Goal: Task Accomplishment & Management: Use online tool/utility

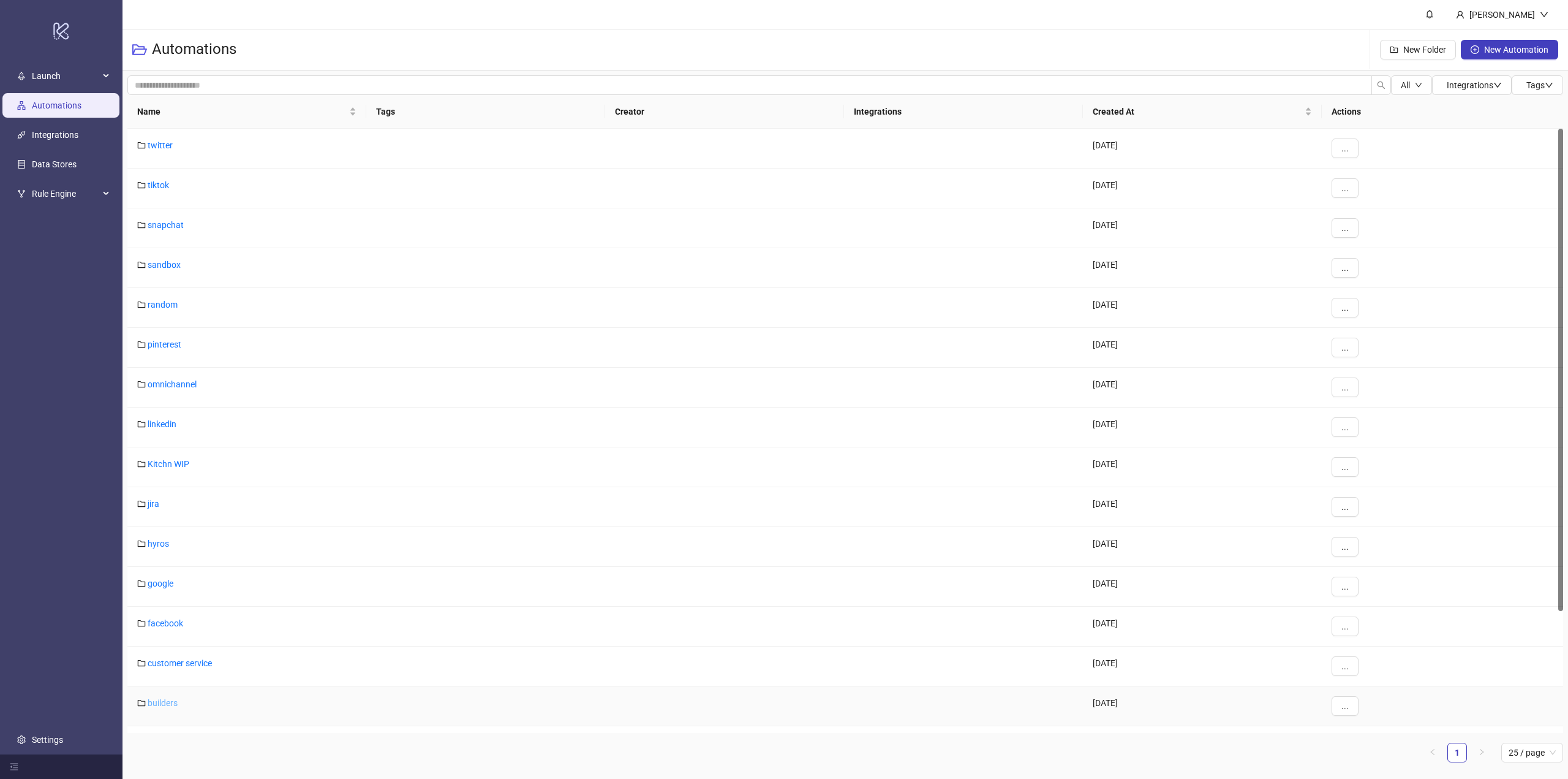
click at [171, 701] on link "builders" at bounding box center [163, 703] width 30 height 10
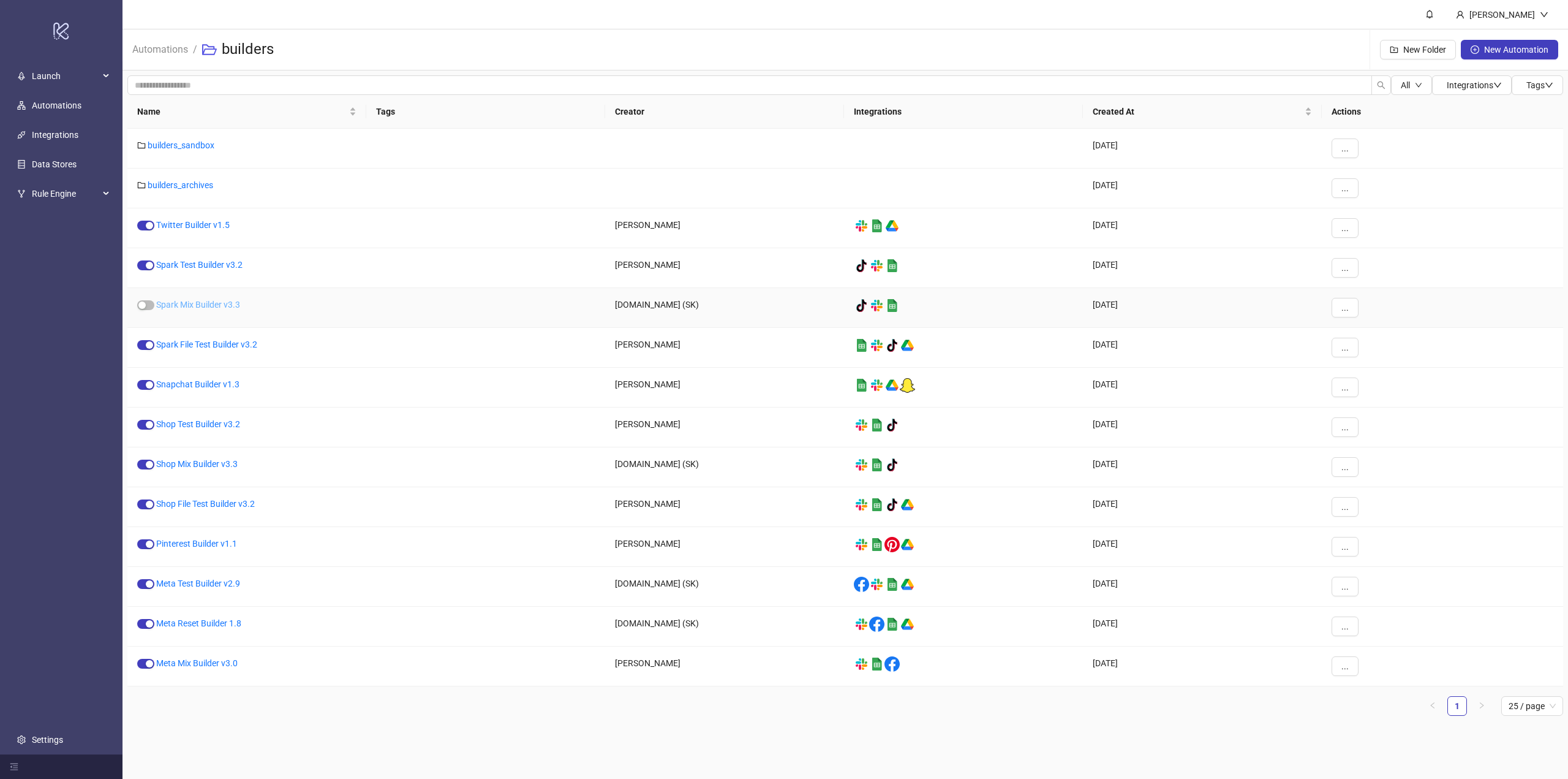
click at [185, 307] on link "Spark Mix Builder v3.3" at bounding box center [198, 305] width 84 height 10
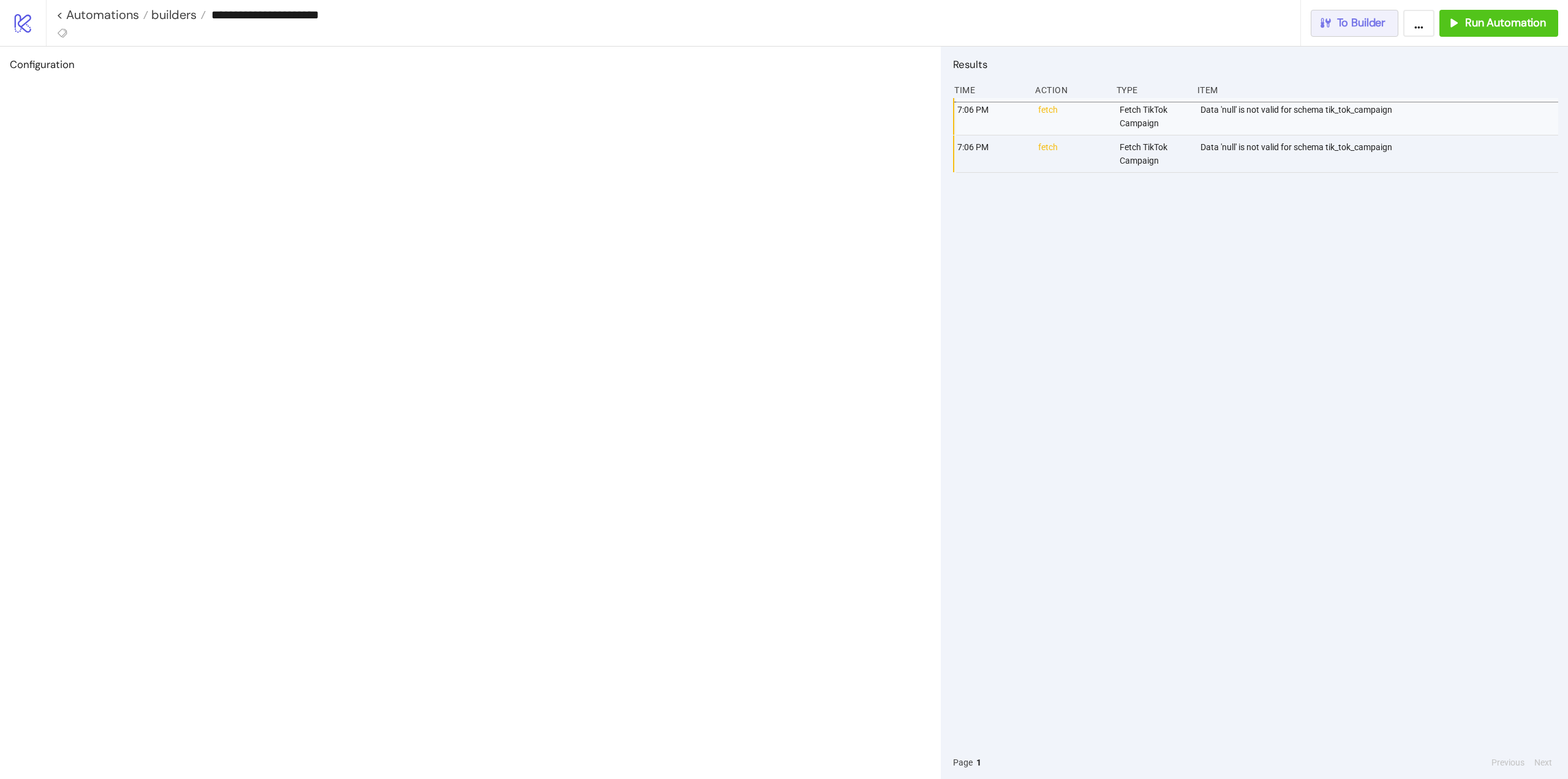
click at [1380, 30] on button "To Builder" at bounding box center [1355, 23] width 88 height 27
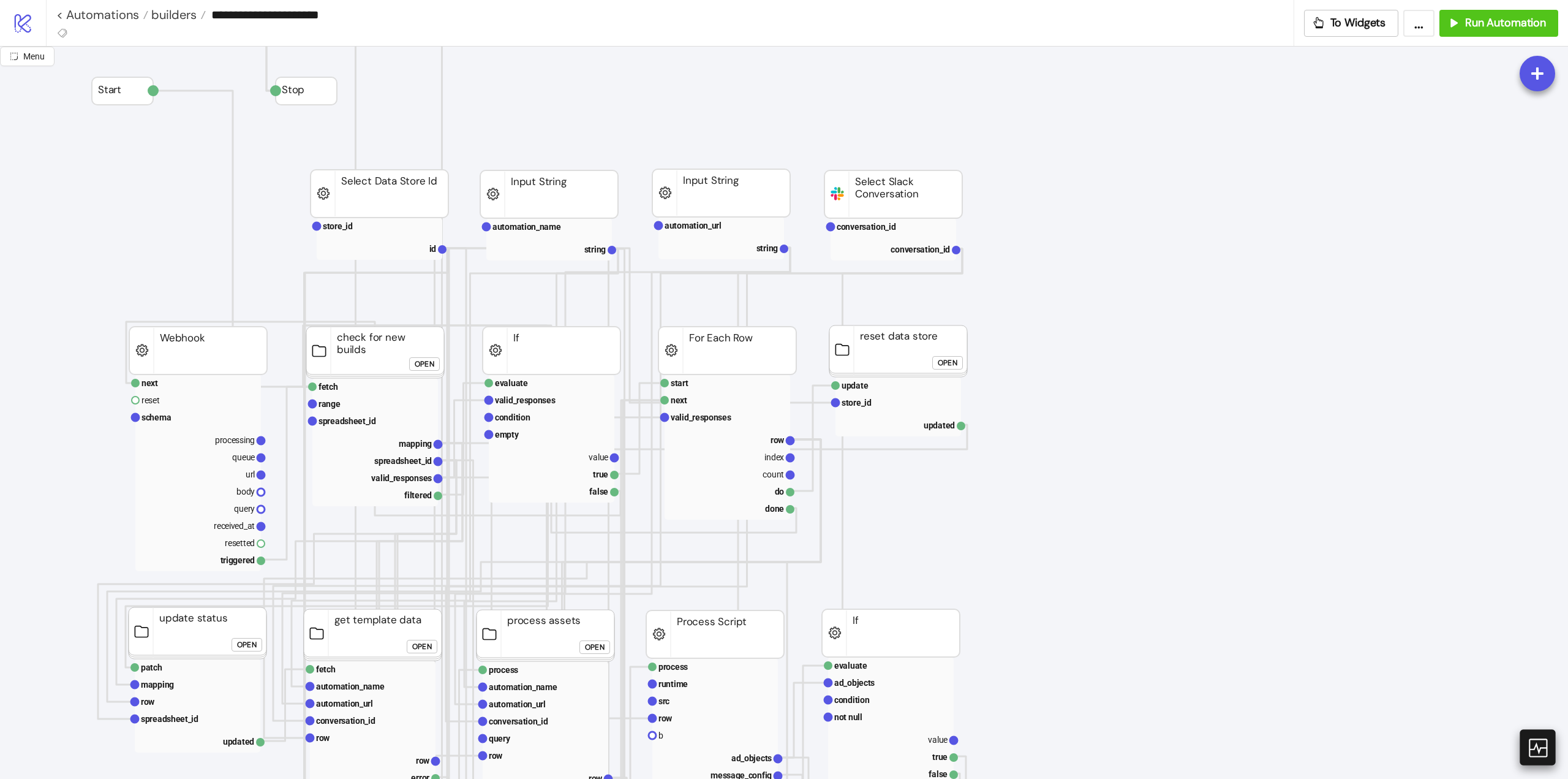
click at [1536, 749] on icon at bounding box center [1537, 747] width 21 height 21
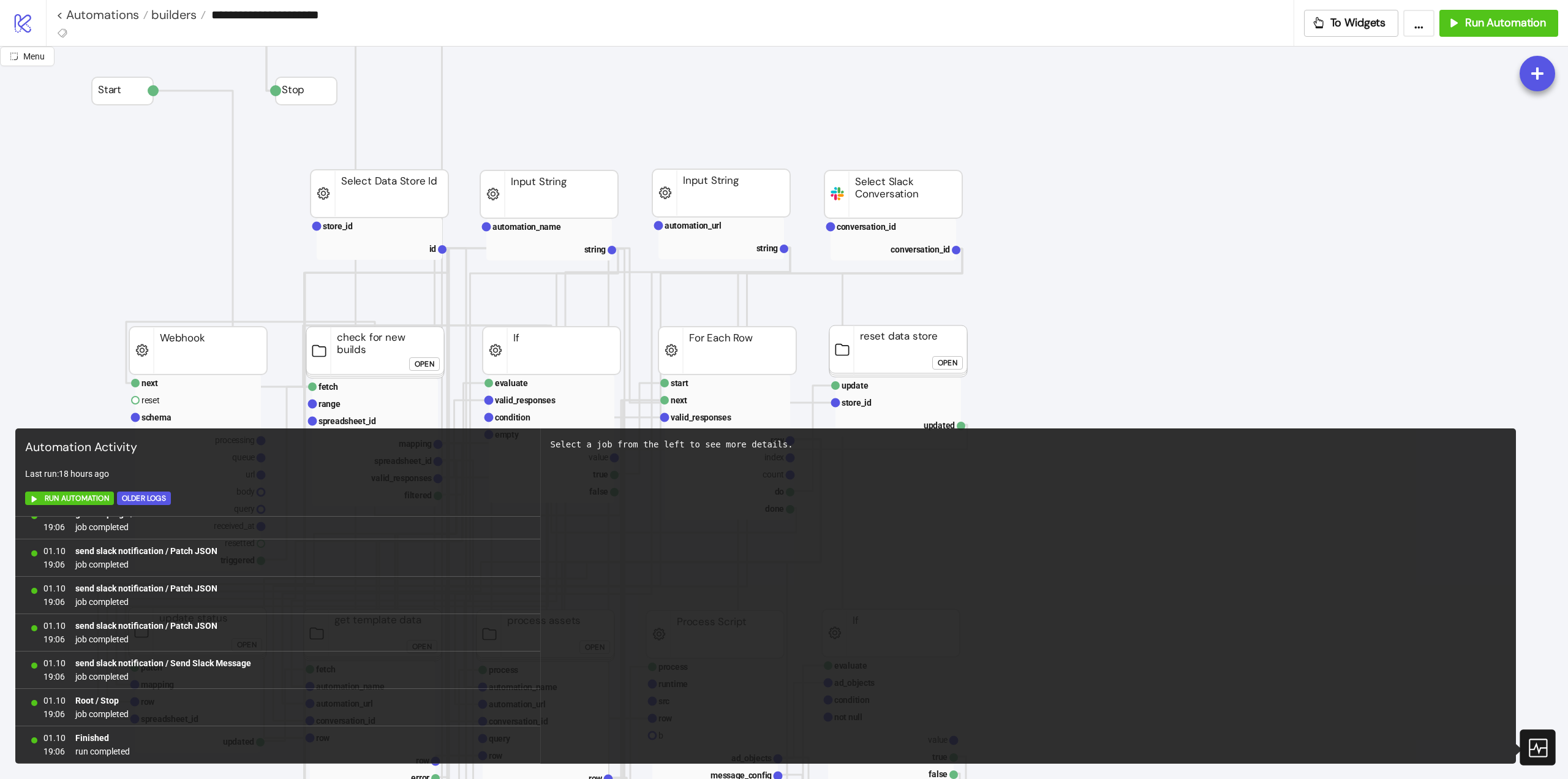
scroll to position [656, 0]
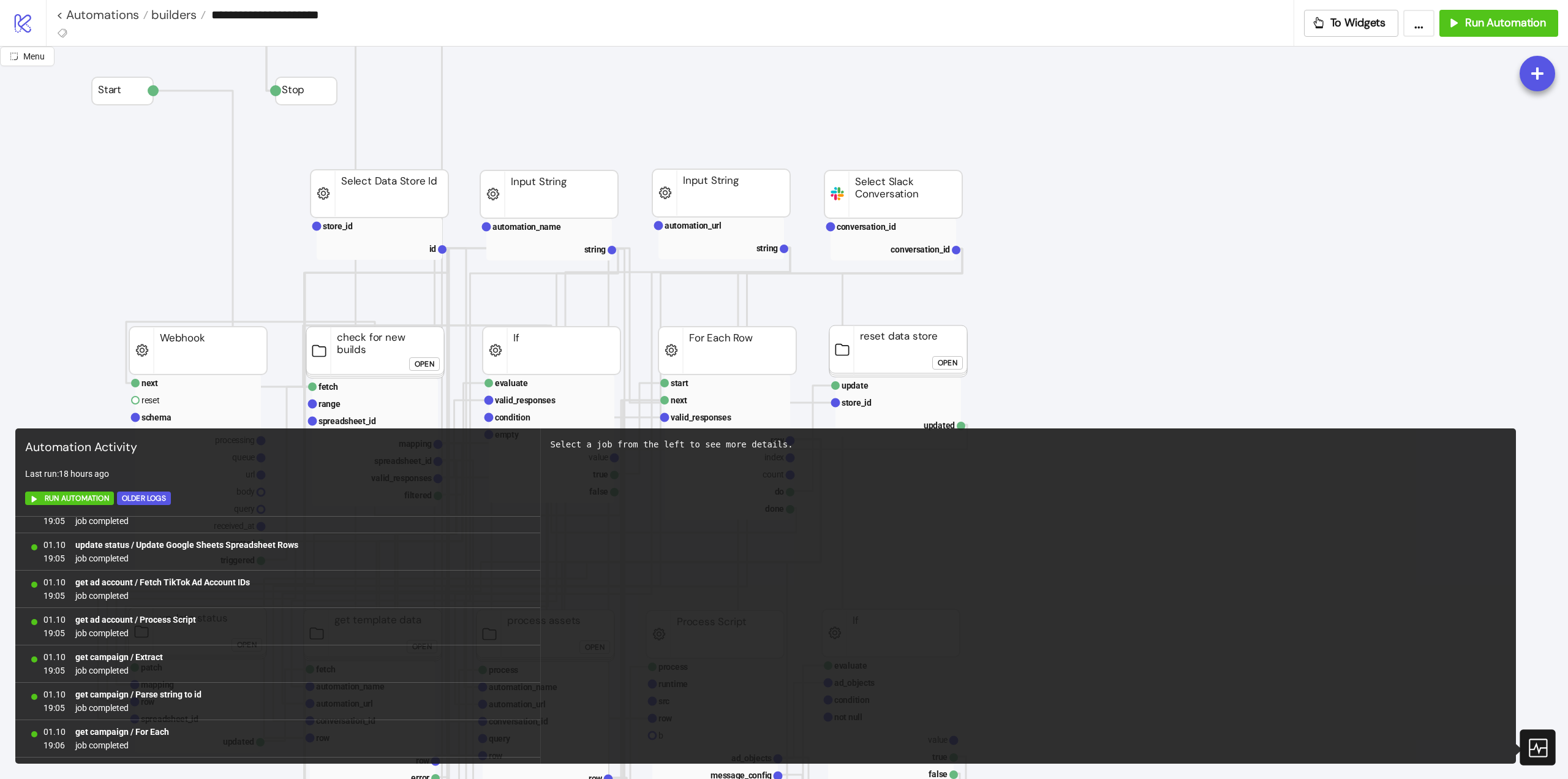
click at [1547, 746] on icon at bounding box center [1537, 748] width 18 height 18
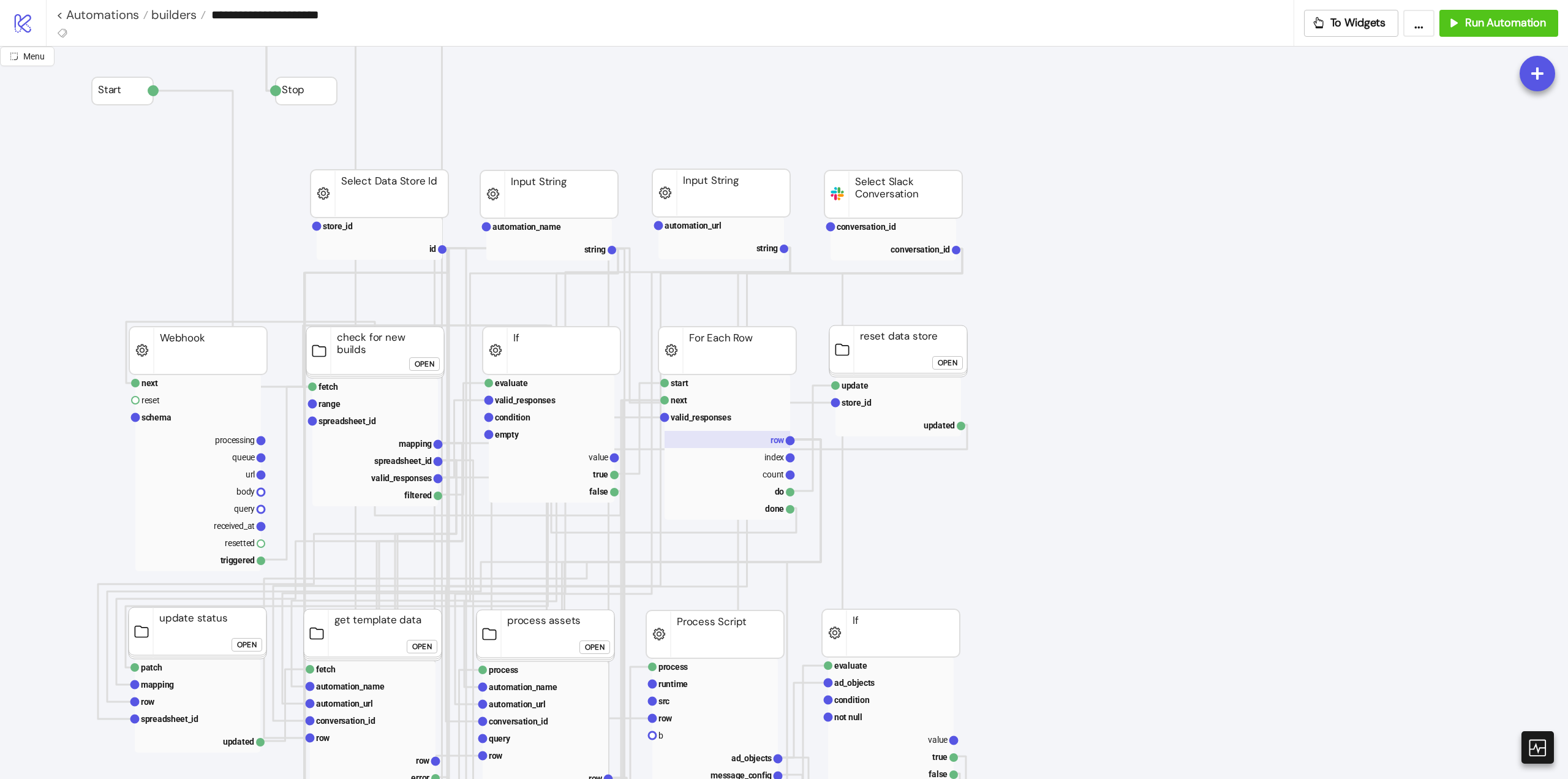
click at [741, 443] on rect at bounding box center [727, 440] width 126 height 17
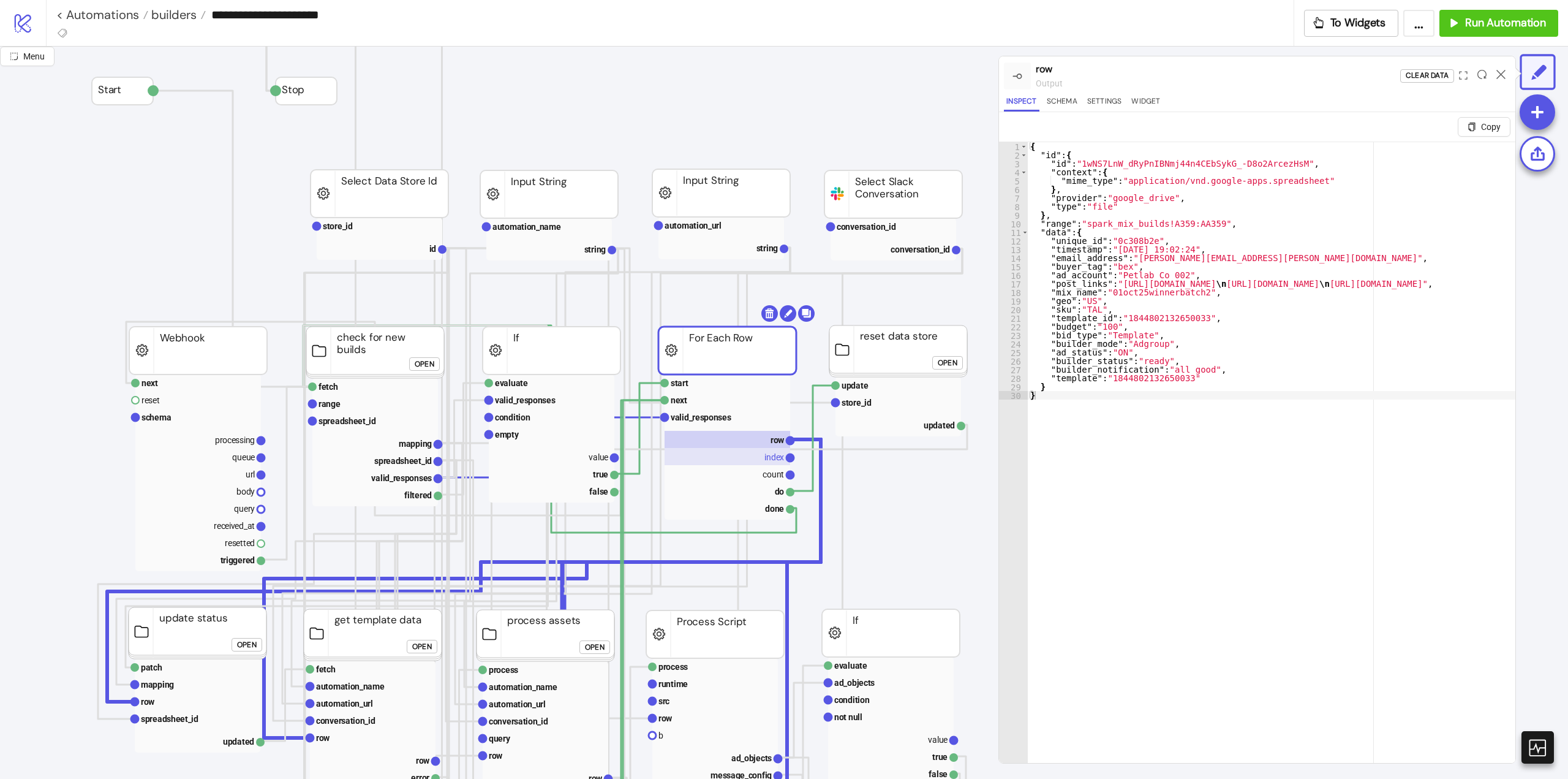
scroll to position [245, 0]
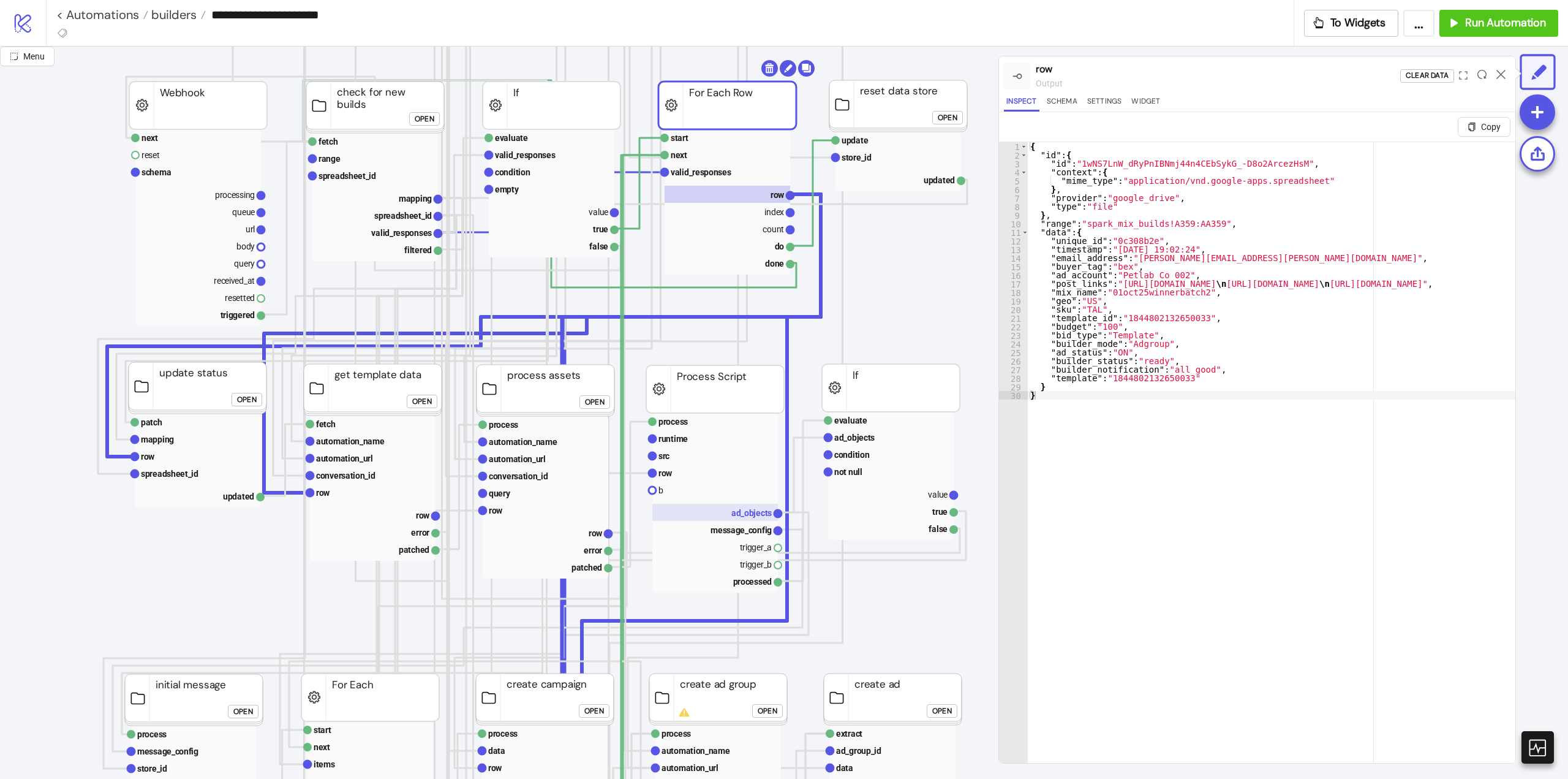
click at [748, 513] on text "ad_objects" at bounding box center [751, 513] width 40 height 10
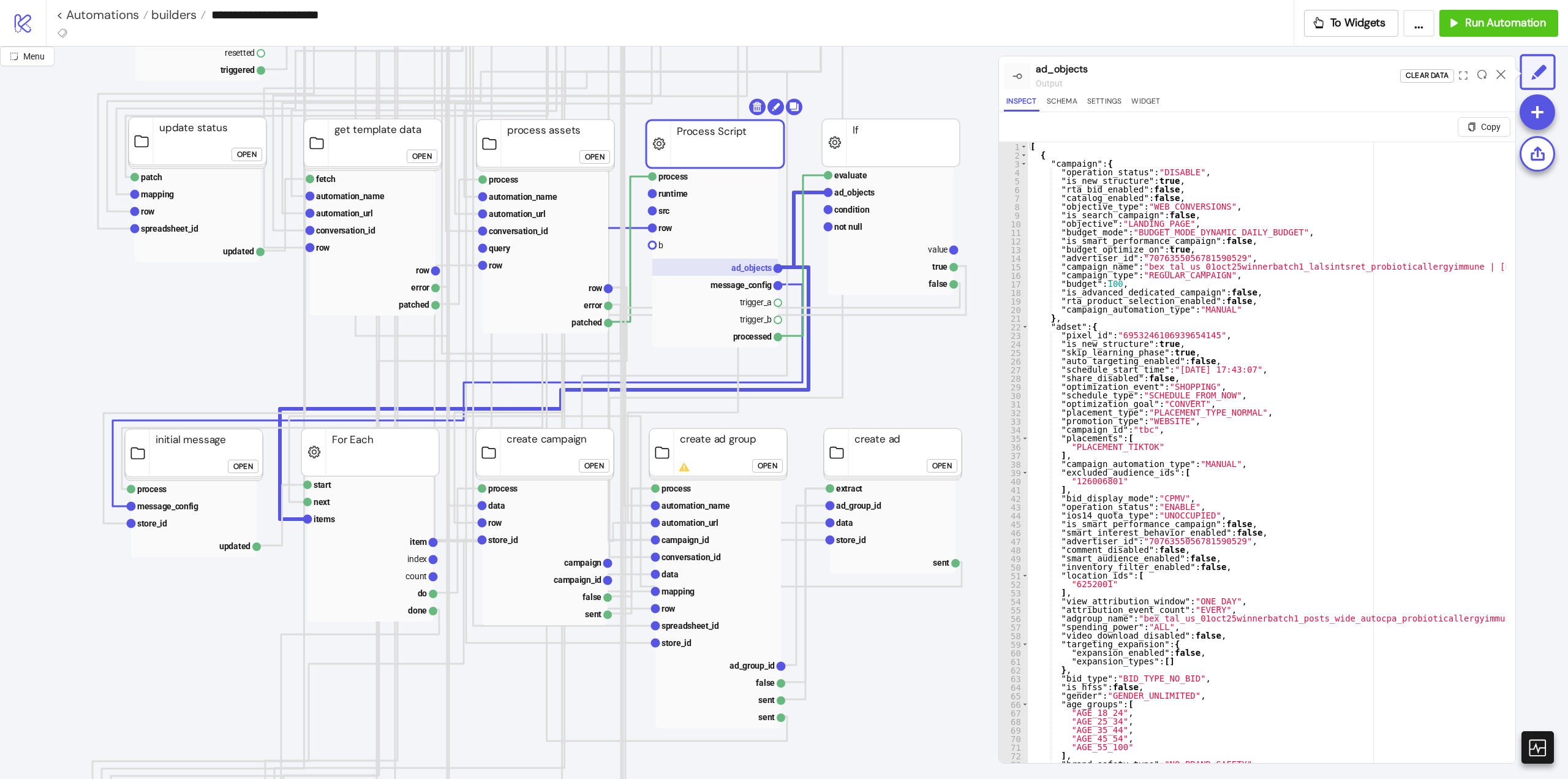
scroll to position [368, 0]
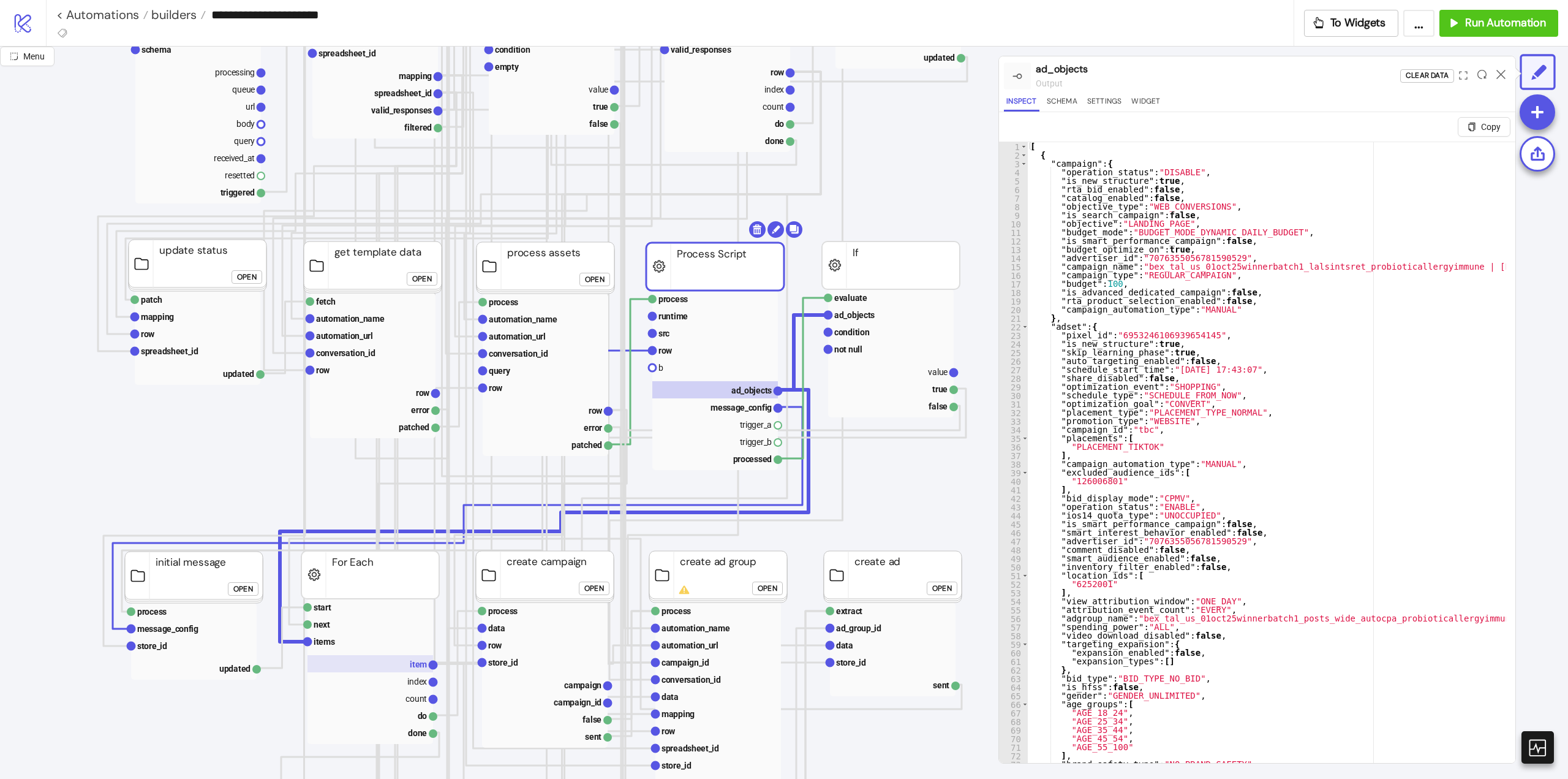
click at [405, 668] on rect at bounding box center [370, 664] width 126 height 17
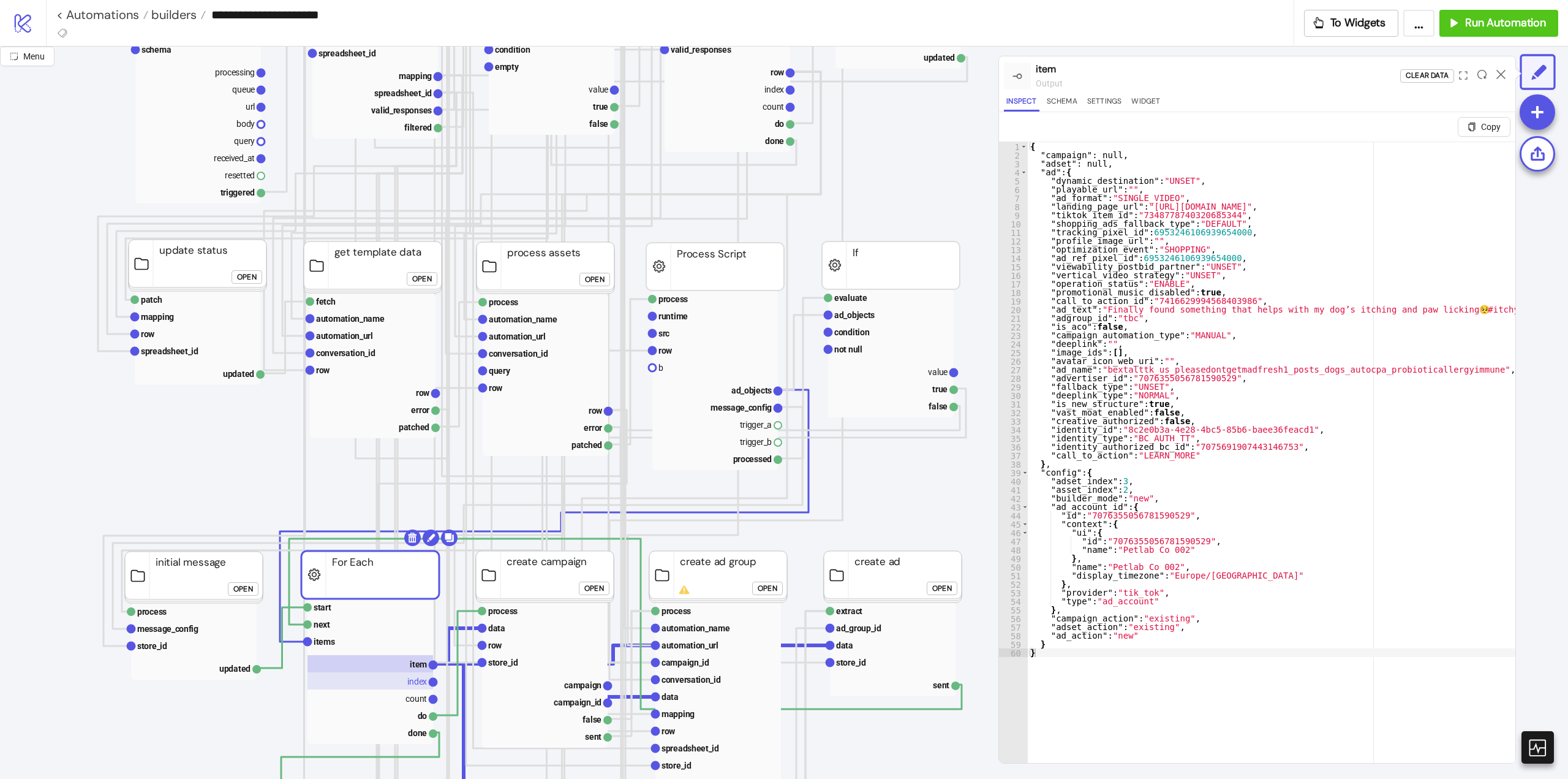
click at [375, 678] on rect at bounding box center [370, 681] width 126 height 17
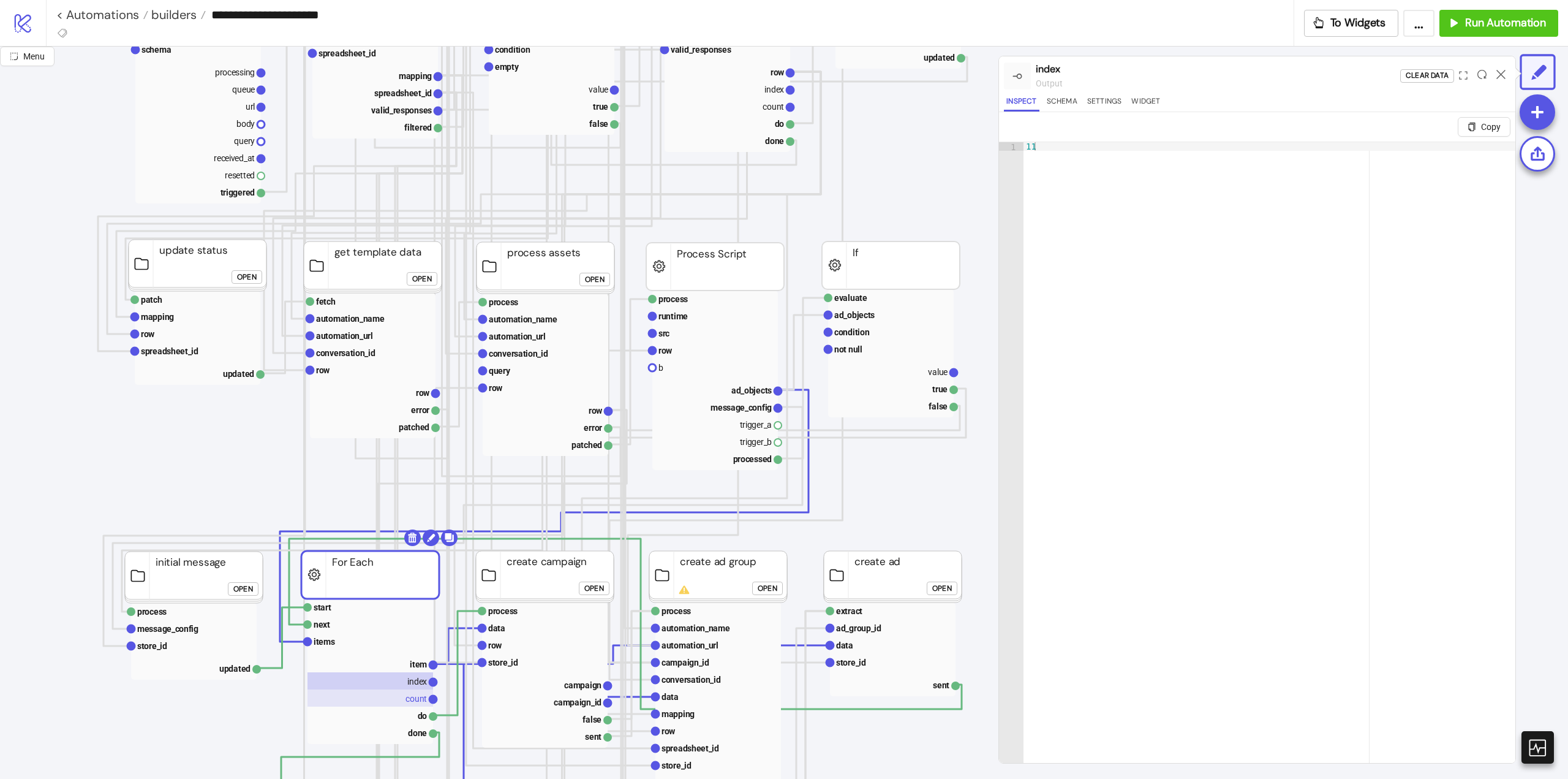
click at [404, 699] on rect at bounding box center [370, 698] width 126 height 17
click at [400, 680] on rect at bounding box center [370, 681] width 126 height 17
click at [405, 665] on rect at bounding box center [370, 664] width 126 height 17
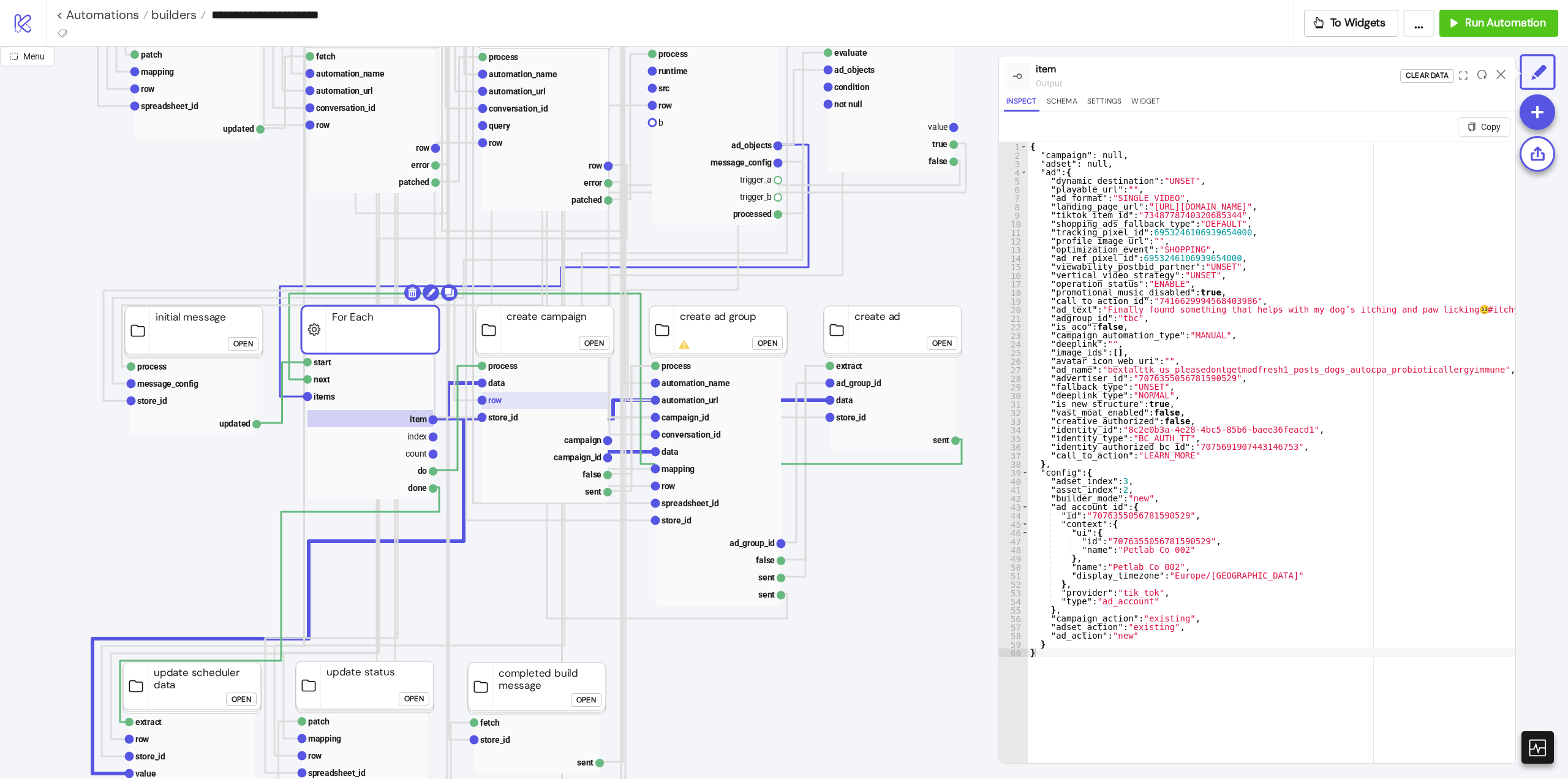
scroll to position [674, 0]
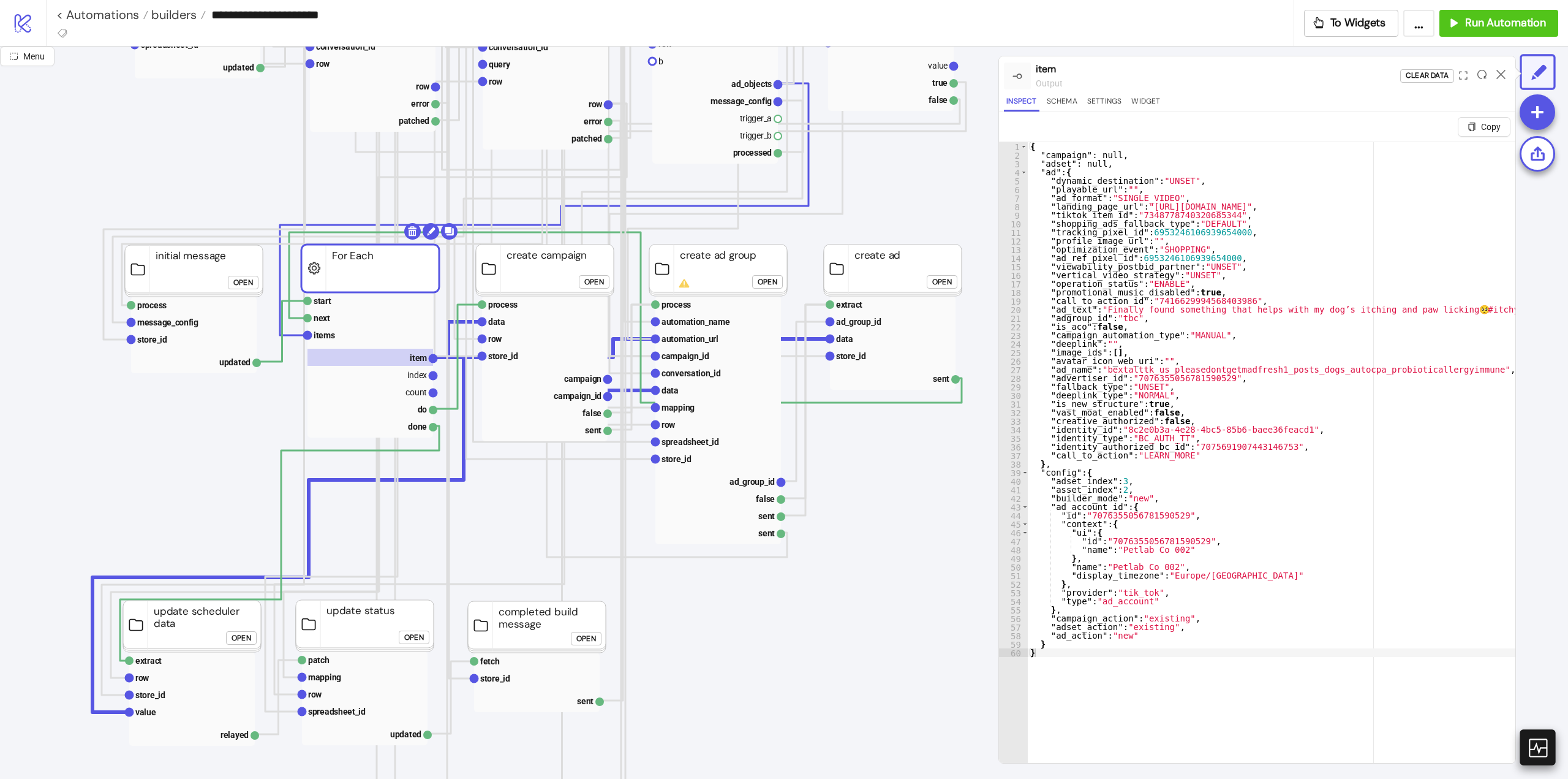
click at [1538, 754] on icon at bounding box center [1537, 747] width 21 height 21
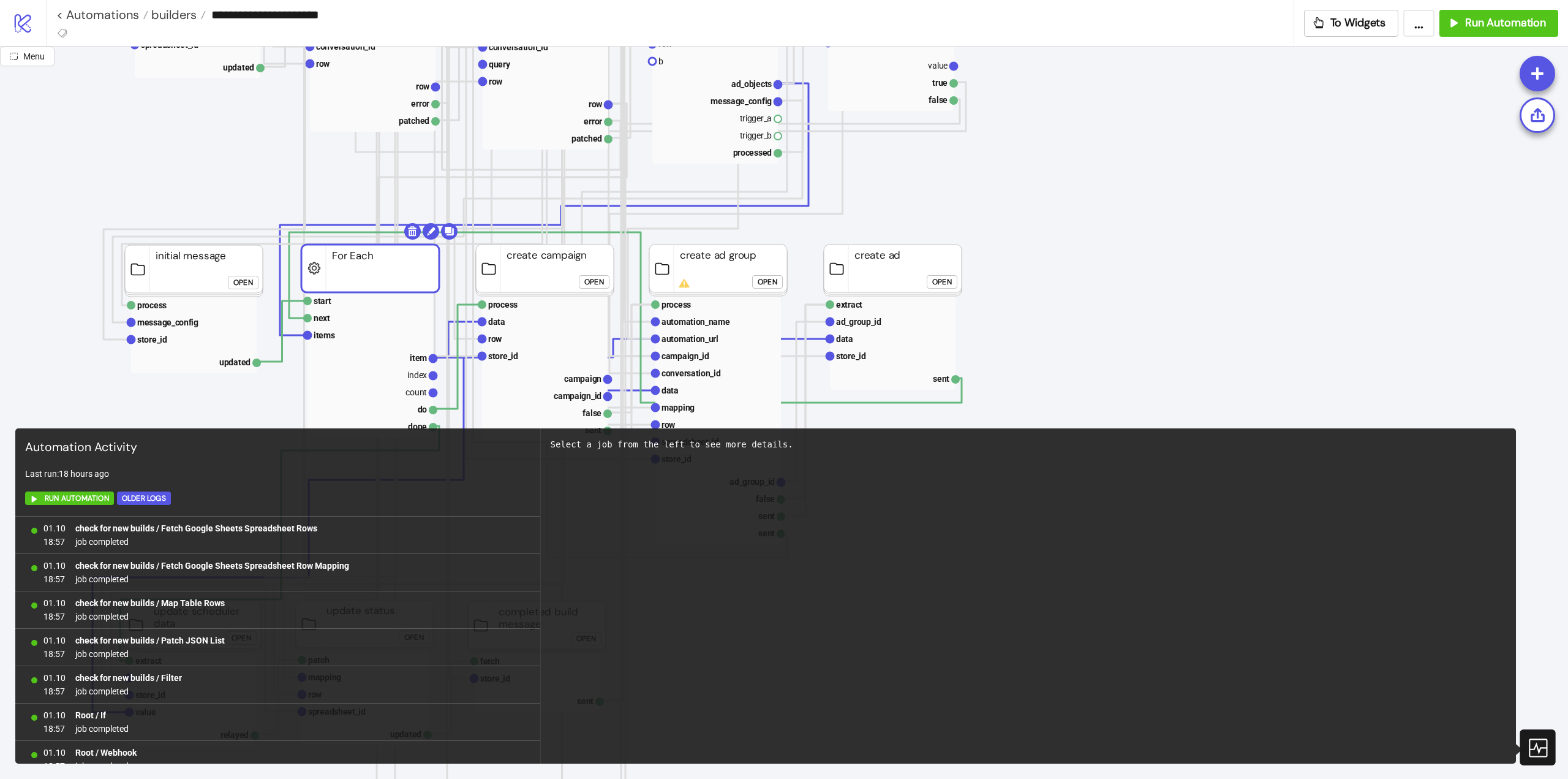
scroll to position [1024, 0]
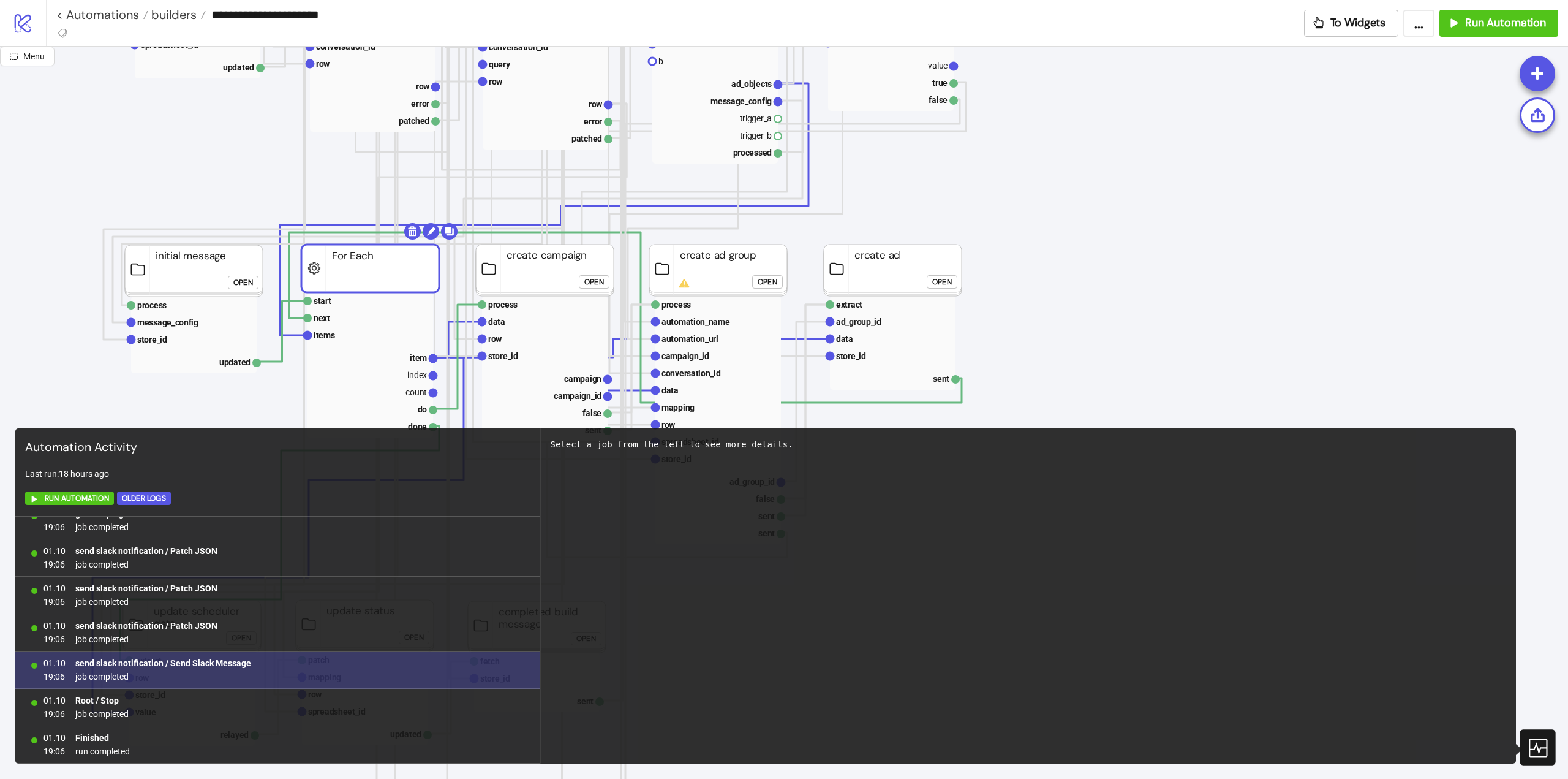
click at [194, 664] on b "send slack notification / Send Slack Message" at bounding box center [163, 663] width 176 height 10
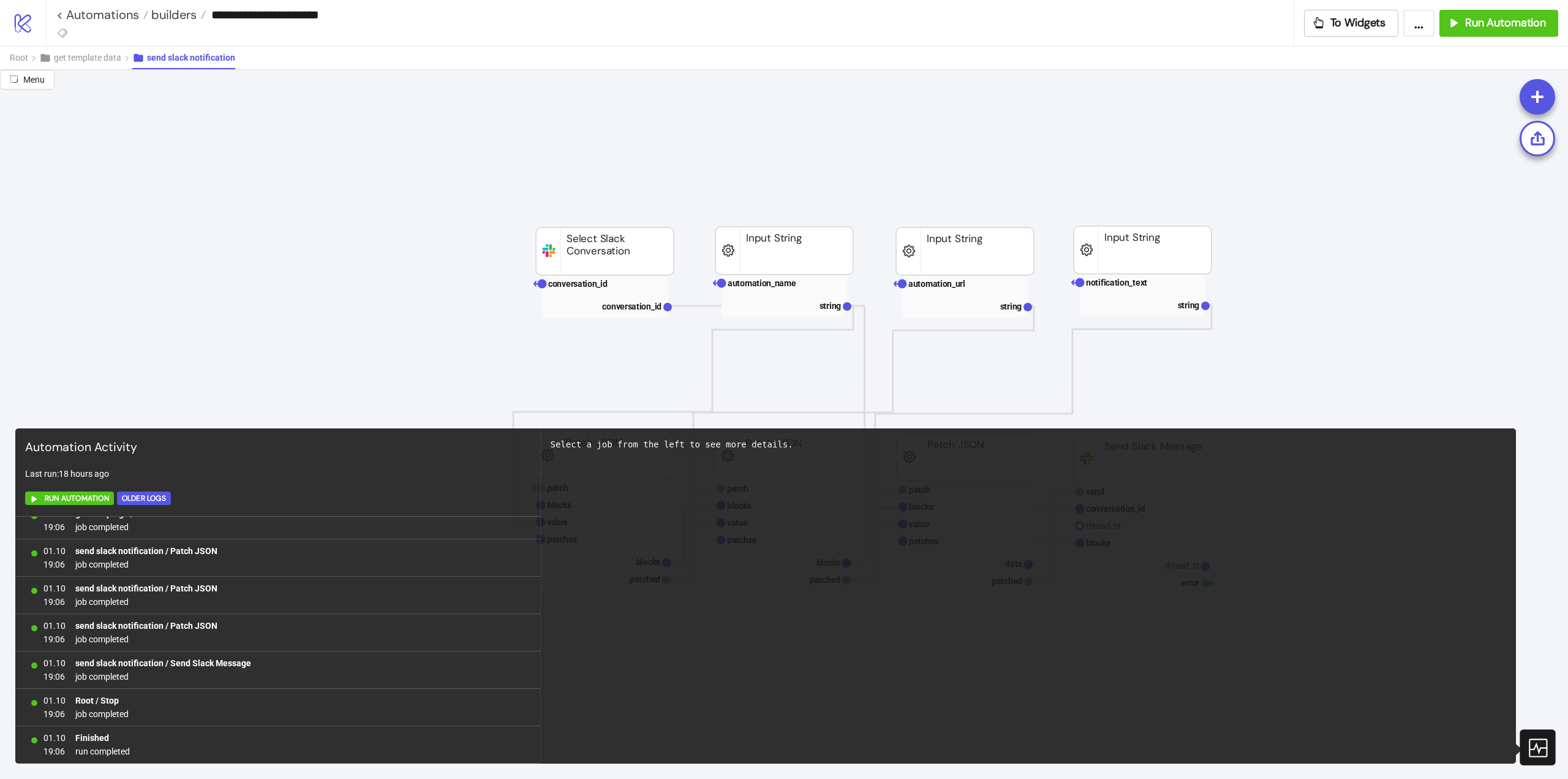
scroll to position [245, 0]
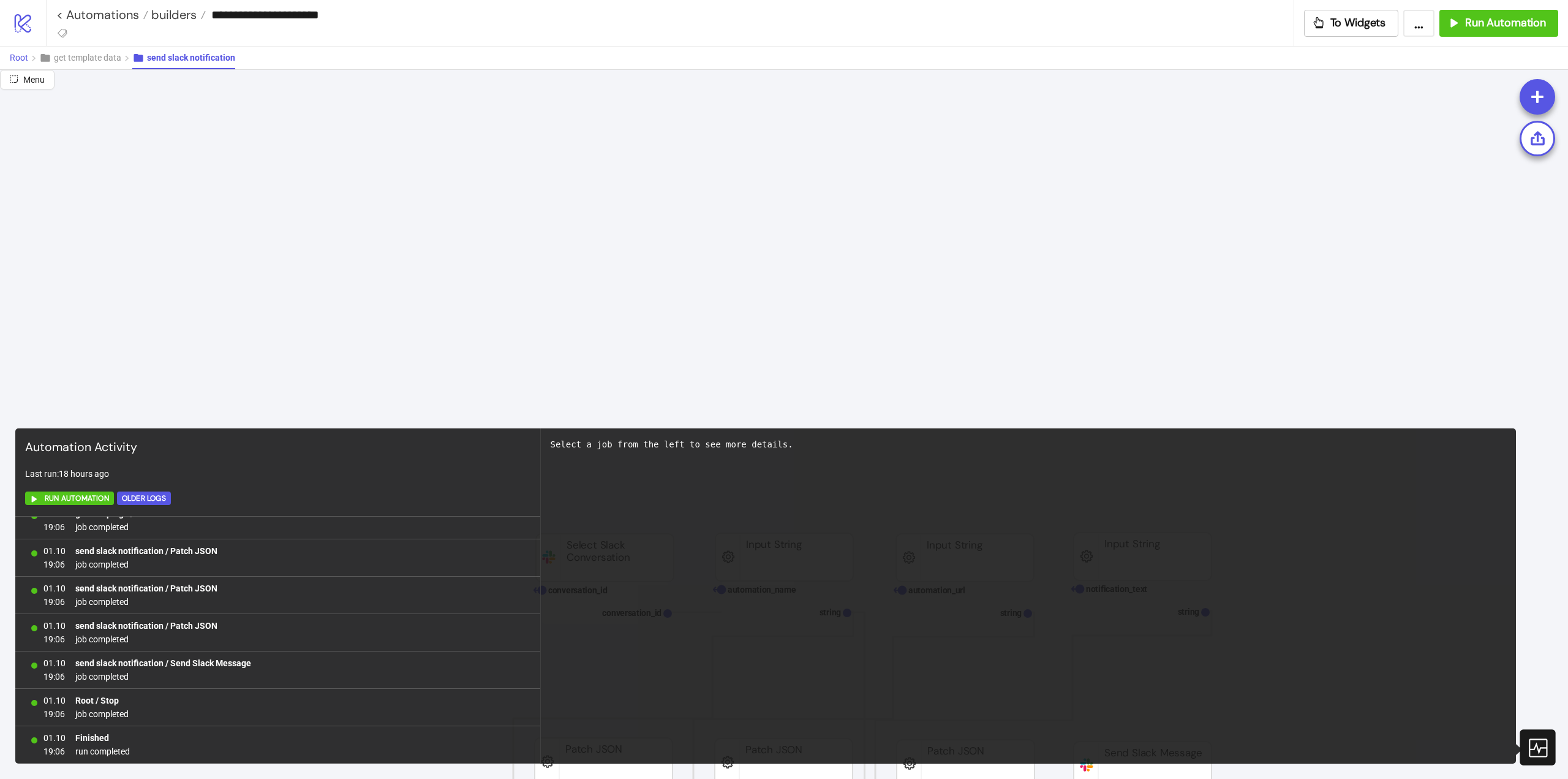
click at [23, 57] on span "Root" at bounding box center [19, 58] width 18 height 10
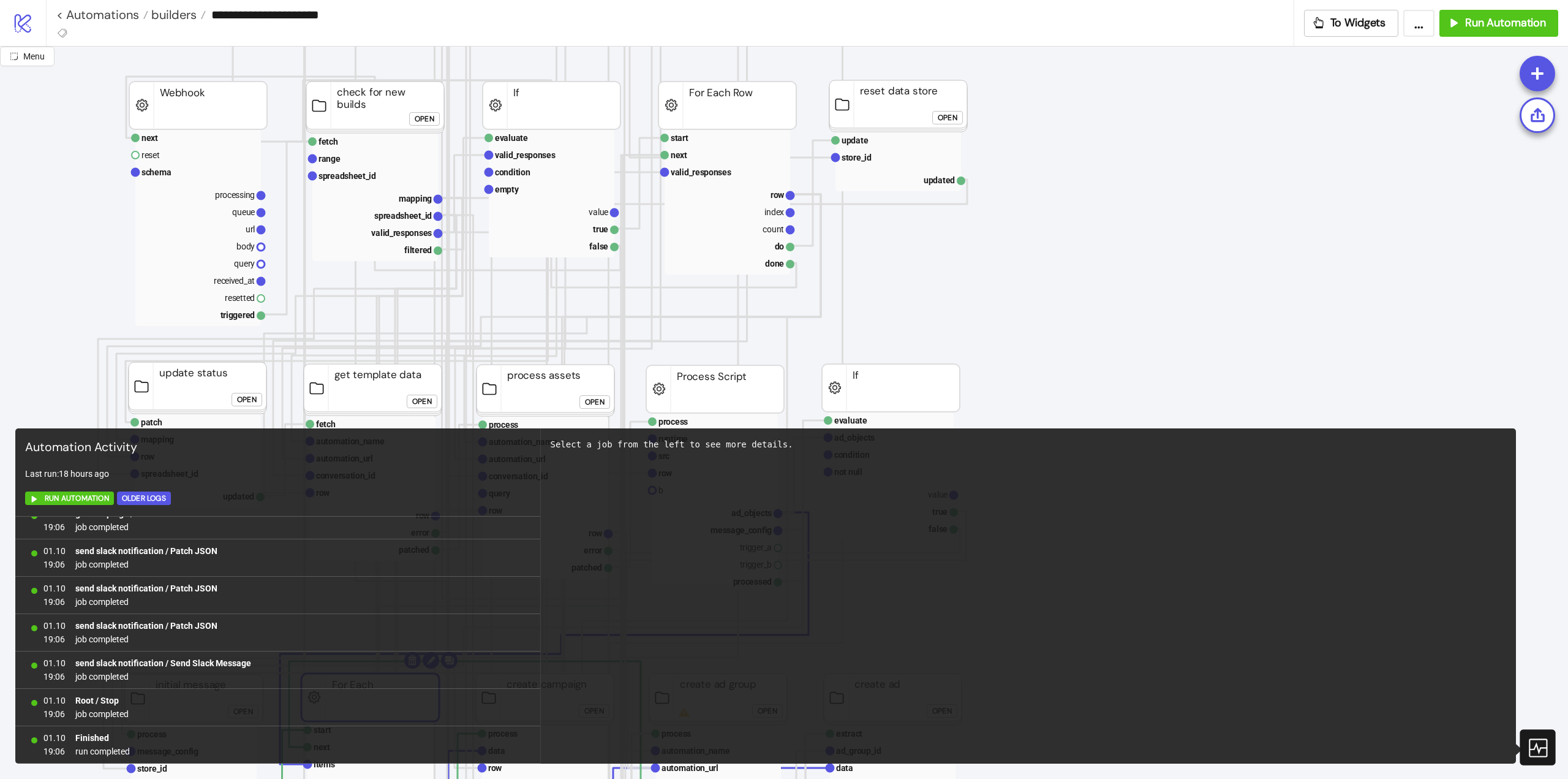
scroll to position [0, 0]
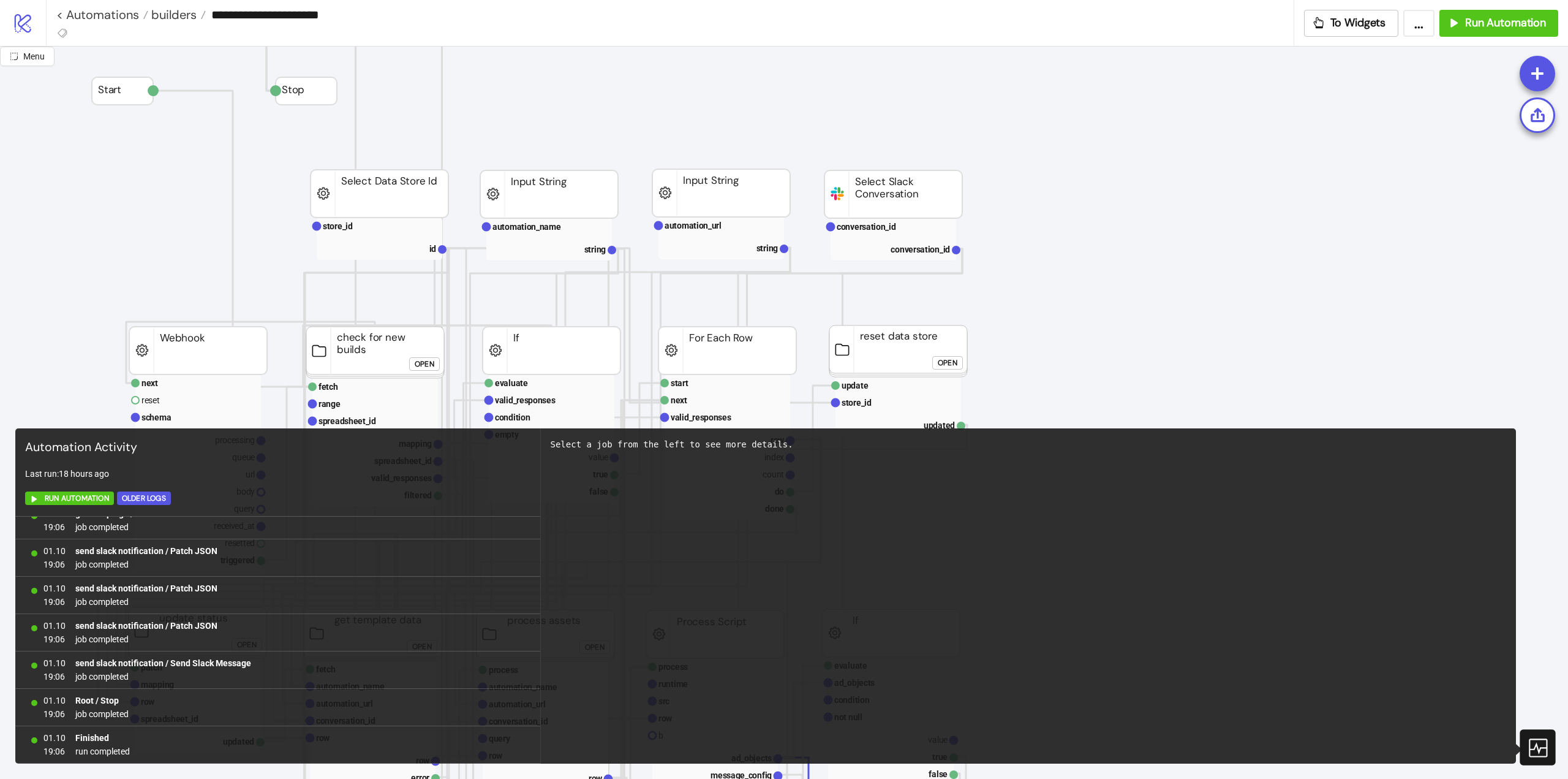
drag, startPoint x: 1532, startPoint y: 746, endPoint x: 1432, endPoint y: 710, distance: 106.3
click at [1533, 746] on icon at bounding box center [1537, 747] width 21 height 21
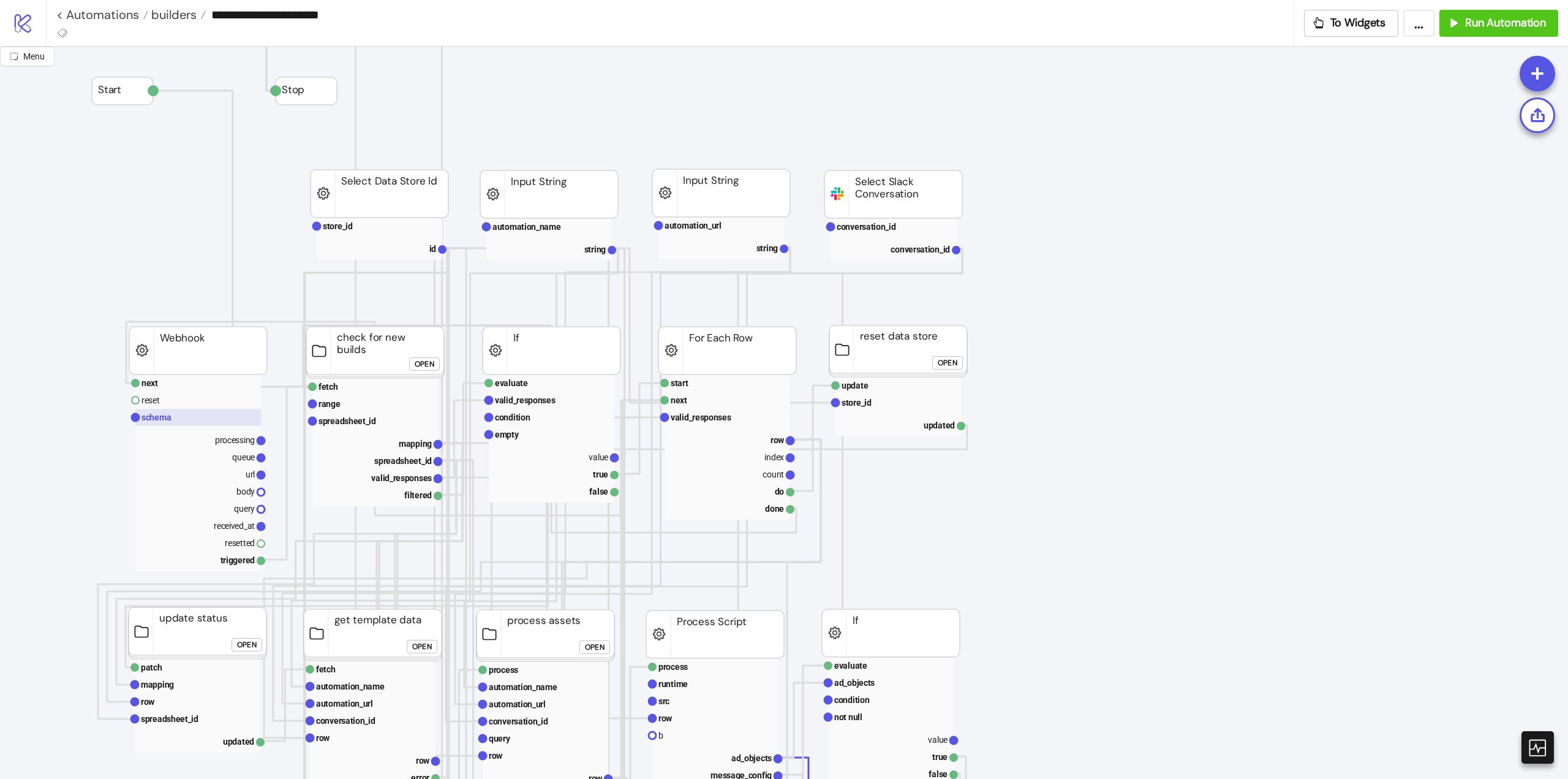
scroll to position [184, 0]
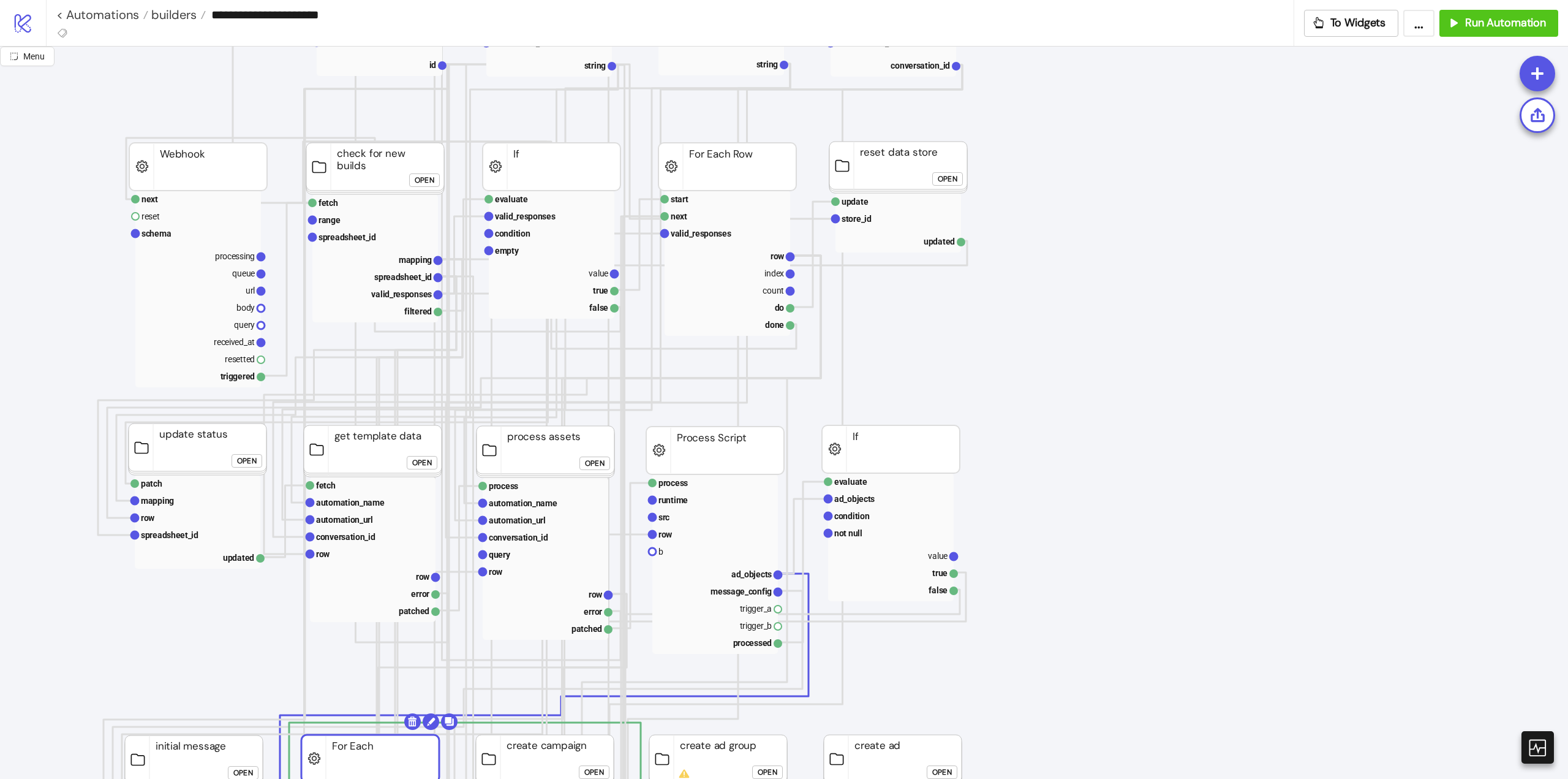
click at [426, 465] on div "Open" at bounding box center [422, 463] width 20 height 14
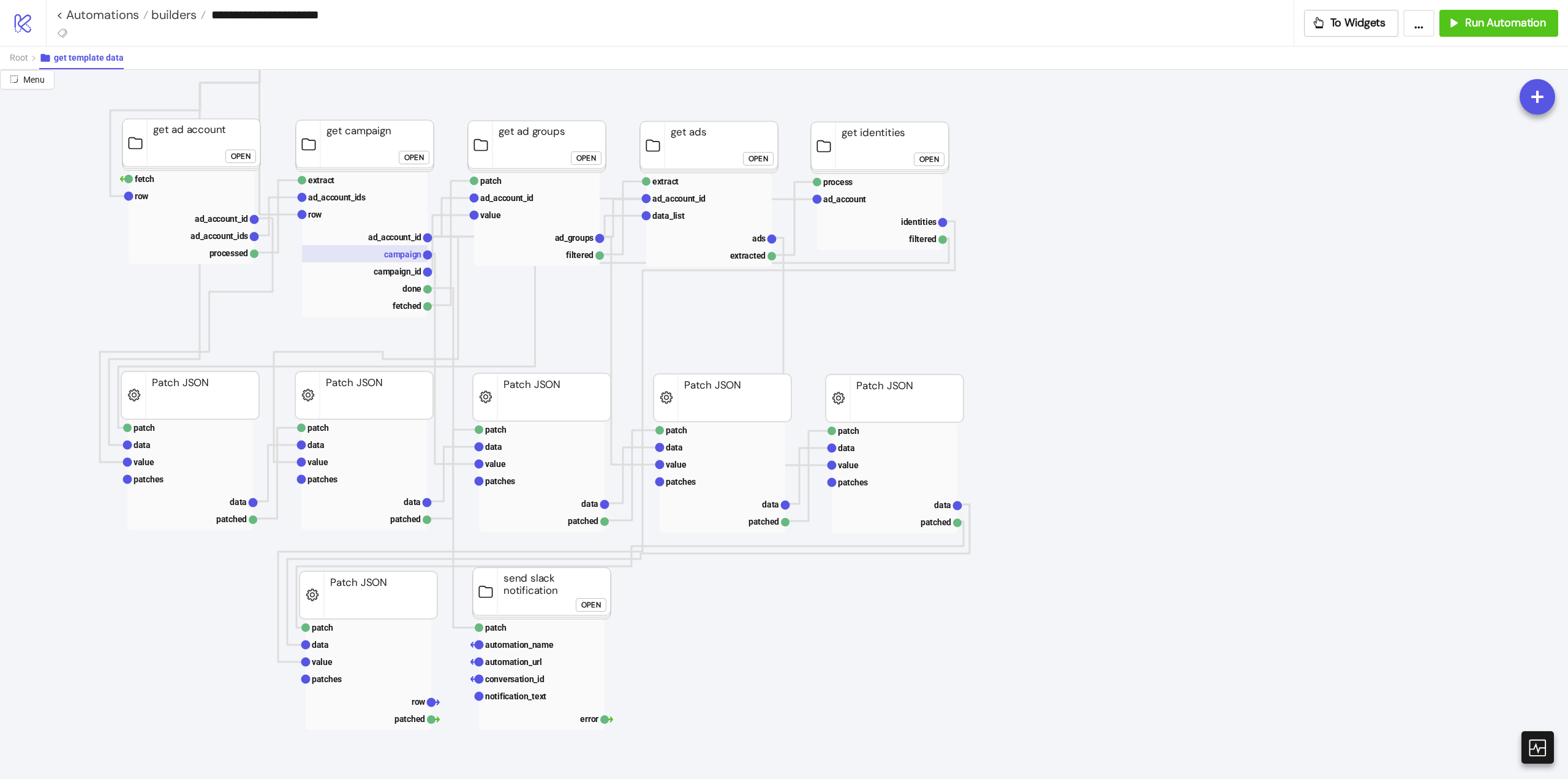
scroll to position [0, 0]
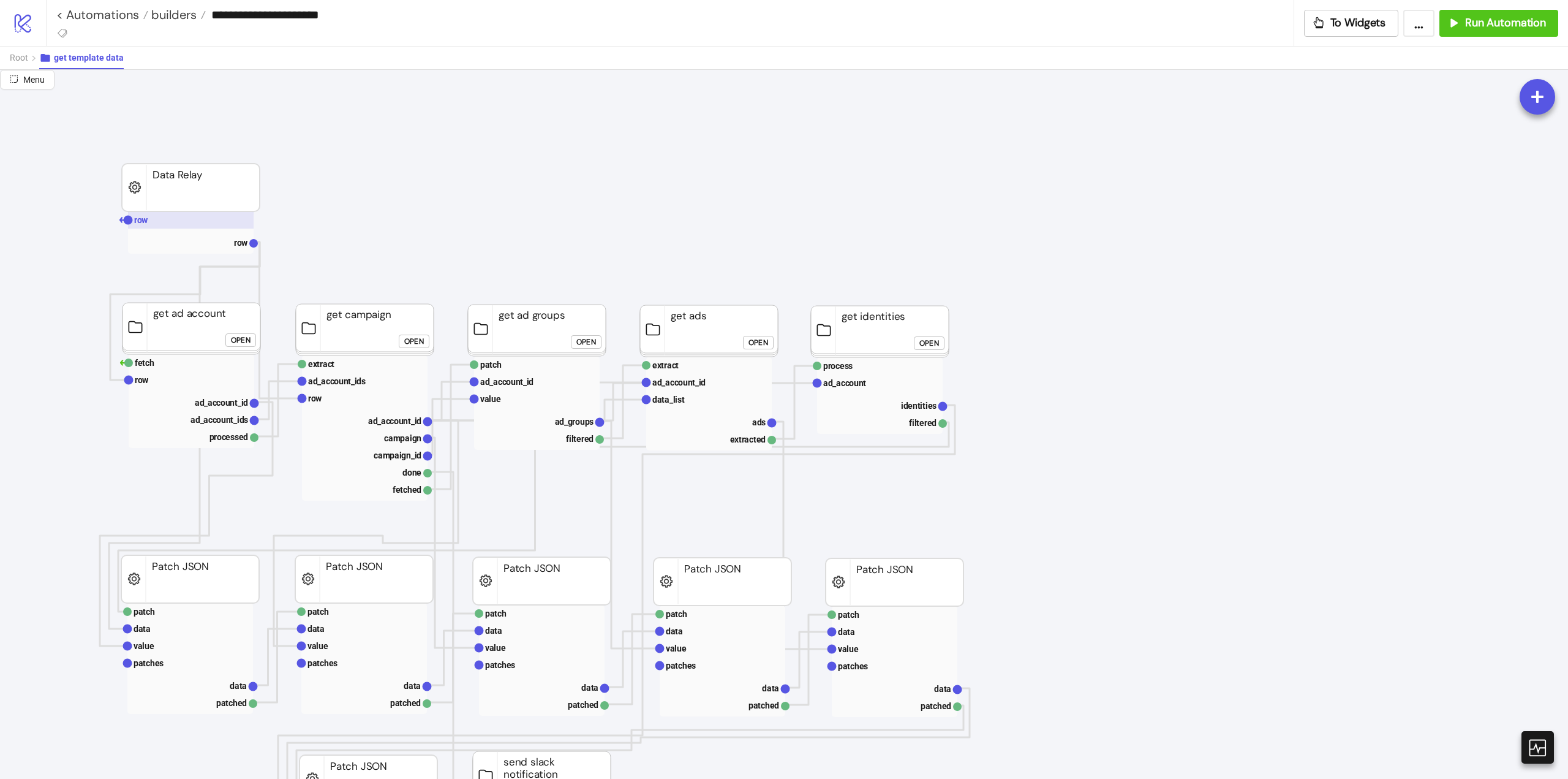
click at [157, 221] on rect at bounding box center [190, 220] width 126 height 17
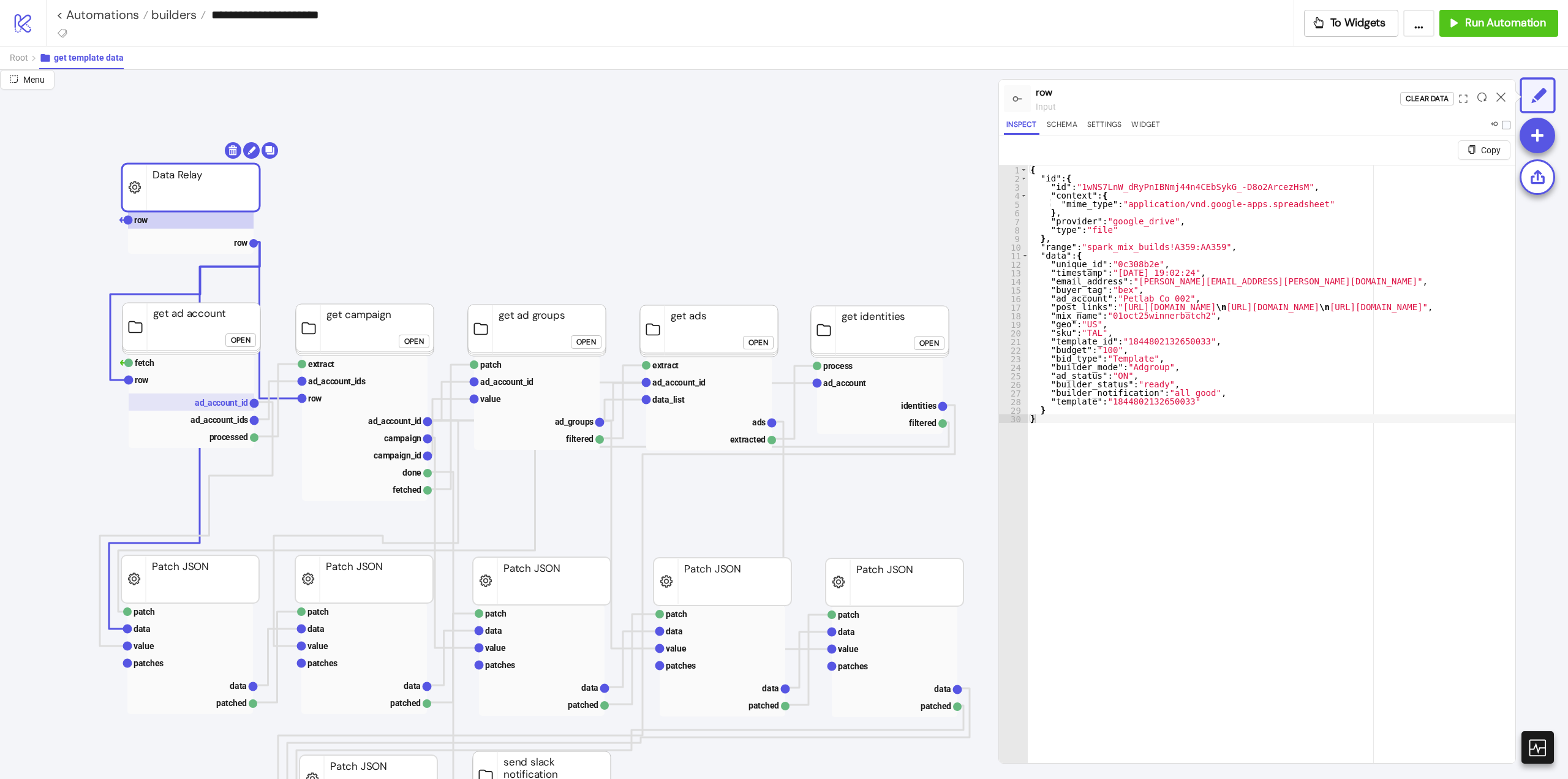
click at [207, 406] on text "ad_account_id" at bounding box center [221, 403] width 53 height 10
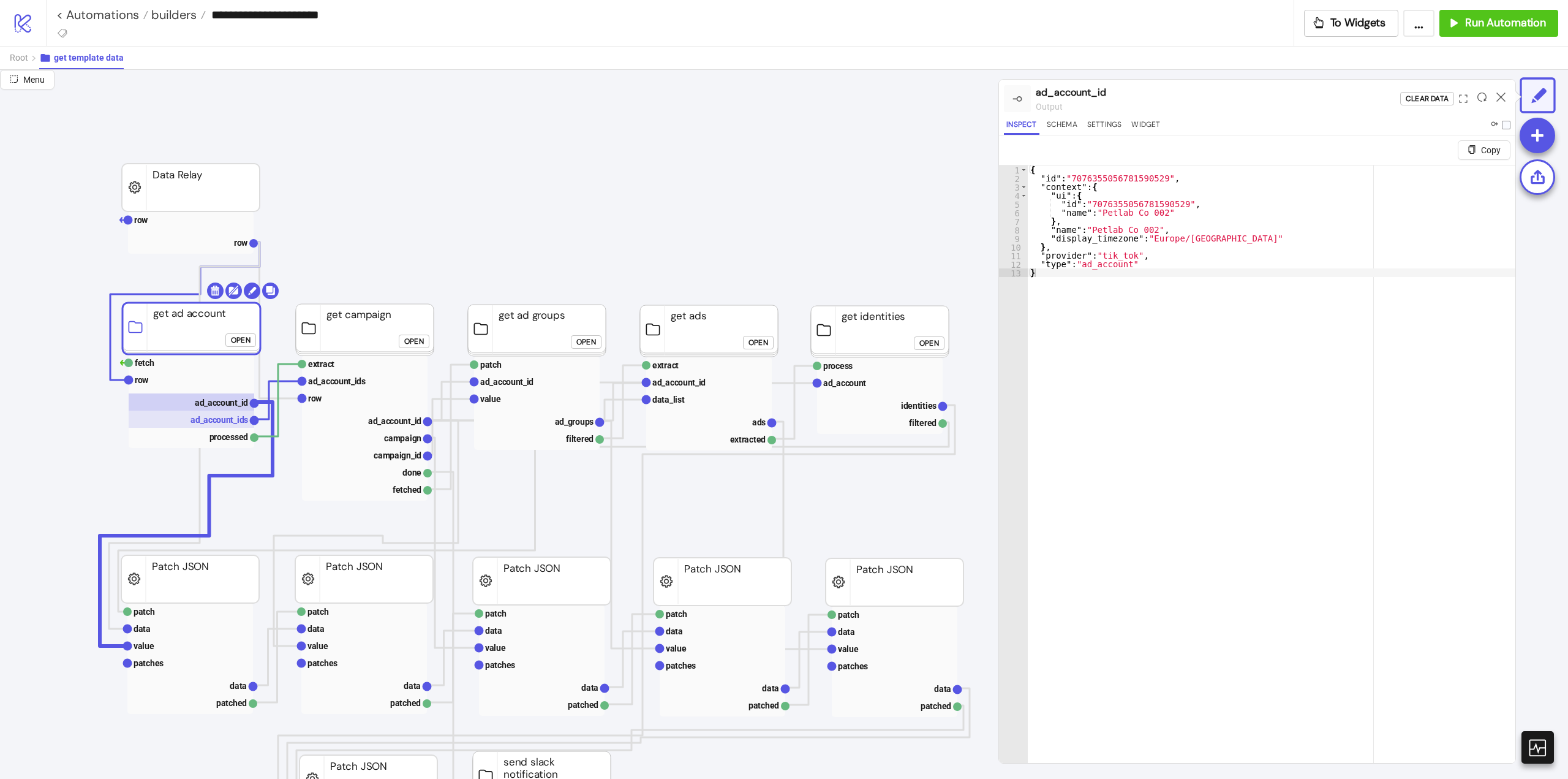
click at [212, 422] on text "ad_account_ids" at bounding box center [219, 420] width 57 height 10
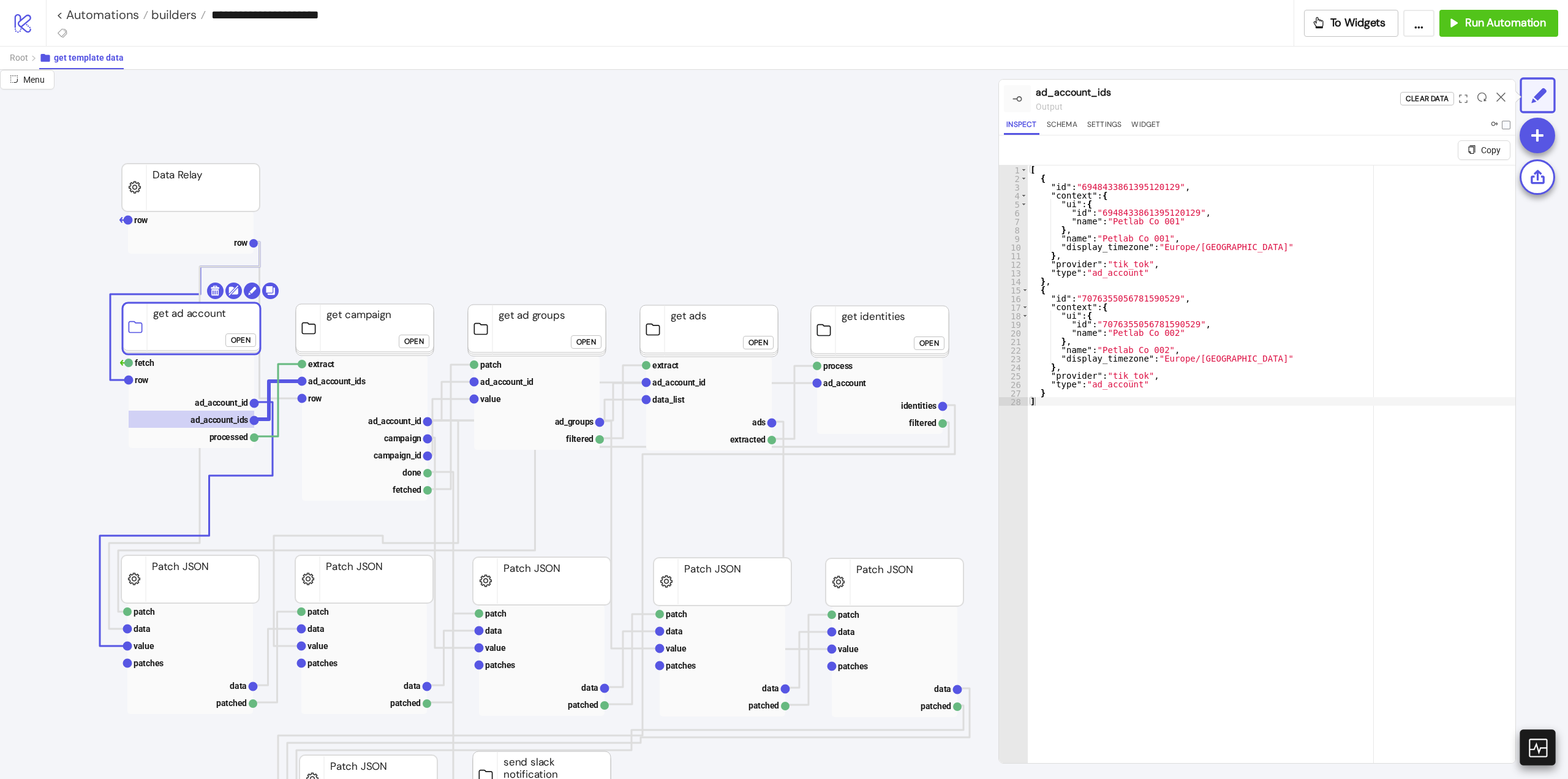
click at [1546, 755] on icon at bounding box center [1537, 748] width 18 height 18
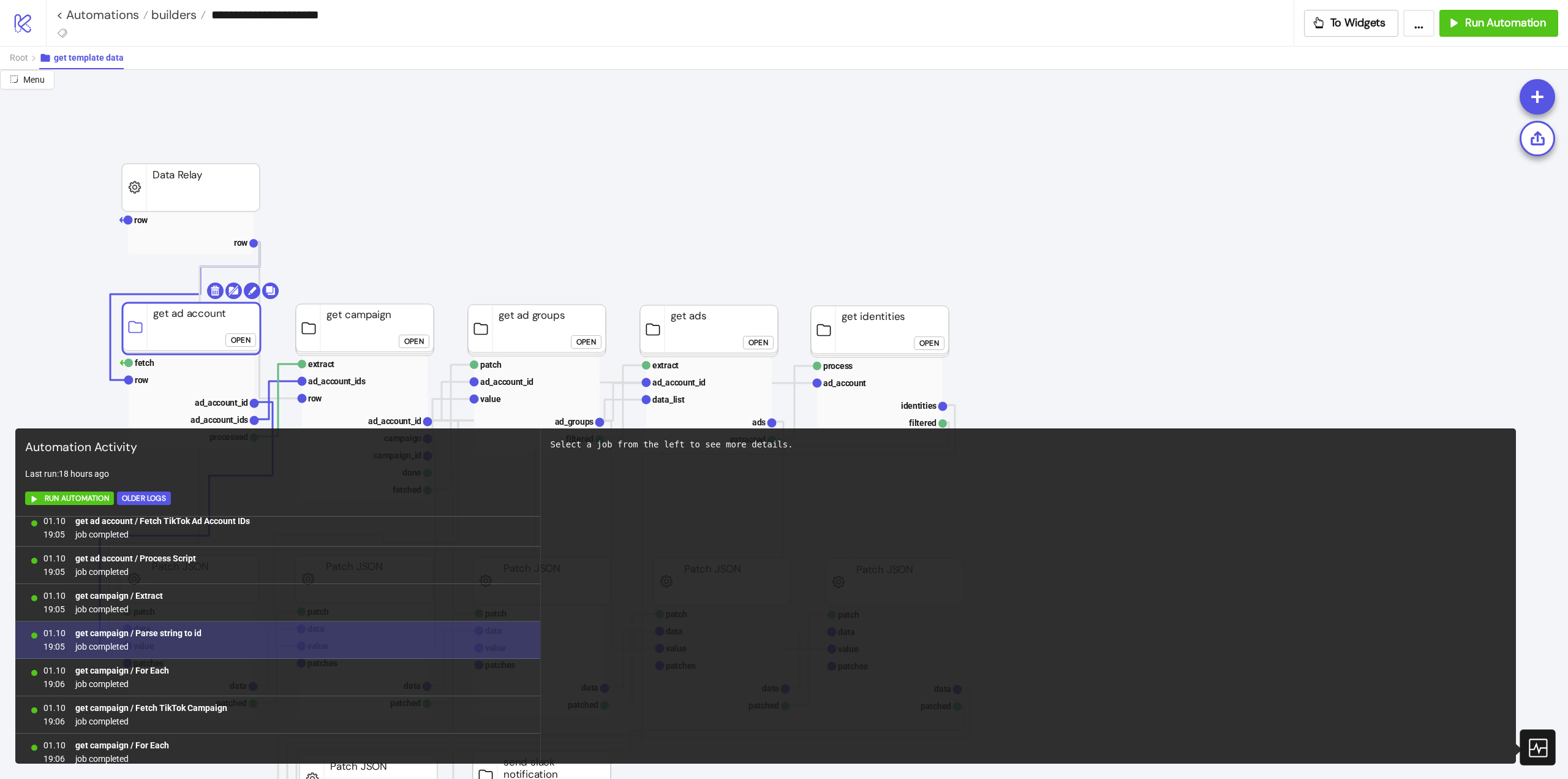
scroll to position [902, 0]
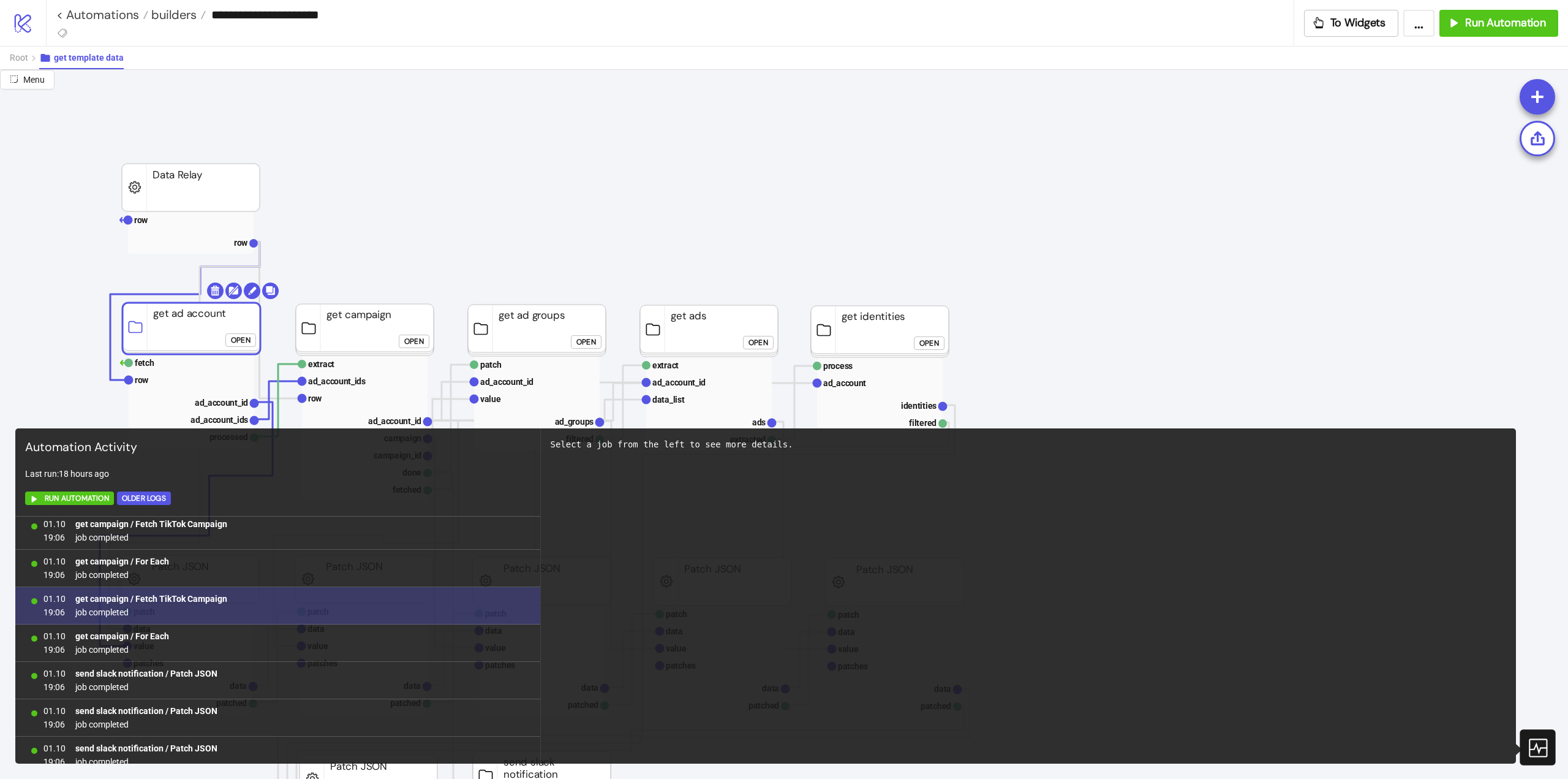
click at [170, 597] on b "get campaign / Fetch TikTok Campaign" at bounding box center [151, 599] width 152 height 10
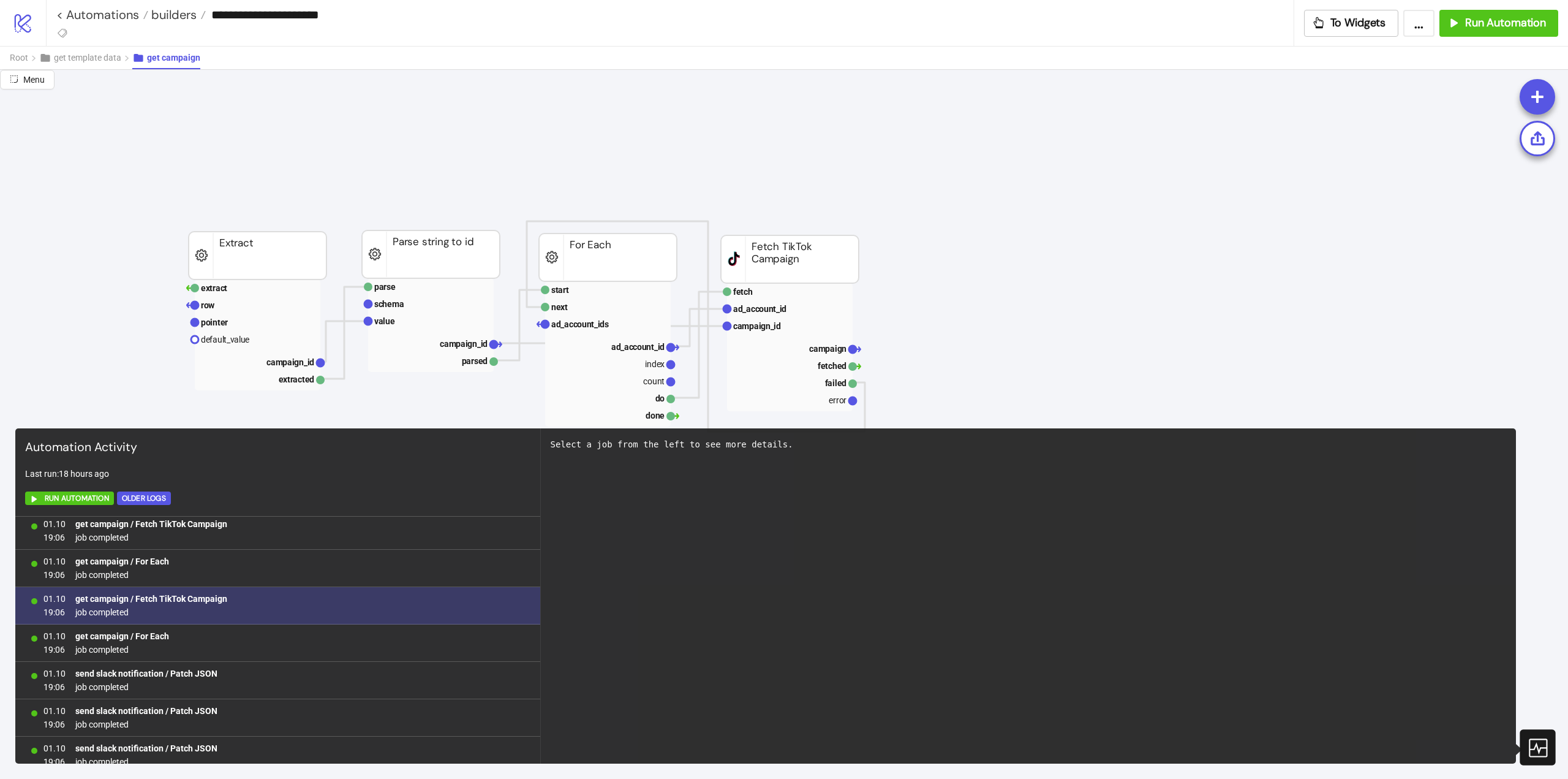
scroll to position [1024, 0]
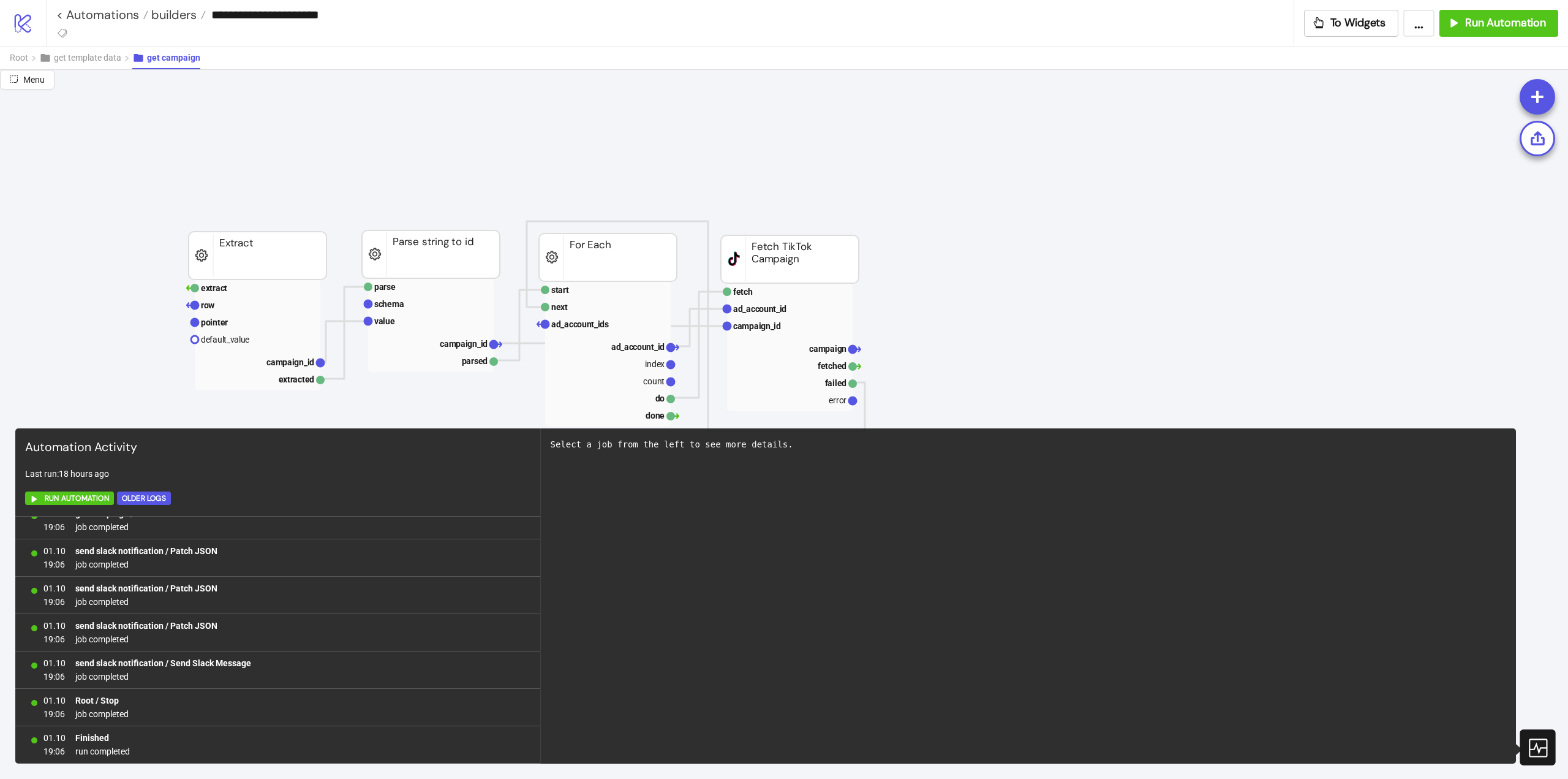
click at [1544, 745] on icon at bounding box center [1537, 747] width 21 height 21
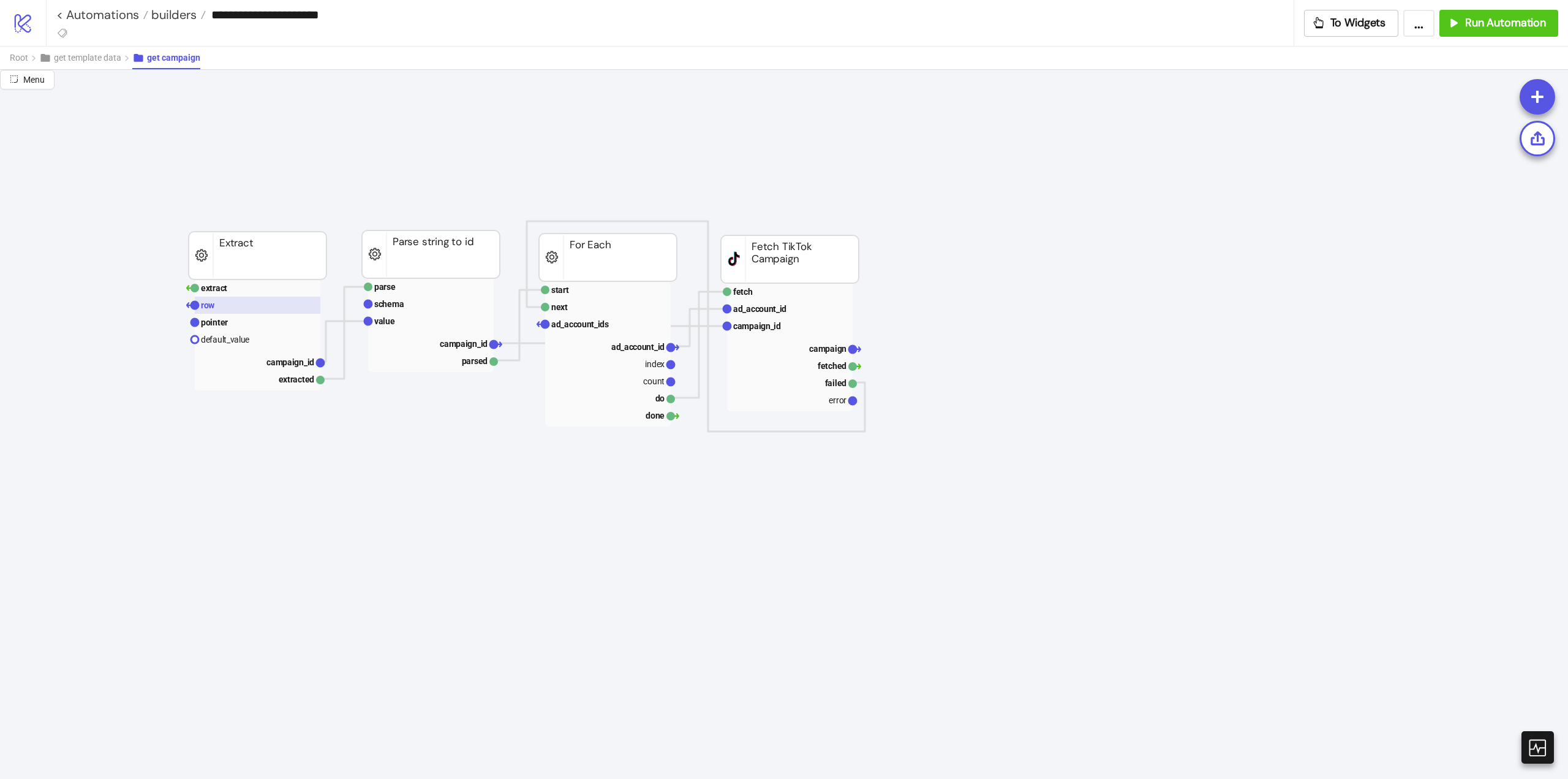
click at [223, 305] on rect at bounding box center [257, 305] width 126 height 17
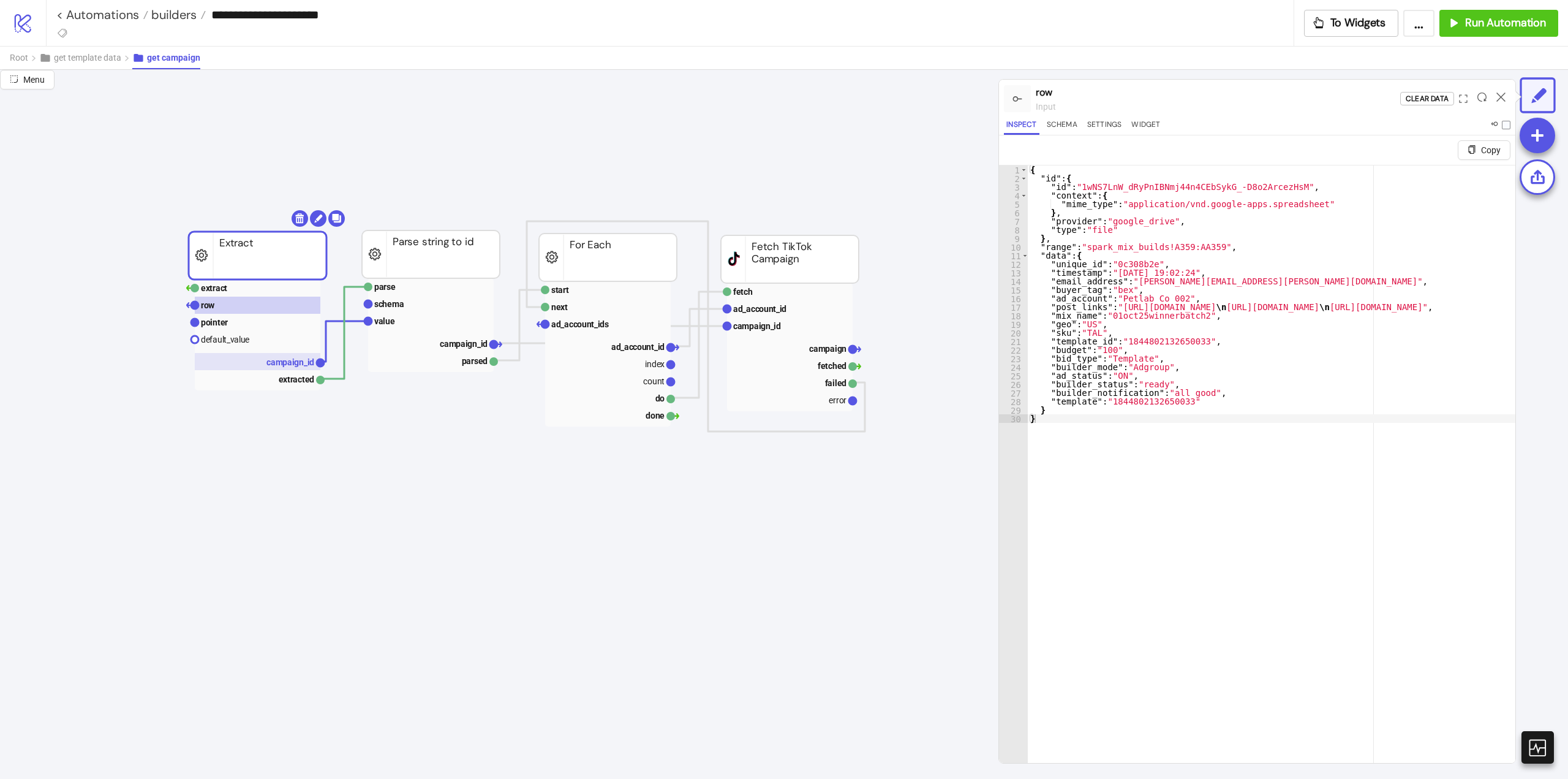
click at [275, 358] on text "campaign_id" at bounding box center [290, 362] width 48 height 10
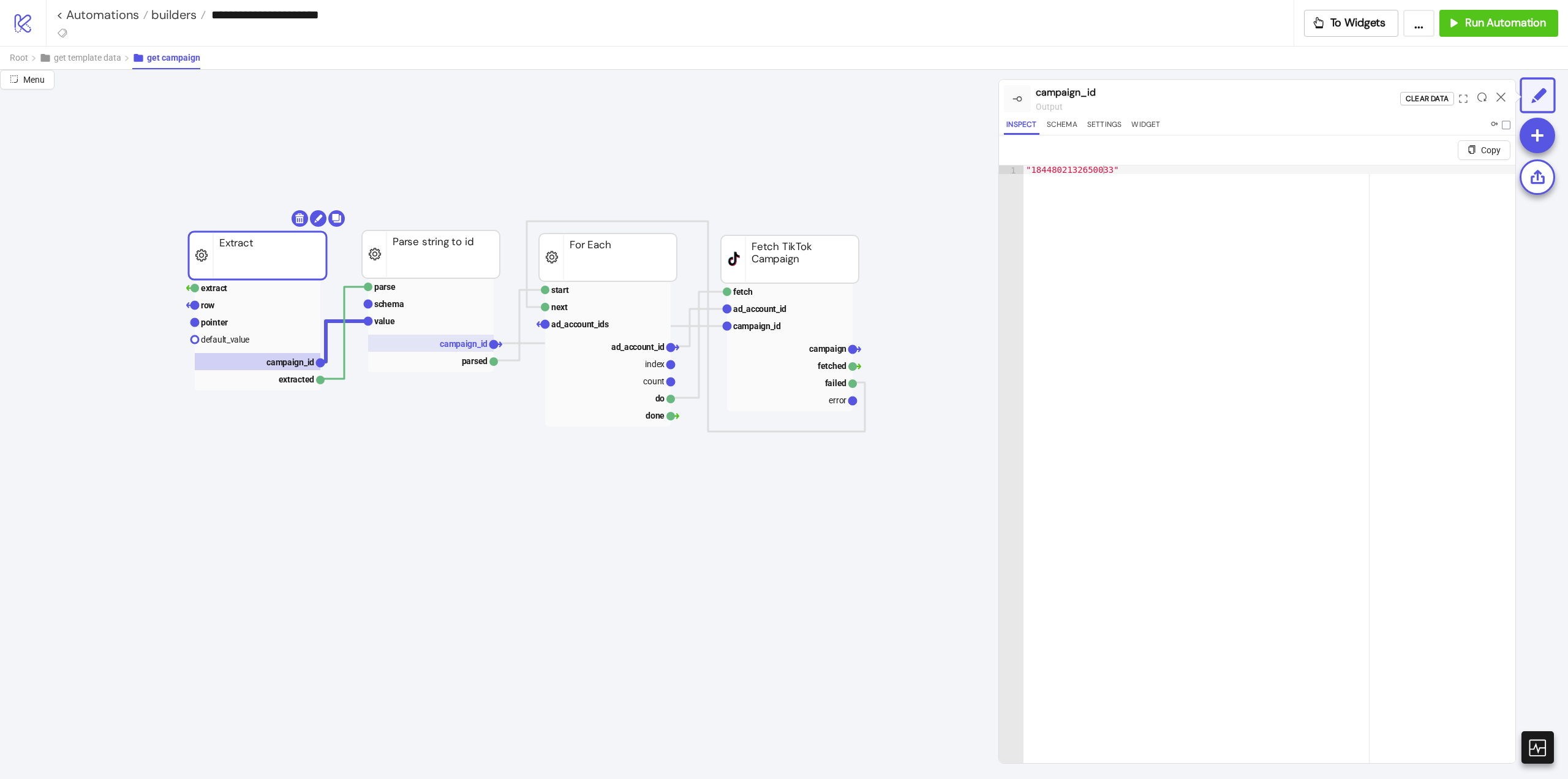
click at [464, 345] on text "campaign_id" at bounding box center [464, 344] width 48 height 10
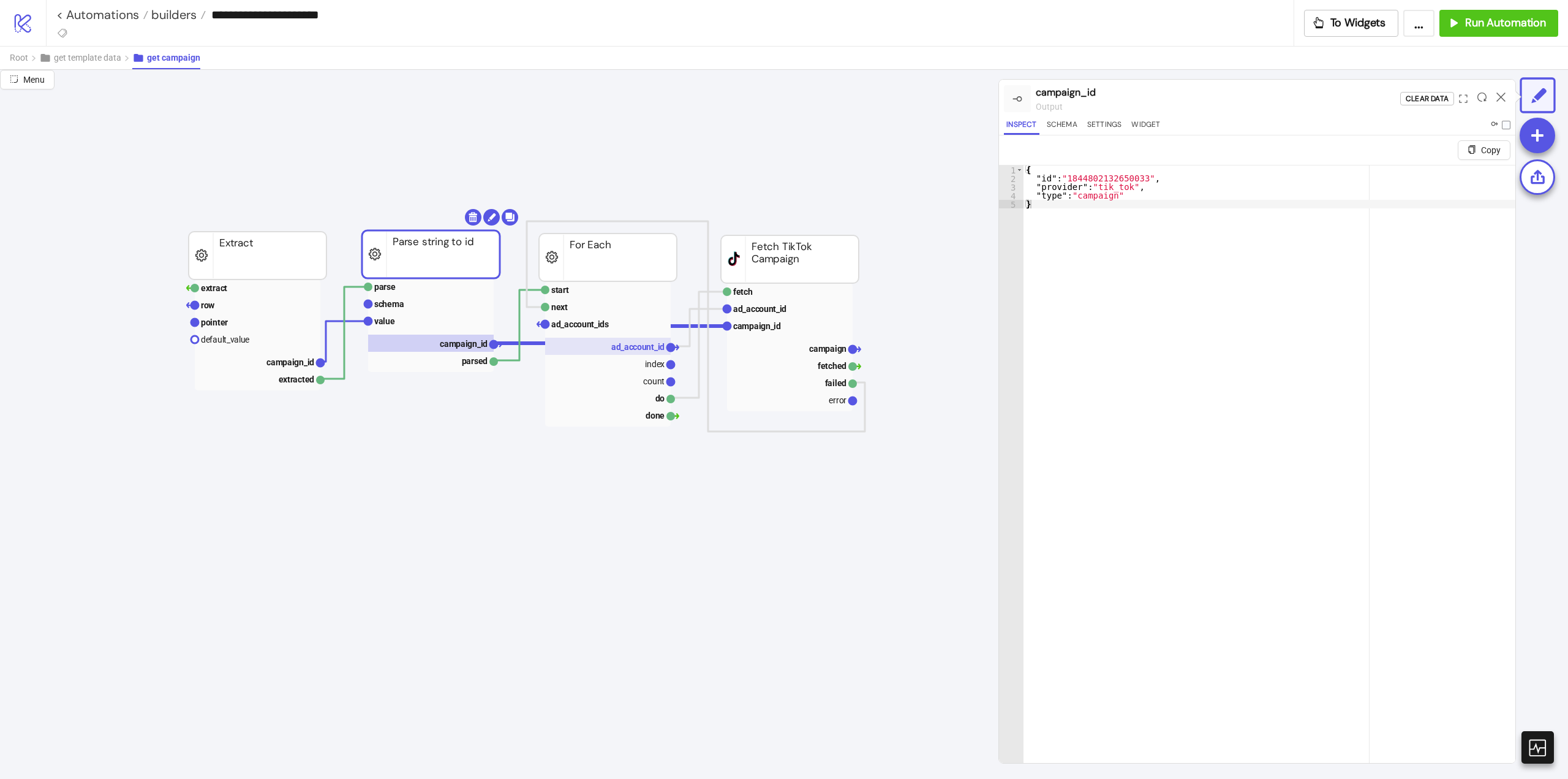
click at [628, 347] on text "ad_account_id" at bounding box center [637, 347] width 53 height 10
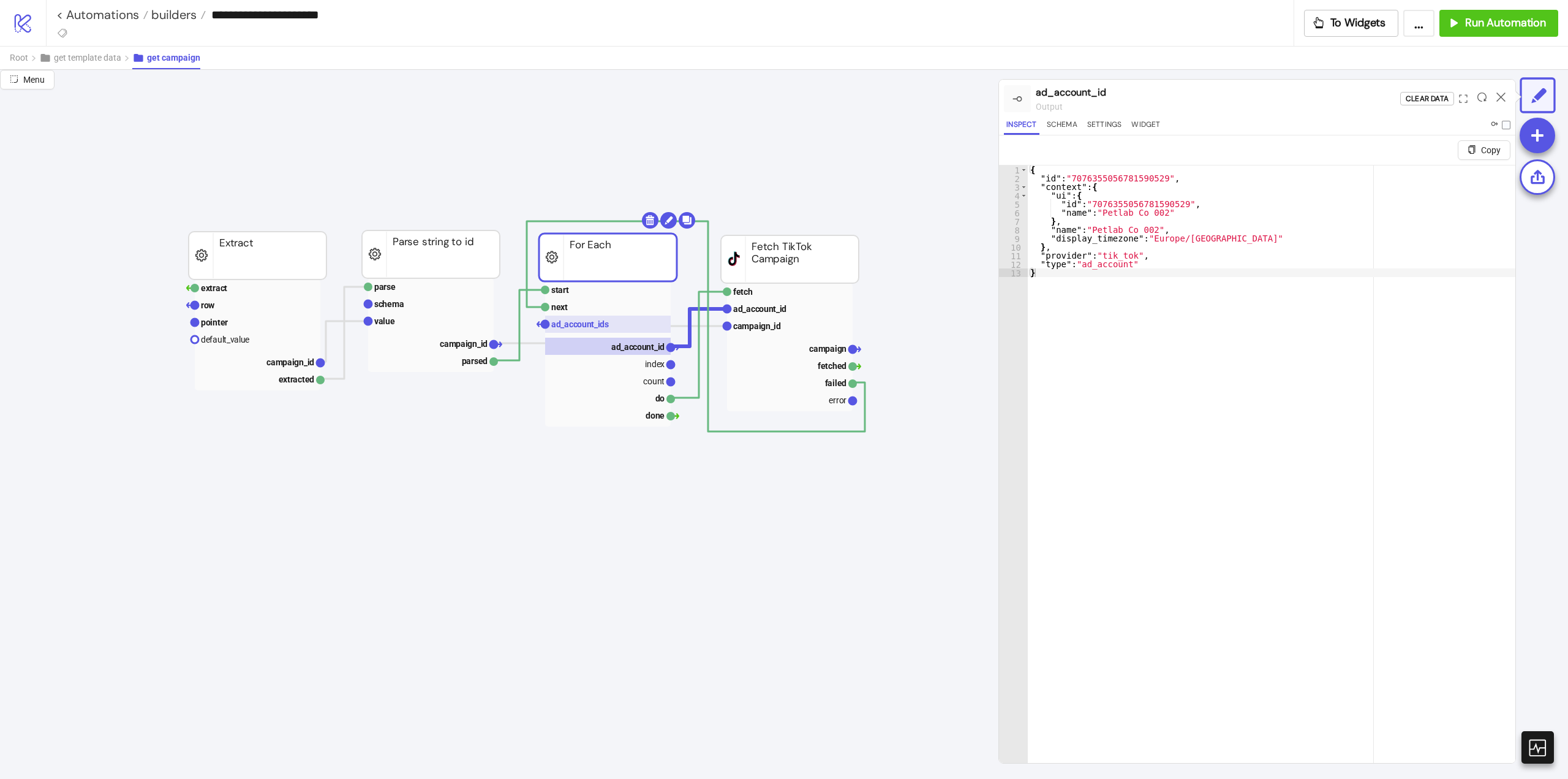
click at [603, 329] on text "ad_account_ids" at bounding box center [580, 325] width 57 height 10
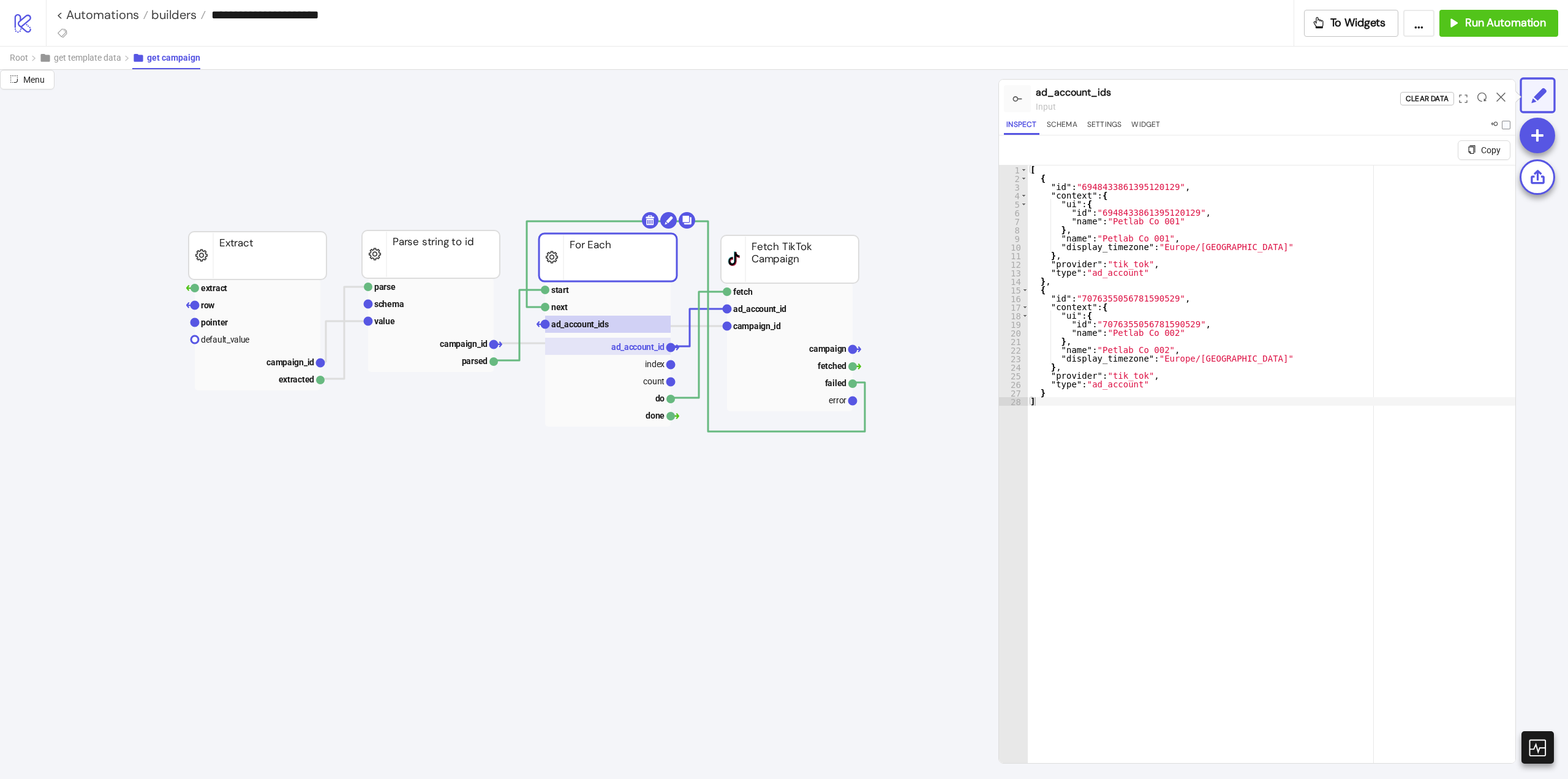
click at [623, 350] on text "ad_account_id" at bounding box center [637, 347] width 53 height 10
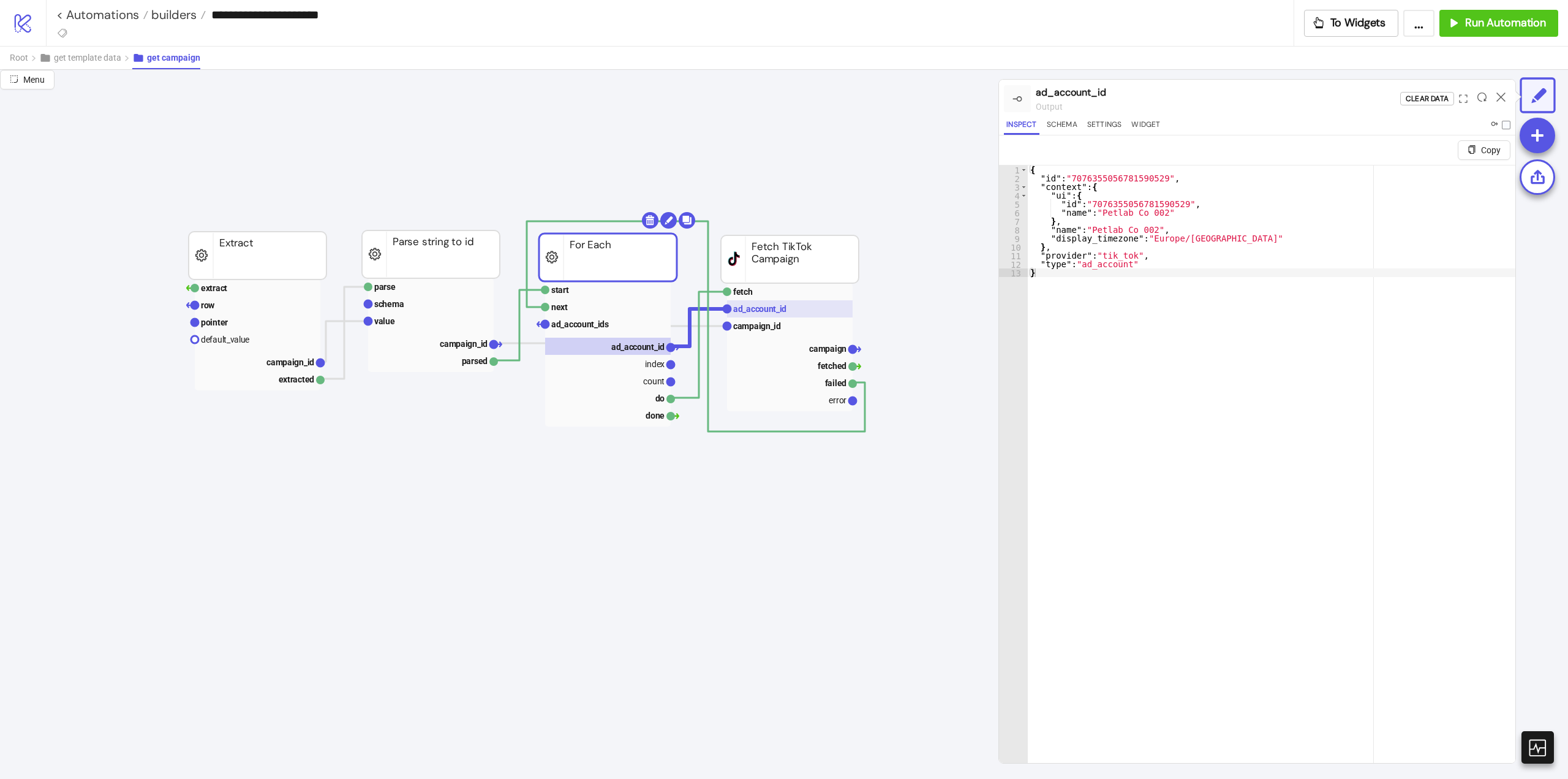
click at [762, 312] on text "ad_account_id" at bounding box center [760, 309] width 53 height 10
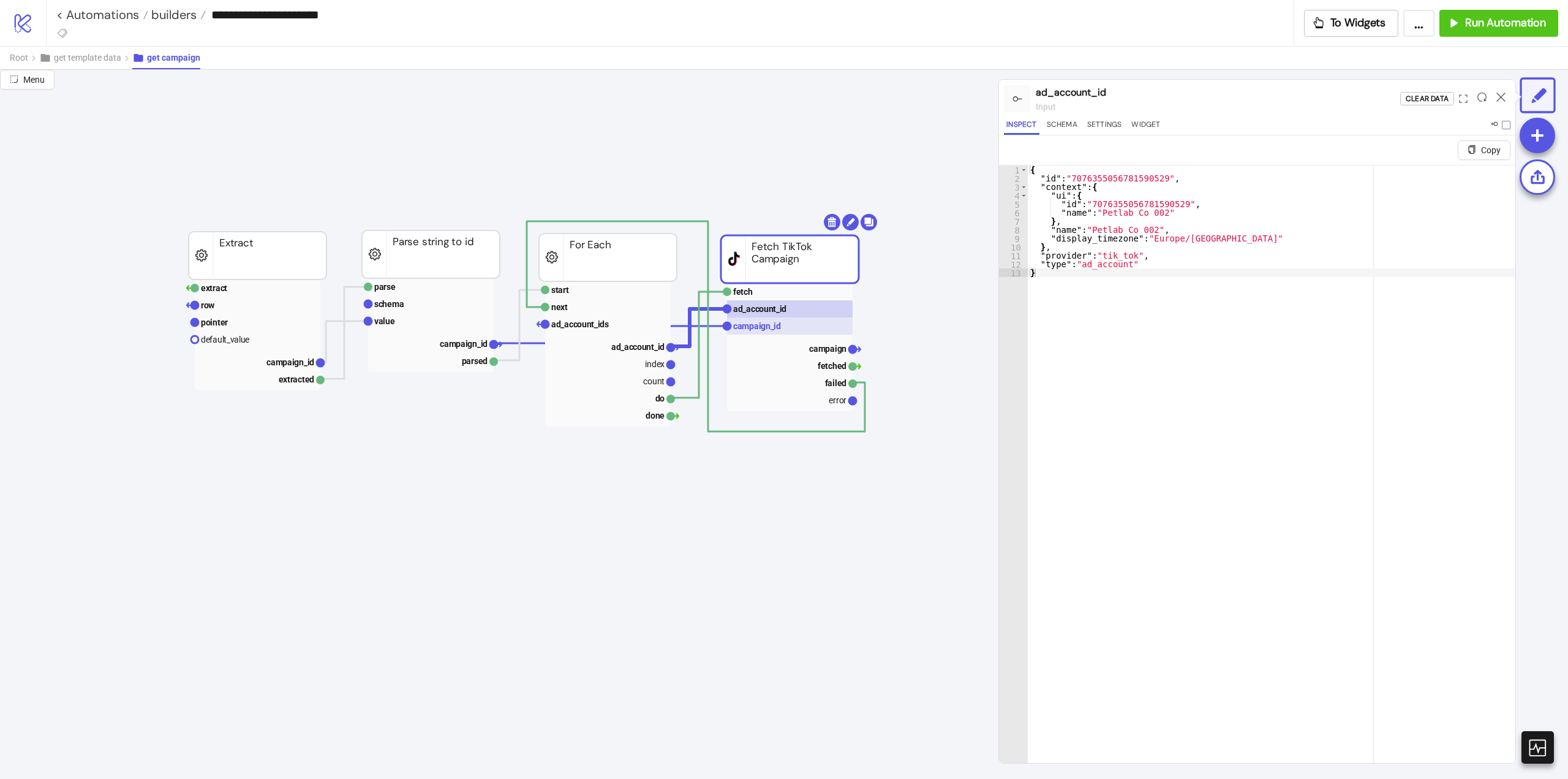
click at [764, 328] on text "campaign_id" at bounding box center [757, 326] width 48 height 10
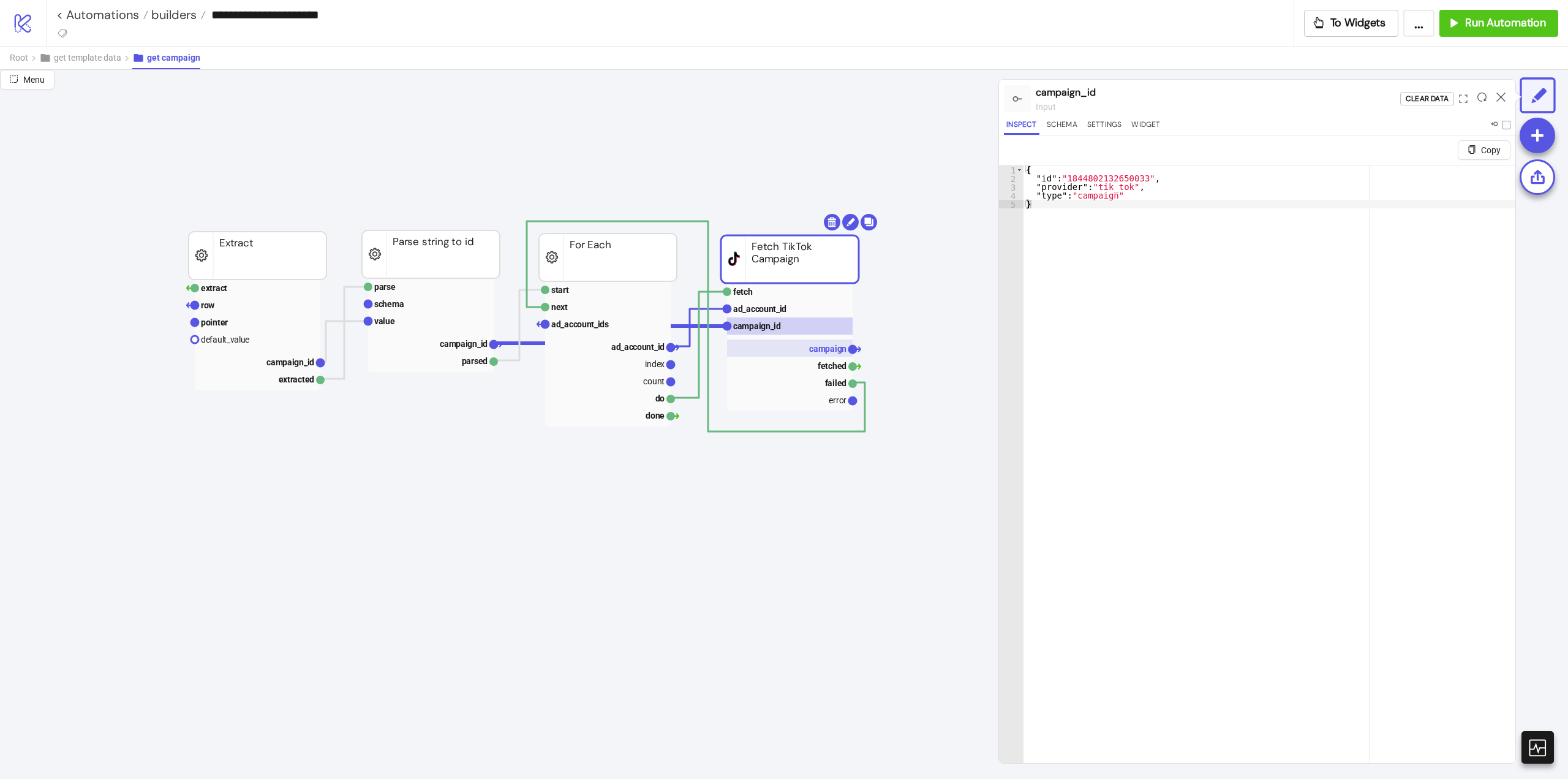
click at [812, 350] on text "campaign" at bounding box center [828, 349] width 38 height 10
click at [833, 409] on rect at bounding box center [789, 347] width 126 height 128
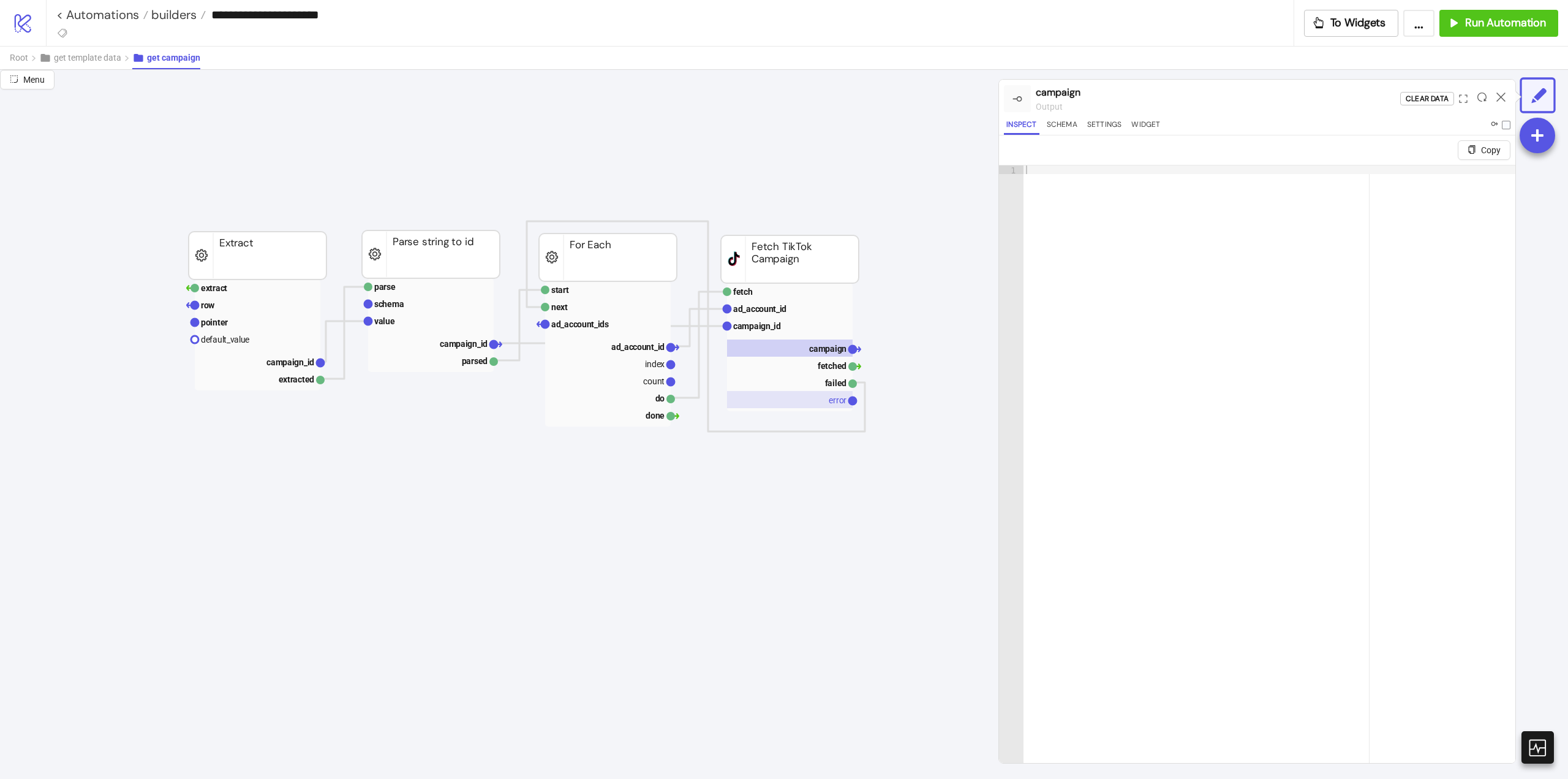
click at [831, 399] on text "error" at bounding box center [838, 401] width 18 height 10
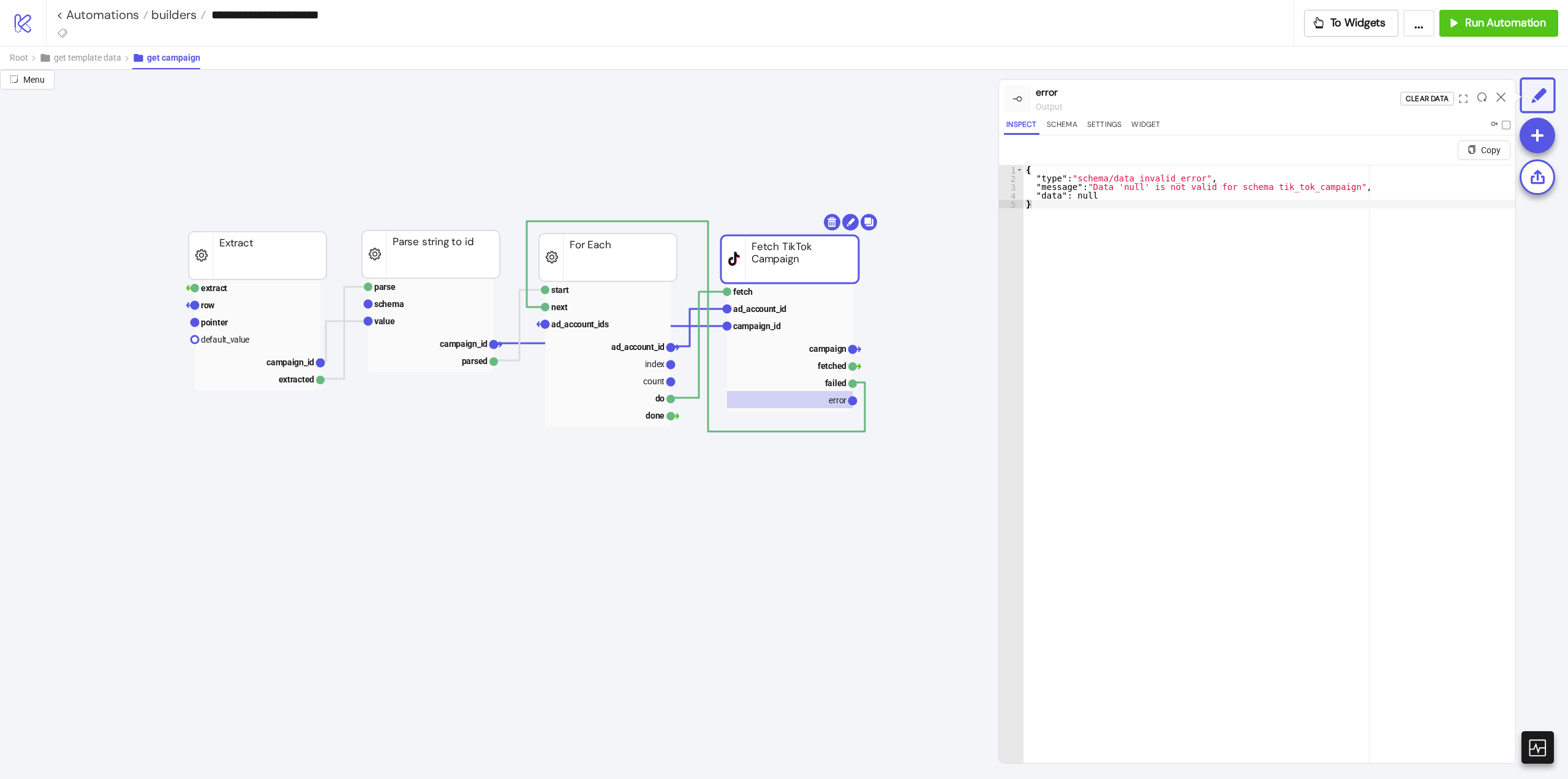
scroll to position [0, 123]
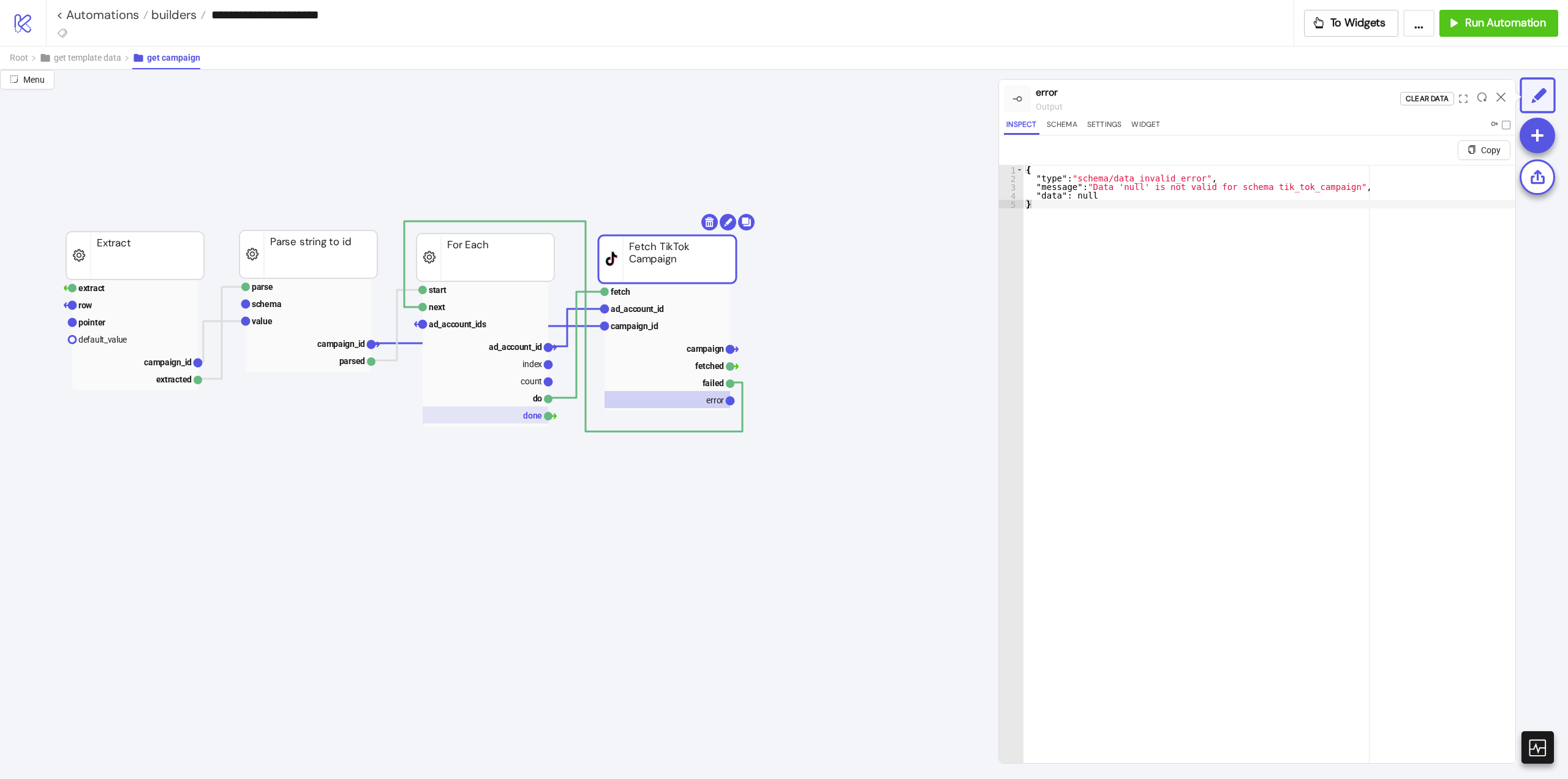
click at [522, 415] on rect at bounding box center [485, 415] width 126 height 17
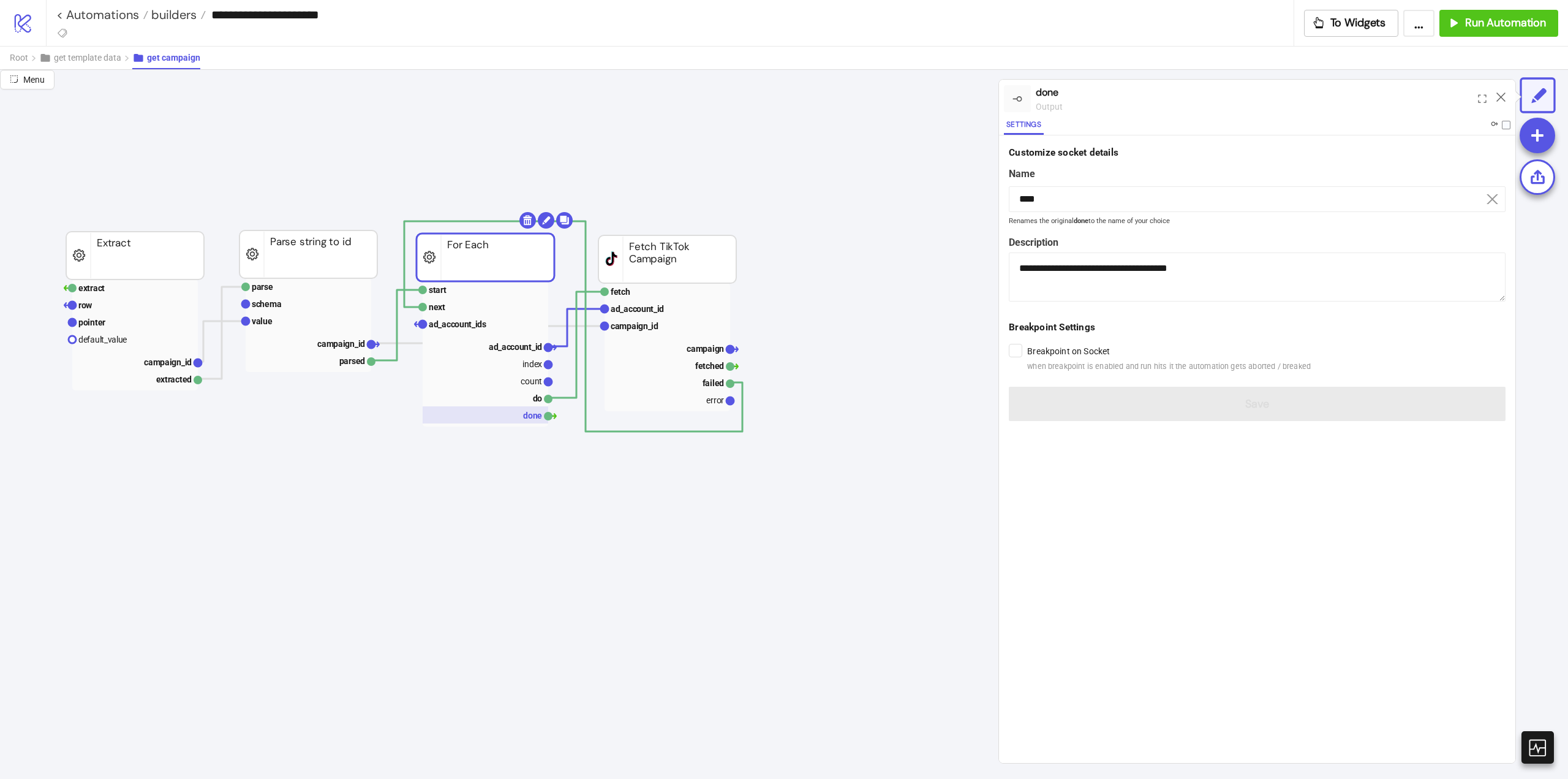
click at [522, 415] on rect at bounding box center [485, 415] width 126 height 17
click at [704, 398] on rect at bounding box center [667, 400] width 126 height 17
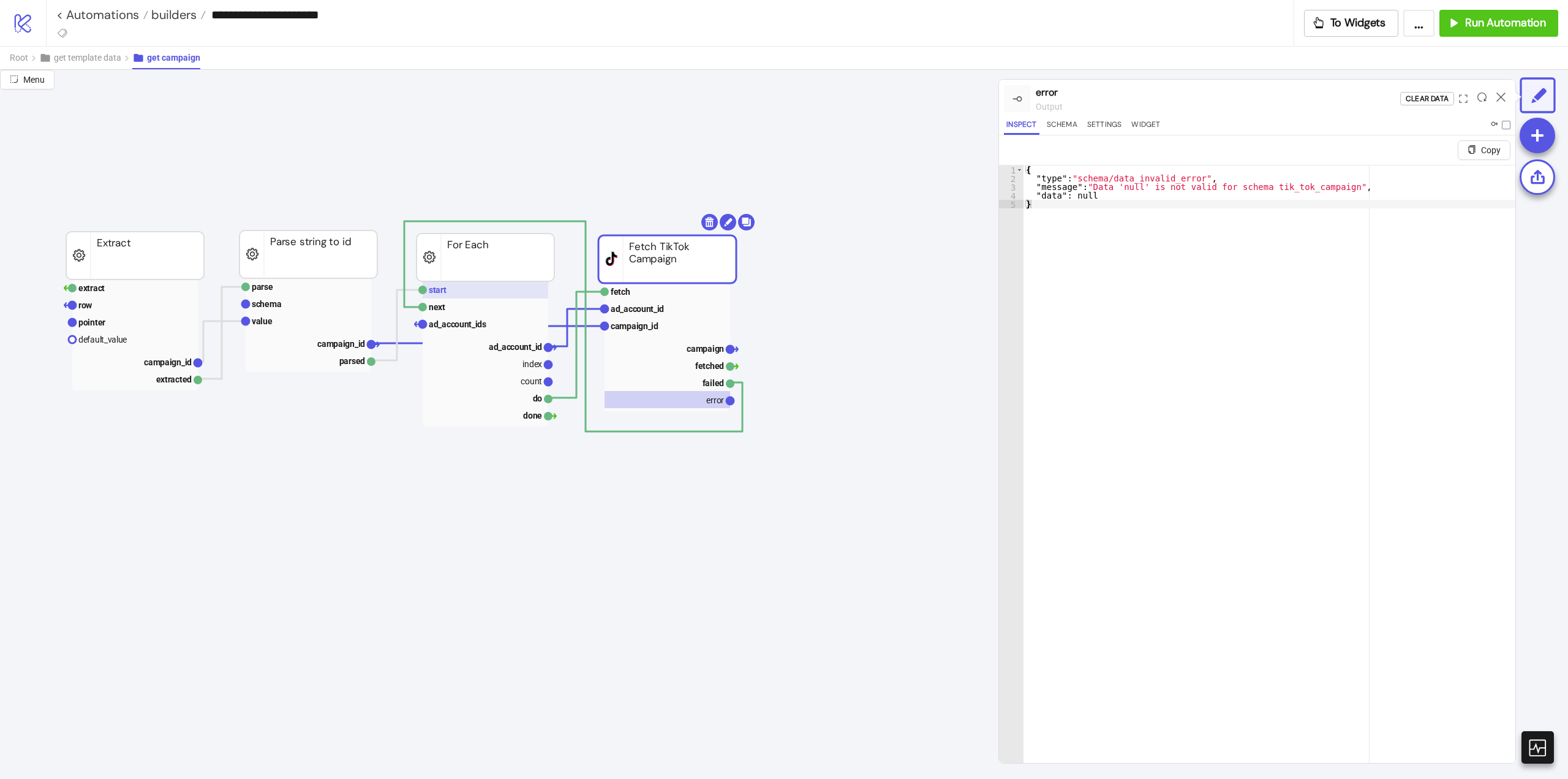
click at [455, 289] on rect at bounding box center [485, 290] width 126 height 17
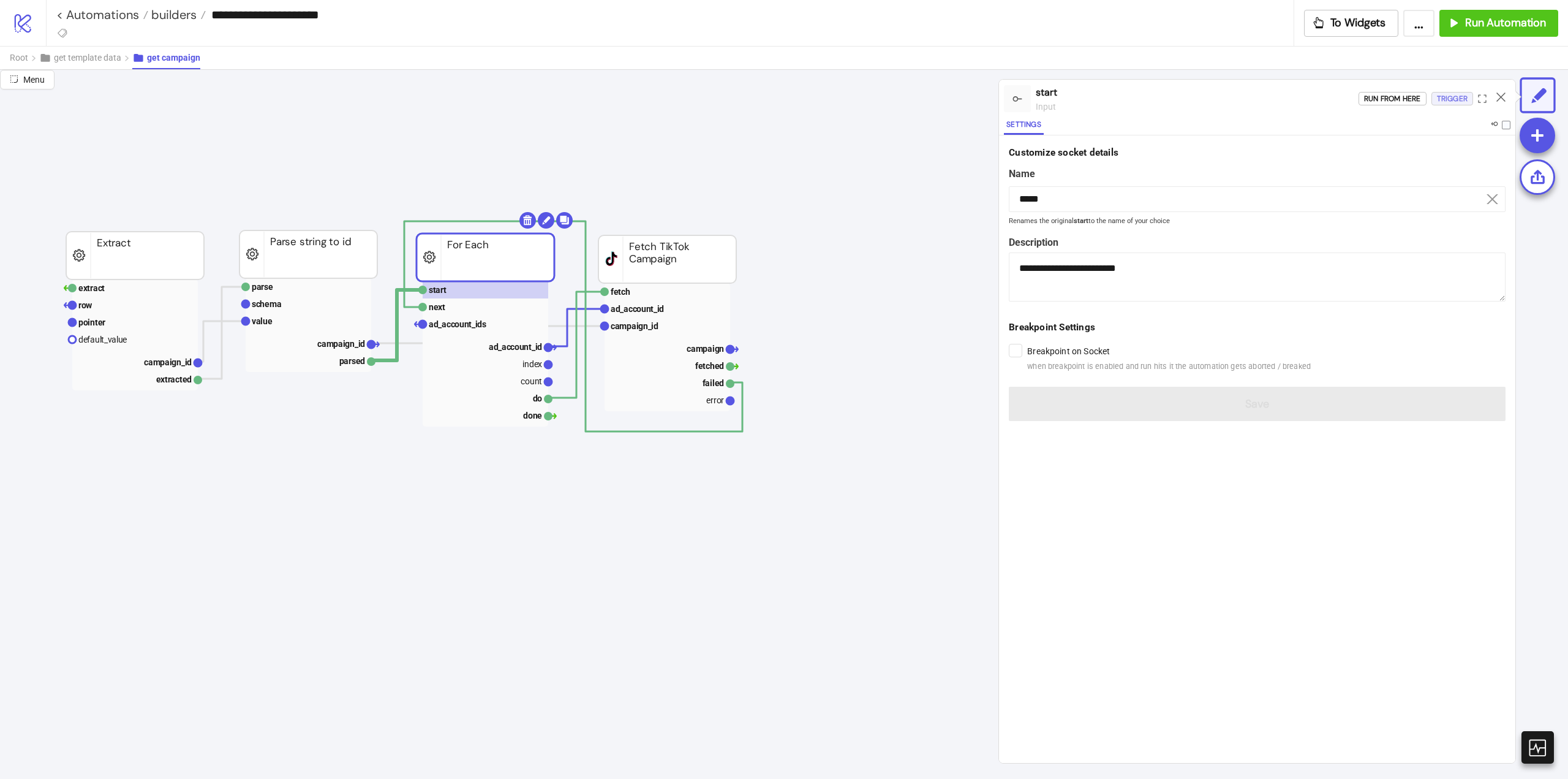
click at [1445, 99] on div "Trigger" at bounding box center [1452, 99] width 31 height 14
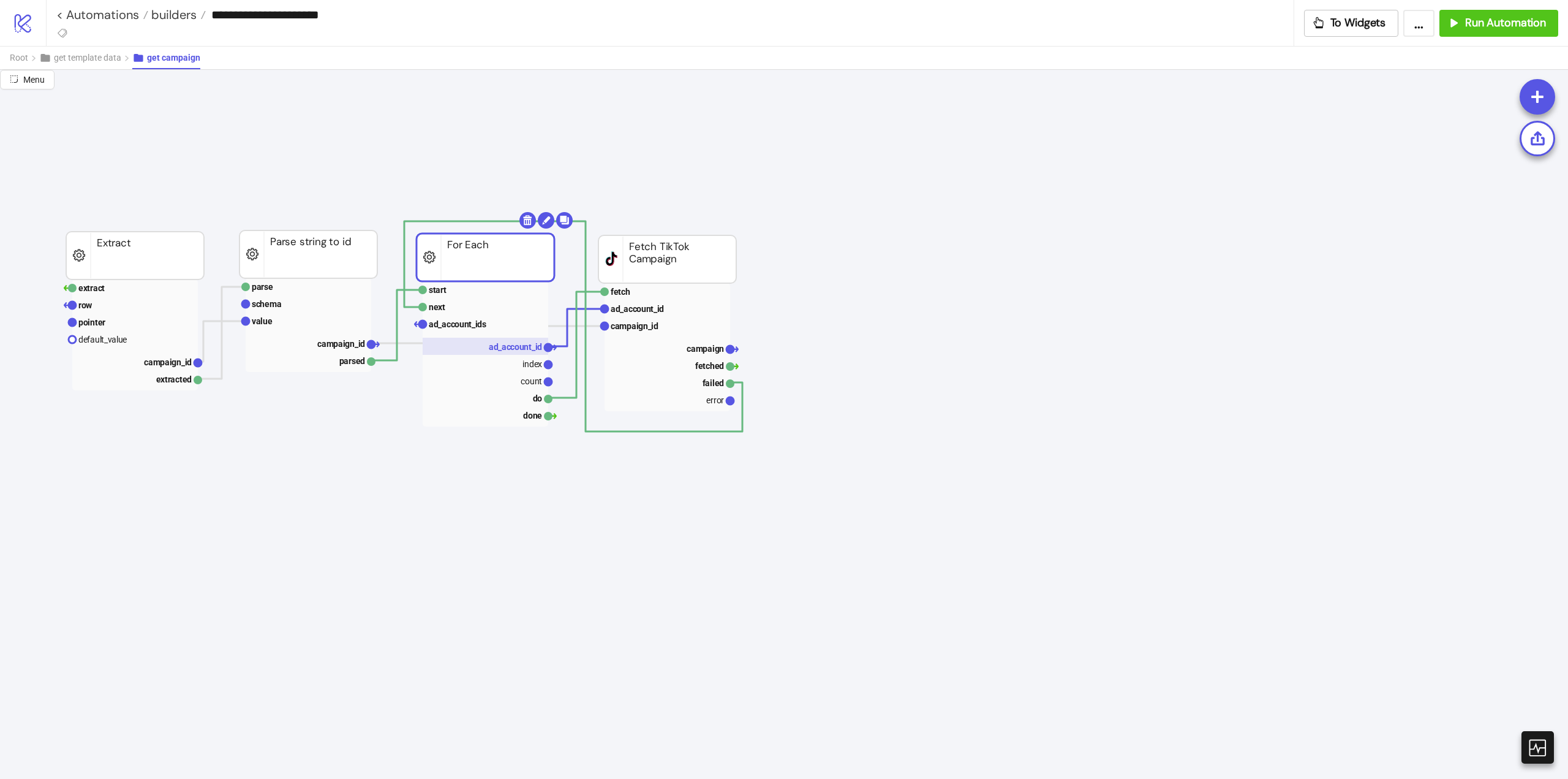
click at [501, 341] on rect at bounding box center [485, 347] width 126 height 17
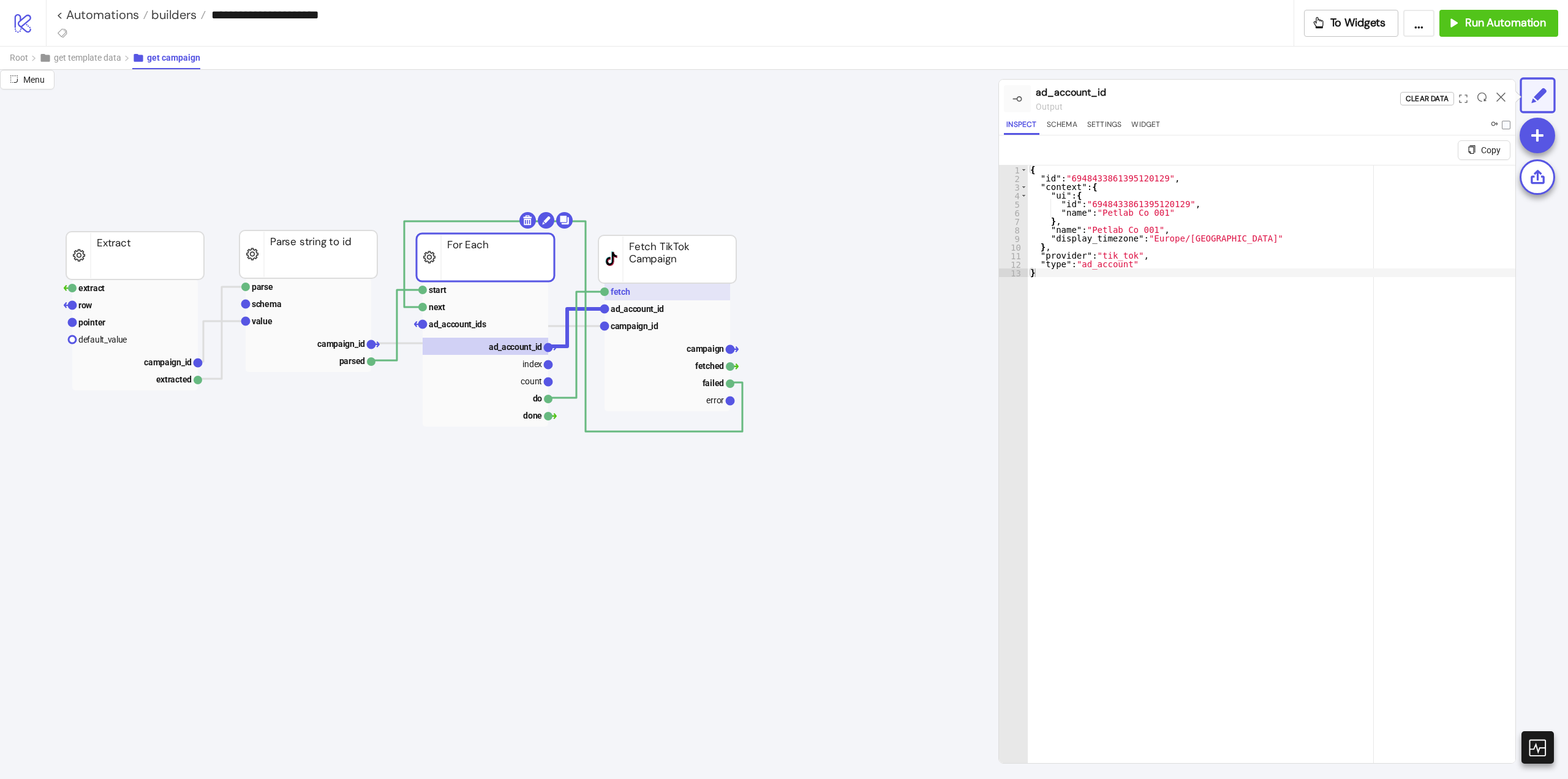
click at [648, 296] on rect at bounding box center [667, 292] width 126 height 17
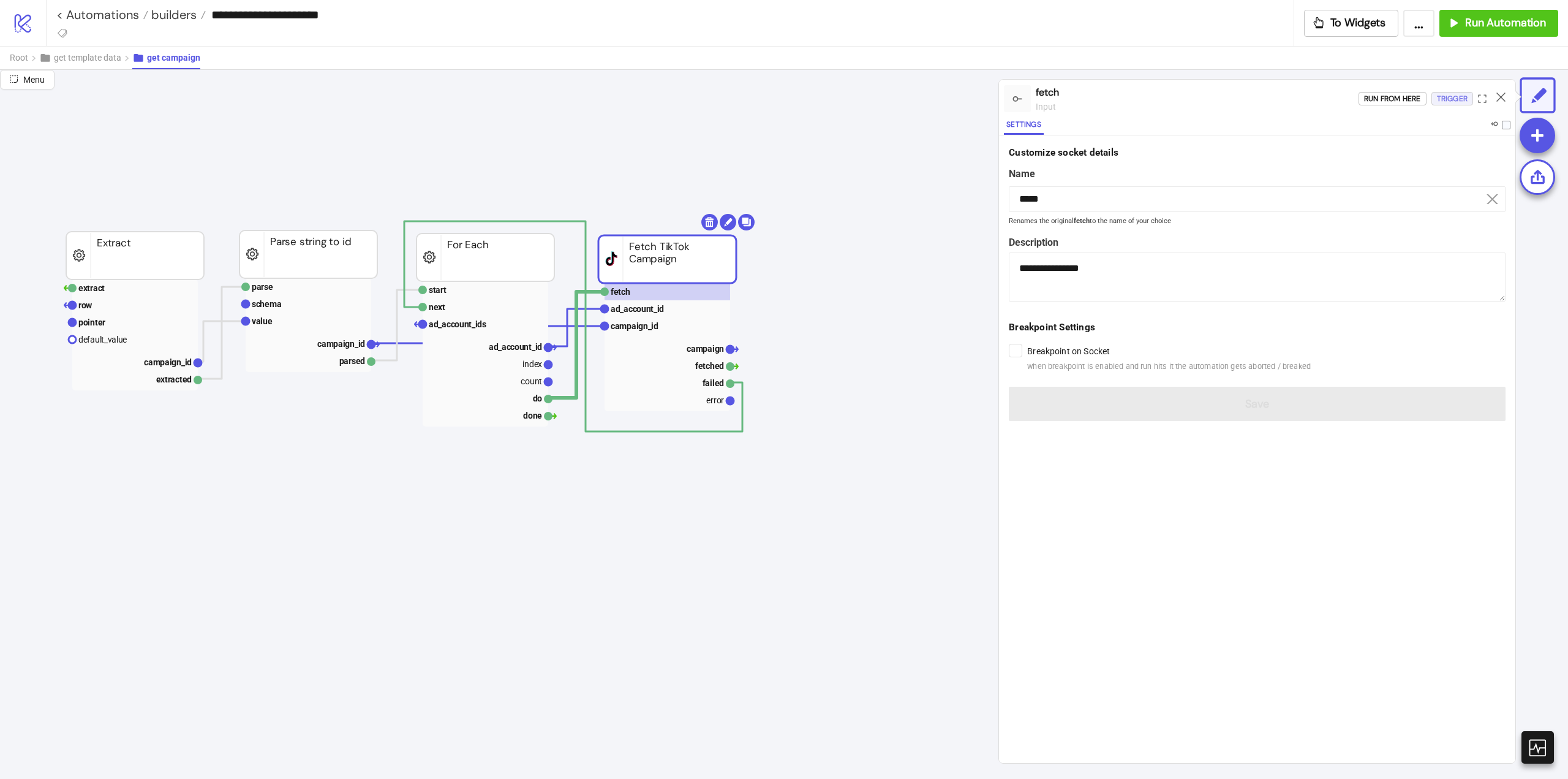
click at [1450, 96] on div "Trigger" at bounding box center [1452, 99] width 31 height 14
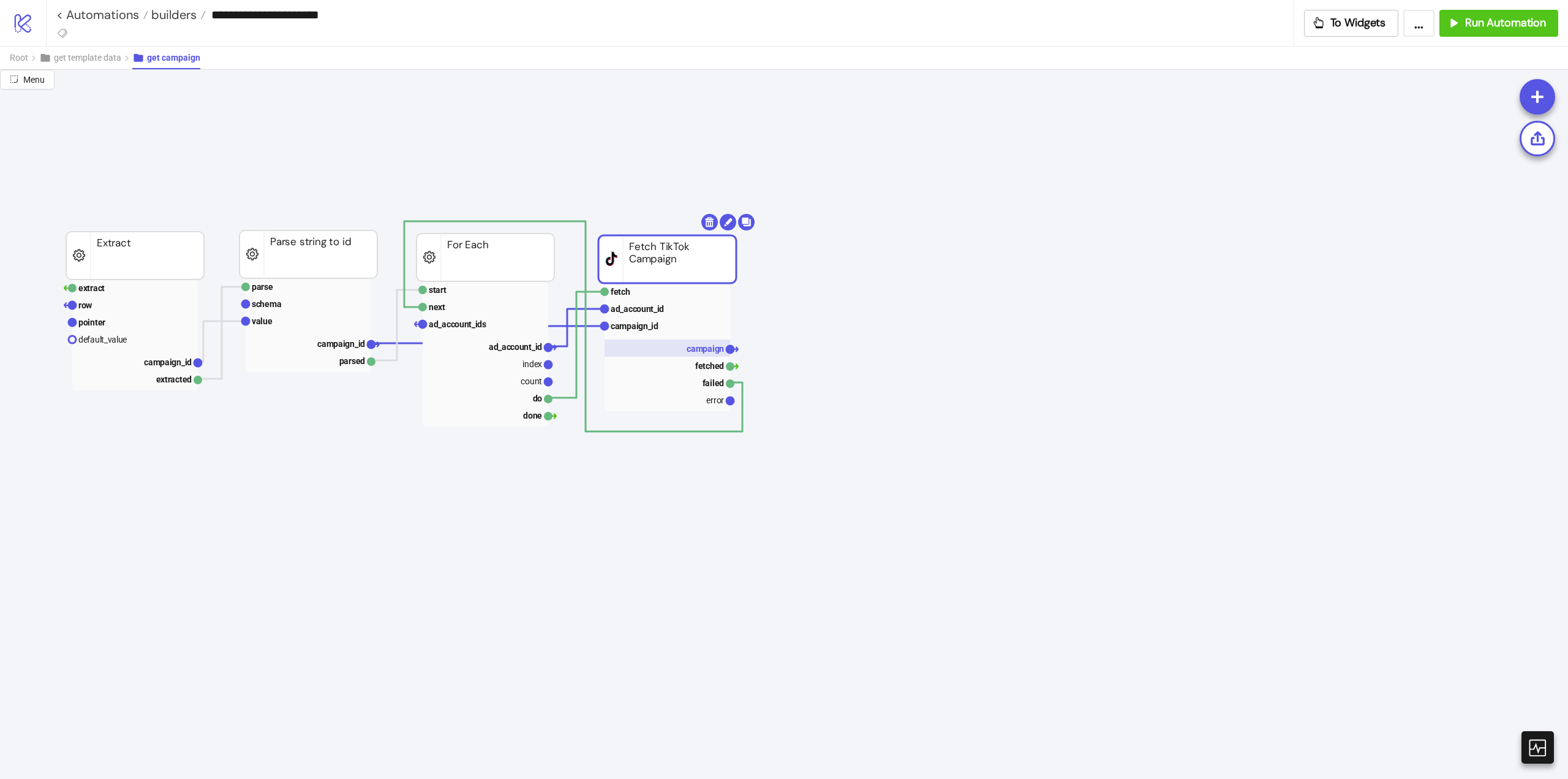
click at [678, 345] on rect at bounding box center [667, 348] width 126 height 17
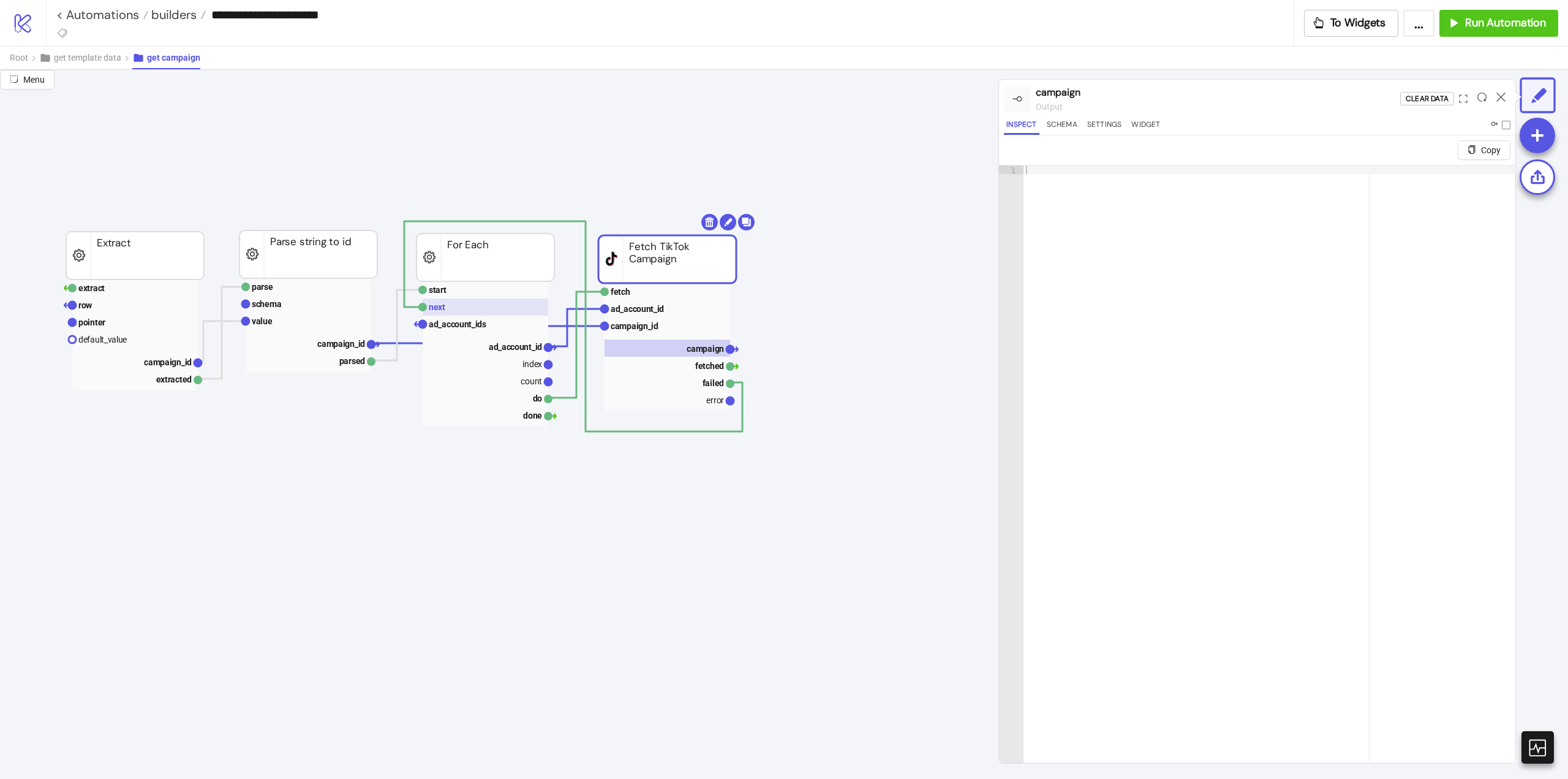
click at [468, 307] on rect at bounding box center [485, 307] width 126 height 17
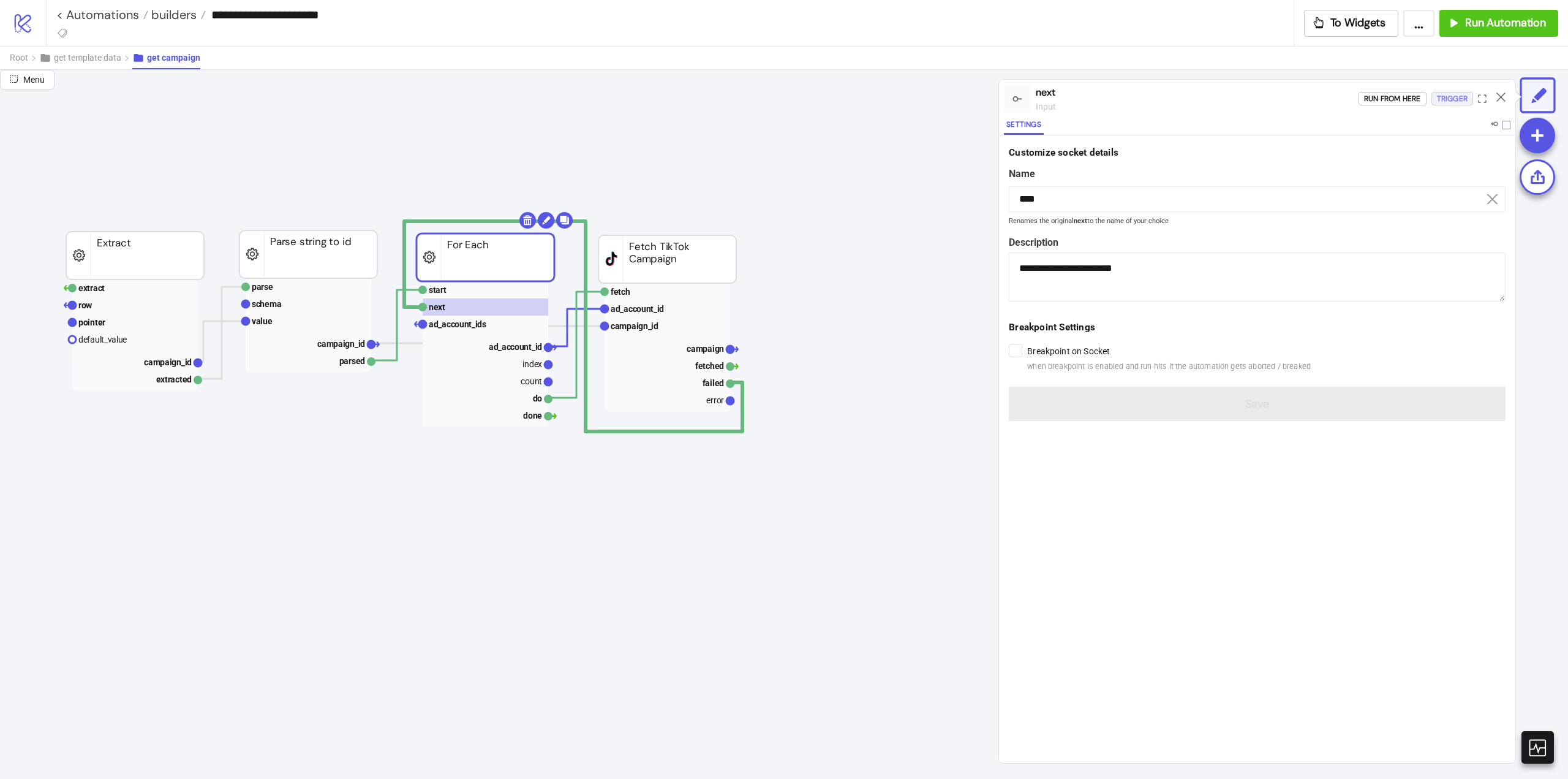
click at [1440, 101] on div "Trigger" at bounding box center [1452, 99] width 31 height 14
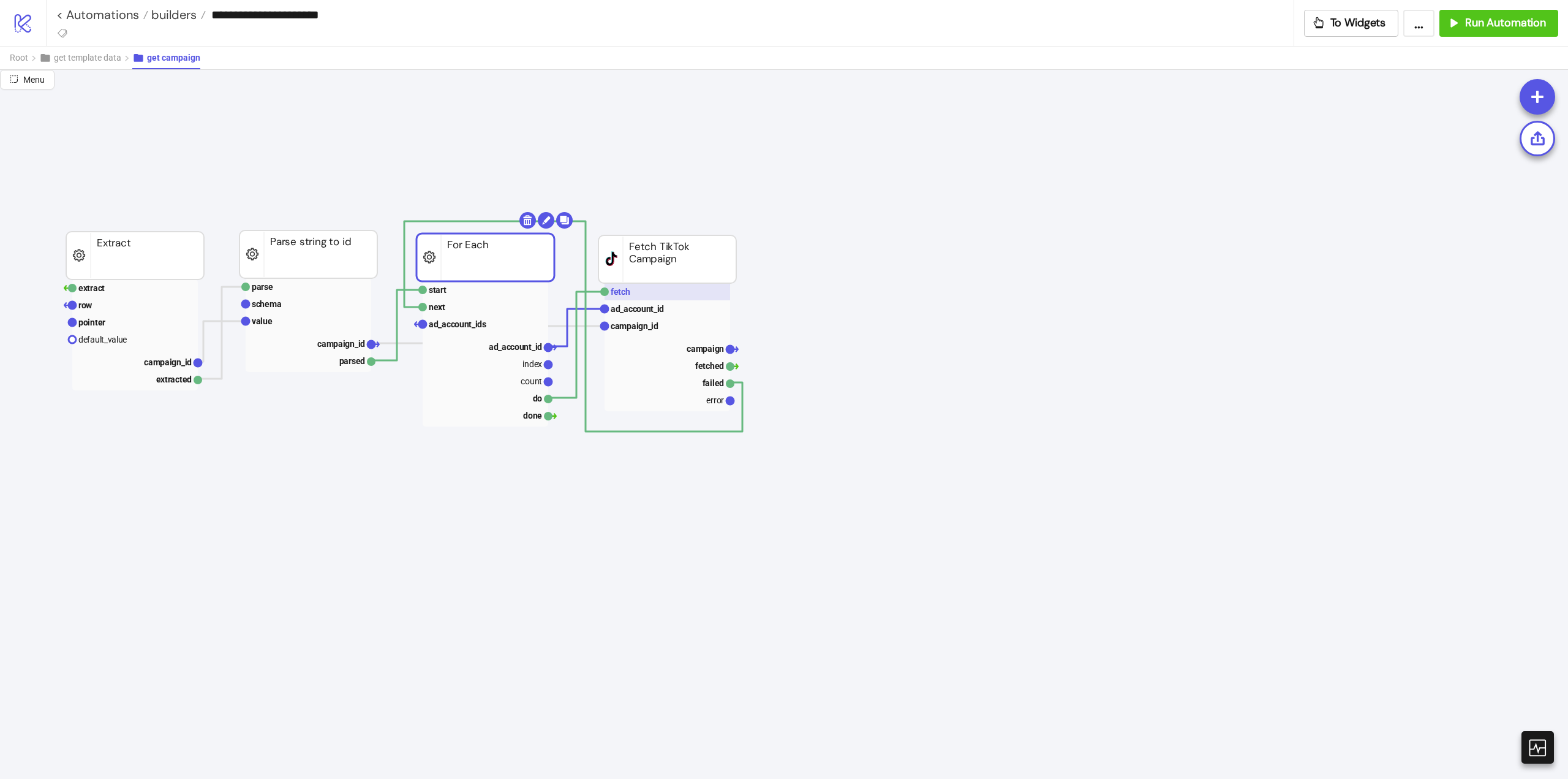
click at [642, 290] on rect at bounding box center [667, 292] width 126 height 17
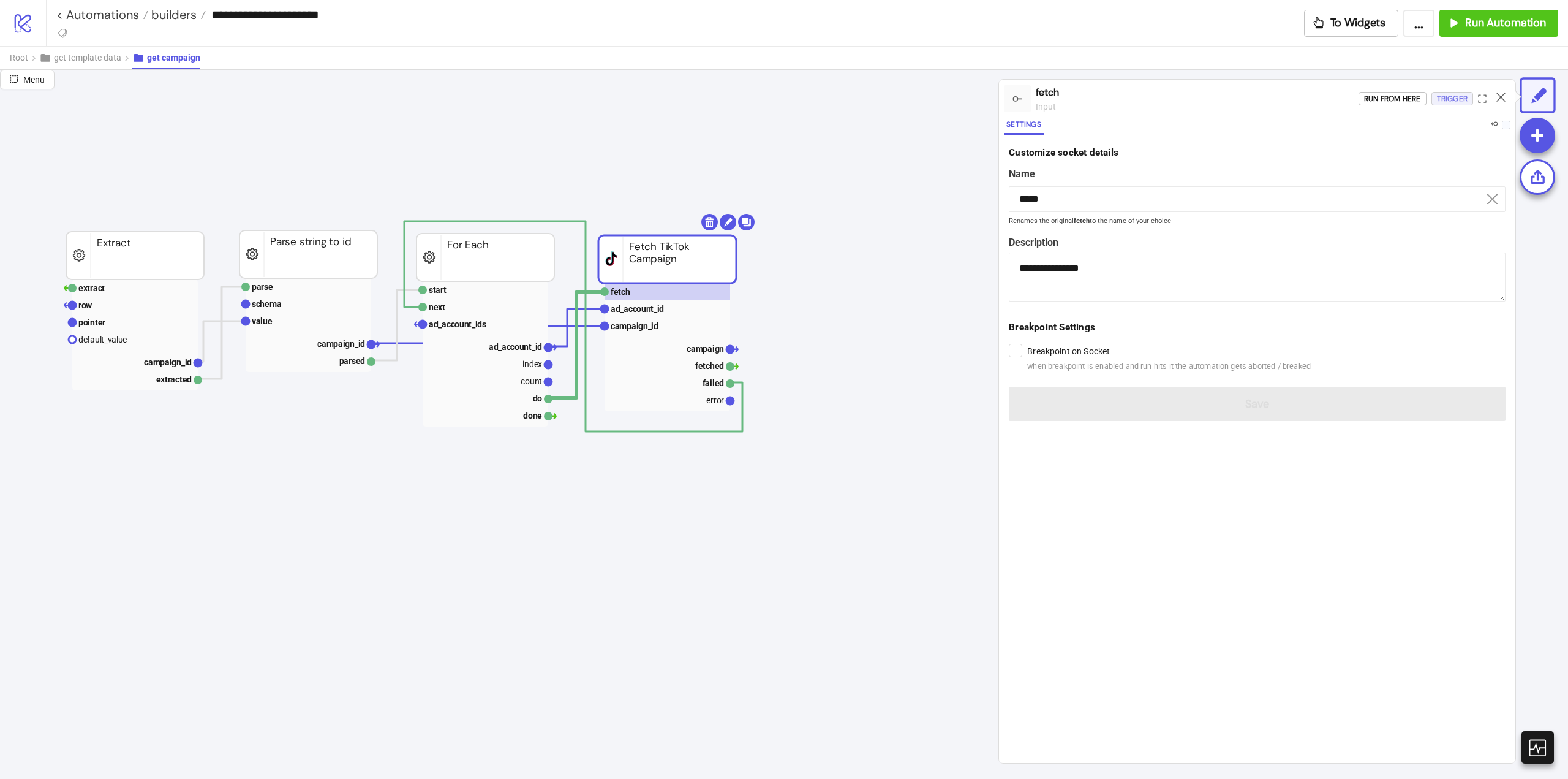
click at [1440, 101] on div "Trigger" at bounding box center [1452, 99] width 31 height 14
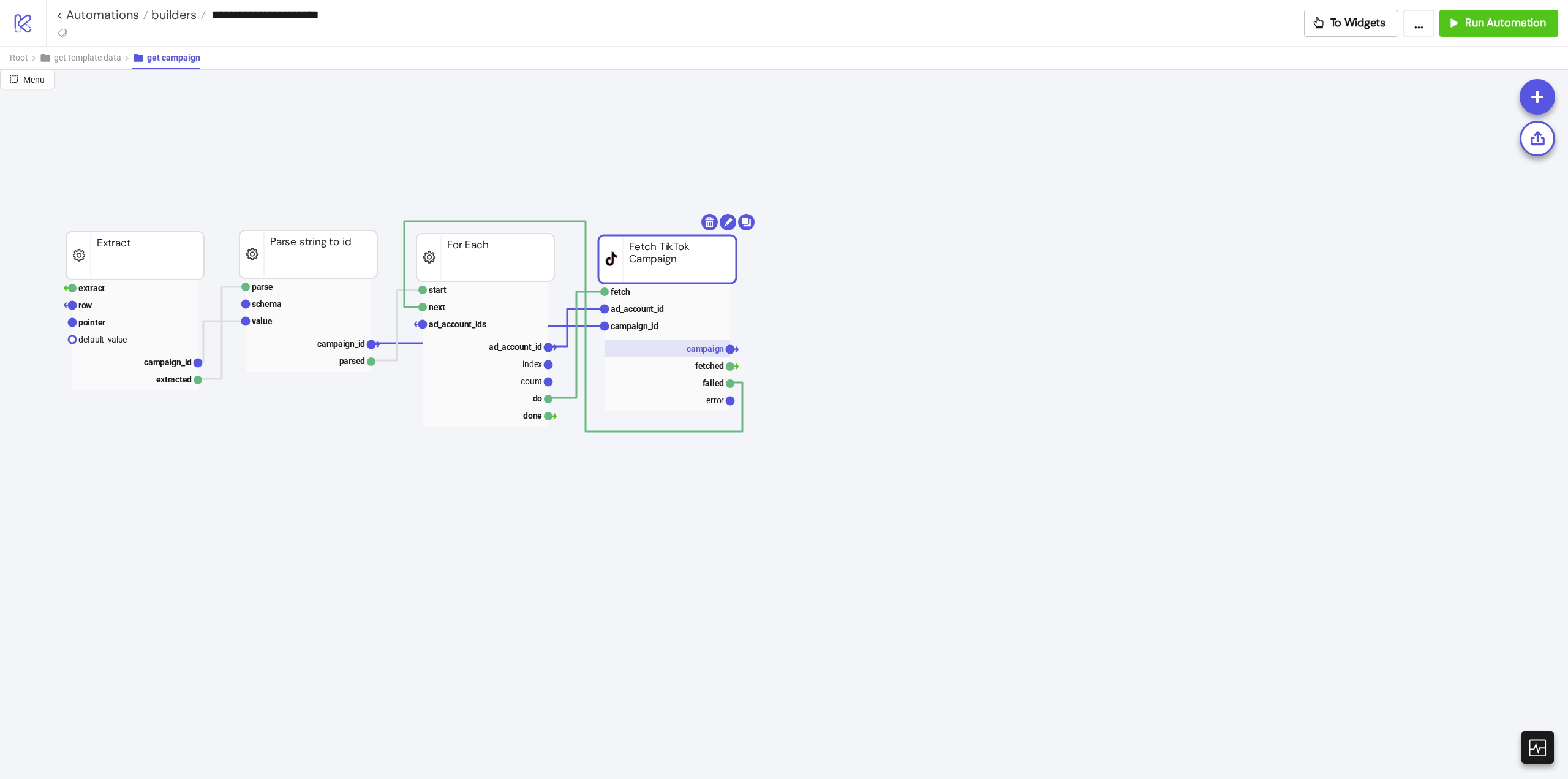
click at [691, 348] on text "campaign" at bounding box center [705, 349] width 38 height 10
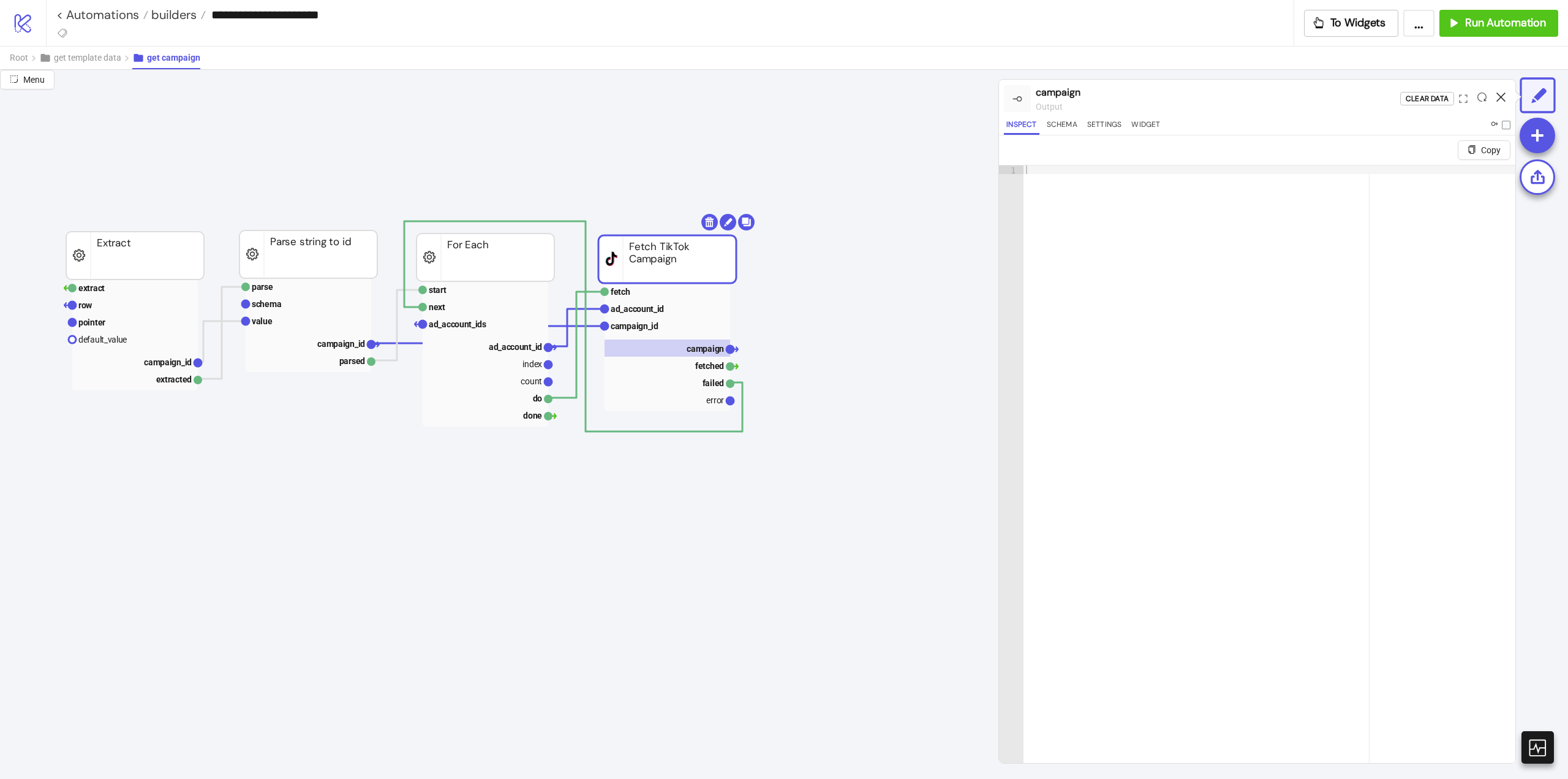
click at [1498, 97] on icon at bounding box center [1501, 97] width 9 height 9
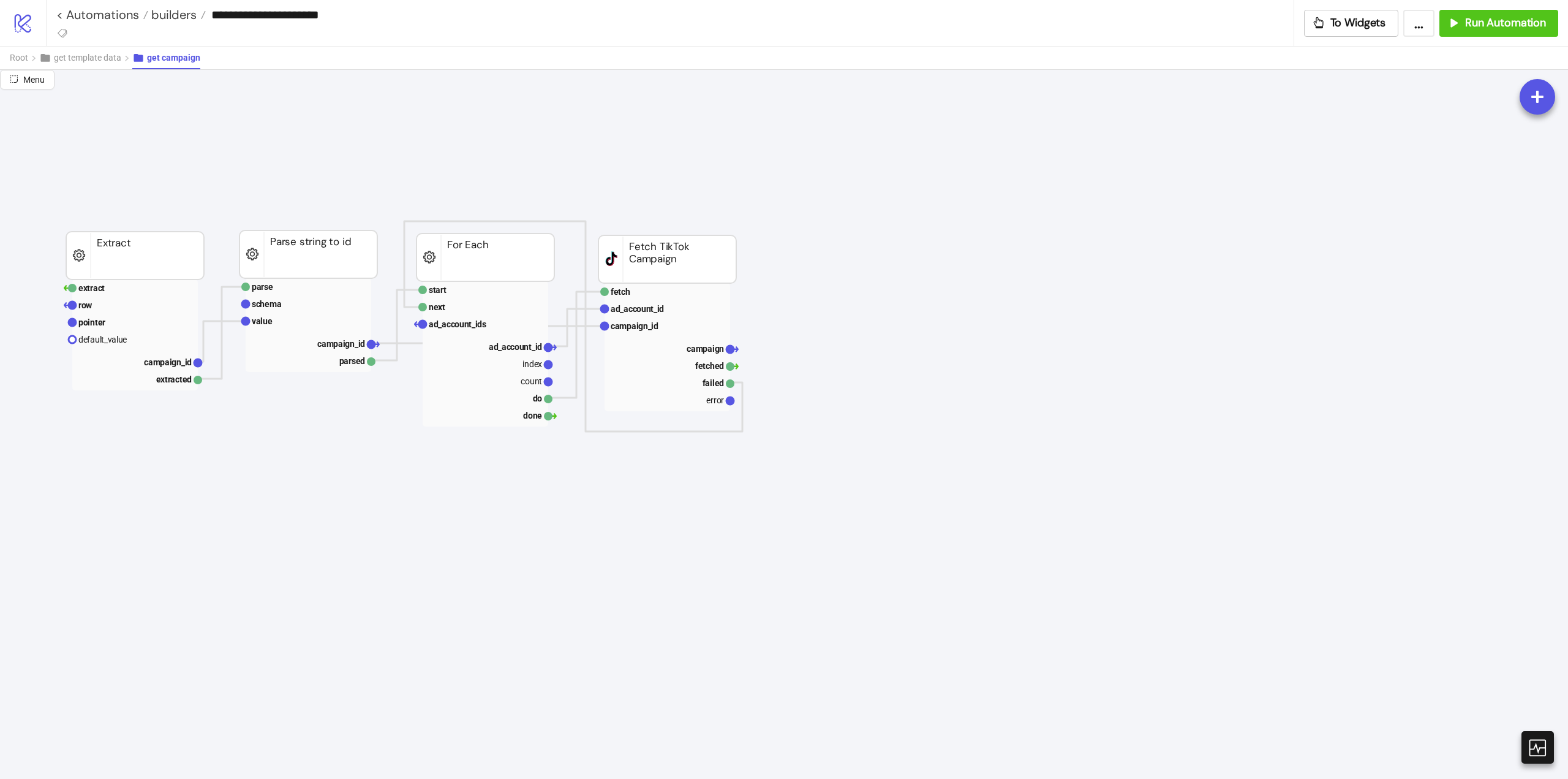
scroll to position [0, 0]
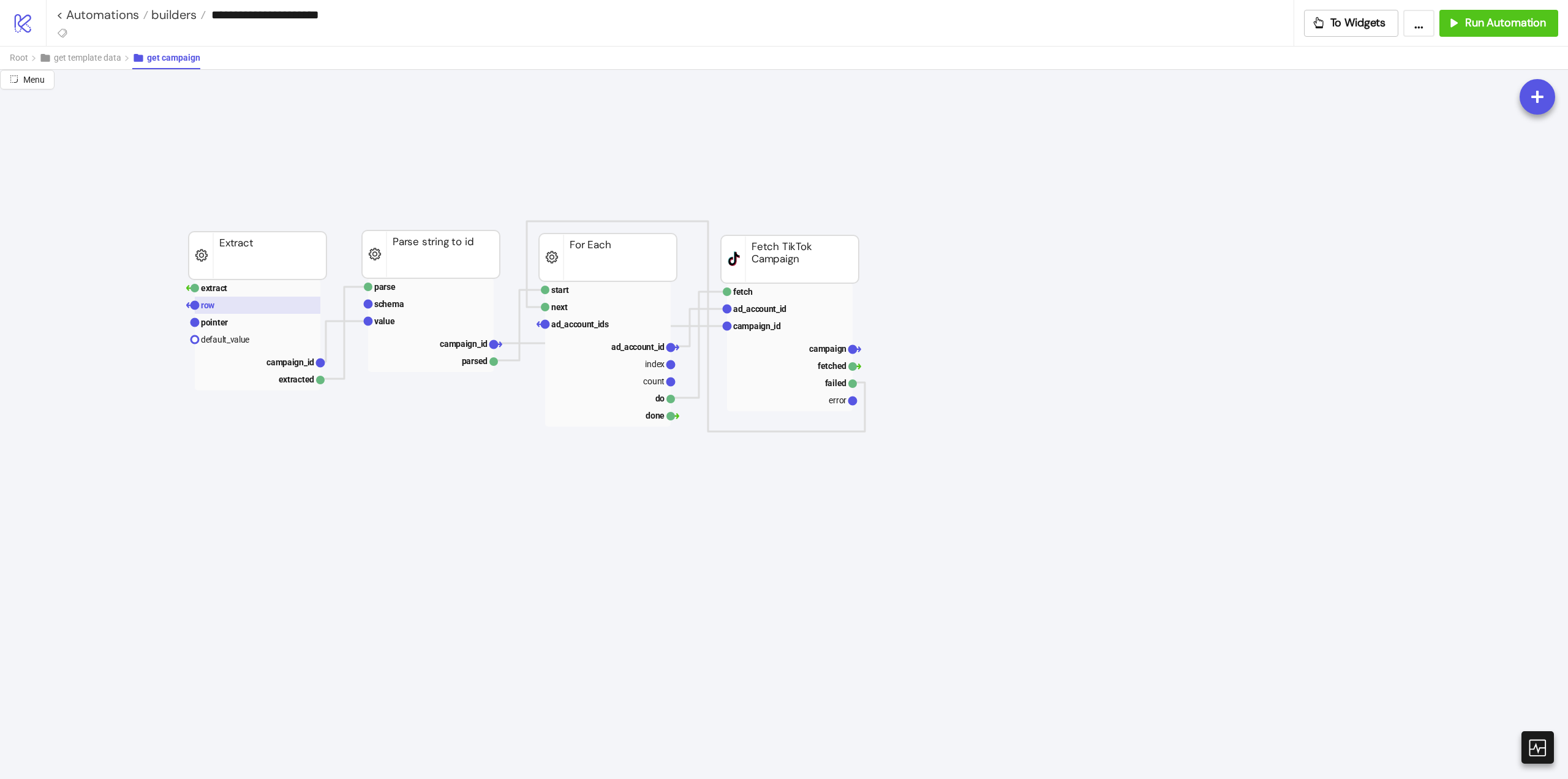
click at [219, 307] on rect at bounding box center [257, 305] width 126 height 17
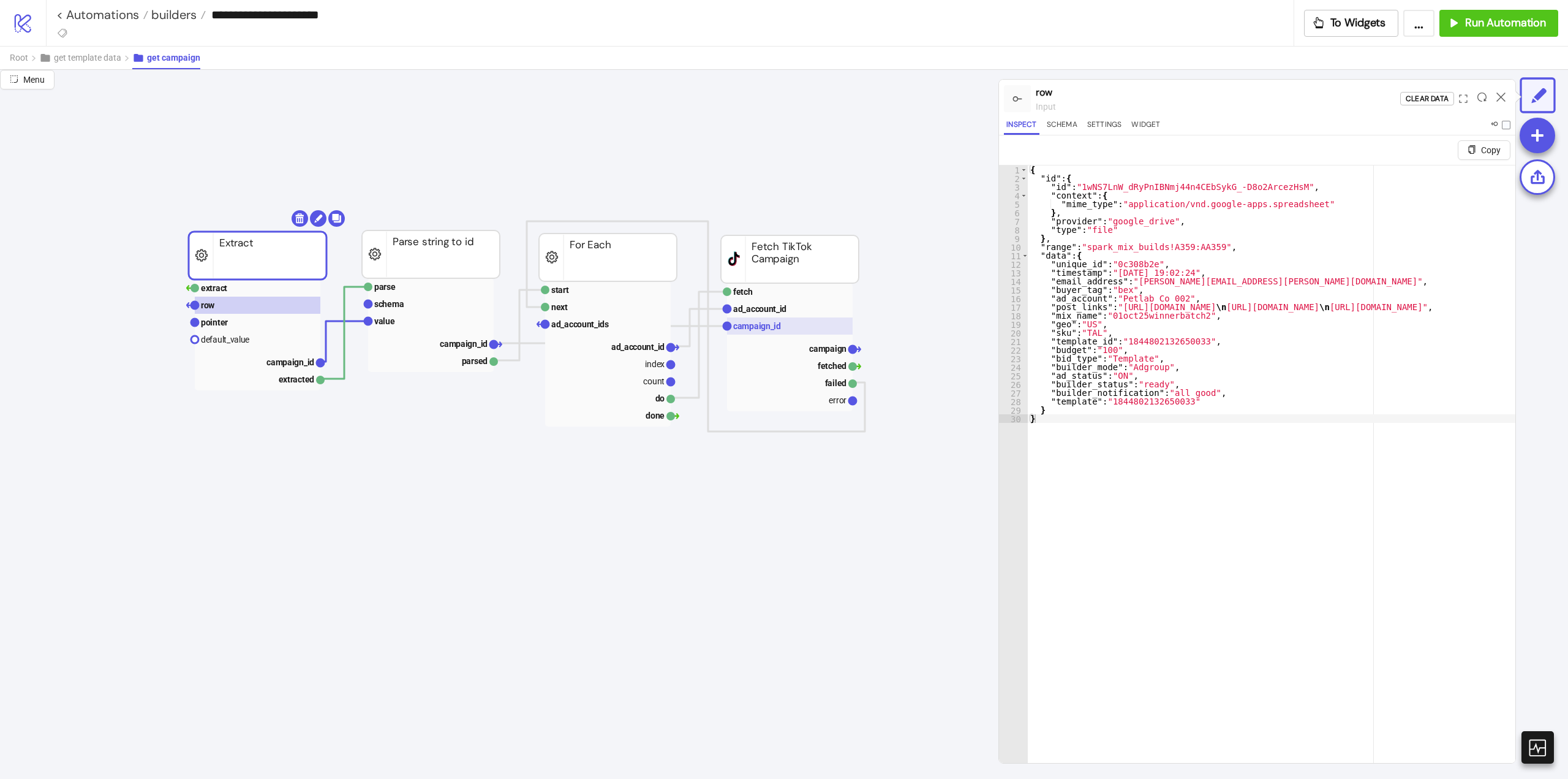
click at [767, 325] on text "campaign_id" at bounding box center [757, 326] width 48 height 10
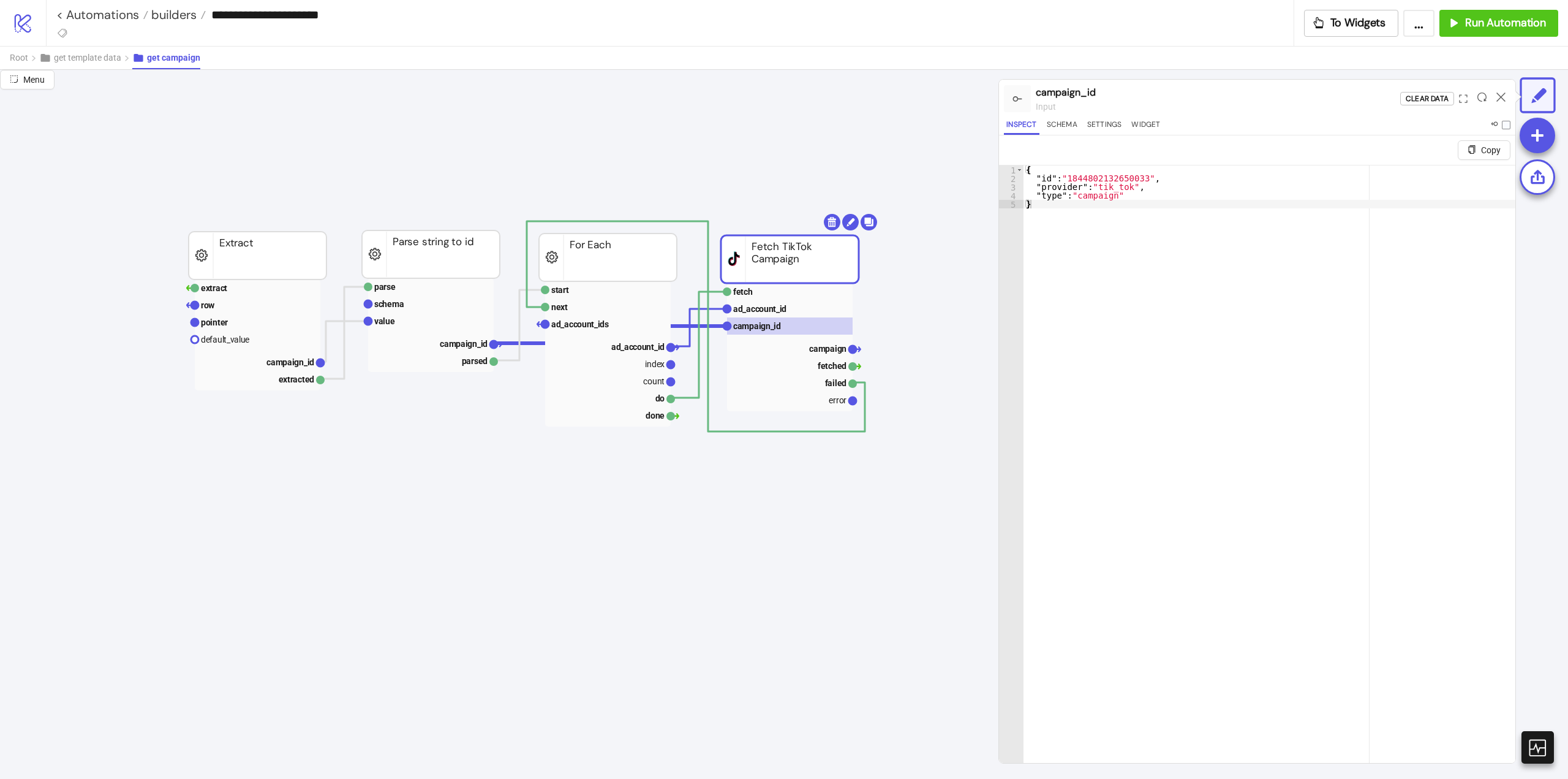
type textarea "**********"
click at [1098, 179] on div "{ "id" : "1844802132650033" , "provider" : "tik_tok" , "type" : "campaign" }" at bounding box center [1269, 487] width 492 height 644
click at [1503, 94] on icon at bounding box center [1501, 97] width 9 height 9
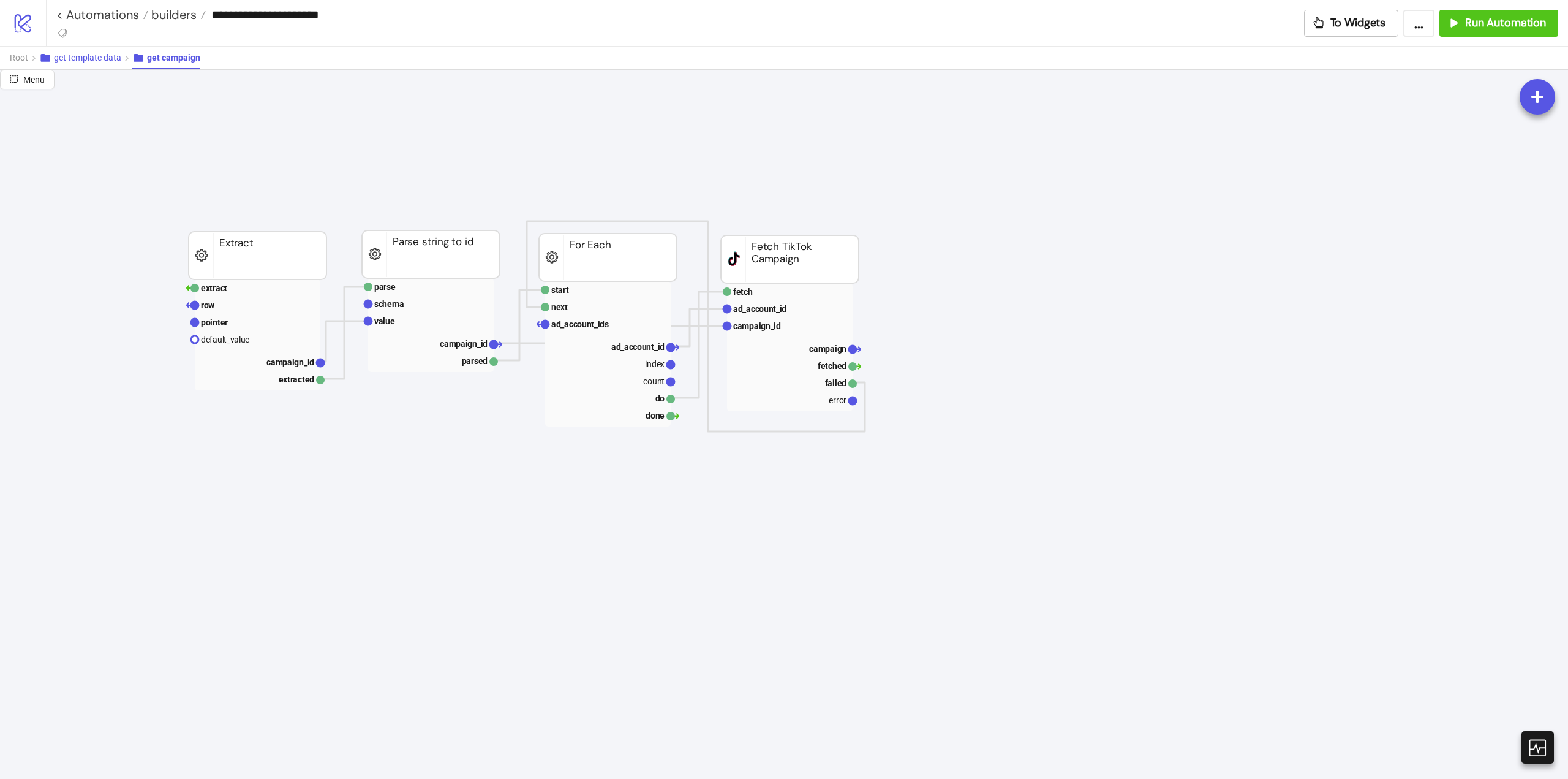
click at [114, 62] on span "get template data" at bounding box center [87, 58] width 67 height 10
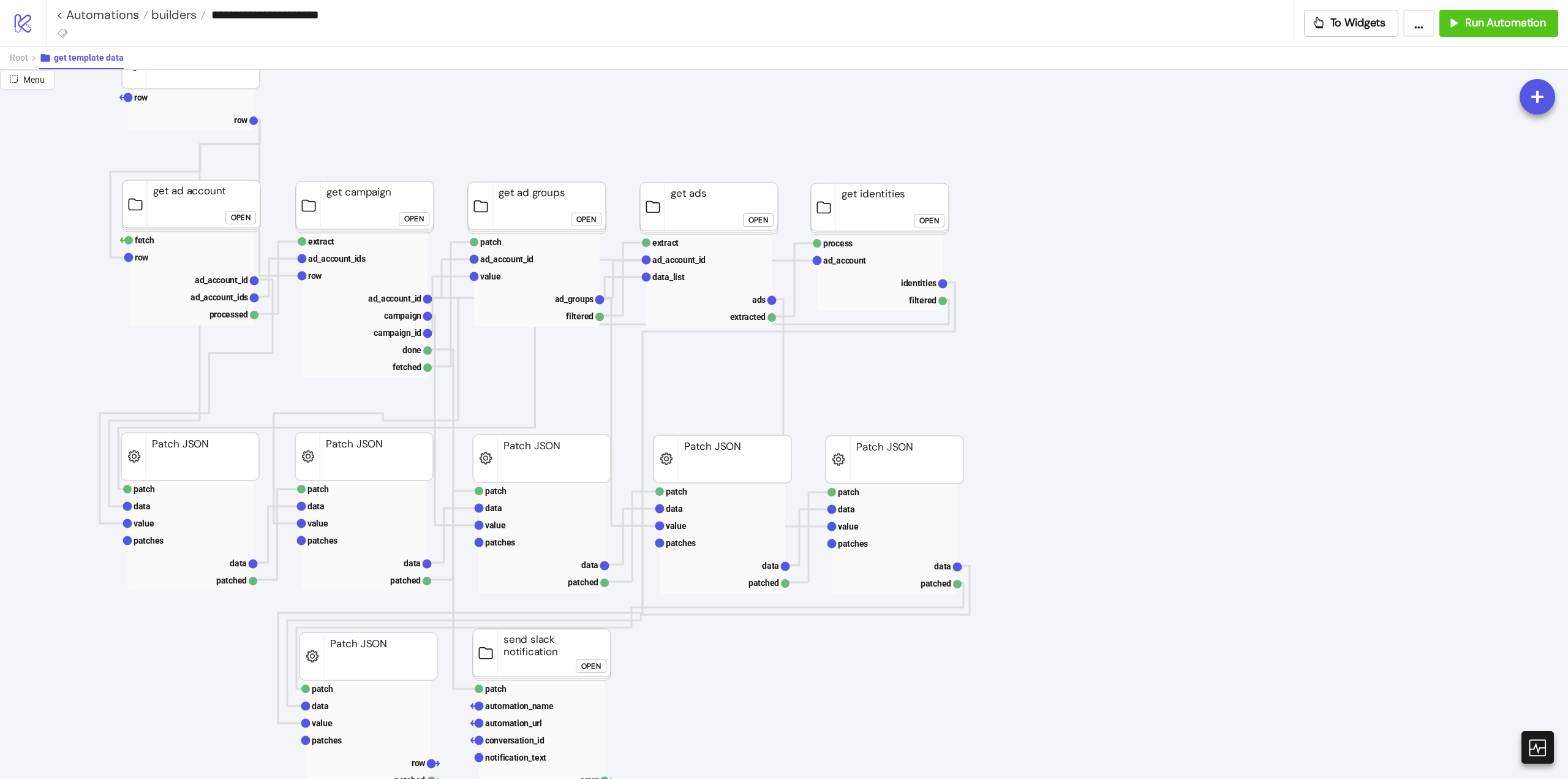
scroll to position [61, 0]
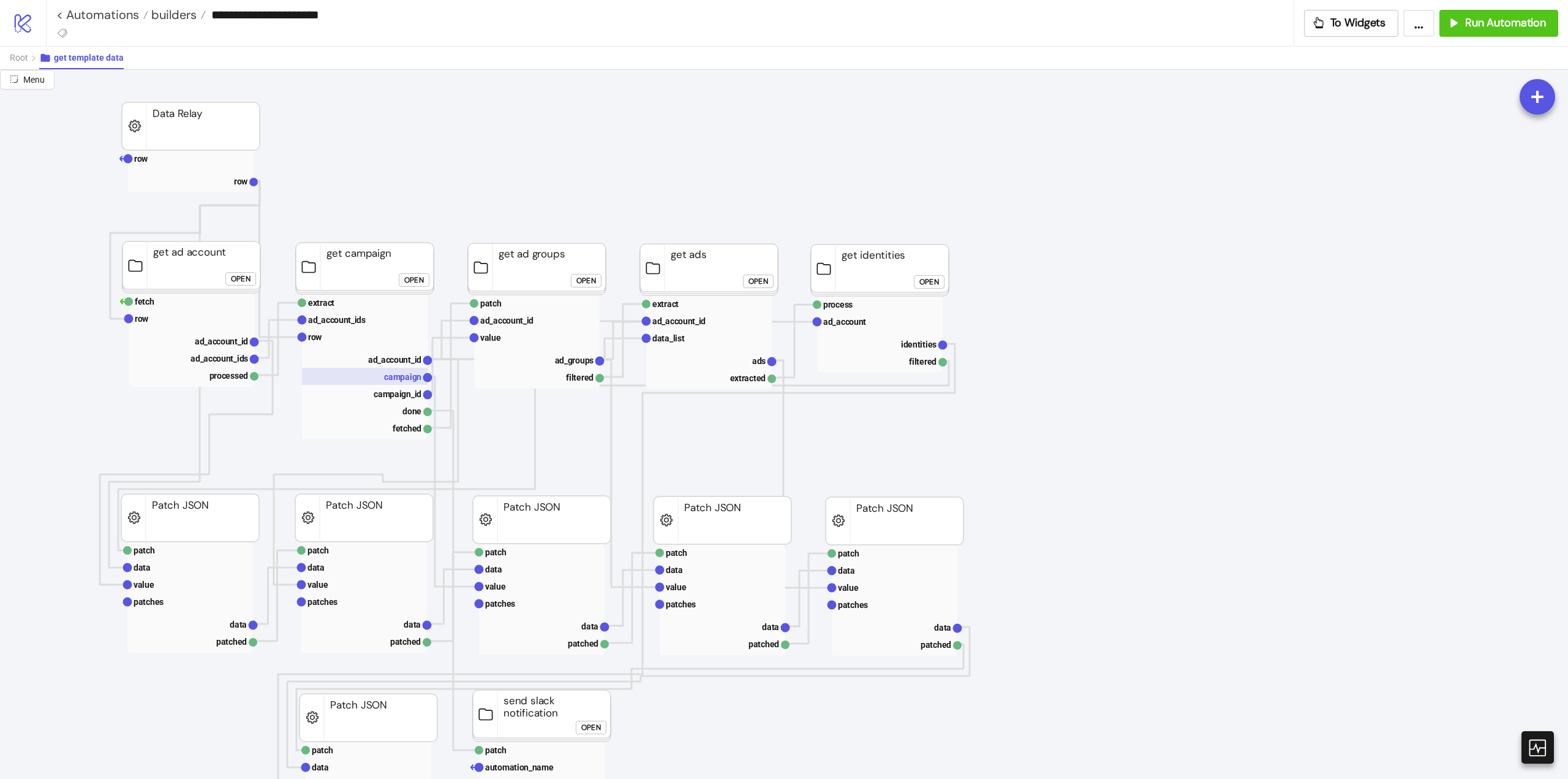
click at [407, 376] on text "campaign" at bounding box center [402, 377] width 38 height 10
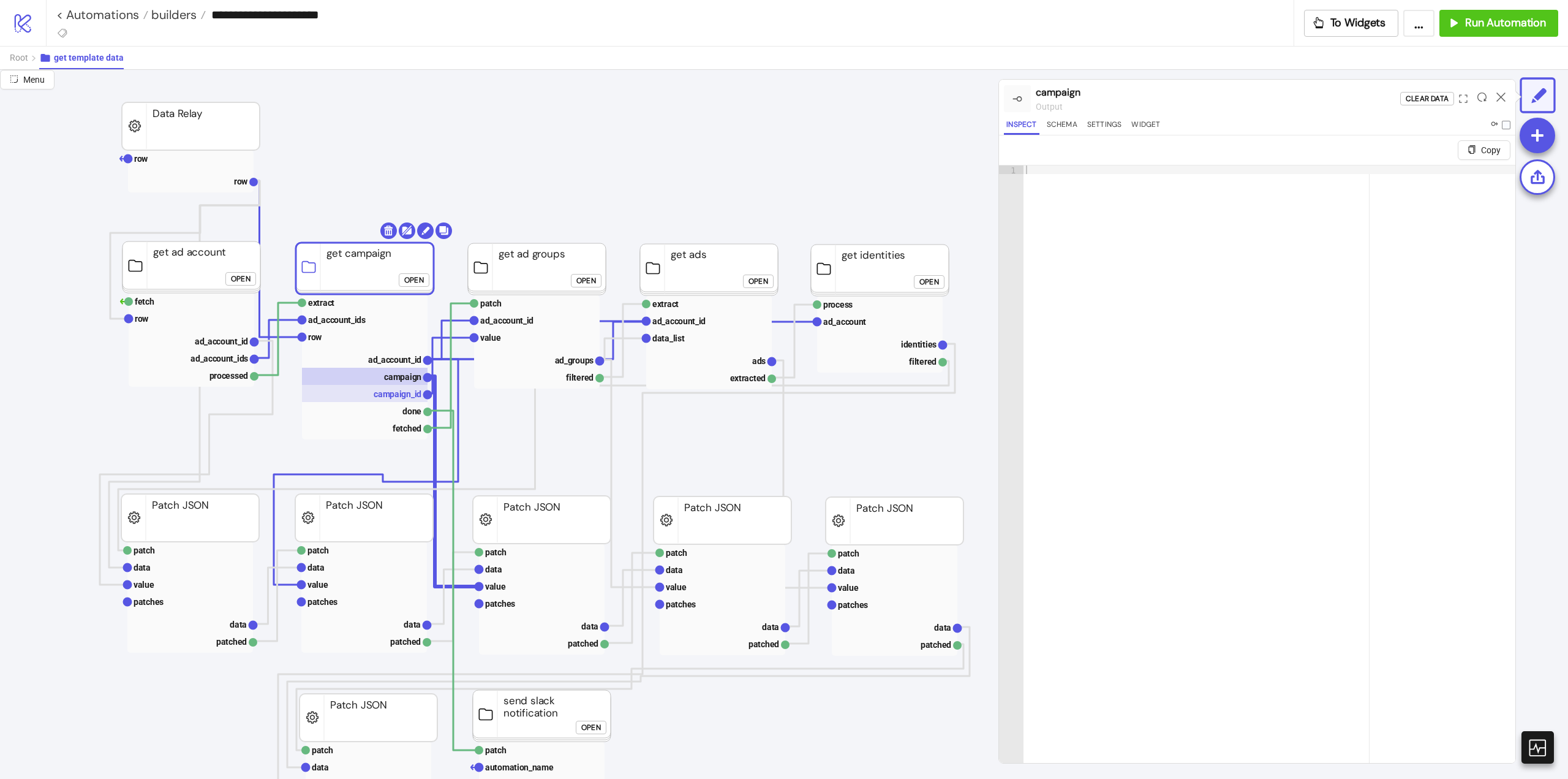
click at [406, 394] on text "campaign_id" at bounding box center [397, 394] width 48 height 10
click at [400, 413] on rect at bounding box center [364, 410] width 126 height 17
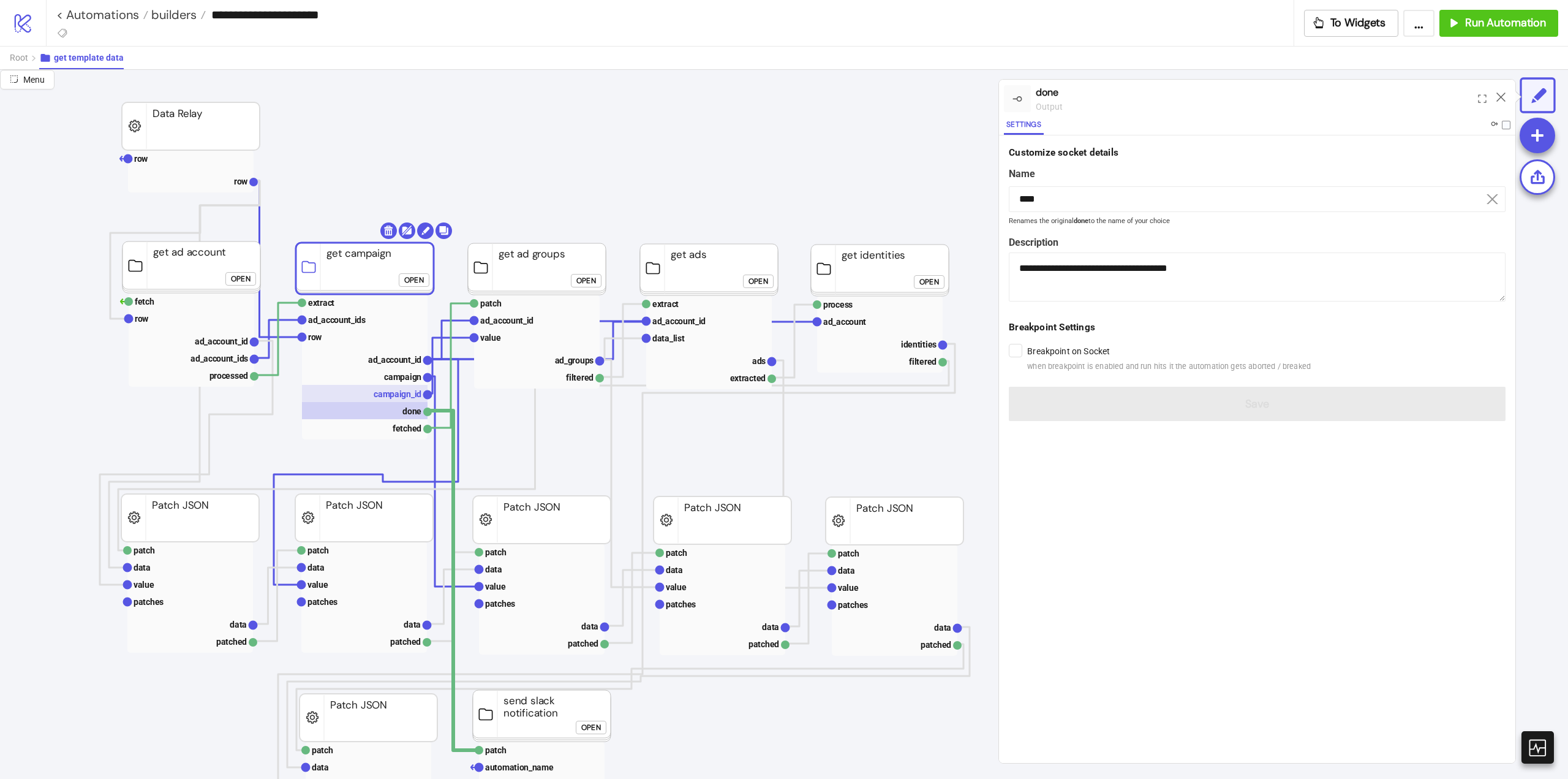
click at [401, 395] on text "campaign_id" at bounding box center [397, 394] width 48 height 10
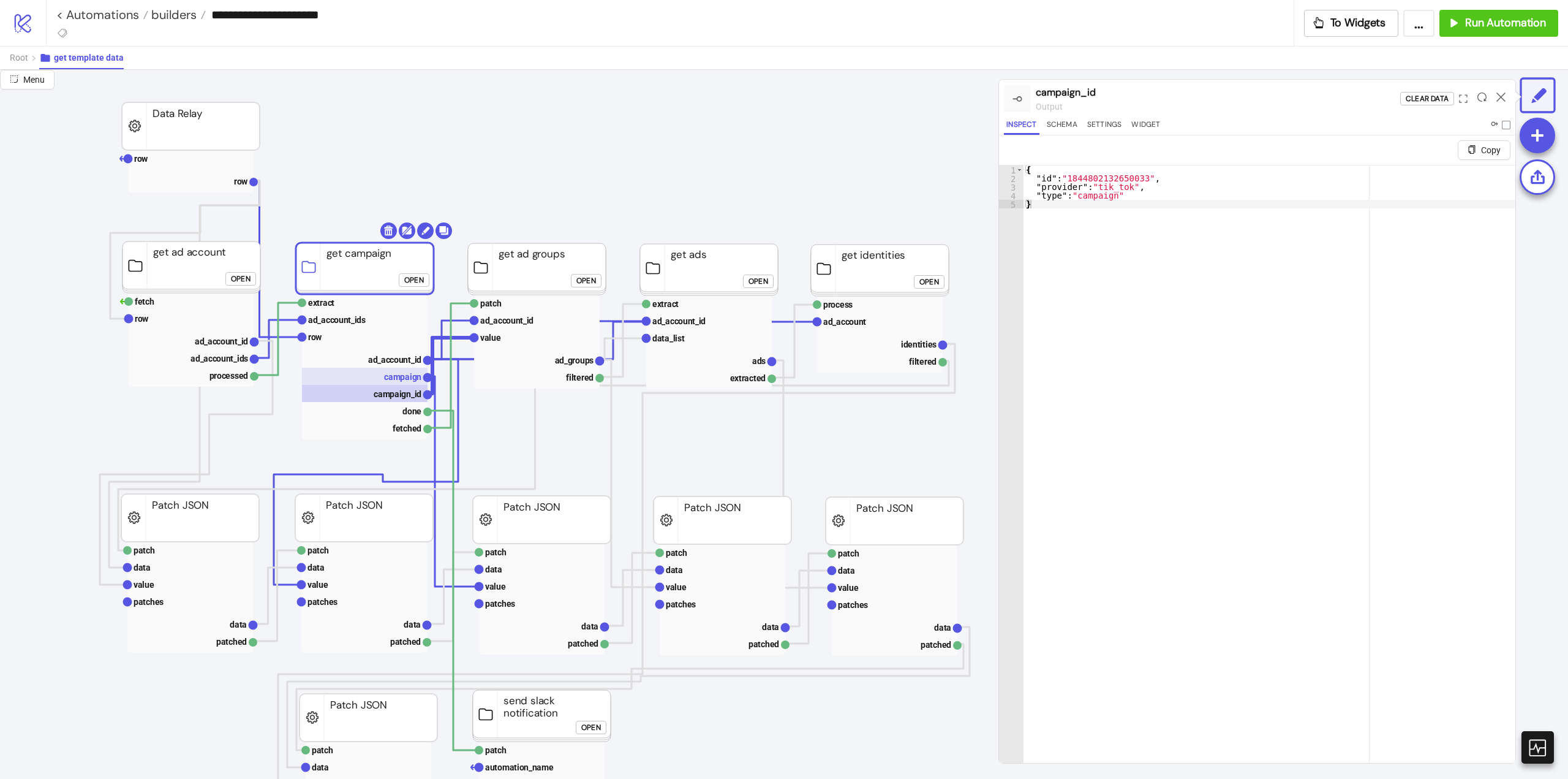
click at [402, 377] on text "campaign" at bounding box center [402, 377] width 38 height 10
click at [402, 360] on text "ad_account_id" at bounding box center [395, 360] width 53 height 10
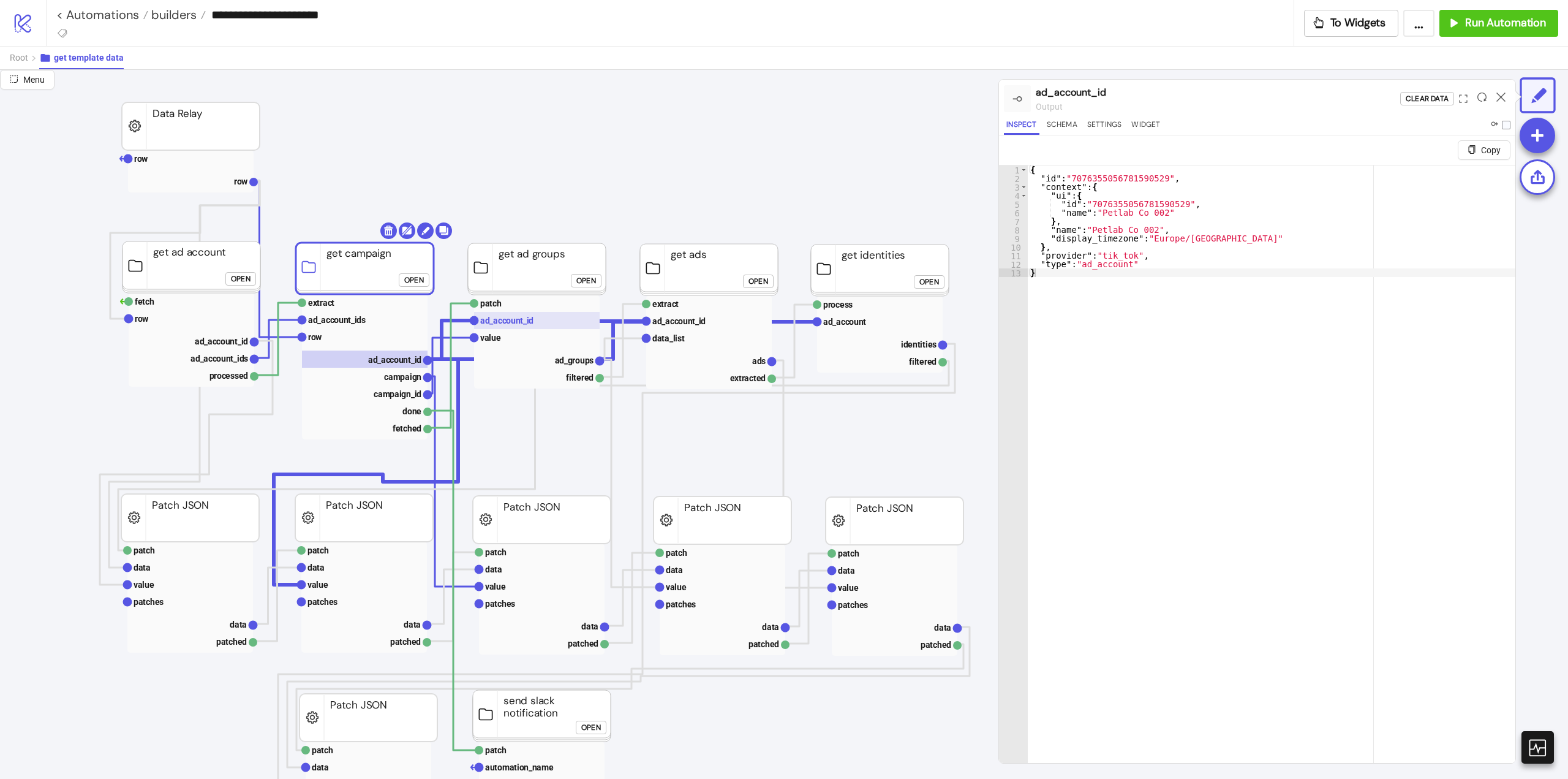
click at [509, 327] on rect at bounding box center [537, 320] width 126 height 17
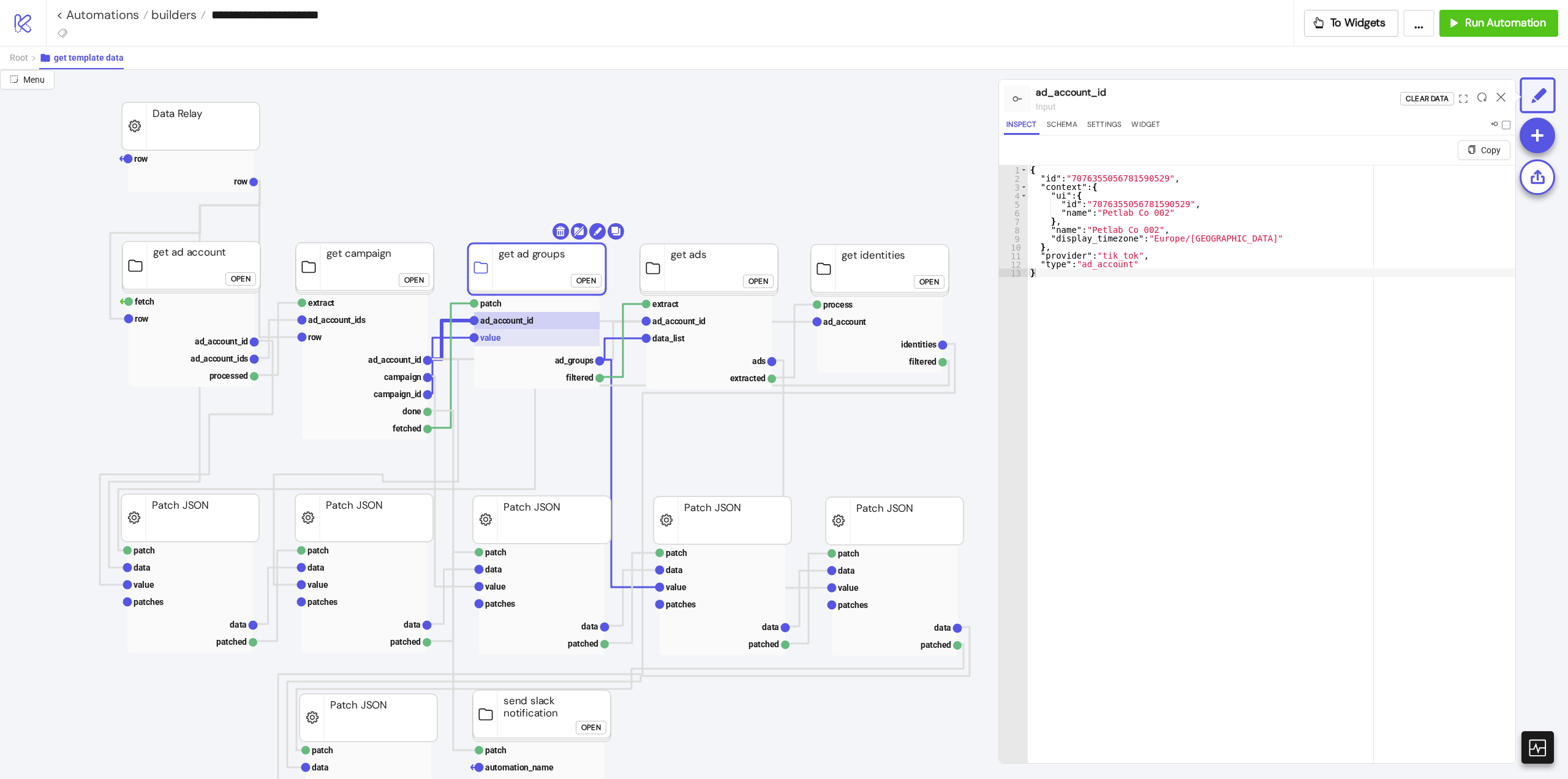
click at [508, 336] on rect at bounding box center [537, 337] width 126 height 17
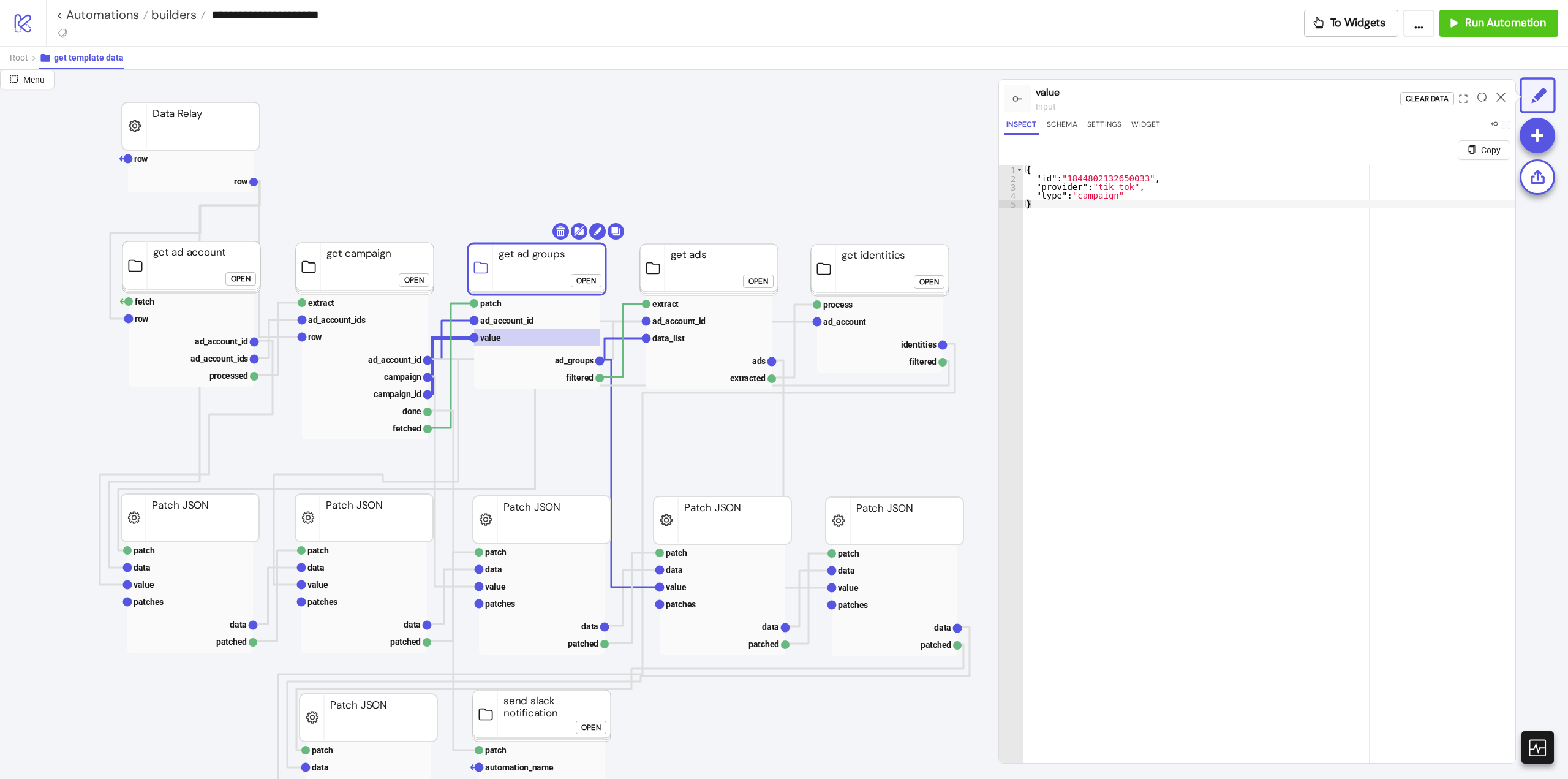
click div "Open"
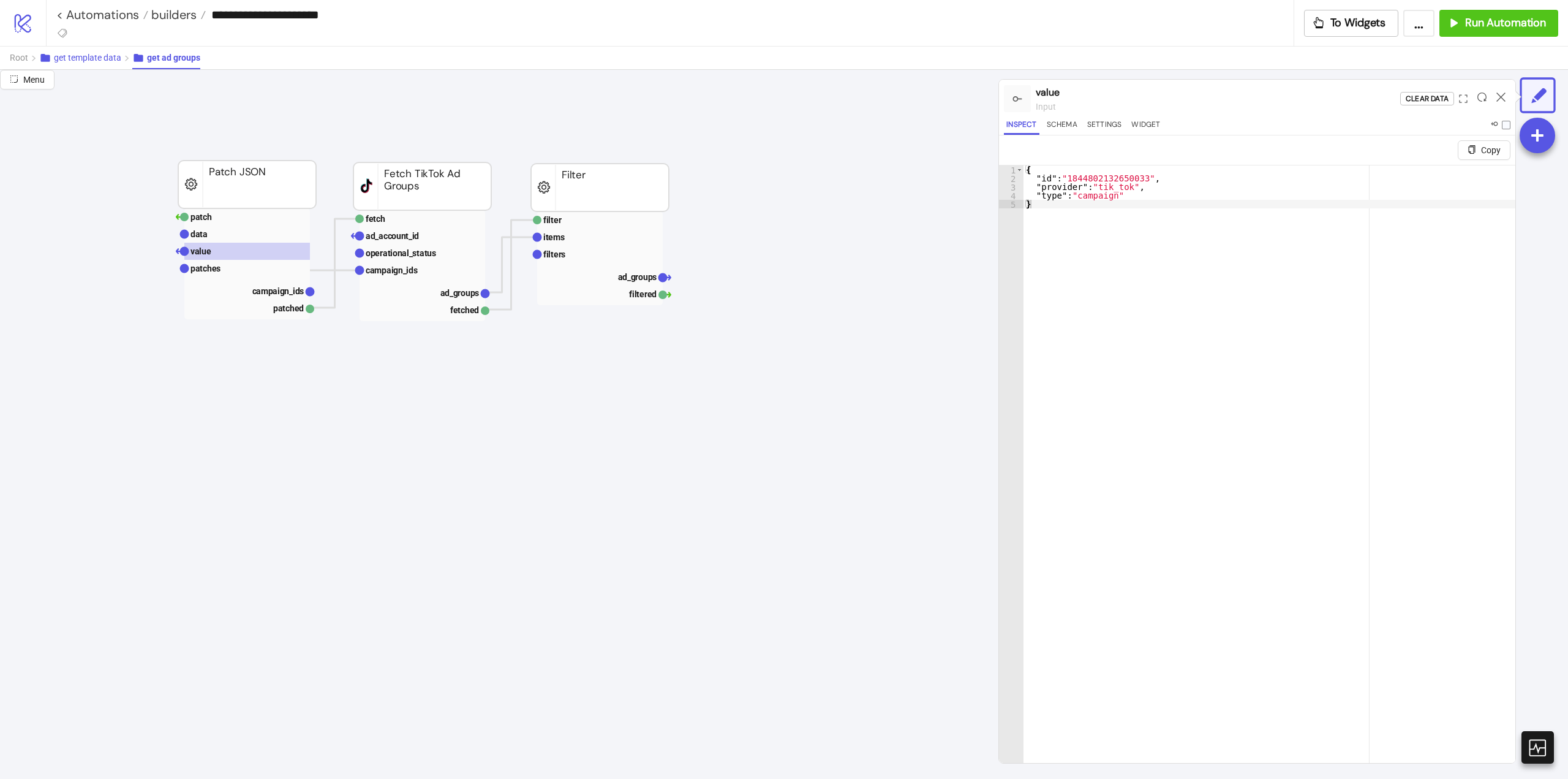
click at [81, 58] on span "get template data" at bounding box center [87, 58] width 67 height 10
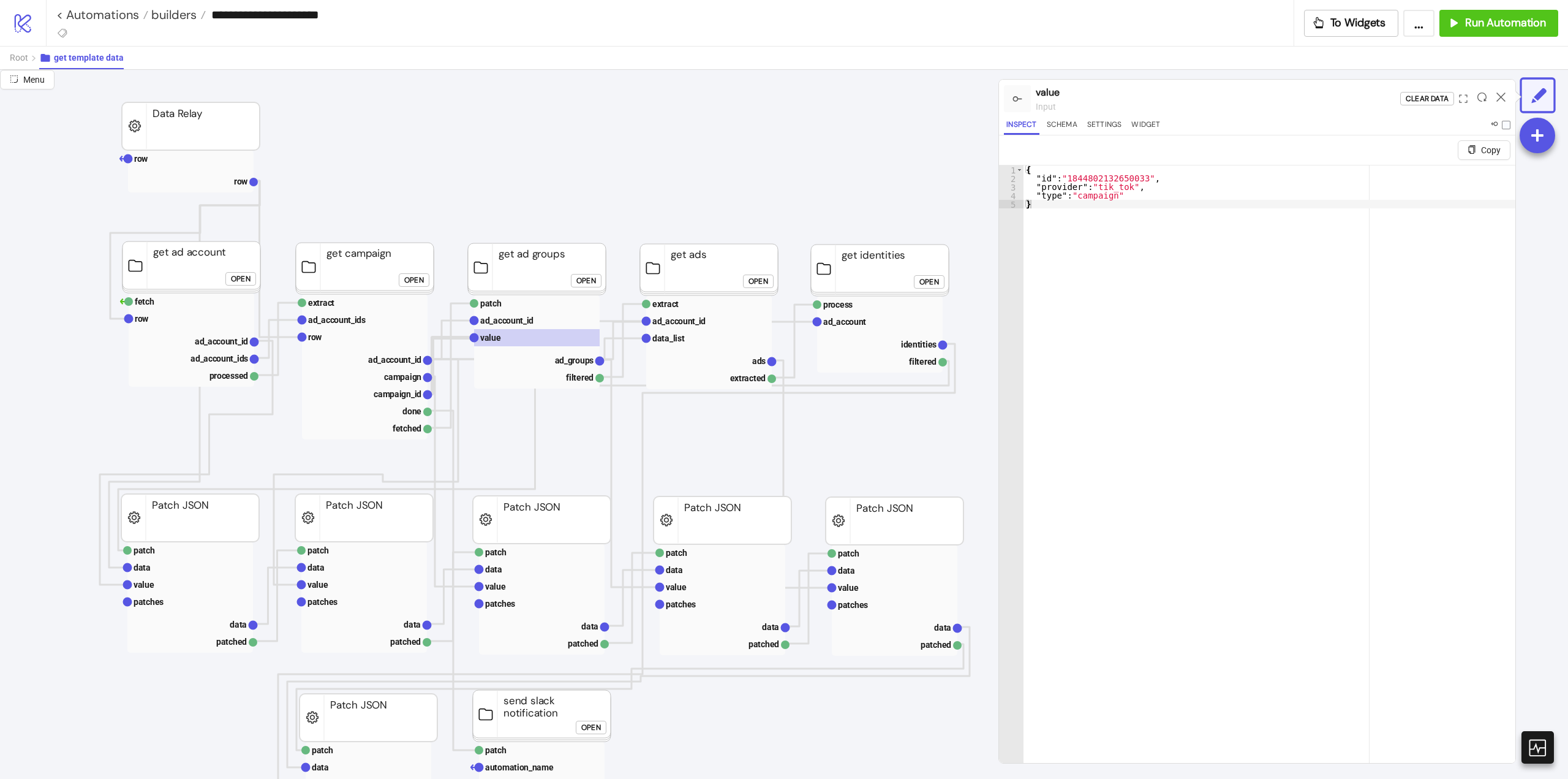
scroll to position [0, 0]
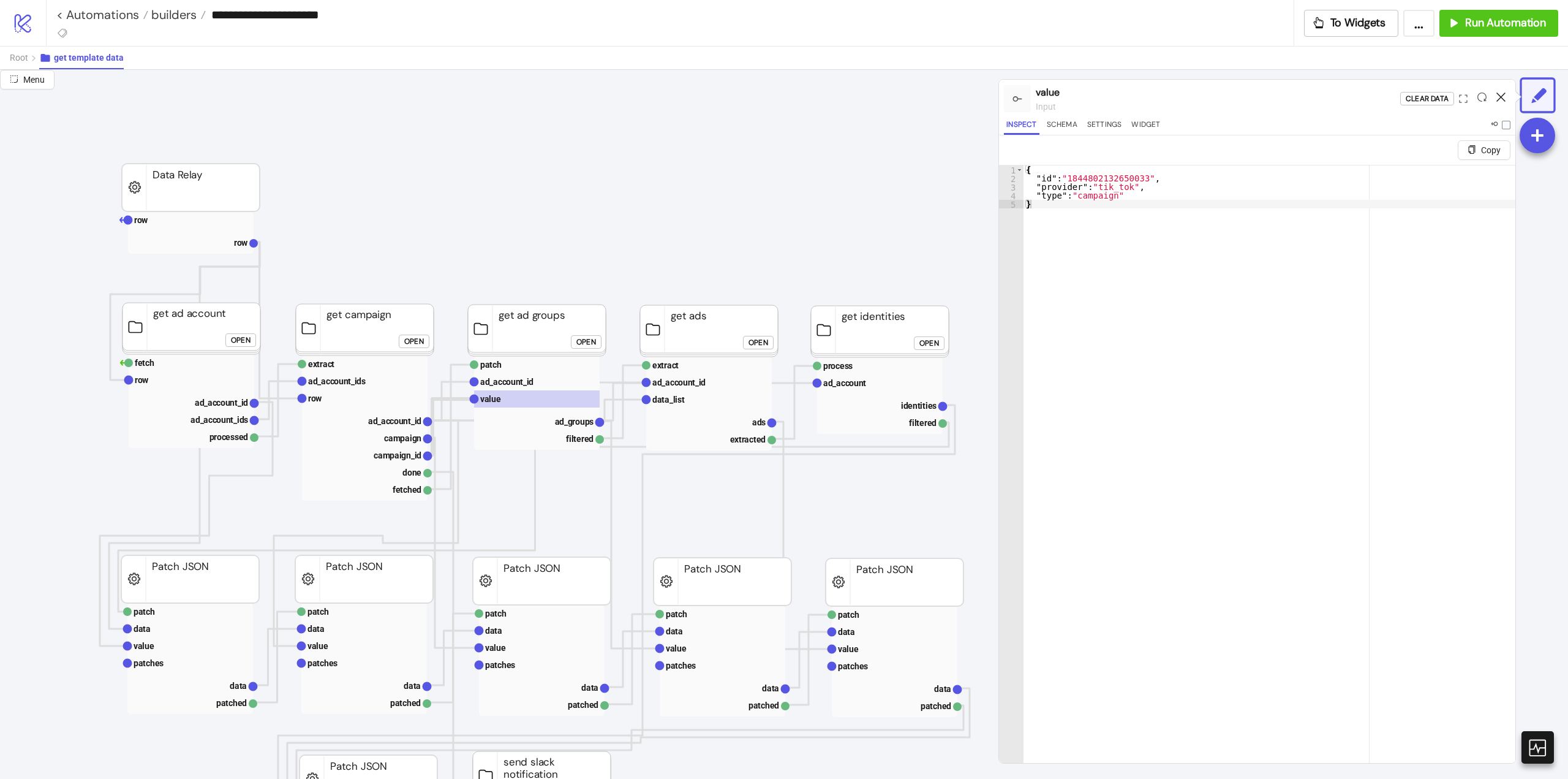
click at [1501, 96] on icon at bounding box center [1501, 97] width 9 height 9
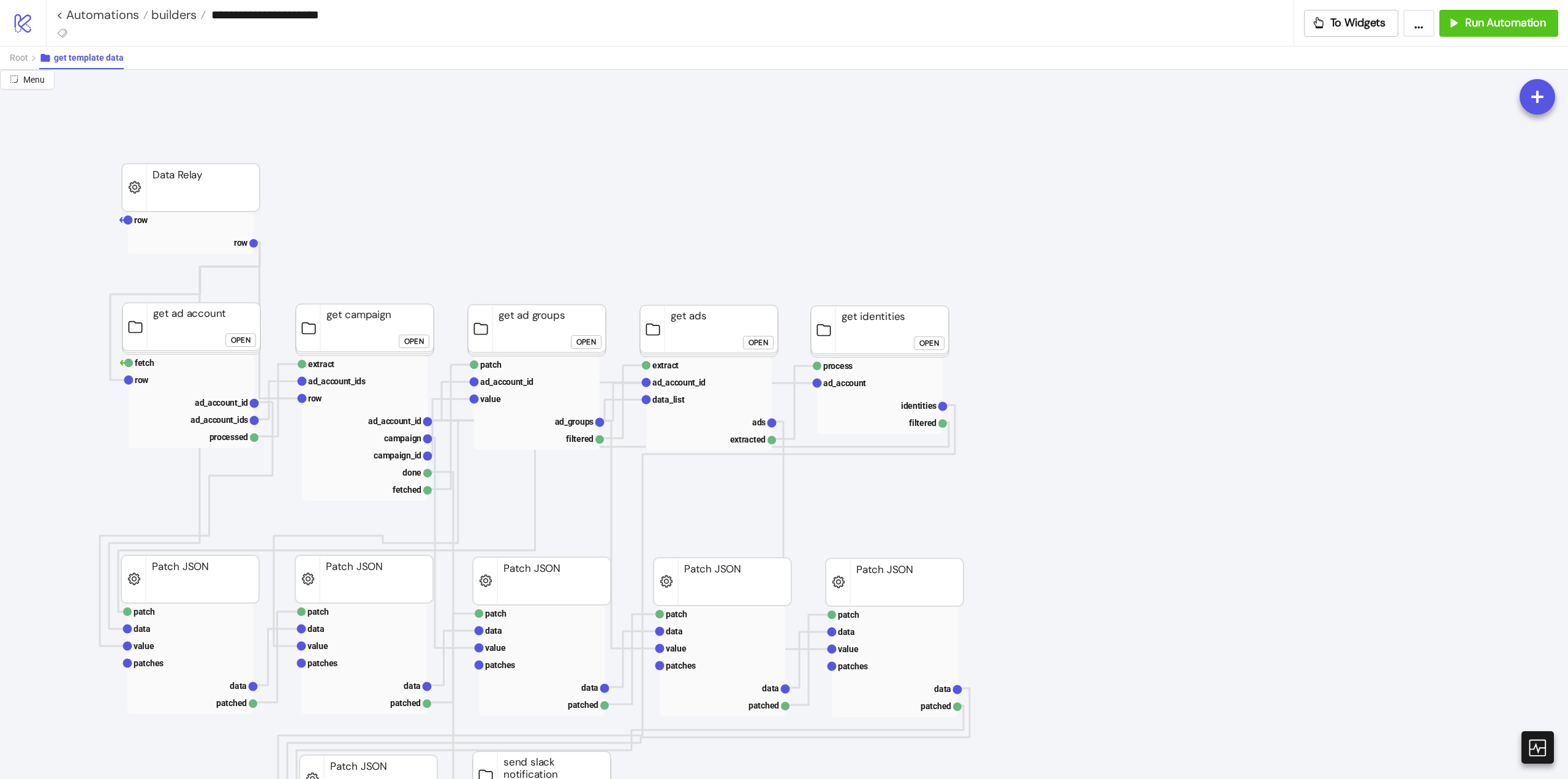
click at [410, 342] on div "Open" at bounding box center [415, 341] width 20 height 14
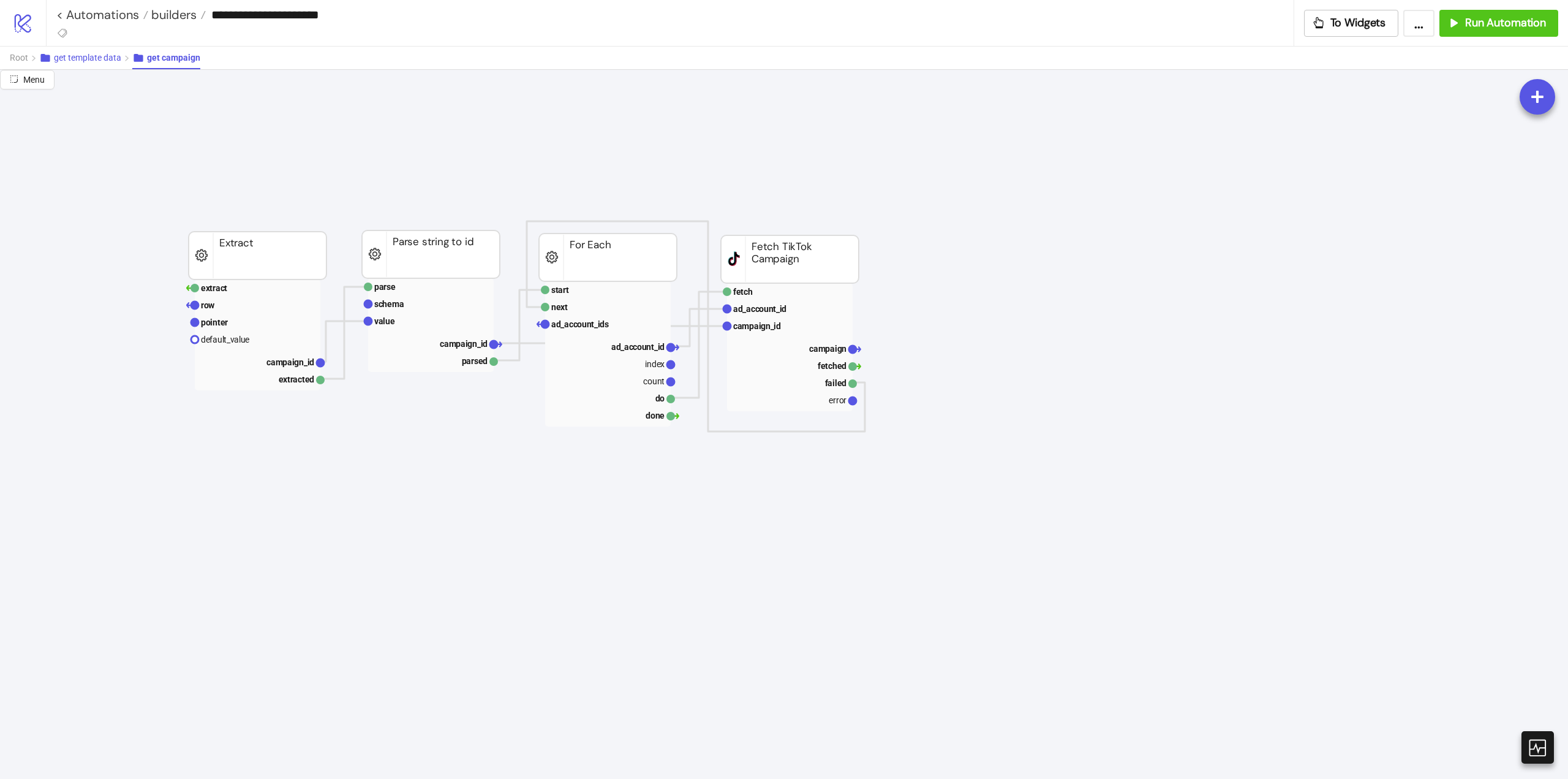
drag, startPoint x: 109, startPoint y: 60, endPoint x: 246, endPoint y: 71, distance: 137.4
click at [109, 60] on span "get template data" at bounding box center [87, 58] width 67 height 10
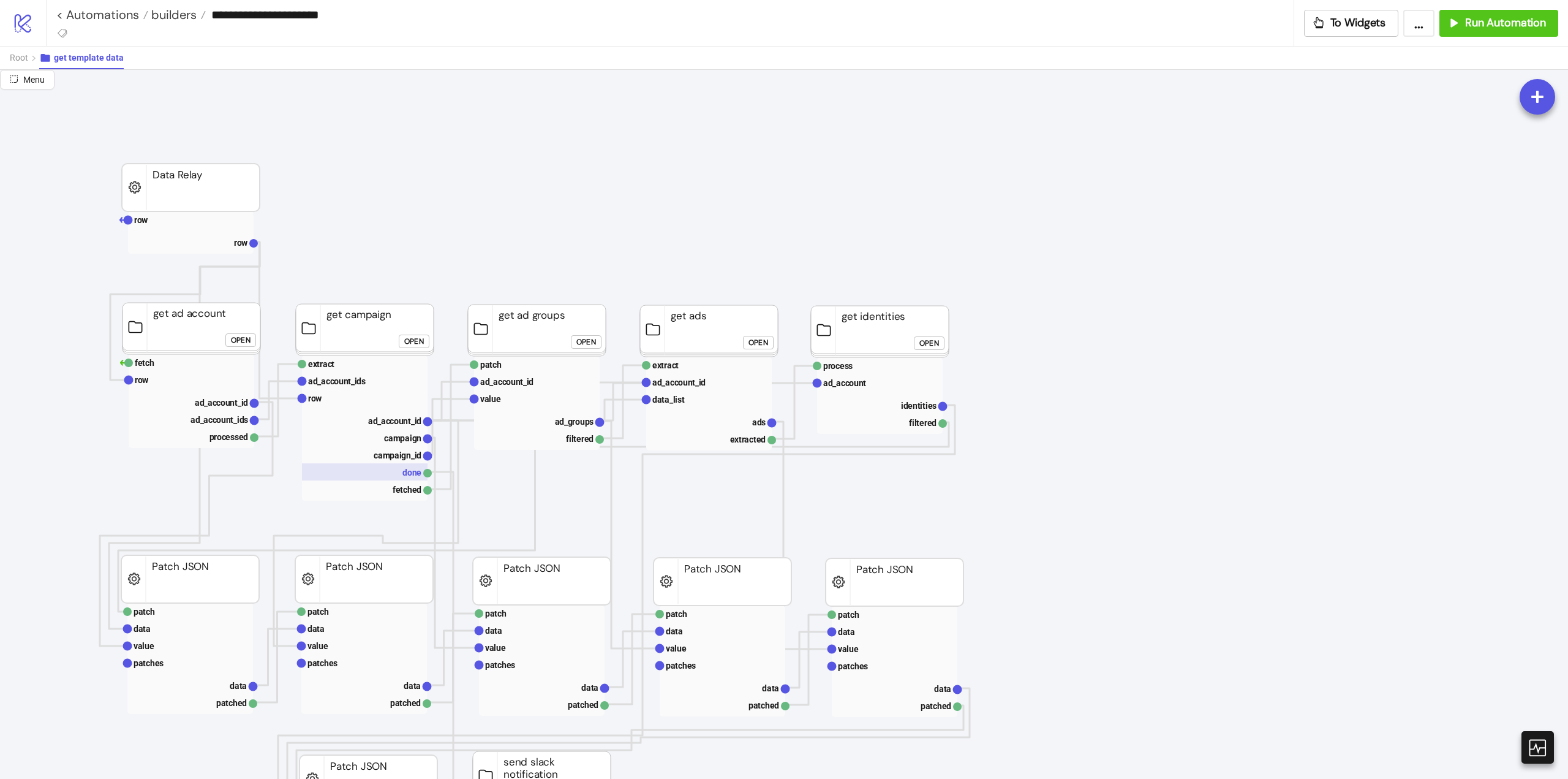
click at [398, 472] on rect at bounding box center [364, 472] width 126 height 17
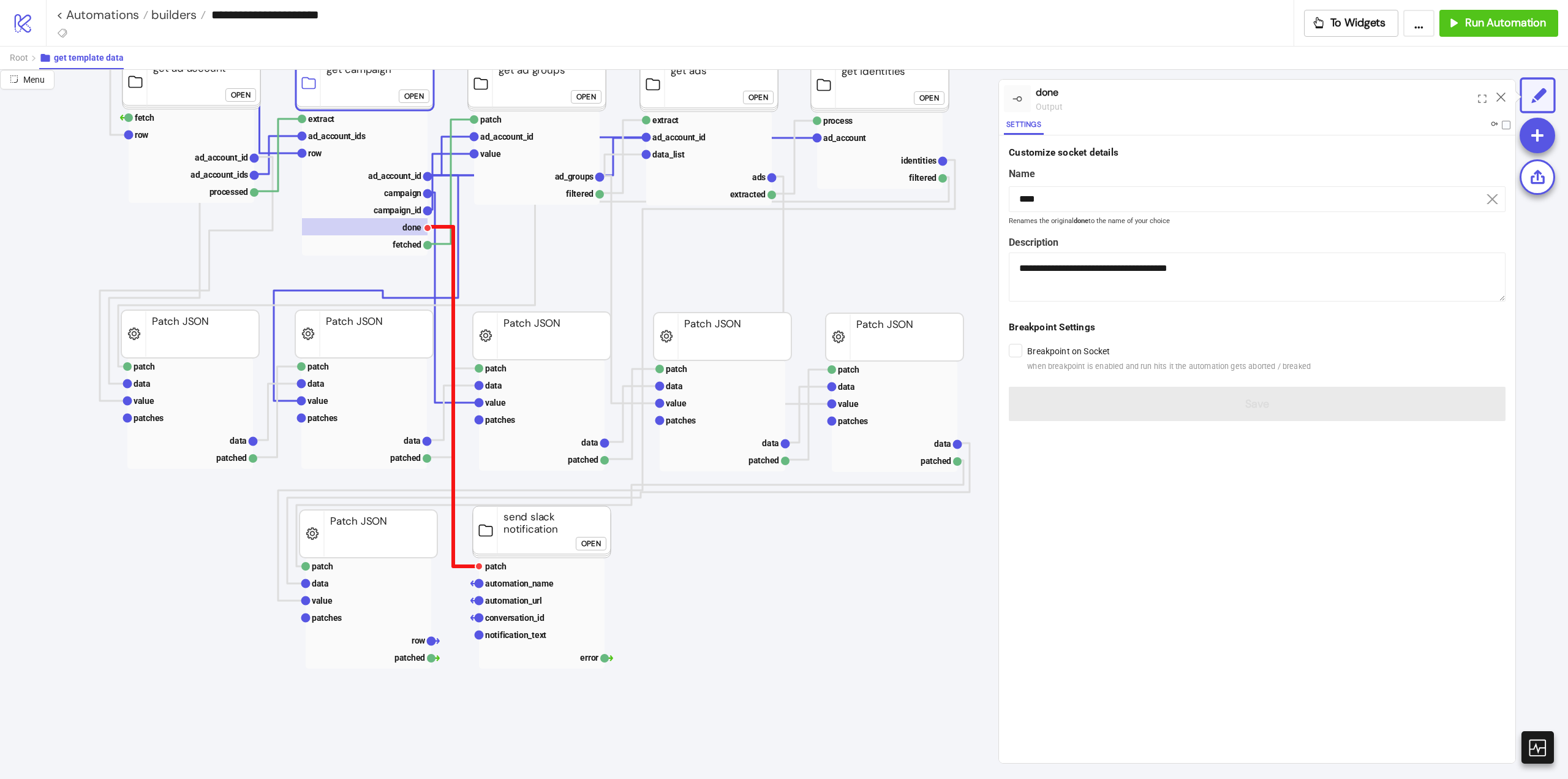
scroll to position [123, 0]
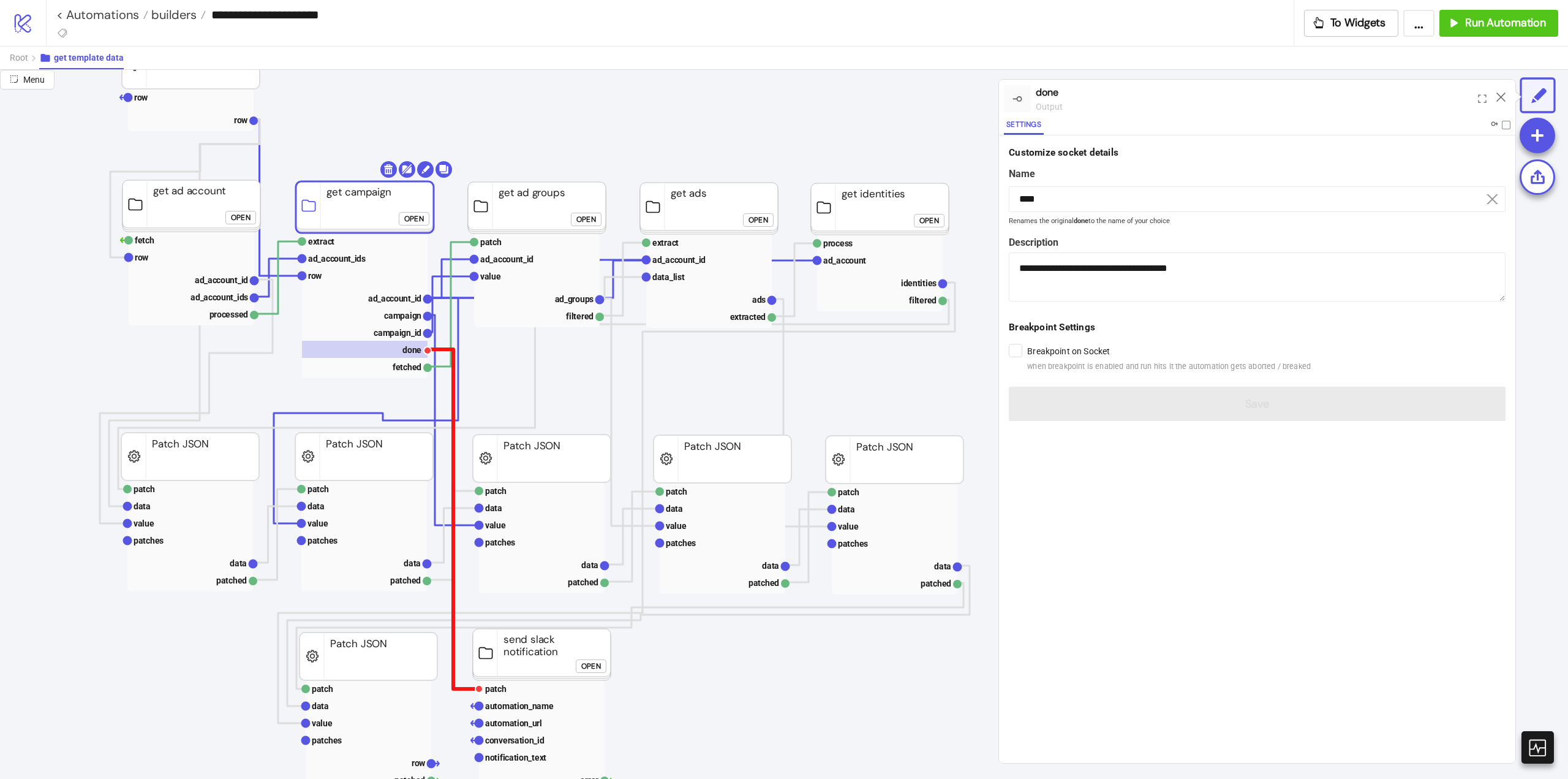
click at [451, 400] on polyline at bounding box center [453, 519] width 51 height 339
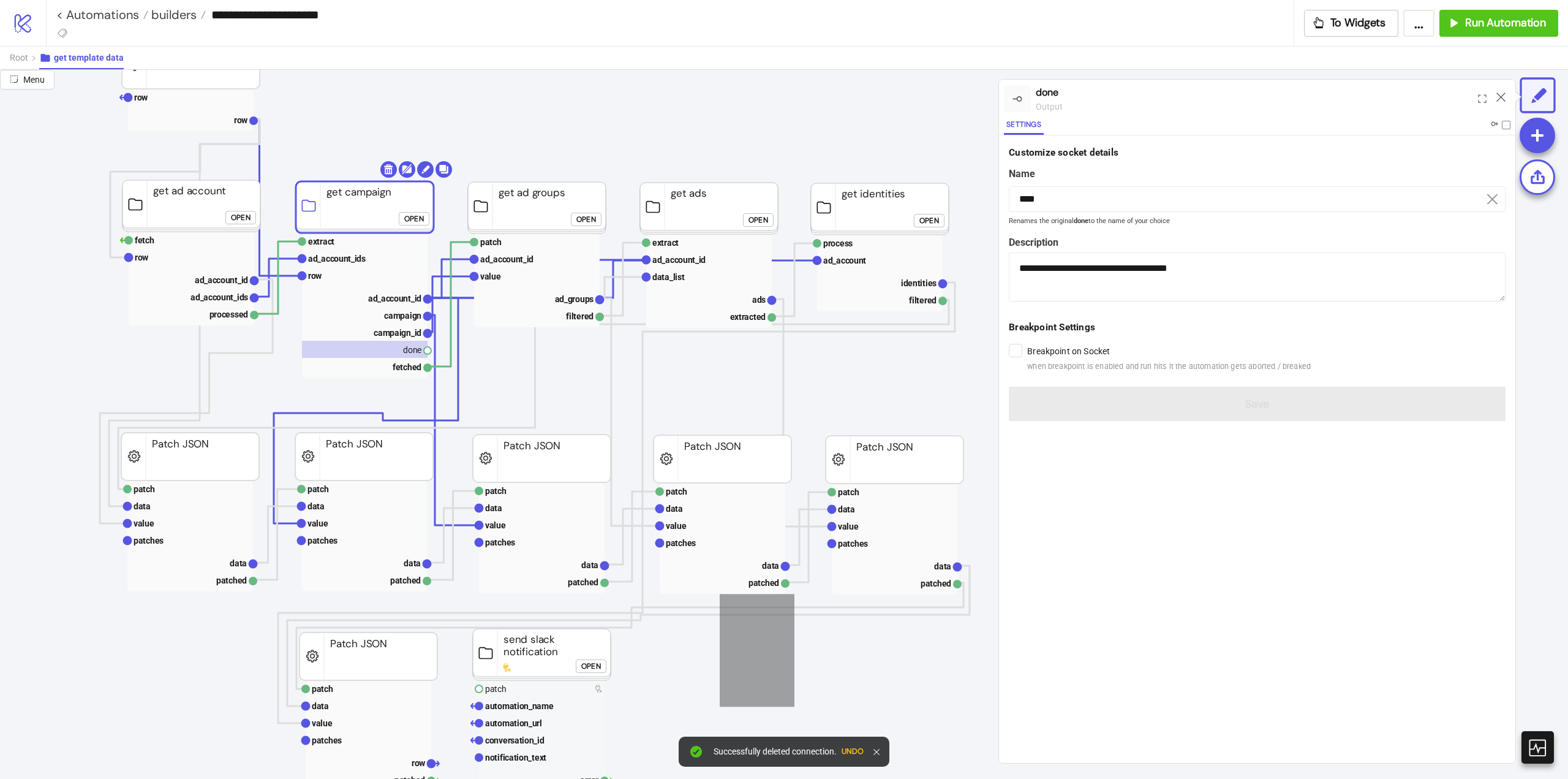
drag, startPoint x: 794, startPoint y: 707, endPoint x: 819, endPoint y: 758, distance: 56.8
click at [816, 748] on div "**********" at bounding box center [784, 389] width 1568 height 779
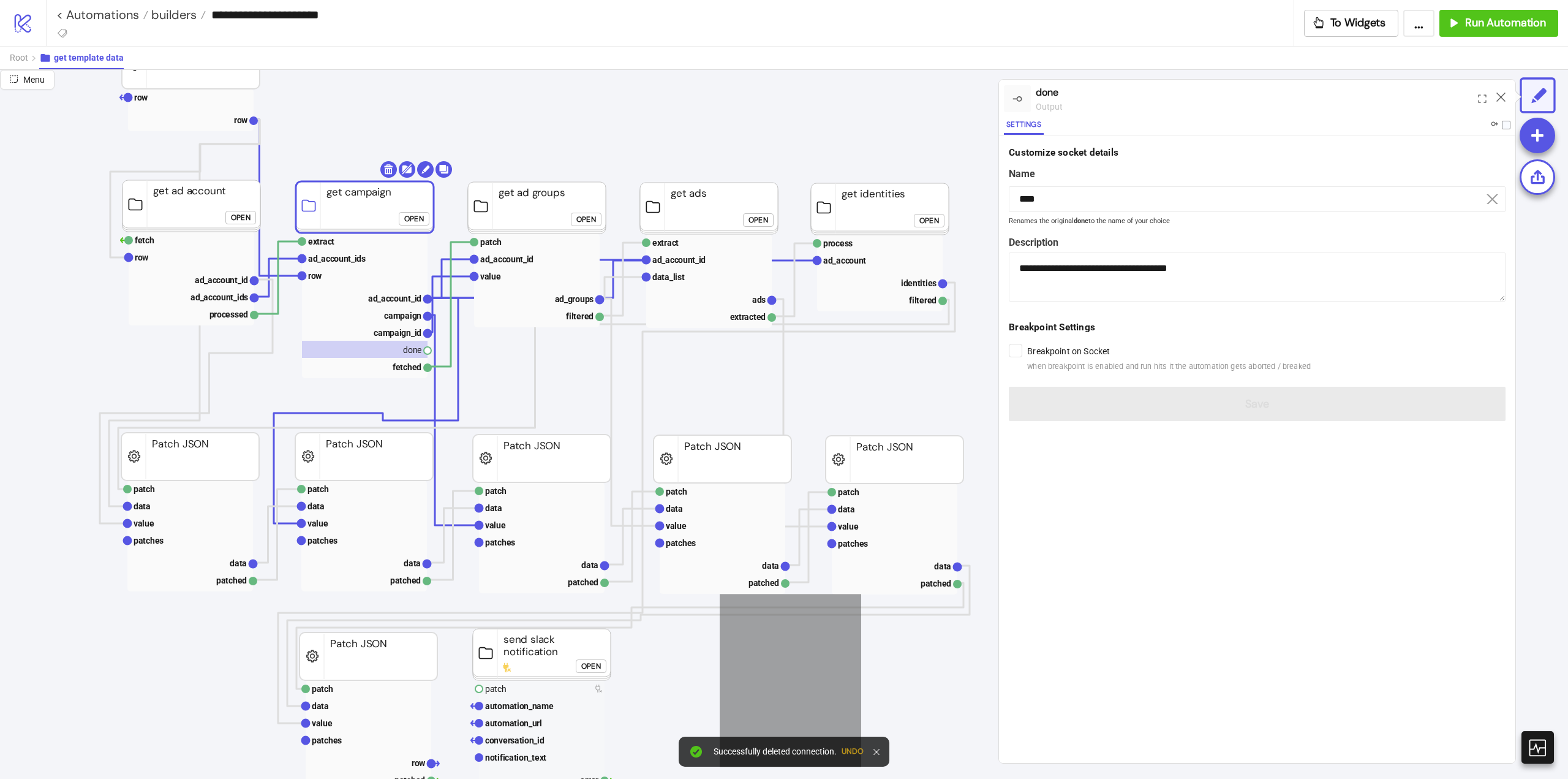
click at [856, 751] on button "Undo" at bounding box center [852, 751] width 22 height 9
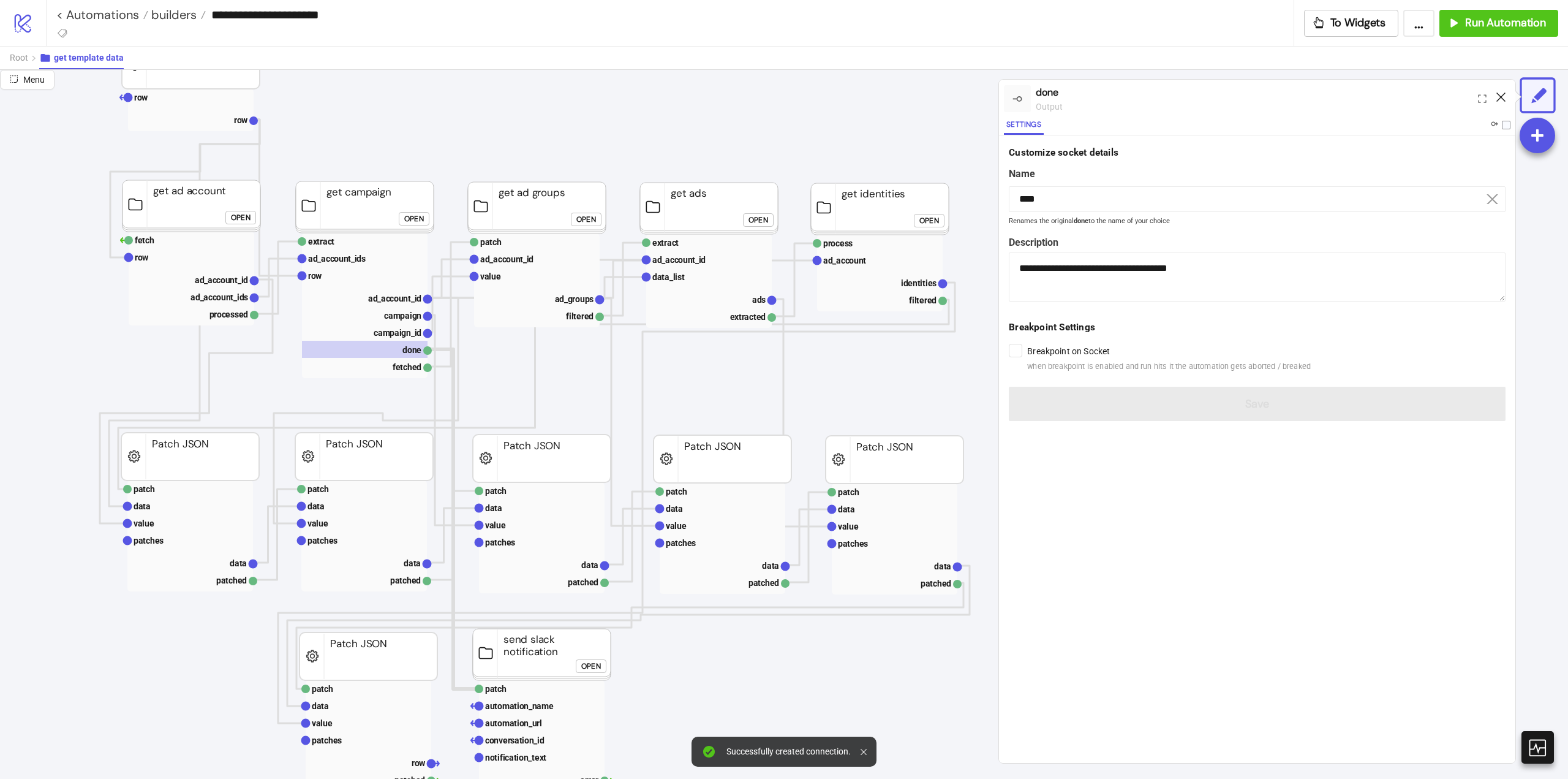
click at [1501, 97] on icon at bounding box center [1501, 97] width 9 height 9
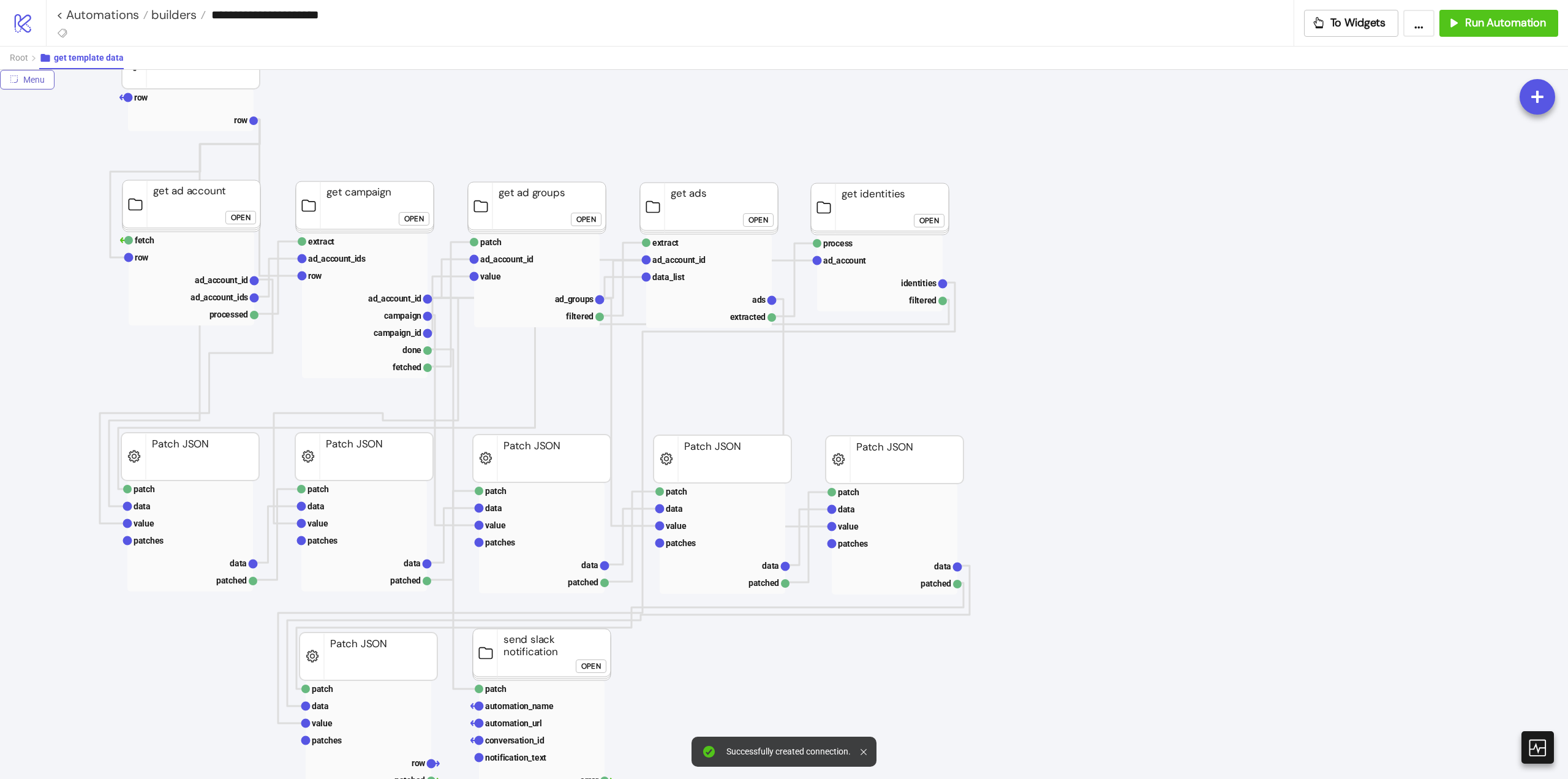
click at [22, 76] on button "Menu" at bounding box center [27, 80] width 55 height 20
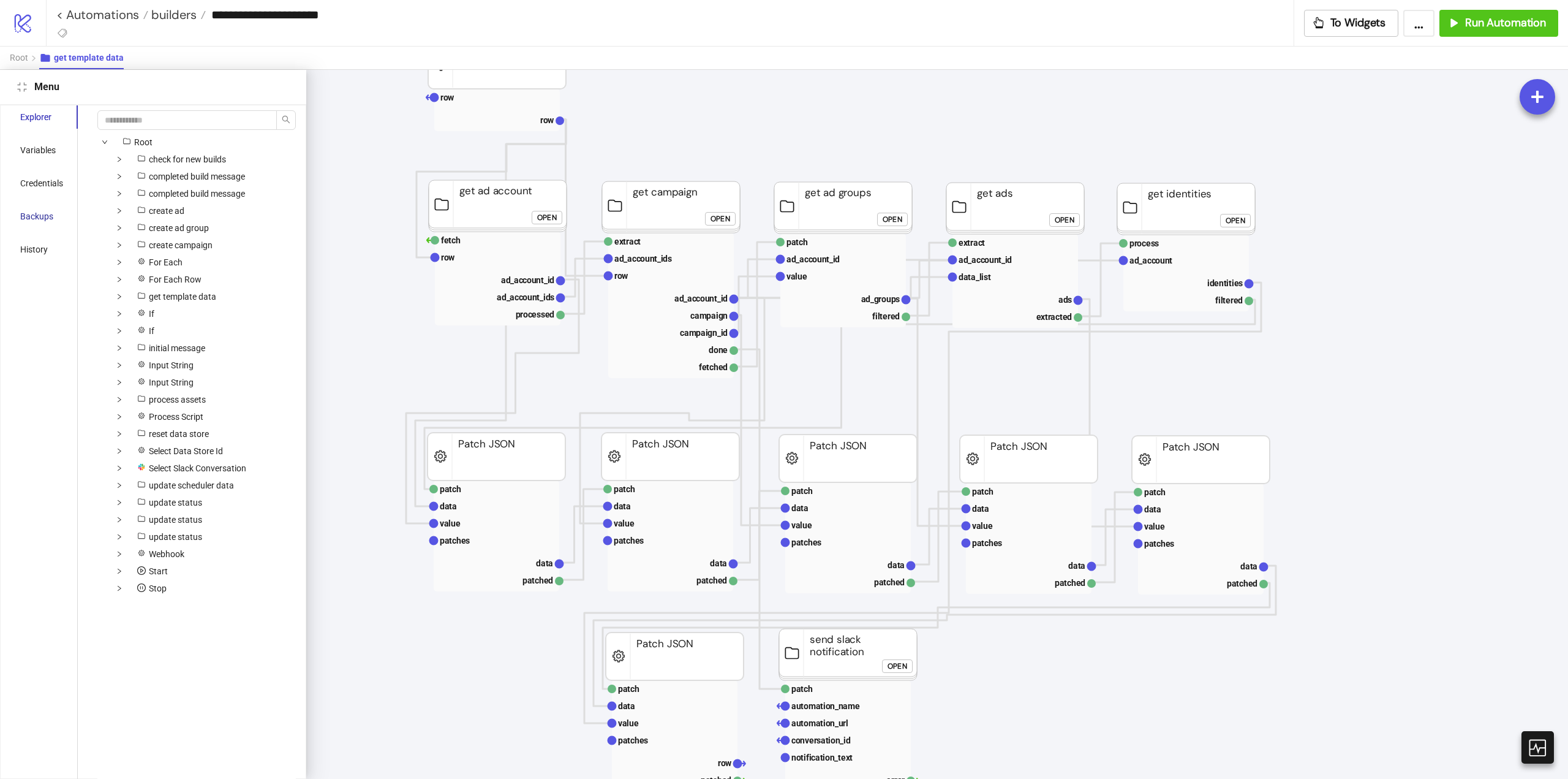
click at [33, 214] on div "Backups" at bounding box center [36, 216] width 33 height 13
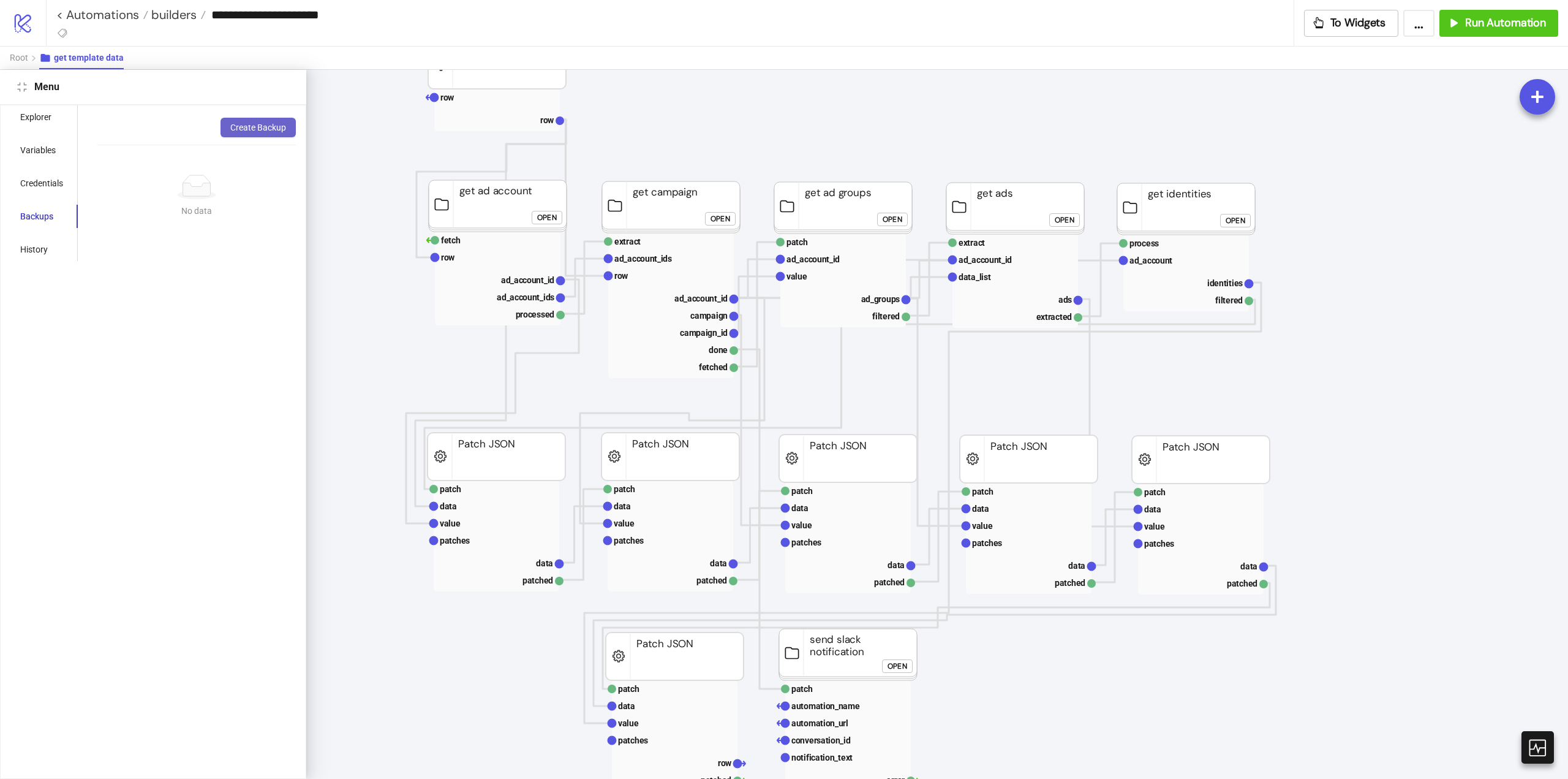
click at [244, 134] on button "Create Backup" at bounding box center [258, 128] width 75 height 20
click at [23, 92] on button "Close" at bounding box center [22, 87] width 15 height 15
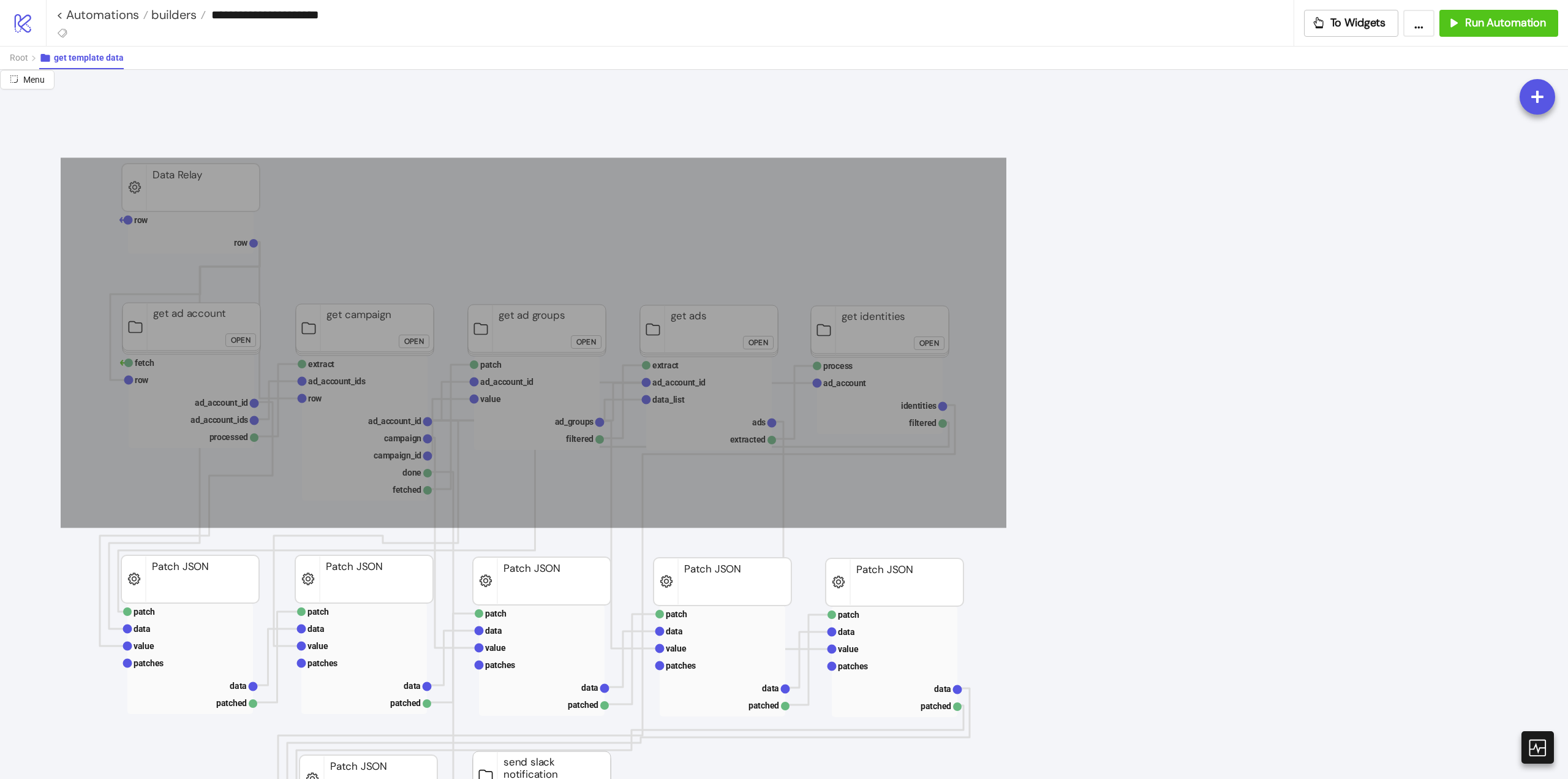
scroll to position [245, 0]
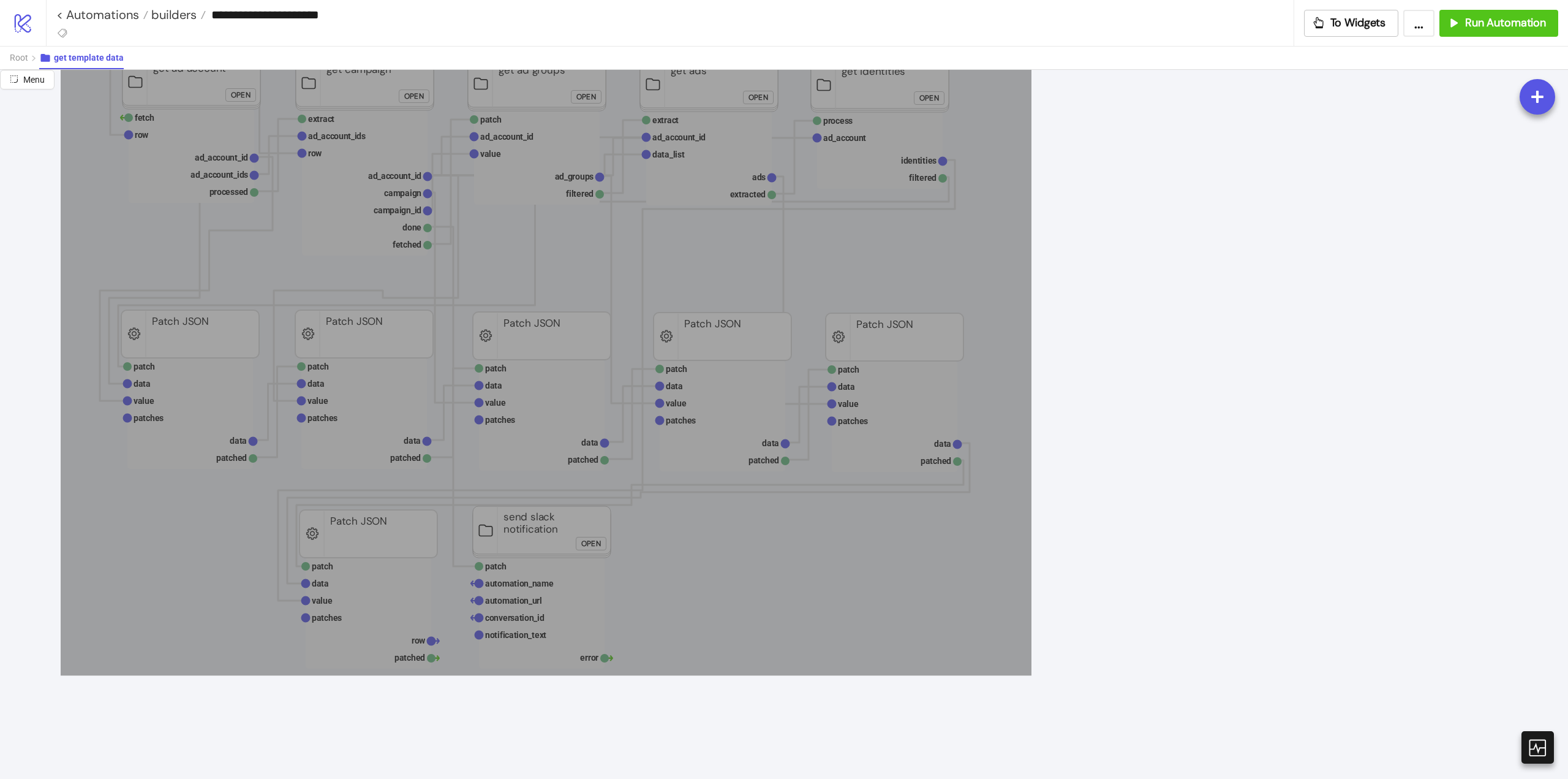
drag, startPoint x: 60, startPoint y: 158, endPoint x: 1032, endPoint y: 687, distance: 1106.6
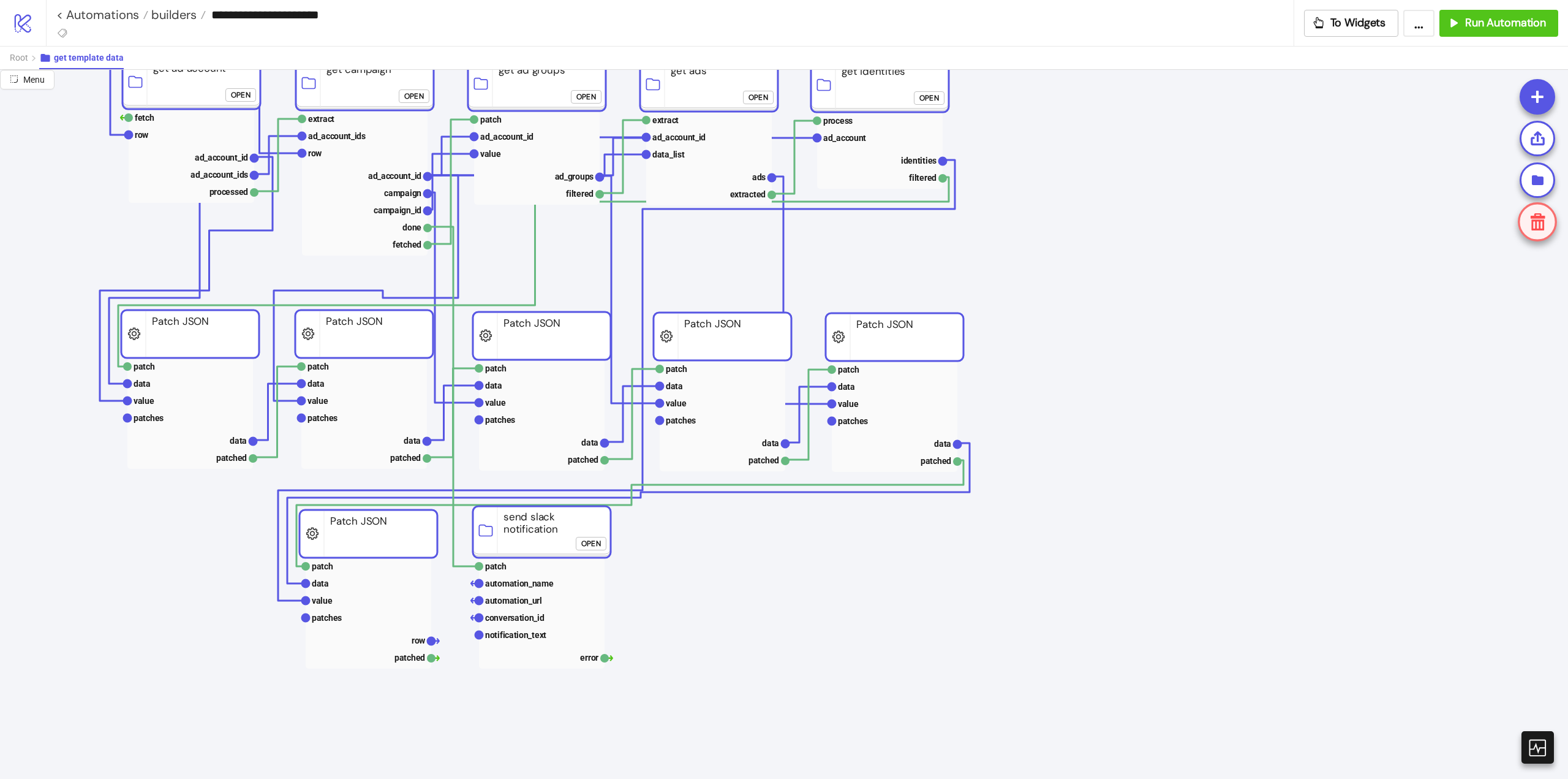
scroll to position [0, 0]
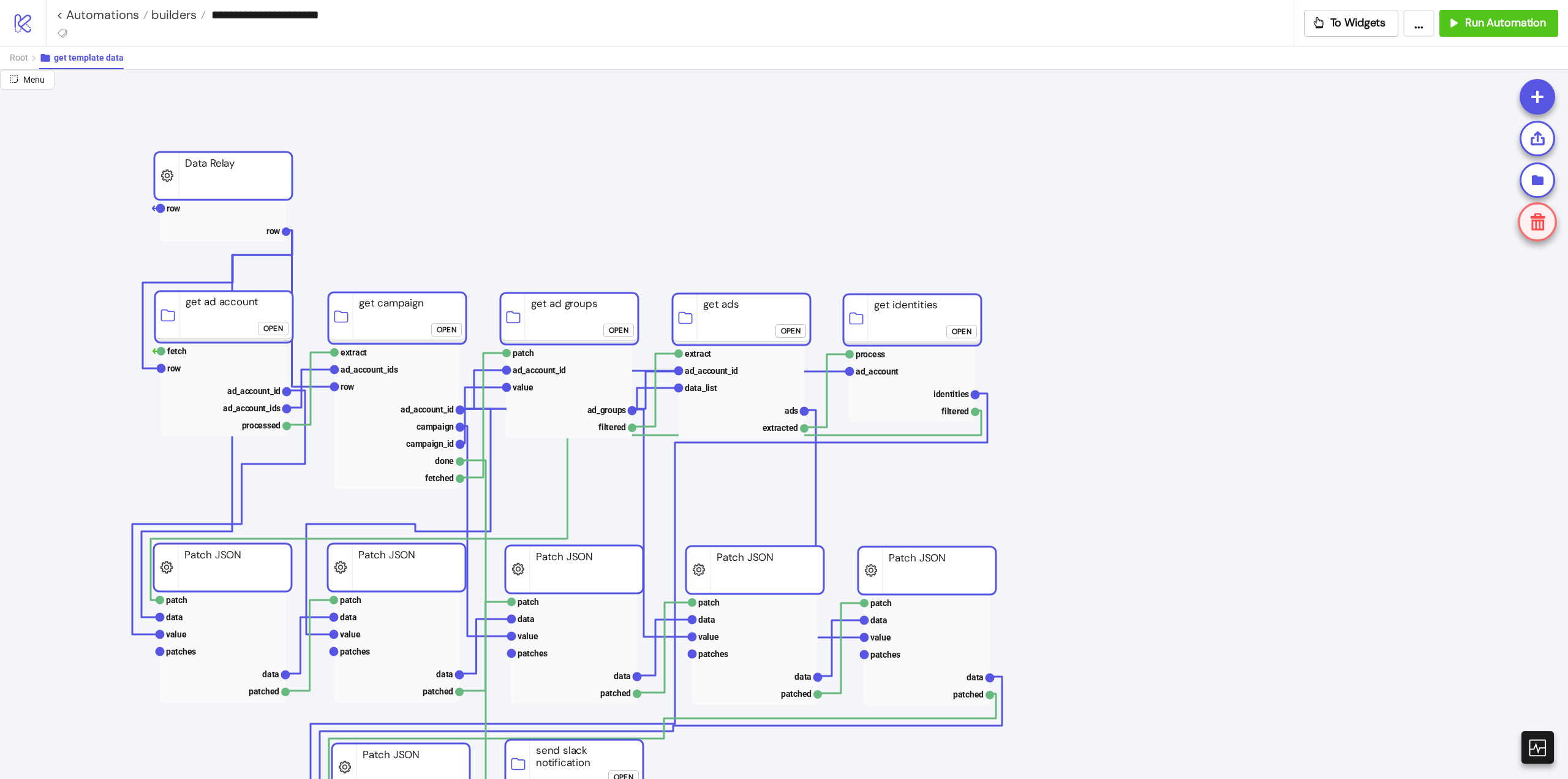
drag, startPoint x: 582, startPoint y: 311, endPoint x: 579, endPoint y: 322, distance: 11.4
click at [579, 322] on rect at bounding box center [569, 319] width 138 height 51
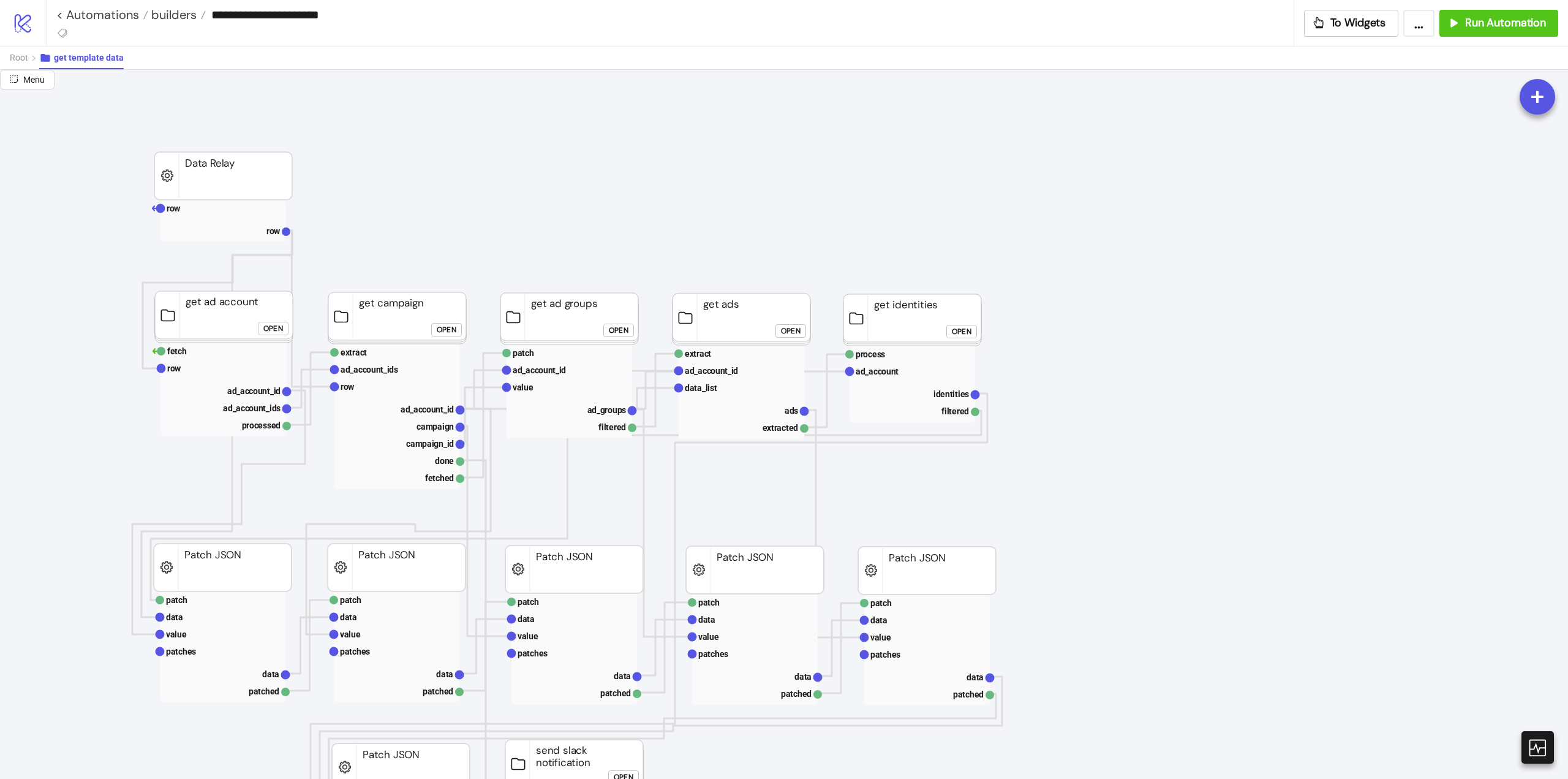
click at [449, 331] on div "Open" at bounding box center [446, 329] width 20 height 14
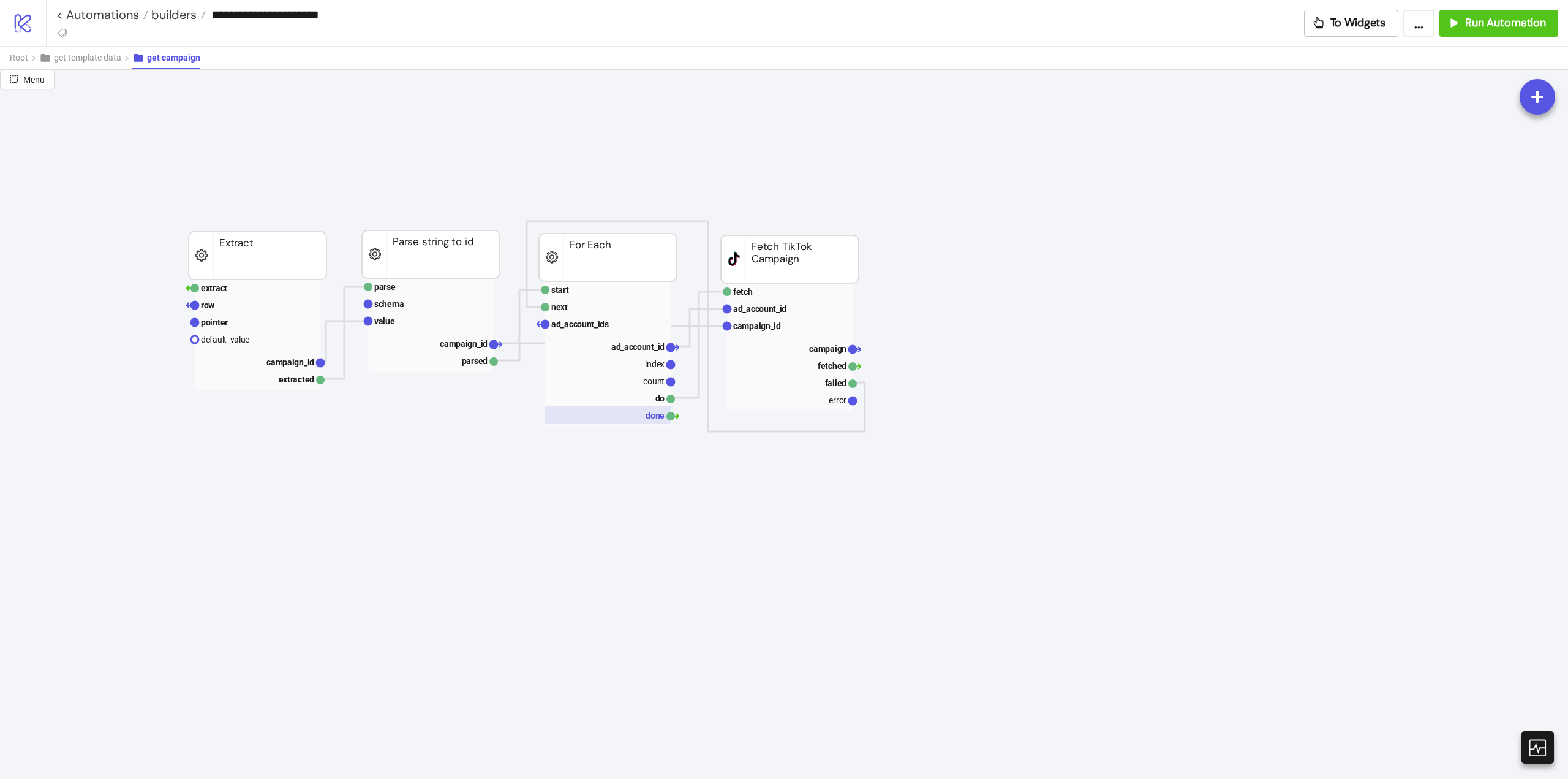
click at [643, 415] on rect at bounding box center [608, 415] width 126 height 17
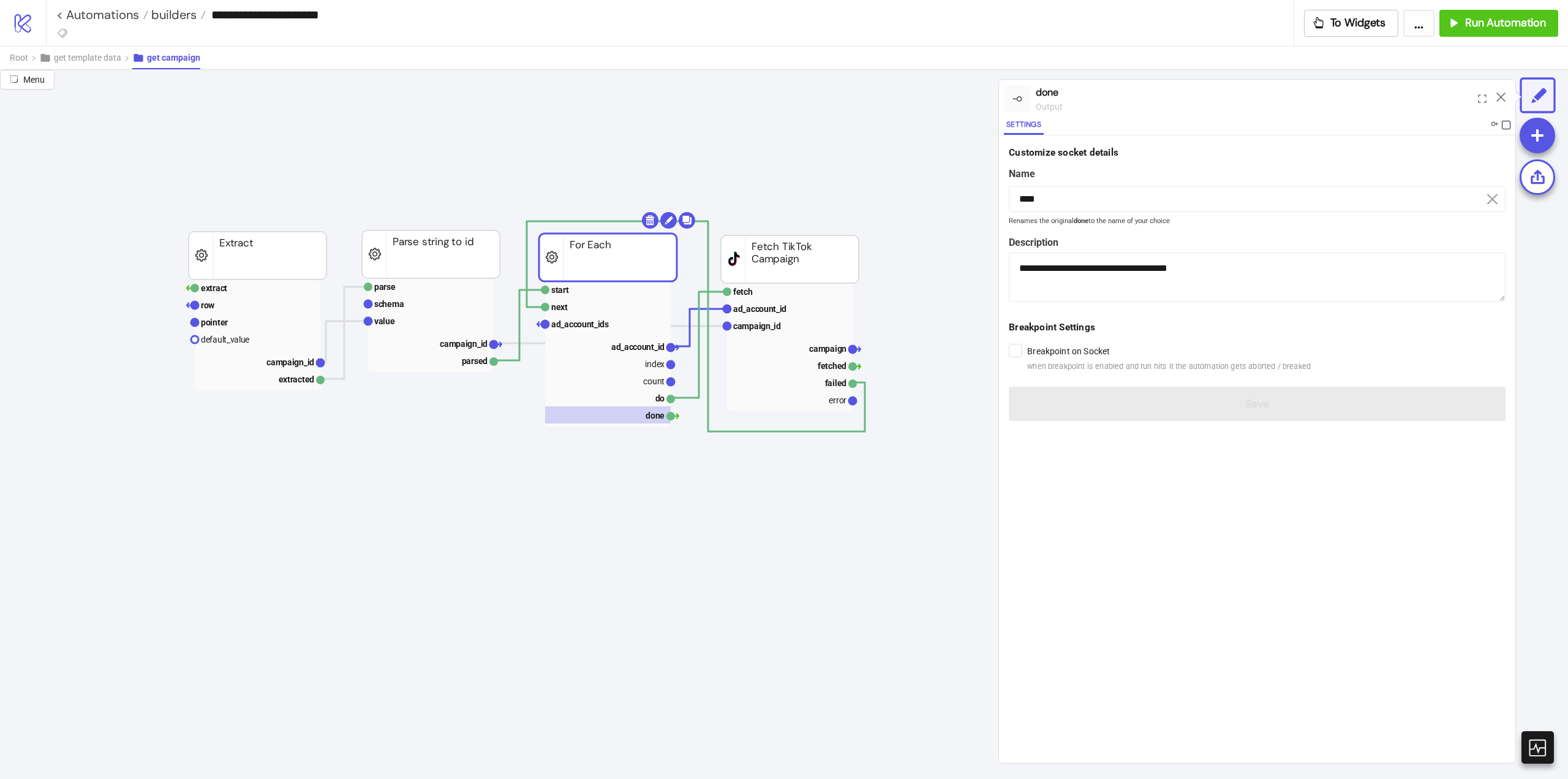
click at [1506, 125] on span at bounding box center [1506, 125] width 9 height 9
click at [1500, 97] on icon at bounding box center [1501, 97] width 9 height 9
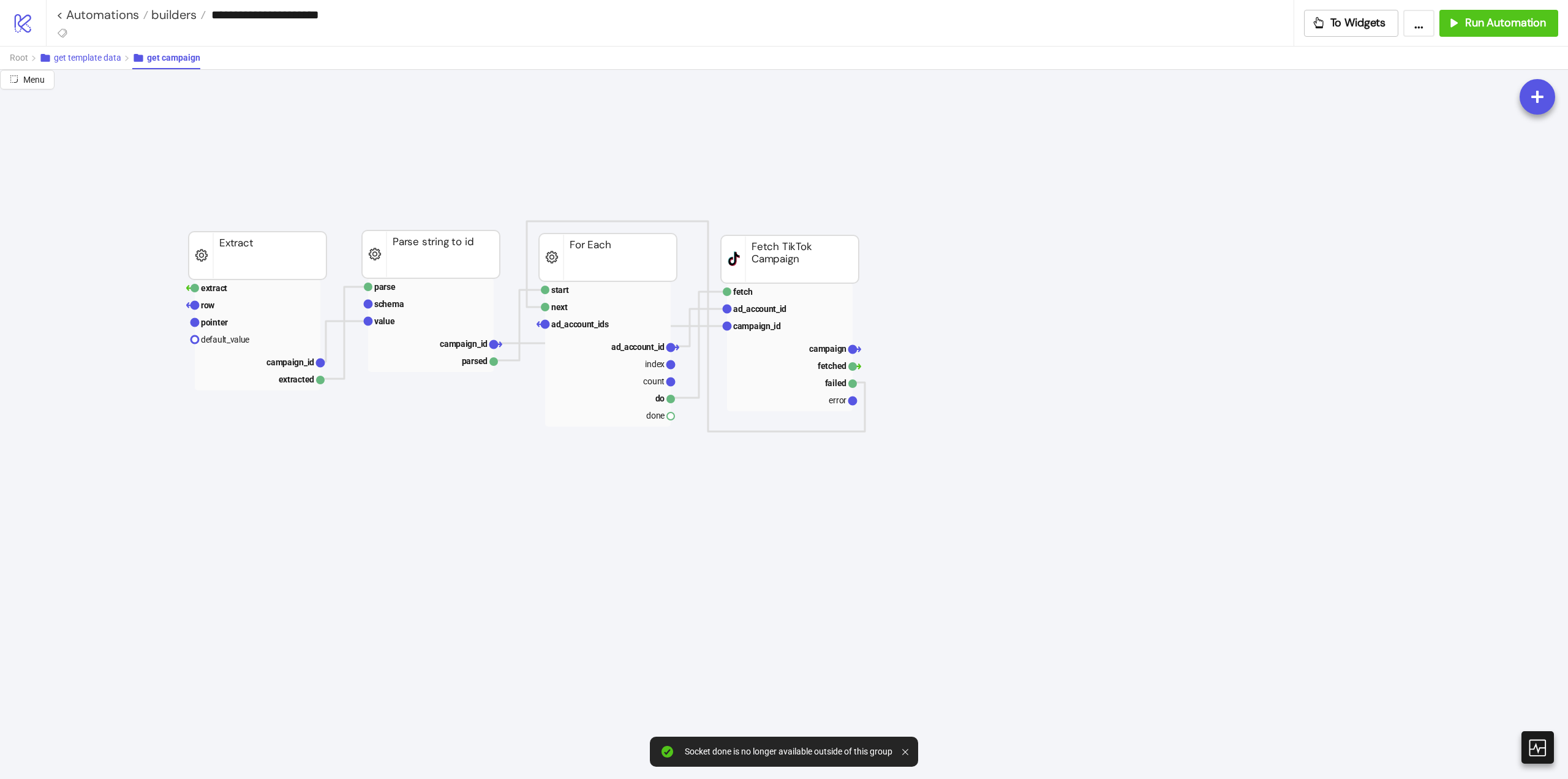
click at [96, 56] on span "get template data" at bounding box center [87, 58] width 67 height 10
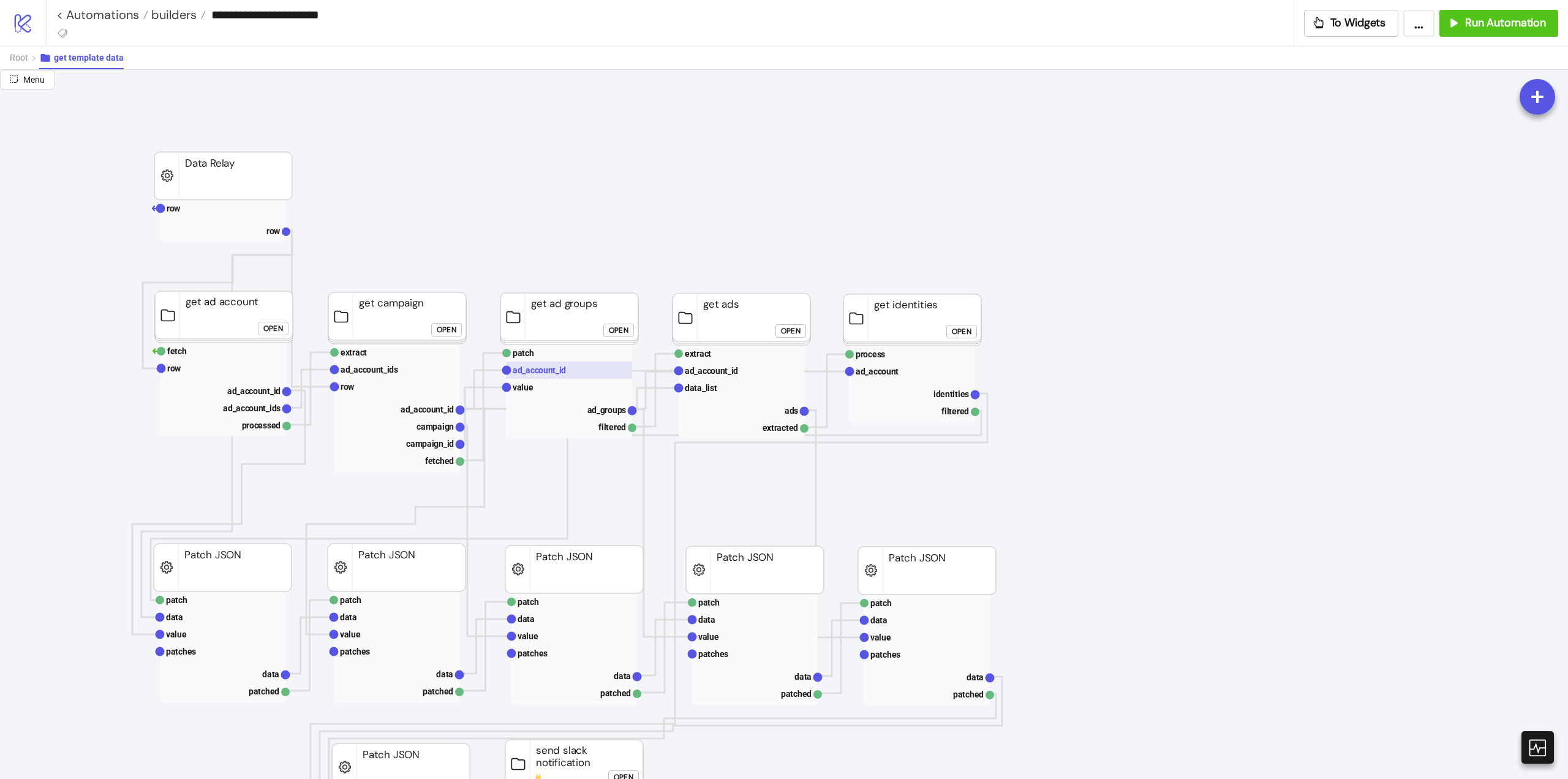
click at [551, 374] on text "ad_account_id" at bounding box center [539, 370] width 53 height 10
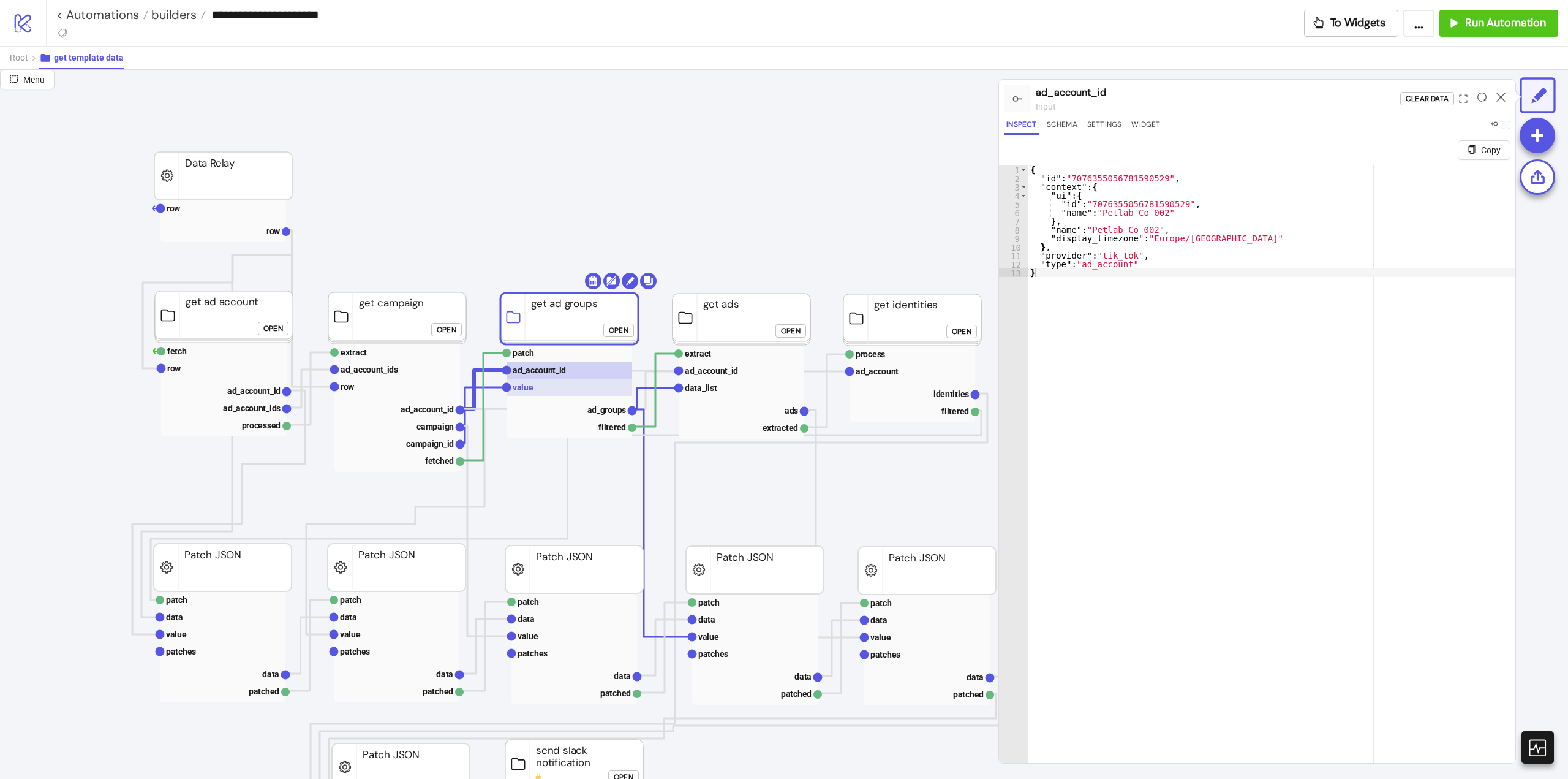
click at [546, 386] on rect at bounding box center [569, 387] width 126 height 17
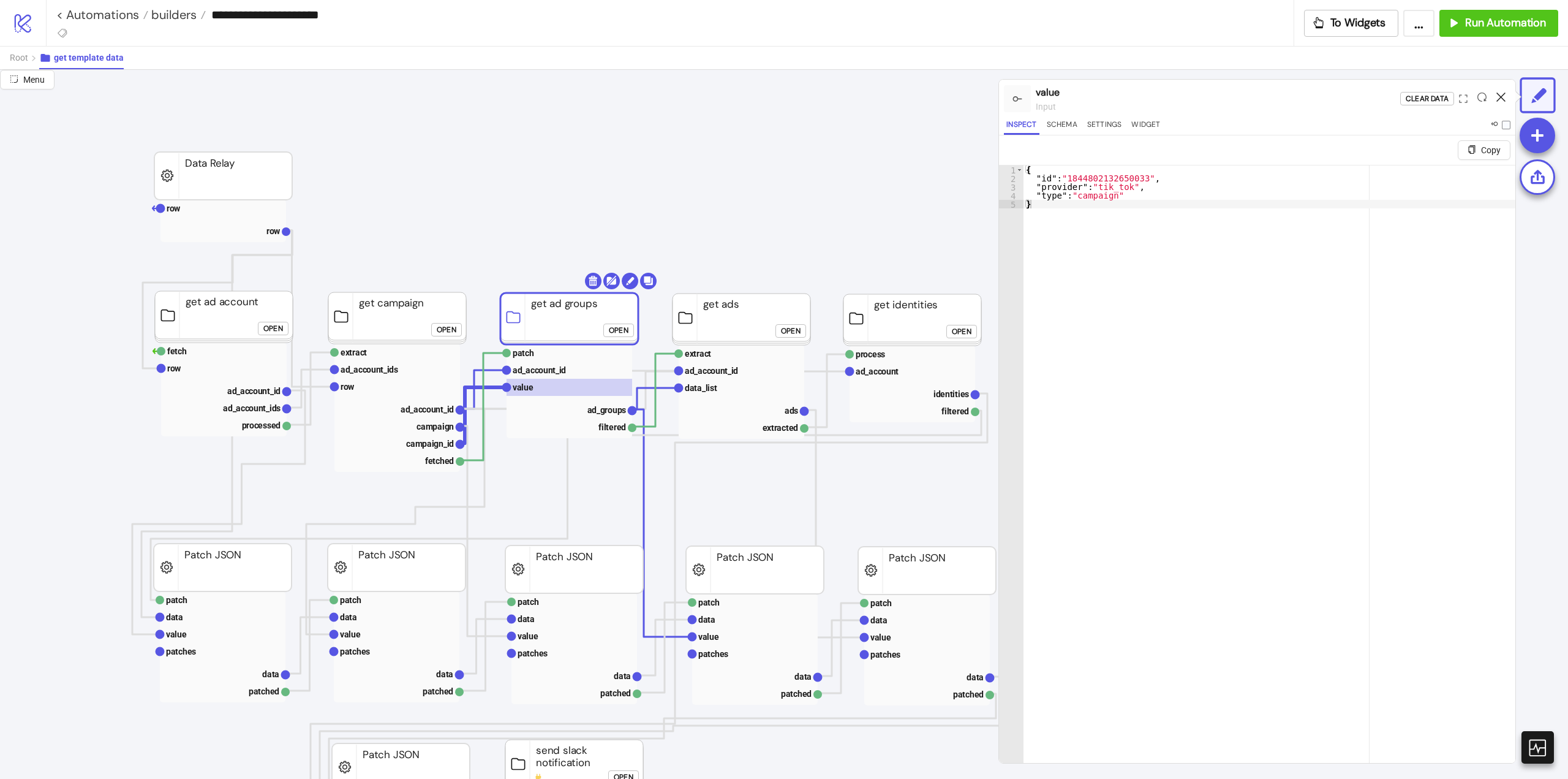
click at [1498, 100] on icon at bounding box center [1501, 97] width 9 height 9
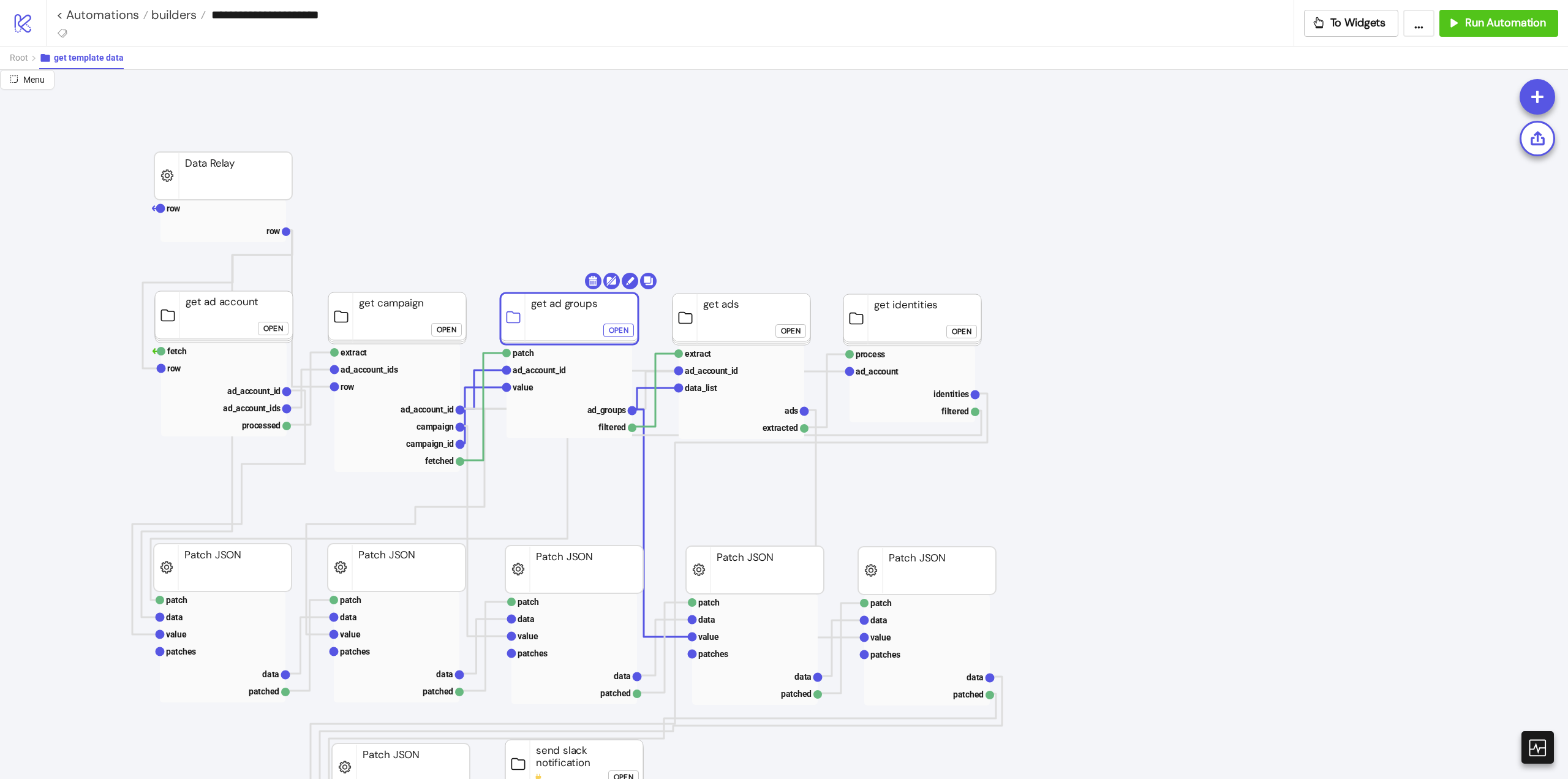
click at [608, 333] on button "Open" at bounding box center [618, 330] width 31 height 13
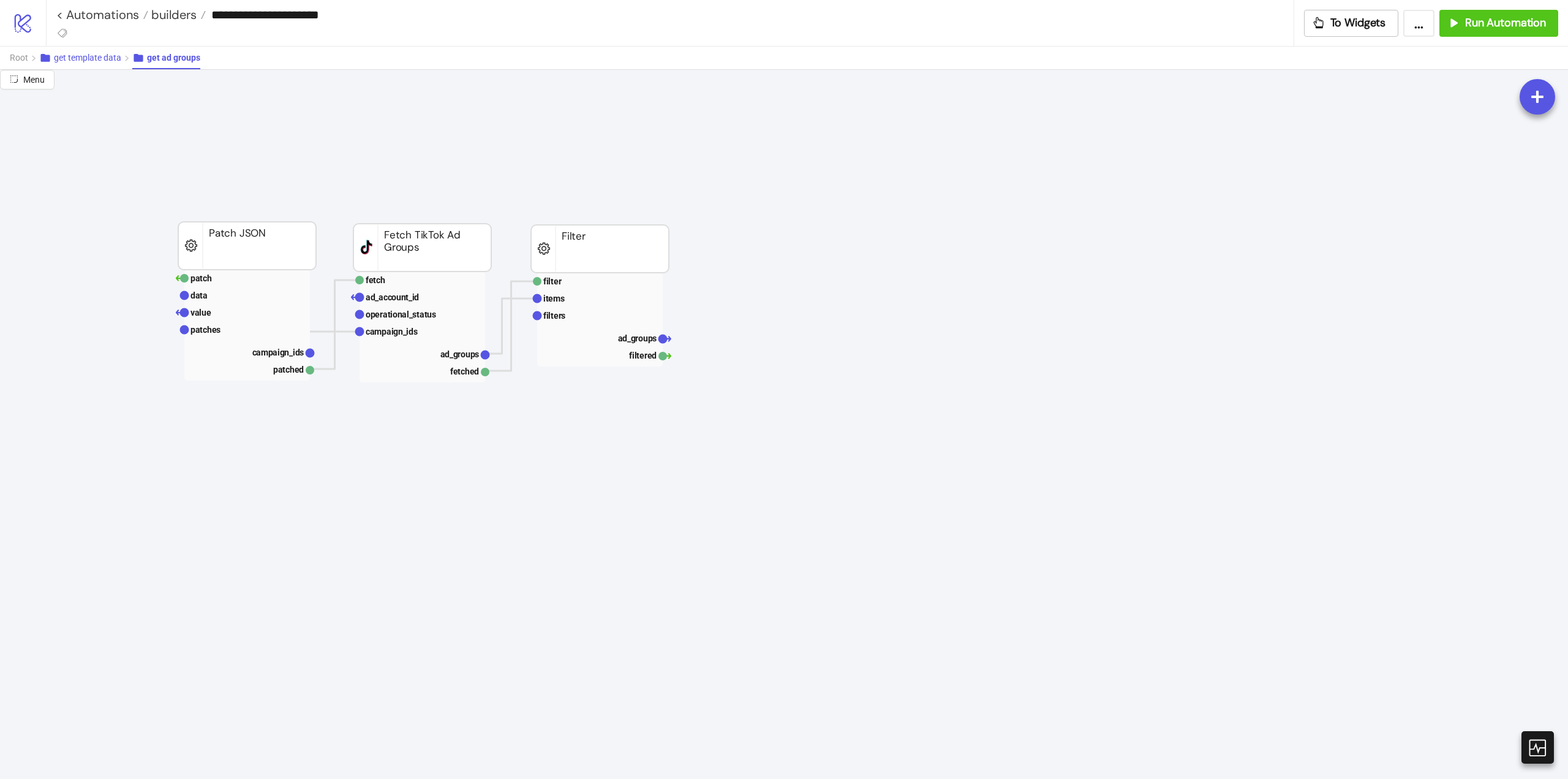
click at [105, 58] on span "get template data" at bounding box center [87, 58] width 67 height 10
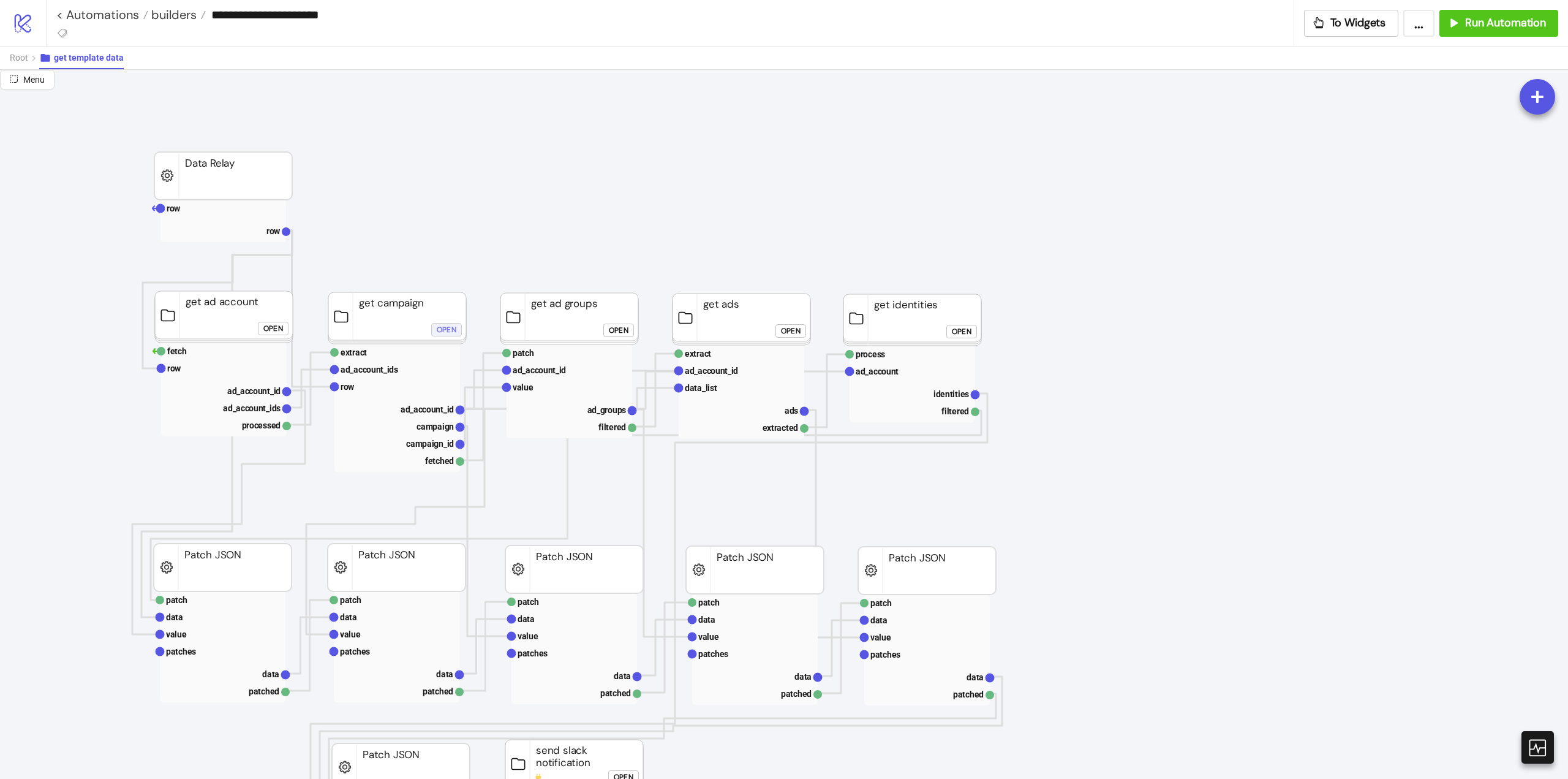
click at [445, 328] on div "Open" at bounding box center [446, 329] width 20 height 14
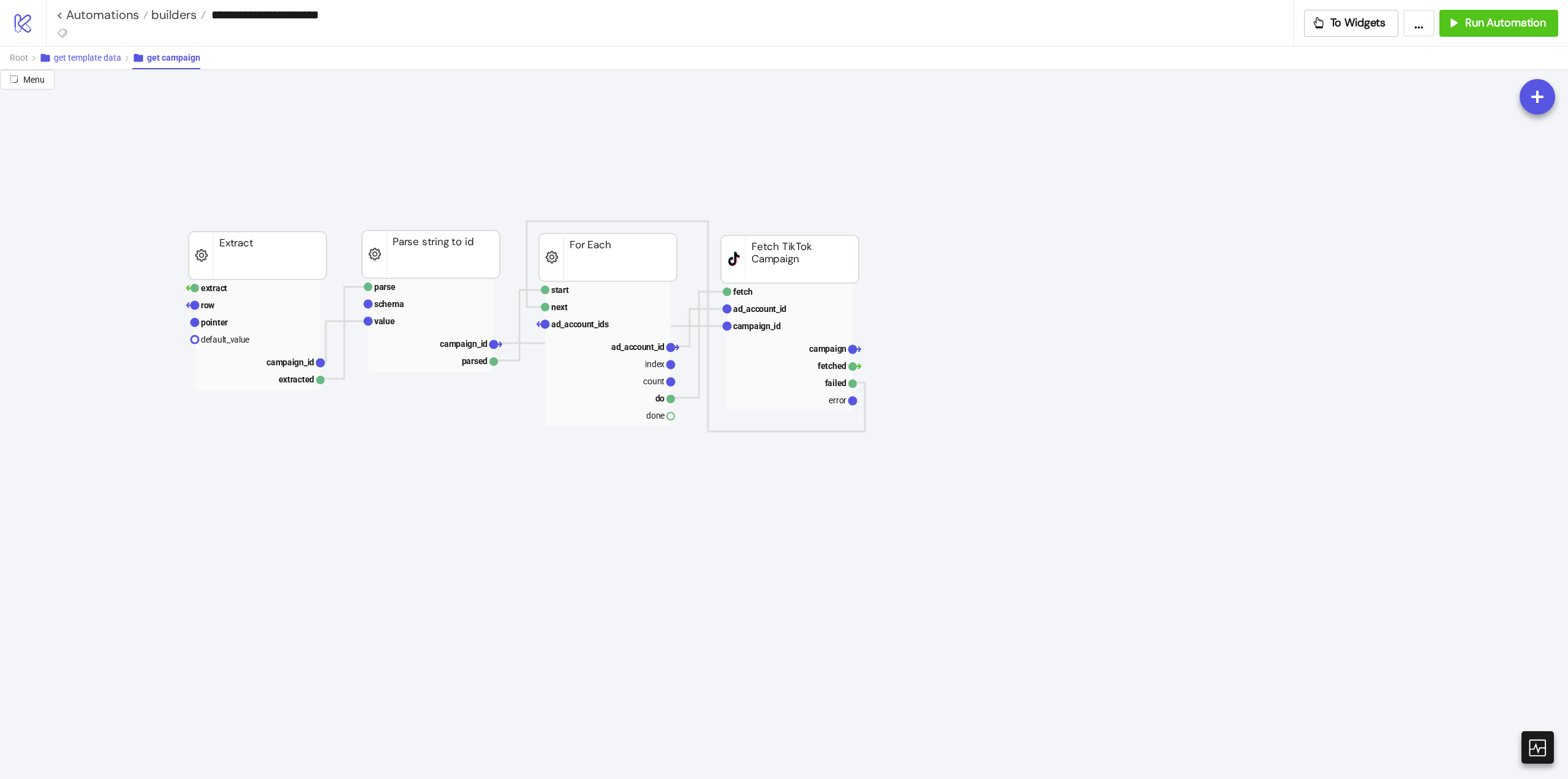
click at [101, 62] on span "get template data" at bounding box center [87, 58] width 67 height 10
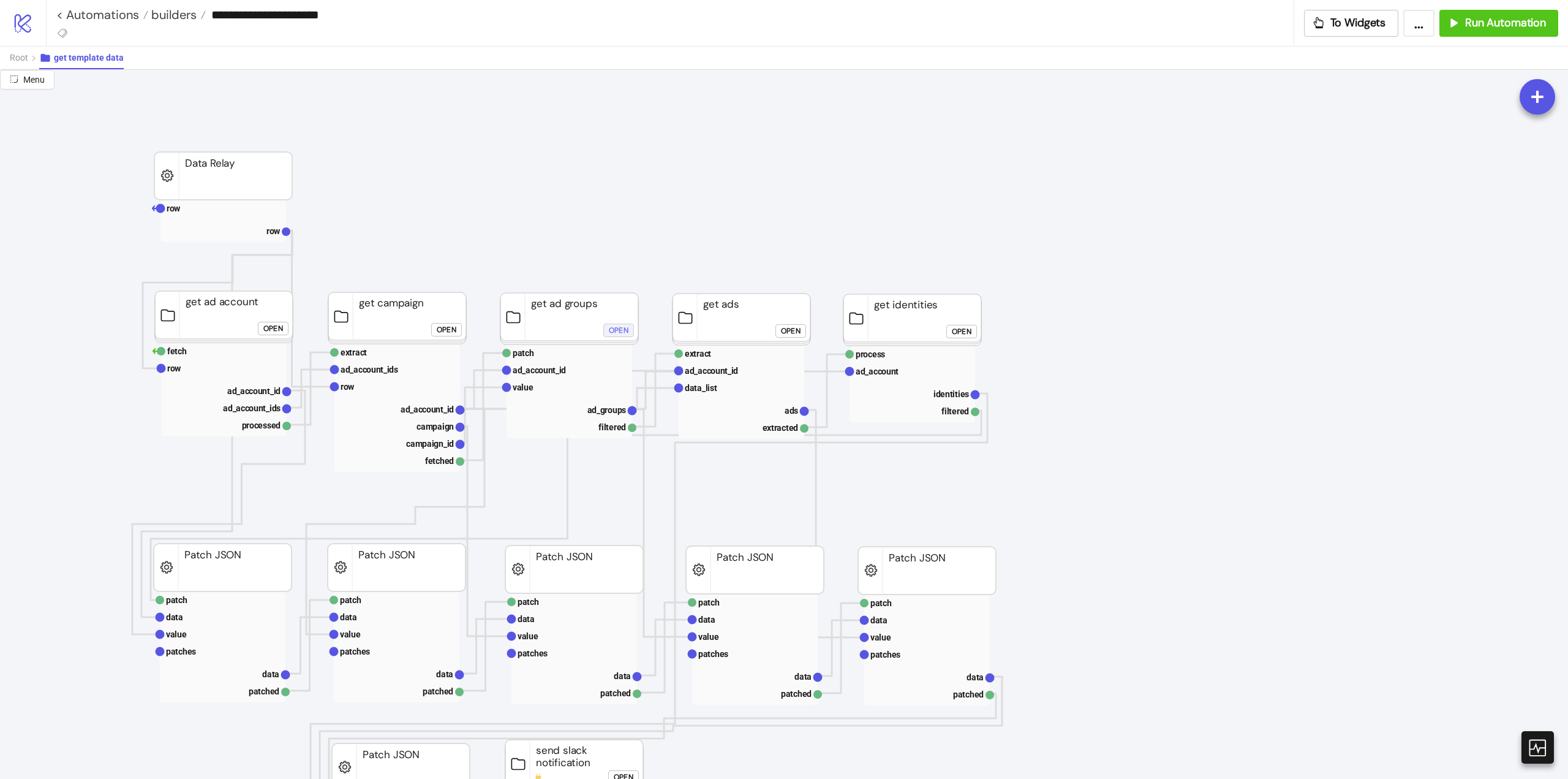
click at [620, 332] on div "Open" at bounding box center [619, 330] width 20 height 14
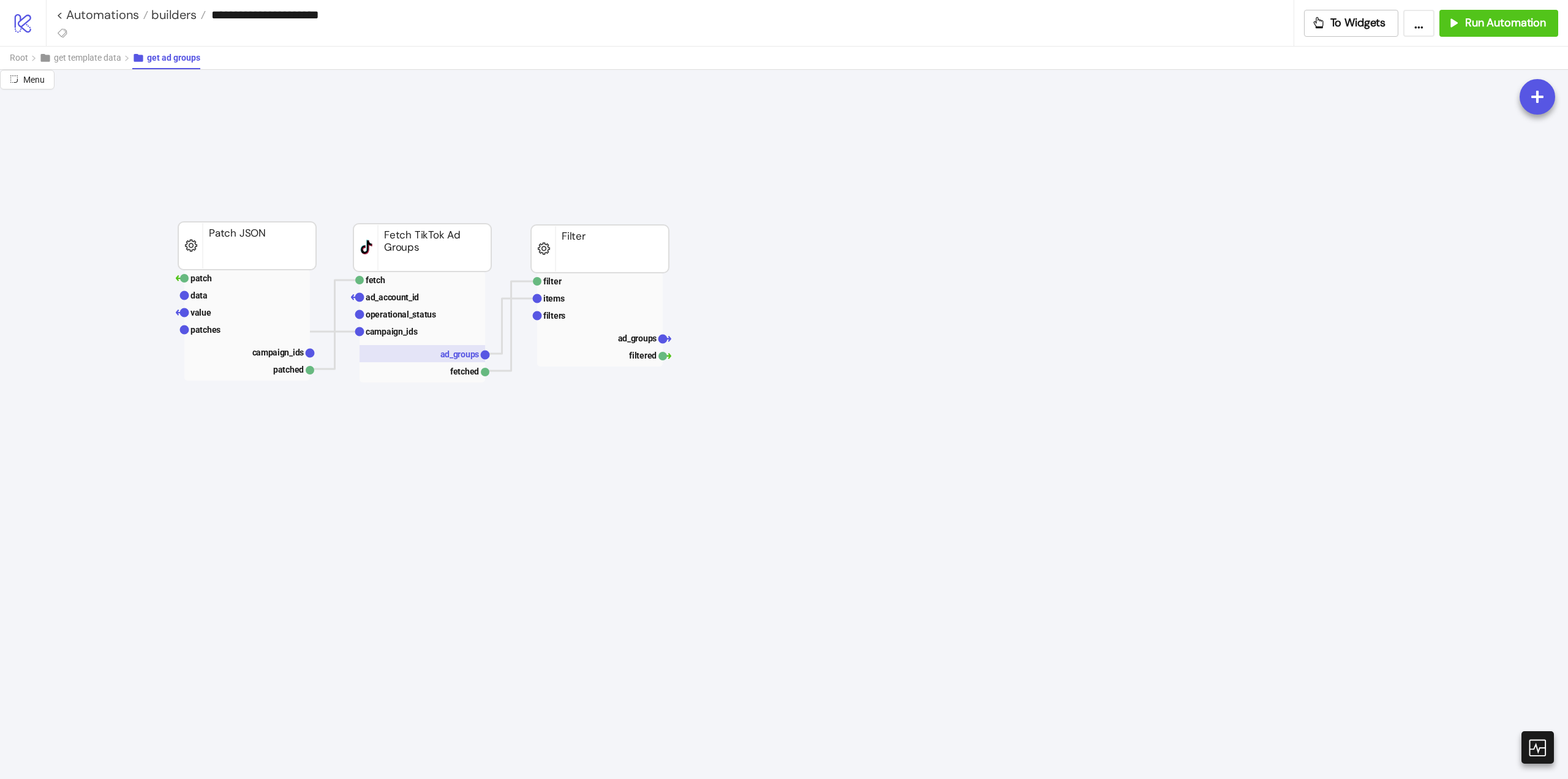
click at [460, 359] on text "ad_groups" at bounding box center [460, 354] width 39 height 10
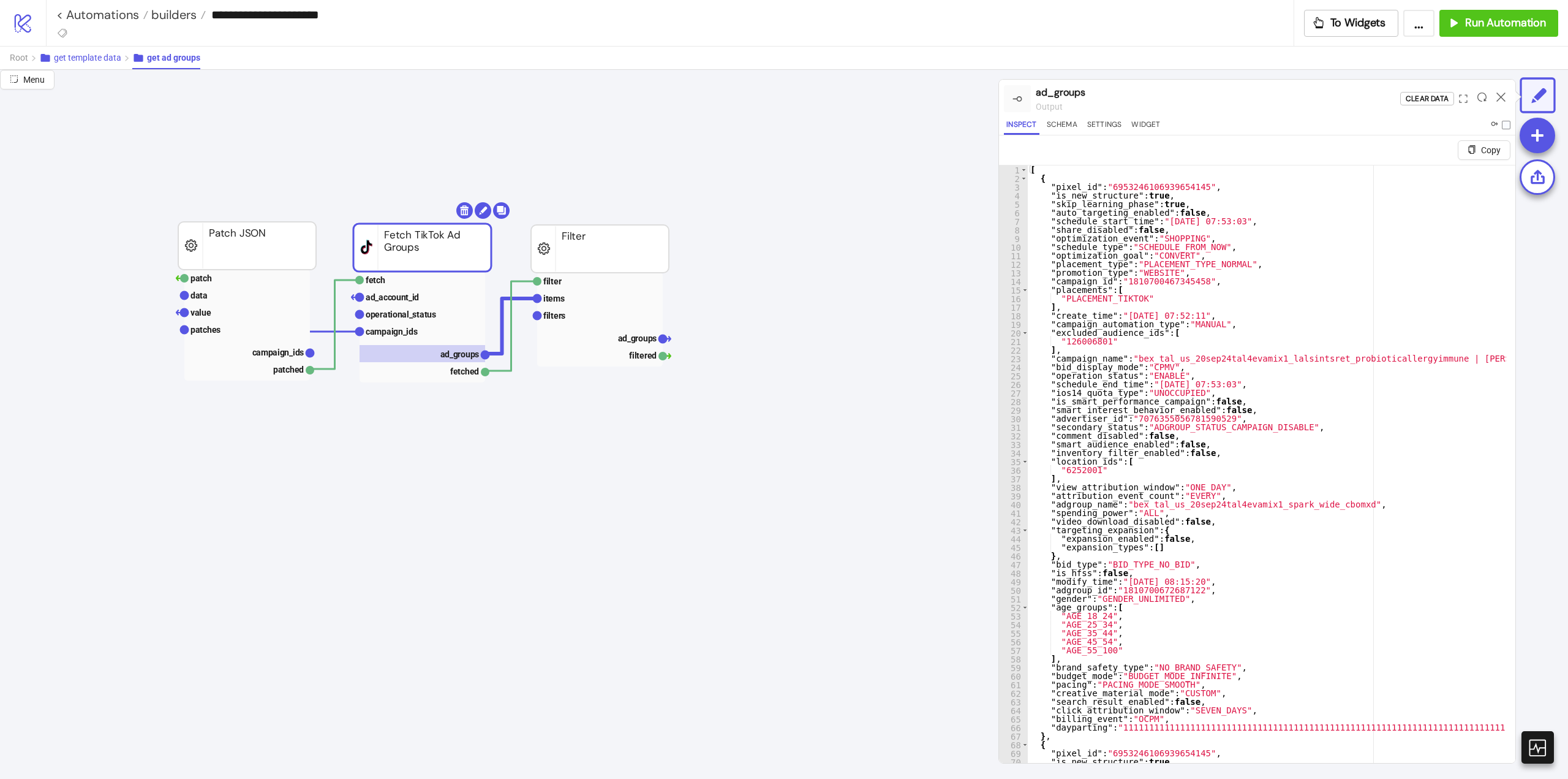
click at [111, 59] on span "get template data" at bounding box center [87, 58] width 67 height 10
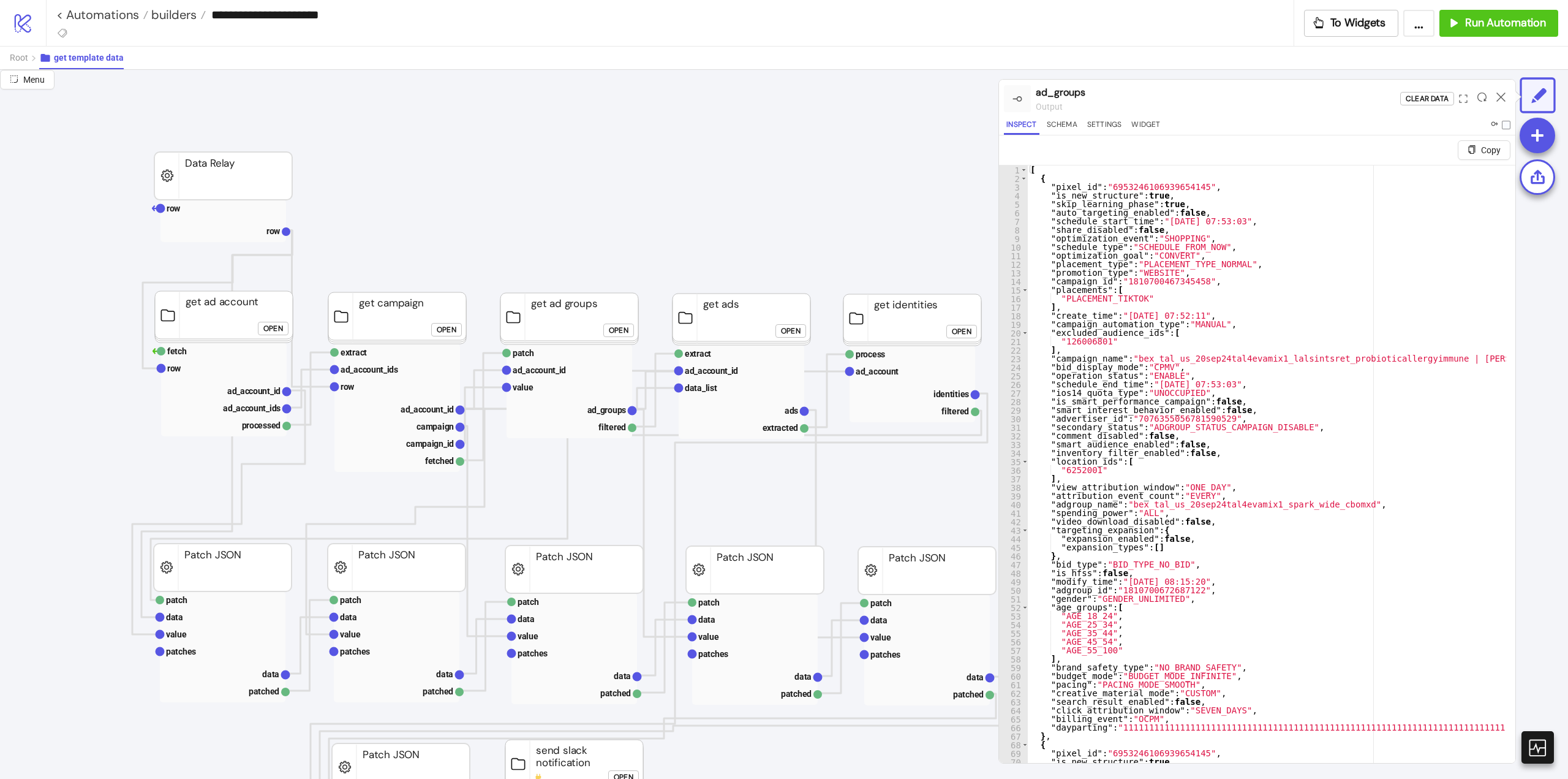
click at [1496, 99] on div at bounding box center [1501, 99] width 19 height 33
click at [1503, 92] on icon at bounding box center [1501, 97] width 9 height 9
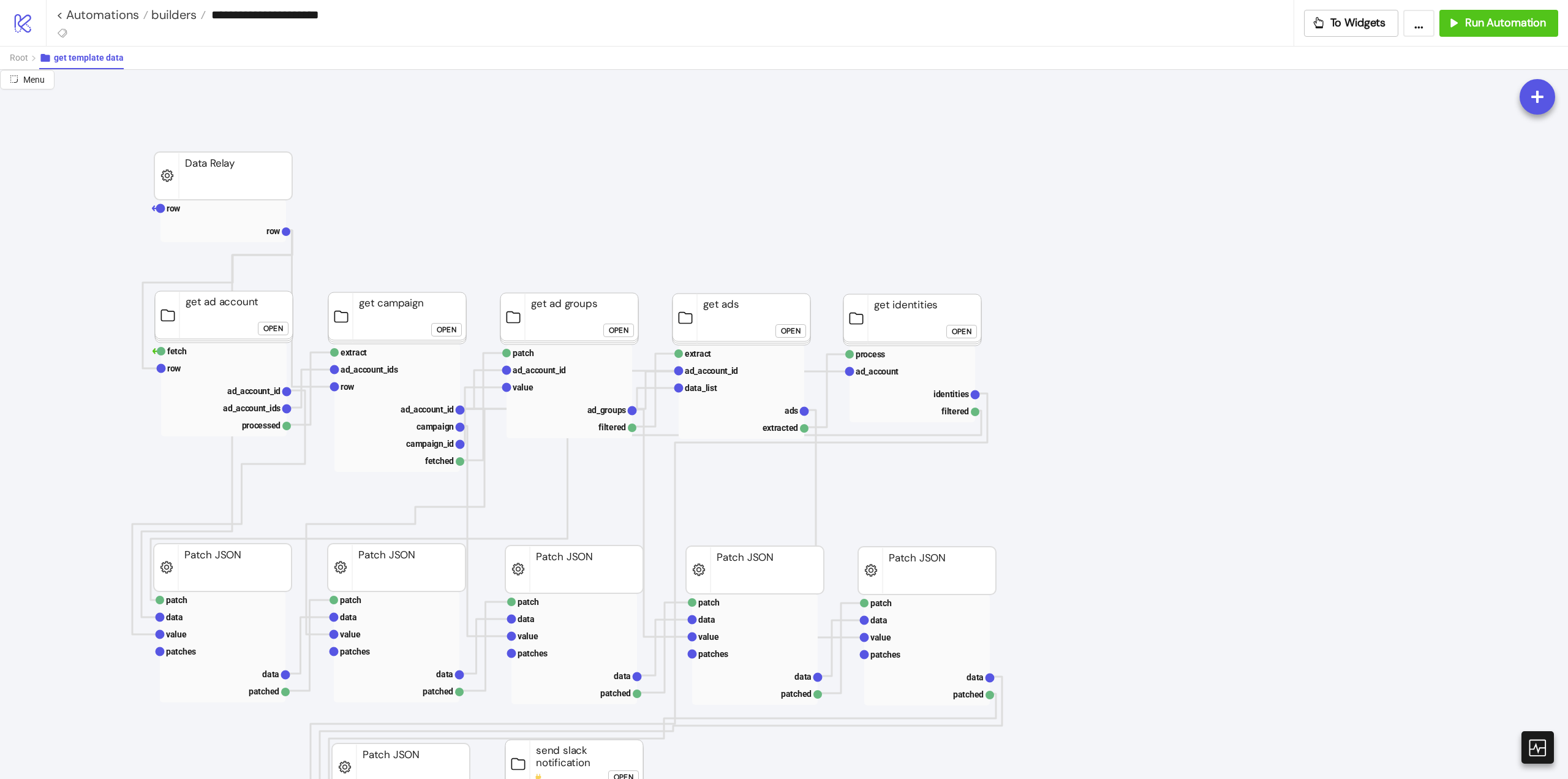
click at [464, 323] on foreignobject "Open" at bounding box center [450, 334] width 37 height 25
click at [455, 327] on div "Open" at bounding box center [446, 329] width 20 height 14
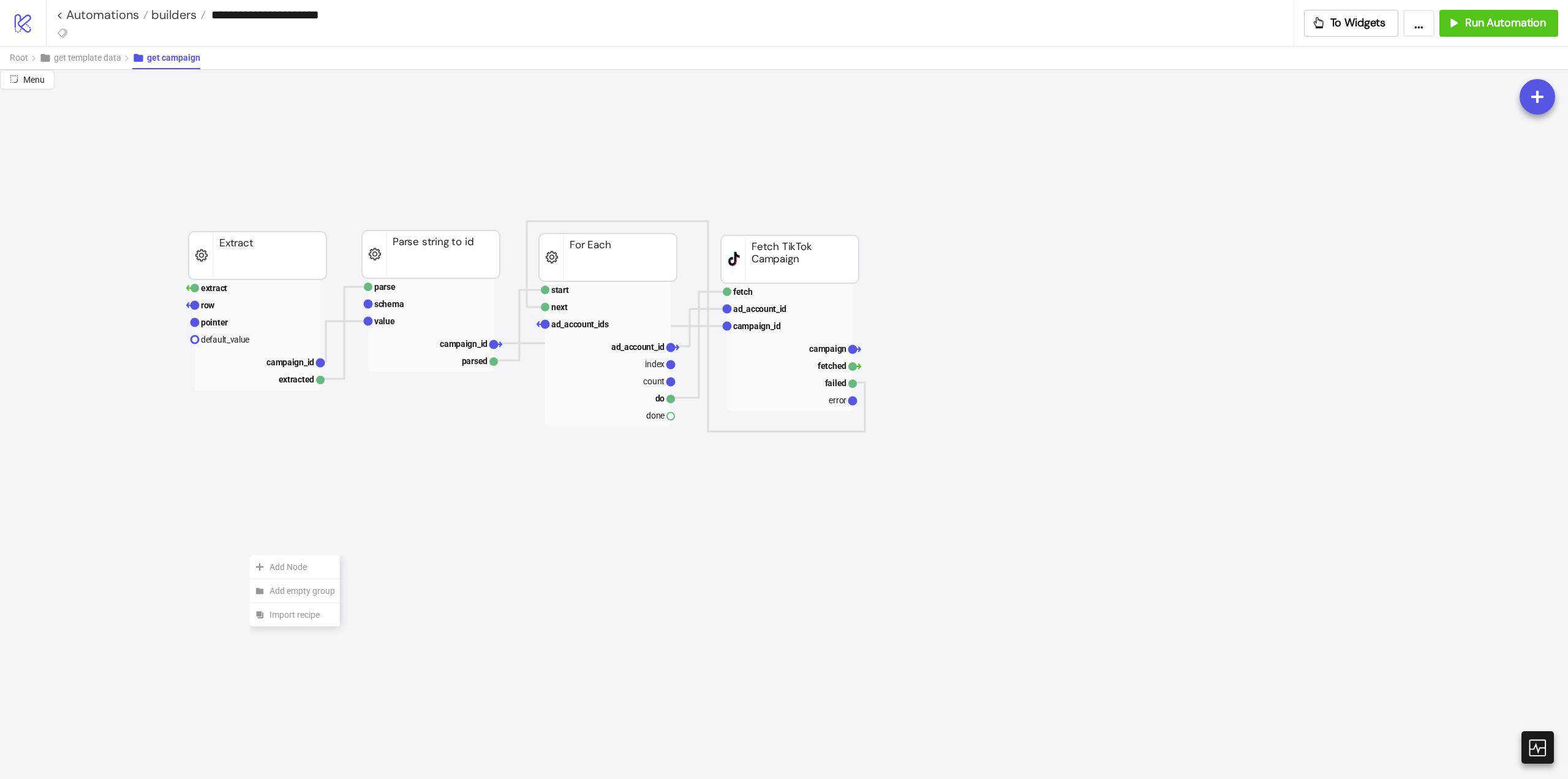
click at [273, 562] on span "Add Node" at bounding box center [302, 567] width 65 height 13
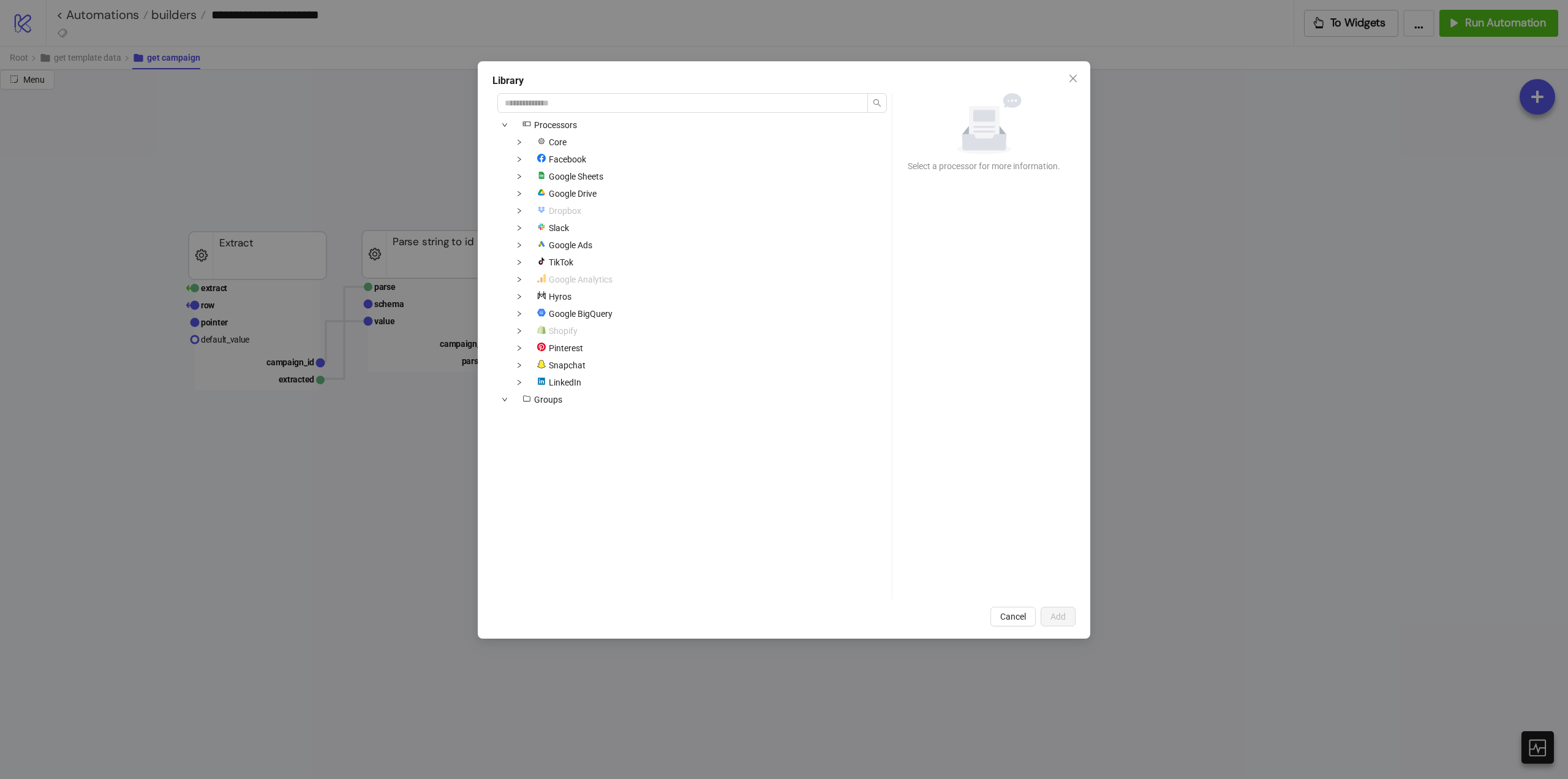
click at [528, 262] on div "platform/tik_tok TikTok" at bounding box center [538, 262] width 81 height 15
click at [519, 263] on icon "down" at bounding box center [520, 262] width 6 height 6
click at [534, 298] on icon "down" at bounding box center [534, 296] width 6 height 6
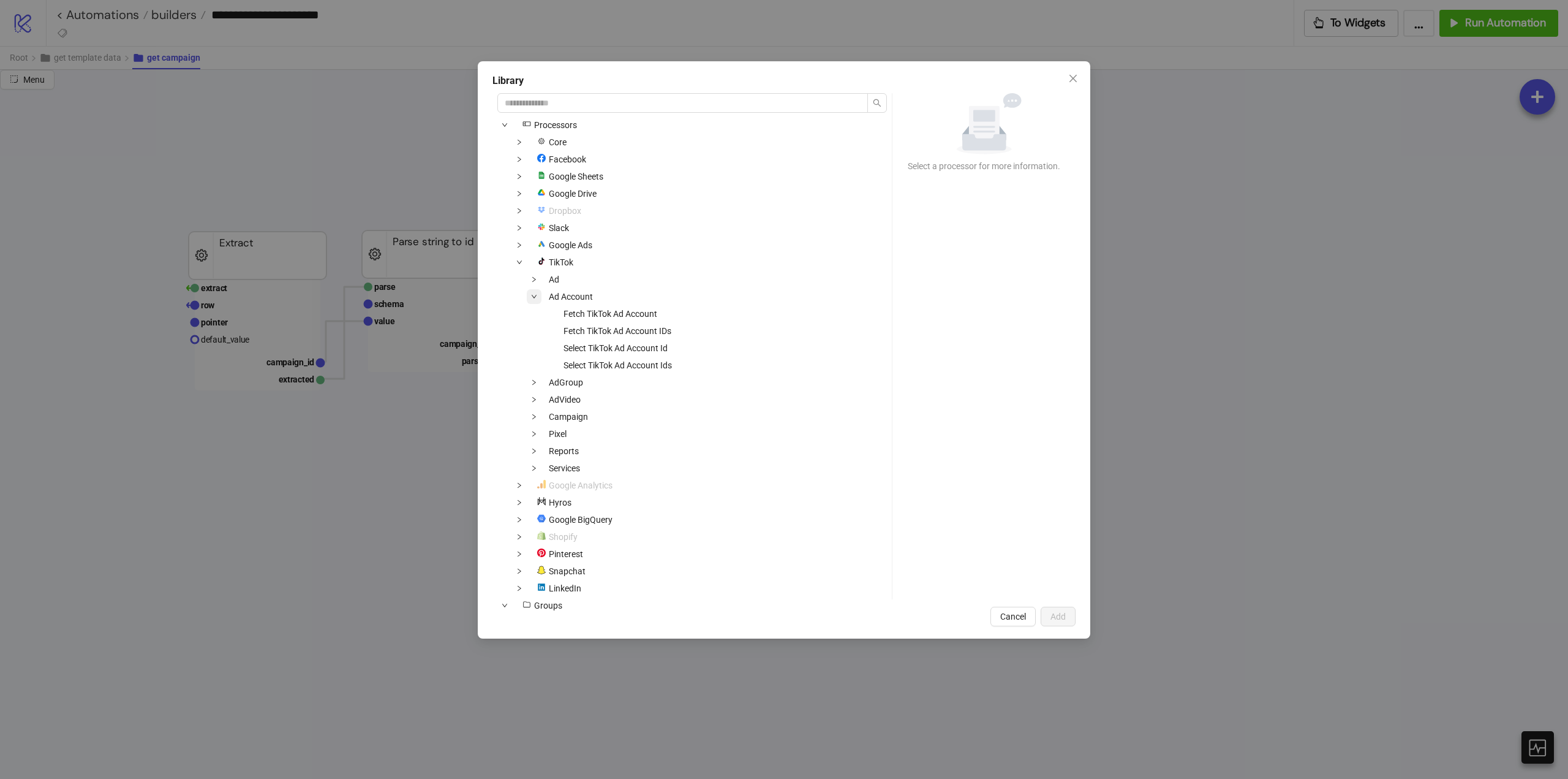
click at [539, 301] on span at bounding box center [534, 296] width 15 height 15
click at [534, 321] on div "AdGroup" at bounding box center [543, 314] width 91 height 15
click at [535, 315] on icon "down" at bounding box center [534, 314] width 6 height 6
click at [633, 347] on span "Fetch TikTok Ad Group" at bounding box center [606, 348] width 86 height 10
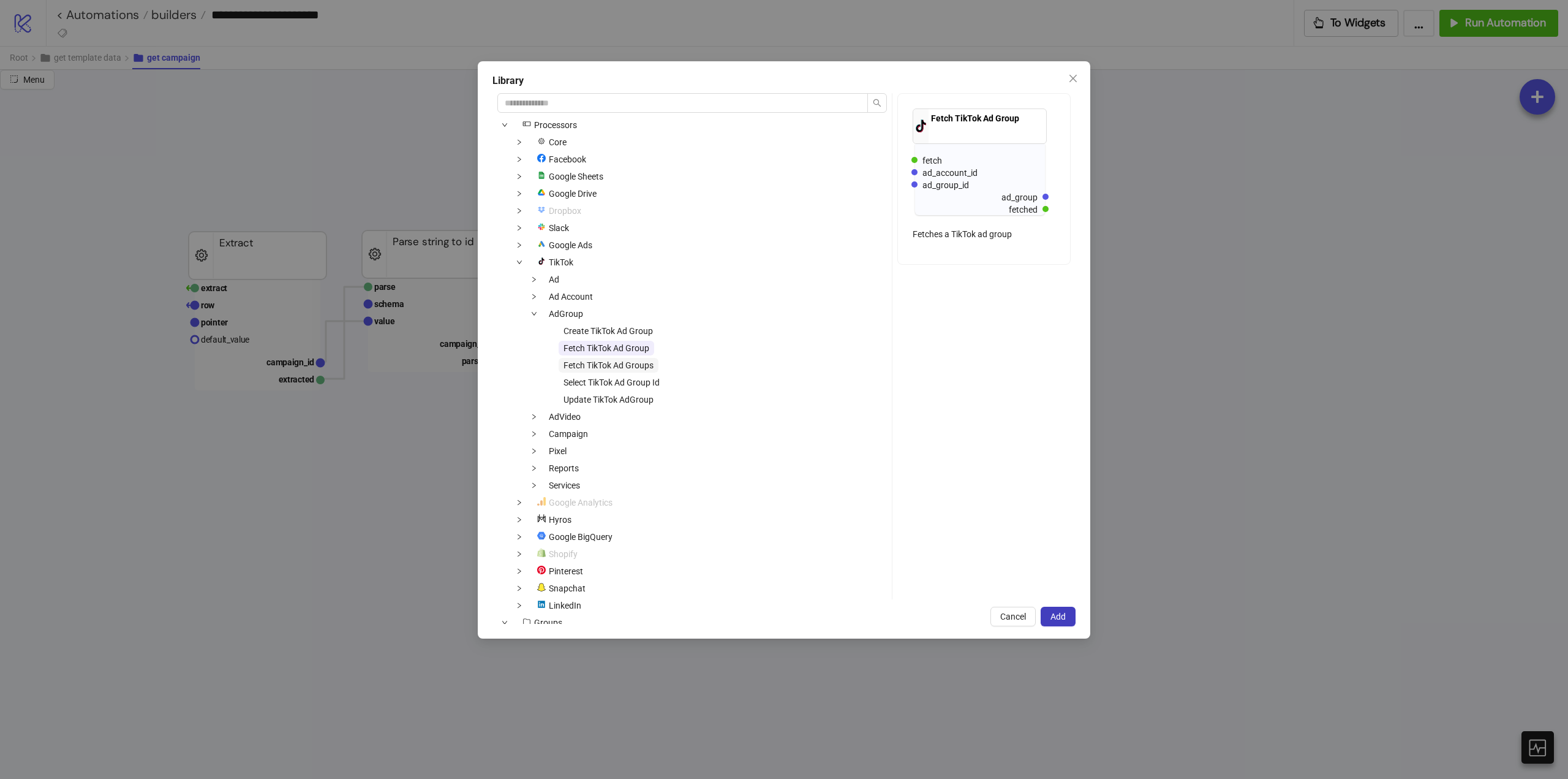
click at [624, 369] on span "Fetch TikTok Ad Groups" at bounding box center [608, 365] width 90 height 10
click at [620, 352] on span "Fetch TikTok Ad Group" at bounding box center [606, 348] width 86 height 10
click at [1077, 615] on div "Library icons/node Processors Core Facebook platform/google_sheets Google Sheet…" at bounding box center [784, 349] width 613 height 577
click at [1068, 616] on button "Add" at bounding box center [1058, 616] width 35 height 20
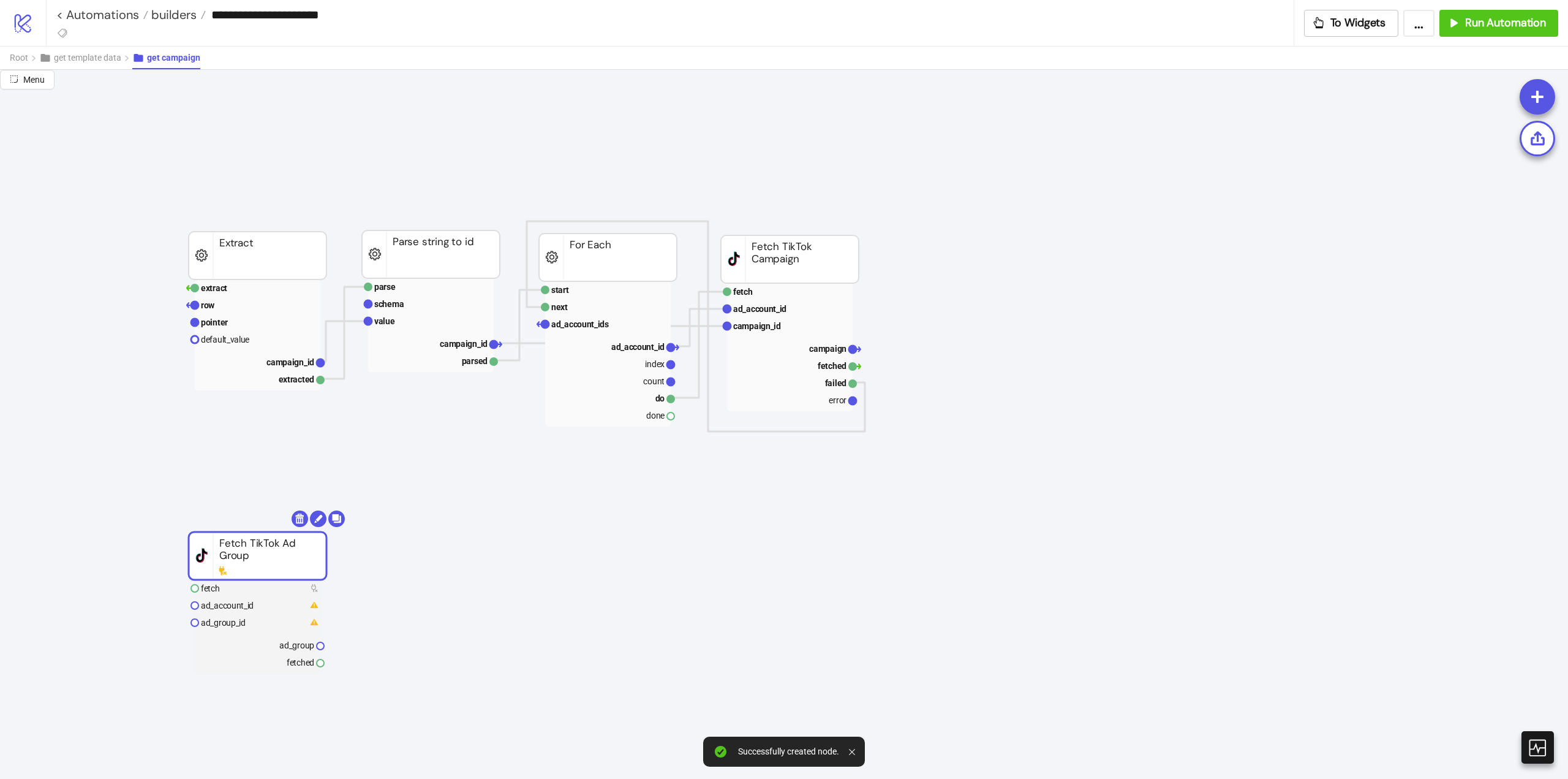
drag, startPoint x: 297, startPoint y: 580, endPoint x: 253, endPoint y: 560, distance: 48.3
click at [253, 560] on rect at bounding box center [258, 555] width 138 height 48
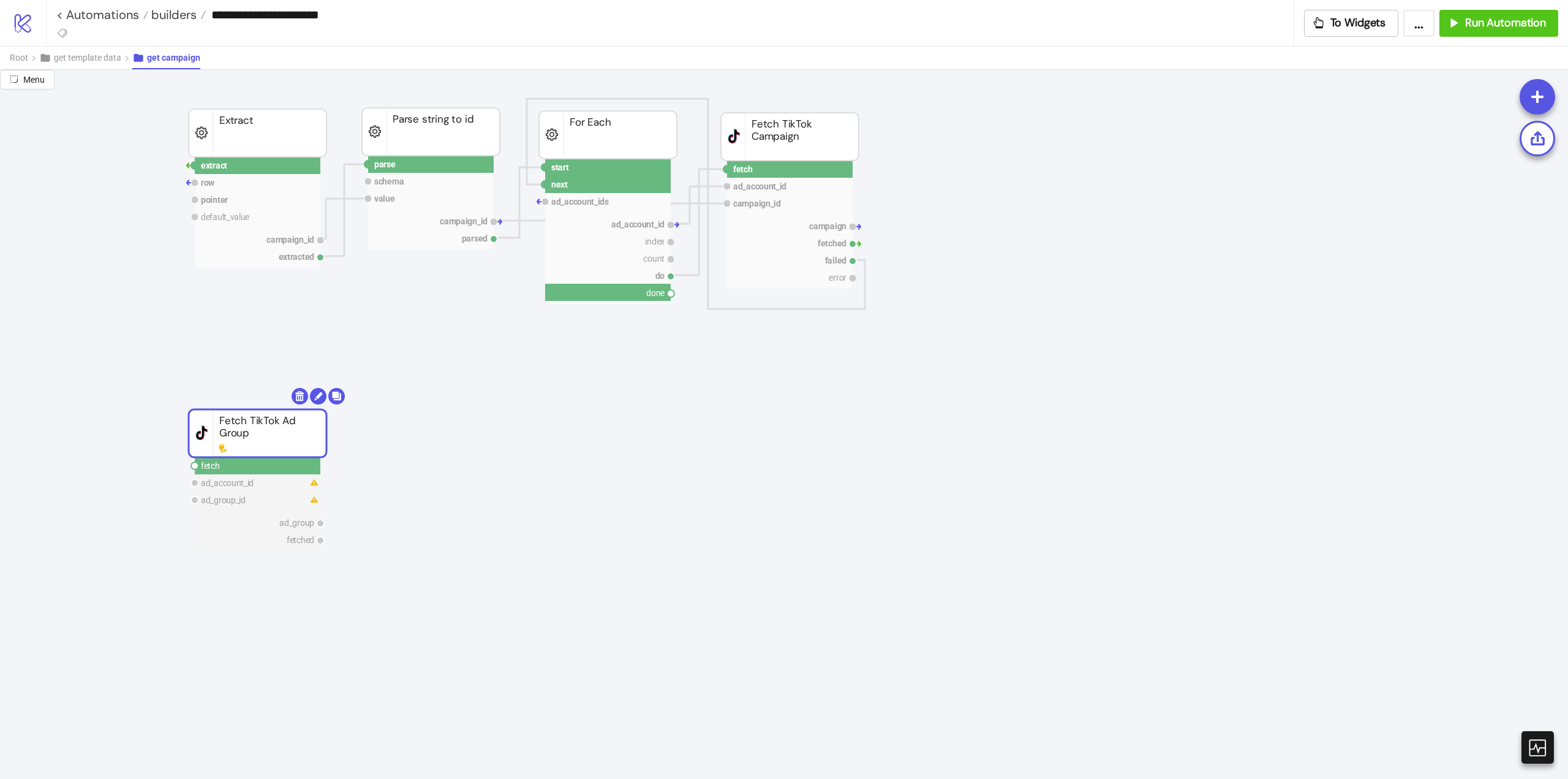
click at [673, 294] on circle at bounding box center [671, 293] width 7 height 7
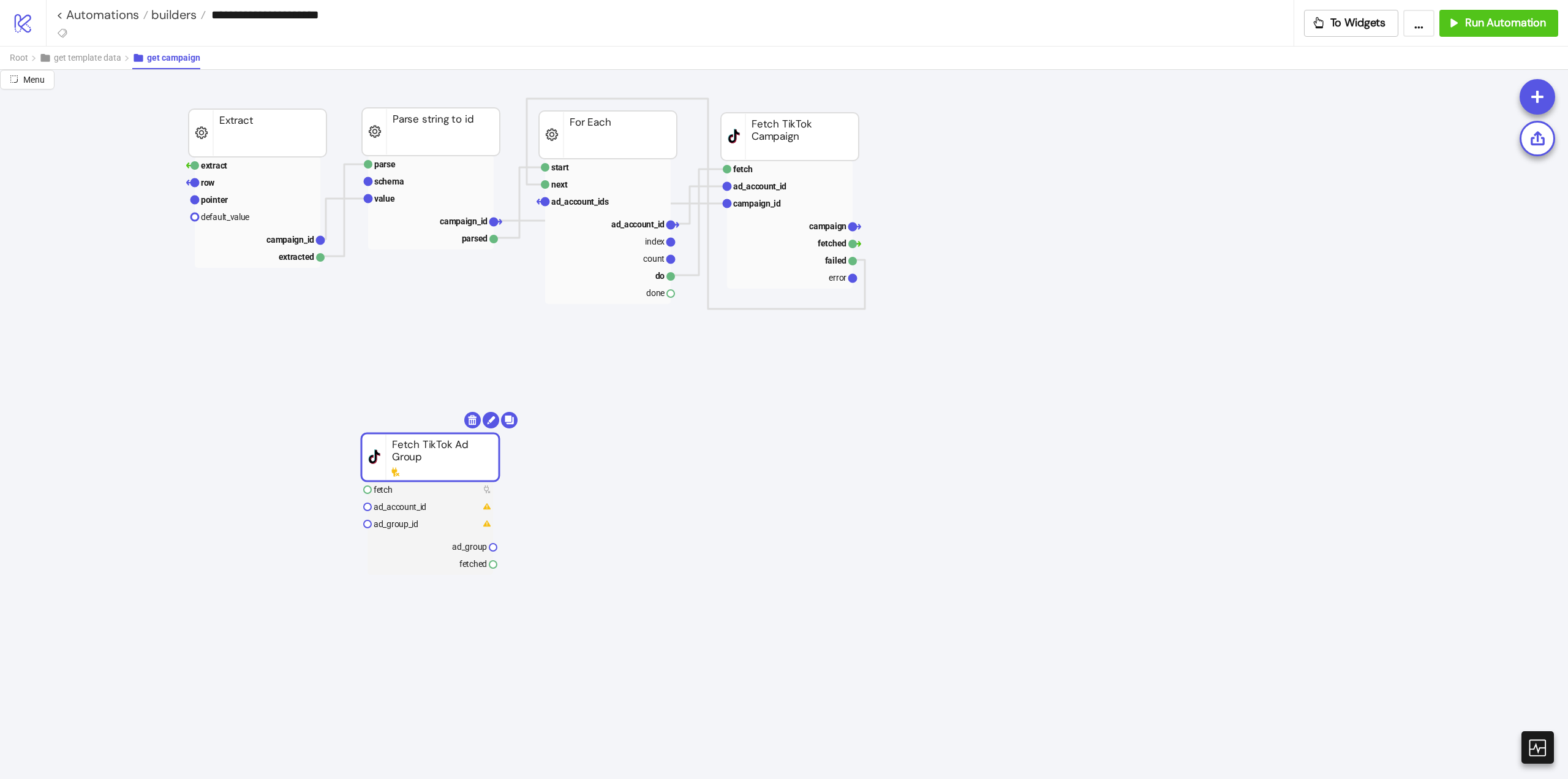
drag, startPoint x: 258, startPoint y: 411, endPoint x: 431, endPoint y: 435, distance: 174.7
click at [431, 435] on rect at bounding box center [430, 457] width 138 height 48
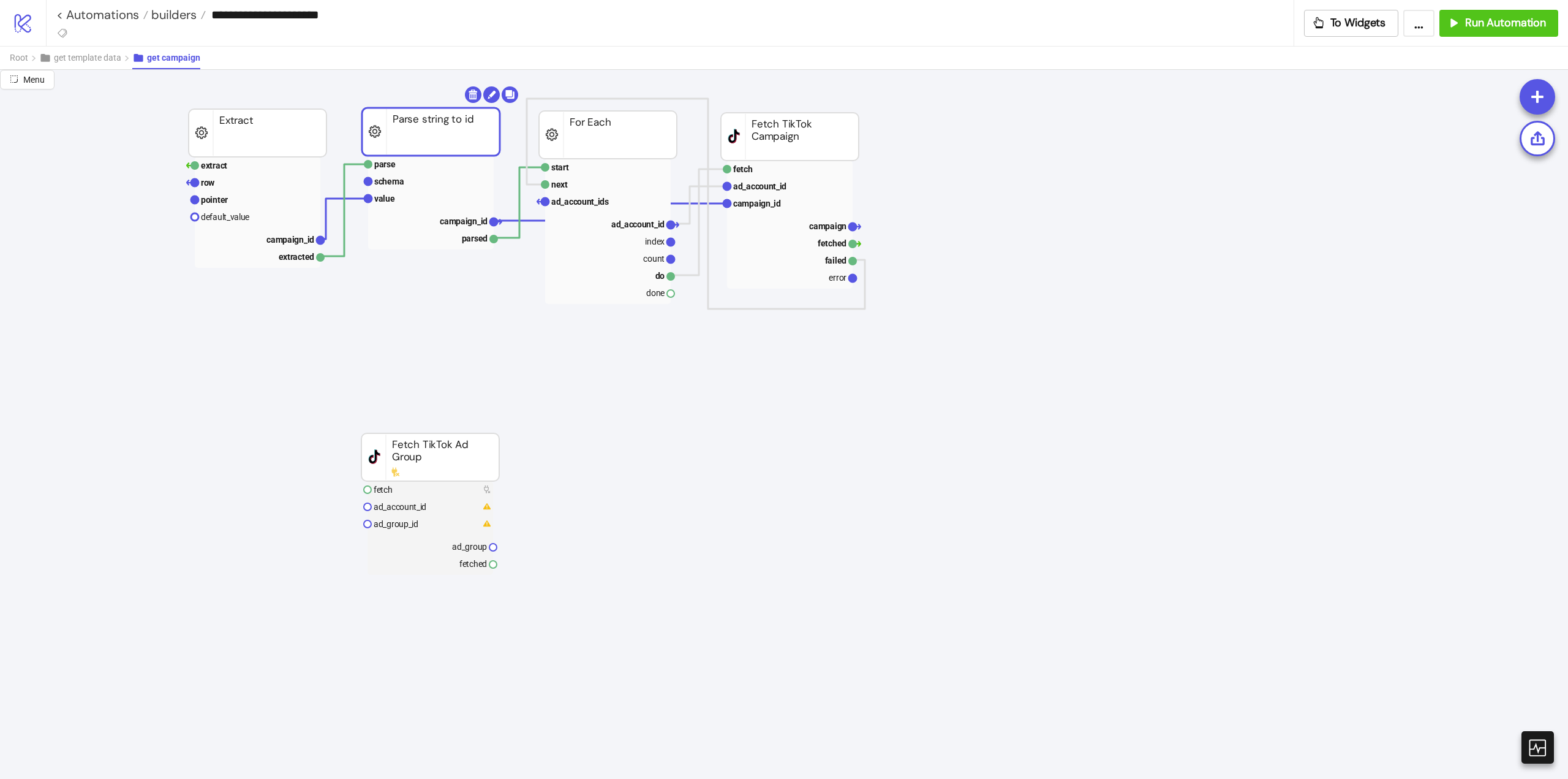
scroll to position [0, 0]
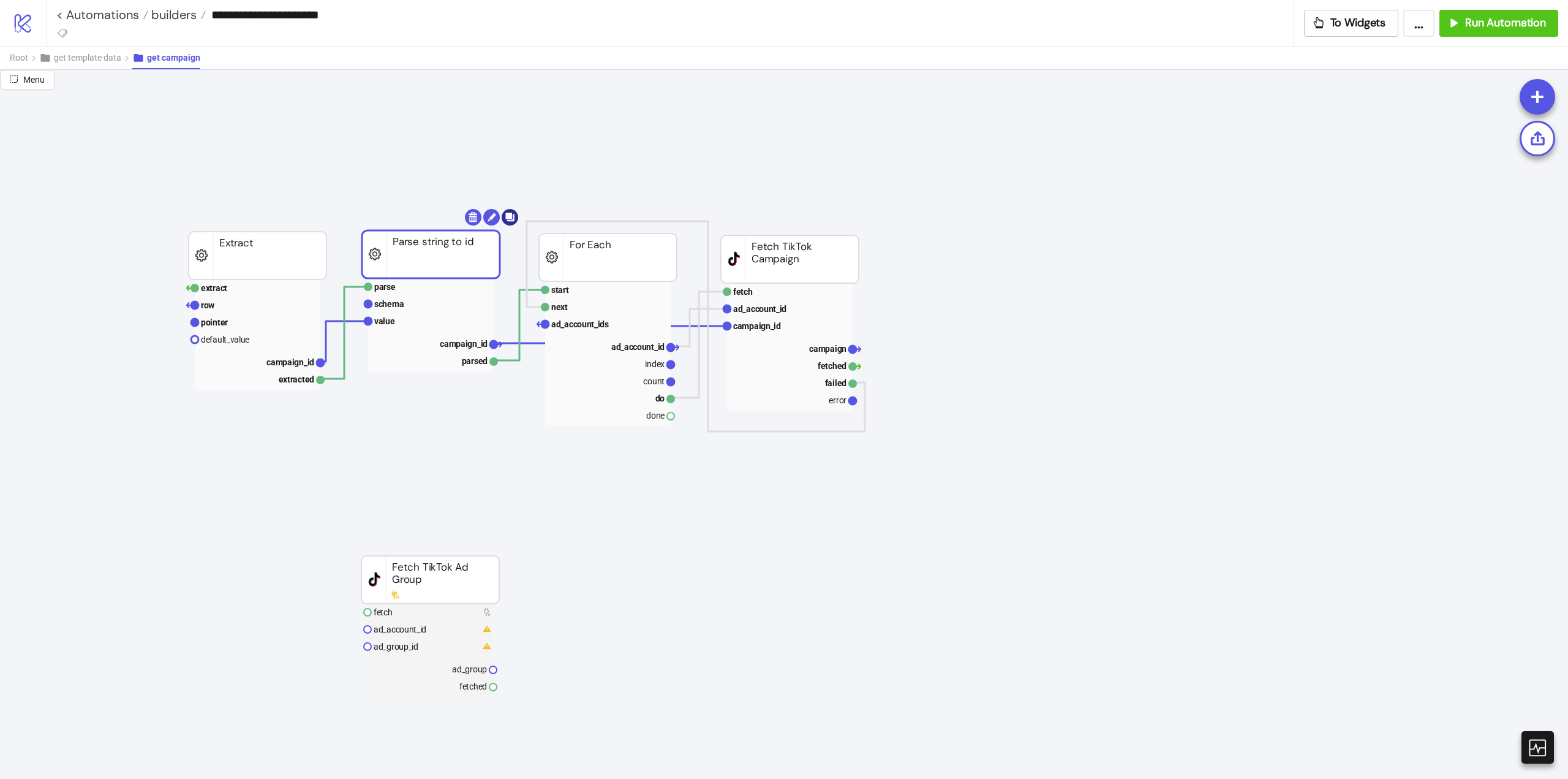
click at [509, 217] on body "**********" at bounding box center [784, 389] width 1568 height 779
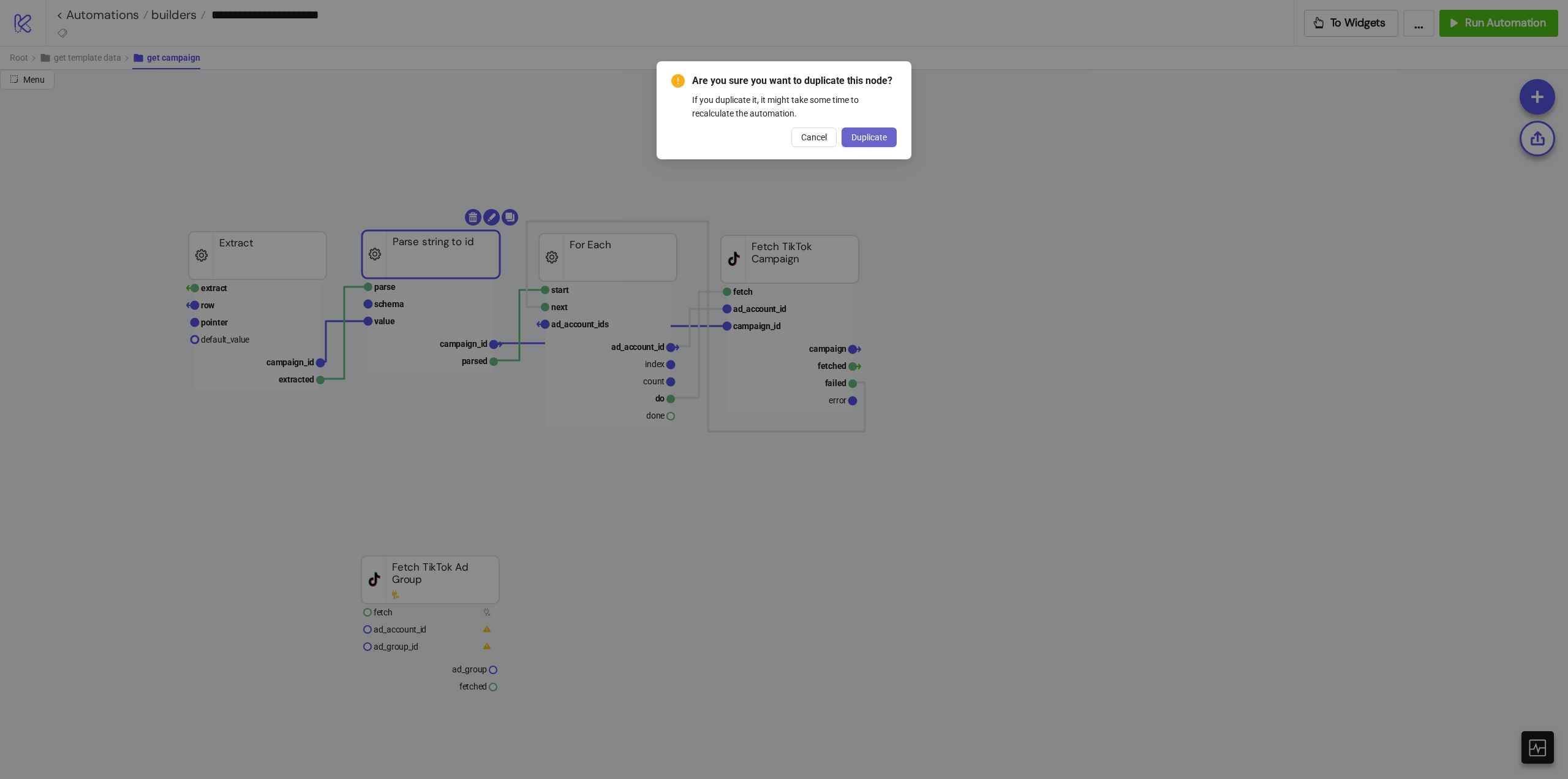
click at [865, 136] on span "Duplicate" at bounding box center [870, 137] width 35 height 10
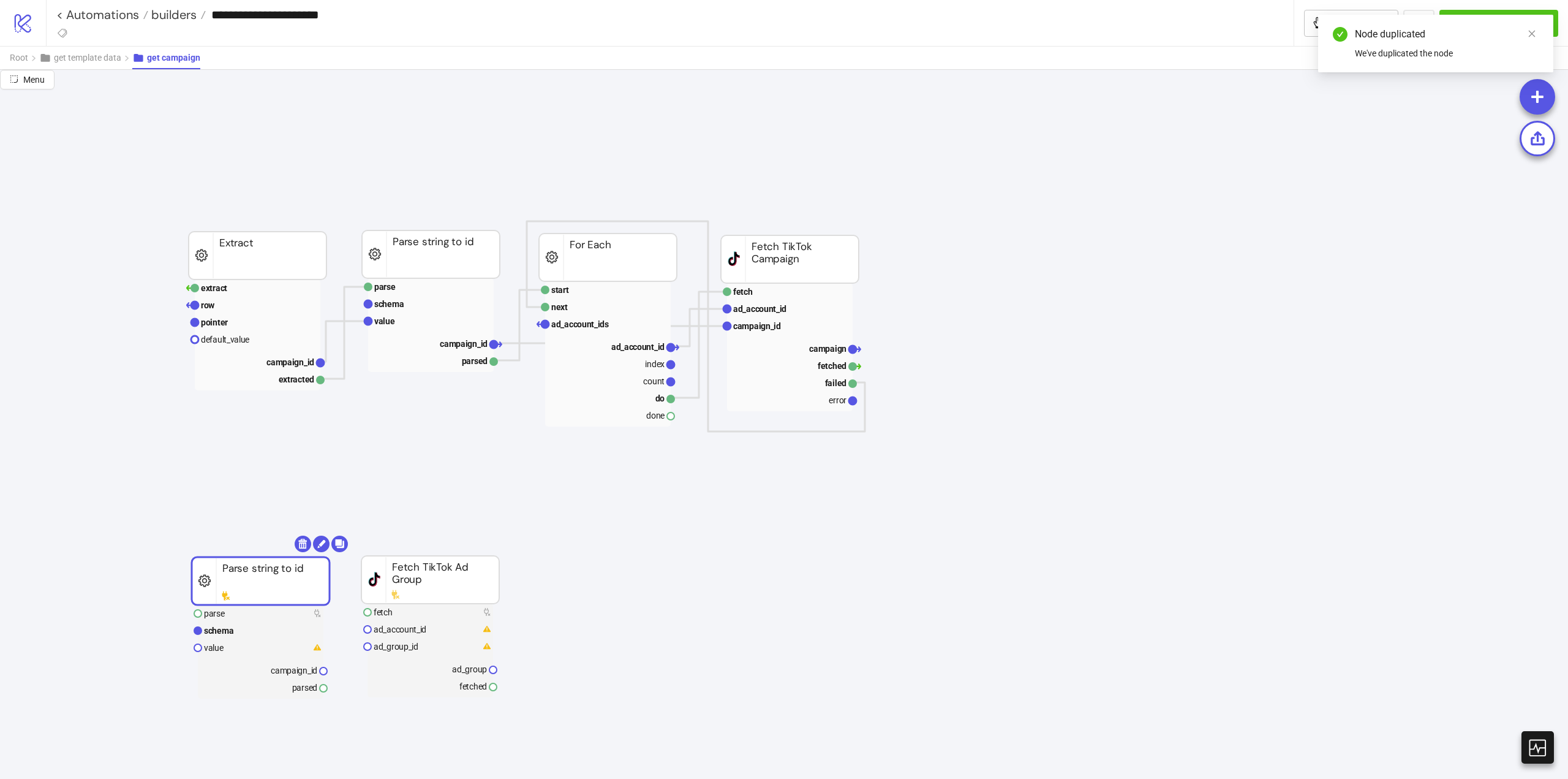
drag, startPoint x: 354, startPoint y: 441, endPoint x: 289, endPoint y: 576, distance: 149.8
click at [289, 576] on rect at bounding box center [261, 580] width 138 height 48
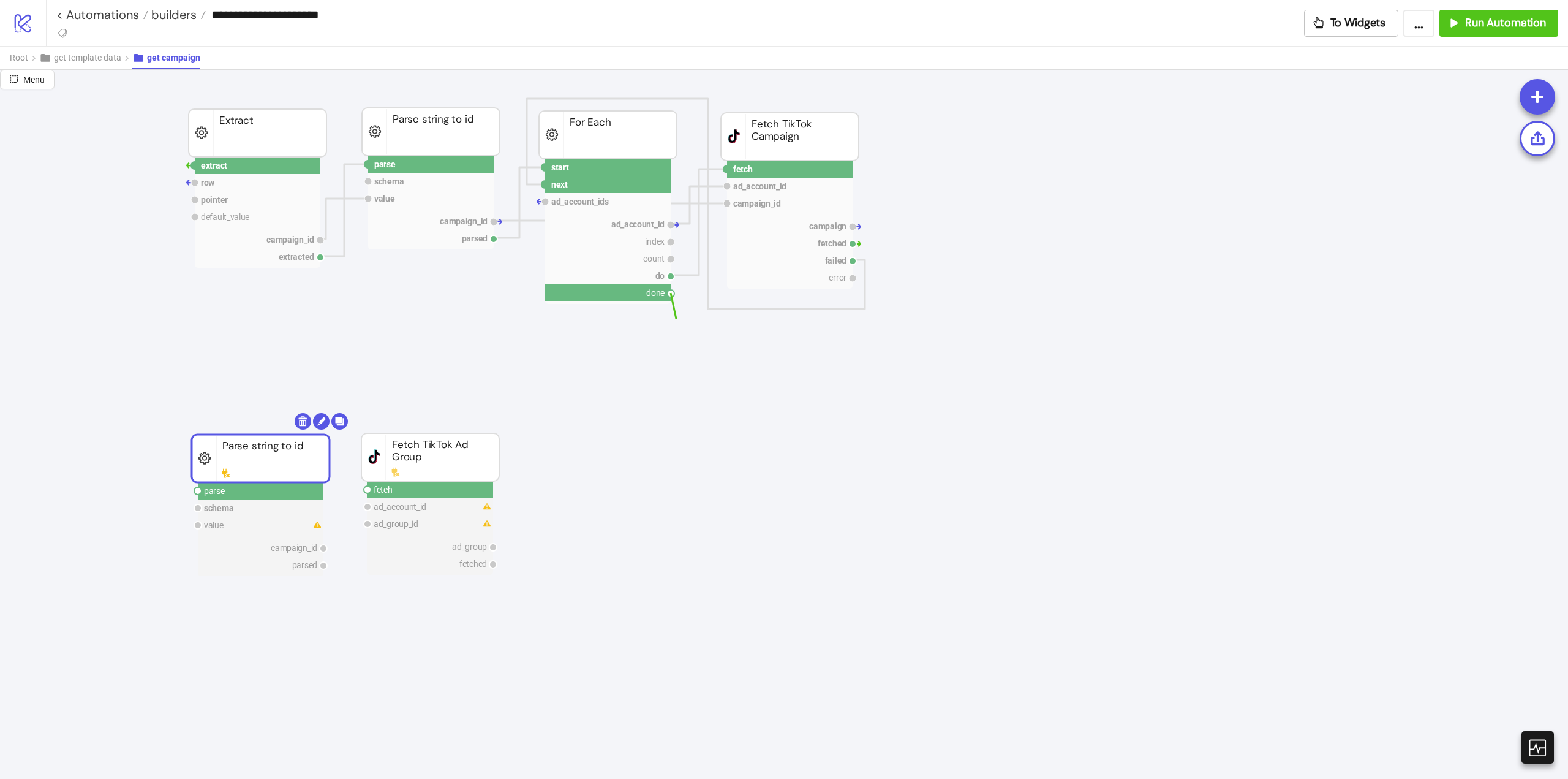
drag, startPoint x: 673, startPoint y: 297, endPoint x: 539, endPoint y: 401, distance: 169.6
click at [199, 491] on circle at bounding box center [198, 491] width 7 height 7
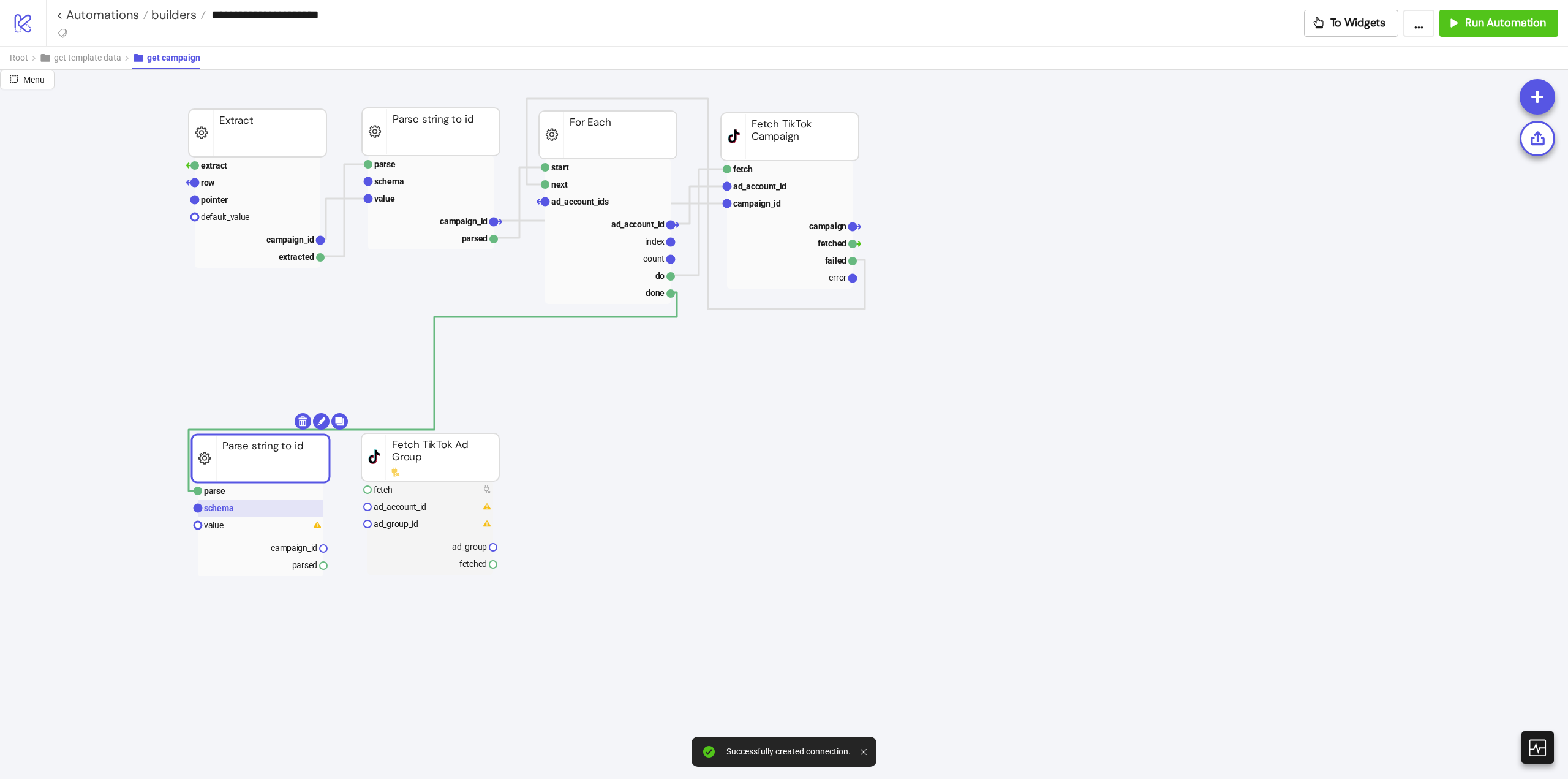
click at [227, 510] on text "schema" at bounding box center [219, 508] width 30 height 10
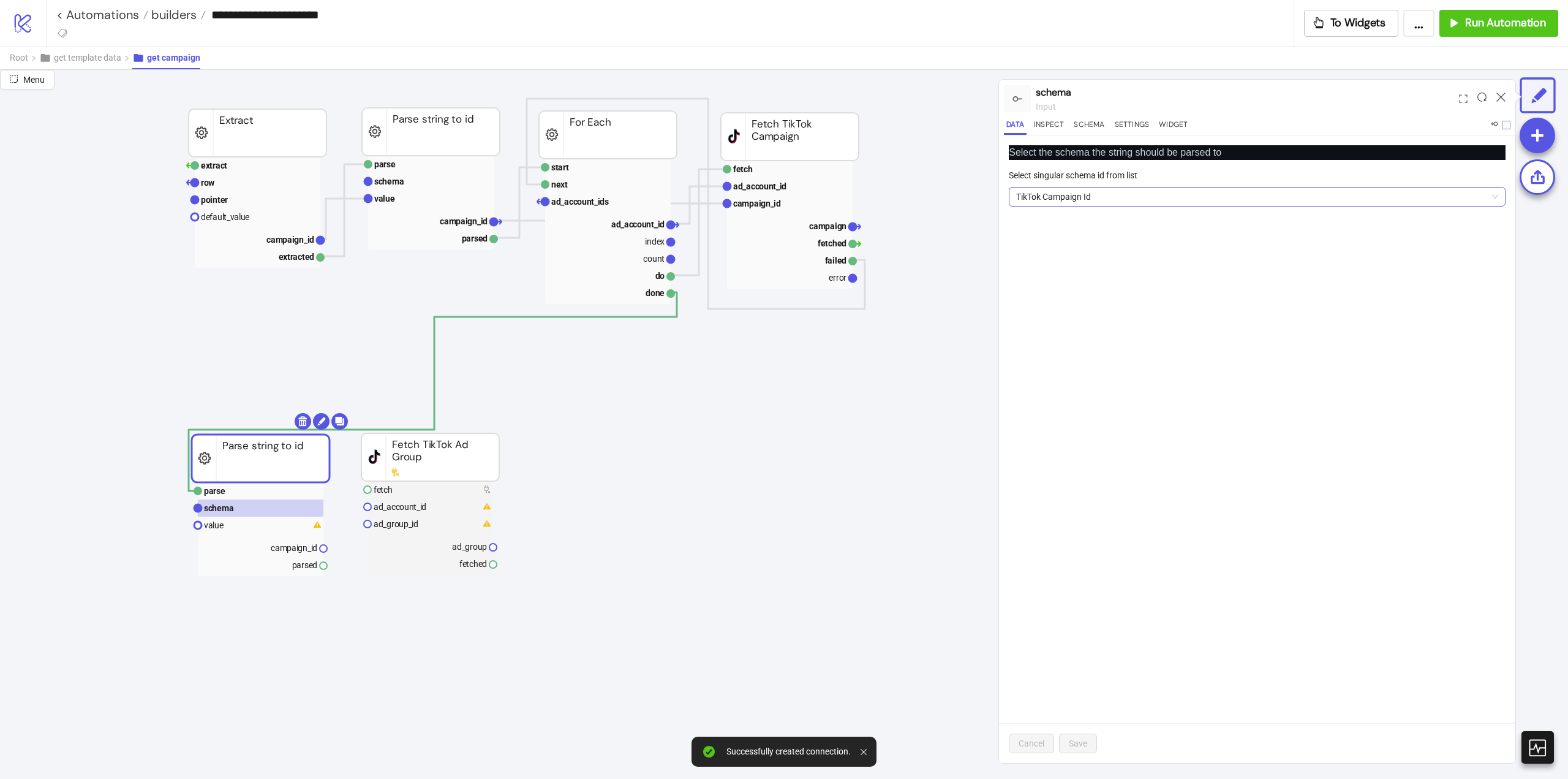
click at [1088, 202] on span "TikTok Campaign Id" at bounding box center [1257, 197] width 482 height 18
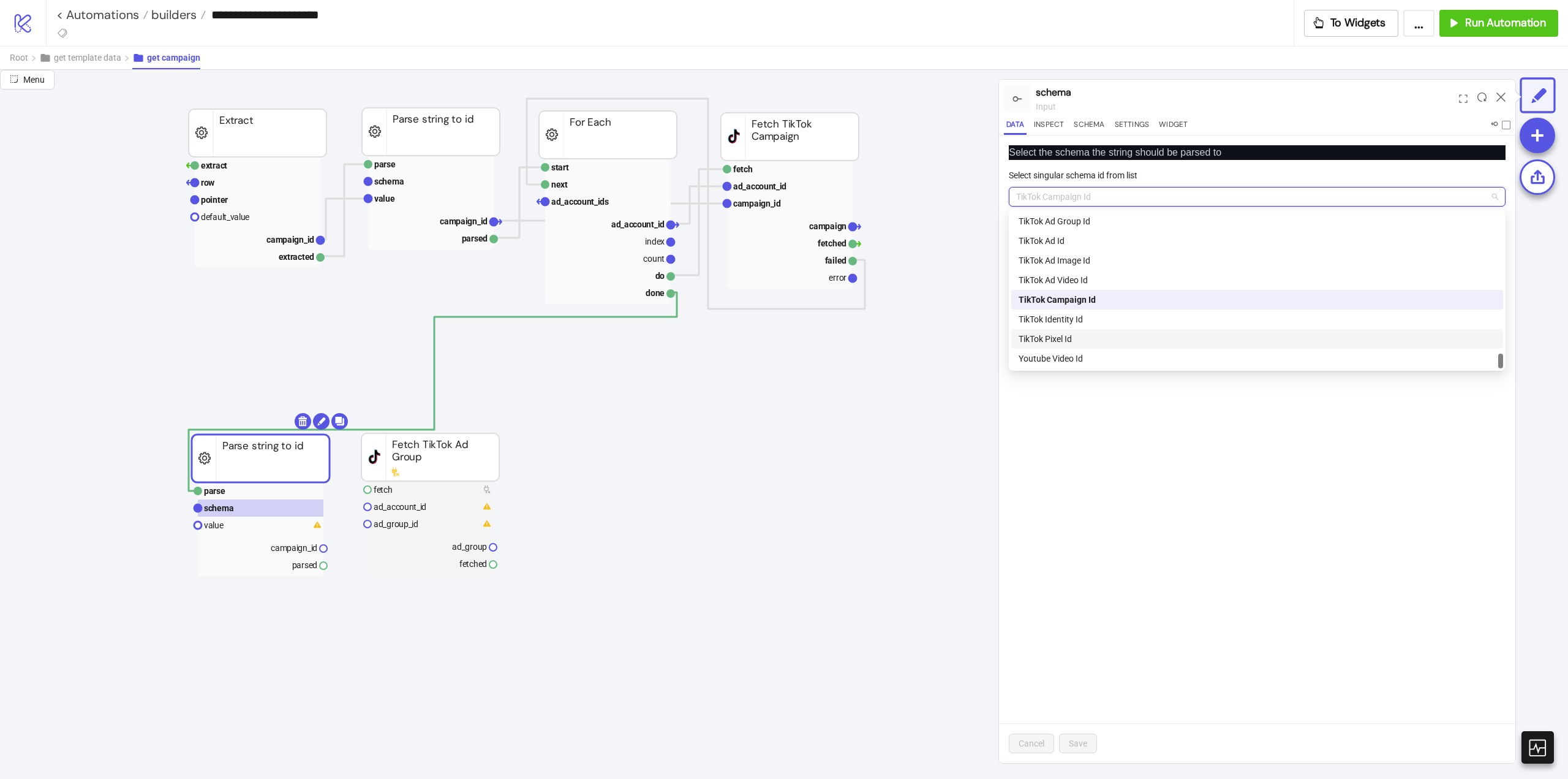
scroll to position [1429, 0]
click at [1114, 286] on div "TikTok Ad Group Id" at bounding box center [1257, 282] width 477 height 13
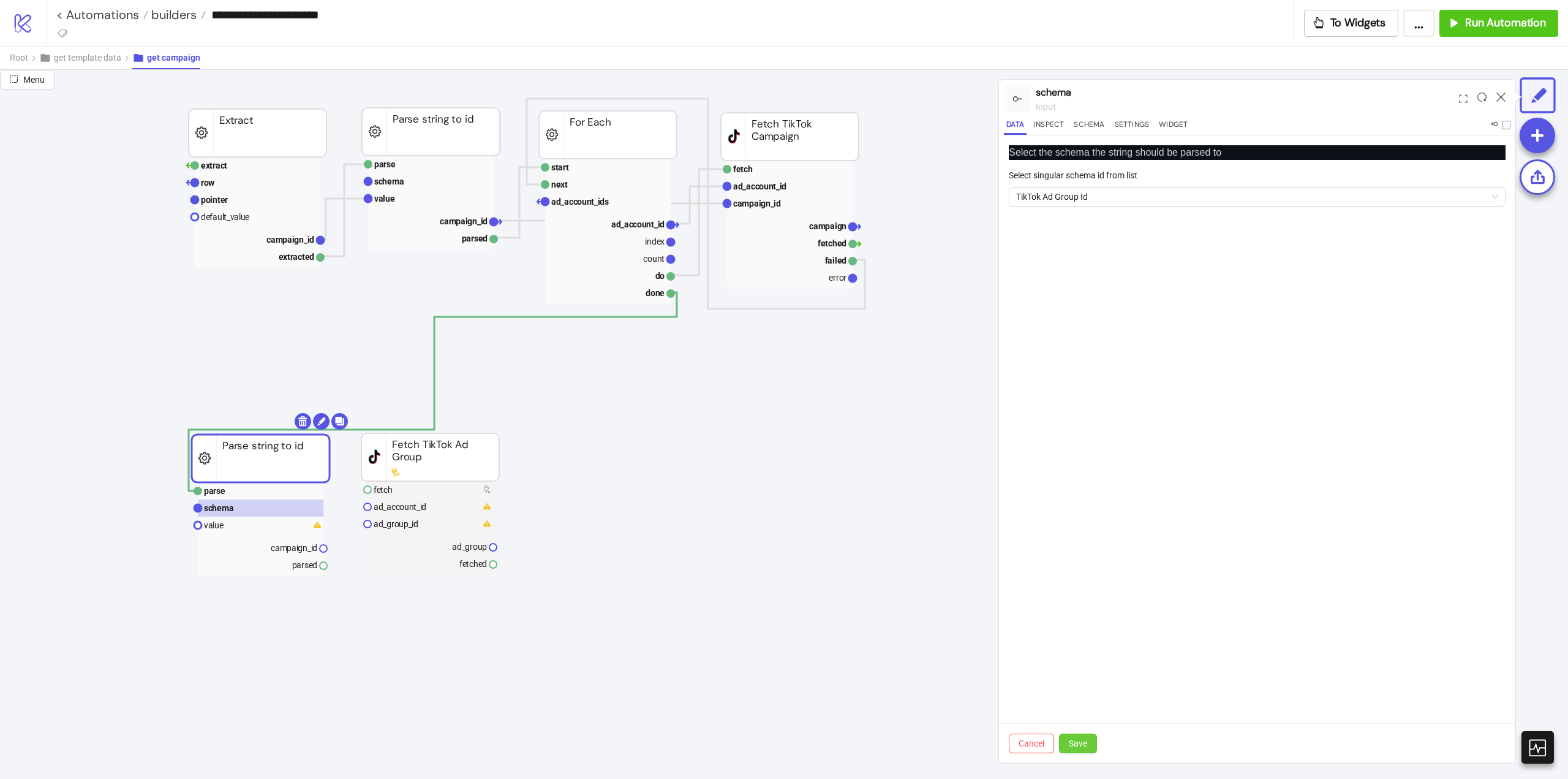
click at [1087, 736] on button "Save" at bounding box center [1078, 743] width 38 height 20
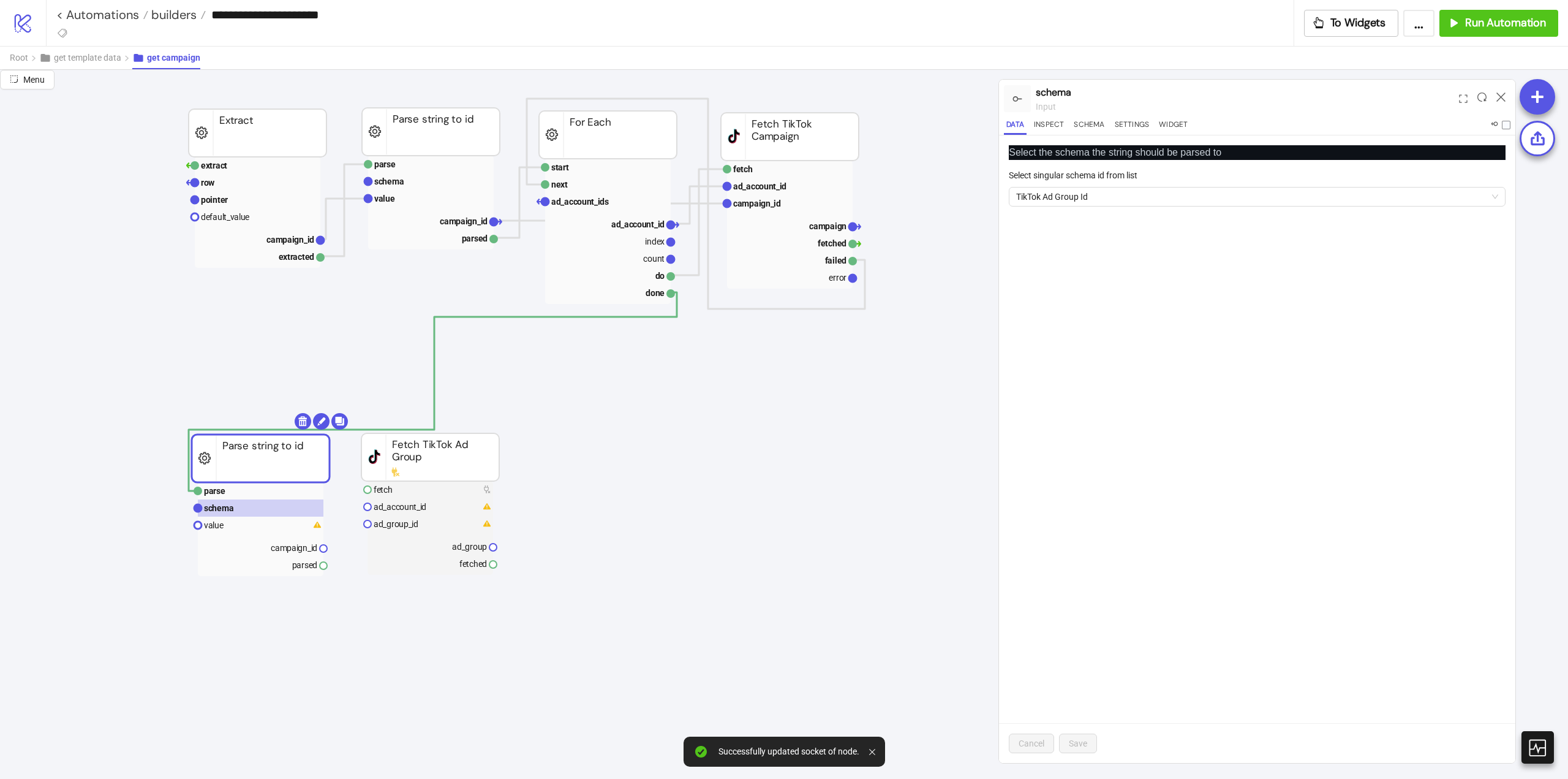
drag, startPoint x: 322, startPoint y: 244, endPoint x: 302, endPoint y: 334, distance: 92.2
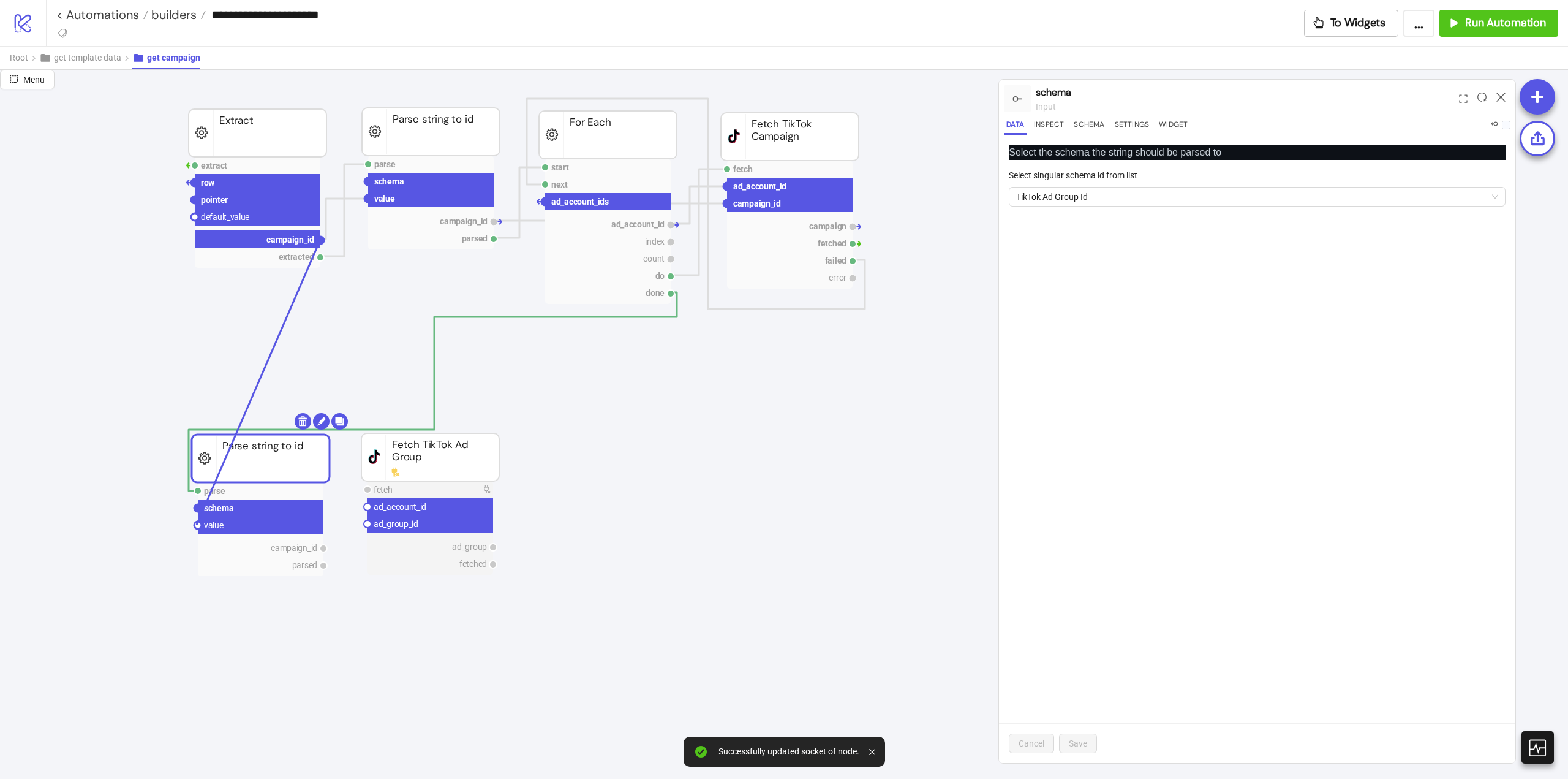
click at [197, 525] on circle at bounding box center [198, 525] width 7 height 7
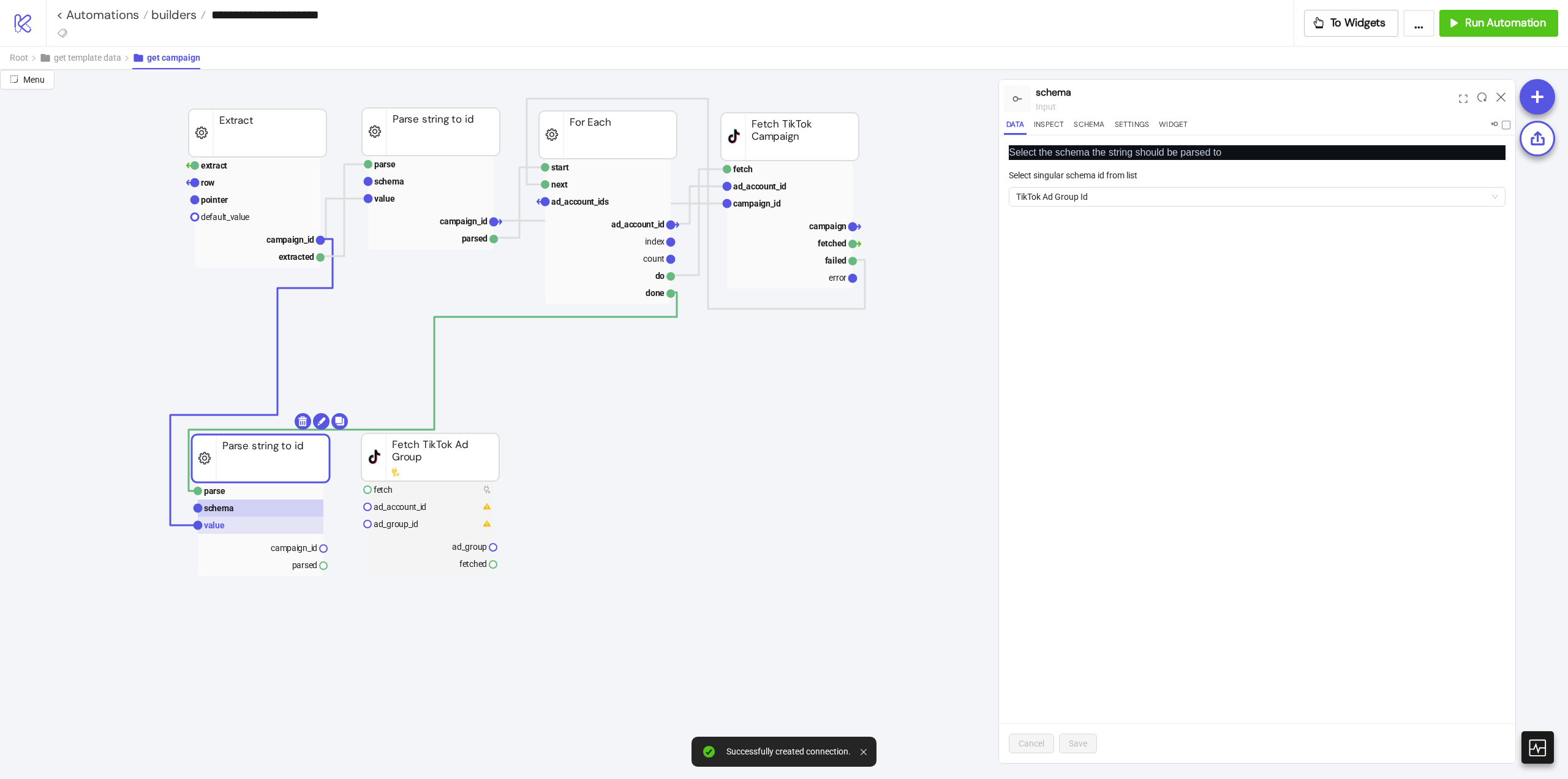
click at [231, 525] on rect at bounding box center [261, 525] width 126 height 17
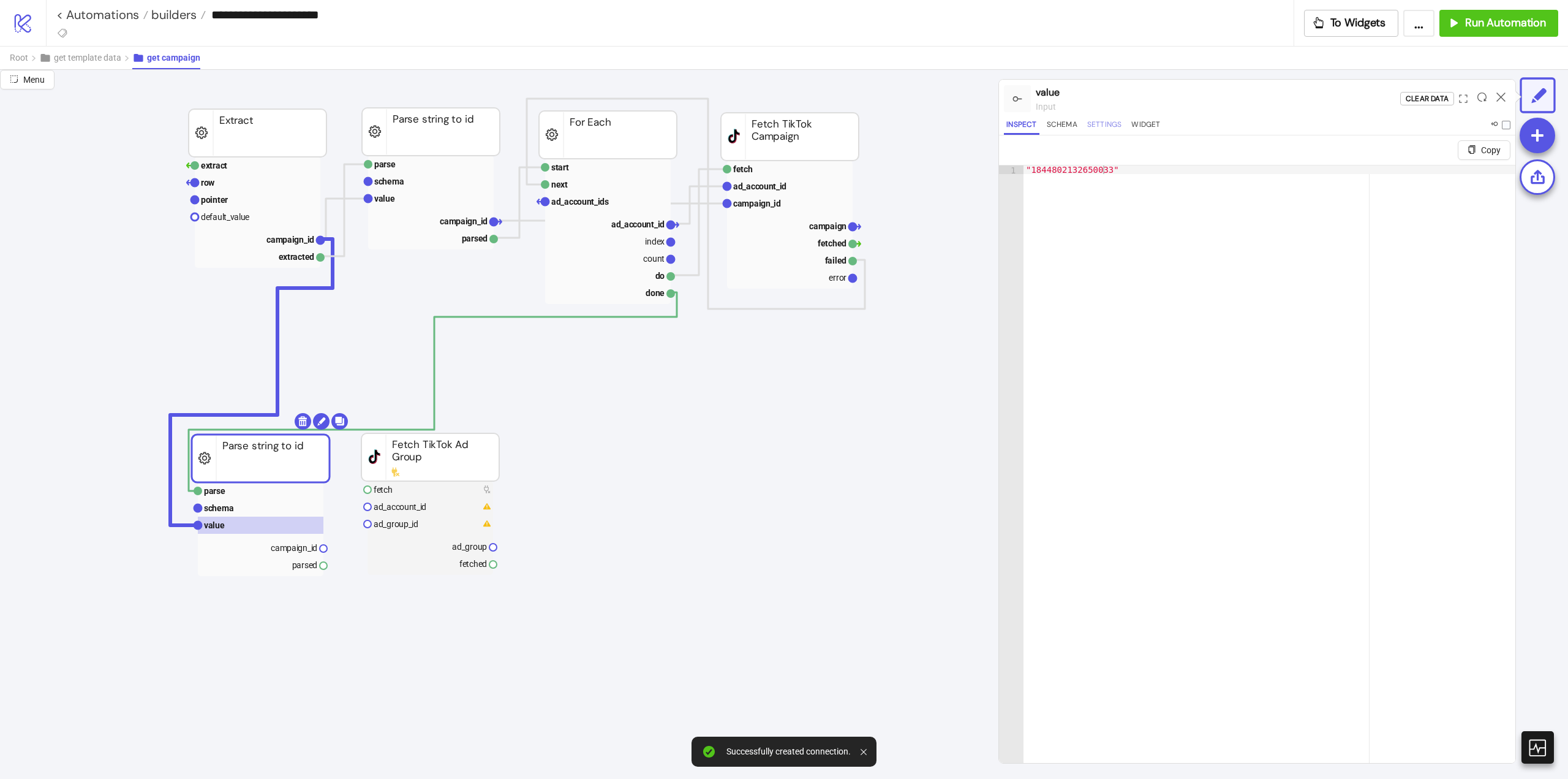
click at [1112, 129] on button "Settings" at bounding box center [1104, 126] width 40 height 16
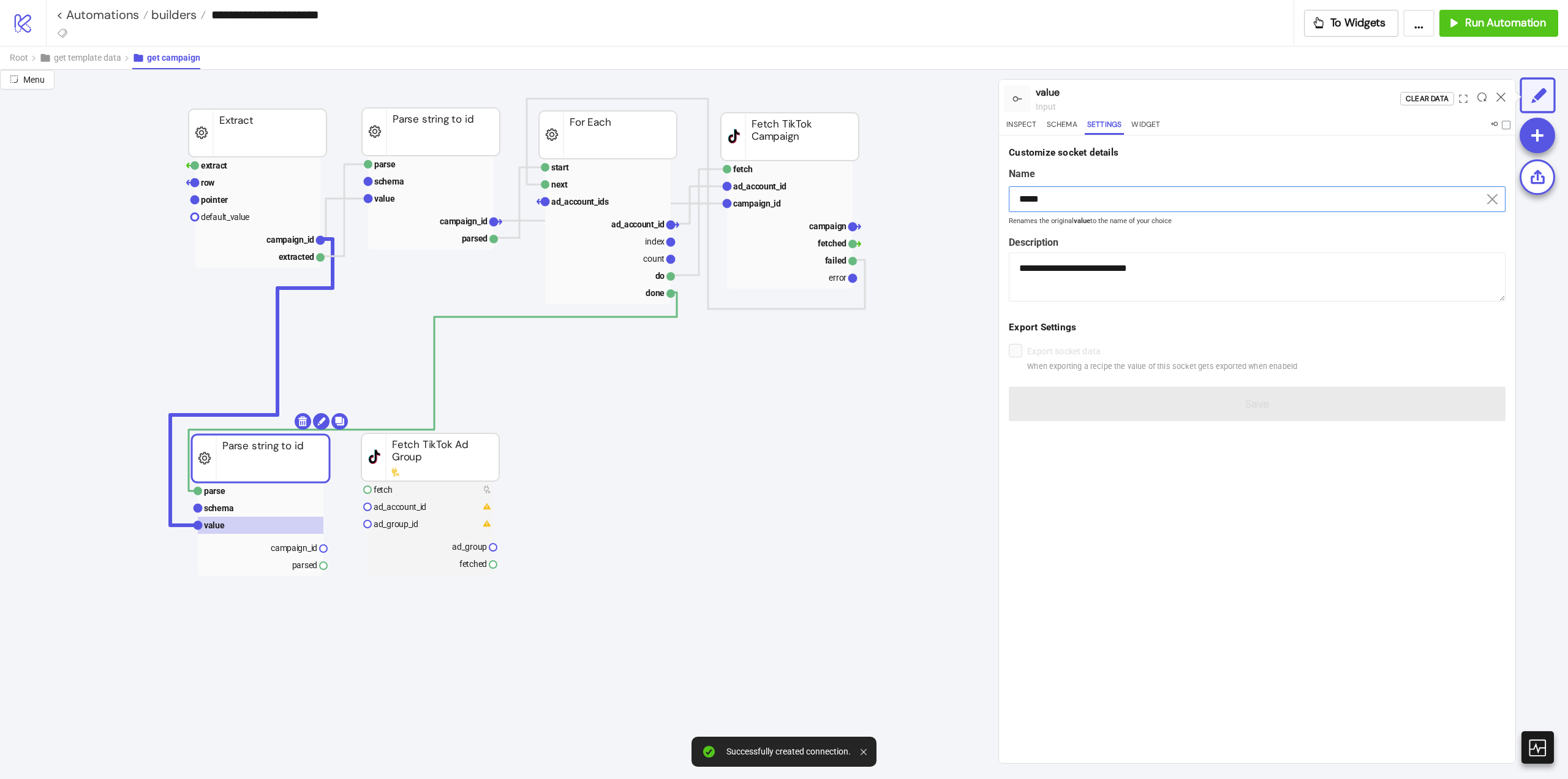
click at [1094, 197] on input "*****" at bounding box center [1257, 199] width 497 height 26
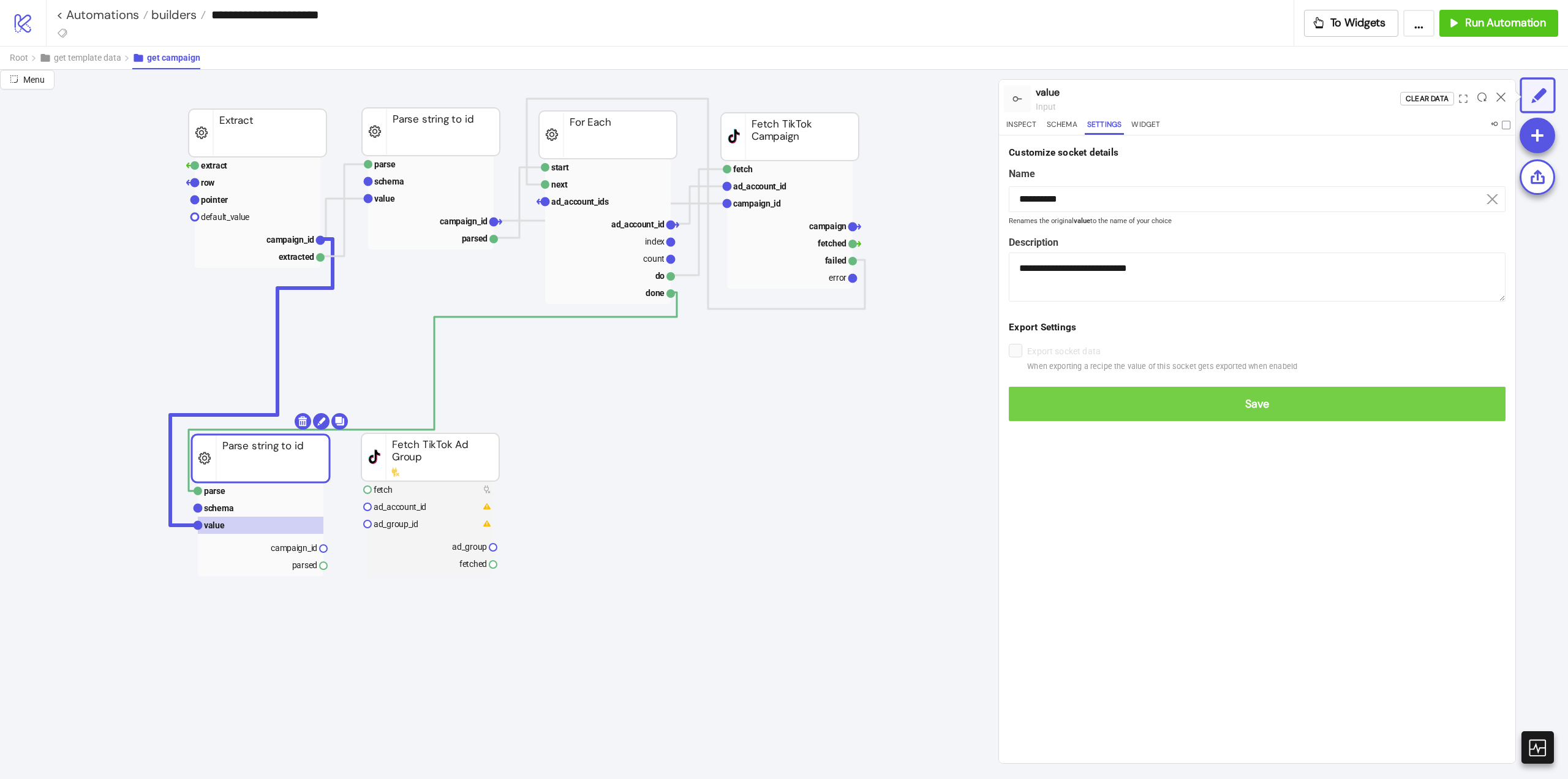
click at [1259, 408] on span "Save" at bounding box center [1257, 404] width 477 height 14
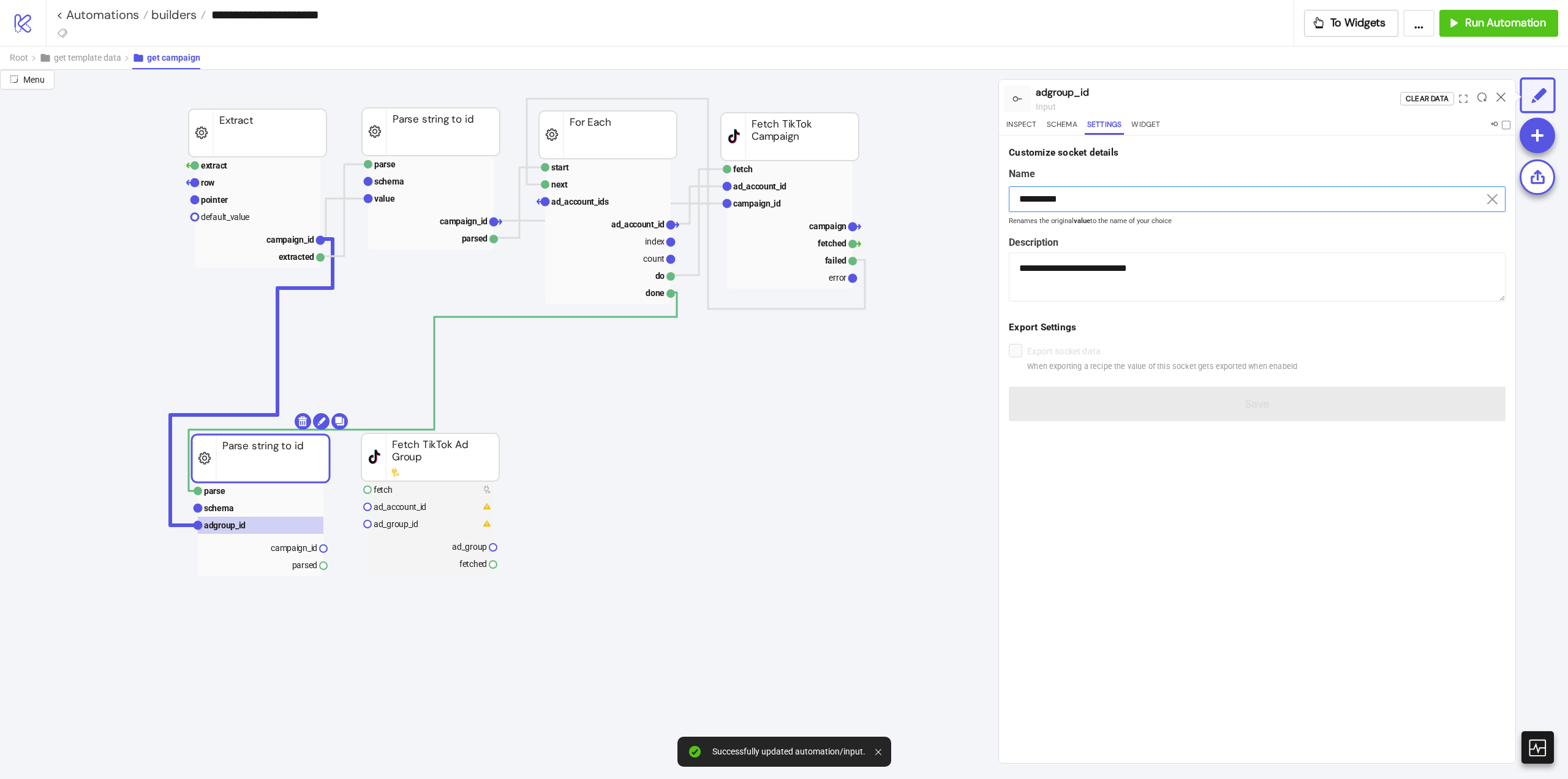
click at [1030, 197] on input "**********" at bounding box center [1257, 199] width 497 height 26
click at [297, 552] on text "campaign_id" at bounding box center [294, 548] width 47 height 10
type input "**********"
type textarea "**********"
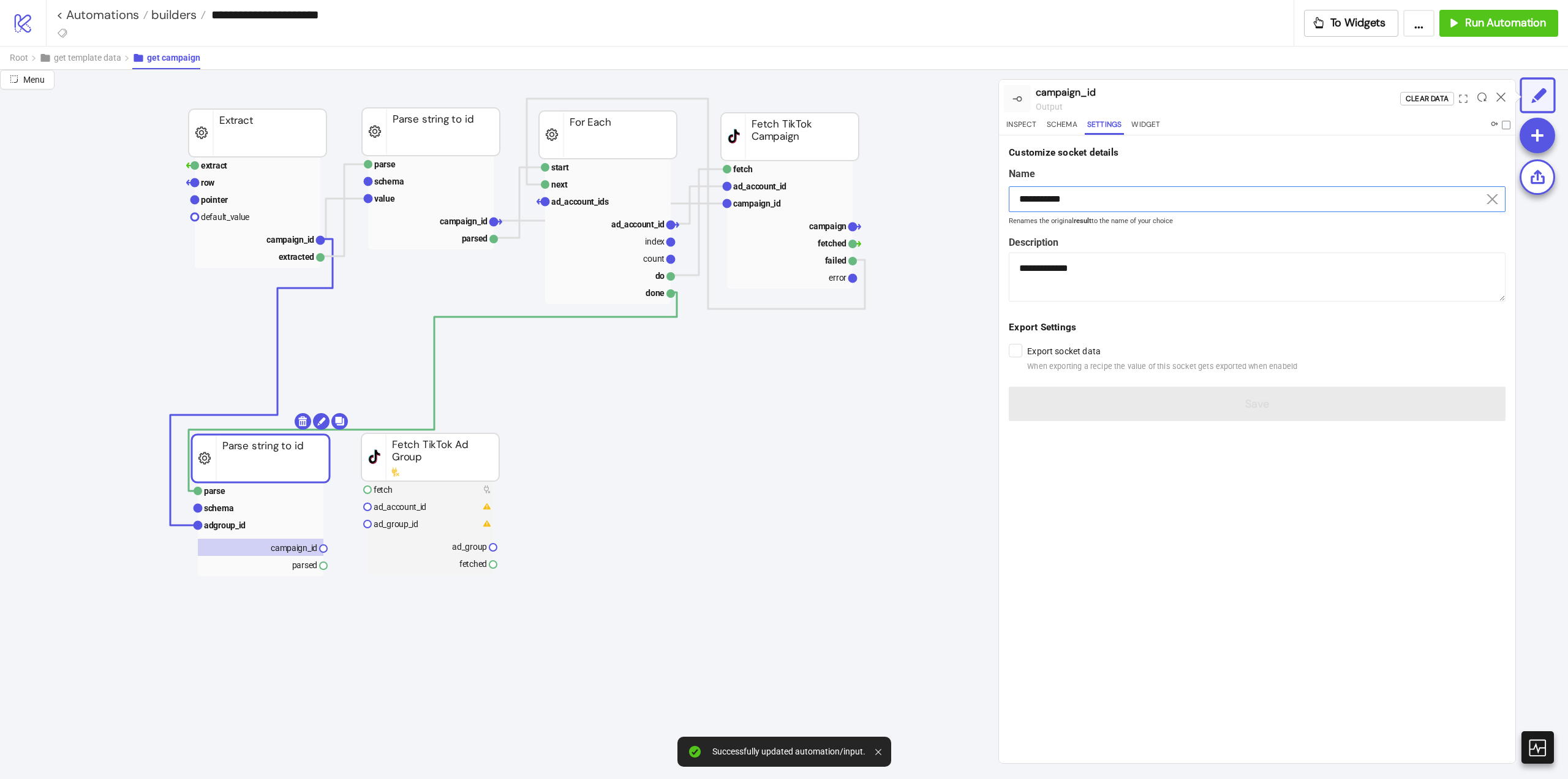
click at [1096, 203] on input "**********" at bounding box center [1257, 199] width 497 height 26
paste input
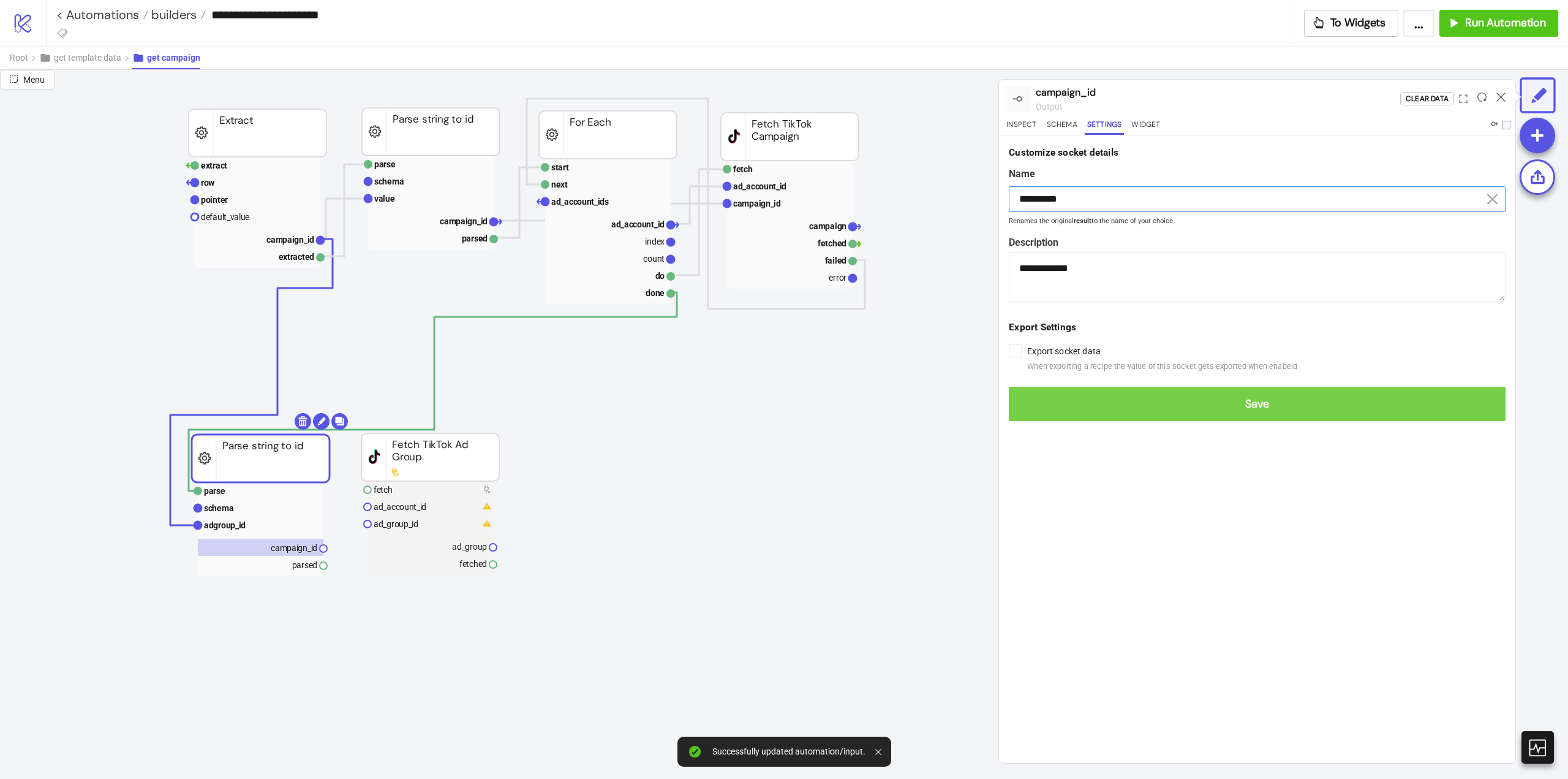
type input "**********"
click at [1183, 409] on span "Save" at bounding box center [1257, 404] width 477 height 14
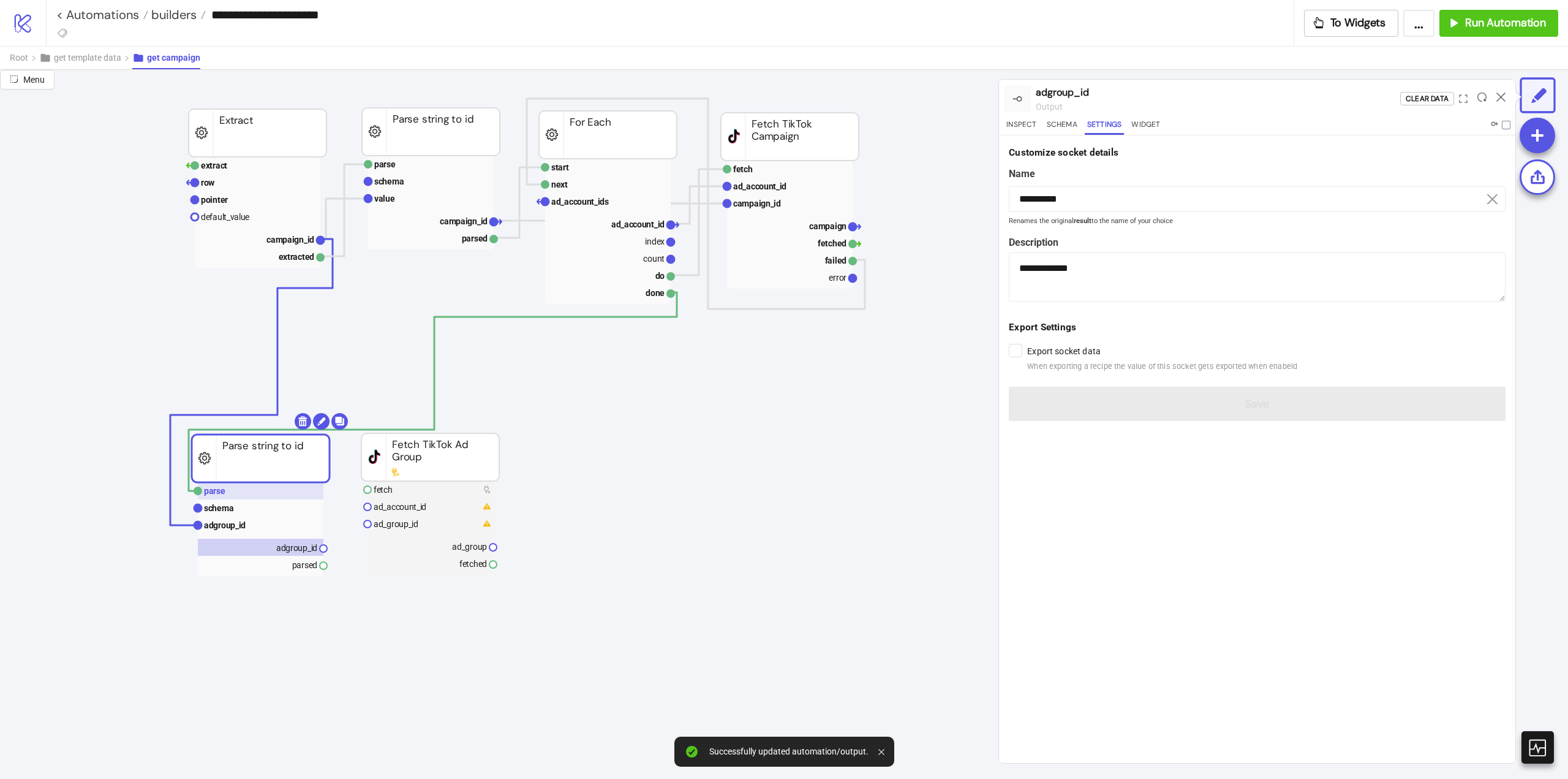
click at [268, 496] on rect at bounding box center [261, 491] width 126 height 17
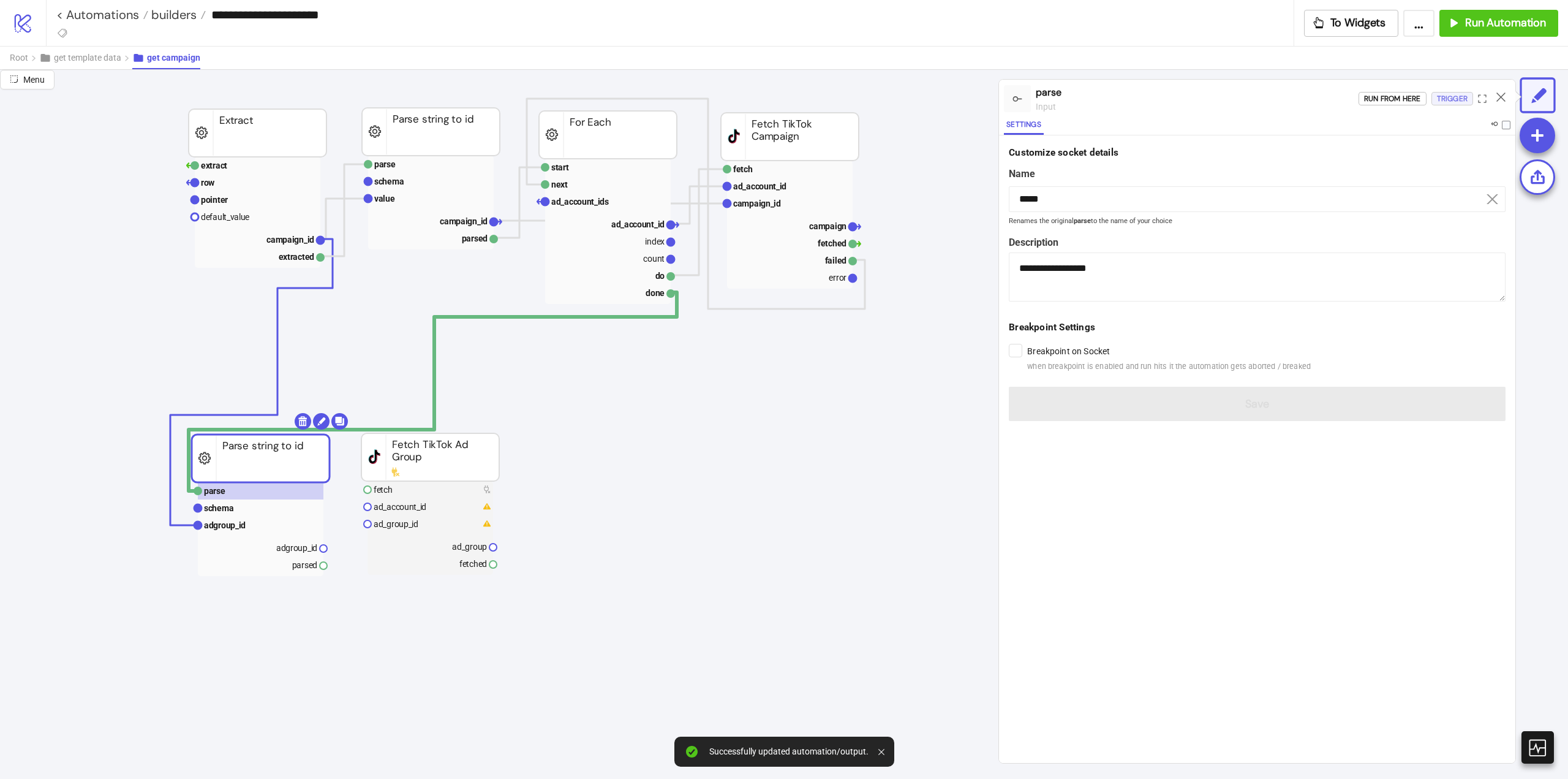
click at [1453, 104] on div "Trigger" at bounding box center [1452, 99] width 31 height 14
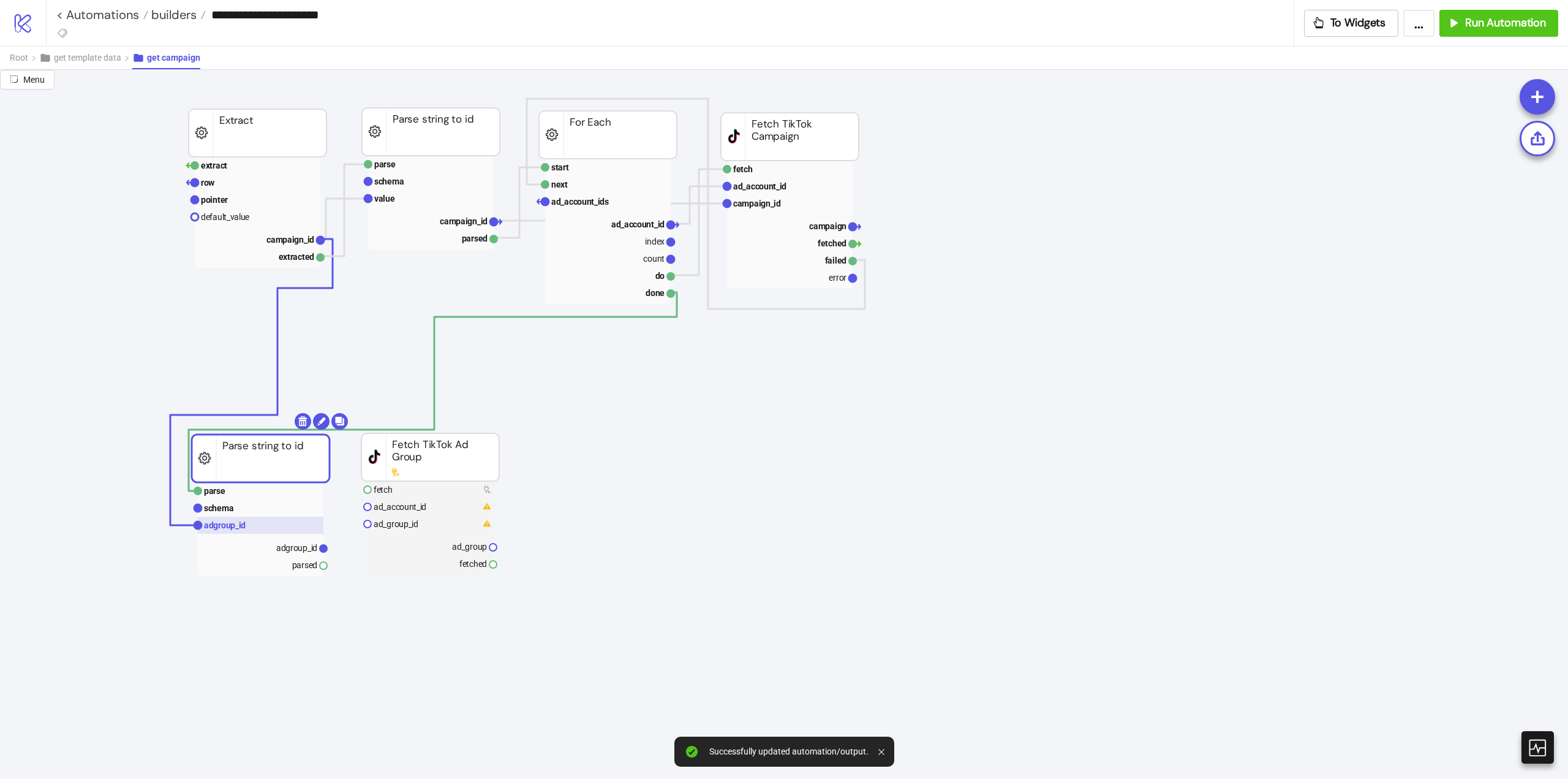
click at [257, 526] on rect at bounding box center [261, 525] width 126 height 17
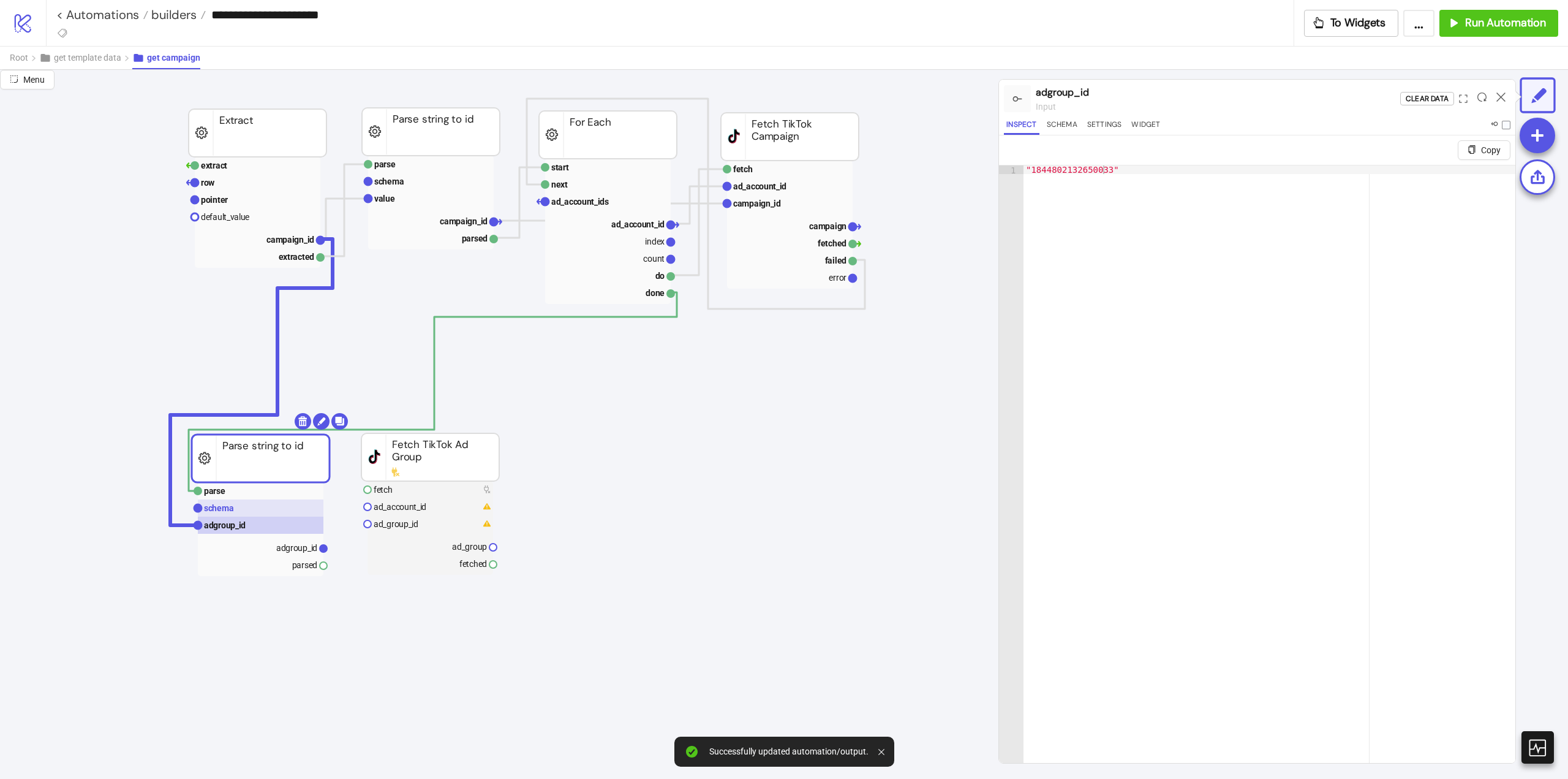
click at [243, 512] on rect at bounding box center [261, 508] width 126 height 17
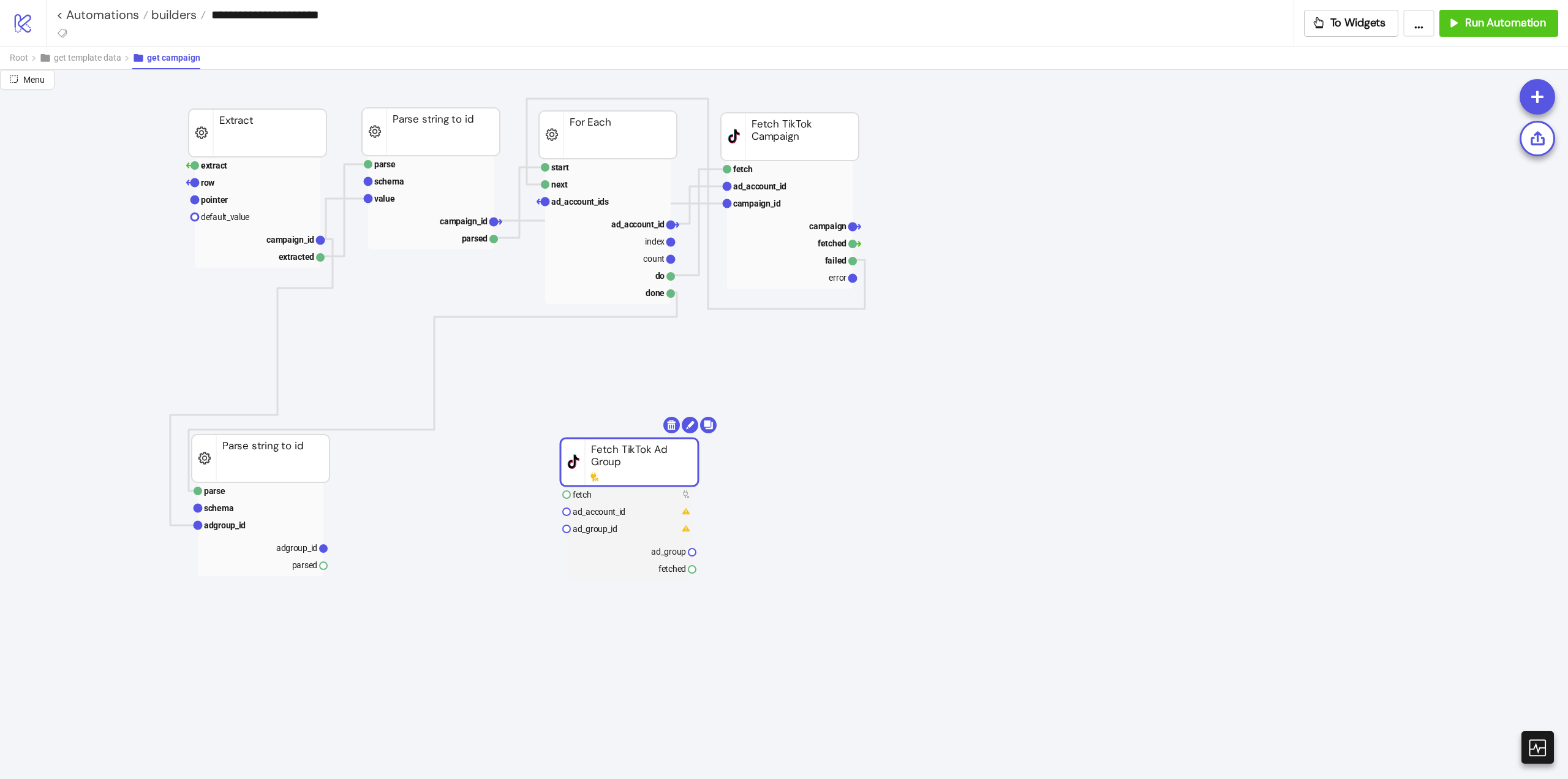
drag, startPoint x: 396, startPoint y: 472, endPoint x: 595, endPoint y: 477, distance: 199.1
click at [425, 514] on icon at bounding box center [424, 516] width 10 height 10
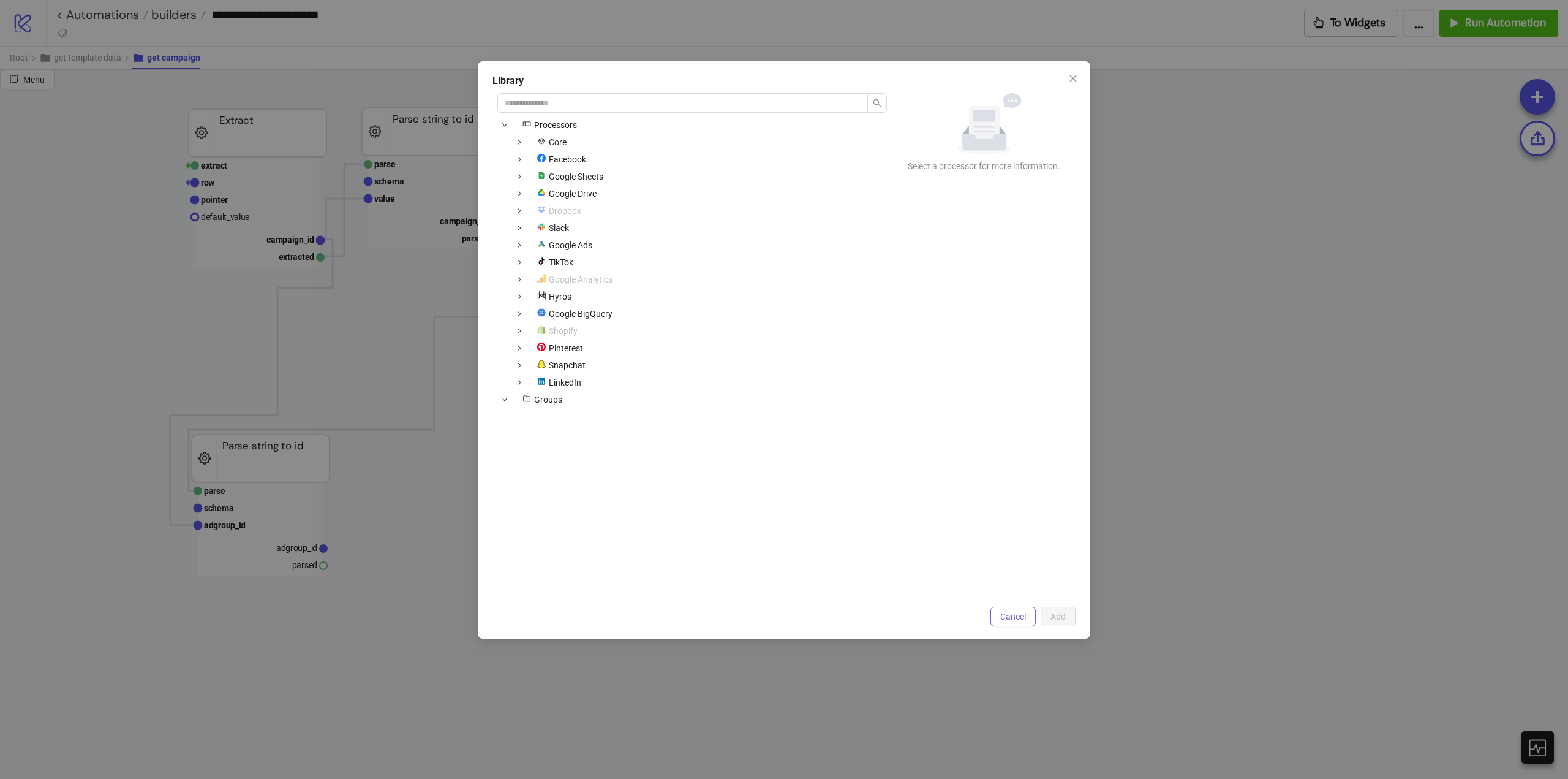
click at [1013, 618] on span "Cancel" at bounding box center [1013, 616] width 26 height 10
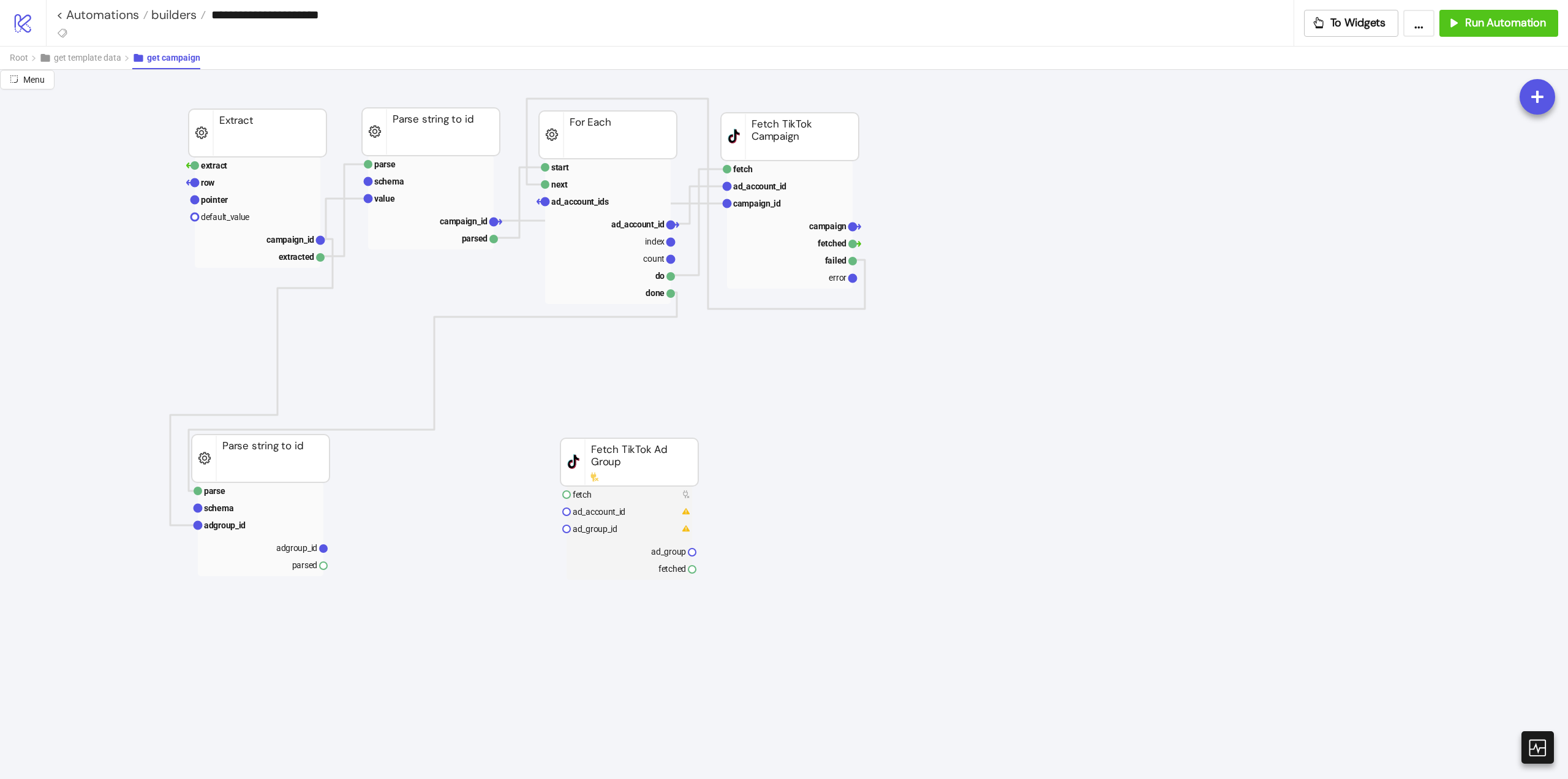
scroll to position [0, 0]
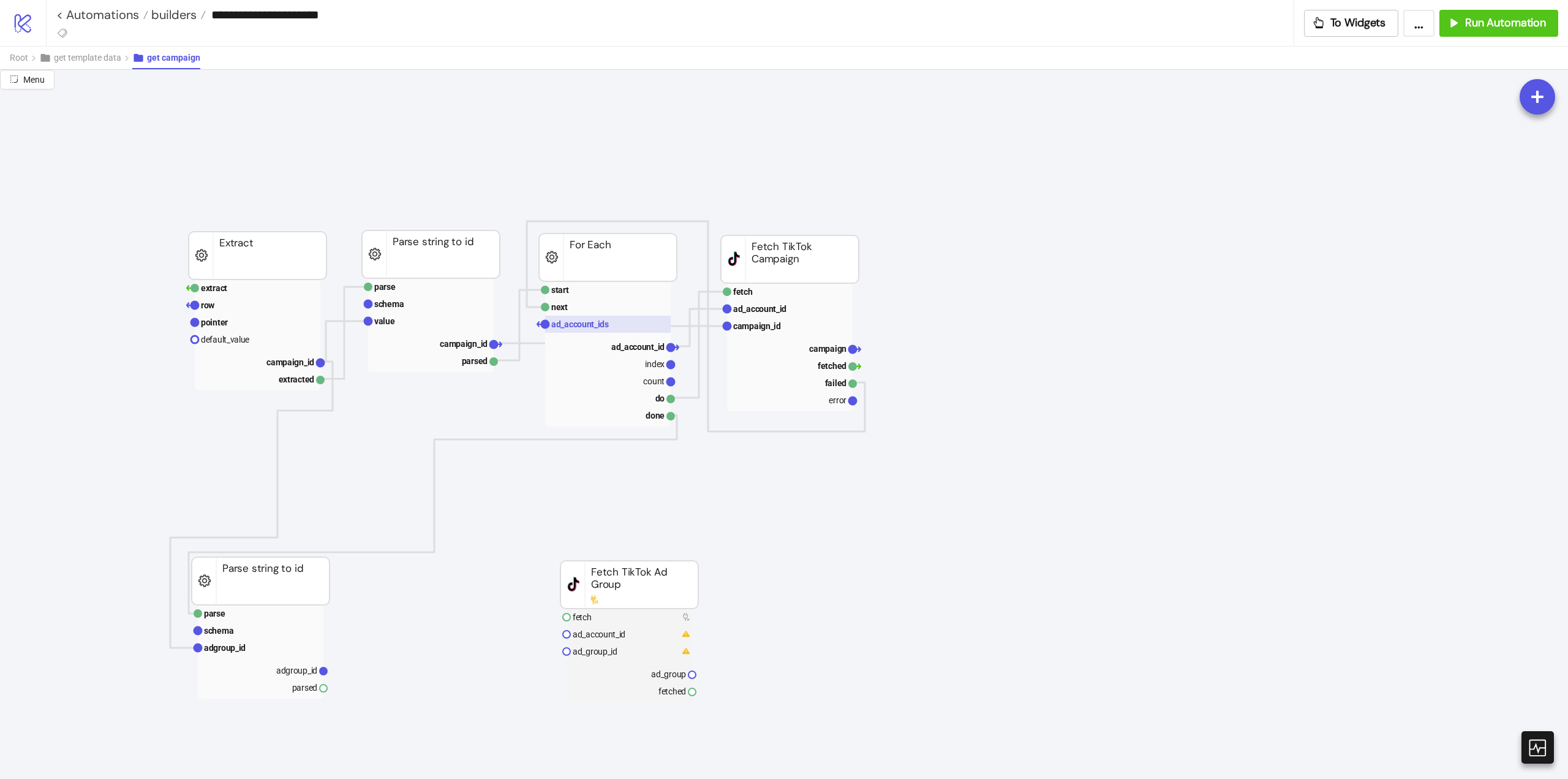
click at [576, 329] on text "ad_account_ids" at bounding box center [580, 325] width 57 height 10
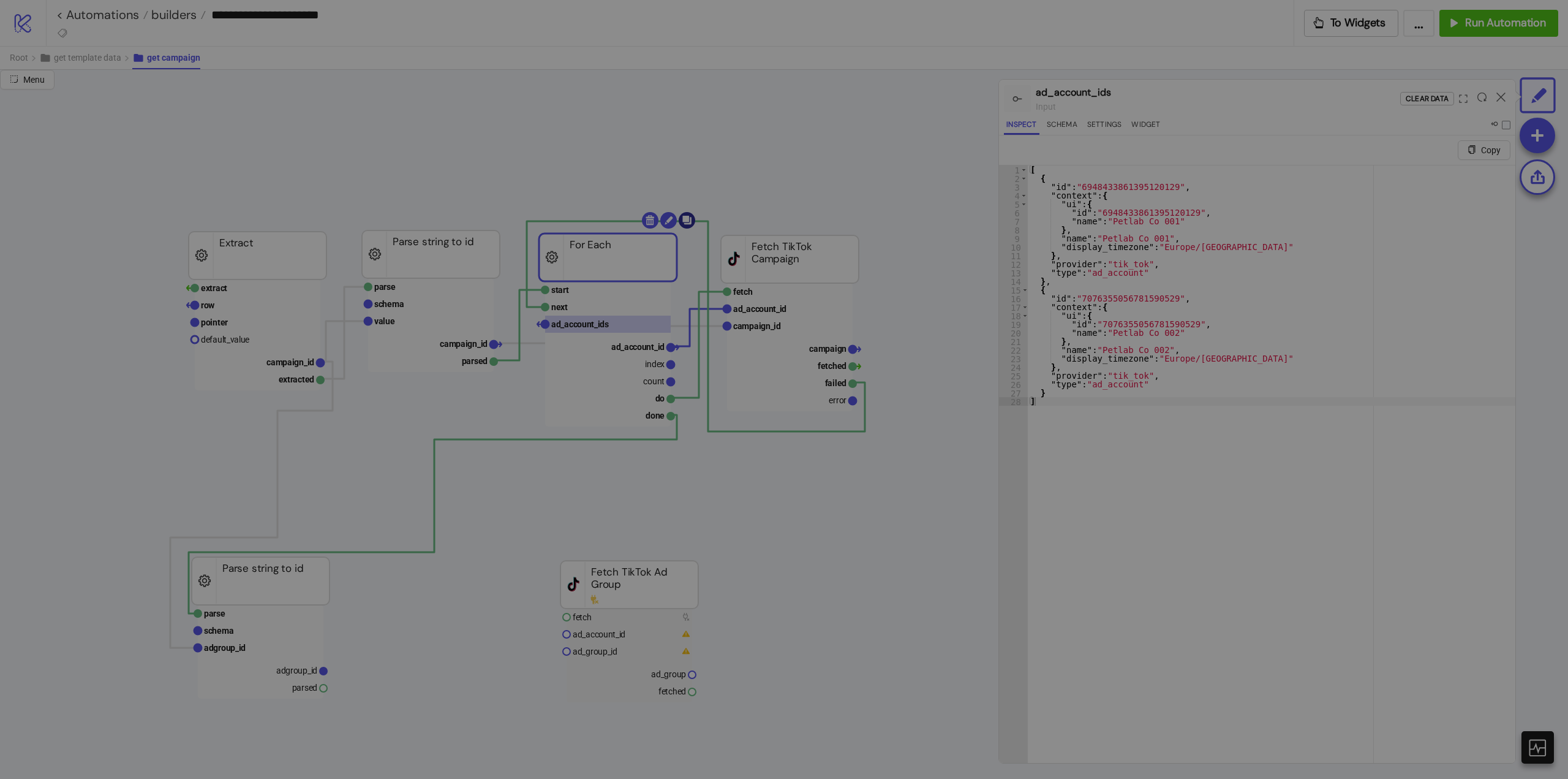
click at [688, 222] on body "**********" at bounding box center [784, 389] width 1568 height 779
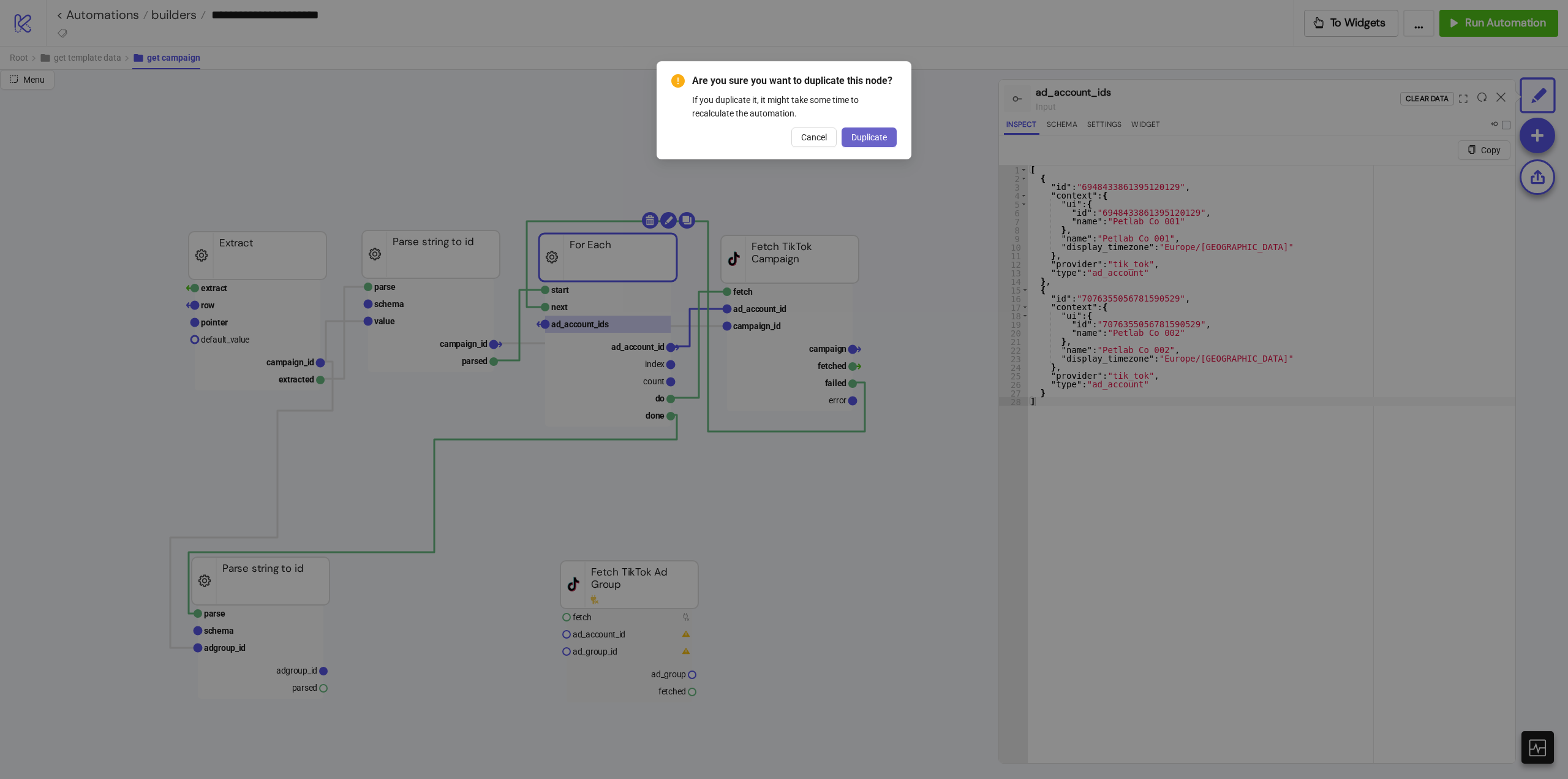
click at [867, 141] on span "Duplicate" at bounding box center [870, 137] width 35 height 10
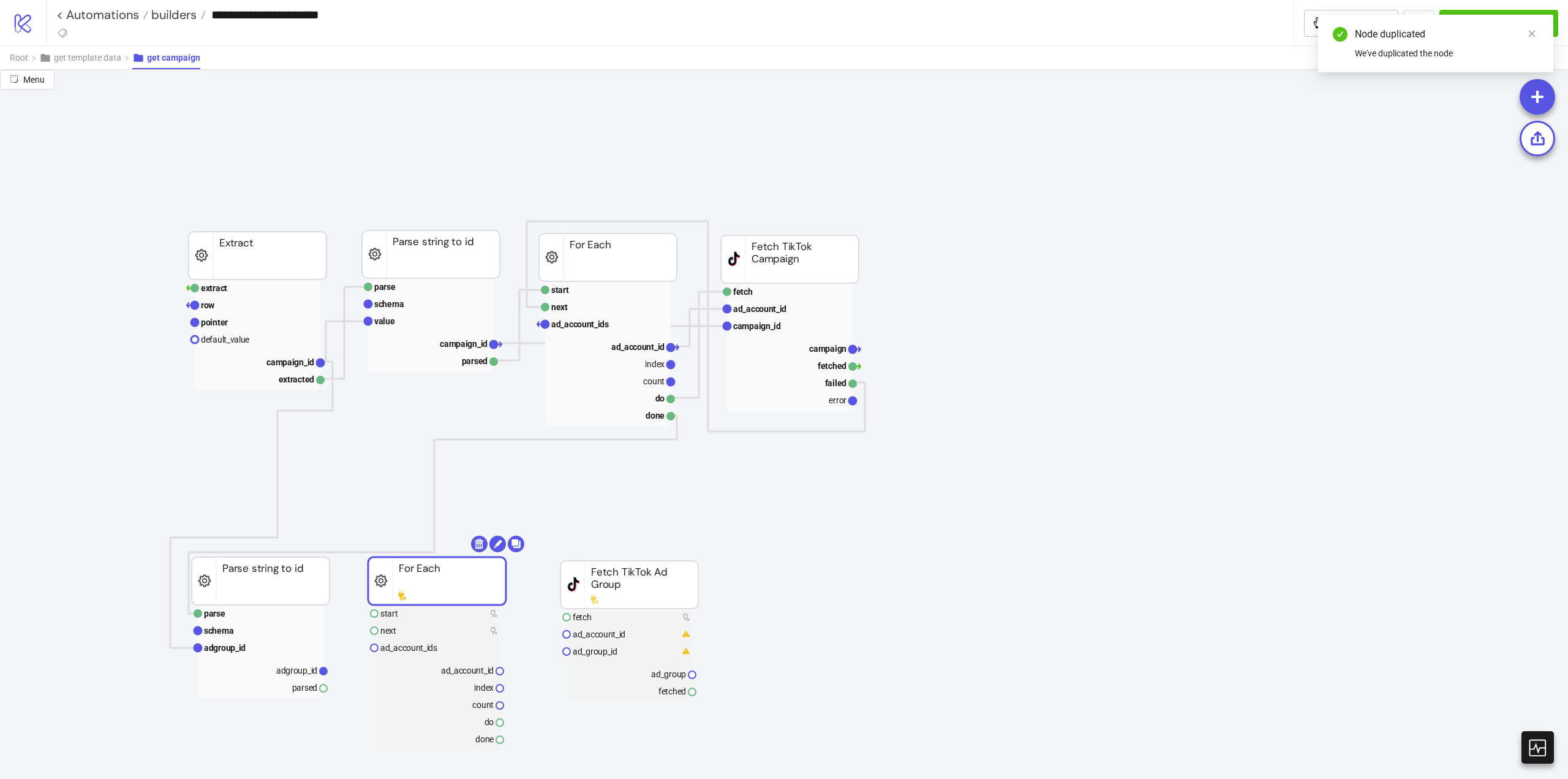
drag, startPoint x: 633, startPoint y: 267, endPoint x: 458, endPoint y: 579, distance: 357.7
click at [458, 579] on rect at bounding box center [437, 580] width 138 height 48
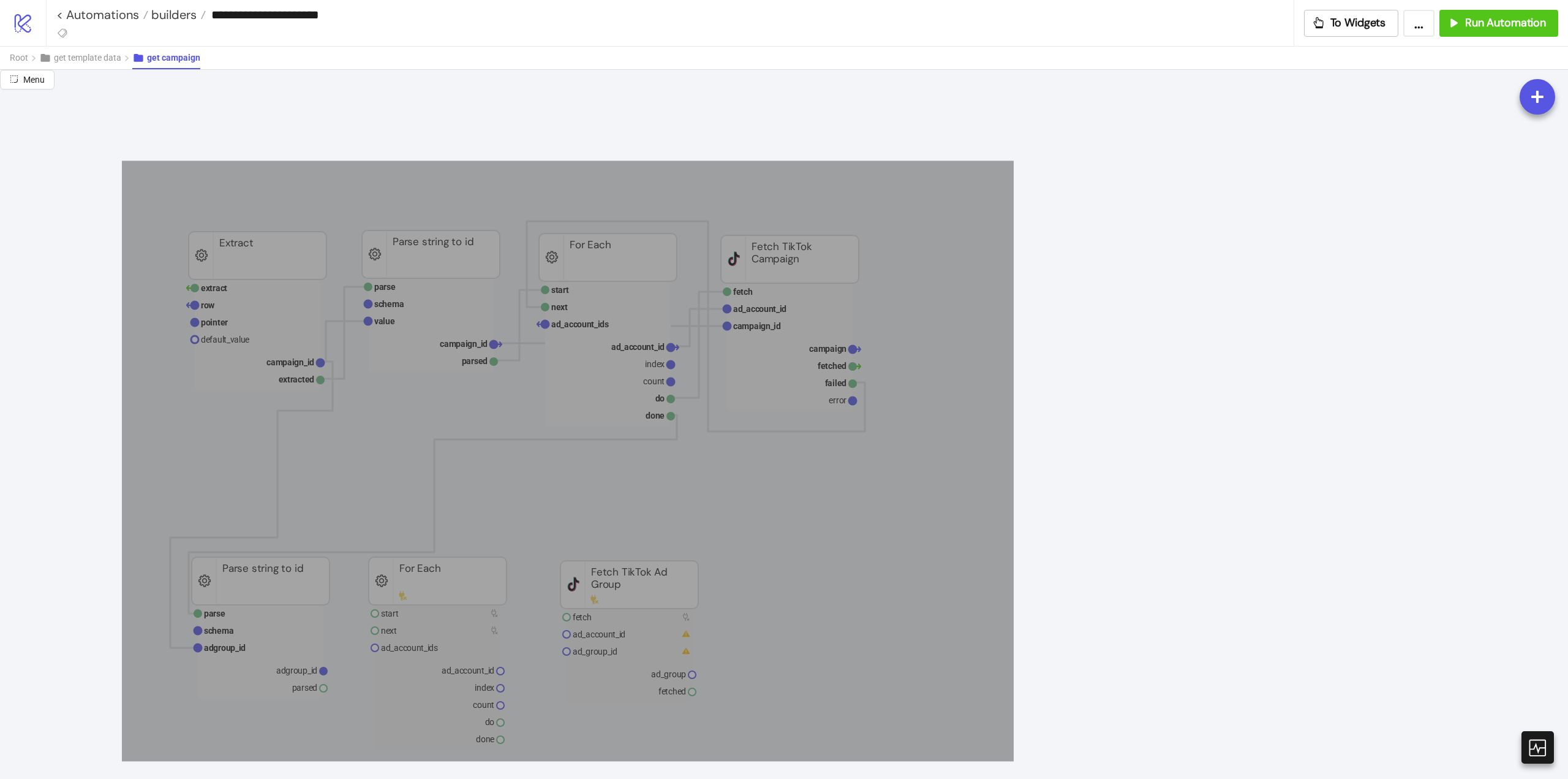
drag, startPoint x: 260, startPoint y: 294, endPoint x: 930, endPoint y: 683, distance: 774.7
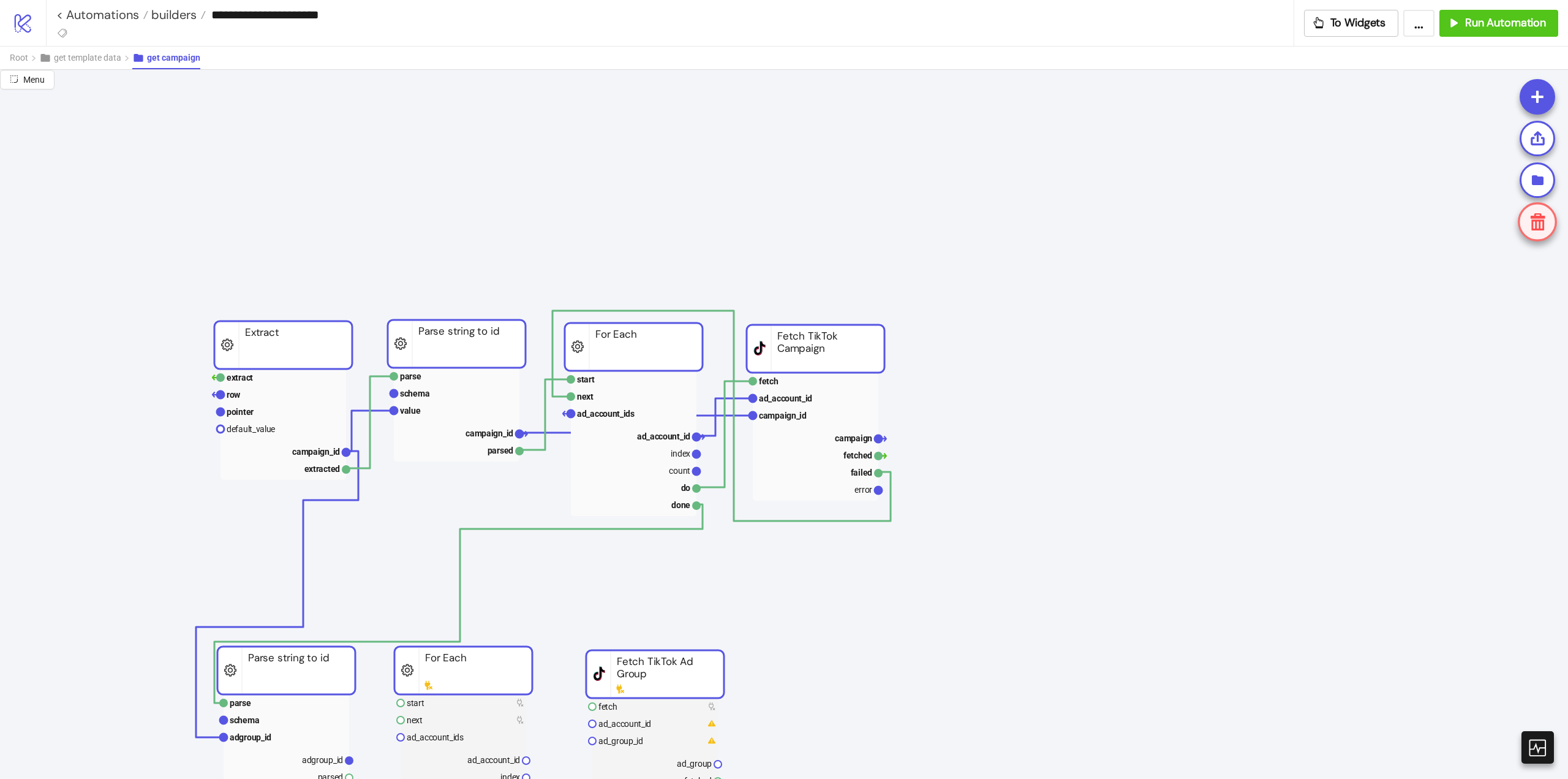
drag, startPoint x: 588, startPoint y: 257, endPoint x: 613, endPoint y: 347, distance: 93.4
click at [613, 347] on rect at bounding box center [634, 347] width 138 height 48
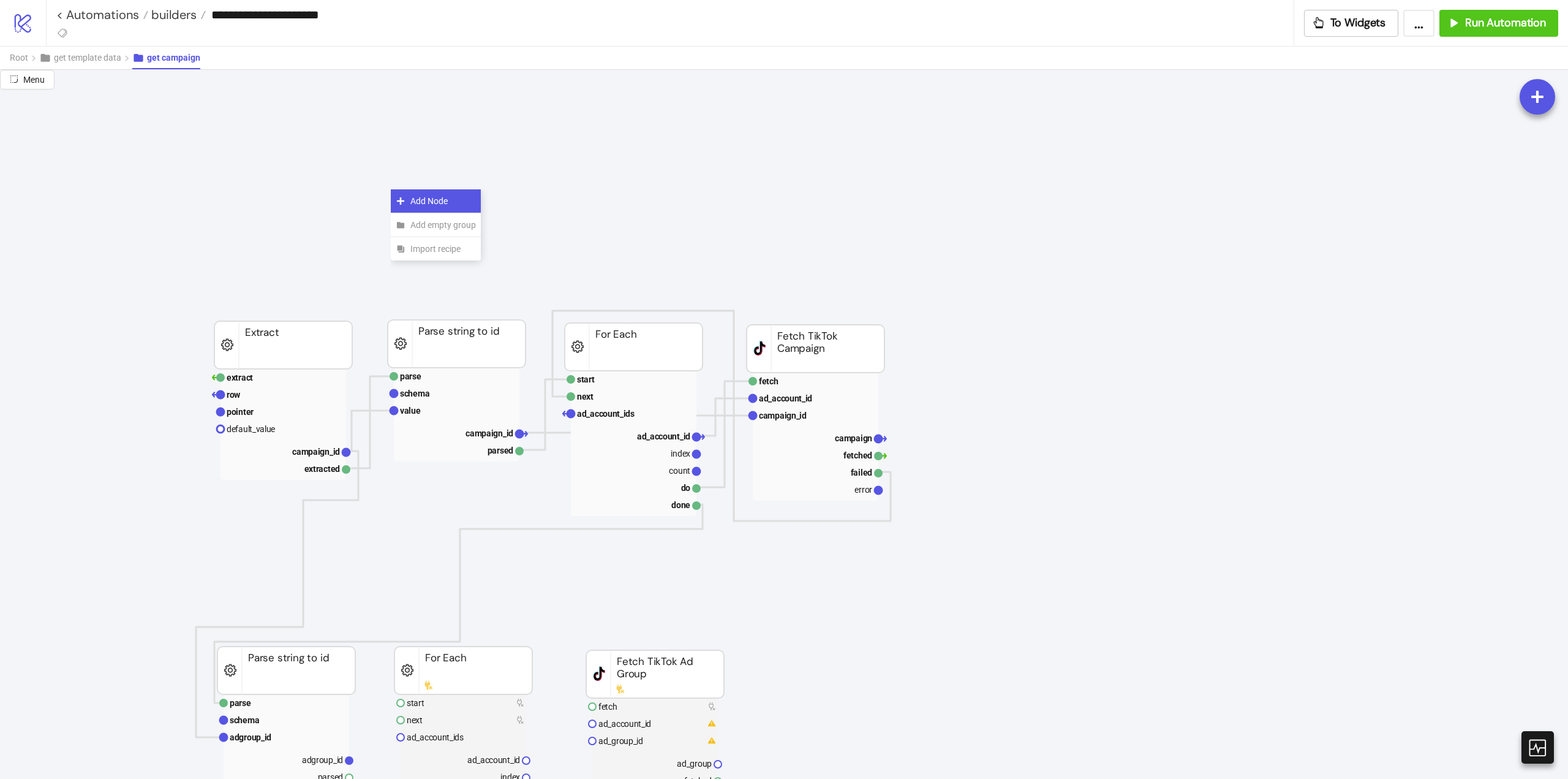
click at [417, 200] on span "Add Node" at bounding box center [443, 201] width 65 height 13
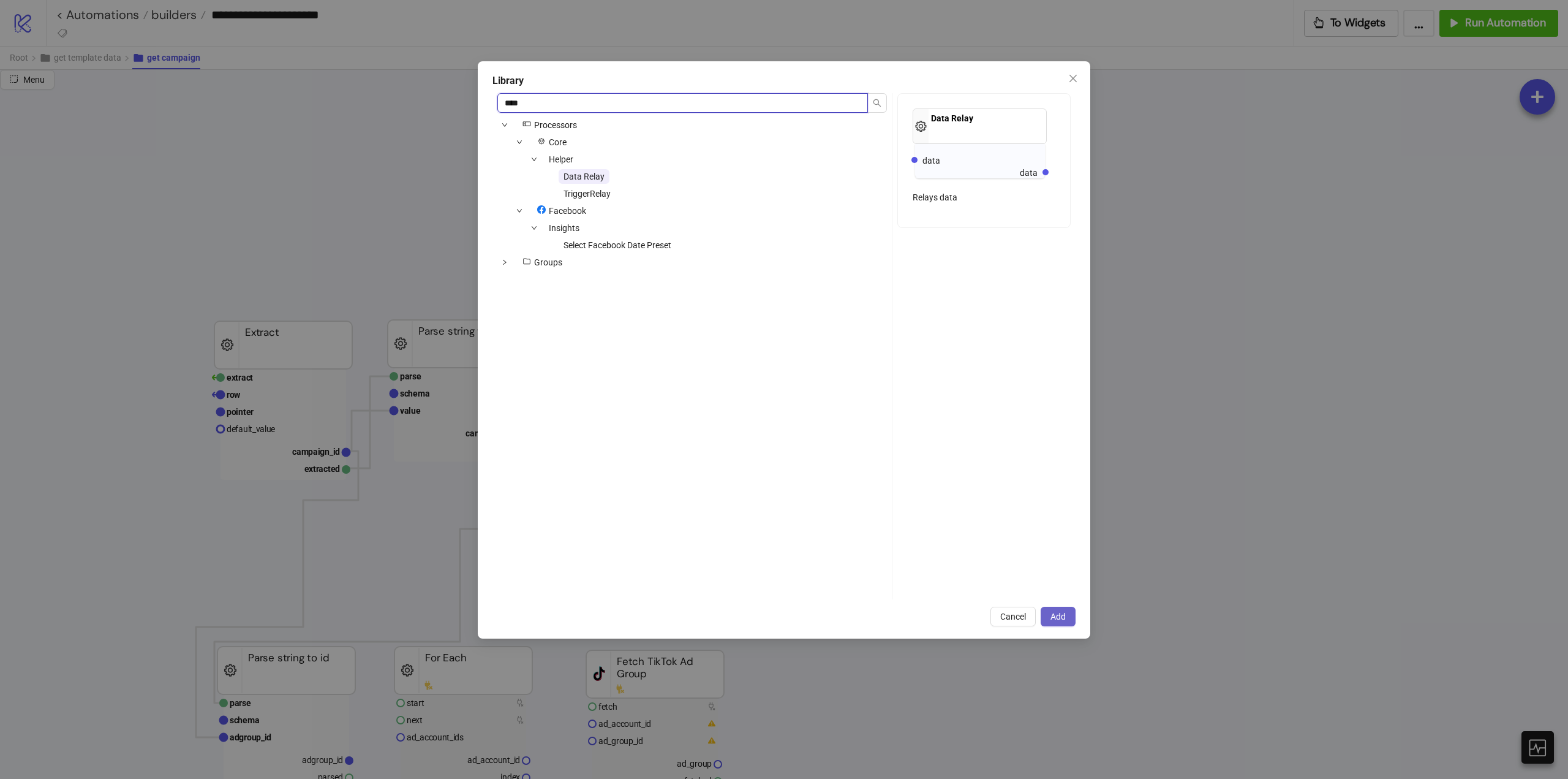
type input "****"
click at [1055, 612] on span "Add" at bounding box center [1058, 616] width 16 height 10
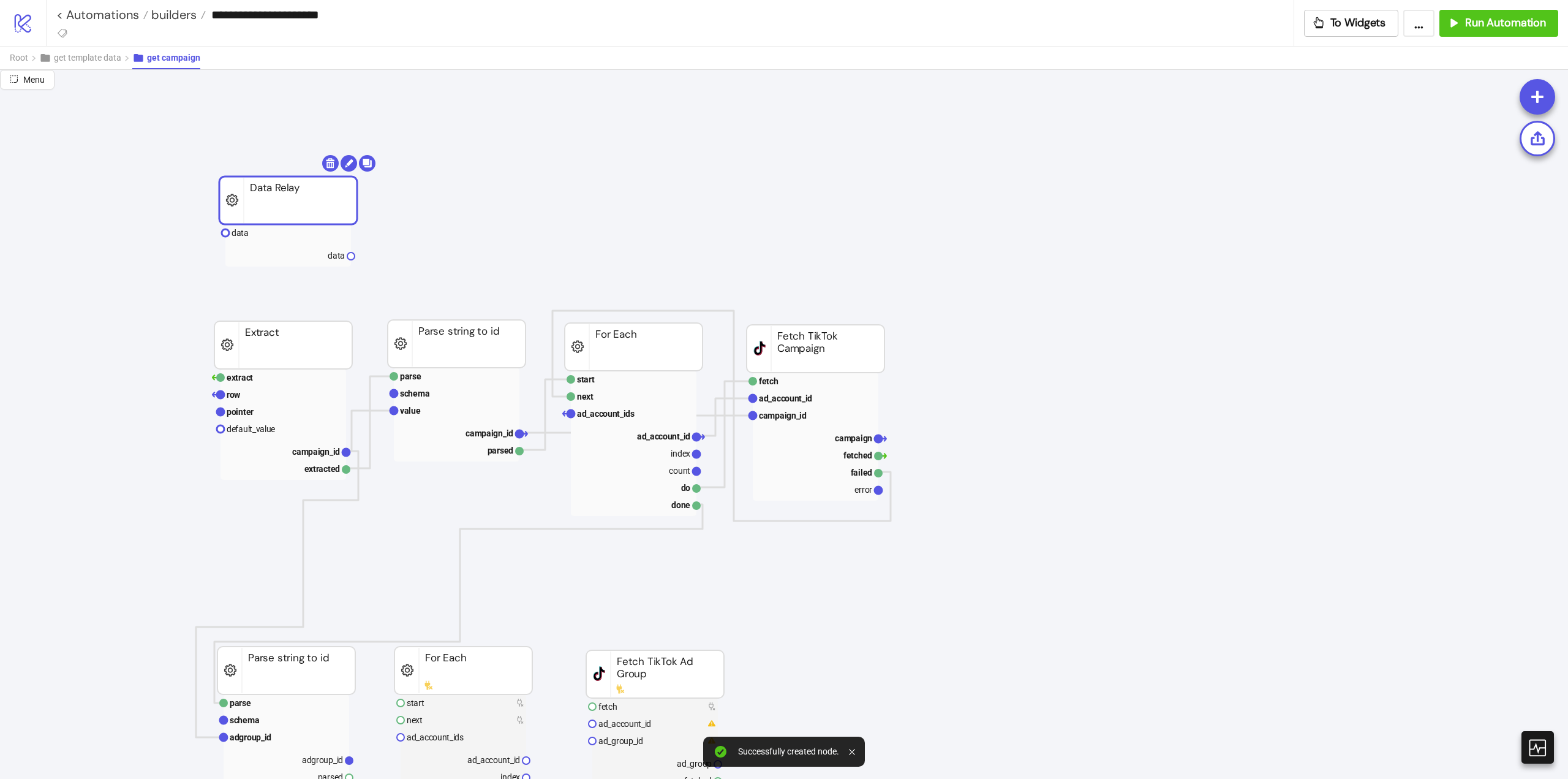
drag, startPoint x: 442, startPoint y: 219, endPoint x: 275, endPoint y: 209, distance: 167.3
click at [245, 234] on text "data" at bounding box center [240, 233] width 17 height 10
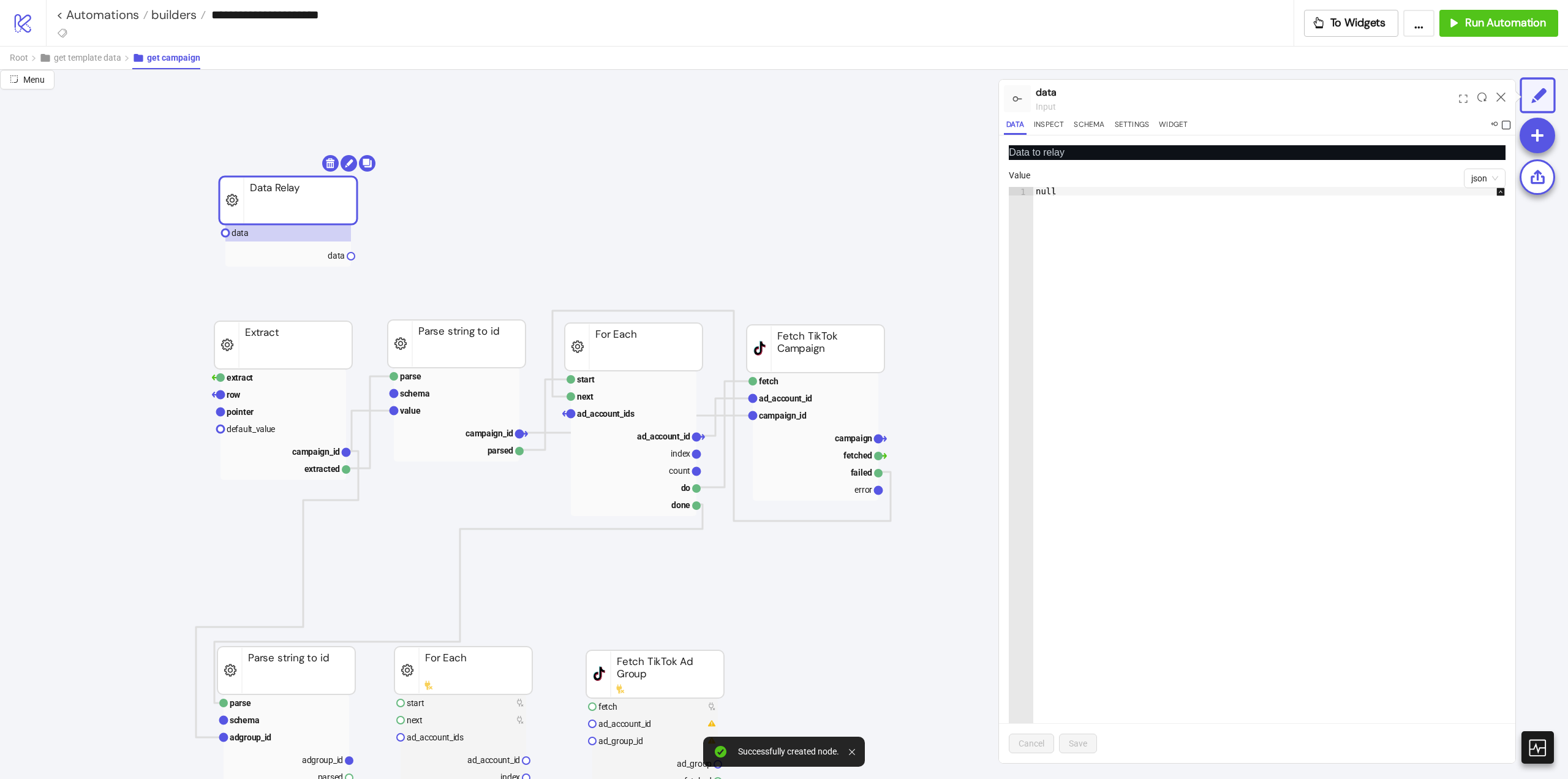
click at [1508, 124] on span at bounding box center [1506, 125] width 9 height 9
click at [622, 410] on text "ad_account_ids" at bounding box center [605, 414] width 57 height 10
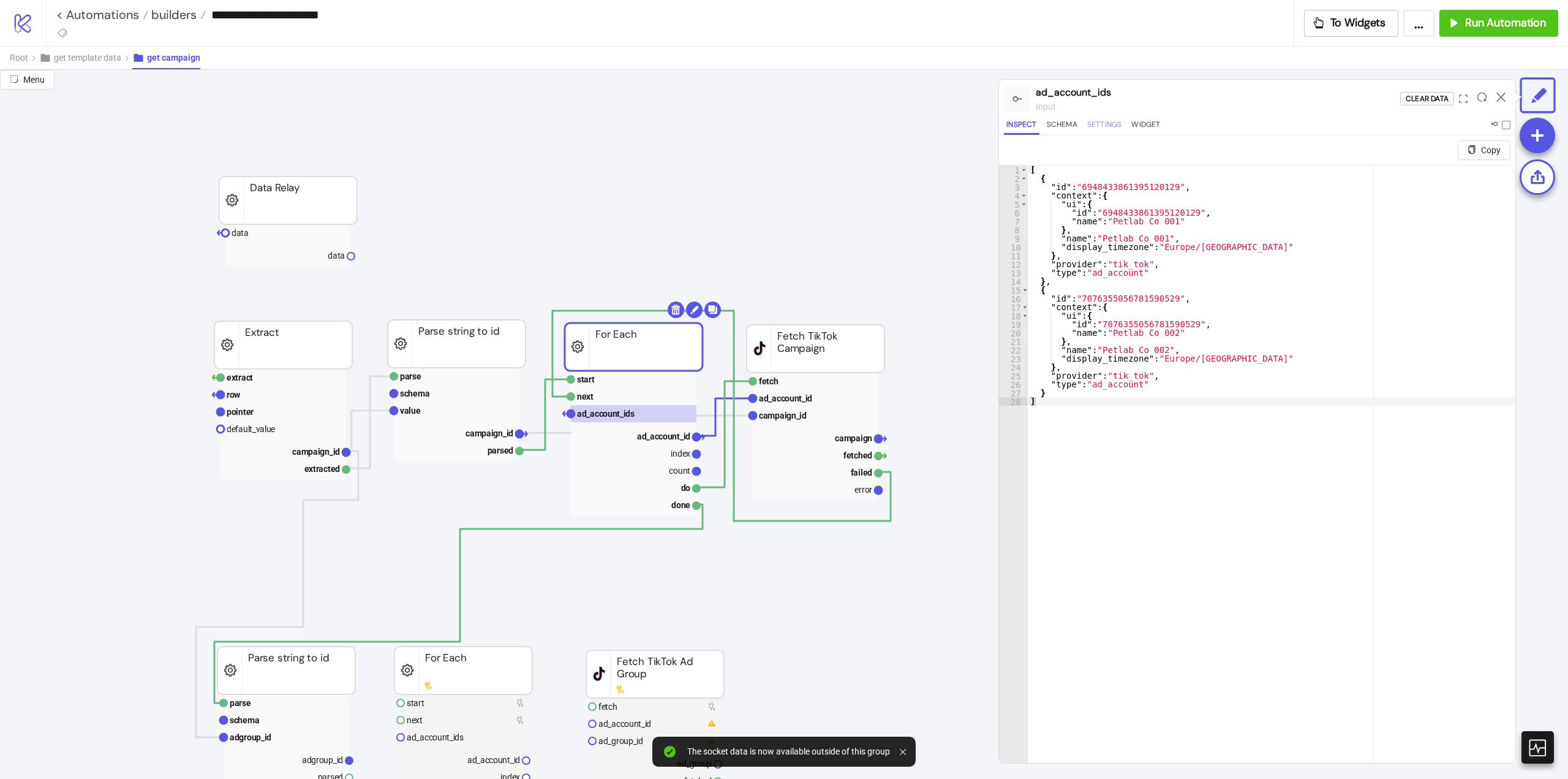
click at [1104, 122] on button "Settings" at bounding box center [1104, 126] width 40 height 16
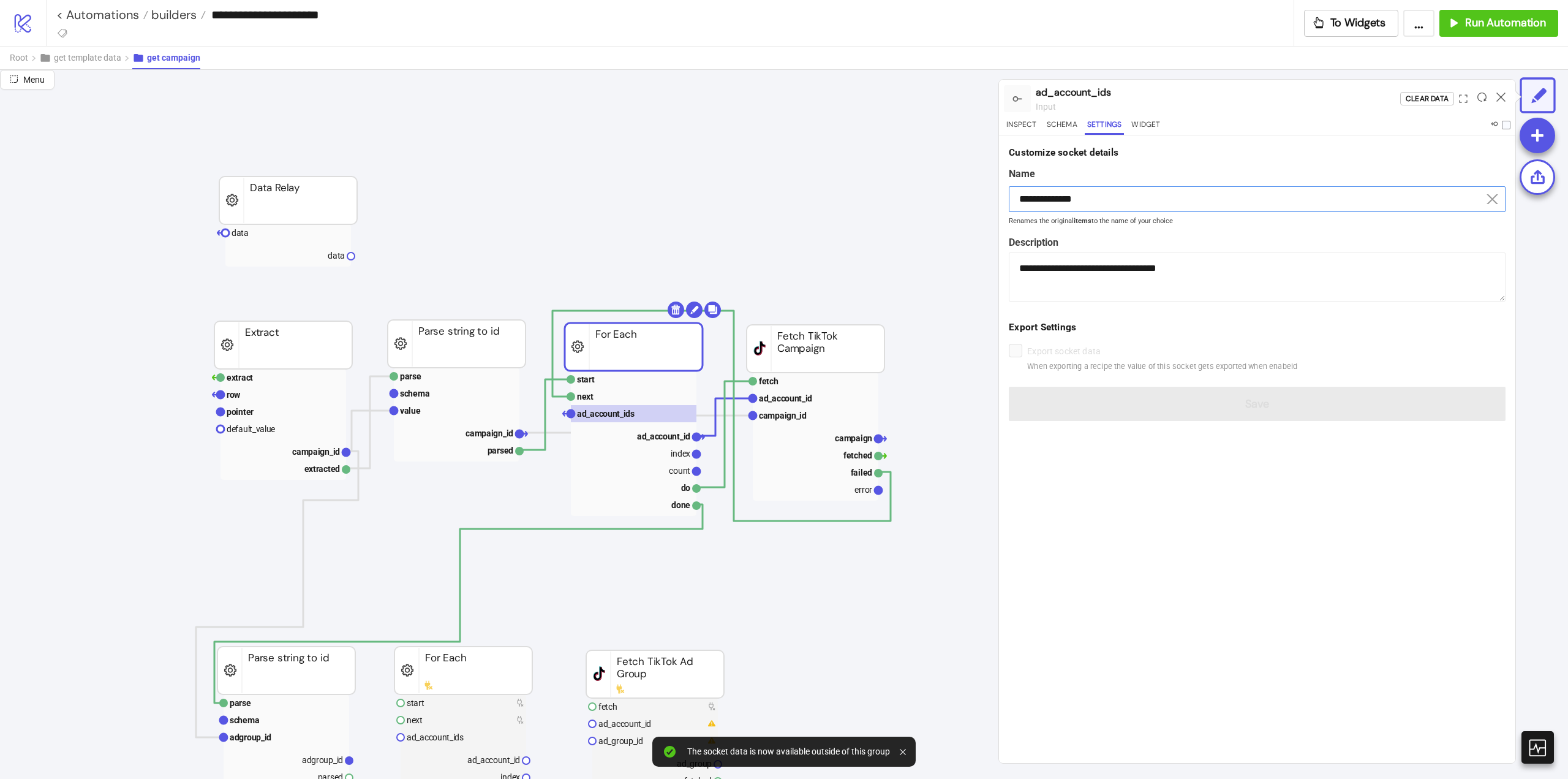
click at [1081, 198] on input "**********" at bounding box center [1257, 199] width 497 height 26
drag, startPoint x: 1081, startPoint y: 198, endPoint x: 1141, endPoint y: 280, distance: 101.6
click at [1081, 199] on input "**********" at bounding box center [1257, 199] width 497 height 26
click at [99, 65] on button "get template data" at bounding box center [85, 58] width 93 height 23
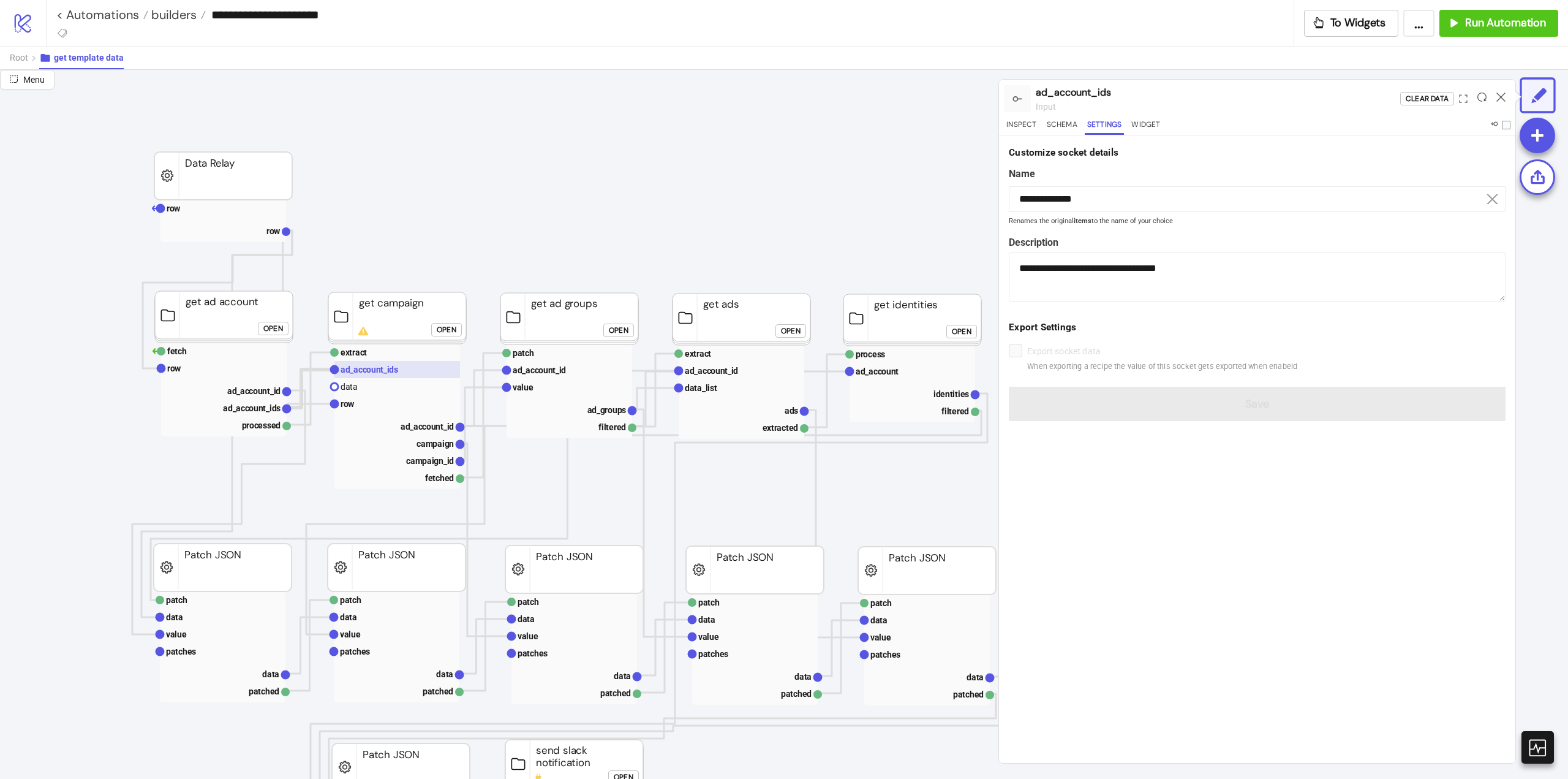
click at [356, 369] on text "ad_account_ids" at bounding box center [369, 370] width 57 height 10
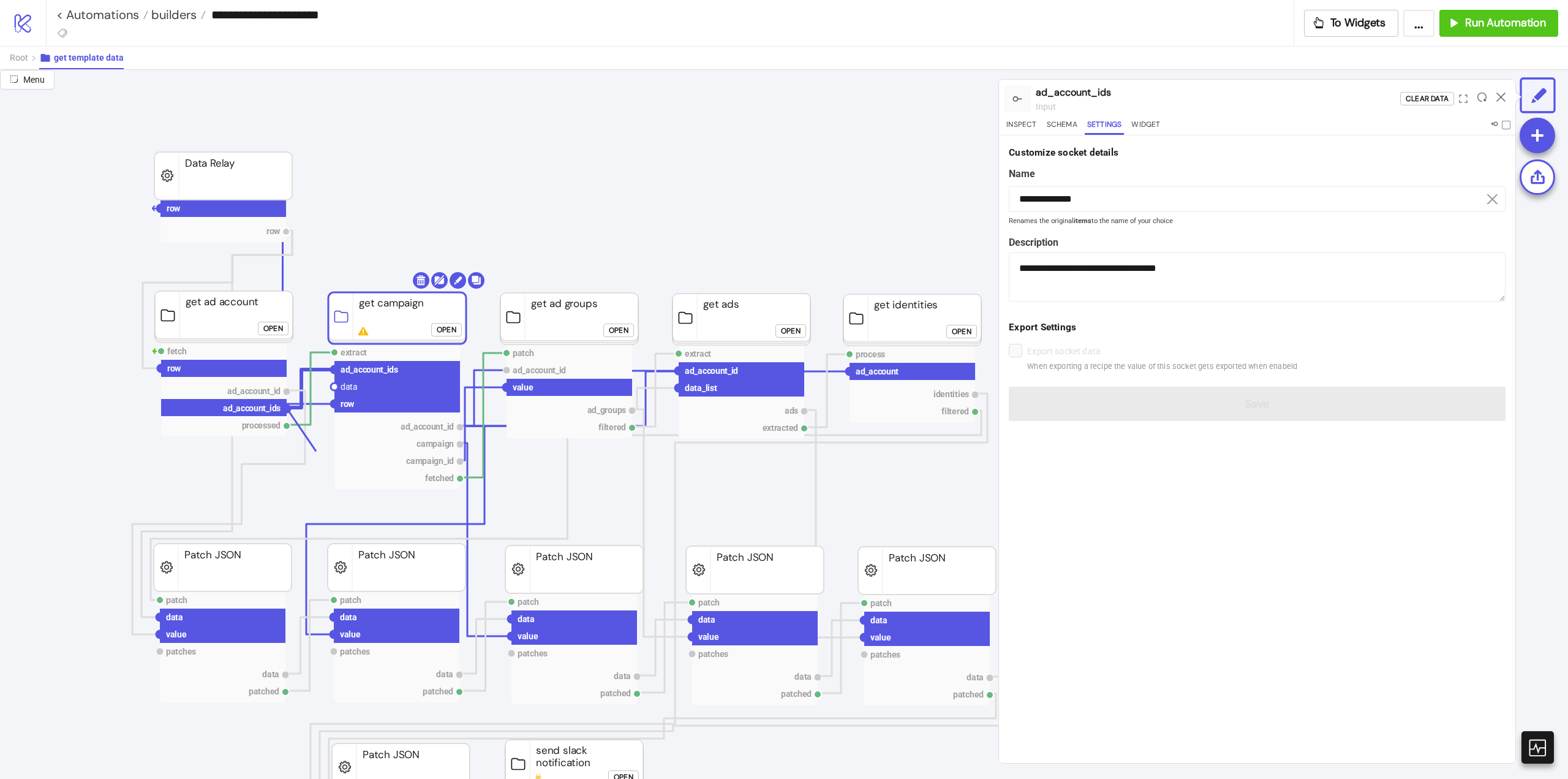
drag, startPoint x: 287, startPoint y: 410, endPoint x: 324, endPoint y: 453, distance: 56.7
click at [334, 386] on circle at bounding box center [334, 386] width 7 height 7
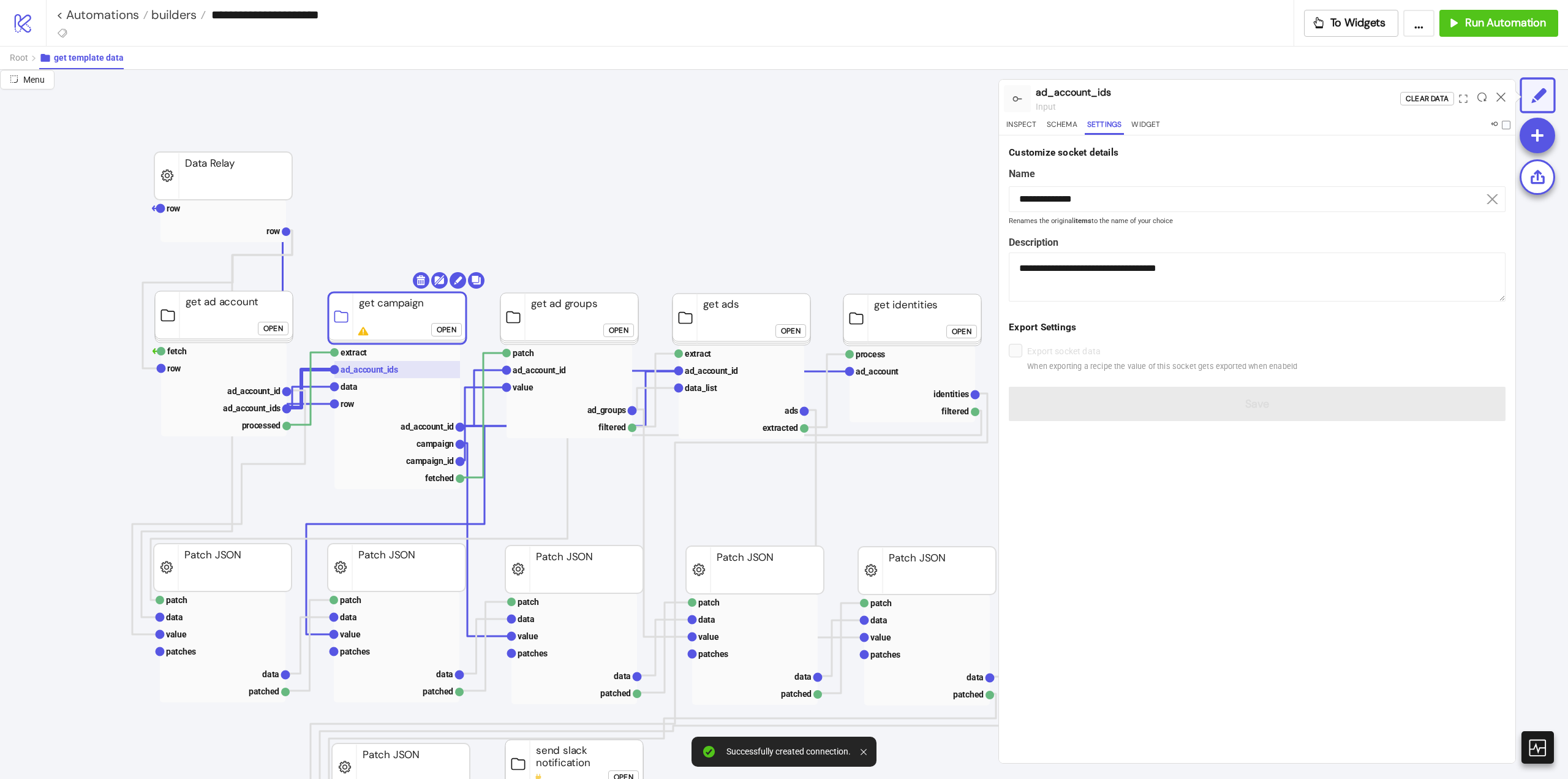
click at [372, 373] on text "ad_account_ids" at bounding box center [369, 370] width 57 height 10
click at [375, 389] on rect at bounding box center [397, 386] width 126 height 17
type input "****"
type textarea "**********"
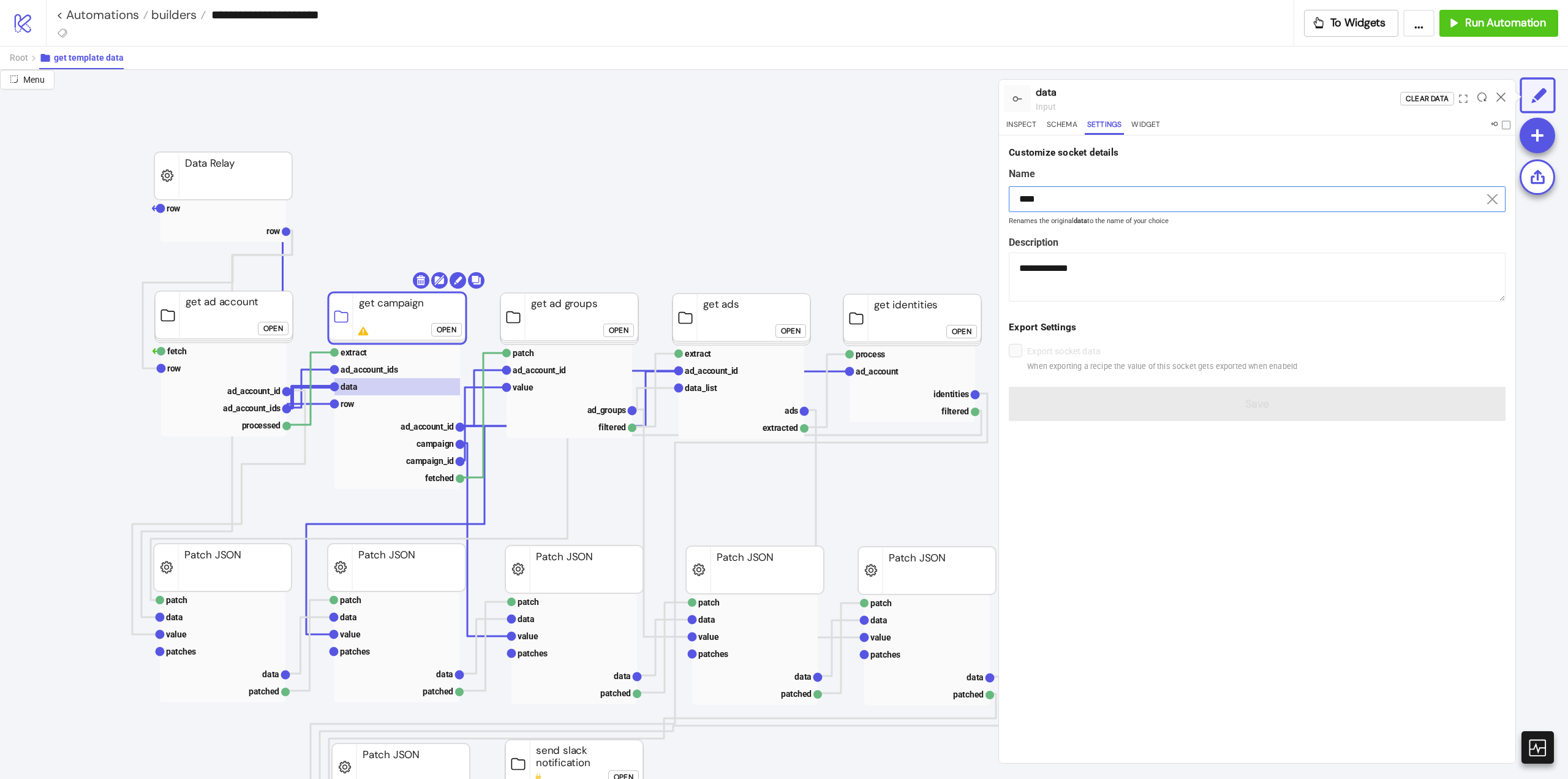
click at [1070, 202] on input "****" at bounding box center [1257, 199] width 497 height 26
drag, startPoint x: 1070, startPoint y: 202, endPoint x: 1083, endPoint y: 207, distance: 13.9
click at [1070, 203] on input "****" at bounding box center [1257, 199] width 497 height 26
paste input "**********"
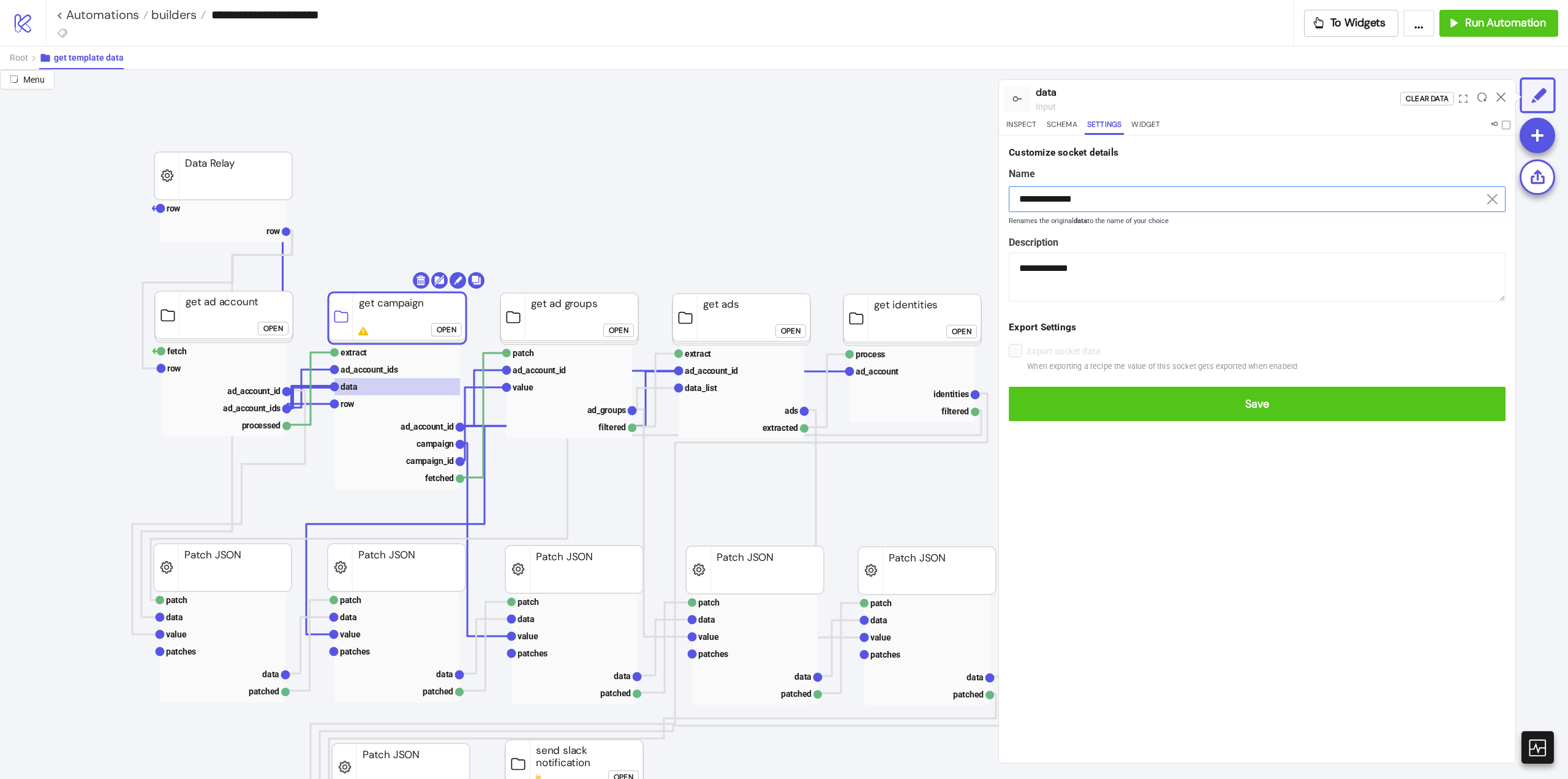
type input "**********"
click at [1009, 387] on button "Save" at bounding box center [1257, 404] width 497 height 34
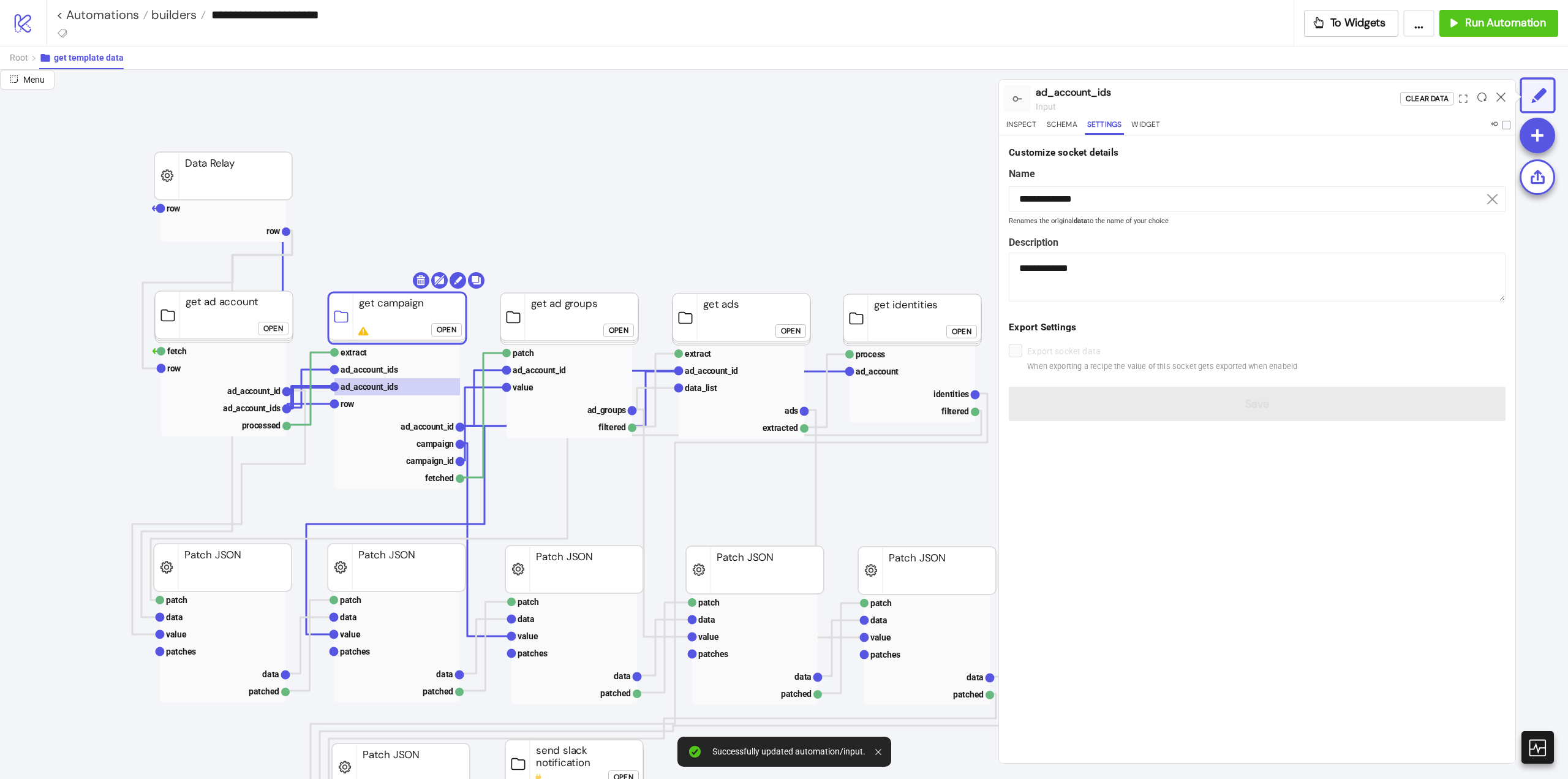
click button "Open"
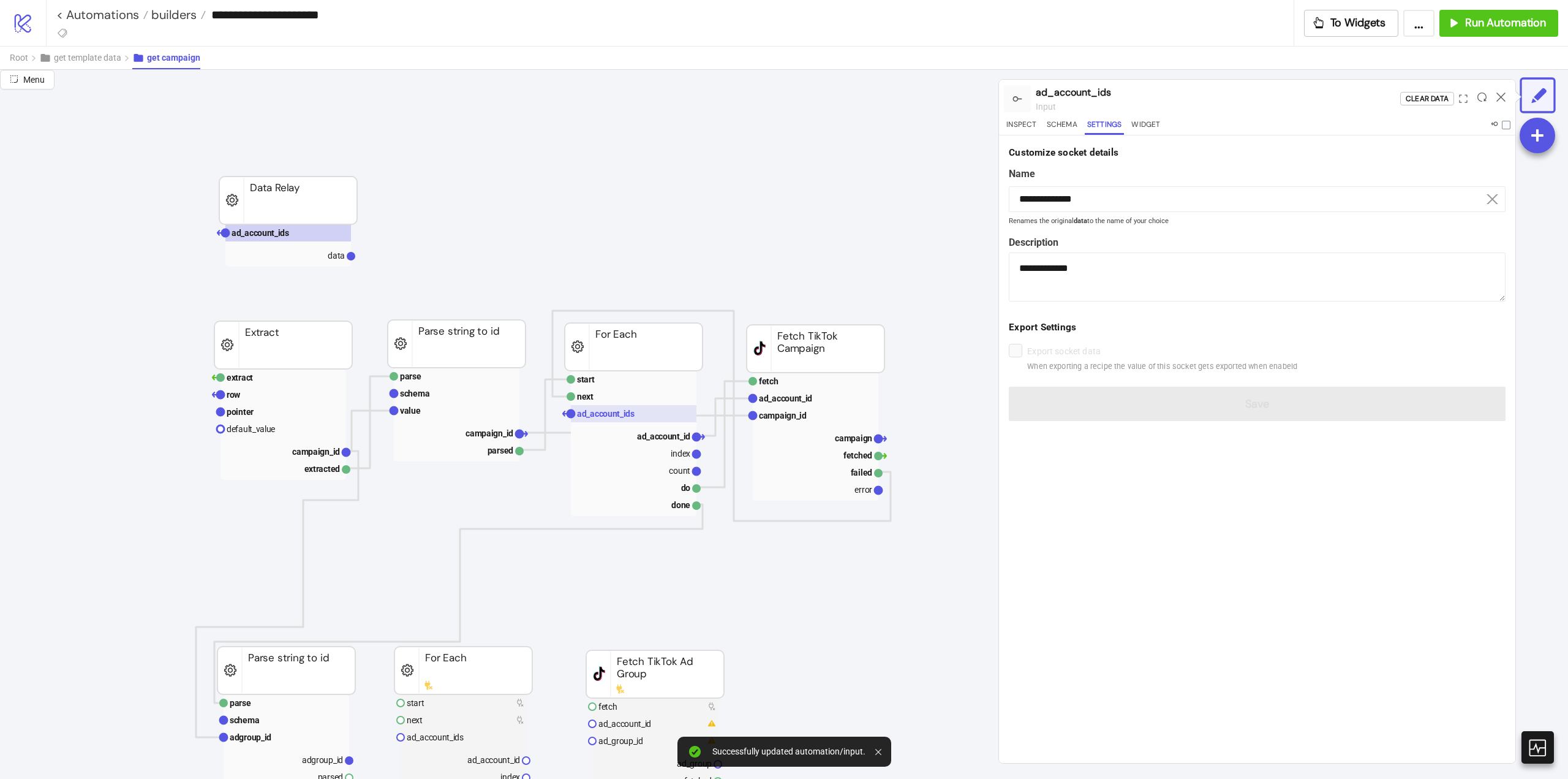
click at [608, 413] on text "ad_account_ids" at bounding box center [605, 414] width 57 height 10
type textarea "**********"
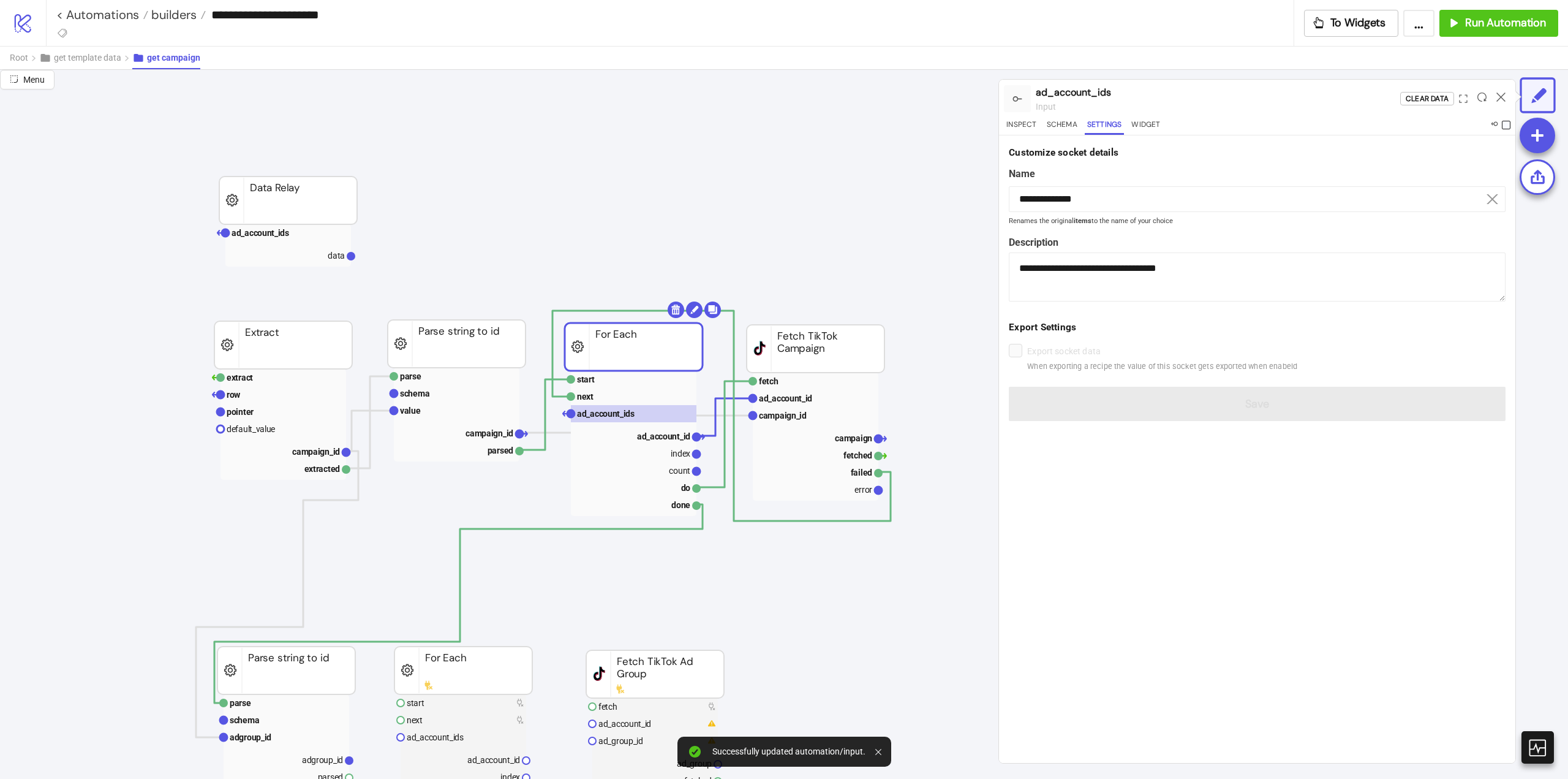
click at [1504, 127] on span at bounding box center [1506, 125] width 9 height 9
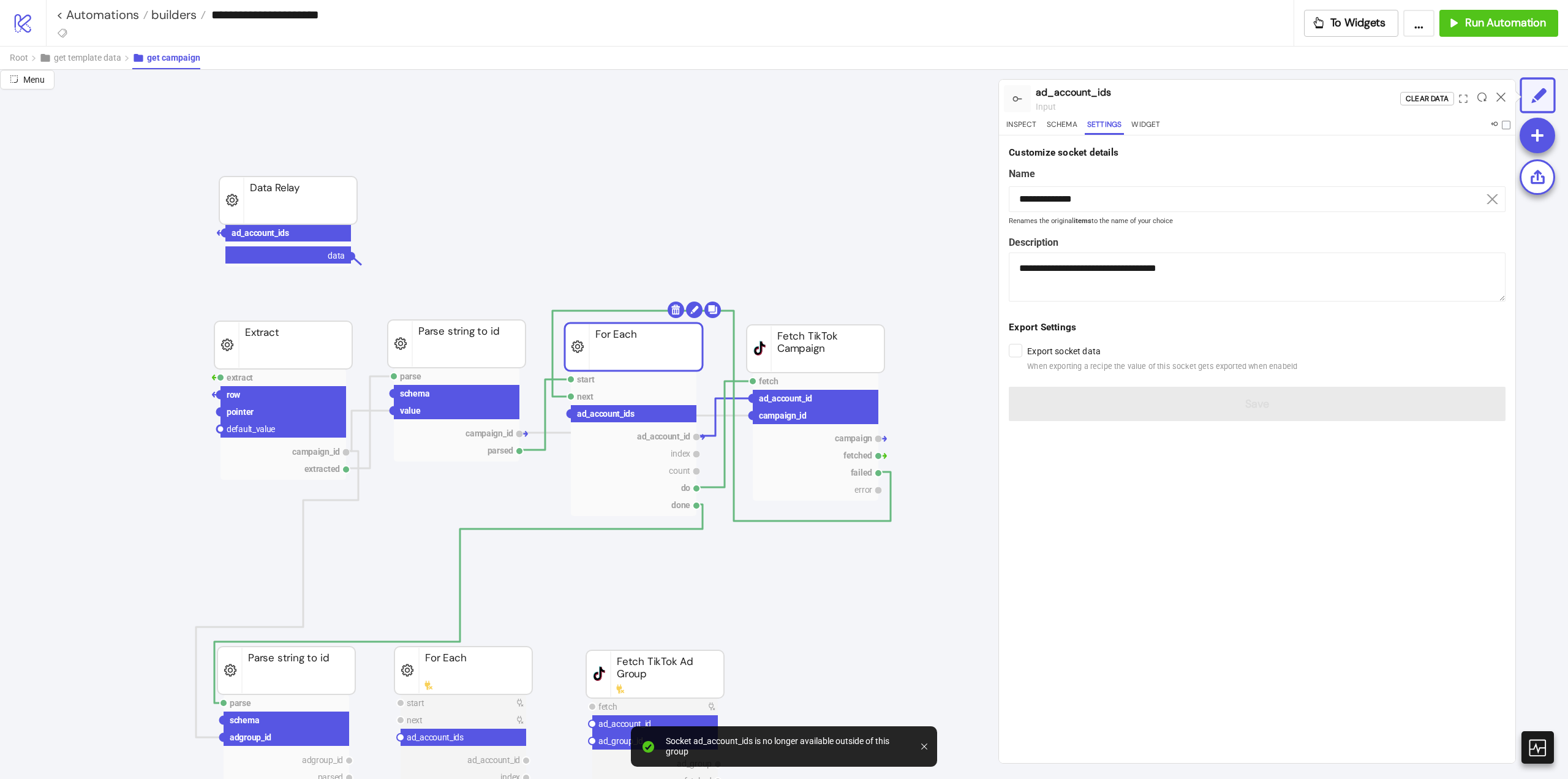
drag, startPoint x: 350, startPoint y: 256, endPoint x: 532, endPoint y: 265, distance: 182.2
click at [569, 414] on circle at bounding box center [571, 413] width 7 height 7
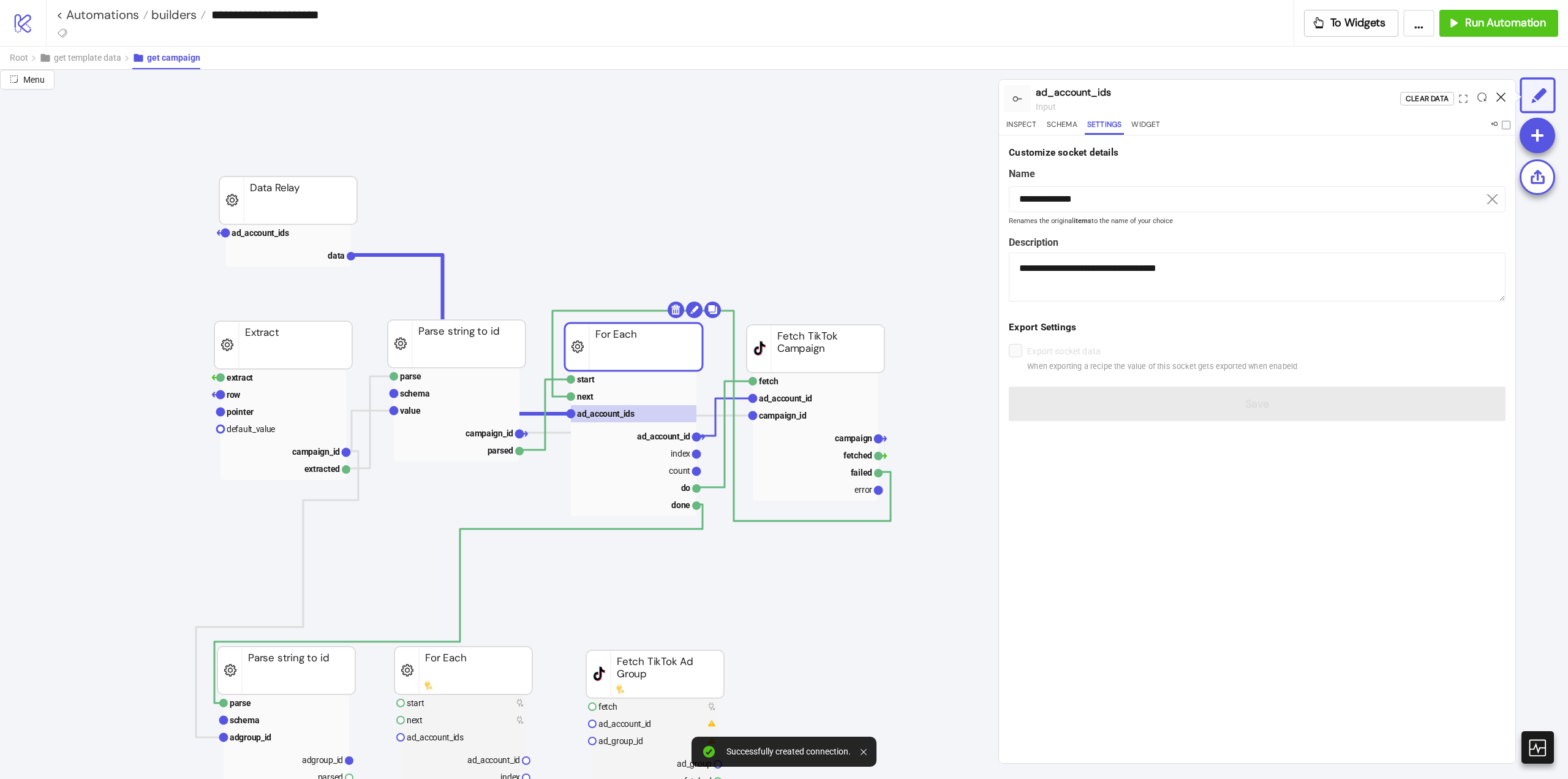
click at [1501, 95] on icon at bounding box center [1501, 97] width 9 height 9
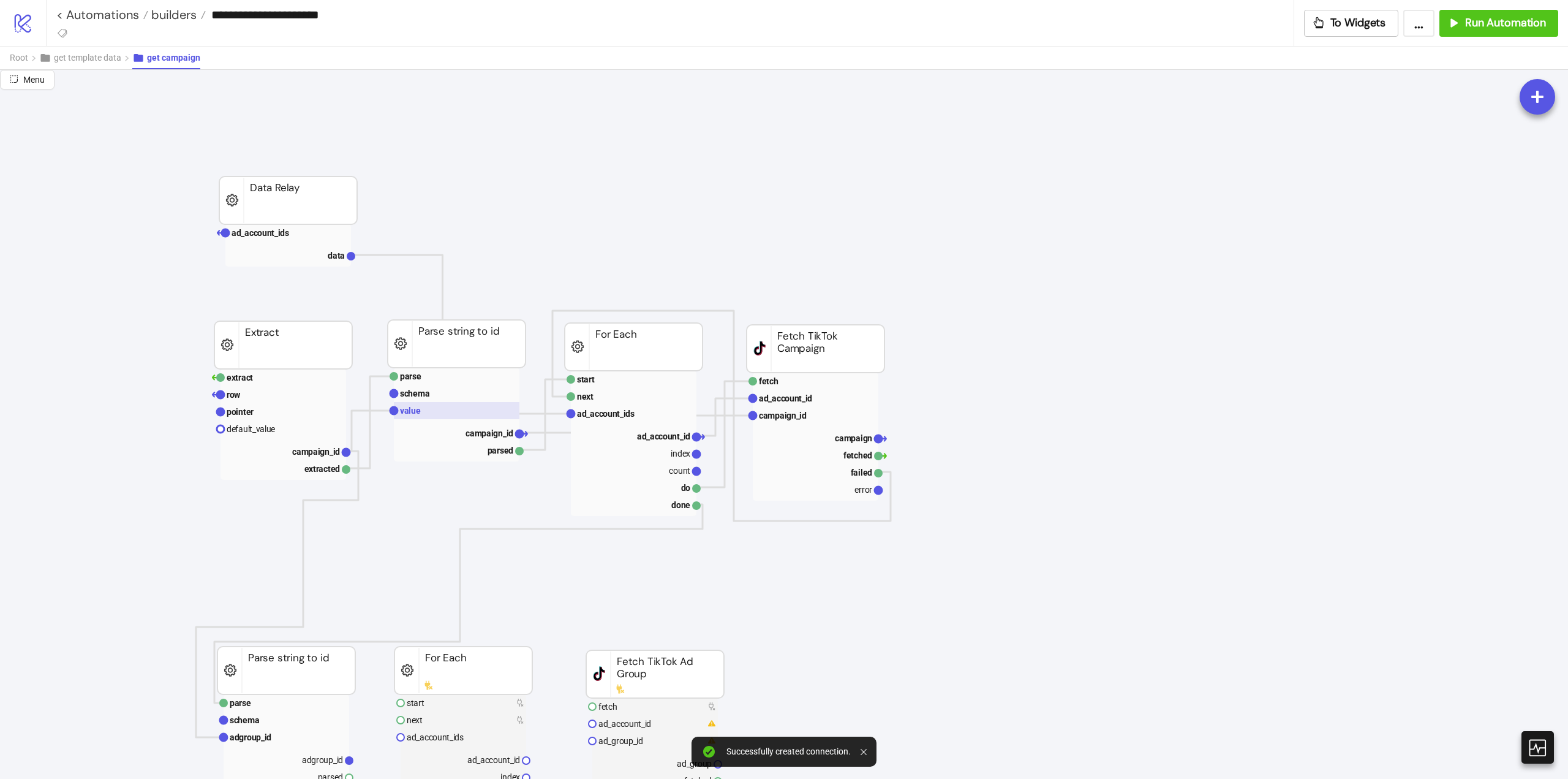
scroll to position [123, 0]
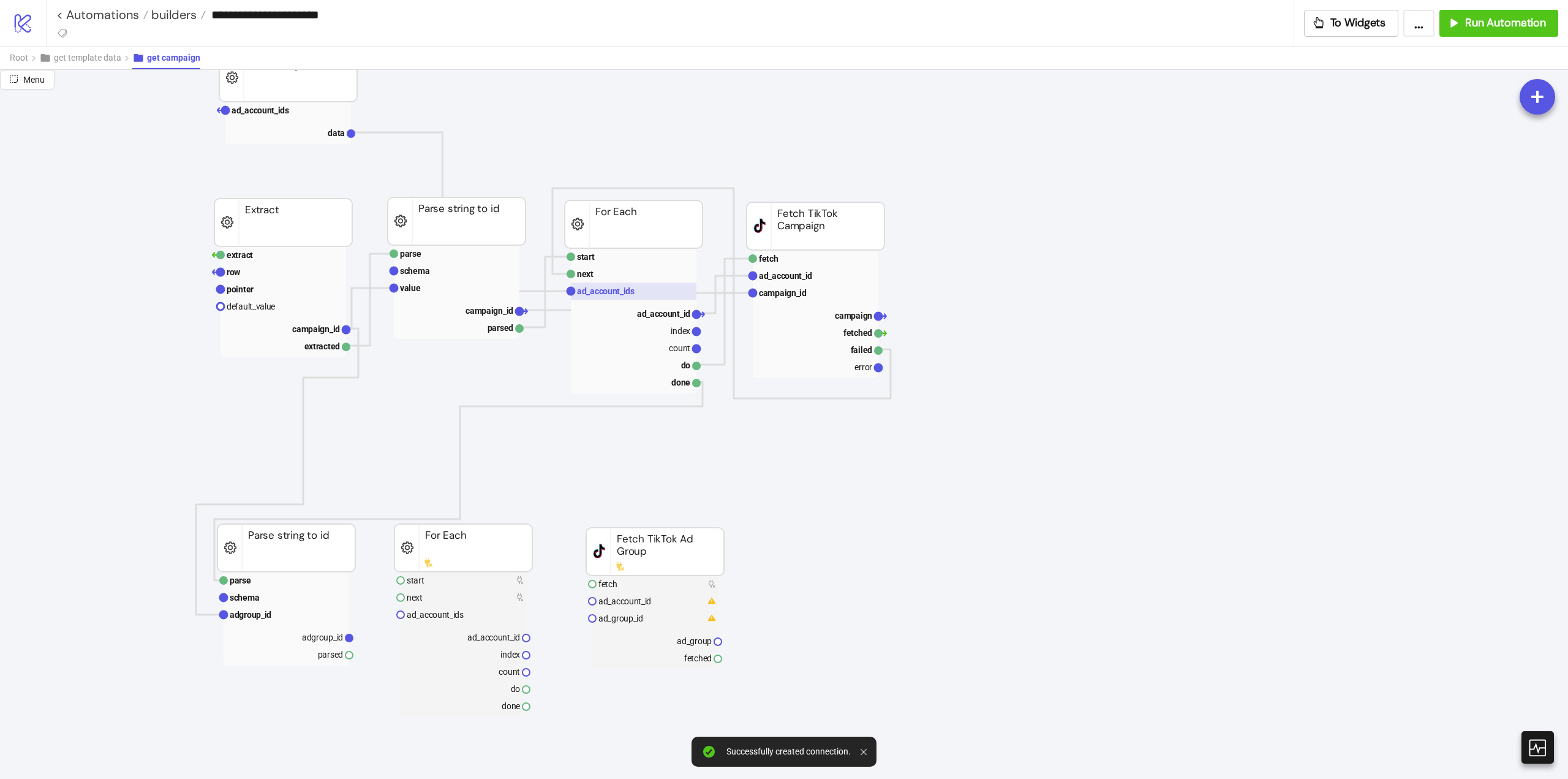
click at [606, 291] on text "ad_account_ids" at bounding box center [605, 291] width 57 height 10
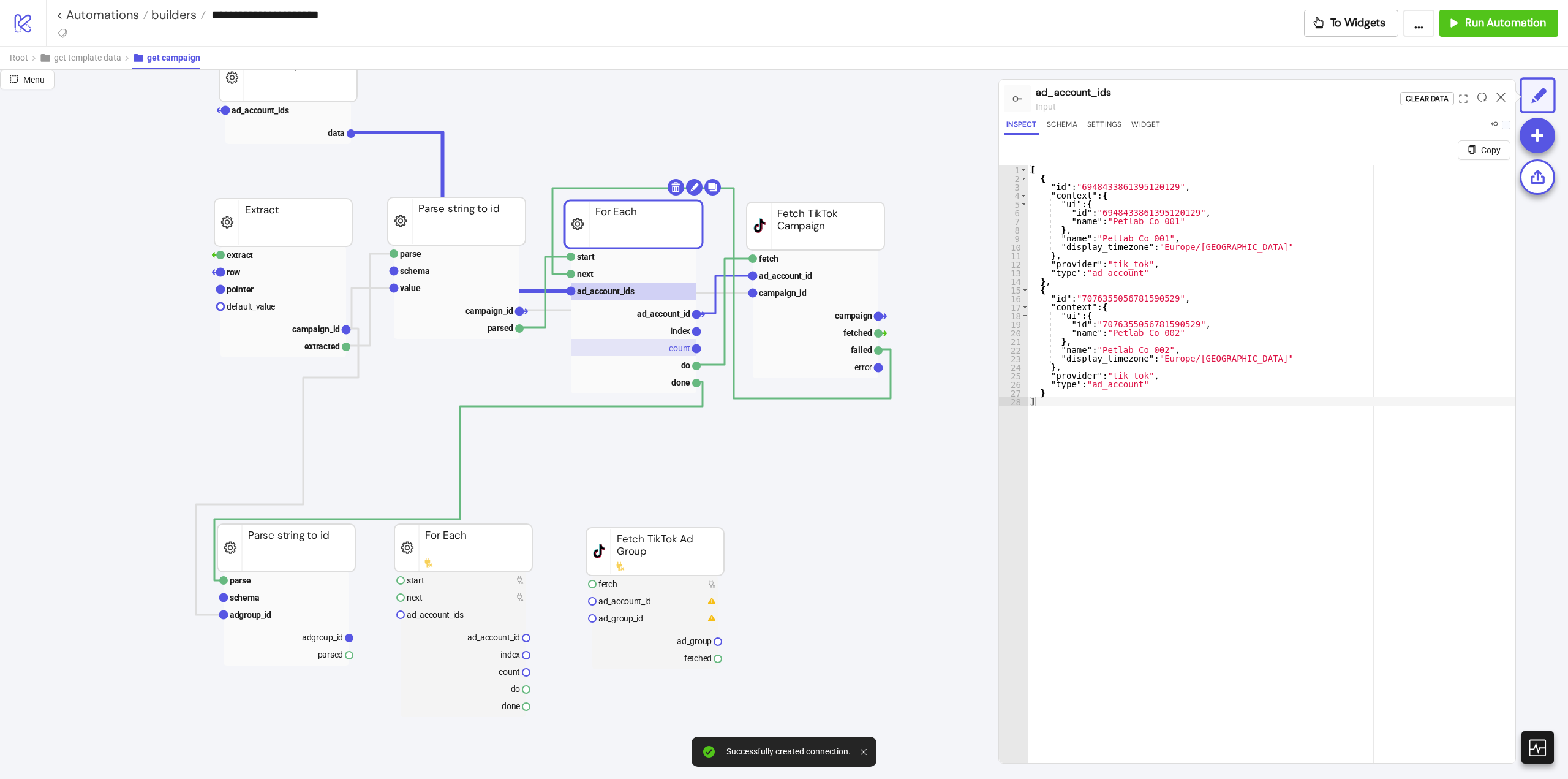
scroll to position [184, 0]
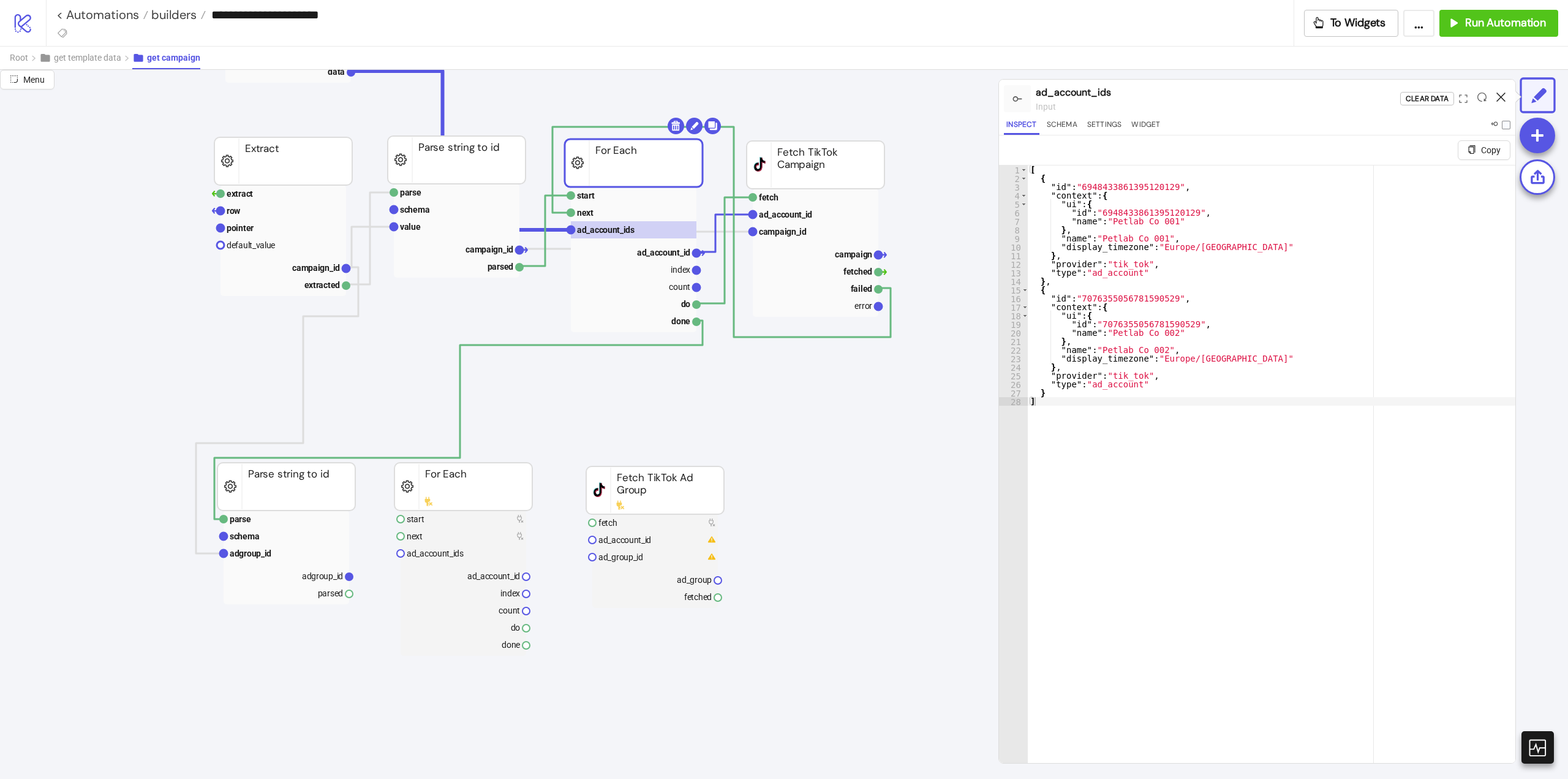
click at [1498, 98] on icon at bounding box center [1501, 97] width 9 height 9
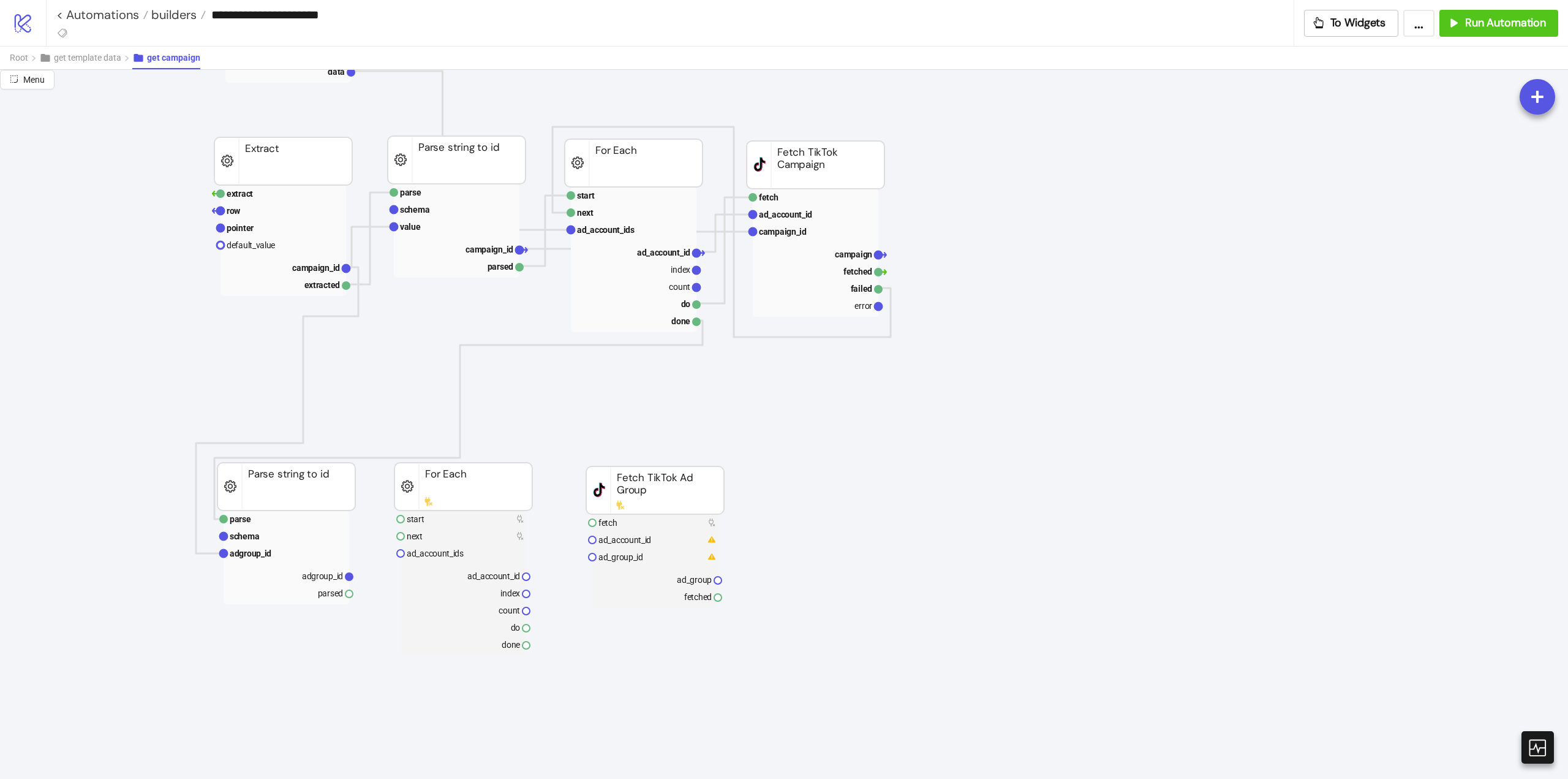
scroll to position [123, 0]
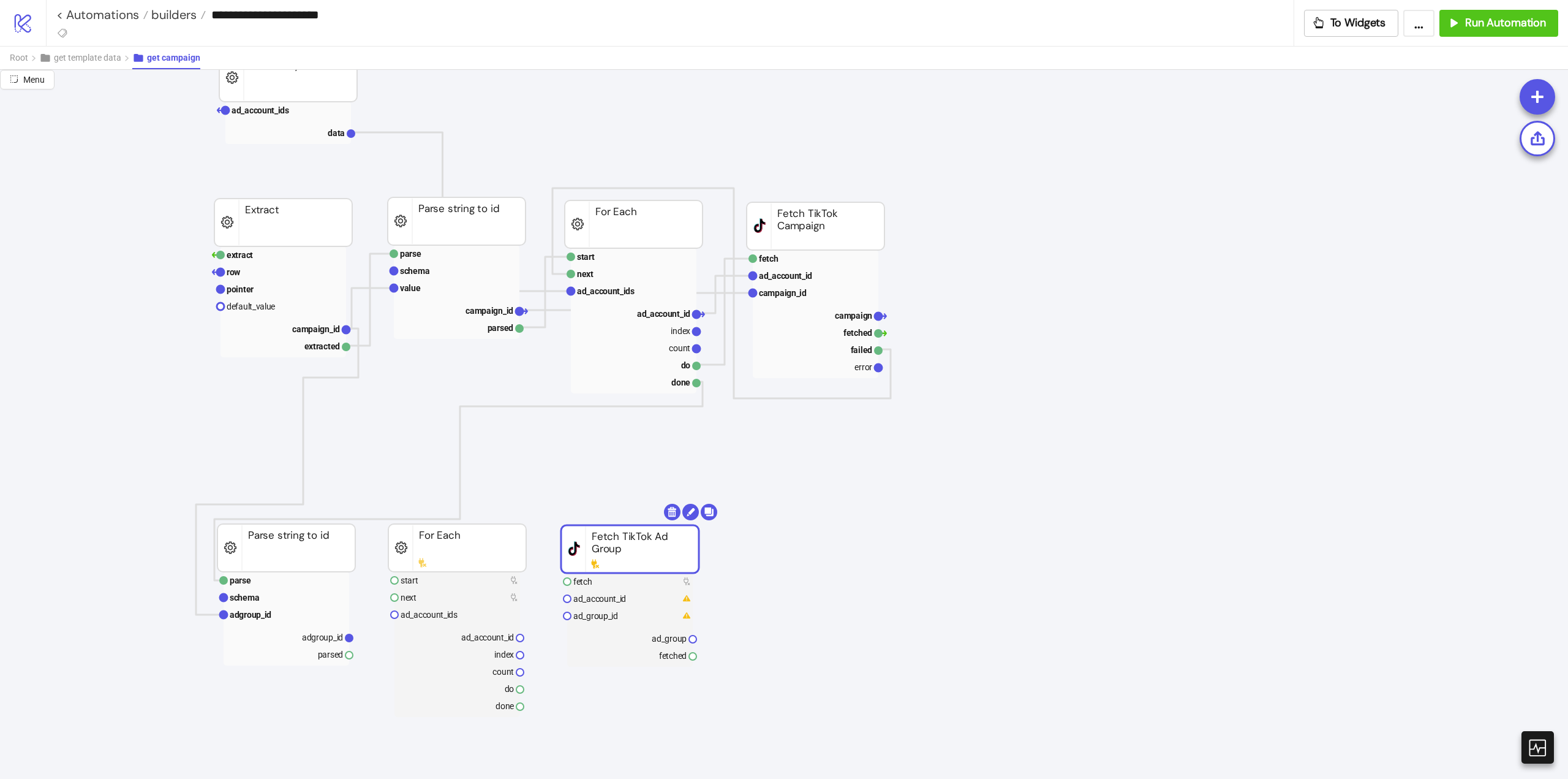
drag, startPoint x: 610, startPoint y: 552, endPoint x: 577, endPoint y: 552, distance: 33.0
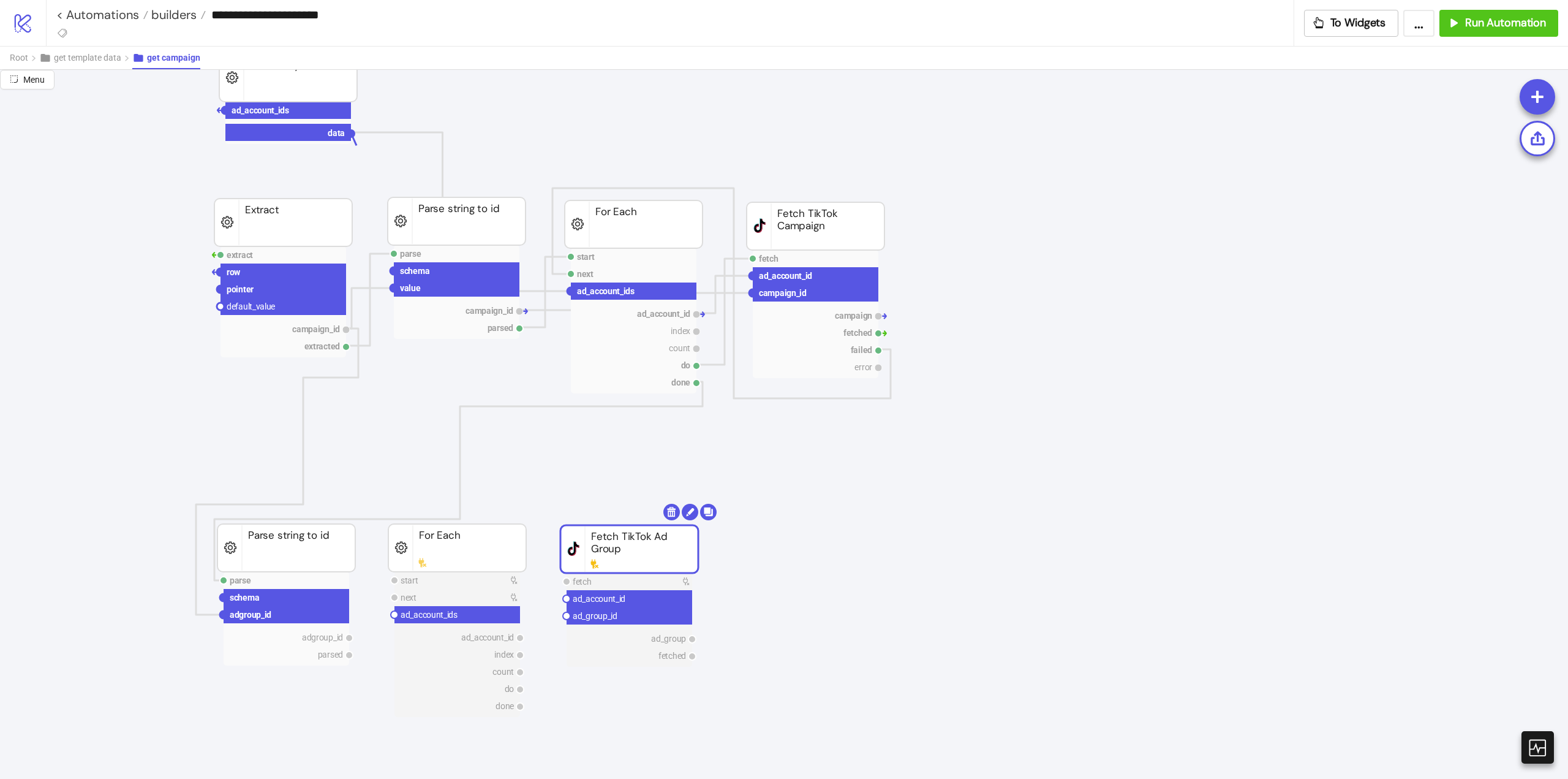
drag, startPoint x: 351, startPoint y: 136, endPoint x: 368, endPoint y: 343, distance: 207.7
click at [395, 614] on circle at bounding box center [395, 614] width 7 height 7
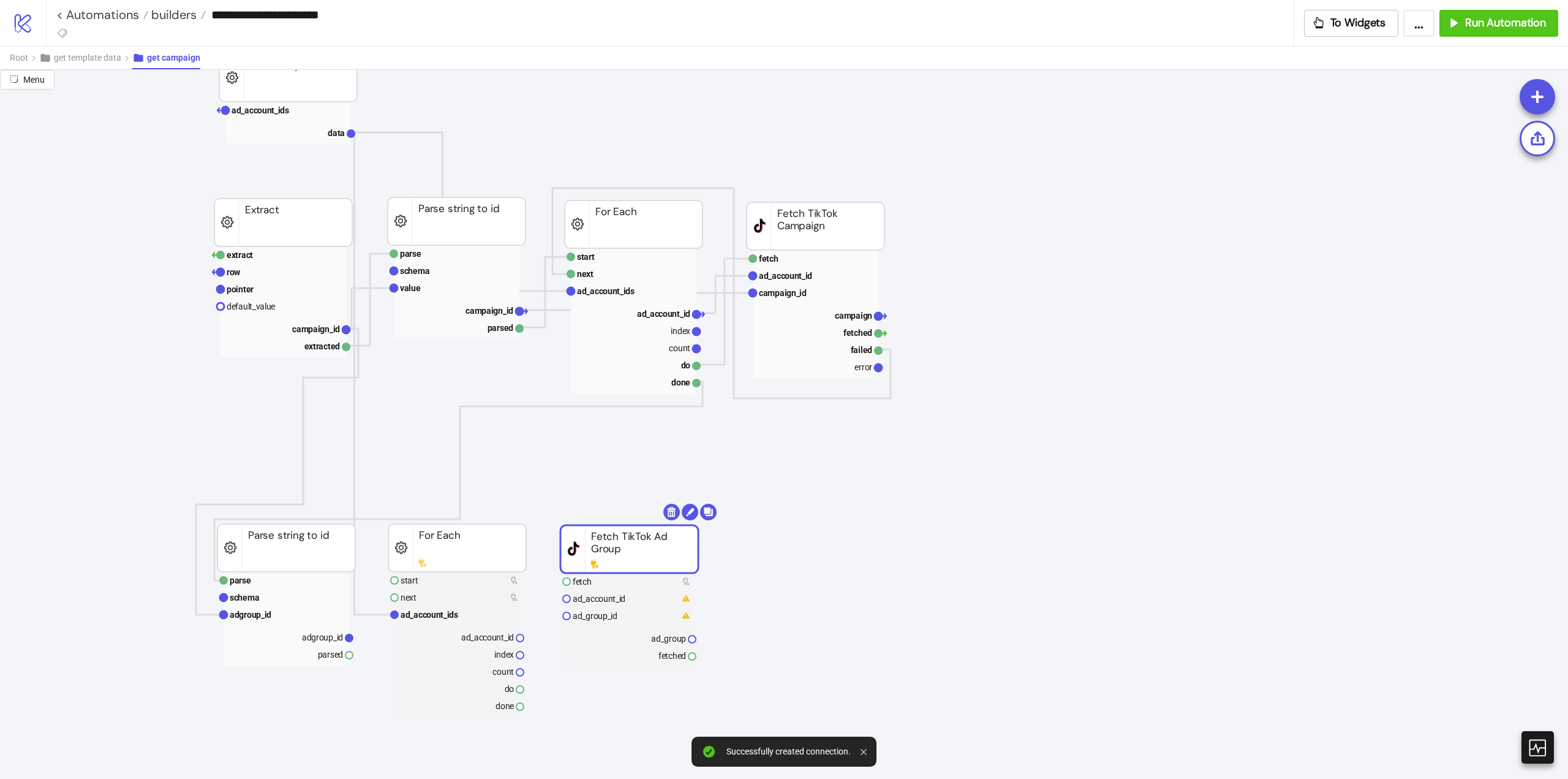
scroll to position [184, 0]
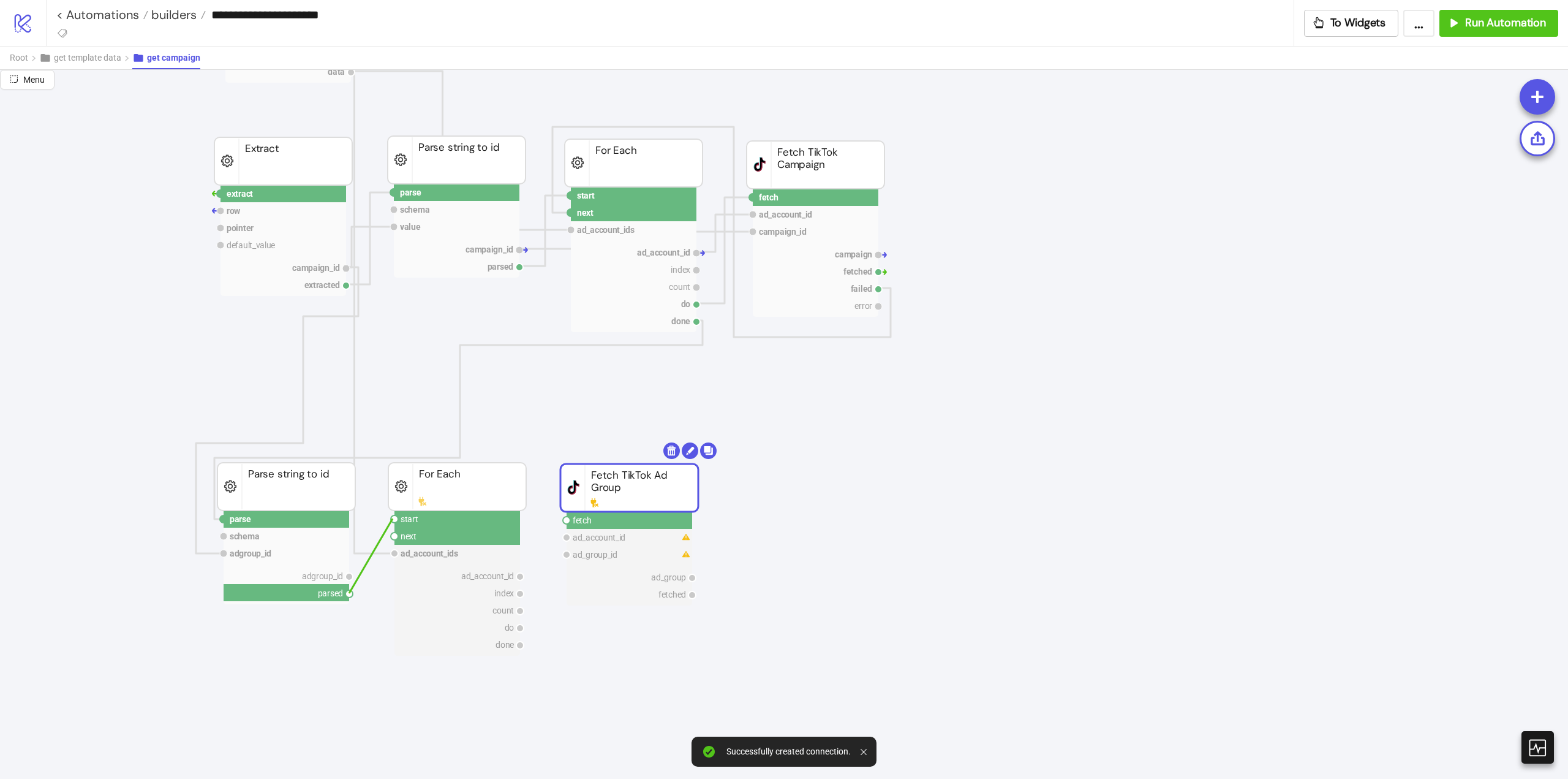
click at [393, 518] on circle at bounding box center [395, 519] width 7 height 7
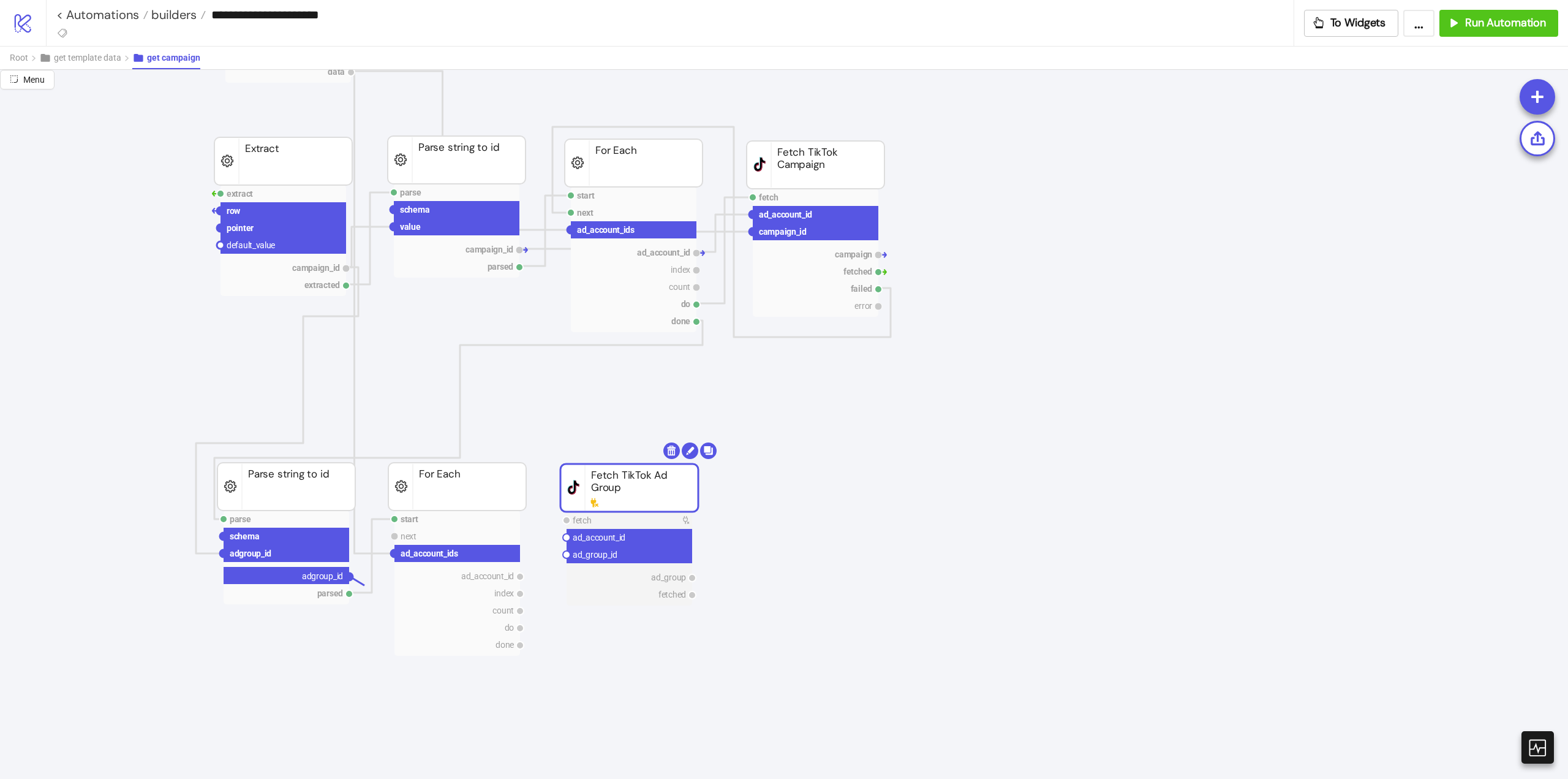
drag, startPoint x: 349, startPoint y: 578, endPoint x: 533, endPoint y: 593, distance: 184.6
click at [566, 553] on circle at bounding box center [566, 555] width 7 height 7
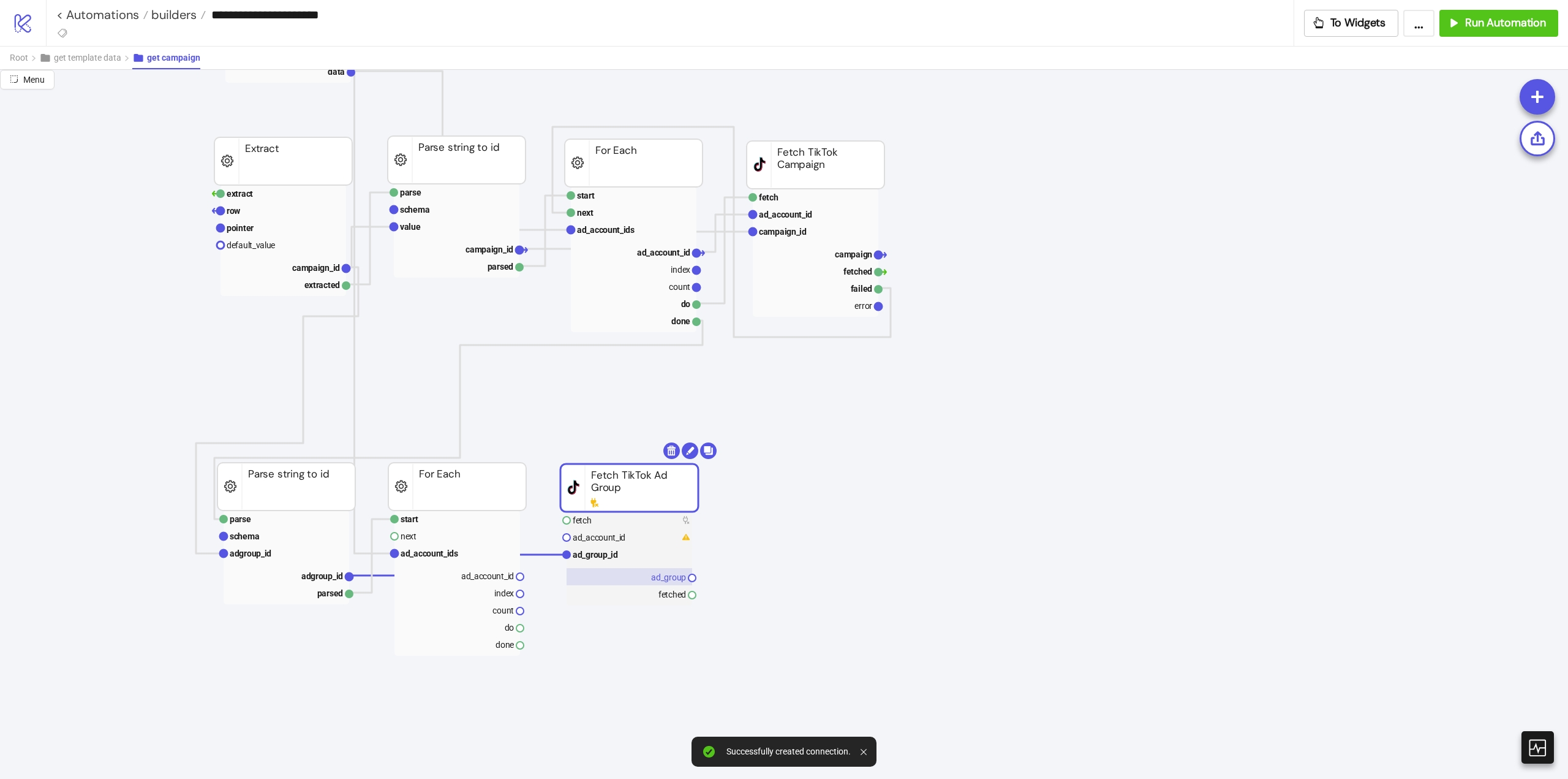
drag, startPoint x: 520, startPoint y: 577, endPoint x: 569, endPoint y: 582, distance: 49.3
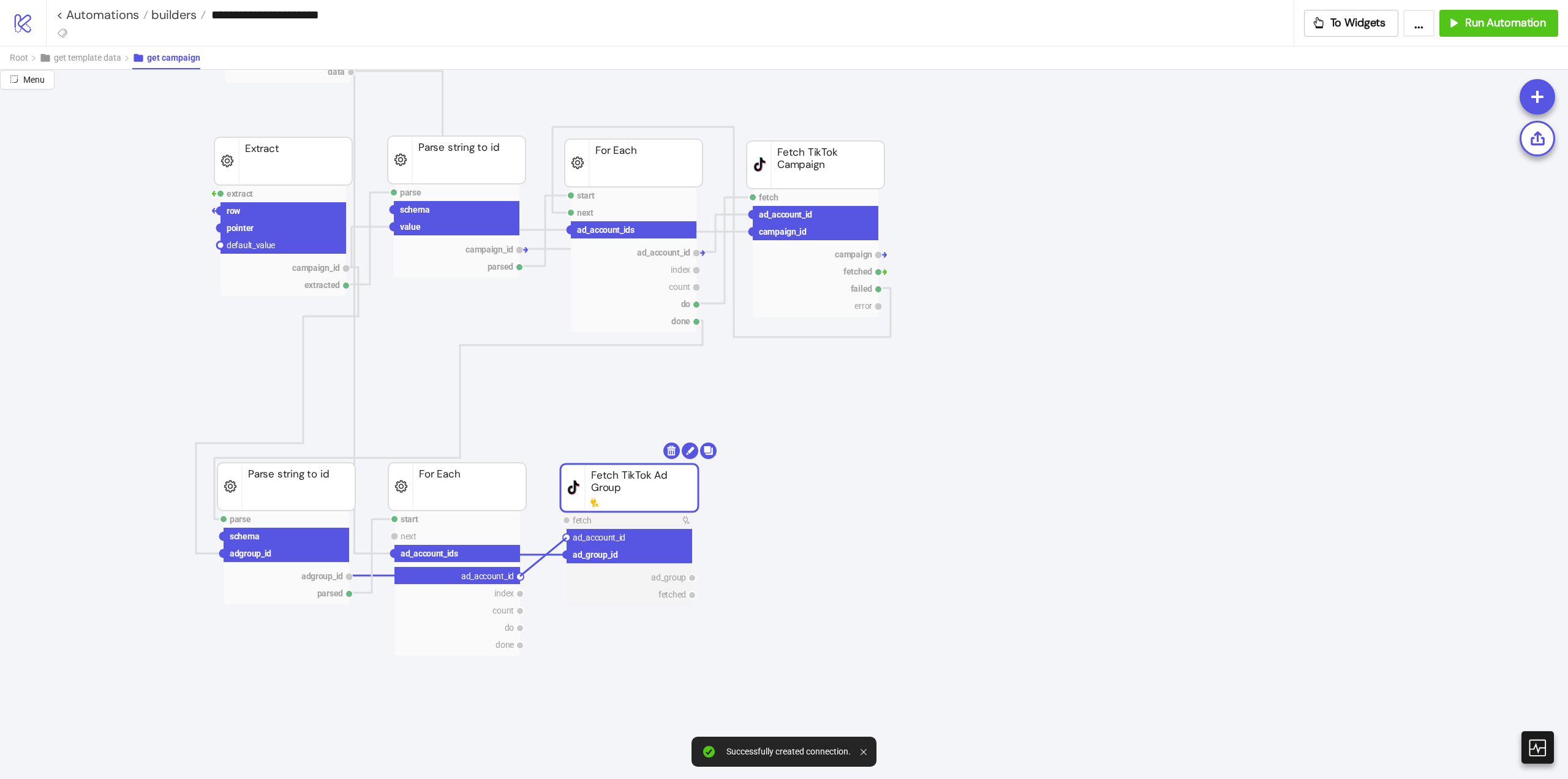
click at [566, 538] on circle at bounding box center [566, 538] width 7 height 7
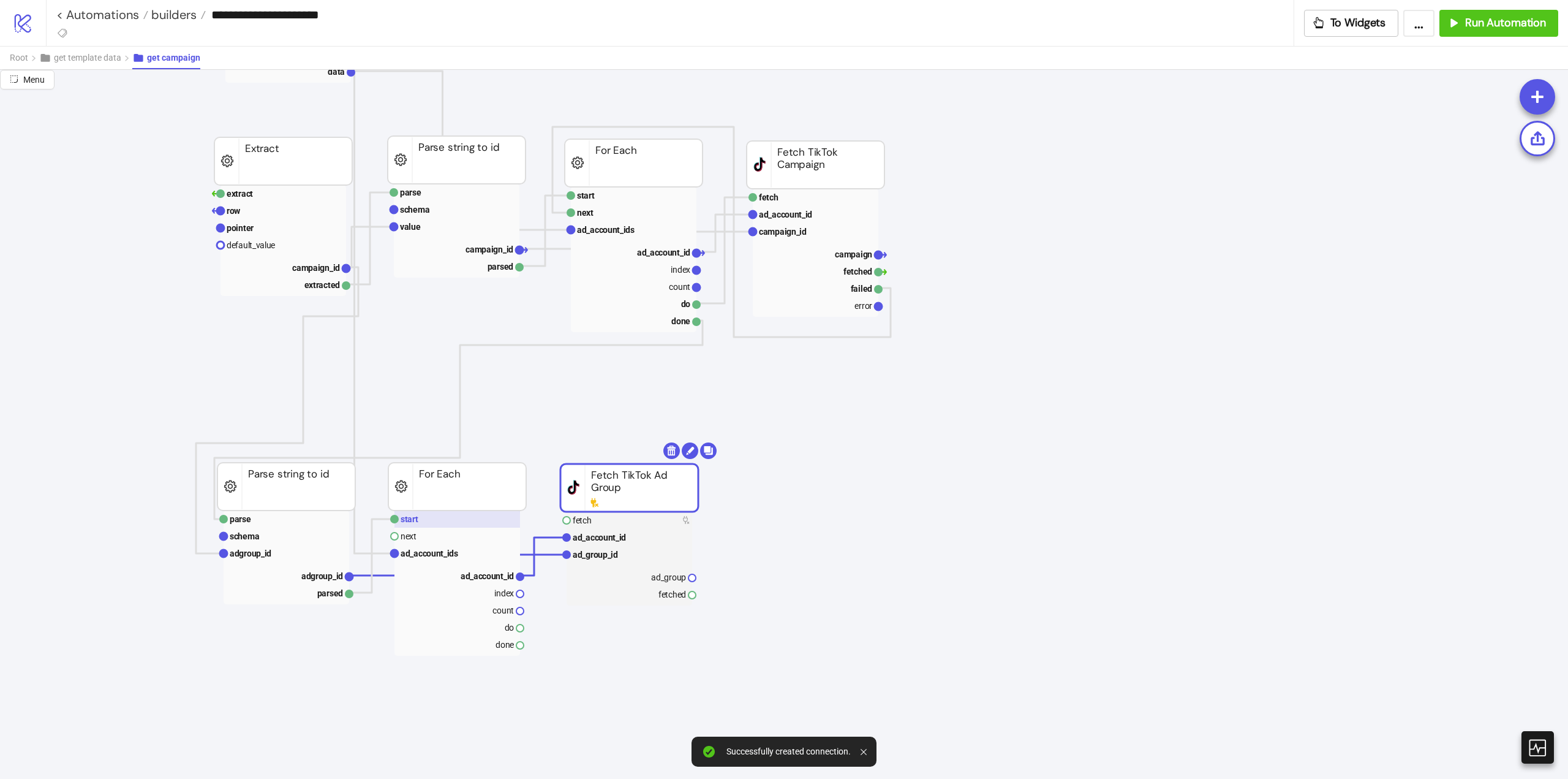
click at [481, 523] on rect at bounding box center [457, 519] width 126 height 17
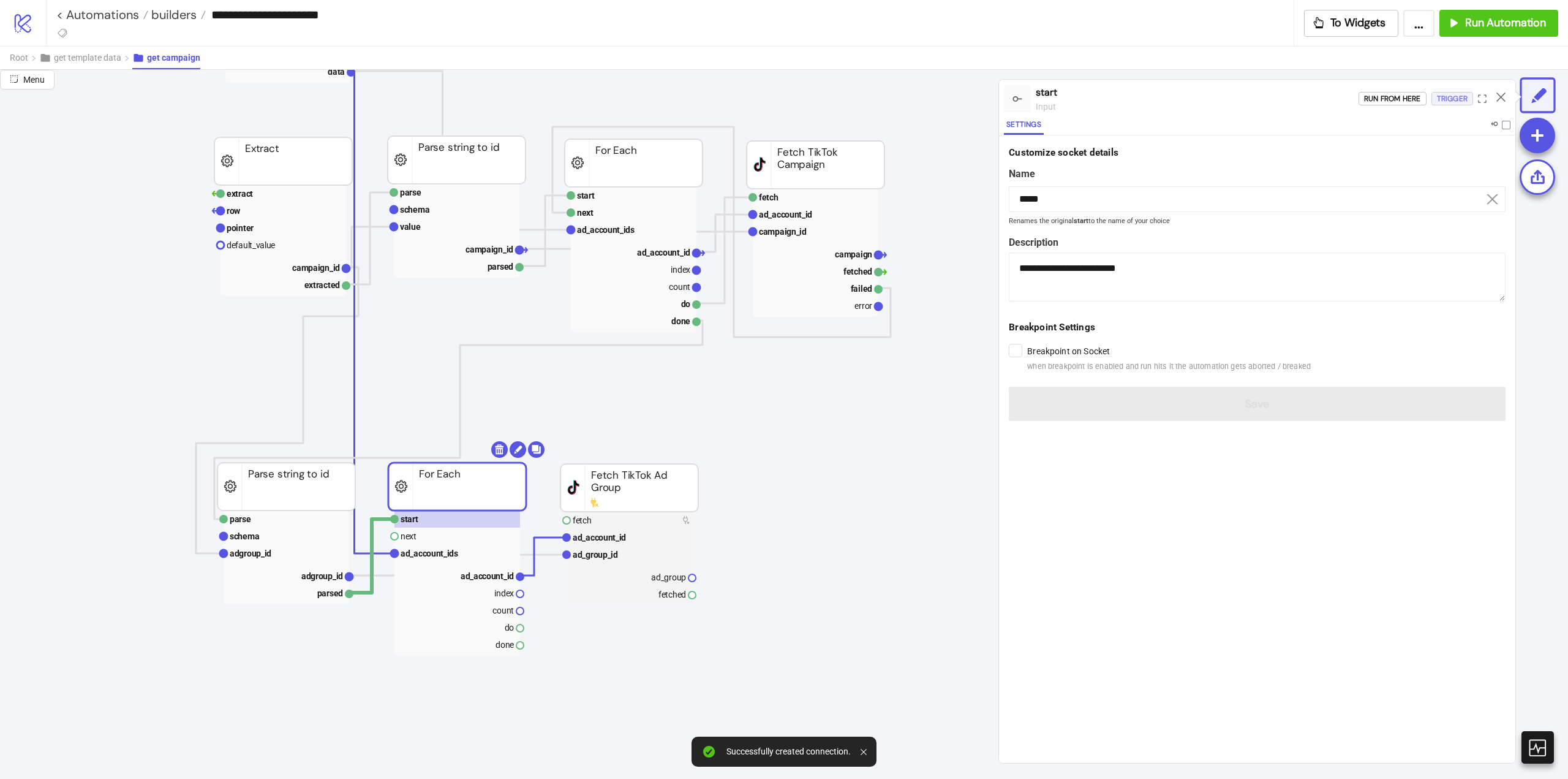
click at [1445, 99] on div "Trigger" at bounding box center [1452, 99] width 31 height 14
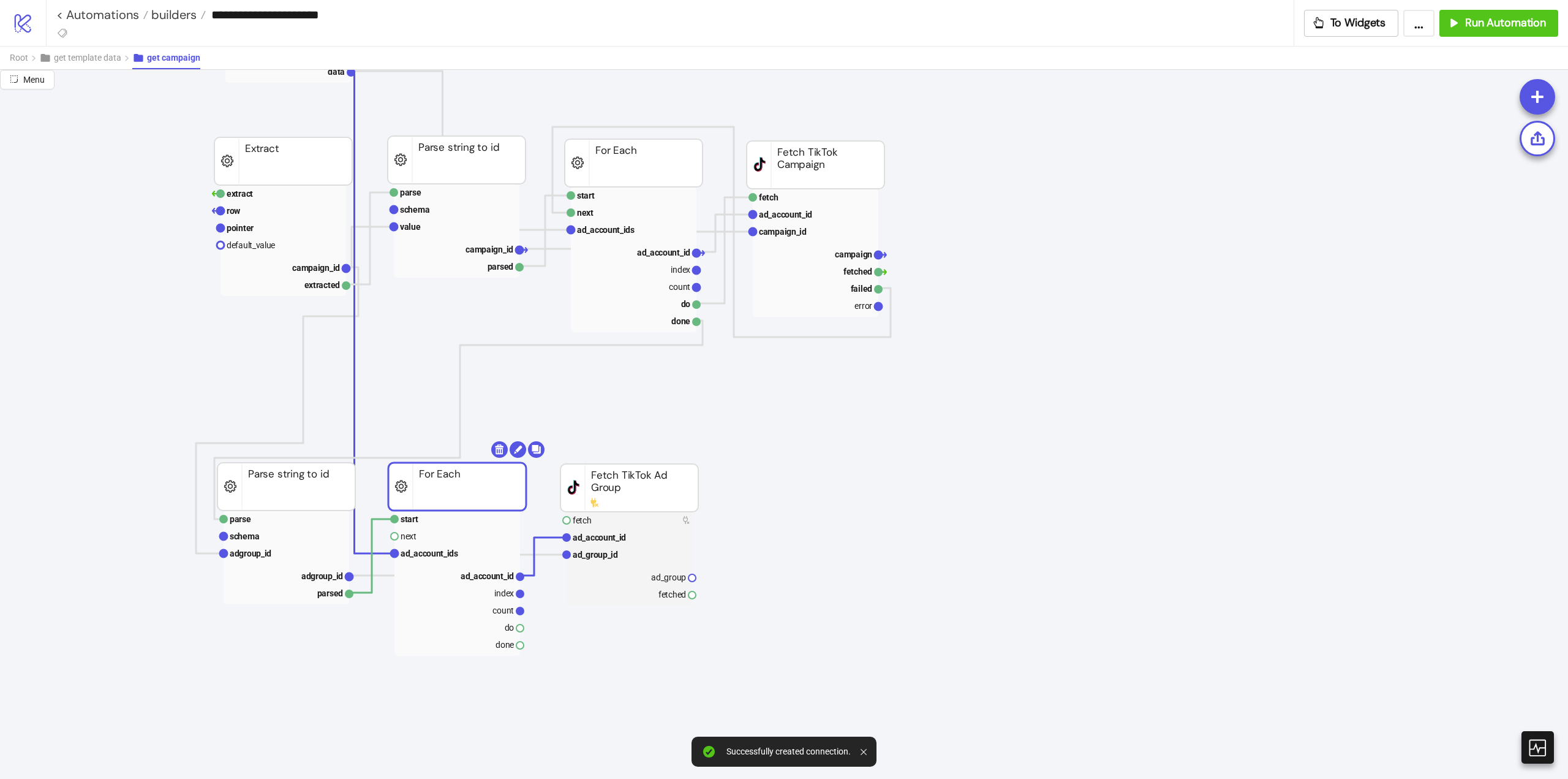
scroll to position [245, 0]
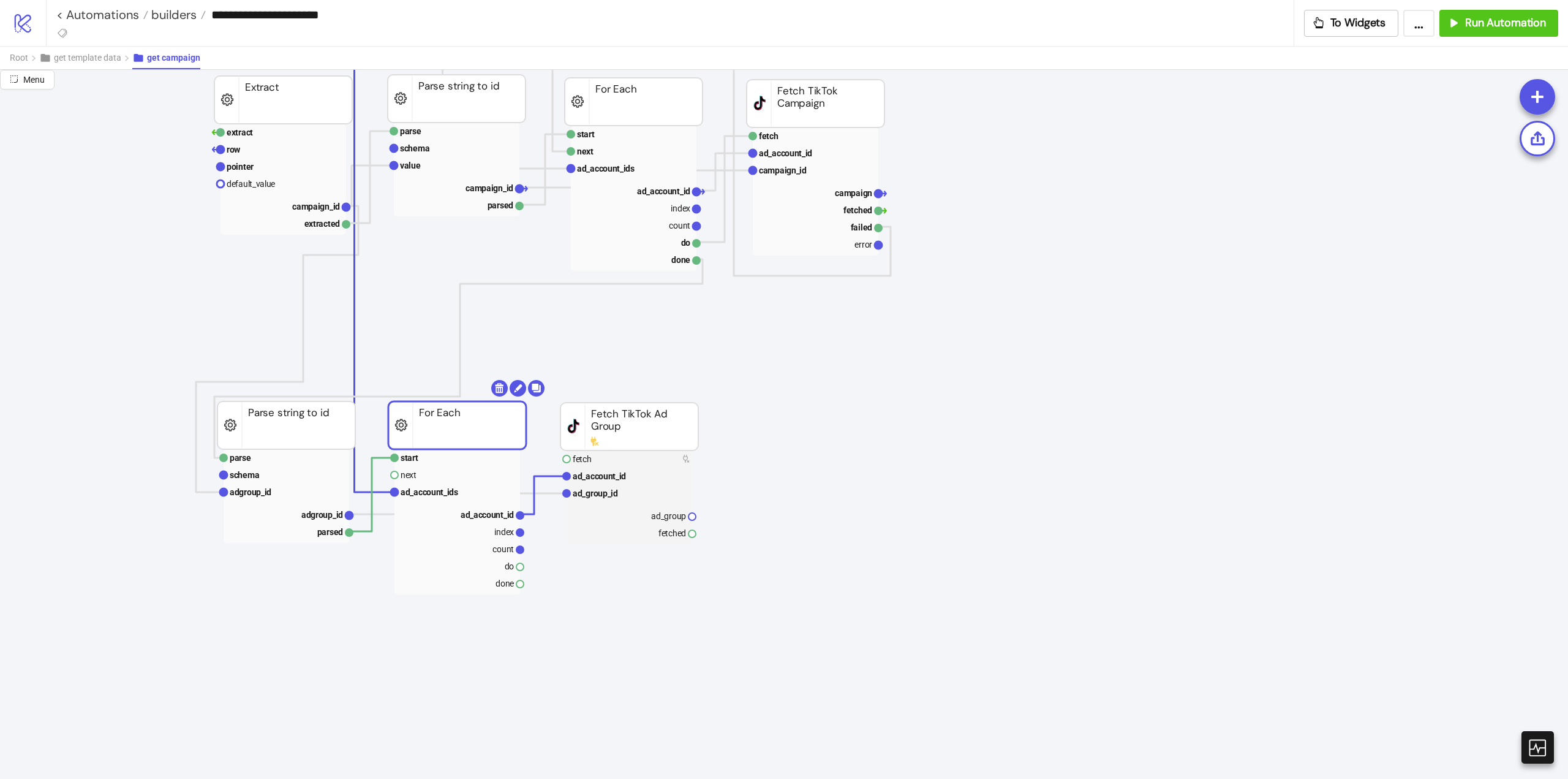
click at [645, 429] on rect at bounding box center [630, 426] width 138 height 48
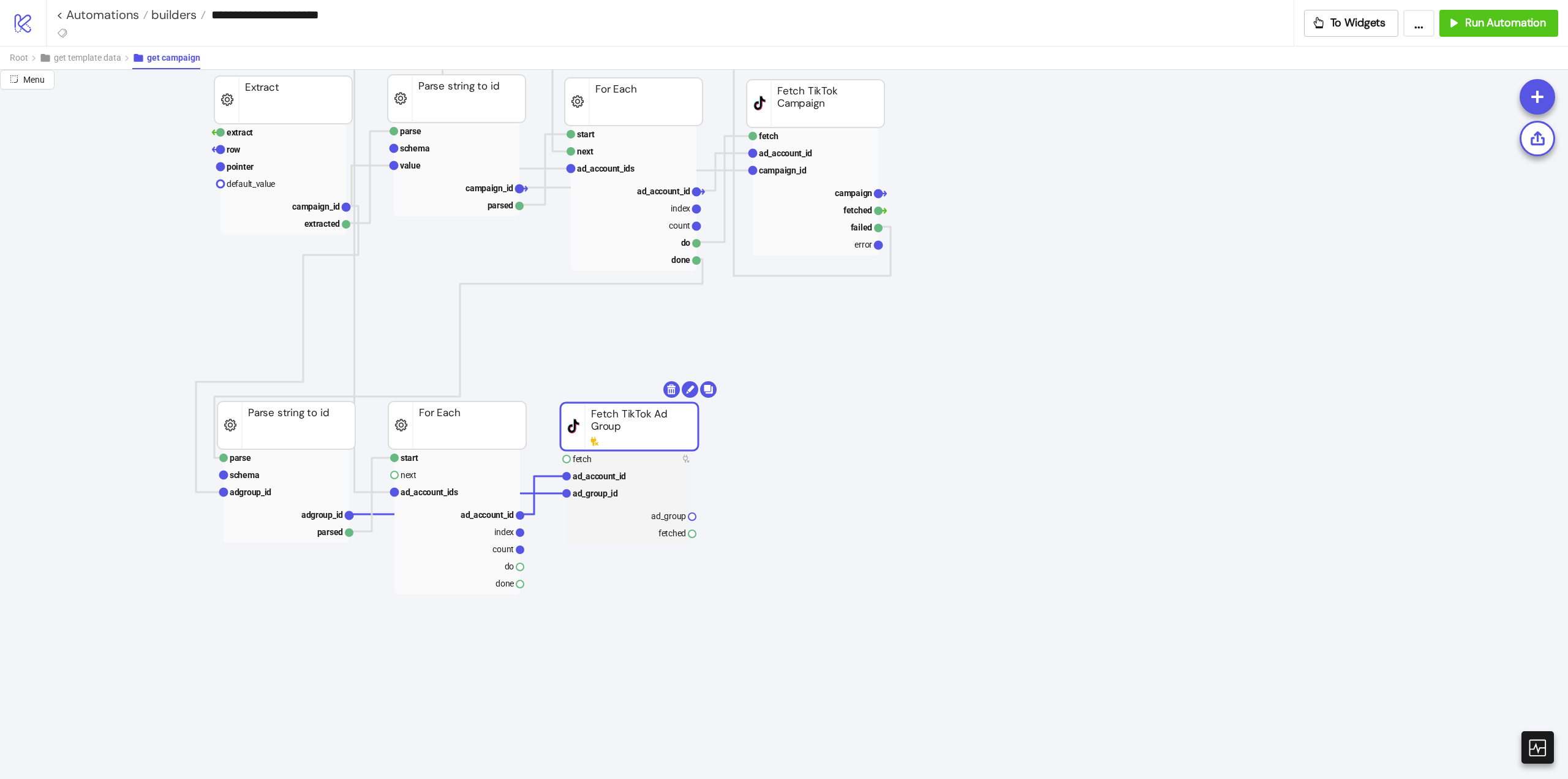
drag, startPoint x: 645, startPoint y: 429, endPoint x: 829, endPoint y: 390, distance: 188.1
click at [645, 428] on rect at bounding box center [630, 426] width 138 height 48
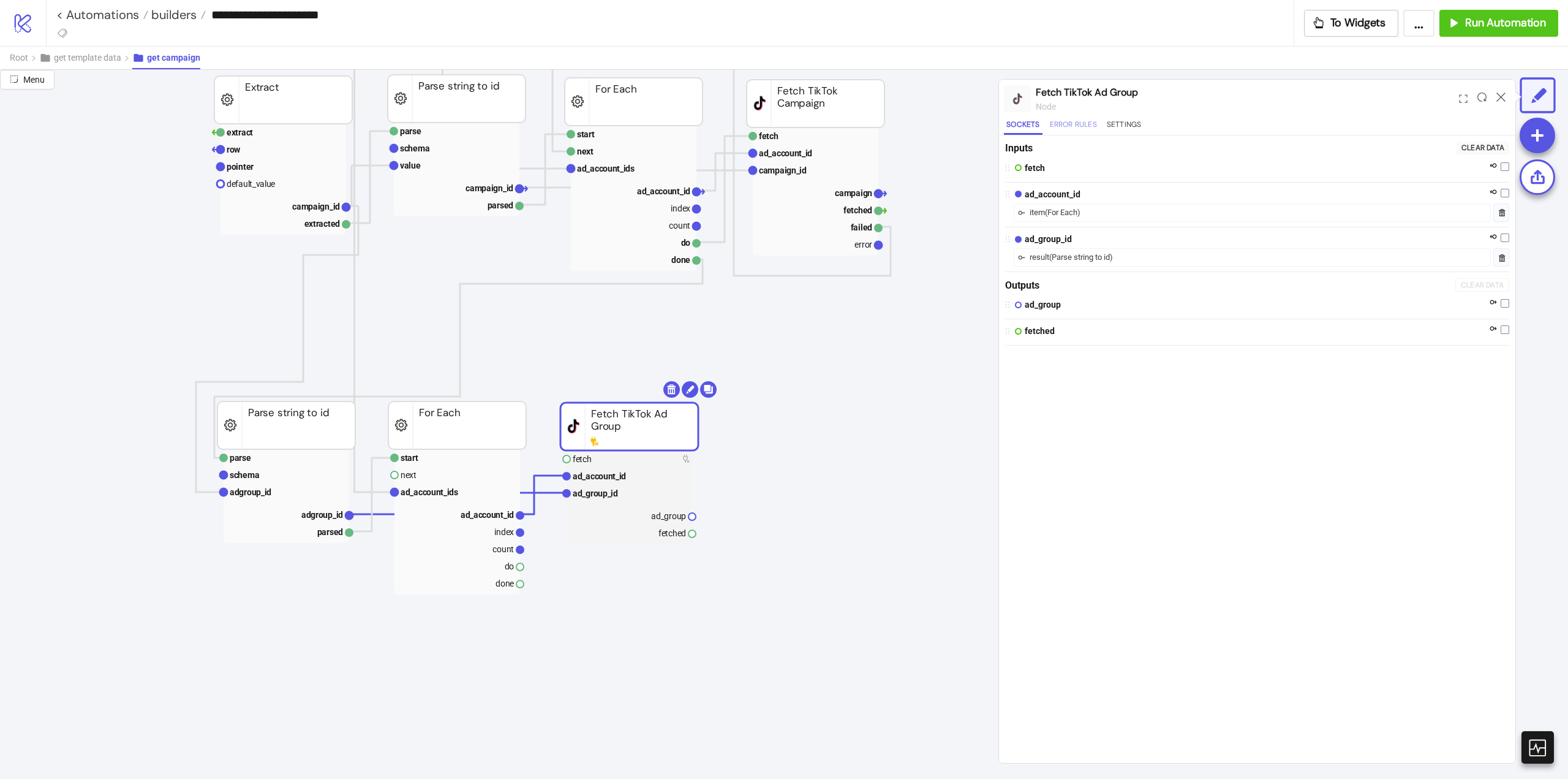
click at [1080, 131] on button "Error Rules" at bounding box center [1073, 126] width 52 height 16
click at [1249, 284] on span "Create an error rule" at bounding box center [1257, 288] width 73 height 10
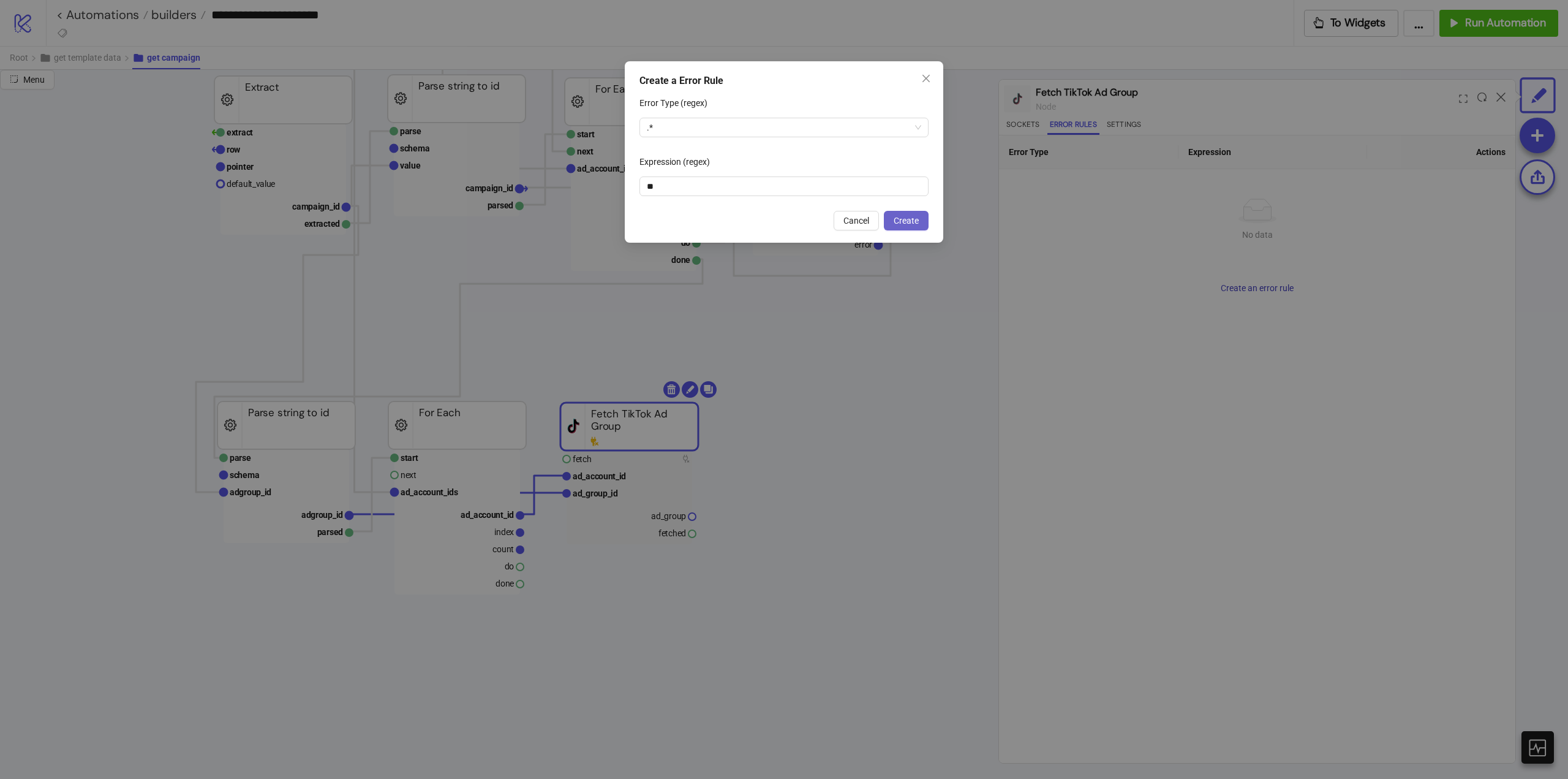
click at [911, 223] on span "Create" at bounding box center [906, 221] width 25 height 10
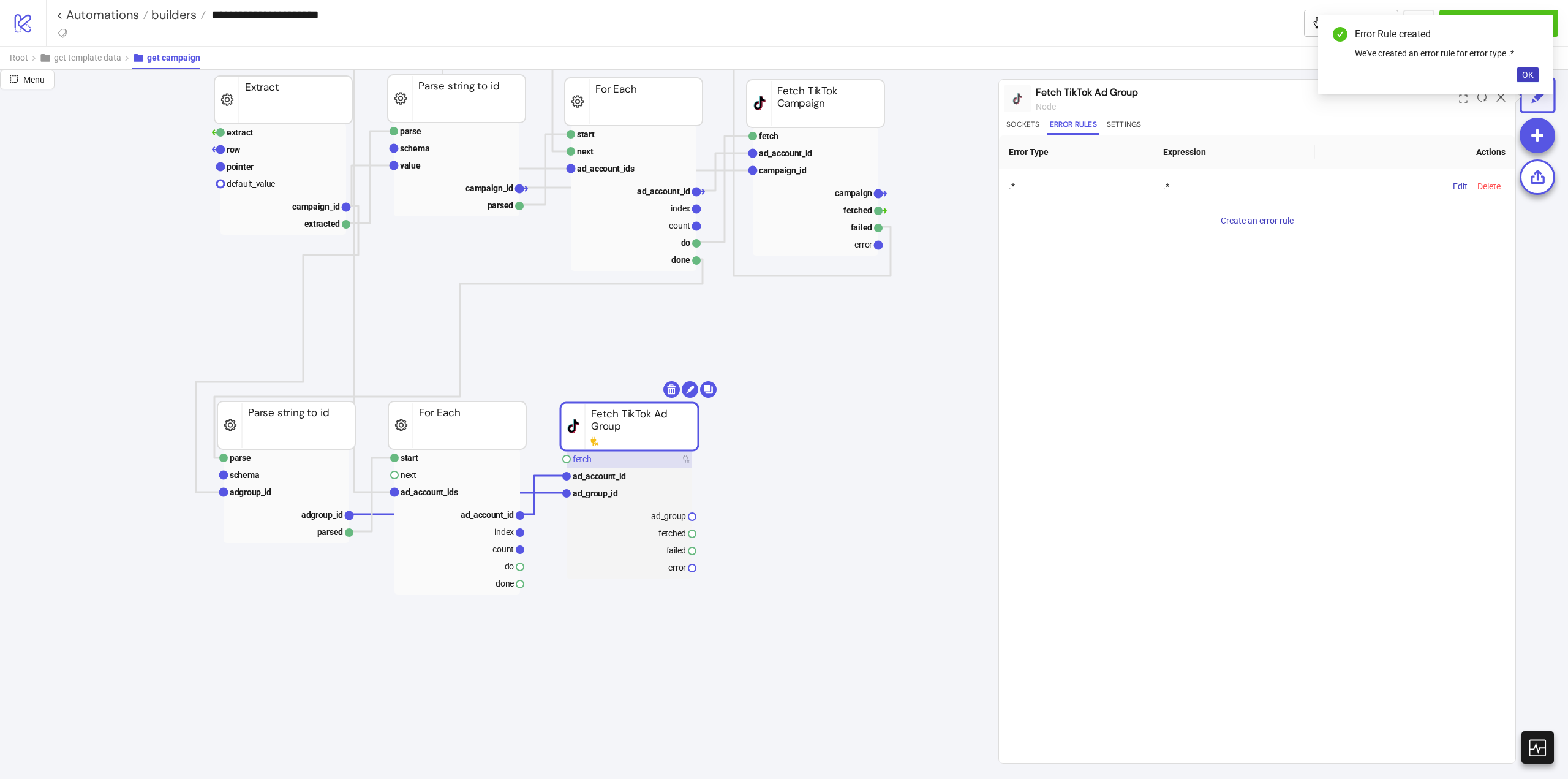
click at [615, 461] on rect at bounding box center [629, 459] width 126 height 17
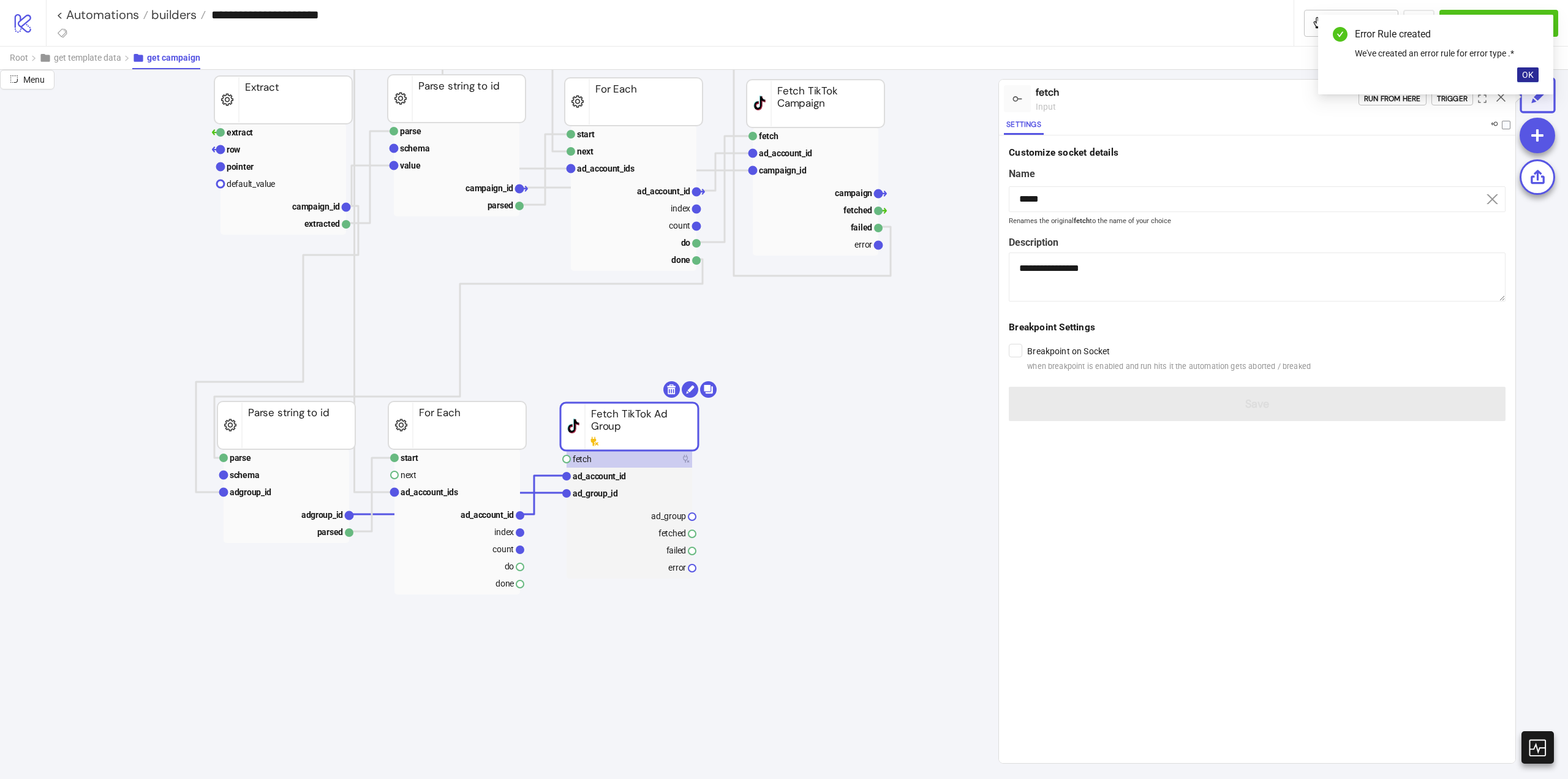
click at [1528, 74] on span "OK" at bounding box center [1528, 75] width 11 height 10
click at [1447, 100] on div "Trigger" at bounding box center [1452, 99] width 31 height 14
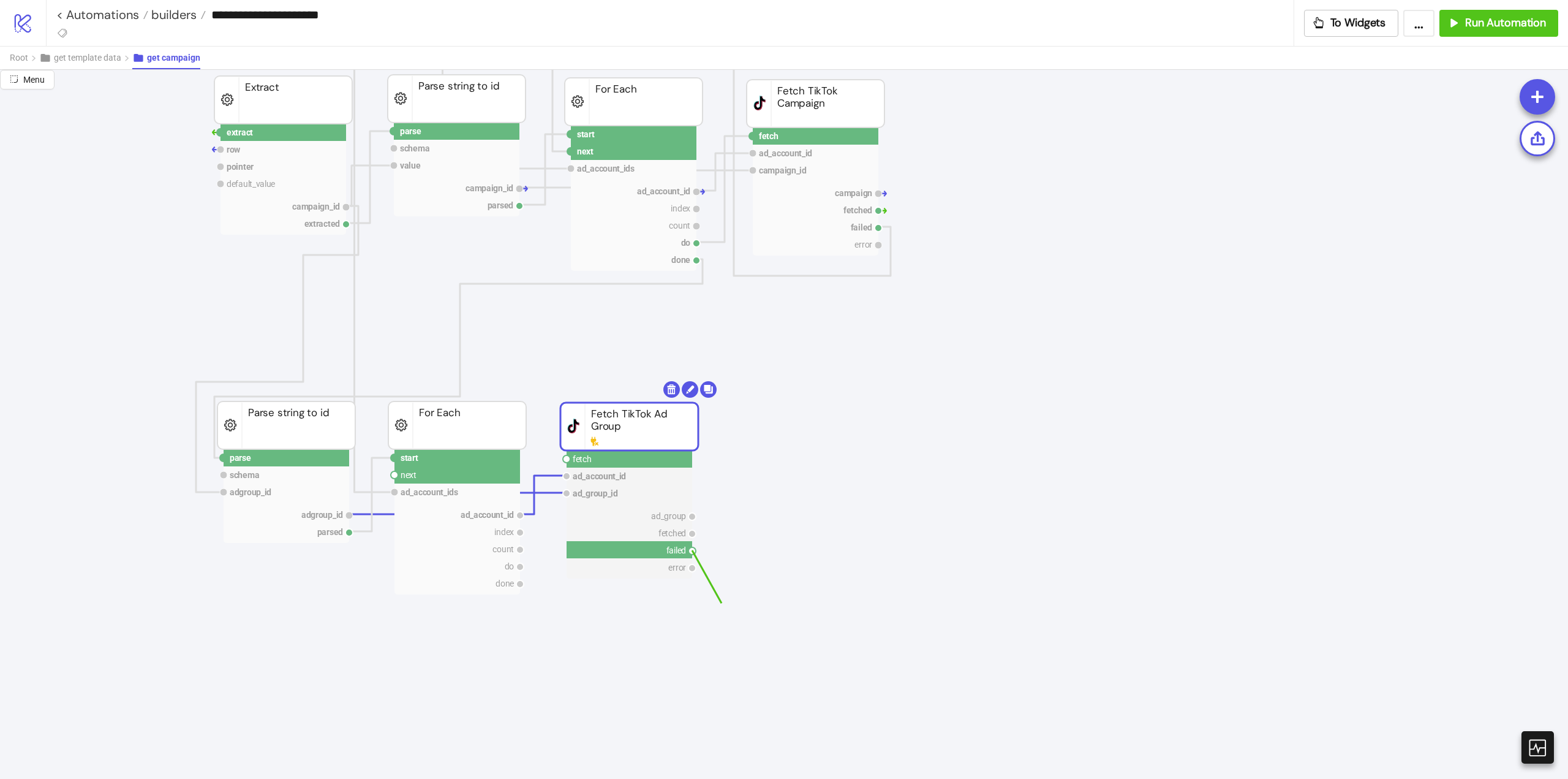
drag, startPoint x: 708, startPoint y: 573, endPoint x: 664, endPoint y: 638, distance: 78.5
click at [392, 477] on circle at bounding box center [395, 475] width 7 height 7
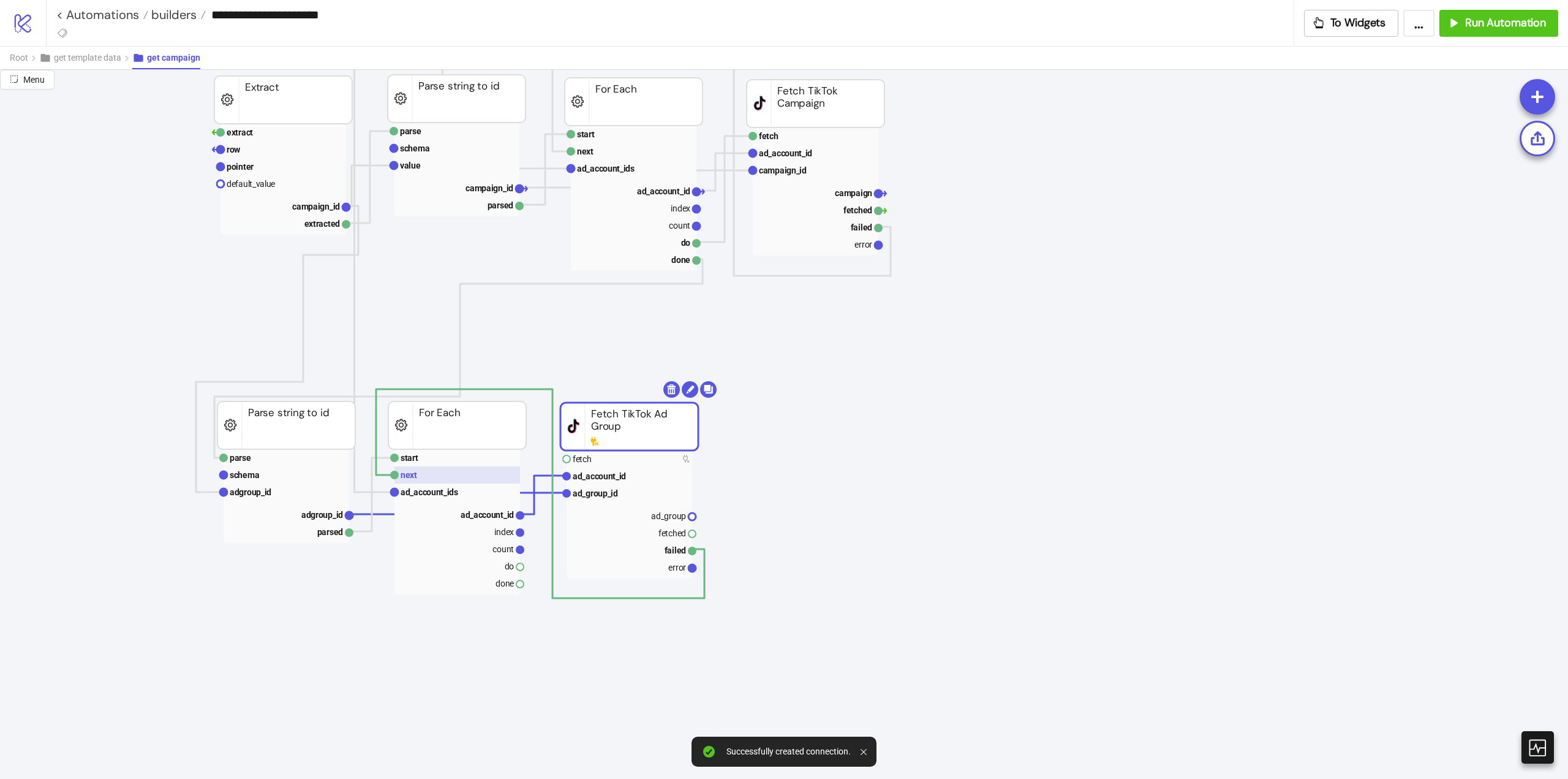
click at [432, 476] on rect at bounding box center [457, 475] width 126 height 17
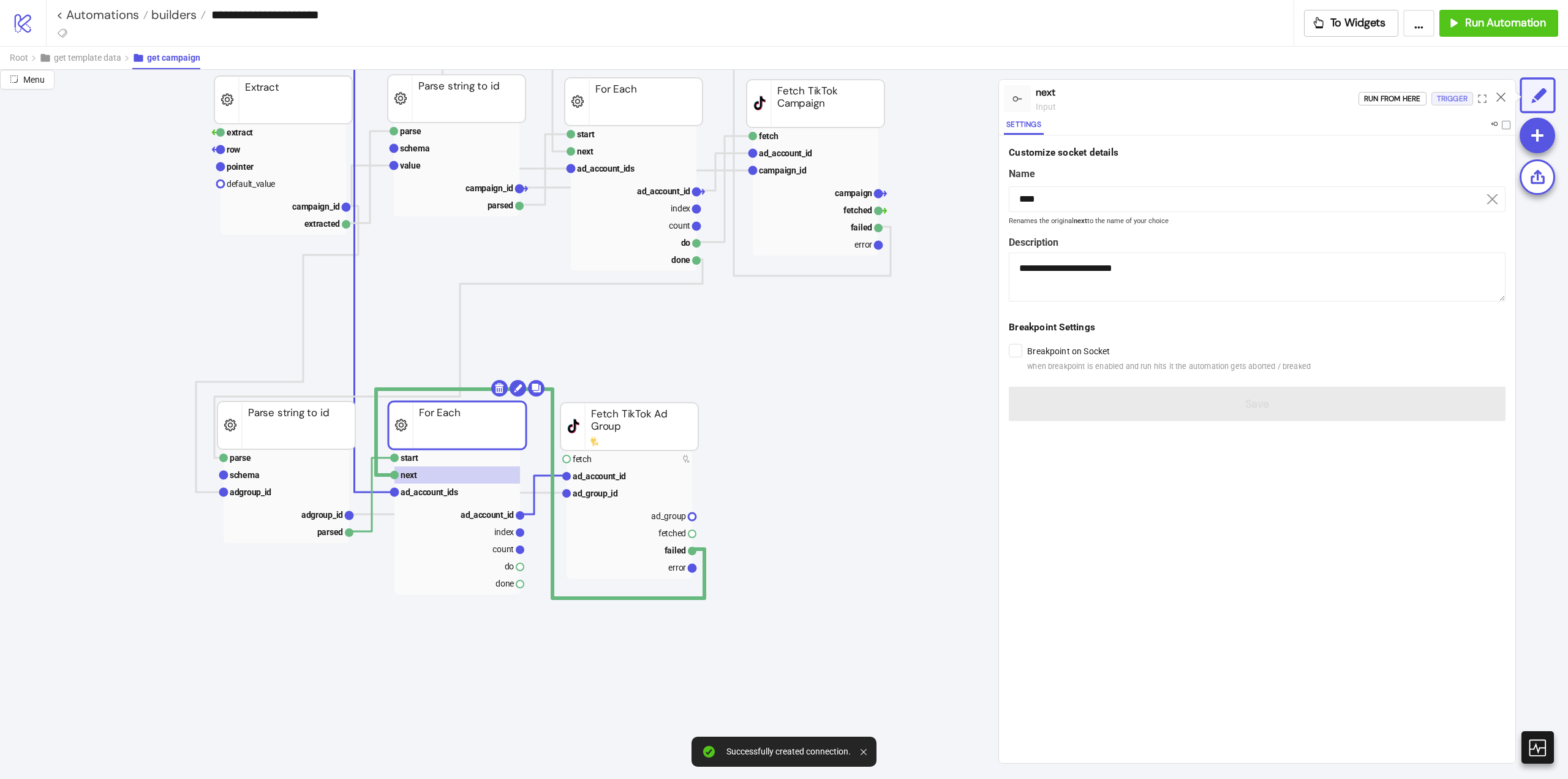
click at [1446, 101] on div "Trigger" at bounding box center [1452, 99] width 31 height 14
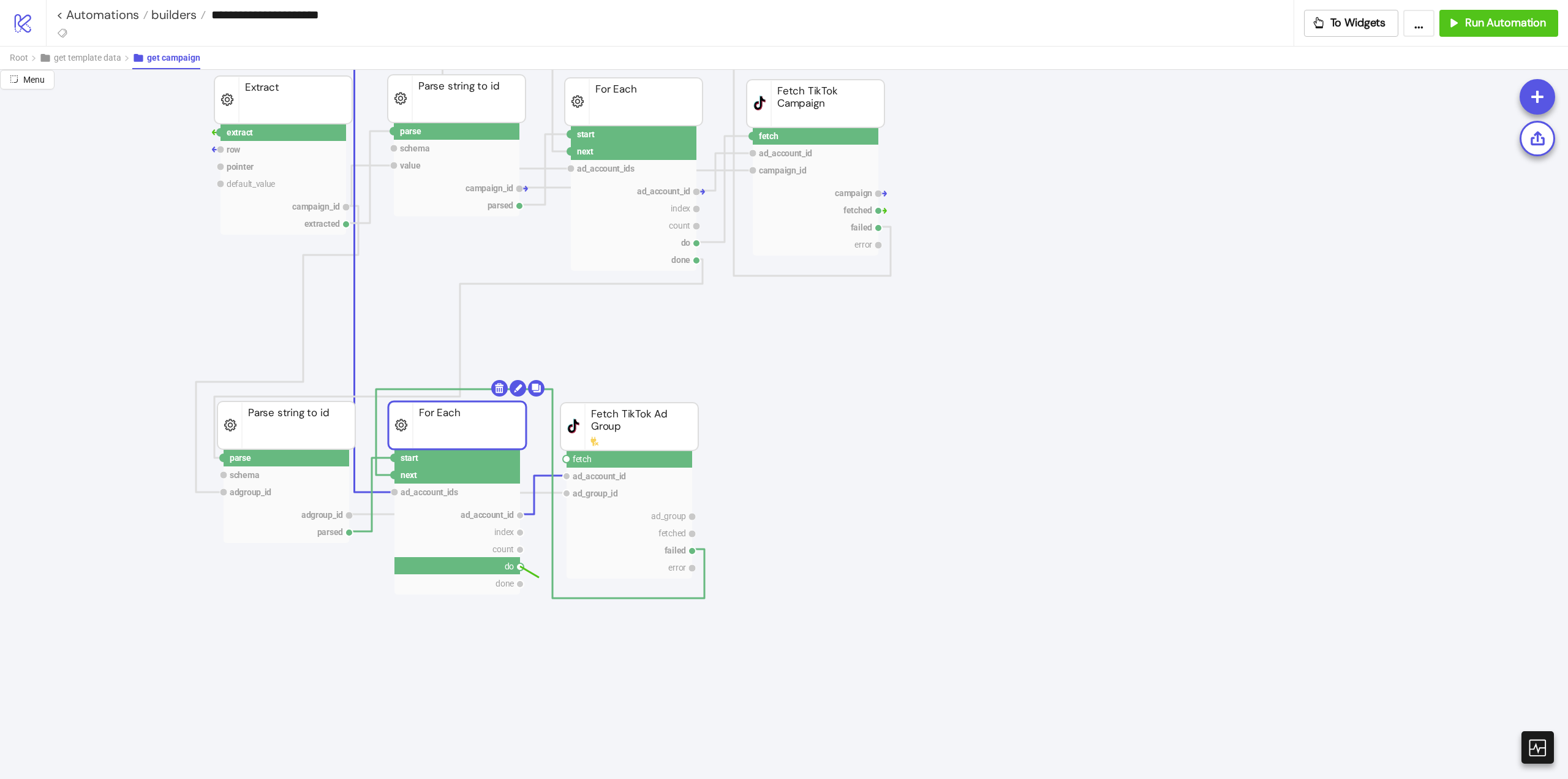
drag, startPoint x: 521, startPoint y: 568, endPoint x: 562, endPoint y: 553, distance: 43.7
click at [567, 462] on circle at bounding box center [566, 459] width 7 height 7
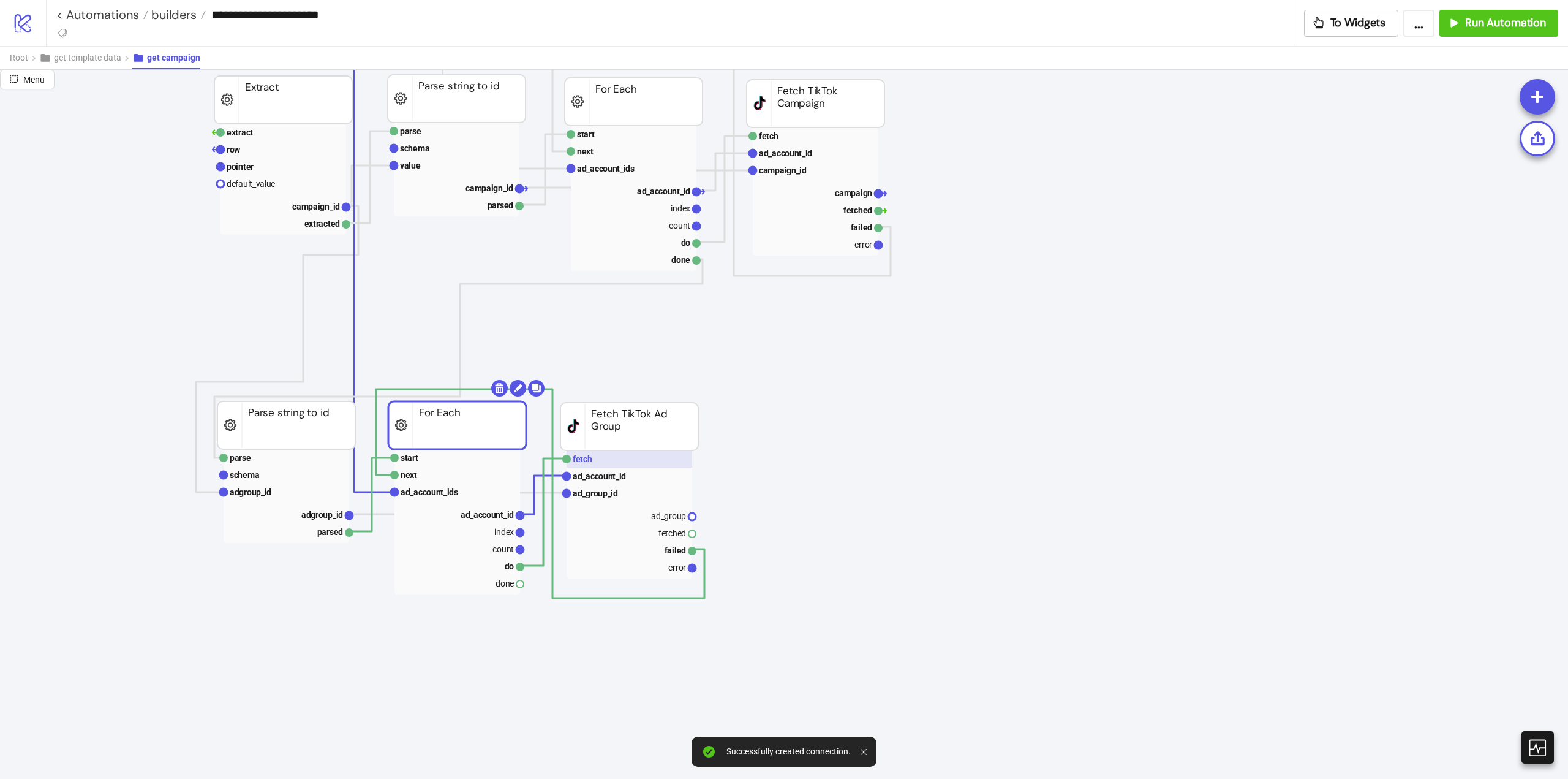
click at [593, 458] on rect at bounding box center [629, 459] width 126 height 17
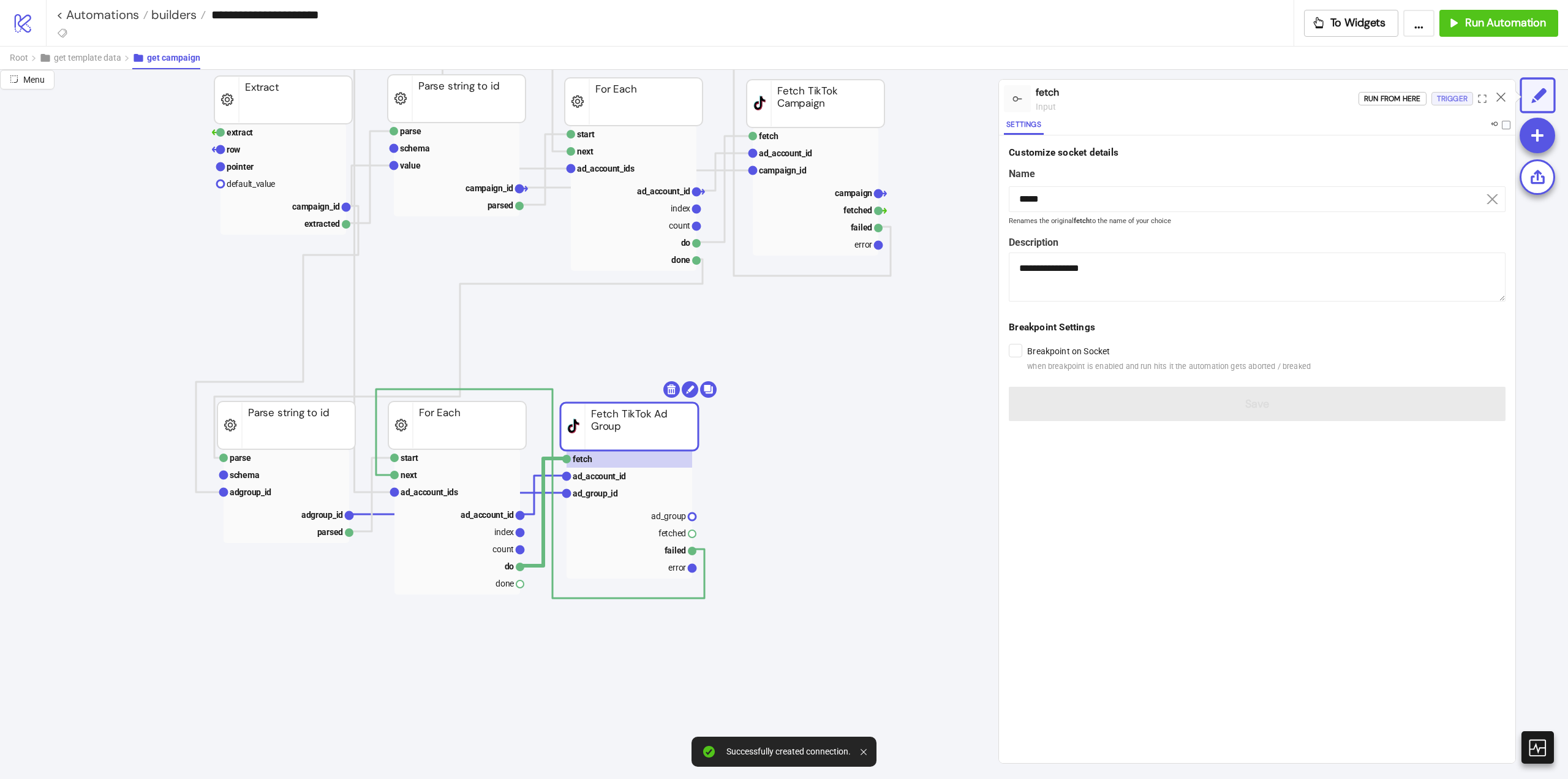
click at [1457, 101] on div "Trigger" at bounding box center [1452, 99] width 31 height 14
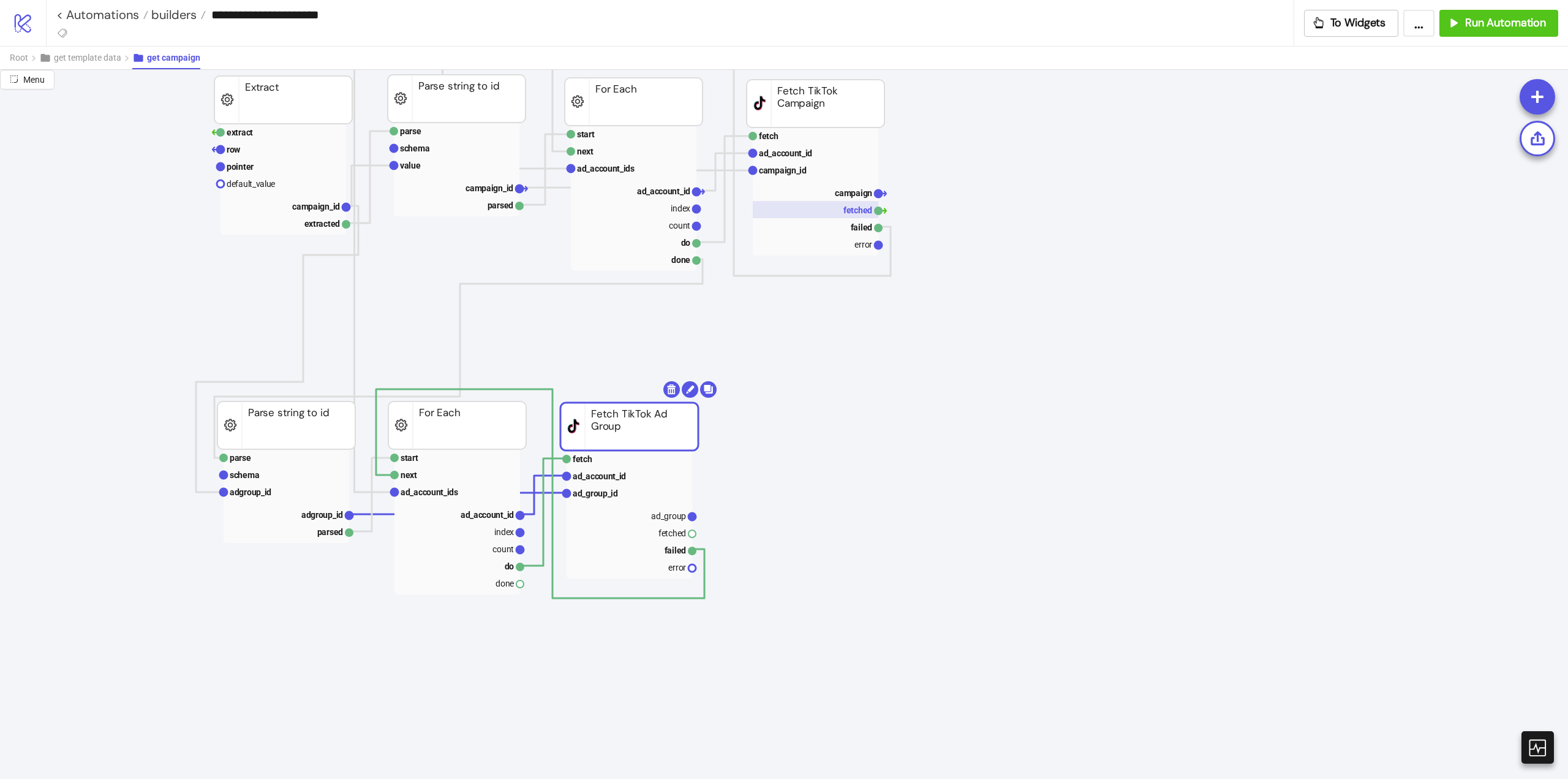
click at [855, 214] on rect at bounding box center [816, 209] width 126 height 17
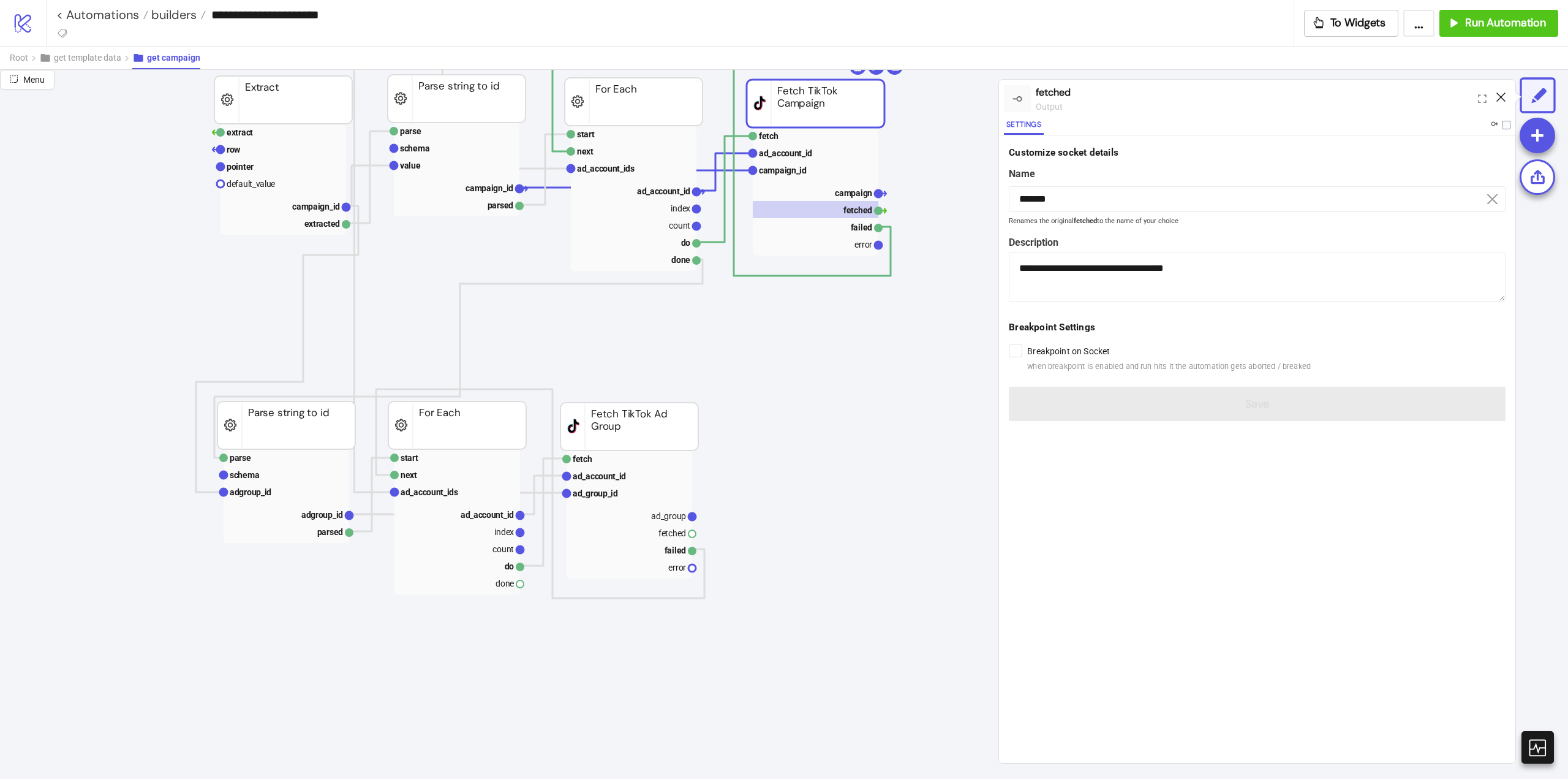
click at [1500, 96] on icon at bounding box center [1501, 97] width 9 height 9
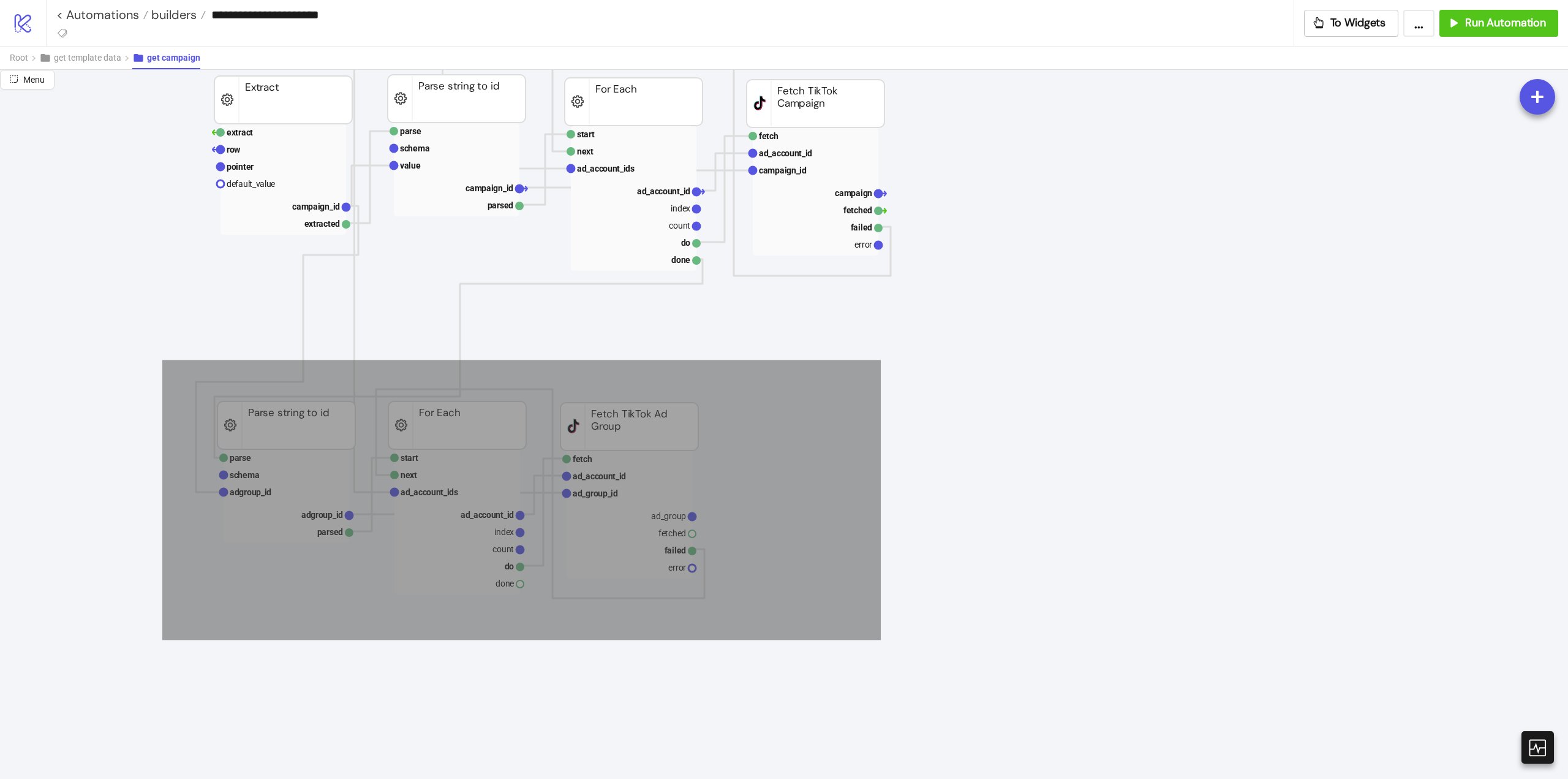
drag, startPoint x: 163, startPoint y: 360, endPoint x: 881, endPoint y: 640, distance: 770.7
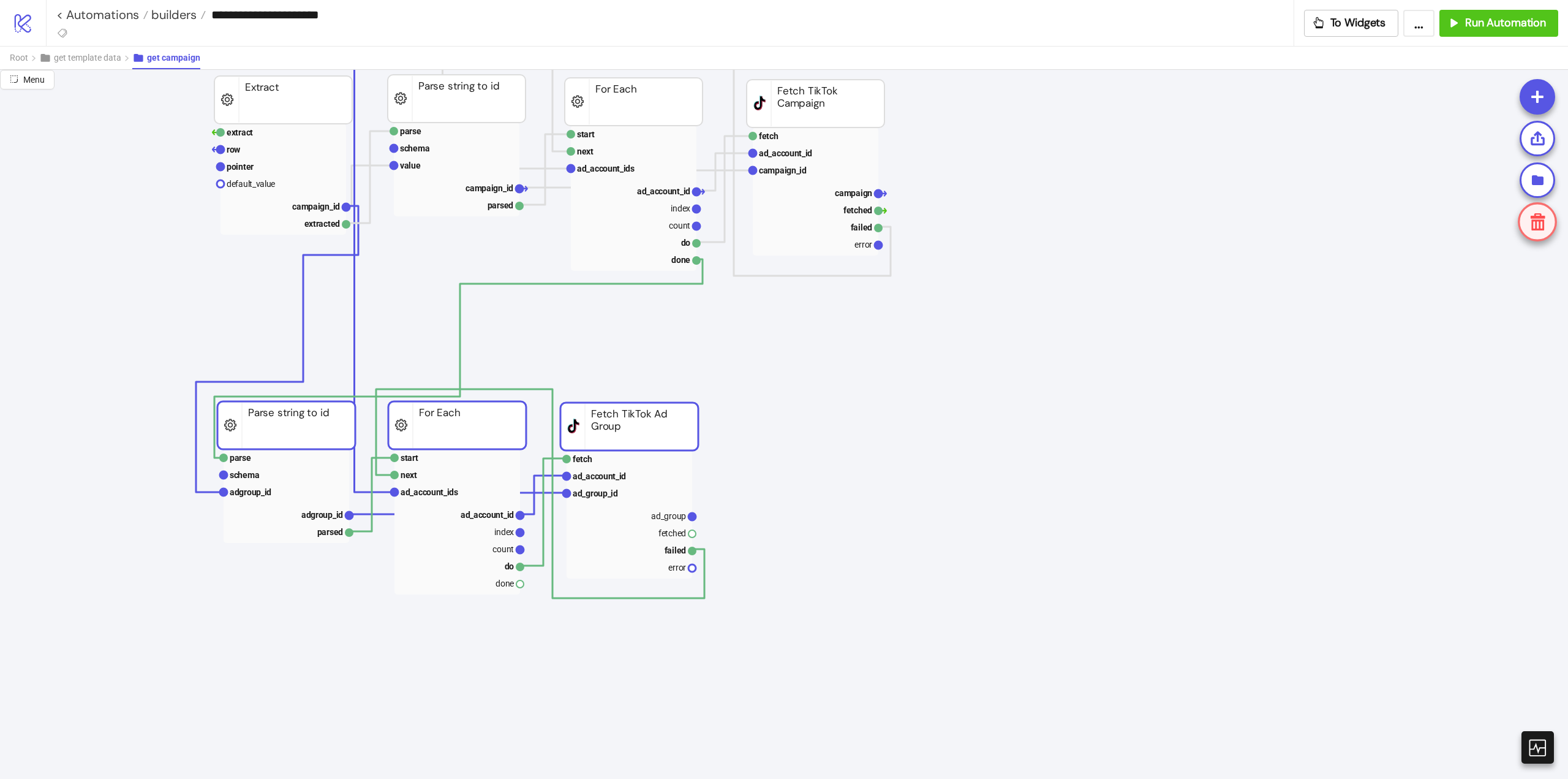
scroll to position [0, 0]
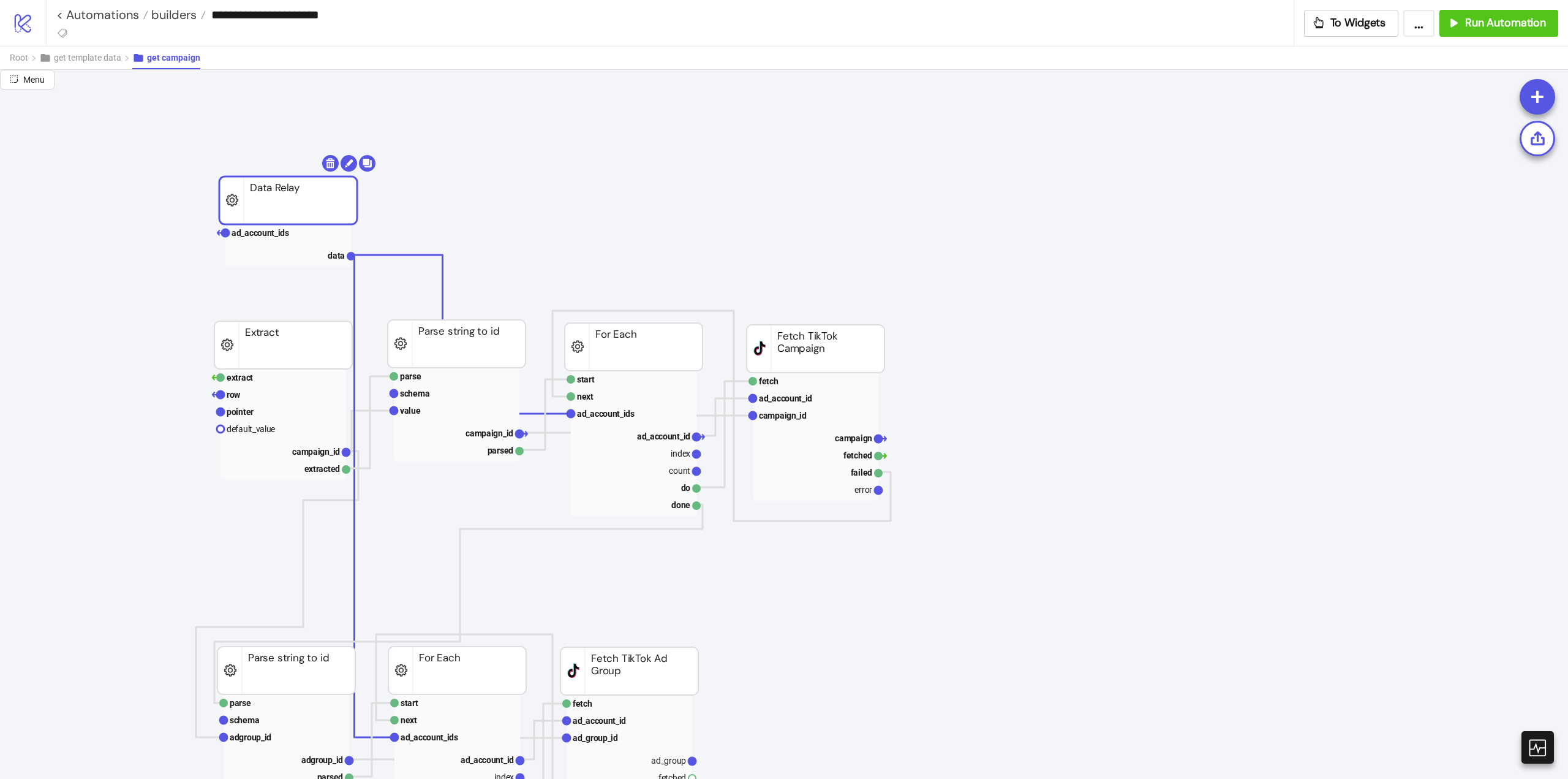
click at [315, 196] on rect at bounding box center [288, 200] width 138 height 48
click at [329, 163] on body "**********" at bounding box center [784, 389] width 1568 height 779
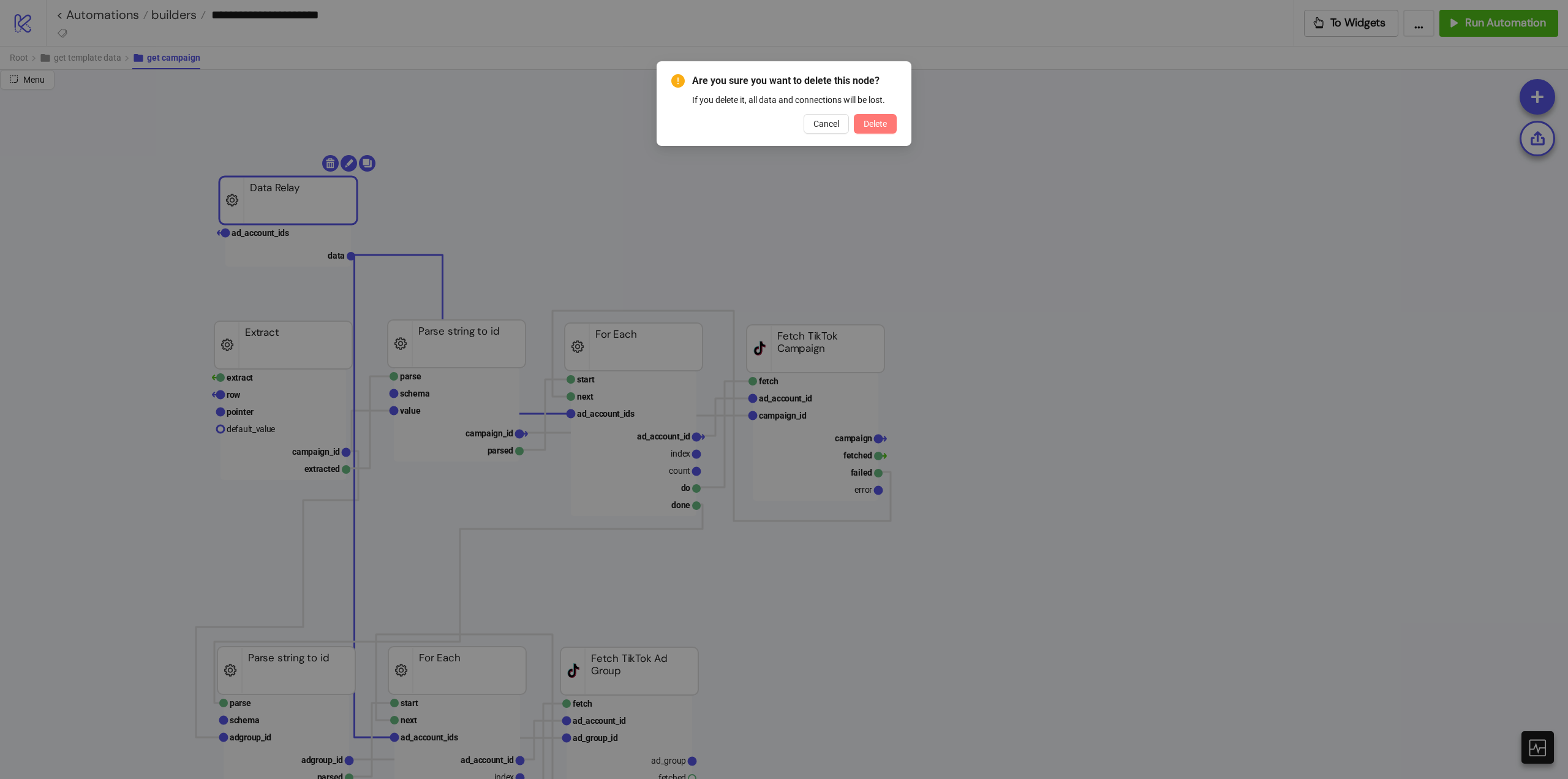
click at [892, 121] on button "Delete" at bounding box center [875, 124] width 43 height 20
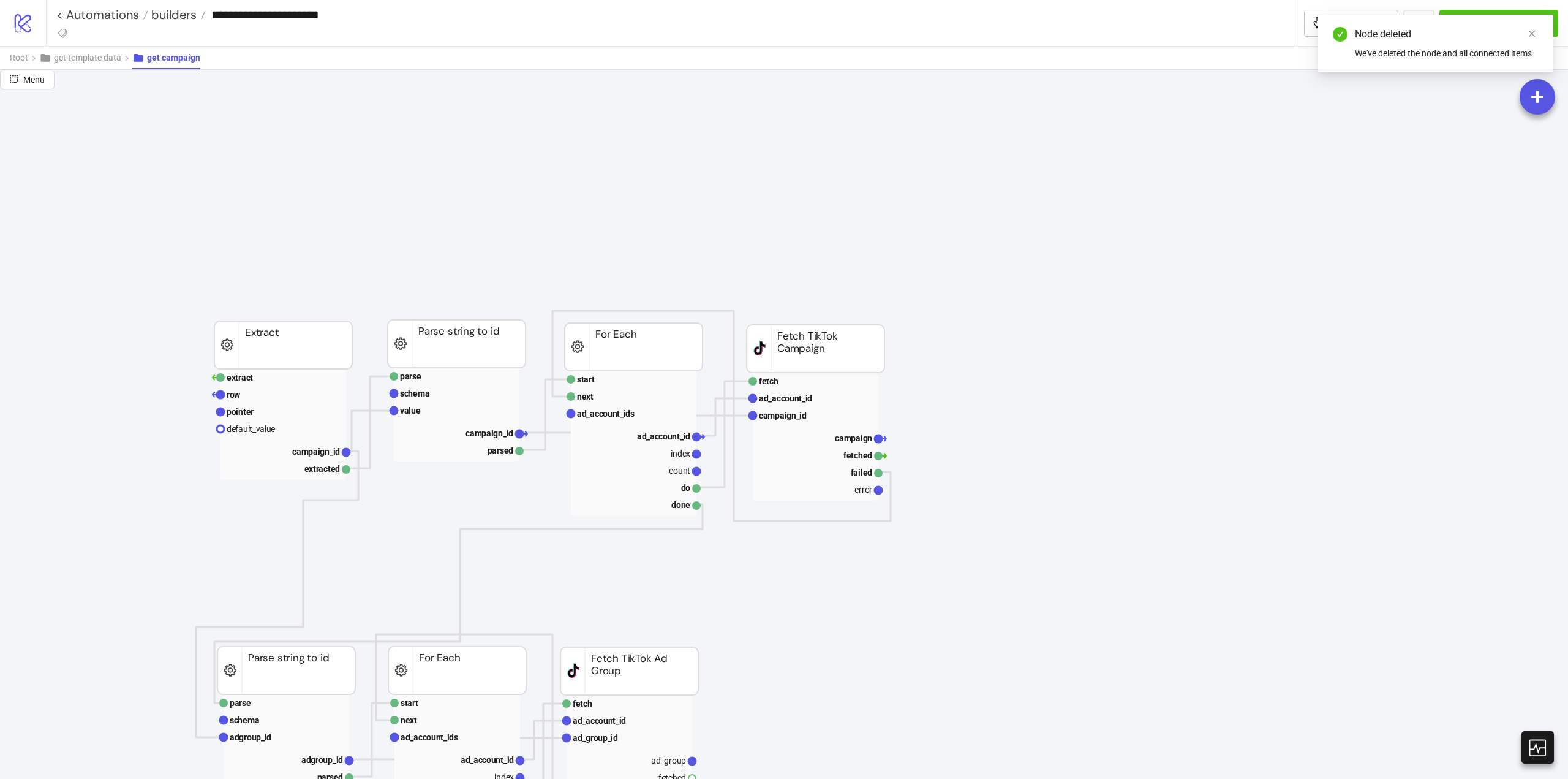
scroll to position [245, 0]
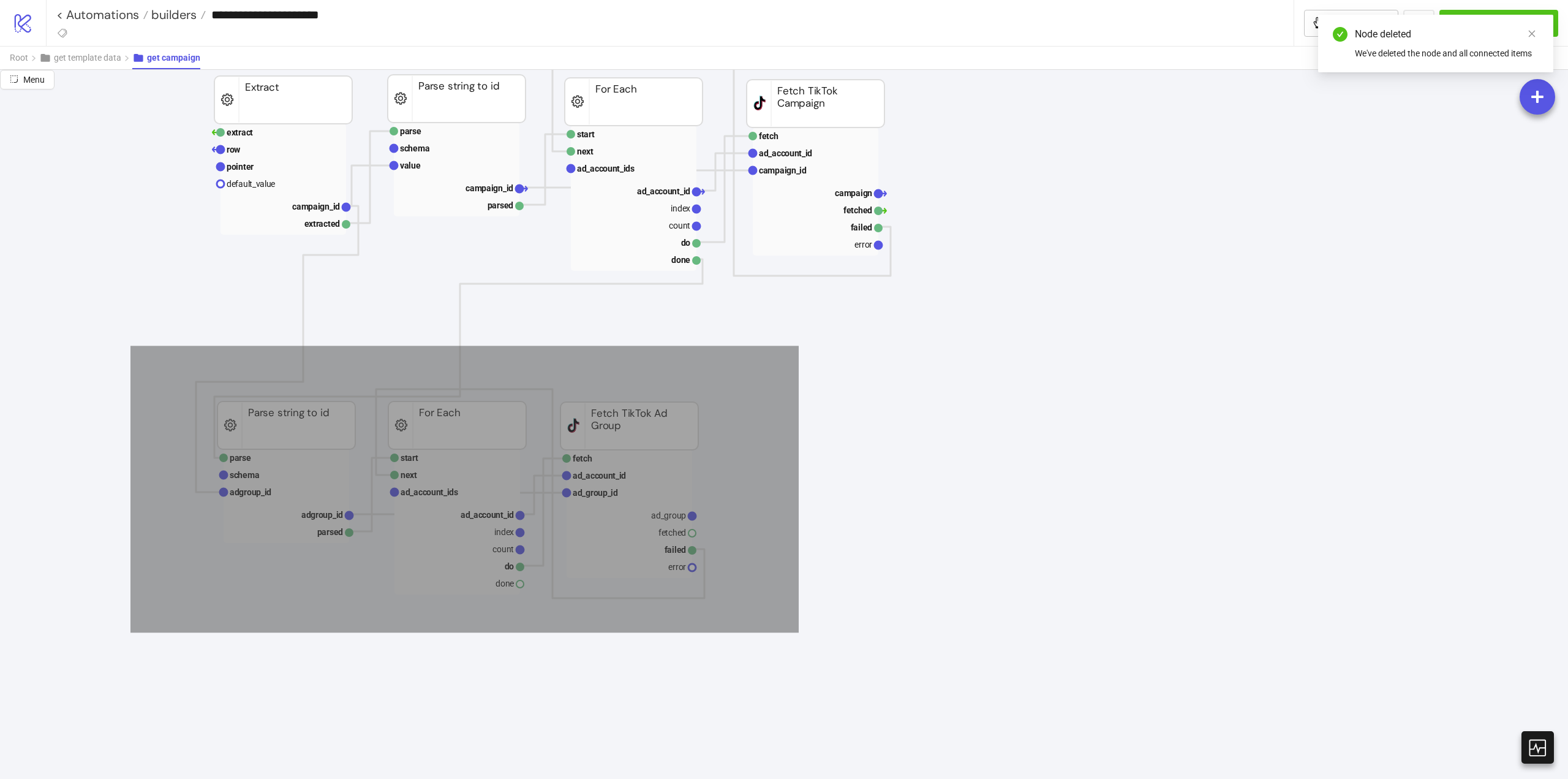
drag, startPoint x: 230, startPoint y: 408, endPoint x: 936, endPoint y: 647, distance: 745.4
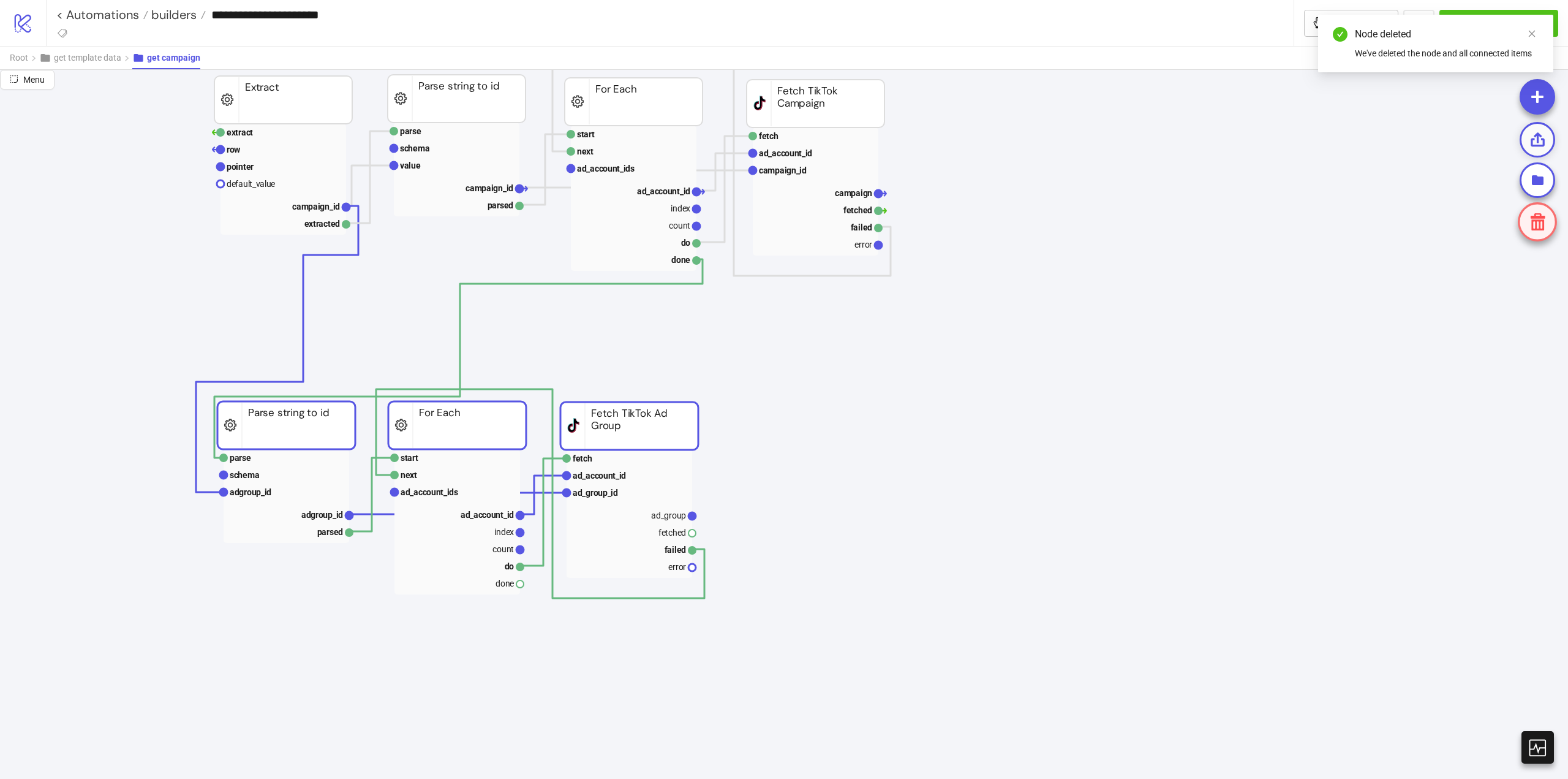
click at [1533, 148] on icon at bounding box center [1537, 140] width 17 height 17
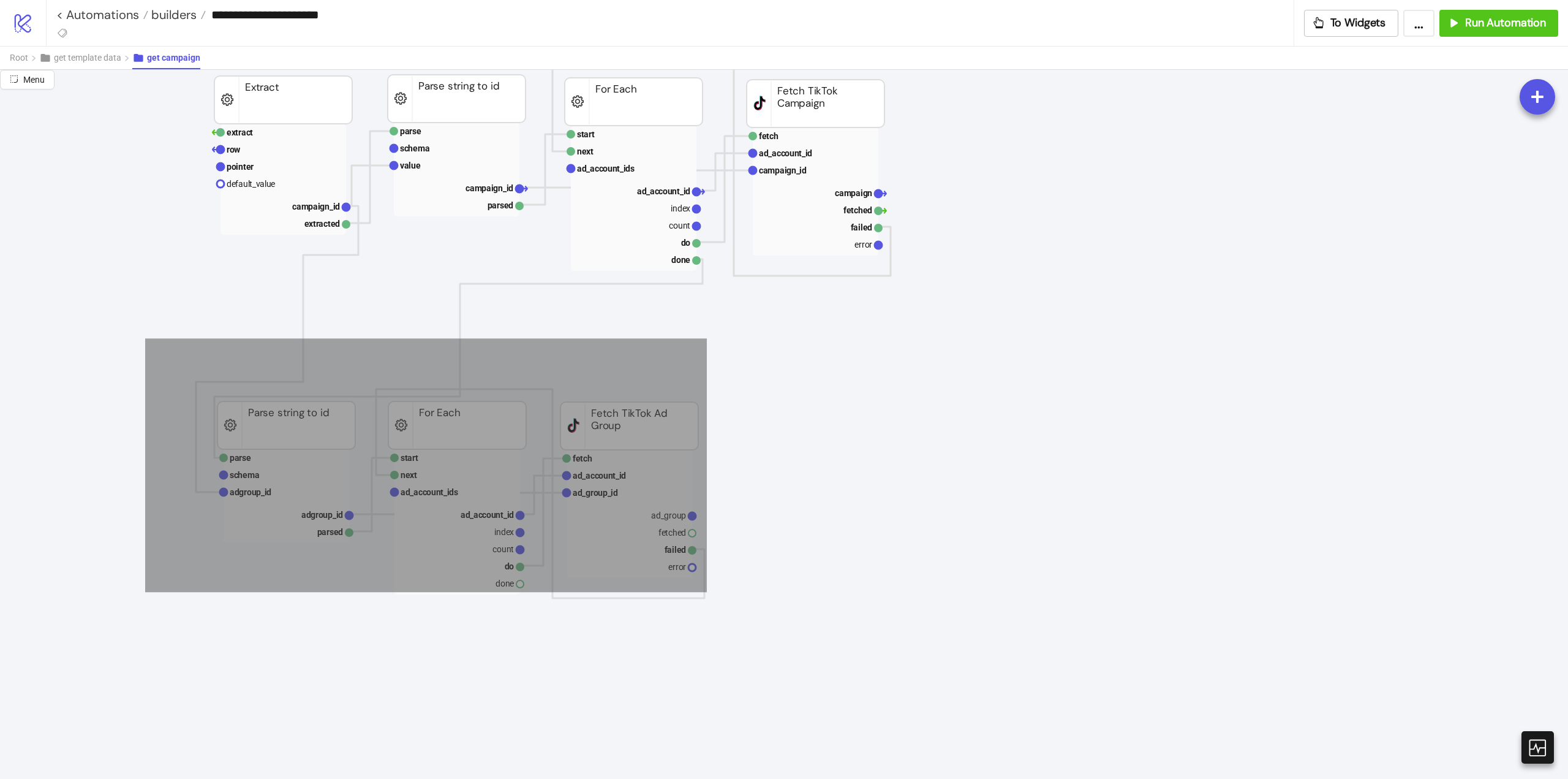
drag, startPoint x: 146, startPoint y: 338, endPoint x: 917, endPoint y: 641, distance: 828.4
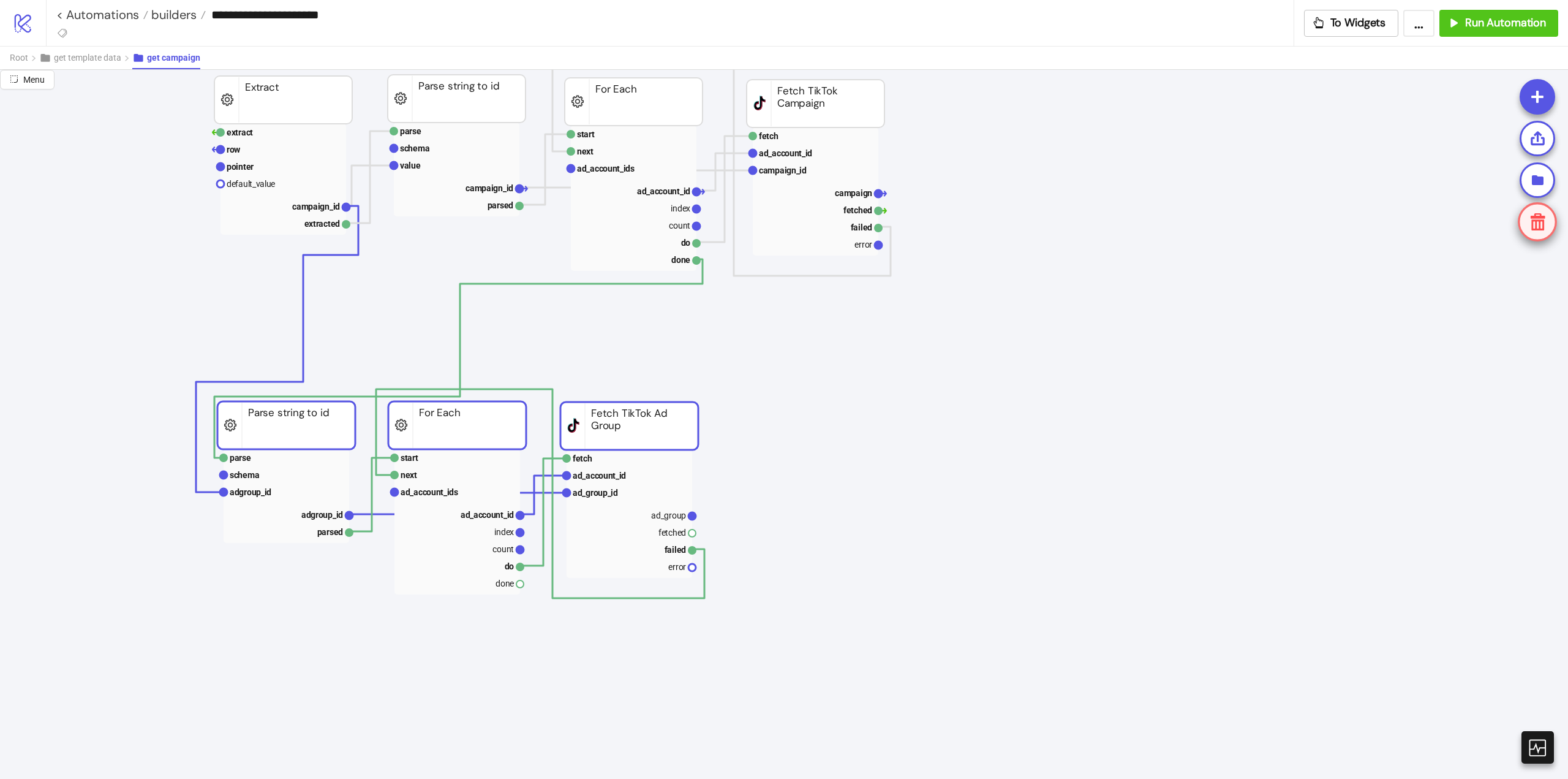
click at [1536, 220] on icon at bounding box center [1538, 222] width 15 height 17
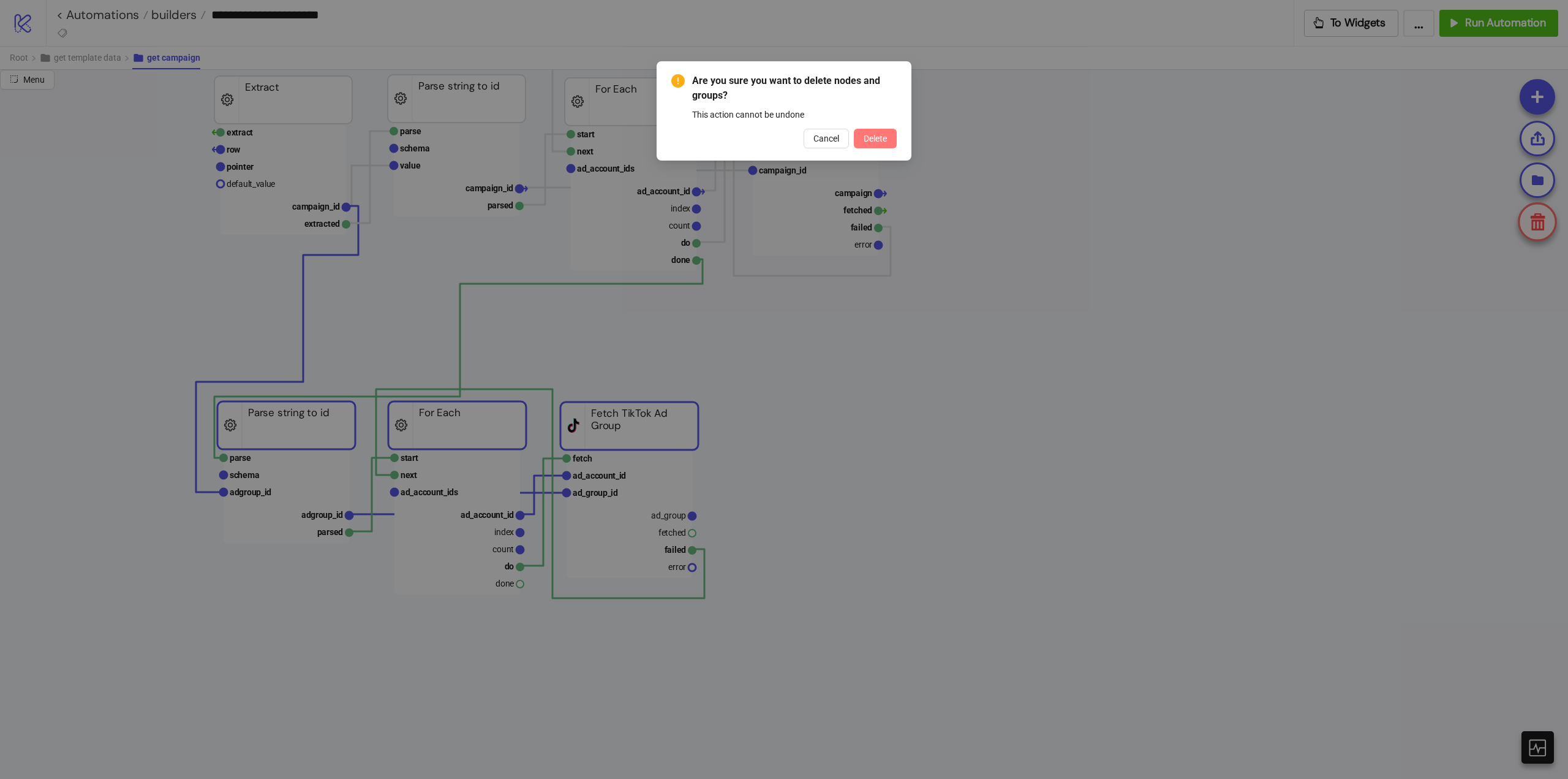
click at [864, 141] on span "Delete" at bounding box center [875, 138] width 23 height 10
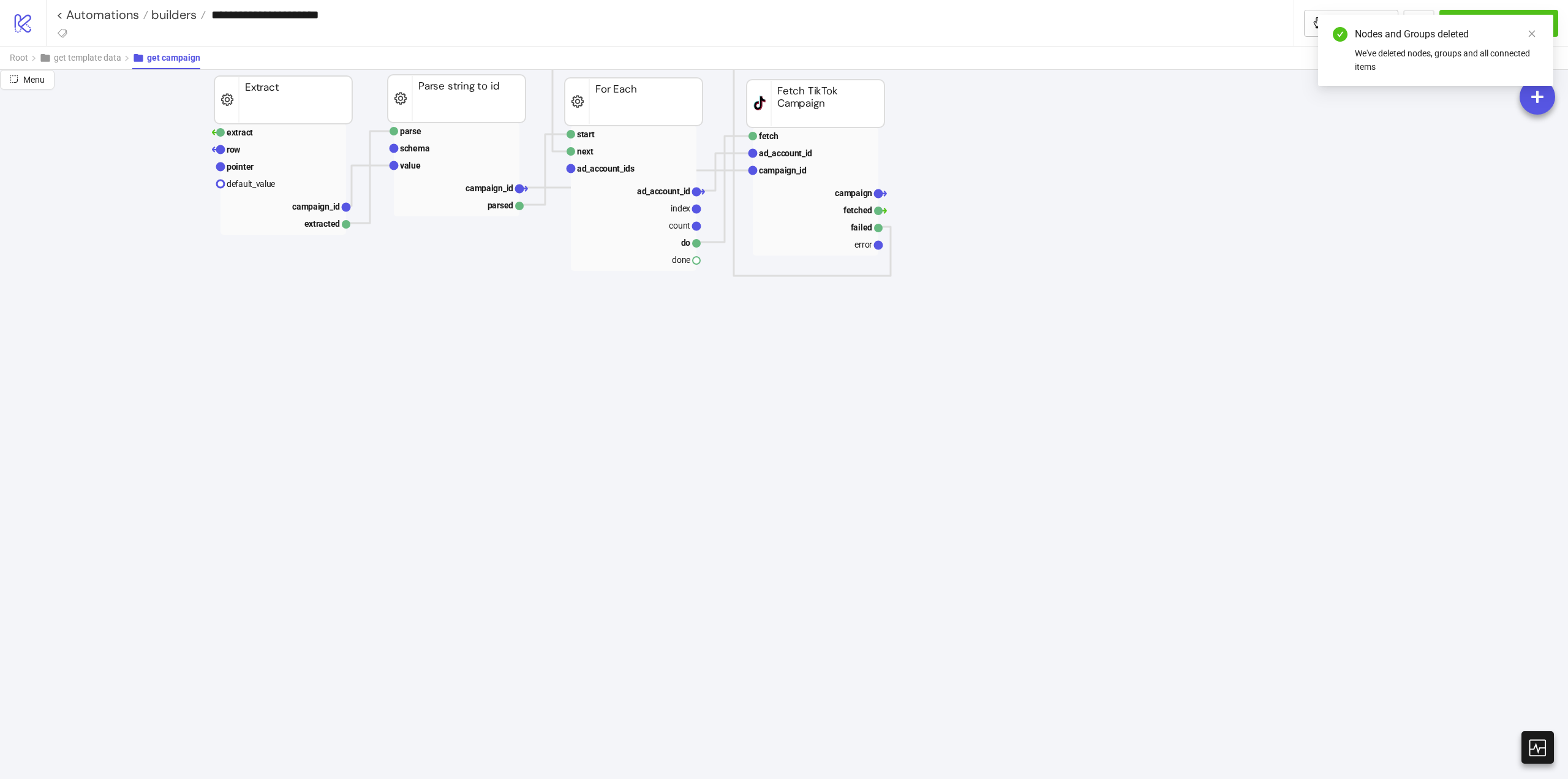
scroll to position [61, 0]
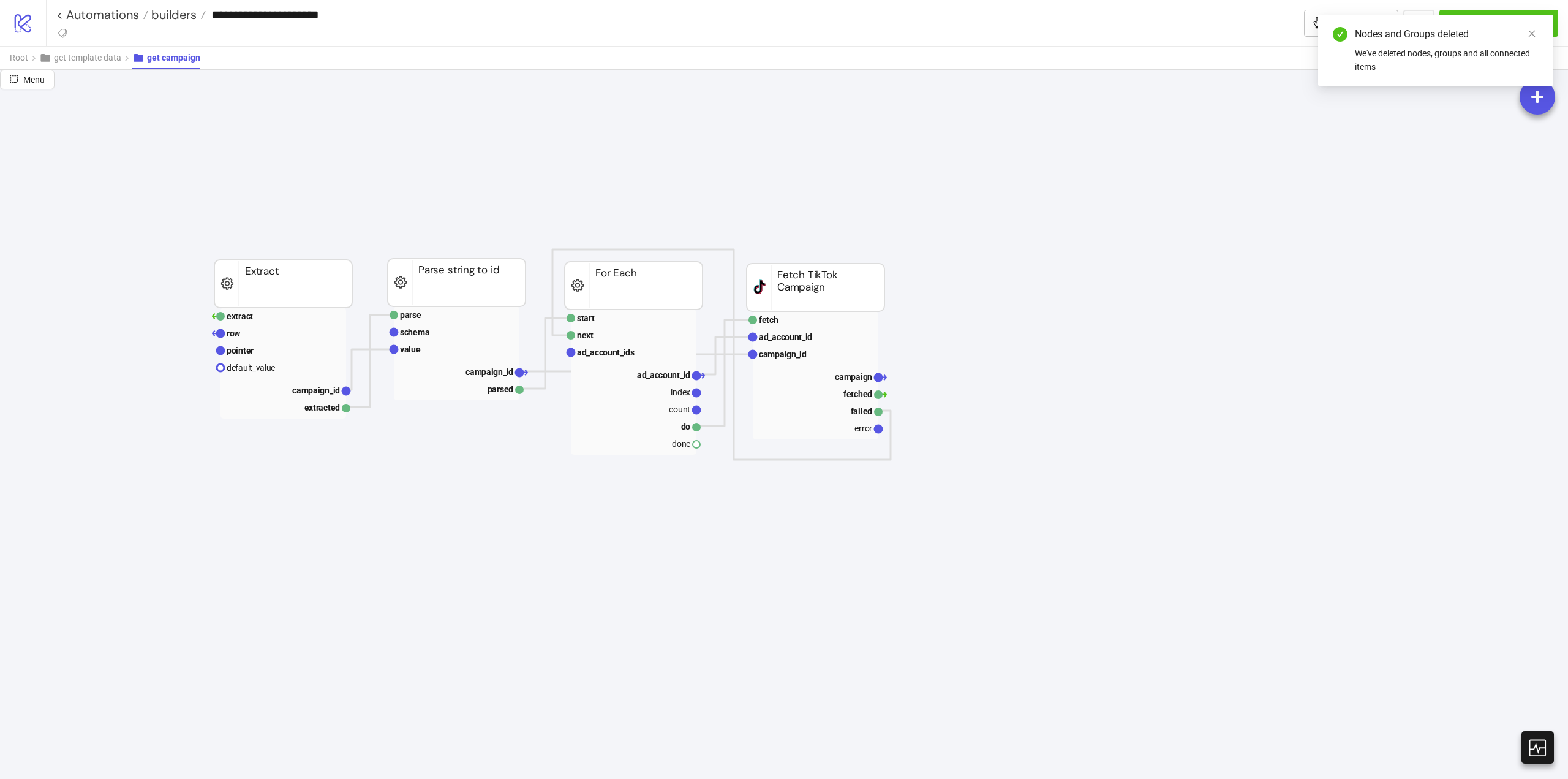
drag, startPoint x: 679, startPoint y: 441, endPoint x: 910, endPoint y: 445, distance: 231.0
click at [682, 442] on rect at bounding box center [633, 443] width 126 height 17
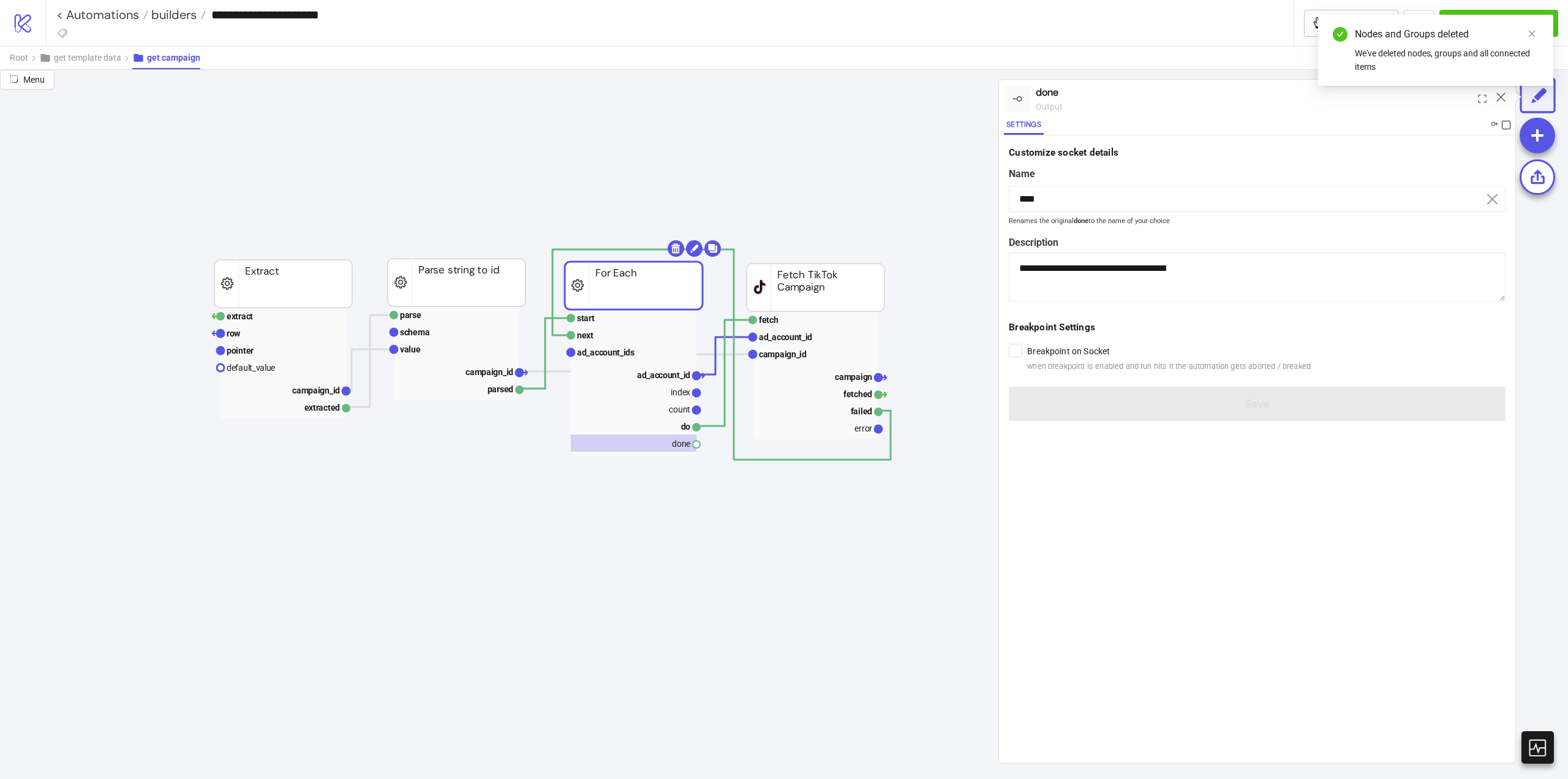
click at [1503, 125] on span at bounding box center [1506, 125] width 9 height 9
click at [1503, 100] on icon at bounding box center [1501, 97] width 9 height 9
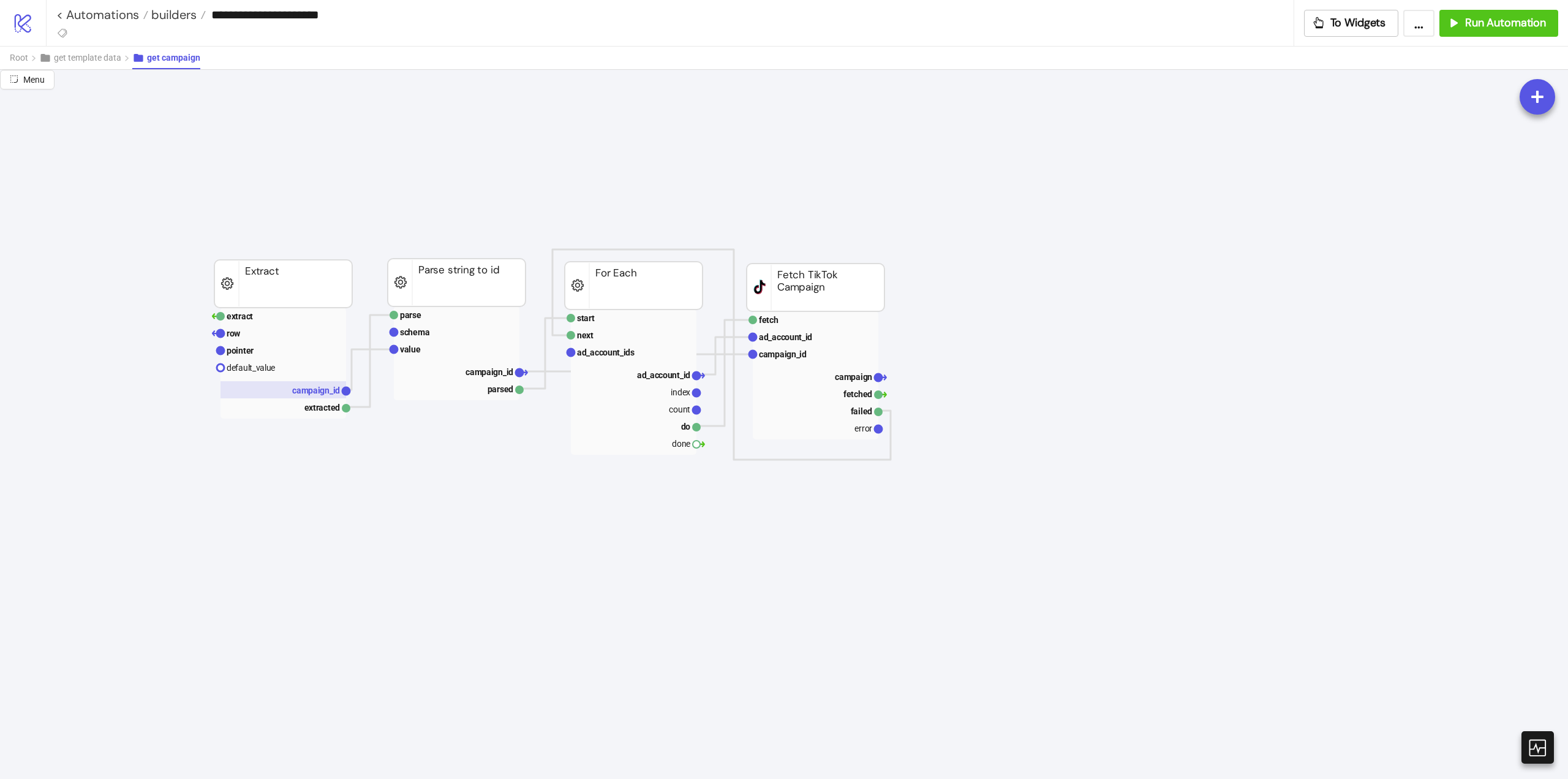
click at [317, 394] on text "campaign_id" at bounding box center [316, 391] width 48 height 10
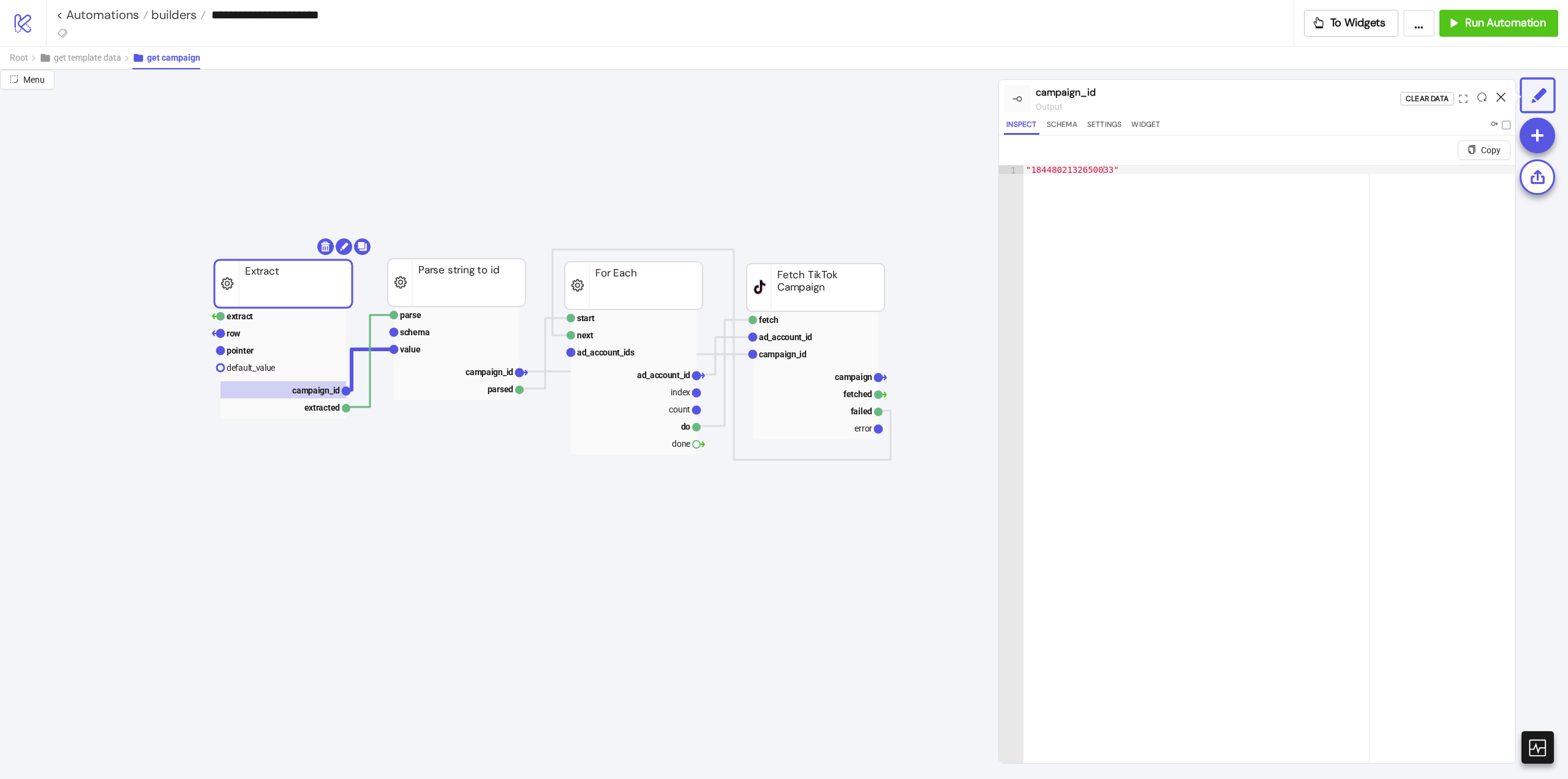
click at [1501, 96] on icon at bounding box center [1501, 97] width 9 height 9
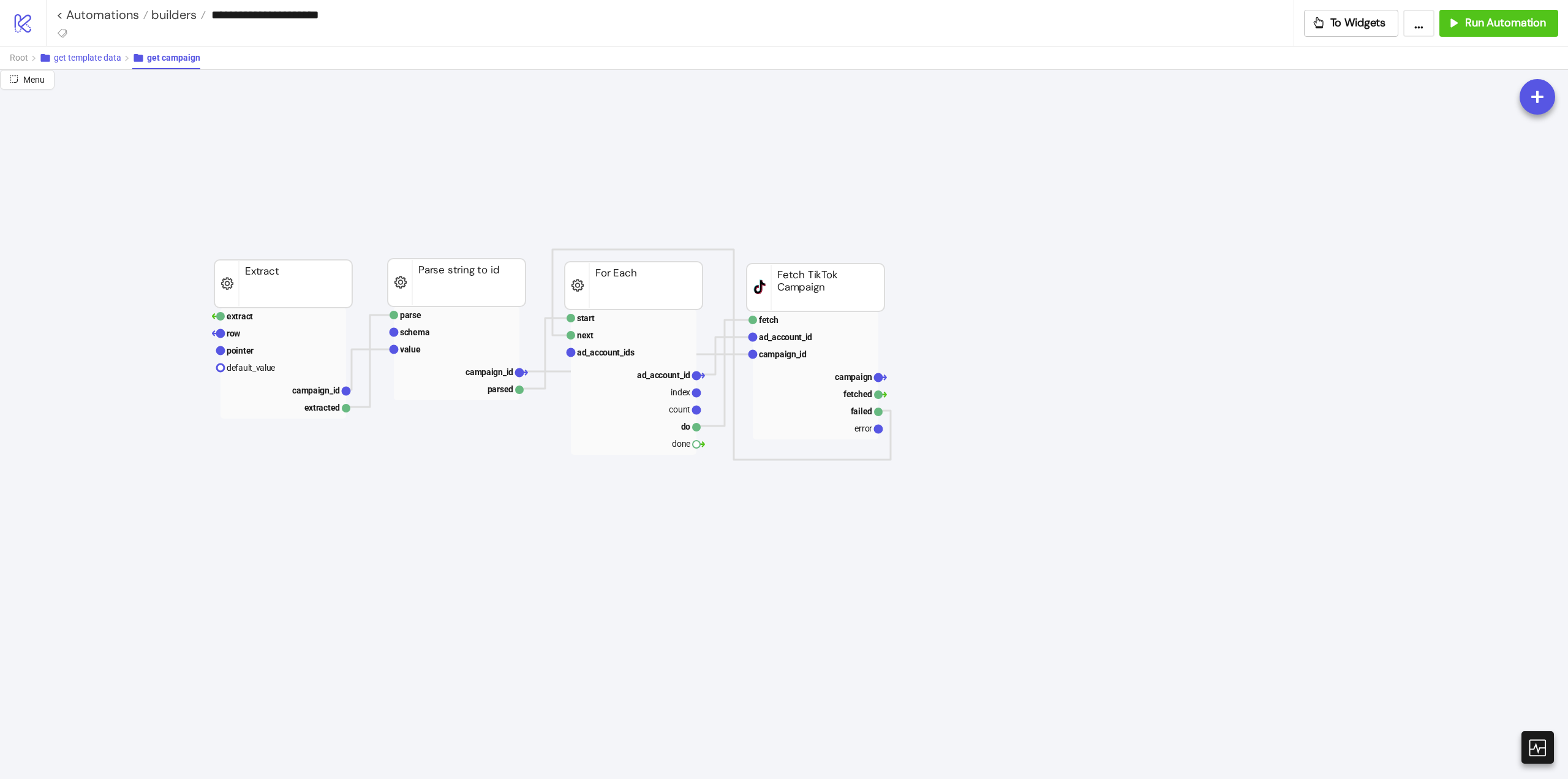
click at [91, 56] on span "get template data" at bounding box center [87, 58] width 67 height 10
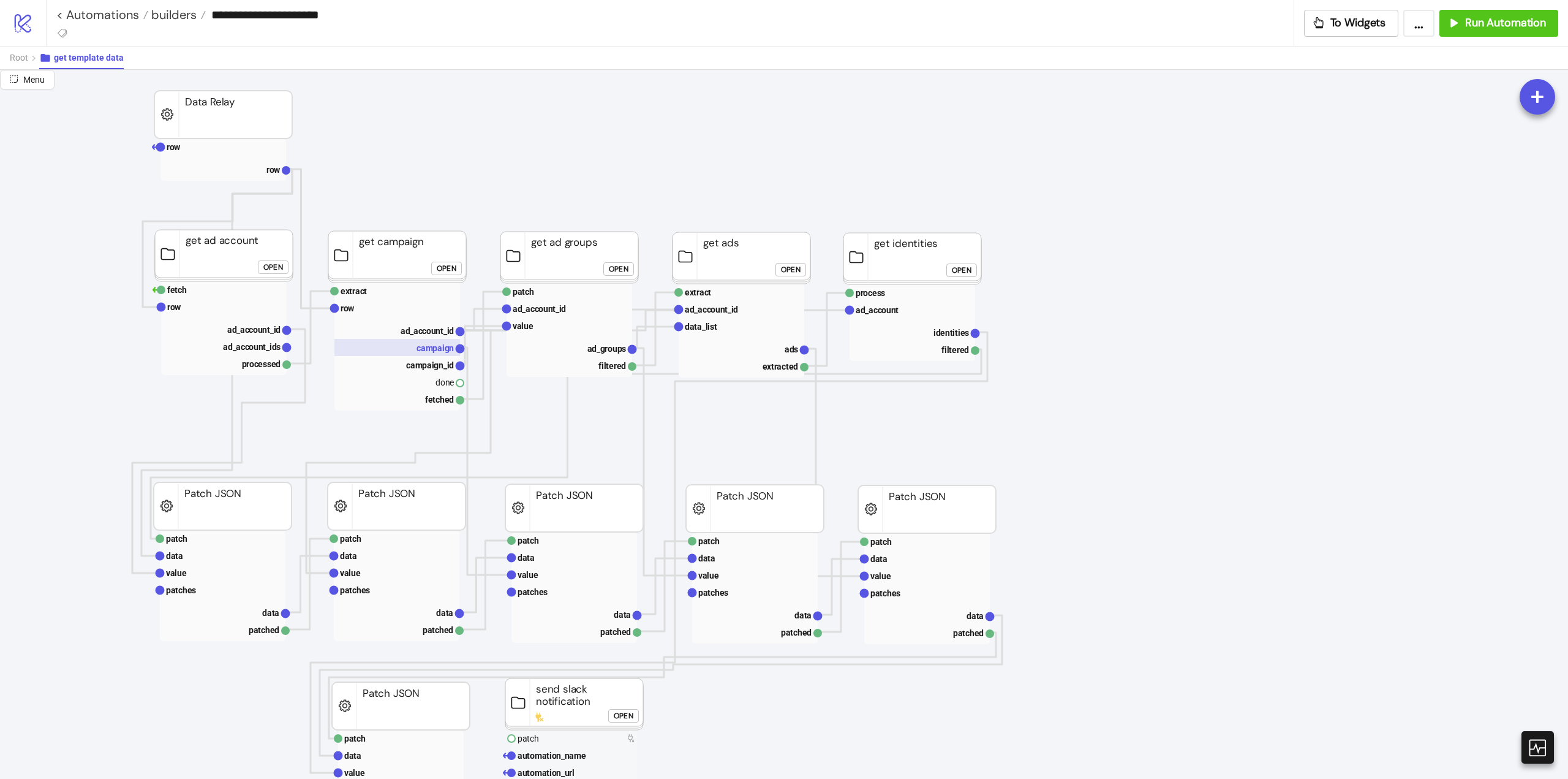
click at [427, 348] on text "campaign" at bounding box center [435, 348] width 38 height 10
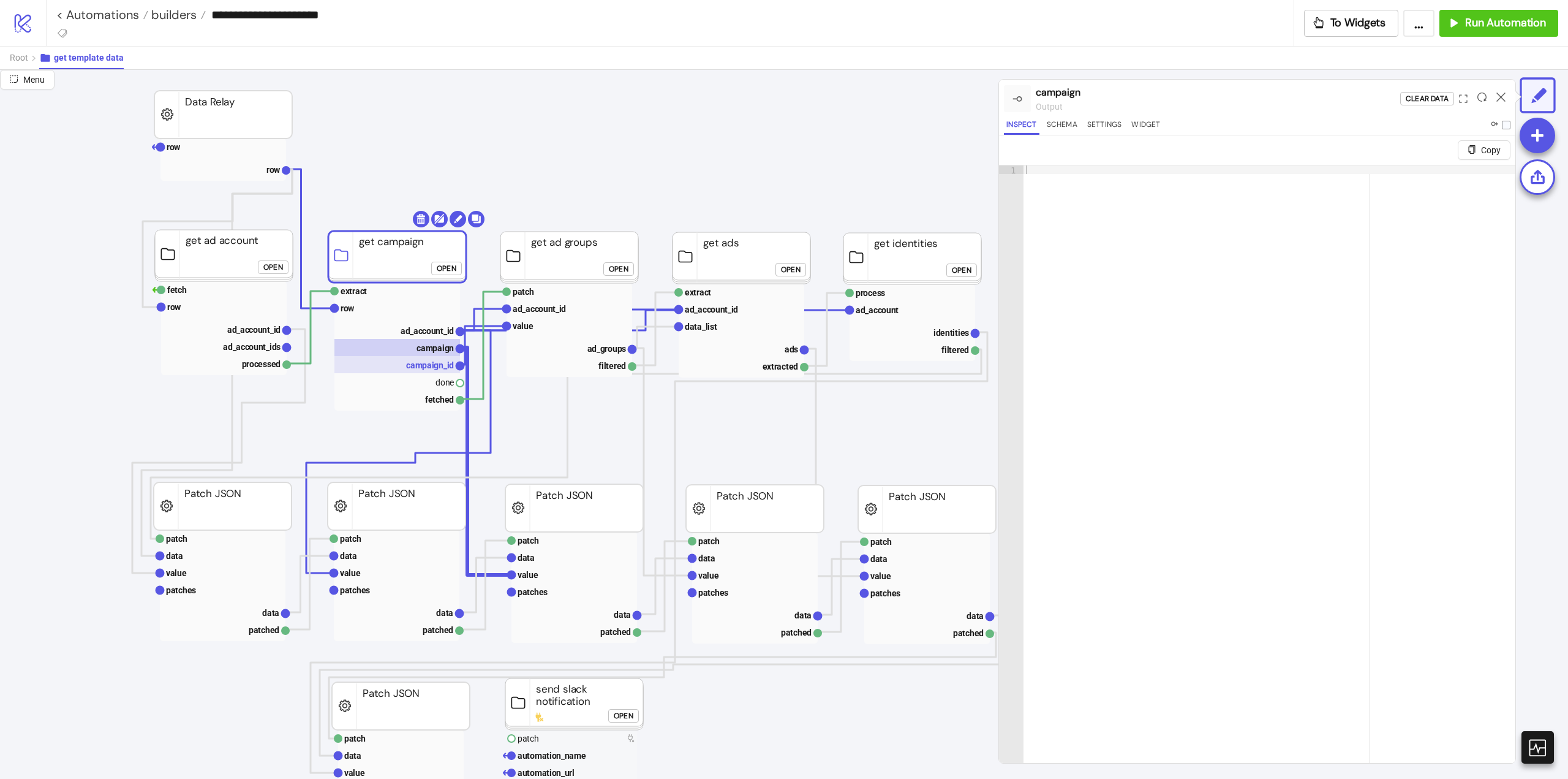
click at [422, 368] on text "campaign_id" at bounding box center [429, 365] width 48 height 10
click at [424, 349] on text "campaign" at bounding box center [435, 348] width 38 height 10
click at [423, 334] on text "ad_account_id" at bounding box center [427, 331] width 53 height 10
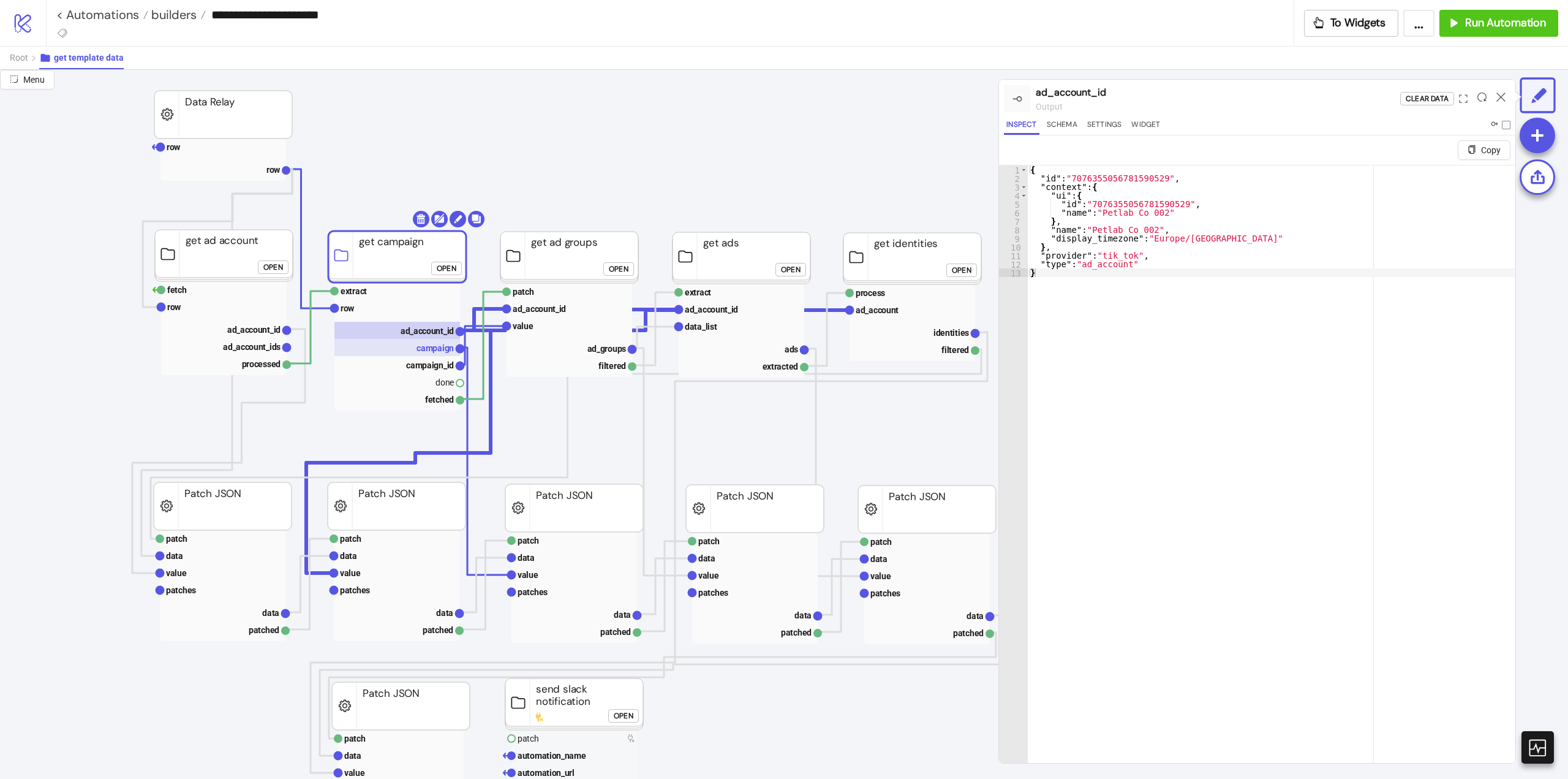
click at [422, 352] on text "campaign" at bounding box center [435, 348] width 38 height 10
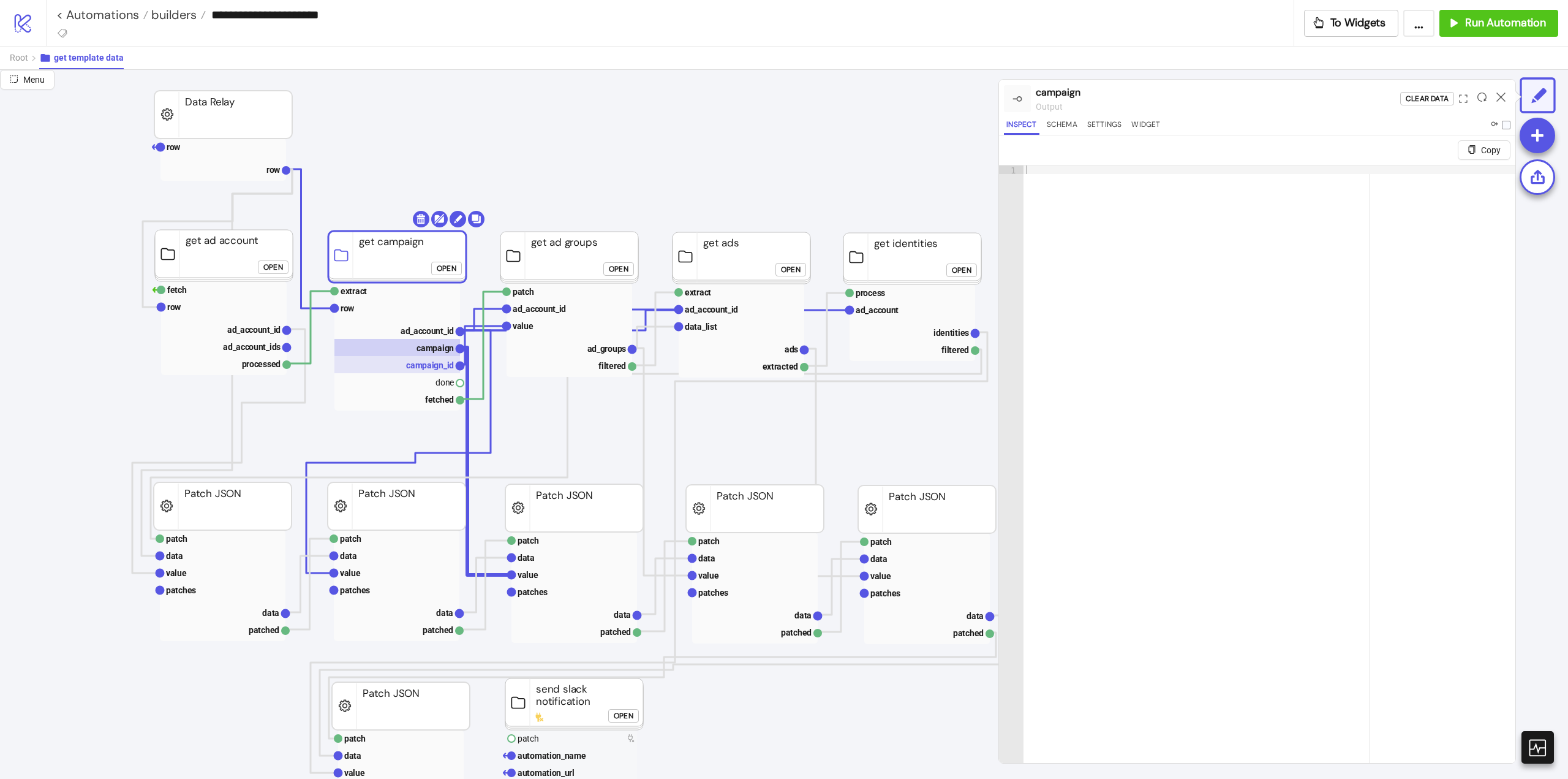
click at [424, 363] on text "campaign_id" at bounding box center [429, 365] width 48 height 10
click at [1500, 94] on icon at bounding box center [1501, 97] width 9 height 9
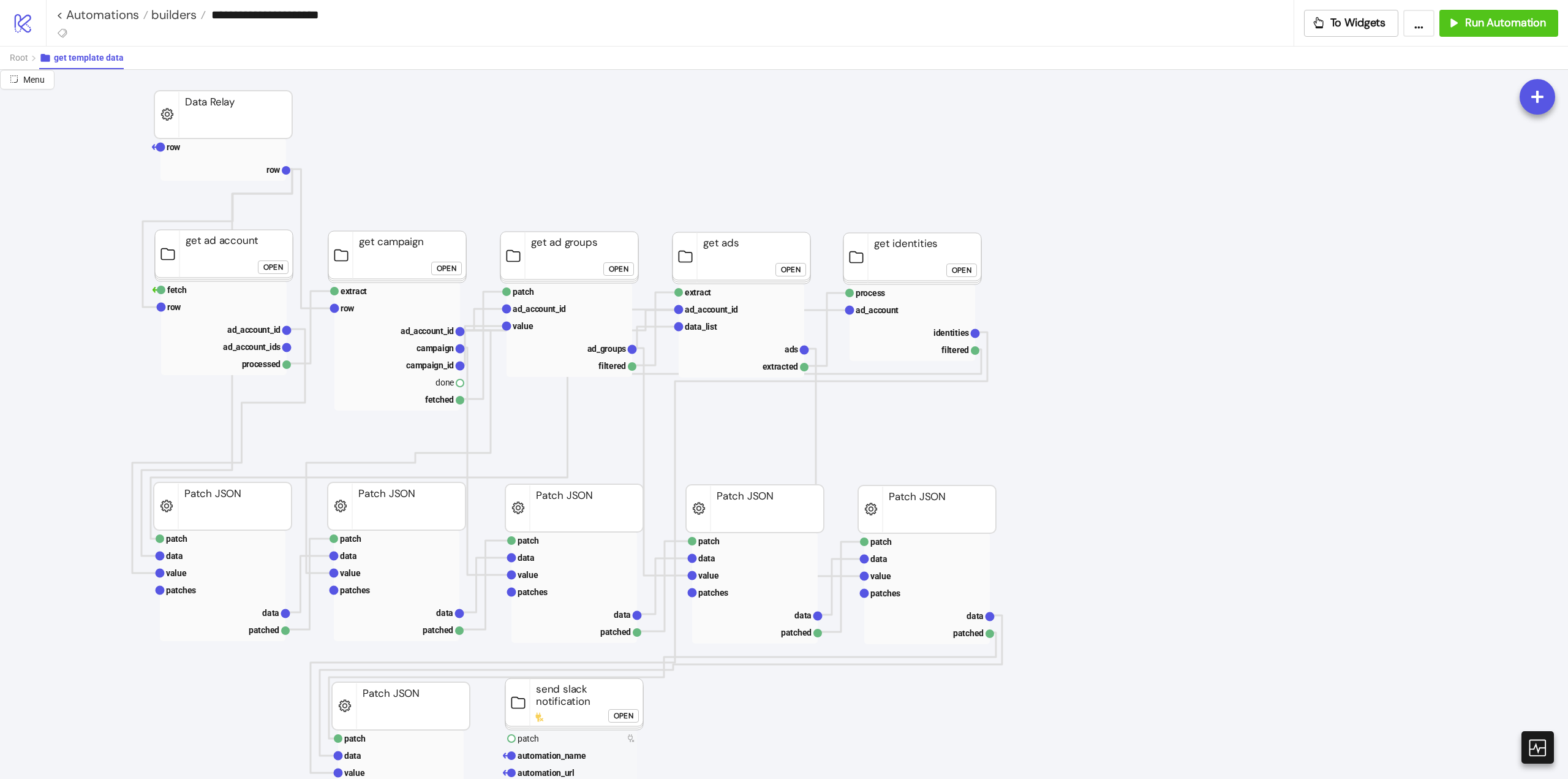
click at [450, 274] on div "Open" at bounding box center [446, 268] width 20 height 14
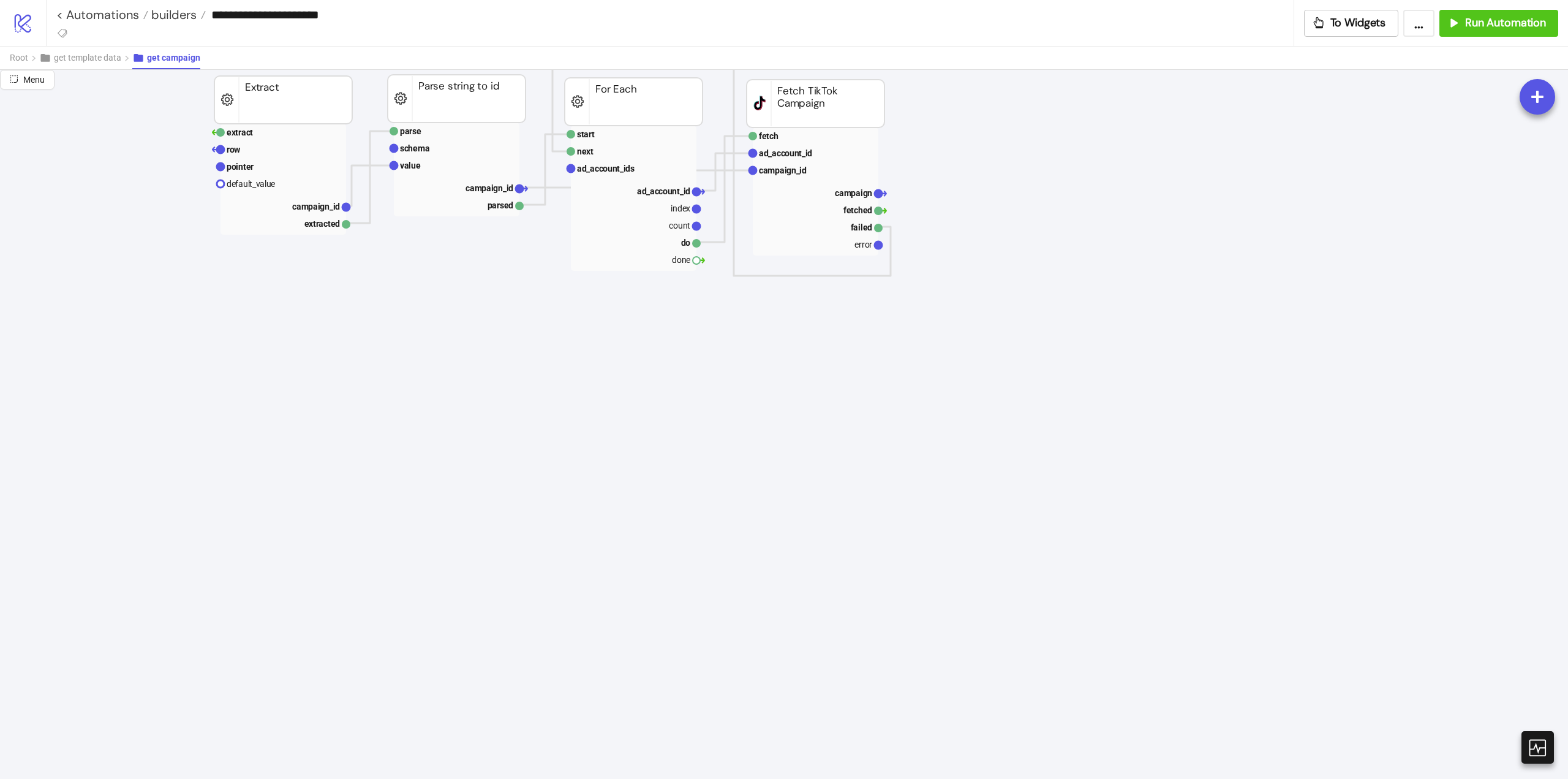
scroll to position [307, 0]
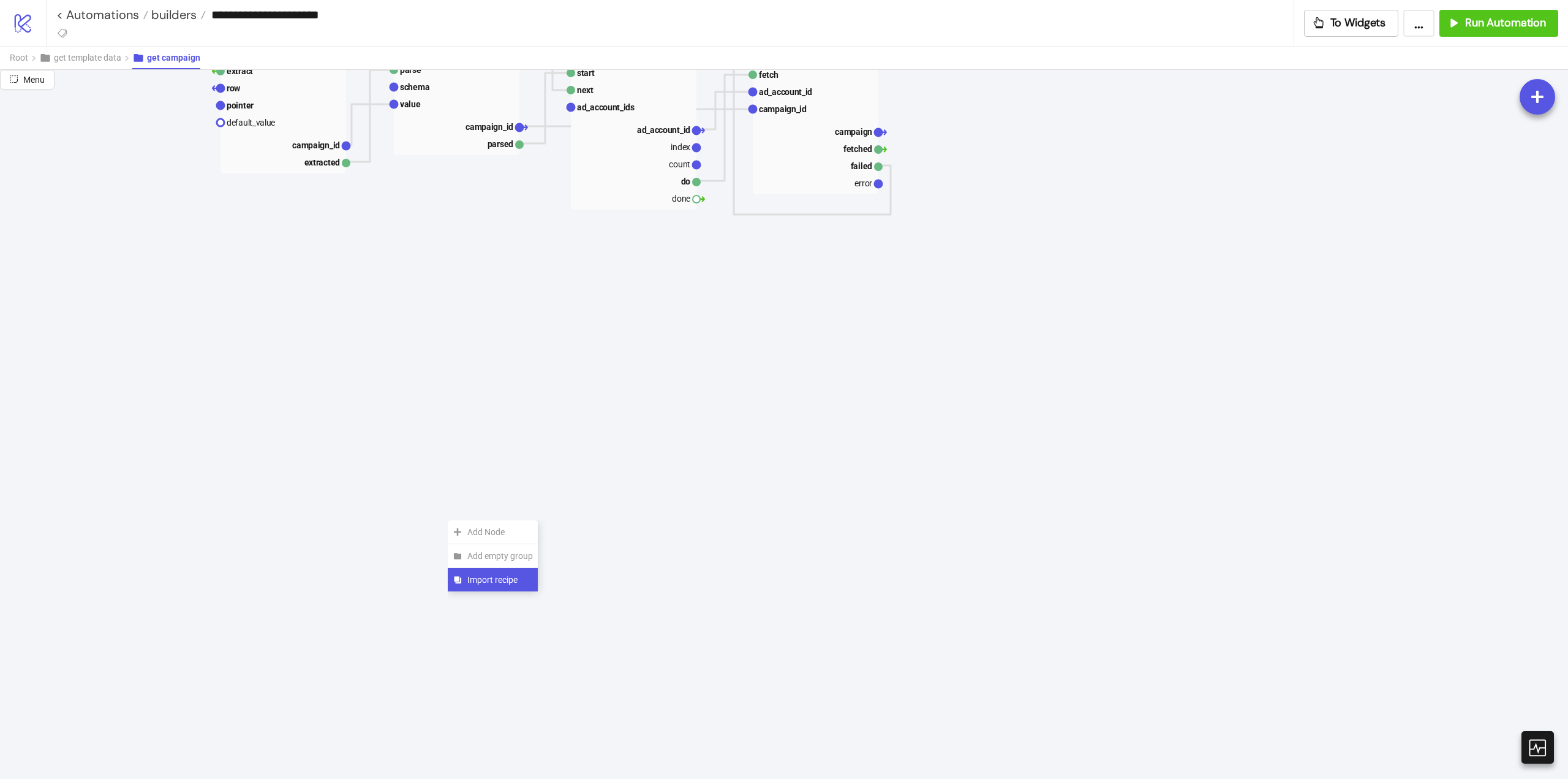
click at [486, 577] on span "Import recipe" at bounding box center [500, 579] width 65 height 13
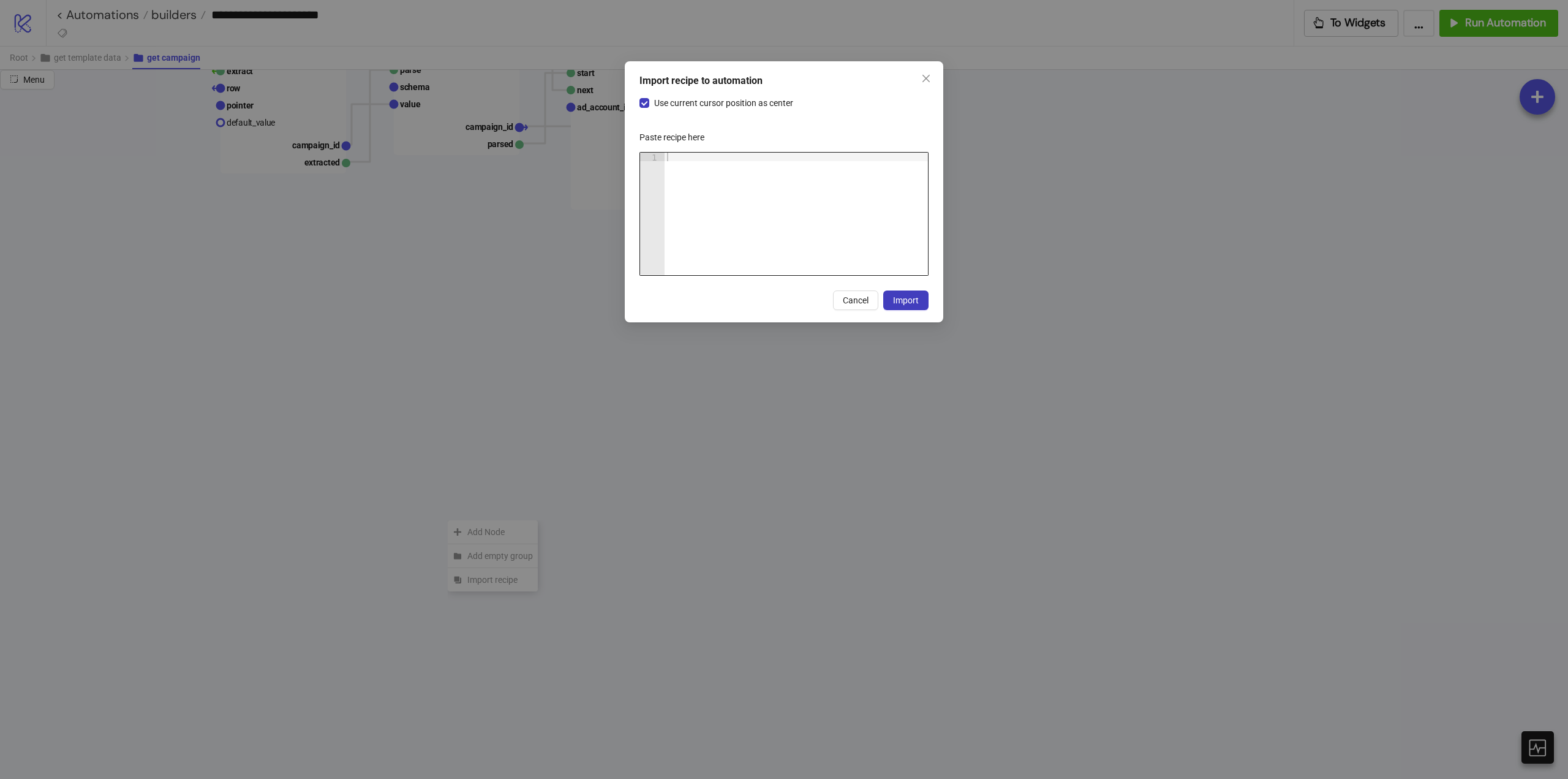
click at [769, 223] on div at bounding box center [796, 222] width 263 height 140
paste textarea "Cursor at row 1"
click at [910, 300] on span "Import" at bounding box center [906, 300] width 26 height 10
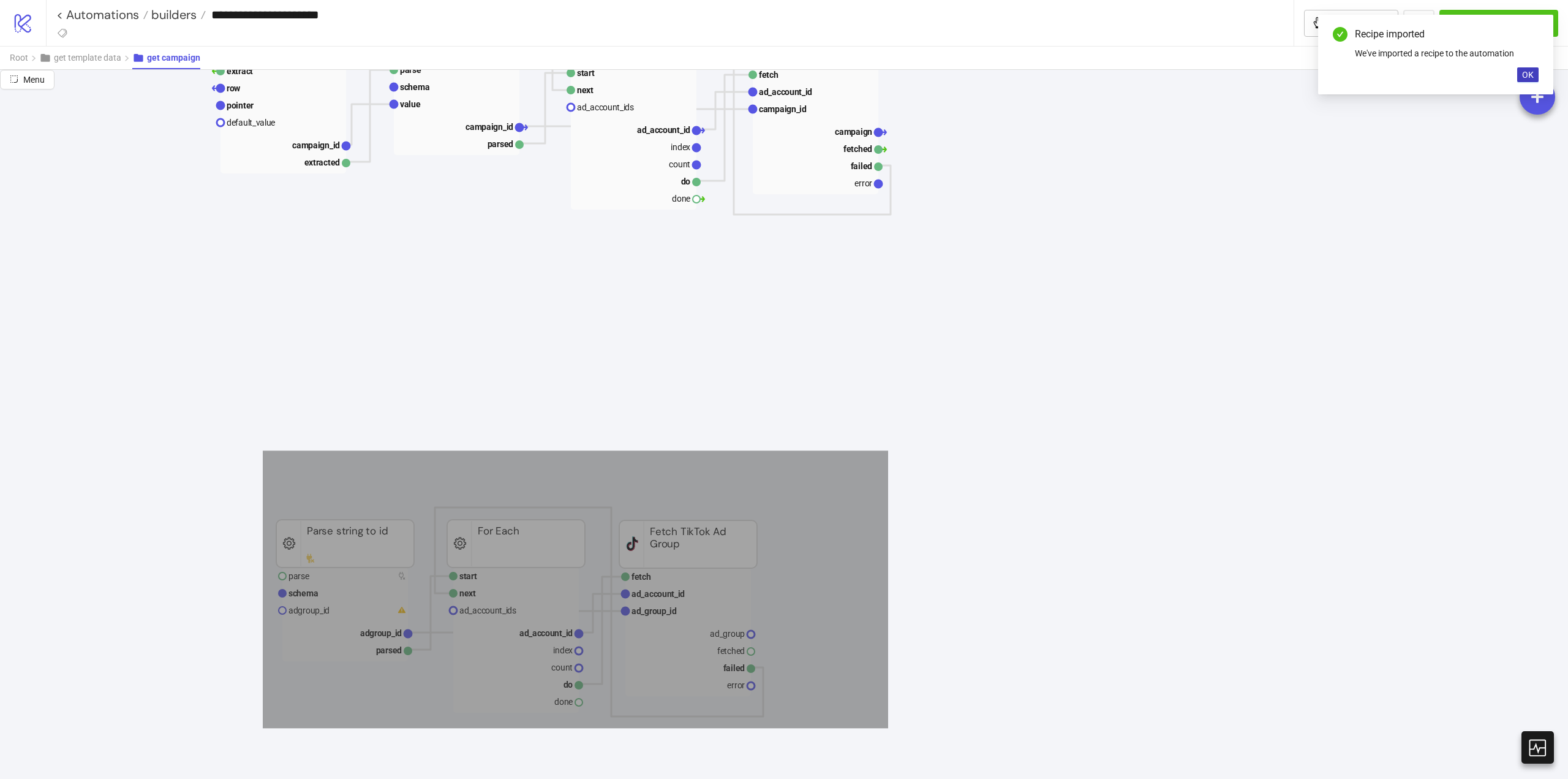
drag, startPoint x: 268, startPoint y: 469, endPoint x: 777, endPoint y: 638, distance: 536.3
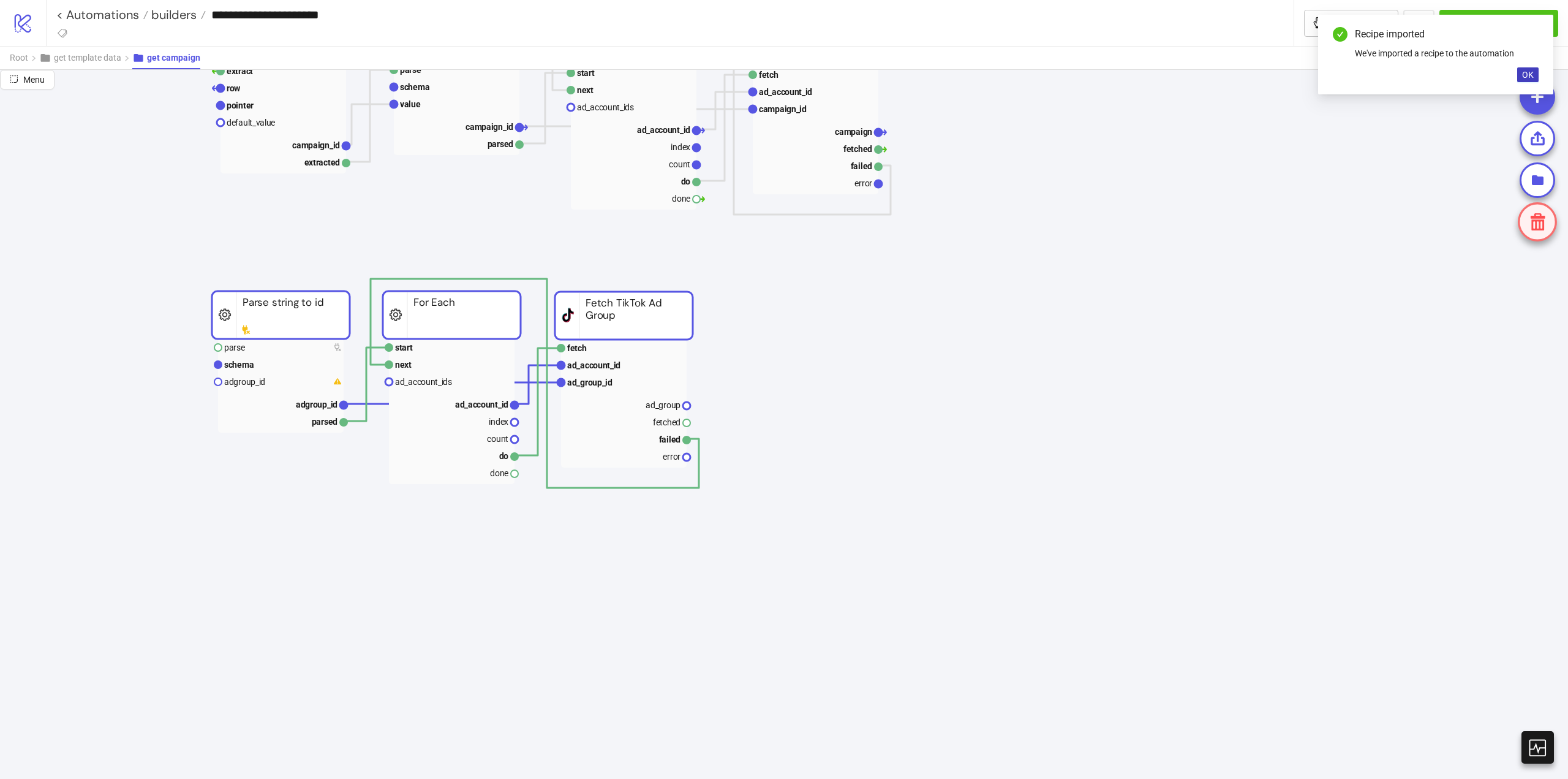
drag, startPoint x: 659, startPoint y: 513, endPoint x: 718, endPoint y: 320, distance: 201.8
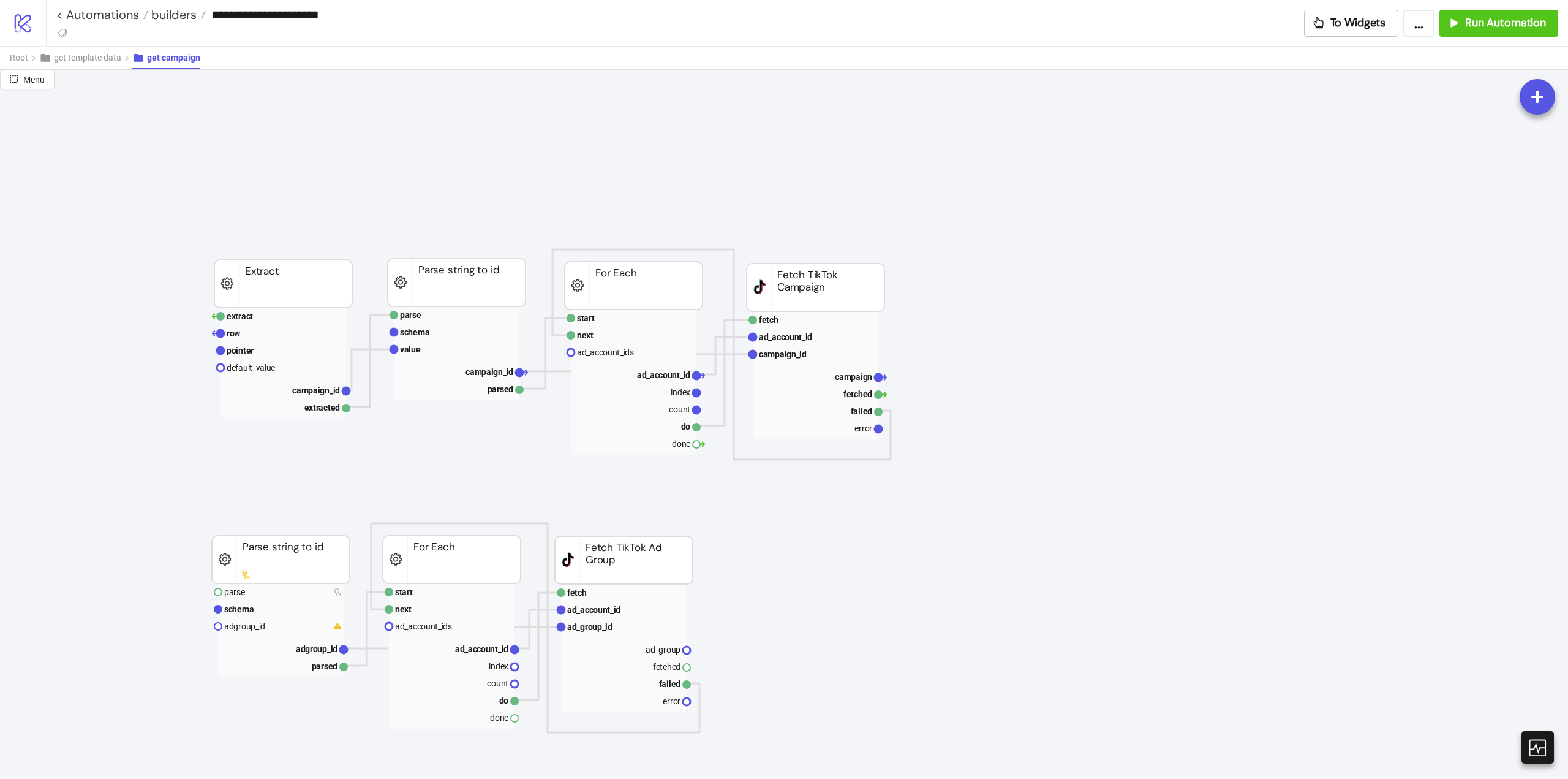
scroll to position [184, 0]
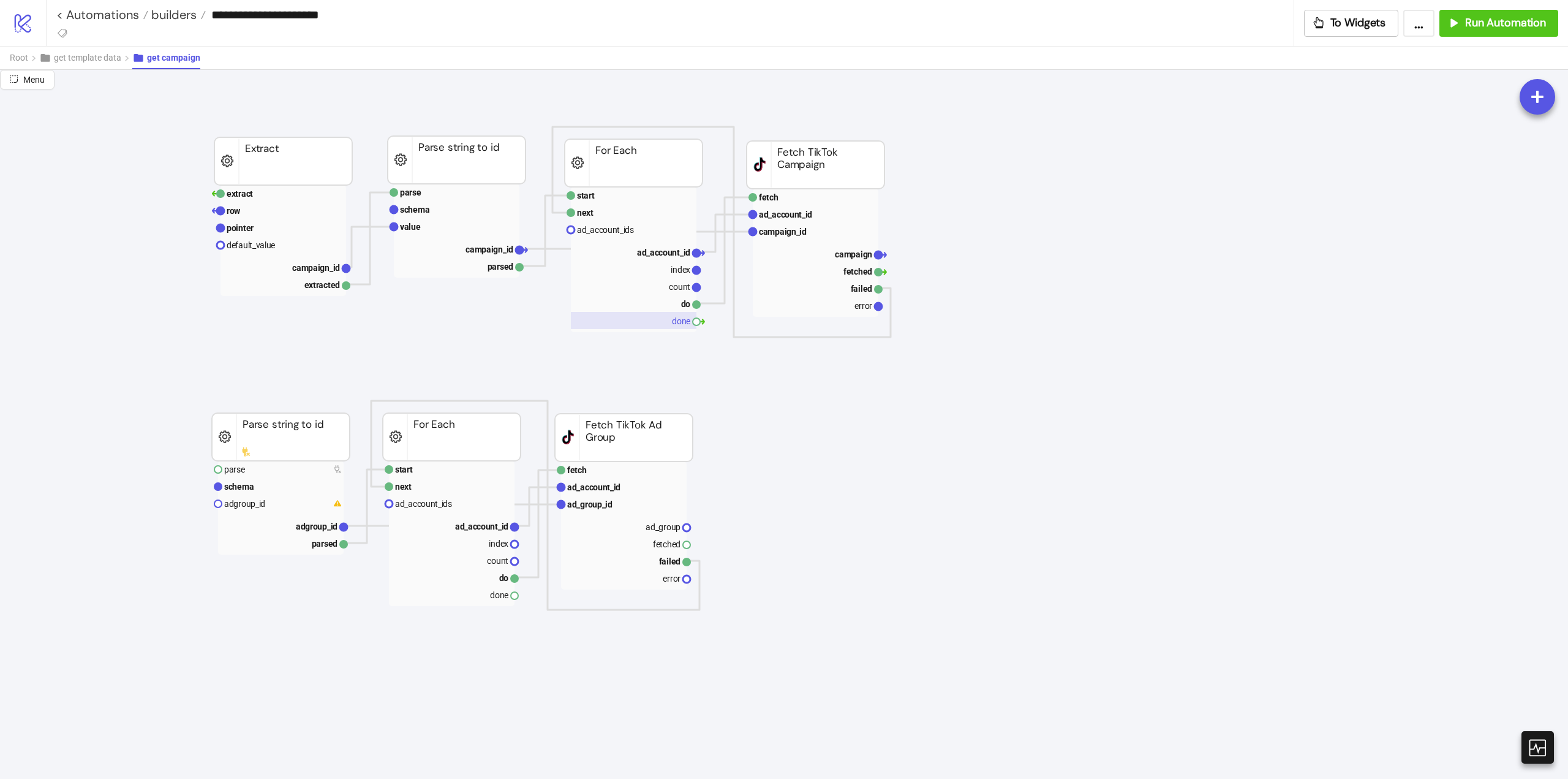
click at [678, 322] on rect at bounding box center [633, 320] width 126 height 17
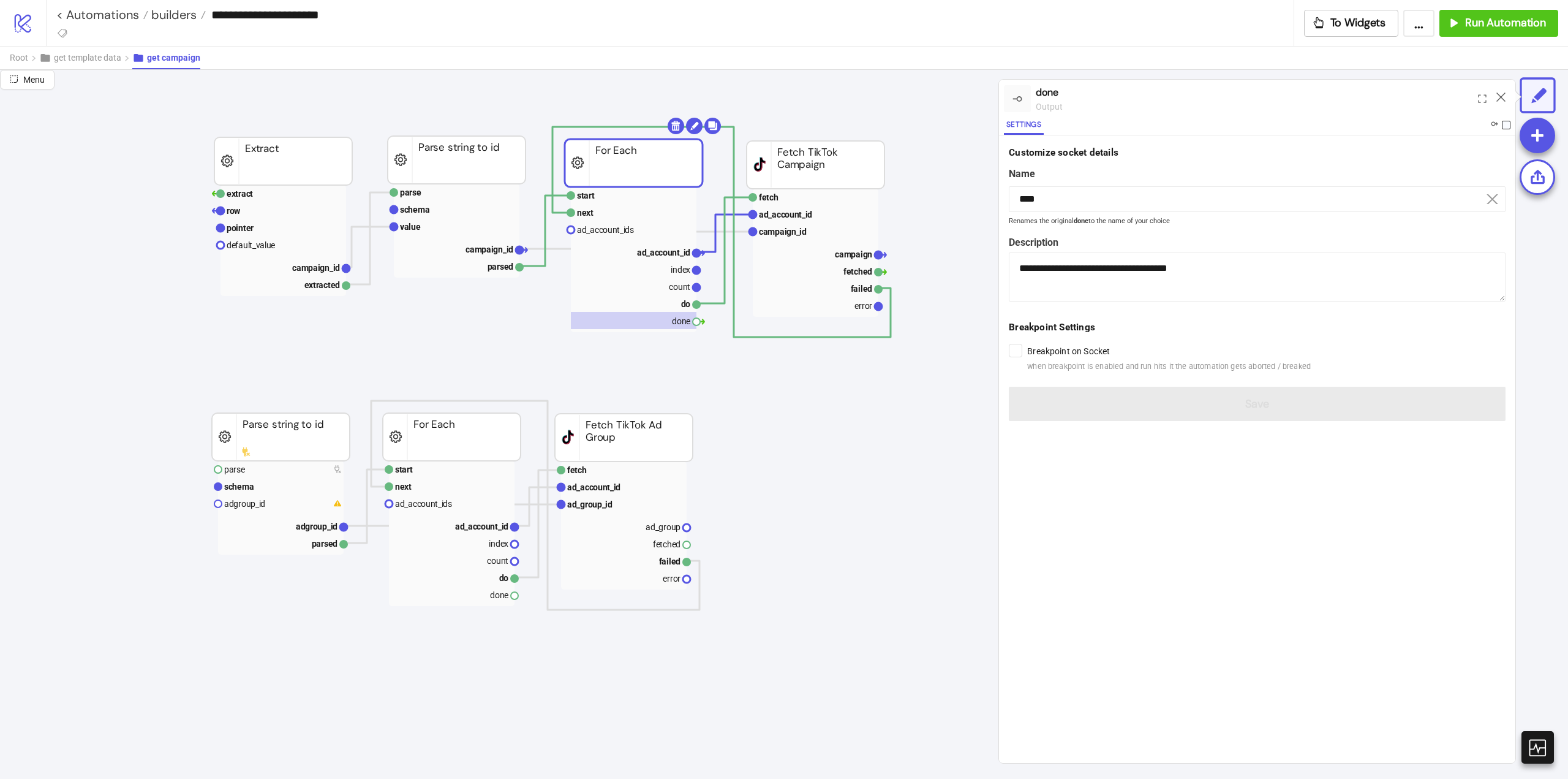
click at [1506, 123] on span at bounding box center [1506, 125] width 9 height 9
click at [1502, 99] on icon at bounding box center [1501, 97] width 9 height 9
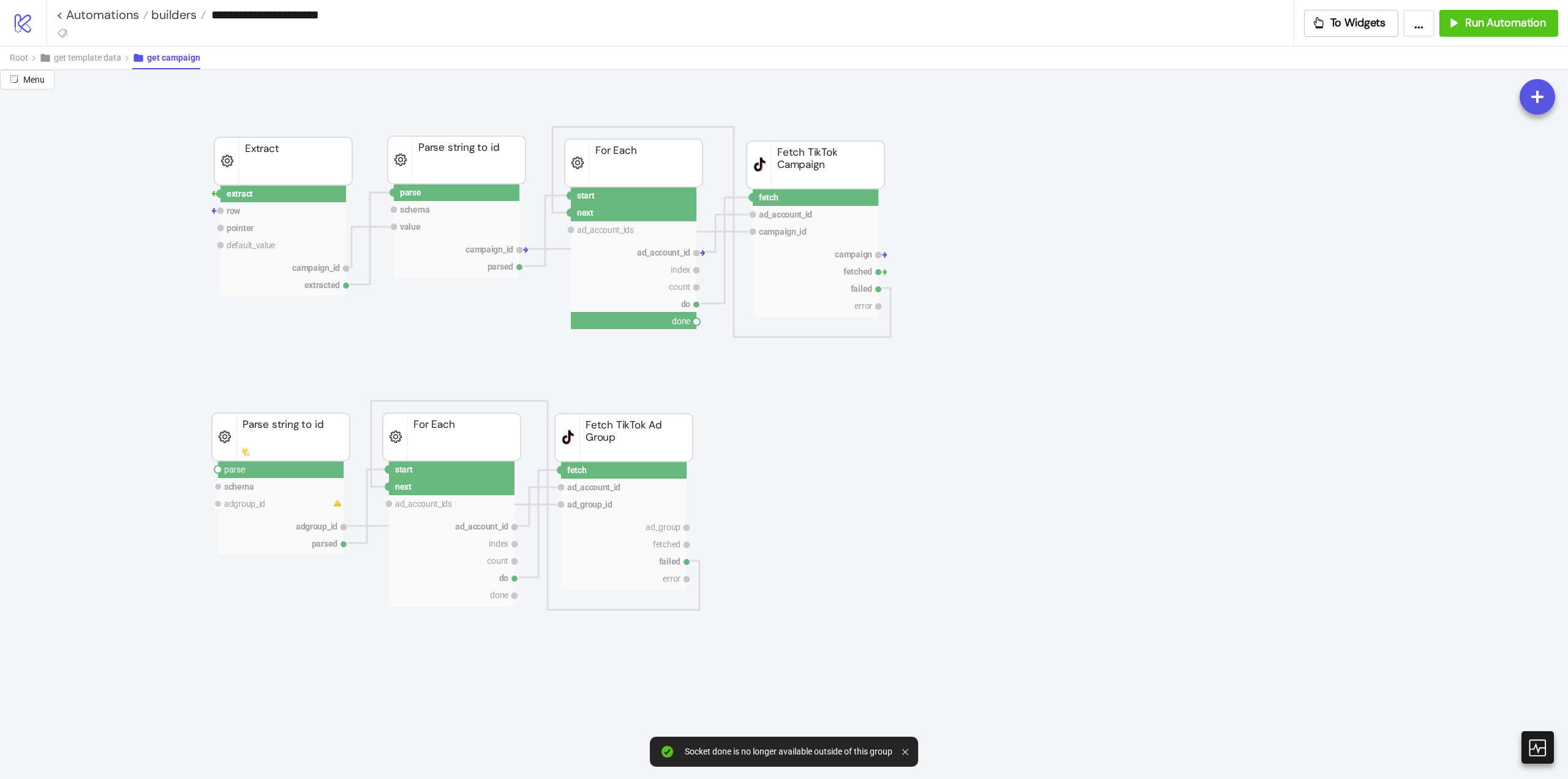
drag, startPoint x: 696, startPoint y: 320, endPoint x: 646, endPoint y: 392, distance: 87.7
click at [217, 466] on circle at bounding box center [218, 469] width 7 height 7
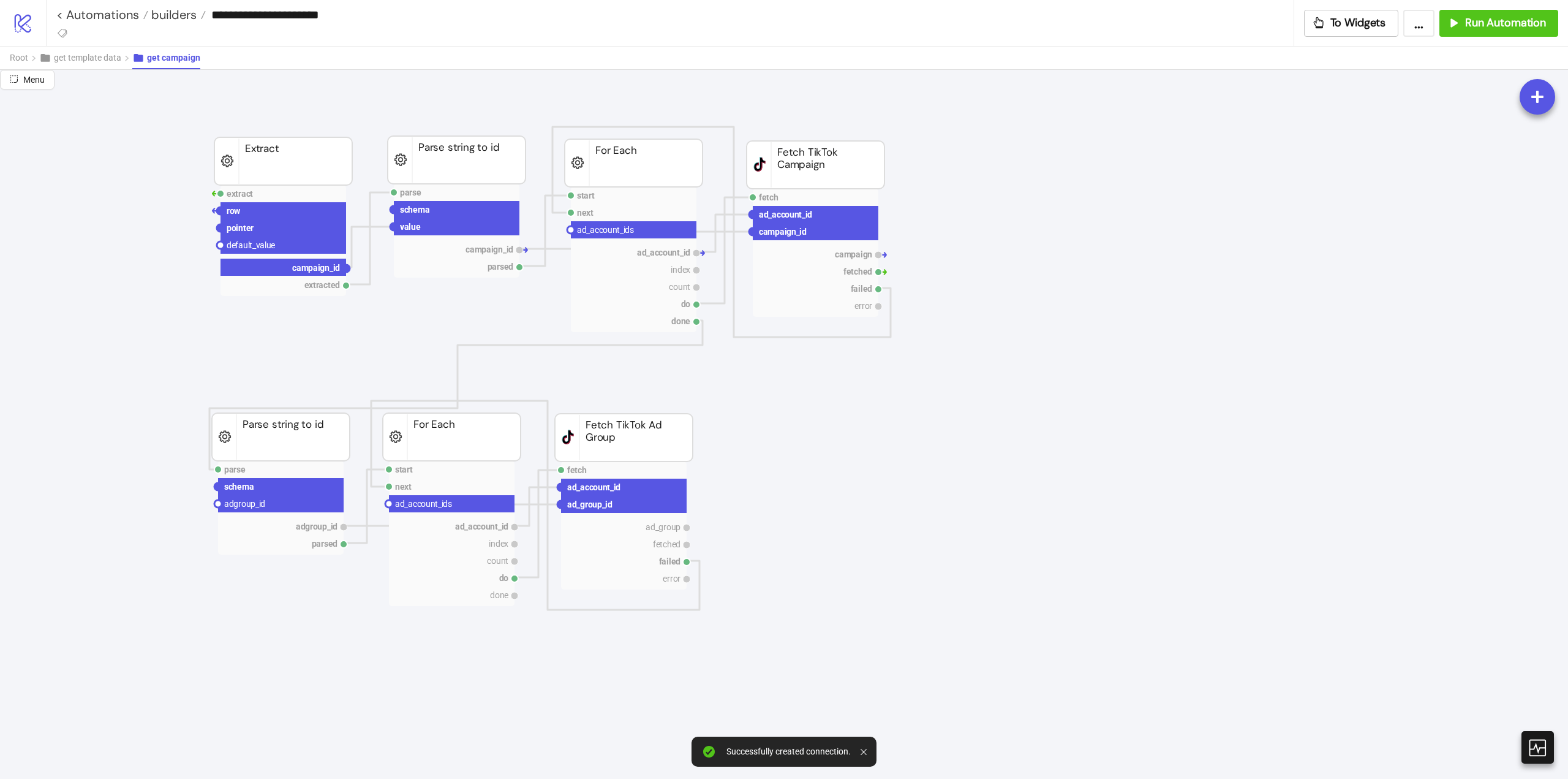
drag, startPoint x: 346, startPoint y: 269, endPoint x: 279, endPoint y: 355, distance: 109.0
click at [217, 503] on circle at bounding box center [218, 503] width 7 height 7
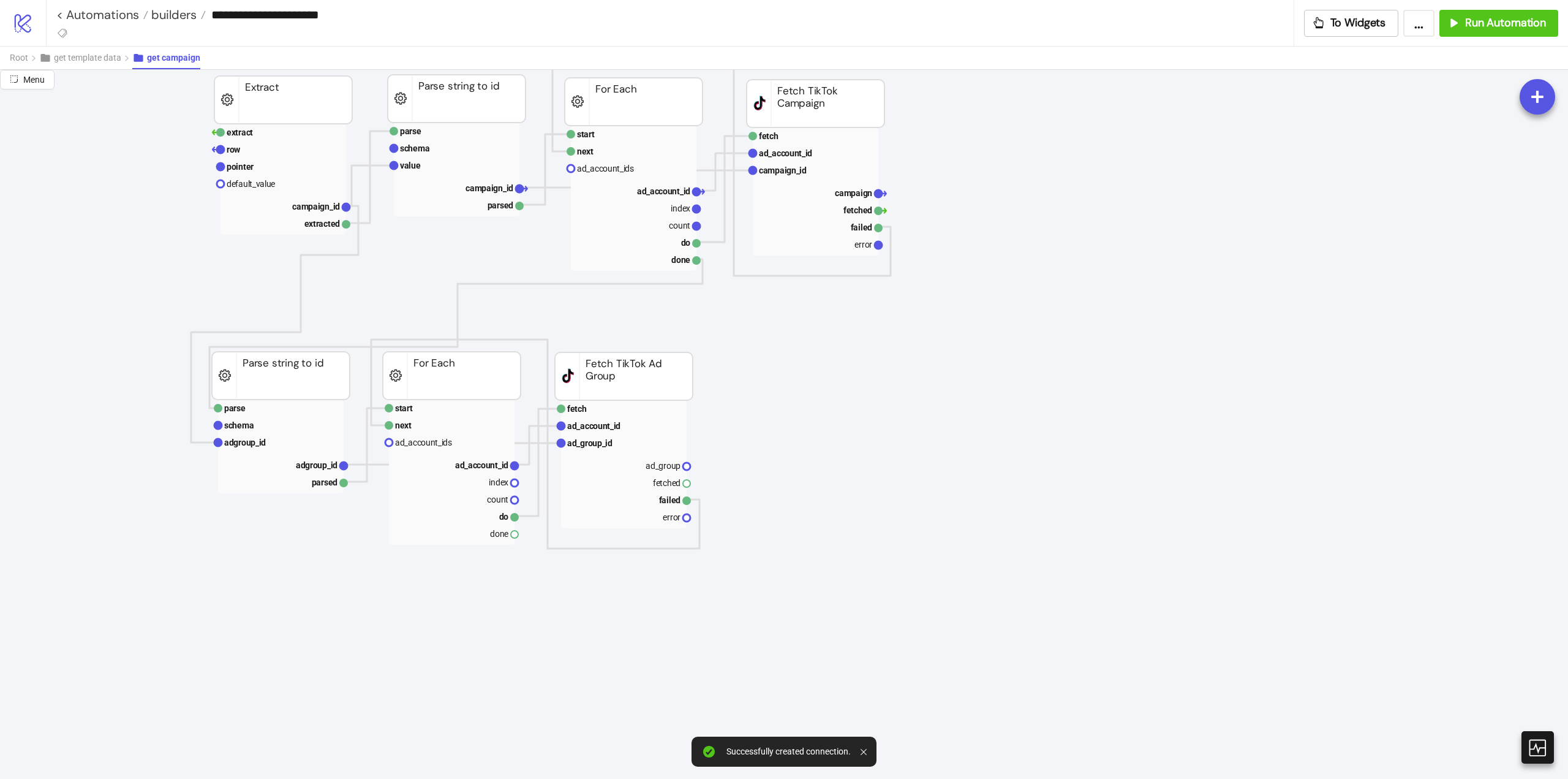
scroll to position [0, 0]
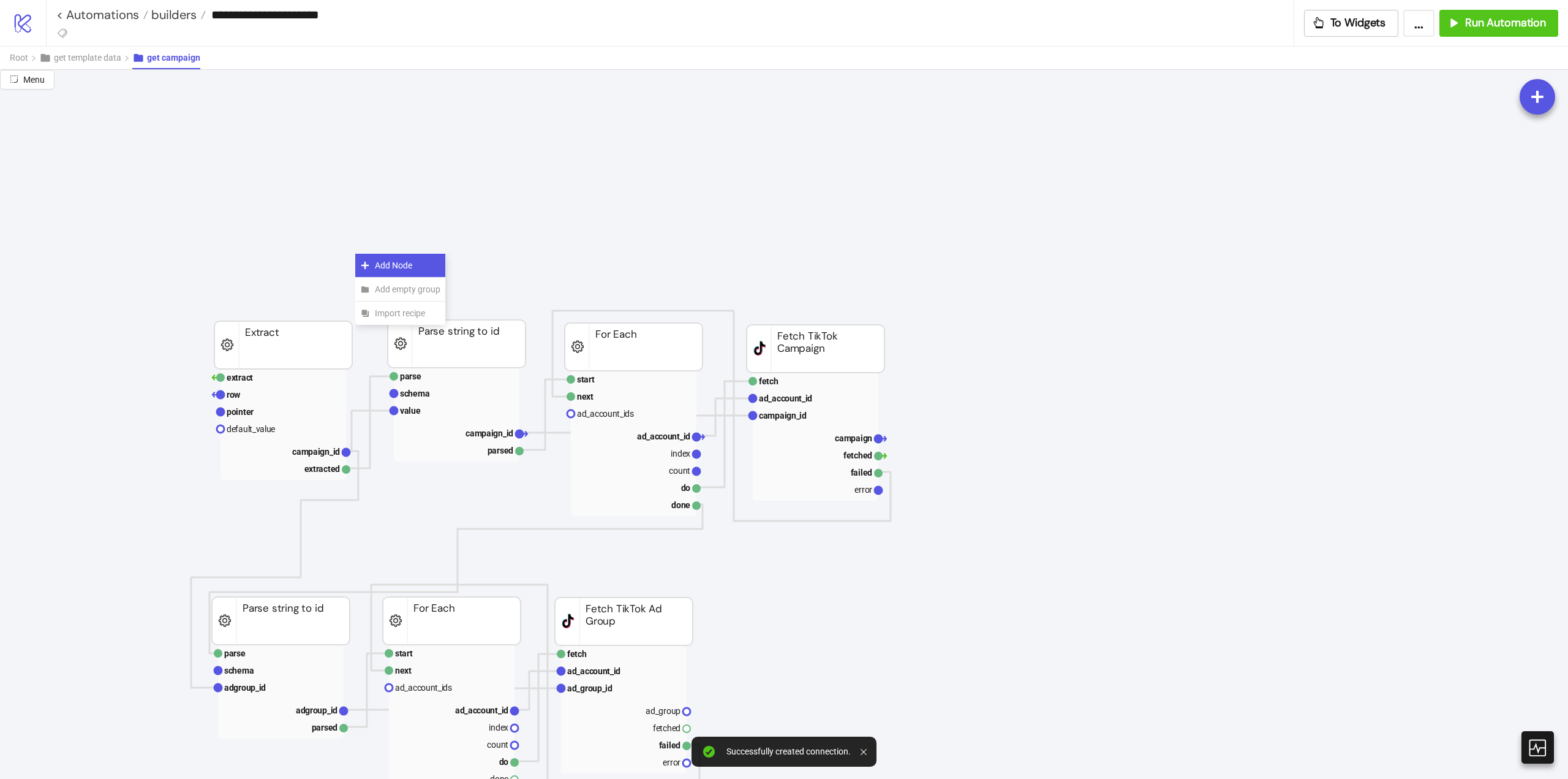
click at [378, 258] on span "Add Node" at bounding box center [407, 265] width 65 height 13
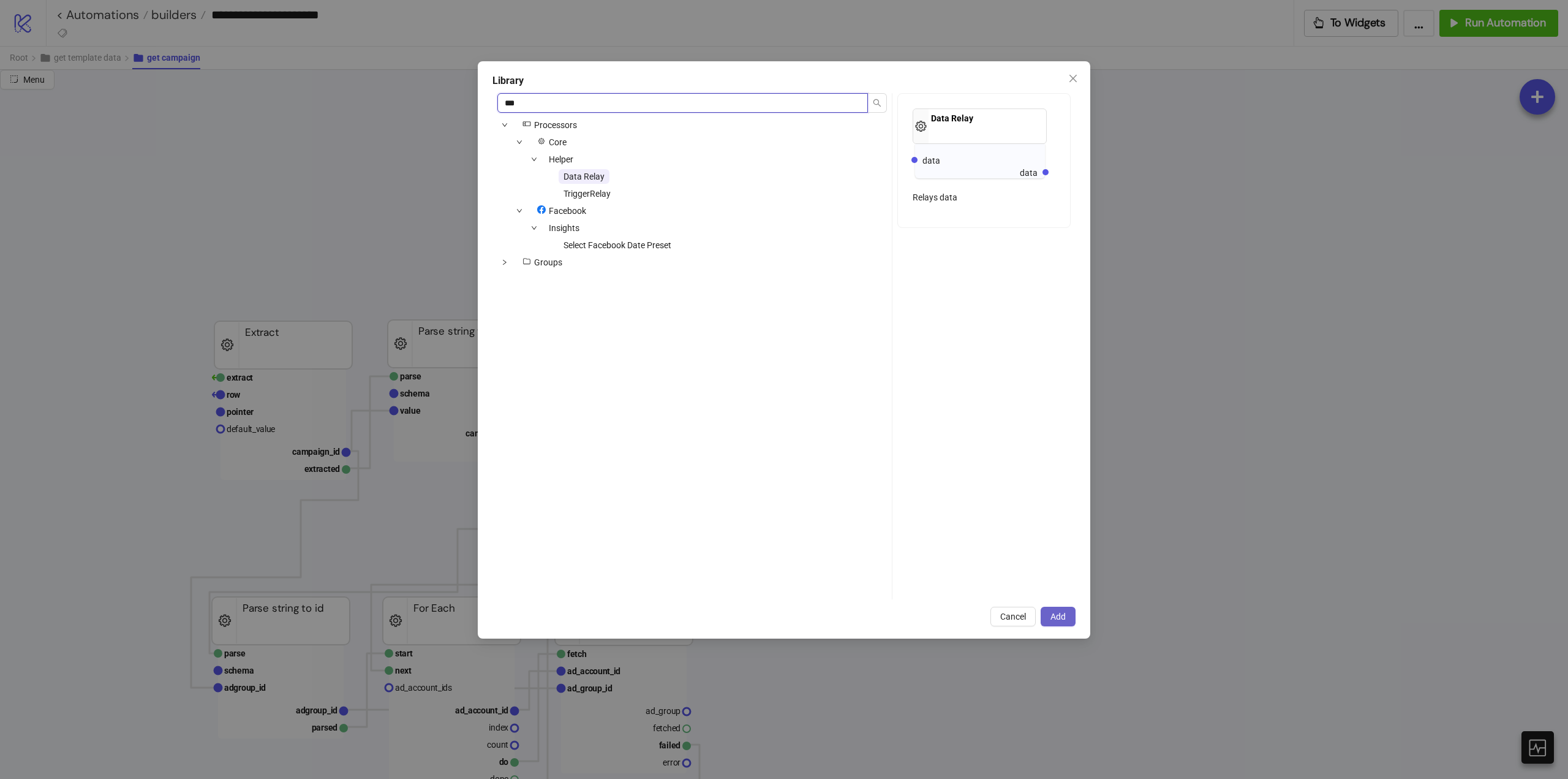
type input "***"
click at [1056, 619] on span "Add" at bounding box center [1058, 616] width 16 height 10
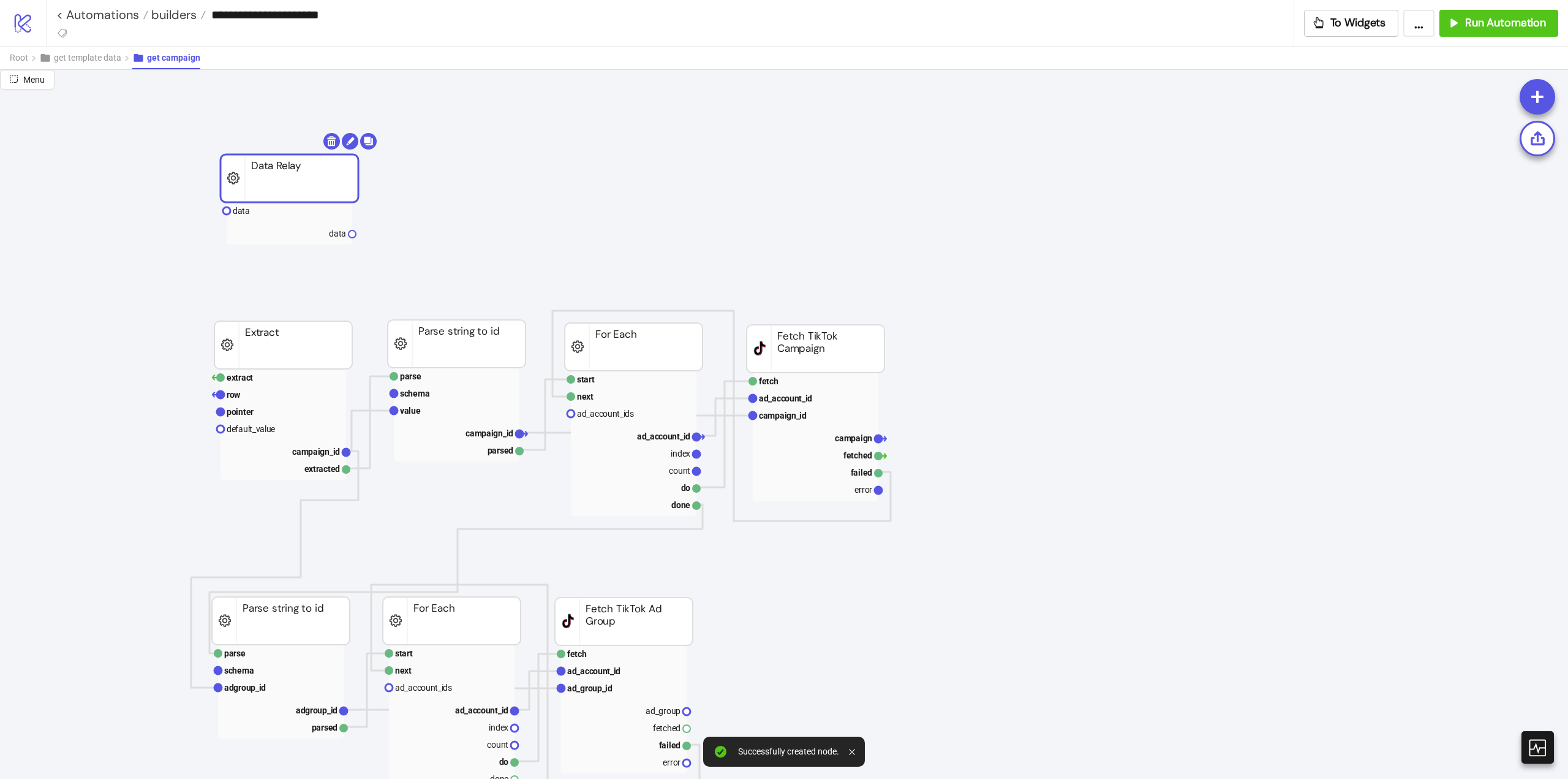
drag, startPoint x: 417, startPoint y: 249, endPoint x: 304, endPoint y: 162, distance: 142.6
click at [251, 208] on rect at bounding box center [289, 211] width 126 height 17
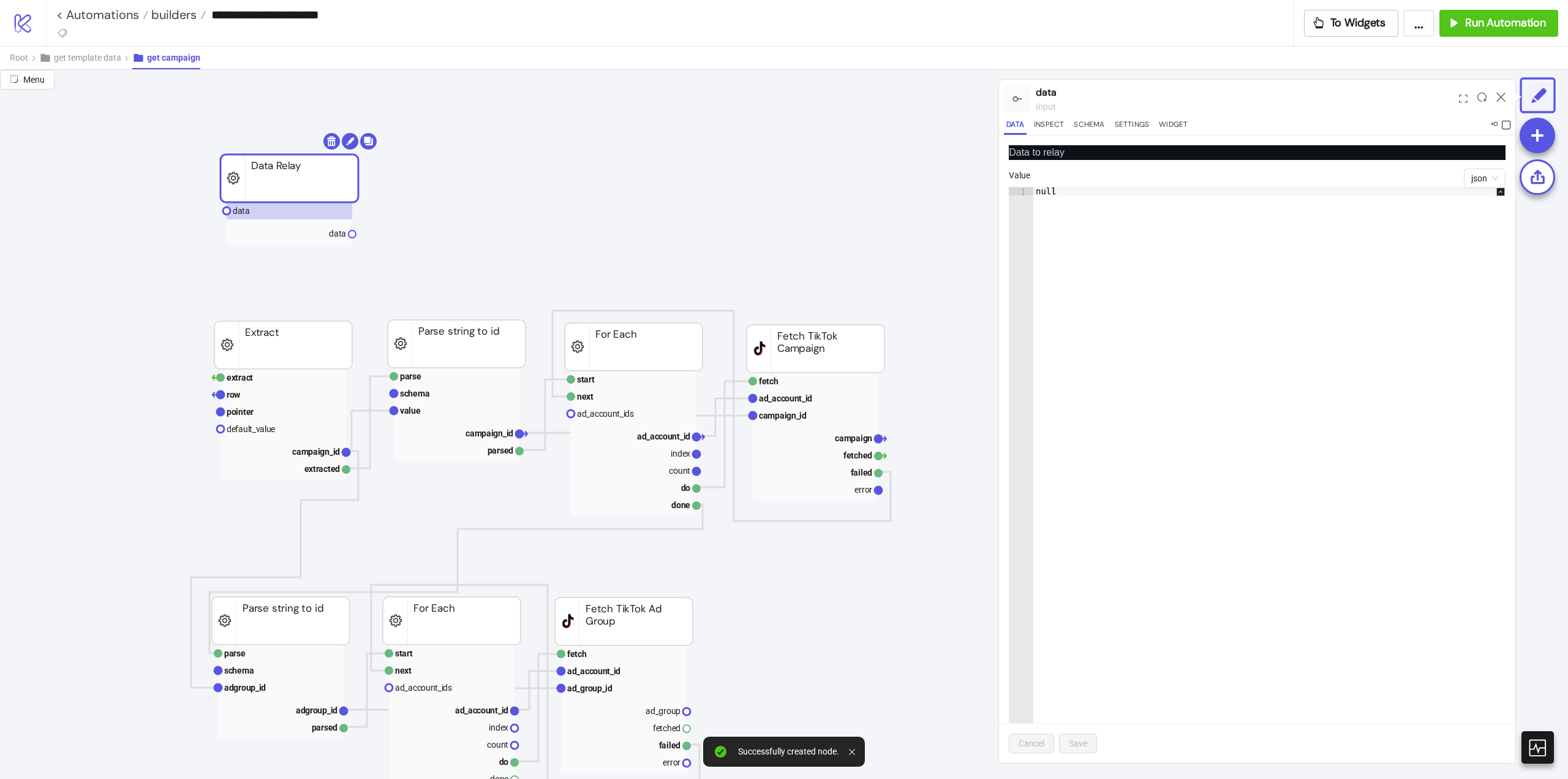
click at [1505, 123] on span at bounding box center [1506, 125] width 9 height 9
click at [1498, 97] on icon at bounding box center [1501, 97] width 9 height 9
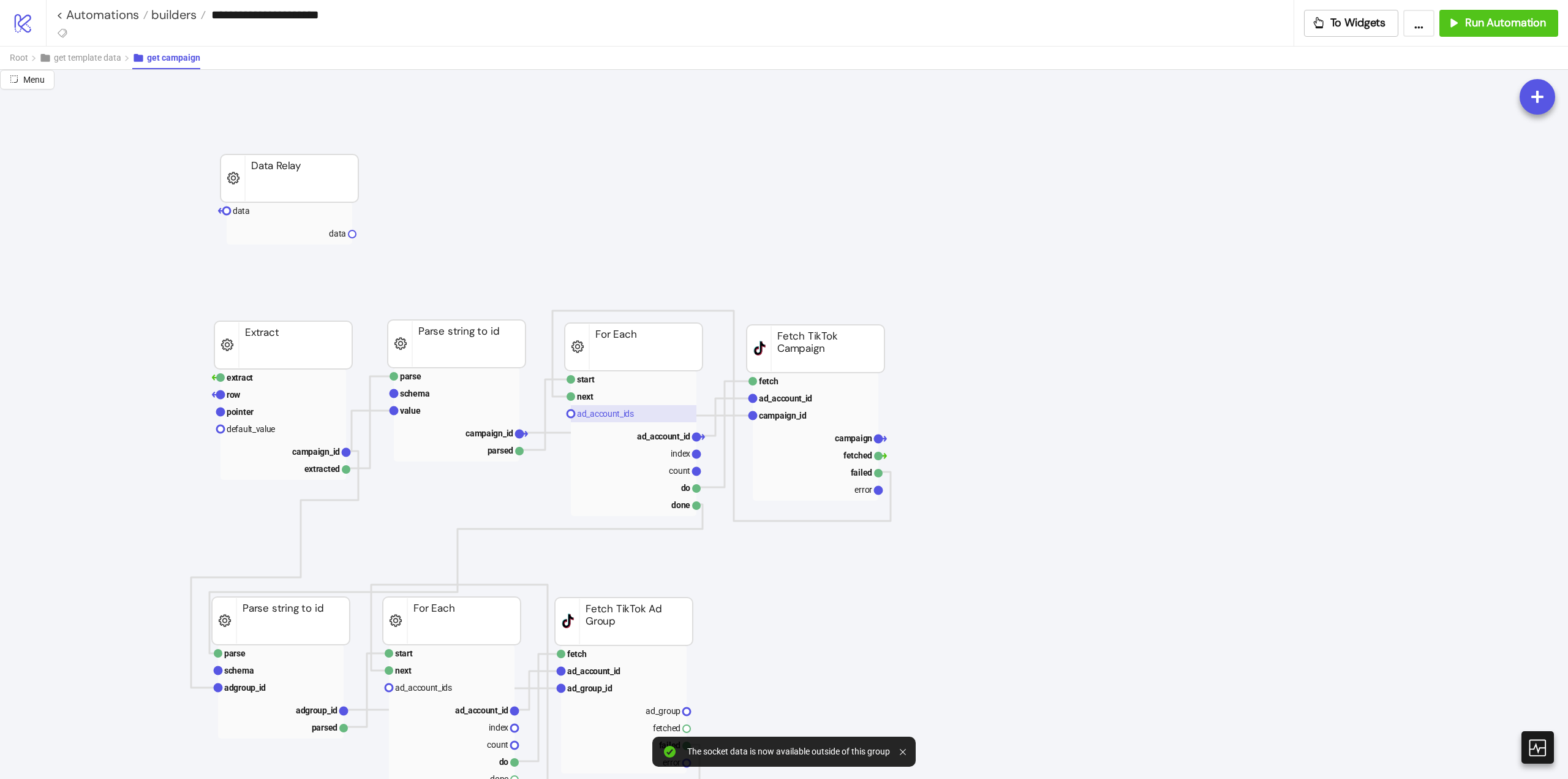
click at [637, 414] on rect at bounding box center [633, 413] width 126 height 17
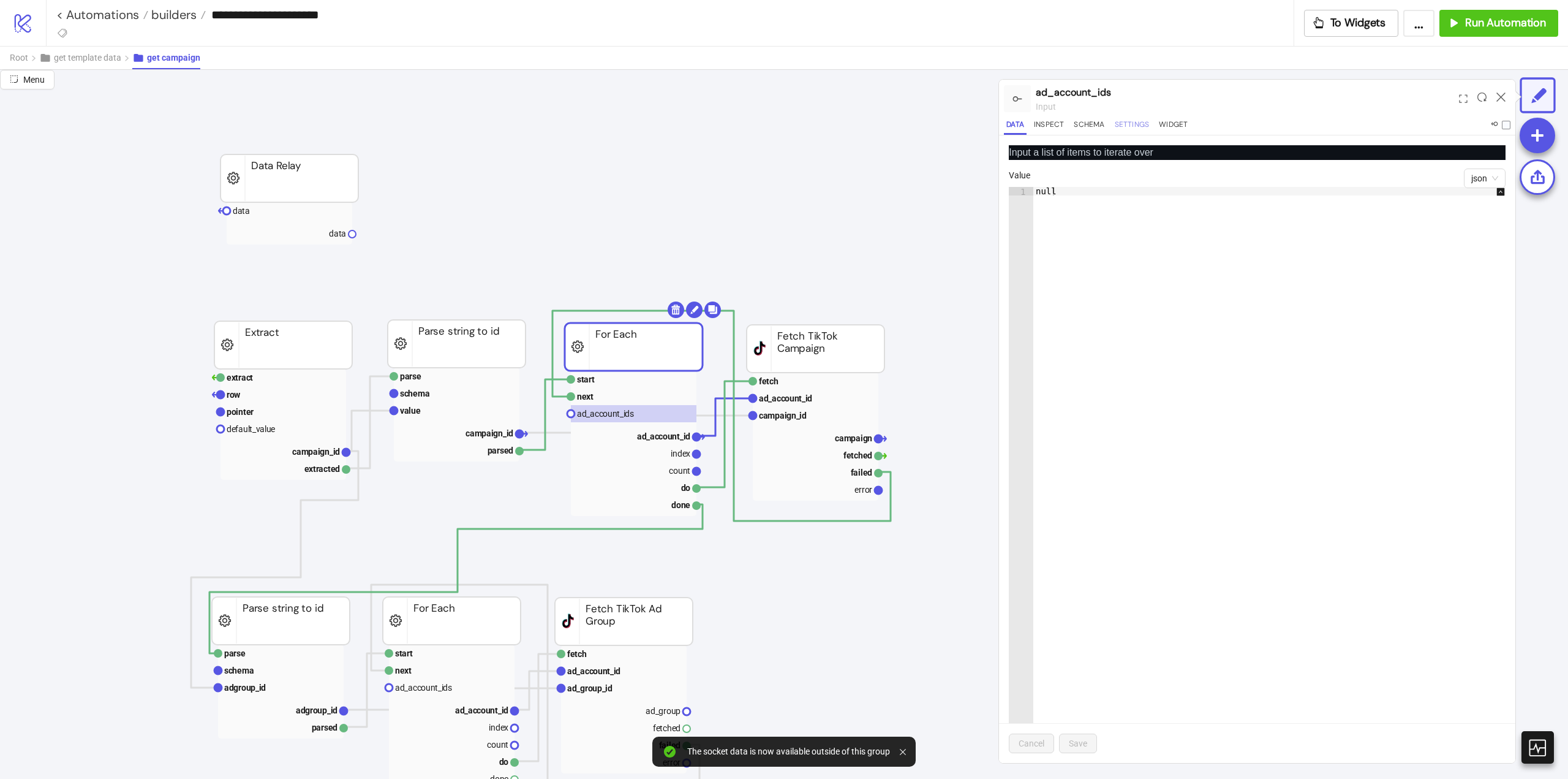
click at [1131, 124] on button "Settings" at bounding box center [1132, 126] width 40 height 16
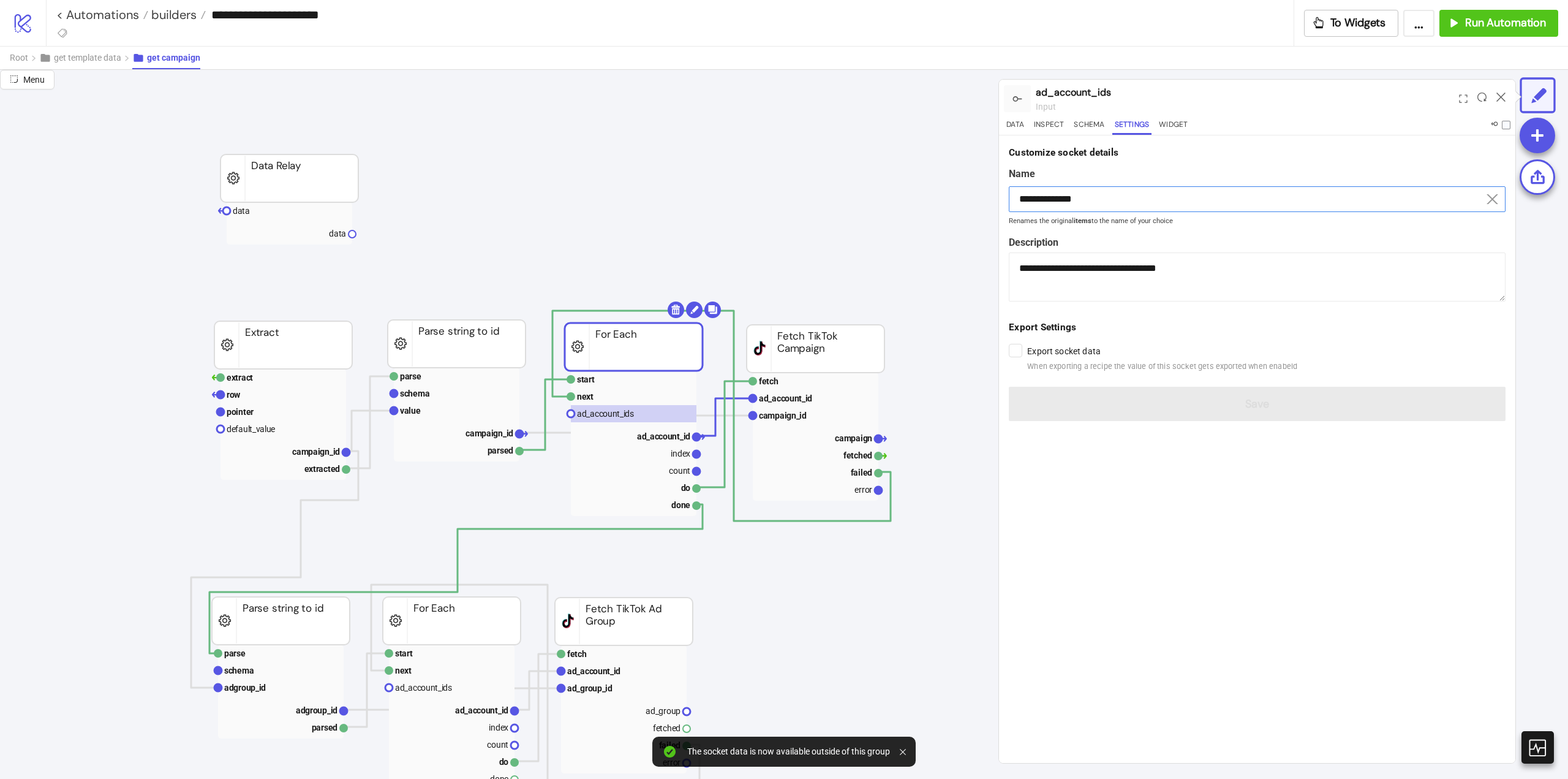
click at [1083, 195] on input "**********" at bounding box center [1257, 199] width 497 height 26
click at [1083, 195] on input "**********" at bounding box center [1257, 199] width 497 height 26
click at [257, 212] on rect at bounding box center [289, 211] width 126 height 17
type input "****"
type textarea "**********"
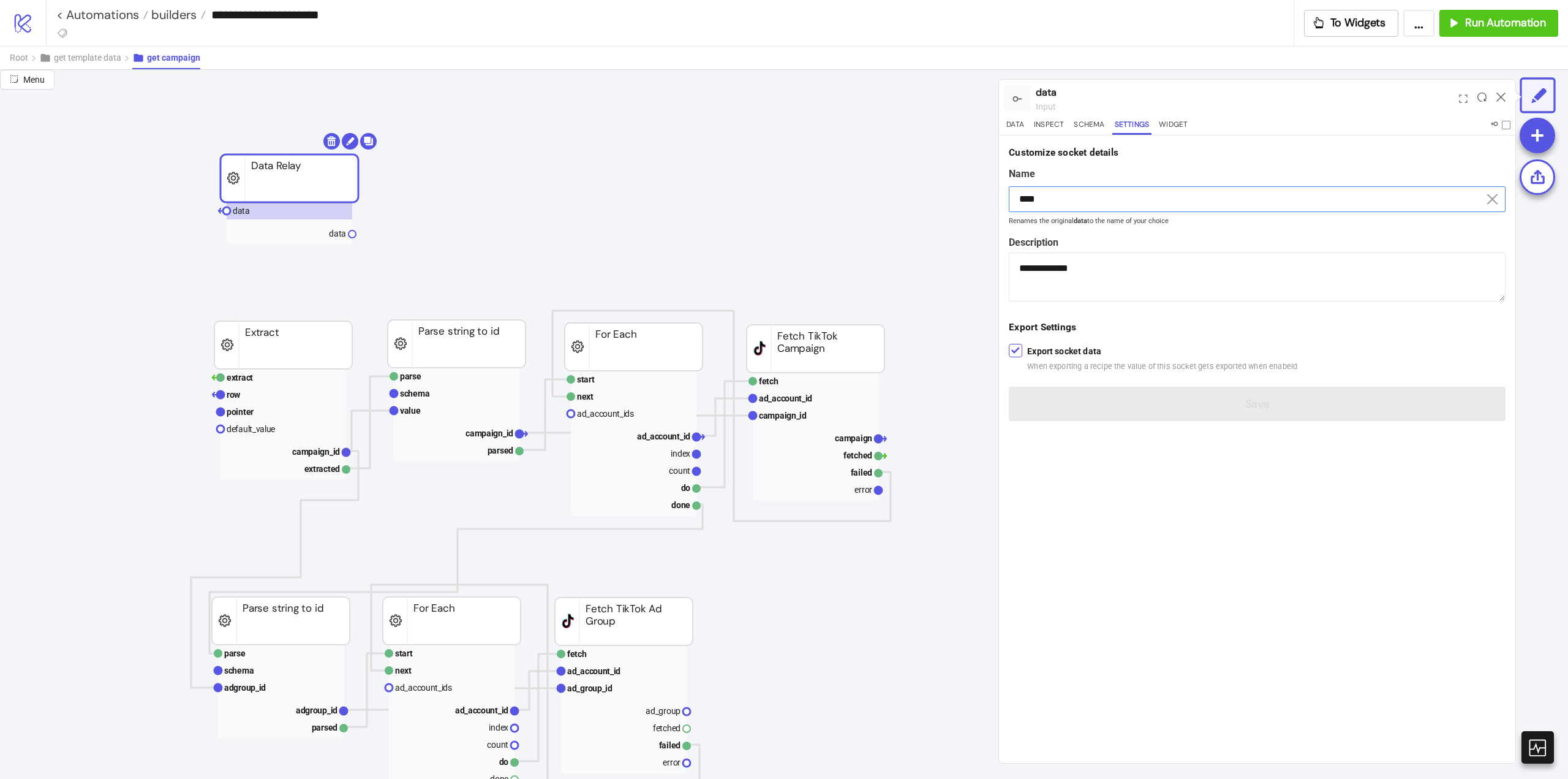
click at [1065, 193] on input "****" at bounding box center [1257, 199] width 497 height 26
drag, startPoint x: 1065, startPoint y: 193, endPoint x: 1131, endPoint y: 229, distance: 75.2
click at [1088, 202] on input "****" at bounding box center [1257, 199] width 497 height 26
paste input "**********"
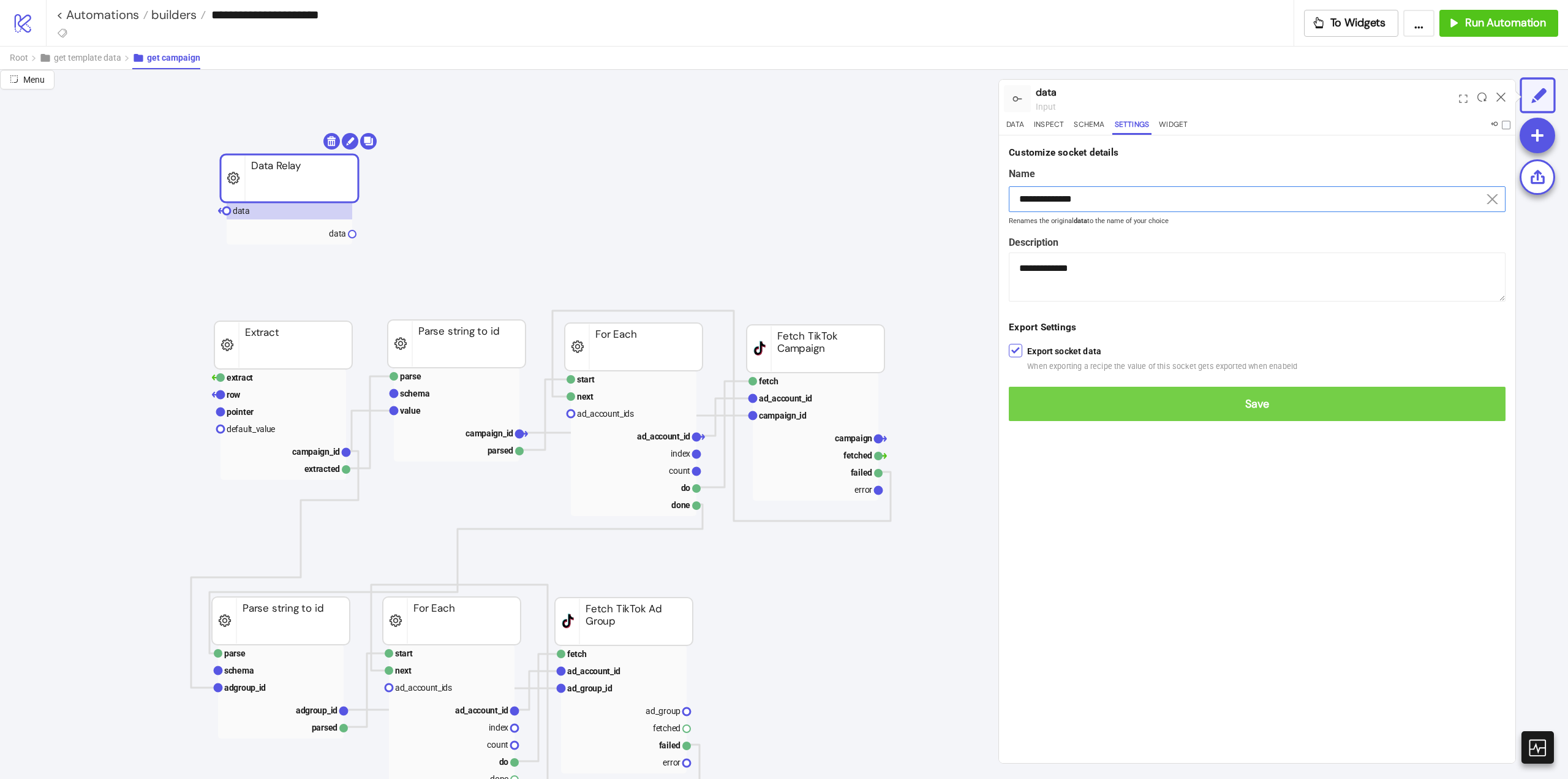
type input "**********"
click at [1217, 405] on span "Save" at bounding box center [1257, 404] width 477 height 14
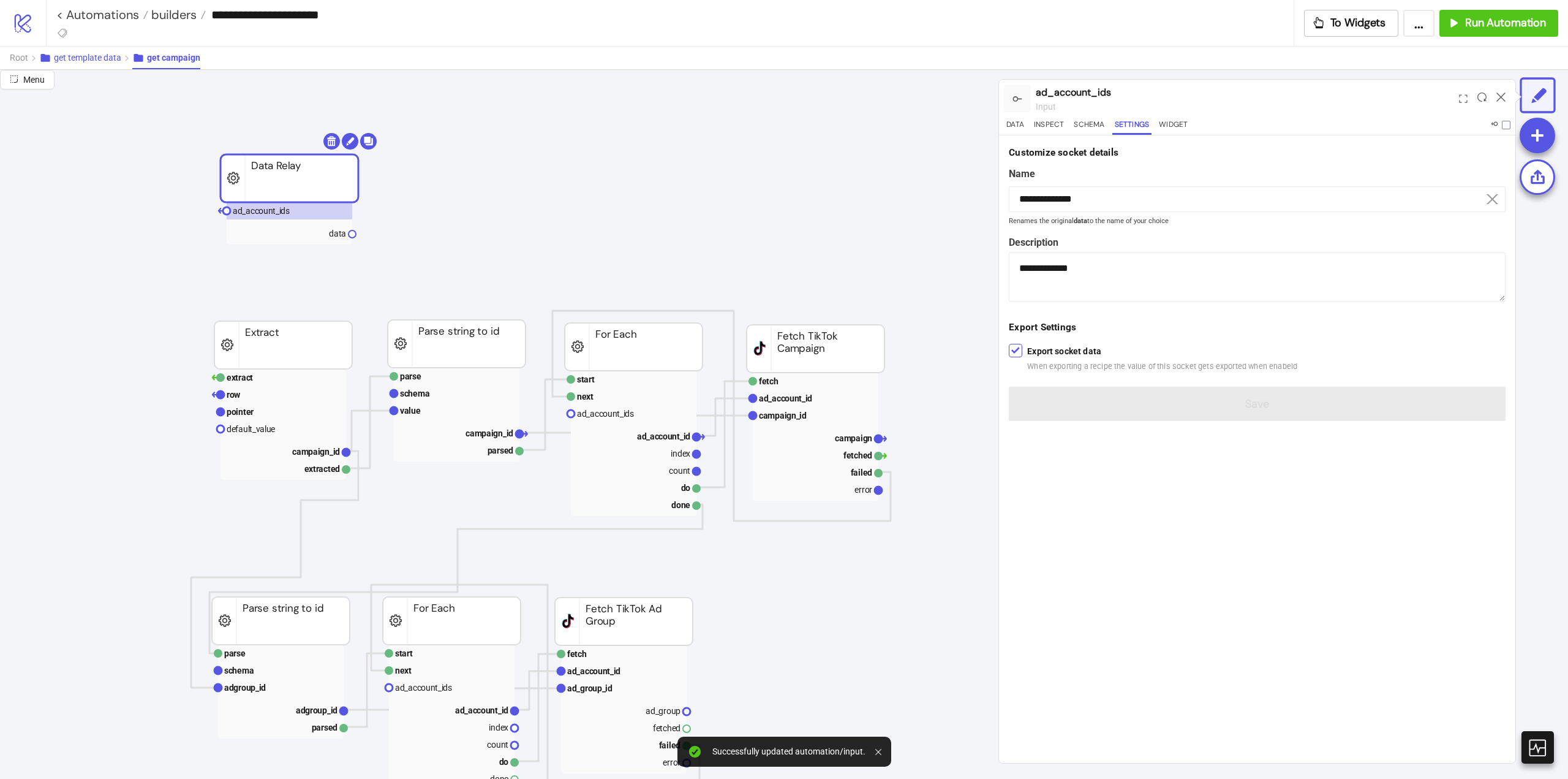
click at [109, 62] on button "get template data" at bounding box center [85, 58] width 93 height 23
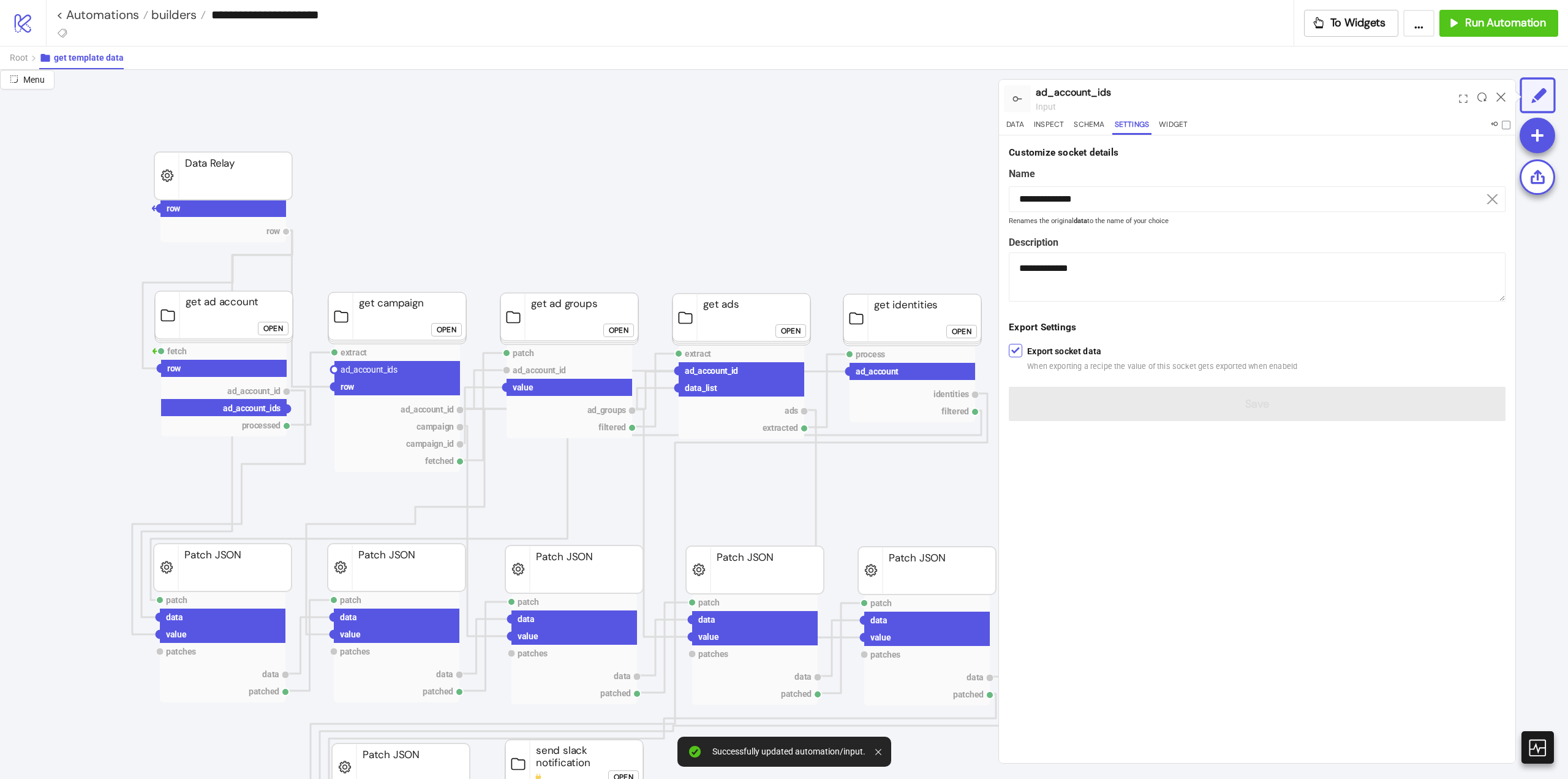
drag, startPoint x: 286, startPoint y: 410, endPoint x: 315, endPoint y: 424, distance: 32.2
click at [336, 369] on circle at bounding box center [334, 369] width 7 height 7
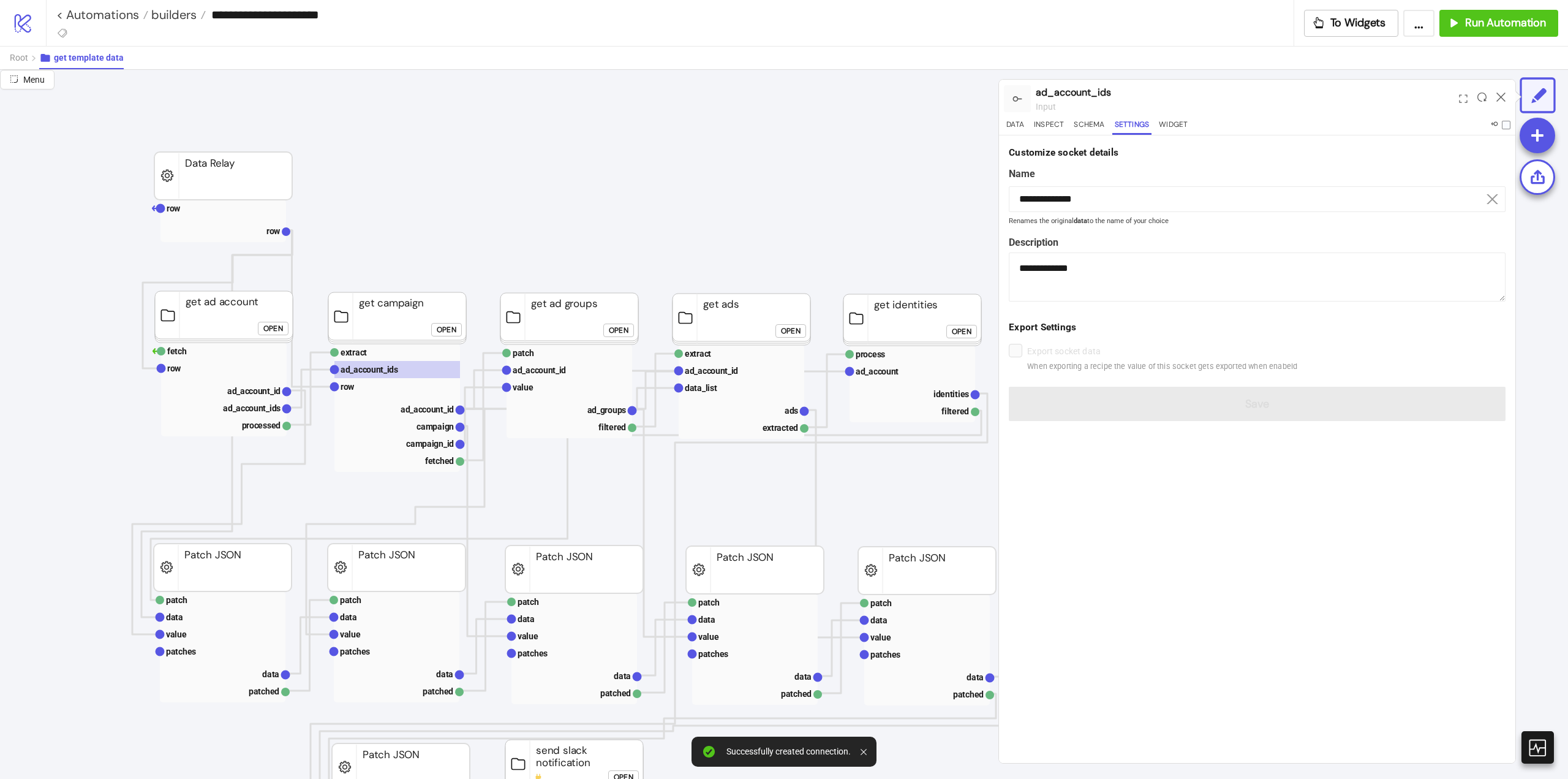
click at [447, 334] on div "Open" at bounding box center [446, 329] width 20 height 14
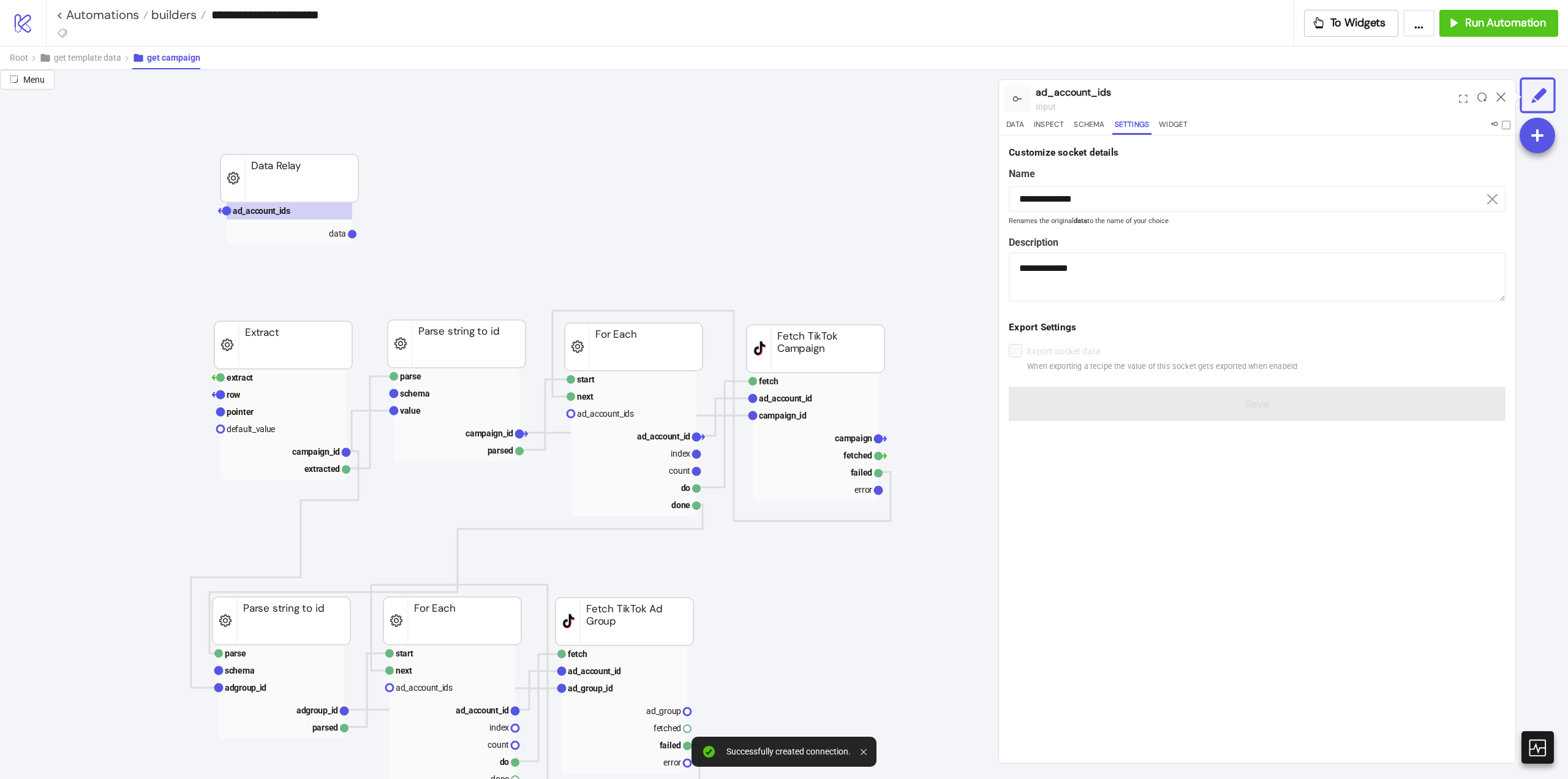
drag, startPoint x: 353, startPoint y: 234, endPoint x: 493, endPoint y: 348, distance: 180.5
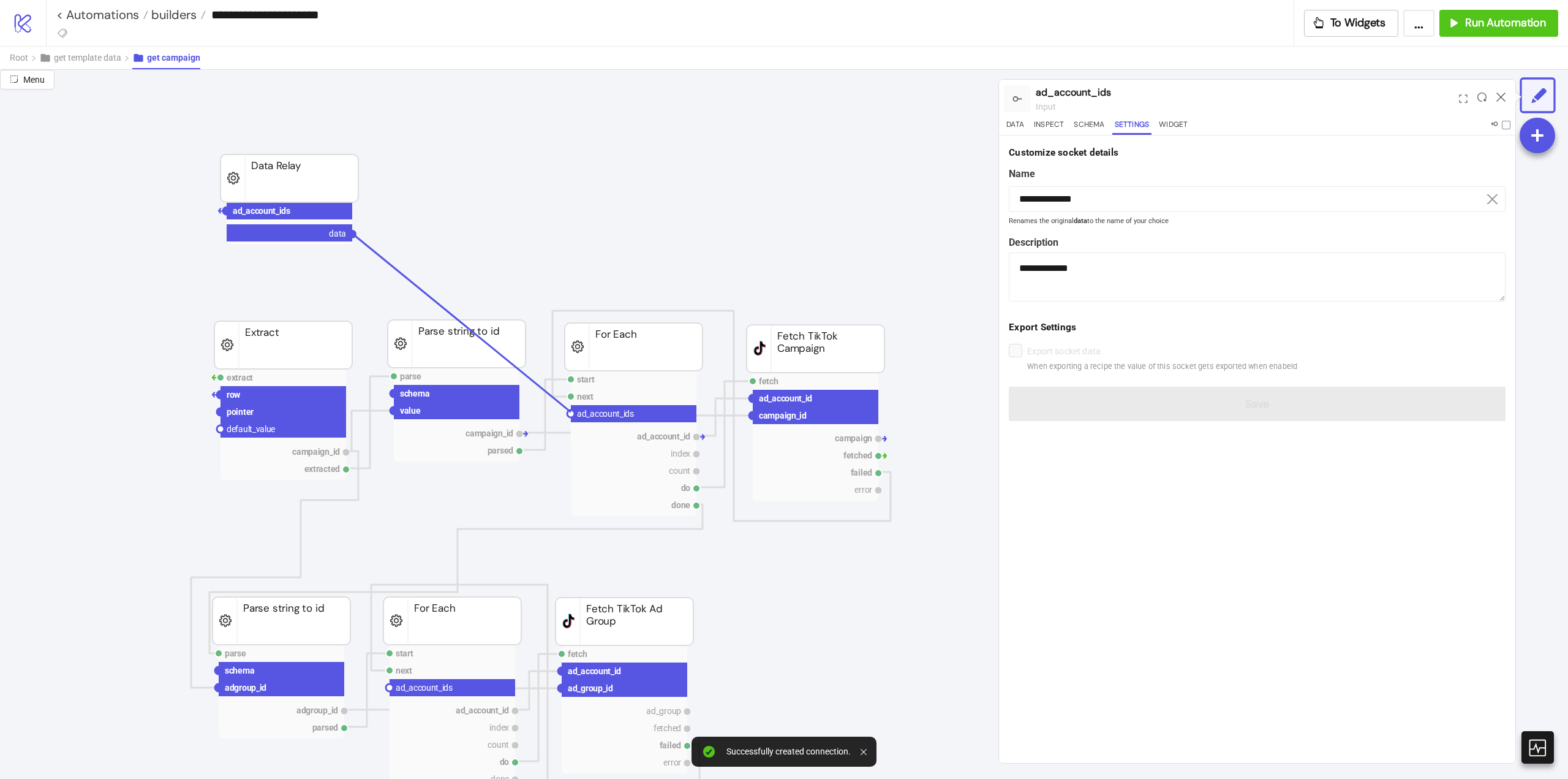
click at [571, 412] on circle at bounding box center [571, 413] width 7 height 7
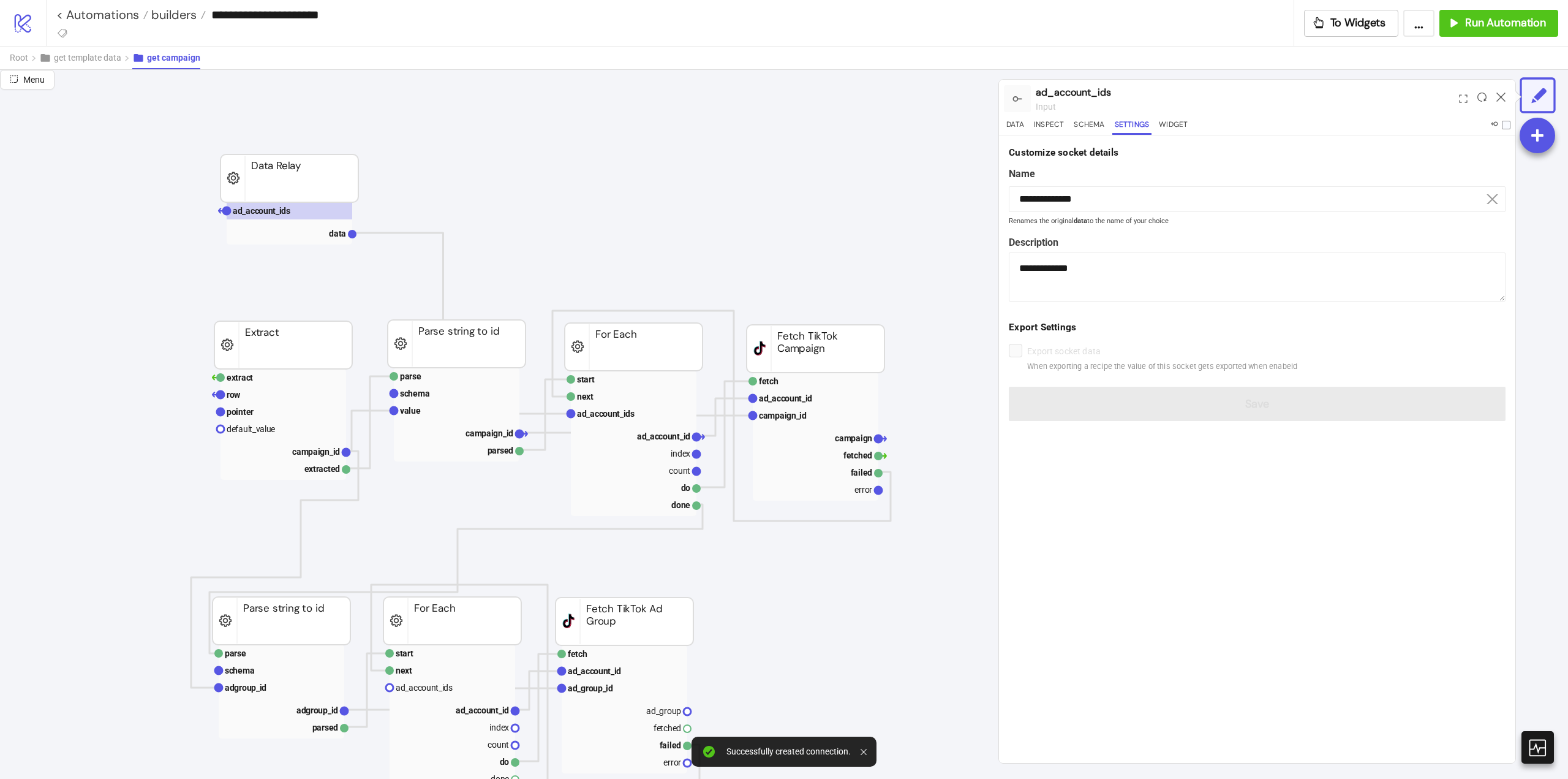
drag, startPoint x: 353, startPoint y: 234, endPoint x: 363, endPoint y: 375, distance: 141.4
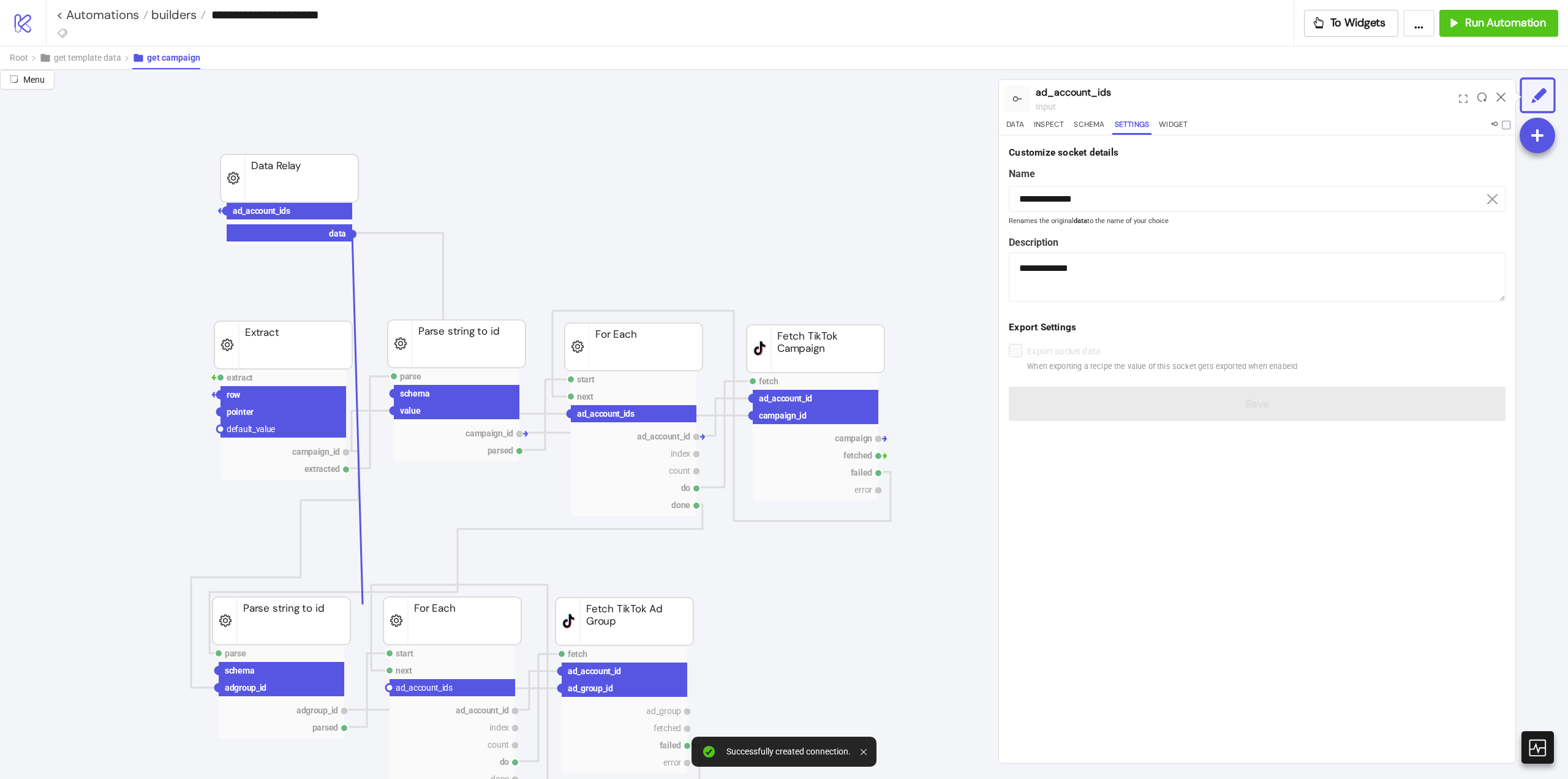
scroll to position [184, 0]
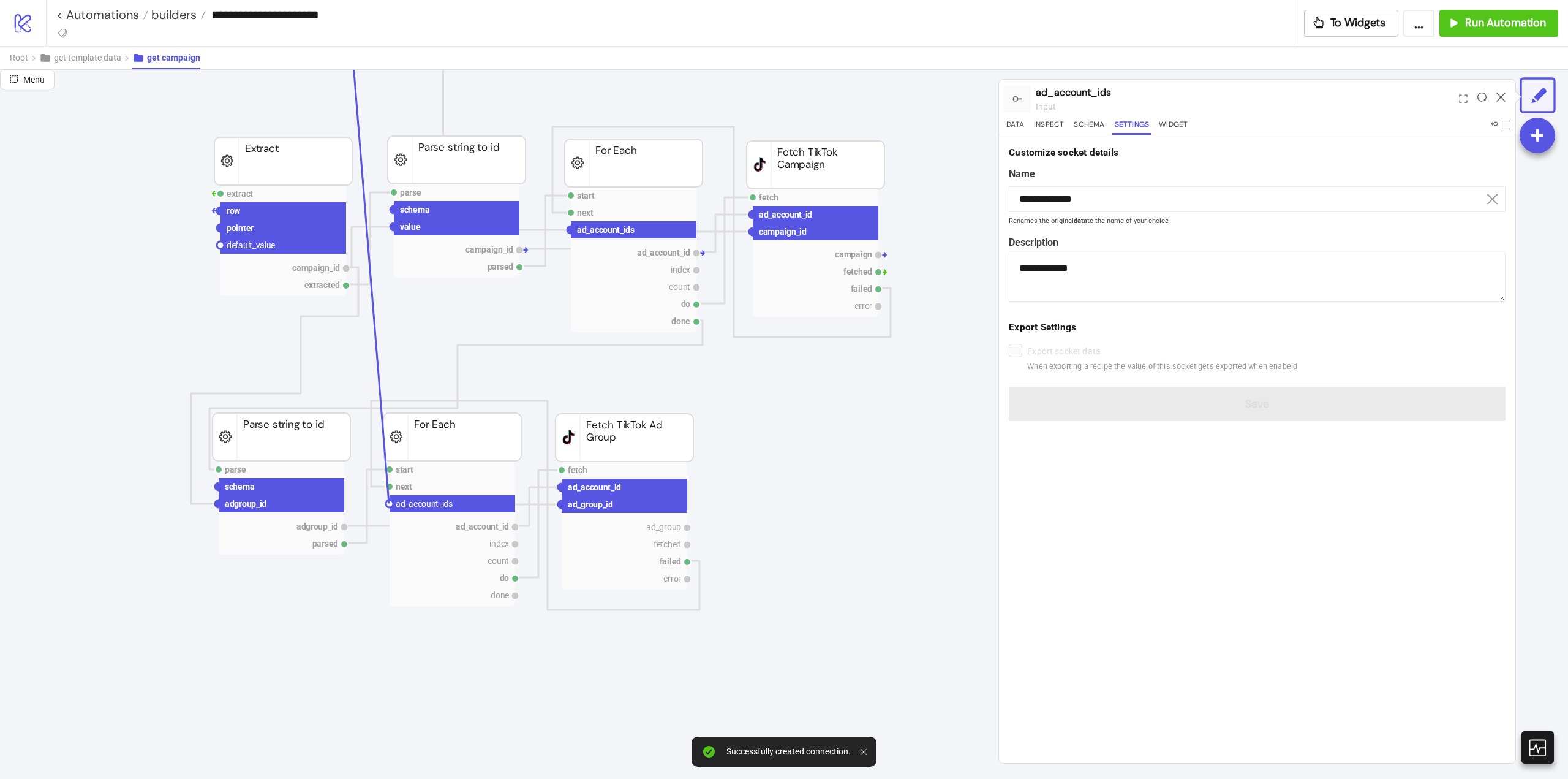
click at [389, 503] on circle at bounding box center [390, 503] width 7 height 7
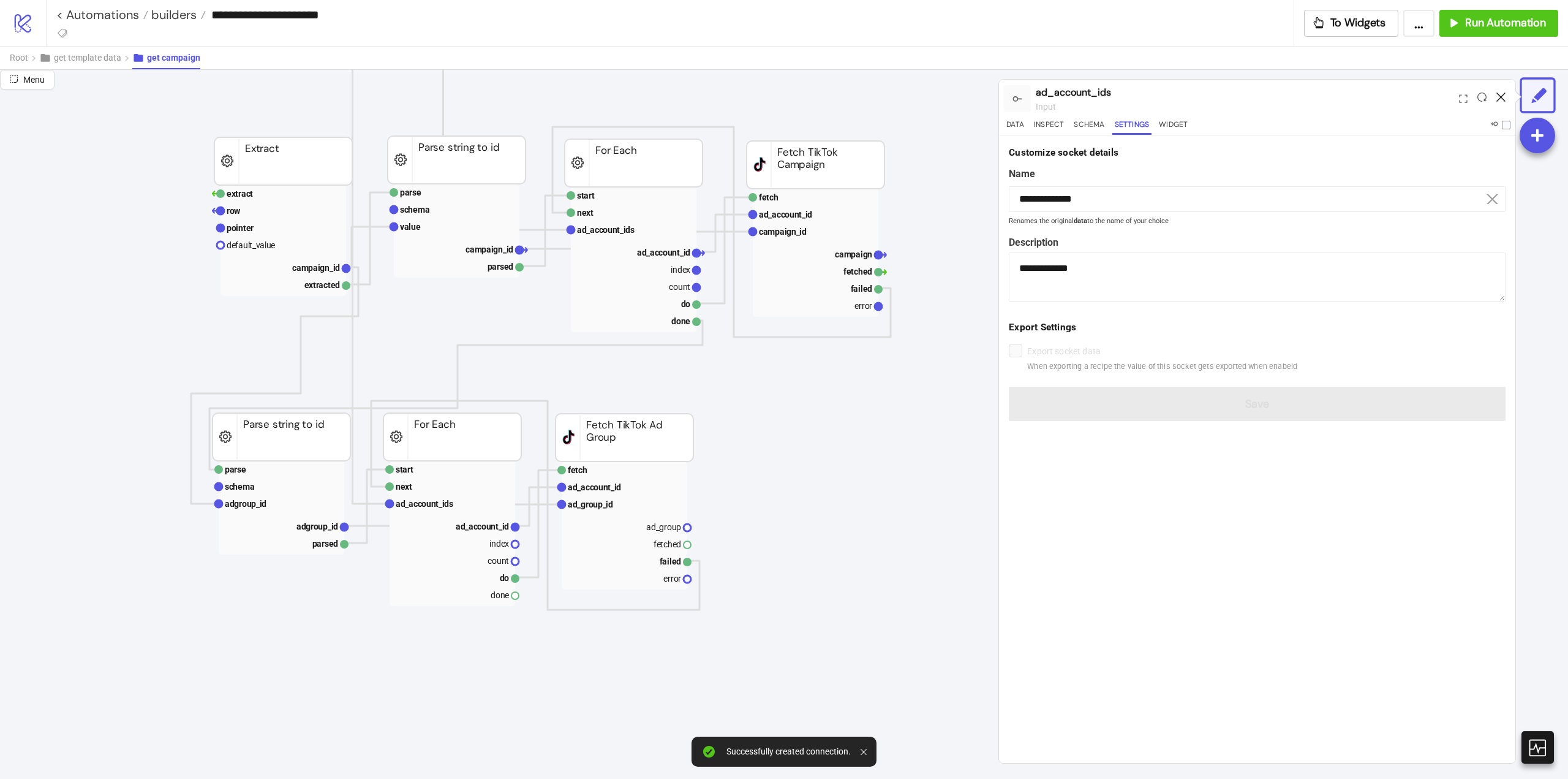
drag, startPoint x: 1502, startPoint y: 95, endPoint x: 1382, endPoint y: 128, distance: 124.5
click at [1501, 95] on icon at bounding box center [1501, 97] width 9 height 9
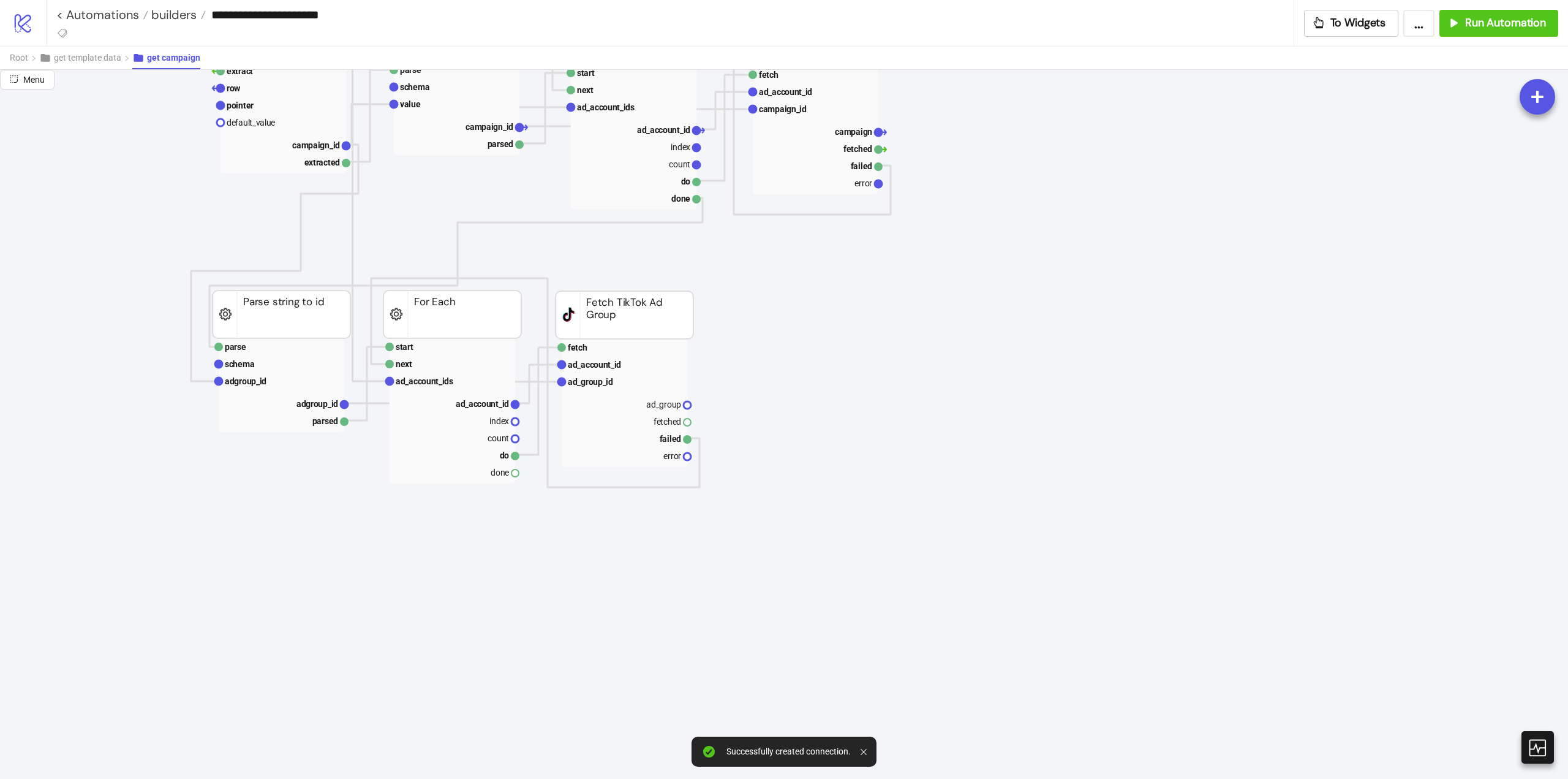
scroll to position [245, 0]
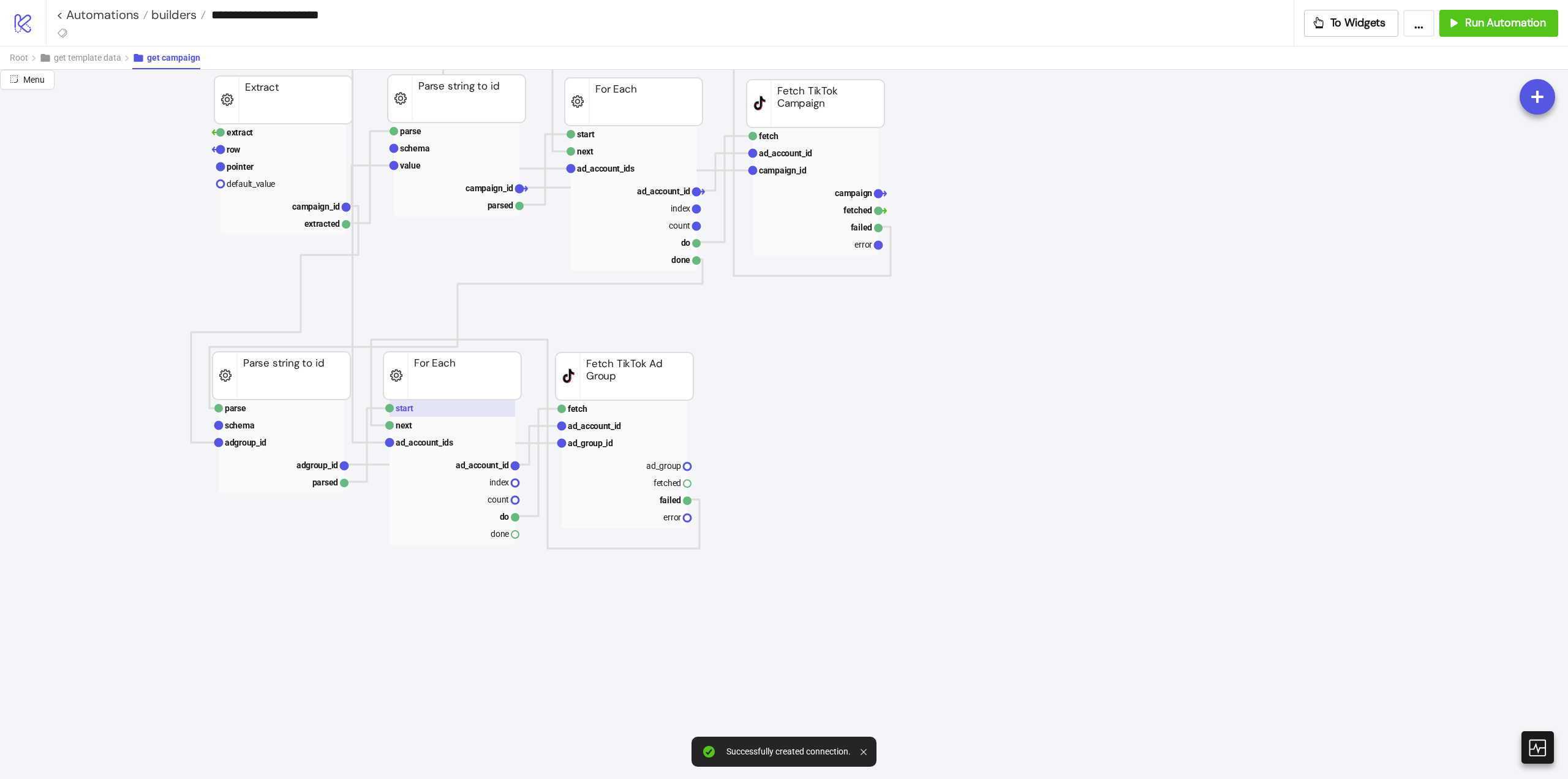
click at [417, 412] on rect at bounding box center [452, 408] width 126 height 17
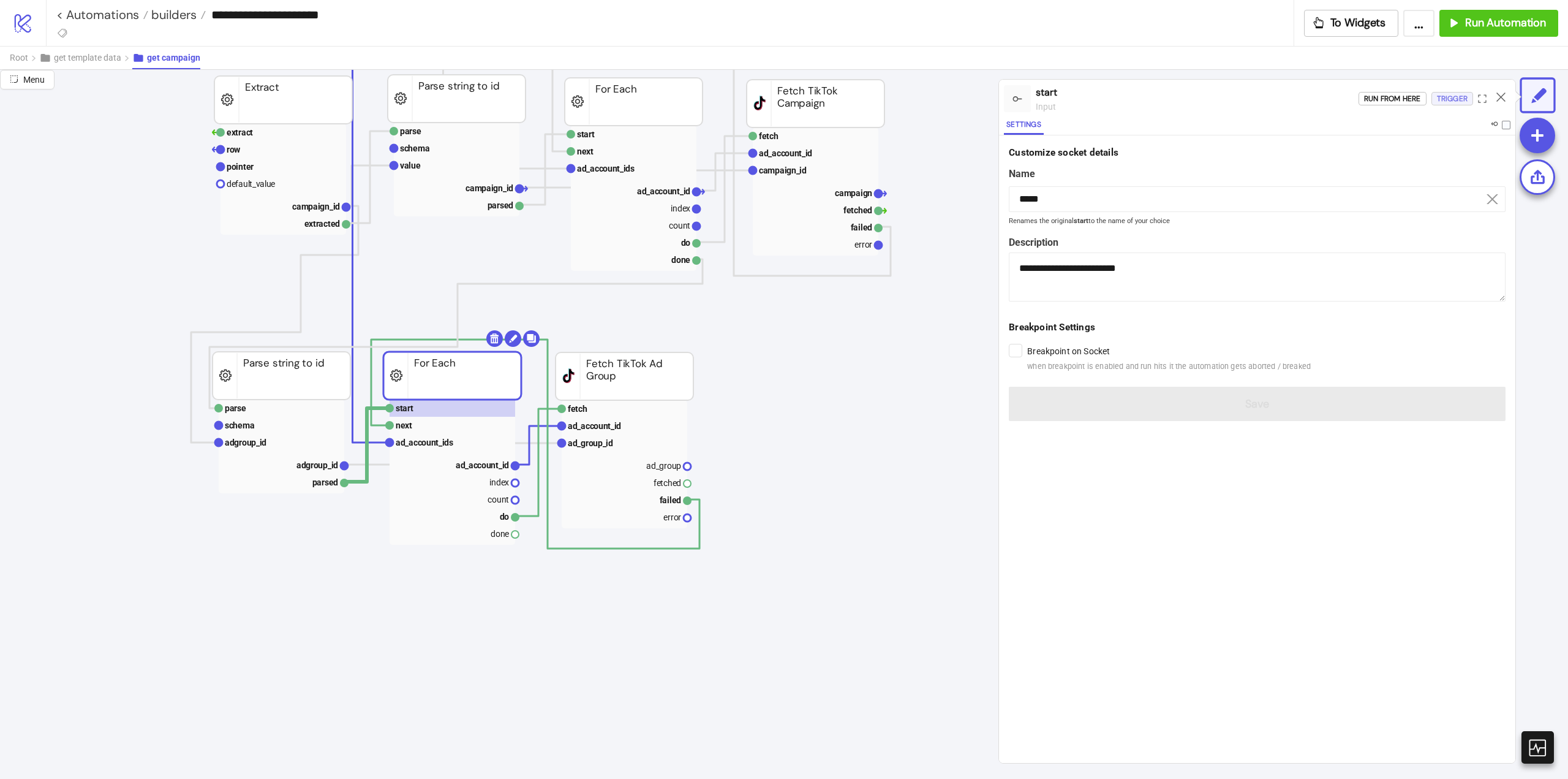
click at [1445, 101] on div "Trigger" at bounding box center [1452, 99] width 31 height 14
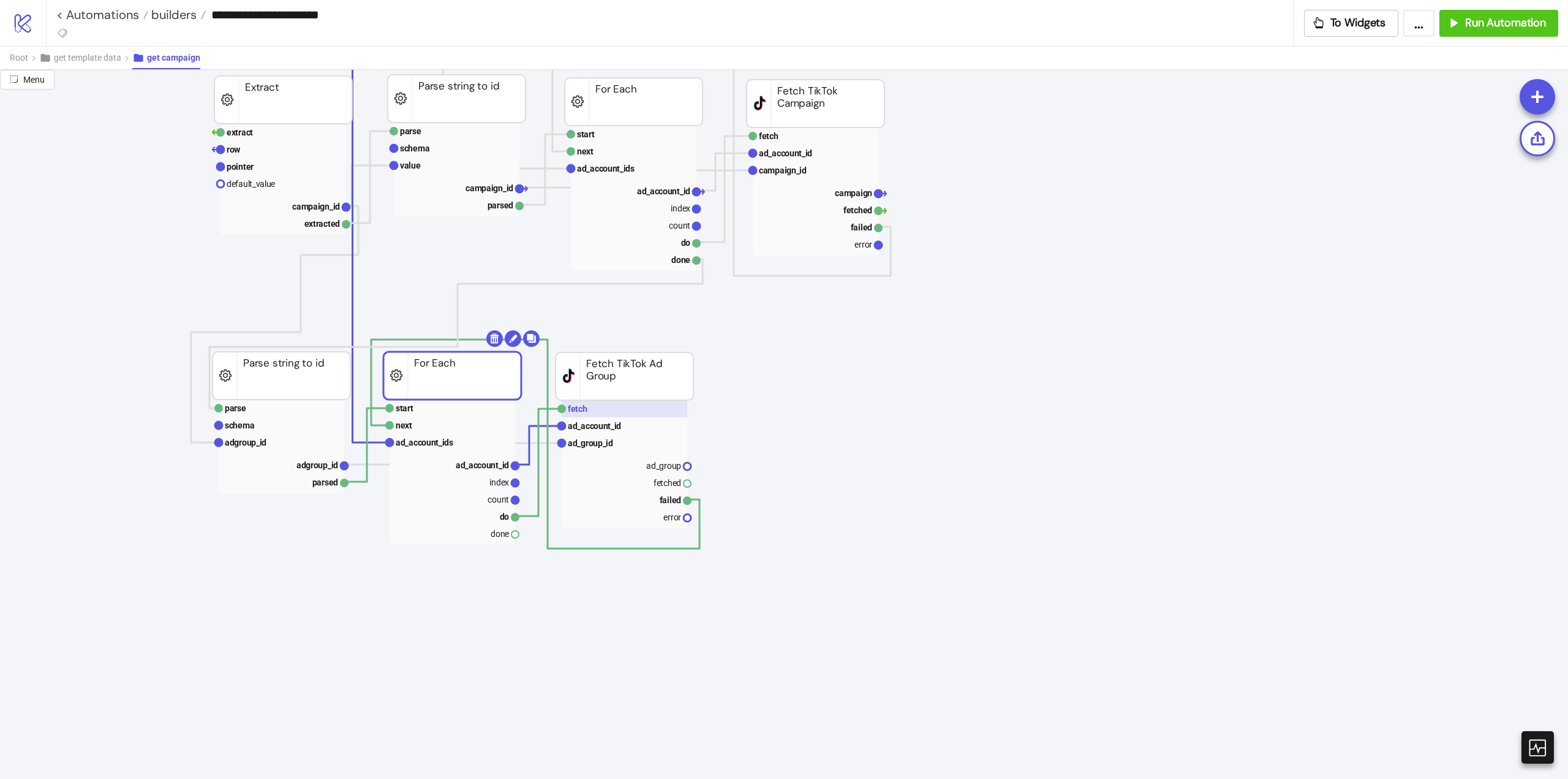
click at [577, 409] on text "fetch" at bounding box center [578, 409] width 20 height 10
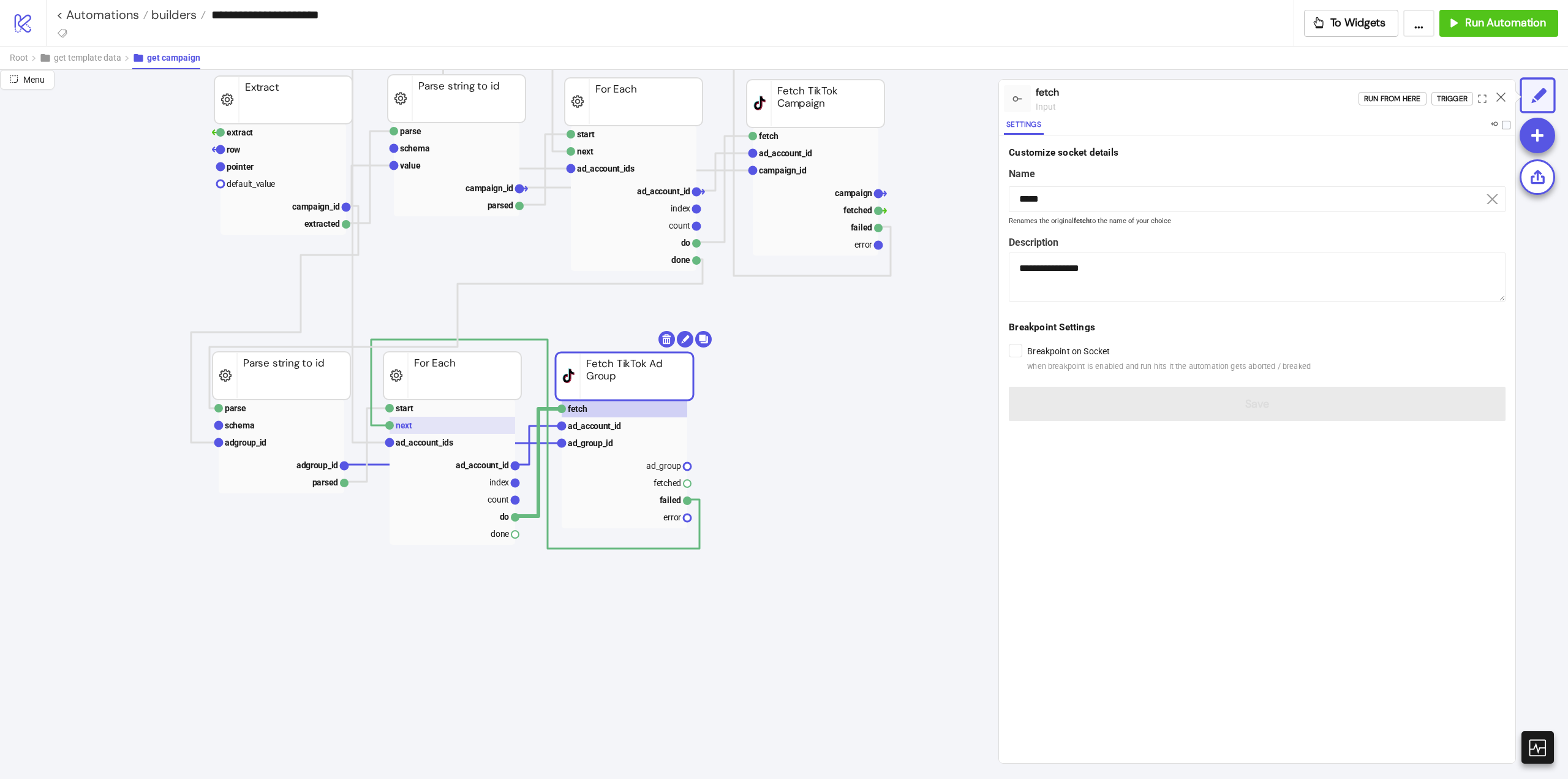
click at [439, 424] on rect at bounding box center [452, 425] width 126 height 17
type input "****"
type textarea "**********"
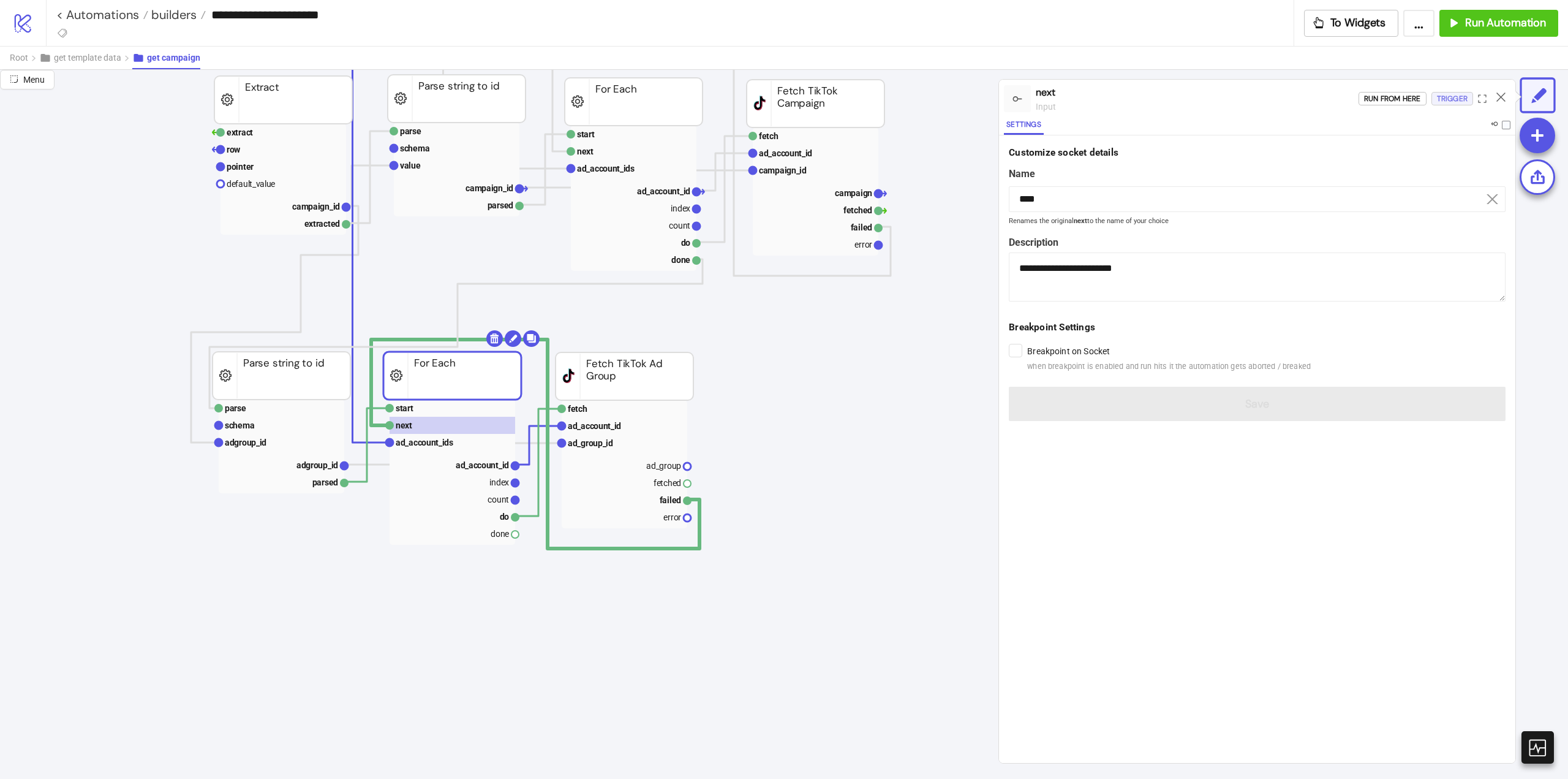
click at [1450, 101] on div "Trigger" at bounding box center [1452, 99] width 31 height 14
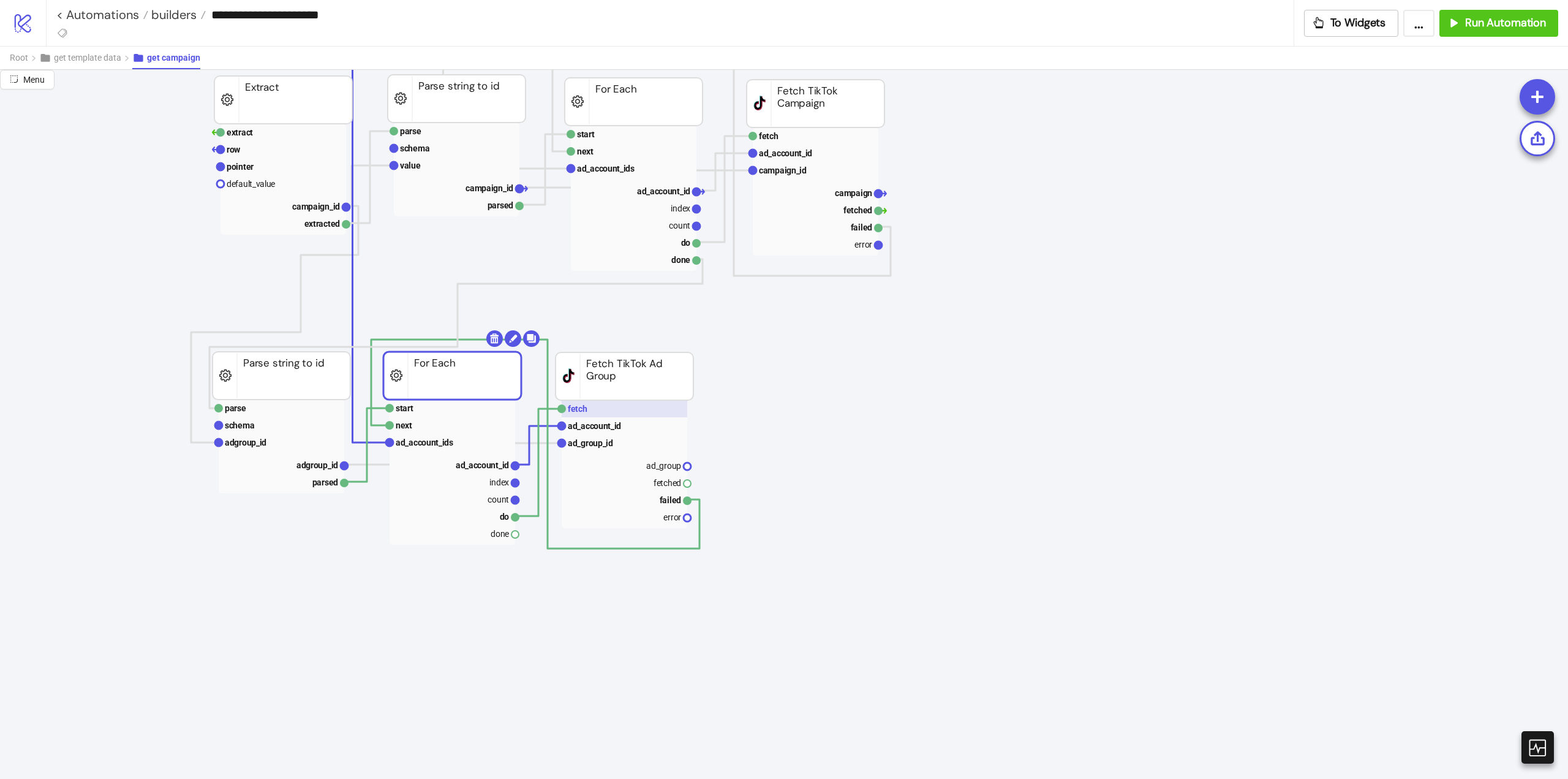
click at [594, 412] on rect at bounding box center [624, 409] width 126 height 17
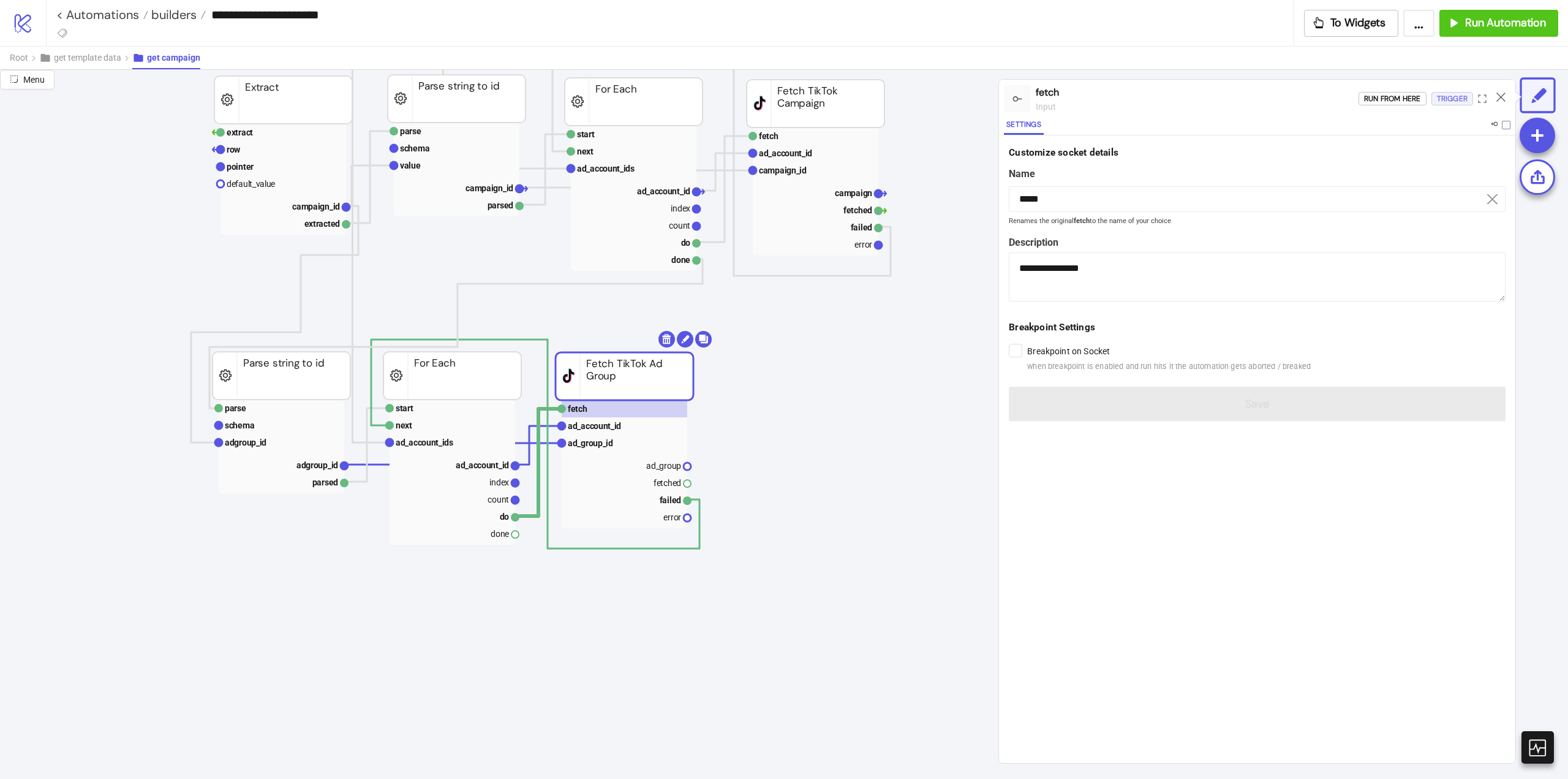
click at [1445, 102] on div "Trigger" at bounding box center [1452, 99] width 31 height 14
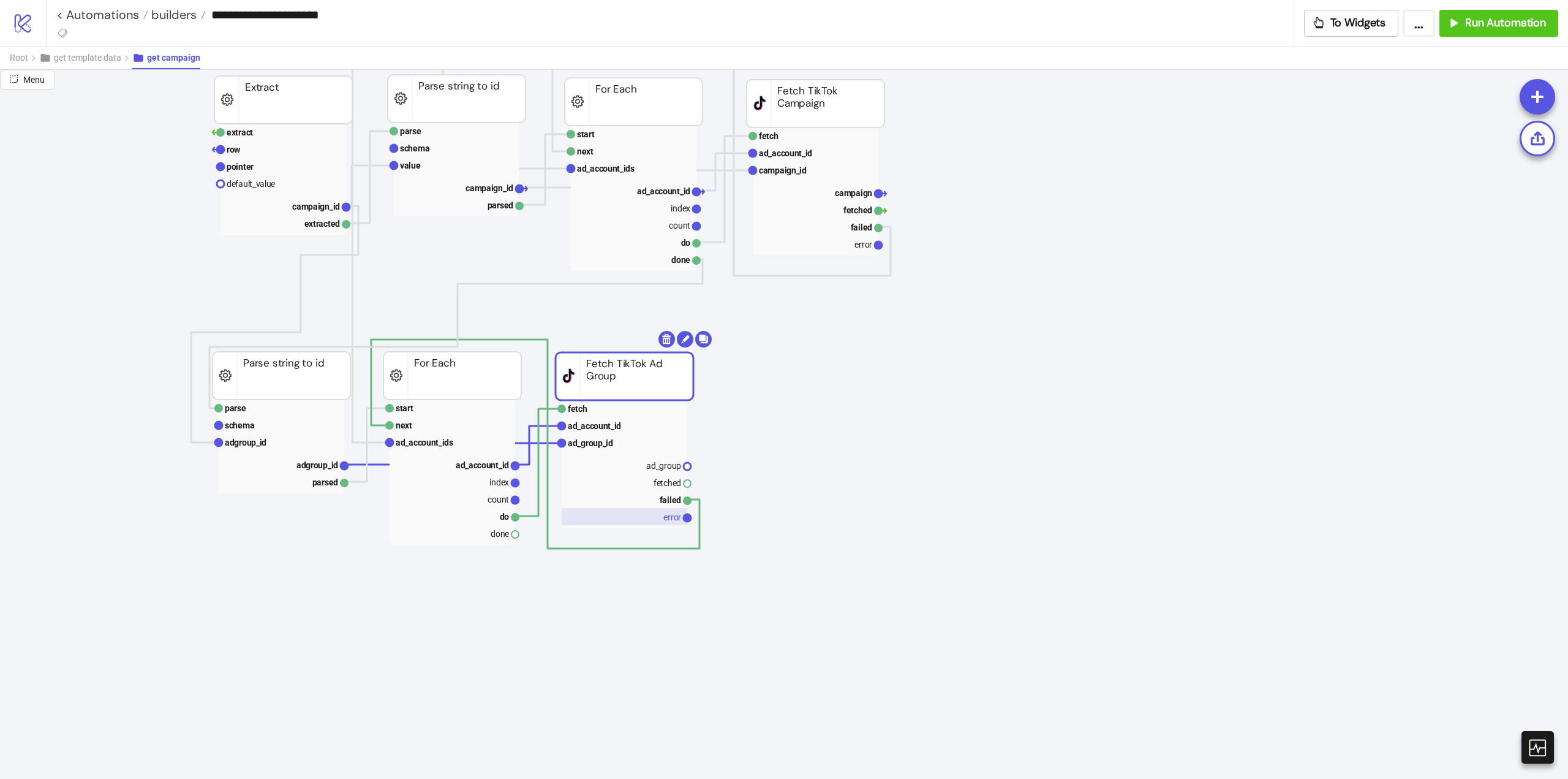
click at [675, 519] on text "error" at bounding box center [672, 517] width 18 height 10
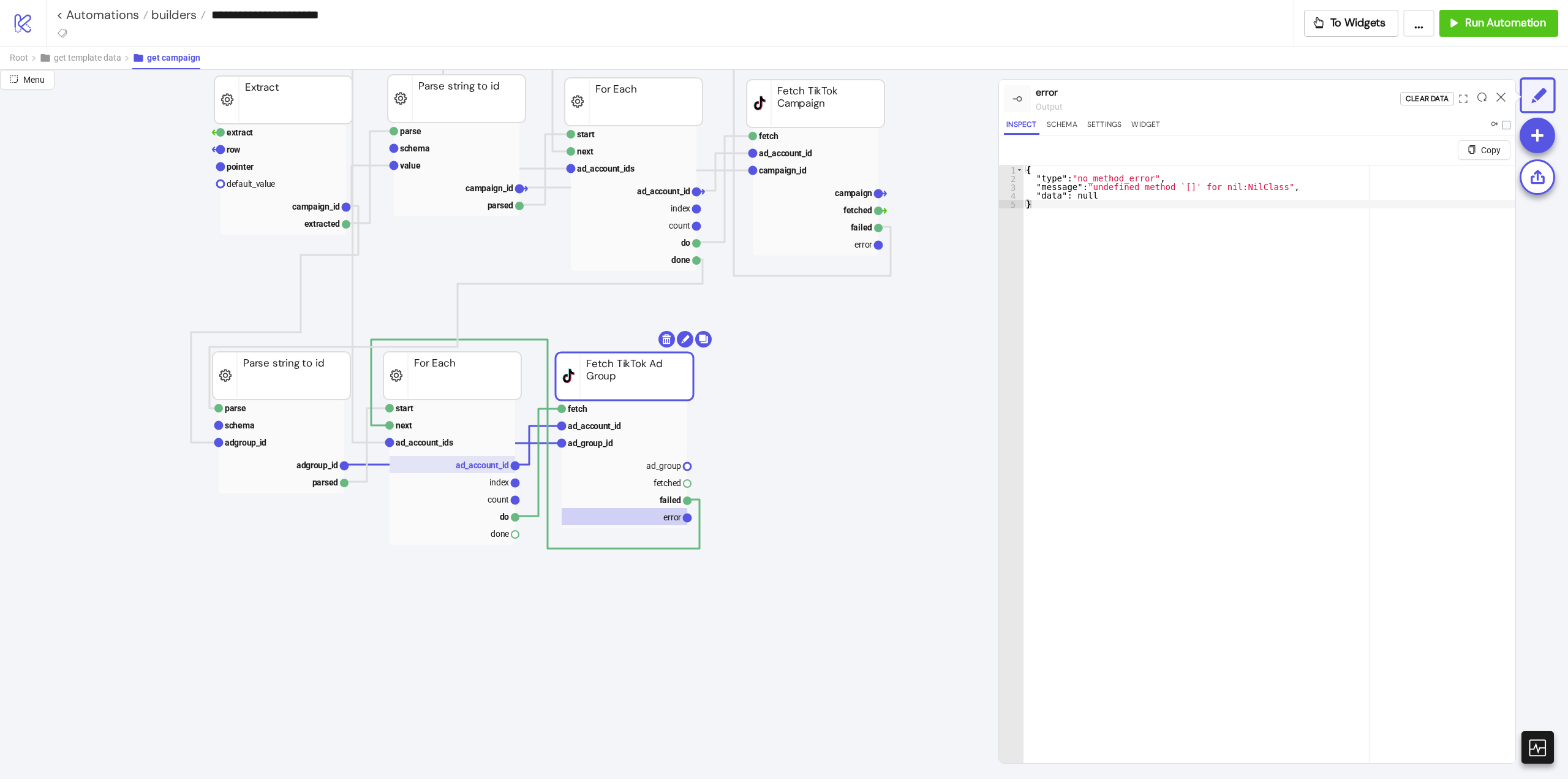
click at [476, 464] on text "ad_account_id" at bounding box center [482, 465] width 53 height 10
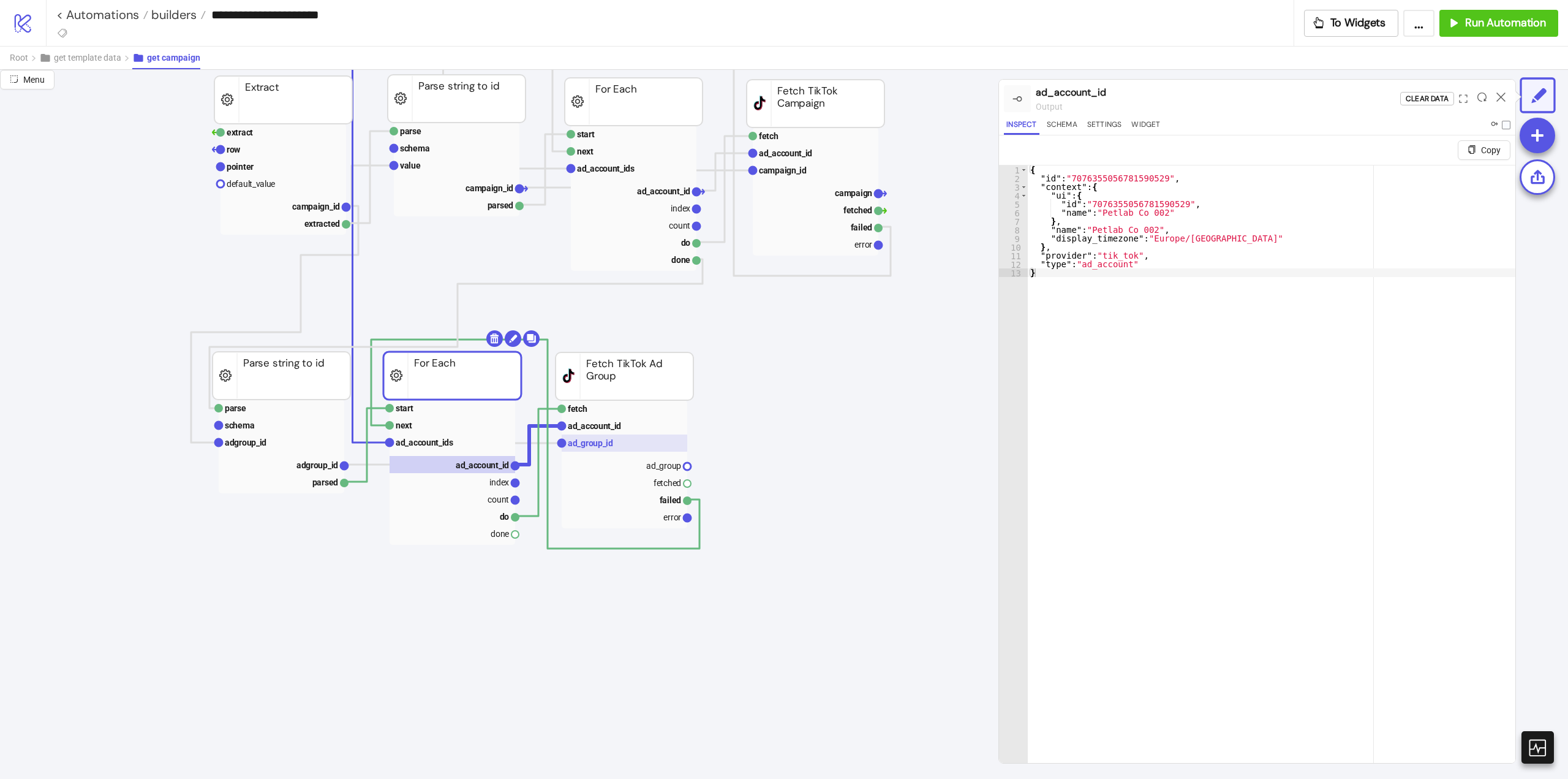
click at [590, 447] on text "ad_group_id" at bounding box center [591, 443] width 45 height 10
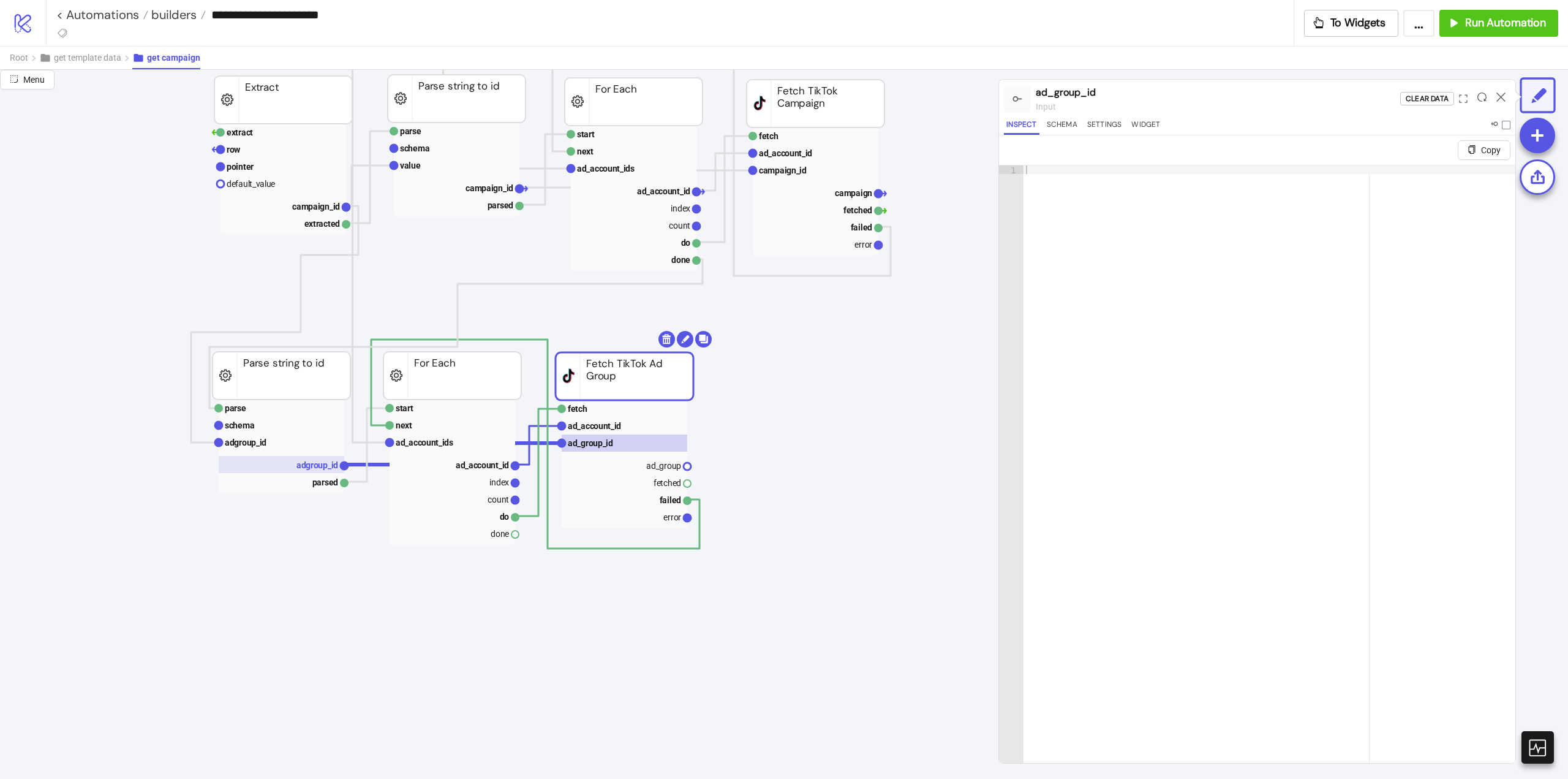
click at [321, 466] on text "adgroup_id" at bounding box center [317, 465] width 42 height 10
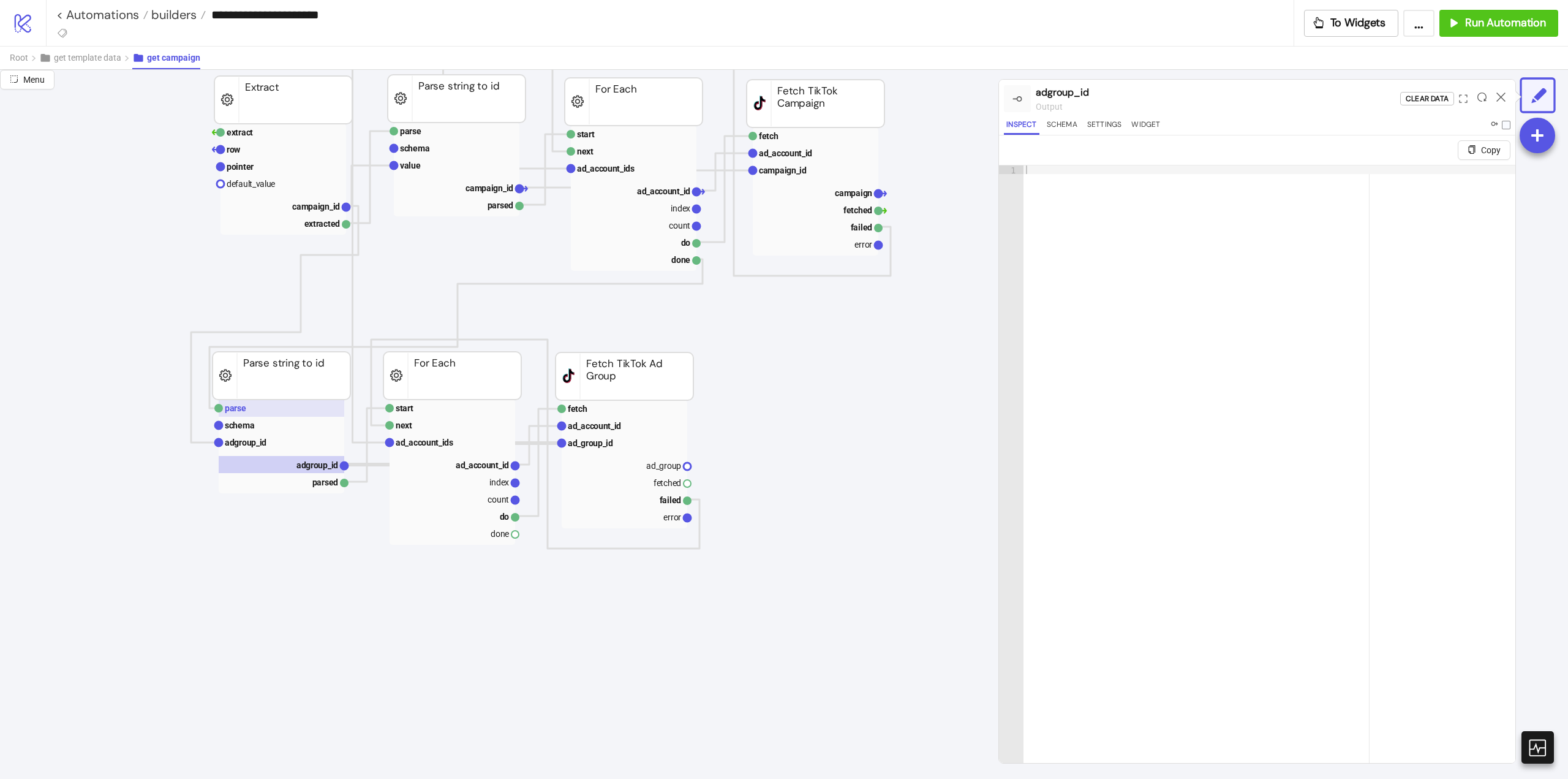
click at [275, 413] on rect at bounding box center [281, 408] width 126 height 17
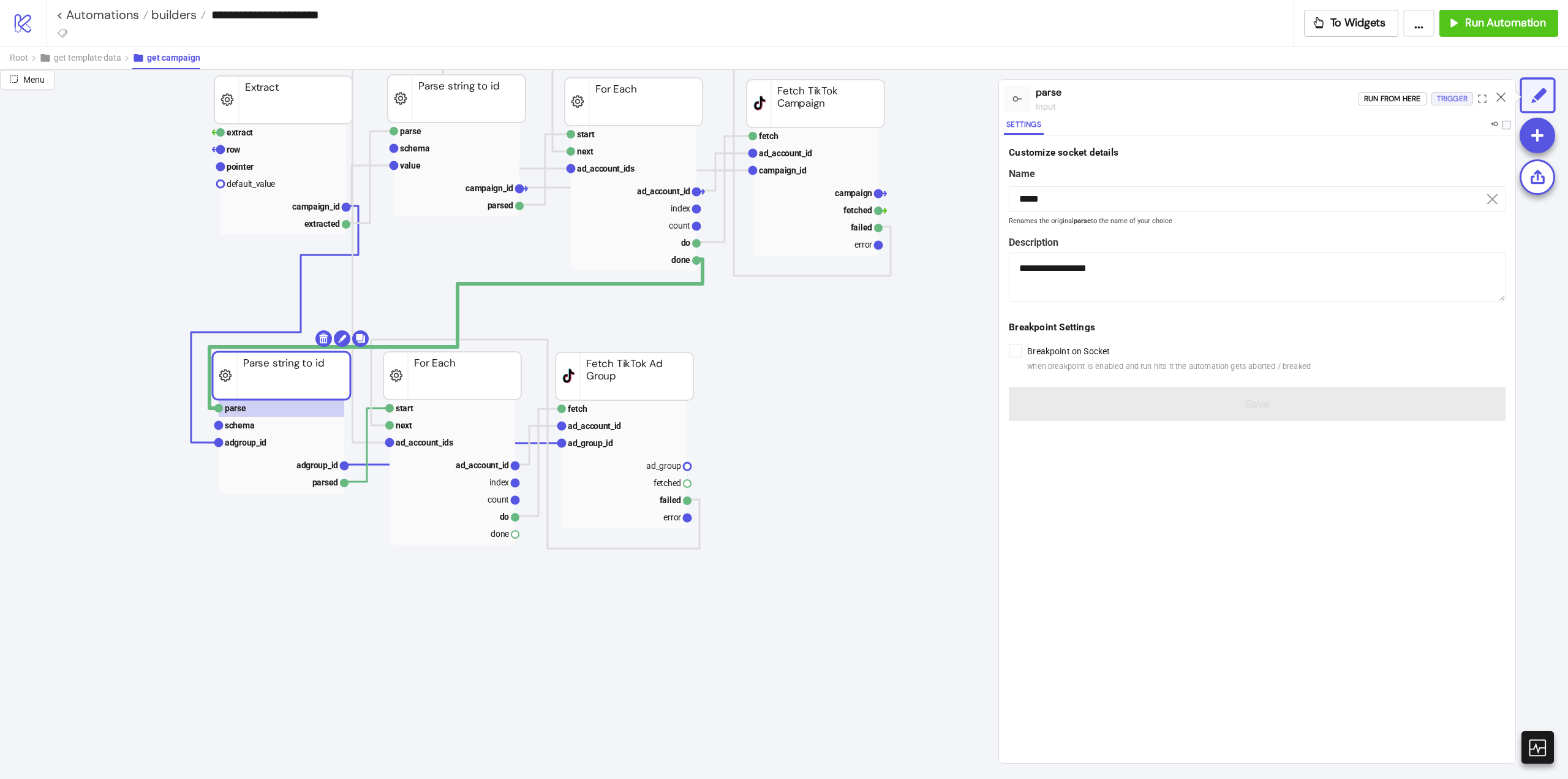
click at [1454, 95] on div "Trigger" at bounding box center [1452, 99] width 31 height 14
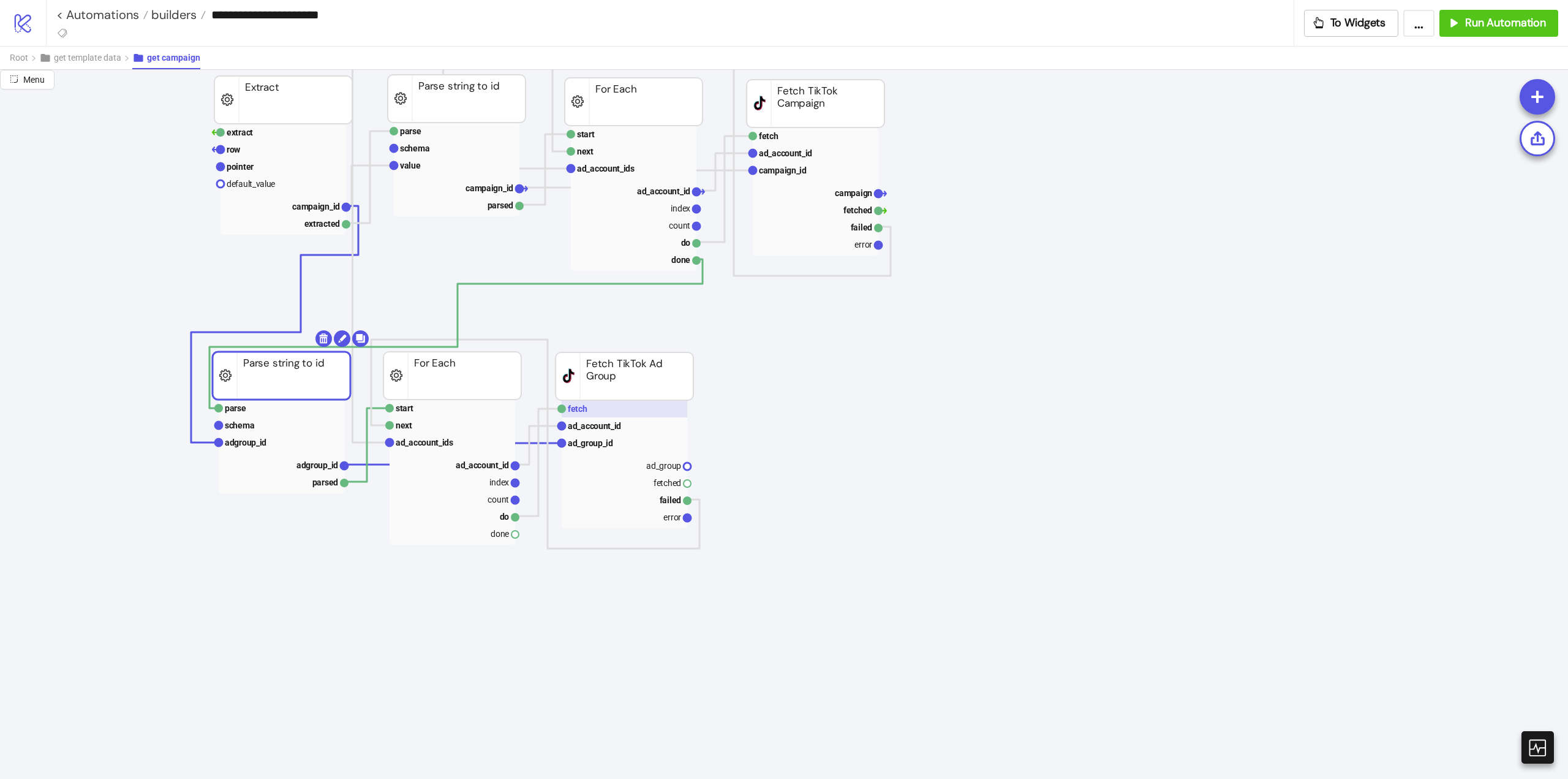
click at [625, 408] on rect at bounding box center [624, 409] width 126 height 17
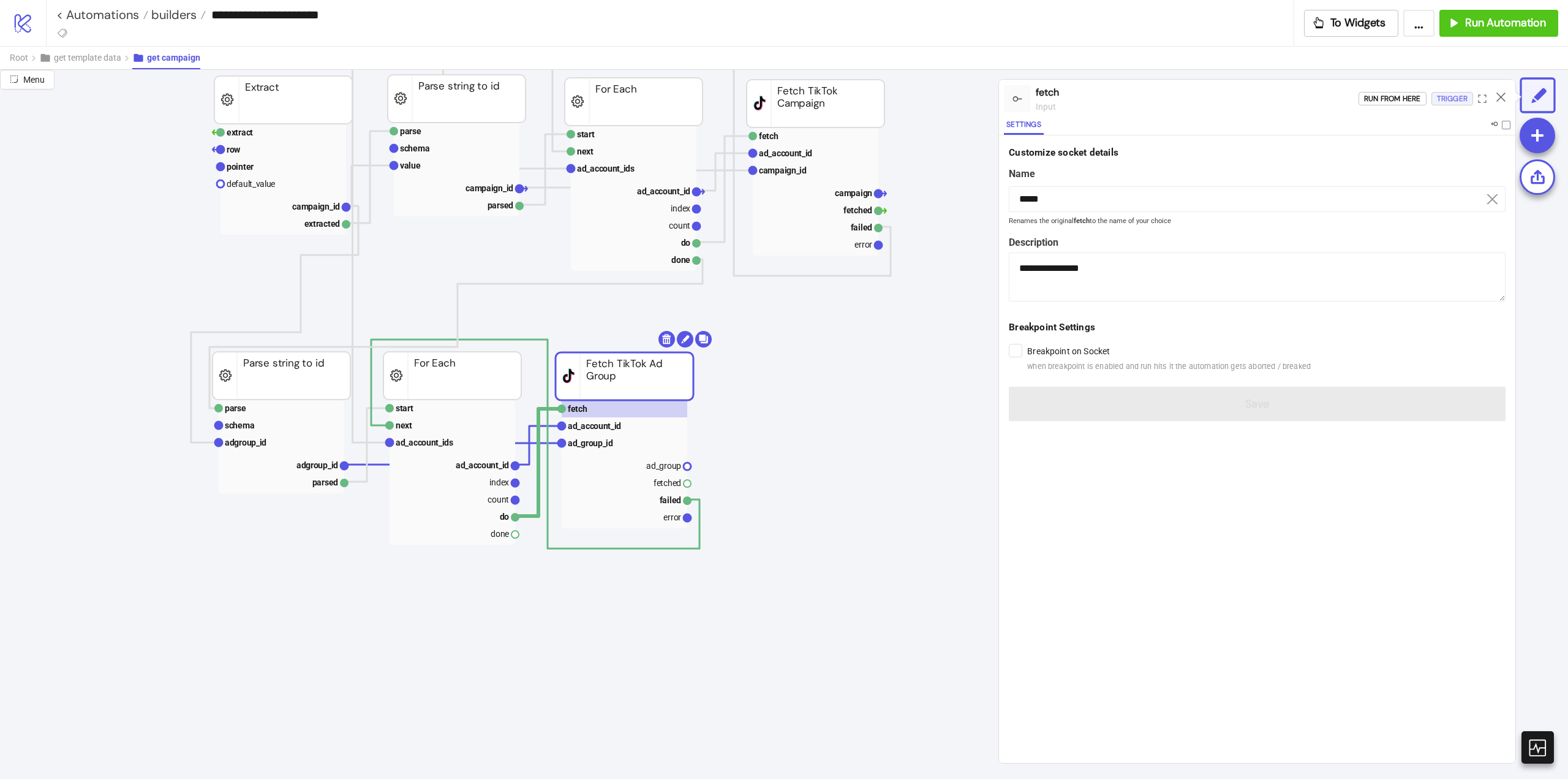
click at [1451, 100] on div "Trigger" at bounding box center [1452, 99] width 31 height 14
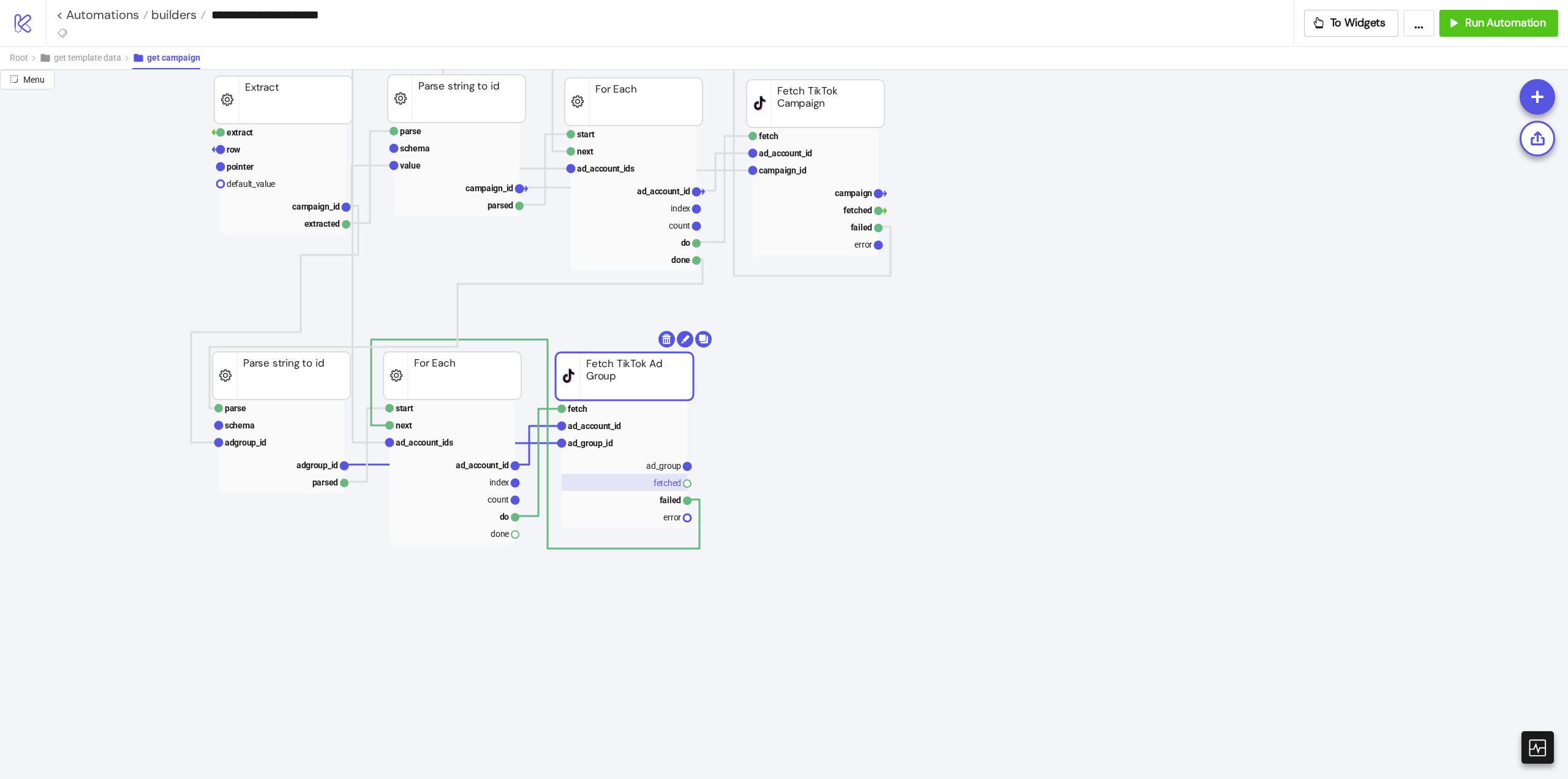
click at [661, 487] on rect at bounding box center [624, 482] width 126 height 17
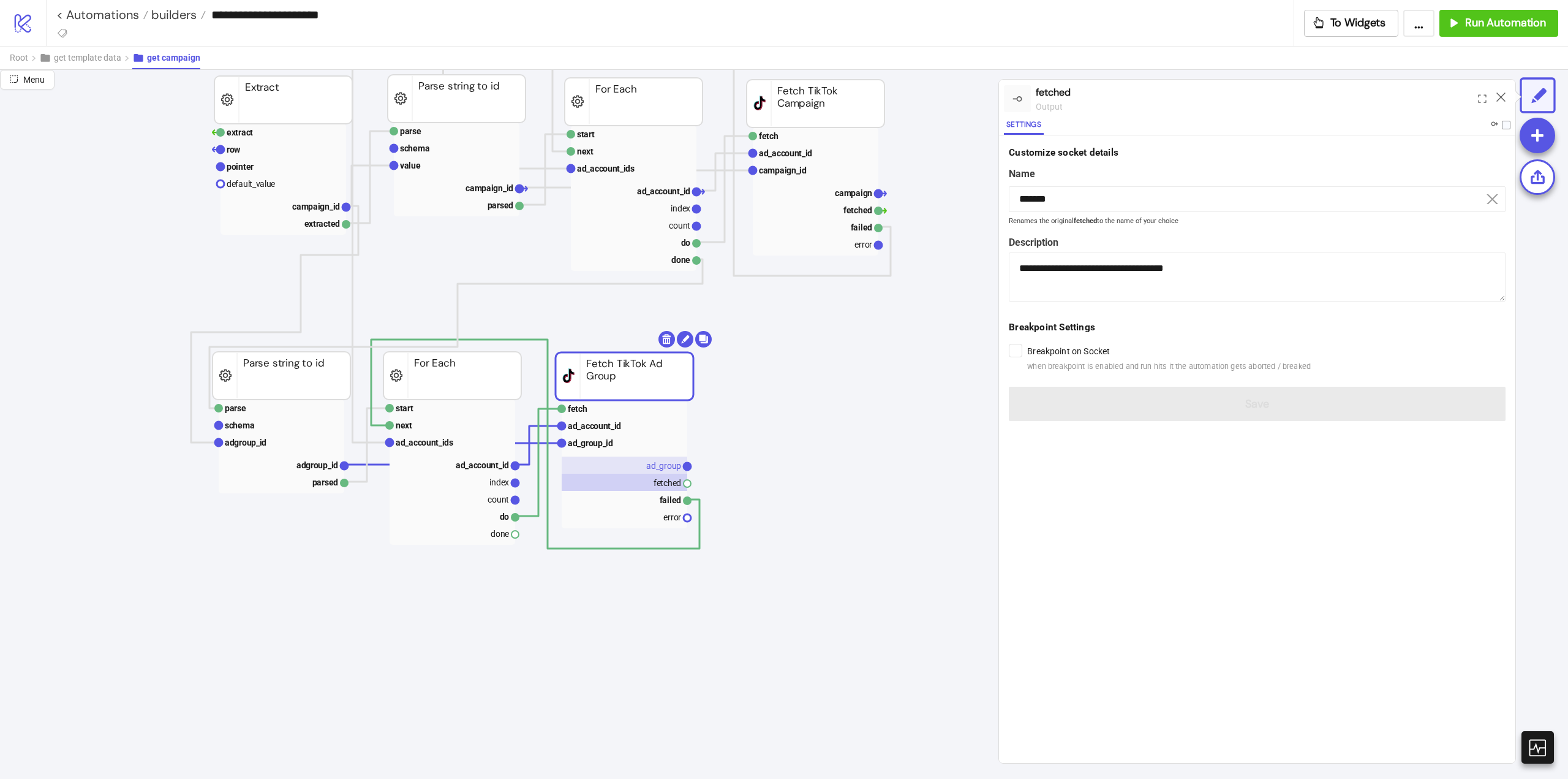
click at [661, 461] on text "ad_group" at bounding box center [663, 466] width 35 height 10
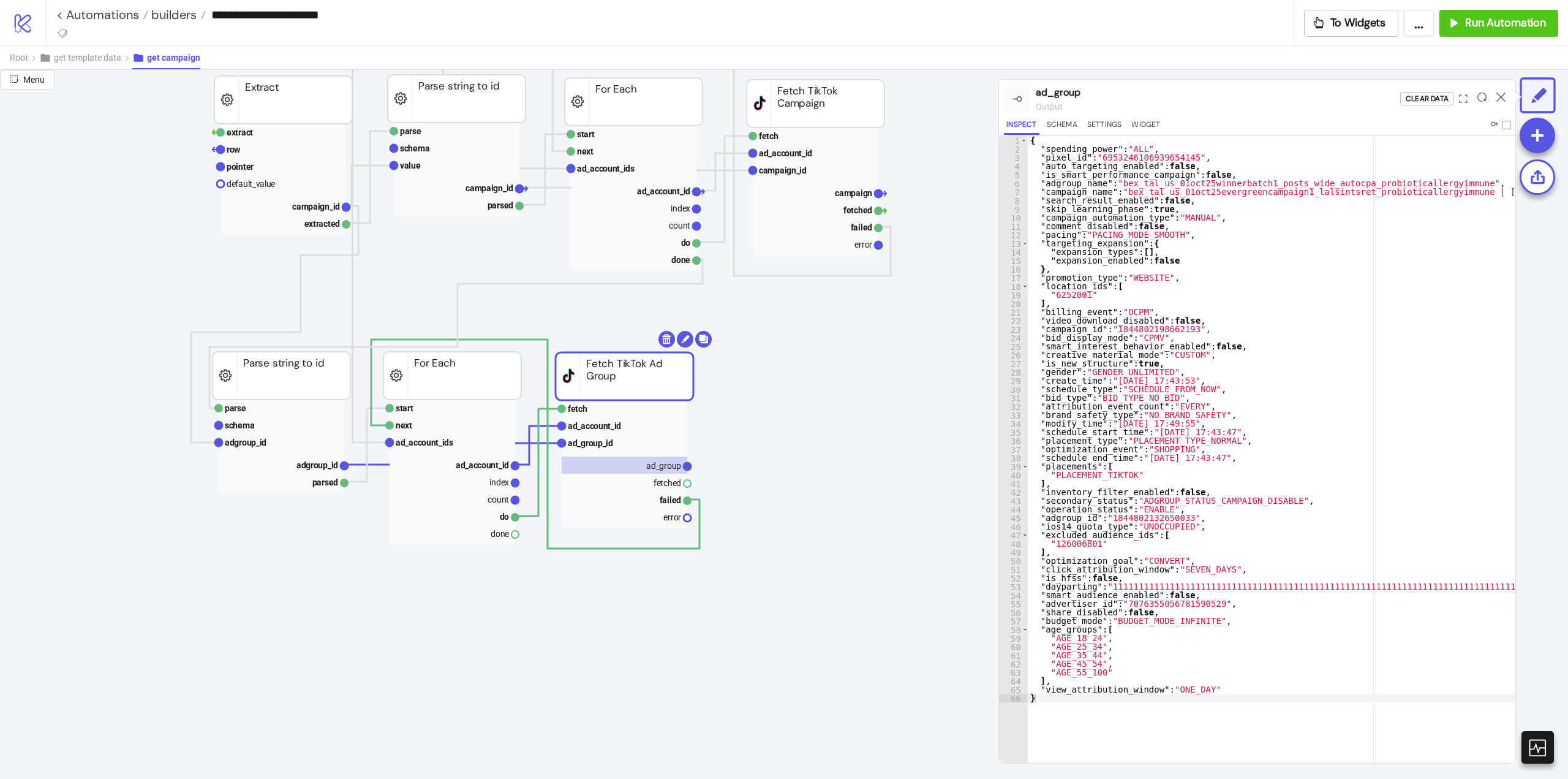
scroll to position [0, 0]
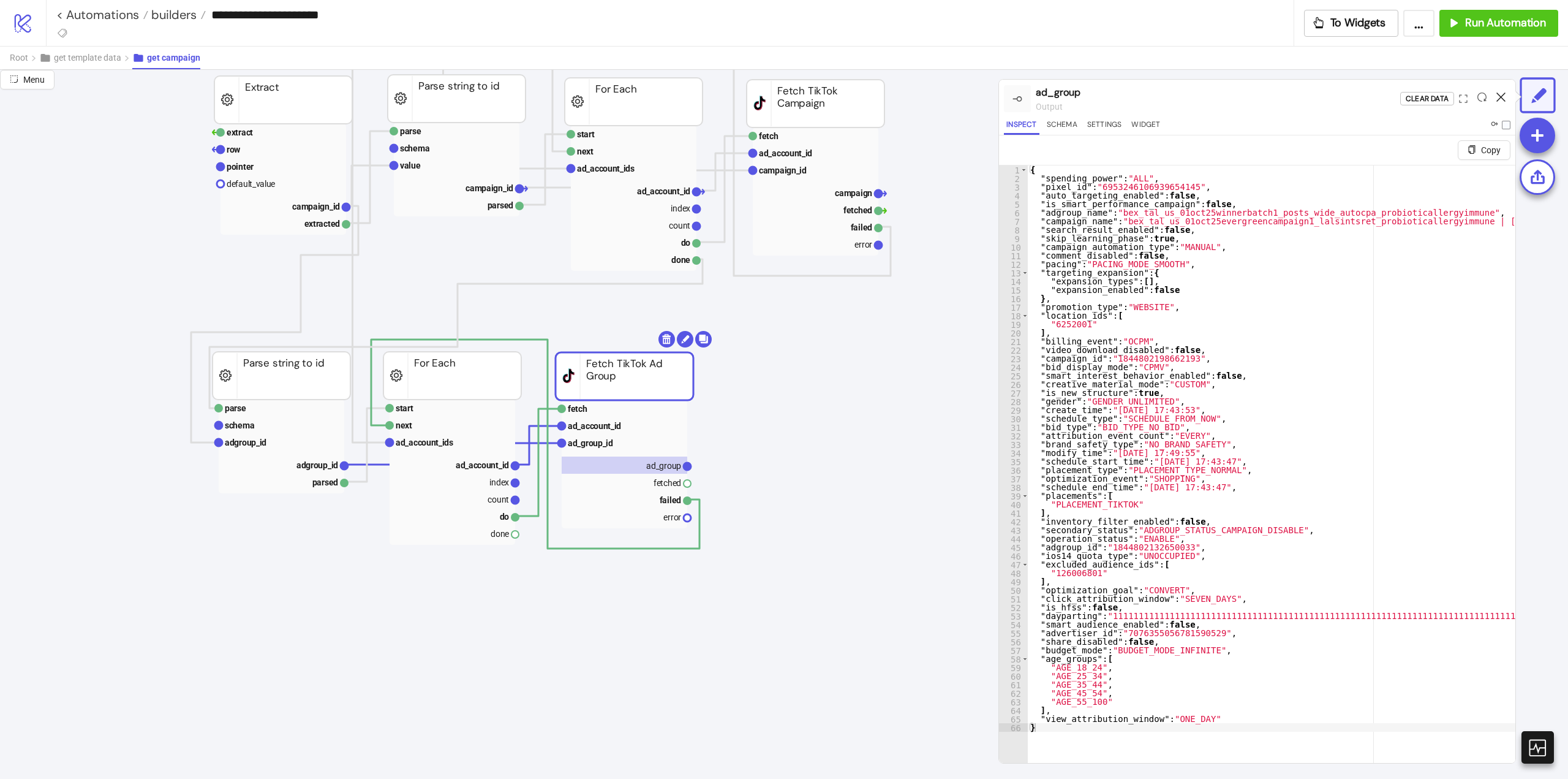
click at [1500, 97] on icon at bounding box center [1501, 97] width 9 height 9
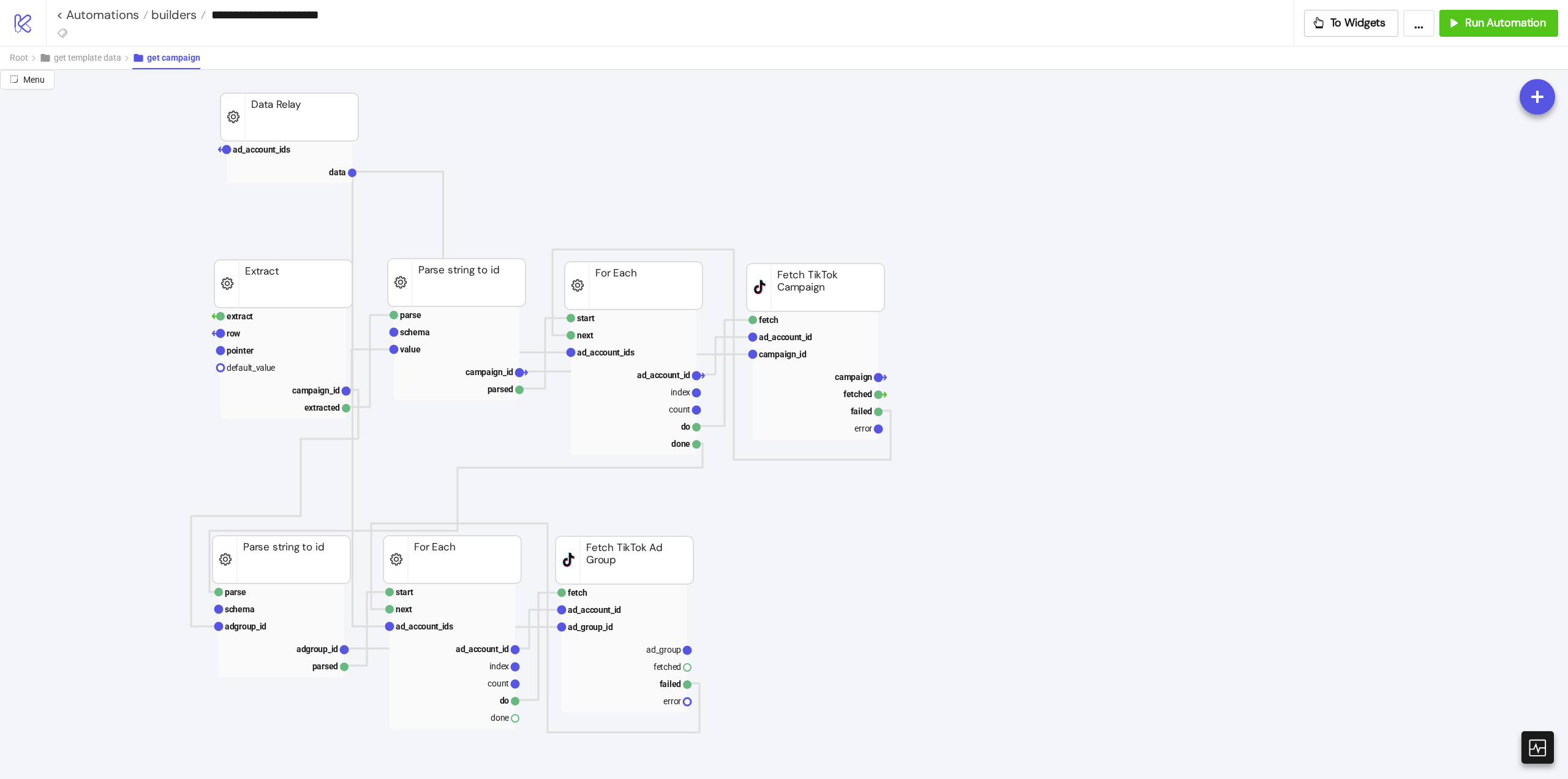
scroll to position [184, 0]
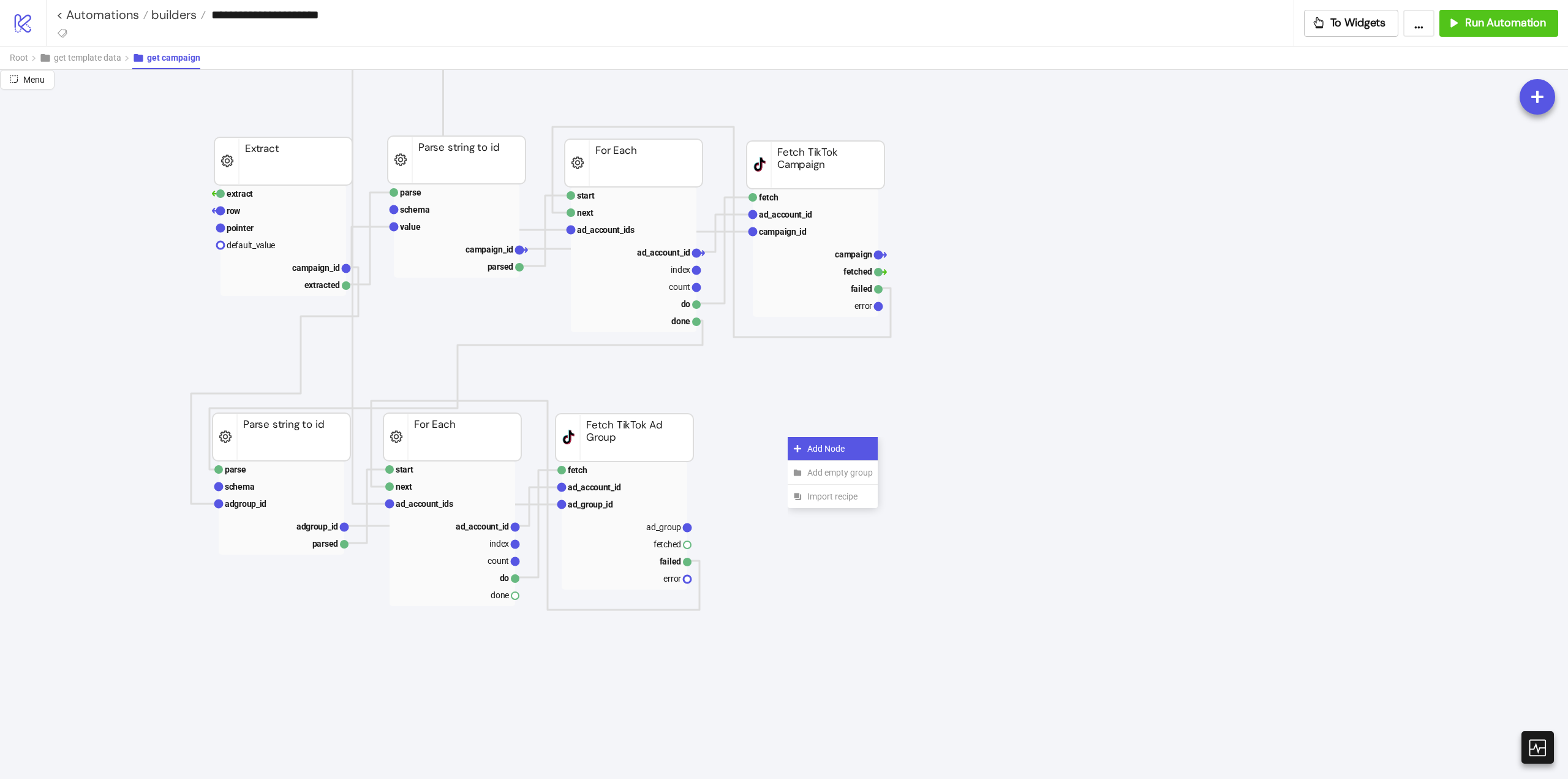
click at [806, 442] on div "Add Node" at bounding box center [833, 449] width 90 height 24
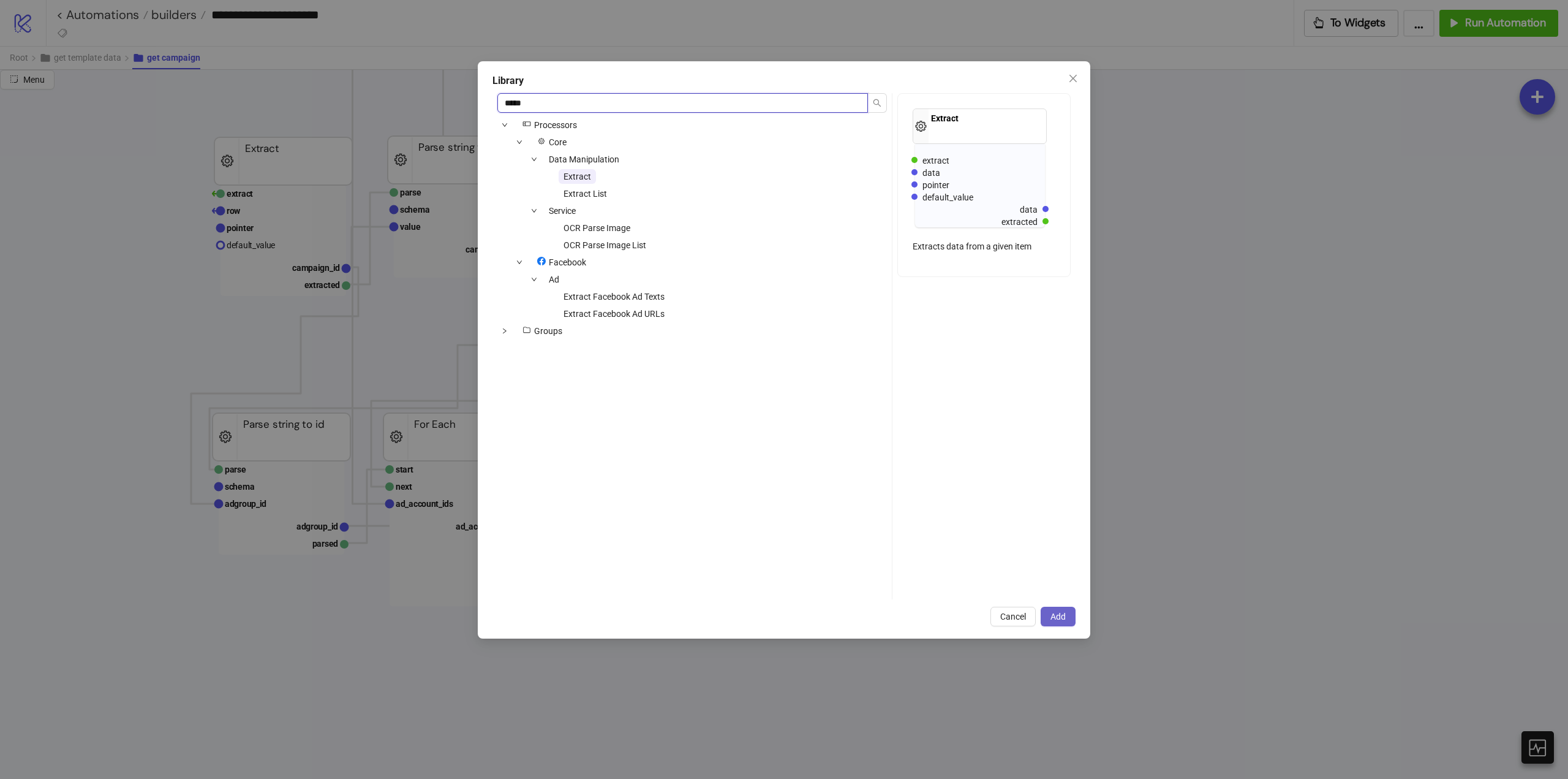
type input "*****"
click at [1057, 612] on span "Add" at bounding box center [1058, 616] width 16 height 10
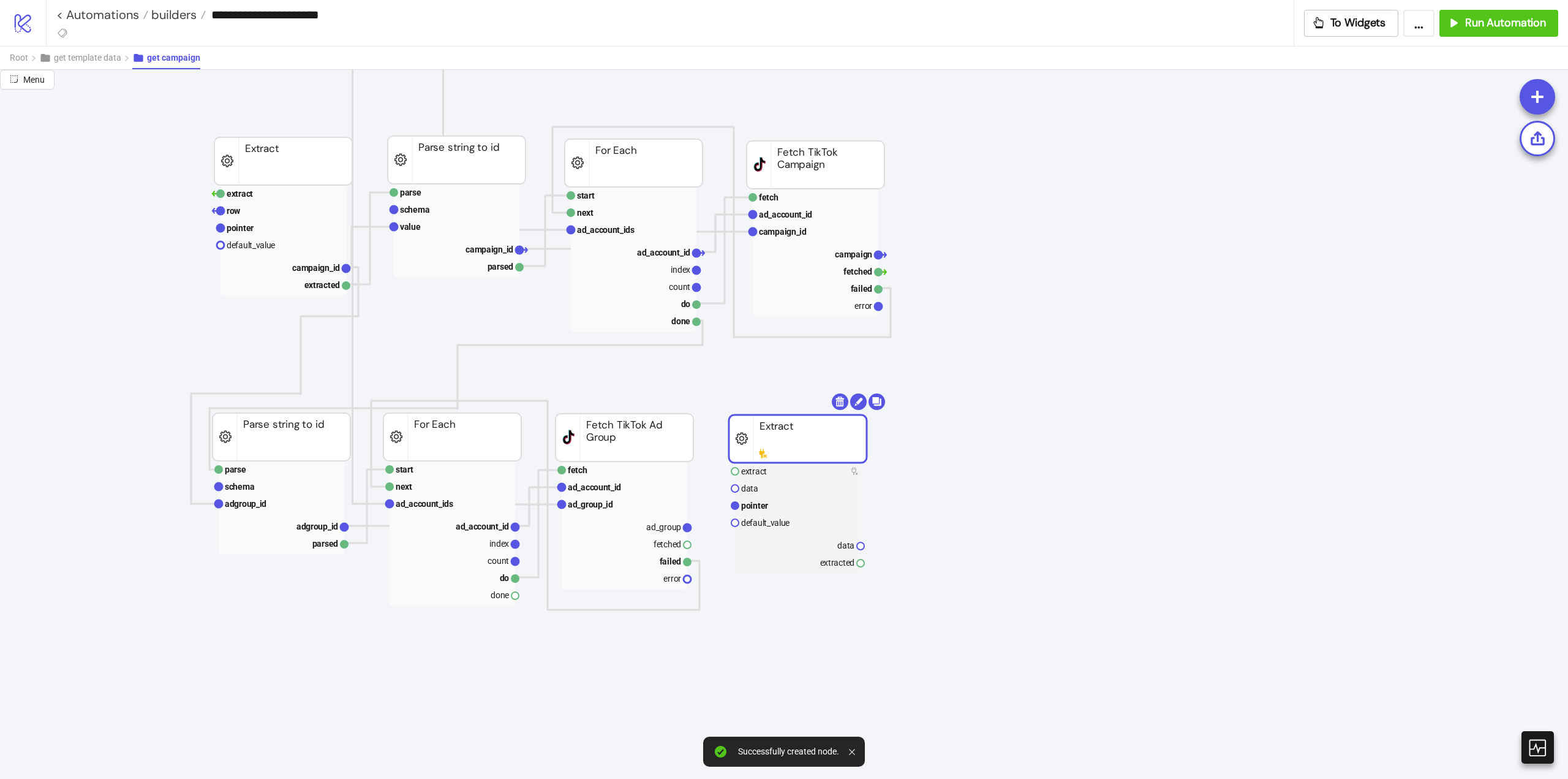
drag, startPoint x: 843, startPoint y: 446, endPoint x: 808, endPoint y: 435, distance: 36.7
click at [808, 435] on rect at bounding box center [798, 438] width 138 height 48
drag, startPoint x: 687, startPoint y: 547, endPoint x: 731, endPoint y: 562, distance: 46.5
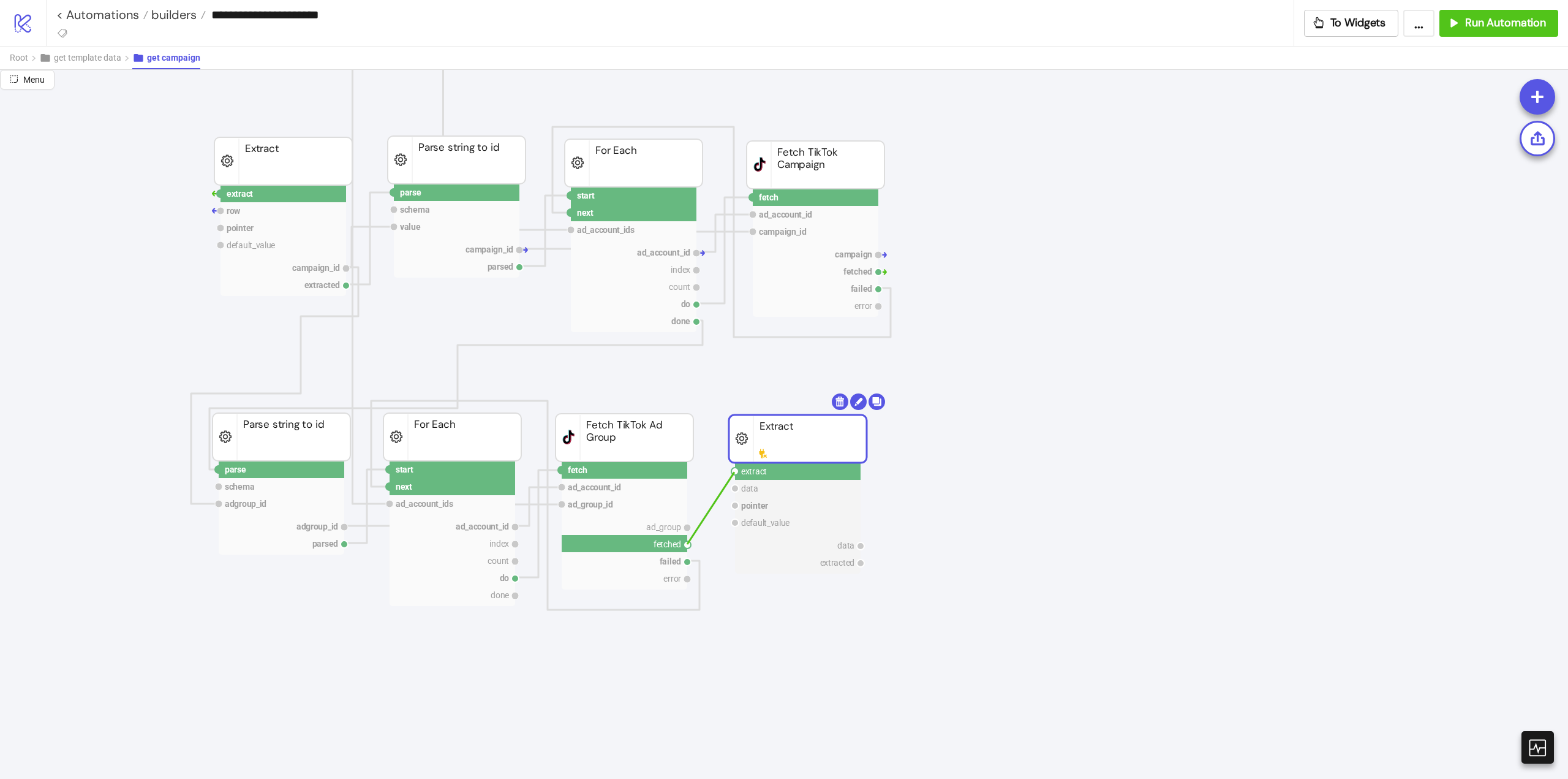
click at [735, 472] on circle at bounding box center [735, 471] width 7 height 7
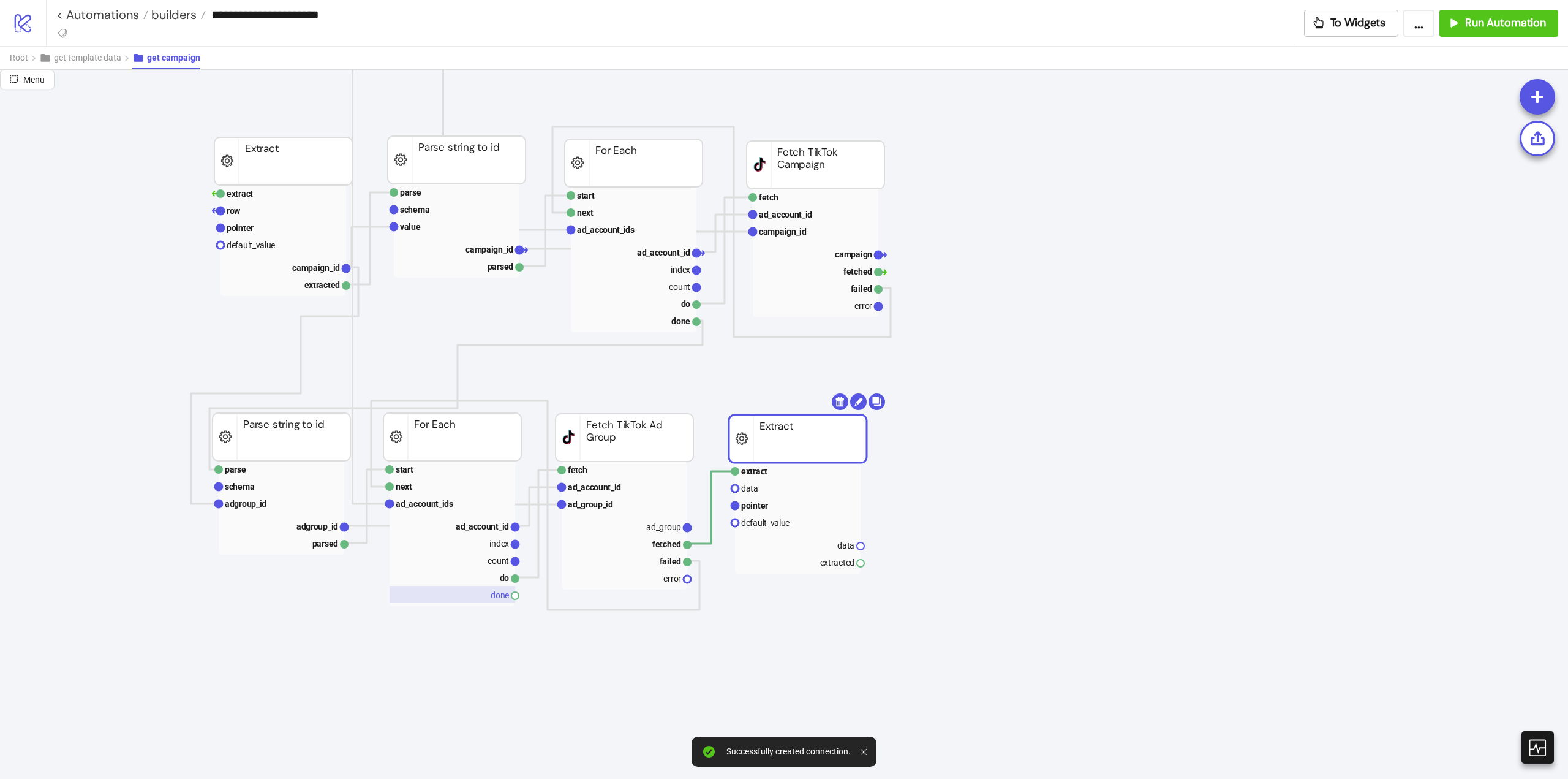
click at [495, 599] on rect at bounding box center [452, 594] width 126 height 17
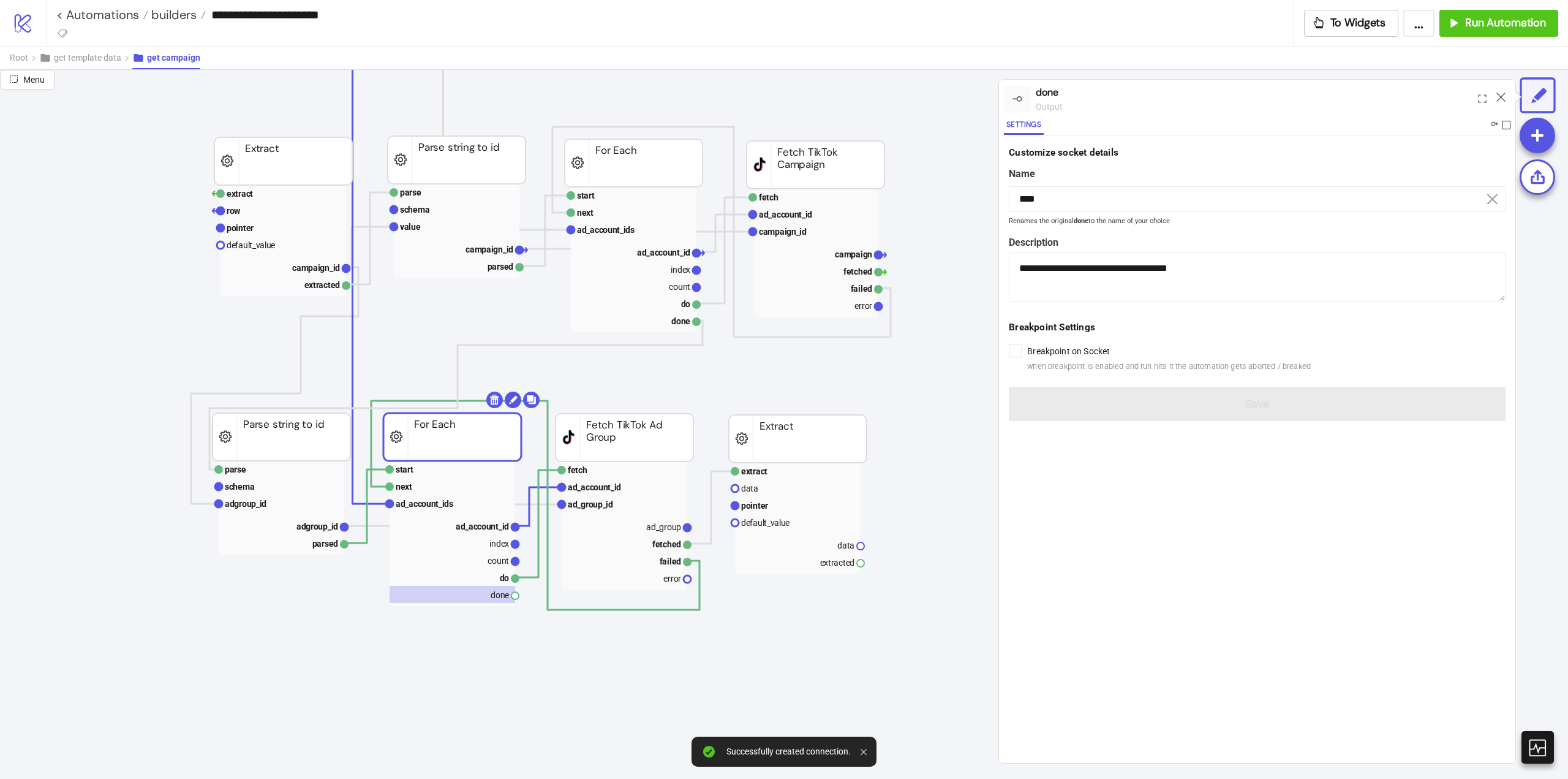
click at [1507, 124] on span at bounding box center [1506, 125] width 9 height 9
click at [1503, 97] on icon at bounding box center [1501, 97] width 9 height 9
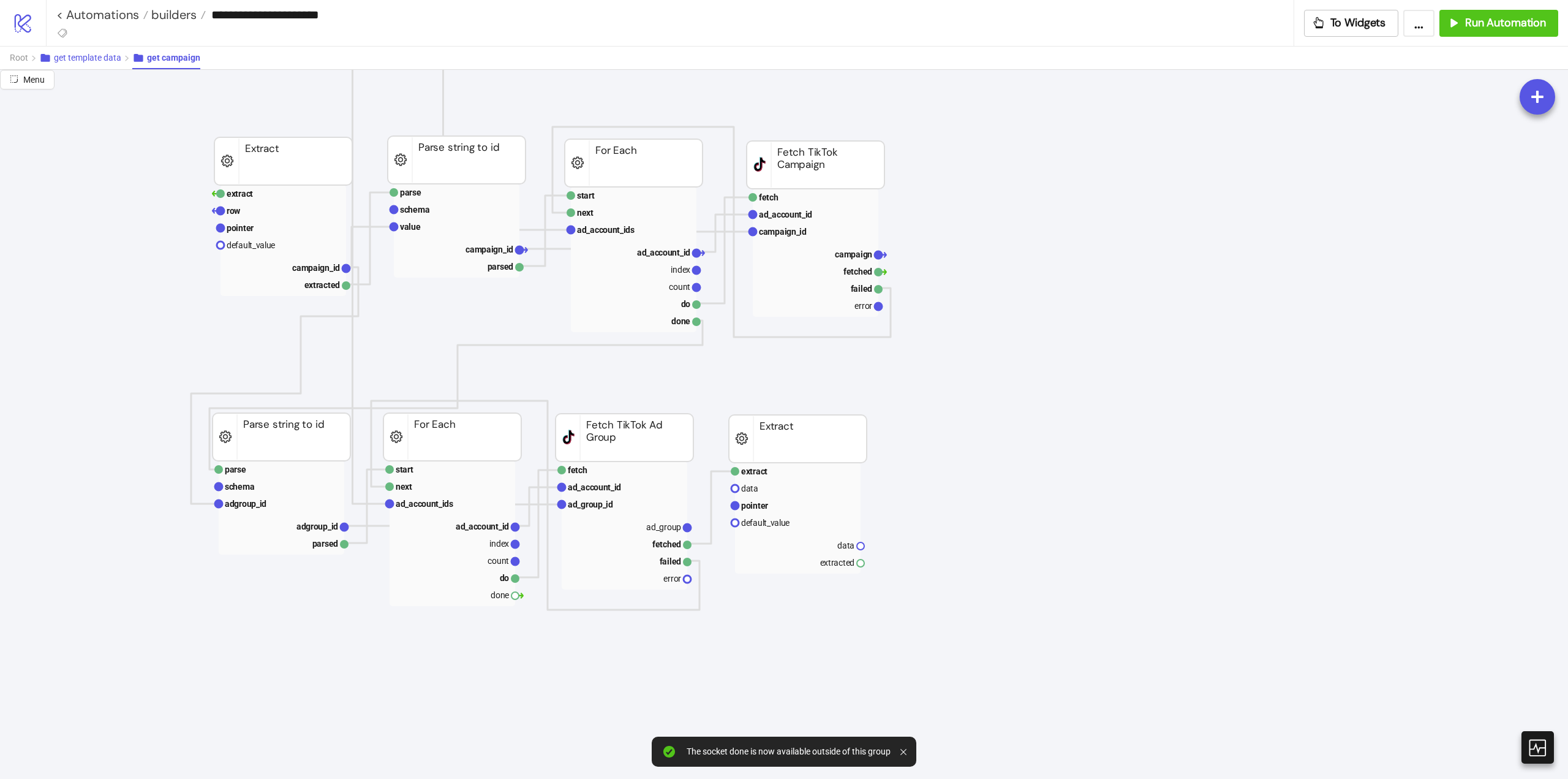
click at [92, 60] on span "get template data" at bounding box center [87, 58] width 67 height 10
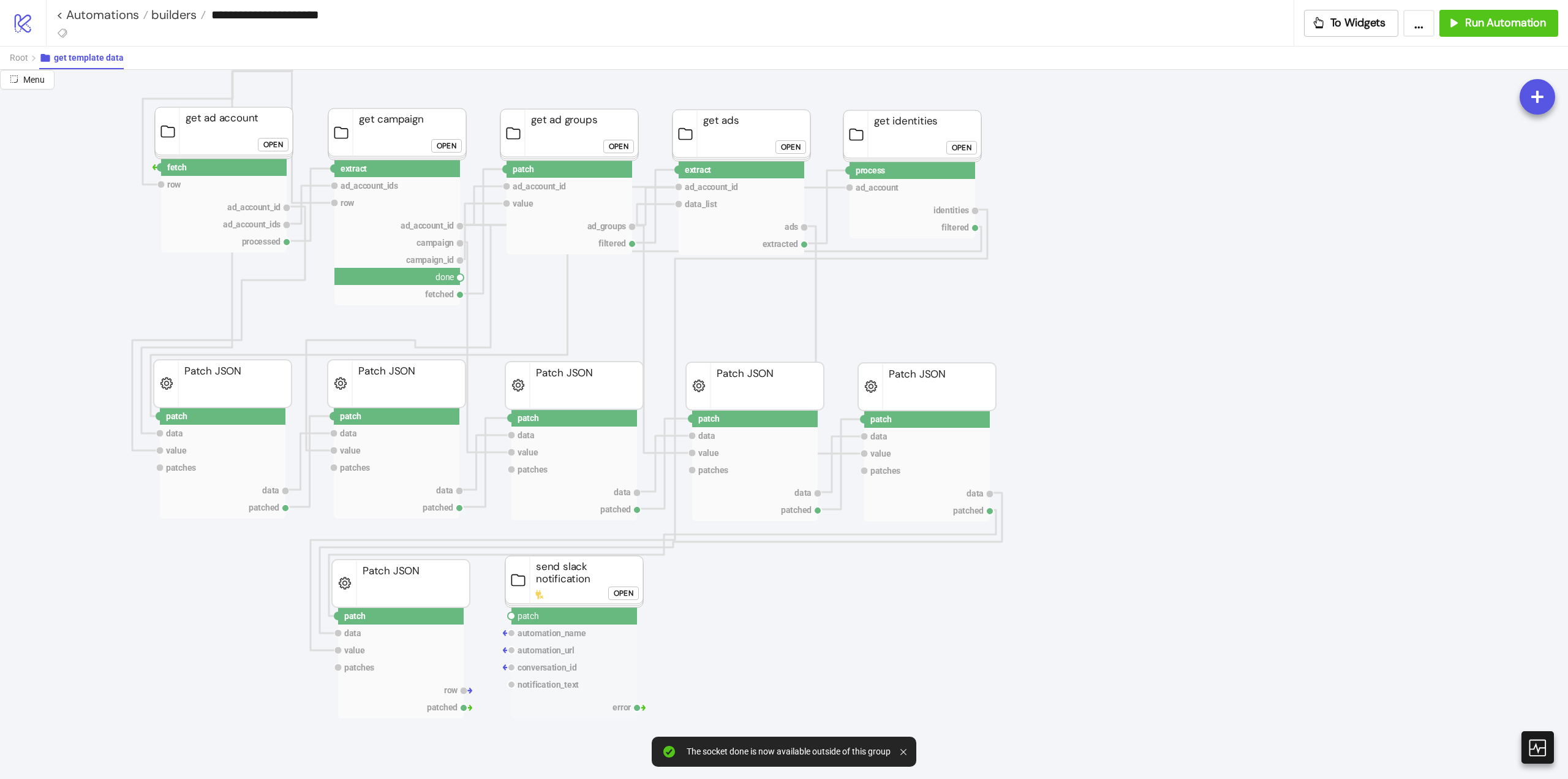
drag, startPoint x: 462, startPoint y: 276, endPoint x: 472, endPoint y: 379, distance: 103.5
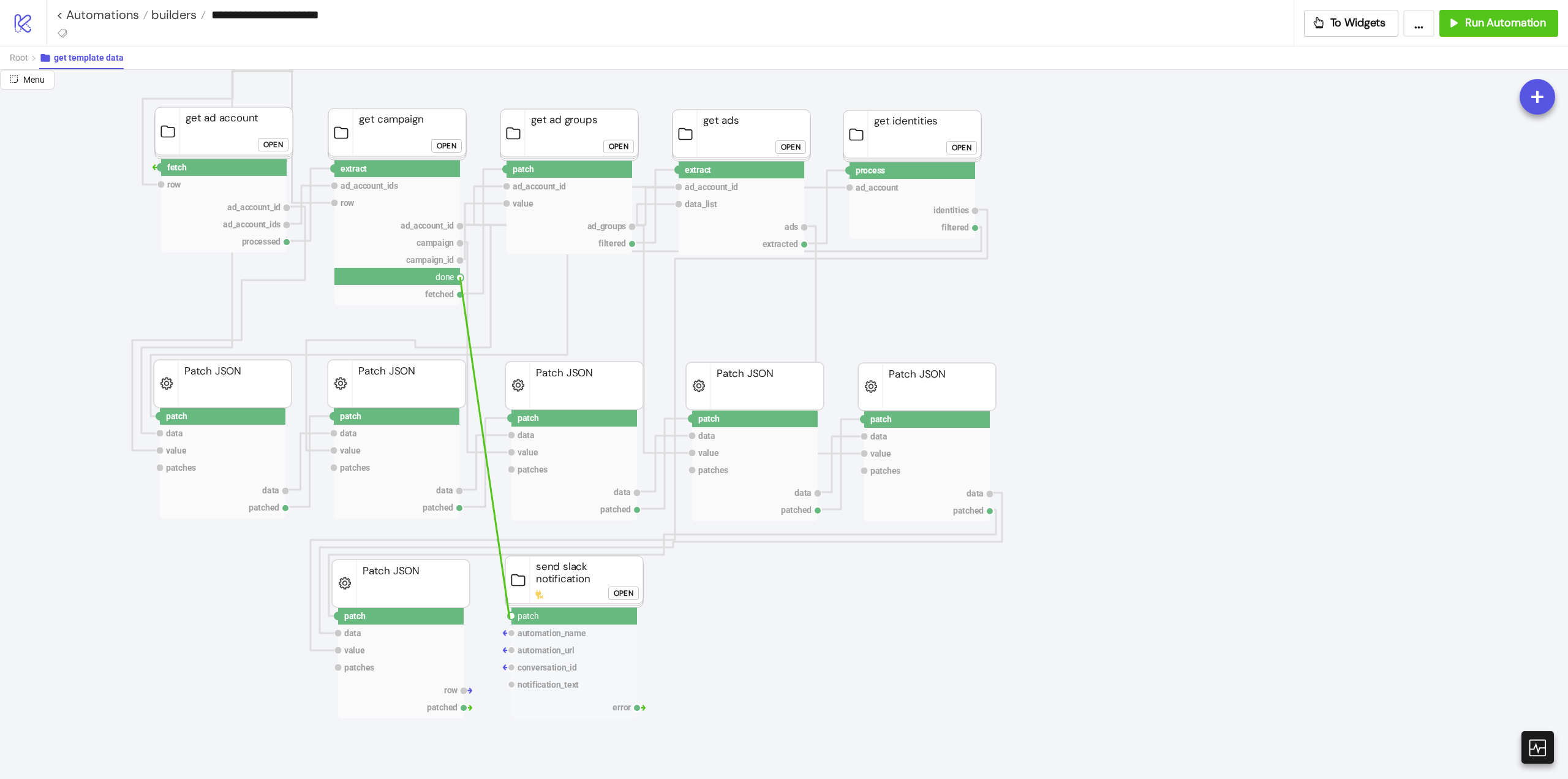
click at [510, 619] on circle at bounding box center [511, 616] width 7 height 7
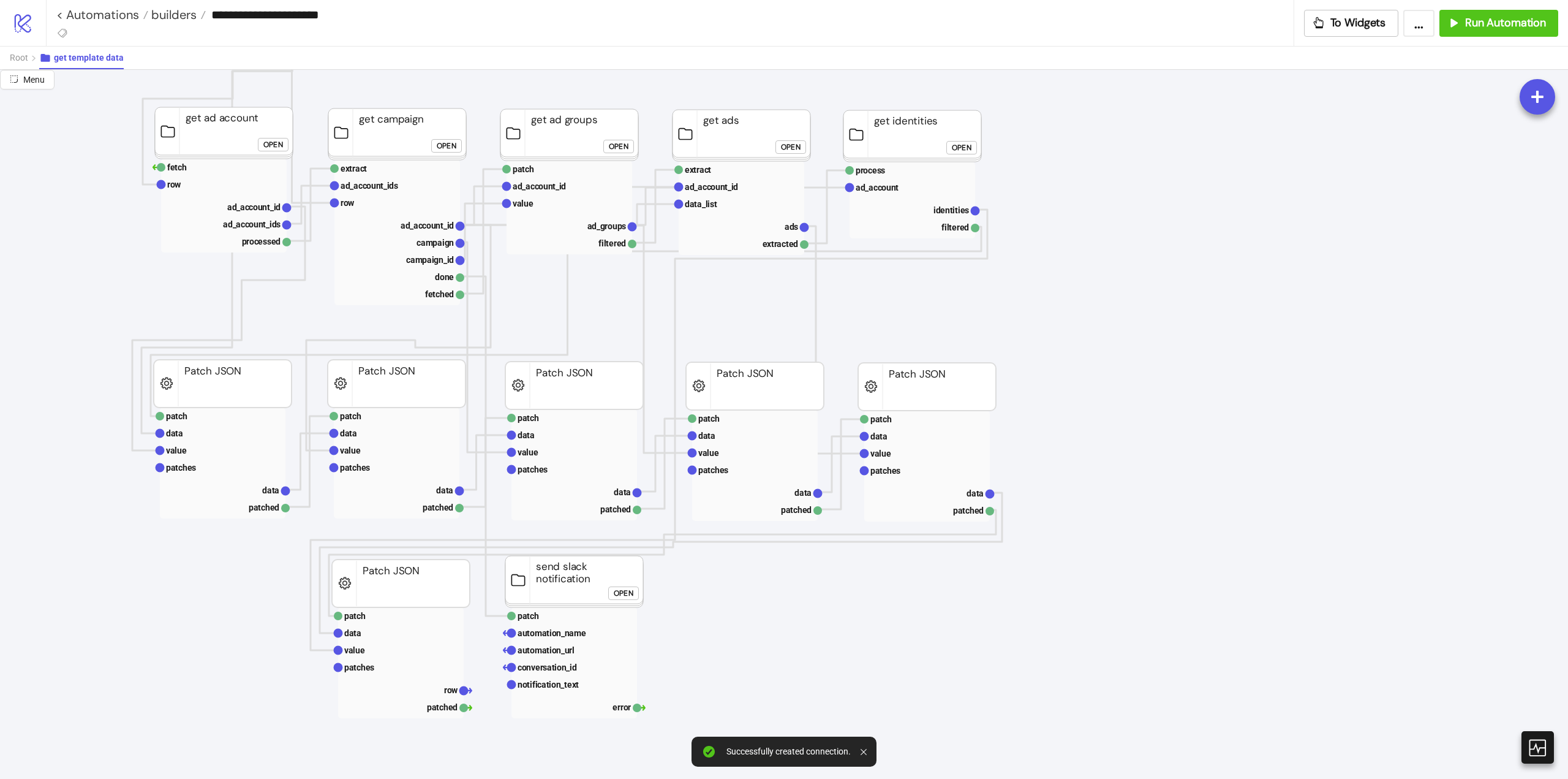
scroll to position [61, 0]
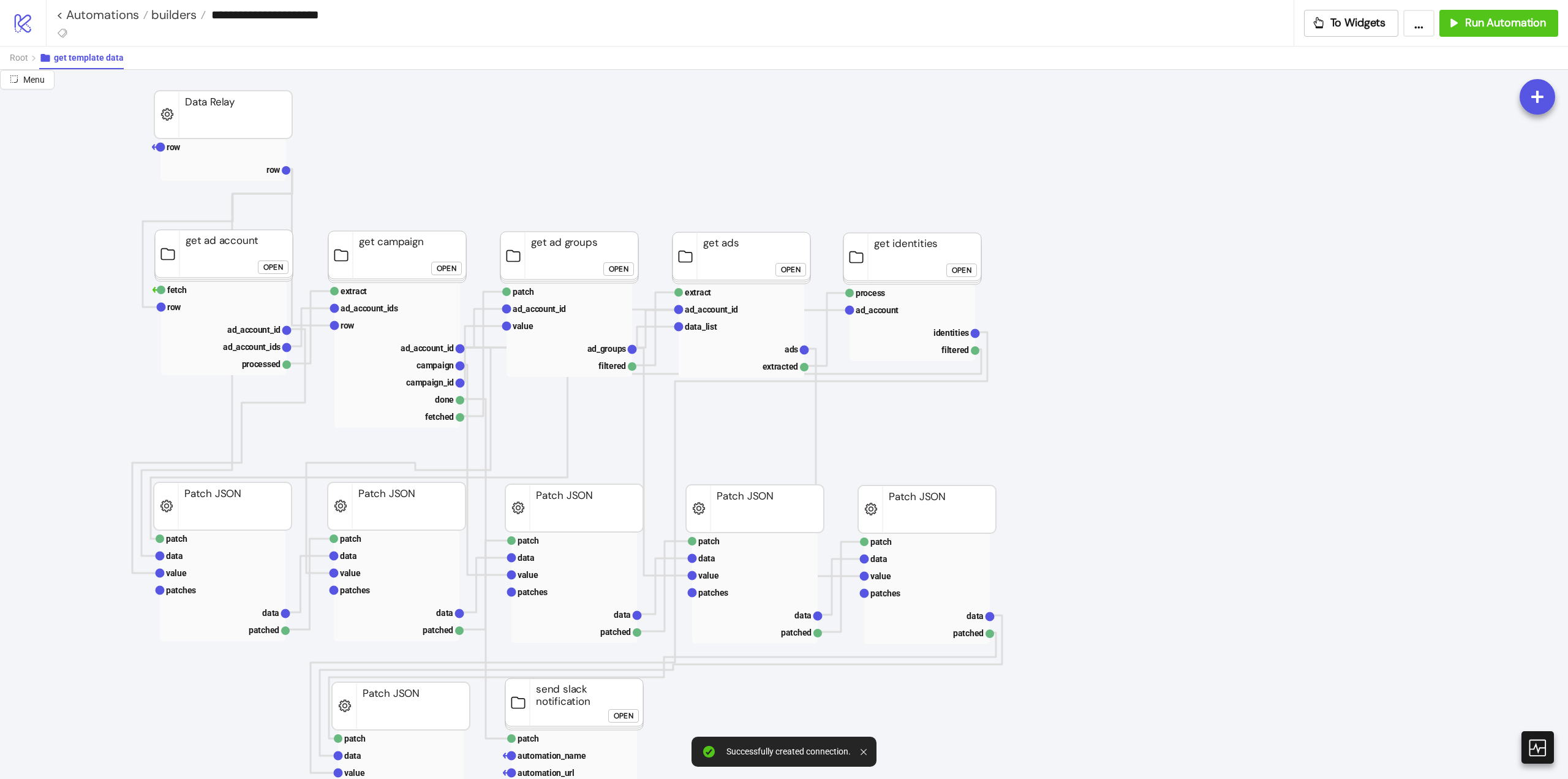
click at [451, 270] on div "Open" at bounding box center [446, 268] width 20 height 14
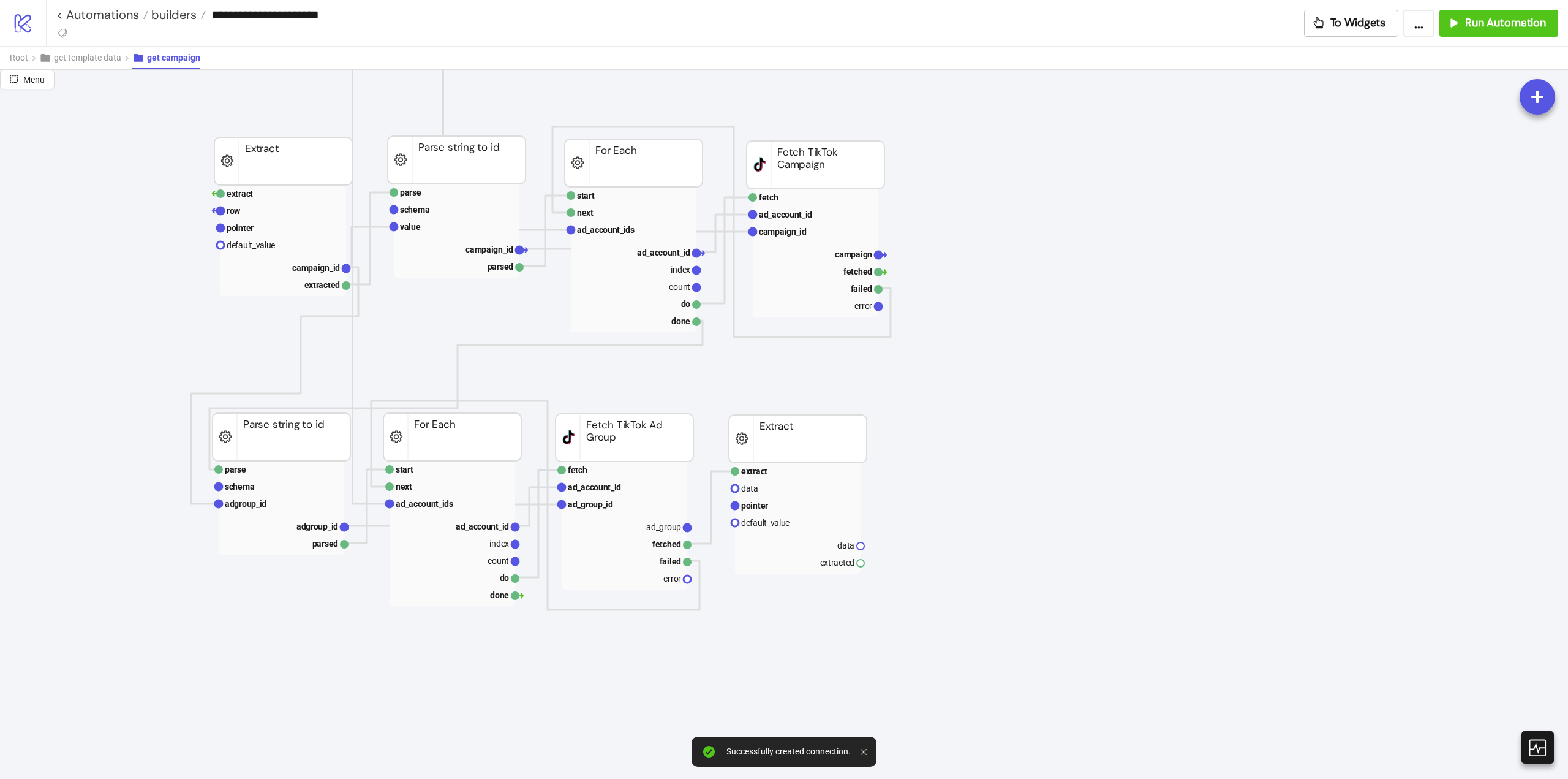
scroll to position [123, 0]
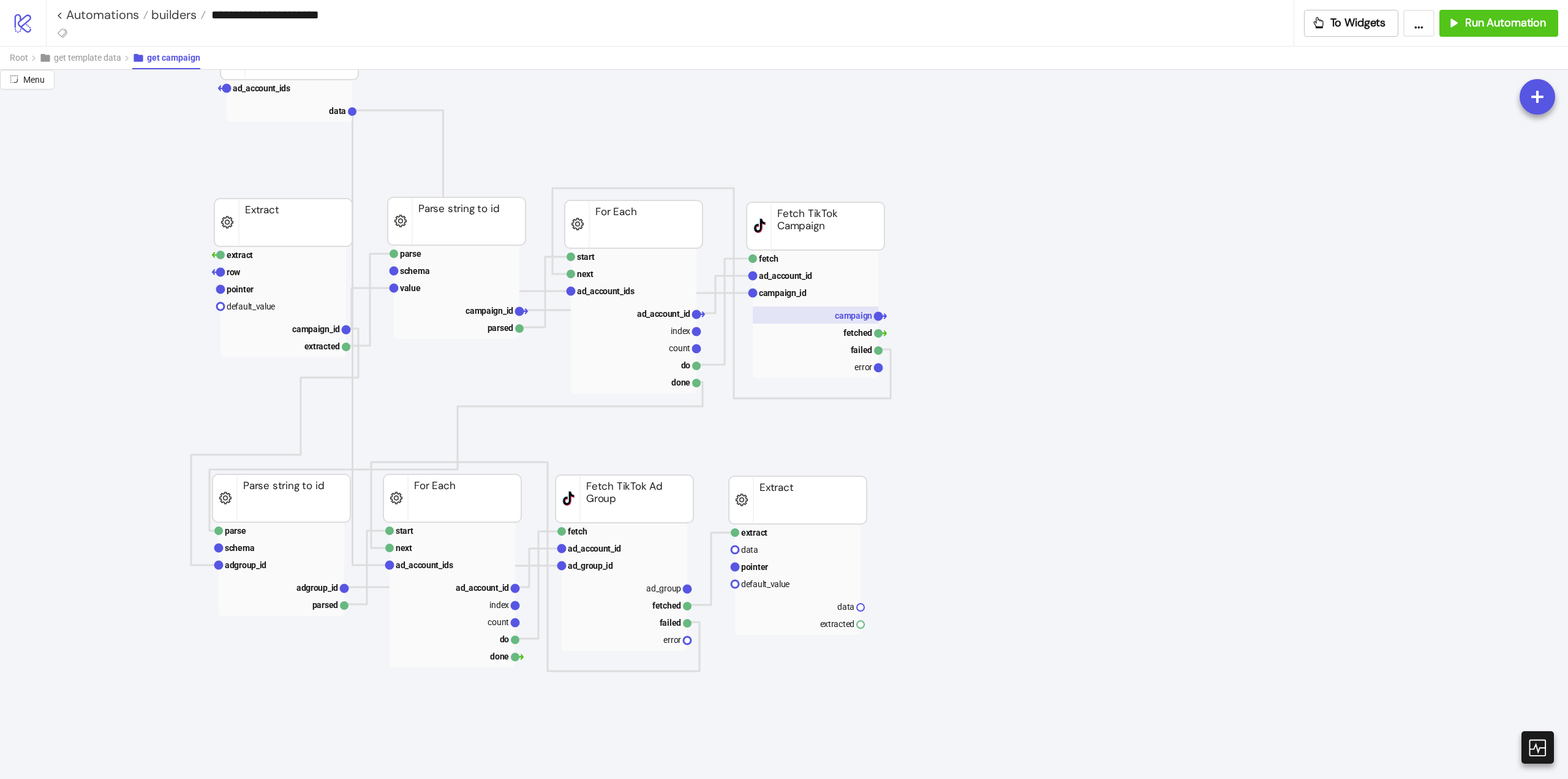
click at [845, 320] on text "campaign" at bounding box center [853, 316] width 38 height 10
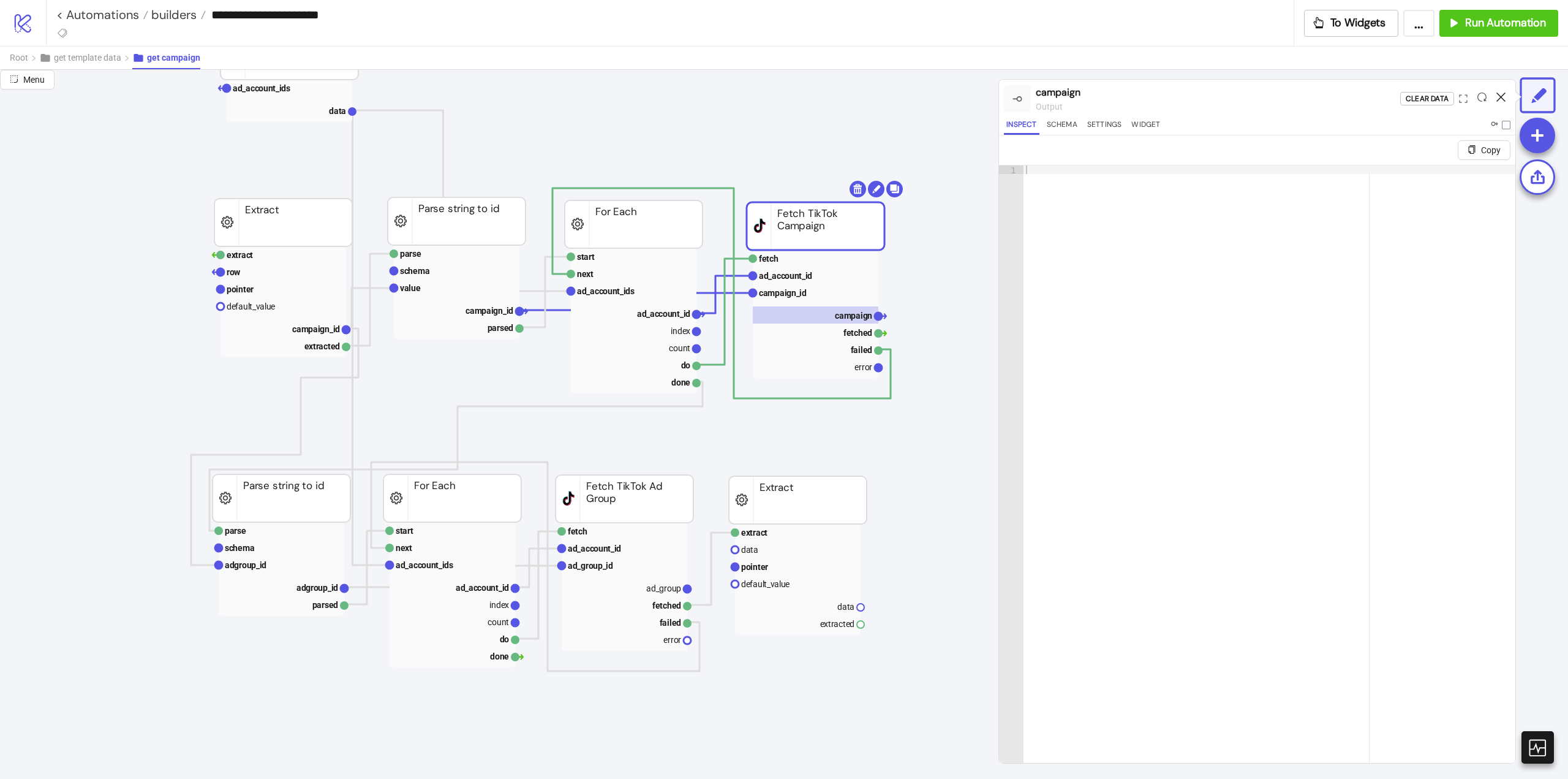
click at [1504, 96] on icon at bounding box center [1501, 97] width 9 height 9
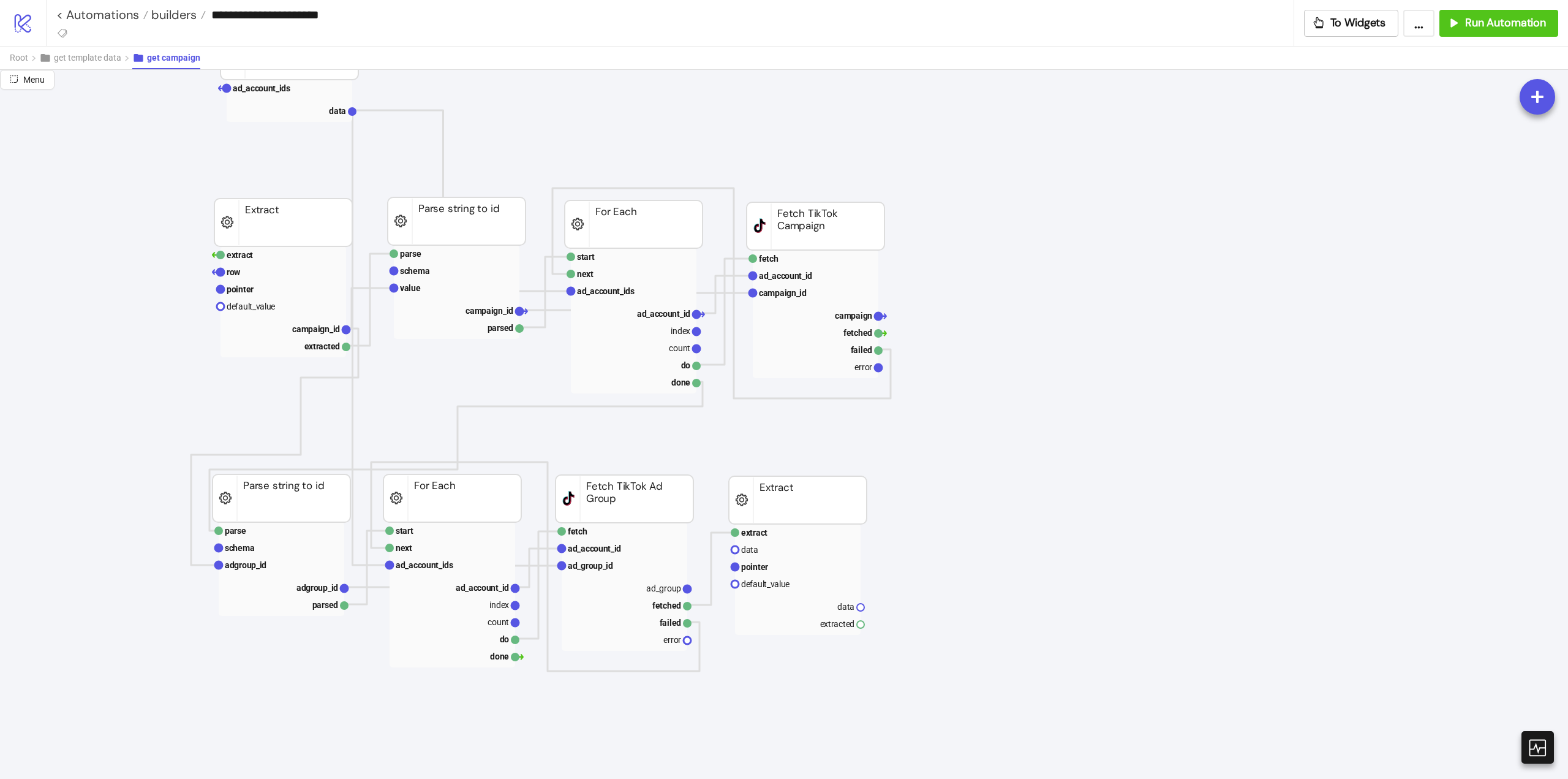
scroll to position [184, 0]
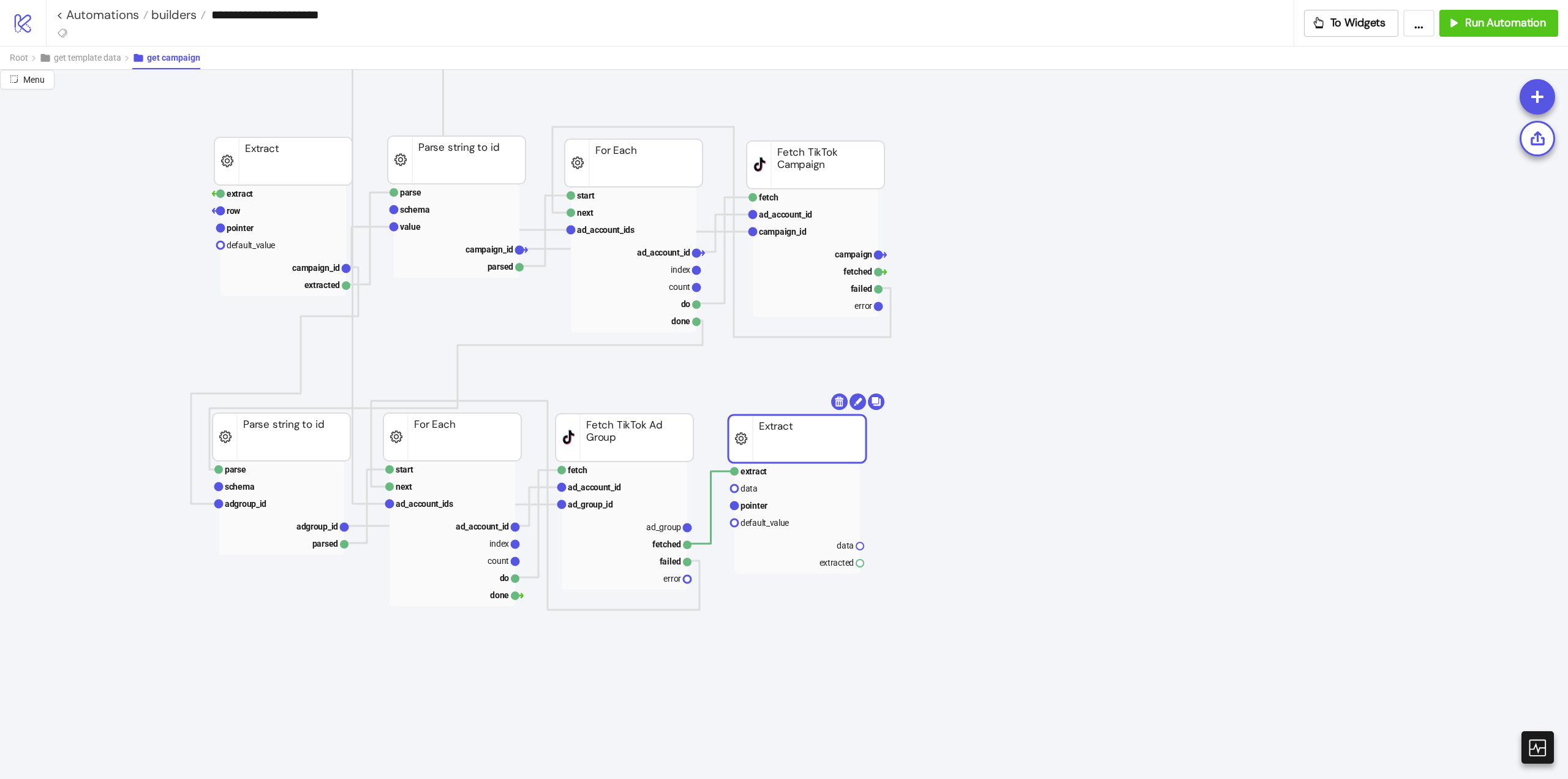
click at [739, 436] on rect at bounding box center [797, 438] width 138 height 48
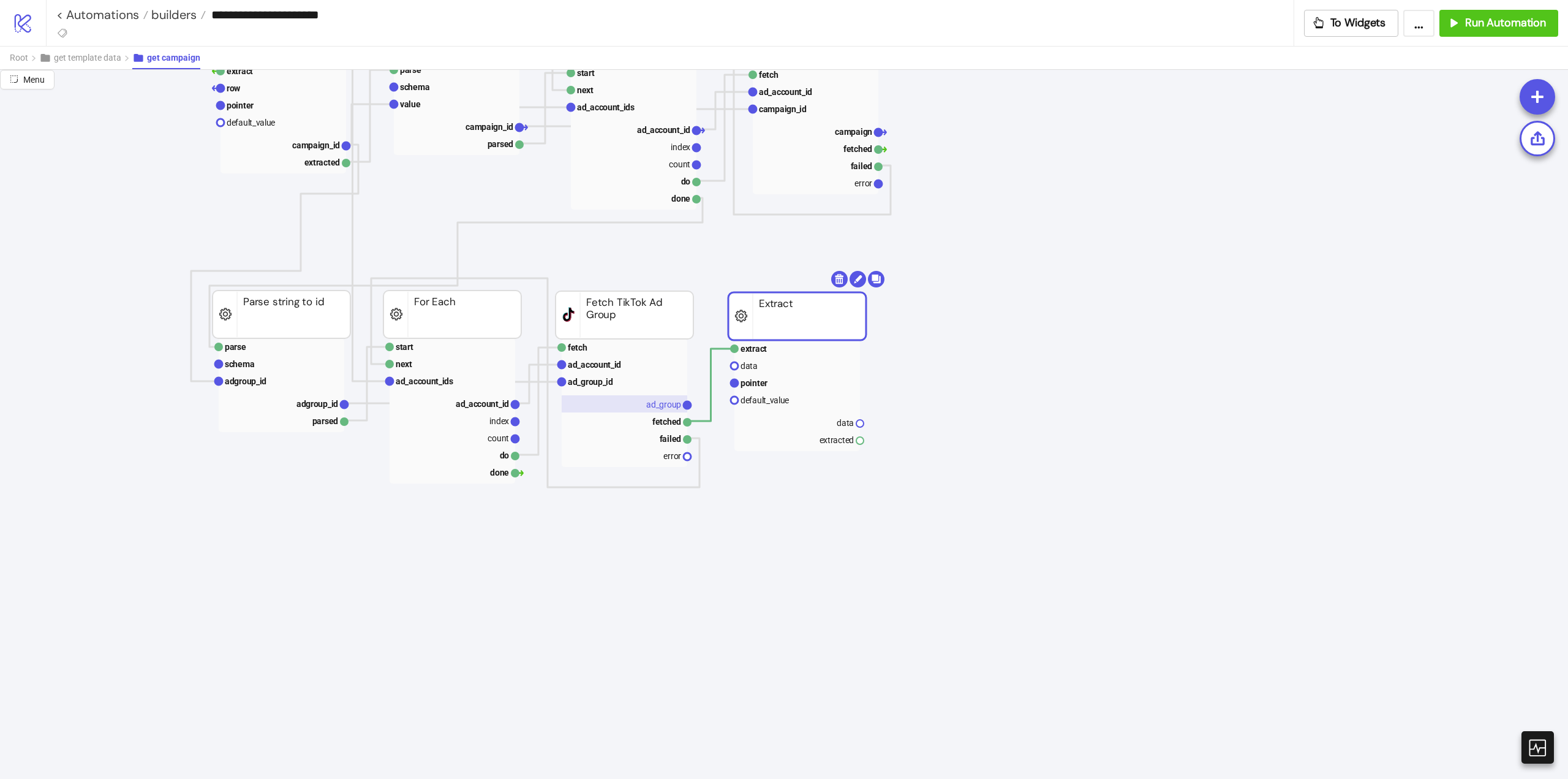
click at [662, 401] on text "ad_group" at bounding box center [663, 405] width 35 height 10
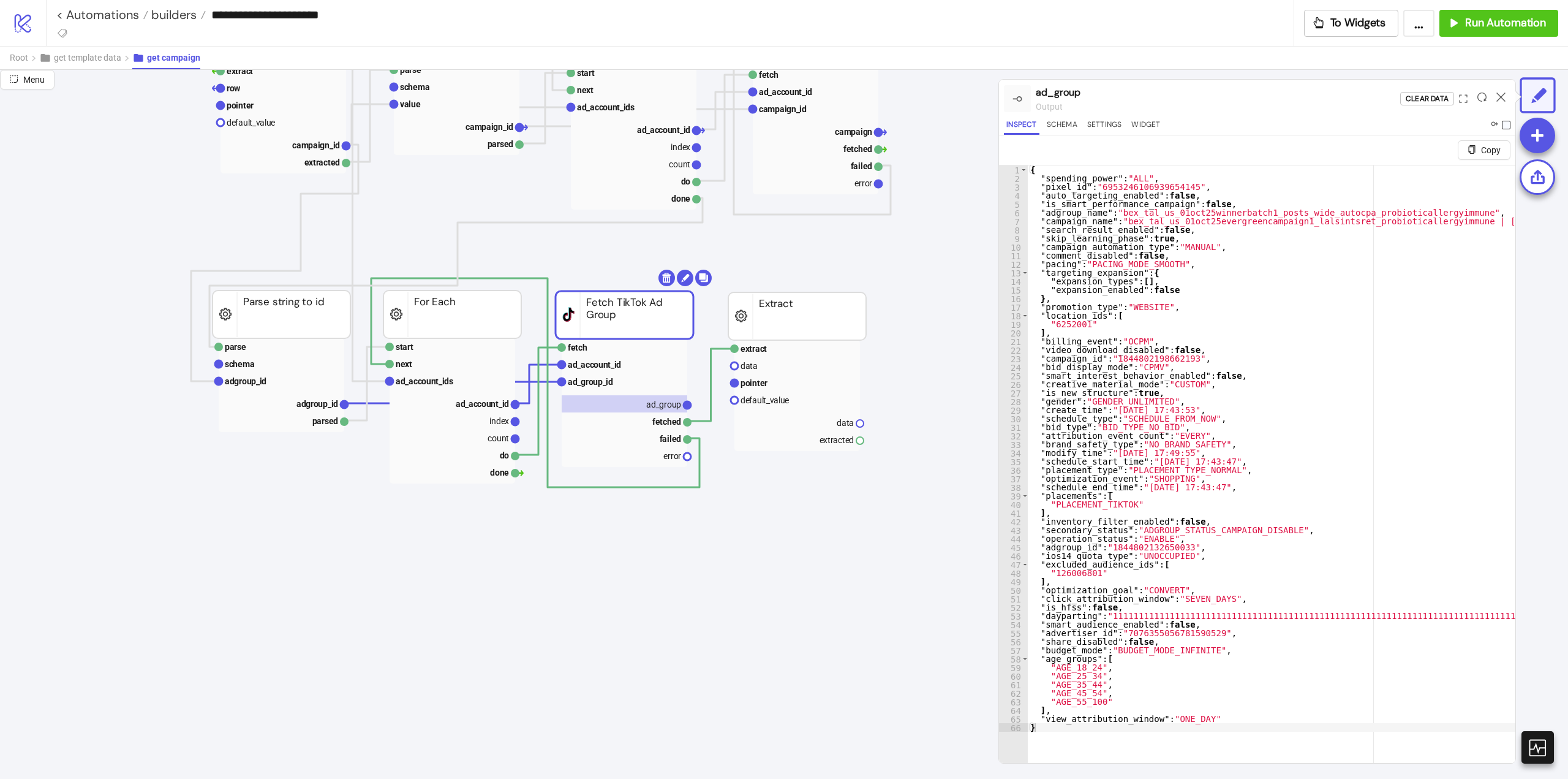
click at [1505, 126] on span at bounding box center [1506, 125] width 9 height 9
click at [1504, 125] on span at bounding box center [1506, 125] width 9 height 9
click at [1501, 96] on icon at bounding box center [1501, 97] width 9 height 9
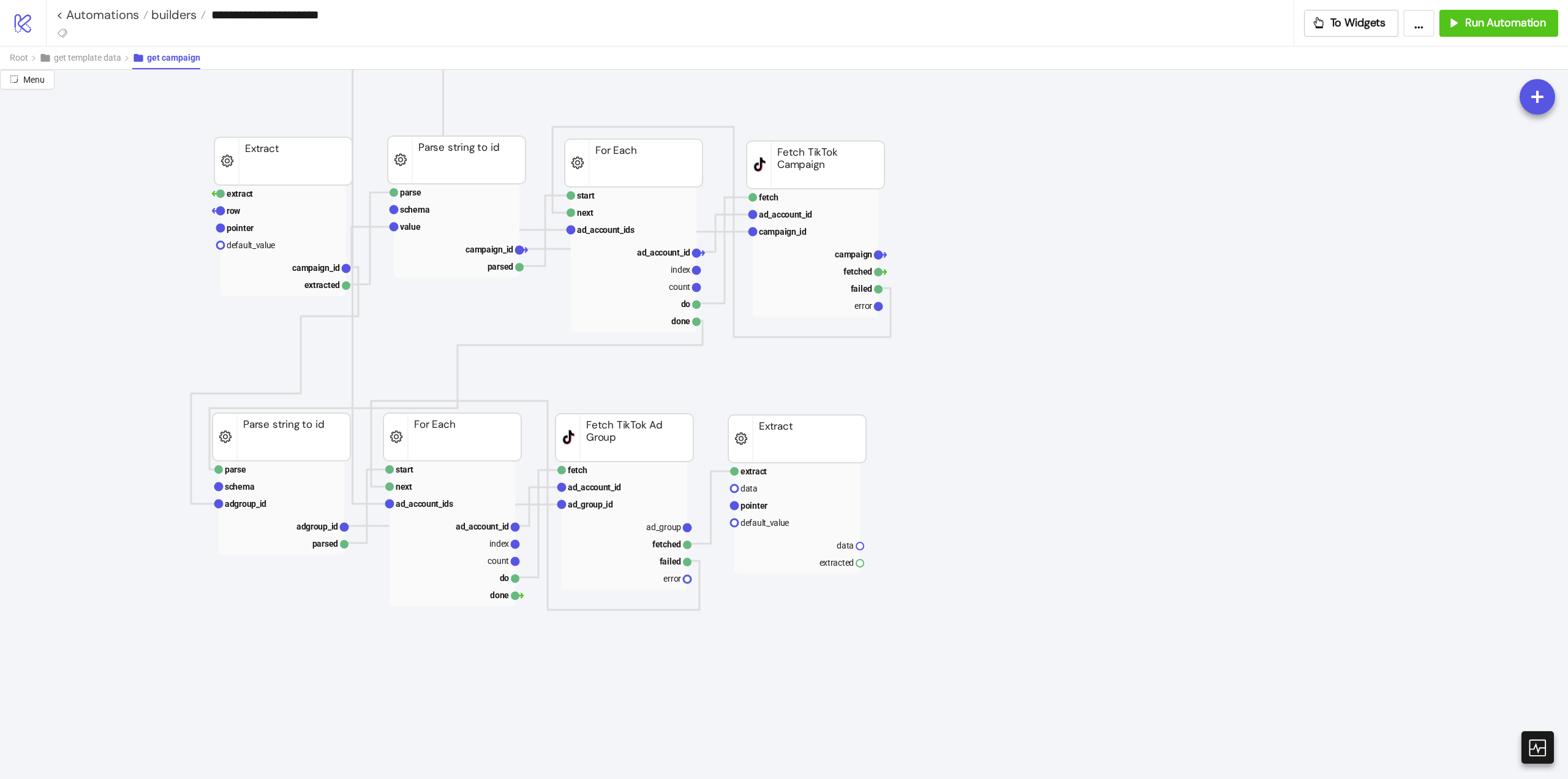
scroll to position [123, 0]
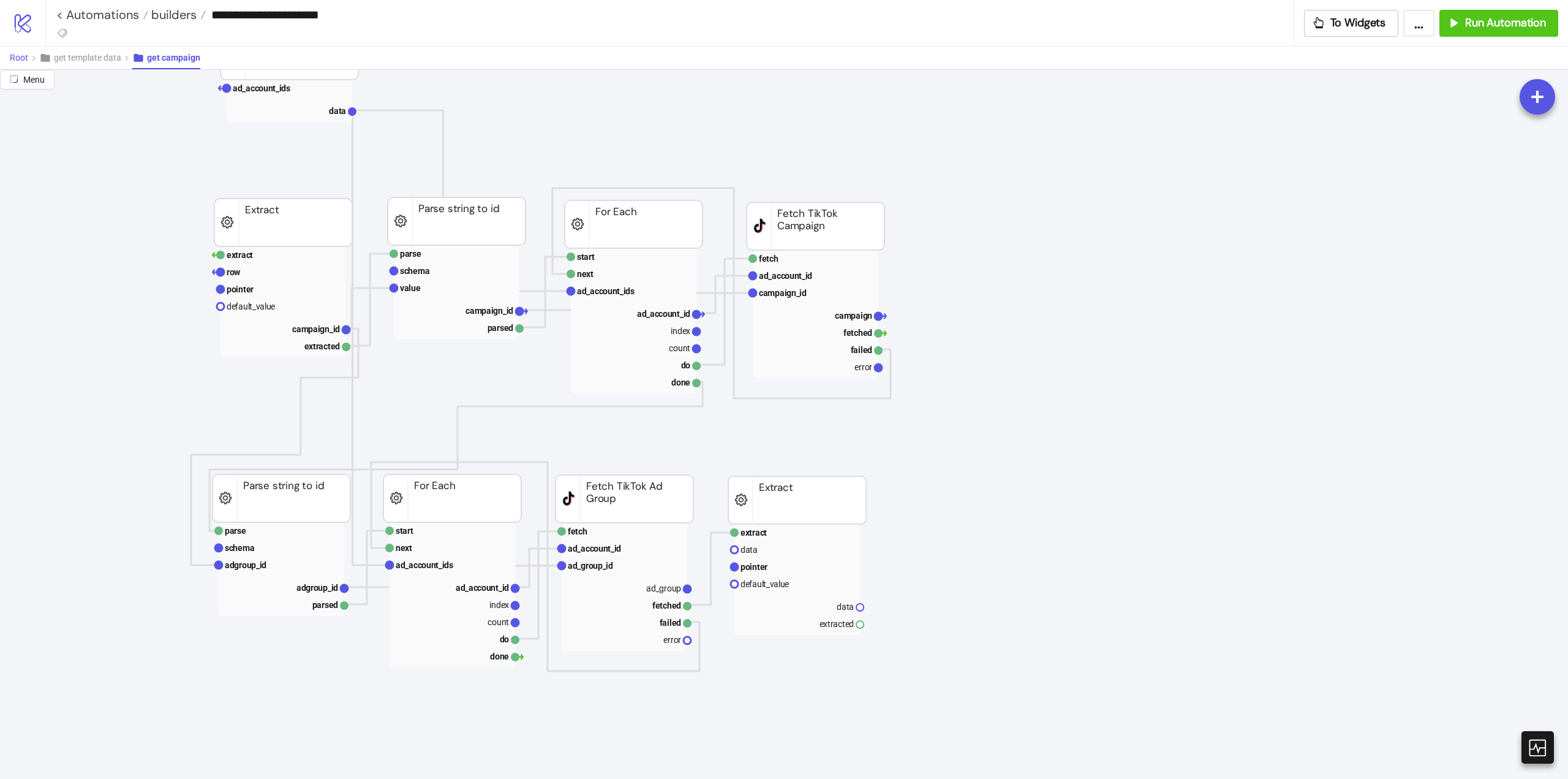
click at [11, 60] on span "Root" at bounding box center [19, 58] width 18 height 10
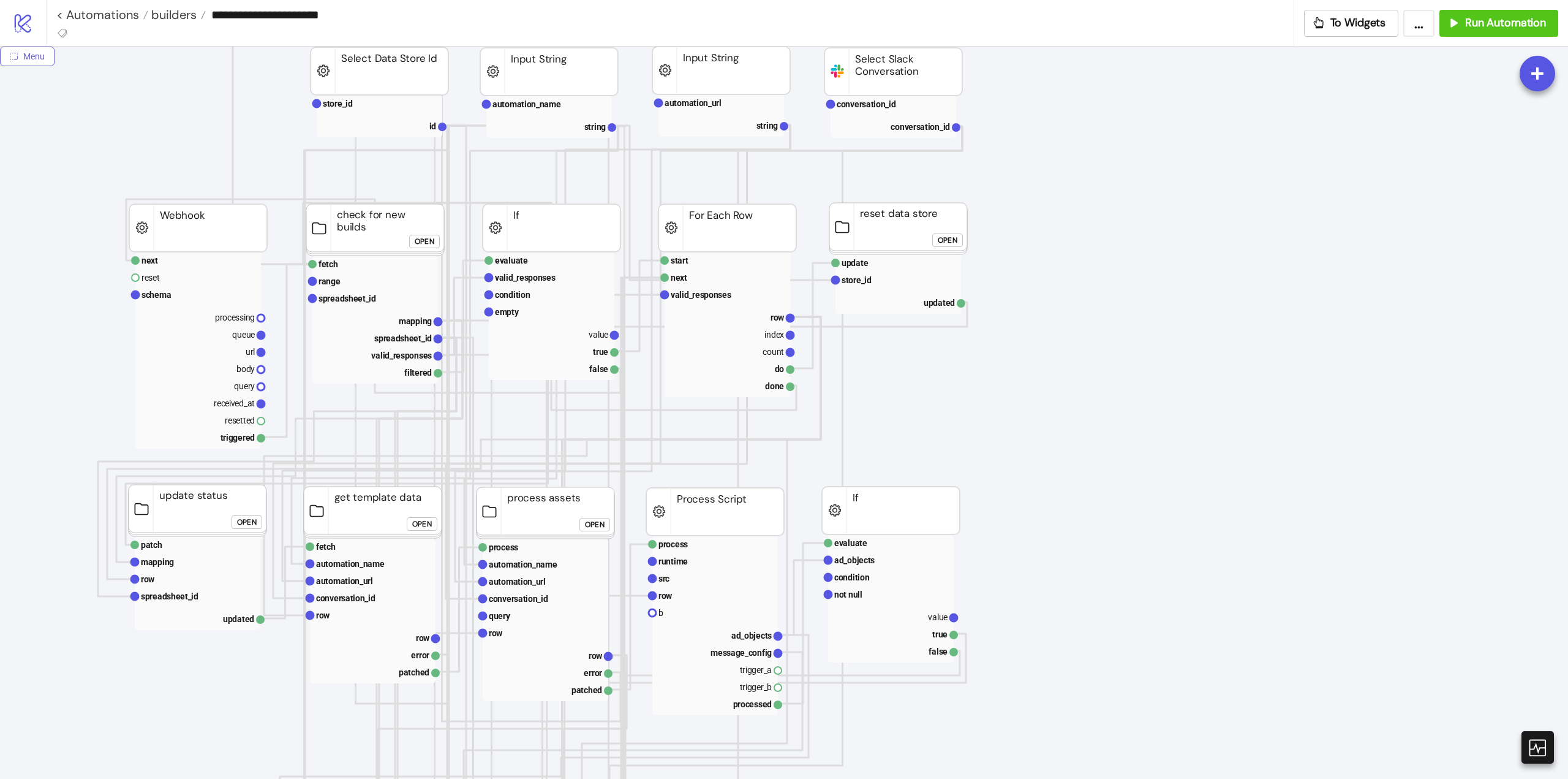
click at [33, 60] on span "Menu" at bounding box center [34, 56] width 21 height 10
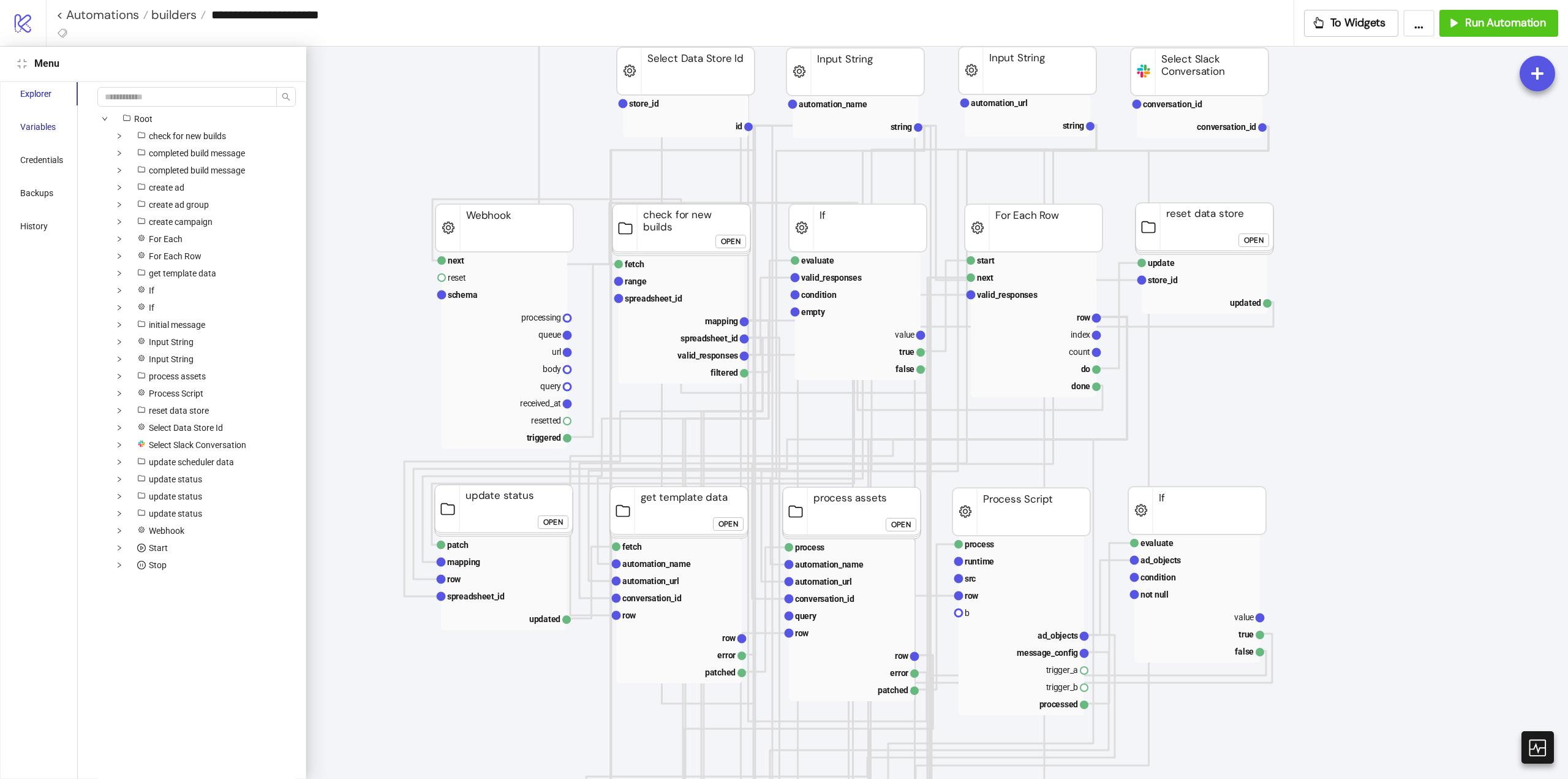
click at [45, 126] on div "Variables" at bounding box center [38, 126] width 35 height 13
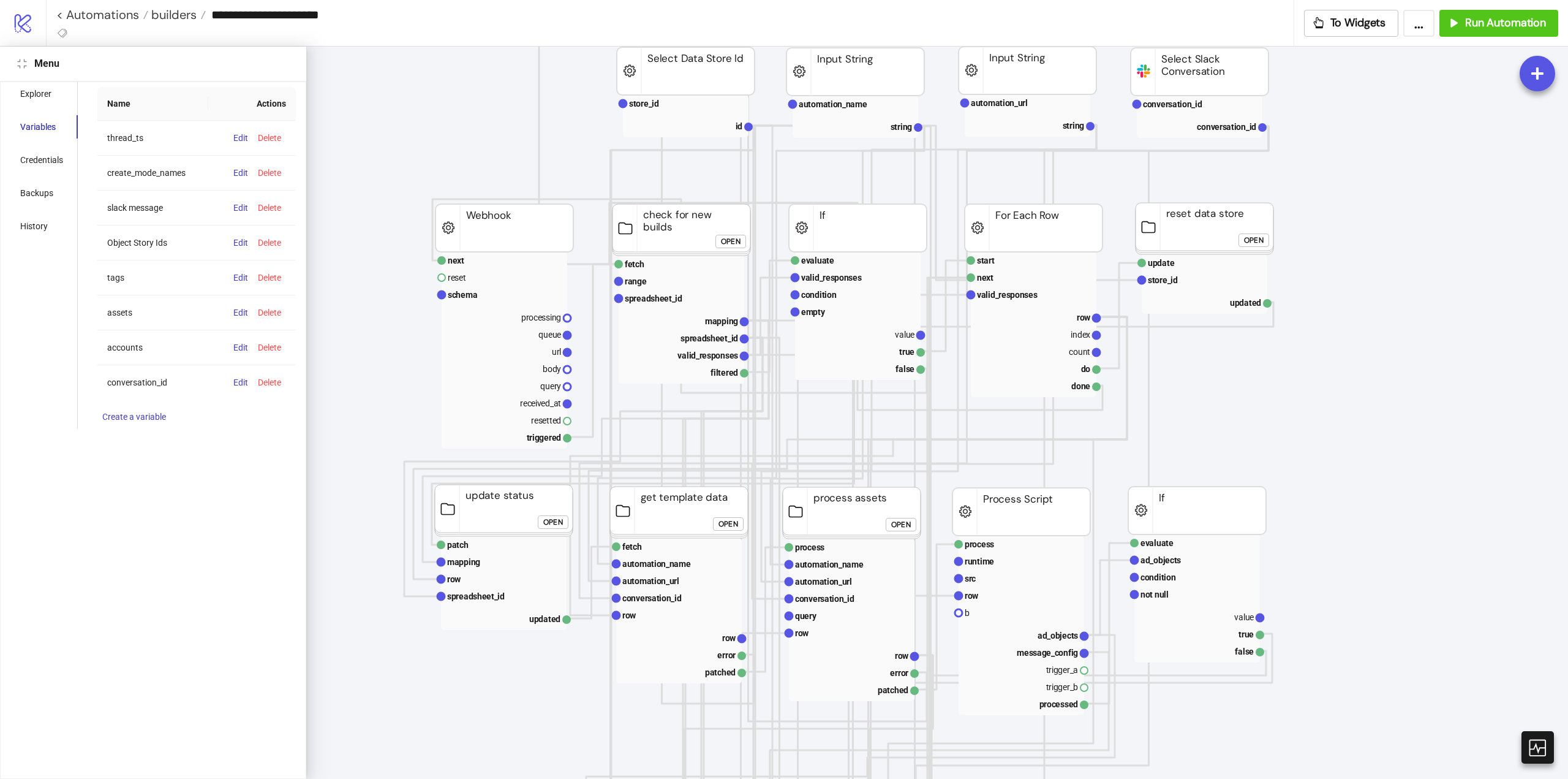
click at [22, 62] on icon "compress" at bounding box center [22, 64] width 10 height 10
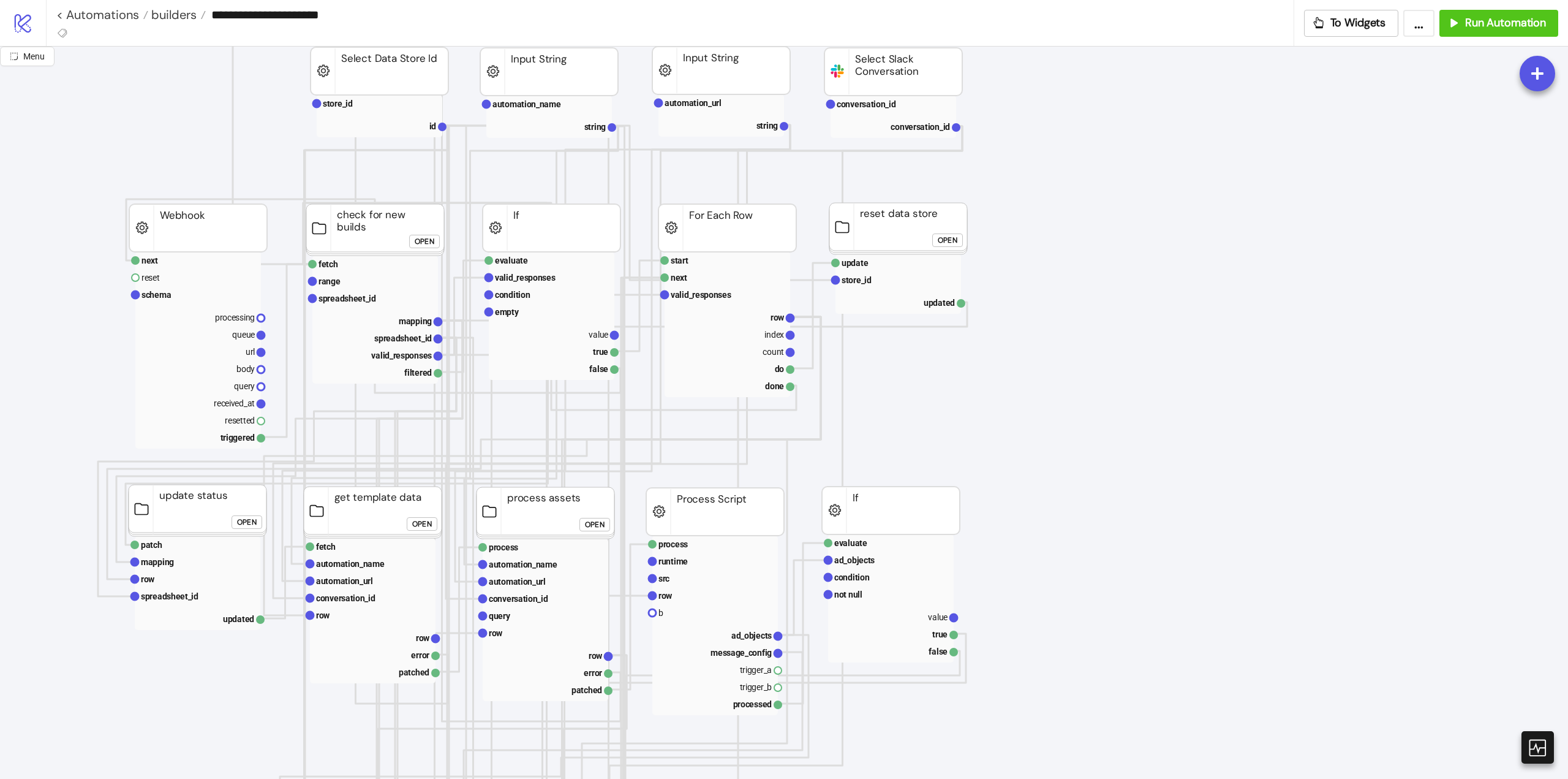
scroll to position [0, 0]
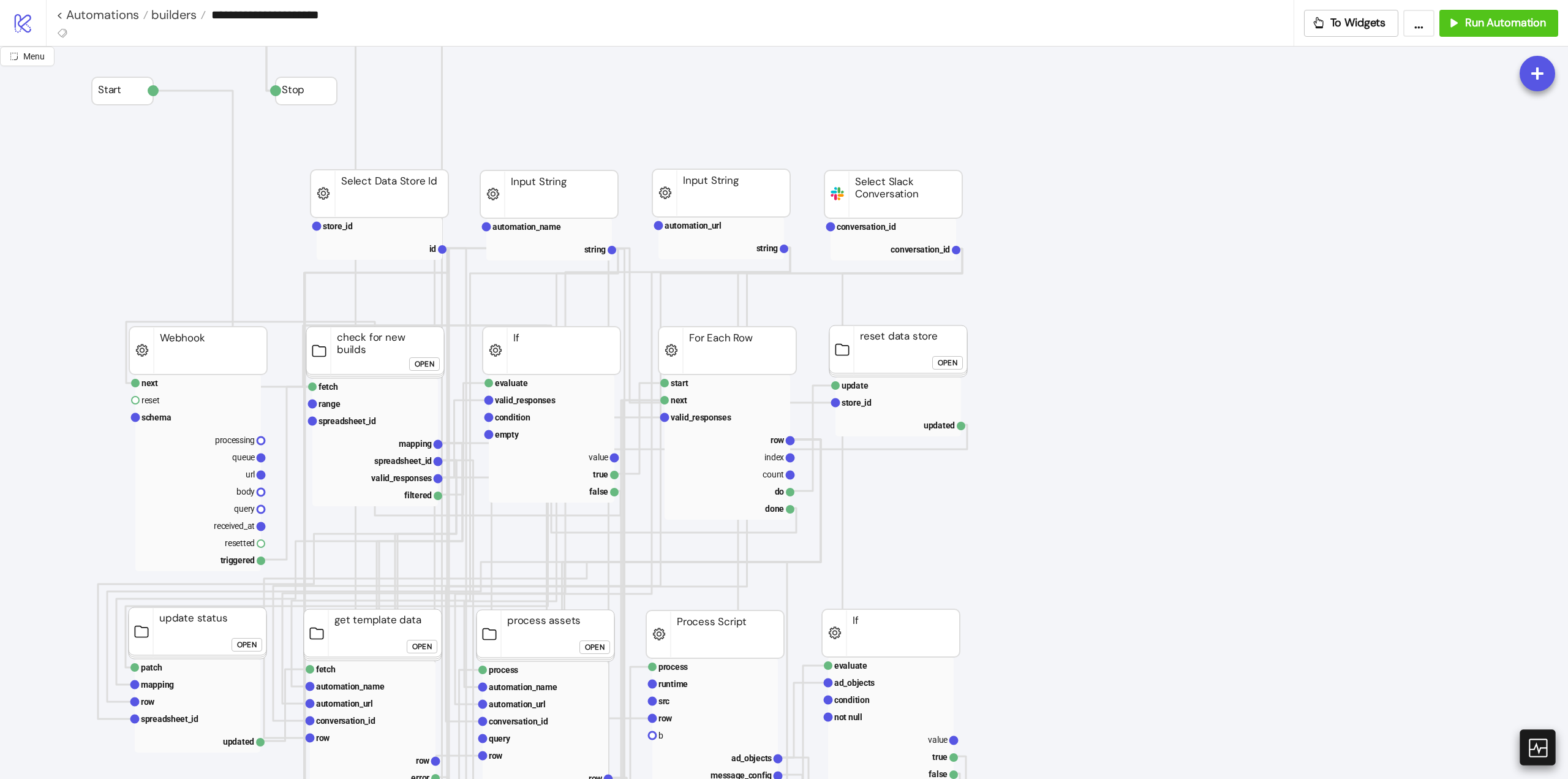
click at [1547, 746] on icon at bounding box center [1537, 748] width 18 height 18
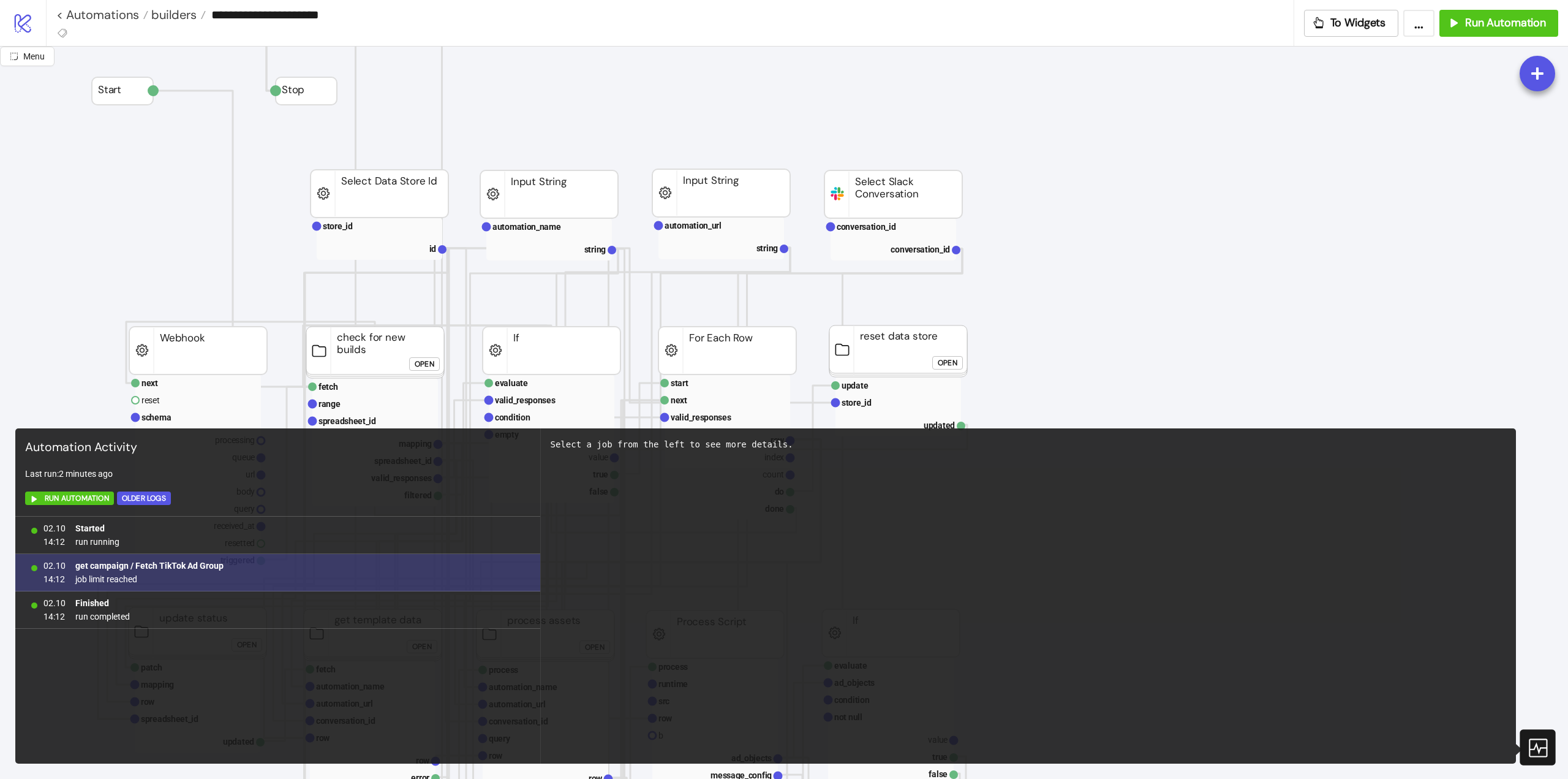
click at [190, 570] on b "get campaign / Fetch TikTok Ad Group" at bounding box center [149, 566] width 148 height 10
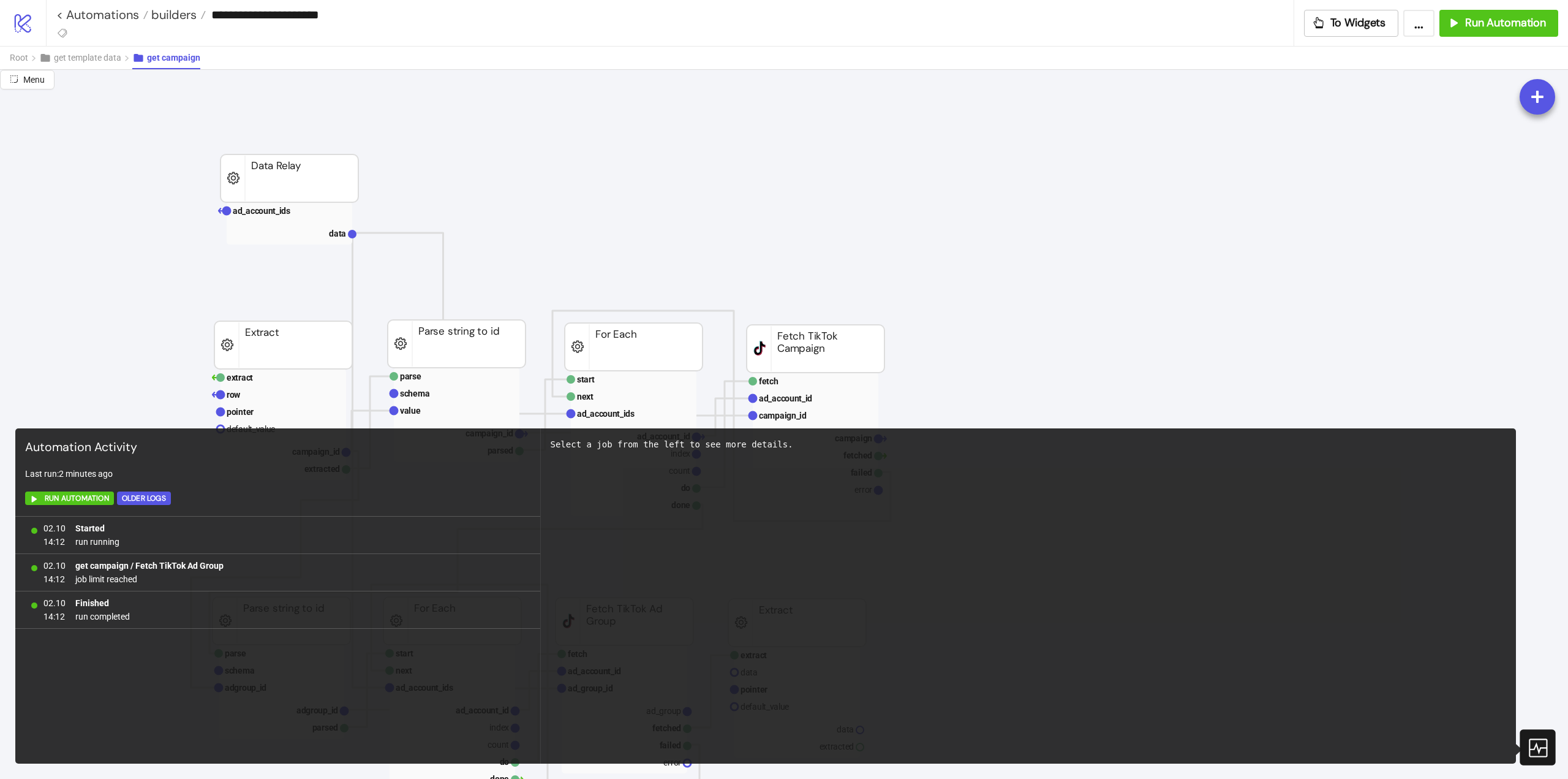
click at [1537, 735] on div at bounding box center [1537, 747] width 35 height 36
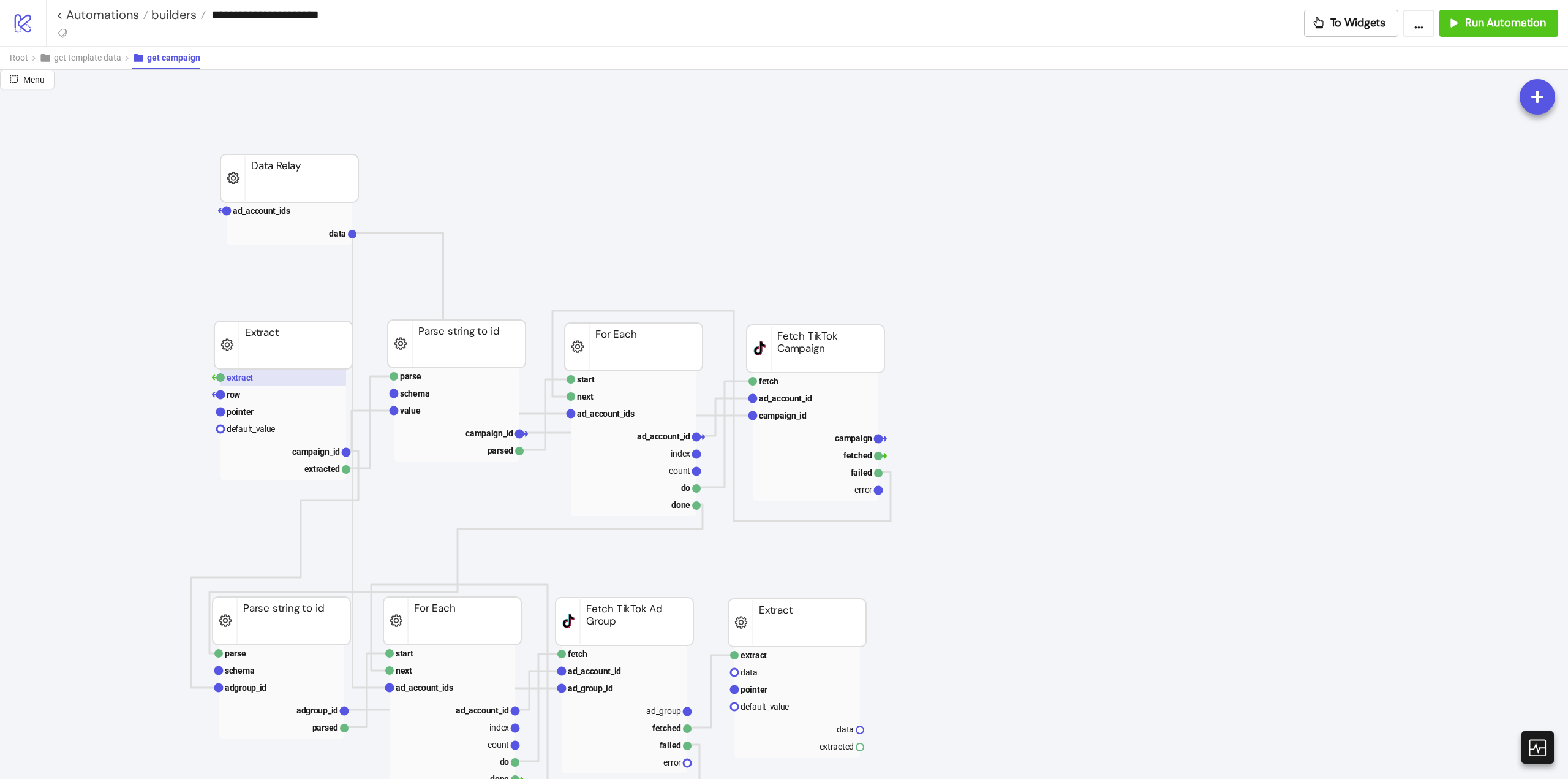
scroll to position [123, 0]
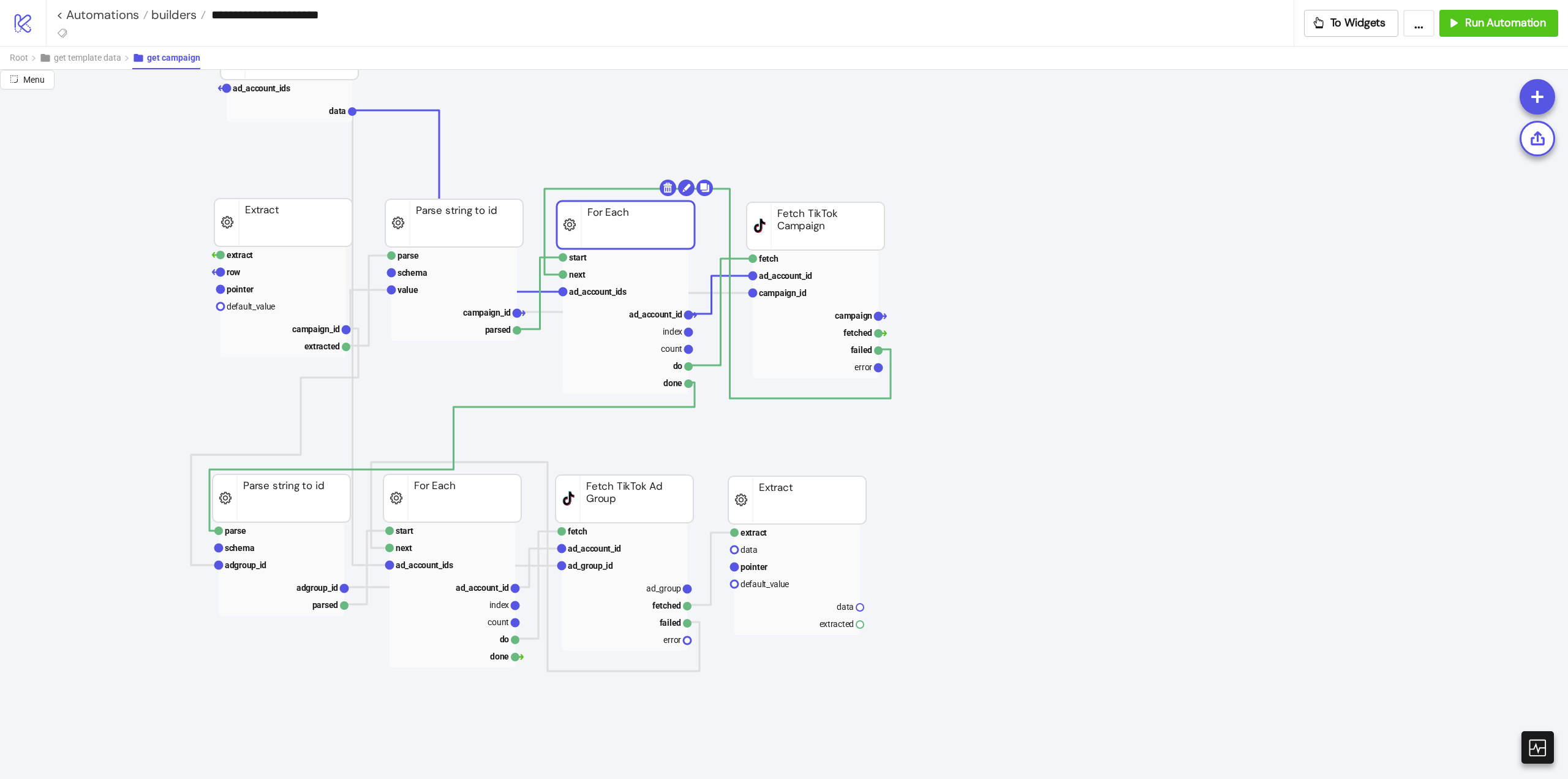
drag, startPoint x: 610, startPoint y: 230, endPoint x: 603, endPoint y: 230, distance: 7.0
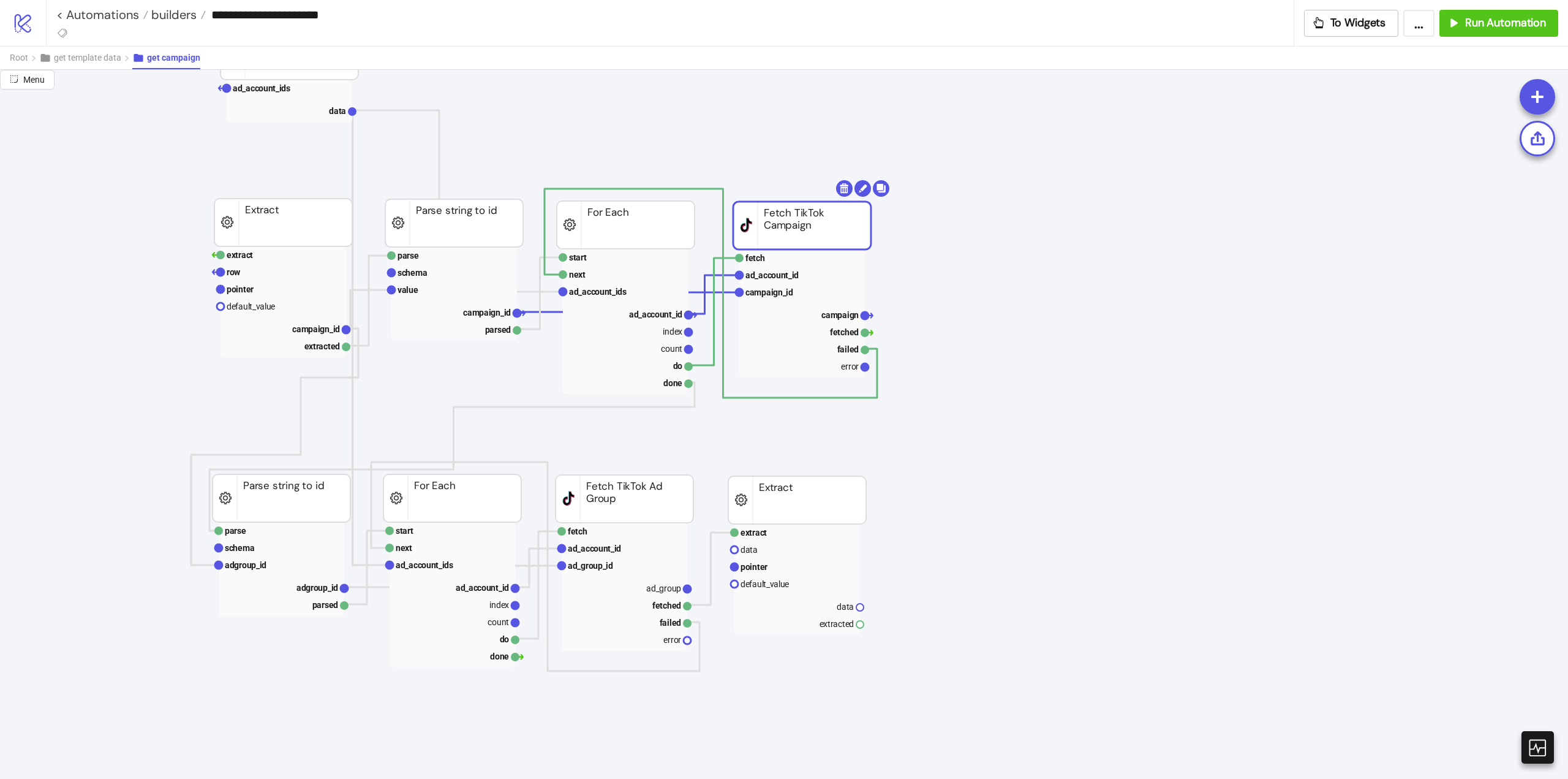
drag, startPoint x: 796, startPoint y: 224, endPoint x: 790, endPoint y: 224, distance: 6.0
click at [1017, 310] on div "Add Node" at bounding box center [1044, 314] width 90 height 24
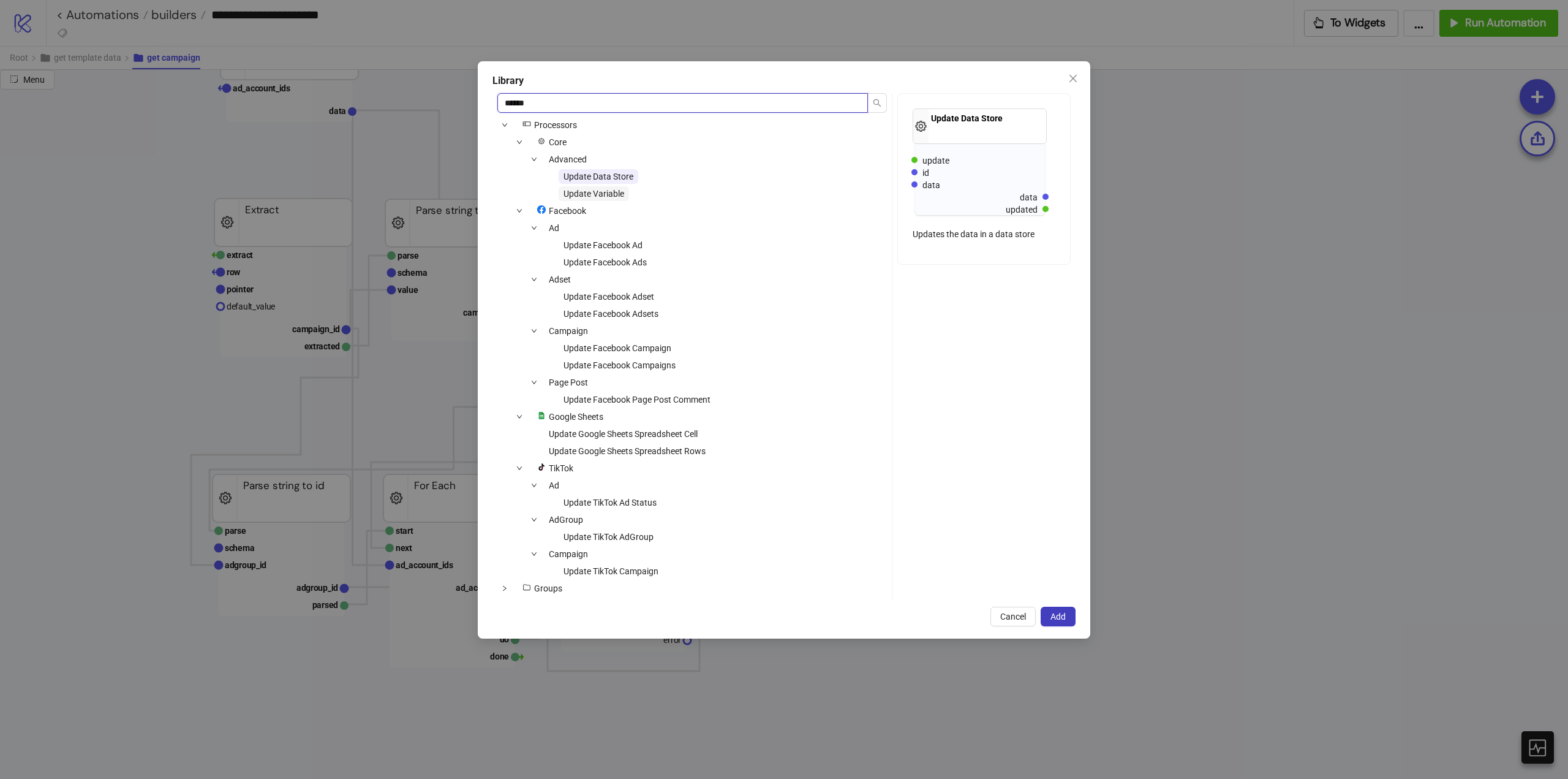
type input "******"
click at [603, 191] on span "Update Variable" at bounding box center [593, 194] width 60 height 10
click at [1077, 619] on div "Library ****** icons/node Processors Core Advanced Update Data Store Update Var…" at bounding box center [784, 349] width 613 height 577
click at [1067, 619] on button "Add" at bounding box center [1058, 616] width 35 height 20
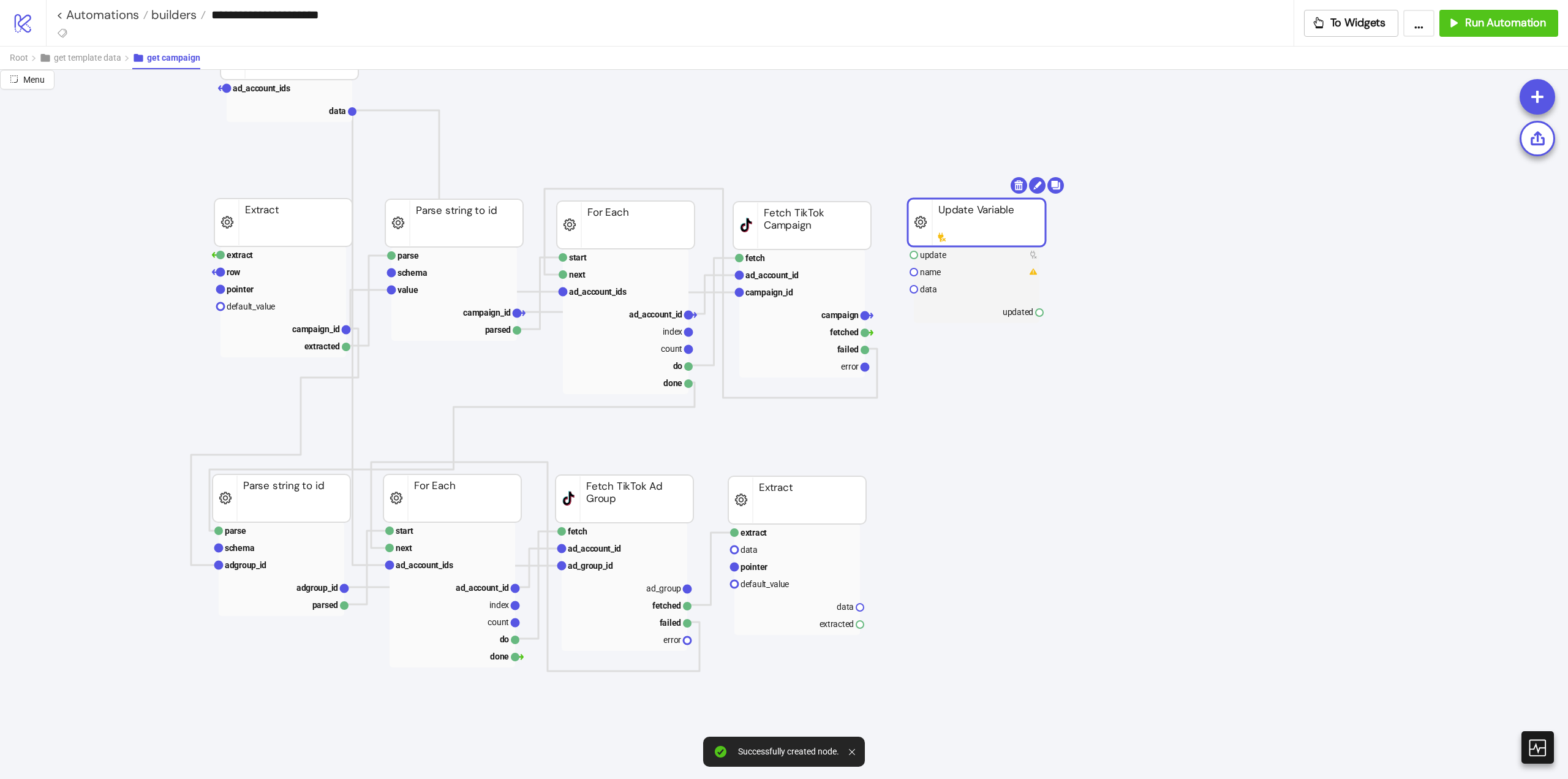
drag, startPoint x: 1042, startPoint y: 317, endPoint x: 953, endPoint y: 217, distance: 133.9
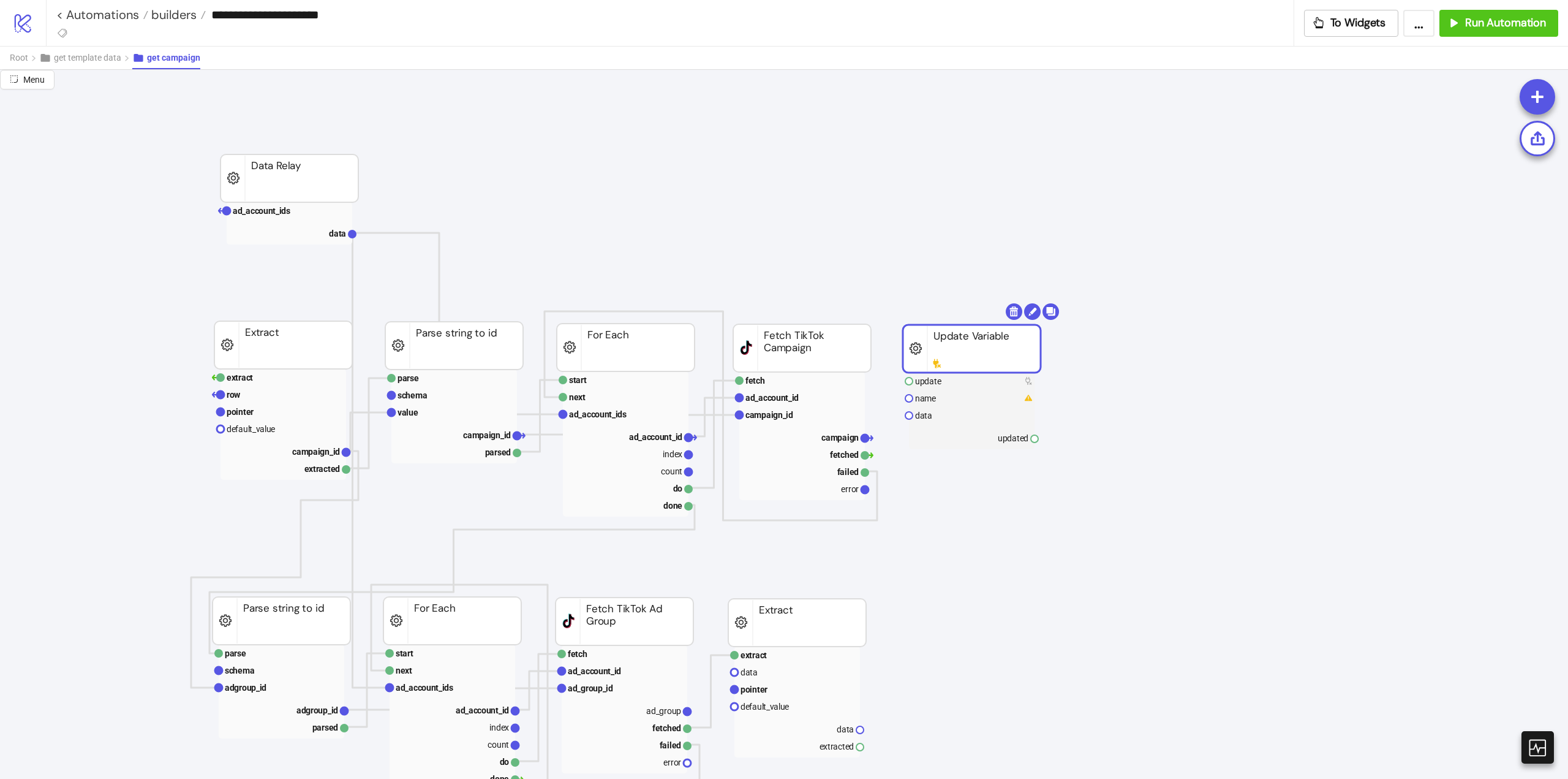
drag, startPoint x: 943, startPoint y: 343, endPoint x: 982, endPoint y: 336, distance: 39.6
click at [950, 345] on rect at bounding box center [972, 348] width 138 height 48
drag, startPoint x: 959, startPoint y: 349, endPoint x: 950, endPoint y: 350, distance: 9.1
click at [950, 350] on rect at bounding box center [973, 348] width 138 height 48
click at [21, 63] on button "Root" at bounding box center [24, 58] width 29 height 23
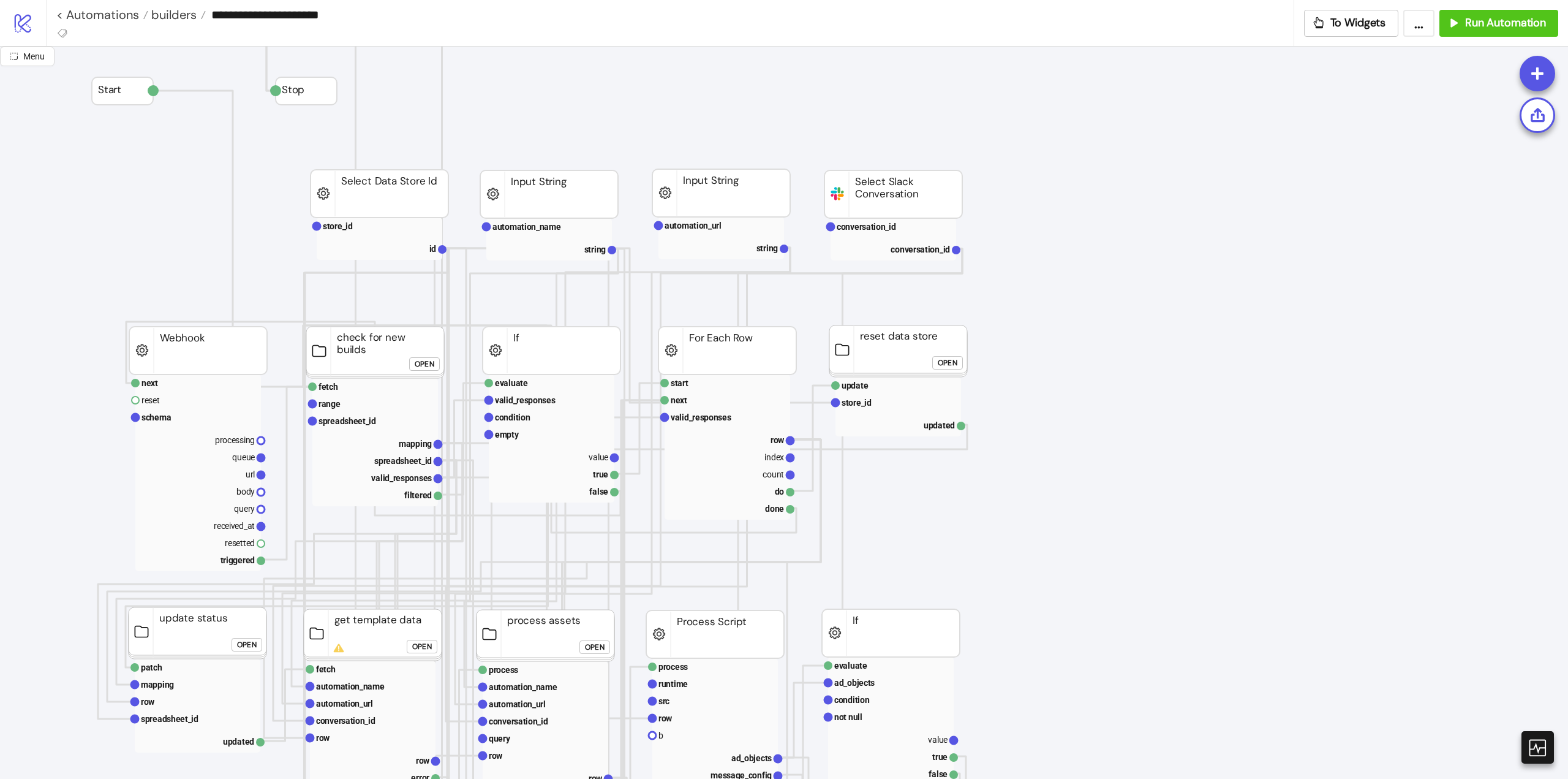
click at [1536, 755] on icon at bounding box center [1537, 748] width 20 height 20
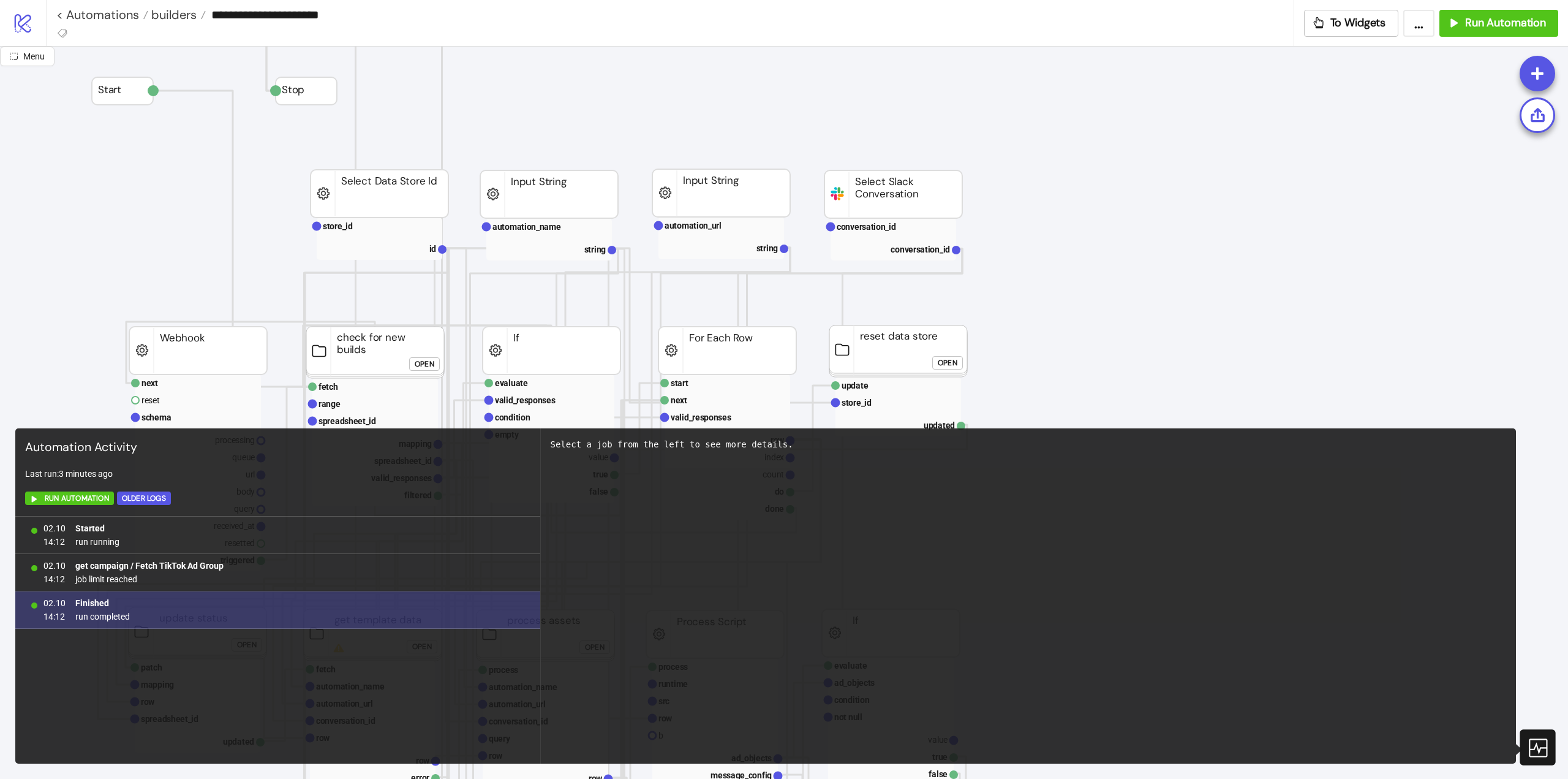
click at [108, 619] on span "run completed" at bounding box center [102, 616] width 55 height 13
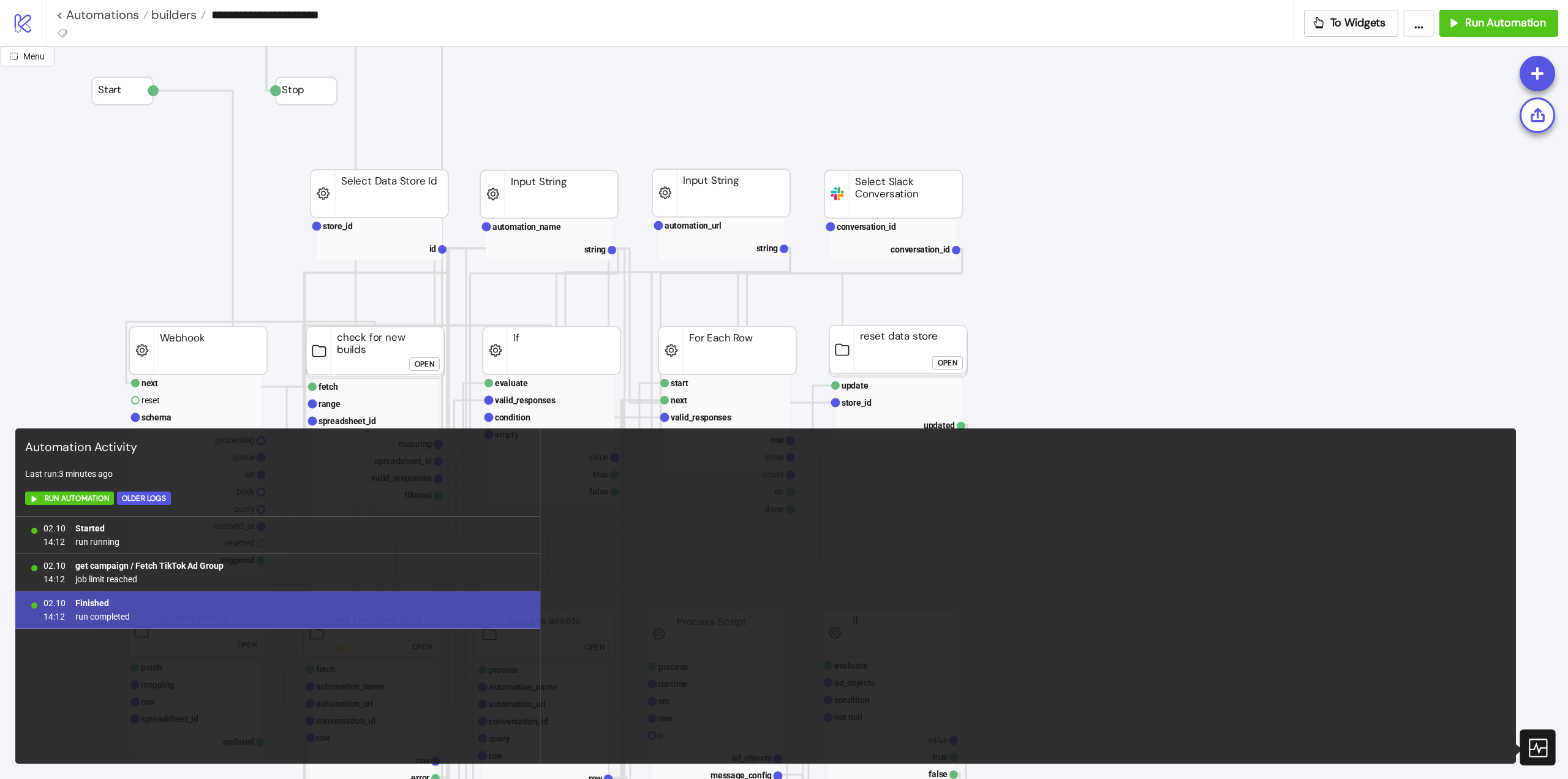
click at [98, 599] on b "Finished" at bounding box center [92, 603] width 33 height 10
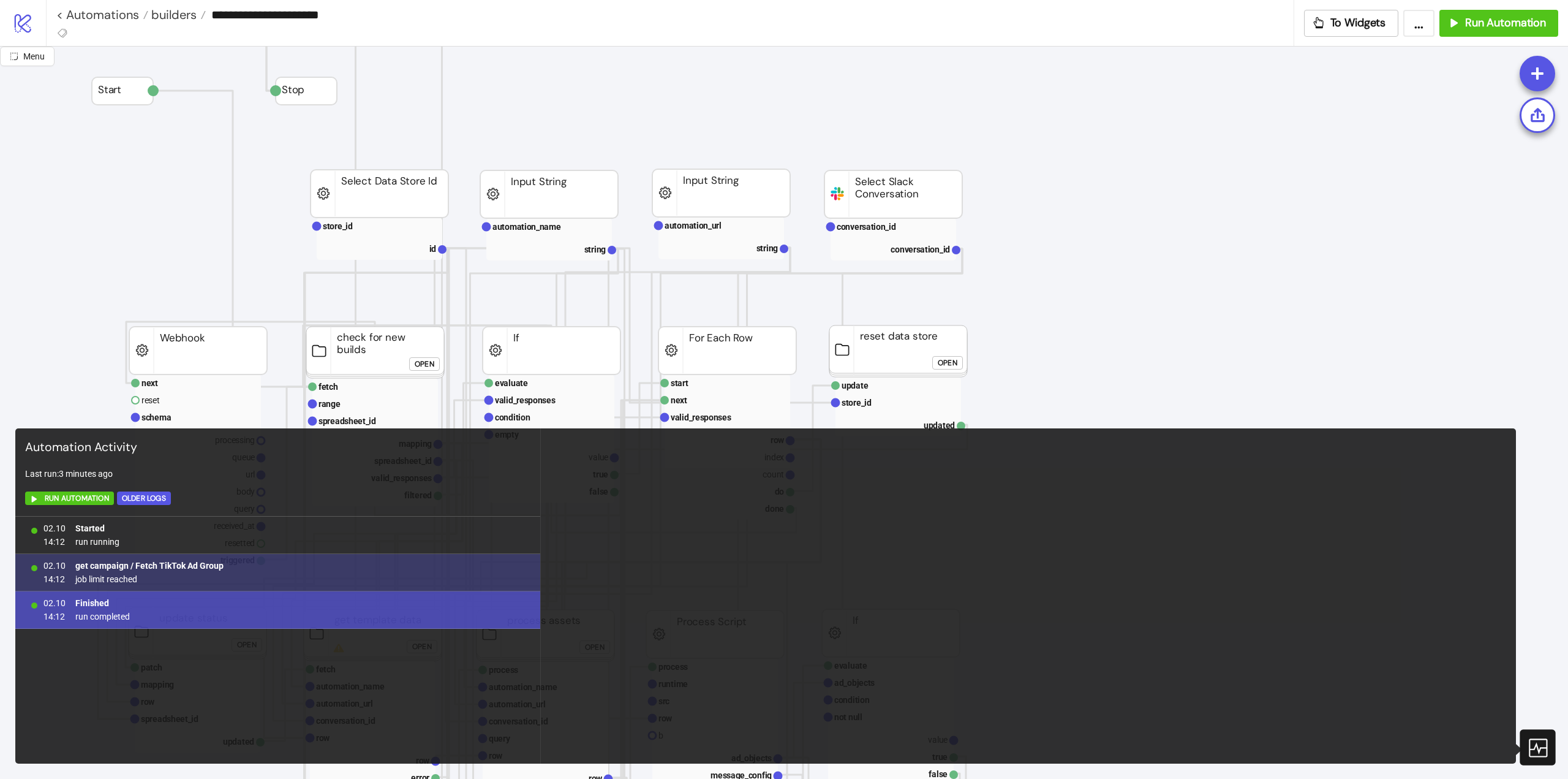
click at [163, 561] on b "get campaign / Fetch TikTok Ad Group" at bounding box center [149, 566] width 148 height 10
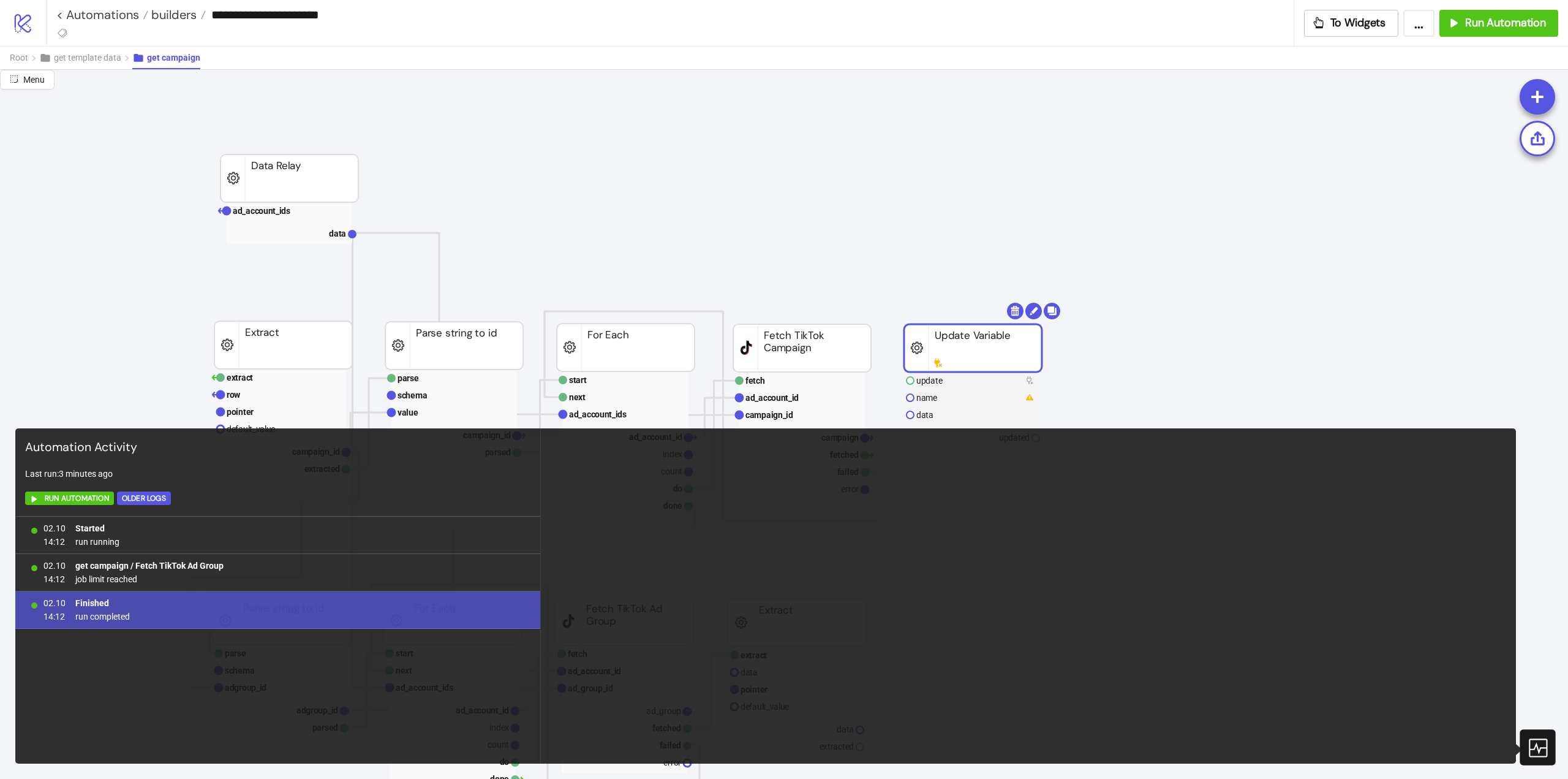
click at [1541, 745] on icon at bounding box center [1537, 747] width 21 height 21
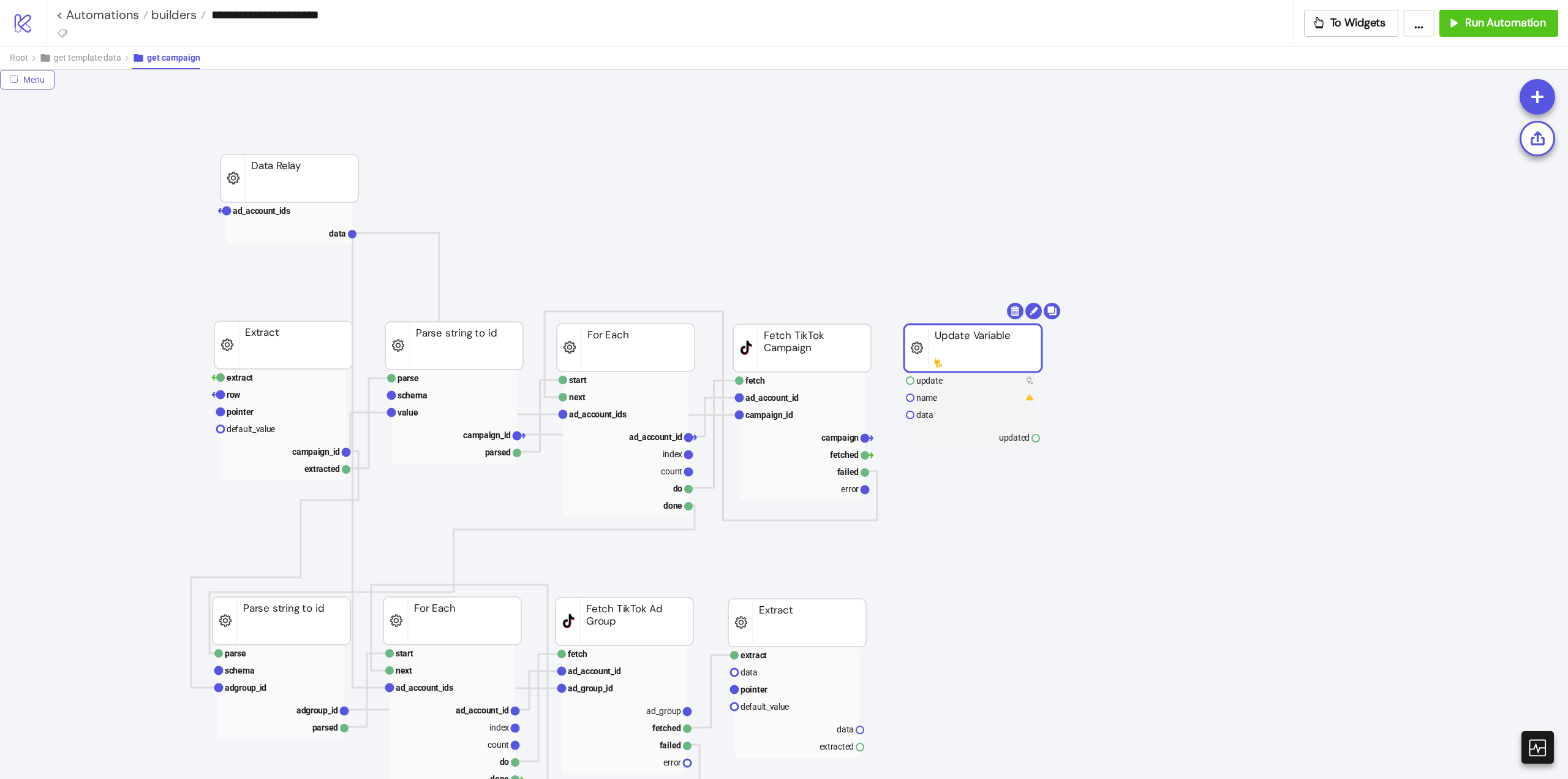
click at [43, 83] on span "Menu" at bounding box center [34, 80] width 21 height 10
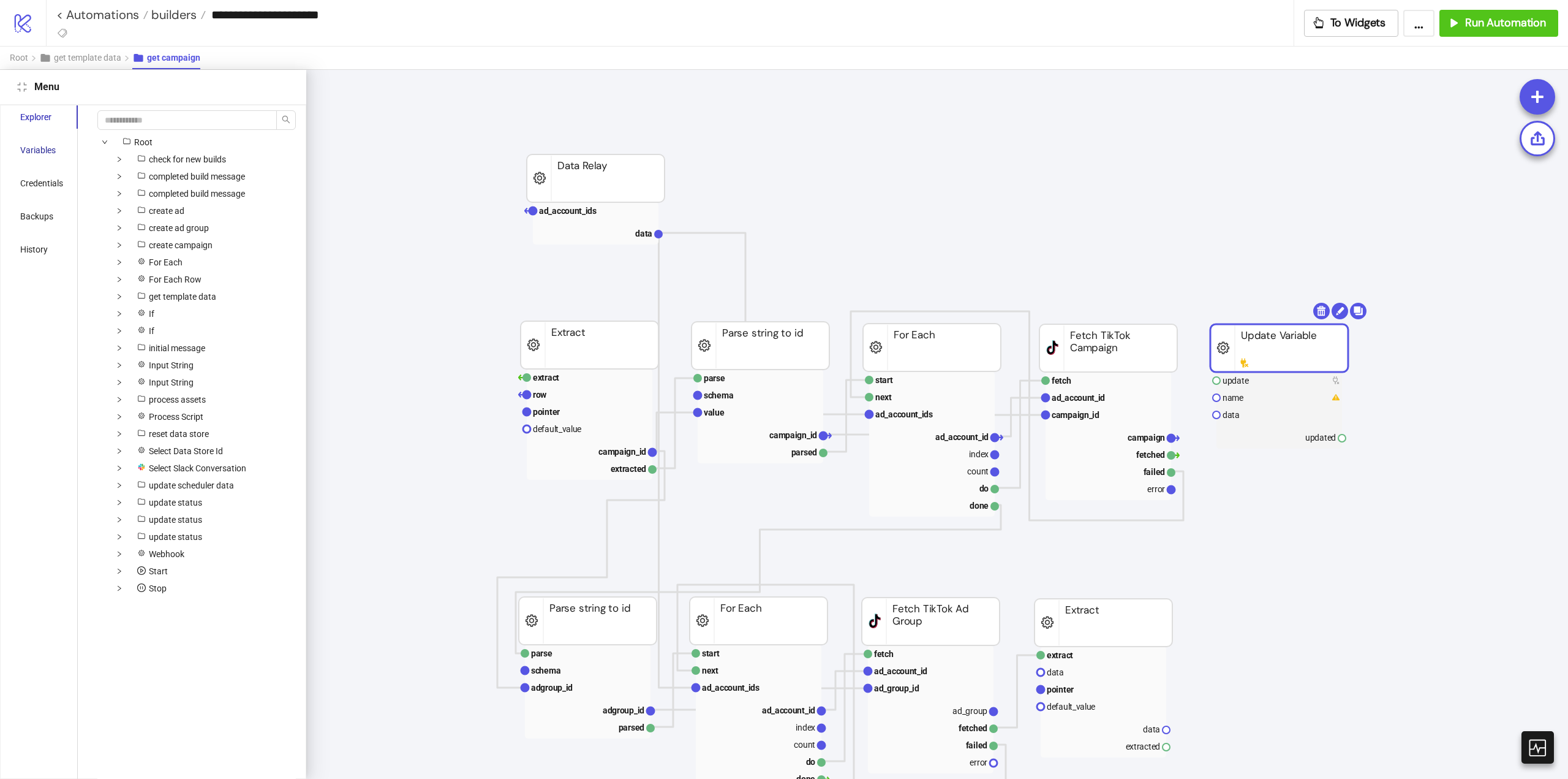
click at [35, 149] on div "Variables" at bounding box center [38, 150] width 35 height 13
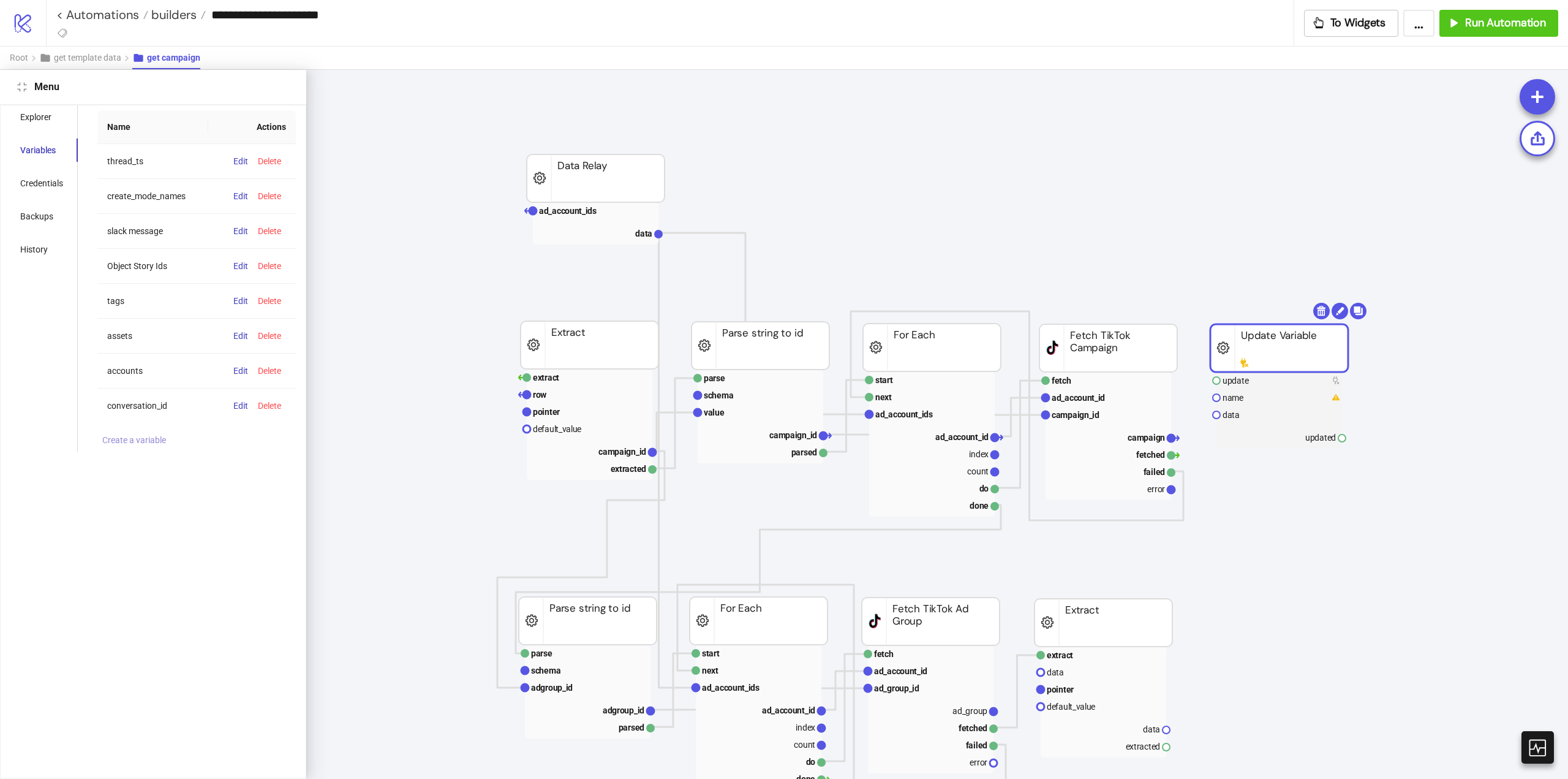
click at [123, 446] on button "Create a variable" at bounding box center [134, 440] width 74 height 15
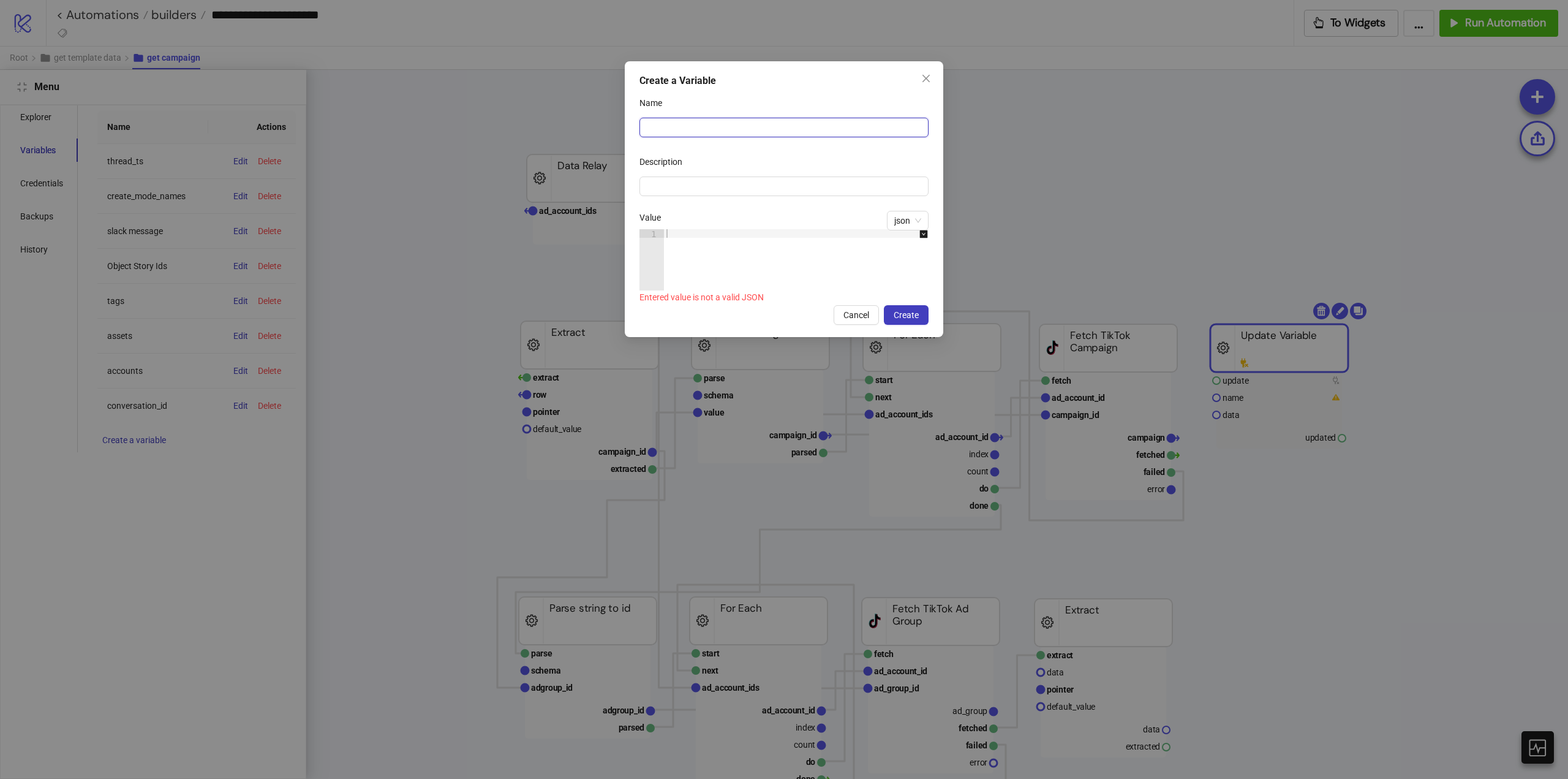
click at [676, 128] on input "Name" at bounding box center [784, 128] width 289 height 20
type input "******"
click at [716, 263] on div at bounding box center [803, 268] width 277 height 78
type textarea "**"
click at [892, 316] on button "Create" at bounding box center [906, 315] width 45 height 20
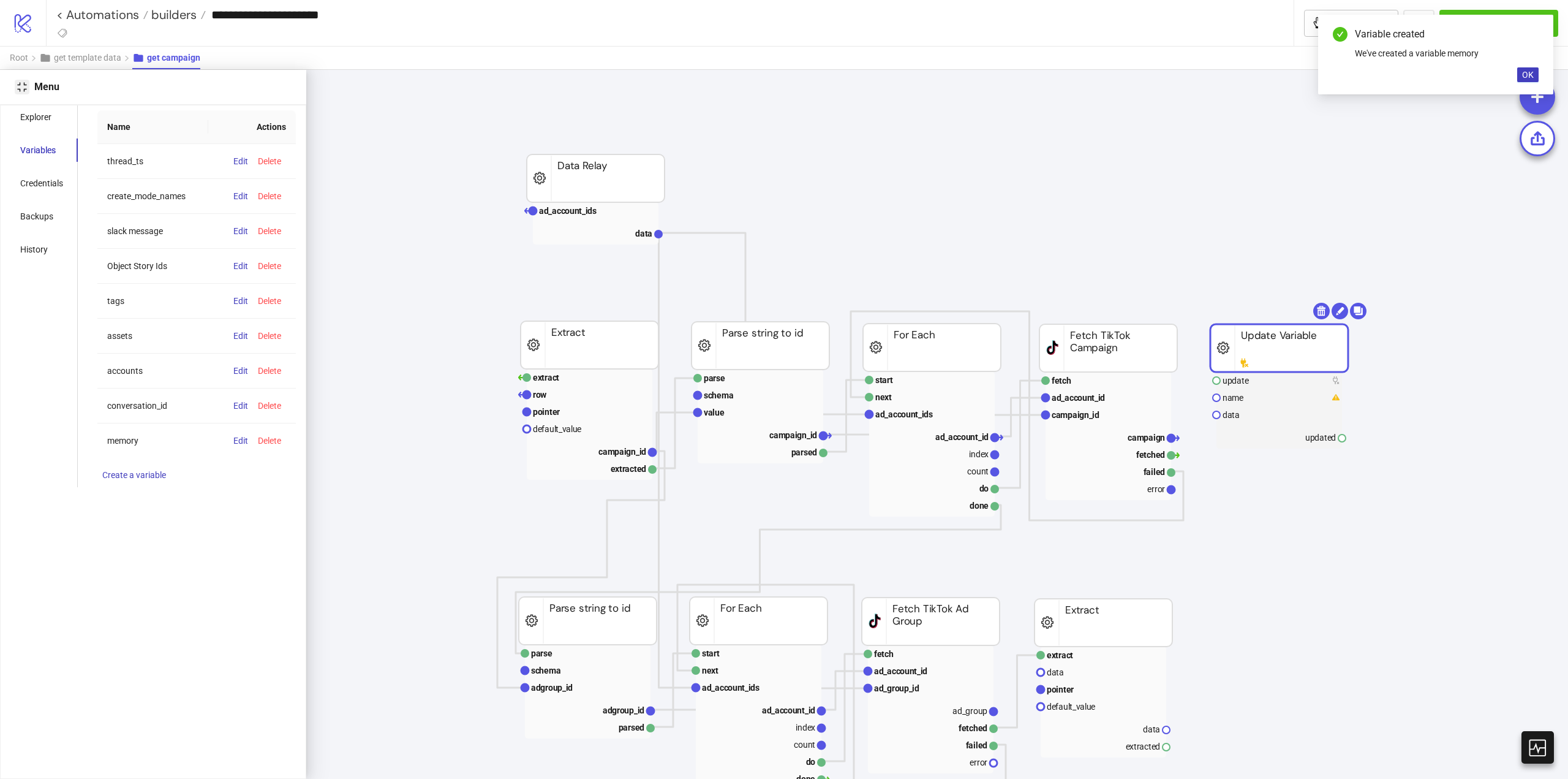
click at [21, 90] on icon "compress" at bounding box center [22, 87] width 10 height 10
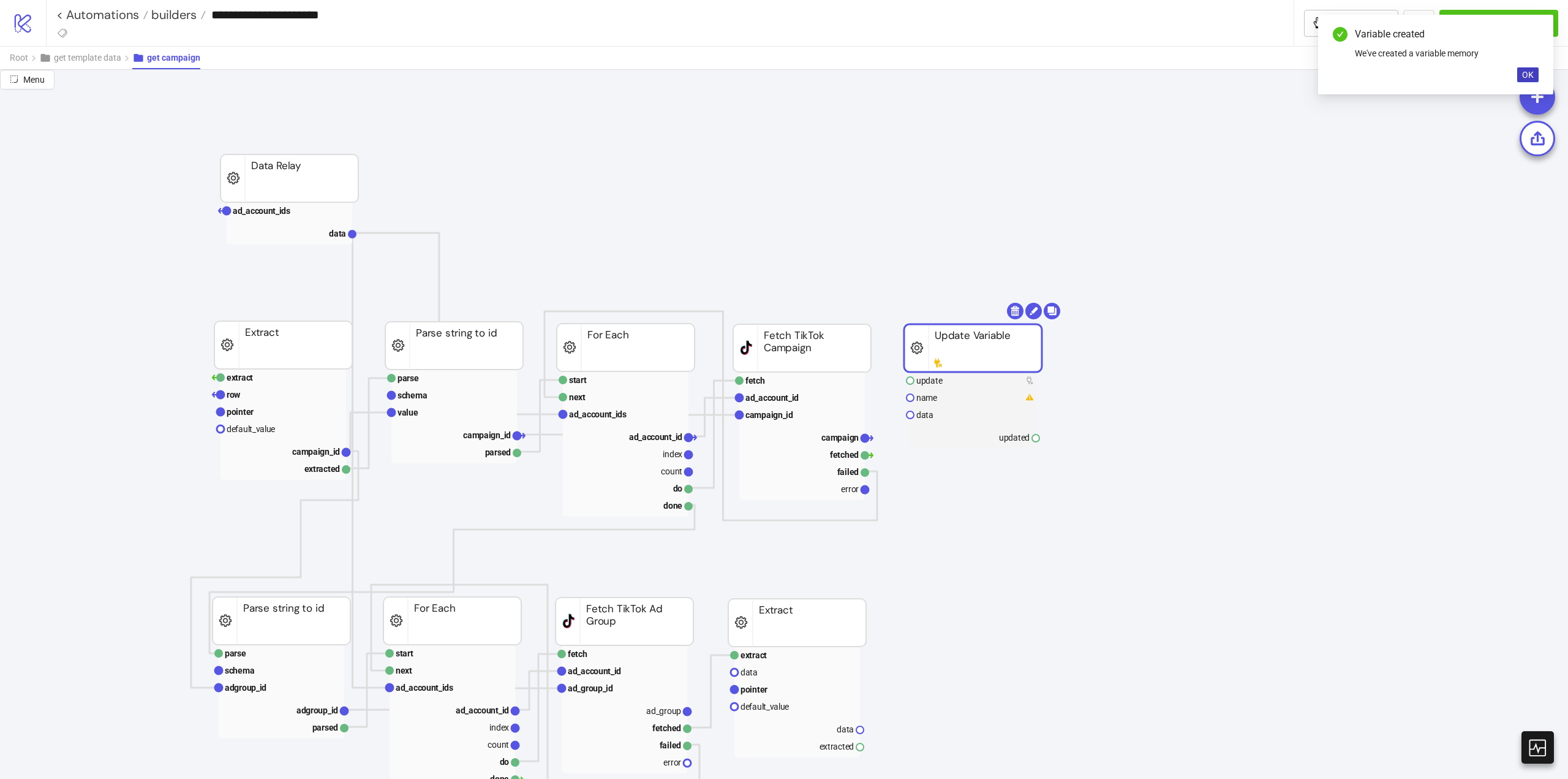
drag, startPoint x: 593, startPoint y: 189, endPoint x: 696, endPoint y: 250, distance: 119.7
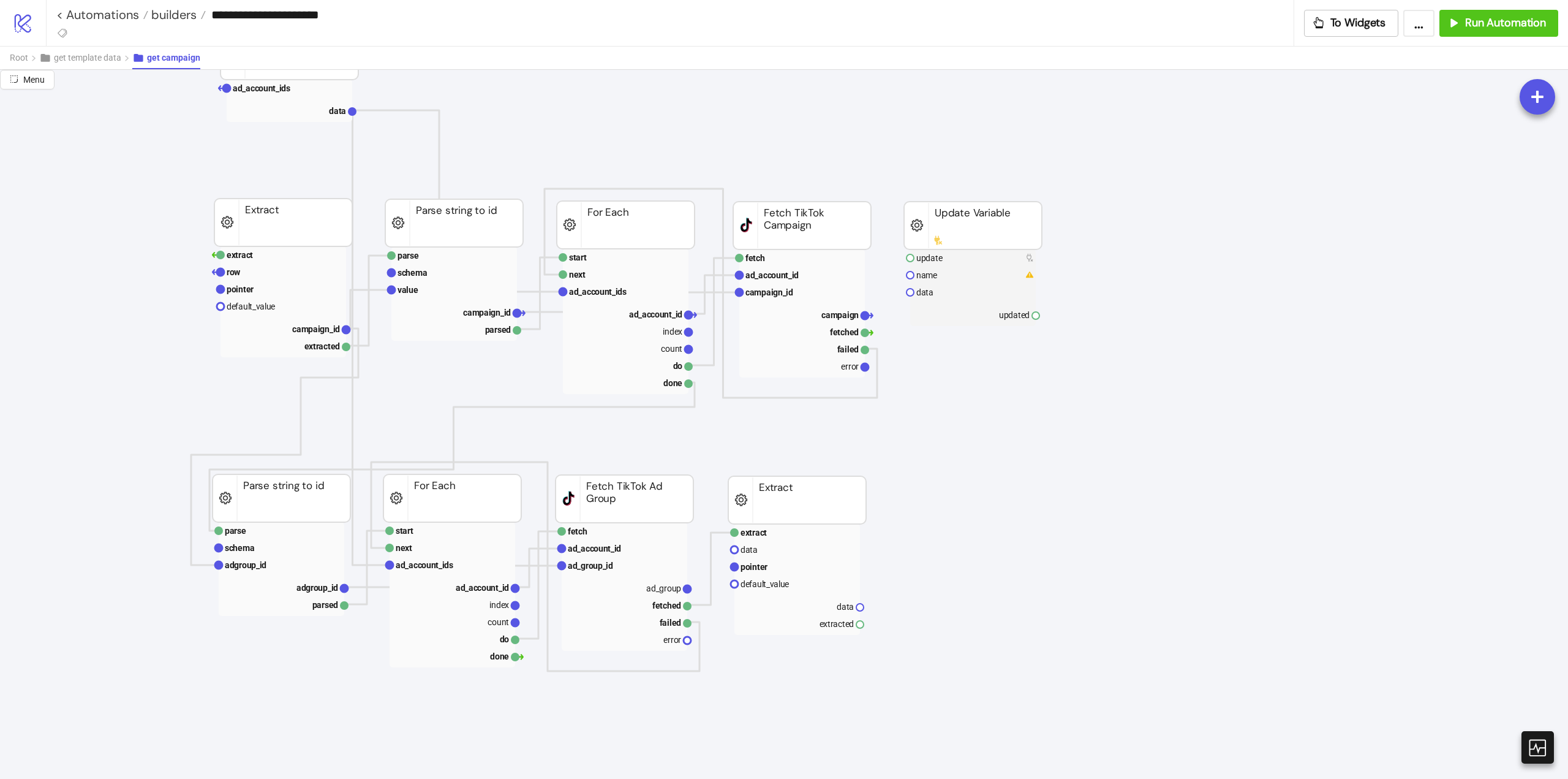
scroll to position [61, 0]
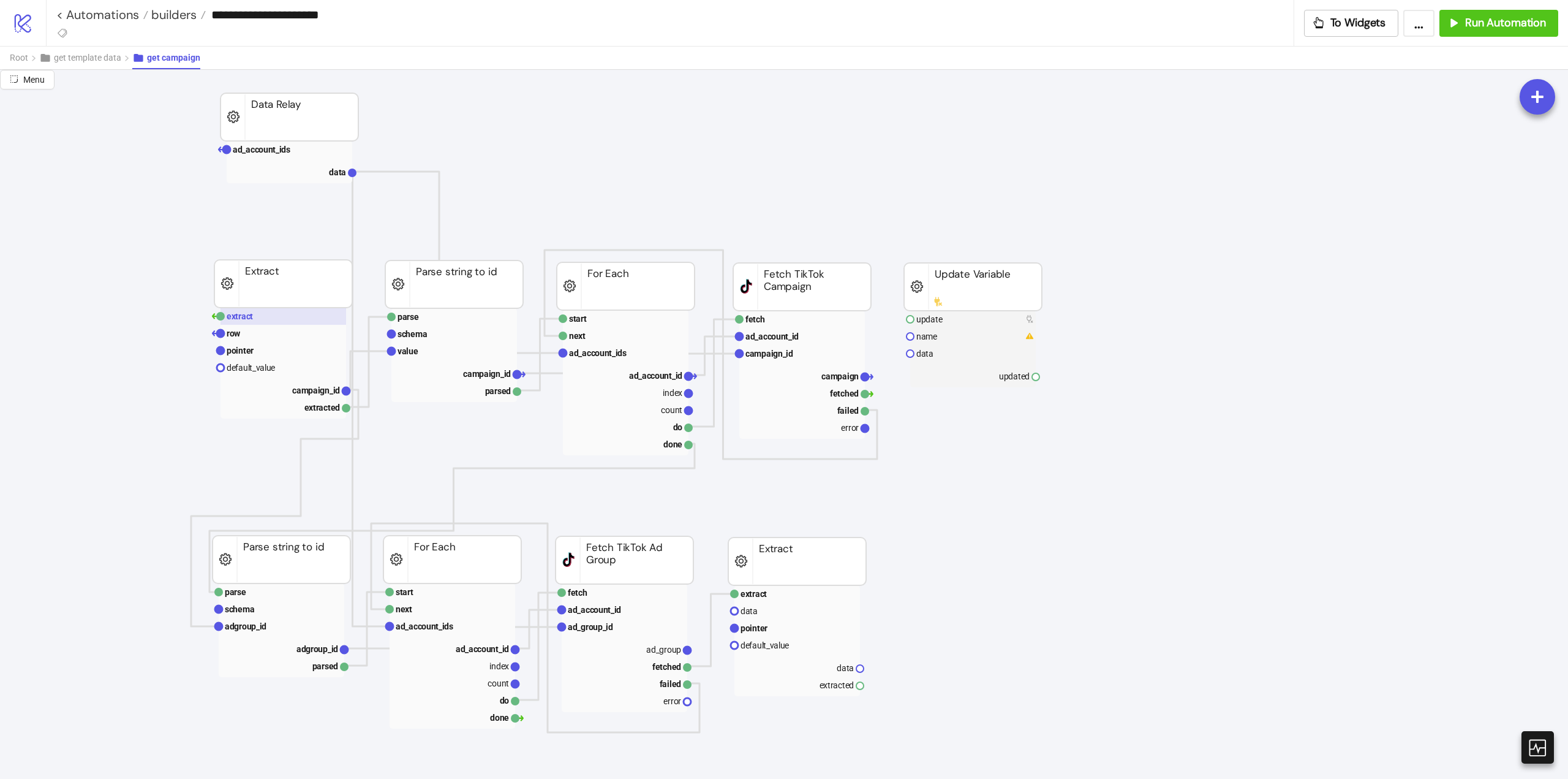
click at [253, 316] on rect at bounding box center [283, 316] width 126 height 17
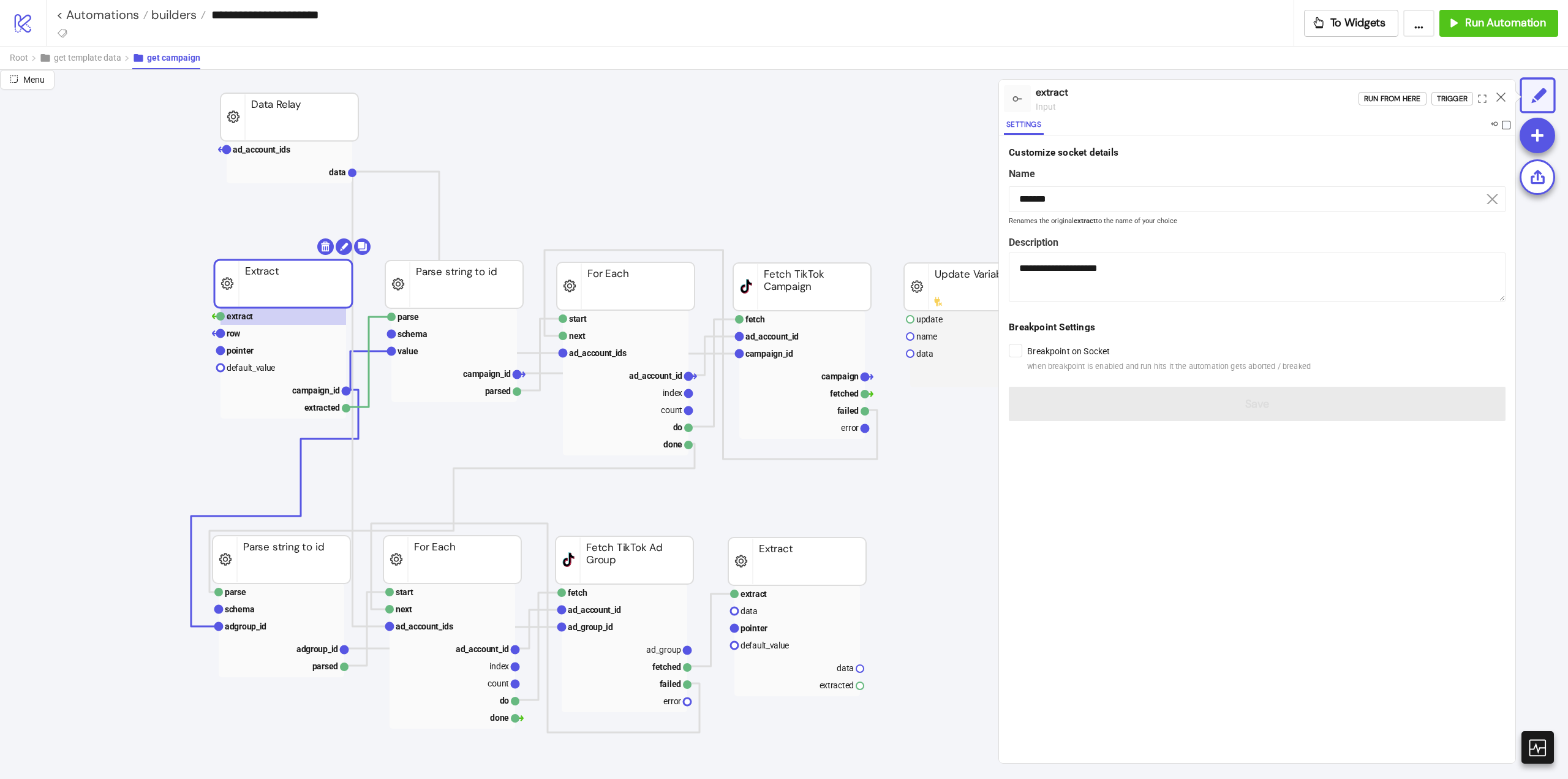
click at [1507, 126] on span at bounding box center [1506, 125] width 9 height 9
click at [1501, 98] on icon at bounding box center [1501, 97] width 9 height 9
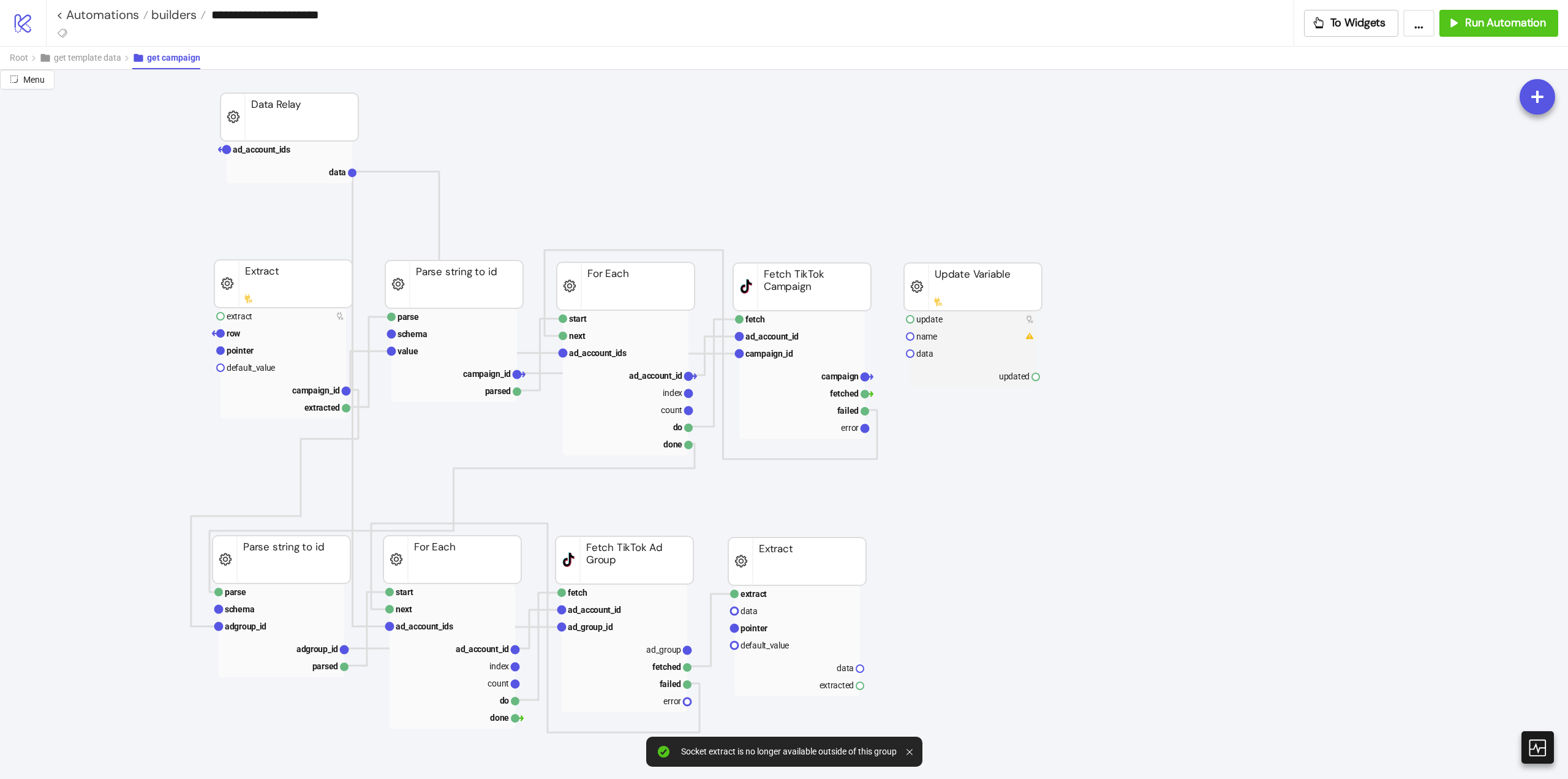
scroll to position [245, 0]
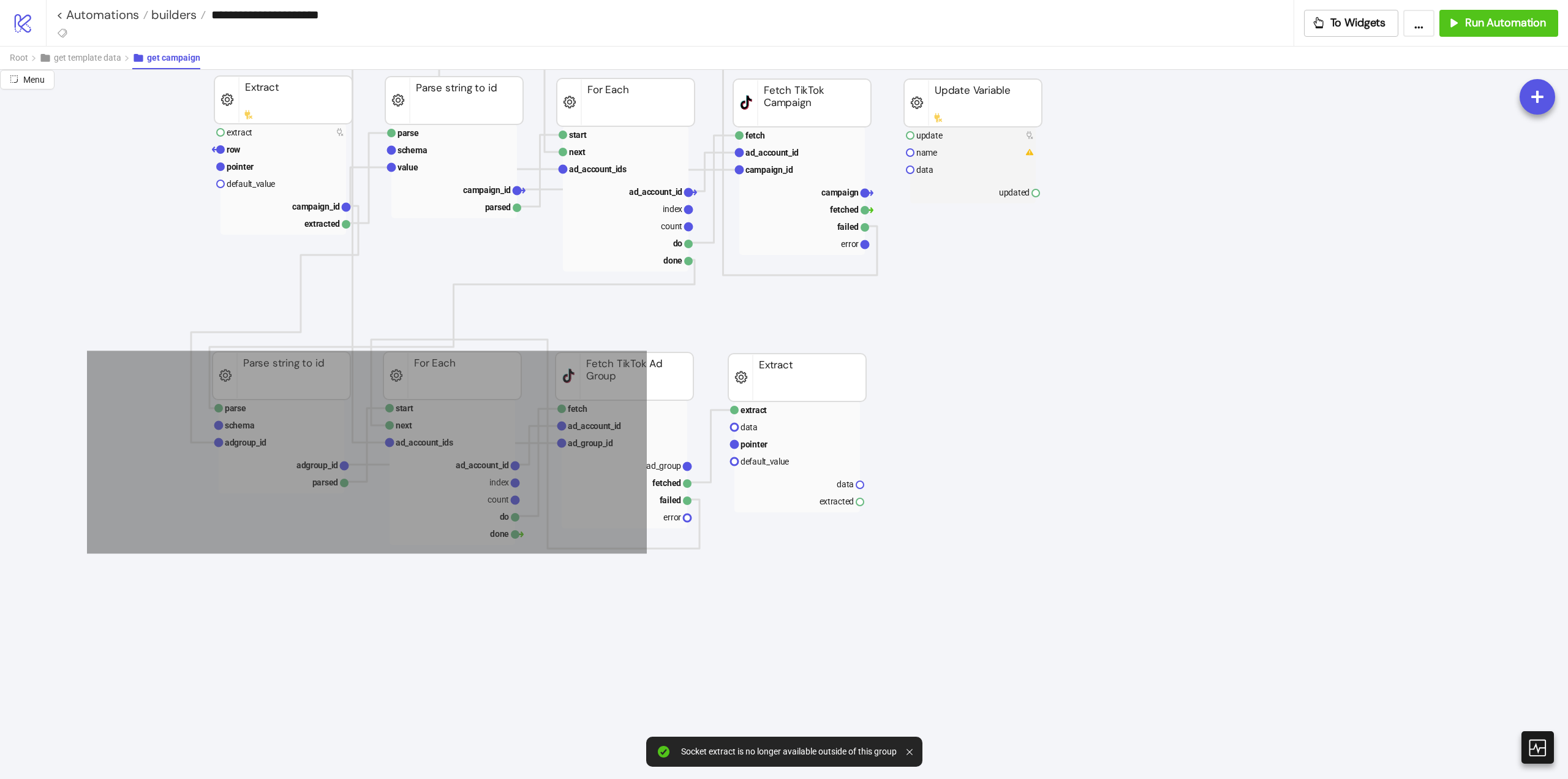
drag, startPoint x: 154, startPoint y: 375, endPoint x: 936, endPoint y: 620, distance: 819.5
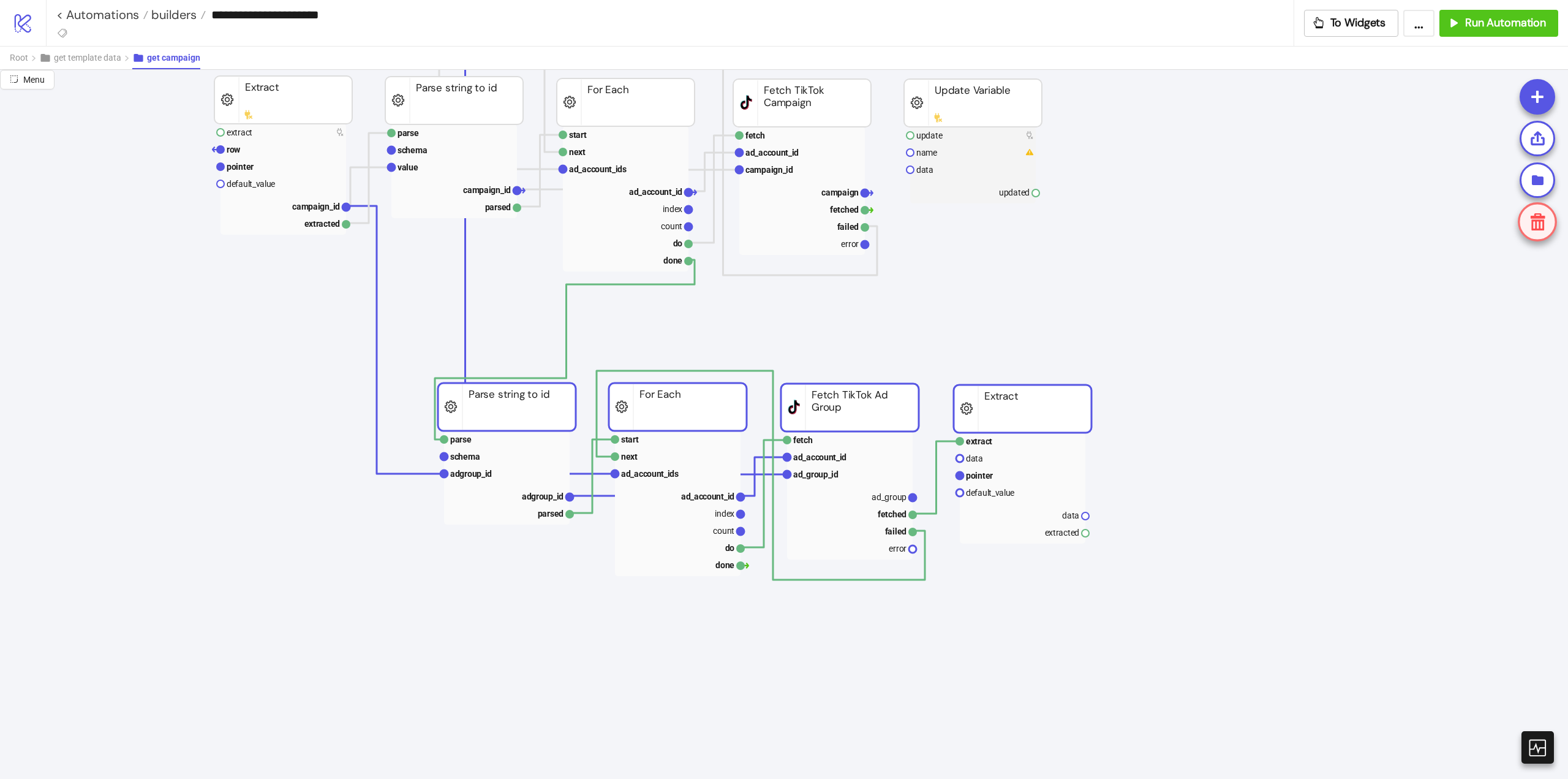
drag, startPoint x: 901, startPoint y: 420, endPoint x: 972, endPoint y: 410, distance: 71.7
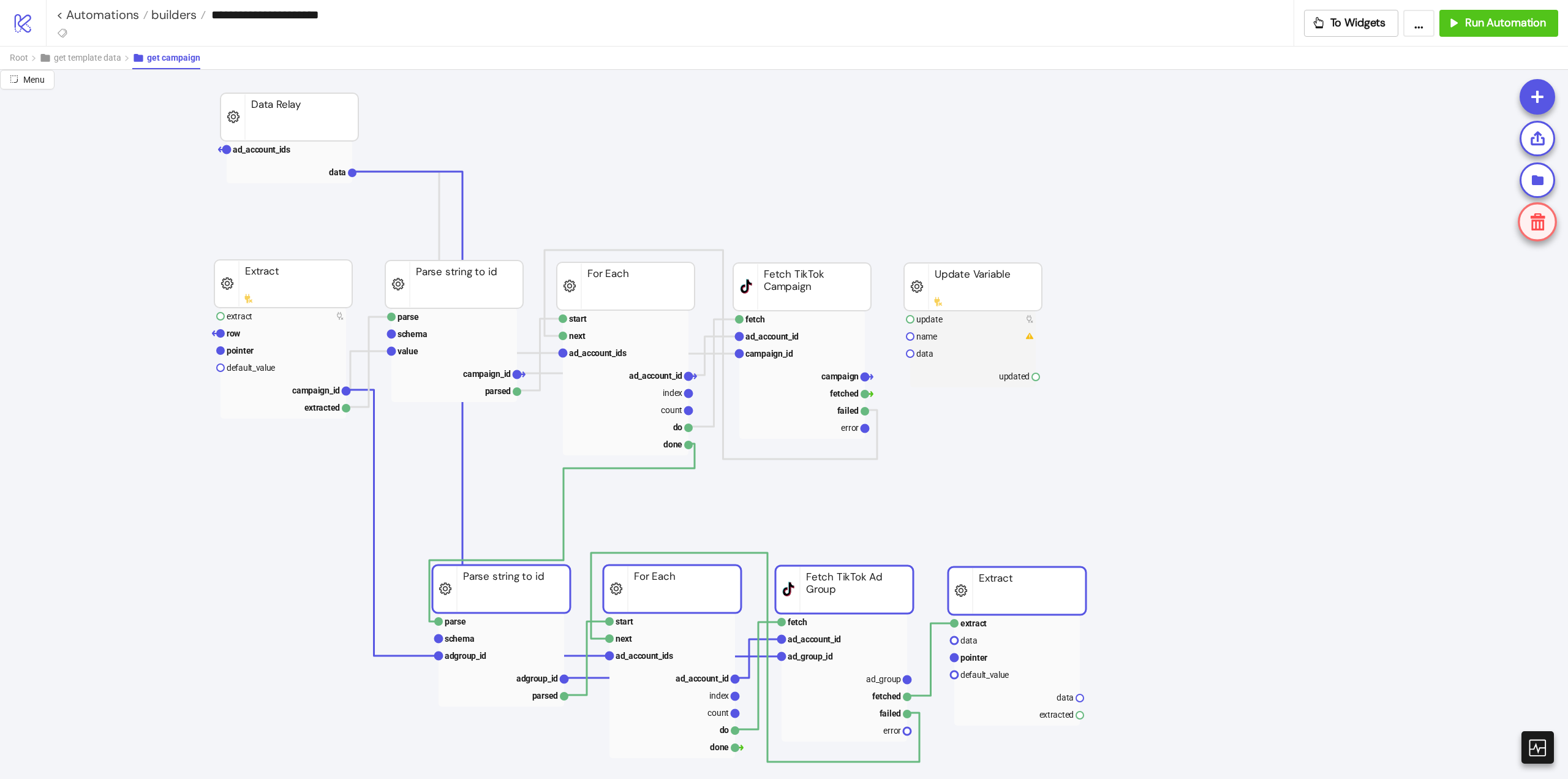
scroll to position [0, 0]
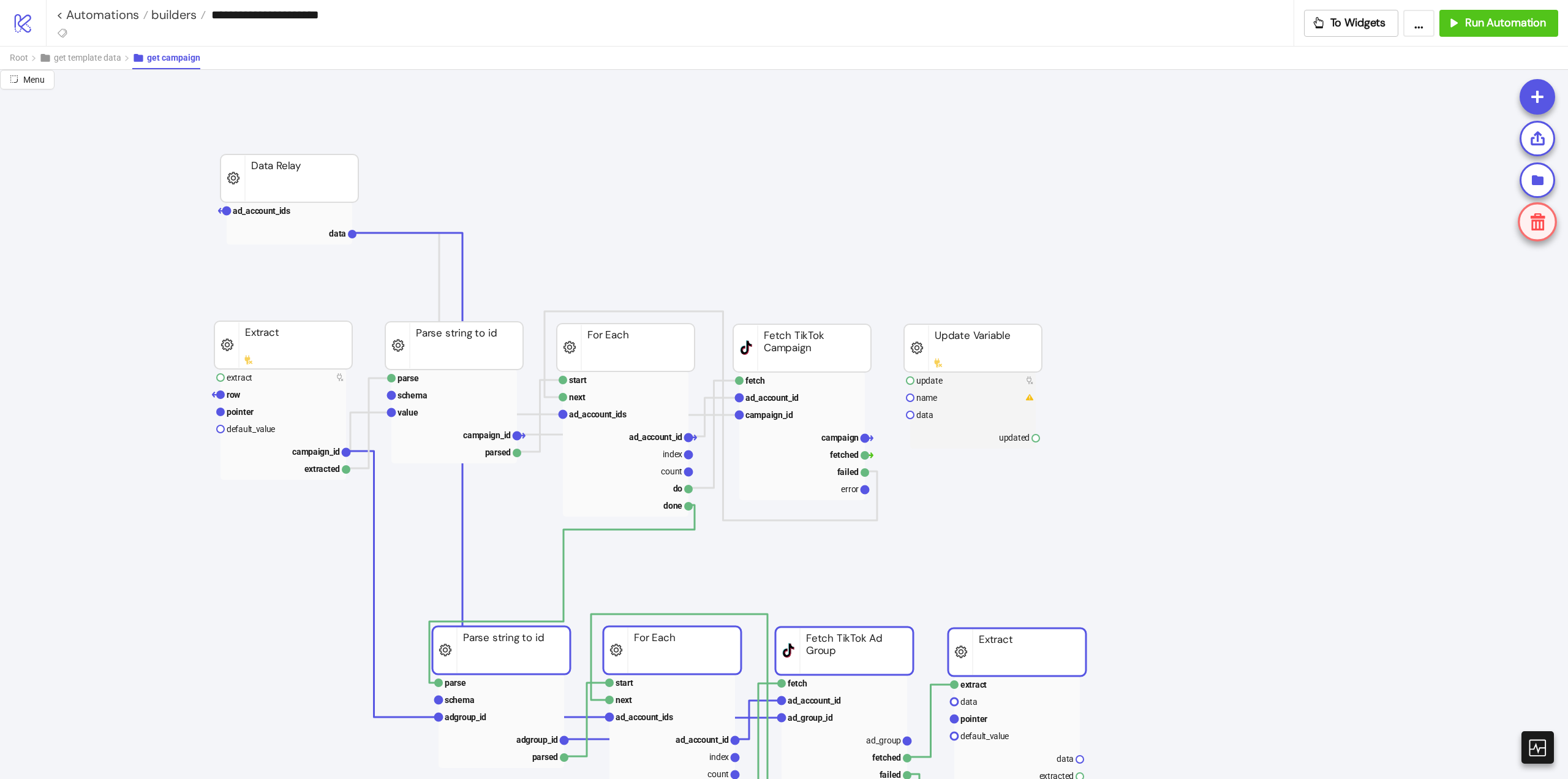
click at [997, 334] on rect at bounding box center [973, 348] width 138 height 48
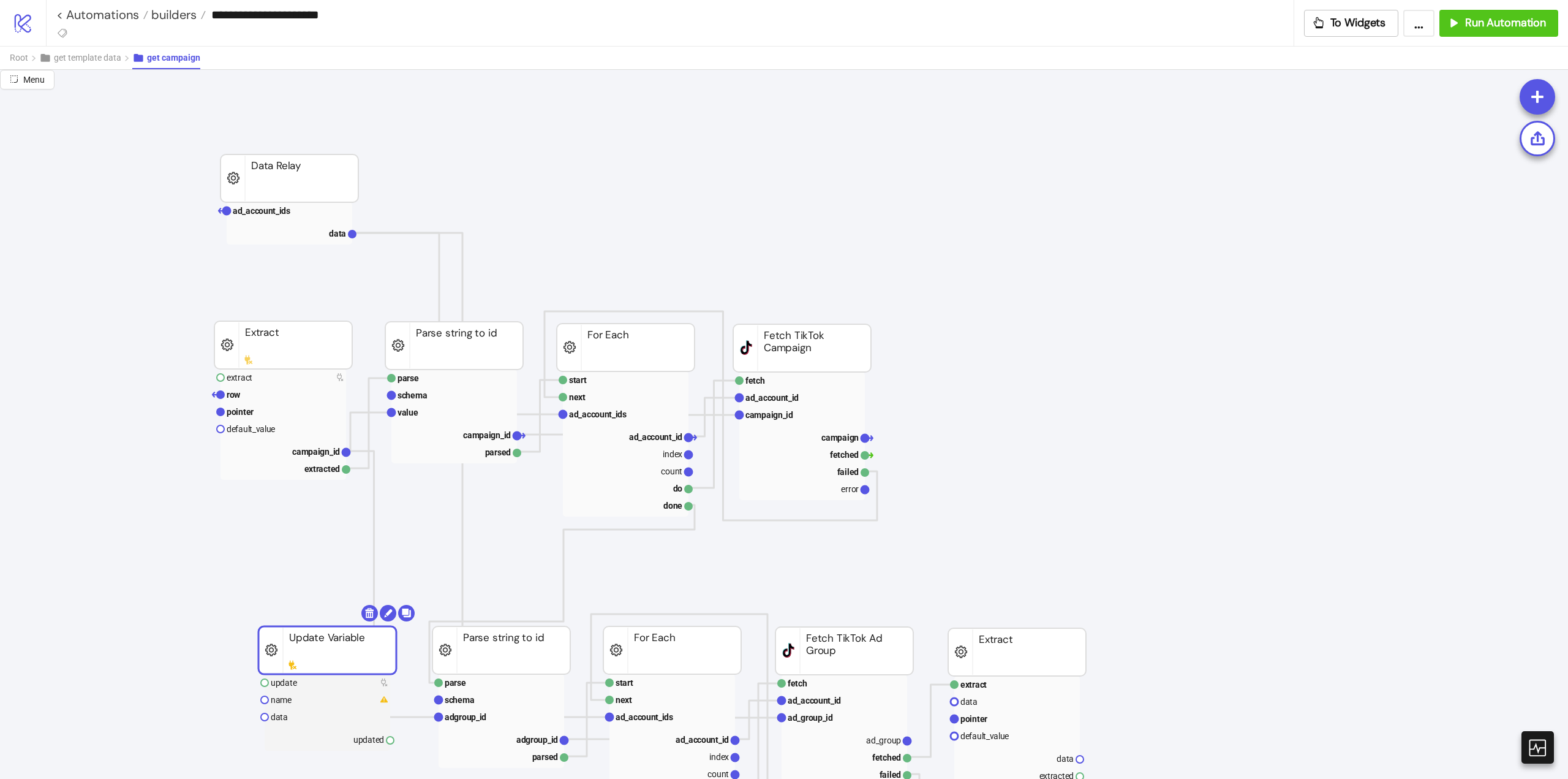
drag, startPoint x: 991, startPoint y: 349, endPoint x: 557, endPoint y: 606, distance: 504.4
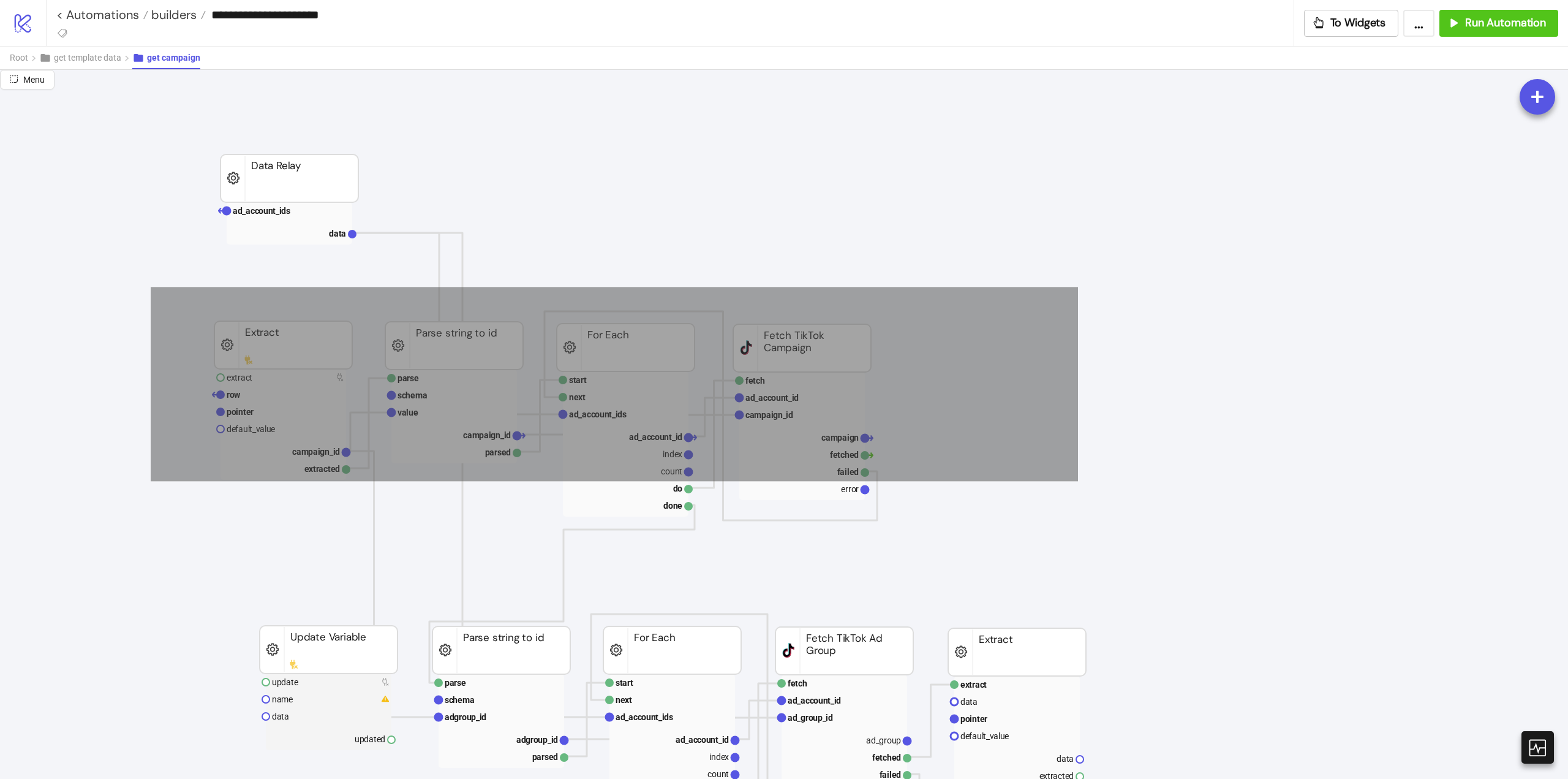
drag, startPoint x: 1073, startPoint y: 287, endPoint x: 114, endPoint y: 491, distance: 980.5
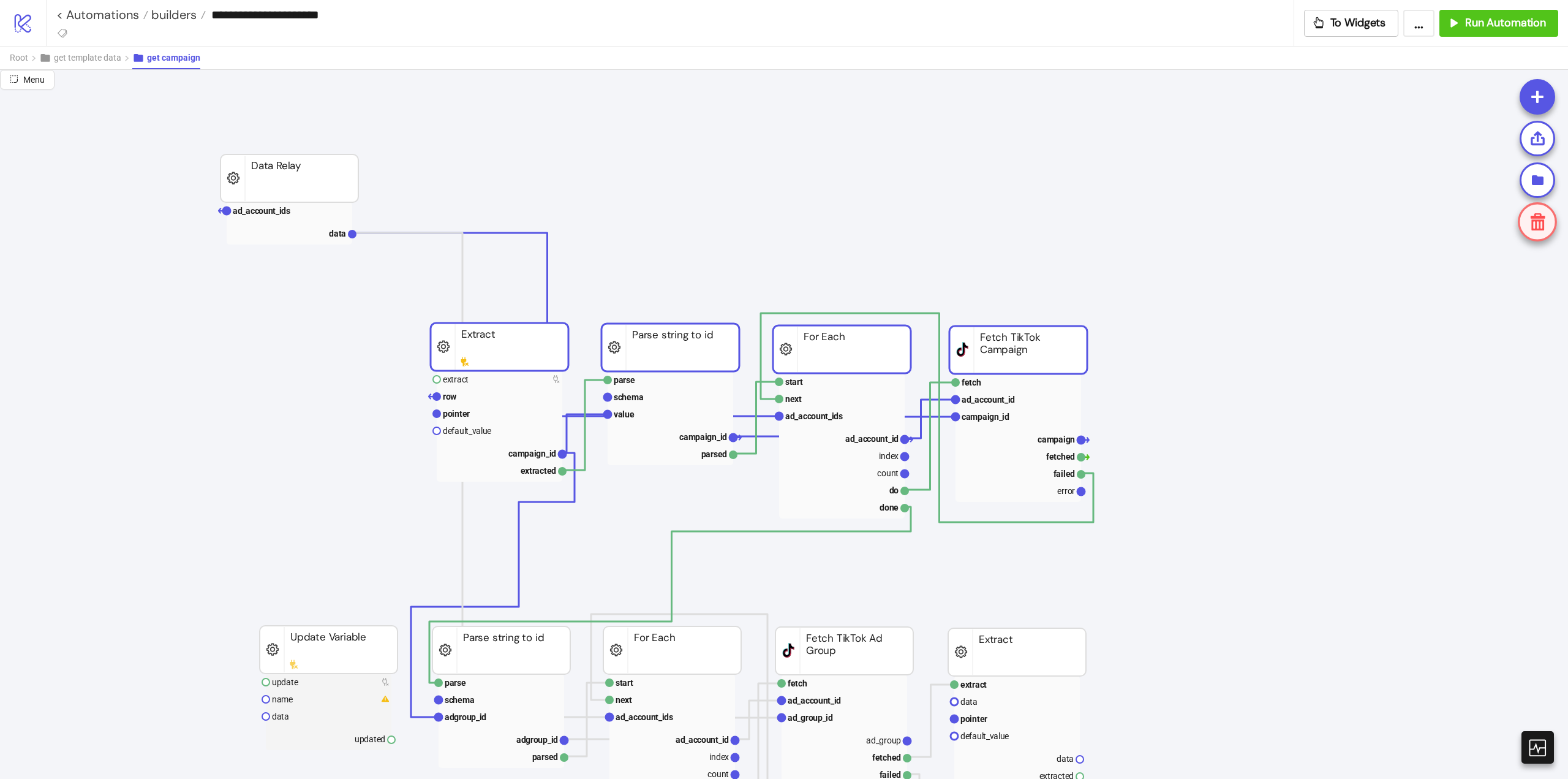
drag, startPoint x: 255, startPoint y: 352, endPoint x: 471, endPoint y: 354, distance: 216.0
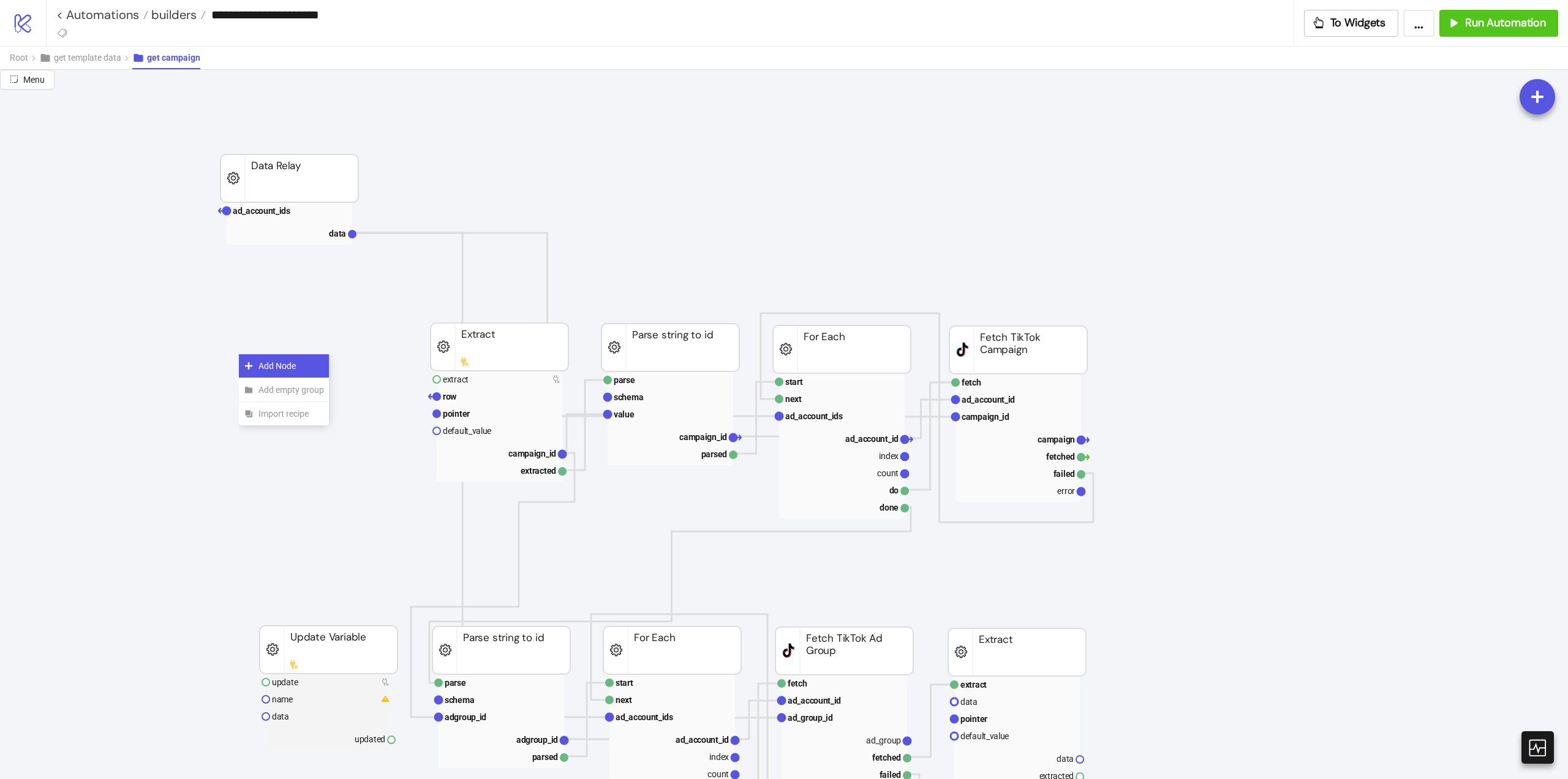
click at [273, 364] on span "Add Node" at bounding box center [291, 366] width 65 height 13
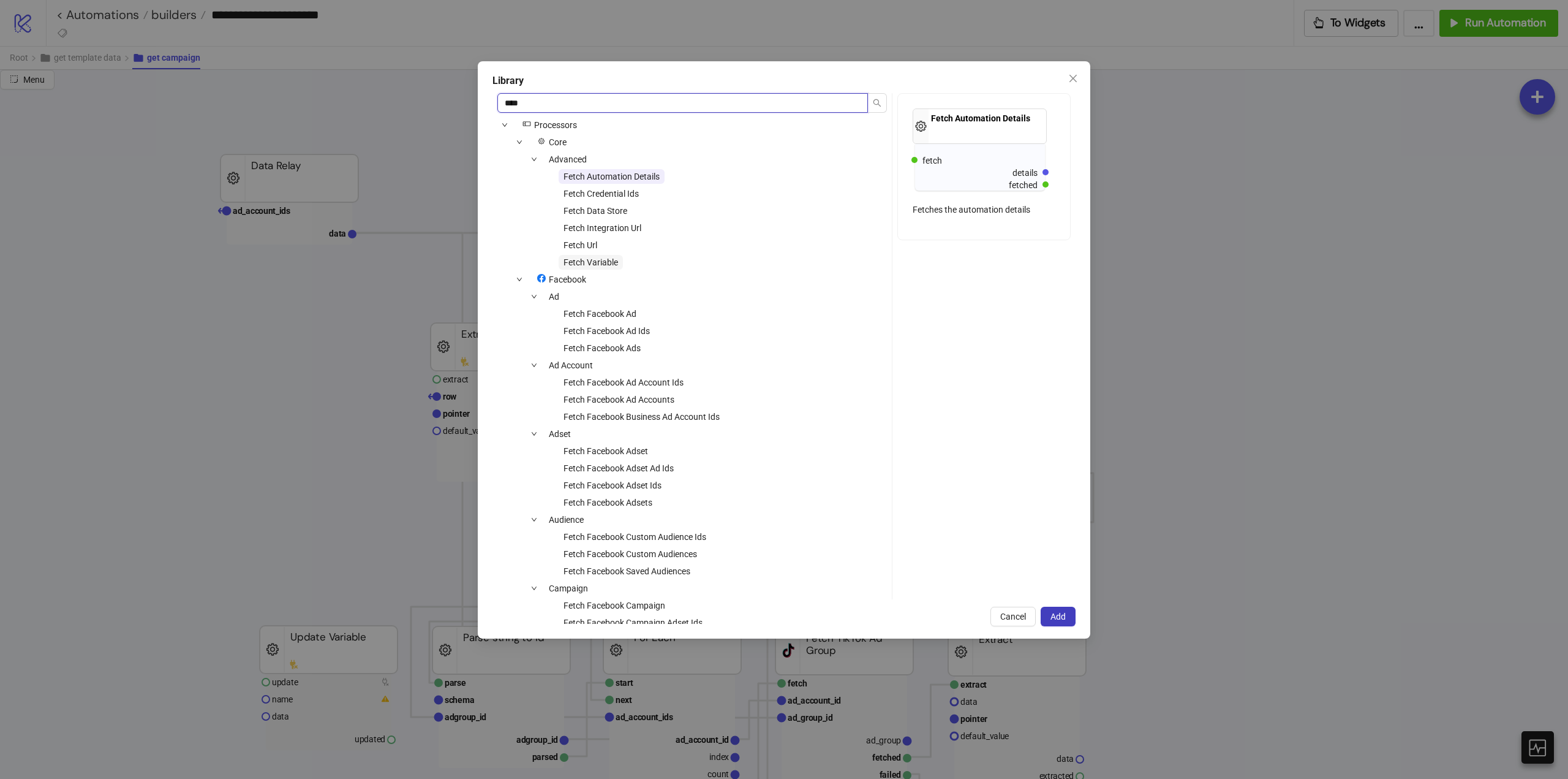
type input "****"
click at [589, 262] on span "Fetch Variable" at bounding box center [591, 262] width 55 height 10
click at [1056, 621] on span "Add" at bounding box center [1058, 616] width 16 height 10
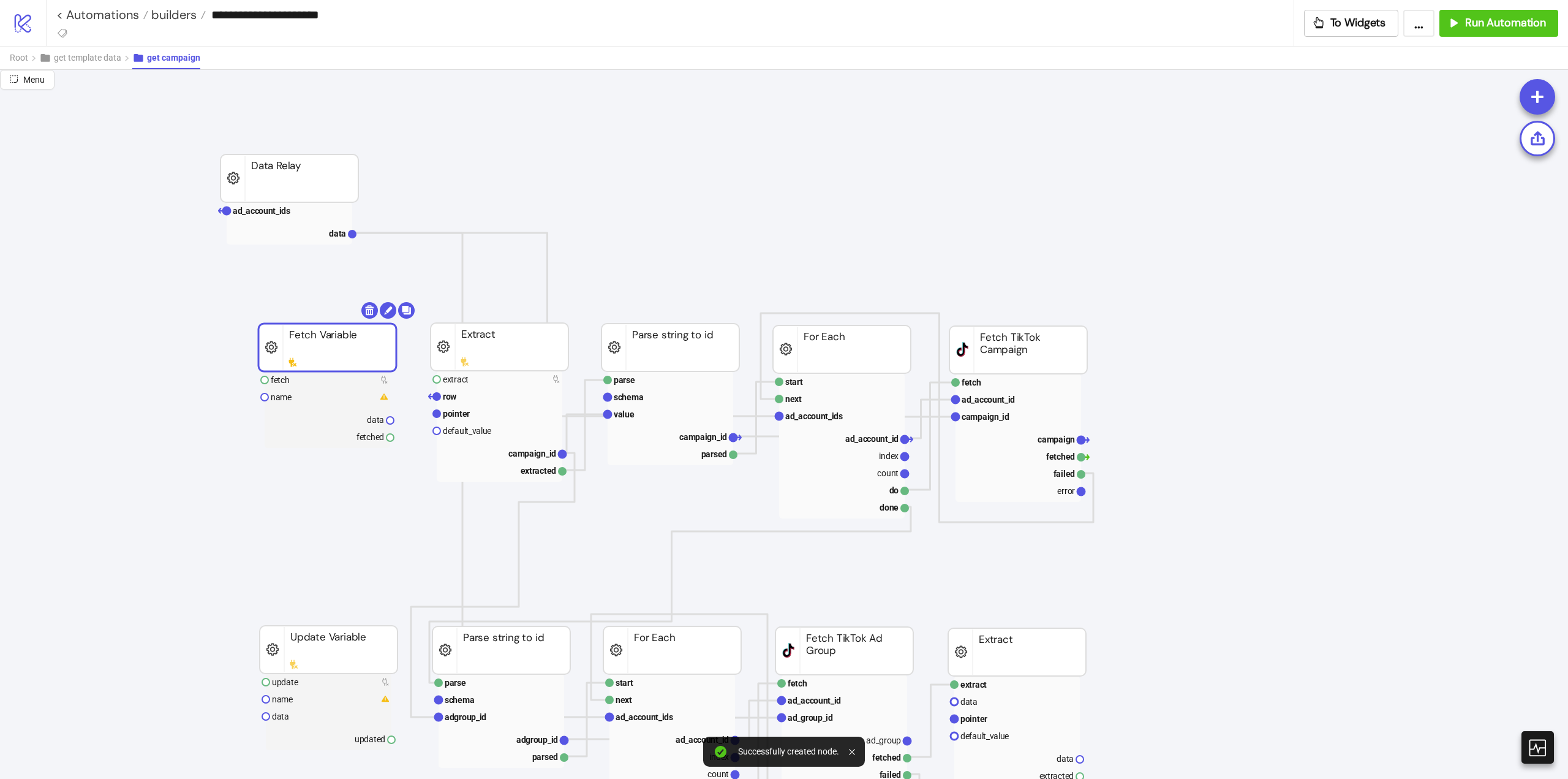
drag, startPoint x: 300, startPoint y: 382, endPoint x: 315, endPoint y: 353, distance: 32.6
drag, startPoint x: 307, startPoint y: 377, endPoint x: 608, endPoint y: 347, distance: 302.5
click at [307, 378] on rect at bounding box center [327, 380] width 126 height 17
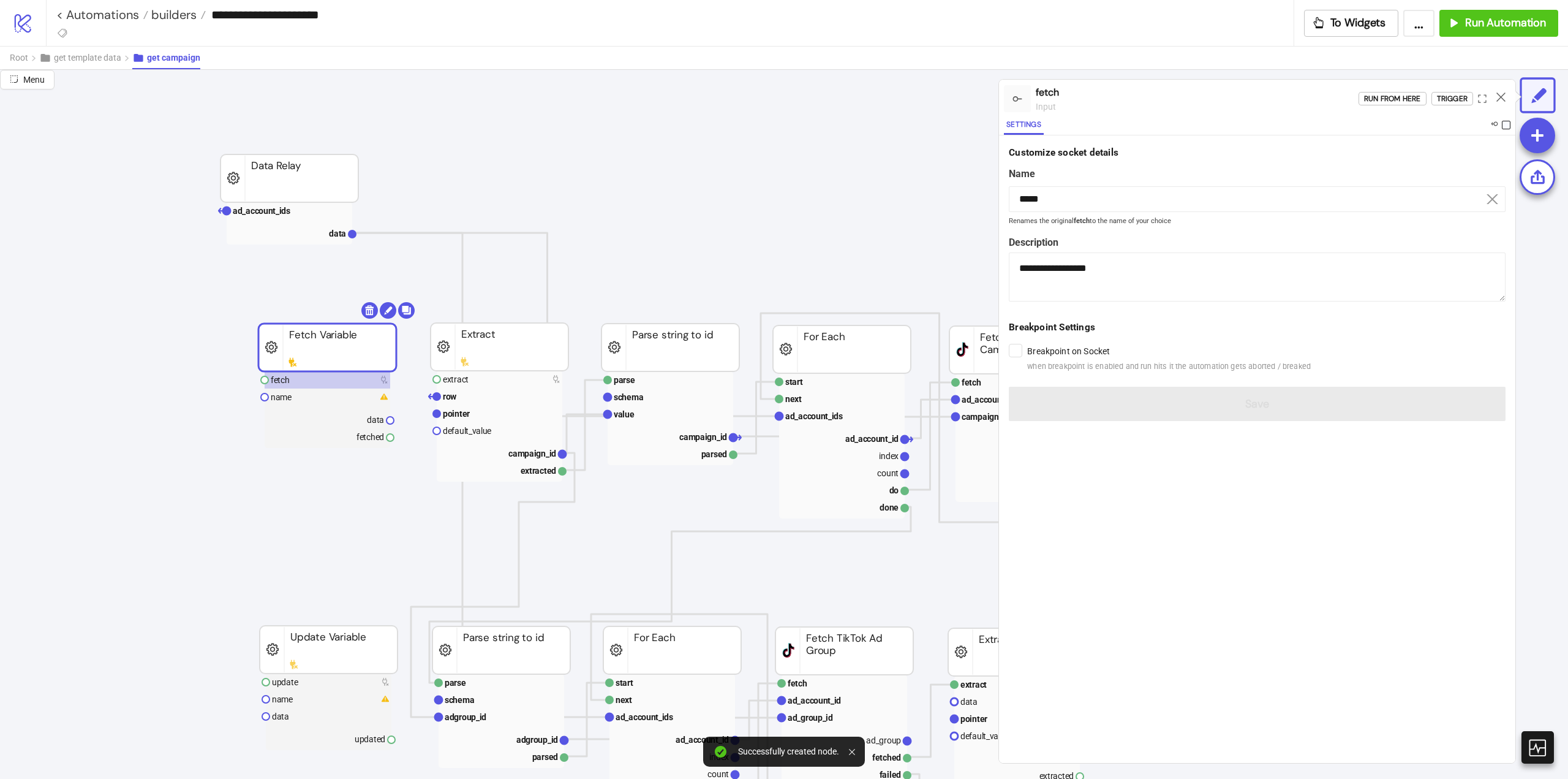
click at [1506, 124] on span at bounding box center [1506, 125] width 9 height 9
click at [1501, 96] on icon at bounding box center [1501, 97] width 9 height 9
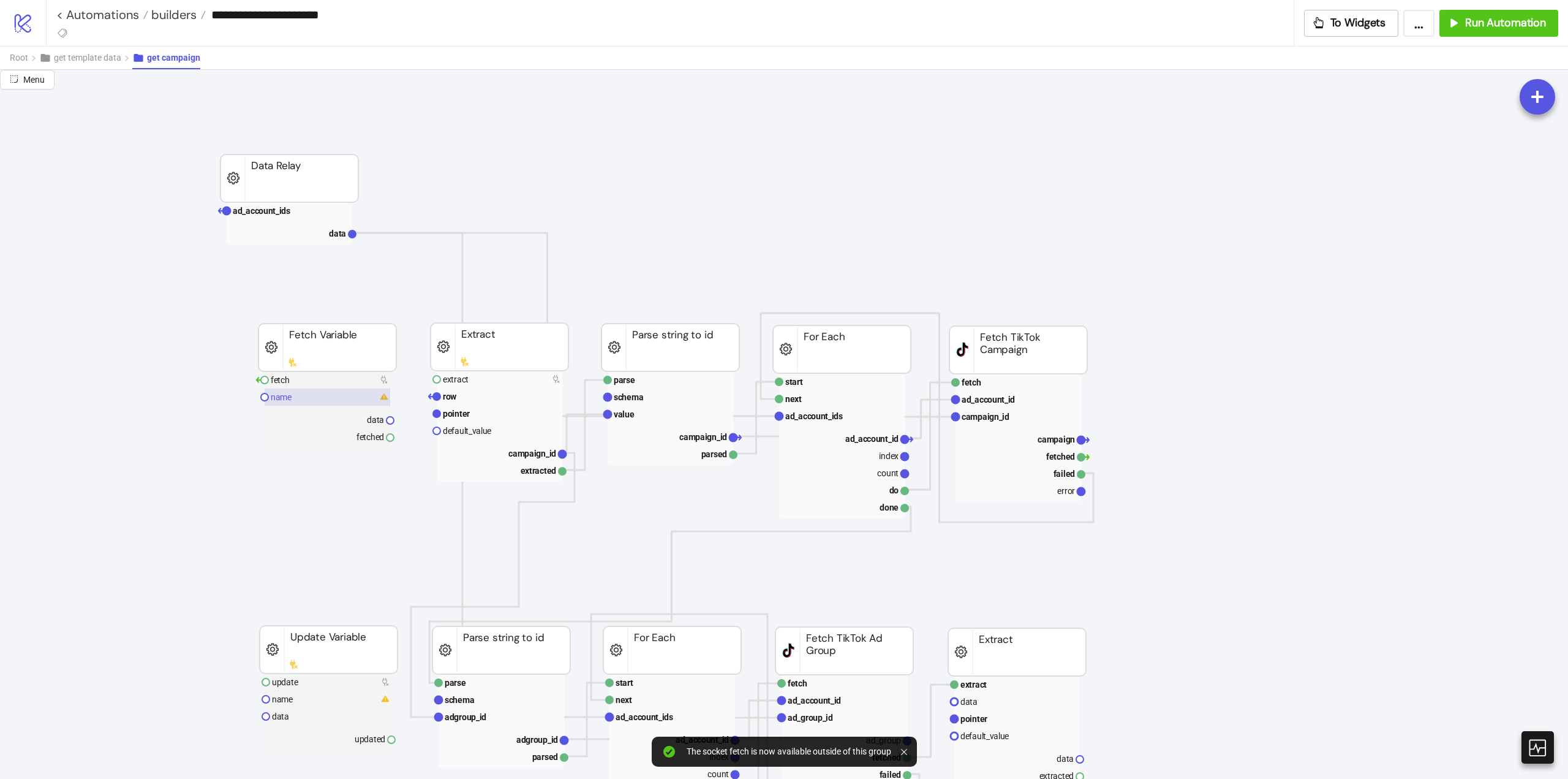
drag, startPoint x: 290, startPoint y: 398, endPoint x: 384, endPoint y: 393, distance: 94.1
click at [290, 398] on text "name" at bounding box center [280, 397] width 21 height 10
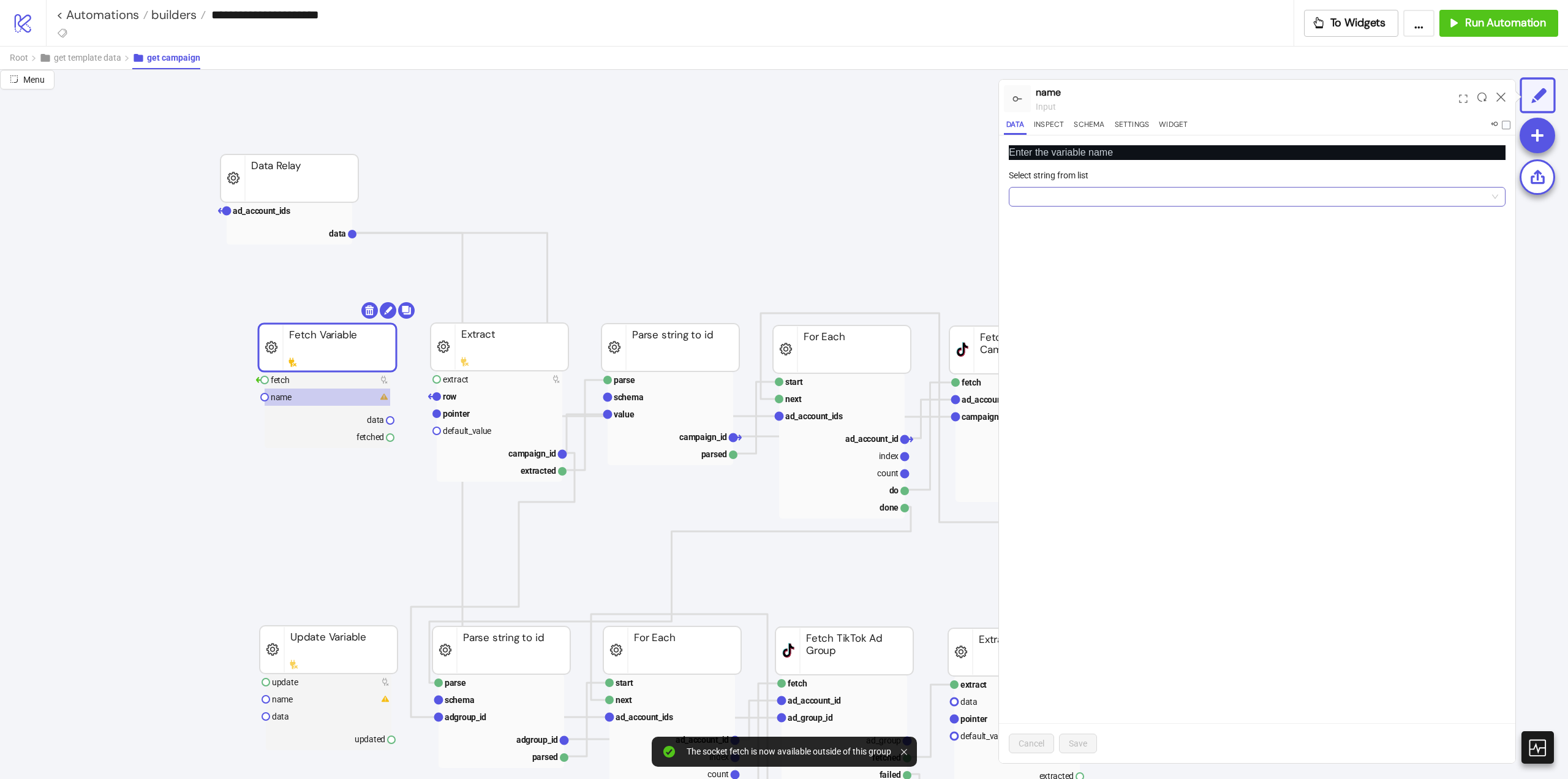
click at [1063, 197] on input "Select string from list" at bounding box center [1252, 197] width 471 height 18
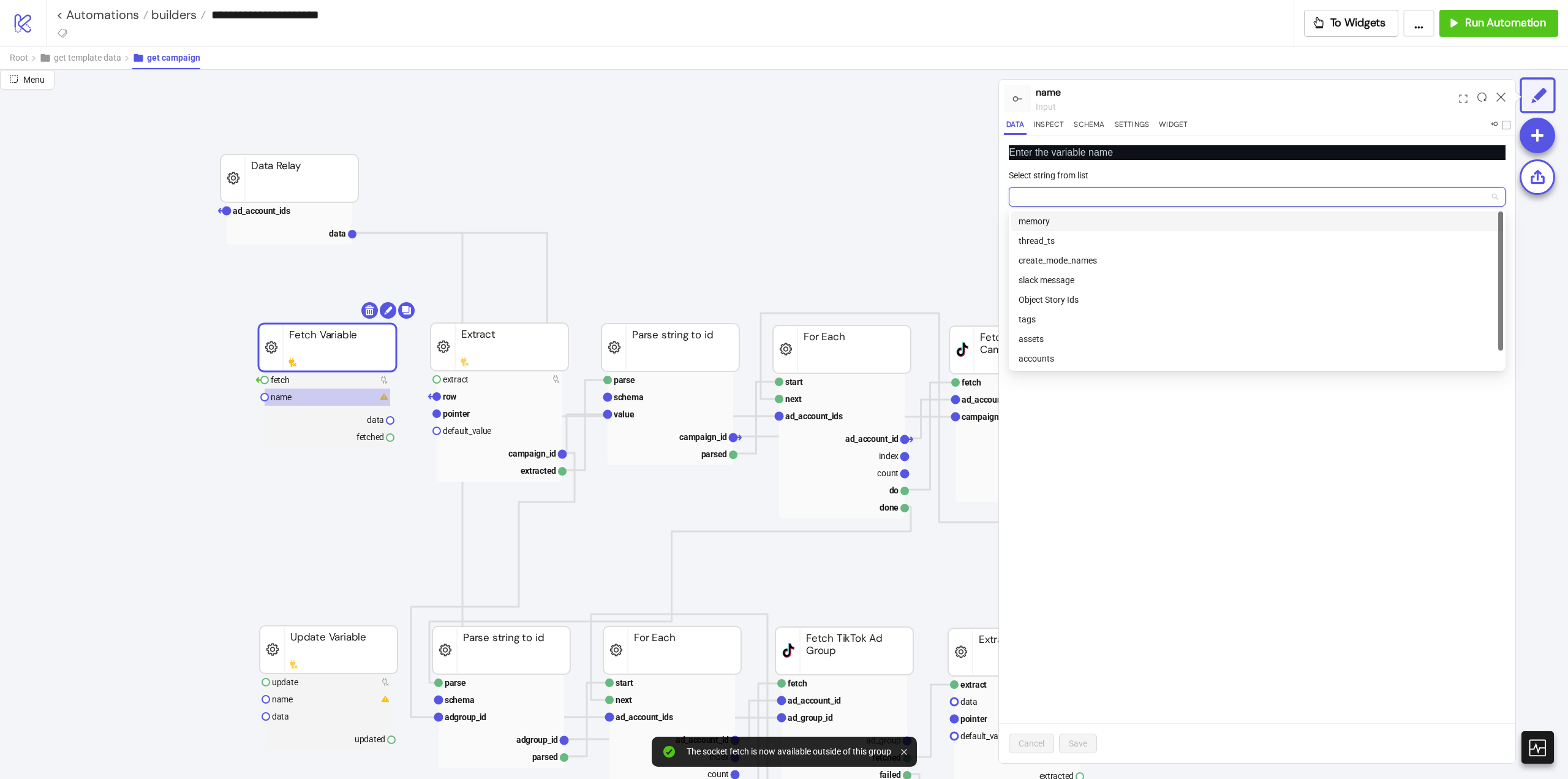
click at [1051, 219] on div "memory" at bounding box center [1257, 221] width 477 height 13
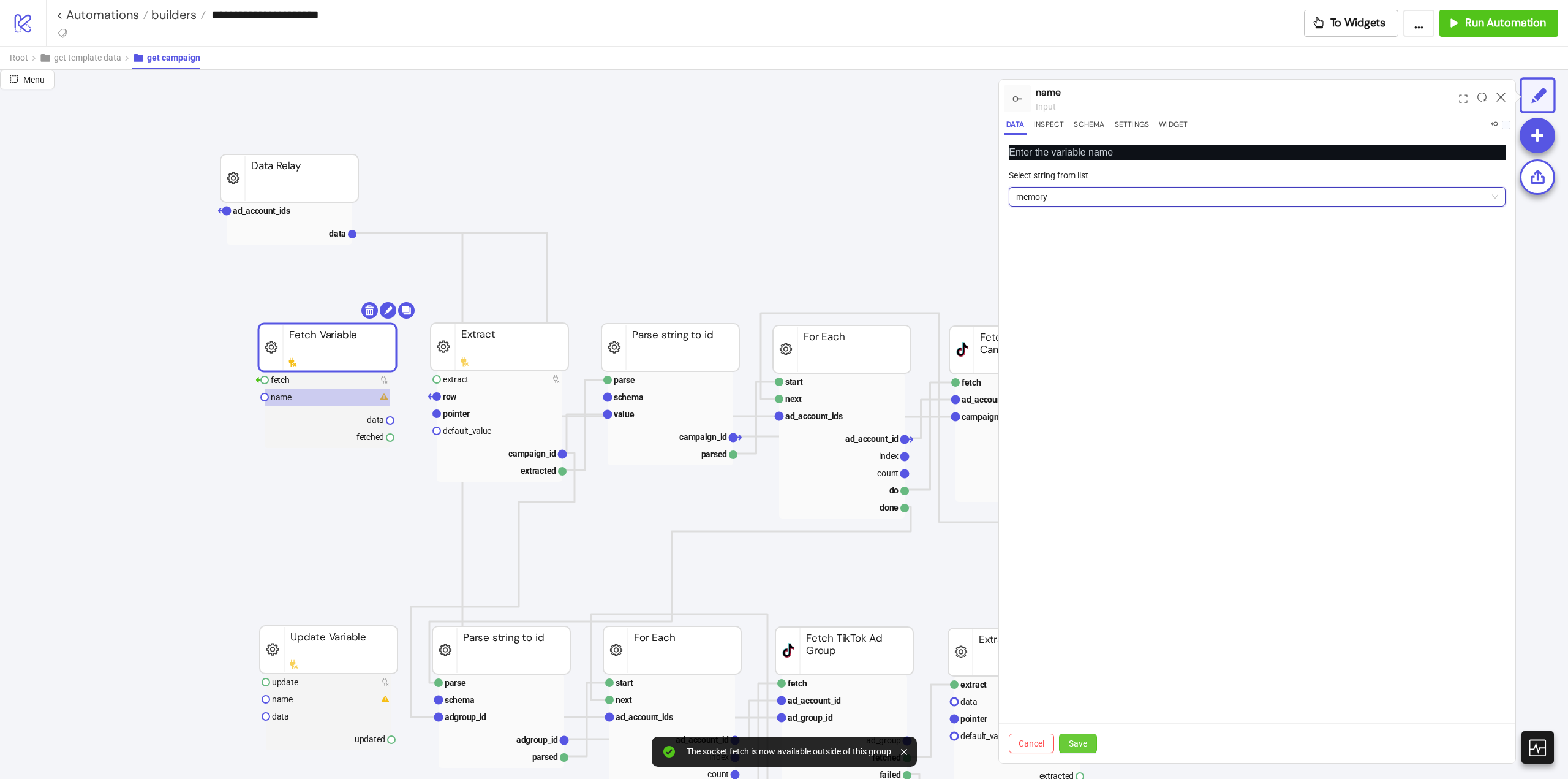
click at [1088, 743] on button "Save" at bounding box center [1078, 743] width 38 height 20
click at [350, 376] on rect at bounding box center [327, 380] width 126 height 17
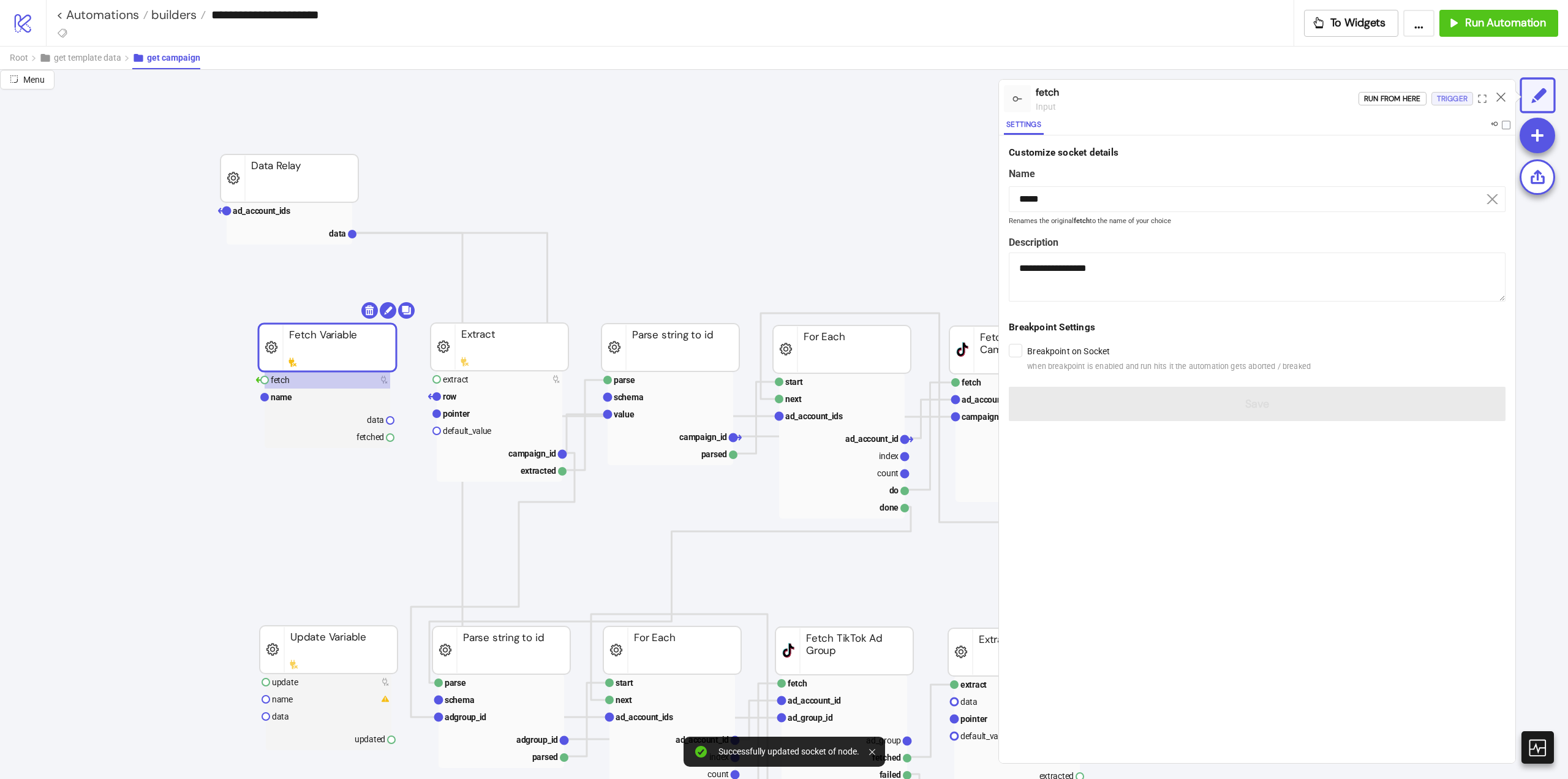
click at [1452, 101] on div "Trigger" at bounding box center [1452, 99] width 31 height 14
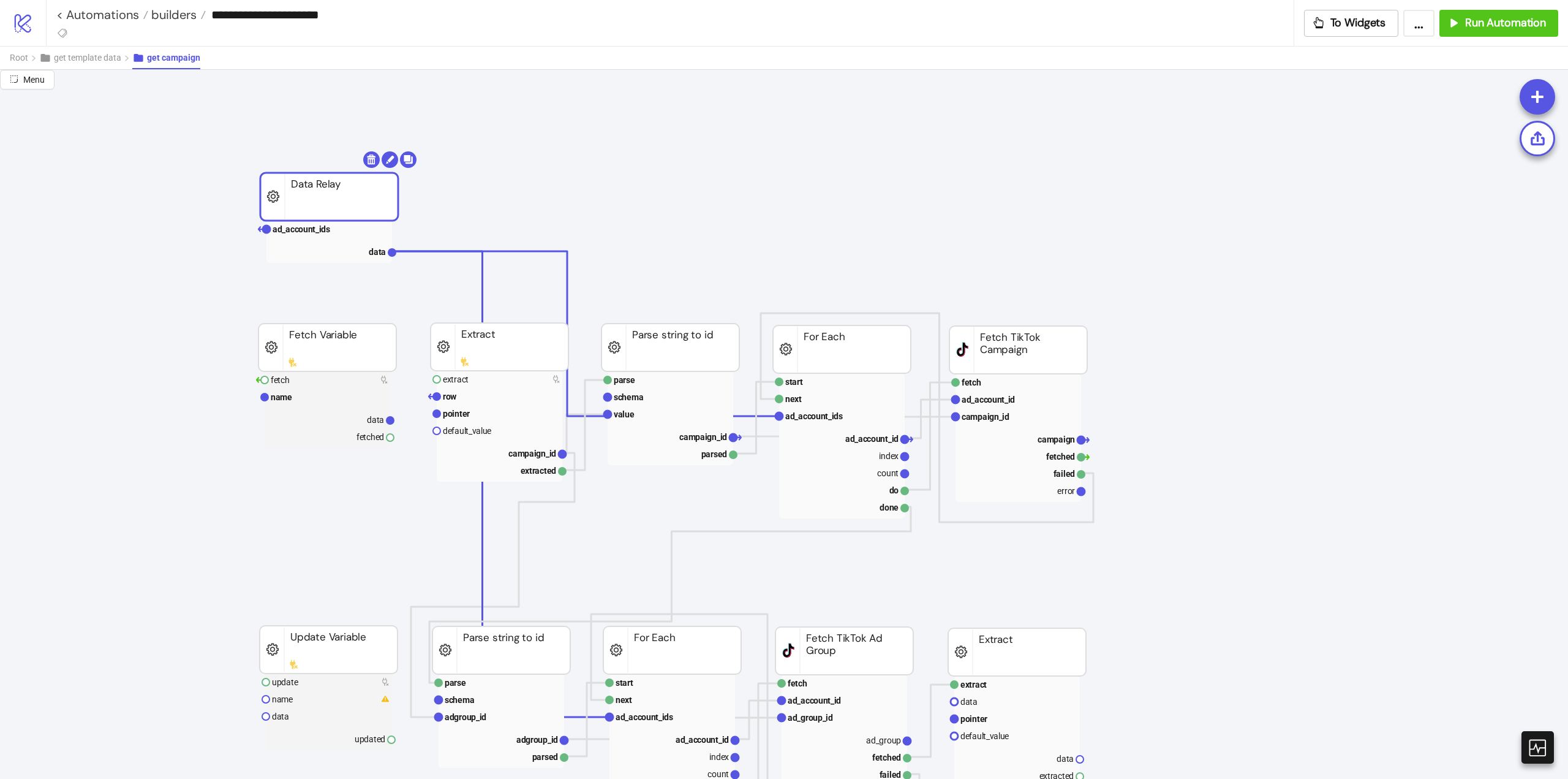
drag, startPoint x: 261, startPoint y: 189, endPoint x: 300, endPoint y: 207, distance: 43.0
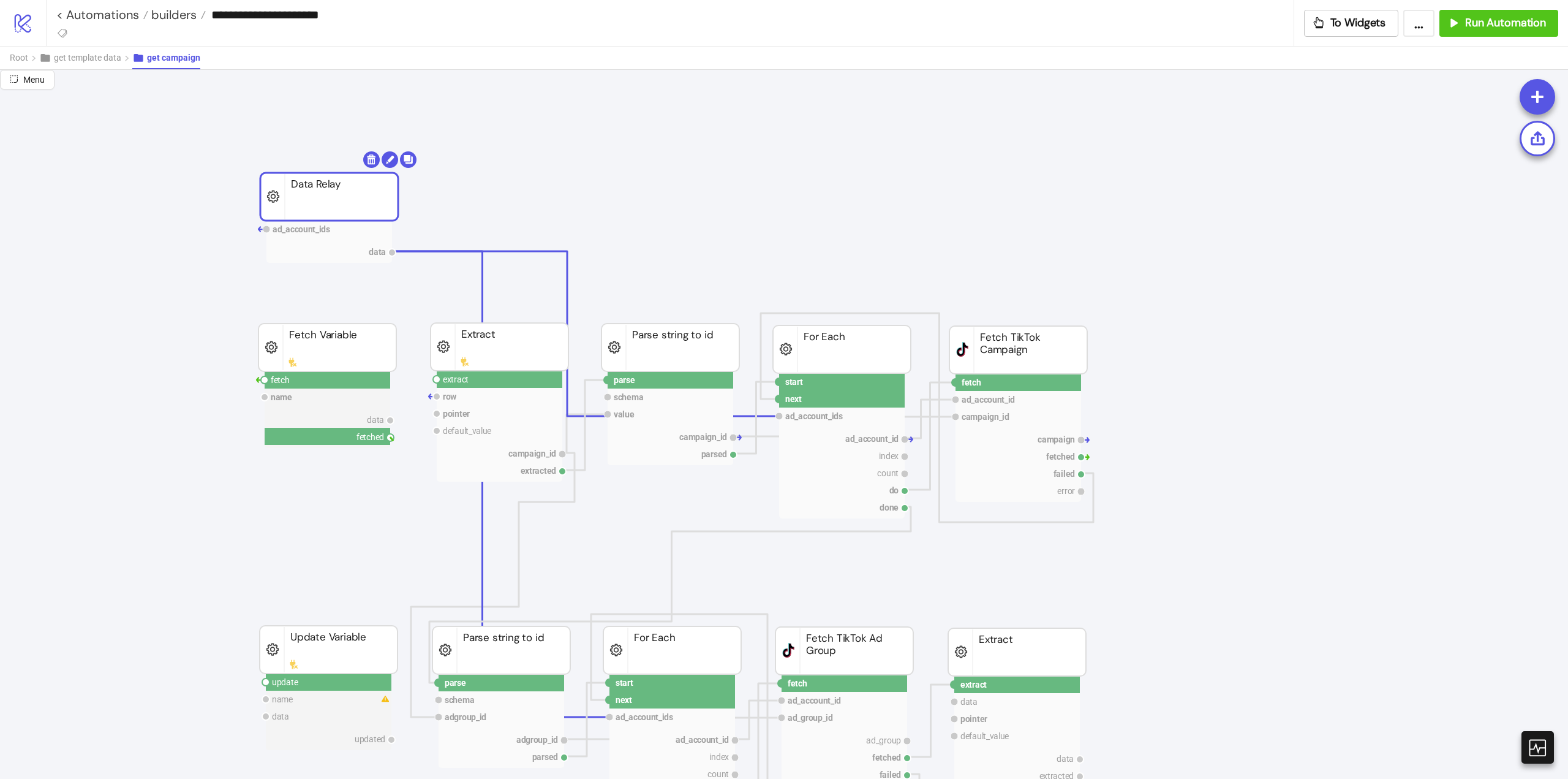
drag, startPoint x: 390, startPoint y: 437, endPoint x: 410, endPoint y: 440, distance: 20.2
click at [435, 381] on circle at bounding box center [437, 379] width 7 height 7
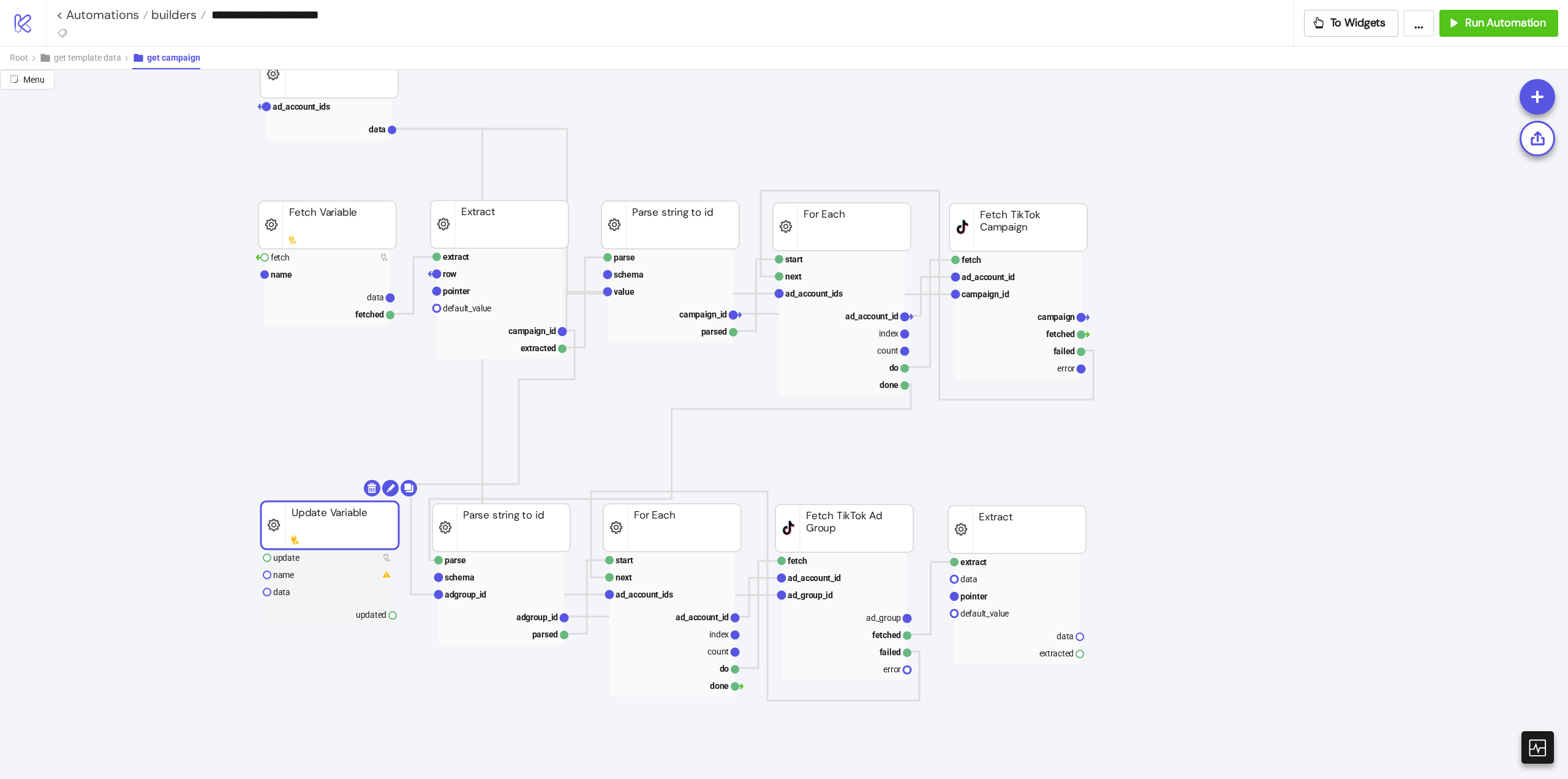
scroll to position [368, 0]
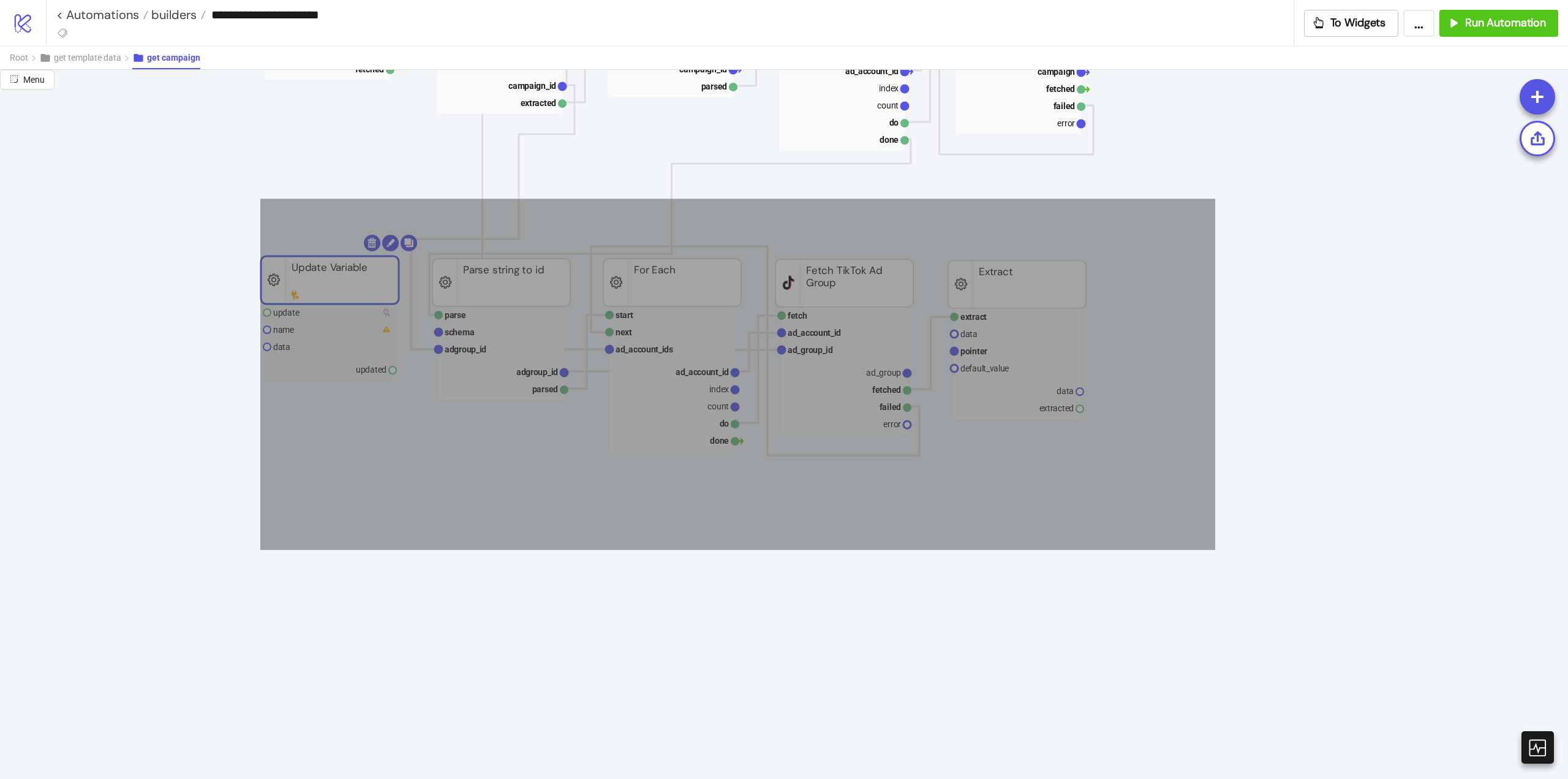
drag, startPoint x: 261, startPoint y: 199, endPoint x: 1242, endPoint y: 520, distance: 1032.2
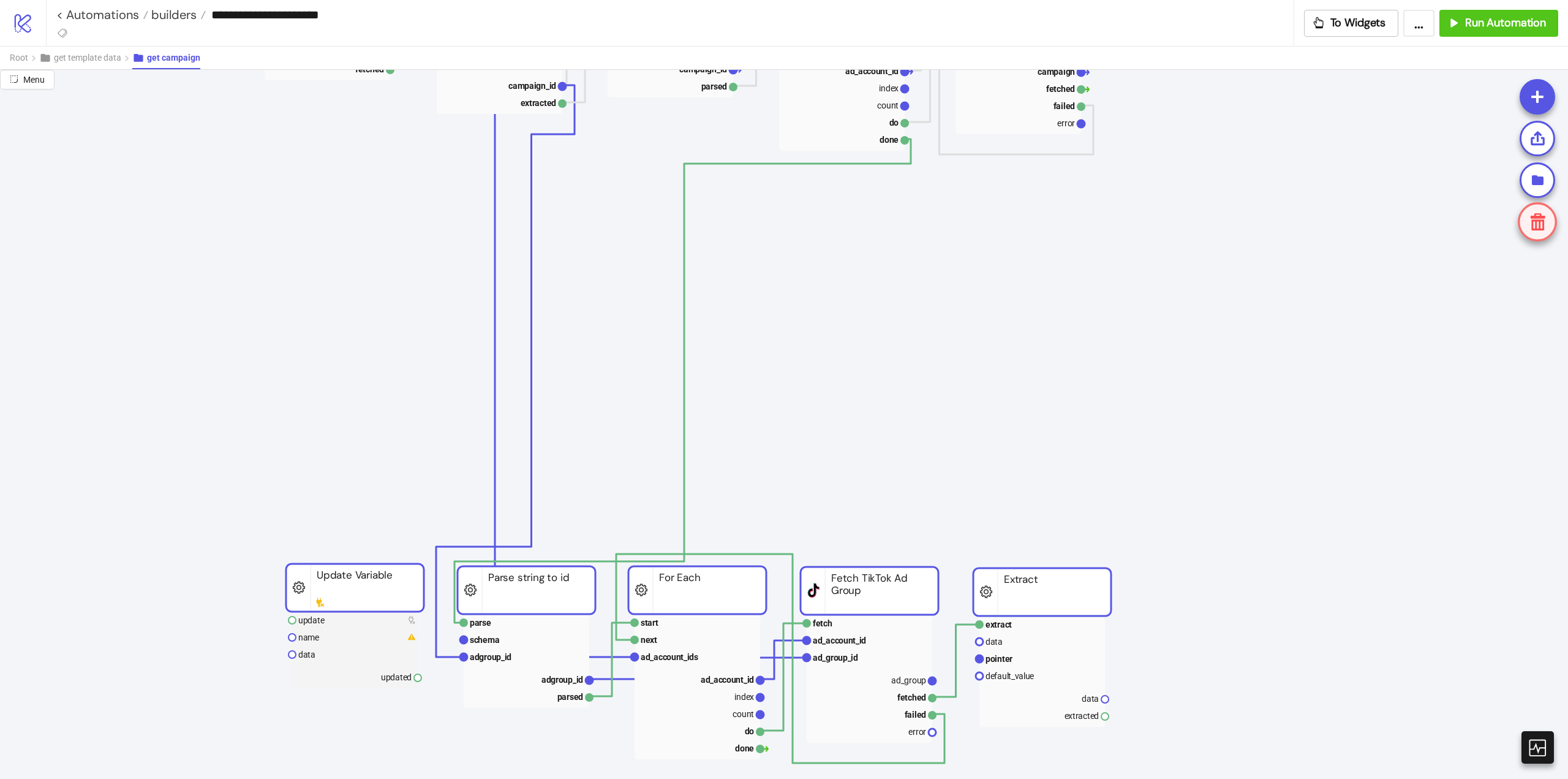
drag, startPoint x: 987, startPoint y: 276, endPoint x: 965, endPoint y: 436, distance: 161.5
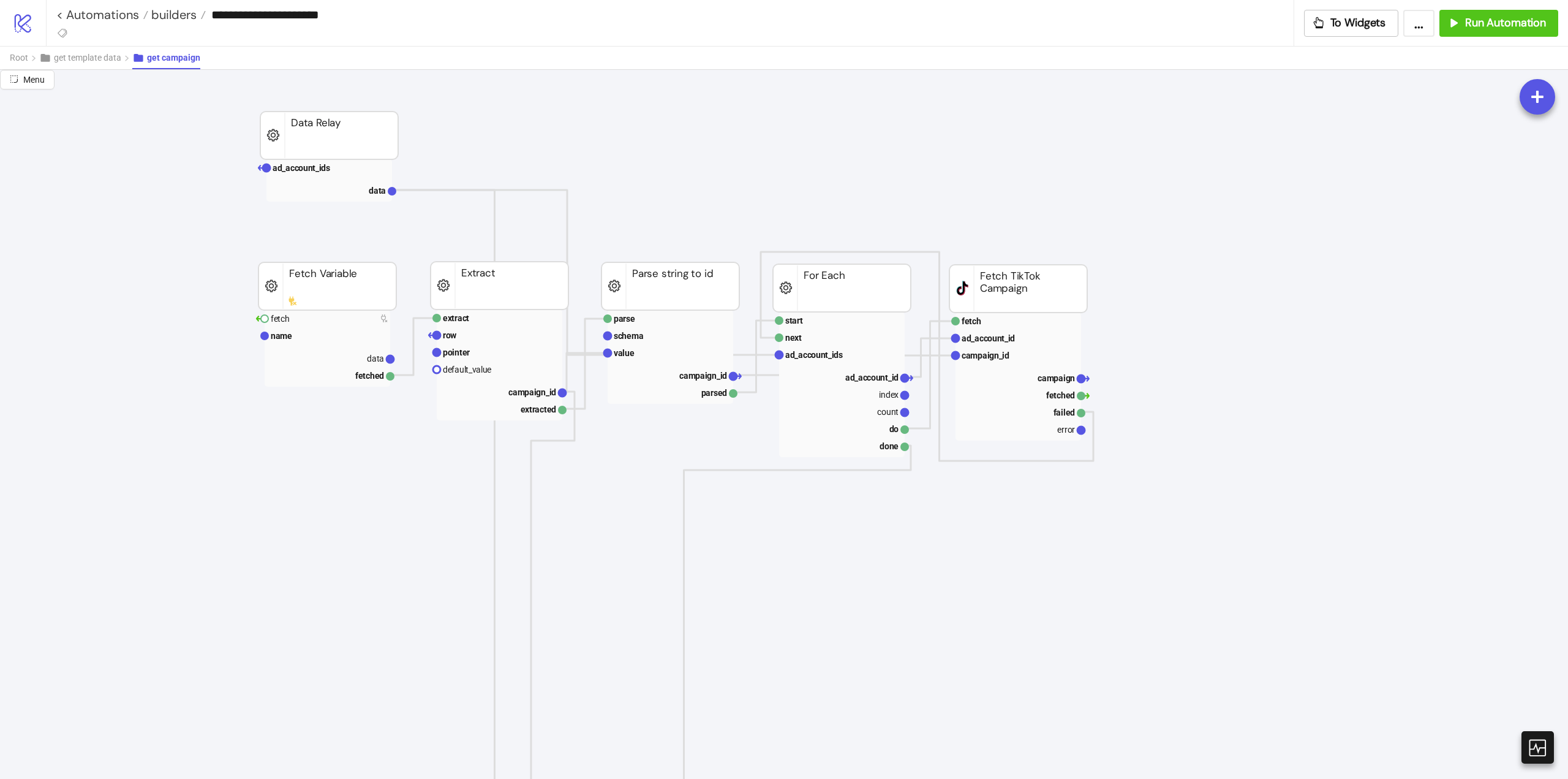
scroll to position [0, 0]
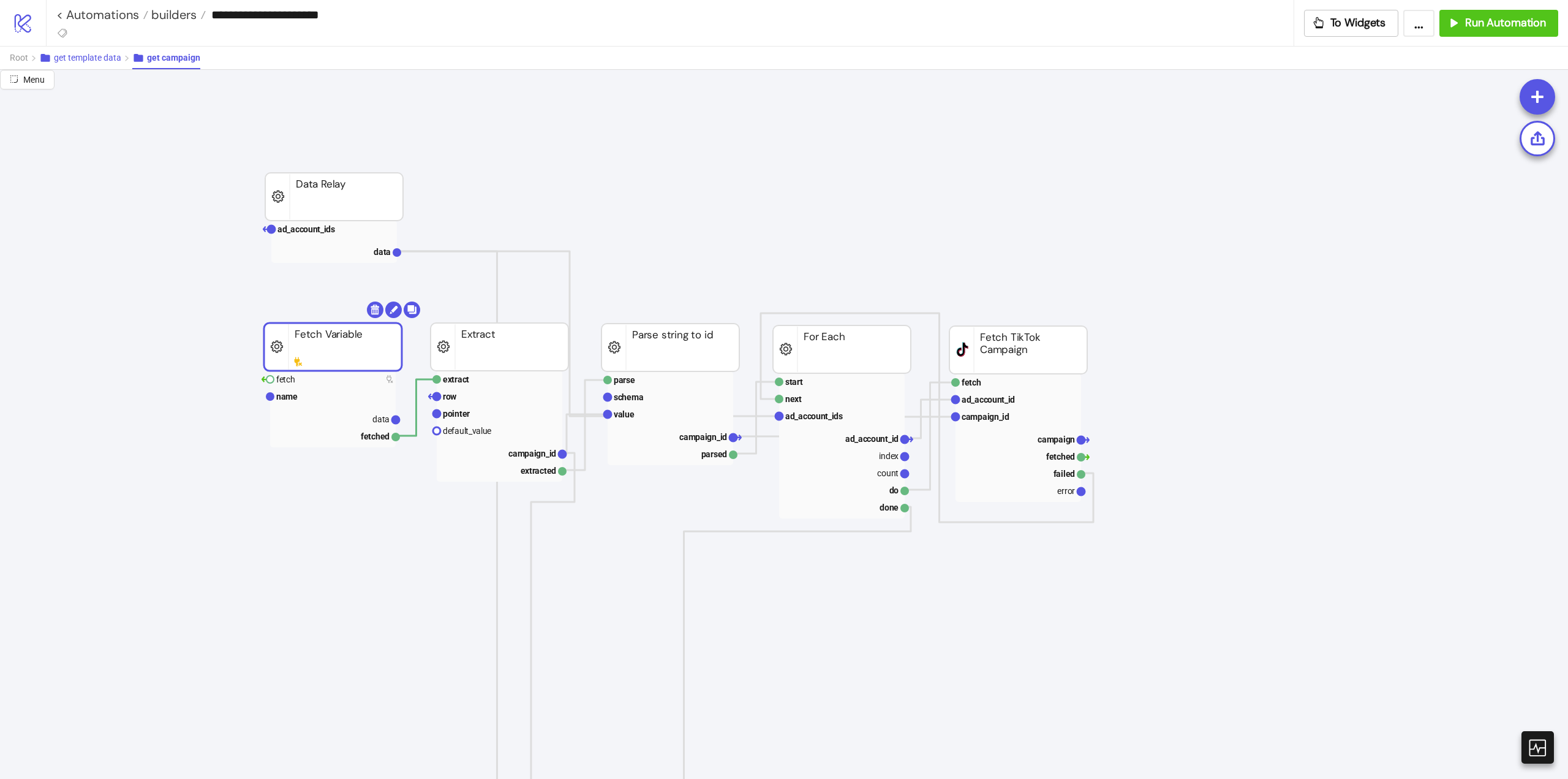
click at [102, 60] on span "get template data" at bounding box center [87, 58] width 67 height 10
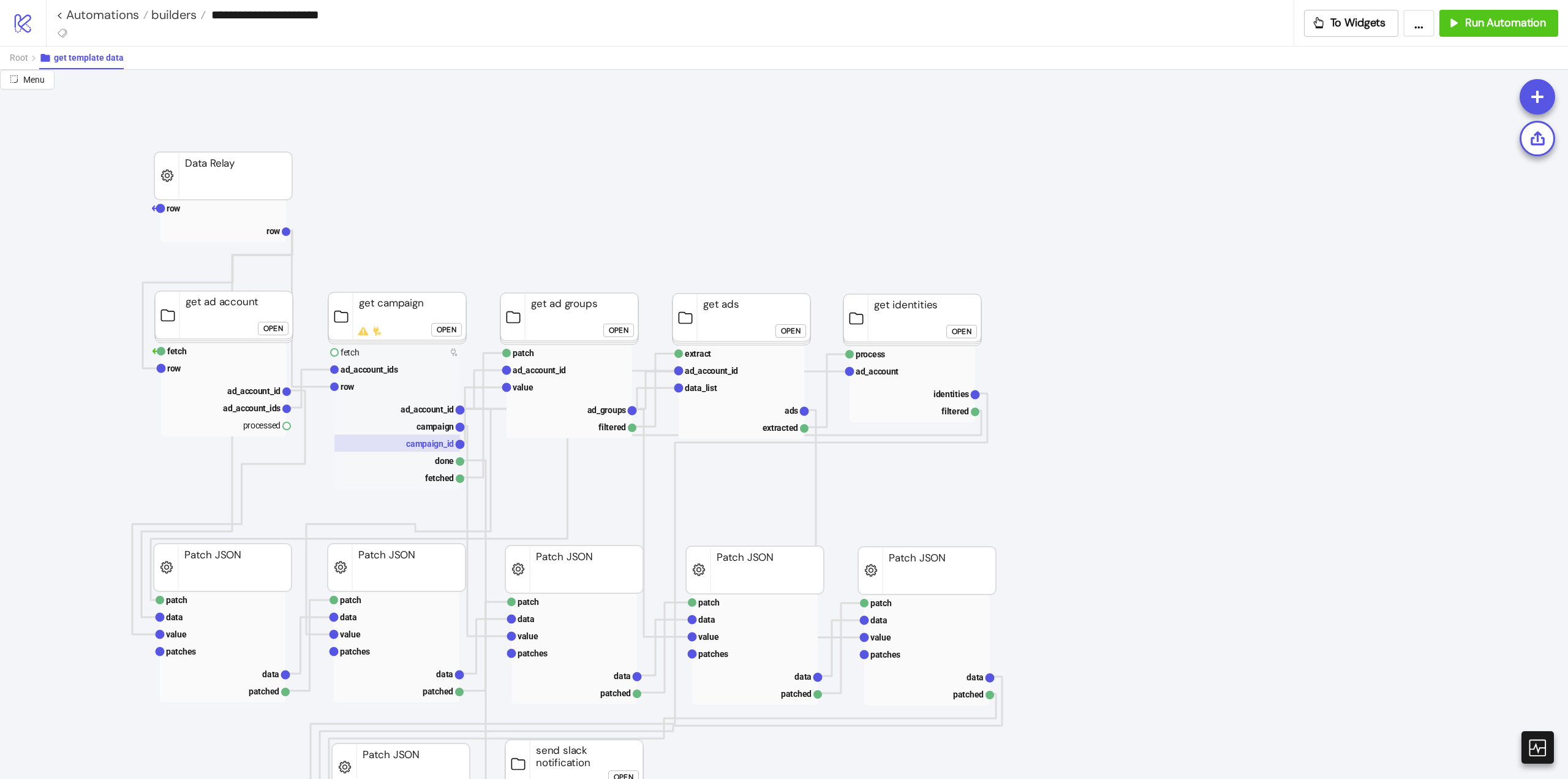
drag, startPoint x: 287, startPoint y: 425, endPoint x: 338, endPoint y: 447, distance: 55.5
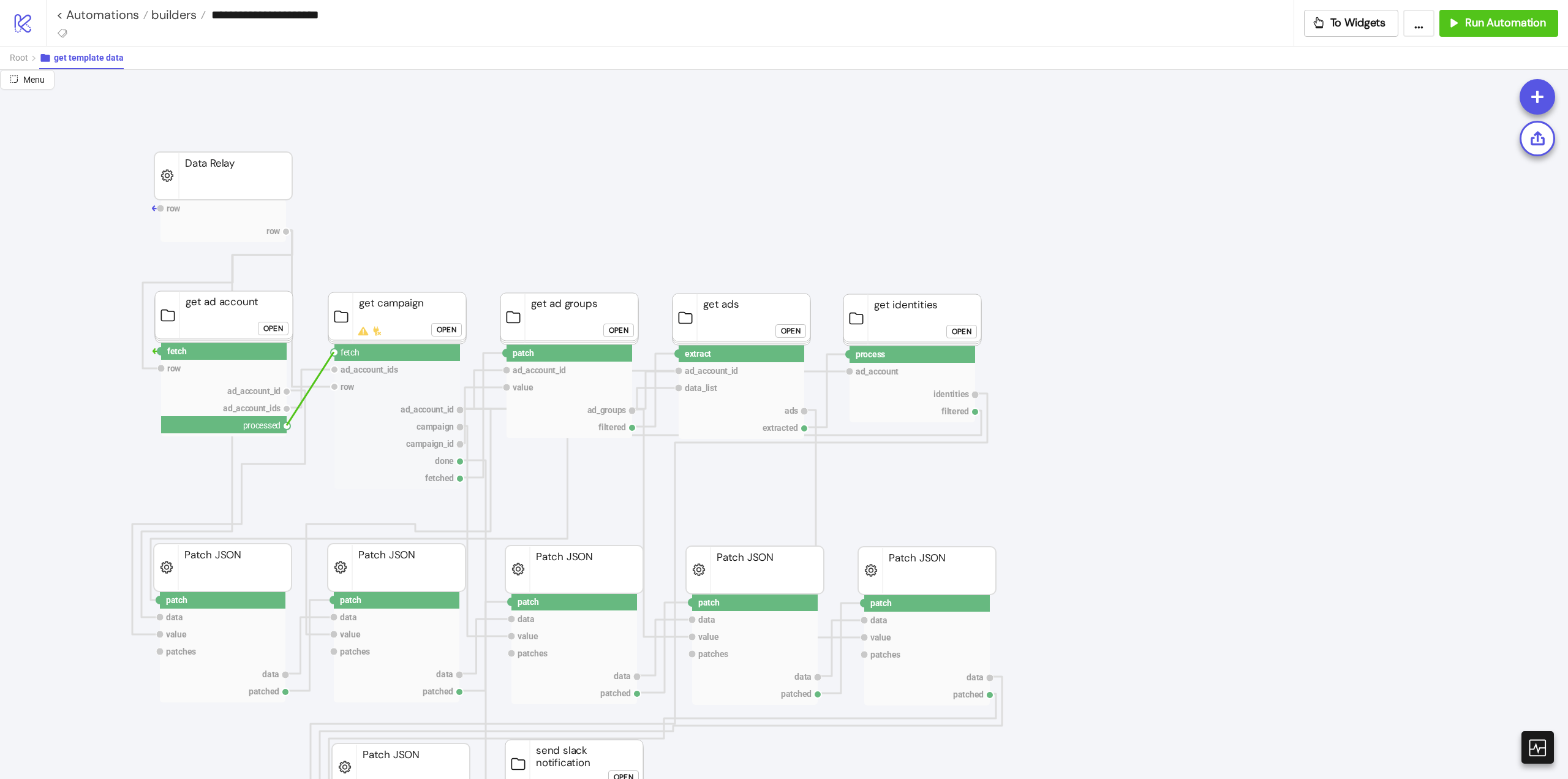
click at [334, 352] on circle at bounding box center [334, 352] width 7 height 7
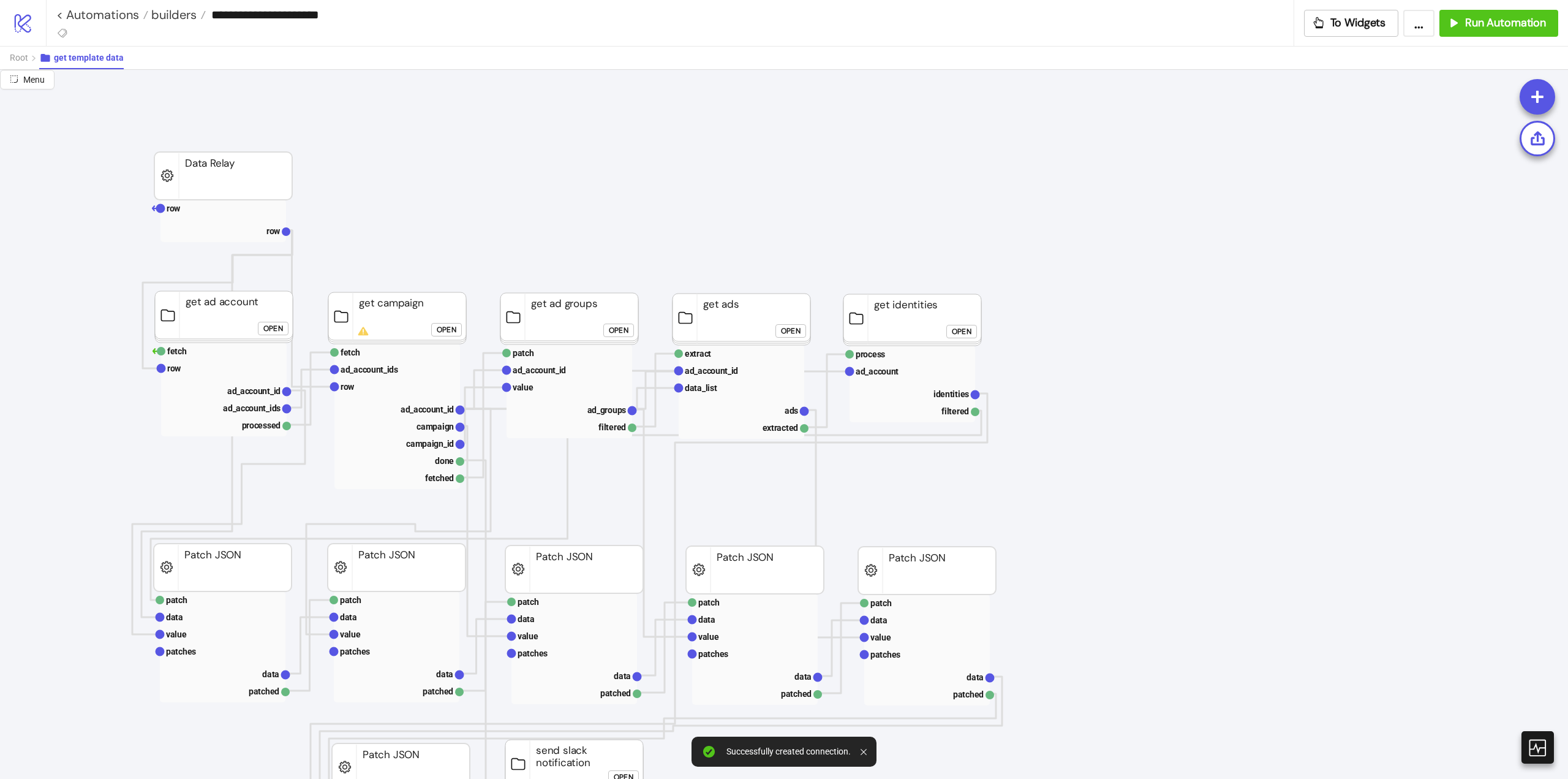
click at [459, 327] on button "Open" at bounding box center [446, 329] width 31 height 13
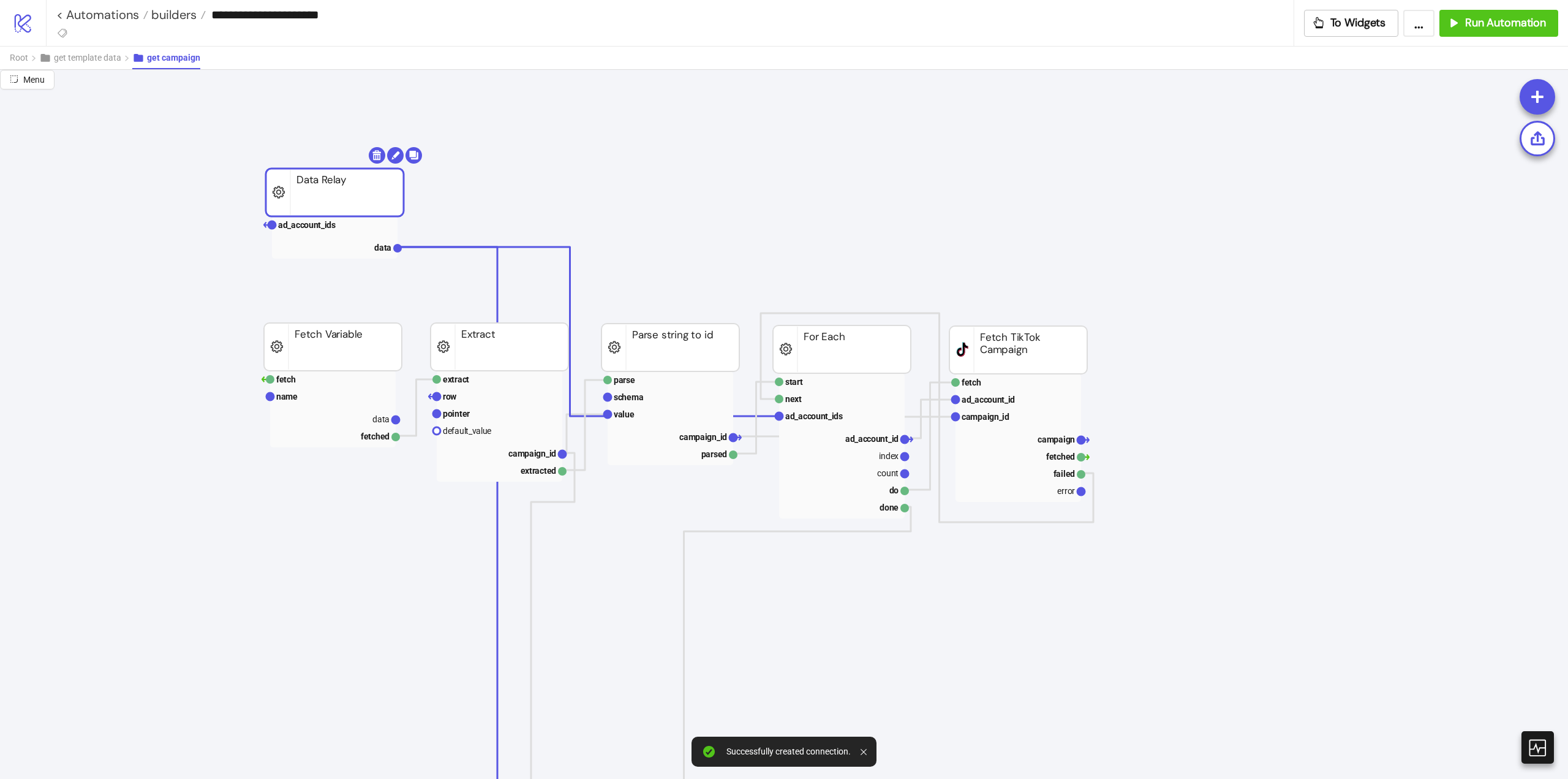
scroll to position [307, 0]
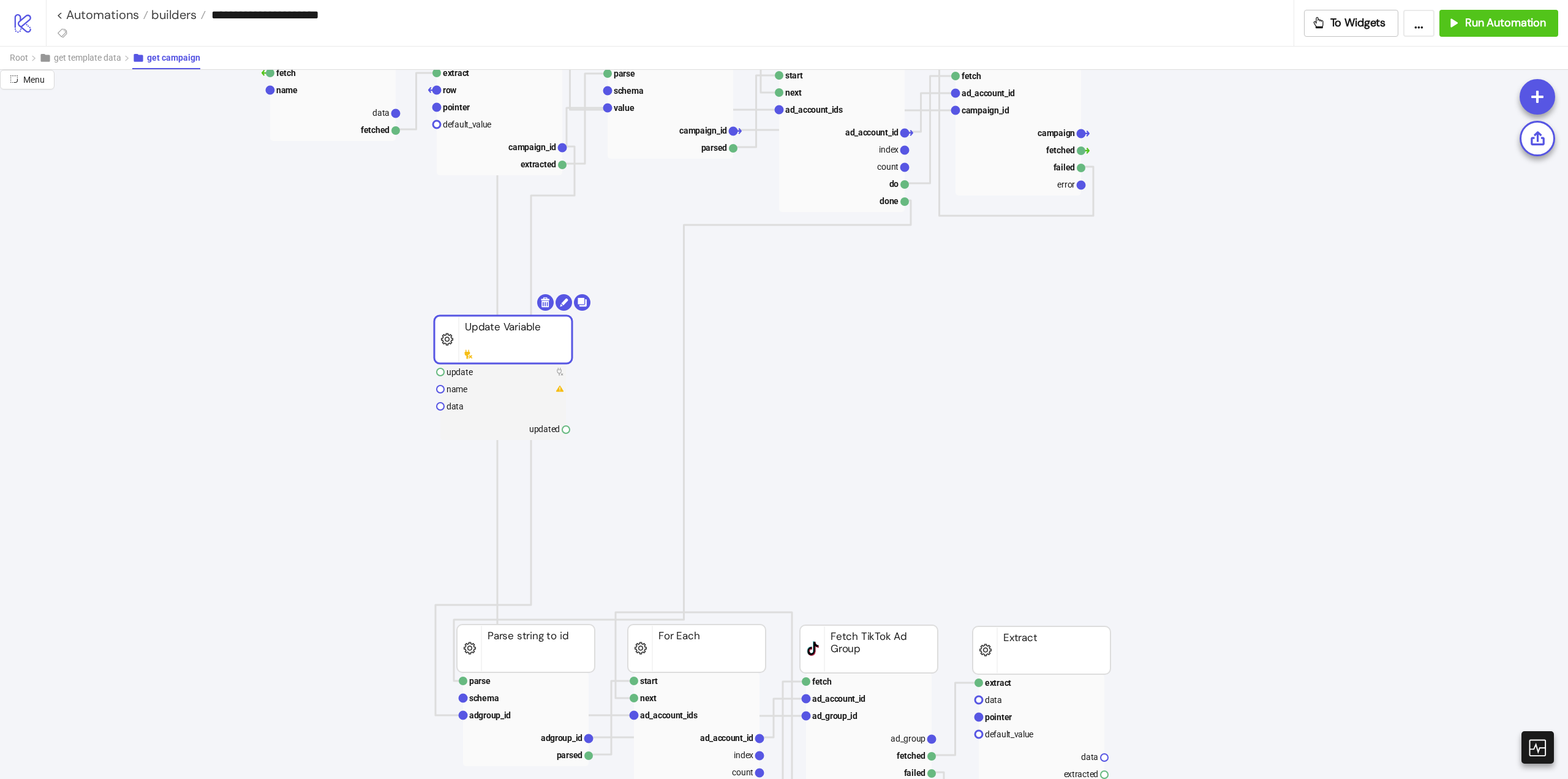
drag, startPoint x: 340, startPoint y: 638, endPoint x: 363, endPoint y: 357, distance: 281.9
click at [488, 332] on rect at bounding box center [503, 339] width 138 height 48
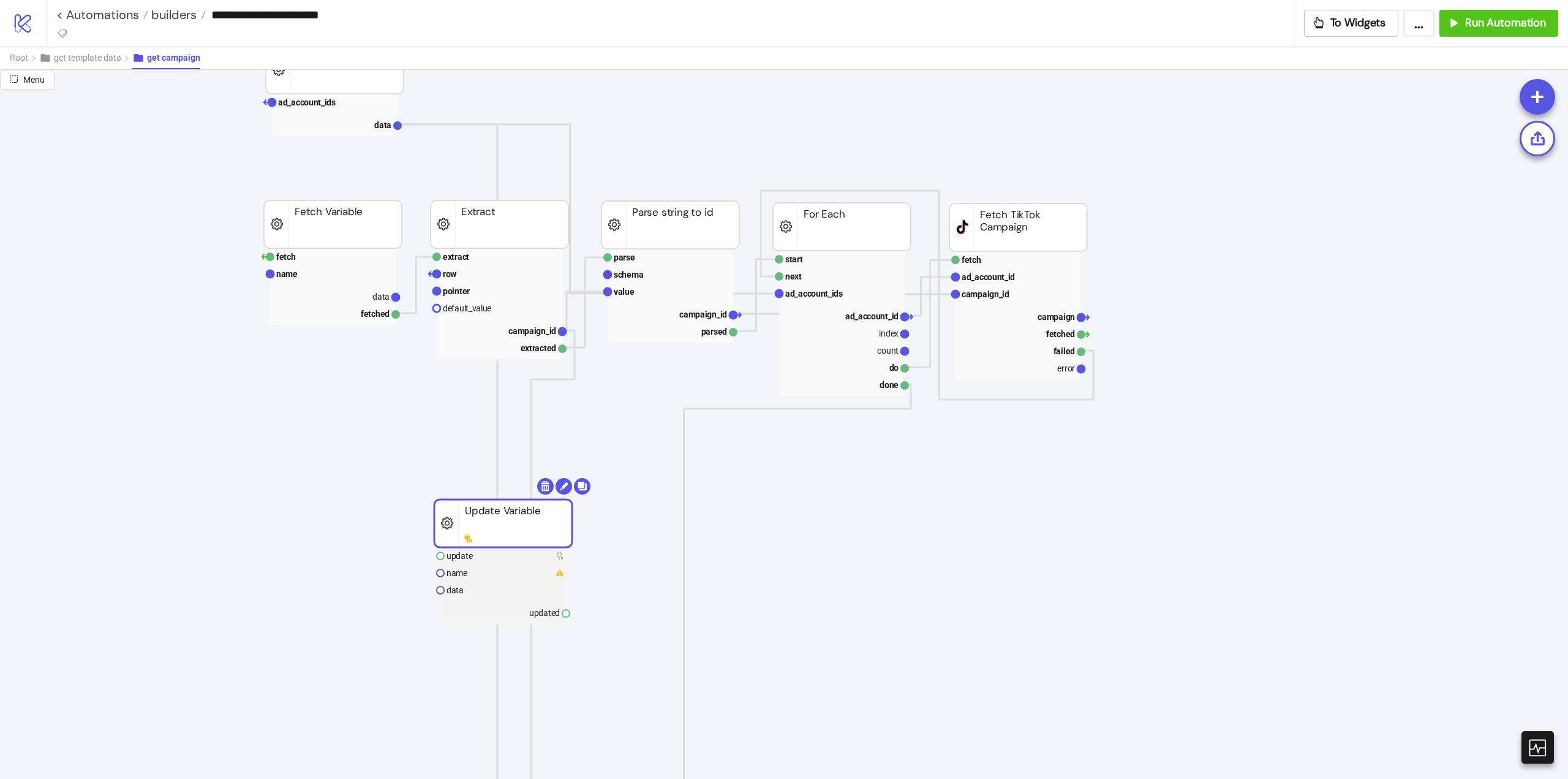
click at [328, 530] on span "Add Node" at bounding box center [330, 535] width 65 height 13
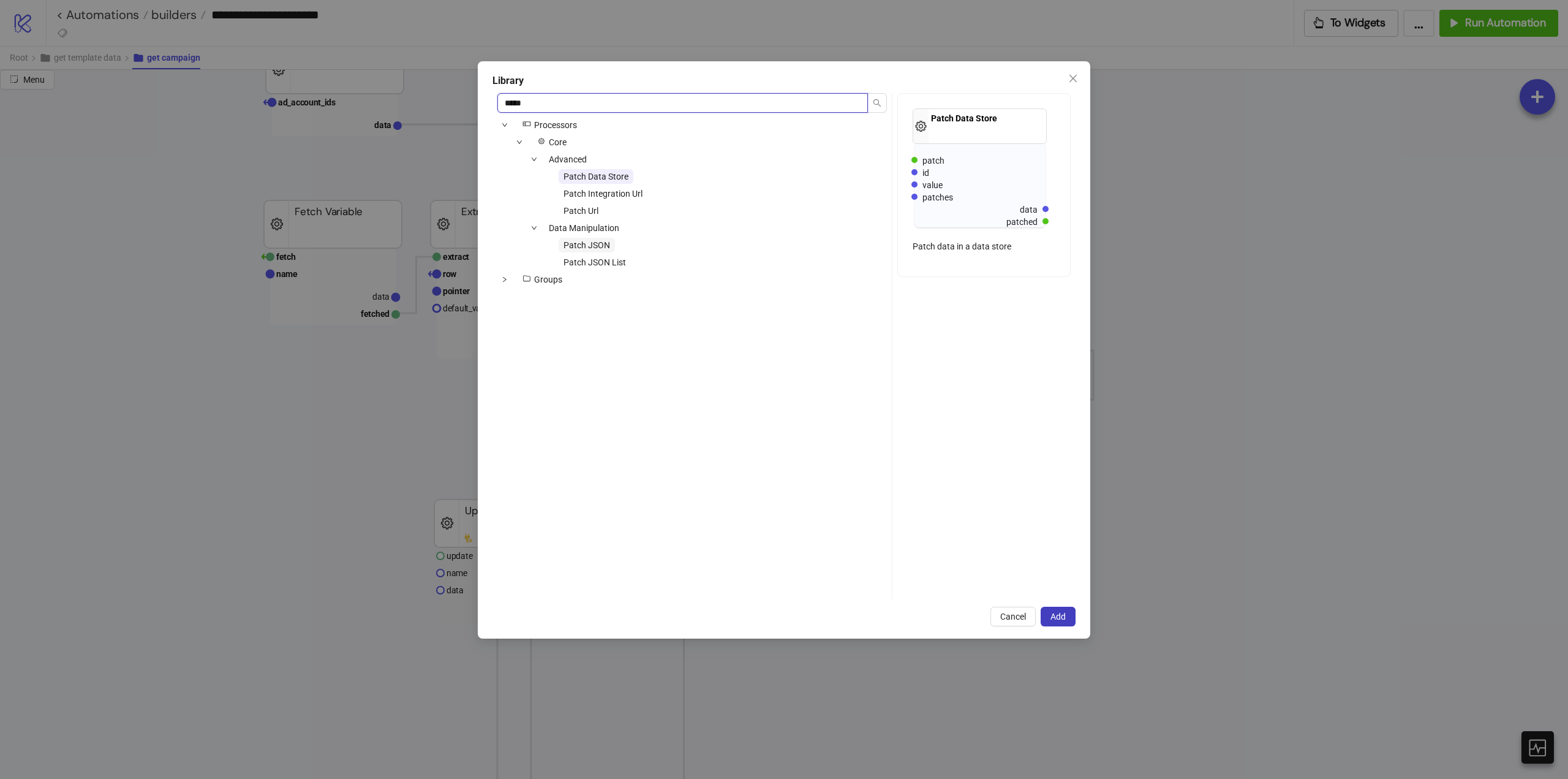
type input "*****"
click at [603, 247] on span "Patch JSON" at bounding box center [587, 245] width 47 height 10
click at [1060, 624] on button "Add" at bounding box center [1058, 616] width 35 height 20
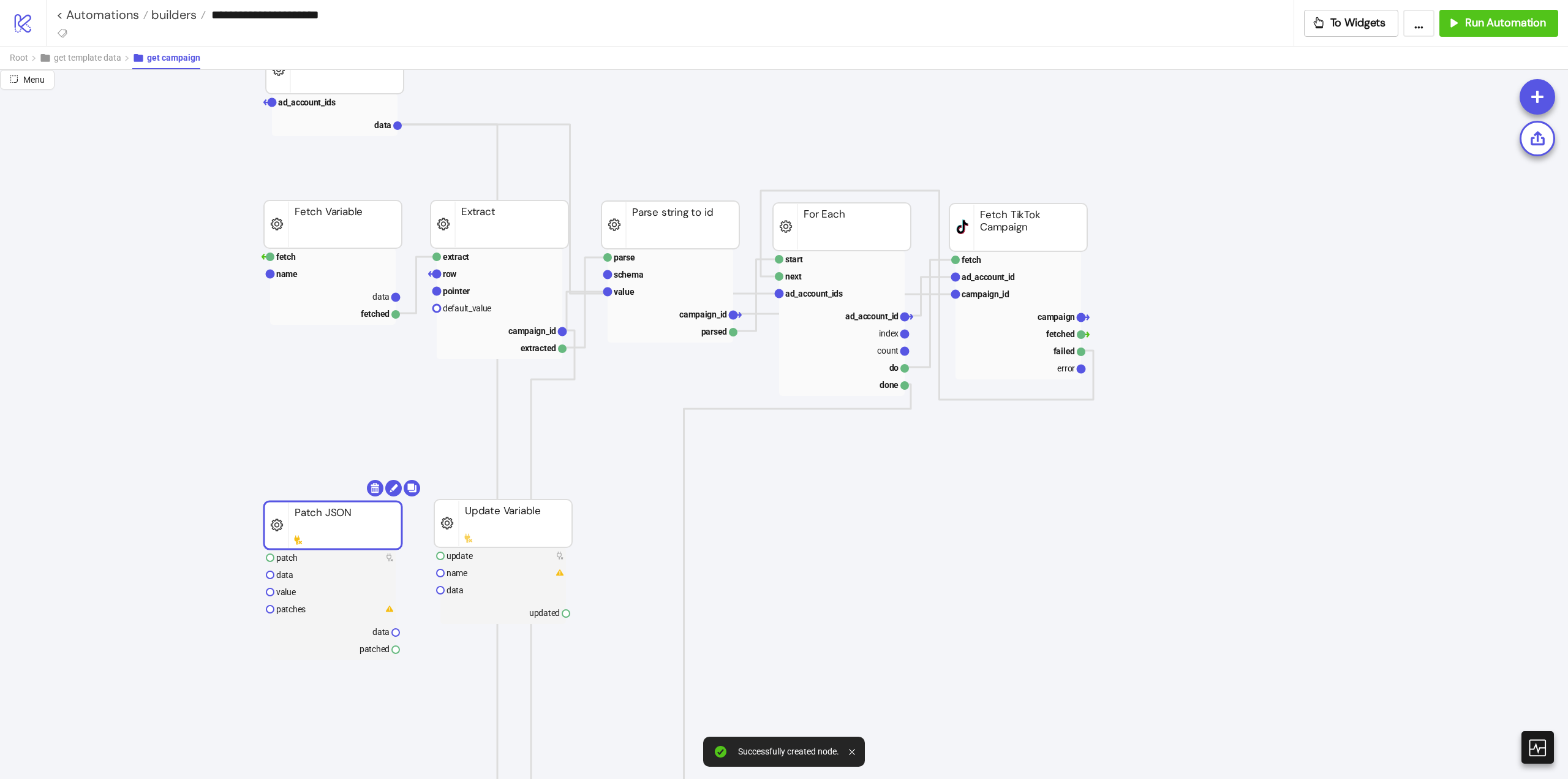
drag, startPoint x: 380, startPoint y: 552, endPoint x: 427, endPoint y: 528, distance: 52.8
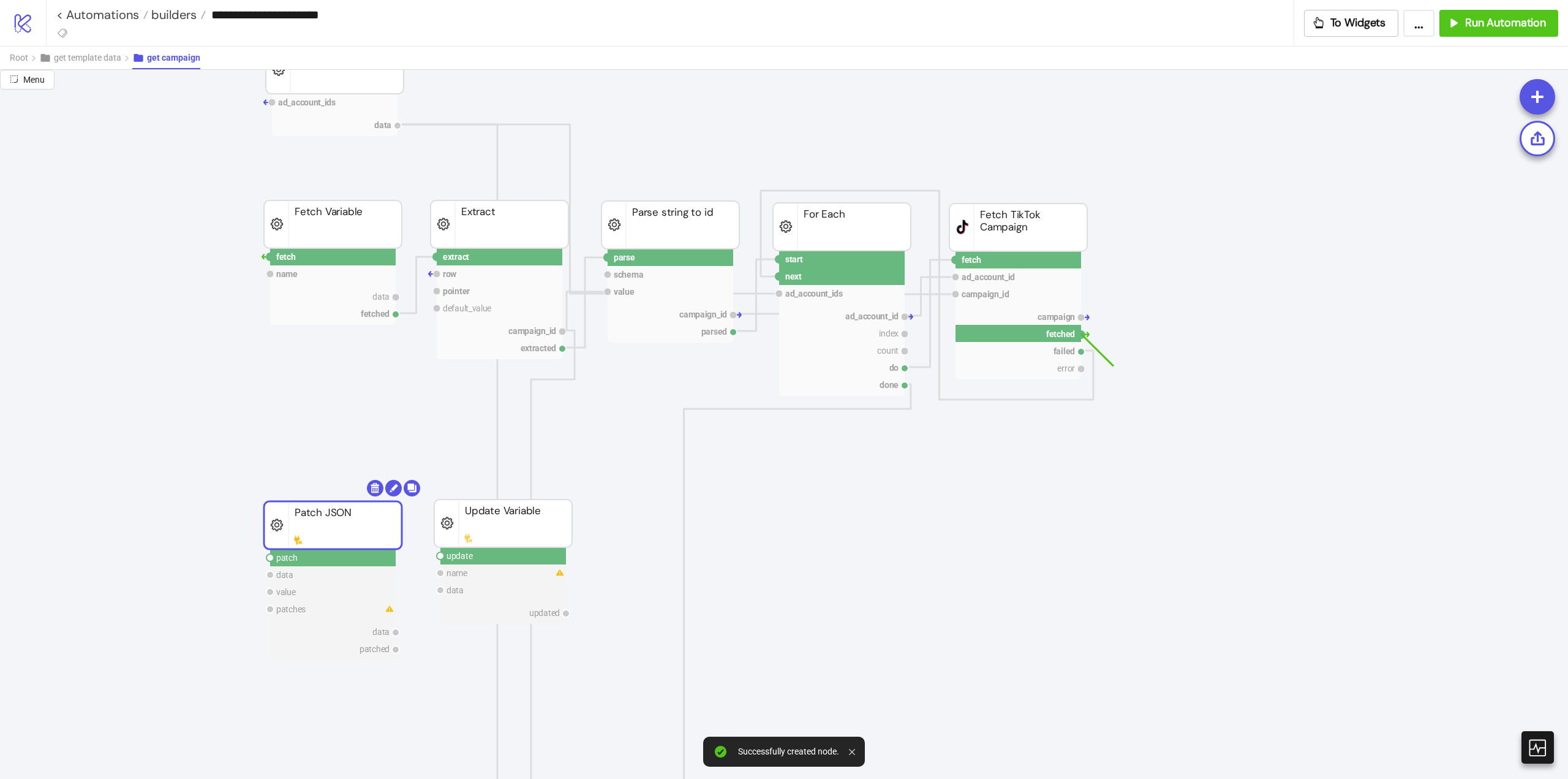
drag, startPoint x: 1081, startPoint y: 336, endPoint x: 987, endPoint y: 503, distance: 191.6
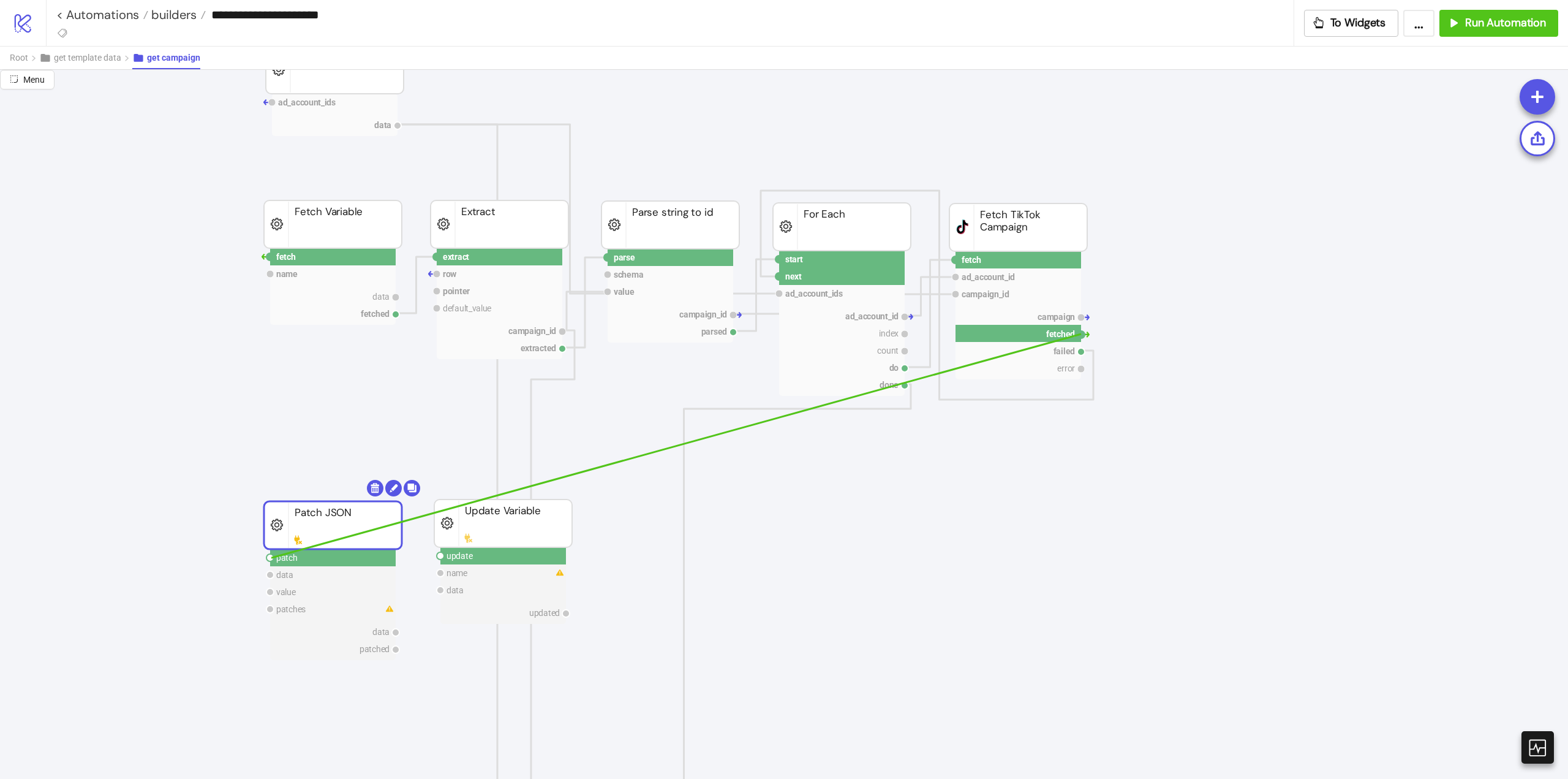
click at [271, 557] on circle at bounding box center [270, 557] width 7 height 7
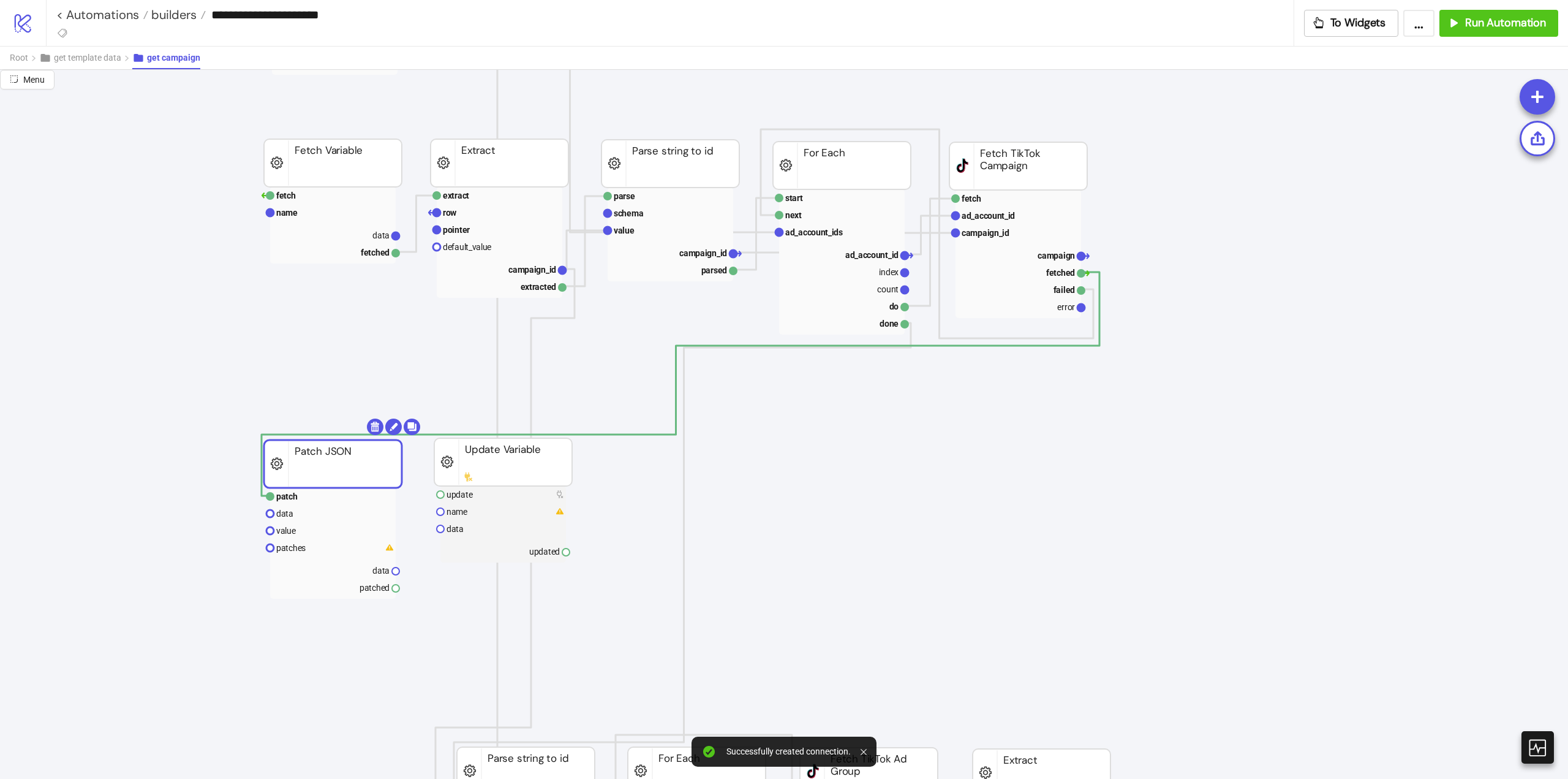
scroll to position [245, 0]
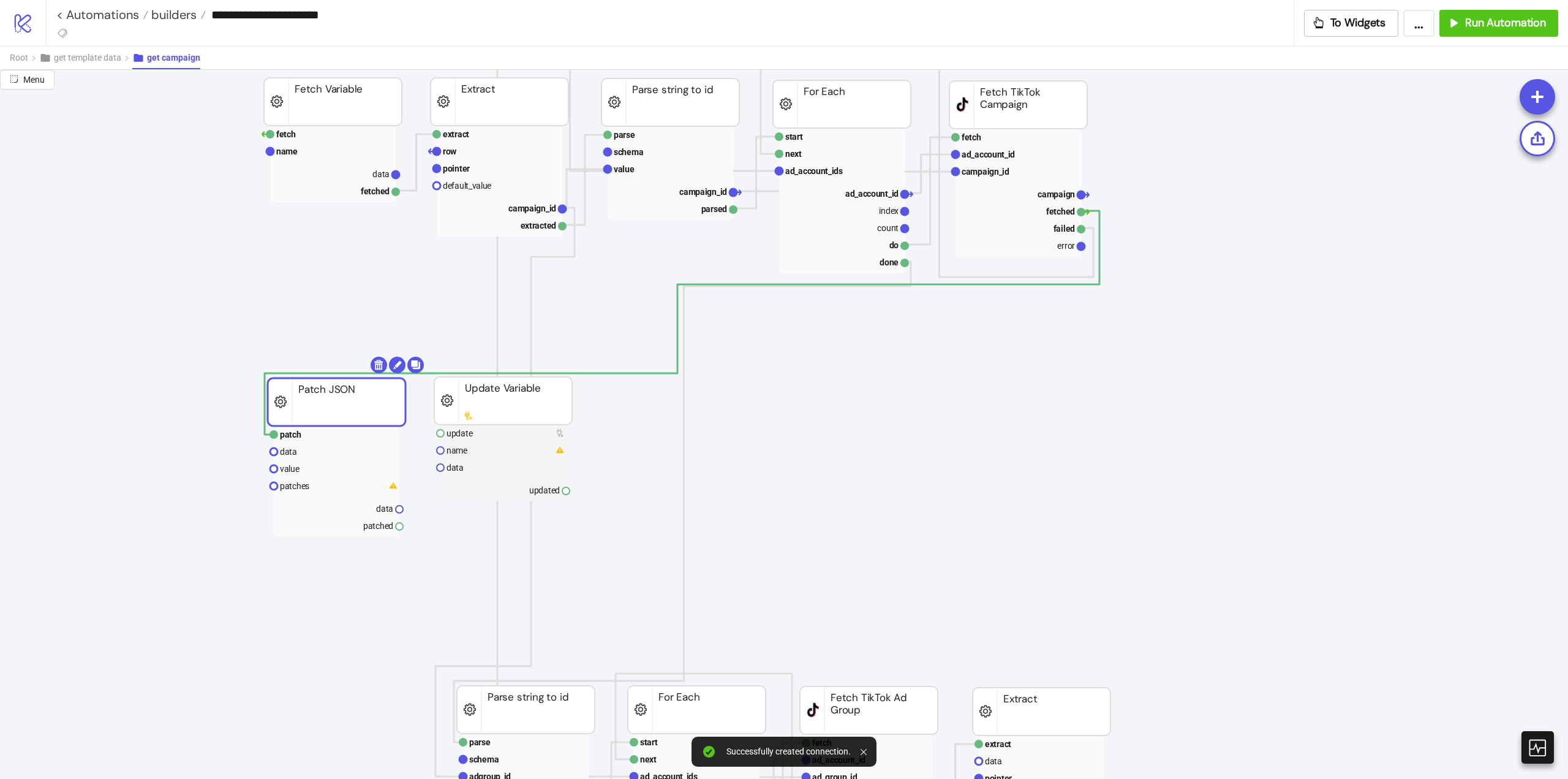
click at [334, 410] on rect at bounding box center [336, 401] width 138 height 48
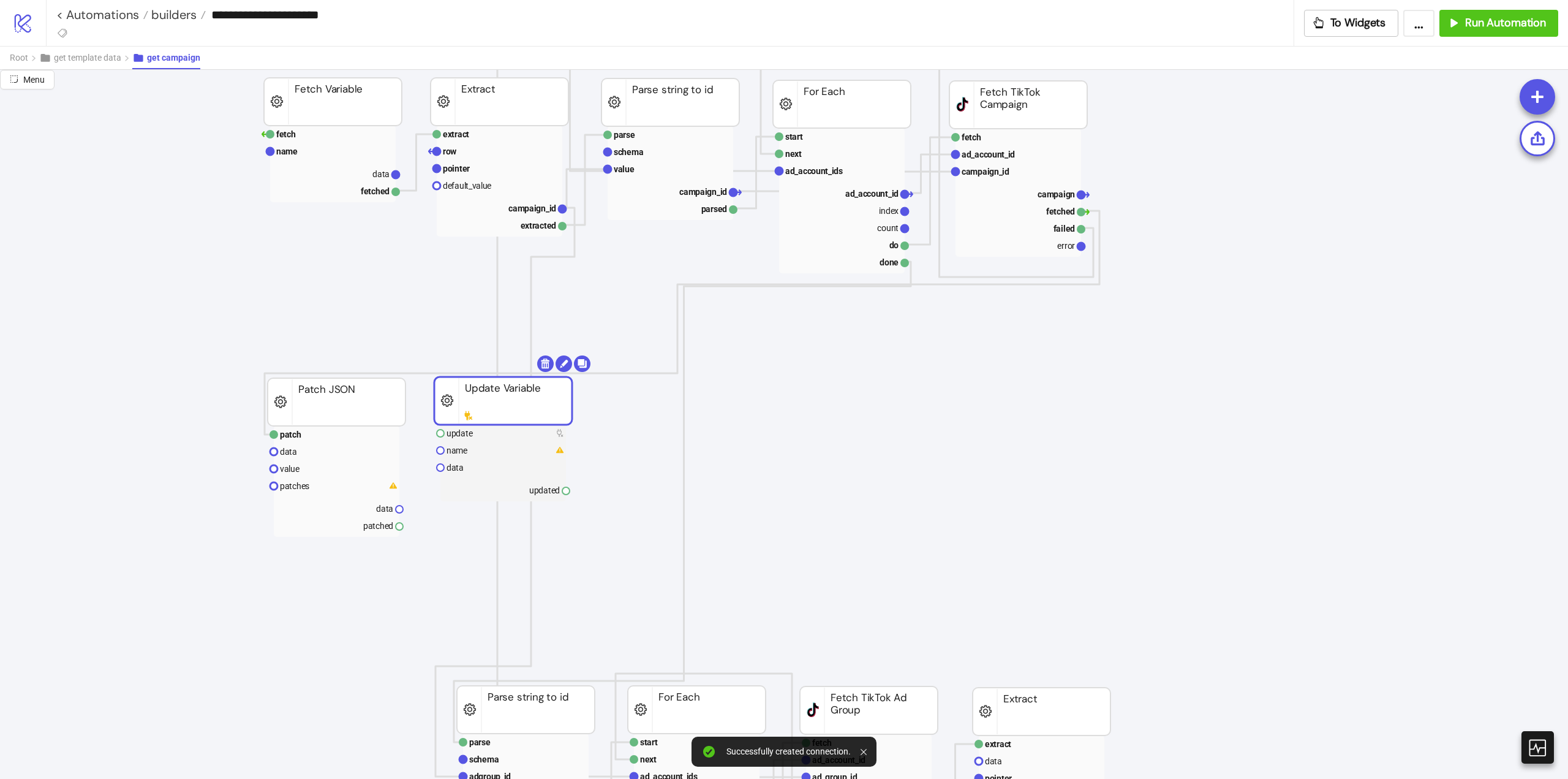
scroll to position [123, 0]
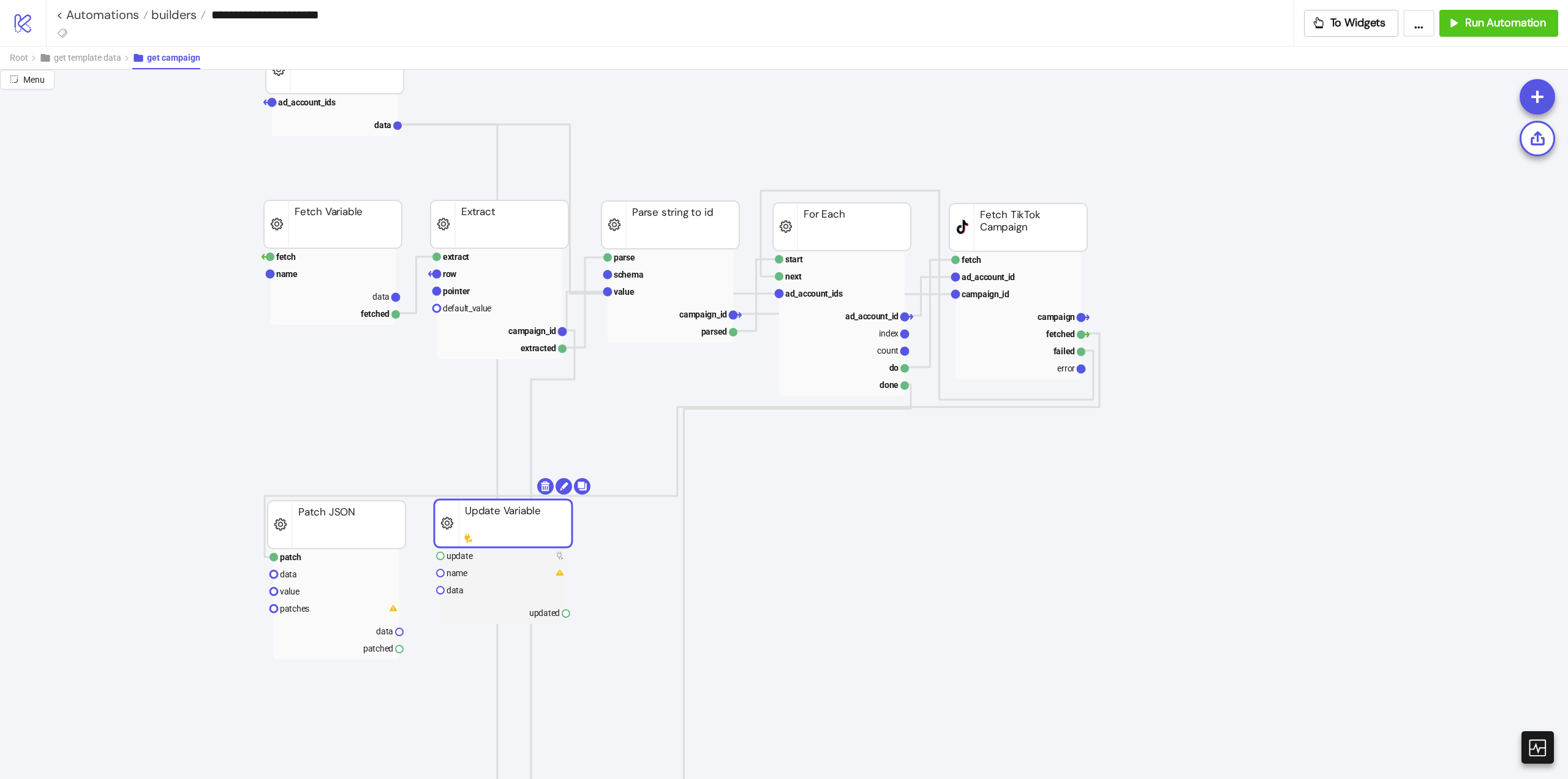
drag, startPoint x: 396, startPoint y: 298, endPoint x: 366, endPoint y: 391, distance: 97.7
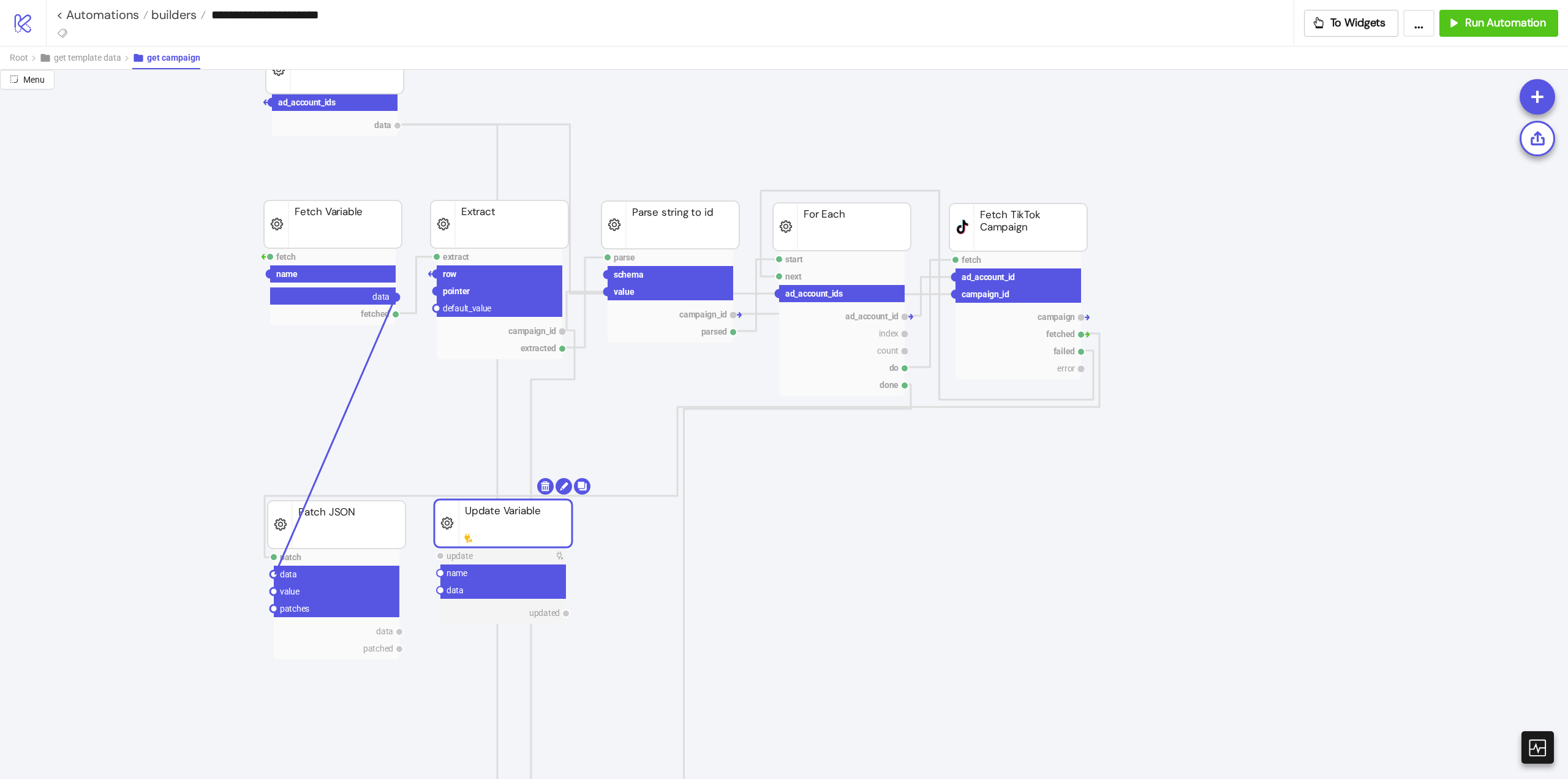
click at [275, 574] on circle at bounding box center [274, 574] width 7 height 7
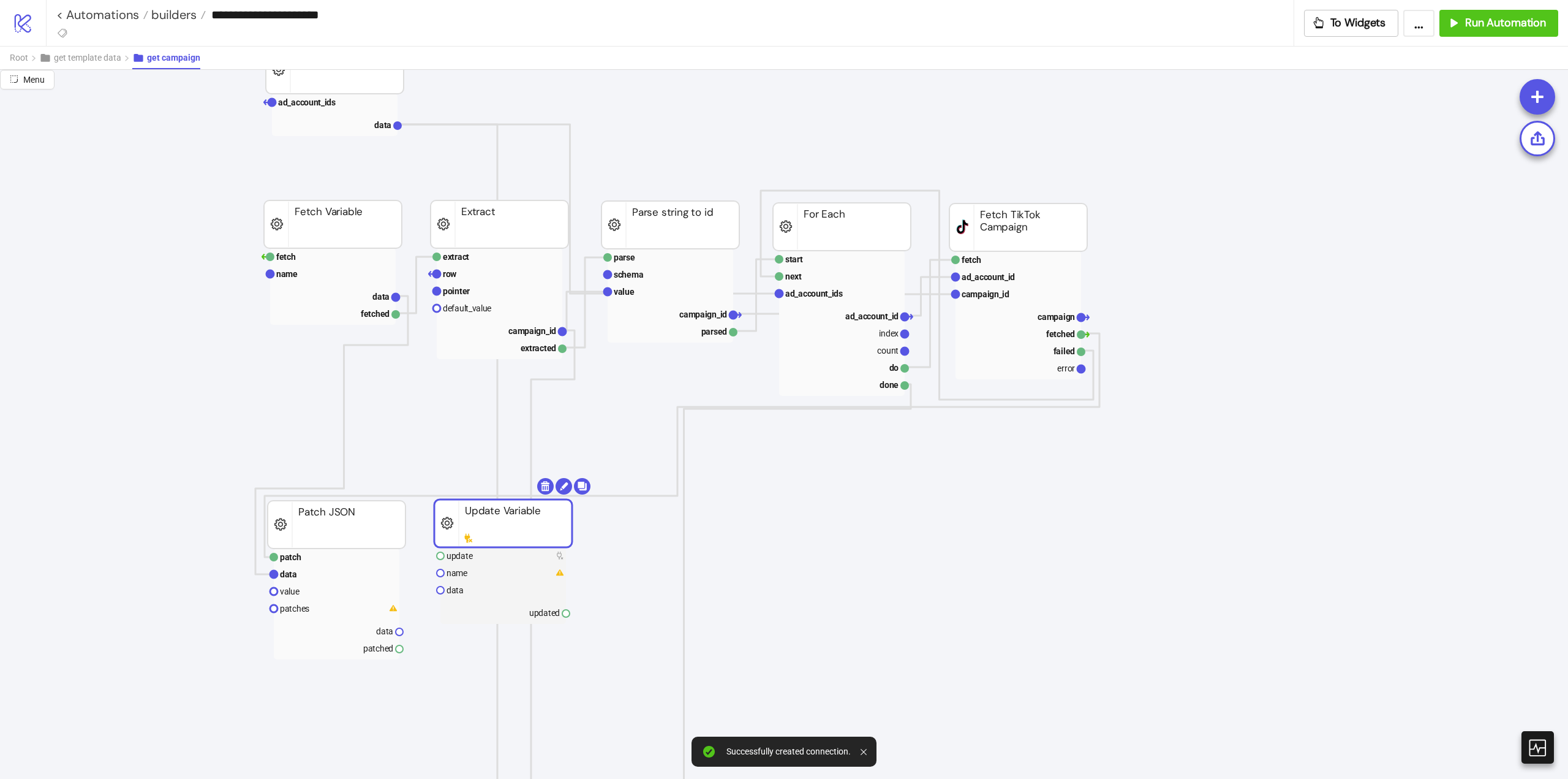
scroll to position [184, 0]
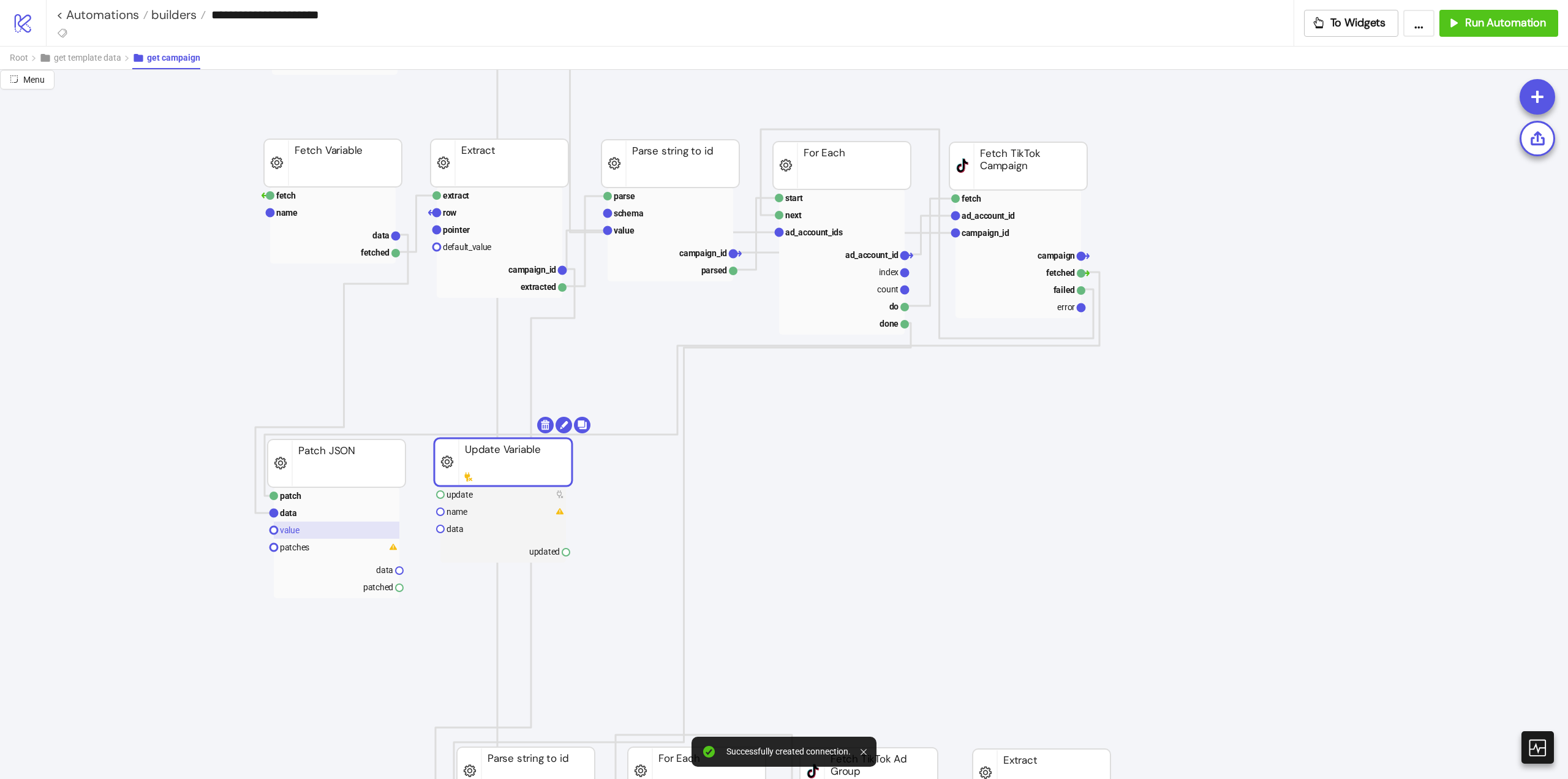
click at [307, 529] on rect at bounding box center [336, 530] width 126 height 17
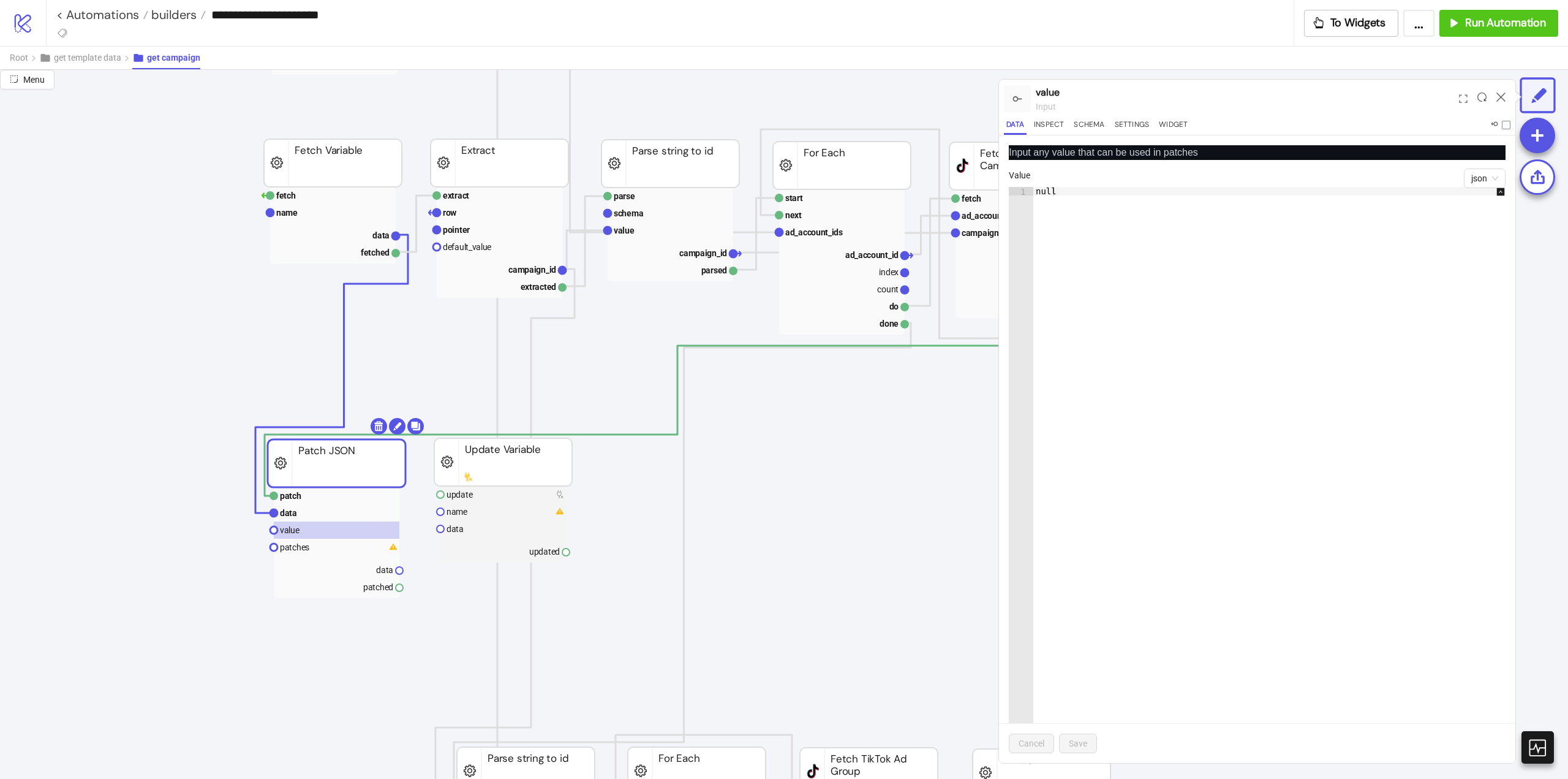
type textarea "****"
click at [1136, 249] on div "null" at bounding box center [1276, 483] width 485 height 593
drag, startPoint x: 281, startPoint y: 549, endPoint x: 511, endPoint y: 528, distance: 231.0
click at [282, 549] on text "patches" at bounding box center [294, 548] width 29 height 10
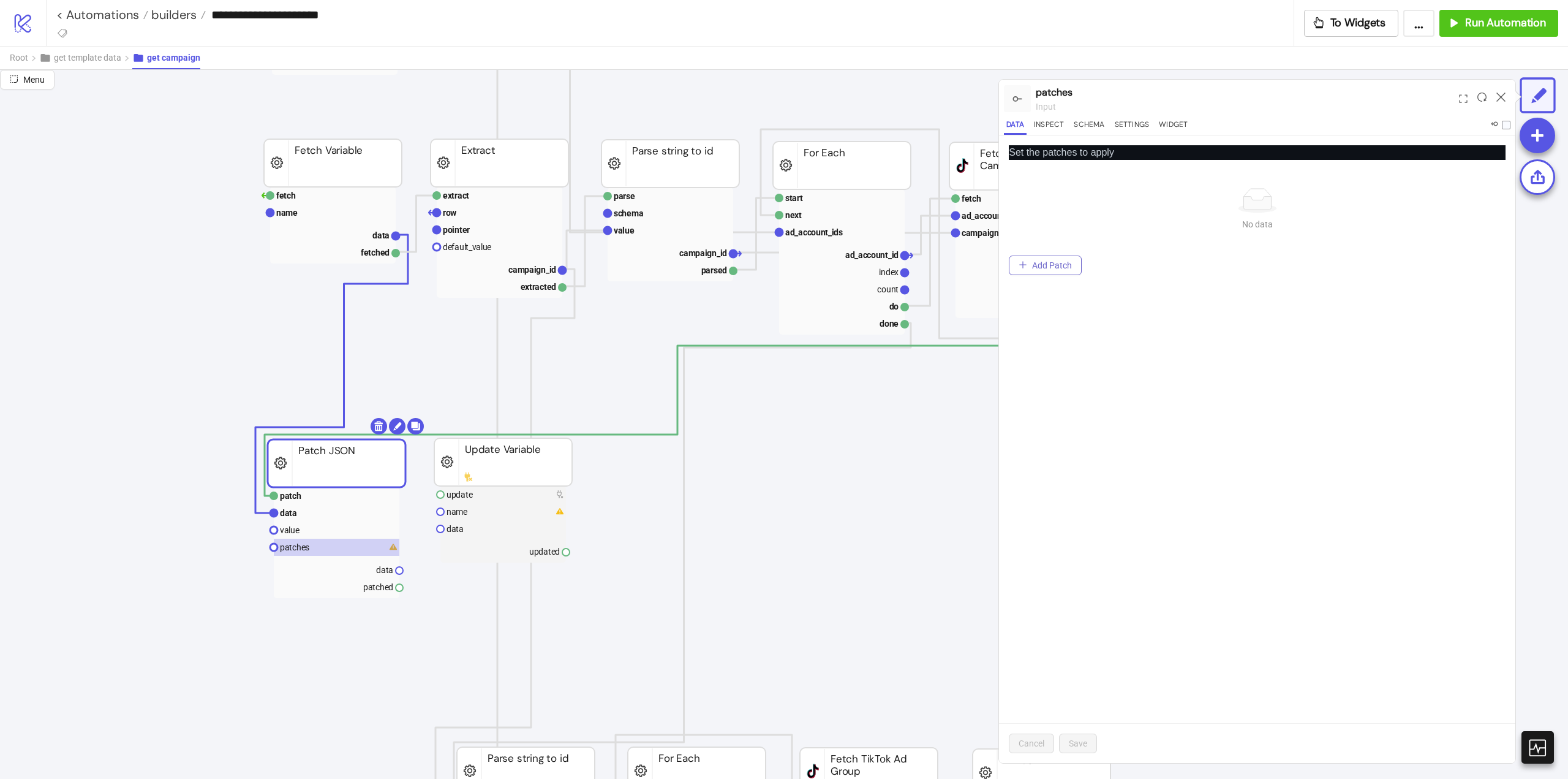
click at [1036, 262] on span "Add Patch" at bounding box center [1052, 266] width 40 height 10
click at [1040, 200] on span "Add" at bounding box center [1040, 197] width 47 height 18
click at [1046, 199] on span "Add" at bounding box center [1040, 197] width 47 height 18
click at [1053, 258] on div "Replace" at bounding box center [1039, 260] width 42 height 13
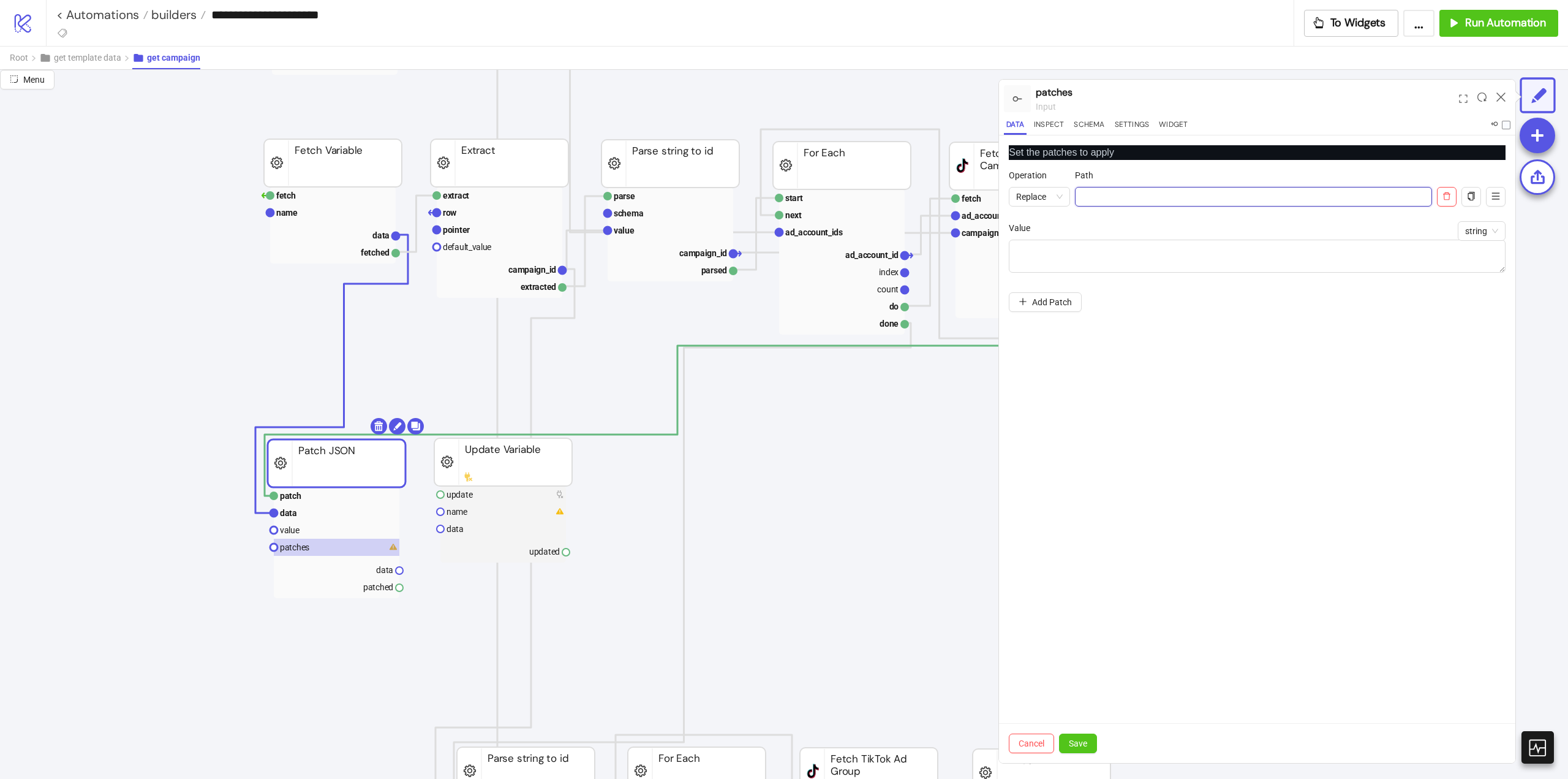
click at [1114, 202] on input "Operation" at bounding box center [1254, 197] width 357 height 20
drag, startPoint x: 1127, startPoint y: 195, endPoint x: 1327, endPoint y: 205, distance: 200.2
click at [1213, 191] on input "**********" at bounding box center [1254, 197] width 357 height 20
type input "**********"
click at [1361, 170] on div "Path" at bounding box center [1254, 178] width 357 height 18
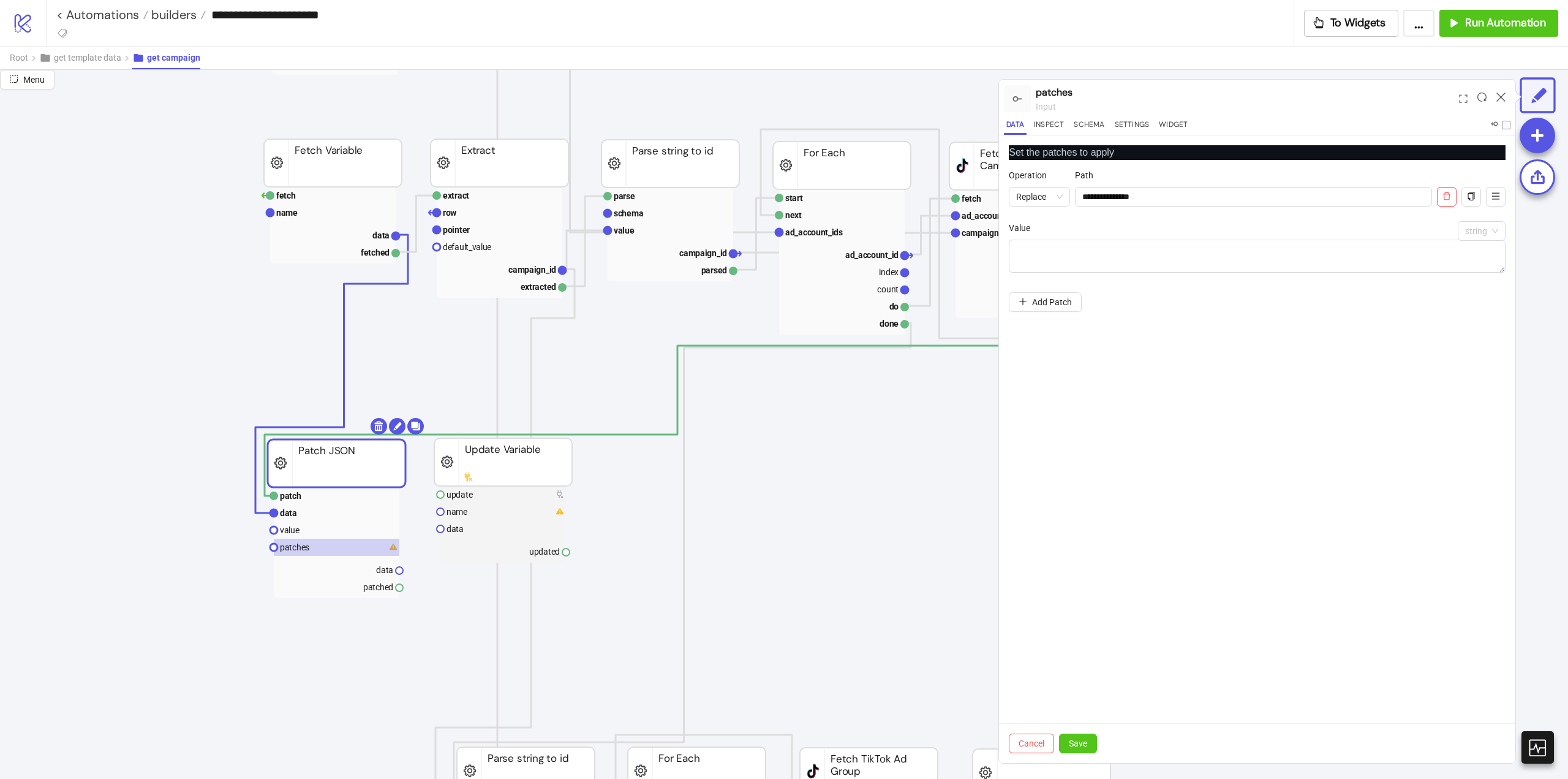
drag, startPoint x: 1491, startPoint y: 231, endPoint x: 1490, endPoint y: 251, distance: 20.0
click at [1491, 234] on span "string" at bounding box center [1481, 231] width 33 height 18
click at [1484, 332] on div "boolean" at bounding box center [1482, 334] width 28 height 13
click at [1034, 250] on div at bounding box center [1257, 249] width 497 height 14
click at [1015, 248] on div "button" at bounding box center [1016, 249] width 11 height 11
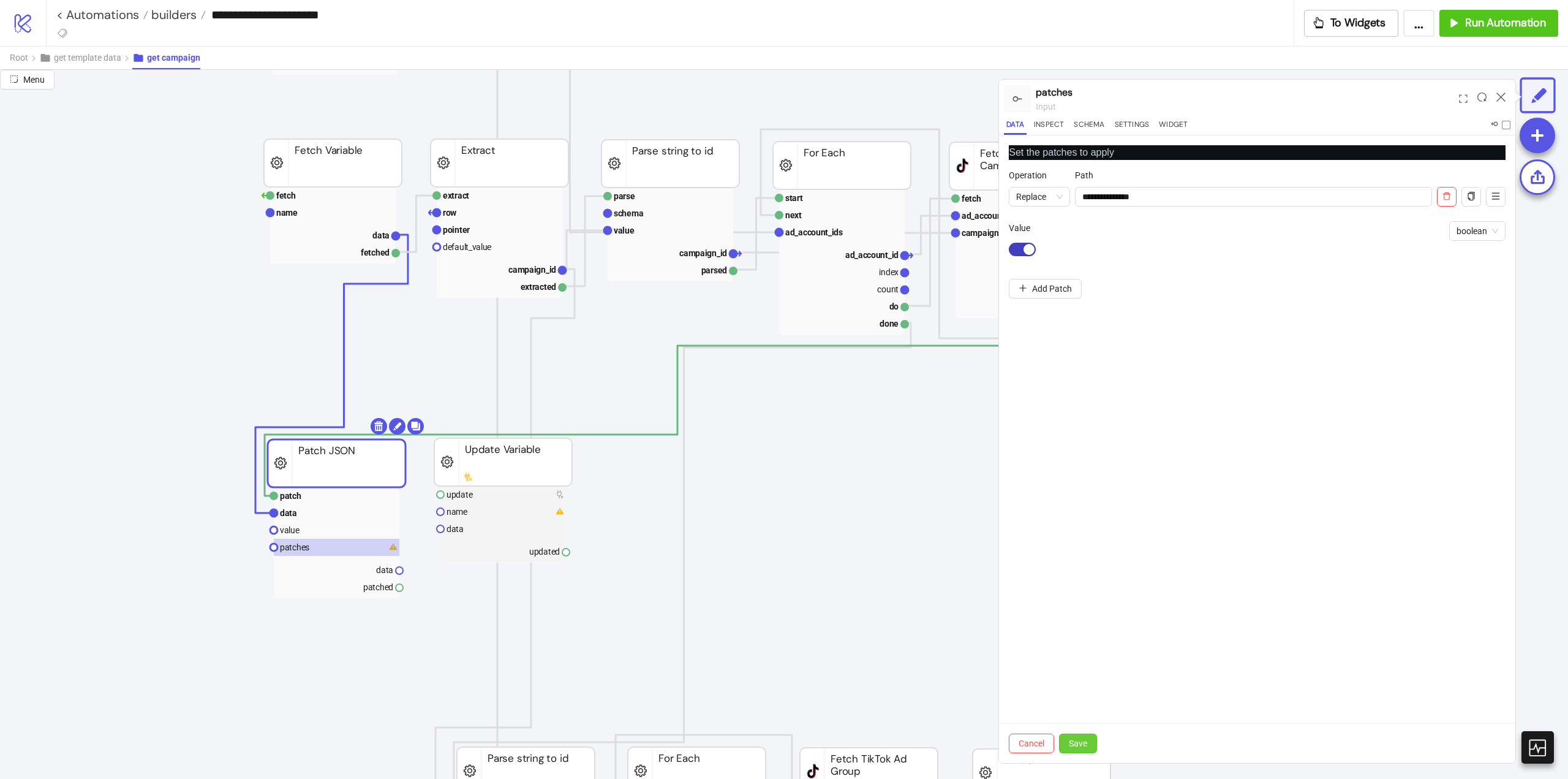
click at [1083, 741] on span "Save" at bounding box center [1078, 743] width 18 height 10
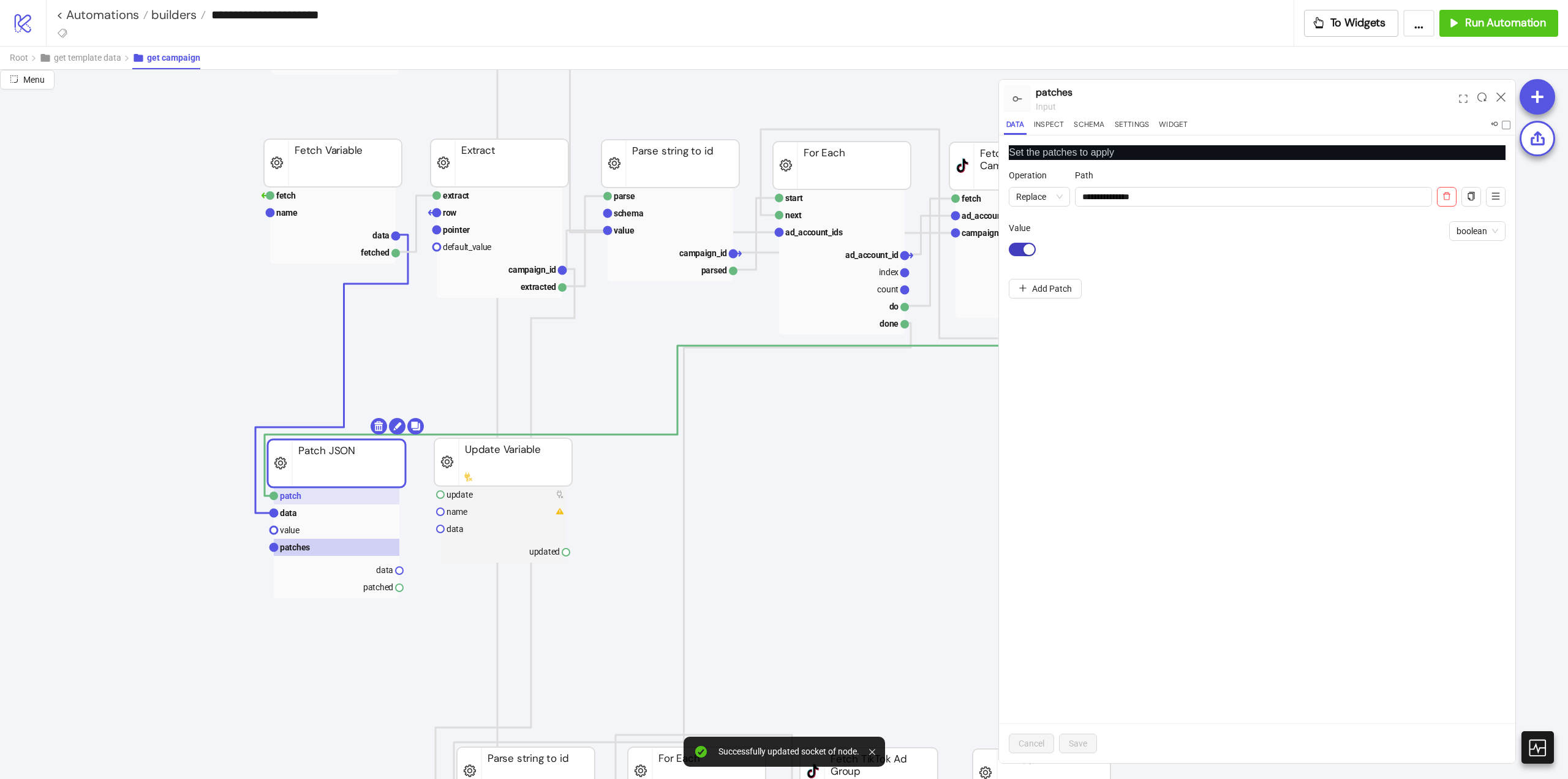
click at [310, 496] on rect at bounding box center [336, 496] width 126 height 17
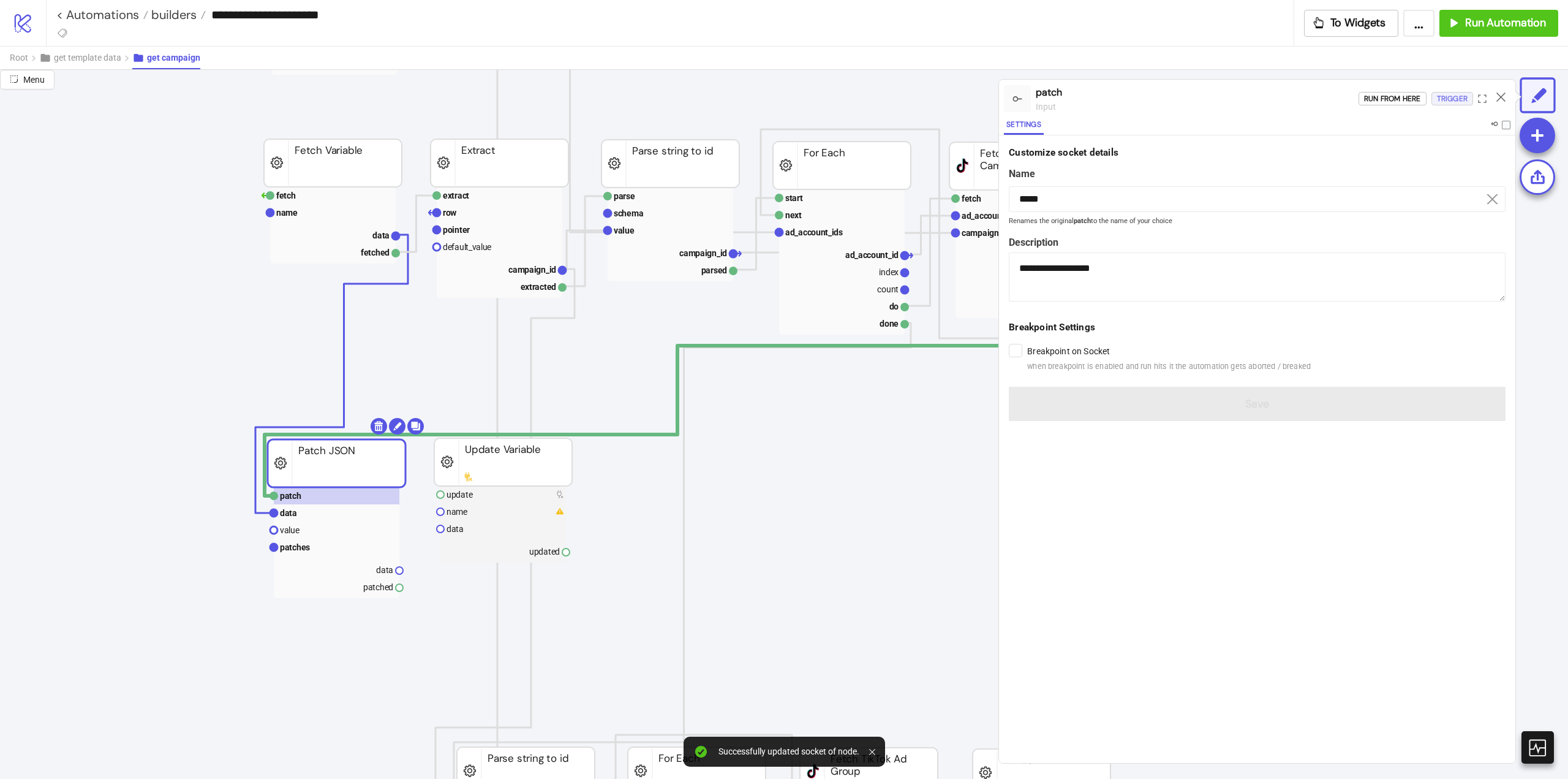
click at [1445, 97] on div "Trigger" at bounding box center [1452, 99] width 31 height 14
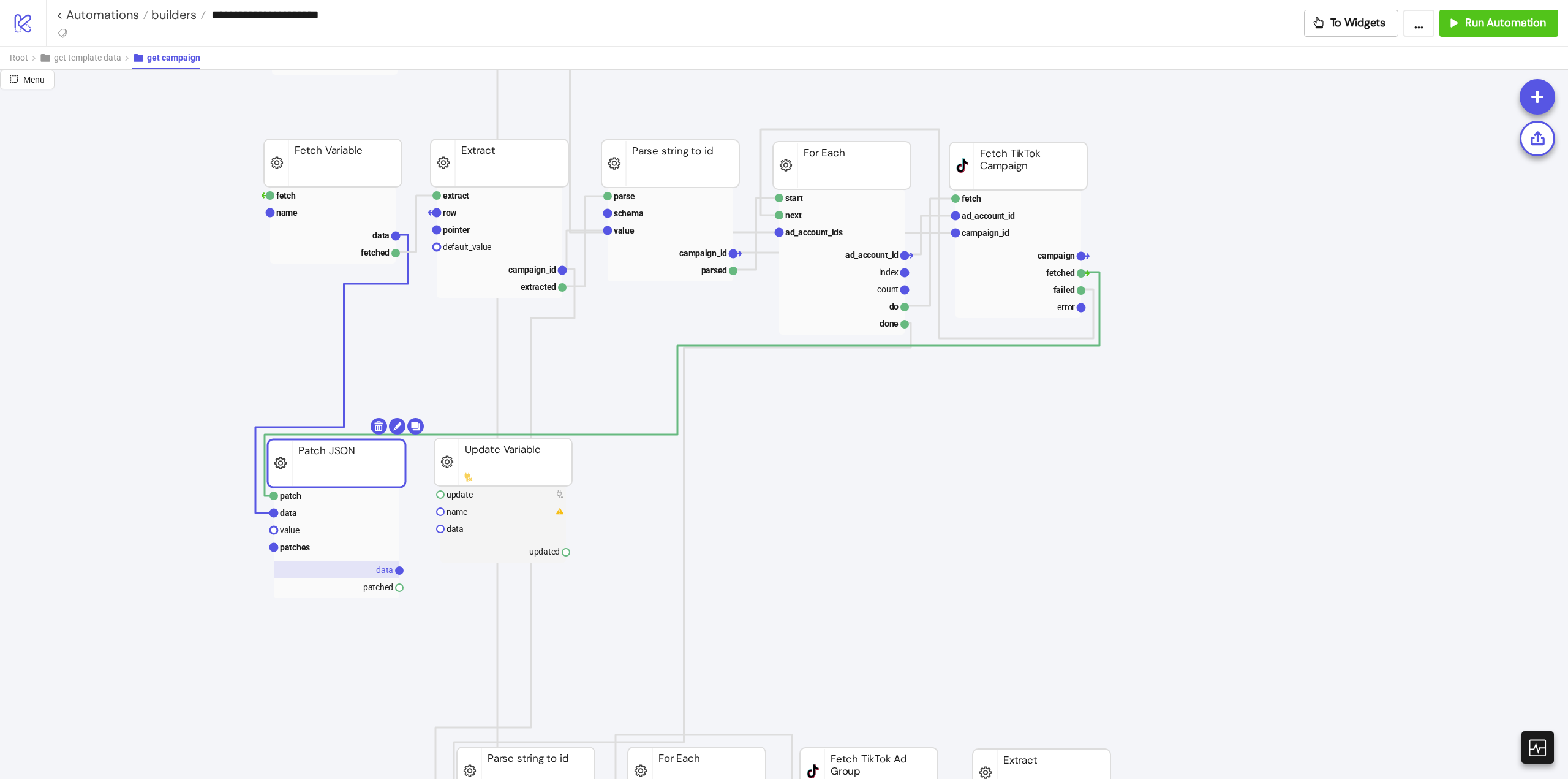
click at [386, 572] on text "data" at bounding box center [385, 570] width 17 height 10
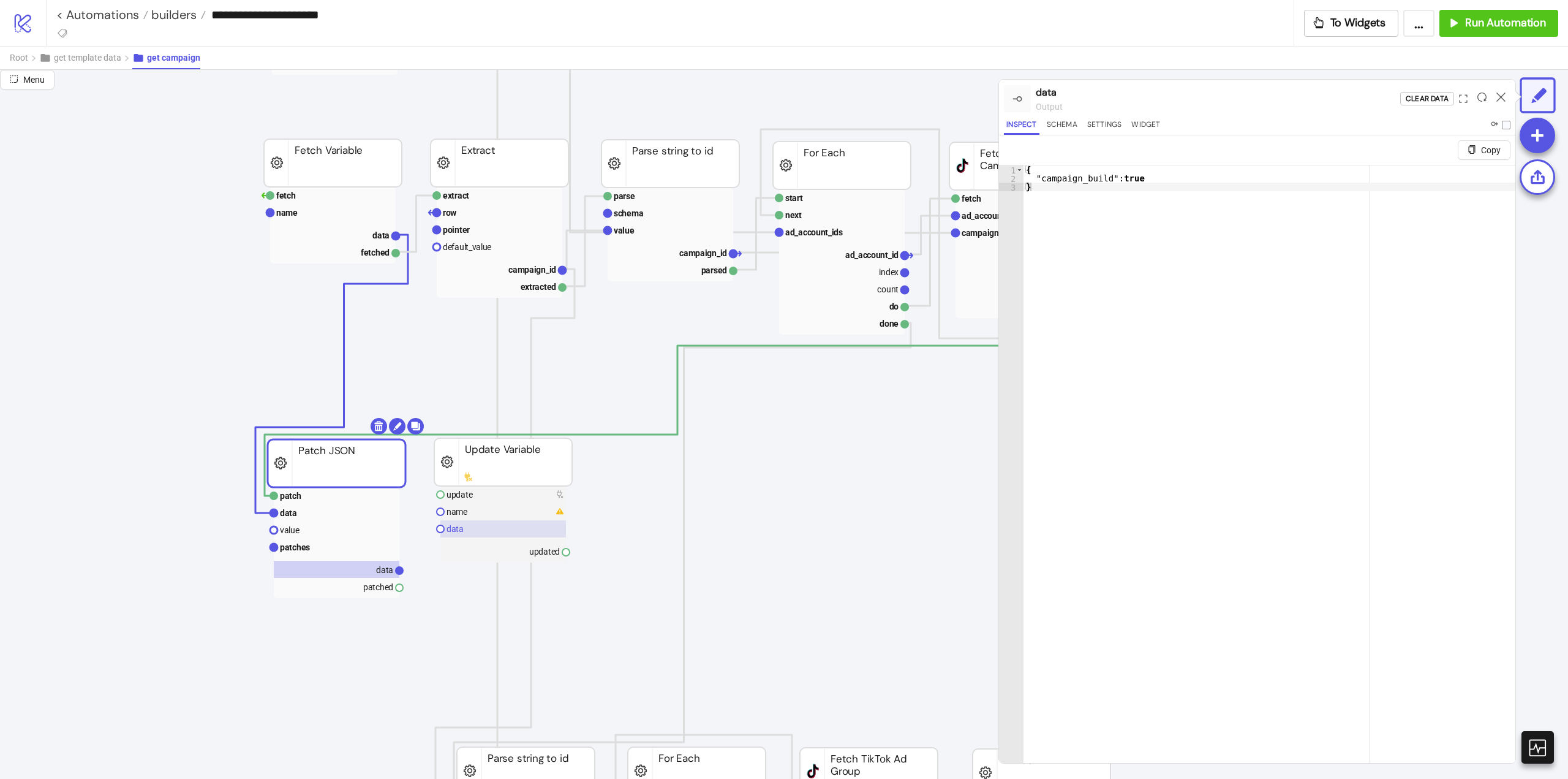
scroll to position [245, 0]
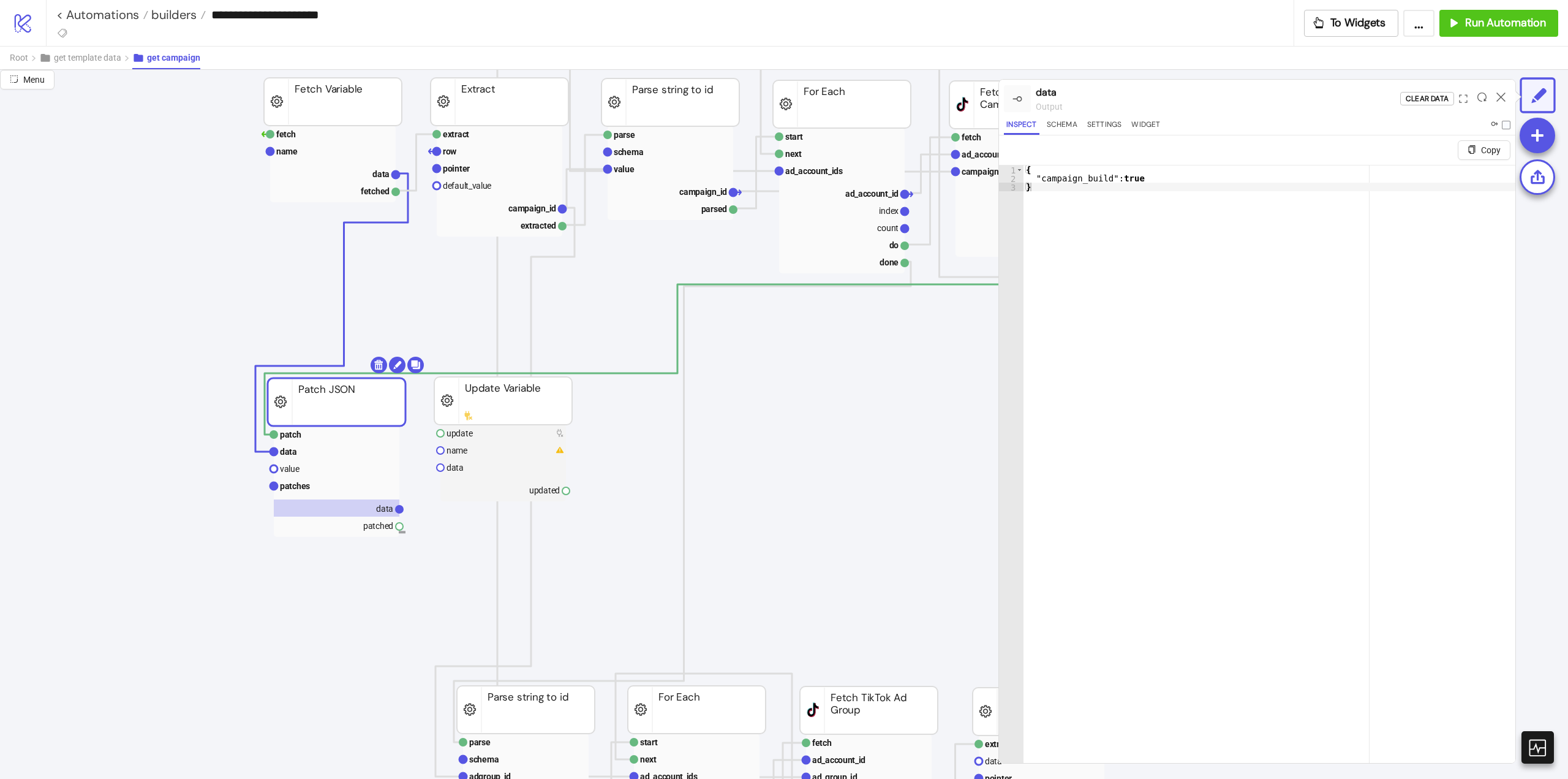
drag, startPoint x: 399, startPoint y: 530, endPoint x: 441, endPoint y: 506, distance: 48.4
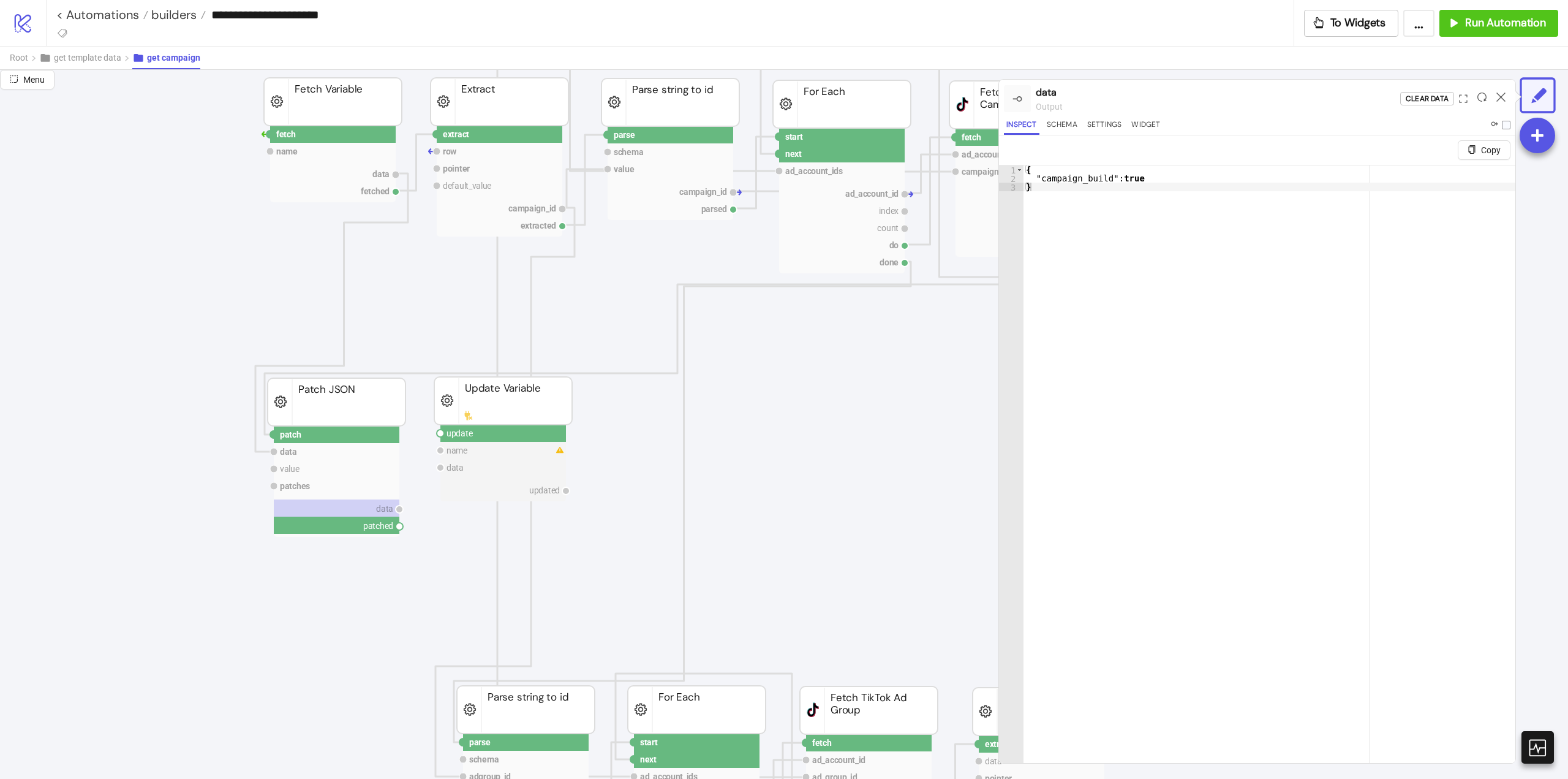
drag, startPoint x: 400, startPoint y: 525, endPoint x: 436, endPoint y: 530, distance: 36.3
click at [440, 432] on circle at bounding box center [440, 433] width 7 height 7
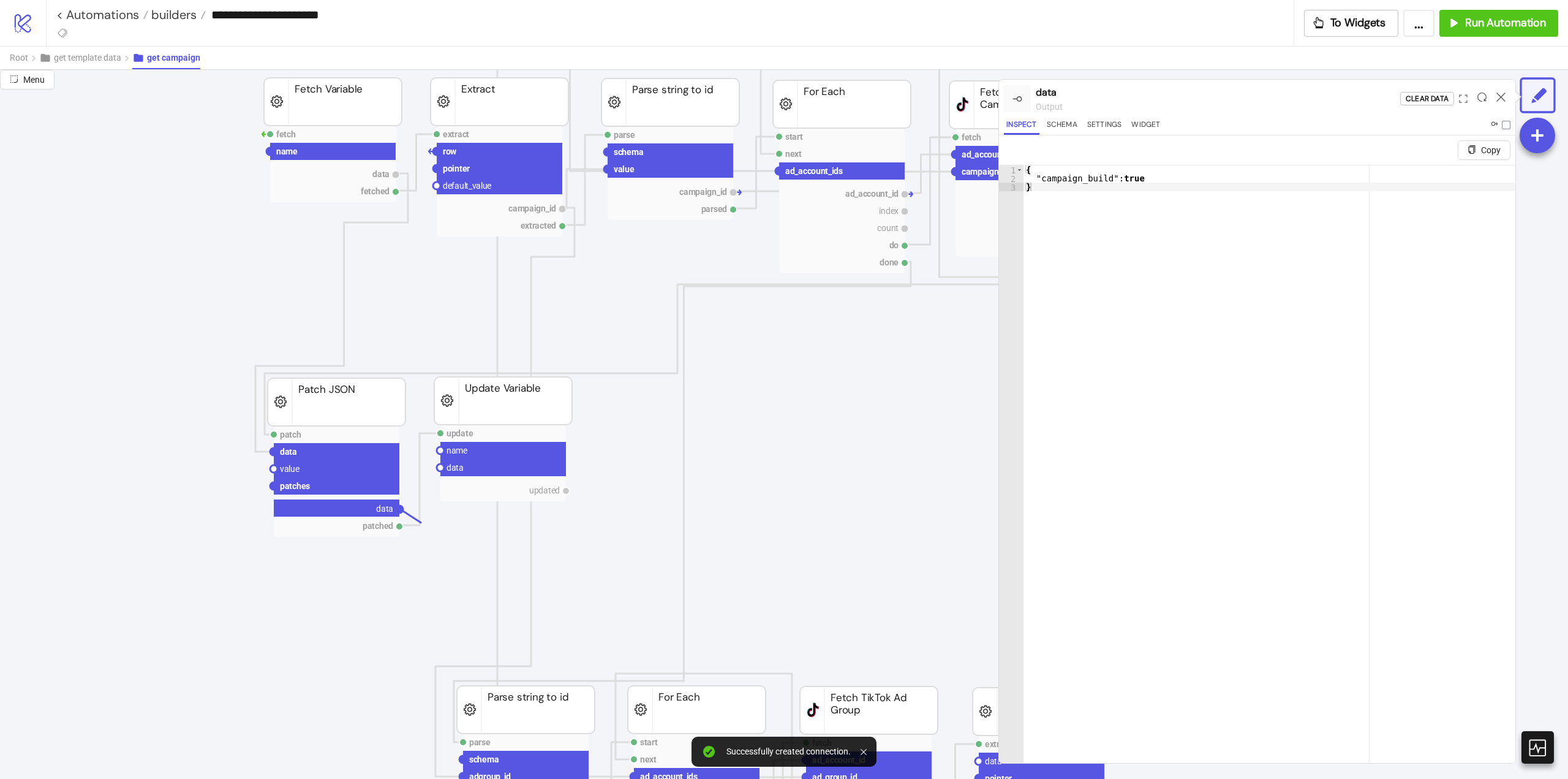
drag, startPoint x: 400, startPoint y: 510, endPoint x: 451, endPoint y: 522, distance: 52.4
click at [441, 467] on circle at bounding box center [440, 467] width 7 height 7
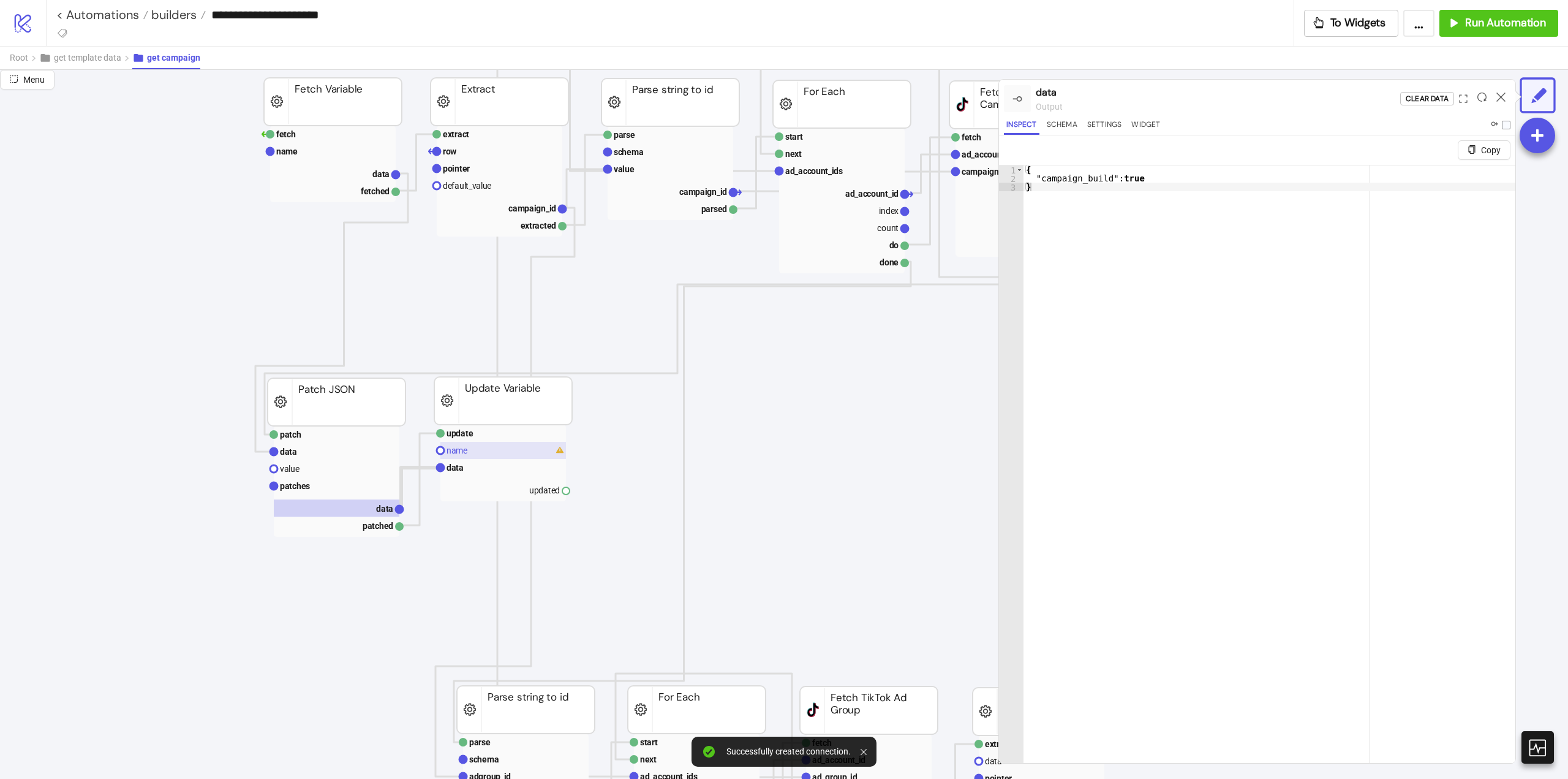
click at [471, 446] on rect at bounding box center [503, 450] width 126 height 17
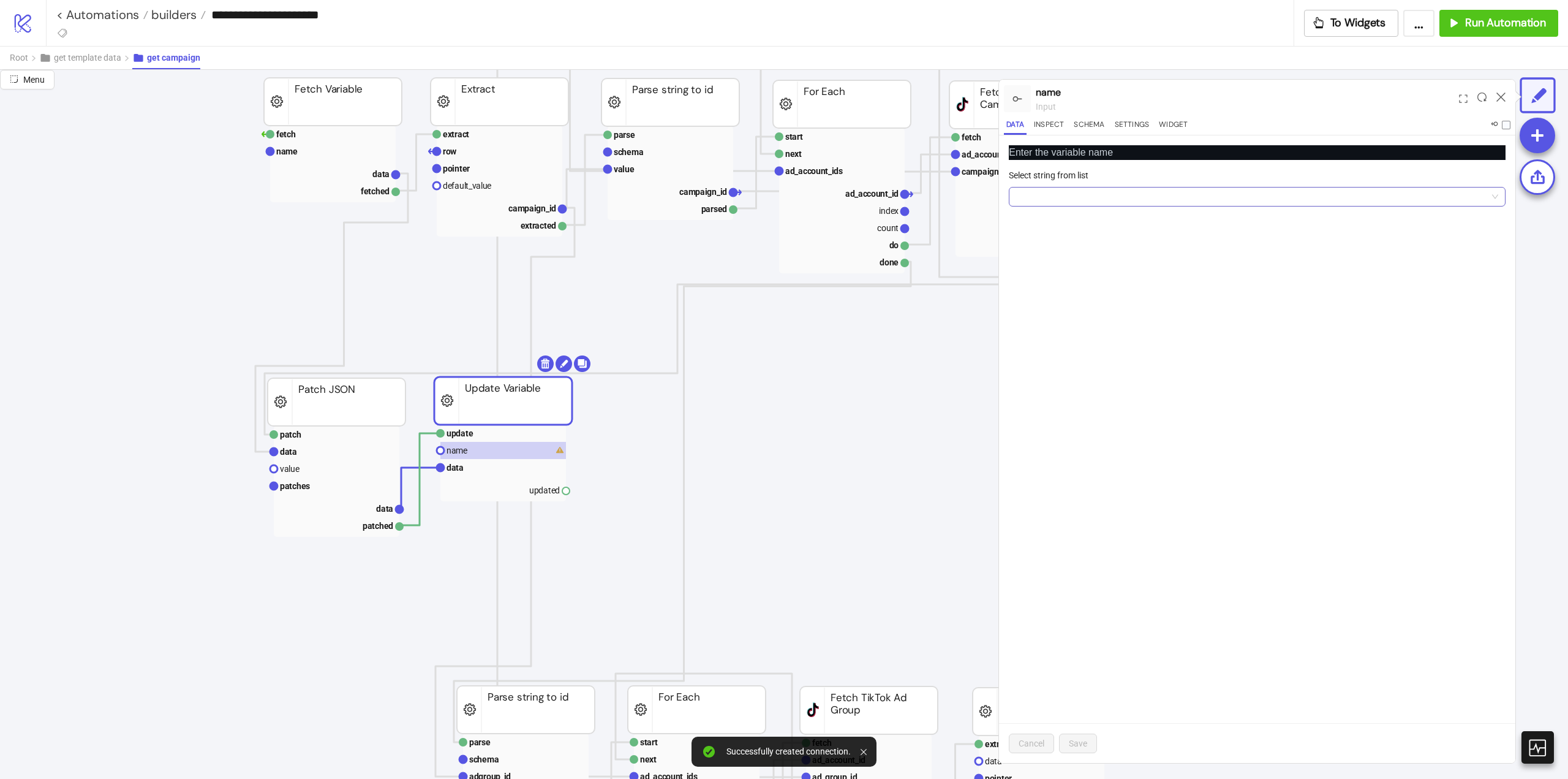
click at [1060, 192] on input "Select string from list" at bounding box center [1252, 197] width 471 height 18
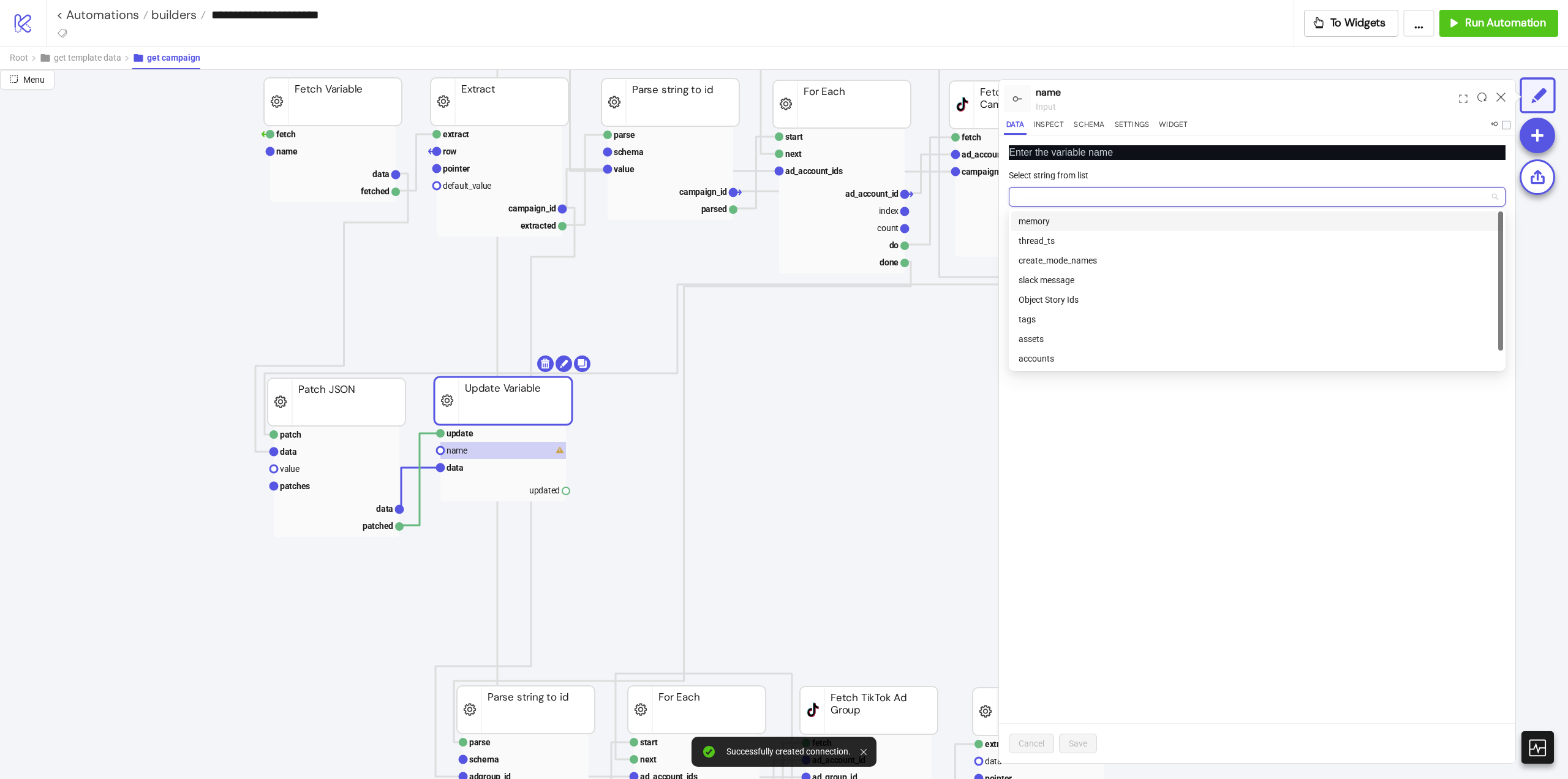
click at [1062, 224] on div "memory" at bounding box center [1257, 221] width 477 height 13
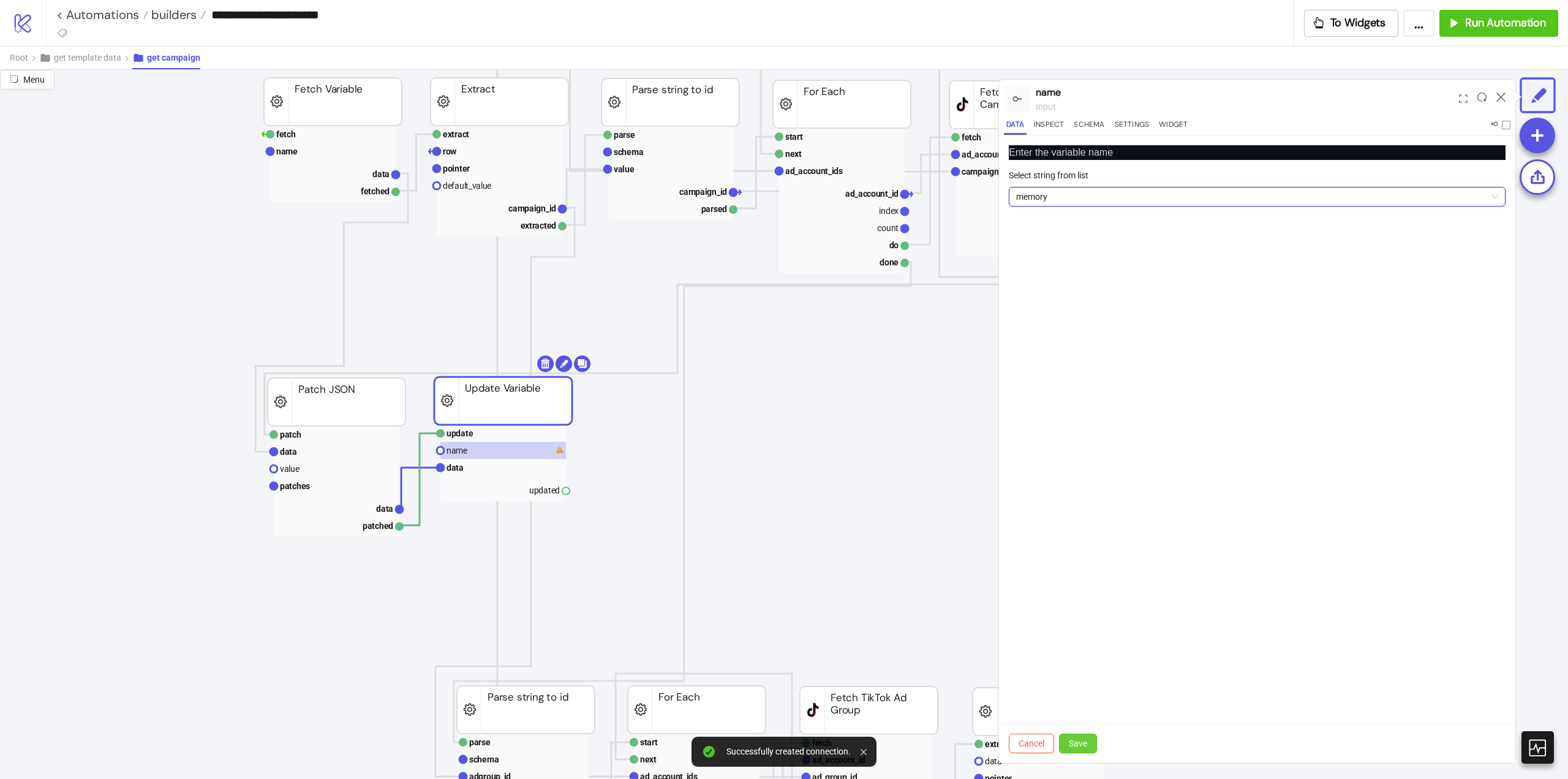
click at [1075, 740] on span "Save" at bounding box center [1078, 743] width 18 height 10
click at [459, 435] on text "update" at bounding box center [460, 433] width 27 height 10
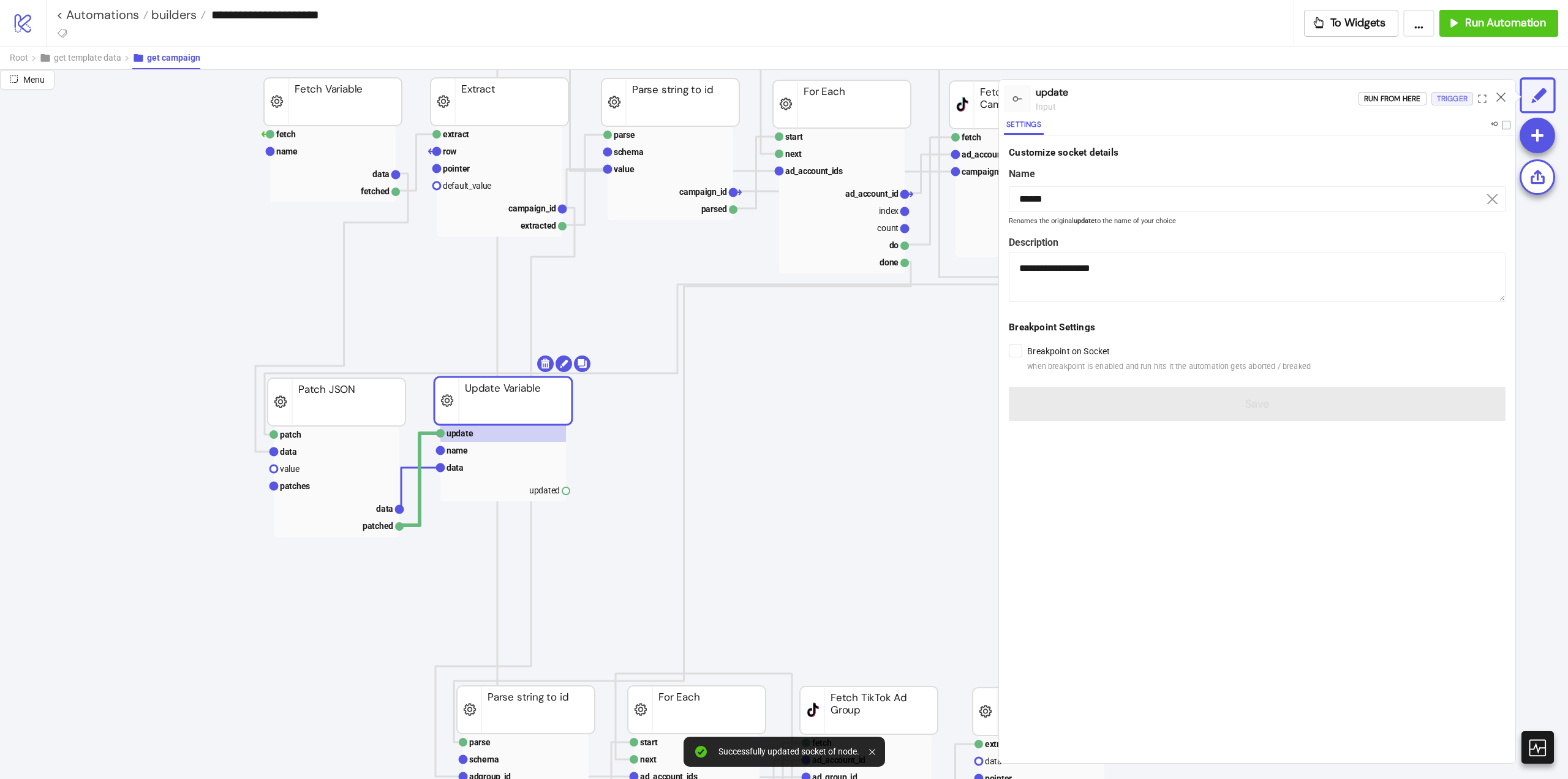
click at [1454, 102] on div "Trigger" at bounding box center [1452, 99] width 31 height 14
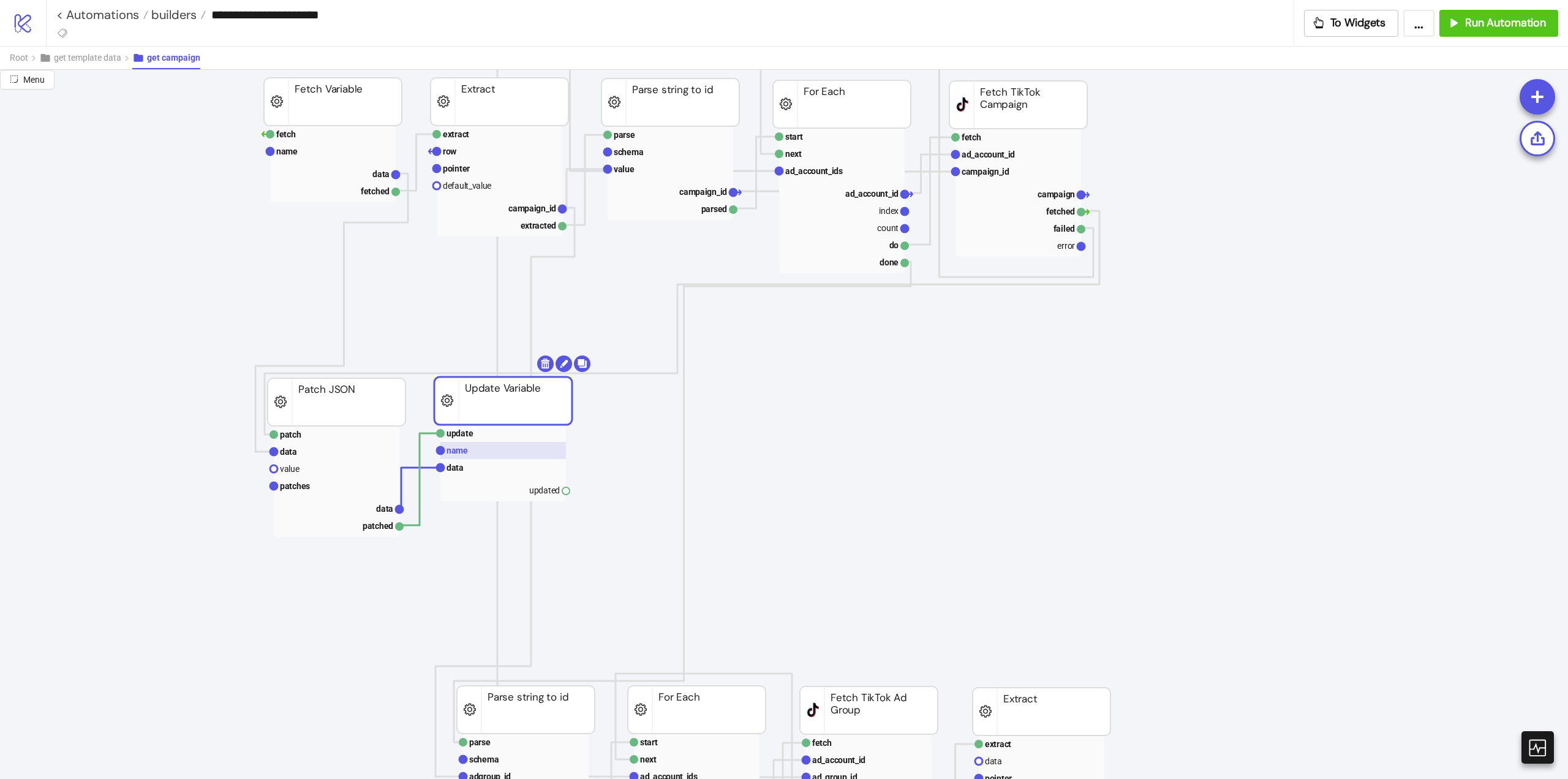
click at [488, 447] on rect at bounding box center [503, 450] width 126 height 17
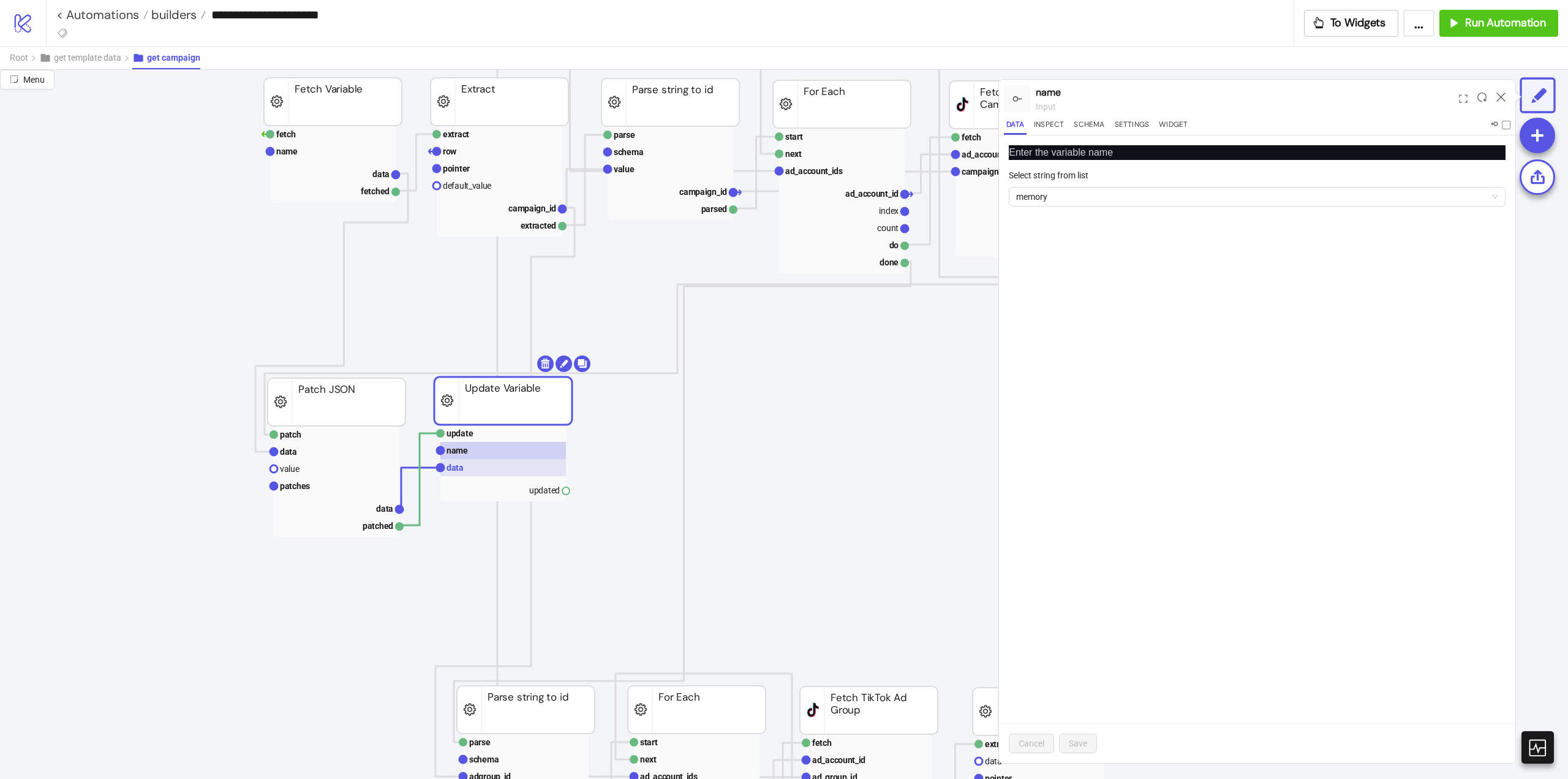
click at [481, 464] on rect at bounding box center [503, 467] width 126 height 17
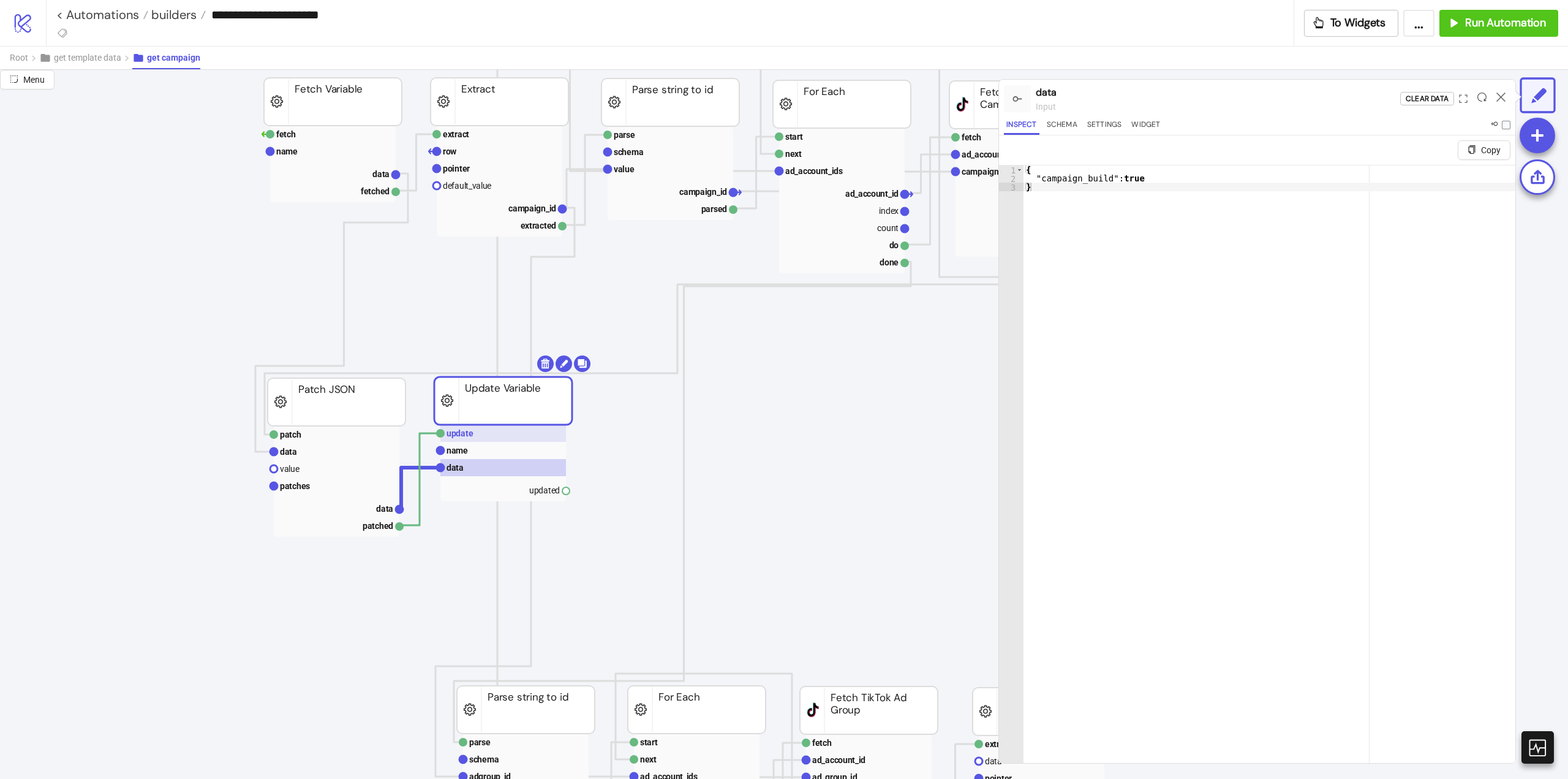
click at [506, 437] on rect at bounding box center [503, 433] width 126 height 17
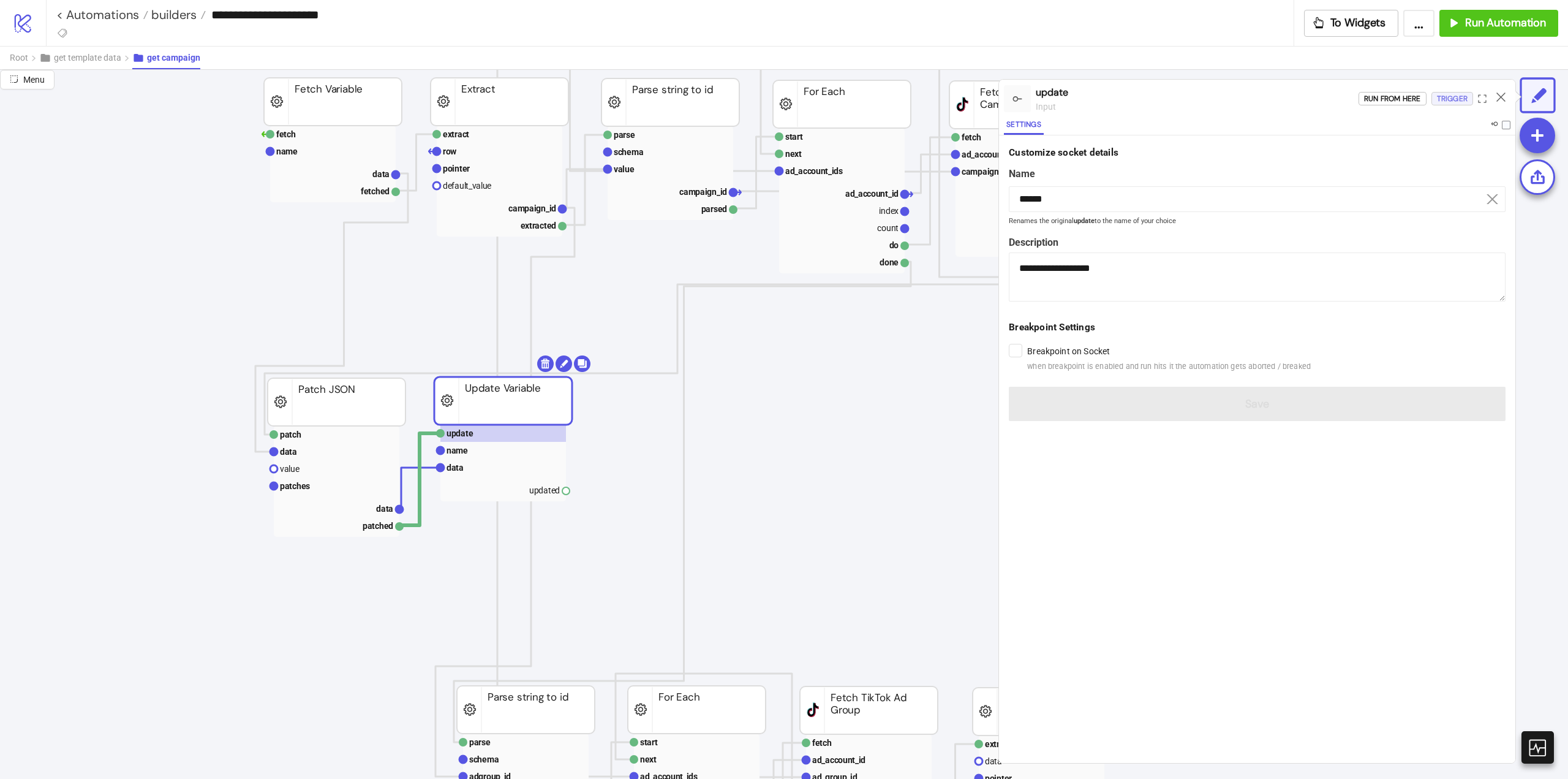
click at [1463, 96] on div "Trigger" at bounding box center [1452, 99] width 31 height 14
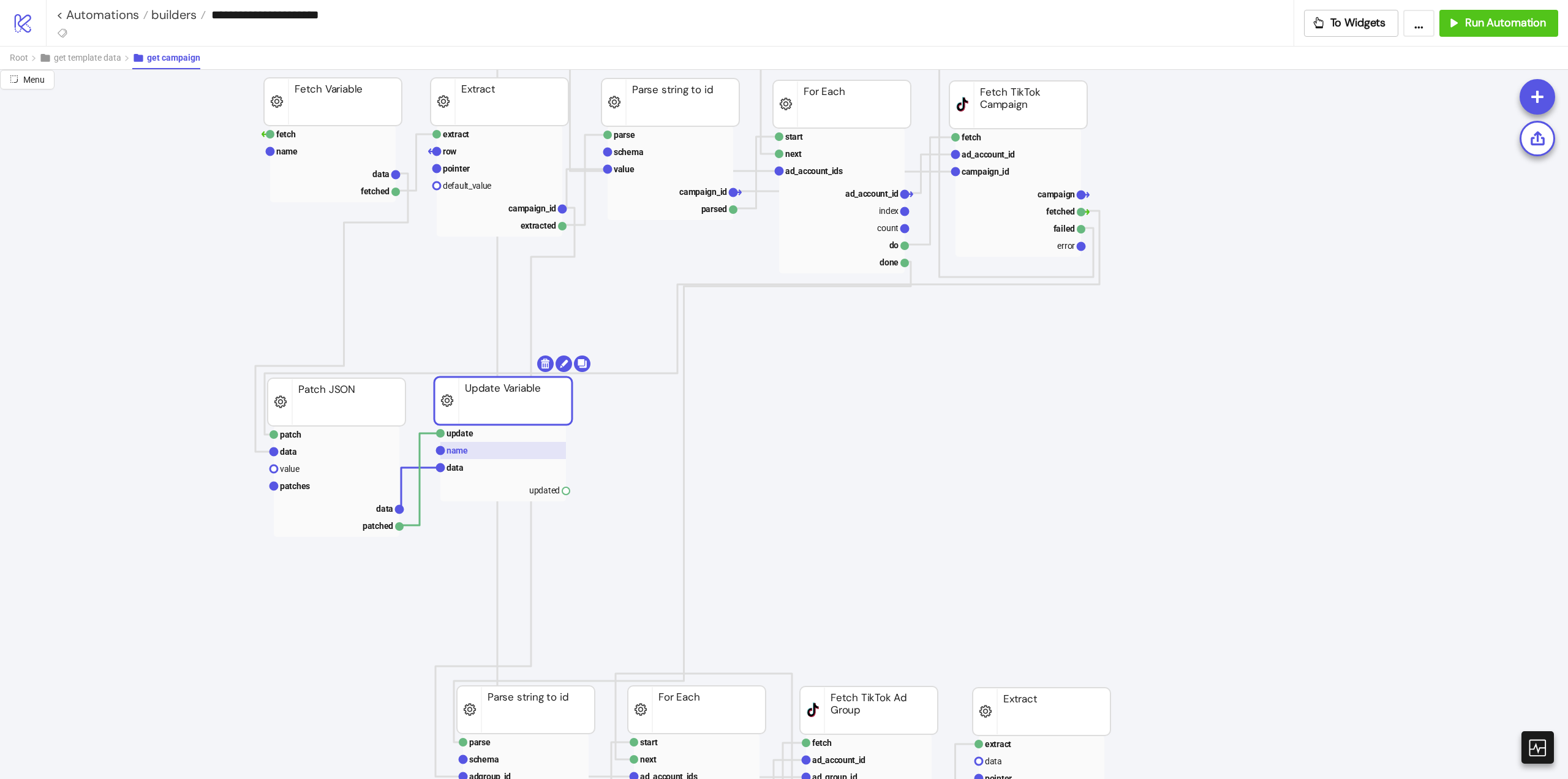
click at [484, 452] on rect at bounding box center [503, 450] width 126 height 17
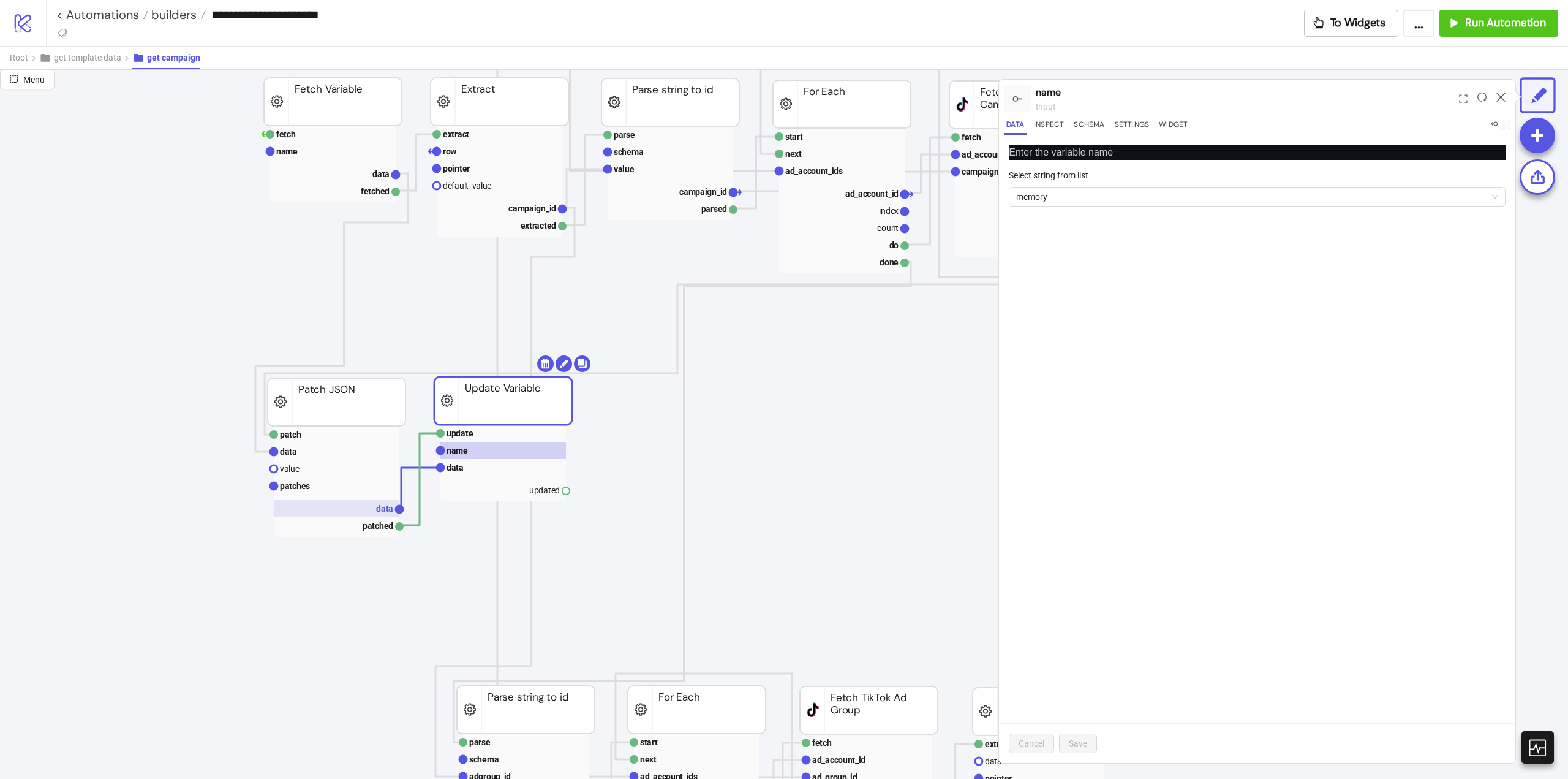
click at [382, 511] on text "data" at bounding box center [385, 508] width 17 height 10
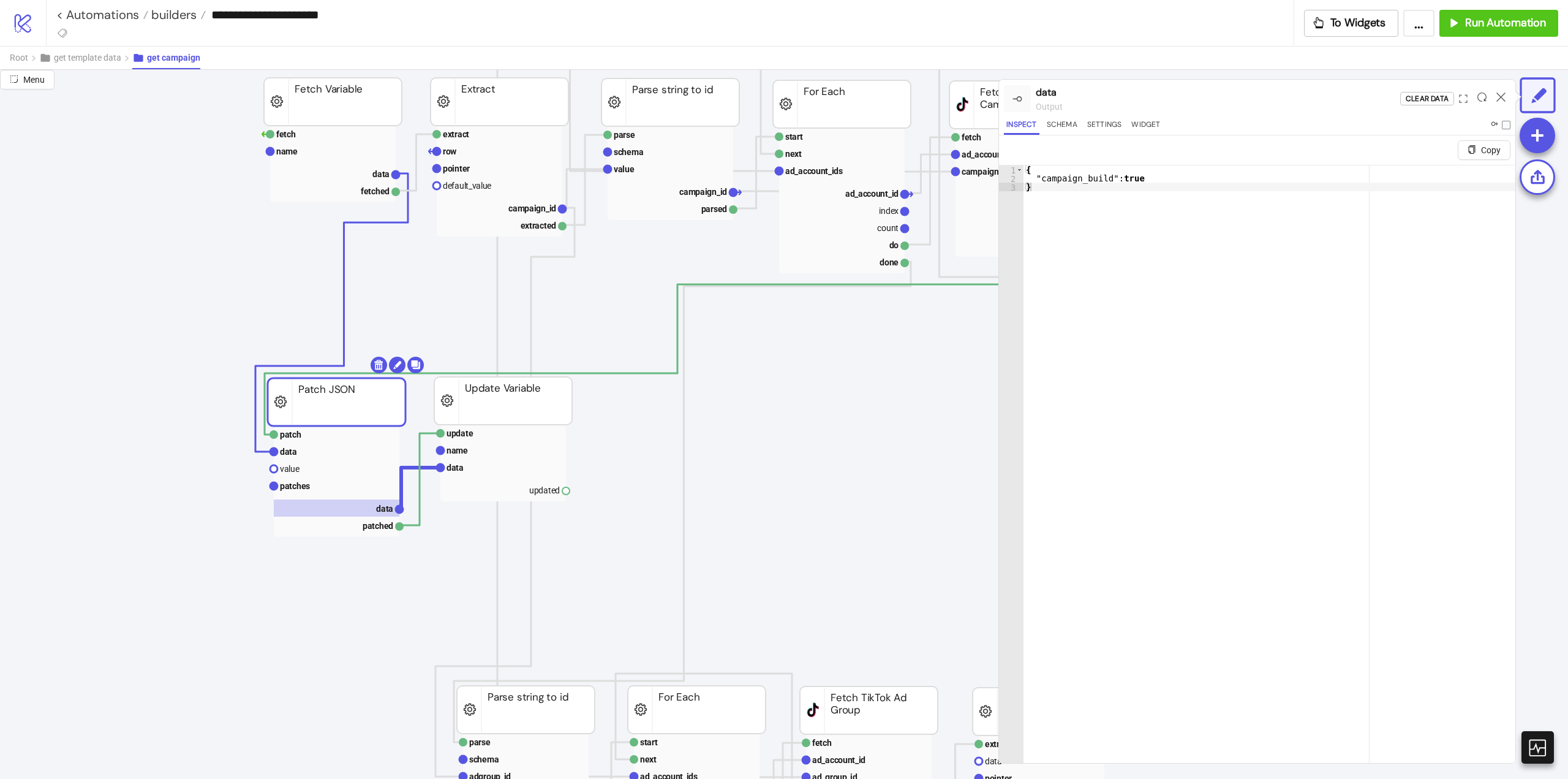
click at [493, 476] on rect at bounding box center [503, 463] width 126 height 77
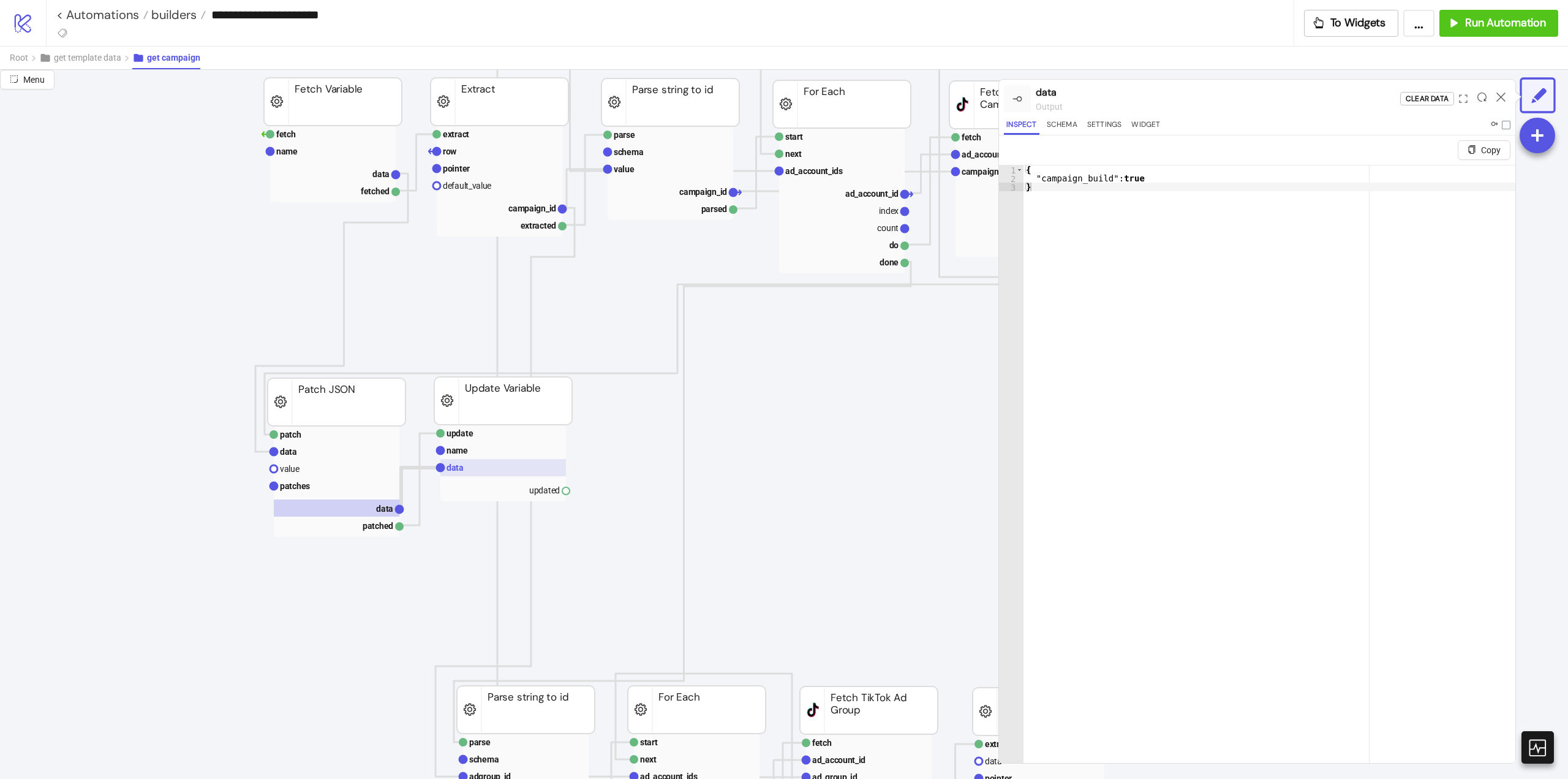
click at [482, 463] on rect at bounding box center [503, 467] width 126 height 17
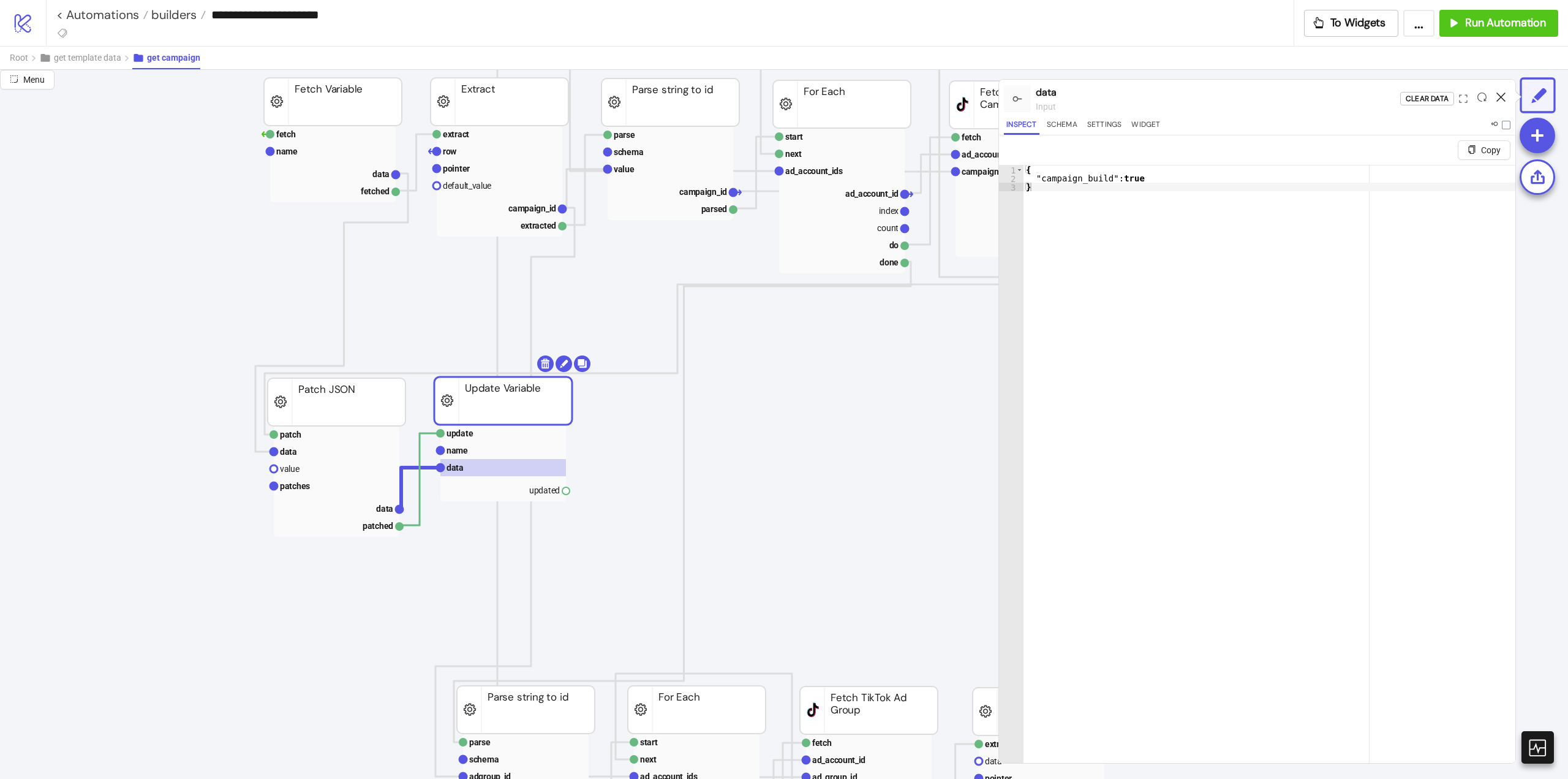
click at [1502, 101] on icon at bounding box center [1501, 97] width 9 height 9
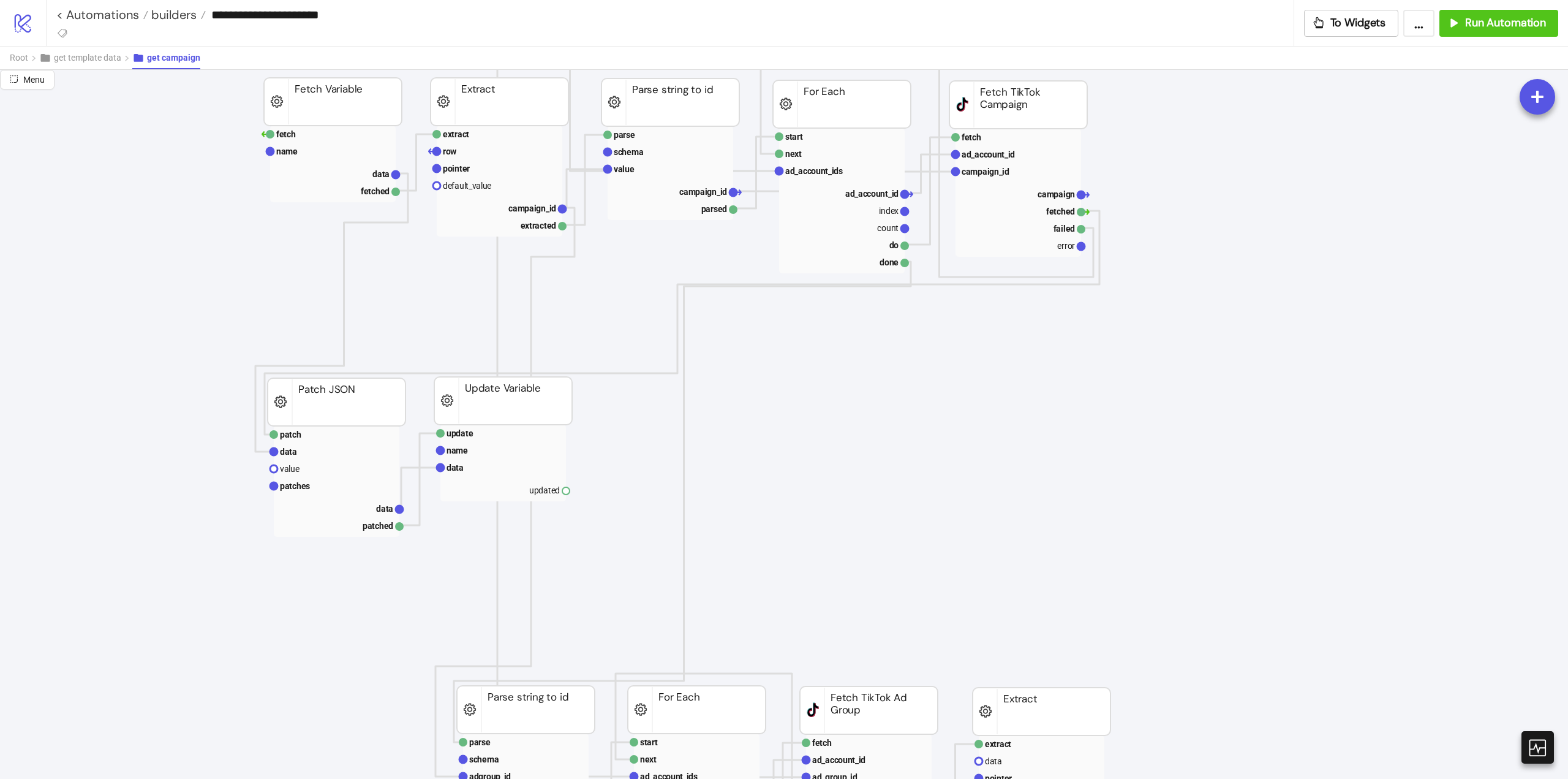
scroll to position [368, 0]
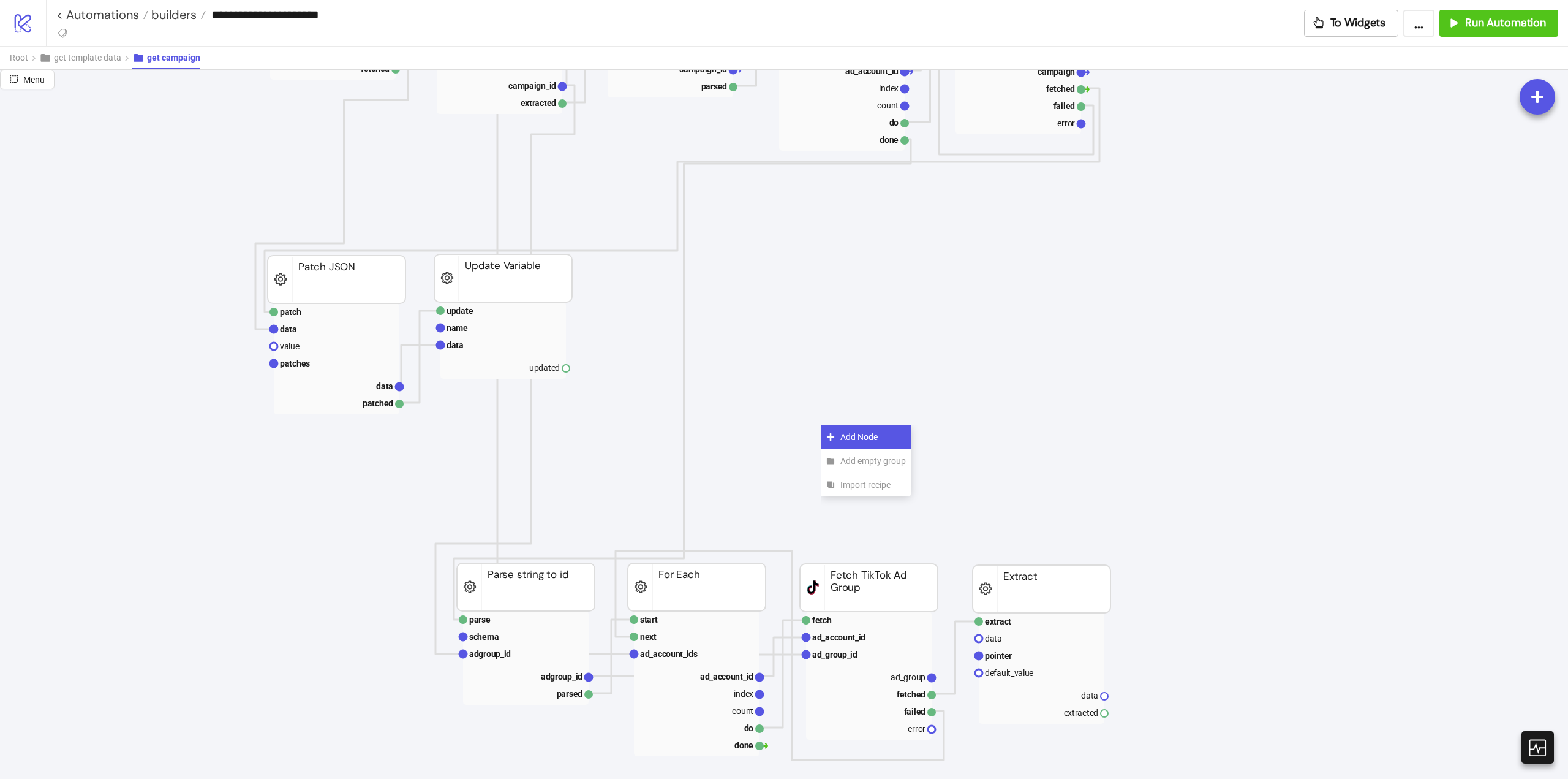
click at [840, 436] on div "Add Node" at bounding box center [865, 437] width 90 height 24
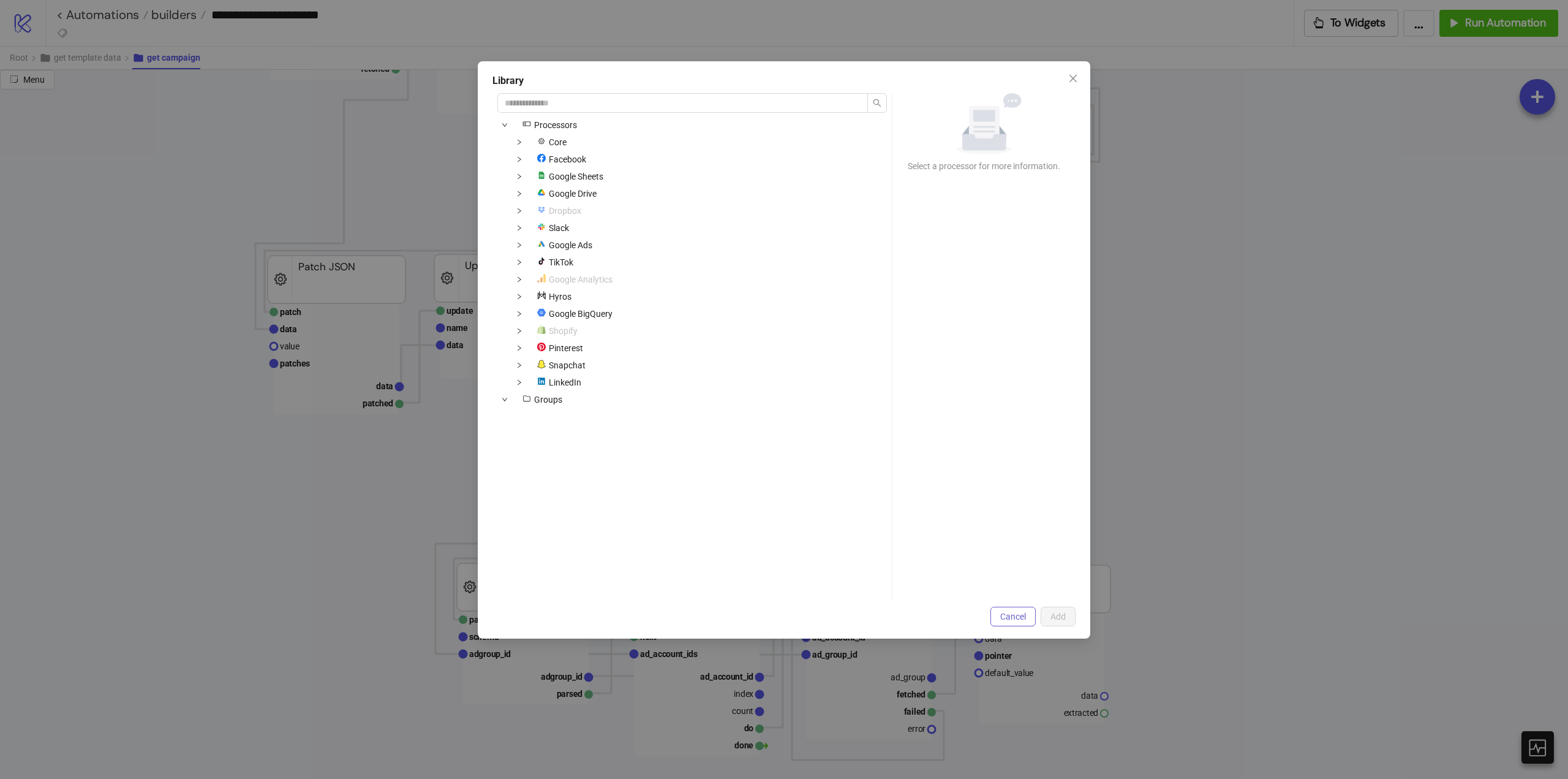
click at [1012, 611] on span "Cancel" at bounding box center [1013, 616] width 26 height 10
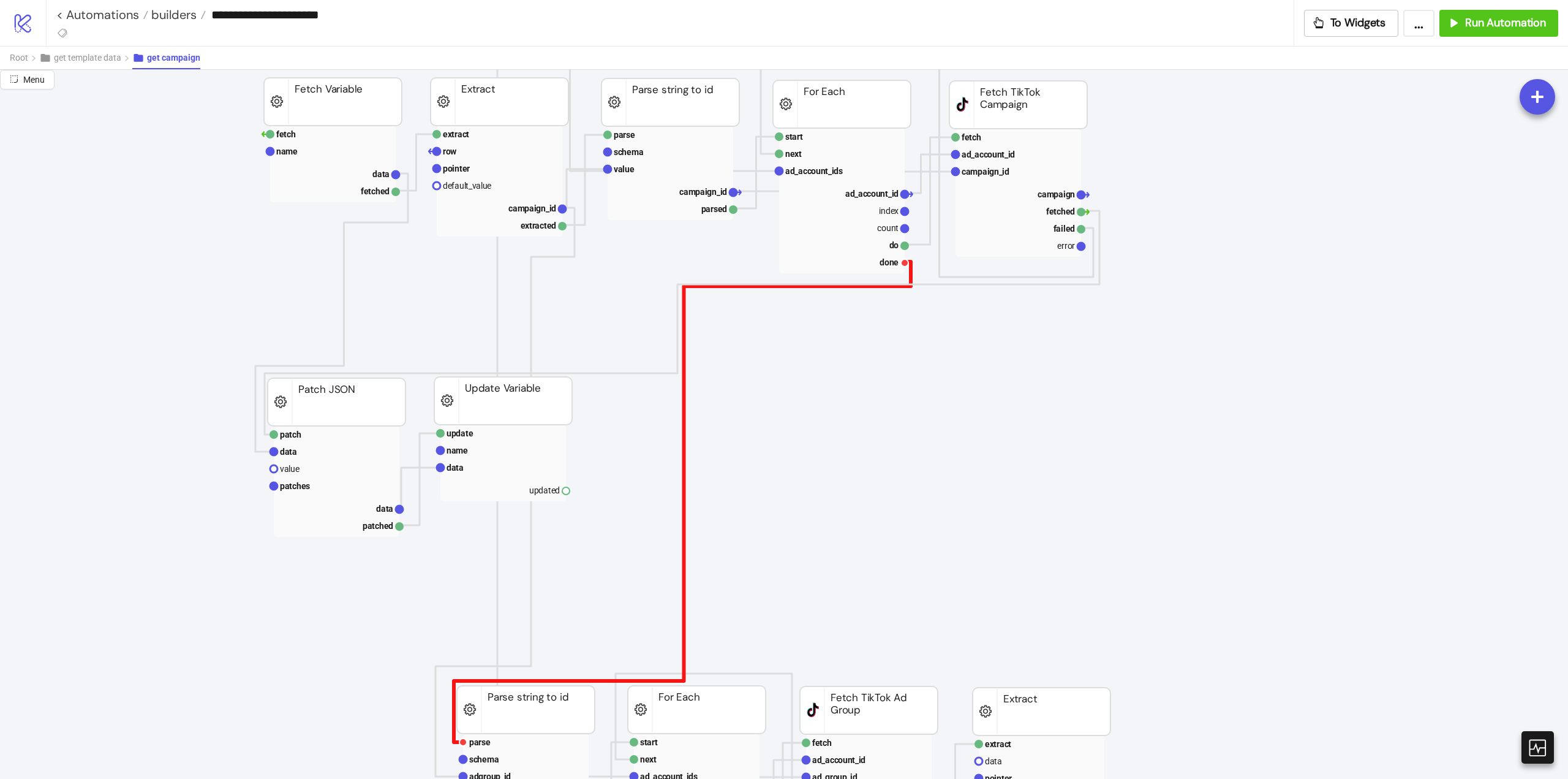
scroll to position [429, 0]
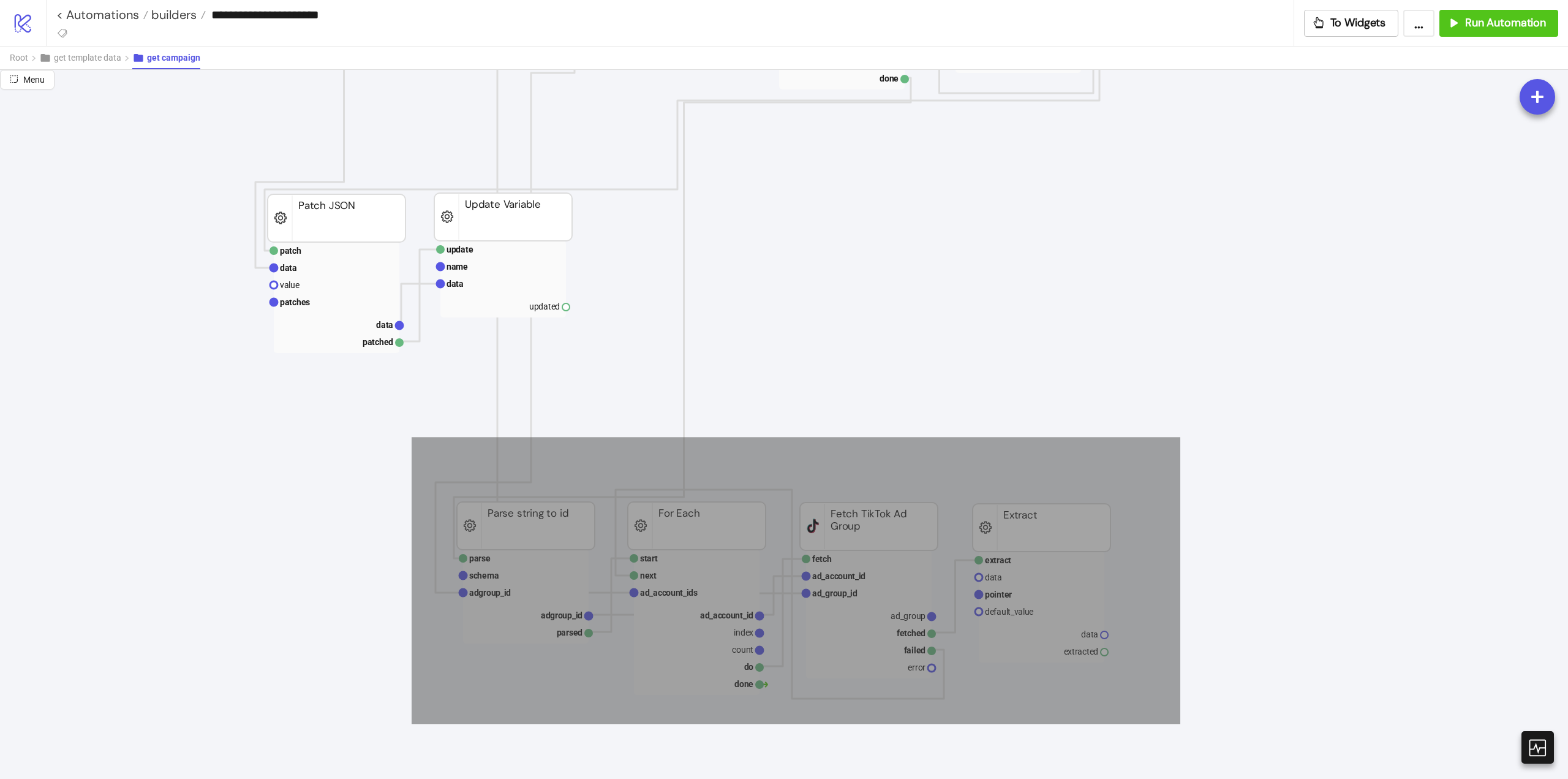
drag, startPoint x: 733, startPoint y: 579, endPoint x: 1180, endPoint y: 726, distance: 470.6
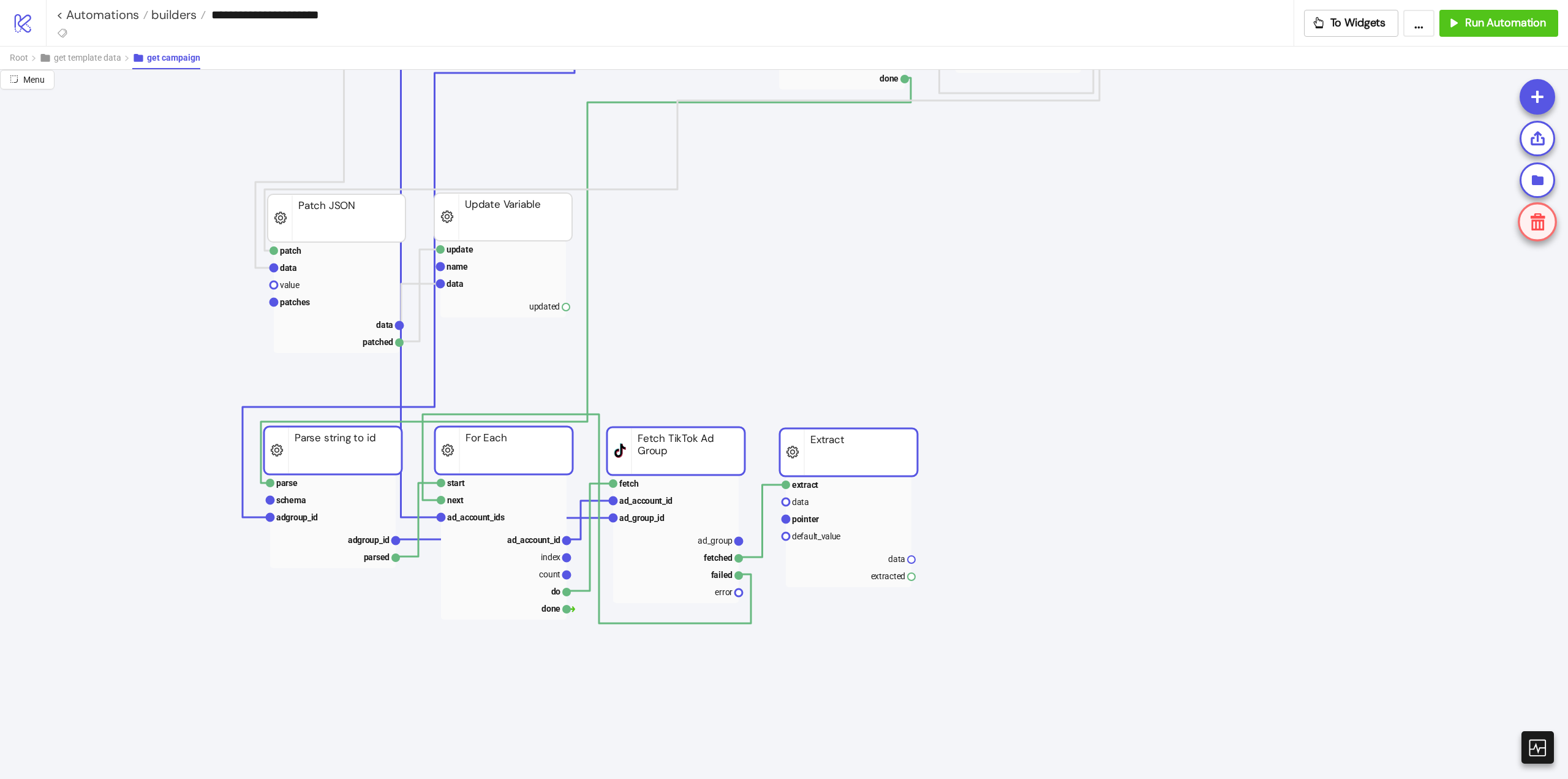
drag, startPoint x: 1024, startPoint y: 534, endPoint x: 843, endPoint y: 462, distance: 194.8
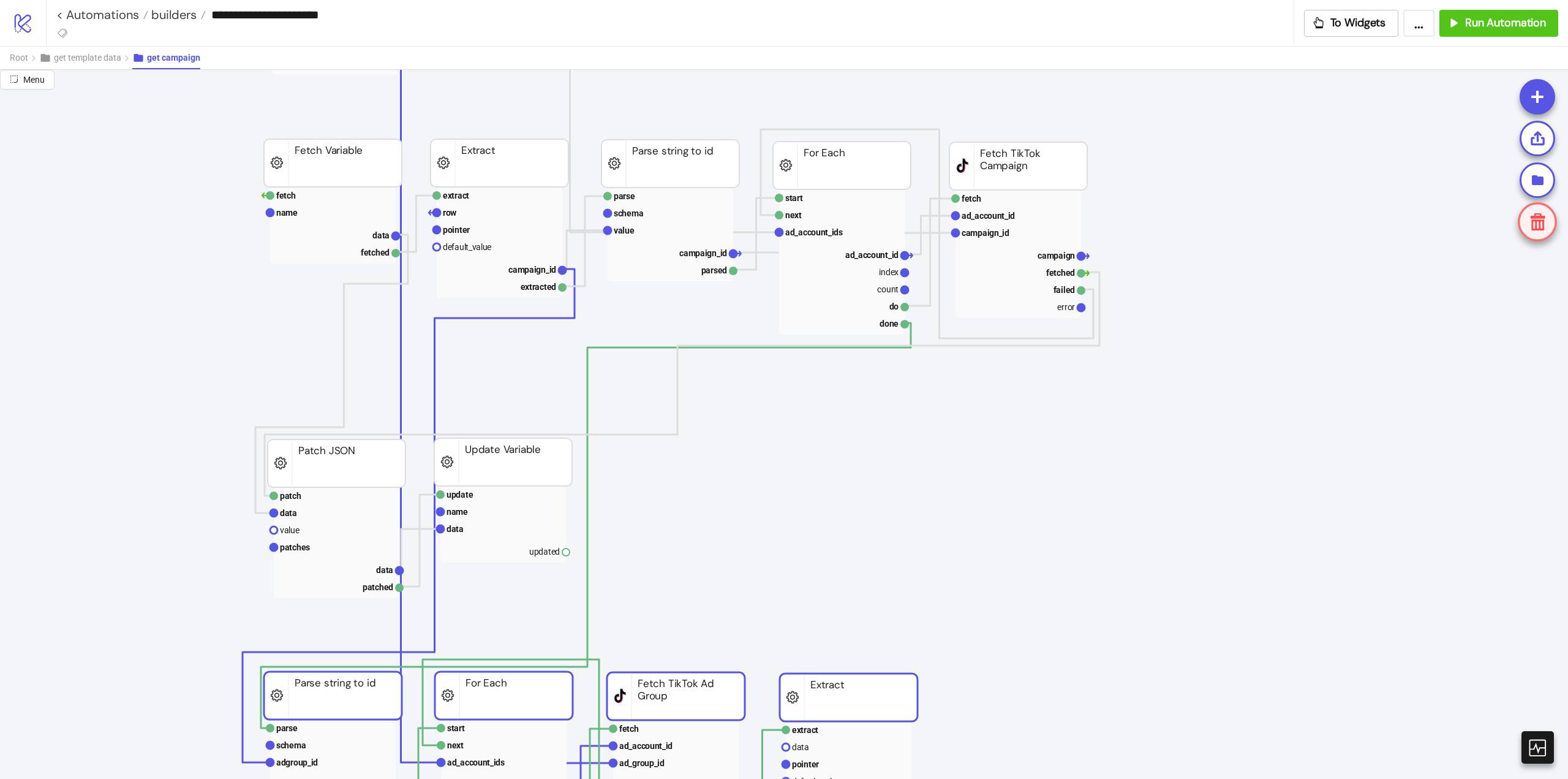
drag, startPoint x: 736, startPoint y: 525, endPoint x: 588, endPoint y: 502, distance: 149.8
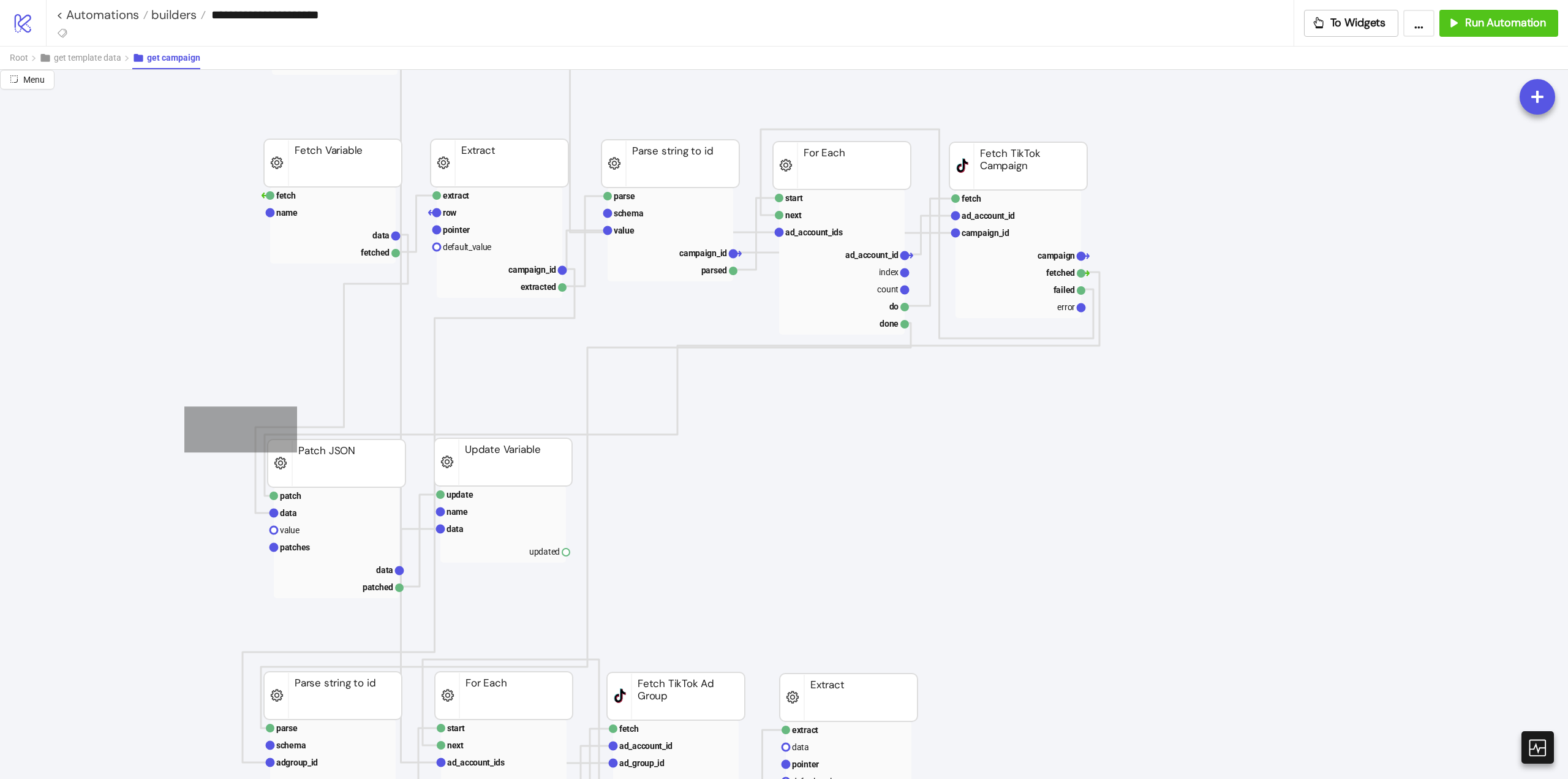
drag, startPoint x: 318, startPoint y: 460, endPoint x: 681, endPoint y: 582, distance: 383.0
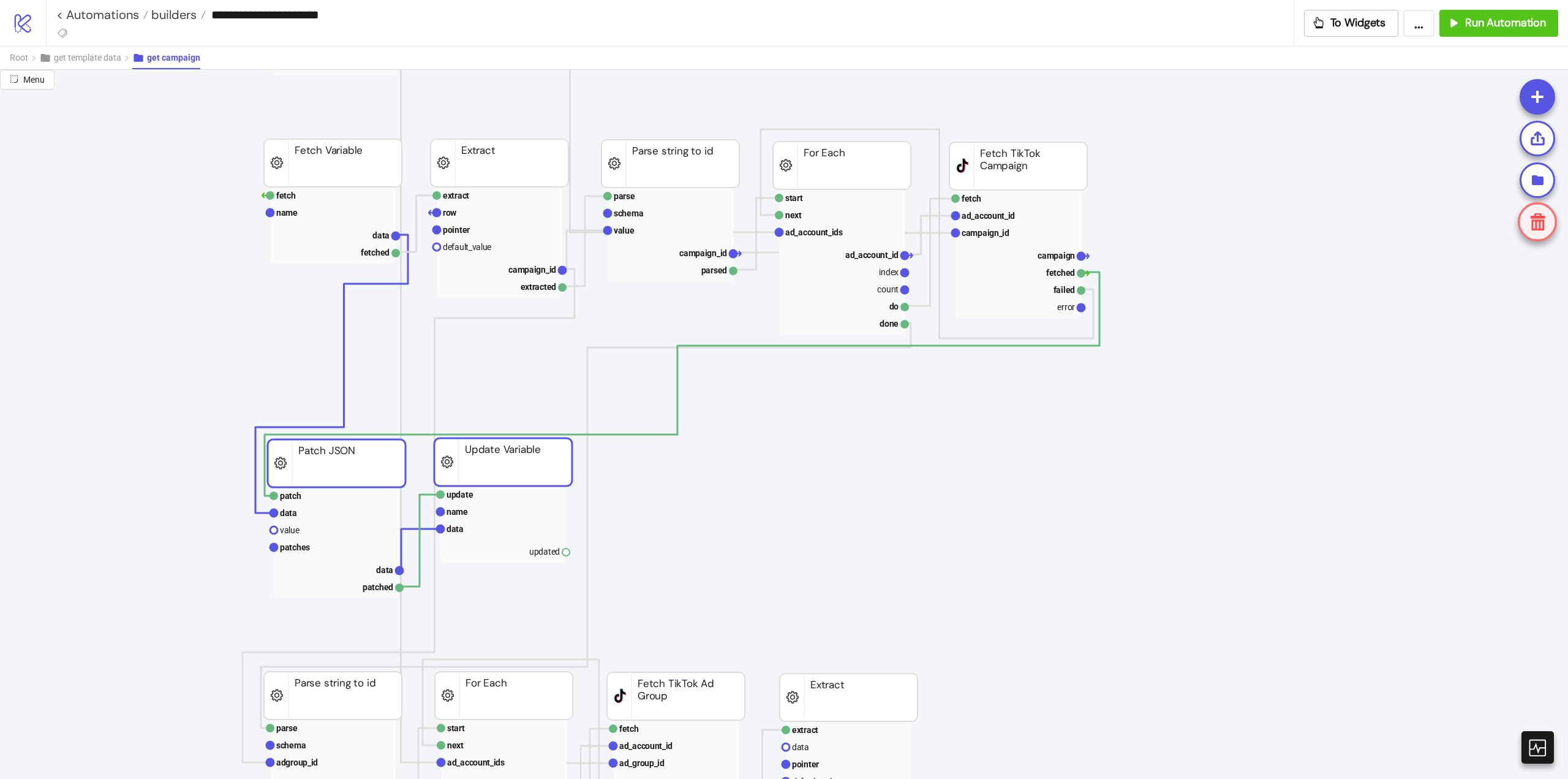
click at [389, 476] on rect at bounding box center [336, 463] width 138 height 48
click at [419, 423] on body "**********" at bounding box center [784, 389] width 1568 height 779
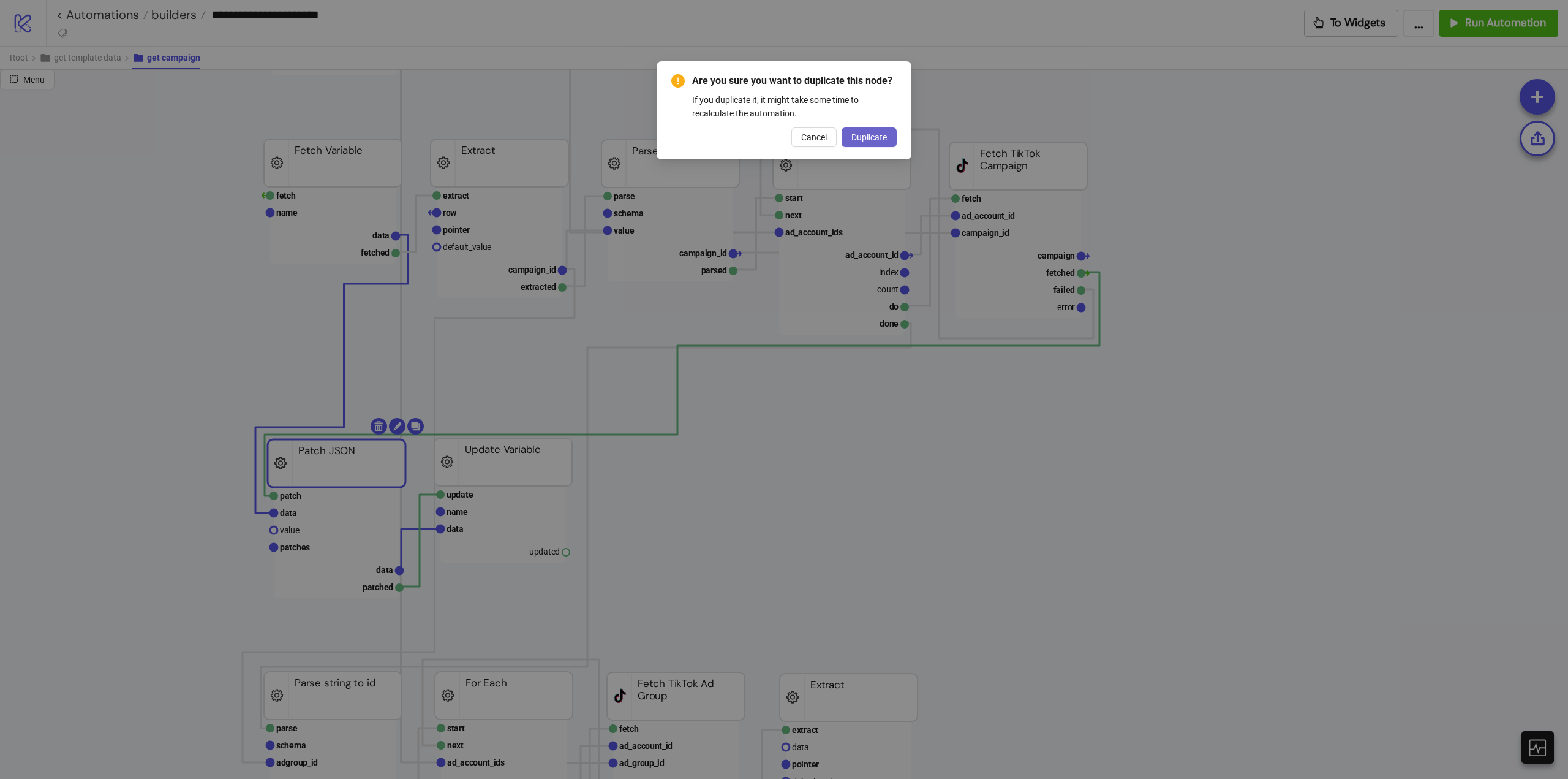
click at [879, 140] on span "Duplicate" at bounding box center [870, 137] width 35 height 10
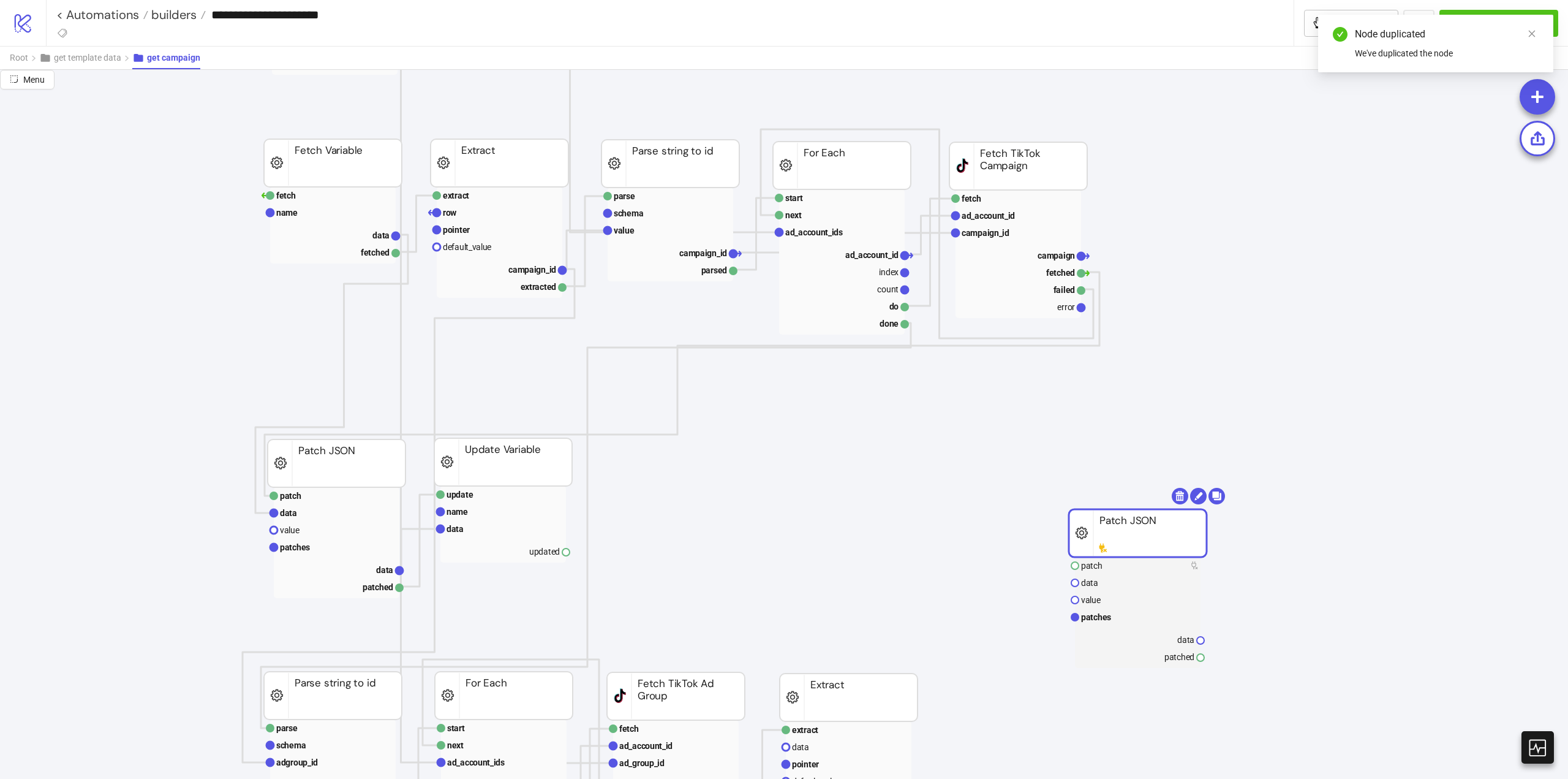
drag, startPoint x: 359, startPoint y: 472, endPoint x: 1151, endPoint y: 533, distance: 794.3
click at [1151, 533] on rect at bounding box center [1138, 533] width 138 height 48
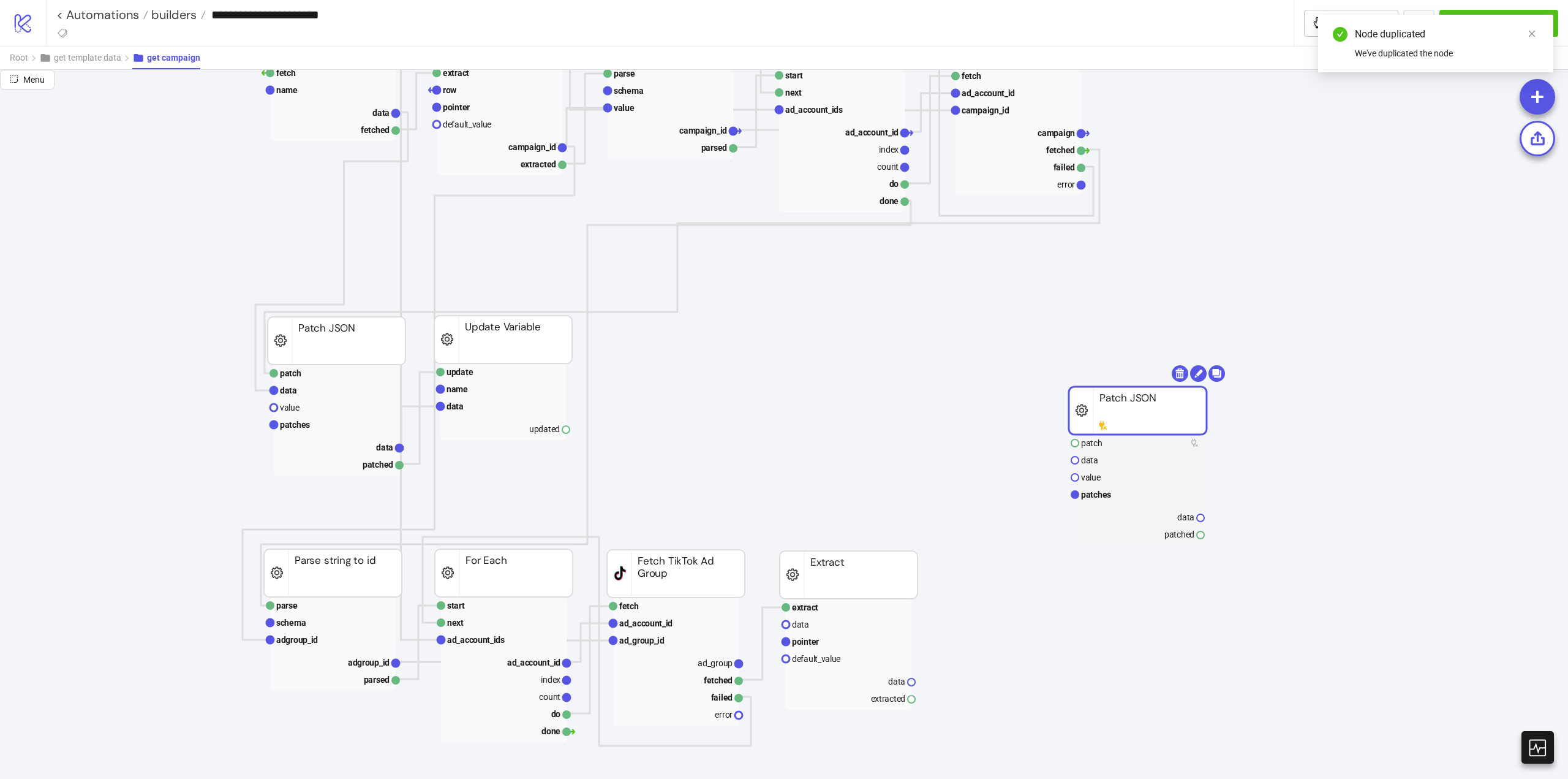
scroll to position [368, 0]
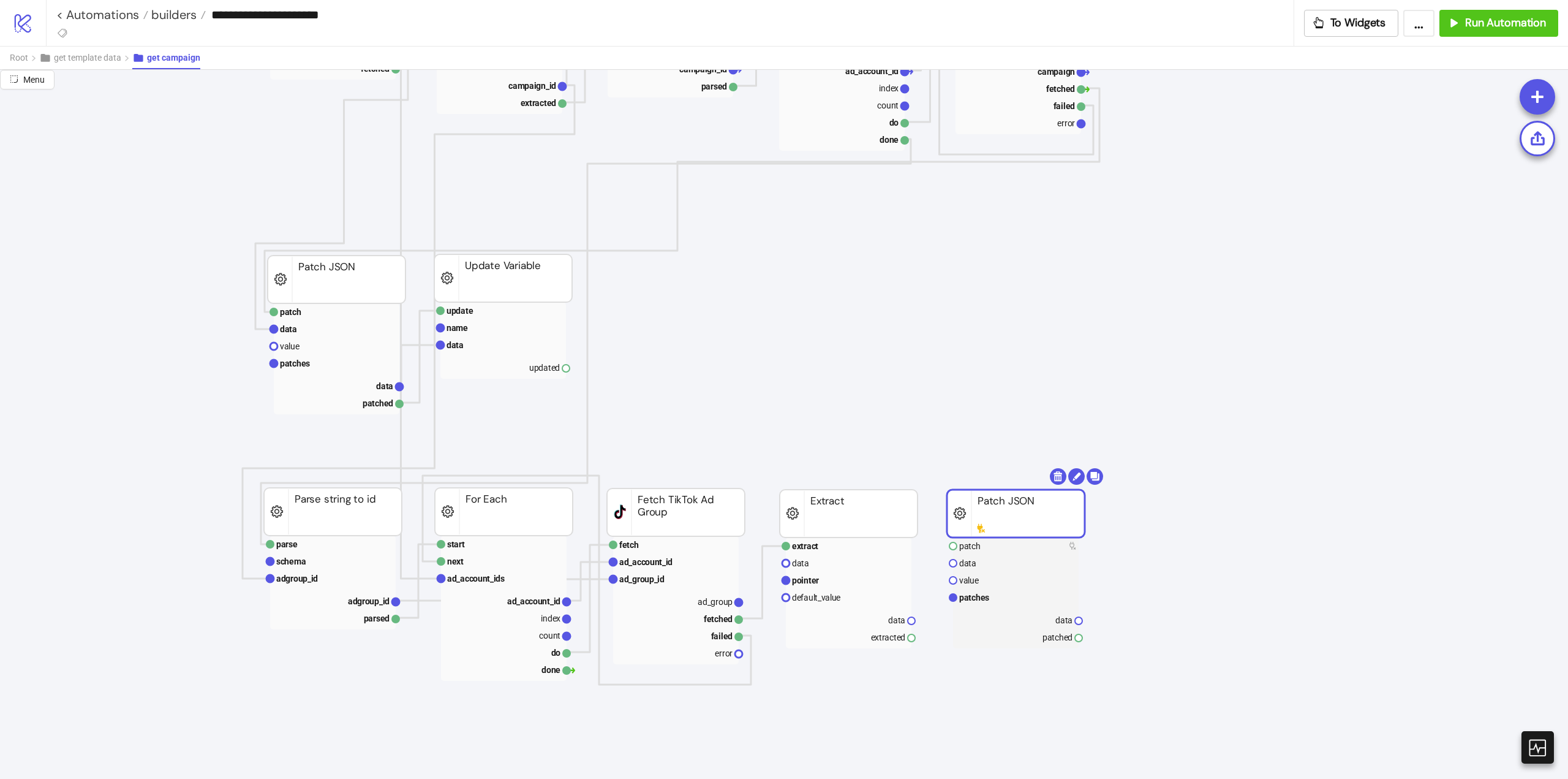
drag, startPoint x: 1117, startPoint y: 347, endPoint x: 995, endPoint y: 511, distance: 204.4
click at [995, 511] on rect at bounding box center [1016, 513] width 138 height 48
click at [893, 622] on text "data" at bounding box center [897, 620] width 17 height 10
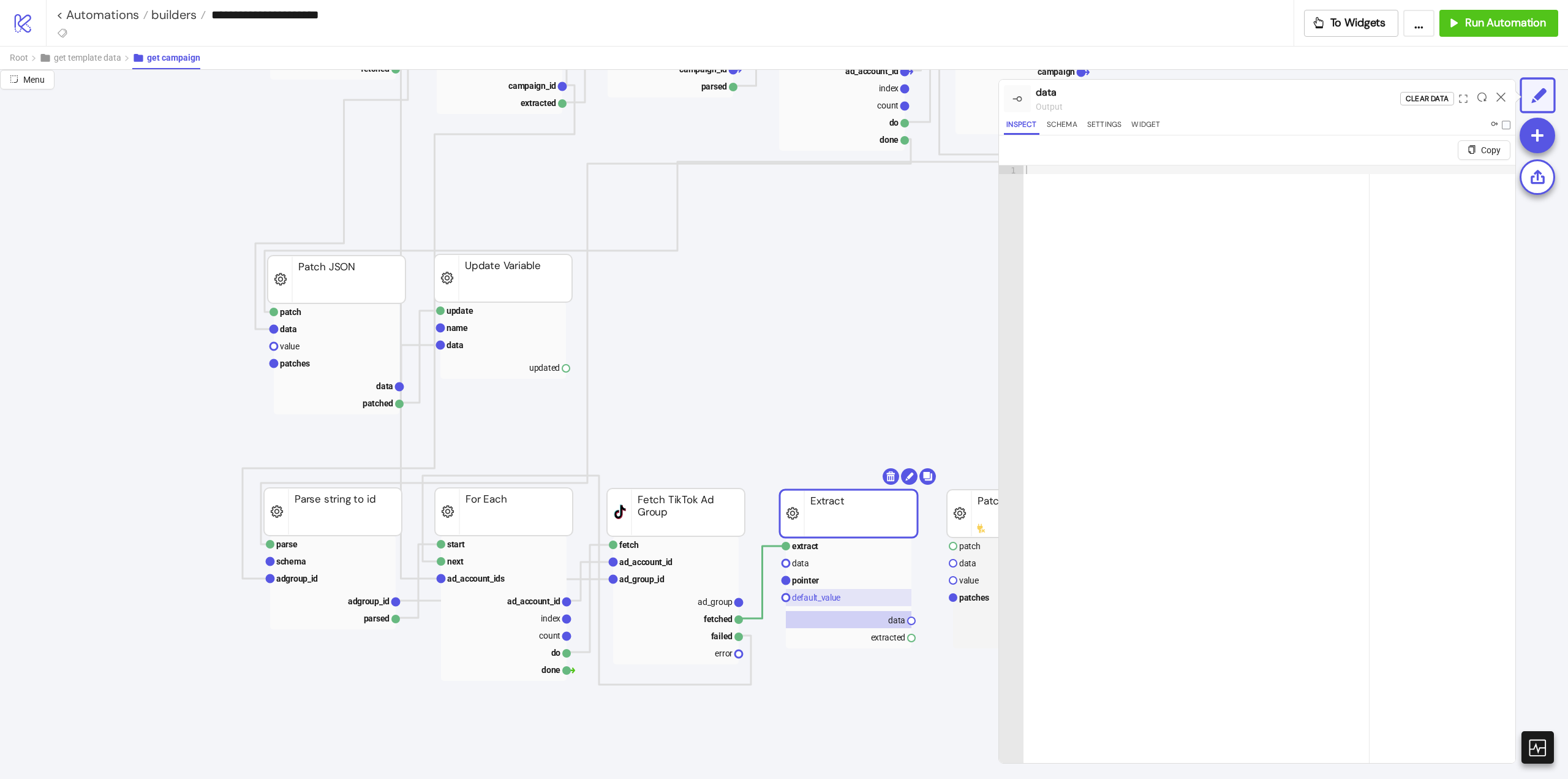
scroll to position [368, 184]
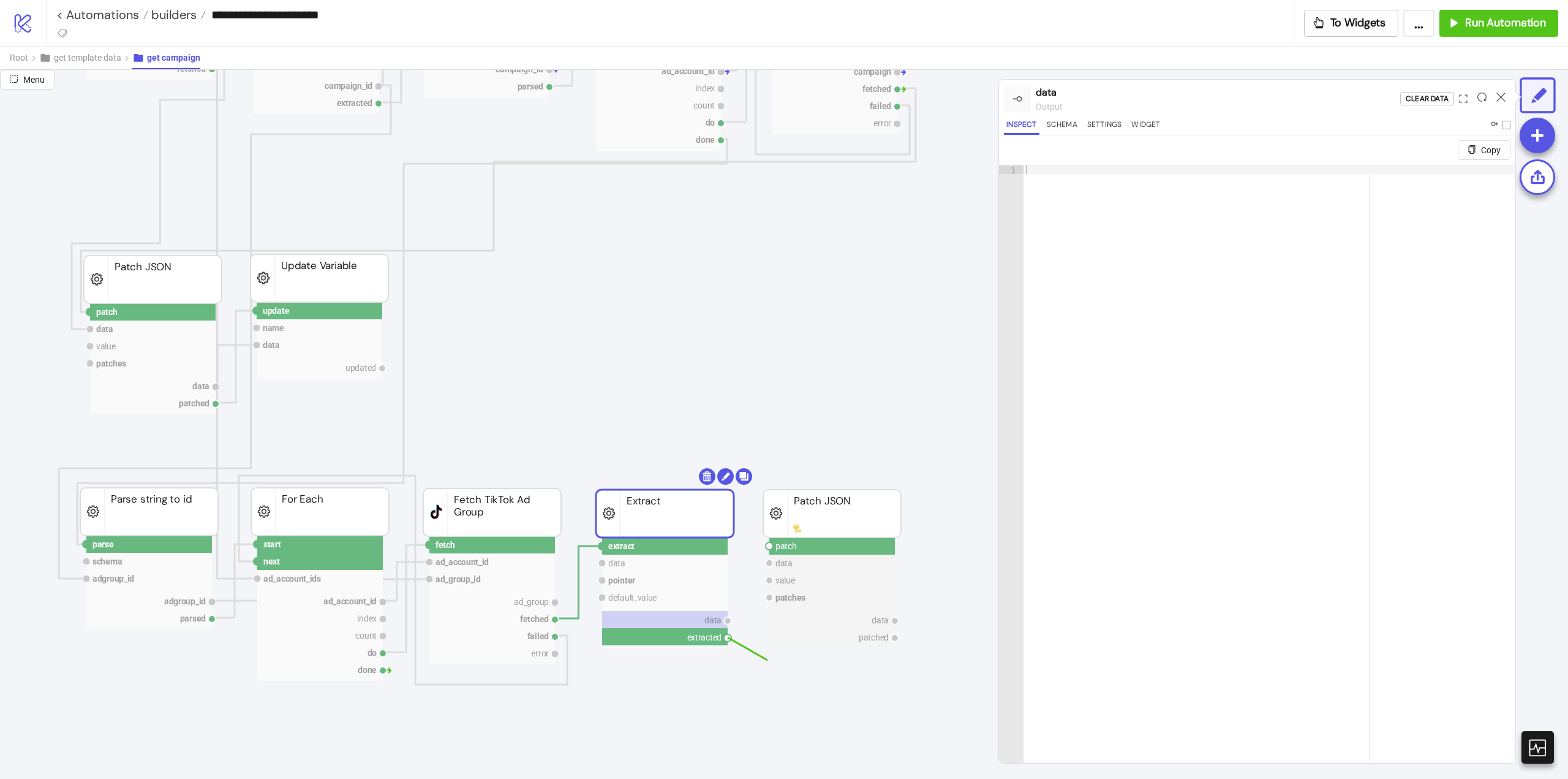
drag, startPoint x: 730, startPoint y: 642, endPoint x: 789, endPoint y: 648, distance: 59.3
click at [769, 545] on circle at bounding box center [769, 546] width 7 height 7
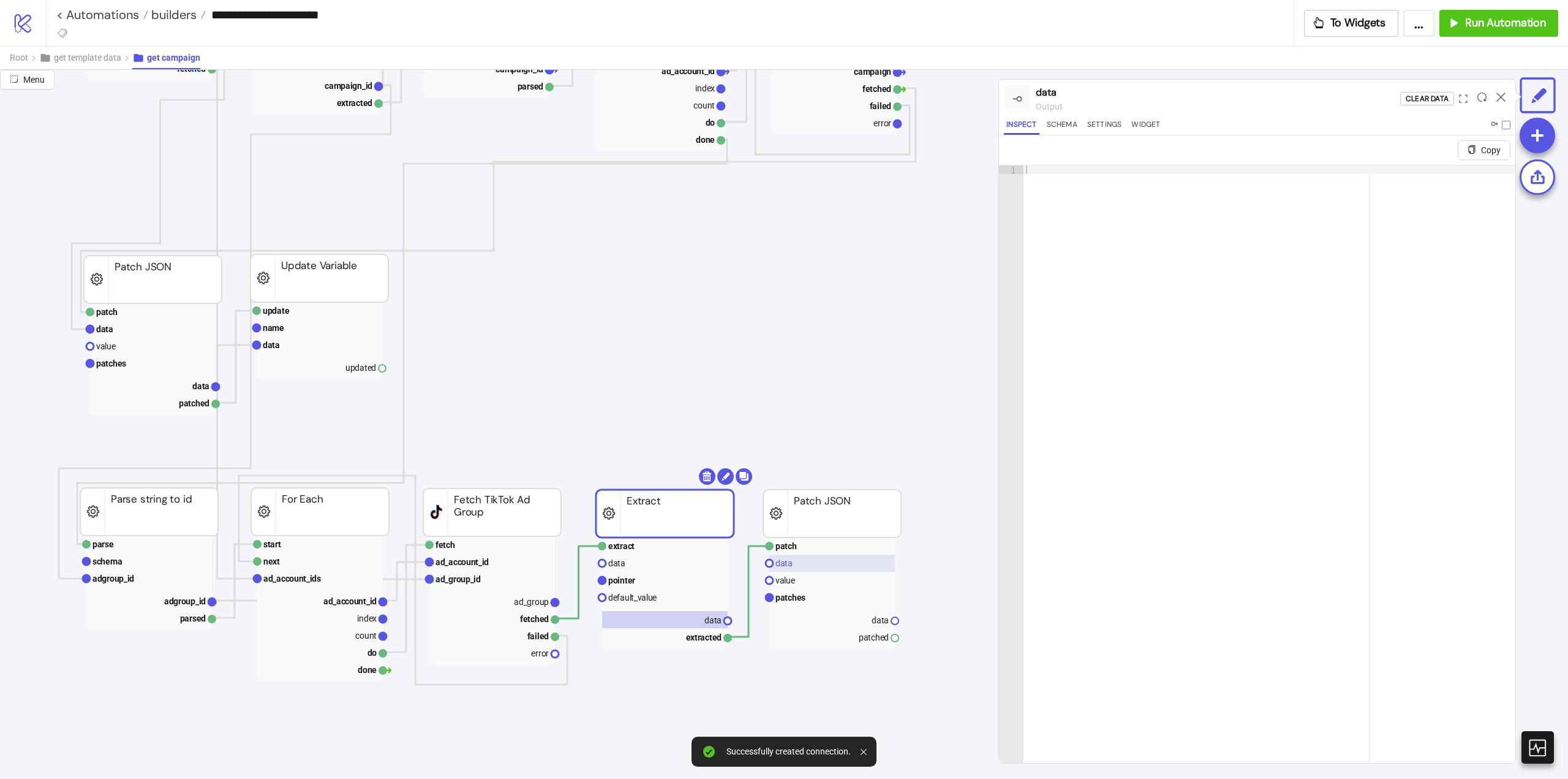
click at [784, 563] on text "data" at bounding box center [784, 563] width 17 height 10
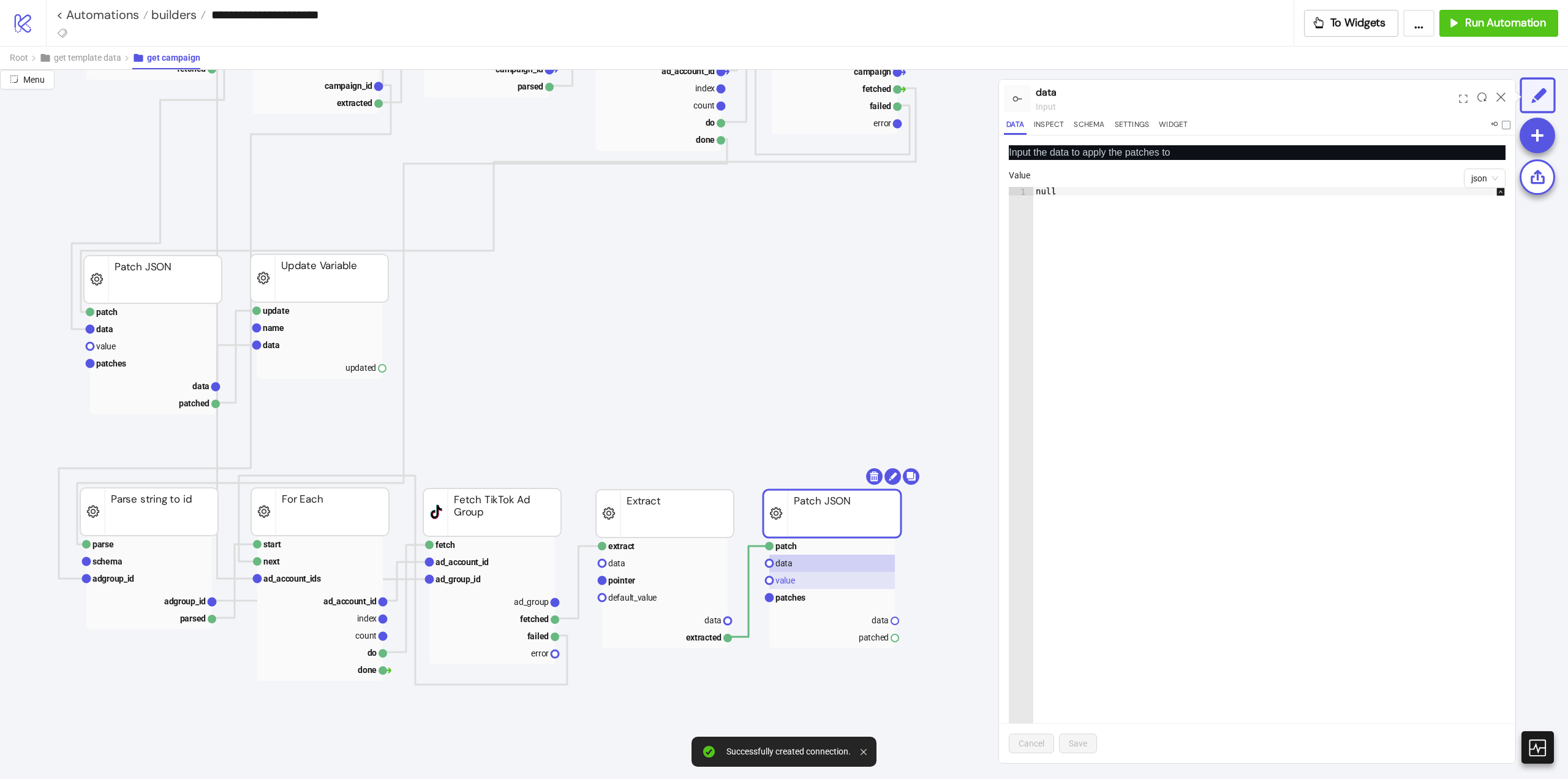
click at [791, 580] on text "value" at bounding box center [786, 580] width 20 height 10
click at [791, 569] on rect at bounding box center [832, 563] width 126 height 17
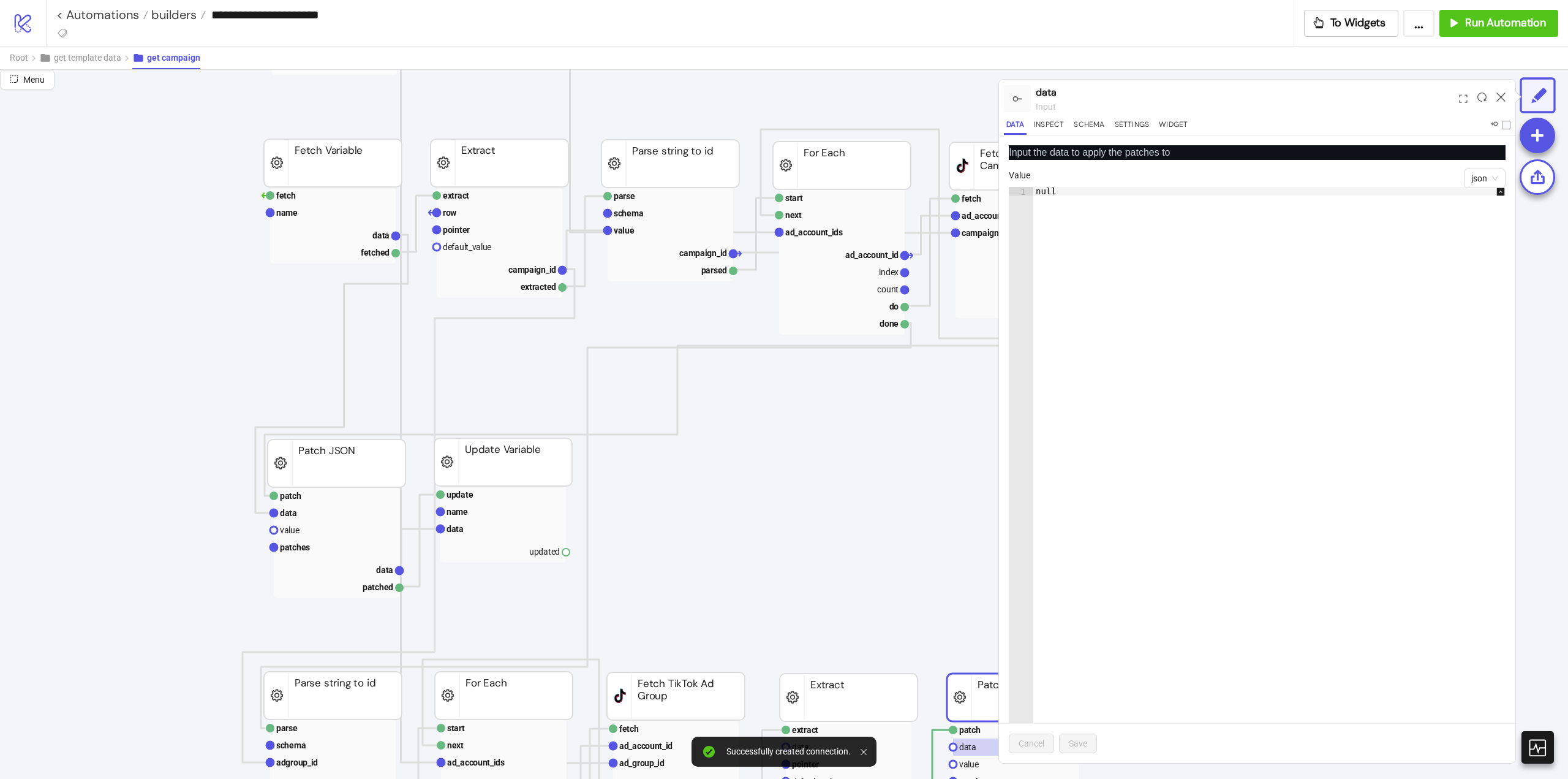
scroll to position [123, 0]
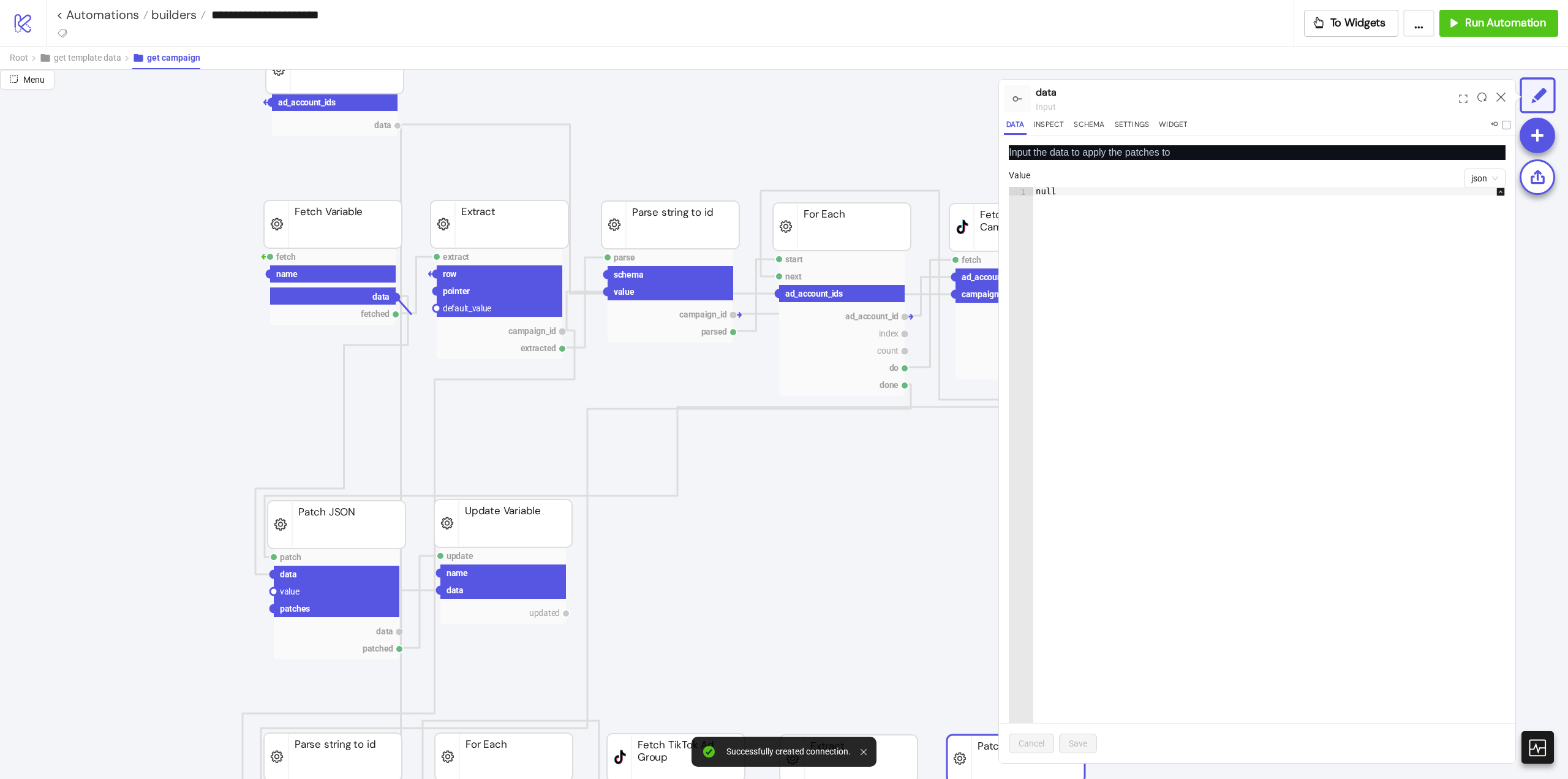
drag, startPoint x: 394, startPoint y: 296, endPoint x: 535, endPoint y: 406, distance: 178.8
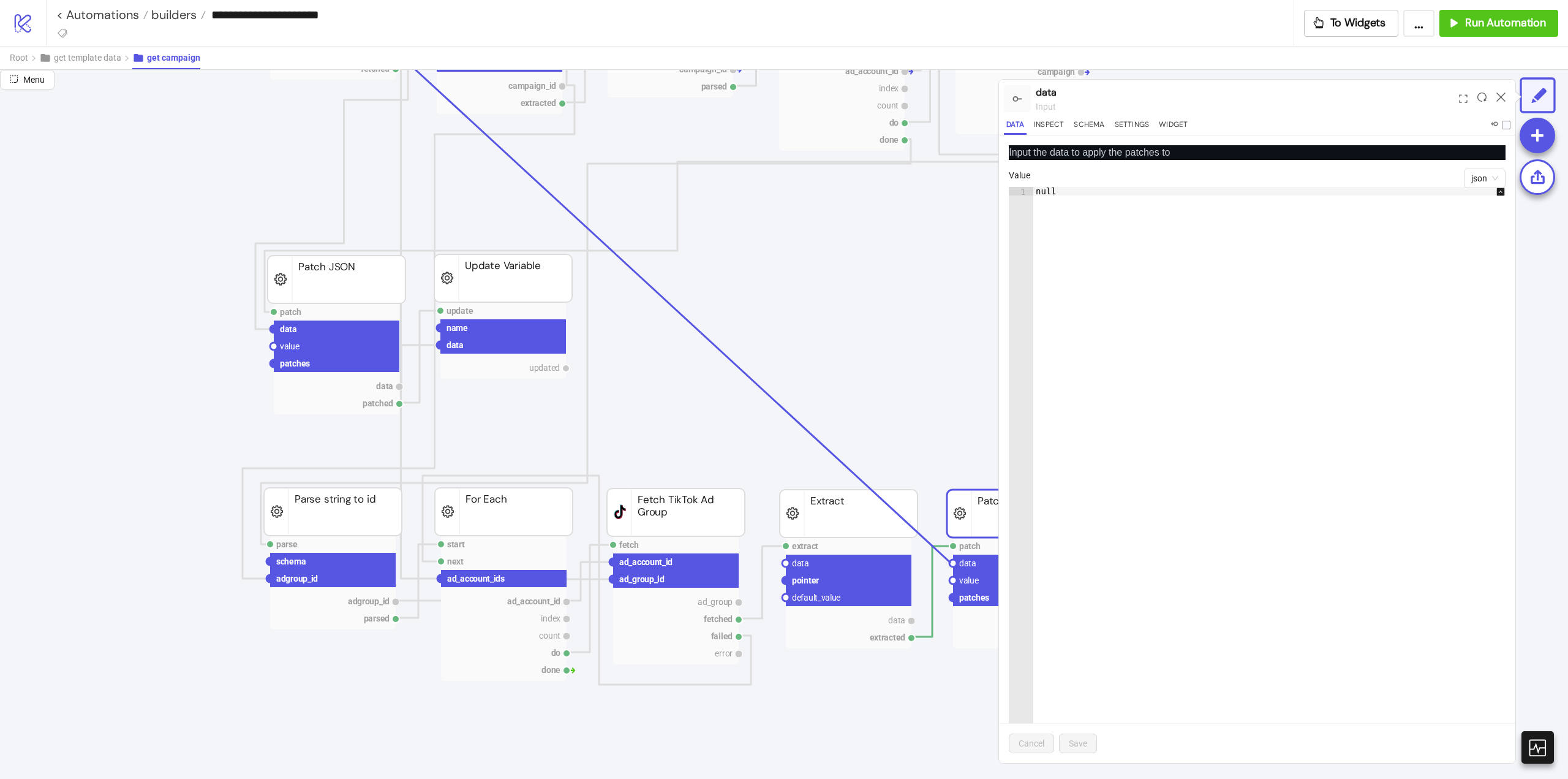
click at [950, 562] on circle at bounding box center [953, 563] width 7 height 7
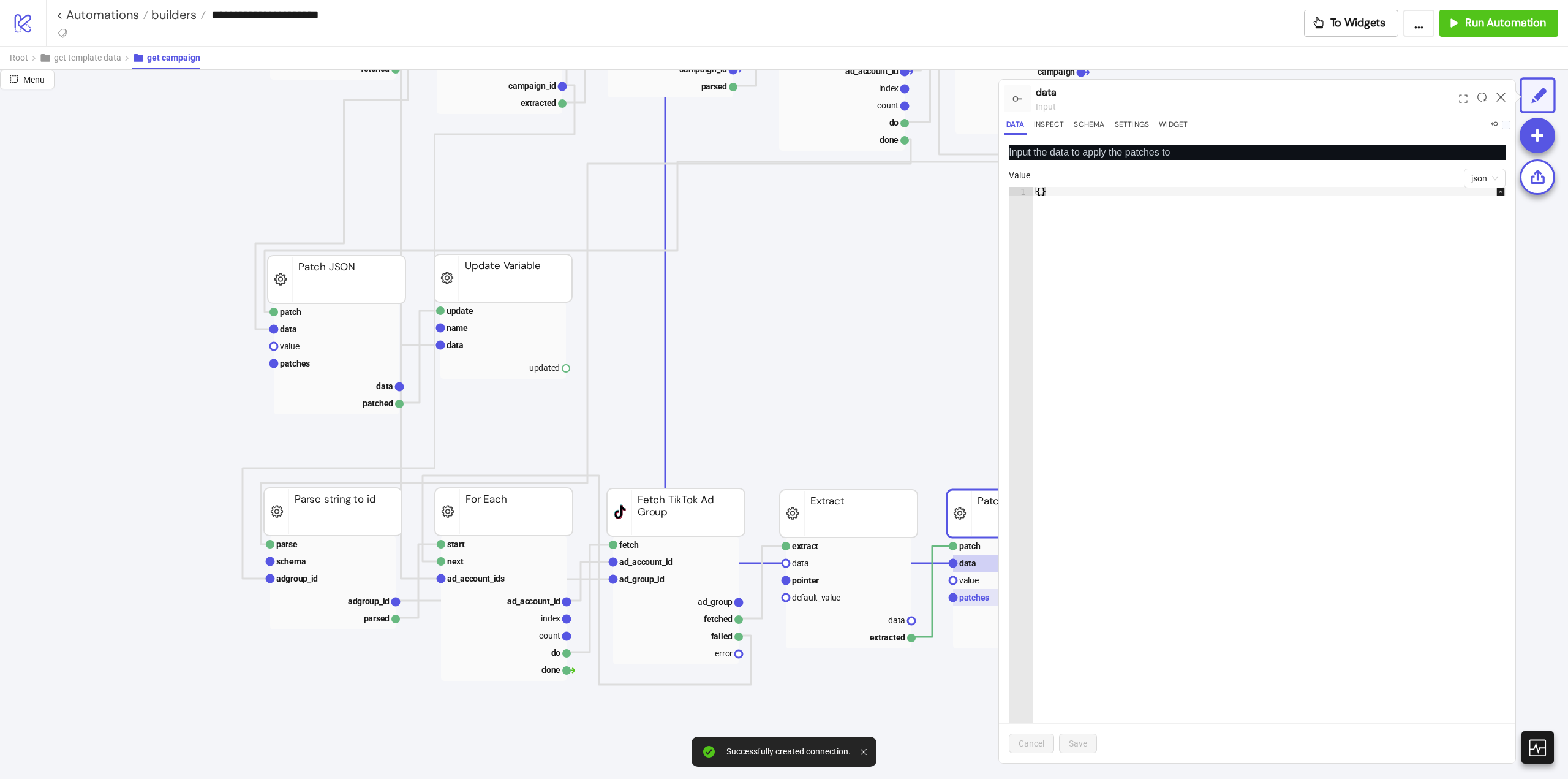
click at [971, 597] on text "patches" at bounding box center [975, 598] width 30 height 10
click at [1024, 253] on div "button" at bounding box center [1029, 249] width 11 height 11
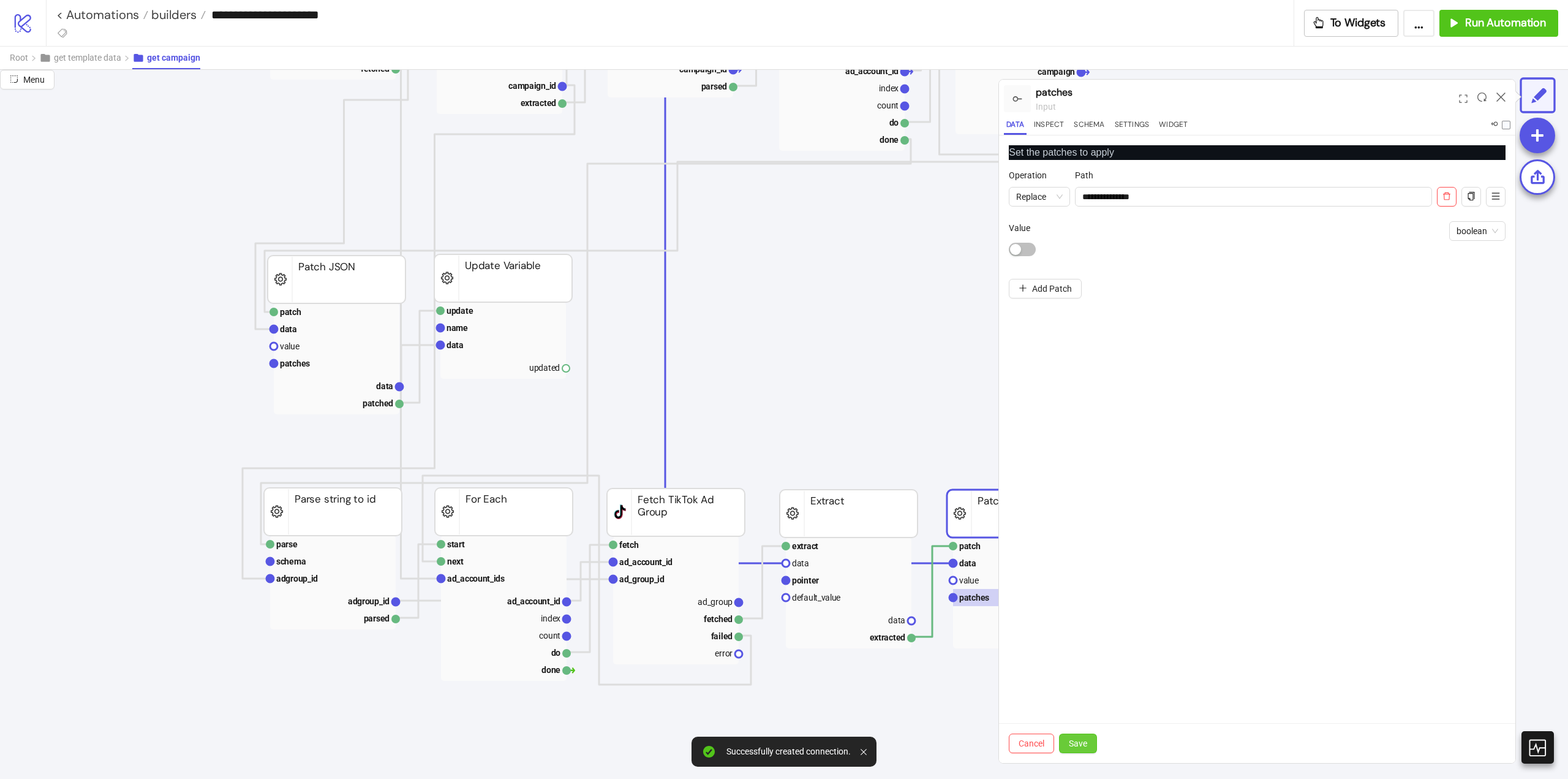
click at [1080, 744] on span "Save" at bounding box center [1078, 743] width 18 height 10
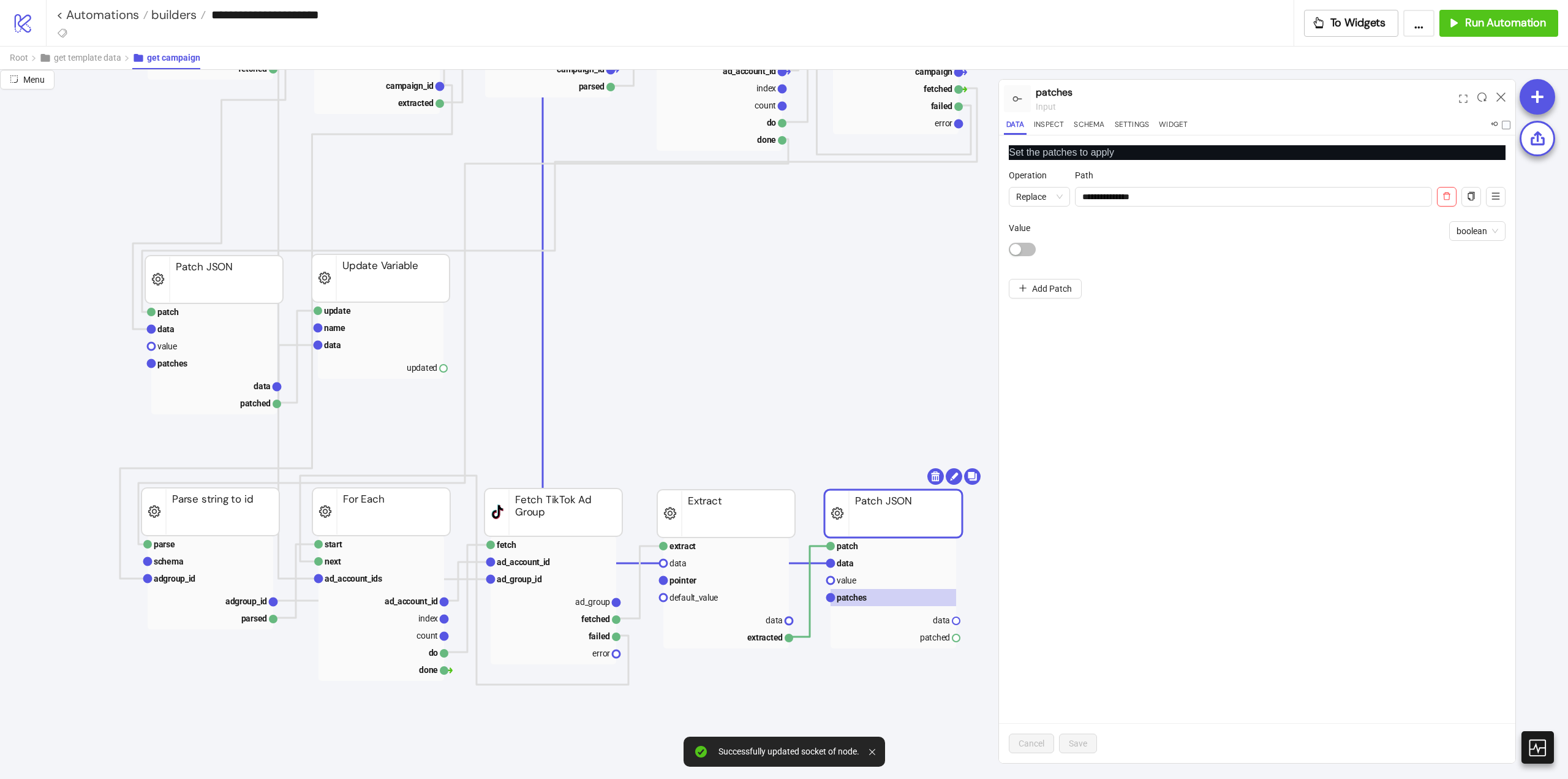
scroll to position [368, 184]
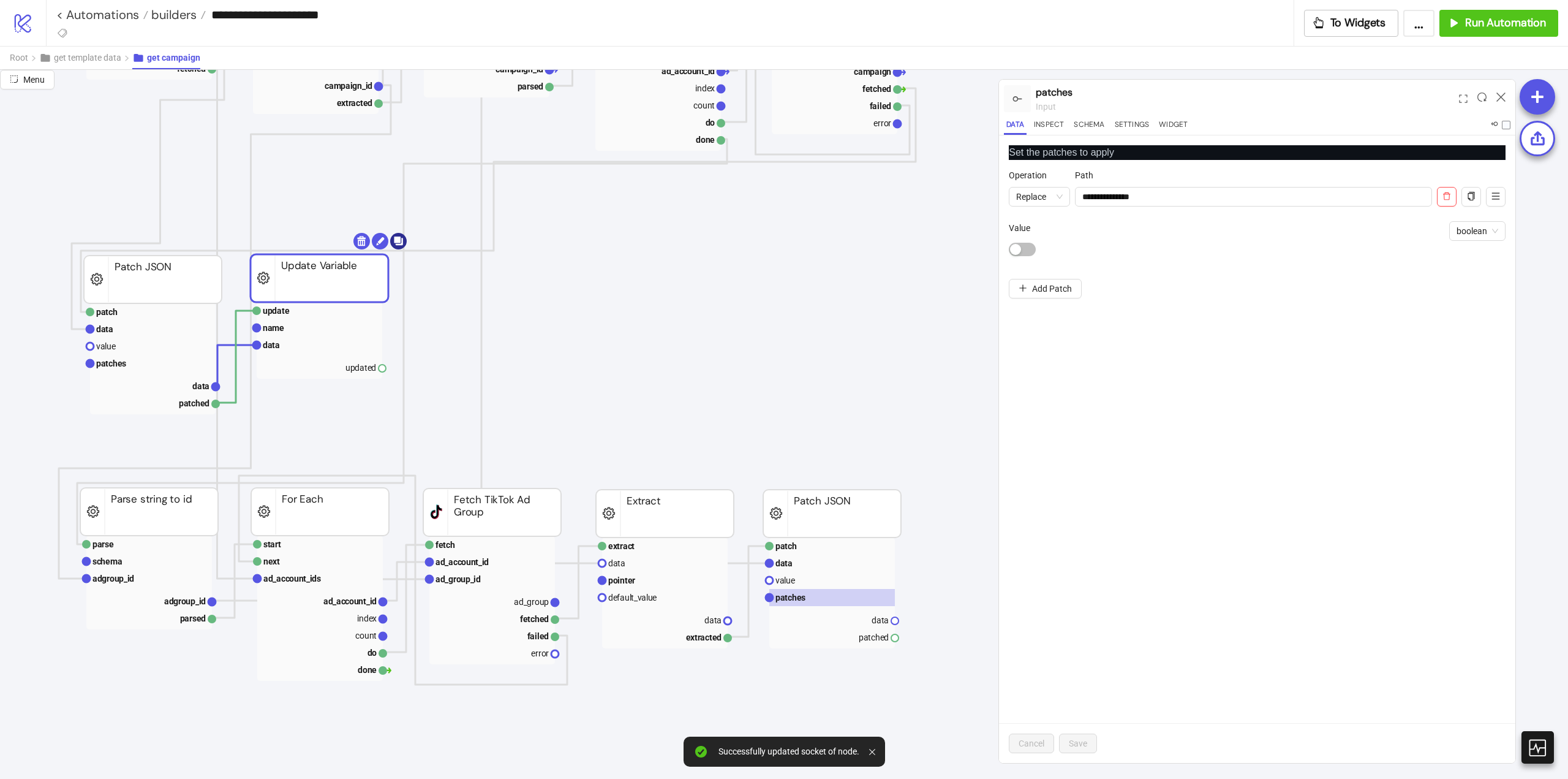
click at [400, 243] on body "**********" at bounding box center [784, 389] width 1568 height 779
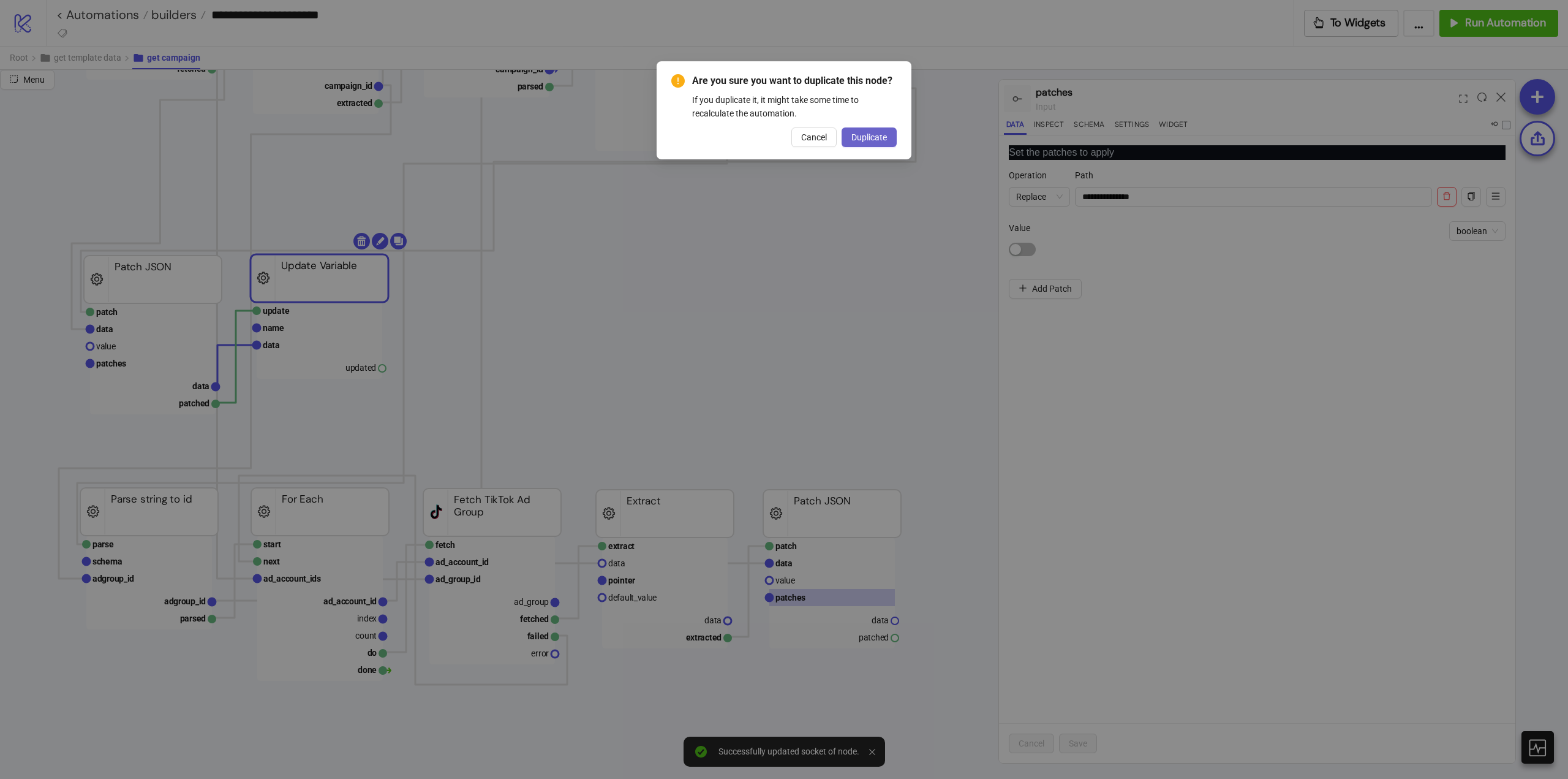
click at [878, 139] on span "Duplicate" at bounding box center [870, 137] width 35 height 10
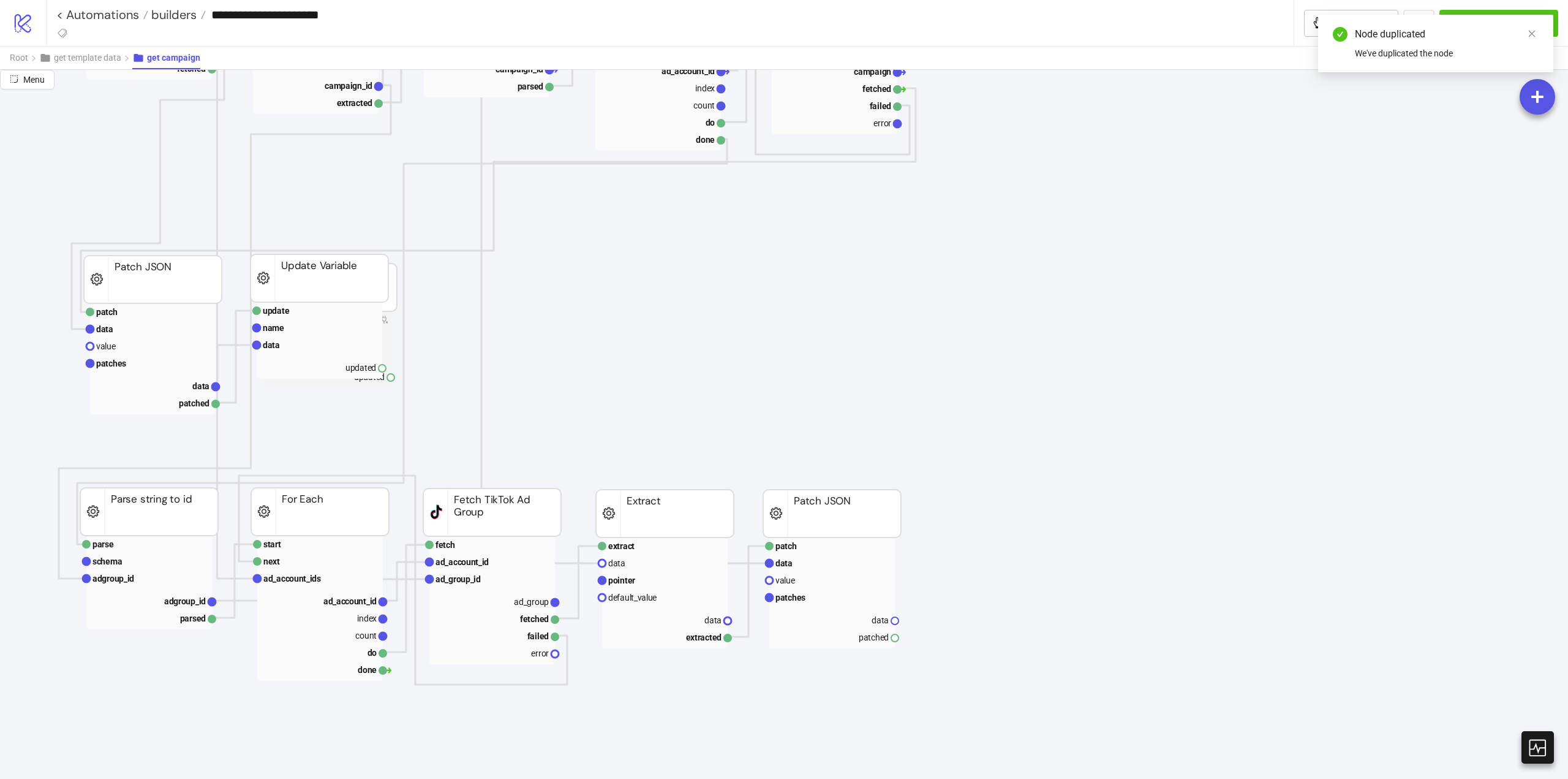
drag, startPoint x: 1533, startPoint y: 33, endPoint x: 1506, endPoint y: 36, distance: 27.2
click at [1533, 33] on icon "close" at bounding box center [1532, 33] width 9 height 9
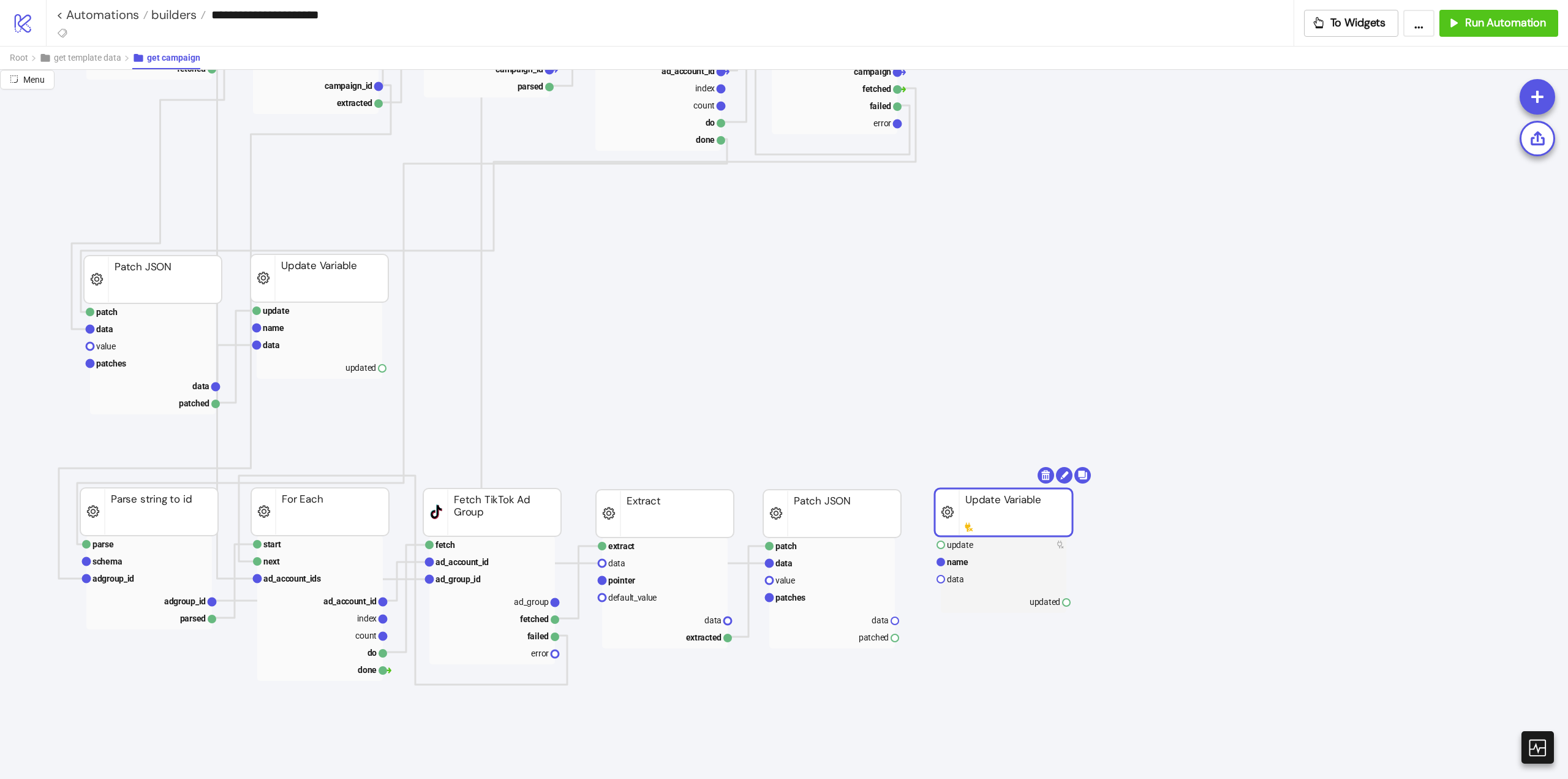
drag, startPoint x: 309, startPoint y: 295, endPoint x: 984, endPoint y: 520, distance: 711.5
click at [984, 520] on rect at bounding box center [1004, 512] width 138 height 48
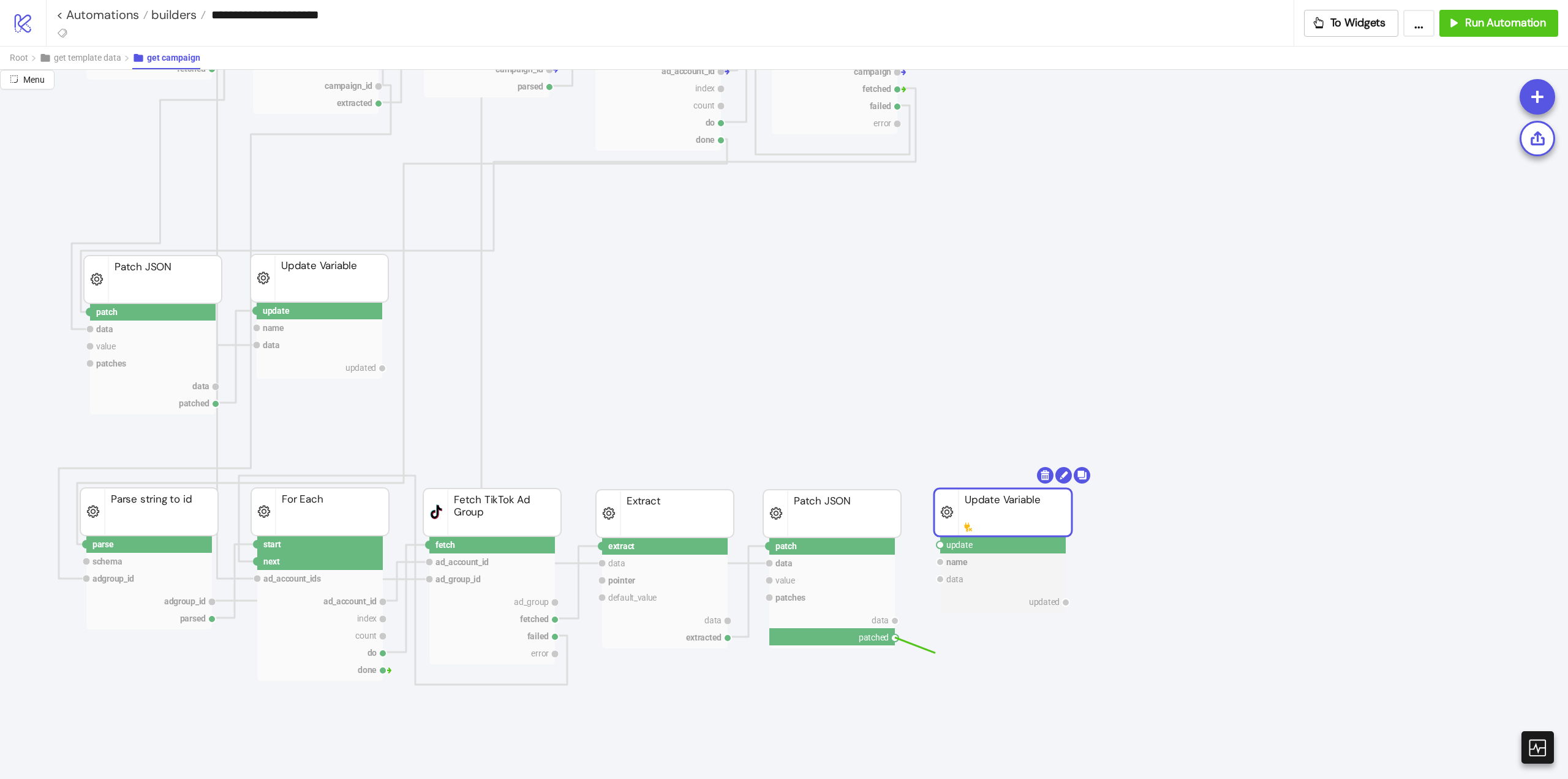
drag, startPoint x: 896, startPoint y: 638, endPoint x: 965, endPoint y: 619, distance: 71.6
click at [941, 543] on circle at bounding box center [941, 545] width 7 height 7
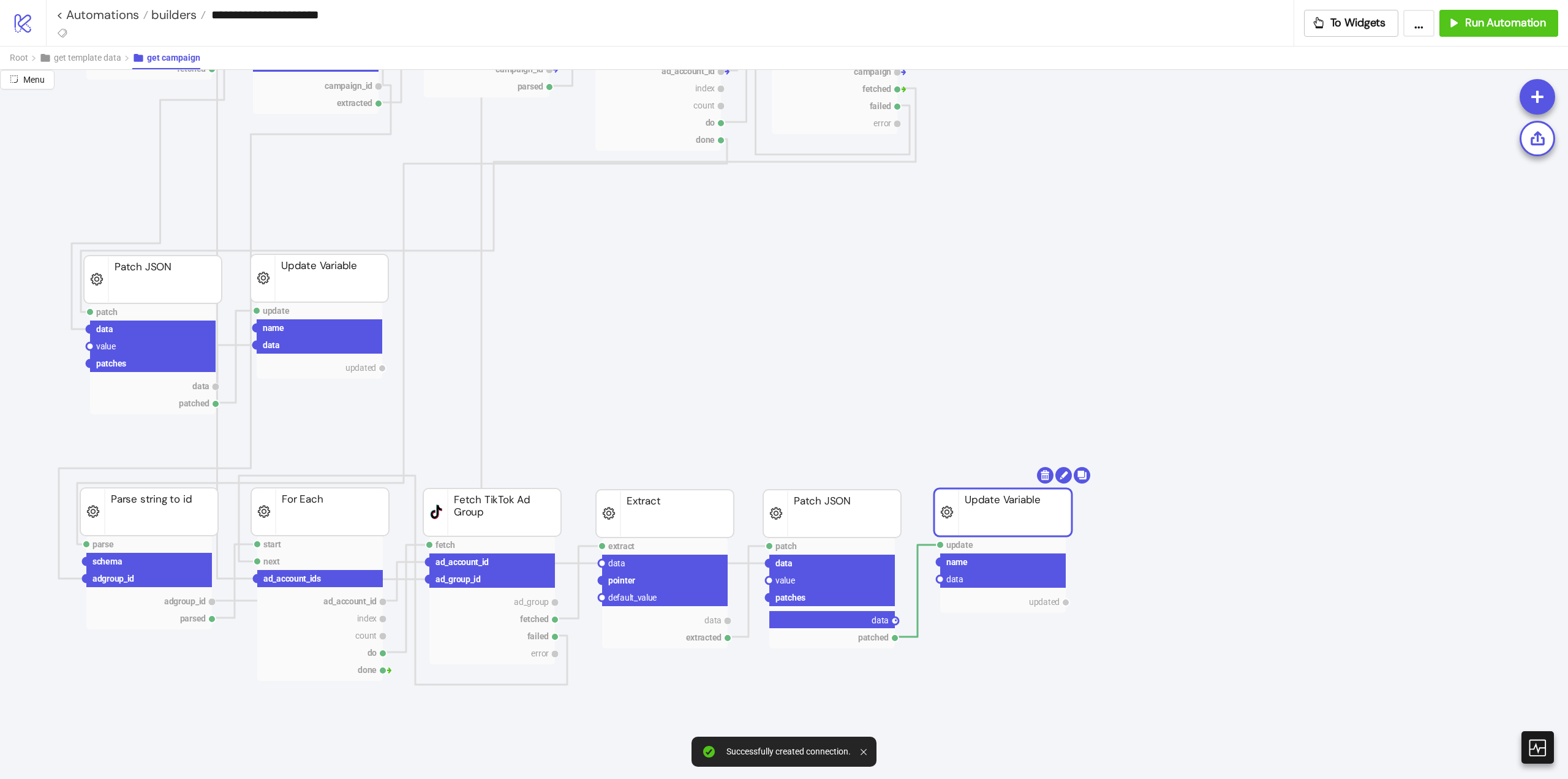
drag, startPoint x: 897, startPoint y: 619, endPoint x: 914, endPoint y: 621, distance: 17.1
click at [940, 579] on circle at bounding box center [941, 579] width 7 height 7
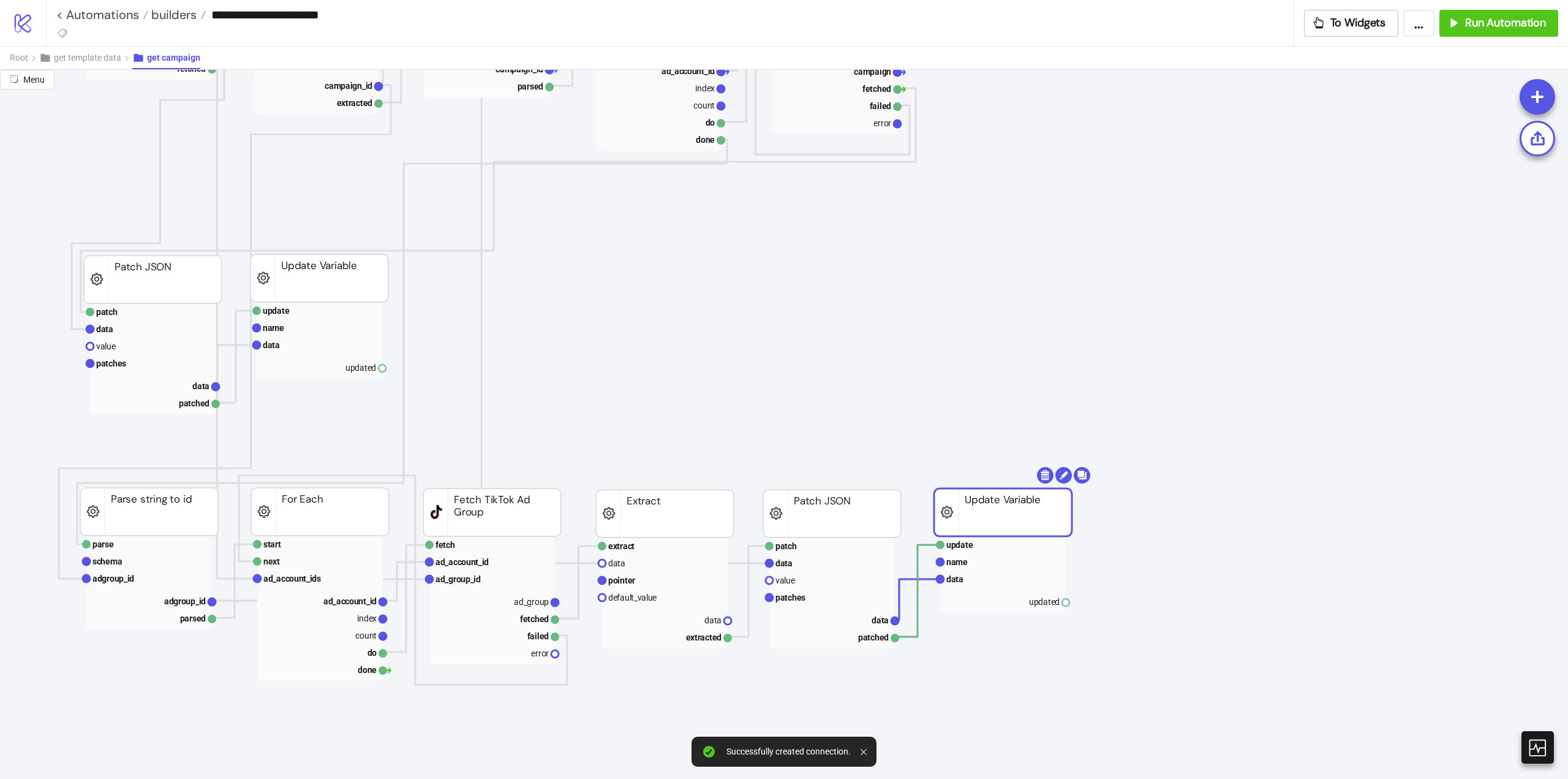
scroll to position [490, 184]
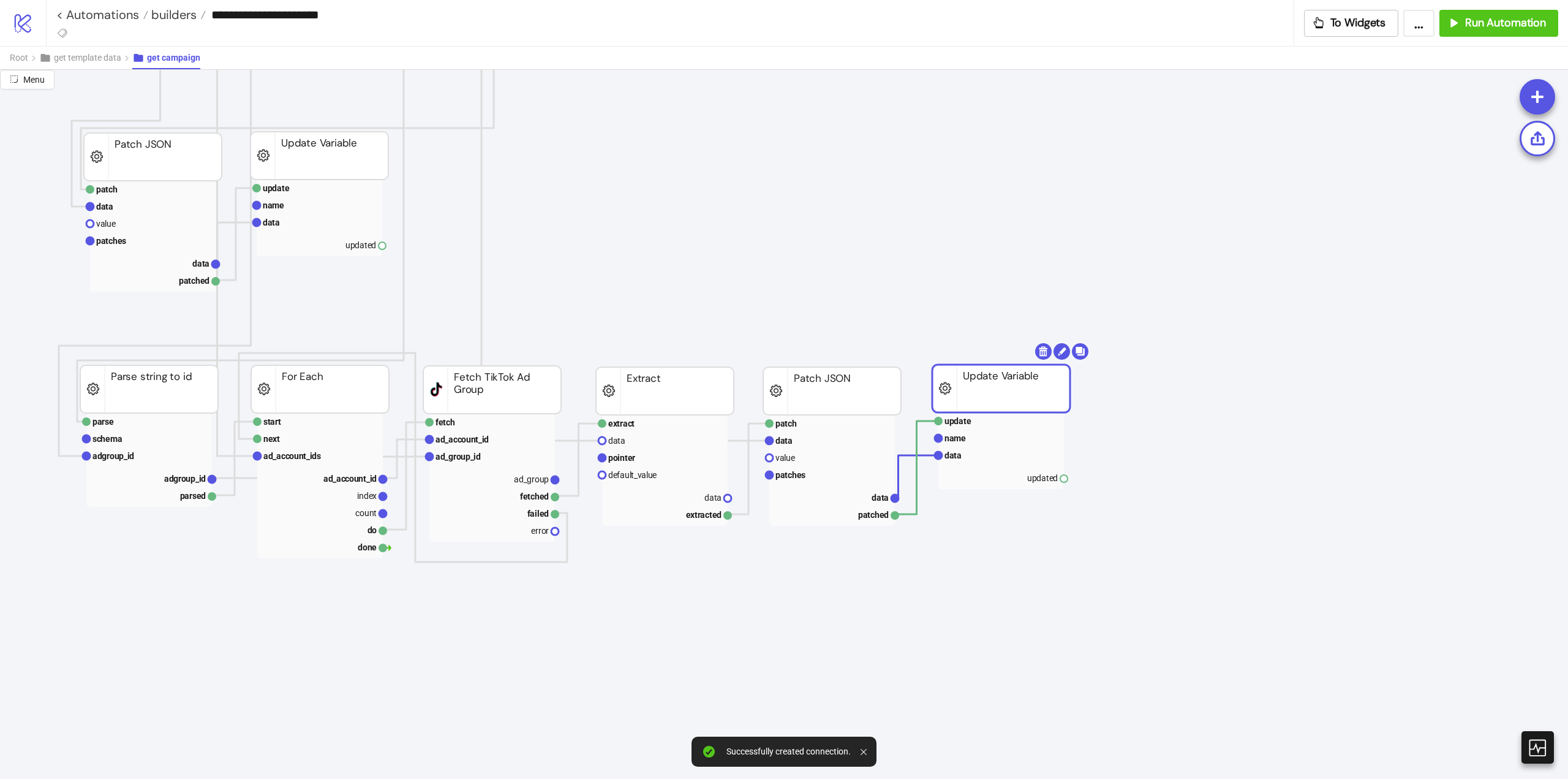
click at [967, 393] on rect at bounding box center [1002, 388] width 138 height 48
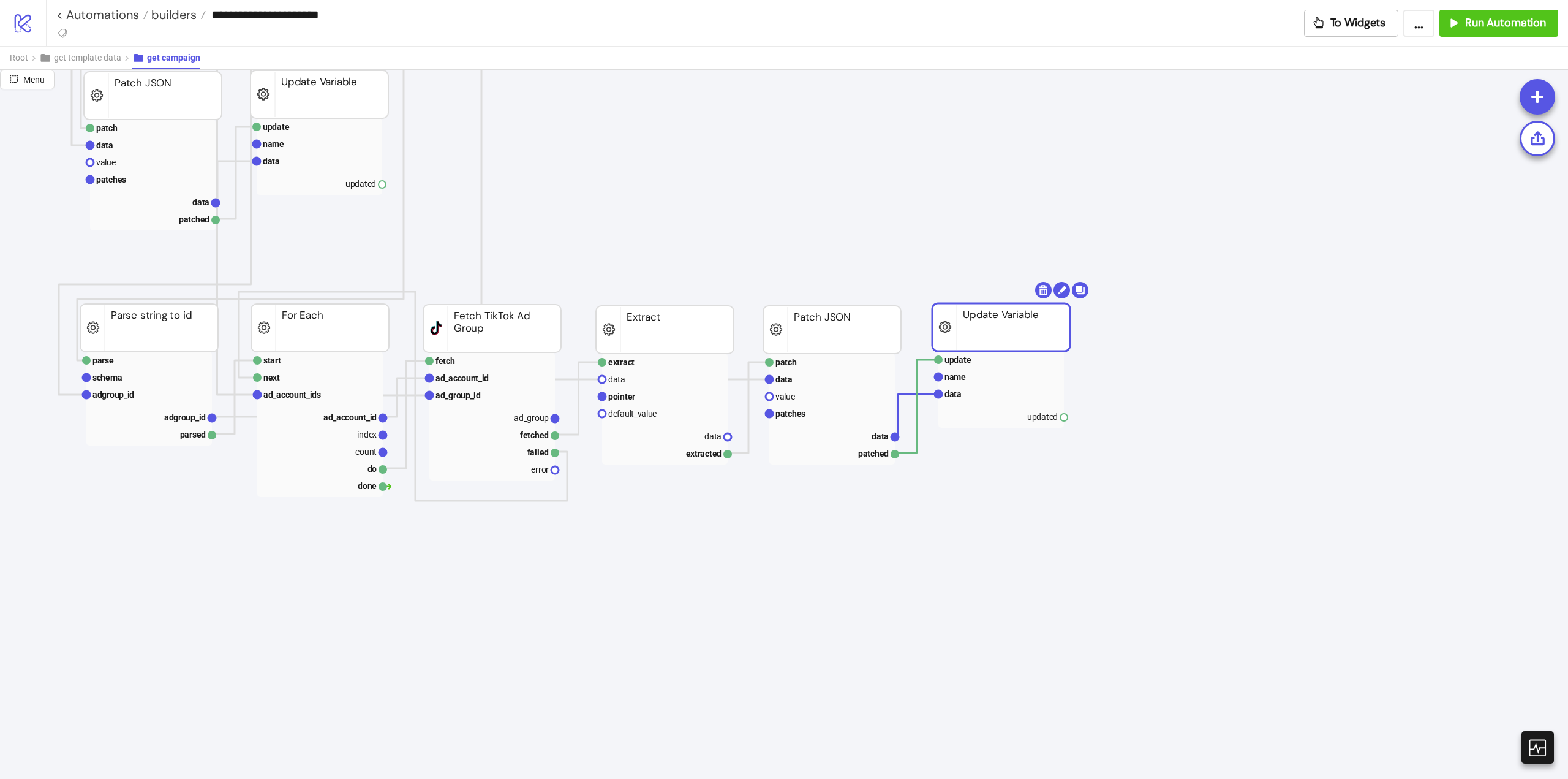
click at [723, 265] on icon "extract row pointer default_value campaign_id extracted Extract fetch ad_accoun…" at bounding box center [1041, 750] width 2450 height 2463
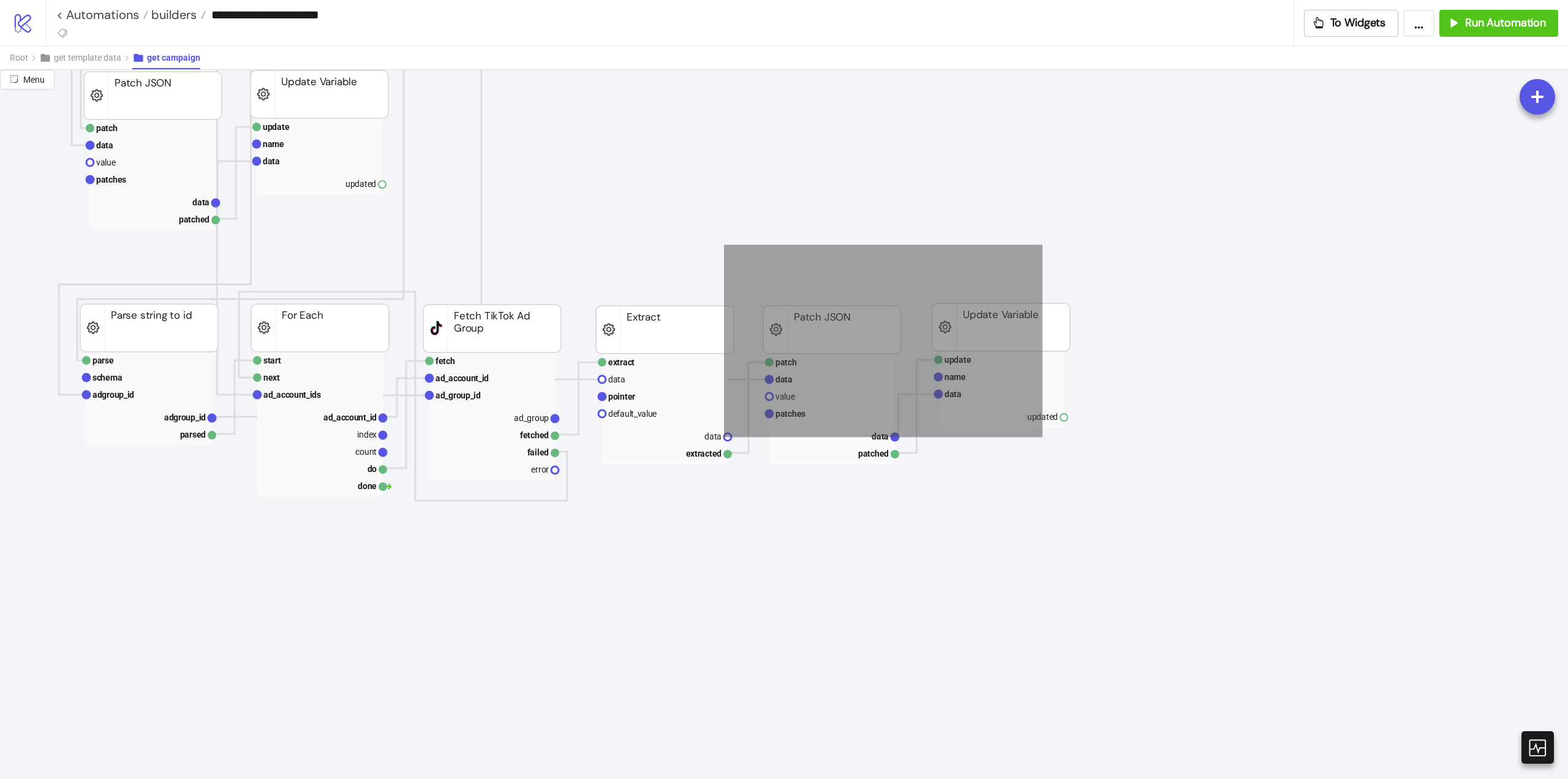
drag, startPoint x: 724, startPoint y: 244, endPoint x: 1134, endPoint y: 464, distance: 465.3
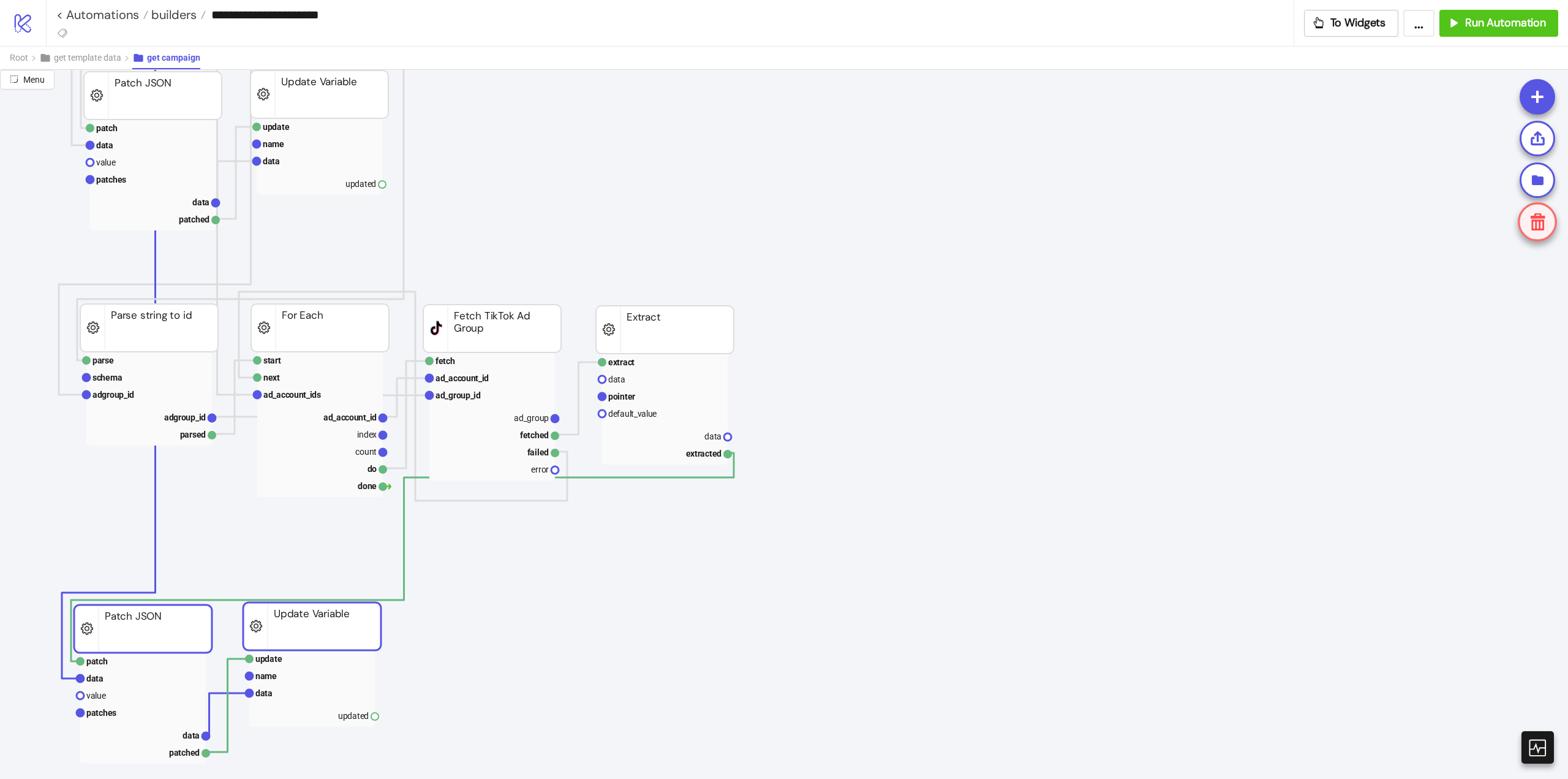
drag, startPoint x: 988, startPoint y: 323, endPoint x: 299, endPoint y: 622, distance: 751.1
click at [299, 622] on rect at bounding box center [312, 626] width 138 height 48
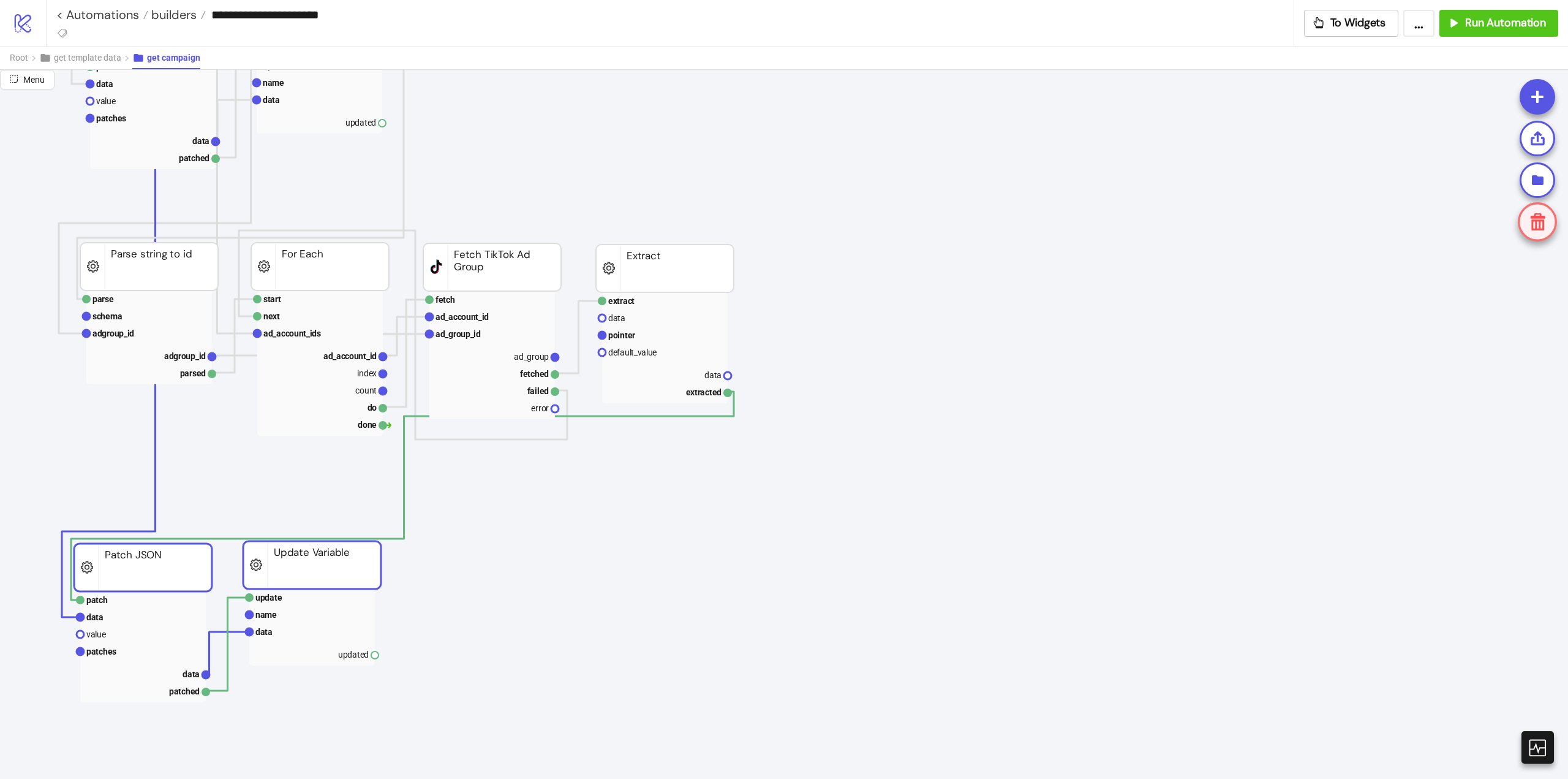
scroll to position [613, 0]
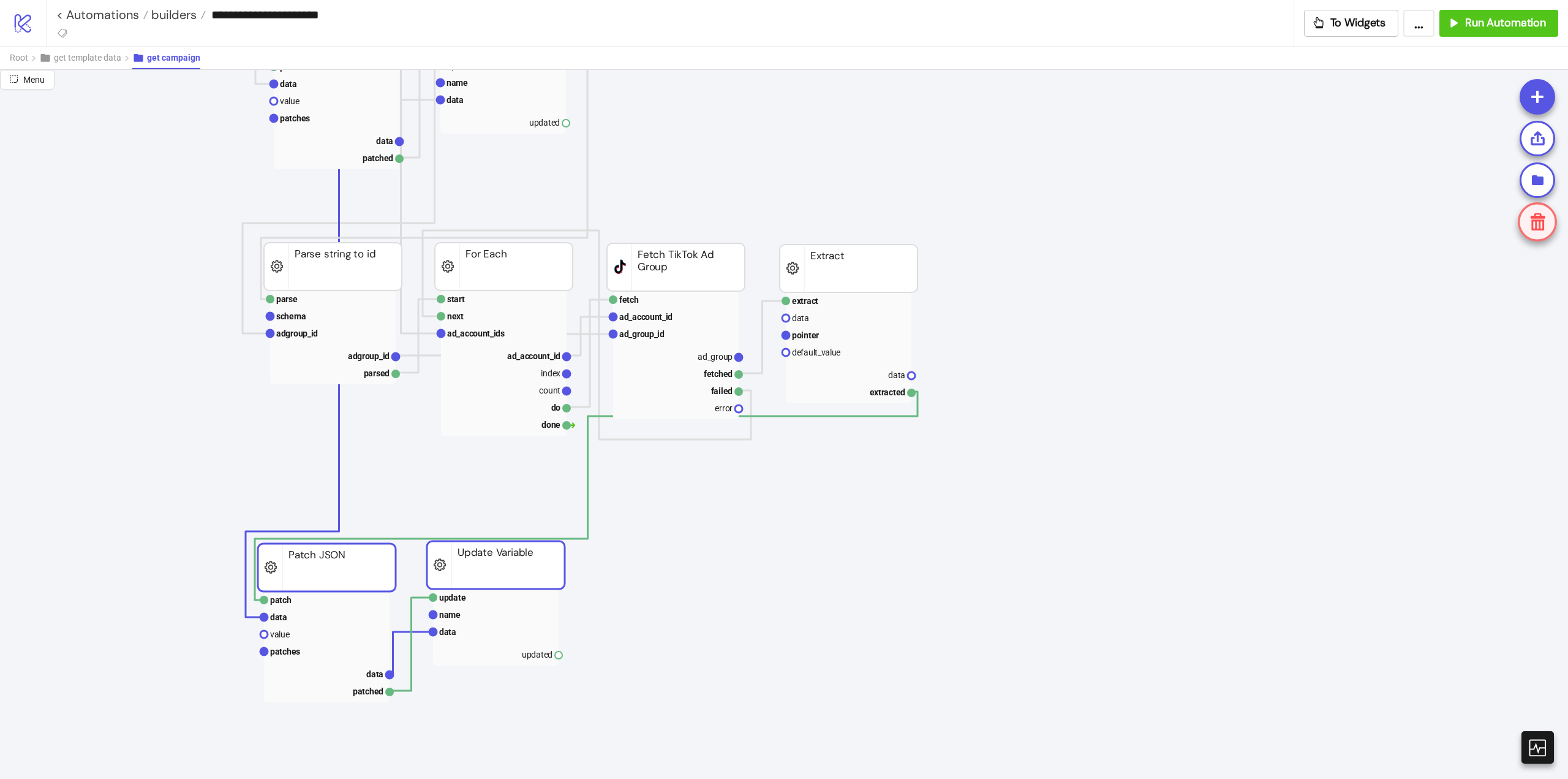
click at [710, 547] on icon "extract row pointer default_value campaign_id extracted Extract fetch ad_accoun…" at bounding box center [1225, 688] width 2450 height 2463
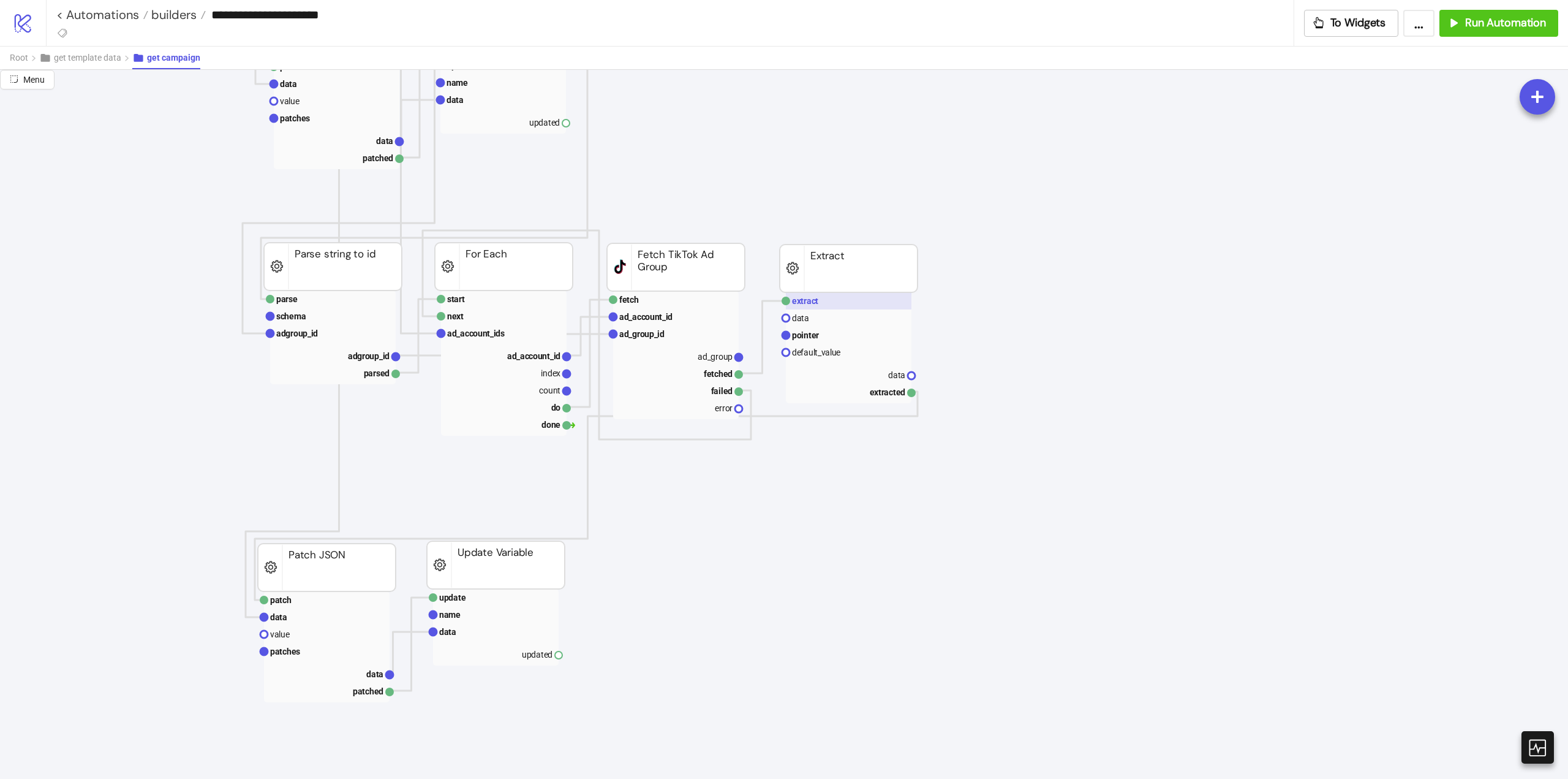
click at [821, 300] on rect at bounding box center [848, 301] width 126 height 17
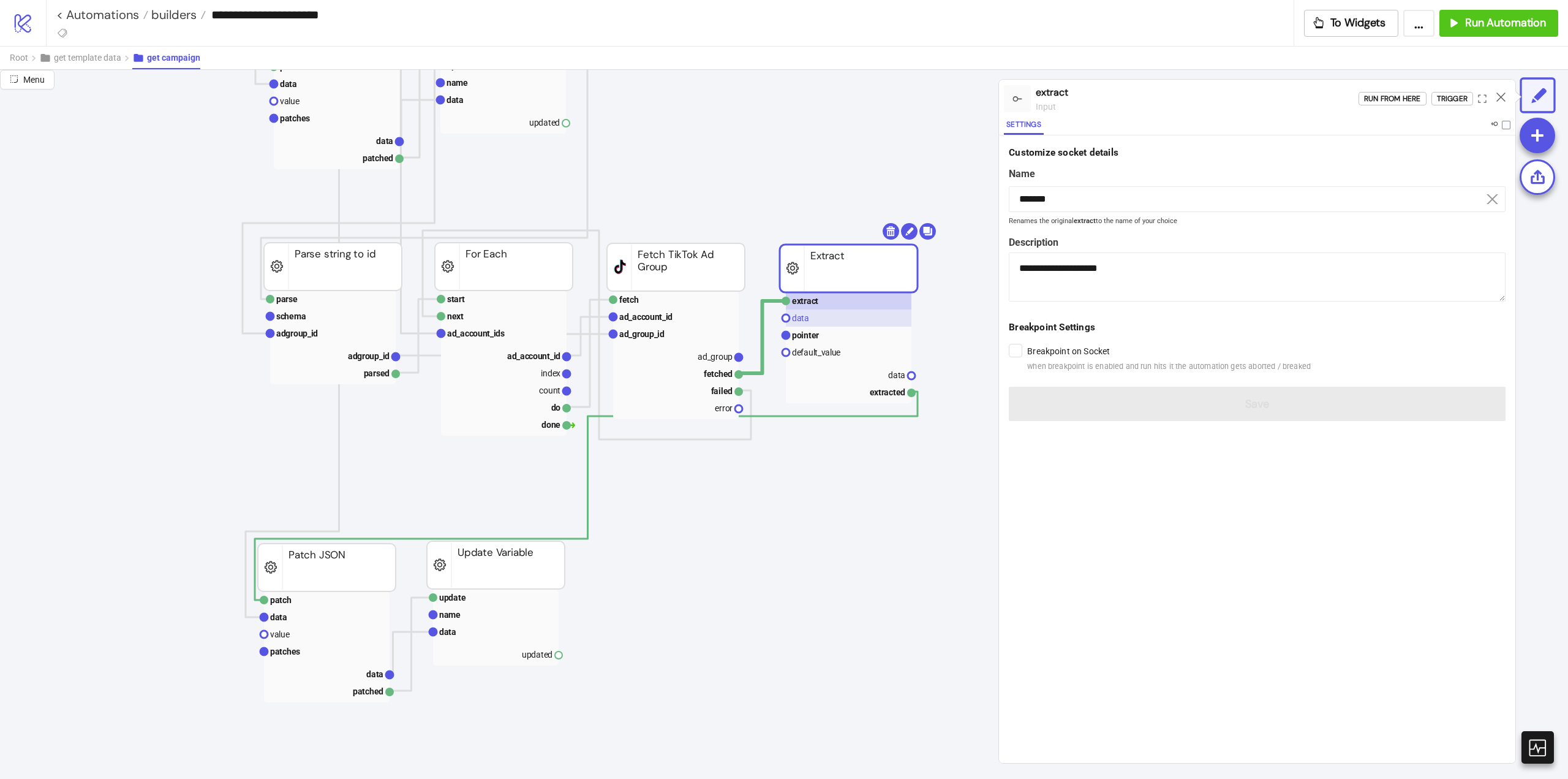
drag, startPoint x: 738, startPoint y: 358, endPoint x: 799, endPoint y: 325, distance: 69.4
click at [775, 372] on icon "extract row pointer default_value campaign_id extracted Extract fetch ad_accoun…" at bounding box center [1225, 688] width 2450 height 2463
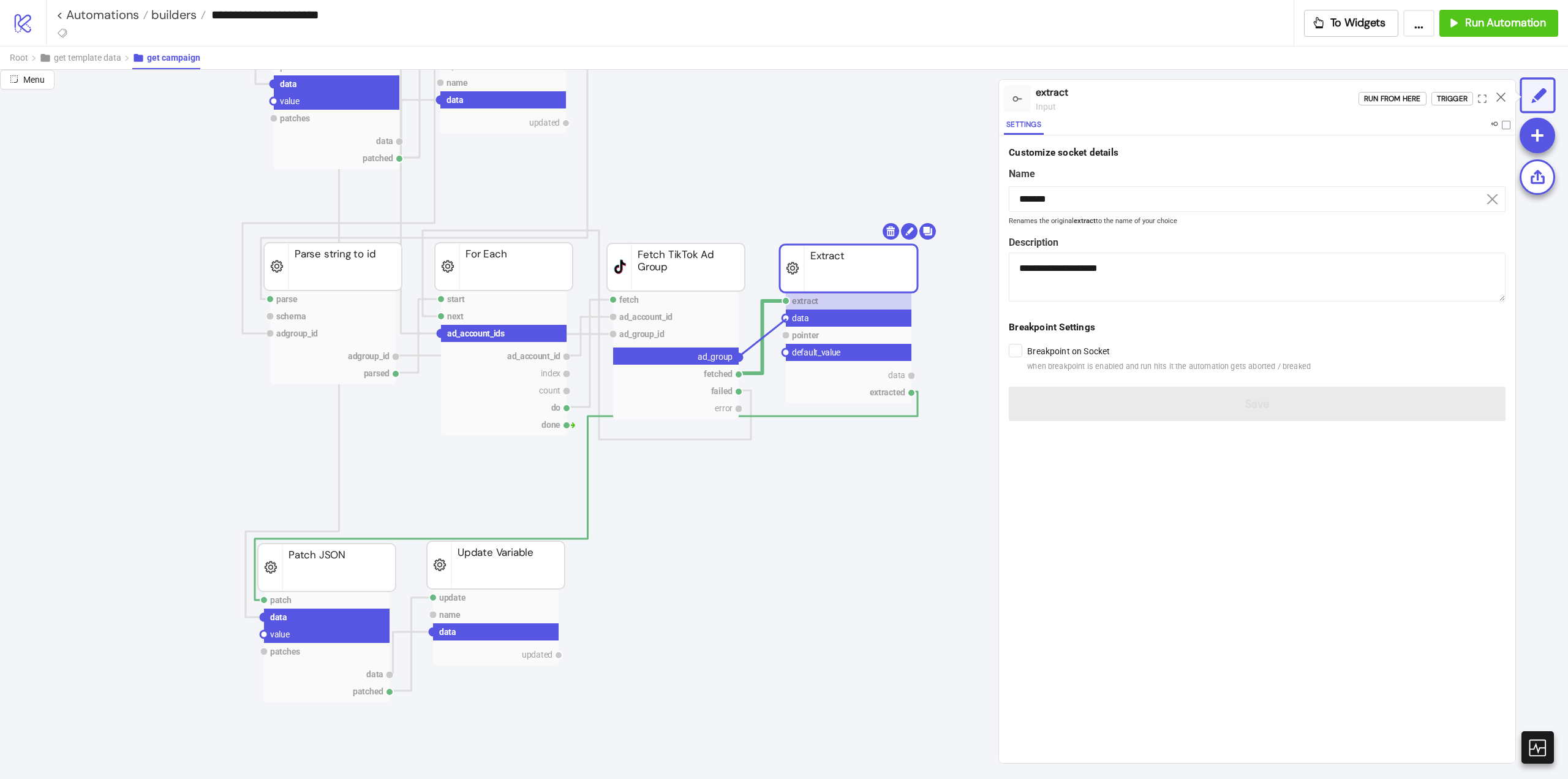
click at [786, 319] on circle at bounding box center [786, 318] width 7 height 7
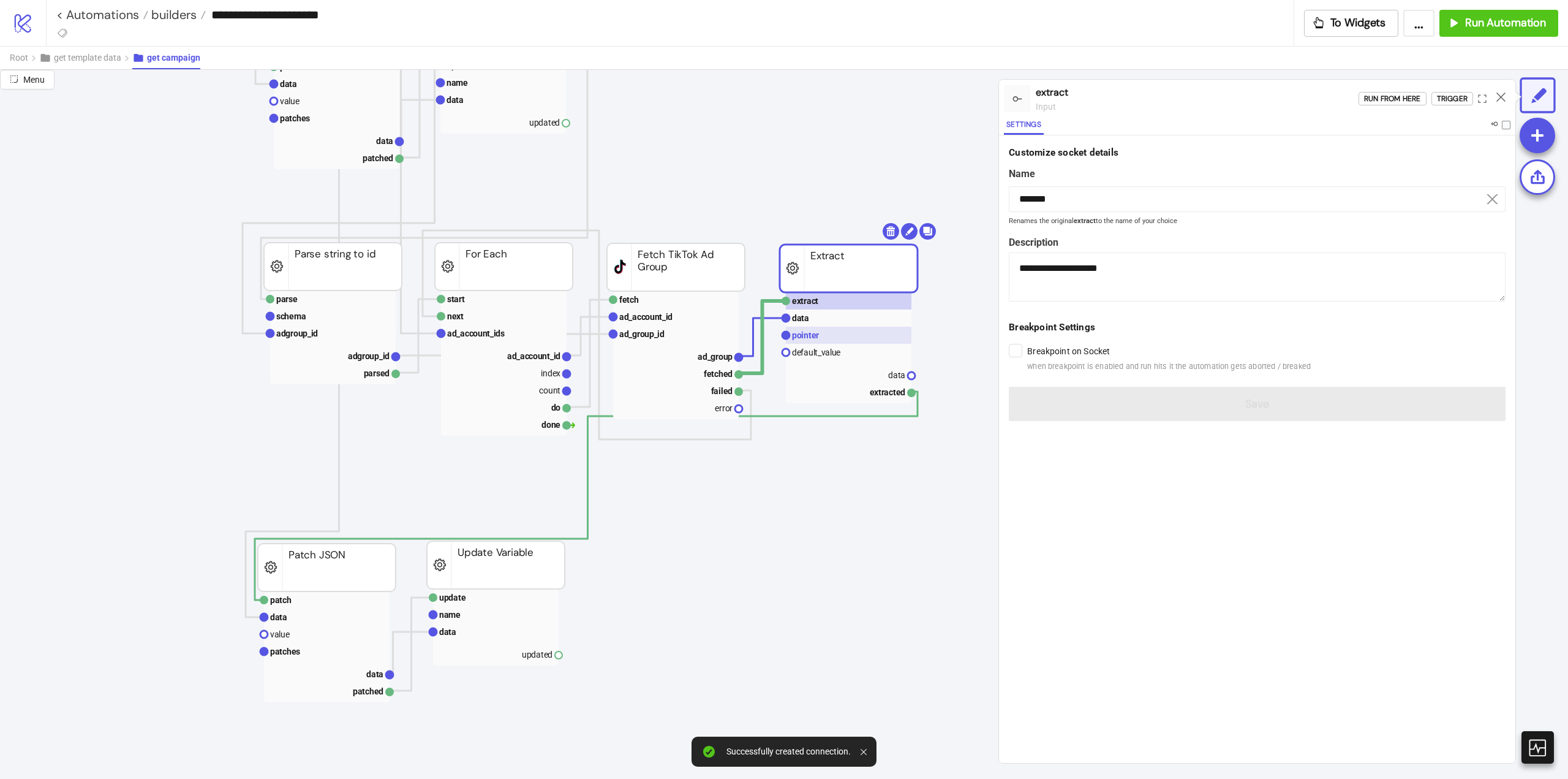
click at [810, 337] on text "pointer" at bounding box center [806, 335] width 27 height 10
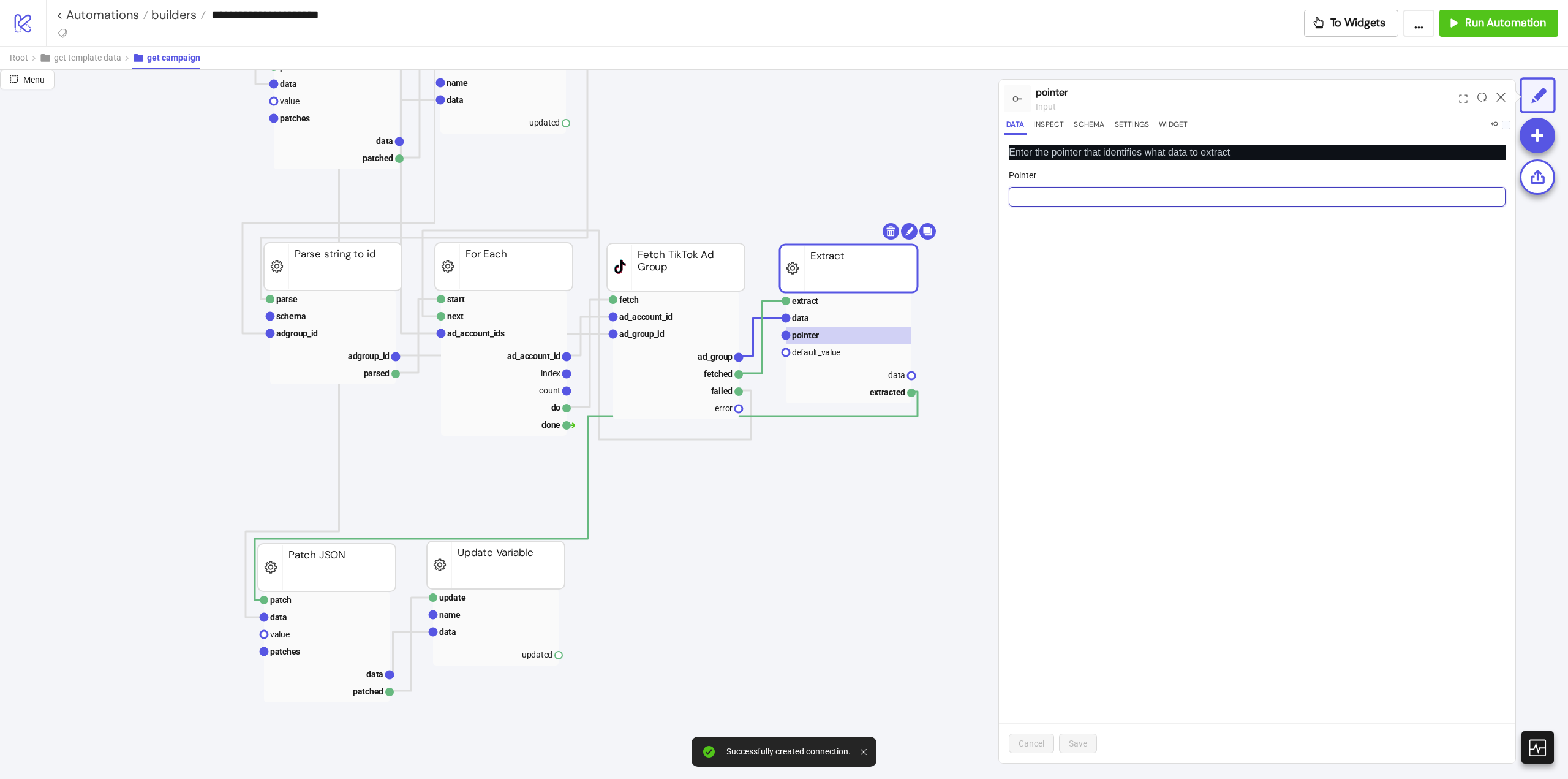
click at [1044, 198] on input "Pointer" at bounding box center [1257, 197] width 497 height 20
click at [820, 318] on rect at bounding box center [848, 318] width 126 height 17
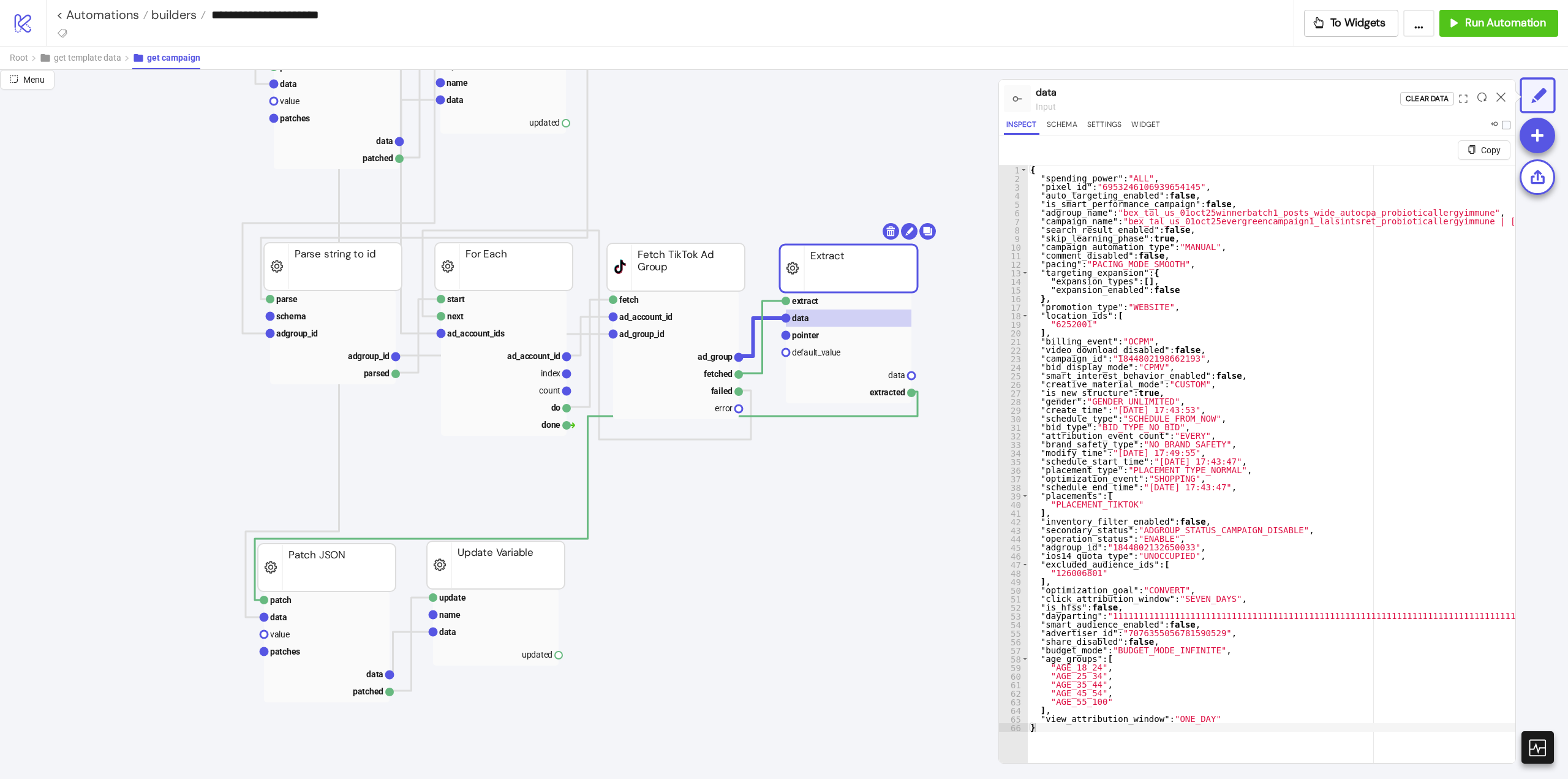
type textarea "**********"
click at [822, 338] on rect at bounding box center [848, 335] width 126 height 17
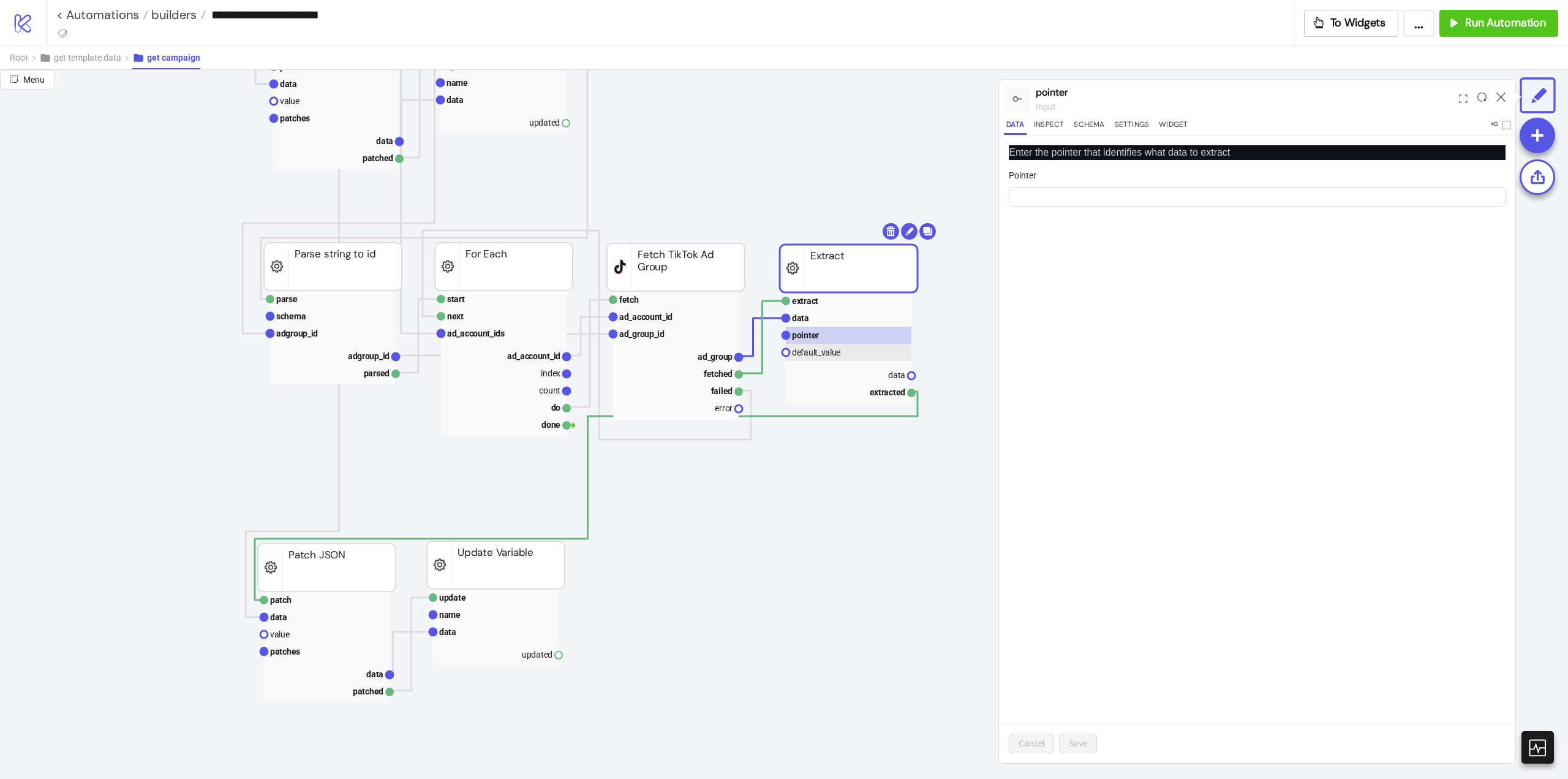
drag, startPoint x: 818, startPoint y: 354, endPoint x: 917, endPoint y: 344, distance: 99.5
click at [818, 355] on text "default_value" at bounding box center [816, 352] width 48 height 10
click at [829, 337] on rect at bounding box center [848, 335] width 126 height 17
click at [1031, 202] on input "Pointer" at bounding box center [1257, 197] width 497 height 20
paste input "**********"
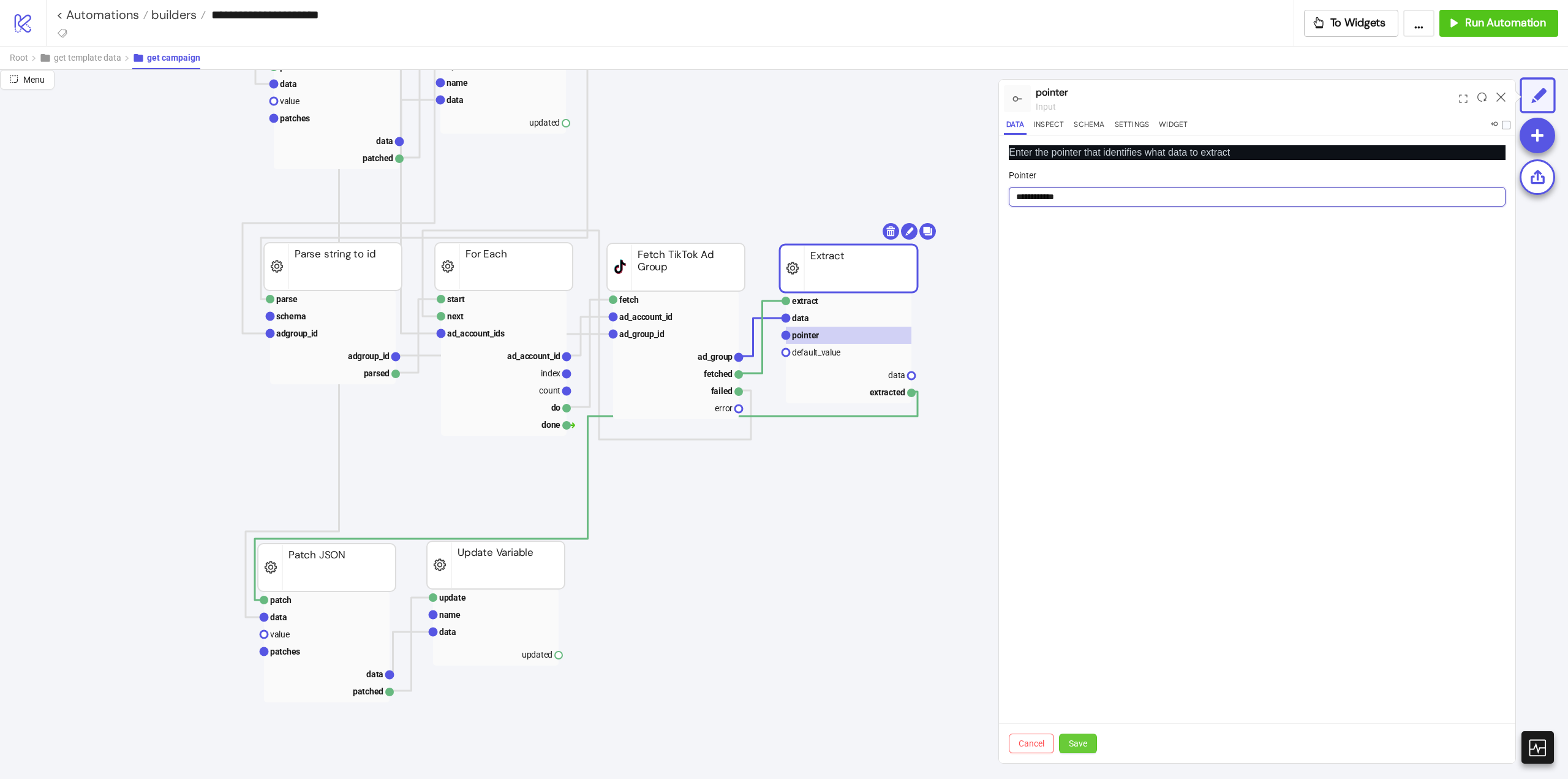
type input "**********"
click at [1076, 745] on span "Save" at bounding box center [1078, 743] width 18 height 10
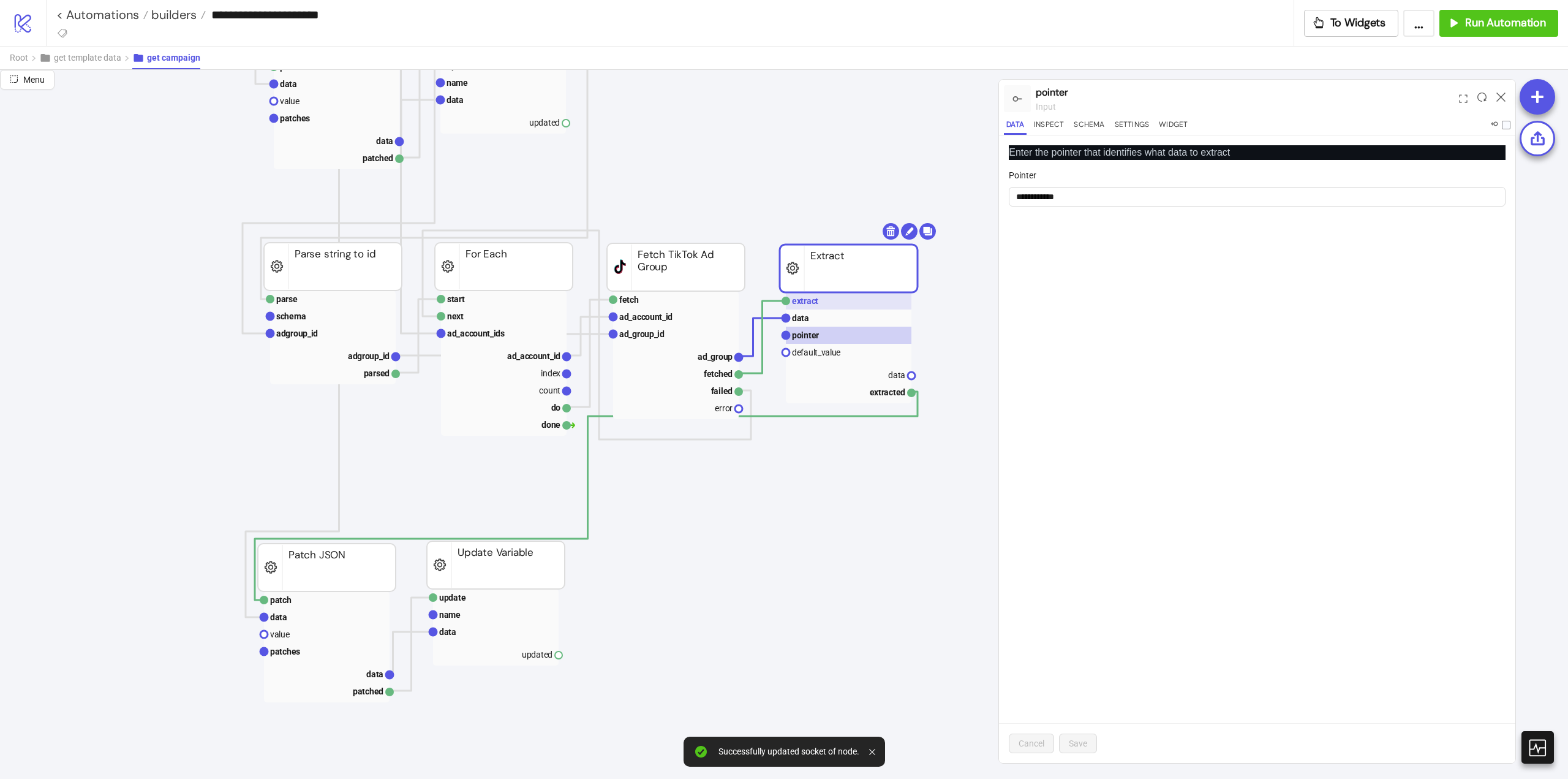
click at [822, 305] on rect at bounding box center [848, 301] width 126 height 17
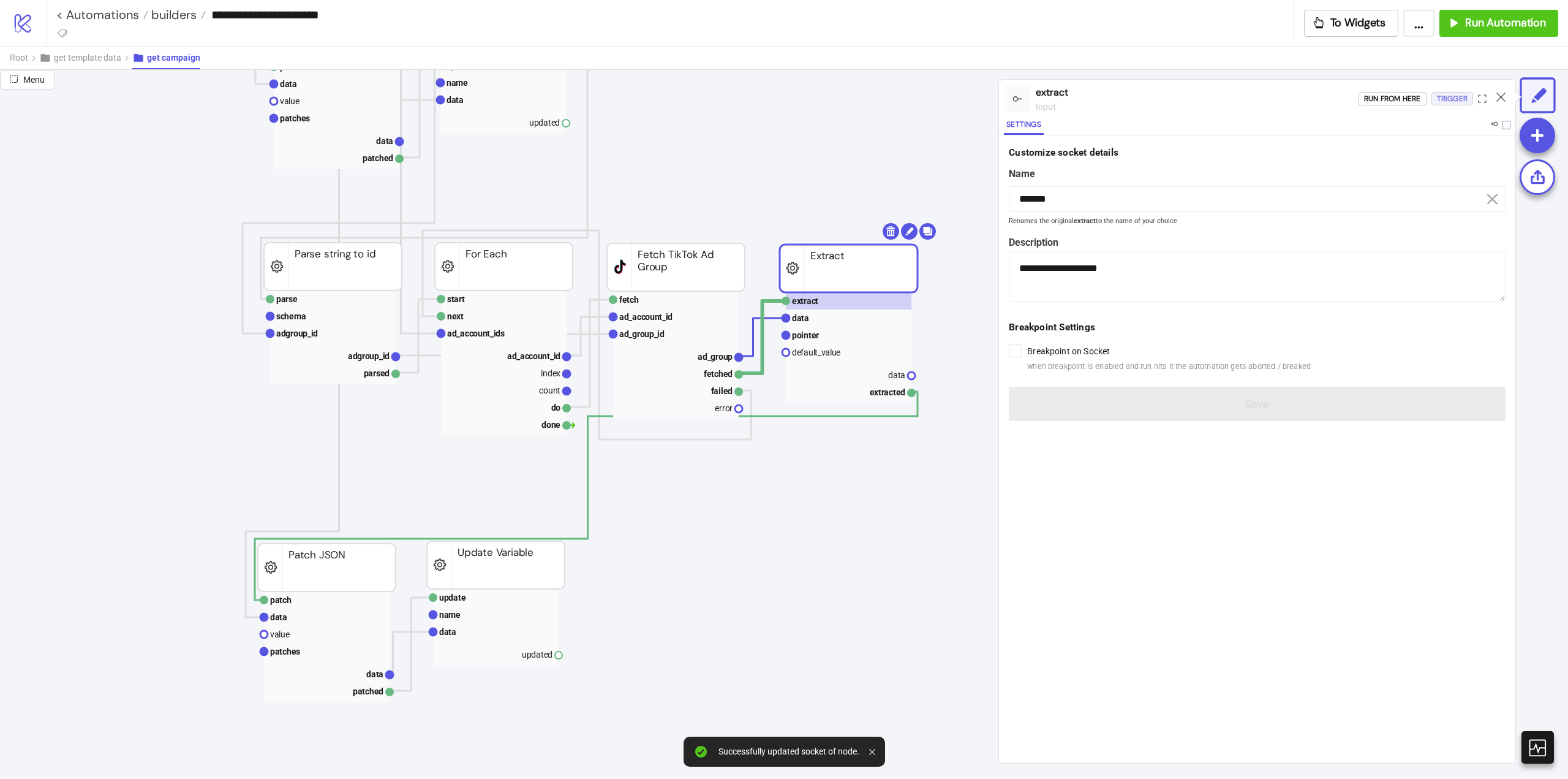
click at [1448, 93] on div "Trigger" at bounding box center [1452, 99] width 31 height 14
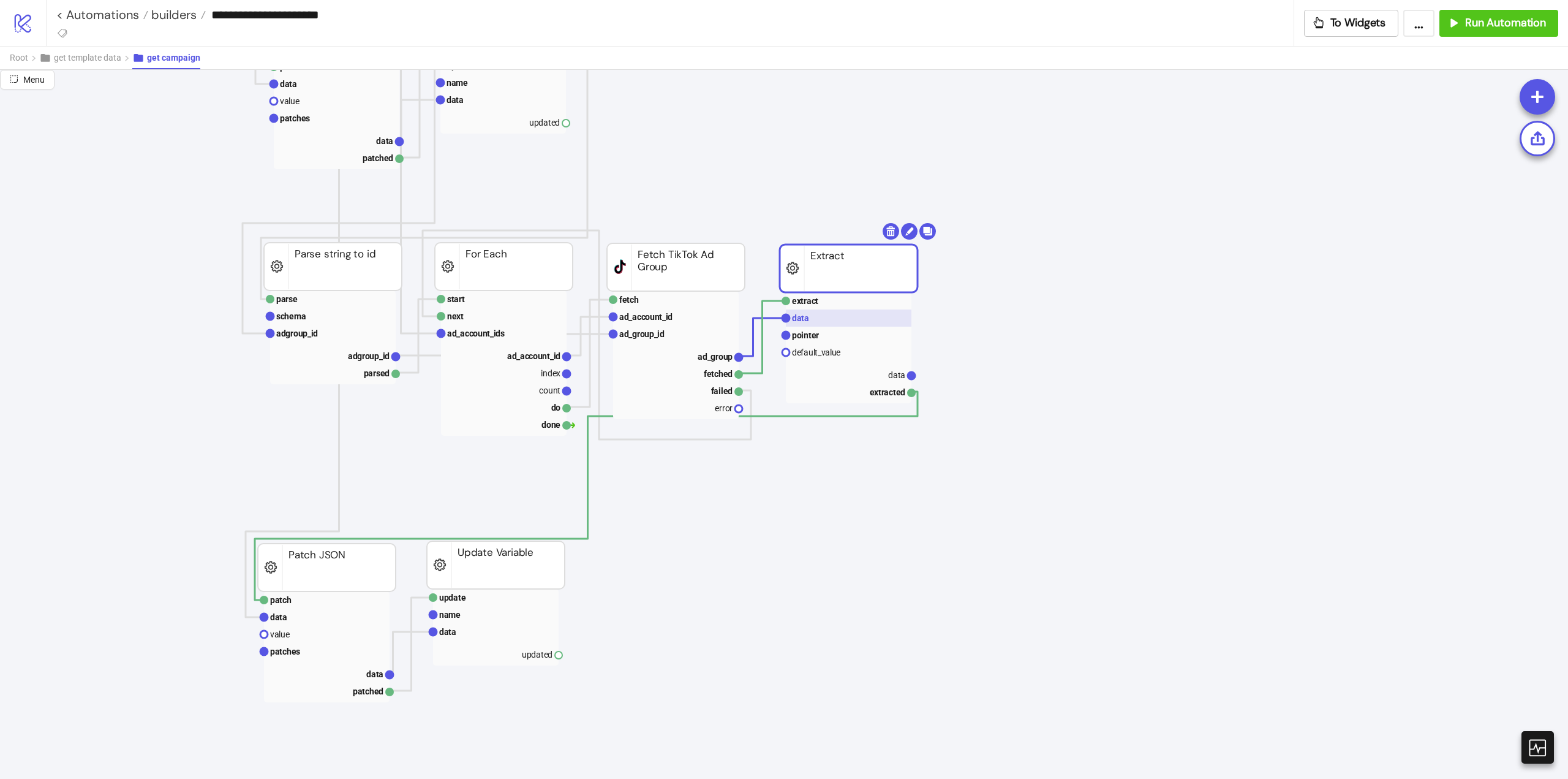
click at [833, 325] on rect at bounding box center [848, 318] width 126 height 17
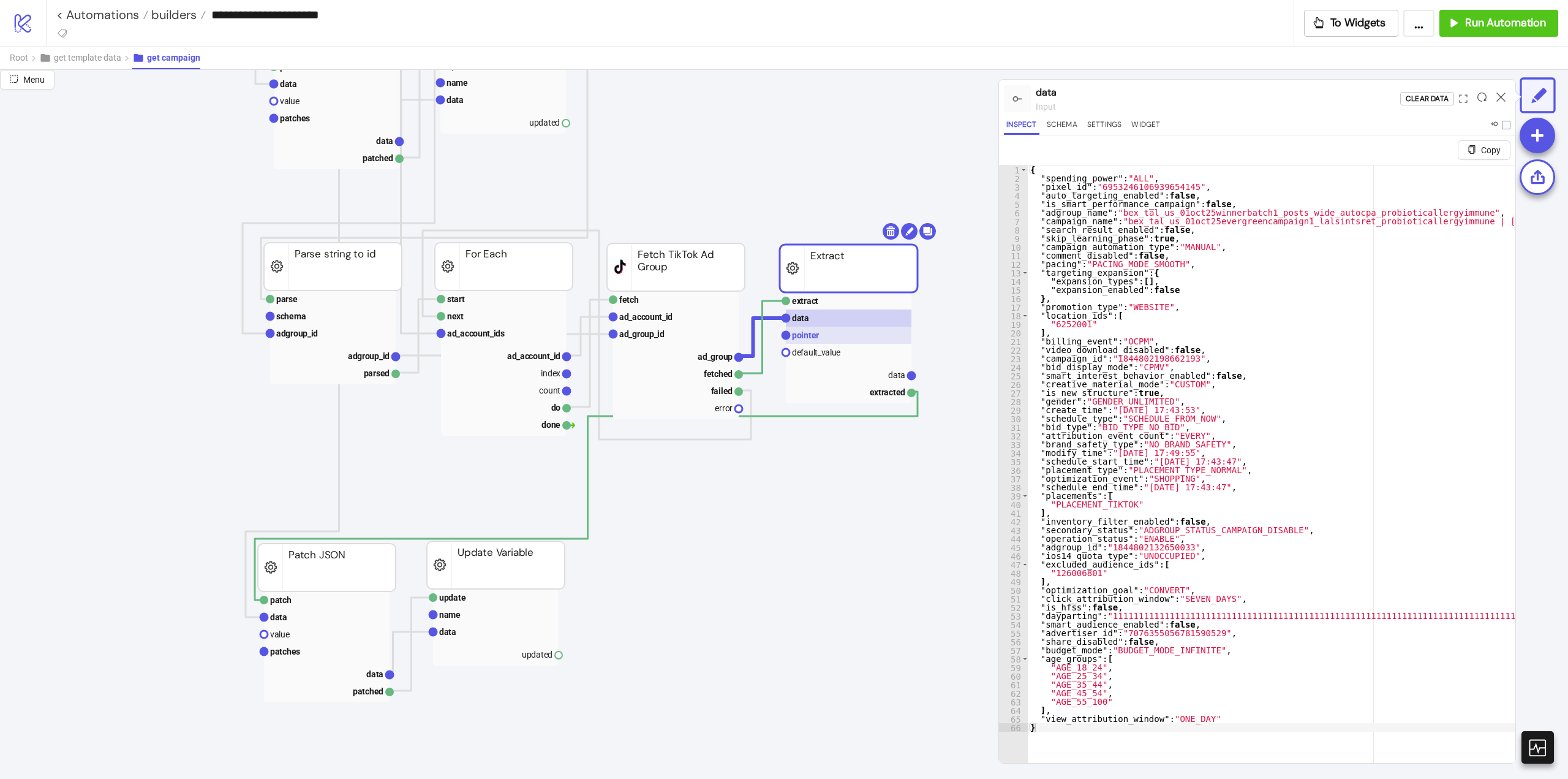
click at [828, 342] on rect at bounding box center [848, 335] width 126 height 17
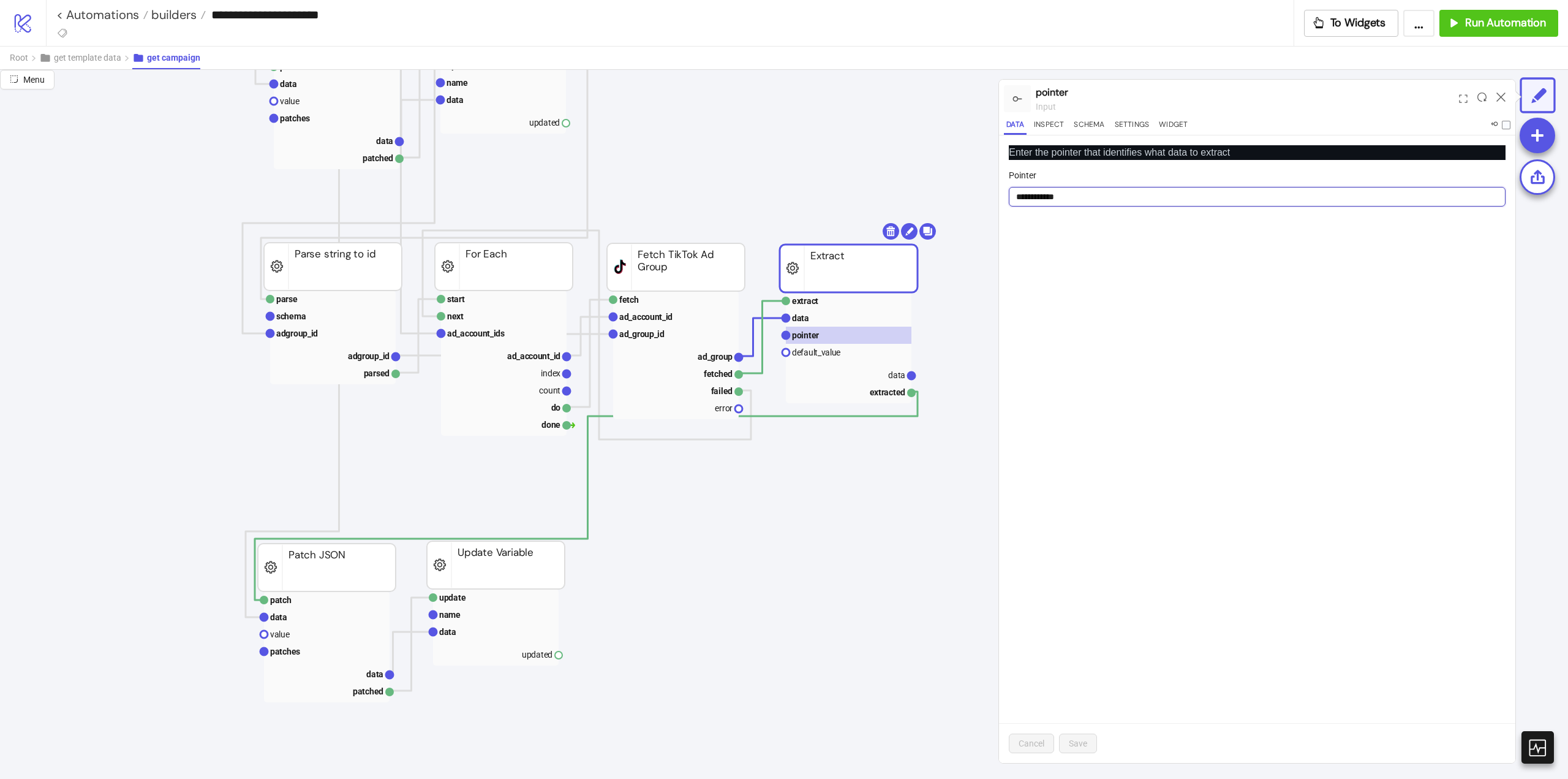
click at [1062, 195] on input "**********" at bounding box center [1257, 197] width 497 height 20
drag, startPoint x: 1062, startPoint y: 195, endPoint x: 1085, endPoint y: 240, distance: 50.5
click at [1063, 197] on input "**********" at bounding box center [1257, 197] width 497 height 20
click at [884, 371] on rect at bounding box center [848, 374] width 126 height 17
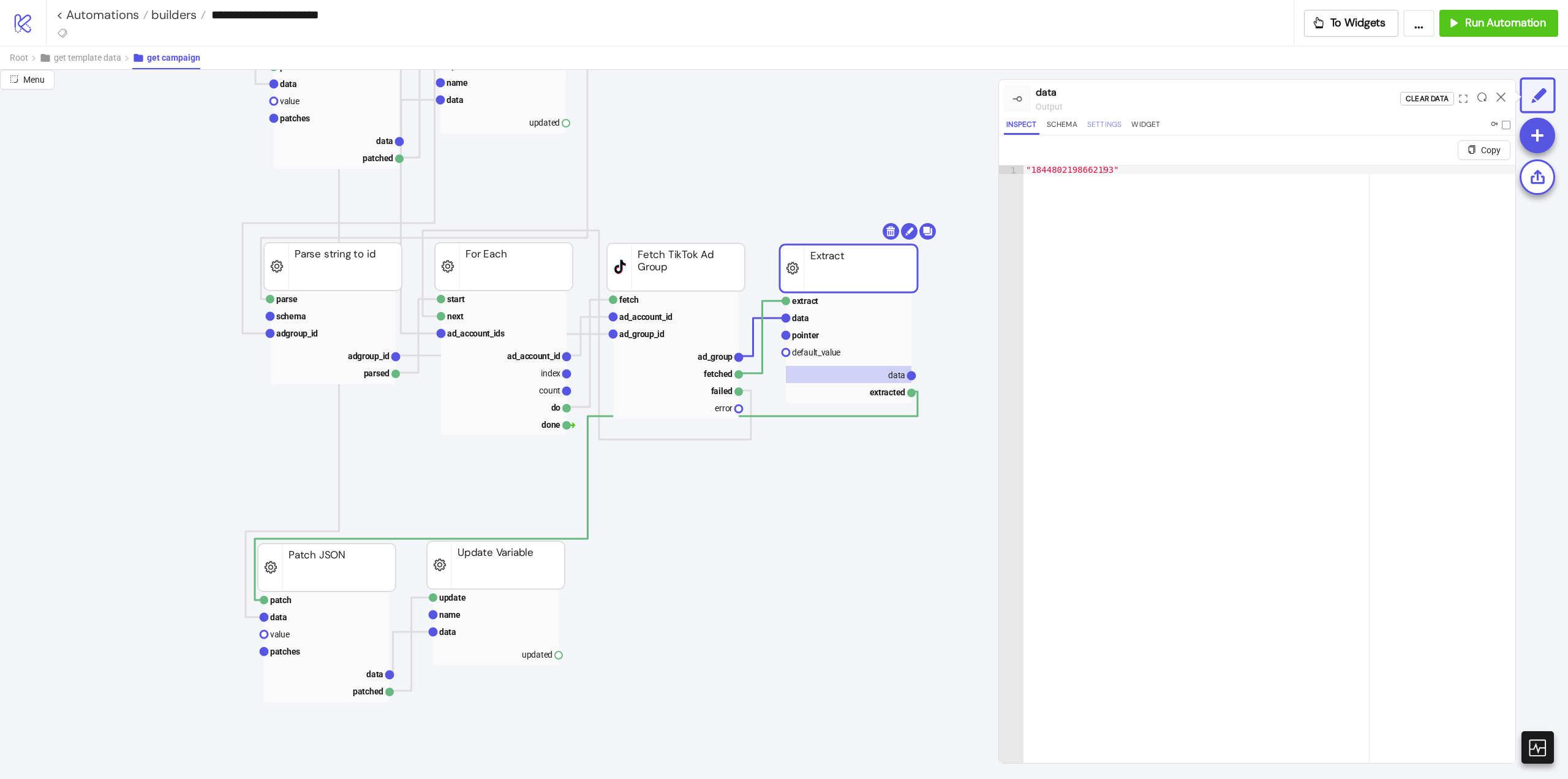
click at [1106, 129] on button "Settings" at bounding box center [1104, 126] width 40 height 16
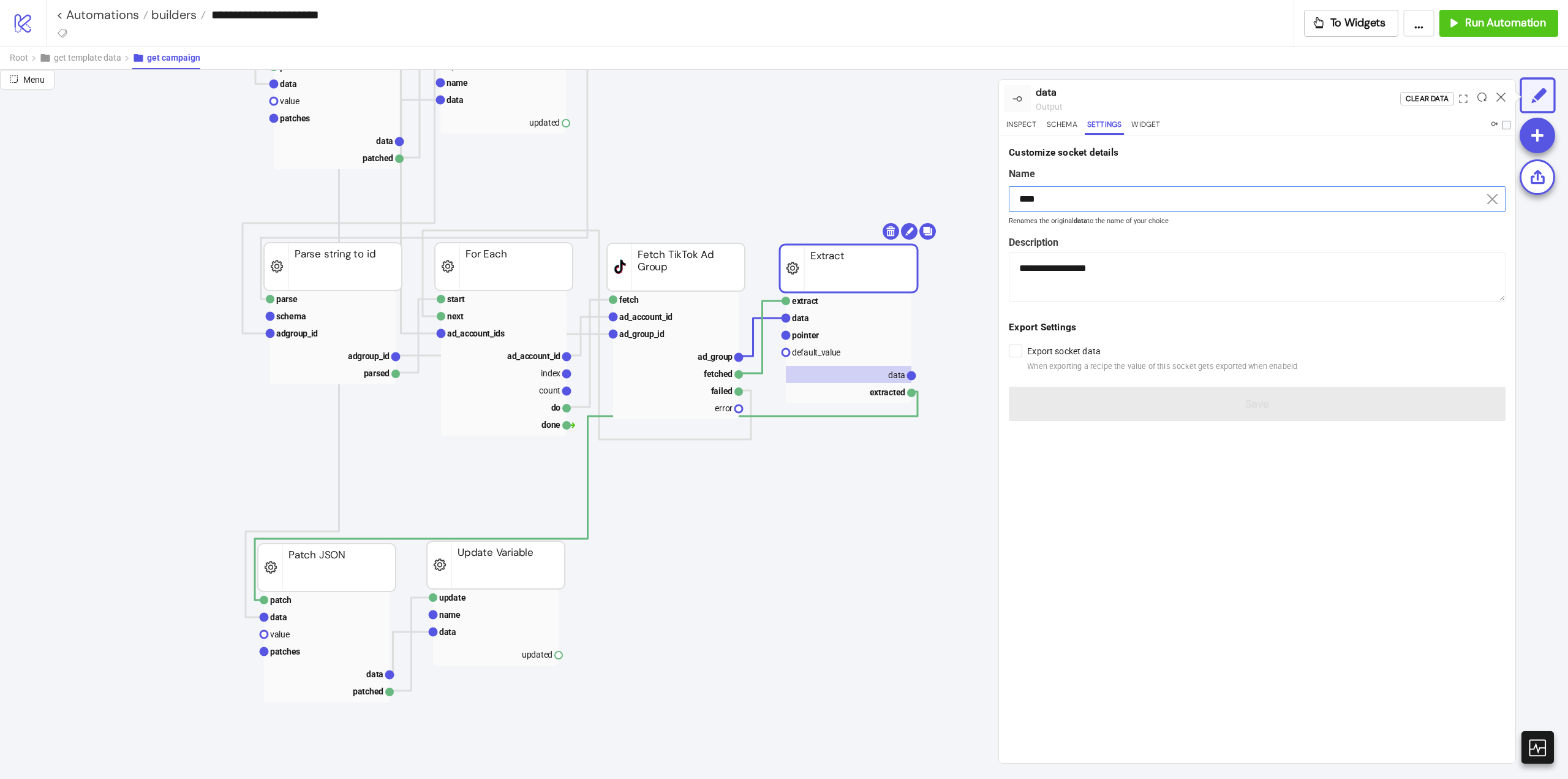
click at [1070, 204] on input "****" at bounding box center [1257, 199] width 497 height 26
drag, startPoint x: 1070, startPoint y: 204, endPoint x: 1097, endPoint y: 221, distance: 31.9
click at [1070, 204] on input "****" at bounding box center [1257, 199] width 497 height 26
paste input "*******"
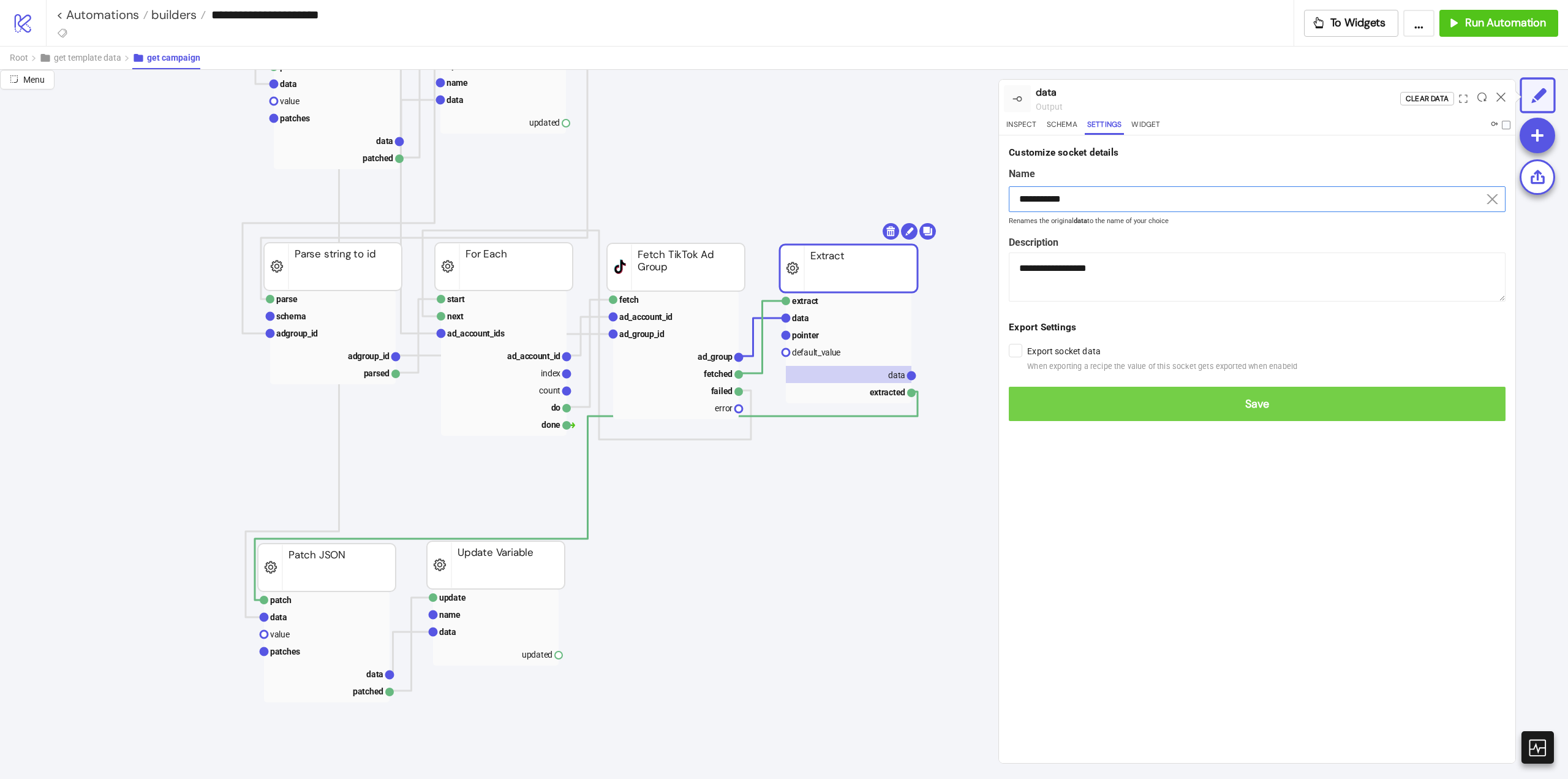
type input "**********"
click at [1267, 403] on span "Save" at bounding box center [1257, 404] width 477 height 14
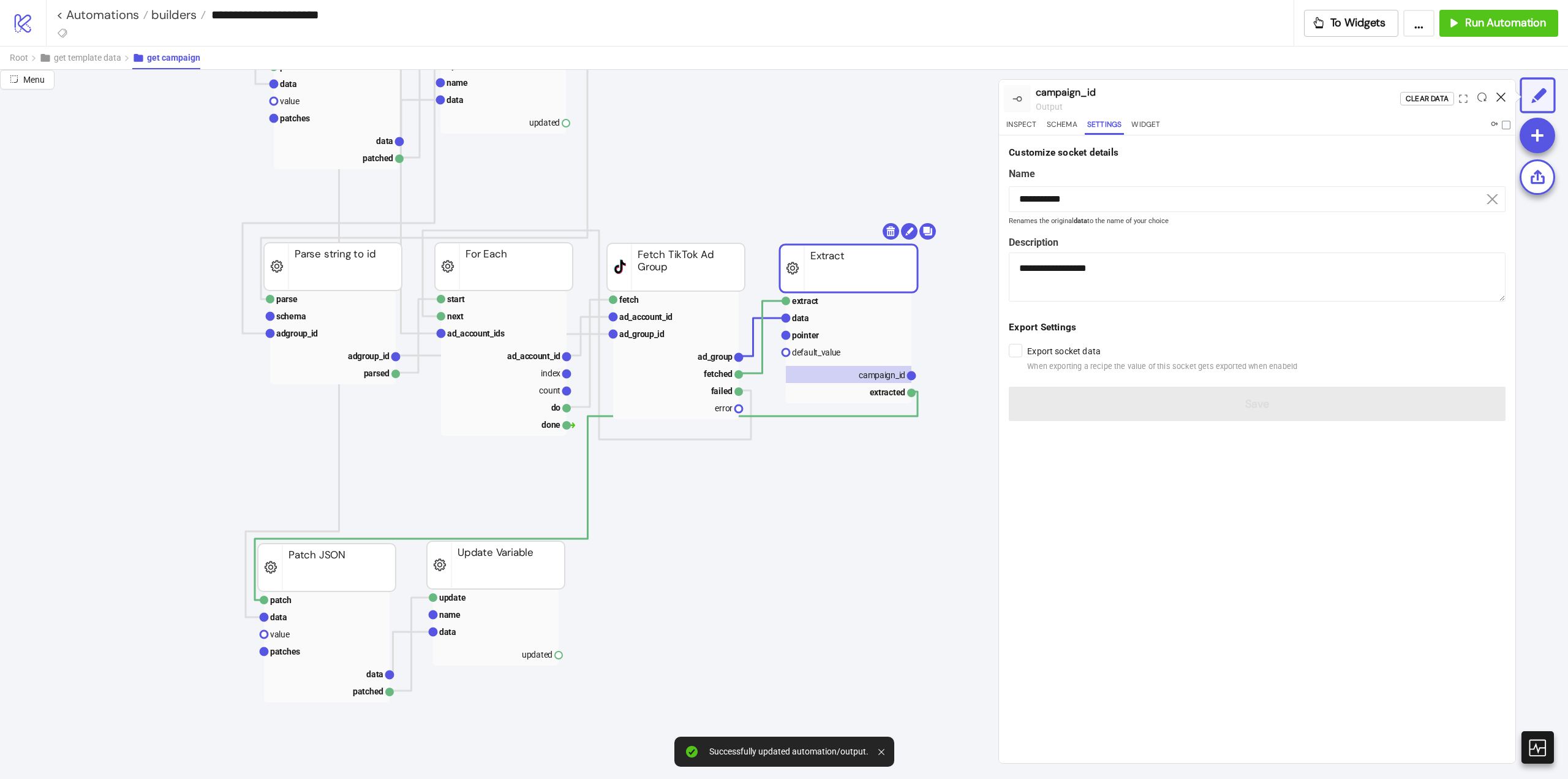
click at [1500, 96] on icon at bounding box center [1501, 97] width 9 height 9
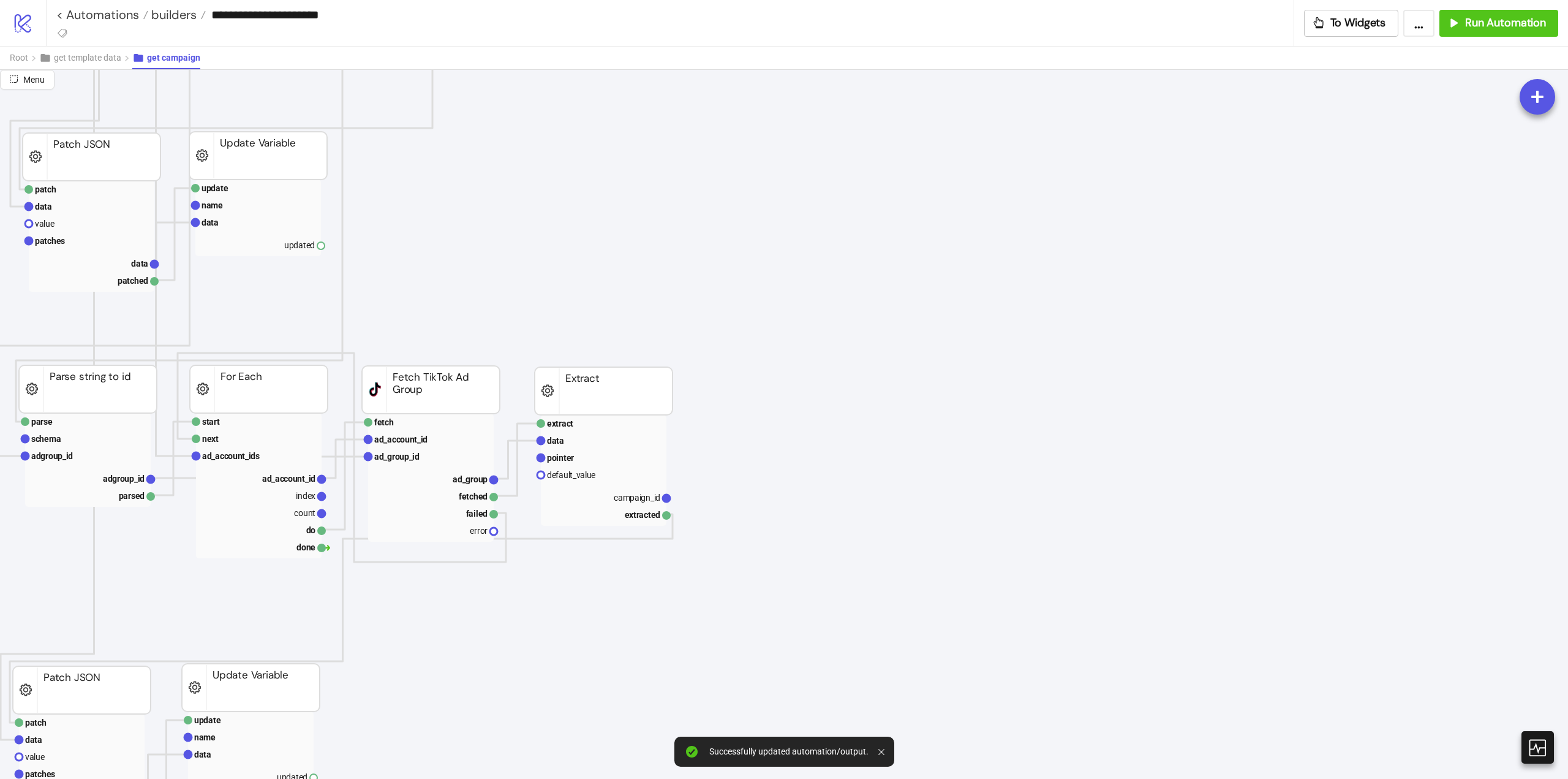
scroll to position [552, 245]
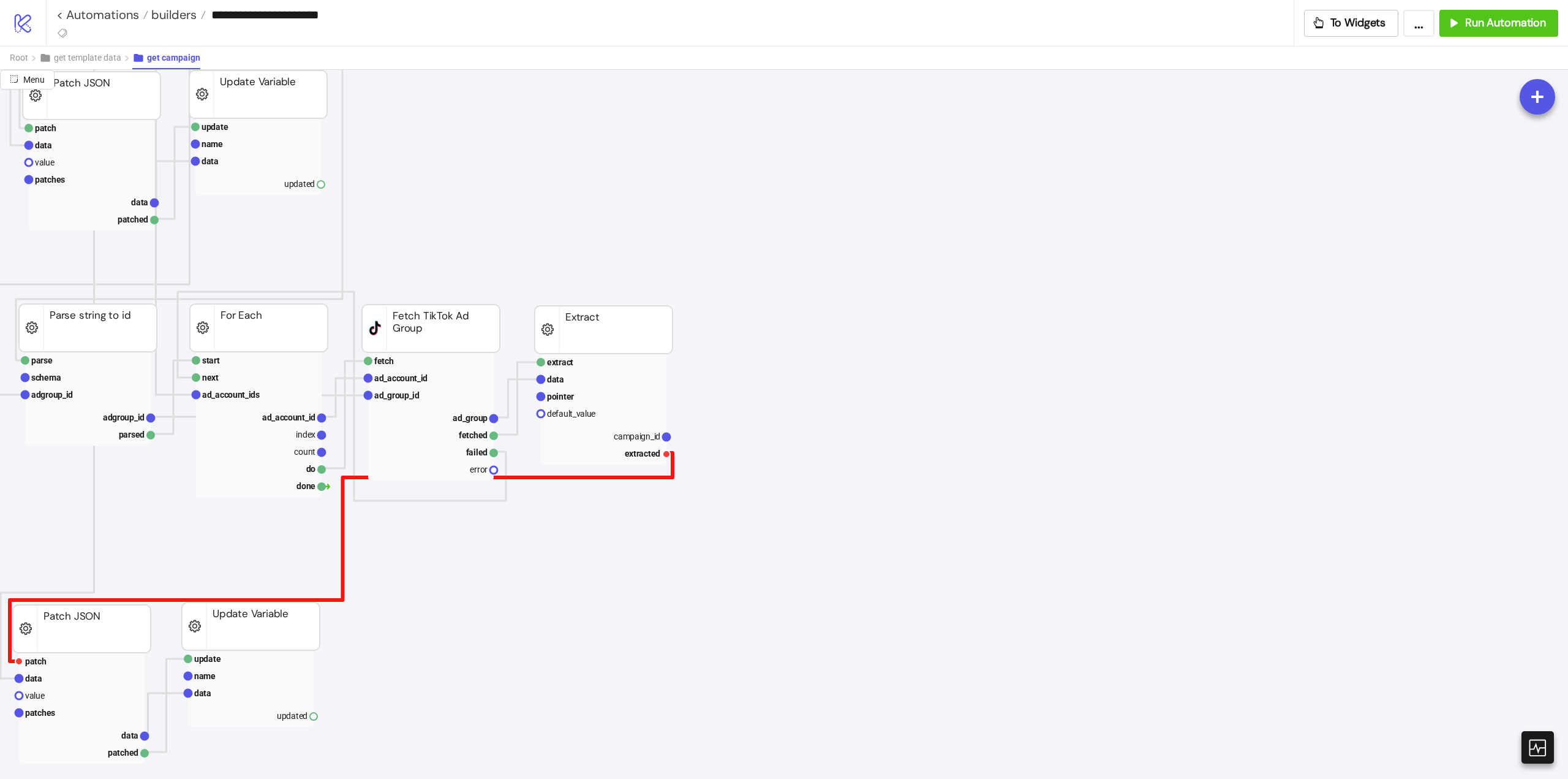
click at [636, 477] on polyline at bounding box center [341, 557] width 663 height 208
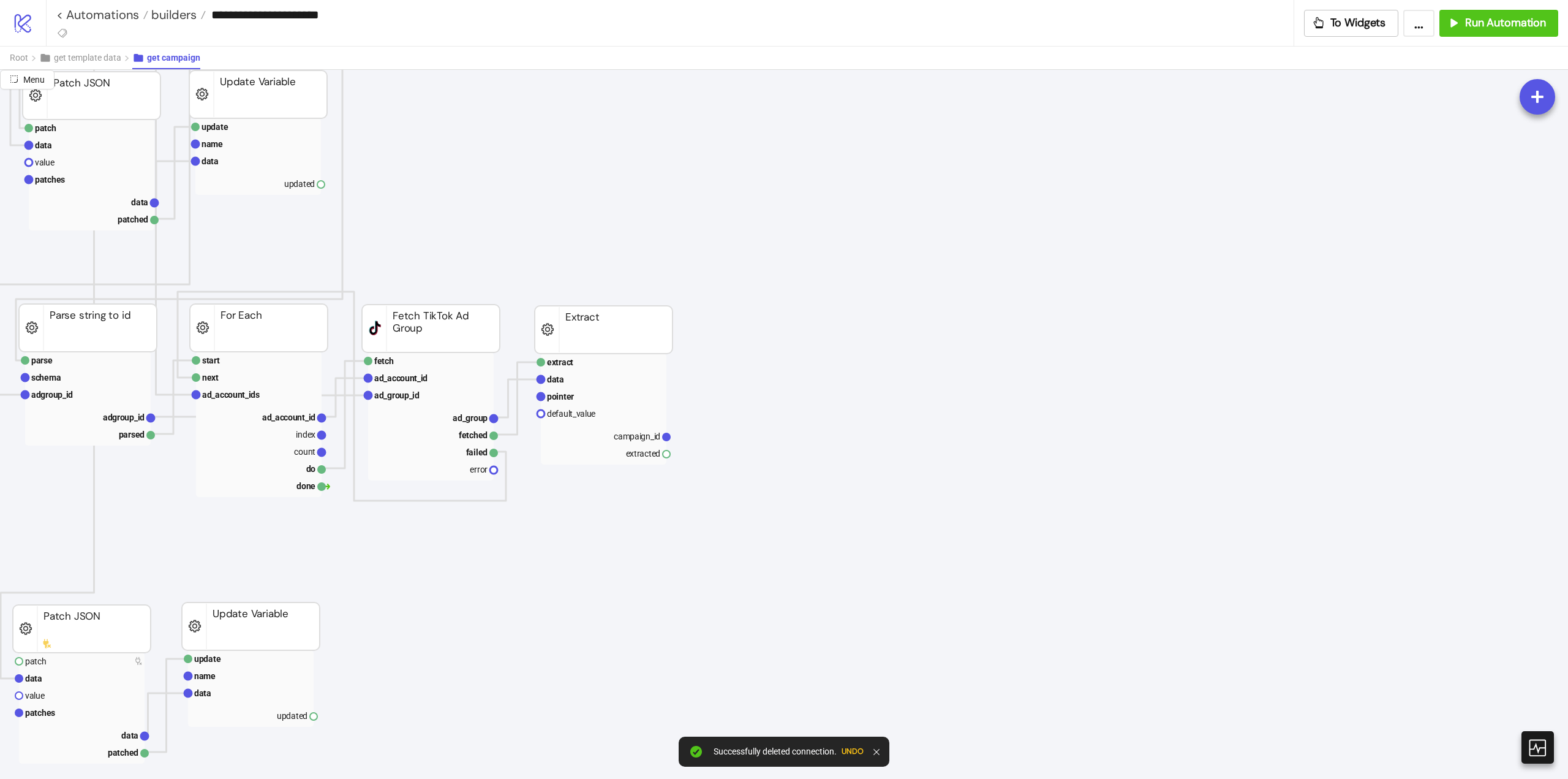
drag, startPoint x: 755, startPoint y: 349, endPoint x: 802, endPoint y: 339, distance: 48.1
click at [816, 361] on span "Add Node" at bounding box center [821, 358] width 65 height 13
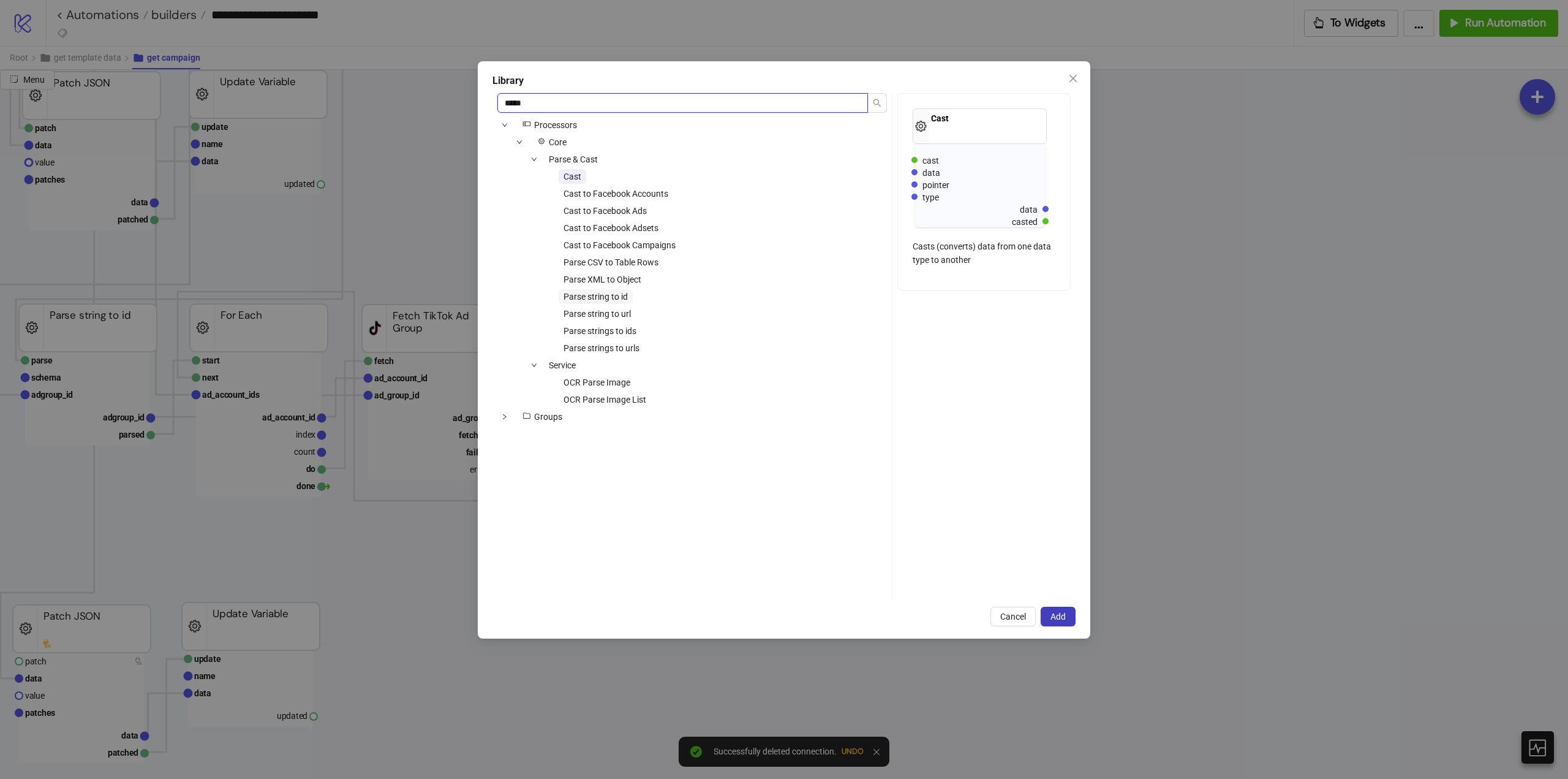
type input "*****"
click at [589, 298] on span "Parse string to id" at bounding box center [596, 297] width 65 height 10
click at [1056, 617] on span "Add" at bounding box center [1058, 616] width 16 height 10
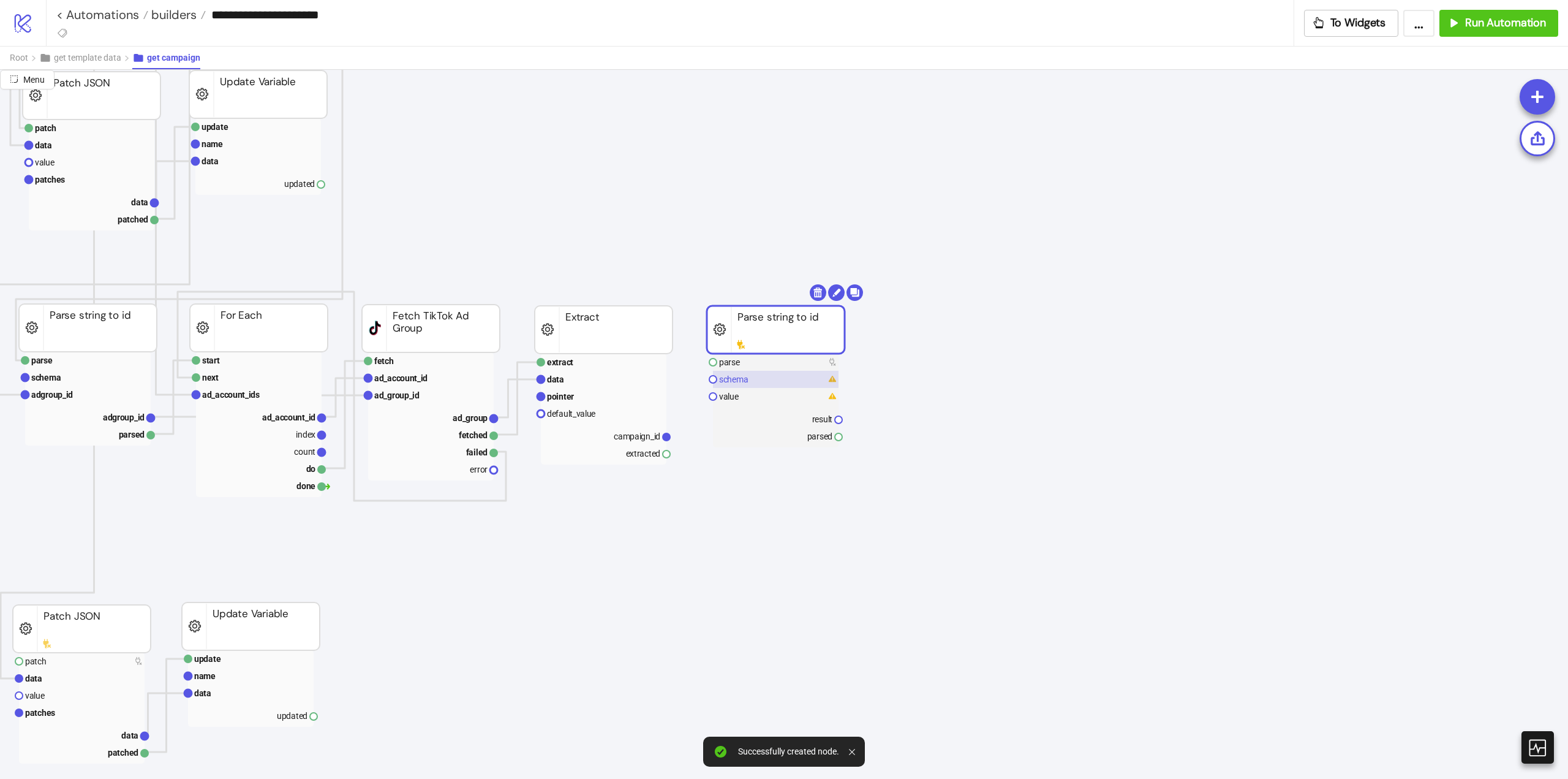
drag, startPoint x: 792, startPoint y: 364, endPoint x: 723, endPoint y: 371, distance: 69.4
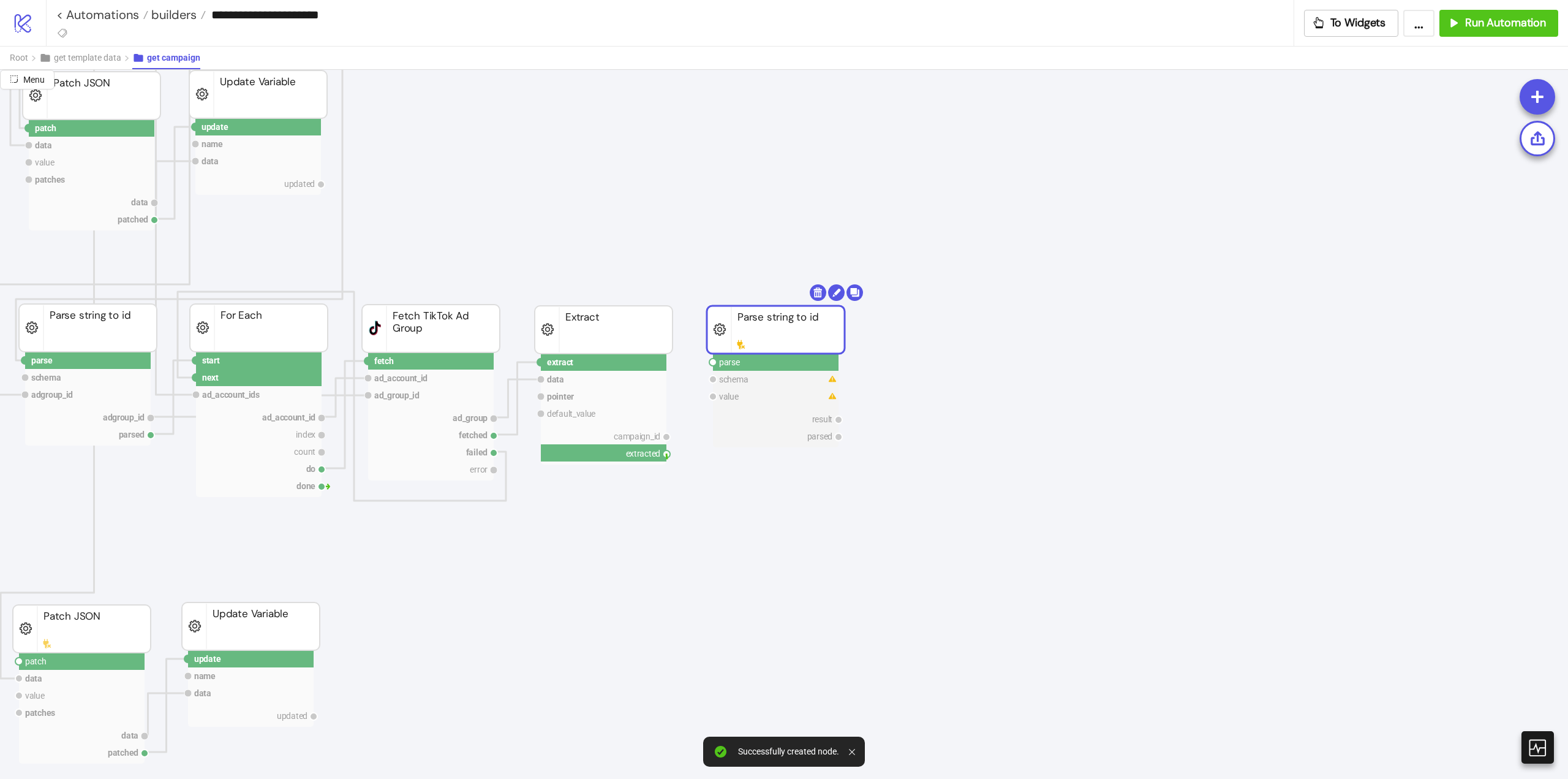
drag, startPoint x: 667, startPoint y: 459, endPoint x: 700, endPoint y: 429, distance: 44.6
click at [671, 459] on icon "extract row pointer default_value campaign_id extracted Extract fetch ad_accoun…" at bounding box center [980, 750] width 2450 height 2463
click at [713, 364] on circle at bounding box center [713, 362] width 7 height 7
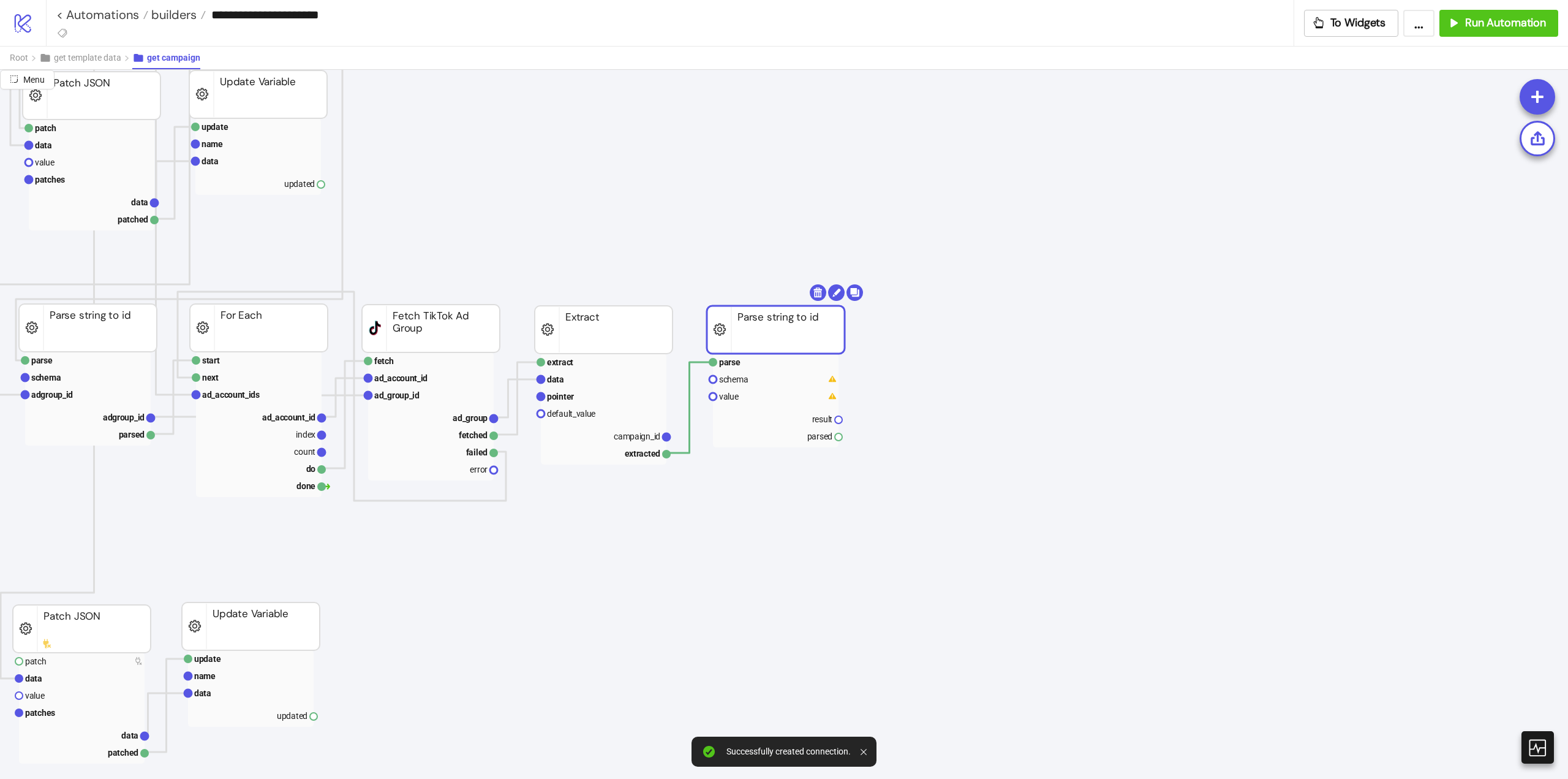
drag, startPoint x: 669, startPoint y: 437, endPoint x: 696, endPoint y: 432, distance: 27.5
click at [687, 445] on icon "extract row pointer default_value campaign_id extracted Extract fetch ad_accoun…" at bounding box center [980, 750] width 2450 height 2463
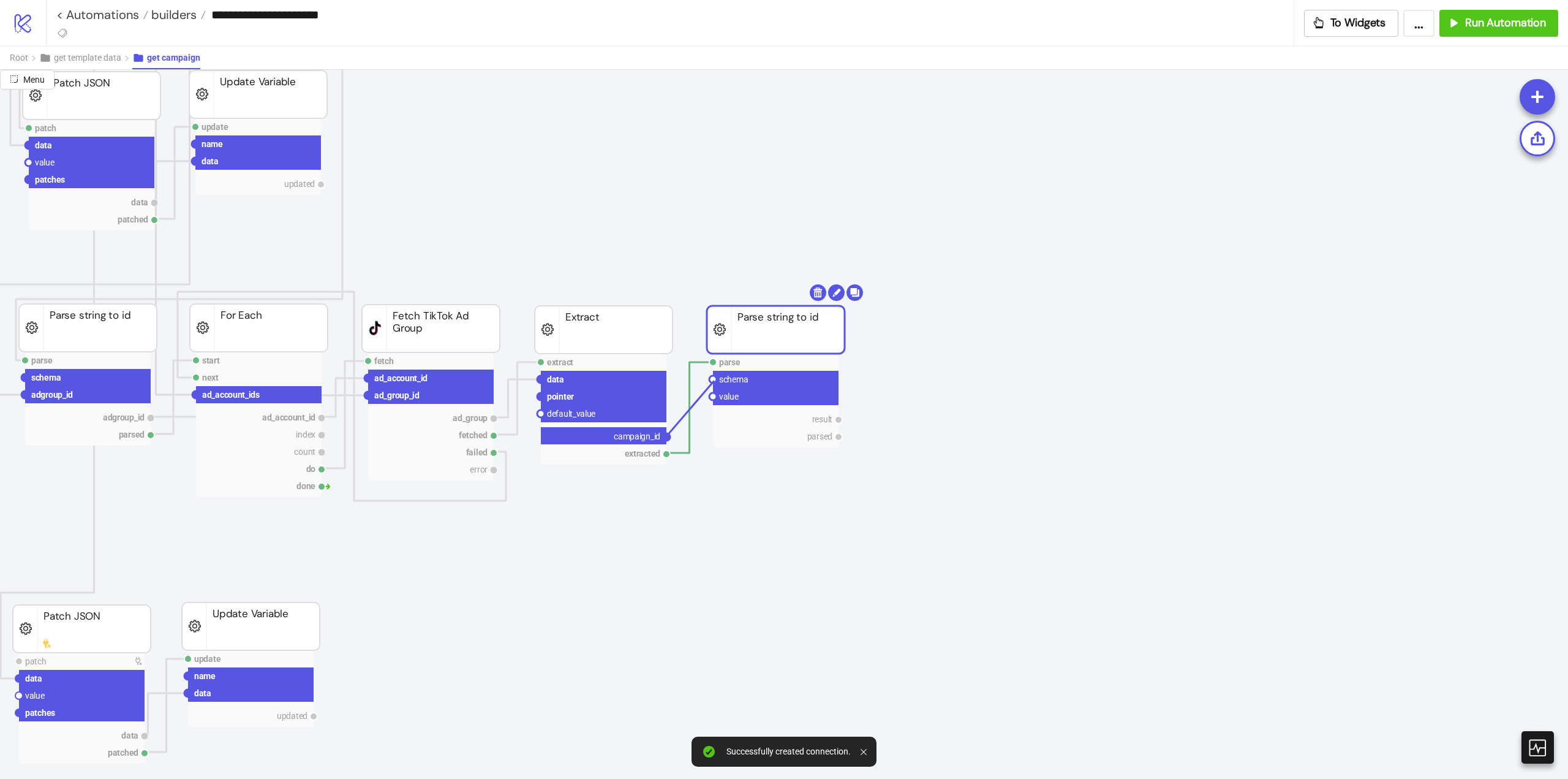
click at [717, 379] on circle at bounding box center [713, 379] width 7 height 7
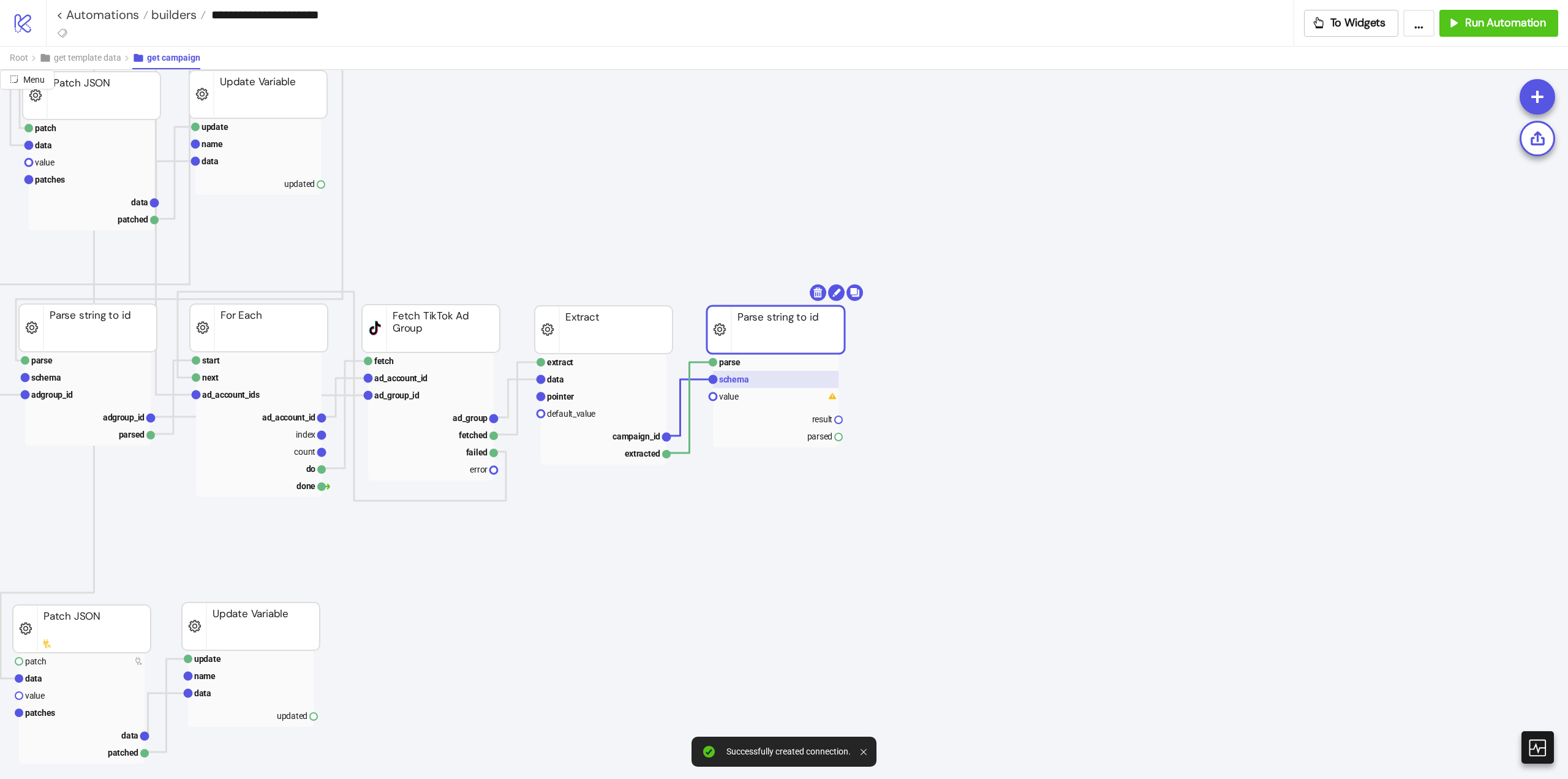
click at [755, 375] on rect at bounding box center [776, 379] width 126 height 17
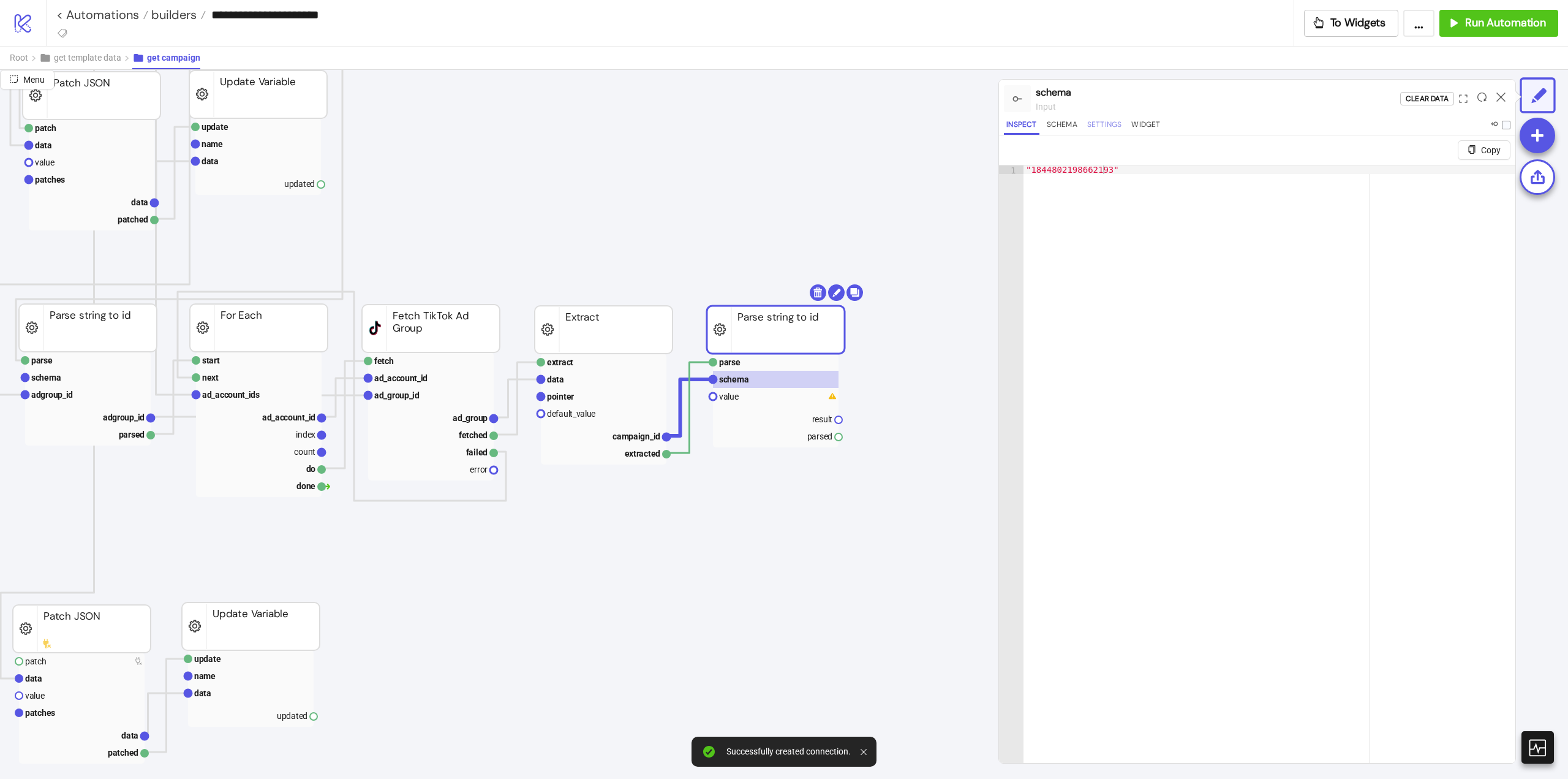
click at [1112, 126] on button "Settings" at bounding box center [1104, 126] width 40 height 16
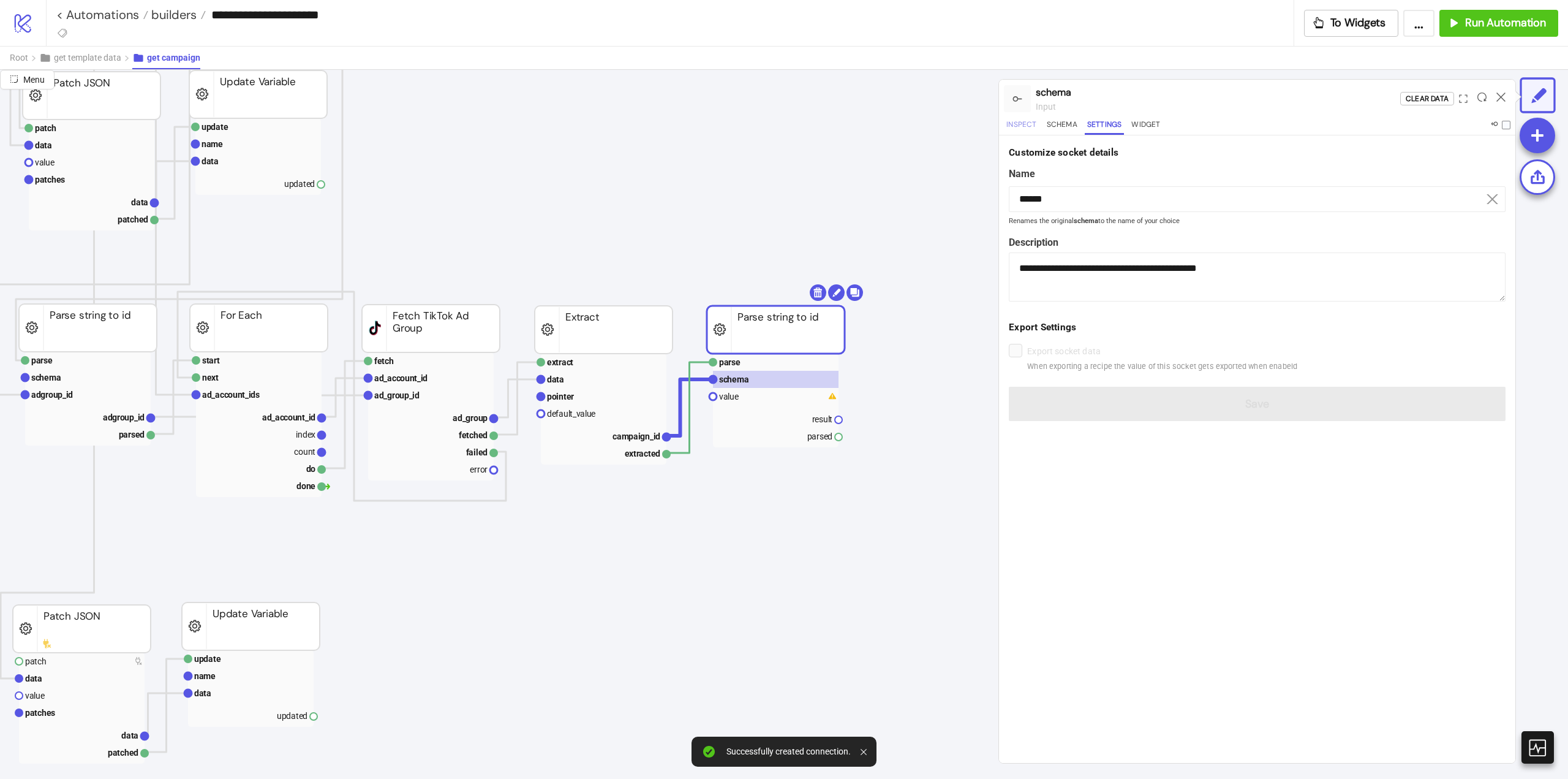
click at [1016, 131] on button "Inspect" at bounding box center [1021, 126] width 35 height 16
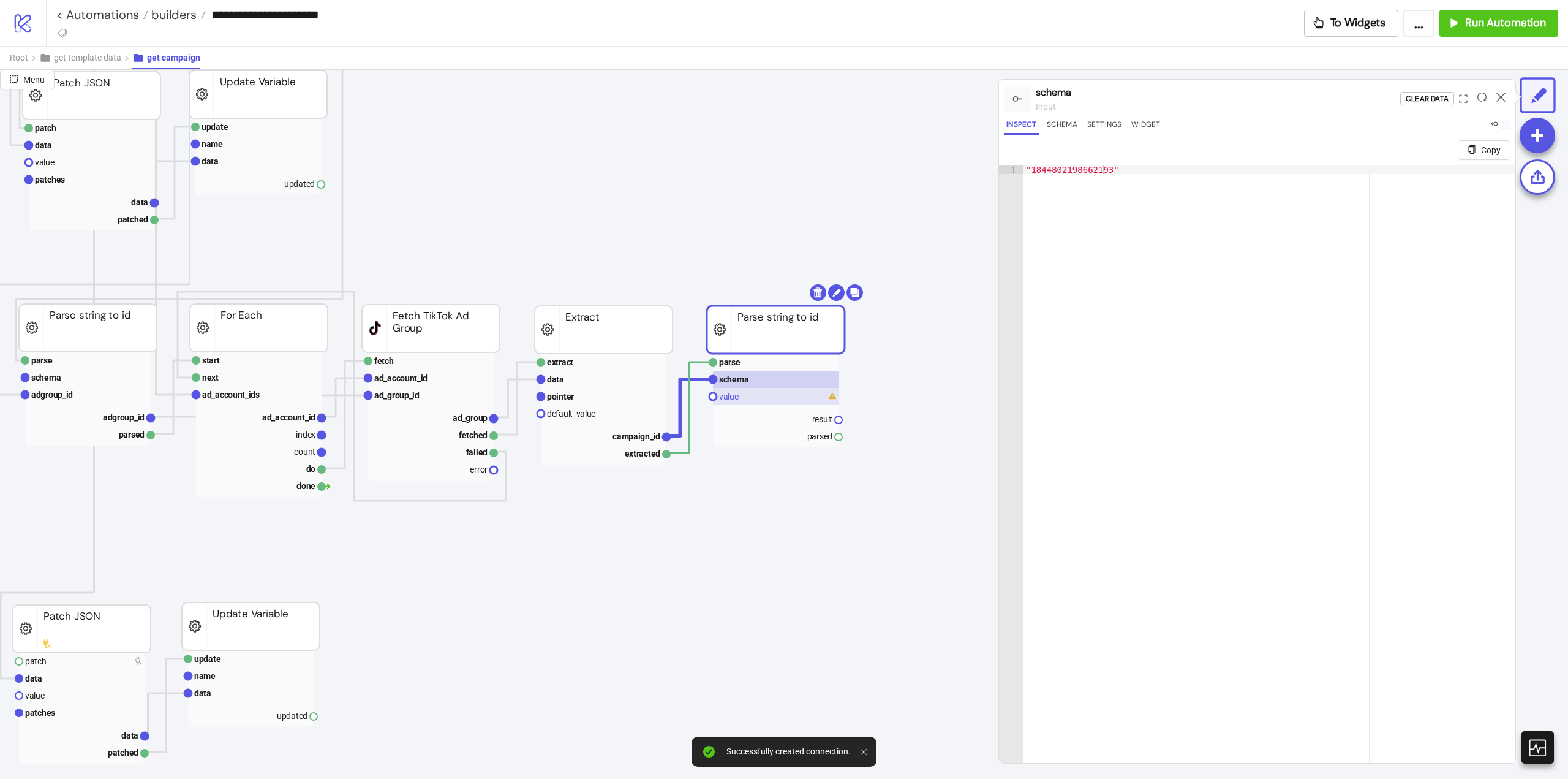
click at [743, 394] on rect at bounding box center [776, 396] width 126 height 17
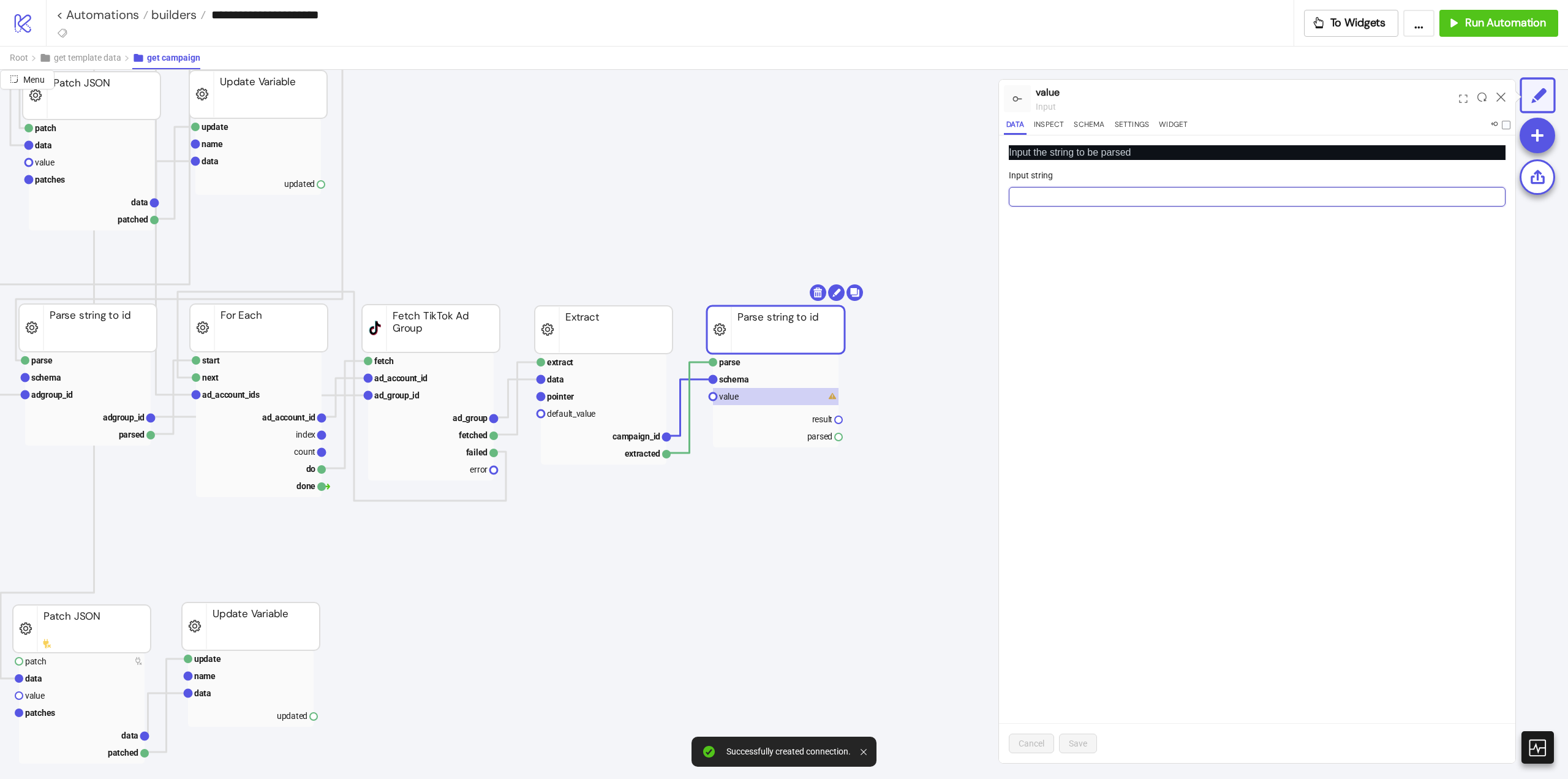
click at [1031, 193] on input "Input string" at bounding box center [1257, 197] width 497 height 20
click at [1032, 194] on input "Input string" at bounding box center [1257, 197] width 497 height 20
click at [702, 381] on icon "extract row pointer default_value campaign_id extracted Extract fetch ad_accoun…" at bounding box center [980, 750] width 2450 height 2463
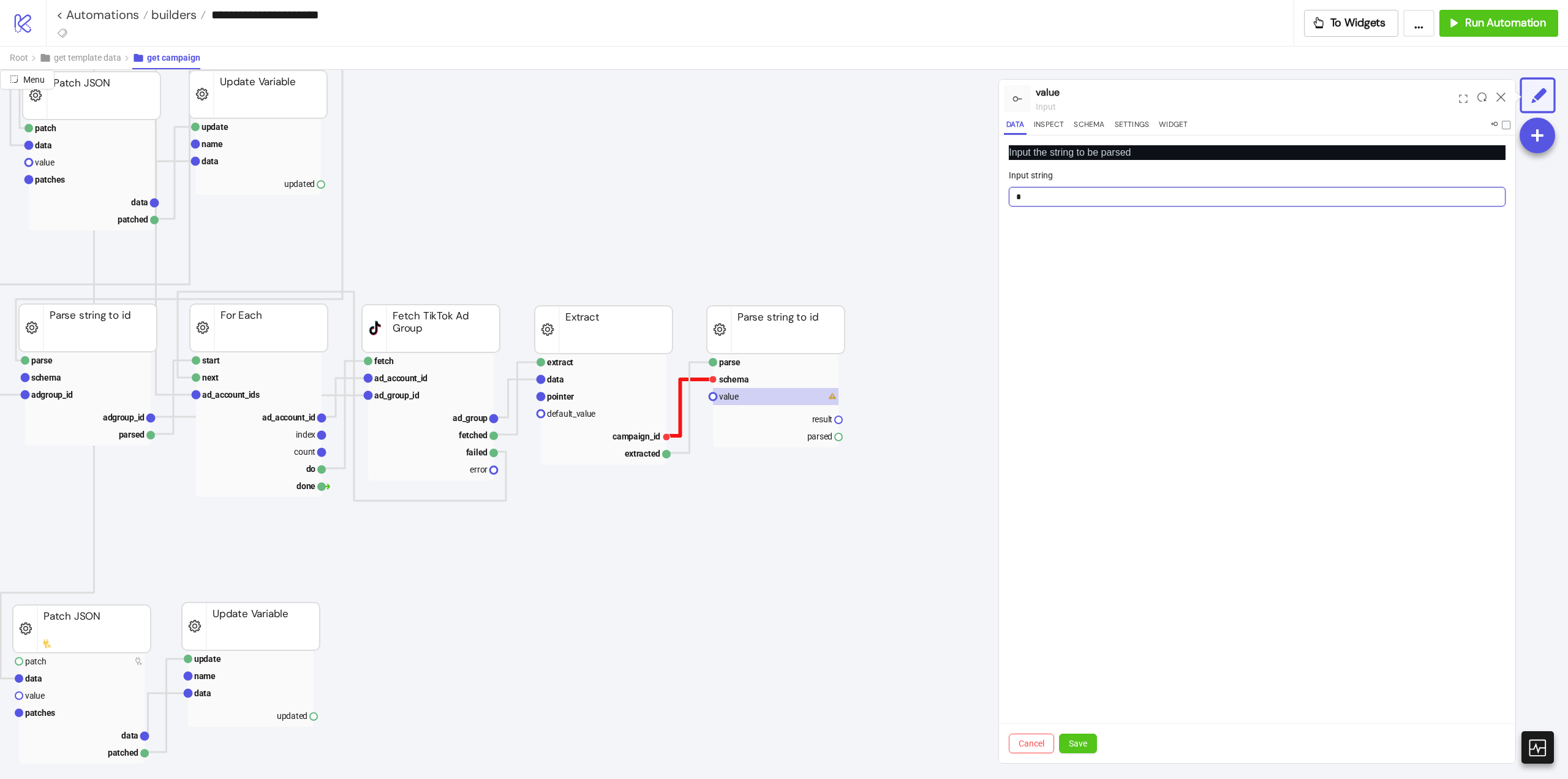
type input "*"
click at [703, 379] on polyline at bounding box center [689, 407] width 46 height 56
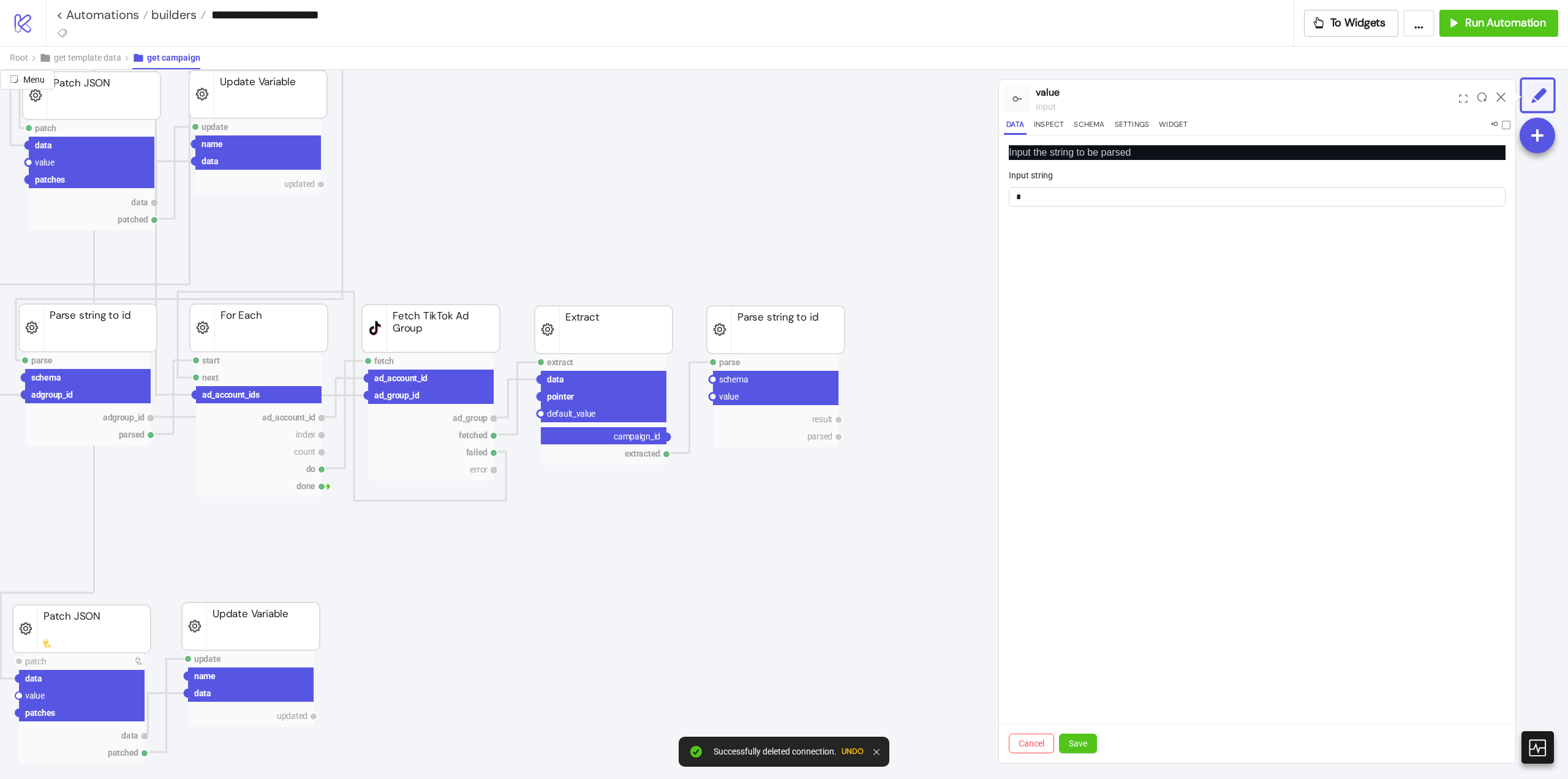
drag, startPoint x: 664, startPoint y: 437, endPoint x: 696, endPoint y: 435, distance: 32.1
click at [691, 438] on icon "extract row pointer default_value campaign_id extracted Extract fetch ad_accoun…" at bounding box center [980, 750] width 2450 height 2463
click at [713, 398] on circle at bounding box center [713, 396] width 7 height 7
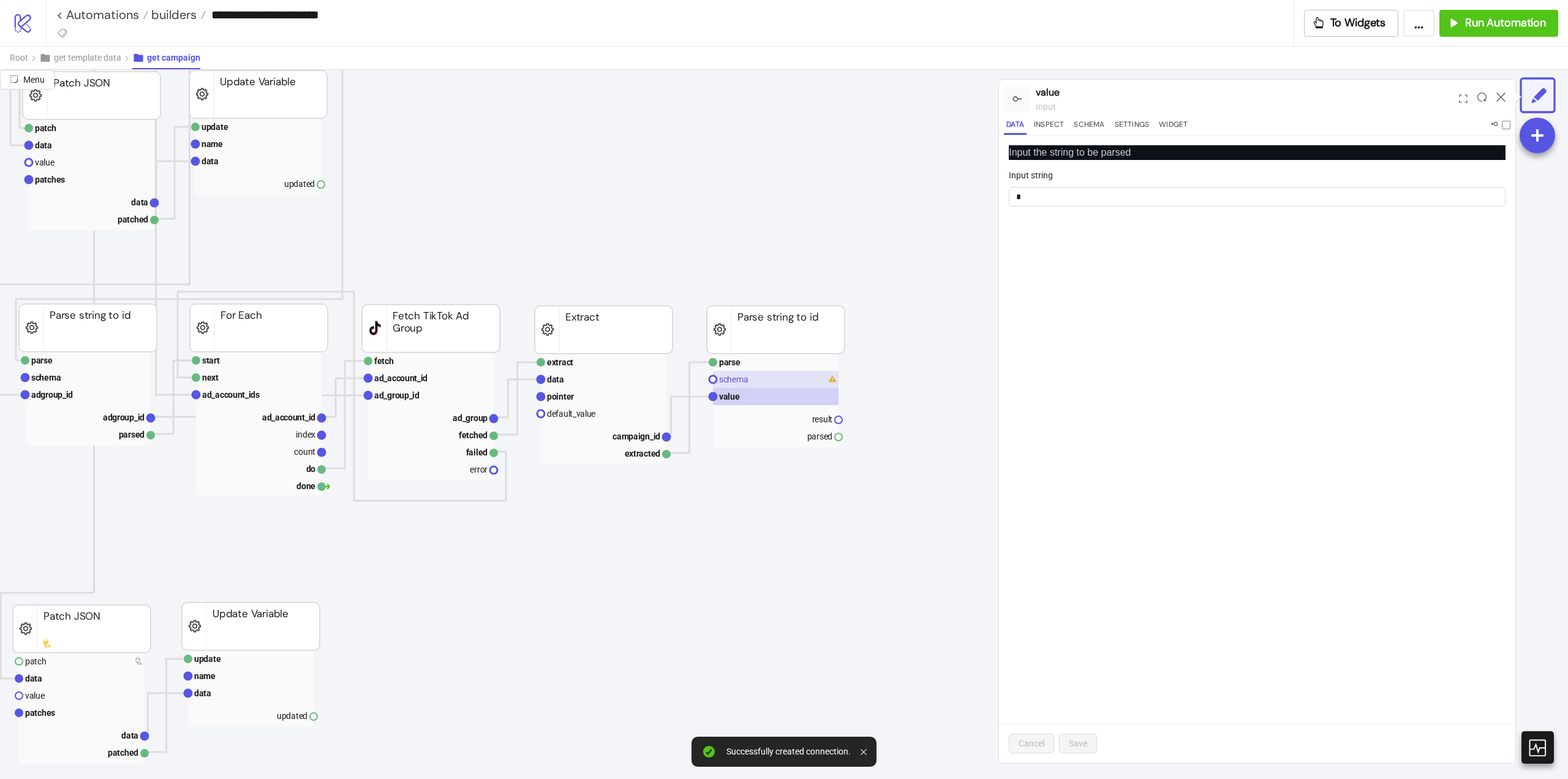
click at [726, 381] on text "schema" at bounding box center [733, 379] width 29 height 10
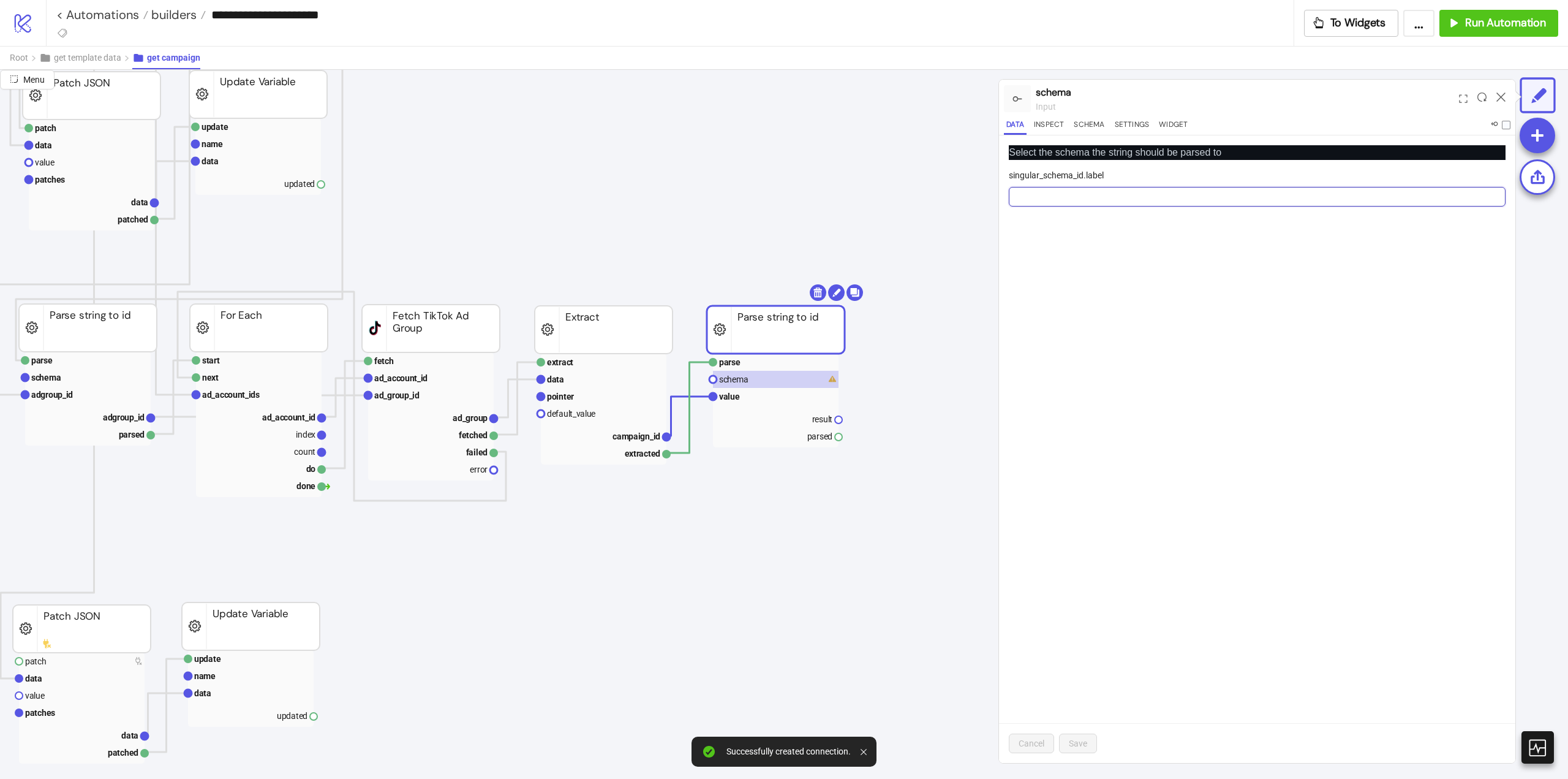
click at [1031, 196] on input "singular_schema_id.label" at bounding box center [1257, 197] width 497 height 20
click at [742, 398] on rect at bounding box center [776, 396] width 126 height 17
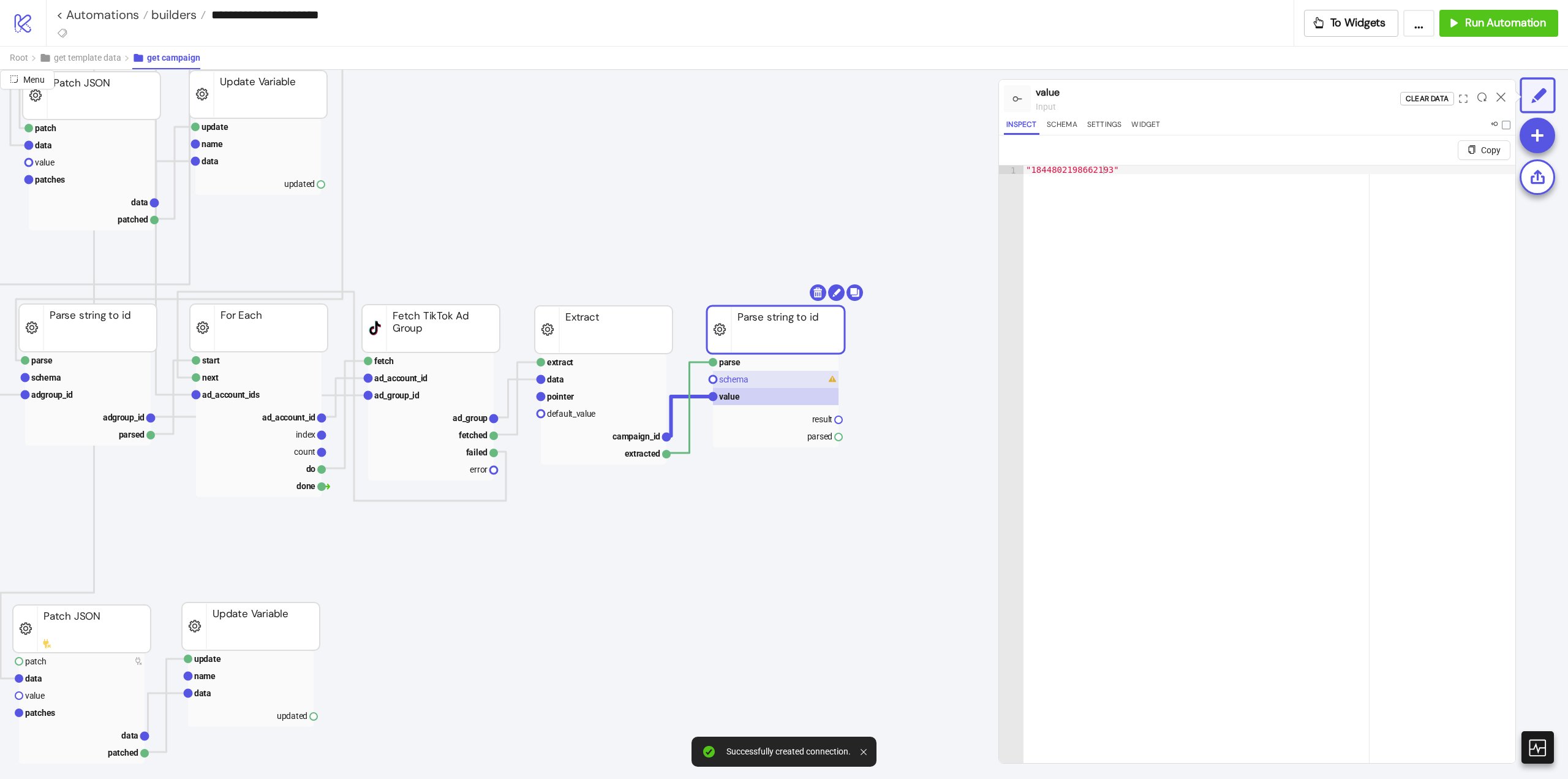
click at [742, 382] on text "schema" at bounding box center [733, 379] width 29 height 10
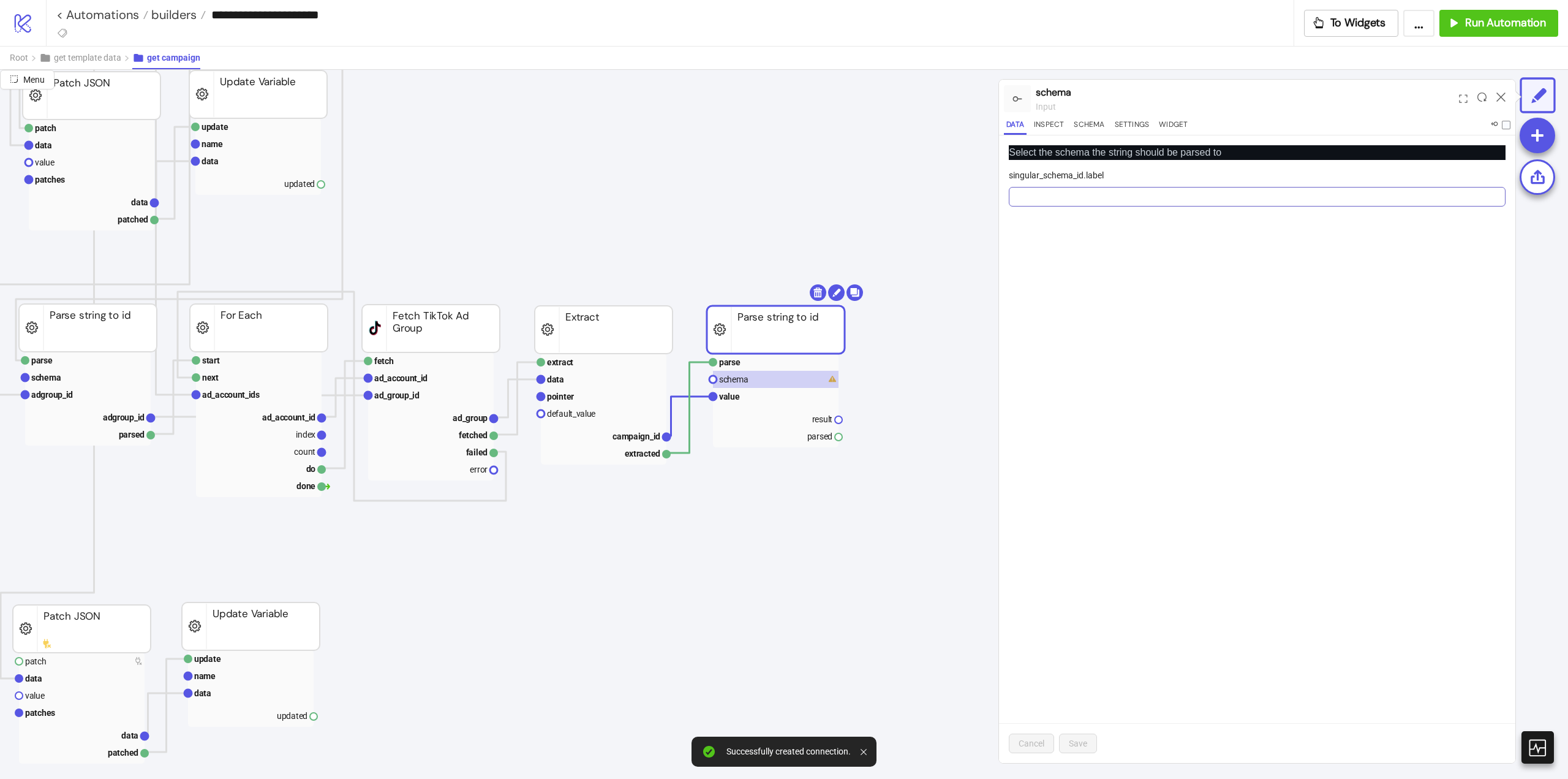
click at [1117, 186] on div "singular_schema_id.label" at bounding box center [1257, 187] width 497 height 38
click at [1107, 206] on input "singular_schema_id.label" at bounding box center [1257, 197] width 497 height 20
drag, startPoint x: 1104, startPoint y: 203, endPoint x: 1098, endPoint y: 187, distance: 17.1
click at [1104, 201] on input "singular_schema_id.label" at bounding box center [1257, 197] width 497 height 20
click at [1053, 126] on button "Inspect" at bounding box center [1048, 126] width 35 height 16
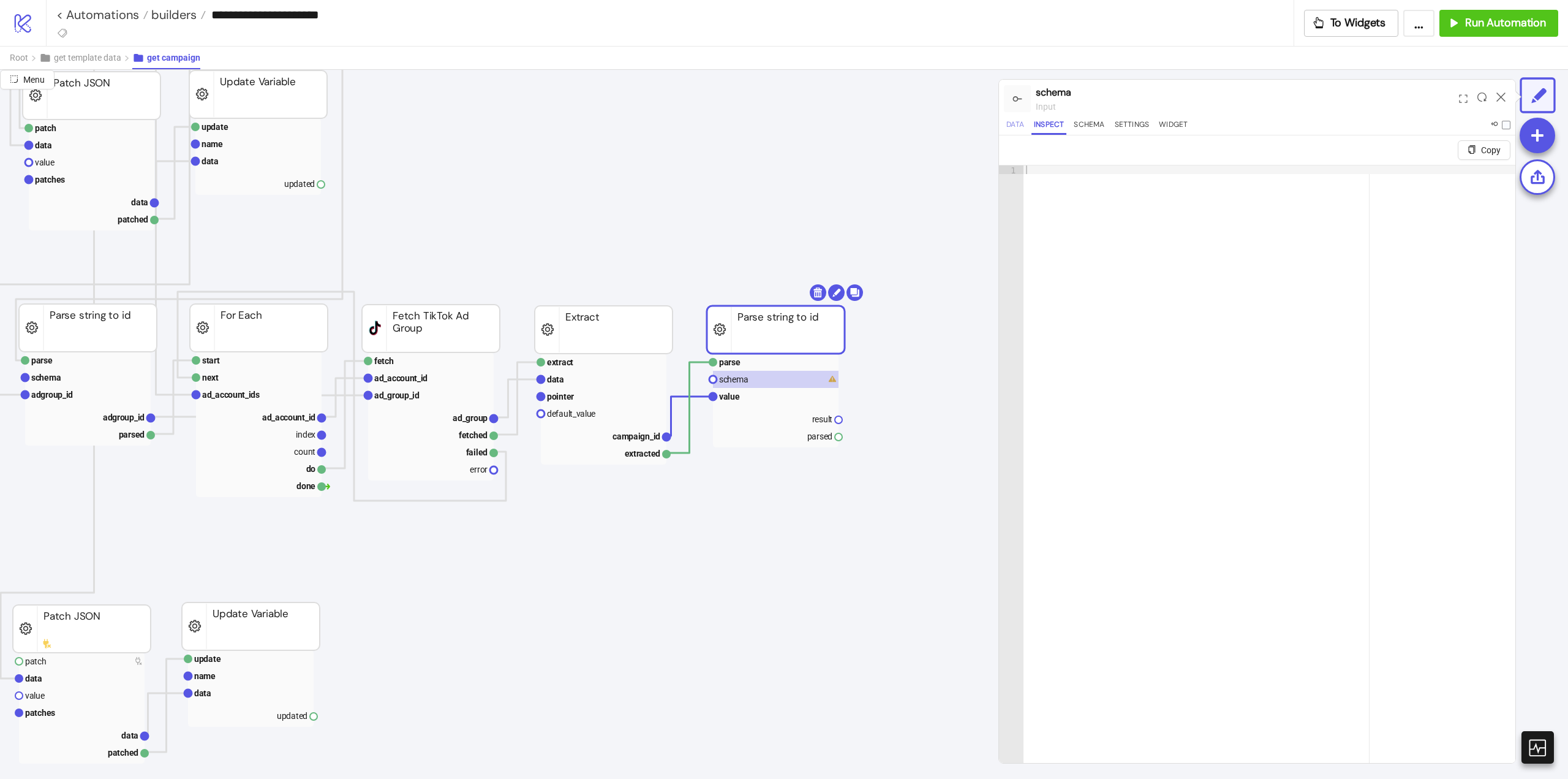
click at [1016, 124] on button "Data" at bounding box center [1016, 126] width 23 height 16
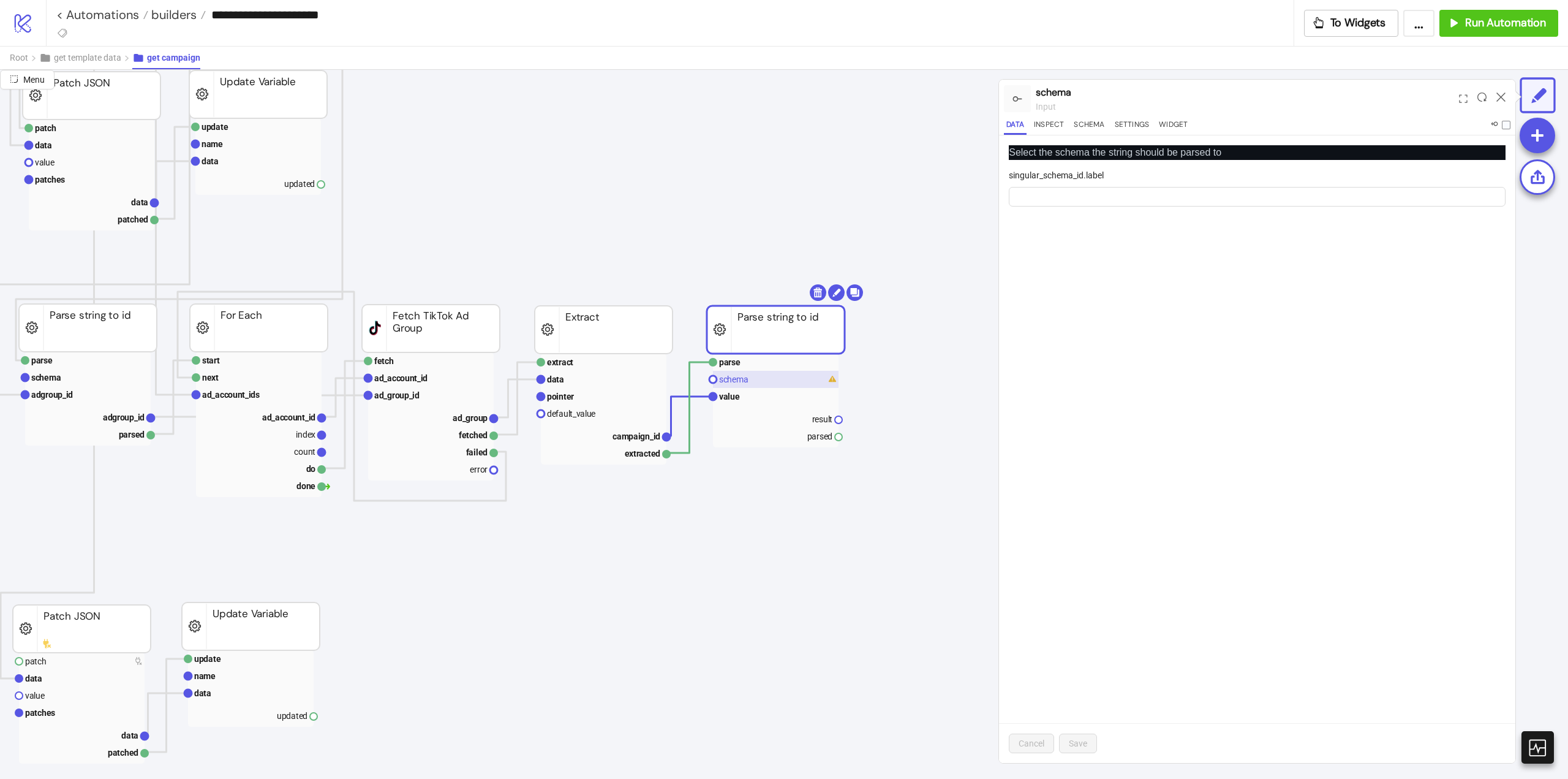
click at [802, 374] on rect at bounding box center [776, 379] width 126 height 17
click at [799, 337] on rect at bounding box center [776, 329] width 138 height 48
click at [758, 227] on icon "extract row pointer default_value campaign_id extracted Extract fetch ad_accoun…" at bounding box center [980, 750] width 2450 height 2463
click at [1107, 196] on input "singular_schema_id.label" at bounding box center [1257, 197] width 497 height 20
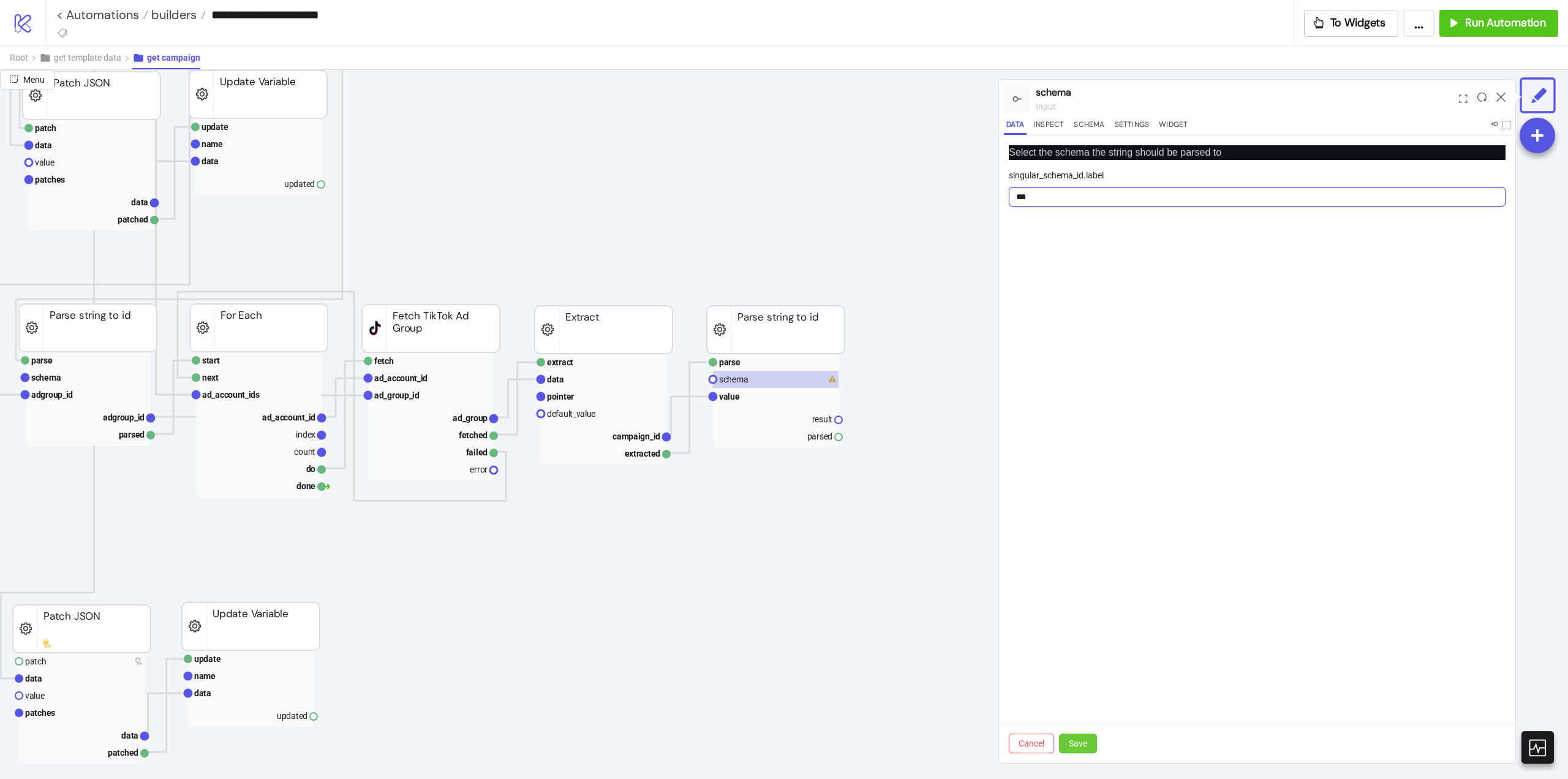
type input "***"
click at [1083, 740] on span "Save" at bounding box center [1078, 743] width 18 height 10
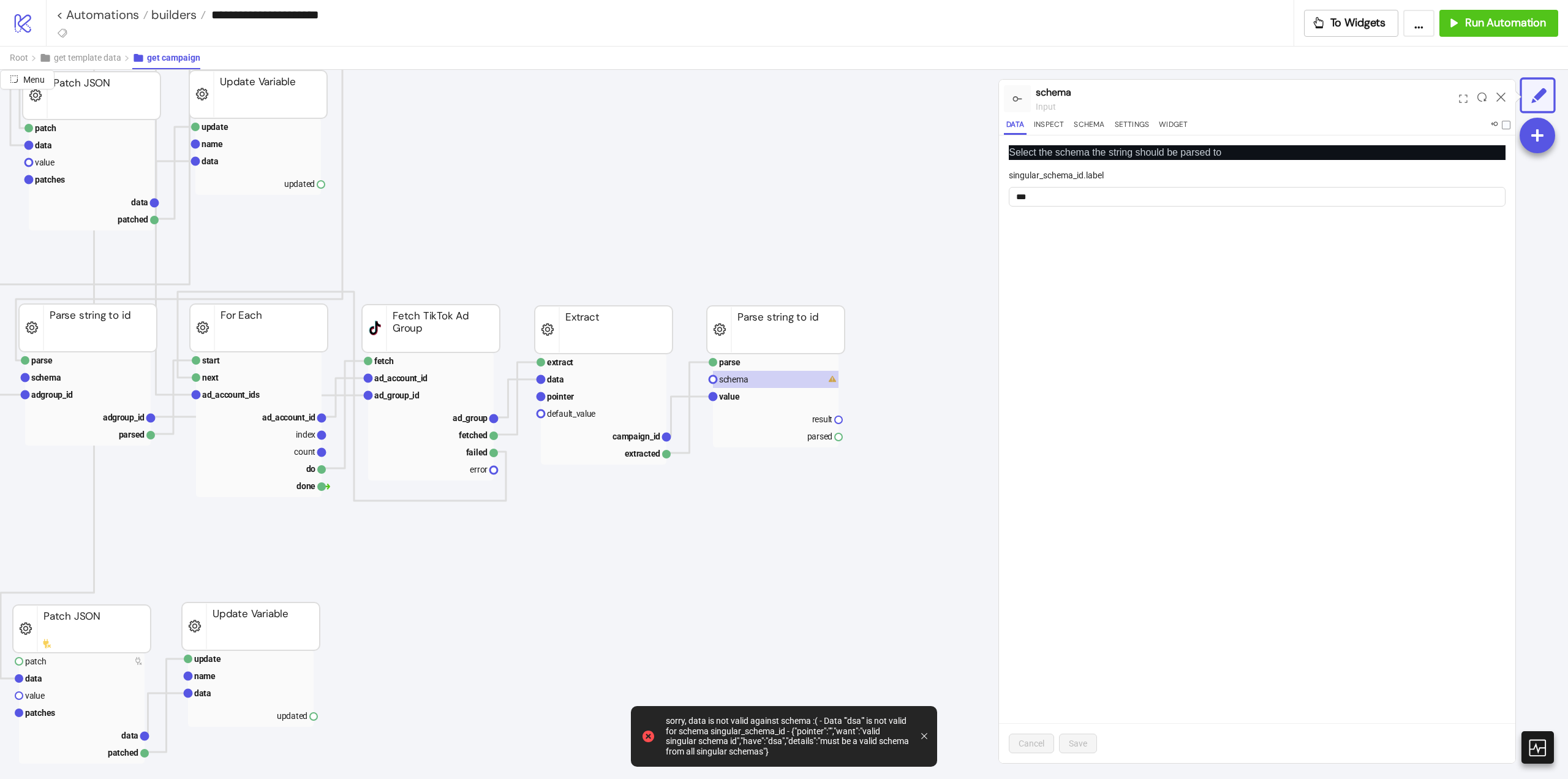
click at [1045, 212] on form "singular_schema_id.label ***" at bounding box center [1257, 195] width 497 height 53
drag, startPoint x: 1037, startPoint y: 196, endPoint x: 956, endPoint y: 198, distance: 81.0
click at [956, 198] on div "Menu Menu schema input Data Inspect Schema Settings Widget Select the schema th…" at bounding box center [784, 424] width 1568 height 709
click at [1067, 191] on input "singular_schema_id.label" at bounding box center [1257, 197] width 497 height 20
click at [1496, 95] on icon at bounding box center [1501, 97] width 9 height 9
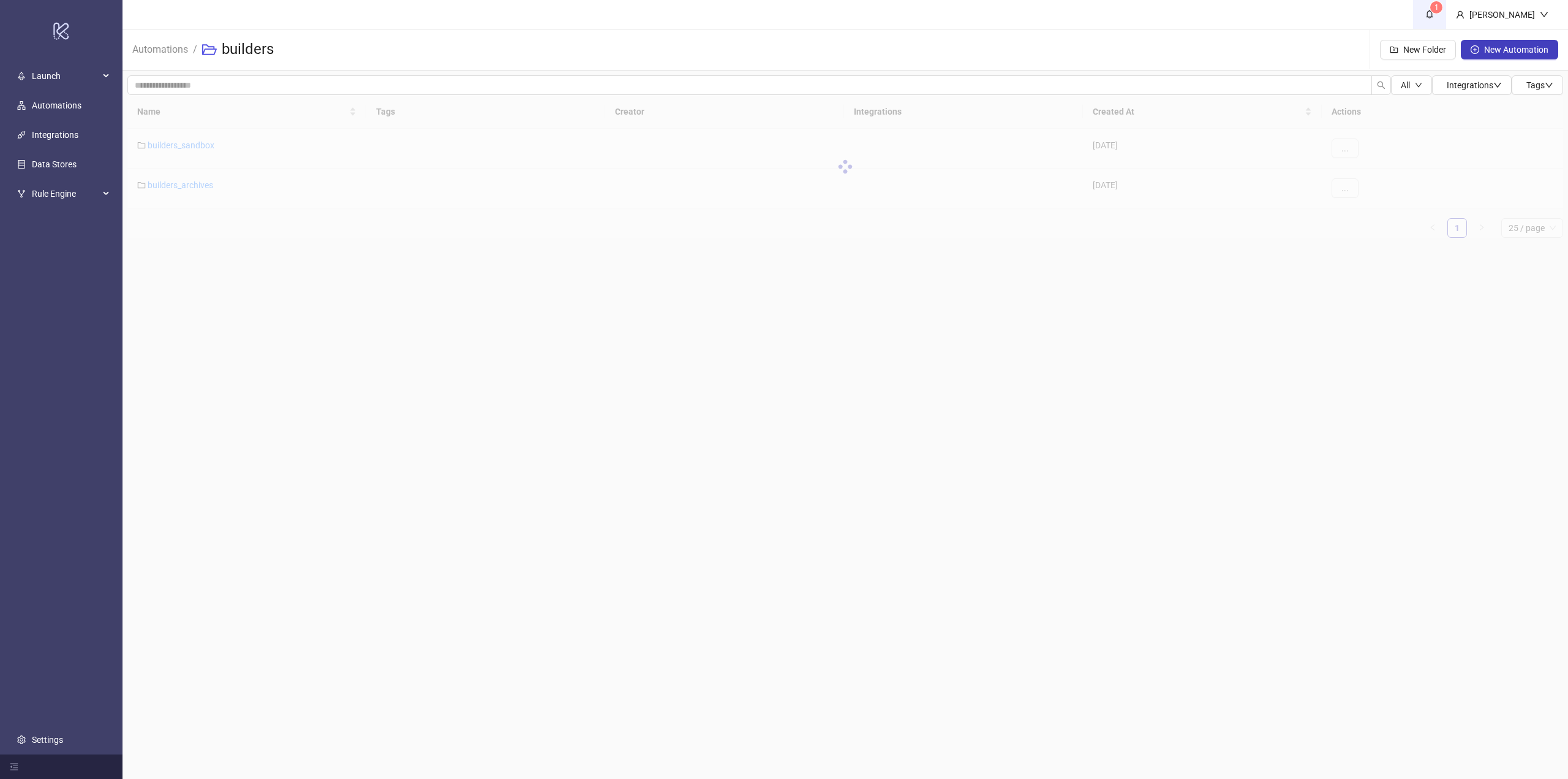
click at [1439, 5] on span "1" at bounding box center [1437, 7] width 4 height 9
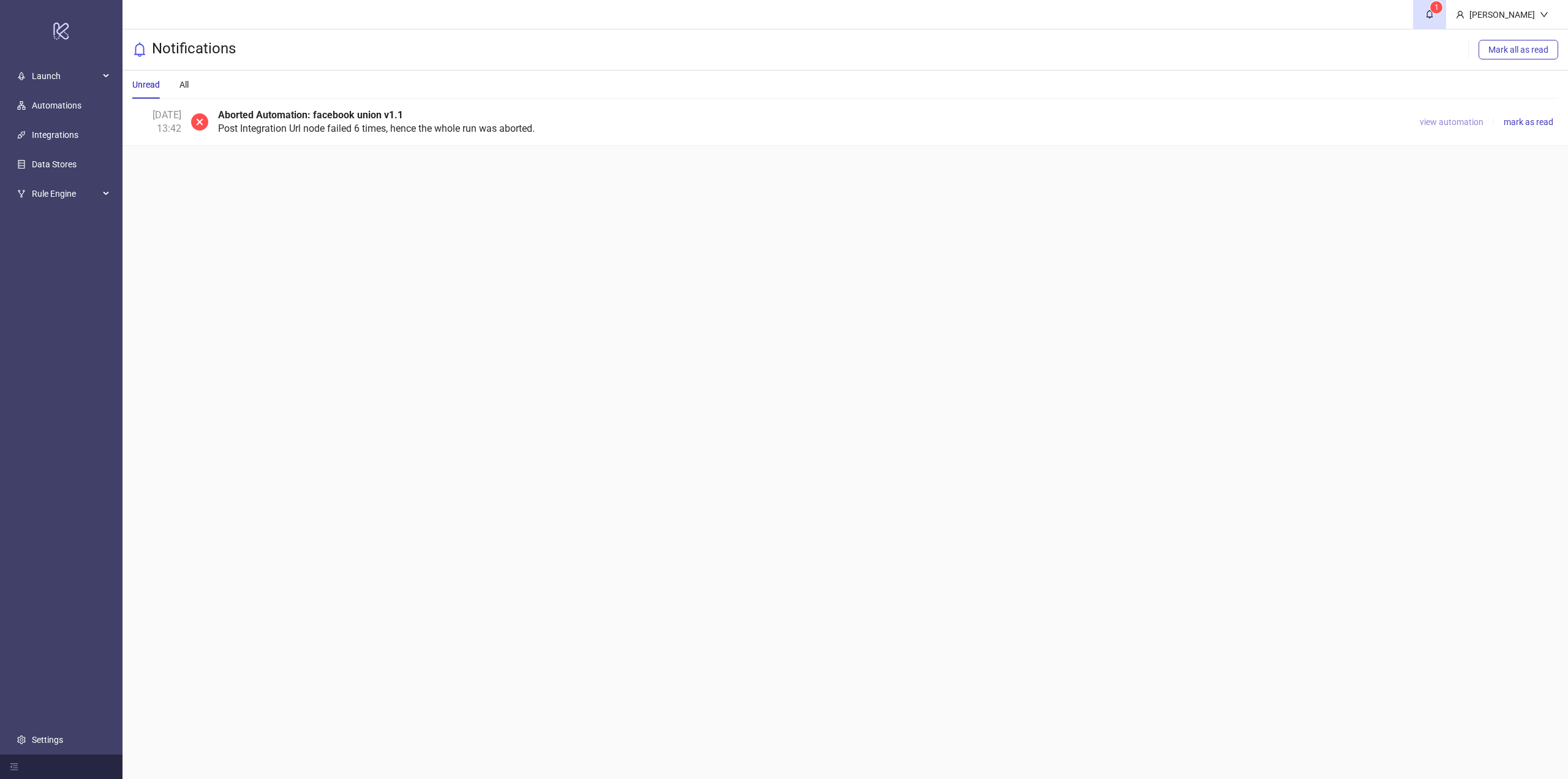
click at [1454, 126] on span "view automation" at bounding box center [1452, 122] width 64 height 10
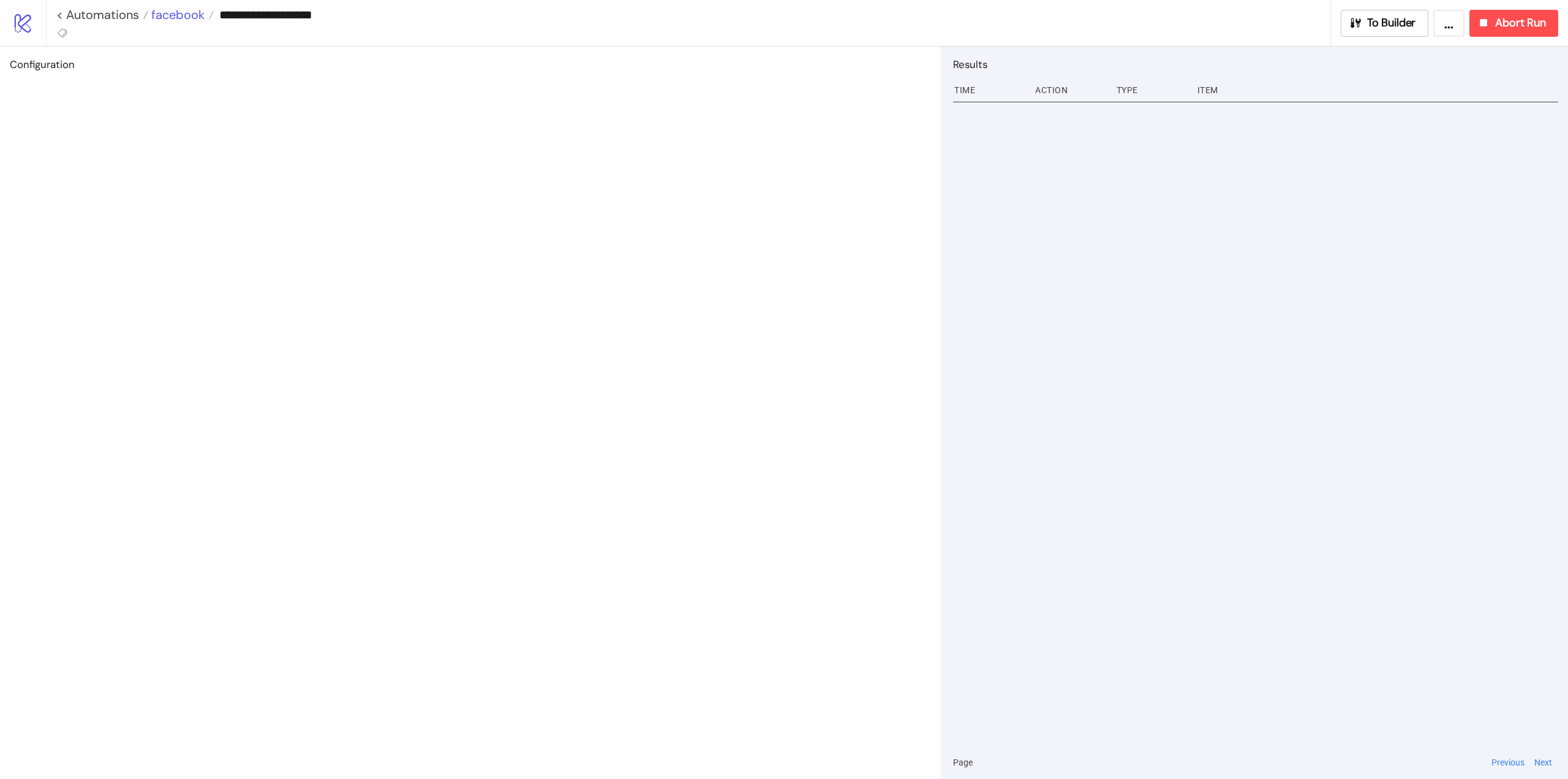
click at [165, 9] on span "facebook" at bounding box center [176, 14] width 56 height 16
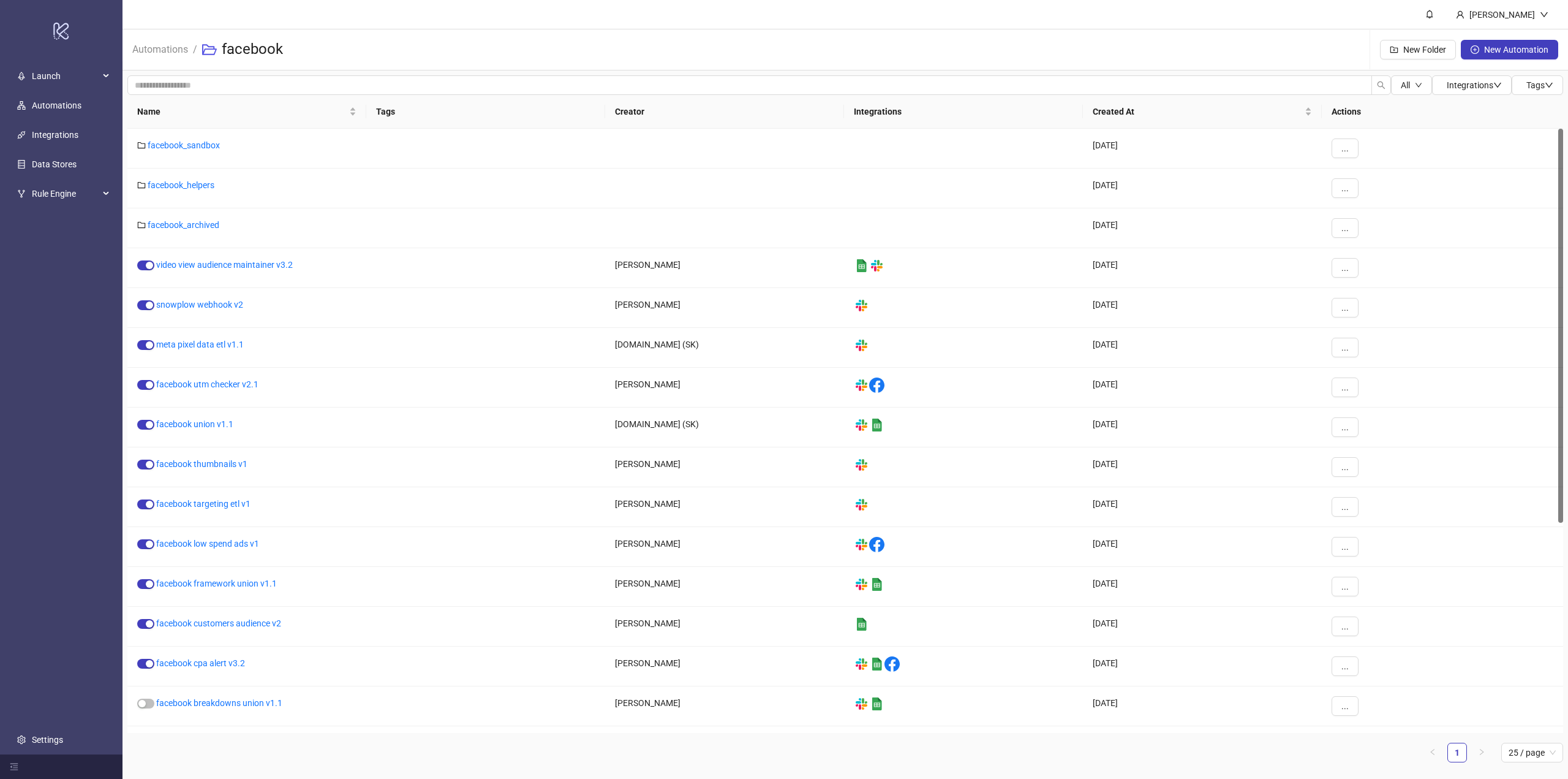
click at [158, 60] on li "Automations" at bounding box center [160, 49] width 56 height 39
click at [158, 58] on li "Automations" at bounding box center [160, 49] width 56 height 39
click at [158, 55] on link "Automations" at bounding box center [160, 48] width 60 height 13
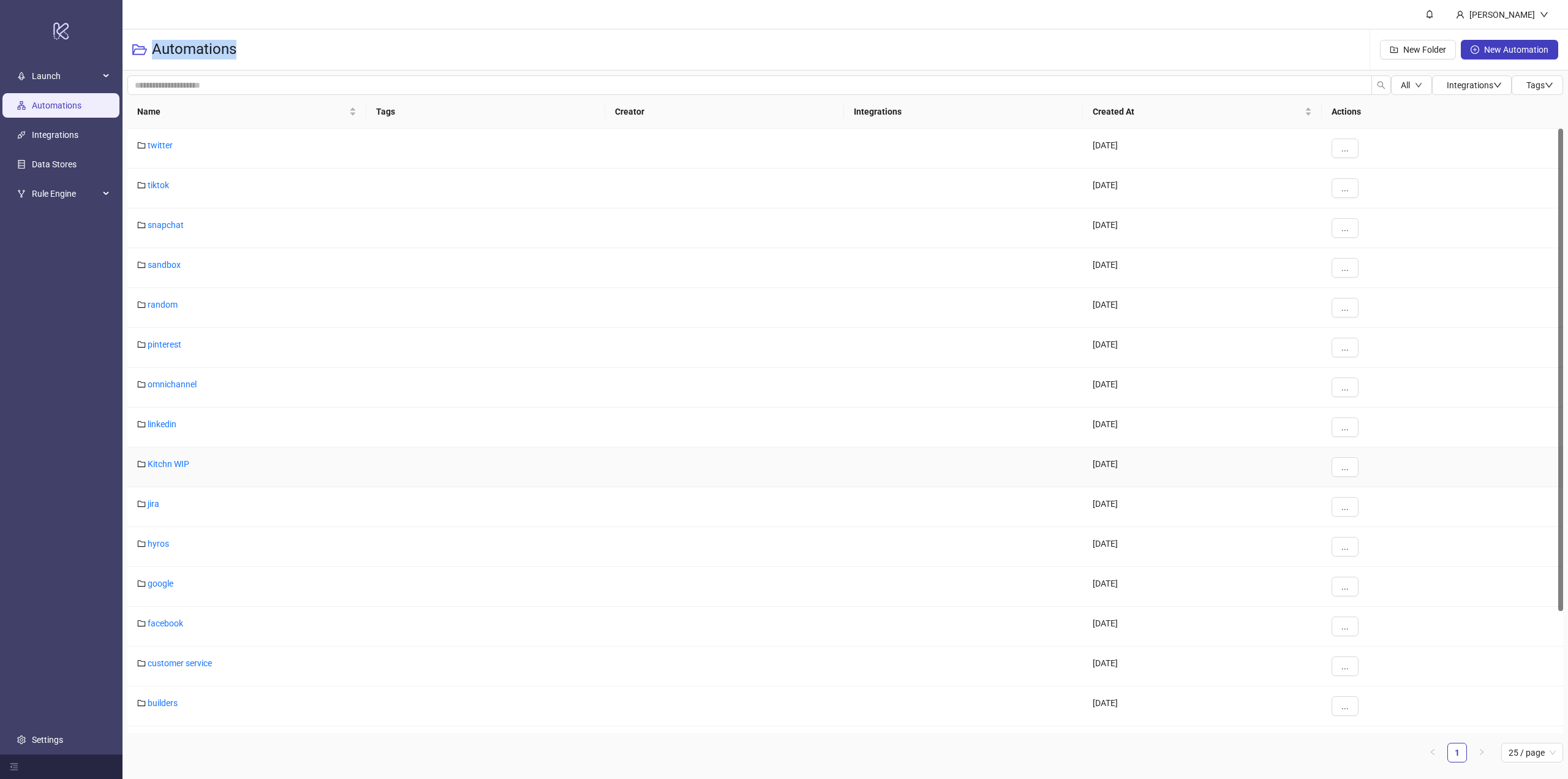
scroll to position [153, 0]
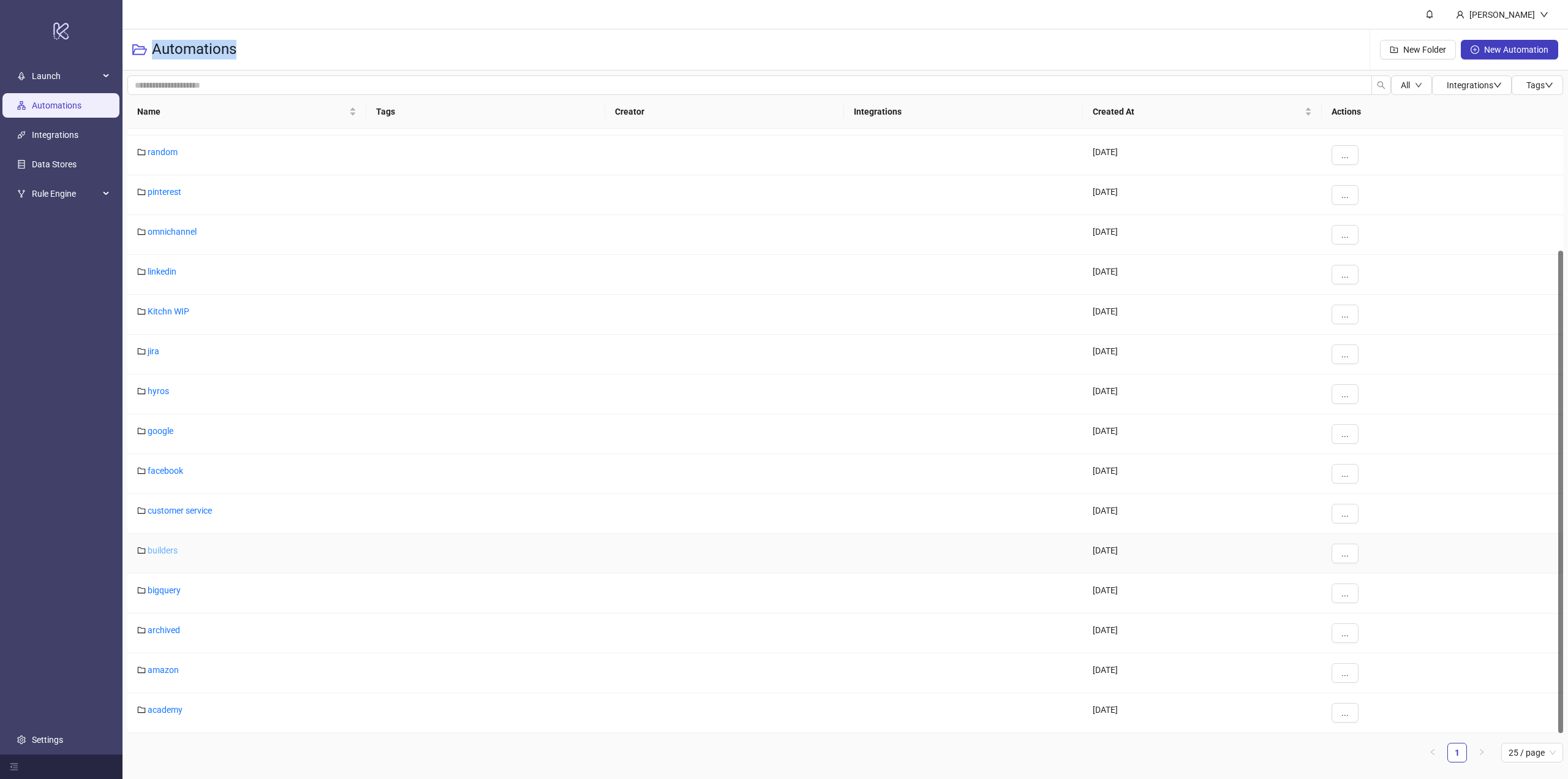
click at [157, 552] on link "builders" at bounding box center [163, 550] width 30 height 10
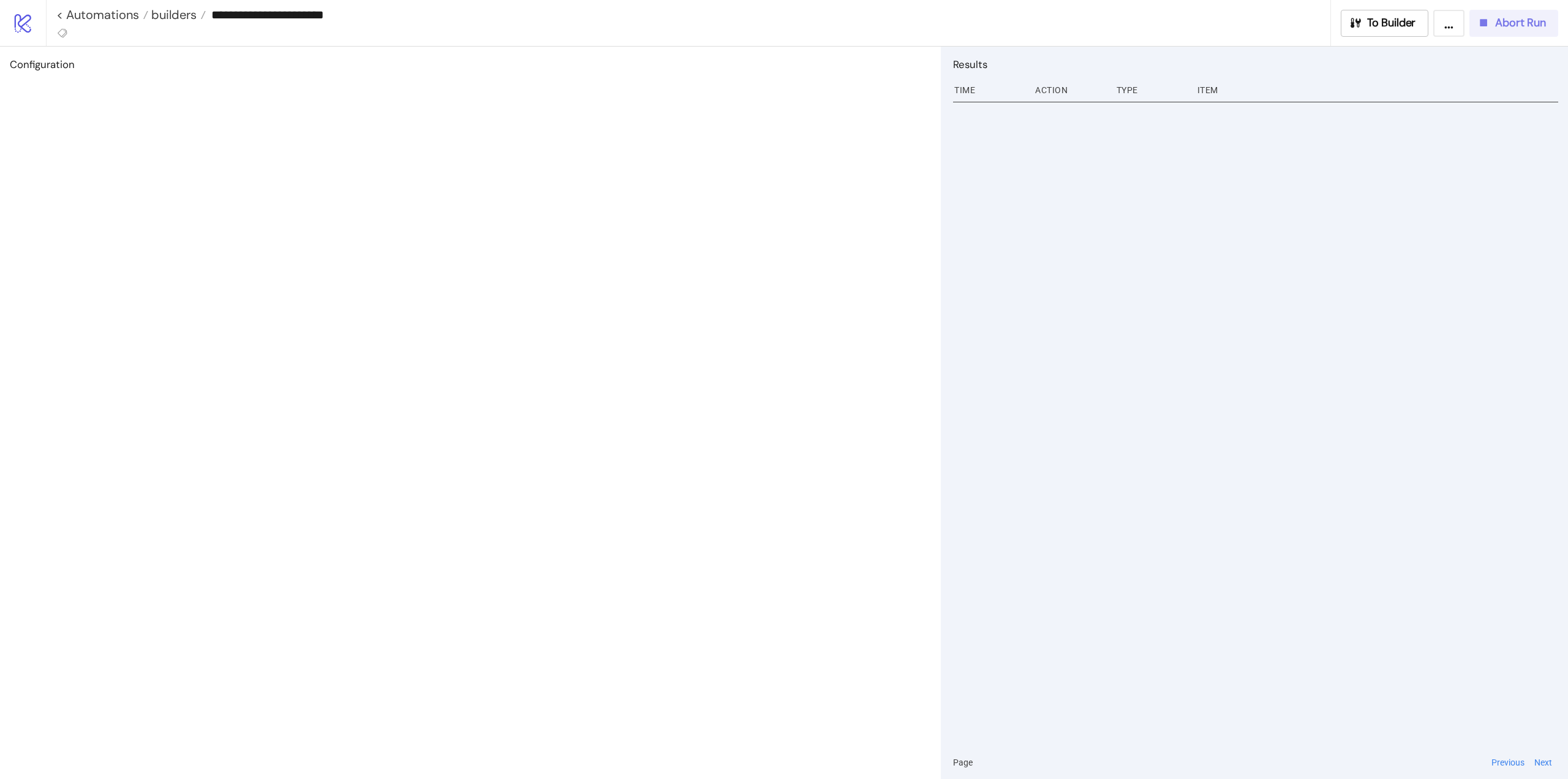
click at [1477, 28] on icon "button" at bounding box center [1484, 22] width 13 height 13
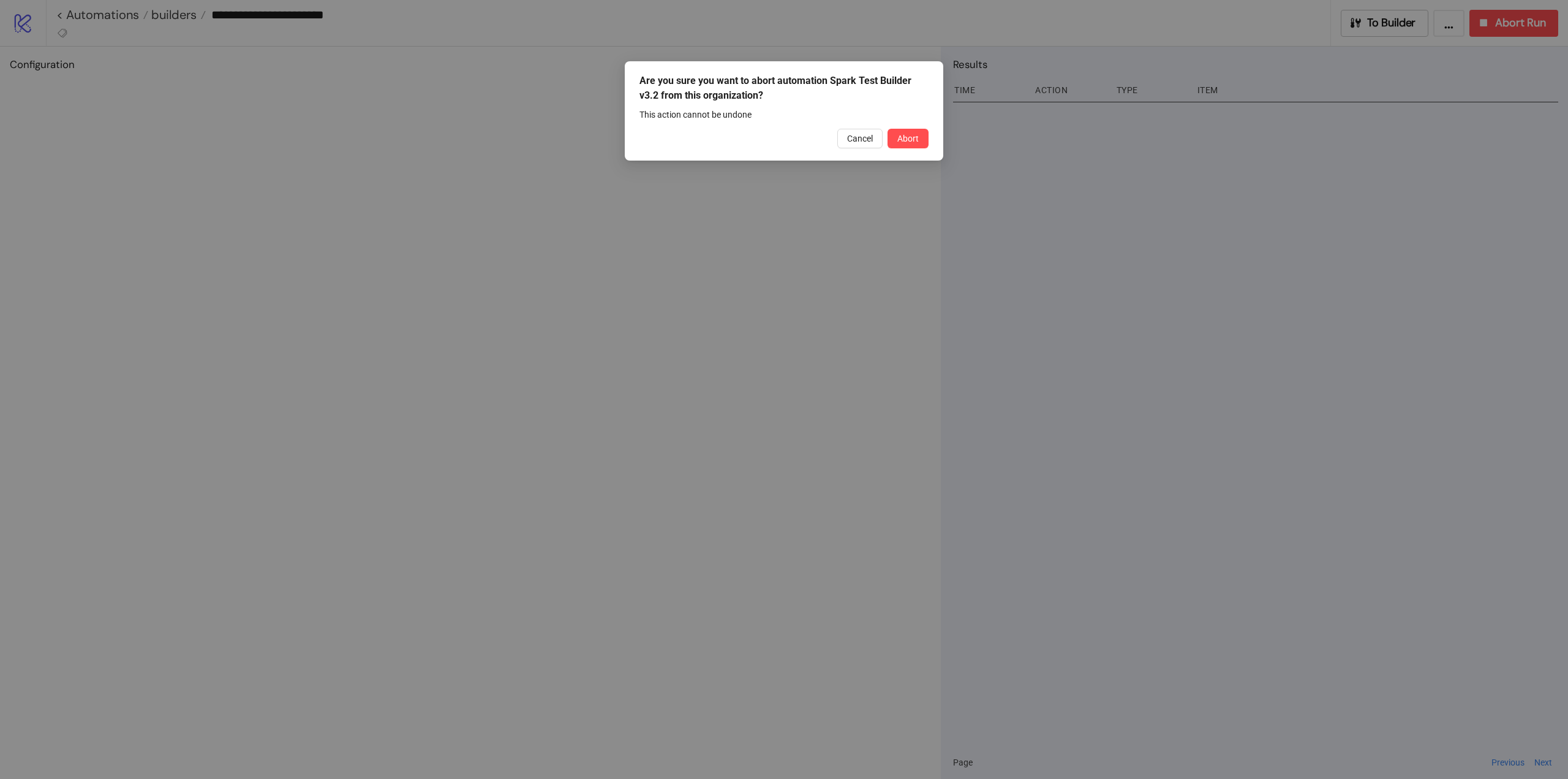
click at [904, 149] on div "Are you sure you want to abort automation Spark Test Builder v3.2 from this org…" at bounding box center [784, 111] width 319 height 99
click at [901, 141] on span "Abort" at bounding box center [908, 138] width 21 height 10
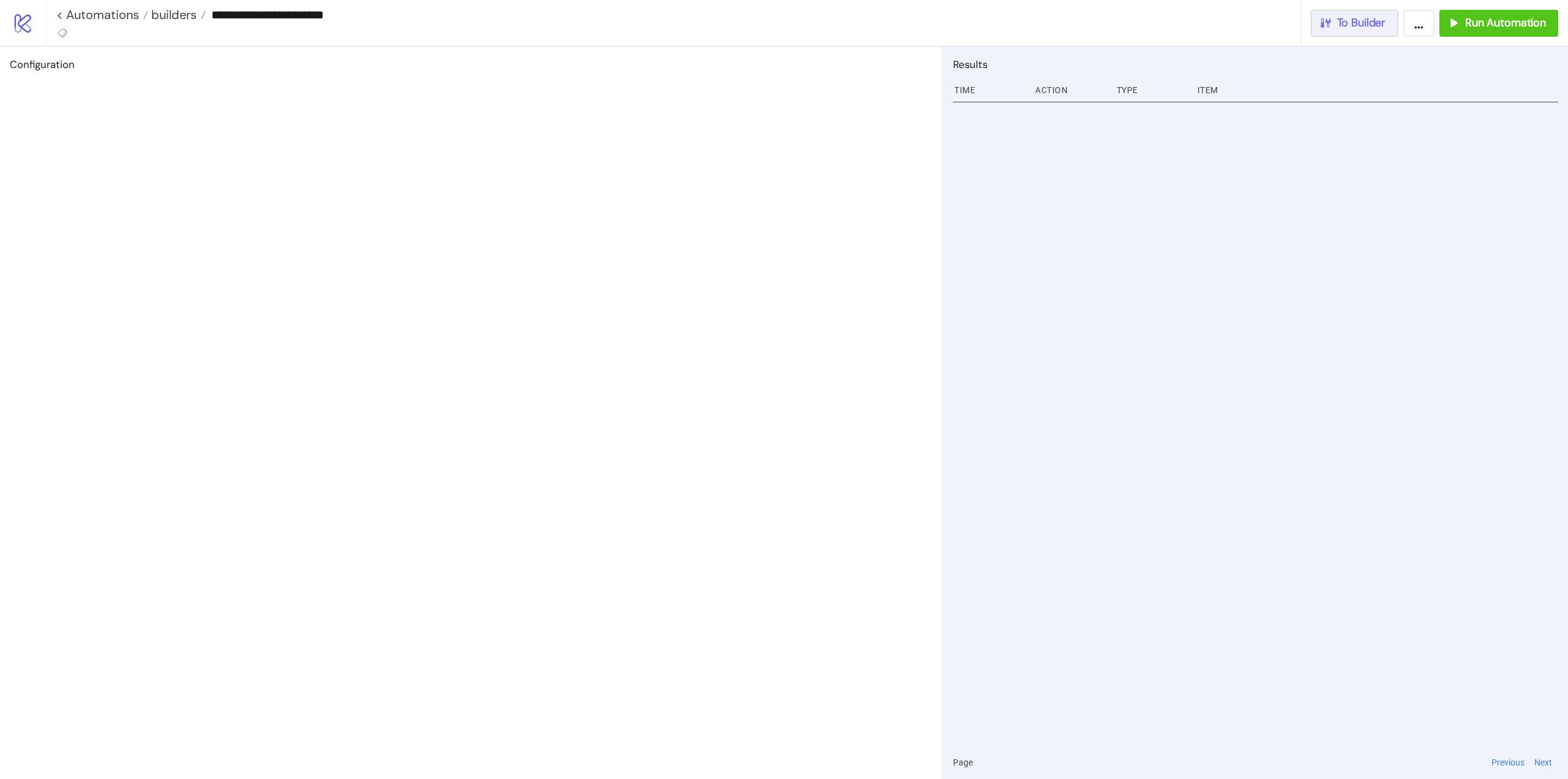
click at [1353, 16] on span "To Builder" at bounding box center [1361, 23] width 49 height 14
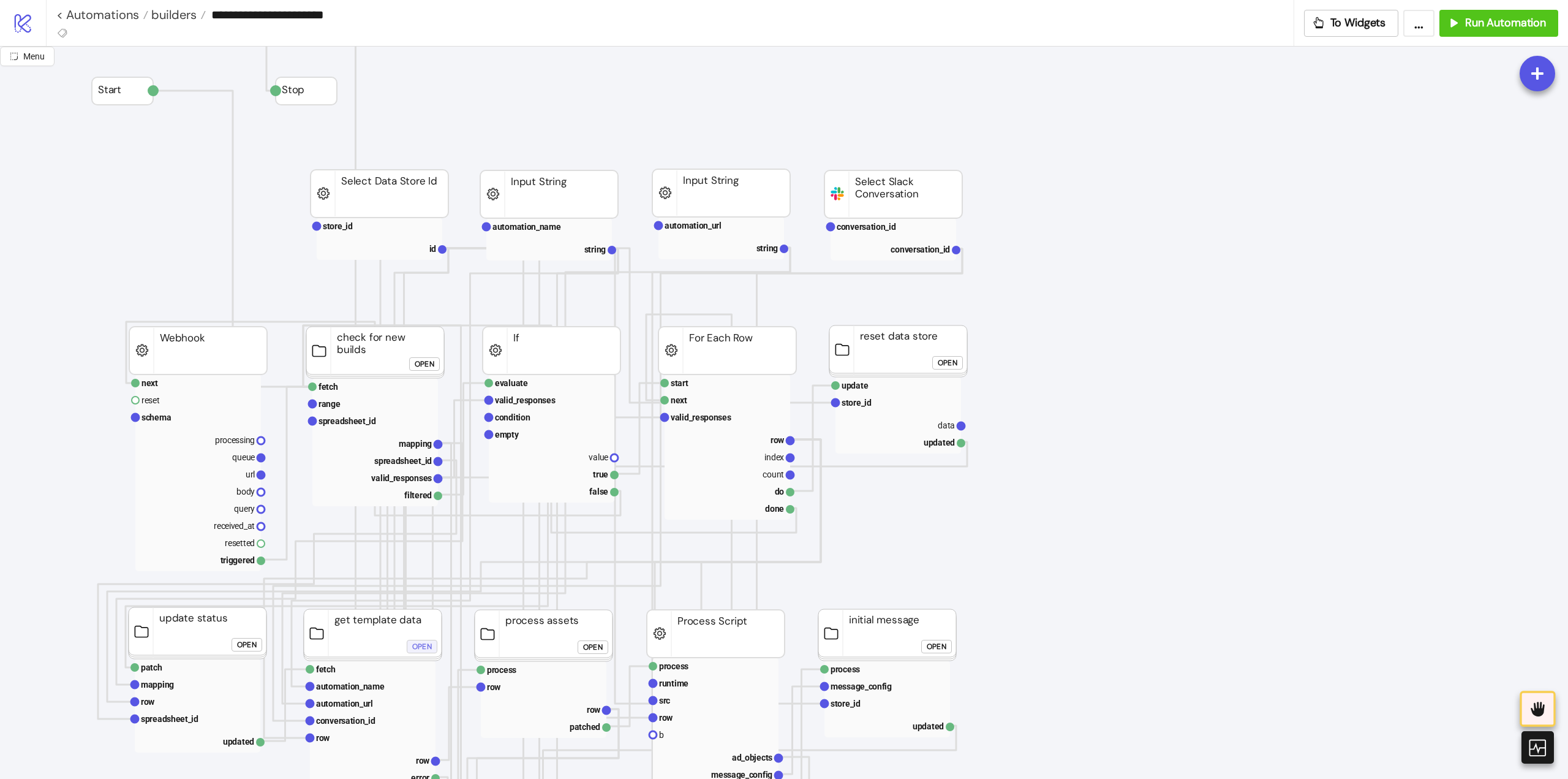
click at [422, 646] on div "Open" at bounding box center [422, 647] width 20 height 14
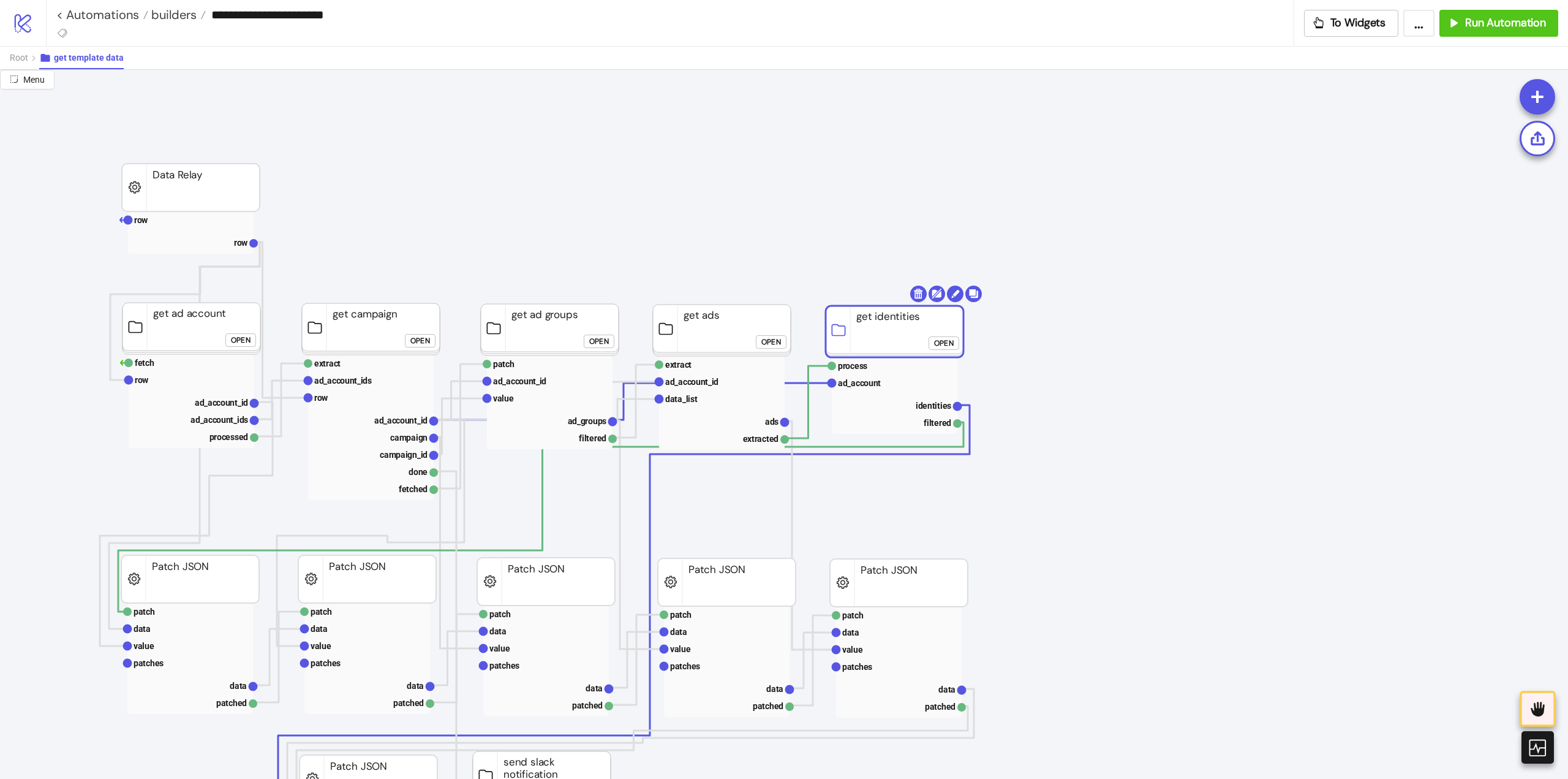
click at [872, 325] on rect at bounding box center [894, 332] width 138 height 51
drag, startPoint x: 822, startPoint y: 260, endPoint x: 761, endPoint y: 279, distance: 63.9
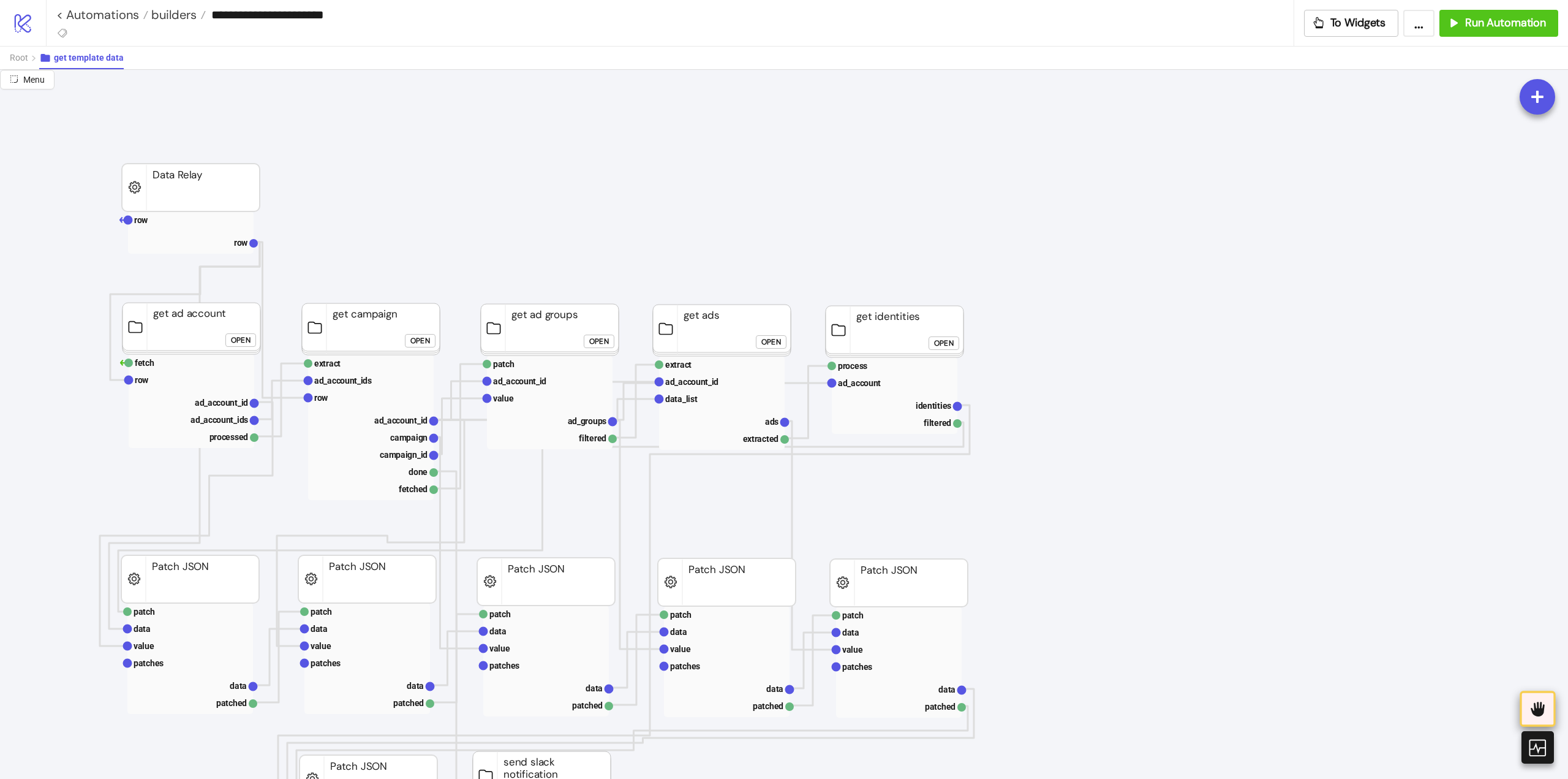
click at [1528, 708] on div at bounding box center [1537, 709] width 35 height 36
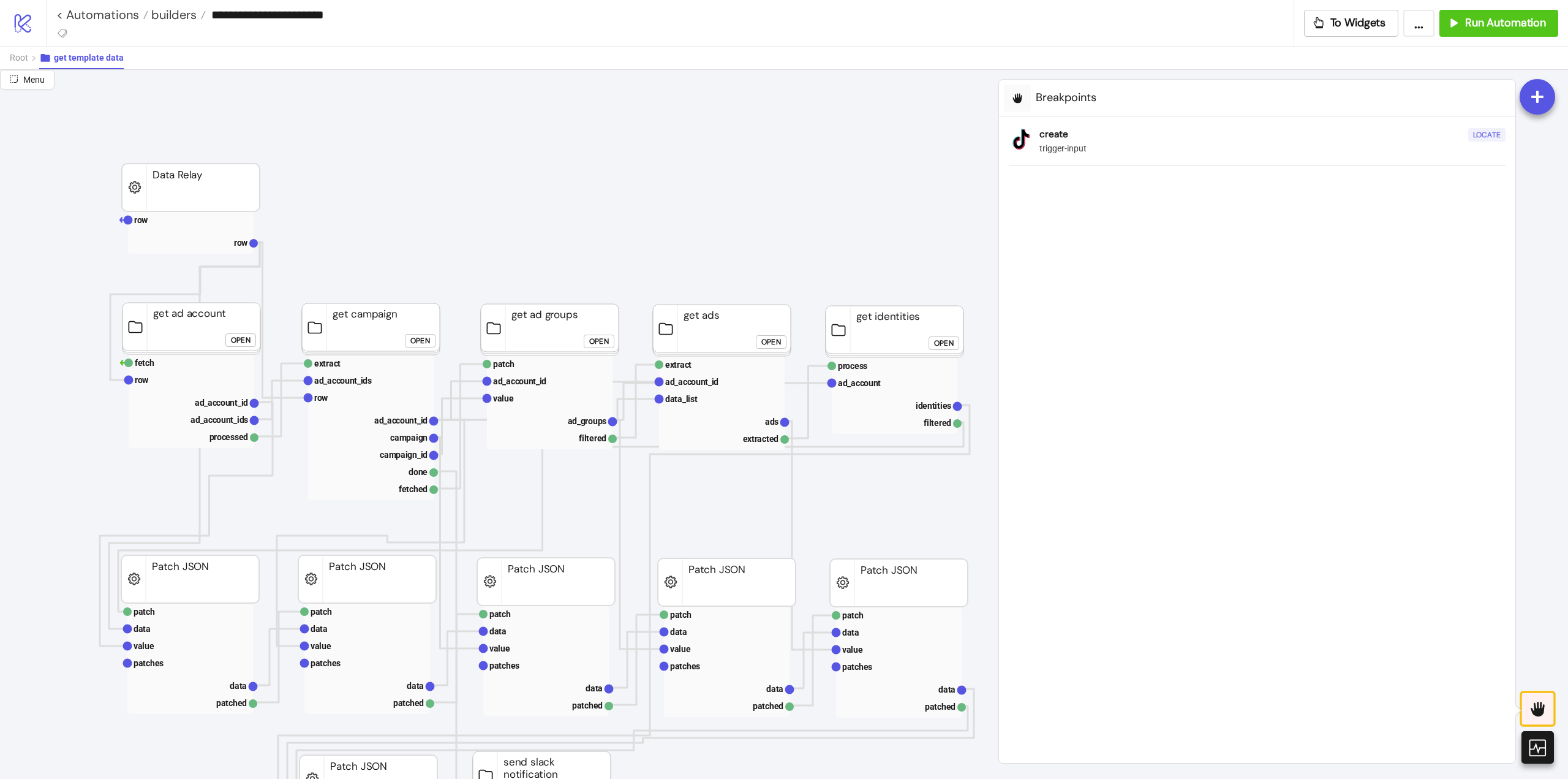
click at [1487, 135] on div "Locate" at bounding box center [1487, 135] width 28 height 14
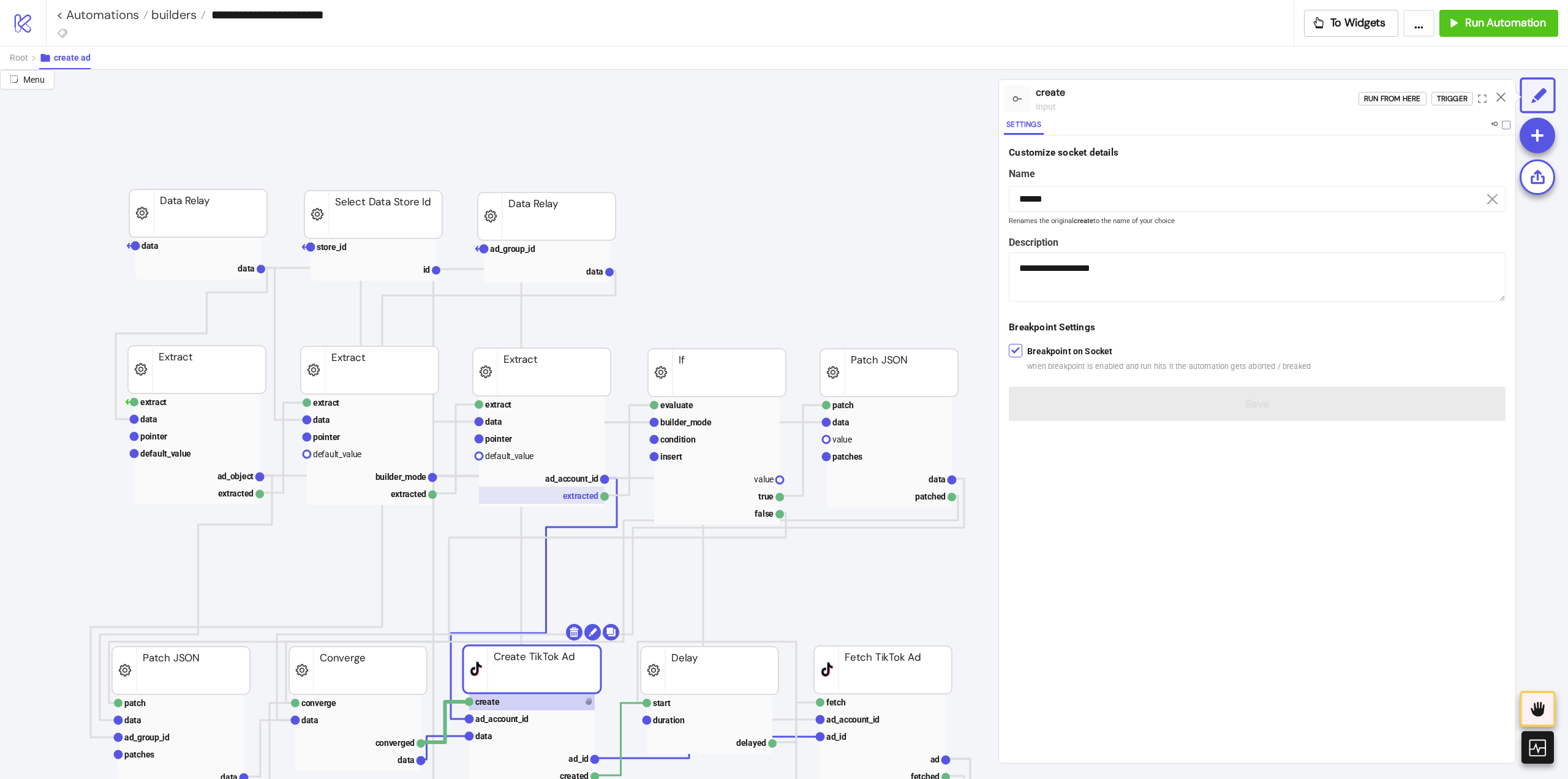
scroll to position [123, 0]
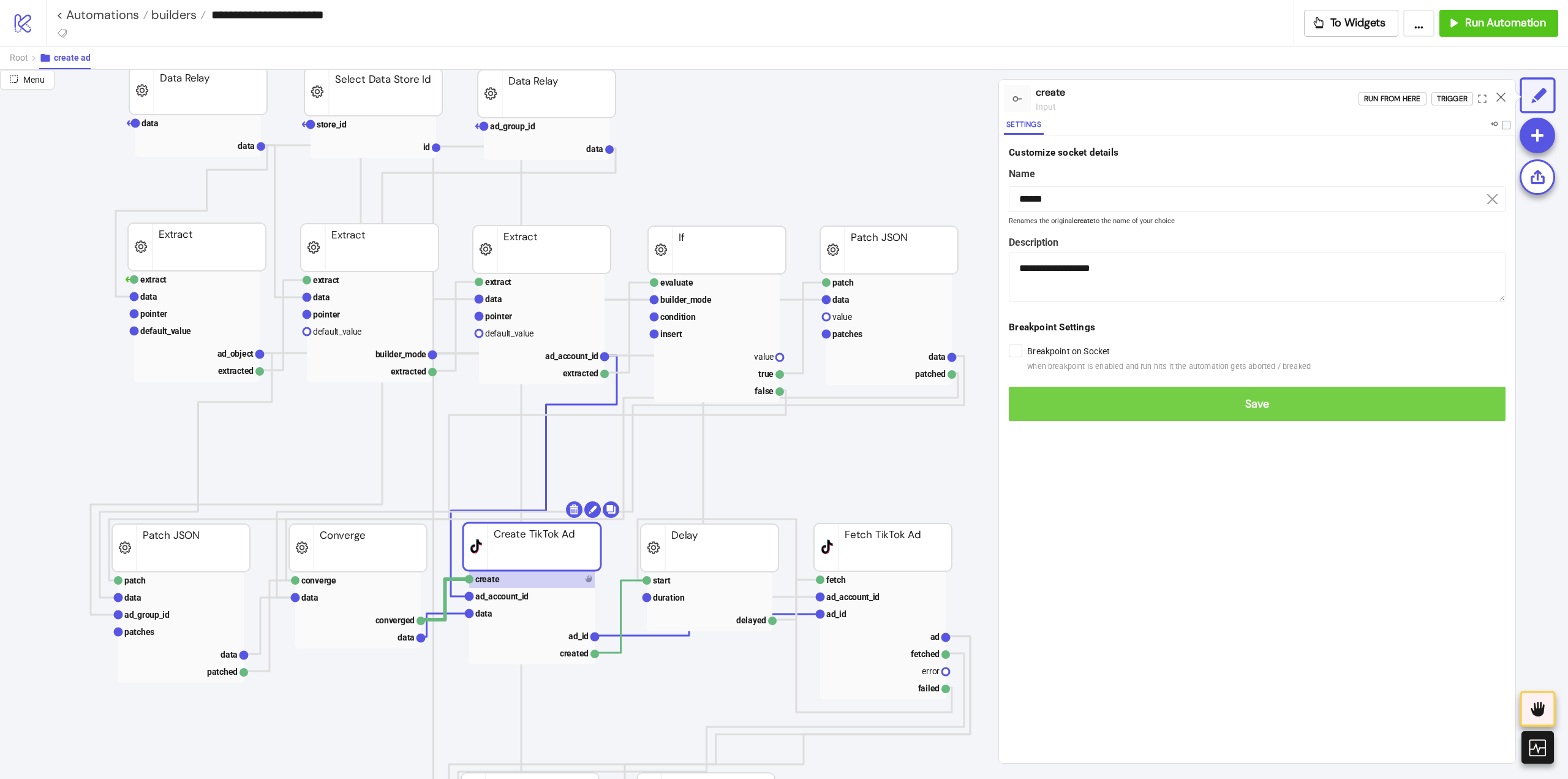
drag, startPoint x: 1042, startPoint y: 396, endPoint x: 1129, endPoint y: 393, distance: 87.1
click at [1043, 397] on span "Save" at bounding box center [1257, 404] width 477 height 14
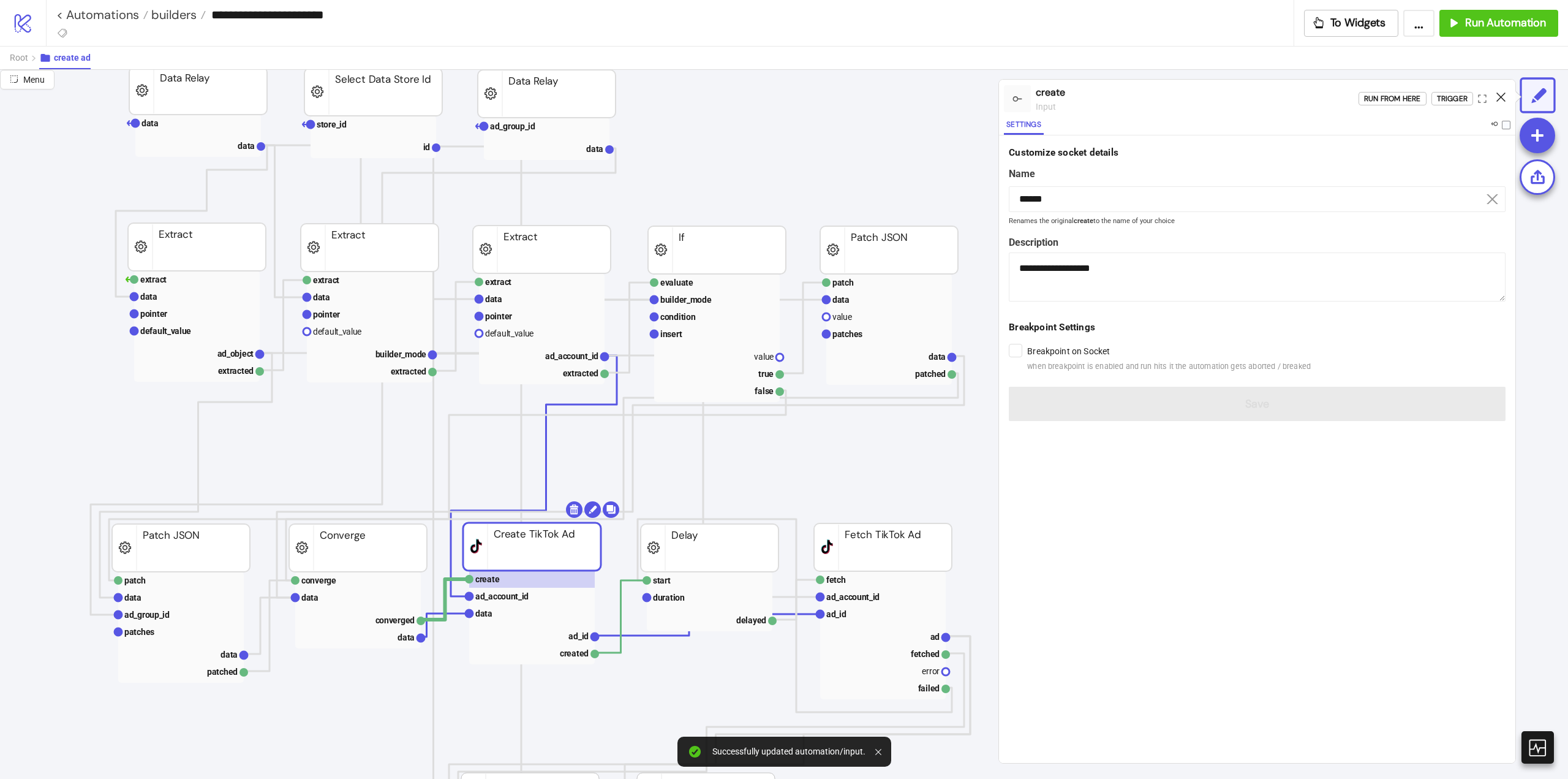
click at [1501, 100] on icon at bounding box center [1501, 97] width 9 height 9
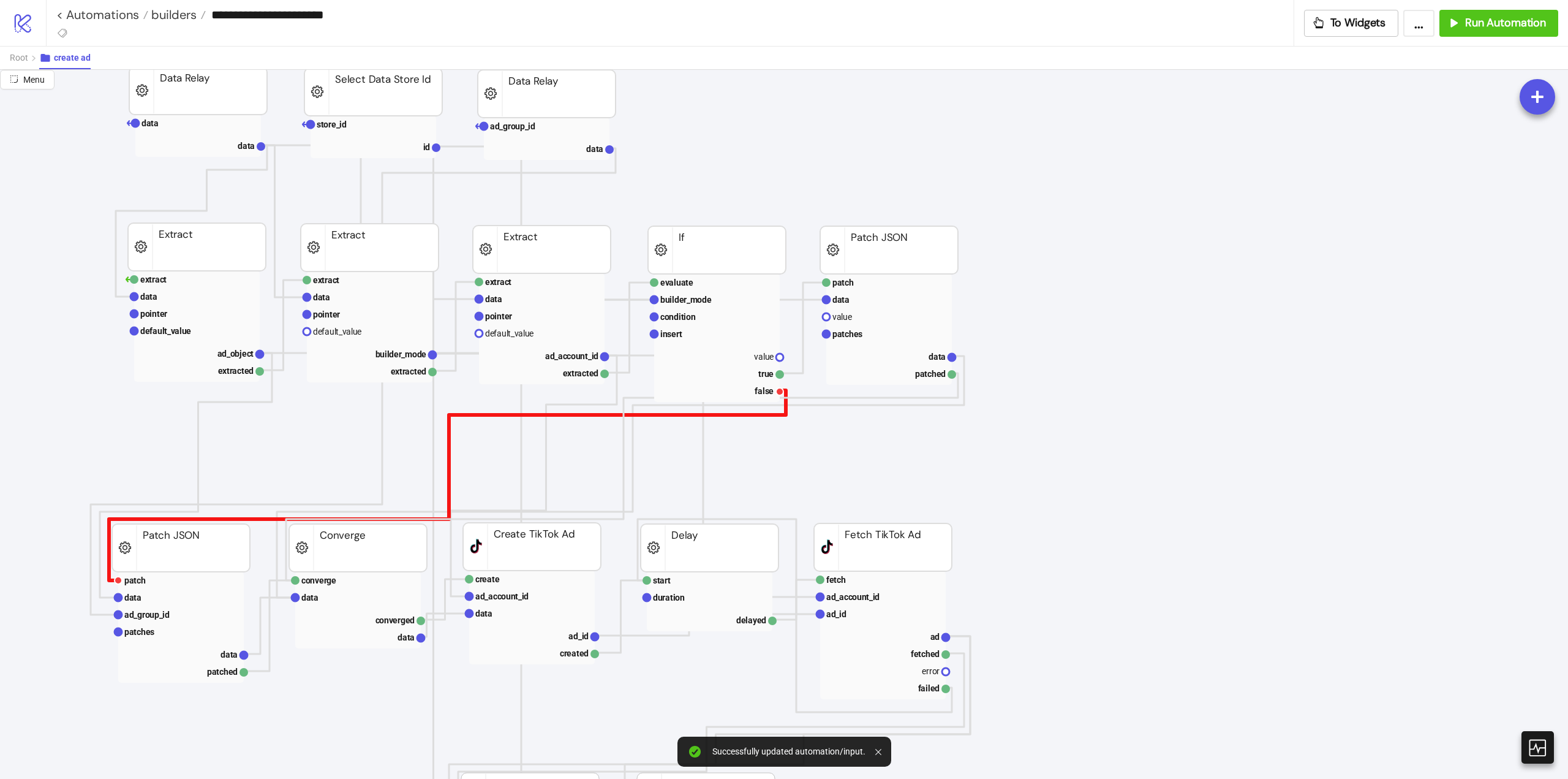
scroll to position [0, 0]
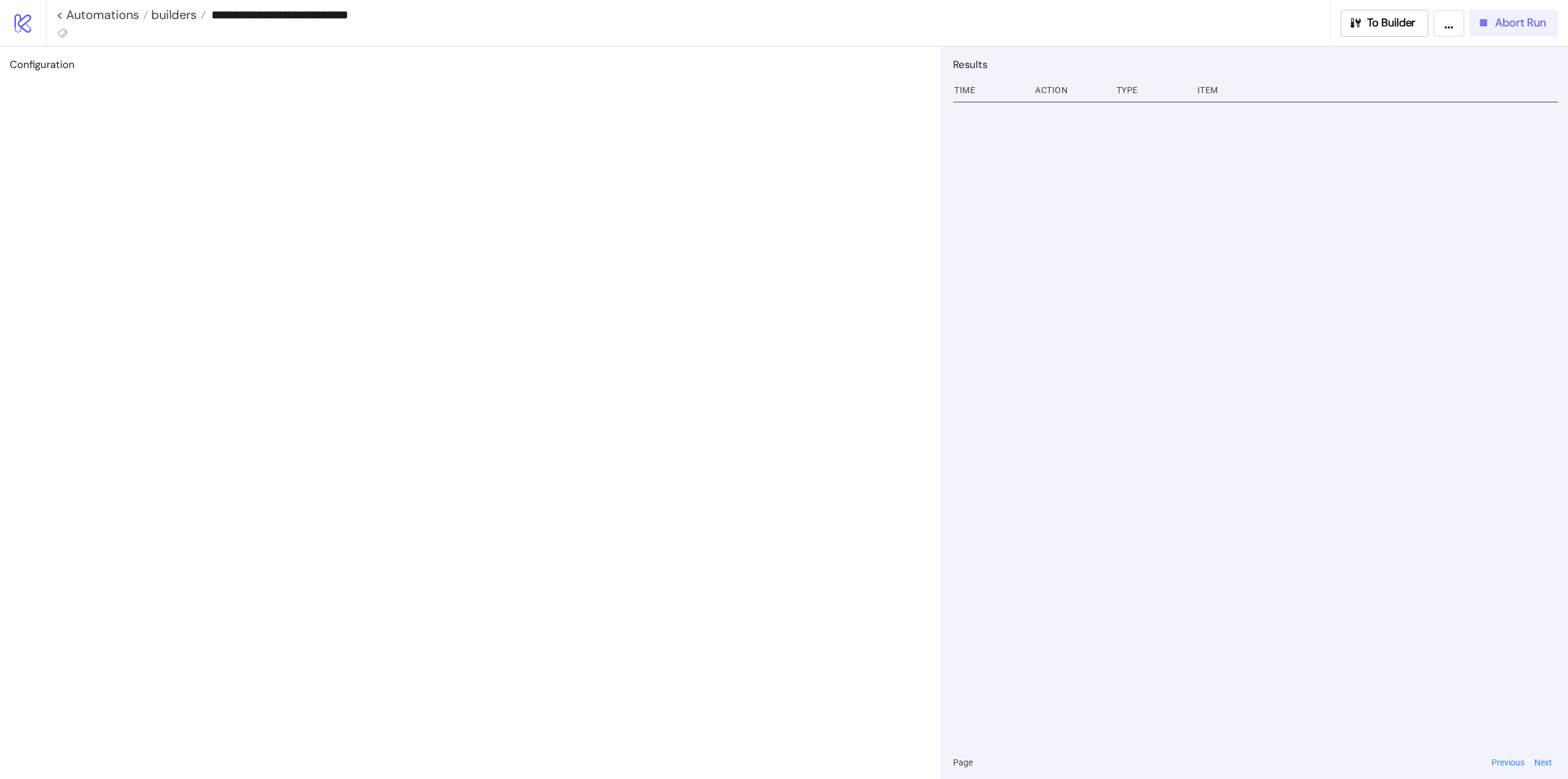
click at [1501, 25] on span "Abort Run" at bounding box center [1521, 23] width 51 height 14
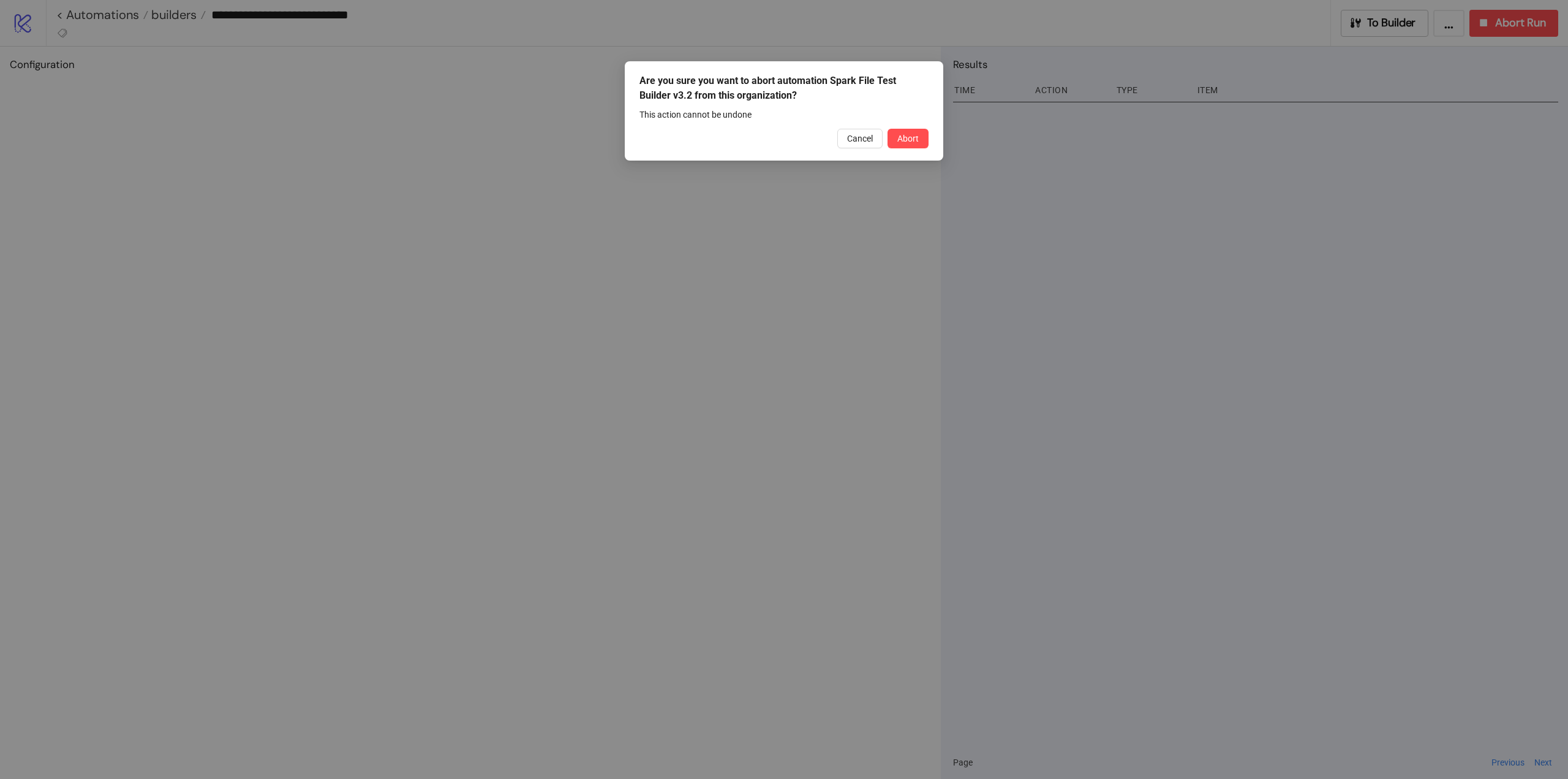
click at [926, 143] on button "Abort" at bounding box center [909, 138] width 41 height 20
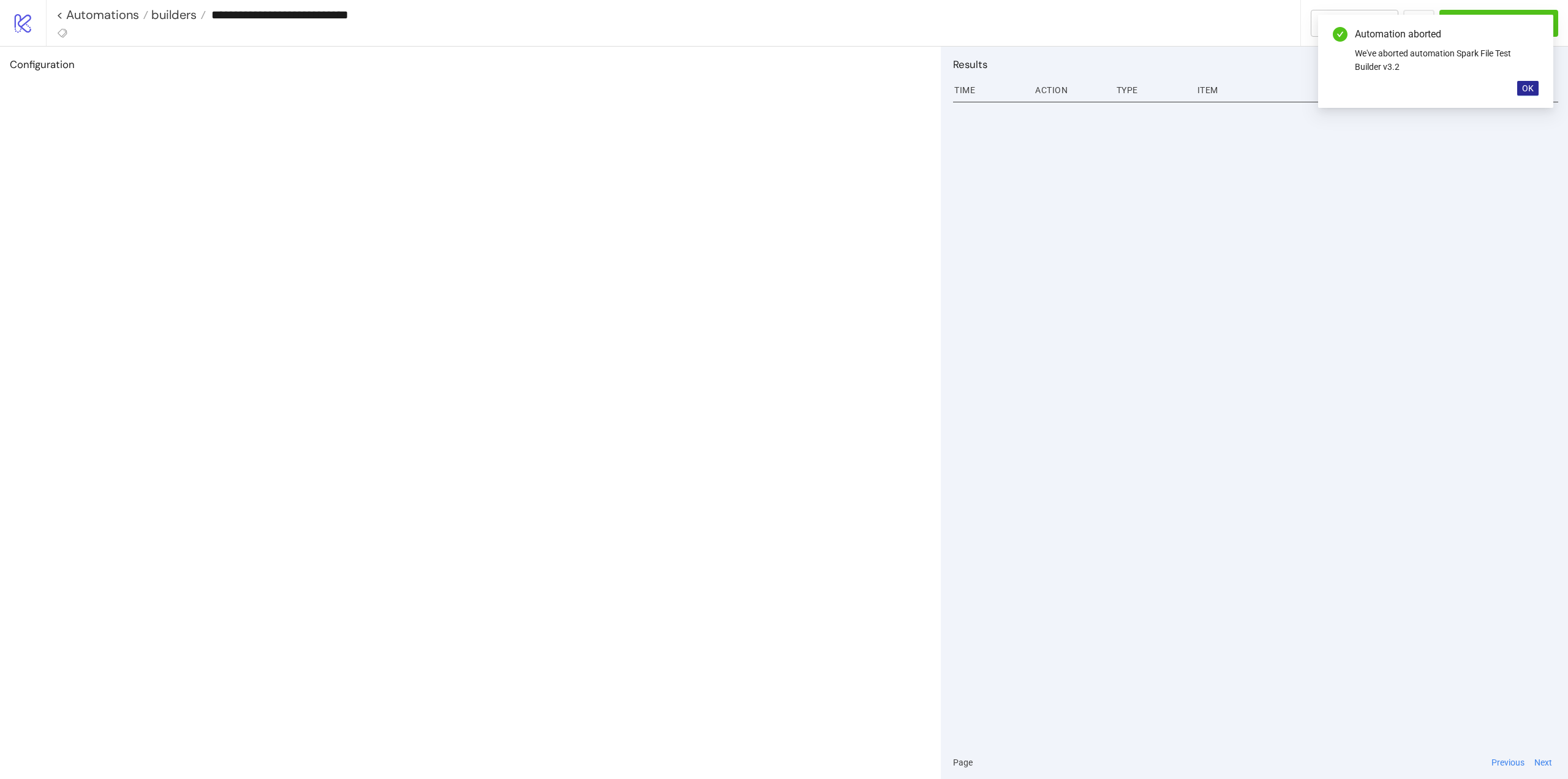
click at [1533, 87] on span "OK" at bounding box center [1528, 88] width 11 height 10
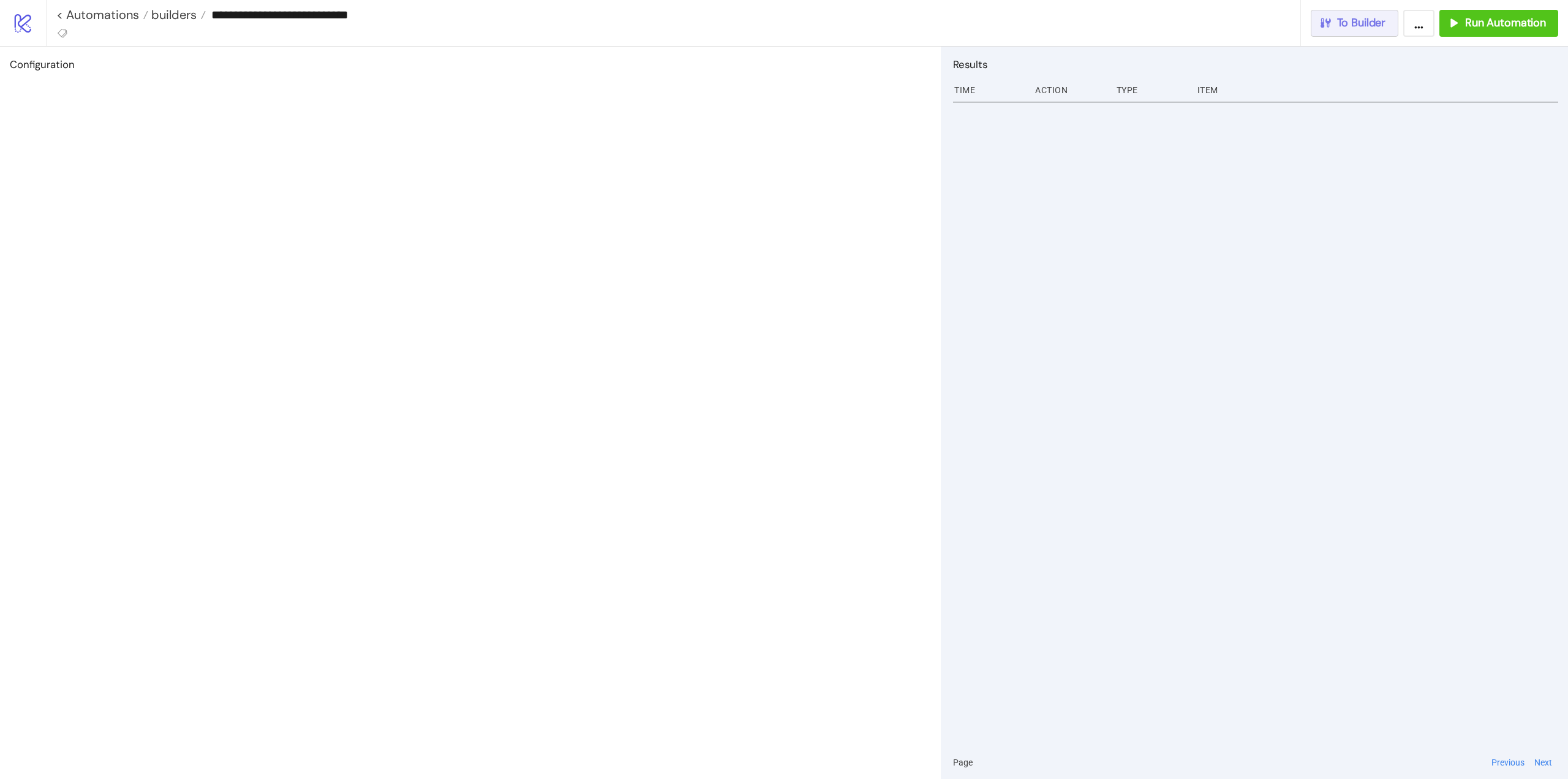
click at [1360, 26] on span "To Builder" at bounding box center [1361, 23] width 49 height 14
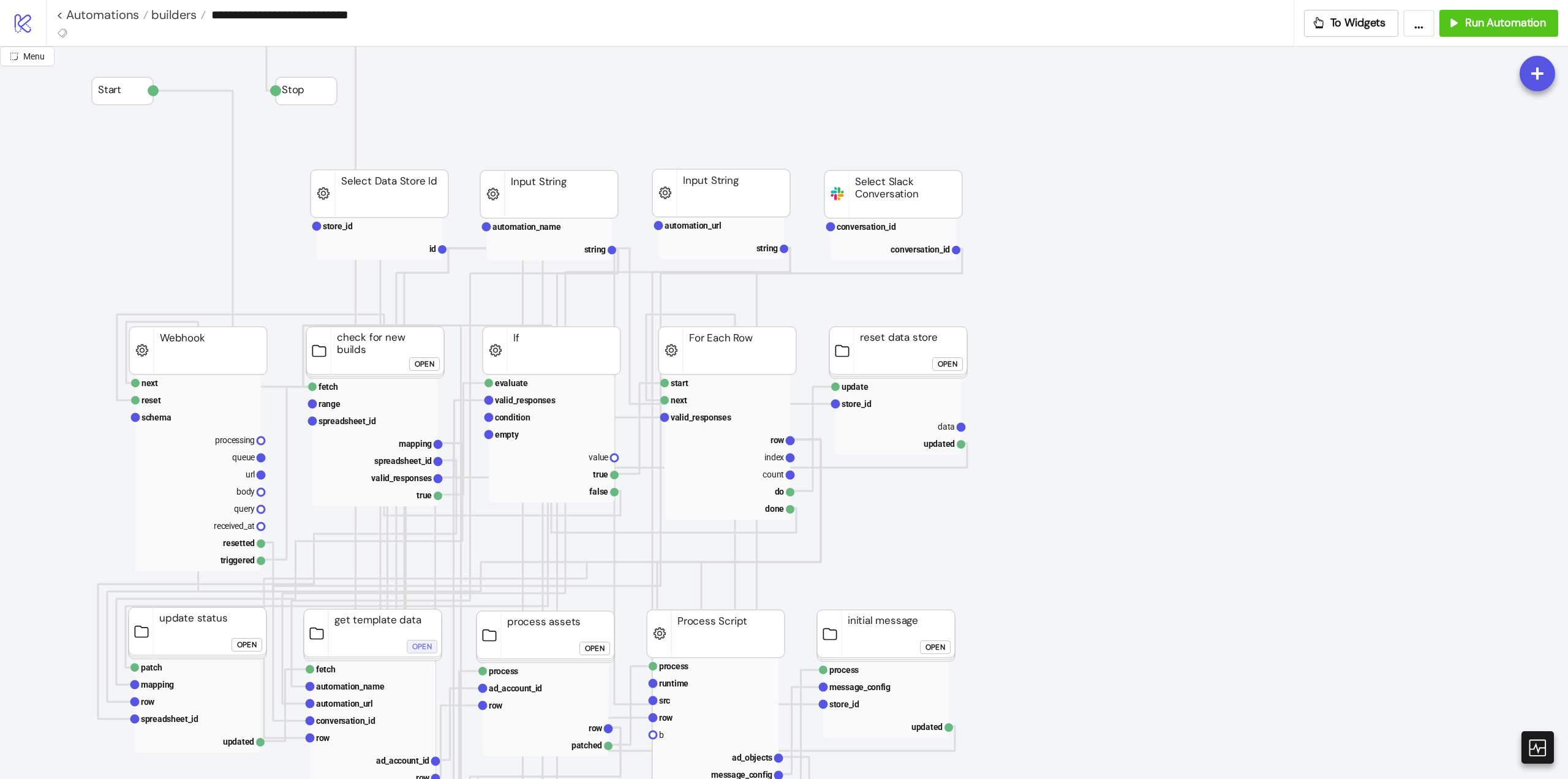
click at [422, 646] on div "Open" at bounding box center [422, 647] width 20 height 14
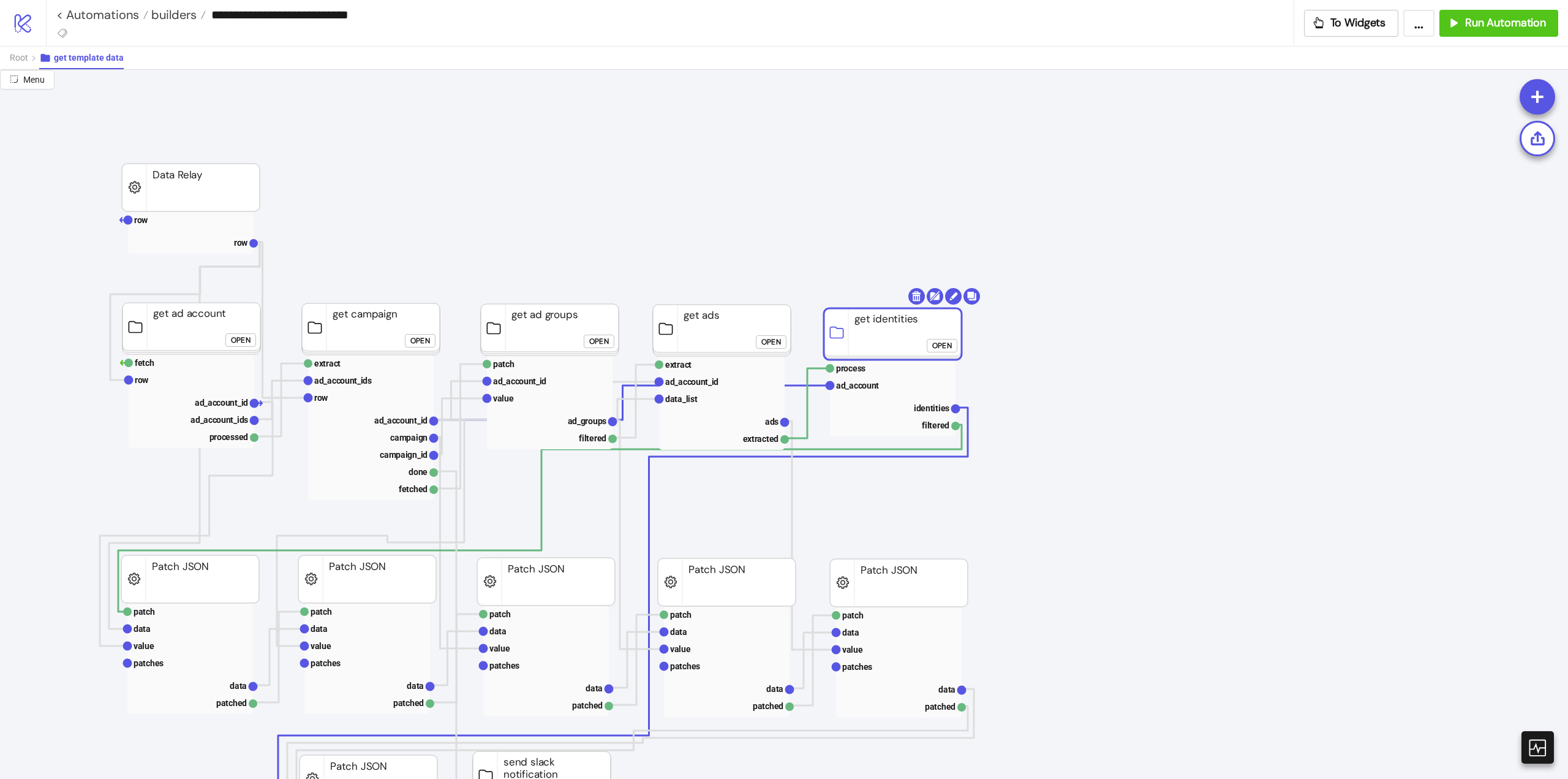
drag, startPoint x: 1033, startPoint y: 410, endPoint x: 867, endPoint y: 339, distance: 180.5
click at [867, 339] on rect at bounding box center [893, 334] width 138 height 51
drag, startPoint x: 868, startPoint y: 328, endPoint x: 847, endPoint y: 292, distance: 41.7
click at [867, 325] on rect at bounding box center [894, 332] width 138 height 51
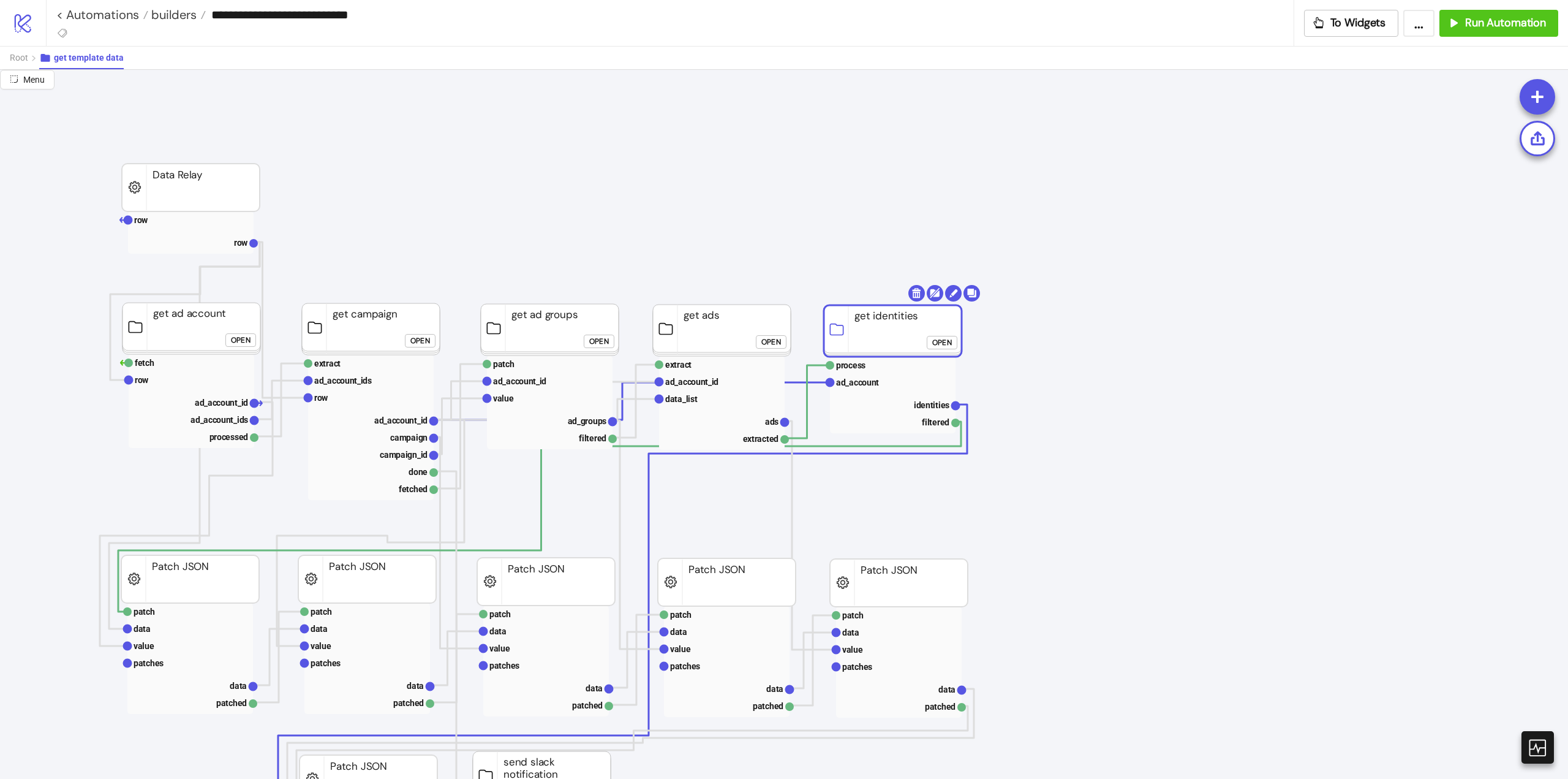
drag, startPoint x: 840, startPoint y: 275, endPoint x: 884, endPoint y: 195, distance: 91.3
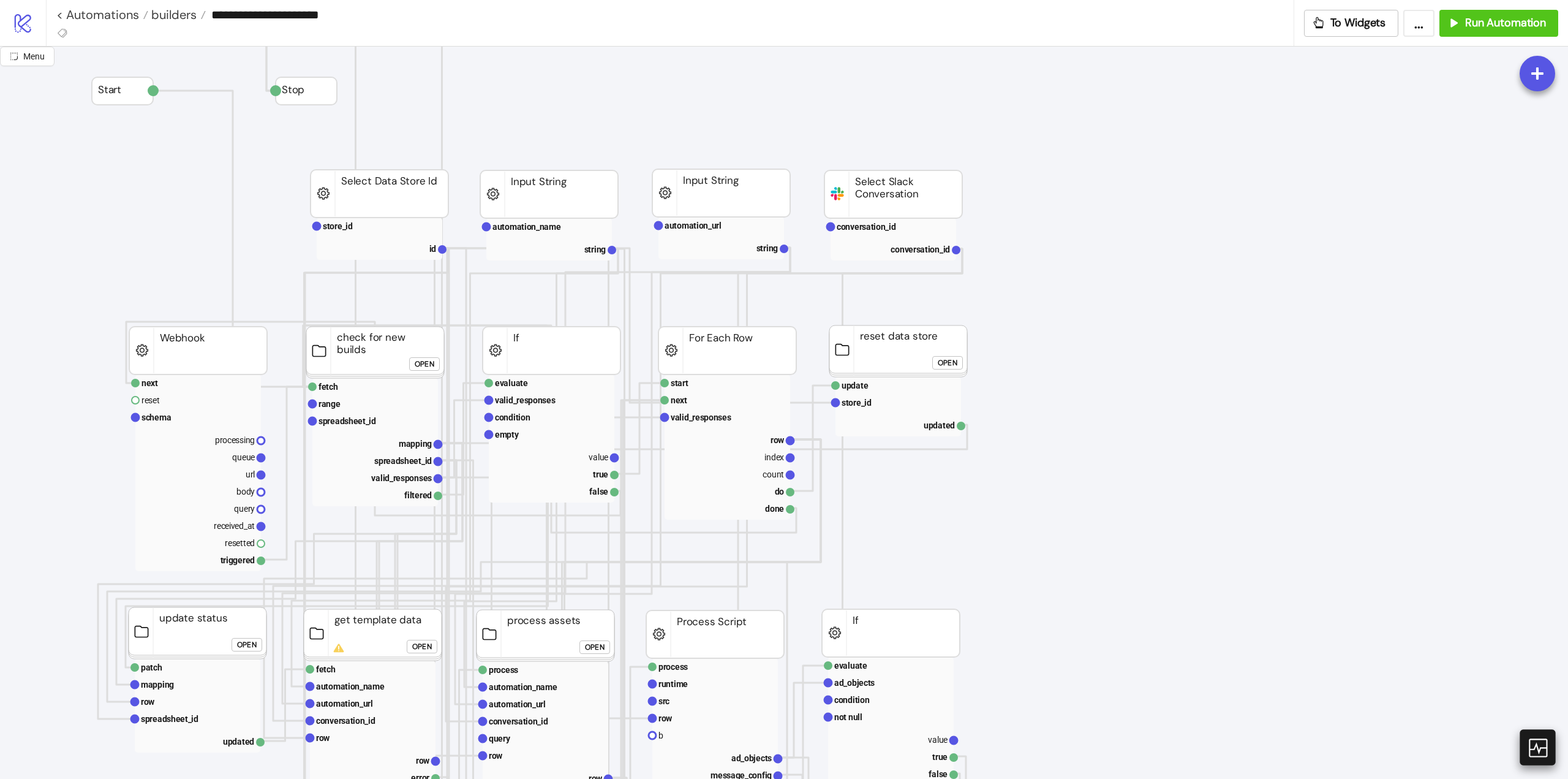
click at [1538, 746] on icon at bounding box center [1537, 747] width 21 height 21
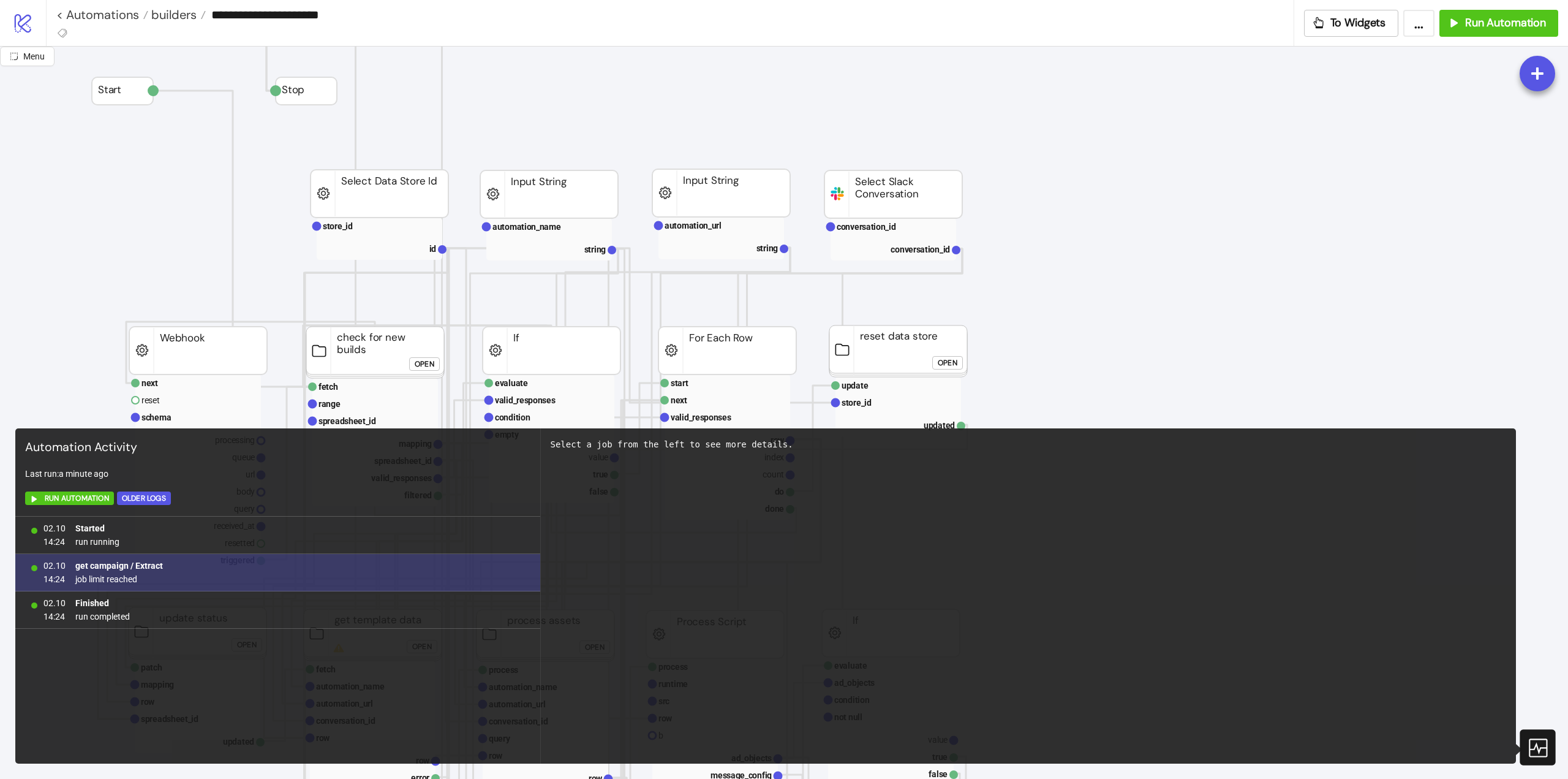
click at [126, 577] on span "job limit reached" at bounding box center [119, 579] width 87 height 13
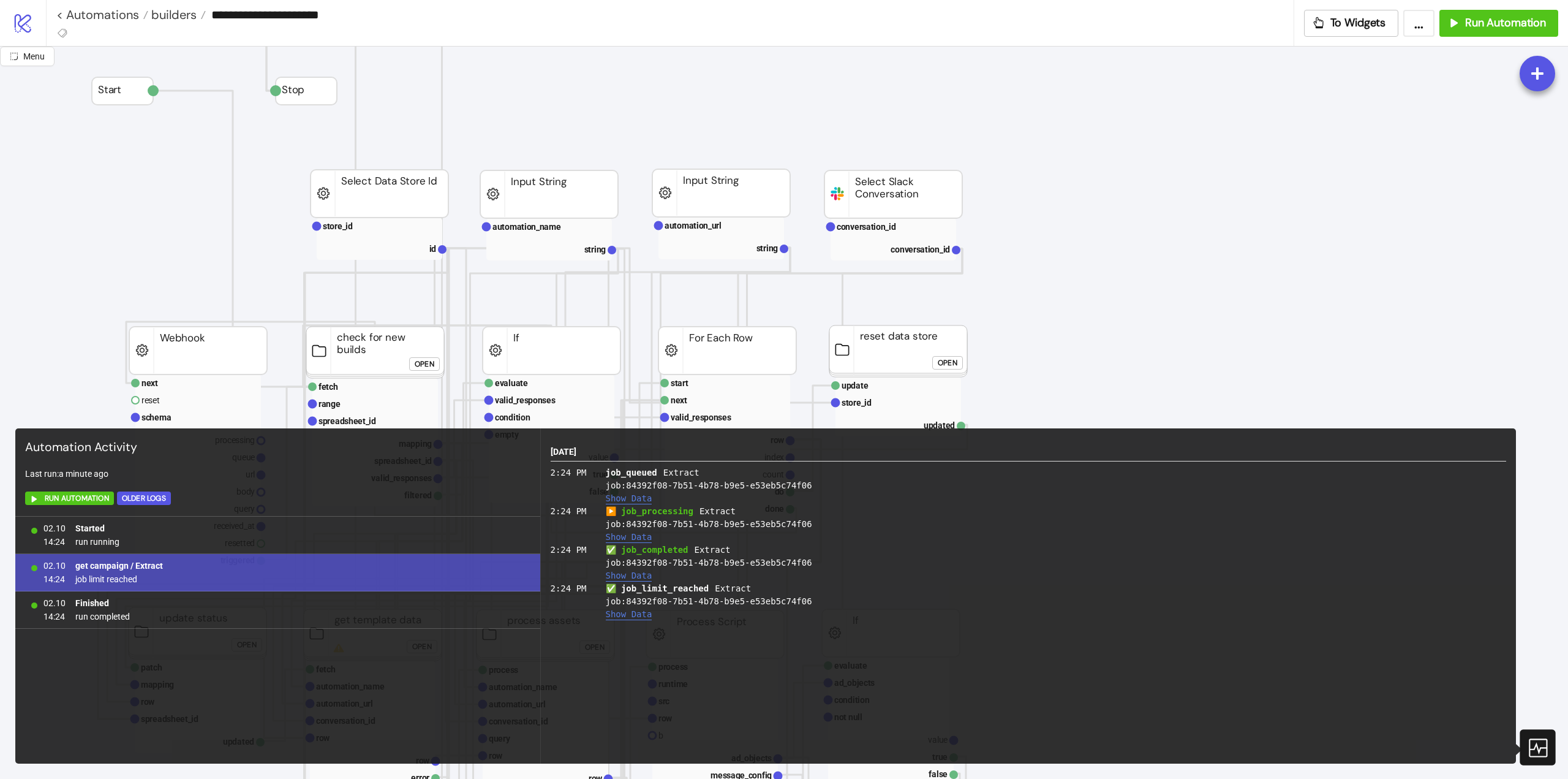
click at [148, 565] on b "get campaign / Extract" at bounding box center [119, 566] width 87 height 10
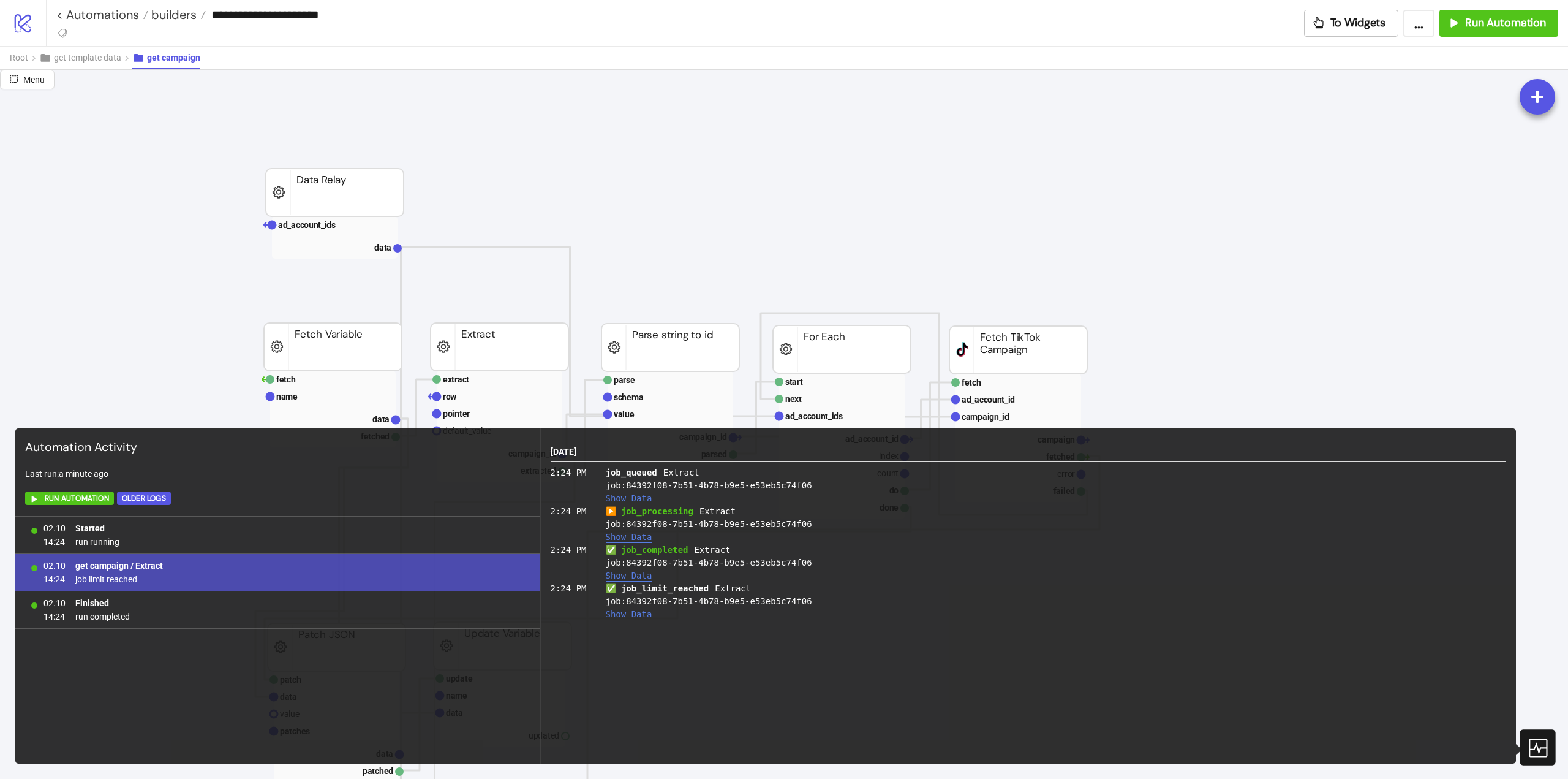
click at [1543, 747] on icon at bounding box center [1537, 747] width 21 height 21
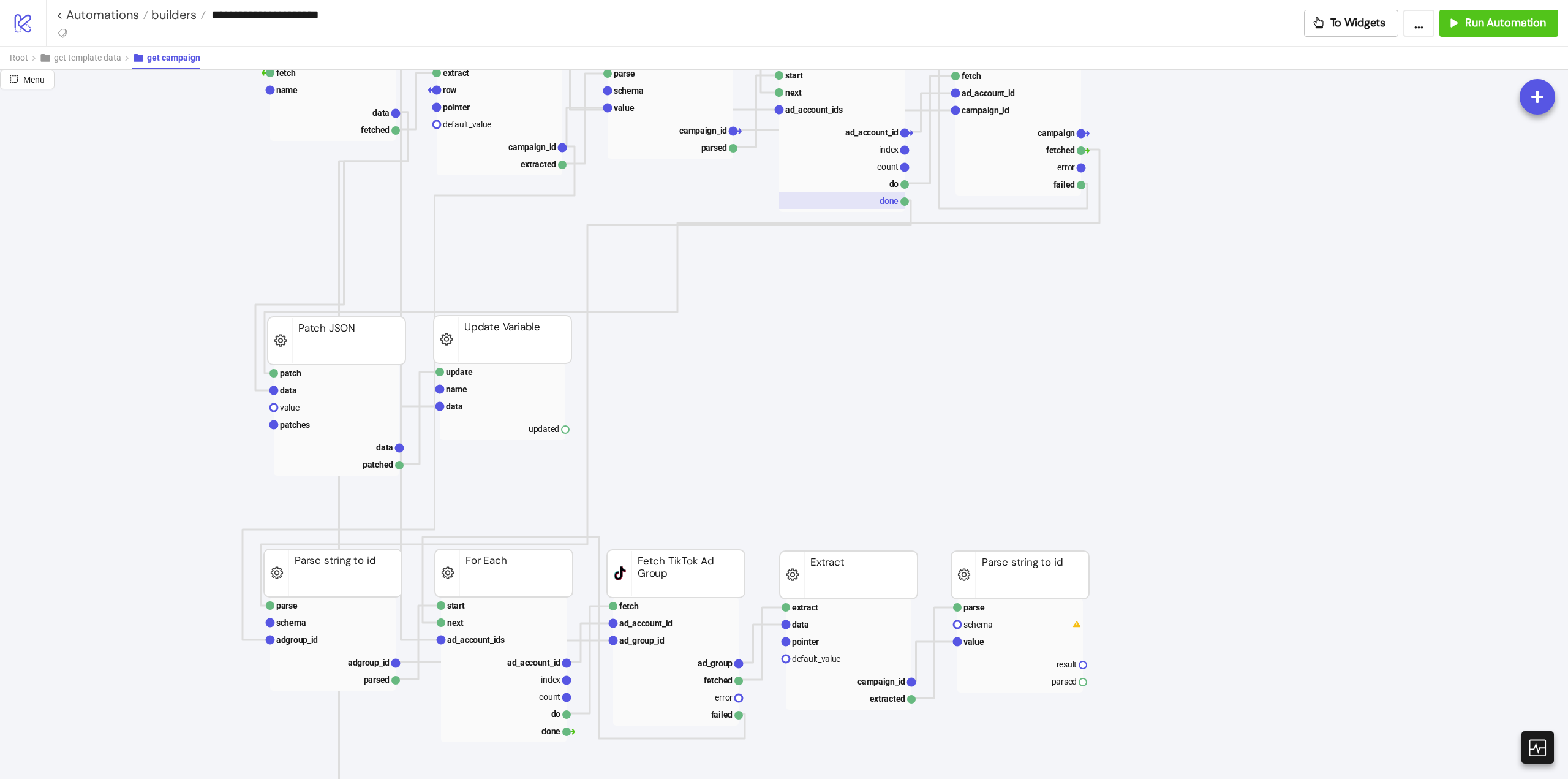
scroll to position [490, 0]
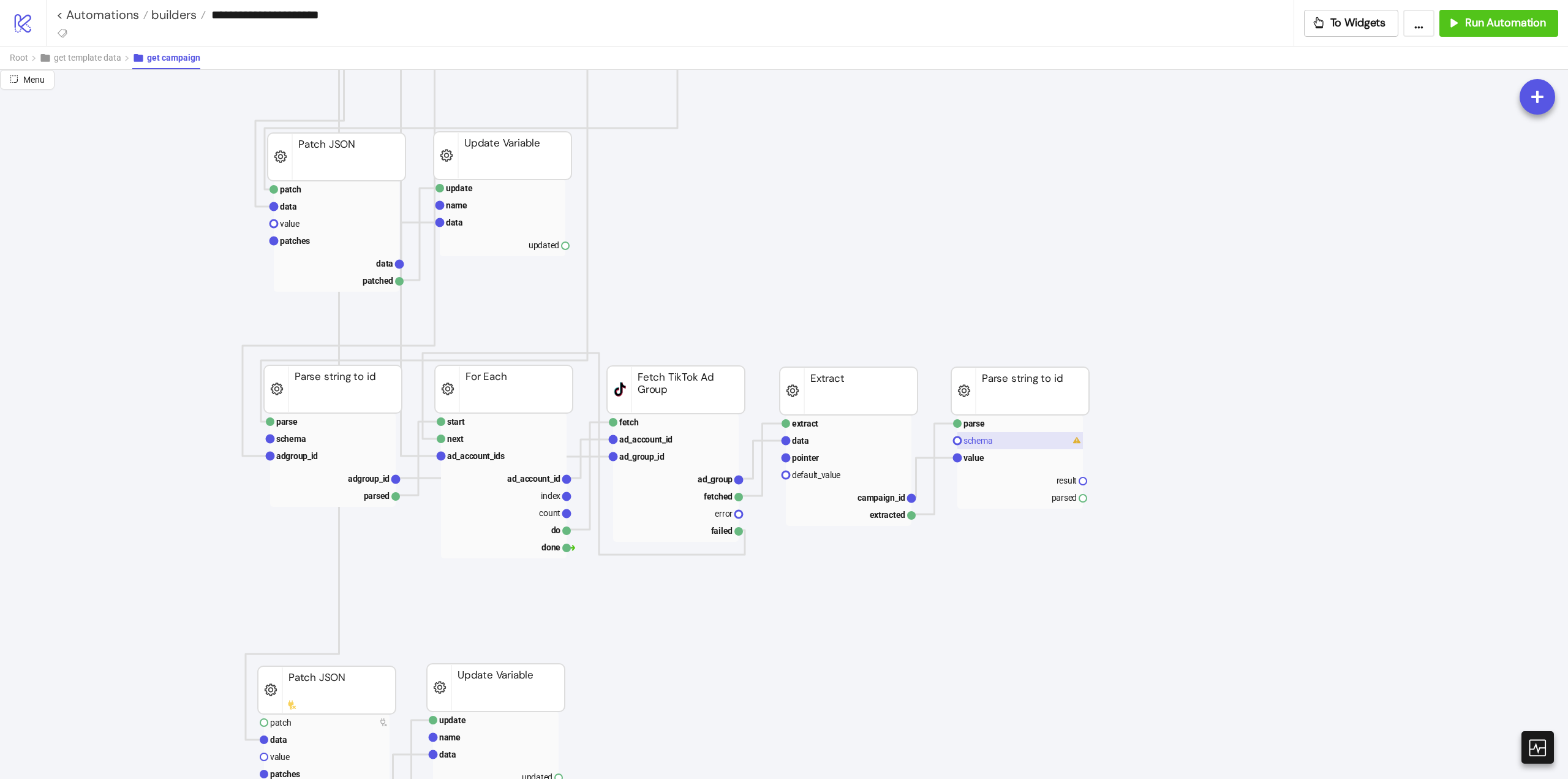
click at [998, 447] on rect at bounding box center [1020, 440] width 126 height 17
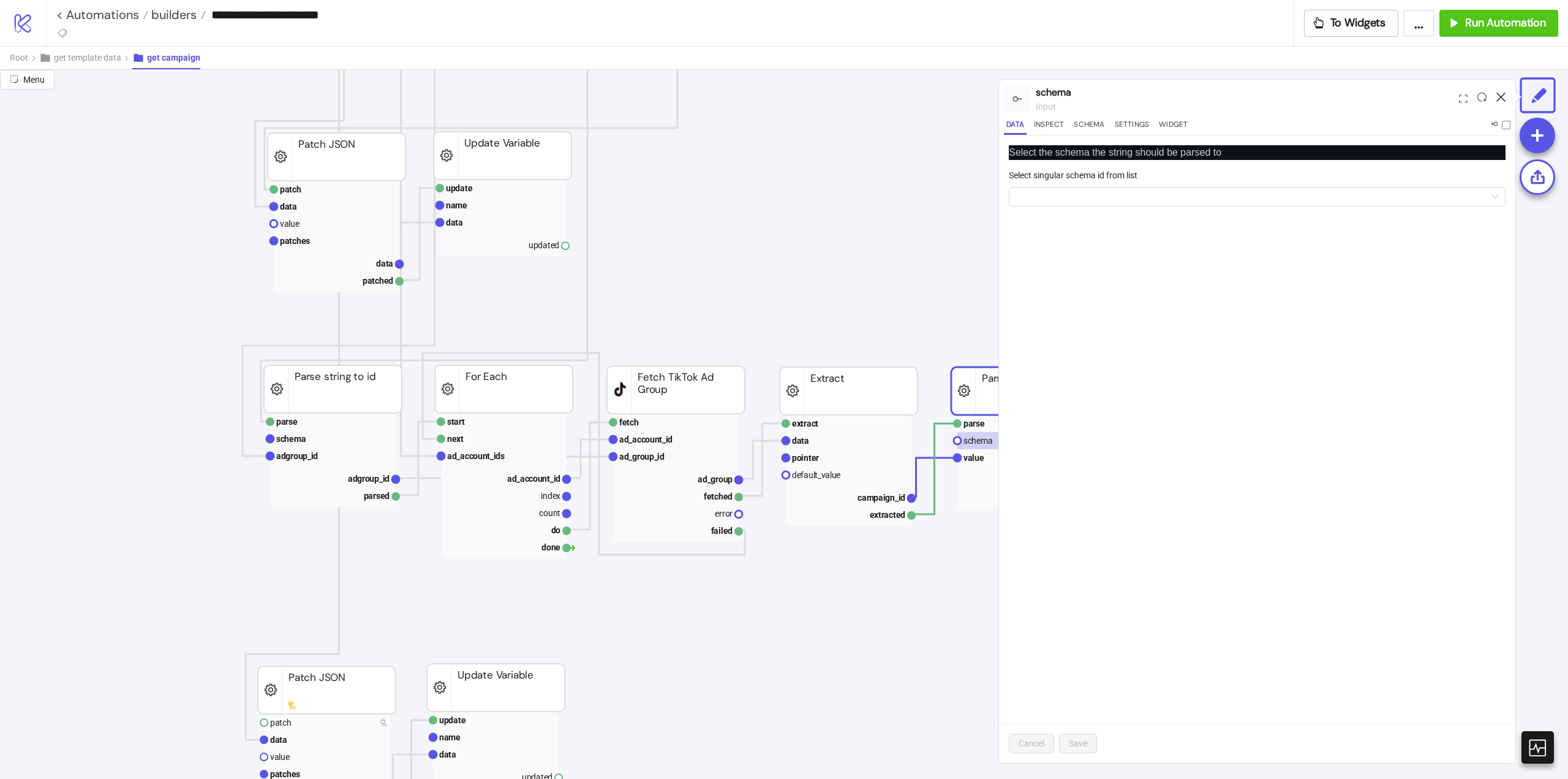
click at [1501, 96] on icon at bounding box center [1501, 97] width 9 height 9
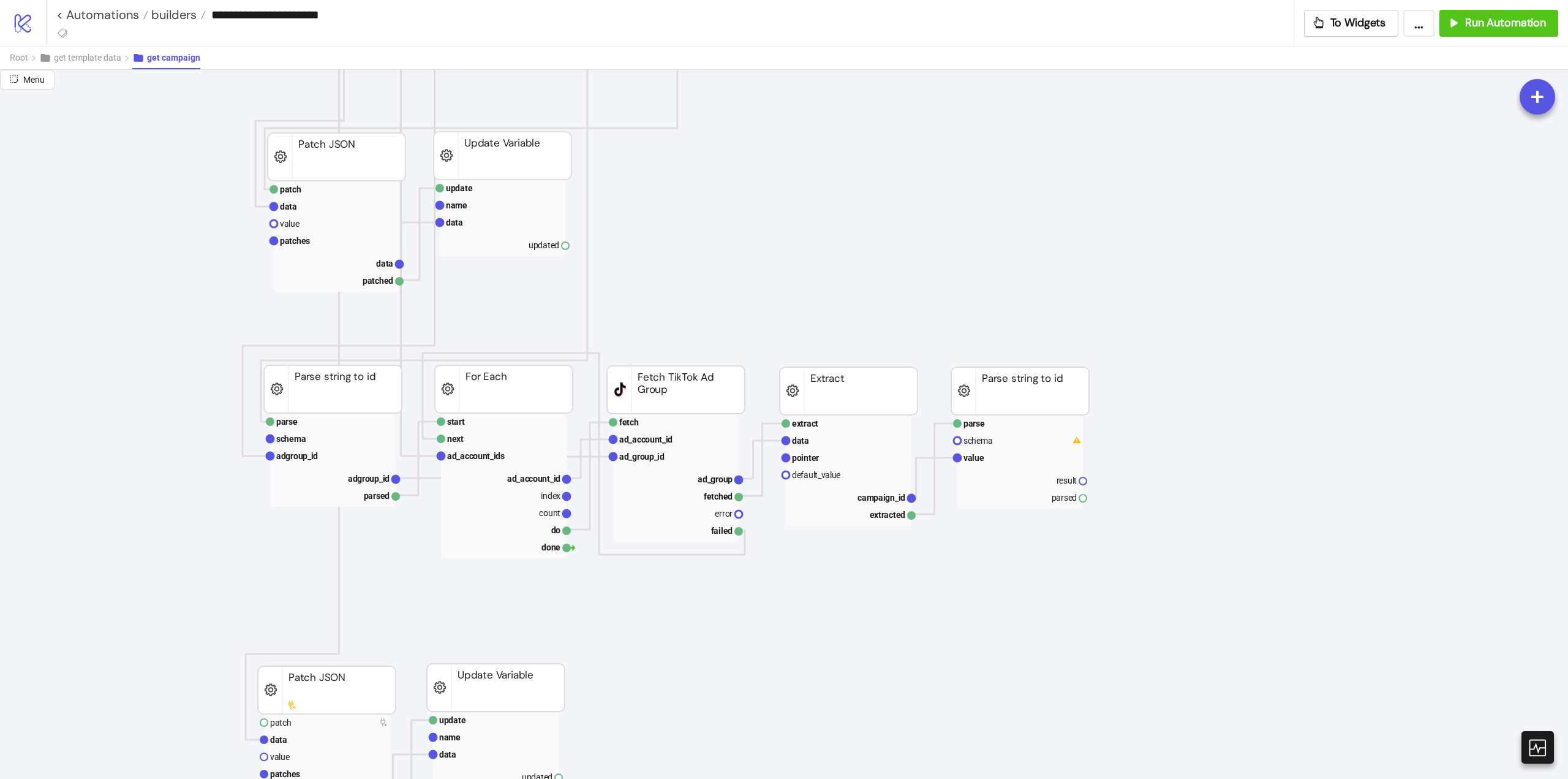
click at [1044, 373] on rect at bounding box center [1020, 391] width 138 height 48
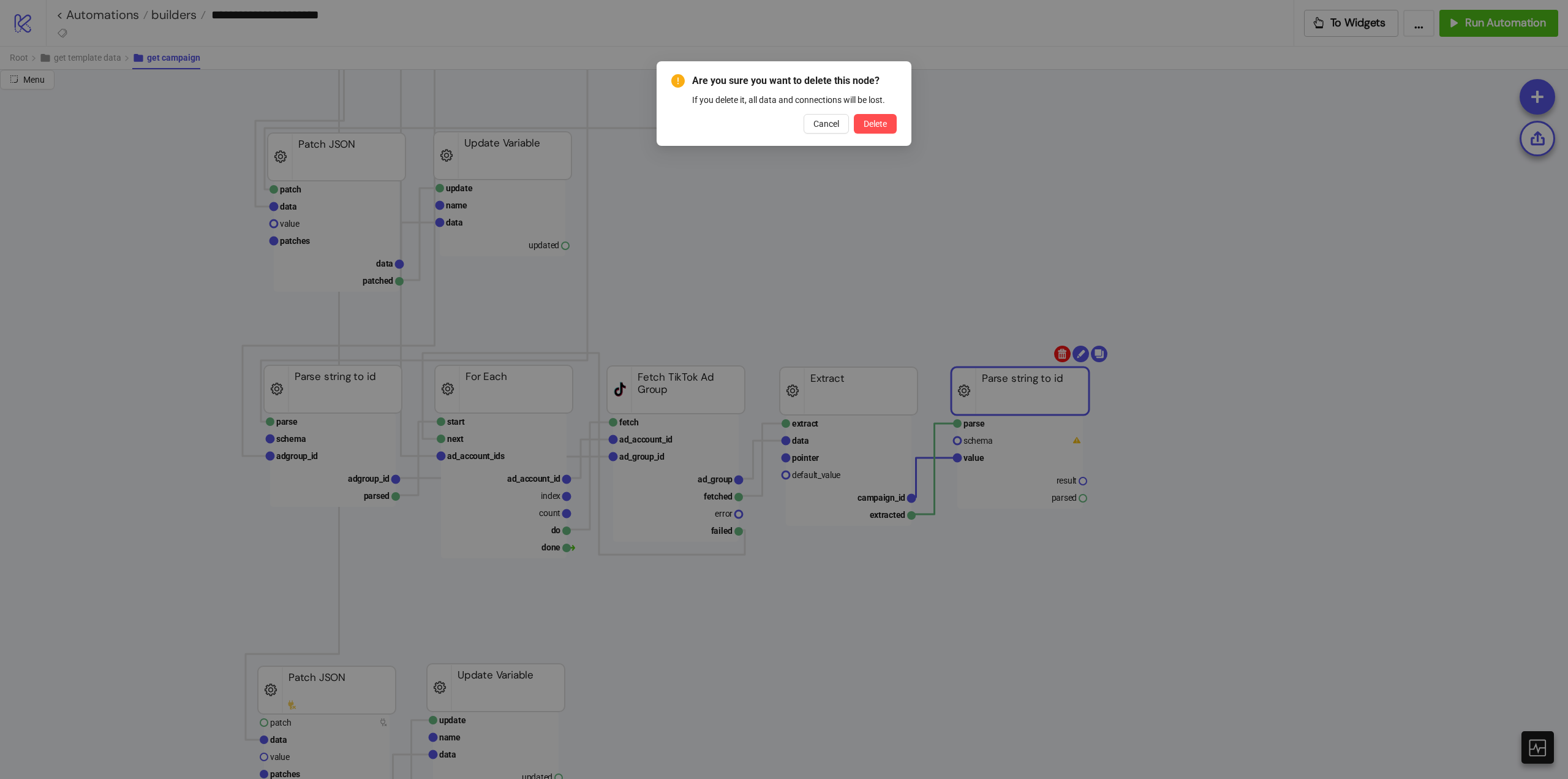
click at [1058, 356] on body "**********" at bounding box center [784, 389] width 1568 height 779
click at [867, 127] on span "Delete" at bounding box center [875, 124] width 23 height 10
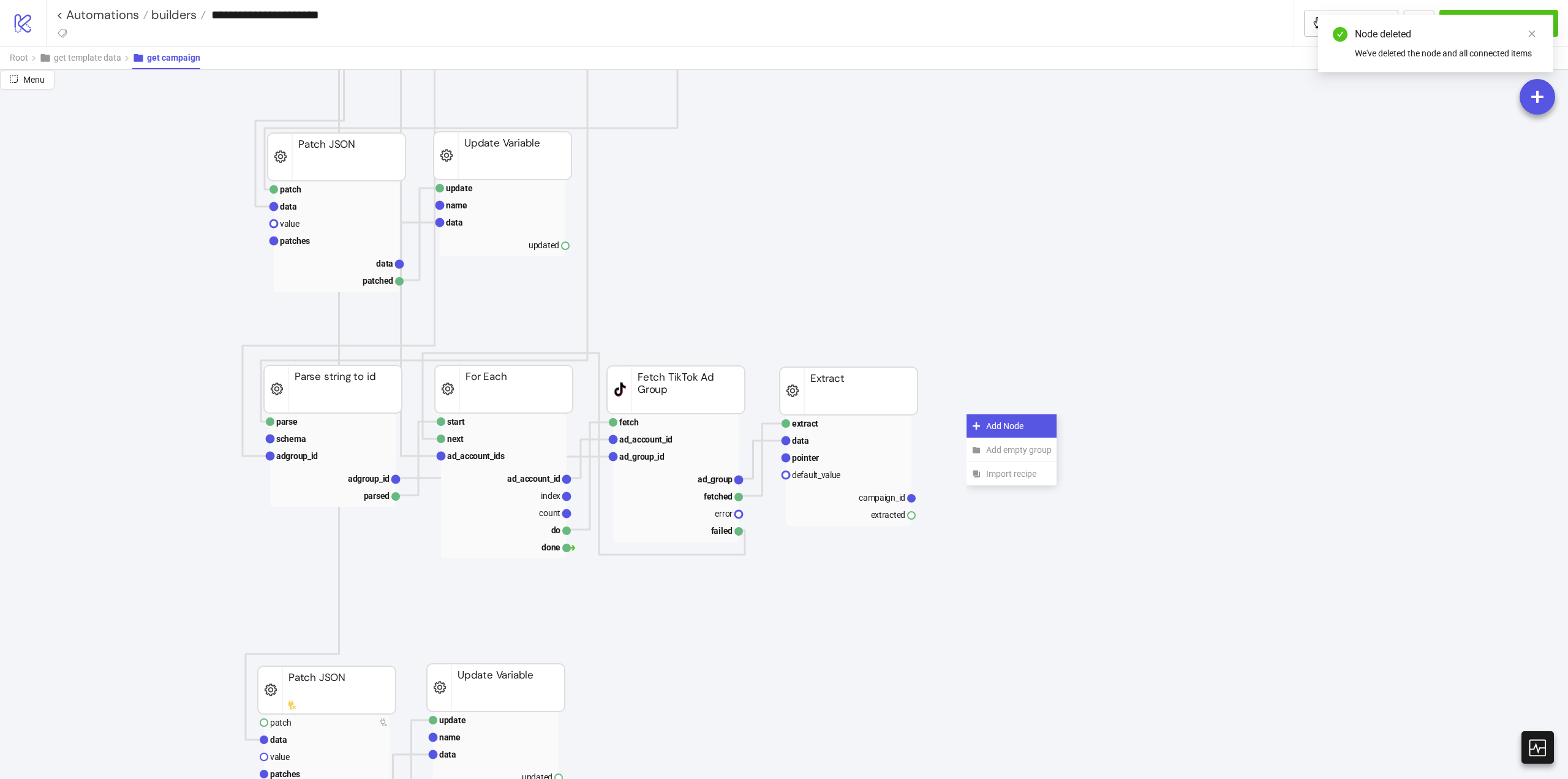
click at [974, 418] on div "Add Node" at bounding box center [1011, 426] width 90 height 24
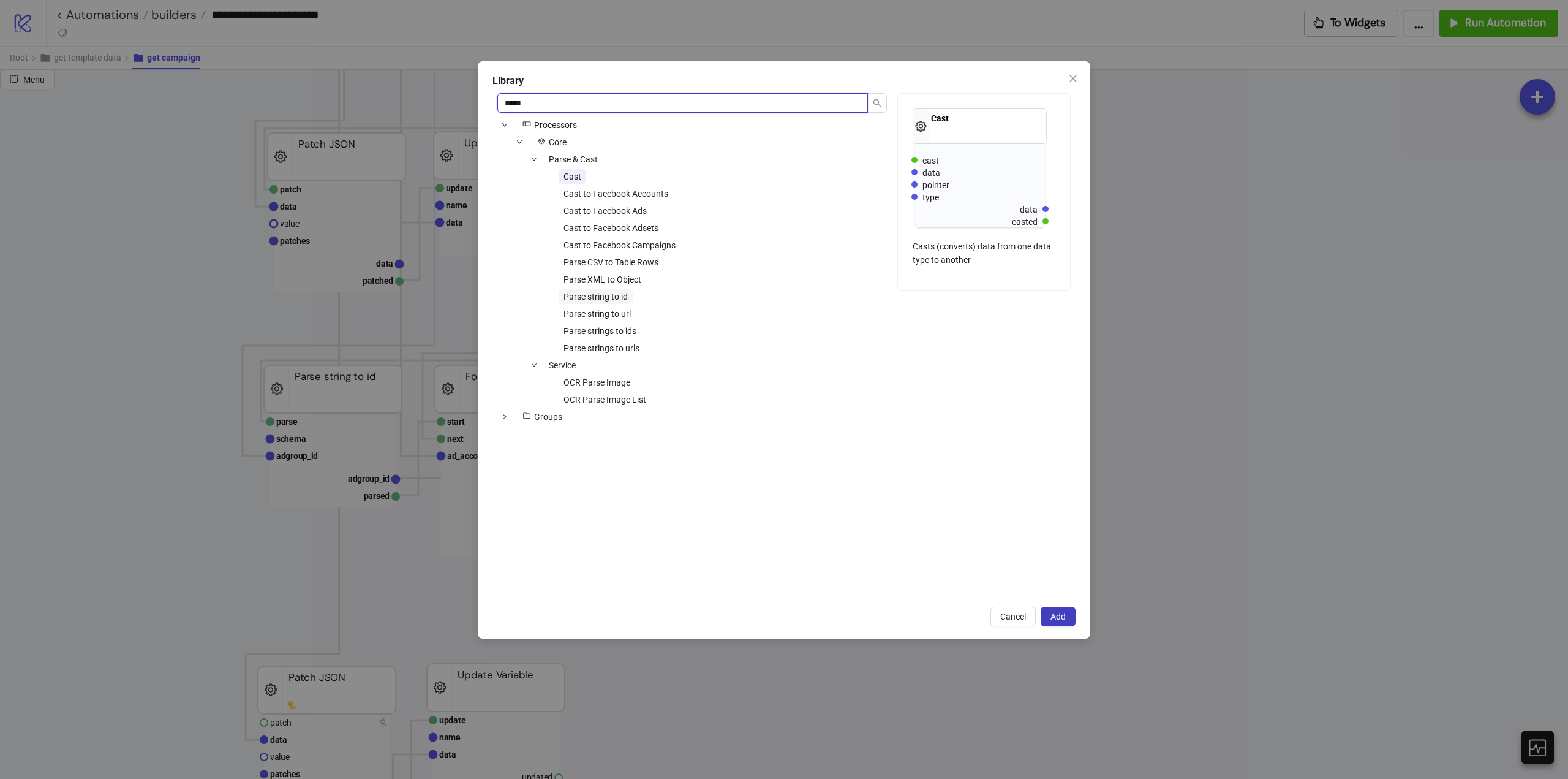
type input "*****"
click at [597, 293] on span "Parse string to id" at bounding box center [596, 297] width 65 height 10
click at [1046, 610] on button "Add" at bounding box center [1058, 616] width 35 height 20
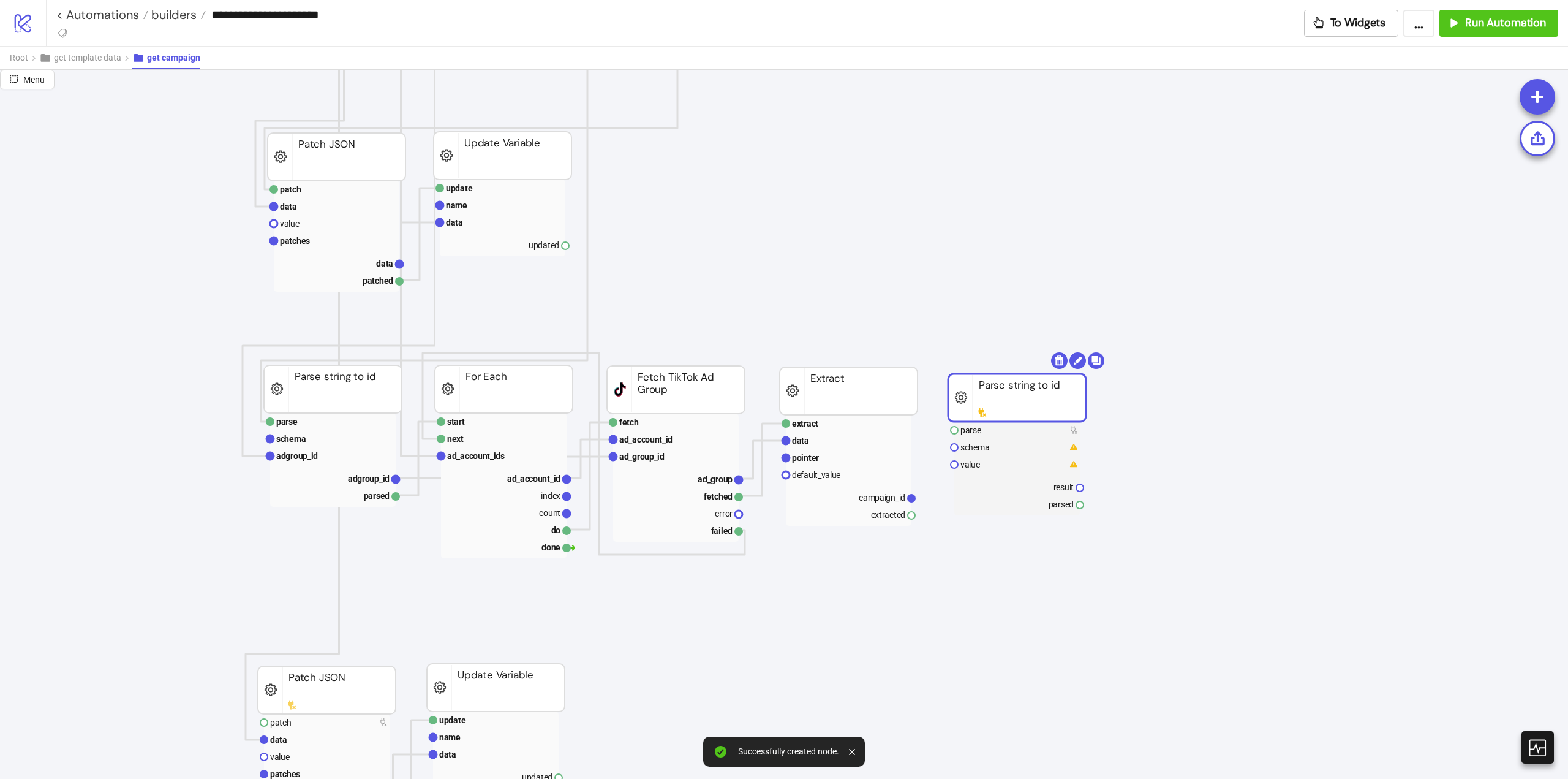
drag, startPoint x: 1017, startPoint y: 438, endPoint x: 945, endPoint y: 472, distance: 79.6
click at [999, 401] on rect at bounding box center [1017, 397] width 138 height 48
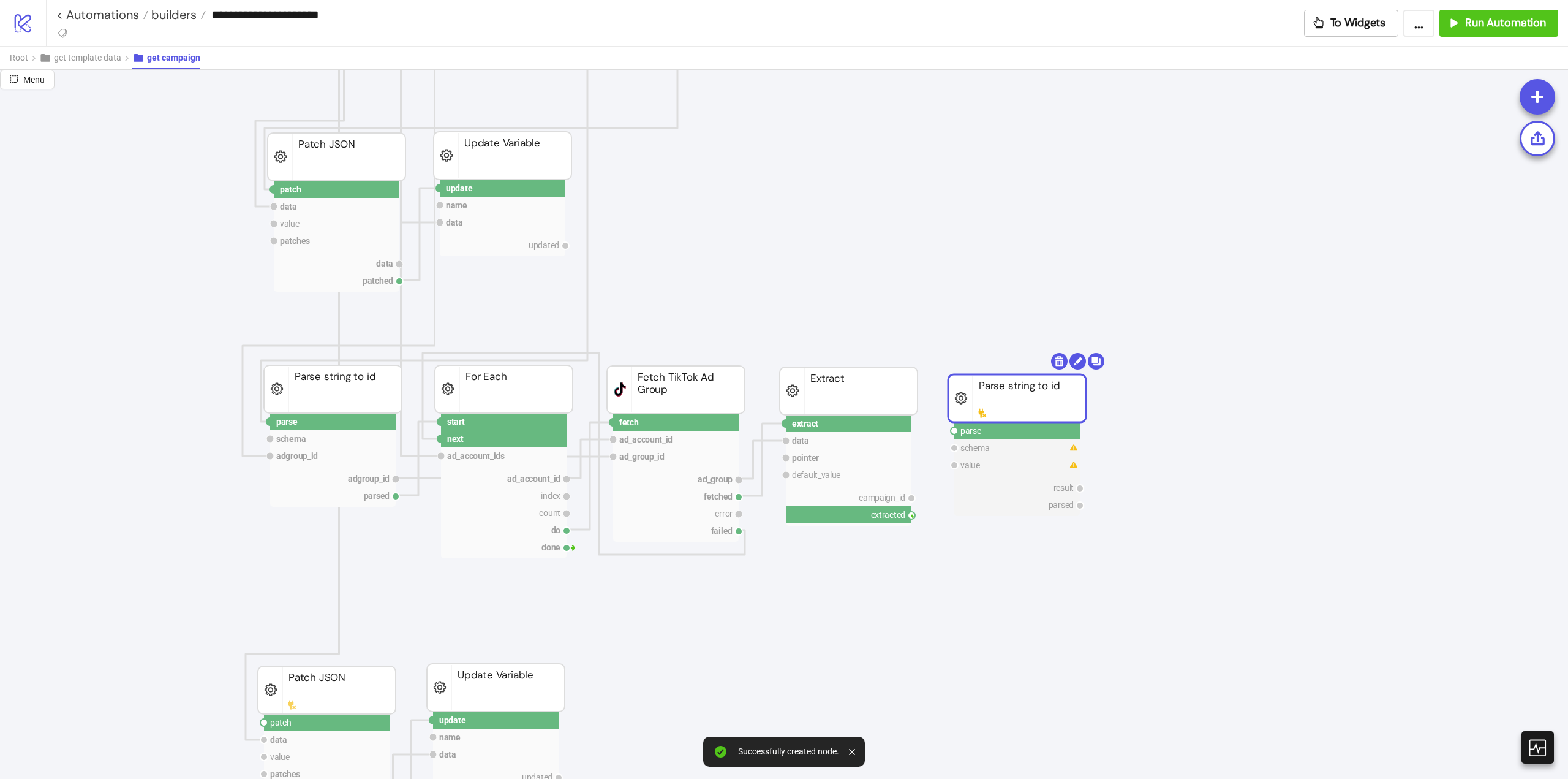
drag, startPoint x: 911, startPoint y: 516, endPoint x: 946, endPoint y: 489, distance: 44.2
click at [953, 430] on circle at bounding box center [954, 431] width 7 height 7
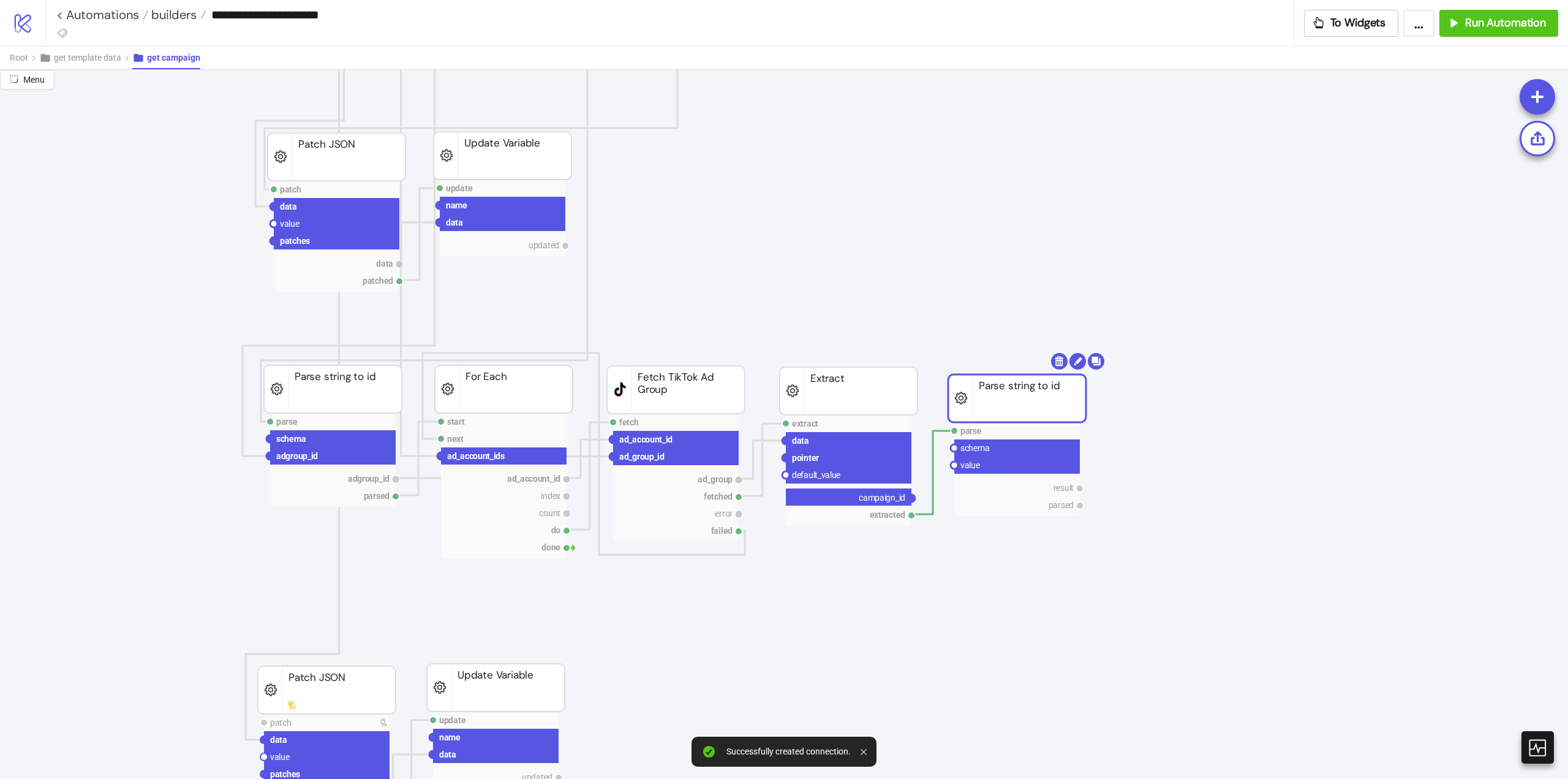
drag, startPoint x: 914, startPoint y: 498, endPoint x: 944, endPoint y: 479, distance: 35.5
click at [954, 466] on circle at bounding box center [954, 465] width 7 height 7
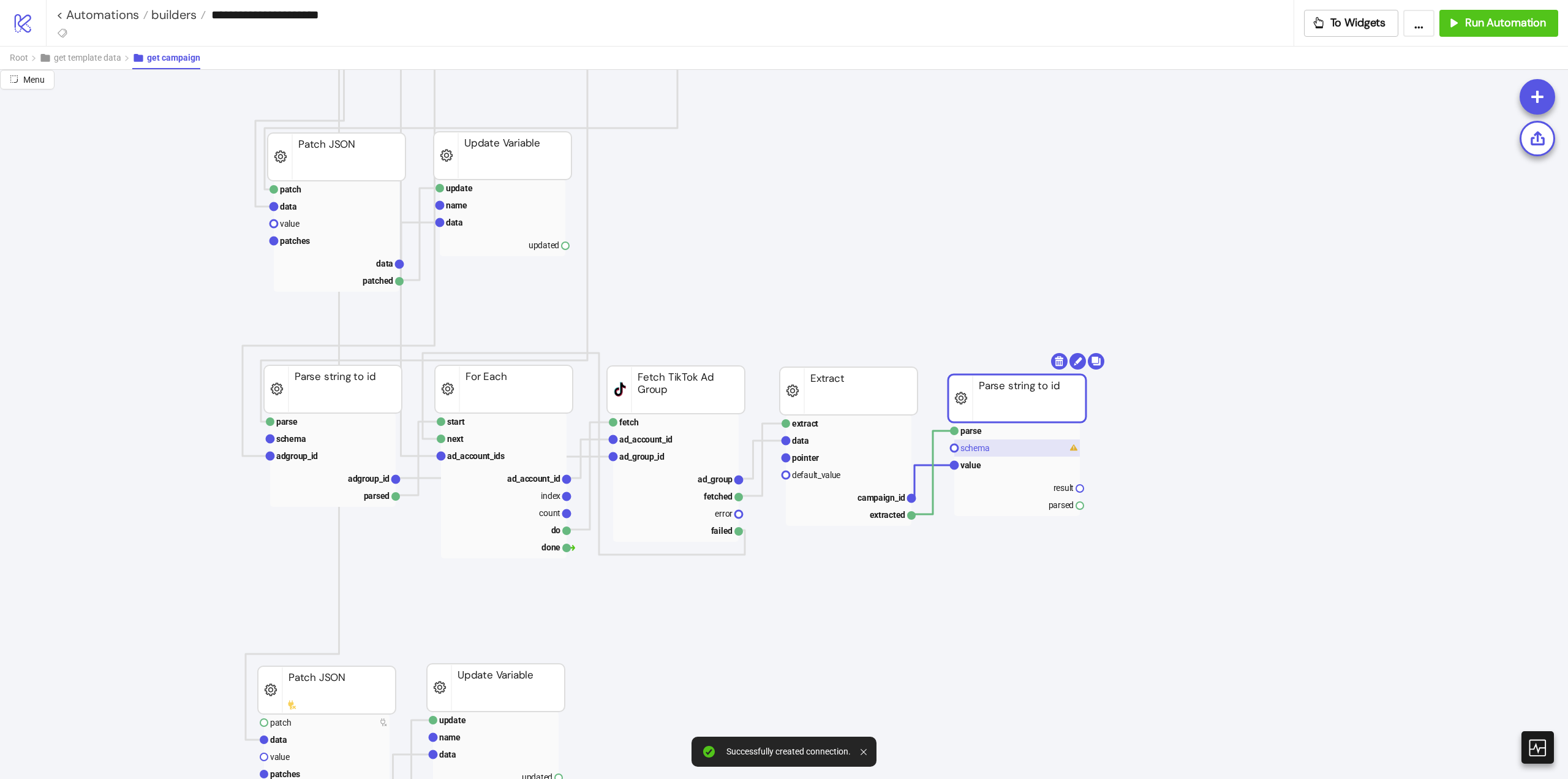
click at [977, 442] on rect at bounding box center [1017, 448] width 126 height 17
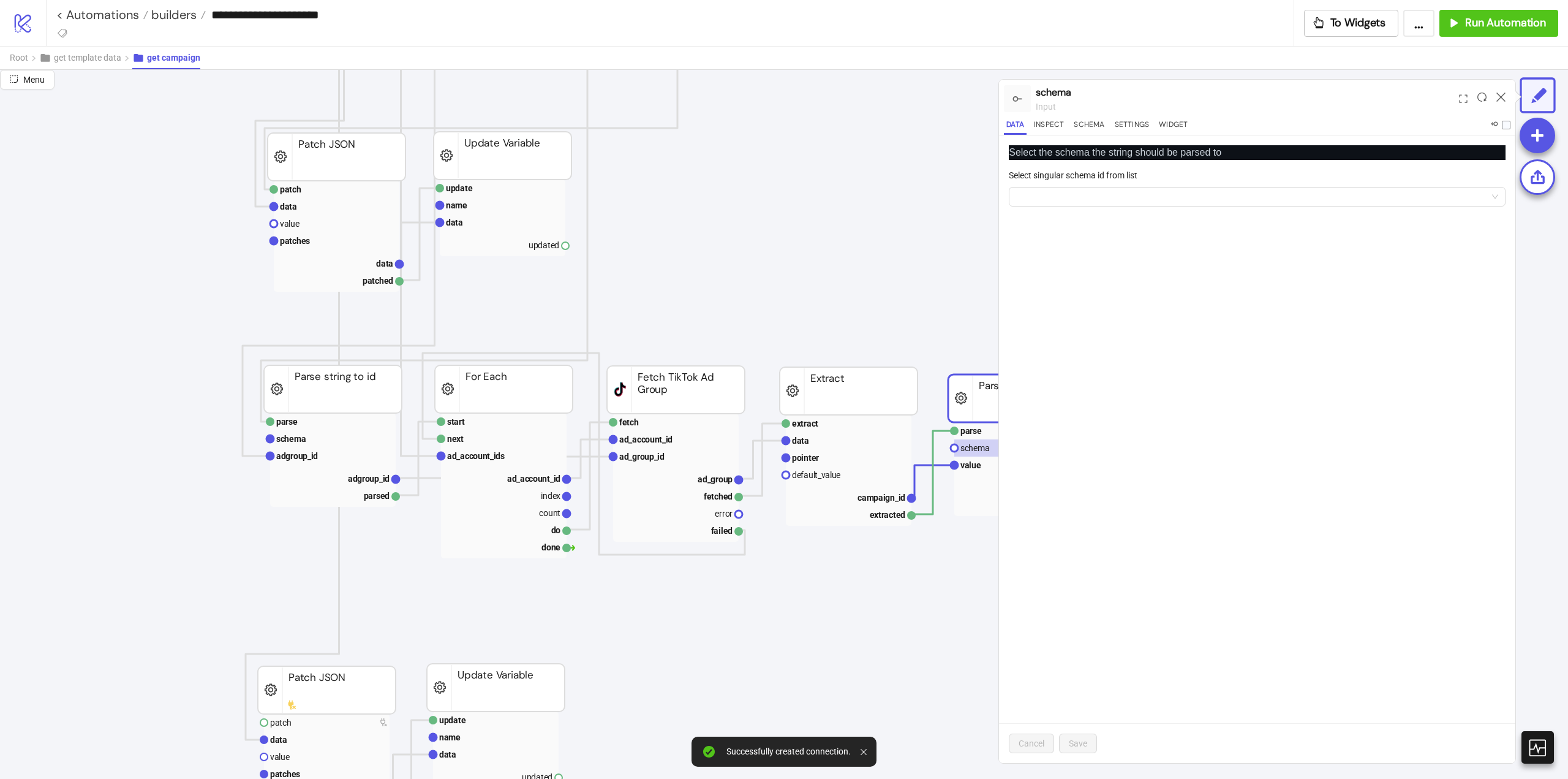
click at [1102, 180] on label "Select singular schema id from list" at bounding box center [1077, 175] width 136 height 13
click at [1102, 187] on input "Select singular schema id from list" at bounding box center [1252, 197] width 471 height 18
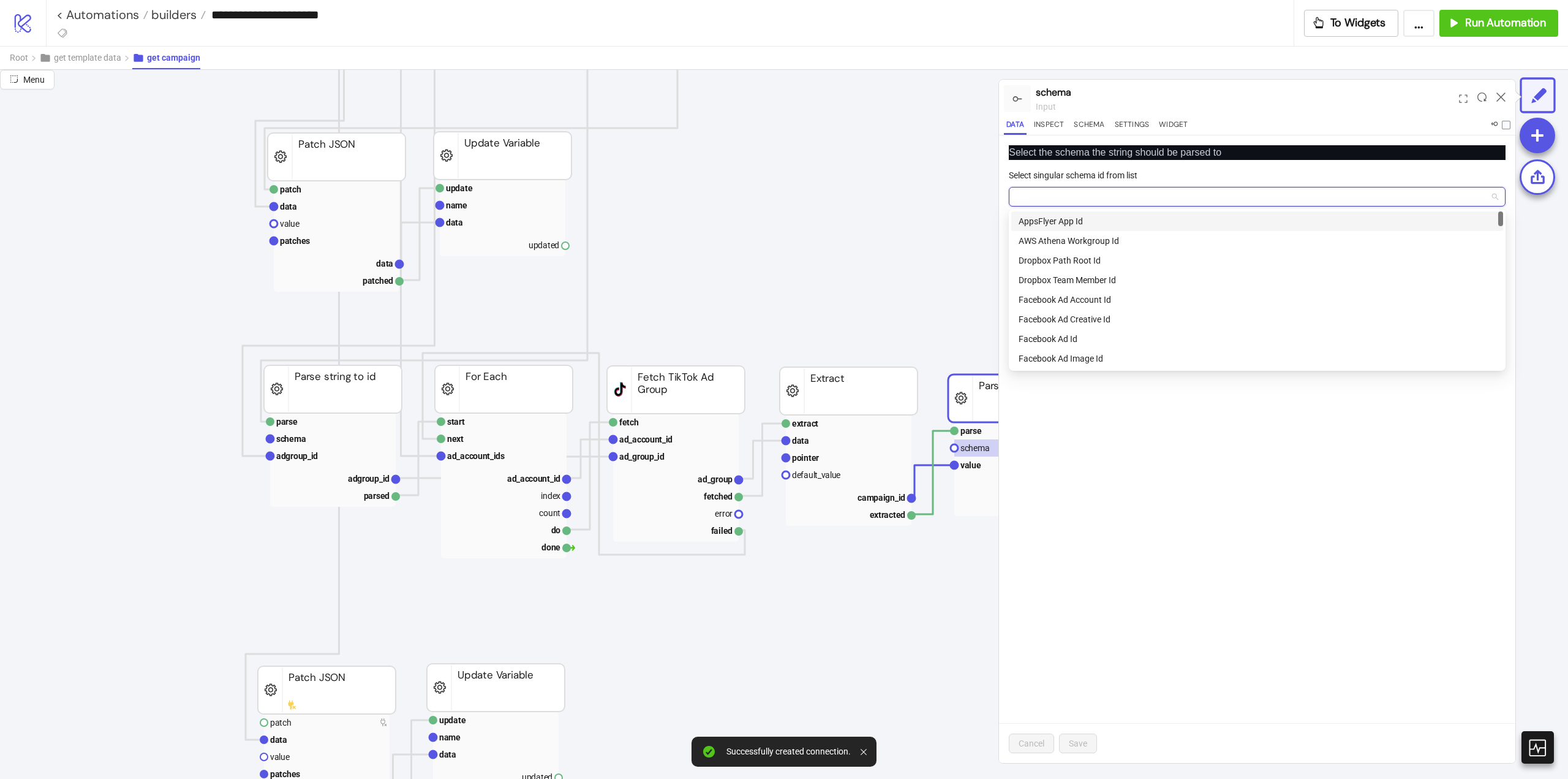
click at [1102, 195] on input "Select singular schema id from list" at bounding box center [1252, 197] width 471 height 18
type input "***"
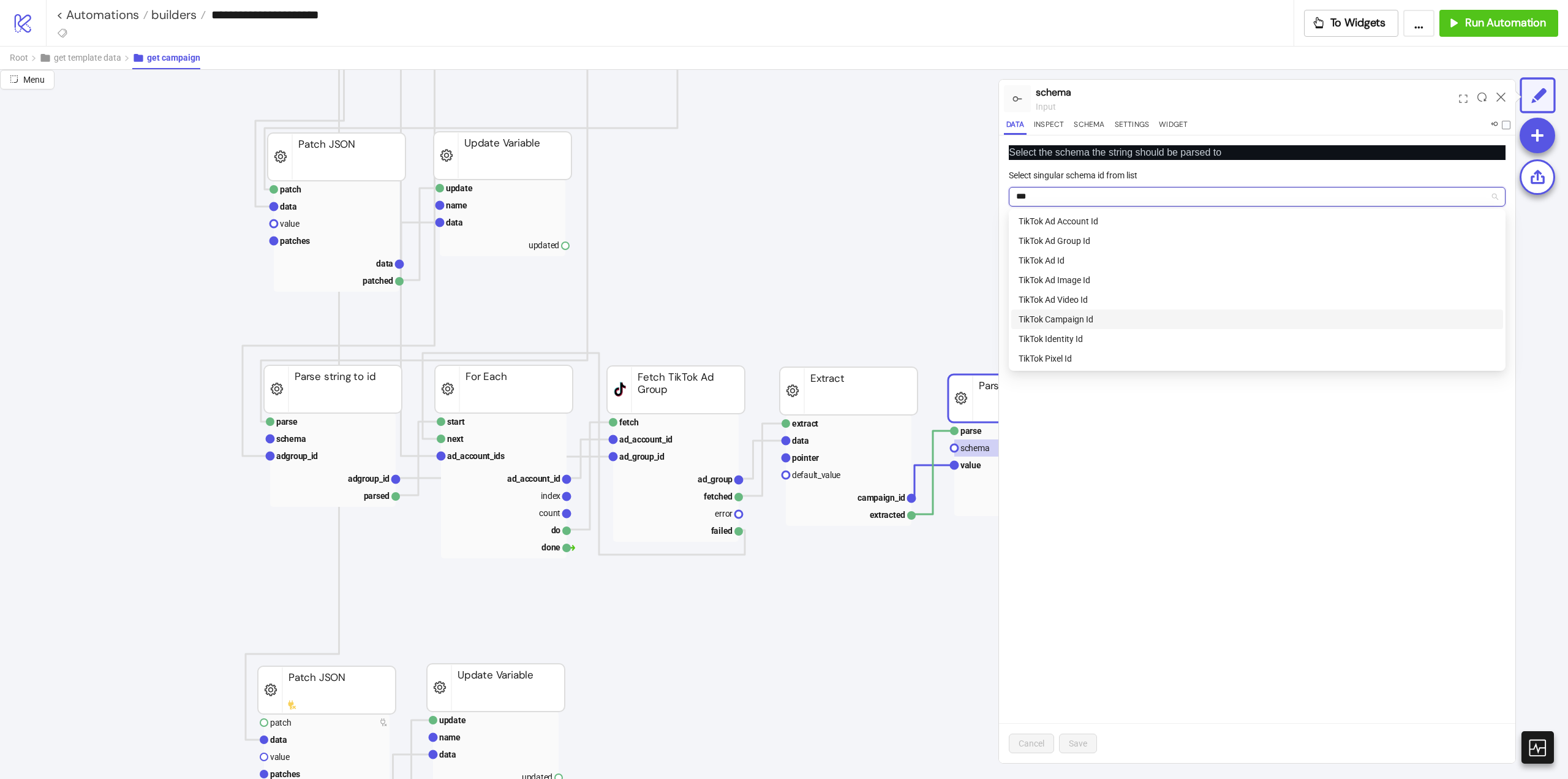
click at [1092, 315] on div "TikTok Campaign Id" at bounding box center [1257, 319] width 477 height 13
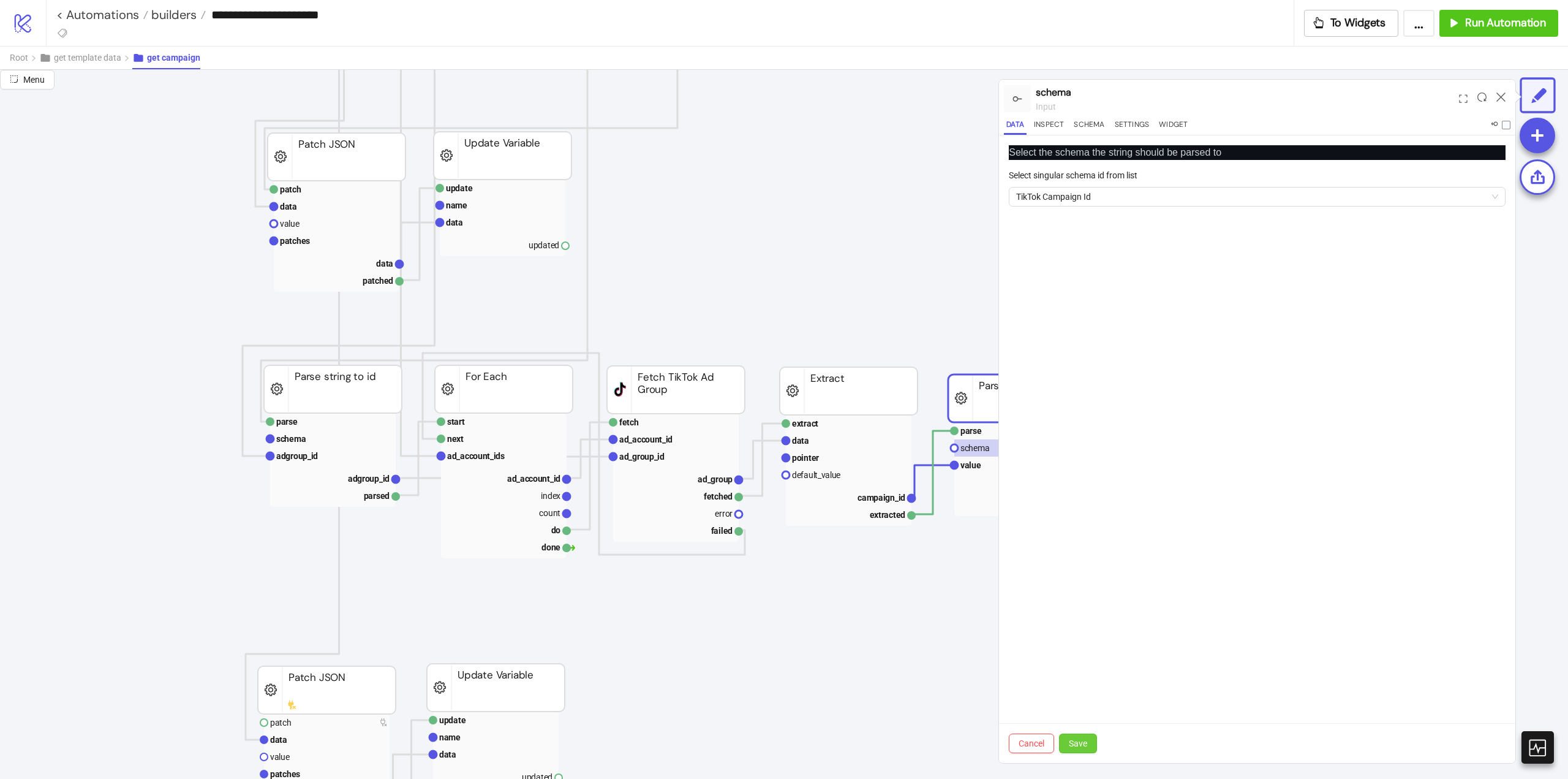
click at [1072, 739] on span "Save" at bounding box center [1078, 743] width 18 height 10
click at [1501, 96] on icon at bounding box center [1501, 97] width 9 height 9
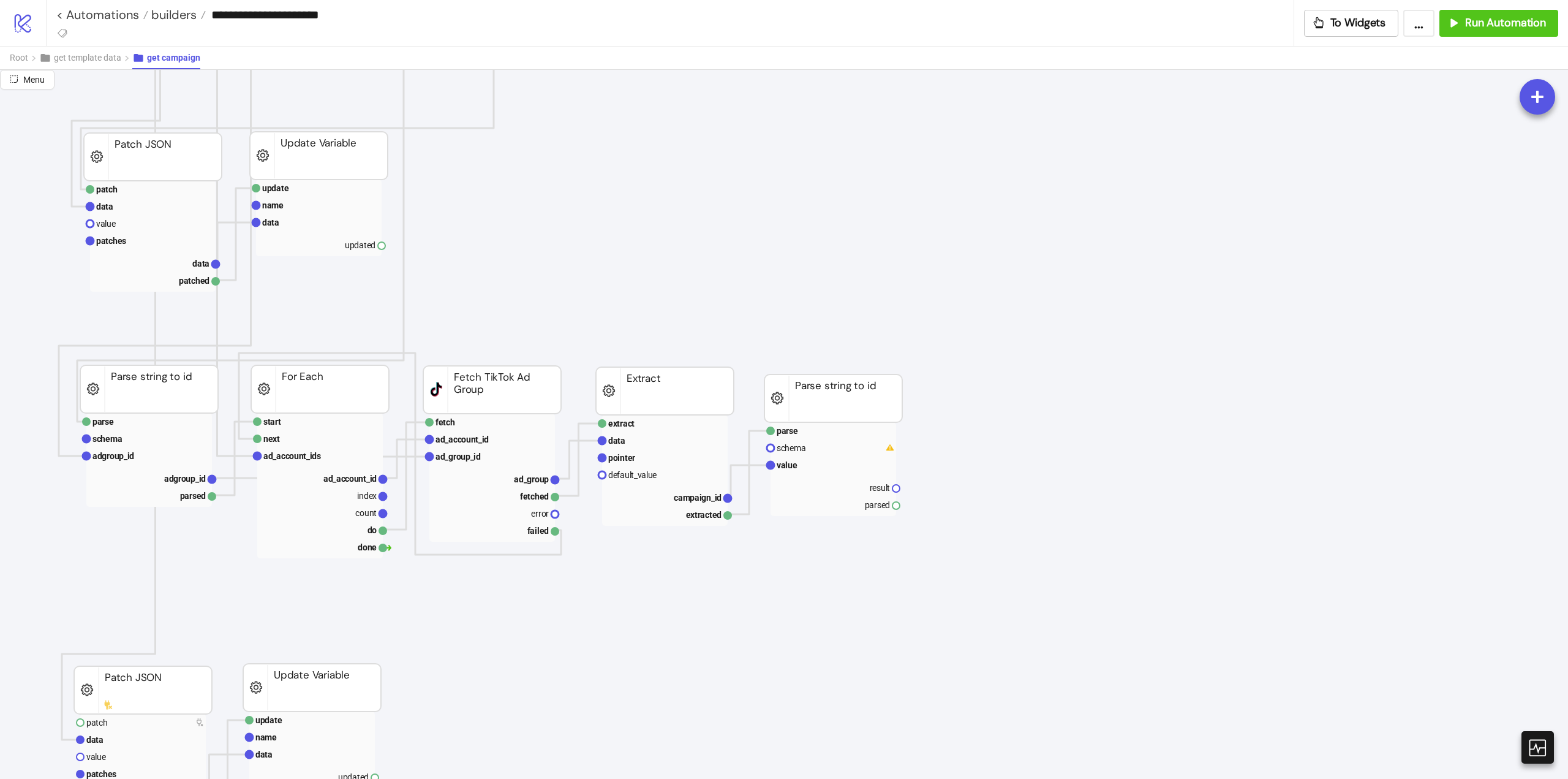
scroll to position [490, 245]
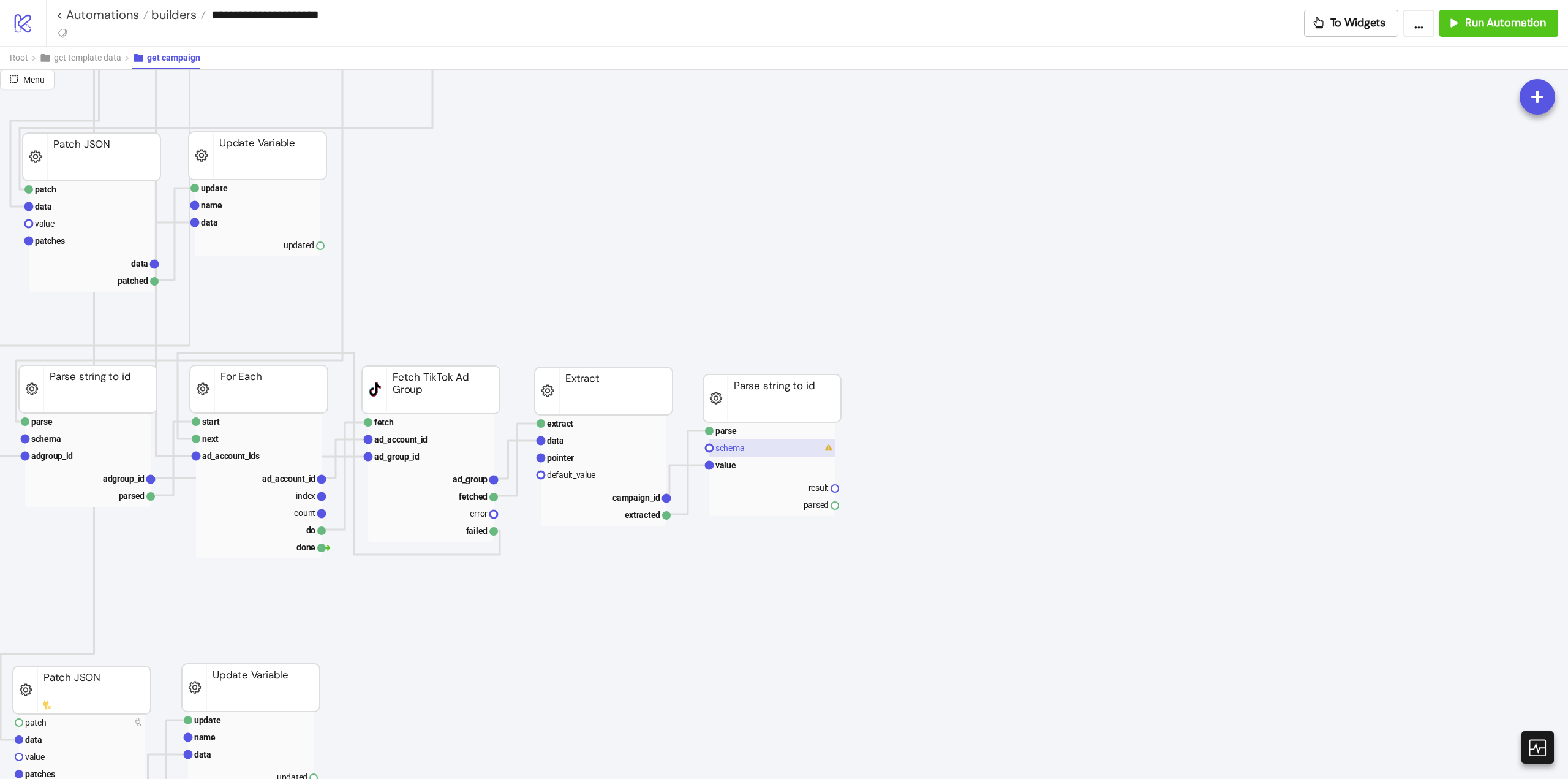
click at [747, 454] on rect at bounding box center [772, 448] width 126 height 17
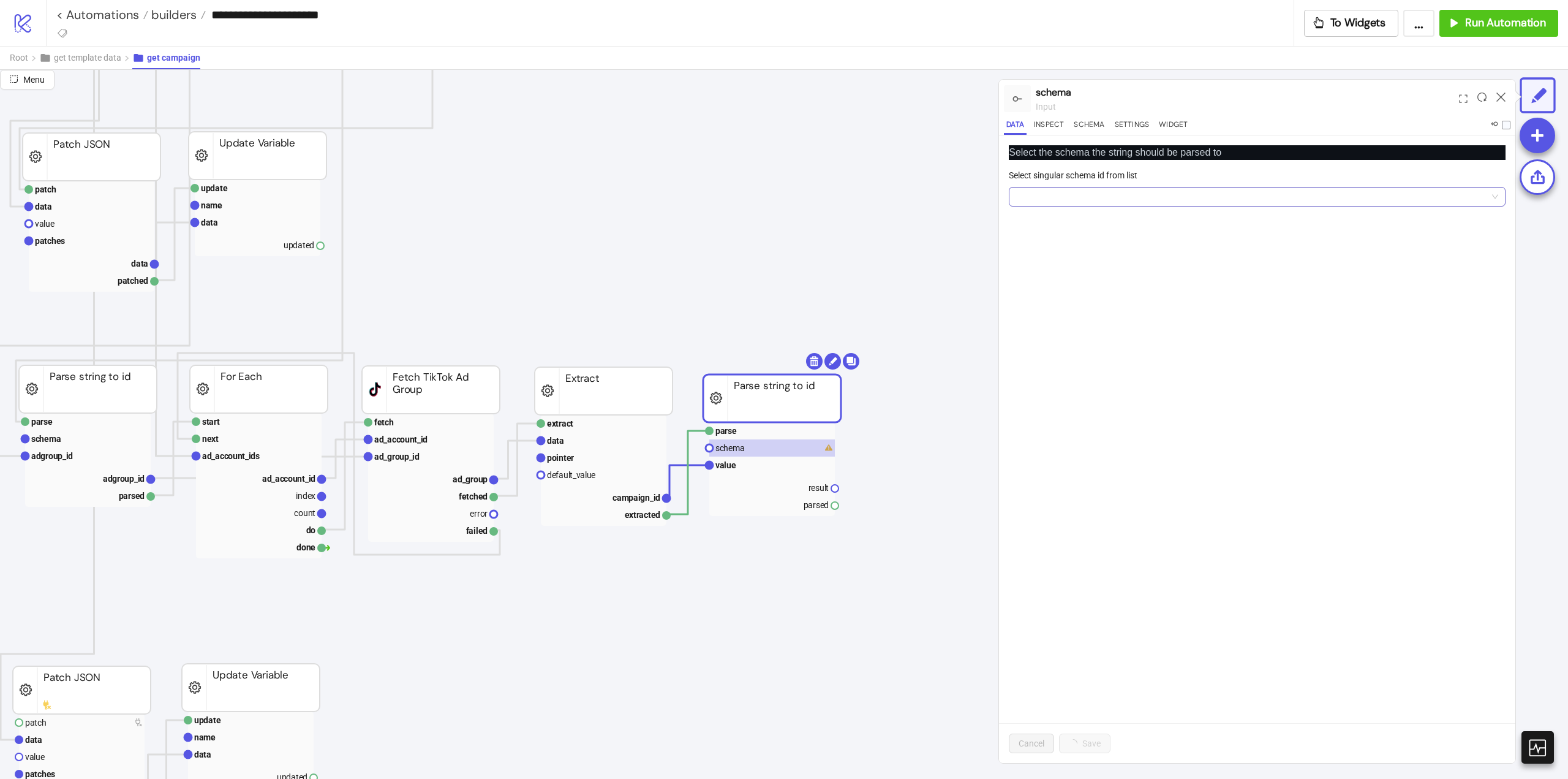
click at [1063, 195] on input "Select singular schema id from list" at bounding box center [1252, 197] width 471 height 18
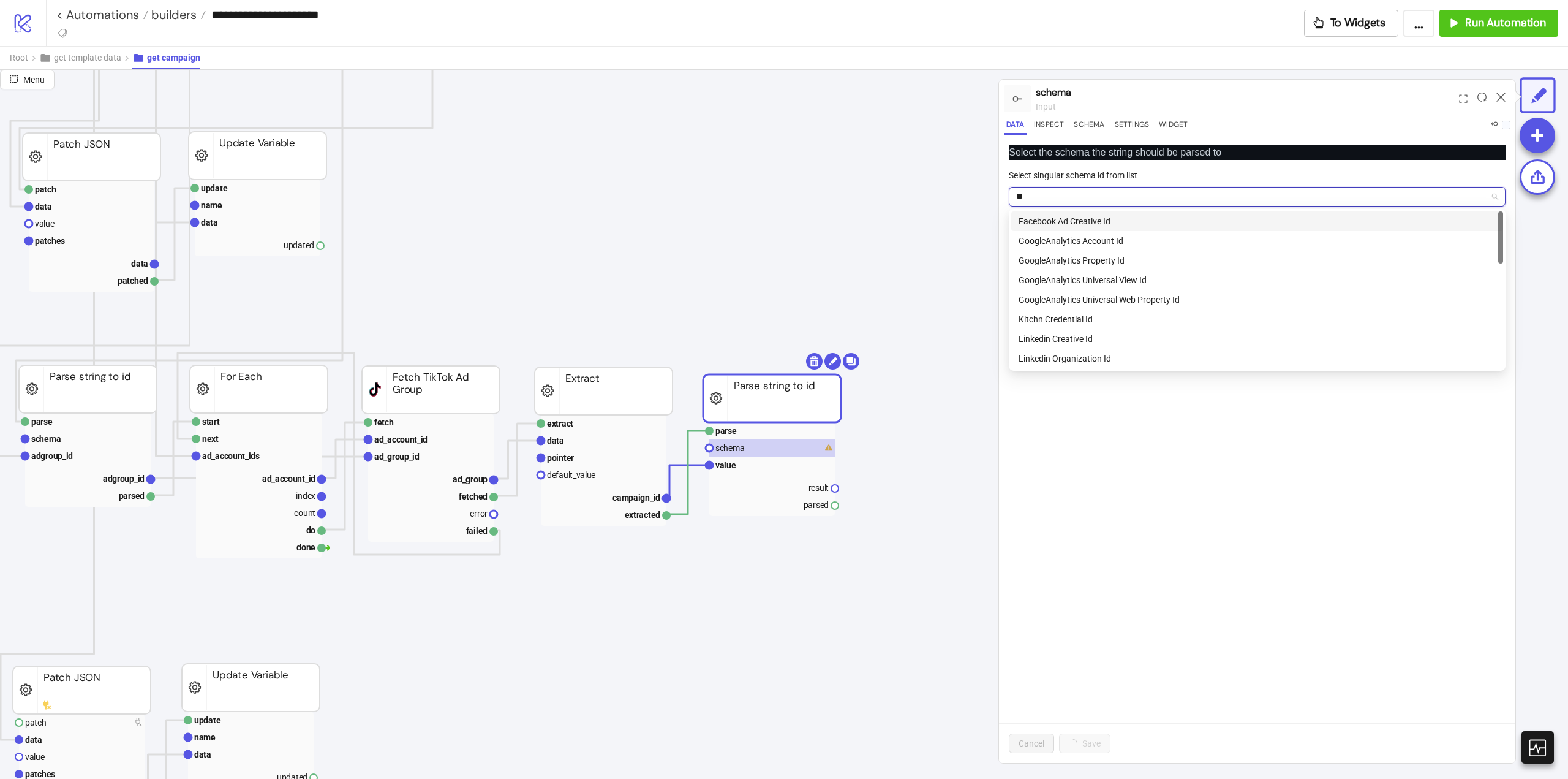
type input "***"
click at [1151, 337] on div "TikTok Campaign Id" at bounding box center [1257, 339] width 477 height 13
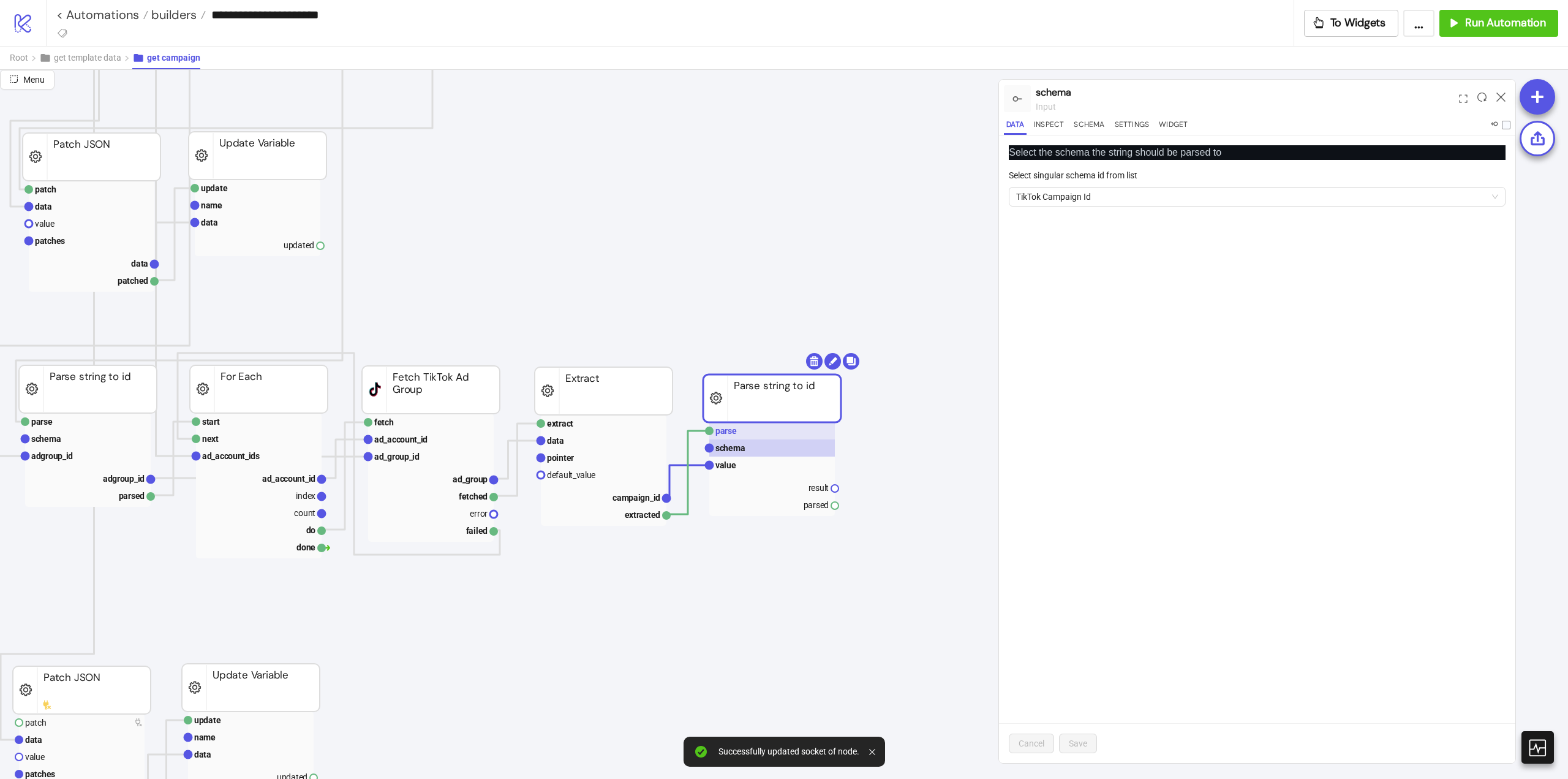
click at [740, 433] on rect at bounding box center [772, 431] width 126 height 17
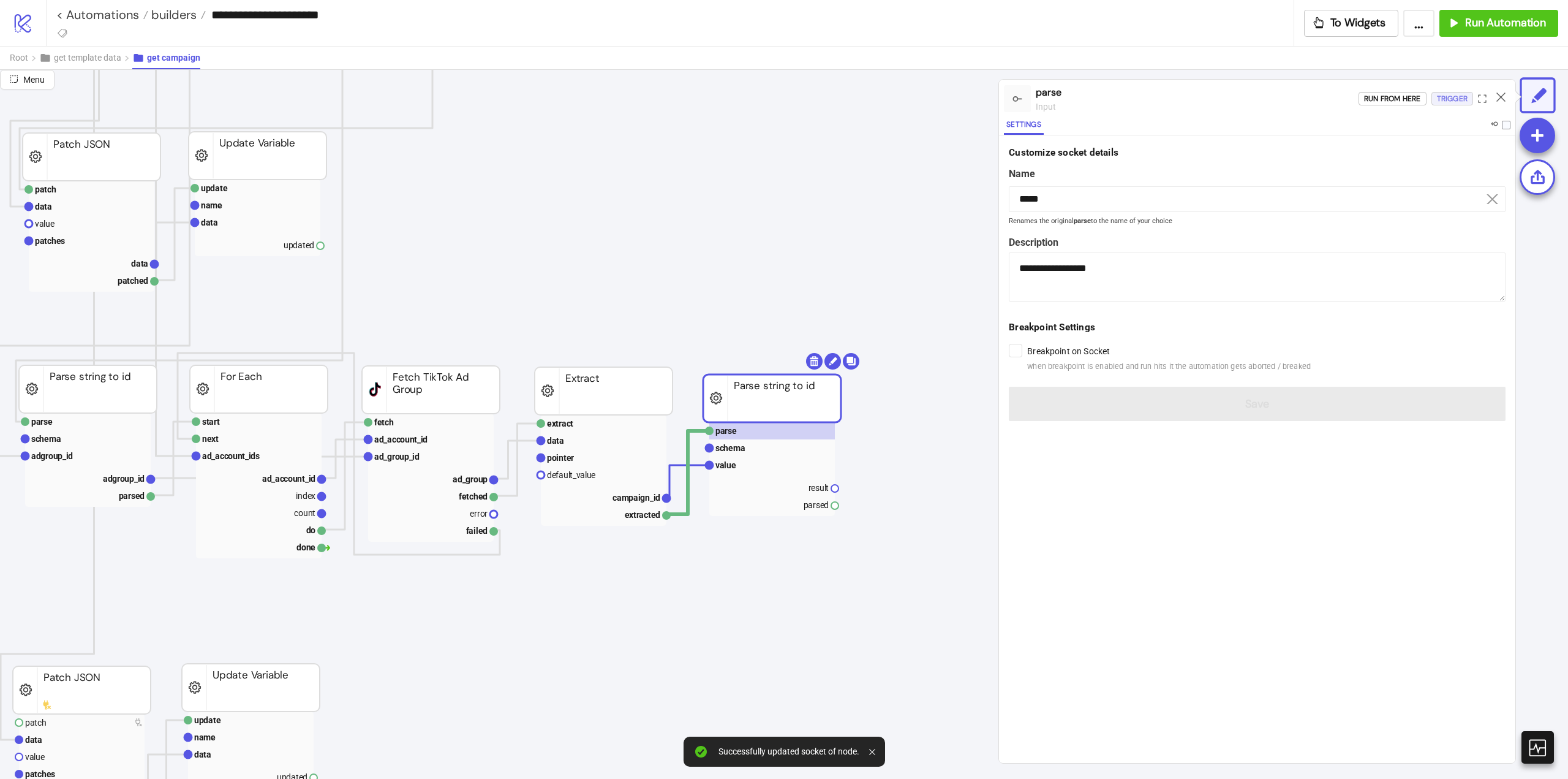
click at [1451, 99] on div "Trigger" at bounding box center [1452, 99] width 31 height 14
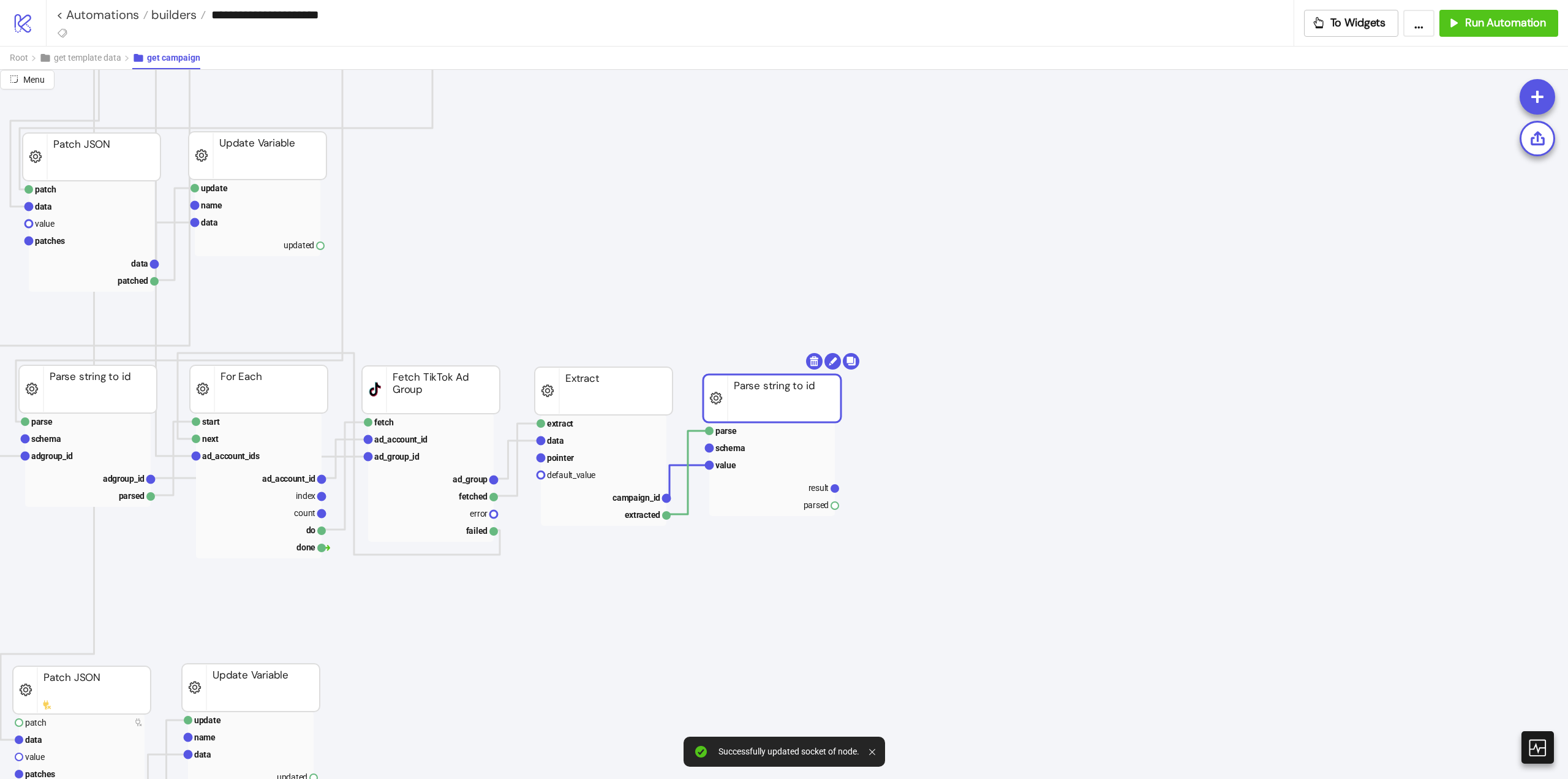
scroll to position [613, 245]
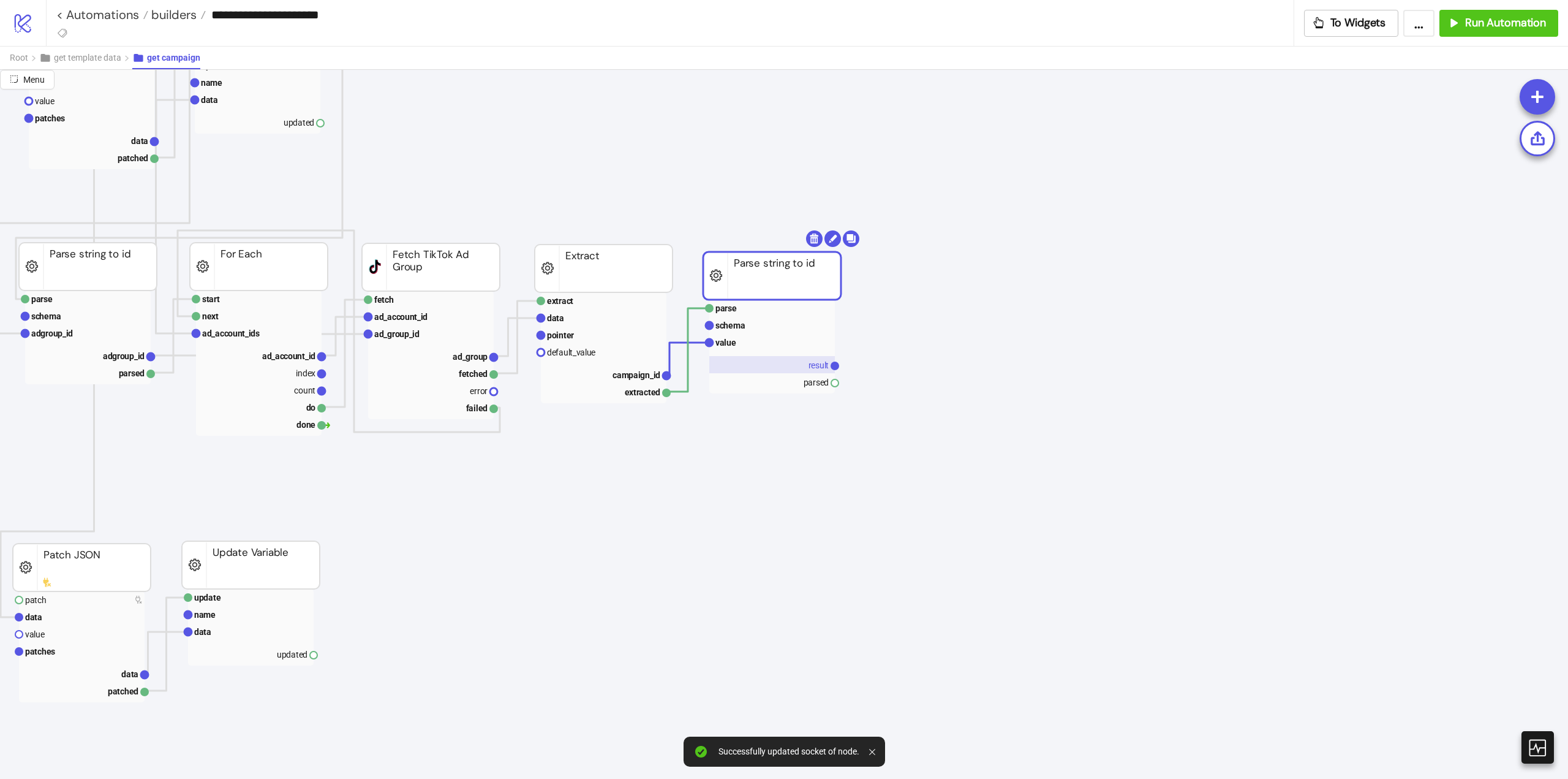
click at [812, 369] on text "result" at bounding box center [818, 365] width 21 height 10
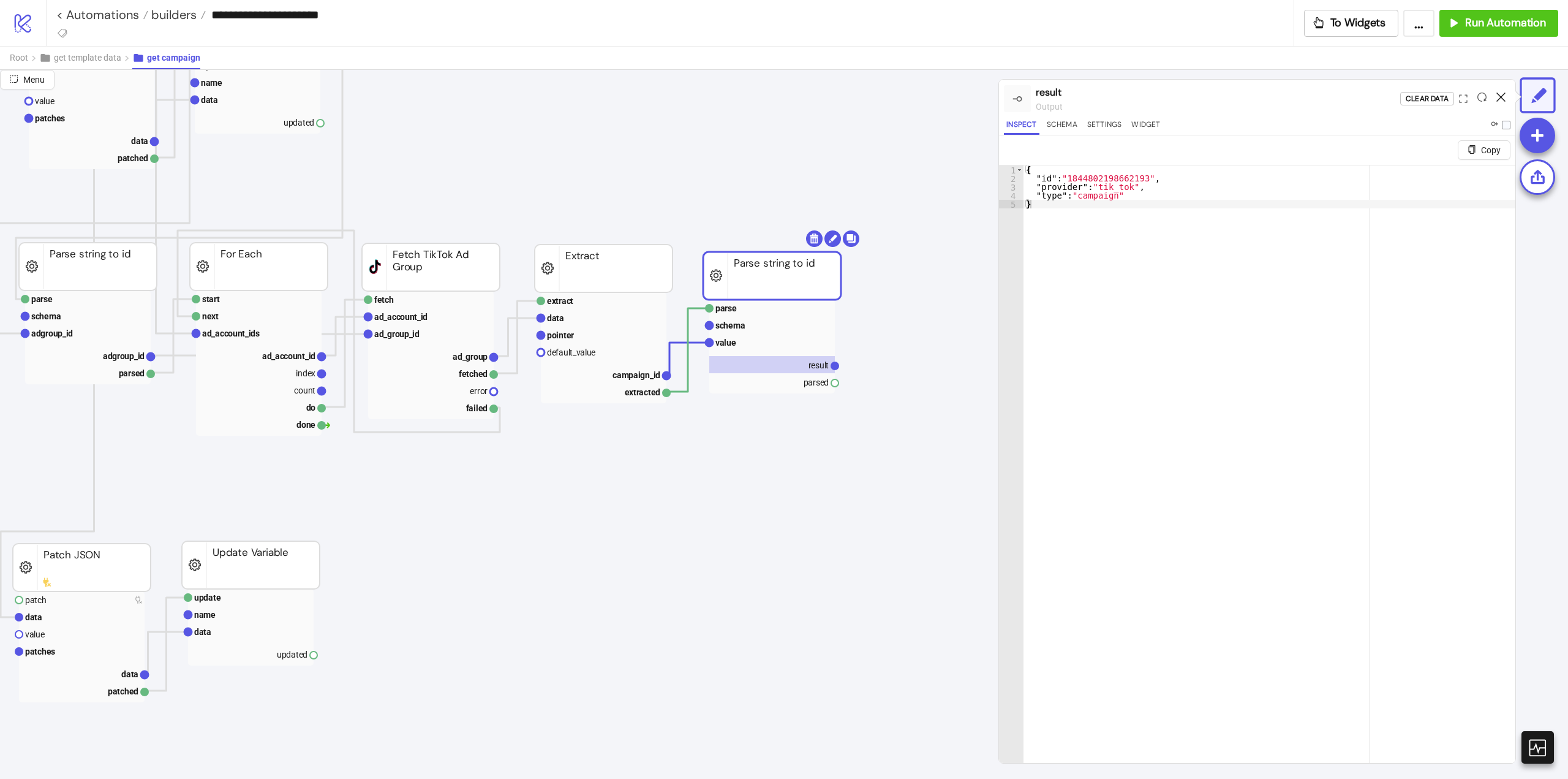
click at [1501, 96] on icon at bounding box center [1501, 97] width 9 height 9
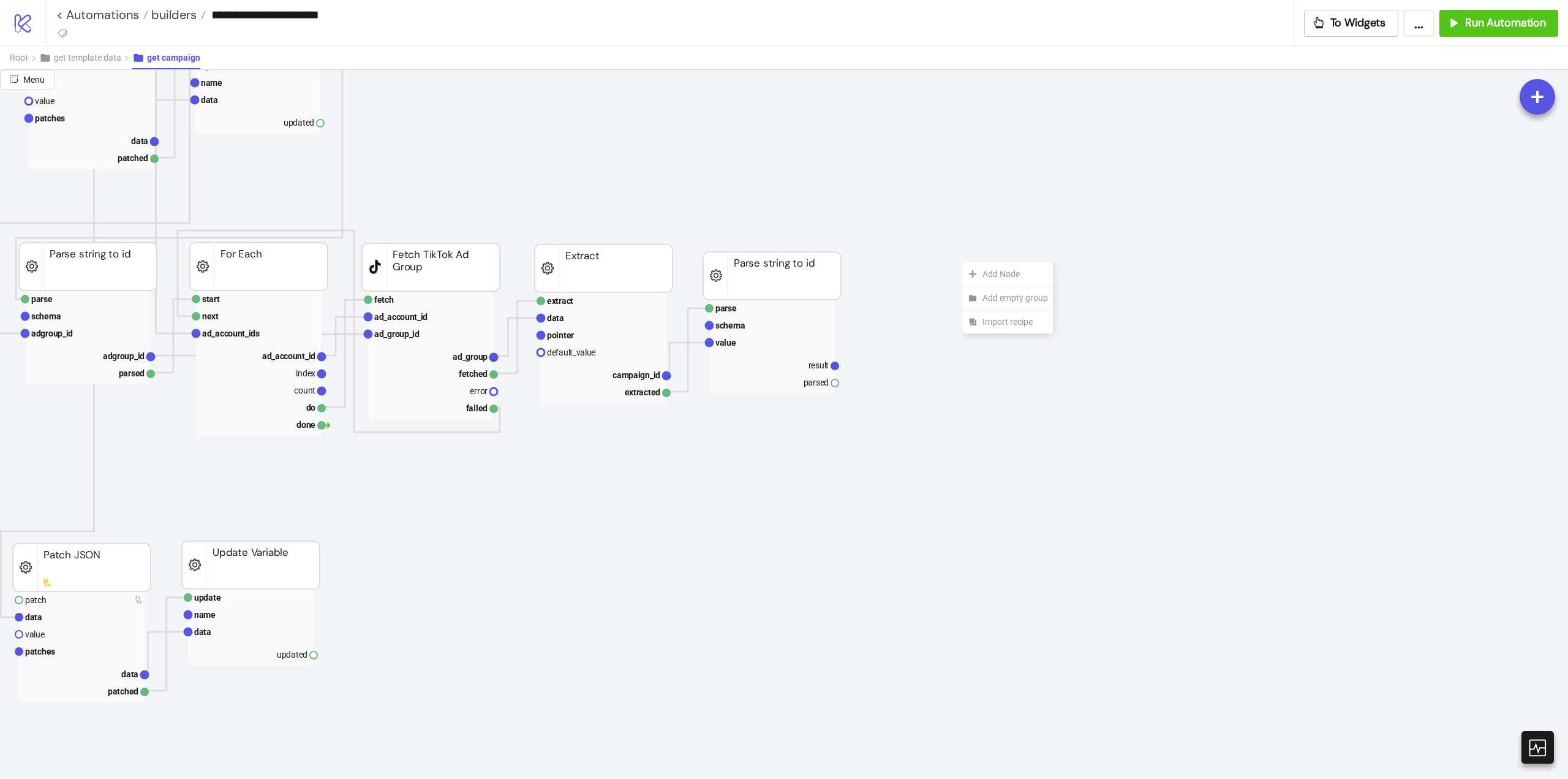
click at [970, 268] on div "Add Node" at bounding box center [1008, 274] width 90 height 24
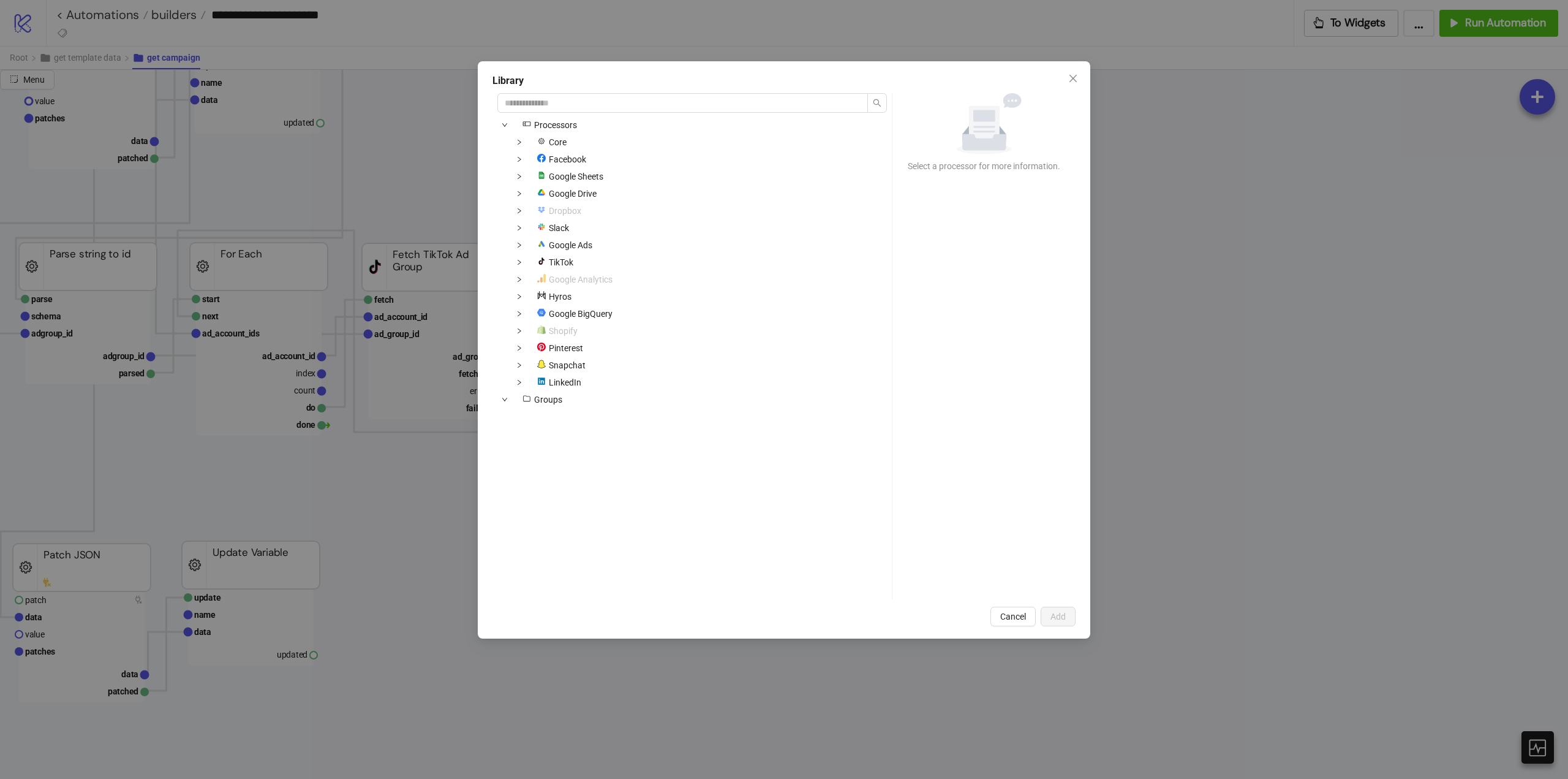
click at [527, 262] on div "platform/tik_tok TikTok" at bounding box center [538, 262] width 81 height 15
click at [521, 265] on span at bounding box center [519, 262] width 15 height 15
click at [531, 352] on span at bounding box center [534, 348] width 15 height 15
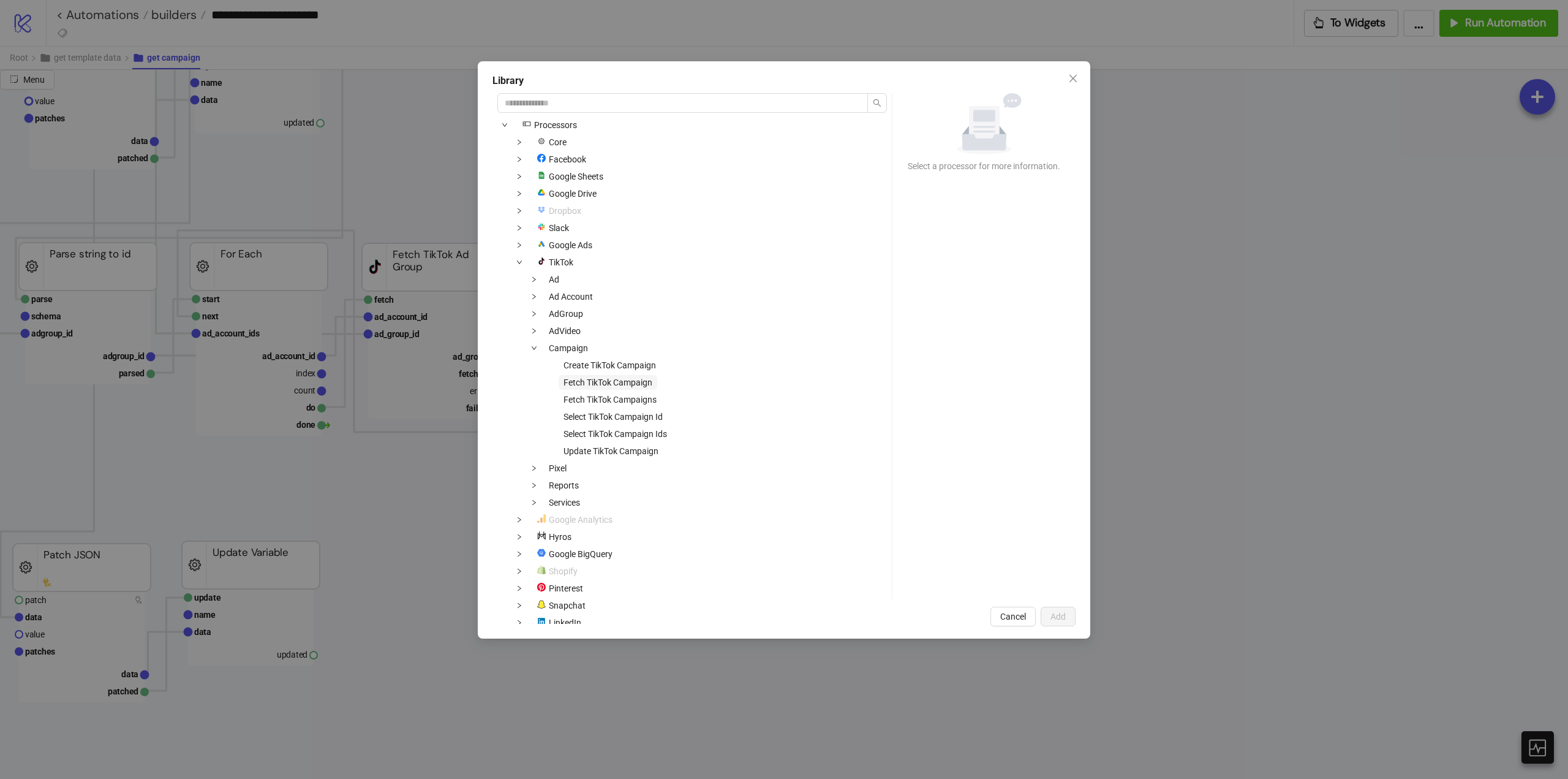
click at [608, 384] on span "Fetch TikTok Campaign" at bounding box center [608, 383] width 89 height 10
click at [1048, 620] on button "Add" at bounding box center [1058, 616] width 35 height 20
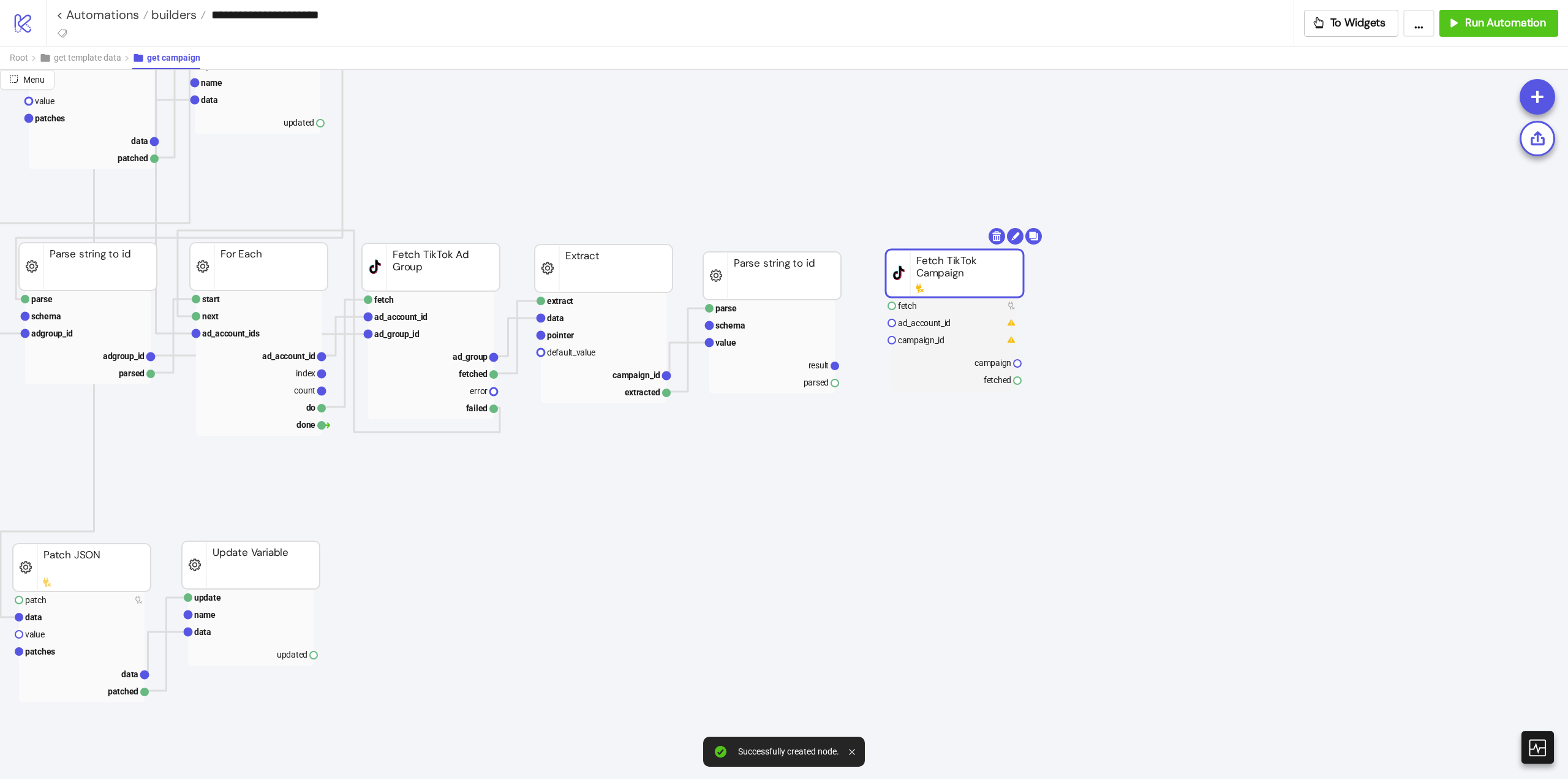
drag, startPoint x: 977, startPoint y: 298, endPoint x: 838, endPoint y: 288, distance: 139.4
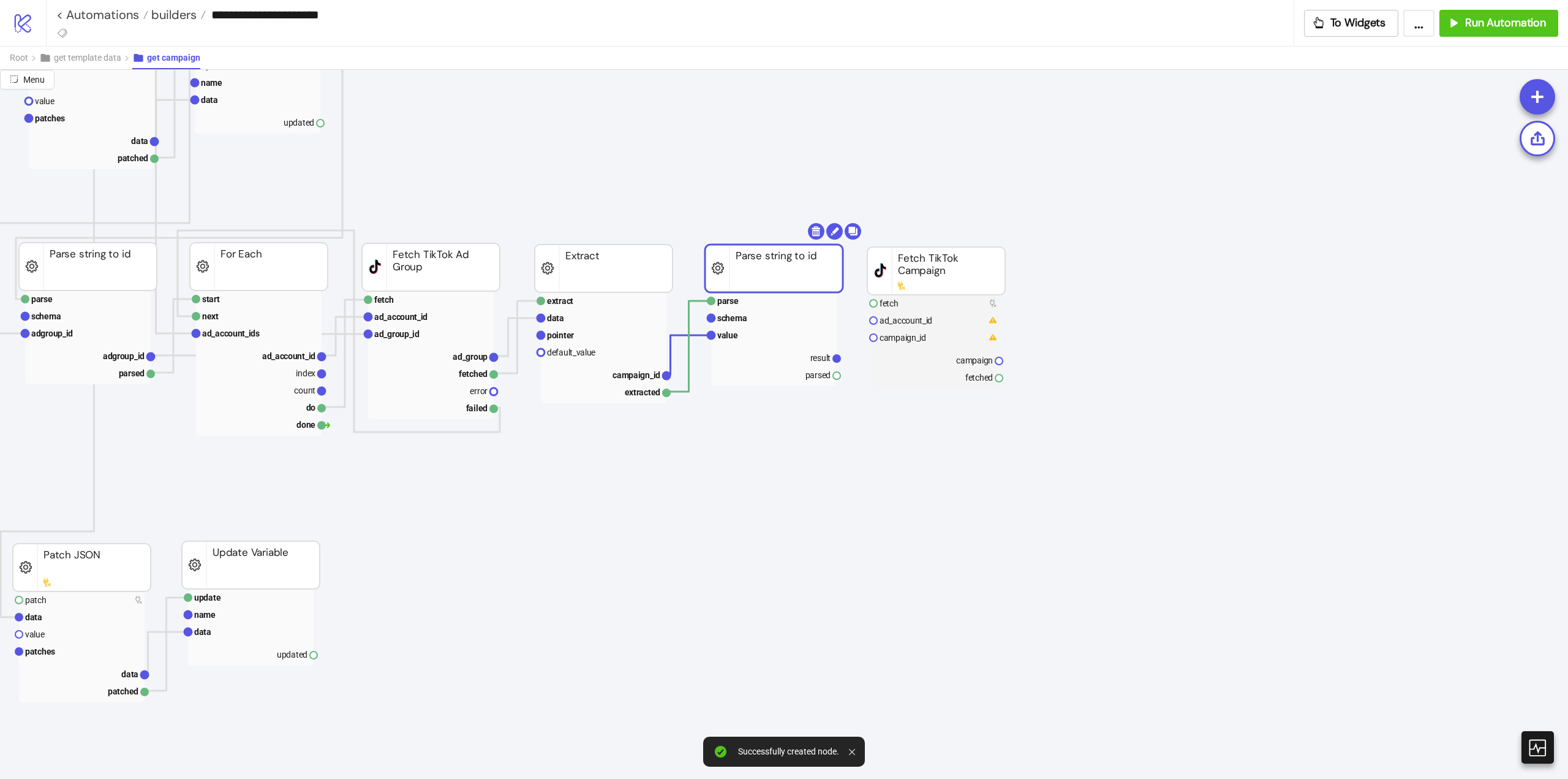
drag, startPoint x: 755, startPoint y: 288, endPoint x: 759, endPoint y: 280, distance: 8.9
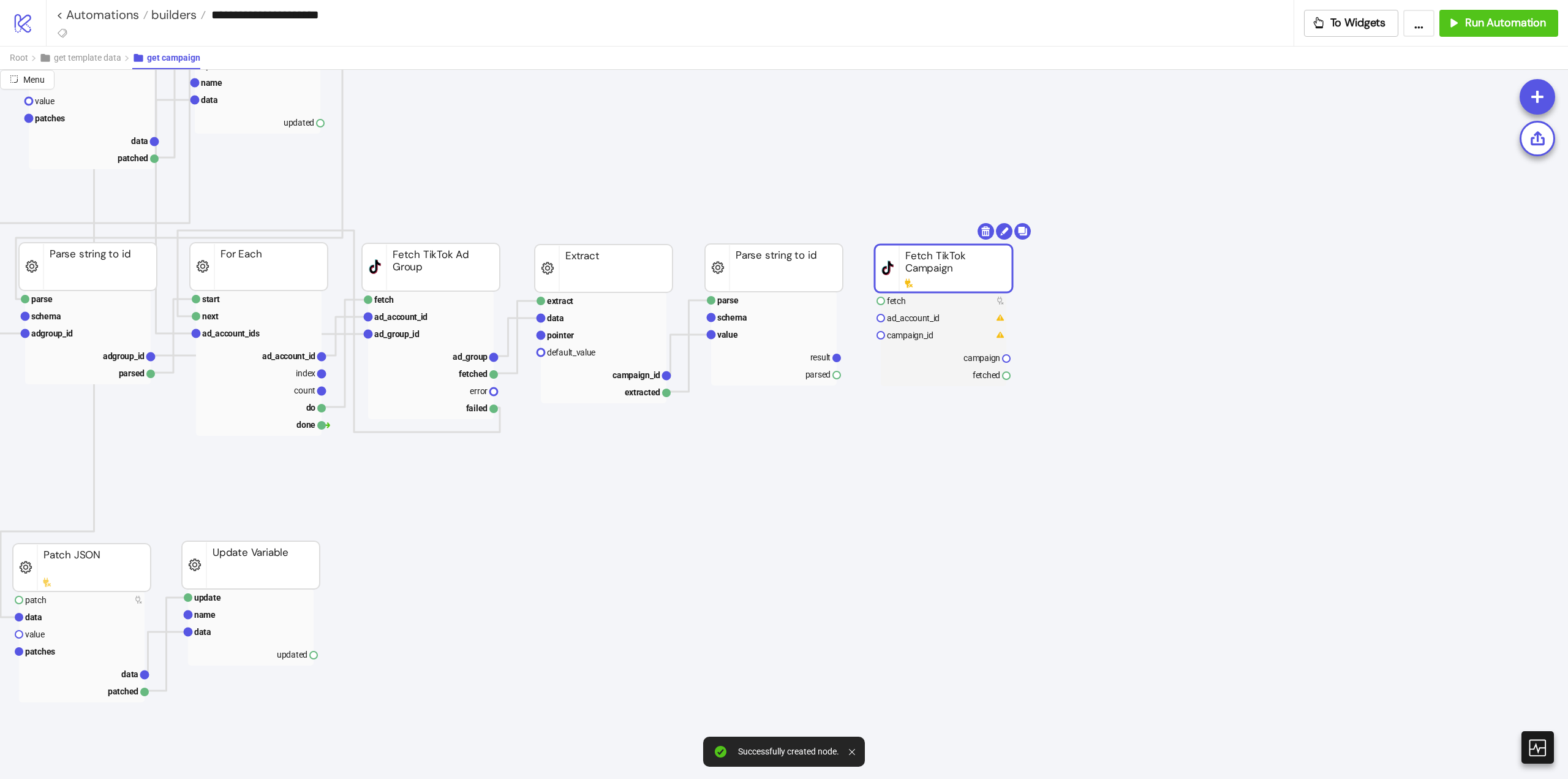
drag, startPoint x: 909, startPoint y: 283, endPoint x: 916, endPoint y: 280, distance: 7.6
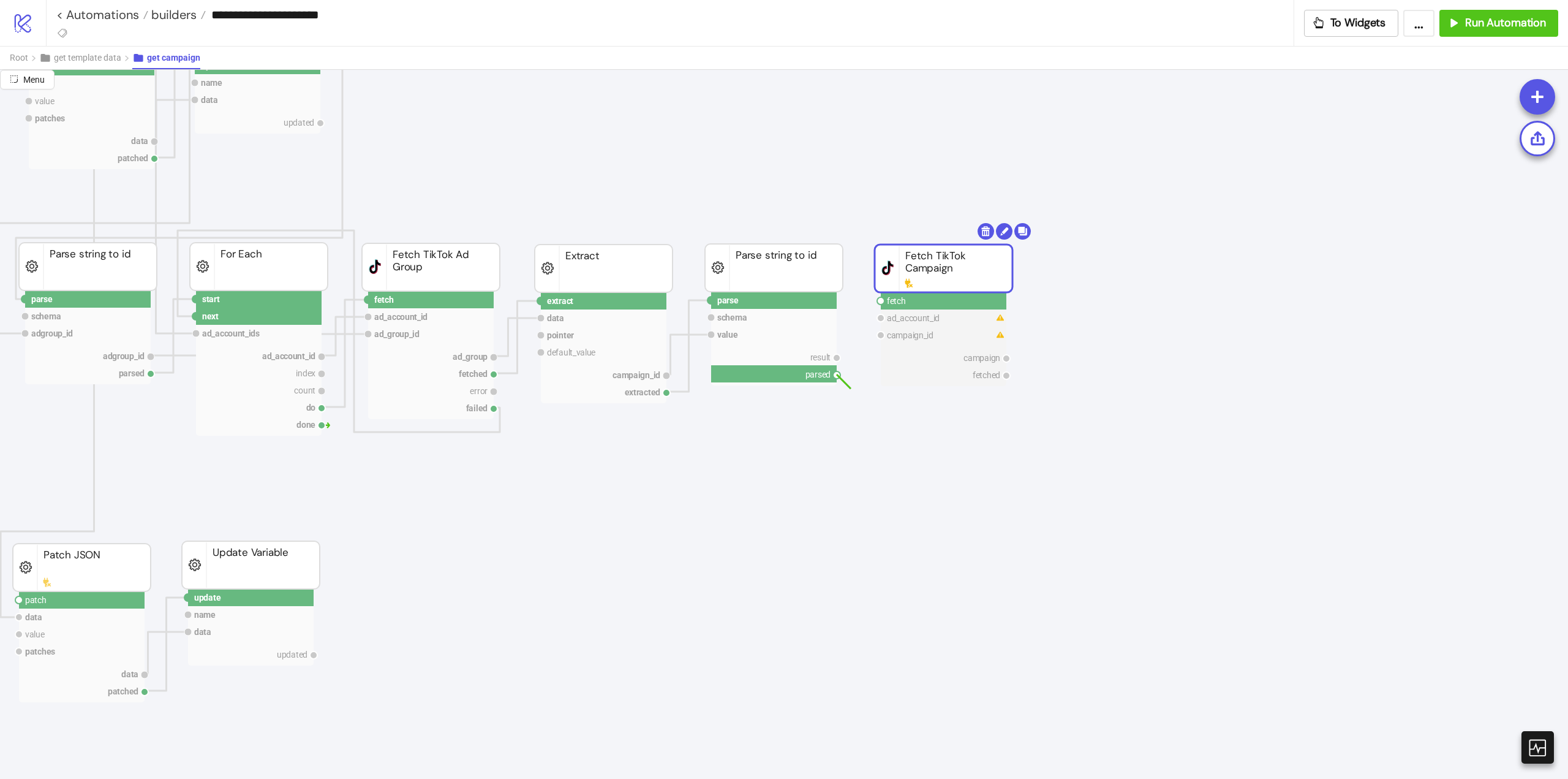
drag, startPoint x: 840, startPoint y: 376, endPoint x: 864, endPoint y: 391, distance: 28.3
click at [860, 396] on icon "extract row pointer default_value campaign_id extracted Extract fetch ad_accoun…" at bounding box center [980, 688] width 2450 height 2463
click at [879, 298] on circle at bounding box center [881, 301] width 7 height 7
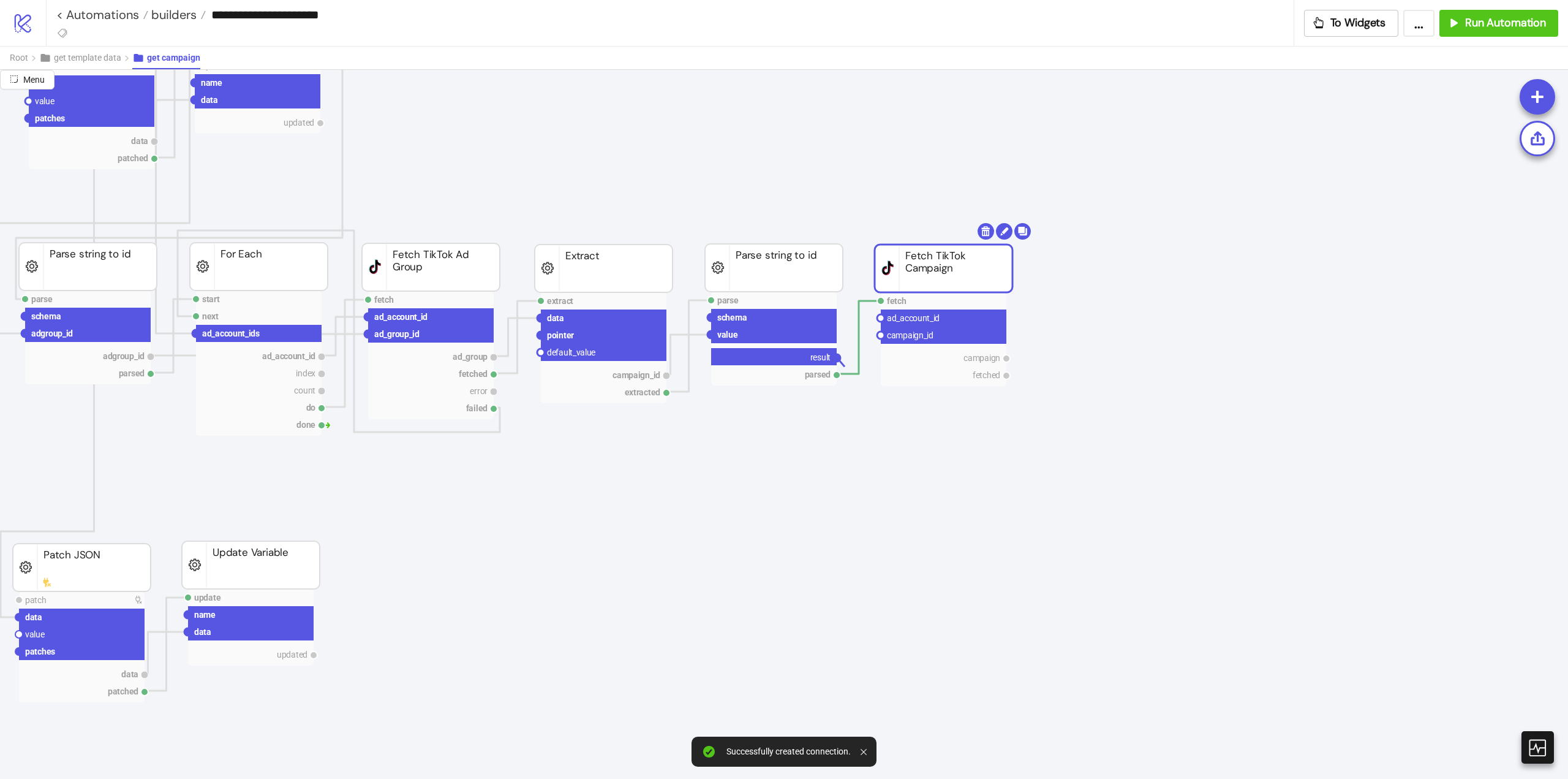
drag, startPoint x: 838, startPoint y: 359, endPoint x: 861, endPoint y: 374, distance: 27.5
click at [860, 374] on icon "extract row pointer default_value campaign_id extracted Extract fetch ad_accoun…" at bounding box center [980, 688] width 2450 height 2463
click at [879, 336] on circle at bounding box center [881, 335] width 7 height 7
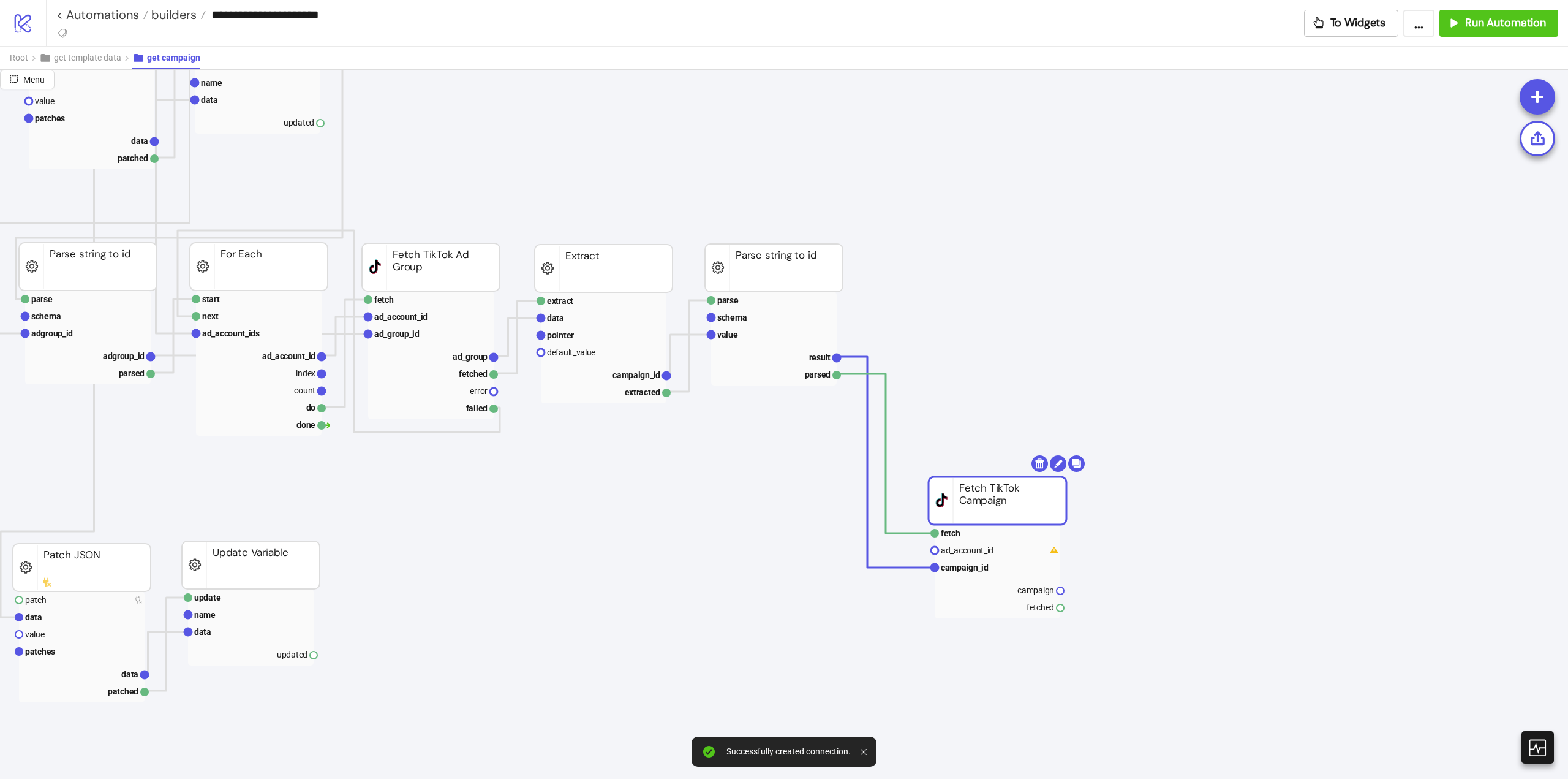
drag, startPoint x: 909, startPoint y: 280, endPoint x: 929, endPoint y: 611, distance: 331.6
click at [931, 525] on rect at bounding box center [997, 500] width 138 height 48
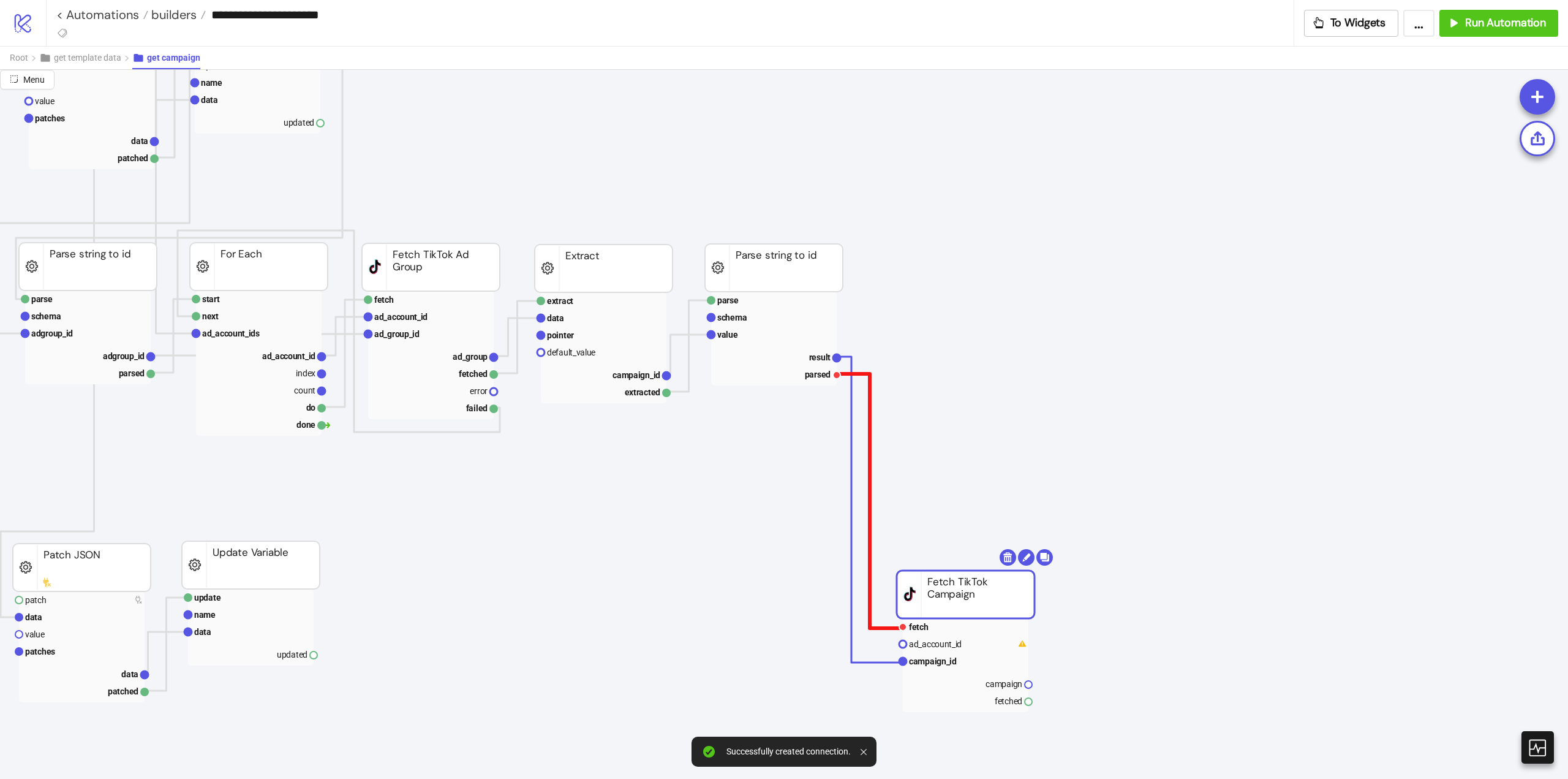
click at [870, 445] on polyline at bounding box center [870, 501] width 66 height 254
click at [1022, 401] on div "Add Node" at bounding box center [1049, 407] width 90 height 24
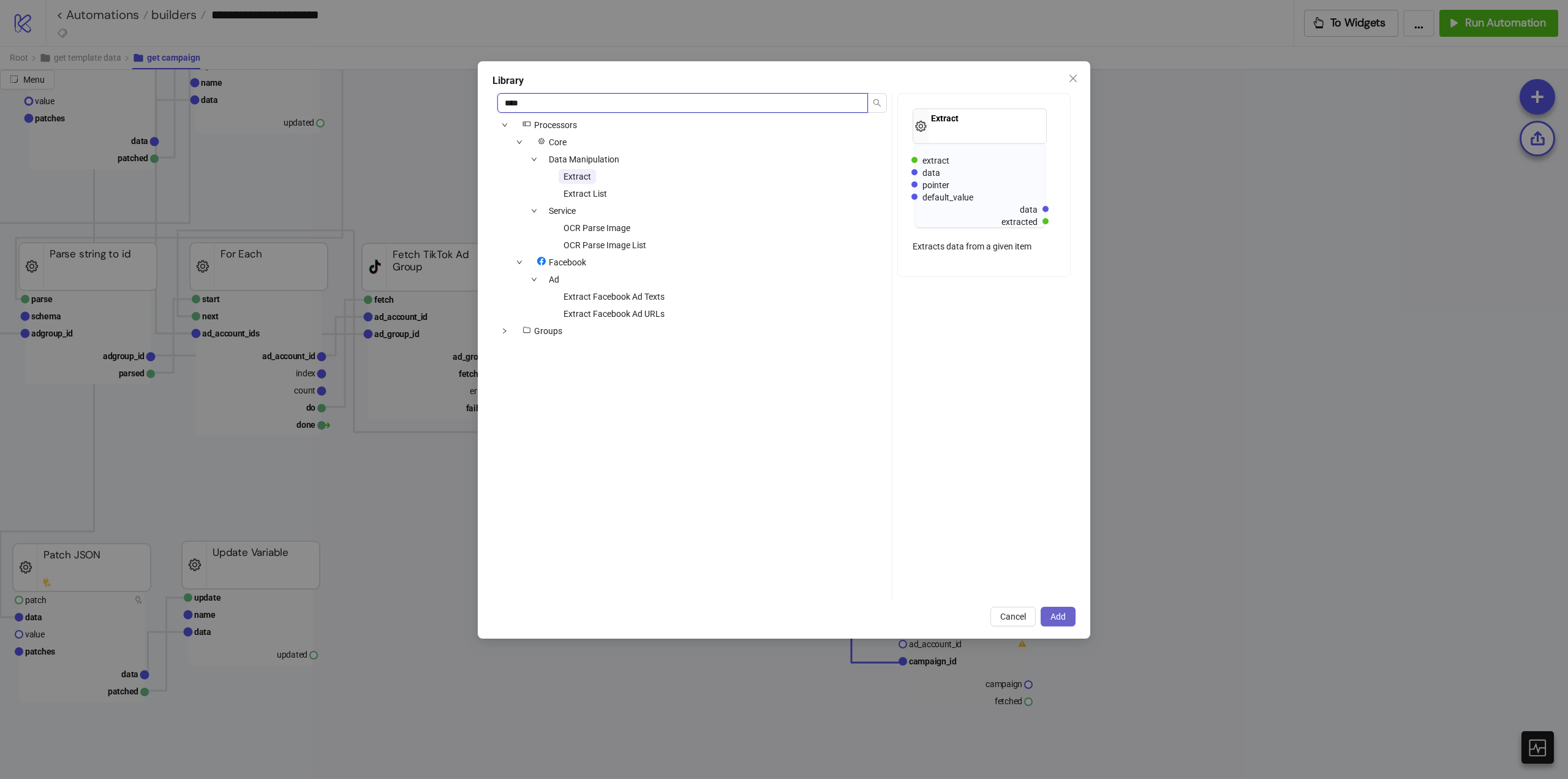
type input "****"
click at [1065, 619] on span "Add" at bounding box center [1058, 616] width 16 height 10
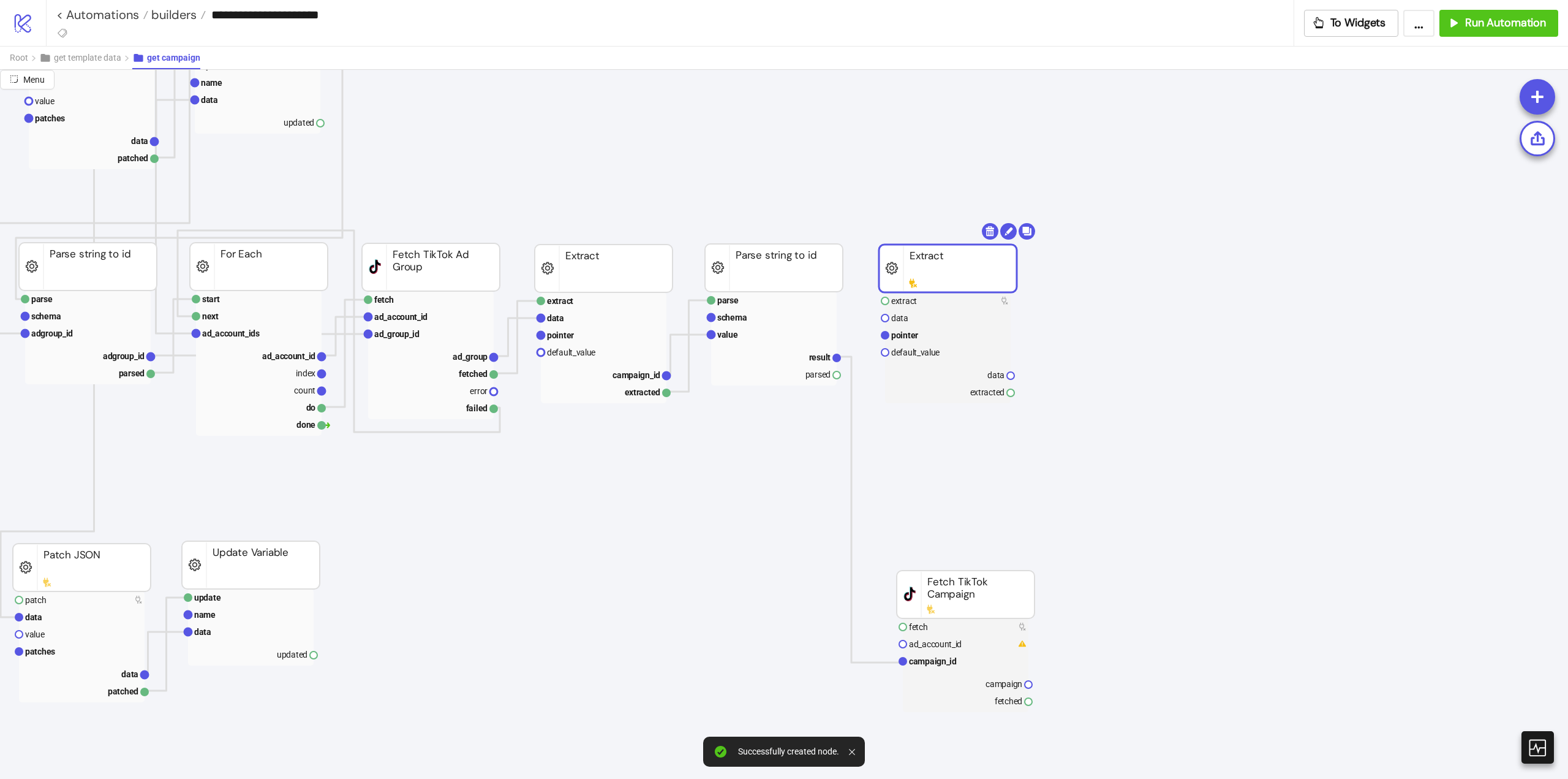
drag, startPoint x: 1041, startPoint y: 421, endPoint x: 928, endPoint y: 283, distance: 178.4
drag, startPoint x: 838, startPoint y: 376, endPoint x: 870, endPoint y: 401, distance: 40.6
click at [864, 409] on icon "extract row pointer default_value campaign_id extracted Extract fetch ad_accoun…" at bounding box center [980, 688] width 2450 height 2463
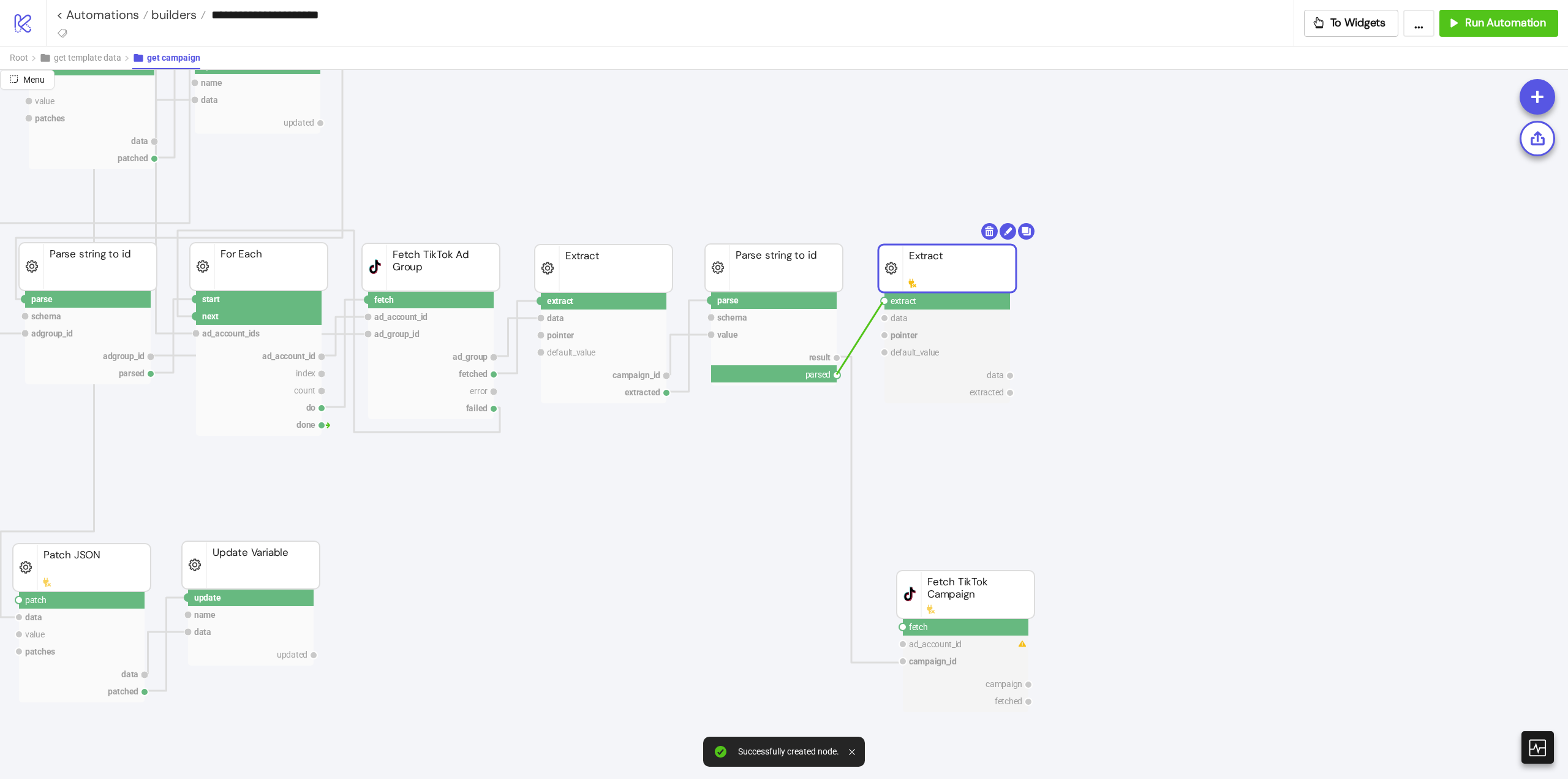
click at [883, 302] on circle at bounding box center [884, 301] width 7 height 7
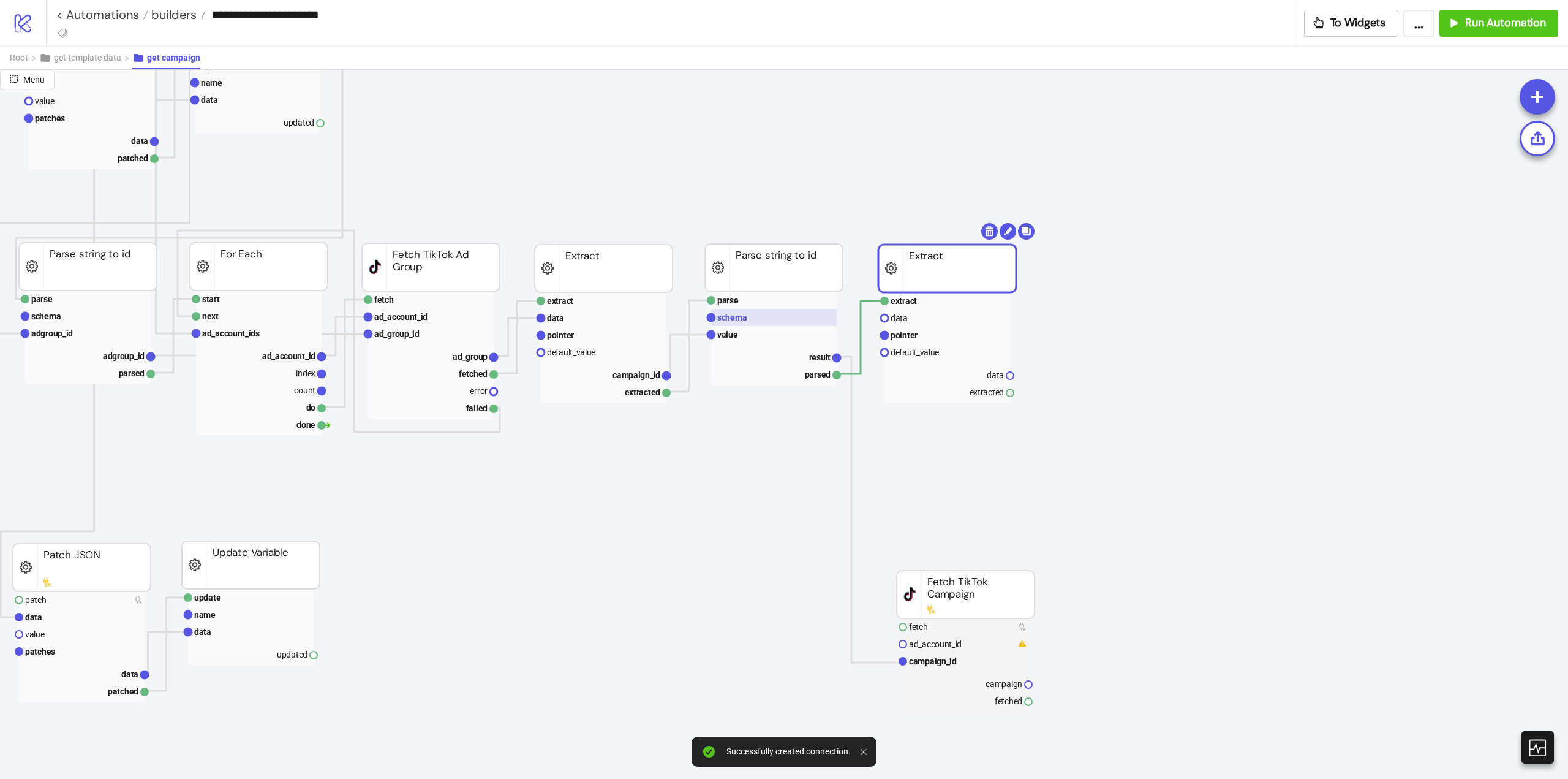
click at [766, 325] on rect at bounding box center [774, 317] width 126 height 17
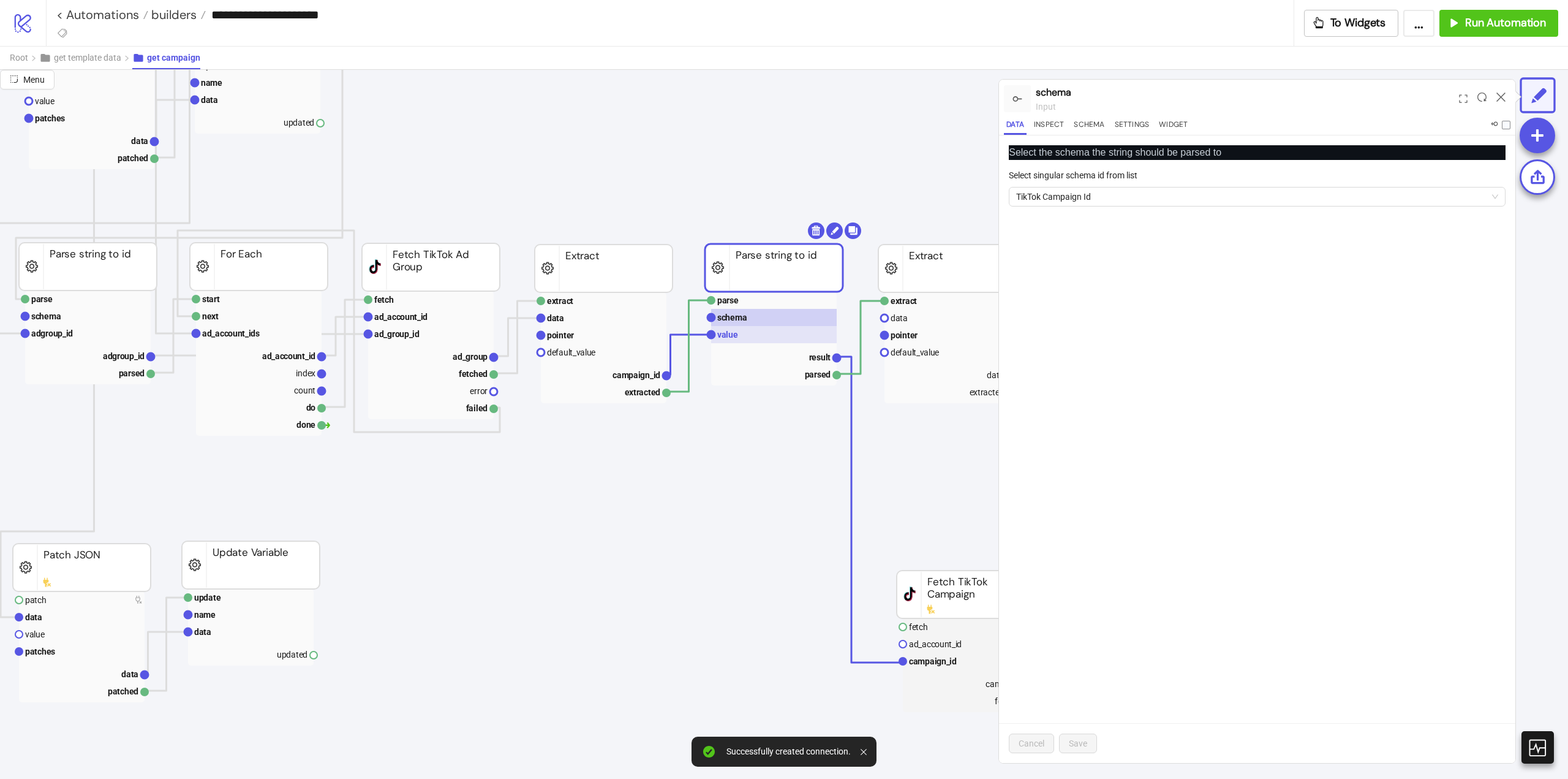
click at [757, 332] on rect at bounding box center [774, 334] width 126 height 17
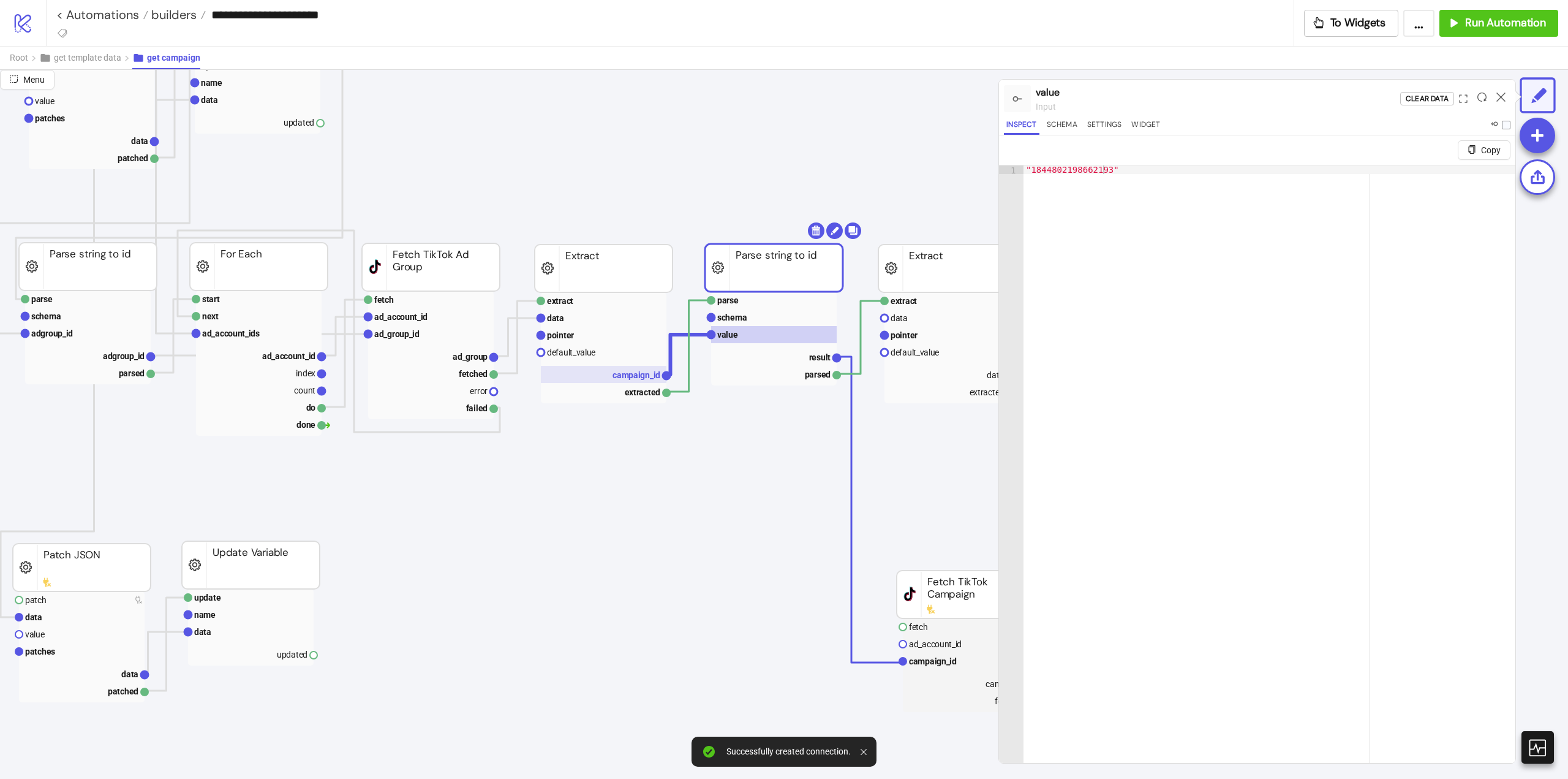
click at [633, 370] on text "campaign_id" at bounding box center [636, 375] width 48 height 10
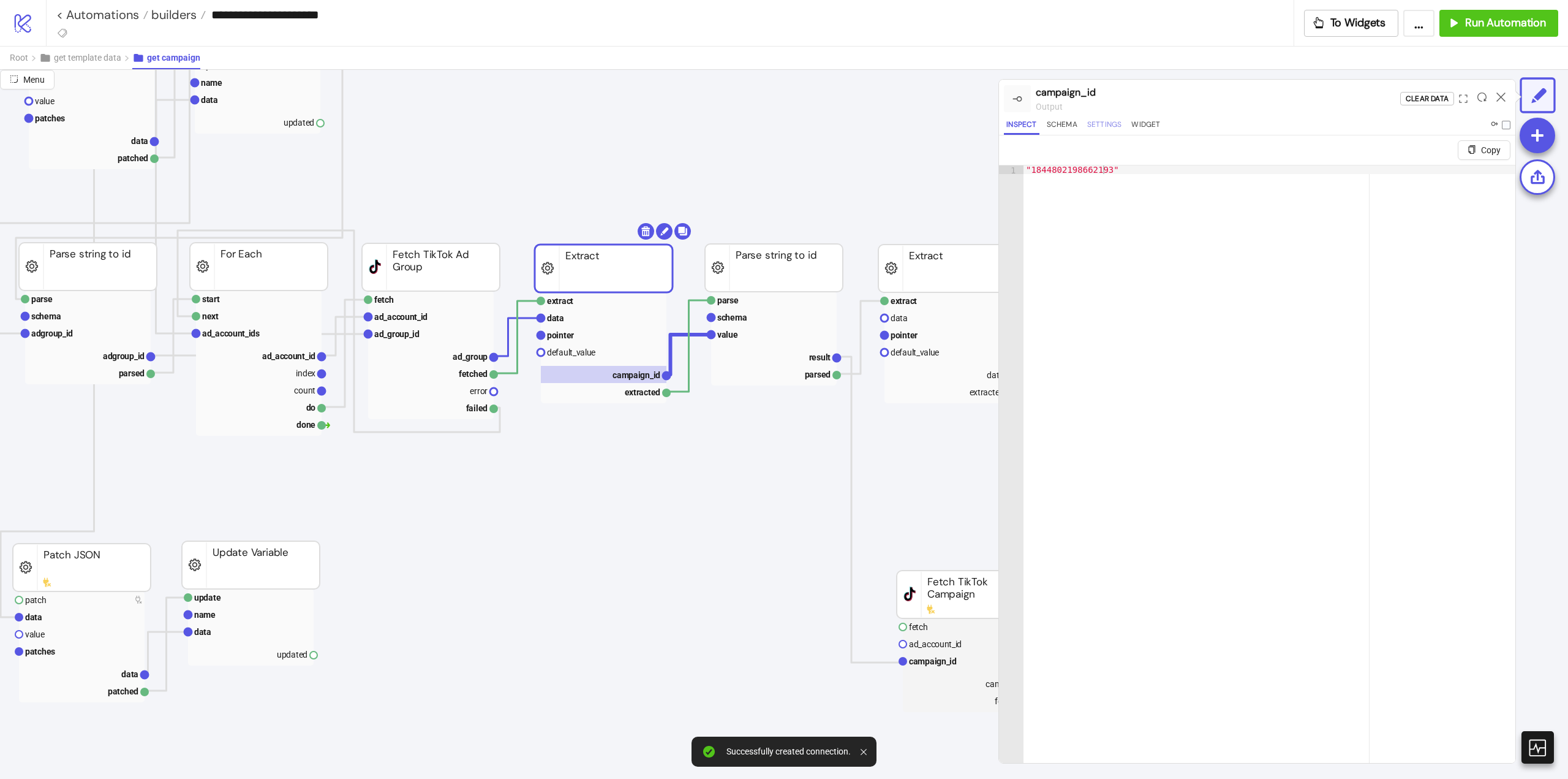
click at [1106, 122] on button "Settings" at bounding box center [1104, 126] width 40 height 16
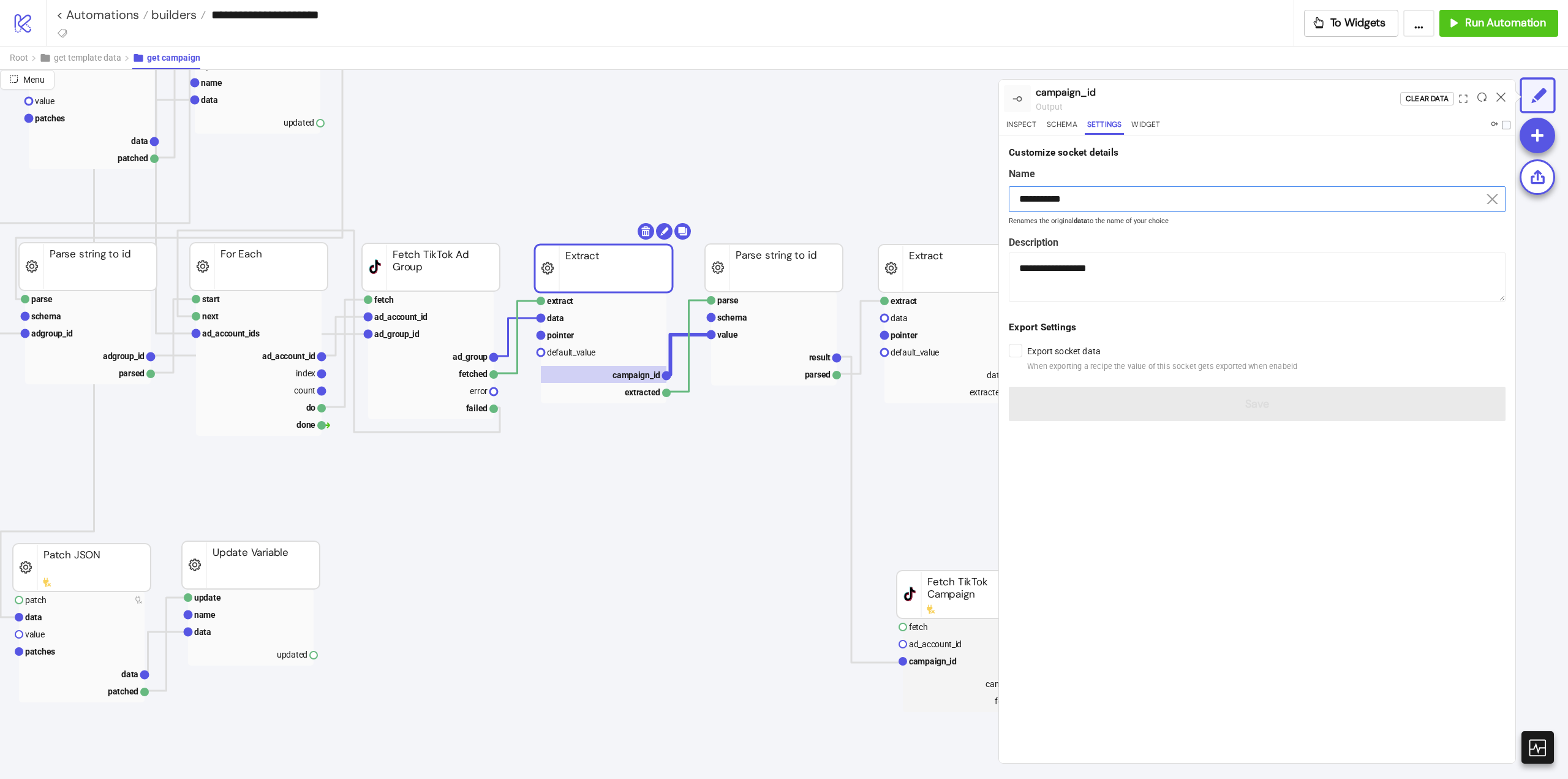
click at [1073, 199] on input "**********" at bounding box center [1257, 199] width 497 height 26
drag, startPoint x: 1073, startPoint y: 199, endPoint x: 1092, endPoint y: 247, distance: 51.6
click at [1075, 205] on input "**********" at bounding box center [1257, 199] width 497 height 26
click at [799, 376] on rect at bounding box center [774, 374] width 126 height 17
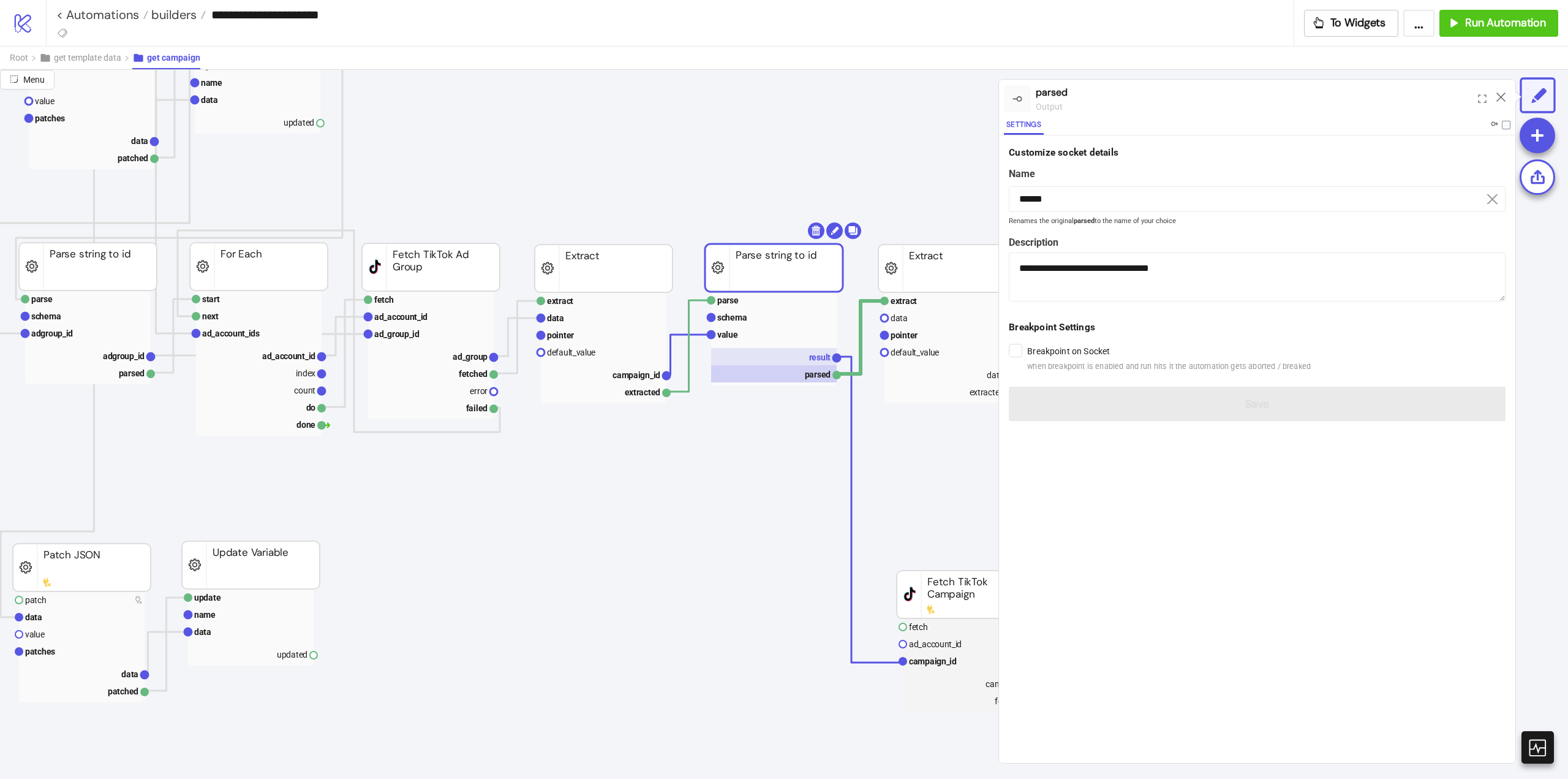
click at [799, 359] on rect at bounding box center [774, 356] width 126 height 17
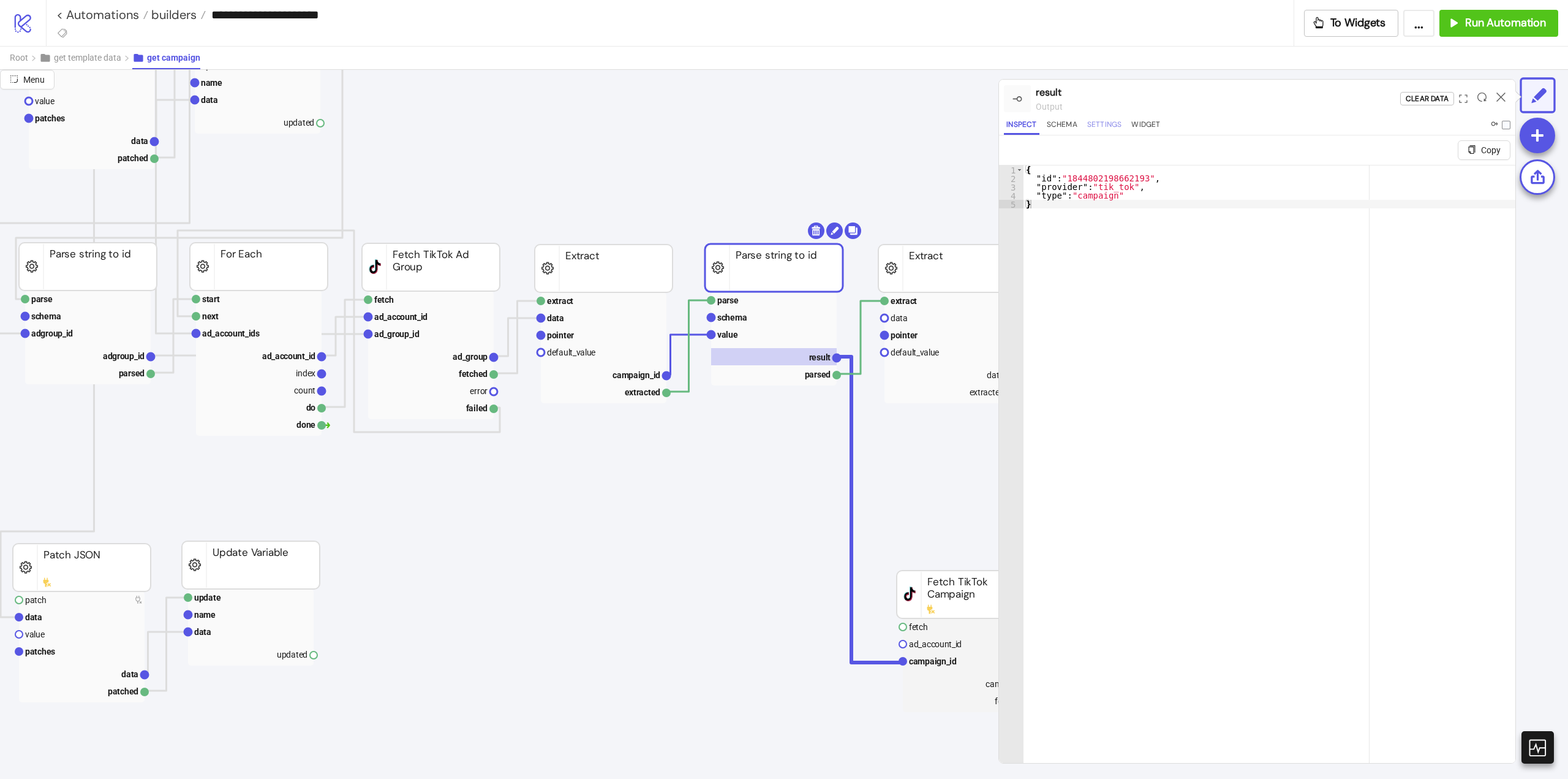
click at [1107, 126] on button "Settings" at bounding box center [1104, 126] width 40 height 16
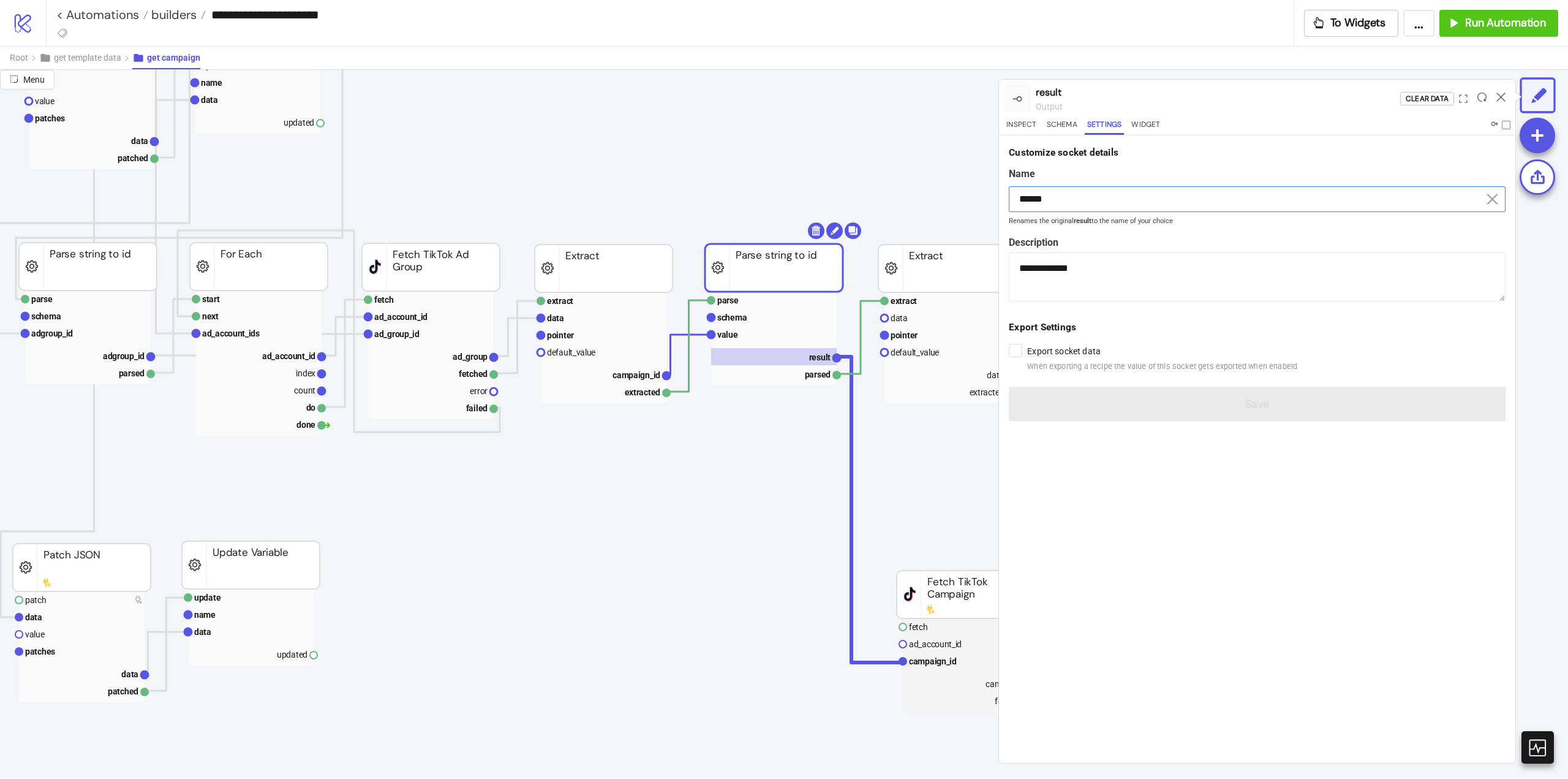
click at [1048, 205] on input "******" at bounding box center [1257, 199] width 497 height 26
drag, startPoint x: 1048, startPoint y: 205, endPoint x: 1139, endPoint y: 300, distance: 131.6
click at [1052, 210] on input "******" at bounding box center [1257, 199] width 497 height 26
paste input "*****"
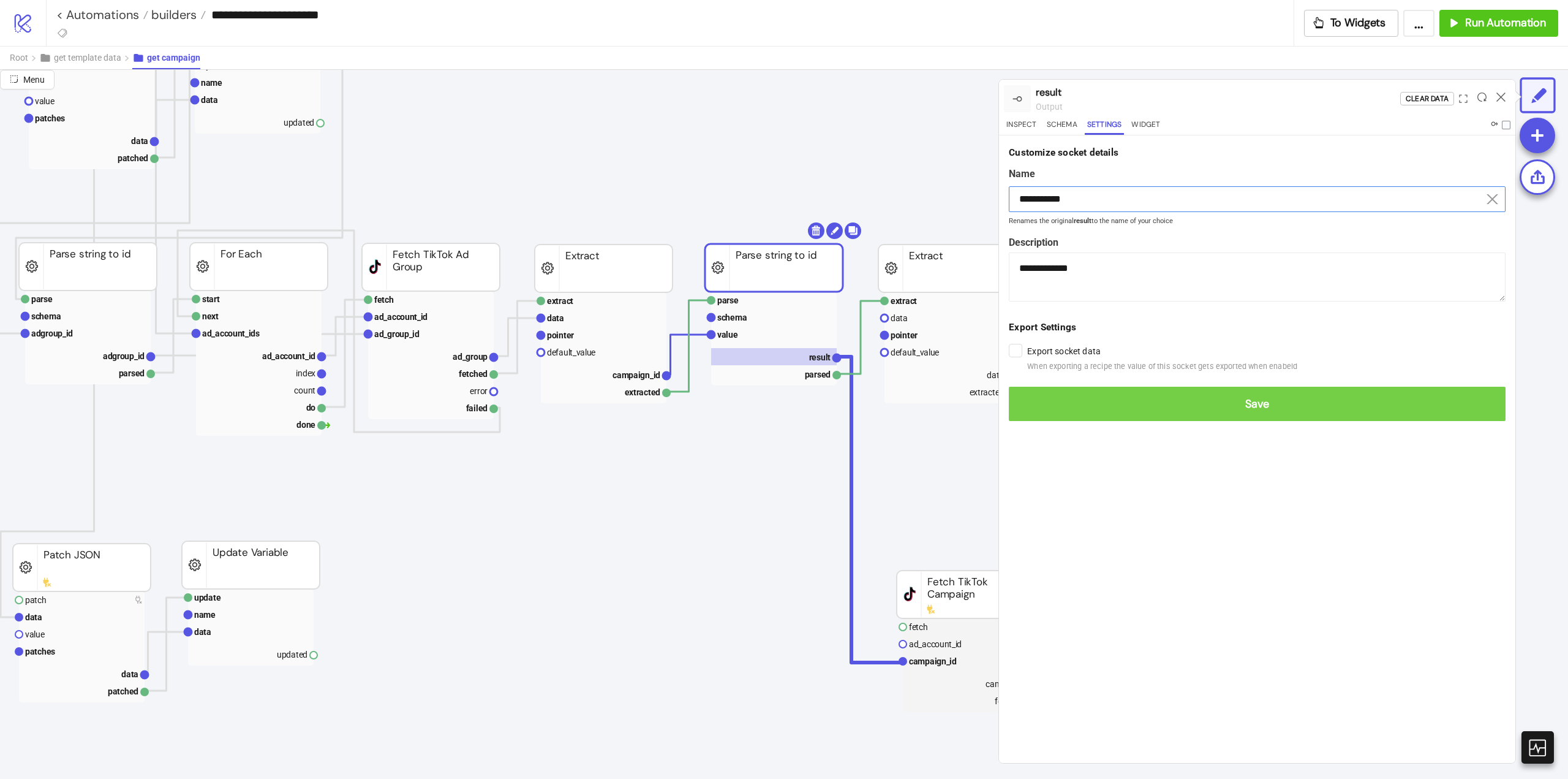
type input "**********"
click at [1202, 407] on span "Save" at bounding box center [1257, 404] width 477 height 14
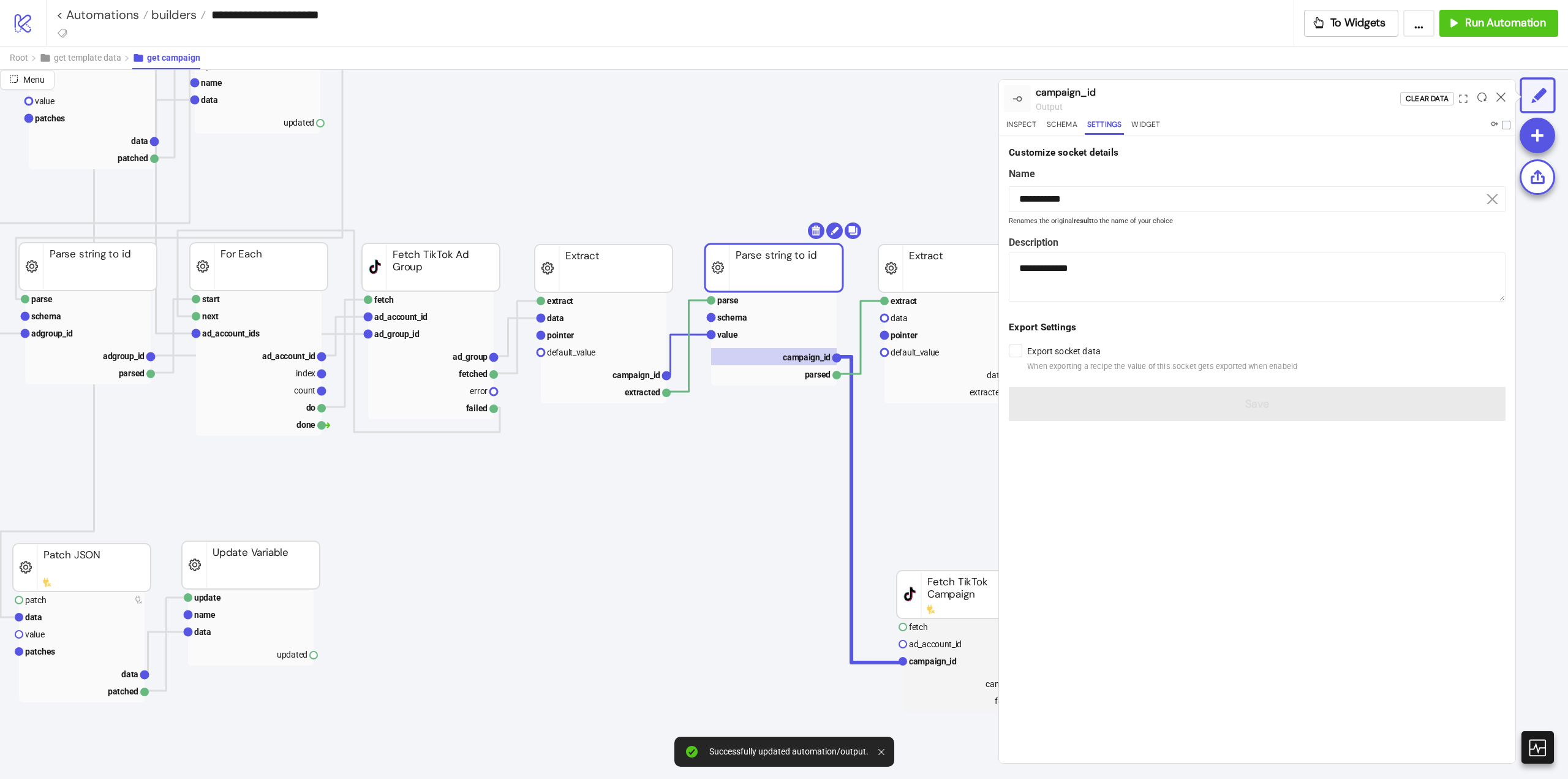
click at [1499, 99] on icon at bounding box center [1501, 97] width 9 height 9
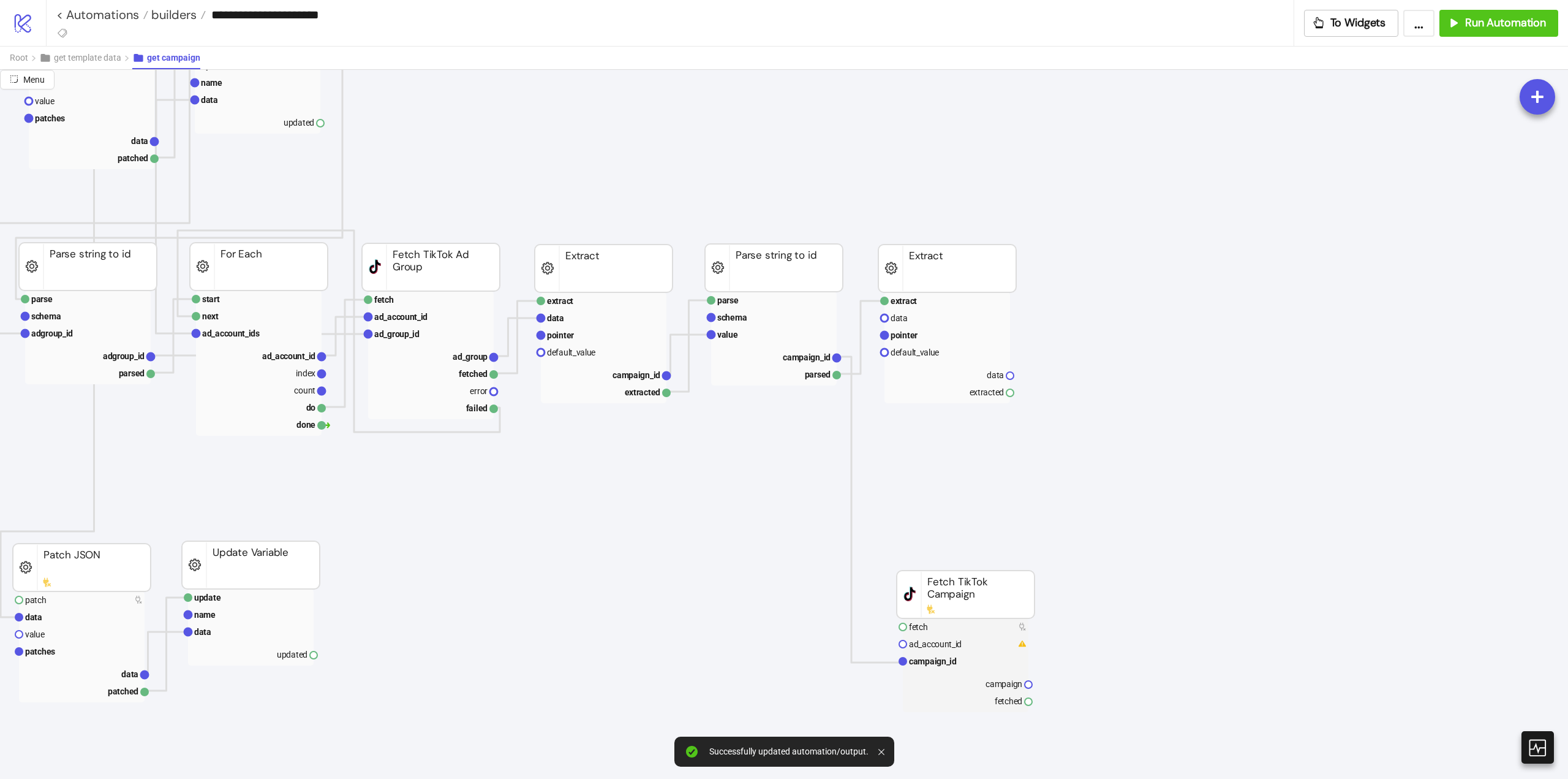
scroll to position [613, 368]
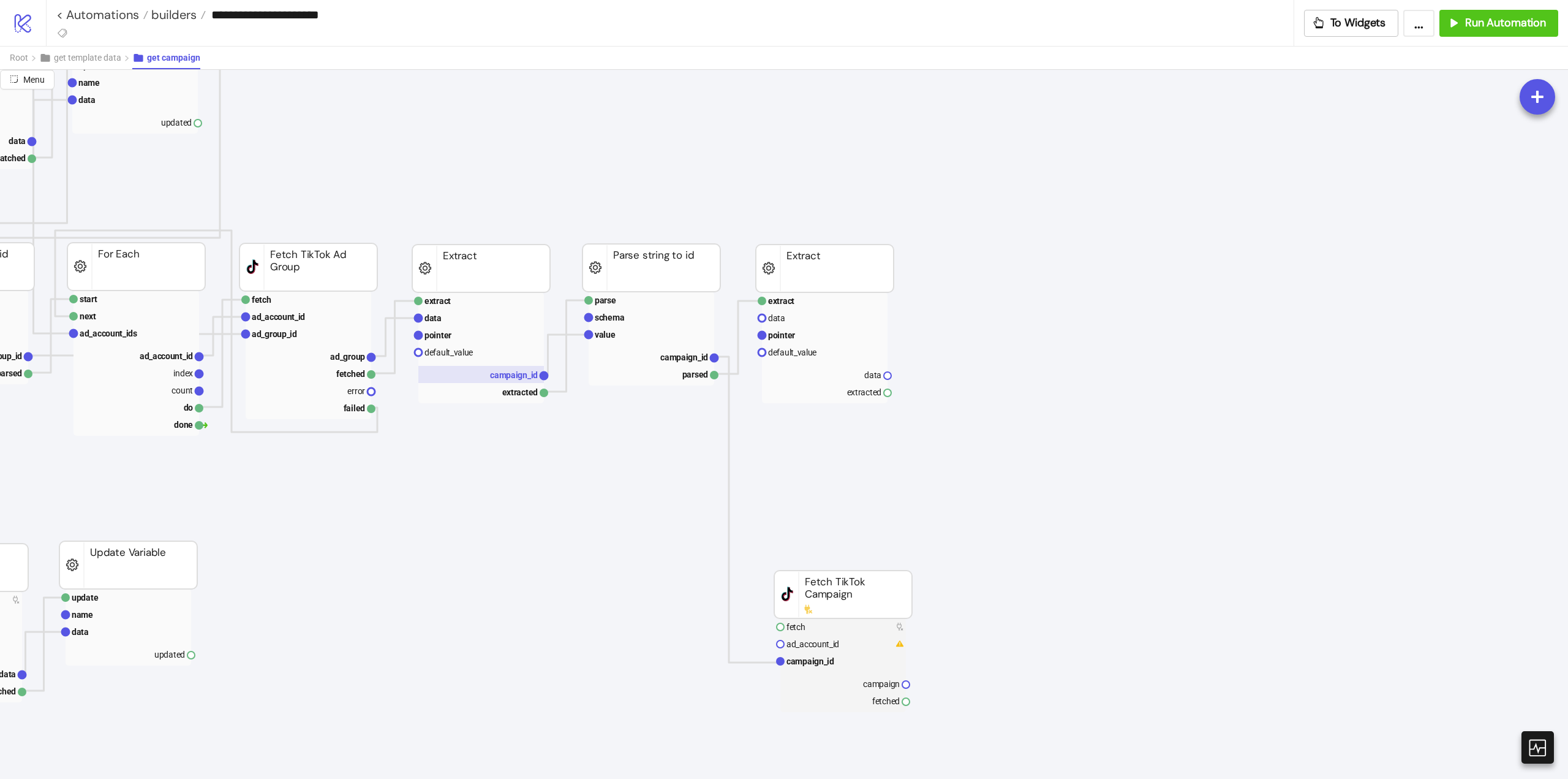
click at [519, 378] on text "campaign_id" at bounding box center [513, 375] width 48 height 10
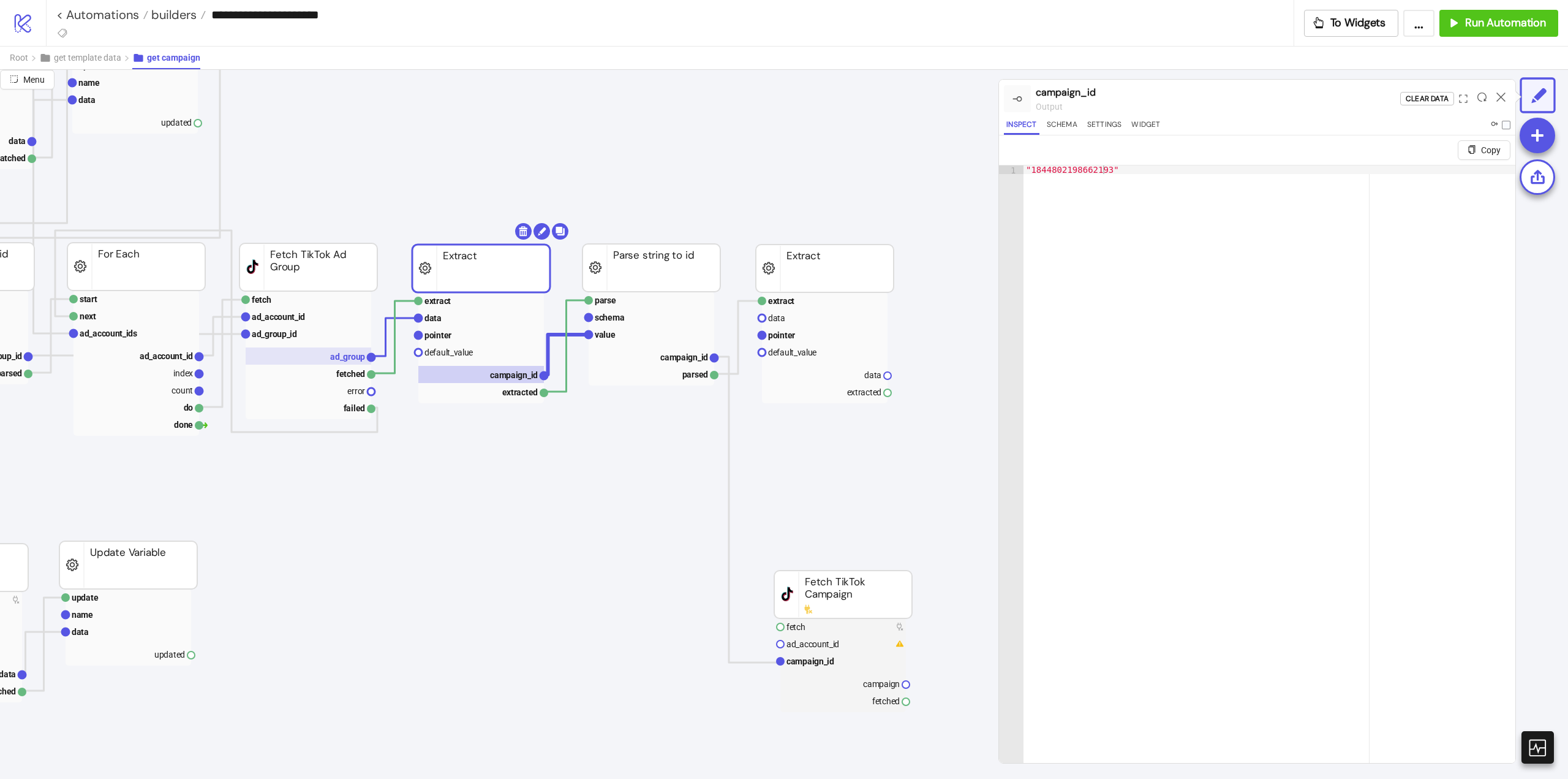
click at [347, 364] on rect at bounding box center [308, 356] width 126 height 17
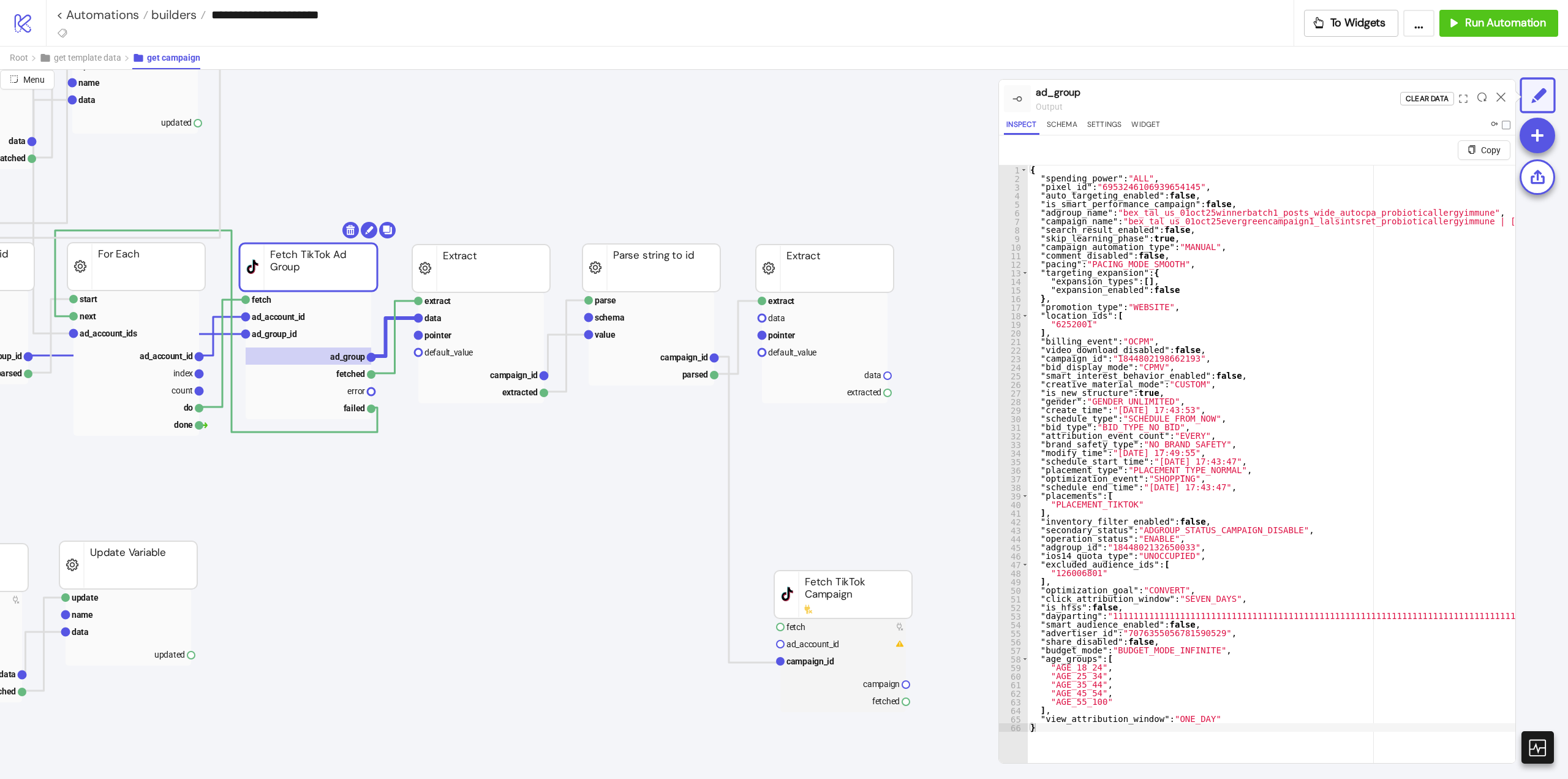
drag, startPoint x: 373, startPoint y: 359, endPoint x: 446, endPoint y: 420, distance: 95.1
click at [429, 410] on icon "extract row pointer default_value campaign_id extracted Extract fetch ad_accoun…" at bounding box center [857, 688] width 2450 height 2463
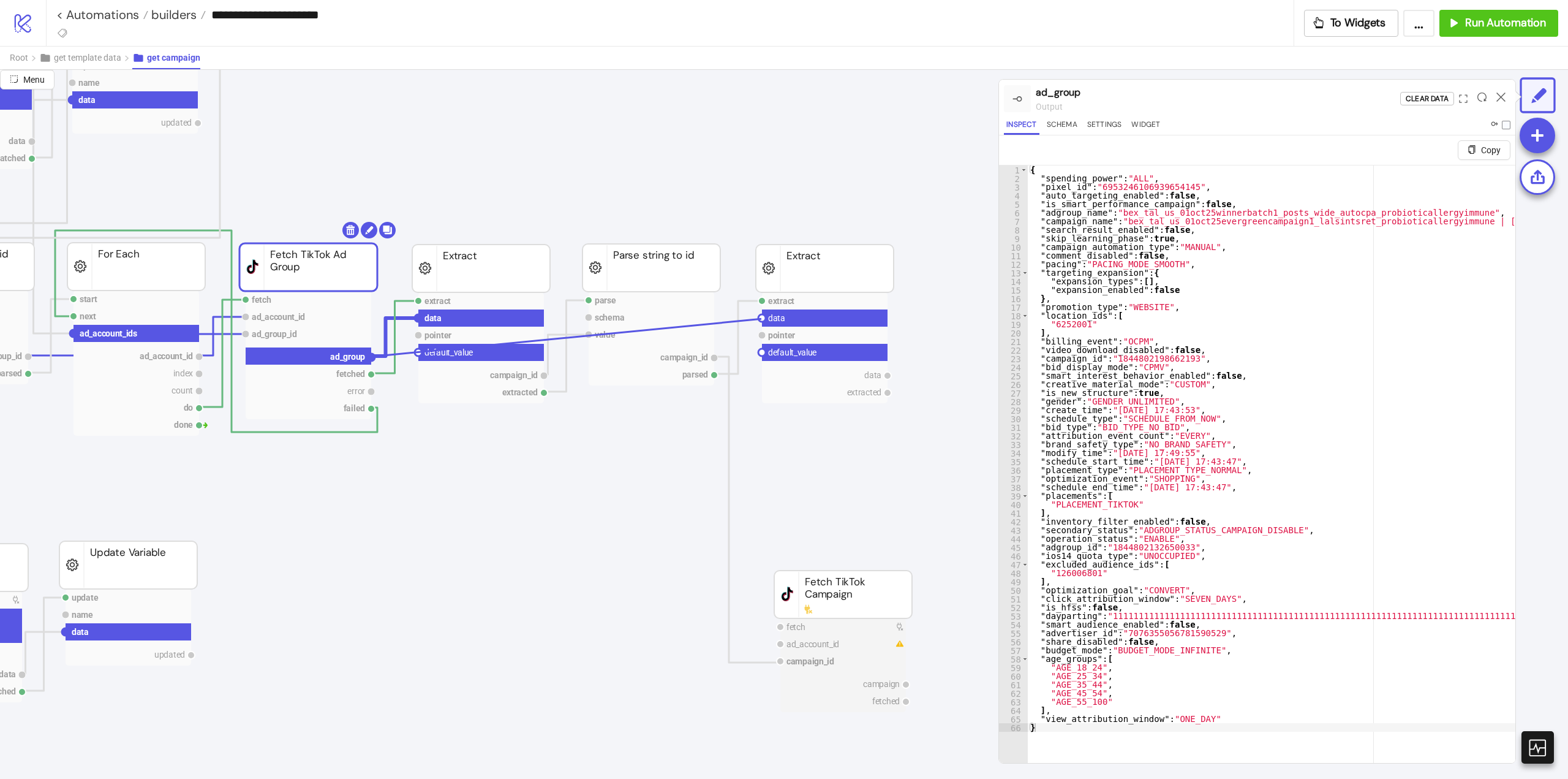
click at [762, 318] on circle at bounding box center [762, 318] width 7 height 7
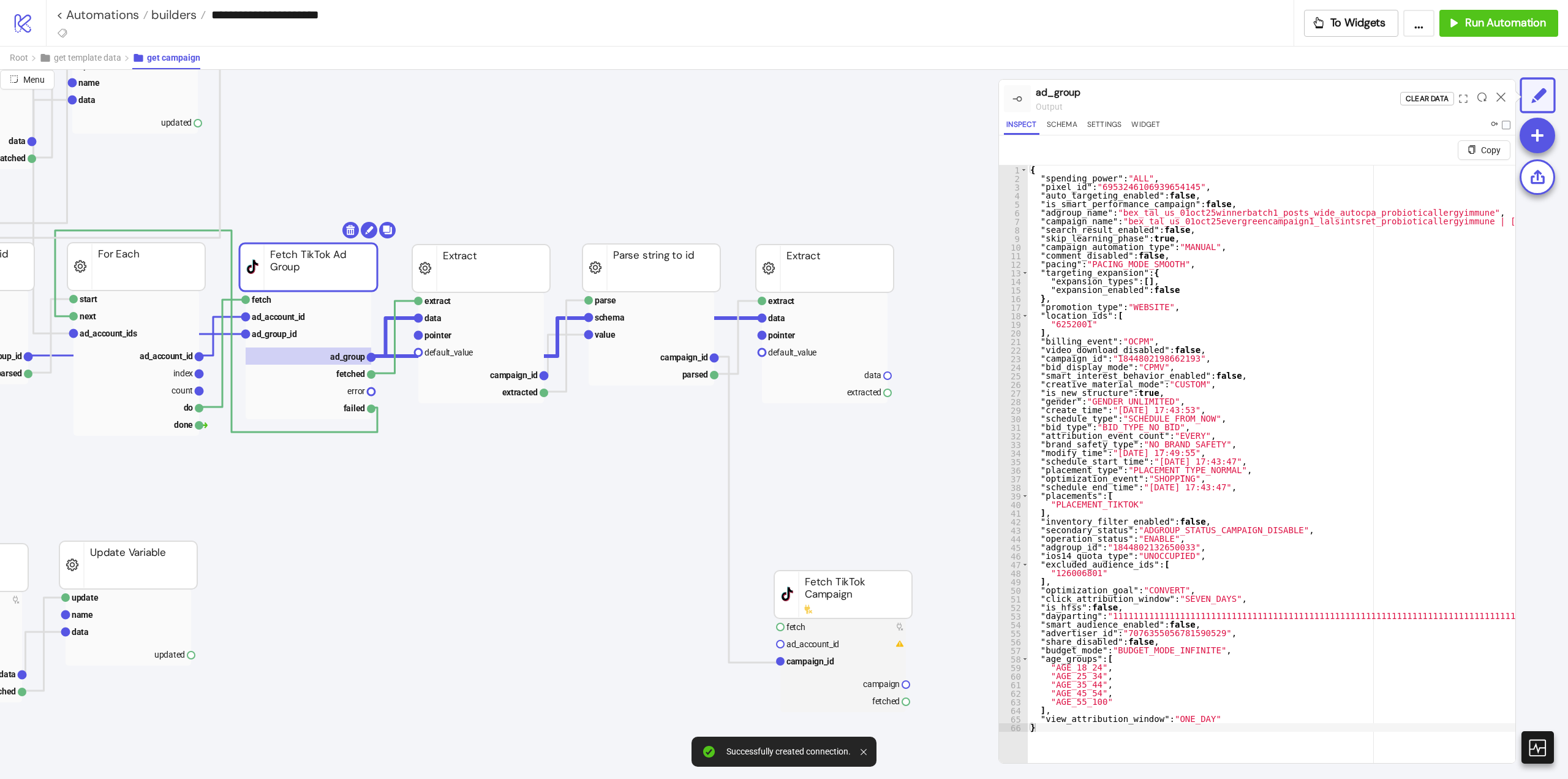
type textarea "**********"
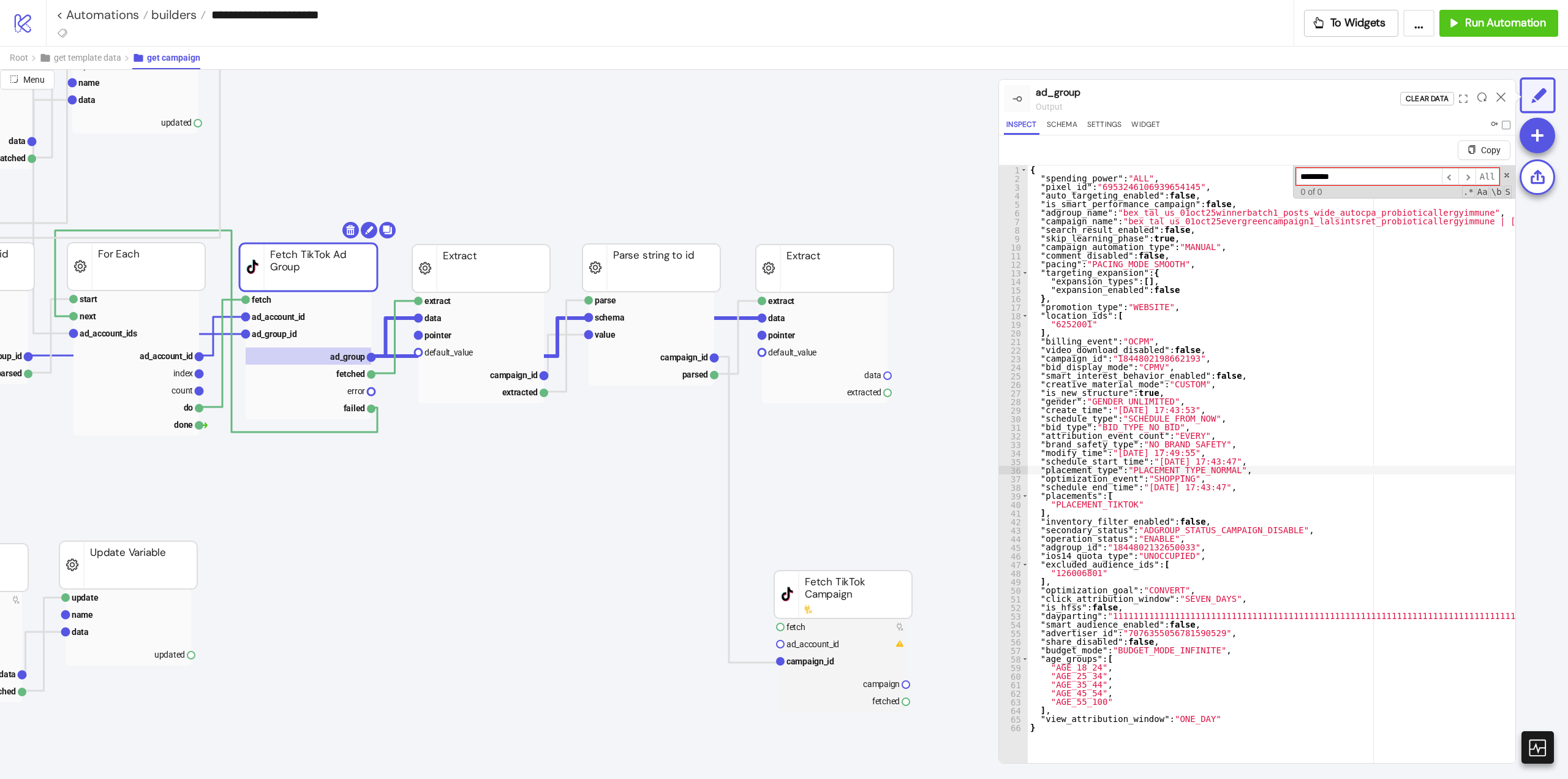
type input "**********"
click at [1498, 94] on icon at bounding box center [1501, 97] width 9 height 9
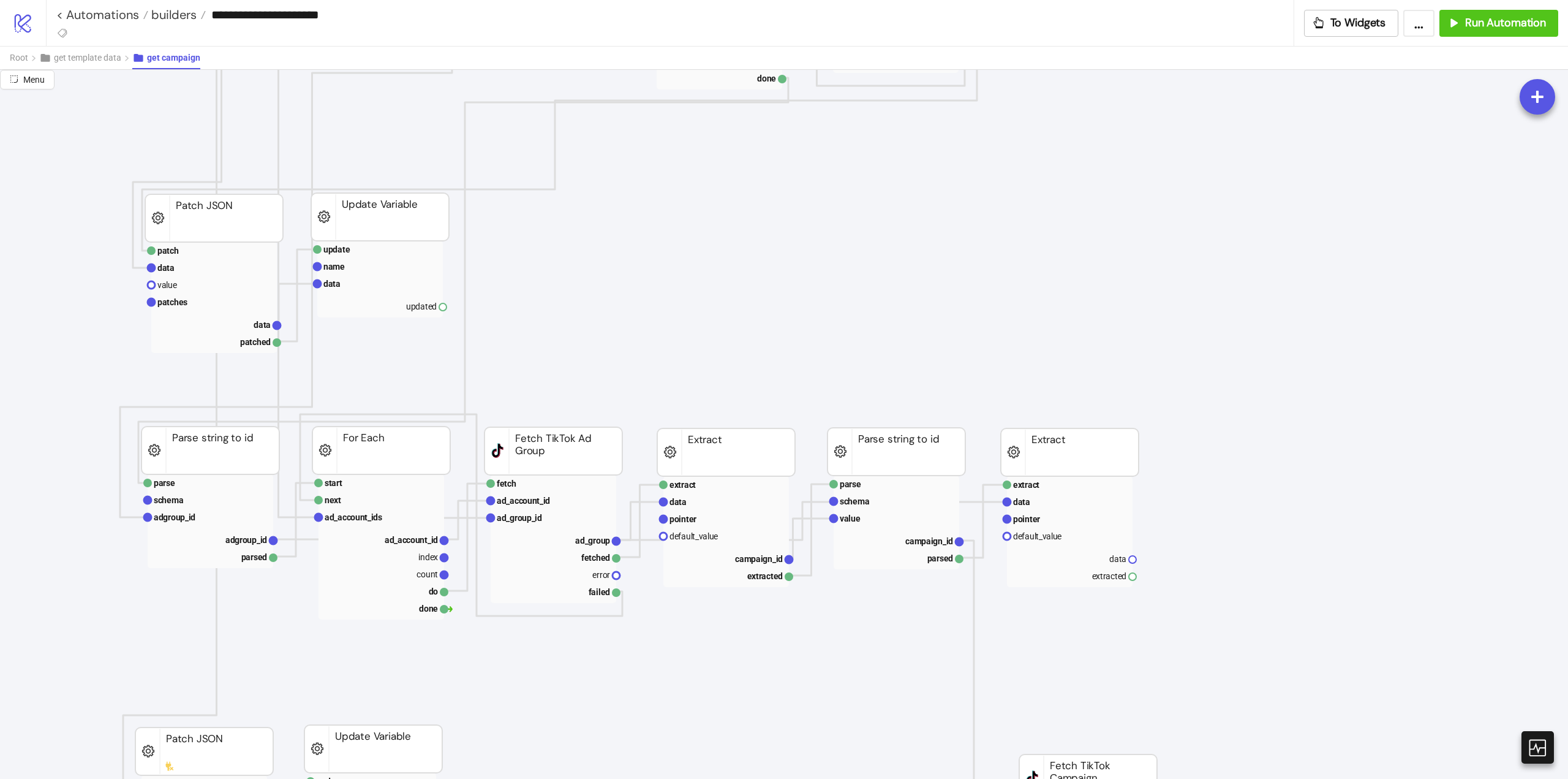
scroll to position [490, 123]
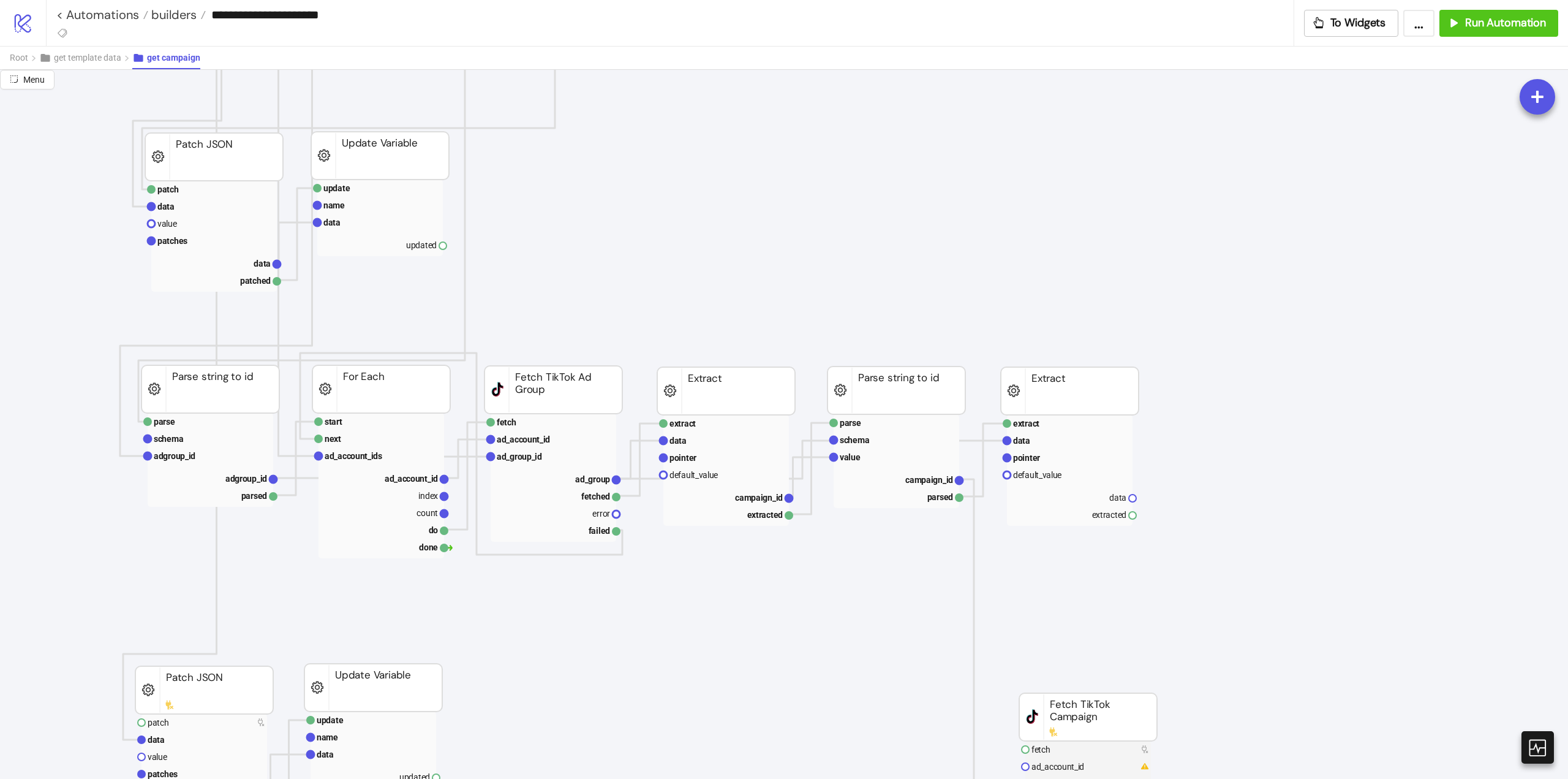
click at [1078, 392] on rect at bounding box center [1070, 391] width 138 height 48
click at [1109, 354] on body "**********" at bounding box center [784, 389] width 1568 height 779
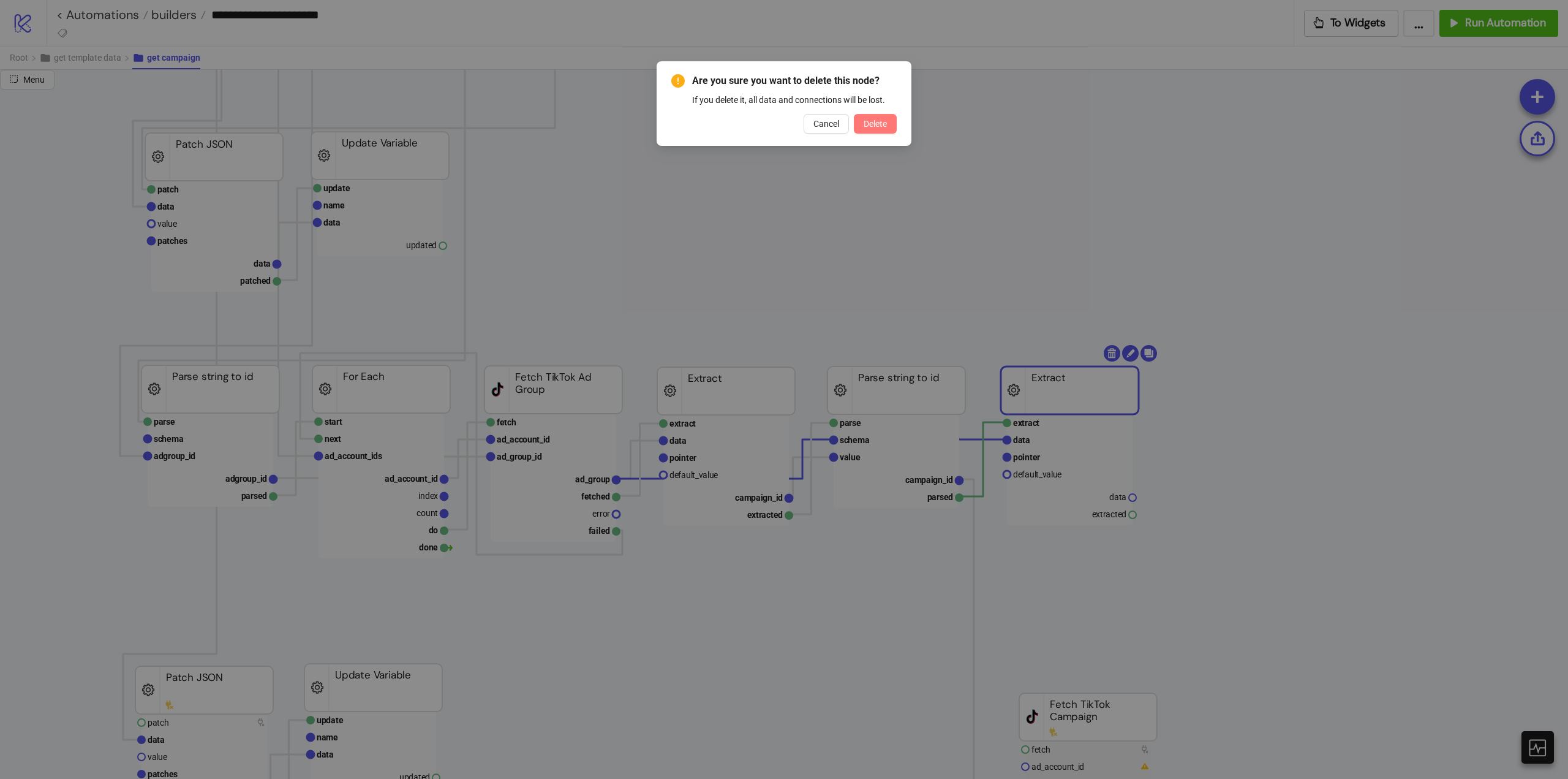
click at [884, 132] on button "Delete" at bounding box center [875, 124] width 43 height 20
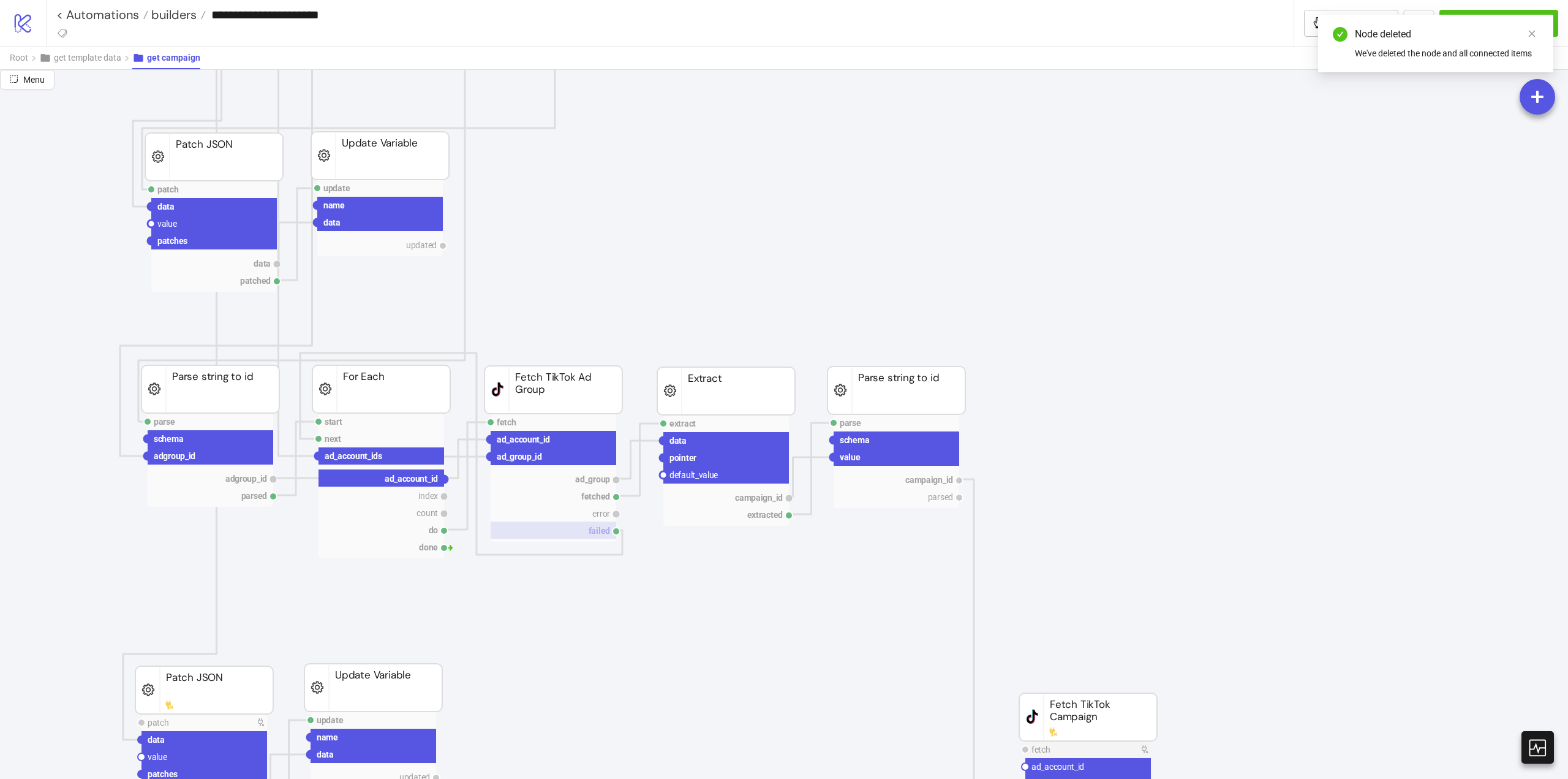
drag, startPoint x: 444, startPoint y: 480, endPoint x: 524, endPoint y: 533, distance: 96.0
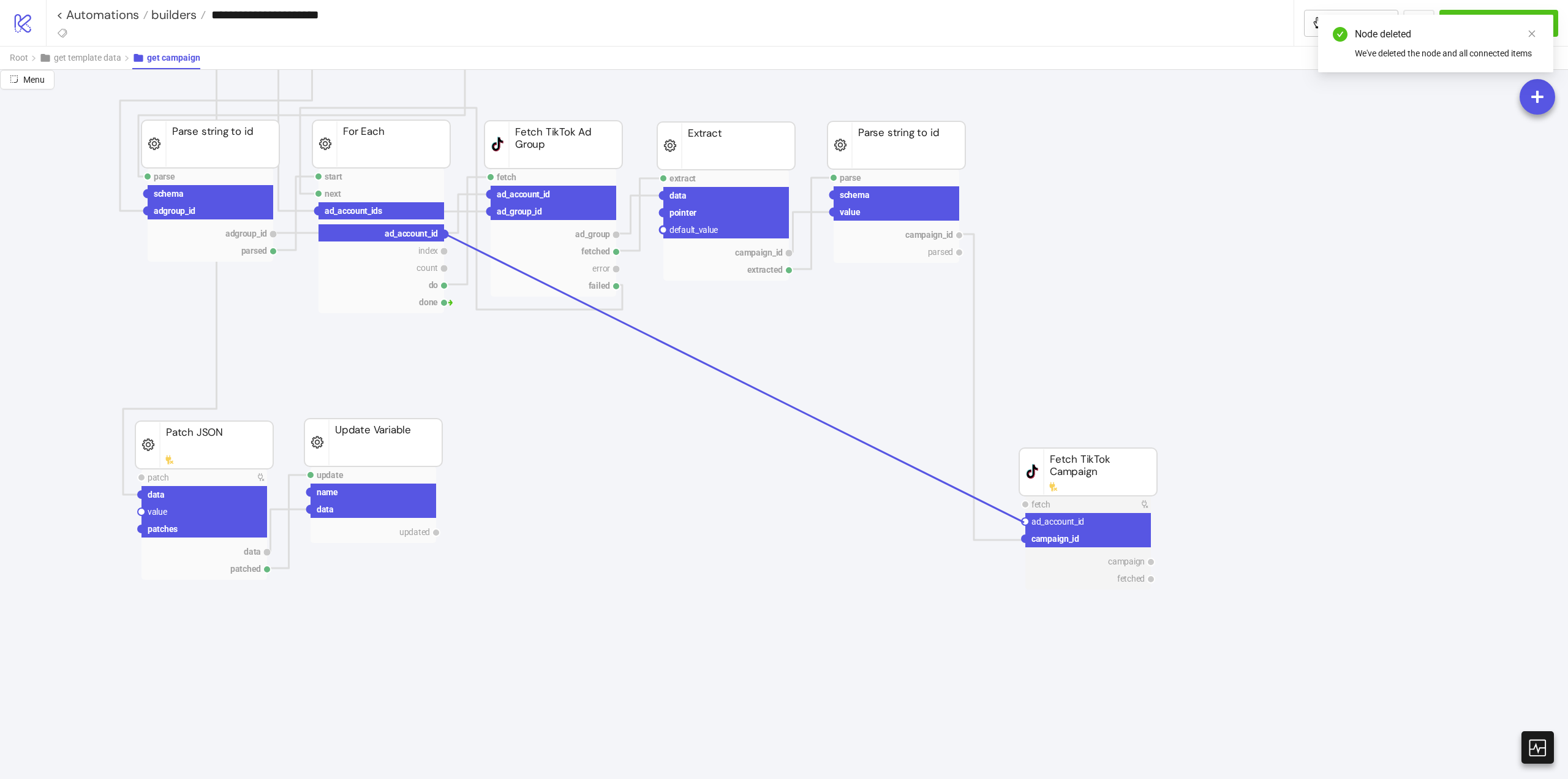
click at [1024, 522] on circle at bounding box center [1026, 521] width 7 height 7
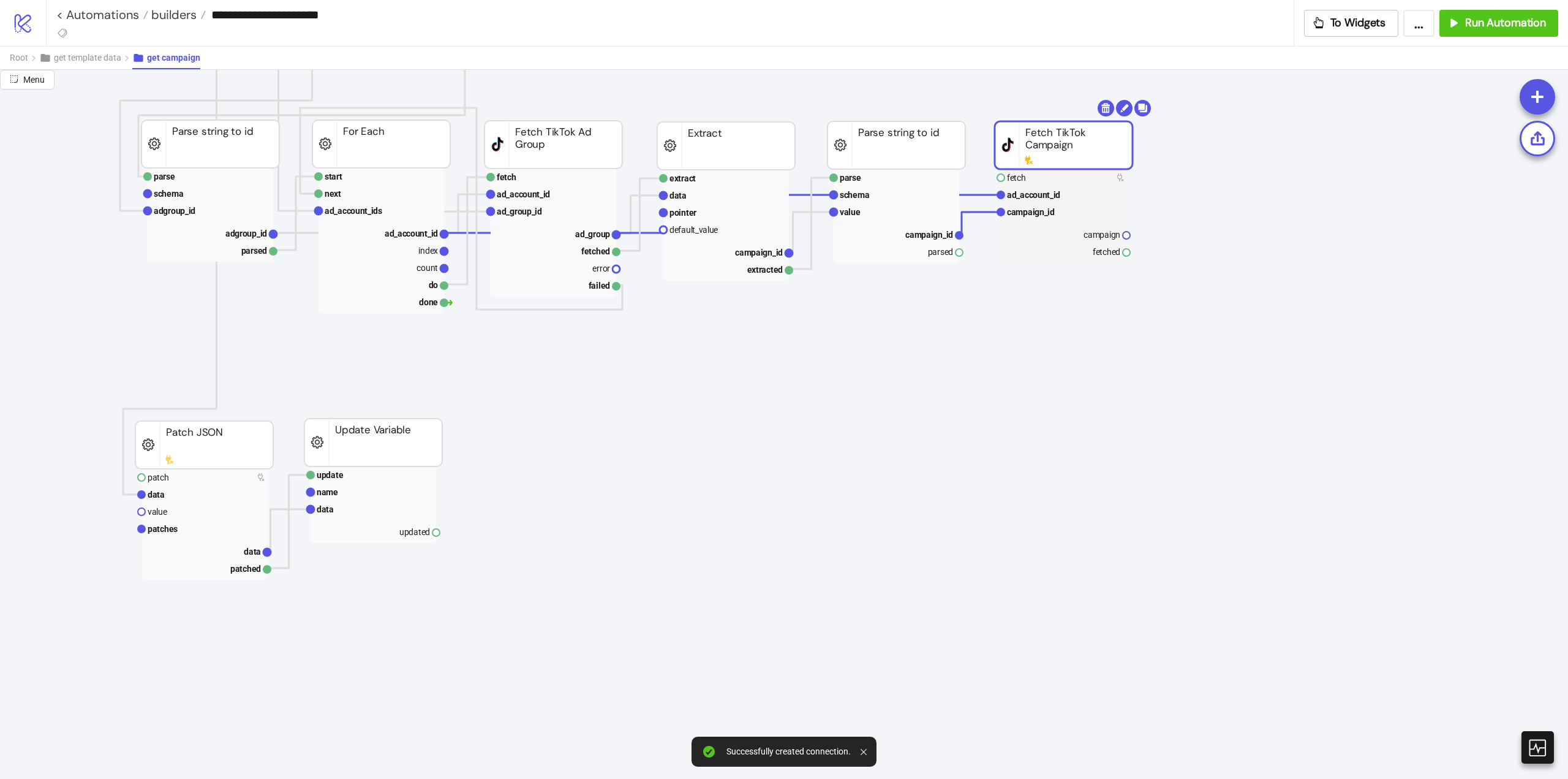
drag, startPoint x: 1078, startPoint y: 476, endPoint x: 1056, endPoint y: 154, distance: 322.8
click at [1056, 154] on rect at bounding box center [1064, 145] width 138 height 48
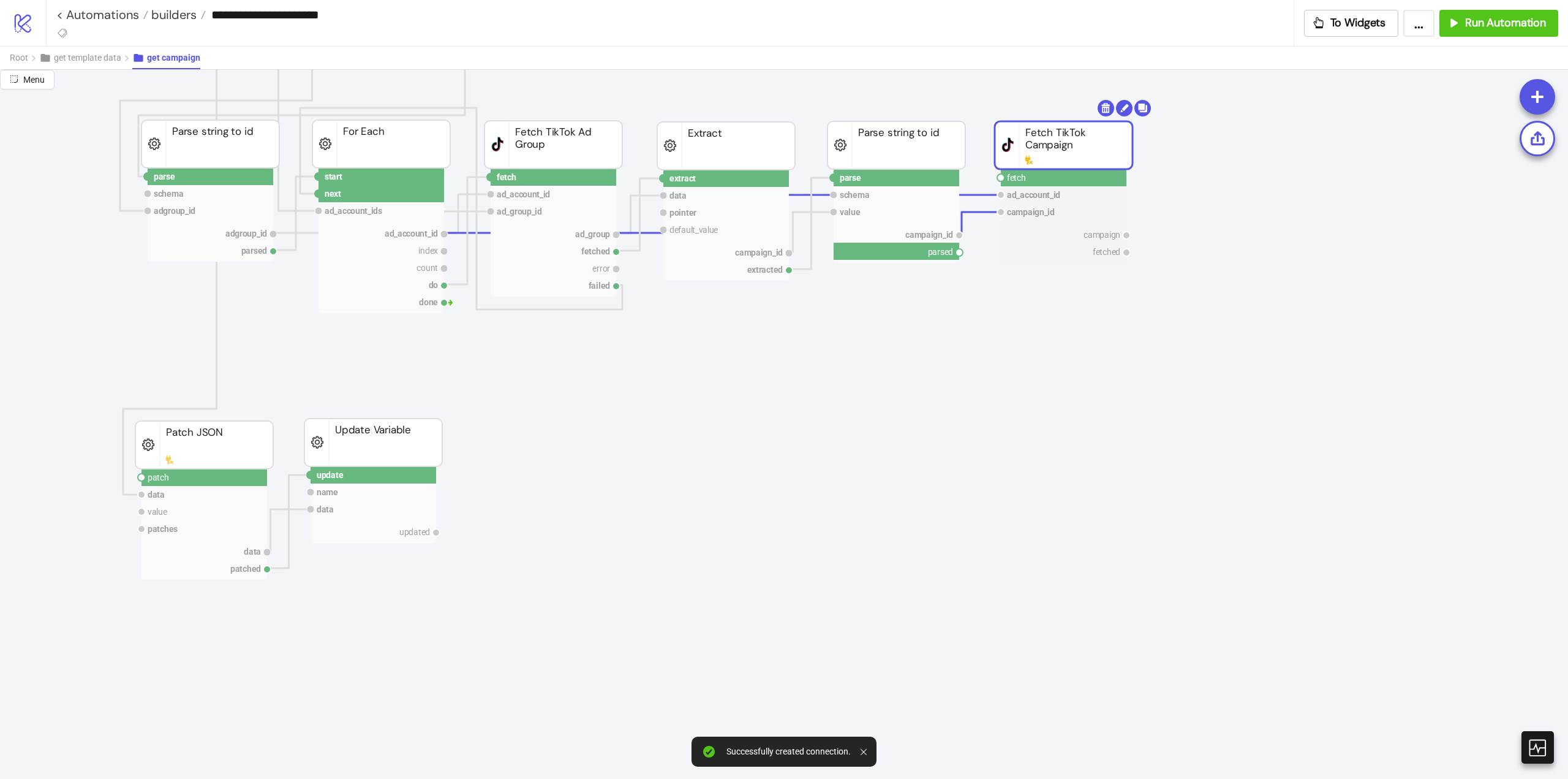
drag, startPoint x: 958, startPoint y: 254, endPoint x: 985, endPoint y: 278, distance: 36.1
click at [977, 274] on icon "extract row pointer default_value campaign_id extracted Extract fetch ad_accoun…" at bounding box center [1102, 566] width 2450 height 2463
click at [1000, 180] on circle at bounding box center [1001, 178] width 7 height 7
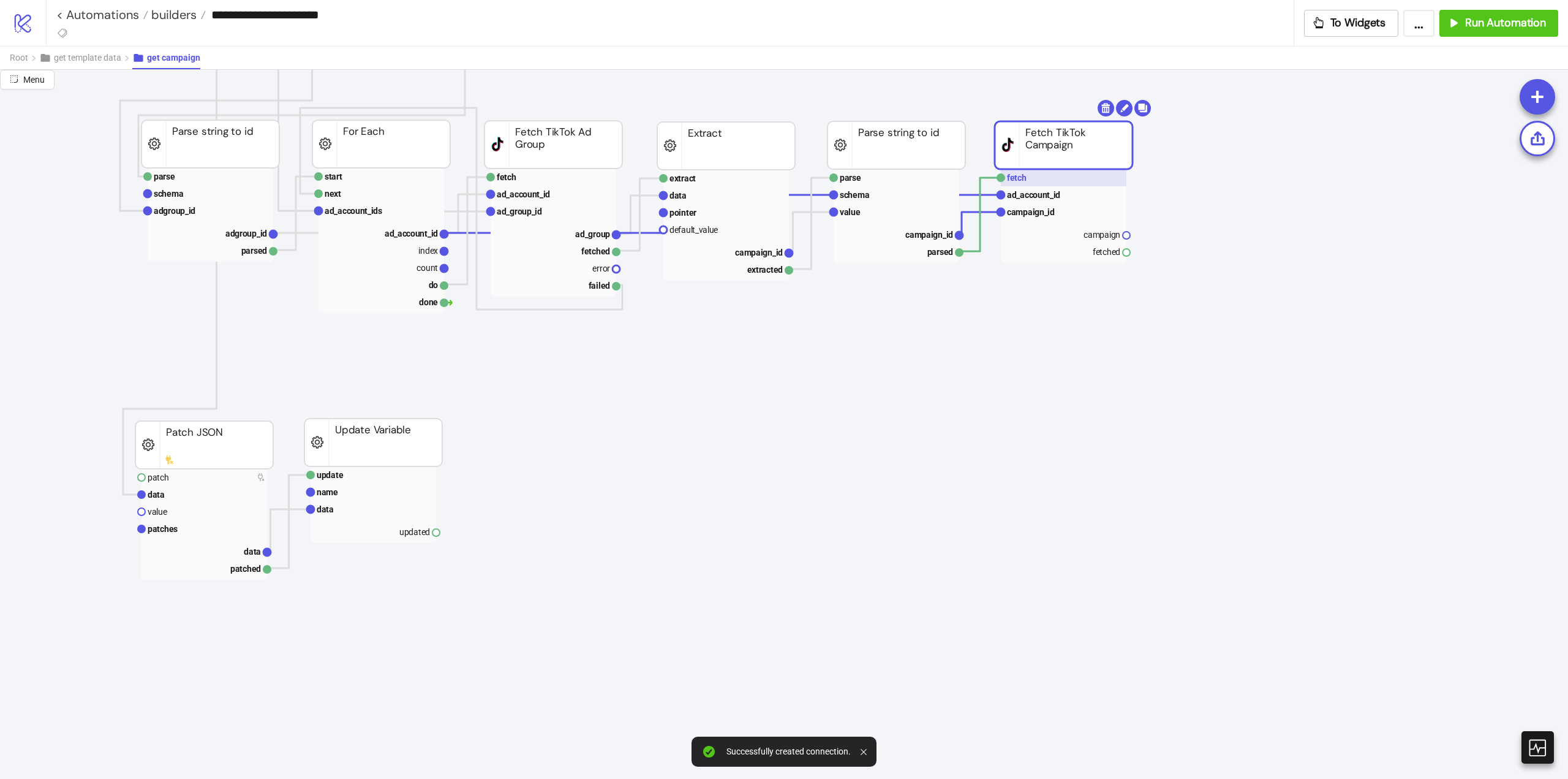
click at [1021, 173] on text "fetch" at bounding box center [1017, 178] width 20 height 10
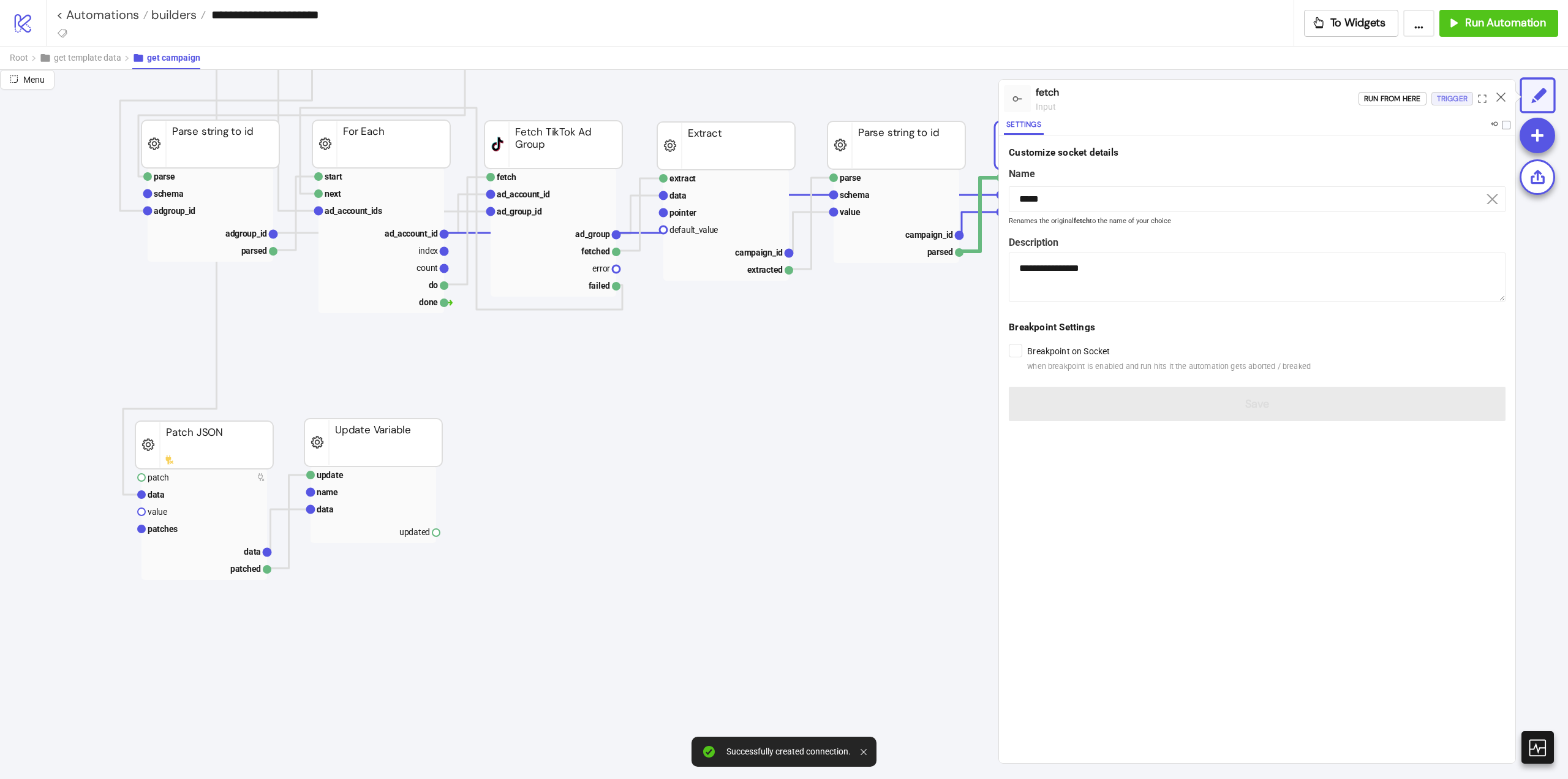
click at [1447, 98] on div "Trigger" at bounding box center [1452, 99] width 31 height 14
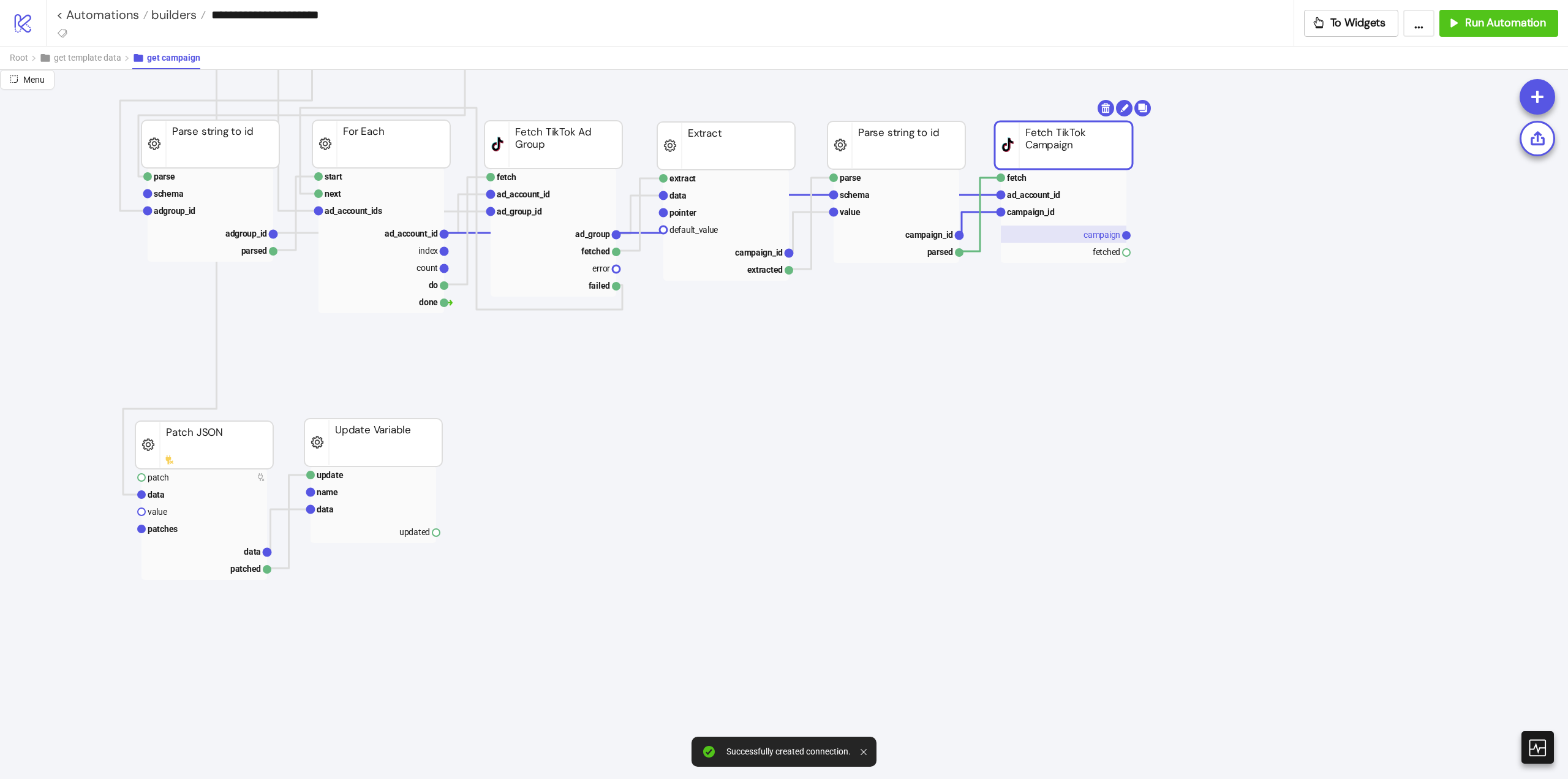
click at [1085, 241] on rect at bounding box center [1063, 234] width 126 height 17
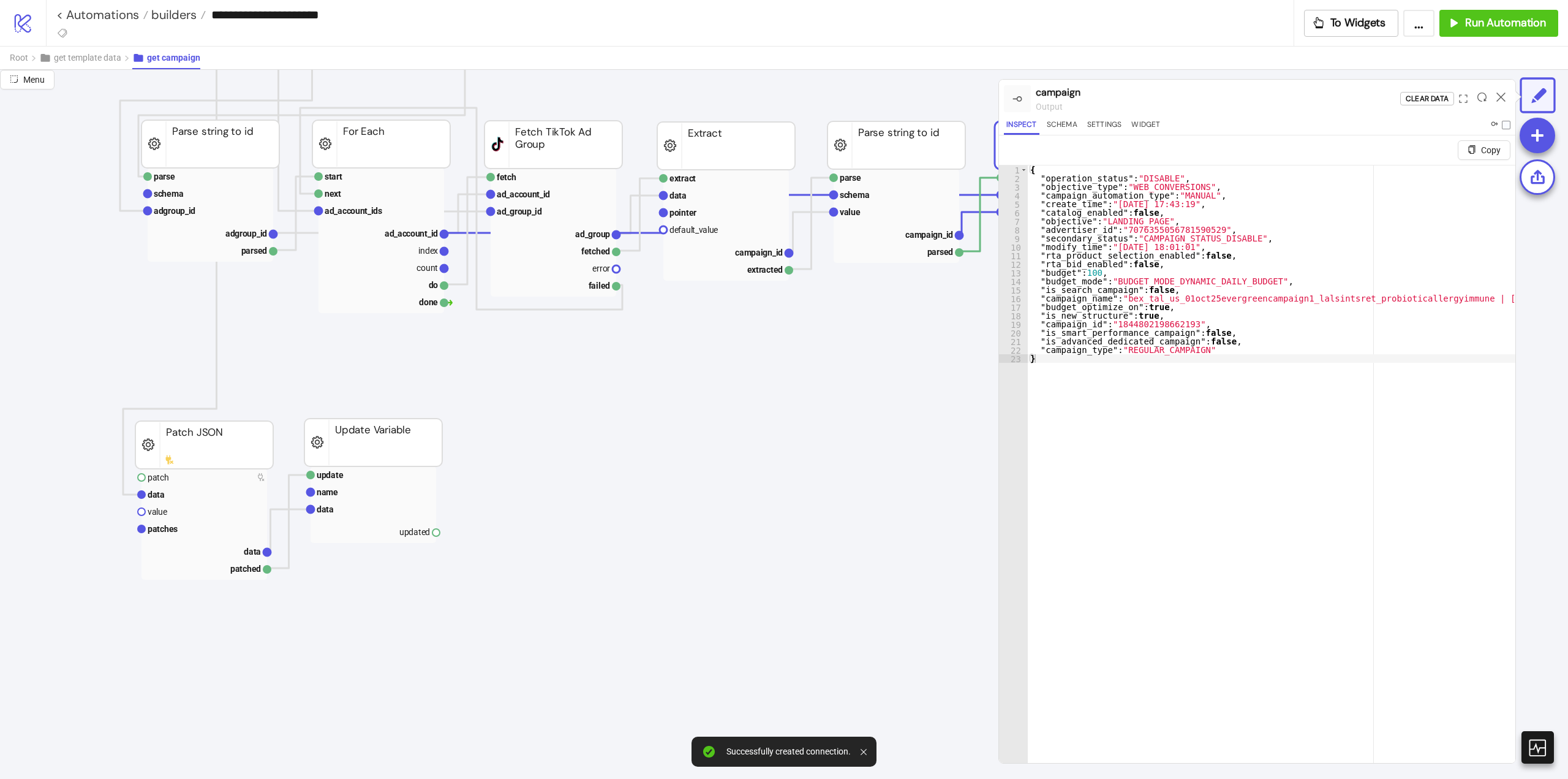
click at [1499, 97] on icon at bounding box center [1501, 97] width 9 height 9
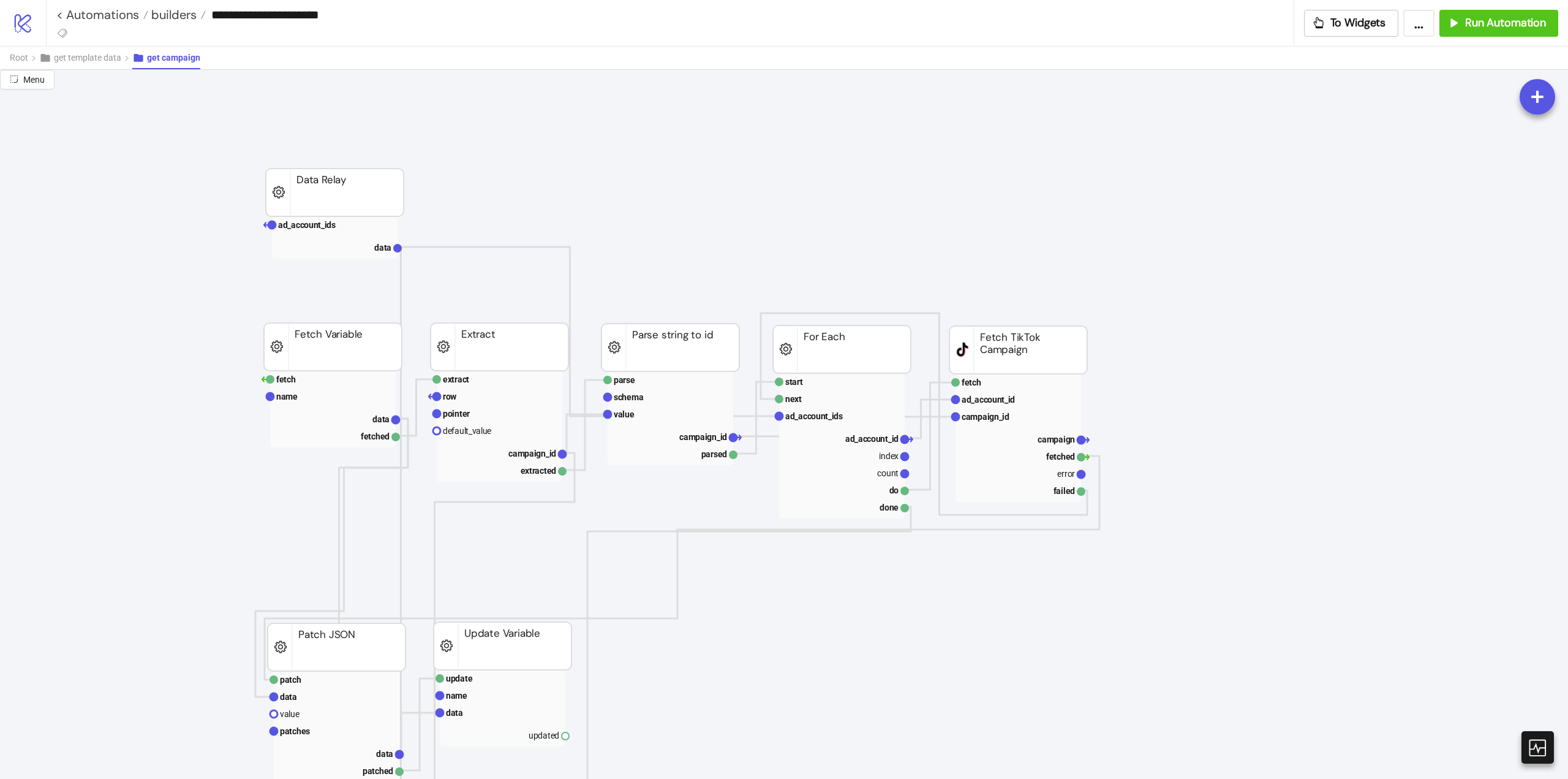
scroll to position [123, 0]
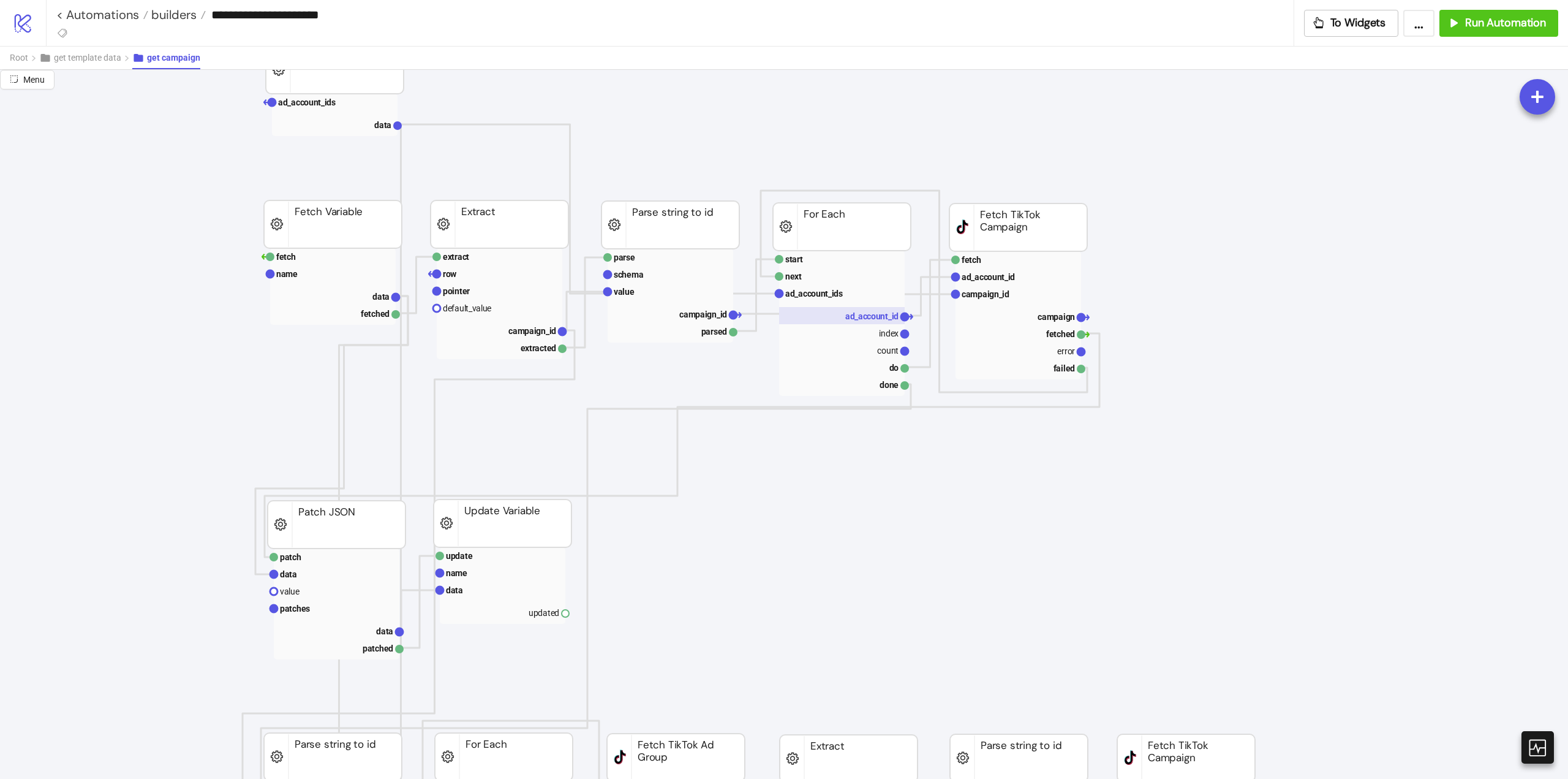
click at [853, 315] on text "ad_account_id" at bounding box center [872, 316] width 53 height 10
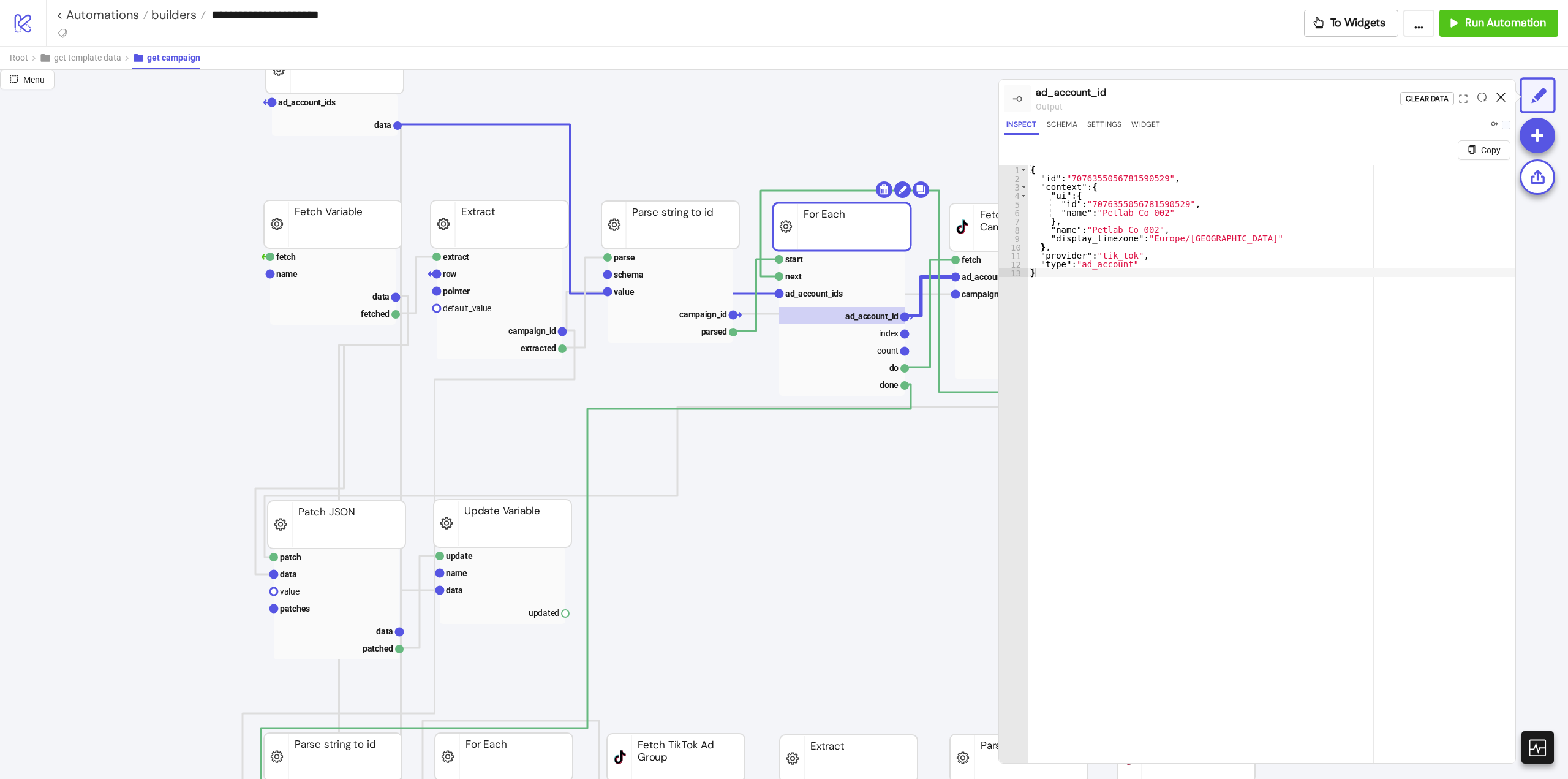
click at [1499, 96] on icon at bounding box center [1501, 97] width 9 height 9
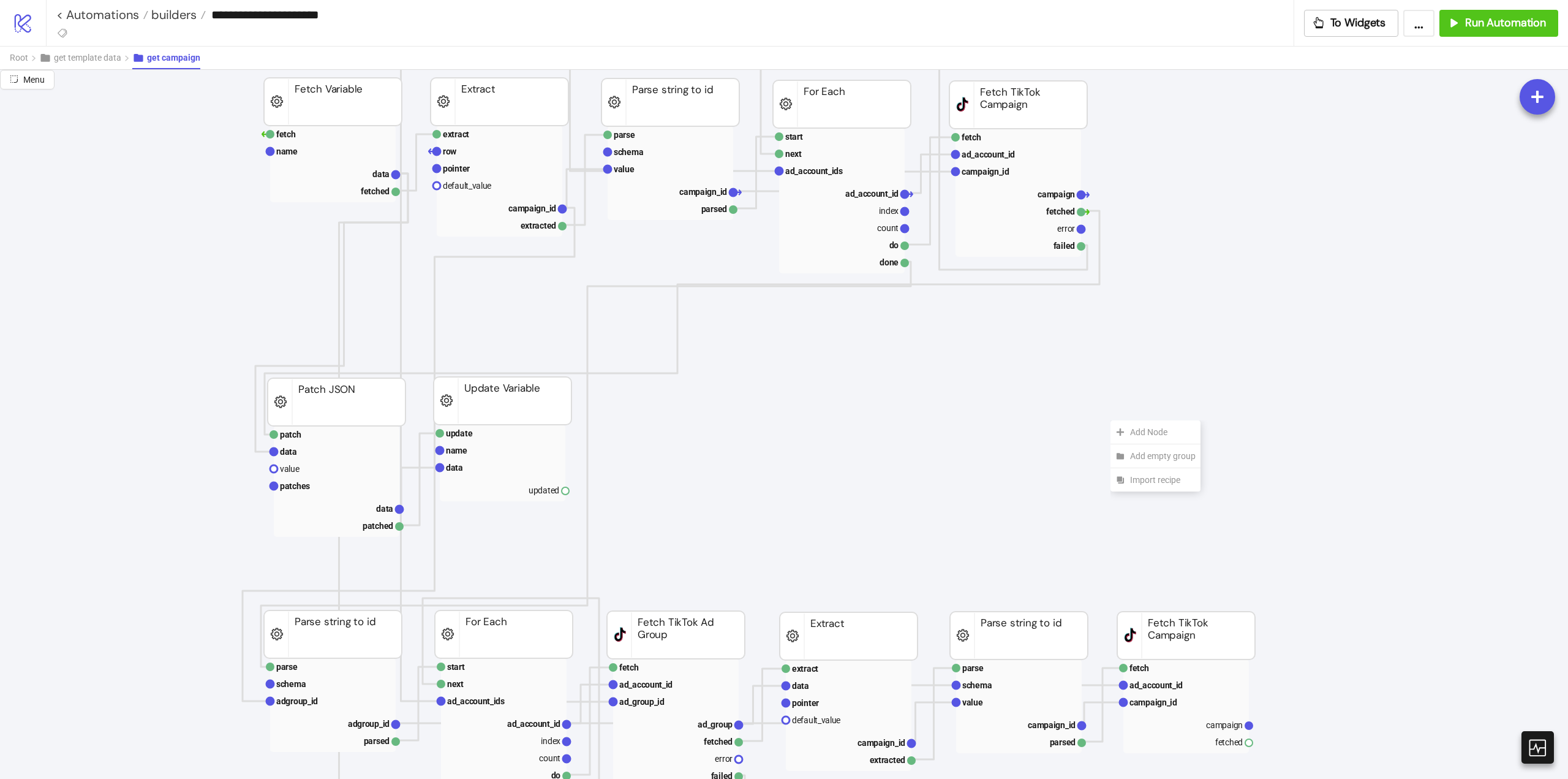
click at [1124, 432] on icon at bounding box center [1120, 432] width 7 height 7
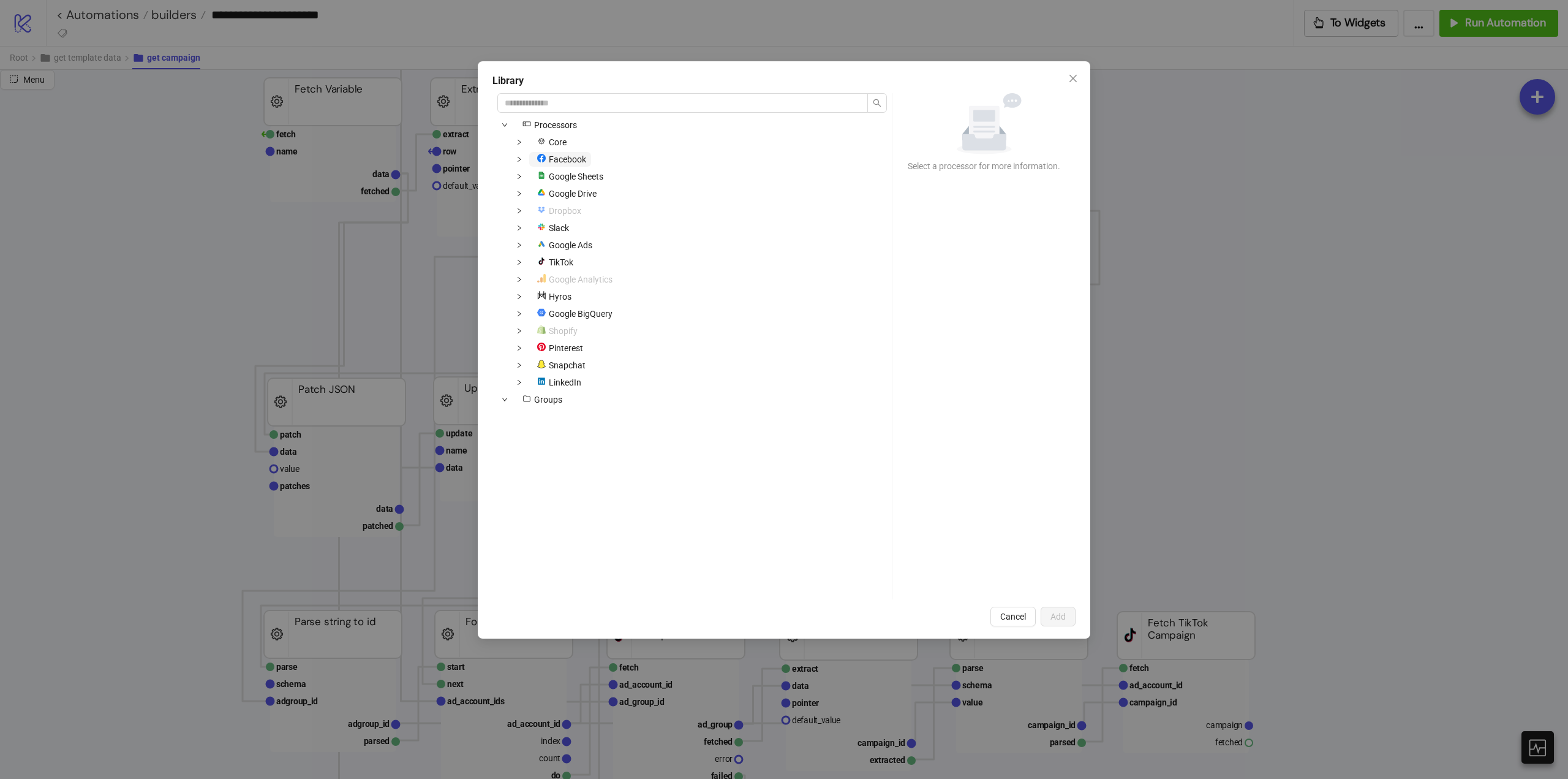
click at [555, 161] on span "Facebook" at bounding box center [567, 159] width 38 height 10
click at [520, 156] on icon "down" at bounding box center [520, 159] width 6 height 6
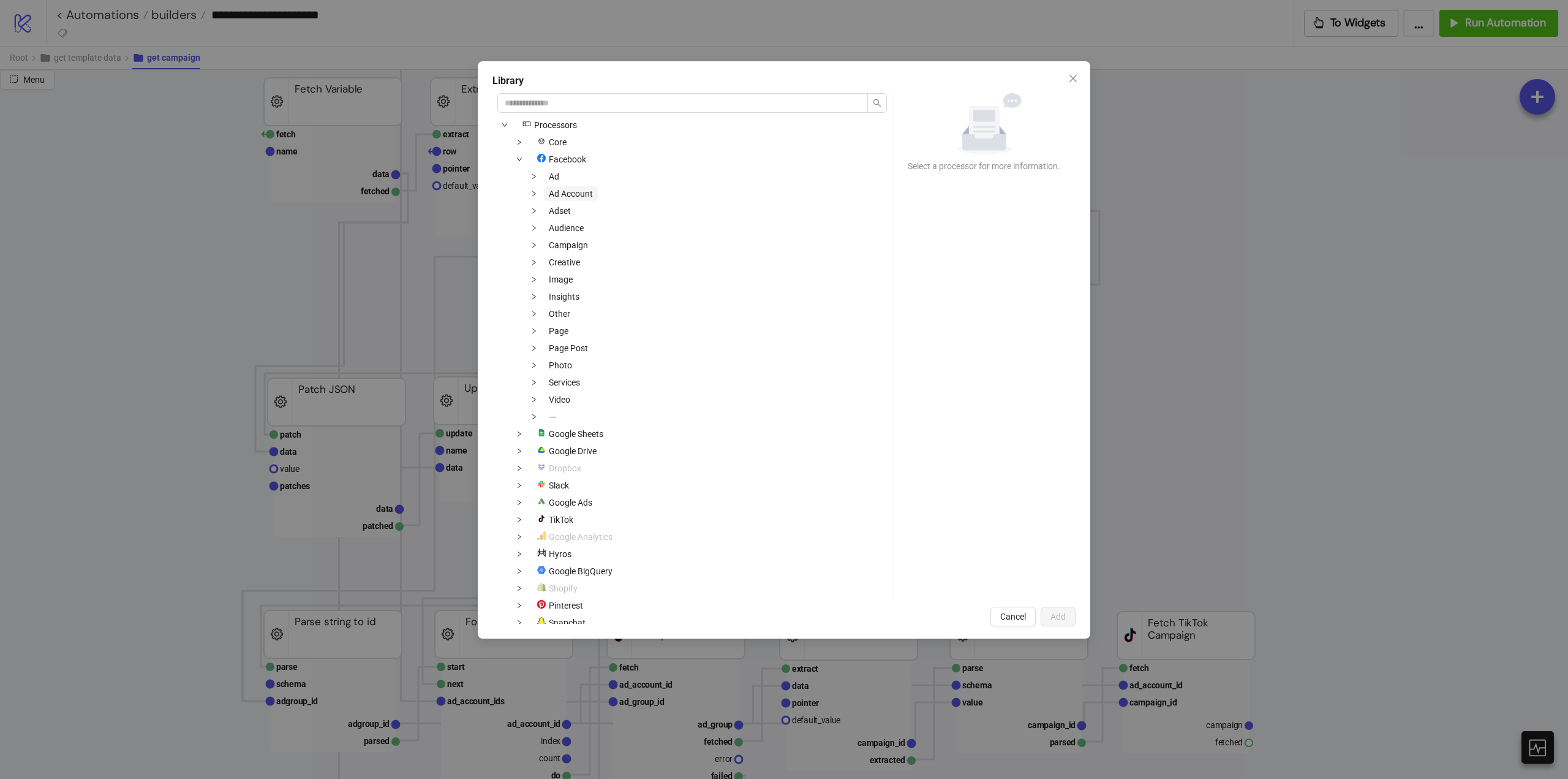
click at [556, 195] on span "Ad Account" at bounding box center [571, 194] width 44 height 10
click at [535, 192] on icon "down" at bounding box center [534, 193] width 6 height 6
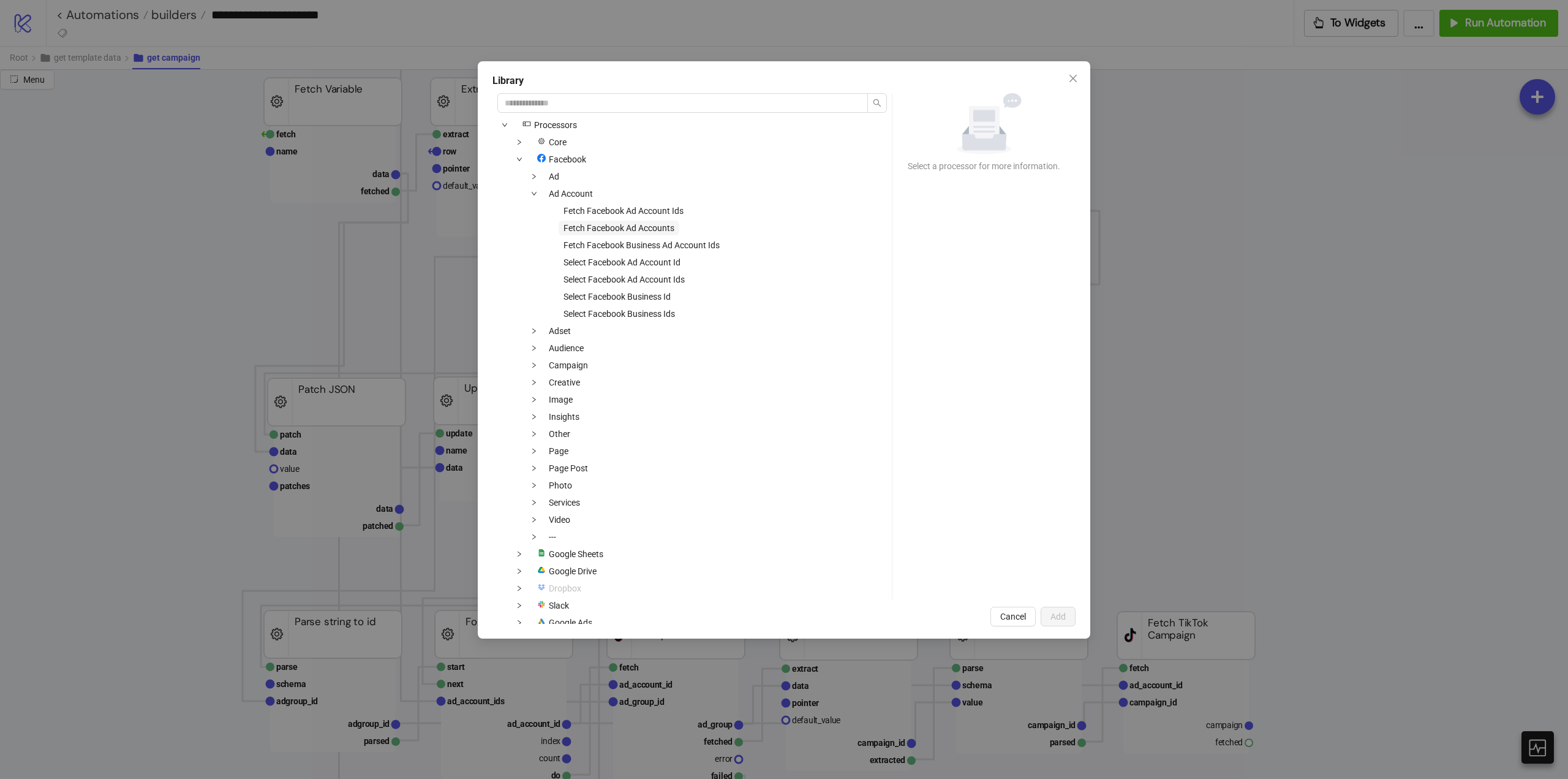
click at [663, 230] on span "Fetch Facebook Ad Accounts" at bounding box center [619, 228] width 111 height 10
click at [1060, 615] on span "Add" at bounding box center [1058, 616] width 16 height 10
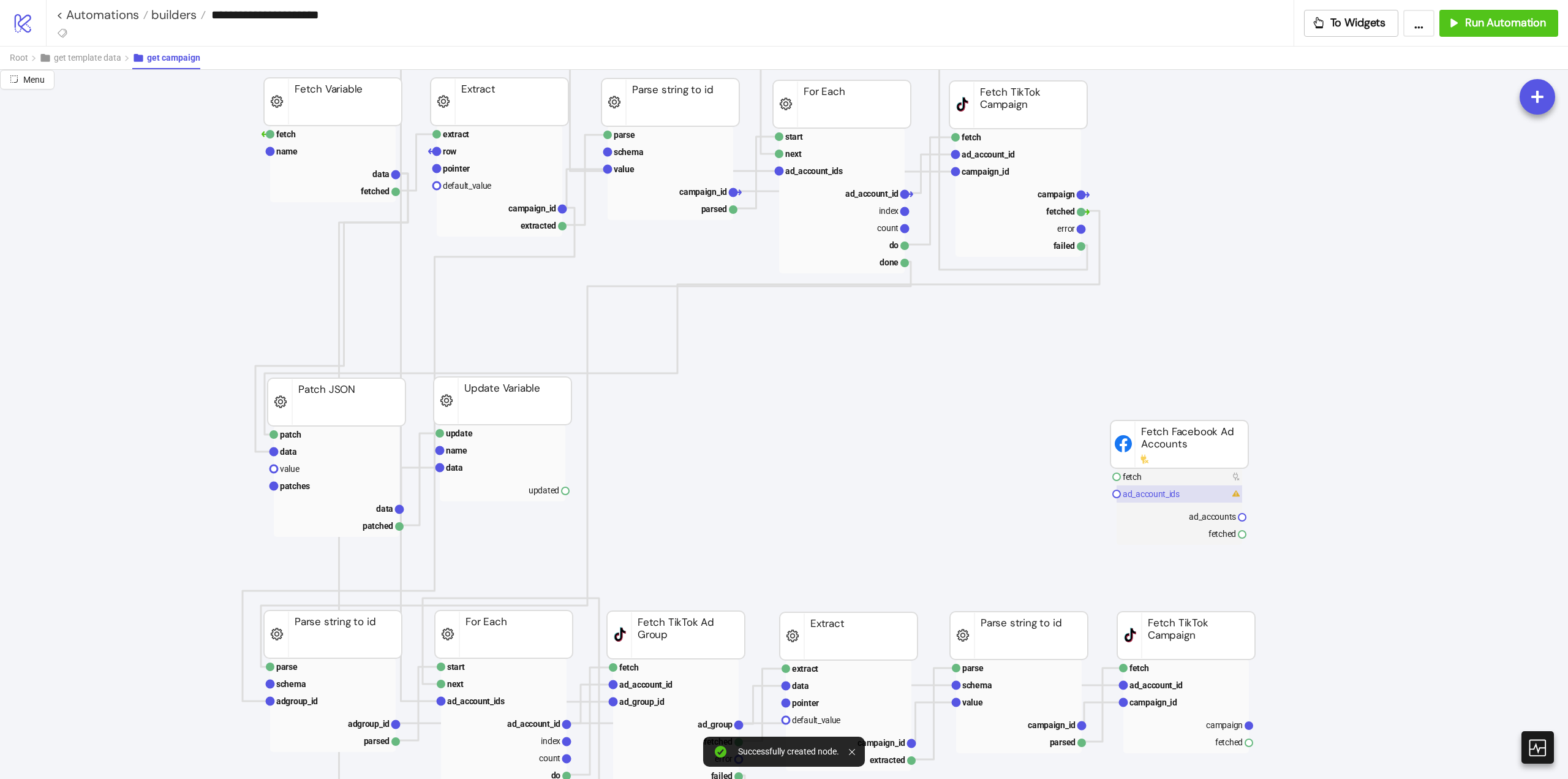
click at [1159, 496] on text "ad_account_ids" at bounding box center [1151, 494] width 57 height 10
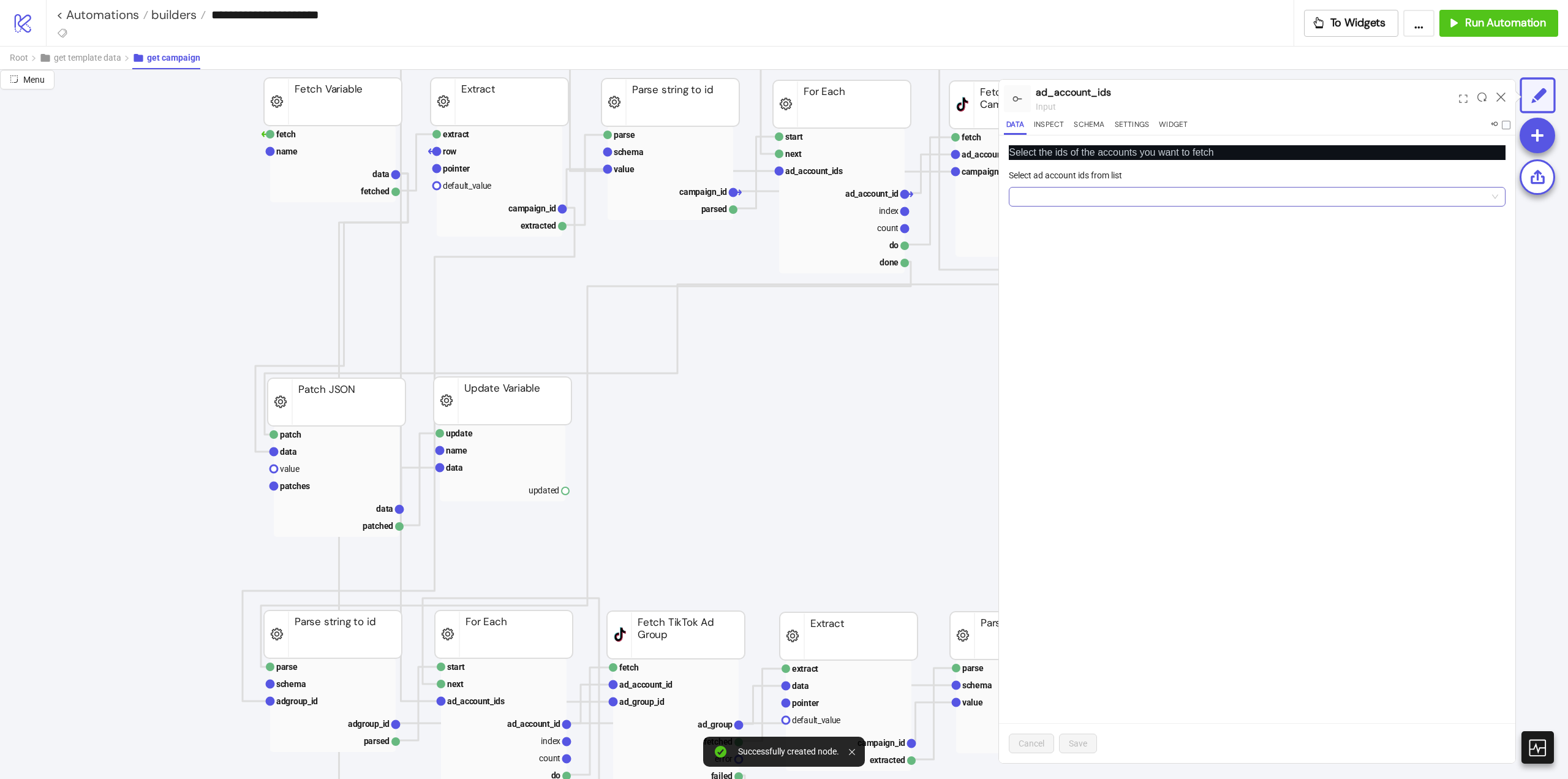
click at [1074, 195] on div at bounding box center [1251, 197] width 479 height 17
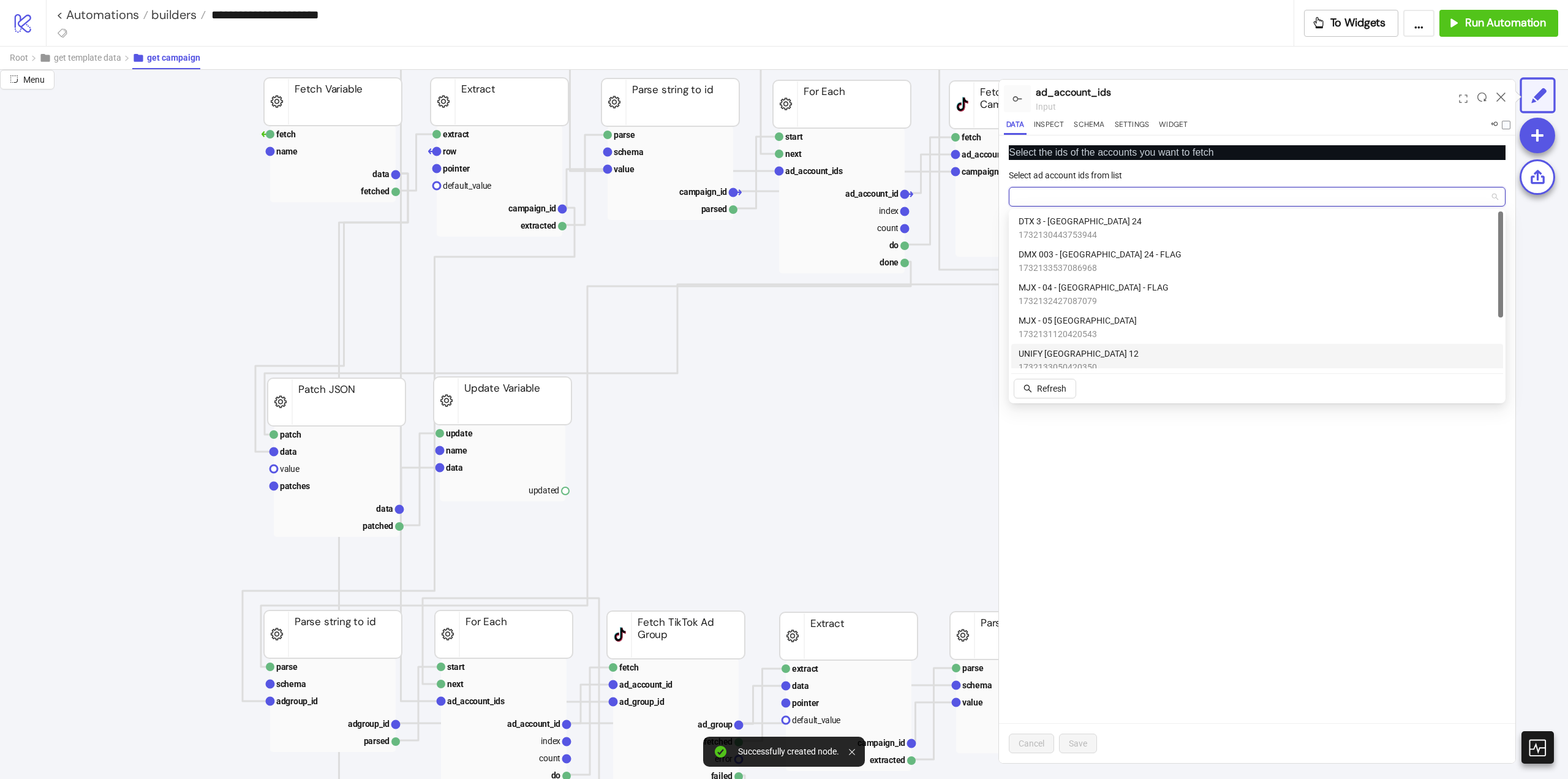
scroll to position [75, 0]
click at [1080, 317] on span "DMX - London PL0010" at bounding box center [1061, 312] width 86 height 13
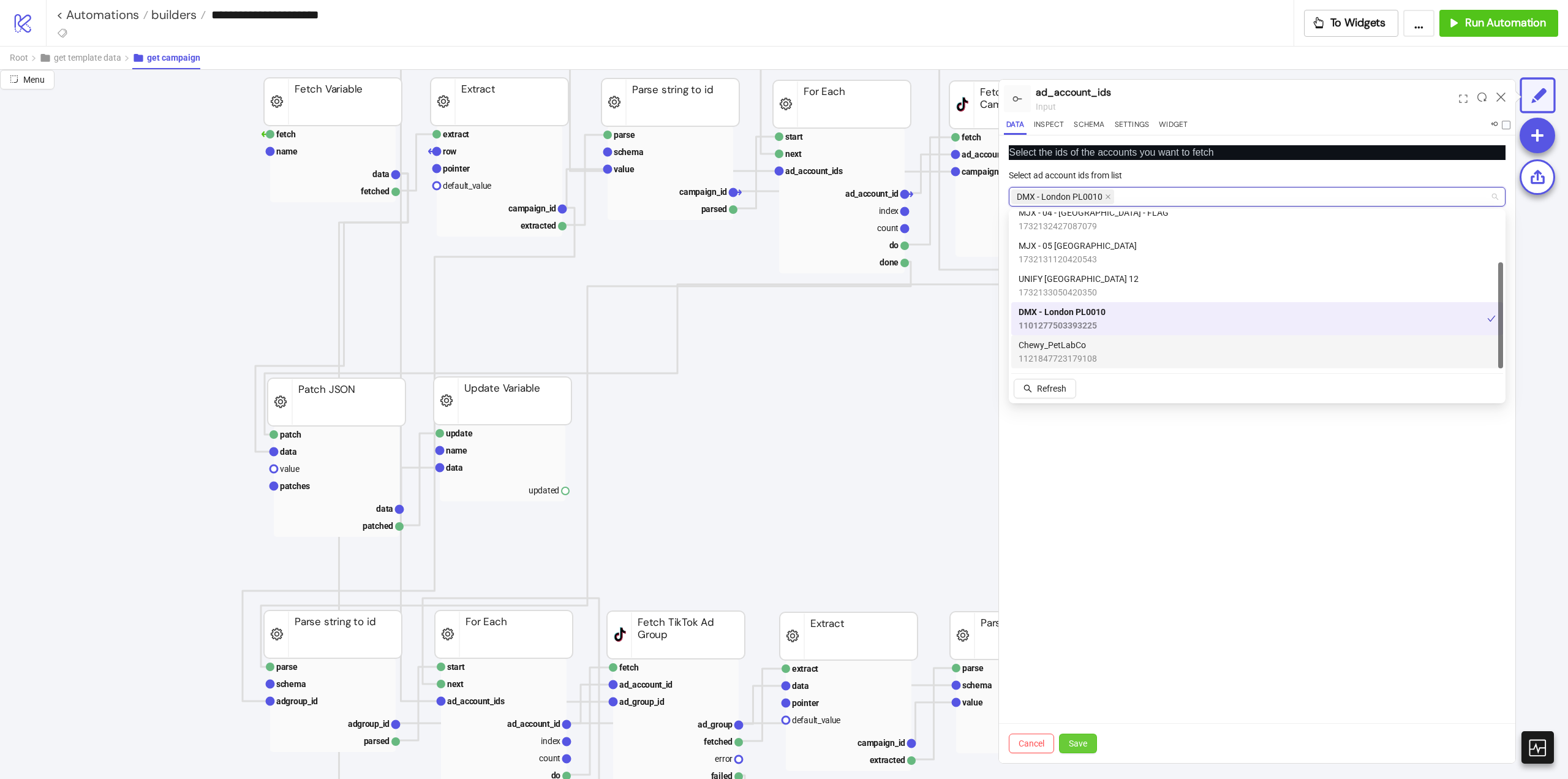
click at [1074, 745] on span "Save" at bounding box center [1078, 743] width 18 height 10
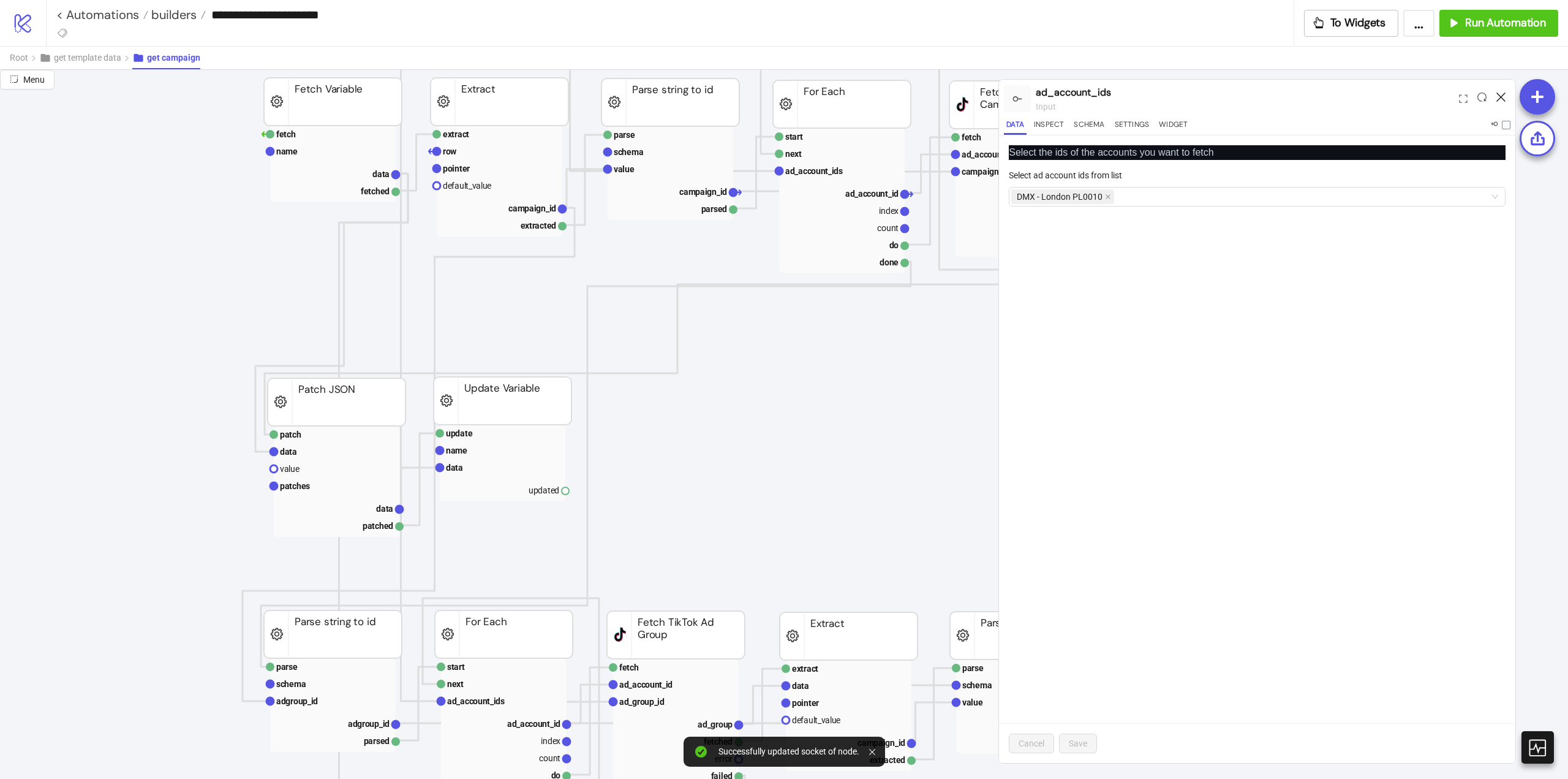
click at [1503, 94] on icon at bounding box center [1501, 97] width 9 height 9
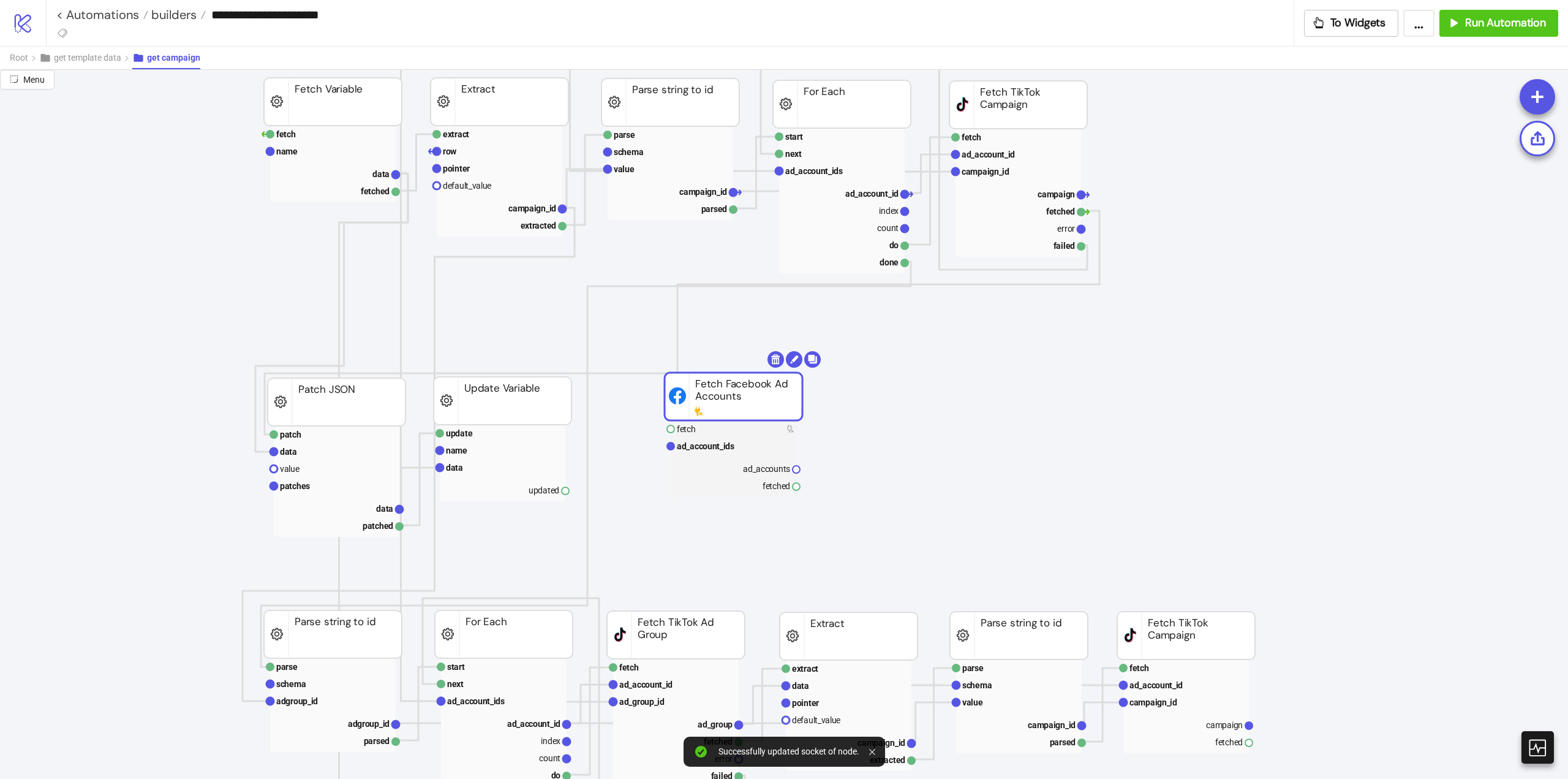
drag, startPoint x: 1139, startPoint y: 463, endPoint x: 692, endPoint y: 415, distance: 449.6
click at [750, 472] on text "ad_accounts" at bounding box center [767, 469] width 47 height 10
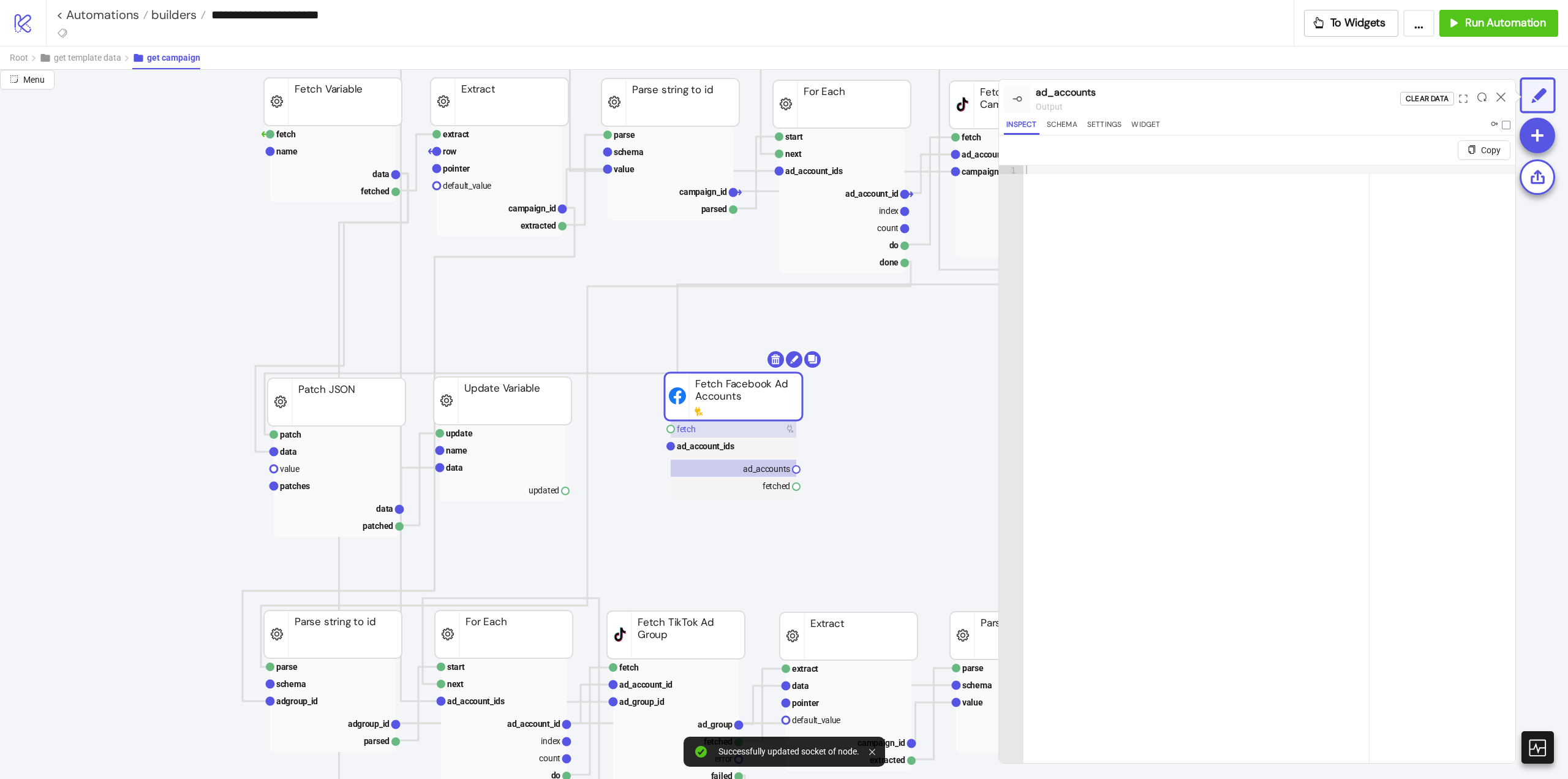
click at [709, 435] on rect at bounding box center [733, 429] width 126 height 17
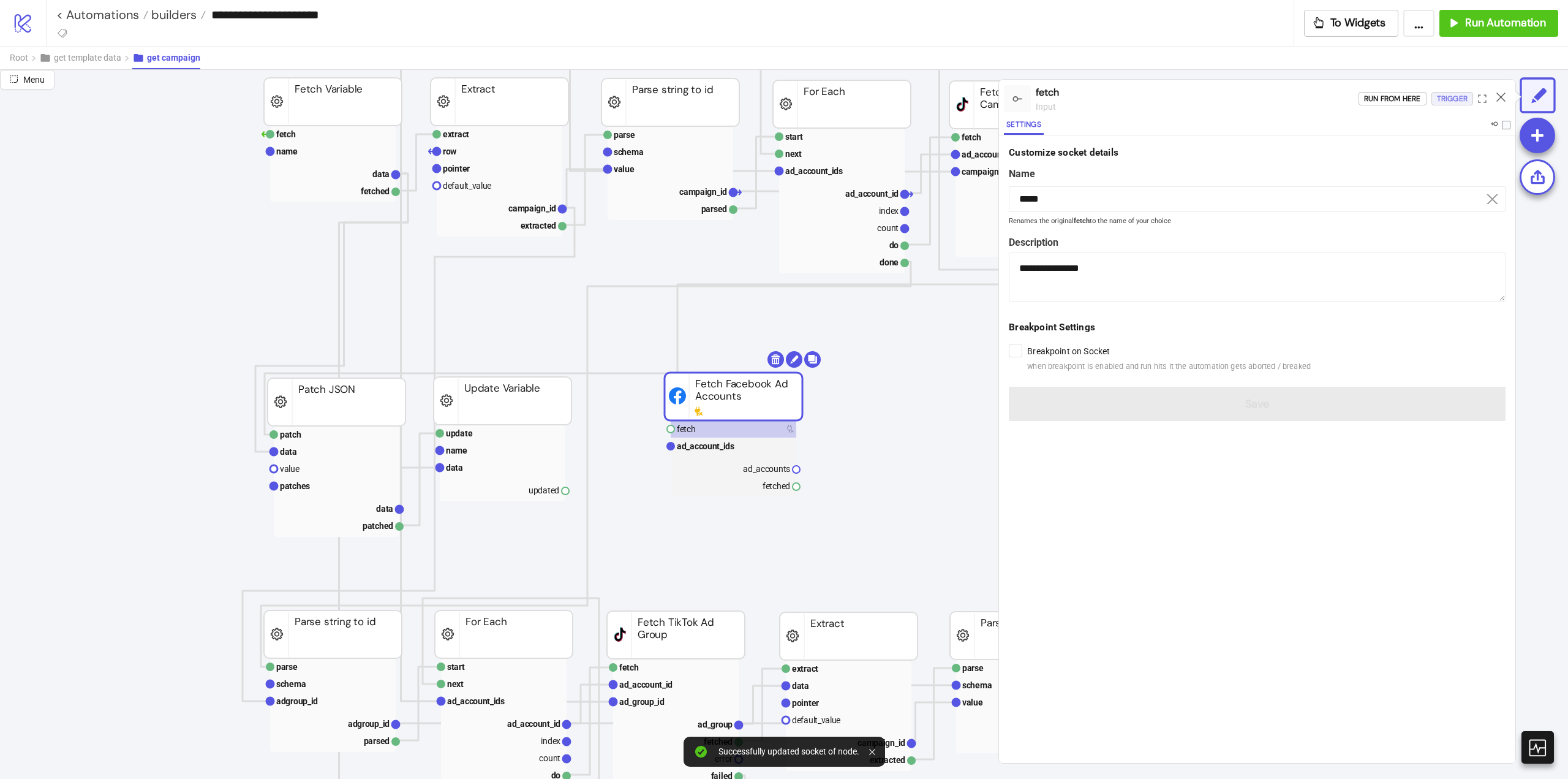
click at [1462, 96] on div "Trigger" at bounding box center [1452, 99] width 31 height 14
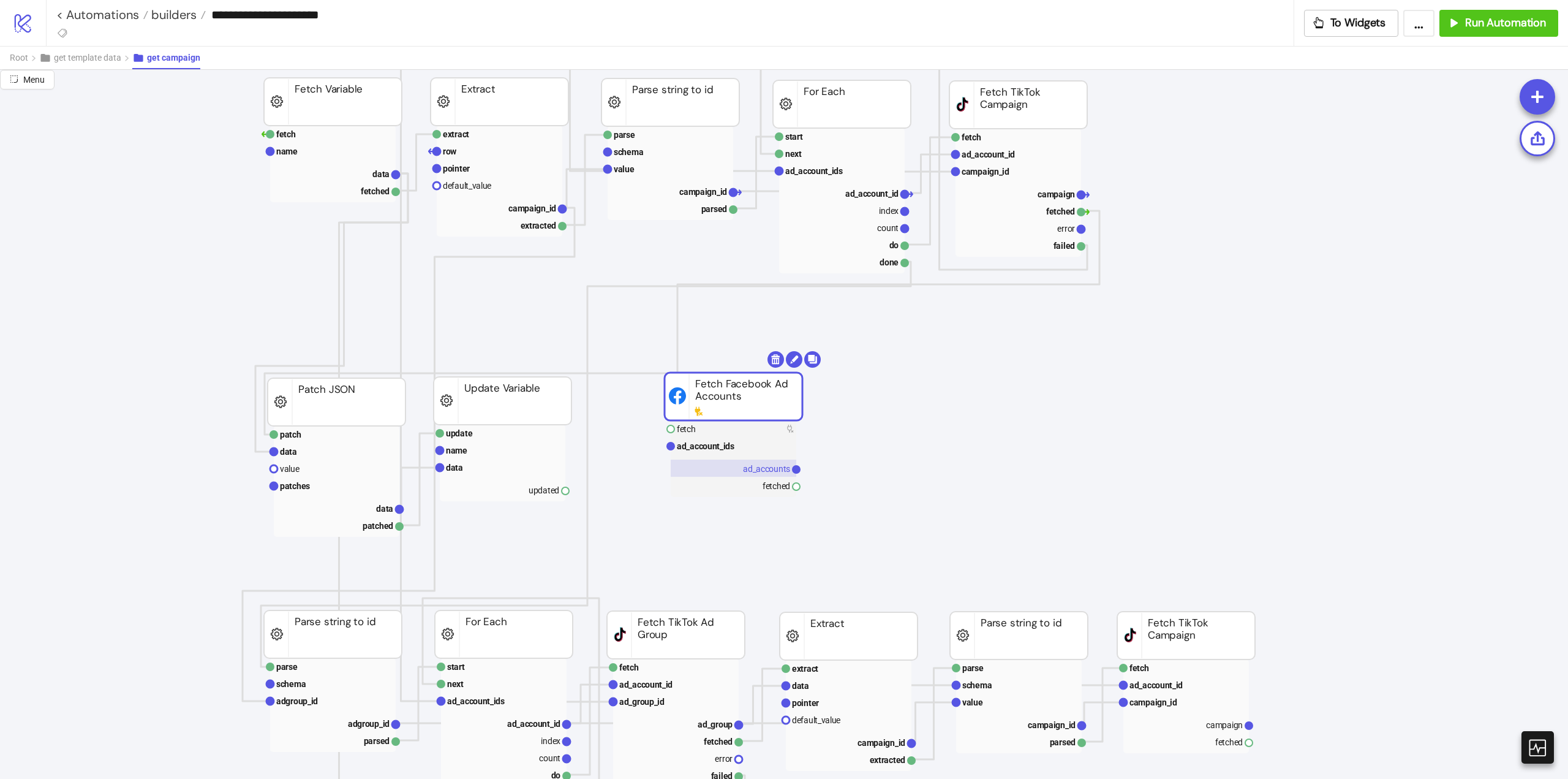
click at [768, 467] on text "ad_accounts" at bounding box center [767, 469] width 47 height 10
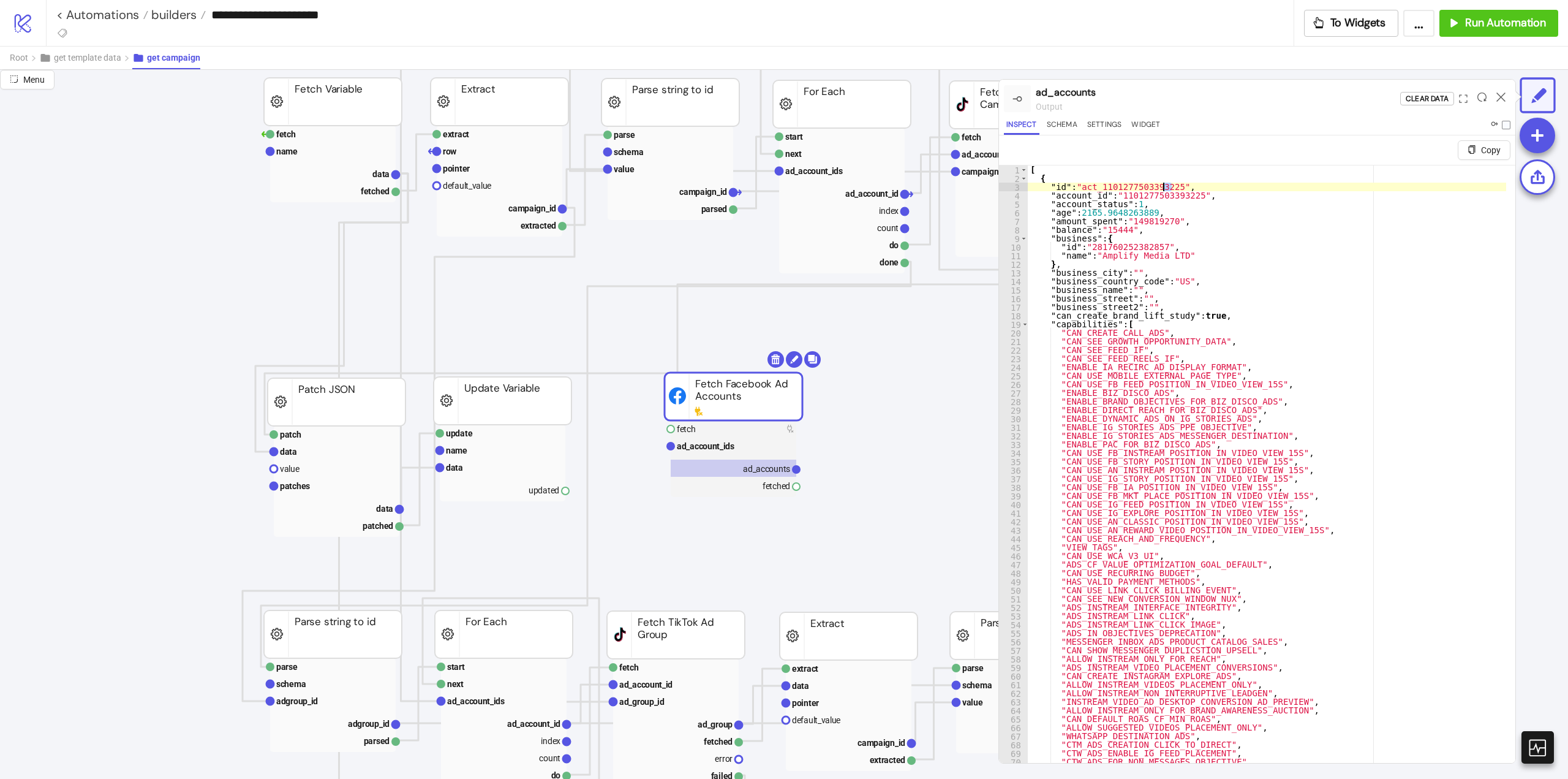
drag, startPoint x: 1176, startPoint y: 185, endPoint x: 1192, endPoint y: 192, distance: 17.5
click at [1163, 185] on div "[ { "id" : "act_1101277503393225" , "account_id" : "1101277503393225" , "accoun…" at bounding box center [1267, 487] width 478 height 644
drag, startPoint x: 1201, startPoint y: 197, endPoint x: 1014, endPoint y: 187, distance: 187.3
click at [1014, 187] on div "**********" at bounding box center [1258, 479] width 517 height 628
type textarea "**********"
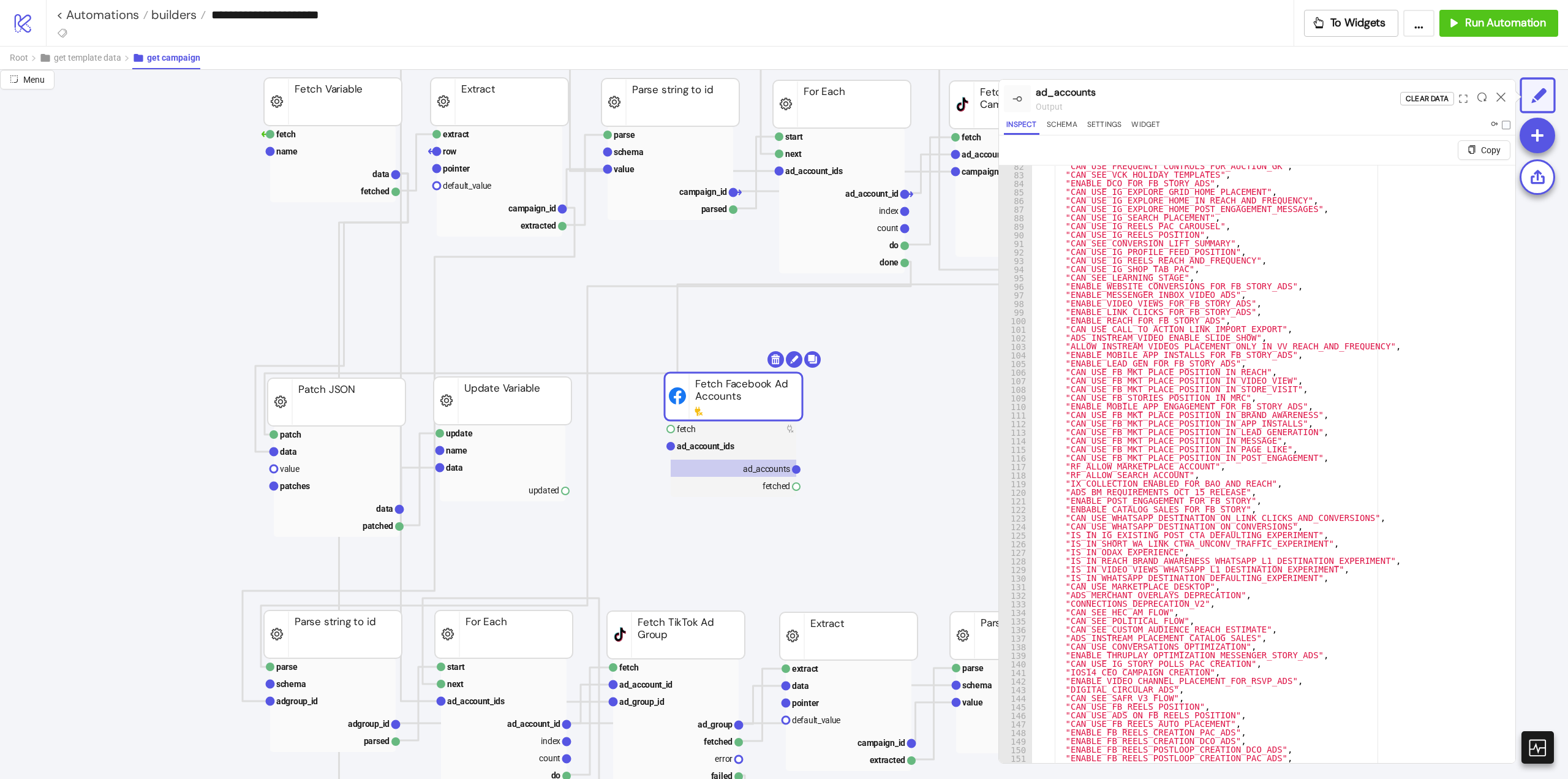
scroll to position [1067, 0]
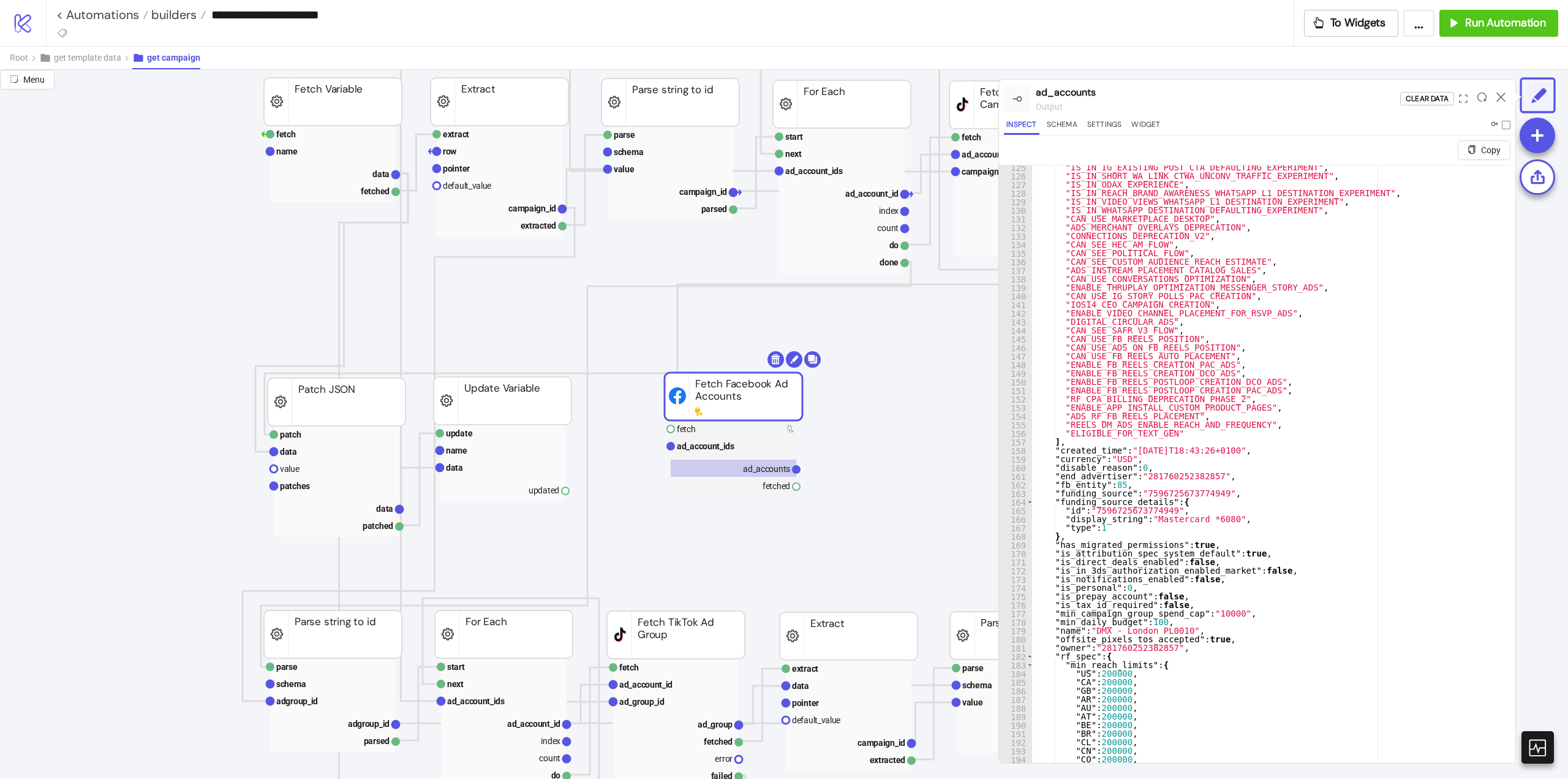
click at [1507, 97] on div at bounding box center [1501, 99] width 19 height 33
click at [1503, 95] on icon at bounding box center [1501, 97] width 9 height 9
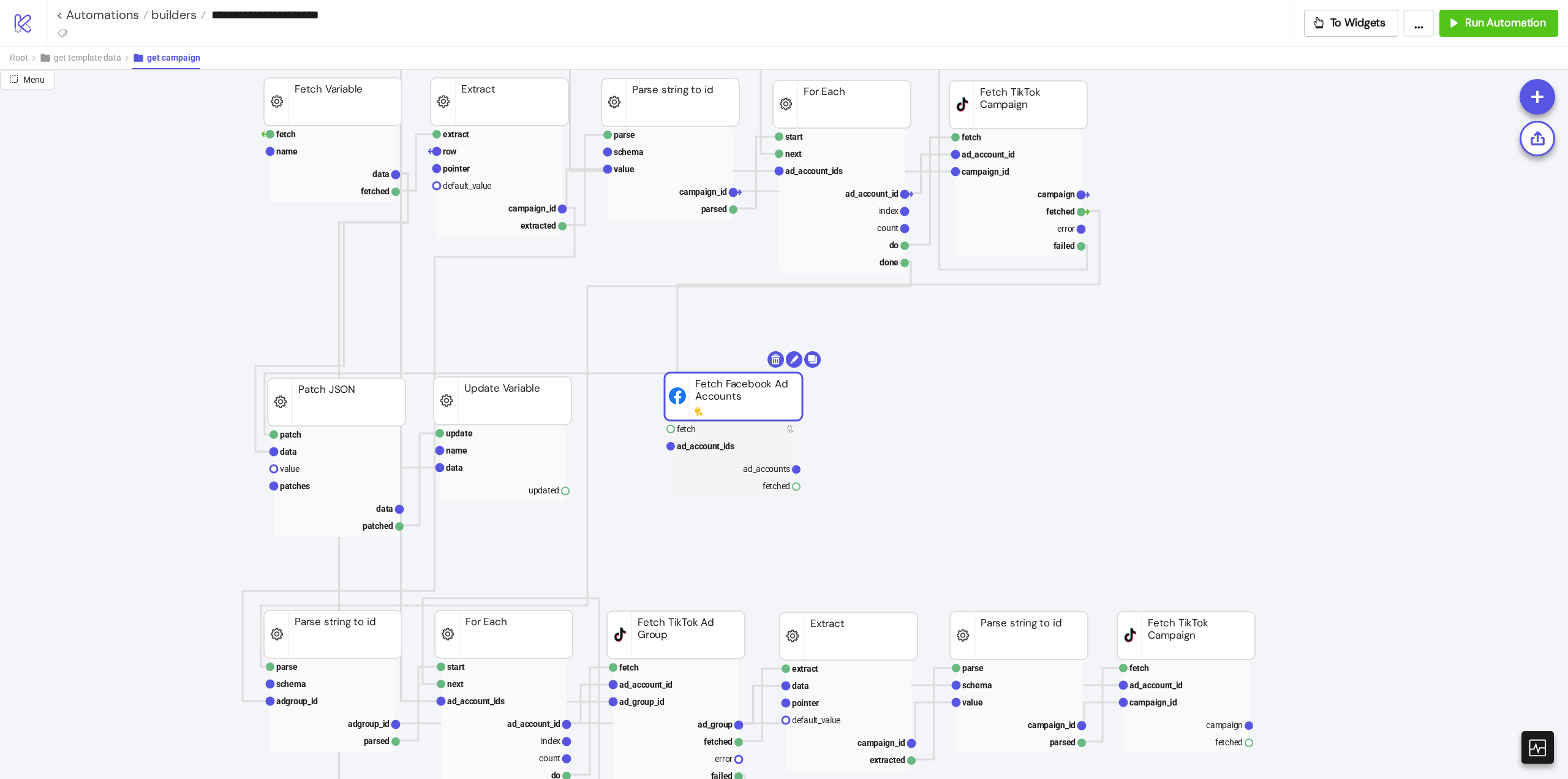
click at [731, 405] on rect at bounding box center [733, 396] width 138 height 48
click at [771, 361] on body "**********" at bounding box center [784, 389] width 1568 height 779
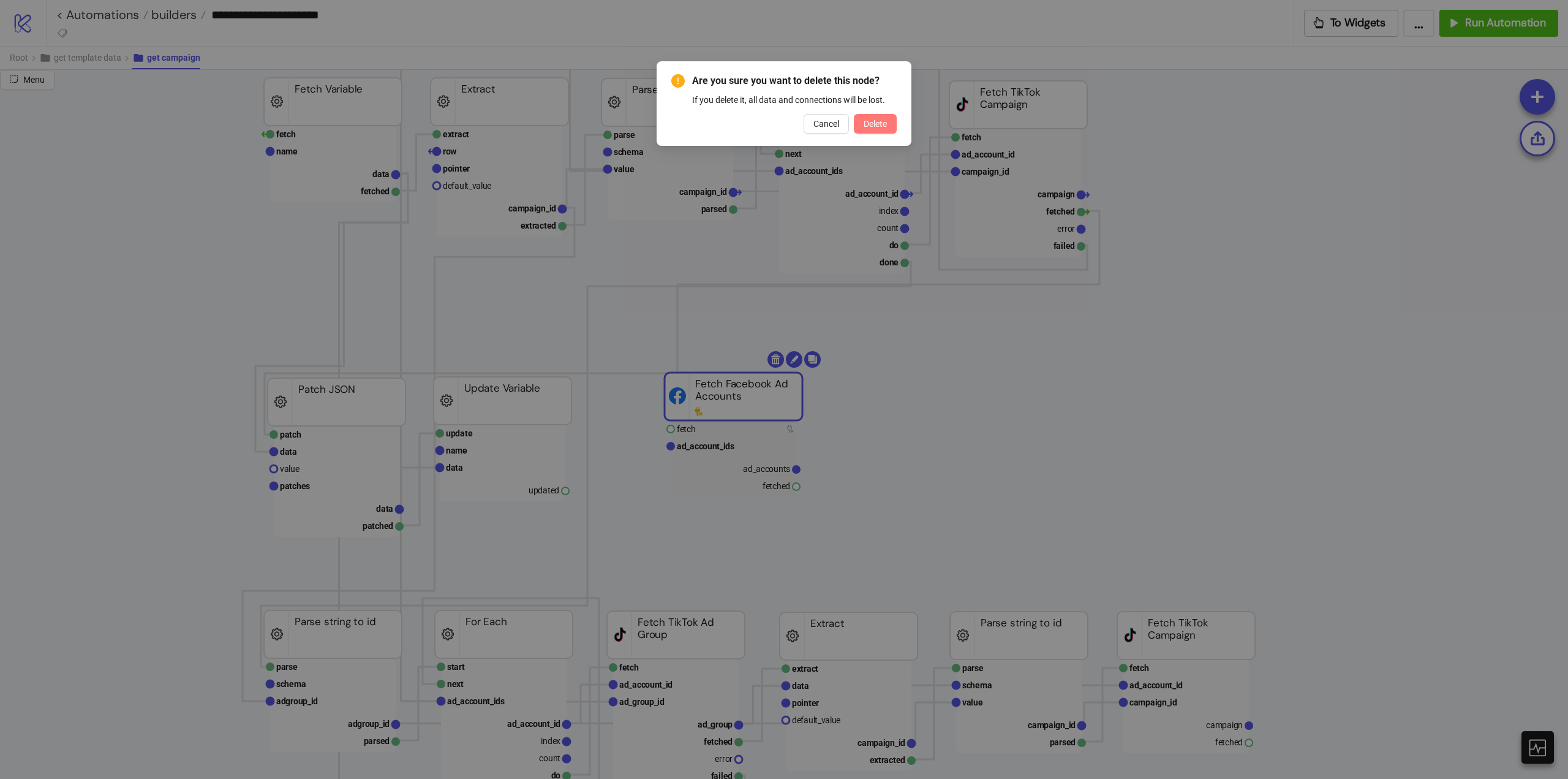
click at [854, 129] on button "Delete" at bounding box center [875, 124] width 43 height 20
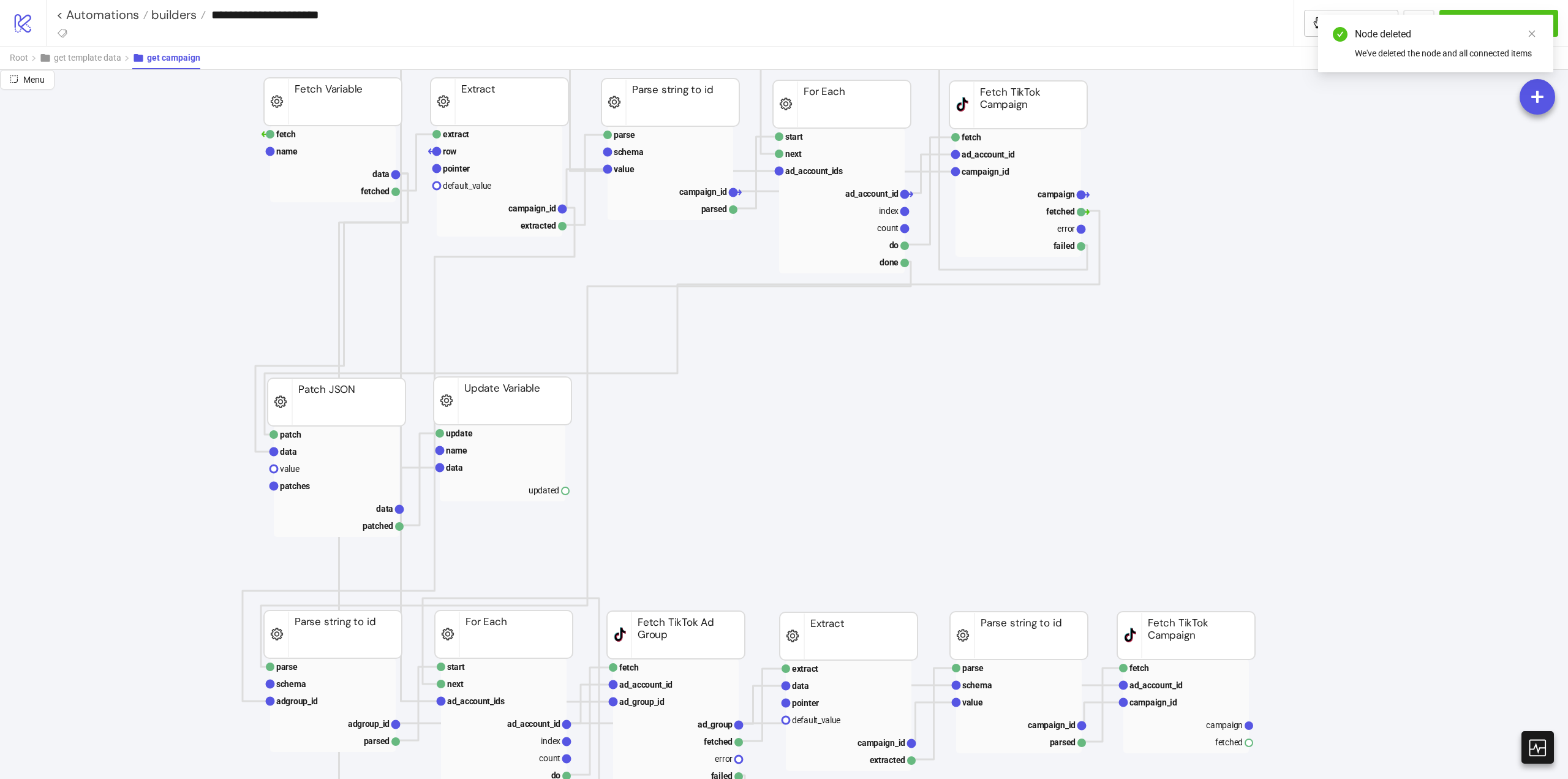
scroll to position [0, 0]
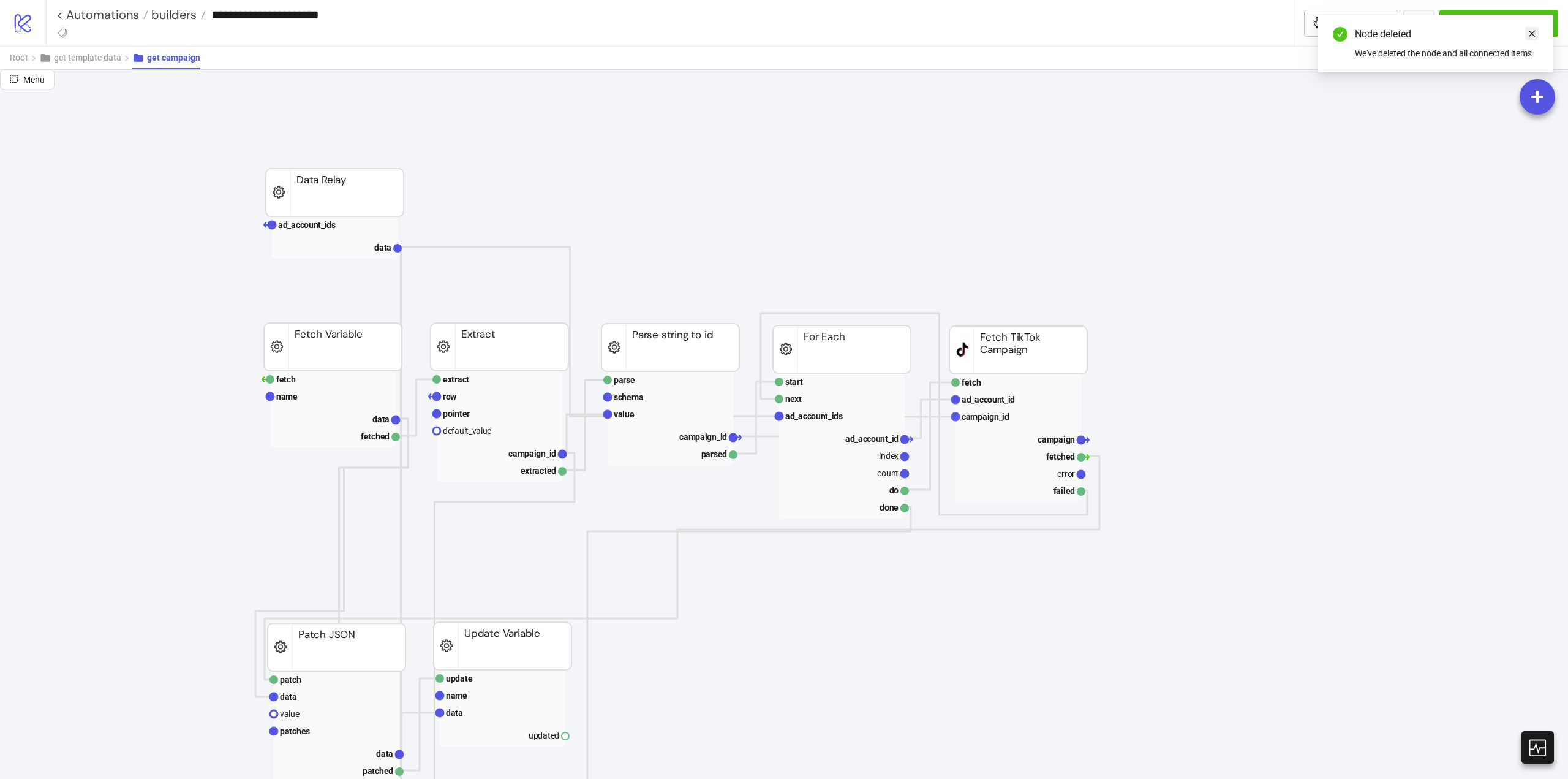
click at [1536, 31] on link "Close" at bounding box center [1532, 33] width 13 height 13
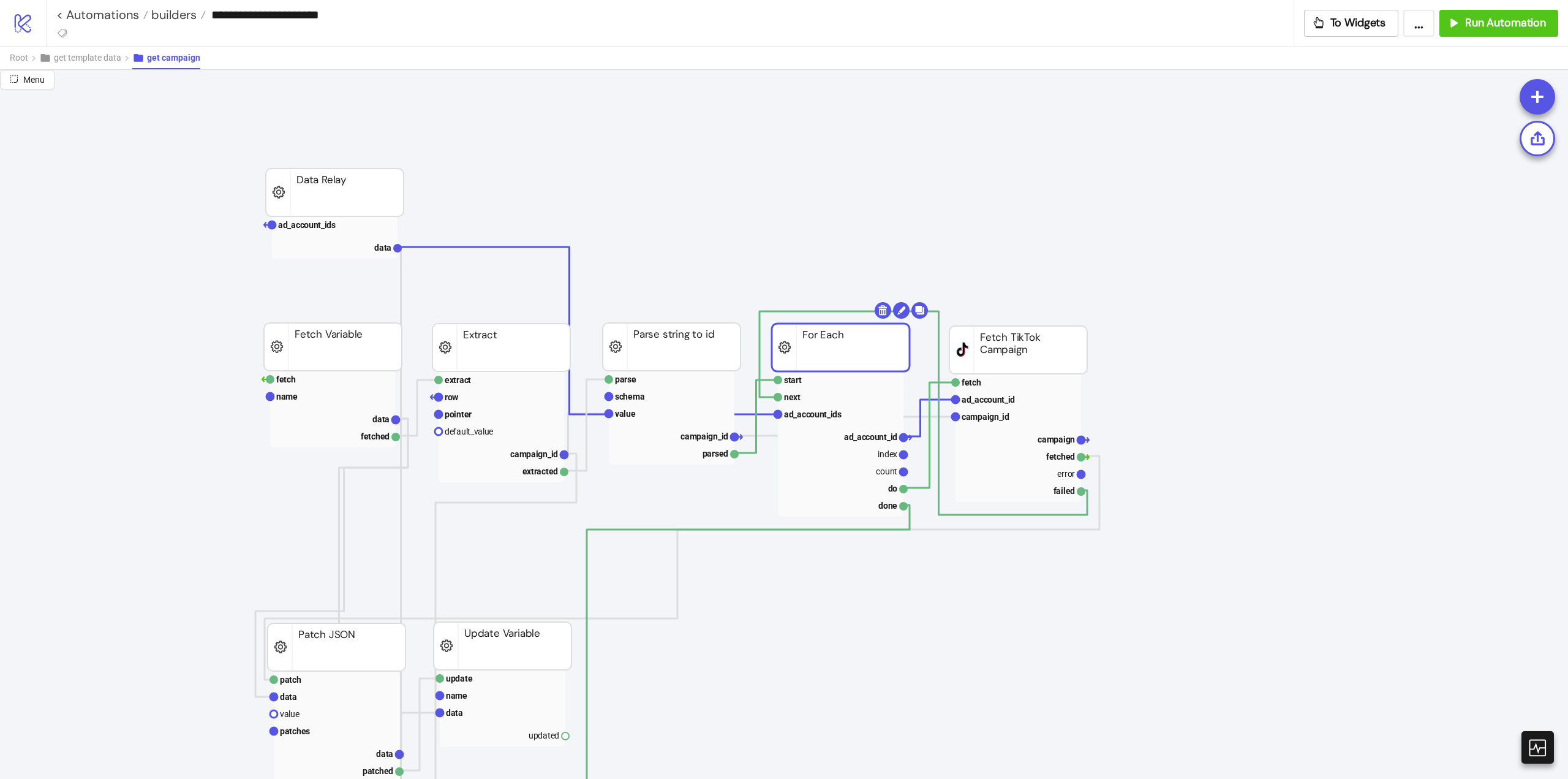
drag, startPoint x: 789, startPoint y: 354, endPoint x: 807, endPoint y: 352, distance: 18.1
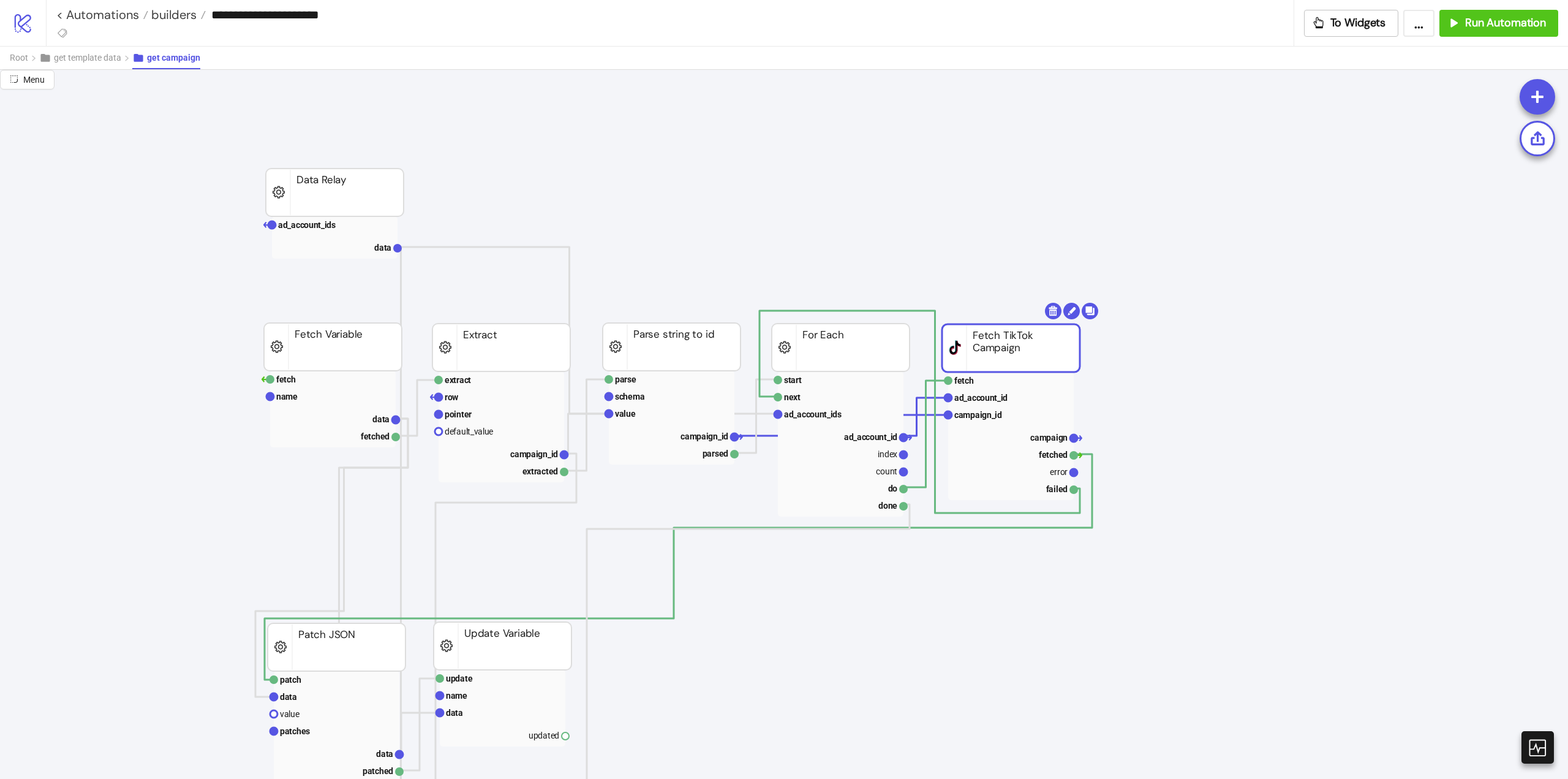
drag, startPoint x: 991, startPoint y: 366, endPoint x: 983, endPoint y: 365, distance: 8.1
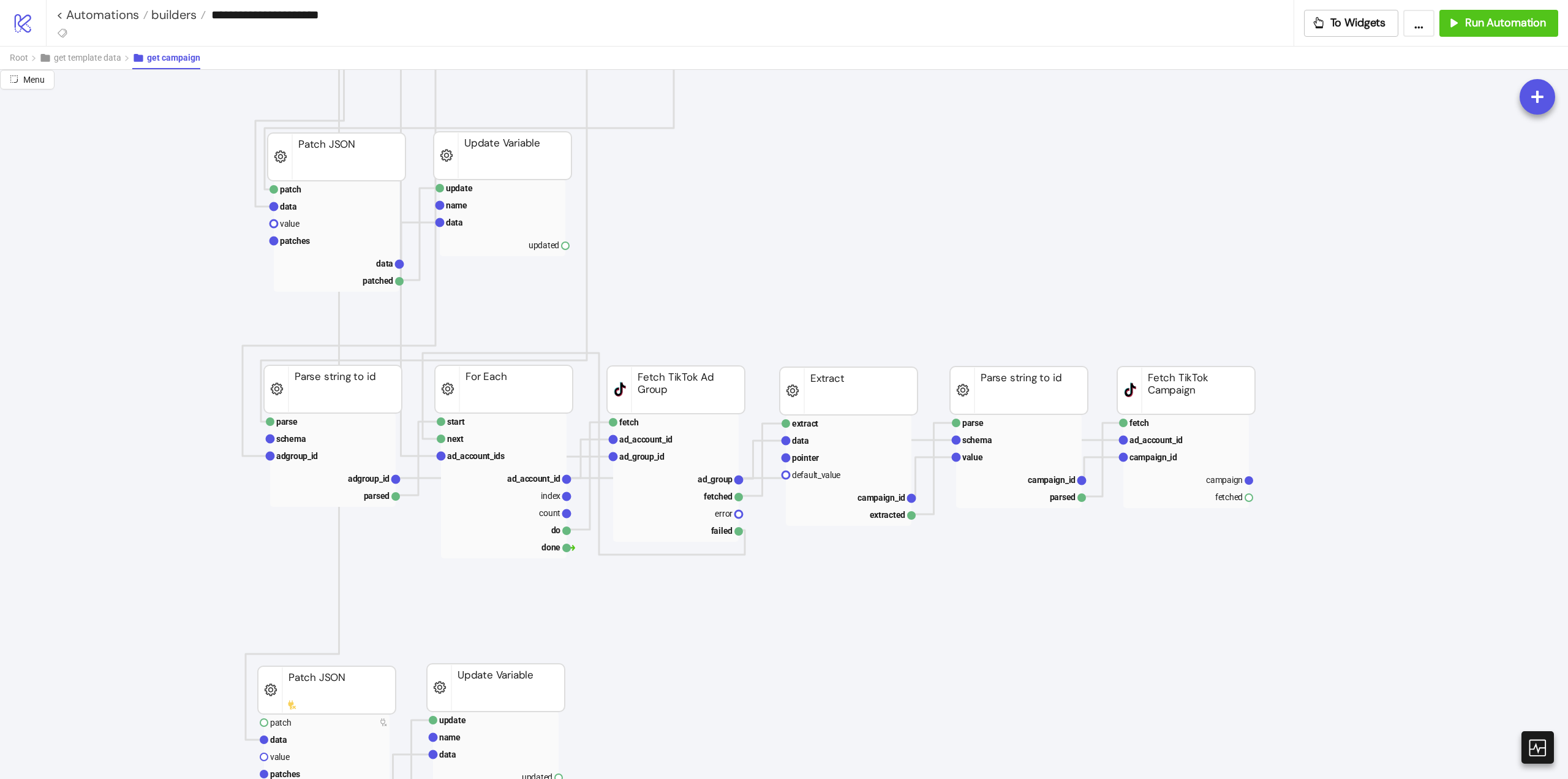
scroll to position [736, 0]
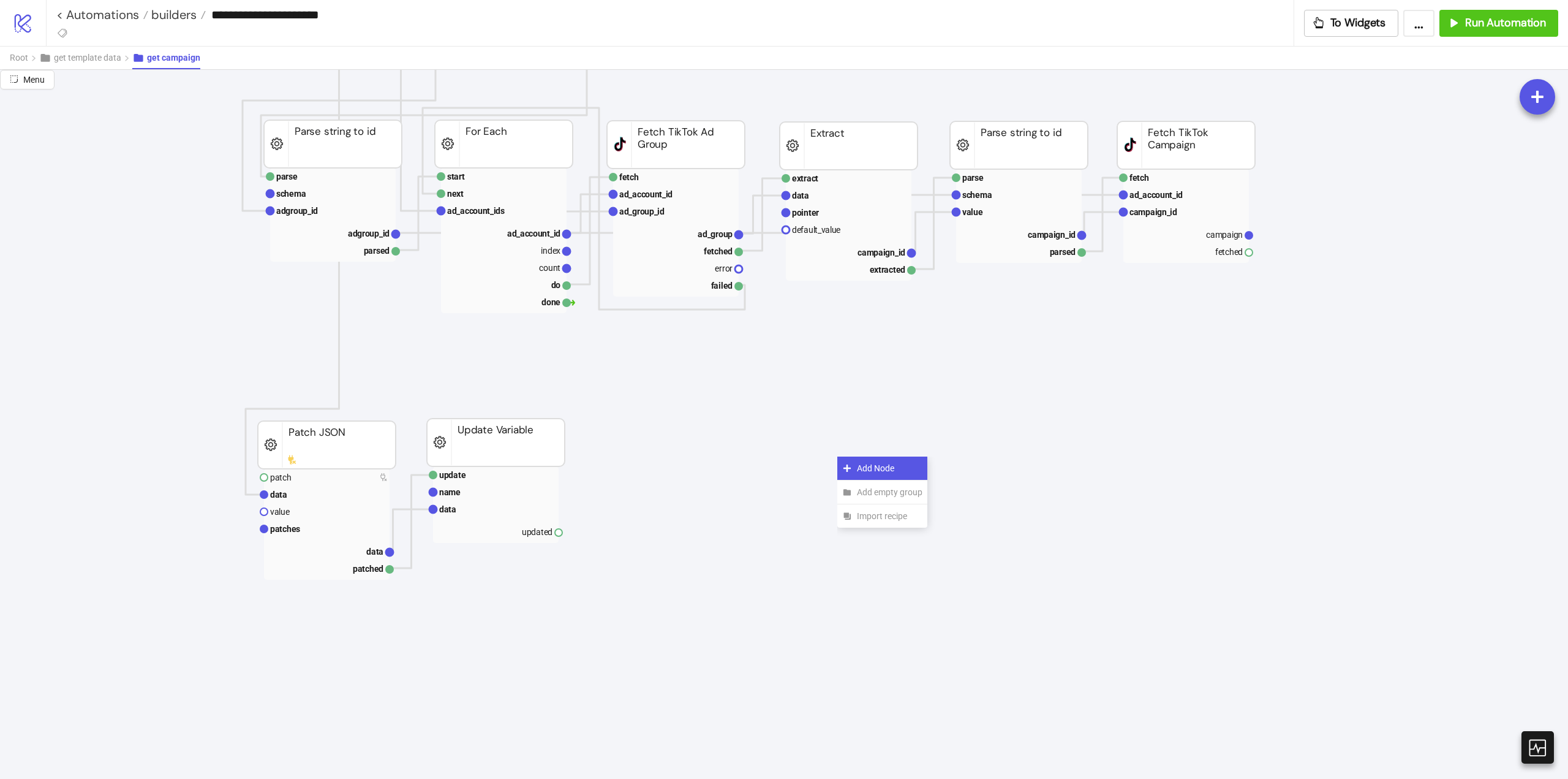
click at [847, 463] on div "Add Node" at bounding box center [882, 469] width 90 height 24
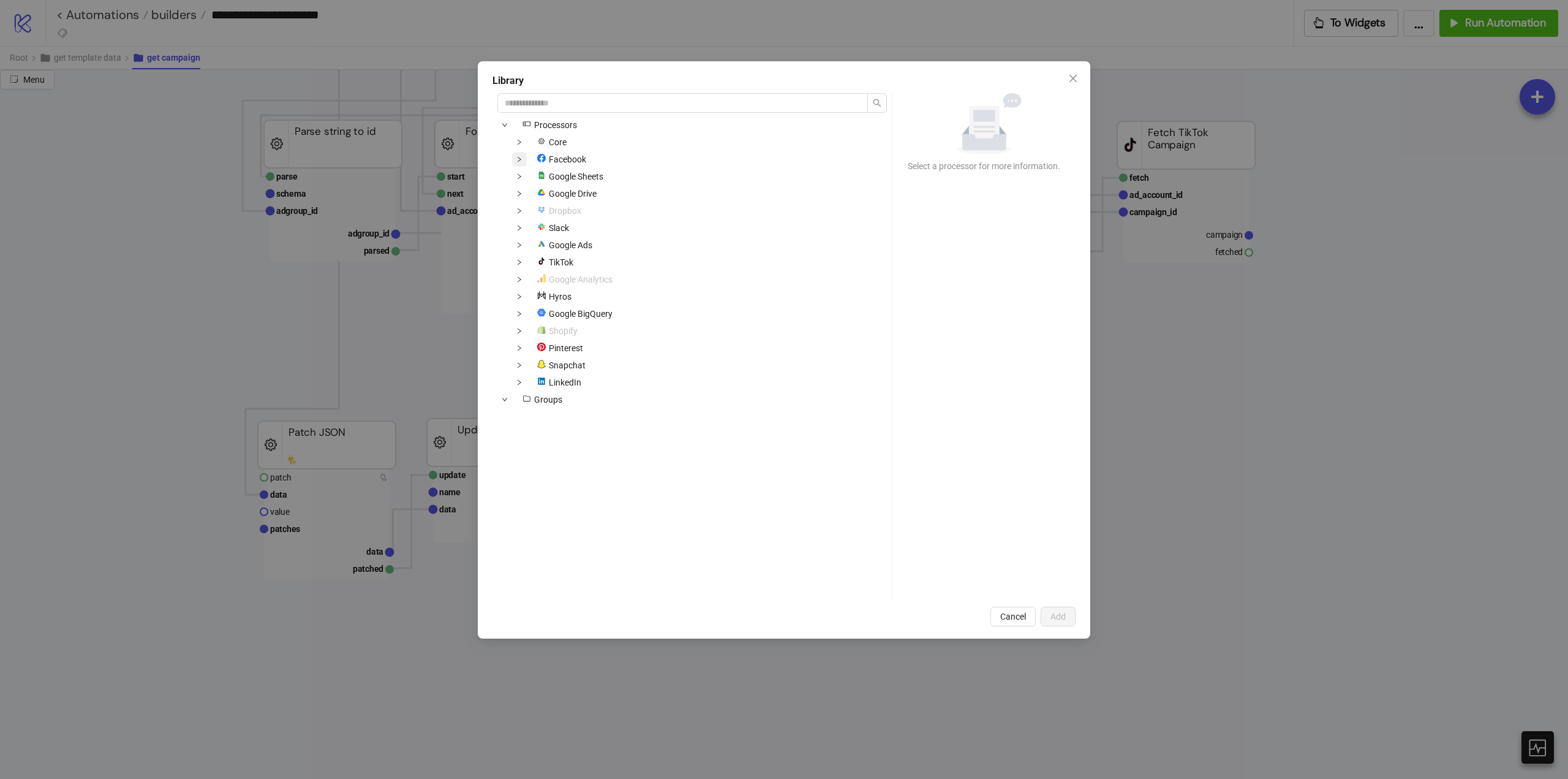
click at [521, 159] on icon "down" at bounding box center [520, 159] width 6 height 6
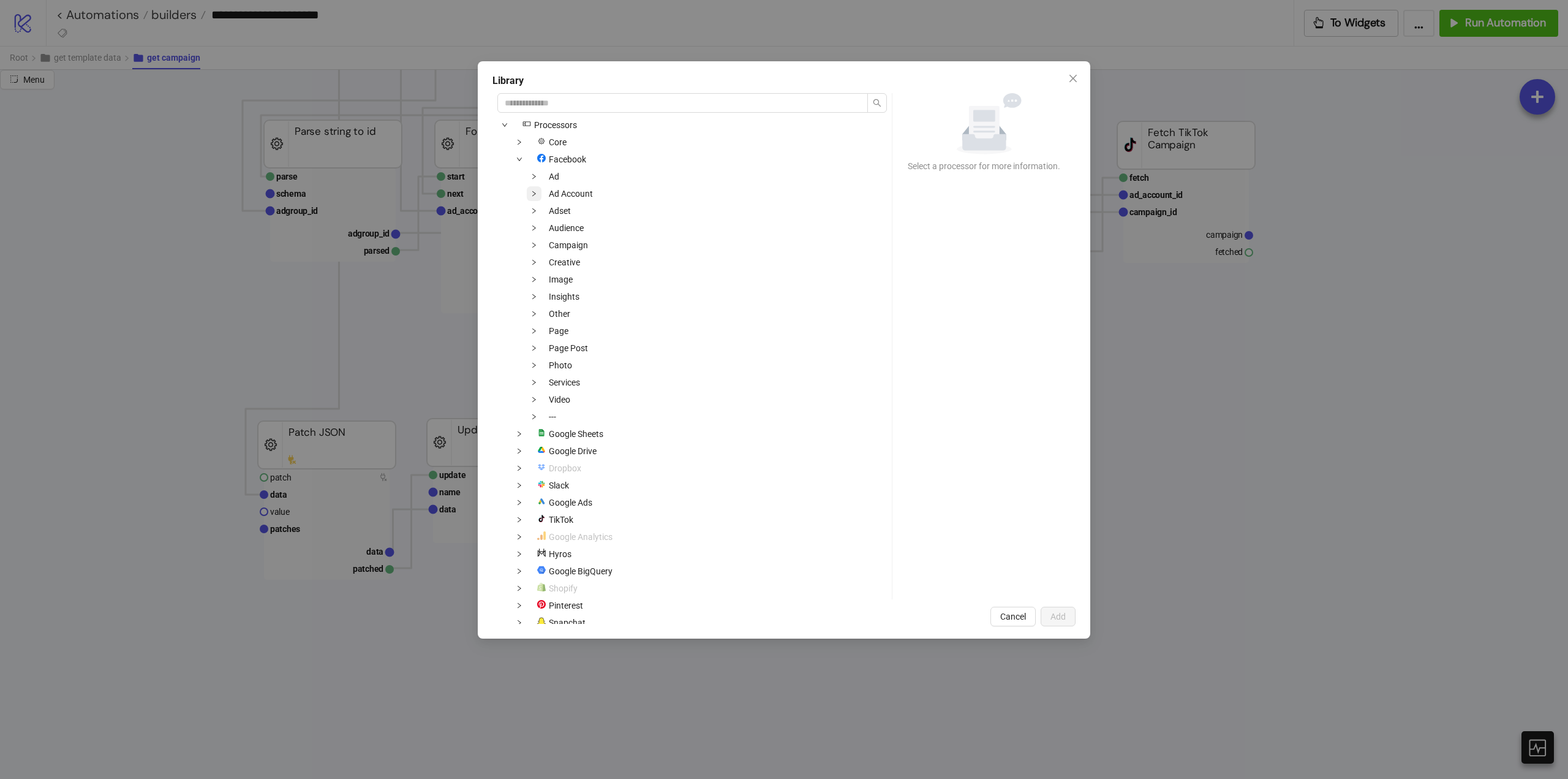
click at [534, 195] on icon "down" at bounding box center [534, 193] width 6 height 6
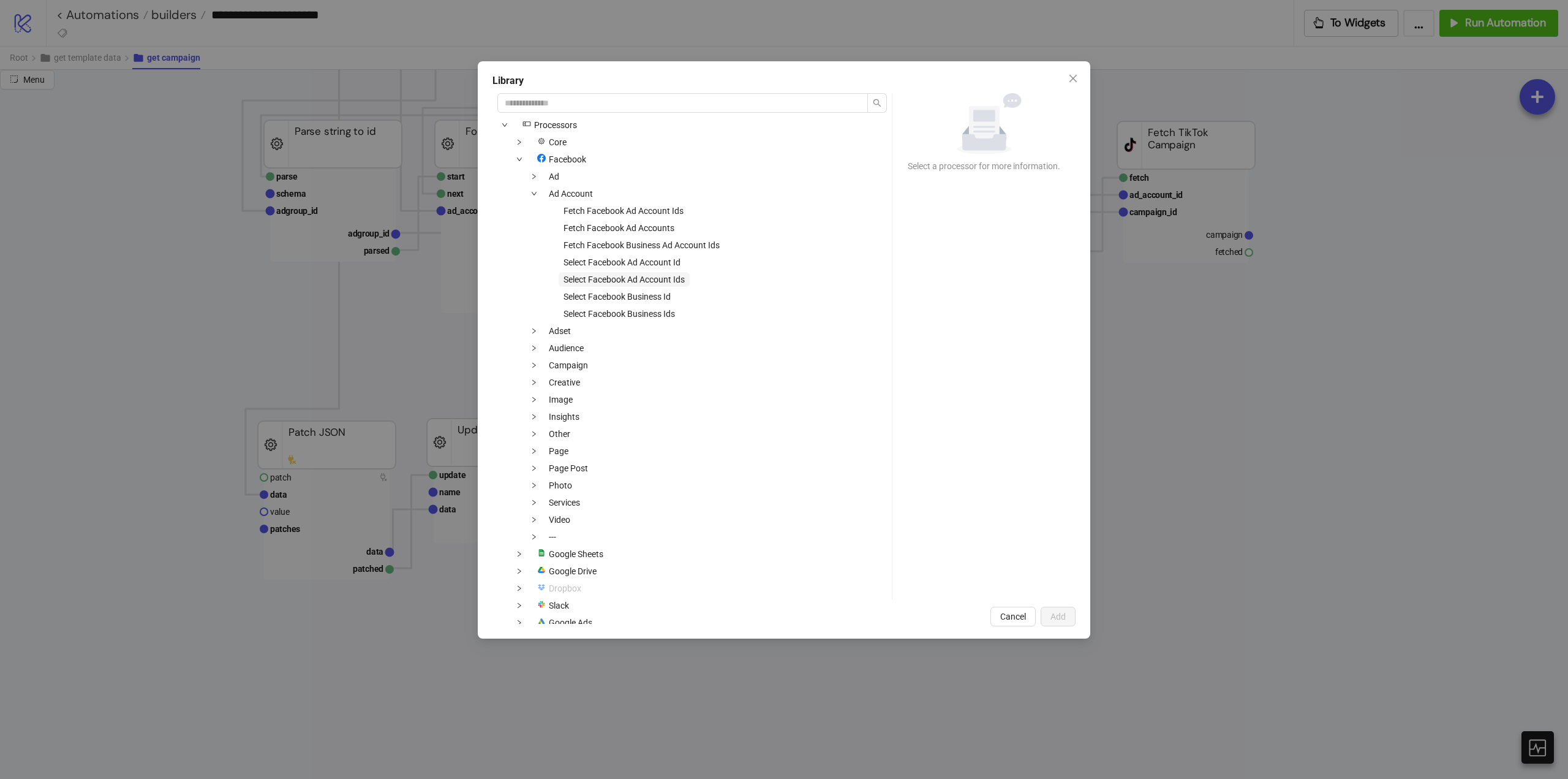
click at [675, 280] on span "Select Facebook Ad Account Ids" at bounding box center [624, 280] width 121 height 10
click at [1054, 621] on span "Add" at bounding box center [1058, 616] width 16 height 10
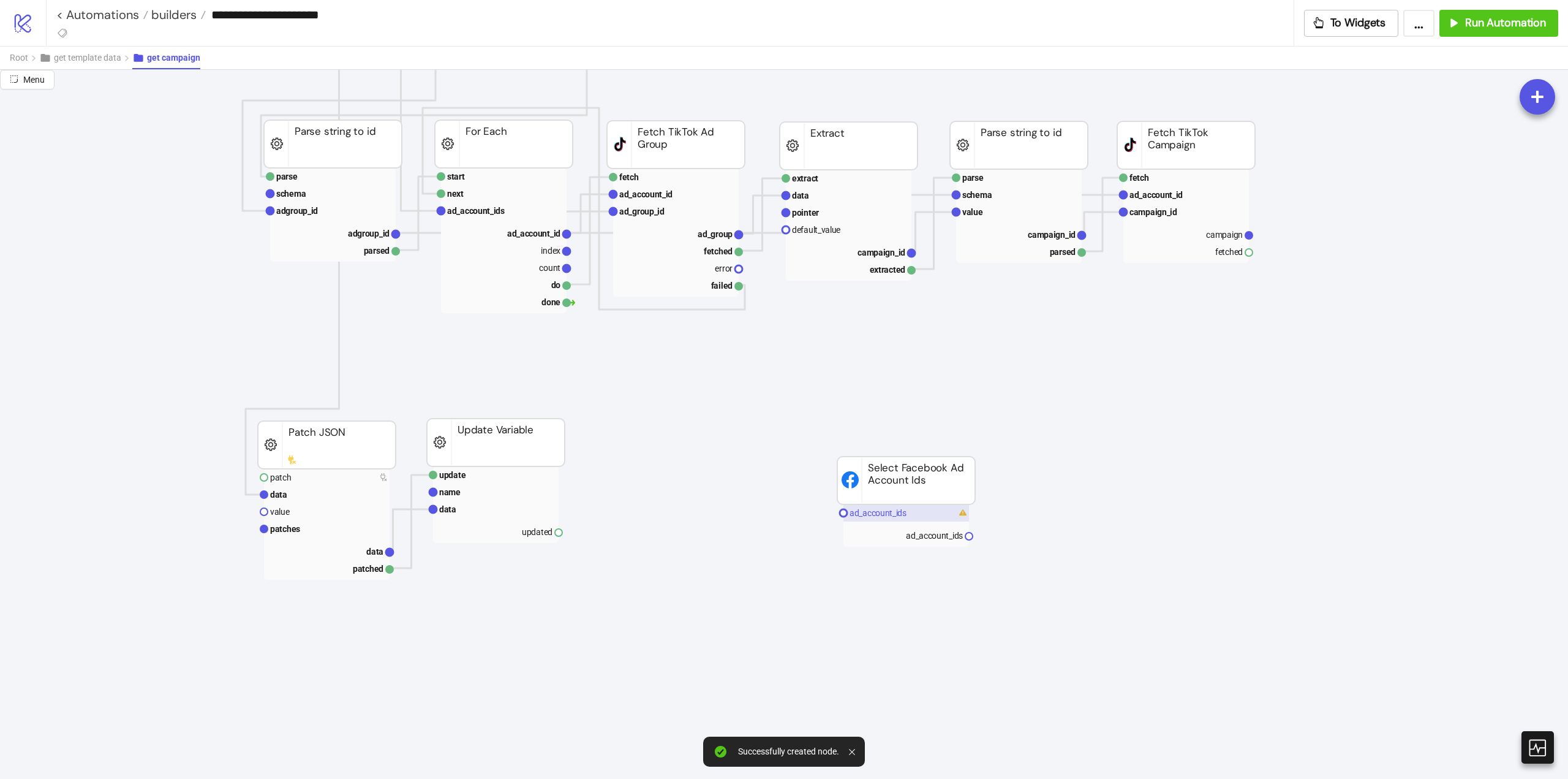
click at [879, 513] on text "ad_account_ids" at bounding box center [878, 513] width 57 height 10
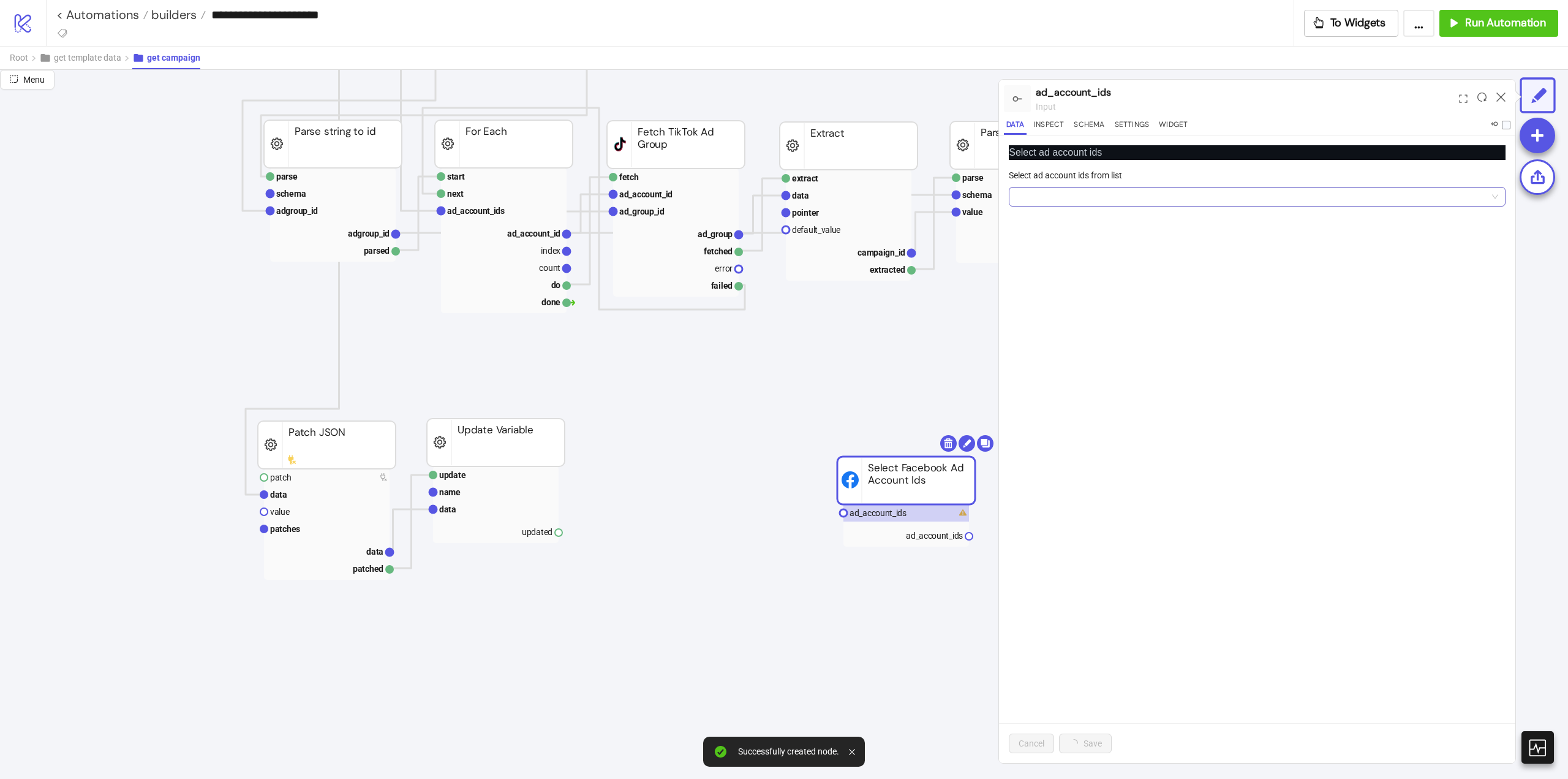
drag, startPoint x: 1066, startPoint y: 205, endPoint x: 1062, endPoint y: 199, distance: 7.2
click at [1062, 199] on div at bounding box center [1257, 197] width 497 height 20
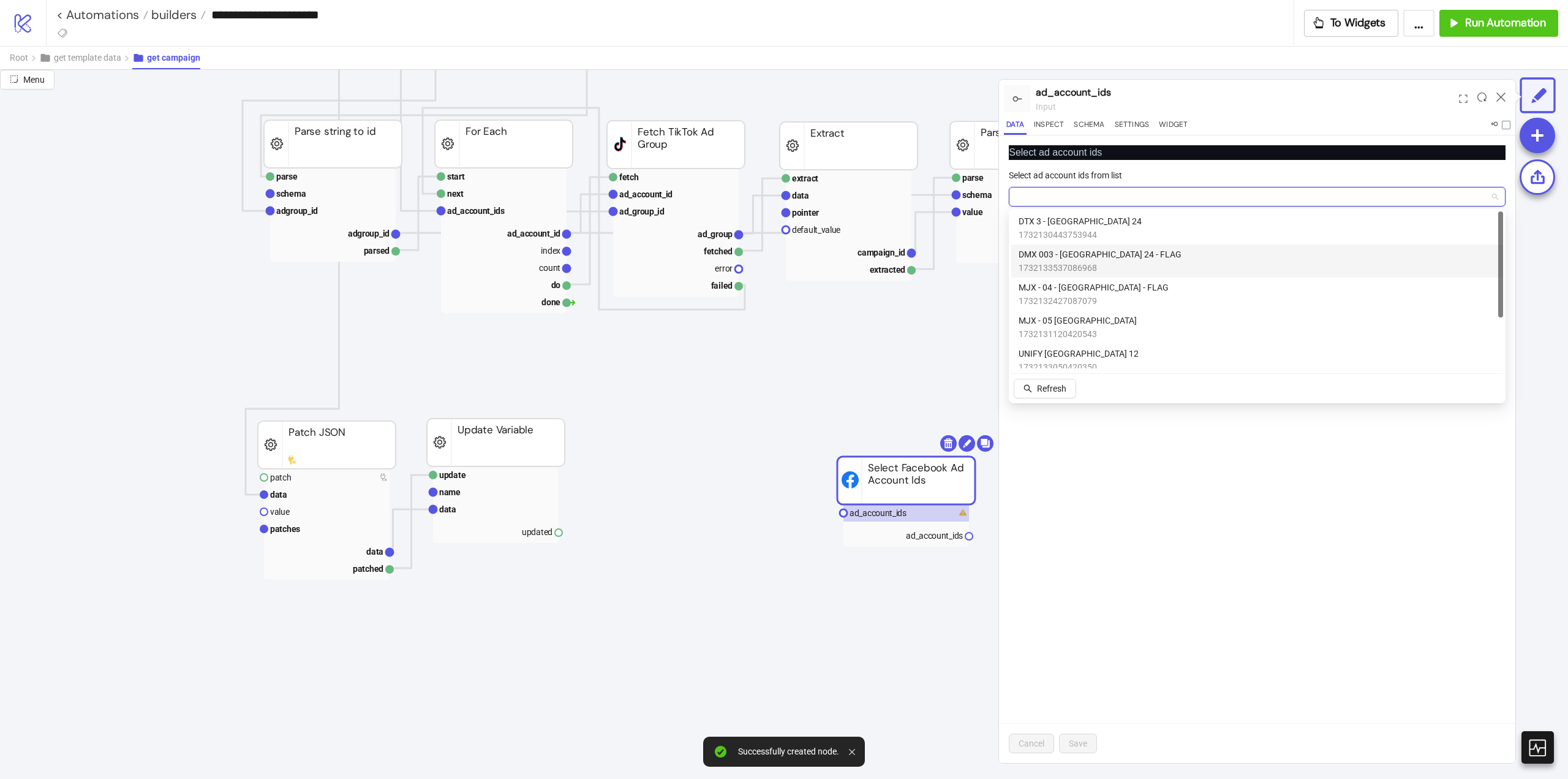
click at [1065, 259] on span "DMX 003 - London 24 - FLAG" at bounding box center [1100, 254] width 163 height 13
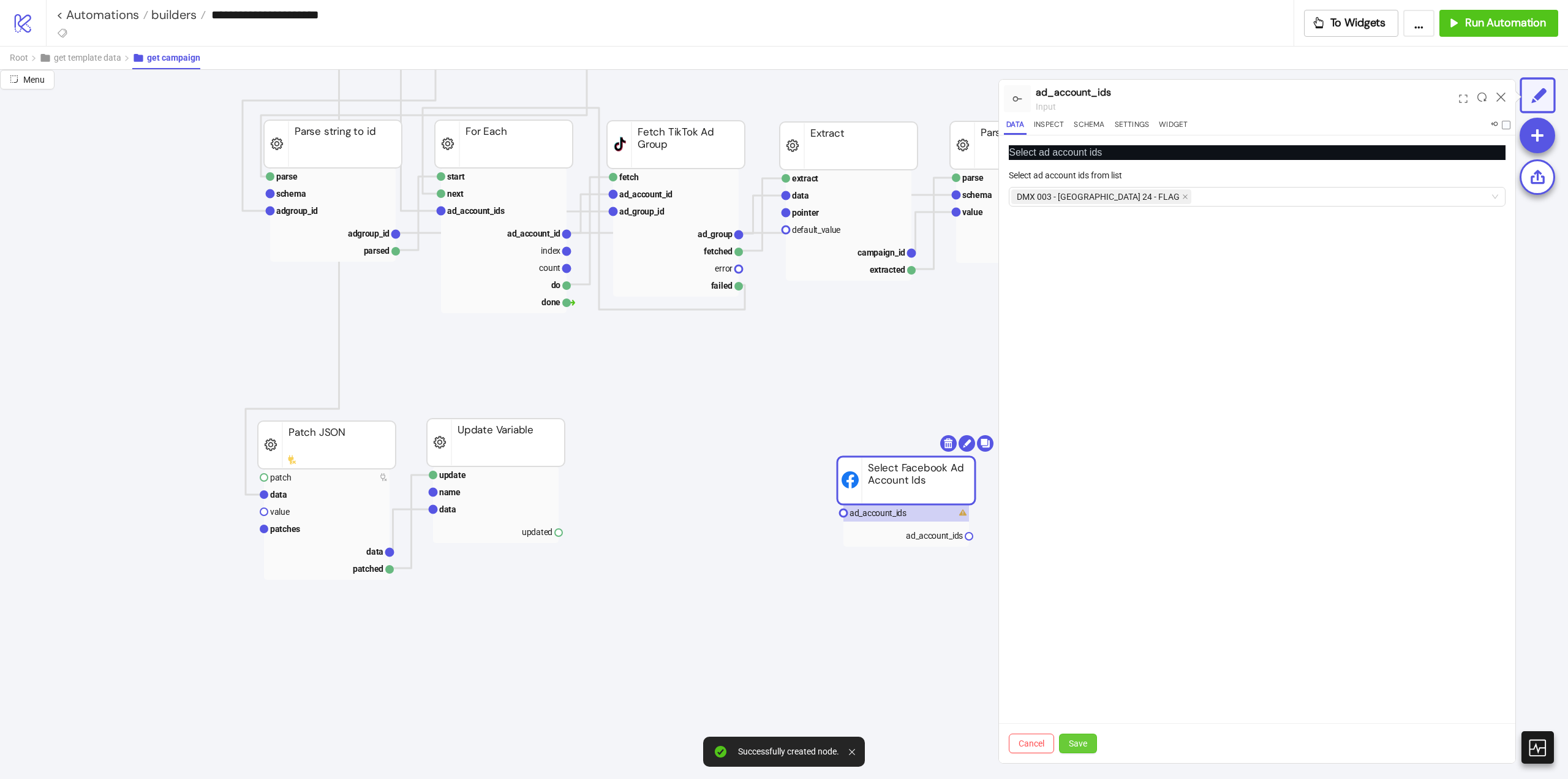
click at [1085, 745] on span "Save" at bounding box center [1078, 743] width 18 height 10
click at [926, 535] on text "ad_account_ids" at bounding box center [934, 535] width 57 height 10
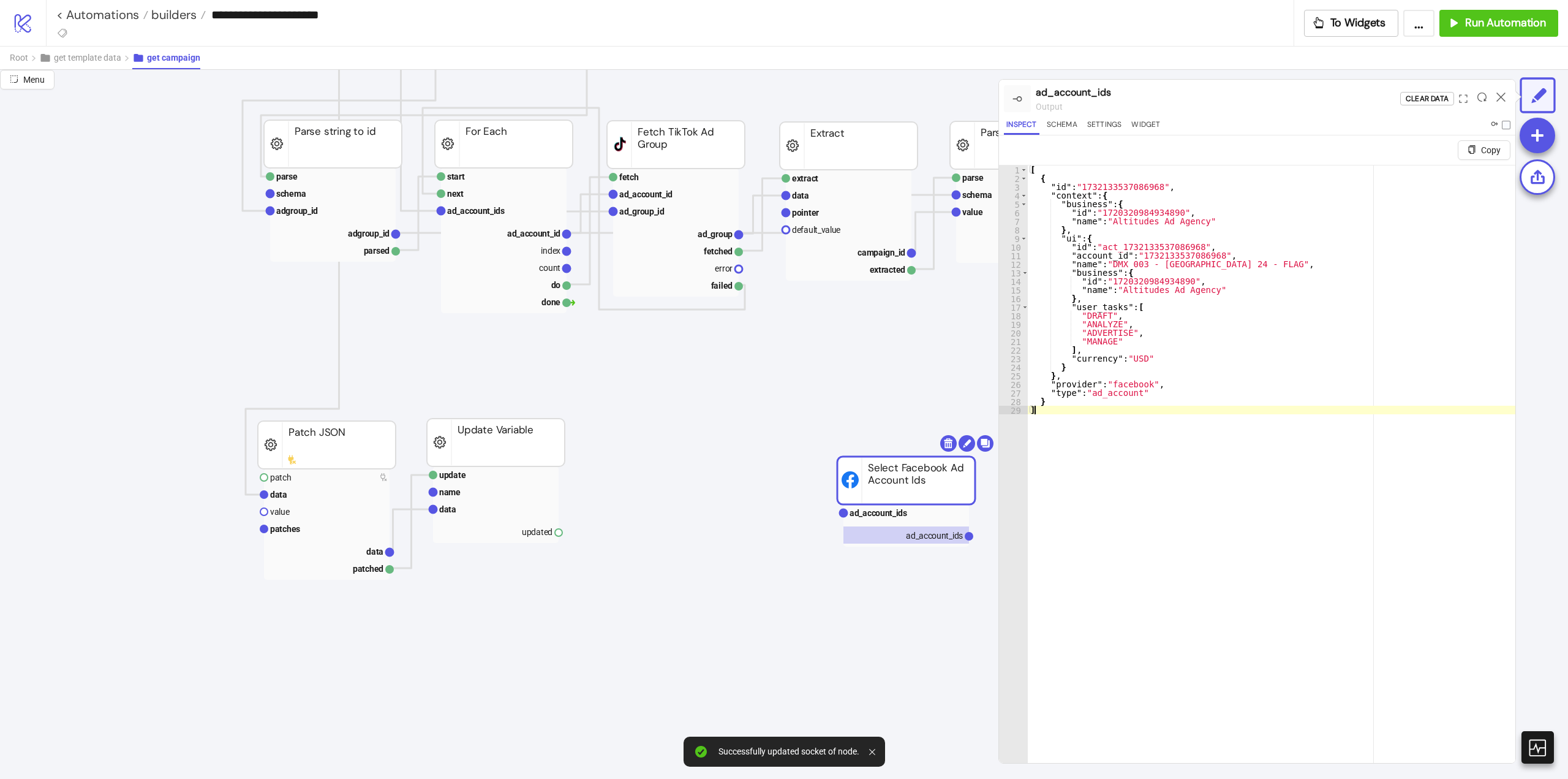
click at [1129, 432] on div "[ { "id" : "1732133537086968" , "context" : { "business" : { "id" : "1720320984…" at bounding box center [1271, 487] width 488 height 644
type textarea "* *"
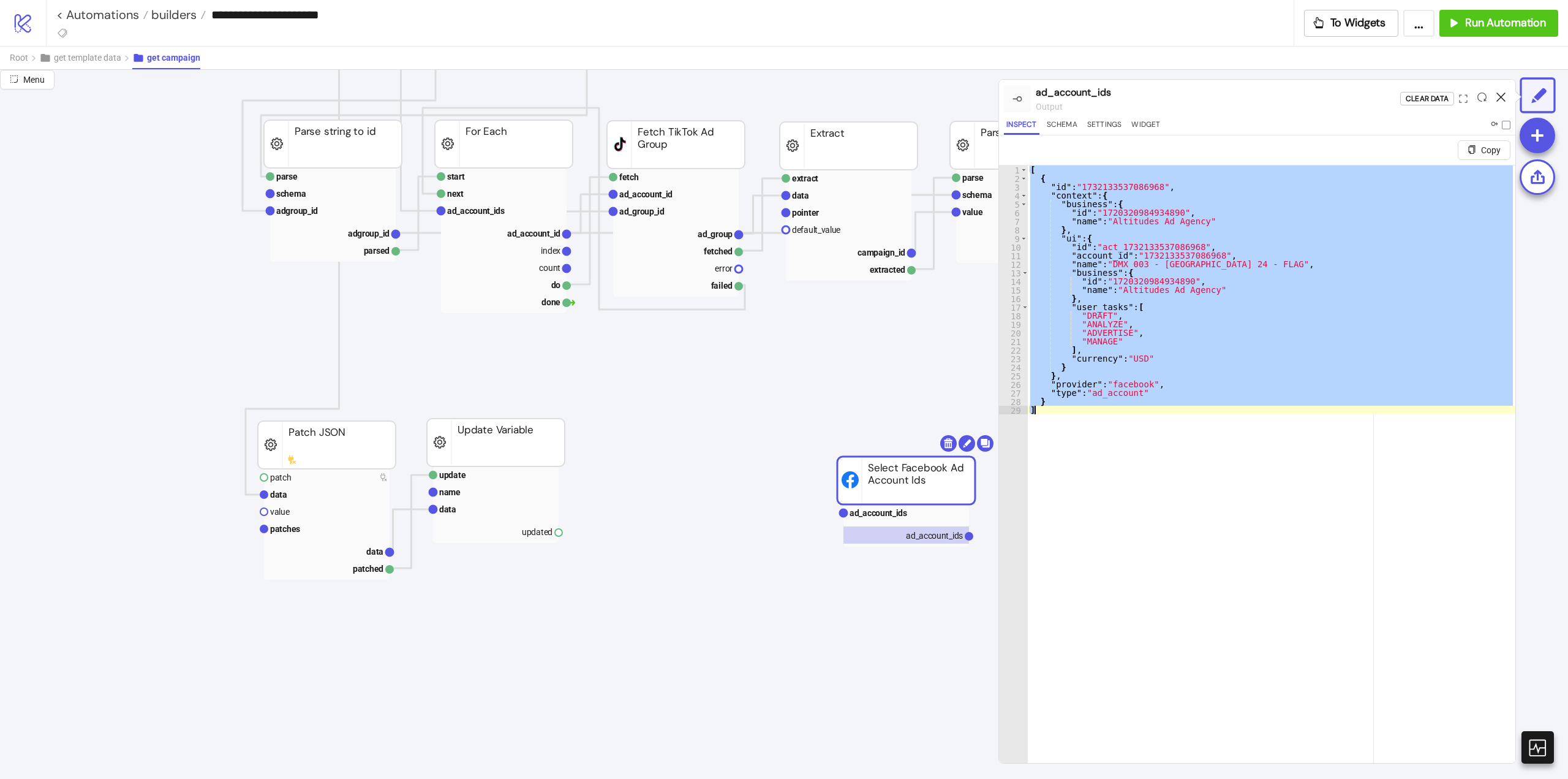
click at [1500, 94] on icon at bounding box center [1501, 97] width 9 height 9
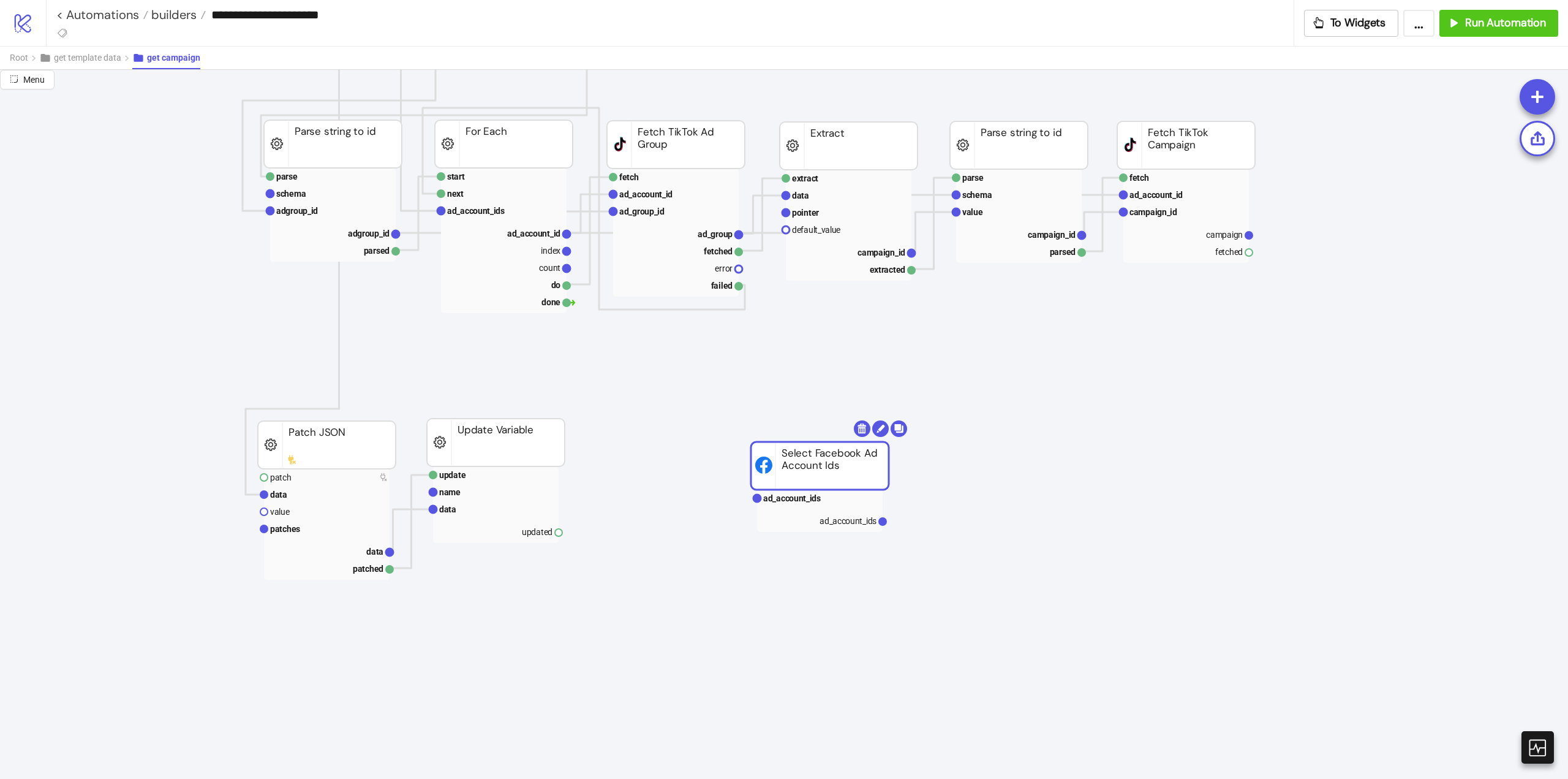
drag, startPoint x: 833, startPoint y: 475, endPoint x: 790, endPoint y: 467, distance: 43.7
click at [851, 427] on body "**********" at bounding box center [784, 389] width 1568 height 779
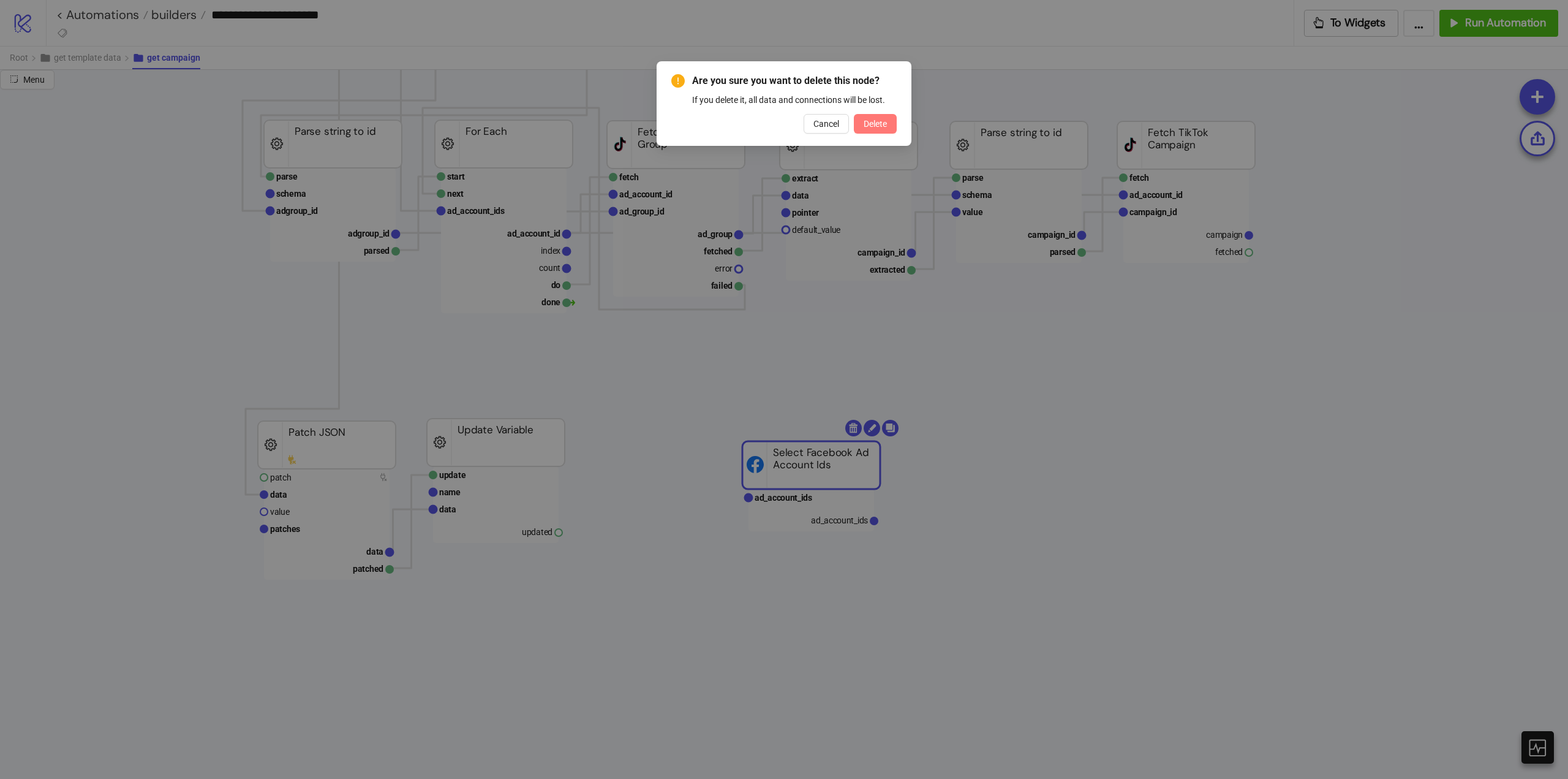
click at [867, 124] on span "Delete" at bounding box center [875, 124] width 23 height 10
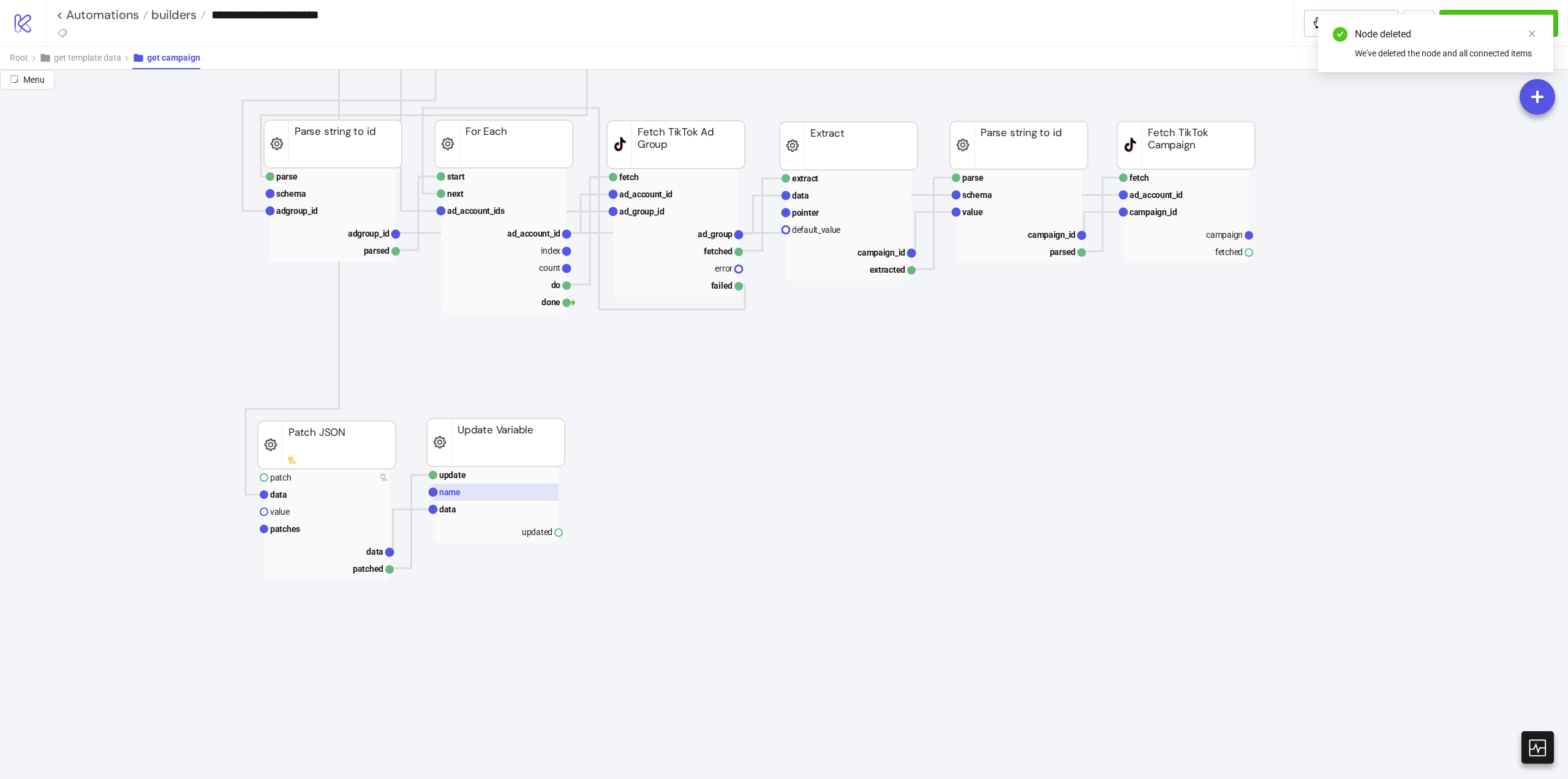
scroll to position [490, 0]
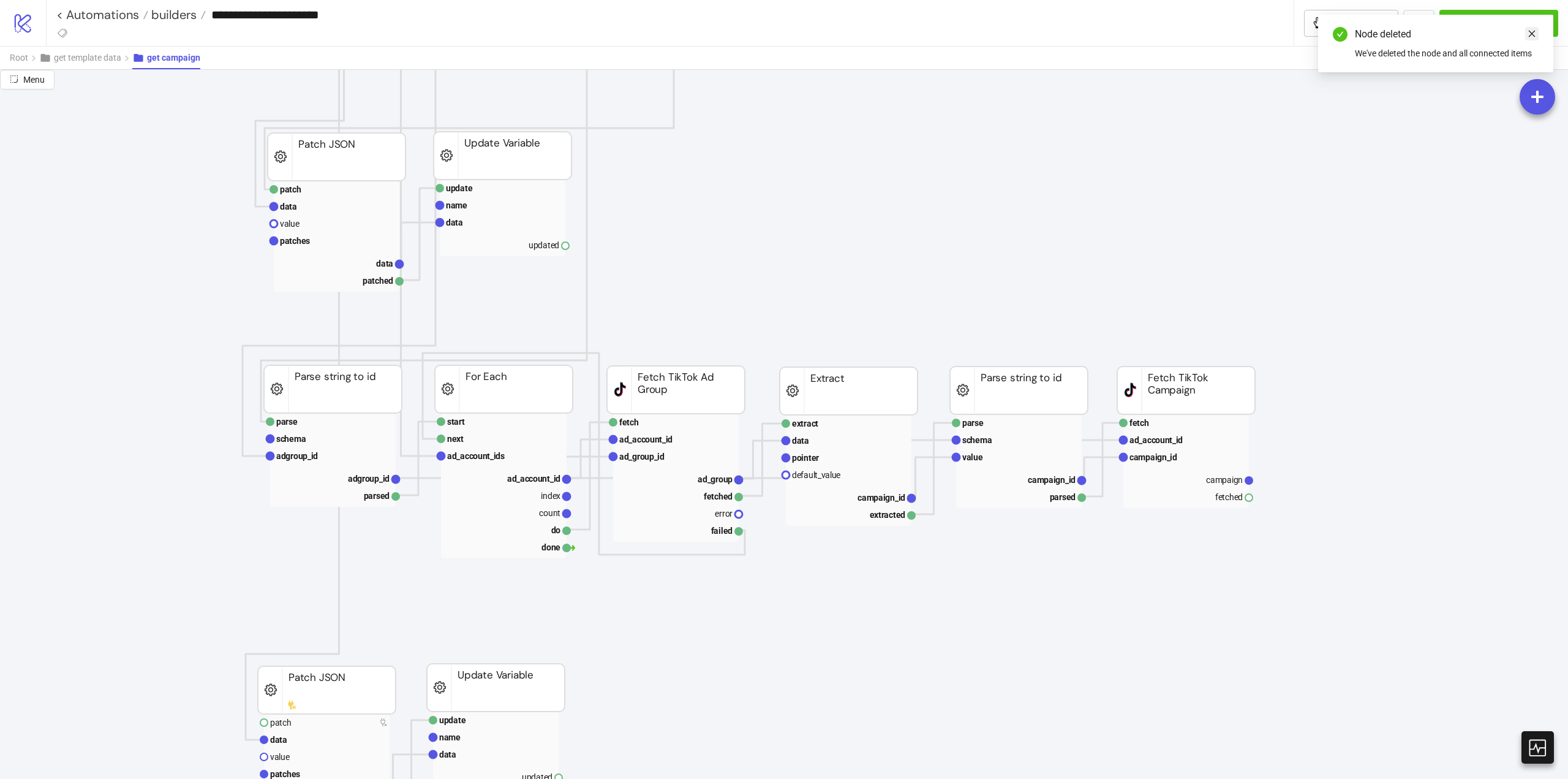
click at [1533, 35] on icon "close" at bounding box center [1532, 33] width 6 height 6
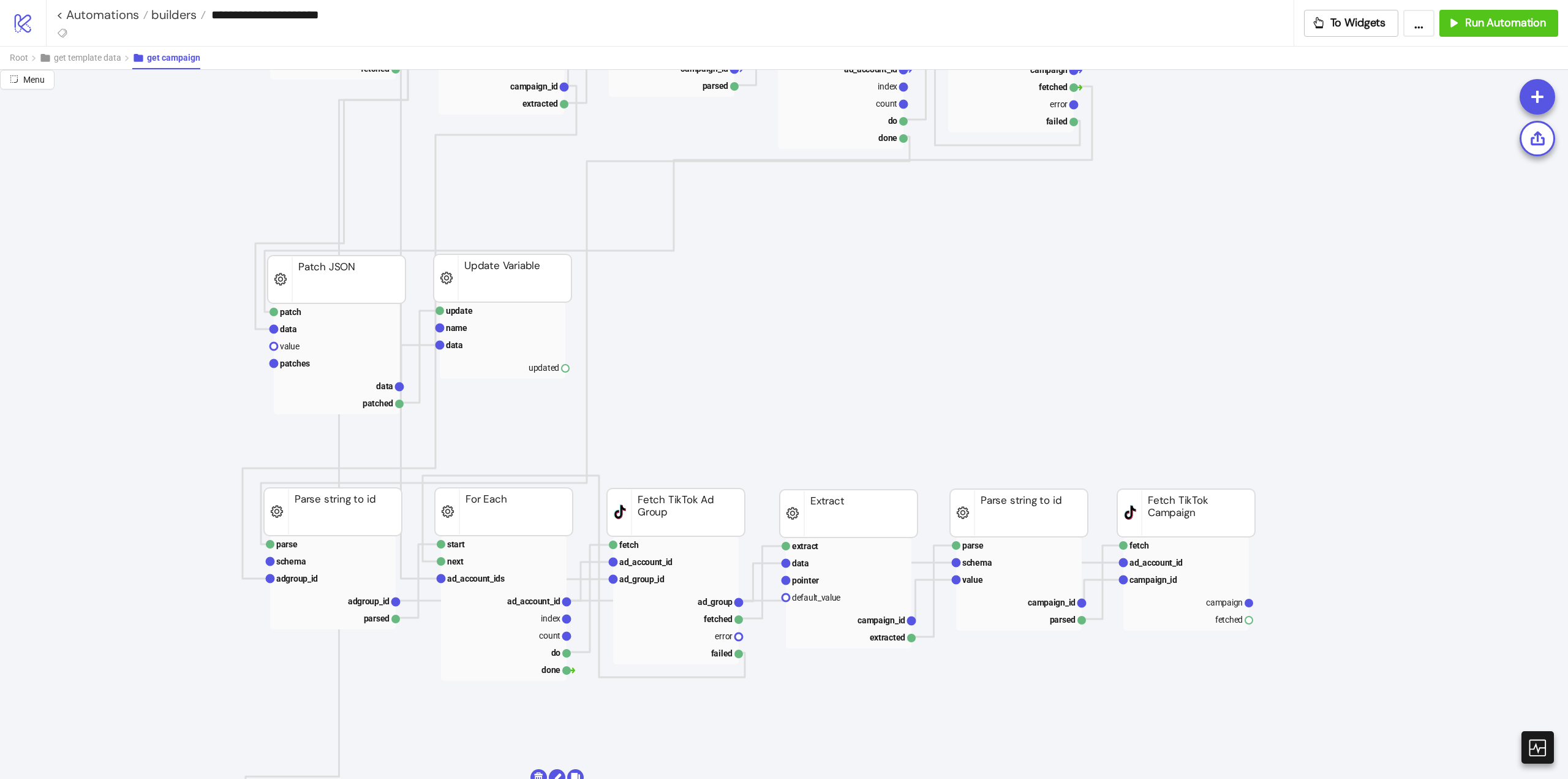
scroll to position [184, 0]
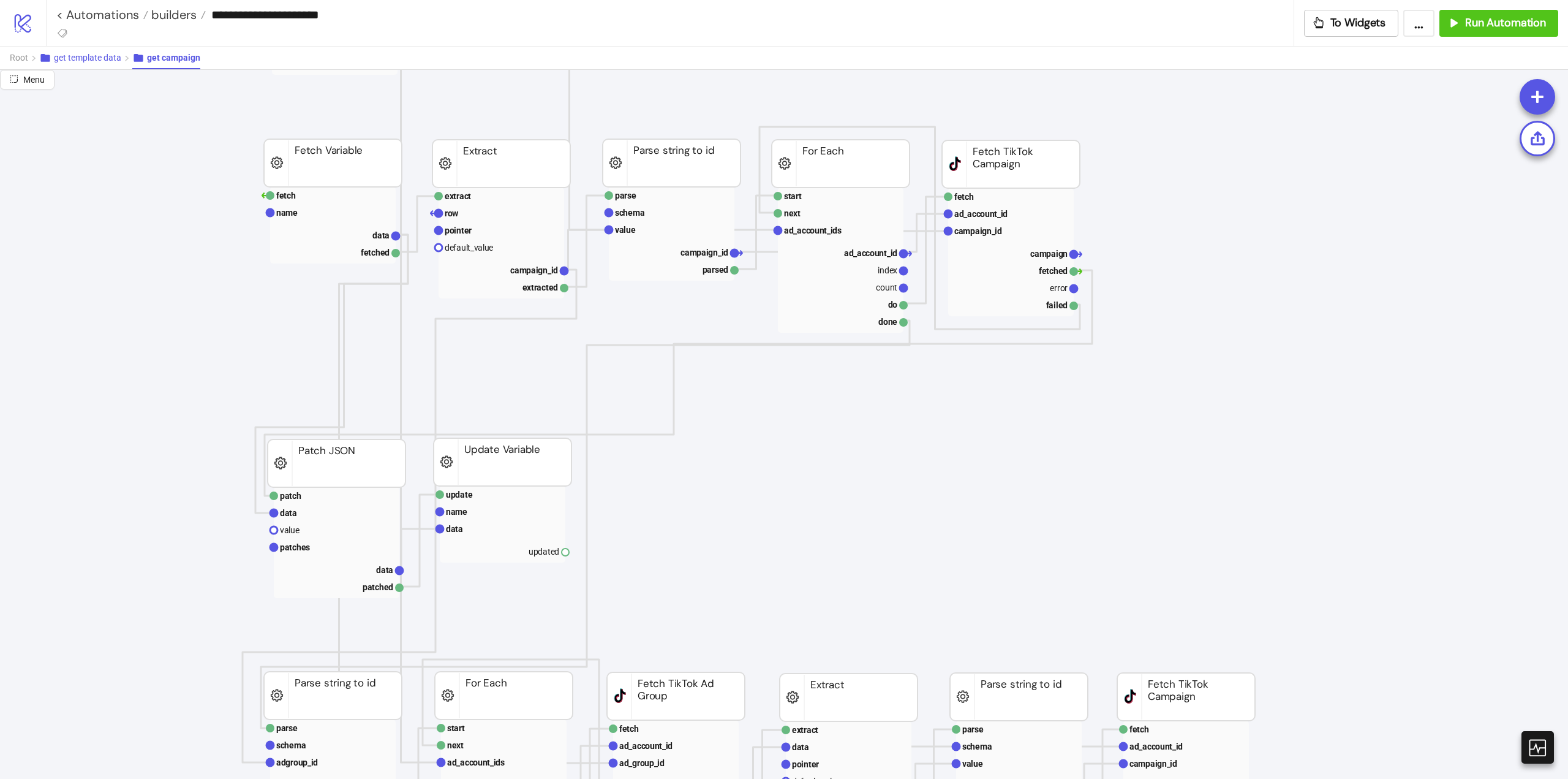
click at [111, 60] on span "get template data" at bounding box center [87, 58] width 67 height 10
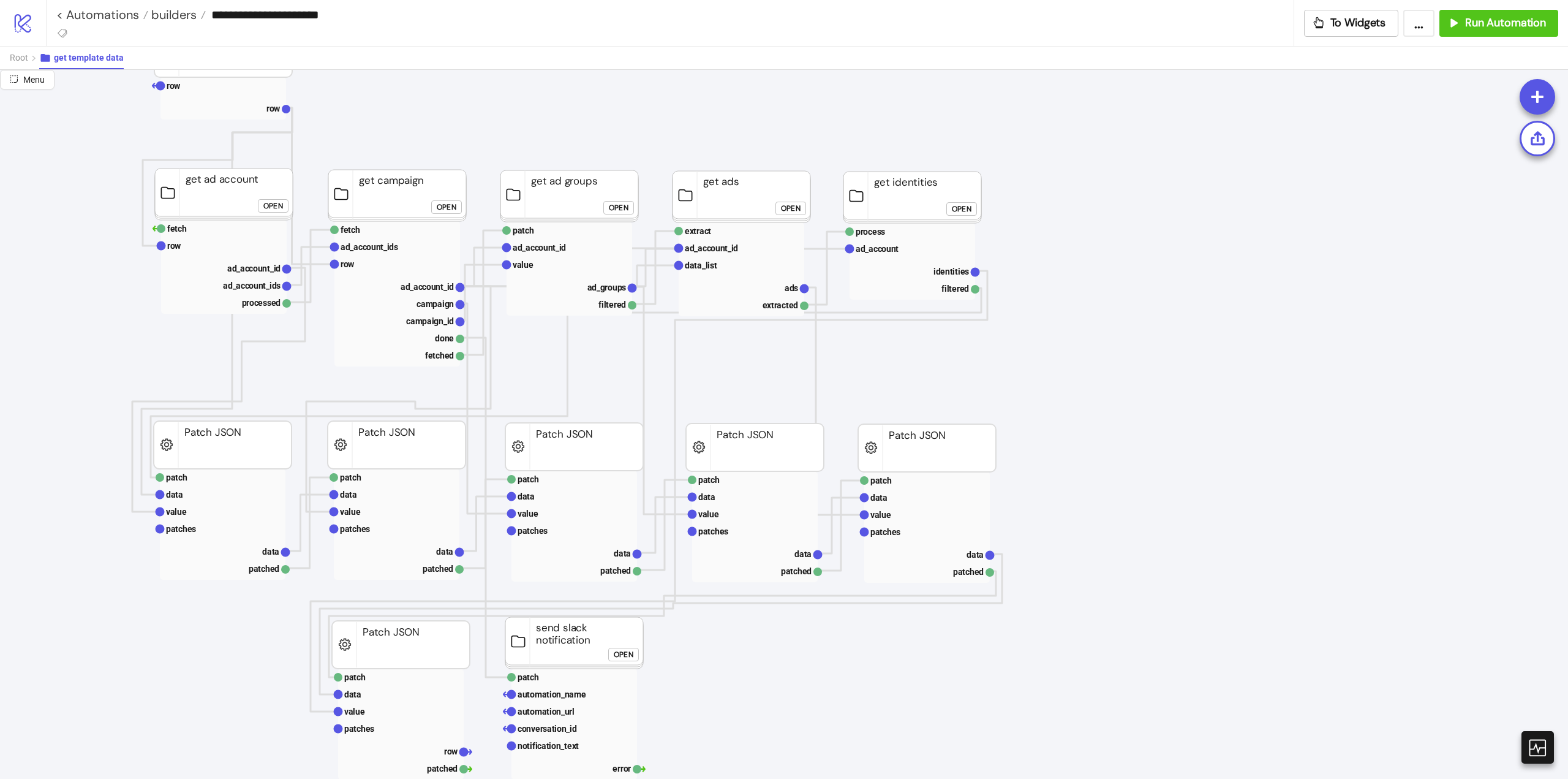
scroll to position [0, 0]
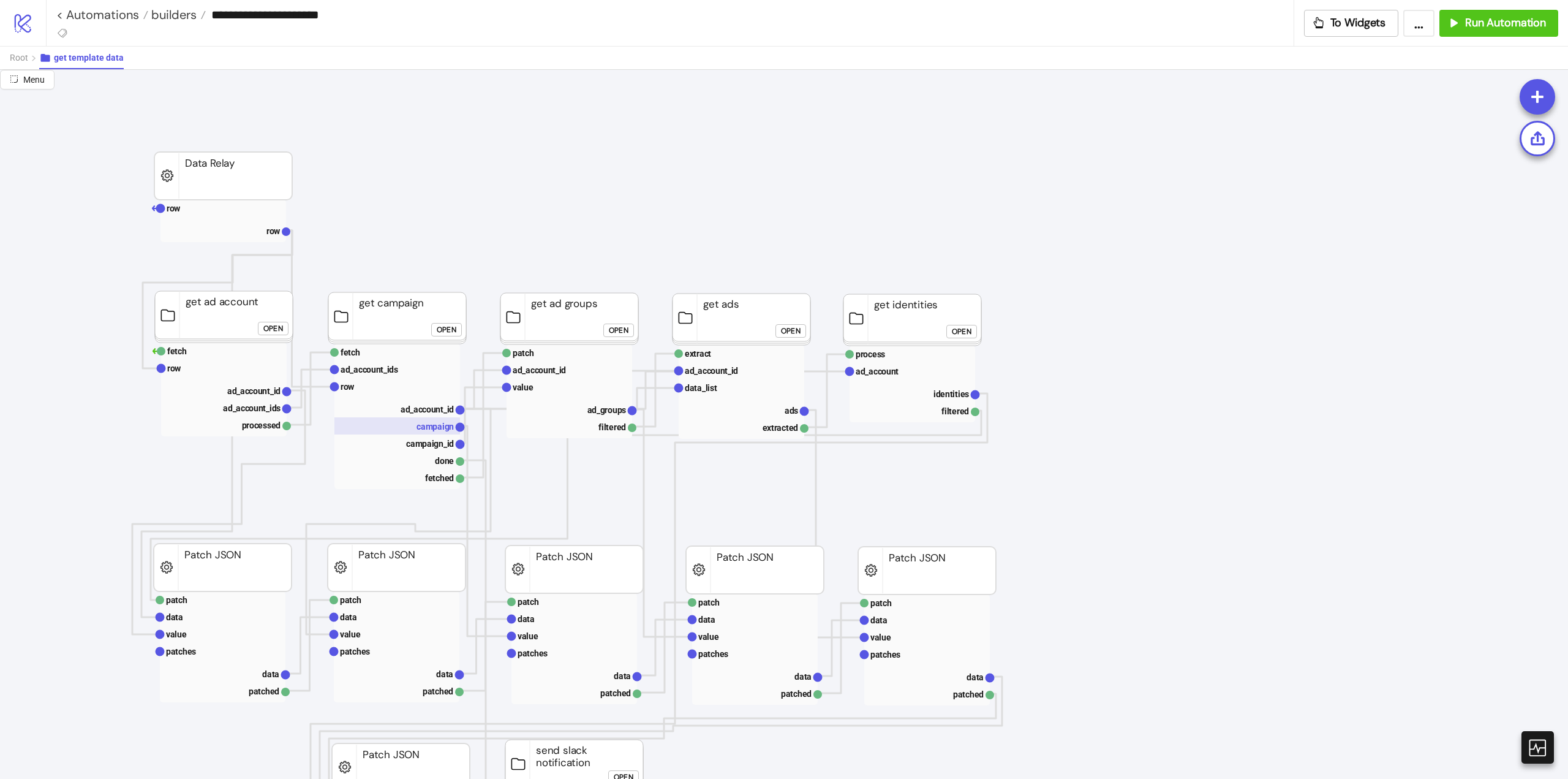
click at [424, 428] on text "campaign" at bounding box center [435, 427] width 38 height 10
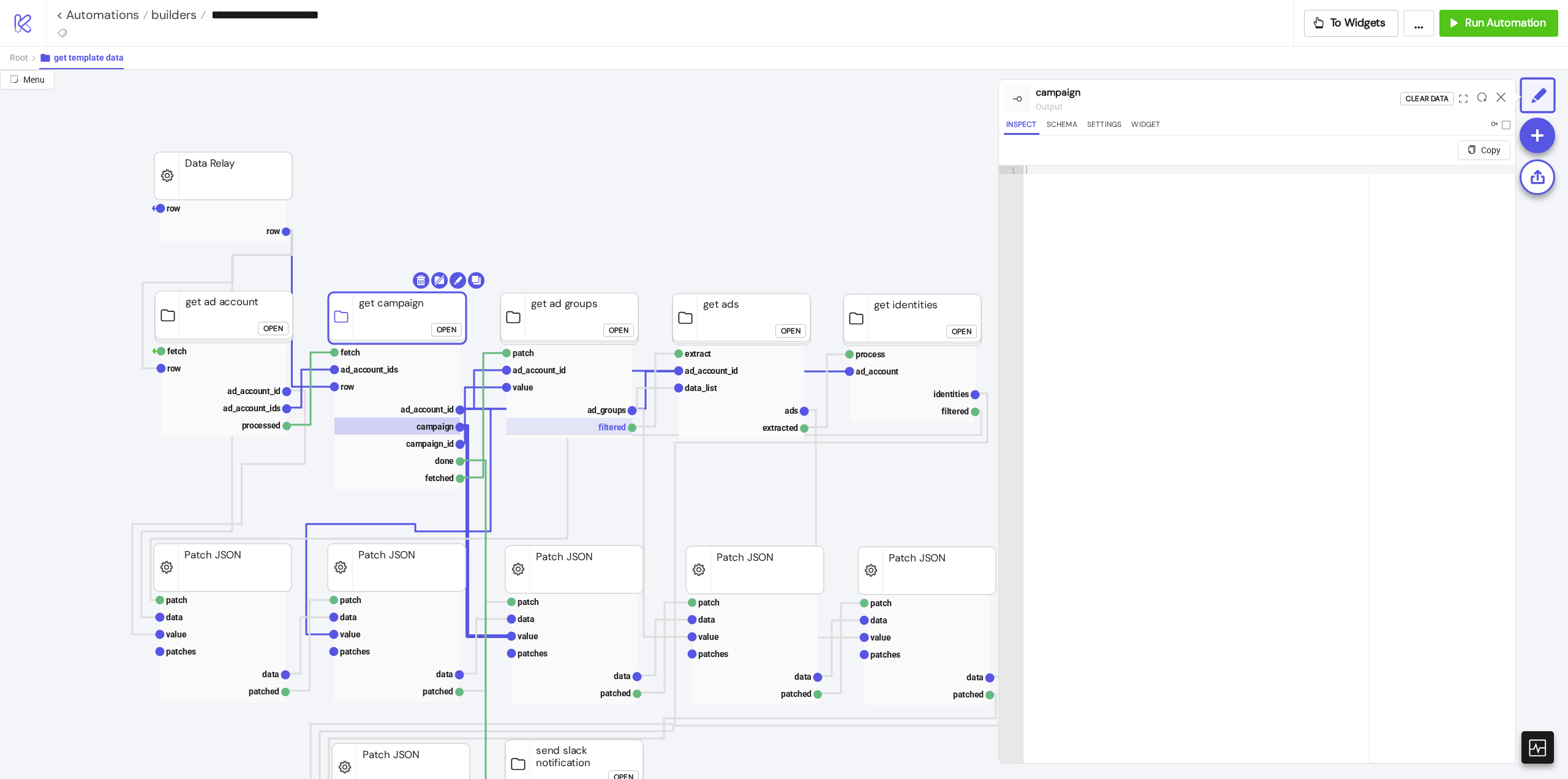
scroll to position [61, 0]
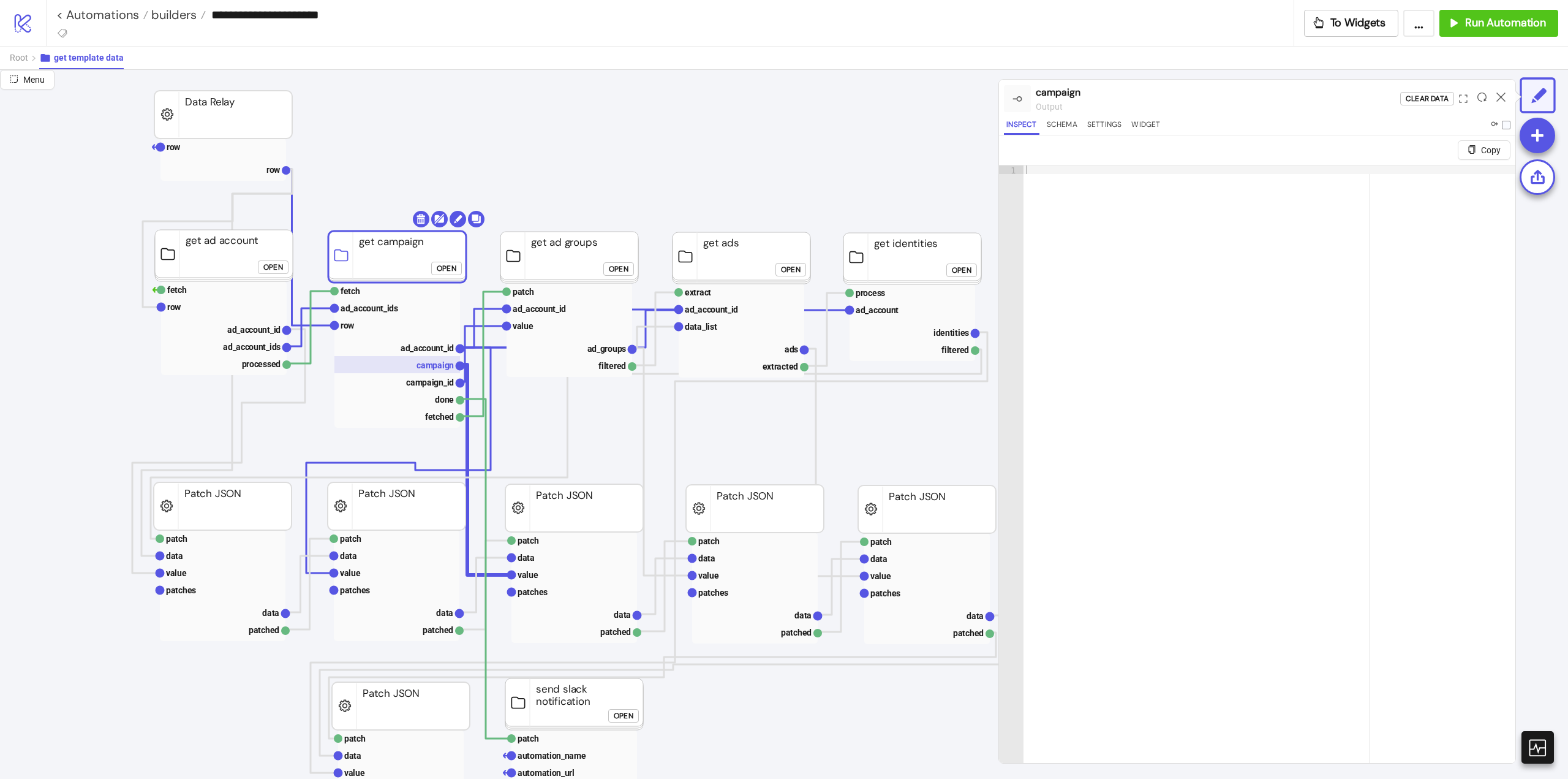
click at [429, 368] on text "campaign" at bounding box center [435, 365] width 38 height 10
click at [1103, 119] on button "Settings" at bounding box center [1104, 126] width 40 height 16
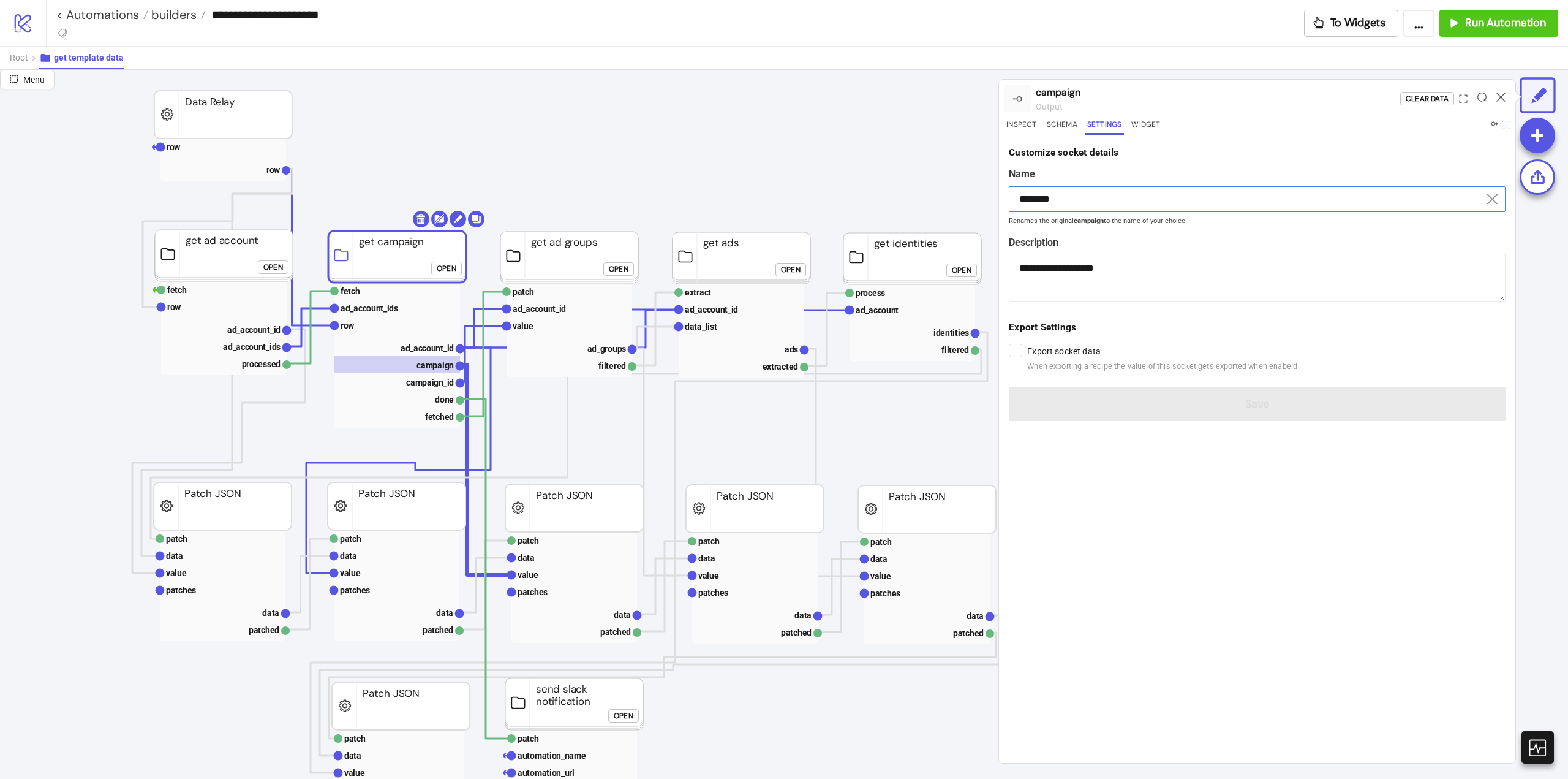
click at [1055, 202] on input "********" at bounding box center [1257, 199] width 497 height 26
click at [531, 582] on rect at bounding box center [574, 574] width 126 height 17
type input "*****"
type textarea "**********"
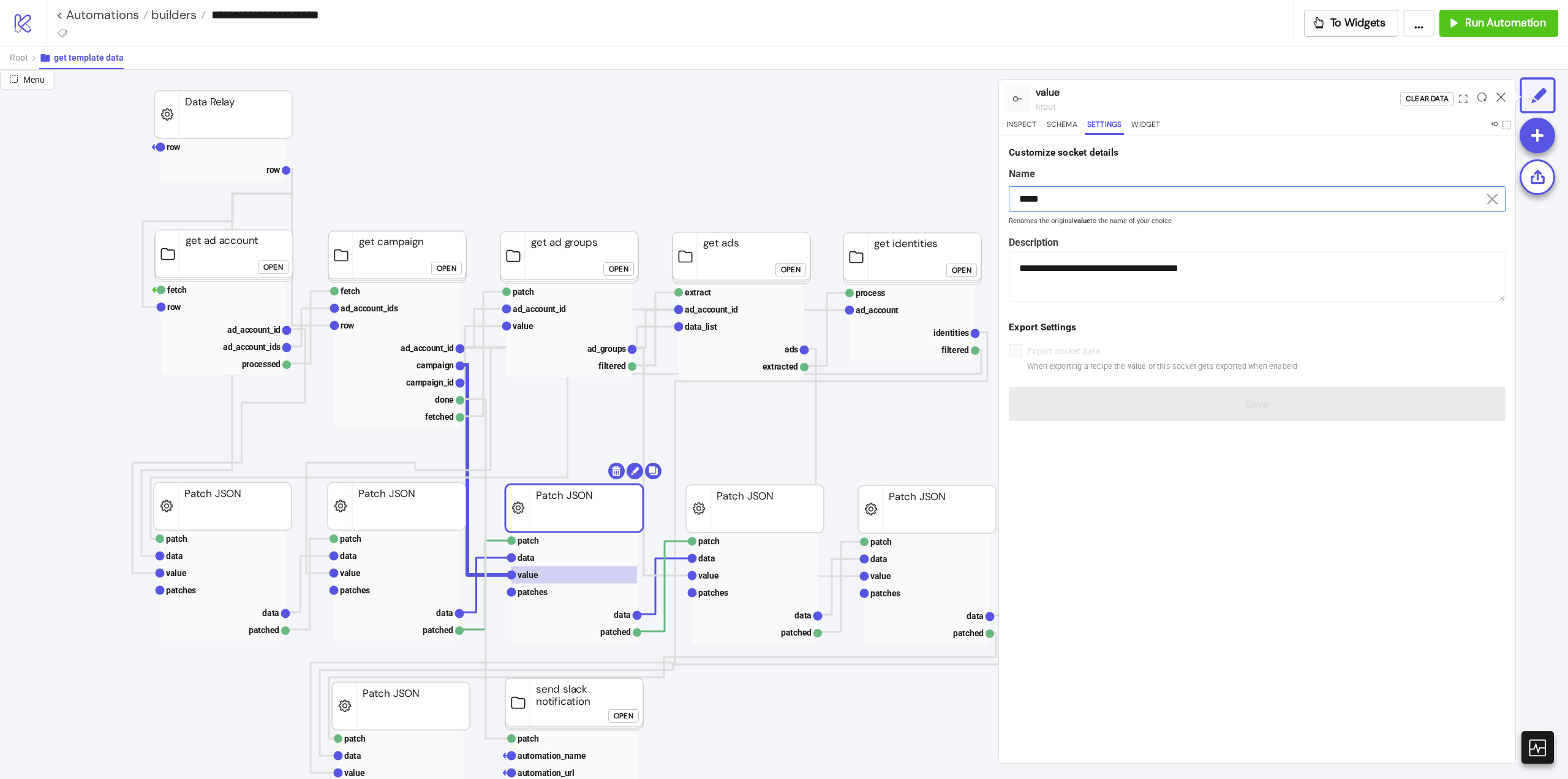
click at [1039, 202] on input "*****" at bounding box center [1257, 199] width 497 height 26
paste input "***"
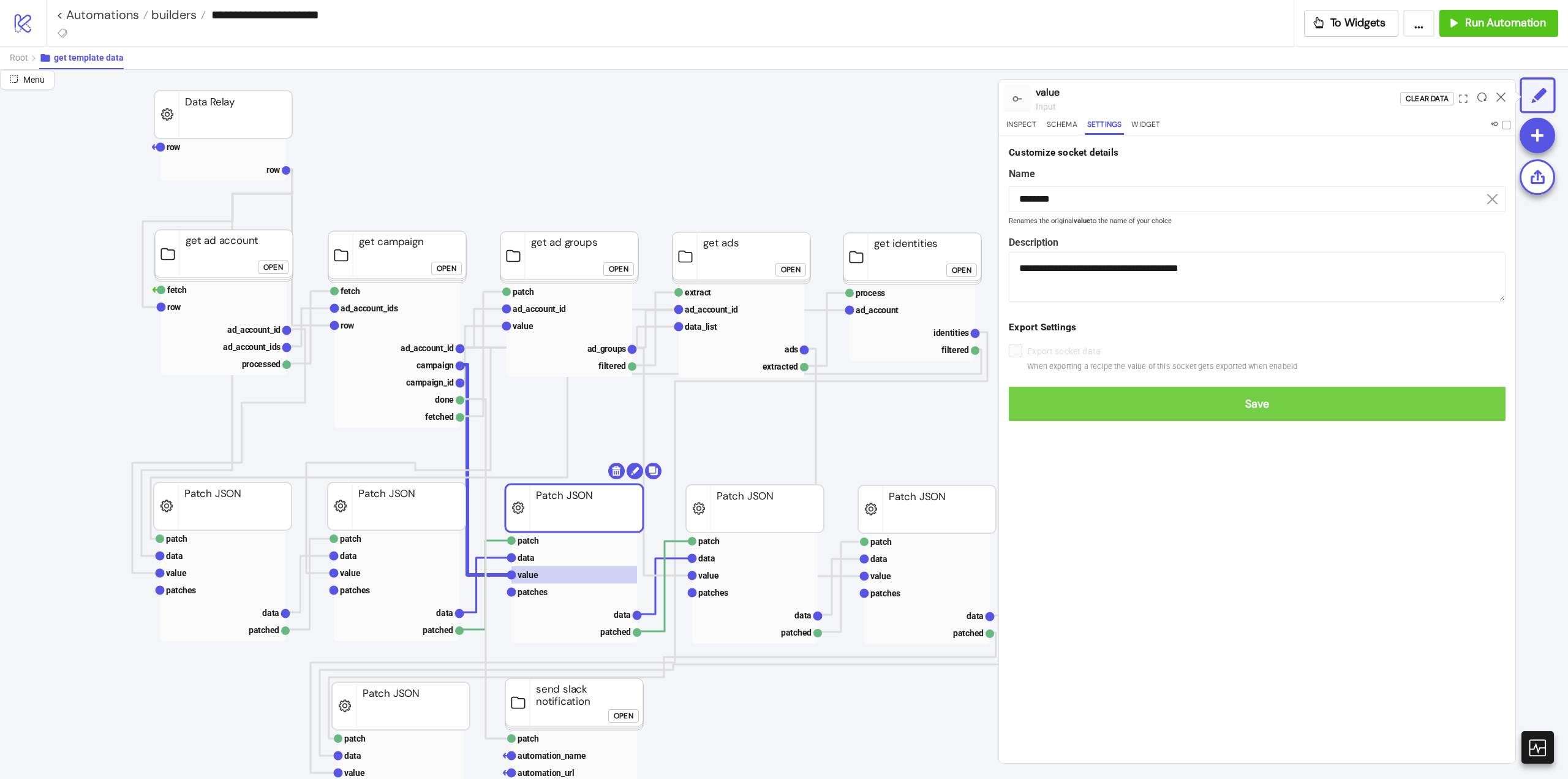
click at [1135, 405] on span "Save" at bounding box center [1257, 404] width 477 height 14
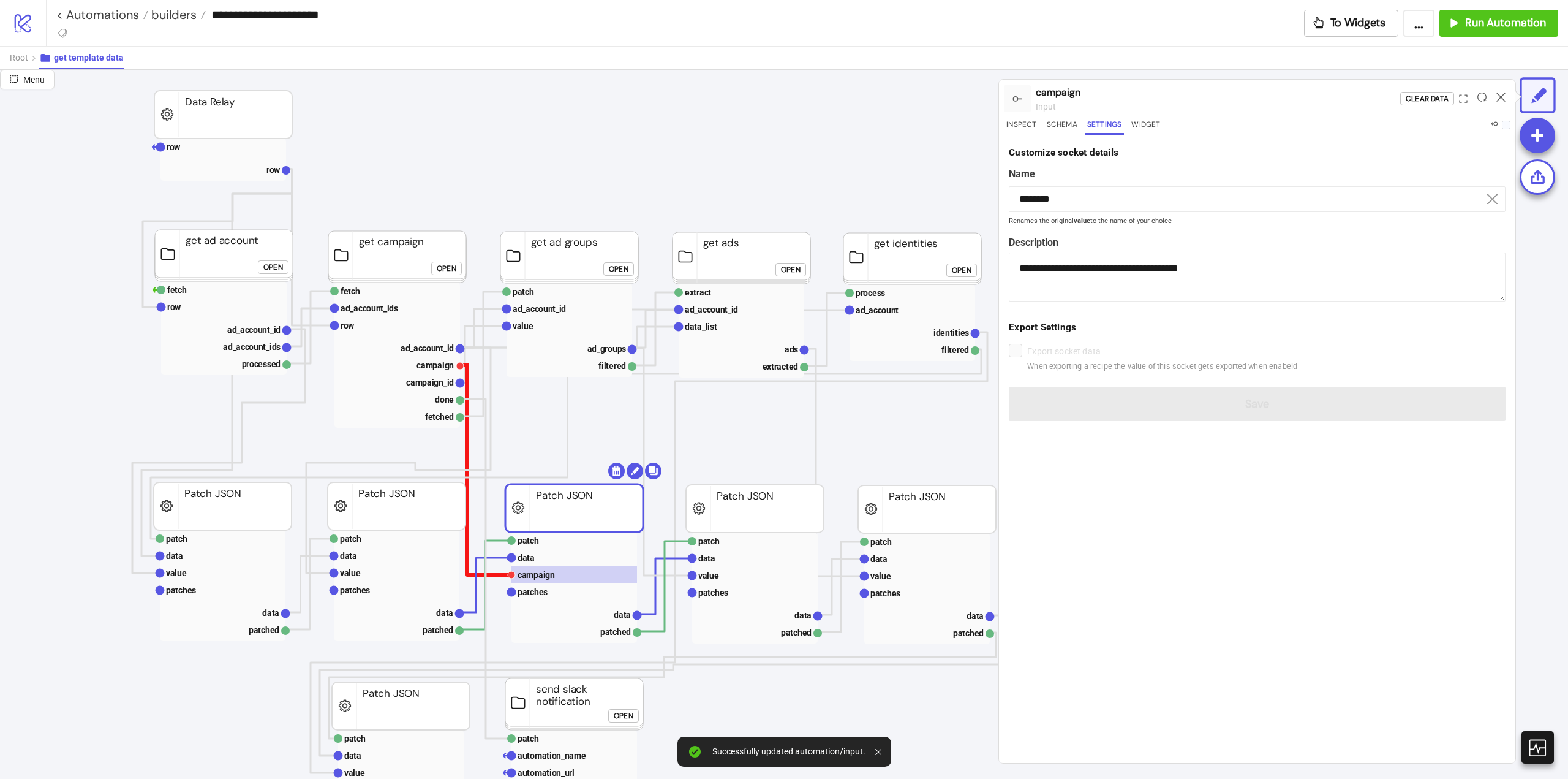
click at [466, 439] on polyline at bounding box center [486, 470] width 51 height 210
click at [427, 383] on text "campaign_id" at bounding box center [429, 383] width 48 height 10
type input "**********"
type textarea "**********"
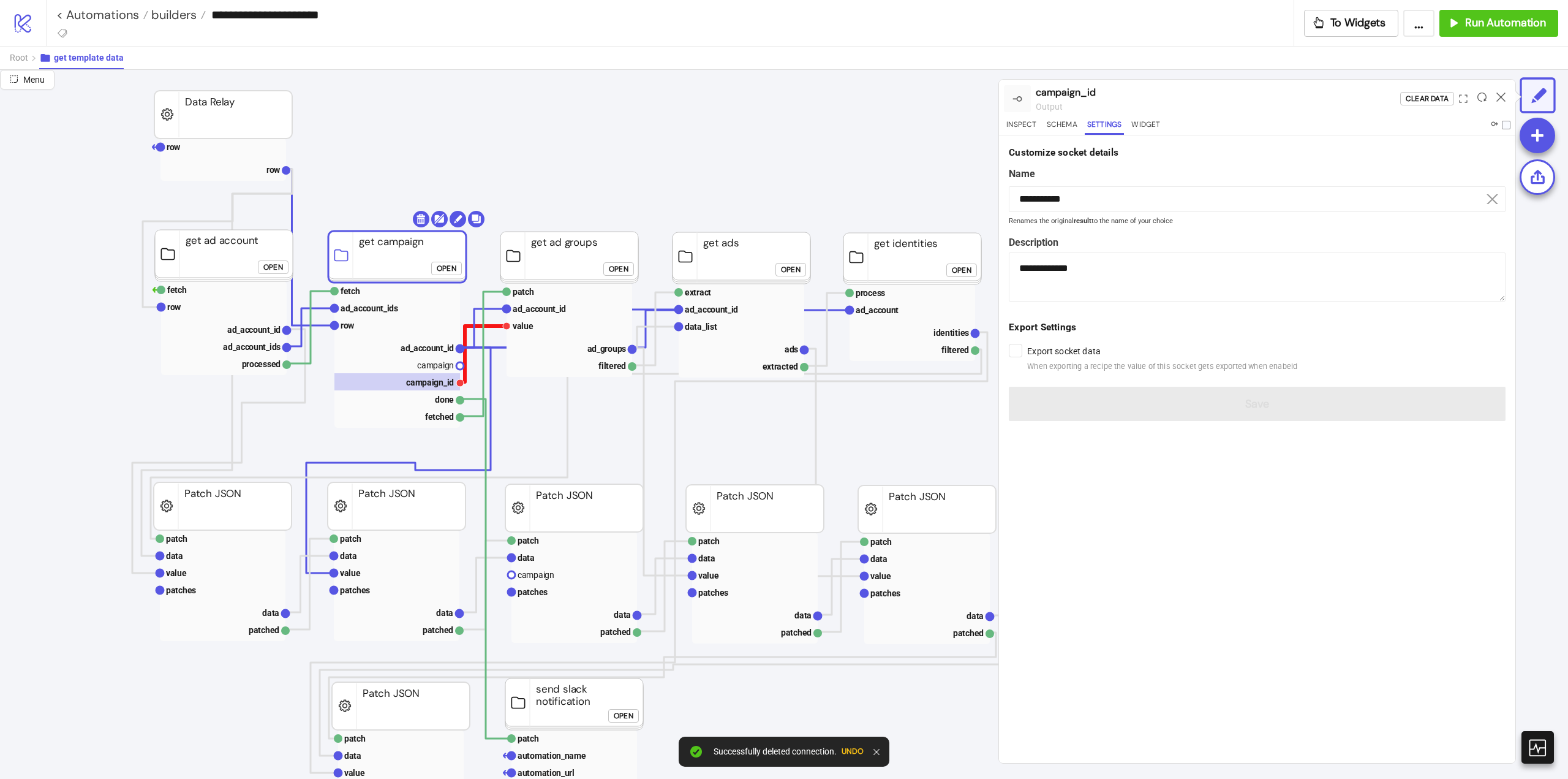
click at [464, 360] on polyline at bounding box center [483, 354] width 47 height 56
click at [1083, 197] on input "**********" at bounding box center [1257, 199] width 497 height 26
click at [530, 323] on text "value" at bounding box center [522, 326] width 20 height 10
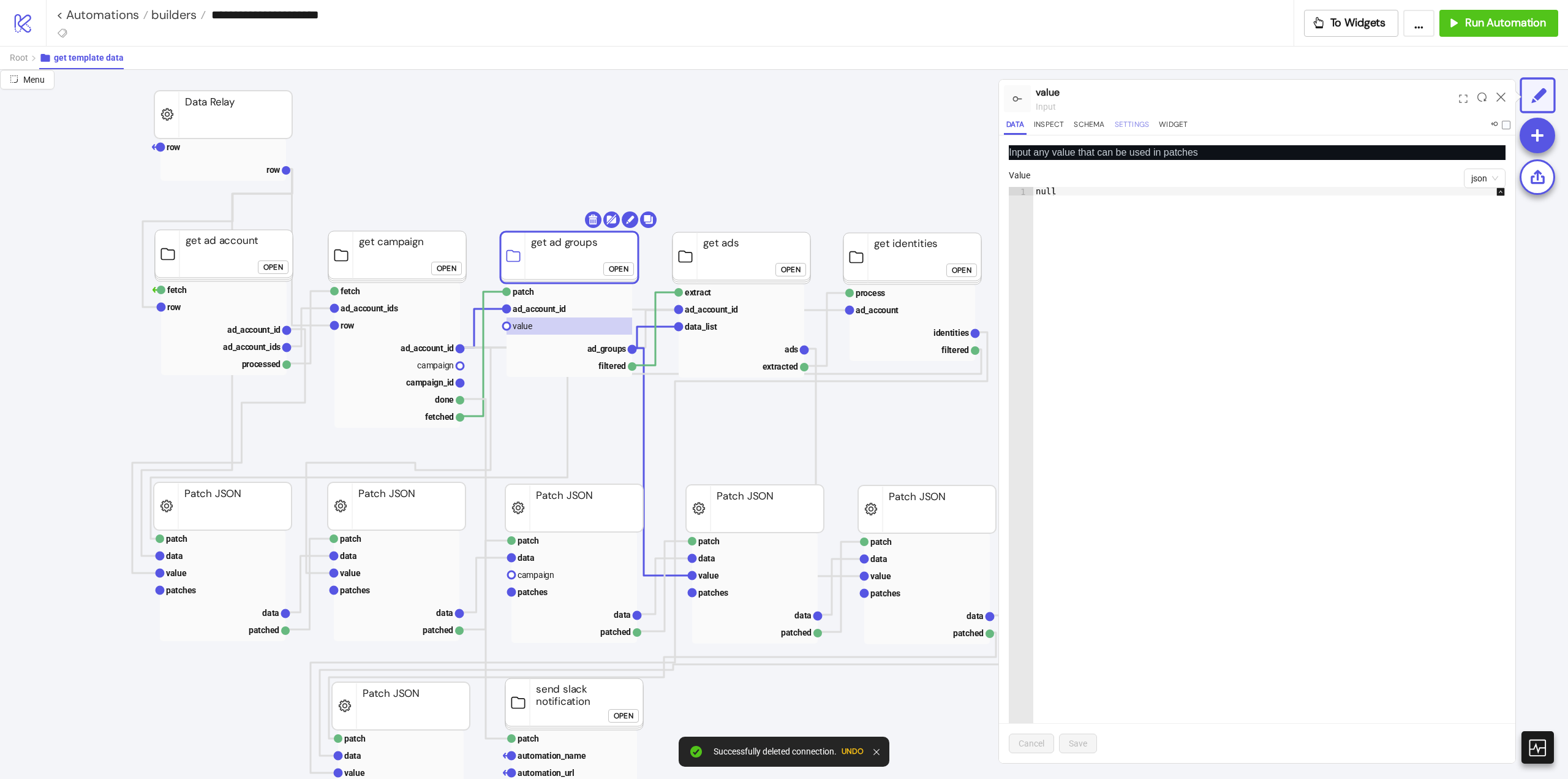
click at [1131, 124] on button "Settings" at bounding box center [1132, 126] width 40 height 16
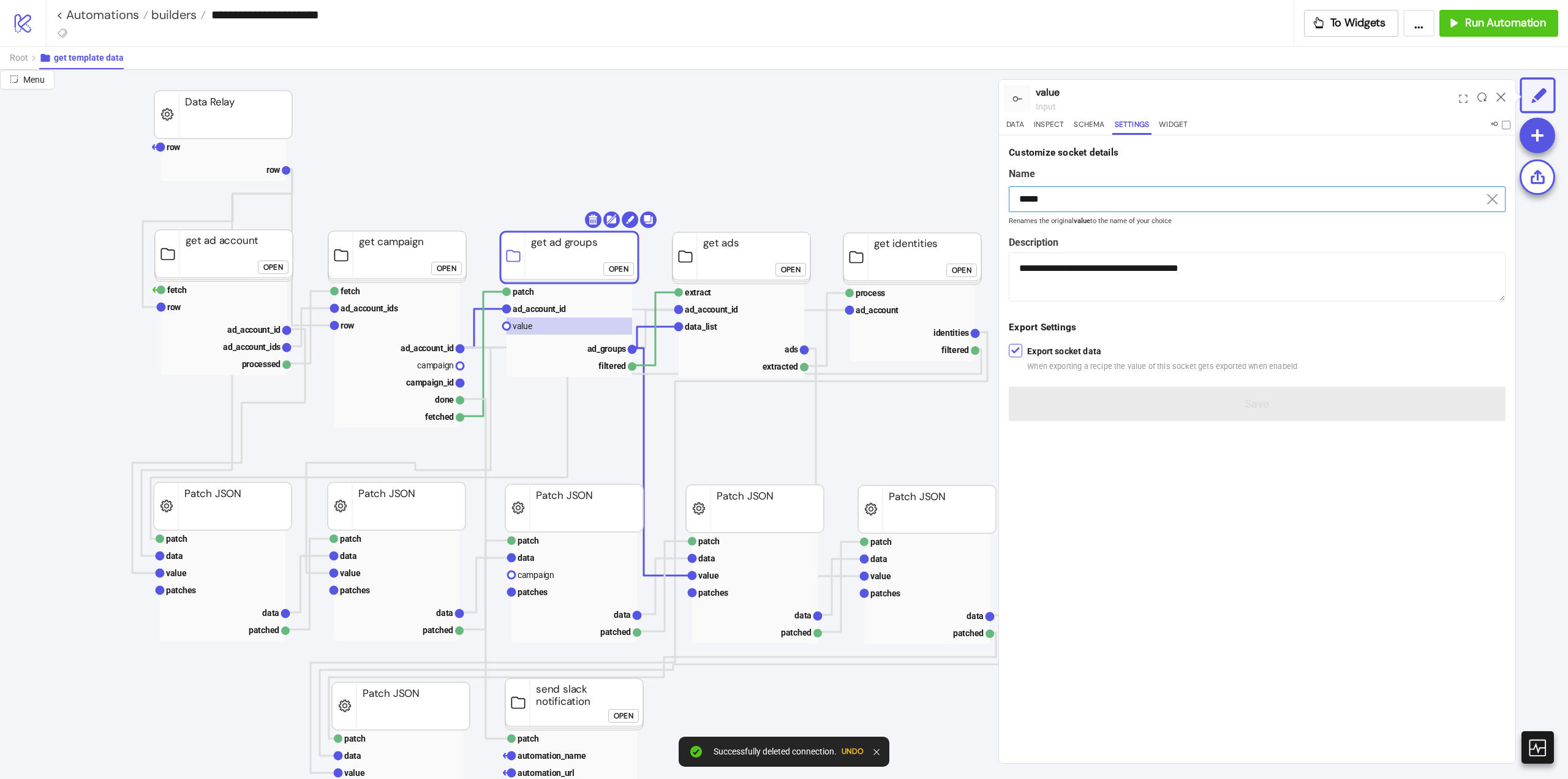
click at [1058, 198] on input "*****" at bounding box center [1257, 199] width 497 height 26
drag, startPoint x: 1058, startPoint y: 198, endPoint x: 1112, endPoint y: 228, distance: 61.8
click at [1059, 200] on input "*****" at bounding box center [1257, 199] width 497 height 26
paste input "******"
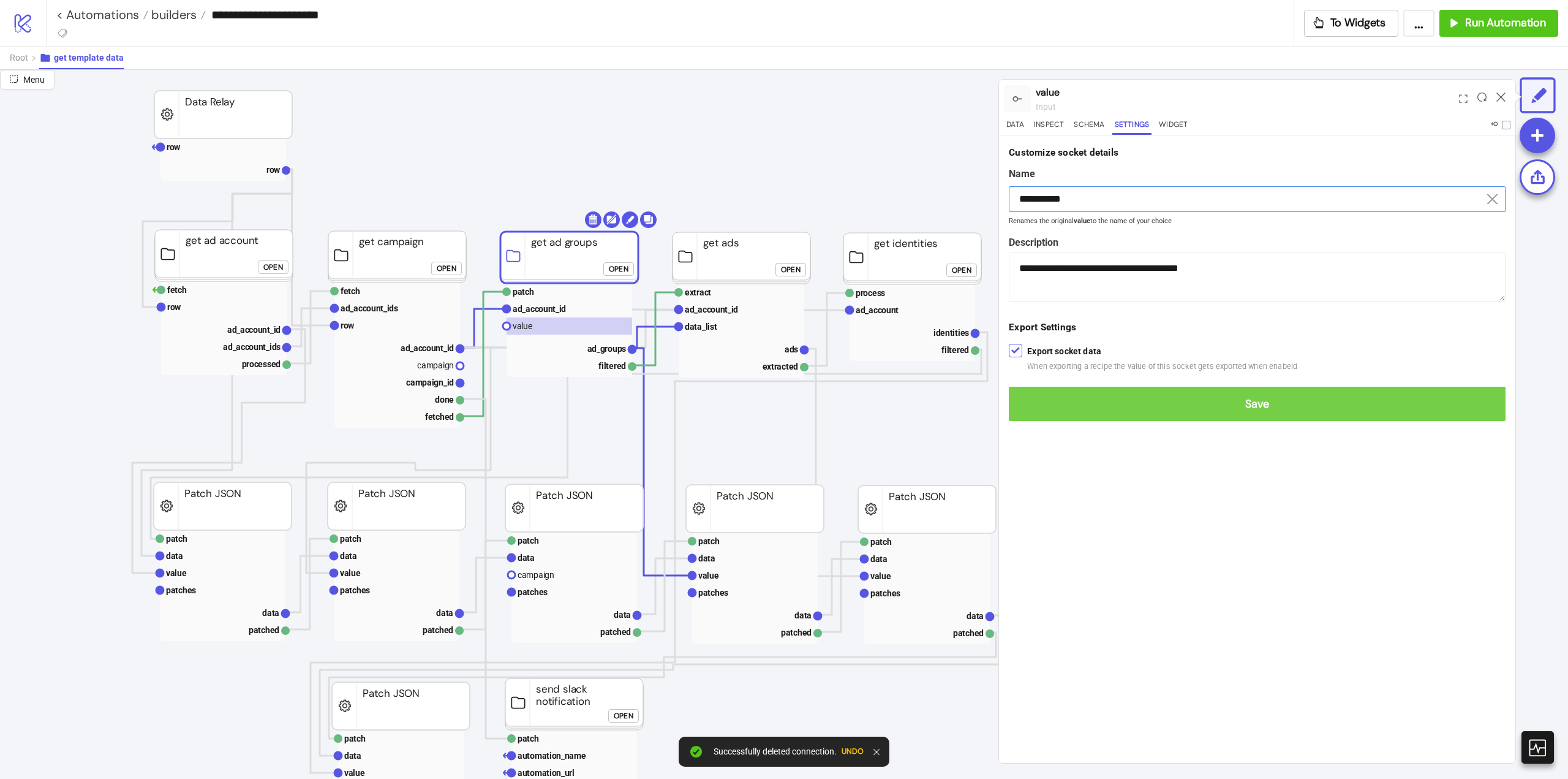
type input "**********"
click at [1263, 402] on span "Save" at bounding box center [1257, 404] width 477 height 14
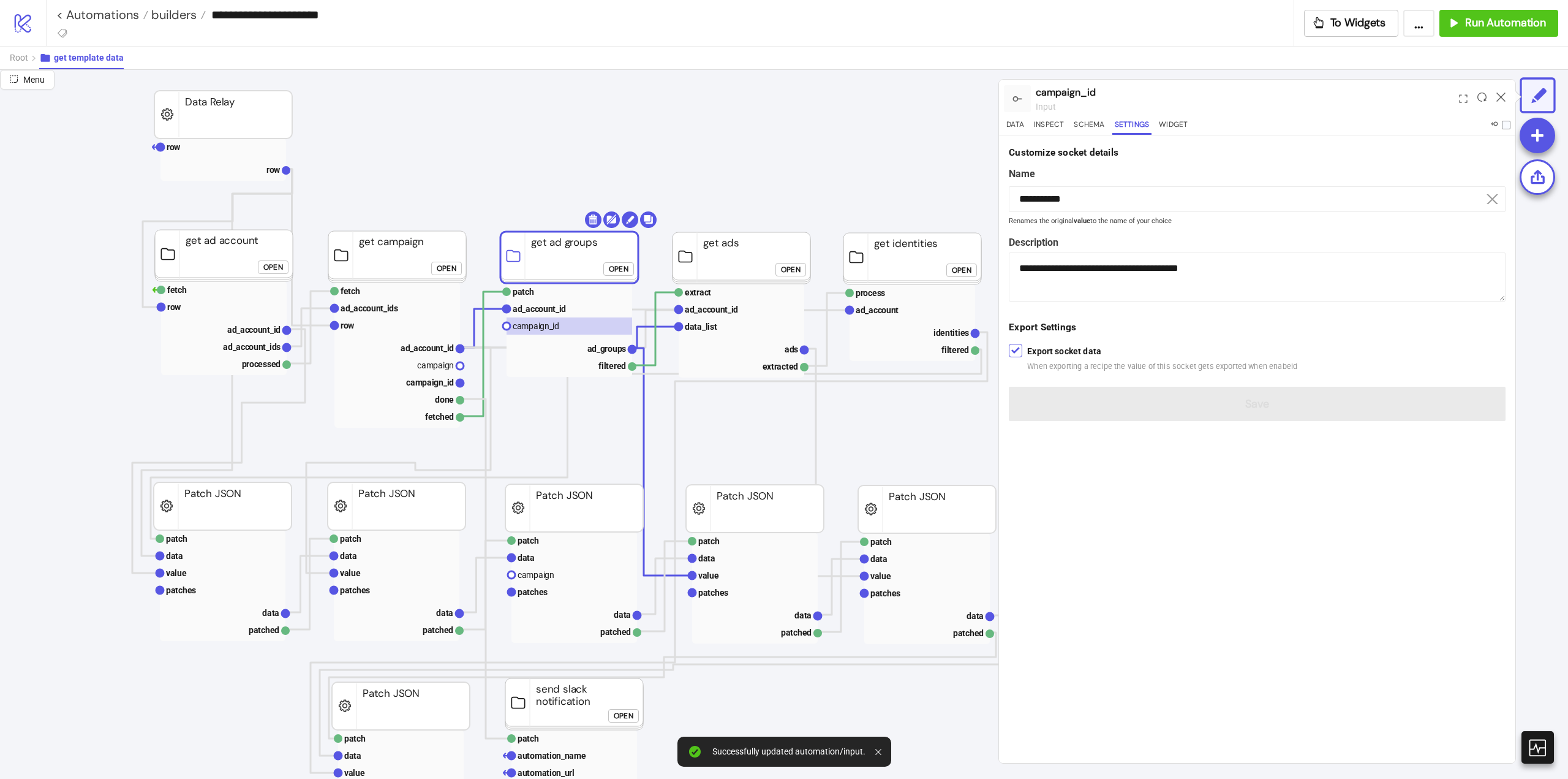
click at [1501, 98] on icon at bounding box center [1501, 97] width 9 height 9
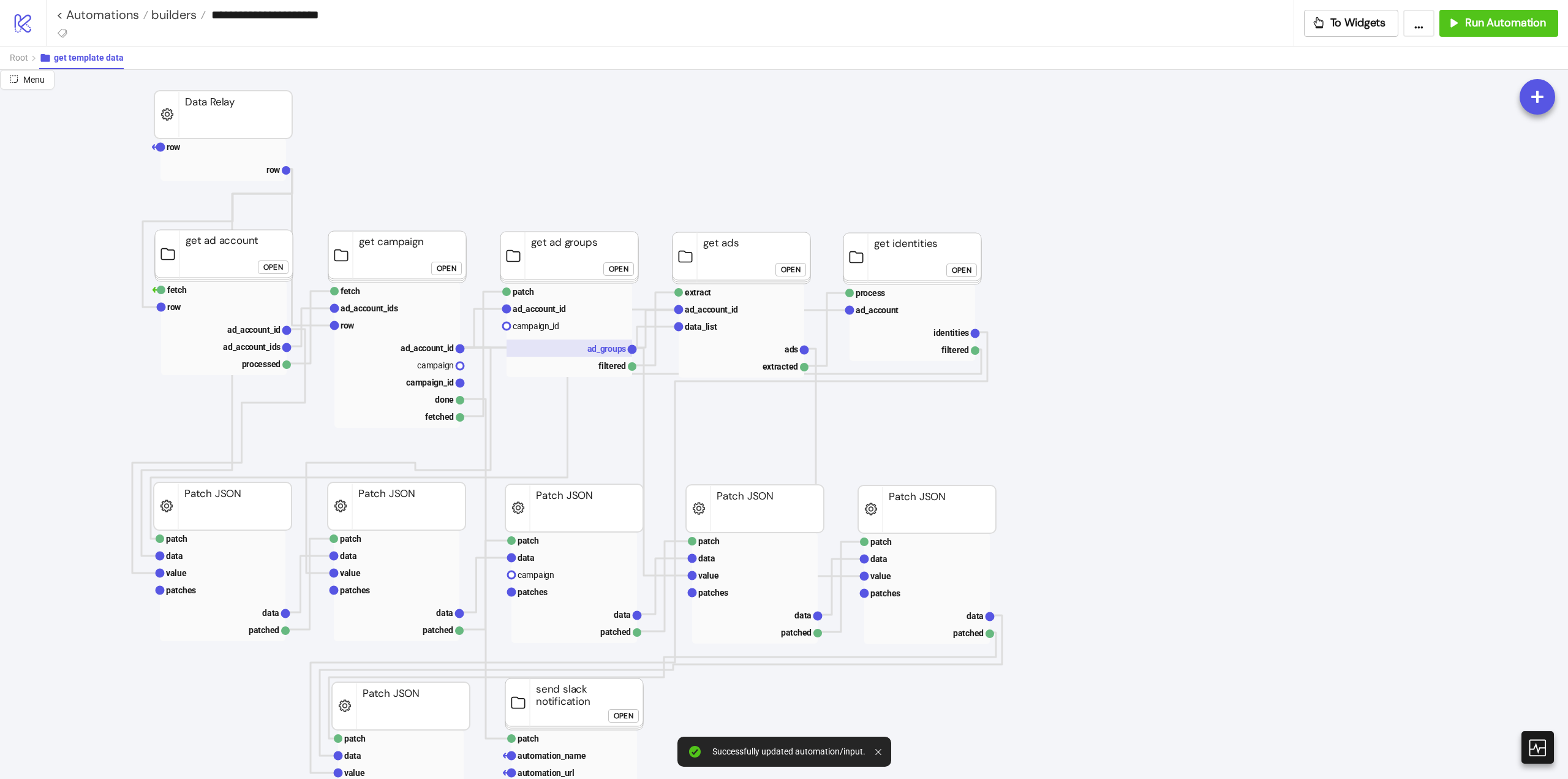
scroll to position [0, 0]
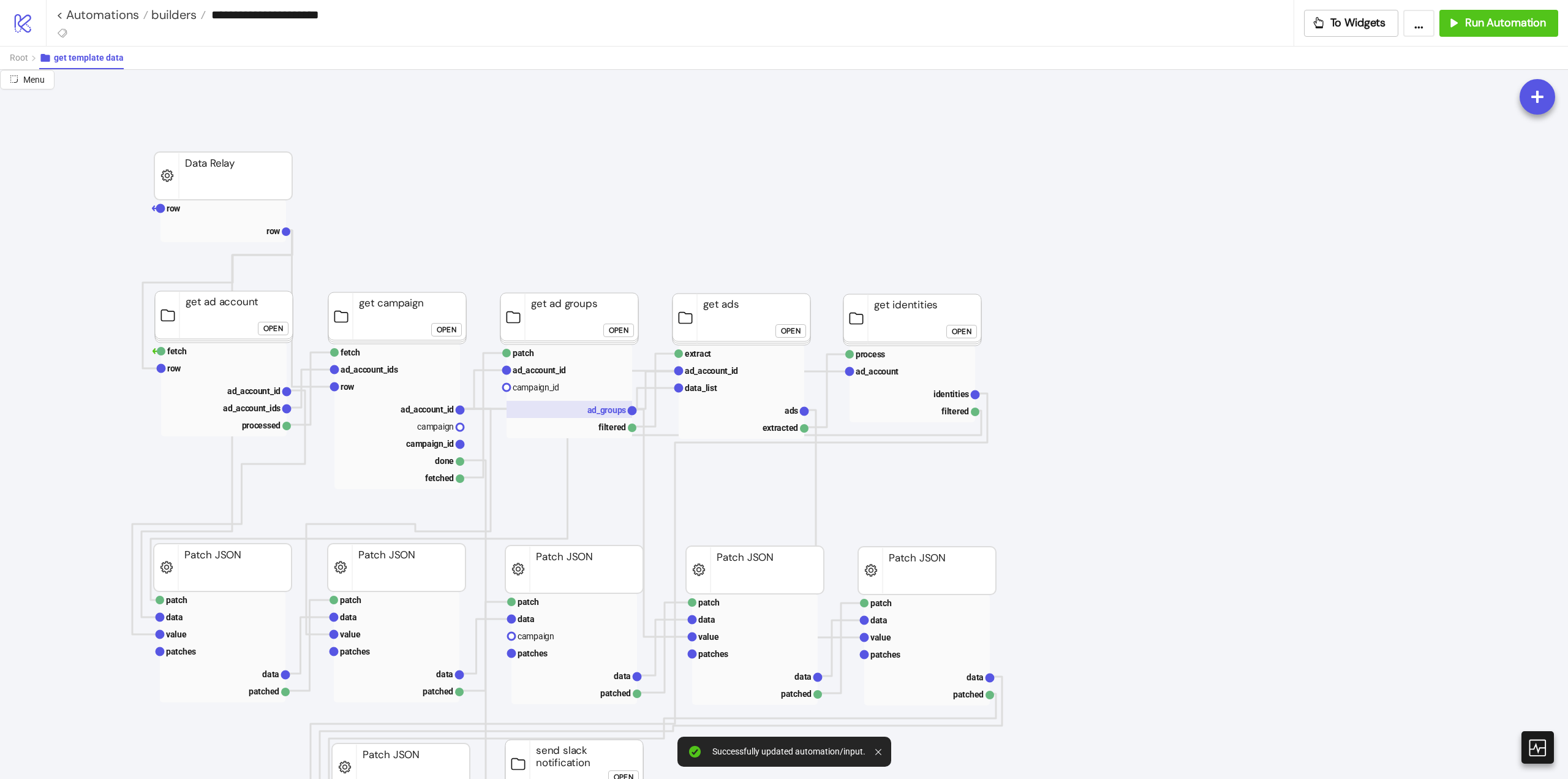
click at [596, 414] on text "ad_groups" at bounding box center [607, 410] width 39 height 10
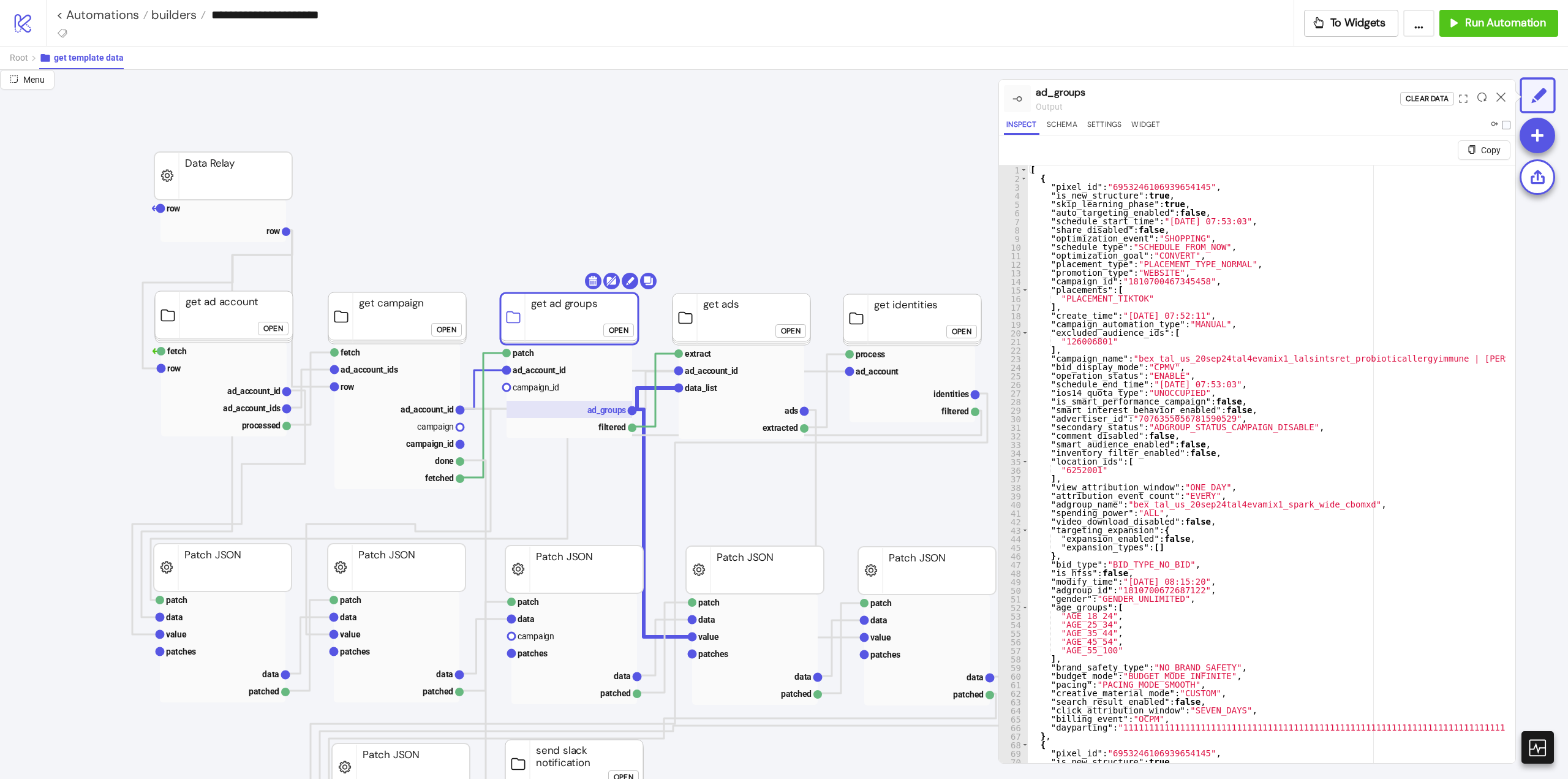
click at [601, 405] on text "ad_groups" at bounding box center [607, 410] width 39 height 10
click at [1110, 125] on button "Settings" at bounding box center [1104, 126] width 40 height 16
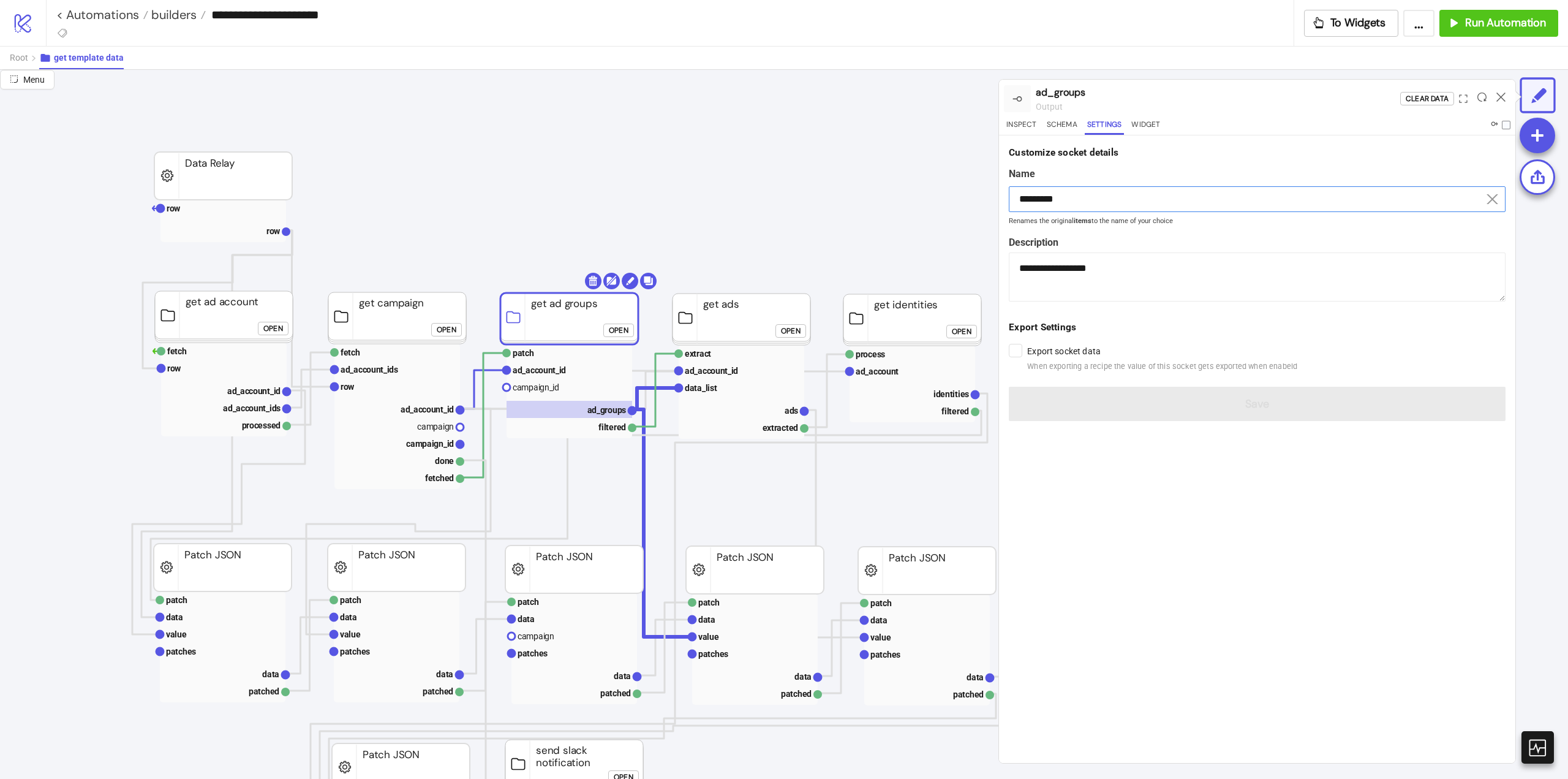
click at [1066, 207] on input "*********" at bounding box center [1257, 199] width 497 height 26
drag, startPoint x: 1066, startPoint y: 207, endPoint x: 1078, endPoint y: 318, distance: 111.6
click at [1068, 216] on div "Name *********" at bounding box center [1257, 192] width 497 height 51
click at [740, 638] on rect at bounding box center [755, 637] width 126 height 17
type input "*****"
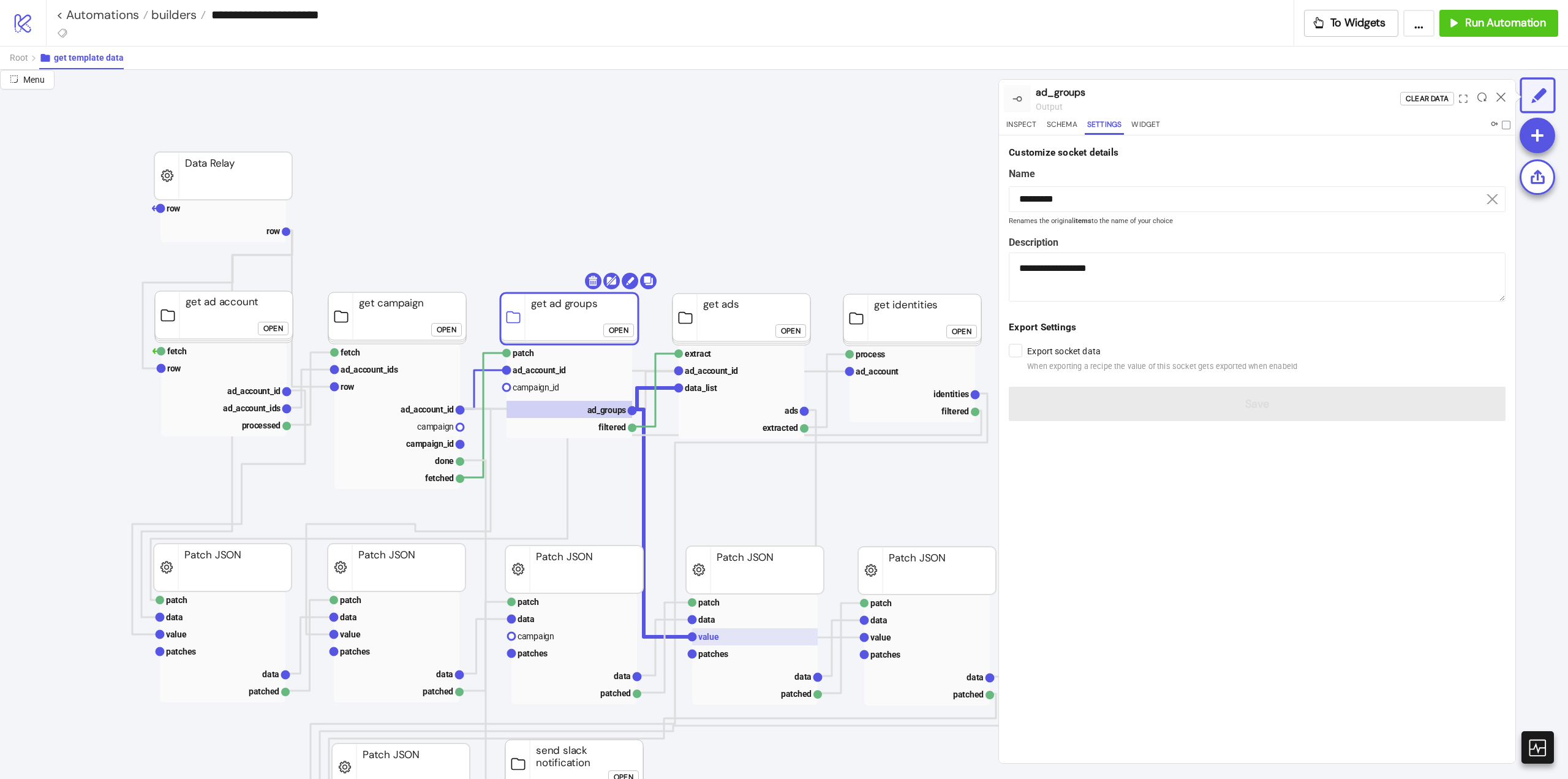
type textarea "**********"
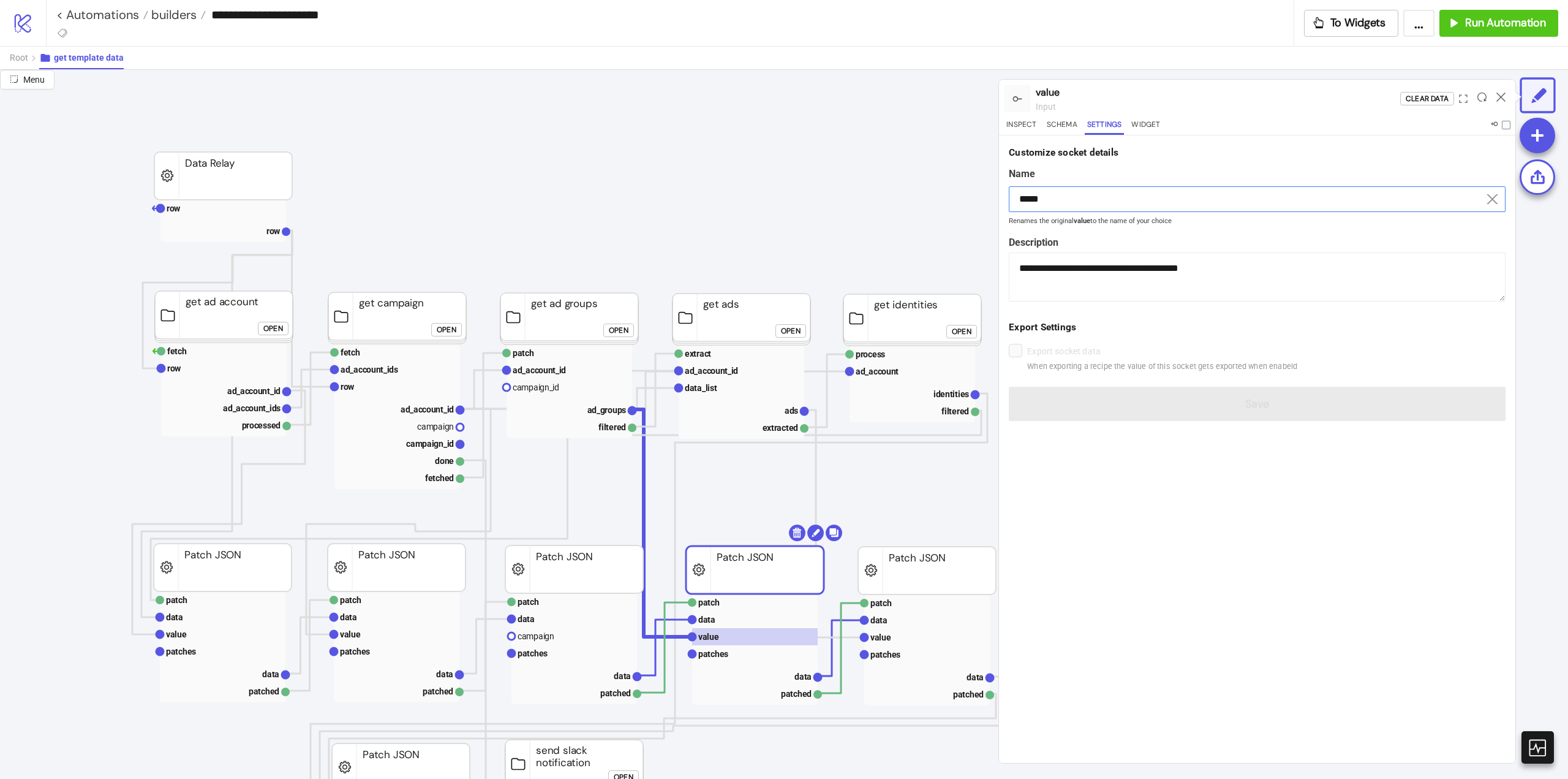
click at [1054, 199] on input "*****" at bounding box center [1257, 199] width 497 height 26
paste input "****"
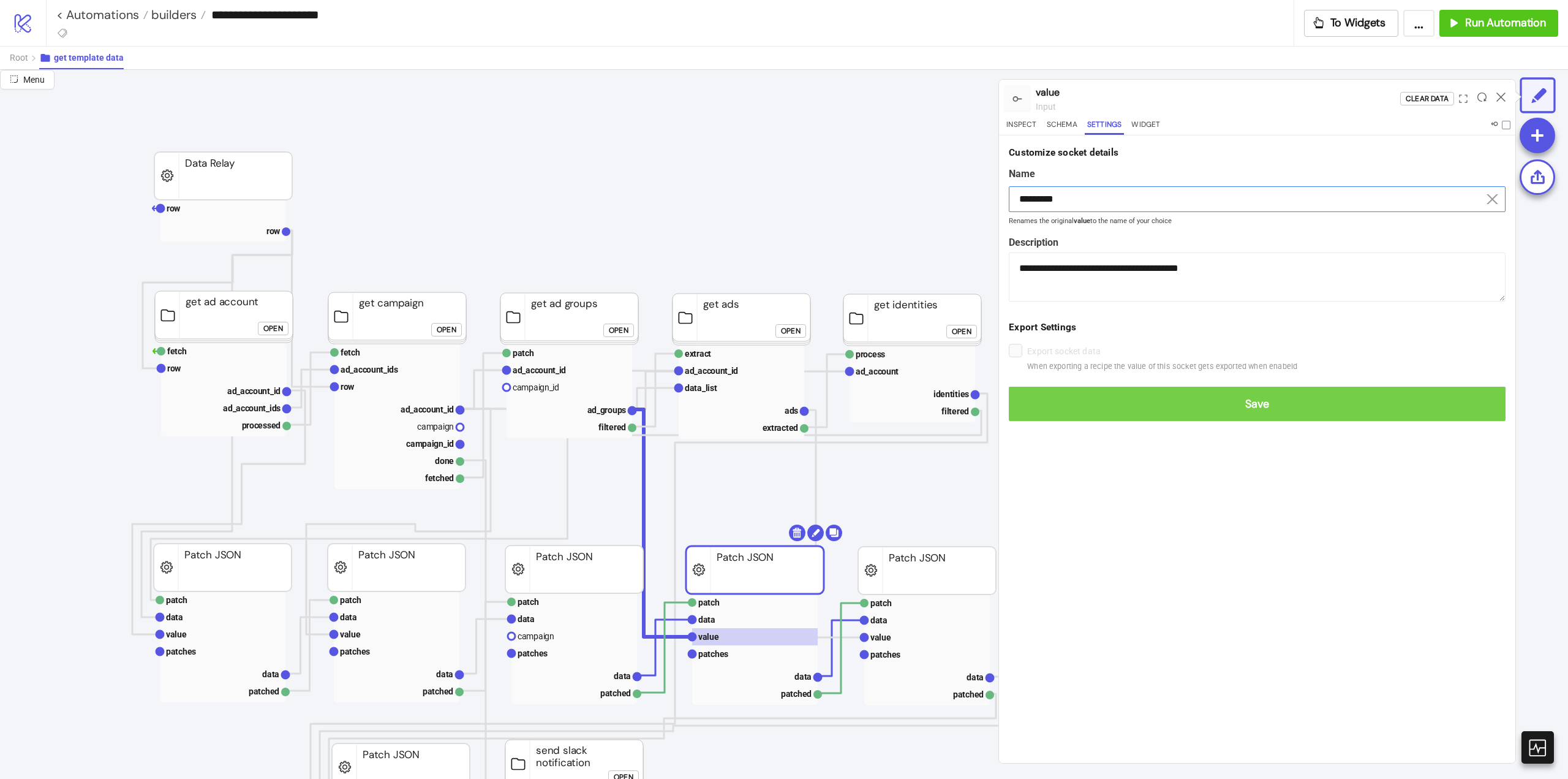
type input "*********"
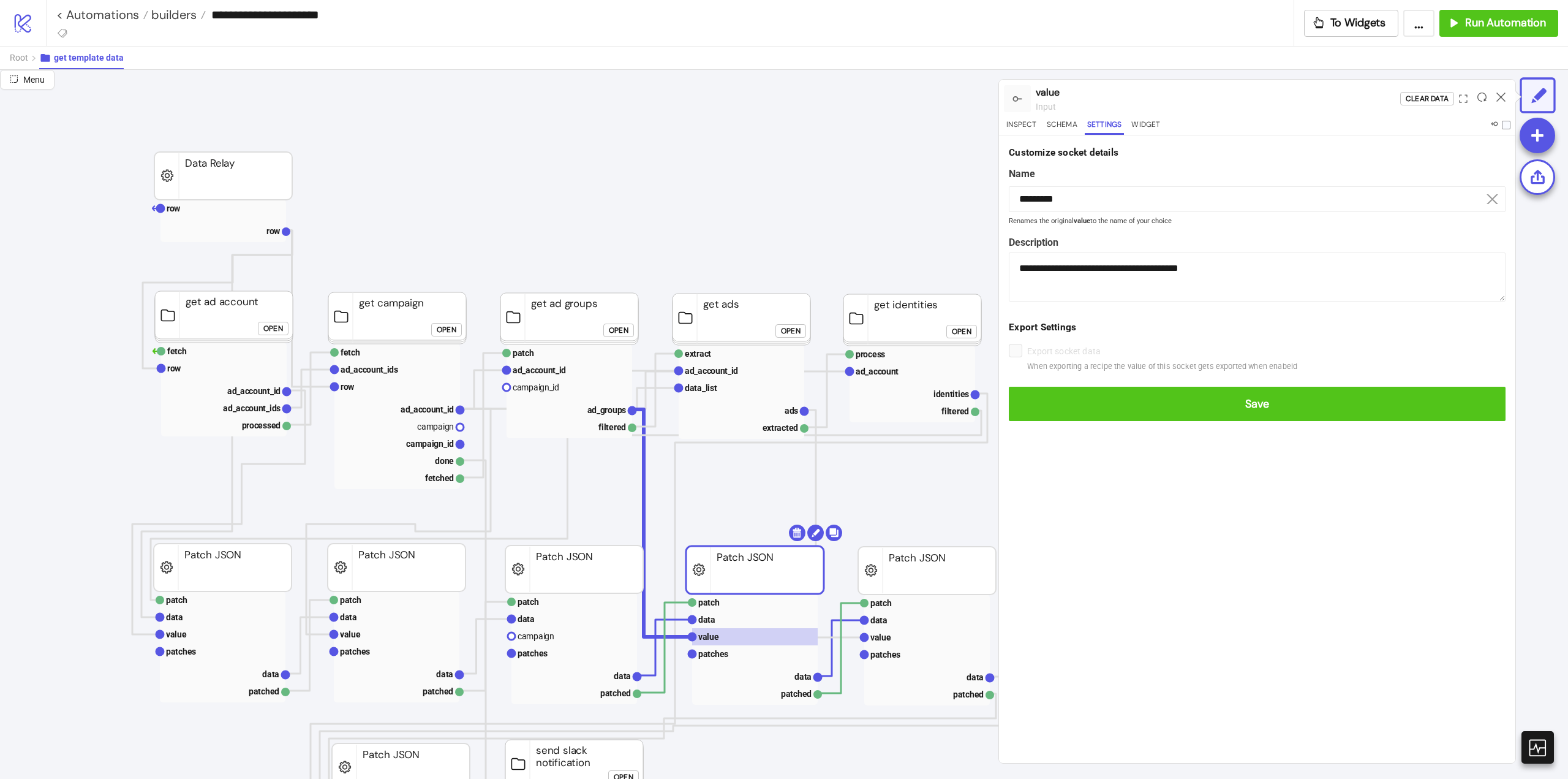
drag, startPoint x: 1144, startPoint y: 413, endPoint x: 1128, endPoint y: 424, distance: 19.4
click at [1143, 414] on button "Save" at bounding box center [1257, 404] width 497 height 34
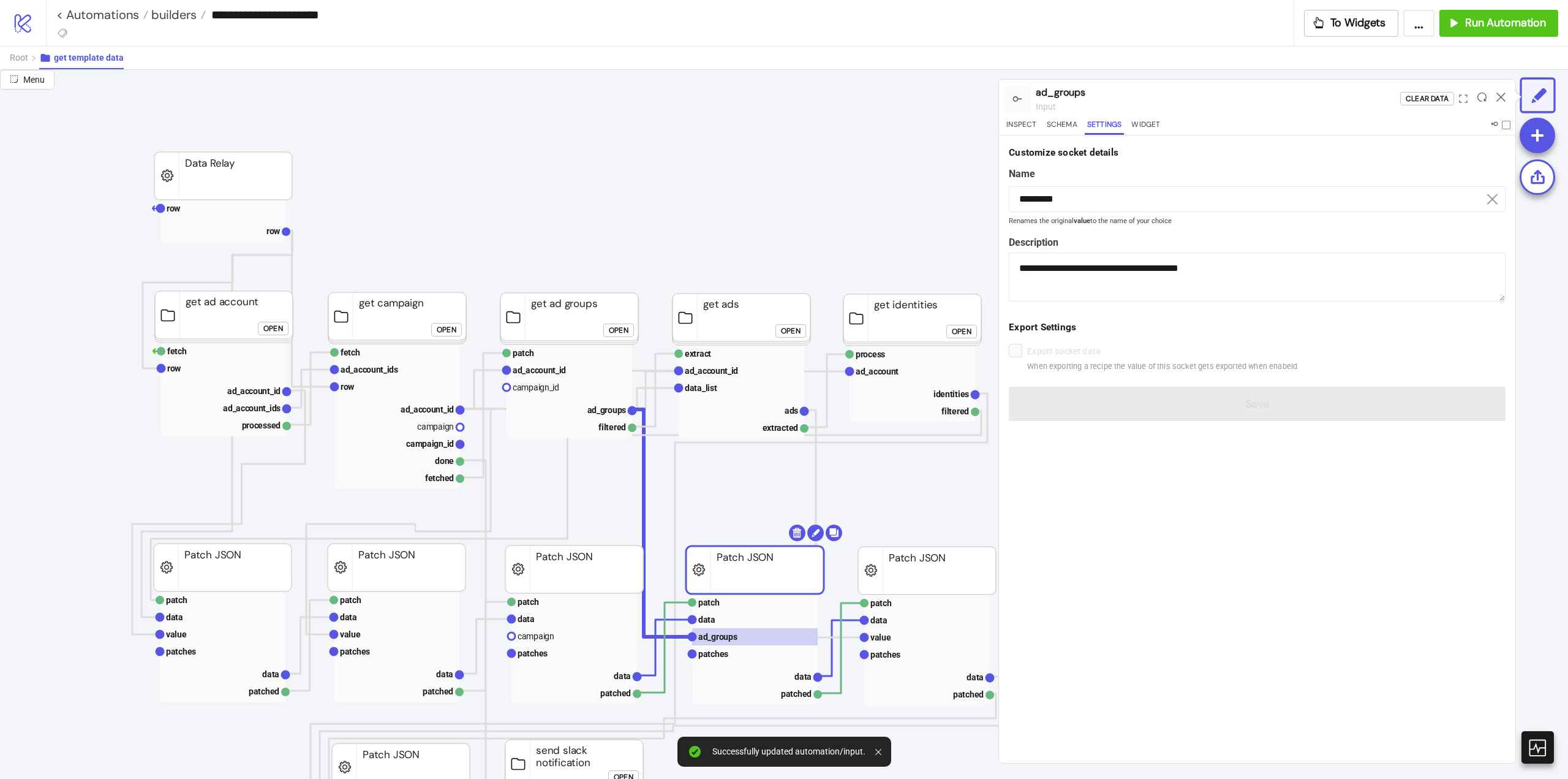
click at [1501, 97] on icon at bounding box center [1501, 97] width 9 height 9
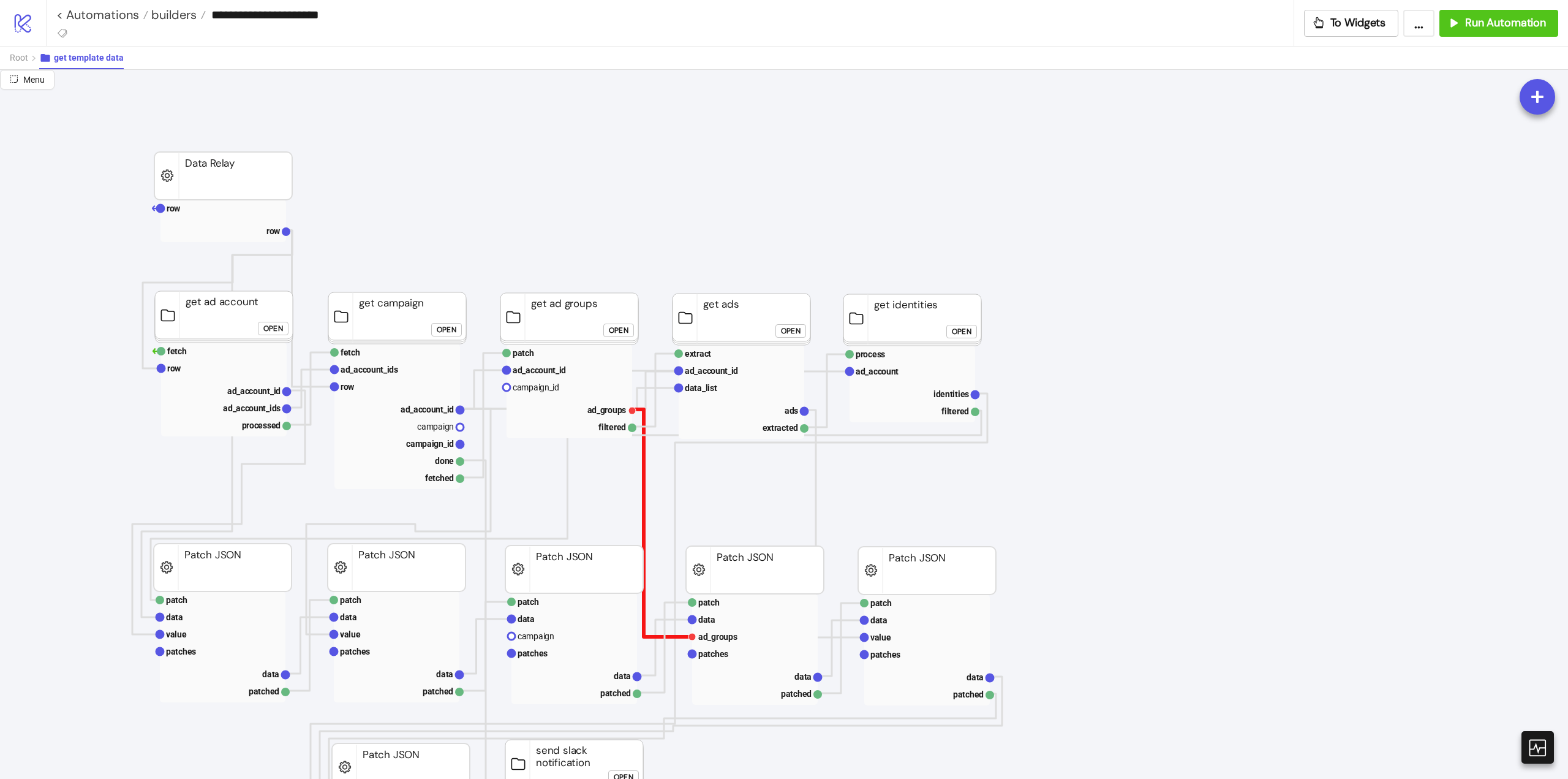
click at [644, 479] on polyline at bounding box center [662, 523] width 60 height 227
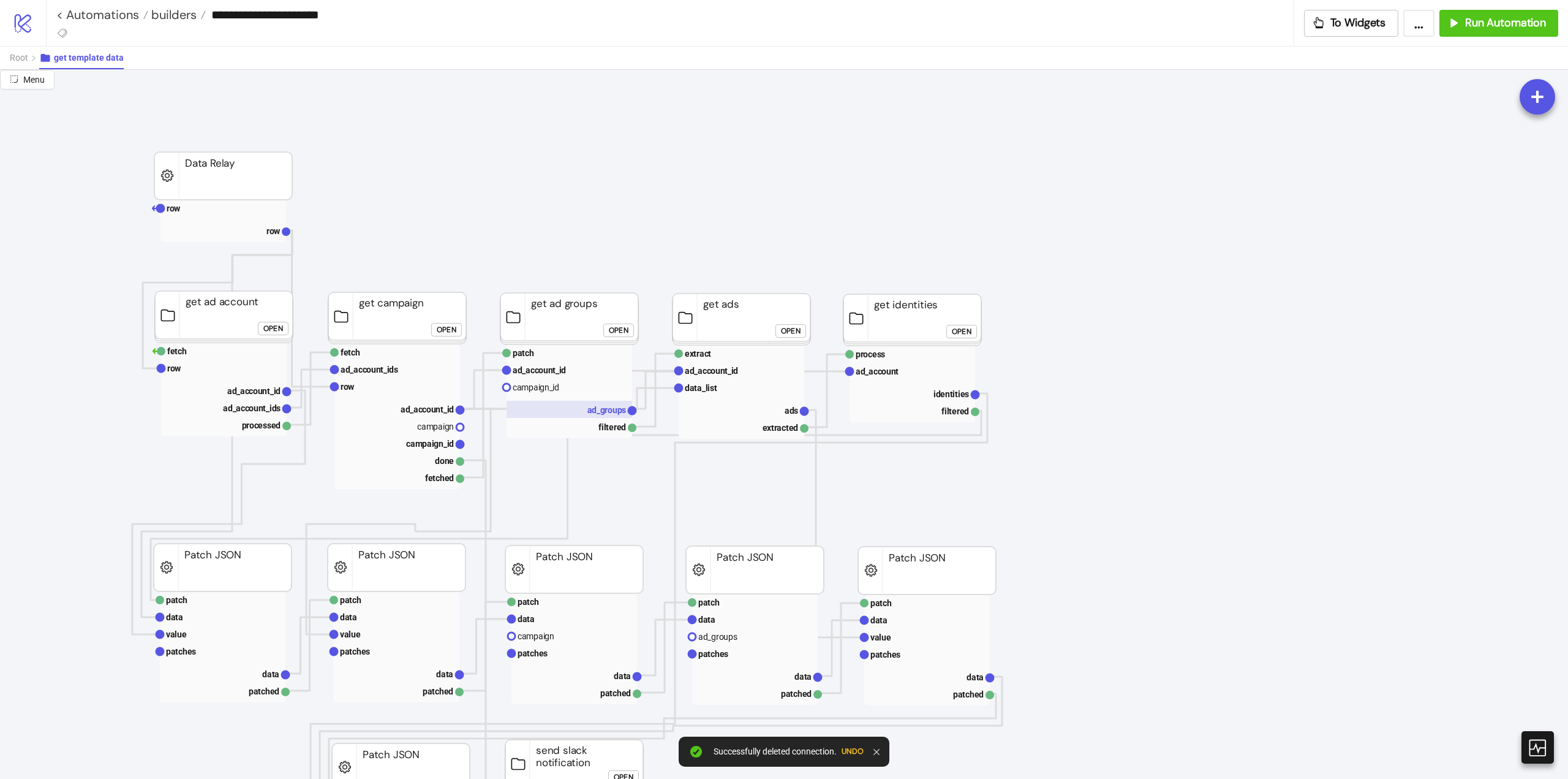
click at [598, 411] on text "ad_groups" at bounding box center [607, 410] width 39 height 10
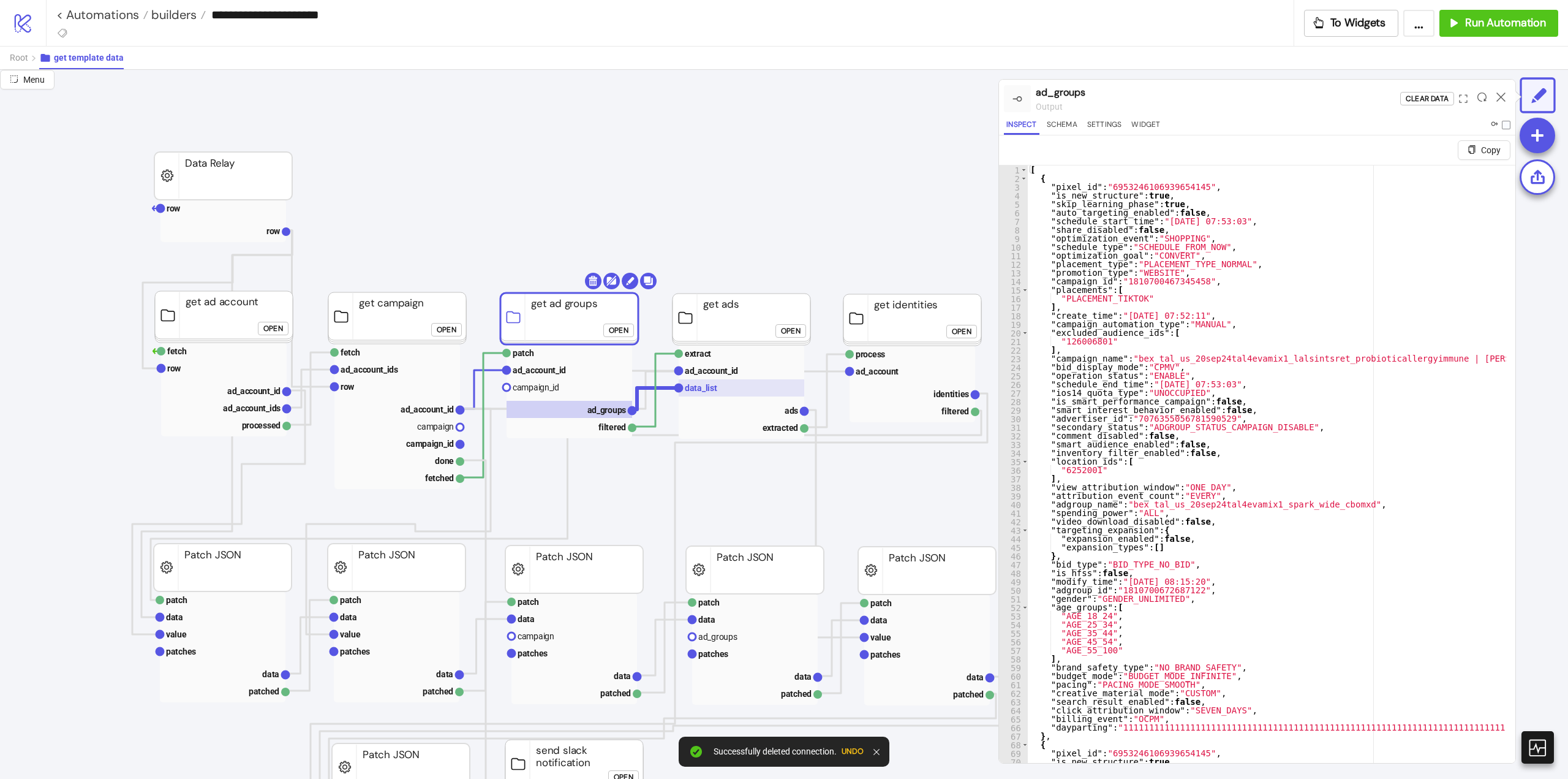
click at [700, 392] on text "data_list" at bounding box center [701, 388] width 33 height 10
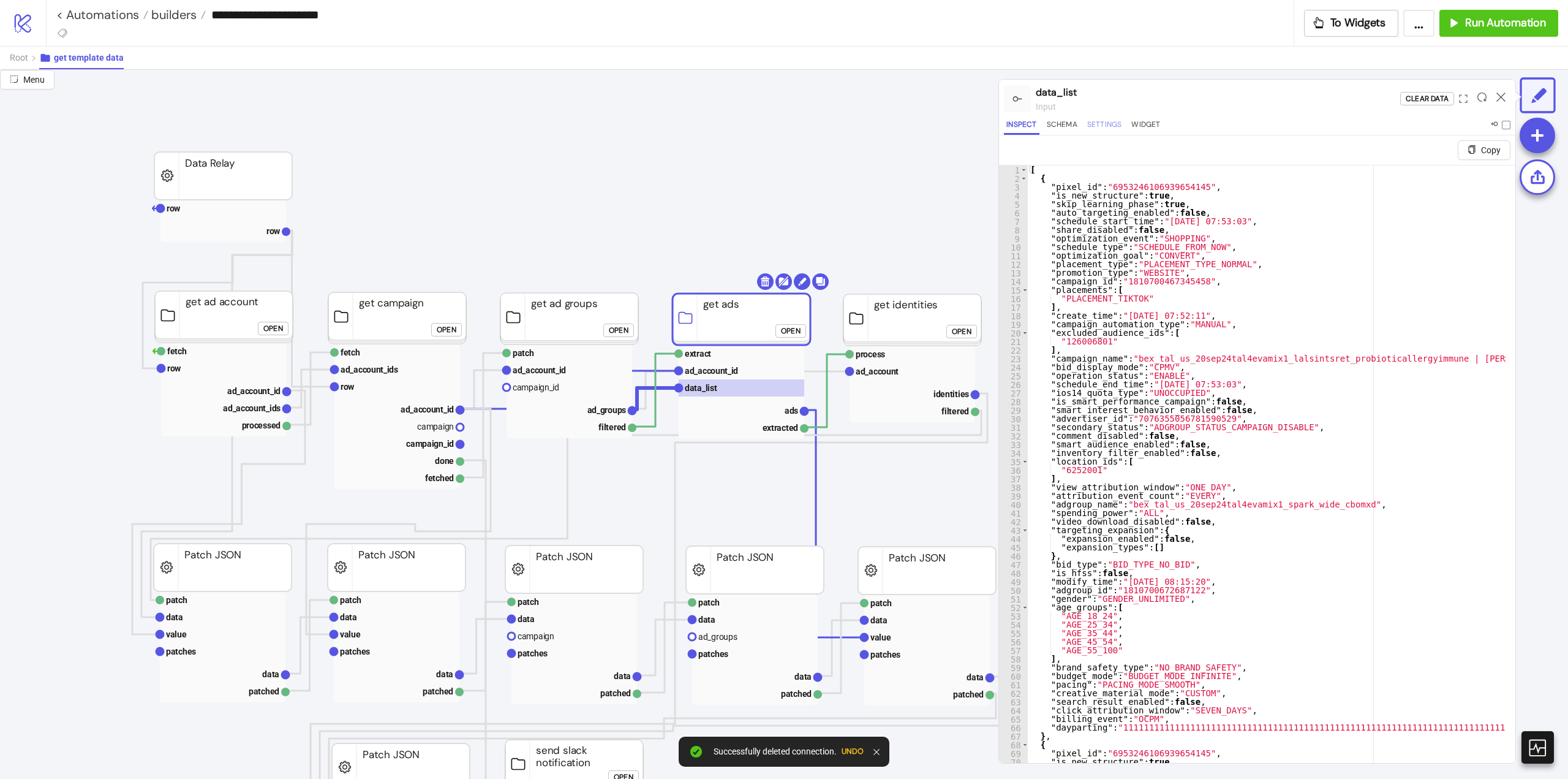
click at [1112, 124] on button "Settings" at bounding box center [1104, 126] width 40 height 16
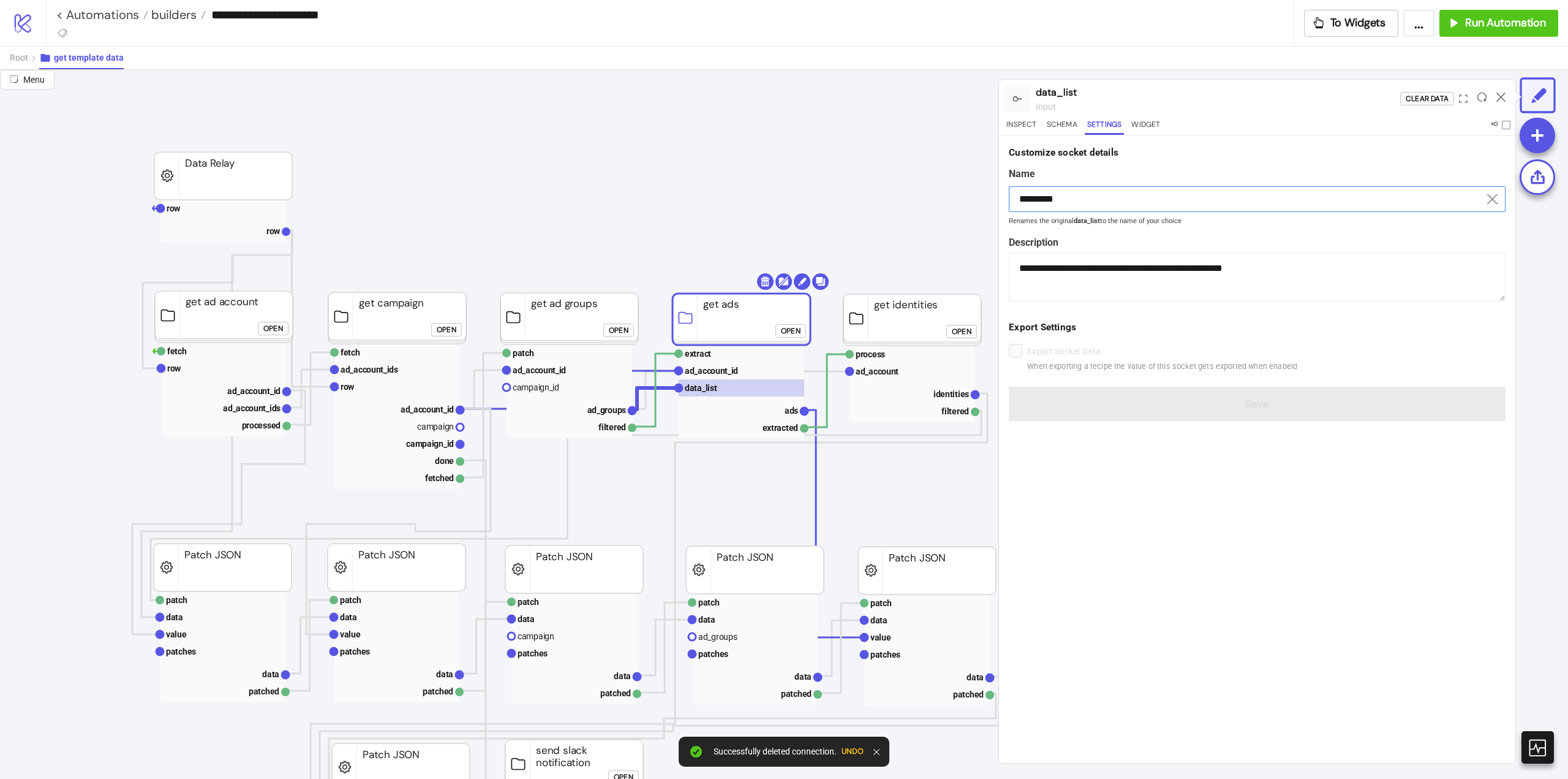
click at [1078, 192] on input "*********" at bounding box center [1257, 199] width 497 height 26
drag, startPoint x: 1078, startPoint y: 192, endPoint x: 1146, endPoint y: 283, distance: 113.6
click at [1079, 194] on input "*********" at bounding box center [1257, 199] width 497 height 26
paste input
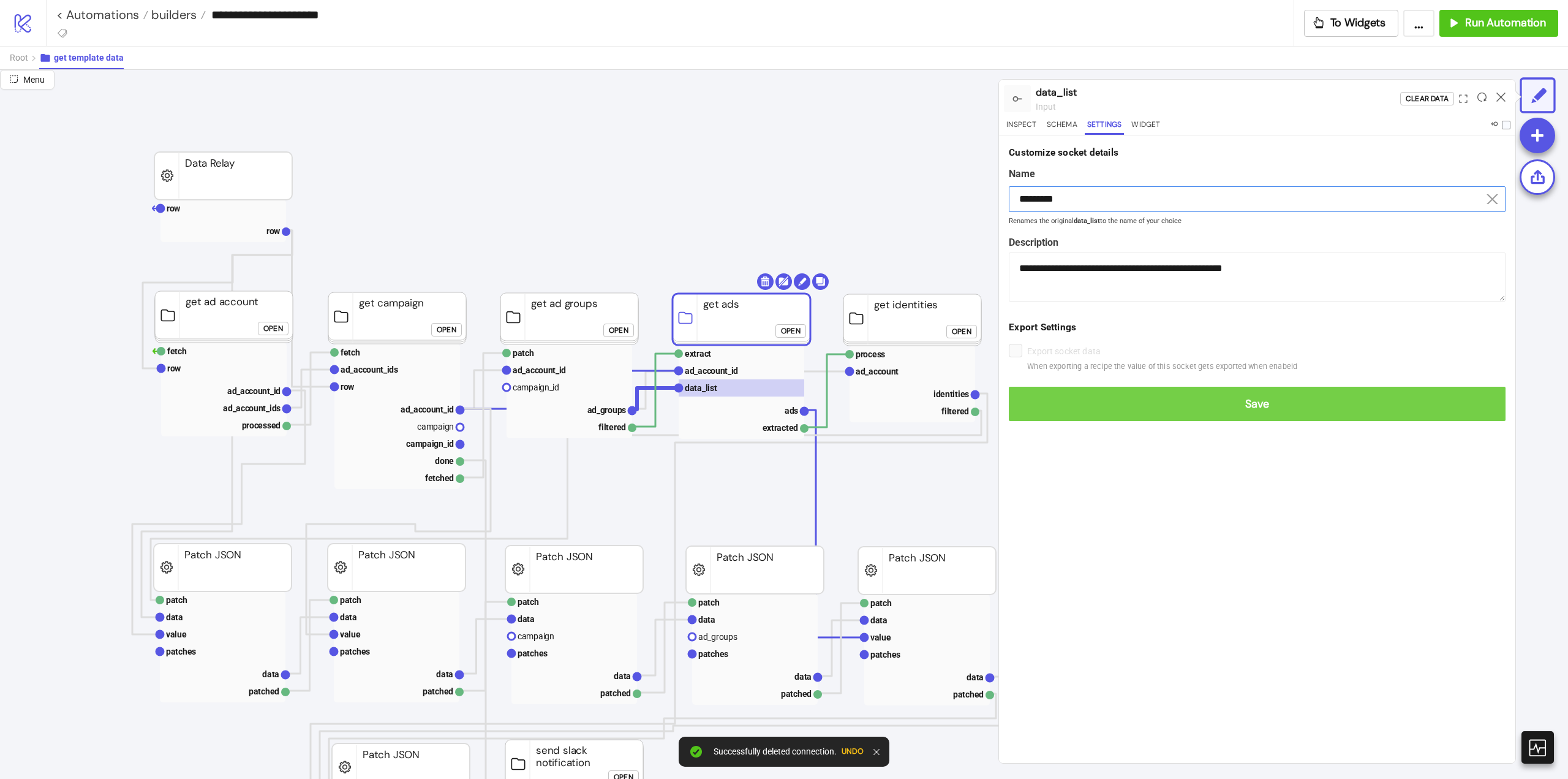
type input "*********"
click at [1207, 417] on button "Save" at bounding box center [1257, 404] width 497 height 34
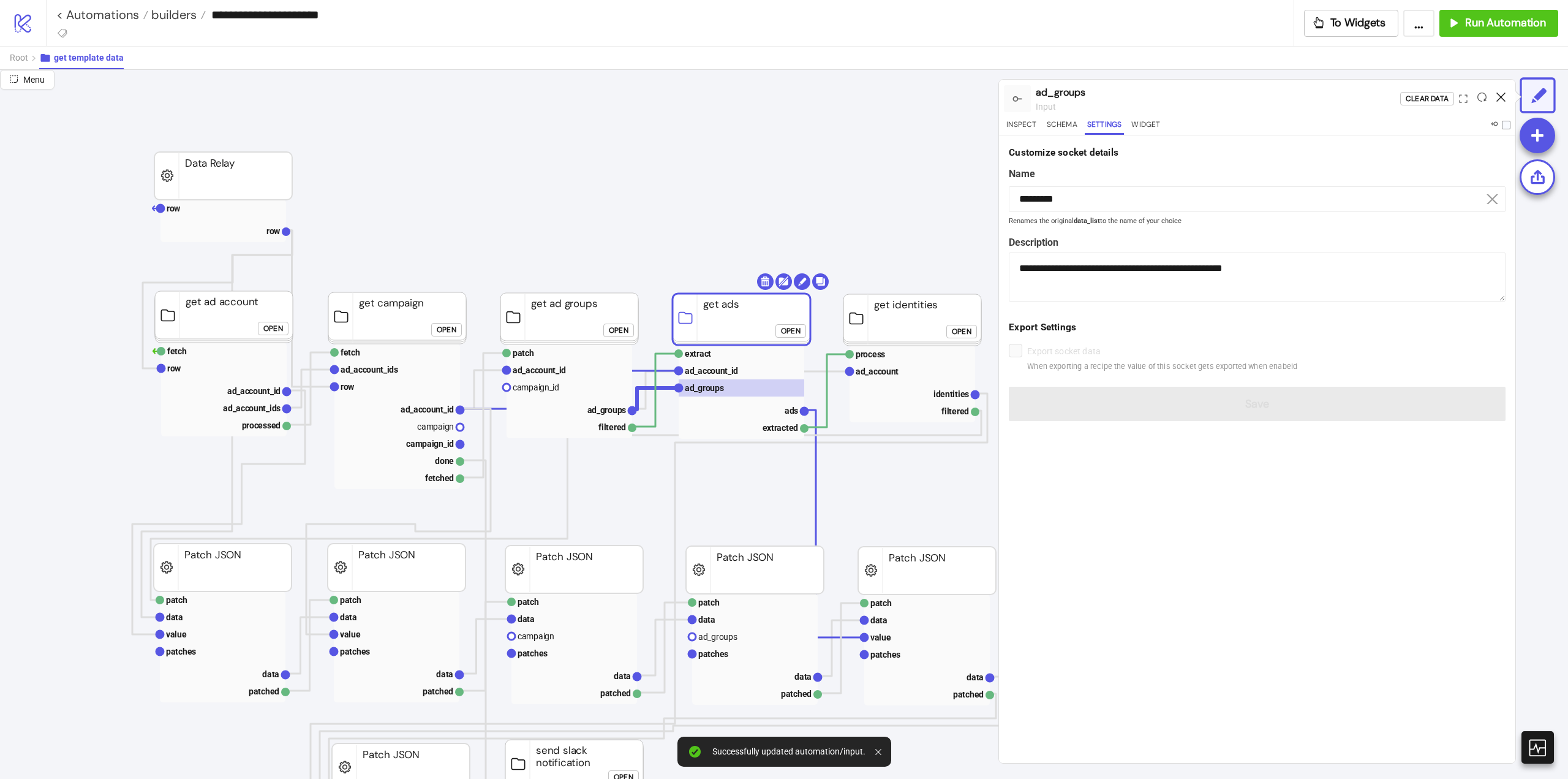
click at [1501, 92] on icon at bounding box center [1501, 97] width 9 height 9
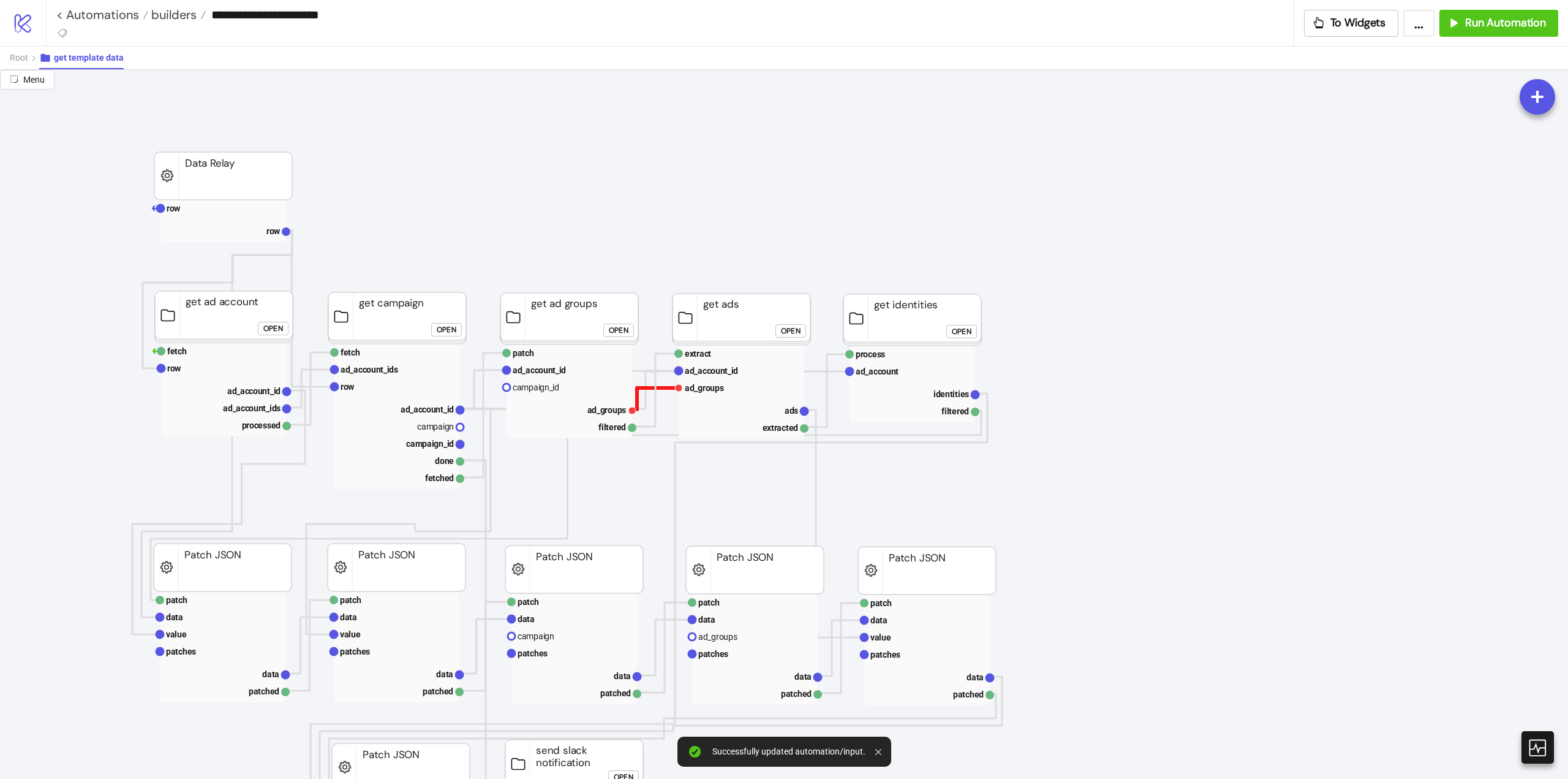
click at [664, 388] on polyline at bounding box center [656, 398] width 47 height 21
click at [645, 396] on polyline at bounding box center [654, 390] width 390 height 38
click at [601, 408] on text "ad_groups" at bounding box center [607, 410] width 39 height 10
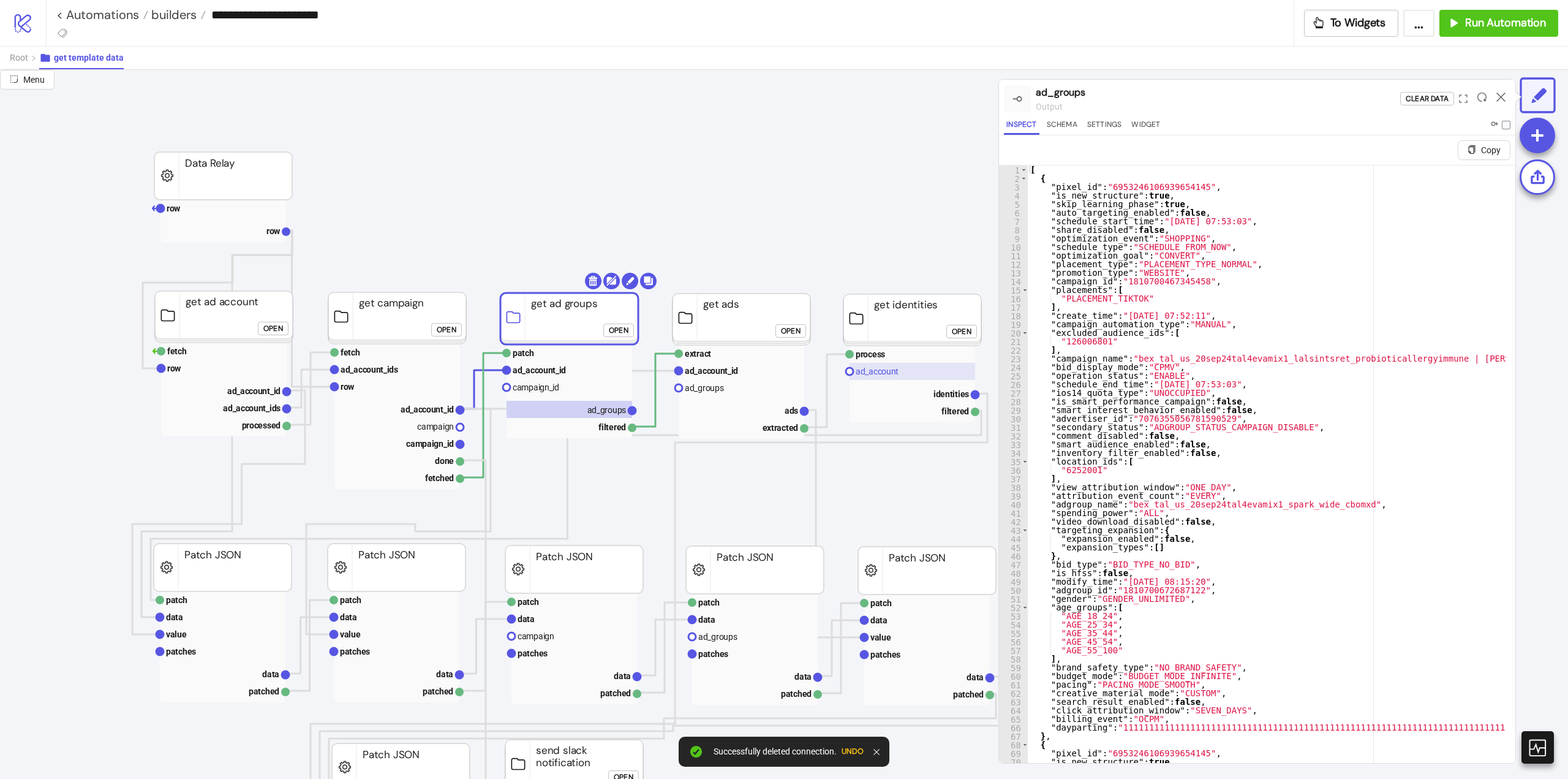
click at [923, 366] on rect at bounding box center [912, 371] width 126 height 17
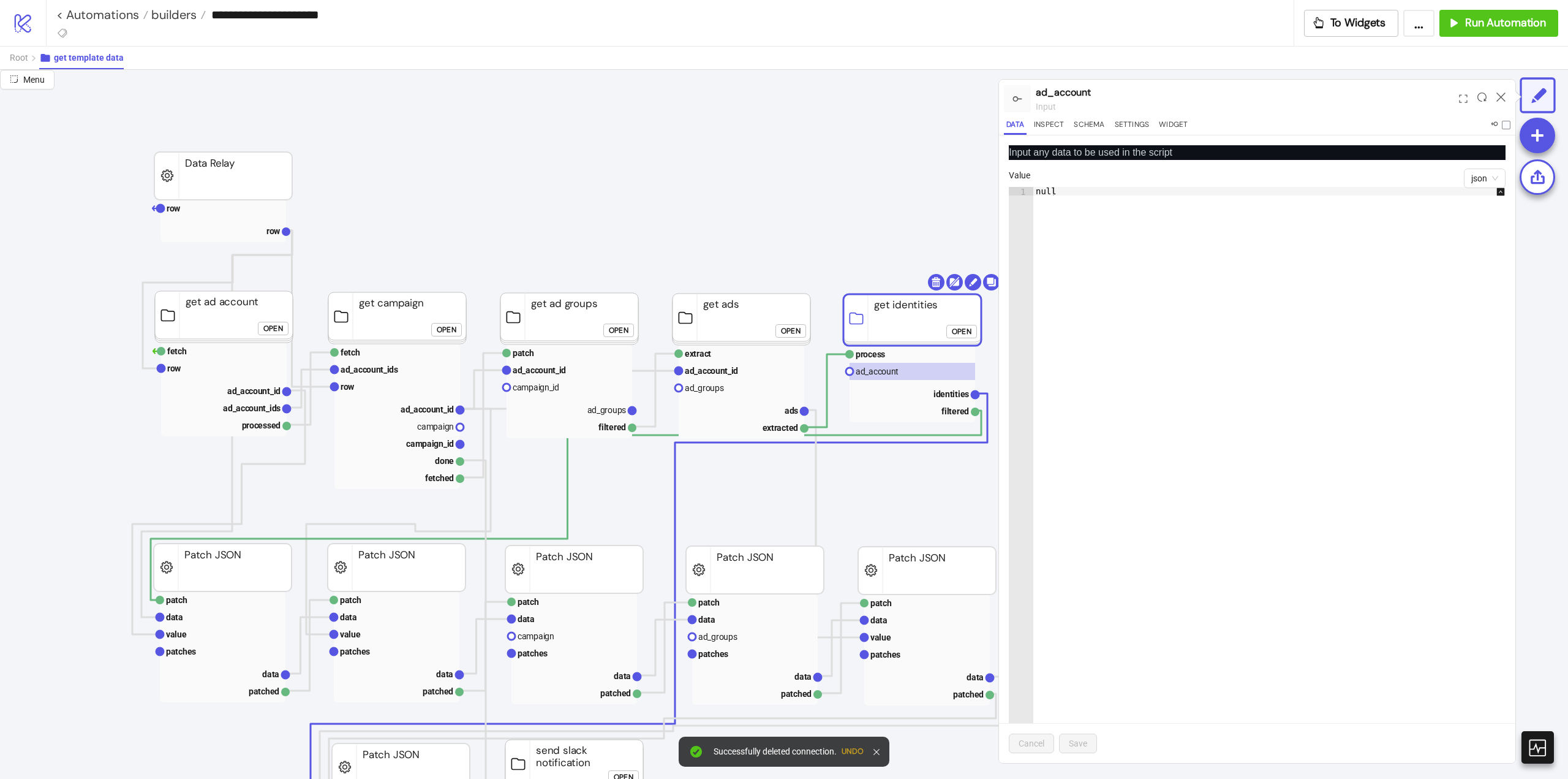
click at [847, 747] on button "Undo" at bounding box center [852, 751] width 22 height 9
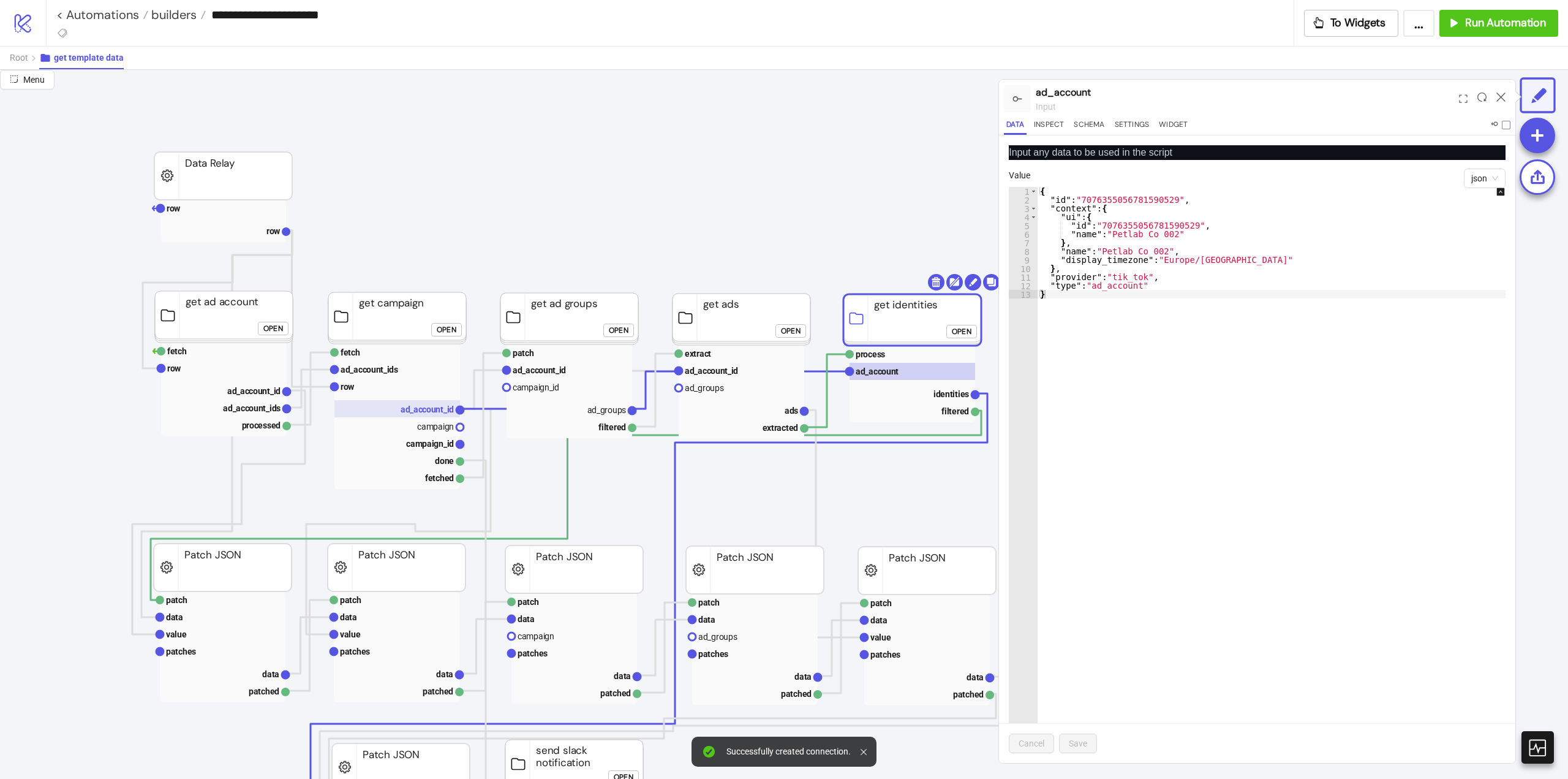
click at [418, 407] on text "ad_account_id" at bounding box center [427, 410] width 53 height 10
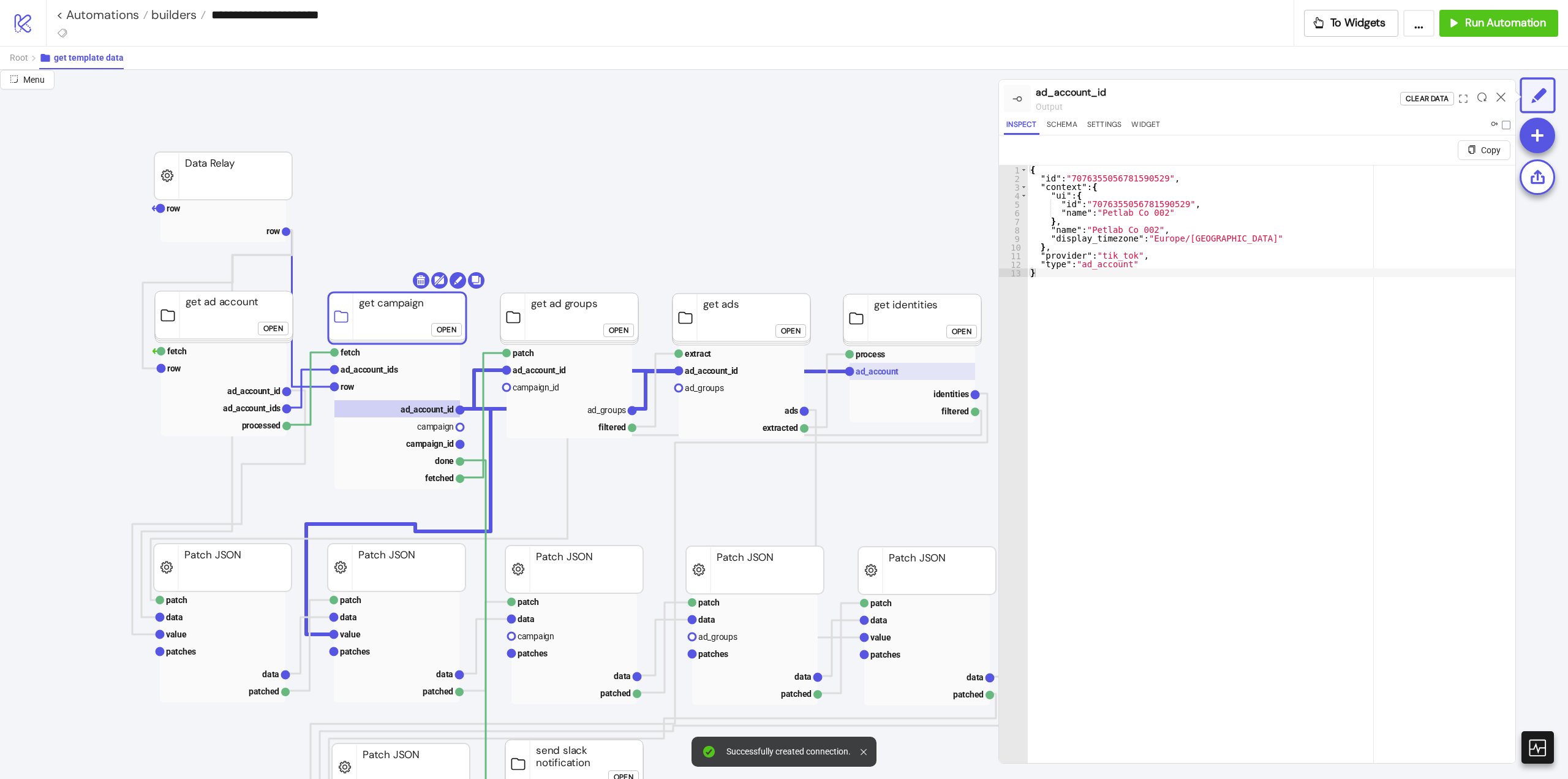
click at [886, 378] on rect at bounding box center [912, 371] width 126 height 17
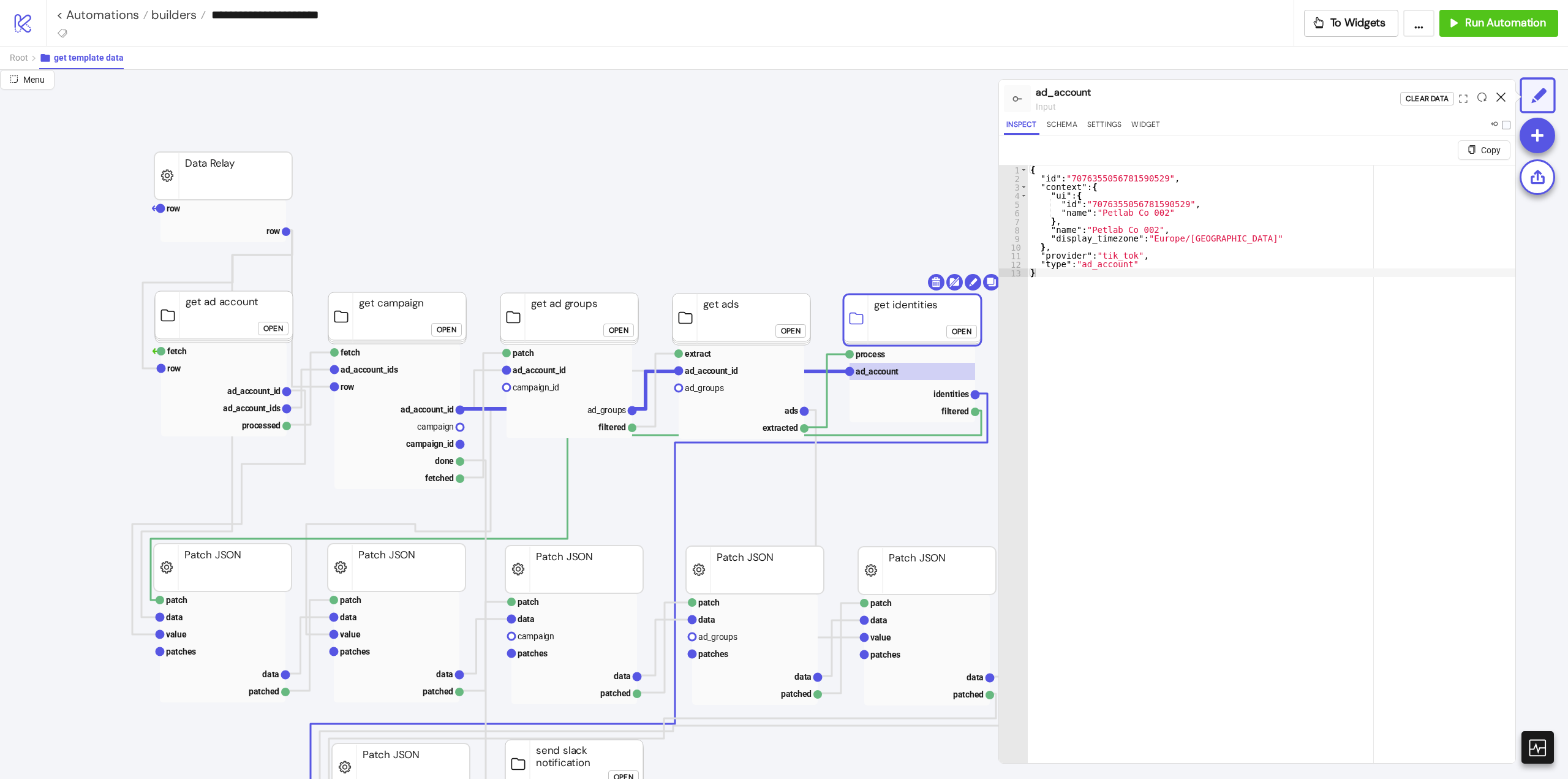
click at [1500, 95] on icon at bounding box center [1501, 97] width 9 height 9
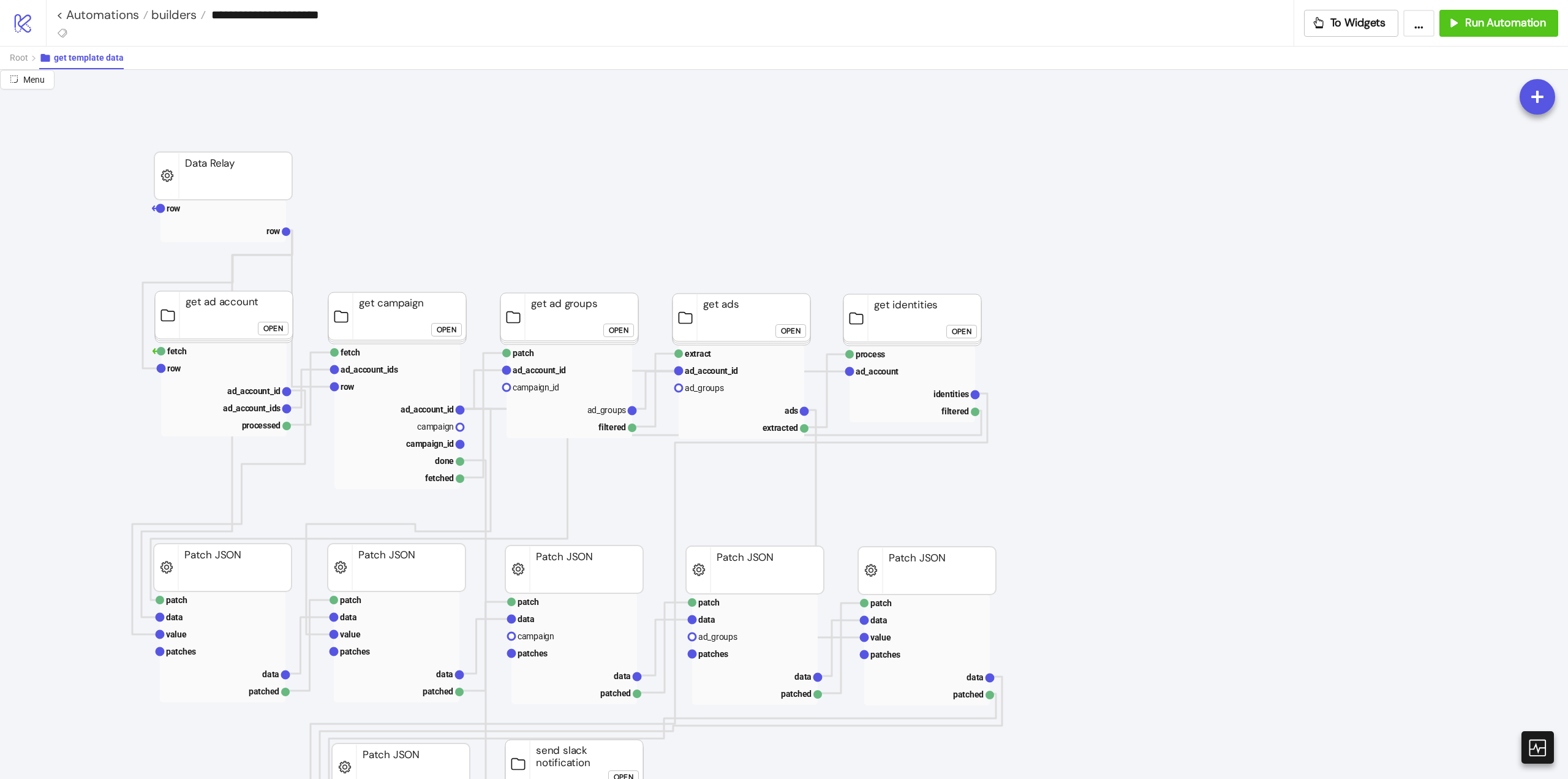
click at [400, 412] on rect at bounding box center [397, 409] width 126 height 17
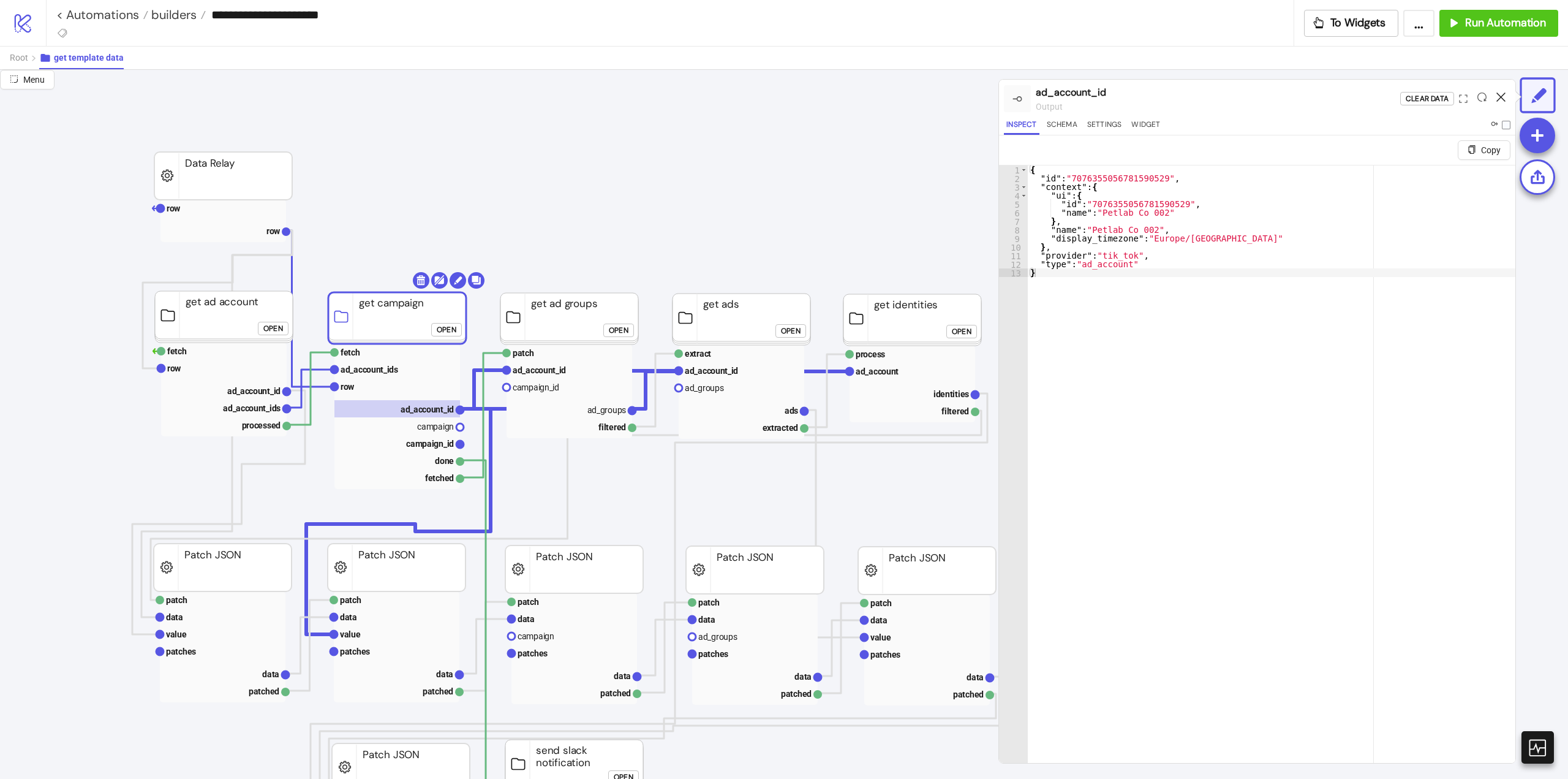
click at [1498, 95] on icon at bounding box center [1501, 97] width 9 height 9
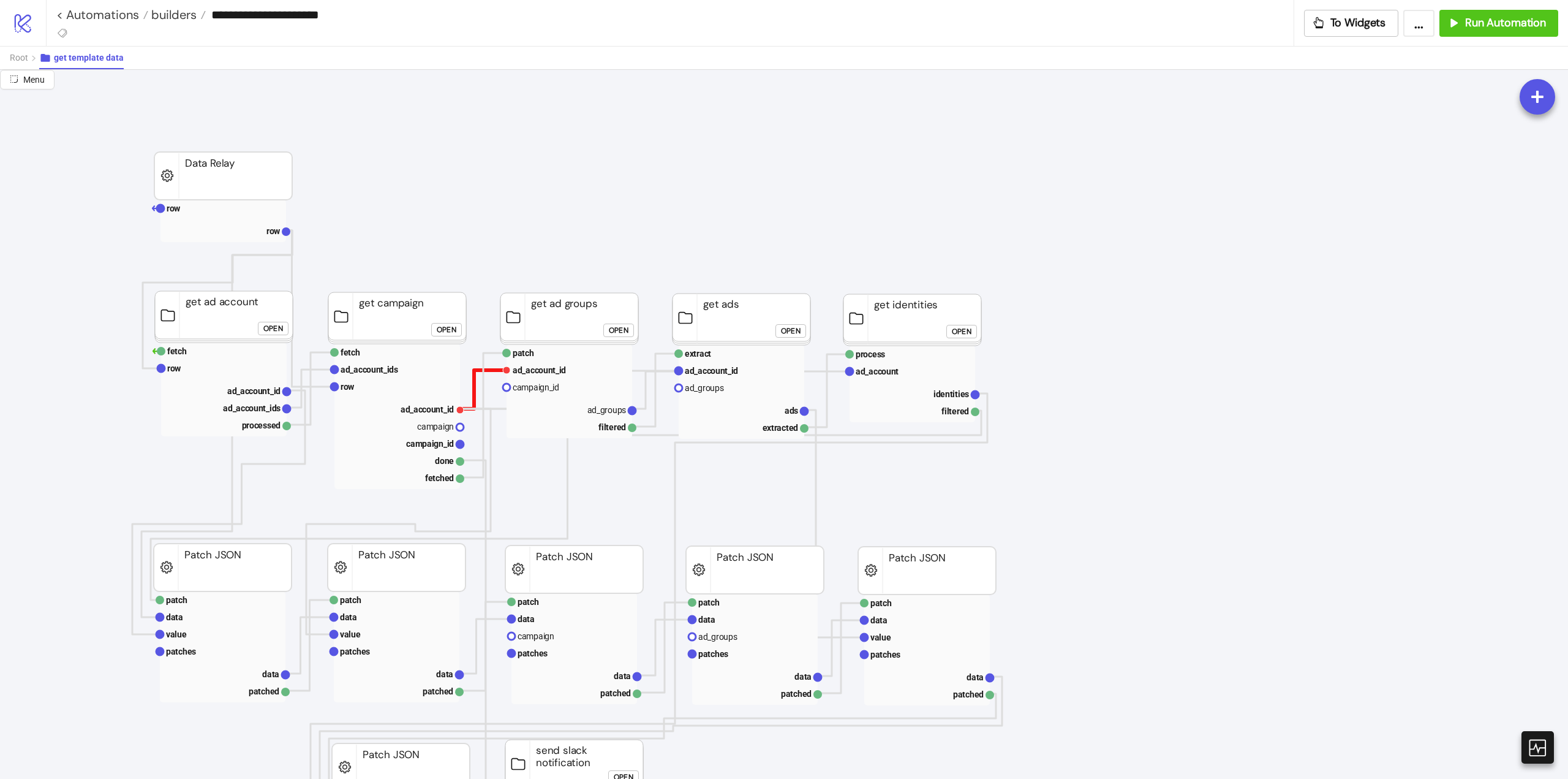
click at [476, 389] on polyline at bounding box center [483, 389] width 47 height 38
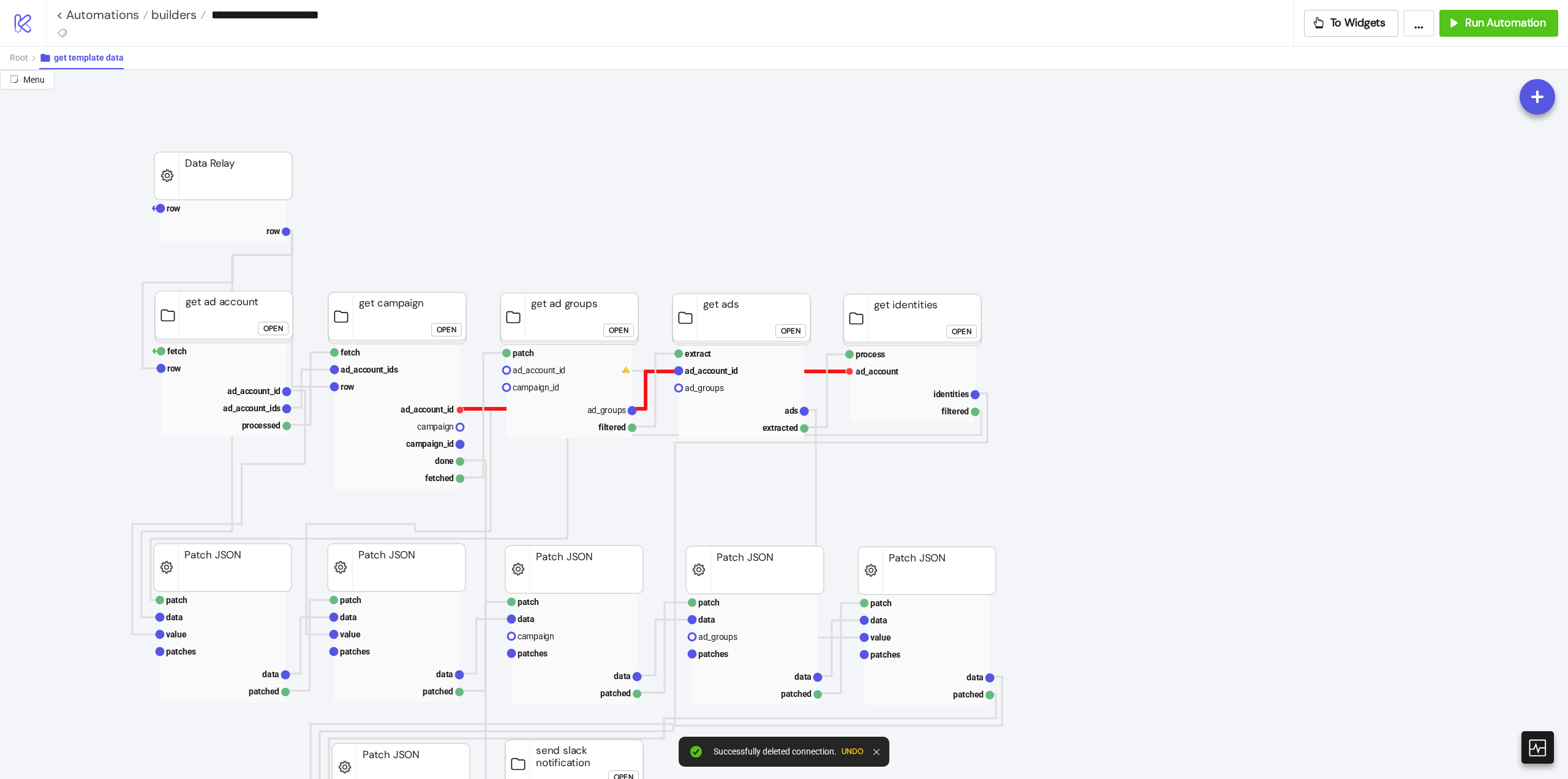
click at [472, 409] on polyline at bounding box center [654, 390] width 390 height 38
click at [584, 363] on rect at bounding box center [569, 370] width 126 height 17
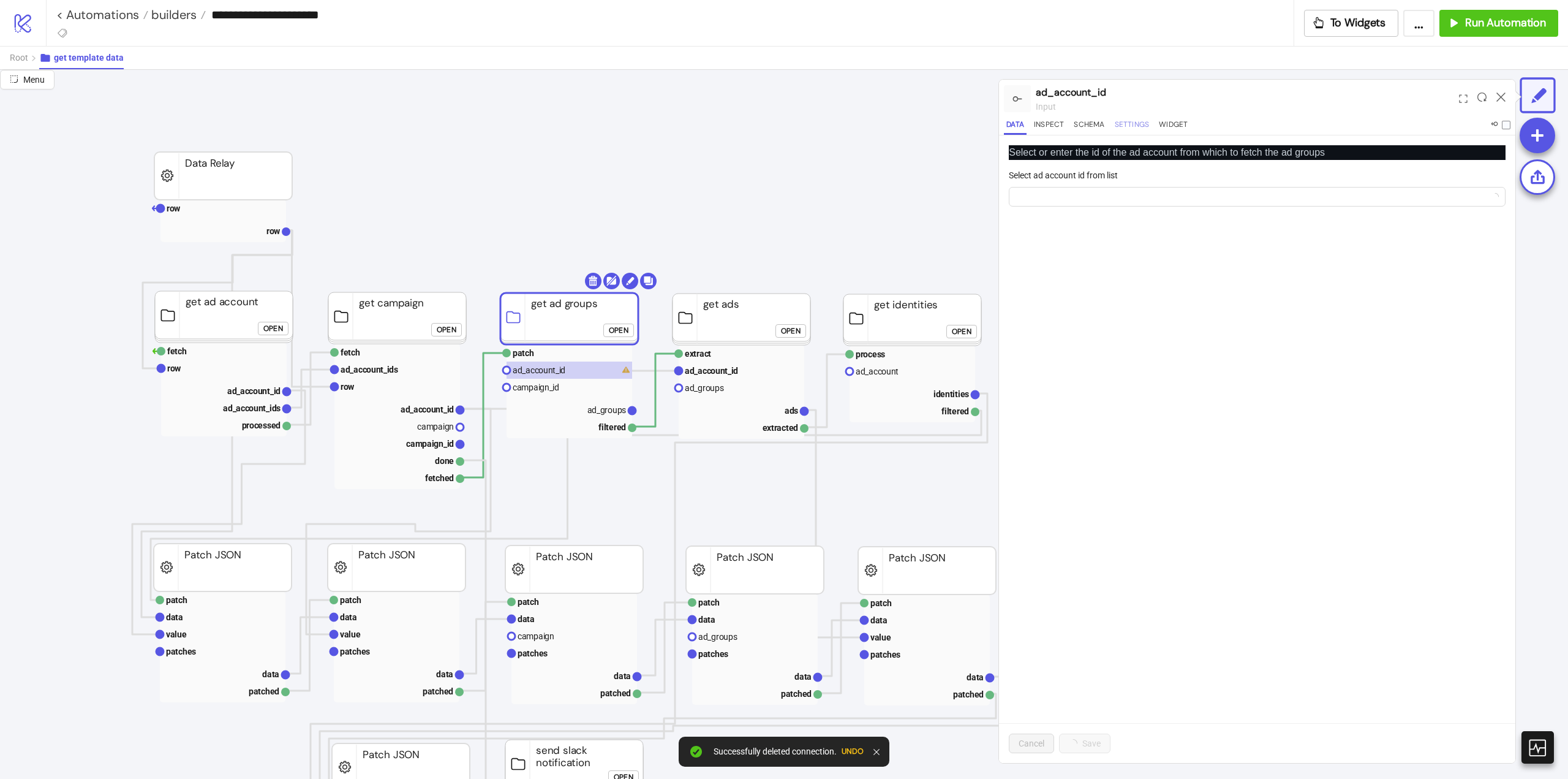
click at [1128, 123] on button "Settings" at bounding box center [1132, 126] width 40 height 16
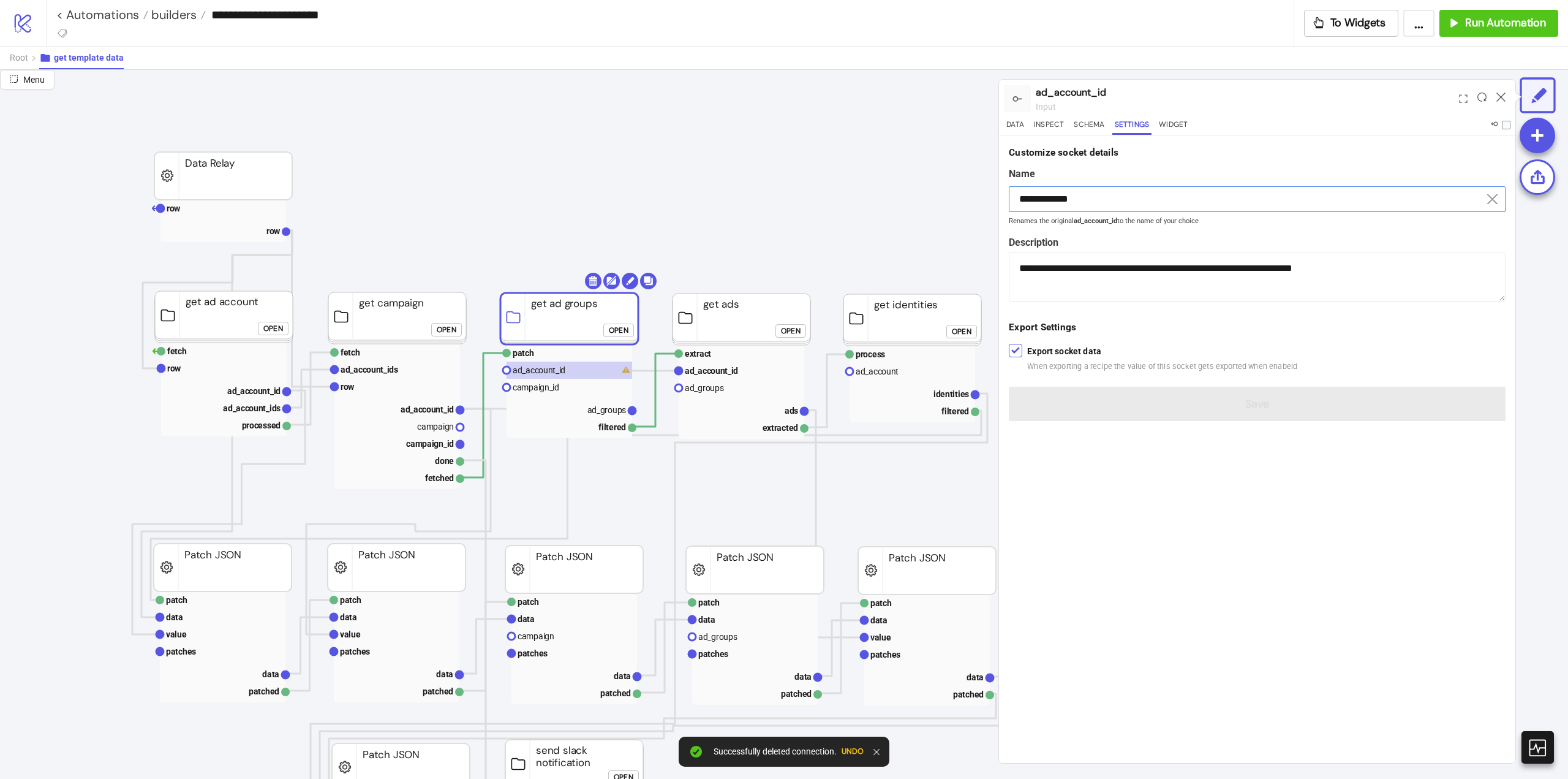
click at [1096, 198] on input "**********" at bounding box center [1257, 199] width 497 height 26
click at [893, 371] on text "ad_account" at bounding box center [877, 371] width 43 height 10
type input "**********"
type textarea "**********"
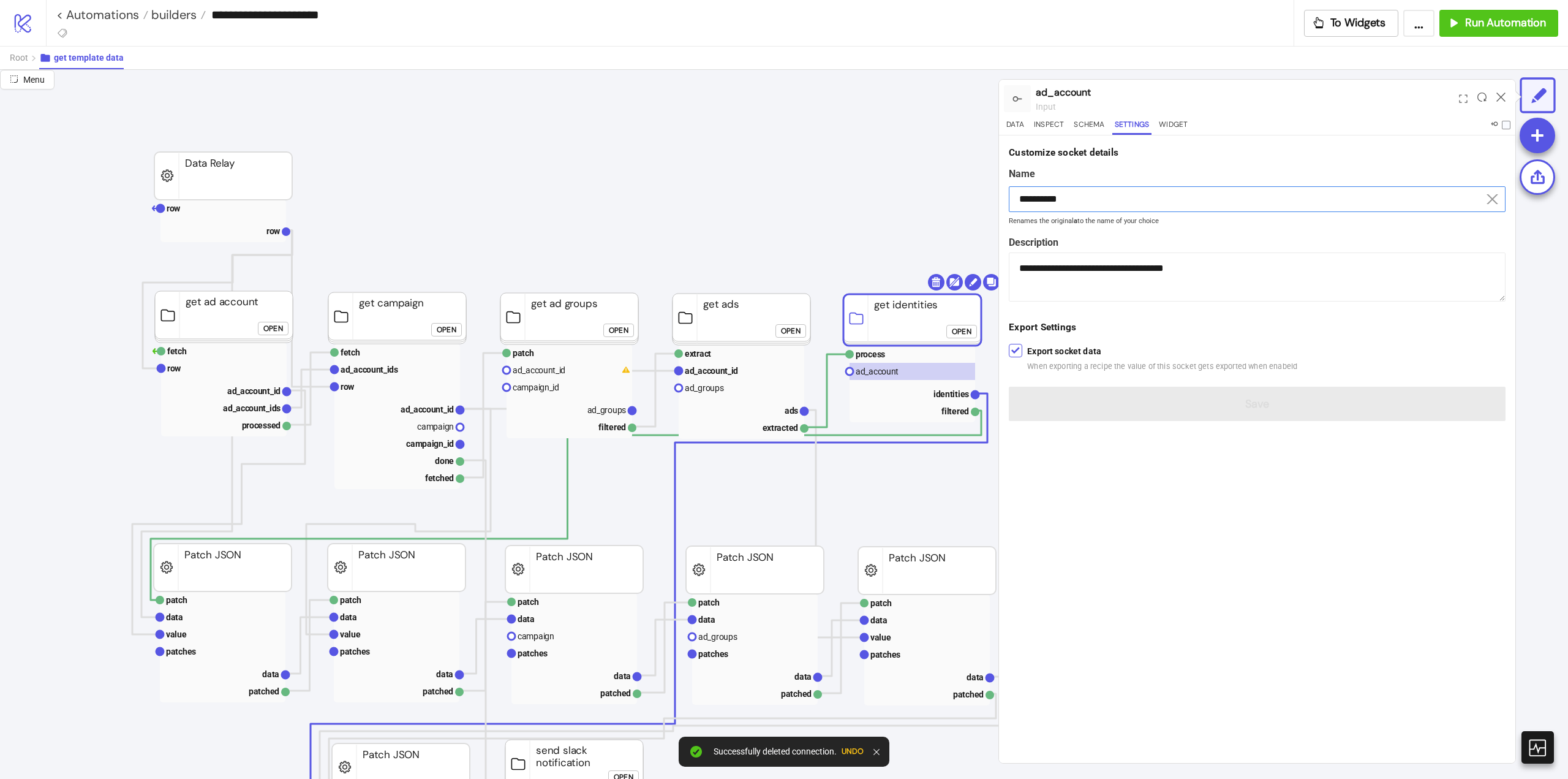
click at [1071, 201] on input "**********" at bounding box center [1257, 199] width 497 height 26
paste input "***"
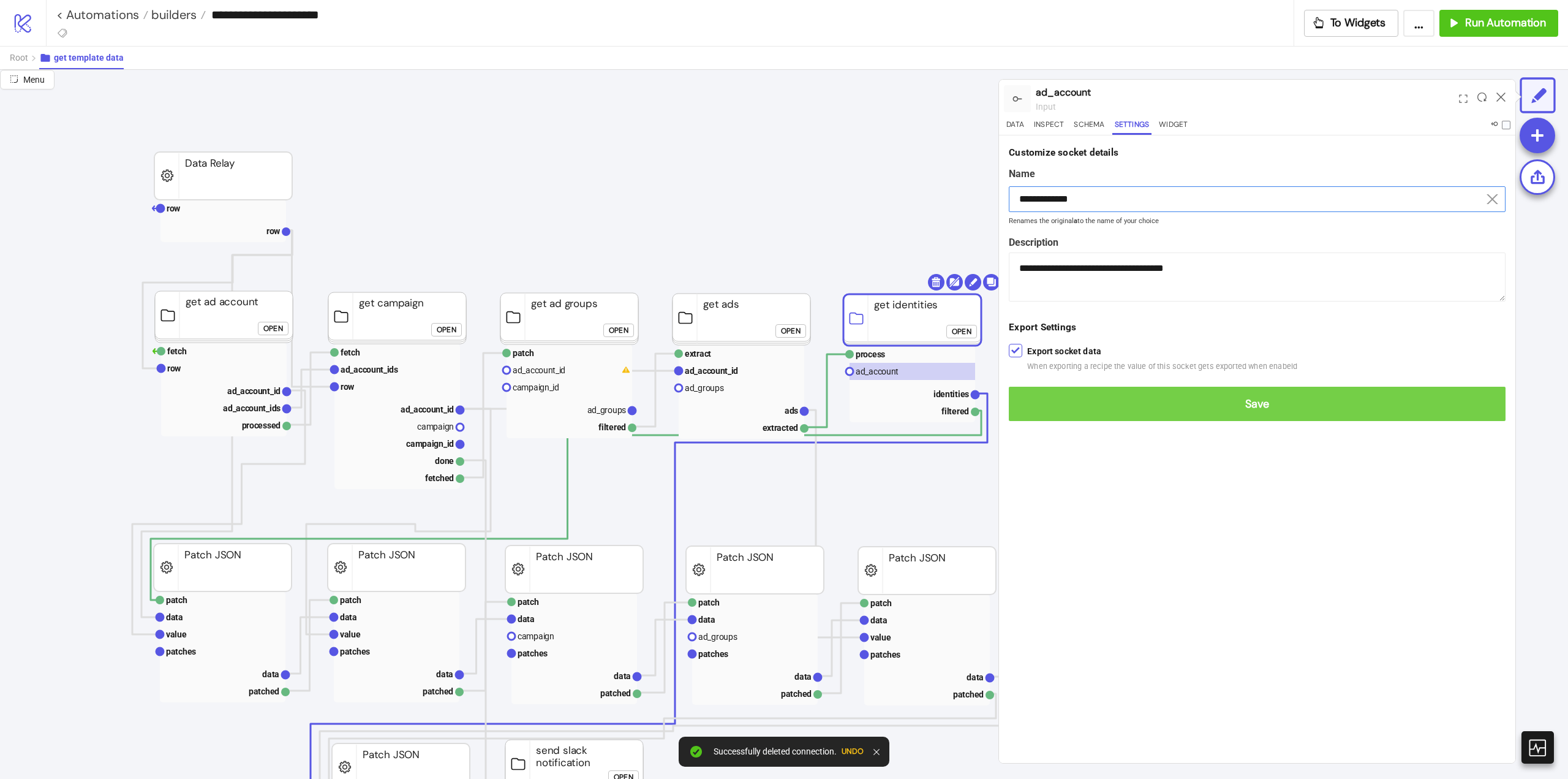
type input "**********"
click at [1153, 401] on span "Save" at bounding box center [1257, 404] width 477 height 14
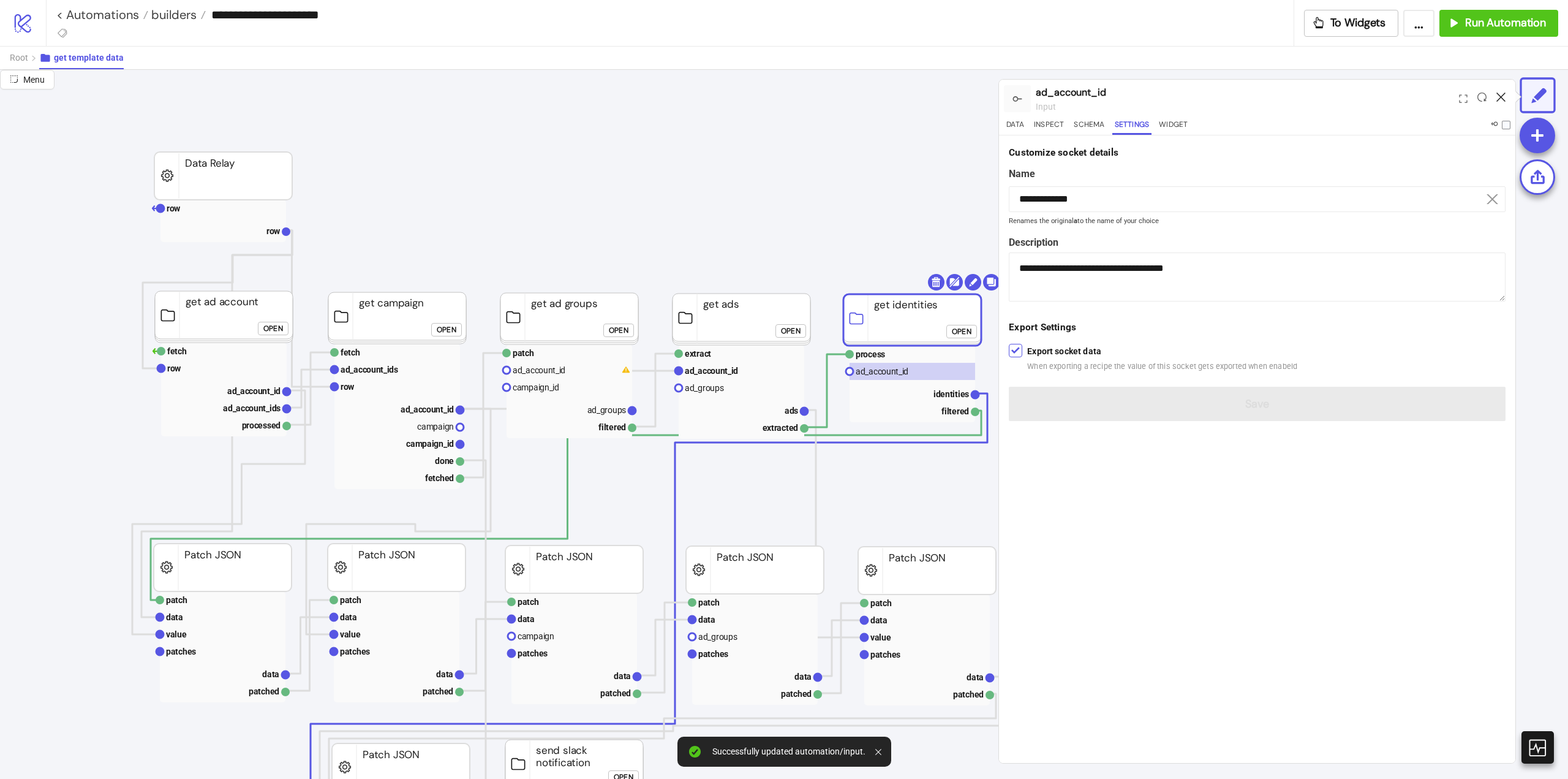
click at [1503, 98] on icon at bounding box center [1501, 97] width 9 height 9
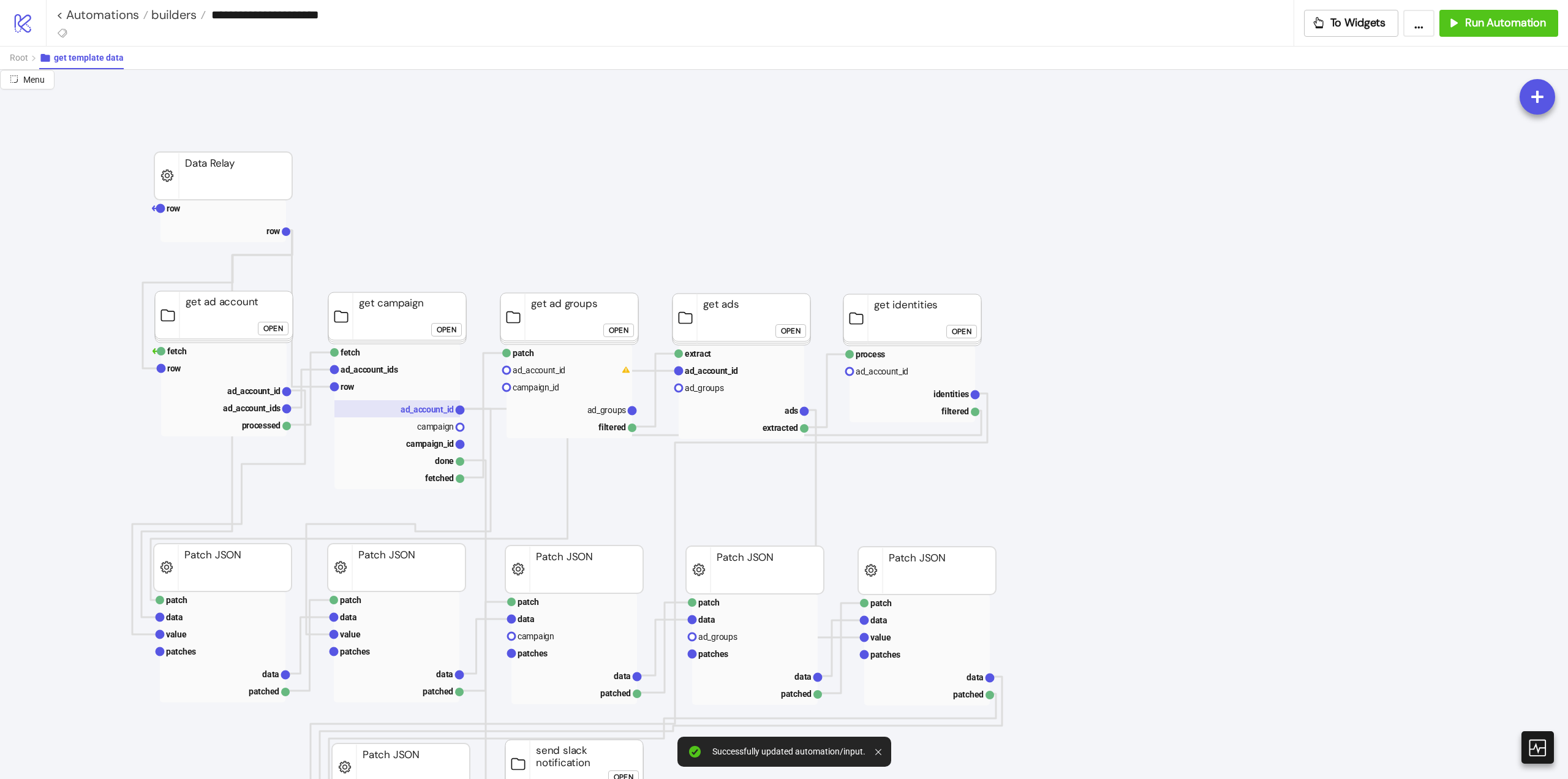
click at [413, 410] on text "ad_account_id" at bounding box center [427, 410] width 53 height 10
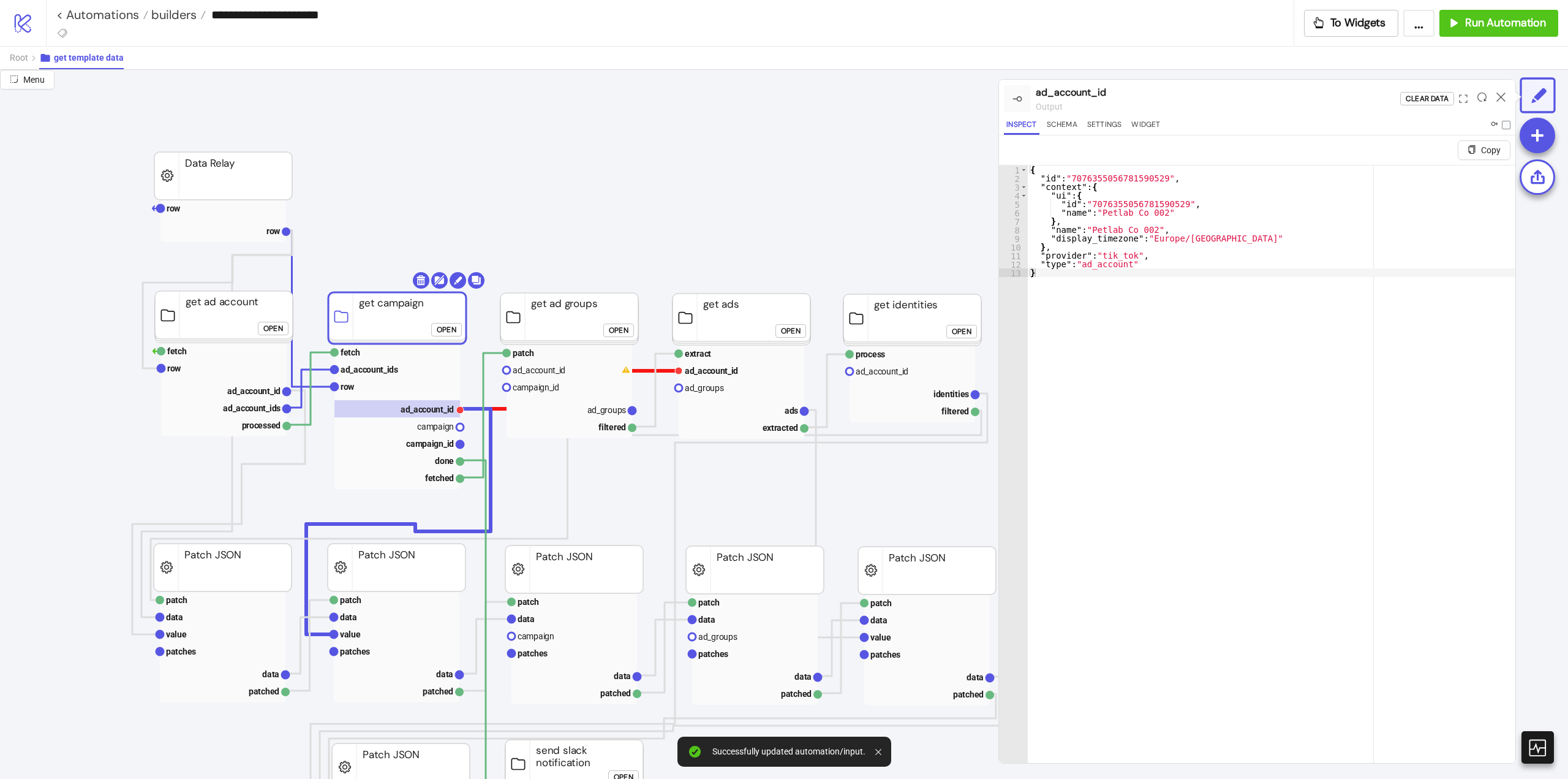
click at [642, 371] on polyline at bounding box center [569, 390] width 219 height 38
click at [386, 524] on polyline at bounding box center [399, 522] width 185 height 226
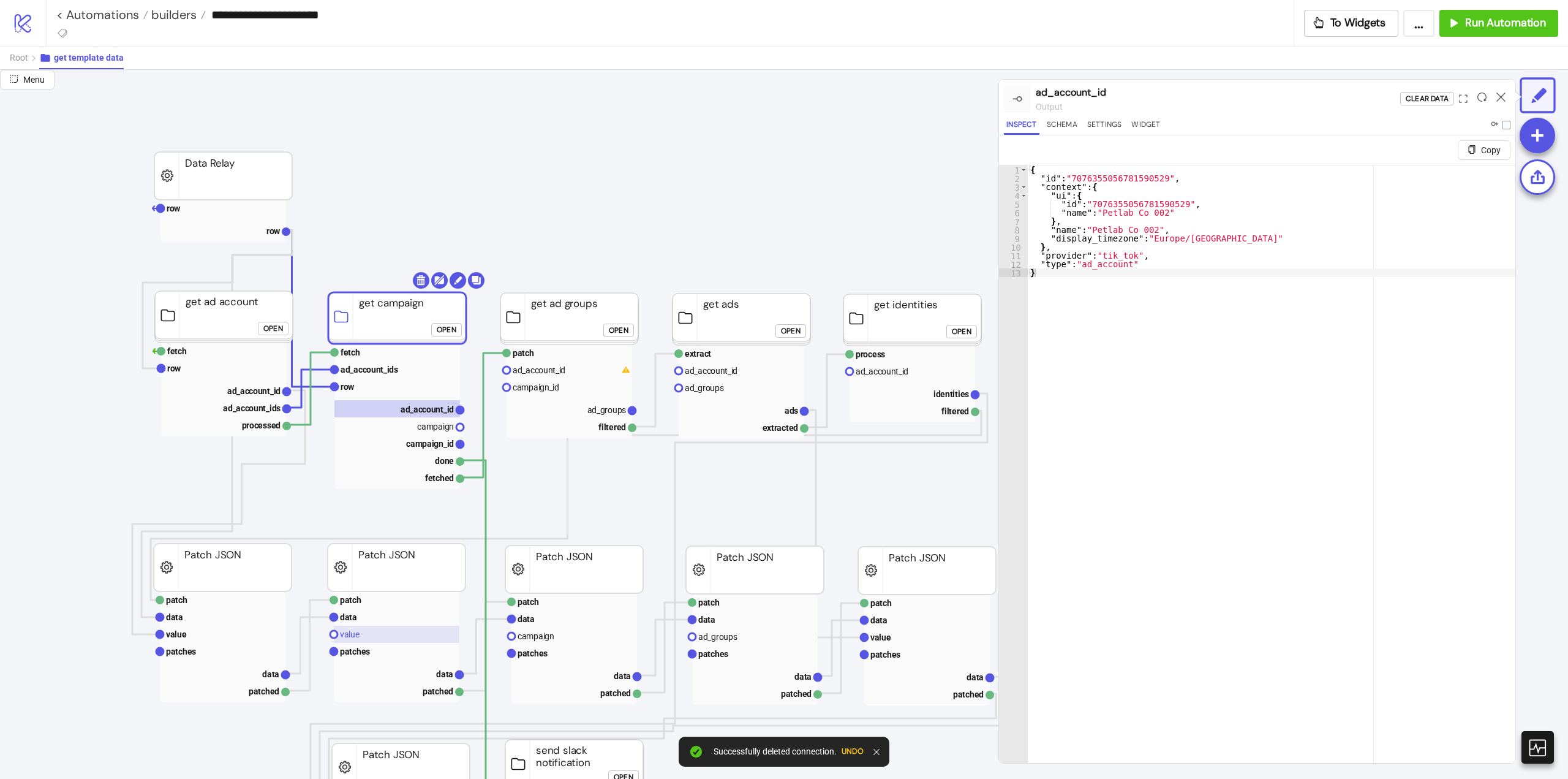
click at [362, 630] on rect at bounding box center [396, 634] width 126 height 17
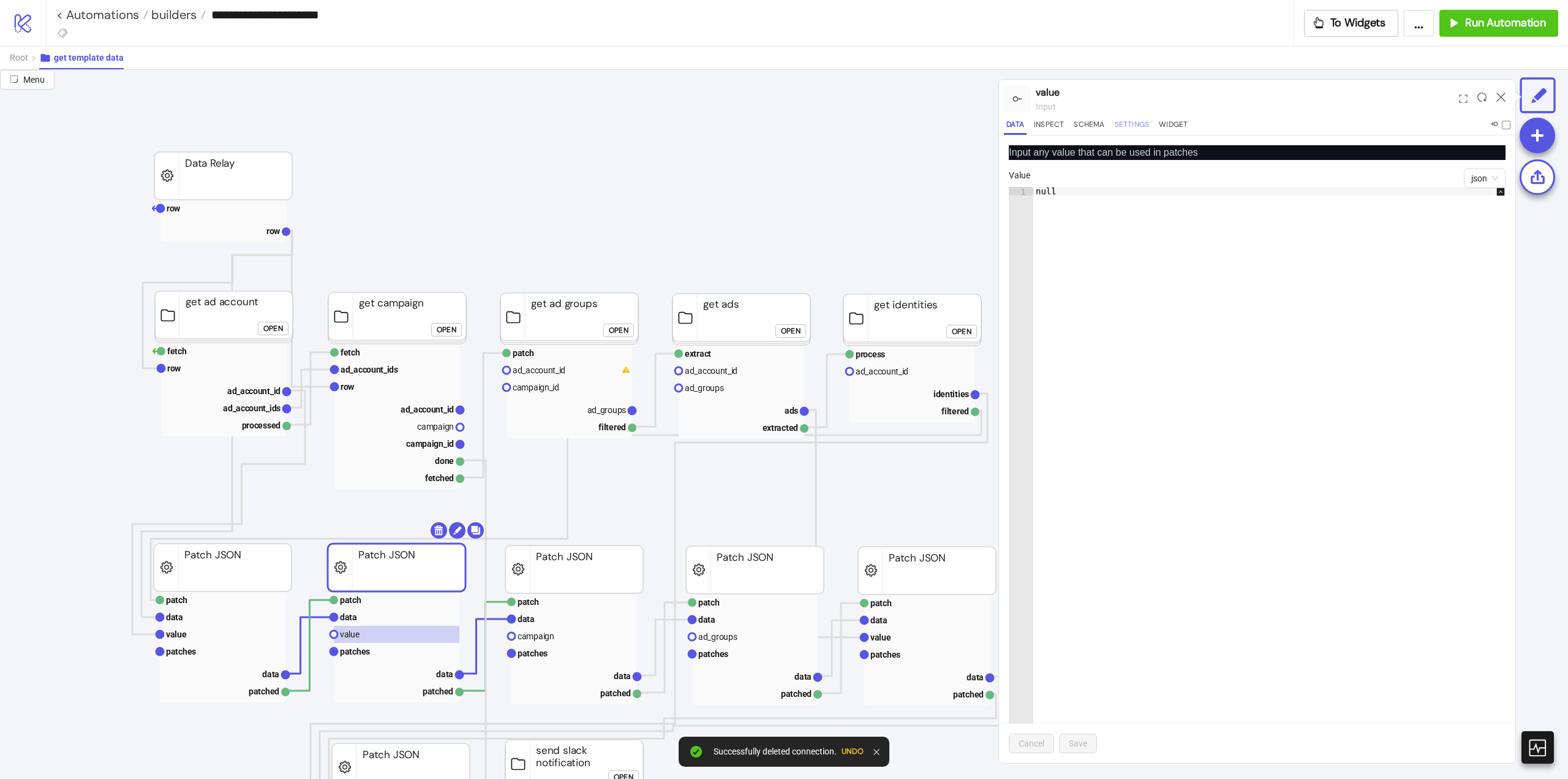
click at [1125, 121] on button "Settings" at bounding box center [1132, 126] width 40 height 16
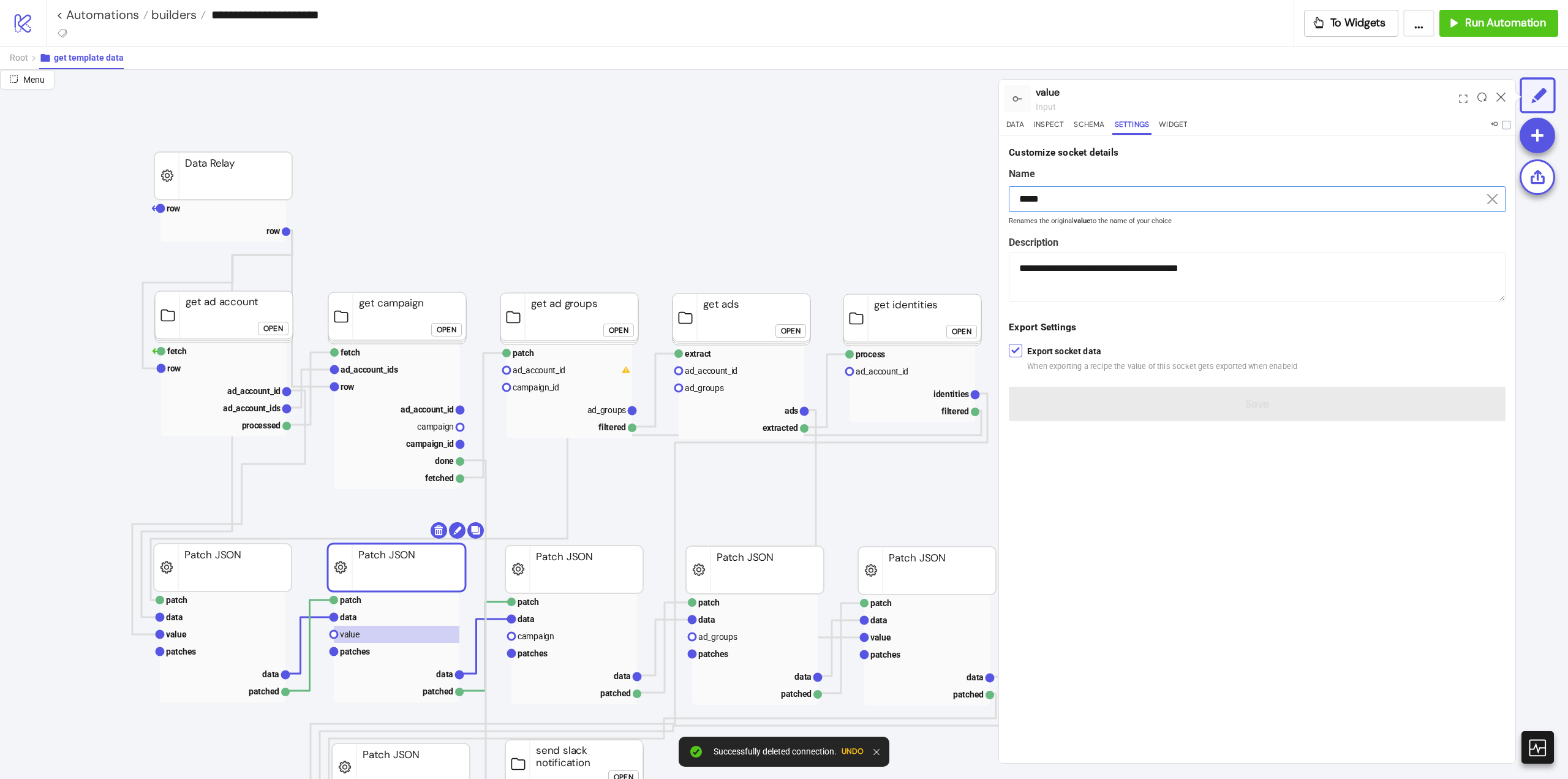
click at [1049, 209] on input "*****" at bounding box center [1257, 199] width 497 height 26
paste input "********"
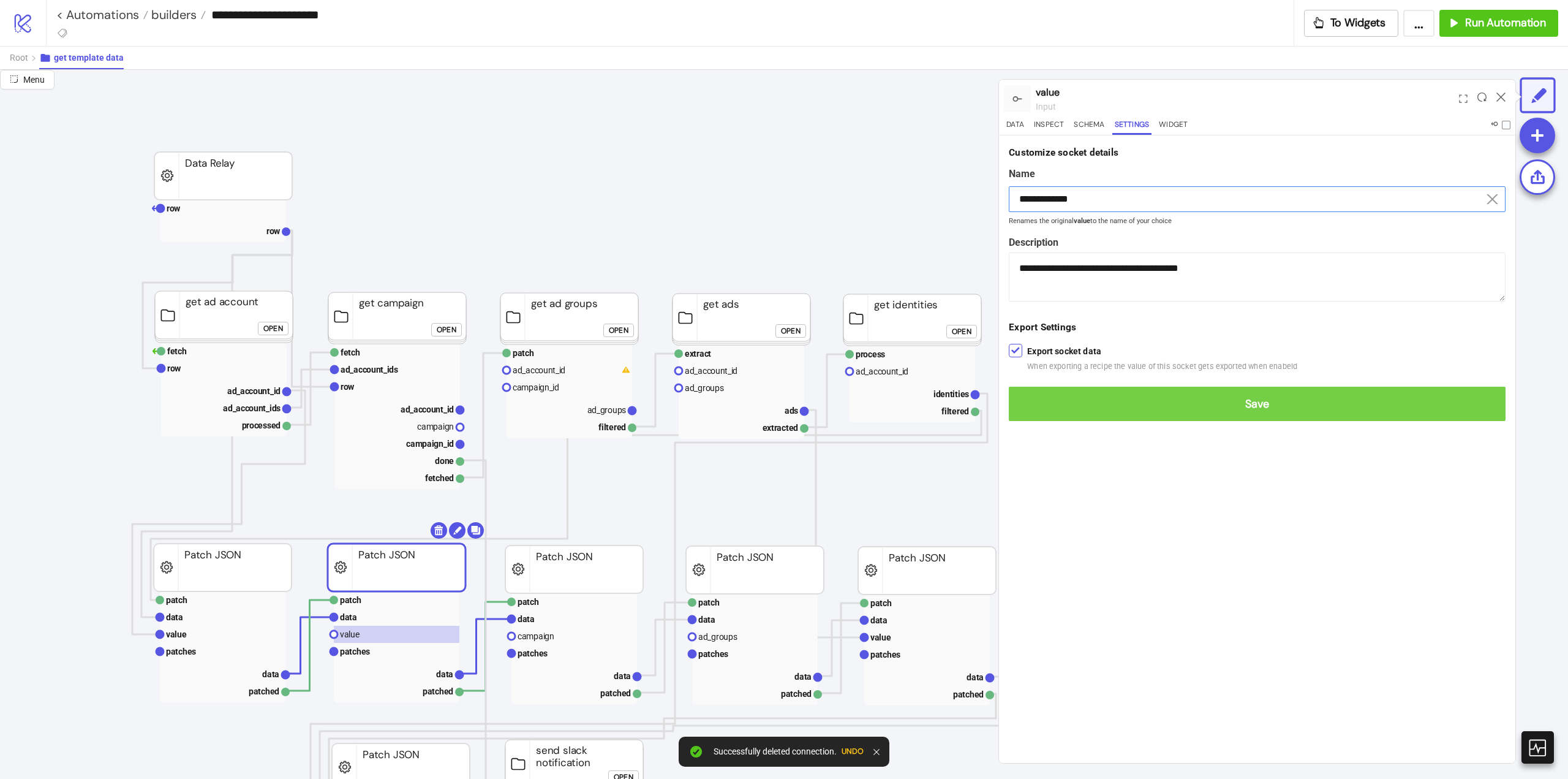
type input "**********"
click at [1235, 418] on button "Save" at bounding box center [1257, 404] width 497 height 34
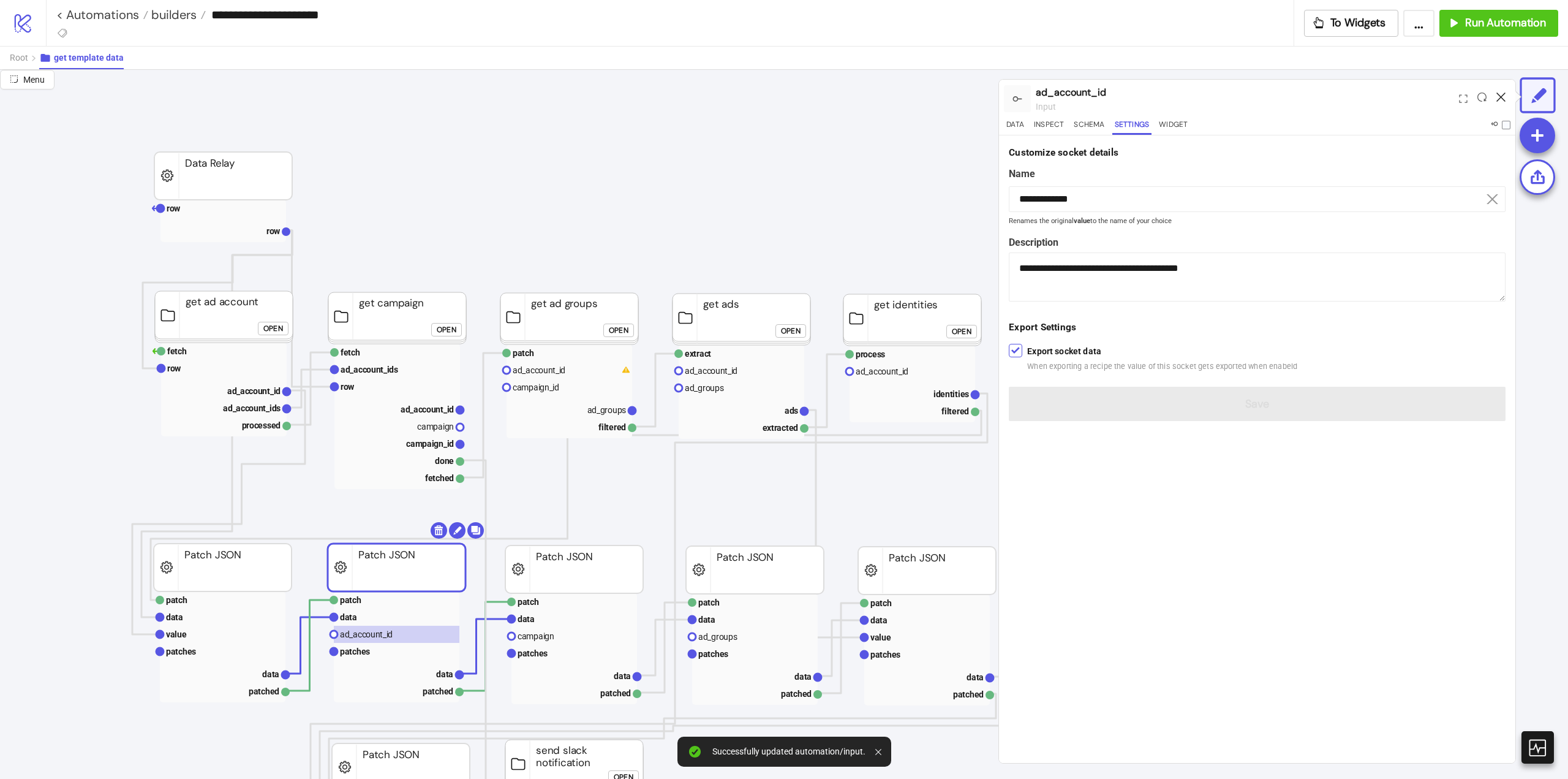
click at [1501, 96] on icon at bounding box center [1501, 97] width 9 height 9
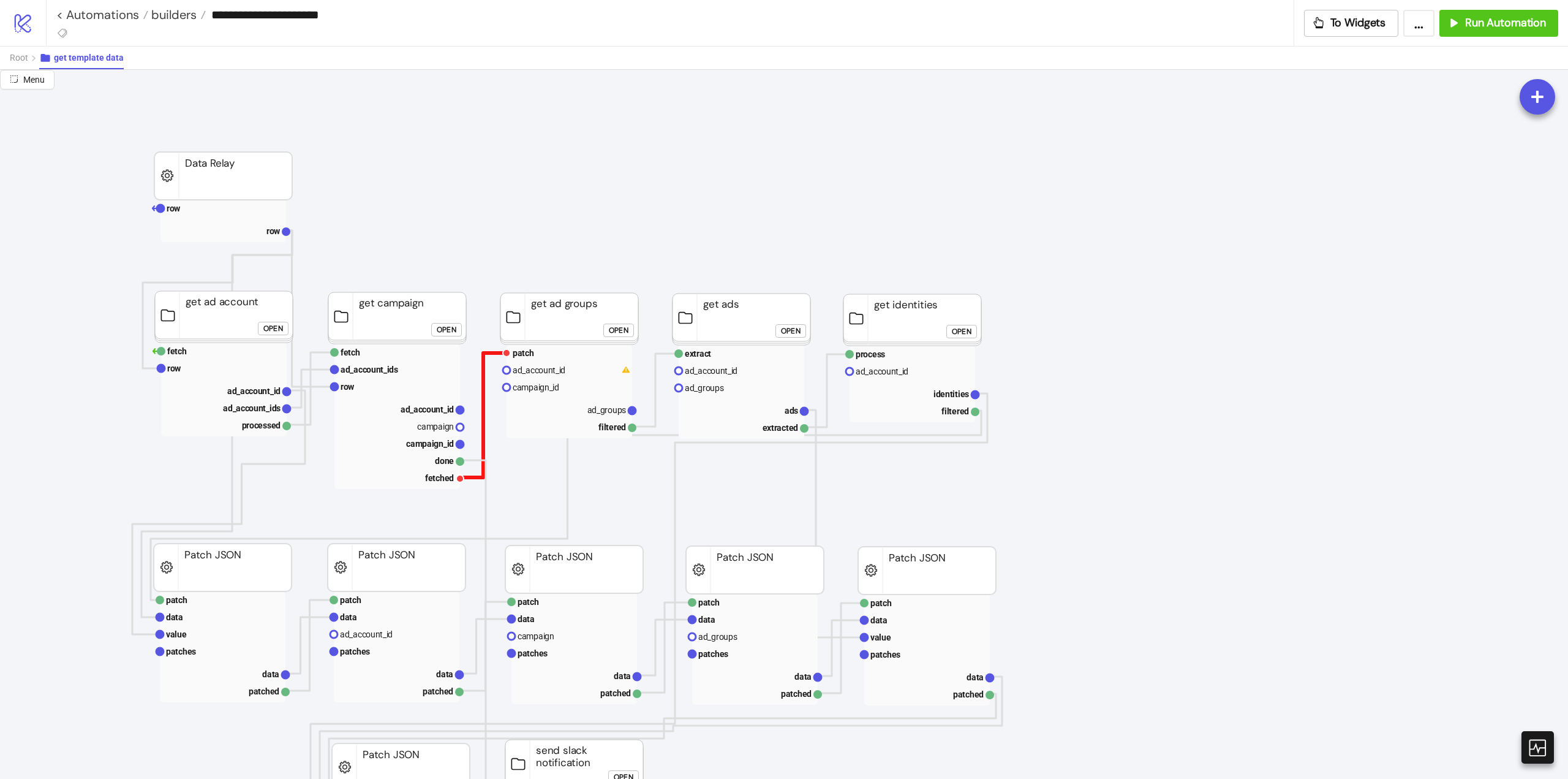
click at [483, 407] on polyline at bounding box center [483, 415] width 47 height 124
click at [449, 329] on div "Open" at bounding box center [446, 329] width 20 height 14
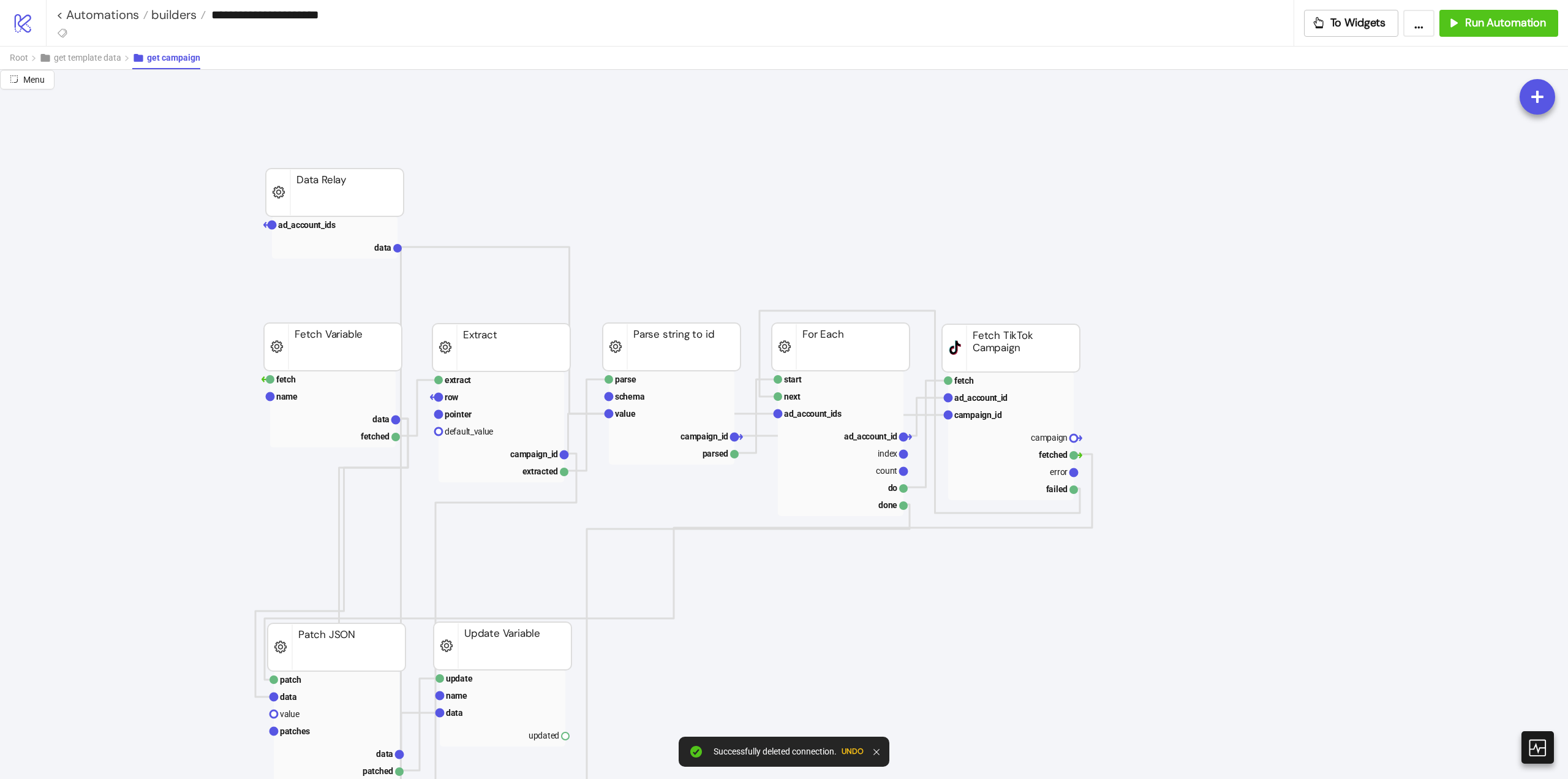
scroll to position [123, 0]
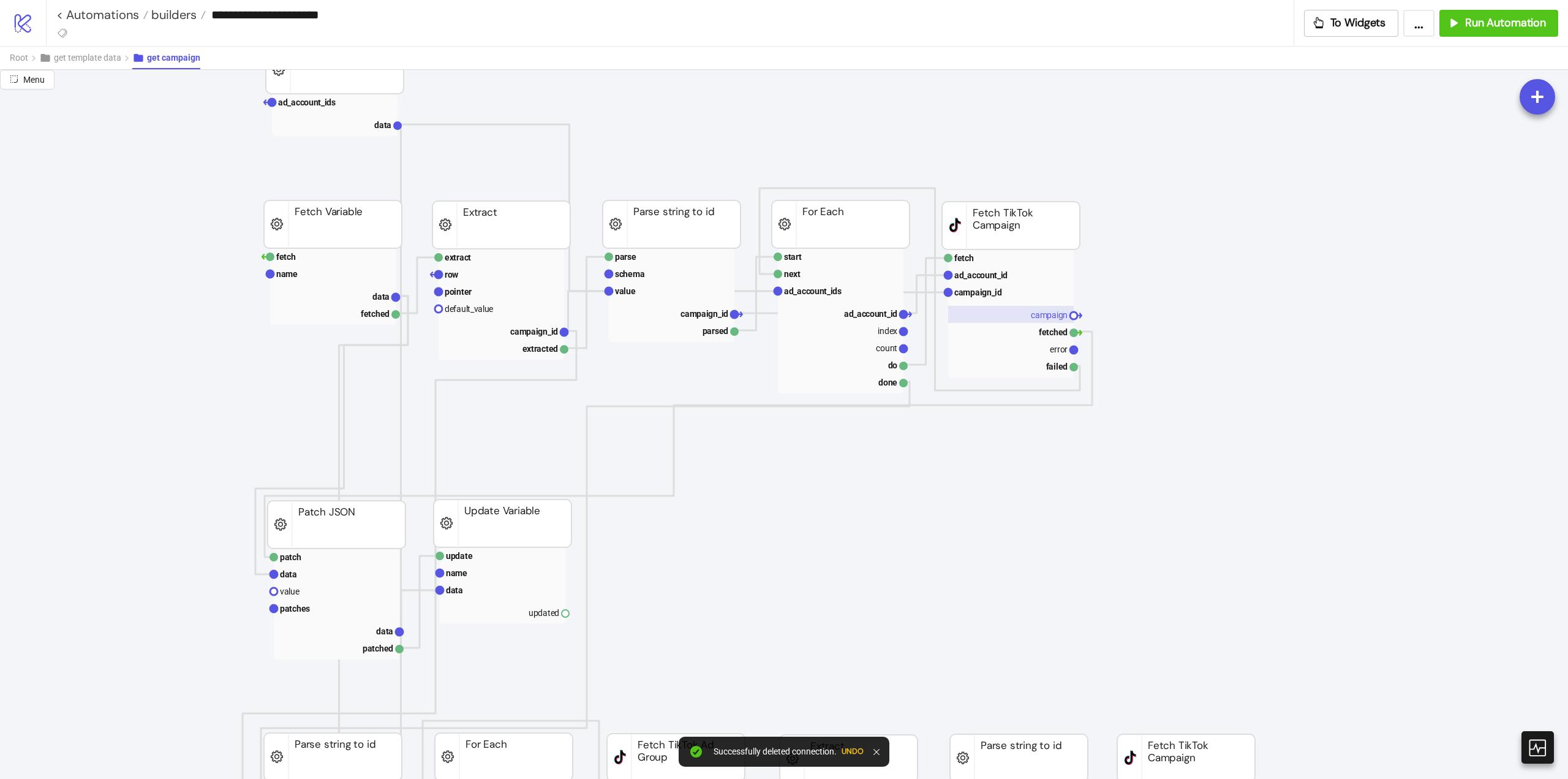
click at [1049, 311] on text "campaign" at bounding box center [1049, 315] width 37 height 10
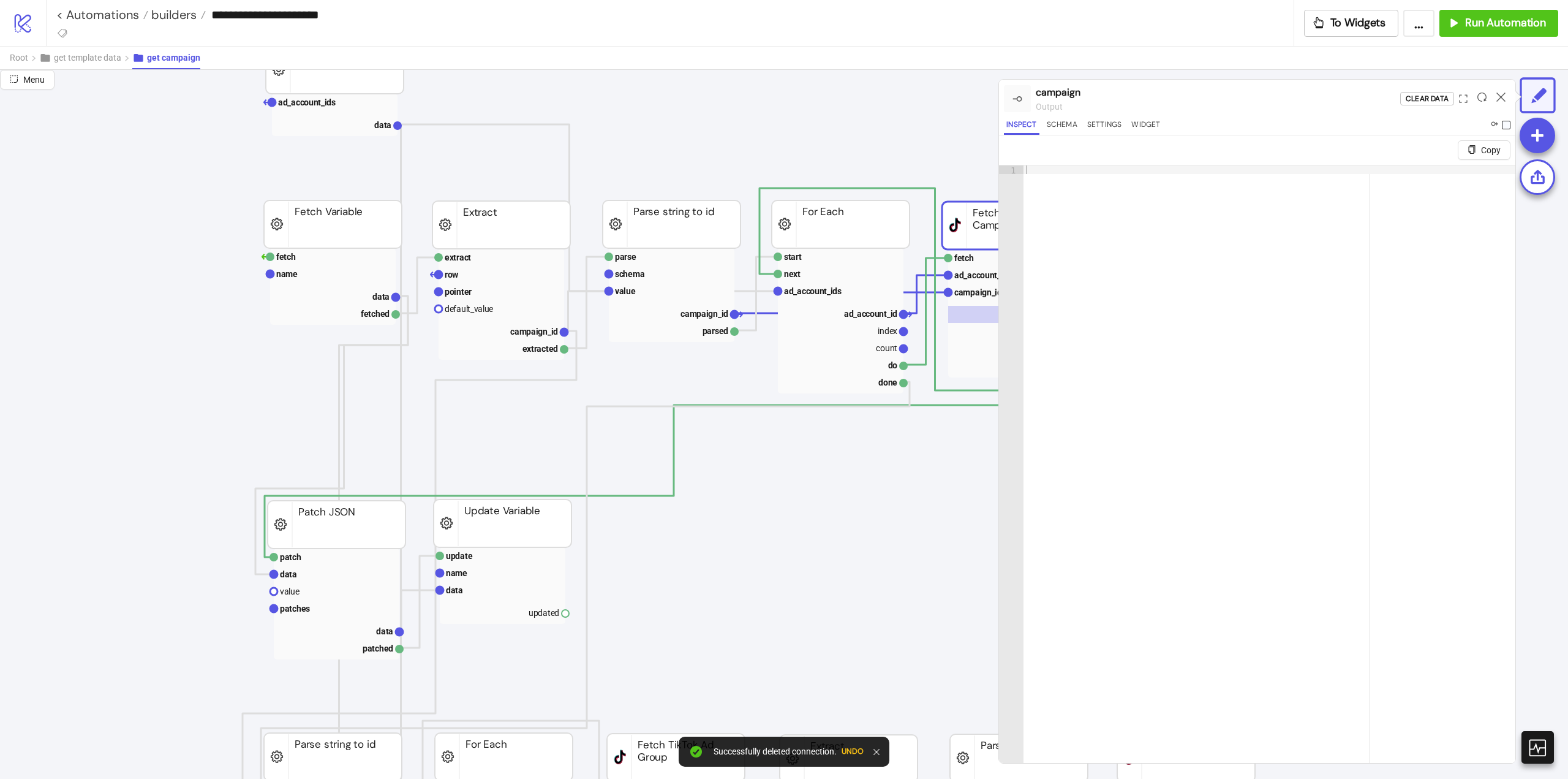
click at [1505, 124] on span at bounding box center [1506, 125] width 9 height 9
click at [1503, 96] on icon at bounding box center [1501, 97] width 9 height 9
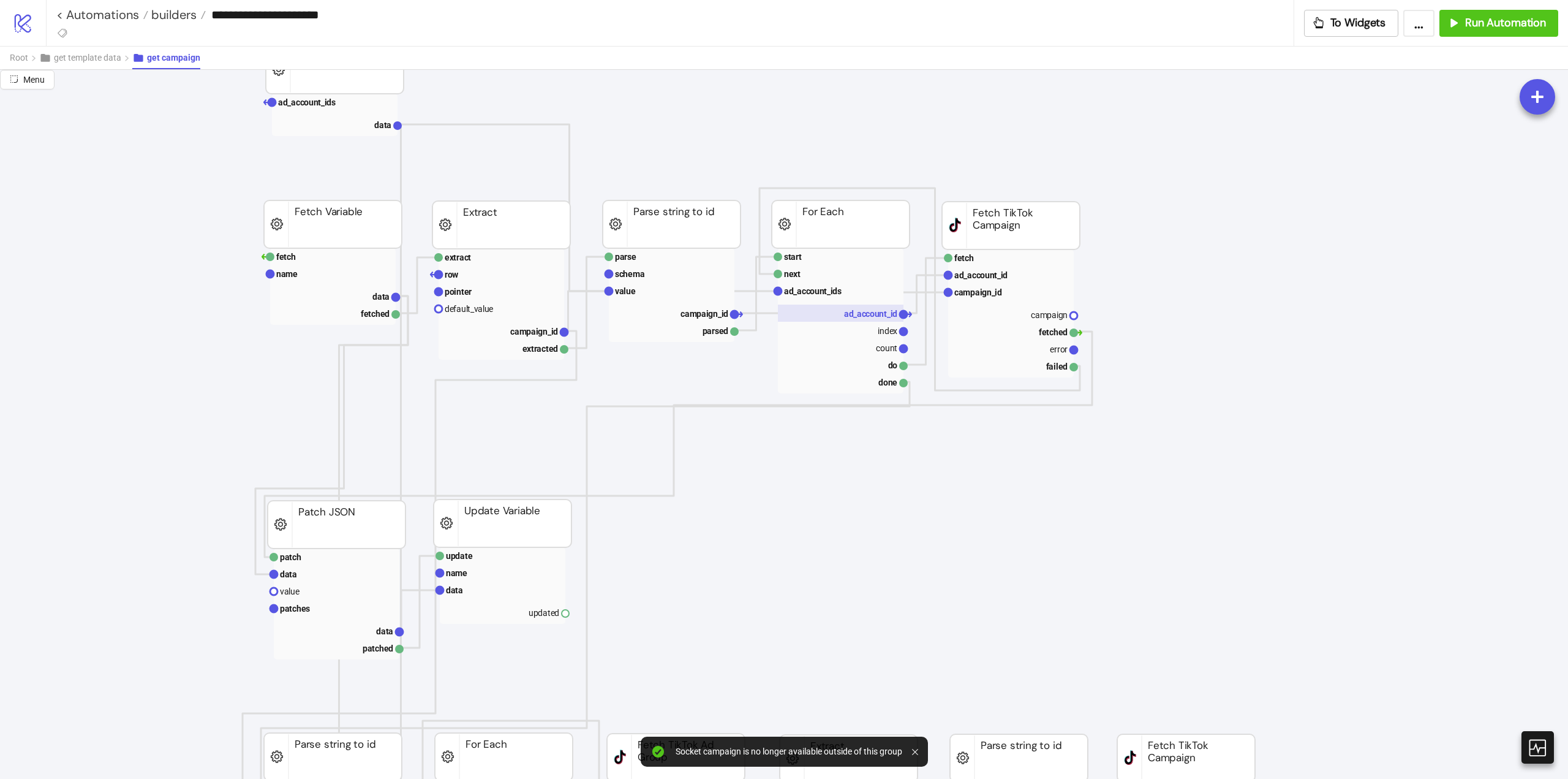
click at [857, 320] on rect at bounding box center [840, 313] width 126 height 17
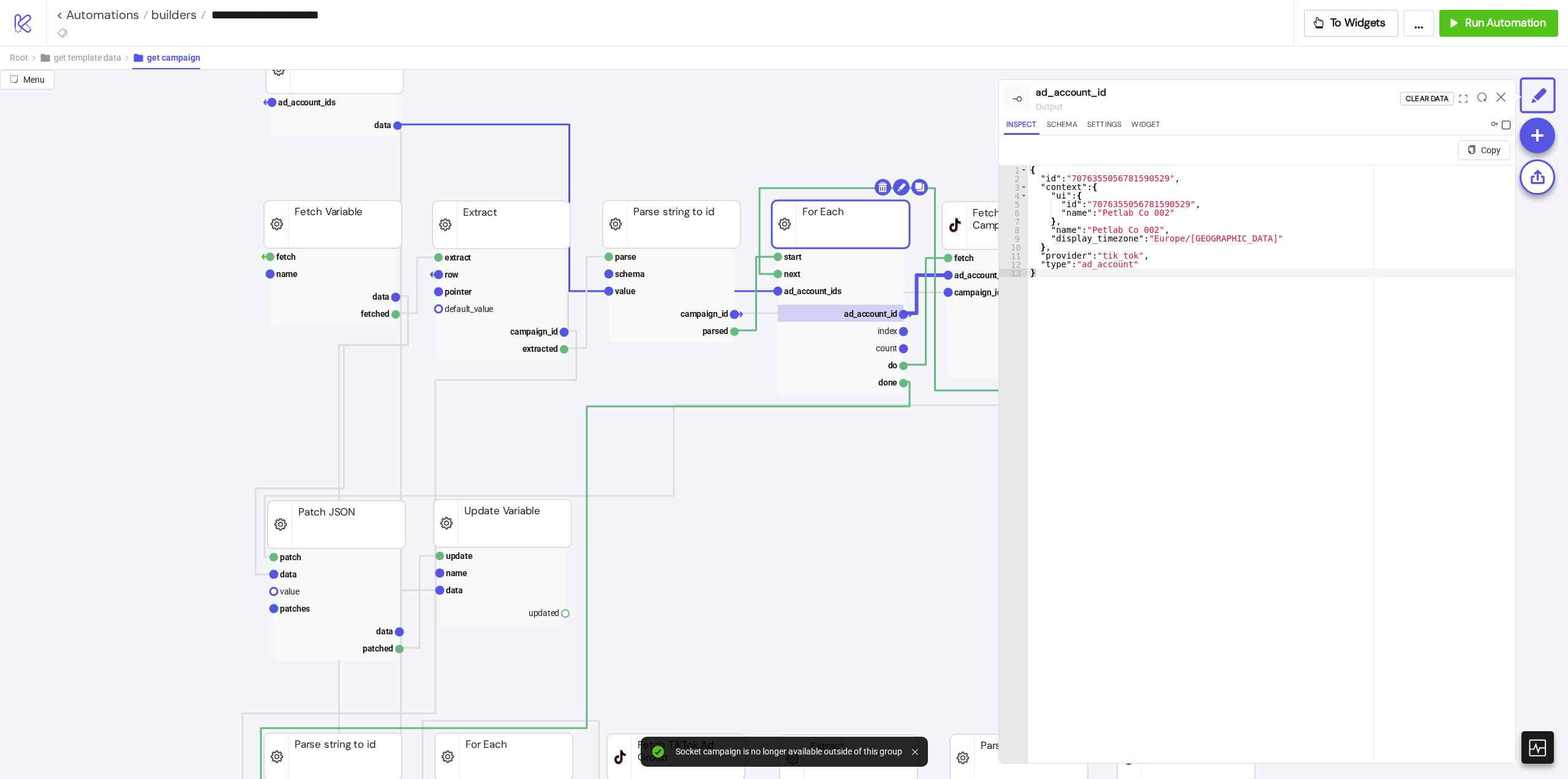
click at [1506, 124] on span at bounding box center [1506, 125] width 9 height 9
click at [1503, 97] on icon at bounding box center [1501, 97] width 9 height 9
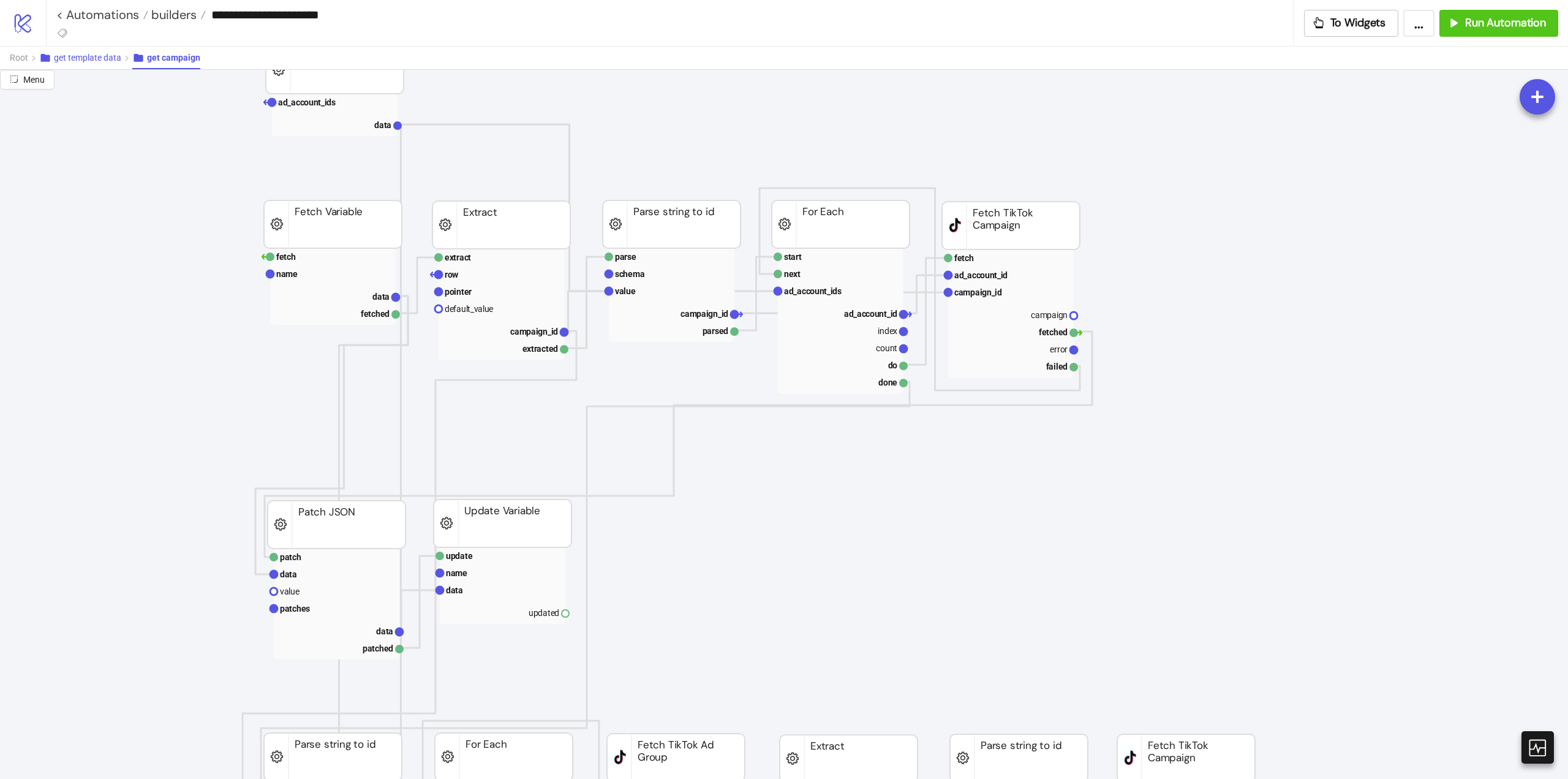
click at [93, 64] on button "get template data" at bounding box center [85, 58] width 93 height 23
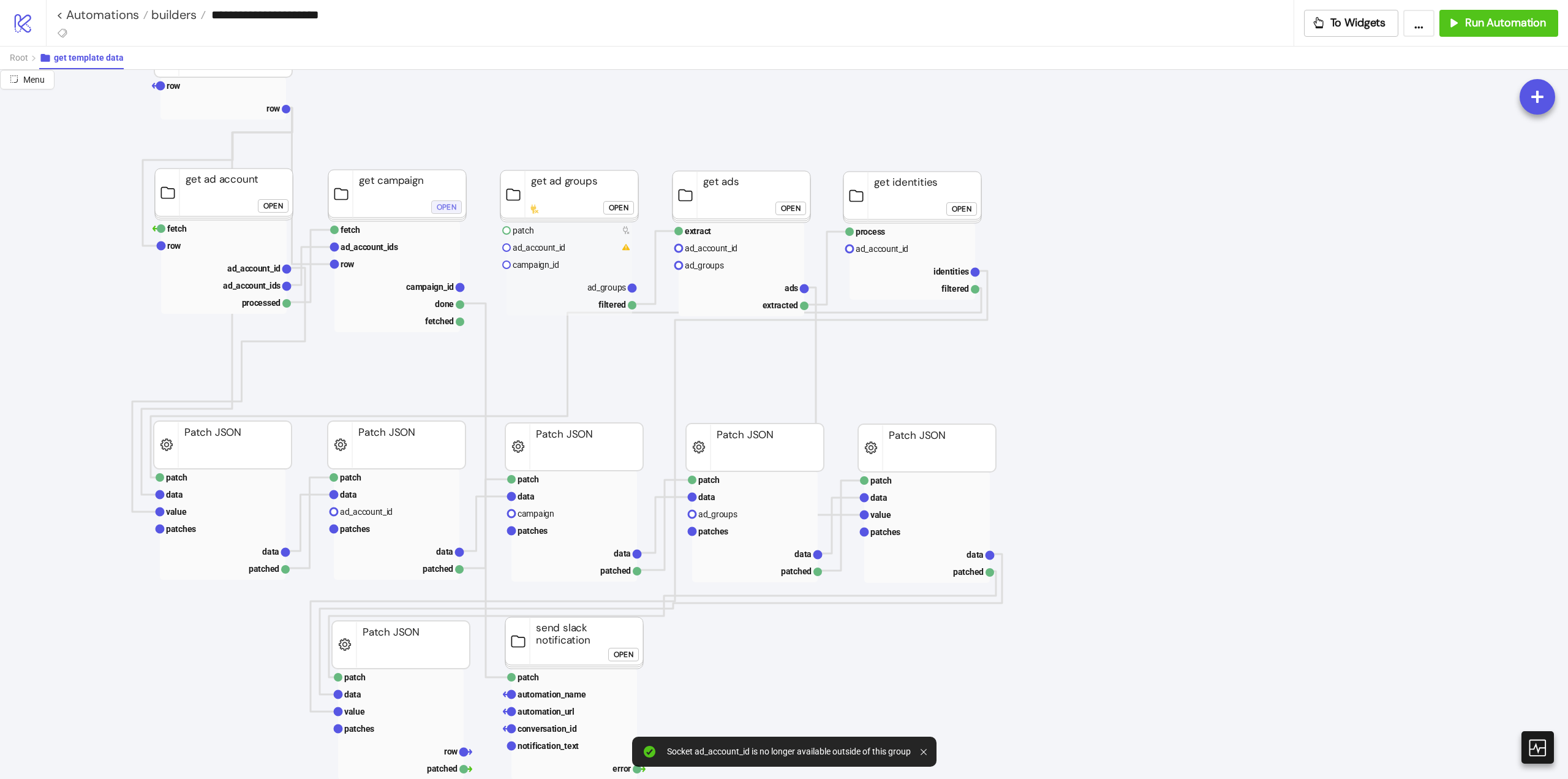
click at [448, 208] on div "Open" at bounding box center [446, 207] width 20 height 14
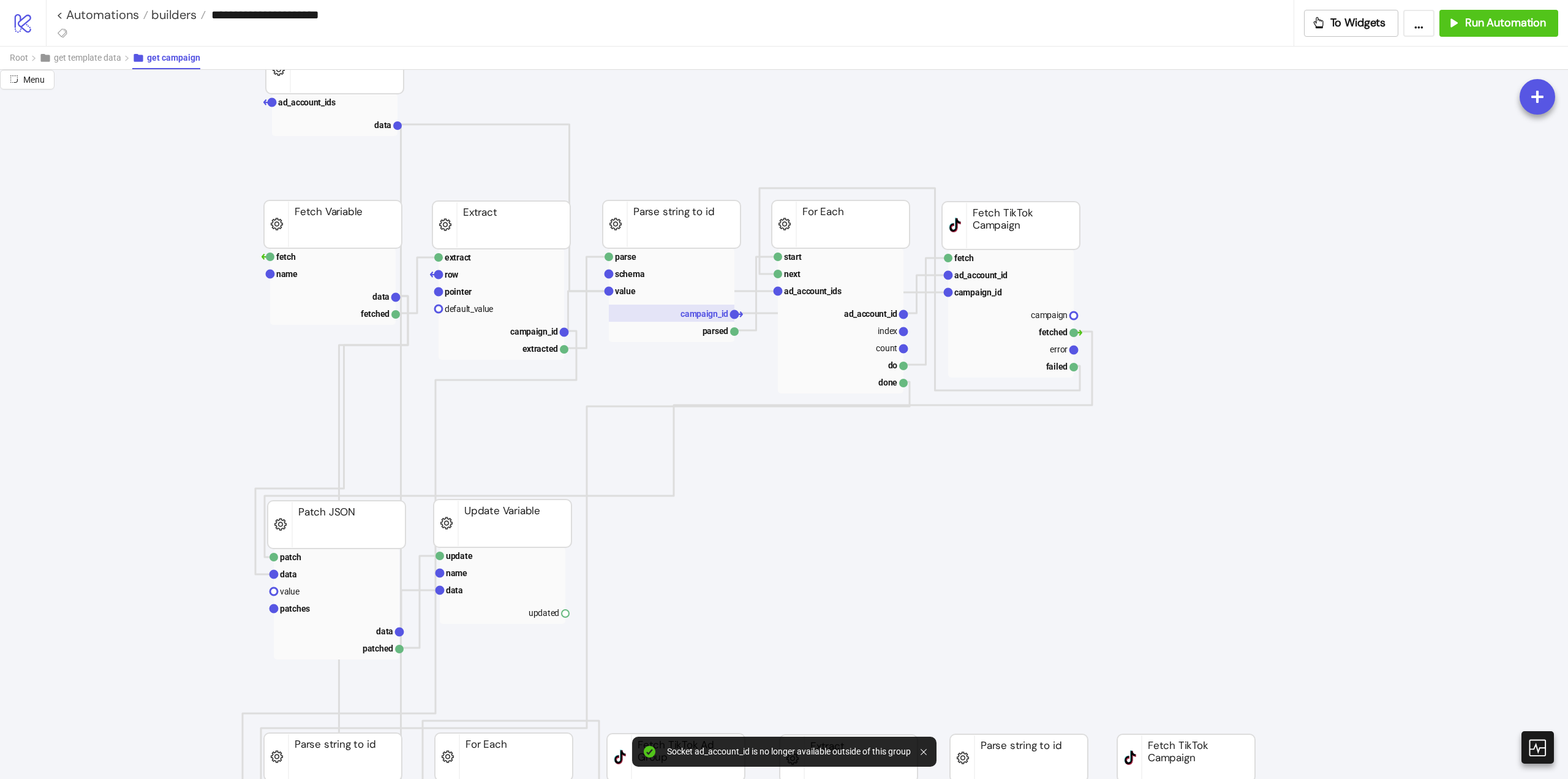
click at [706, 320] on rect at bounding box center [671, 313] width 126 height 17
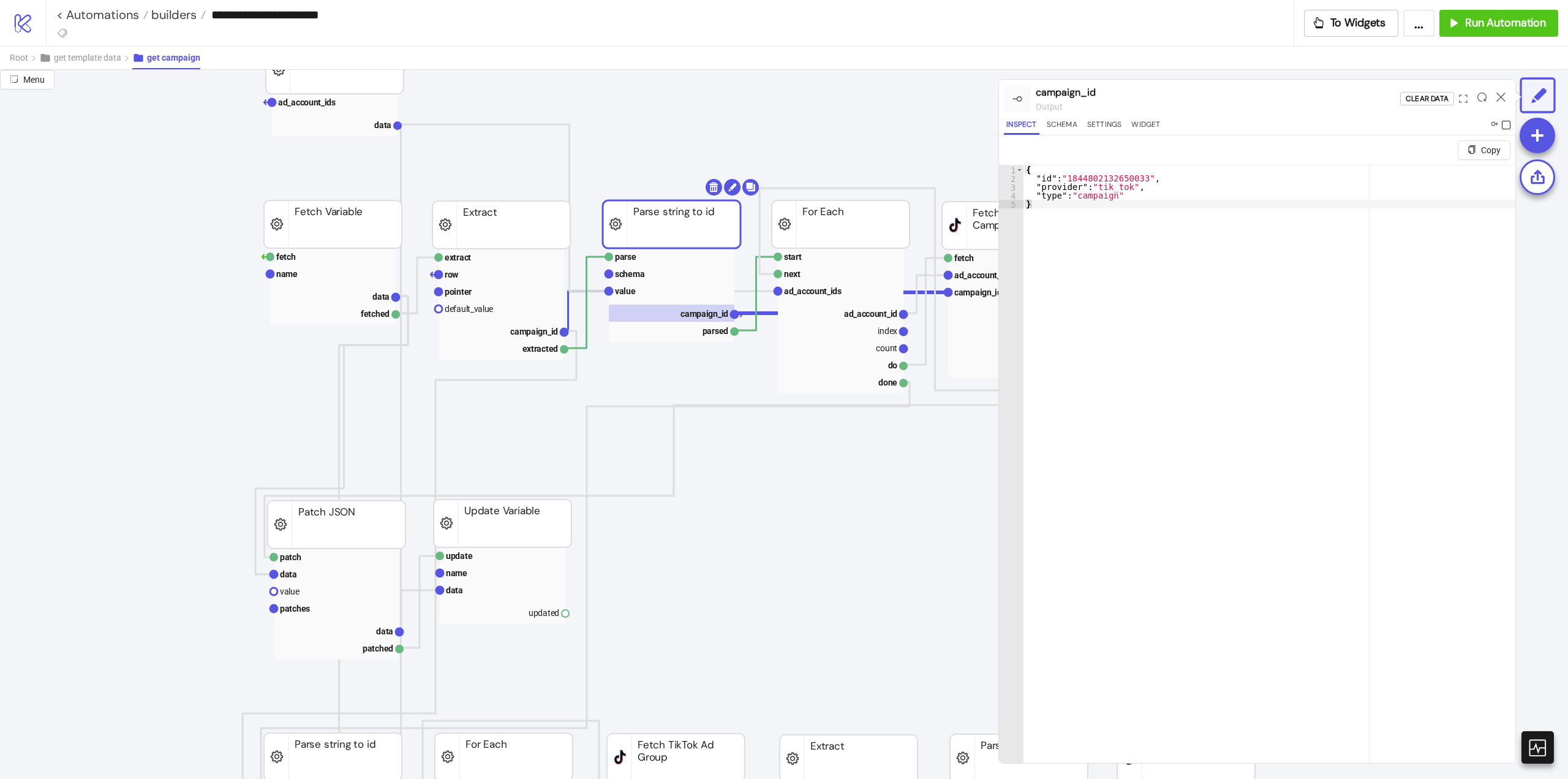
click at [1507, 128] on span at bounding box center [1506, 125] width 9 height 9
click at [1501, 94] on icon at bounding box center [1501, 97] width 9 height 9
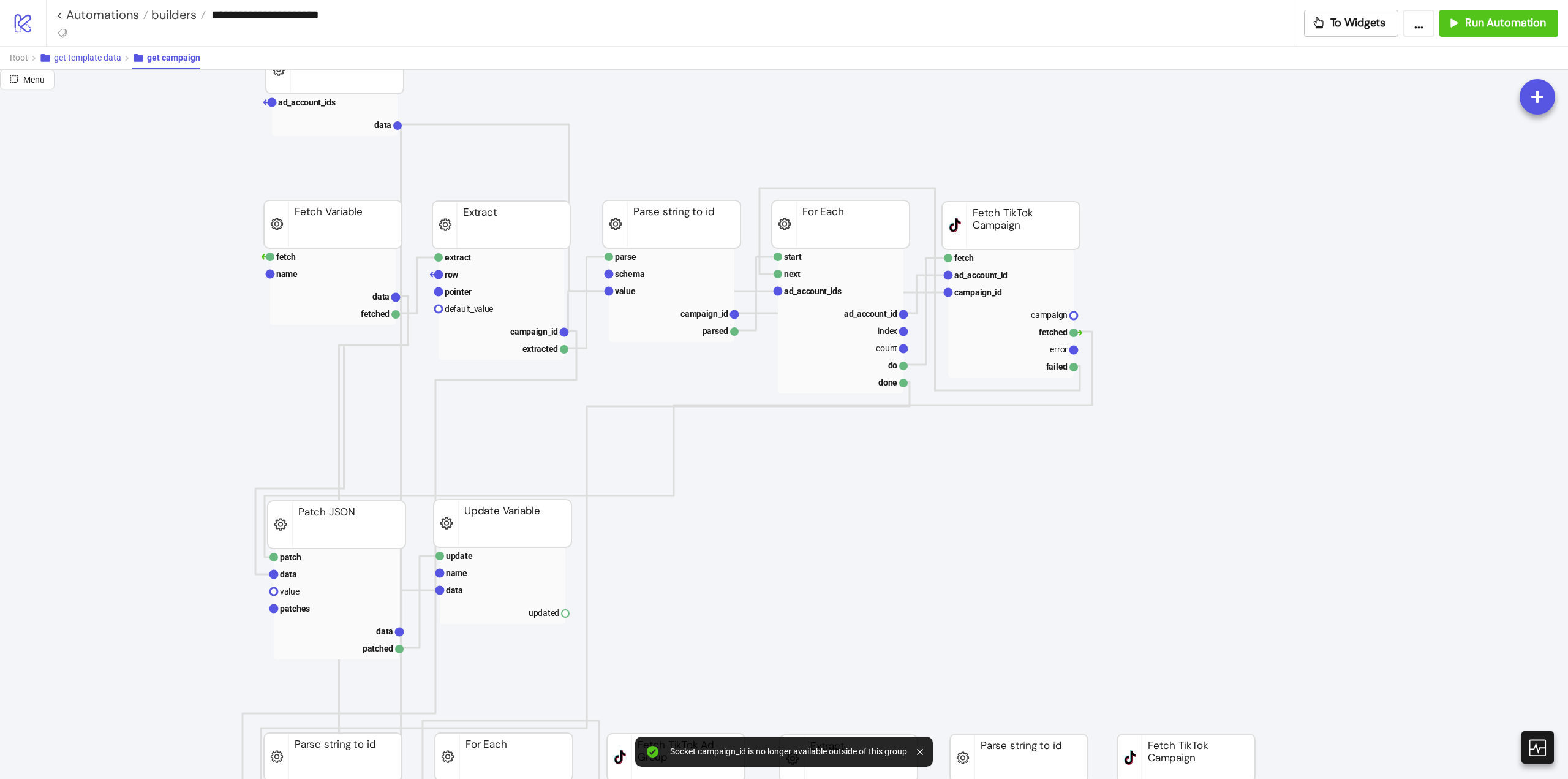
click at [105, 58] on span "get template data" at bounding box center [87, 58] width 67 height 10
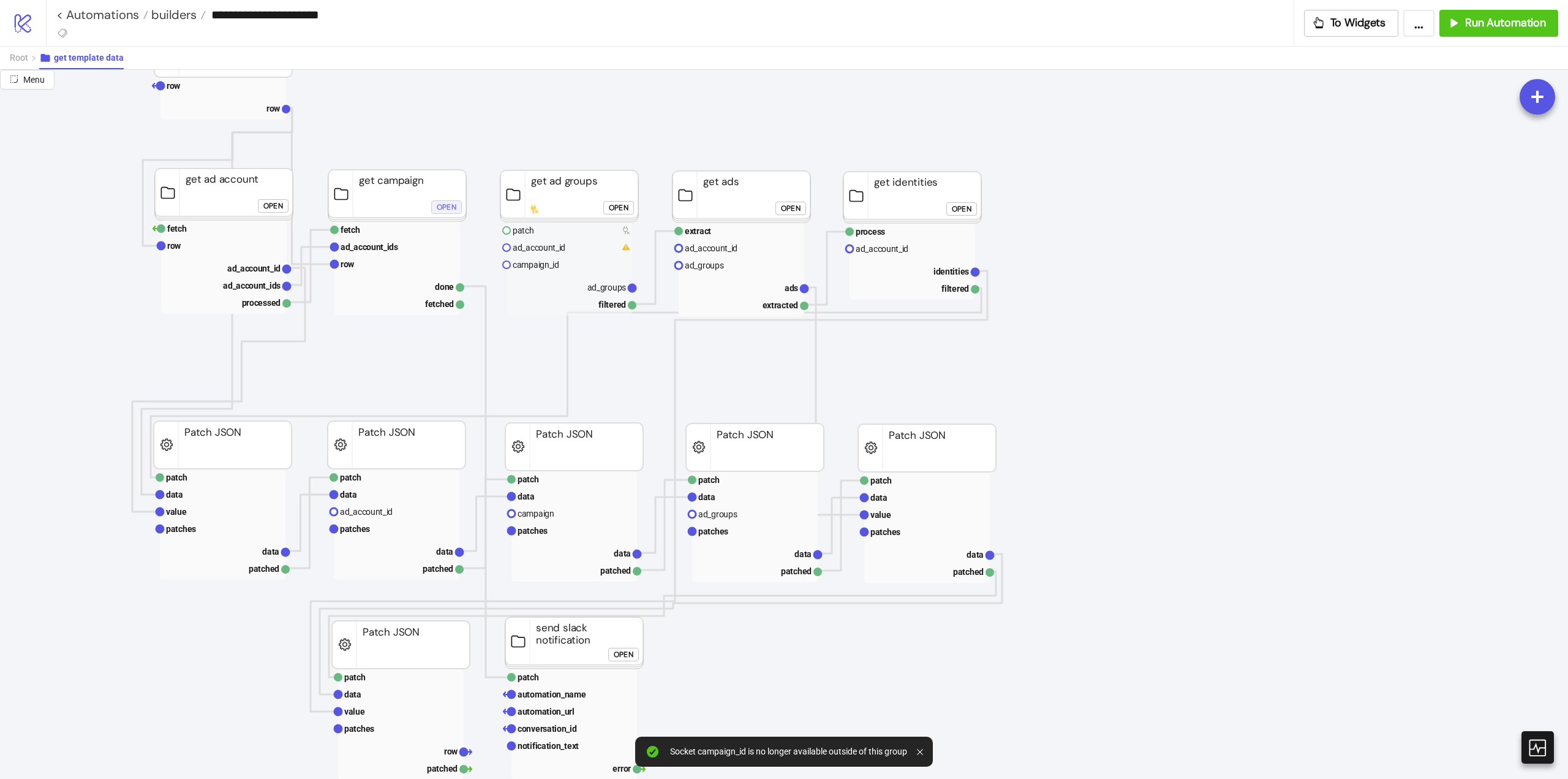
click at [445, 209] on div "Open" at bounding box center [446, 207] width 20 height 14
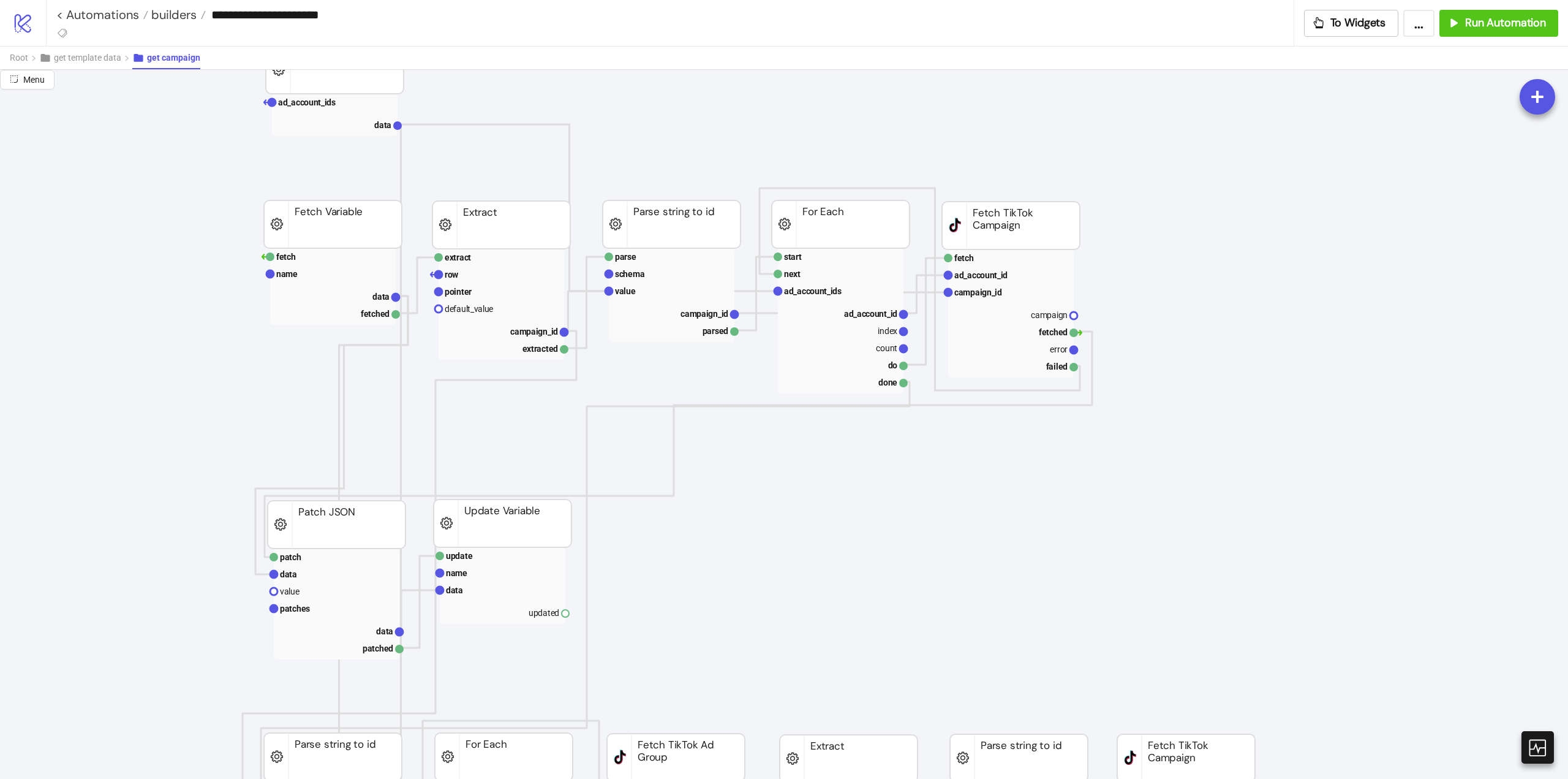
scroll to position [61, 0]
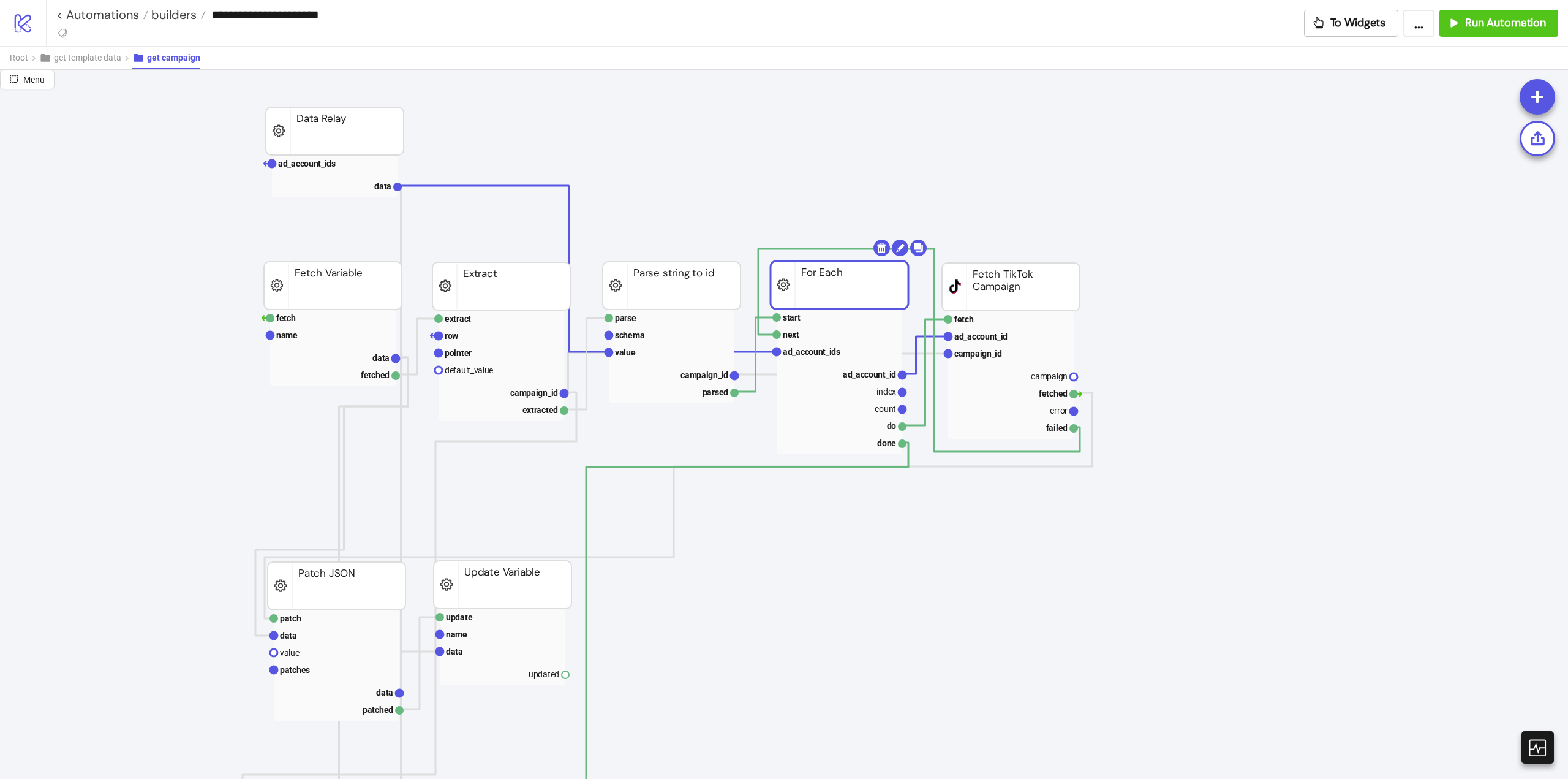
click at [801, 288] on rect at bounding box center [840, 285] width 138 height 48
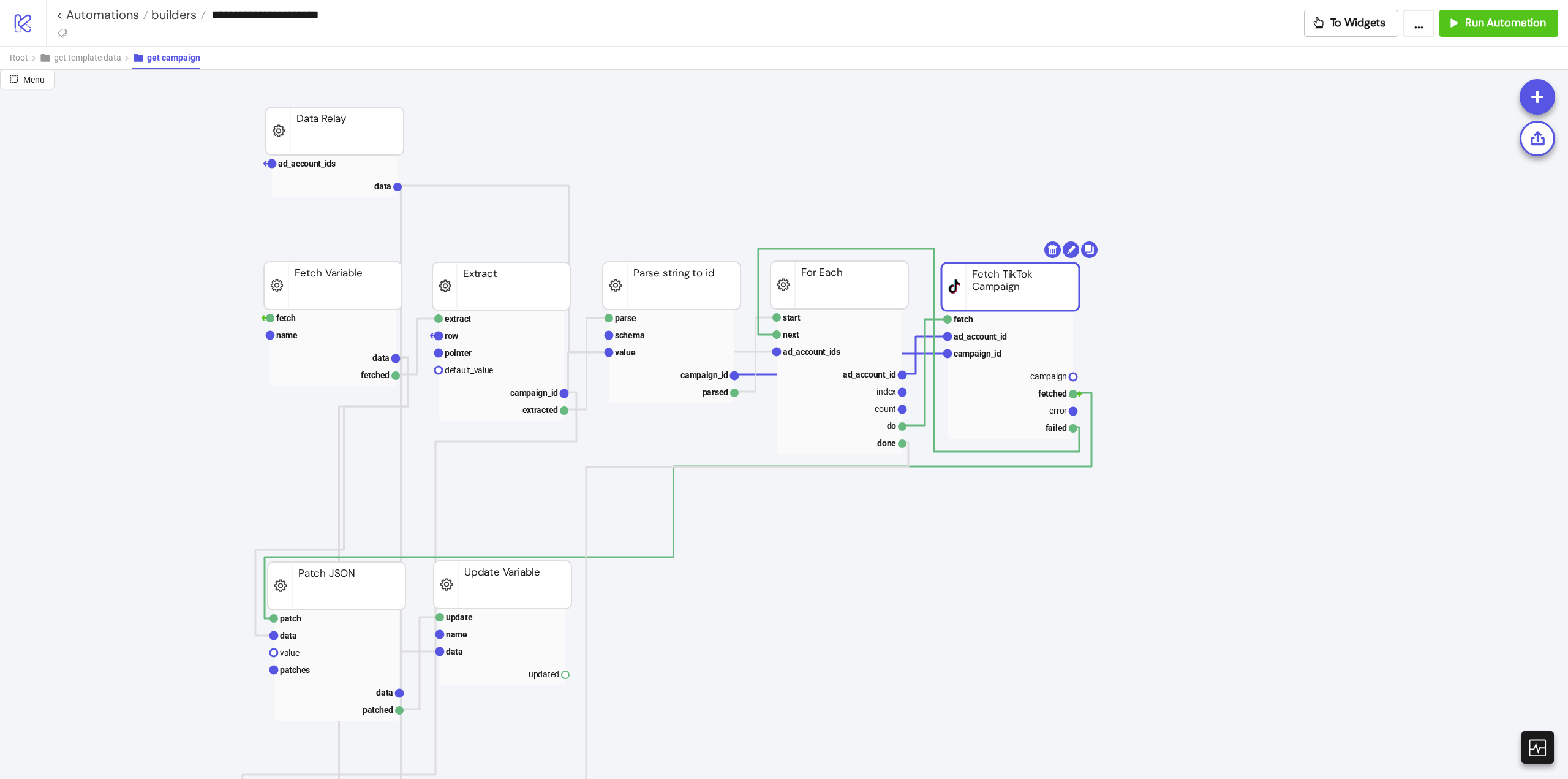
click at [974, 285] on rect at bounding box center [1010, 286] width 138 height 48
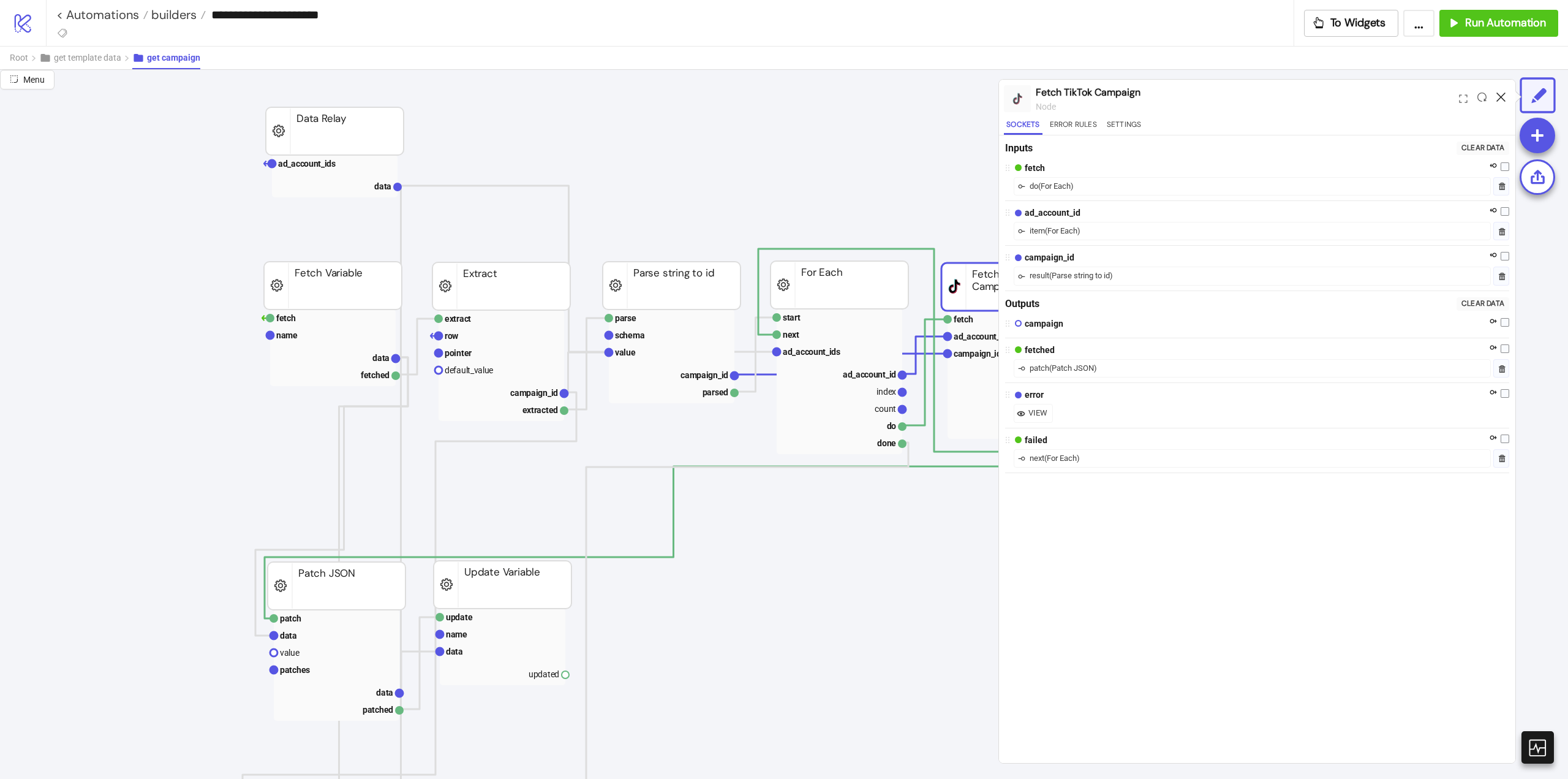
click at [1503, 96] on icon at bounding box center [1501, 97] width 9 height 9
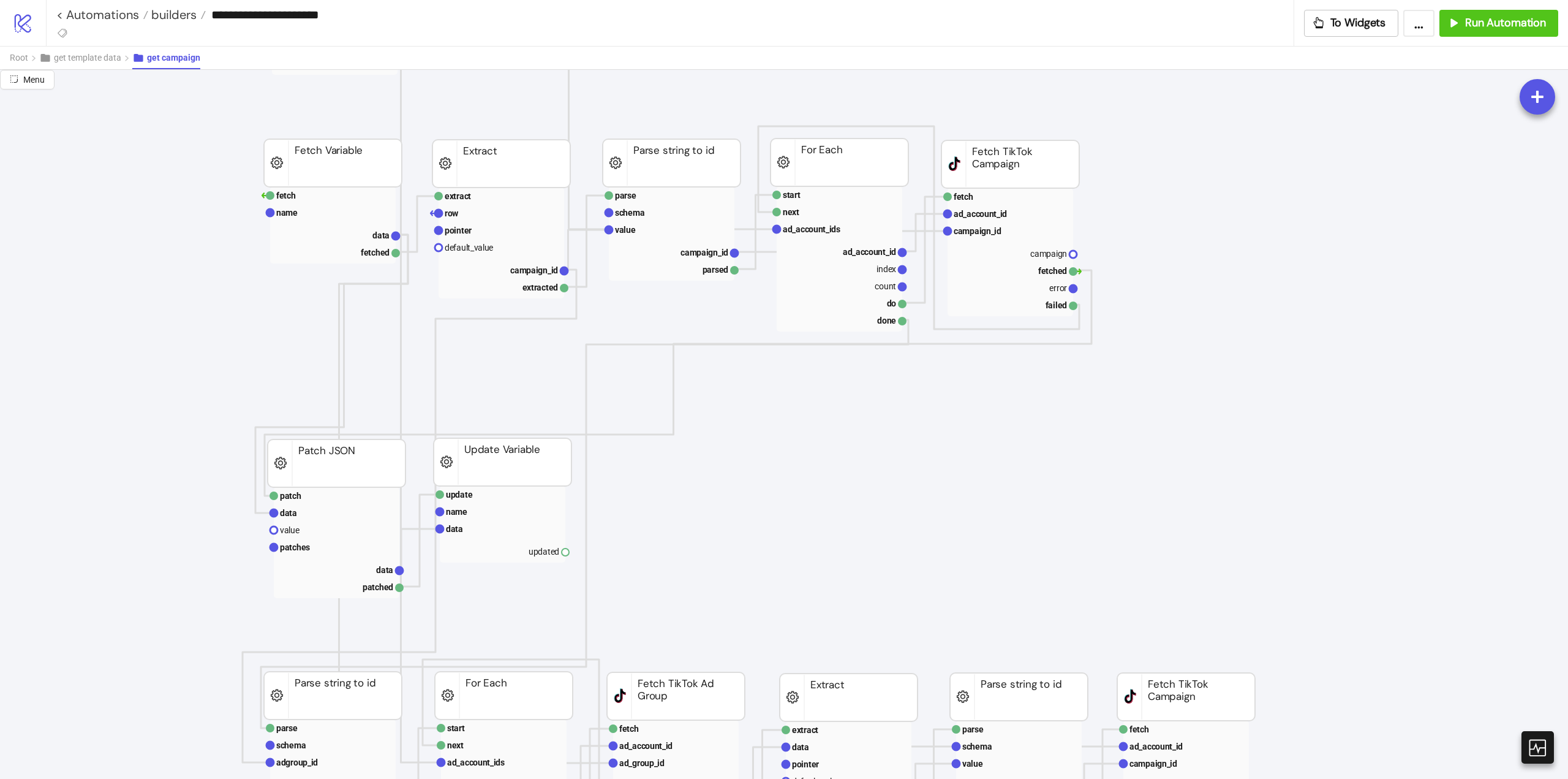
scroll to position [123, 0]
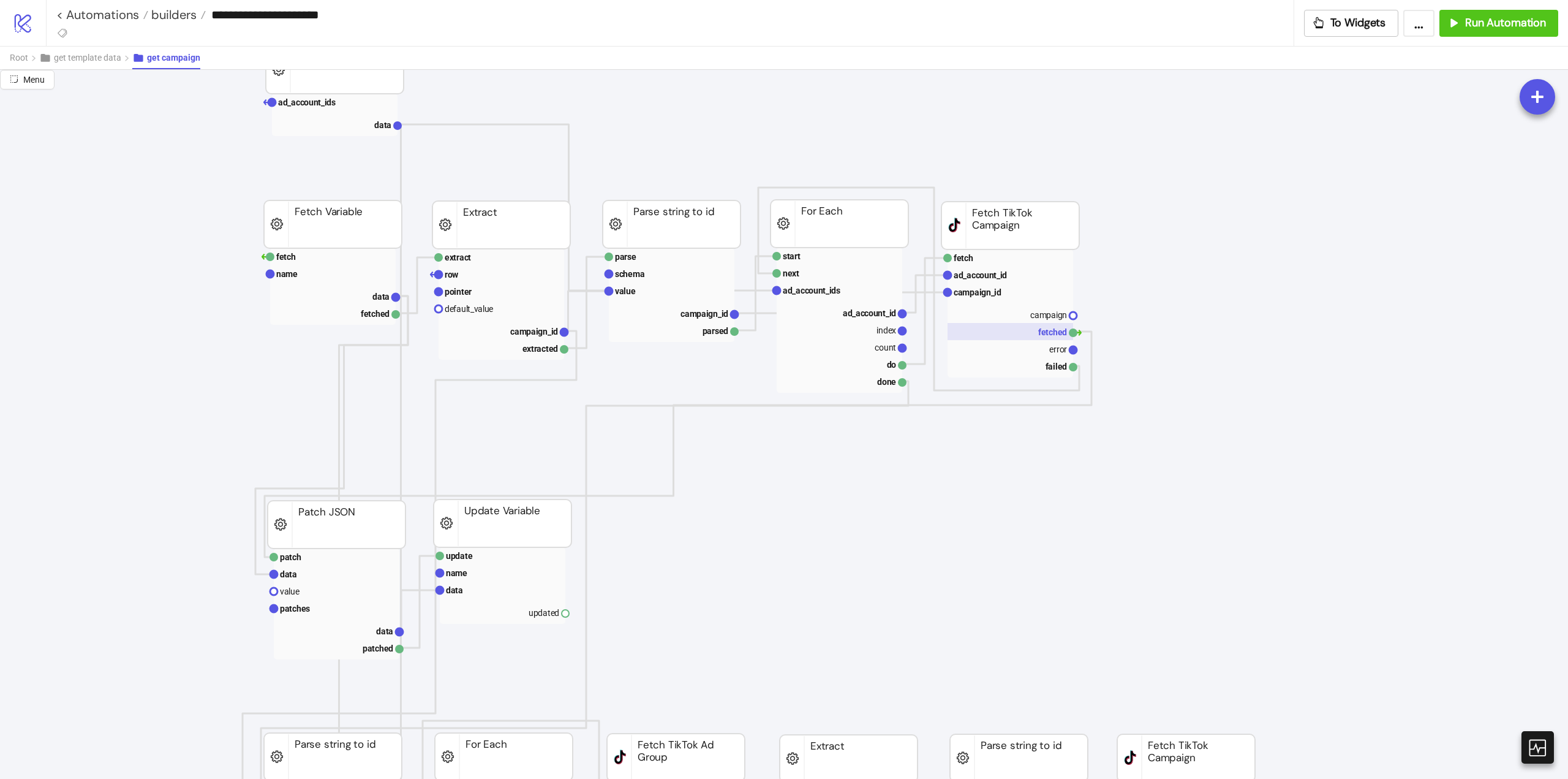
click at [1045, 332] on rect at bounding box center [1010, 332] width 126 height 17
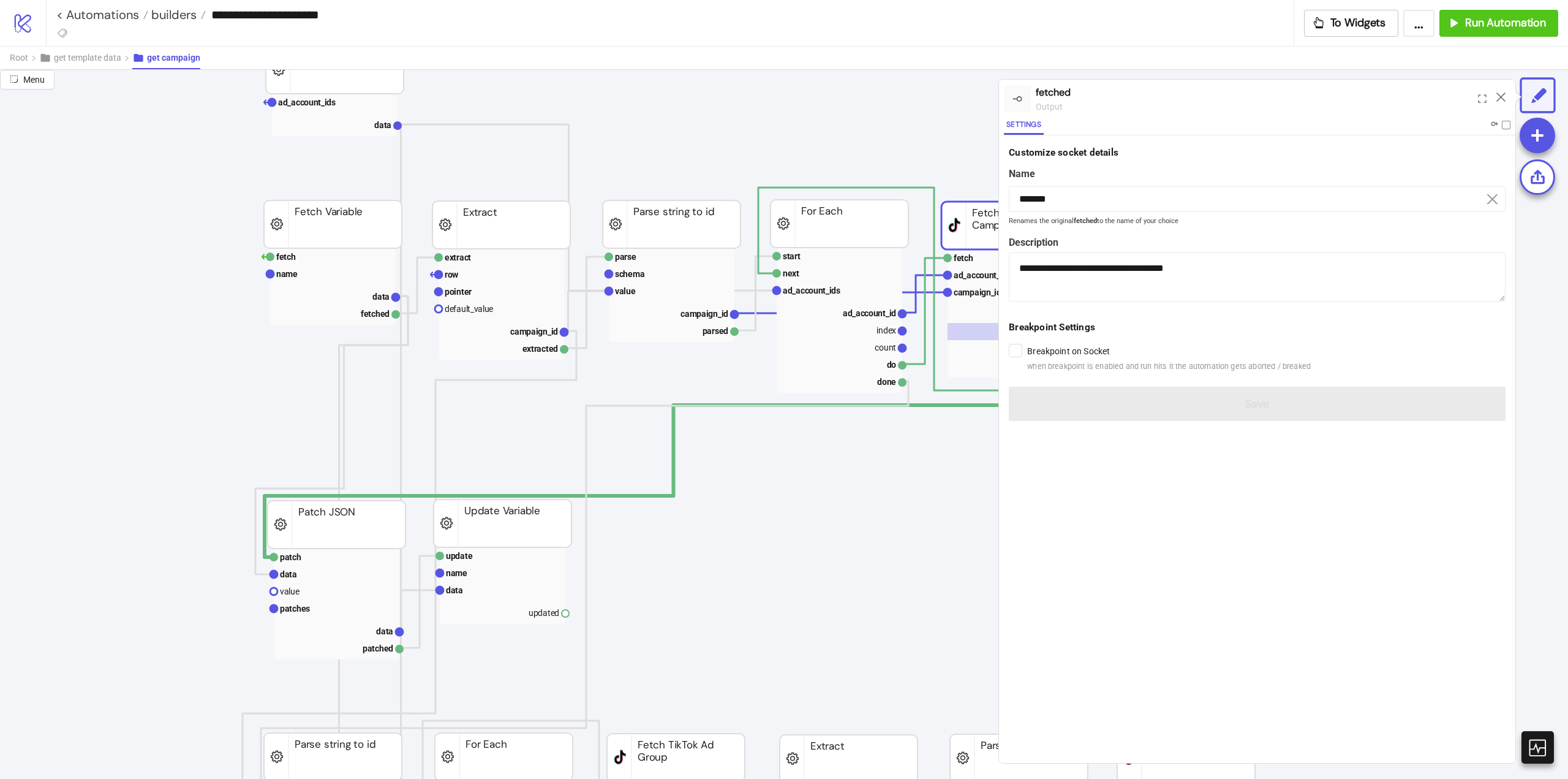
click at [1499, 97] on icon at bounding box center [1501, 97] width 9 height 9
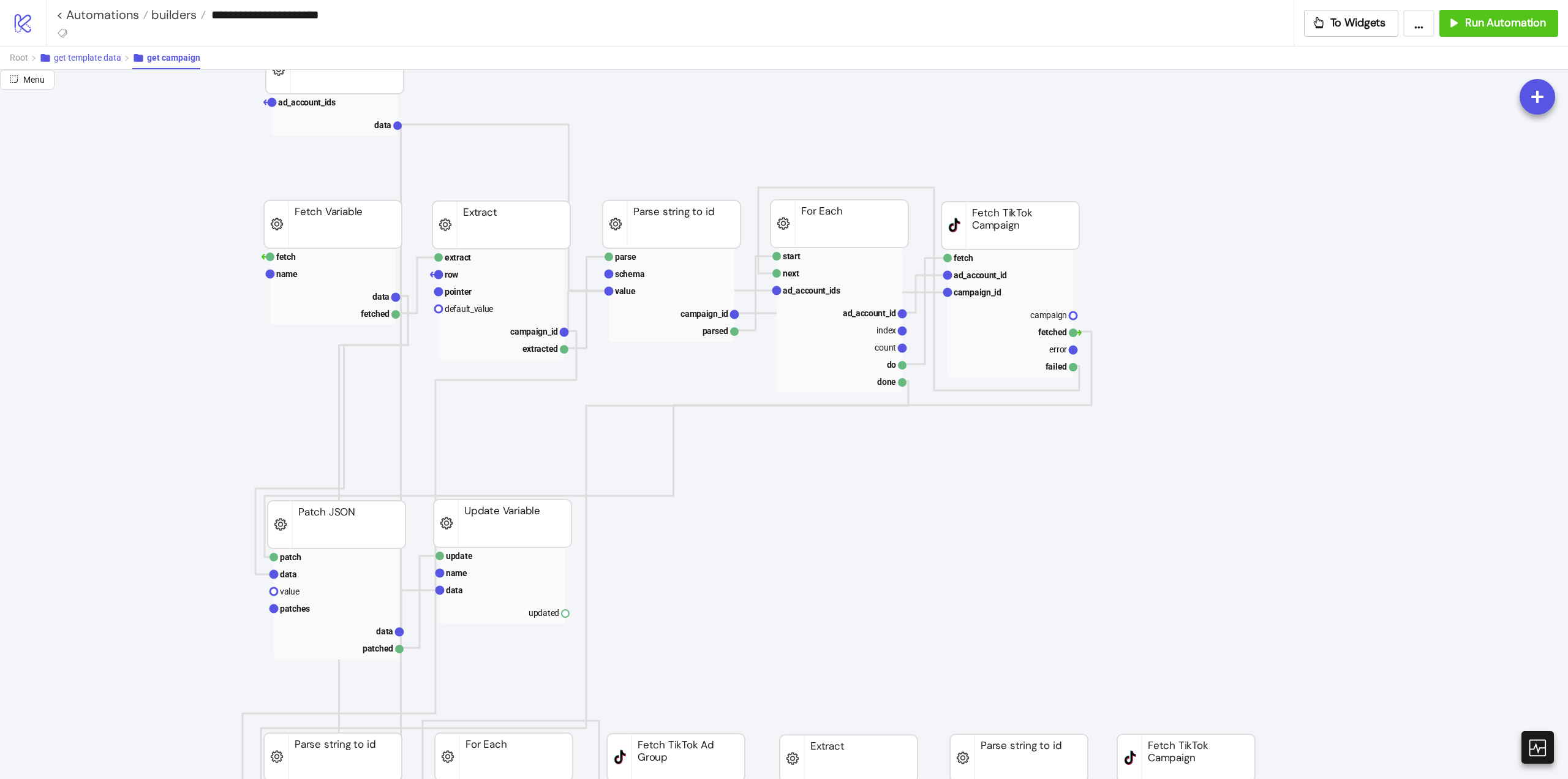
click at [78, 56] on span "get template data" at bounding box center [87, 58] width 67 height 10
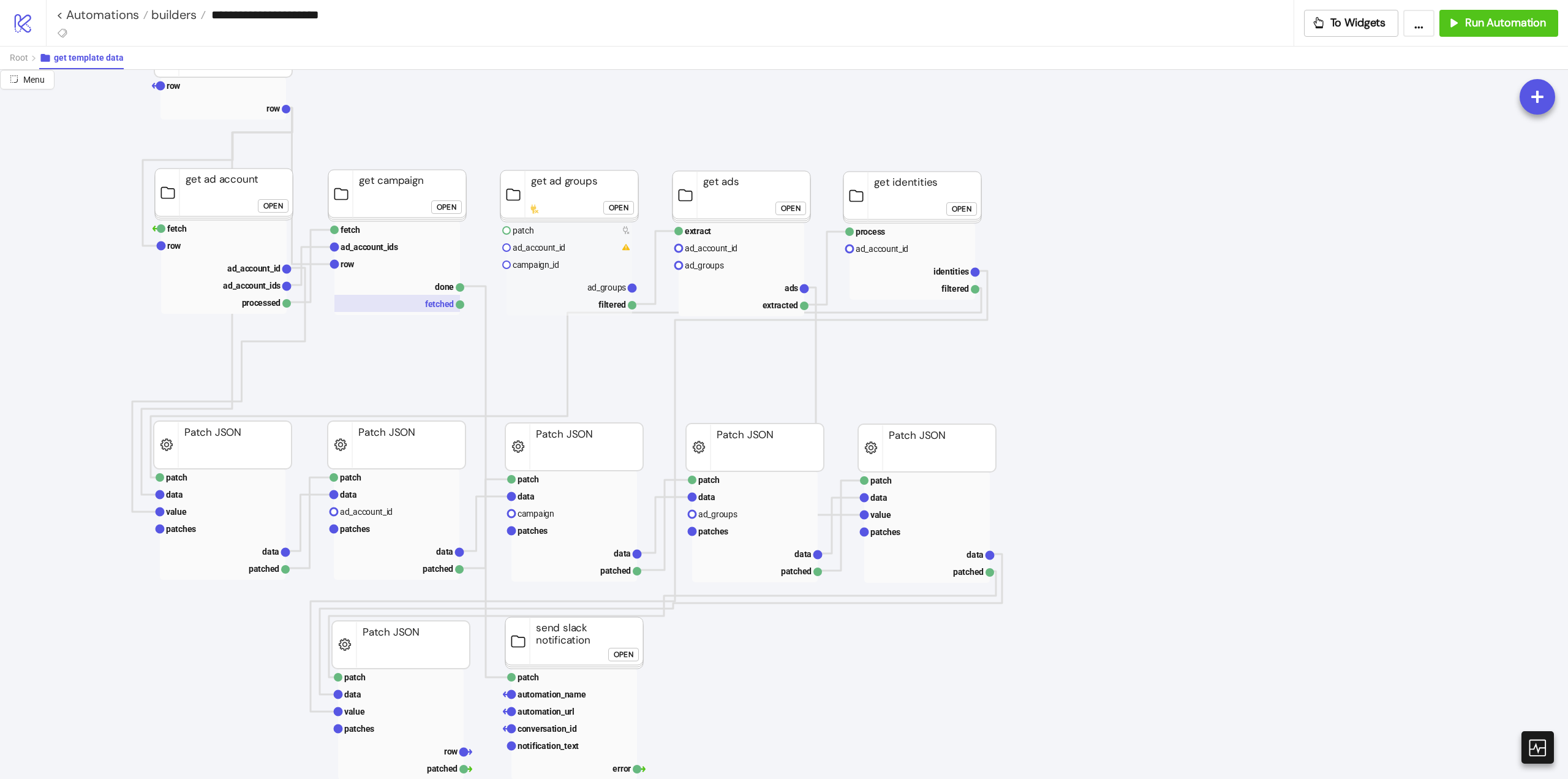
click at [427, 305] on rect at bounding box center [397, 303] width 126 height 17
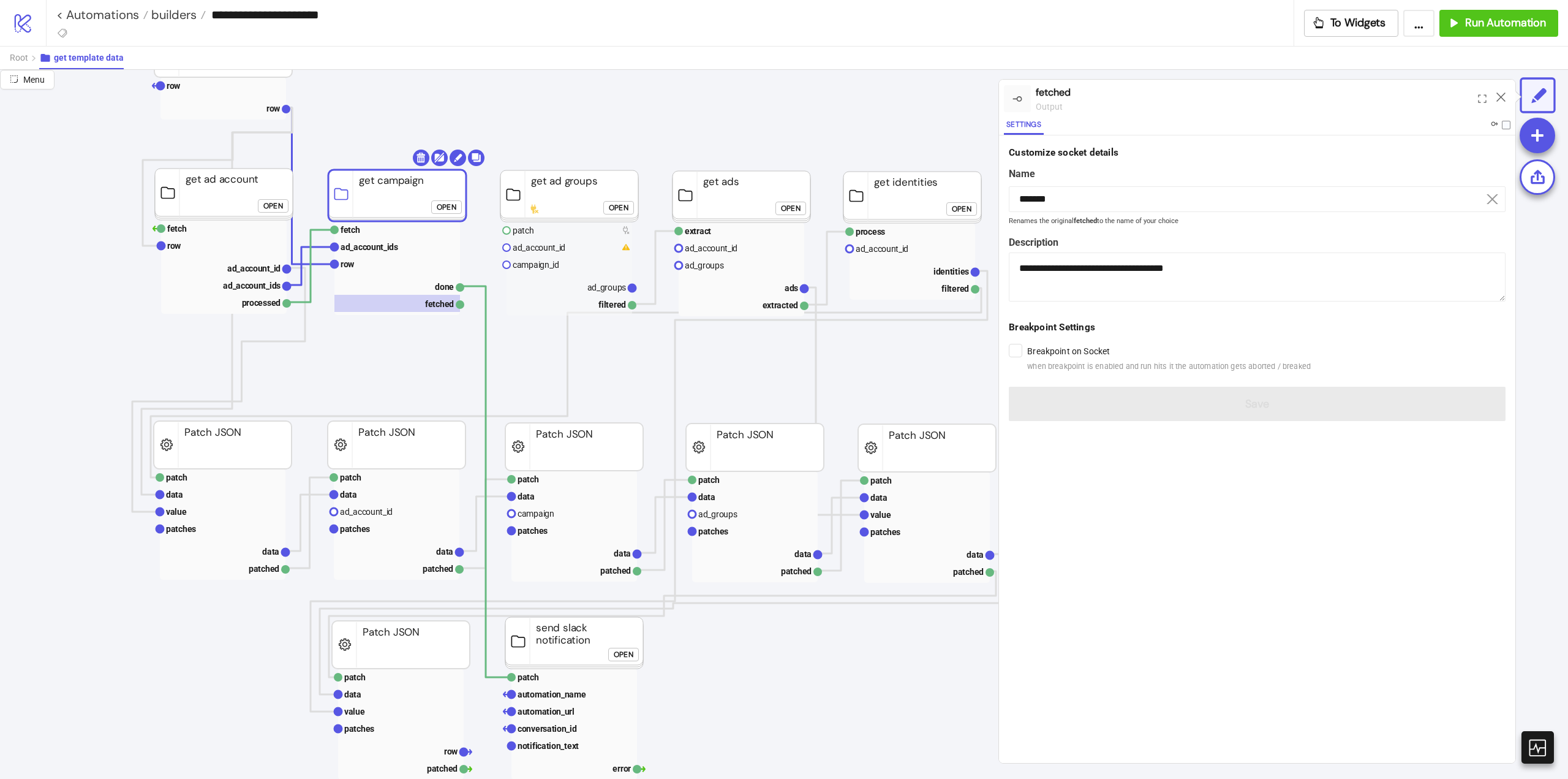
click div "Open"
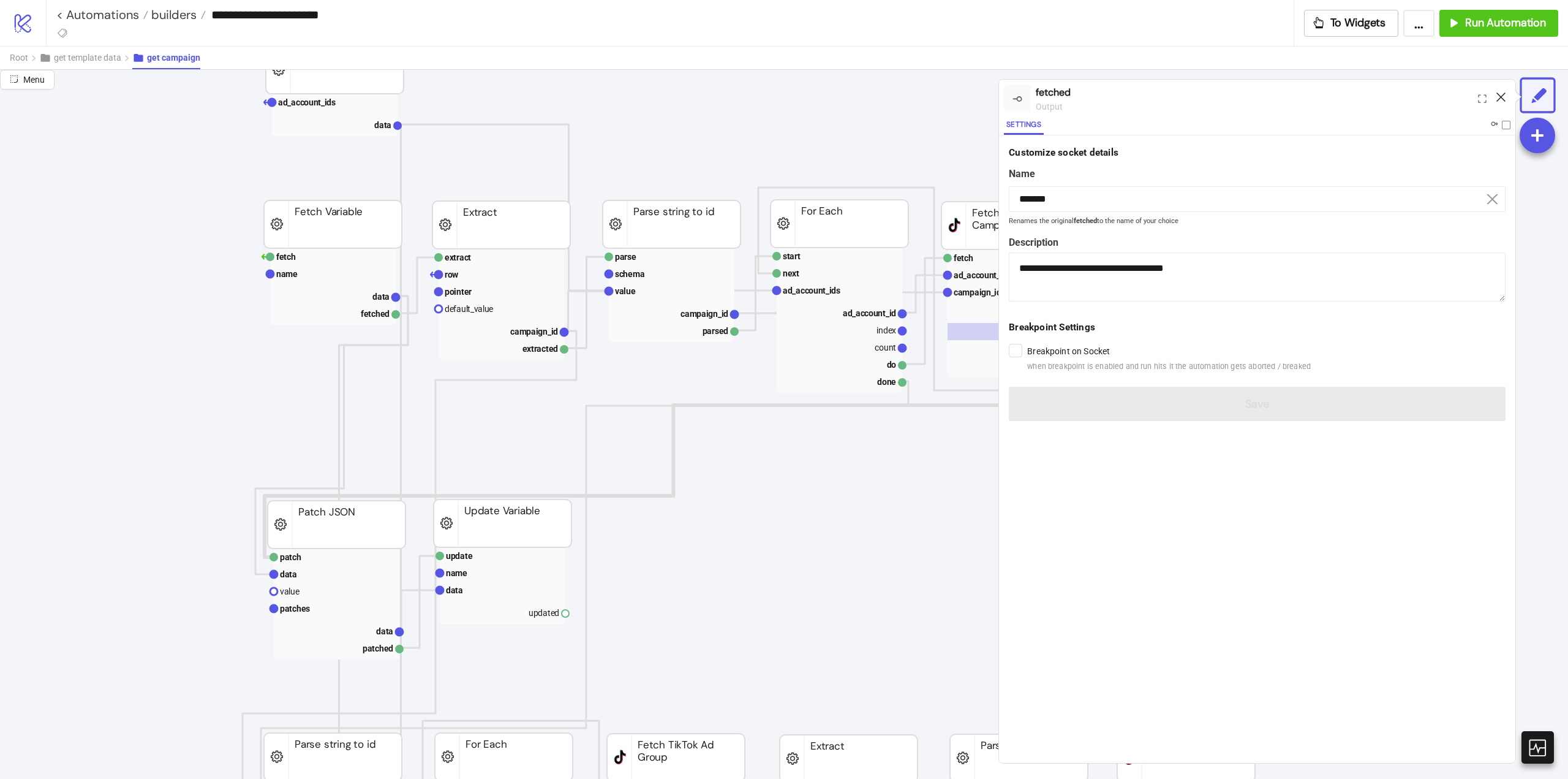
click at [1503, 97] on icon at bounding box center [1501, 97] width 9 height 9
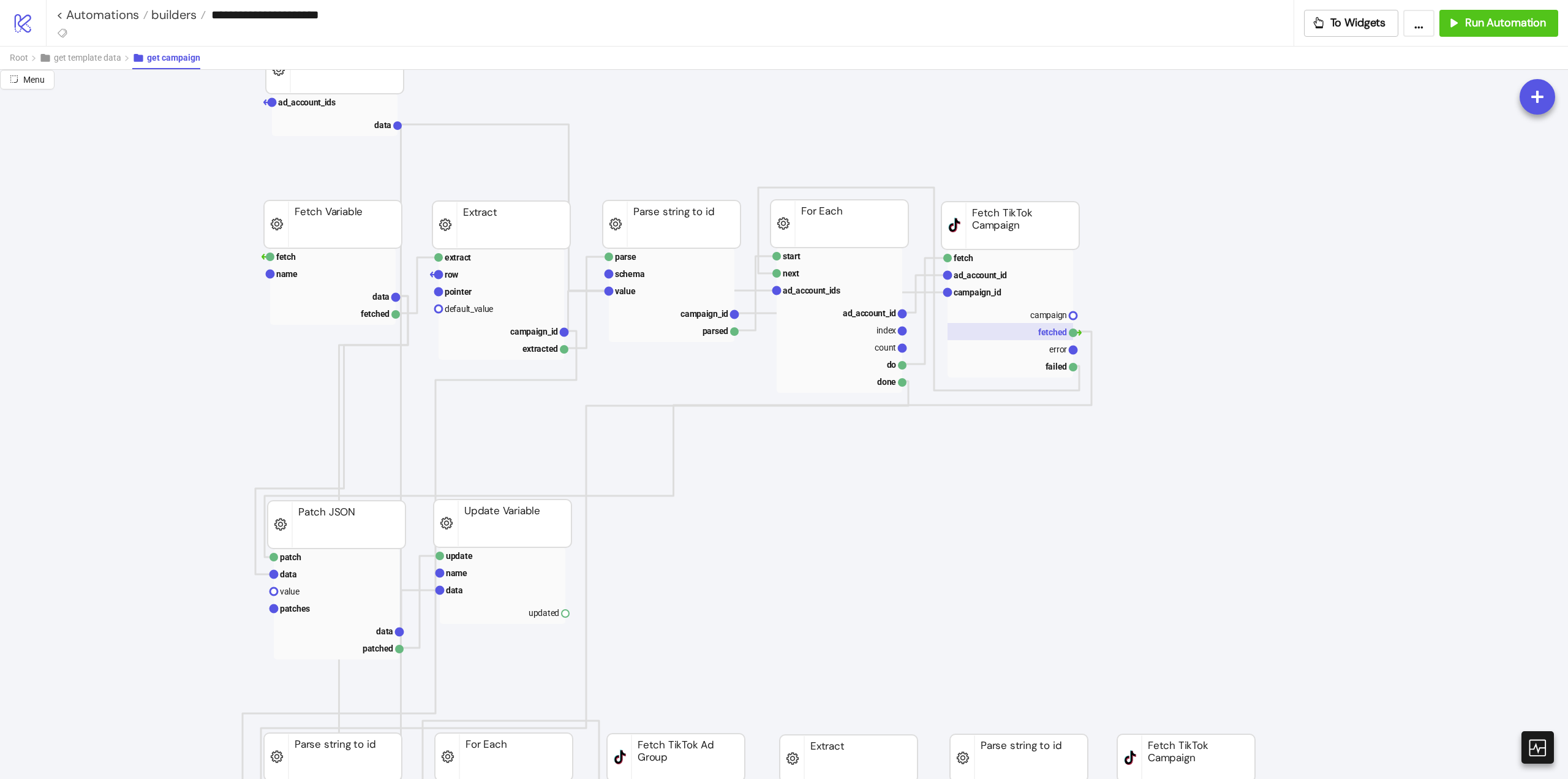
click at [1039, 329] on rect at bounding box center [1010, 332] width 126 height 17
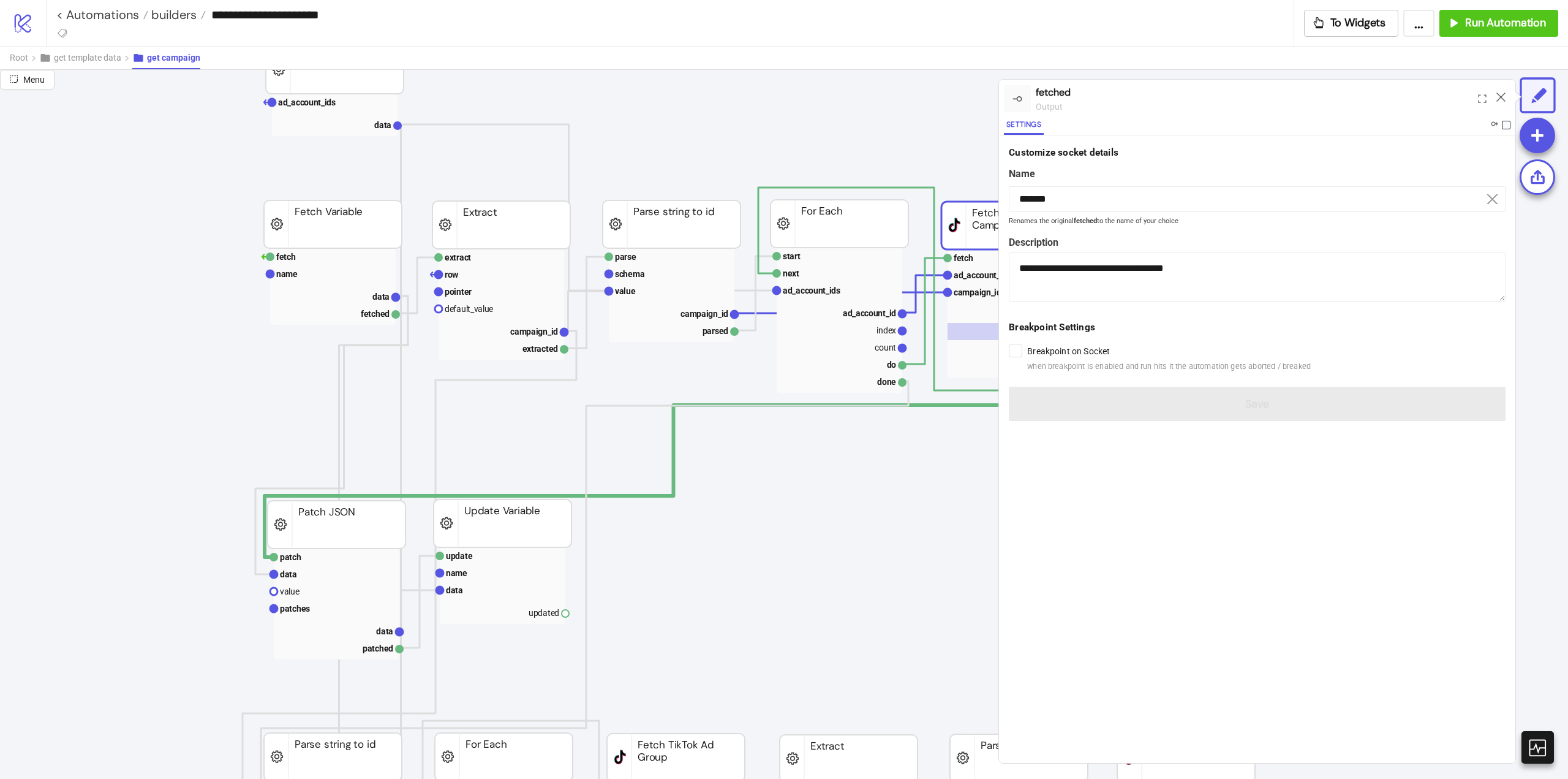
click at [1506, 125] on span at bounding box center [1506, 125] width 9 height 9
click at [1501, 97] on icon at bounding box center [1501, 97] width 9 height 9
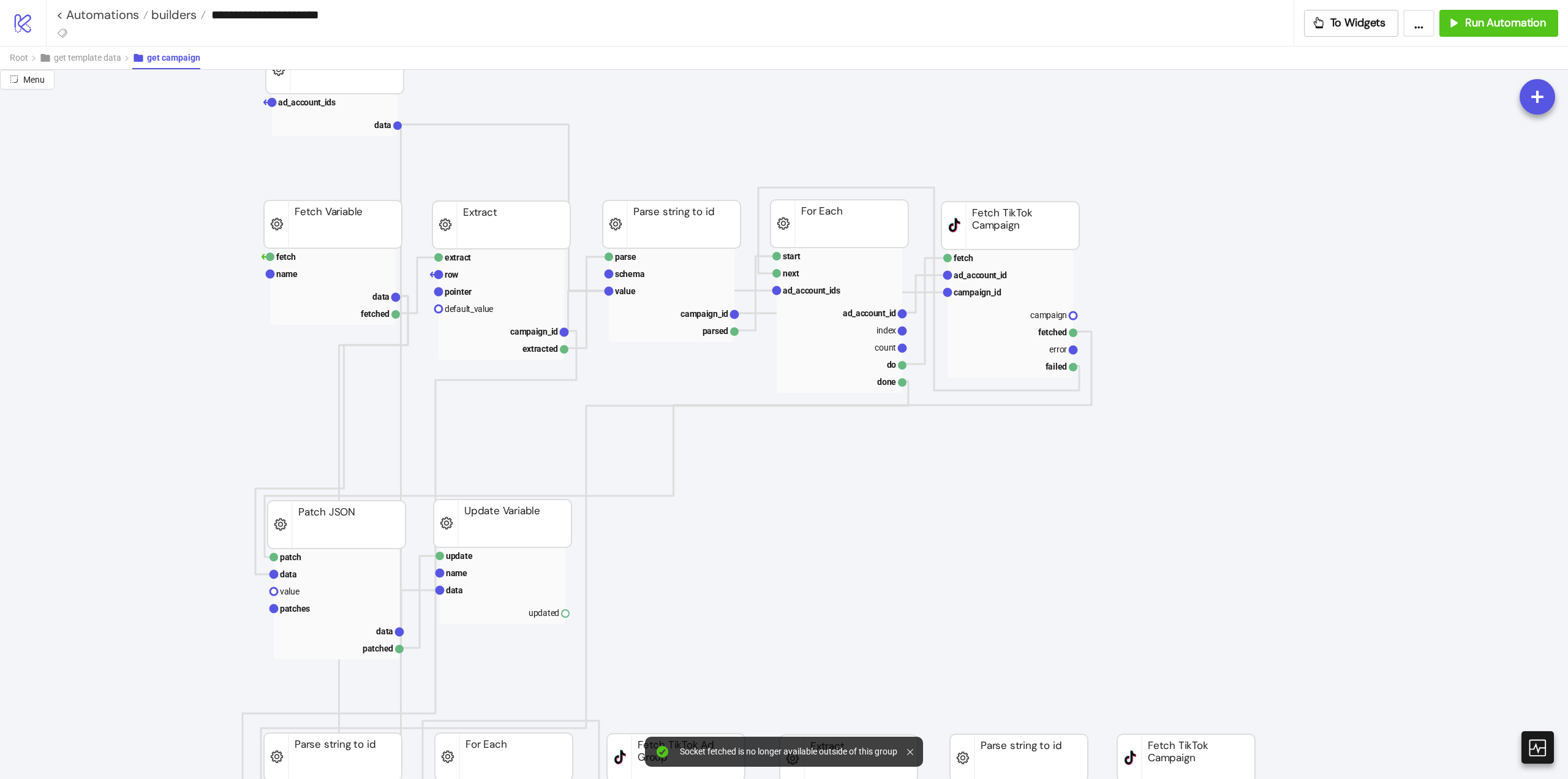
click at [910, 758] on div at bounding box center [913, 751] width 11 height 20
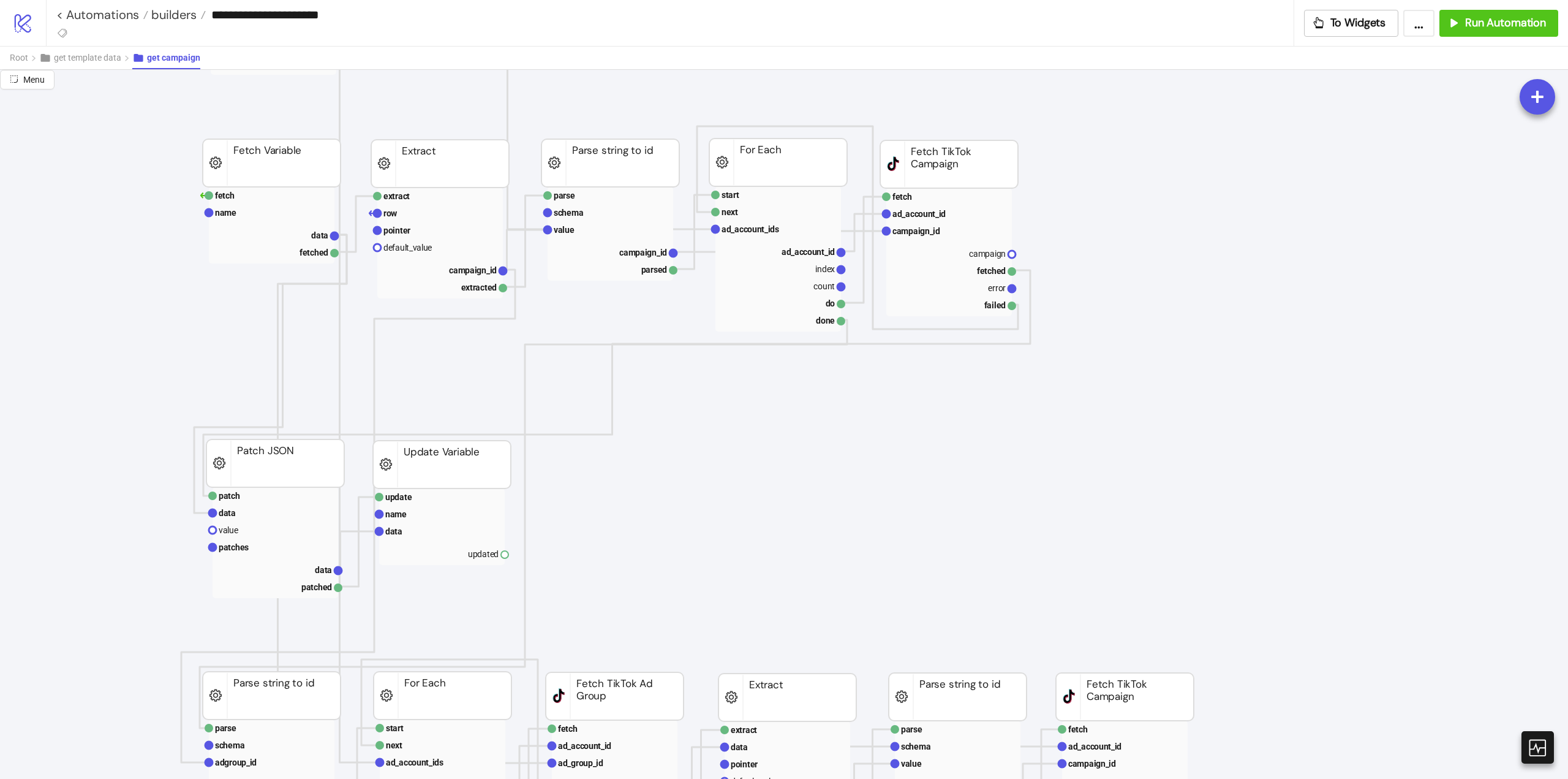
scroll to position [184, 0]
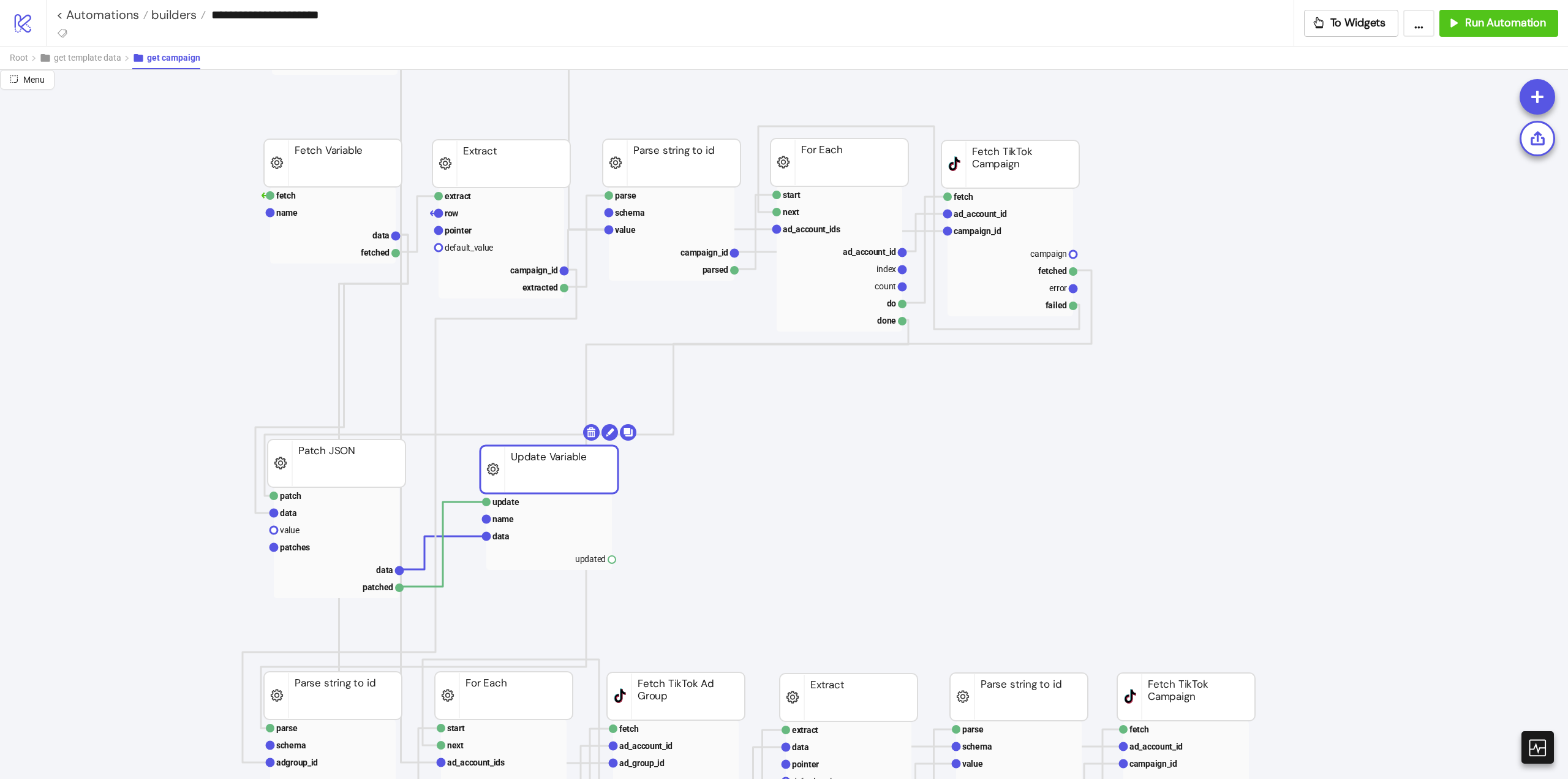
drag, startPoint x: 494, startPoint y: 467, endPoint x: 759, endPoint y: 465, distance: 265.0
click at [618, 469] on rect at bounding box center [549, 469] width 138 height 48
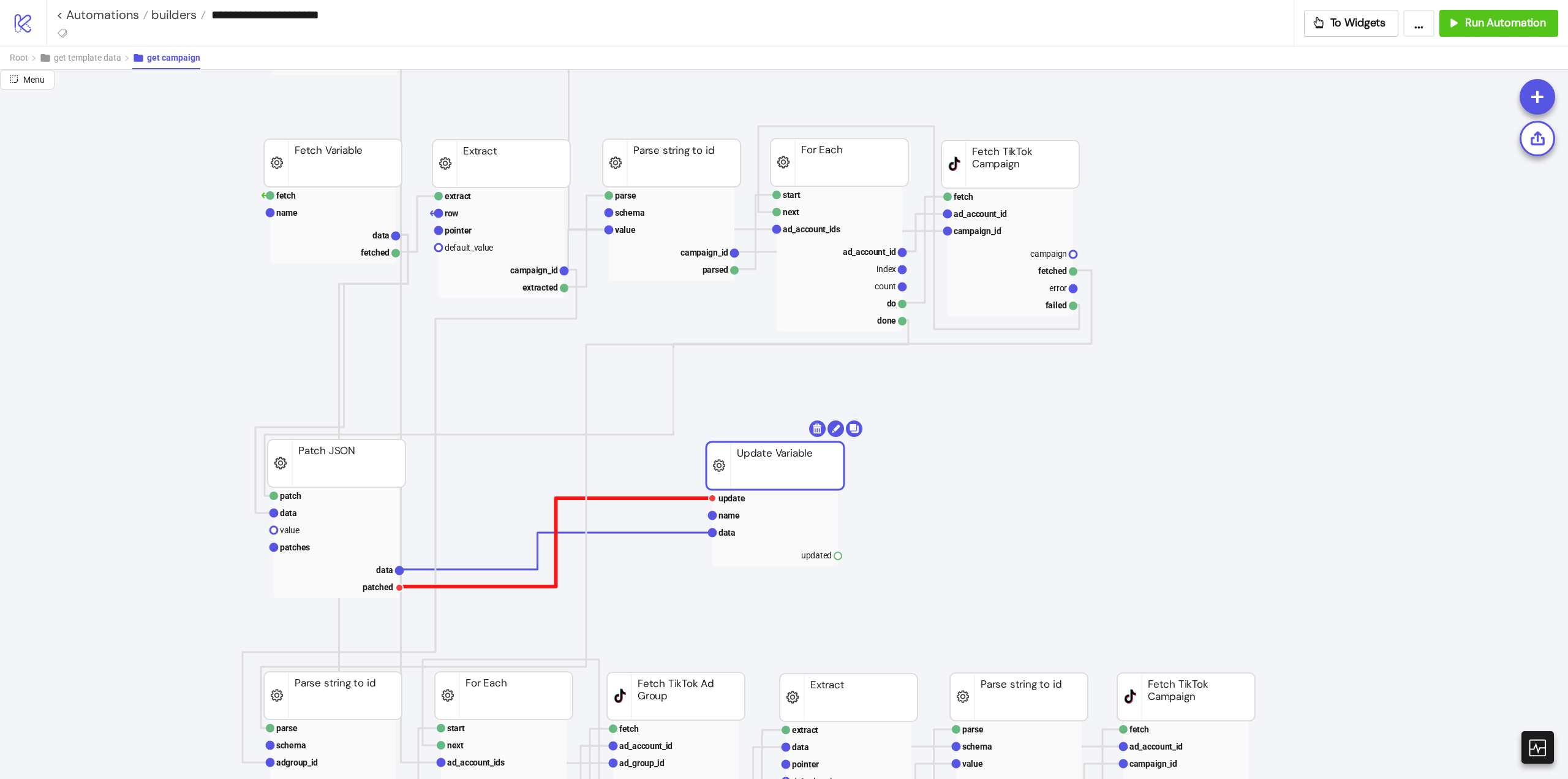
click at [557, 517] on polyline at bounding box center [556, 543] width 313 height 88
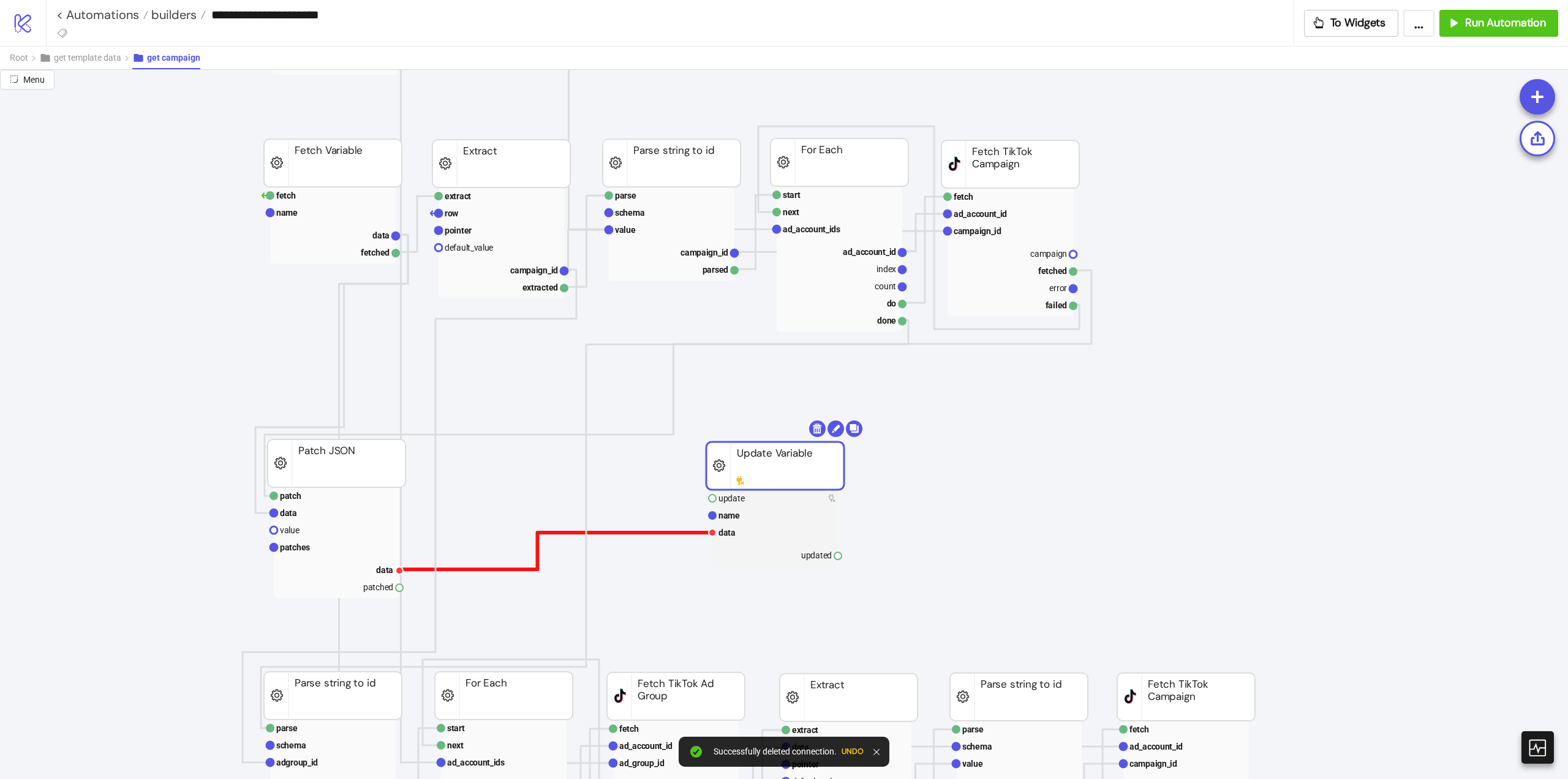
click at [547, 533] on polyline at bounding box center [556, 551] width 313 height 37
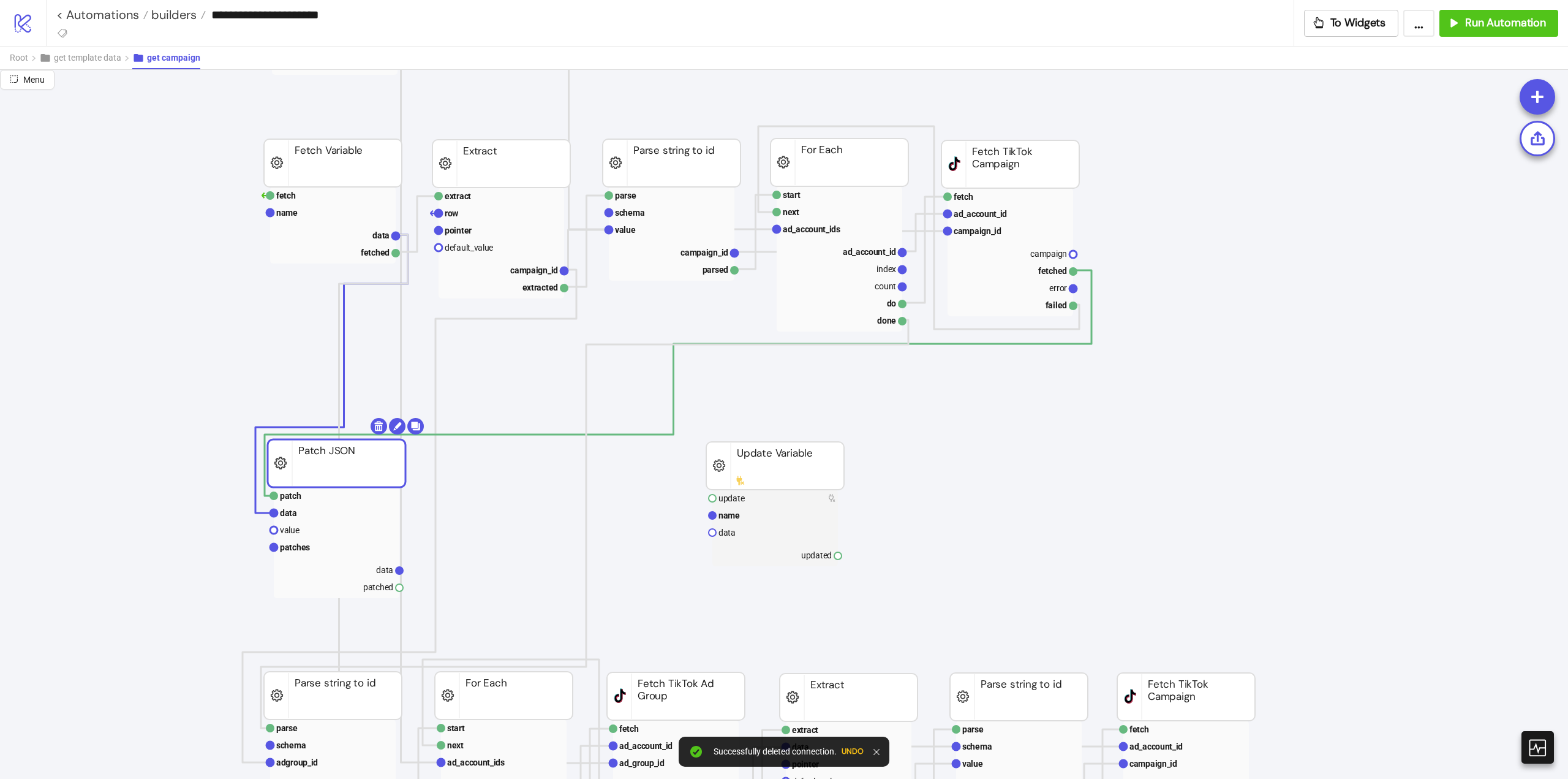
drag, startPoint x: 353, startPoint y: 471, endPoint x: 386, endPoint y: 453, distance: 37.6
click at [415, 427] on body "**********" at bounding box center [784, 389] width 1568 height 779
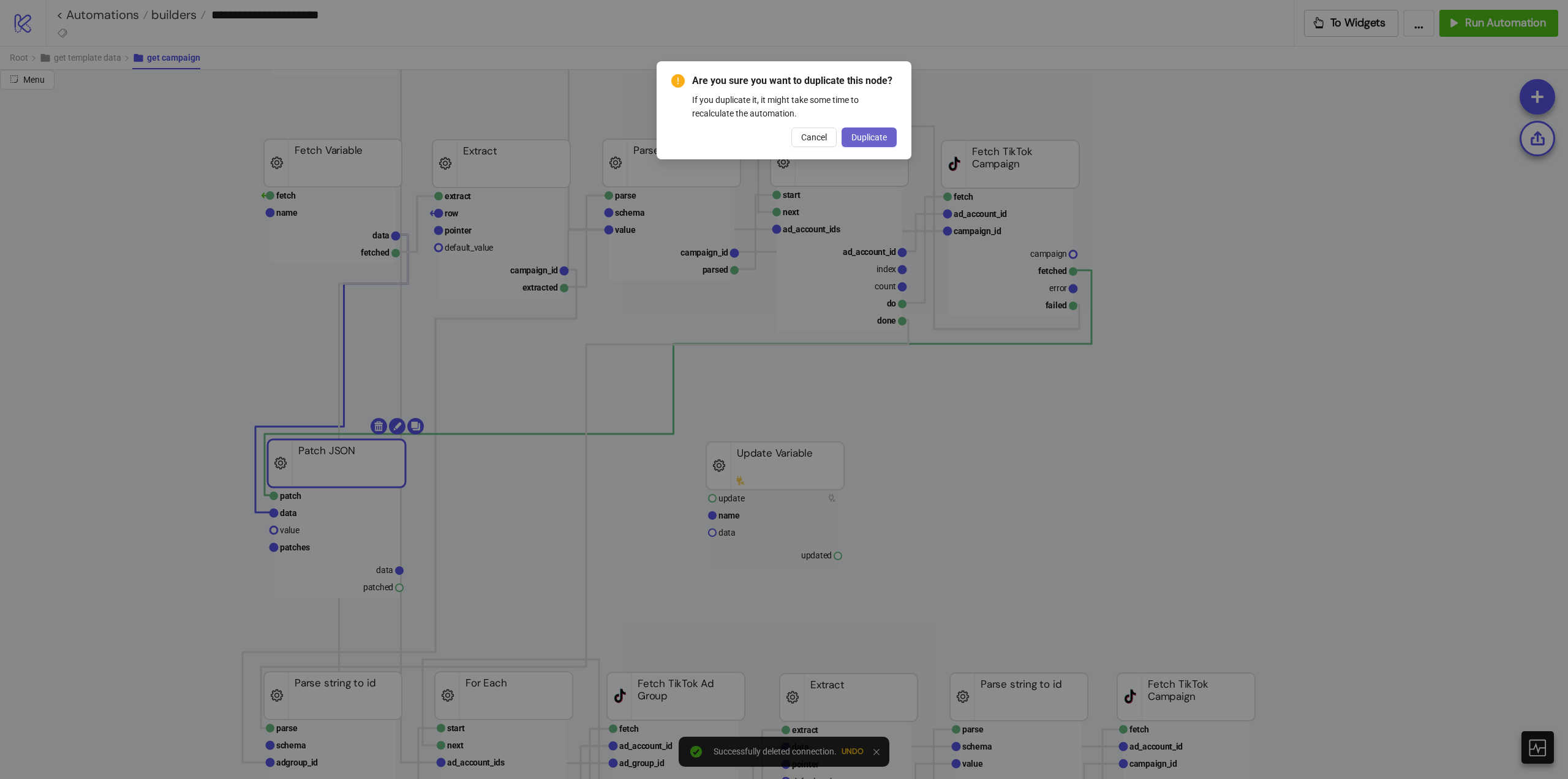
click at [850, 138] on button "Duplicate" at bounding box center [870, 138] width 55 height 20
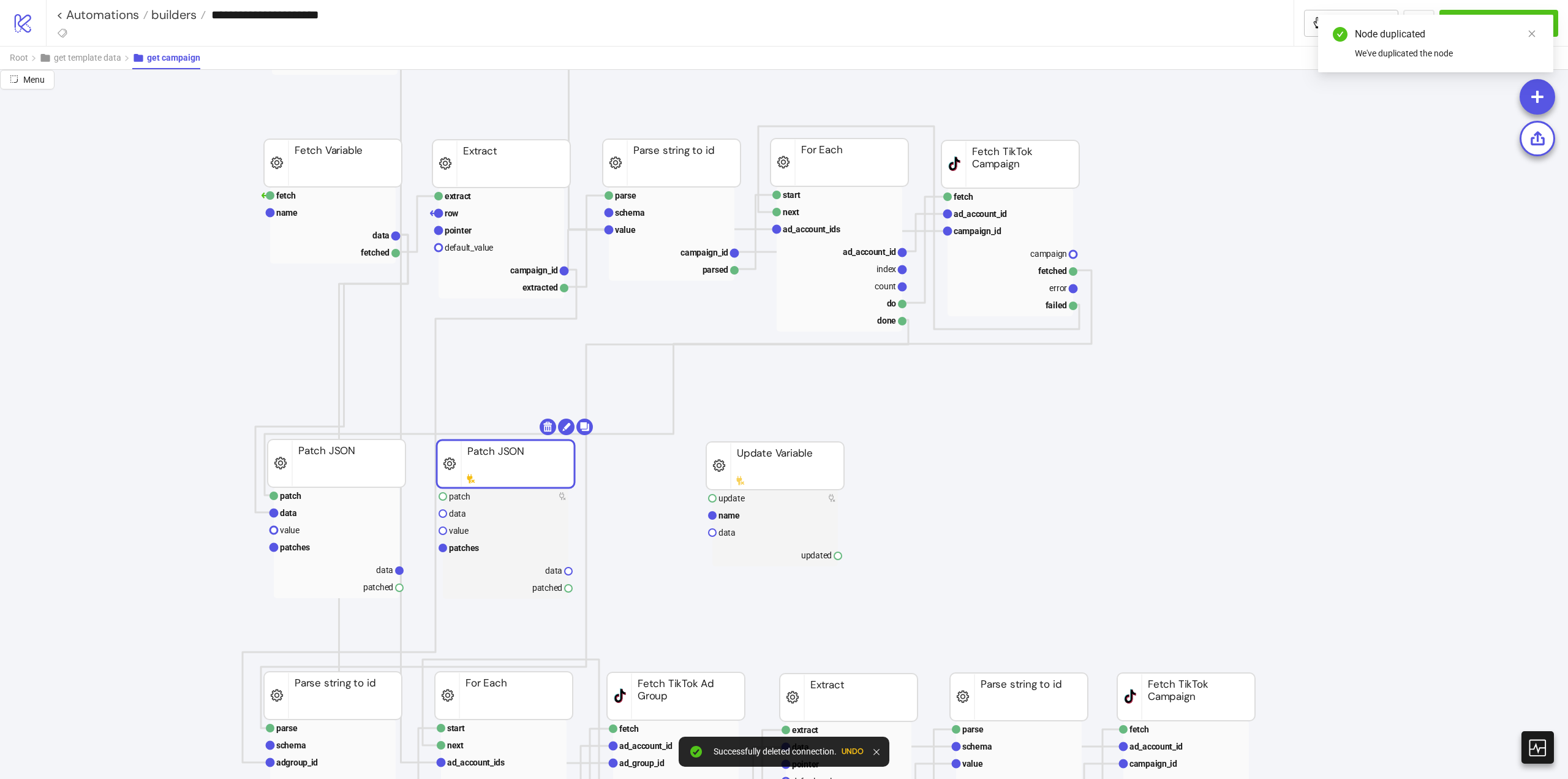
drag, startPoint x: 344, startPoint y: 486, endPoint x: 499, endPoint y: 476, distance: 155.3
click at [499, 476] on rect at bounding box center [505, 464] width 138 height 48
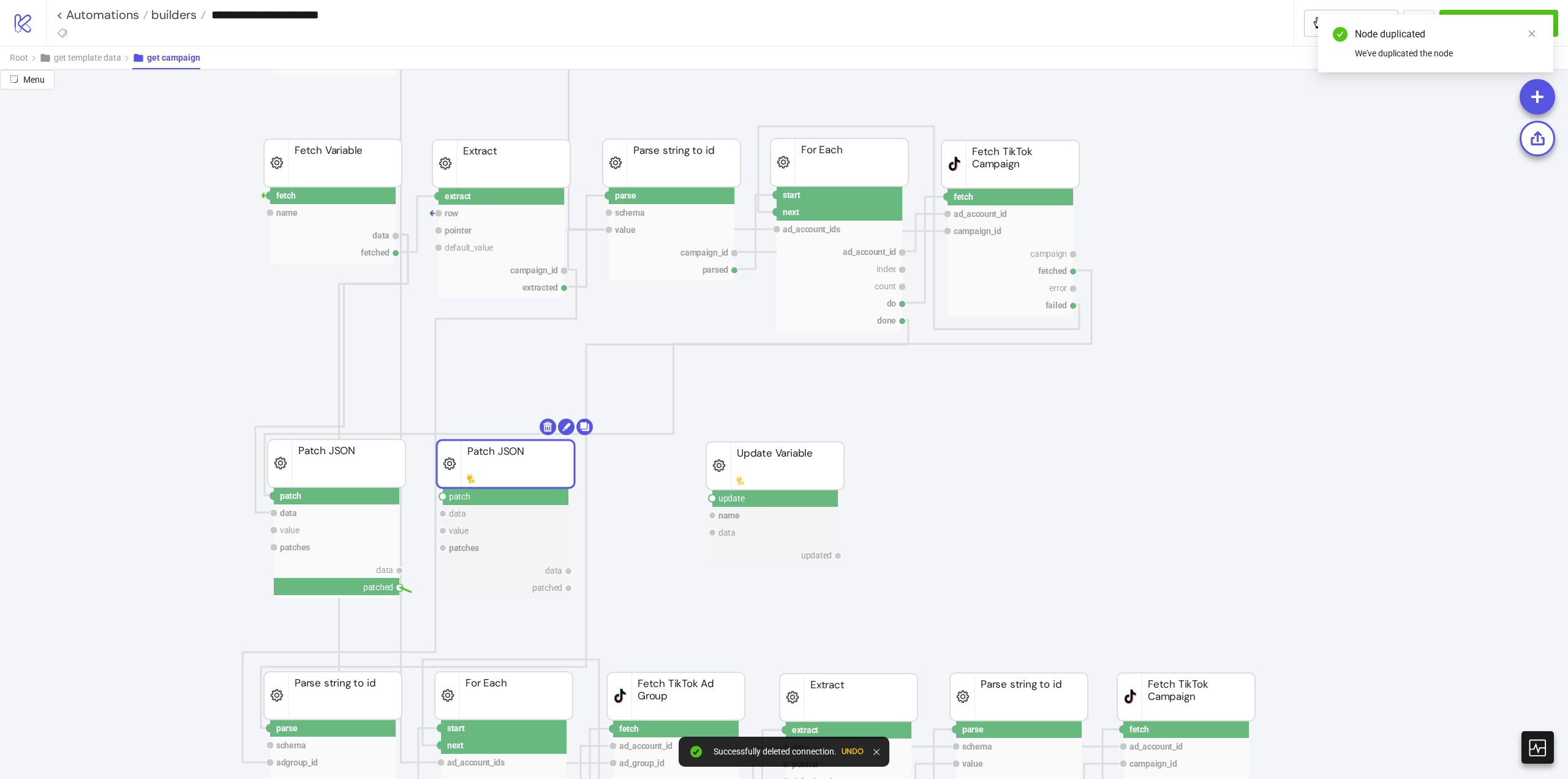
drag, startPoint x: 400, startPoint y: 587, endPoint x: 433, endPoint y: 579, distance: 34.0
click at [442, 497] on circle at bounding box center [443, 496] width 7 height 7
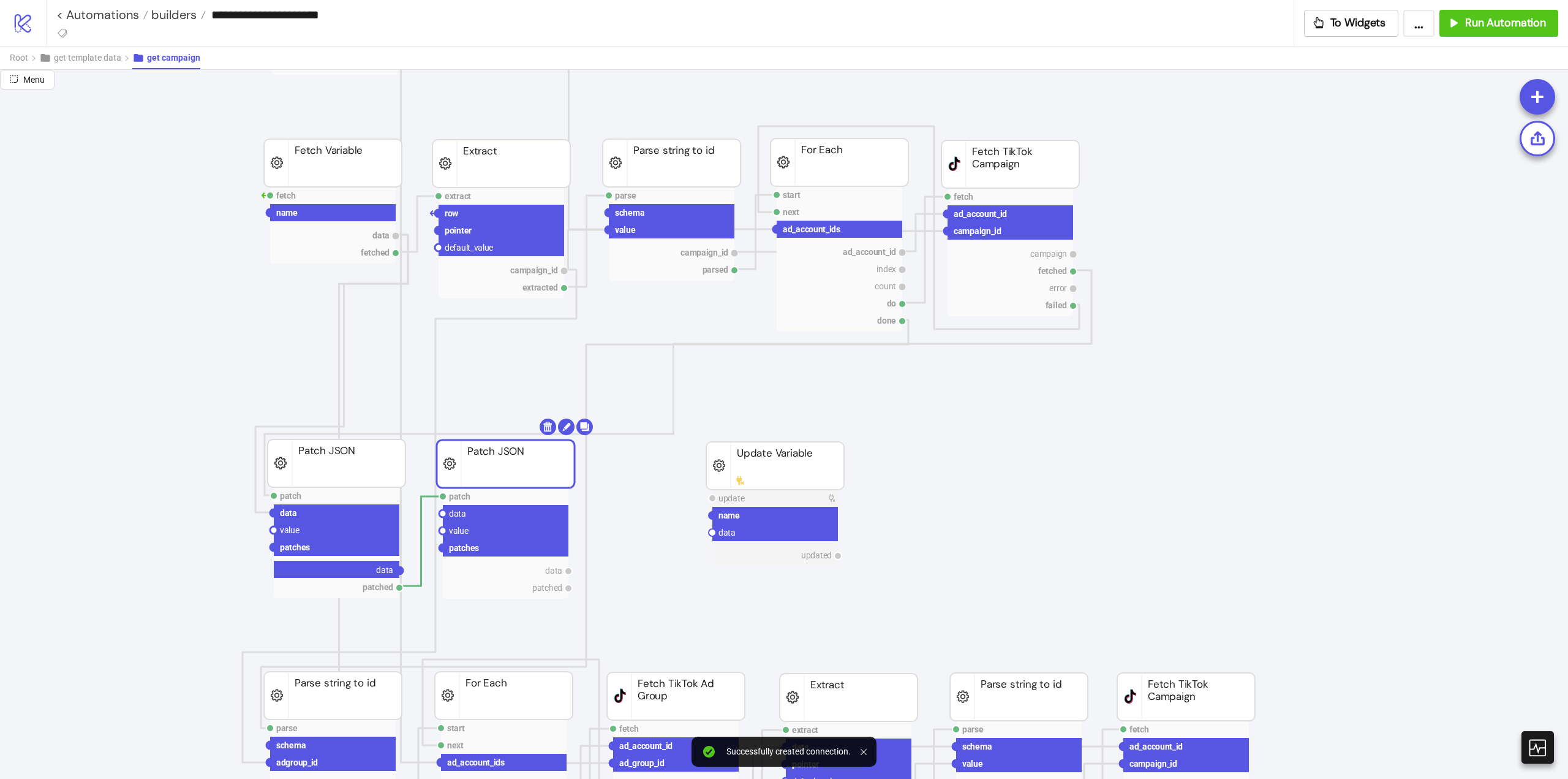
drag, startPoint x: 400, startPoint y: 573, endPoint x: 439, endPoint y: 560, distance: 41.1
click at [442, 512] on circle at bounding box center [443, 513] width 7 height 7
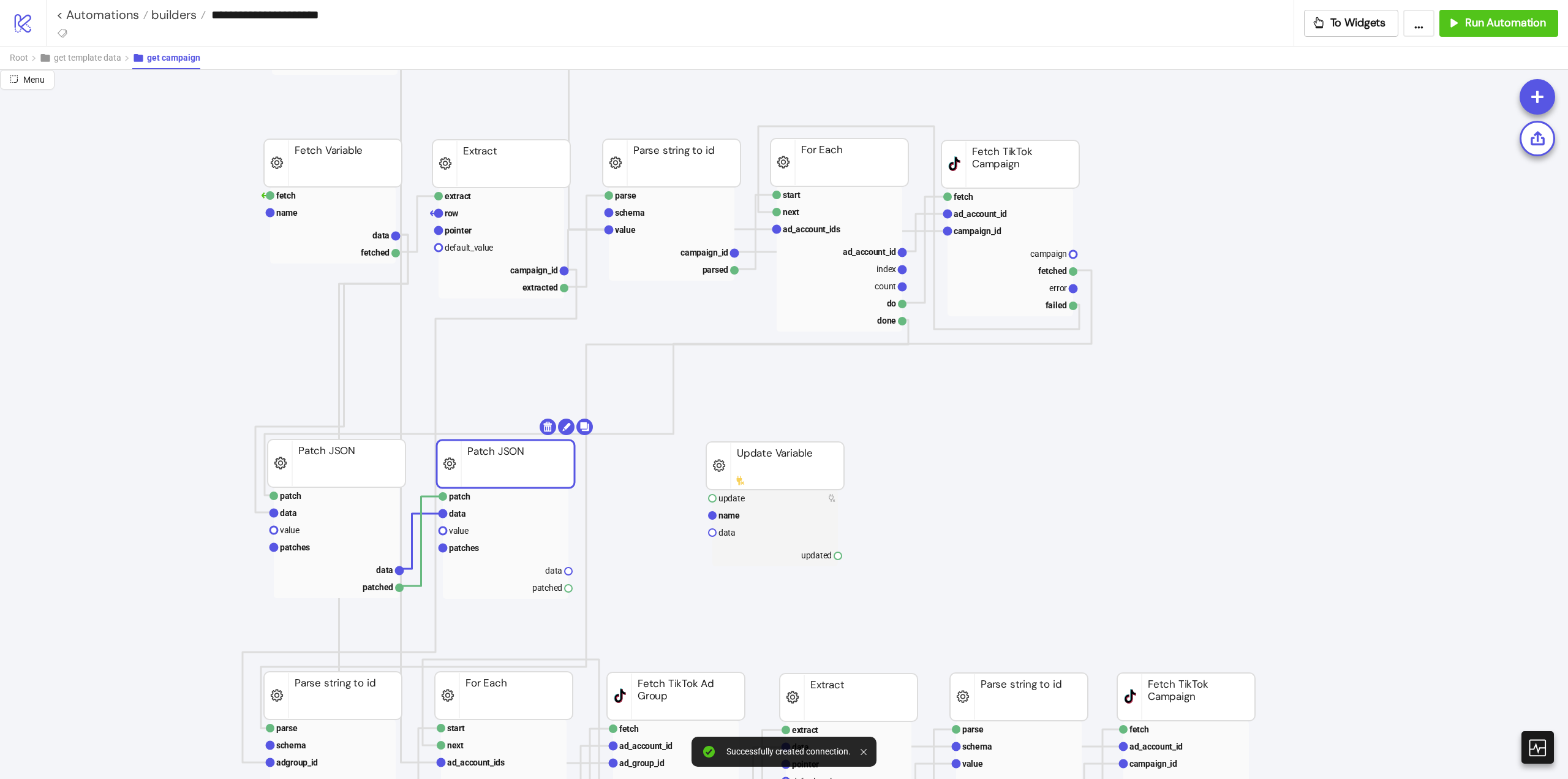
drag, startPoint x: 1074, startPoint y: 254, endPoint x: 1201, endPoint y: 293, distance: 132.9
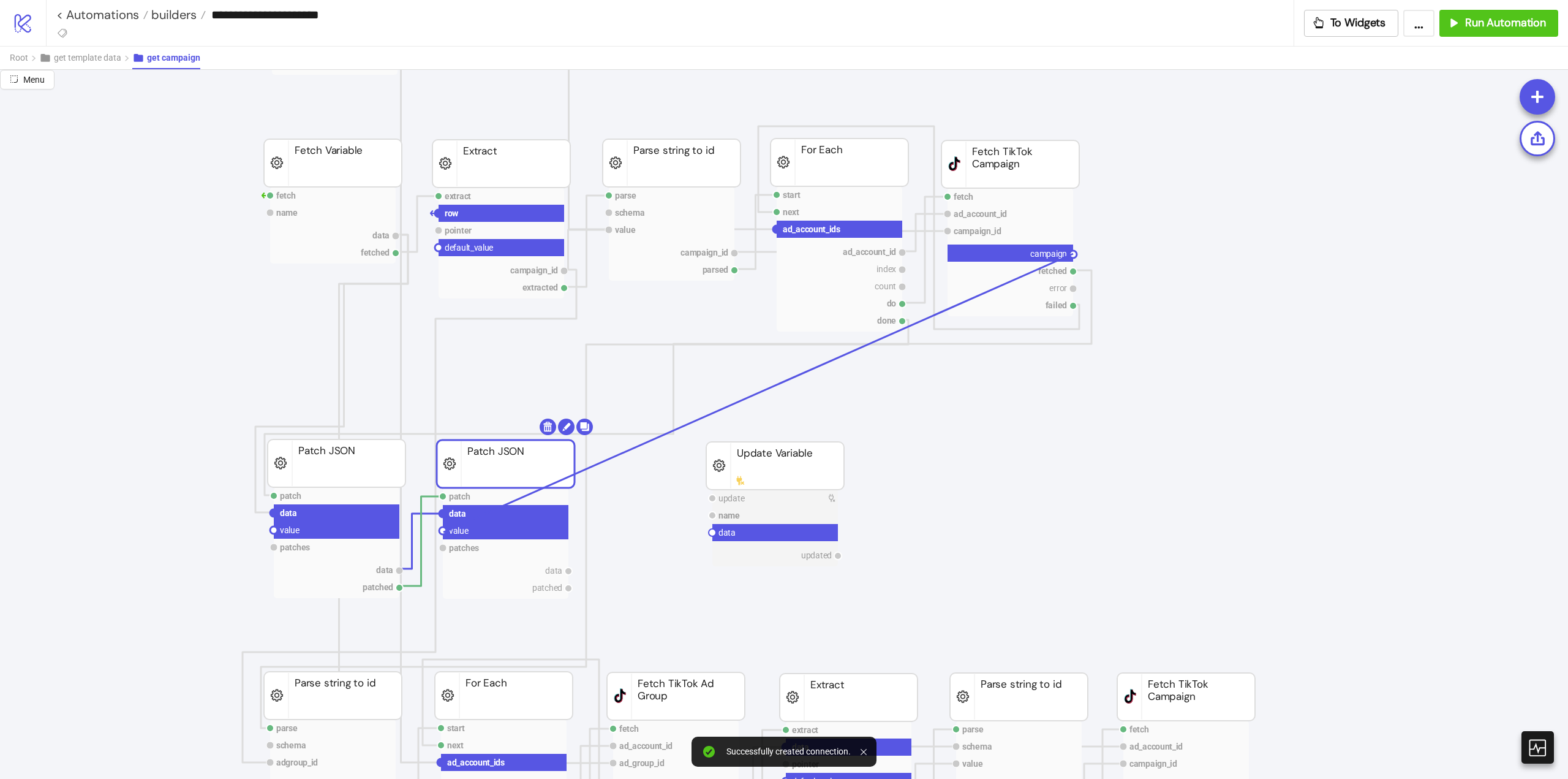
click at [444, 532] on circle at bounding box center [443, 530] width 7 height 7
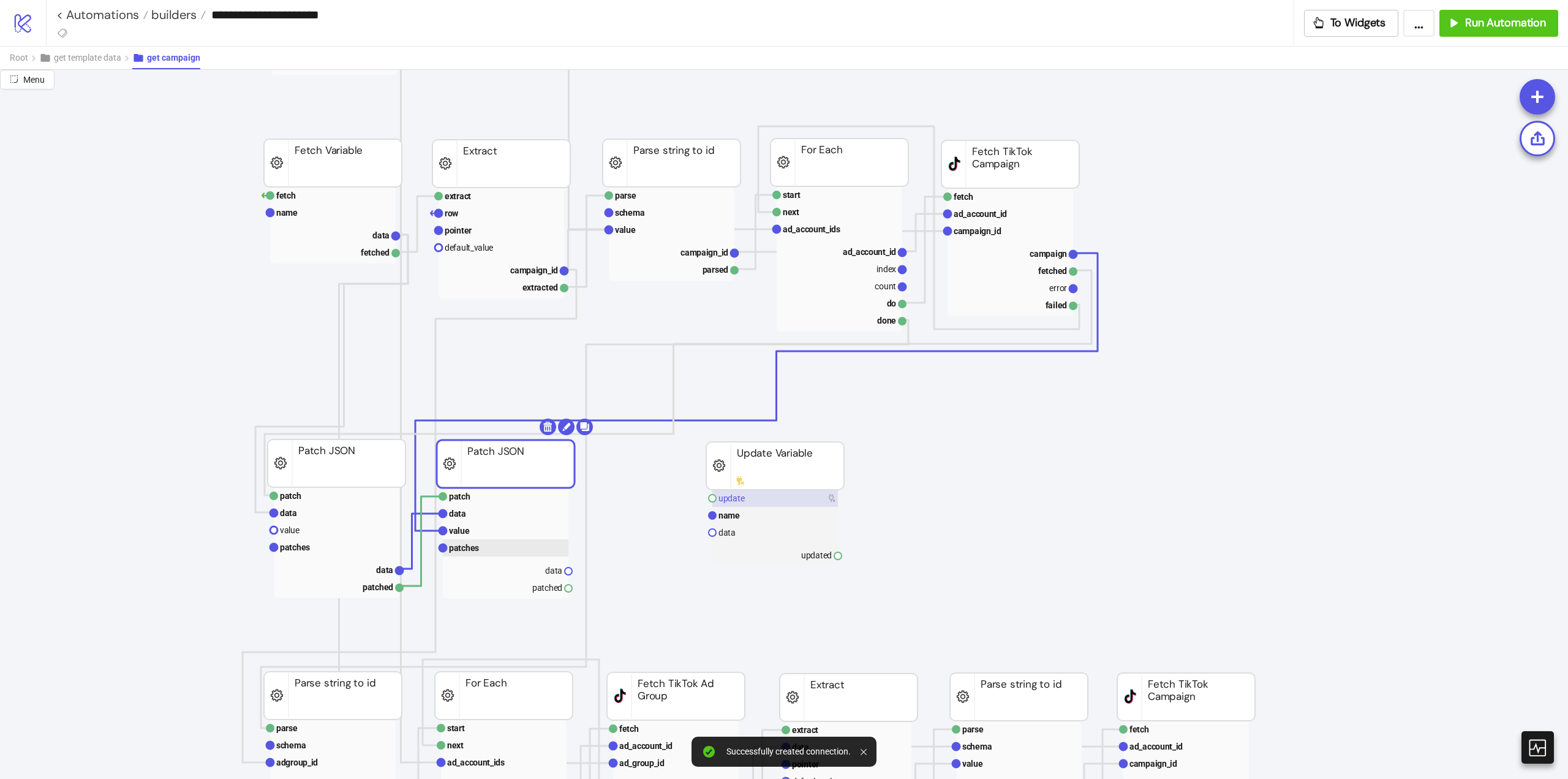
drag, startPoint x: 477, startPoint y: 544, endPoint x: 785, endPoint y: 506, distance: 310.3
click at [477, 544] on text "patches" at bounding box center [464, 548] width 30 height 10
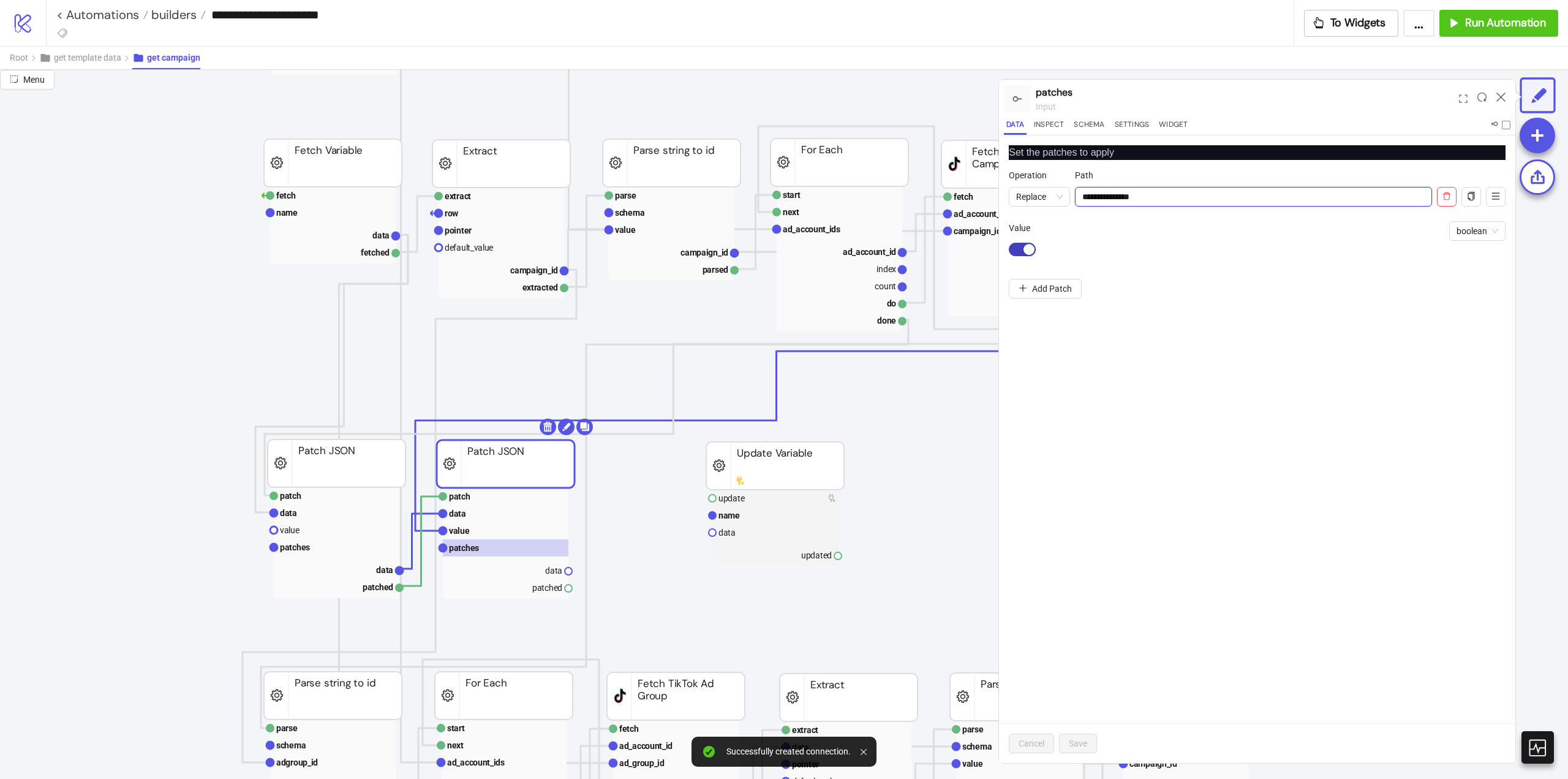
click at [1126, 197] on input "**********" at bounding box center [1254, 197] width 357 height 20
type input "*********"
drag, startPoint x: 1089, startPoint y: 745, endPoint x: 1090, endPoint y: 736, distance: 9.1
click at [1088, 743] on button "Save" at bounding box center [1078, 743] width 38 height 20
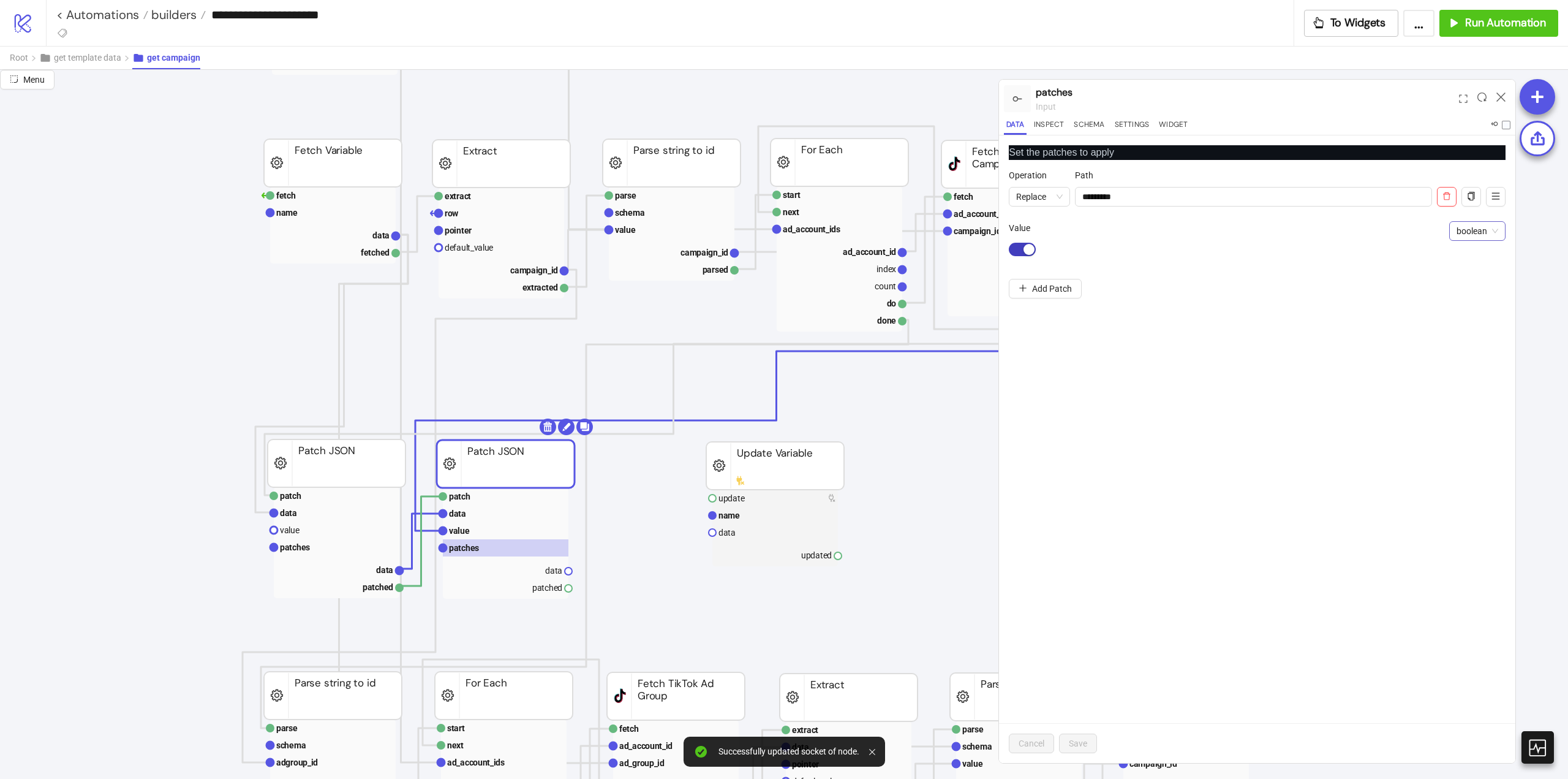
drag, startPoint x: 1480, startPoint y: 230, endPoint x: 1481, endPoint y: 238, distance: 8.1
click at [1480, 231] on span "boolean" at bounding box center [1477, 231] width 42 height 18
click at [1479, 253] on div "tikila" at bounding box center [1478, 255] width 37 height 13
type textarea "****"
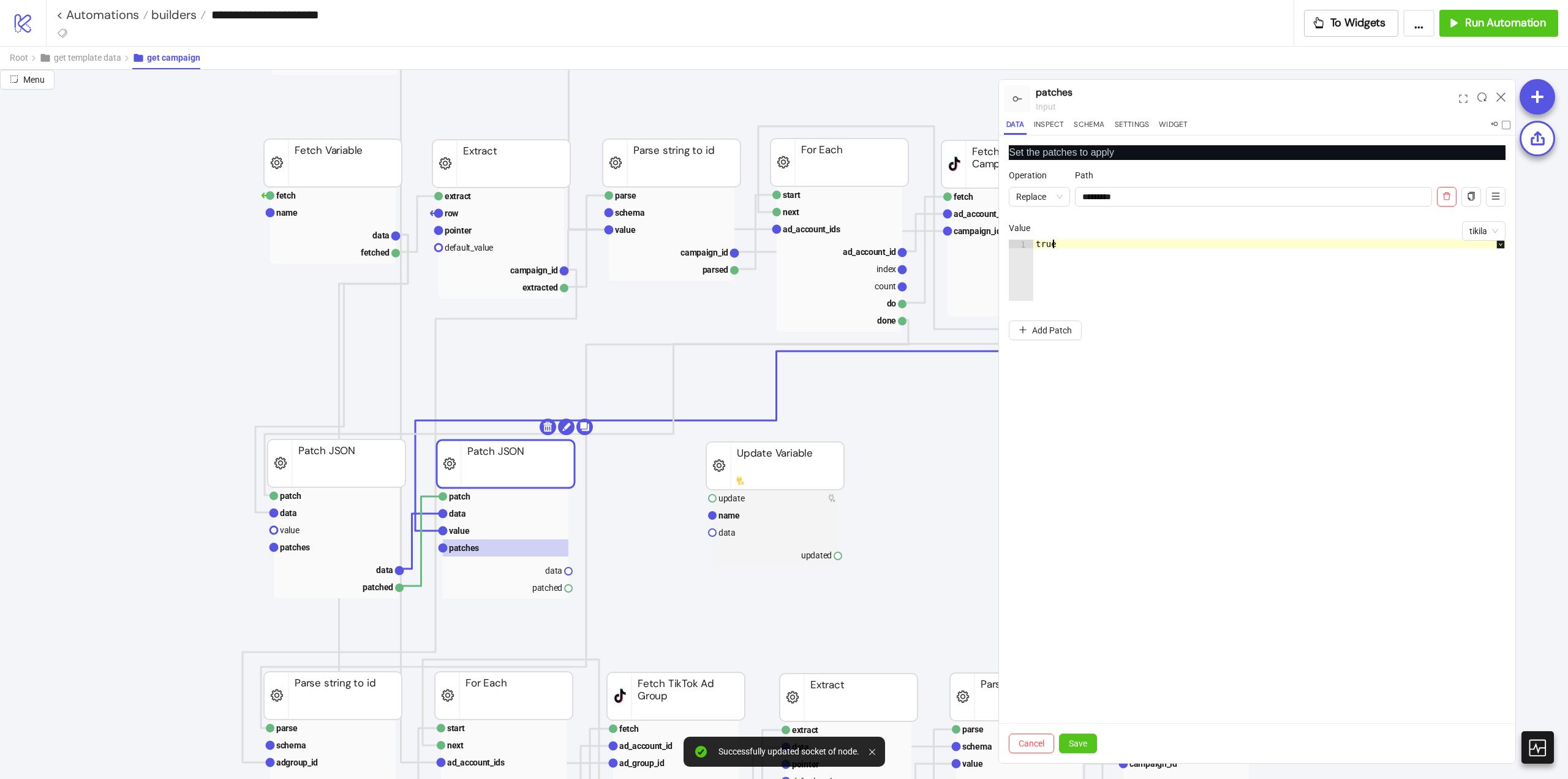
click at [1107, 270] on div "true" at bounding box center [1276, 278] width 485 height 78
type textarea "**********"
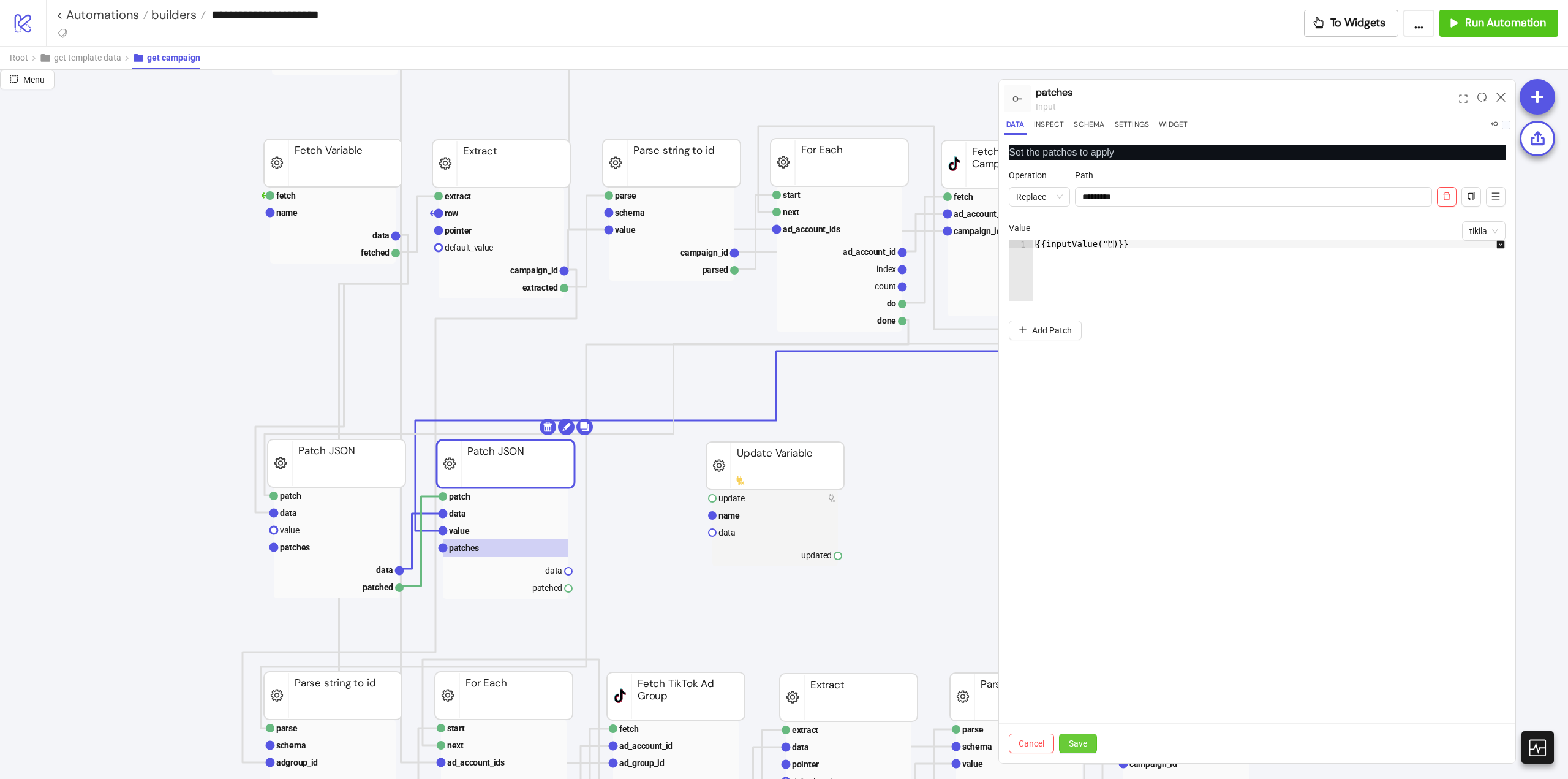
click at [1086, 741] on span "Save" at bounding box center [1078, 743] width 18 height 10
click at [1501, 96] on icon at bounding box center [1501, 97] width 9 height 9
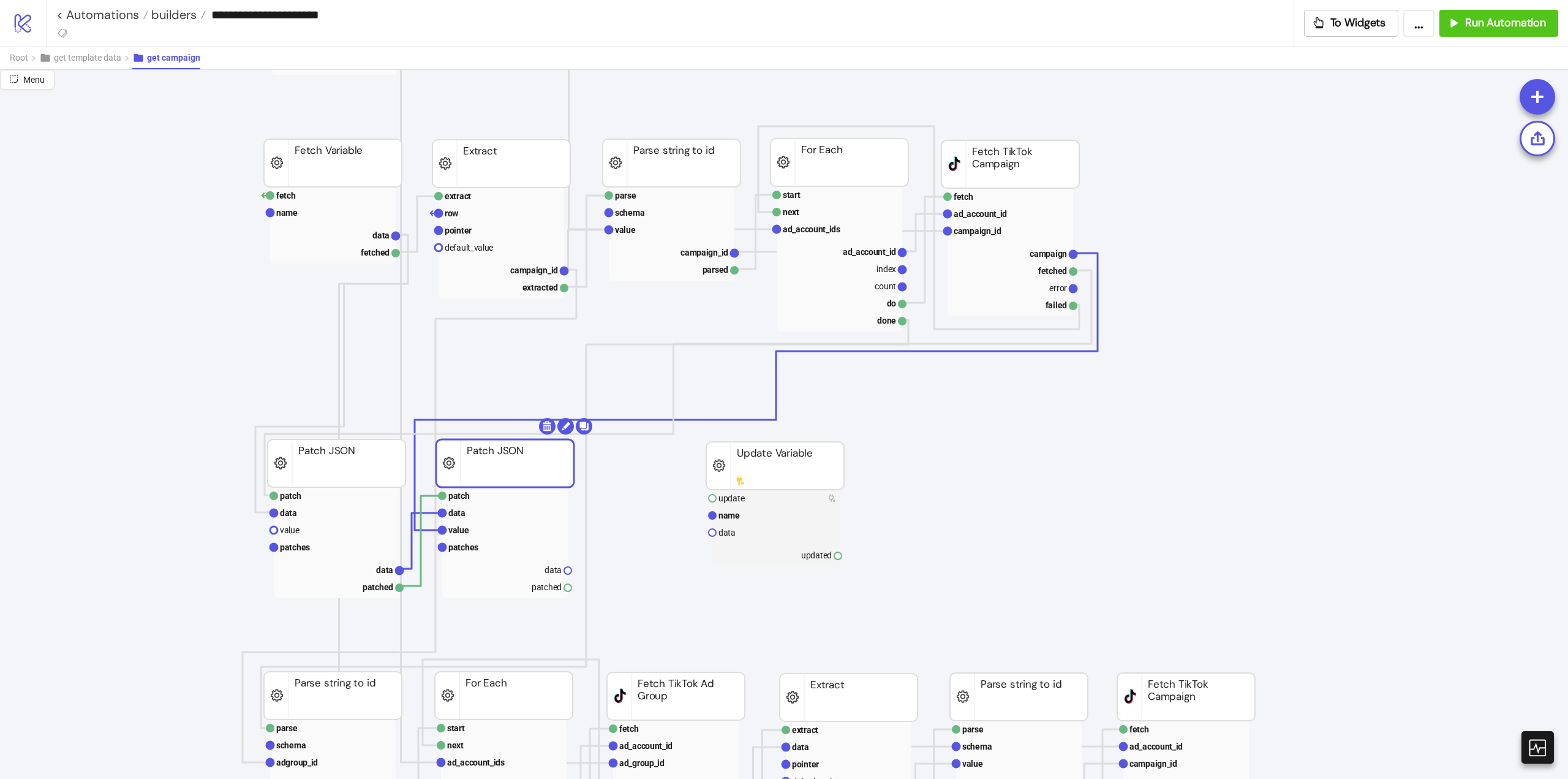
click at [494, 481] on rect at bounding box center [505, 463] width 138 height 48
click at [483, 472] on rect at bounding box center [507, 464] width 138 height 48
click at [103, 64] on button "get template data" at bounding box center [85, 58] width 93 height 23
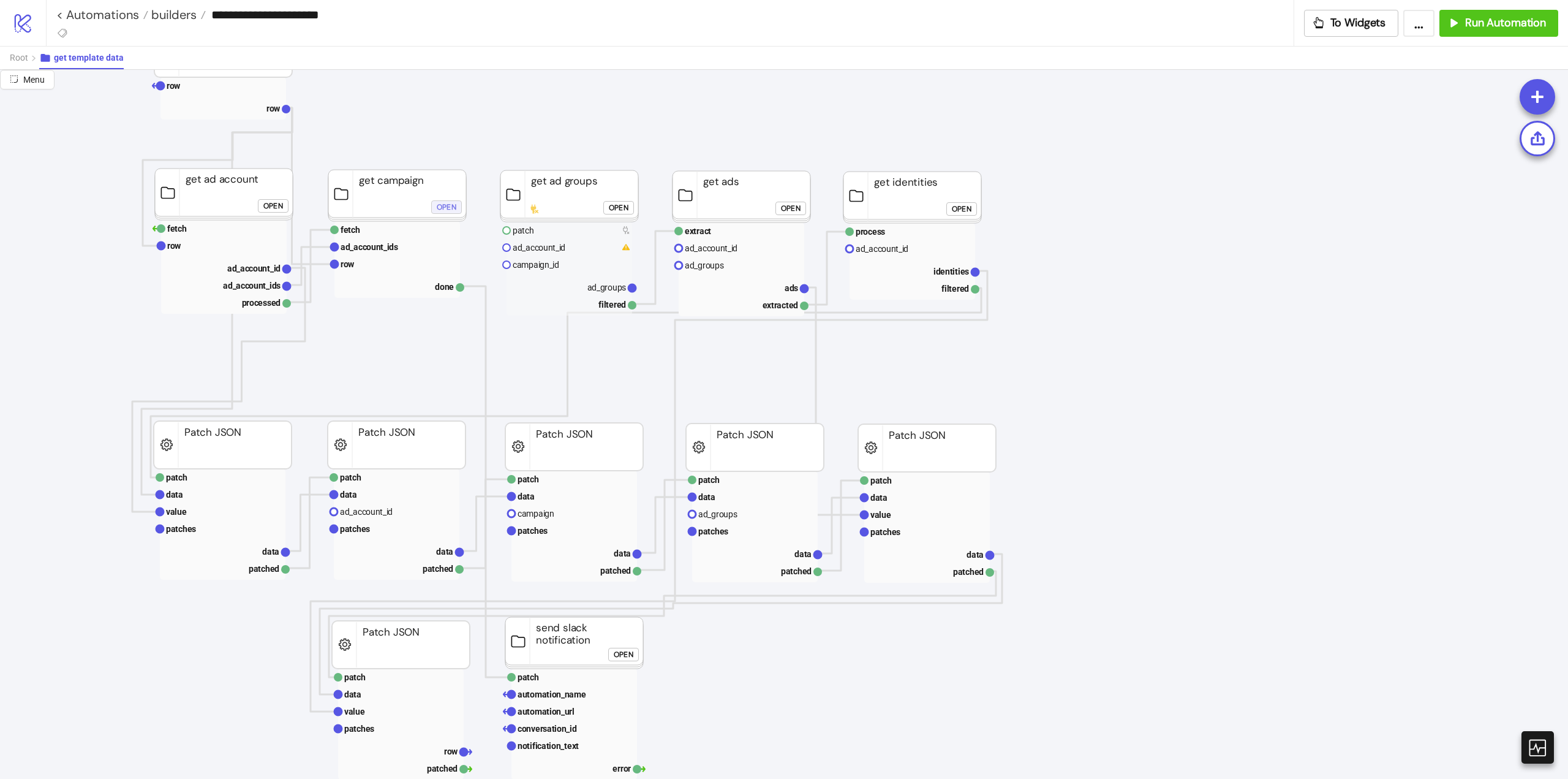
scroll to position [0, 0]
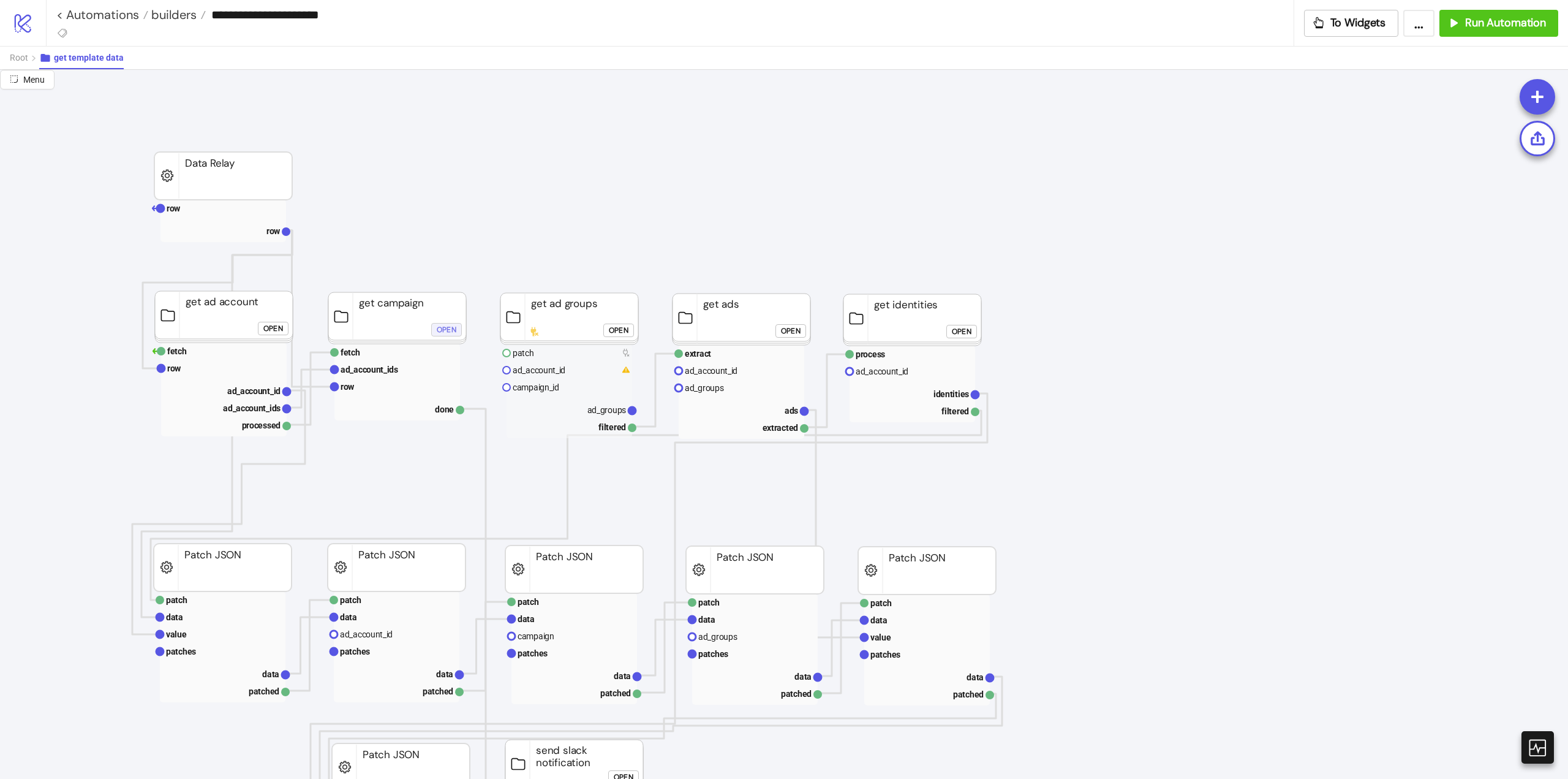
click at [445, 334] on div "Open" at bounding box center [446, 329] width 20 height 14
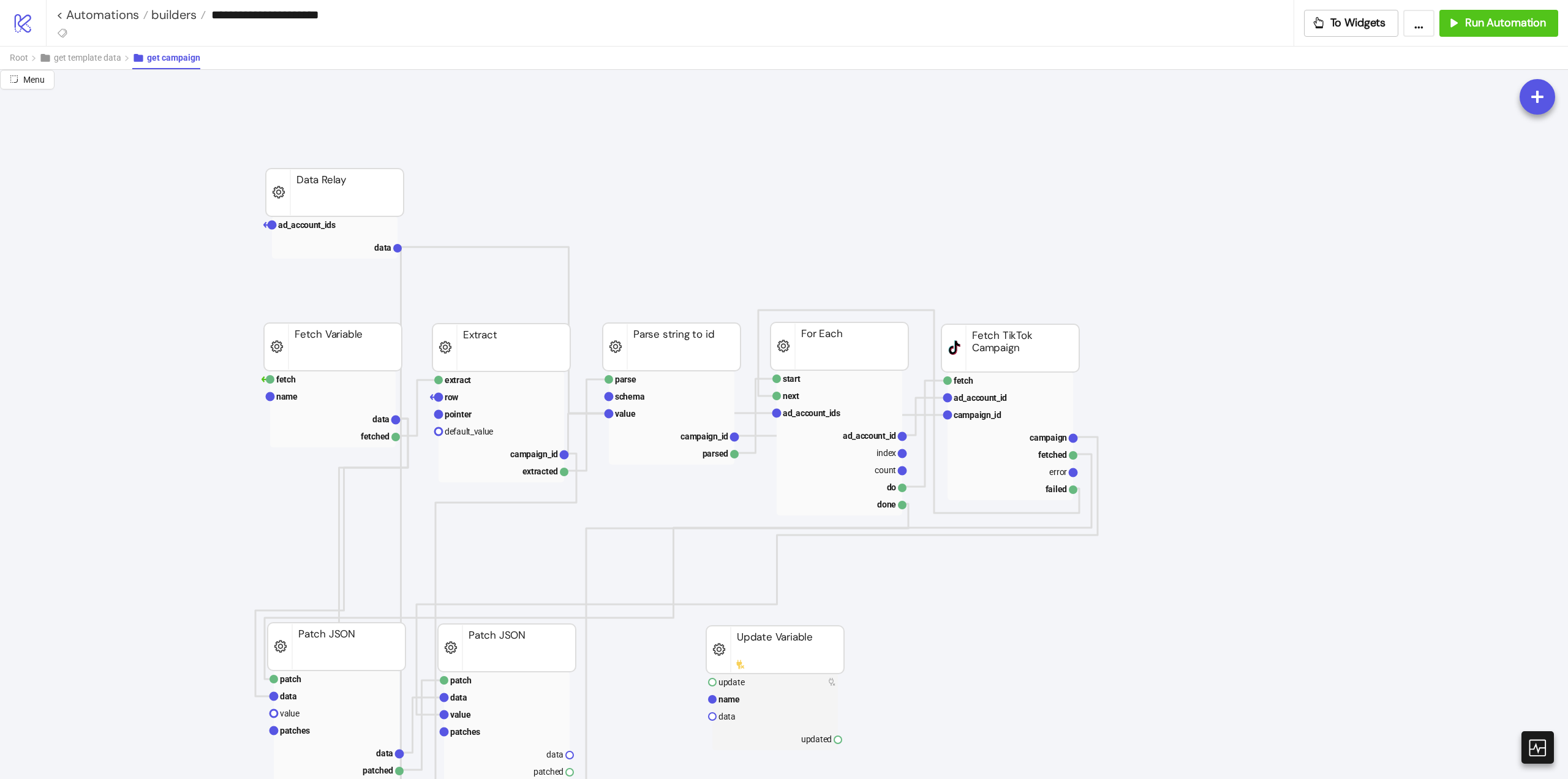
scroll to position [245, 0]
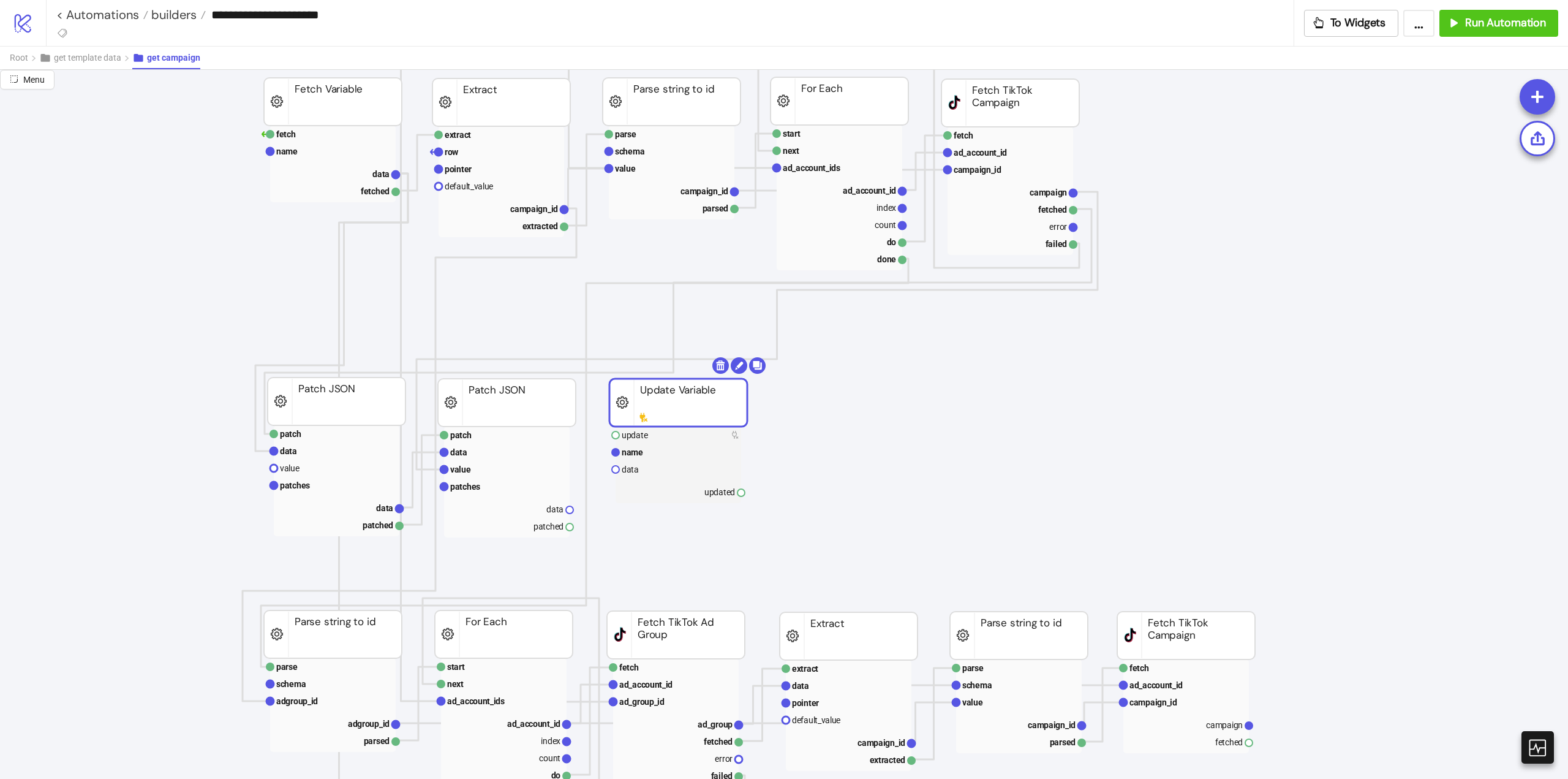
drag, startPoint x: 705, startPoint y: 415, endPoint x: 625, endPoint y: 411, distance: 80.1
click at [490, 458] on rect at bounding box center [507, 452] width 126 height 17
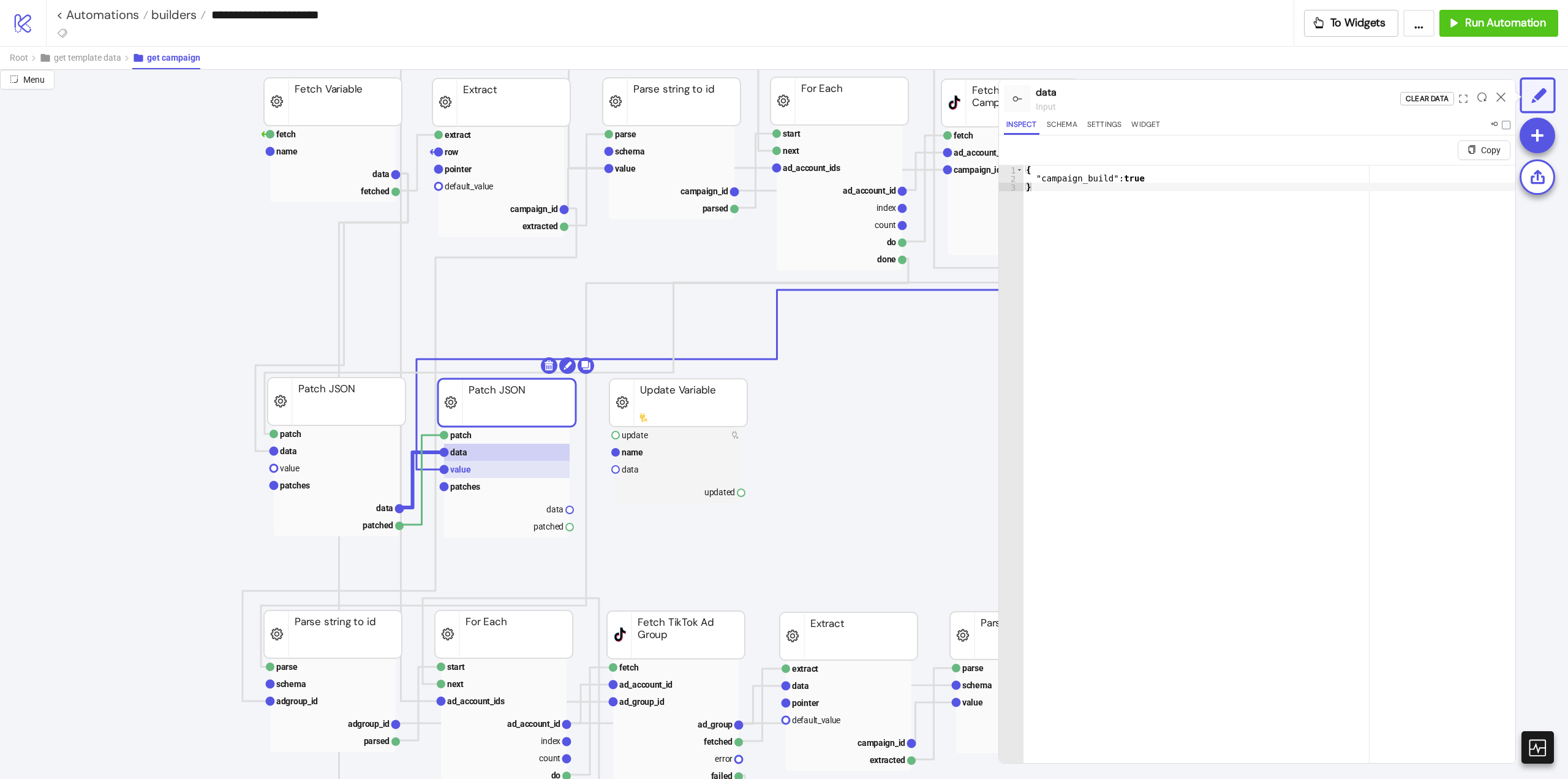
click at [490, 468] on rect at bounding box center [507, 469] width 126 height 17
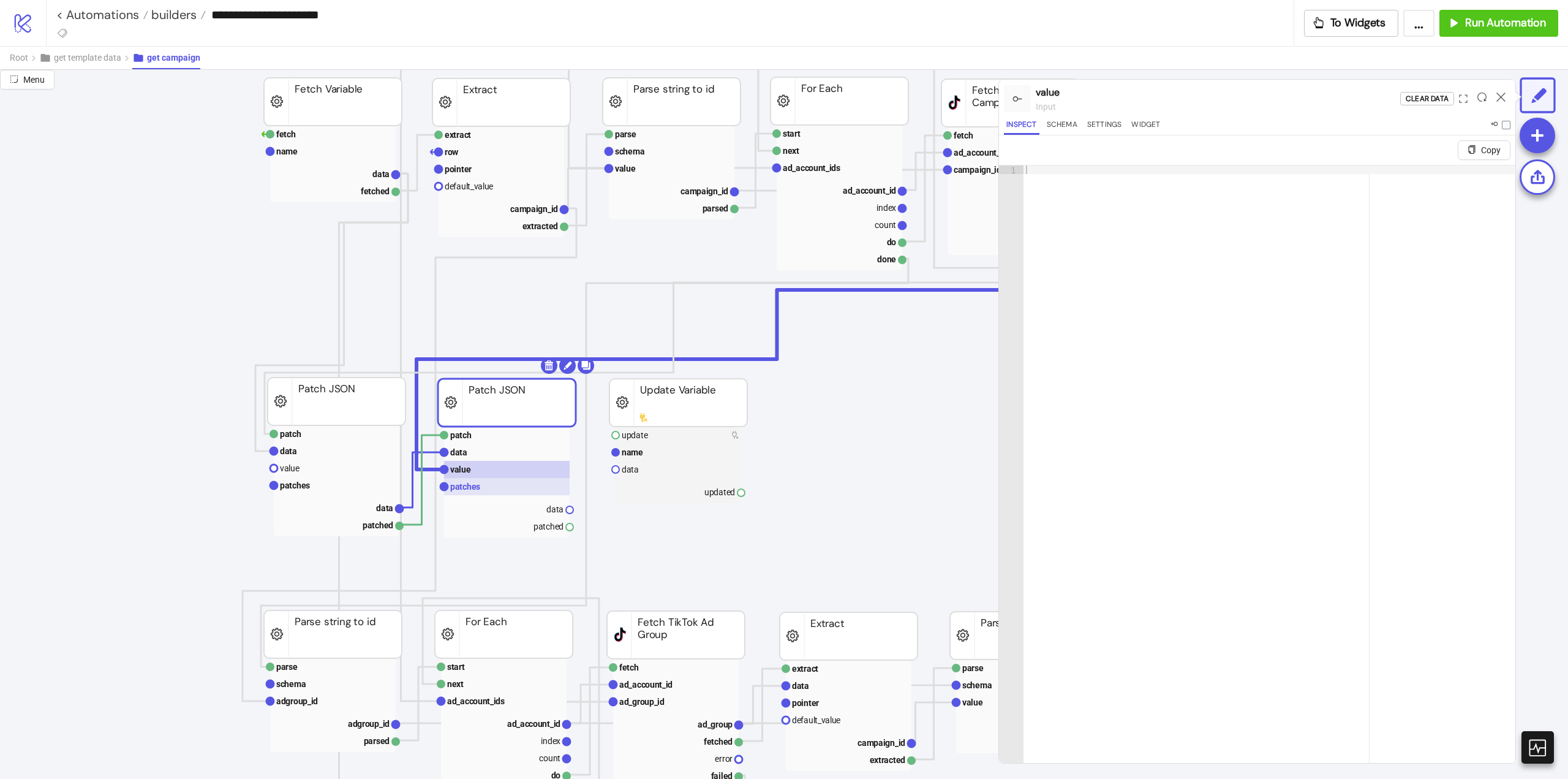
click at [499, 478] on rect at bounding box center [507, 486] width 126 height 17
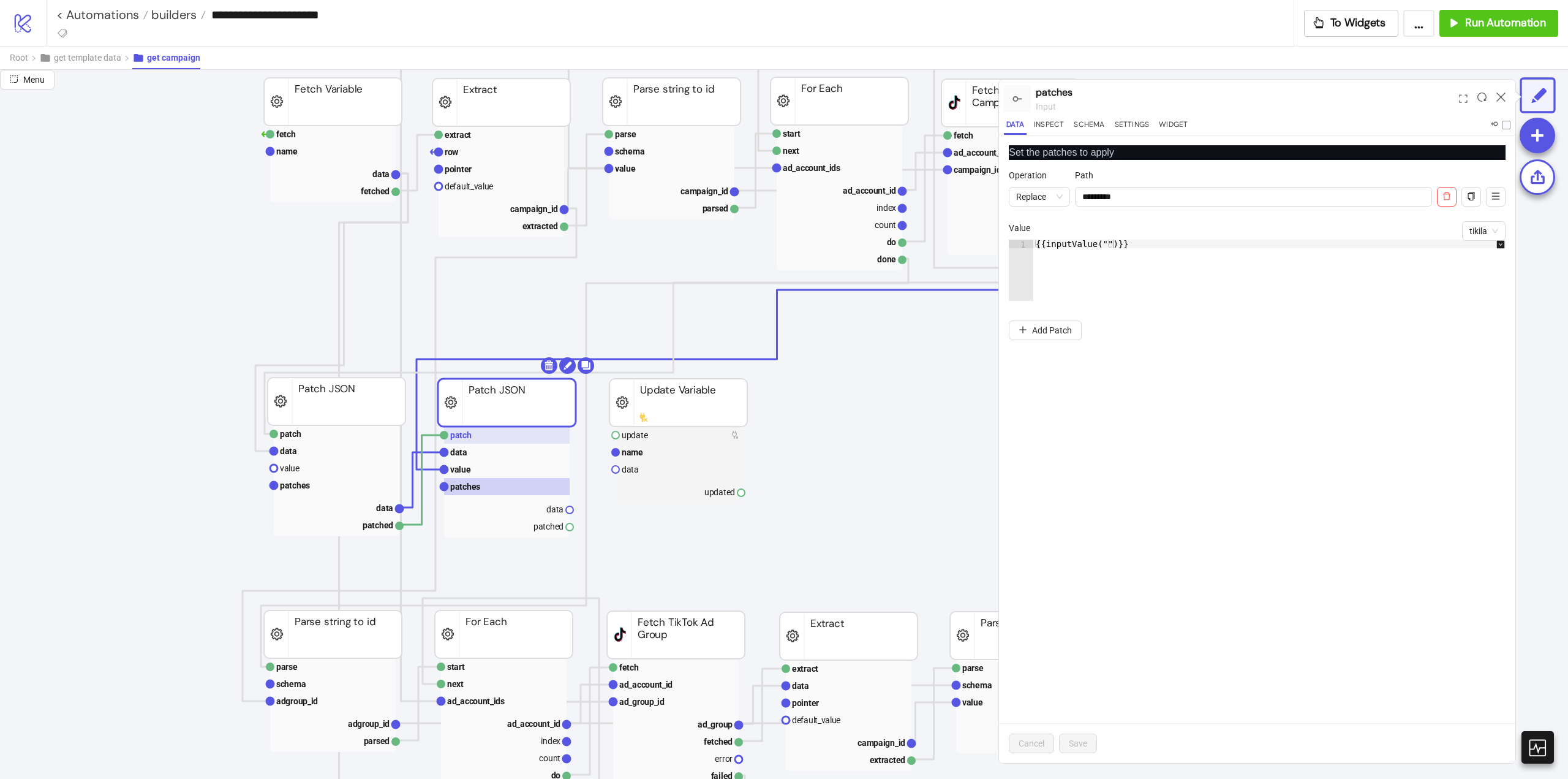
click at [467, 438] on text "patch" at bounding box center [461, 435] width 21 height 10
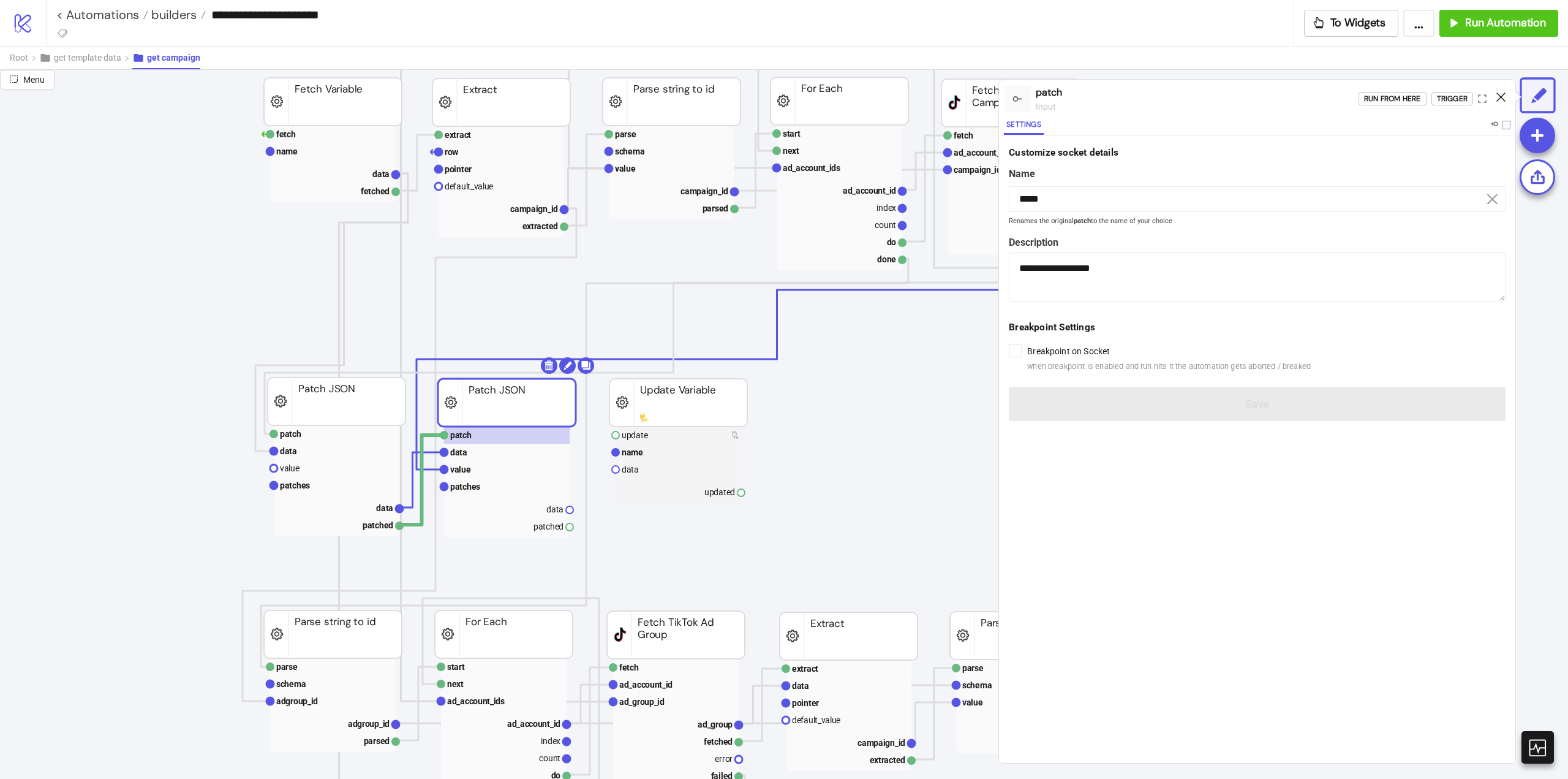
click at [1503, 97] on icon at bounding box center [1501, 97] width 9 height 9
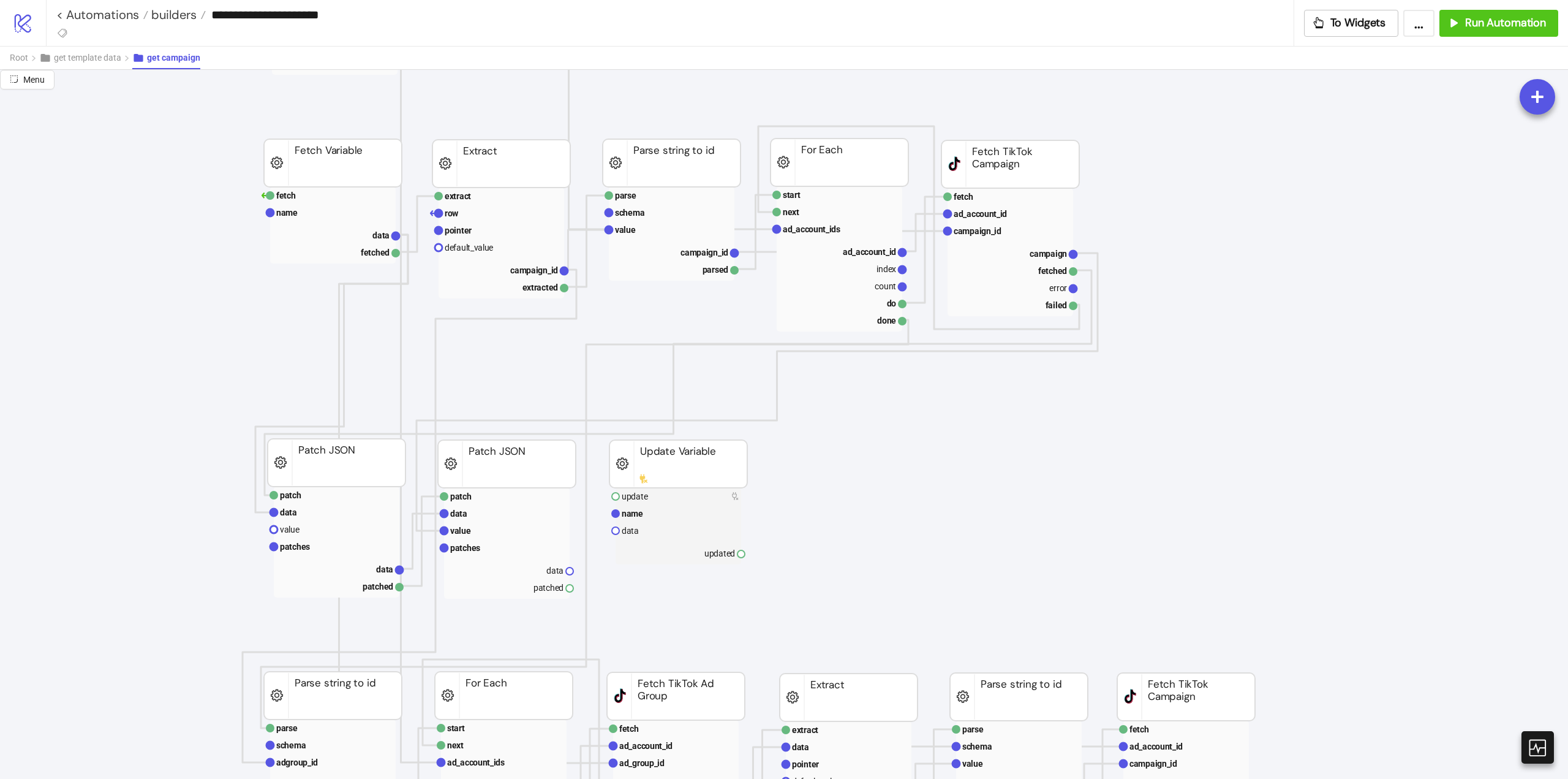
scroll to position [123, 0]
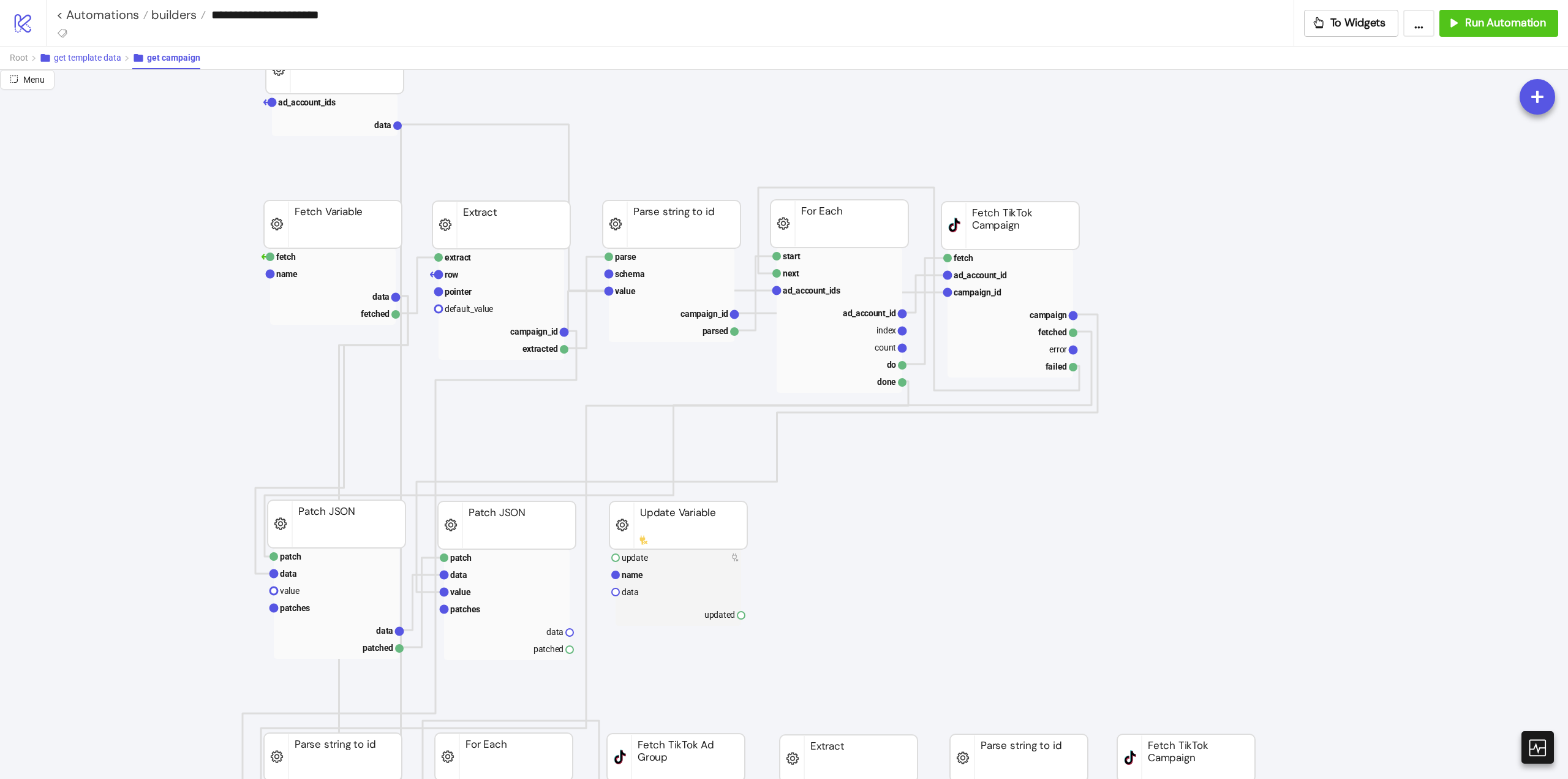
click at [92, 60] on span "get template data" at bounding box center [87, 58] width 67 height 10
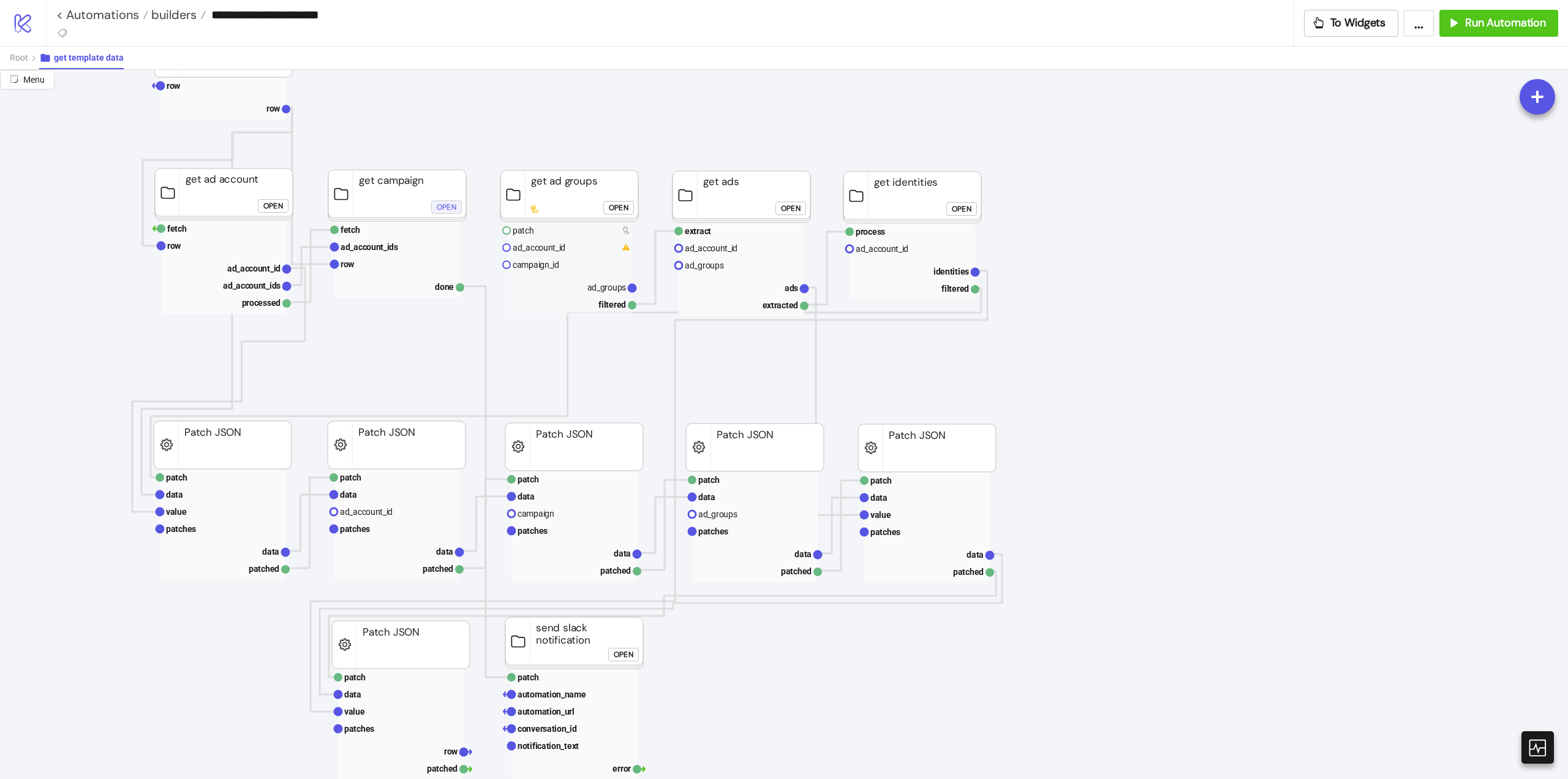
click at [453, 209] on div "Open" at bounding box center [446, 207] width 20 height 14
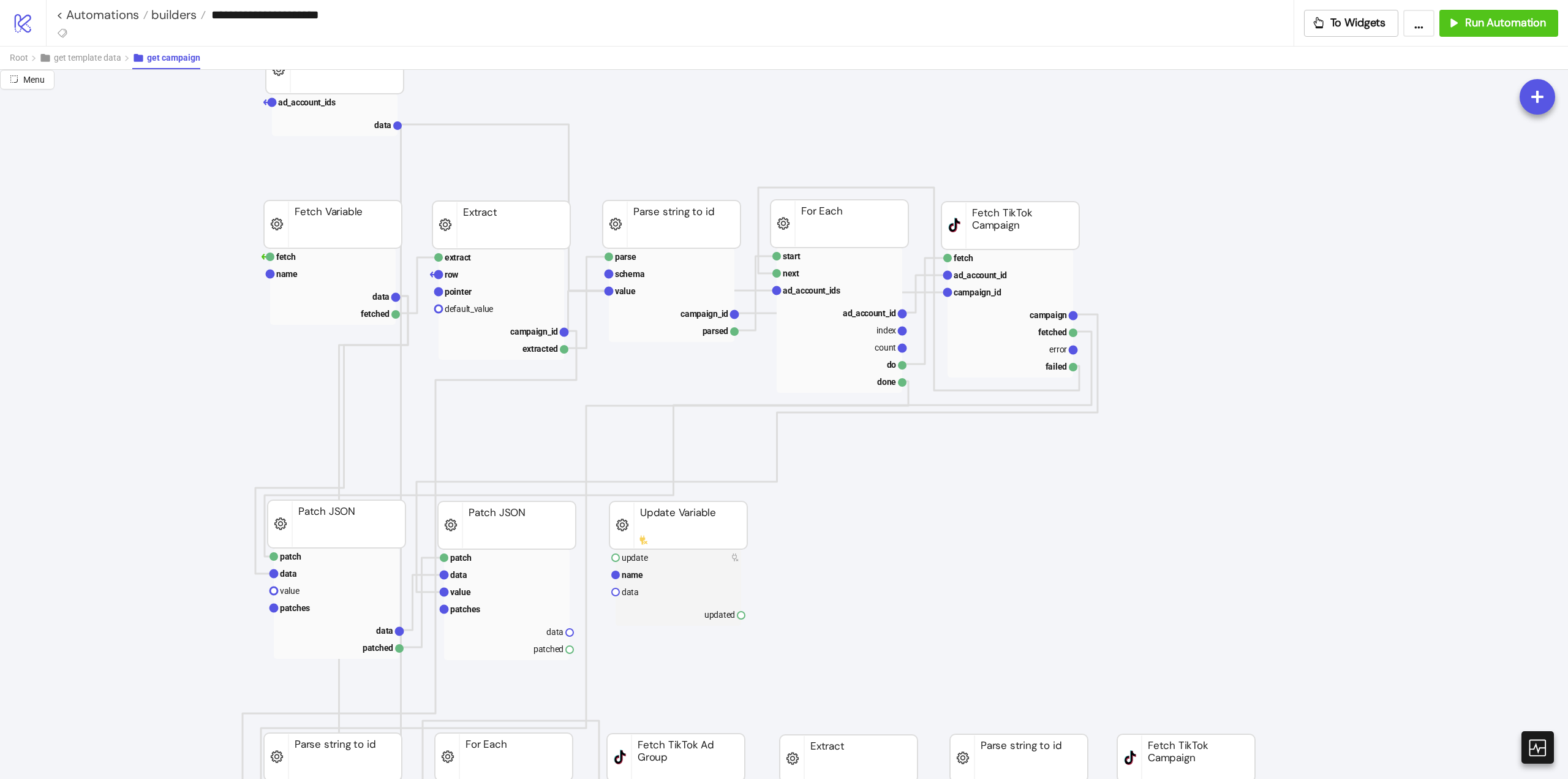
scroll to position [245, 0]
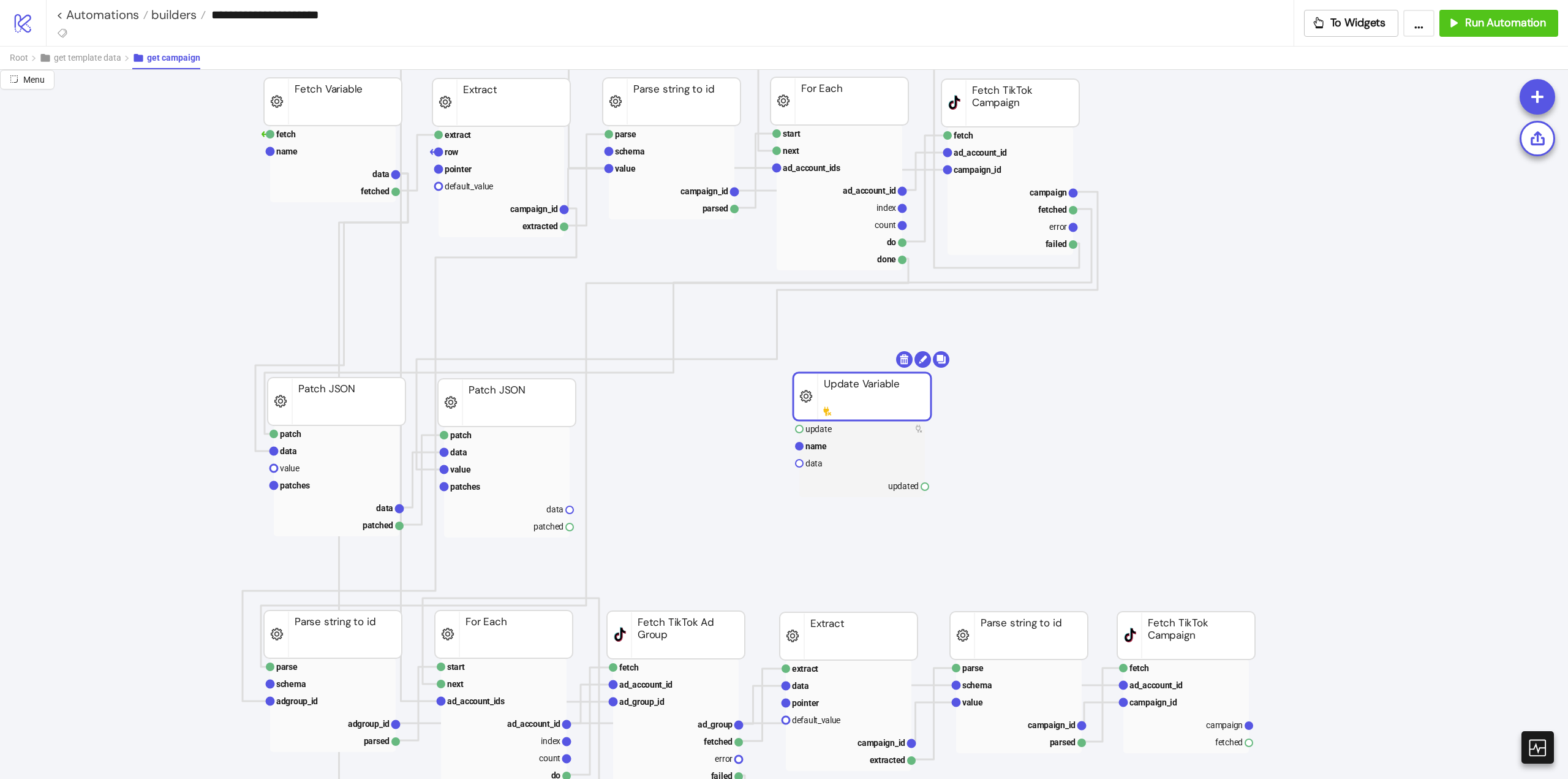
drag, startPoint x: 666, startPoint y: 418, endPoint x: 713, endPoint y: 409, distance: 47.9
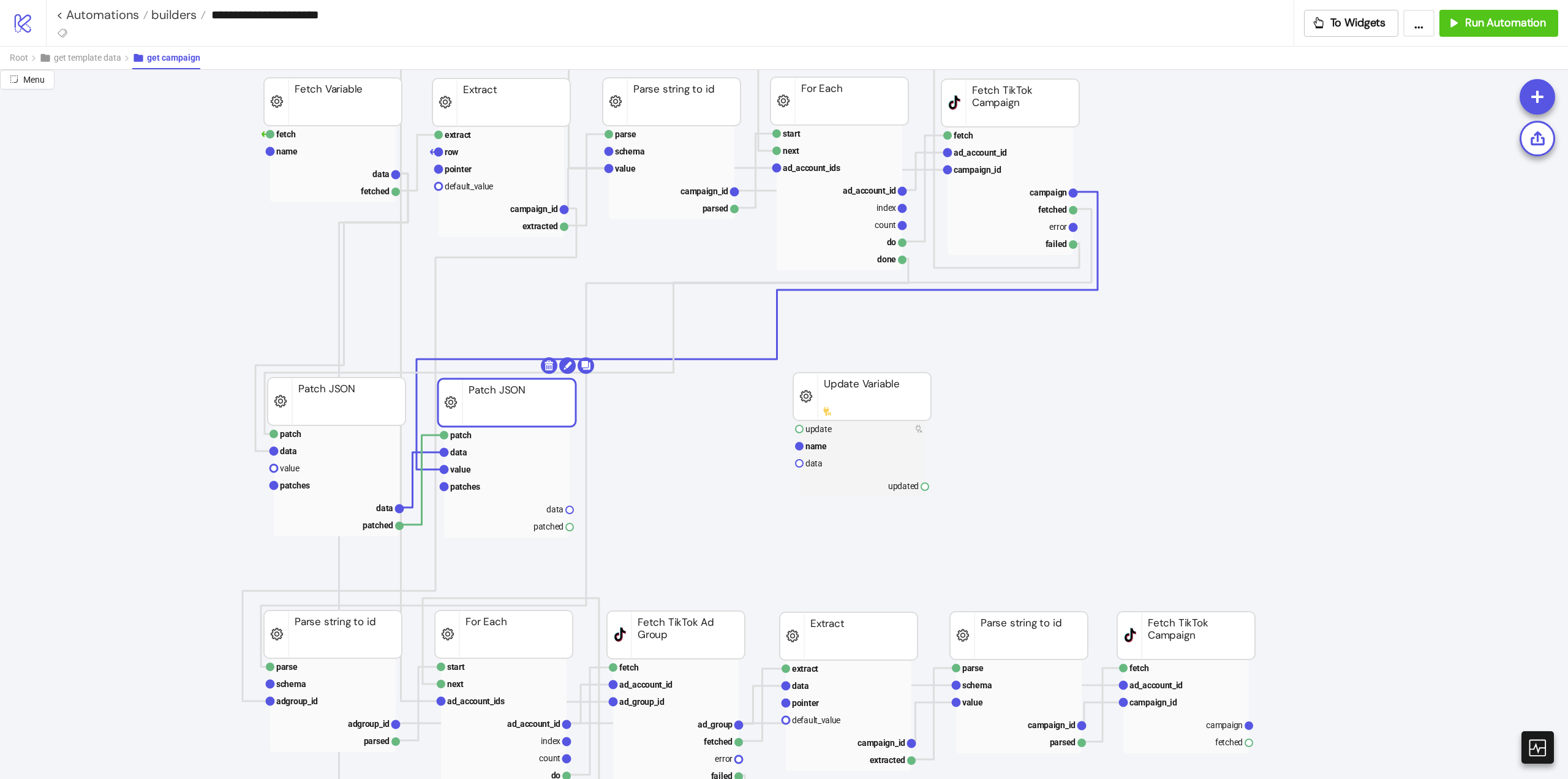
drag, startPoint x: 507, startPoint y: 413, endPoint x: 564, endPoint y: 398, distance: 58.9
click at [587, 368] on body "**********" at bounding box center [784, 389] width 1568 height 779
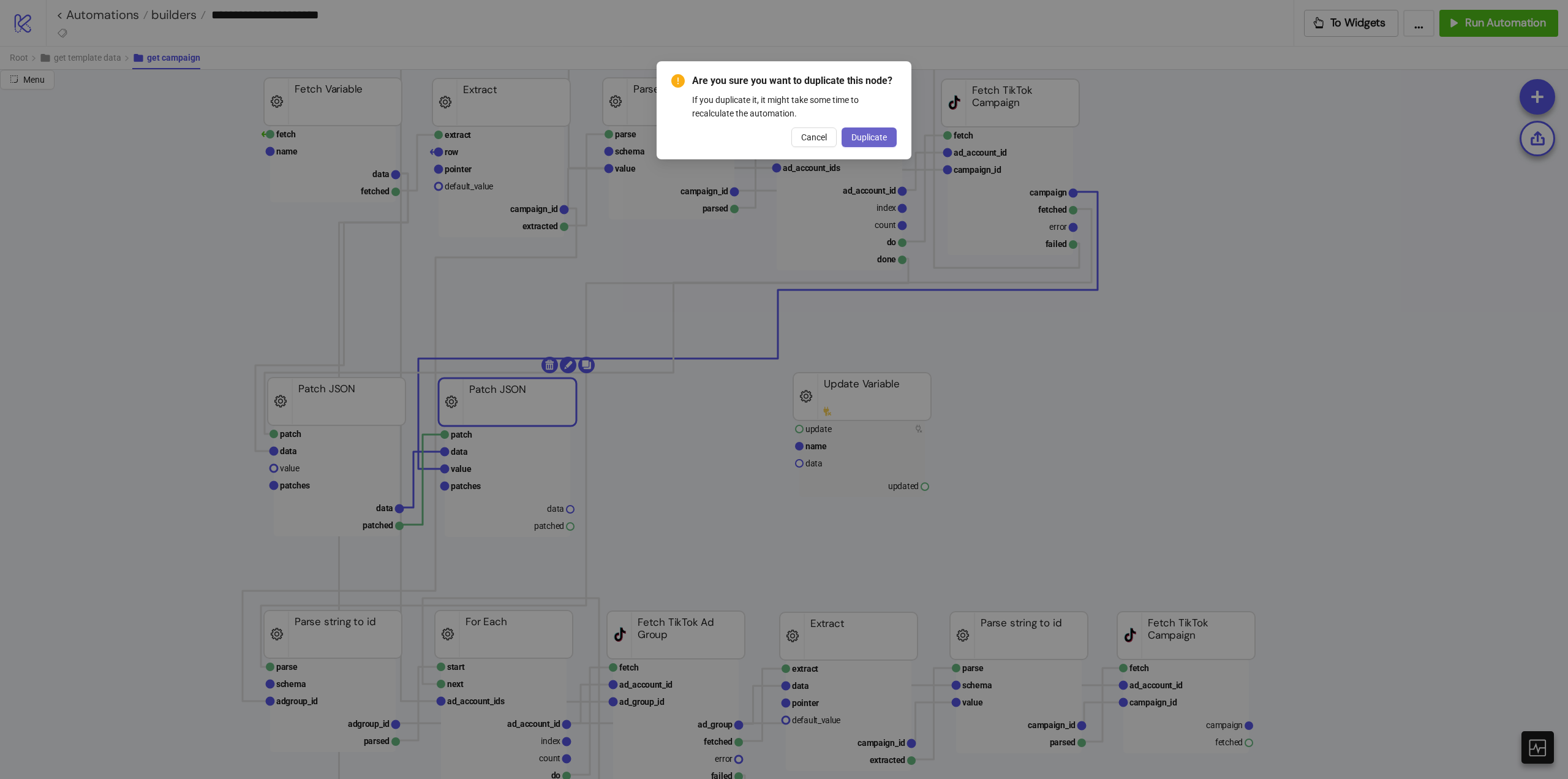
click at [861, 138] on span "Duplicate" at bounding box center [870, 137] width 35 height 10
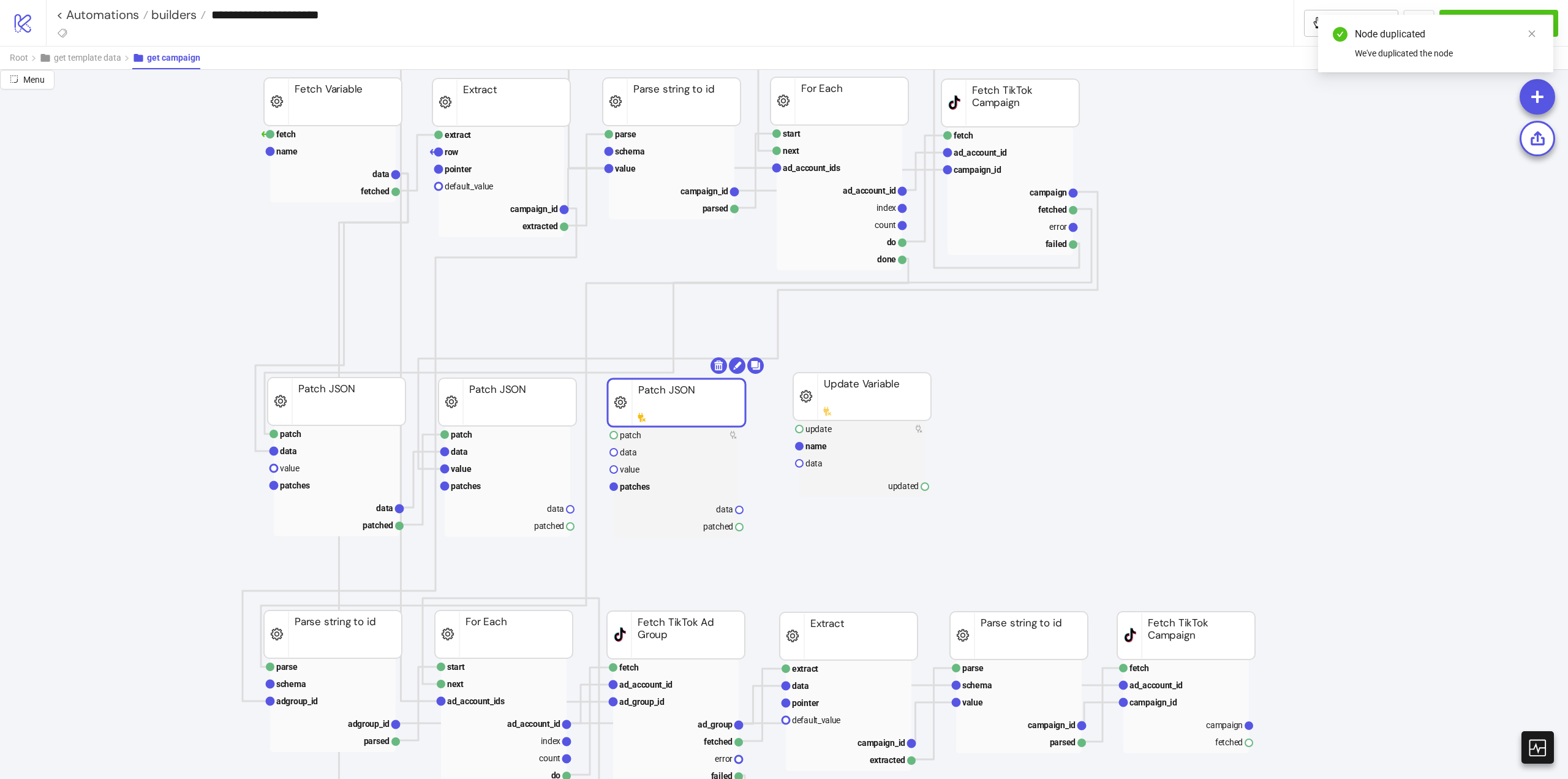
drag, startPoint x: 497, startPoint y: 432, endPoint x: 645, endPoint y: 415, distance: 149.0
click at [645, 415] on rect at bounding box center [676, 402] width 138 height 48
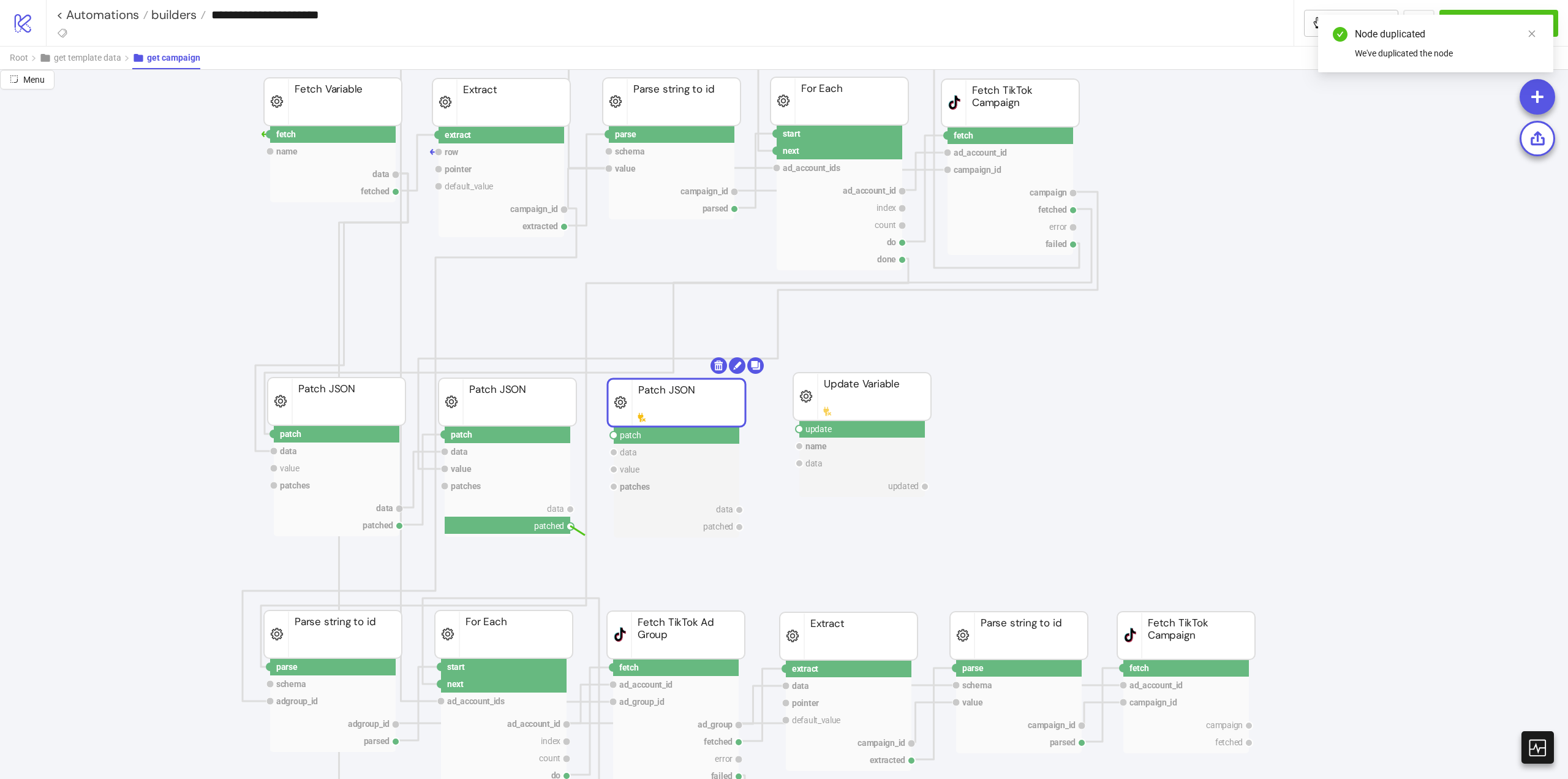
drag, startPoint x: 570, startPoint y: 526, endPoint x: 598, endPoint y: 537, distance: 30.1
click at [615, 437] on circle at bounding box center [614, 435] width 7 height 7
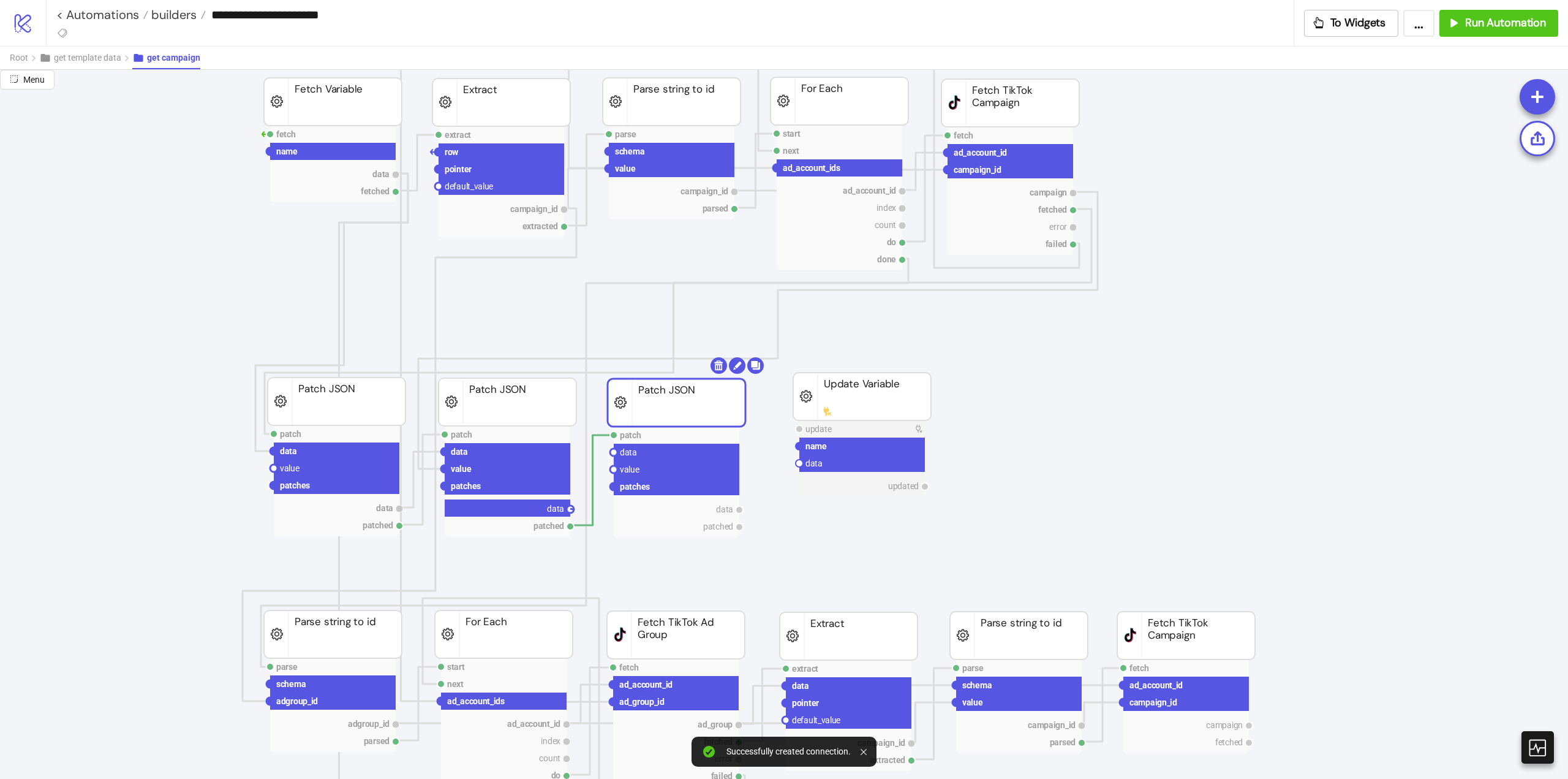
drag, startPoint x: 574, startPoint y: 508, endPoint x: 614, endPoint y: 484, distance: 46.6
click at [613, 454] on circle at bounding box center [614, 452] width 7 height 7
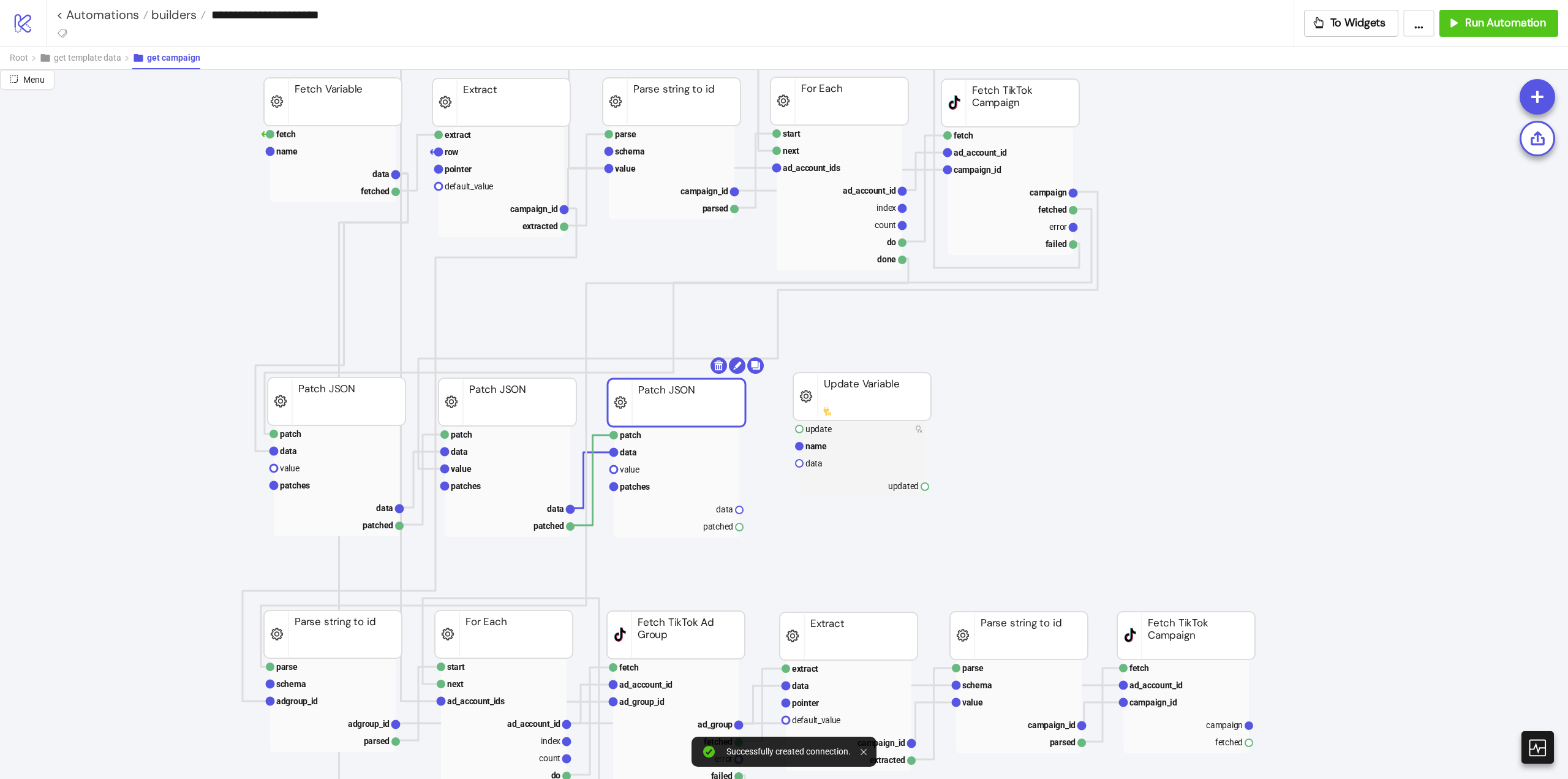
scroll to position [184, 0]
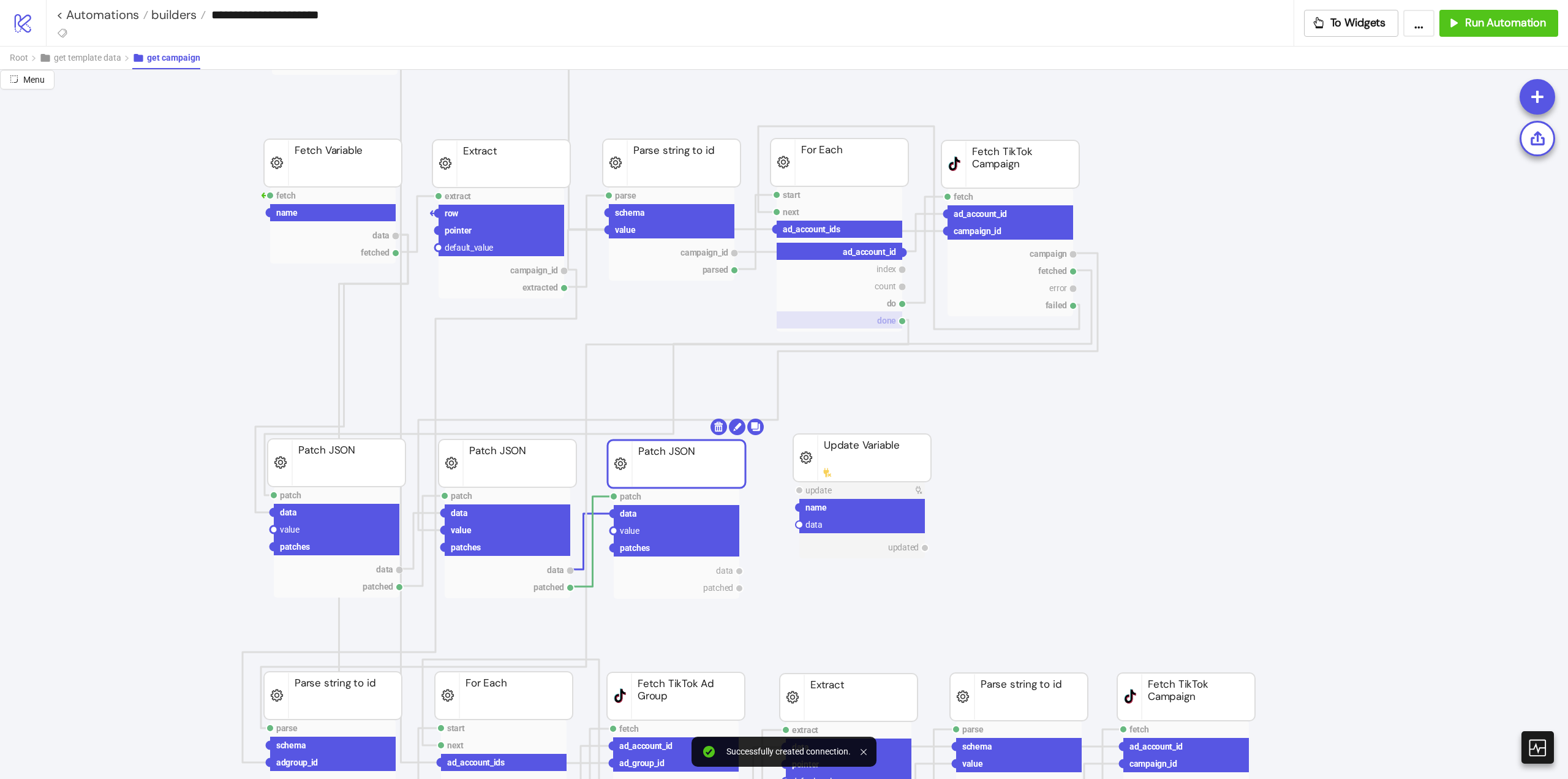
drag, startPoint x: 901, startPoint y: 254, endPoint x: 898, endPoint y: 320, distance: 66.1
click at [614, 530] on circle at bounding box center [614, 530] width 7 height 7
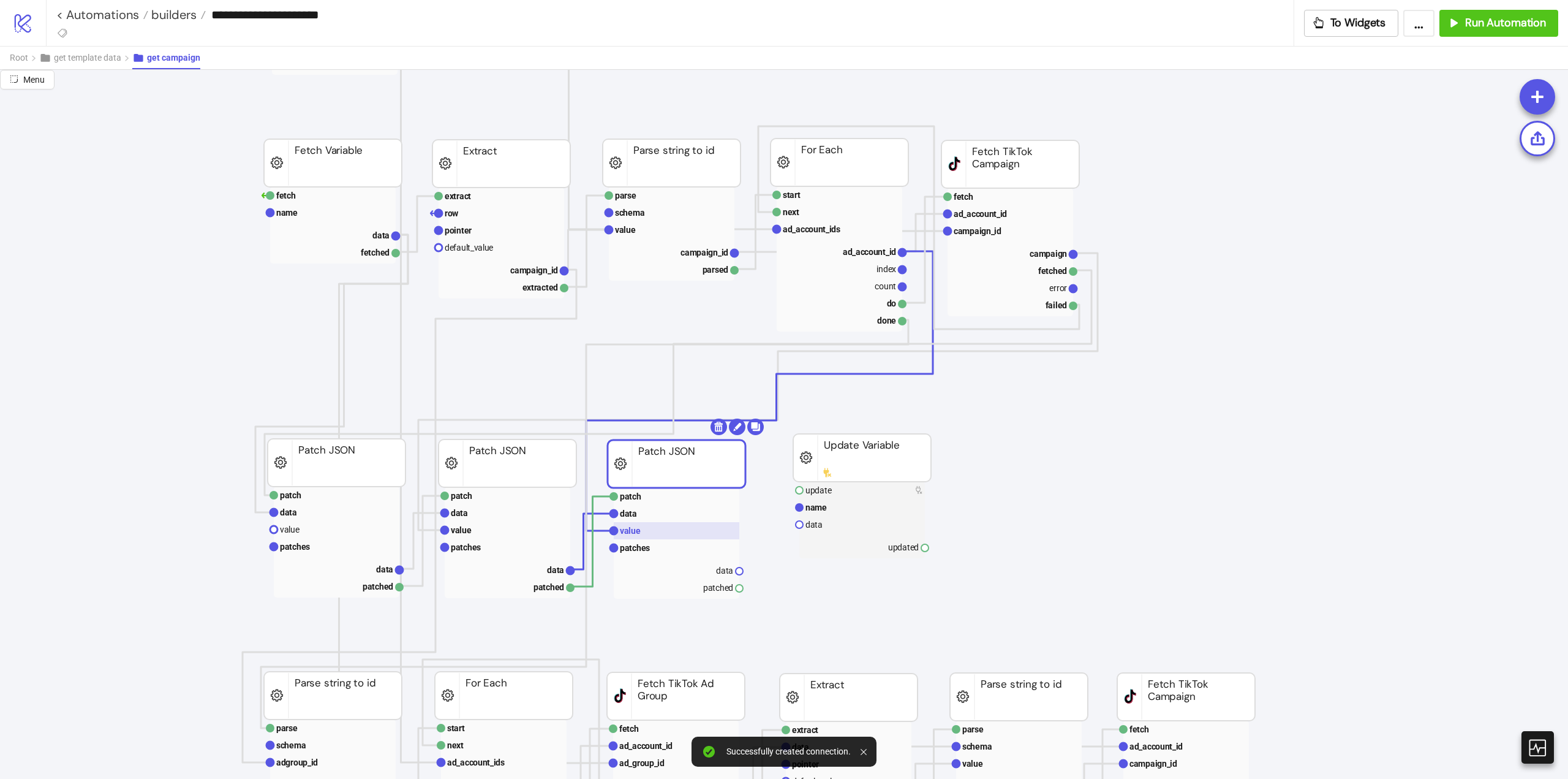
click at [649, 531] on rect at bounding box center [676, 530] width 126 height 17
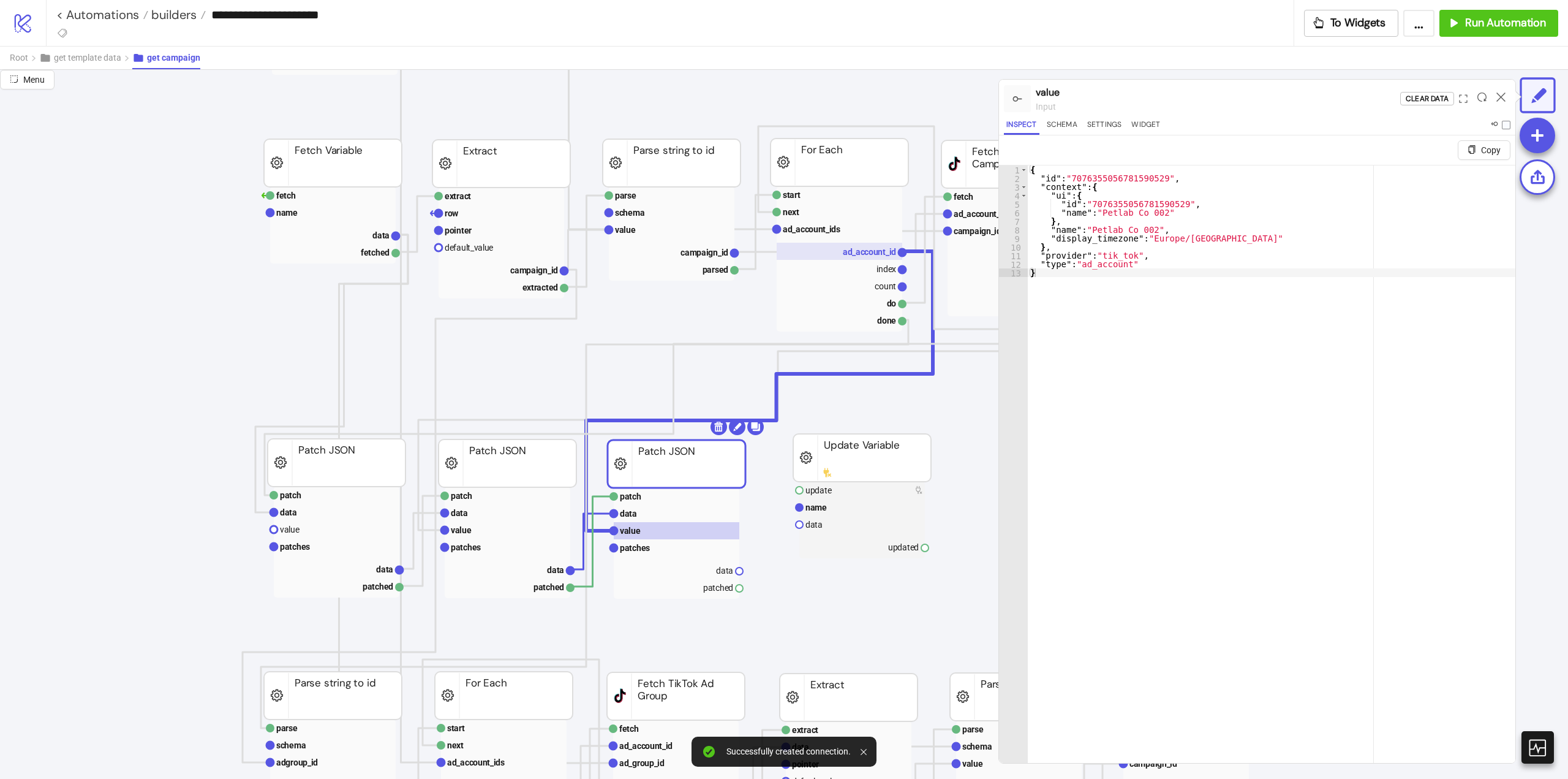
click at [874, 249] on text "ad_account_id" at bounding box center [870, 252] width 53 height 10
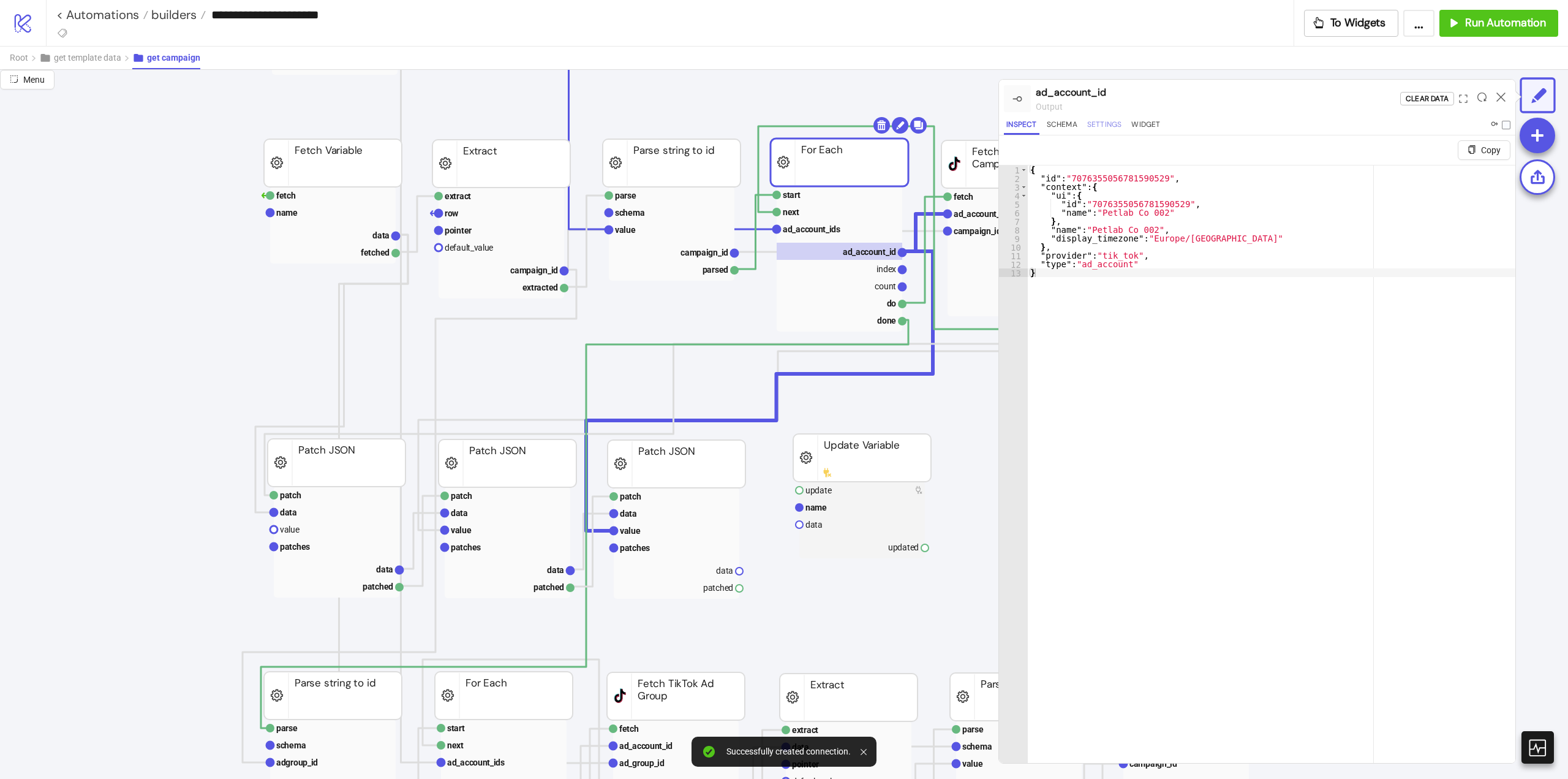
click at [1096, 128] on button "Settings" at bounding box center [1104, 126] width 40 height 16
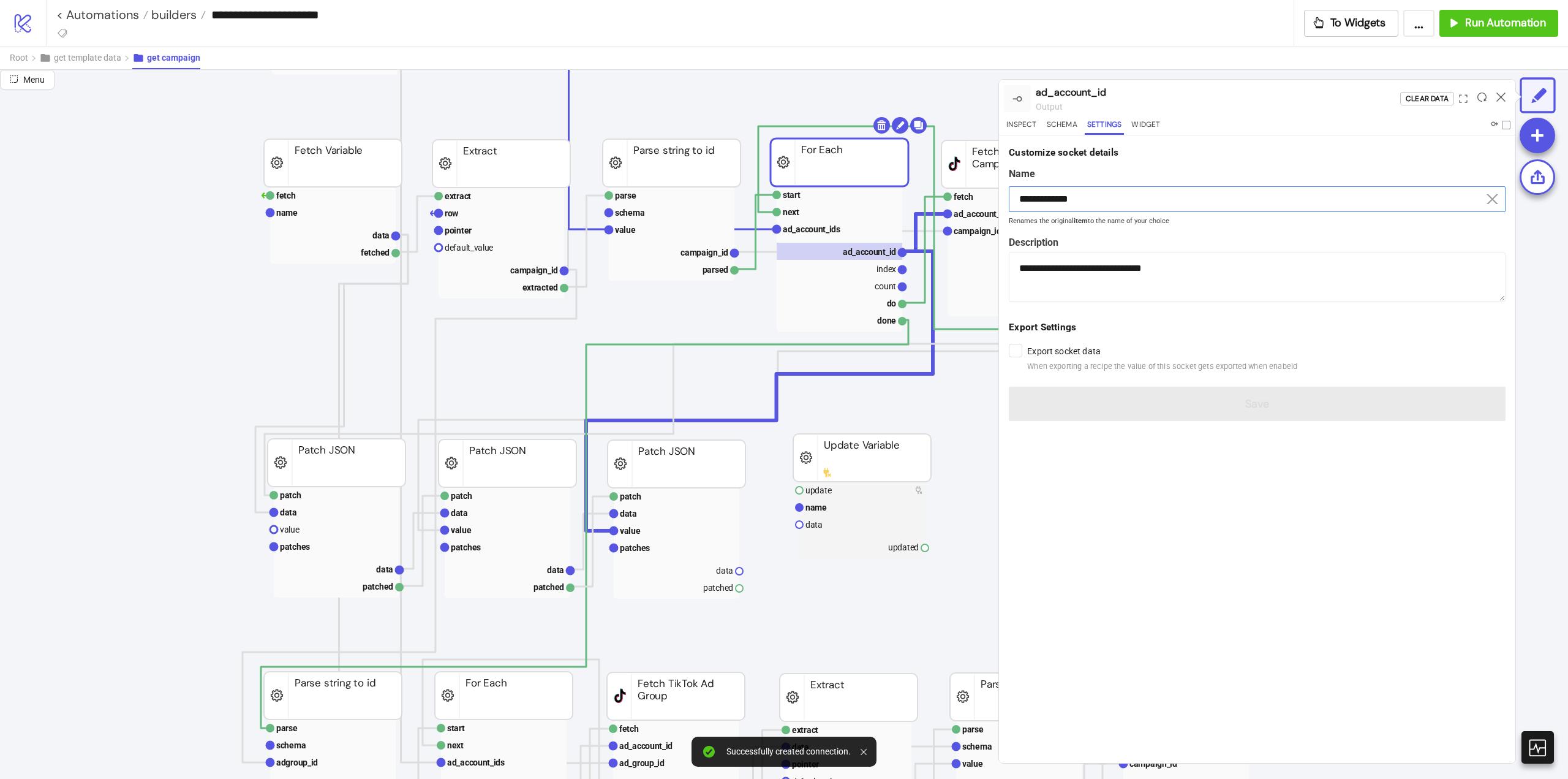
click at [1049, 197] on input "**********" at bounding box center [1257, 199] width 497 height 26
drag, startPoint x: 1049, startPoint y: 197, endPoint x: 1085, endPoint y: 289, distance: 98.8
click at [1051, 202] on input "**********" at bounding box center [1257, 199] width 497 height 26
click at [635, 547] on text "patches" at bounding box center [635, 548] width 30 height 10
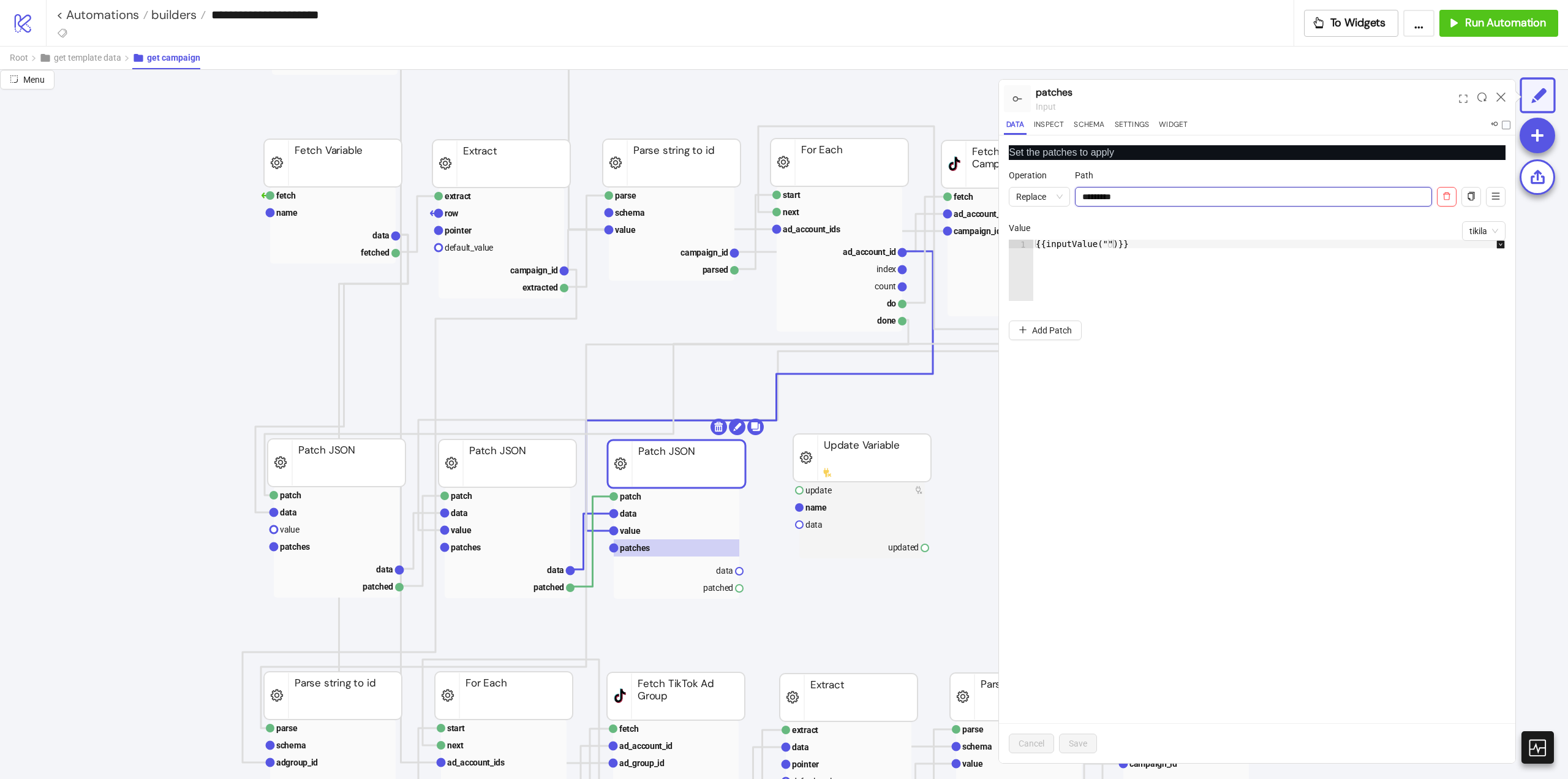
click at [1115, 195] on input "*********" at bounding box center [1254, 197] width 357 height 20
paste input "*****"
type input "**********"
click at [1078, 755] on div "Cancel Save" at bounding box center [1258, 743] width 517 height 40
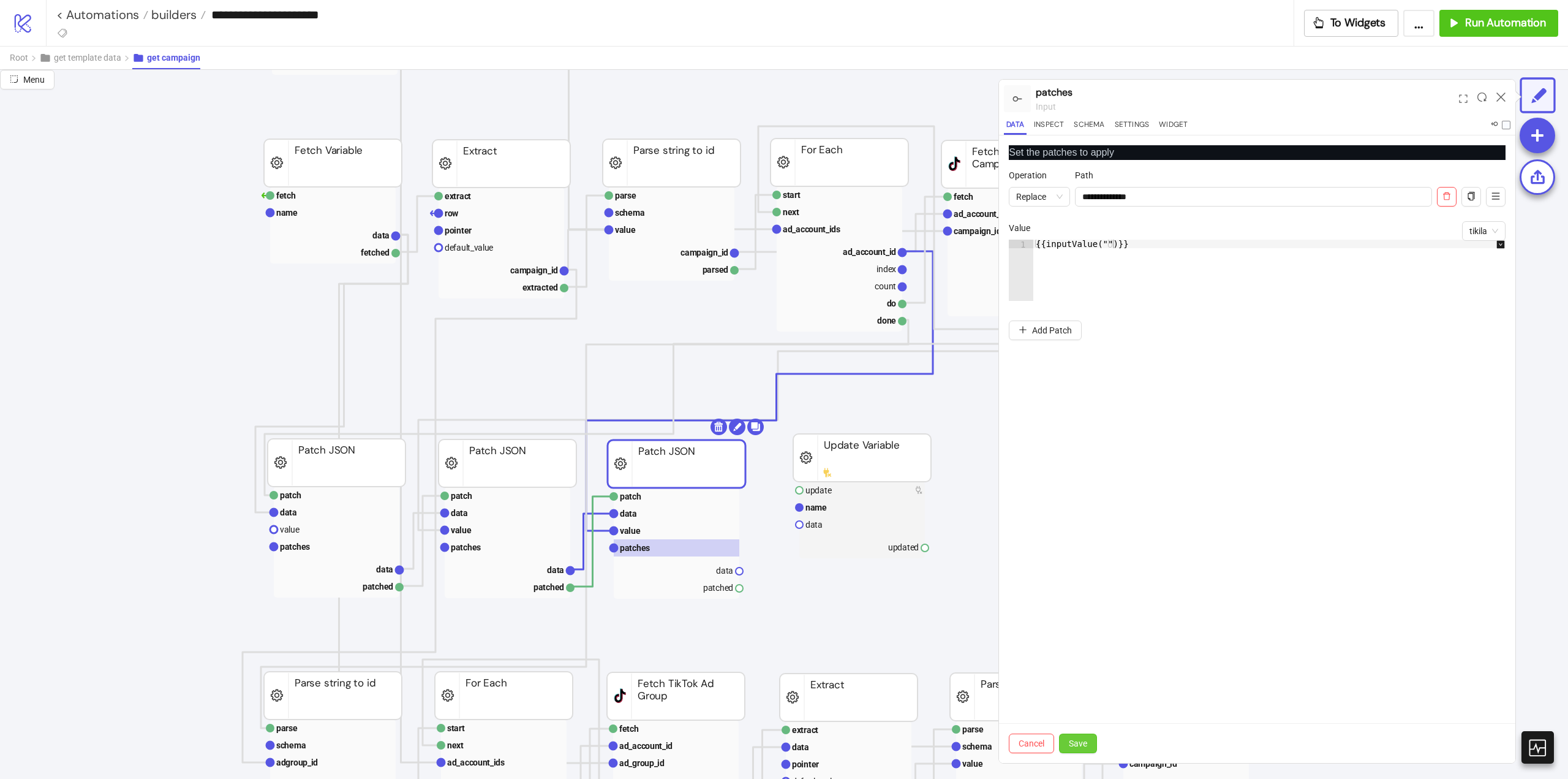
click at [1077, 748] on span "Save" at bounding box center [1078, 743] width 18 height 10
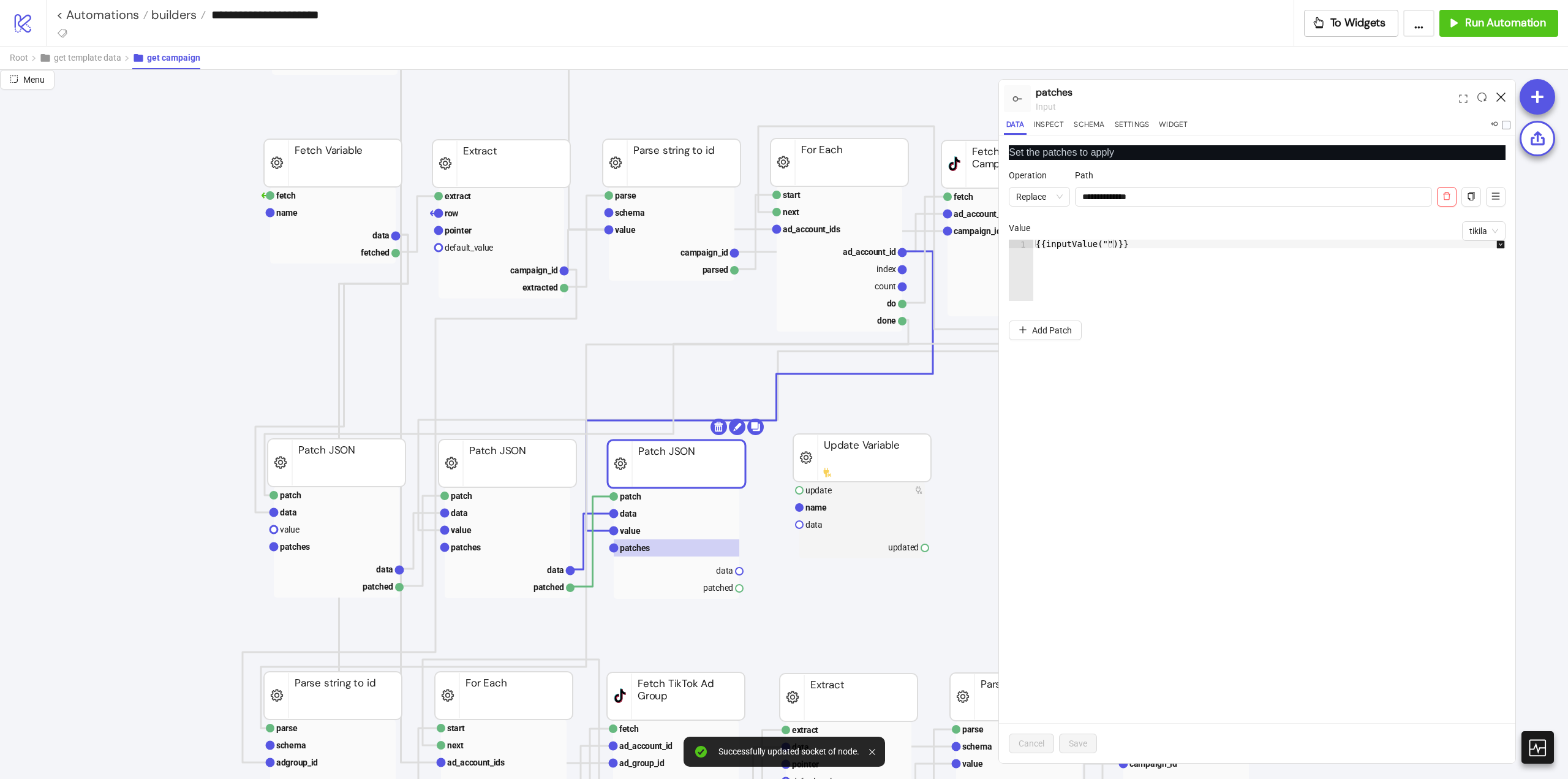
click at [1501, 96] on icon at bounding box center [1501, 97] width 9 height 9
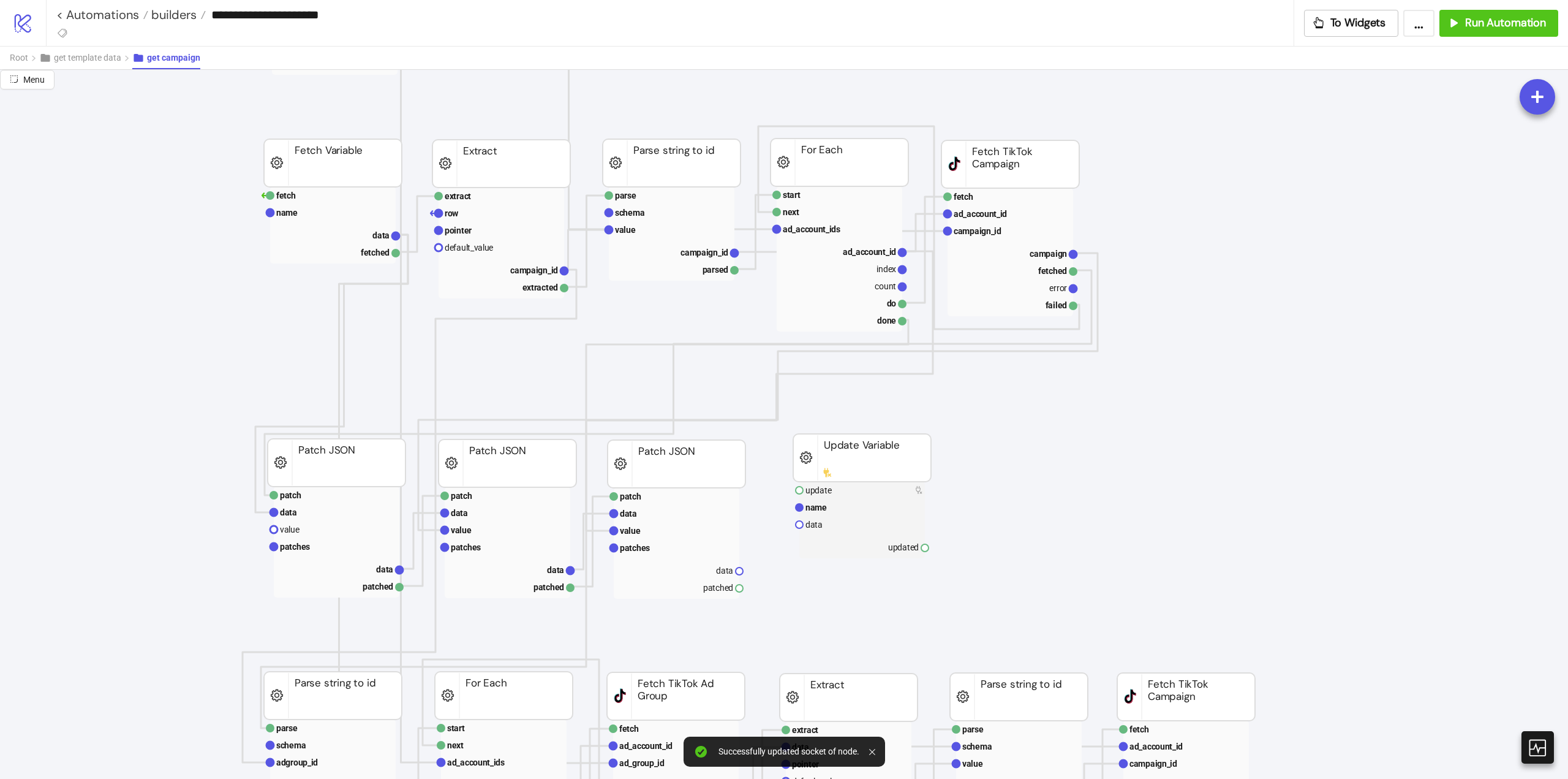
drag, startPoint x: 742, startPoint y: 589, endPoint x: 784, endPoint y: 595, distance: 42.4
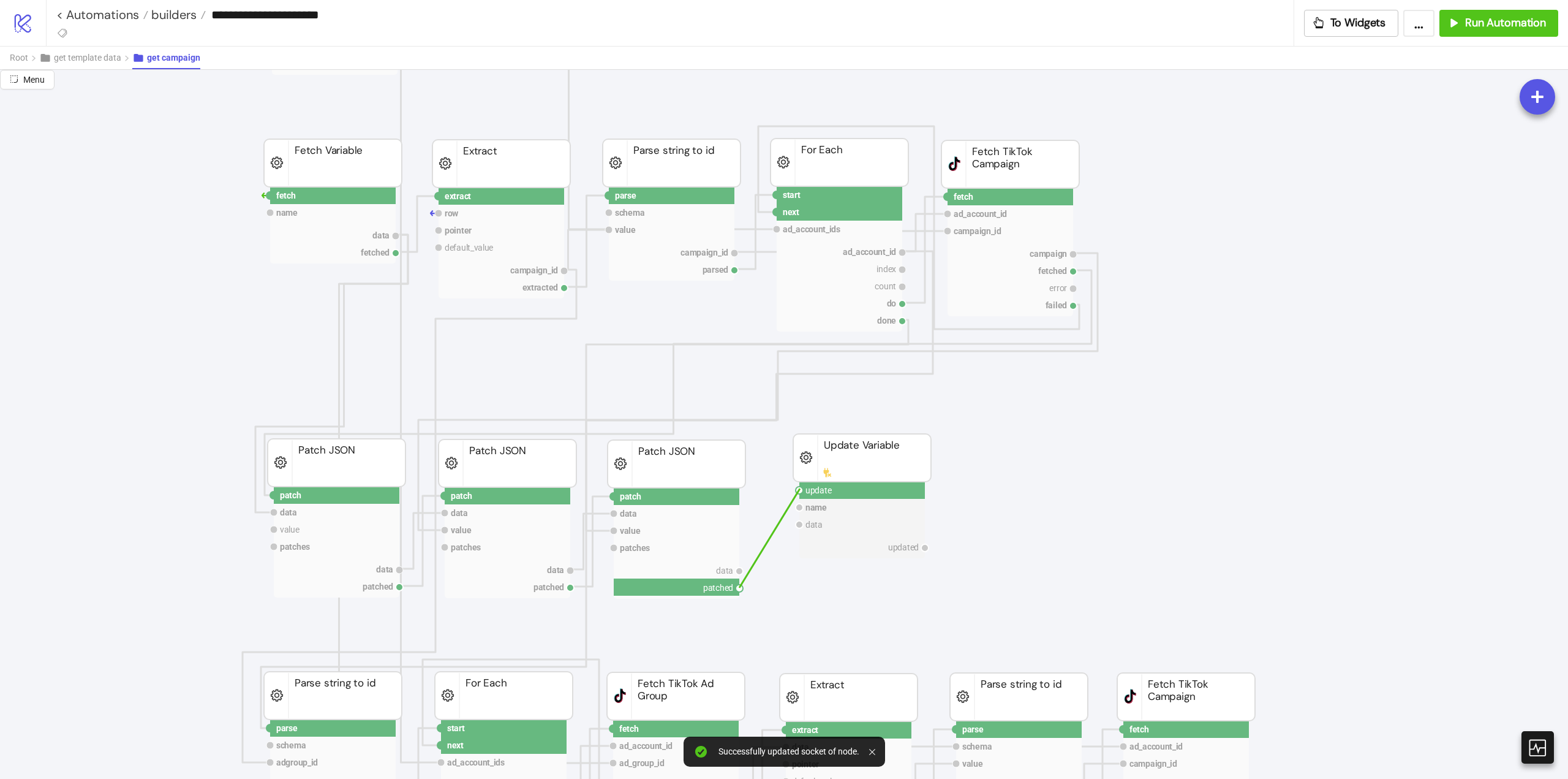
click at [800, 489] on circle at bounding box center [799, 490] width 7 height 7
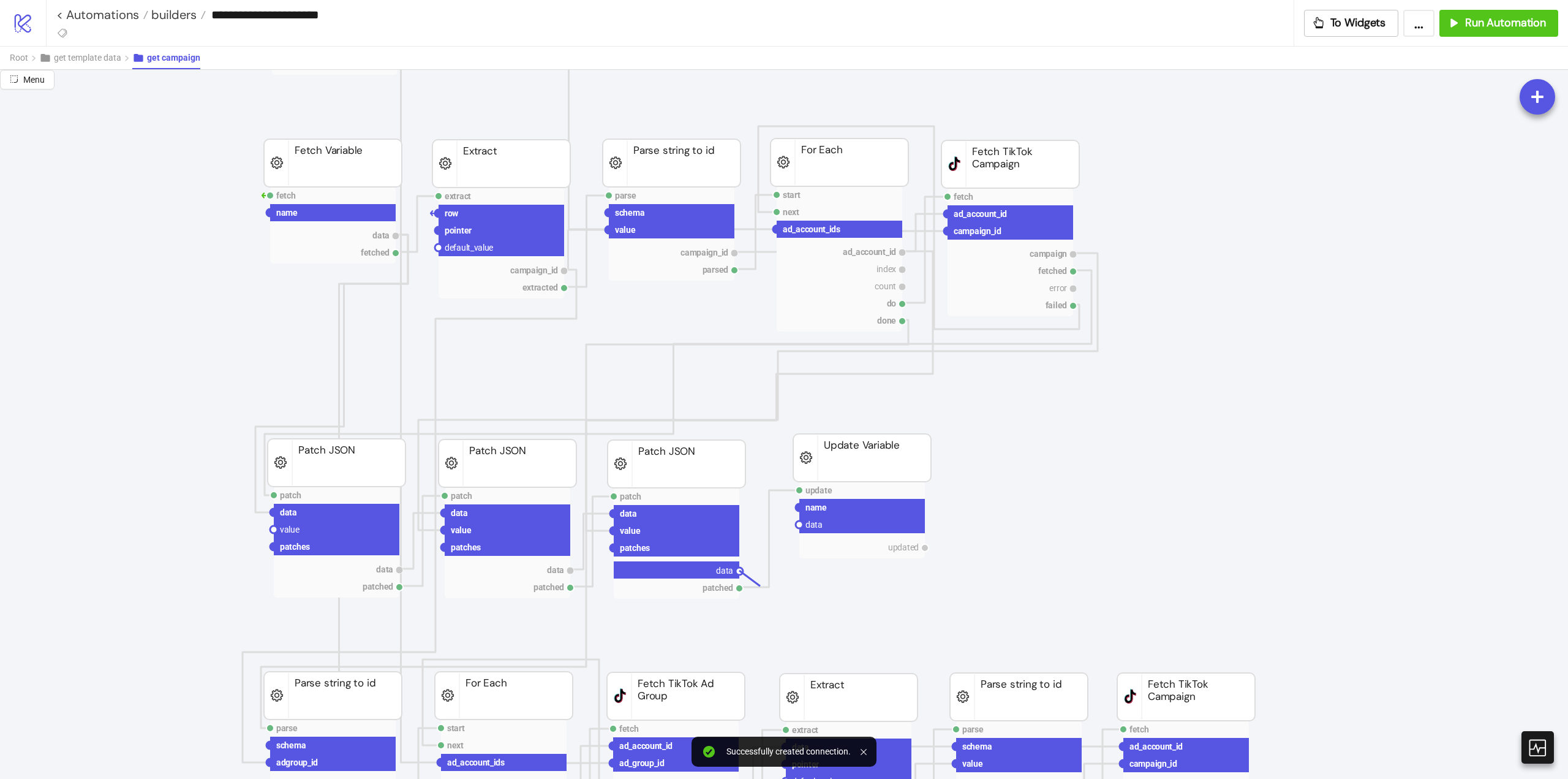
drag, startPoint x: 754, startPoint y: 584, endPoint x: 785, endPoint y: 545, distance: 49.8
click at [799, 527] on circle at bounding box center [799, 525] width 7 height 7
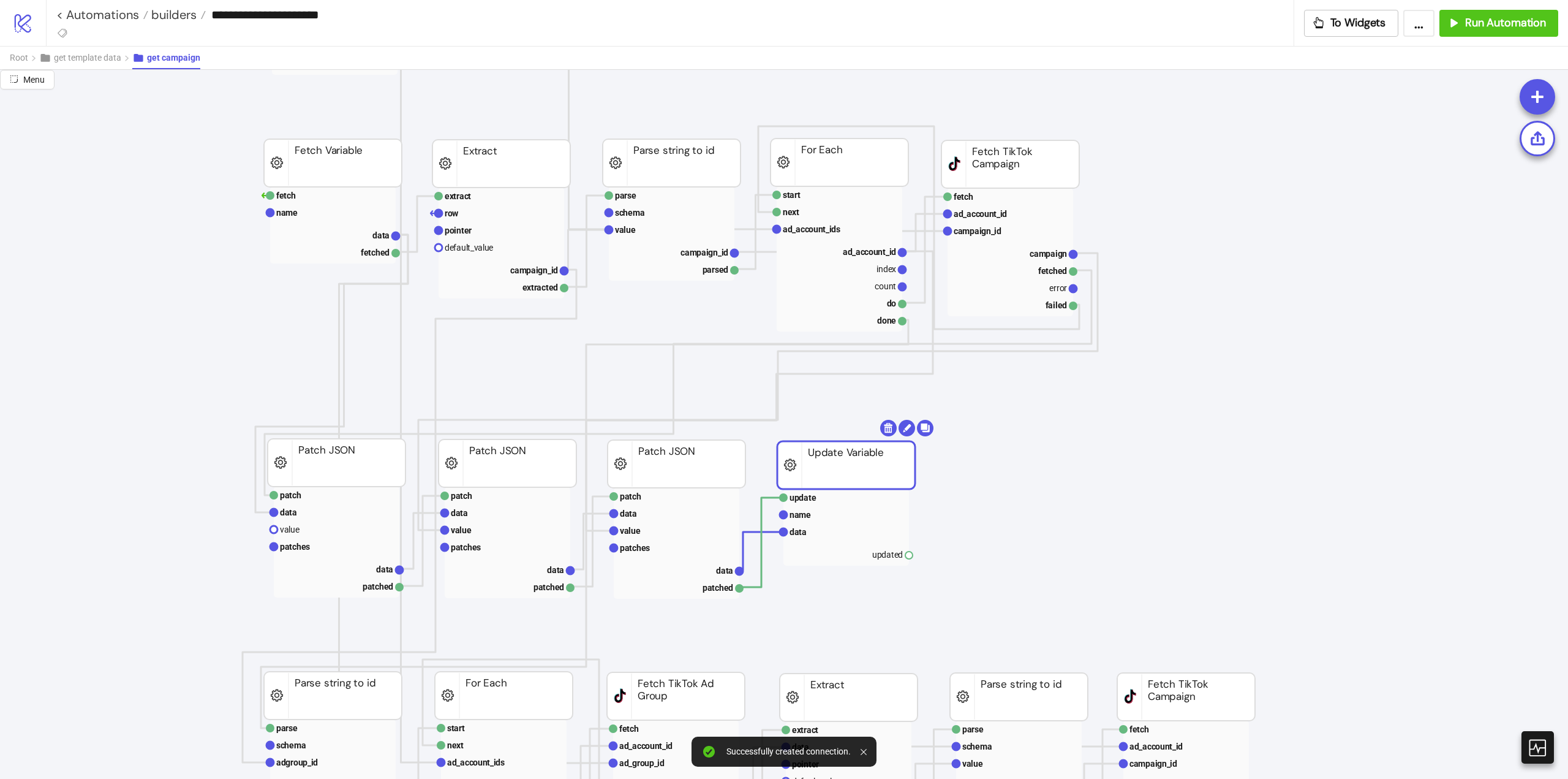
drag, startPoint x: 843, startPoint y: 471, endPoint x: 827, endPoint y: 478, distance: 17.5
click at [801, 474] on rect at bounding box center [843, 464] width 138 height 48
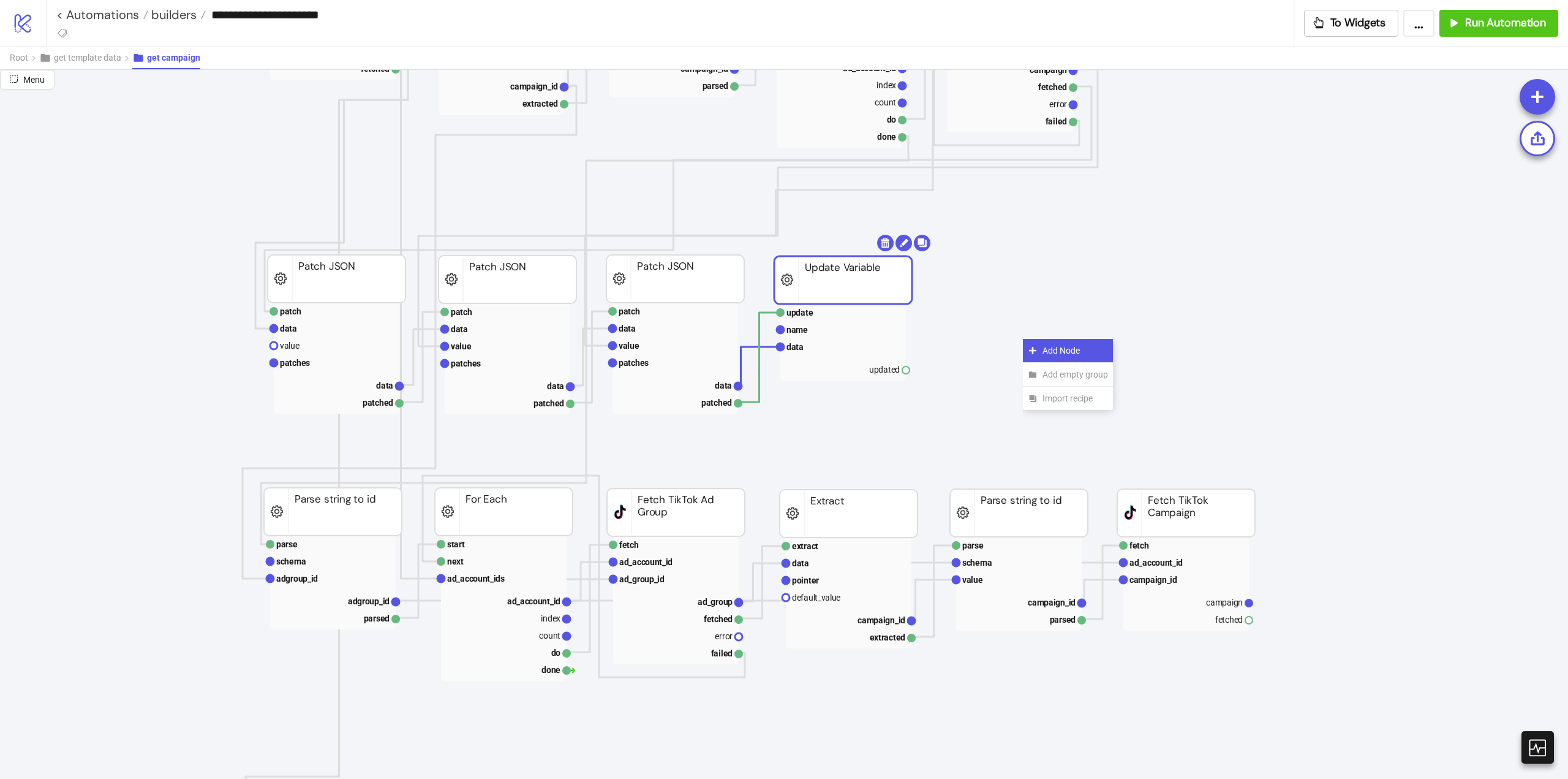
click at [1036, 347] on icon at bounding box center [1033, 351] width 10 height 10
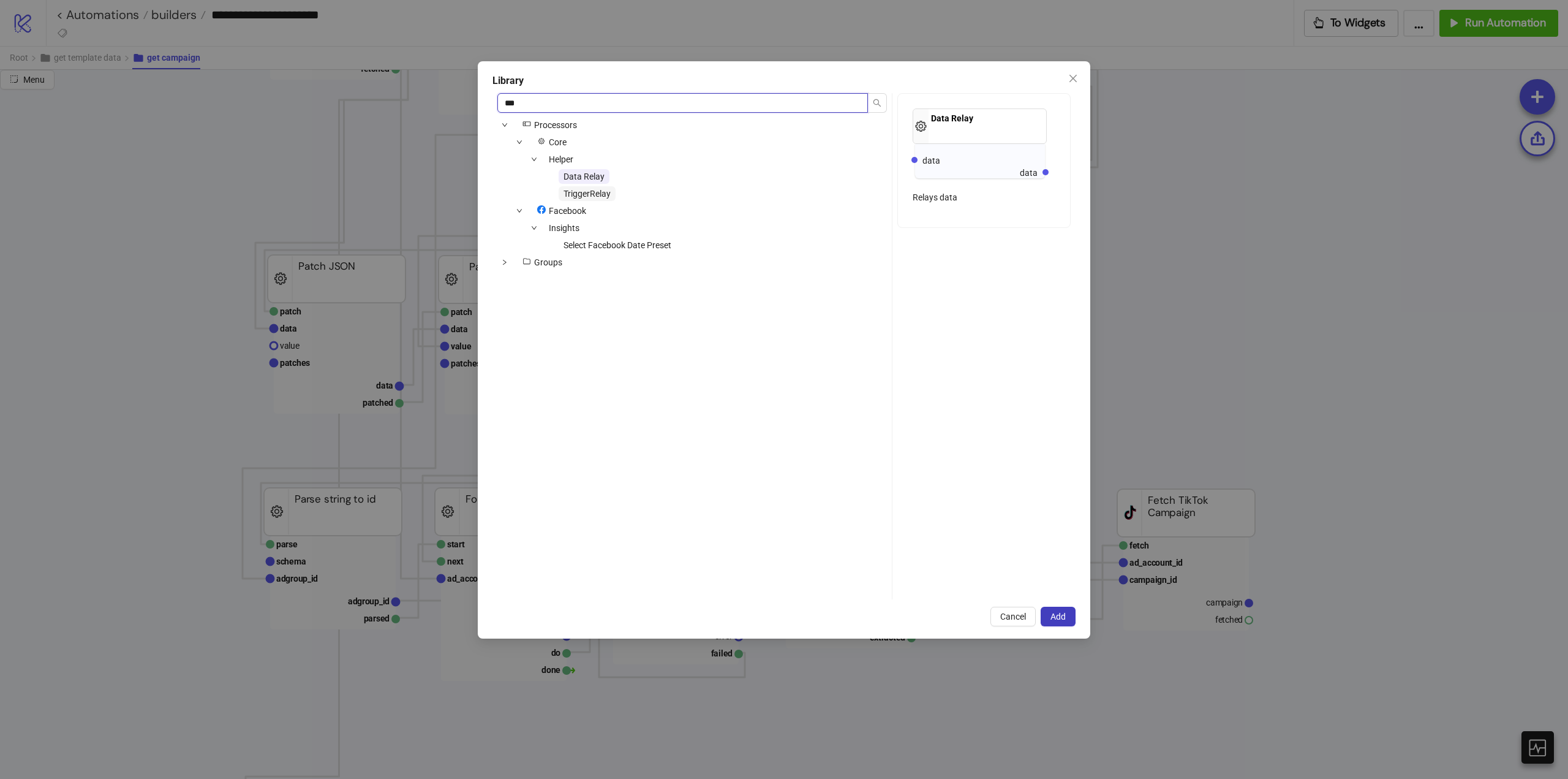
type input "***"
click at [606, 195] on span "TriggerRelay" at bounding box center [587, 194] width 47 height 10
click at [1050, 611] on button "Add" at bounding box center [1058, 616] width 35 height 20
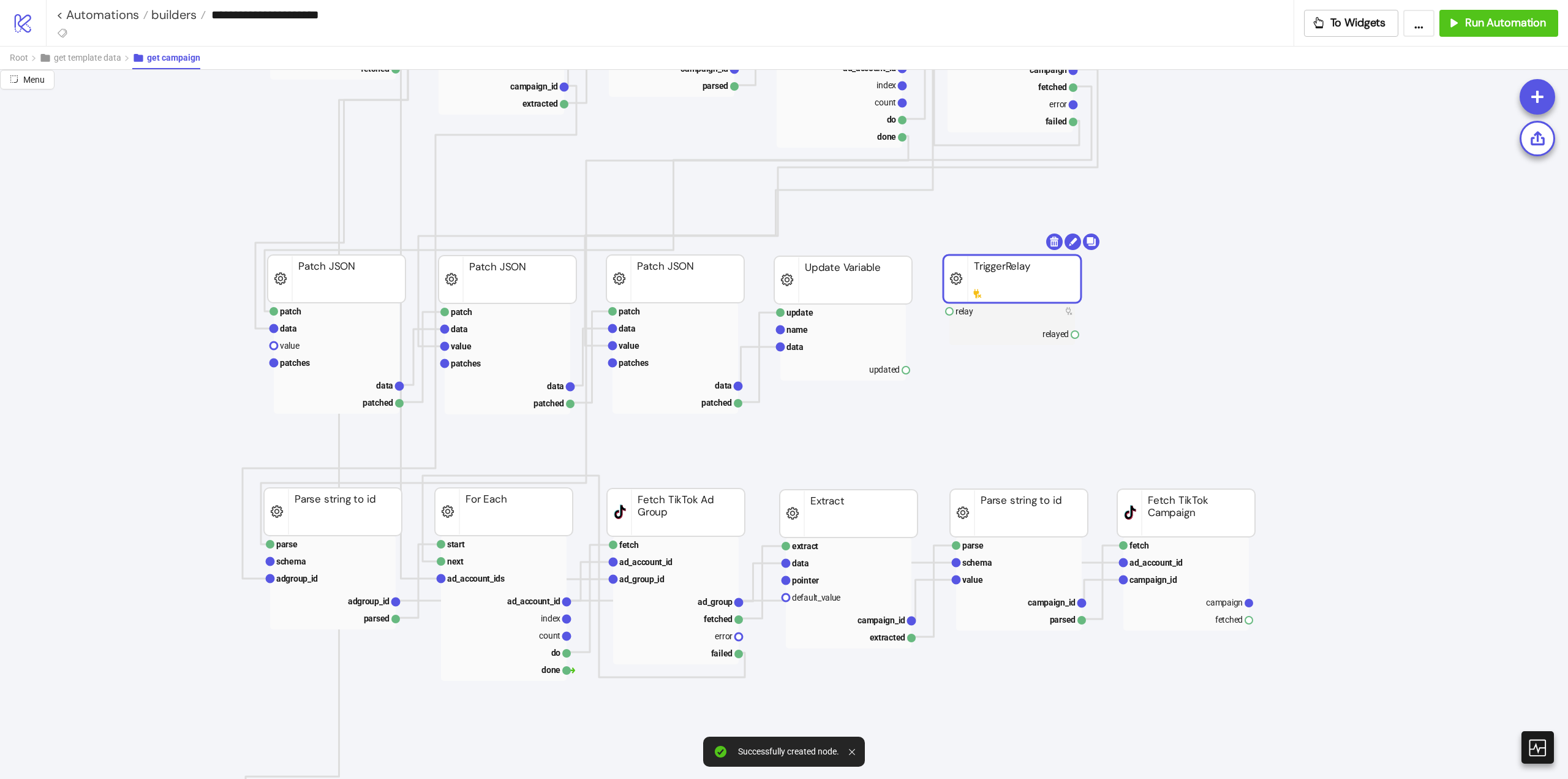
drag, startPoint x: 1038, startPoint y: 329, endPoint x: 976, endPoint y: 265, distance: 89.1
drag, startPoint x: 906, startPoint y: 371, endPoint x: 941, endPoint y: 383, distance: 37.0
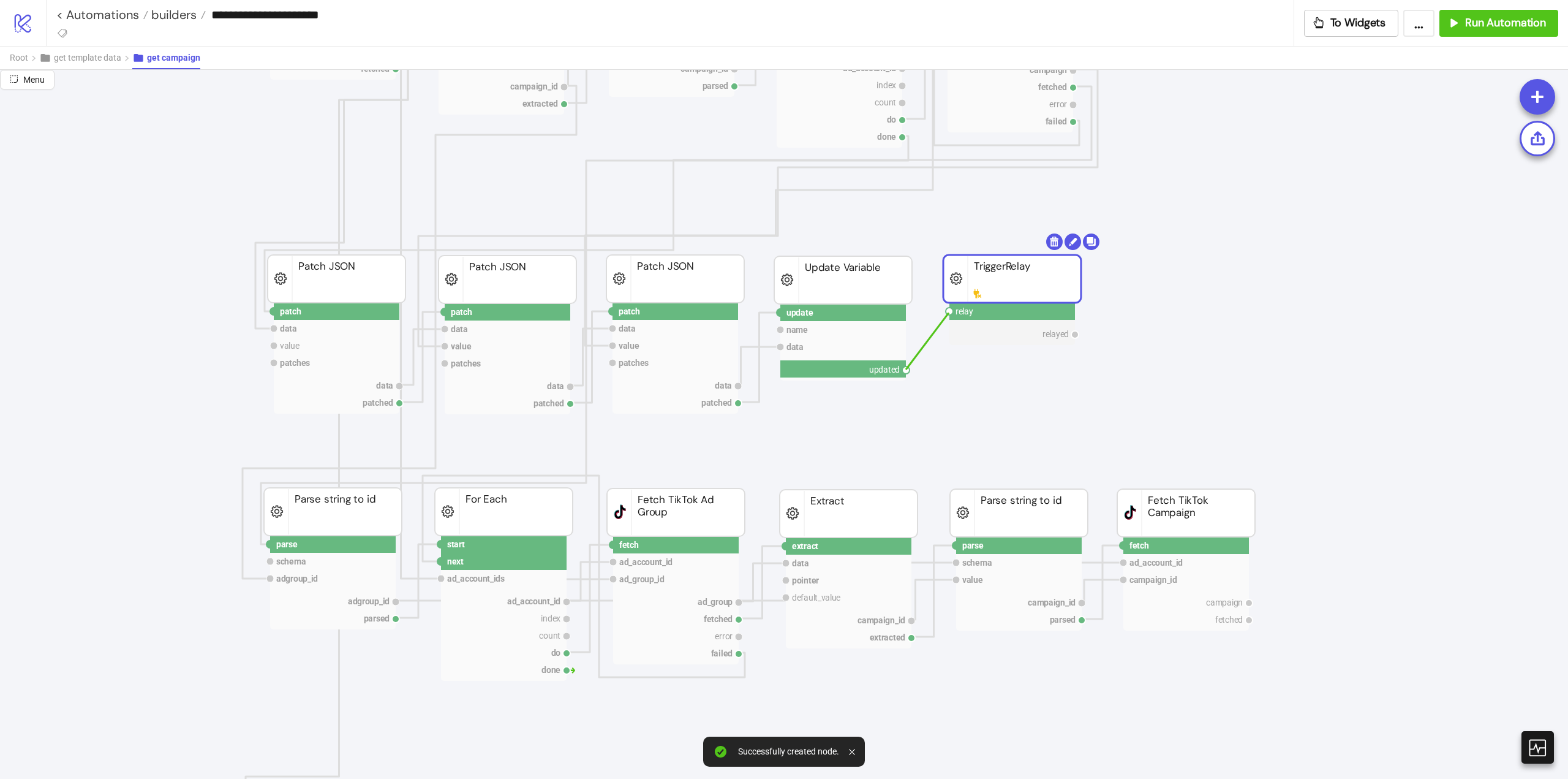
click at [949, 312] on circle at bounding box center [950, 311] width 7 height 7
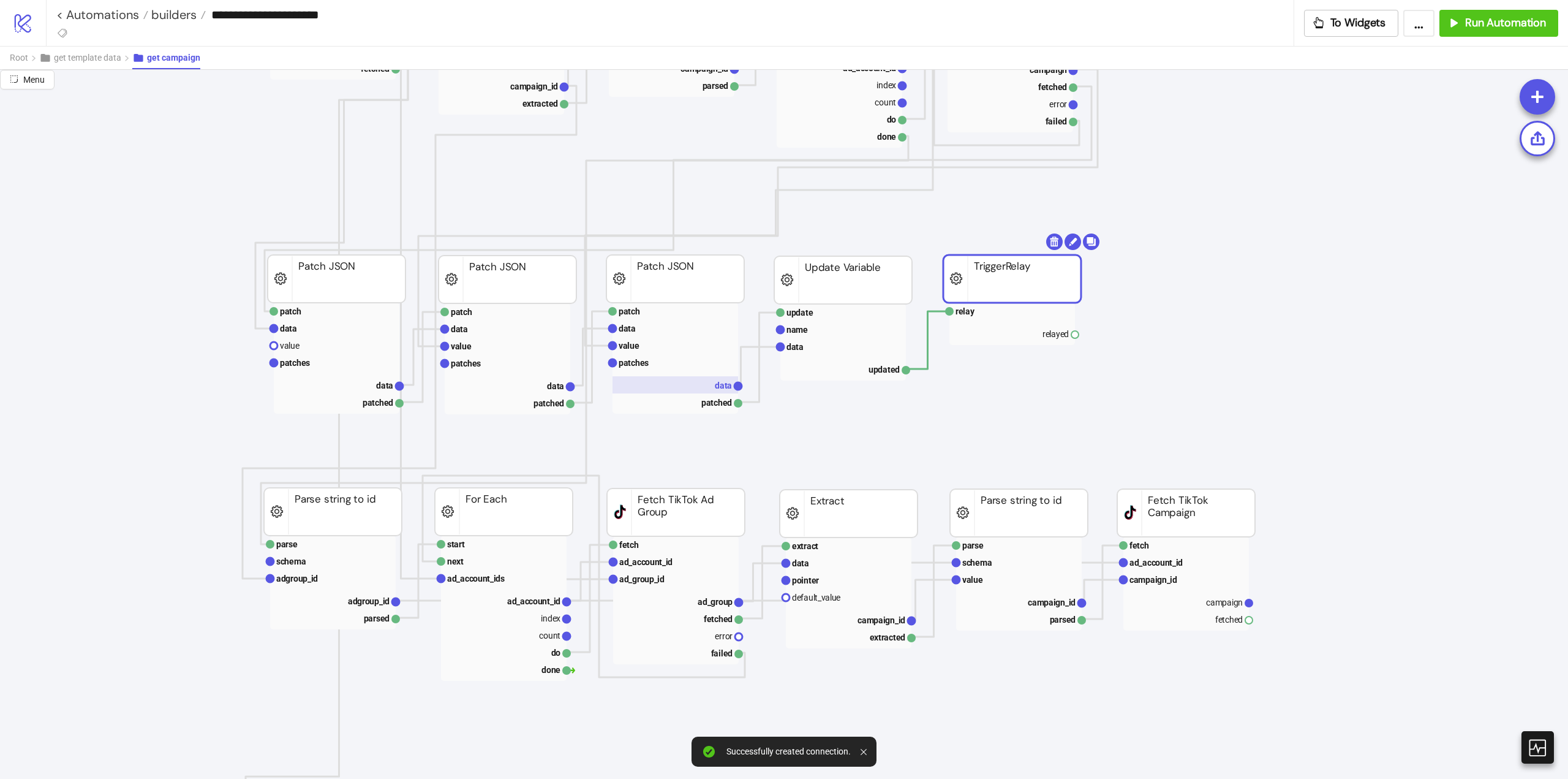
click at [691, 387] on rect at bounding box center [675, 385] width 126 height 17
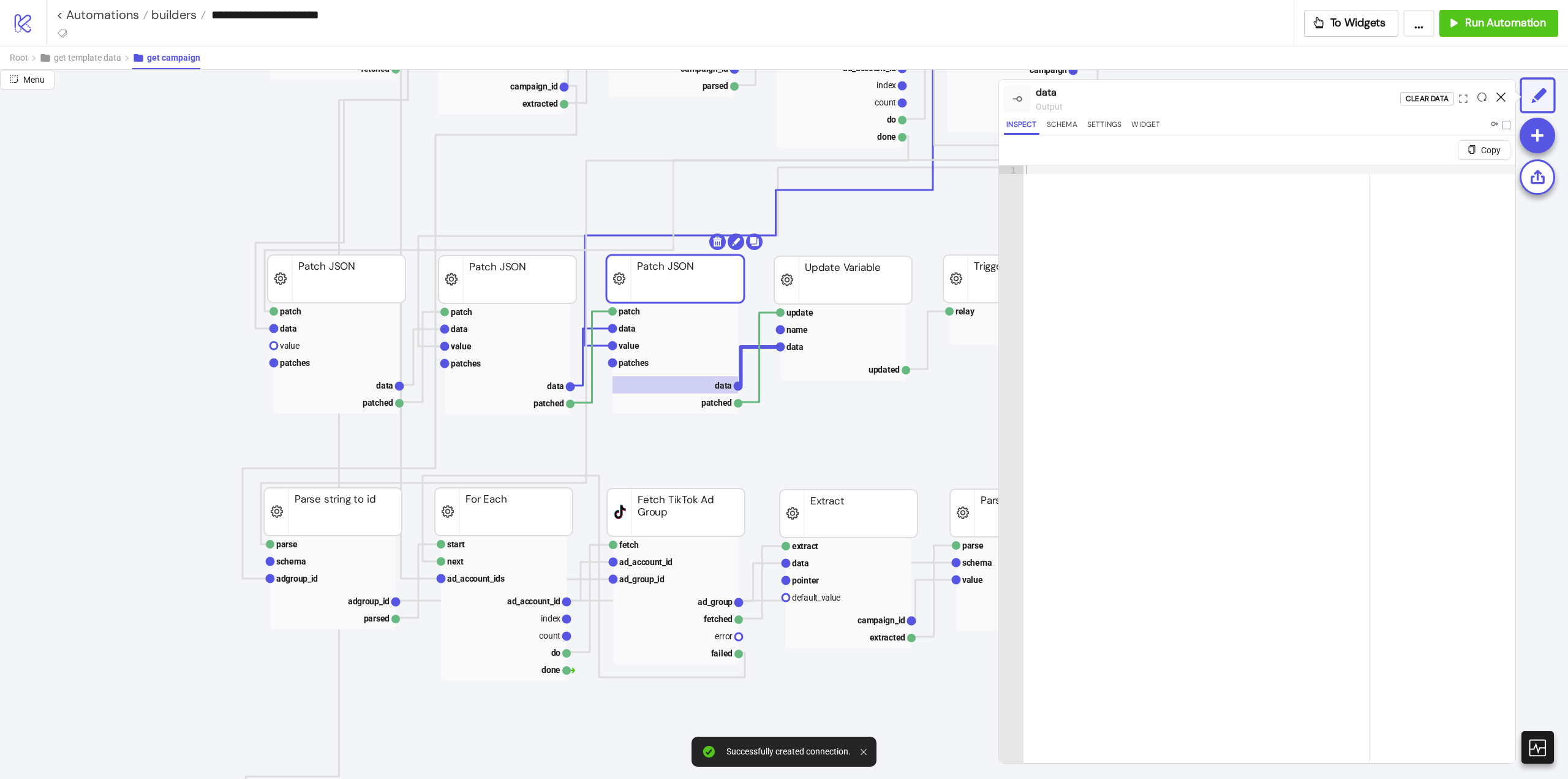
click at [1503, 99] on icon at bounding box center [1501, 97] width 9 height 9
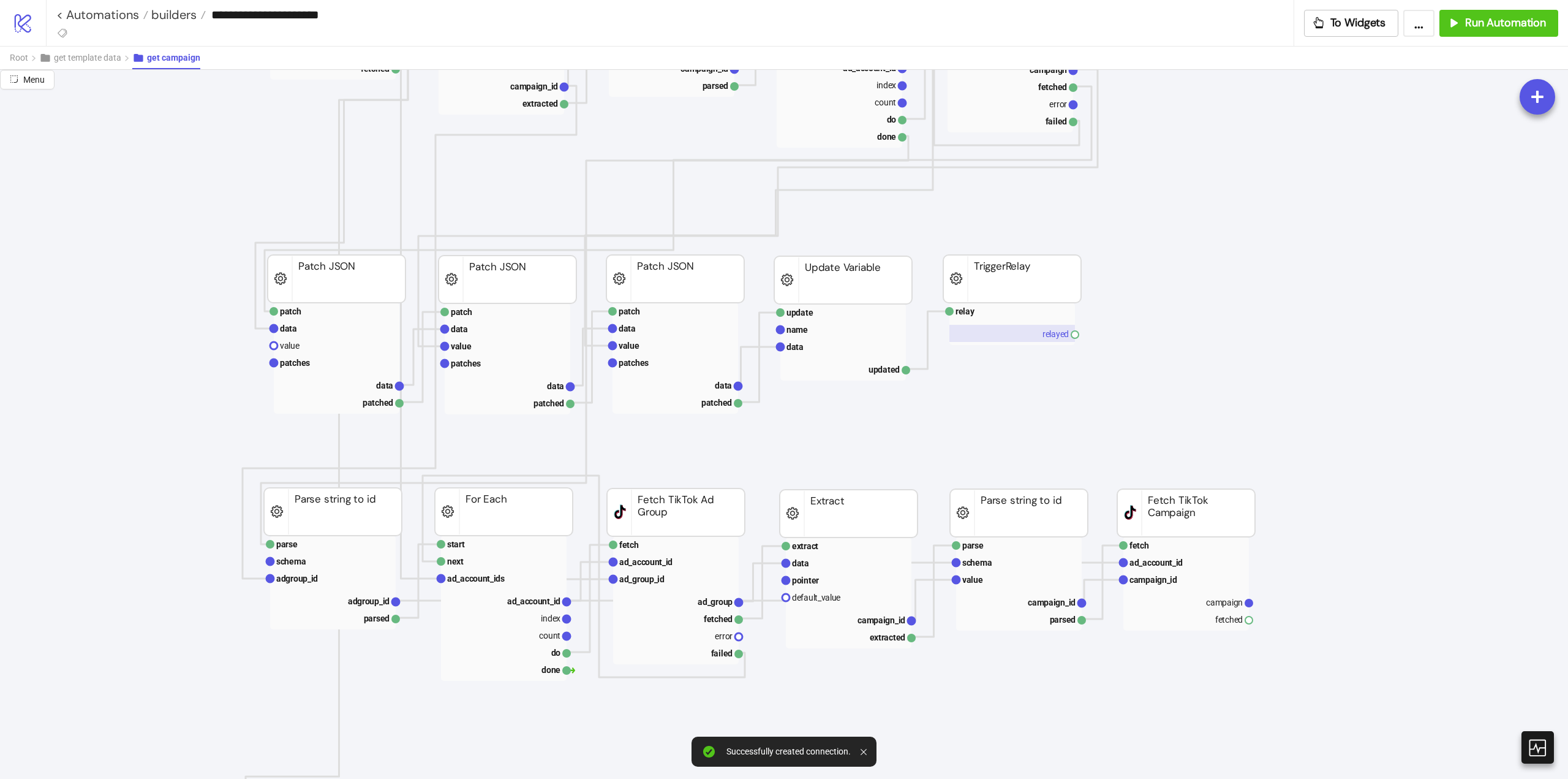
click at [1056, 334] on rect at bounding box center [1012, 333] width 126 height 17
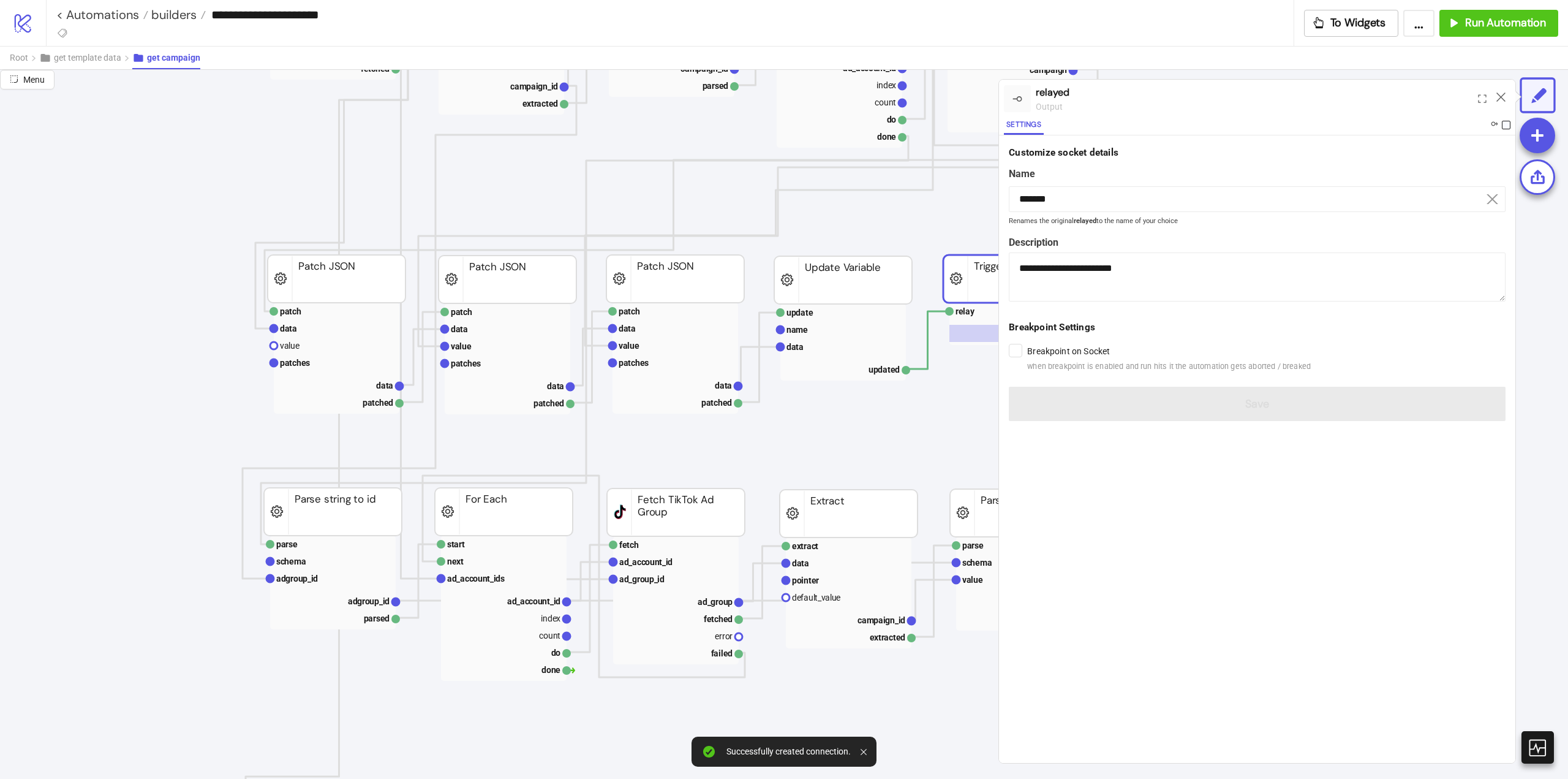
click at [1504, 124] on span at bounding box center [1506, 125] width 9 height 9
click at [1497, 97] on icon at bounding box center [1501, 97] width 9 height 9
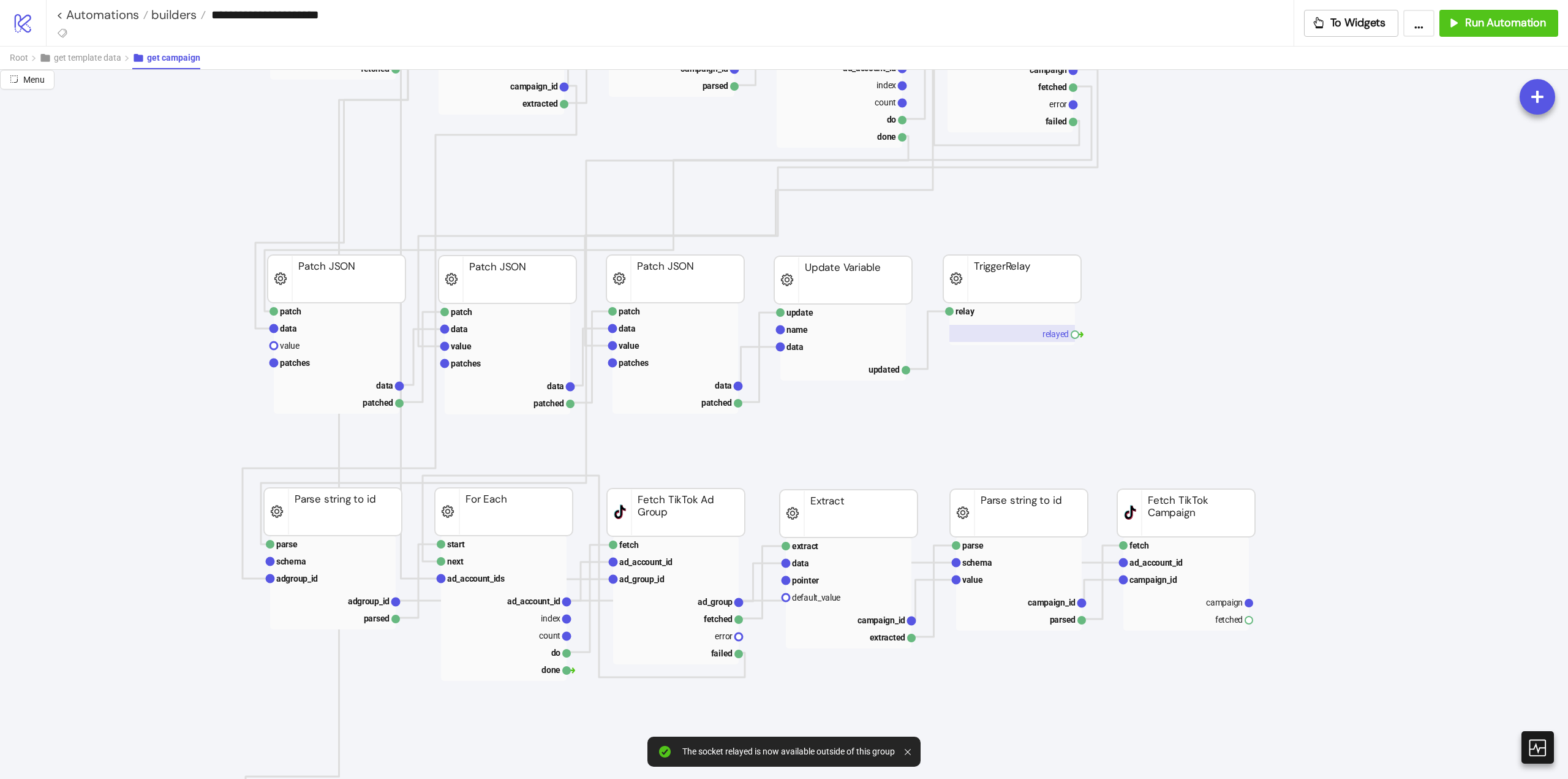
click at [1063, 338] on rect at bounding box center [1012, 333] width 126 height 17
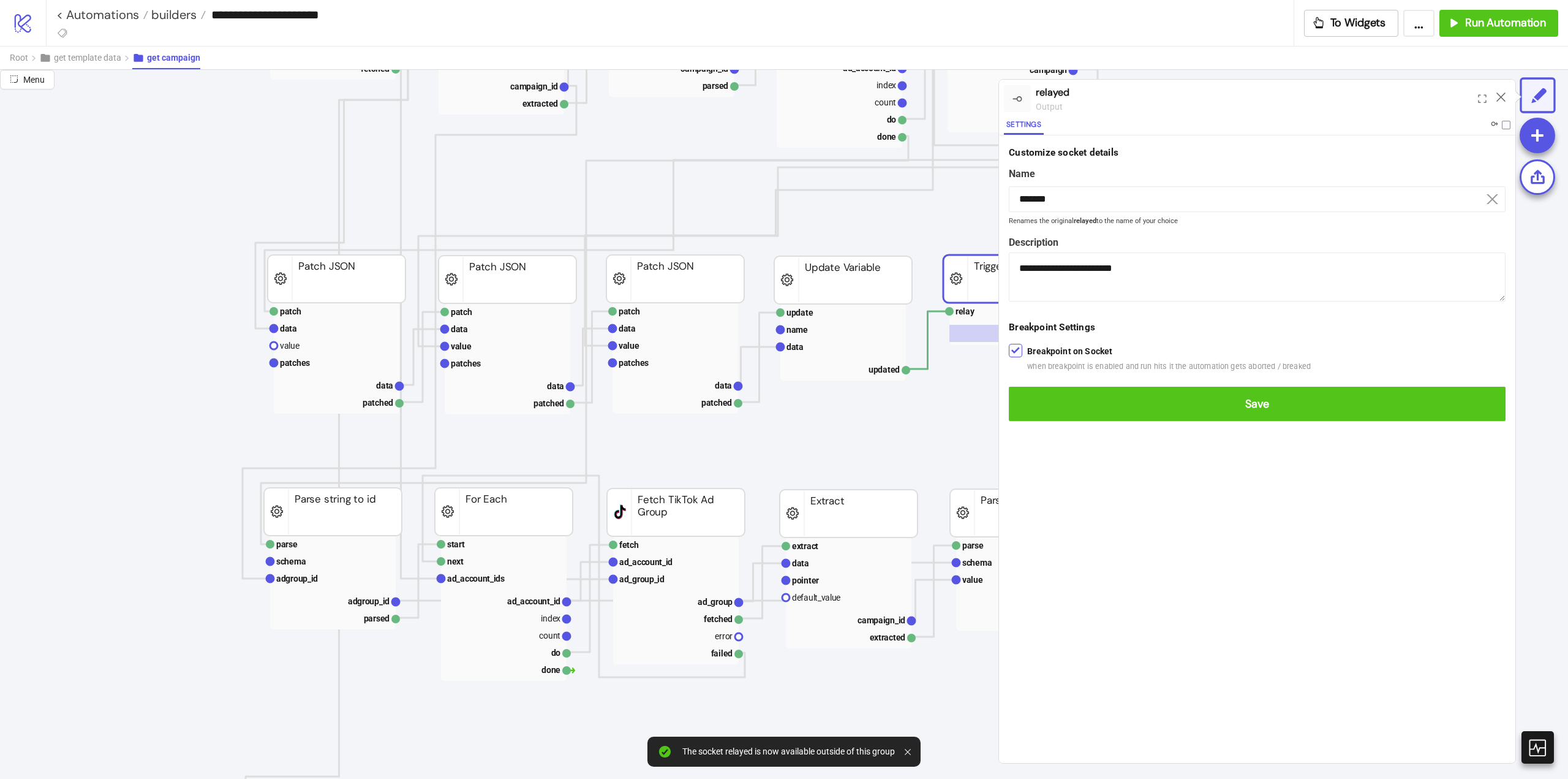
drag, startPoint x: 1031, startPoint y: 396, endPoint x: 971, endPoint y: 413, distance: 62.4
click at [1031, 396] on button "Save" at bounding box center [1257, 404] width 497 height 34
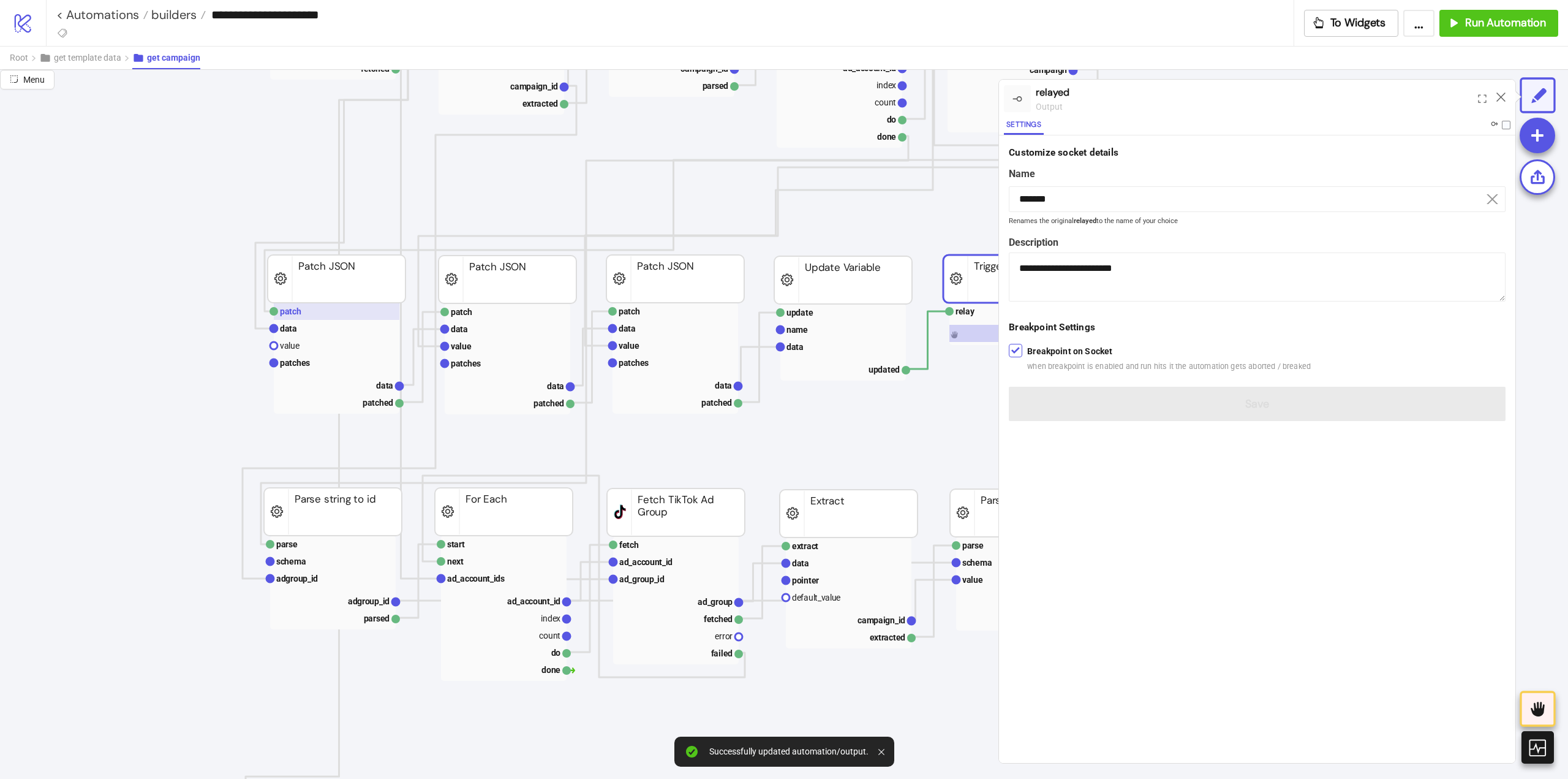
click at [331, 307] on rect at bounding box center [336, 311] width 126 height 17
type input "*****"
type textarea "**********"
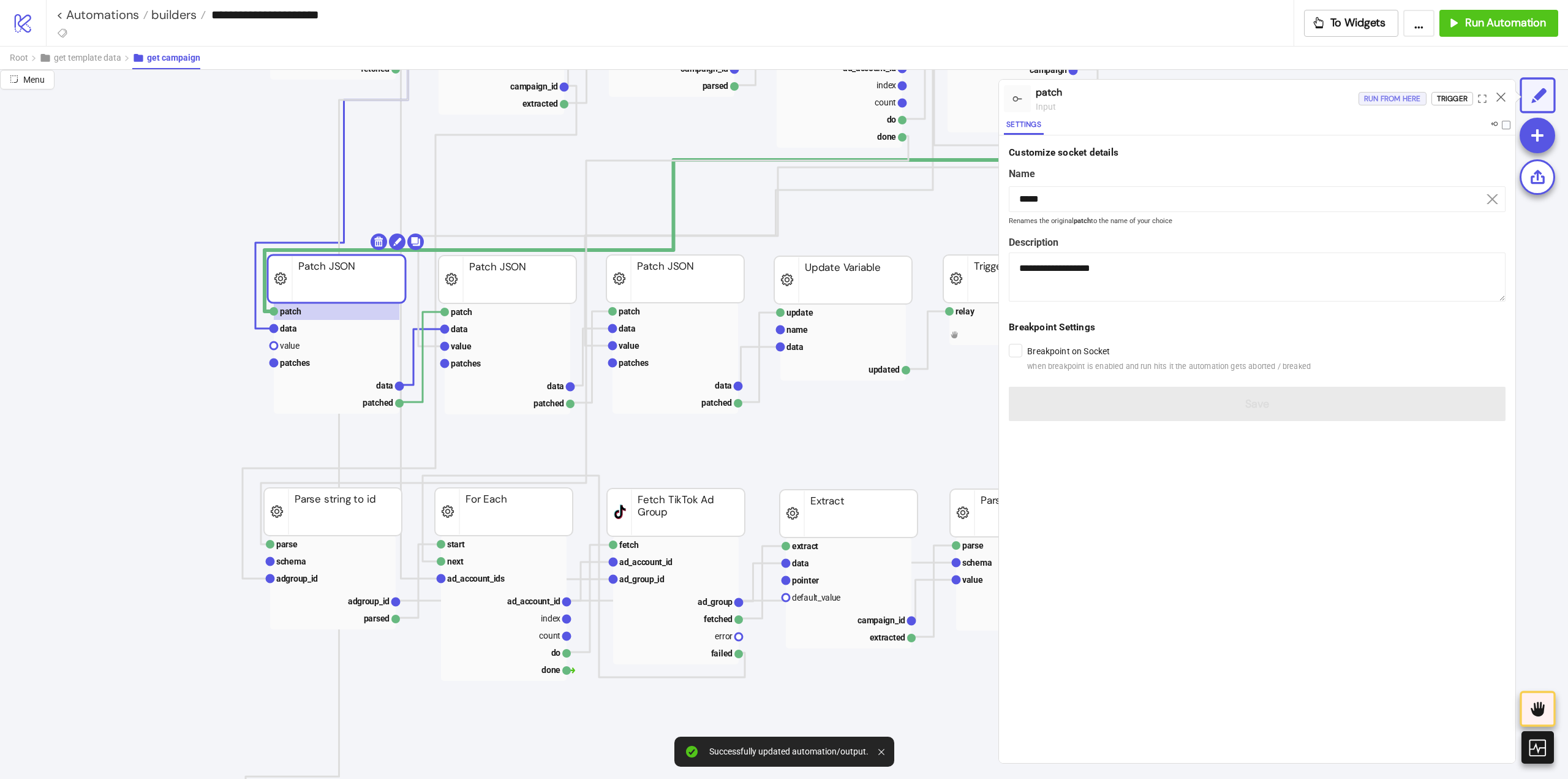
click at [1403, 94] on div "Run from here" at bounding box center [1393, 99] width 57 height 14
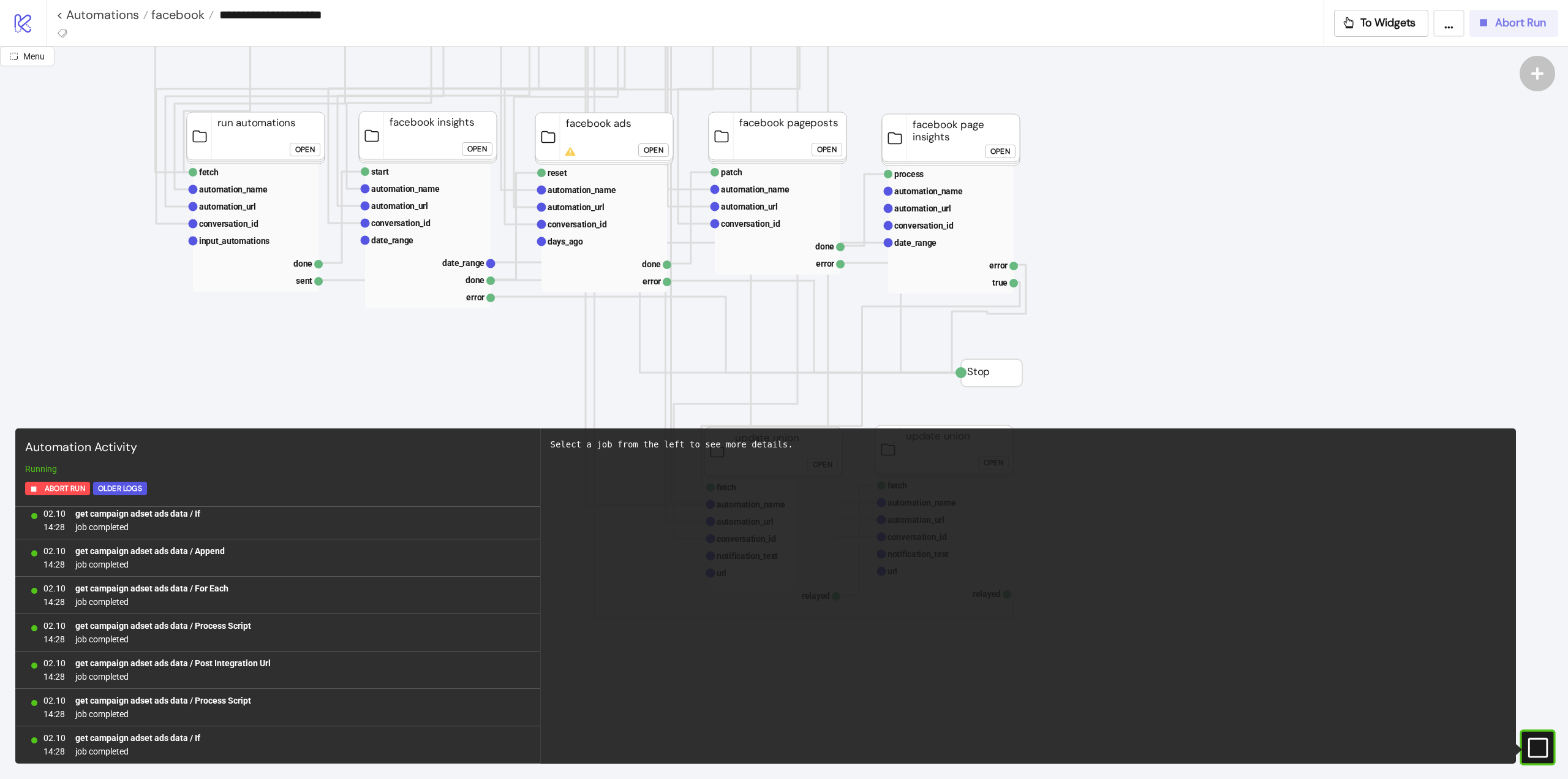
scroll to position [2472, 0]
click at [1478, 29] on icon "button" at bounding box center [1484, 22] width 13 height 13
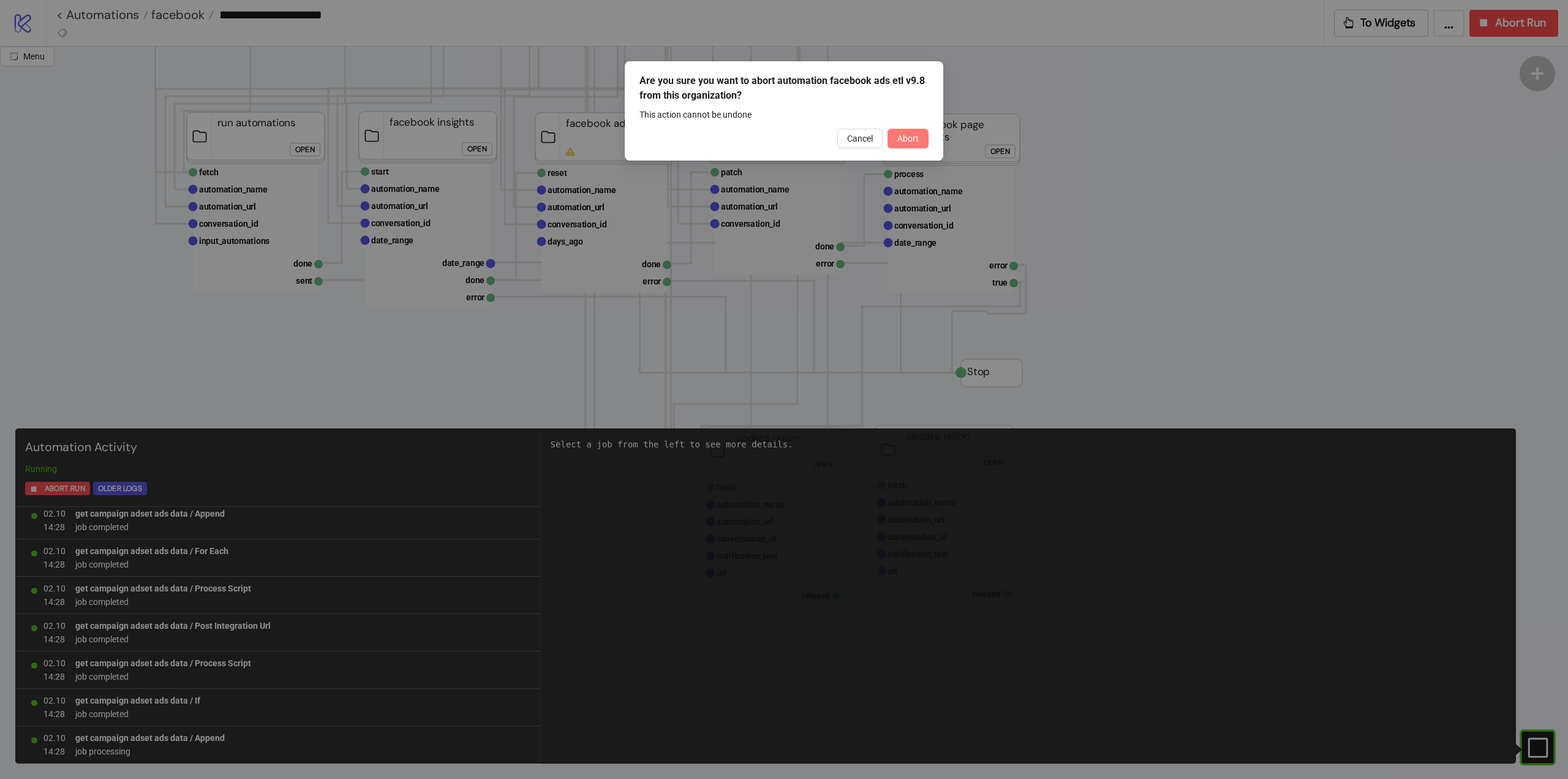
click at [903, 145] on button "Abort" at bounding box center [909, 138] width 41 height 20
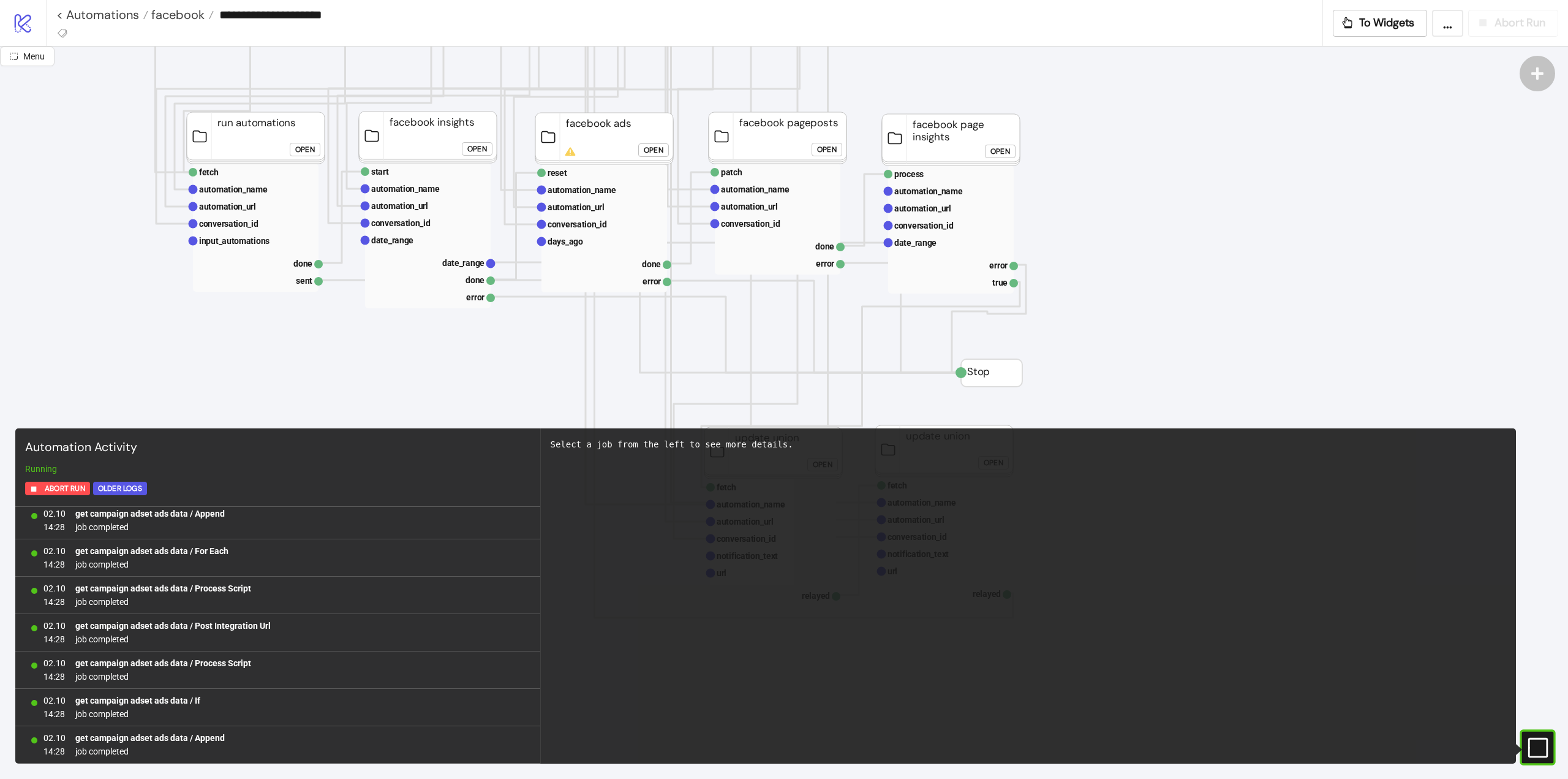
scroll to position [2510, 0]
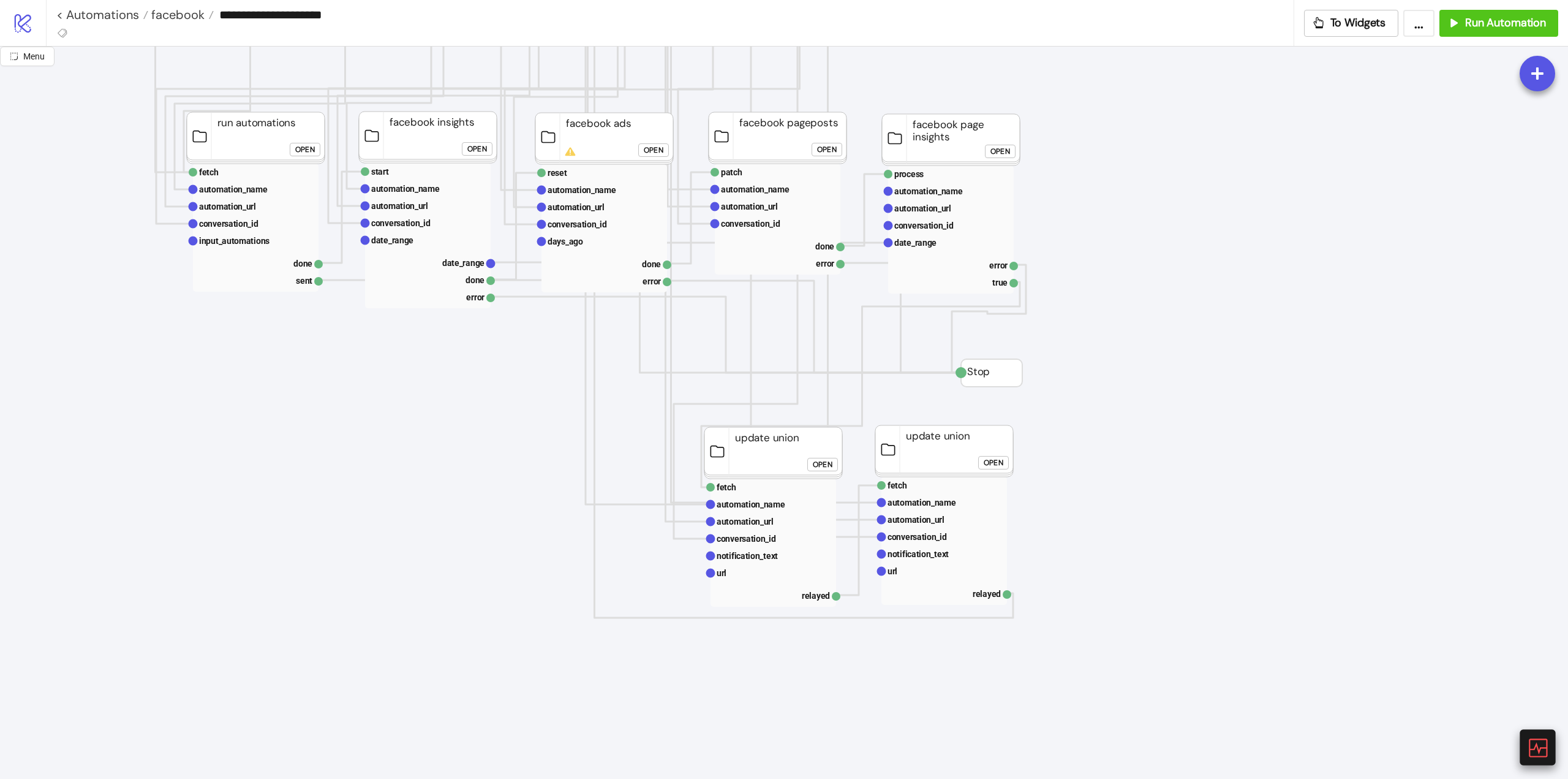
click at [1531, 748] on icon at bounding box center [1537, 747] width 21 height 21
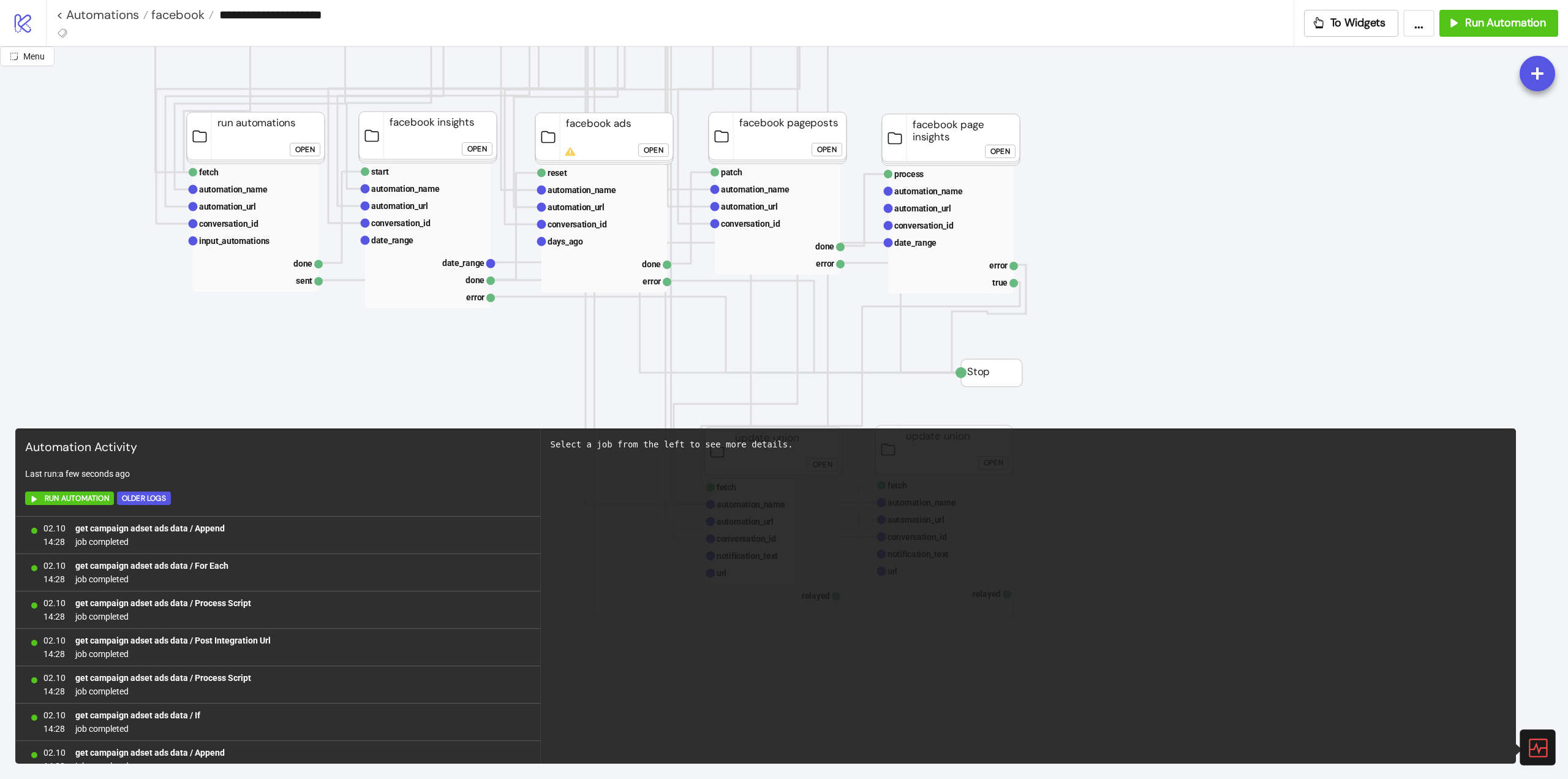
scroll to position [2557, 0]
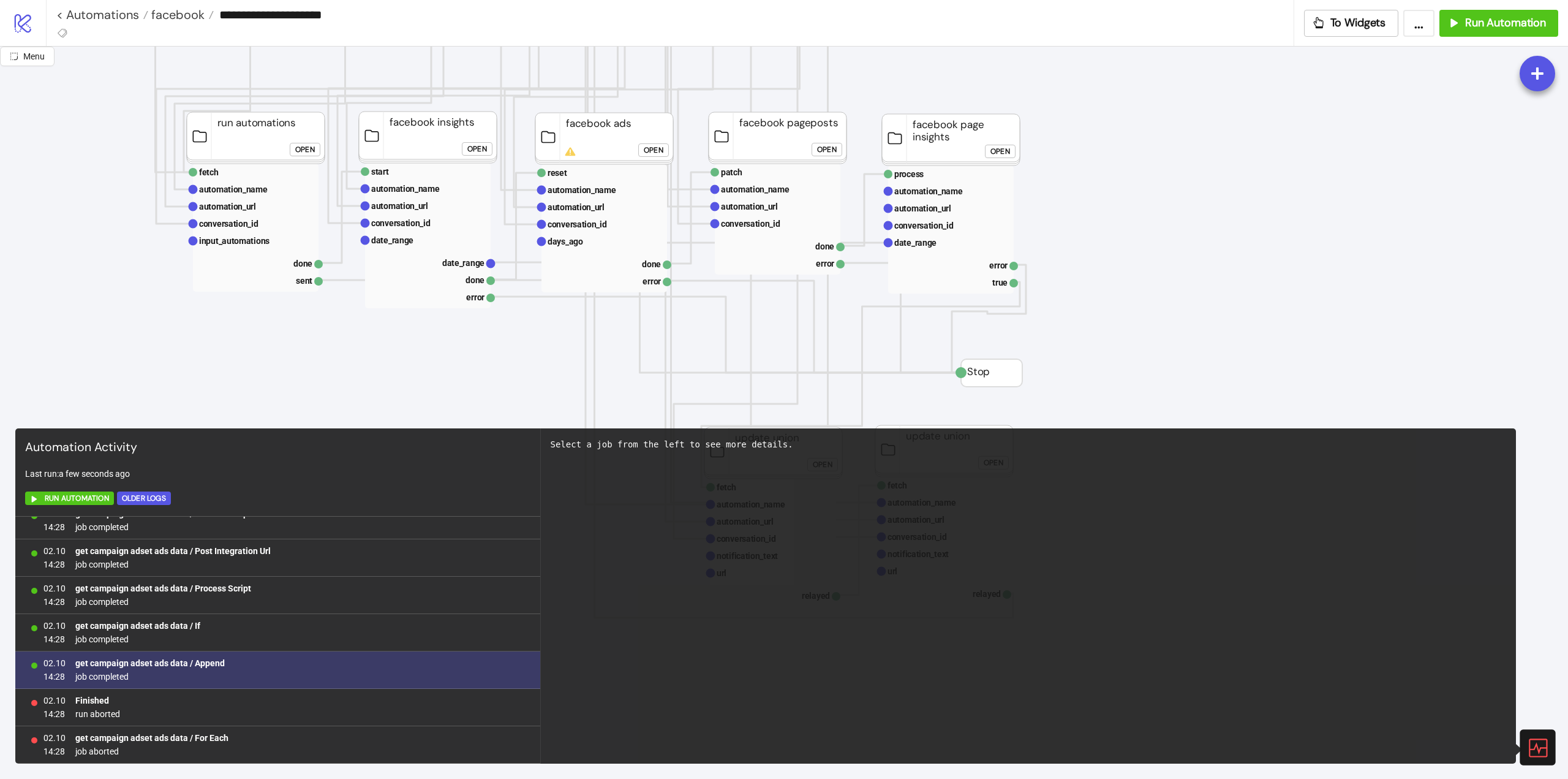
click at [197, 666] on b "get campaign adset ads data / Append" at bounding box center [150, 663] width 150 height 10
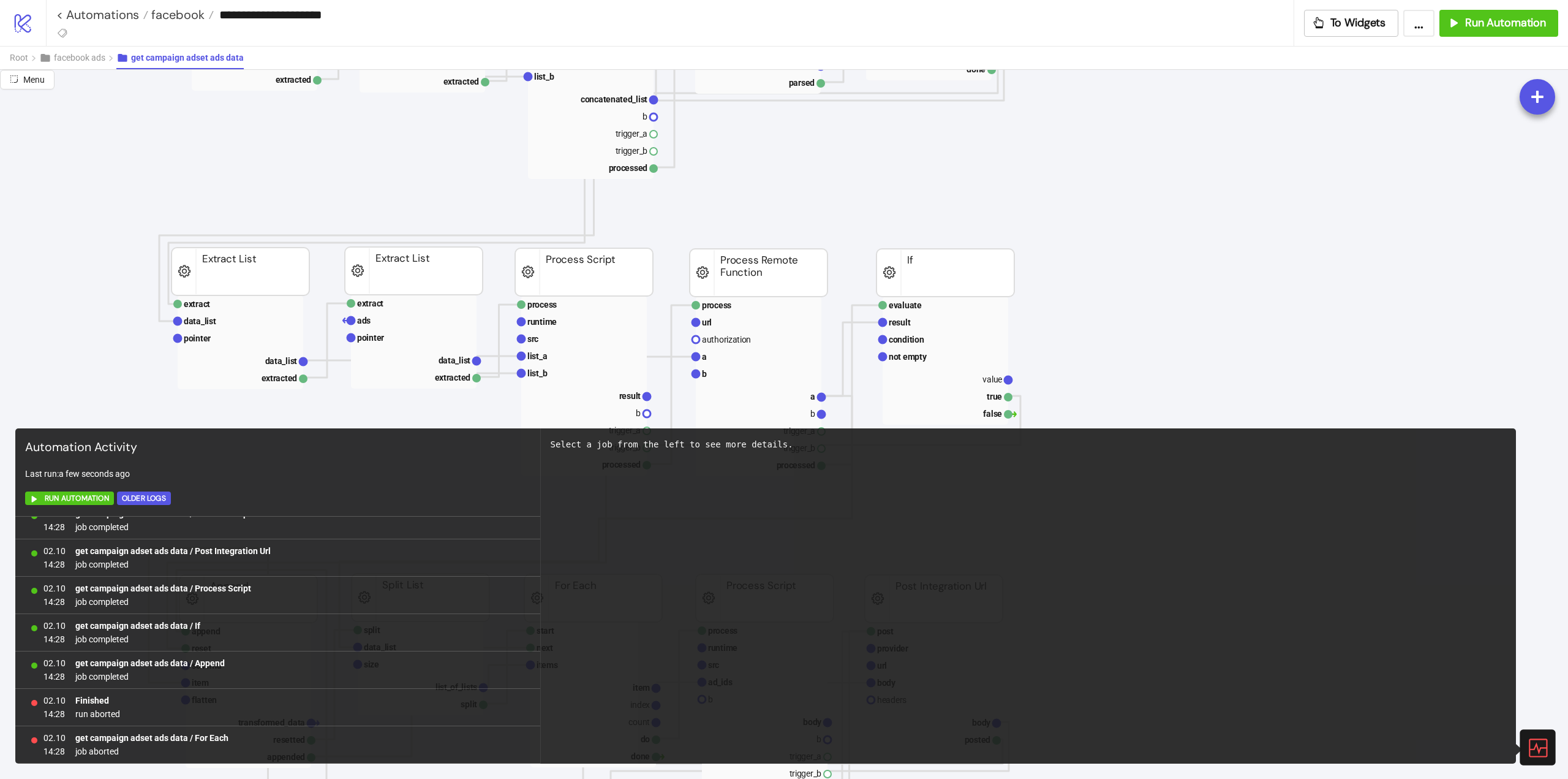
click at [1540, 743] on icon at bounding box center [1537, 747] width 21 height 21
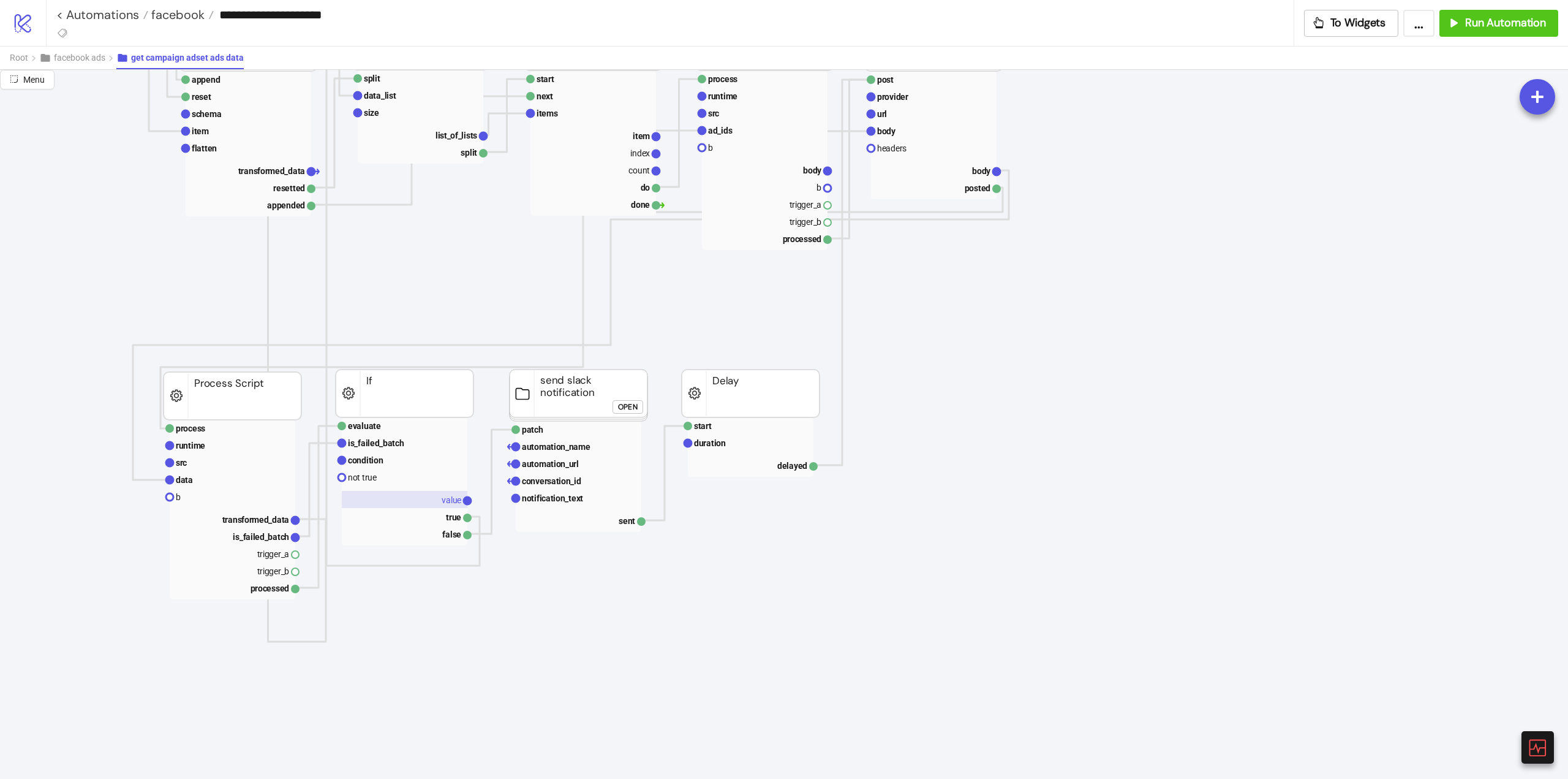
scroll to position [858, 0]
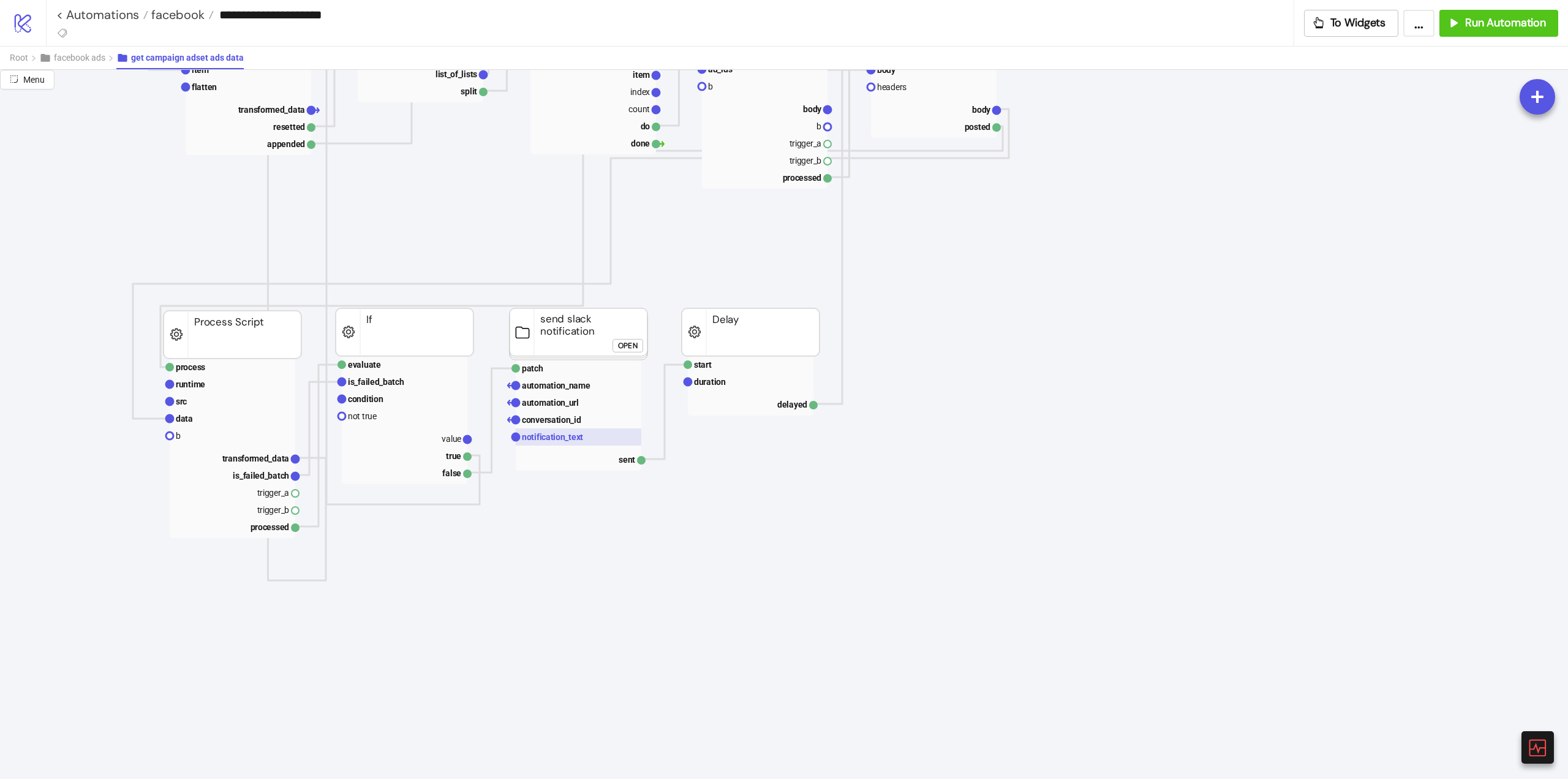
click at [537, 440] on text "notification_text" at bounding box center [552, 437] width 61 height 10
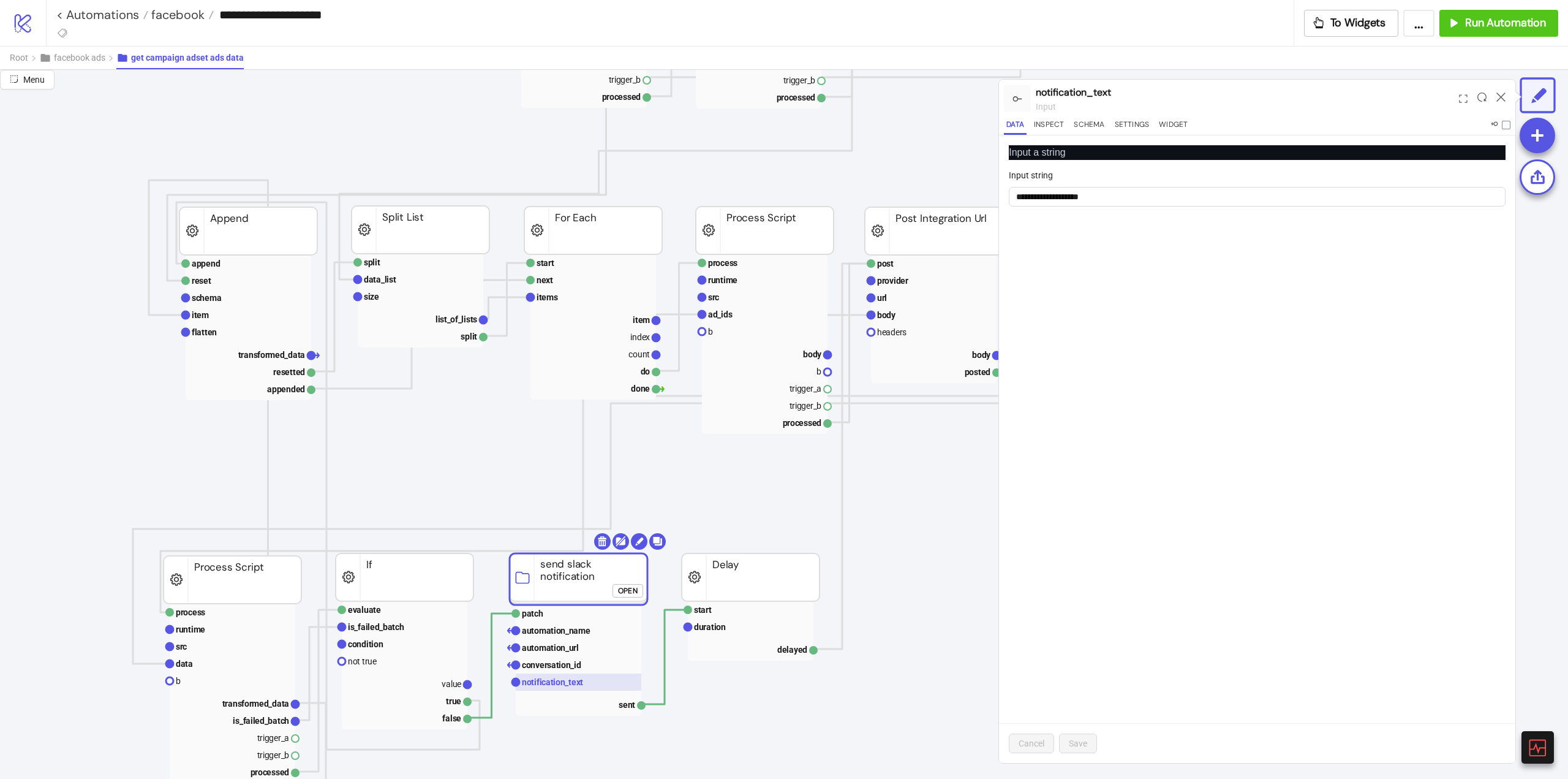
scroll to position [674, 0]
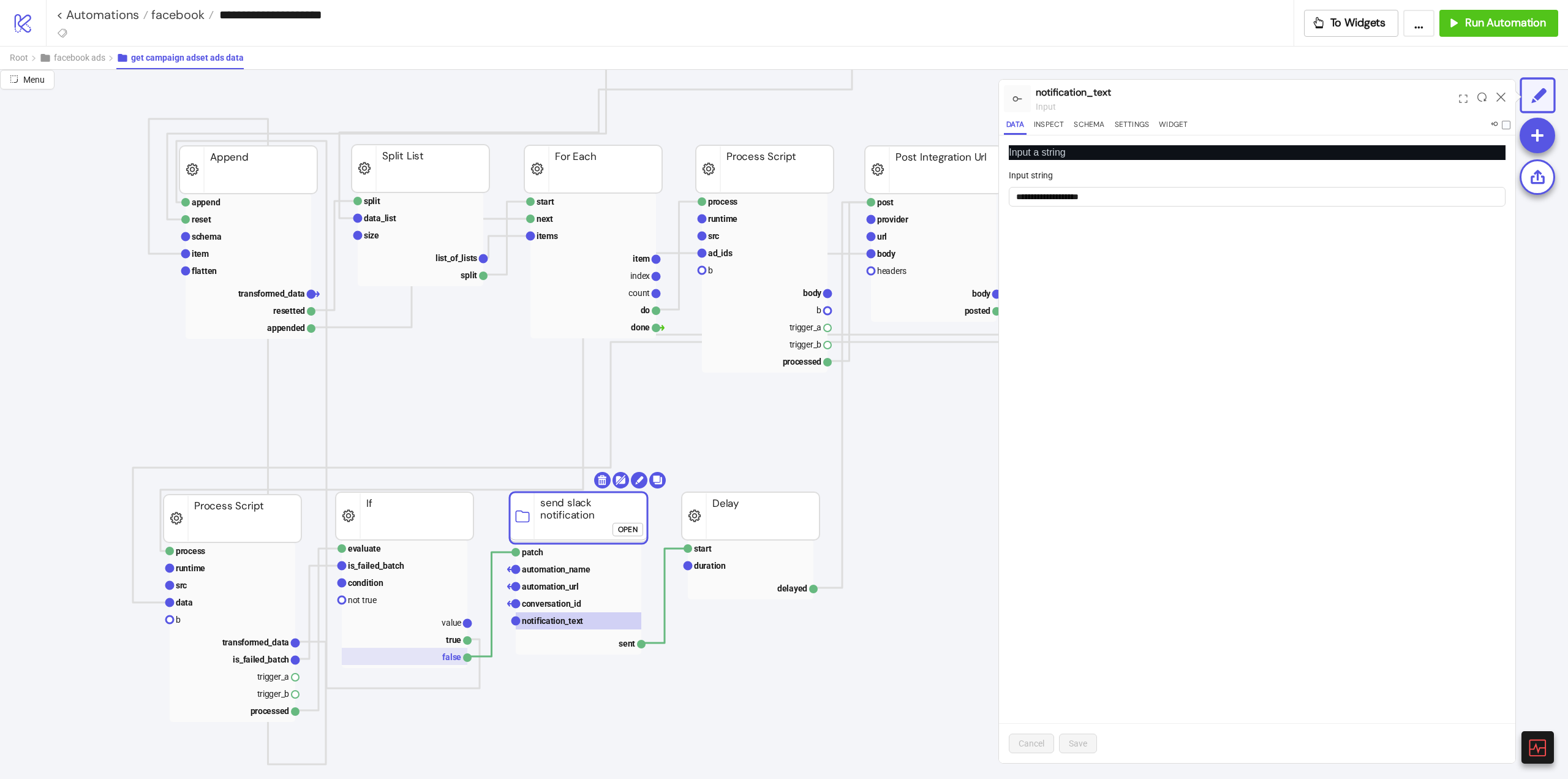
click at [441, 661] on rect at bounding box center [405, 656] width 126 height 17
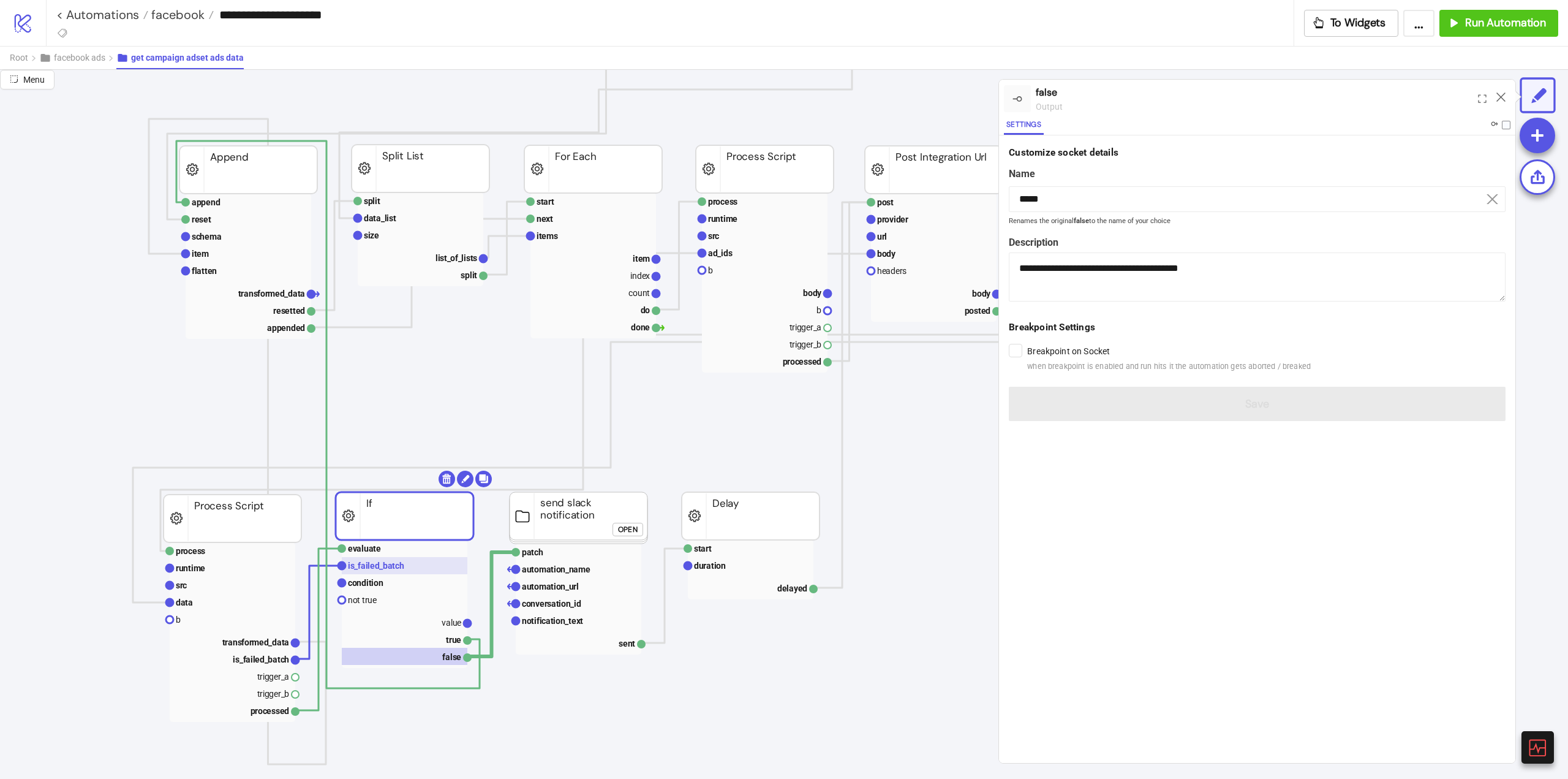
click at [363, 569] on text "is_failed_batch" at bounding box center [375, 566] width 56 height 10
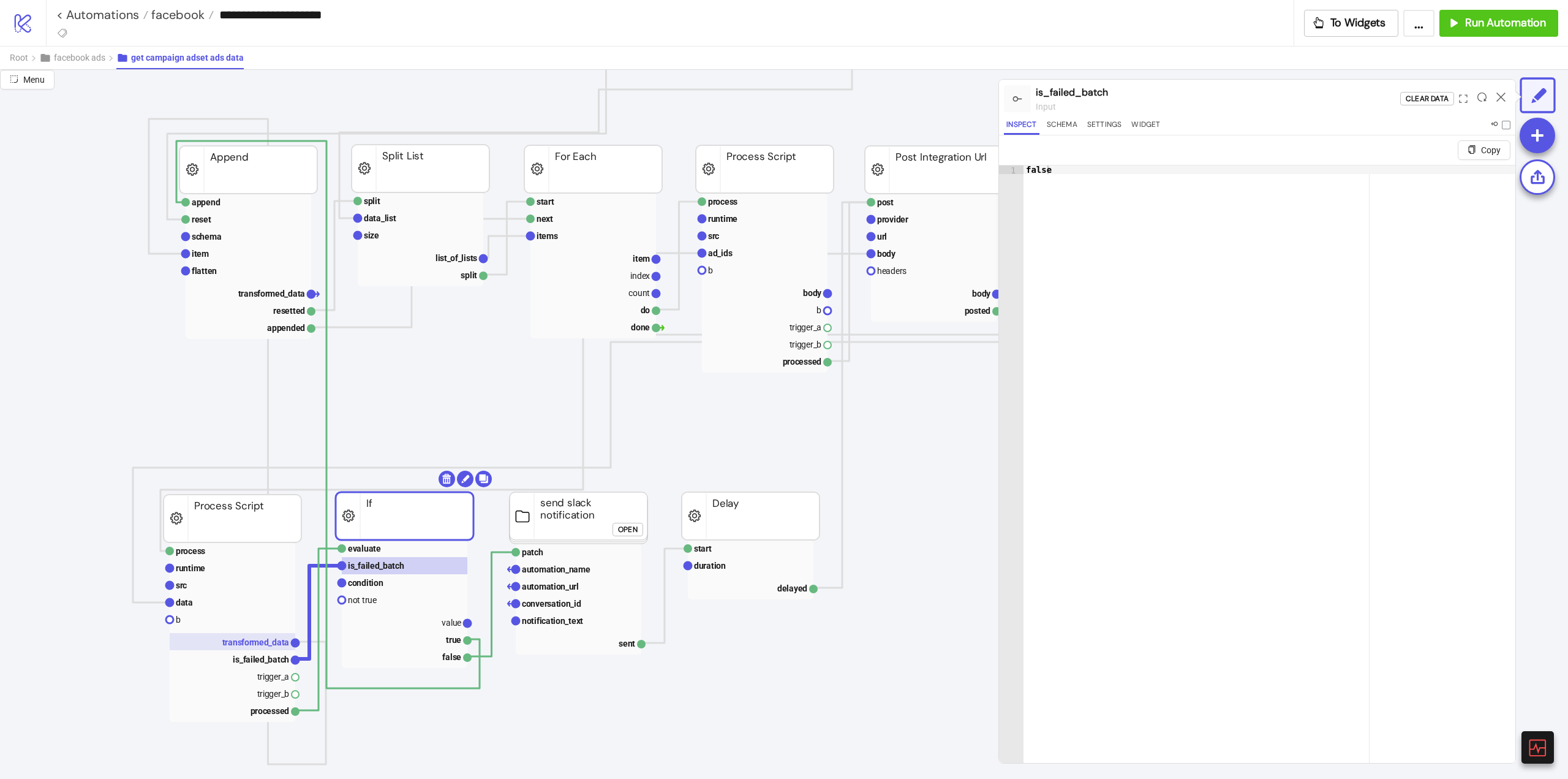
click at [264, 638] on text "transformed_data" at bounding box center [256, 643] width 67 height 10
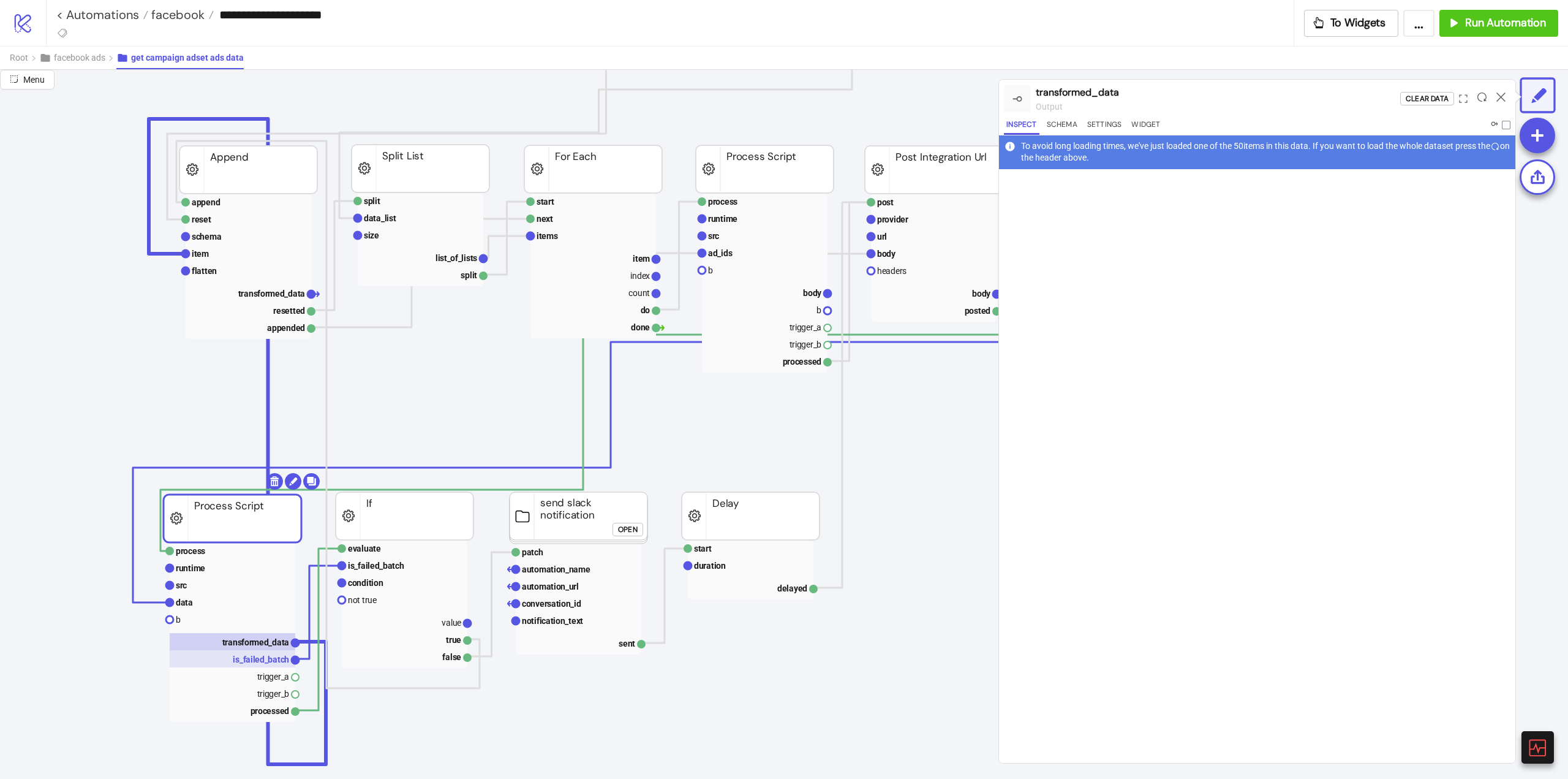
click at [261, 661] on text "is_failed_batch" at bounding box center [261, 660] width 56 height 10
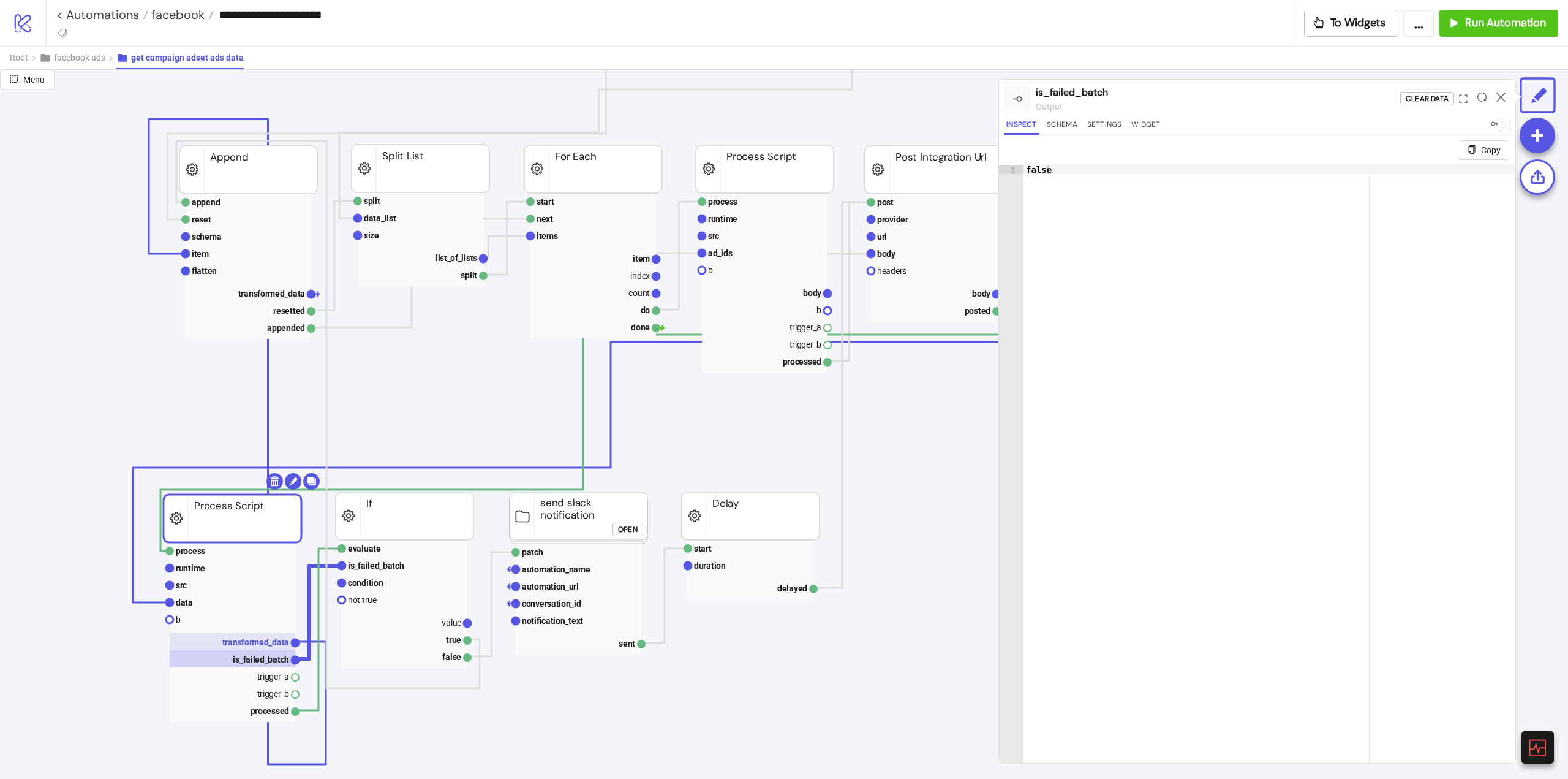
click at [258, 644] on text "transformed_data" at bounding box center [256, 643] width 67 height 10
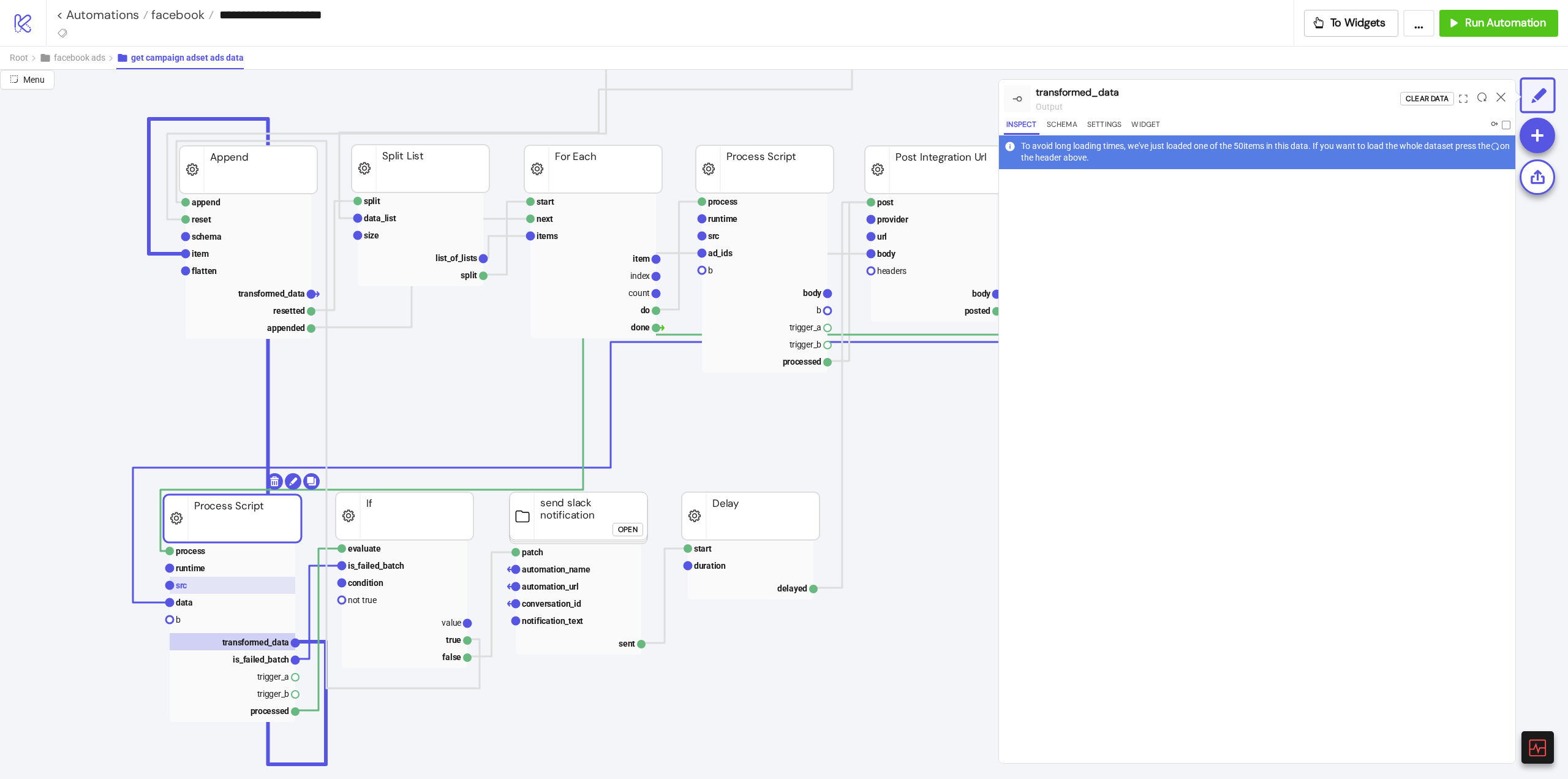
click at [185, 592] on rect at bounding box center [232, 585] width 126 height 17
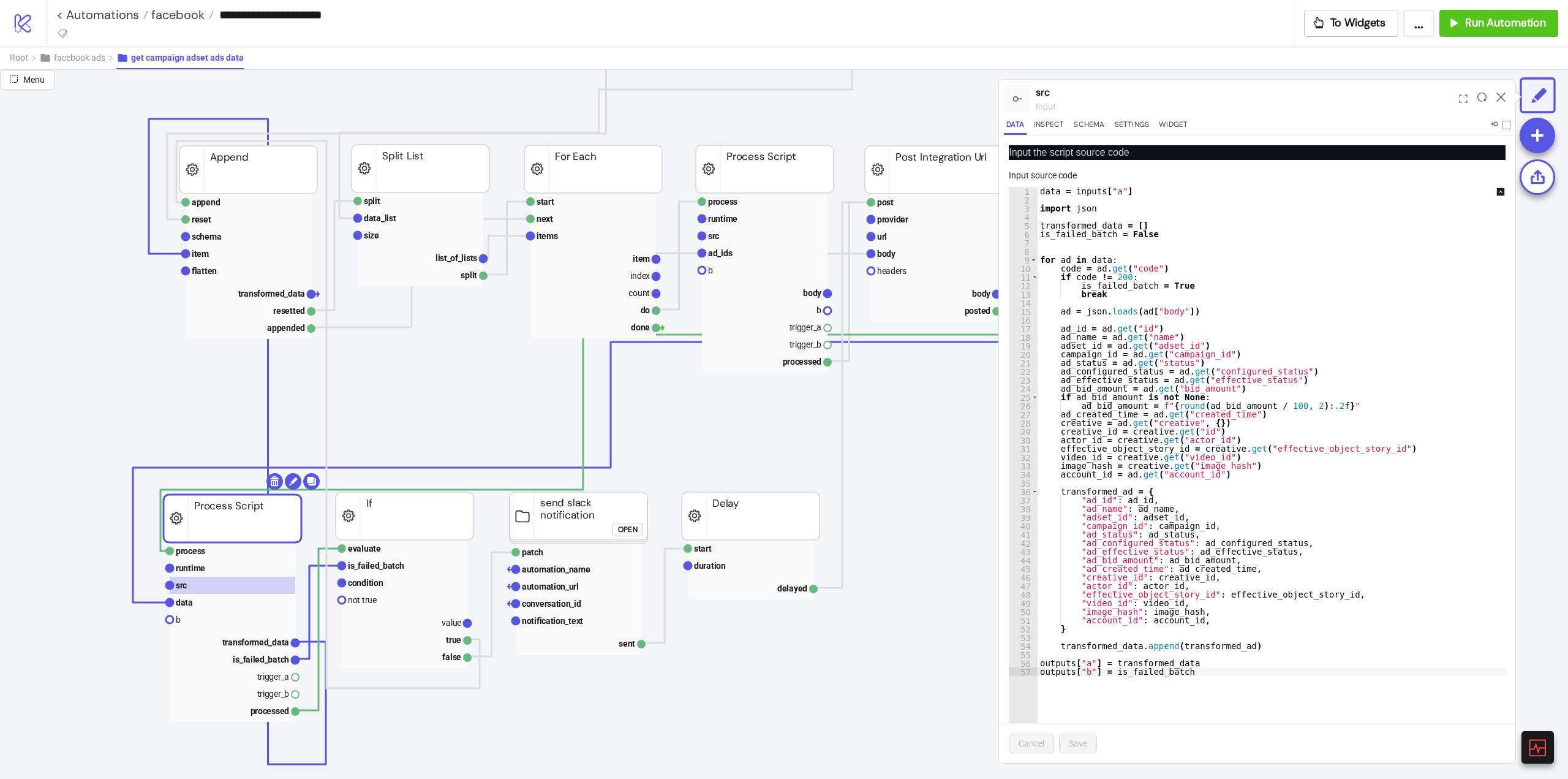
scroll to position [55, 0]
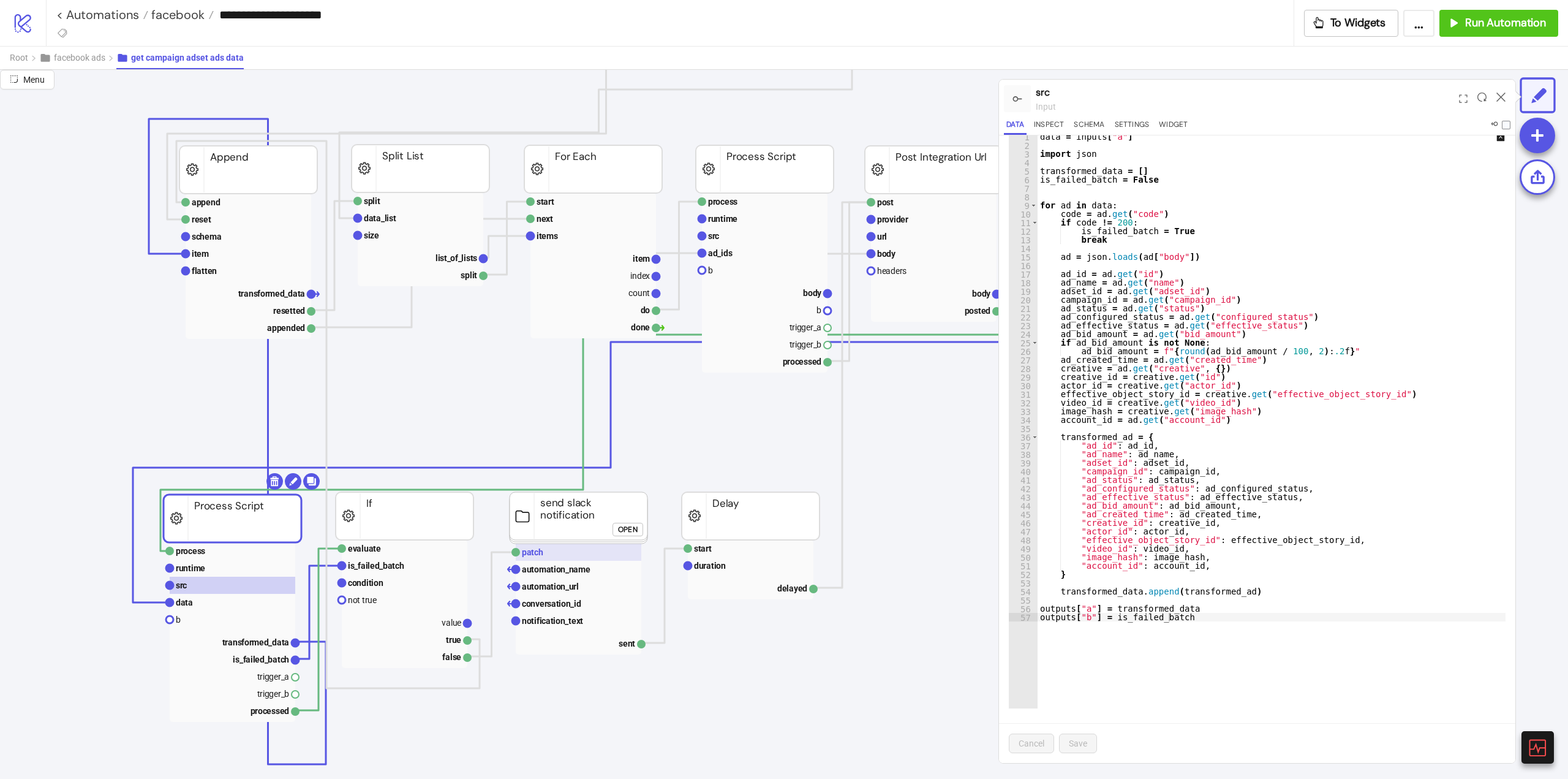
click at [556, 555] on rect at bounding box center [579, 552] width 126 height 17
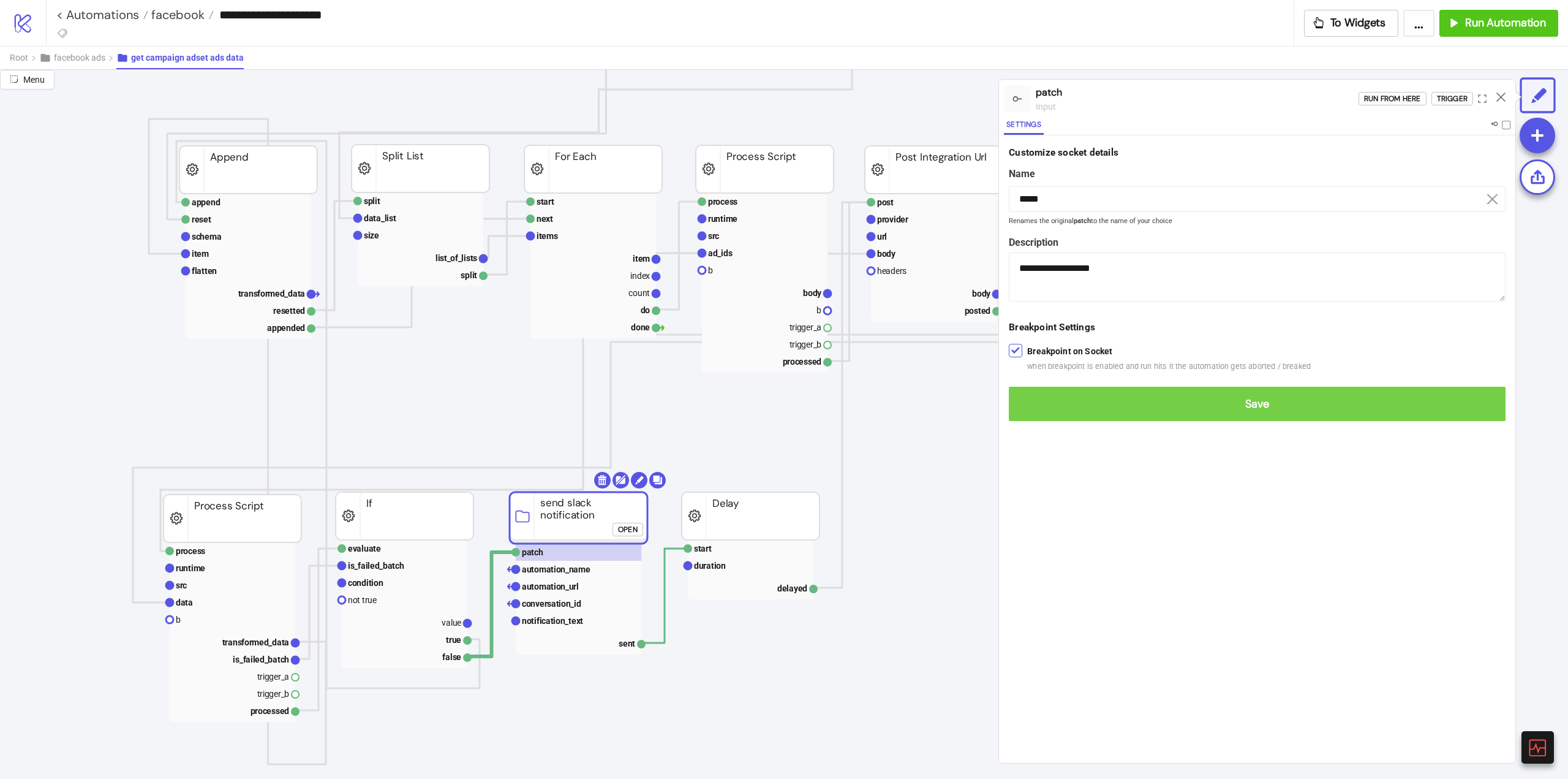
click at [1031, 412] on button "Save" at bounding box center [1257, 404] width 497 height 34
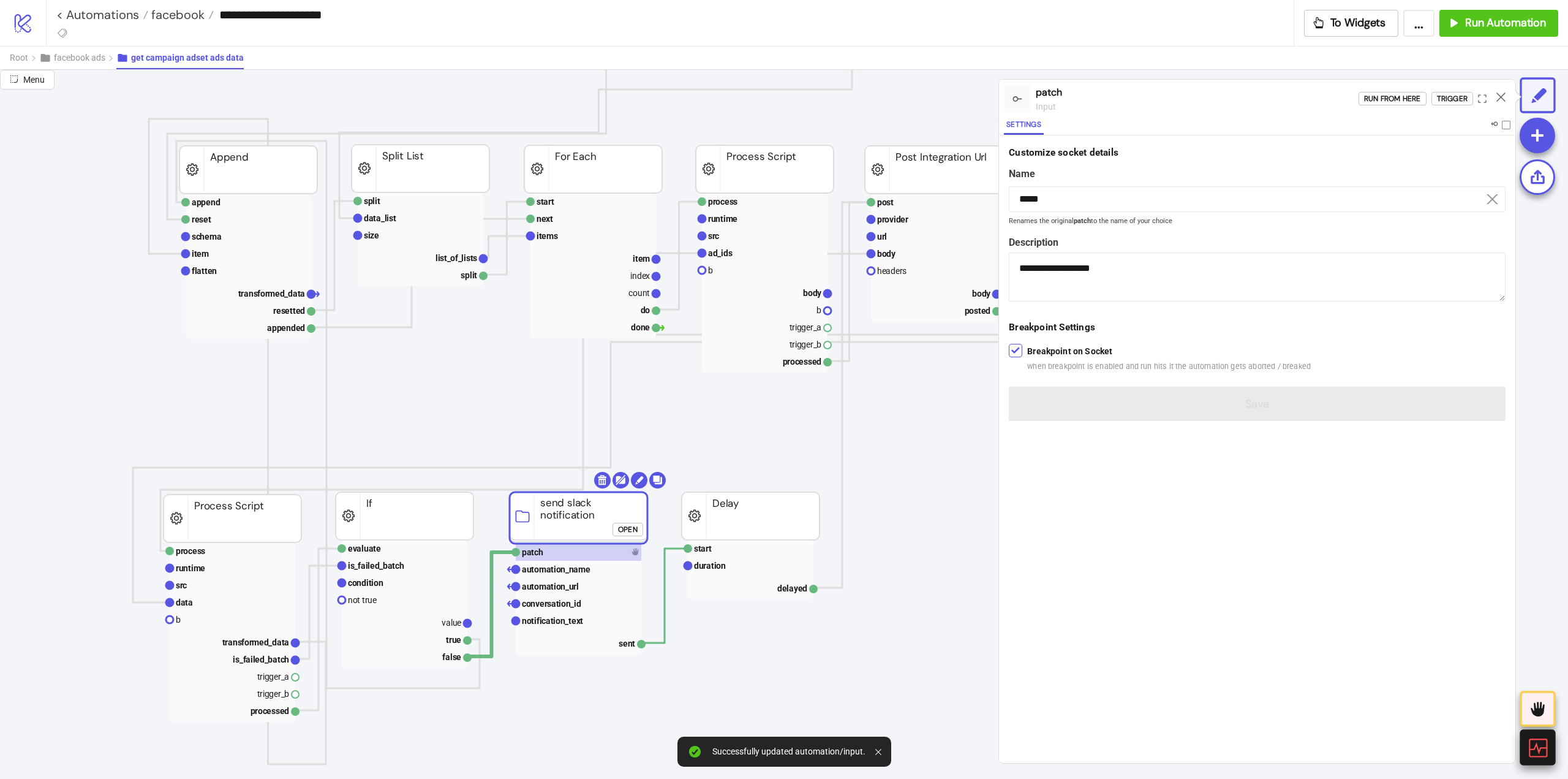
click at [1536, 750] on icon at bounding box center [1537, 747] width 21 height 21
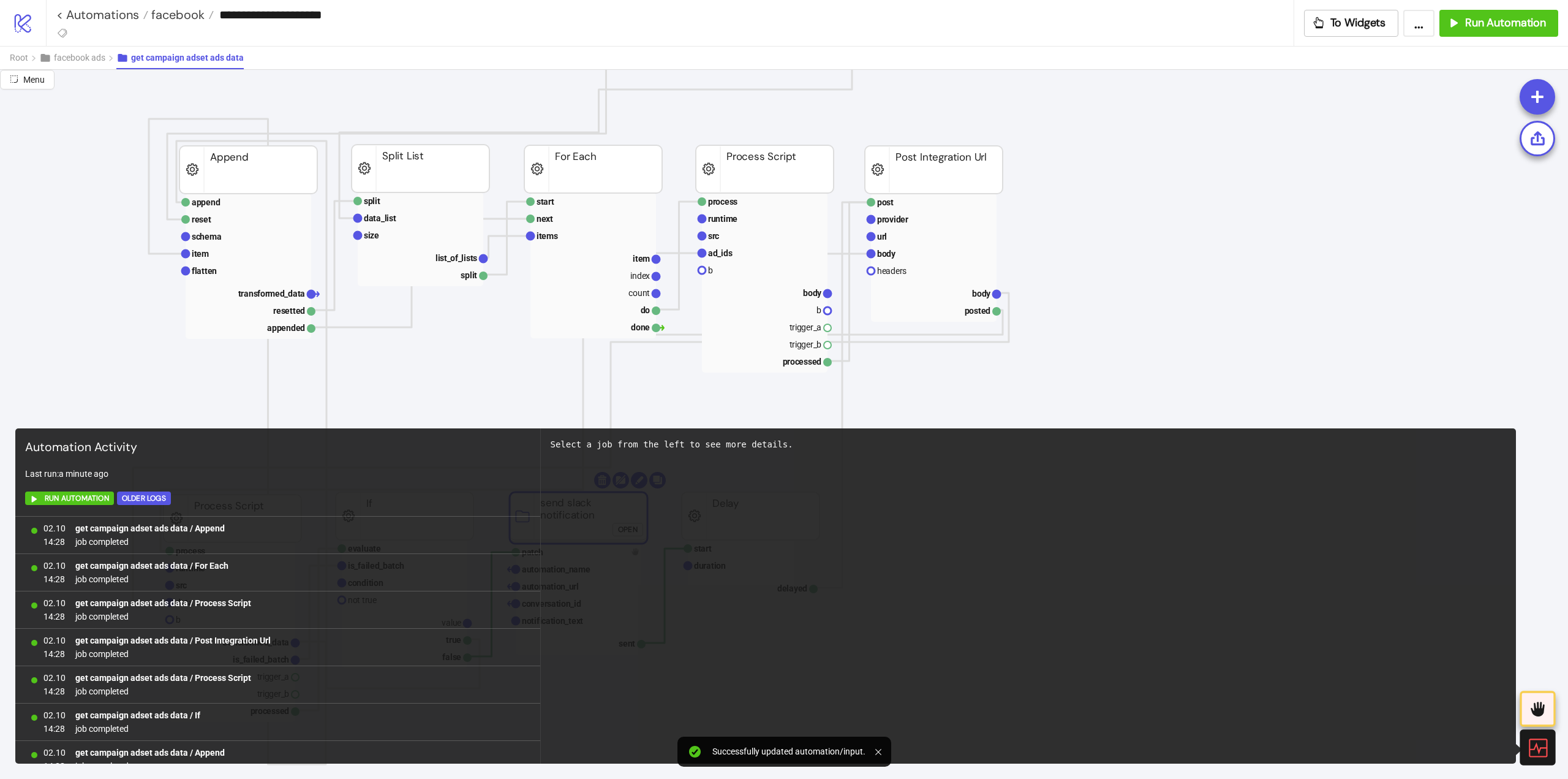
scroll to position [2557, 0]
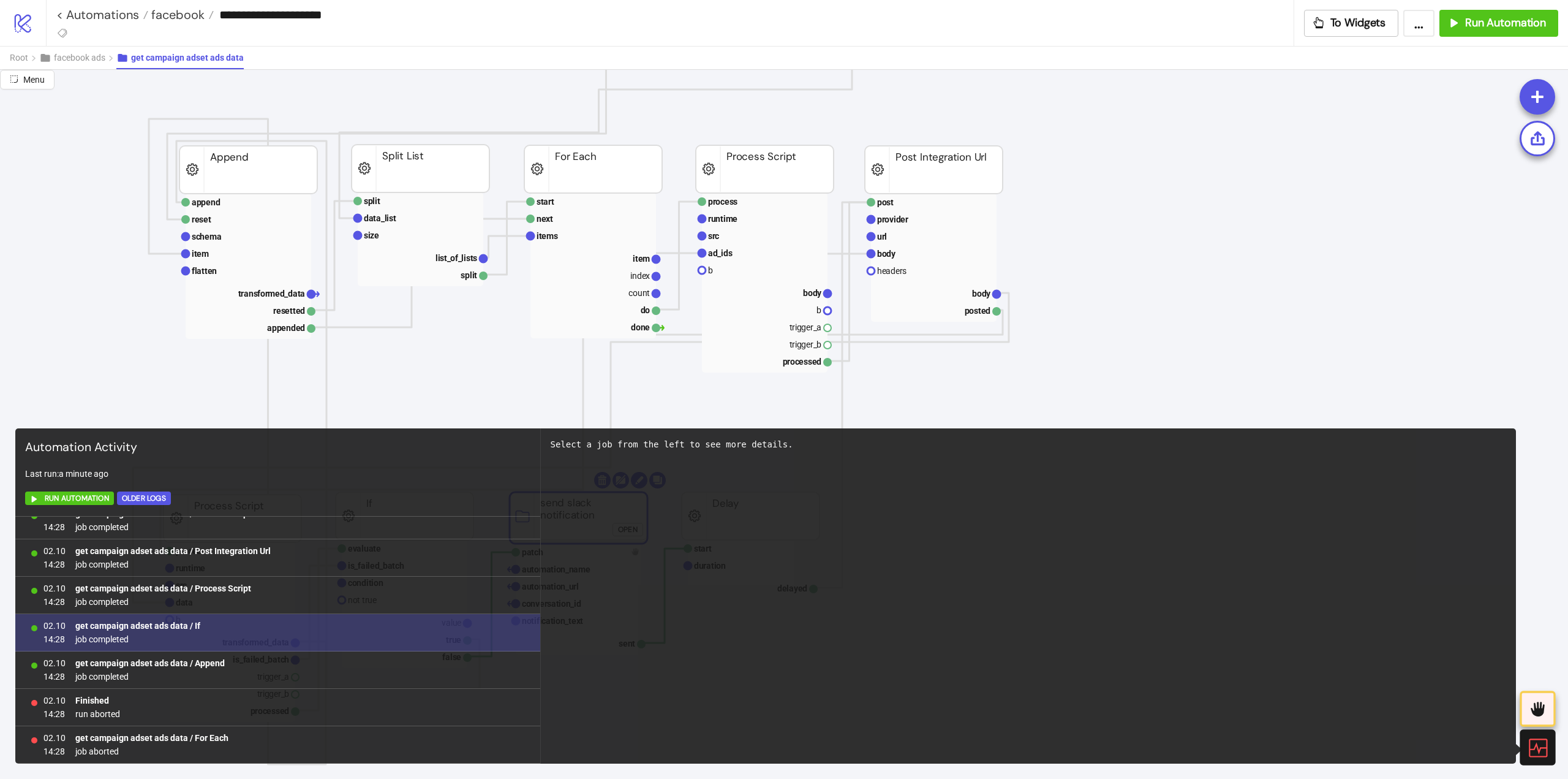
click at [181, 627] on b "get campaign adset ads data / If" at bounding box center [138, 626] width 125 height 10
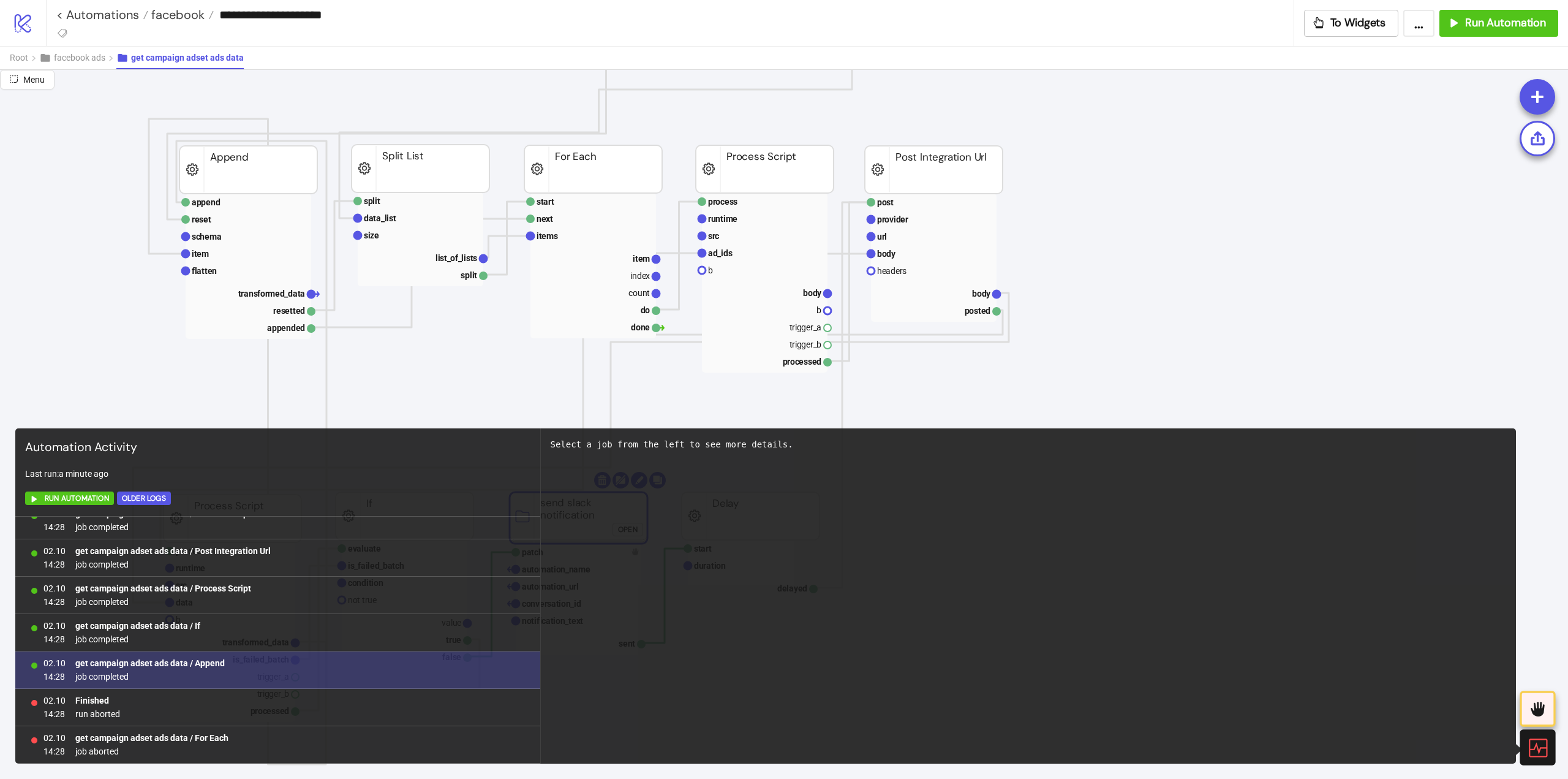
click at [203, 669] on span "get campaign adset ads data / Append" at bounding box center [150, 663] width 150 height 13
click at [202, 664] on b "get campaign adset ads data / Append" at bounding box center [150, 663] width 150 height 10
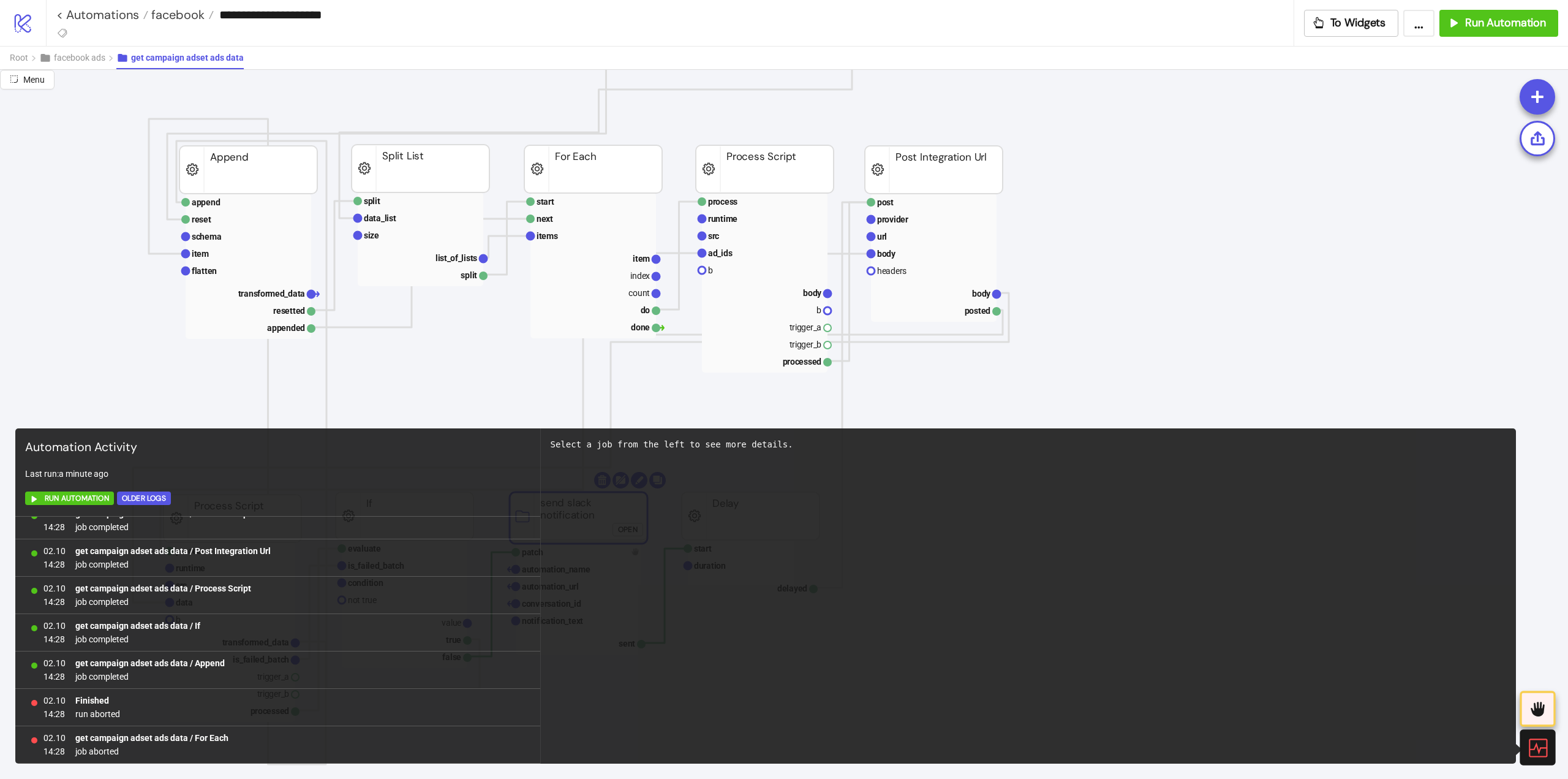
click at [1534, 742] on icon at bounding box center [1537, 747] width 21 height 21
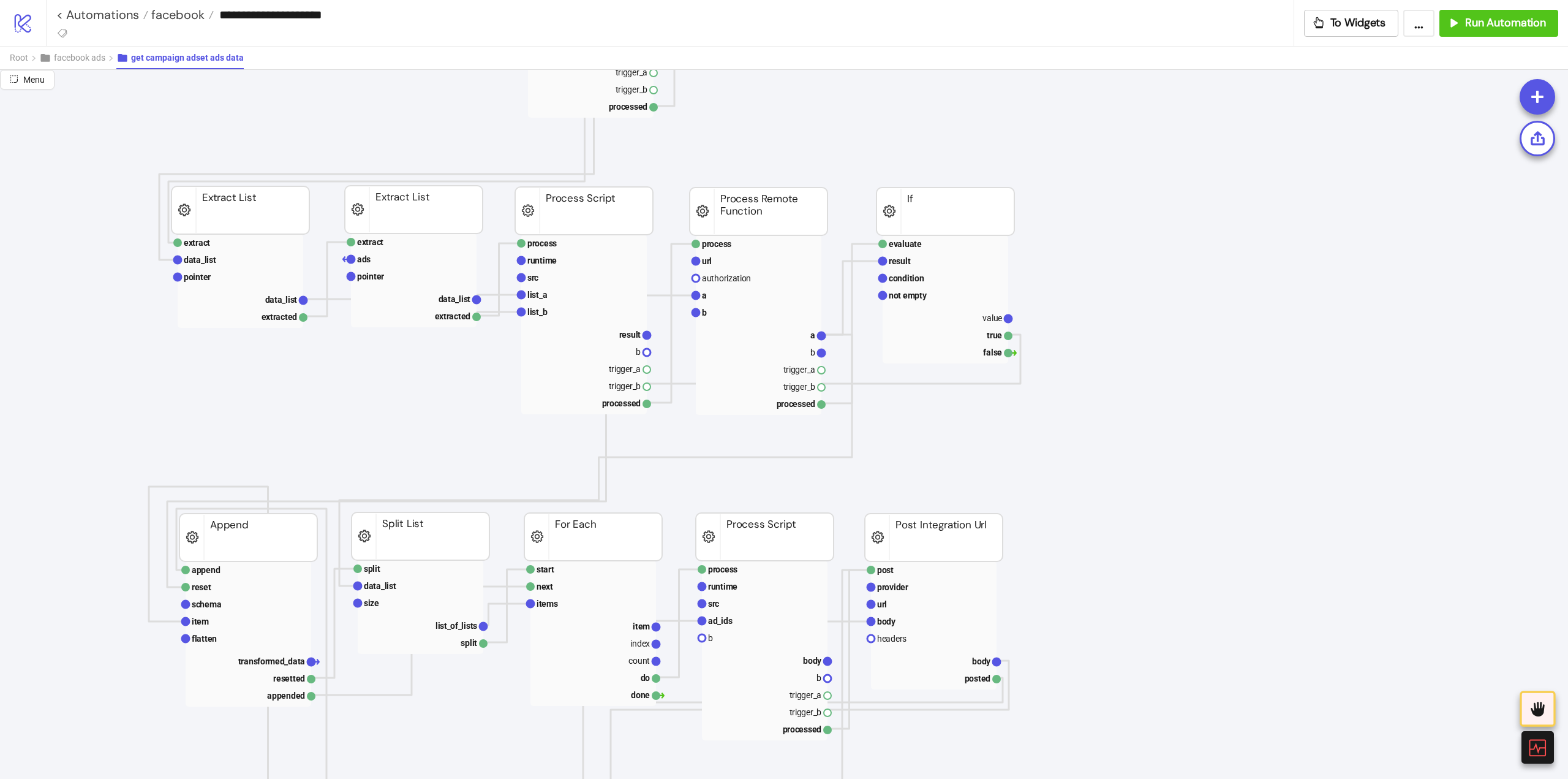
scroll to position [368, 0]
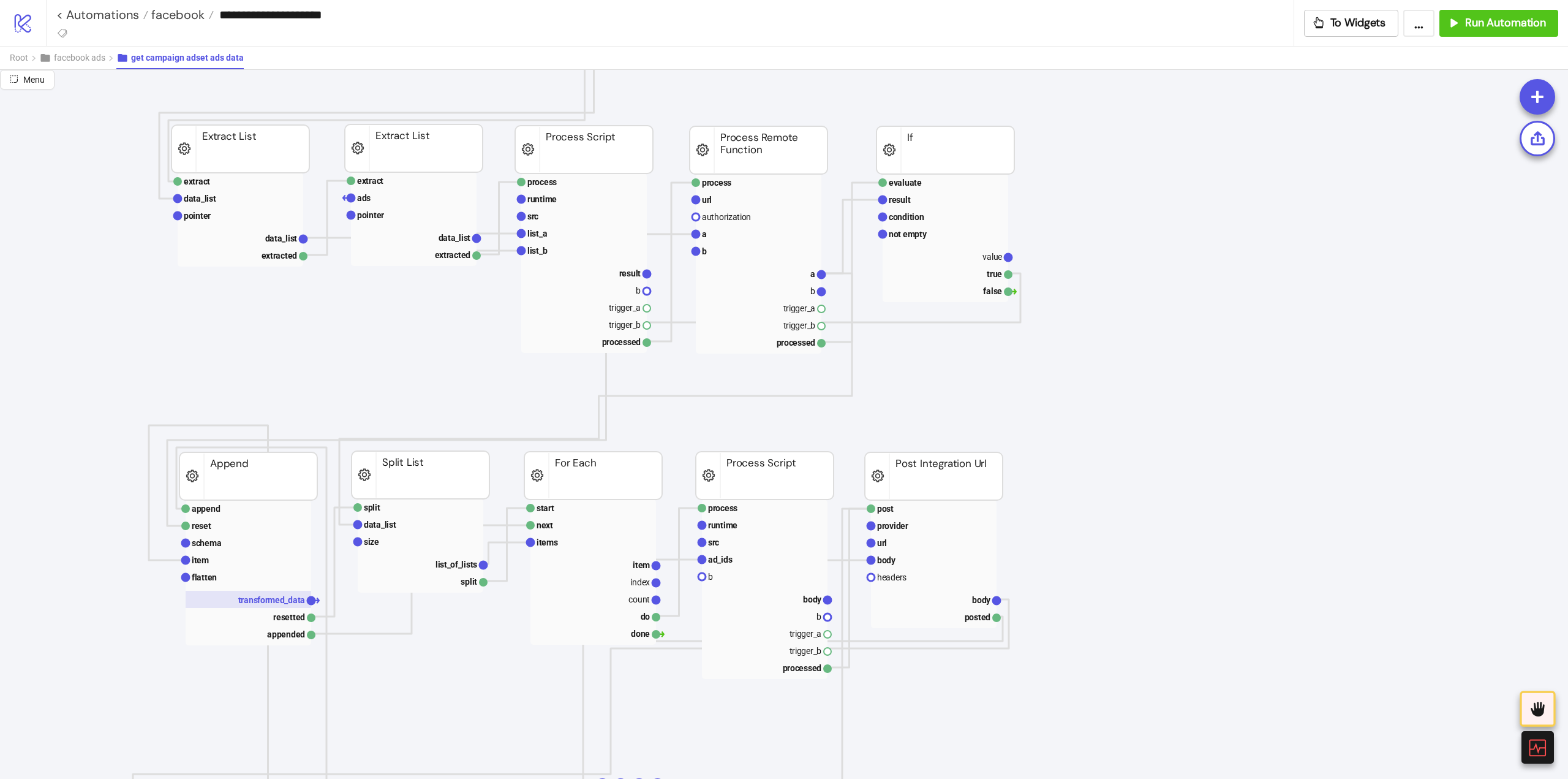
click at [268, 604] on text "transformed_data" at bounding box center [272, 600] width 67 height 10
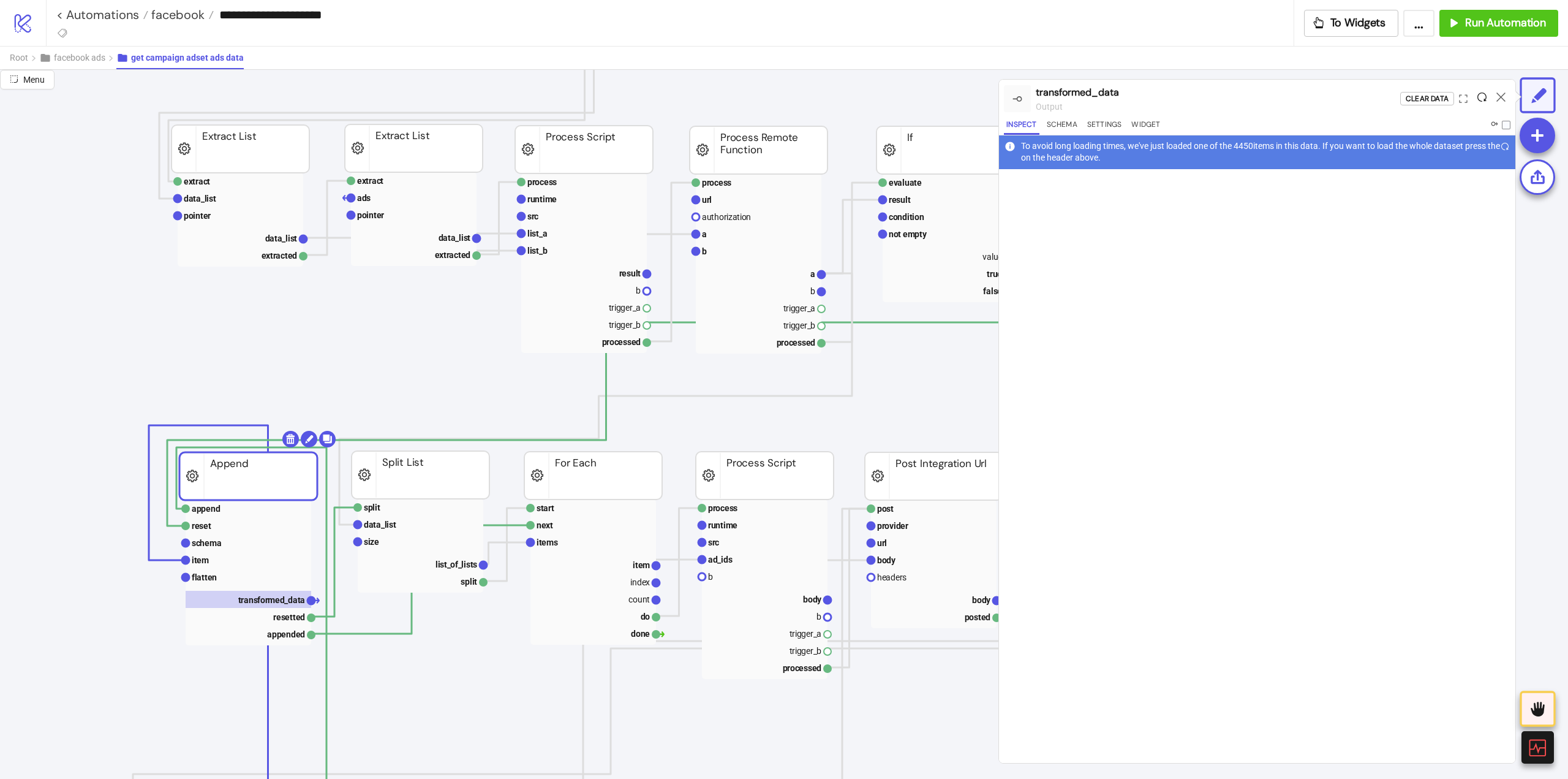
click at [1483, 98] on icon at bounding box center [1482, 97] width 9 height 9
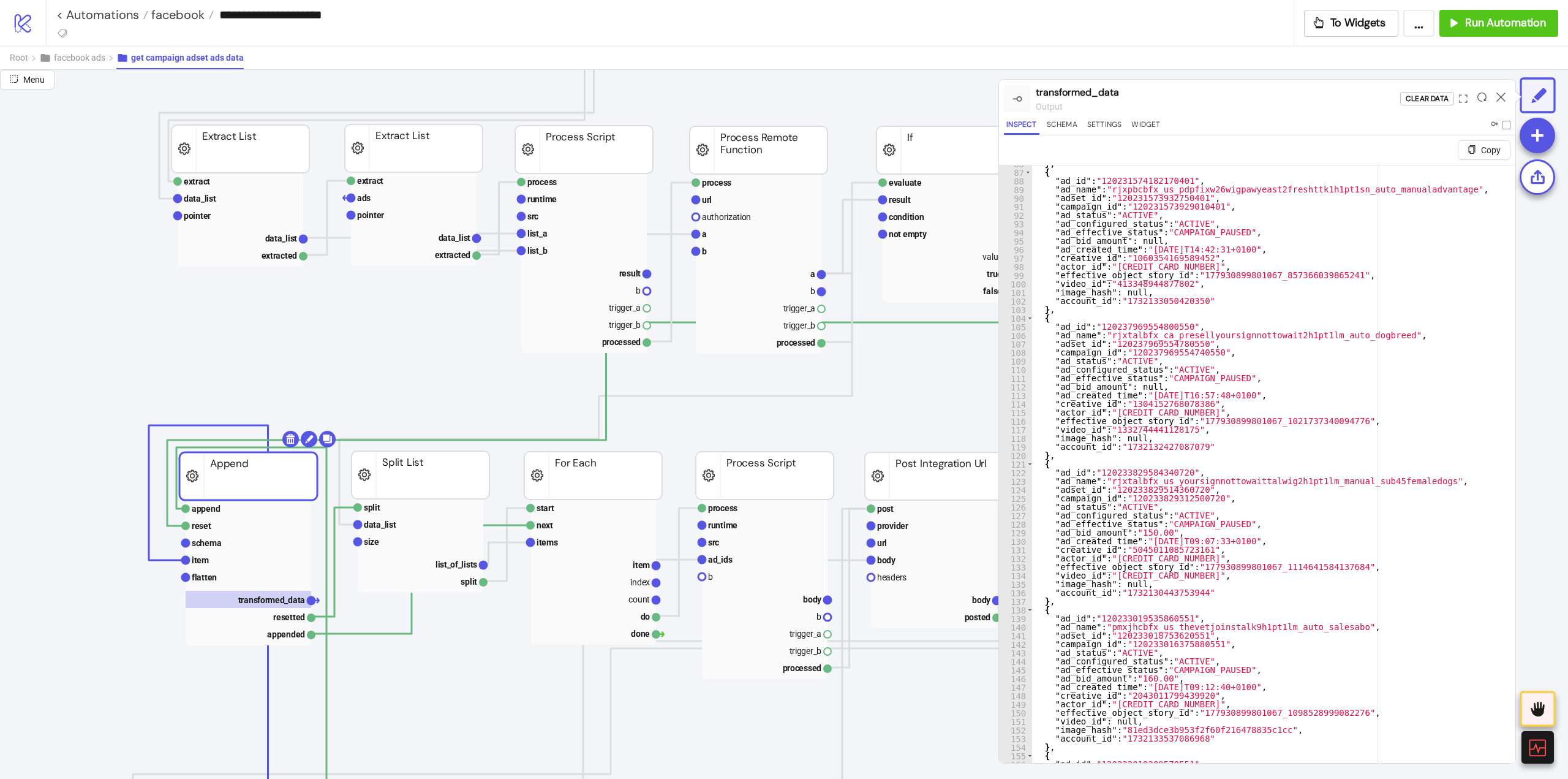
scroll to position [33, 0]
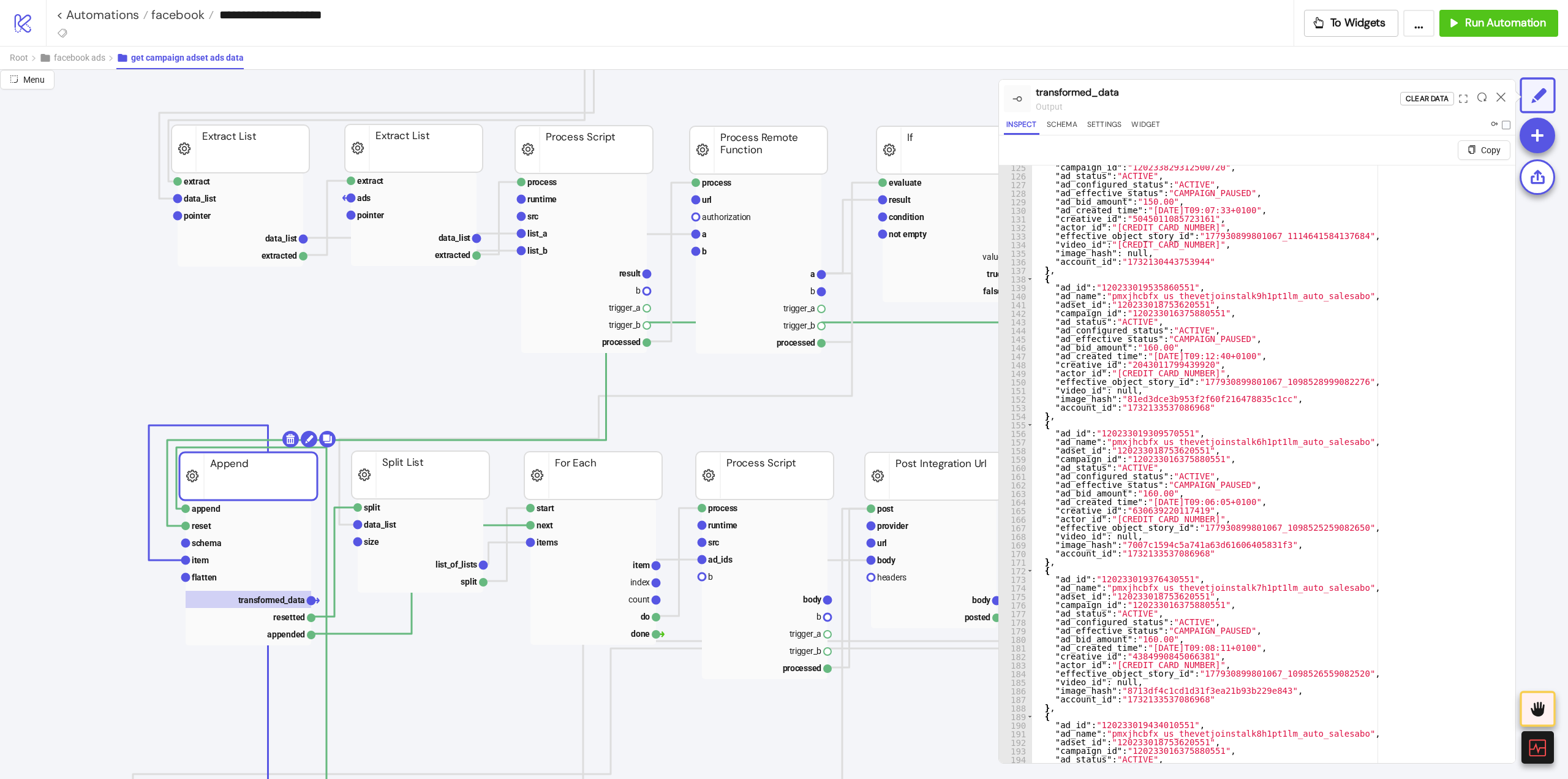
drag, startPoint x: 1503, startPoint y: 96, endPoint x: 1468, endPoint y: 107, distance: 36.7
click at [1503, 96] on icon at bounding box center [1501, 97] width 9 height 9
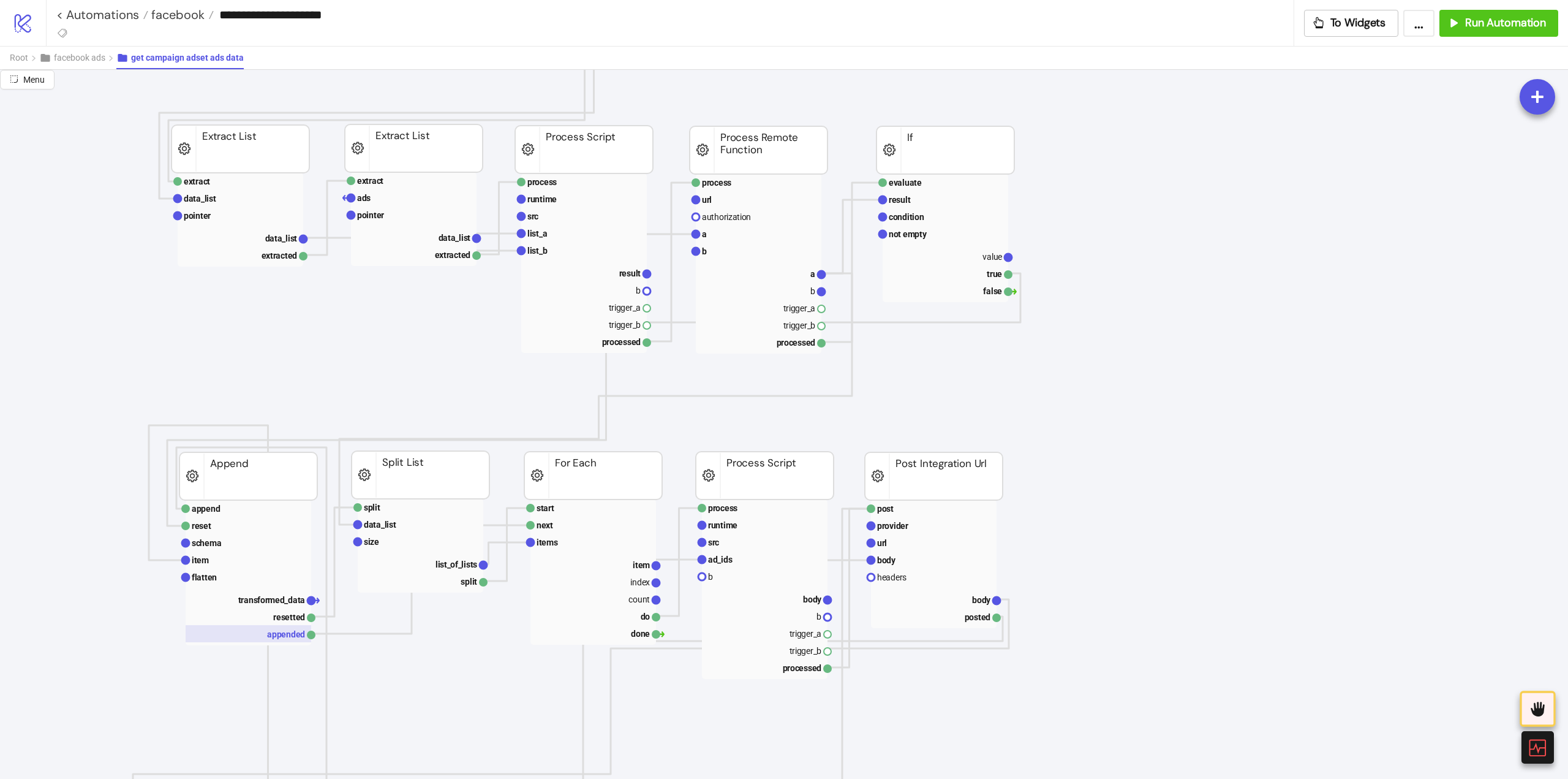
click at [271, 632] on rect at bounding box center [248, 633] width 126 height 17
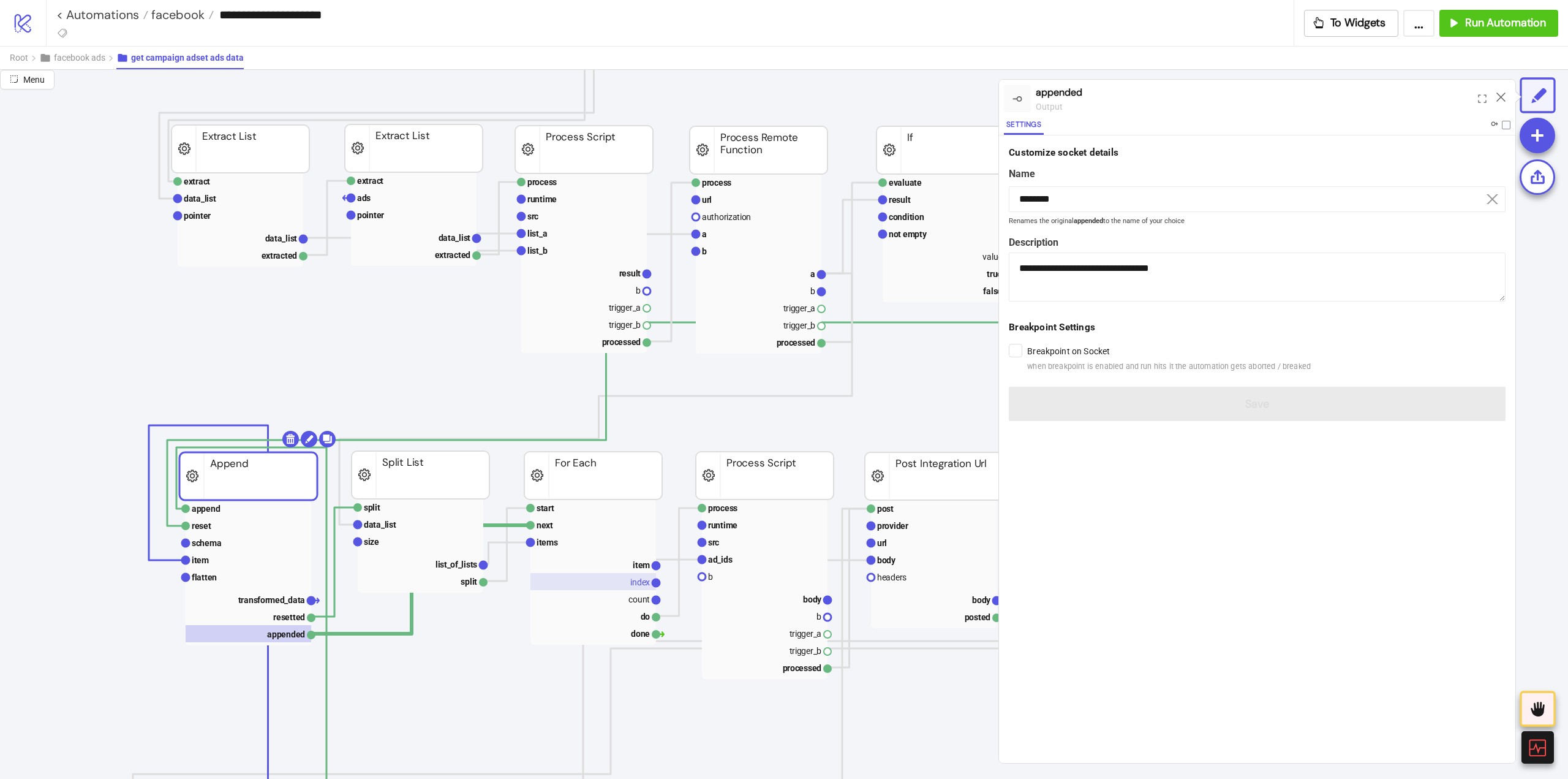
click at [632, 589] on rect at bounding box center [593, 582] width 126 height 17
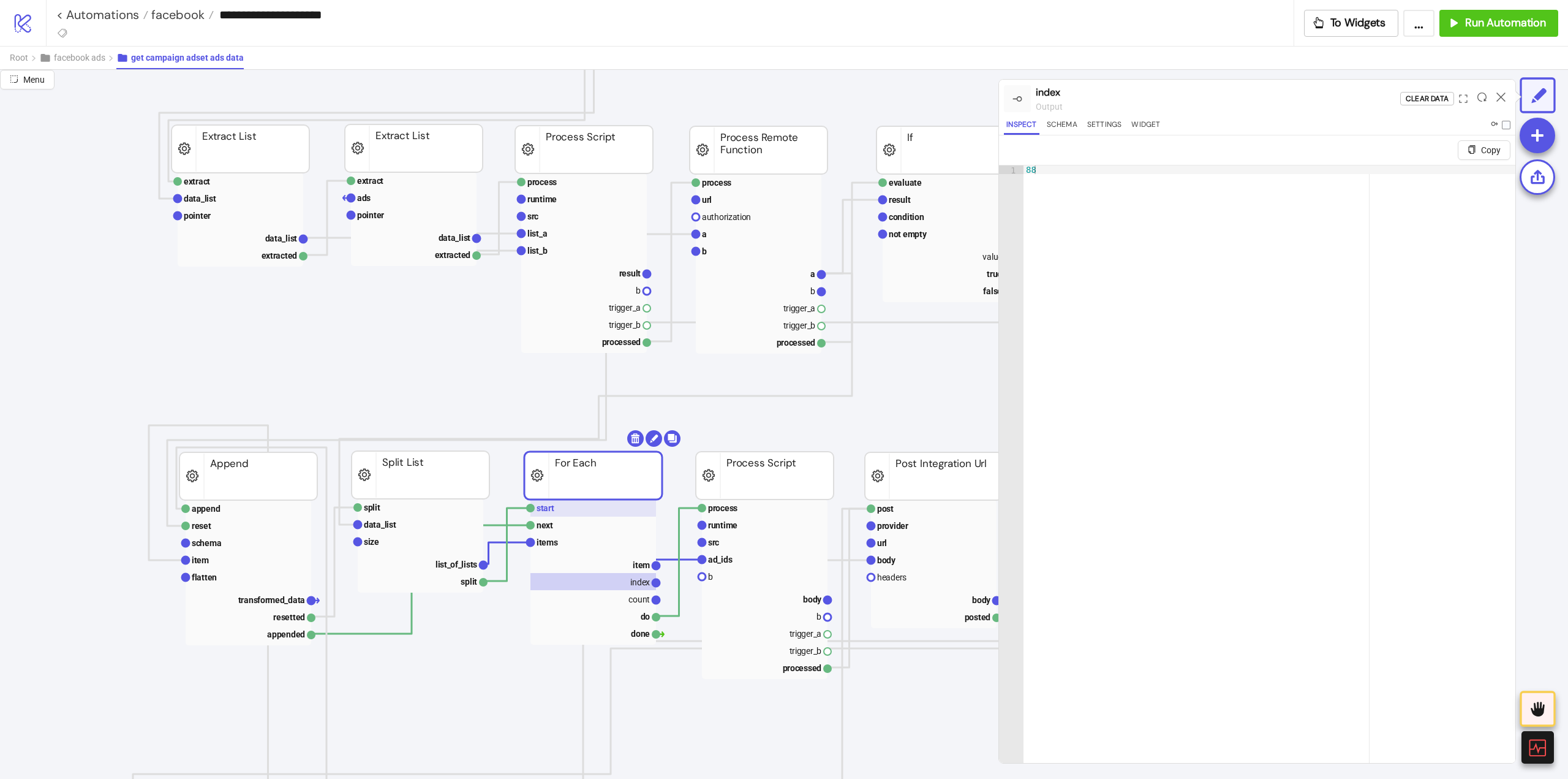
scroll to position [0, 0]
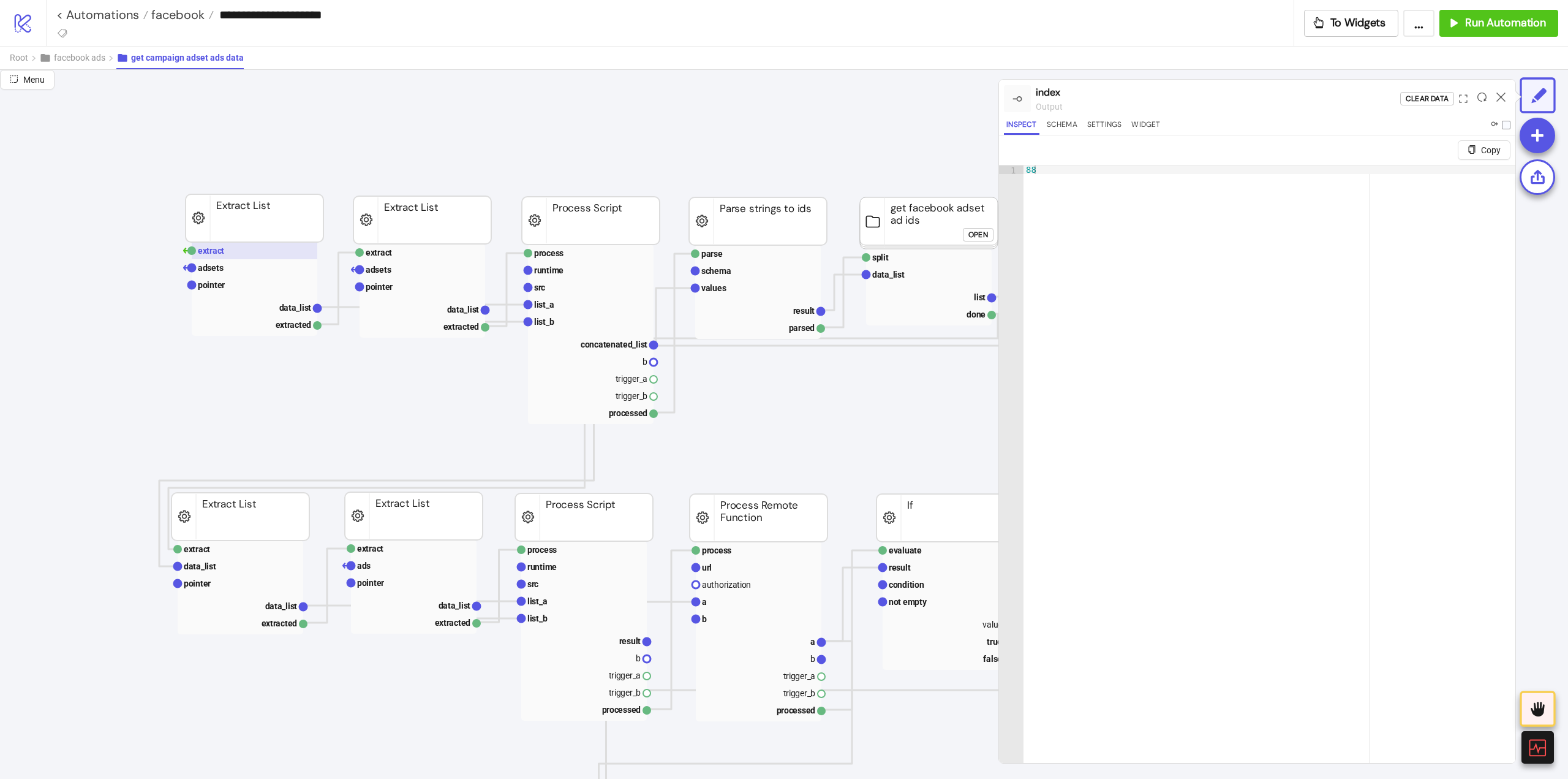
click at [209, 253] on text "extract" at bounding box center [211, 251] width 26 height 10
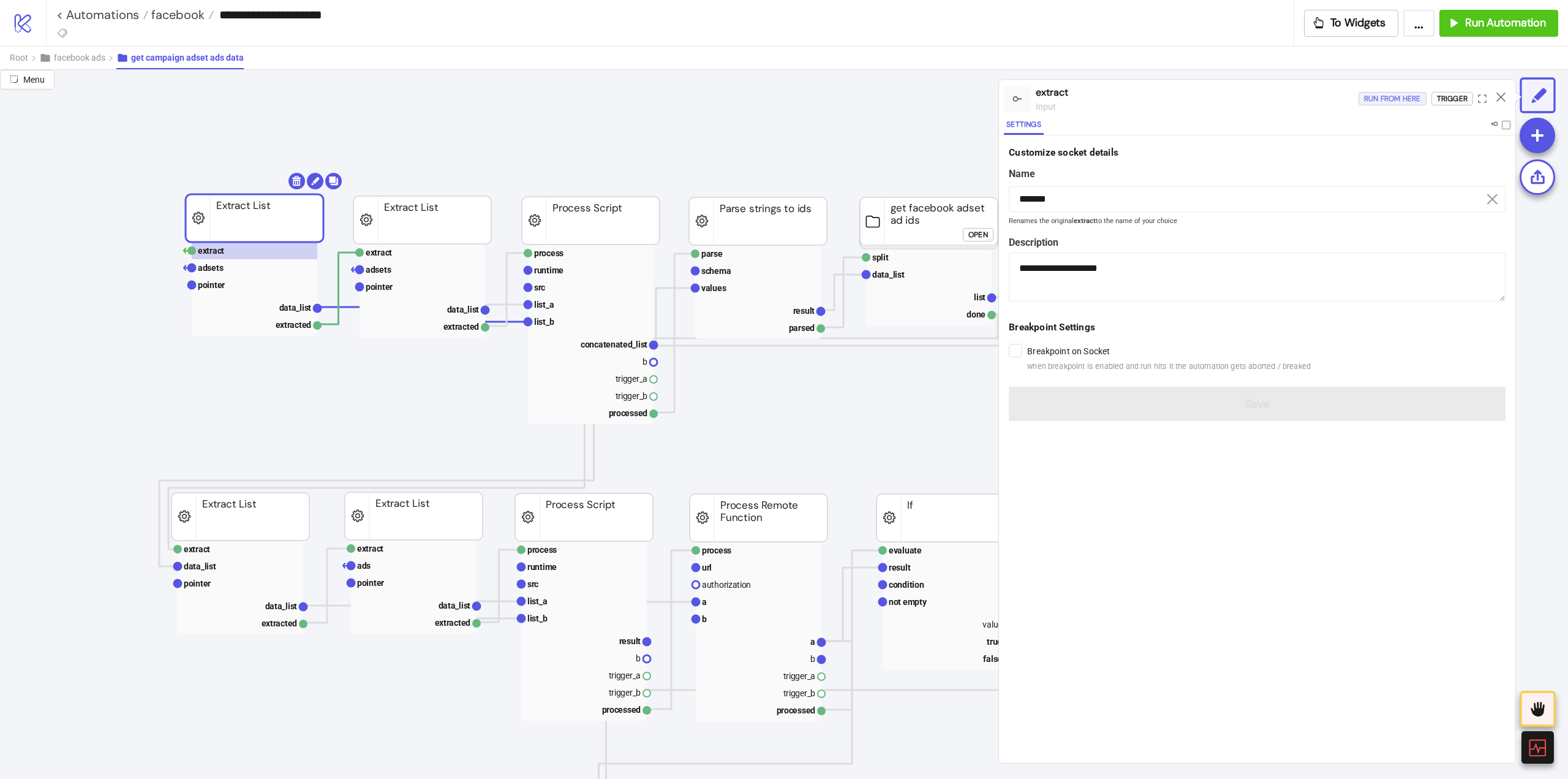
click at [1405, 101] on div "Run from here" at bounding box center [1393, 99] width 57 height 14
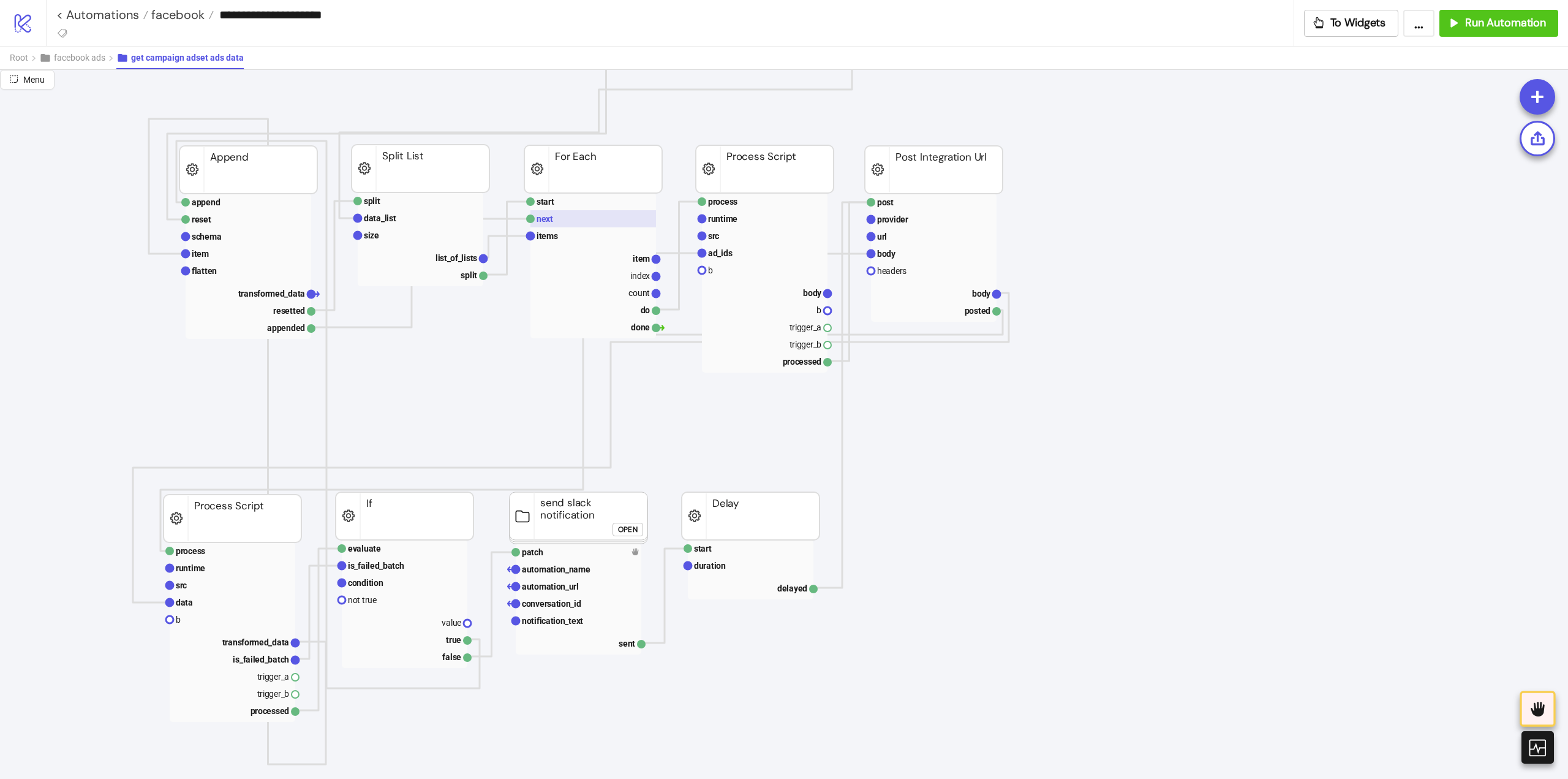
scroll to position [797, 0]
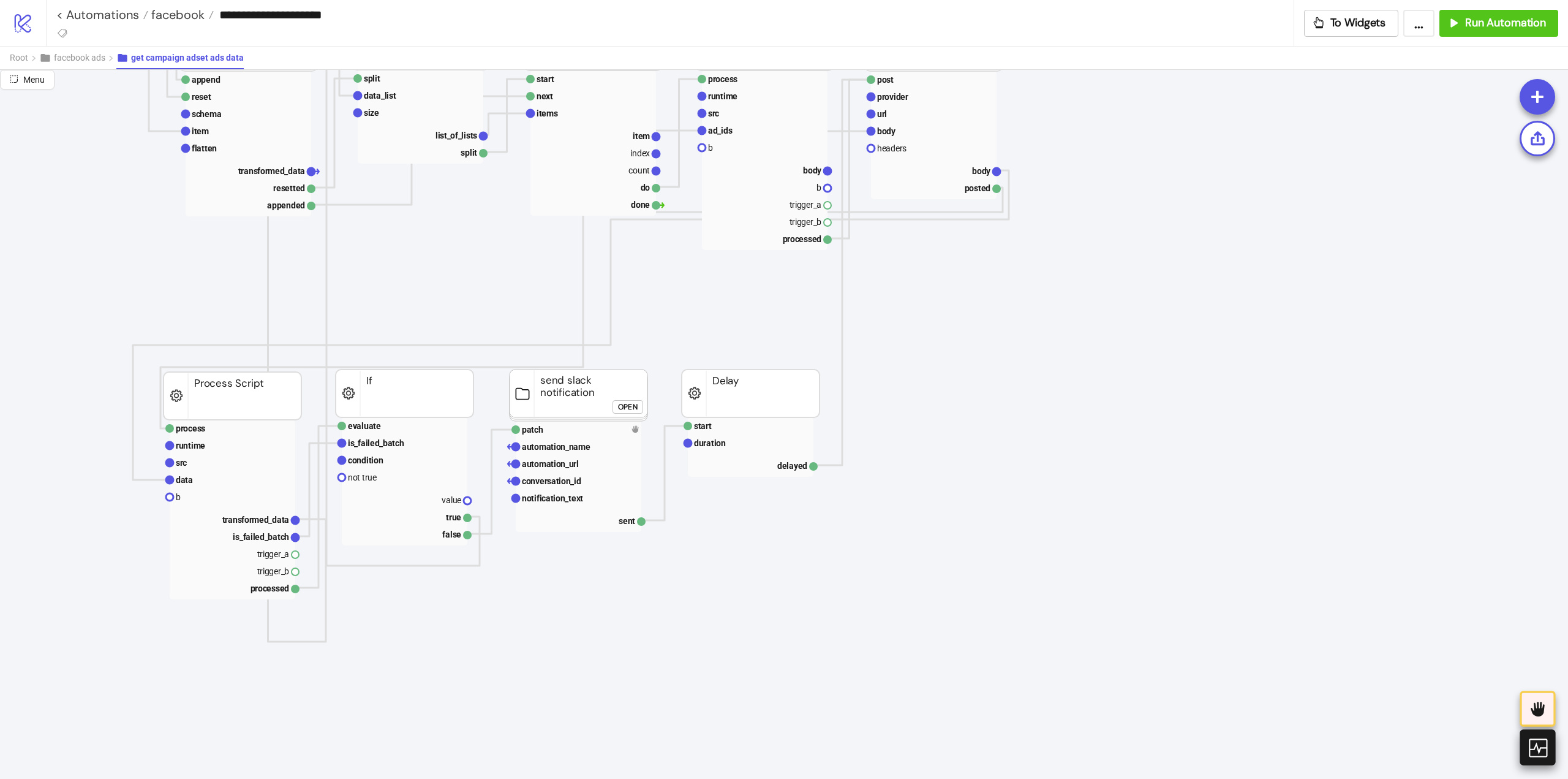
click at [1530, 751] on icon at bounding box center [1537, 747] width 21 height 21
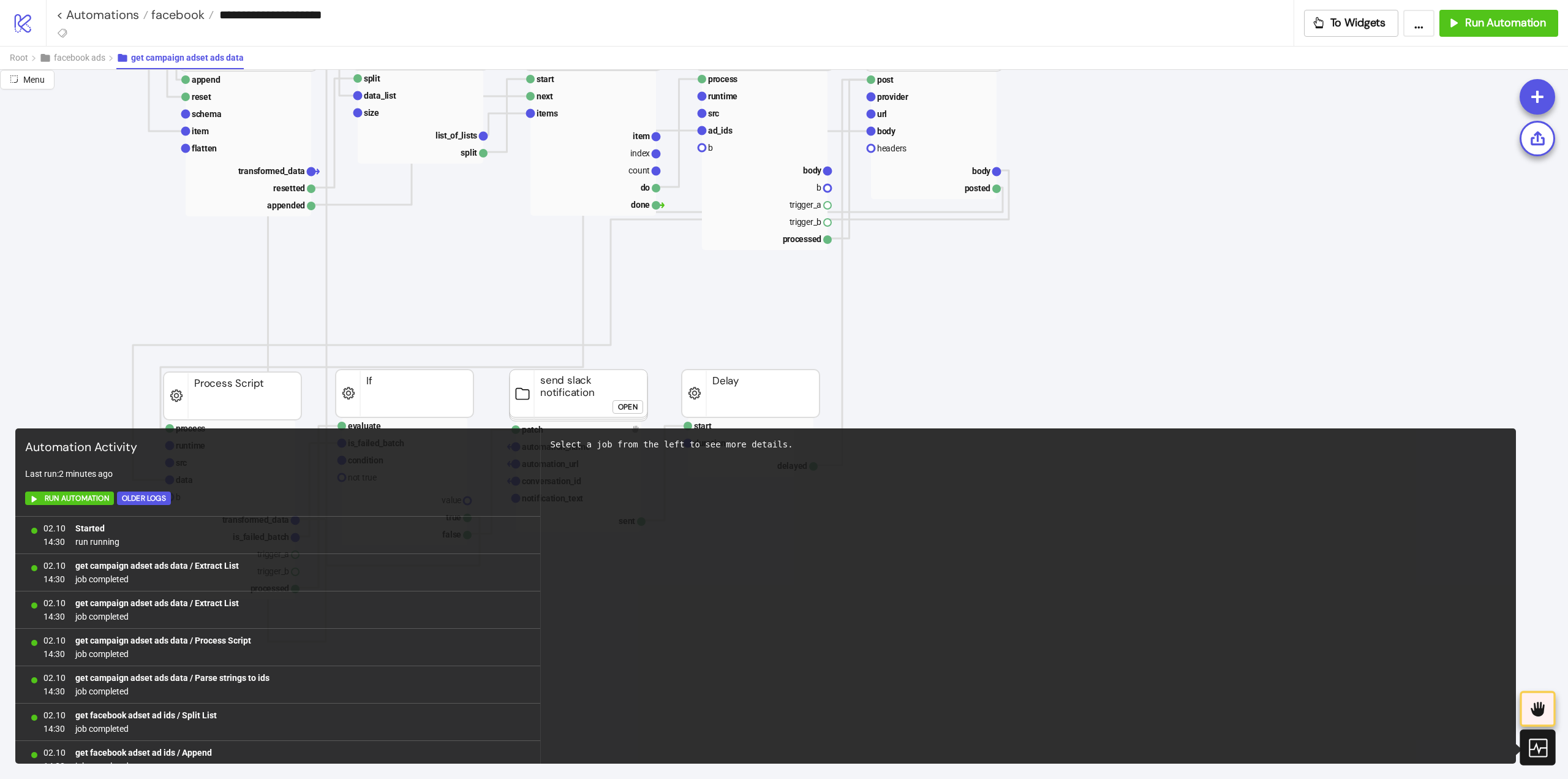
scroll to position [1884, 0]
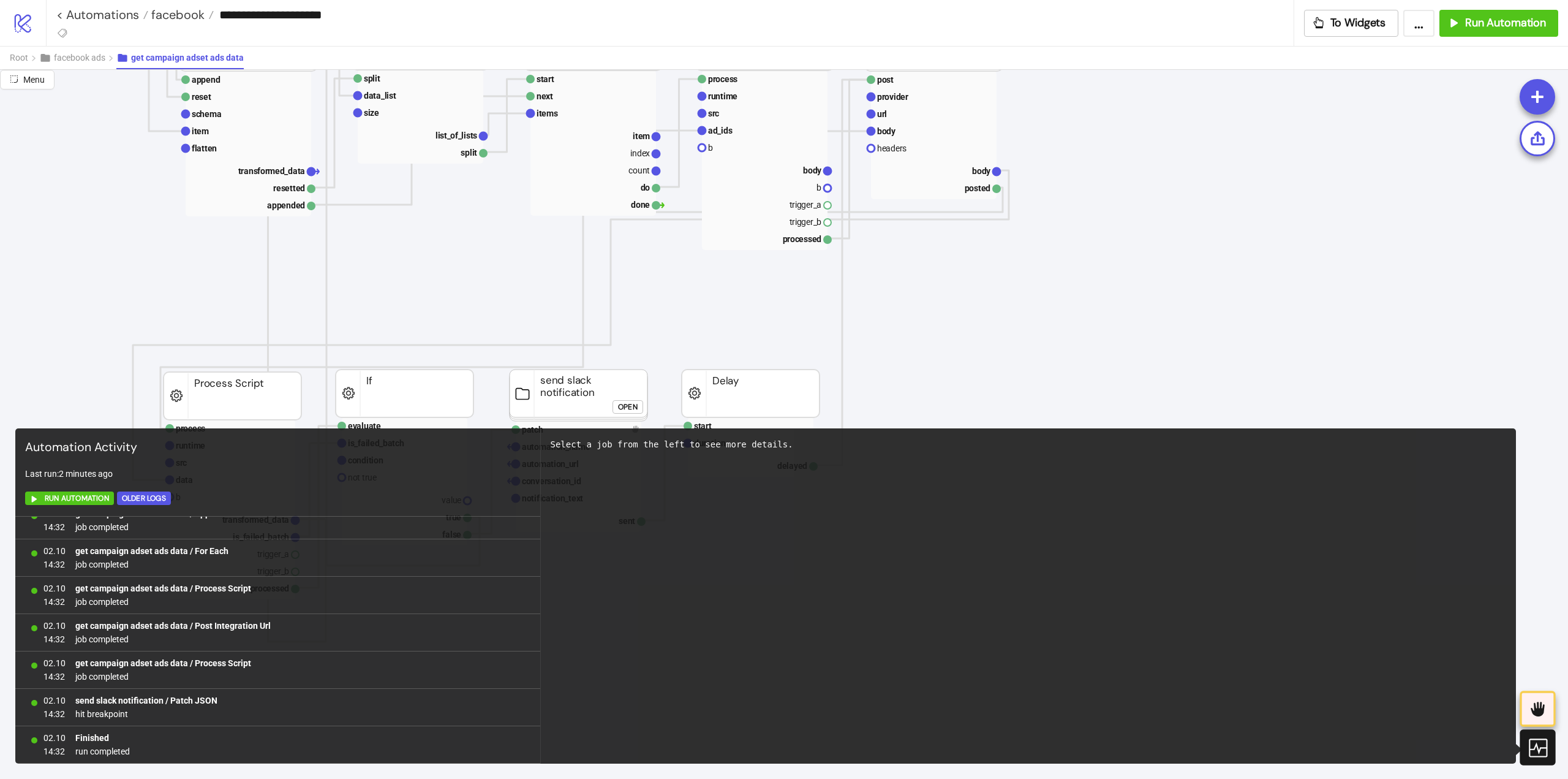
click at [1540, 751] on icon at bounding box center [1537, 747] width 21 height 21
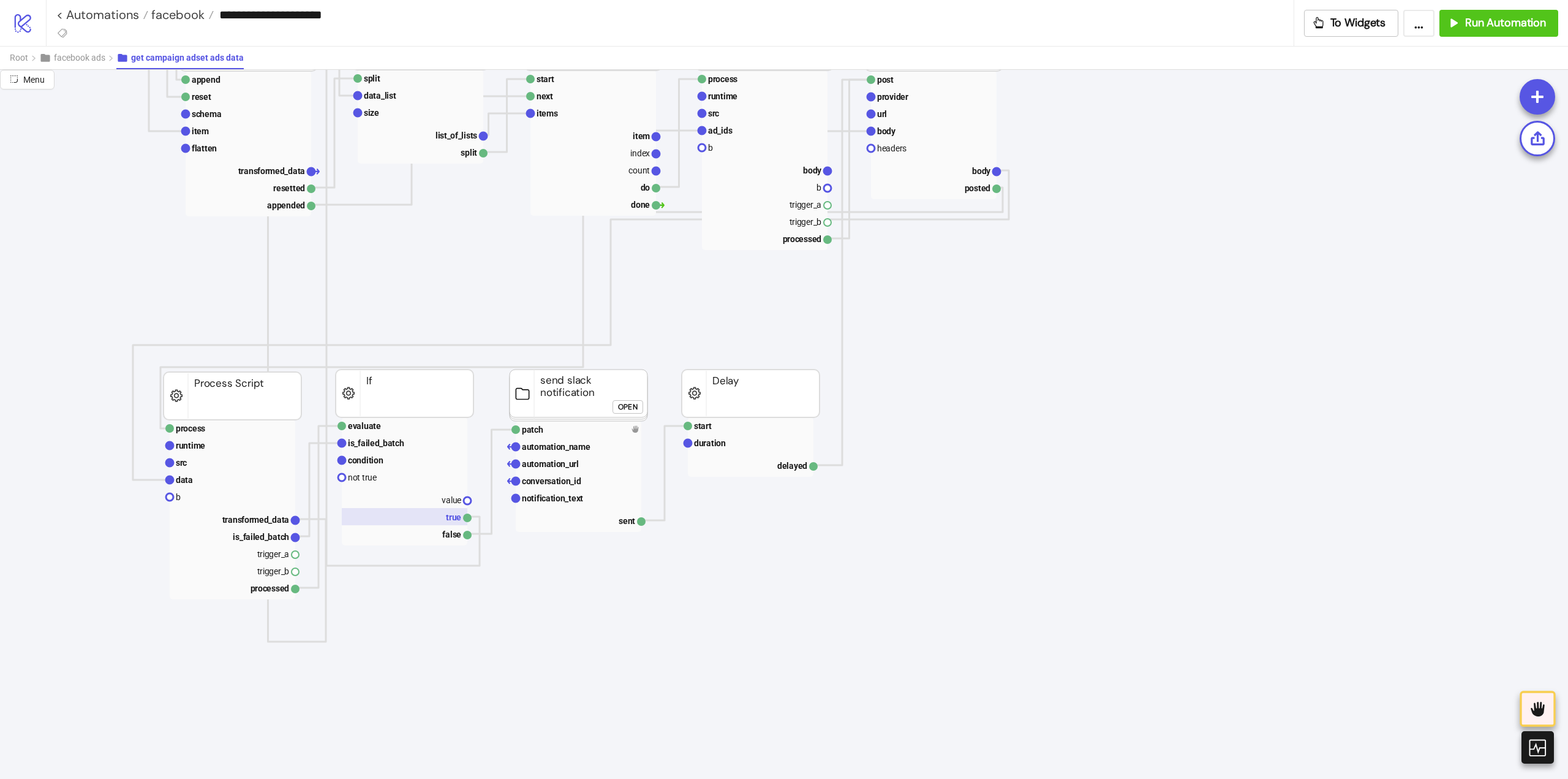
scroll to position [736, 0]
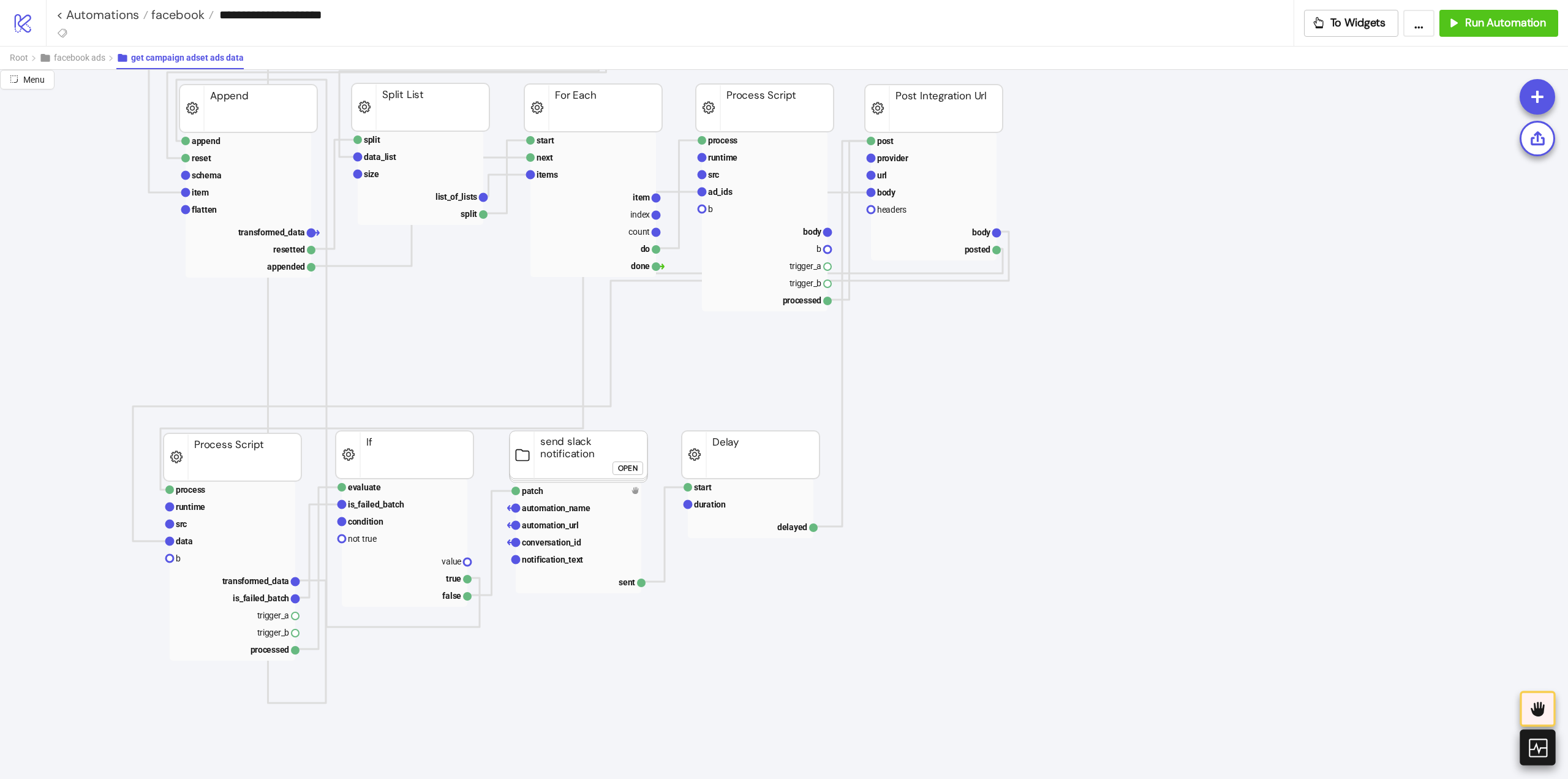
click at [1536, 745] on icon at bounding box center [1537, 748] width 18 height 18
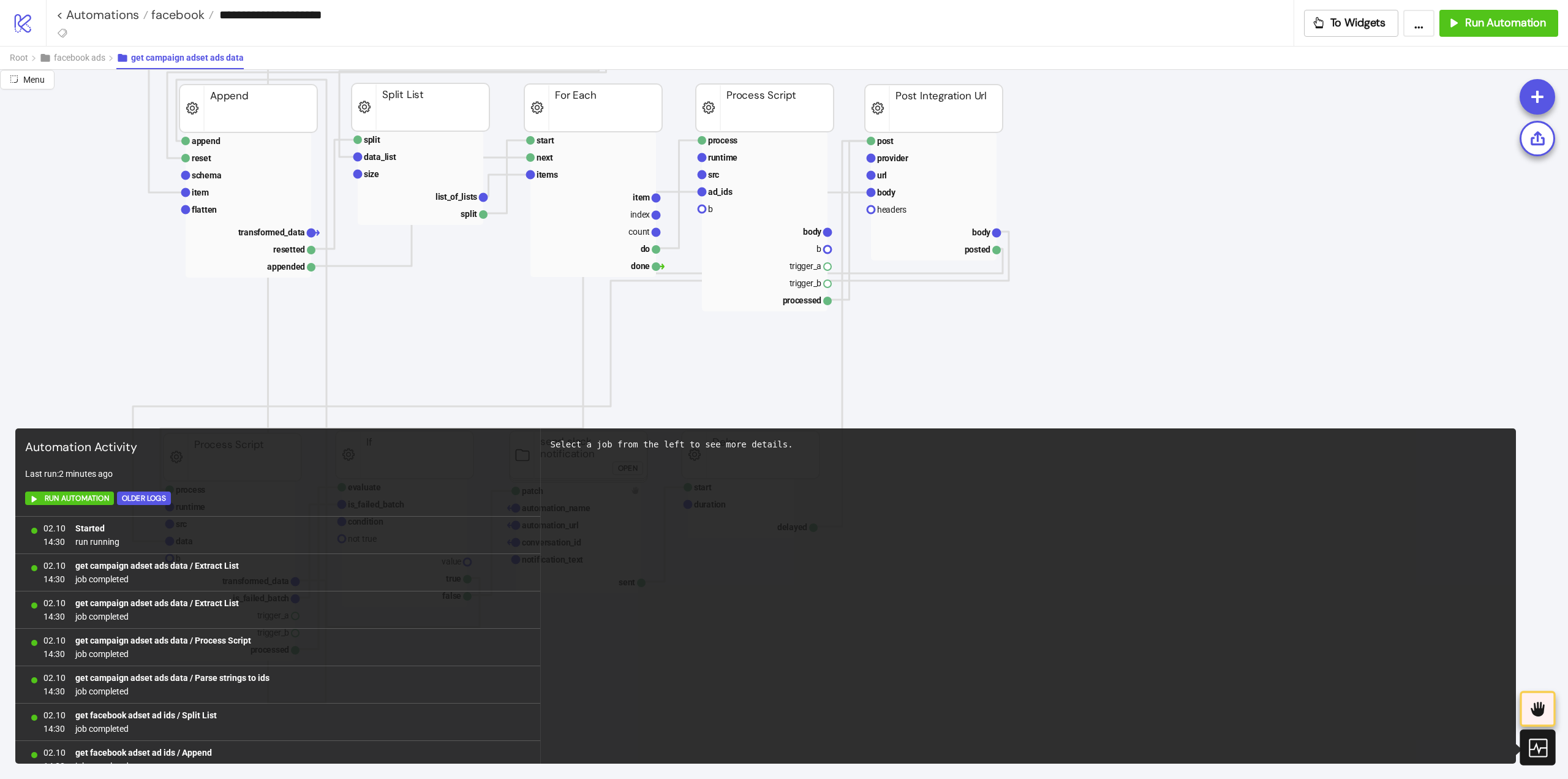
scroll to position [1884, 0]
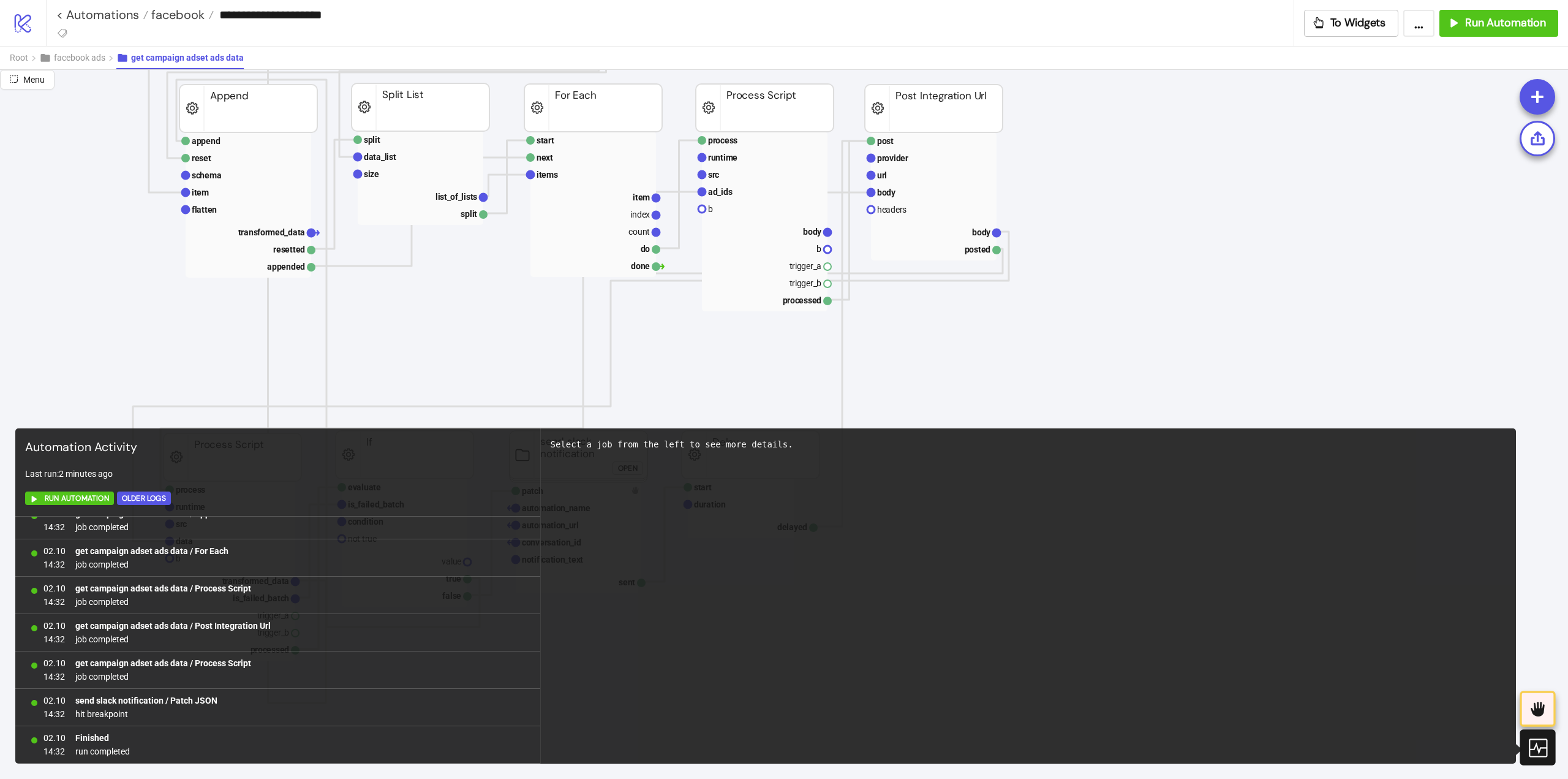
click at [1536, 745] on icon at bounding box center [1537, 748] width 18 height 18
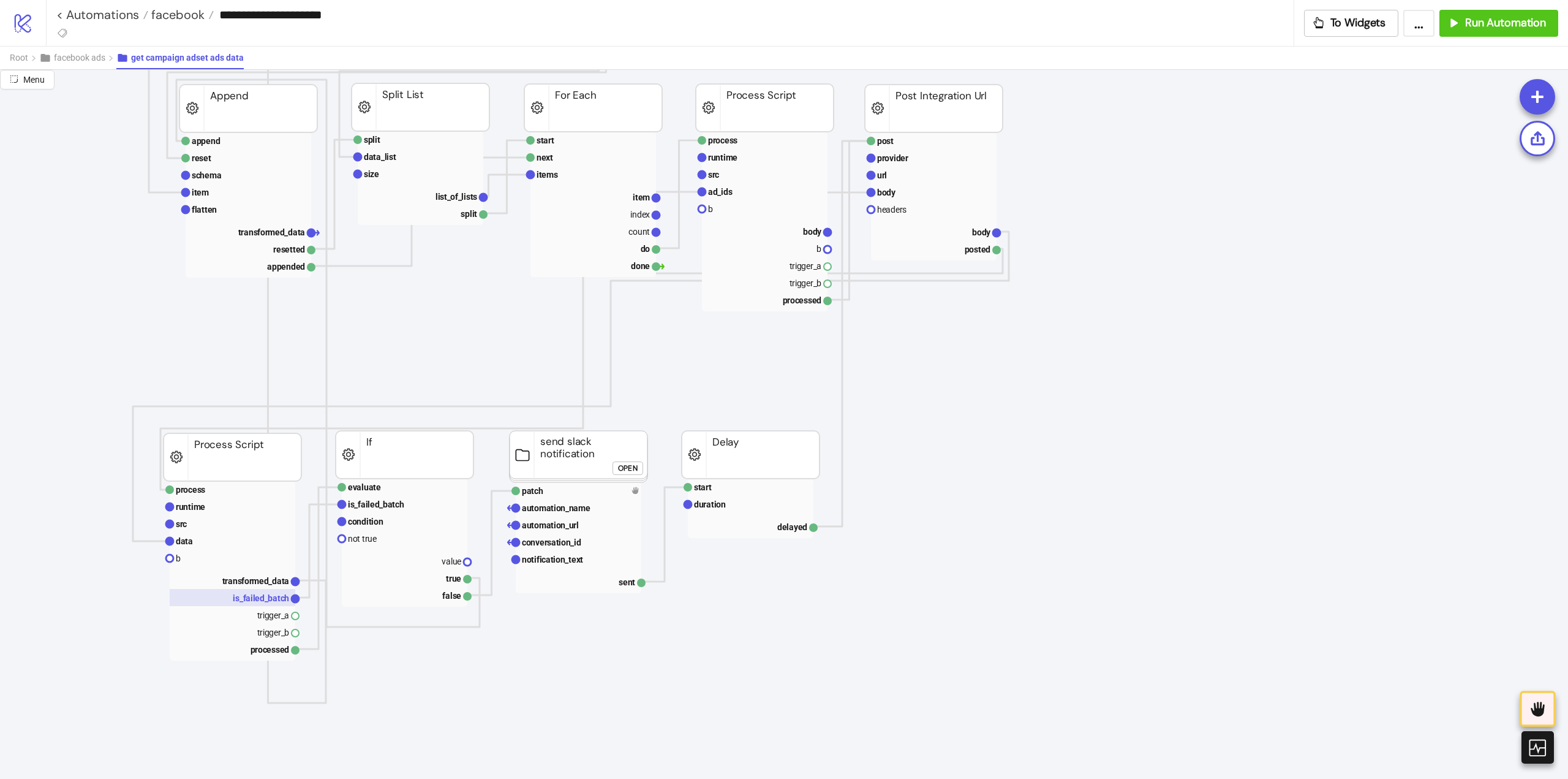
click at [265, 601] on text "is_failed_batch" at bounding box center [261, 598] width 56 height 10
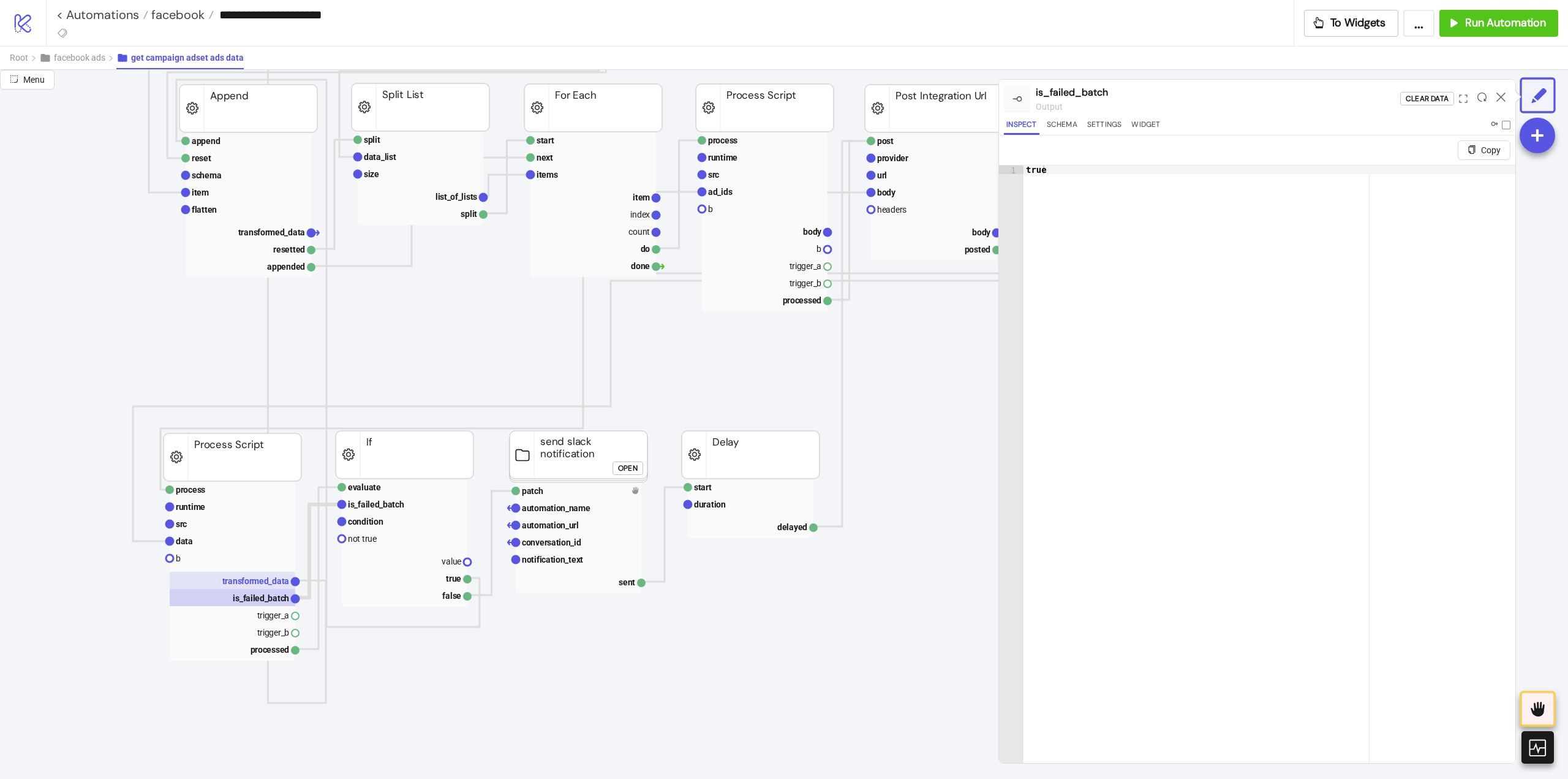
click at [262, 579] on text "transformed_data" at bounding box center [256, 581] width 67 height 10
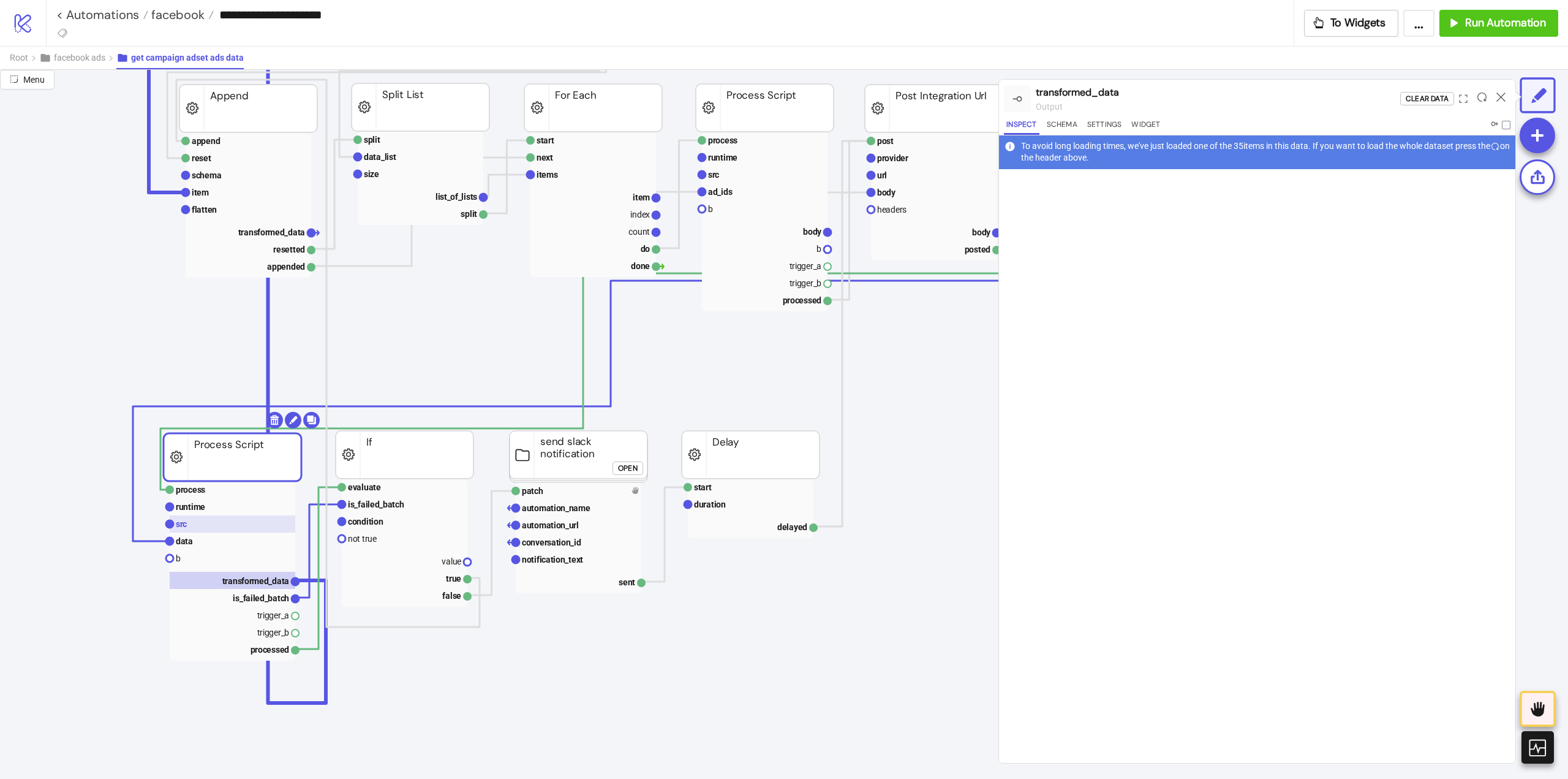
click at [207, 521] on rect at bounding box center [232, 524] width 126 height 17
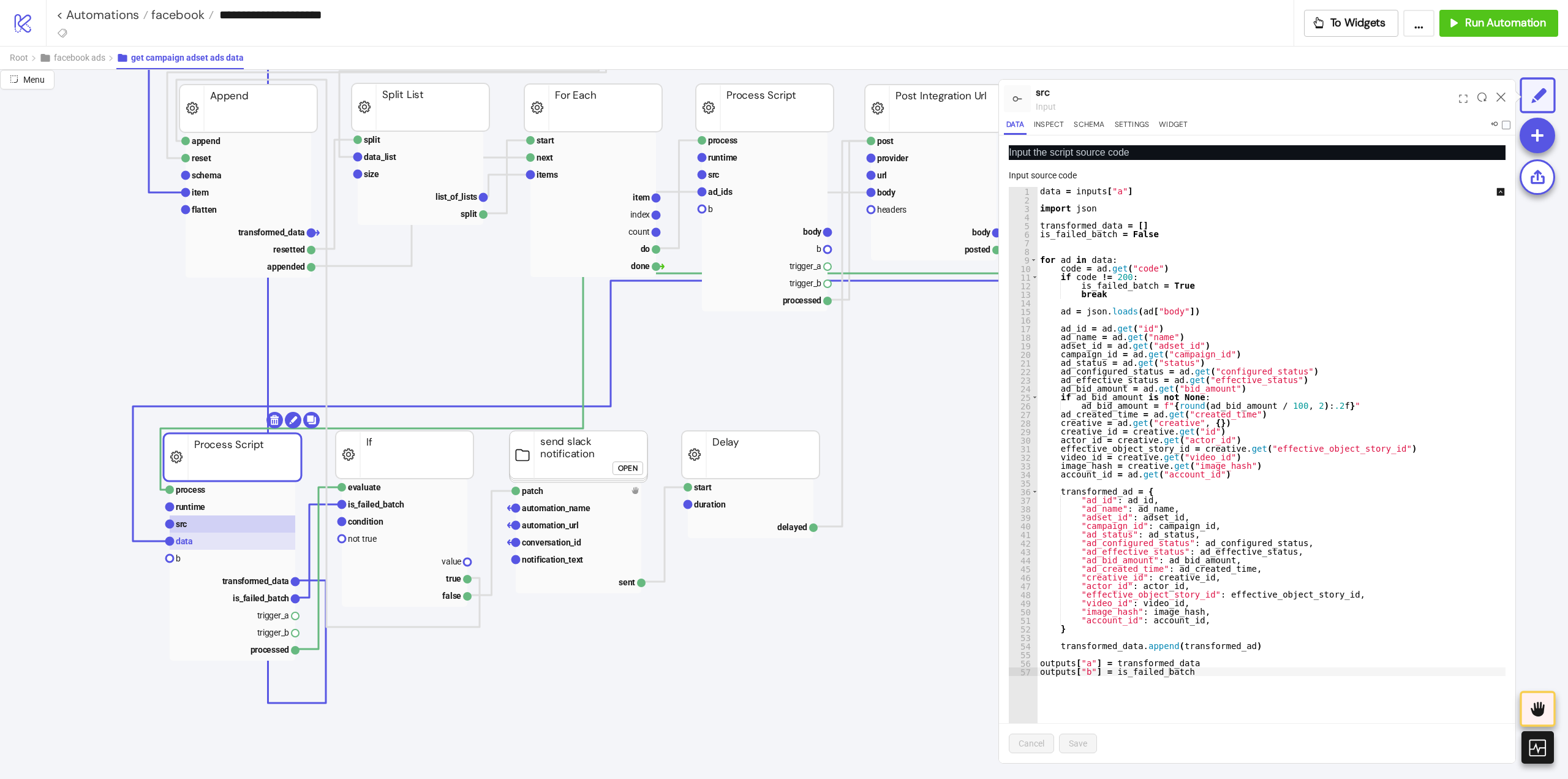
click at [209, 539] on rect at bounding box center [232, 541] width 126 height 17
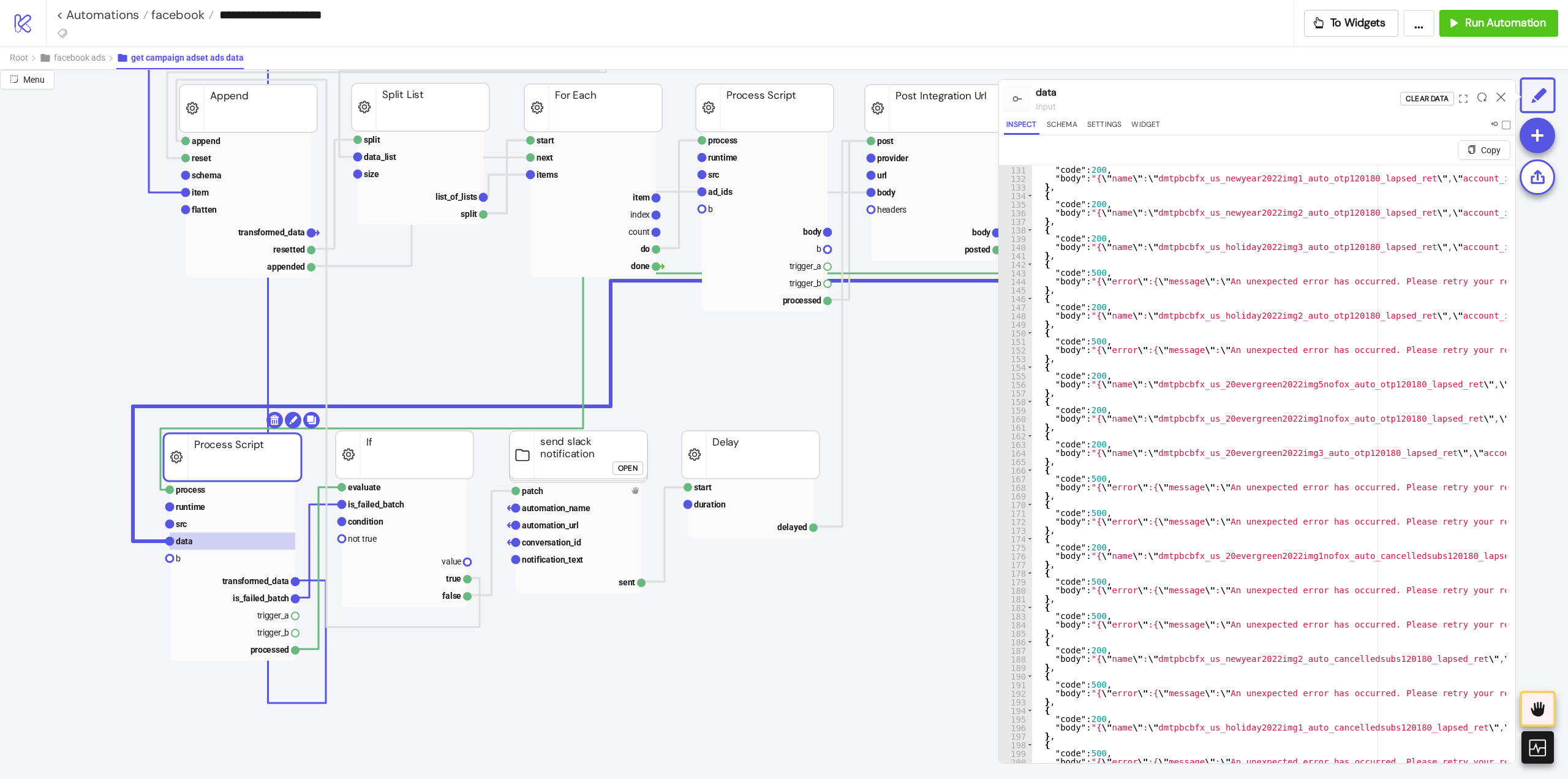
scroll to position [29, 0]
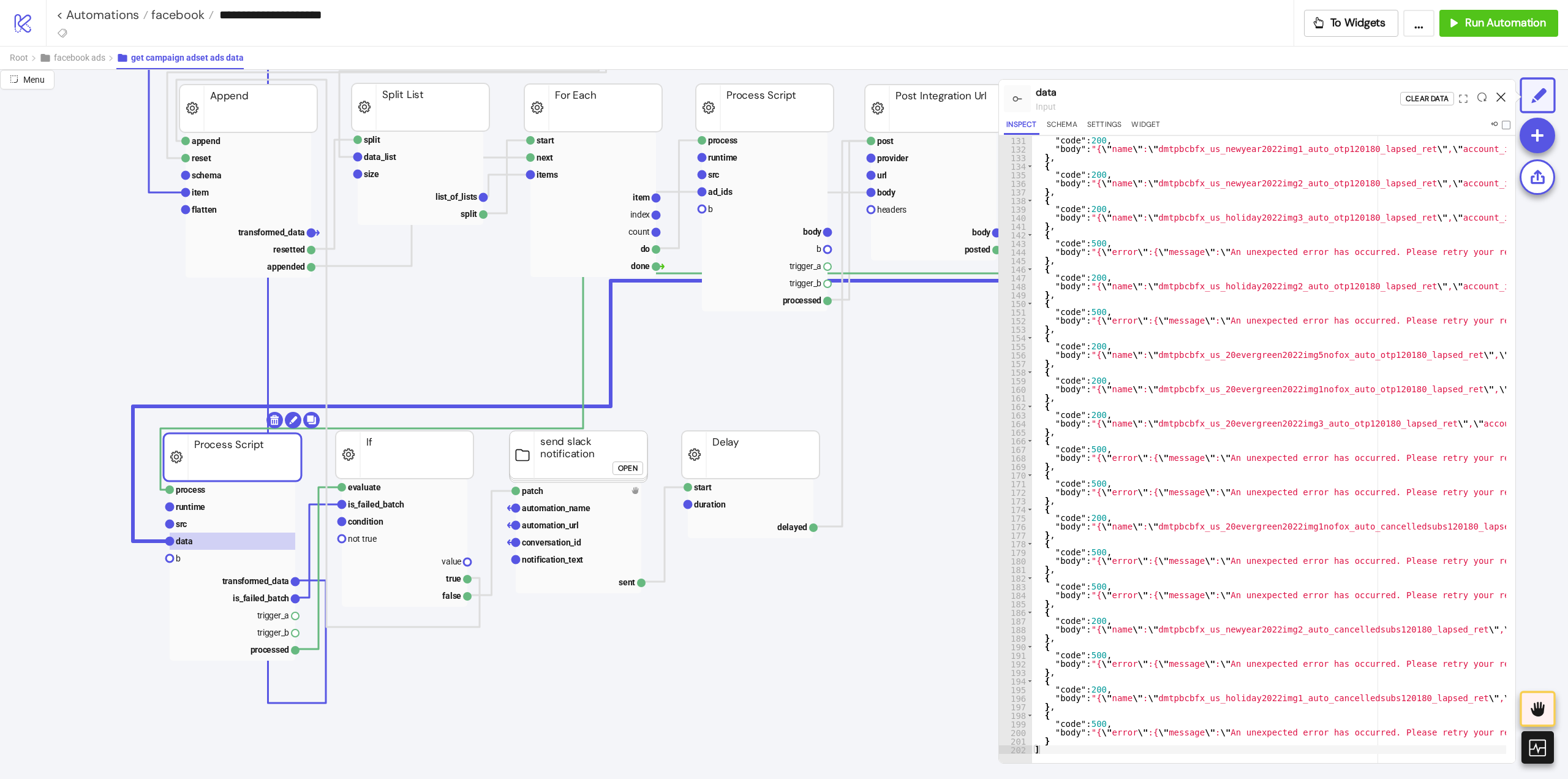
click at [1501, 99] on icon at bounding box center [1501, 97] width 9 height 9
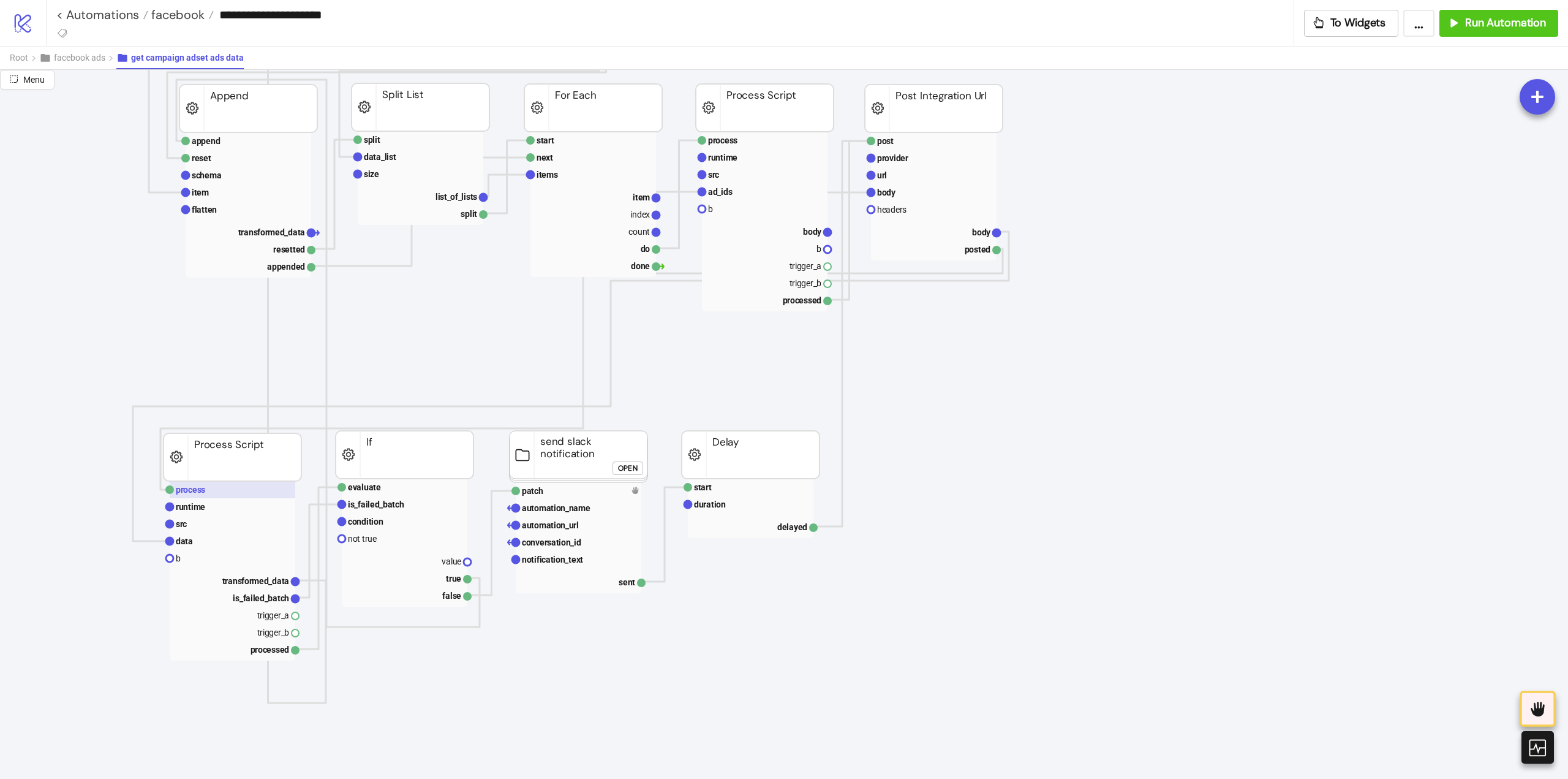
click at [250, 494] on rect at bounding box center [232, 489] width 126 height 17
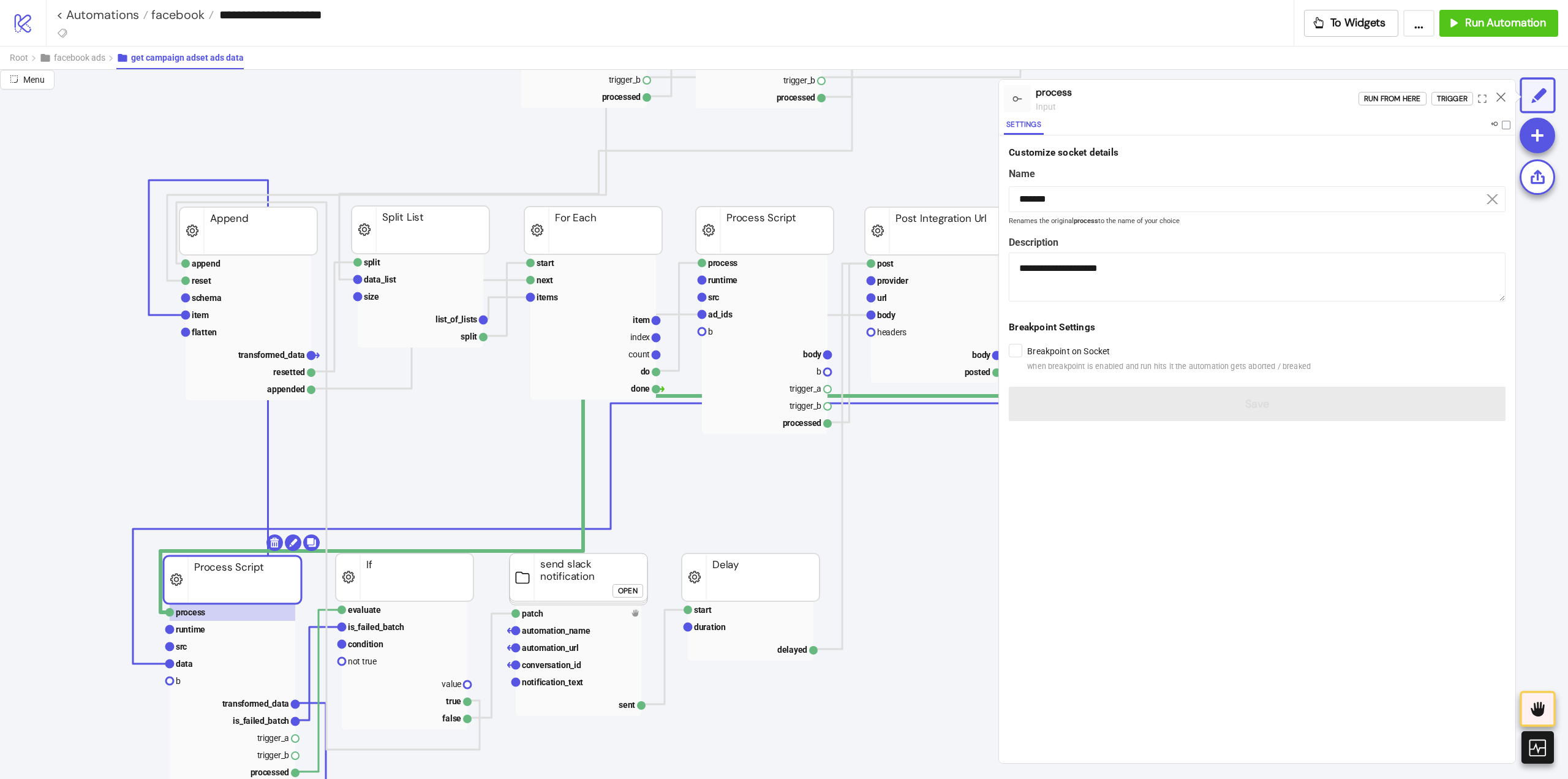
scroll to position [613, 123]
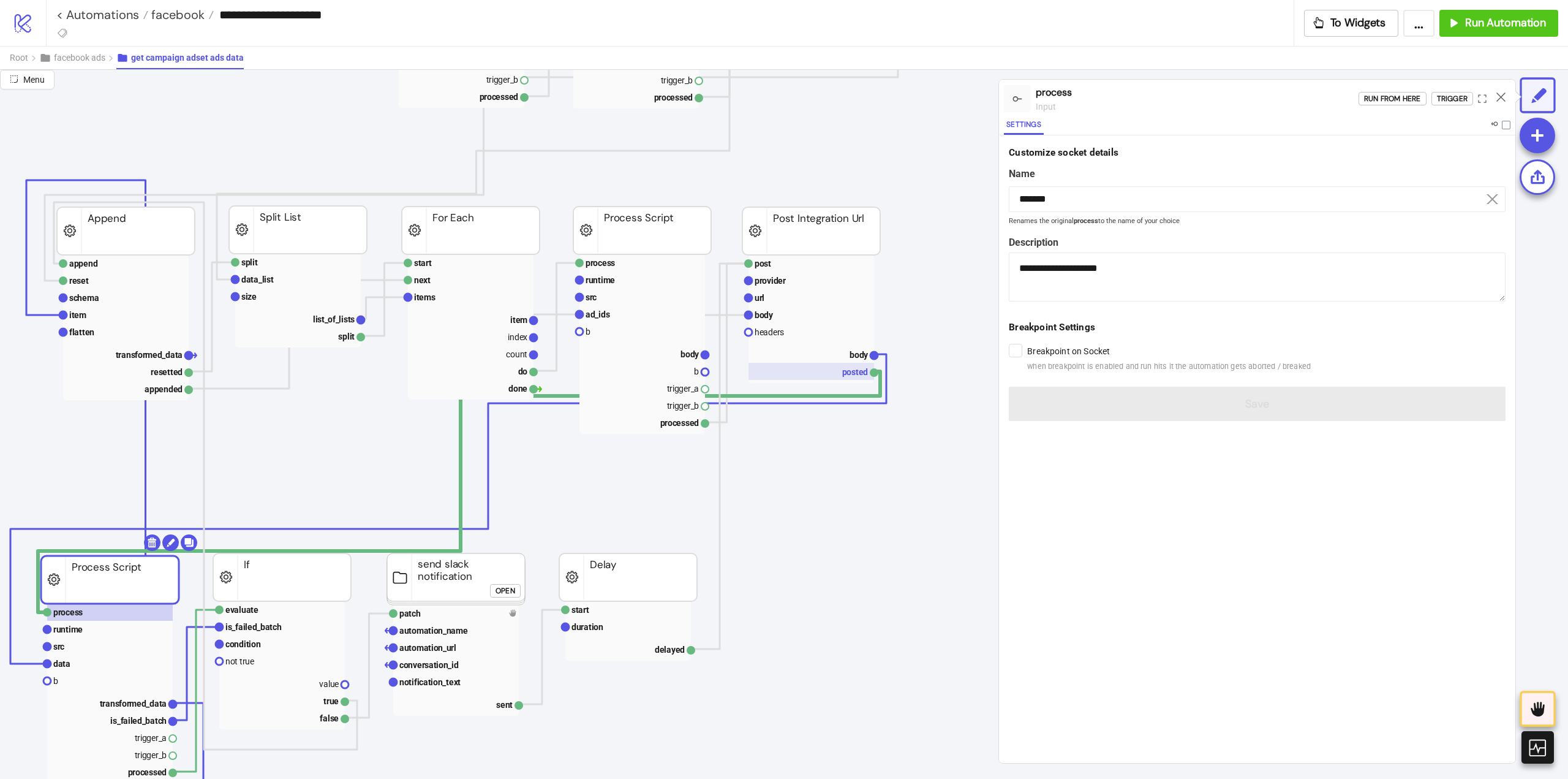
click at [803, 374] on rect at bounding box center [811, 371] width 126 height 17
type input "******"
type textarea "**********"
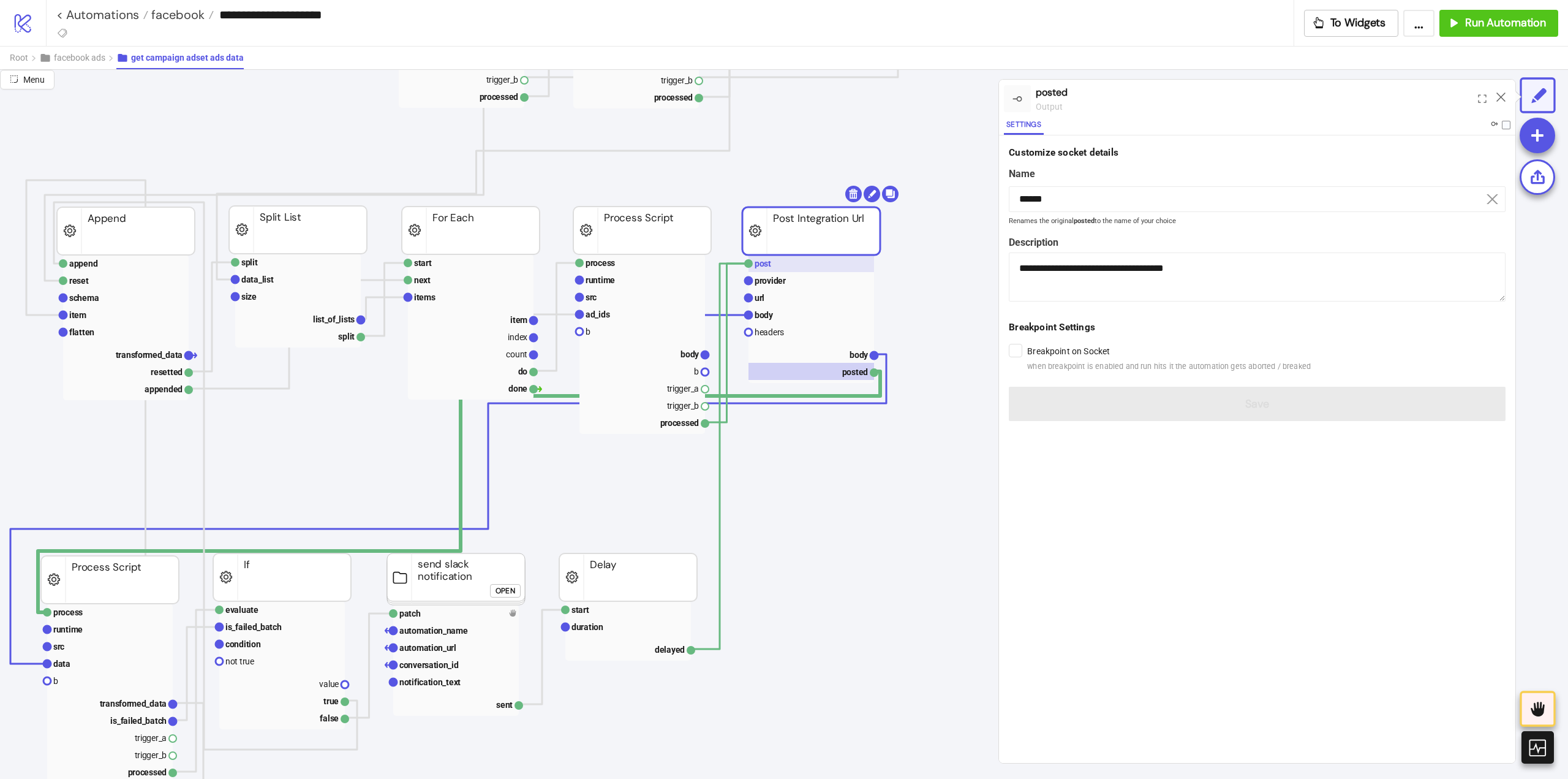
click at [791, 268] on rect at bounding box center [811, 263] width 126 height 17
type input "****"
type textarea "**********"
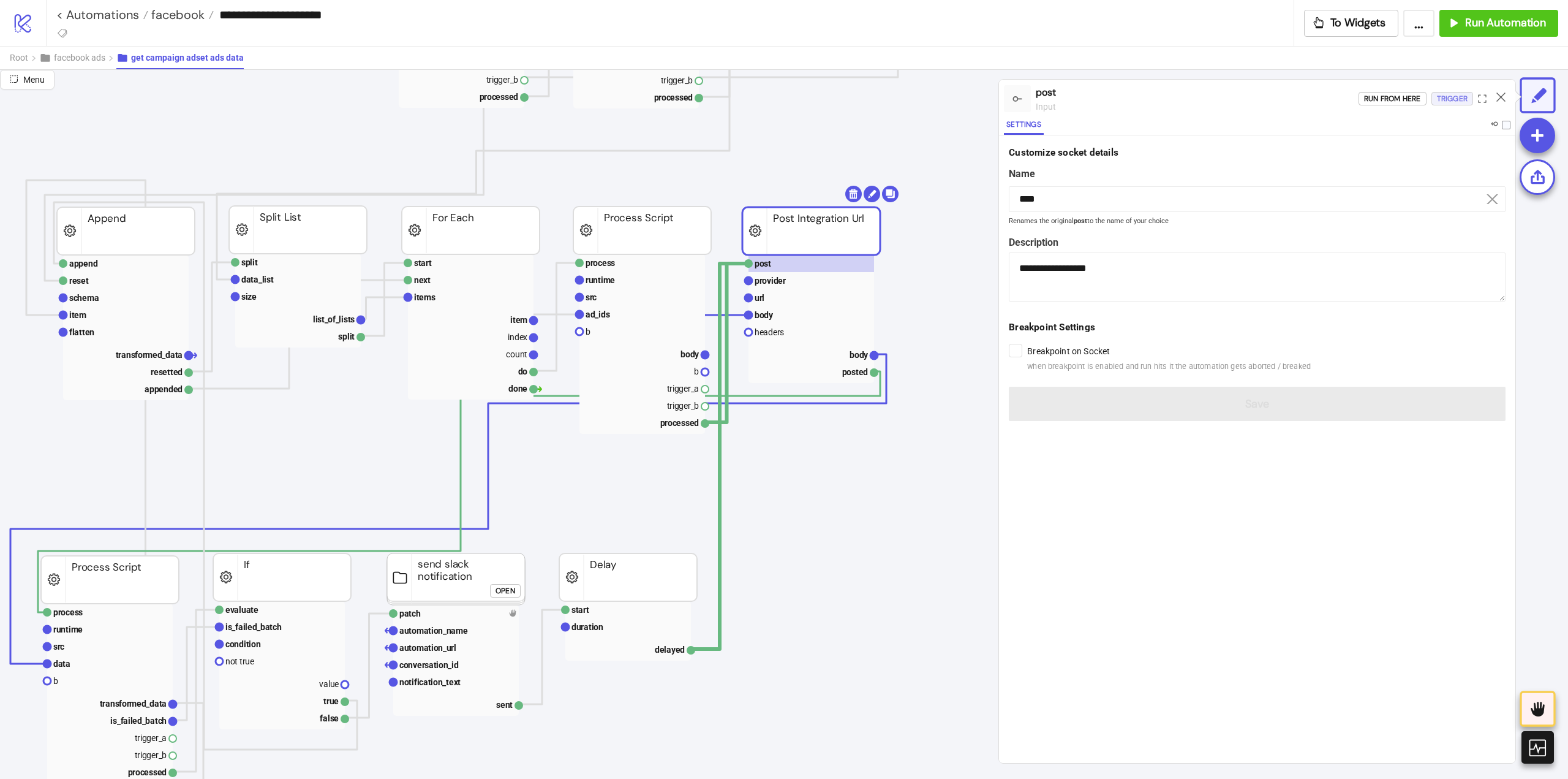
click at [1450, 99] on div "Trigger" at bounding box center [1452, 99] width 31 height 14
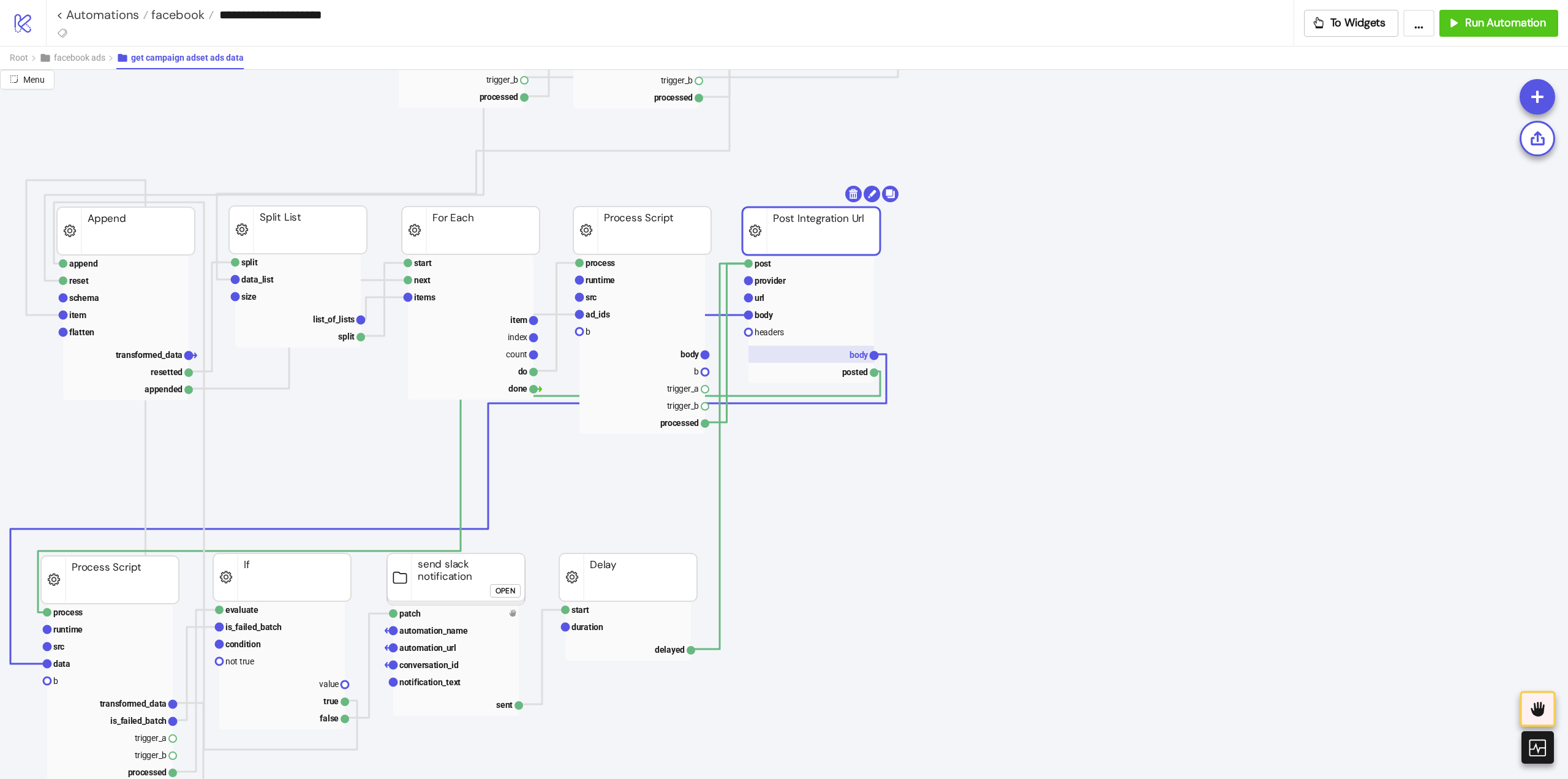
click at [840, 358] on rect at bounding box center [811, 354] width 126 height 17
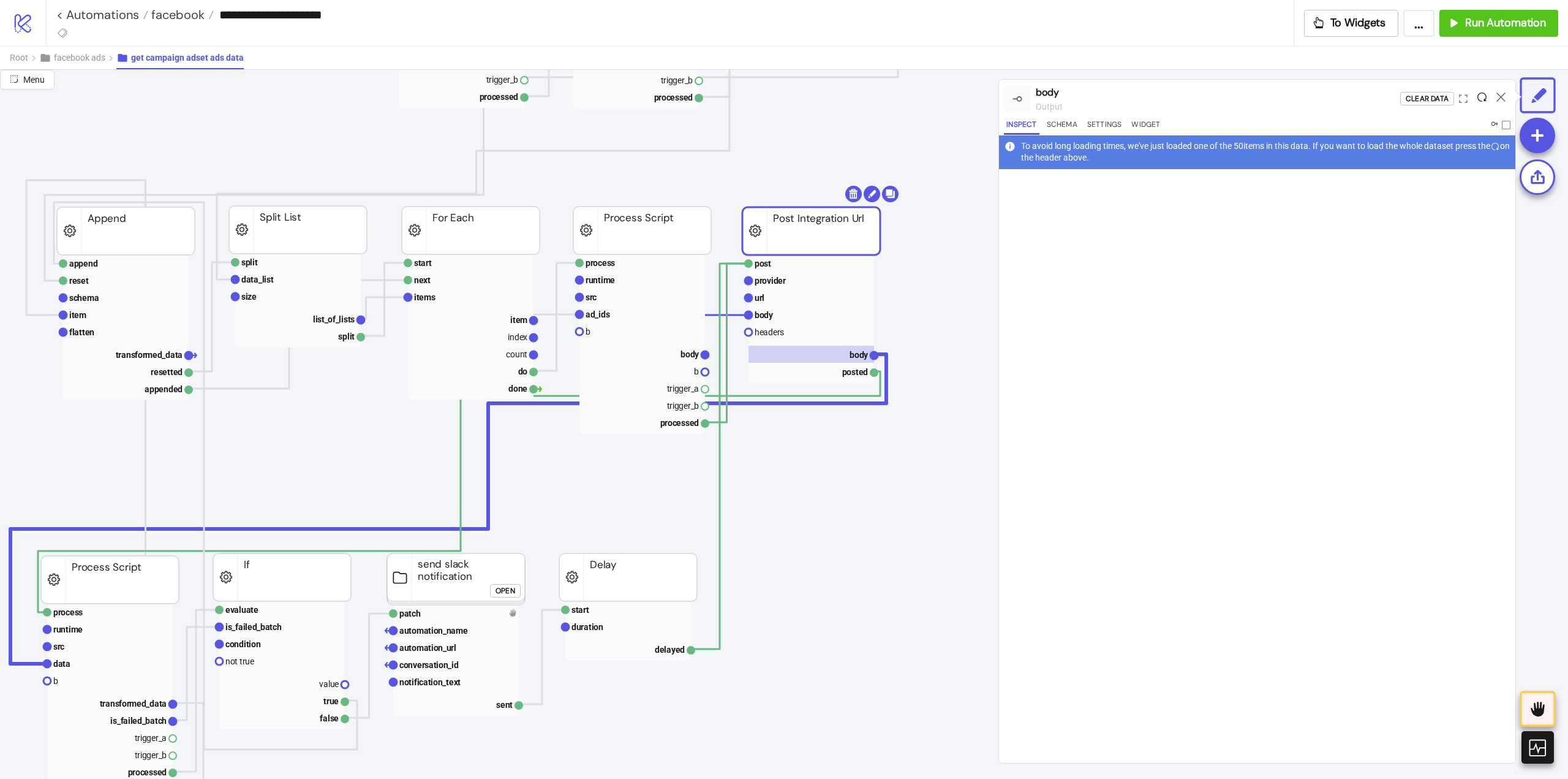
click at [1484, 99] on icon at bounding box center [1482, 97] width 9 height 9
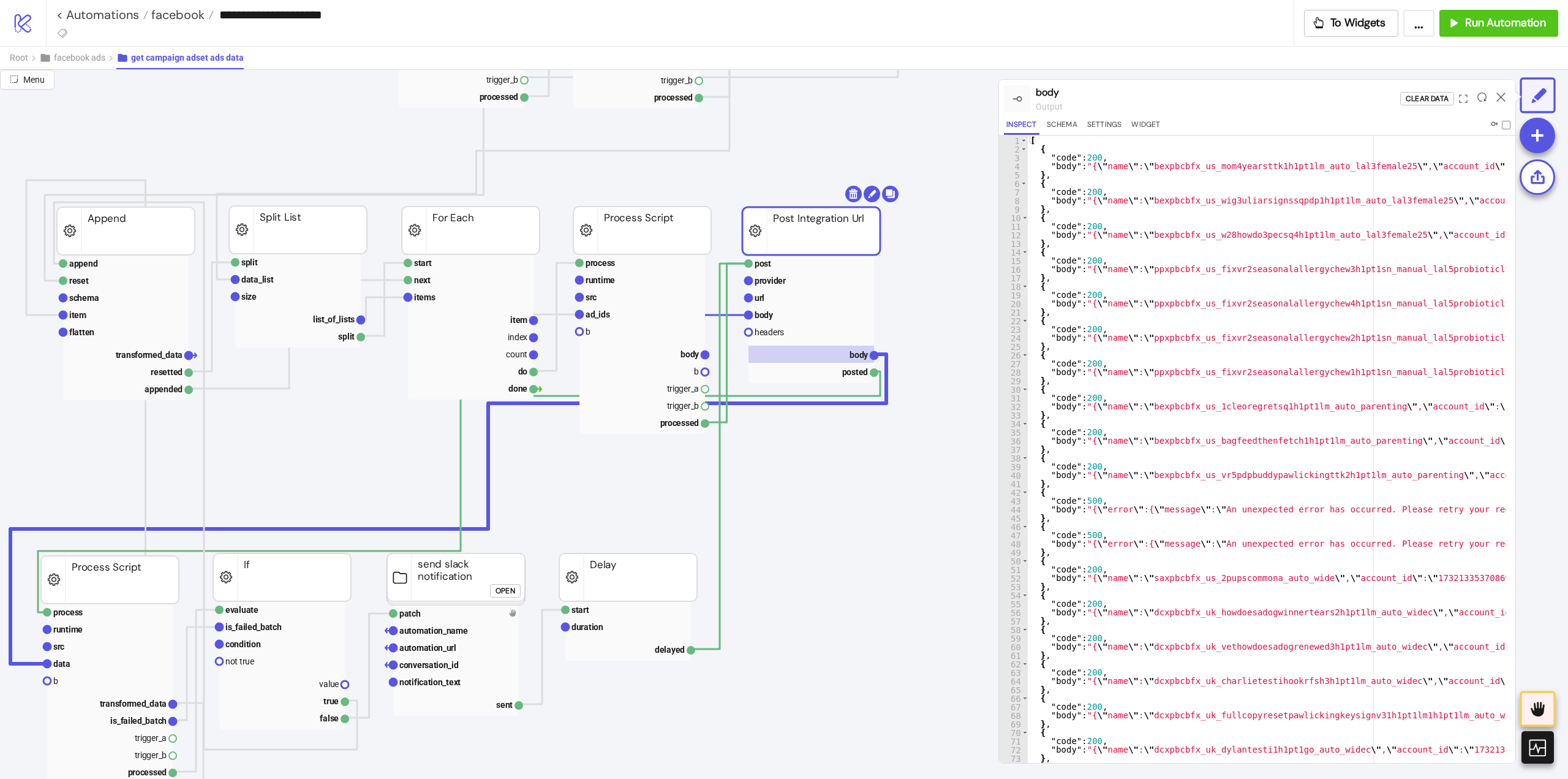
scroll to position [0, 0]
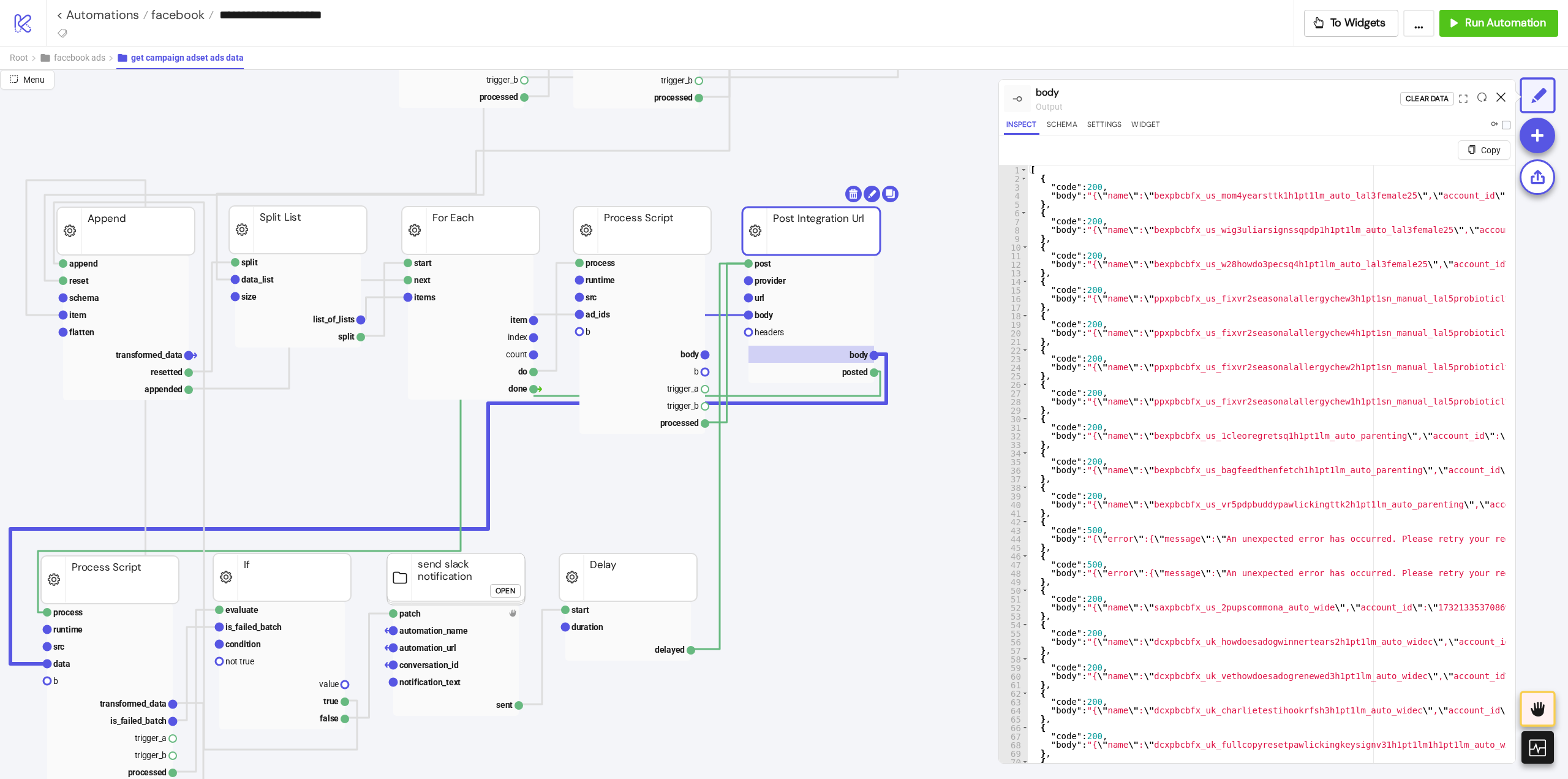
click at [1499, 96] on icon at bounding box center [1501, 97] width 9 height 9
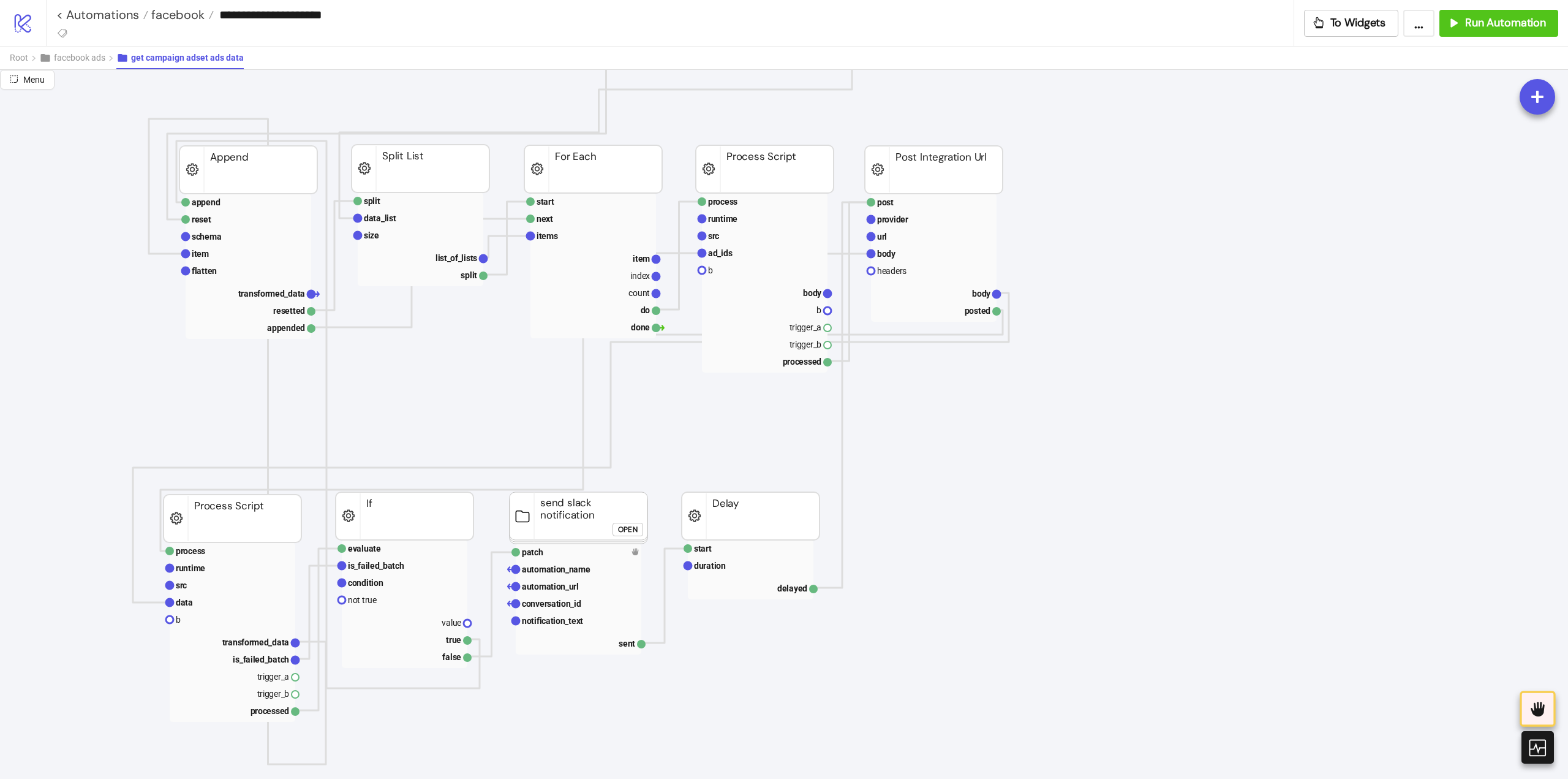
scroll to position [797, 0]
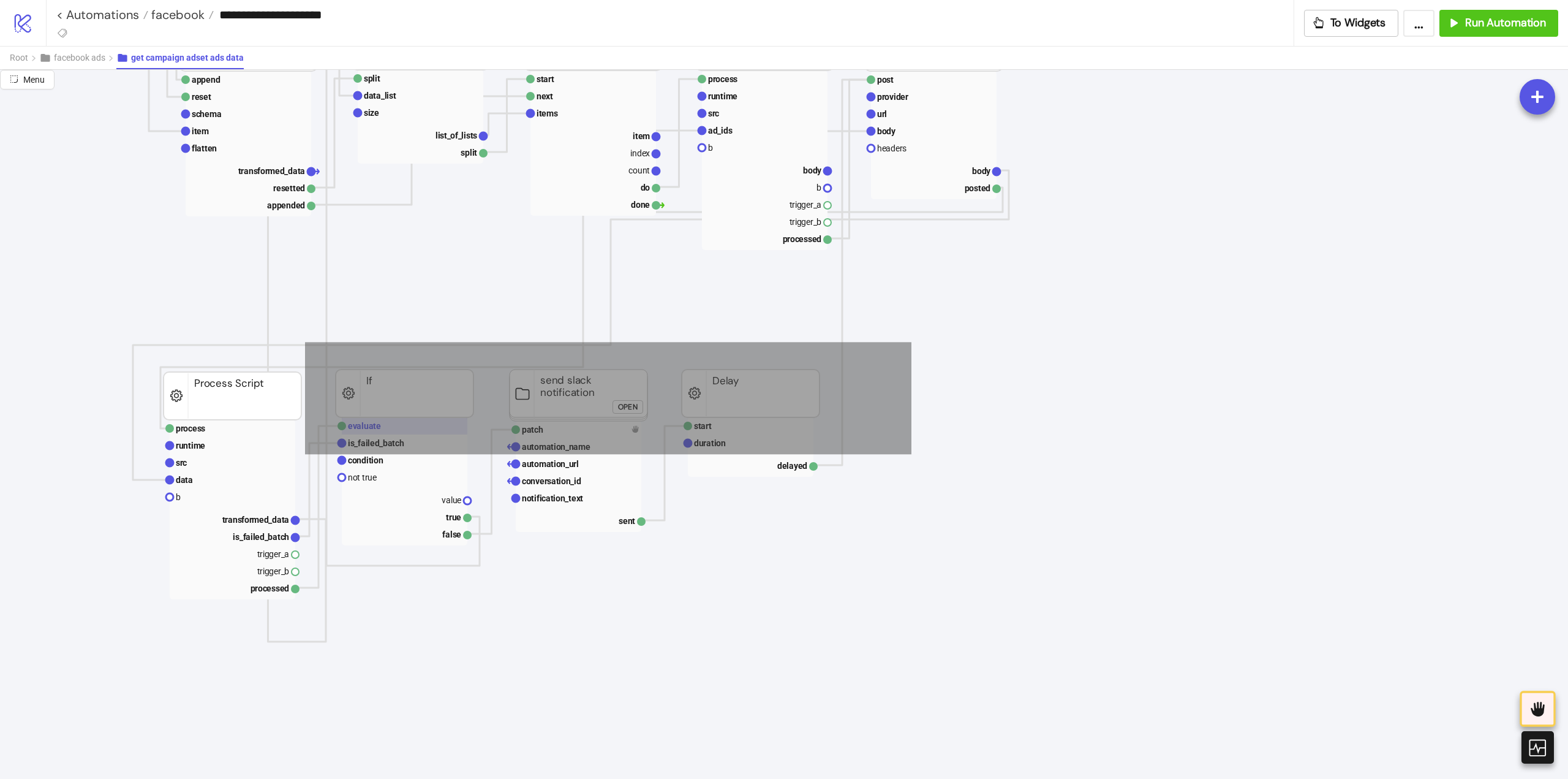
drag, startPoint x: 877, startPoint y: 350, endPoint x: 361, endPoint y: 427, distance: 521.7
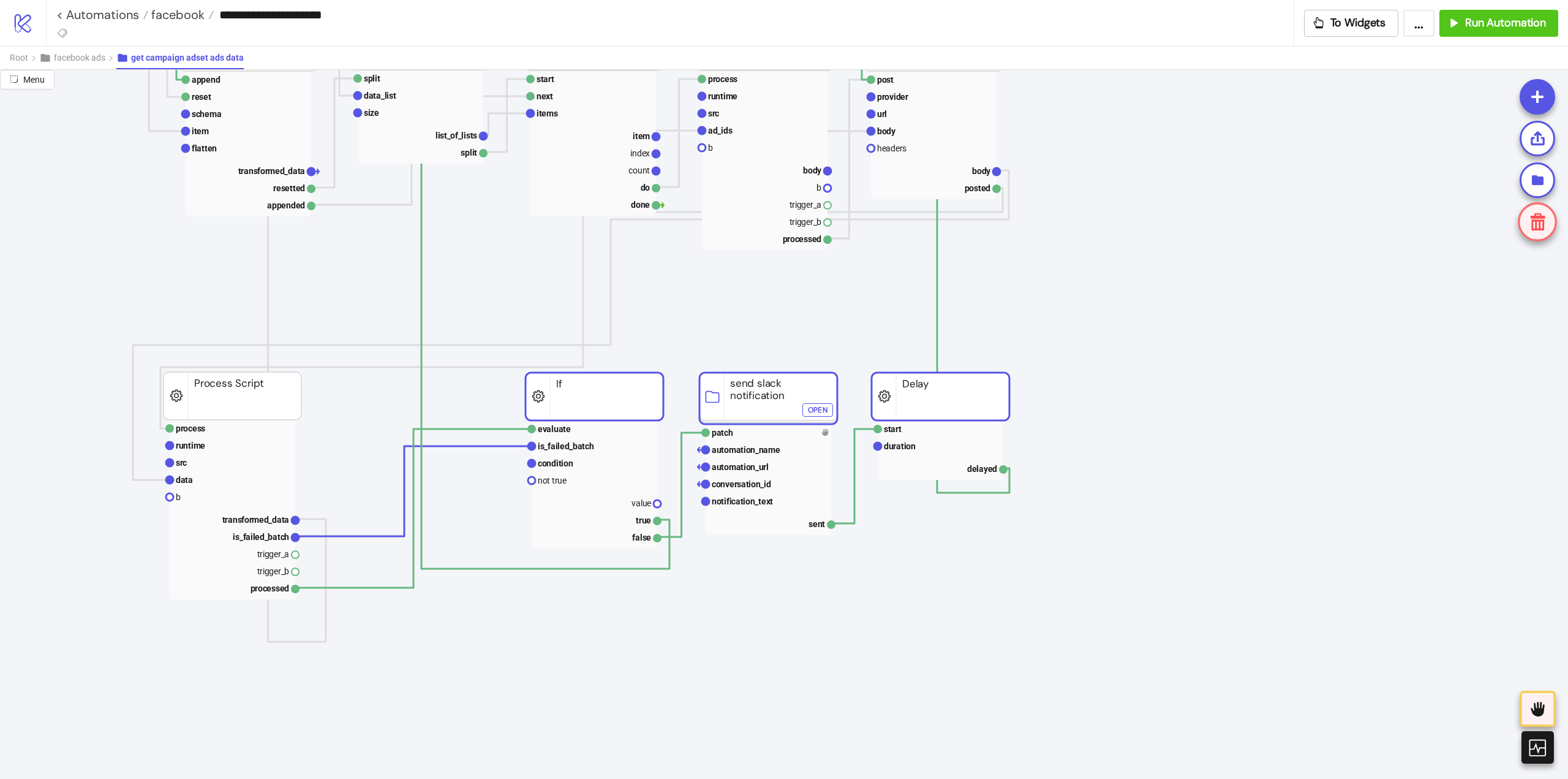
drag, startPoint x: 364, startPoint y: 415, endPoint x: 554, endPoint y: 418, distance: 190.0
click at [652, 334] on icon "extract adsets pointer data_list extracted Extract List extract adsets pointer …" at bounding box center [1225, 592] width 2450 height 2640
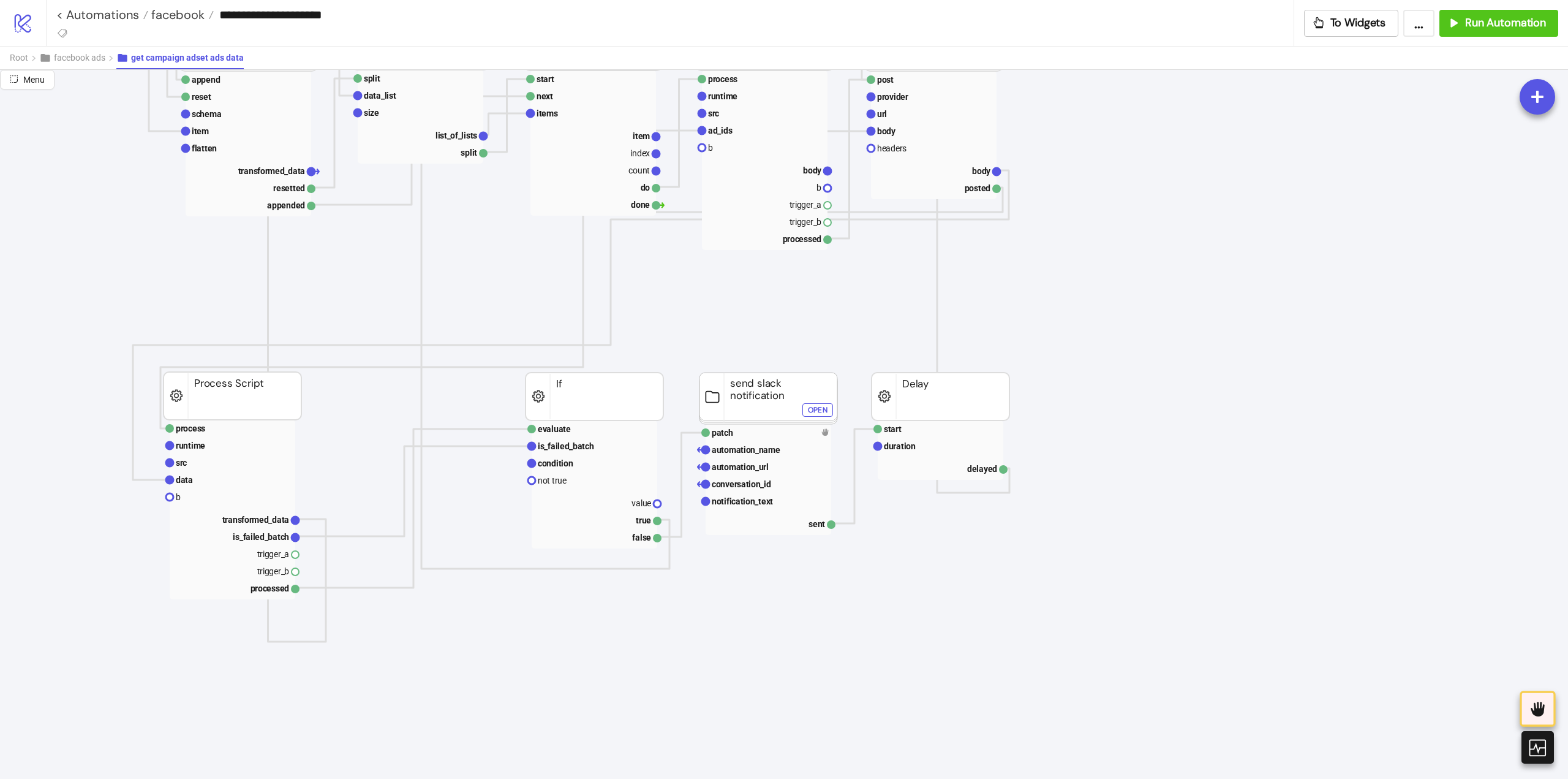
scroll to position [736, 0]
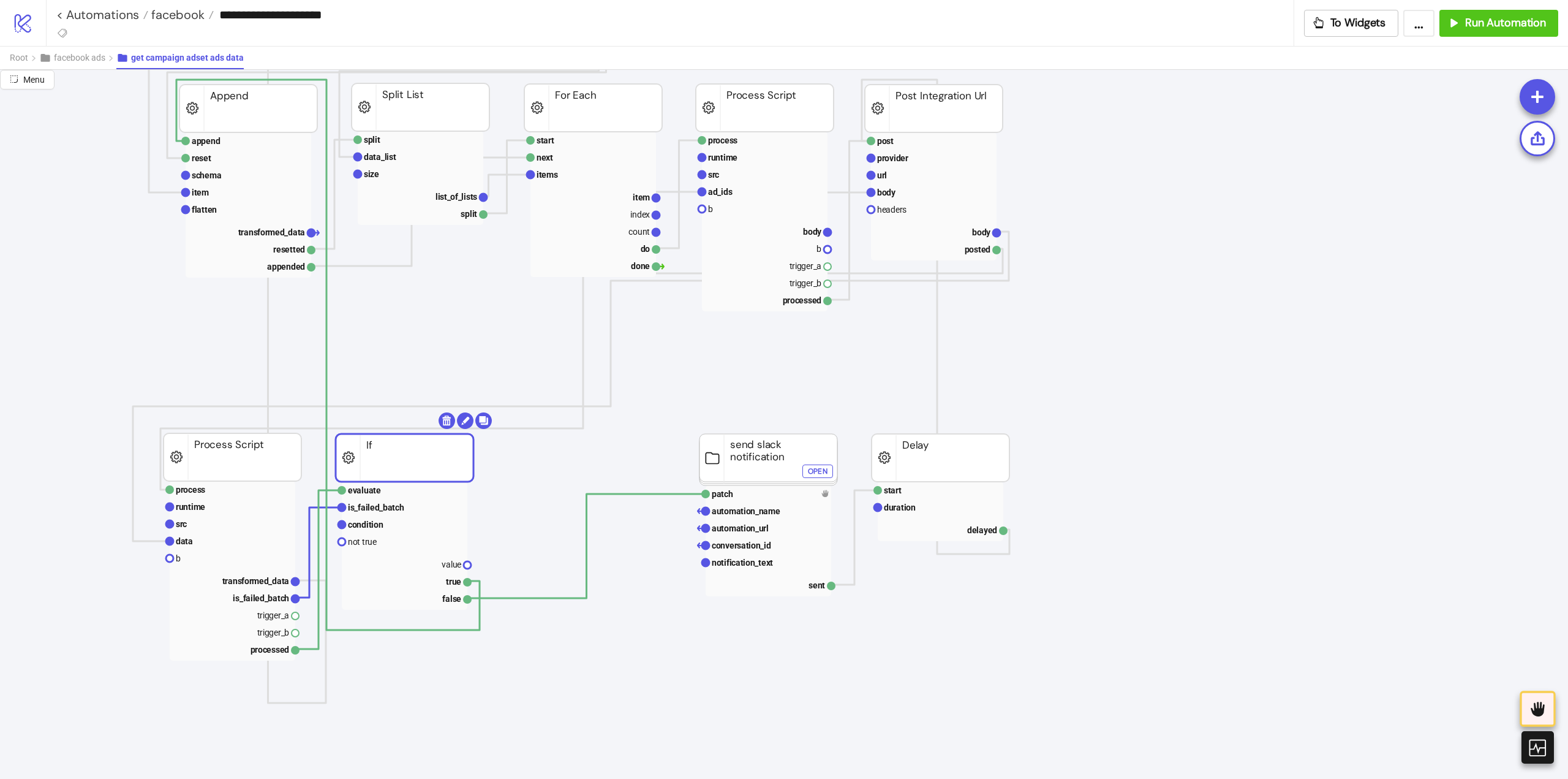
drag, startPoint x: 572, startPoint y: 472, endPoint x: 383, endPoint y: 472, distance: 189.0
click at [532, 598] on polyline at bounding box center [586, 546] width 239 height 104
click at [982, 530] on rect at bounding box center [941, 530] width 126 height 17
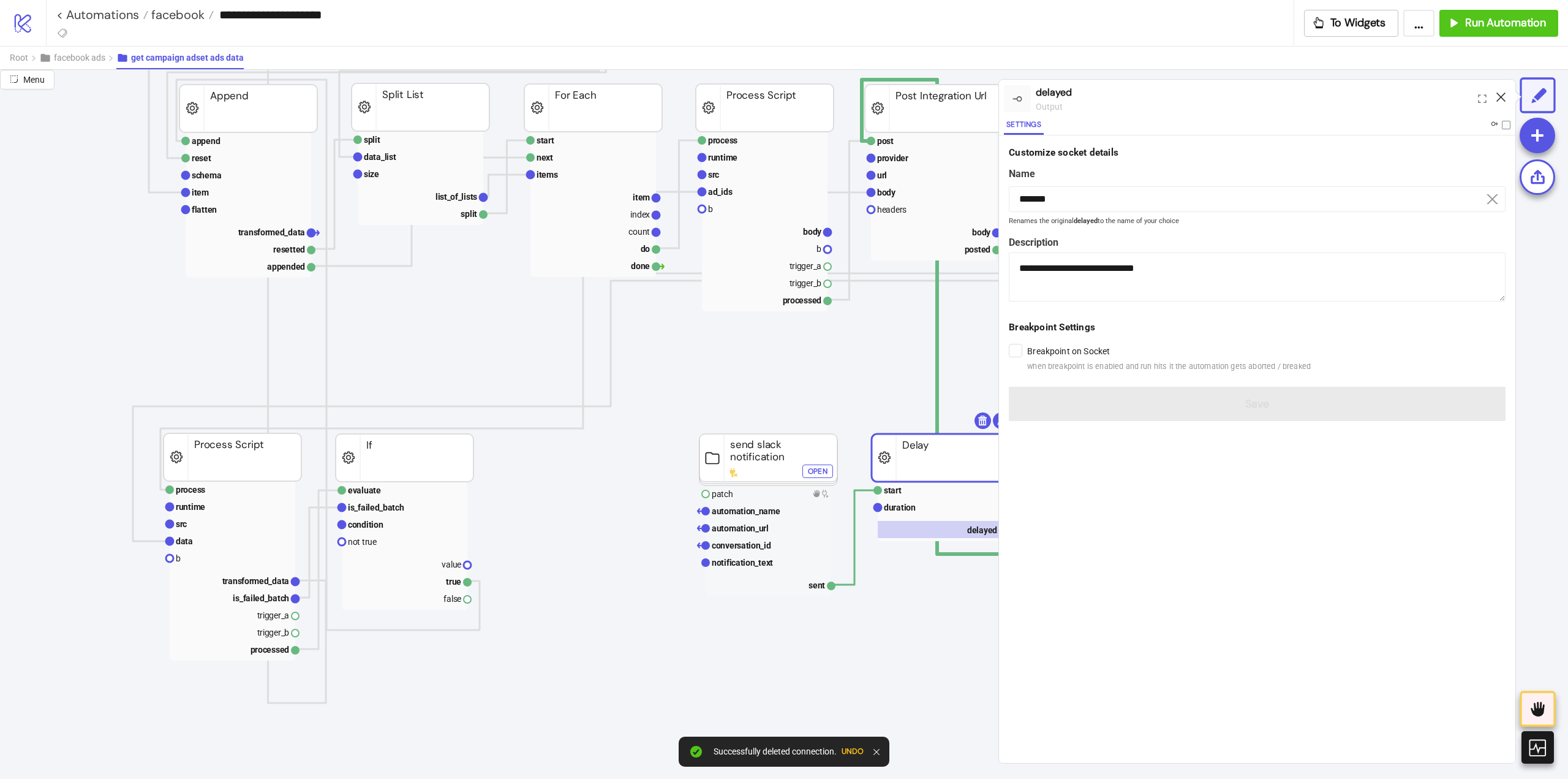
click at [1501, 99] on icon at bounding box center [1501, 97] width 9 height 9
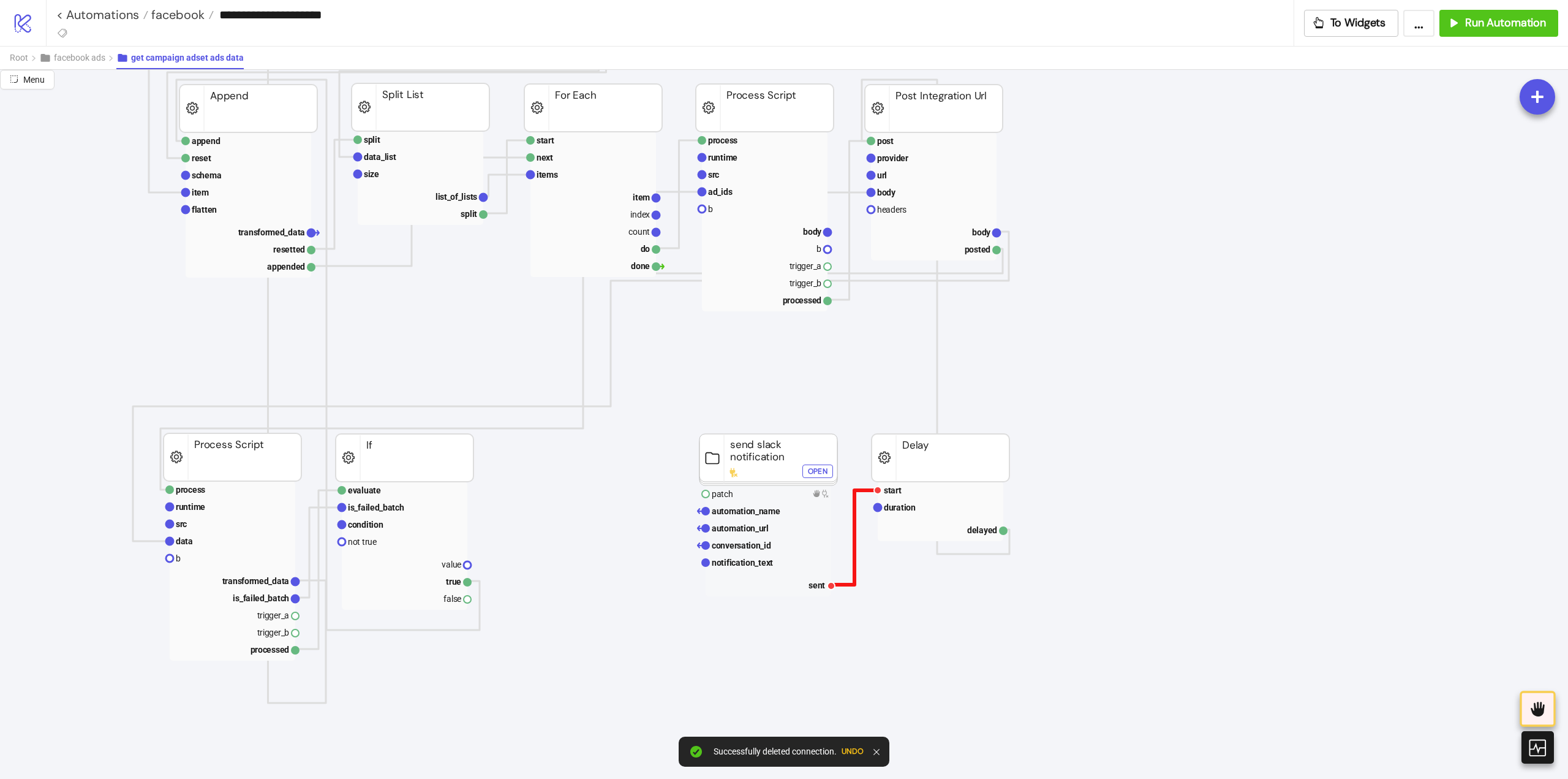
click at [855, 525] on polyline at bounding box center [855, 537] width 47 height 94
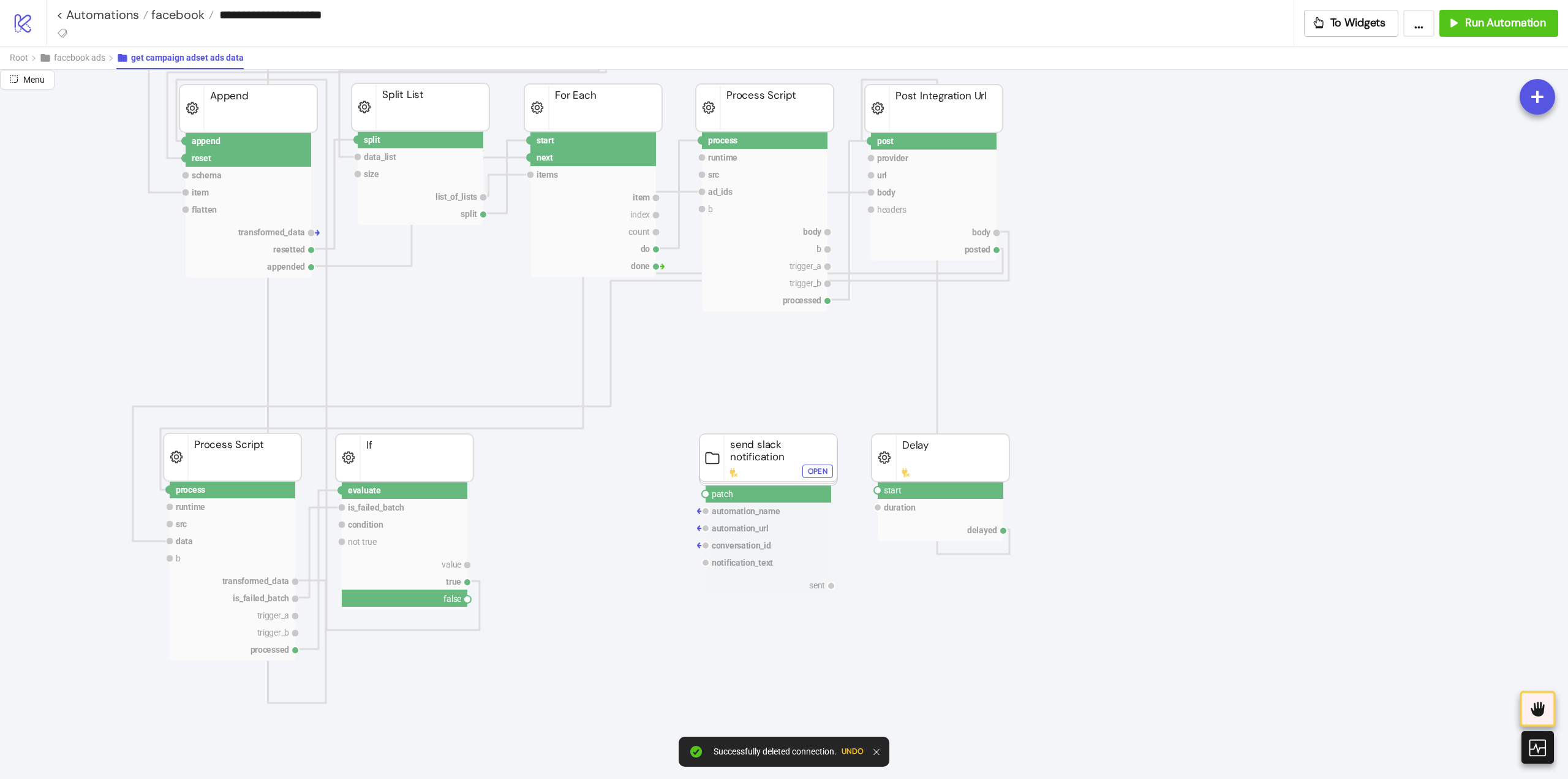
drag, startPoint x: 468, startPoint y: 600, endPoint x: 649, endPoint y: 651, distance: 188.0
click at [574, 655] on icon "extract adsets pointer data_list extracted Extract List extract adsets pointer …" at bounding box center [1225, 654] width 2450 height 2640
click at [875, 491] on circle at bounding box center [878, 490] width 7 height 7
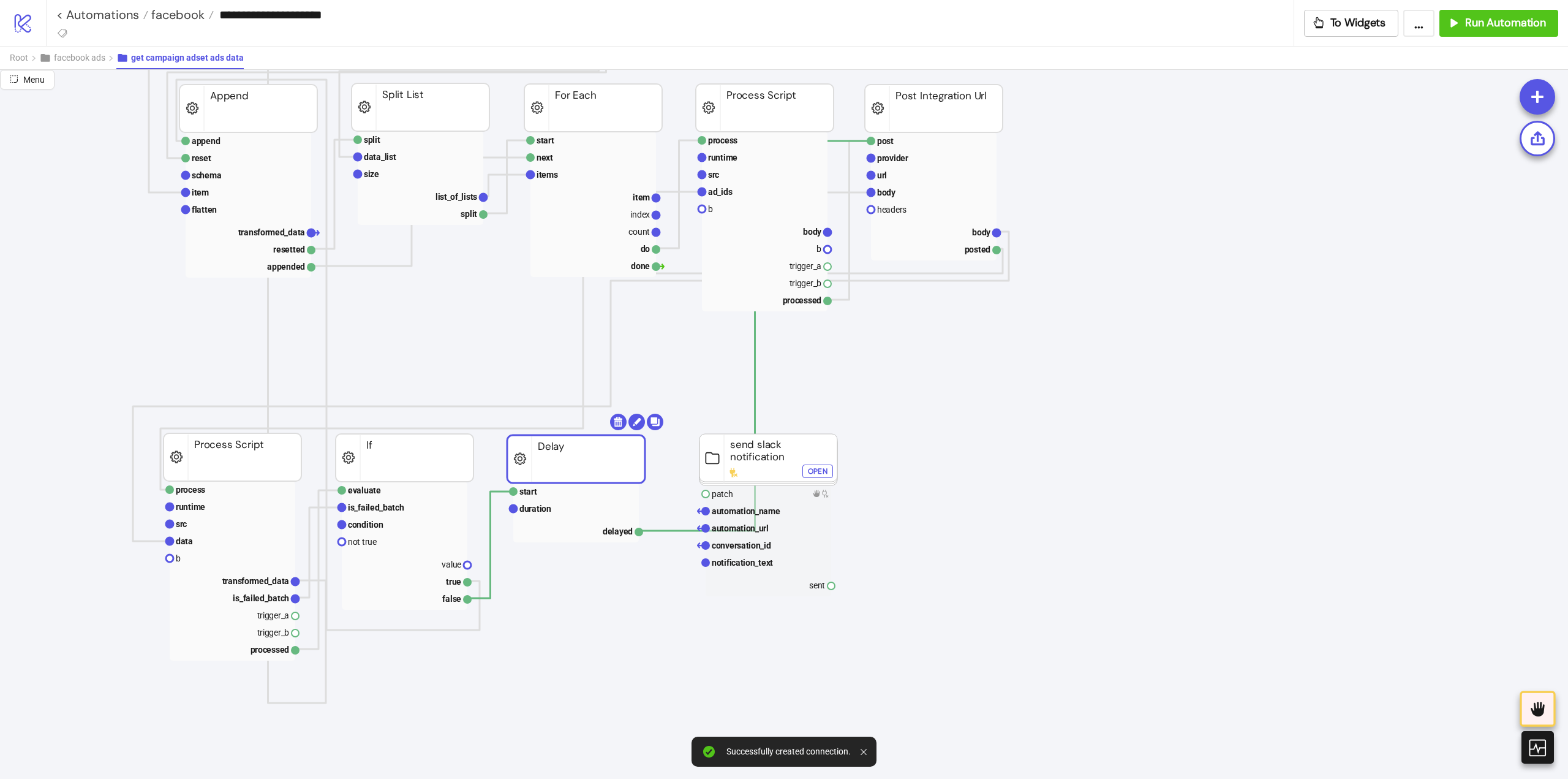
drag, startPoint x: 928, startPoint y: 464, endPoint x: 563, endPoint y: 465, distance: 365.0
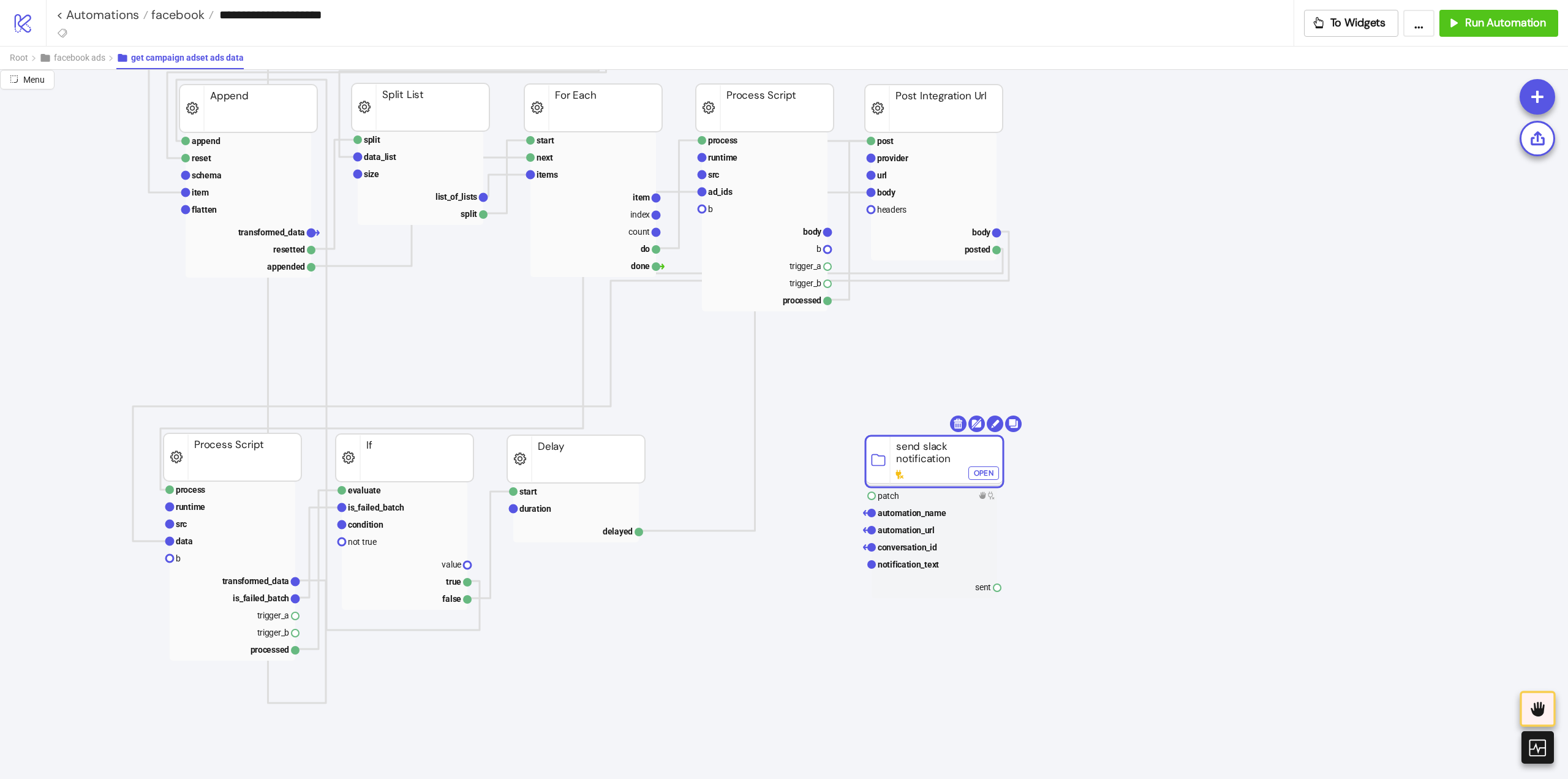
drag, startPoint x: 757, startPoint y: 470, endPoint x: 923, endPoint y: 472, distance: 166.0
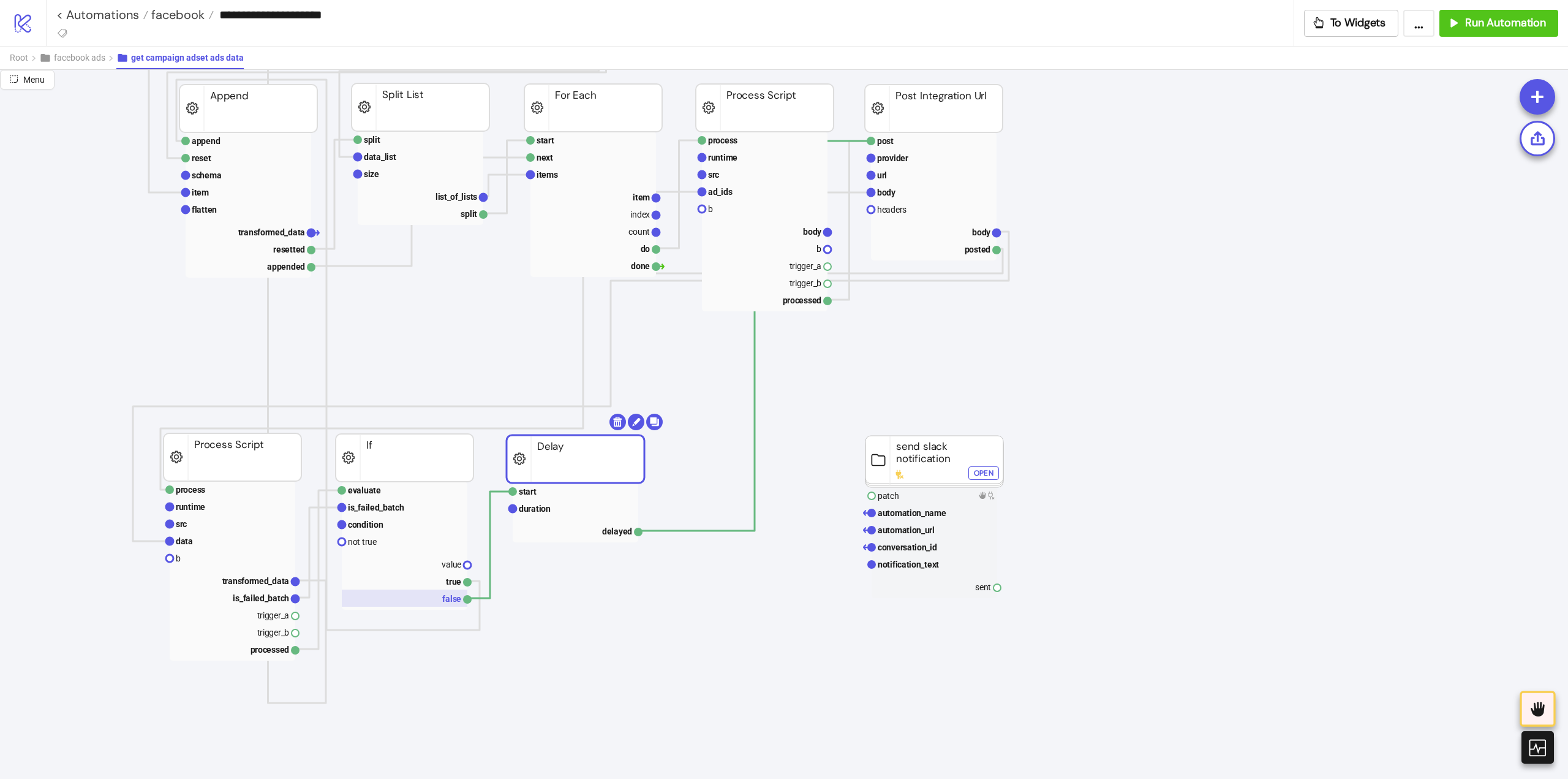
click at [430, 604] on rect at bounding box center [405, 598] width 126 height 17
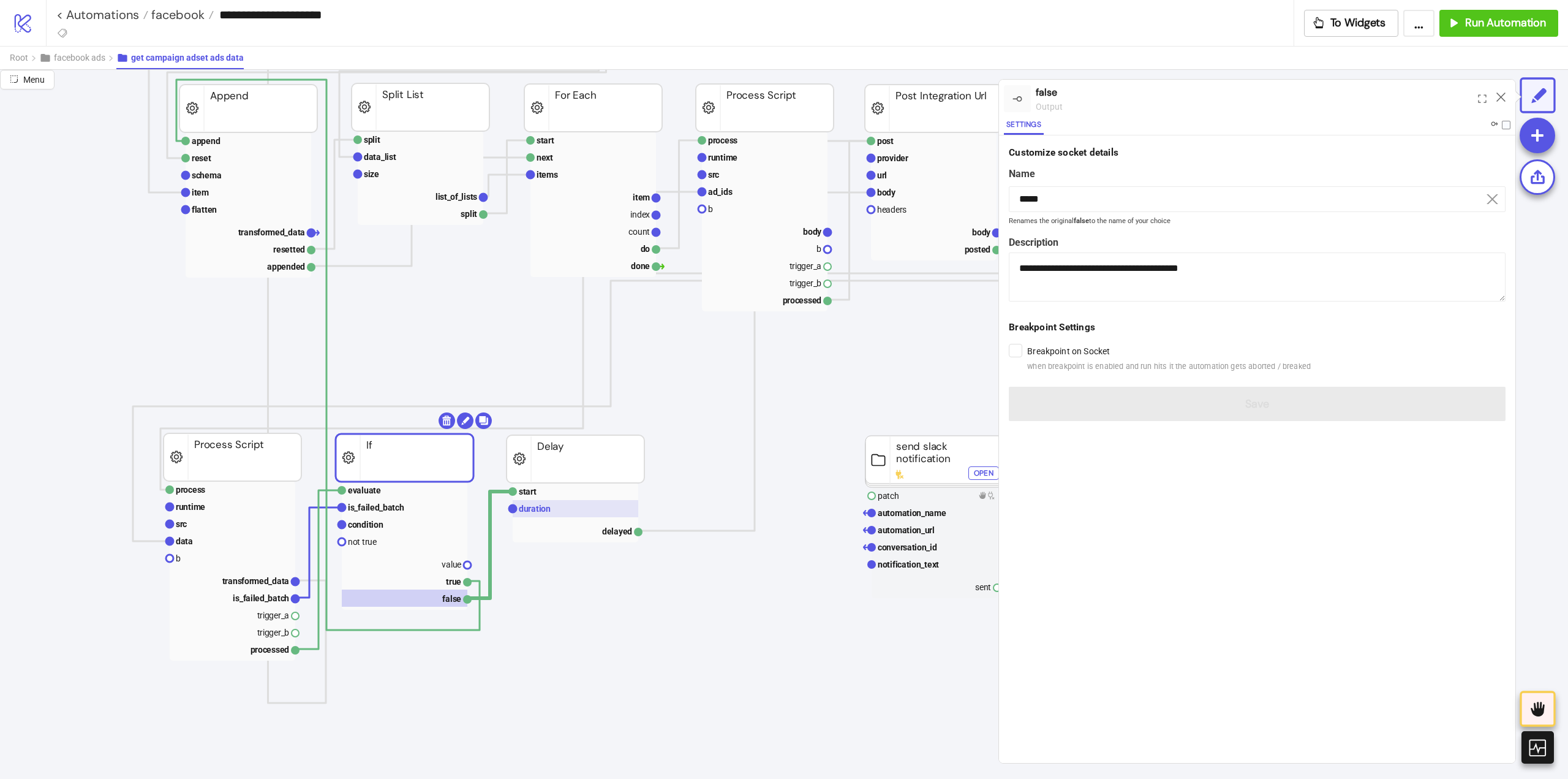
click at [560, 507] on rect at bounding box center [575, 508] width 126 height 17
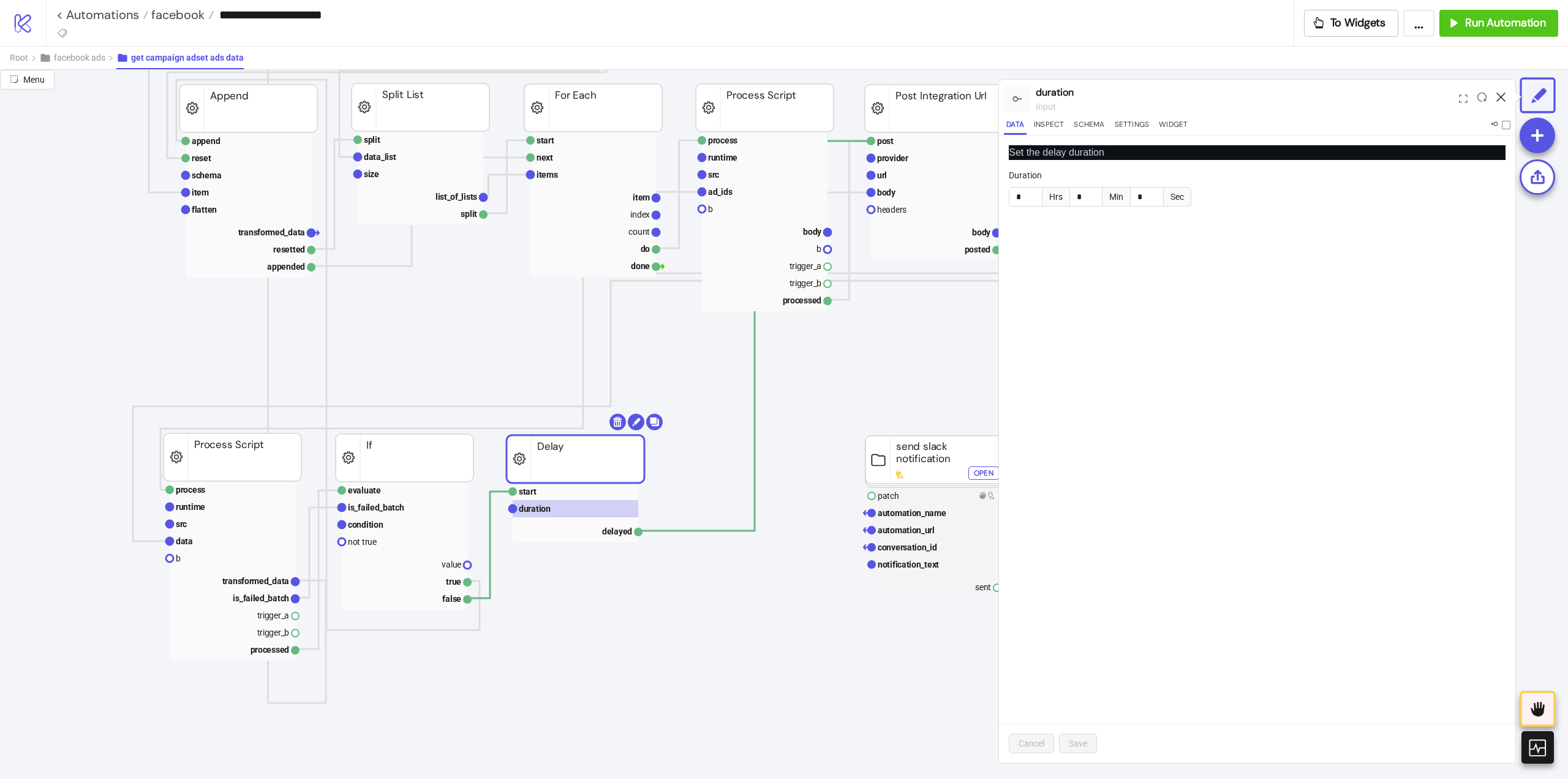
click at [1501, 98] on icon at bounding box center [1501, 97] width 9 height 9
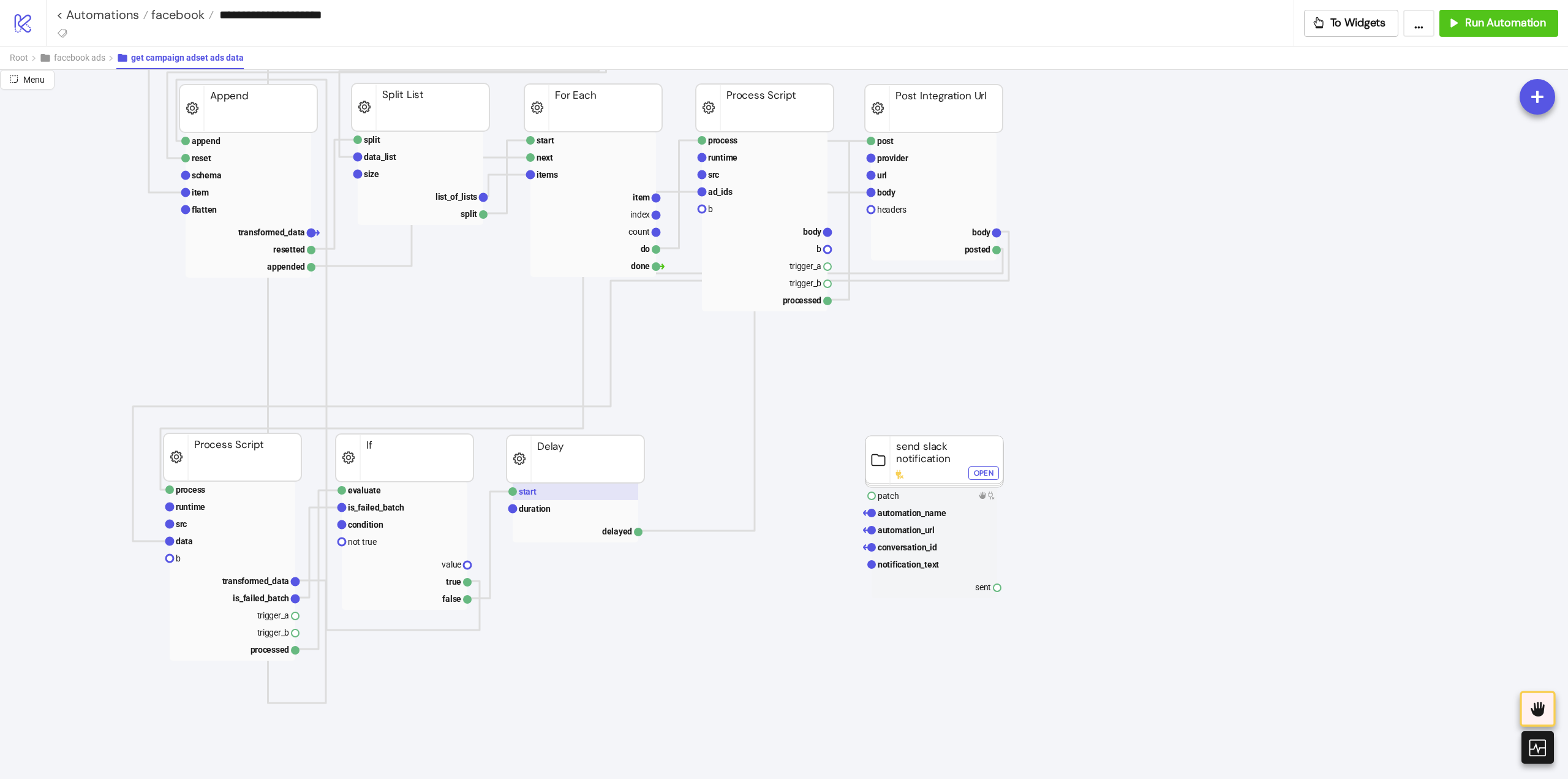
click at [566, 499] on rect at bounding box center [575, 491] width 126 height 17
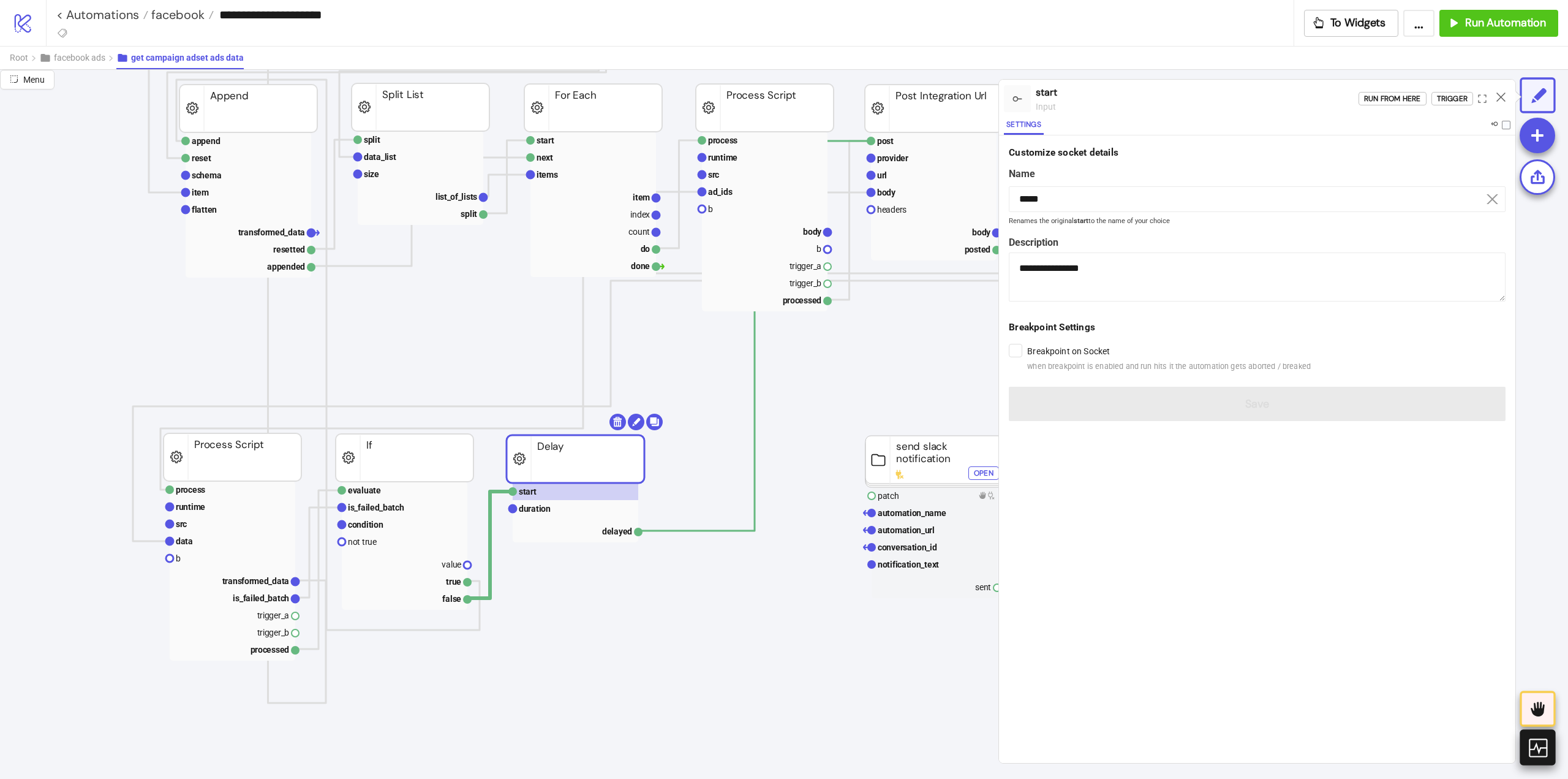
click at [1542, 759] on div at bounding box center [1537, 747] width 35 height 36
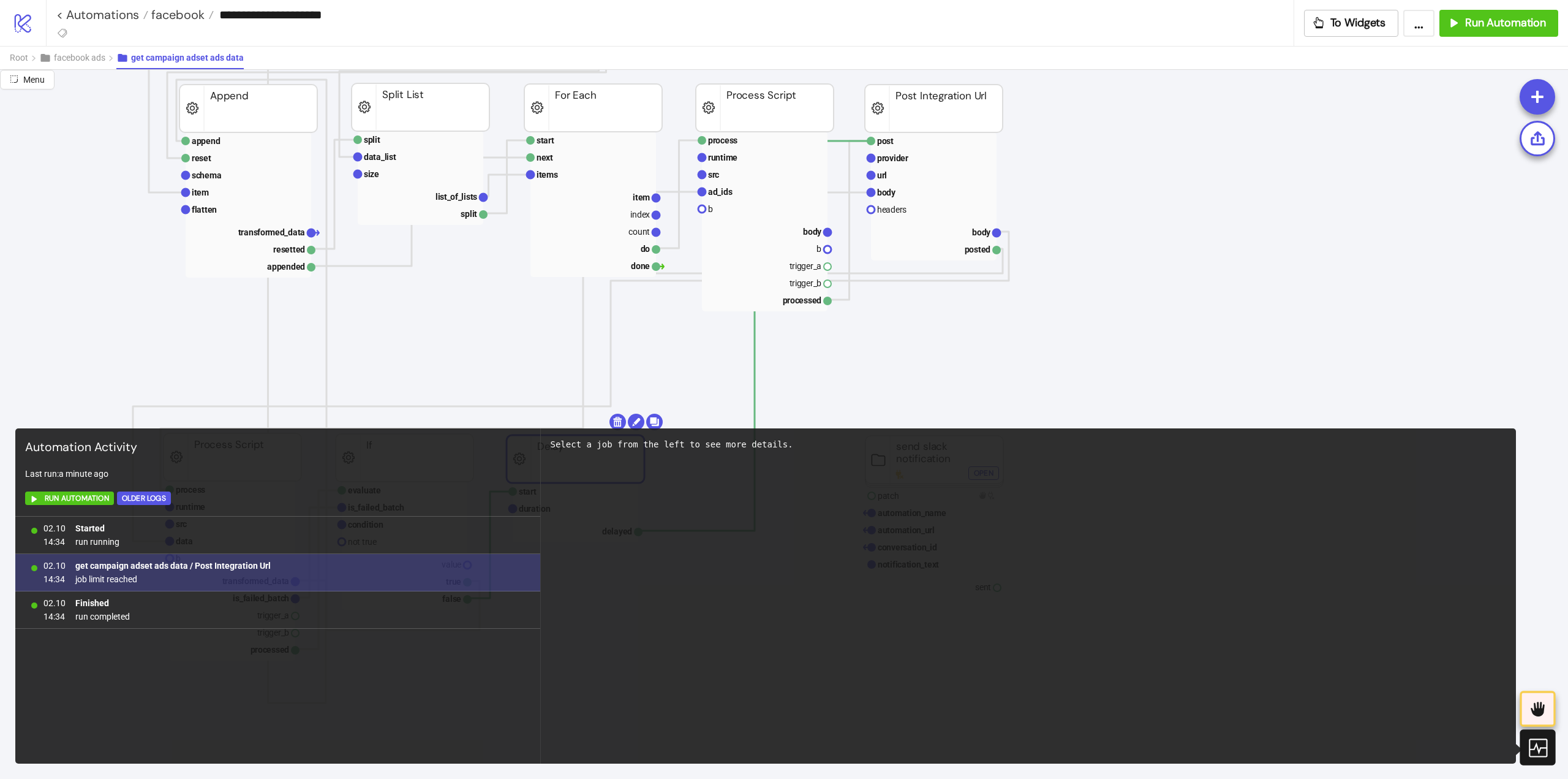
click at [219, 565] on b "get campaign adset ads data / Post Integration Url" at bounding box center [172, 566] width 195 height 10
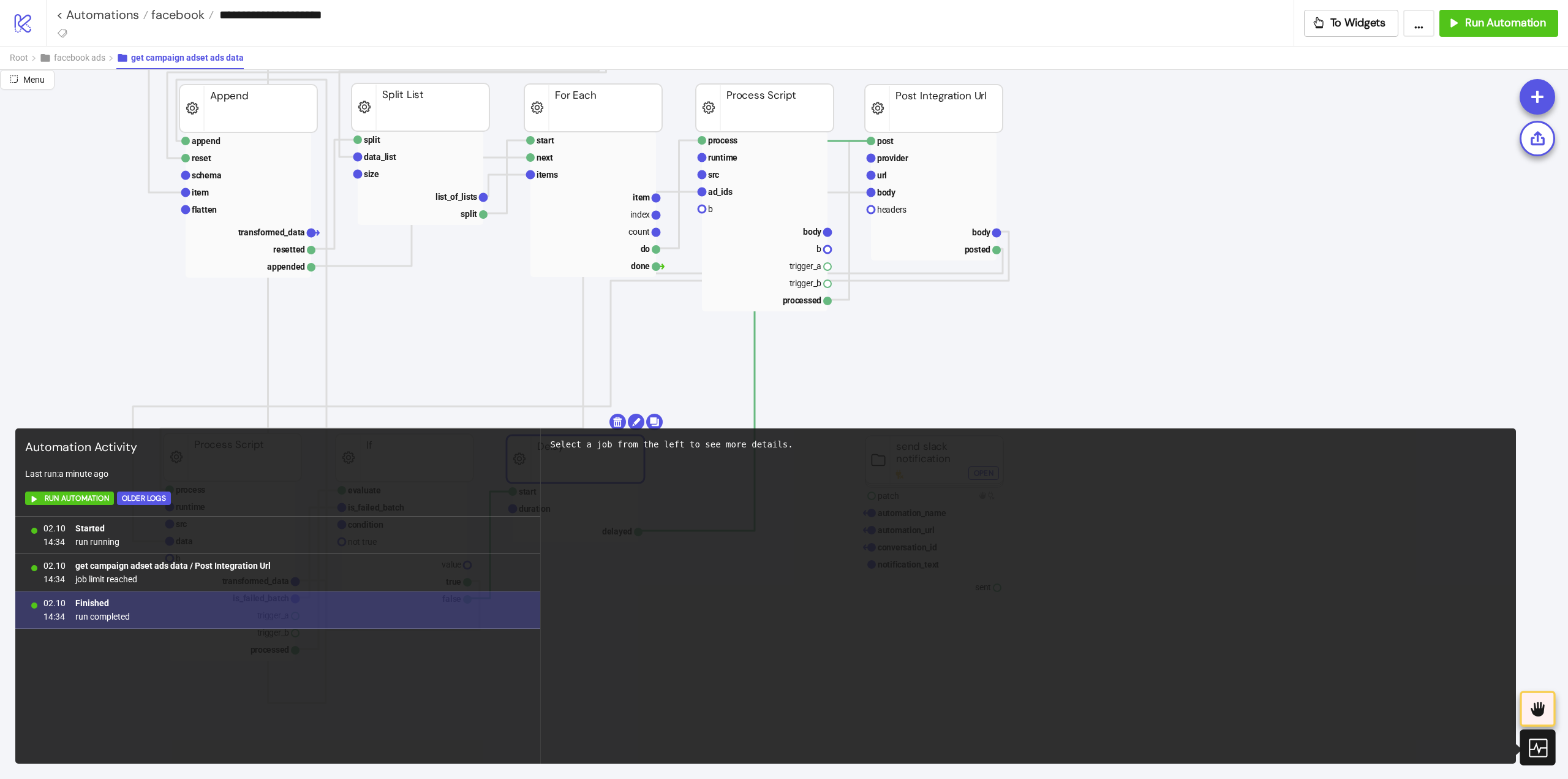
click at [92, 610] on span "run completed" at bounding box center [102, 616] width 55 height 13
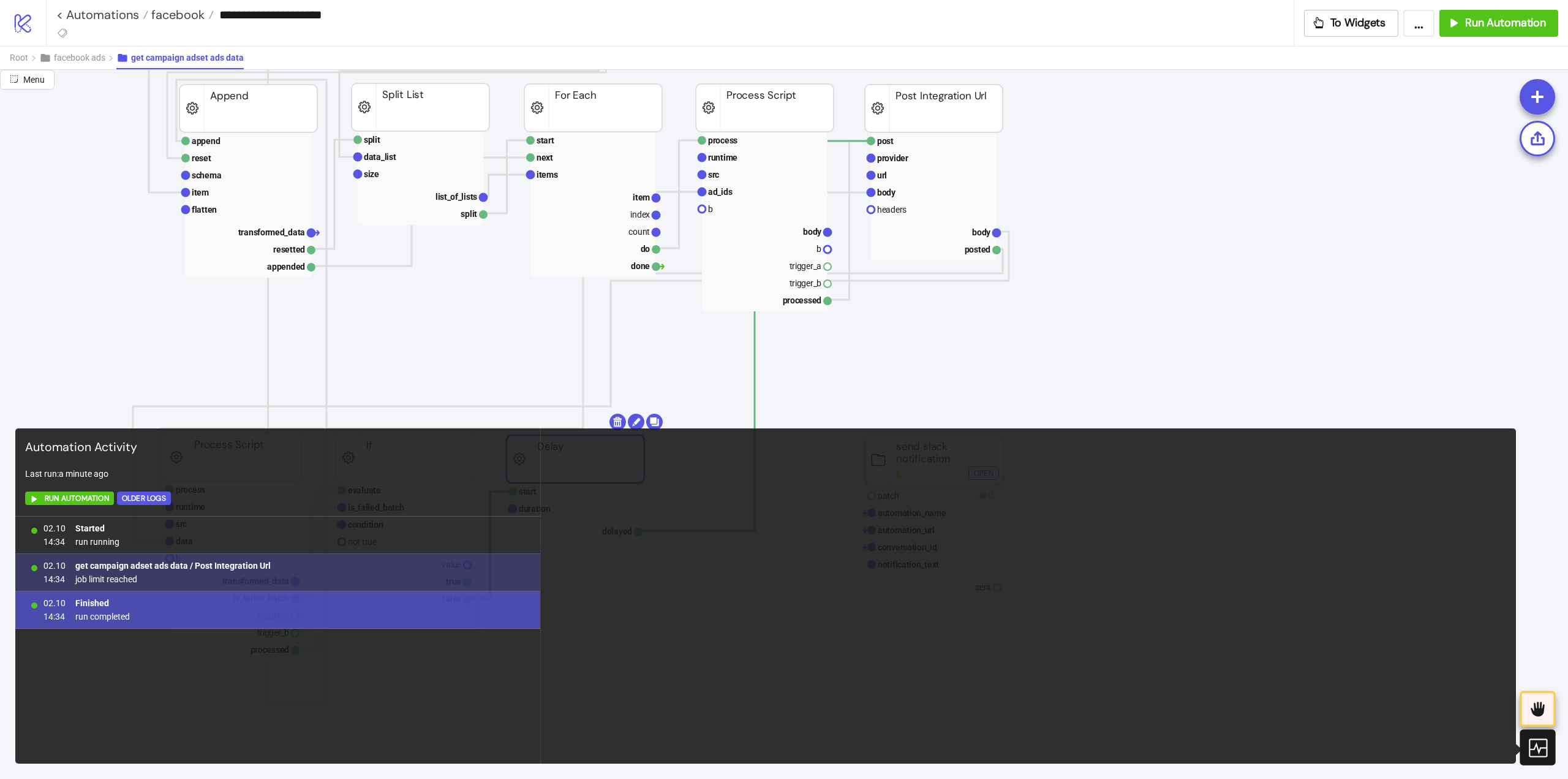
click at [172, 582] on span "job limit reached" at bounding box center [172, 579] width 195 height 13
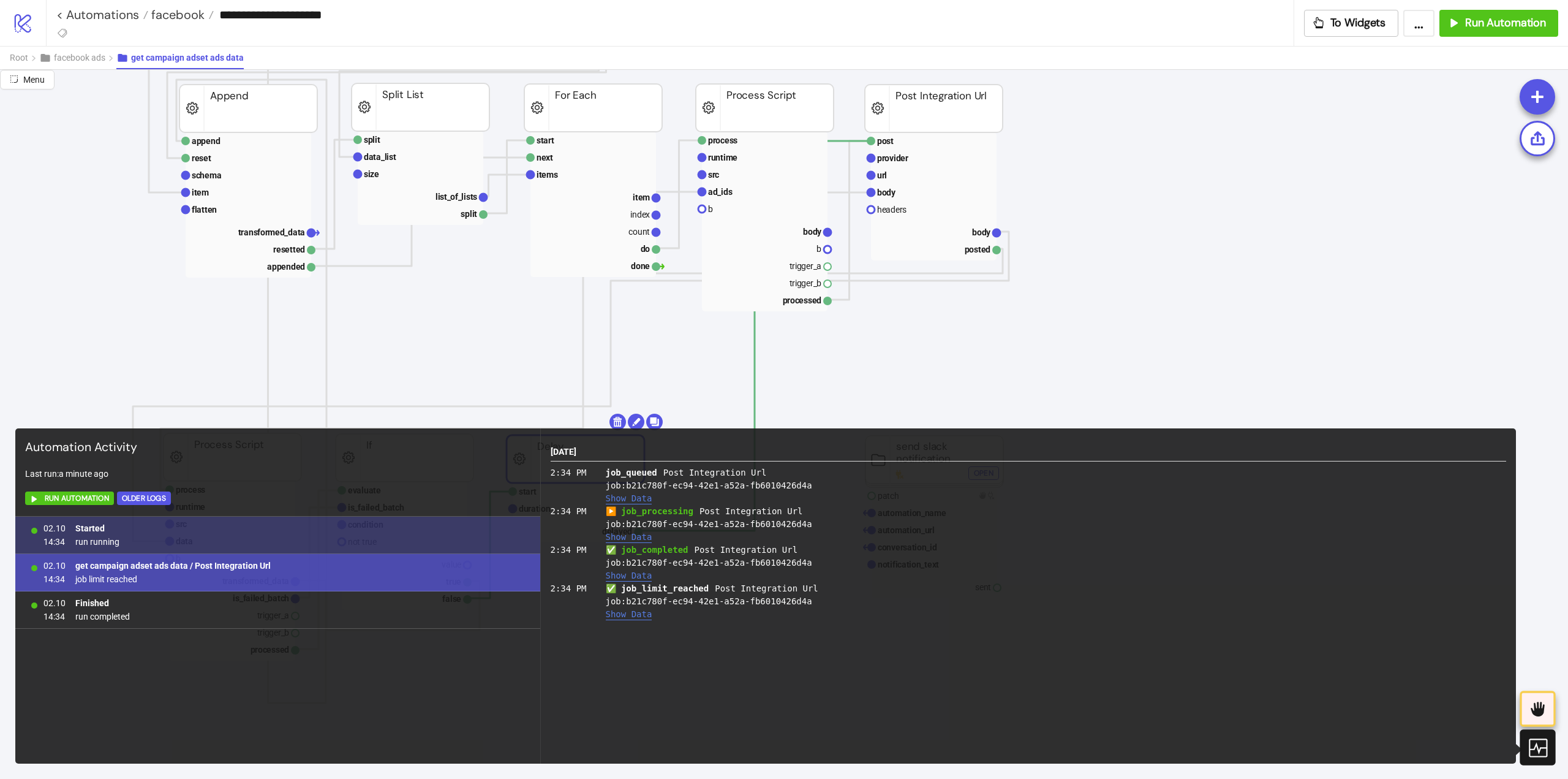
click at [215, 540] on div "02.10 14:34 Started run running" at bounding box center [278, 535] width 525 height 38
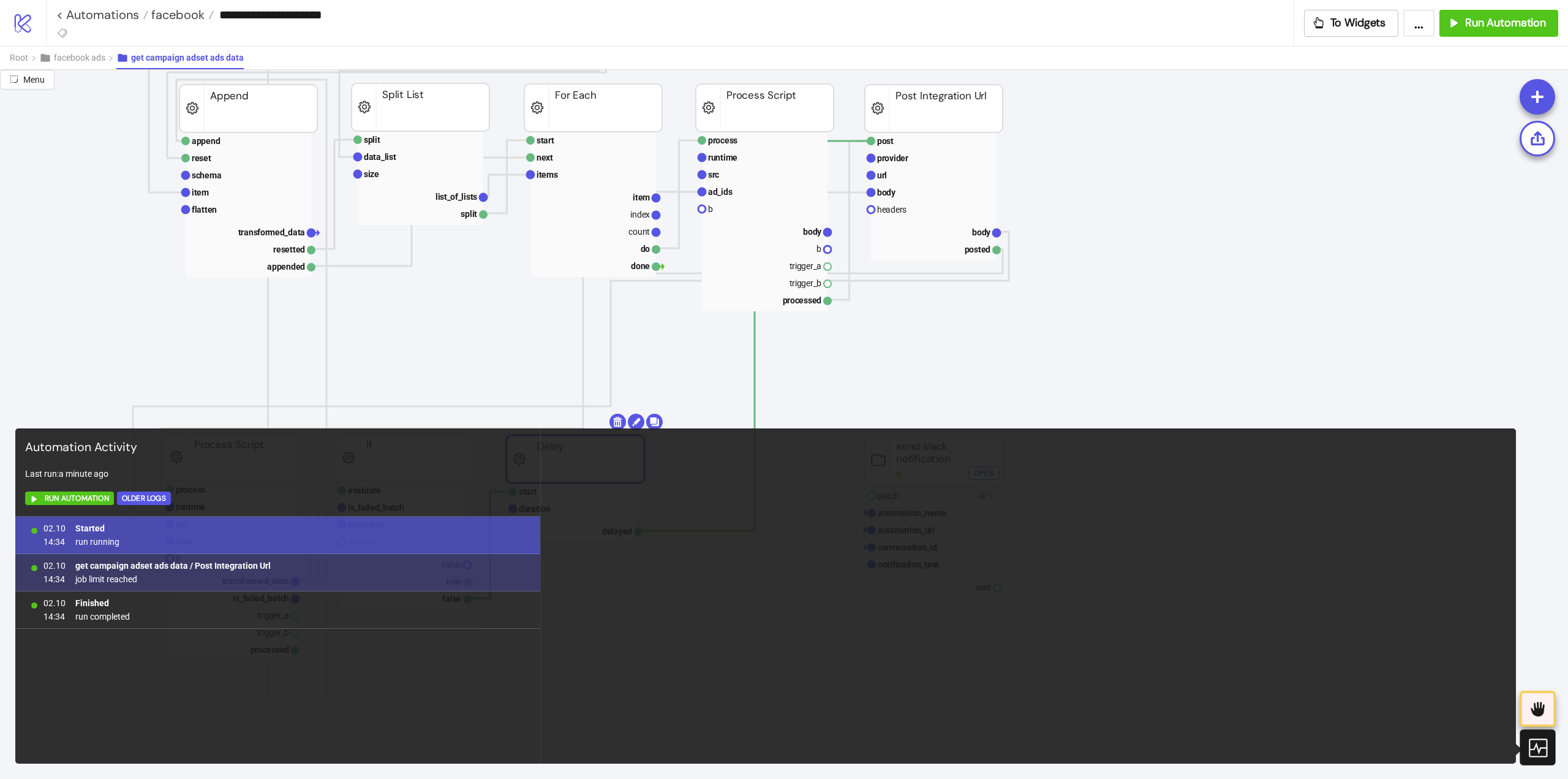
click at [221, 562] on b "get campaign adset ads data / Post Integration Url" at bounding box center [172, 566] width 195 height 10
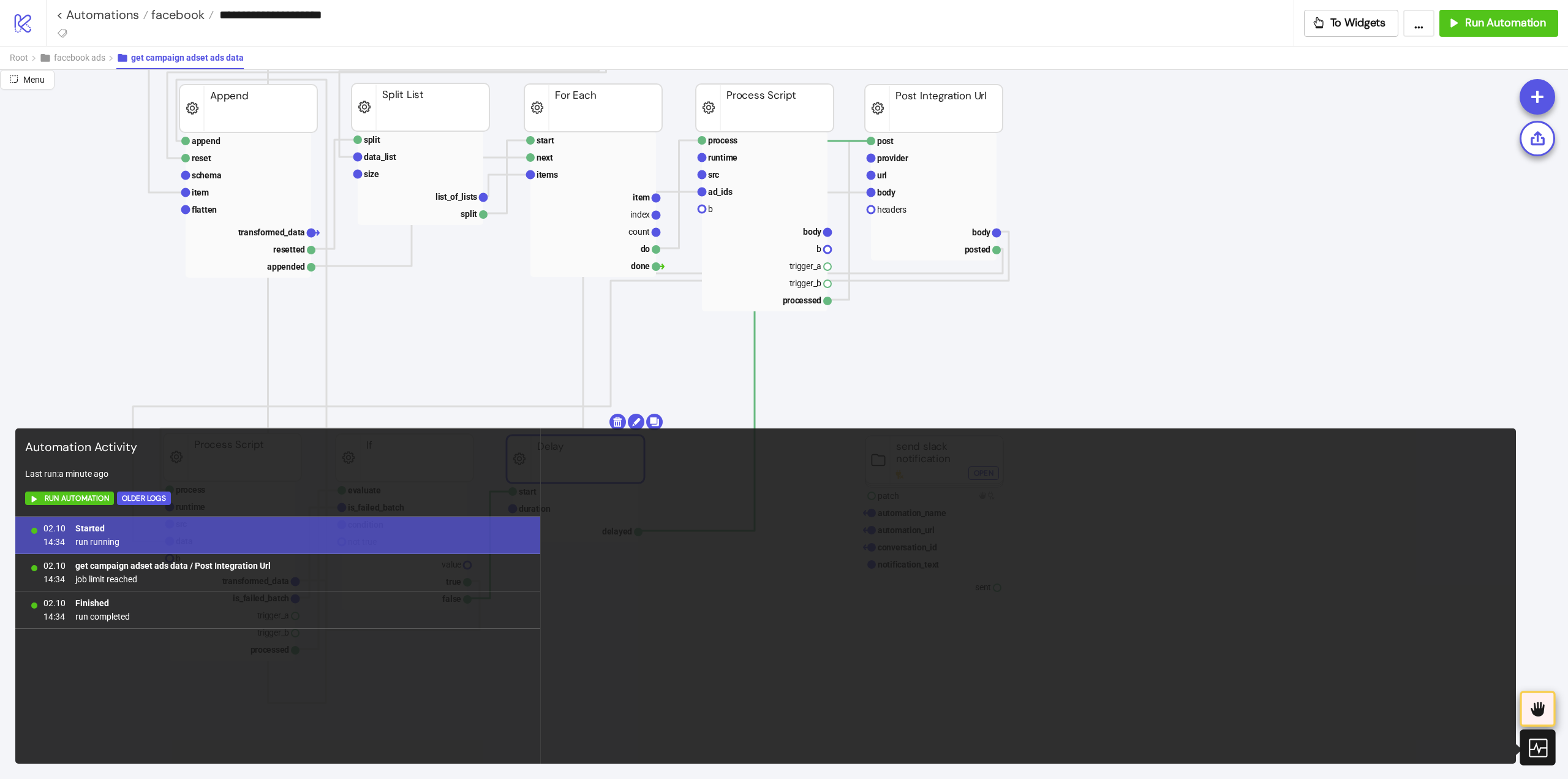
click at [1539, 717] on icon at bounding box center [1537, 709] width 13 height 15
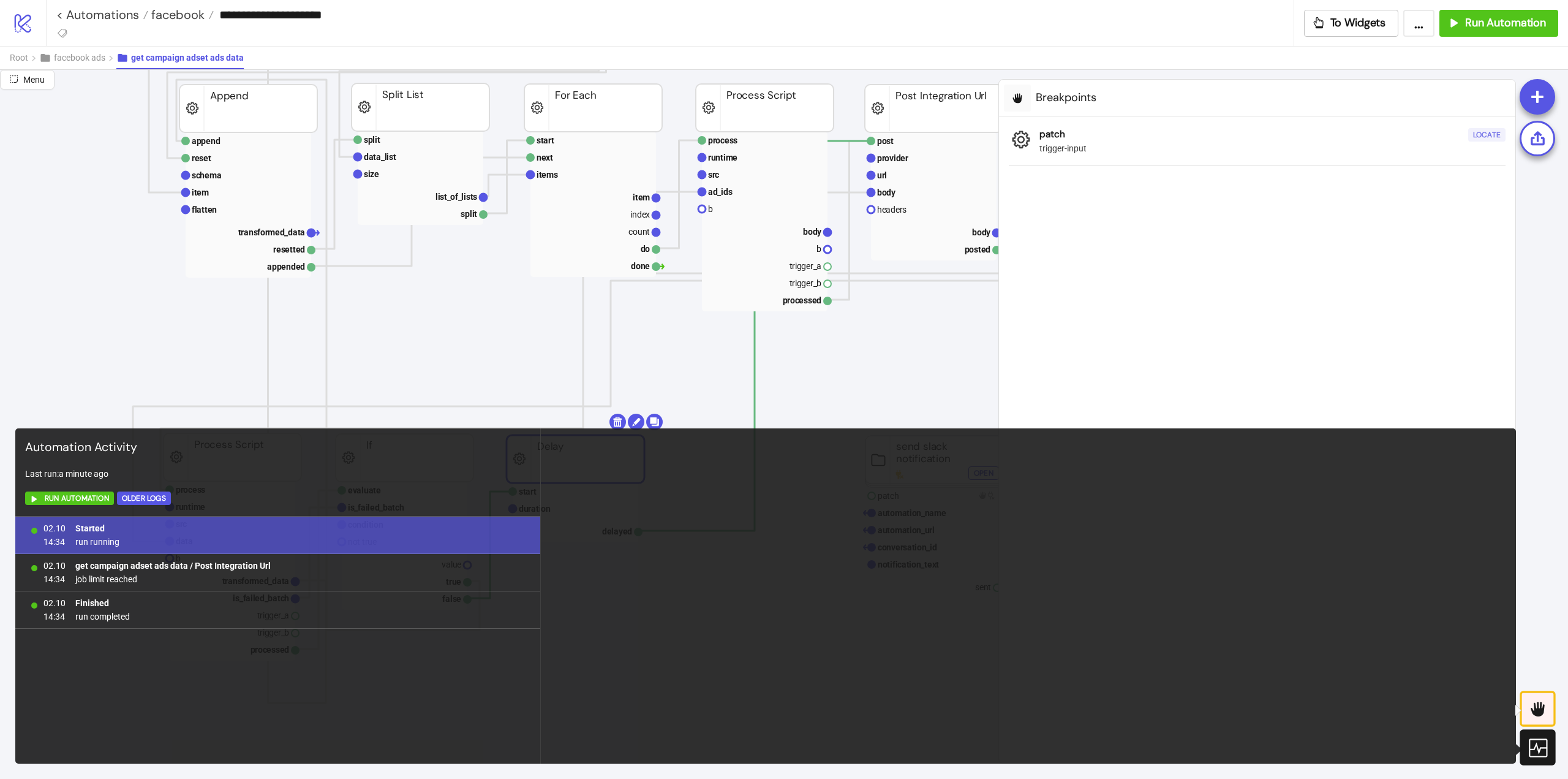
click at [1496, 136] on div "Locate" at bounding box center [1487, 135] width 28 height 14
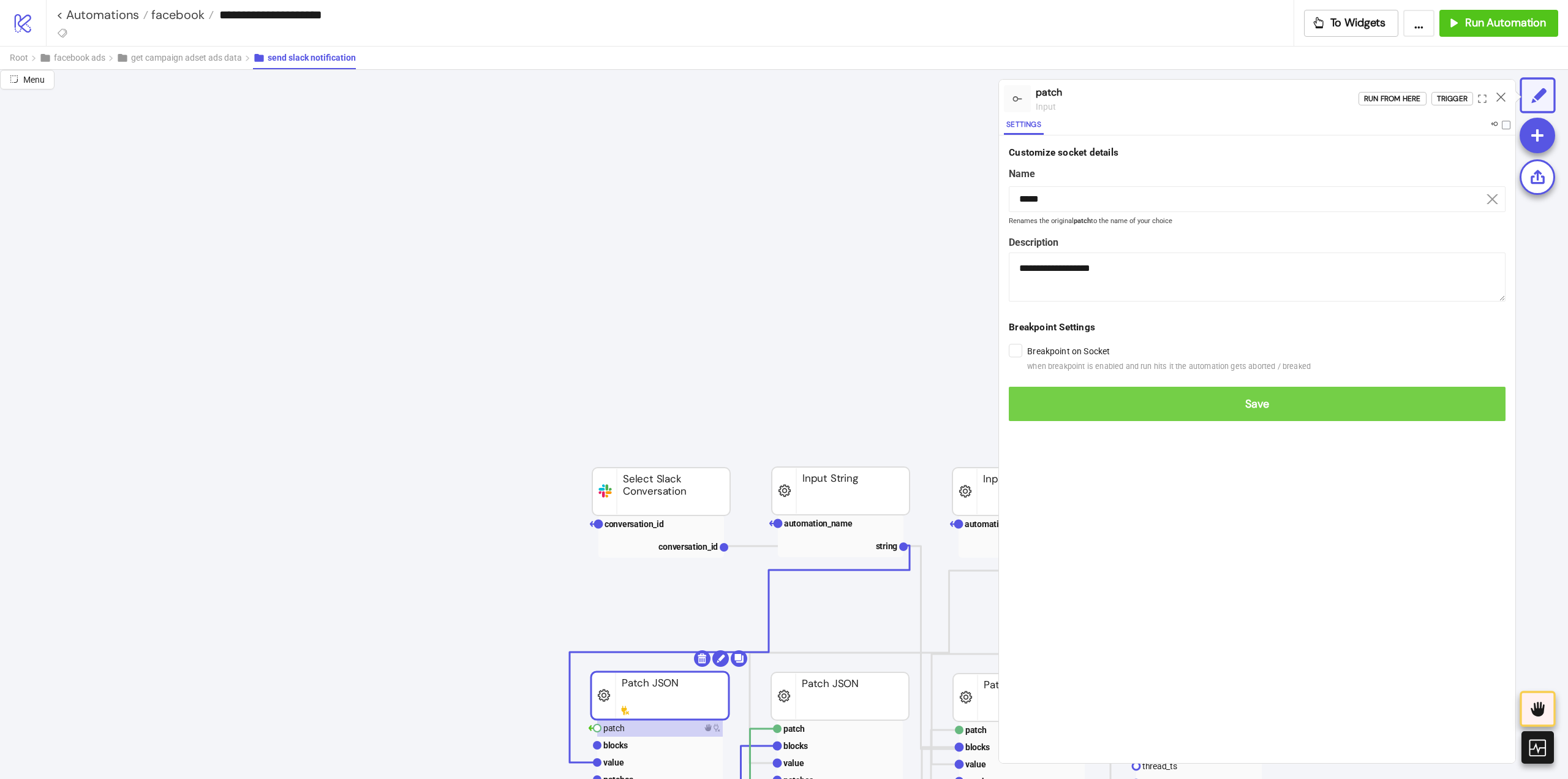
click at [1036, 400] on span "Save" at bounding box center [1257, 404] width 477 height 14
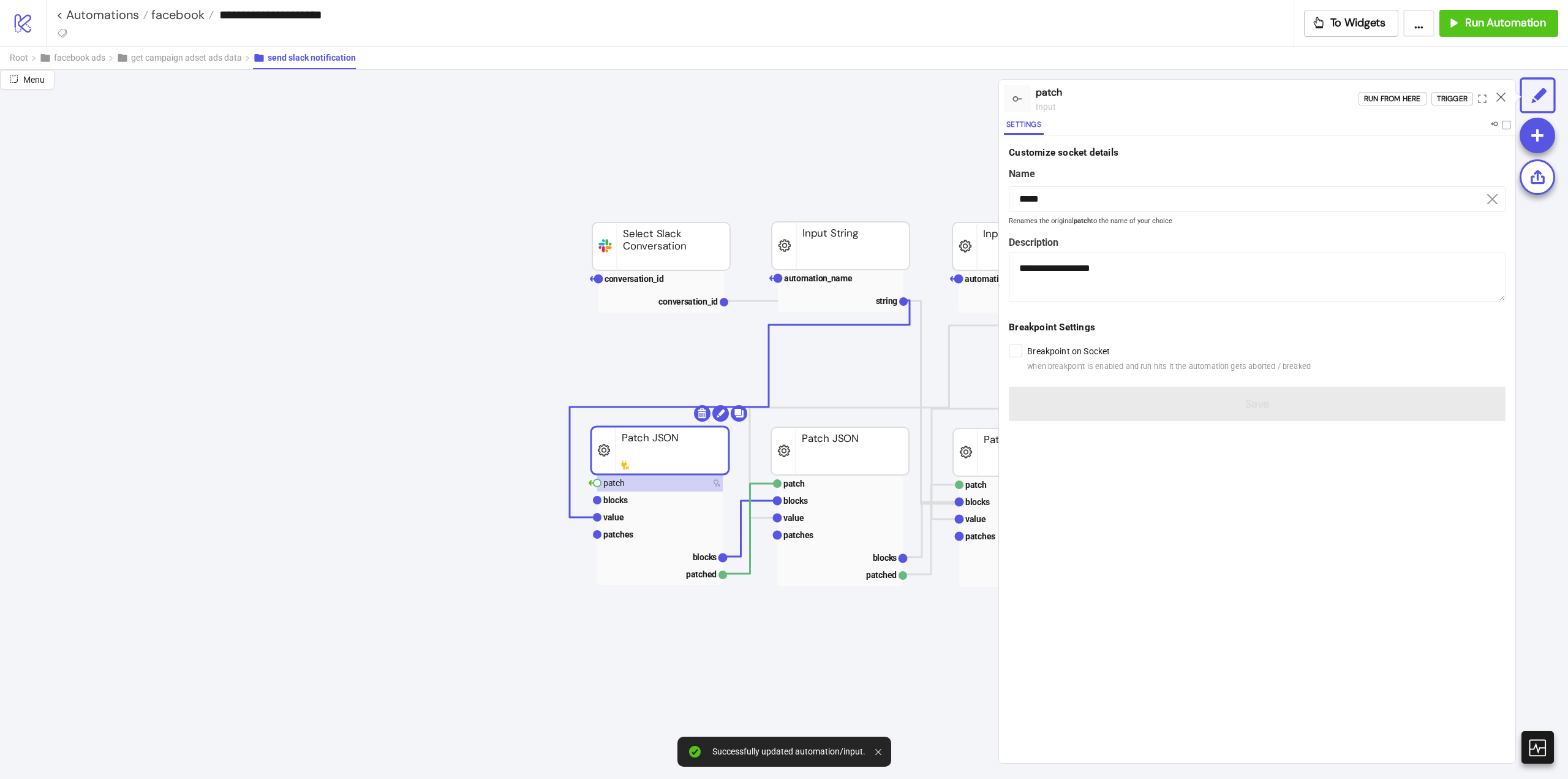
scroll to position [1042, 0]
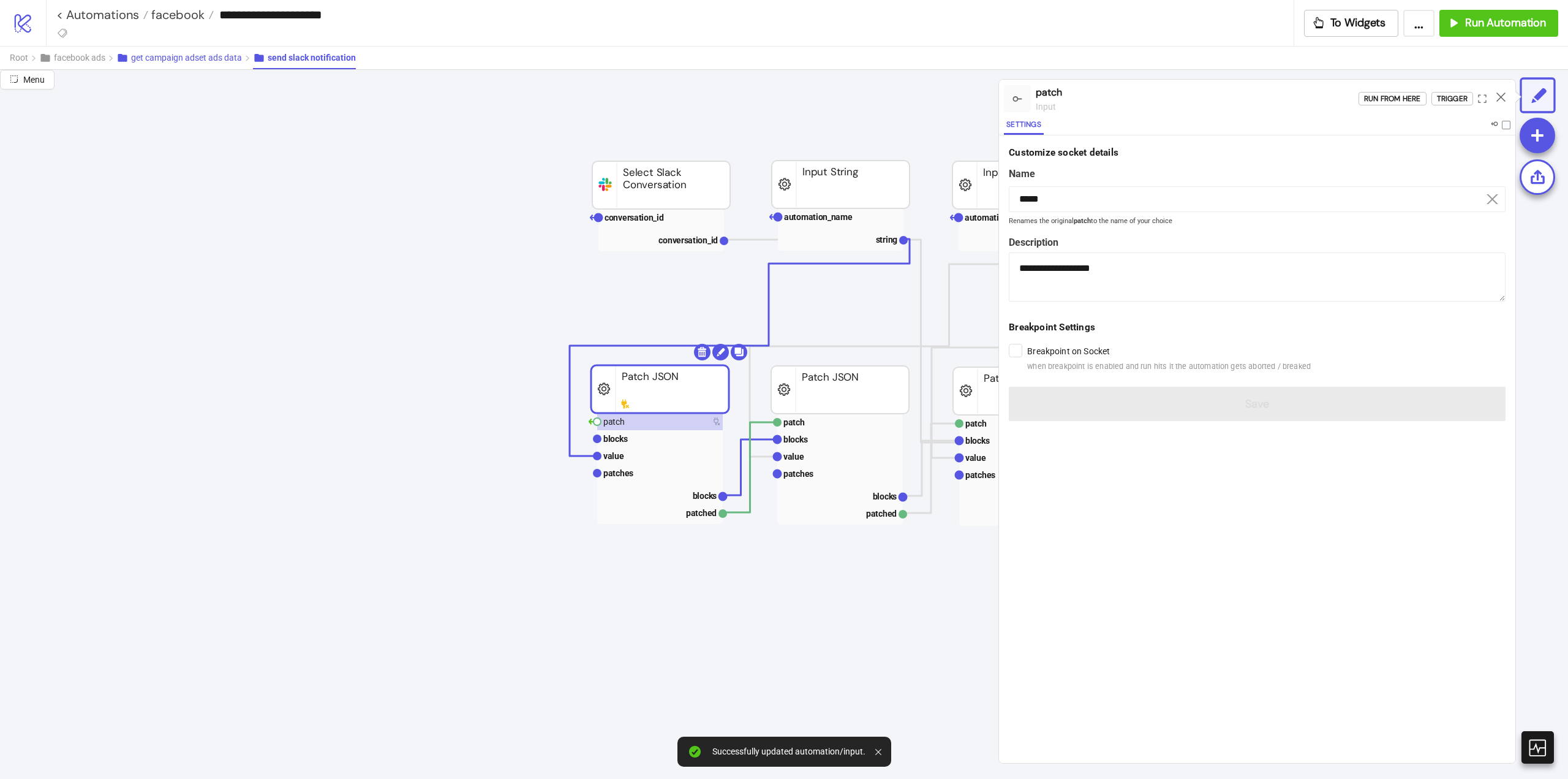
click at [153, 60] on span "get campaign adset ads data" at bounding box center [187, 58] width 111 height 10
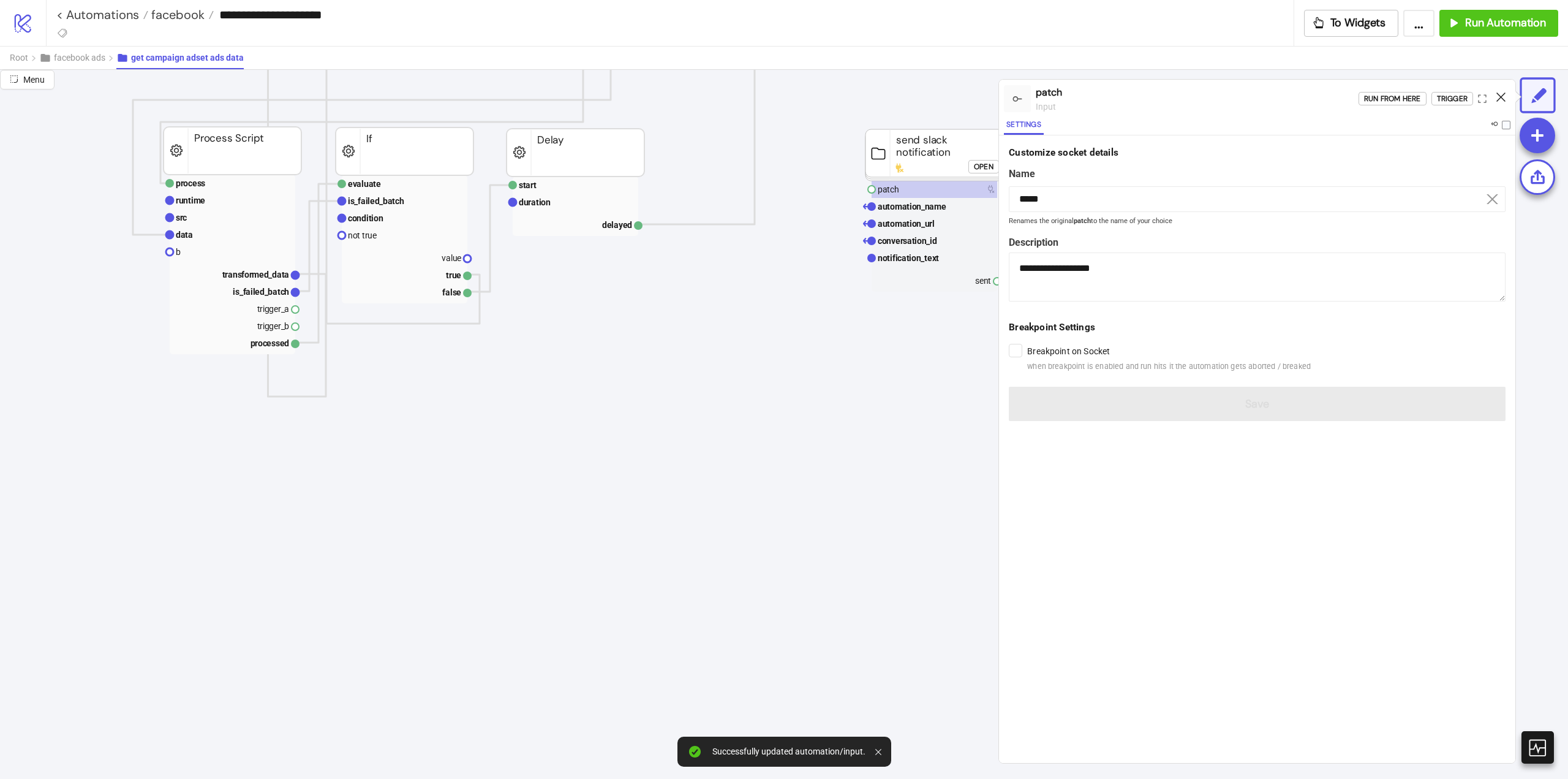
click at [1499, 95] on icon at bounding box center [1501, 97] width 9 height 9
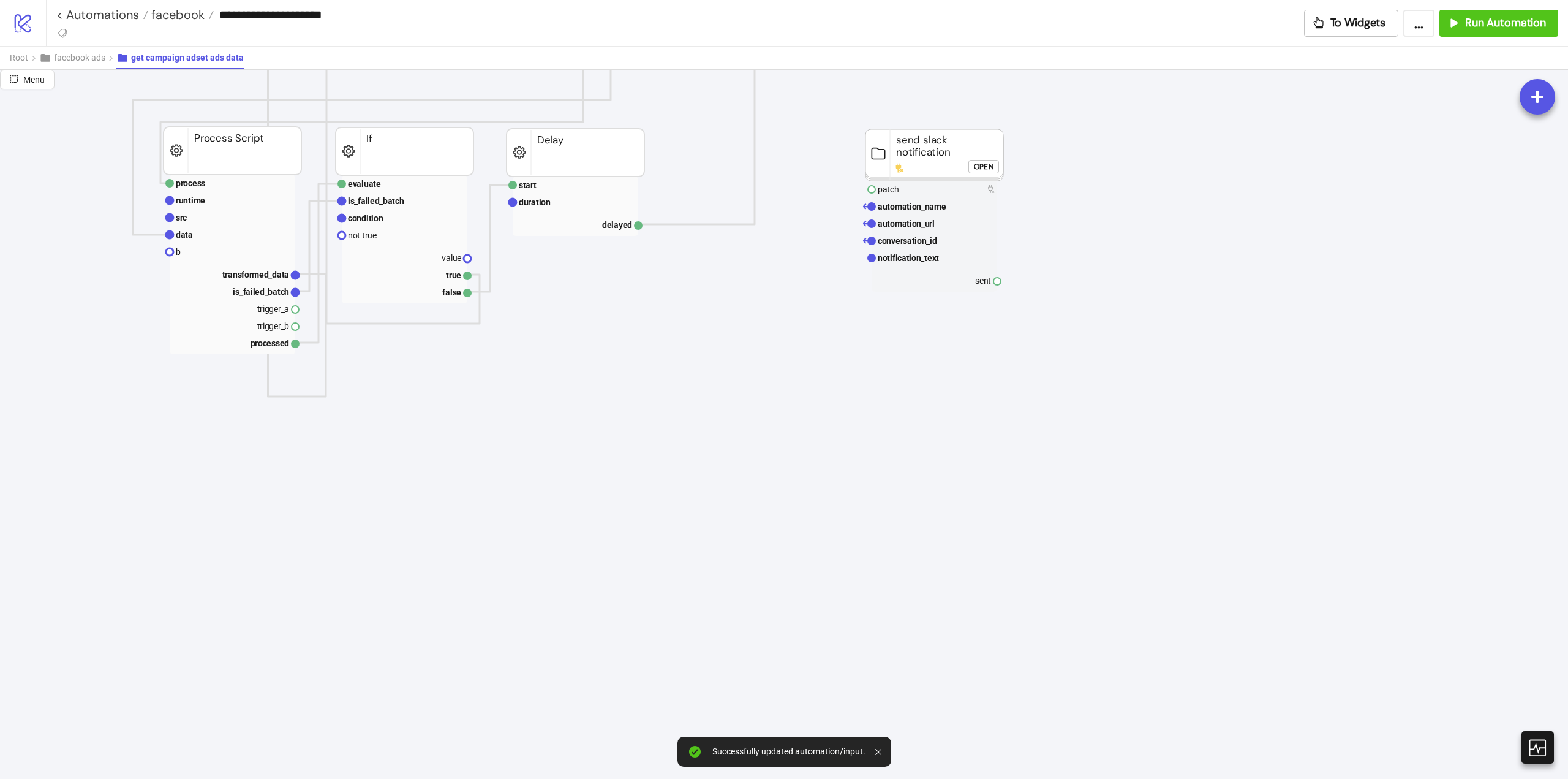
scroll to position [920, 0]
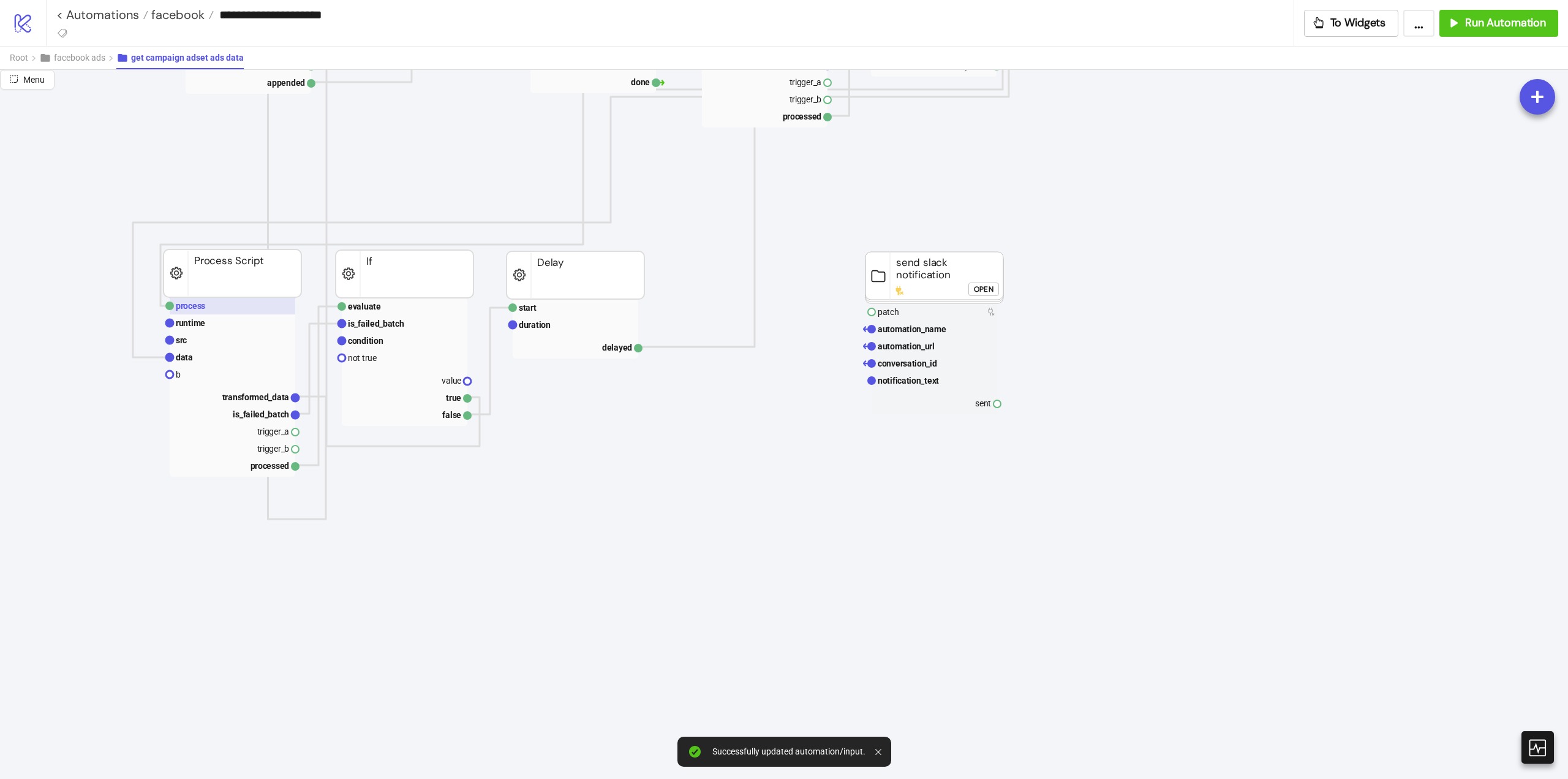
click at [229, 307] on rect at bounding box center [232, 306] width 126 height 17
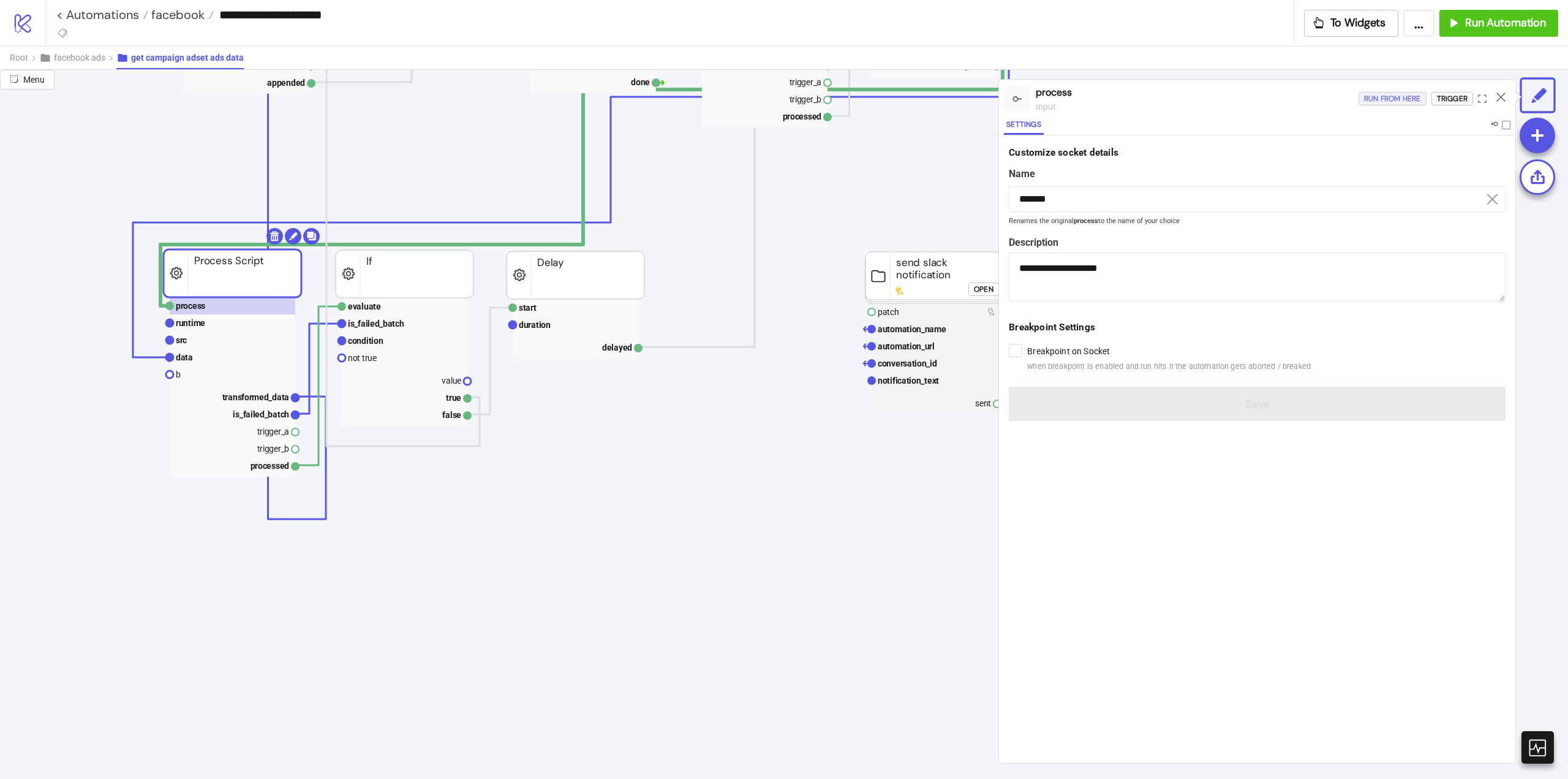
click at [1396, 97] on div "Run from here" at bounding box center [1393, 99] width 57 height 14
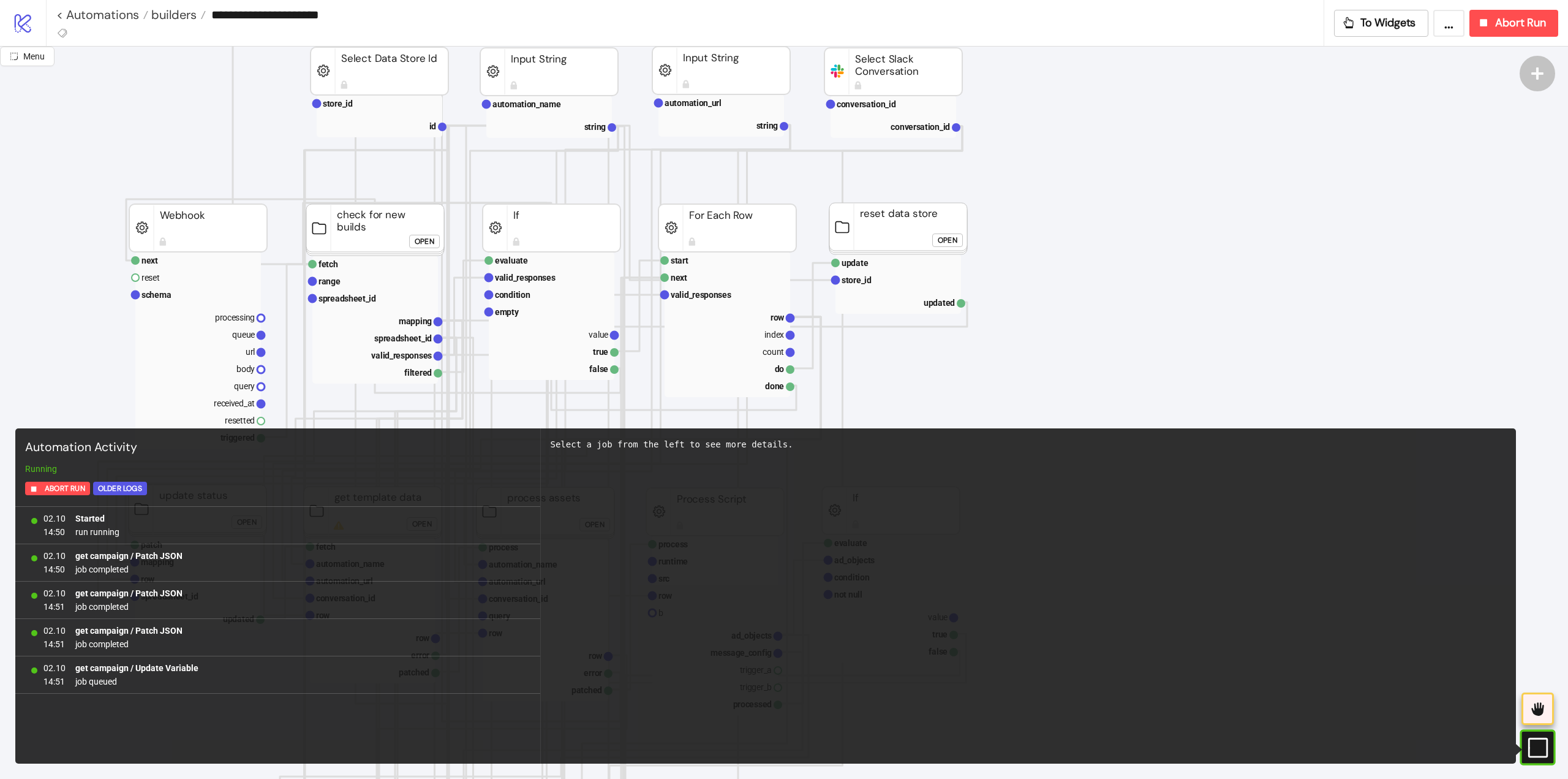
scroll to position [61, 0]
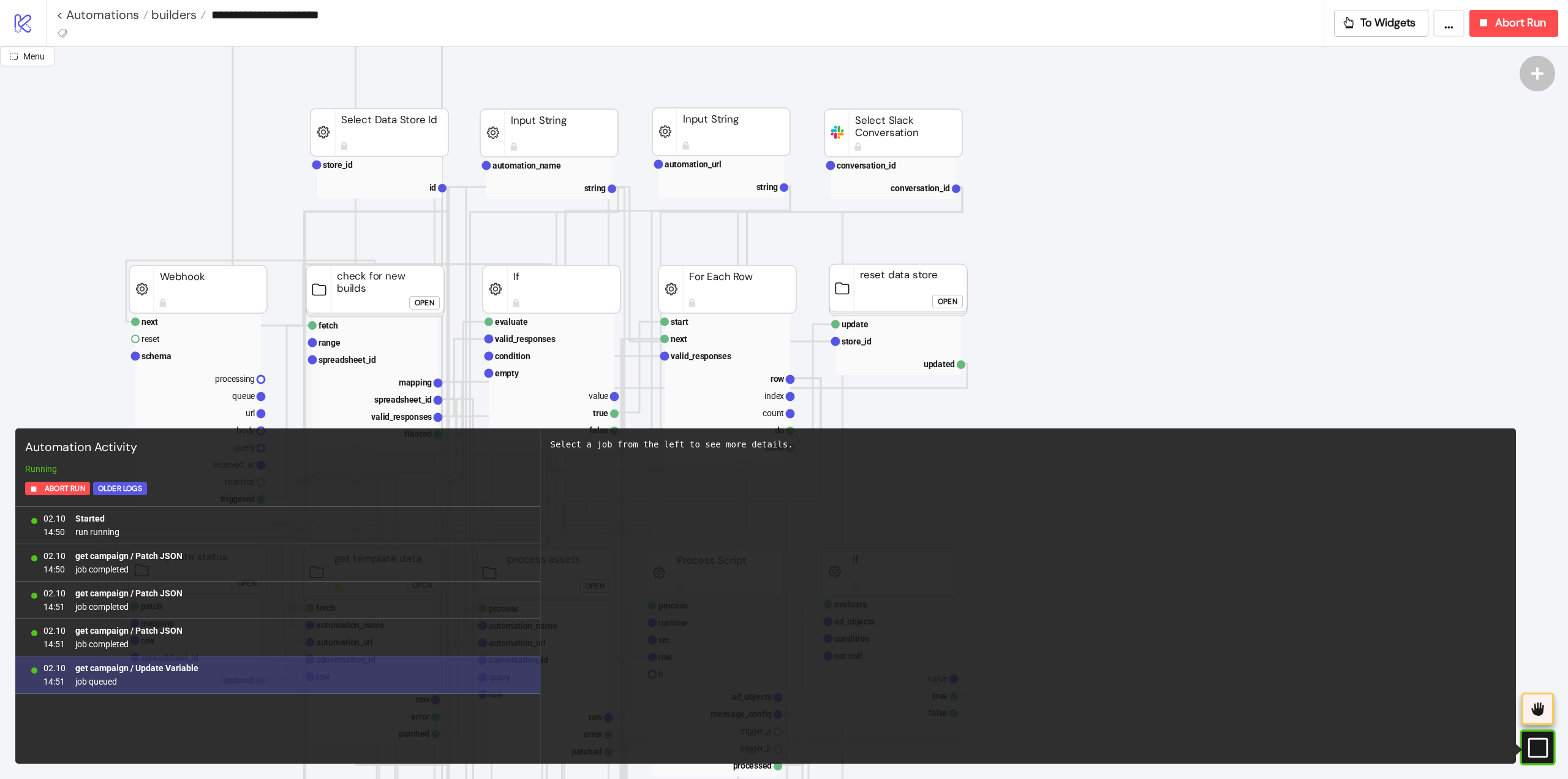
click at [172, 667] on b "get campaign / Update Variable" at bounding box center [136, 668] width 123 height 10
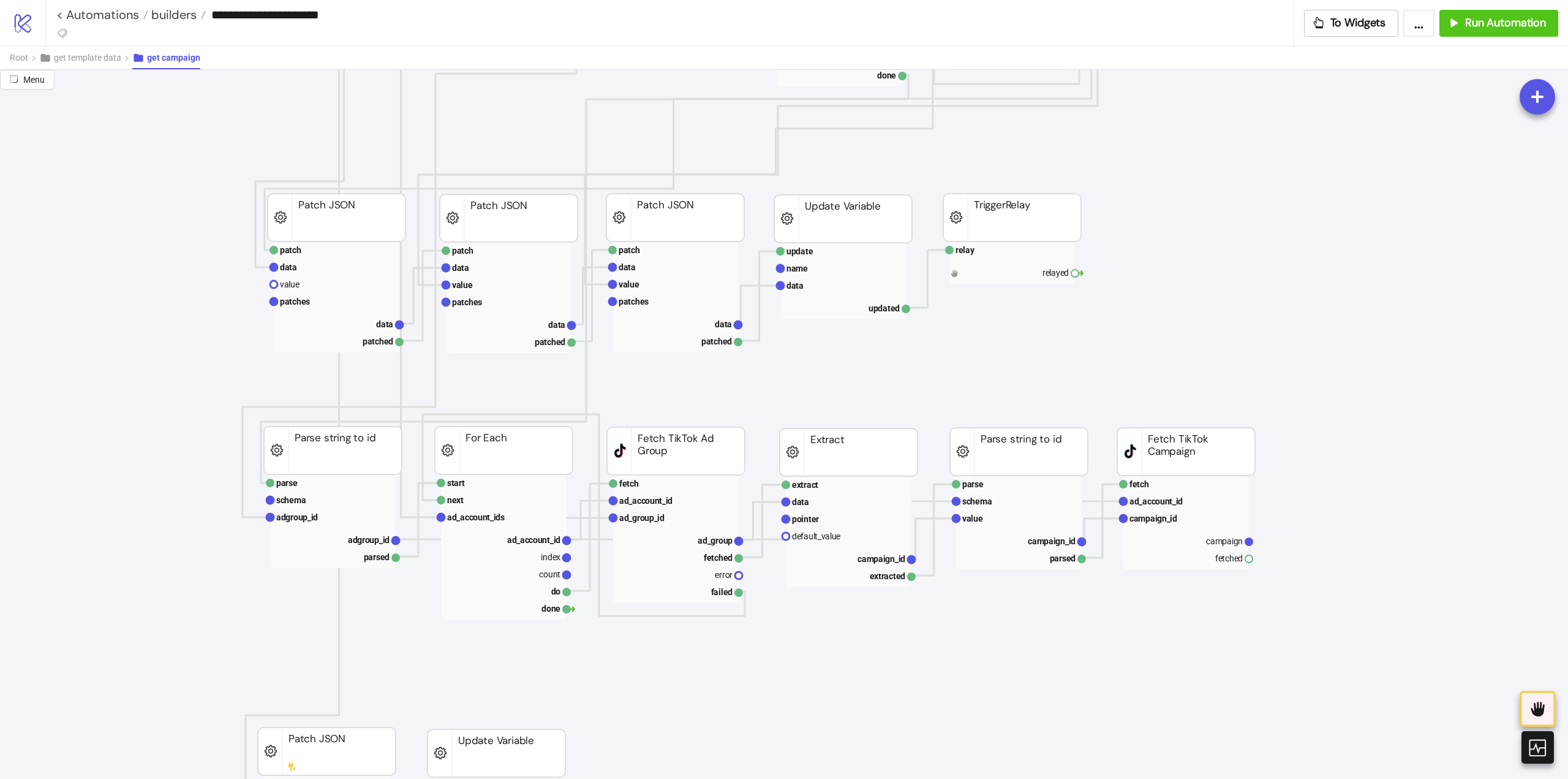
scroll to position [368, 0]
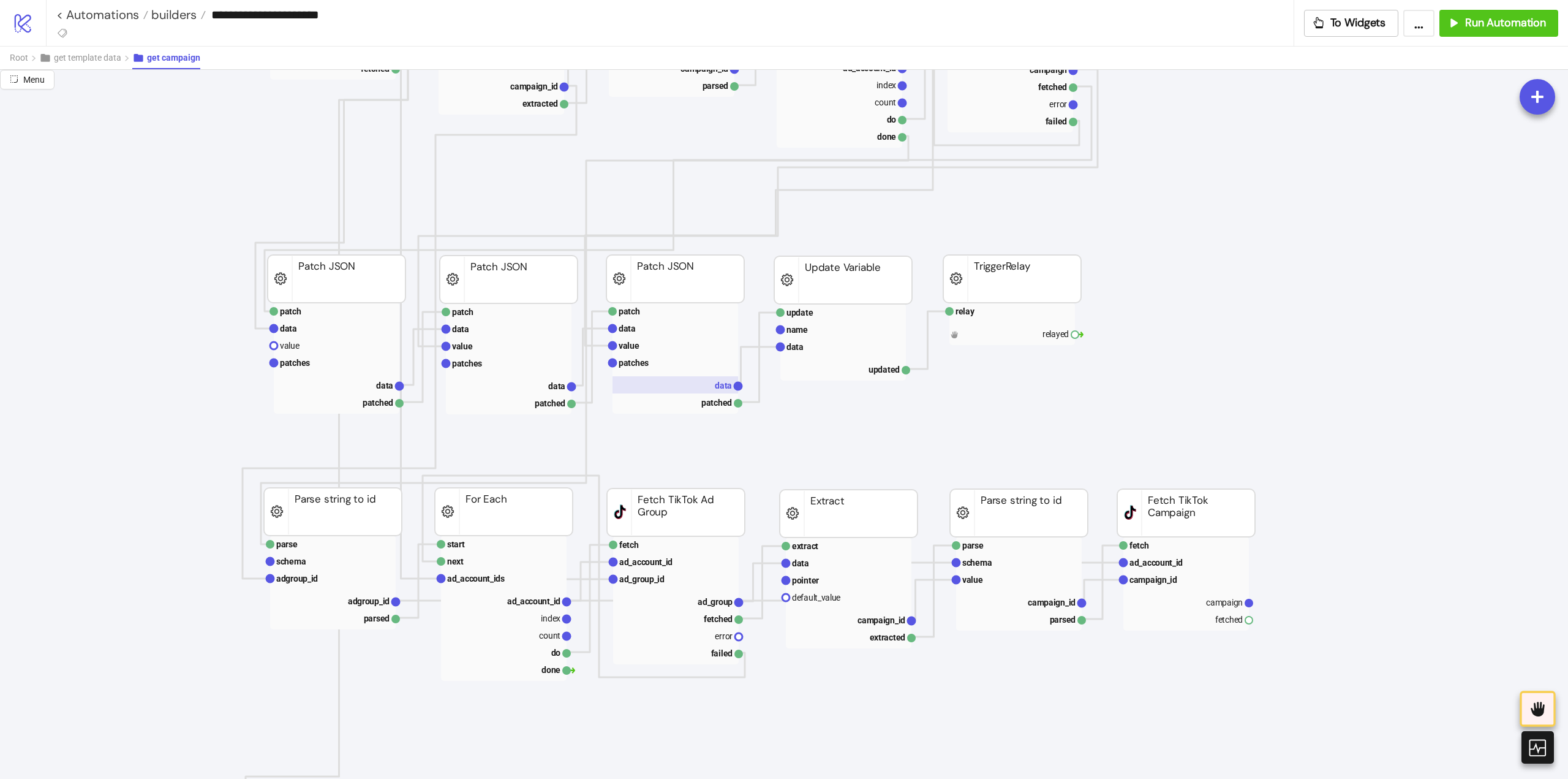
click at [718, 382] on text "data" at bounding box center [723, 386] width 17 height 10
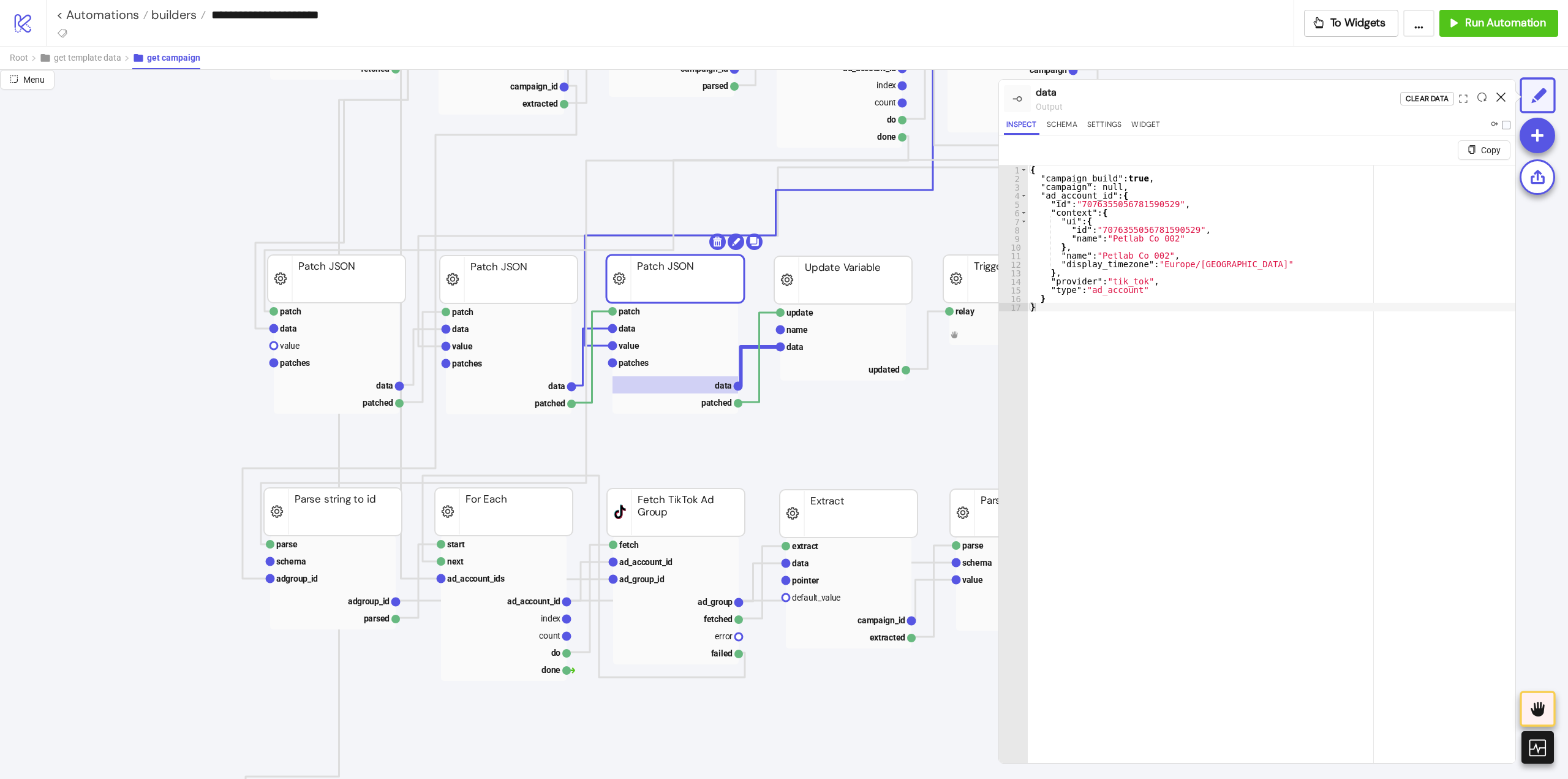
click at [1501, 94] on icon at bounding box center [1501, 97] width 9 height 9
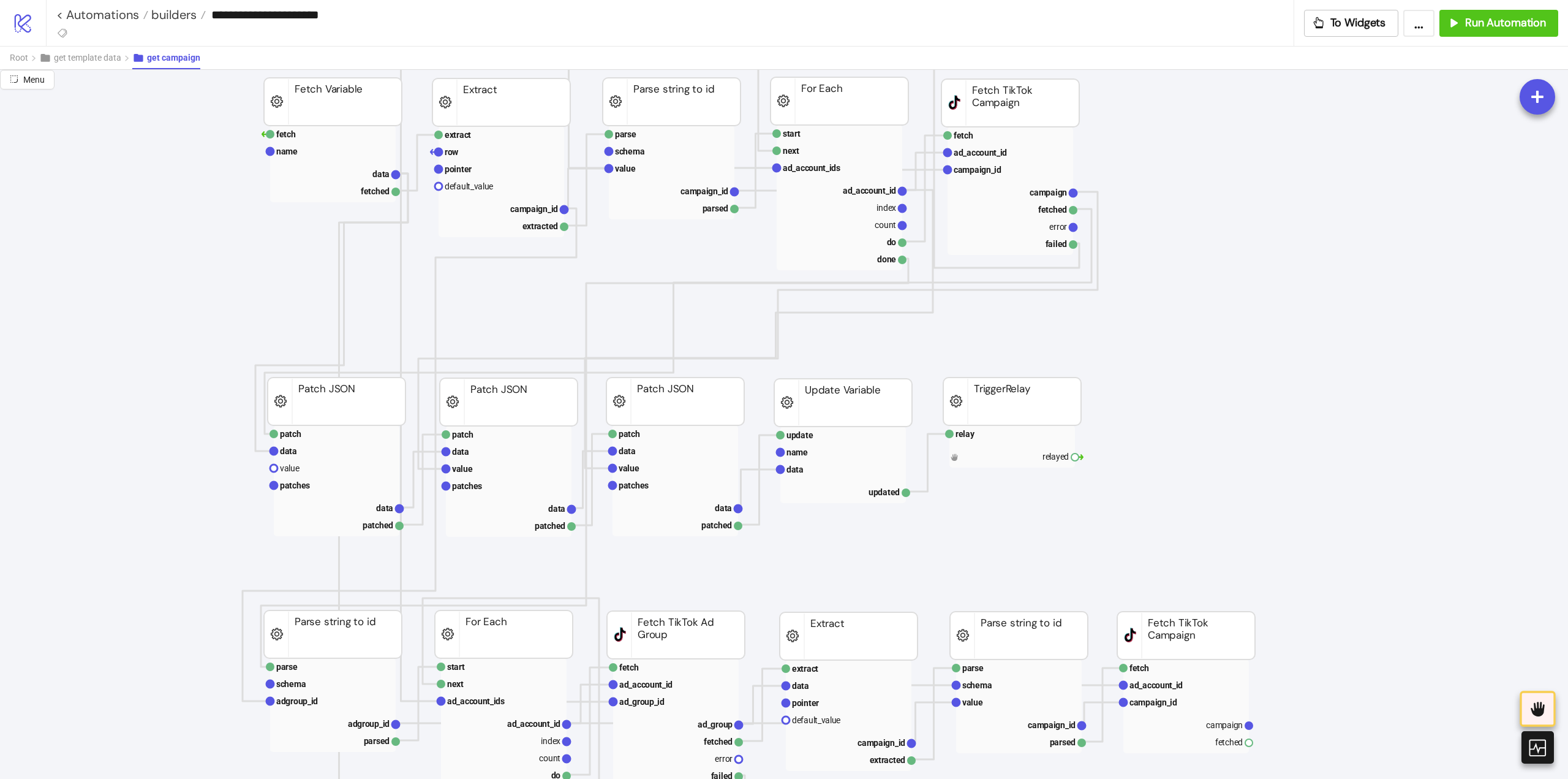
scroll to position [307, 0]
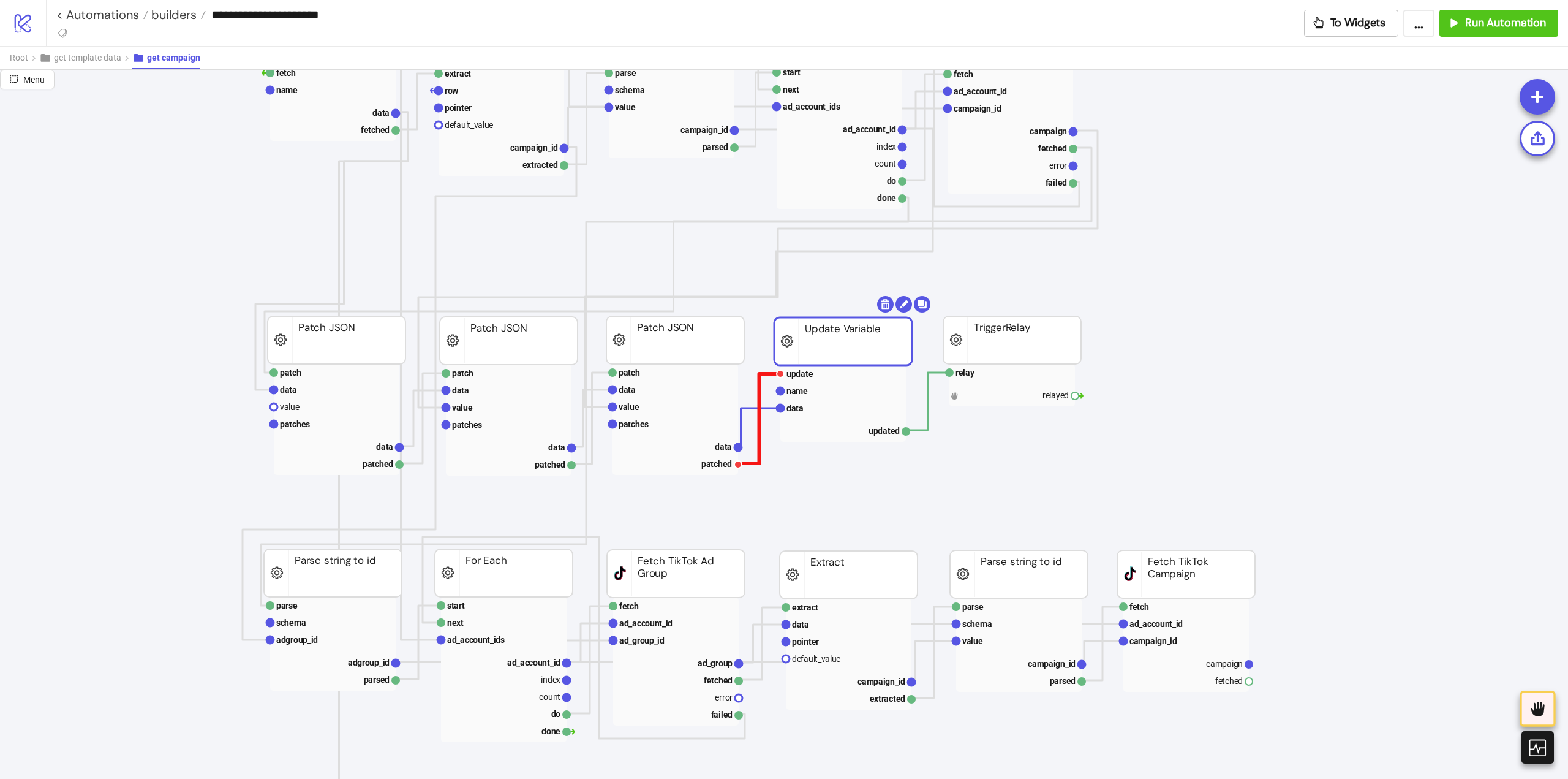
click at [759, 391] on polyline at bounding box center [760, 418] width 43 height 89
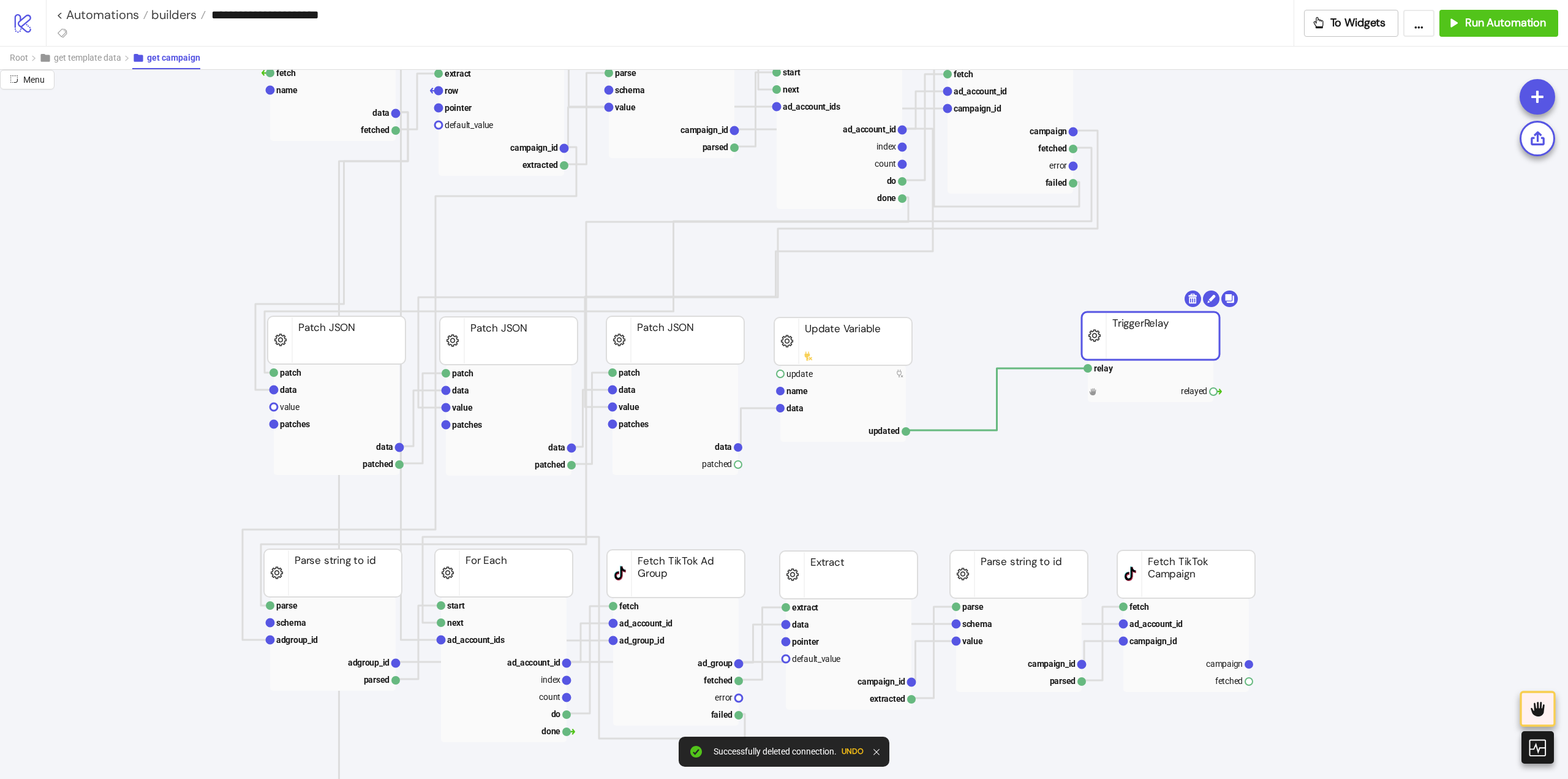
drag, startPoint x: 1106, startPoint y: 349, endPoint x: 1159, endPoint y: 342, distance: 53.5
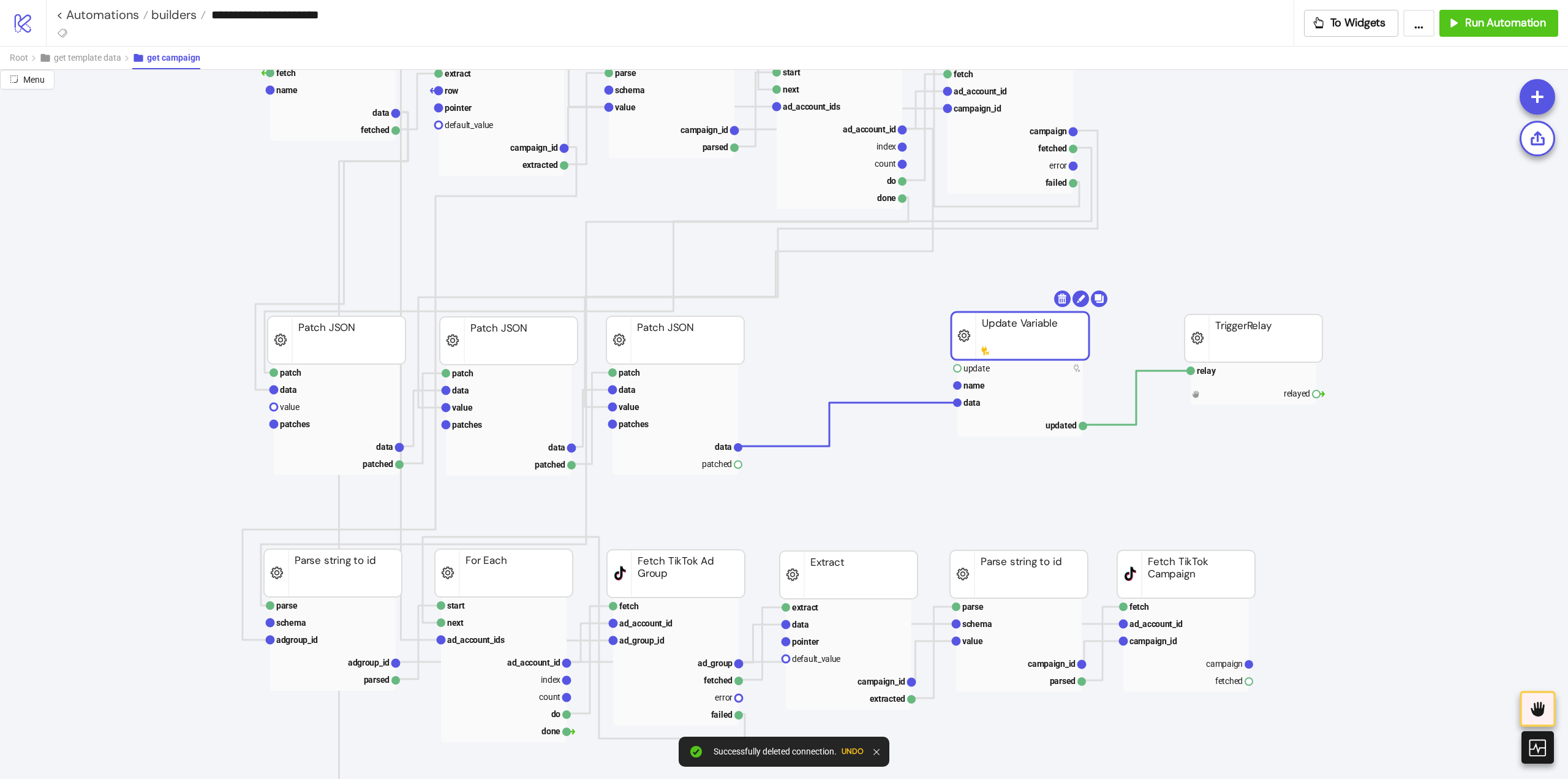
drag, startPoint x: 835, startPoint y: 354, endPoint x: 857, endPoint y: 342, distance: 25.1
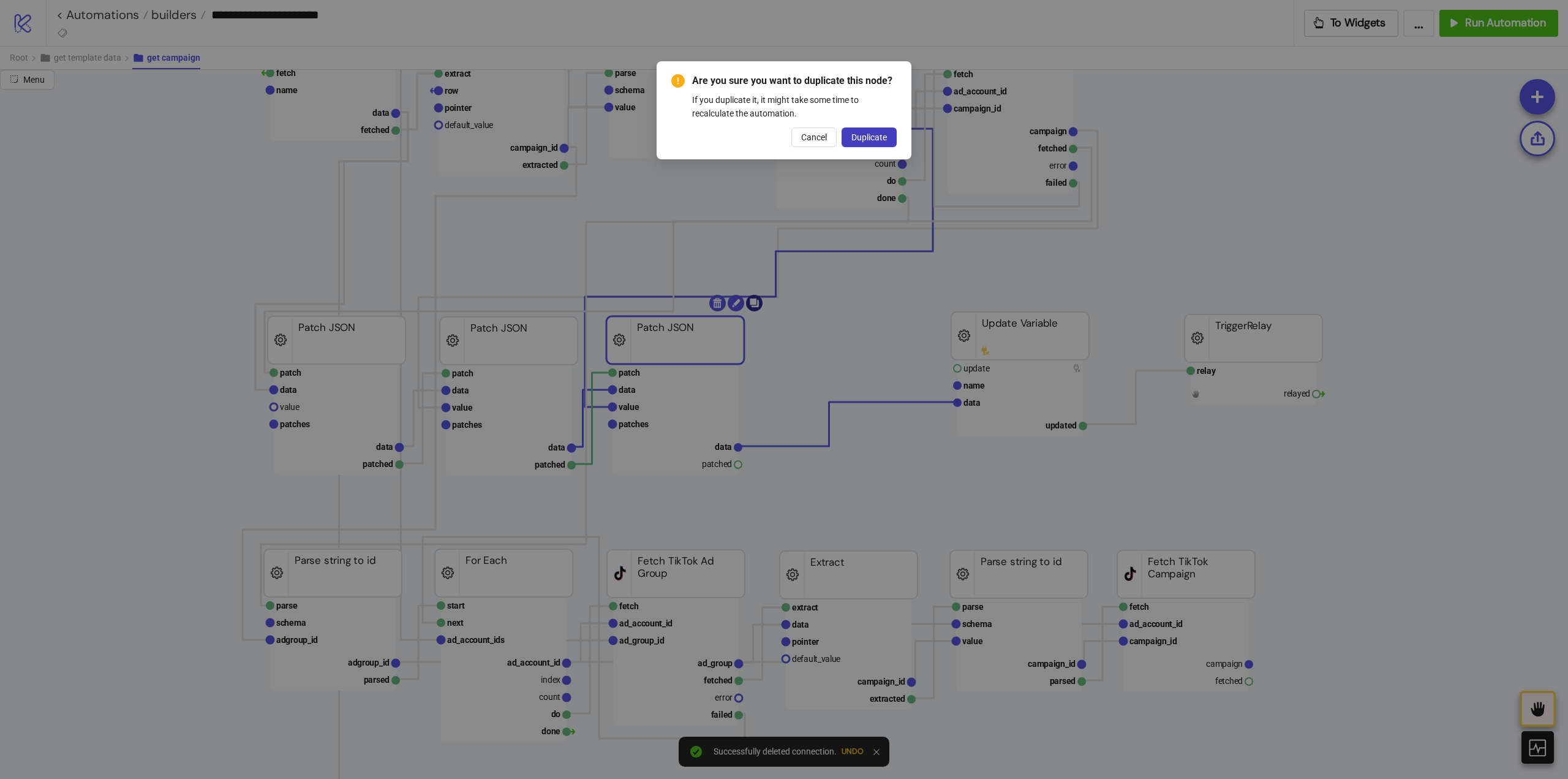
click at [755, 310] on body "**********" at bounding box center [784, 389] width 1568 height 779
click at [861, 134] on span "Duplicate" at bounding box center [870, 137] width 35 height 10
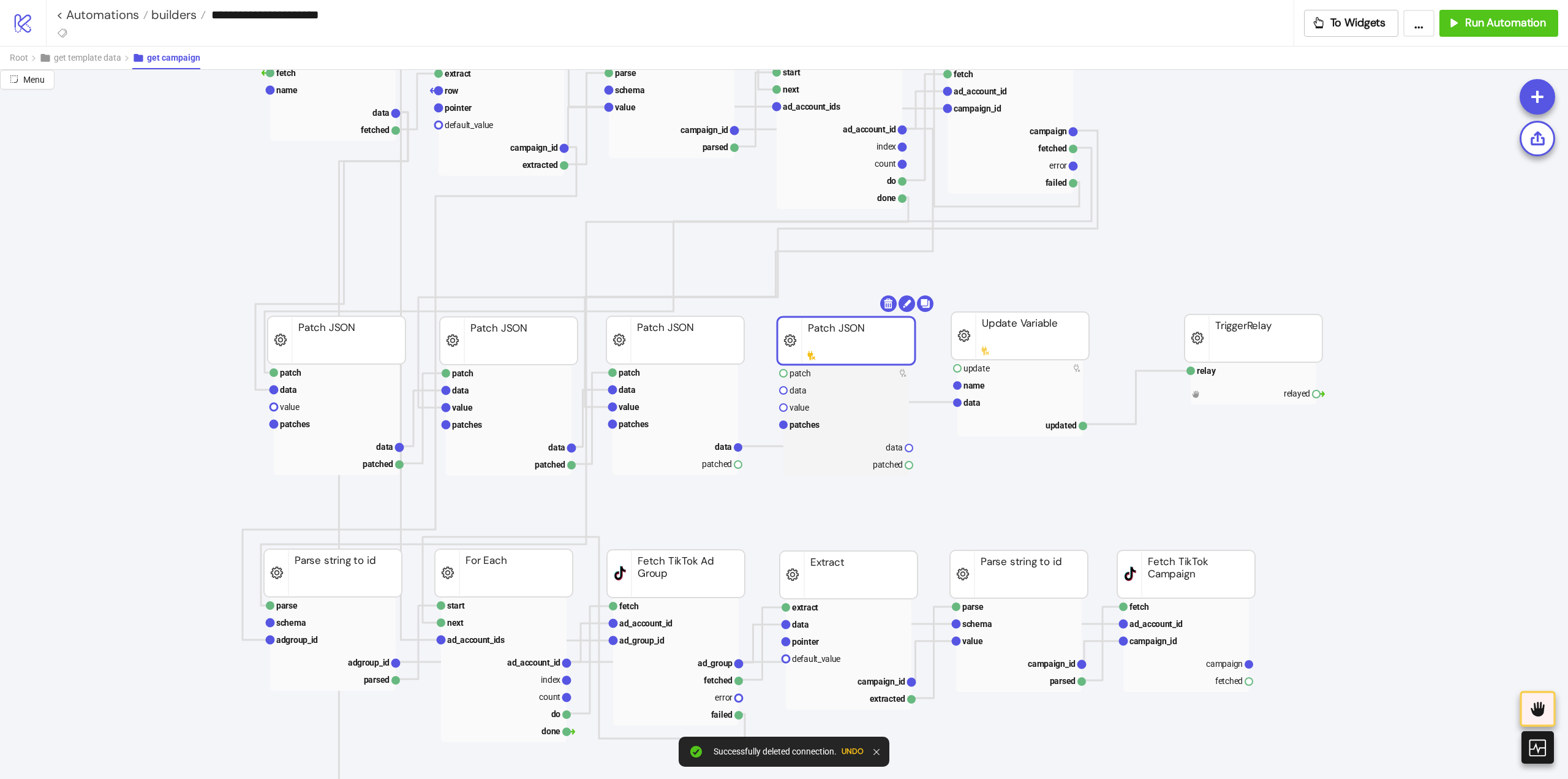
drag, startPoint x: 740, startPoint y: 403, endPoint x: 830, endPoint y: 355, distance: 102.0
click at [830, 355] on rect at bounding box center [846, 340] width 138 height 48
drag, startPoint x: 736, startPoint y: 465, endPoint x: 799, endPoint y: 489, distance: 67.4
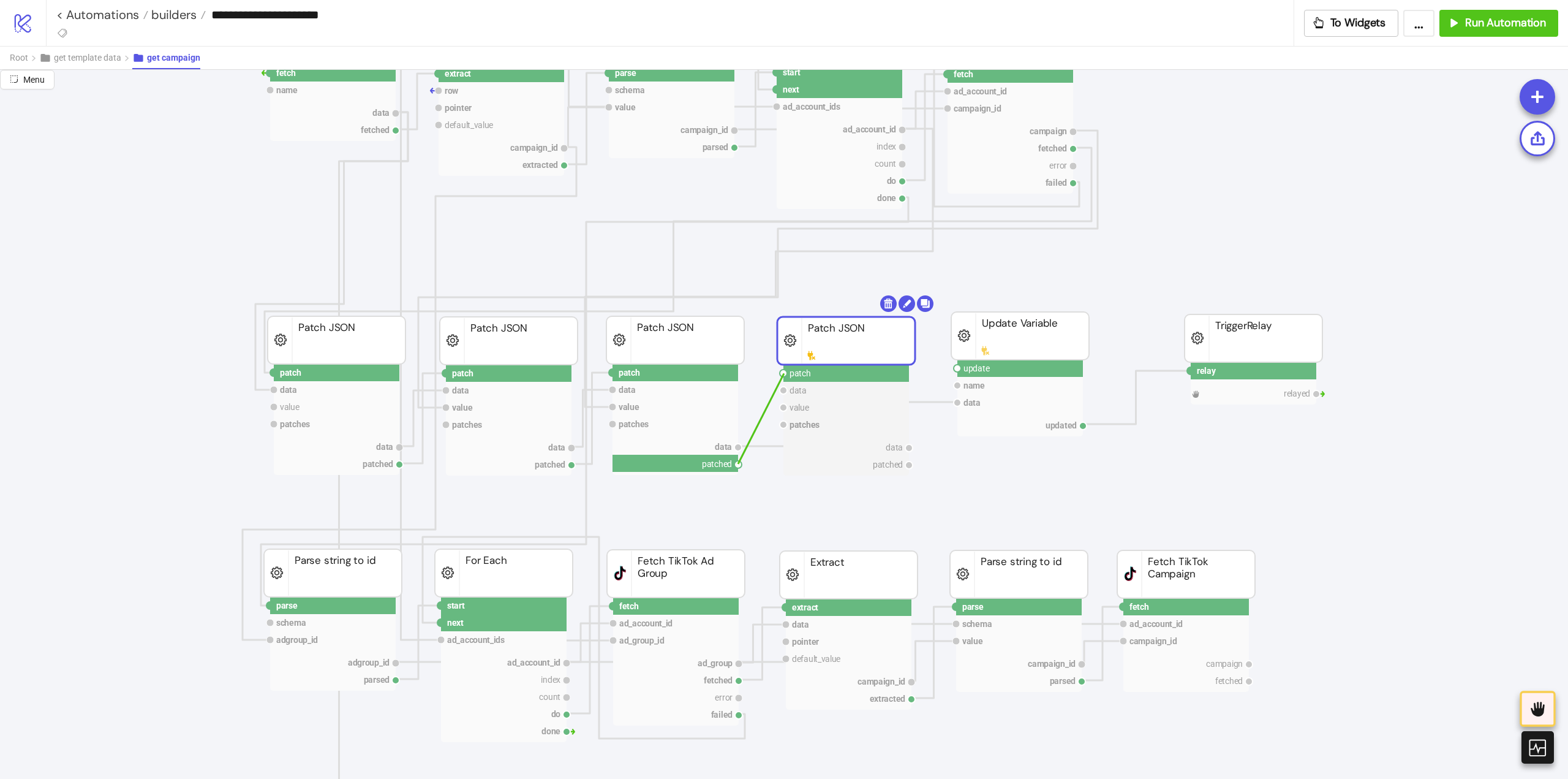
click at [784, 374] on circle at bounding box center [784, 373] width 7 height 7
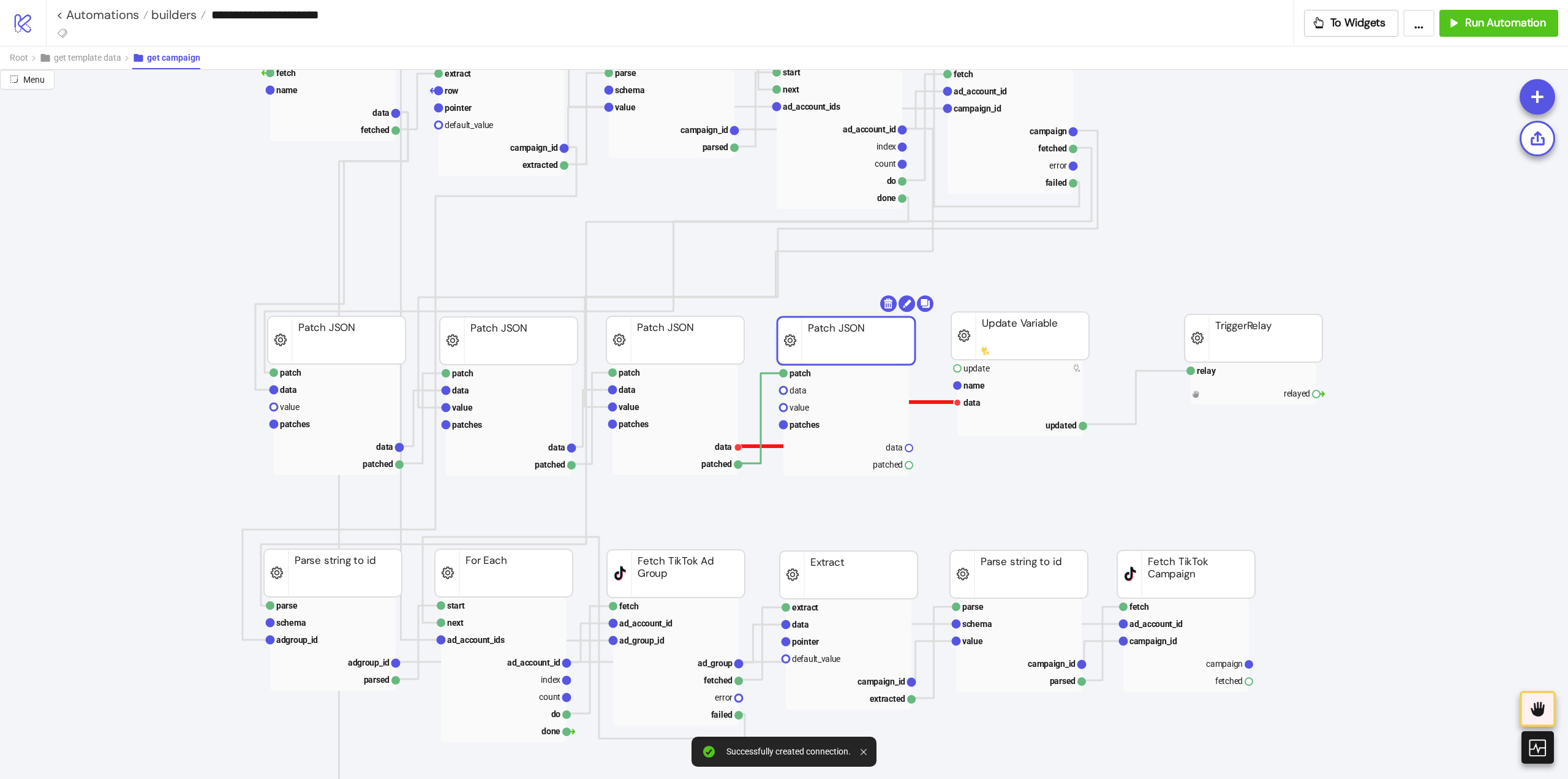
click at [771, 446] on polyline at bounding box center [848, 424] width 219 height 44
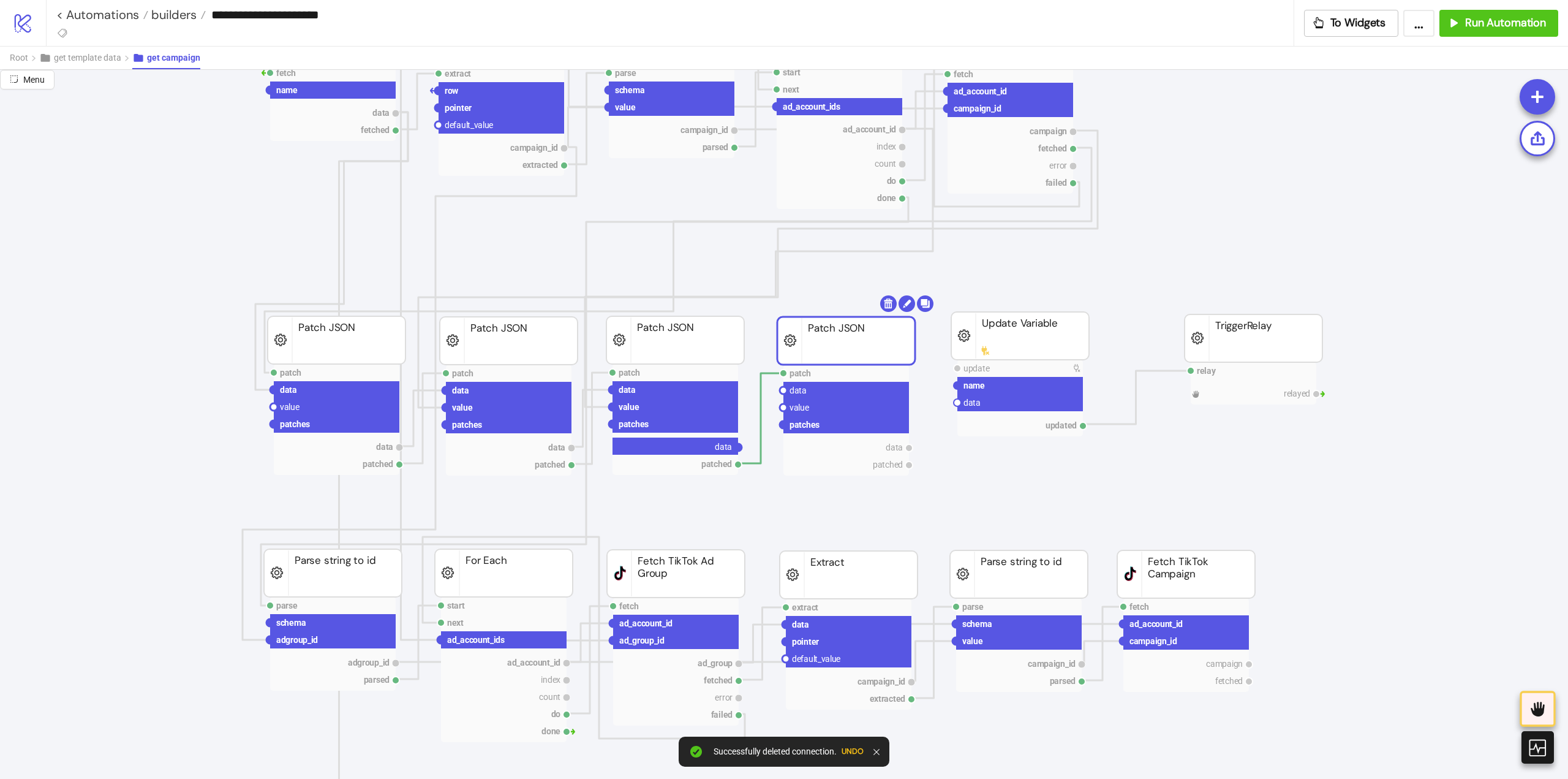
drag, startPoint x: 739, startPoint y: 447, endPoint x: 765, endPoint y: 435, distance: 28.6
click at [784, 389] on circle at bounding box center [784, 391] width 7 height 7
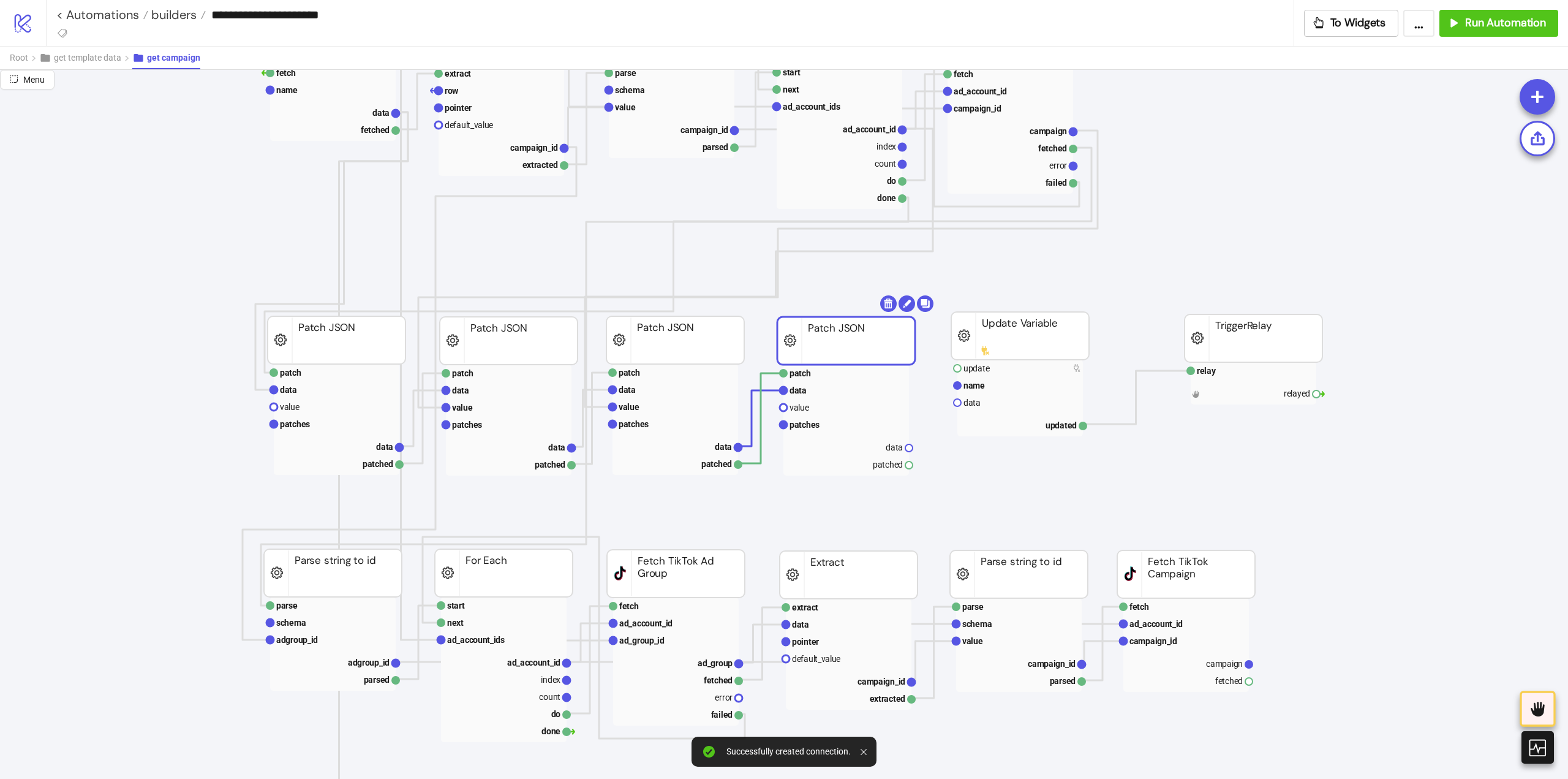
drag, startPoint x: 734, startPoint y: 133, endPoint x: 746, endPoint y: 217, distance: 84.9
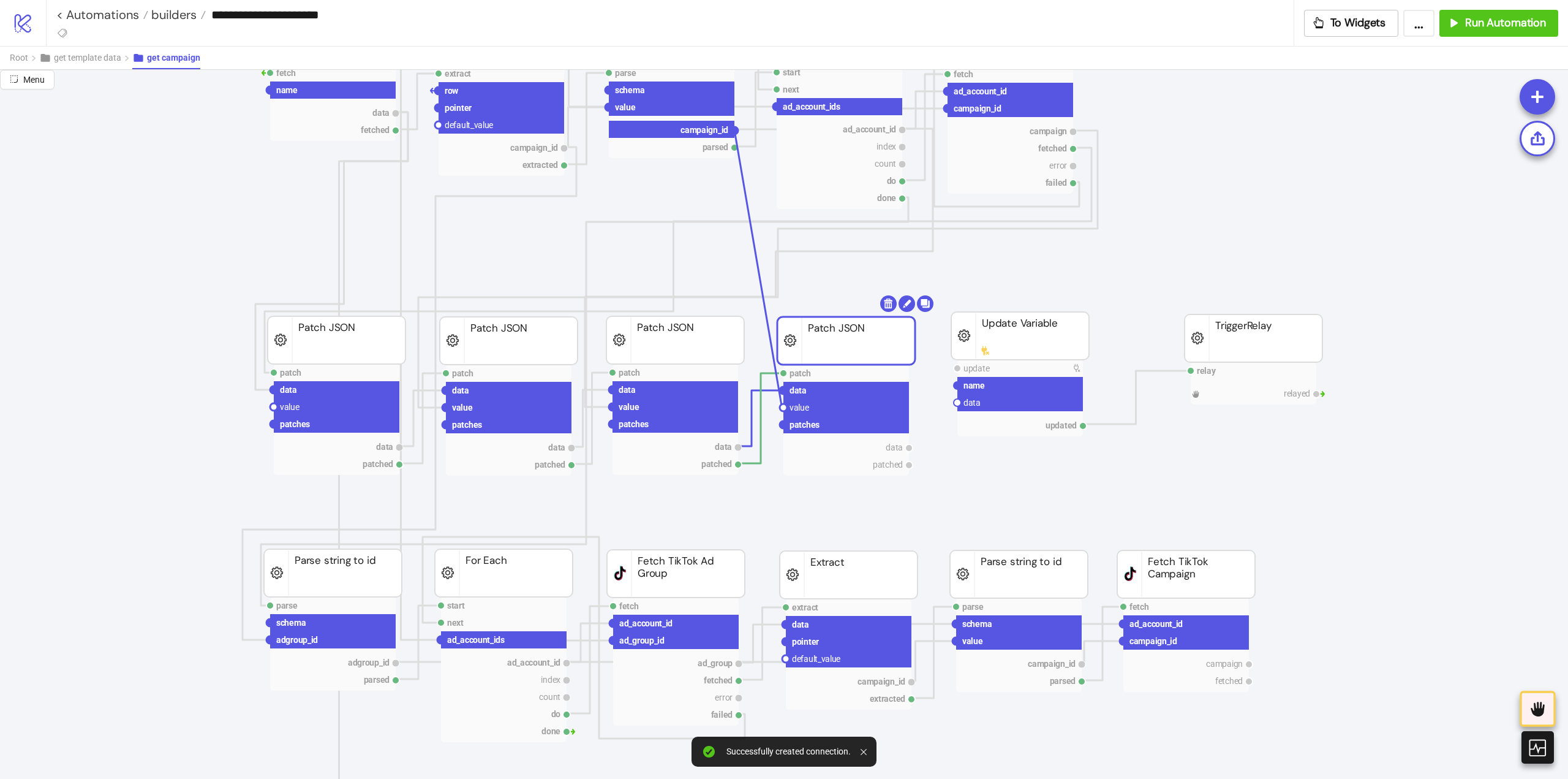
click at [782, 405] on circle at bounding box center [784, 408] width 7 height 7
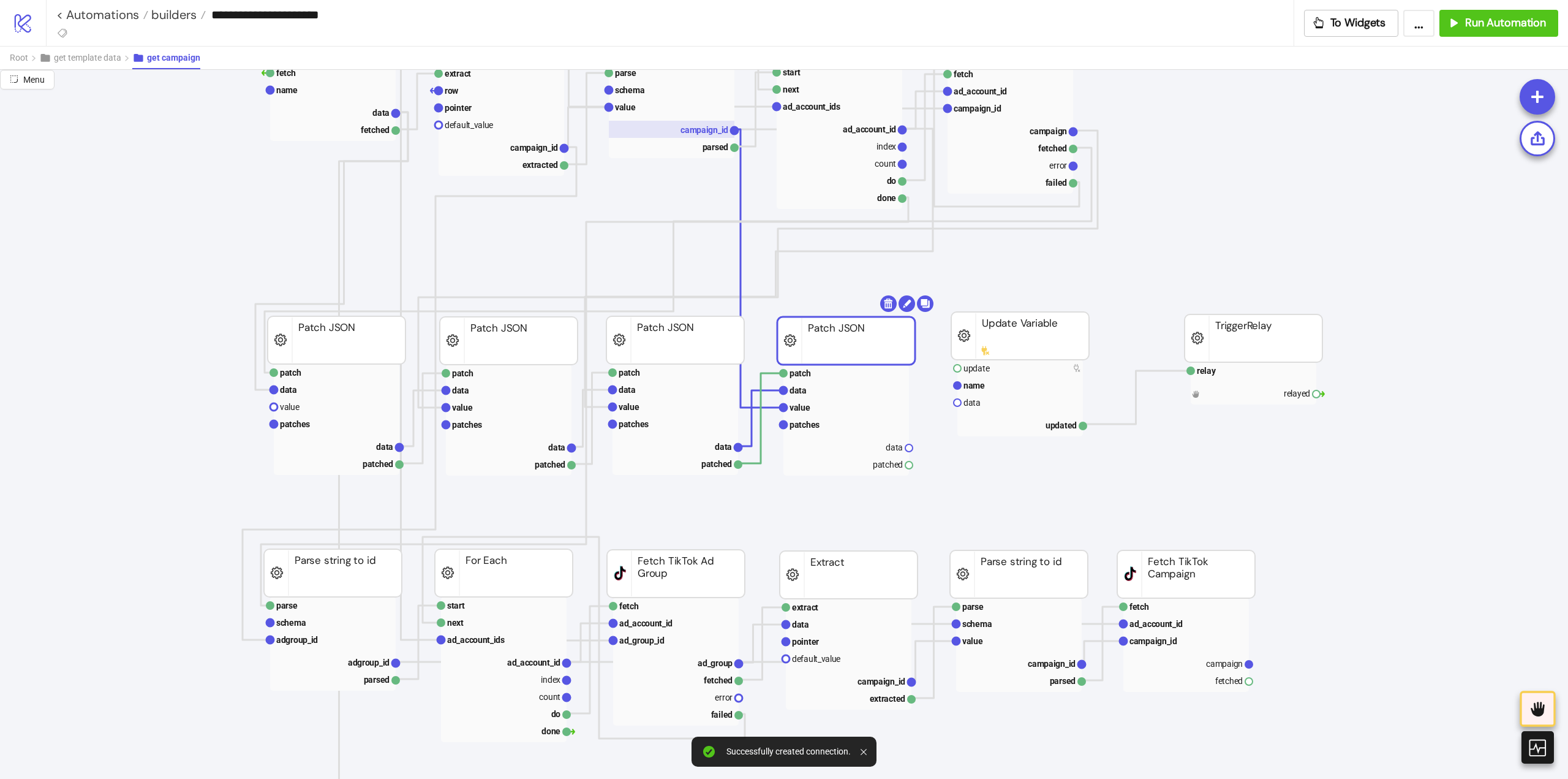
click at [711, 133] on text "campaign_id" at bounding box center [704, 130] width 48 height 10
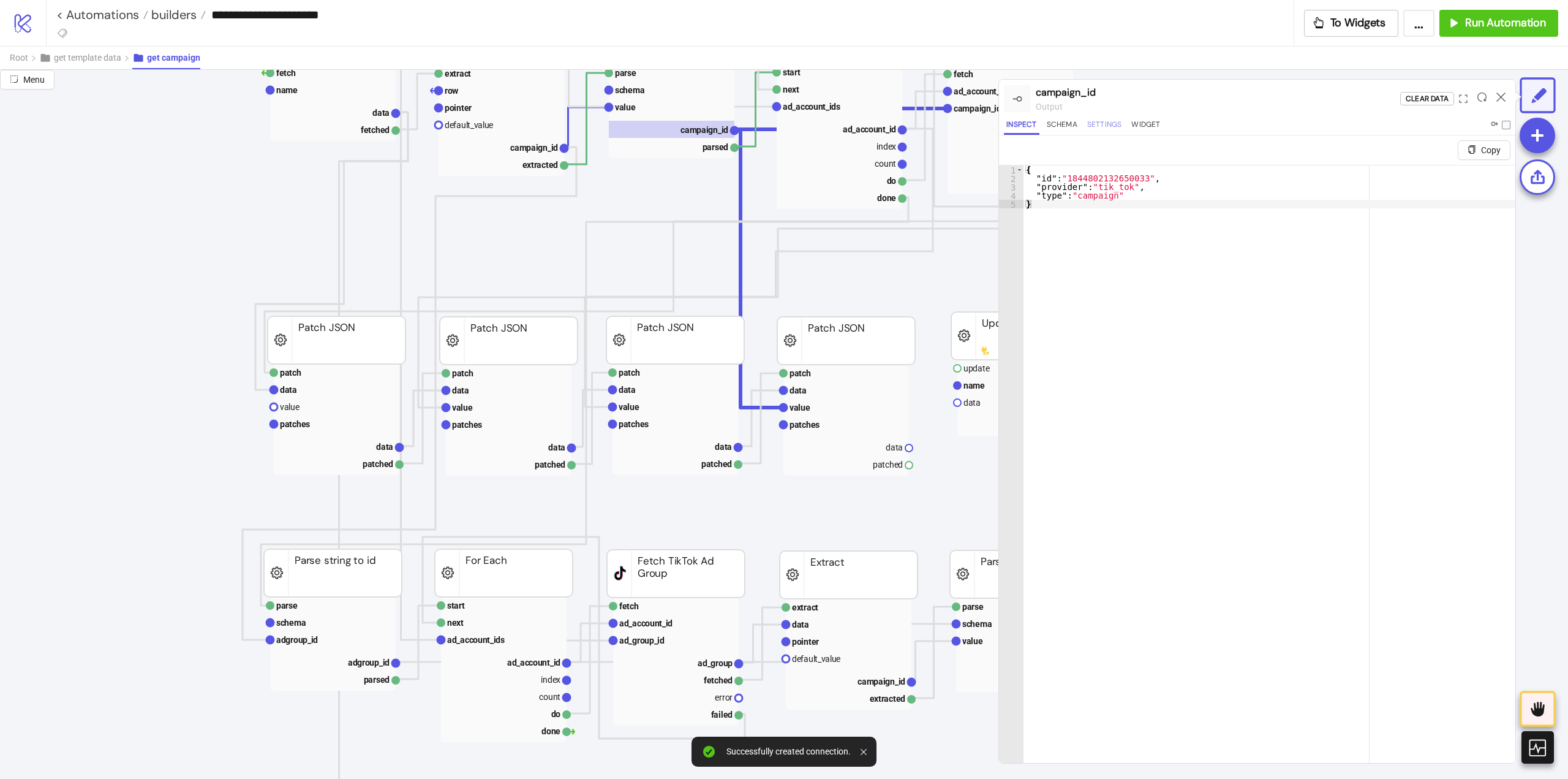
click at [1097, 131] on button "Settings" at bounding box center [1104, 126] width 40 height 16
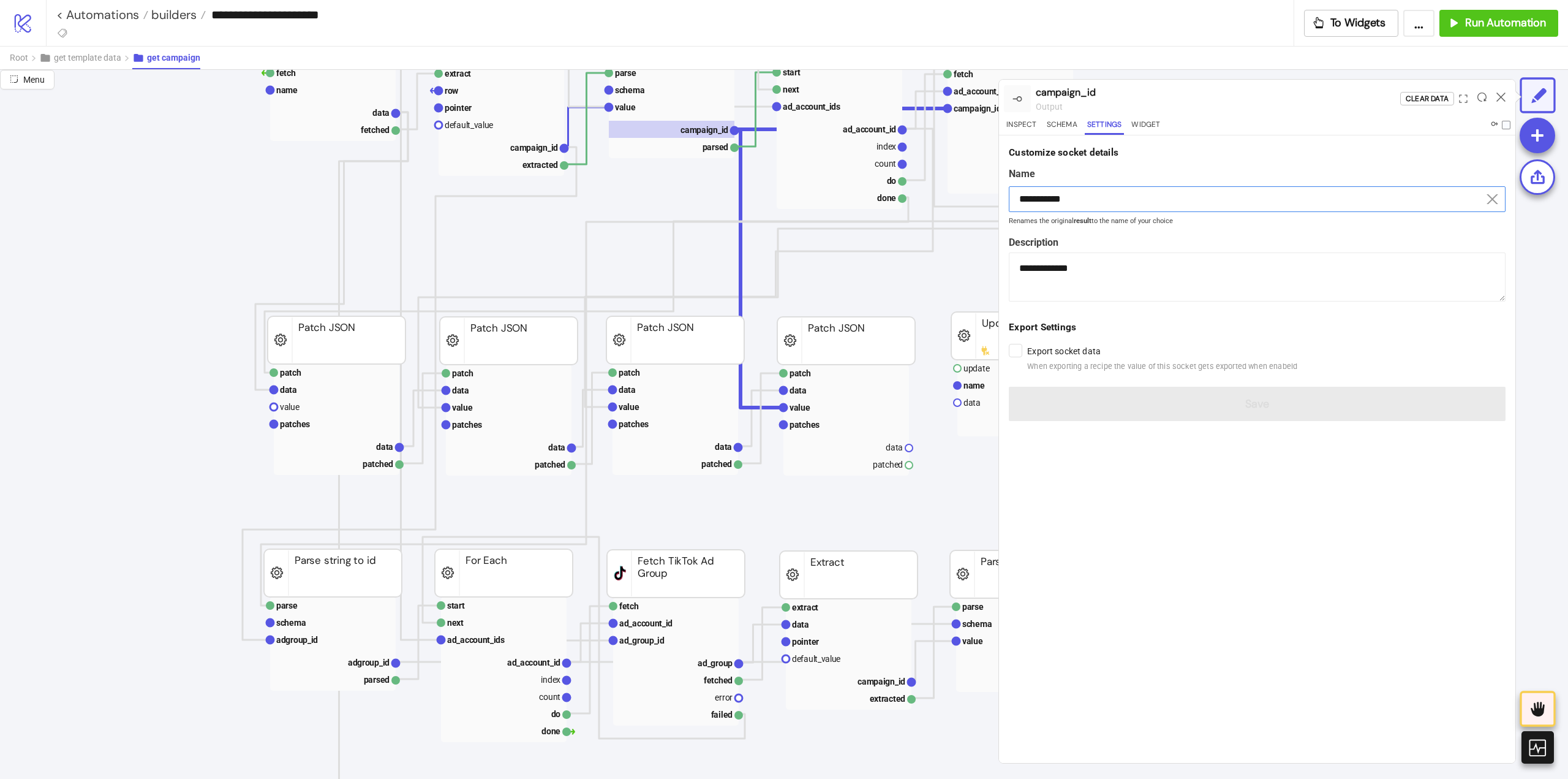
click at [1090, 202] on input "**********" at bounding box center [1257, 199] width 497 height 26
click at [830, 418] on rect at bounding box center [846, 425] width 126 height 17
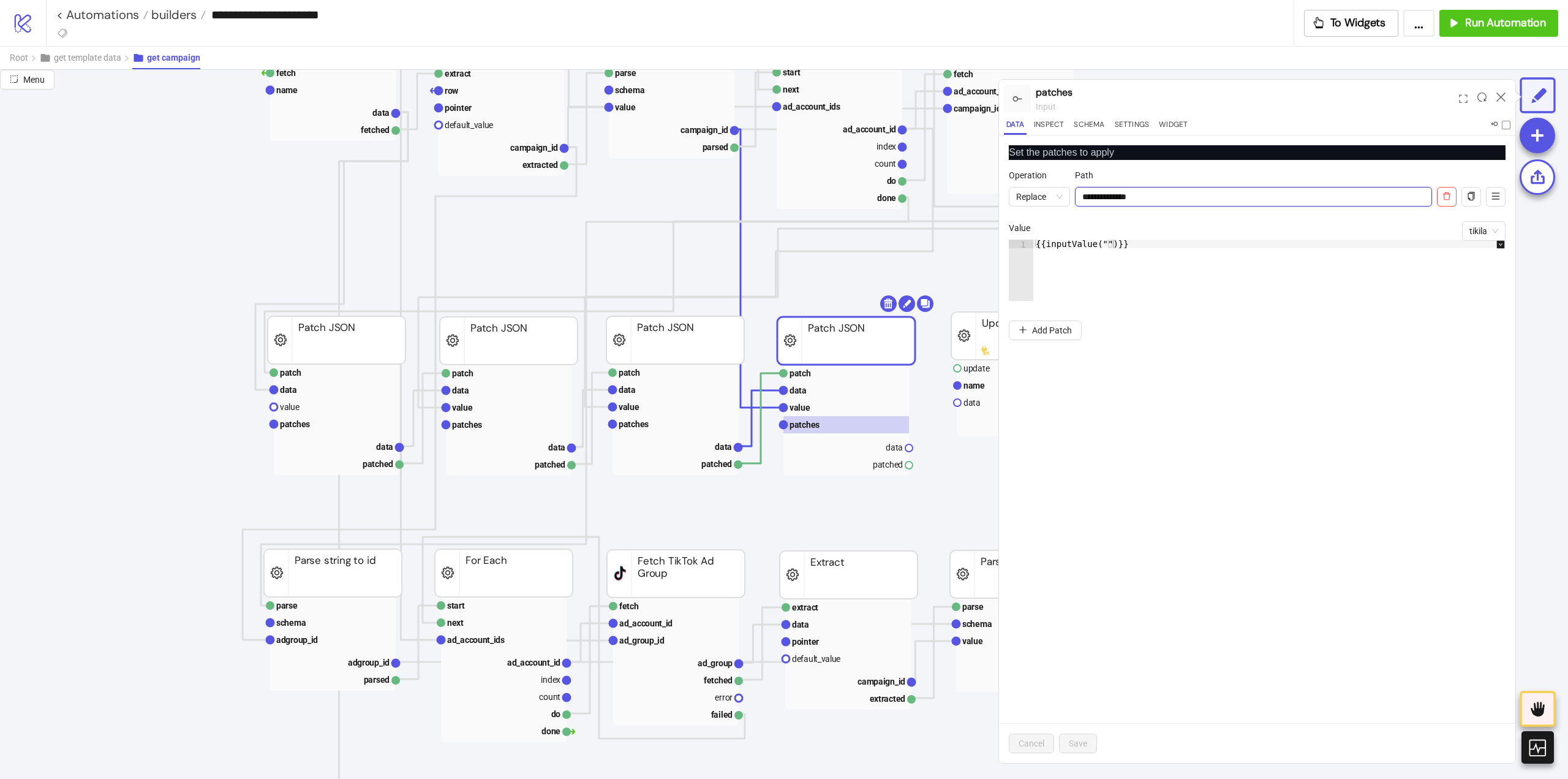
click at [1116, 192] on input "**********" at bounding box center [1254, 197] width 357 height 20
drag, startPoint x: 1116, startPoint y: 192, endPoint x: 1187, endPoint y: 295, distance: 125.1
click at [1117, 194] on input "**********" at bounding box center [1254, 197] width 357 height 20
paste input "text"
type input "**********"
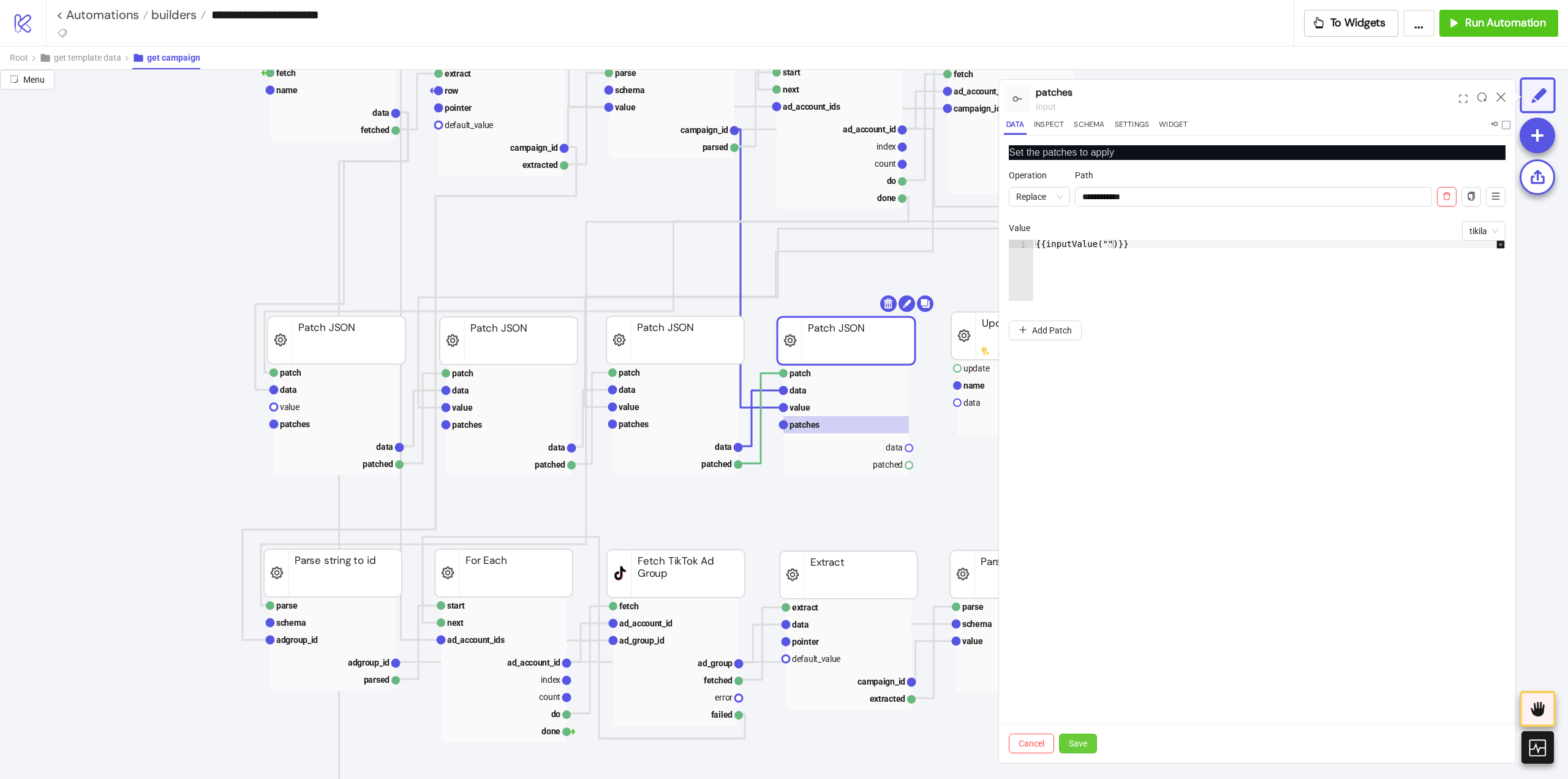
click at [1080, 743] on span "Save" at bounding box center [1078, 743] width 18 height 10
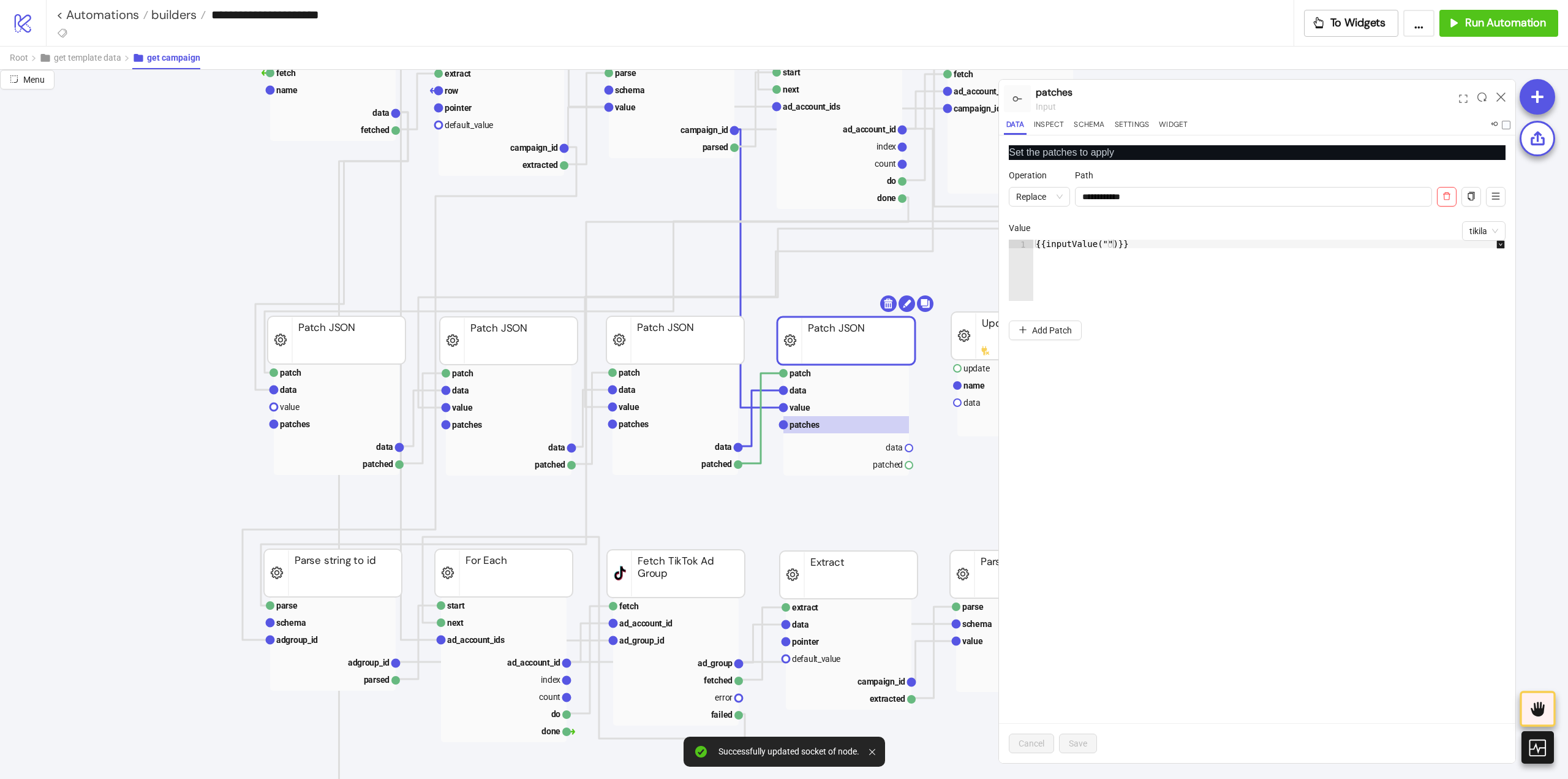
click at [1503, 102] on div at bounding box center [1501, 99] width 19 height 33
click at [1502, 102] on div at bounding box center [1501, 99] width 19 height 33
click at [1501, 97] on icon at bounding box center [1501, 97] width 9 height 9
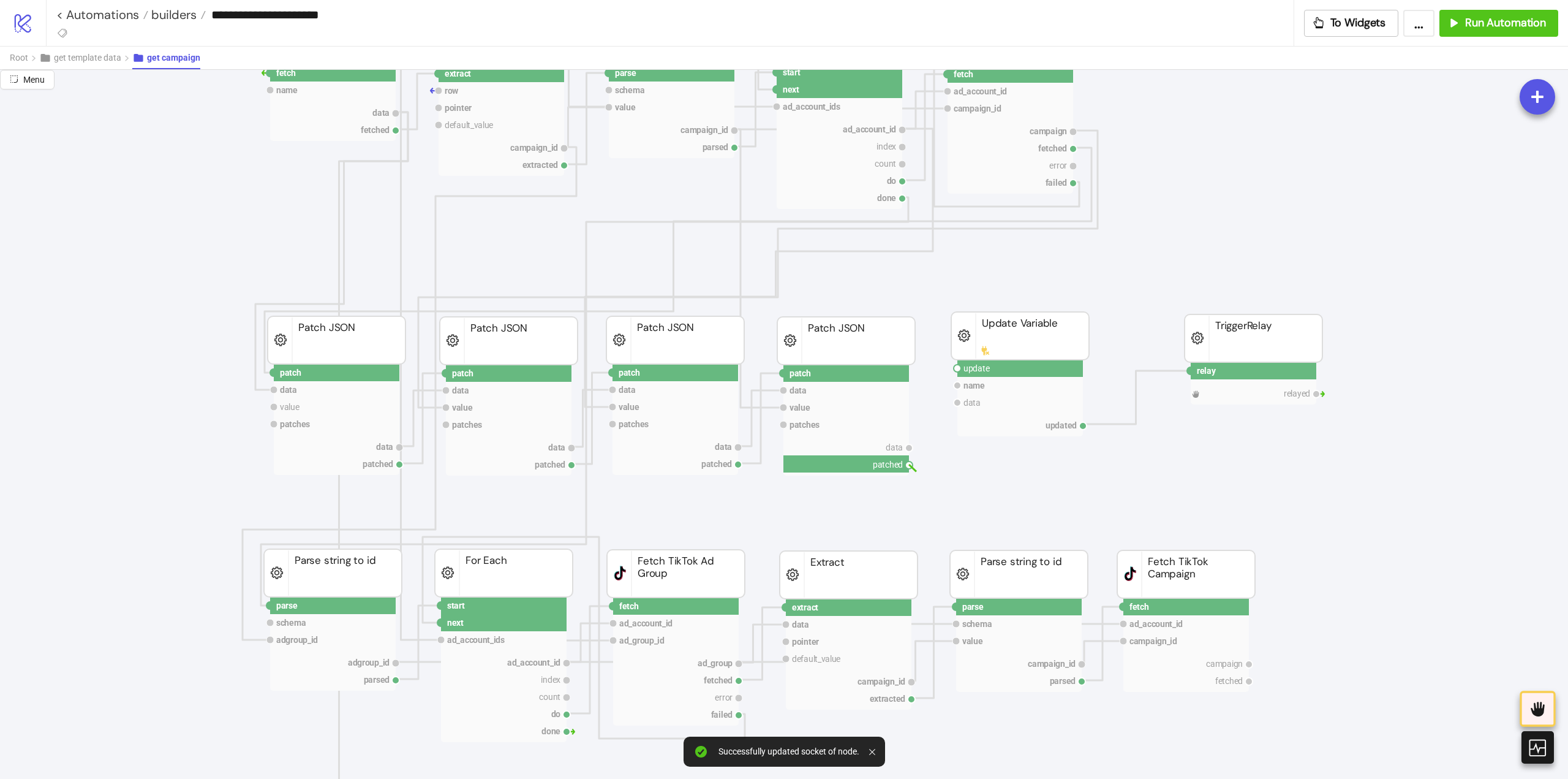
drag, startPoint x: 910, startPoint y: 467, endPoint x: 971, endPoint y: 440, distance: 66.7
click at [957, 368] on circle at bounding box center [958, 369] width 7 height 7
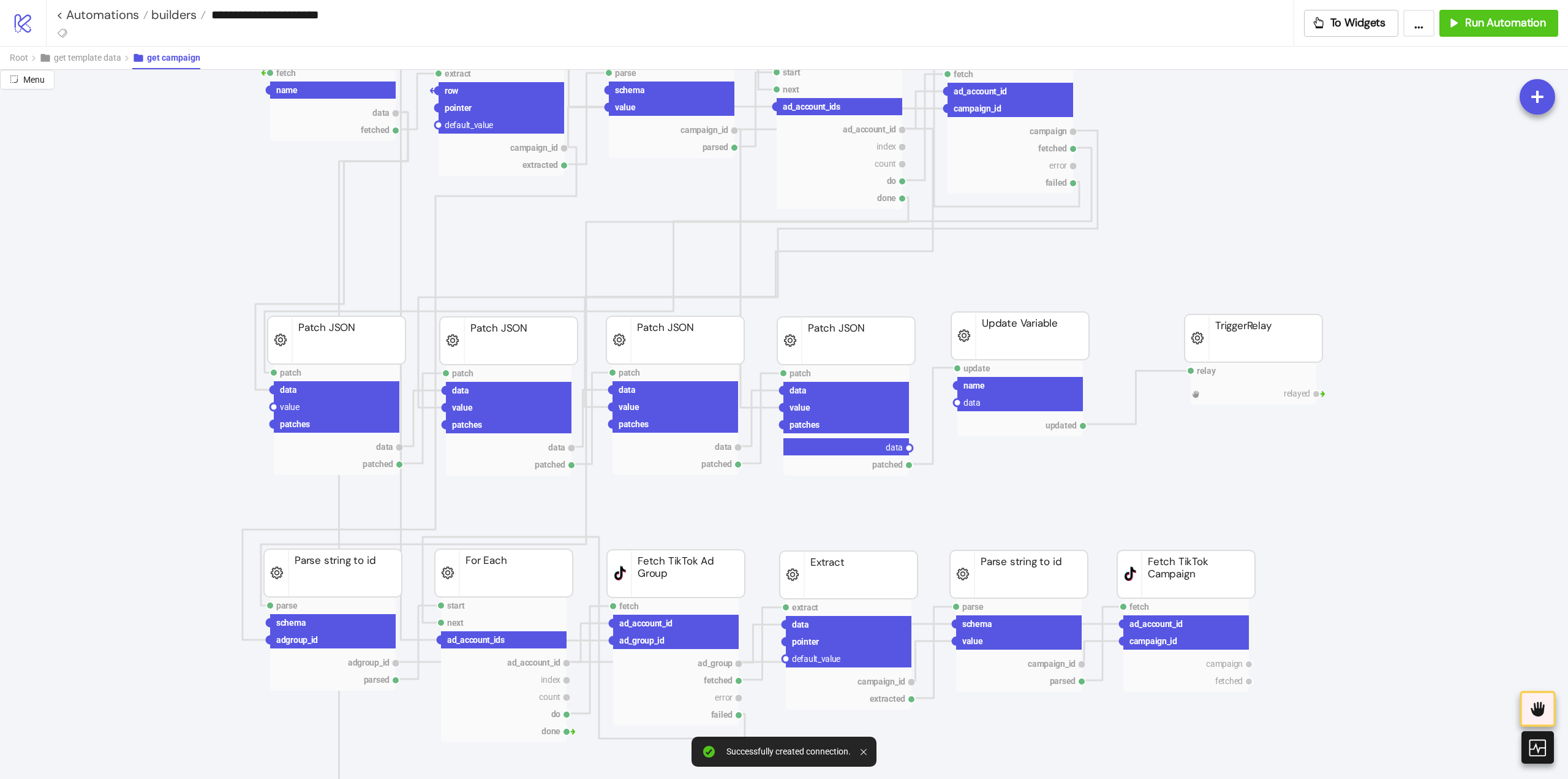
drag, startPoint x: 908, startPoint y: 450, endPoint x: 949, endPoint y: 418, distance: 52.0
click at [956, 403] on circle at bounding box center [958, 403] width 7 height 7
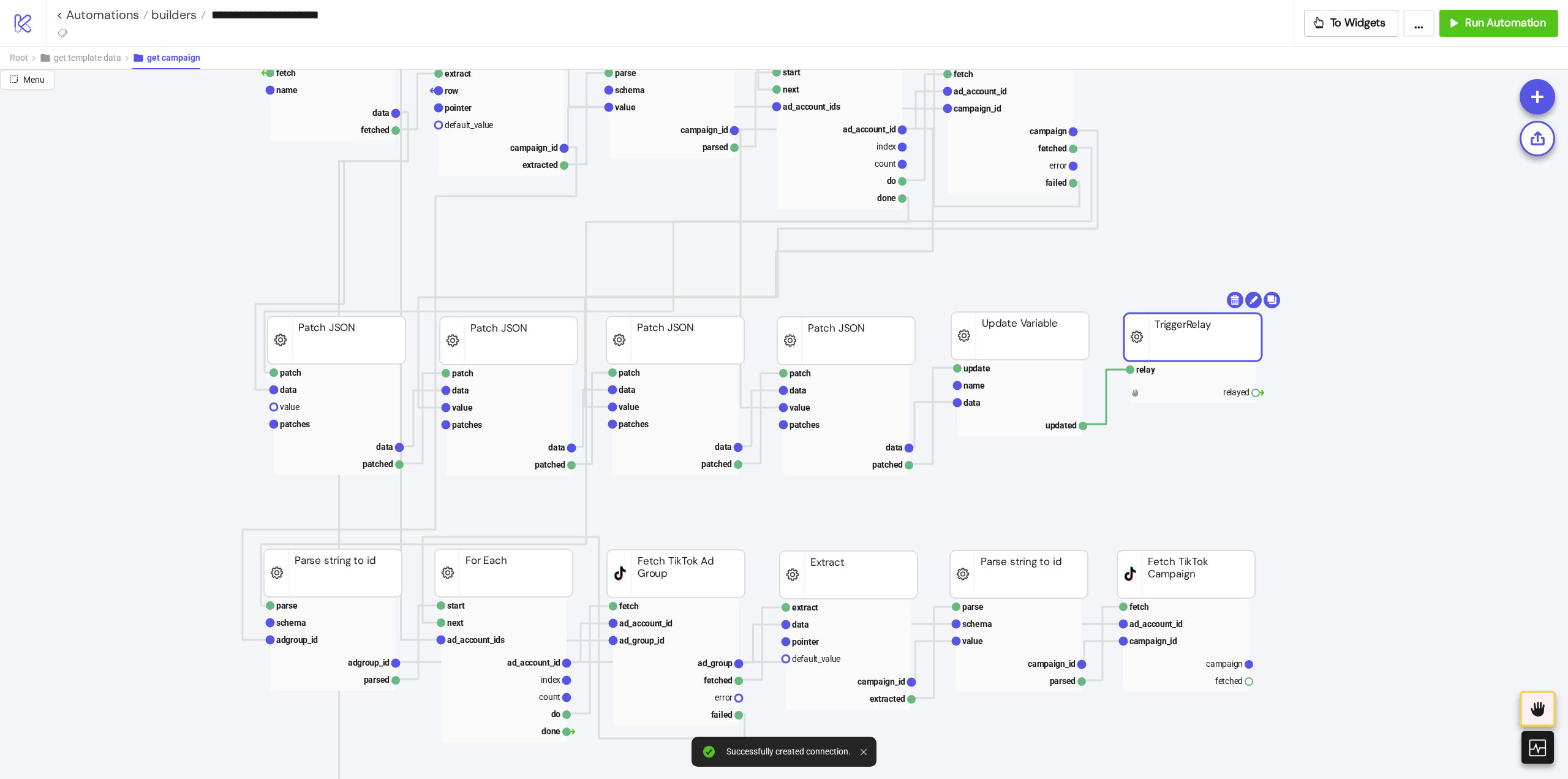
drag, startPoint x: 1246, startPoint y: 334, endPoint x: 1188, endPoint y: 333, distance: 58.0
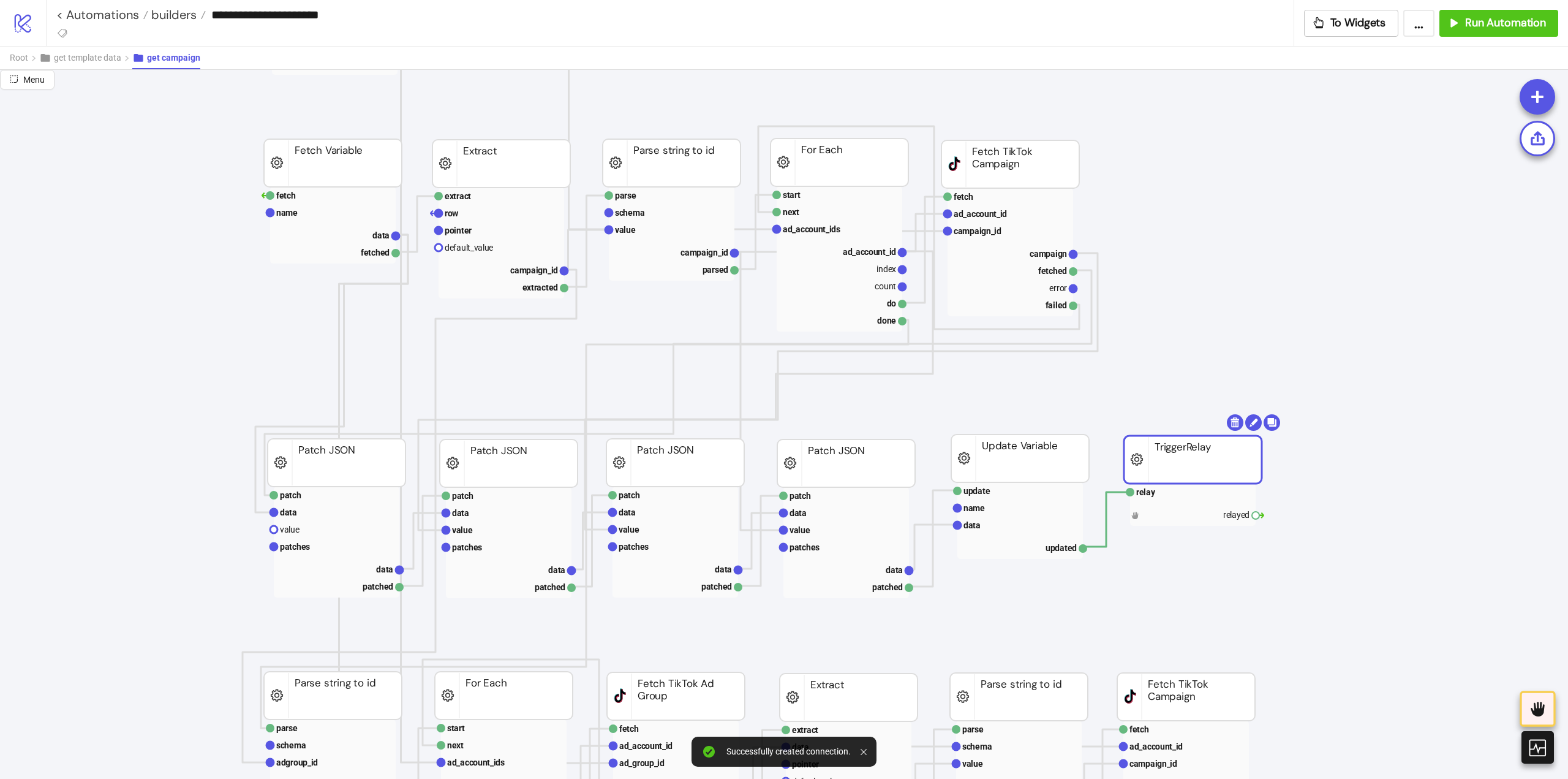
scroll to position [368, 0]
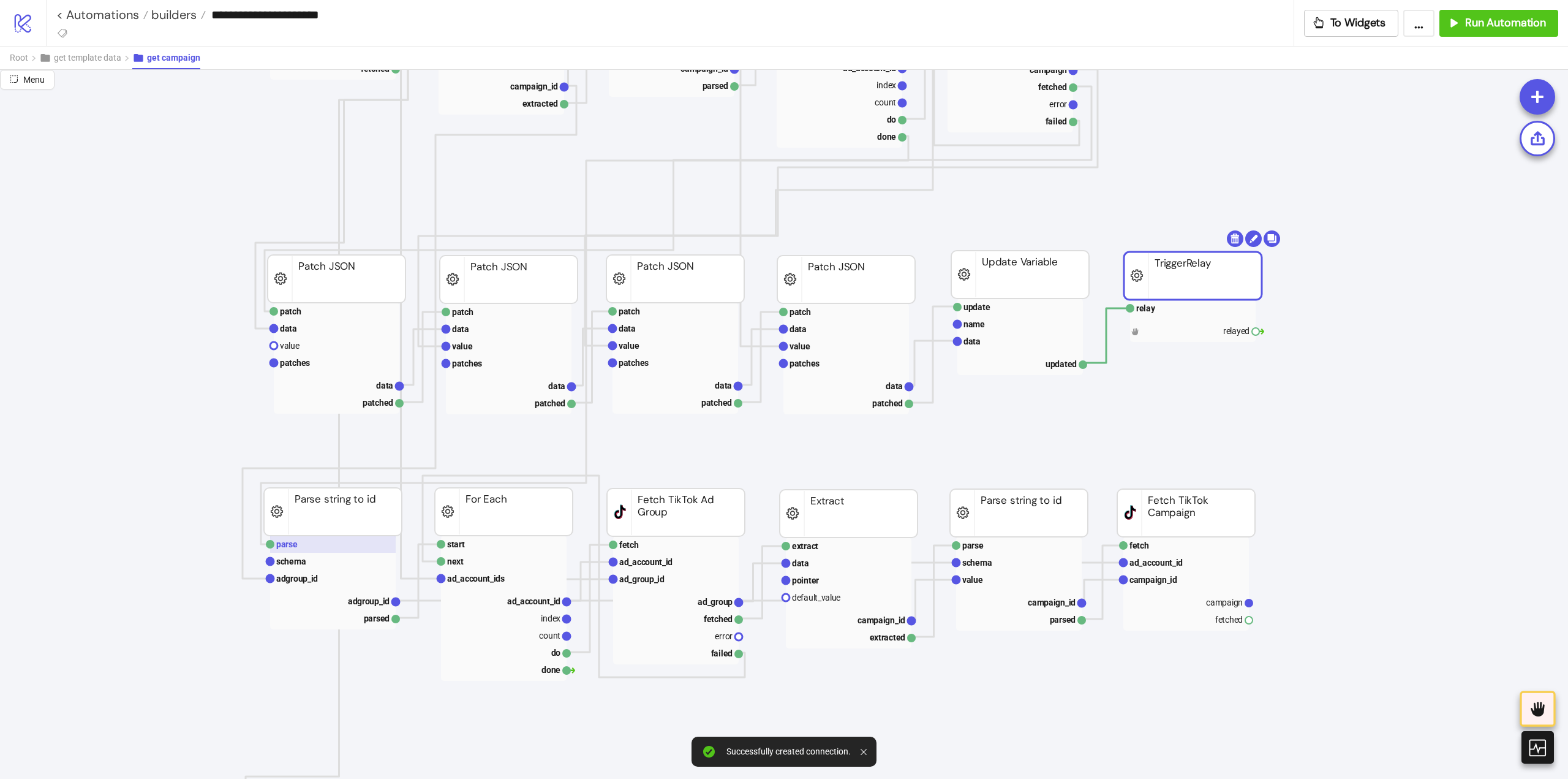
click at [293, 541] on text "parse" at bounding box center [287, 544] width 21 height 10
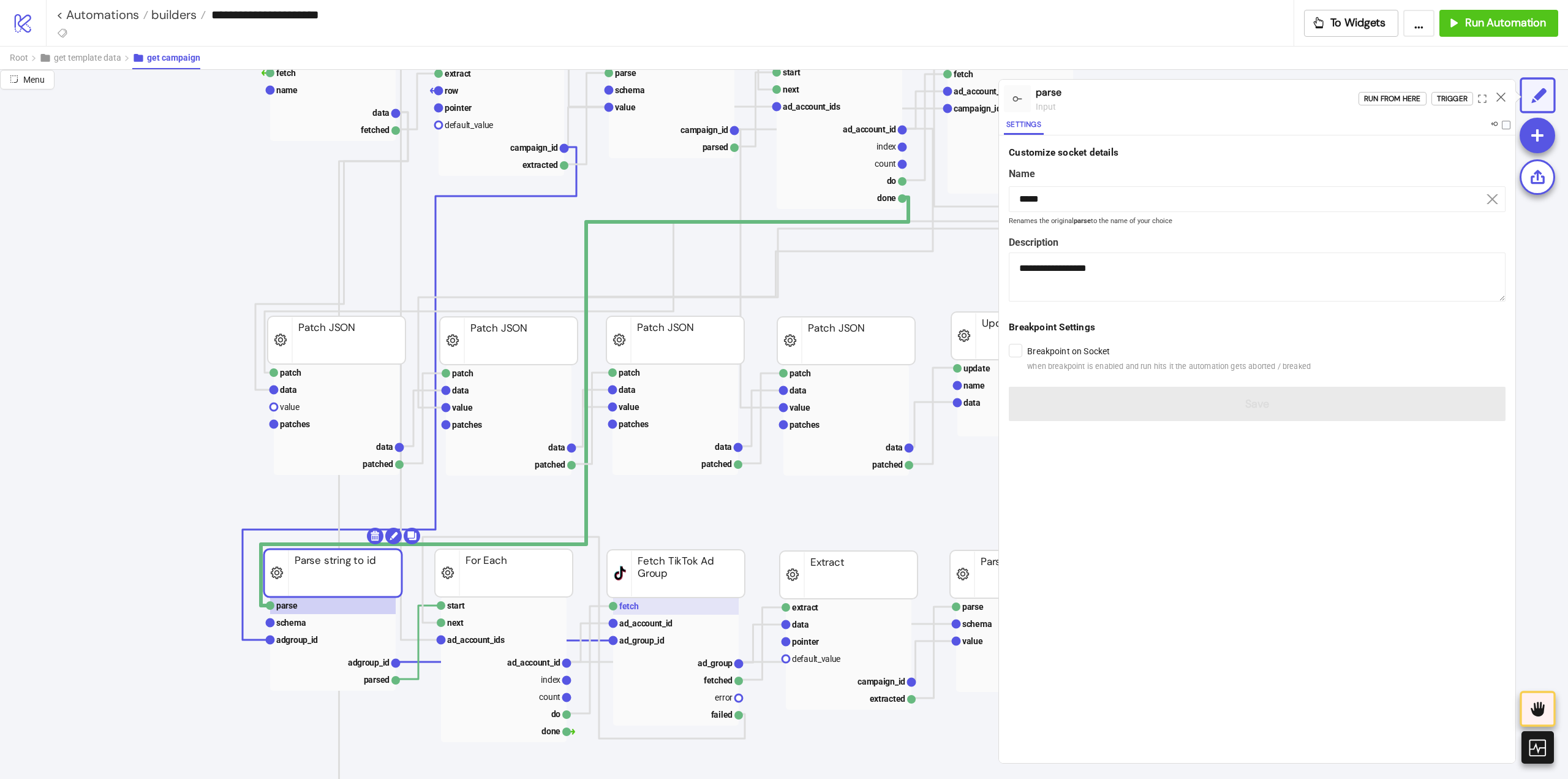
scroll to position [429, 0]
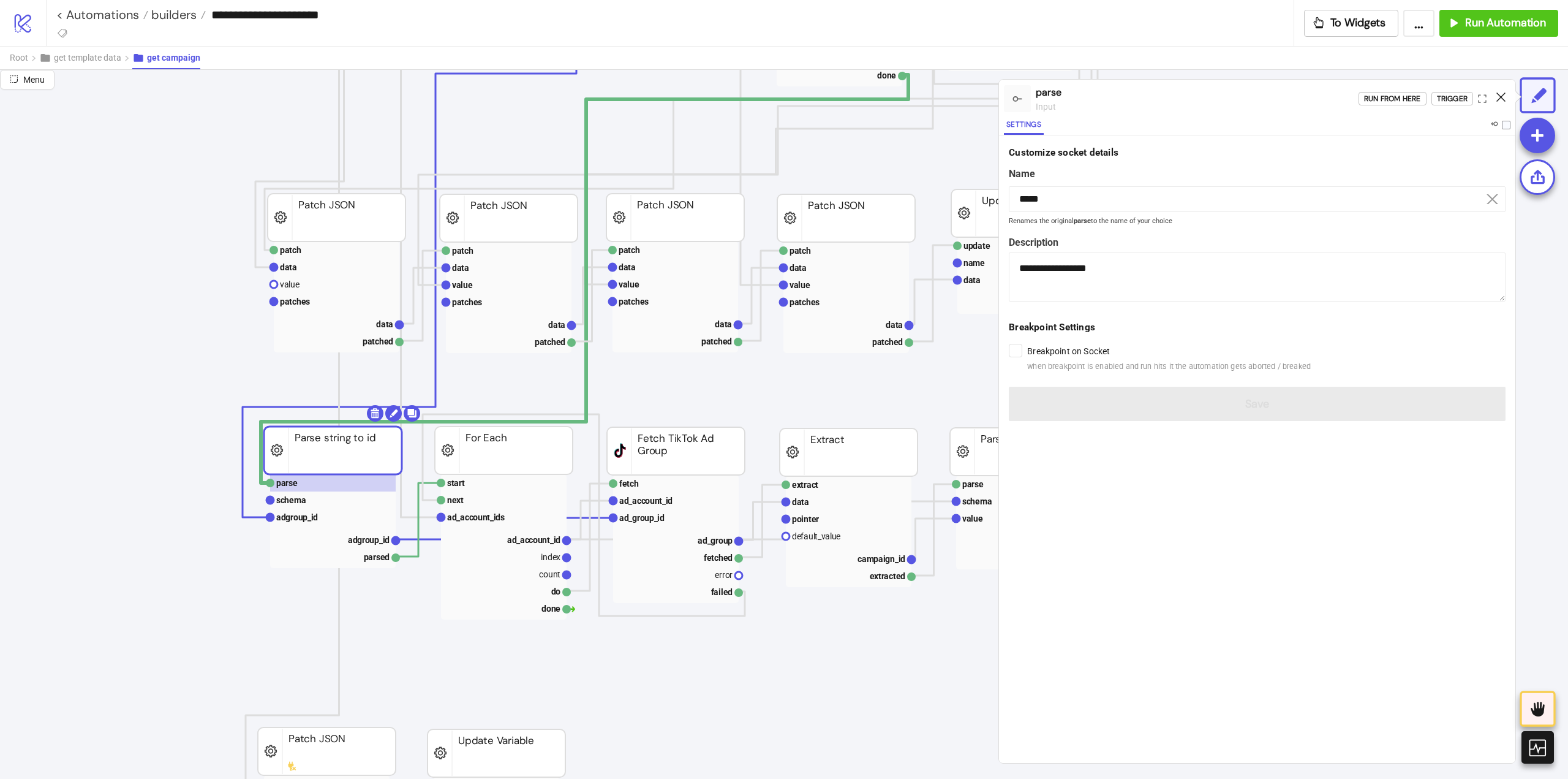
click at [1501, 99] on icon at bounding box center [1501, 97] width 9 height 9
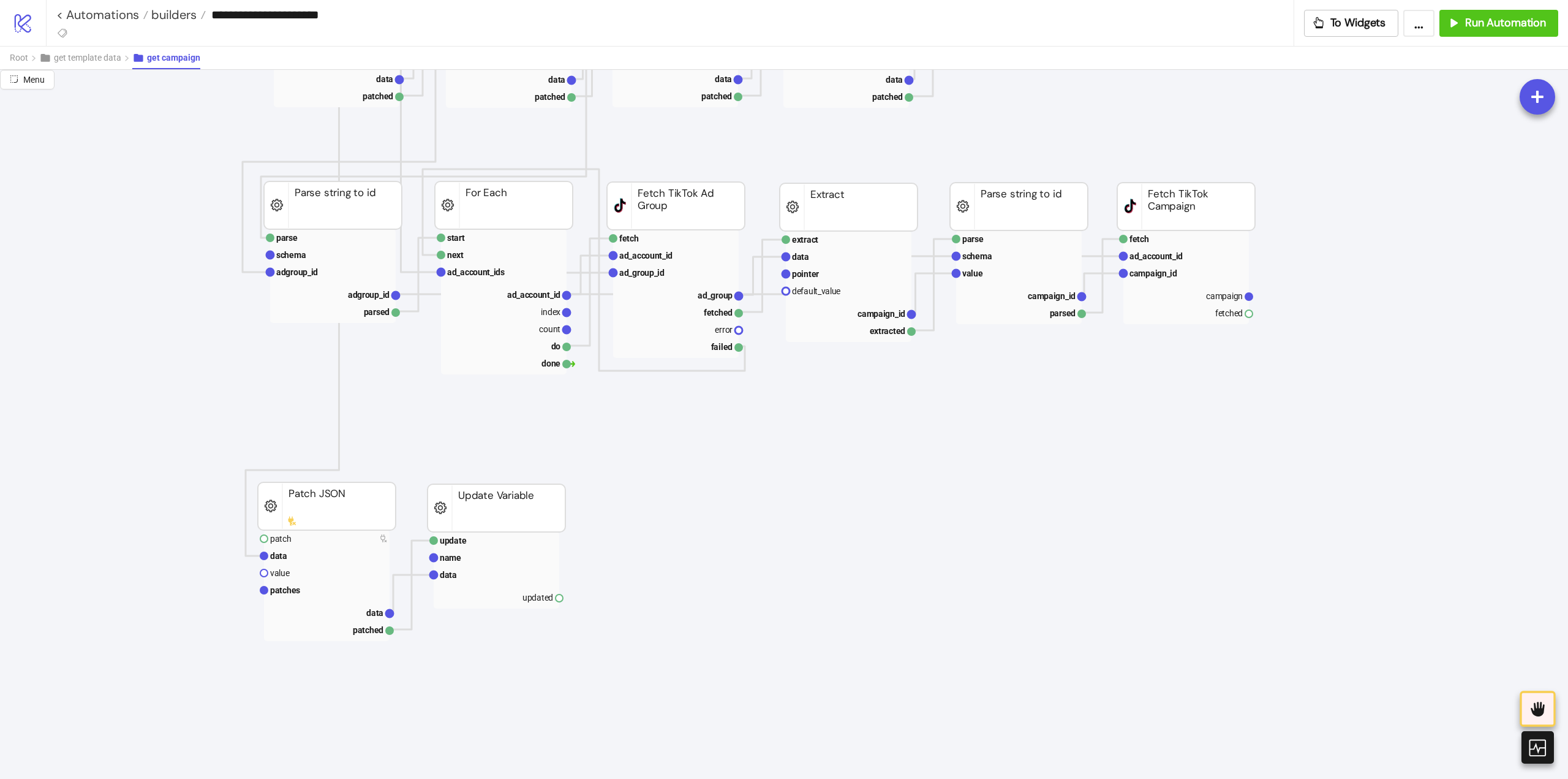
scroll to position [368, 0]
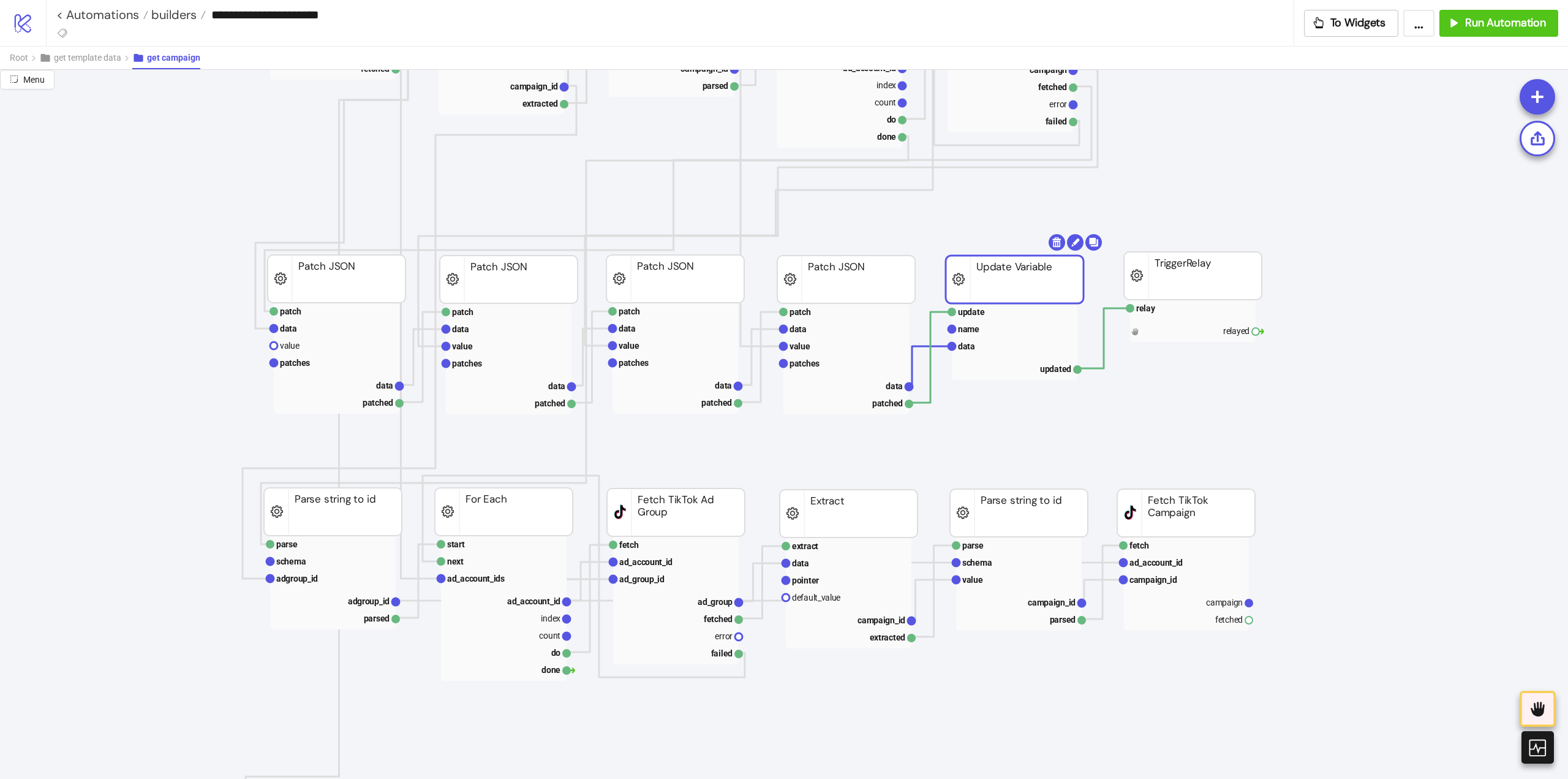
drag, startPoint x: 975, startPoint y: 276, endPoint x: 970, endPoint y: 280, distance: 6.4
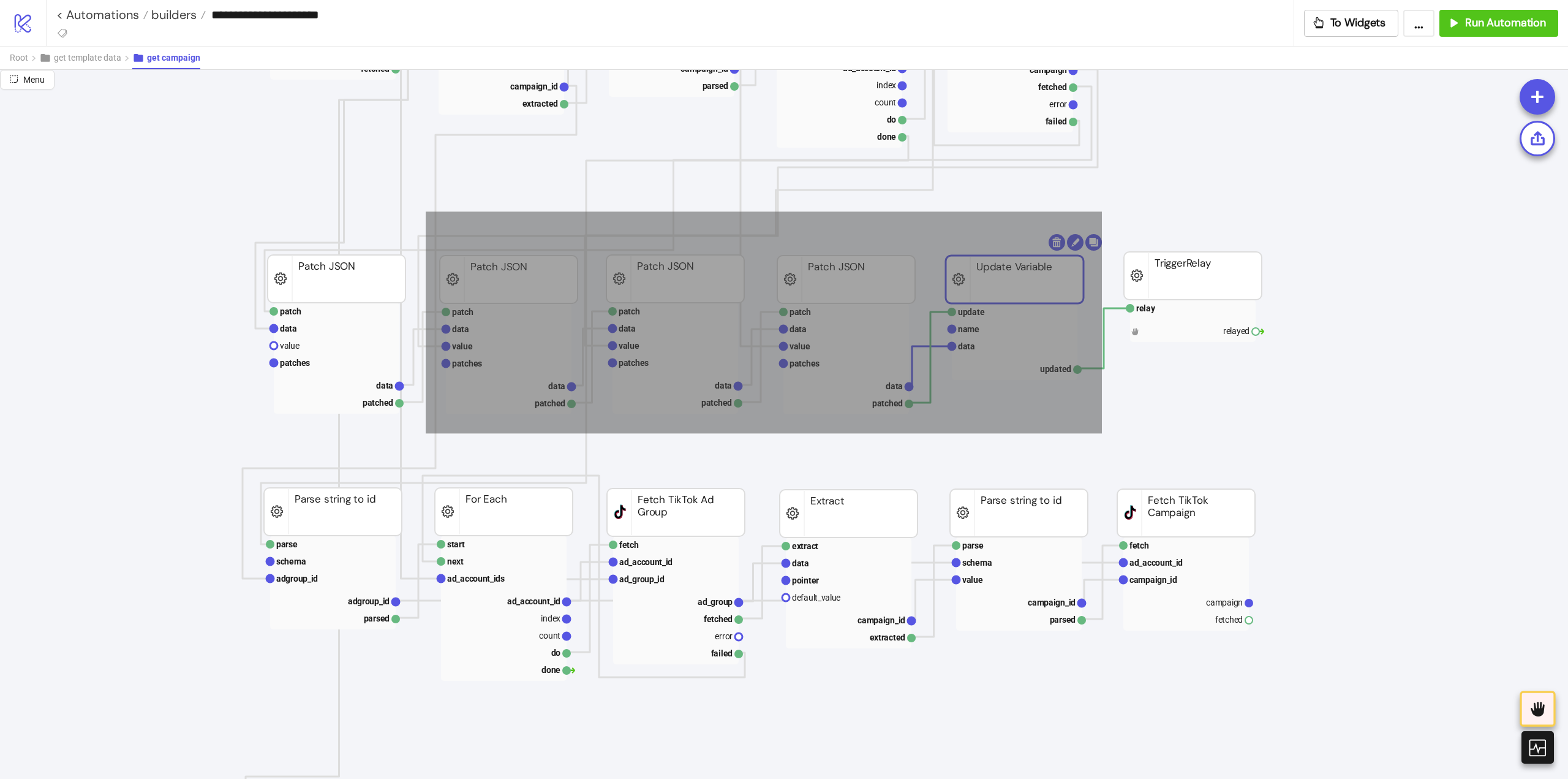
drag, startPoint x: 426, startPoint y: 212, endPoint x: 1103, endPoint y: 434, distance: 712.5
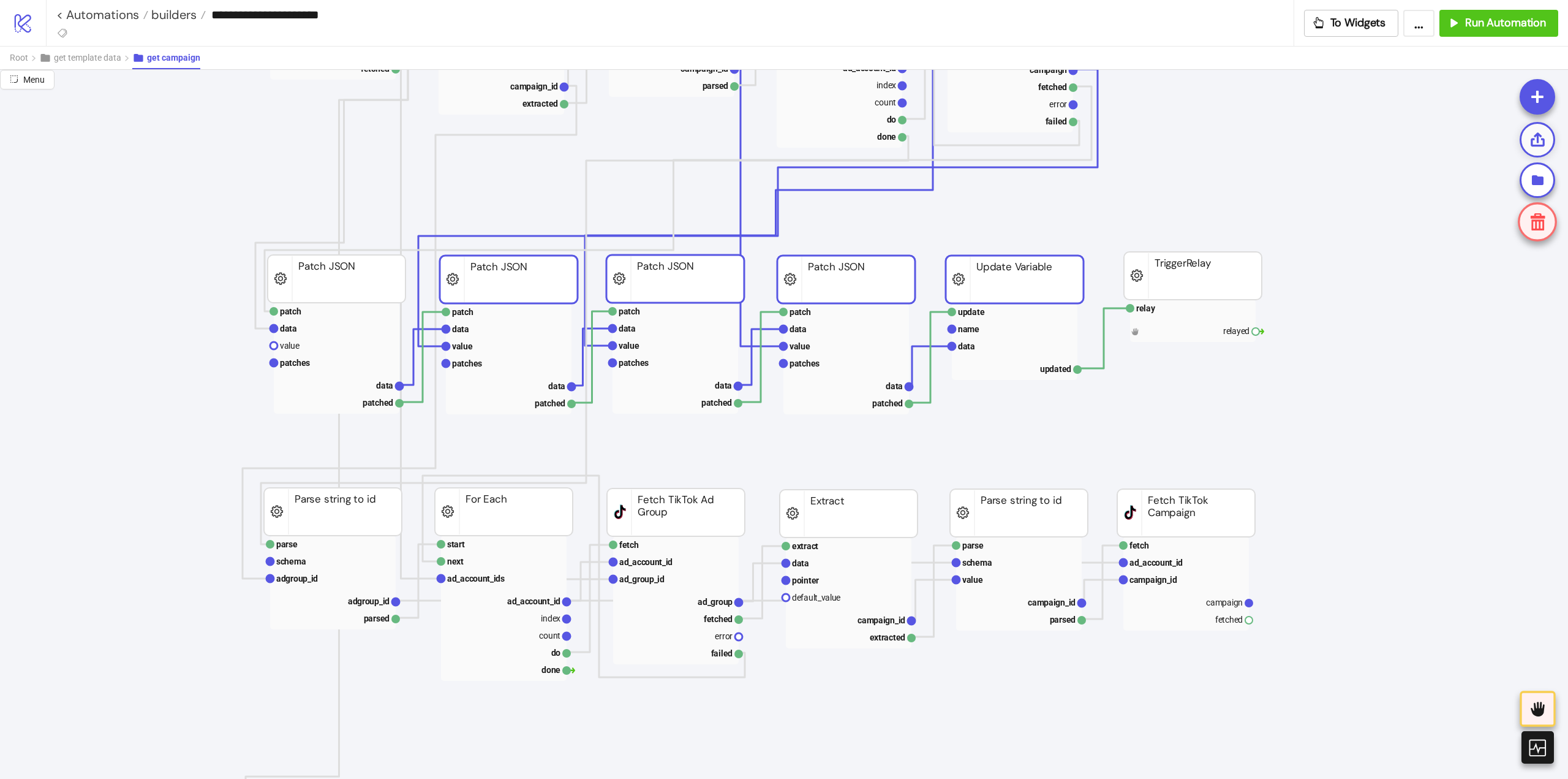
click at [1540, 142] on icon at bounding box center [1537, 140] width 17 height 17
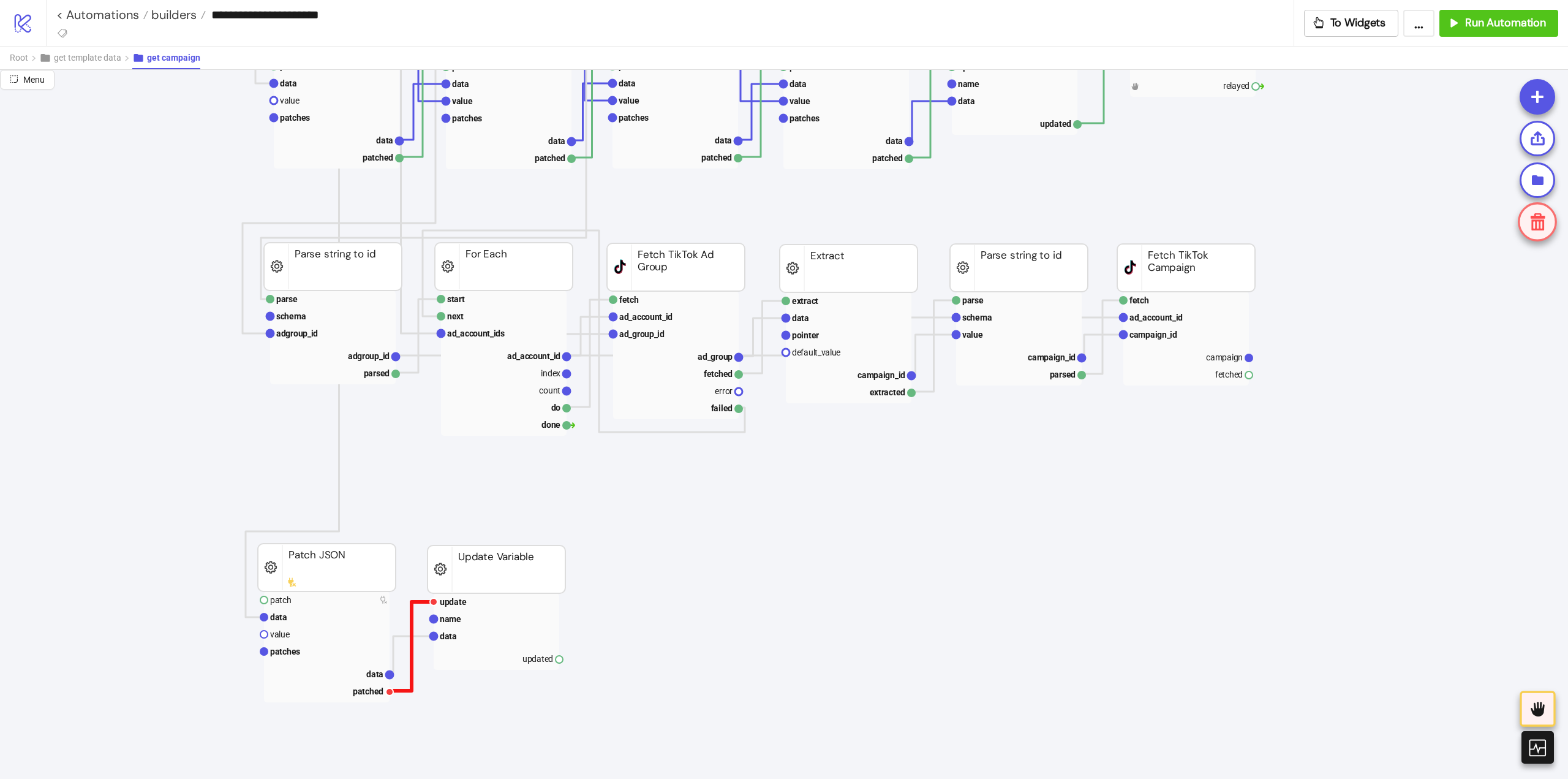
click at [412, 622] on polyline at bounding box center [412, 645] width 44 height 89
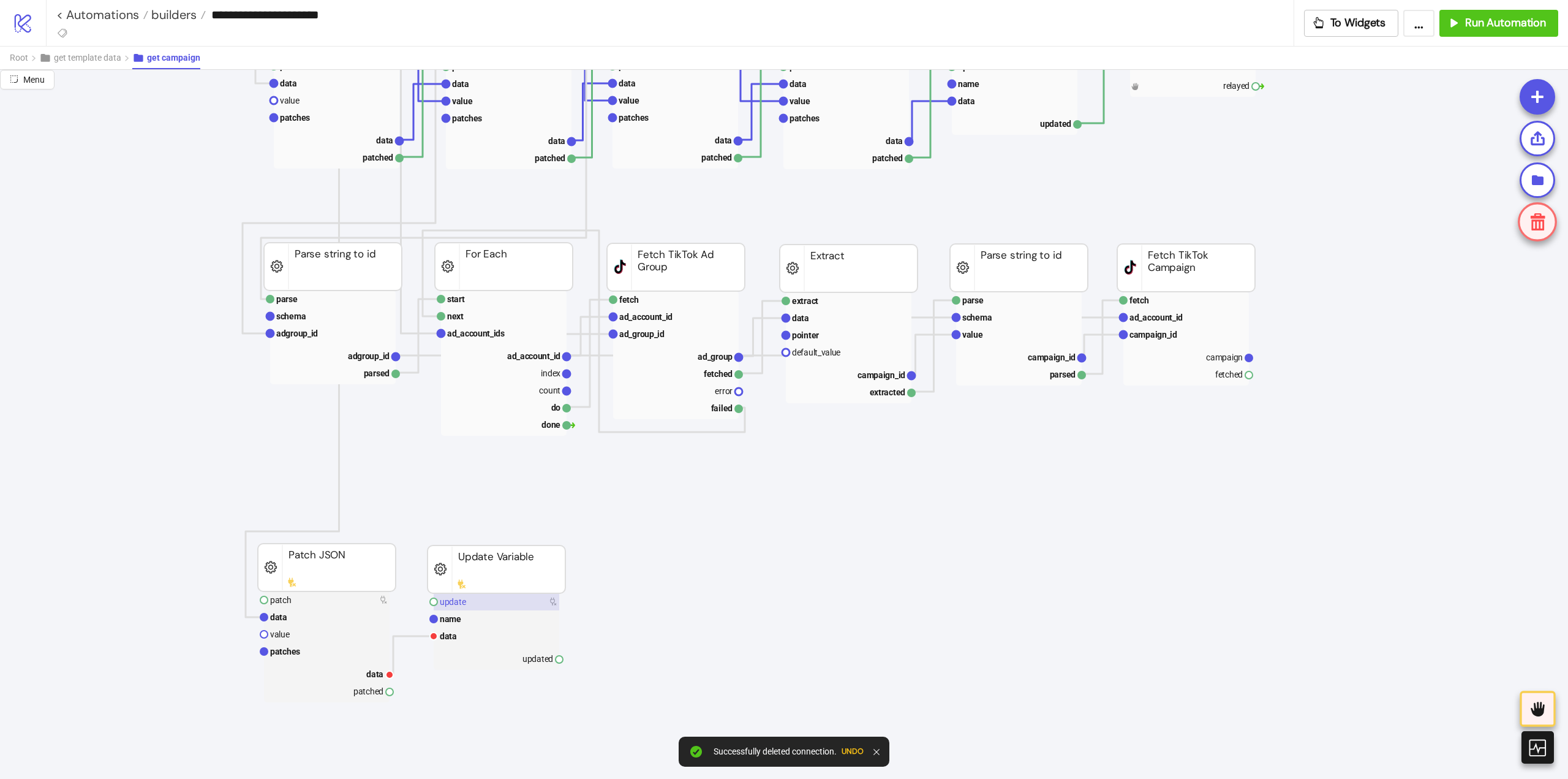
drag, startPoint x: 410, startPoint y: 636, endPoint x: 449, endPoint y: 610, distance: 46.9
click at [410, 636] on polyline at bounding box center [412, 655] width 44 height 38
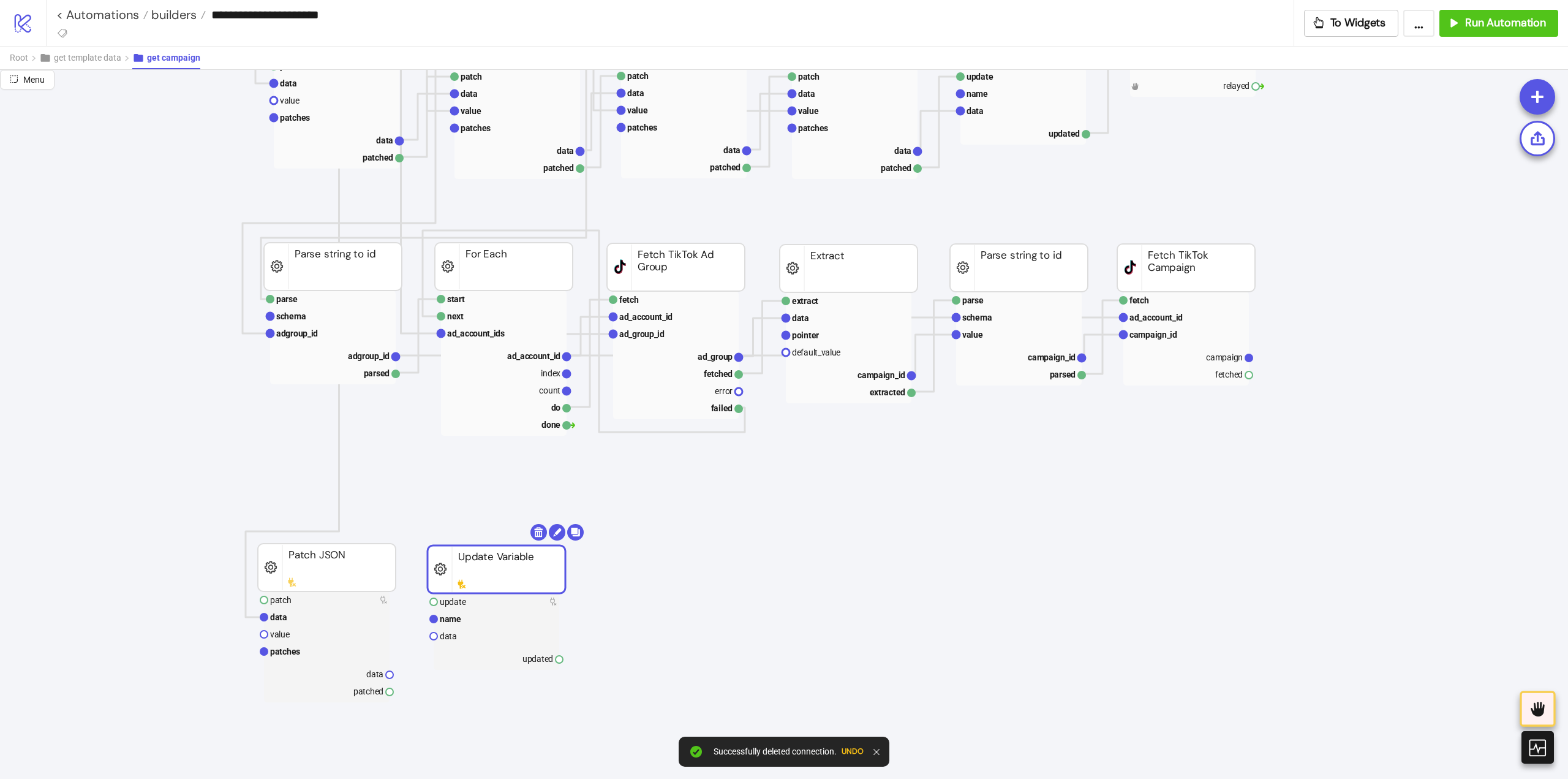
drag, startPoint x: 481, startPoint y: 569, endPoint x: 490, endPoint y: 579, distance: 13.5
click at [490, 579] on rect at bounding box center [496, 569] width 138 height 48
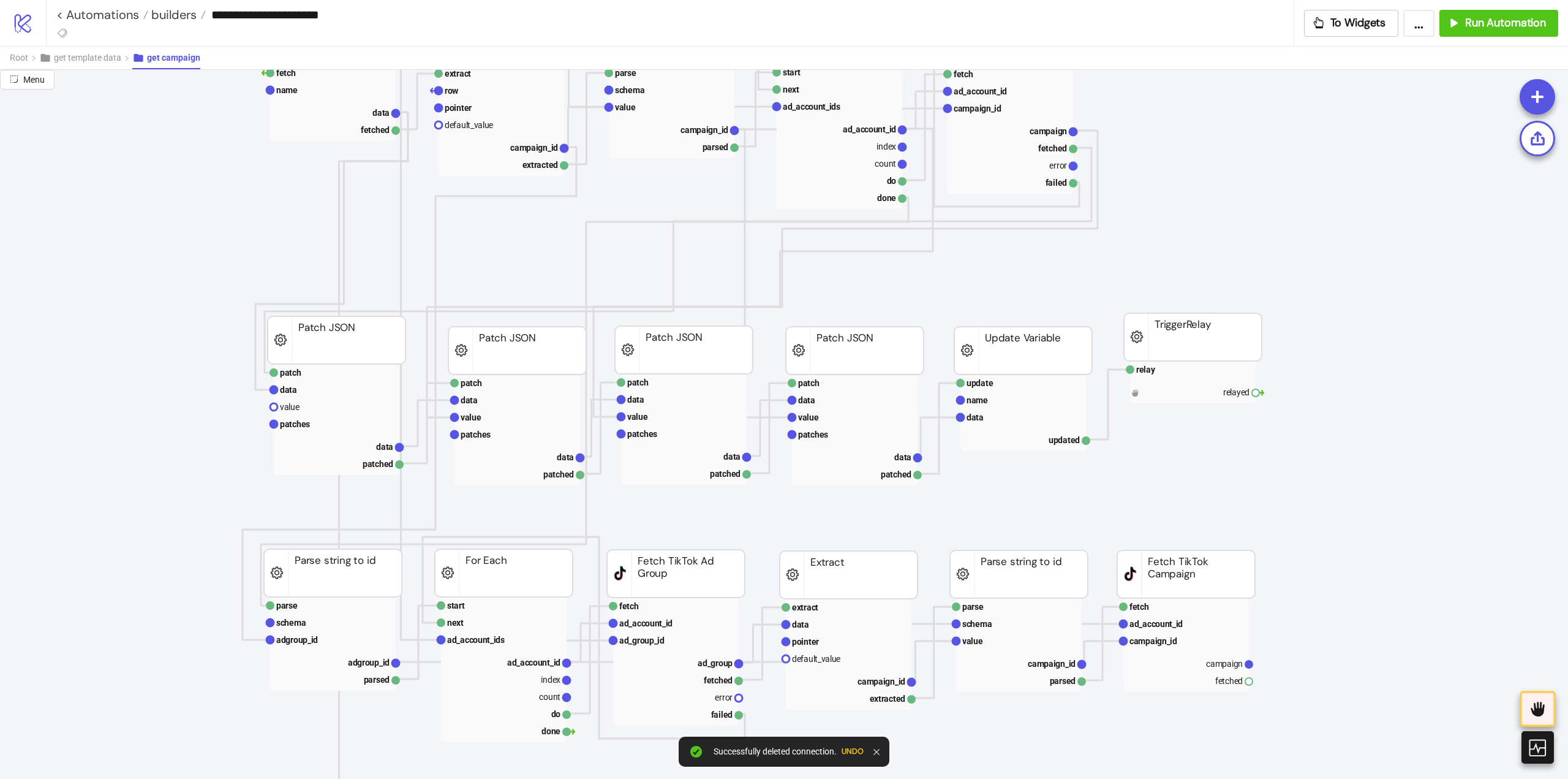
scroll to position [245, 0]
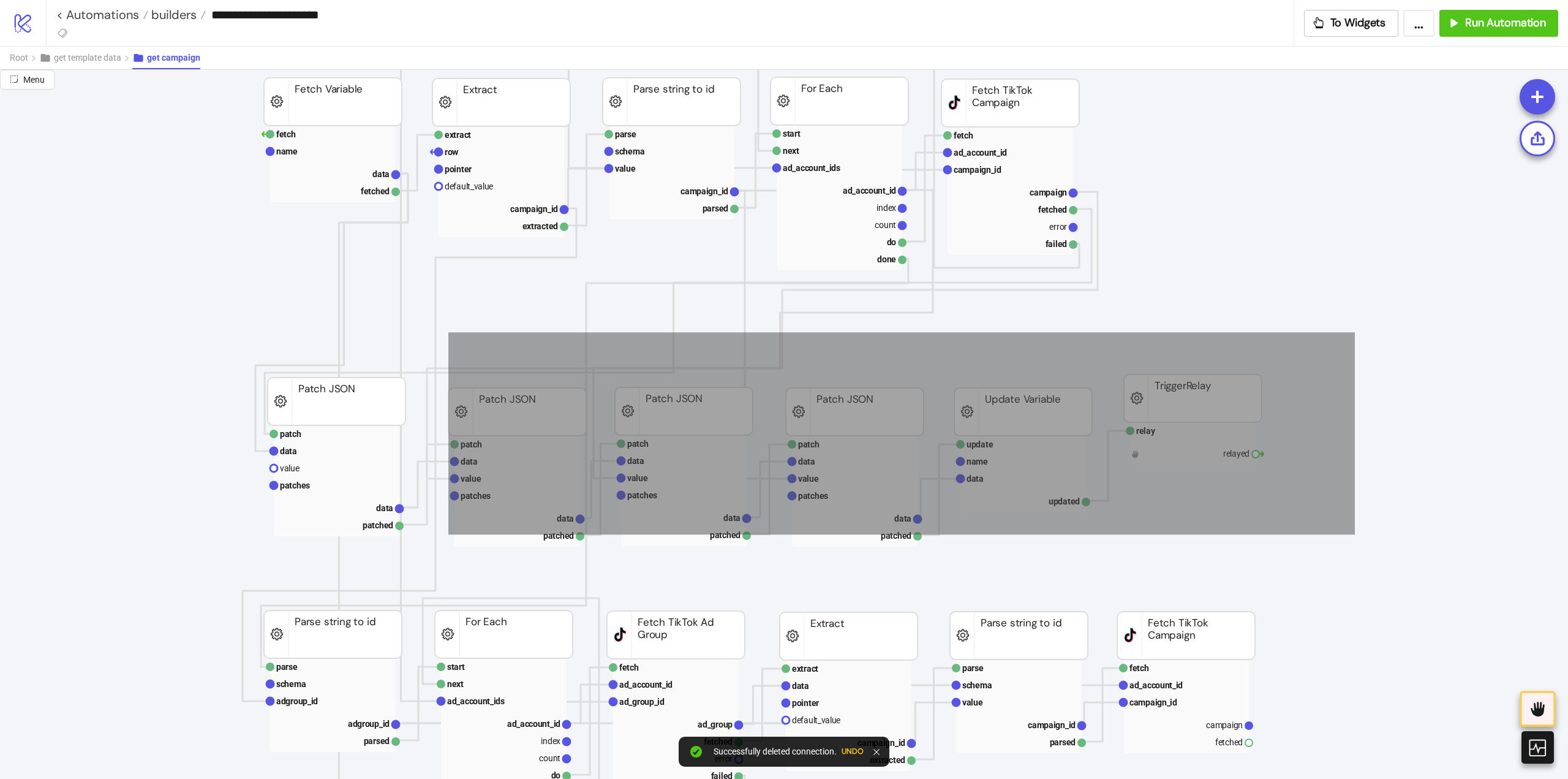
drag, startPoint x: 1354, startPoint y: 333, endPoint x: 449, endPoint y: 535, distance: 927.3
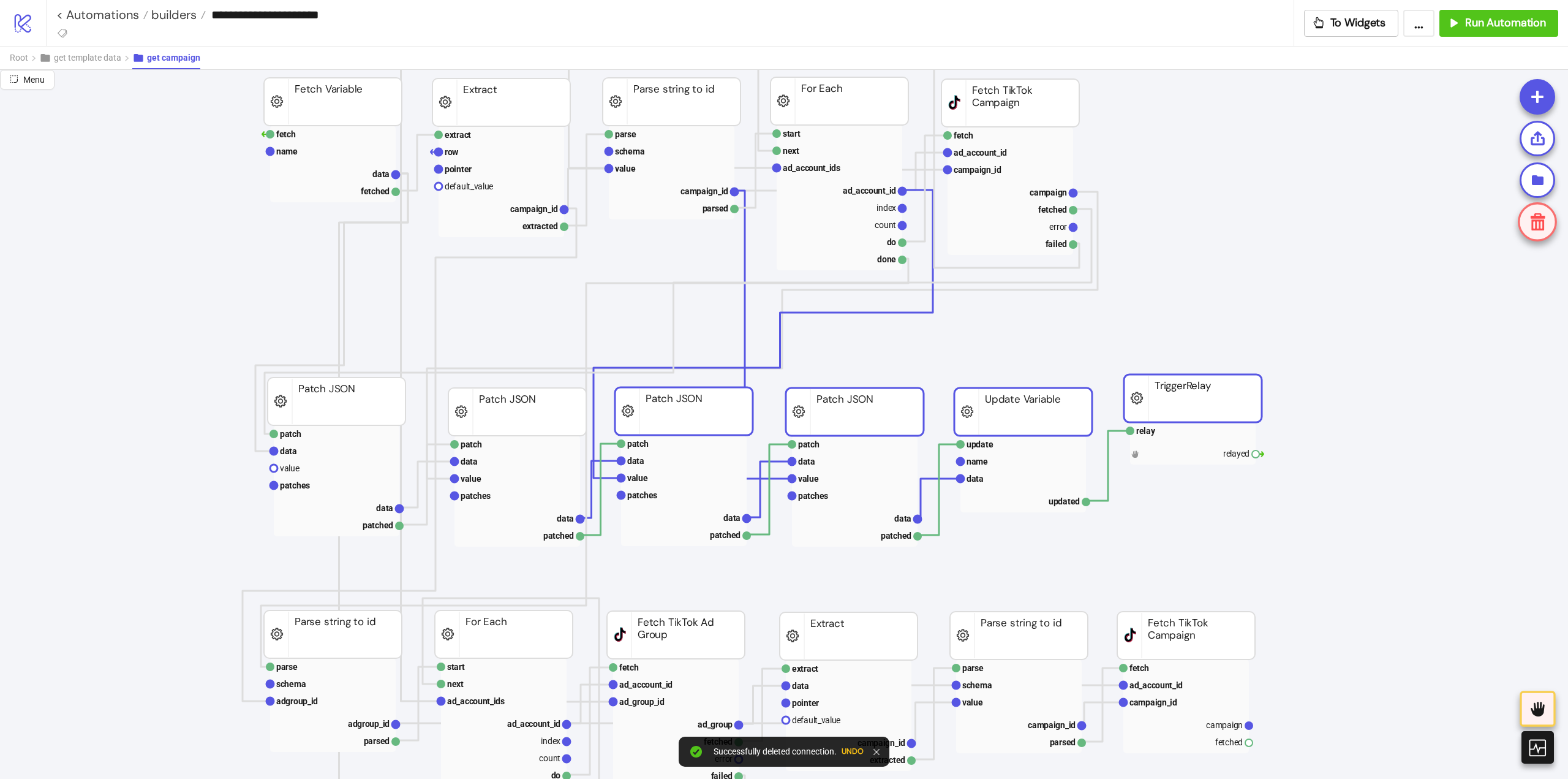
click at [486, 418] on rect at bounding box center [517, 411] width 138 height 48
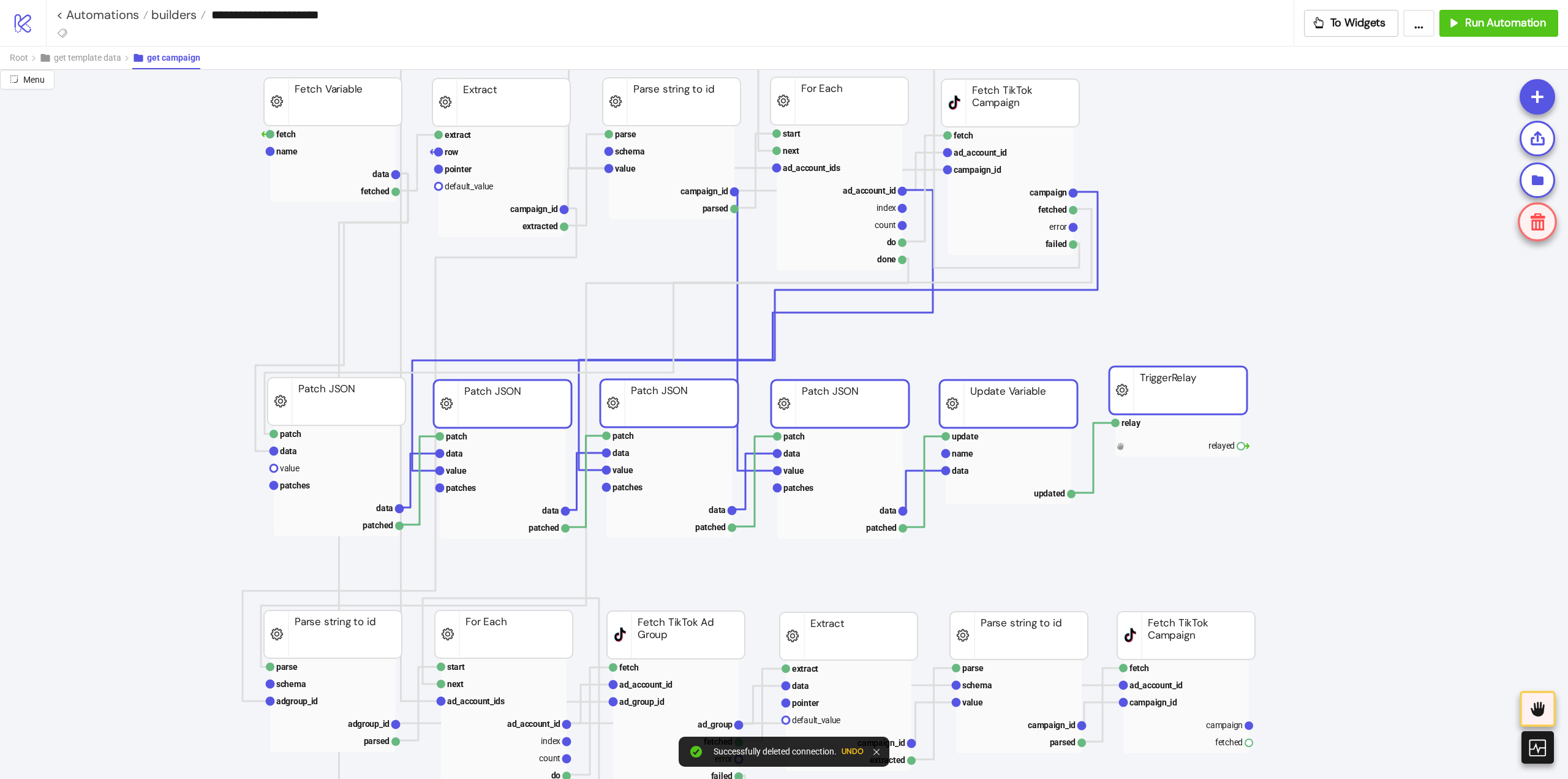
drag, startPoint x: 493, startPoint y: 419, endPoint x: 478, endPoint y: 411, distance: 17.0
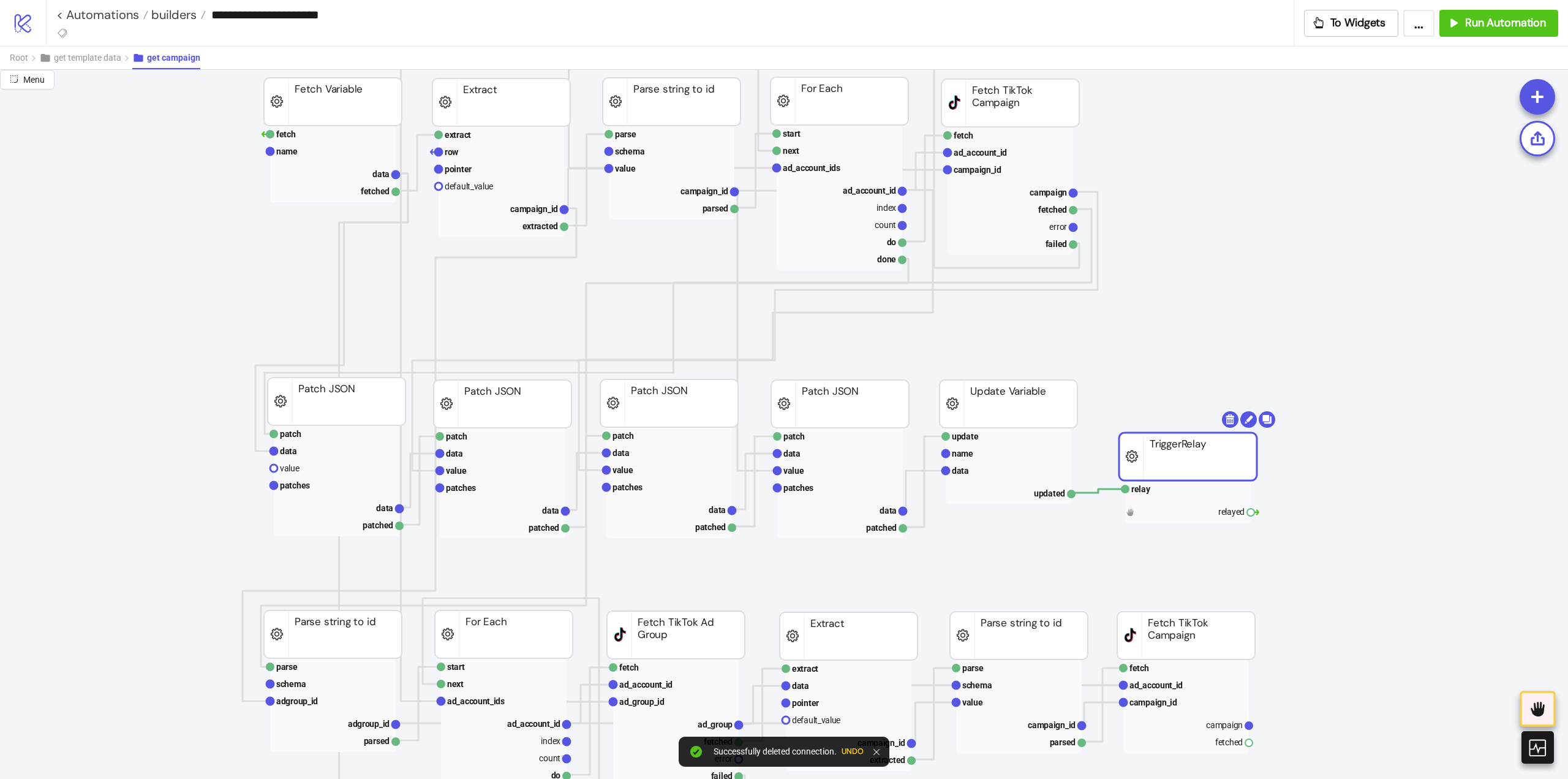
drag, startPoint x: 1156, startPoint y: 434, endPoint x: 1173, endPoint y: 429, distance: 17.7
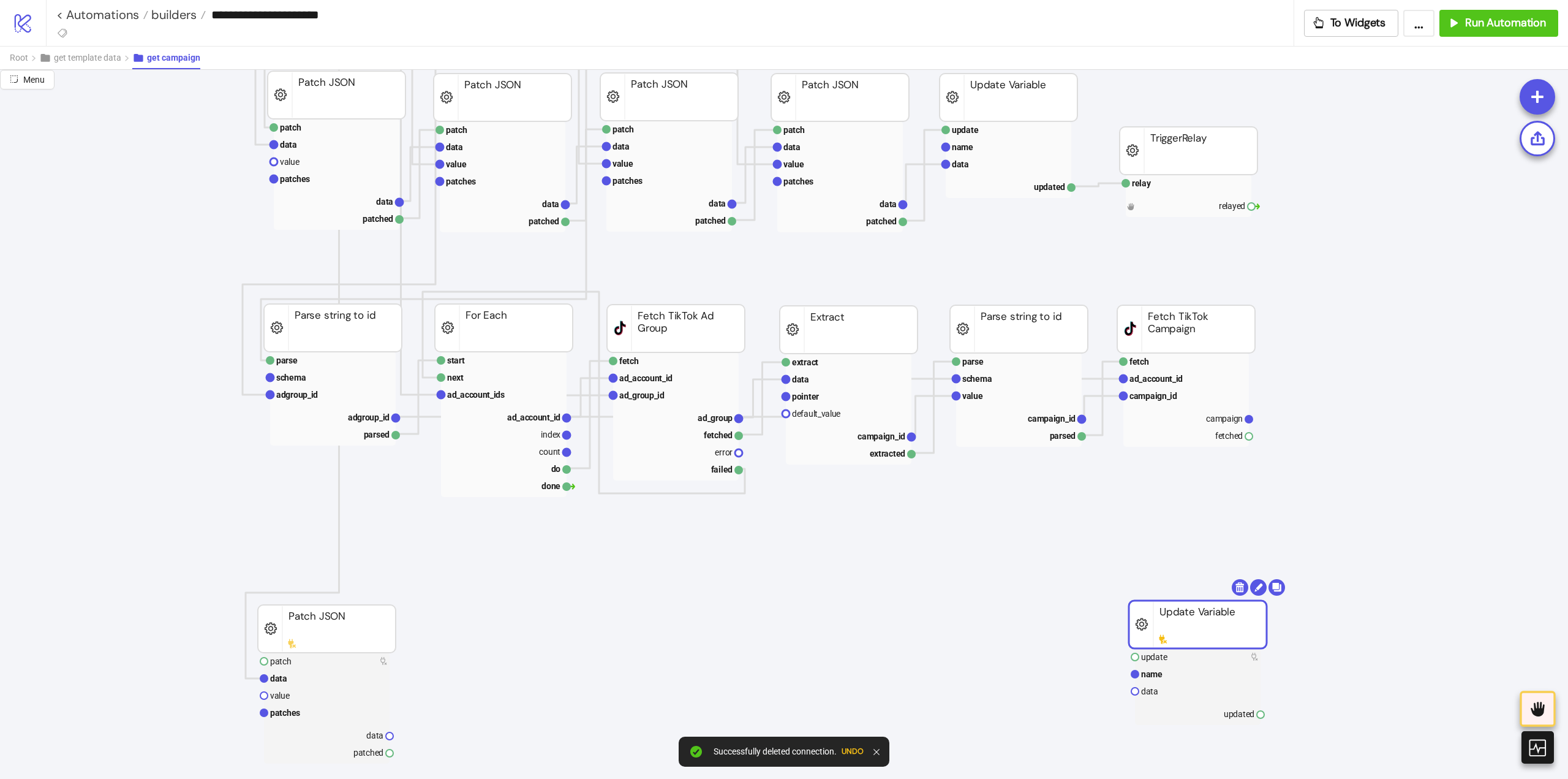
drag, startPoint x: 489, startPoint y: 639, endPoint x: 1190, endPoint y: 633, distance: 701.0
click at [844, 629] on icon "extract row pointer default_value campaign_id extracted Extract fetch ad_accoun…" at bounding box center [1225, 750] width 2450 height 2463
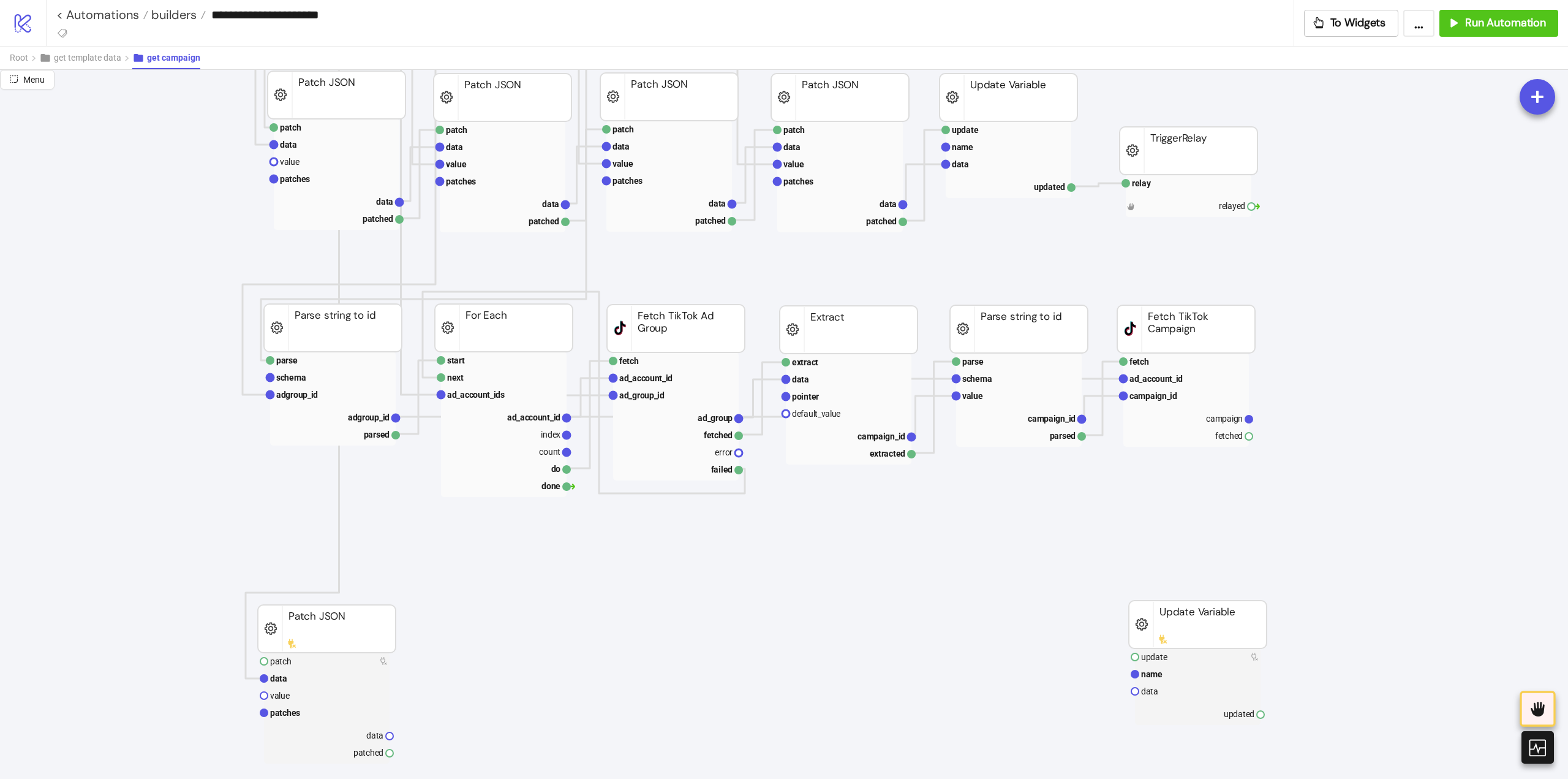
scroll to position [797, 0]
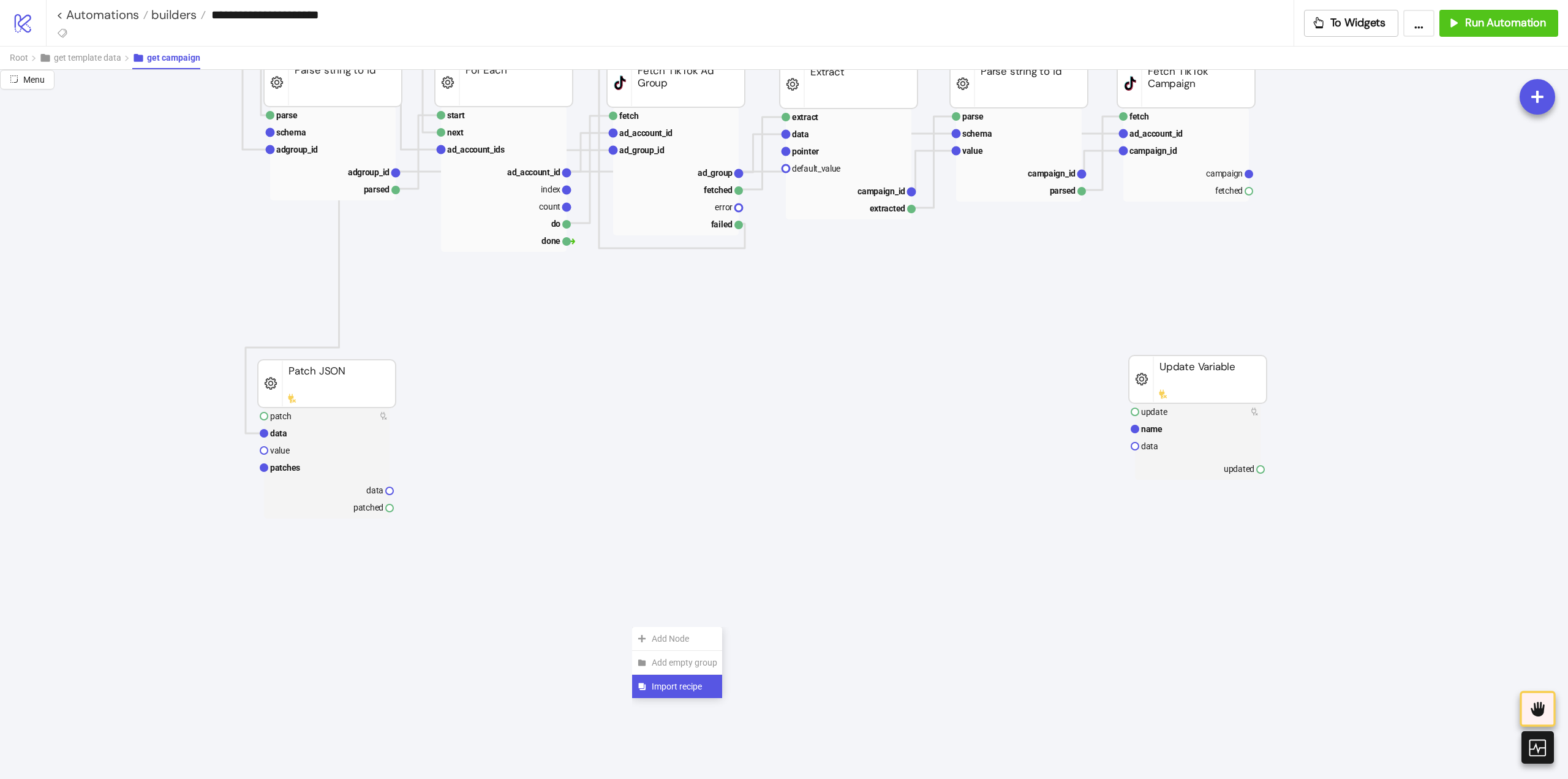
click at [659, 681] on span "Import recipe" at bounding box center [684, 686] width 65 height 13
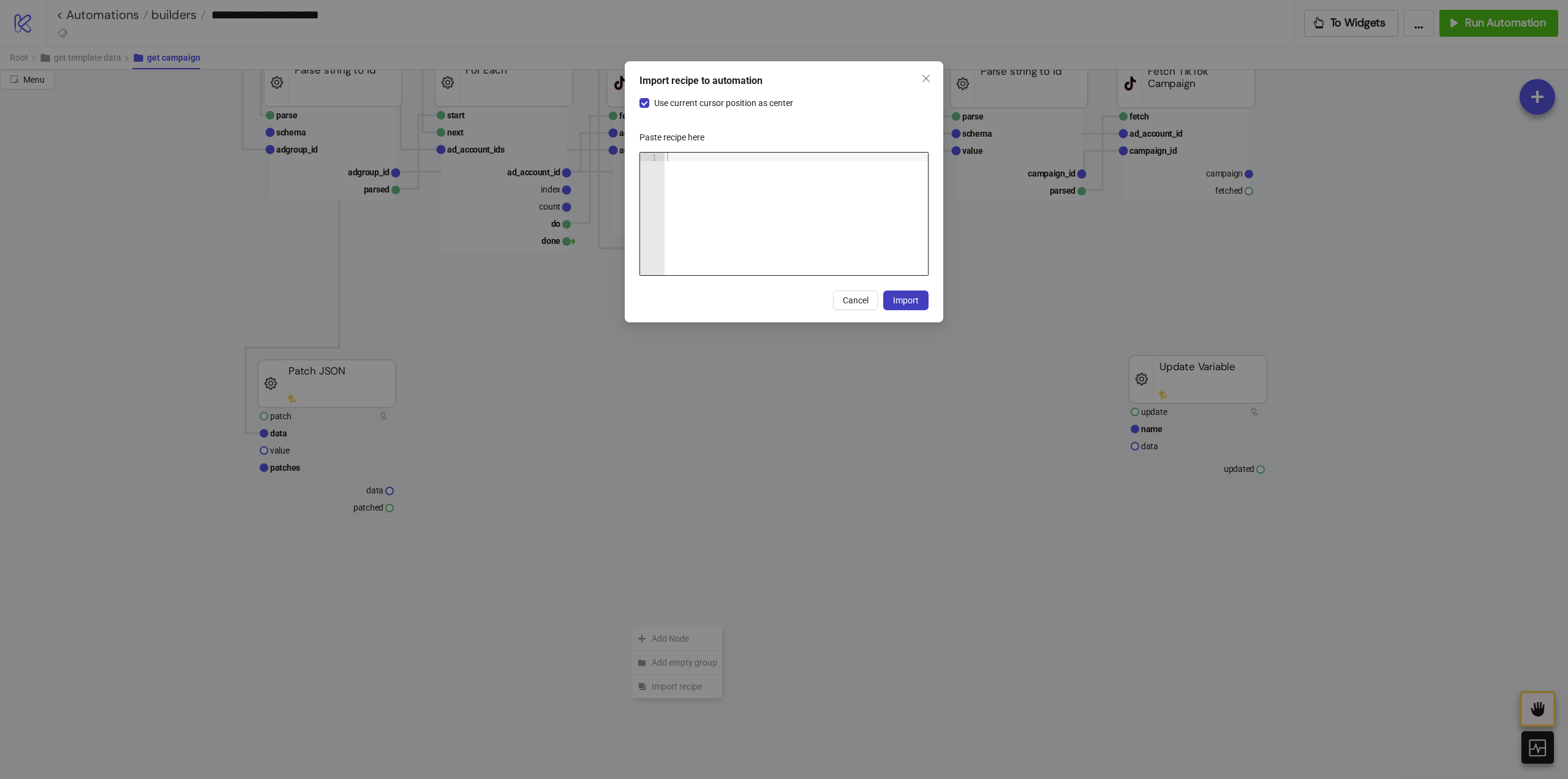
click at [720, 188] on div at bounding box center [796, 222] width 263 height 140
paste textarea "Cursor at row 1"
drag, startPoint x: 911, startPoint y: 302, endPoint x: 912, endPoint y: 345, distance: 43.0
click at [911, 301] on span "Import" at bounding box center [906, 300] width 26 height 10
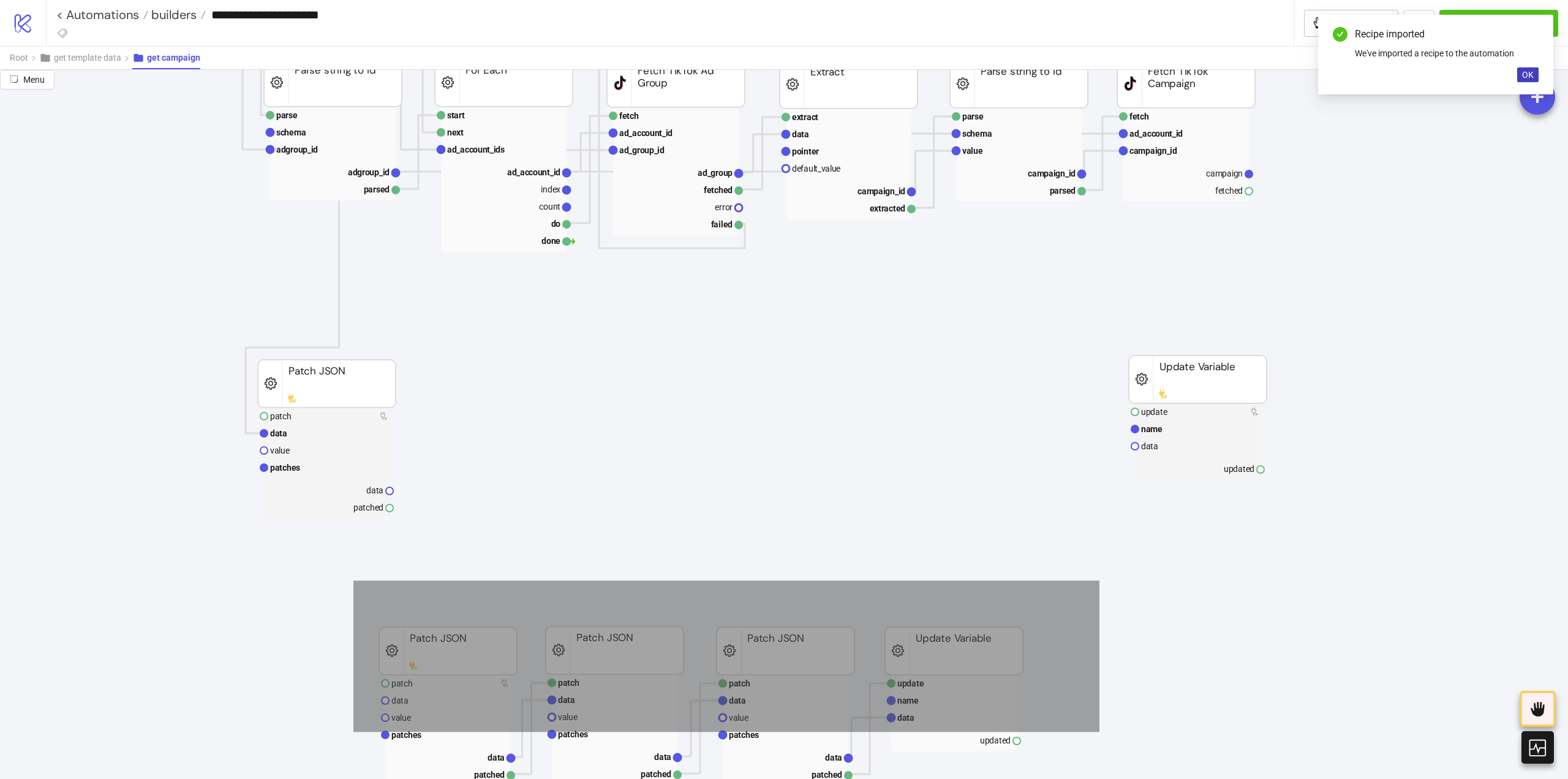
drag, startPoint x: 353, startPoint y: 581, endPoint x: 982, endPoint y: 664, distance: 634.5
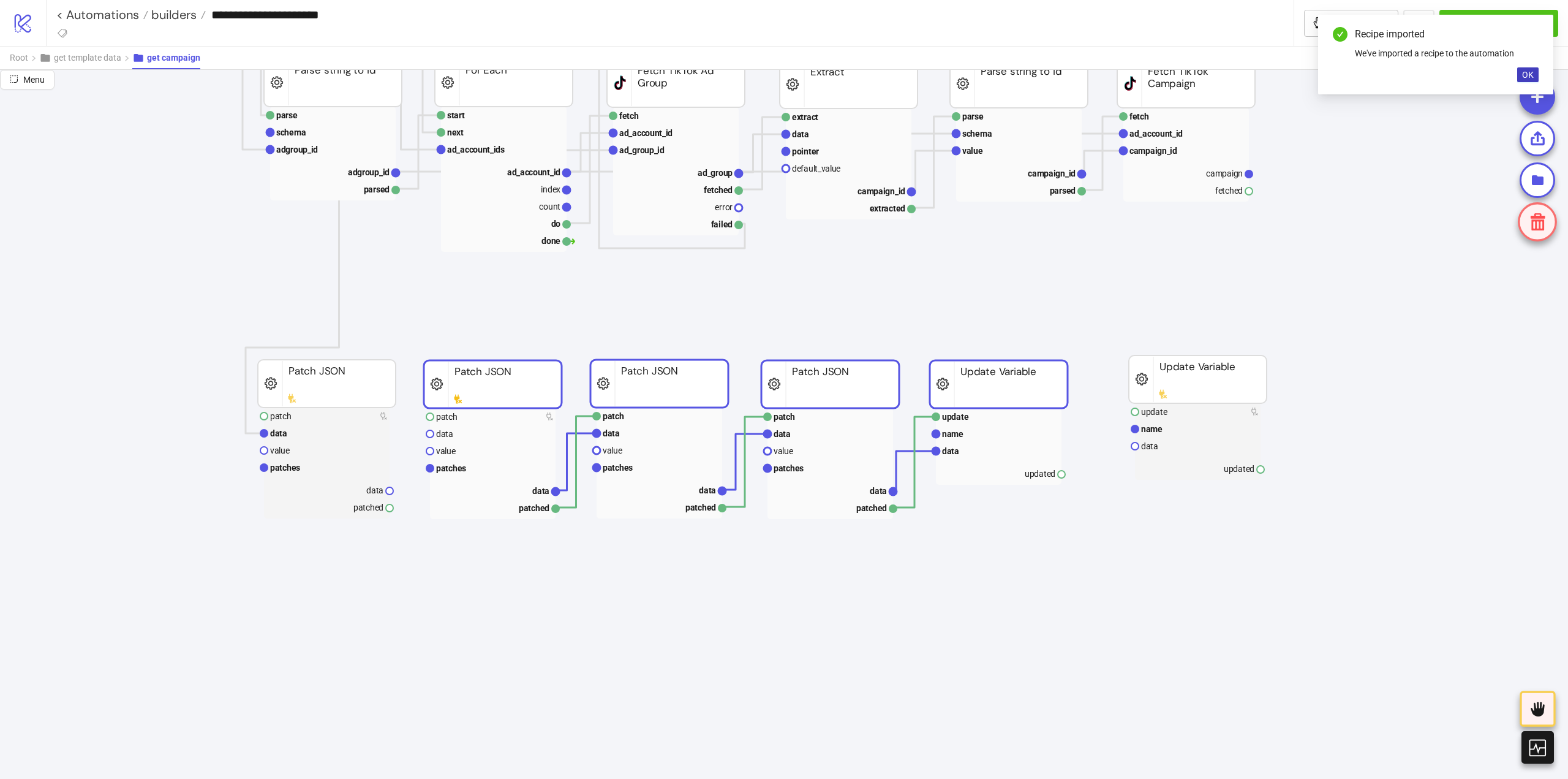
drag, startPoint x: 895, startPoint y: 639, endPoint x: 940, endPoint y: 373, distance: 269.8
click at [1044, 315] on icon "extract row pointer default_value campaign_id extracted Extract fetch ad_accoun…" at bounding box center [1225, 504] width 2450 height 2463
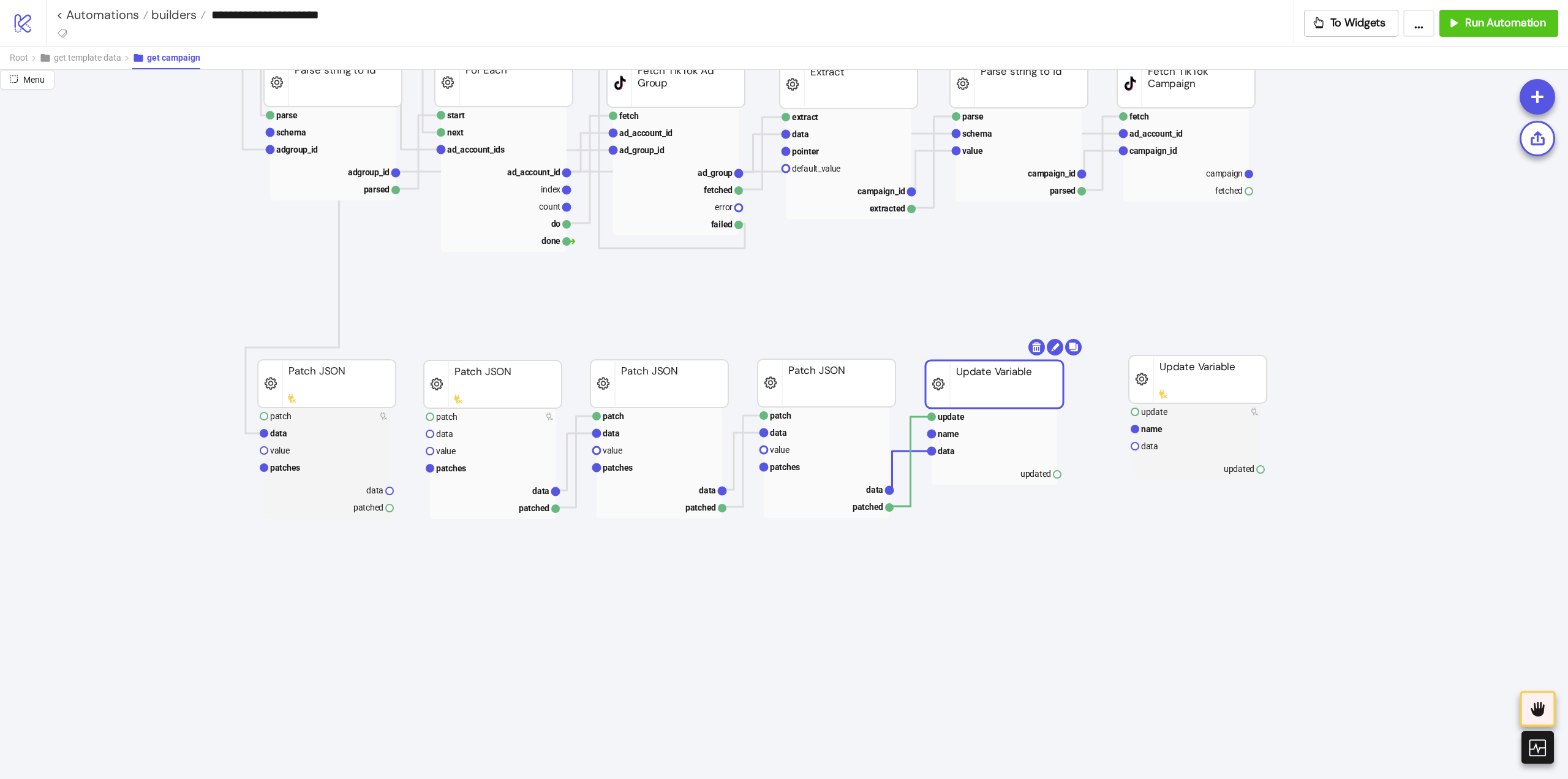
drag, startPoint x: 945, startPoint y: 391, endPoint x: 1087, endPoint y: 385, distance: 142.1
click at [1014, 383] on rect at bounding box center [994, 383] width 138 height 48
click at [815, 334] on icon "extract row pointer default_value campaign_id extracted Extract fetch ad_accoun…" at bounding box center [1225, 504] width 2450 height 2463
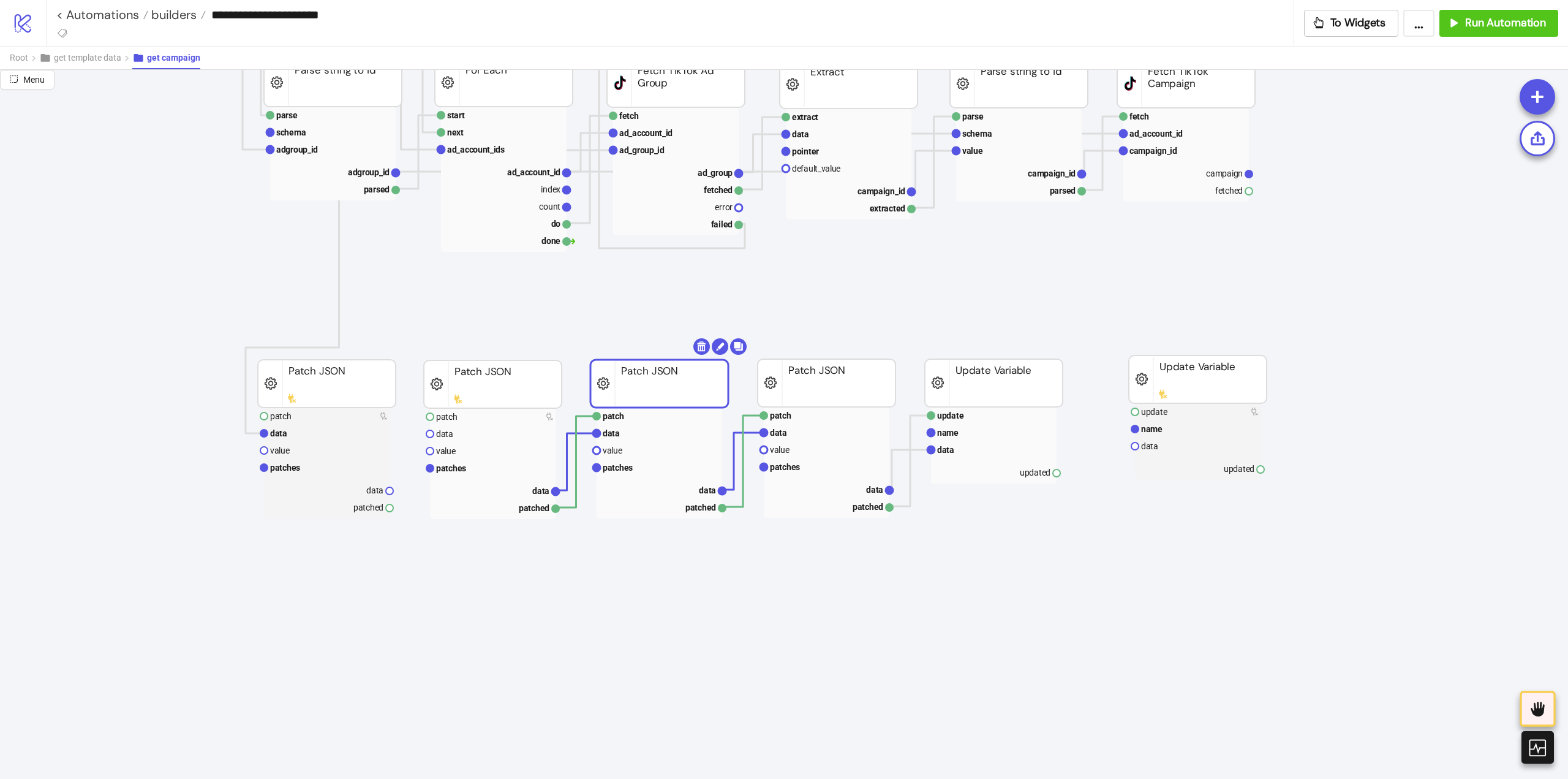
click at [757, 383] on icon "extract row pointer default_value campaign_id extracted Extract fetch ad_accoun…" at bounding box center [1225, 504] width 2450 height 2463
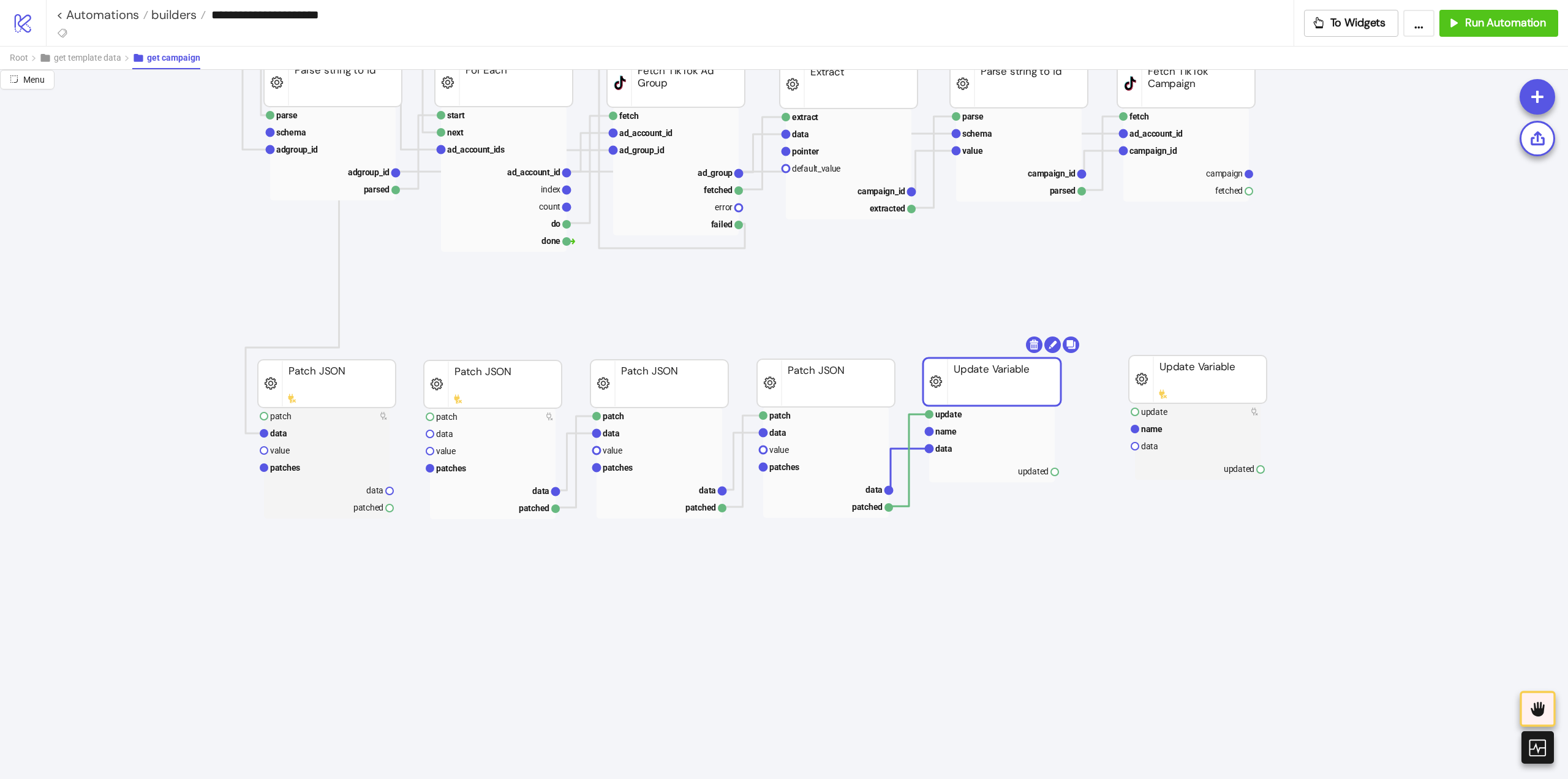
drag, startPoint x: 946, startPoint y: 394, endPoint x: 1037, endPoint y: 394, distance: 91.0
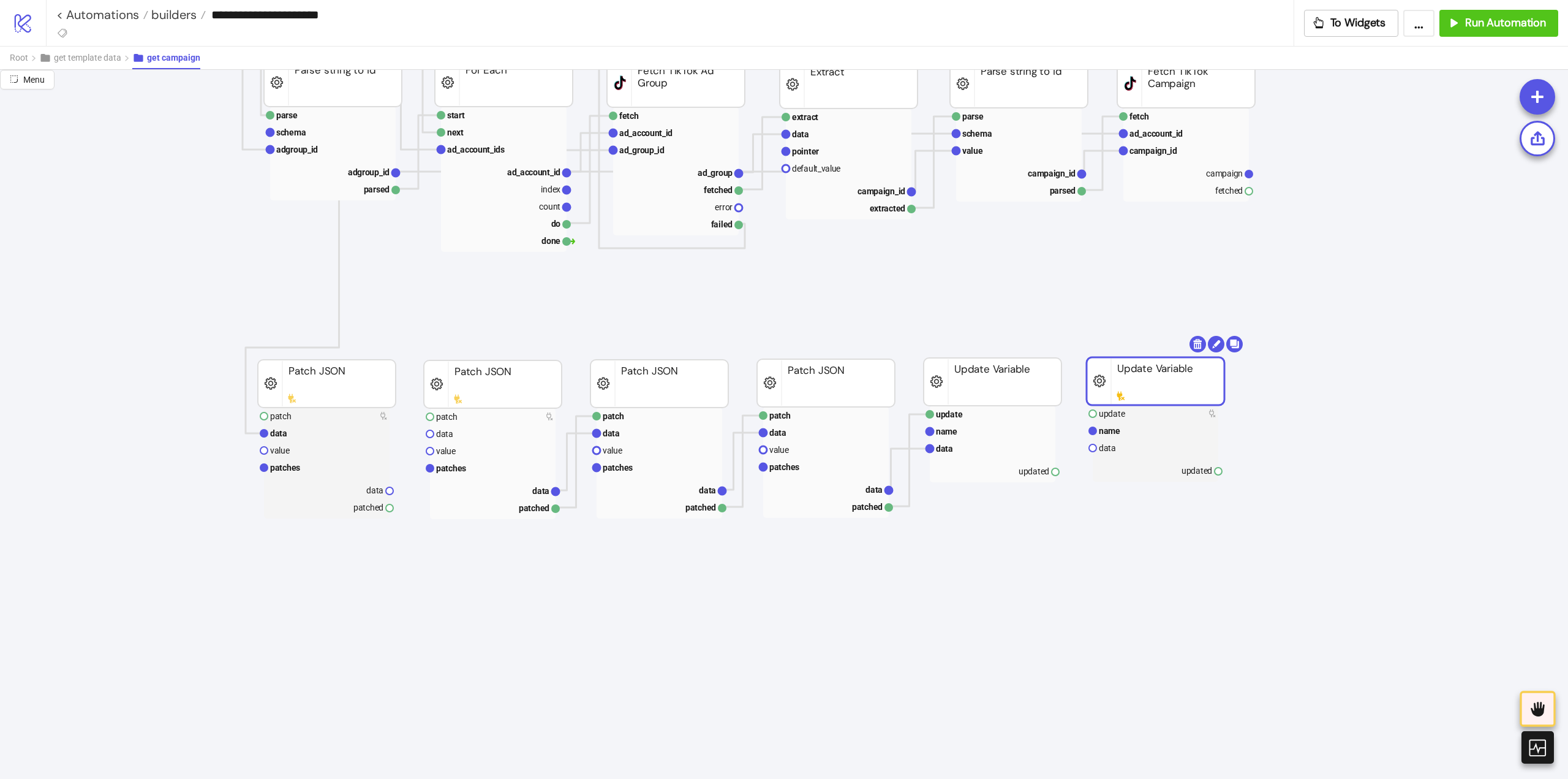
drag, startPoint x: 1153, startPoint y: 384, endPoint x: 1111, endPoint y: 386, distance: 42.0
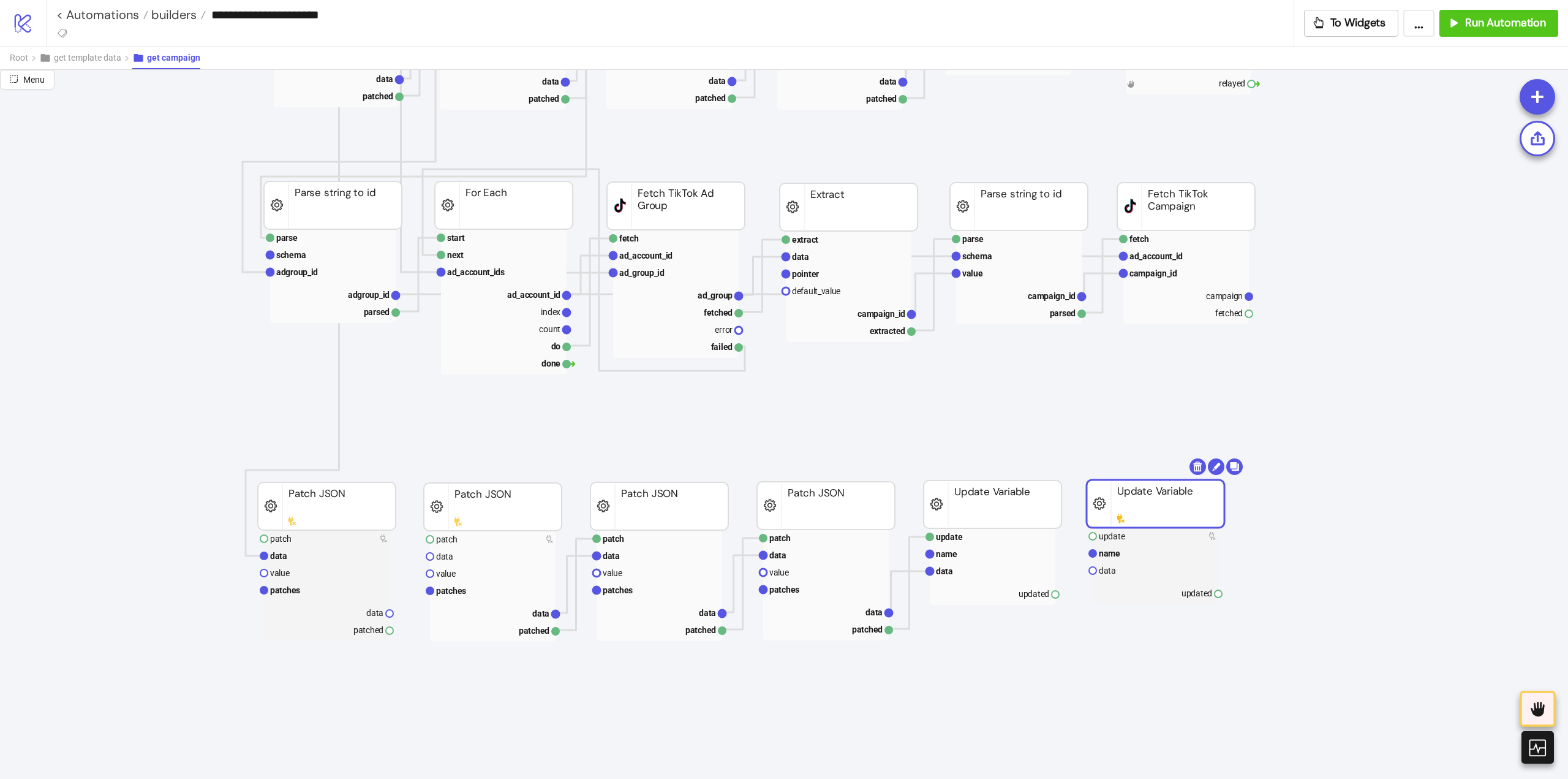
click at [1130, 489] on rect at bounding box center [1156, 503] width 138 height 48
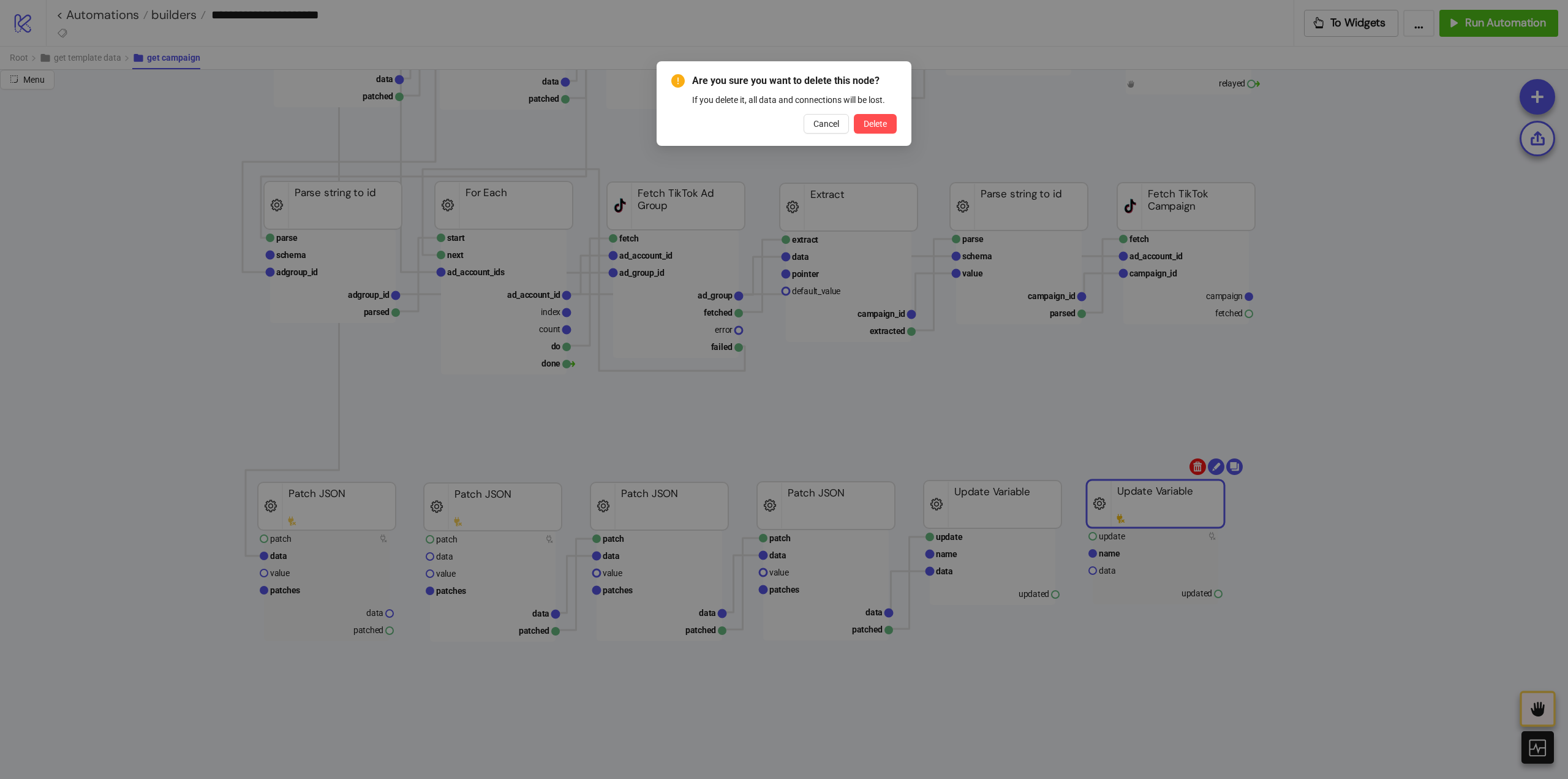
click at [1195, 463] on body "**********" at bounding box center [784, 389] width 1568 height 779
click at [883, 125] on span "Delete" at bounding box center [875, 124] width 23 height 10
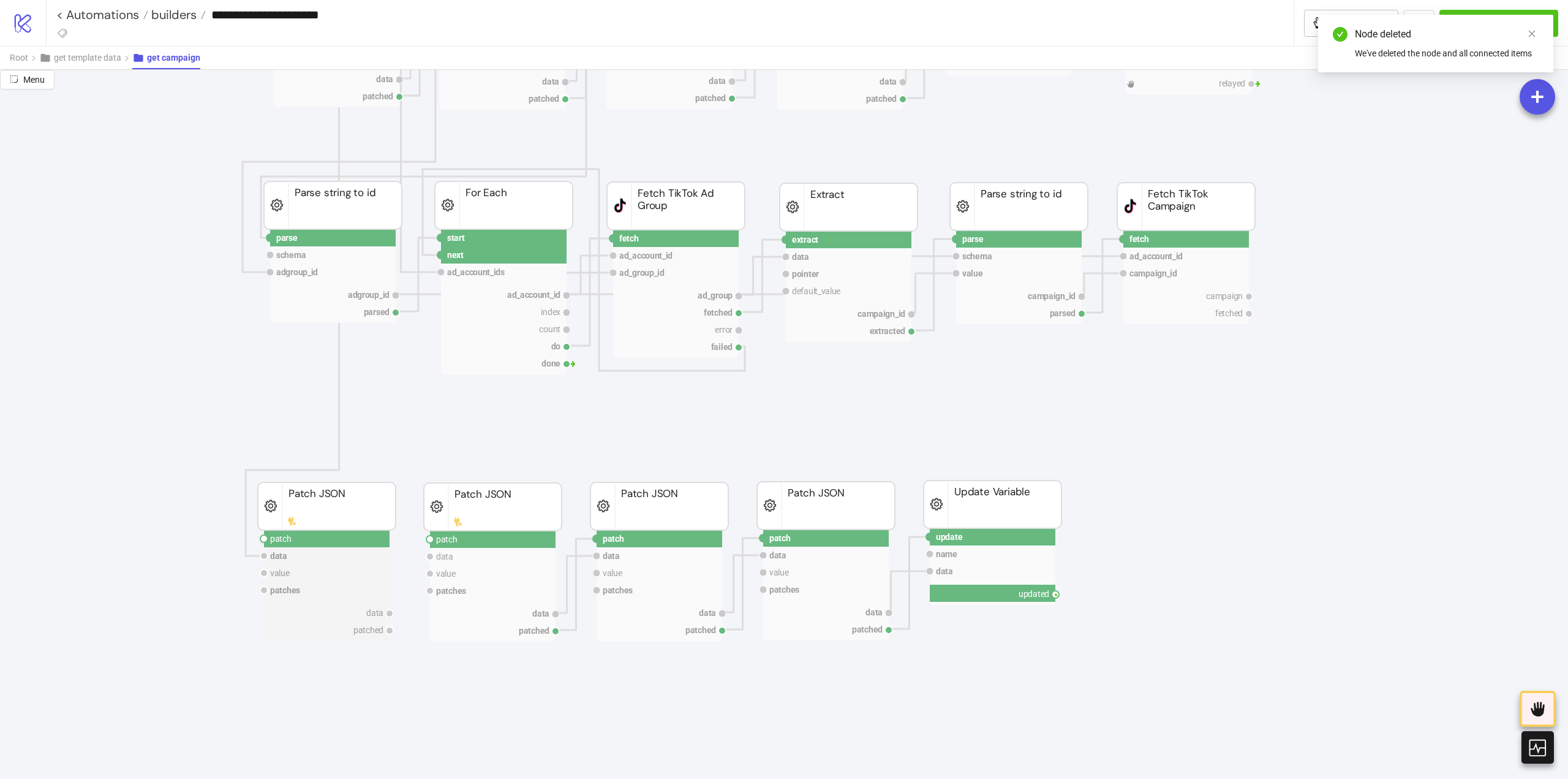
drag, startPoint x: 1055, startPoint y: 594, endPoint x: 1157, endPoint y: 543, distance: 114.0
click at [1134, 623] on icon "extract row pointer default_value campaign_id extracted Extract fetch ad_accoun…" at bounding box center [1225, 627] width 2450 height 2463
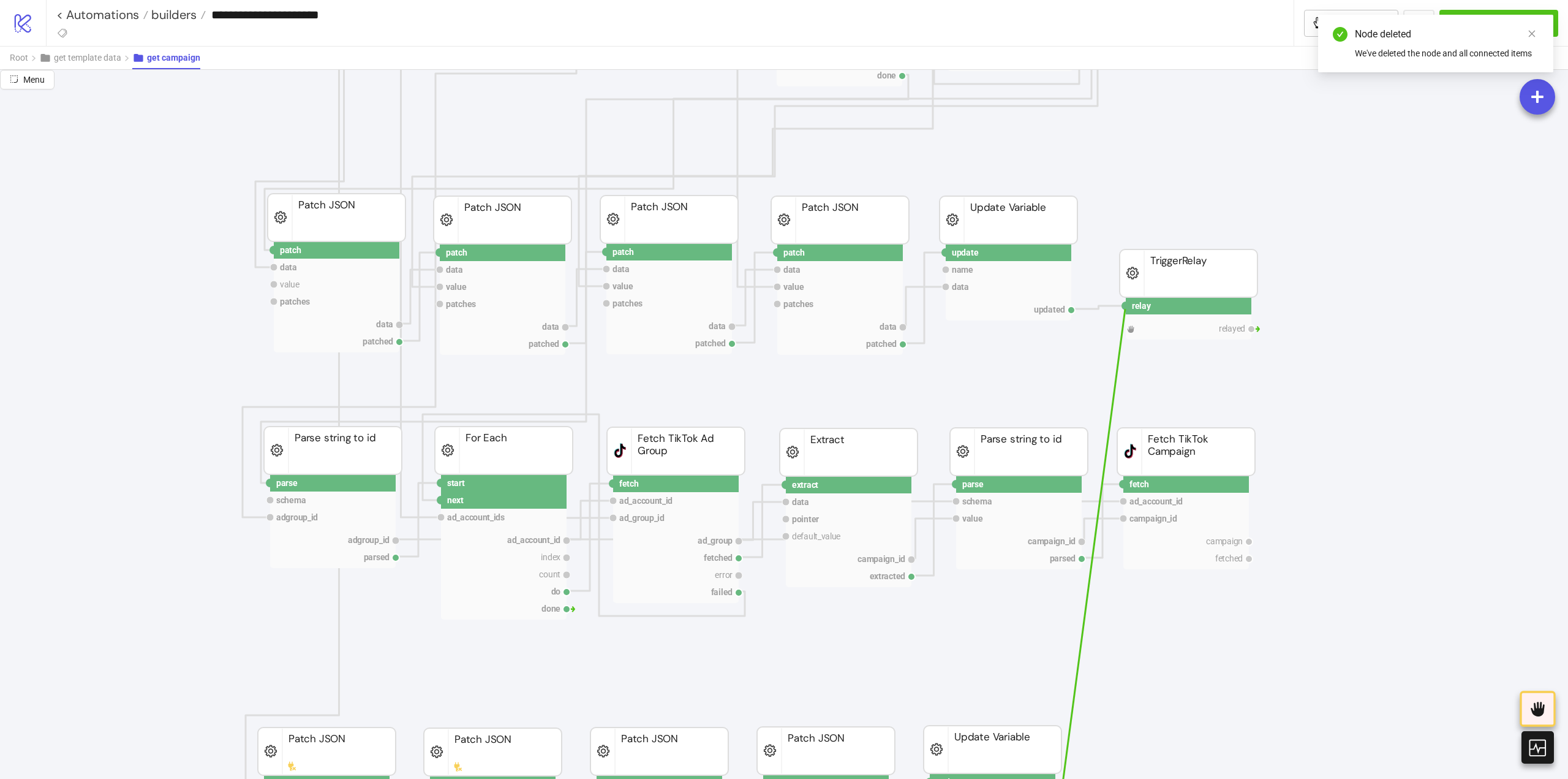
click at [1125, 309] on circle at bounding box center [1126, 305] width 7 height 7
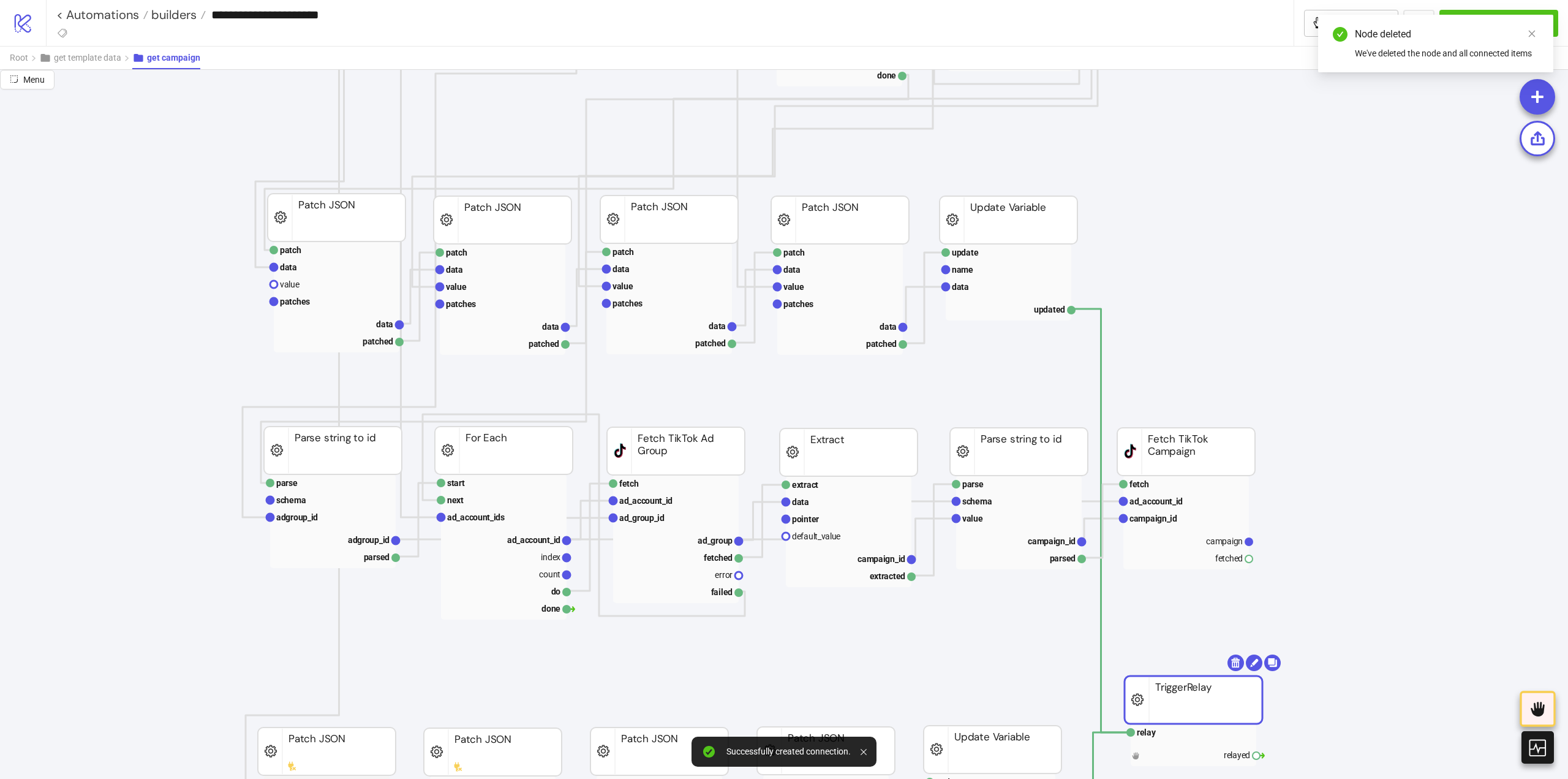
drag, startPoint x: 1142, startPoint y: 277, endPoint x: 1139, endPoint y: 714, distance: 437.0
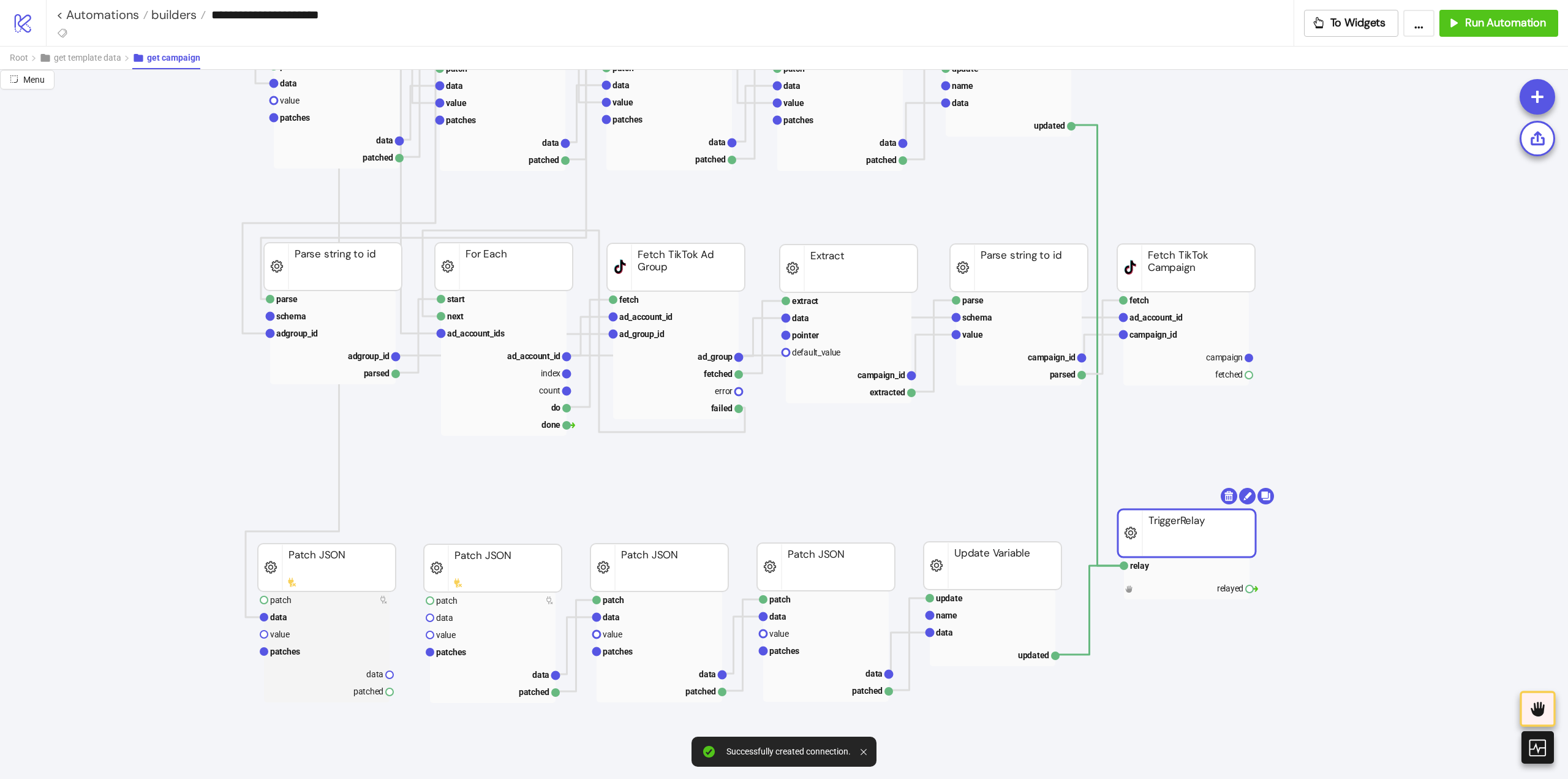
scroll to position [674, 0]
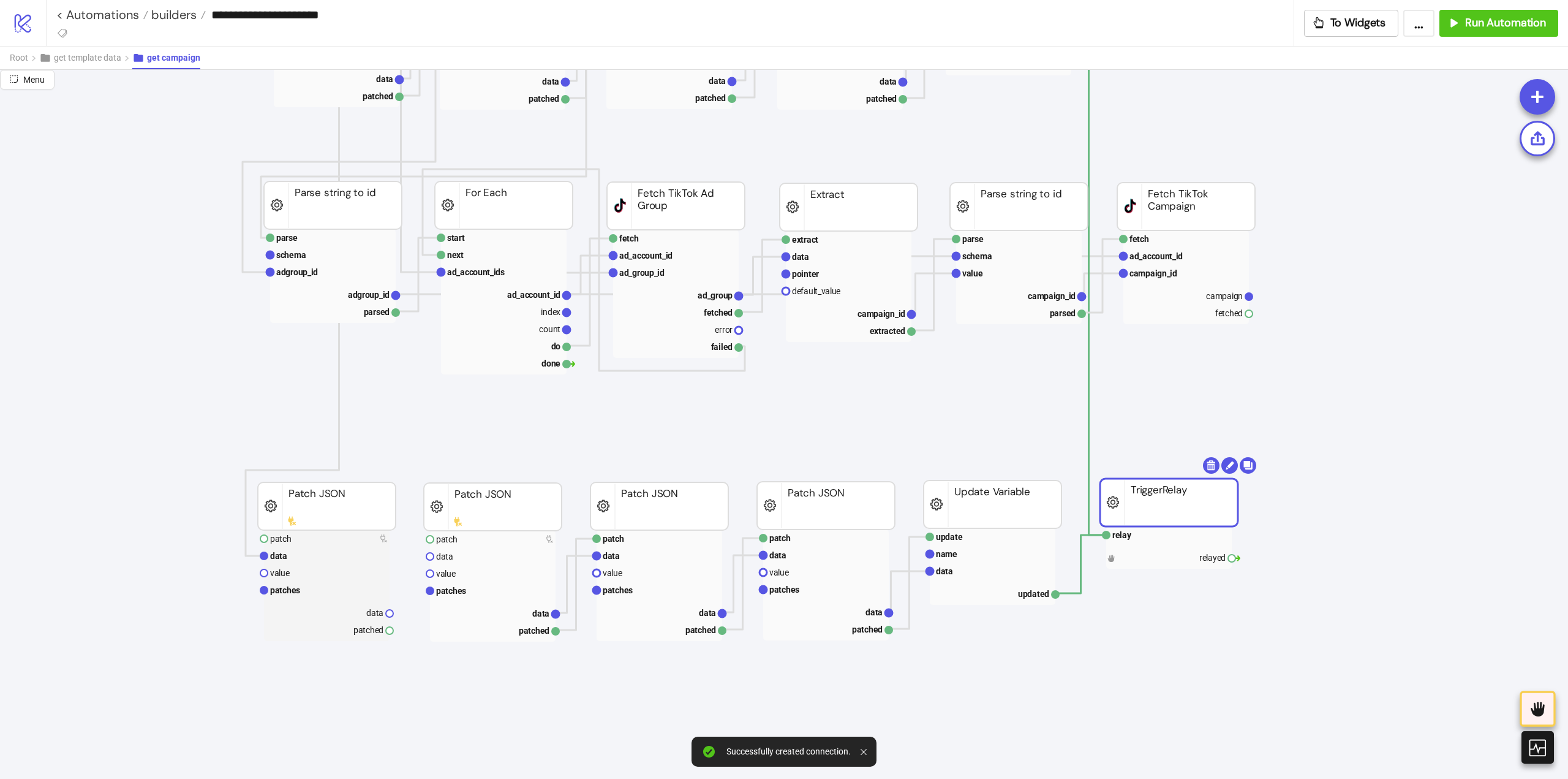
drag, startPoint x: 1145, startPoint y: 481, endPoint x: 1128, endPoint y: 511, distance: 34.5
click at [1128, 511] on rect at bounding box center [1169, 502] width 138 height 48
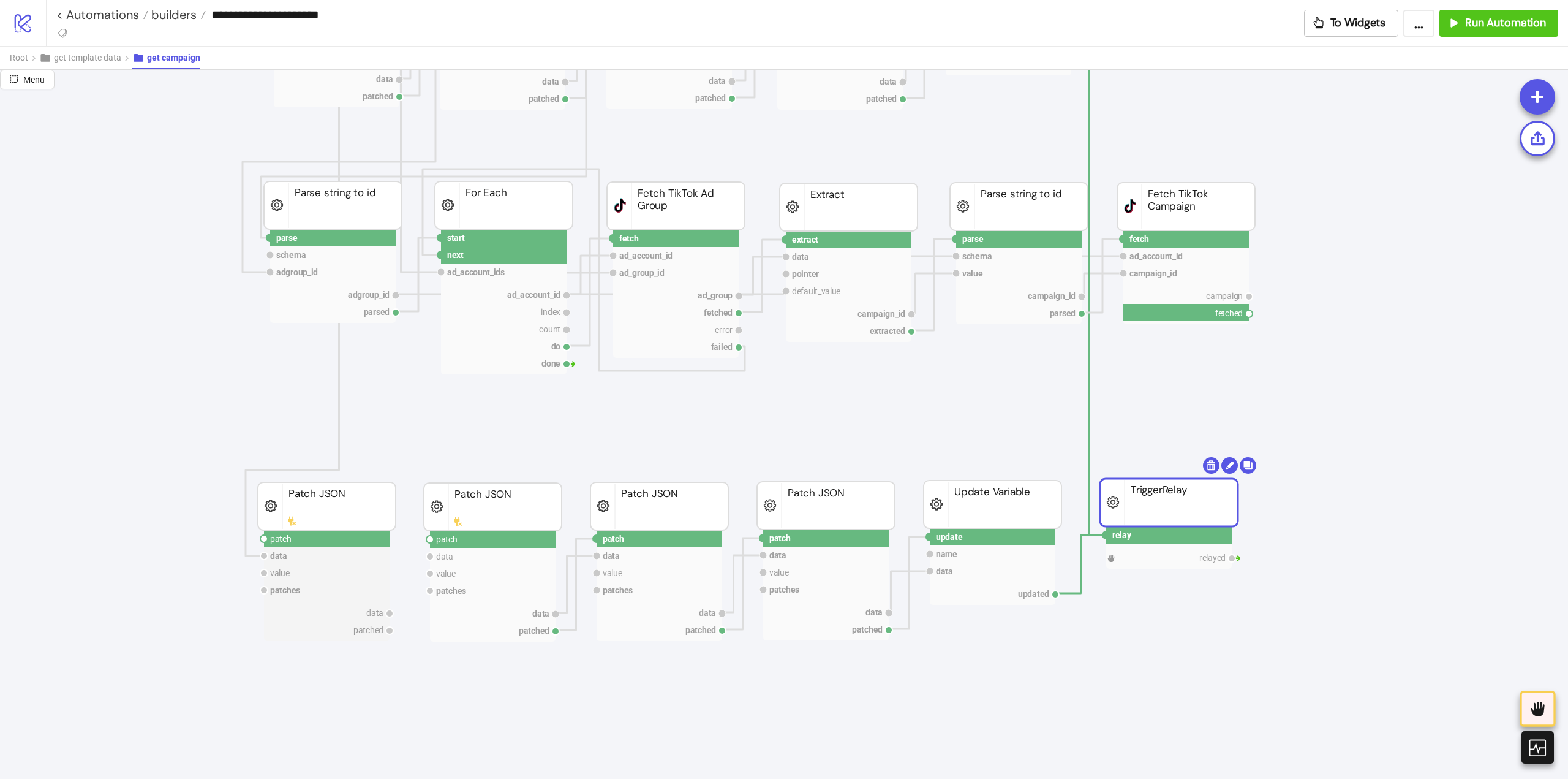
drag, startPoint x: 1250, startPoint y: 312, endPoint x: 1134, endPoint y: 390, distance: 139.8
click at [1161, 387] on icon "extract row pointer default_value campaign_id extracted Extract fetch ad_accoun…" at bounding box center [1225, 627] width 2450 height 2463
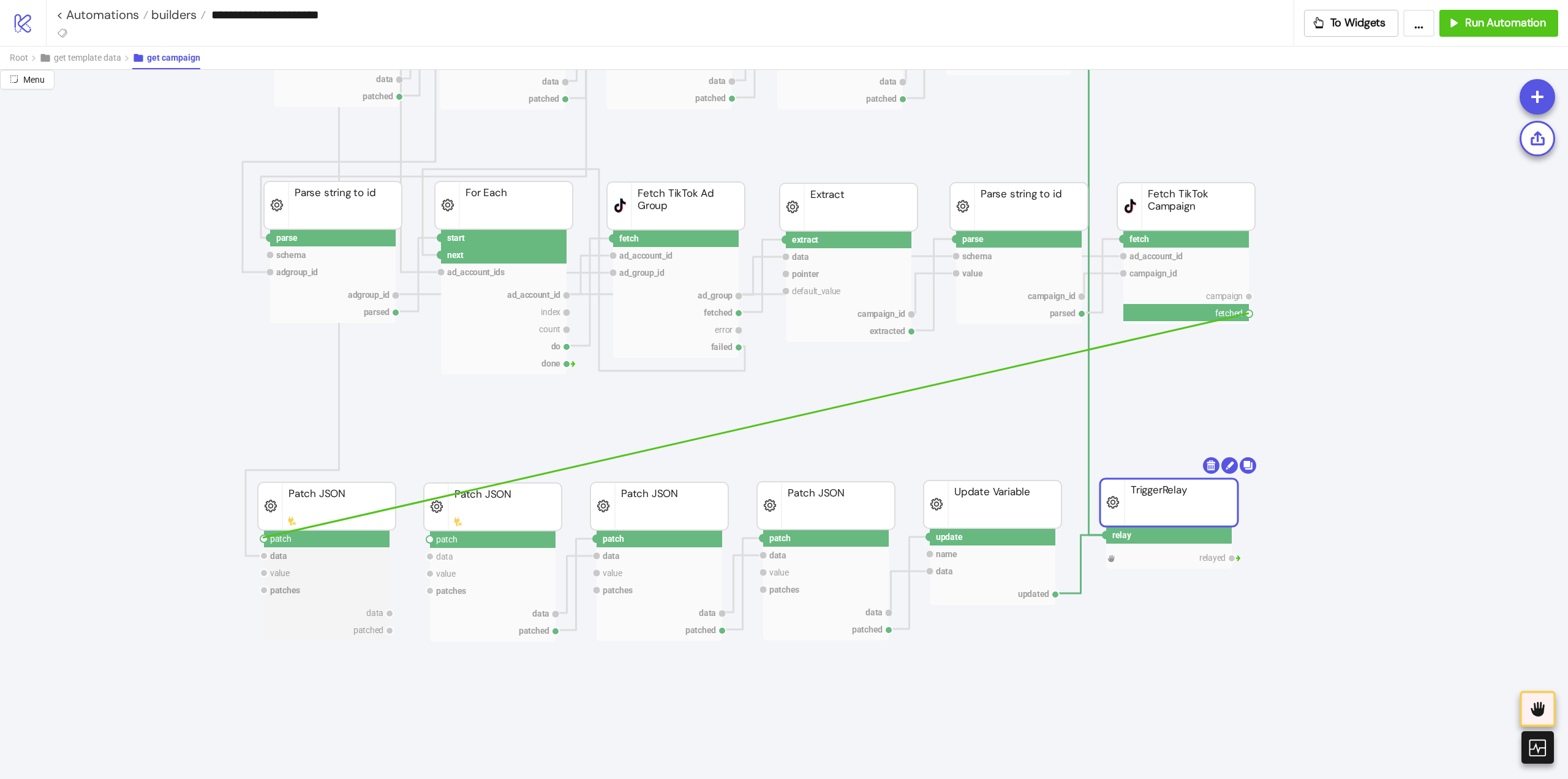
click at [263, 538] on circle at bounding box center [264, 538] width 7 height 7
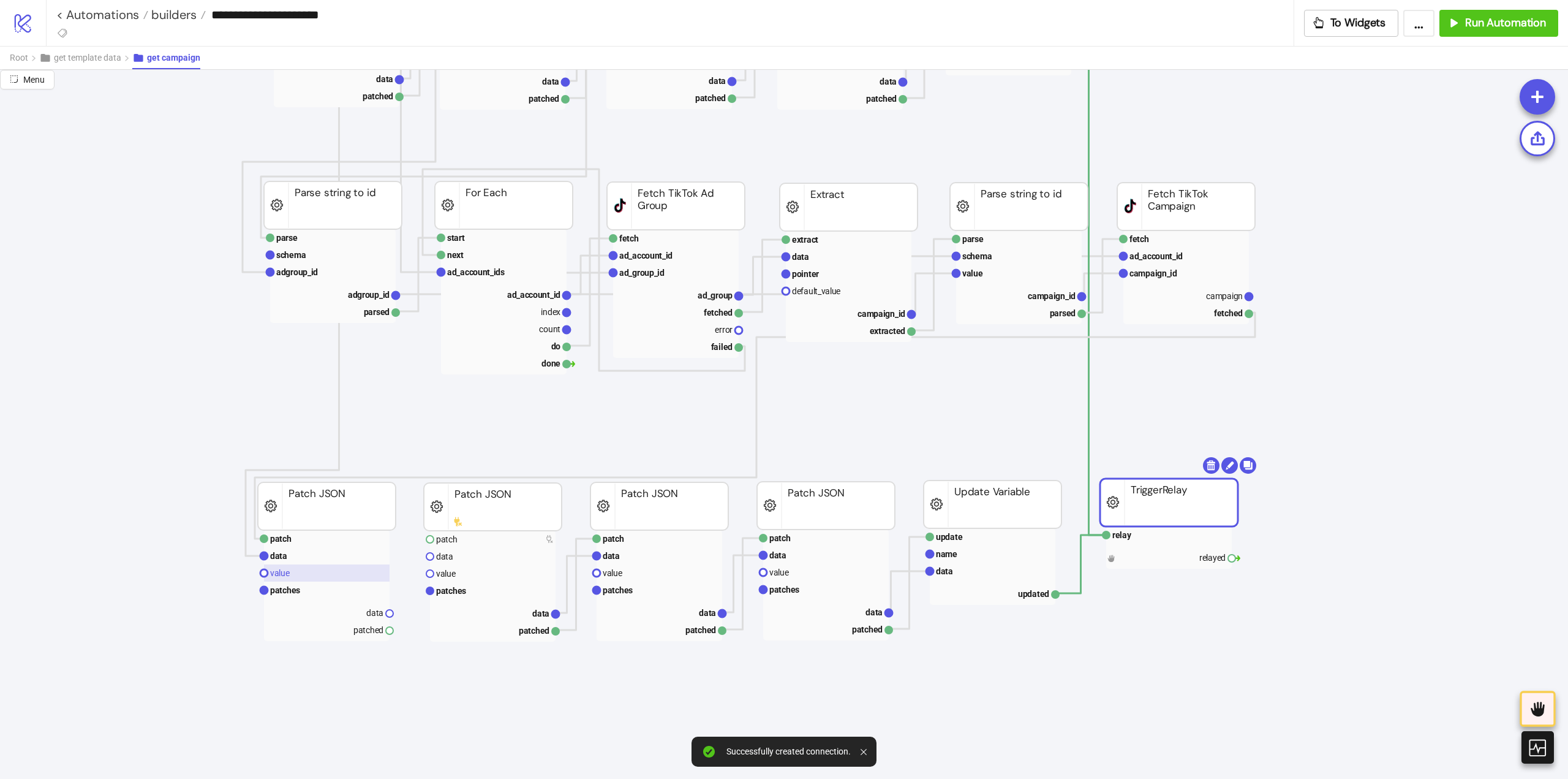
click at [296, 572] on rect at bounding box center [327, 573] width 126 height 17
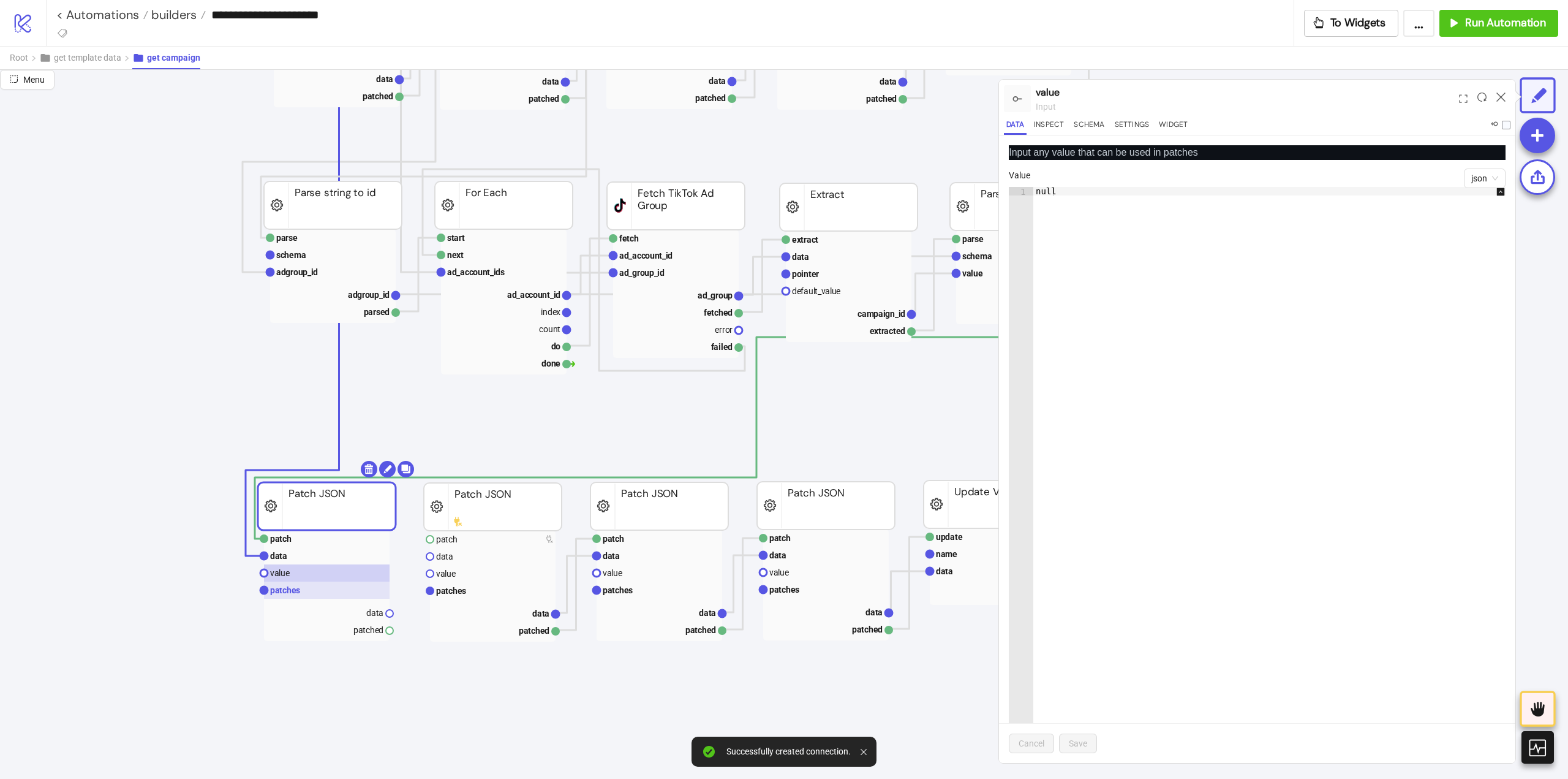
click at [296, 589] on text "patches" at bounding box center [285, 590] width 30 height 10
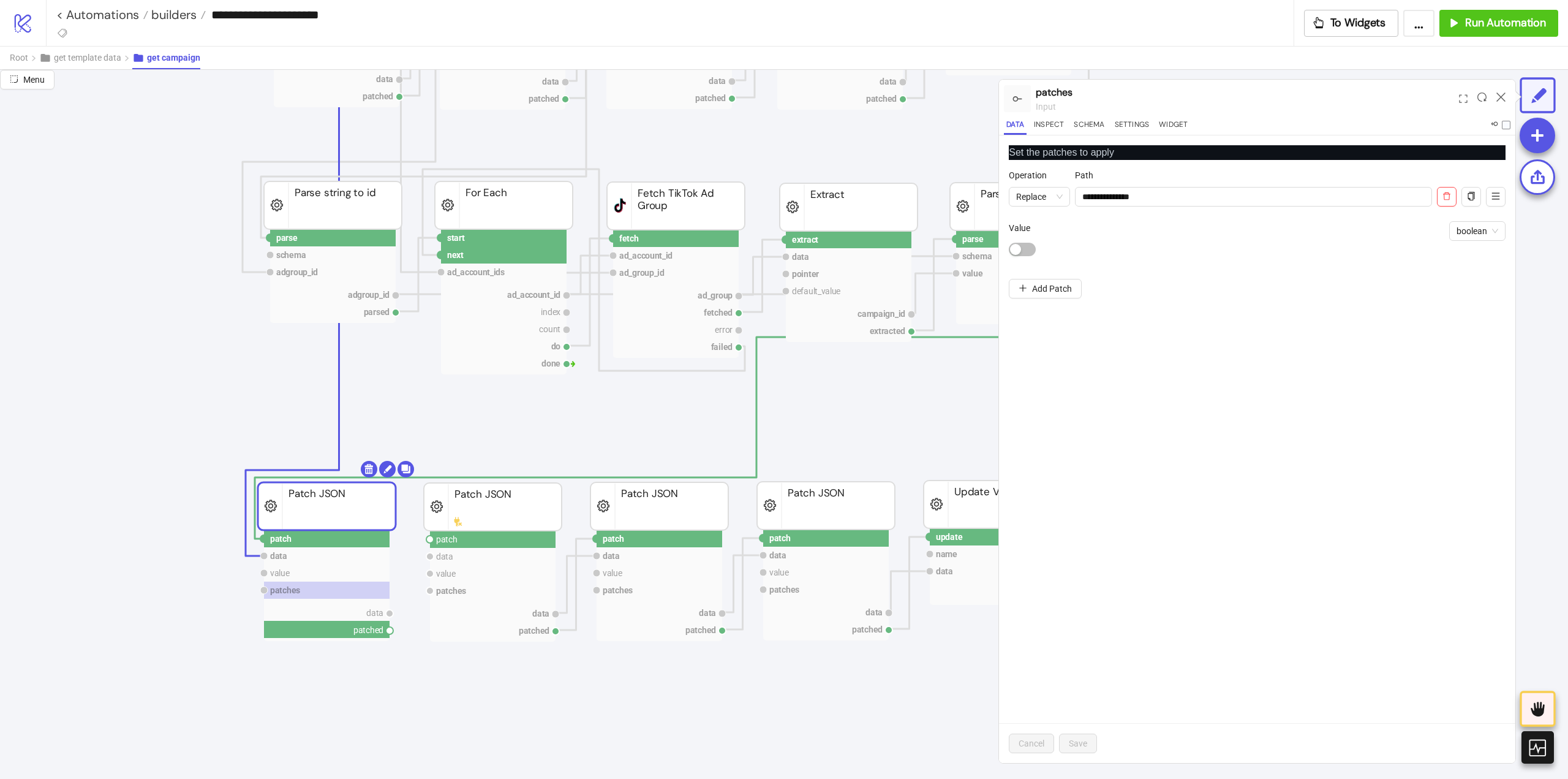
drag, startPoint x: 391, startPoint y: 631, endPoint x: 418, endPoint y: 606, distance: 36.8
click at [405, 643] on icon "extract row pointer default_value campaign_id extracted Extract fetch ad_accoun…" at bounding box center [1225, 627] width 2450 height 2463
click at [429, 540] on circle at bounding box center [430, 539] width 7 height 7
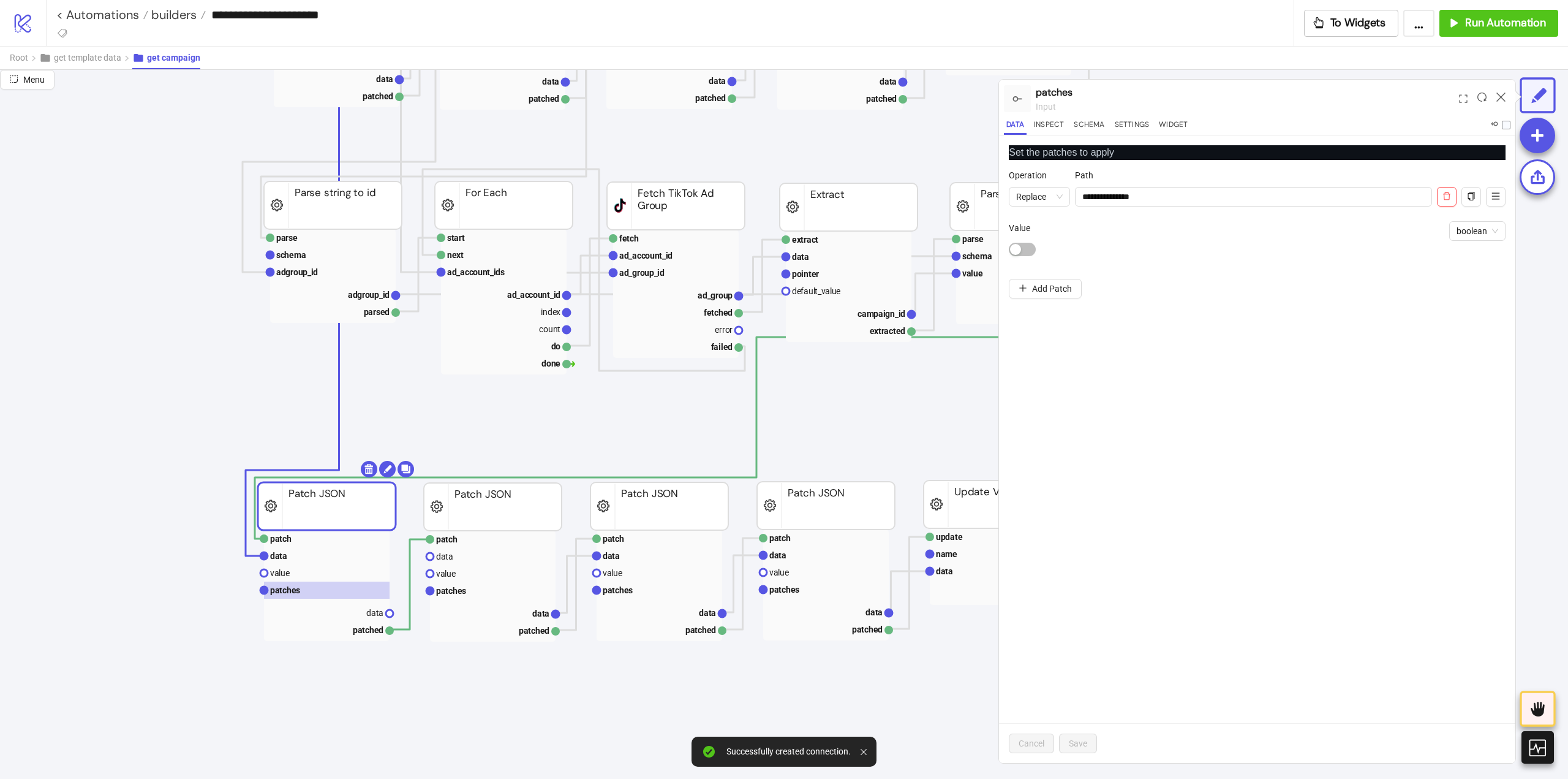
drag, startPoint x: 389, startPoint y: 613, endPoint x: 406, endPoint y: 621, distance: 18.8
click at [405, 621] on icon "extract row pointer default_value campaign_id extracted Extract fetch ad_accoun…" at bounding box center [1225, 627] width 2450 height 2463
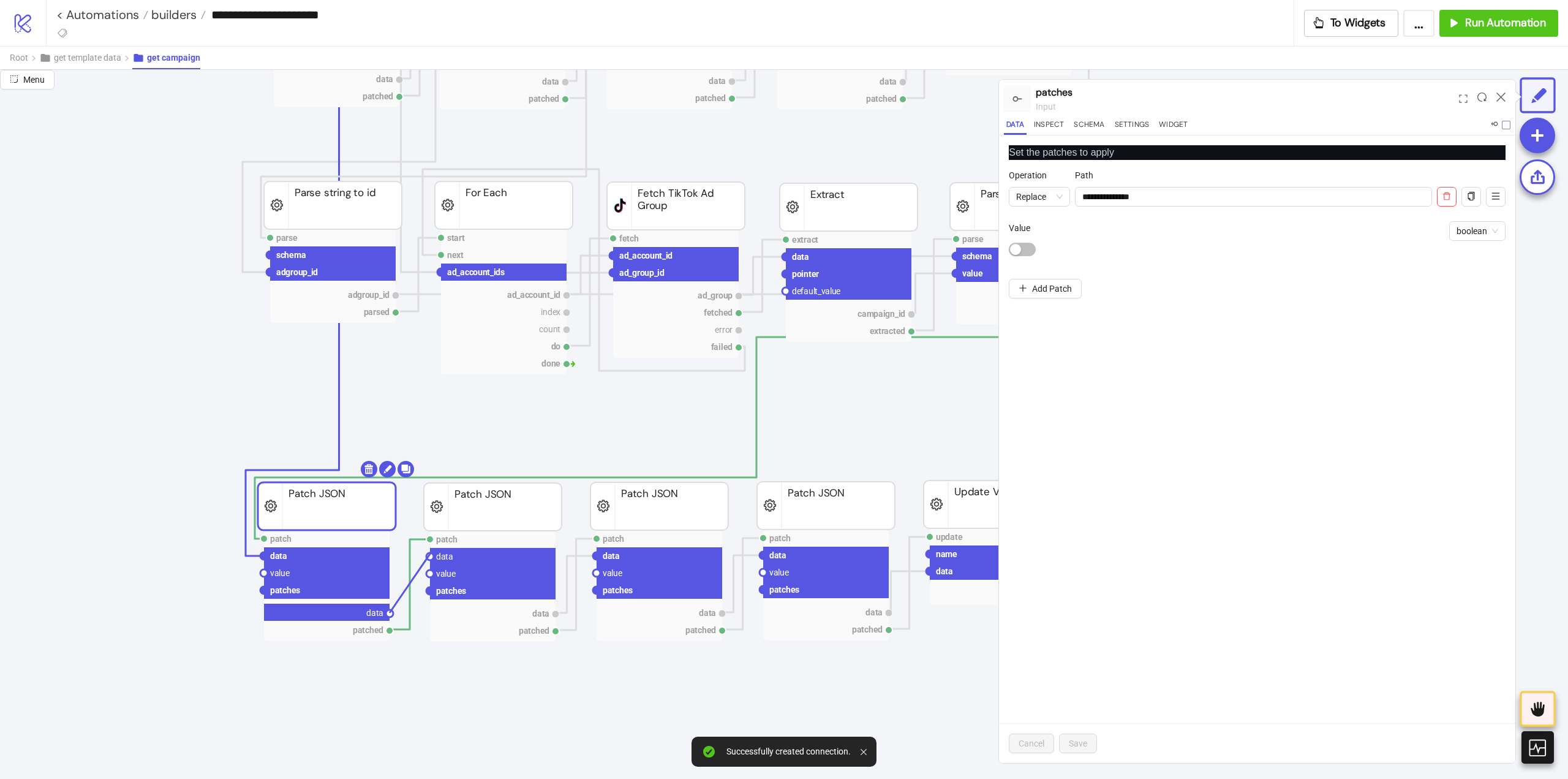
click at [431, 552] on circle at bounding box center [430, 556] width 7 height 7
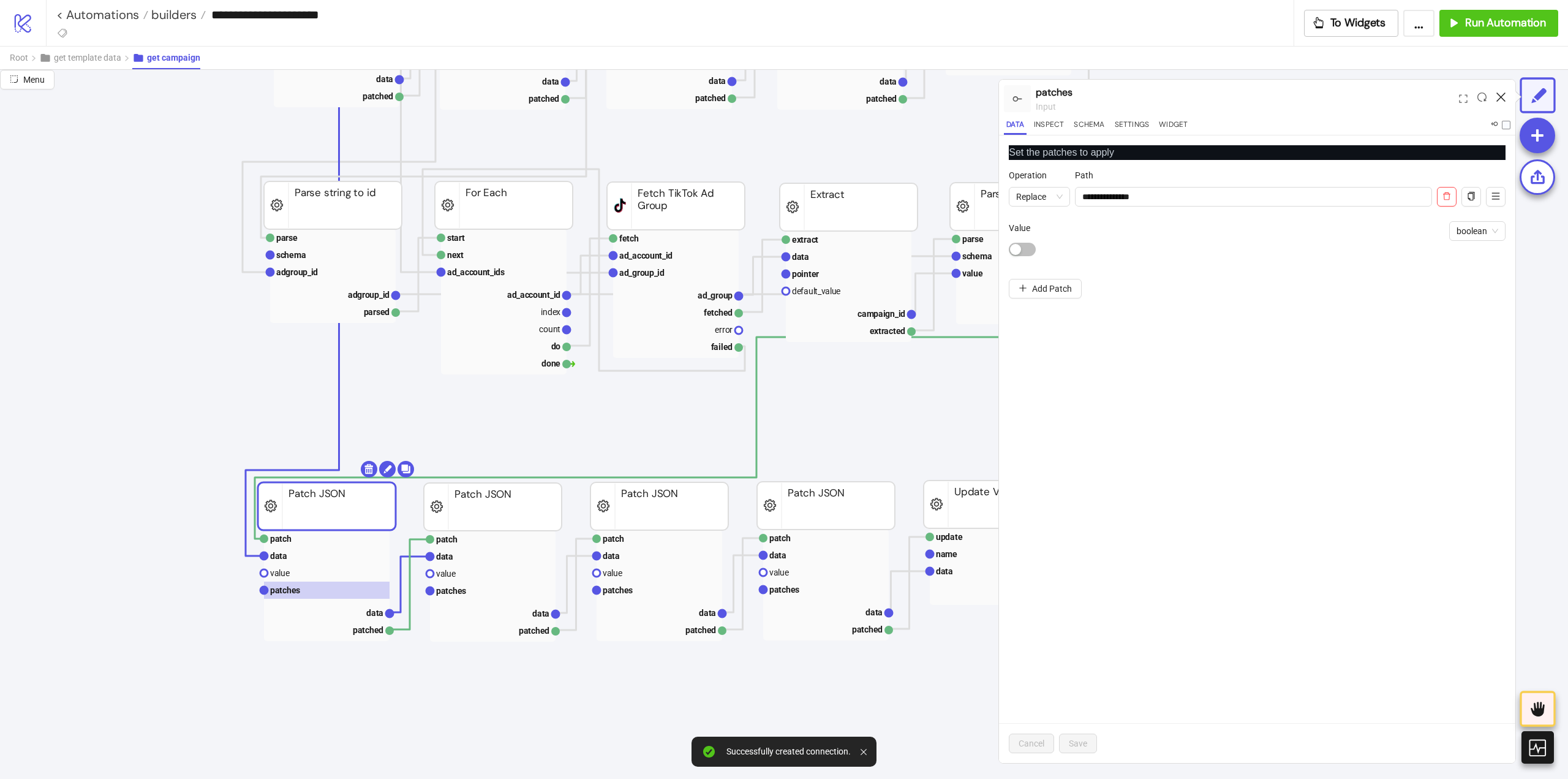
click at [1500, 96] on icon at bounding box center [1501, 97] width 9 height 9
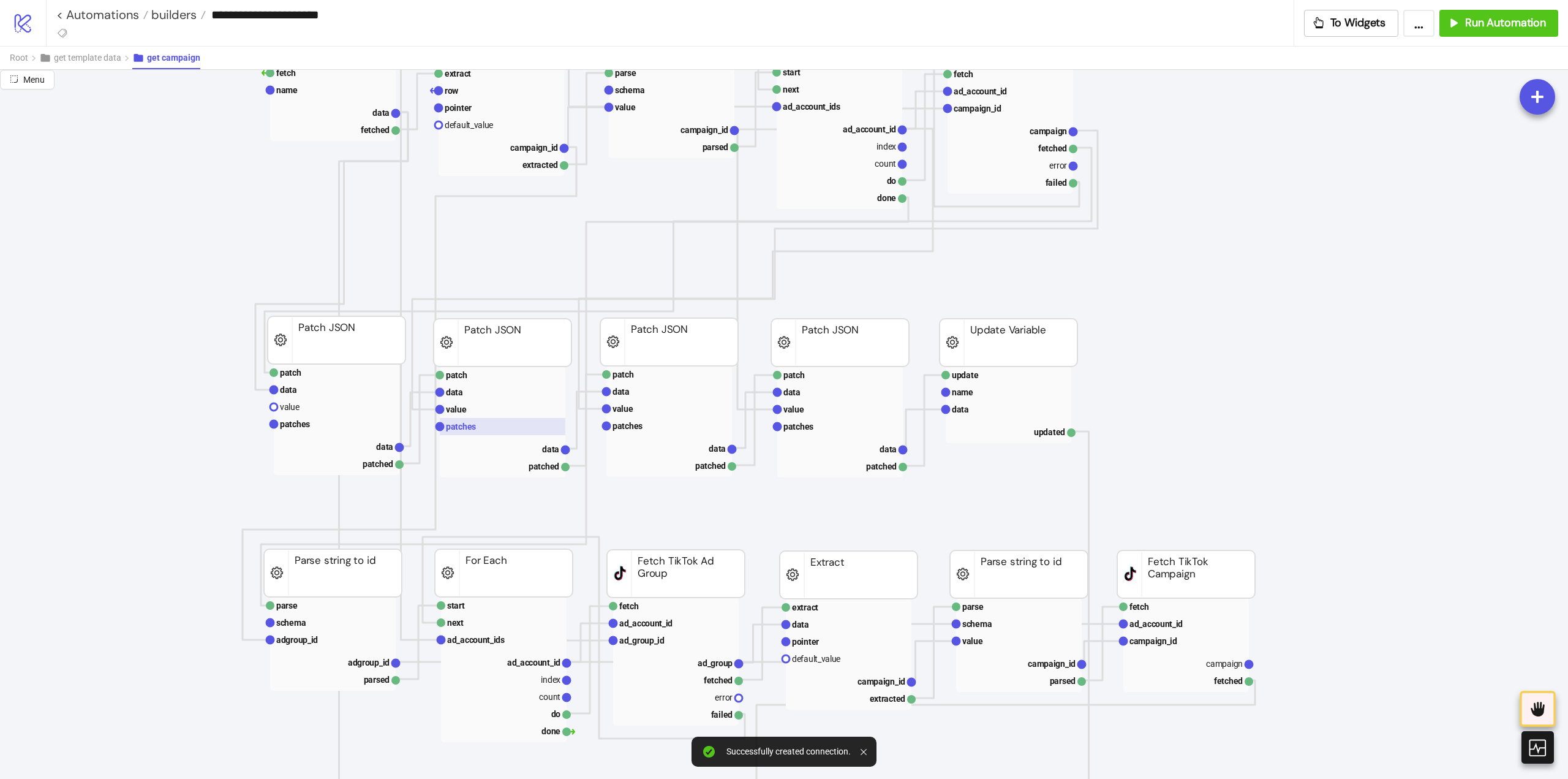
scroll to position [368, 0]
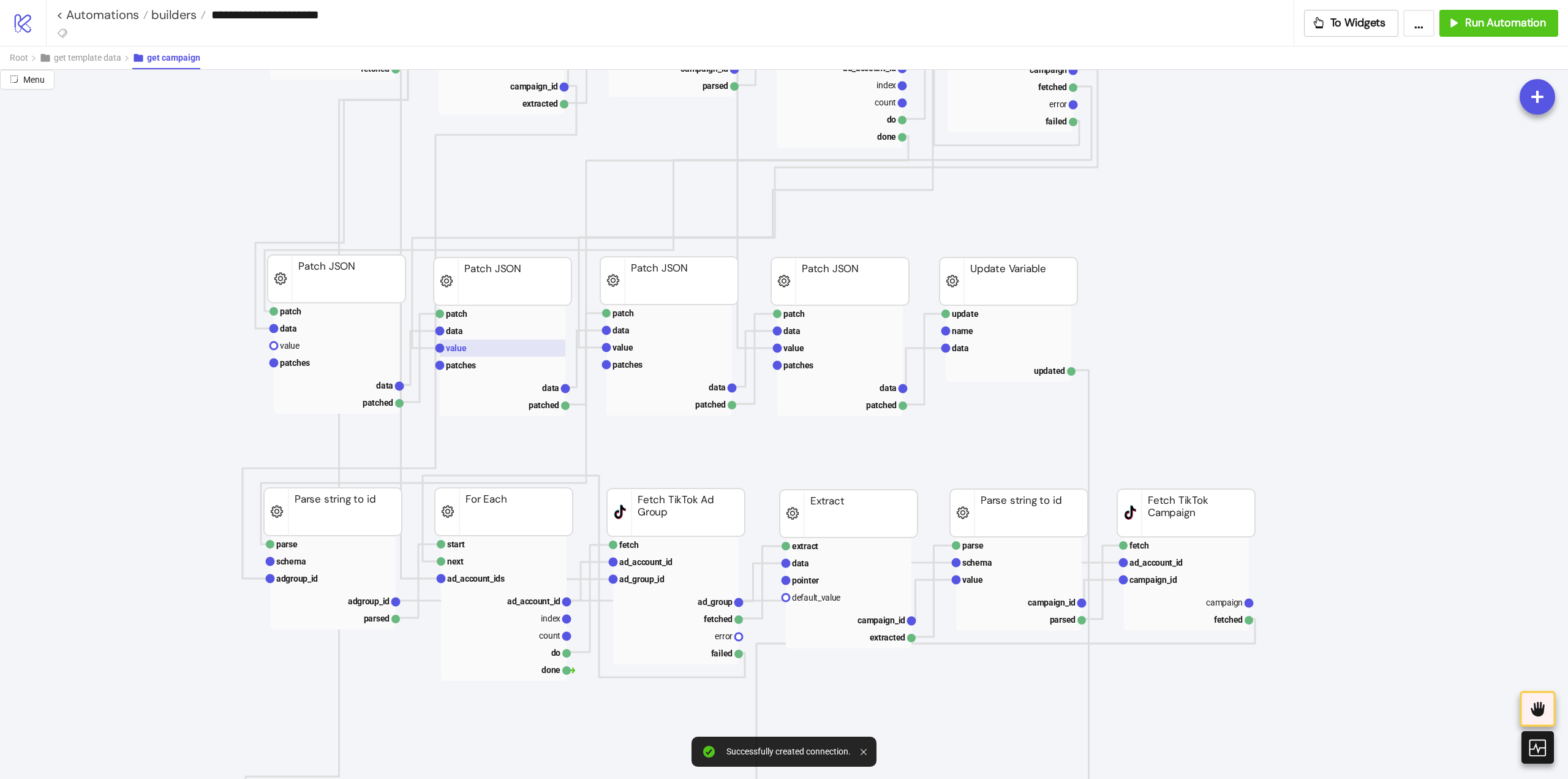
click at [466, 349] on text "value" at bounding box center [456, 348] width 21 height 10
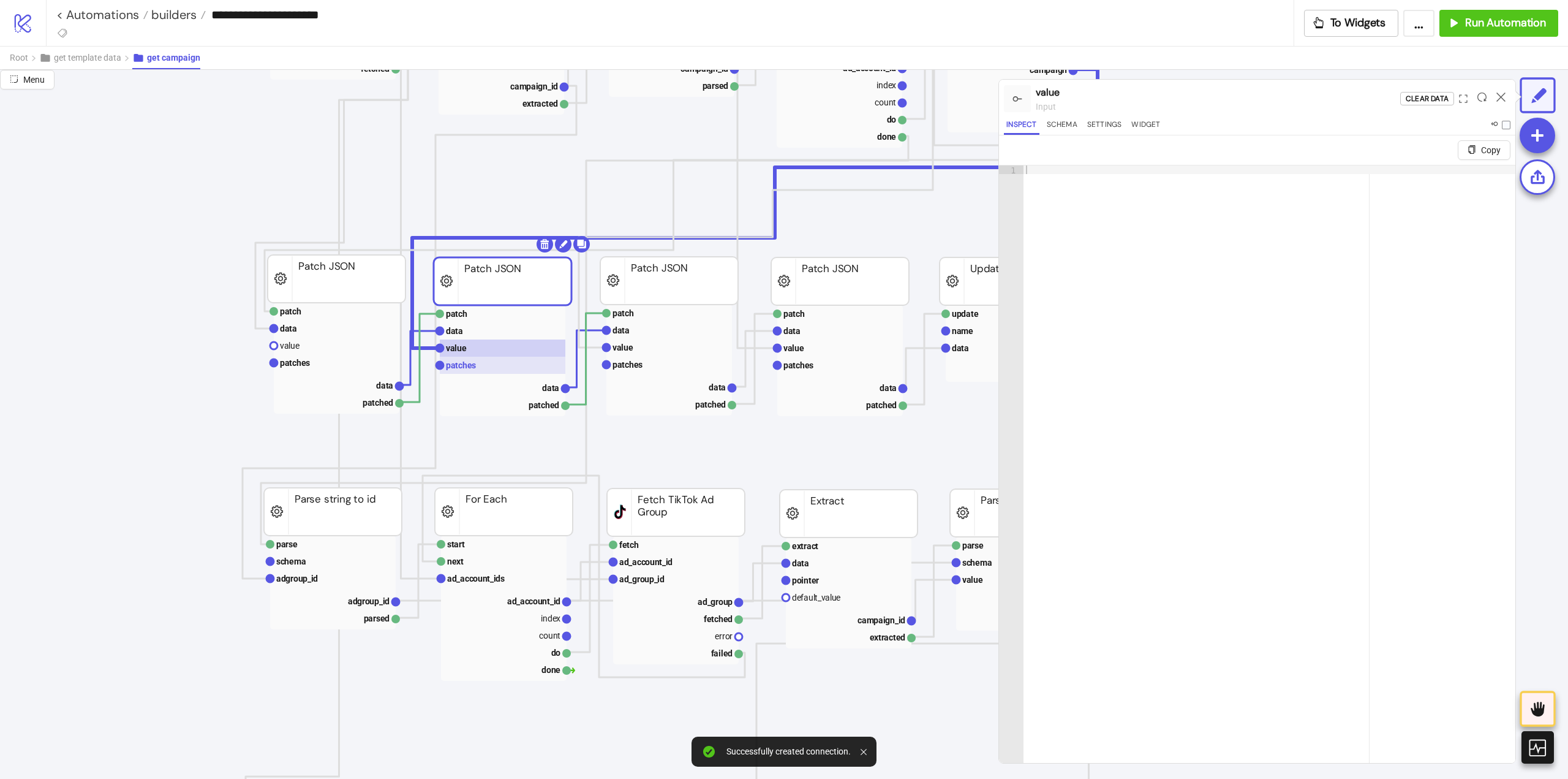
click at [479, 365] on rect at bounding box center [503, 365] width 126 height 17
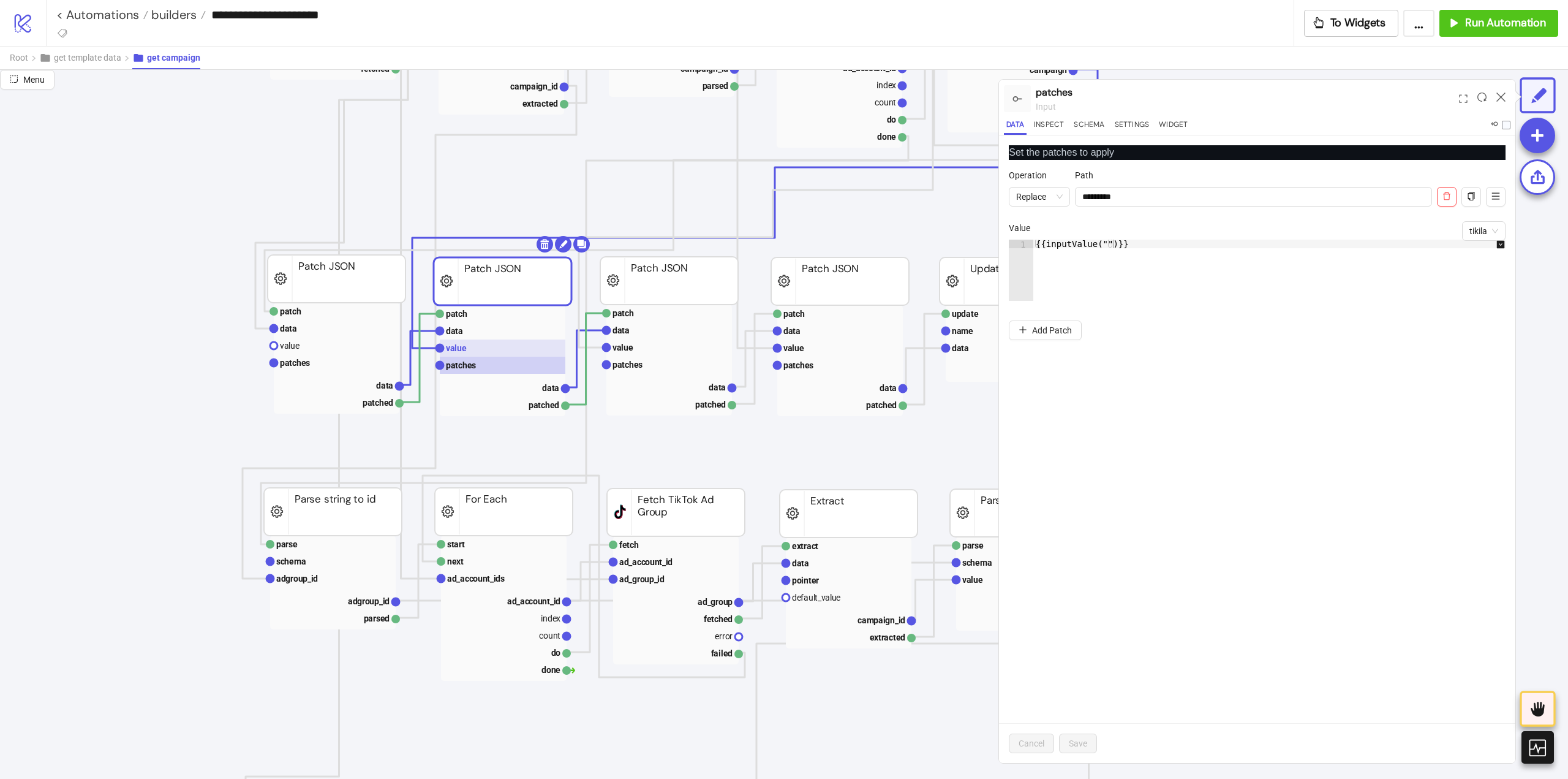
click at [471, 345] on rect at bounding box center [503, 348] width 126 height 17
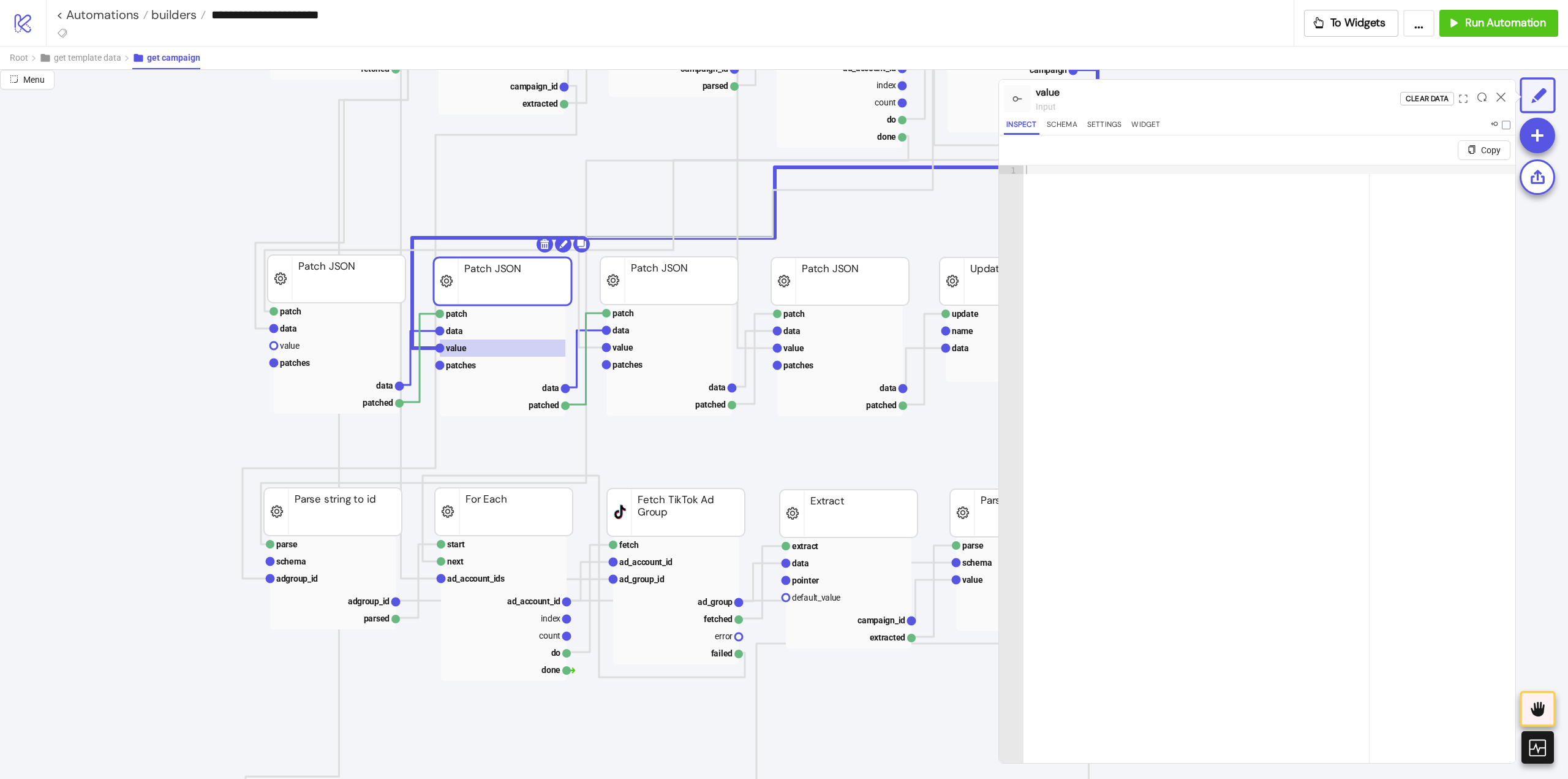
drag, startPoint x: 488, startPoint y: 369, endPoint x: 581, endPoint y: 350, distance: 94.9
click at [490, 369] on rect at bounding box center [503, 365] width 126 height 17
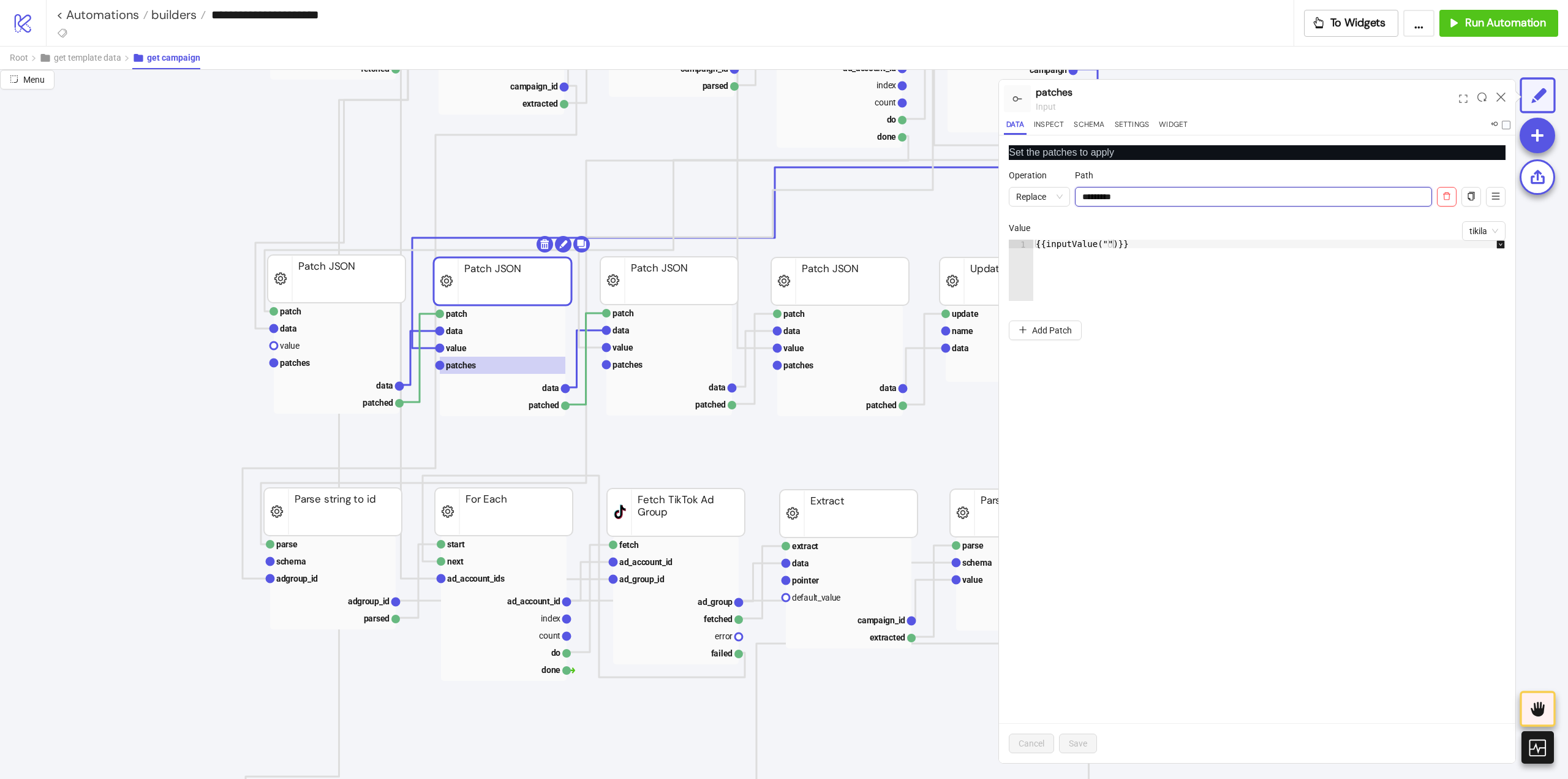
click at [1096, 200] on input "*********" at bounding box center [1254, 197] width 357 height 20
drag, startPoint x: 1096, startPoint y: 200, endPoint x: 1099, endPoint y: 300, distance: 100.0
click at [1096, 201] on input "*********" at bounding box center [1254, 197] width 357 height 20
drag, startPoint x: 1096, startPoint y: 484, endPoint x: 1119, endPoint y: 544, distance: 64.3
click at [1113, 533] on div "Set the patches to apply Operation Replace Path ********* tikila Value 1 {{inpu…" at bounding box center [1258, 450] width 517 height 628
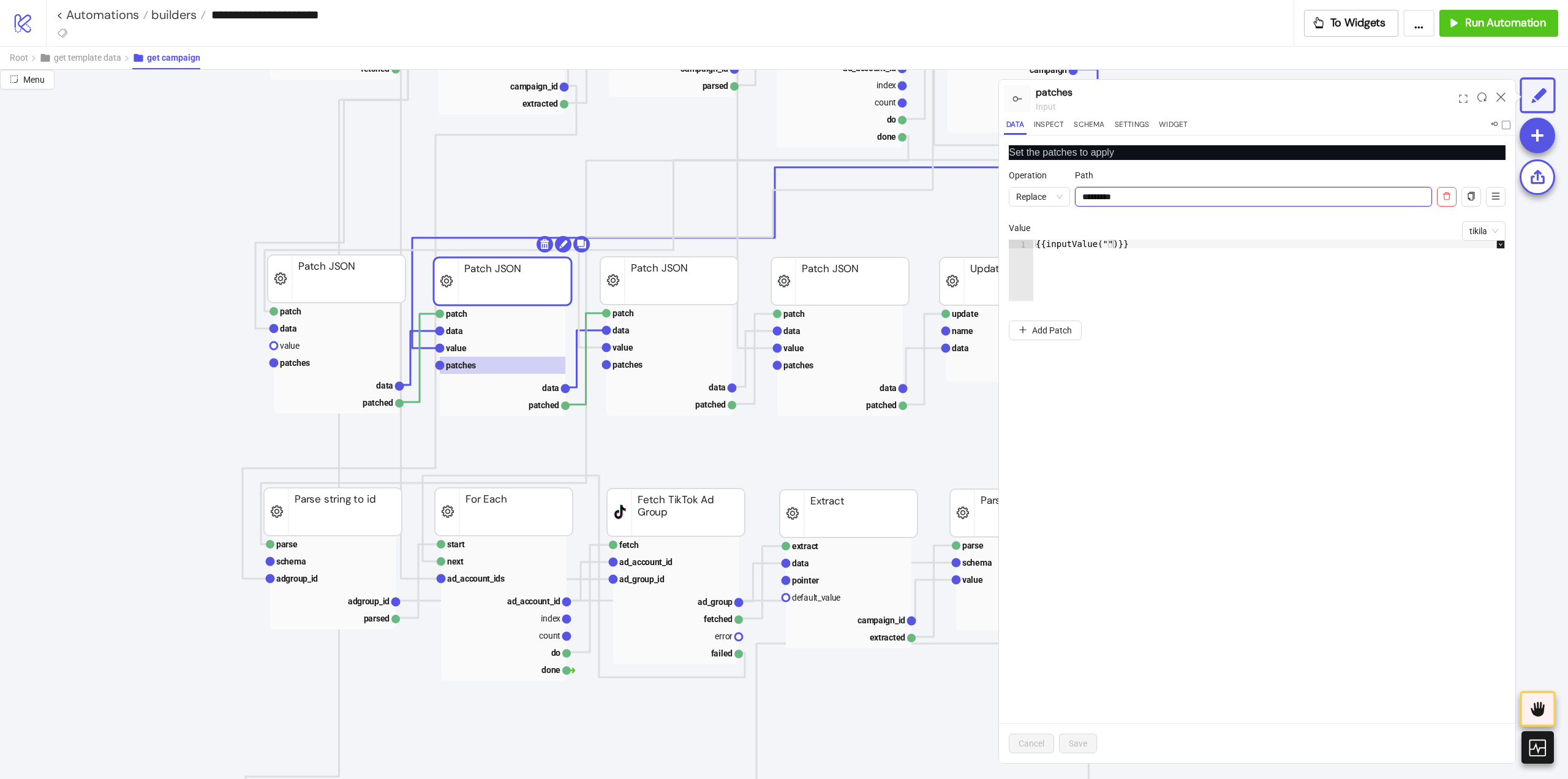
click at [1097, 197] on input "*********" at bounding box center [1254, 197] width 357 height 20
drag, startPoint x: 1097, startPoint y: 197, endPoint x: 1097, endPoint y: 334, distance: 137.0
click at [1097, 198] on input "*********" at bounding box center [1254, 197] width 357 height 20
click at [490, 352] on rect at bounding box center [503, 348] width 126 height 17
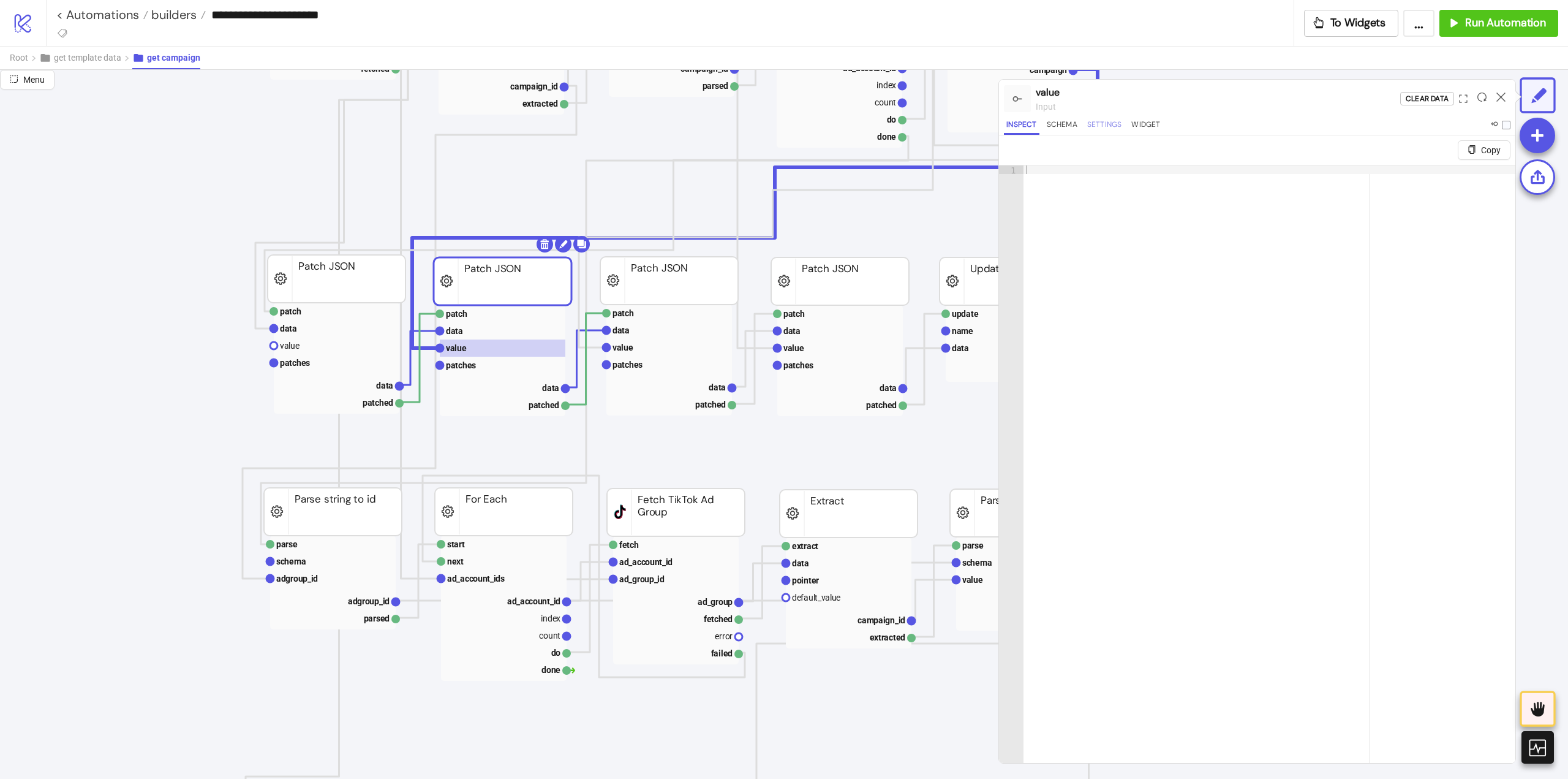
click at [1101, 124] on button "Settings" at bounding box center [1104, 126] width 40 height 16
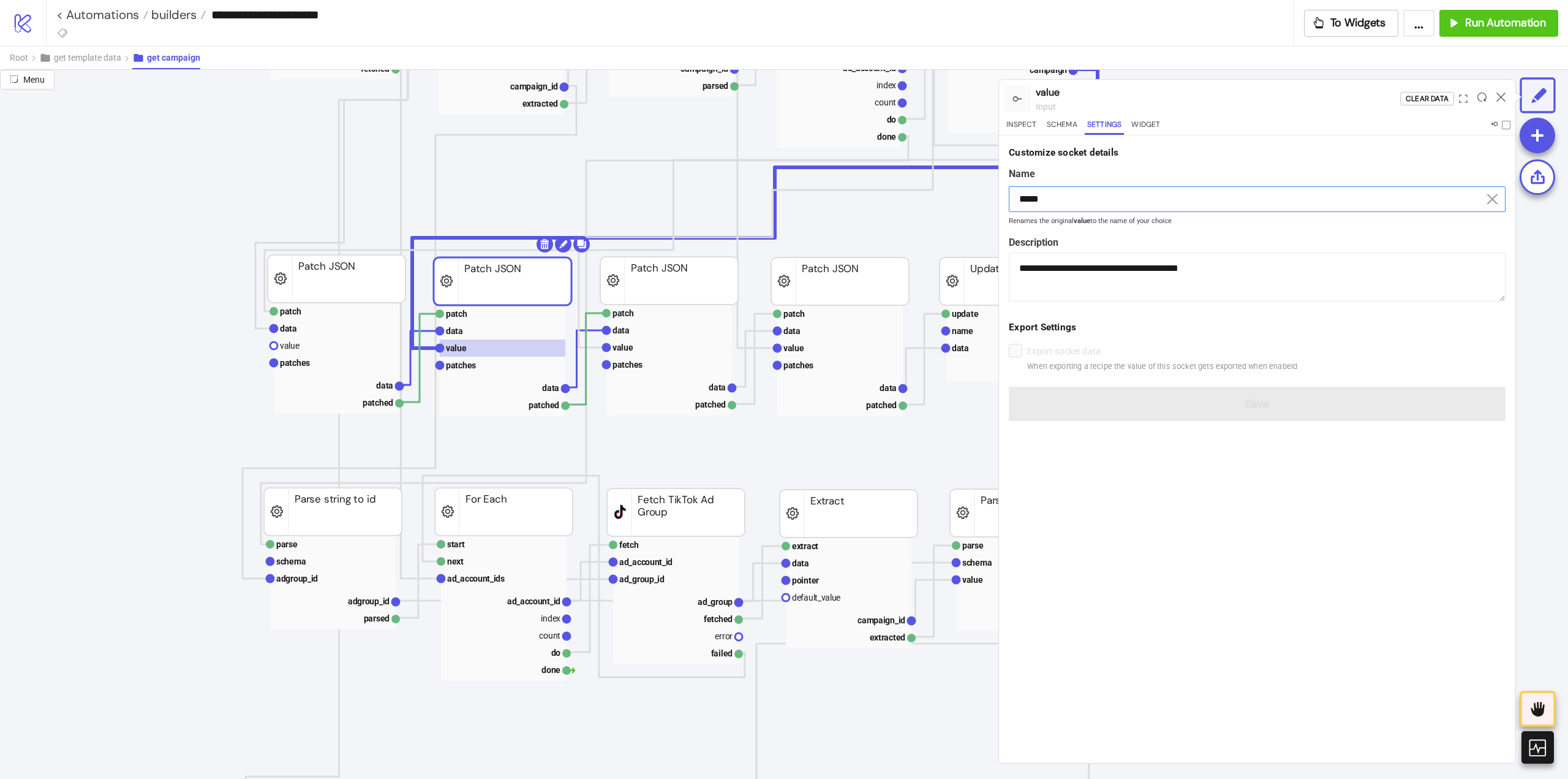
click at [1062, 205] on input "*****" at bounding box center [1257, 199] width 497 height 26
drag, startPoint x: 1062, startPoint y: 205, endPoint x: 1094, endPoint y: 258, distance: 61.9
click at [1062, 205] on input "*****" at bounding box center [1257, 199] width 497 height 26
paste input "***"
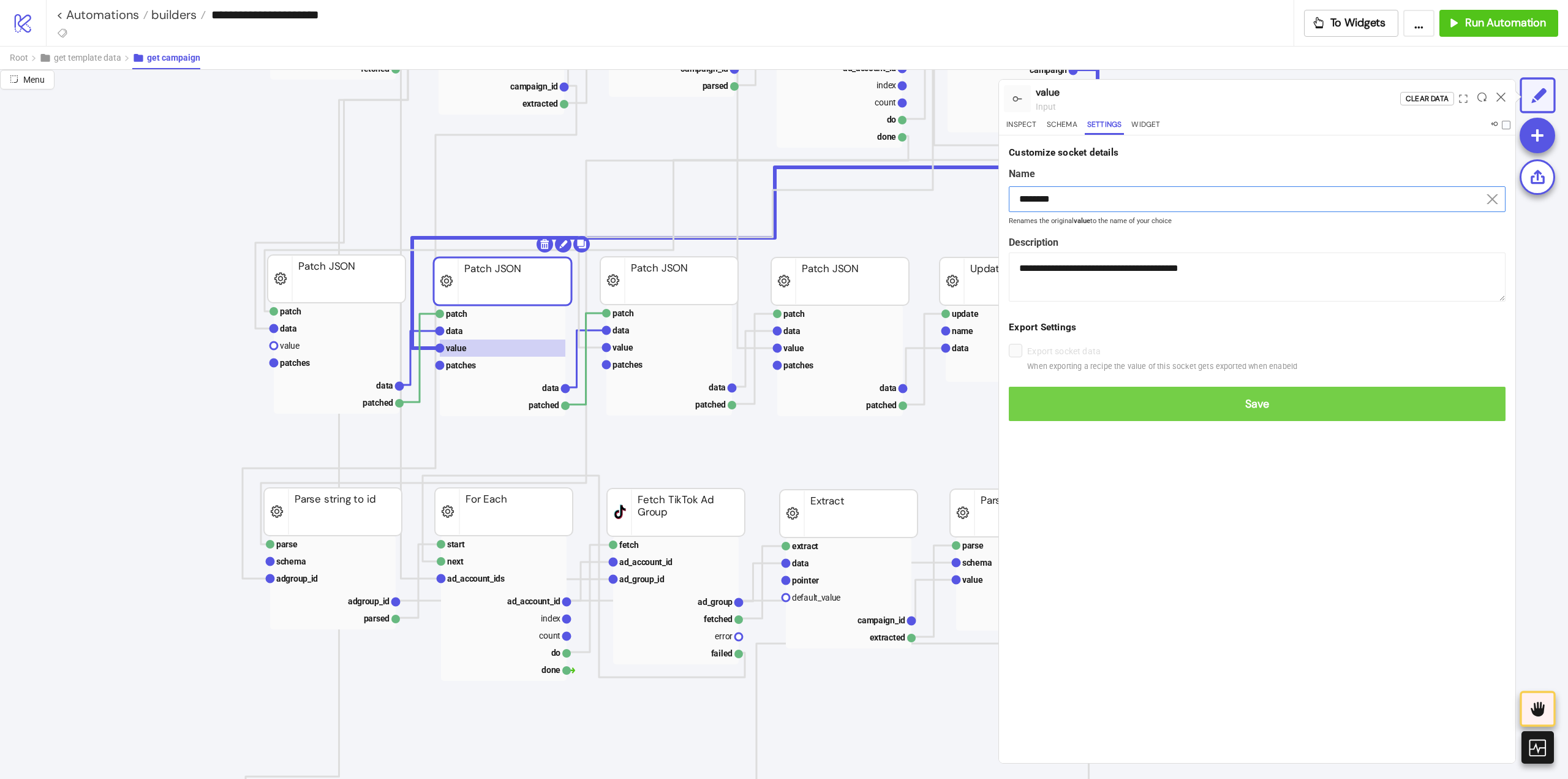
type input "********"
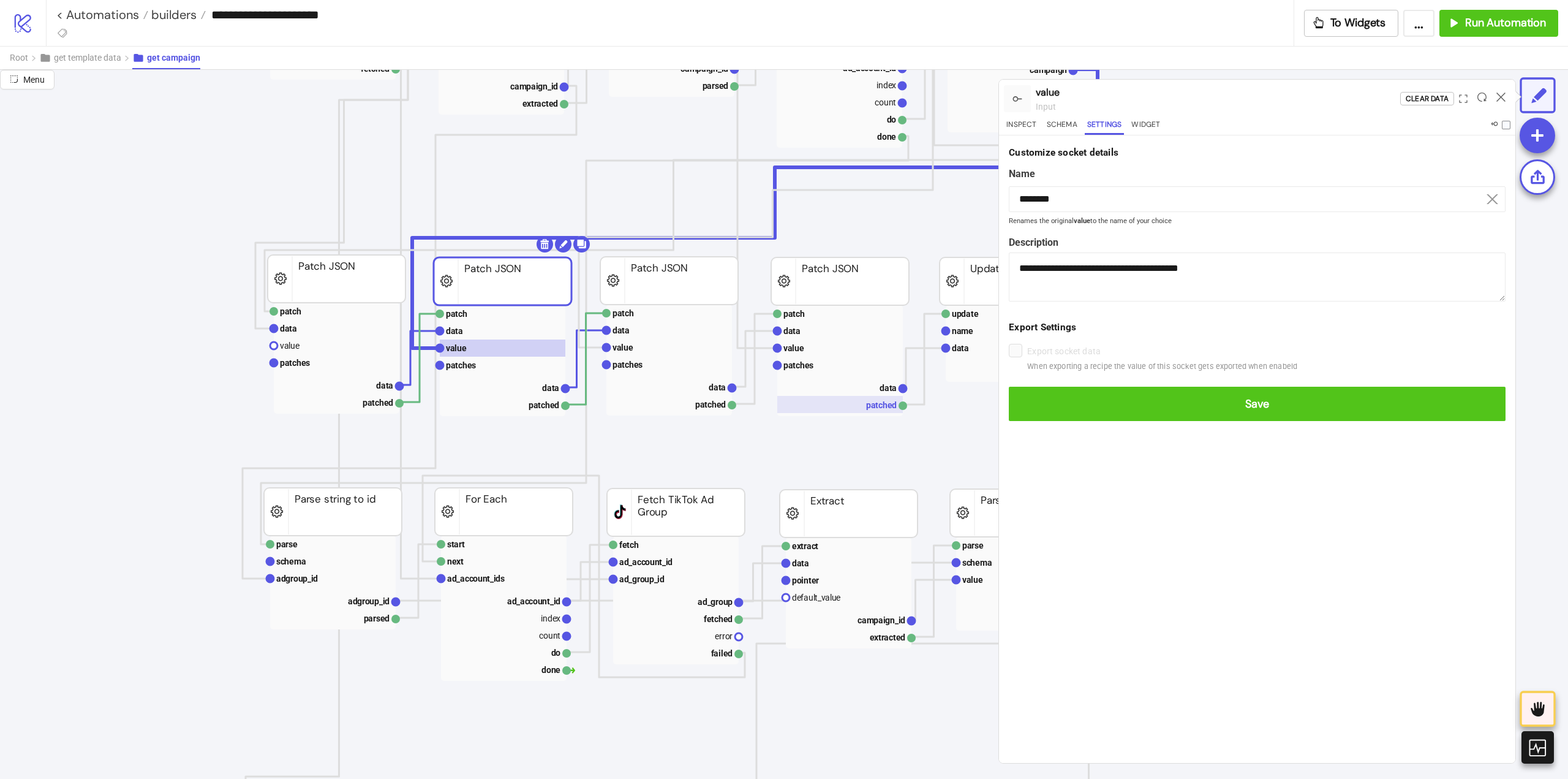
drag, startPoint x: 1102, startPoint y: 410, endPoint x: 879, endPoint y: 397, distance: 223.4
click at [1102, 410] on span "Save" at bounding box center [1257, 404] width 477 height 14
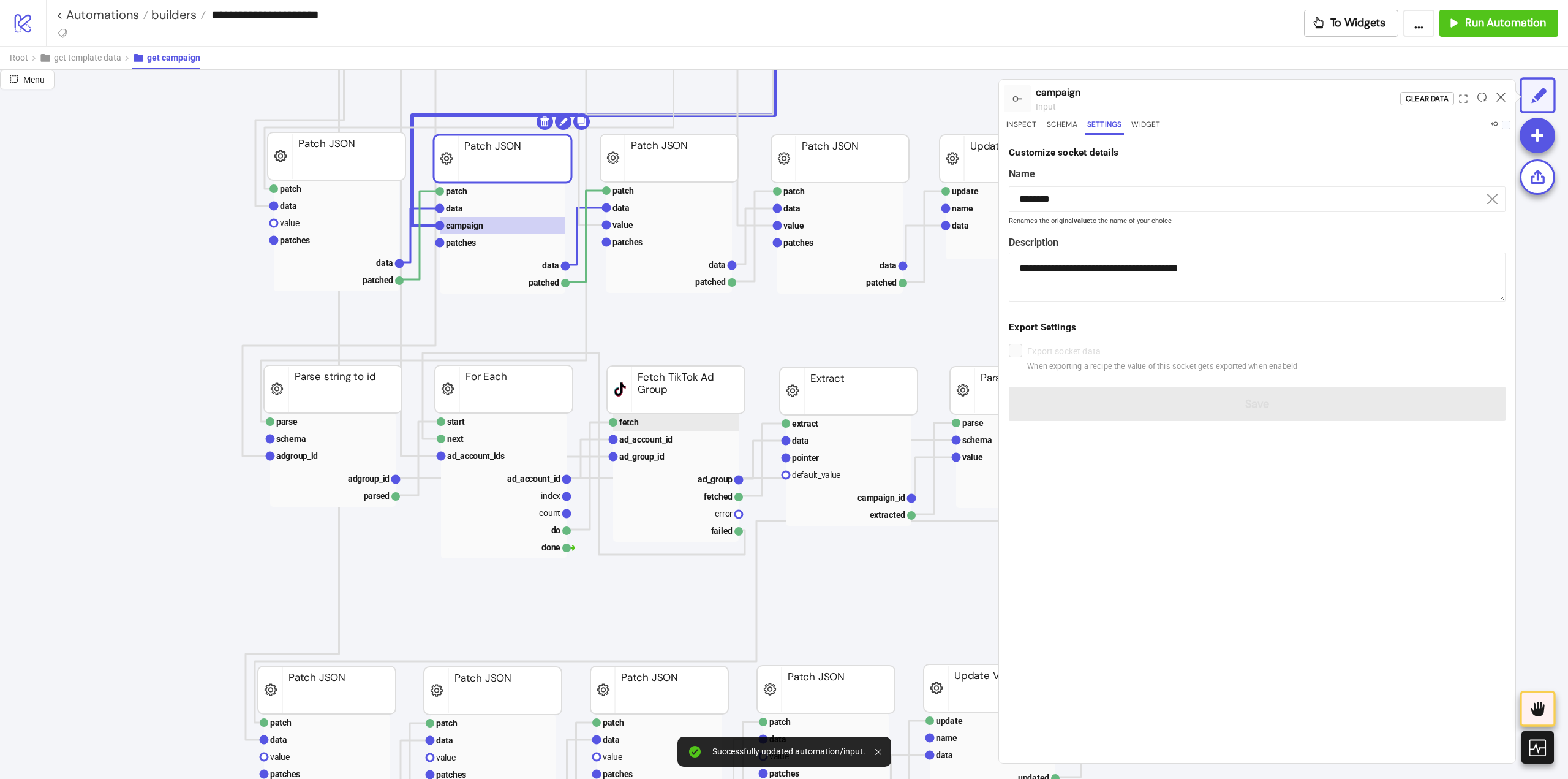
scroll to position [736, 0]
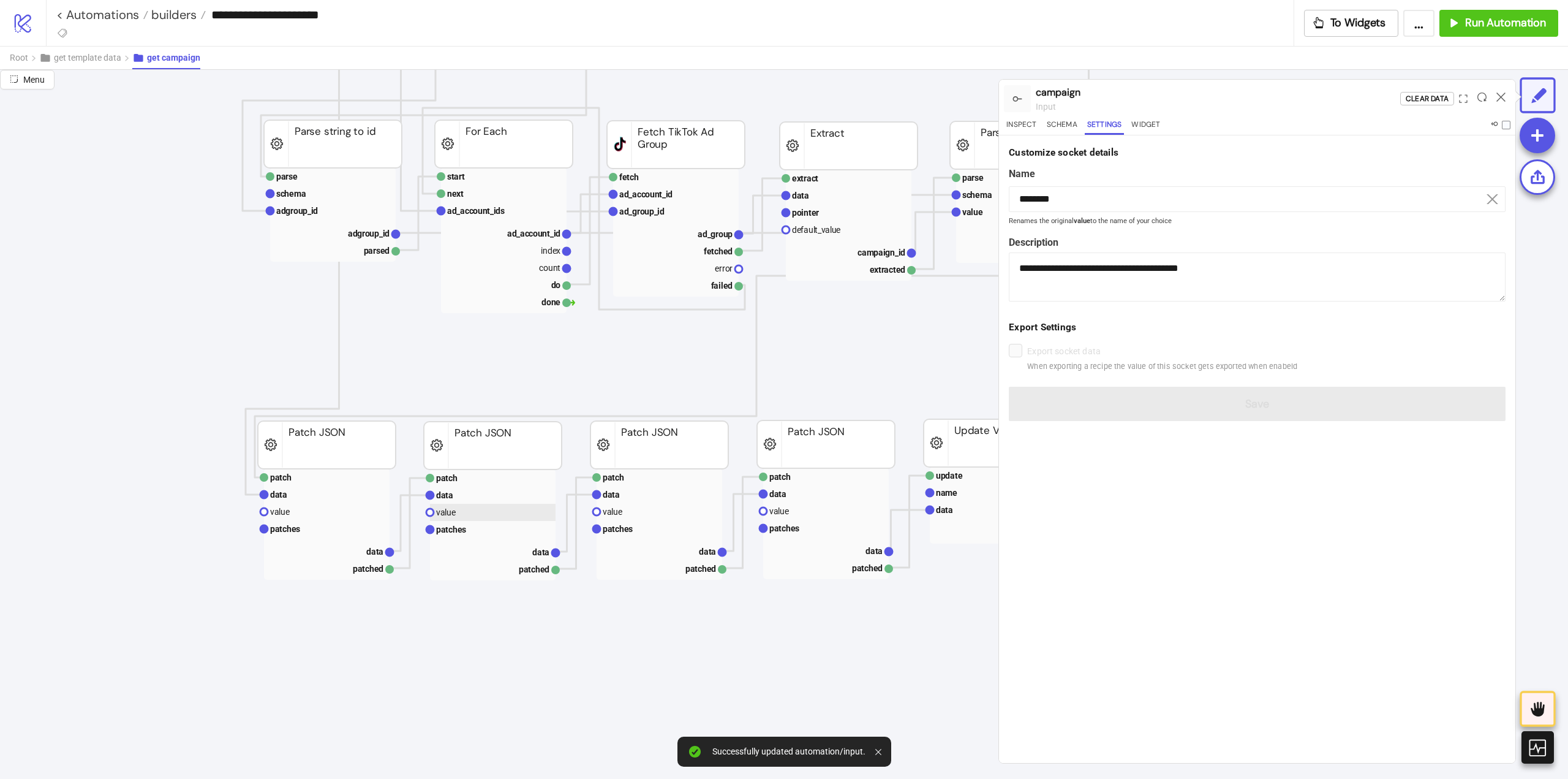
drag, startPoint x: 446, startPoint y: 514, endPoint x: 570, endPoint y: 469, distance: 131.9
click at [448, 513] on text "value" at bounding box center [446, 513] width 20 height 10
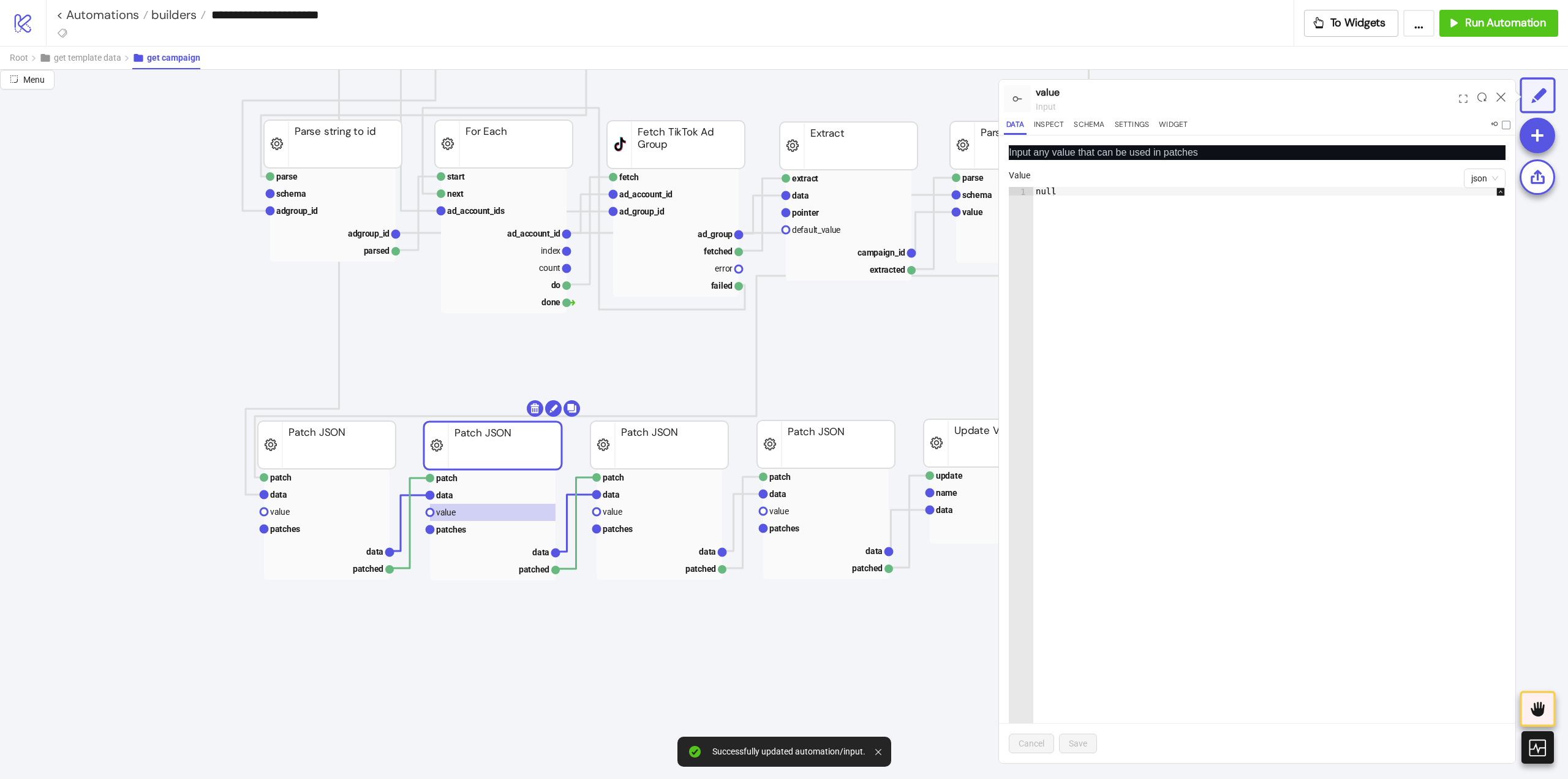
click at [1151, 119] on div "Data Inspect Schema Settings Widget" at bounding box center [1258, 126] width 507 height 16
click at [1143, 123] on button "Settings" at bounding box center [1132, 126] width 40 height 16
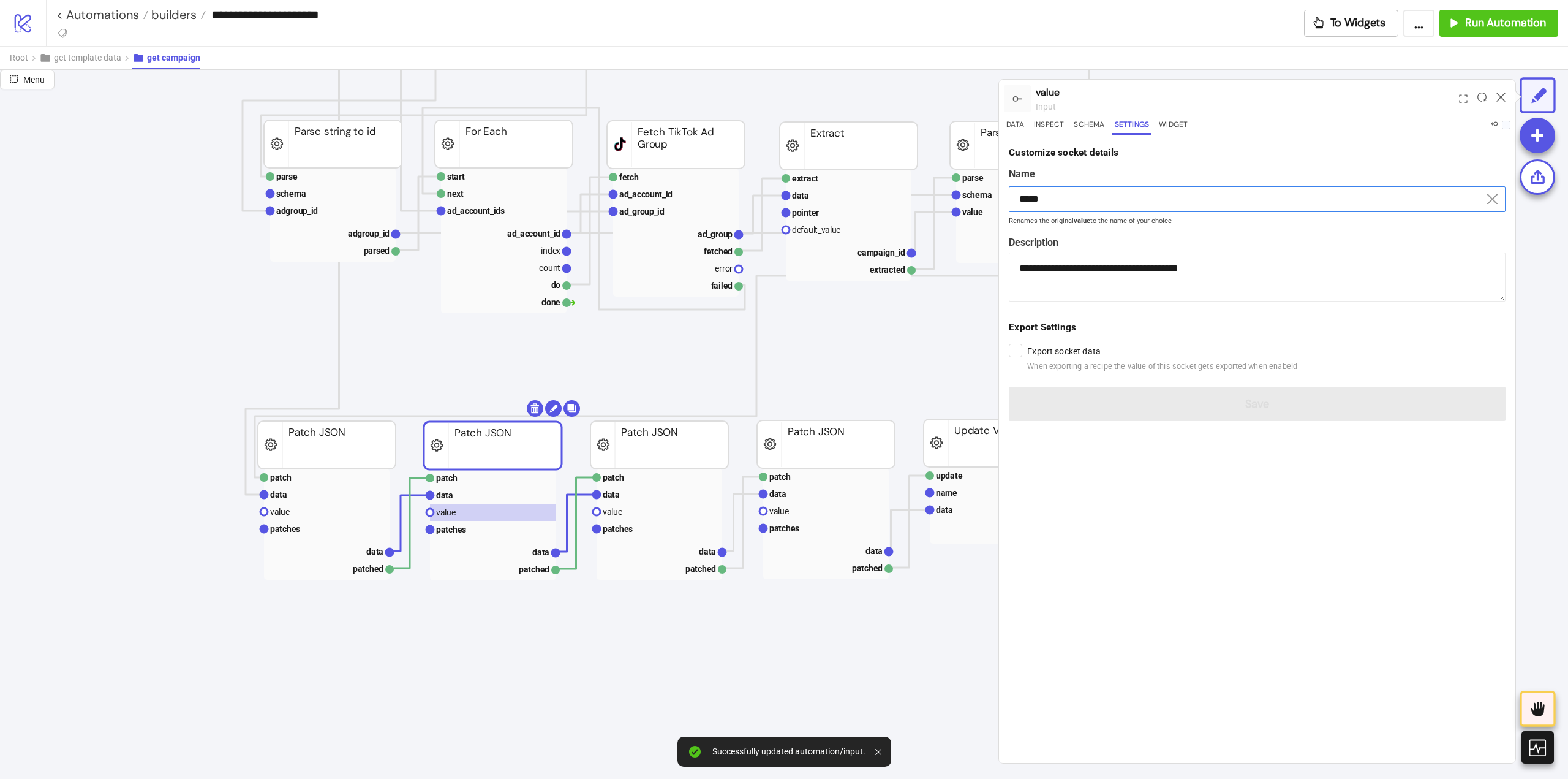
click at [1067, 206] on input "*****" at bounding box center [1257, 199] width 497 height 26
drag, startPoint x: 1067, startPoint y: 206, endPoint x: 1075, endPoint y: 219, distance: 15.3
click at [1070, 212] on input "*****" at bounding box center [1257, 199] width 497 height 26
paste input "***"
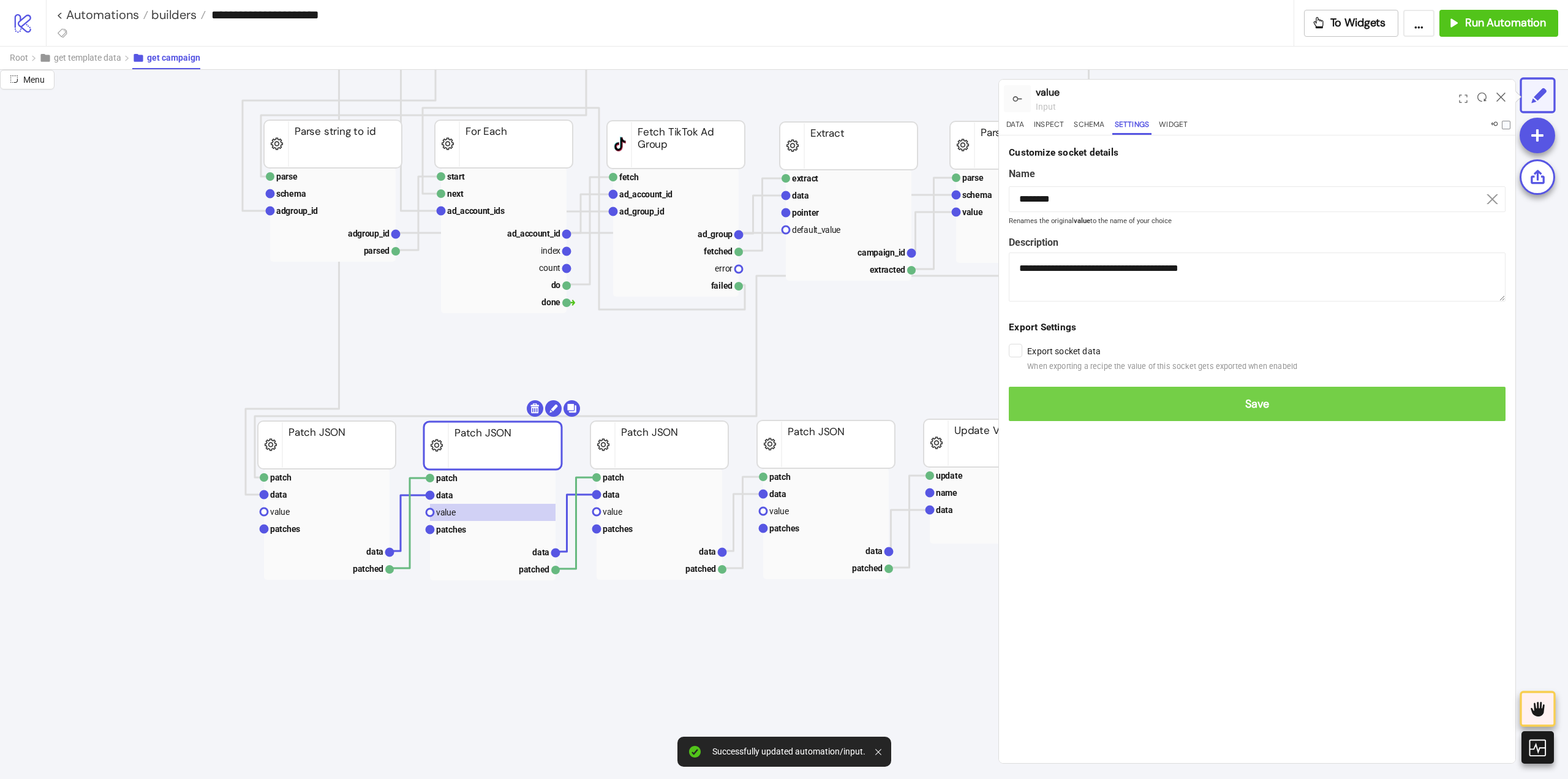
click at [1101, 413] on button "Save" at bounding box center [1257, 404] width 497 height 34
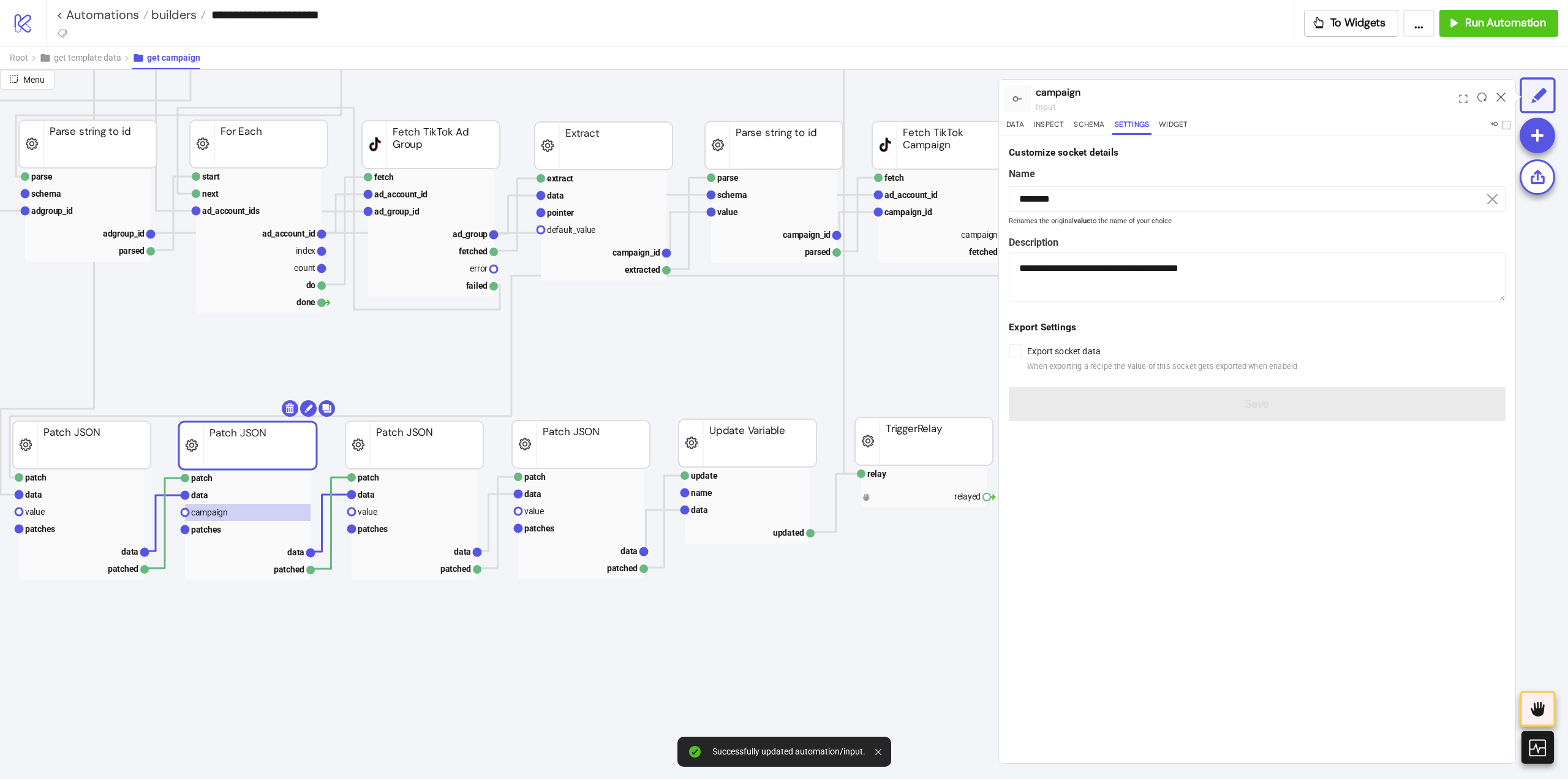
scroll to position [736, 307]
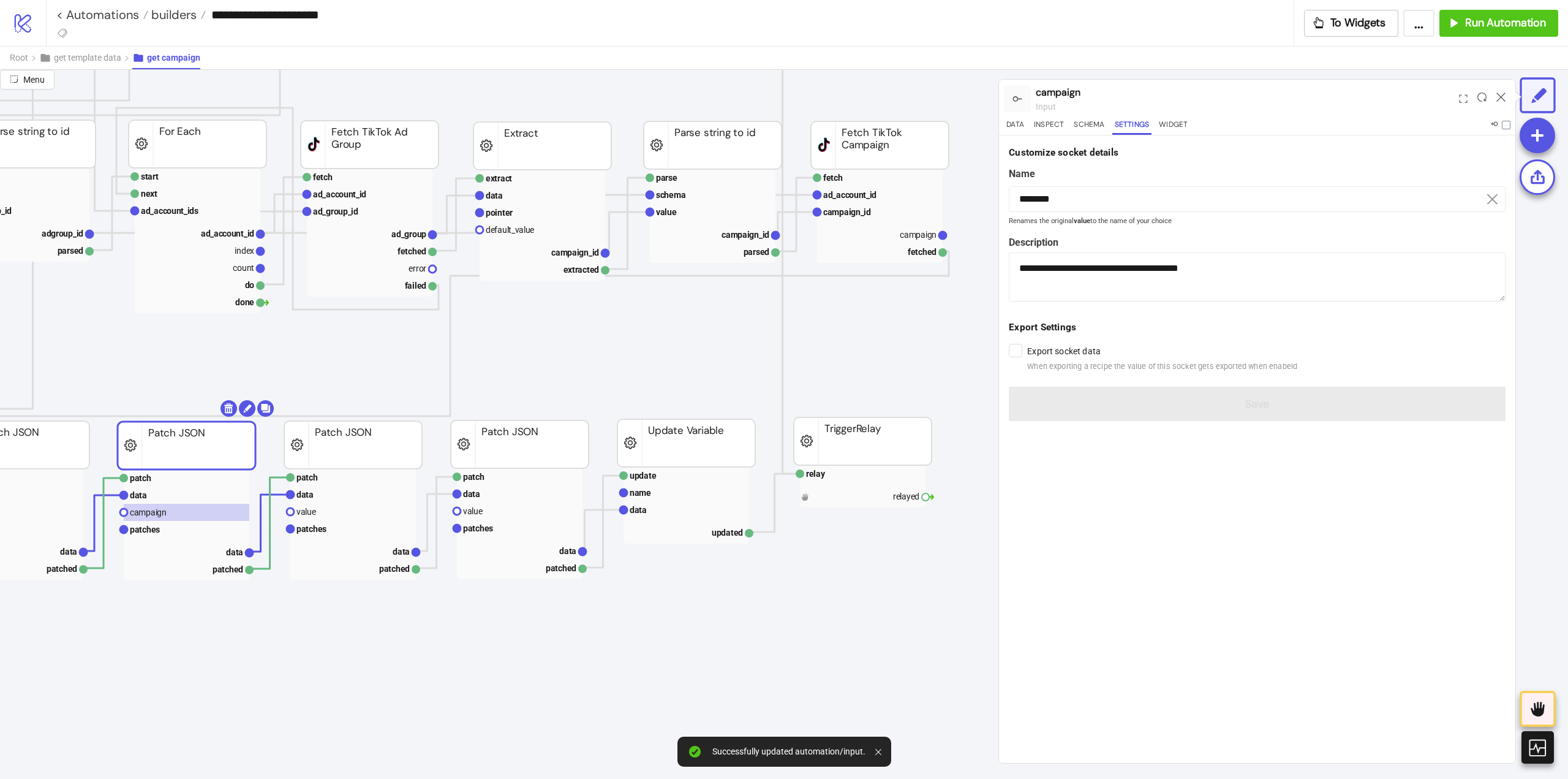
drag, startPoint x: 942, startPoint y: 234, endPoint x: 952, endPoint y: 273, distance: 40.3
click at [953, 272] on icon "extract row pointer default_value campaign_id extracted Extract fetch ad_accoun…" at bounding box center [919, 566] width 2450 height 2463
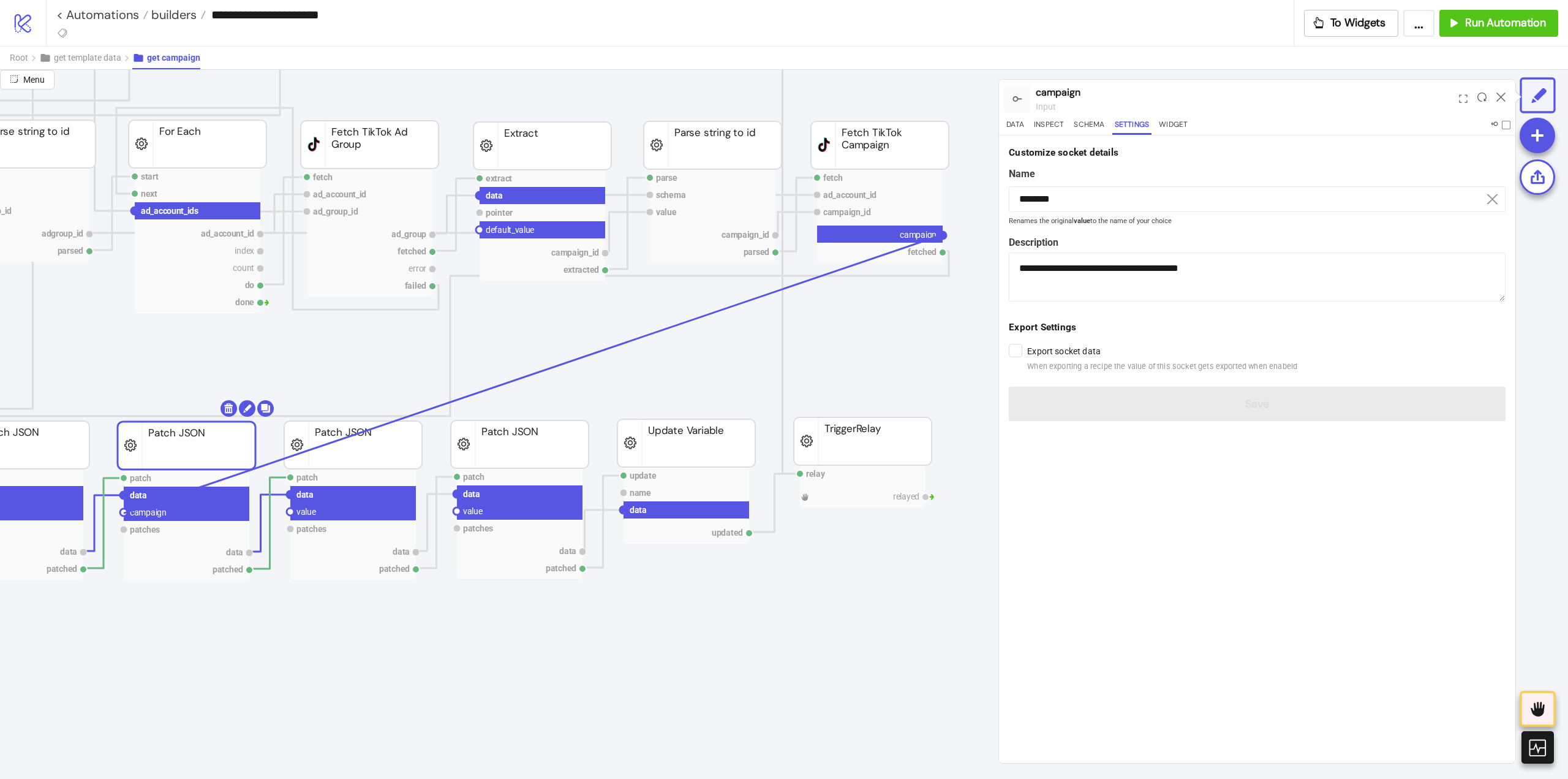
click at [123, 513] on circle at bounding box center [124, 512] width 7 height 7
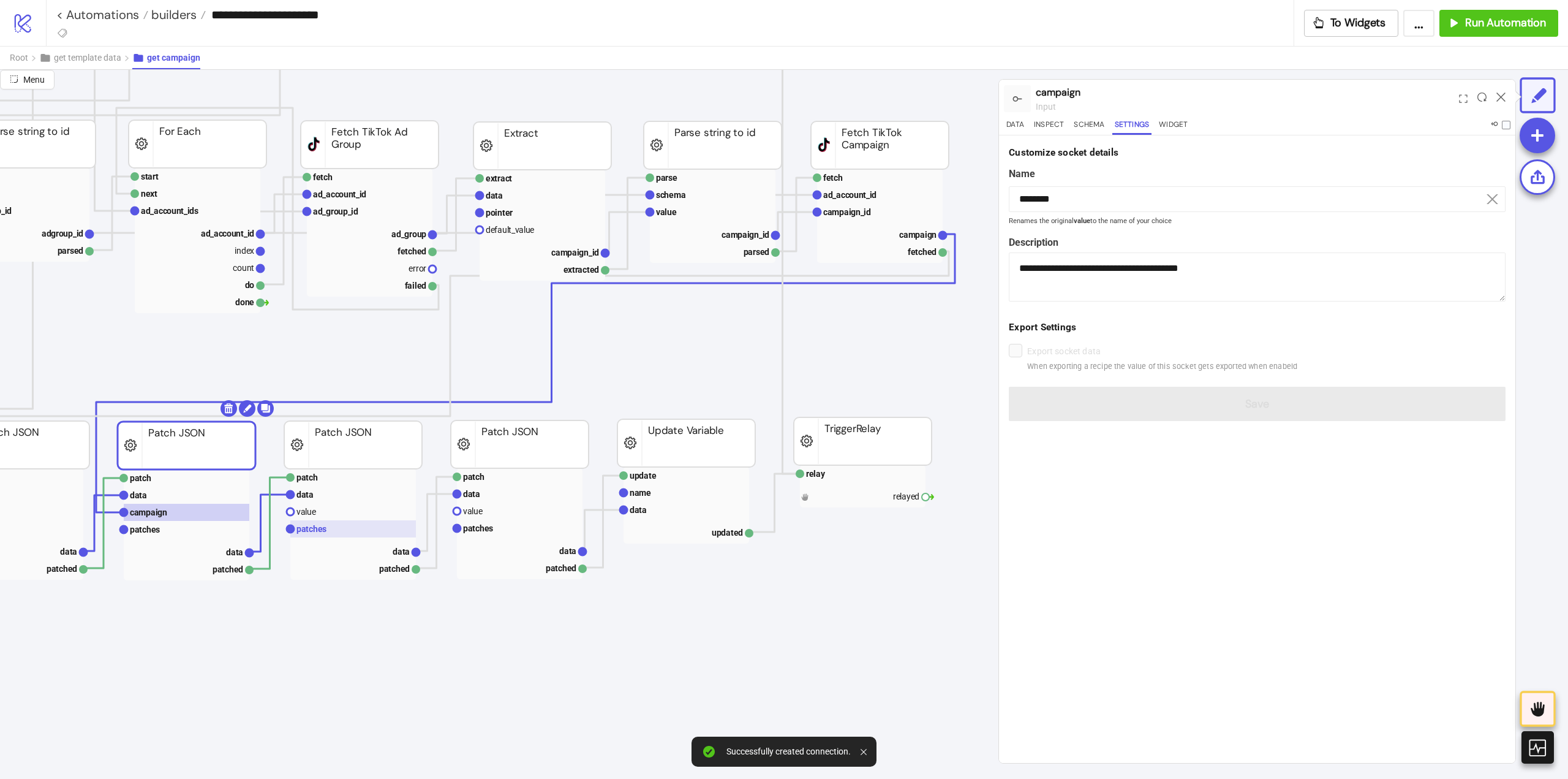
click at [327, 523] on rect at bounding box center [353, 529] width 126 height 17
type input "*******"
type textarea "**********"
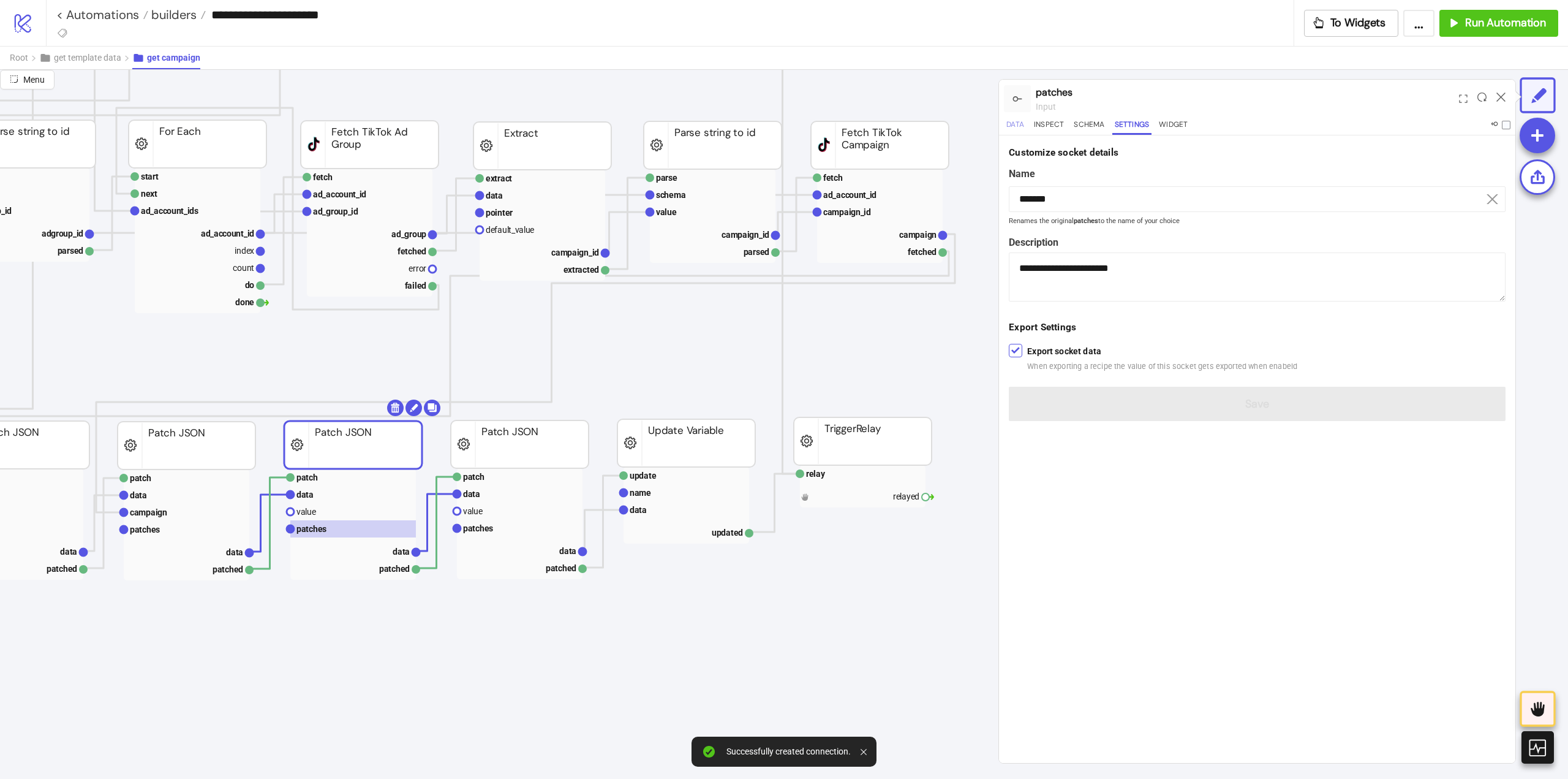
click at [1024, 128] on button "Data" at bounding box center [1016, 126] width 23 height 16
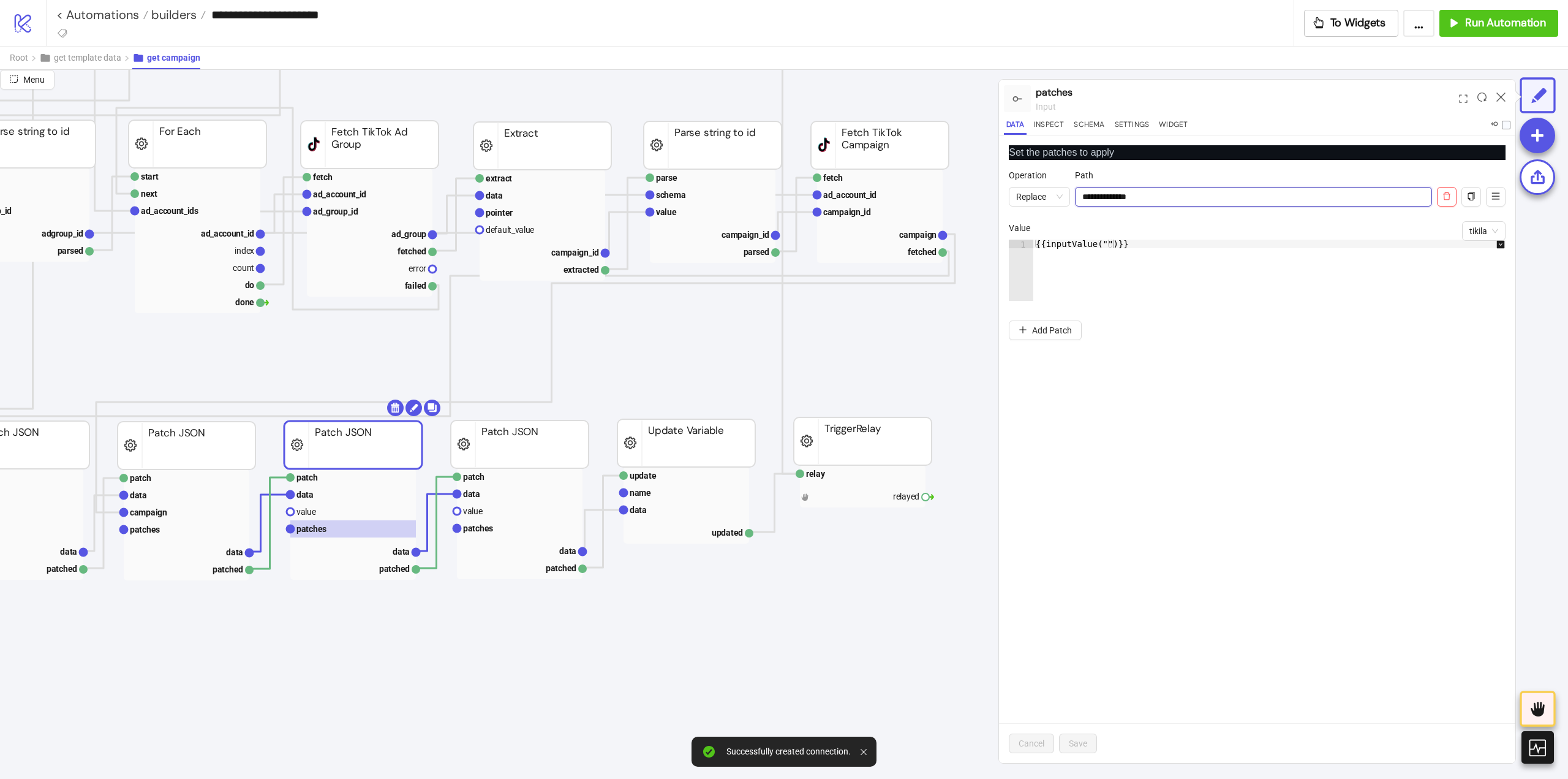
click at [1114, 199] on input "**********" at bounding box center [1254, 197] width 357 height 20
click at [309, 517] on text "value" at bounding box center [307, 512] width 20 height 10
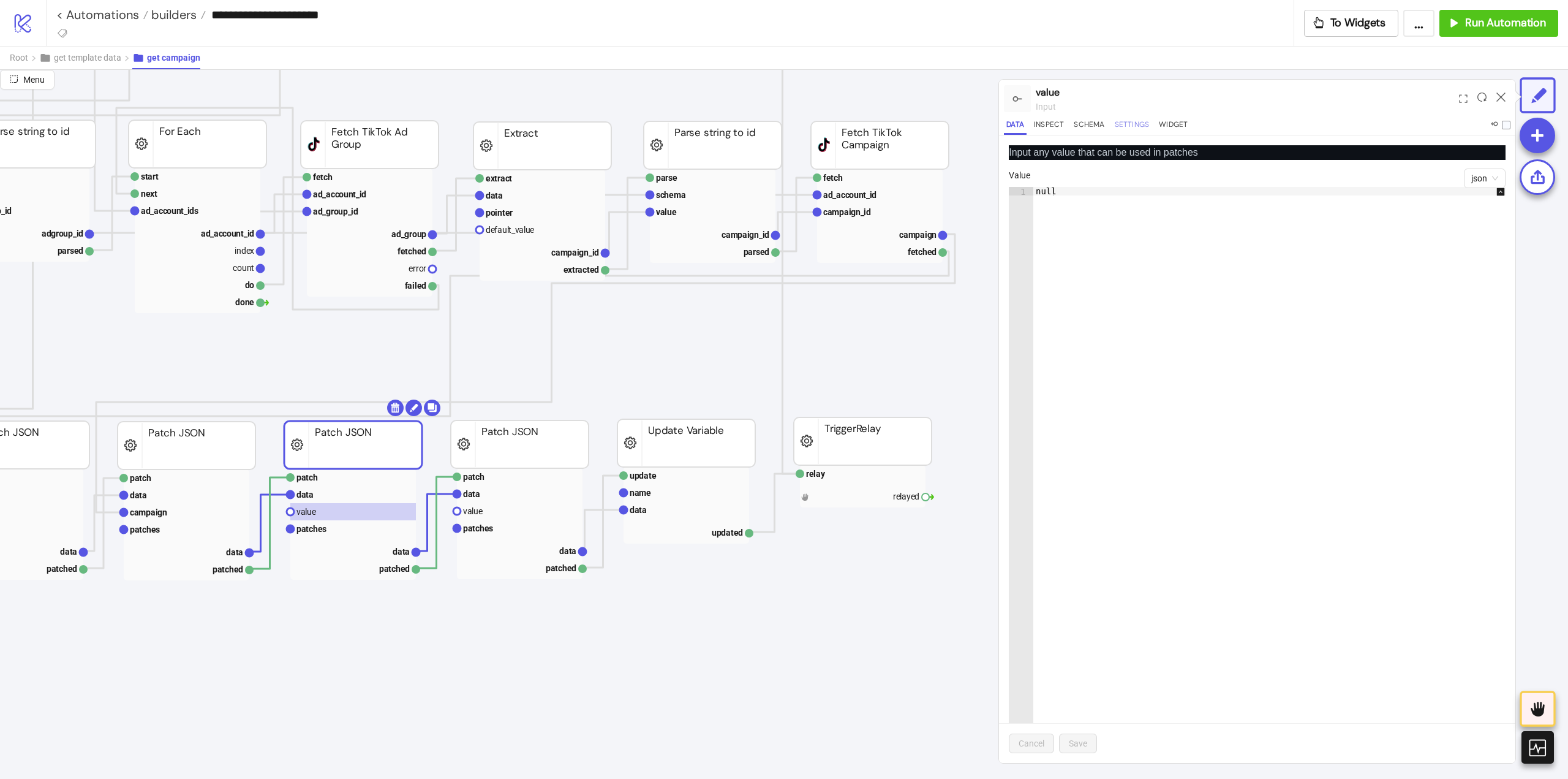
click at [1126, 130] on button "Settings" at bounding box center [1132, 126] width 40 height 16
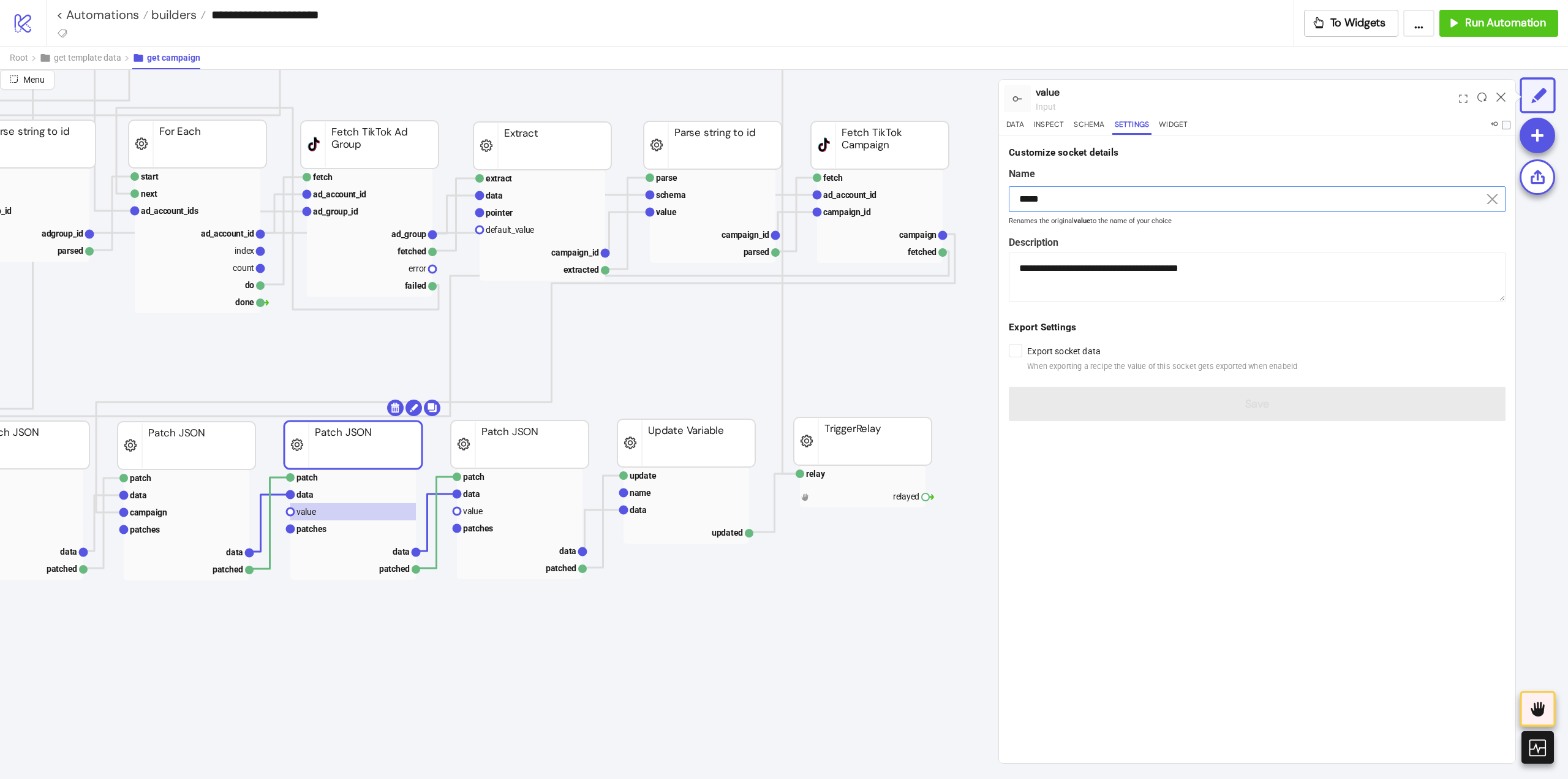
click at [1059, 202] on input "*****" at bounding box center [1257, 199] width 497 height 26
drag, startPoint x: 1059, startPoint y: 202, endPoint x: 1081, endPoint y: 226, distance: 32.6
click at [1060, 204] on input "*****" at bounding box center [1257, 199] width 497 height 26
paste input "********"
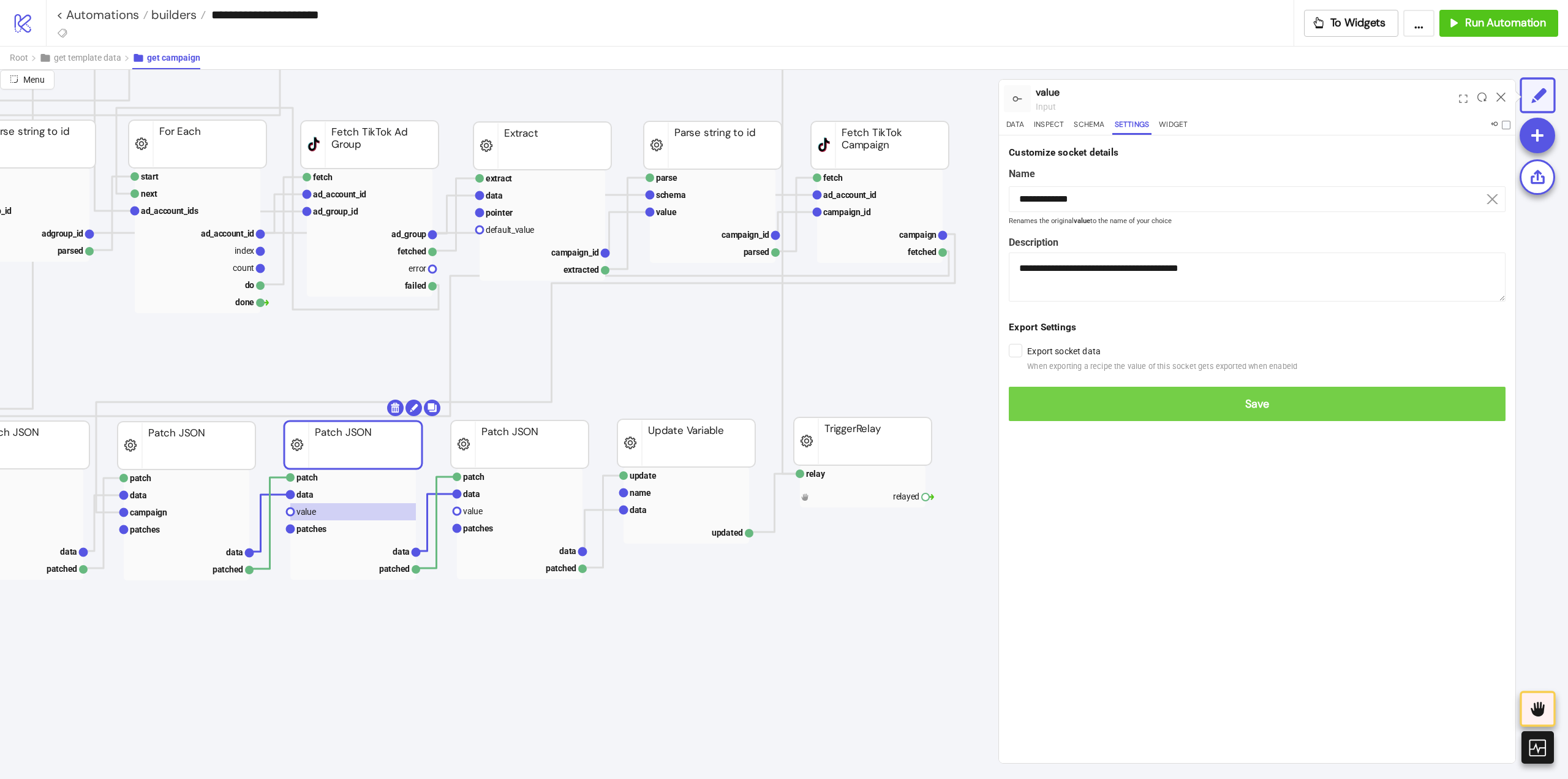
click at [1095, 408] on span "Save" at bounding box center [1257, 404] width 477 height 14
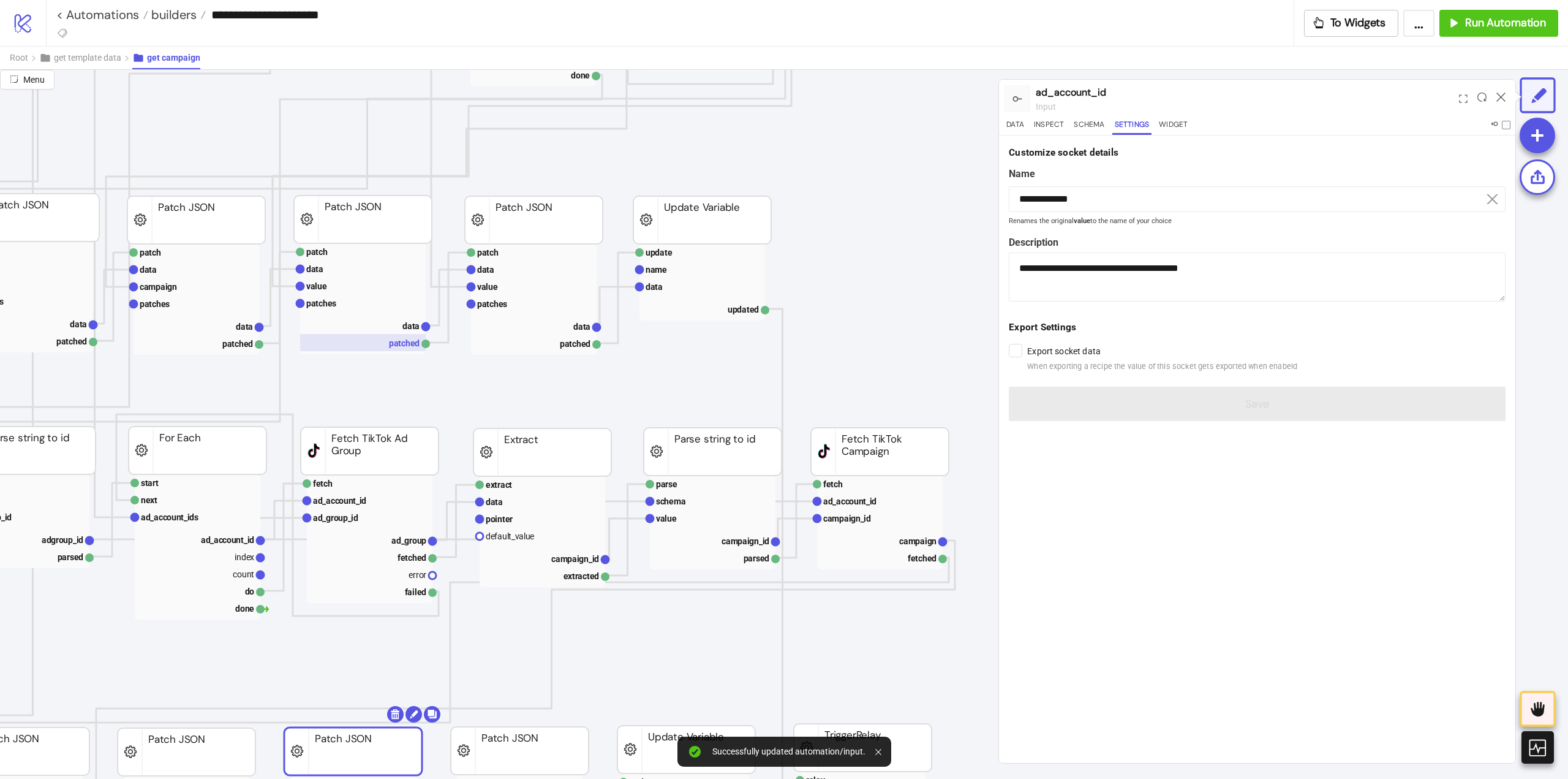
scroll to position [429, 184]
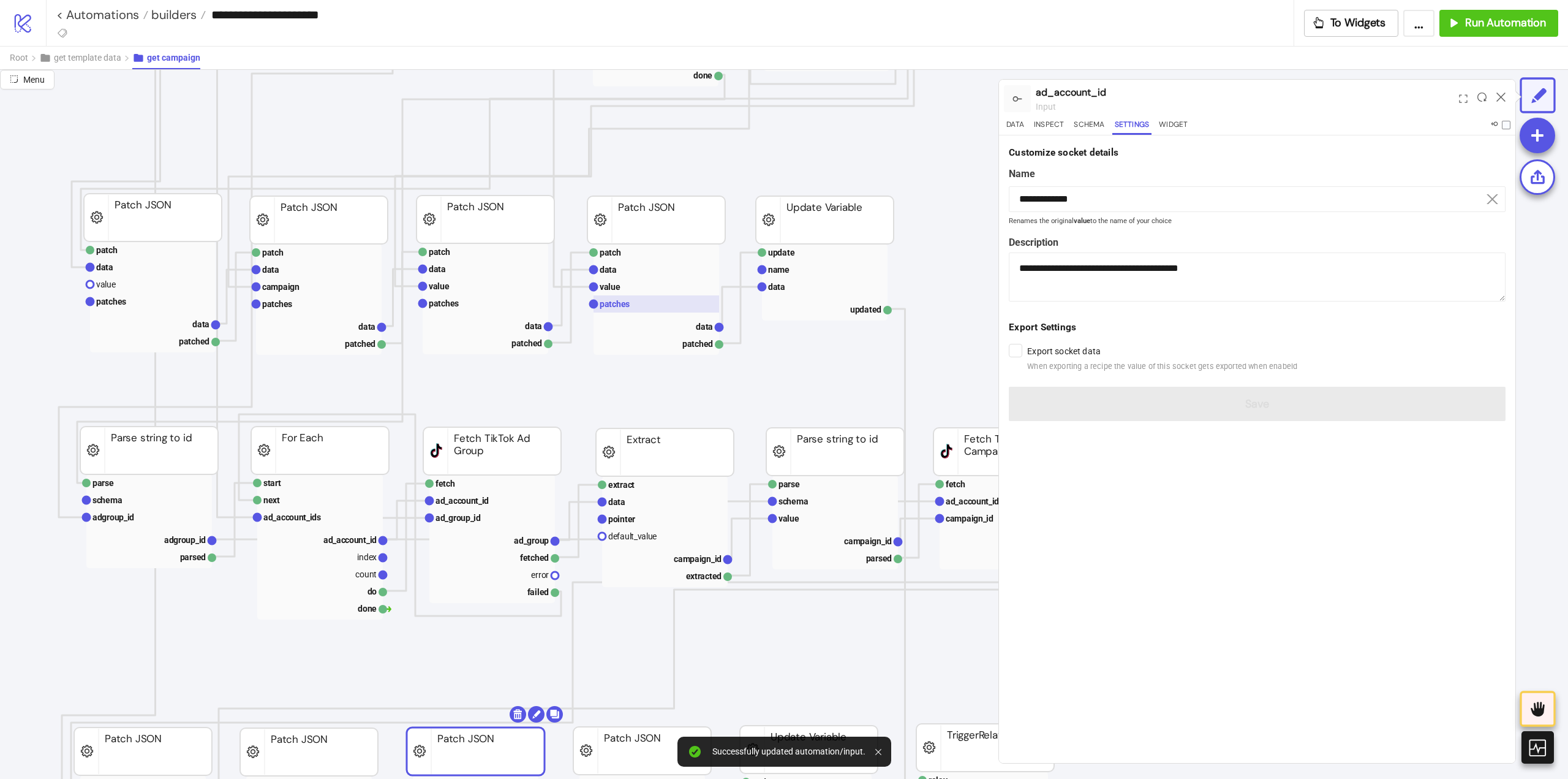
click at [630, 301] on rect at bounding box center [656, 304] width 126 height 17
type input "*******"
type textarea "**********"
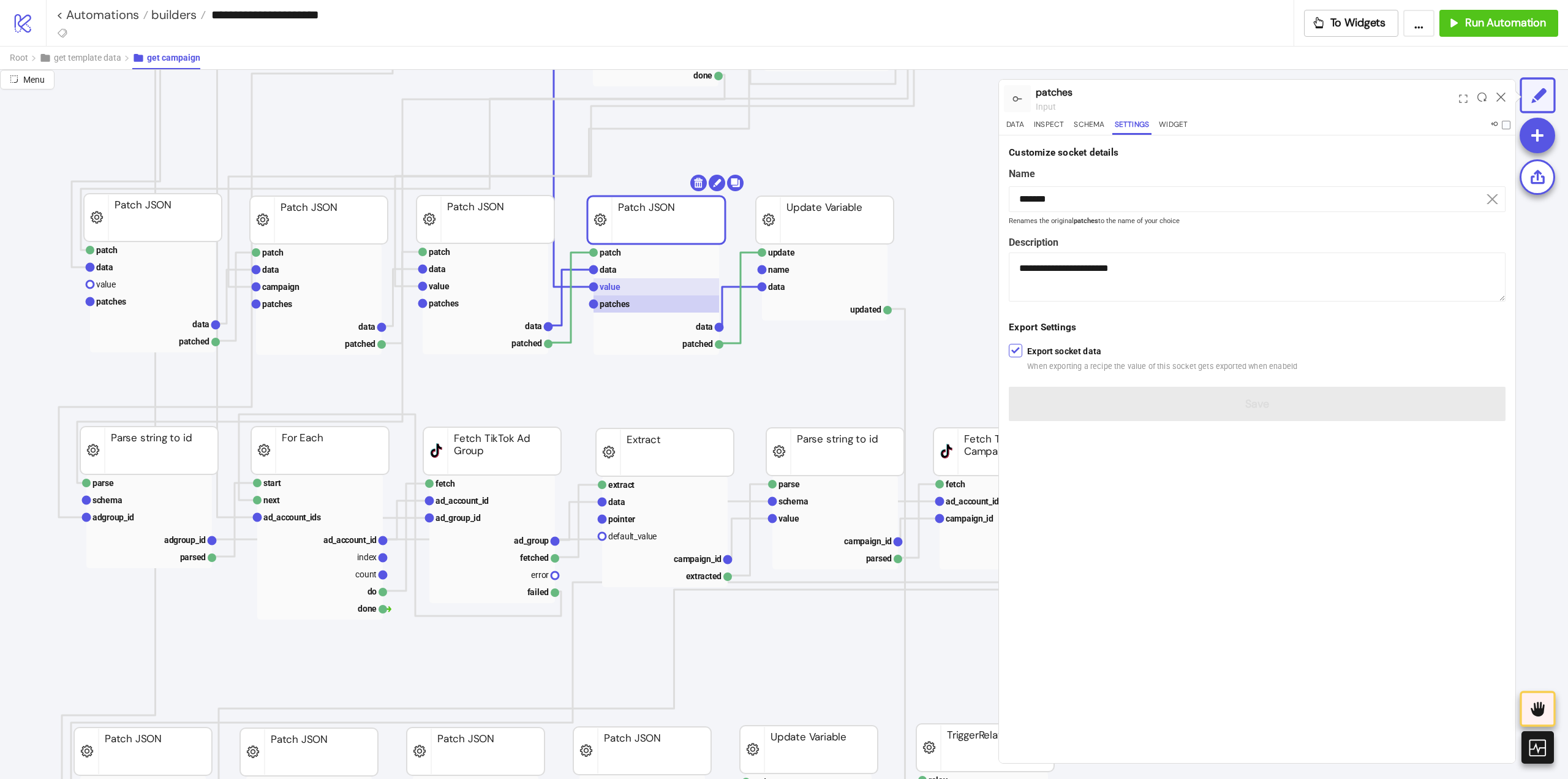
click at [617, 286] on text "value" at bounding box center [610, 287] width 21 height 10
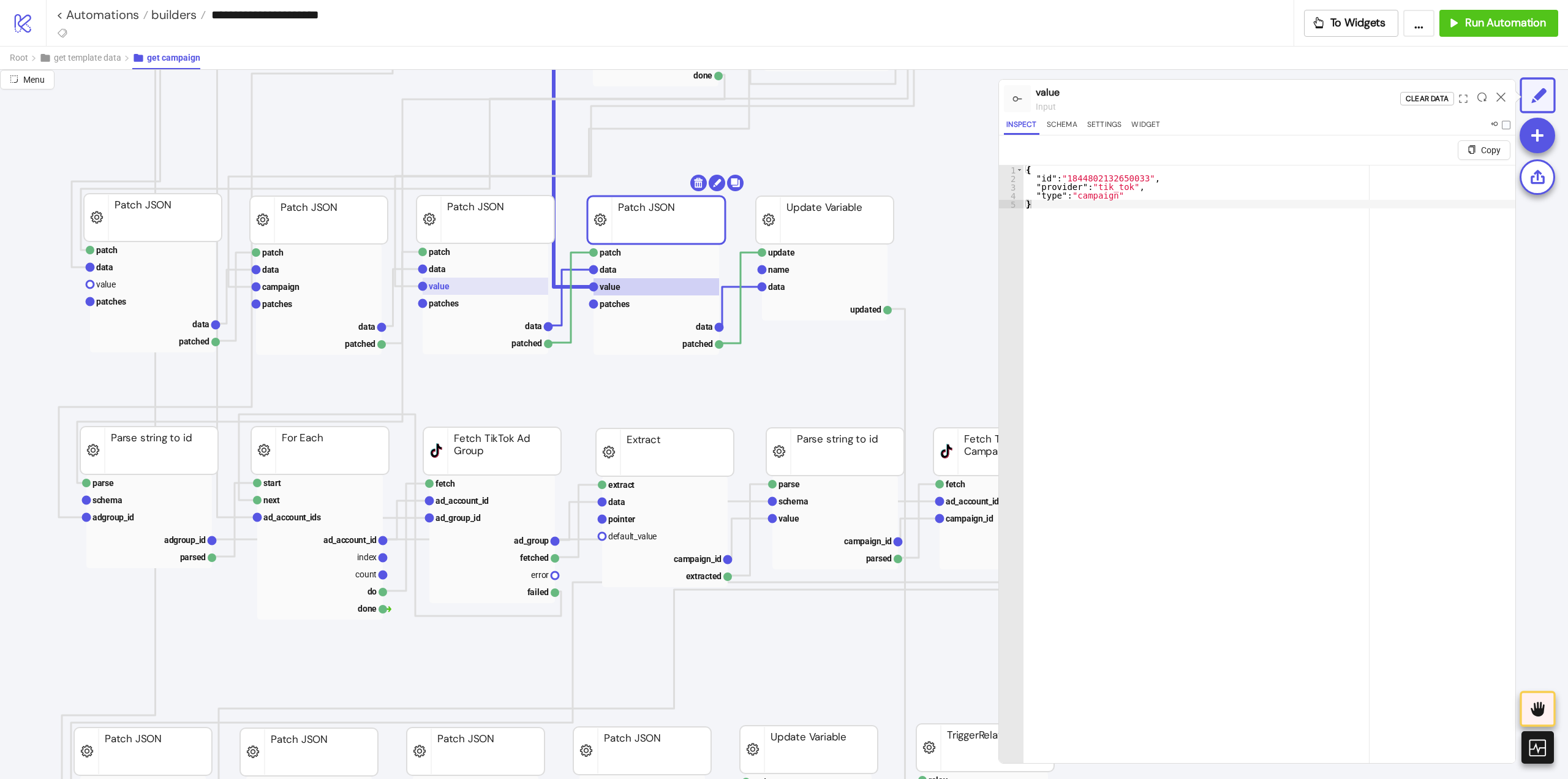
click at [454, 292] on rect at bounding box center [485, 286] width 126 height 17
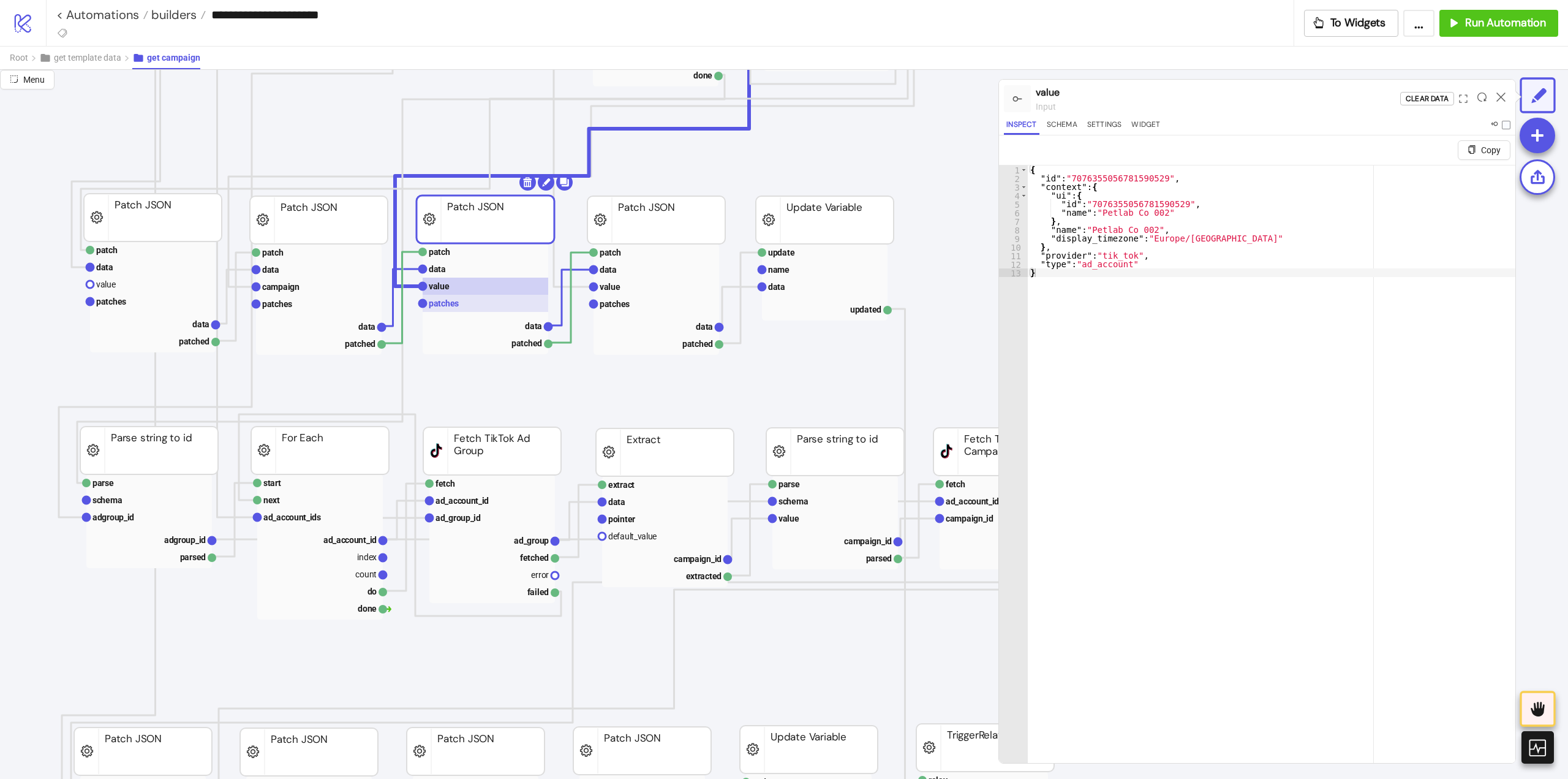
click at [459, 301] on rect at bounding box center [485, 303] width 126 height 17
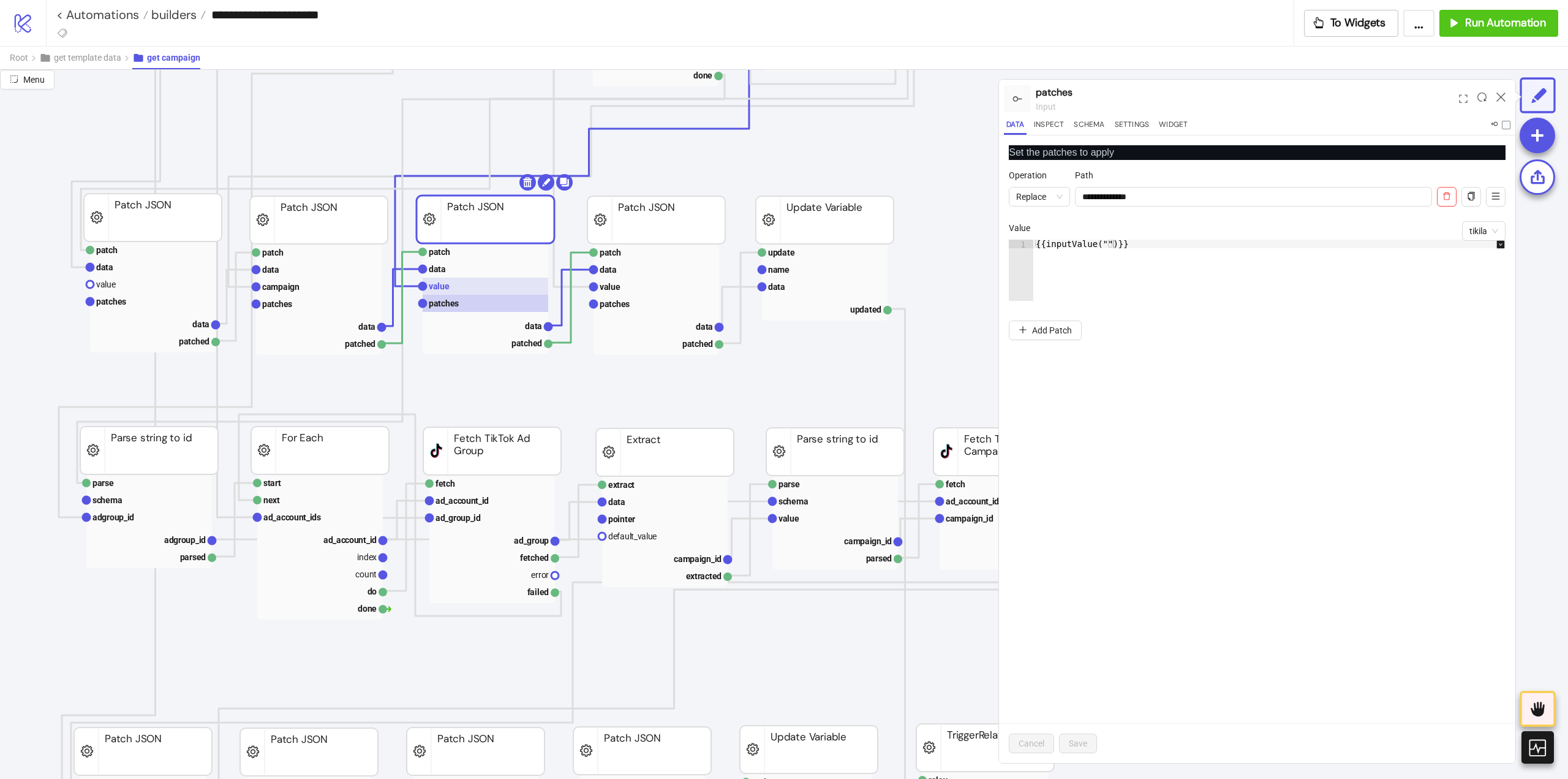
click at [459, 285] on rect at bounding box center [485, 286] width 126 height 17
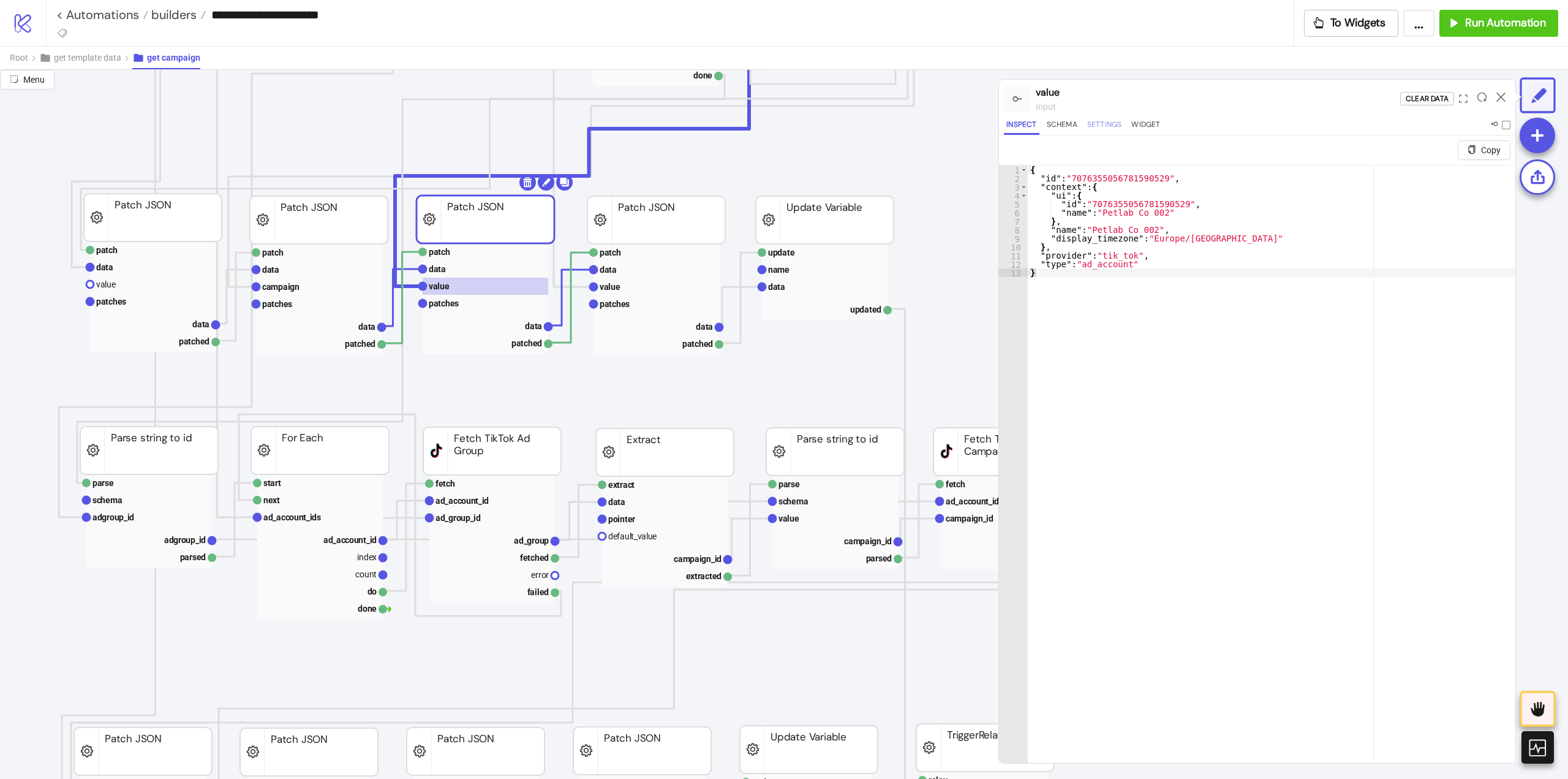
click at [1090, 129] on button "Settings" at bounding box center [1104, 126] width 40 height 16
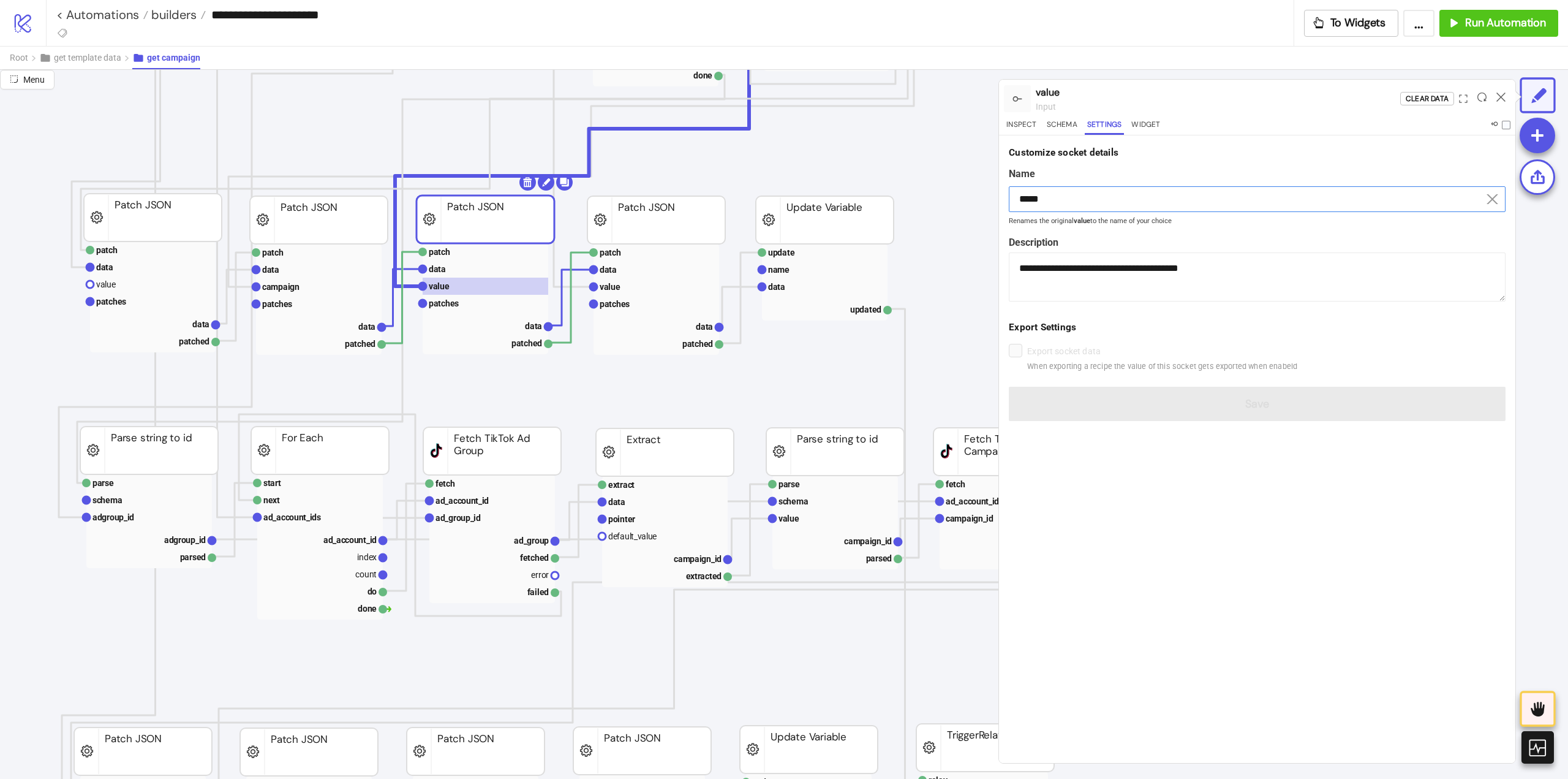
click at [1066, 194] on input "*****" at bounding box center [1257, 199] width 497 height 26
click at [1067, 195] on input "*****" at bounding box center [1257, 199] width 497 height 26
paste input "********"
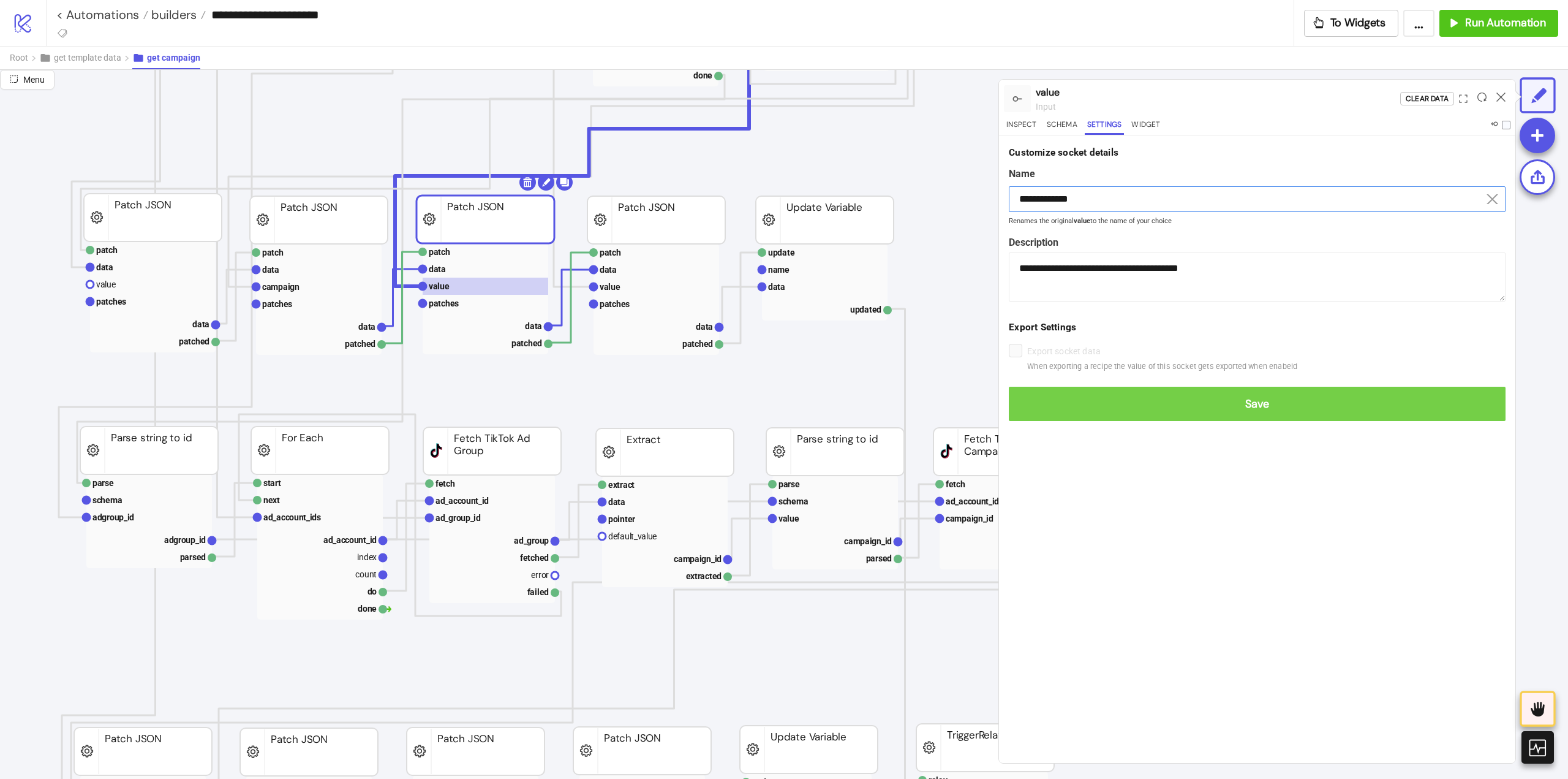
type input "**********"
click at [1122, 402] on span "Save" at bounding box center [1257, 404] width 477 height 14
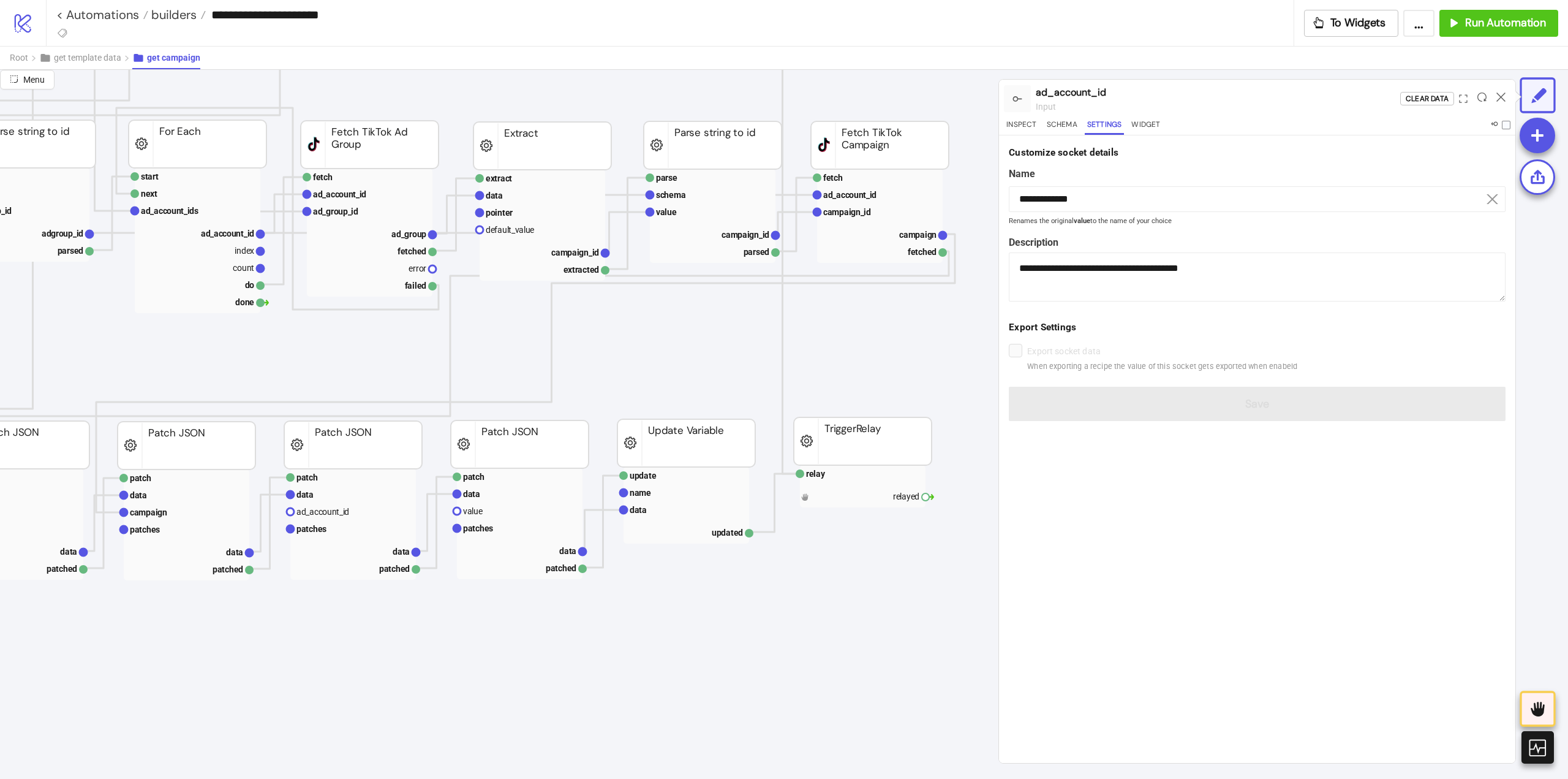
scroll to position [736, 184]
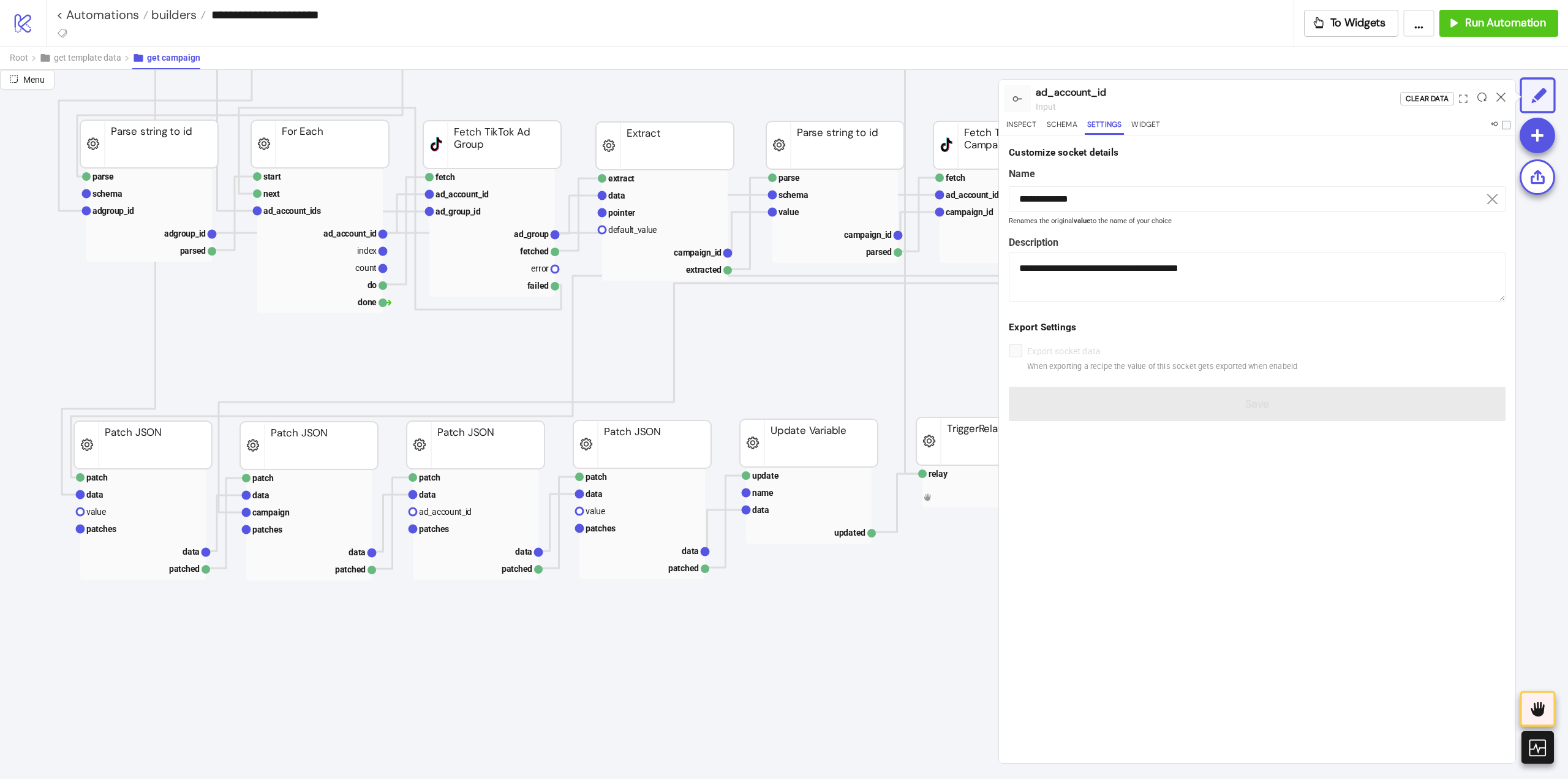
drag, startPoint x: 383, startPoint y: 231, endPoint x: 403, endPoint y: 307, distance: 78.6
click at [402, 298] on icon "extract row pointer default_value campaign_id extracted Extract fetch ad_accoun…" at bounding box center [1041, 566] width 2450 height 2463
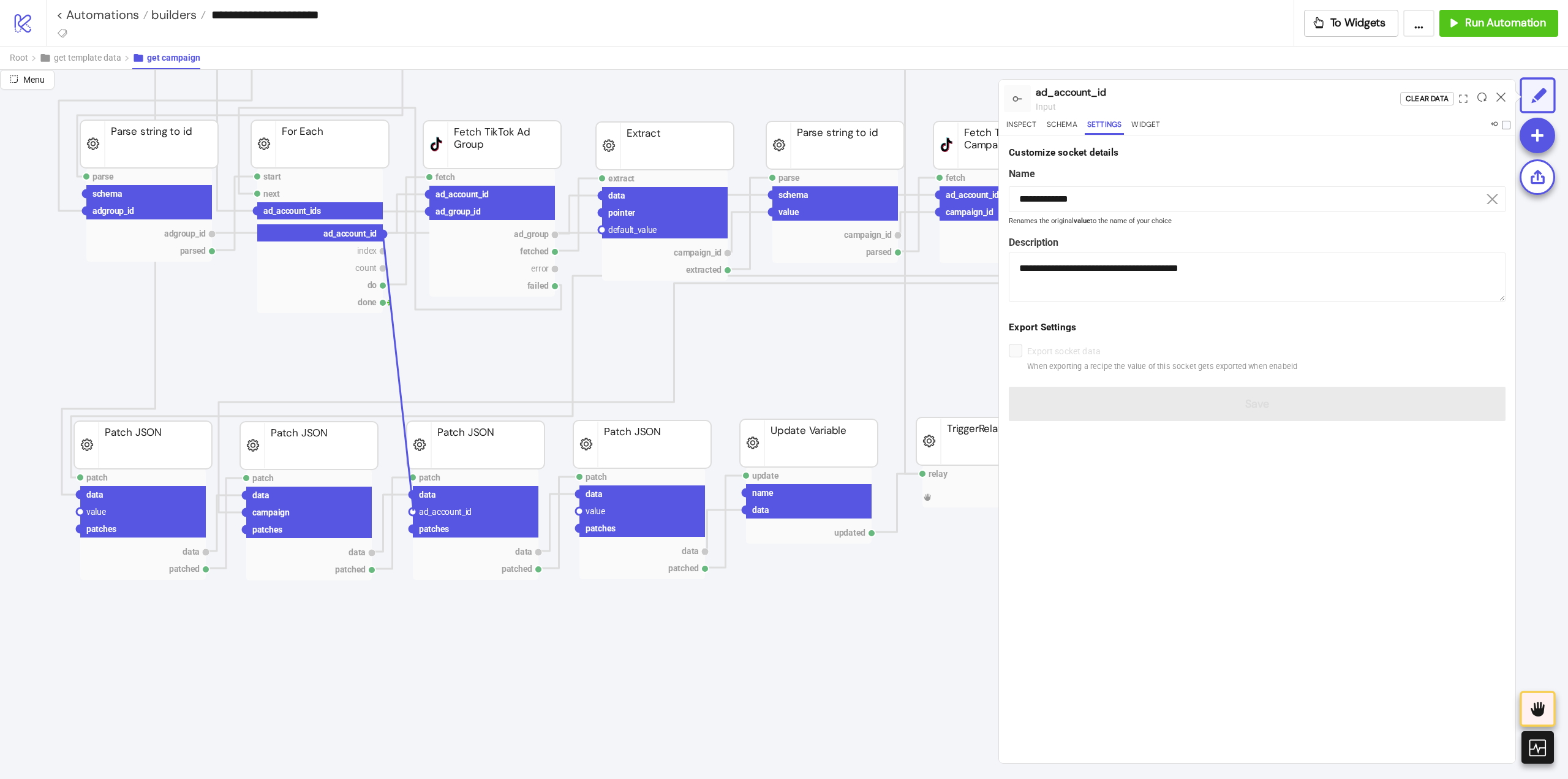
click at [414, 511] on circle at bounding box center [413, 511] width 7 height 7
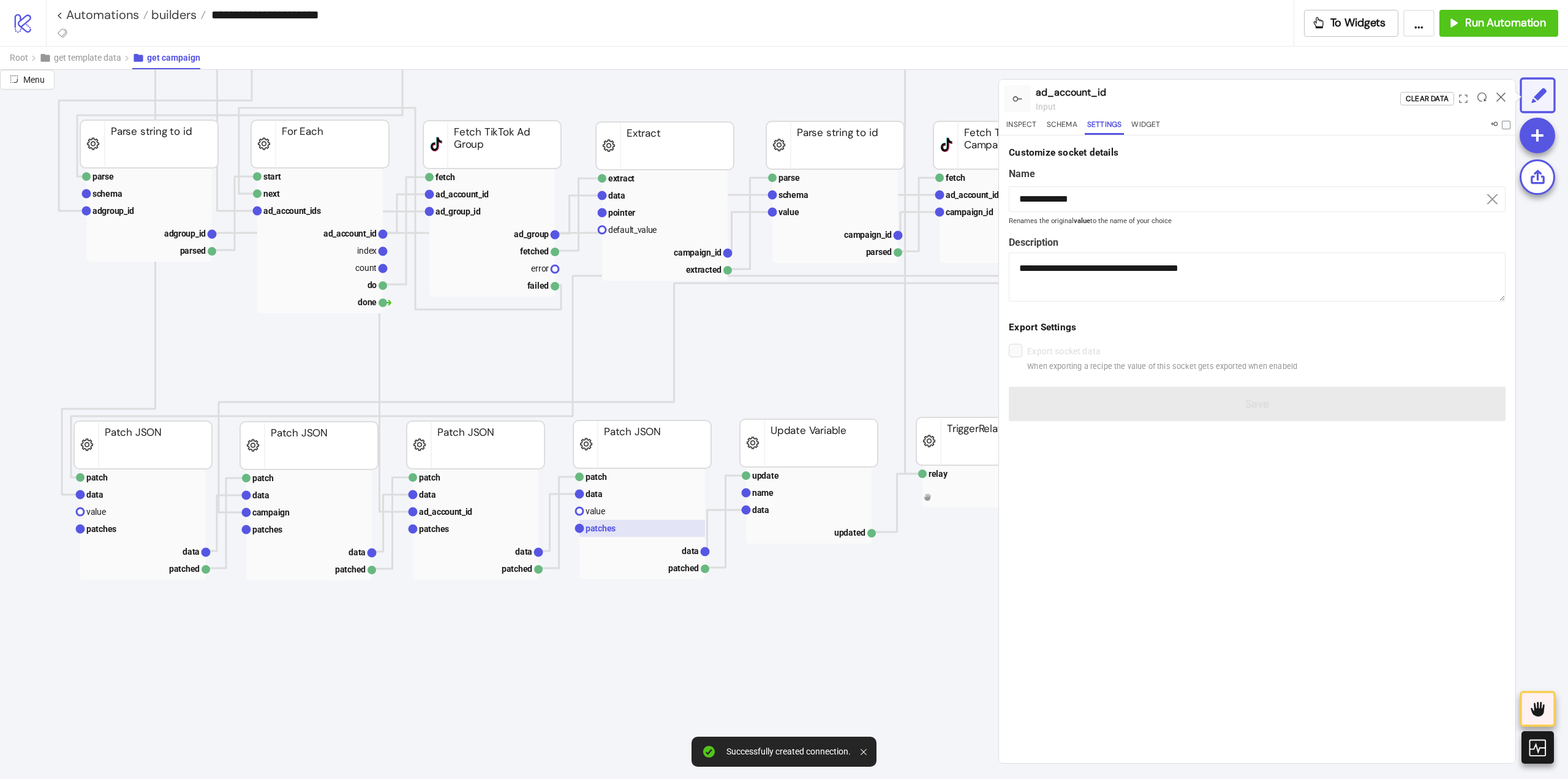
click at [621, 525] on rect at bounding box center [642, 528] width 126 height 17
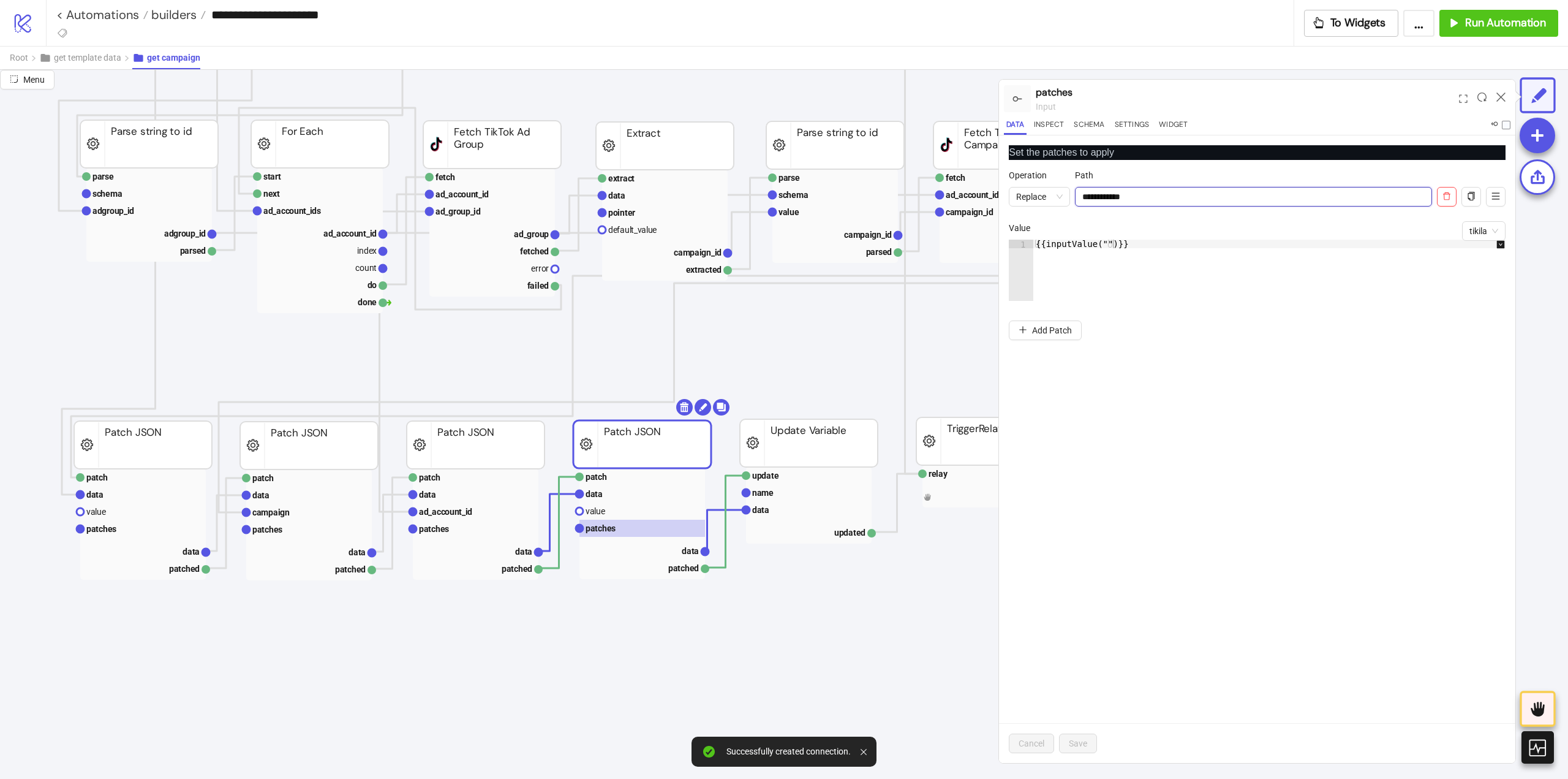
click at [1100, 195] on input "**********" at bounding box center [1254, 197] width 357 height 20
click at [606, 510] on rect at bounding box center [642, 511] width 126 height 17
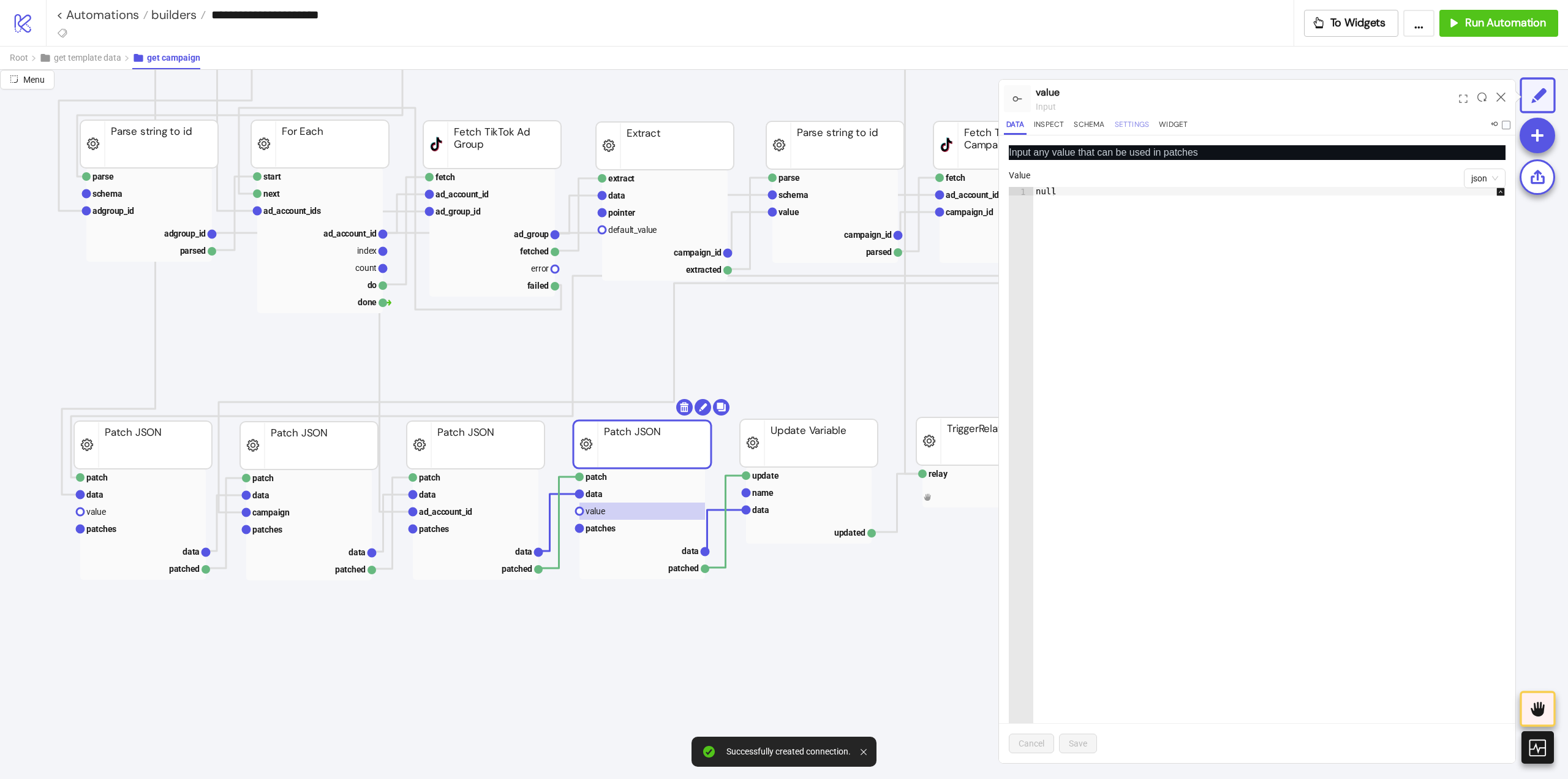
click at [1133, 124] on button "Settings" at bounding box center [1132, 126] width 40 height 16
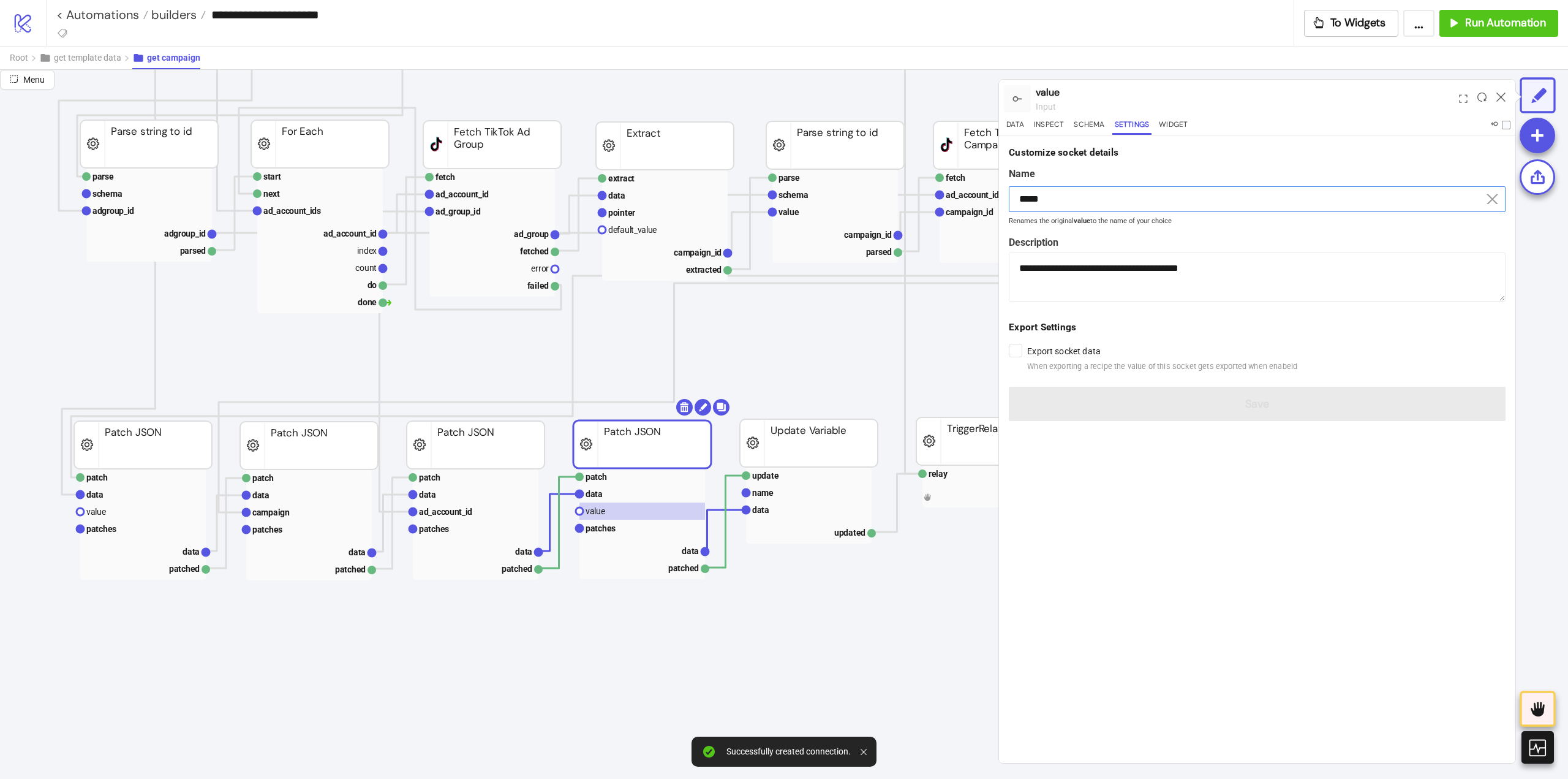
click at [1063, 197] on input "*****" at bounding box center [1257, 199] width 497 height 26
click at [1063, 197] on input "*****" at bounding box center [1257, 199] width 497 height 26
paste input "******"
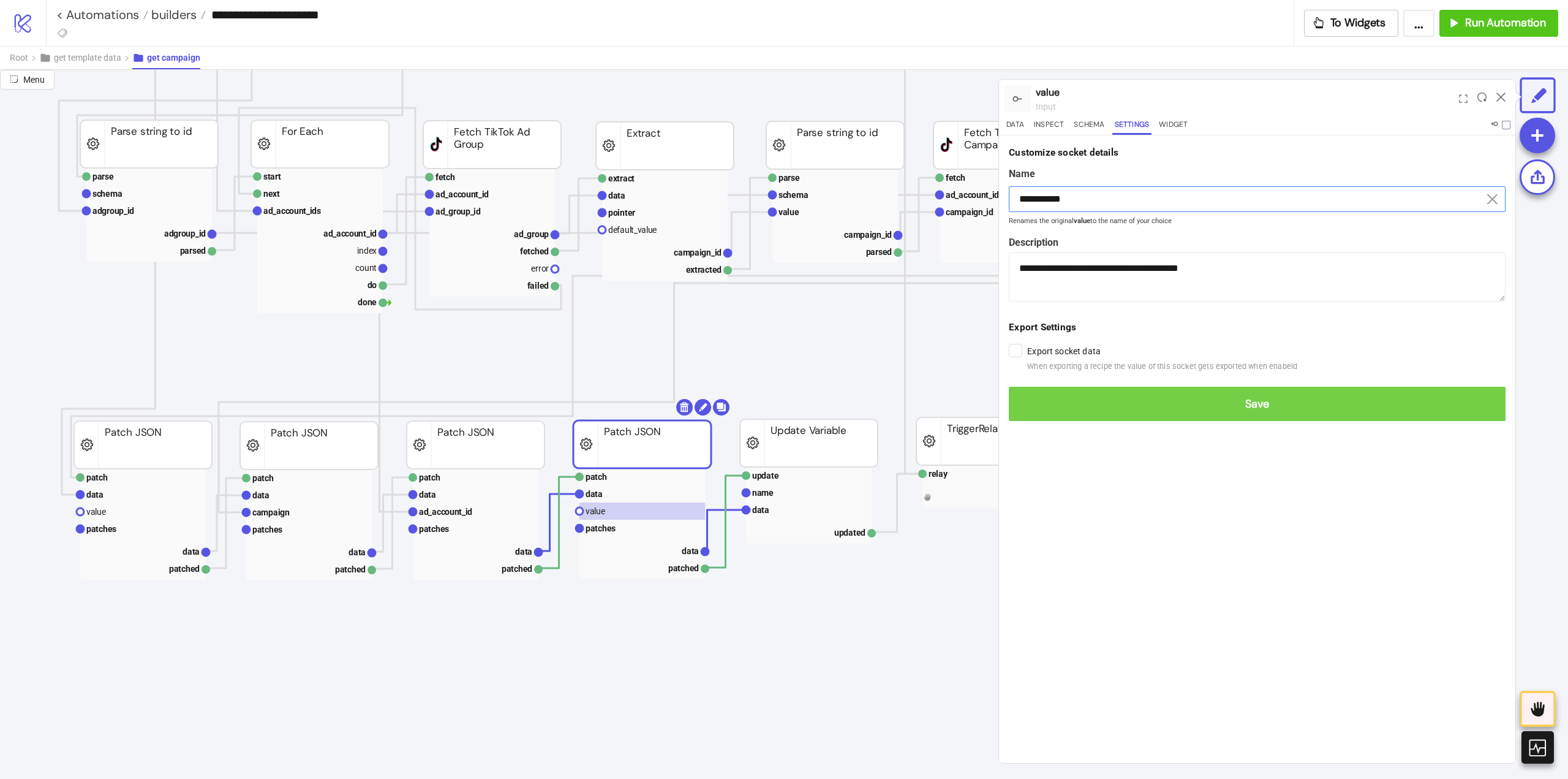
type input "**********"
click at [1107, 409] on span "Save" at bounding box center [1257, 404] width 477 height 14
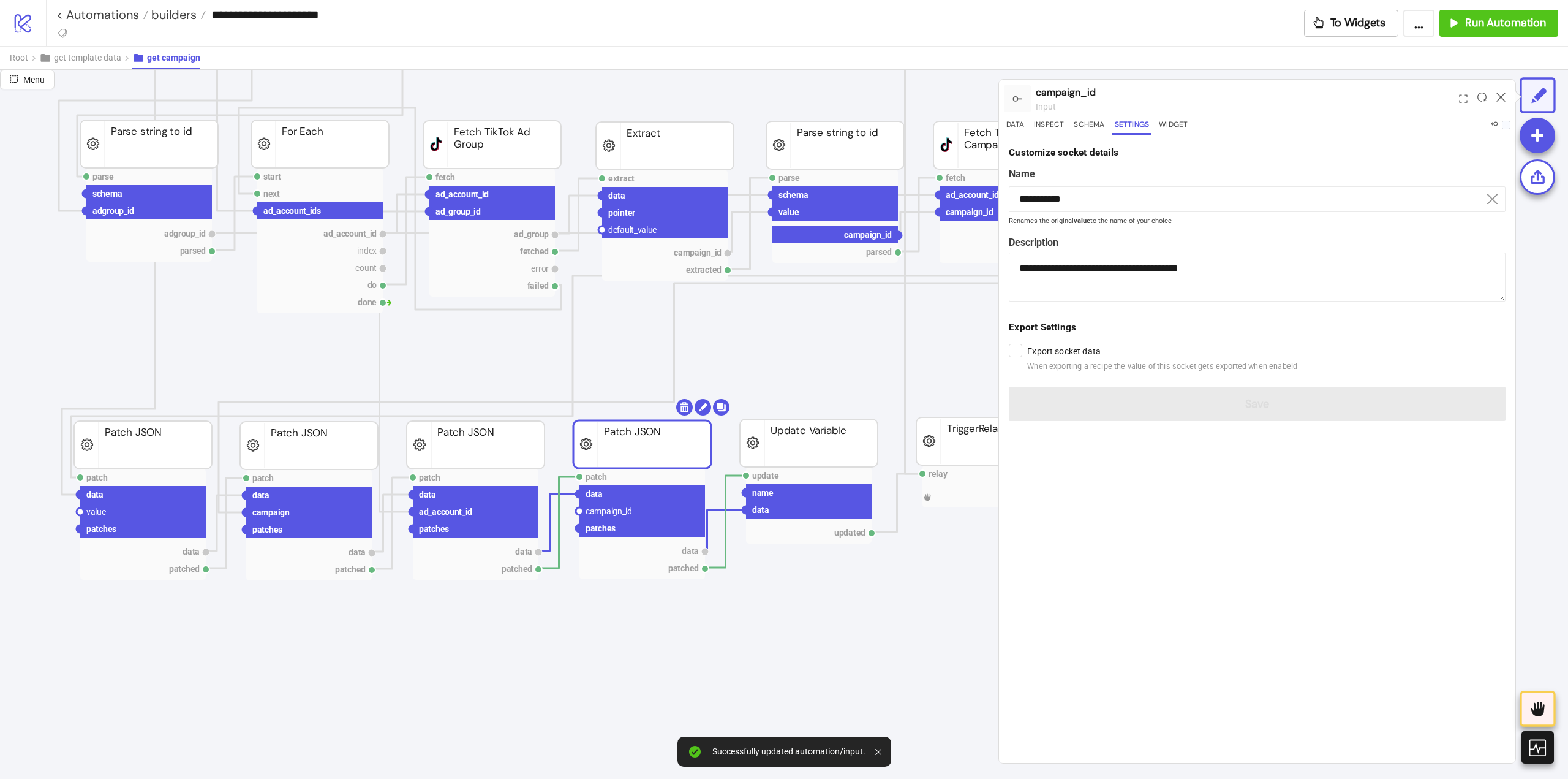
drag, startPoint x: 901, startPoint y: 232, endPoint x: 814, endPoint y: 311, distance: 117.5
click at [852, 297] on icon "extract row pointer default_value campaign_id extracted Extract fetch ad_accoun…" at bounding box center [1041, 566] width 2450 height 2463
click at [580, 511] on circle at bounding box center [579, 511] width 7 height 7
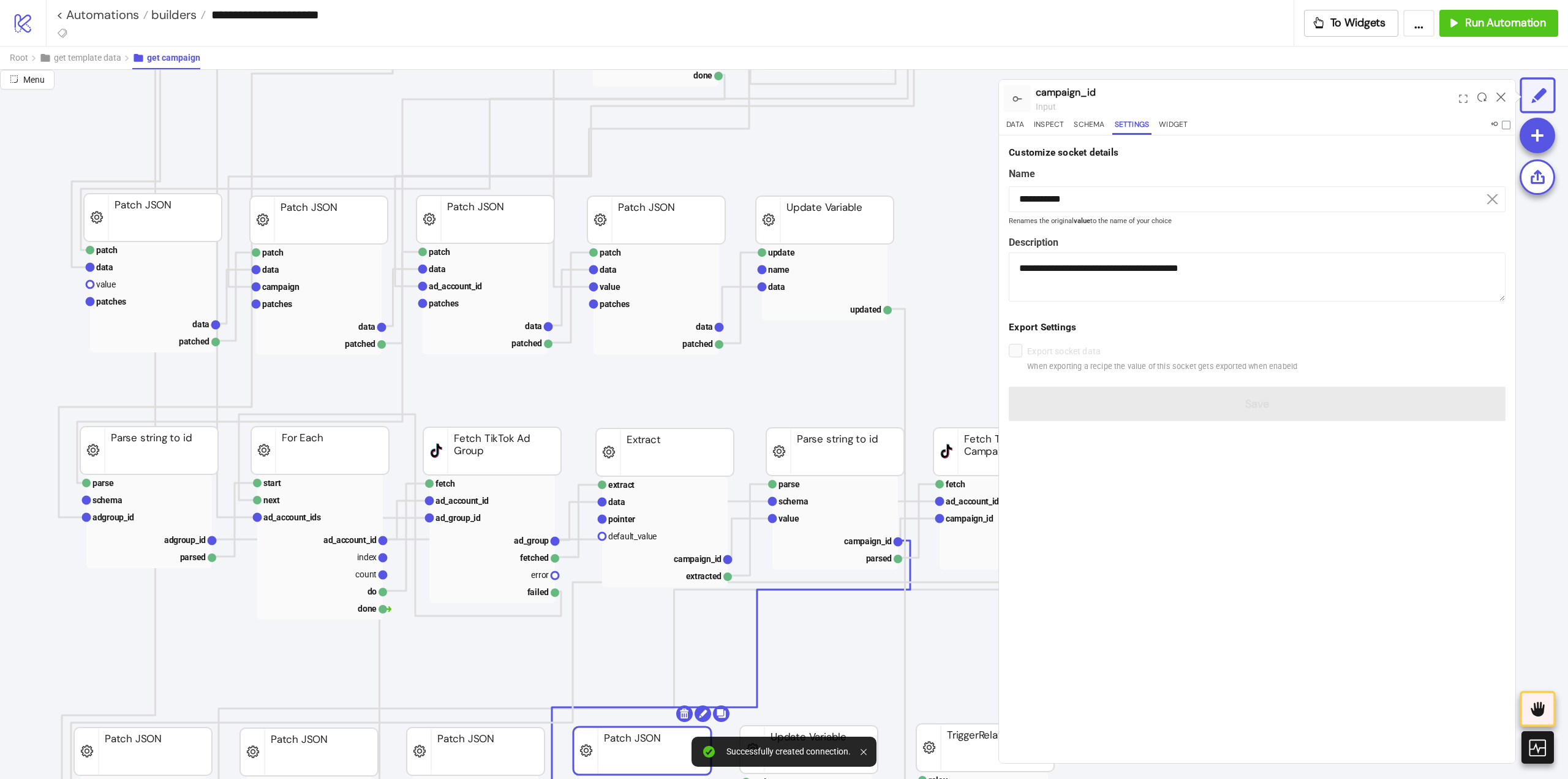
scroll to position [184, 184]
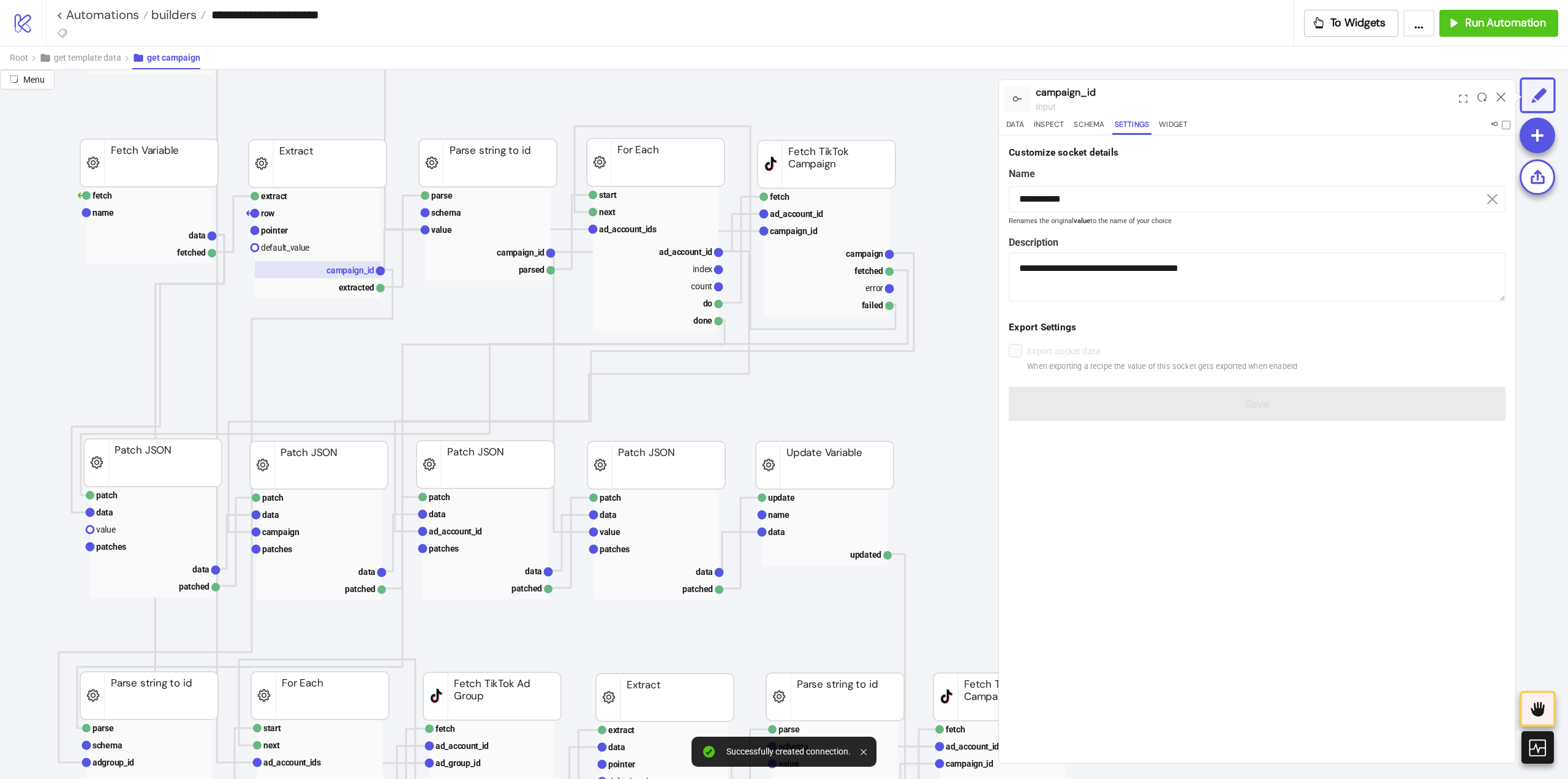
click at [331, 268] on text "campaign_id" at bounding box center [350, 271] width 48 height 10
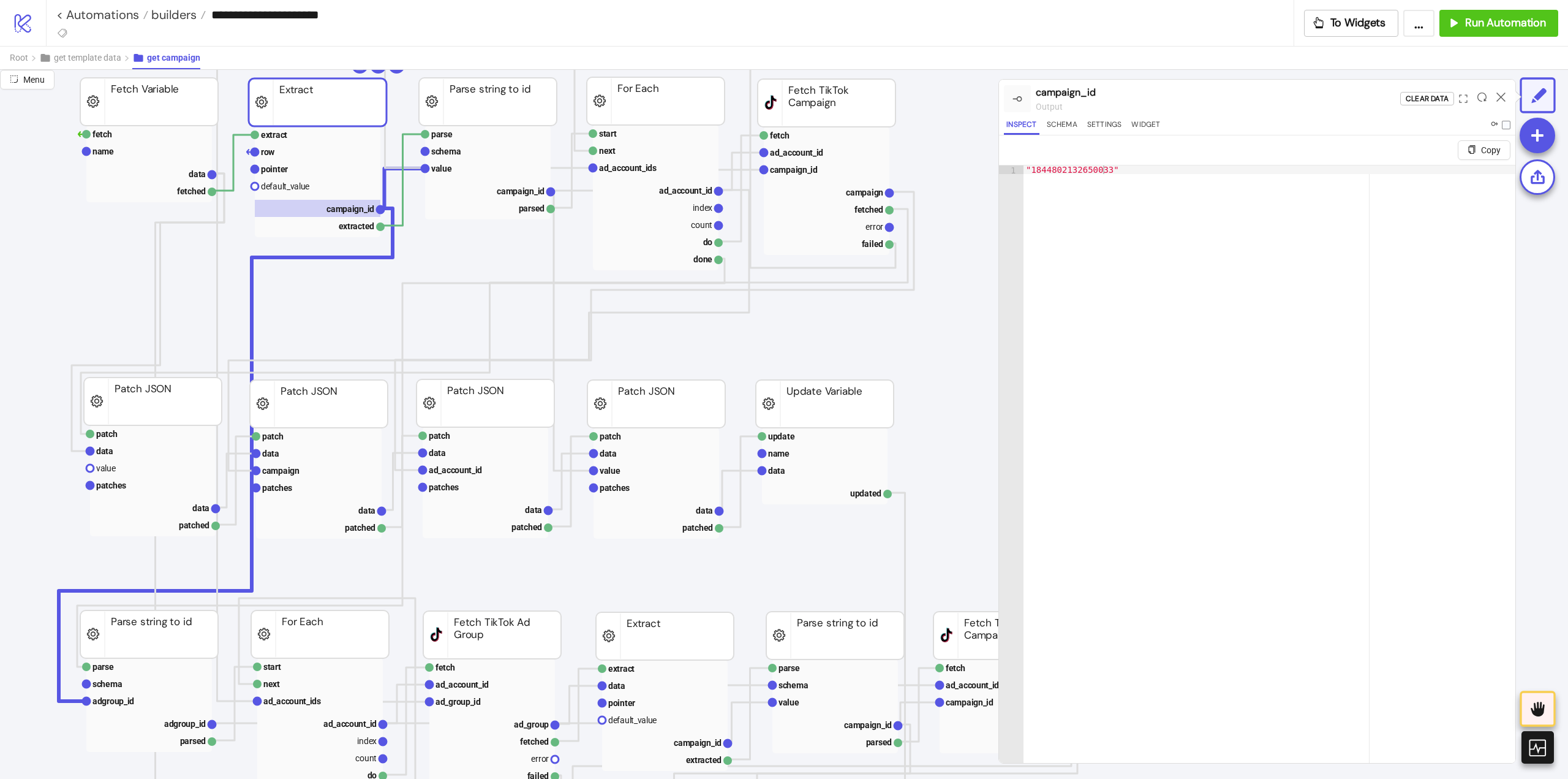
scroll to position [613, 184]
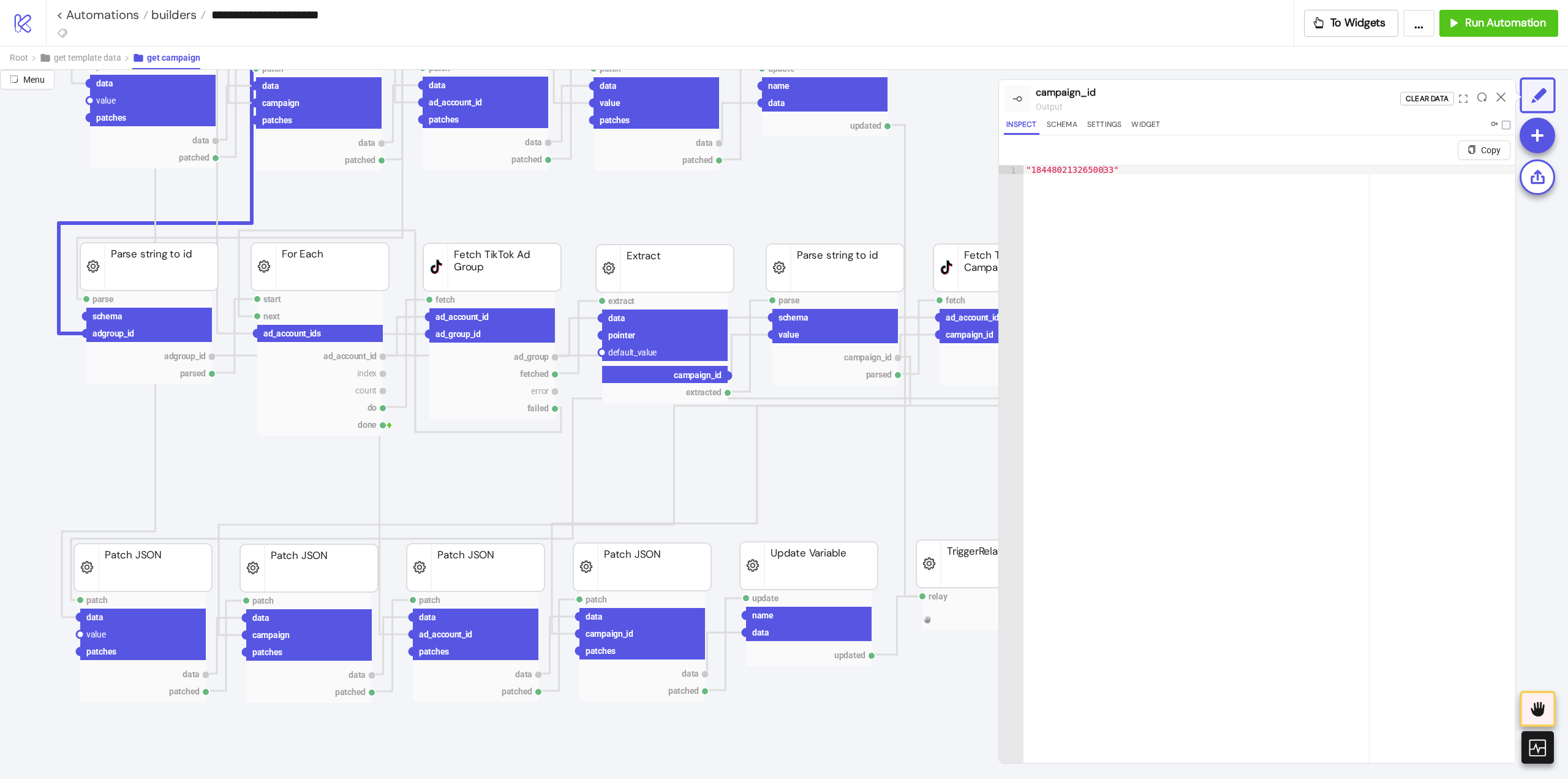
drag, startPoint x: 728, startPoint y: 377, endPoint x: 729, endPoint y: 413, distance: 36.0
click at [739, 398] on icon "extract row pointer default_value campaign_id extracted Extract fetch ad_accoun…" at bounding box center [1041, 688] width 2450 height 2463
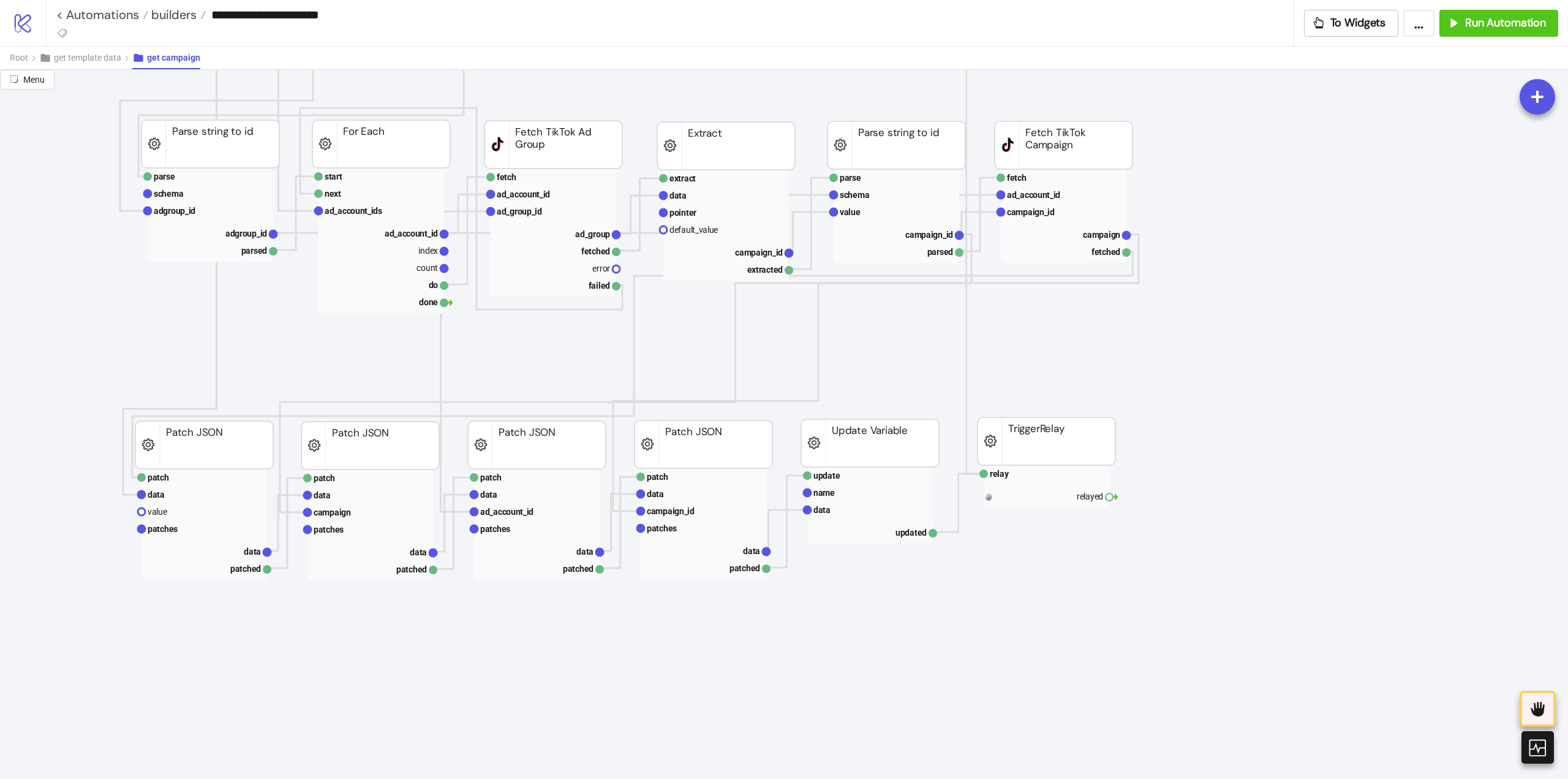
scroll to position [736, 245]
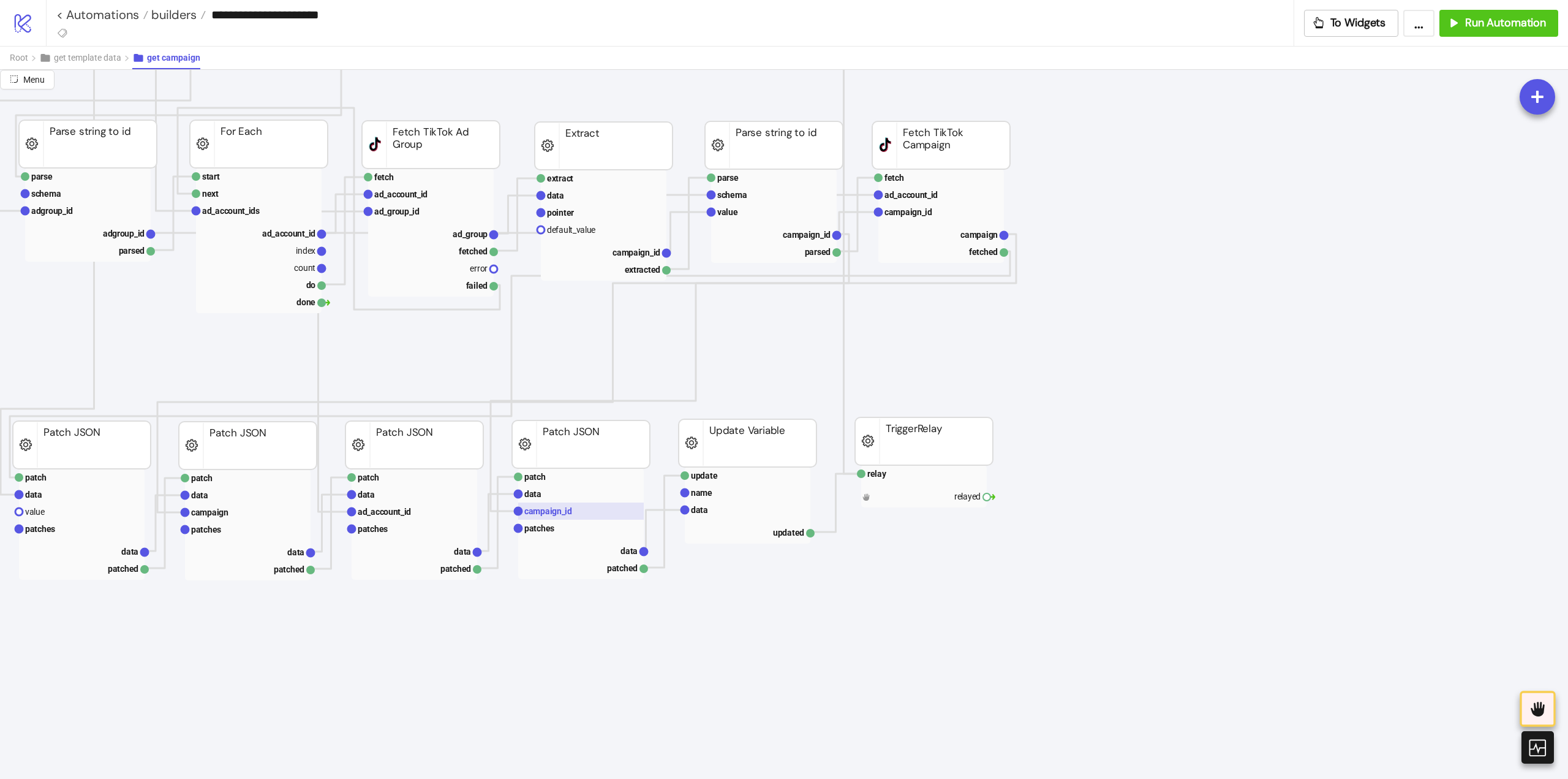
click at [552, 511] on text "campaign_id" at bounding box center [548, 511] width 48 height 10
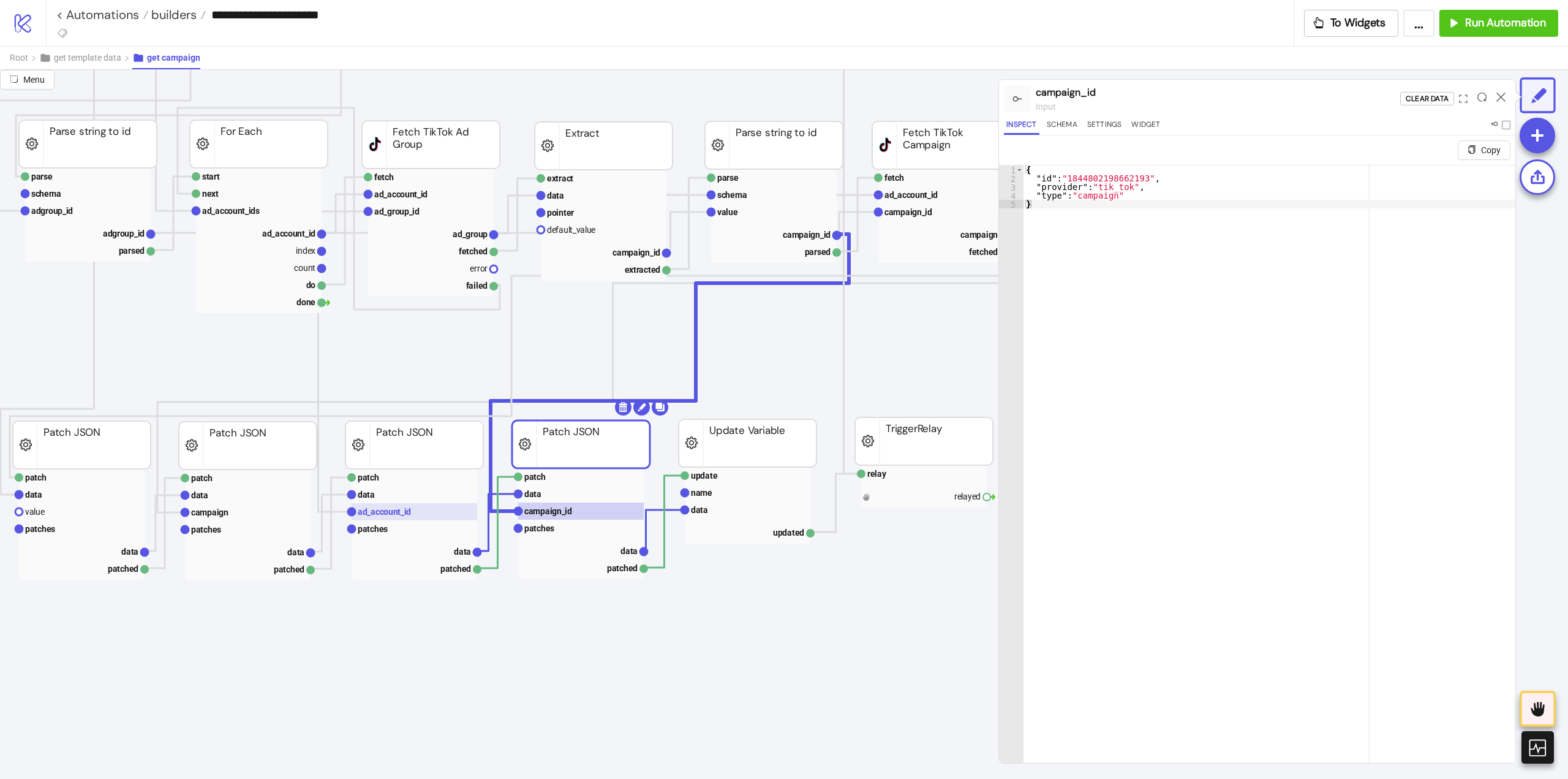
click at [377, 511] on text "ad_account_id" at bounding box center [384, 512] width 53 height 10
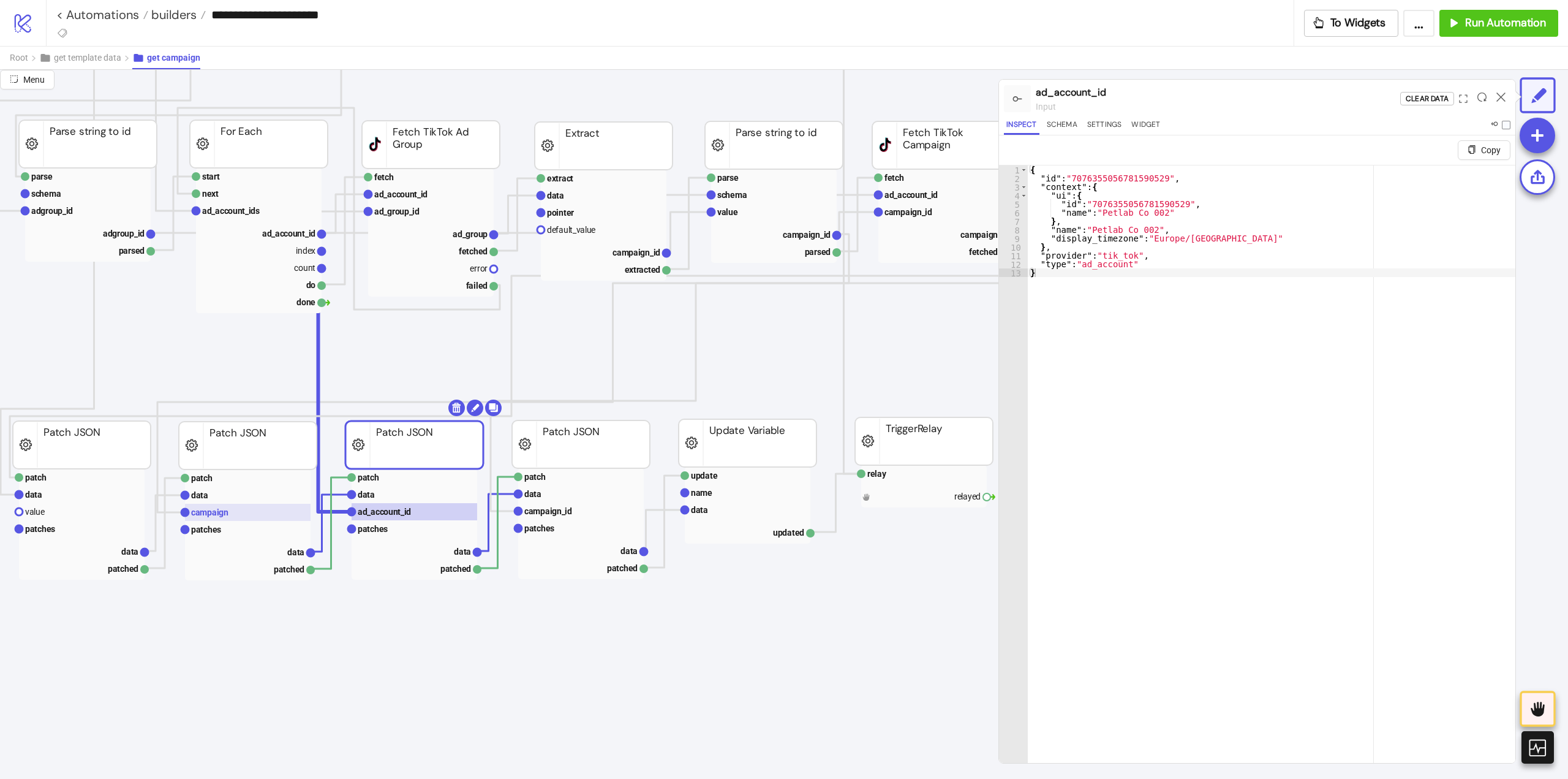
click at [224, 508] on text "campaign" at bounding box center [209, 513] width 38 height 10
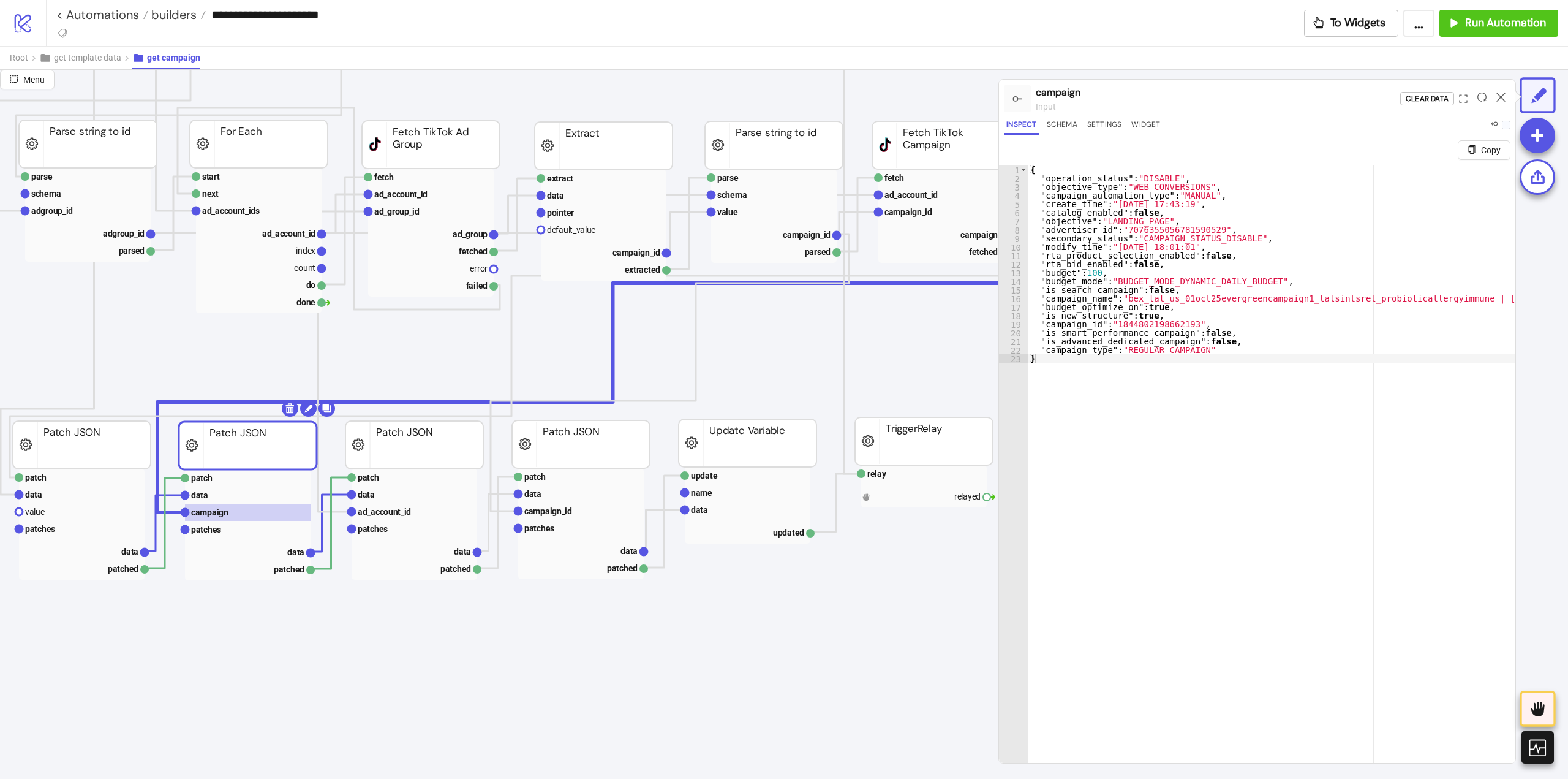
scroll to position [429, 245]
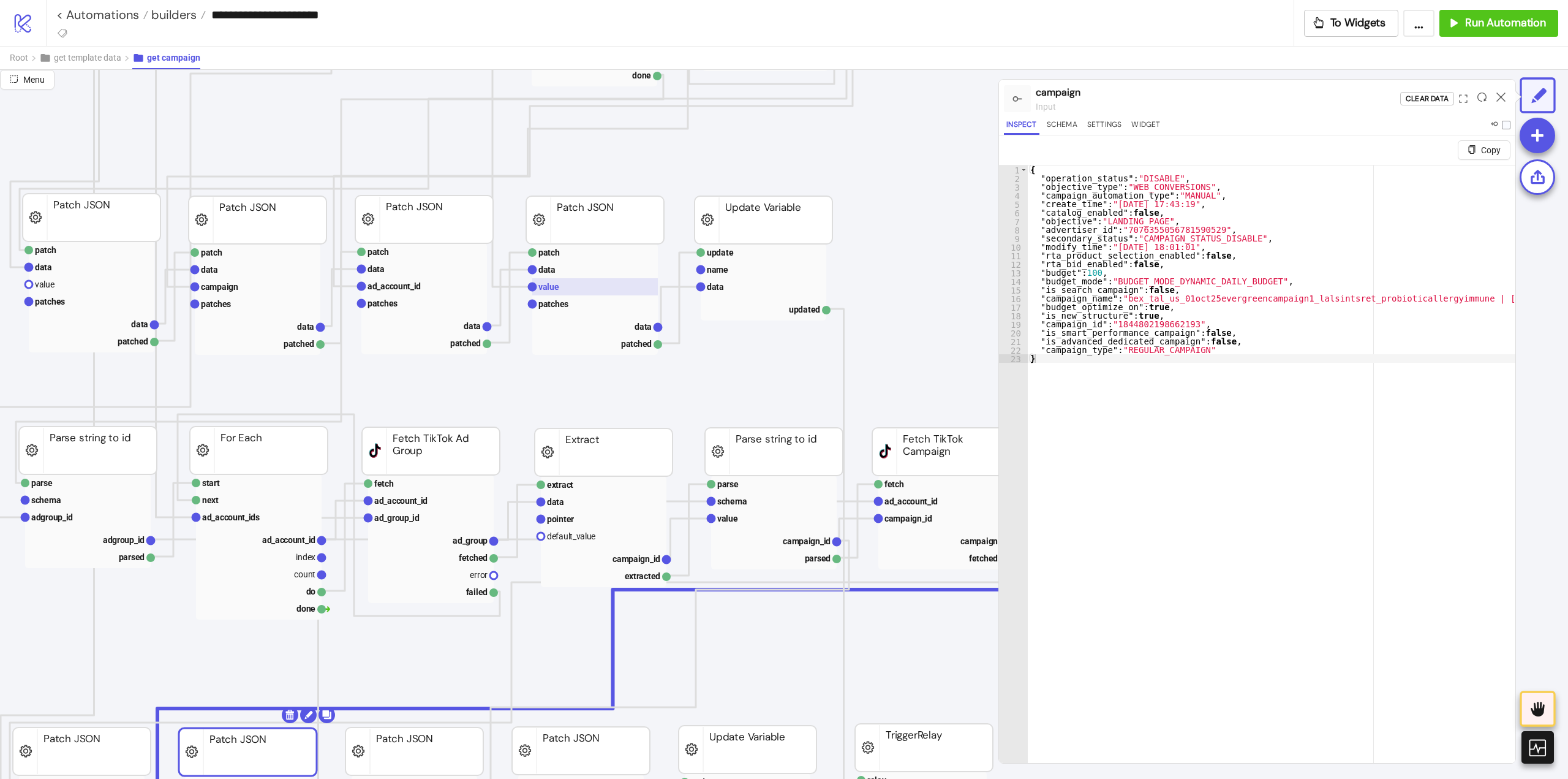
click at [591, 288] on rect at bounding box center [595, 287] width 126 height 17
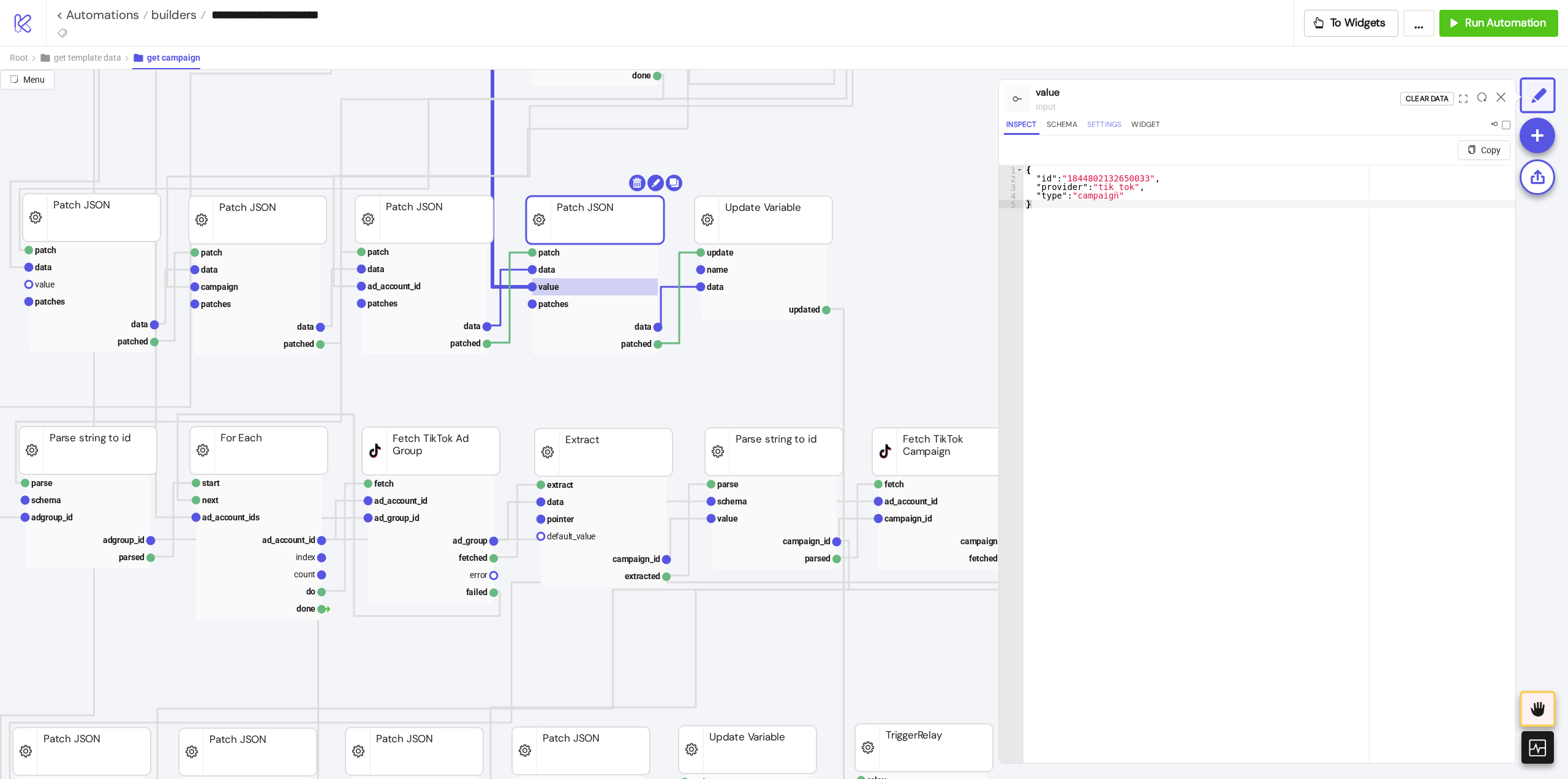
click at [1104, 128] on button "Settings" at bounding box center [1104, 126] width 40 height 16
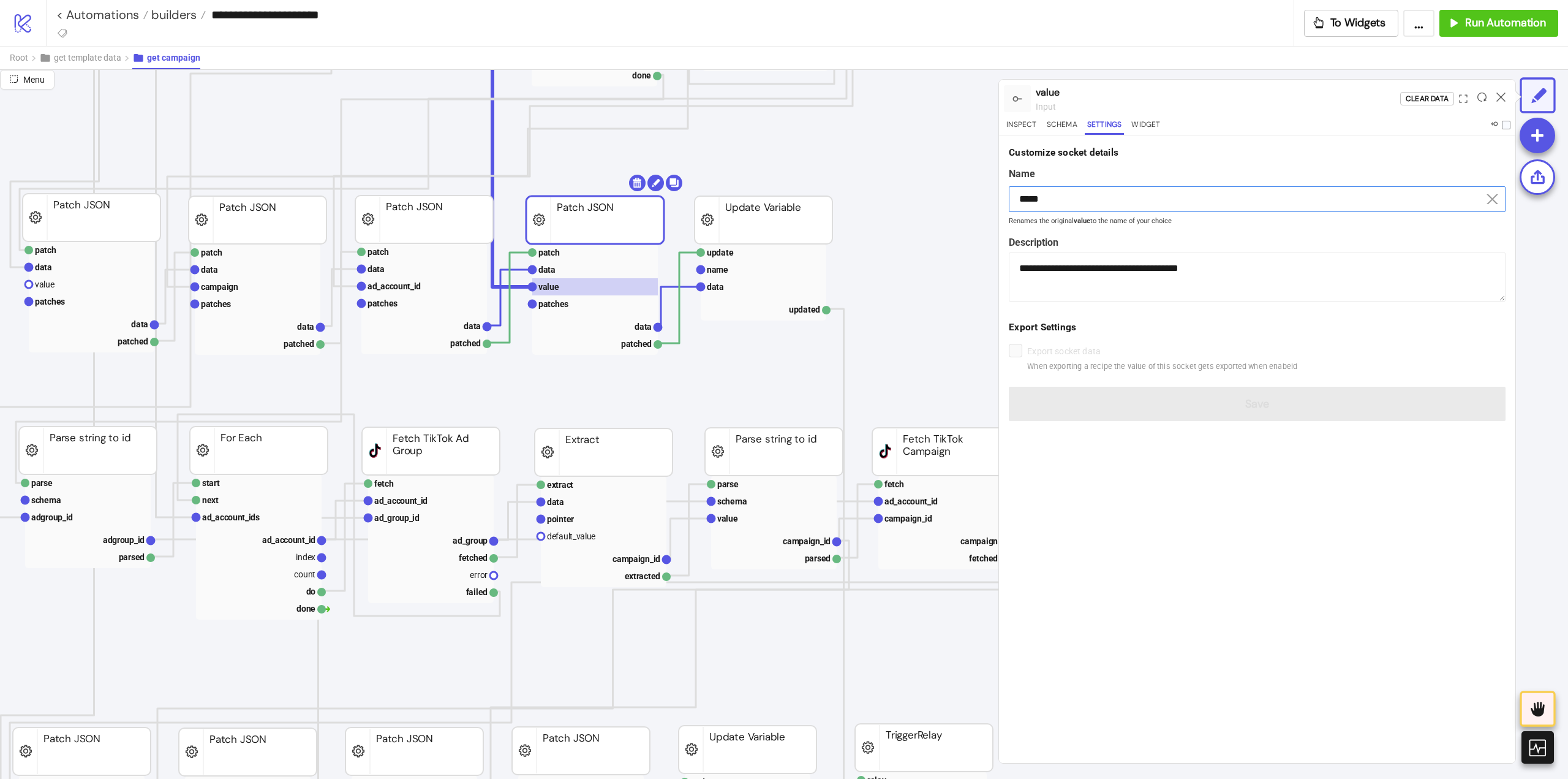
click at [1073, 197] on input "*****" at bounding box center [1257, 199] width 497 height 26
paste input "******"
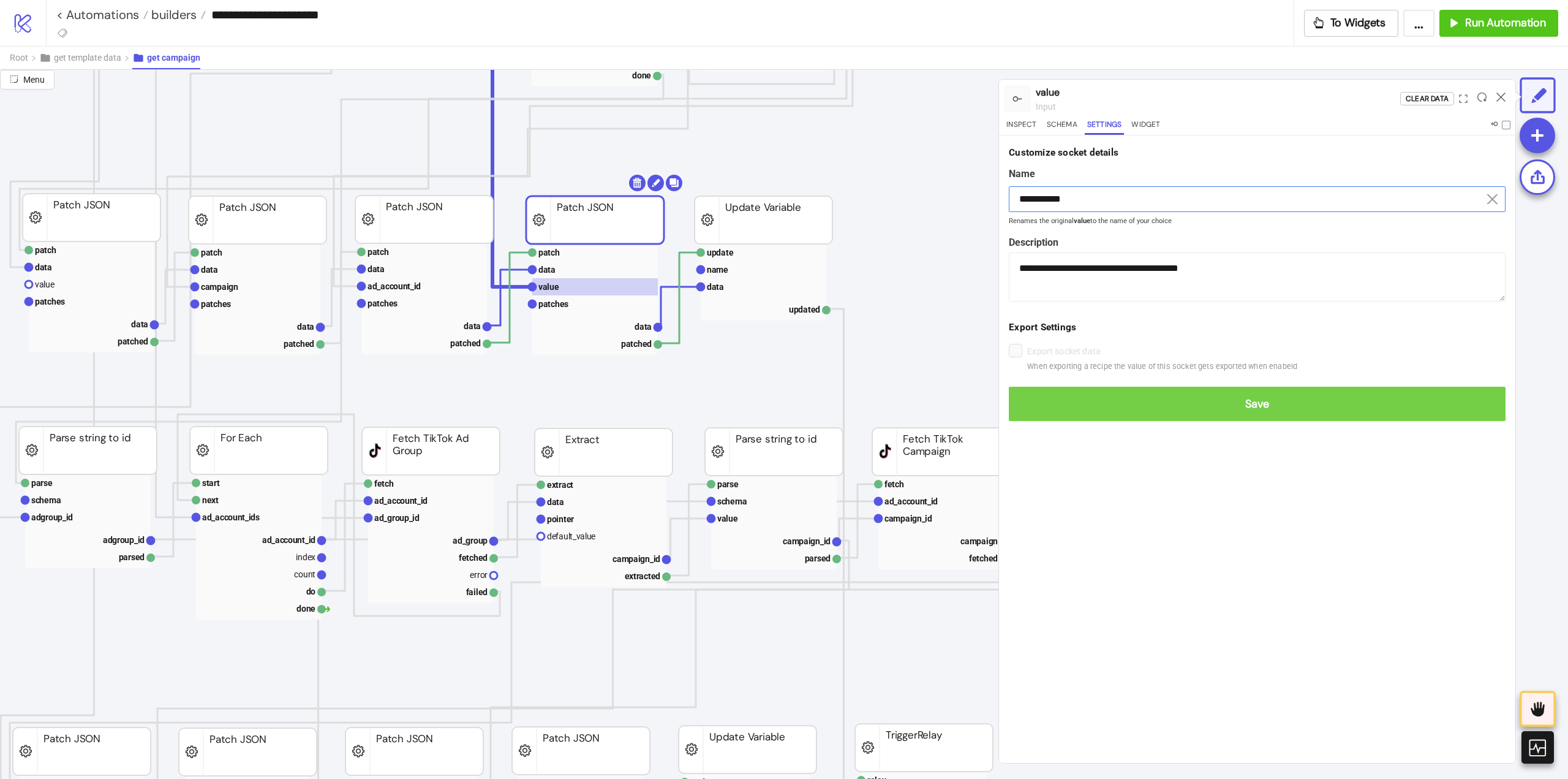
type input "**********"
click at [1162, 400] on span "Save" at bounding box center [1257, 404] width 477 height 14
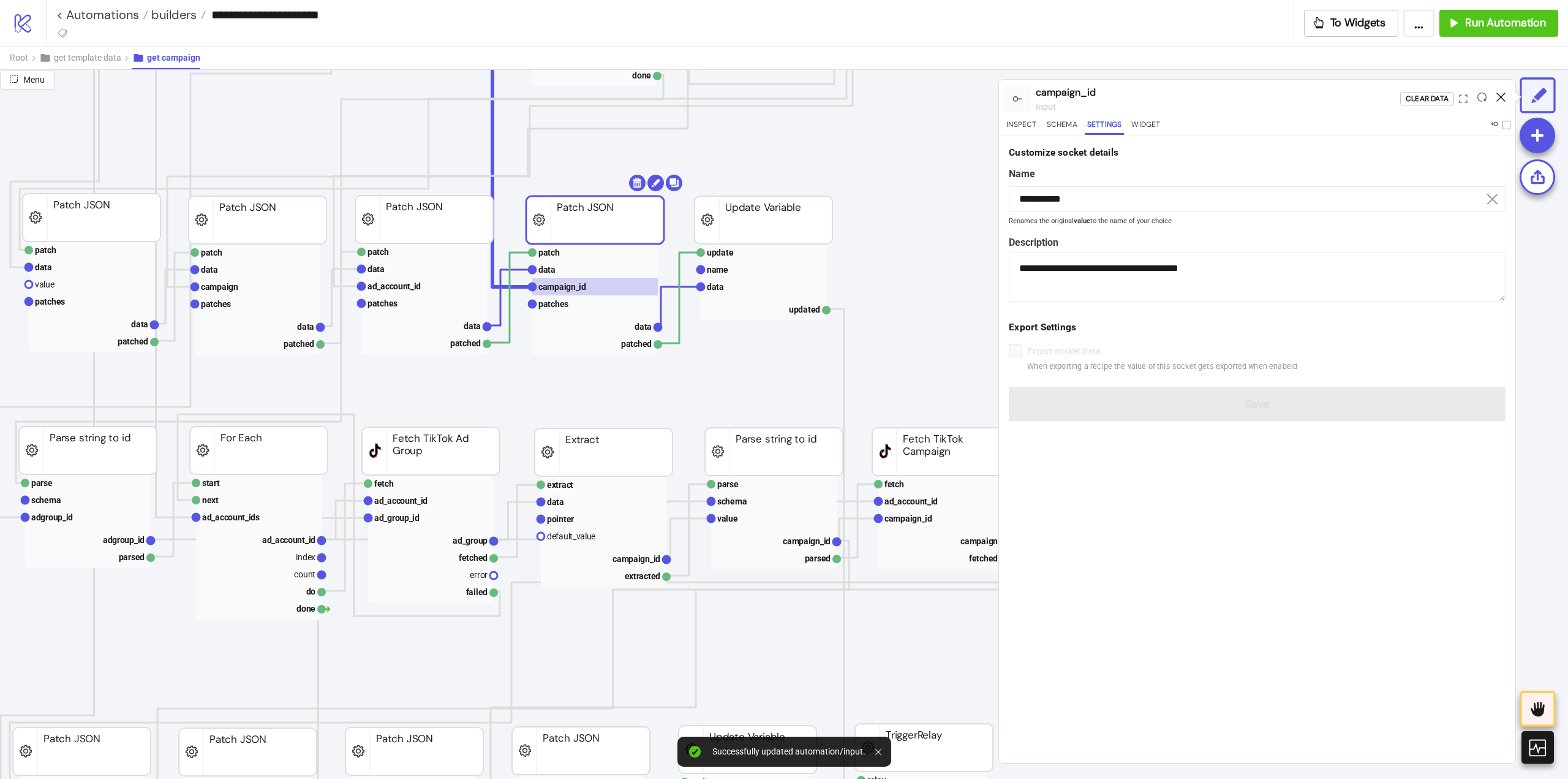
click at [1503, 98] on icon at bounding box center [1501, 97] width 9 height 9
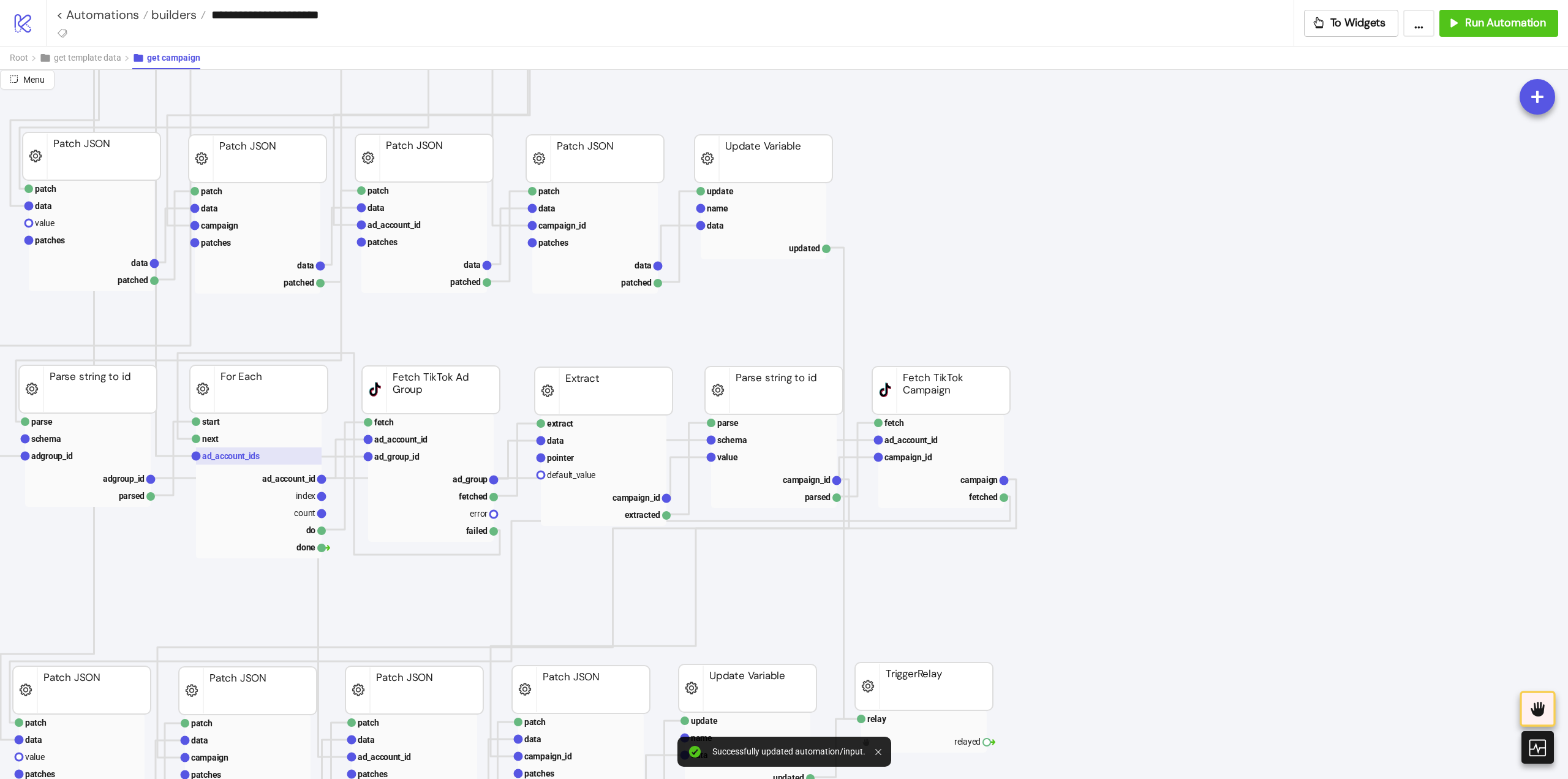
scroll to position [490, 0]
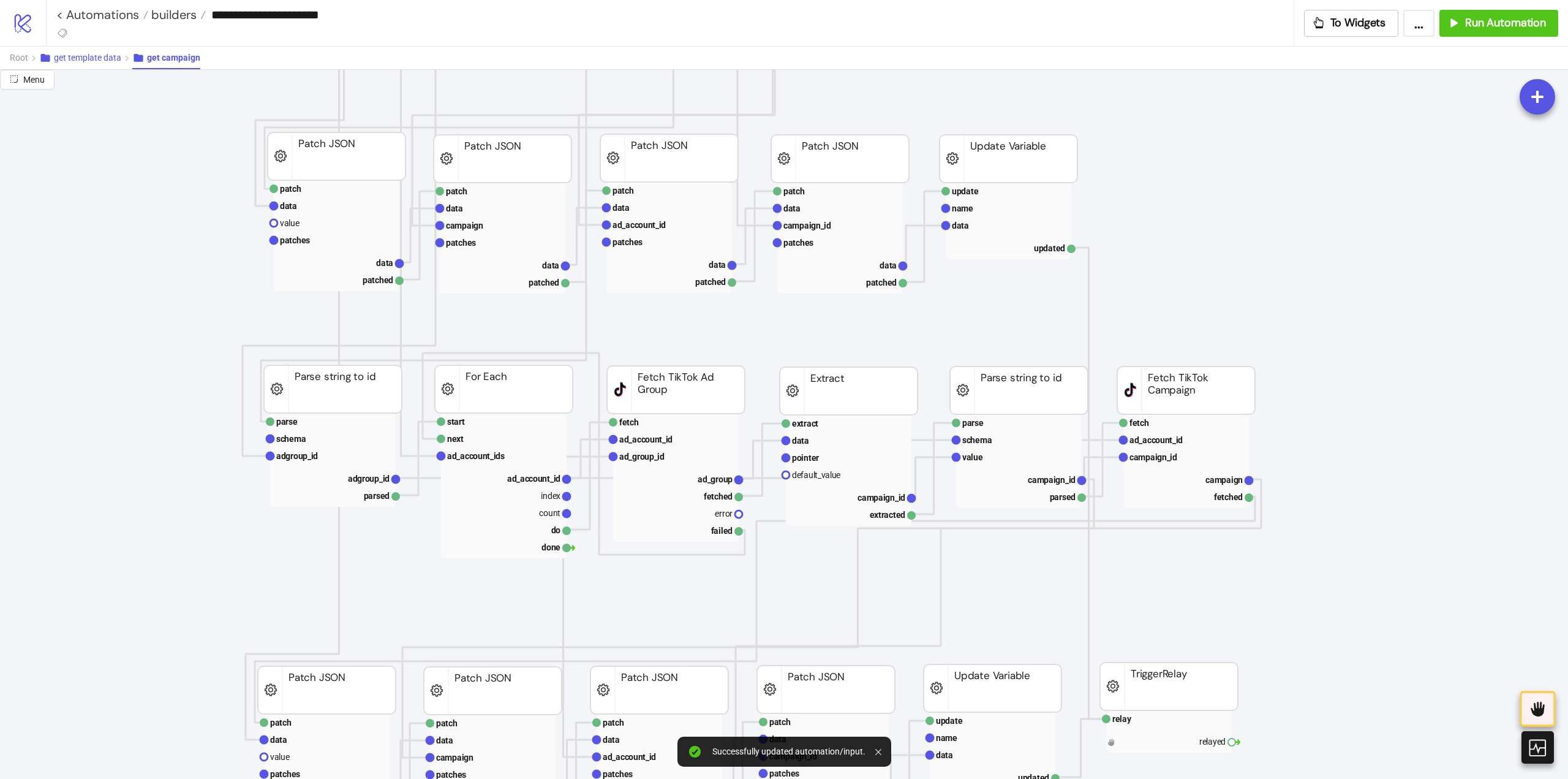
click at [91, 65] on button "get template data" at bounding box center [85, 58] width 93 height 23
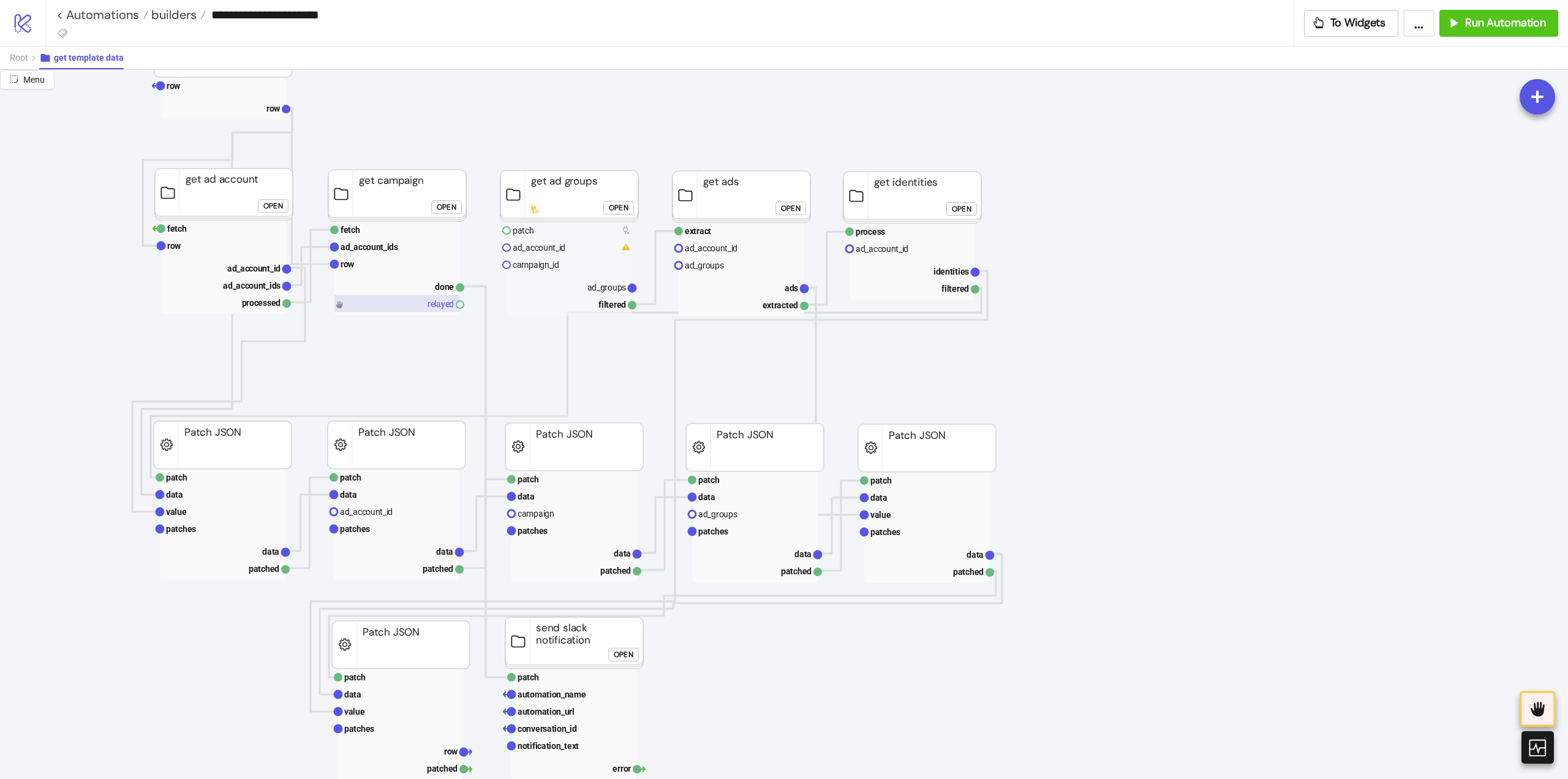
scroll to position [0, 0]
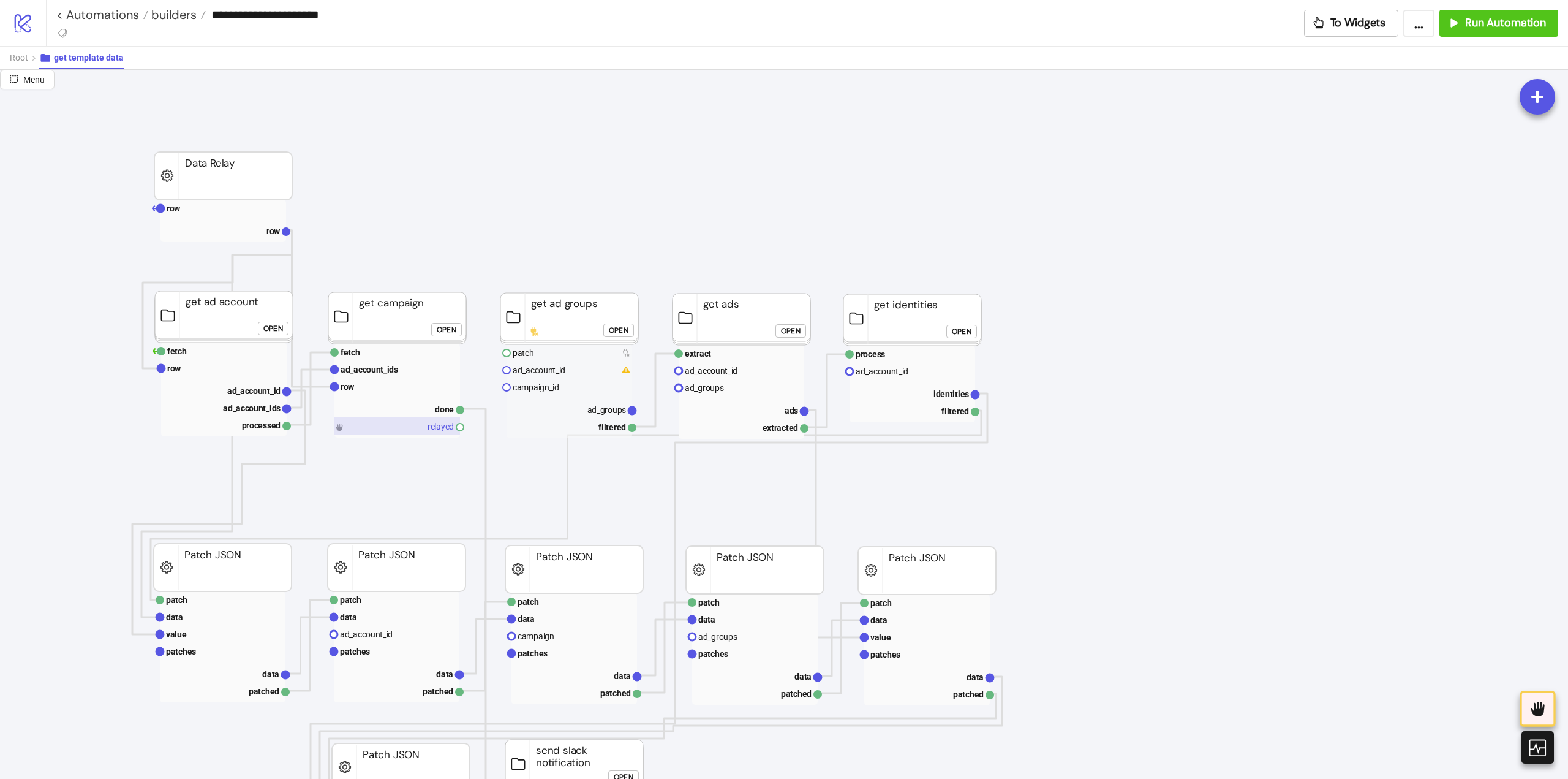
click at [437, 428] on rect at bounding box center [397, 426] width 126 height 17
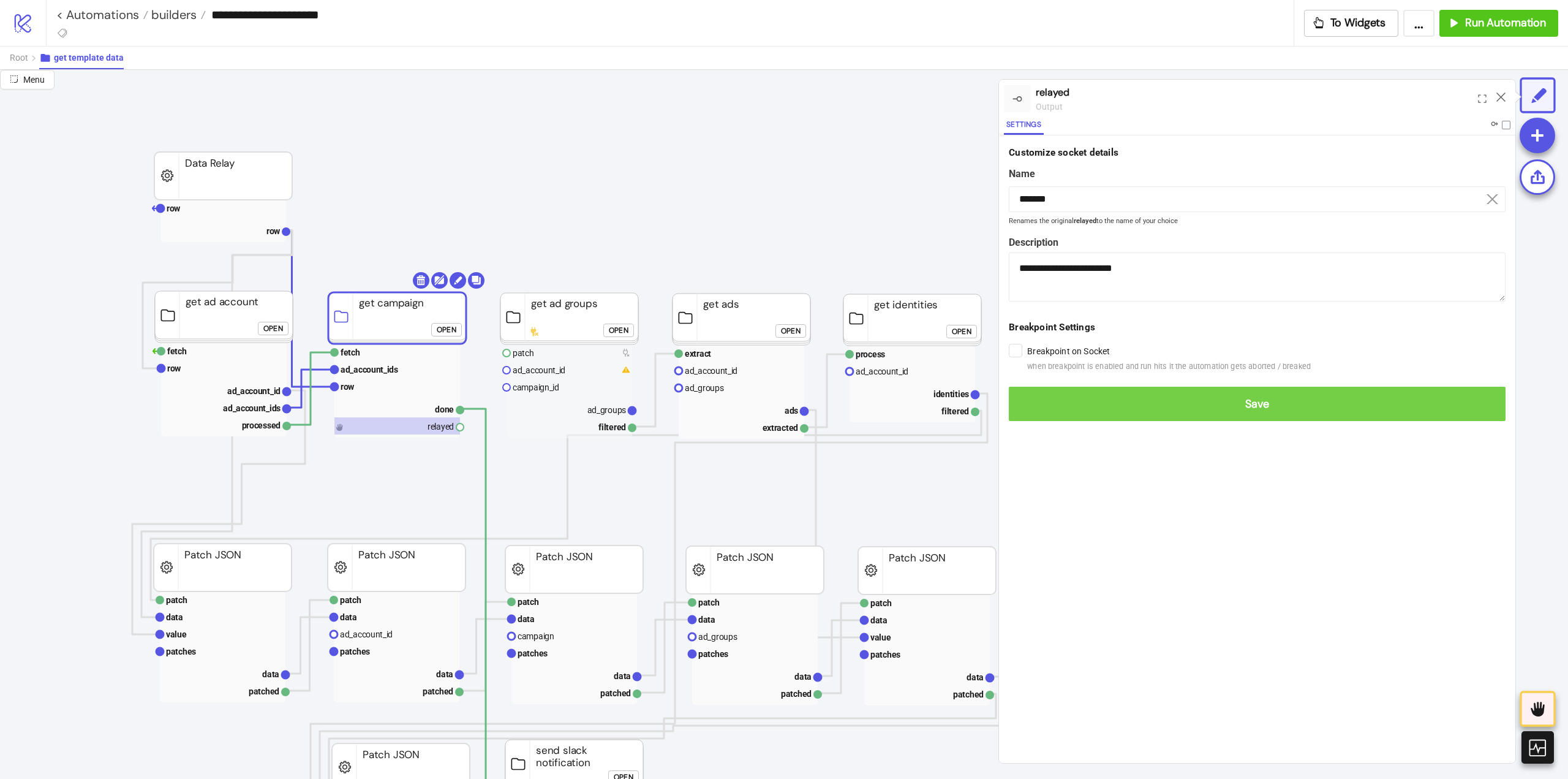
click at [1043, 399] on span "Save" at bounding box center [1257, 404] width 477 height 14
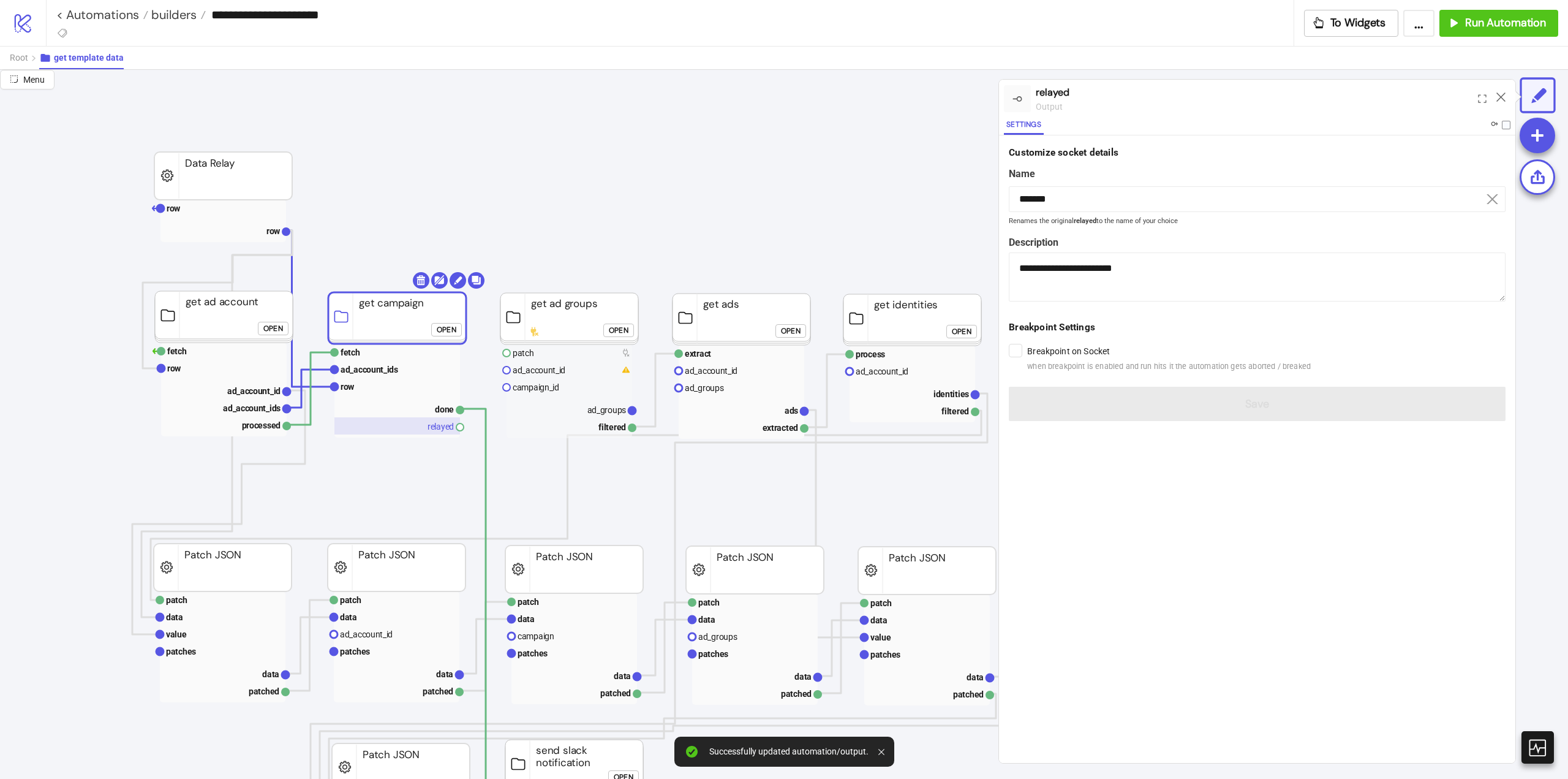
click at [443, 427] on rect at bounding box center [397, 426] width 126 height 17
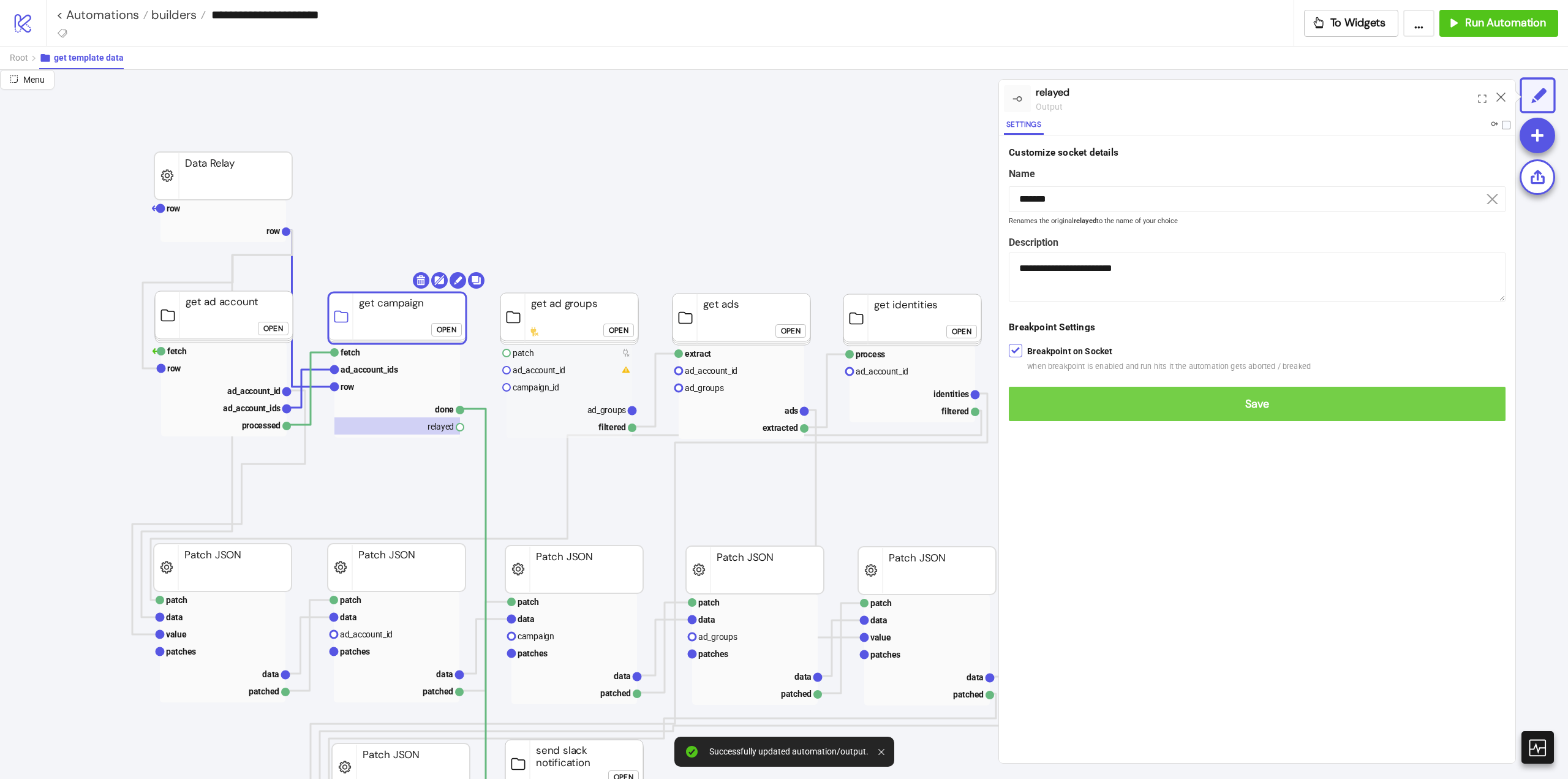
click at [1024, 410] on span "Save" at bounding box center [1257, 404] width 477 height 14
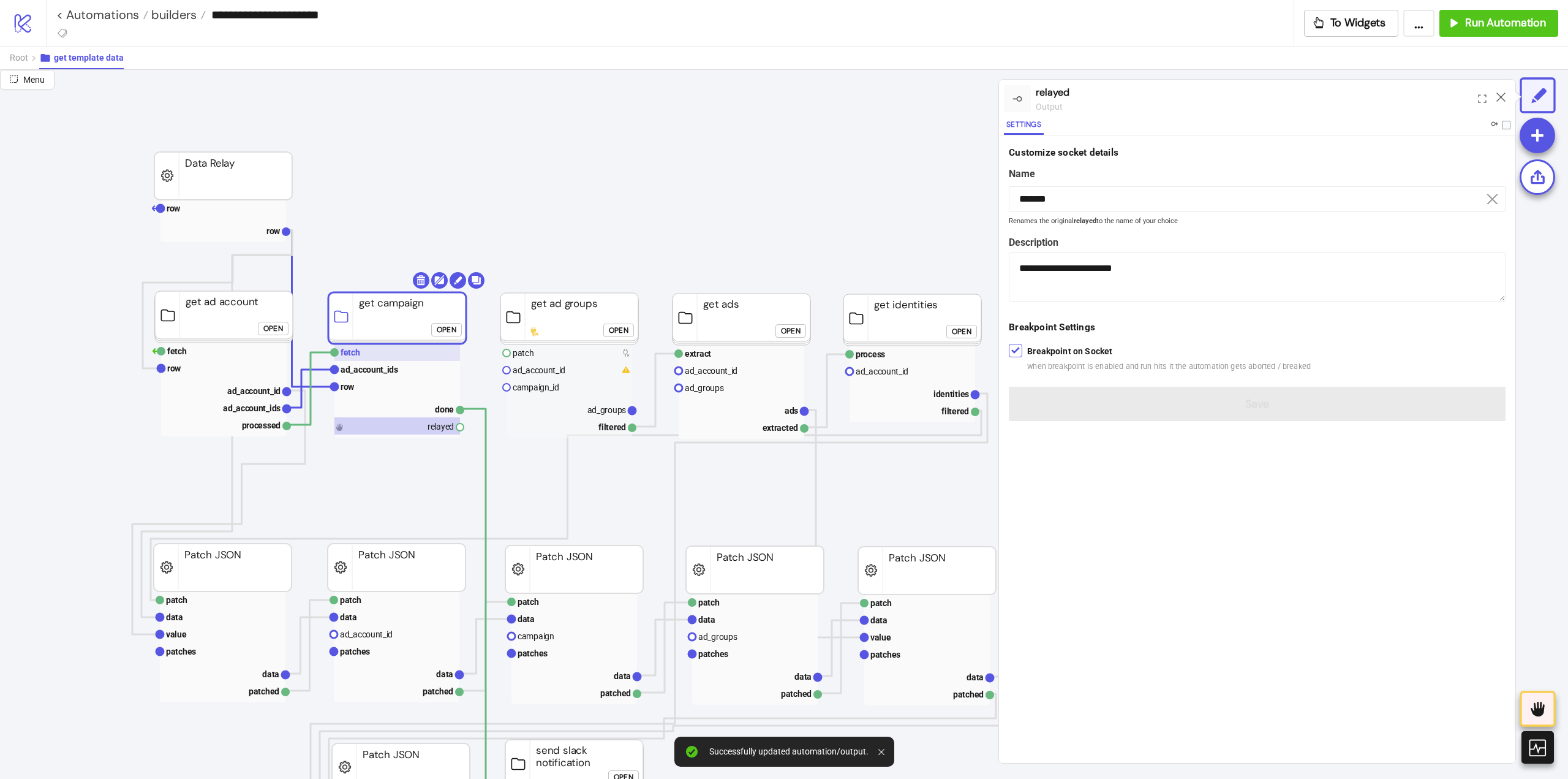
click at [360, 359] on rect at bounding box center [397, 352] width 126 height 17
type input "*****"
type textarea "**********"
click at [1408, 102] on div "Run from here" at bounding box center [1393, 99] width 57 height 14
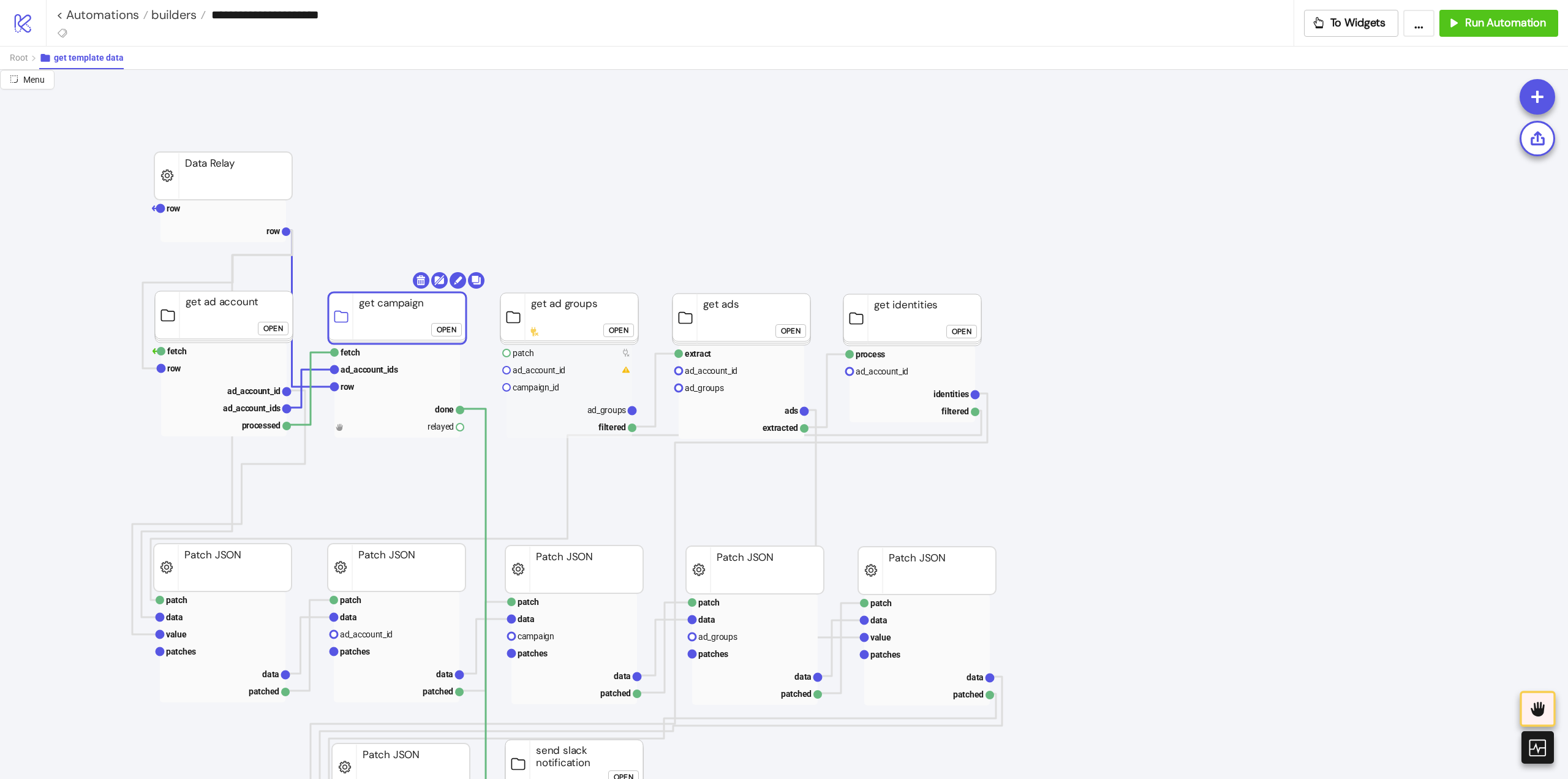
click at [613, 334] on div "Open" at bounding box center [619, 330] width 20 height 14
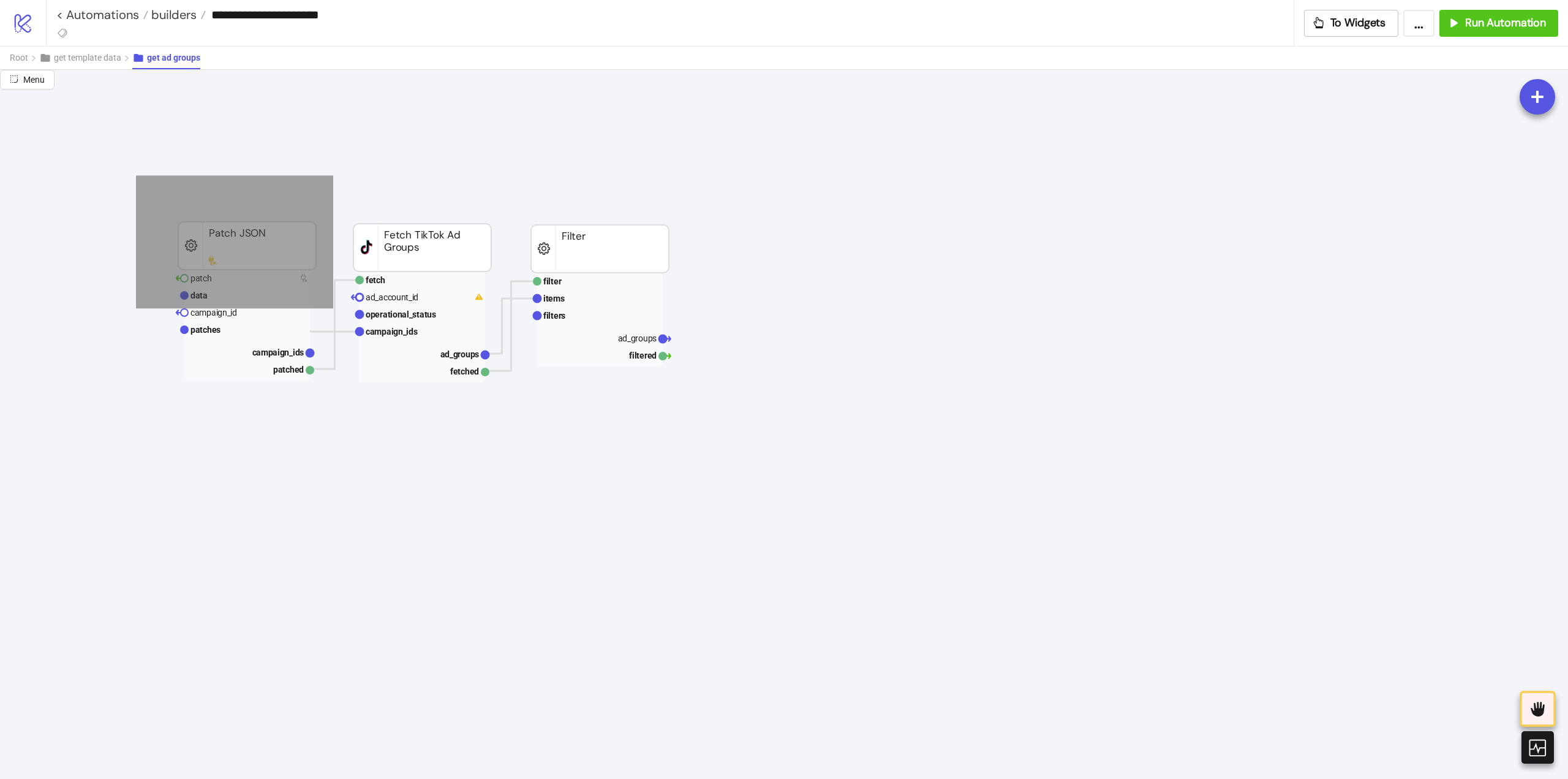
drag, startPoint x: 172, startPoint y: 214, endPoint x: 806, endPoint y: 419, distance: 666.3
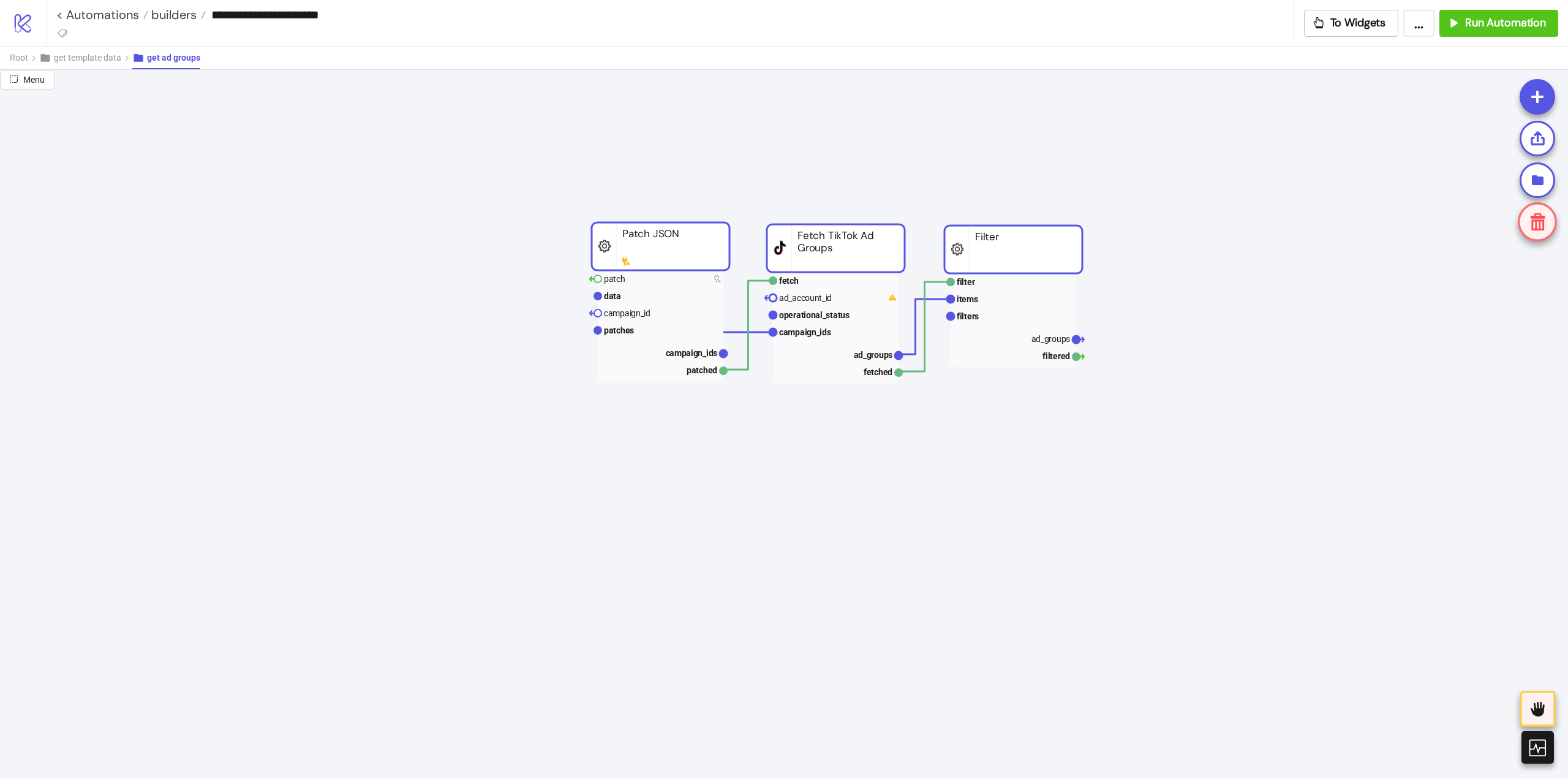
drag, startPoint x: 584, startPoint y: 253, endPoint x: 988, endPoint y: 256, distance: 404.0
click at [998, 254] on rect at bounding box center [1014, 249] width 138 height 48
click at [257, 318] on span "Add to new group" at bounding box center [283, 312] width 67 height 13
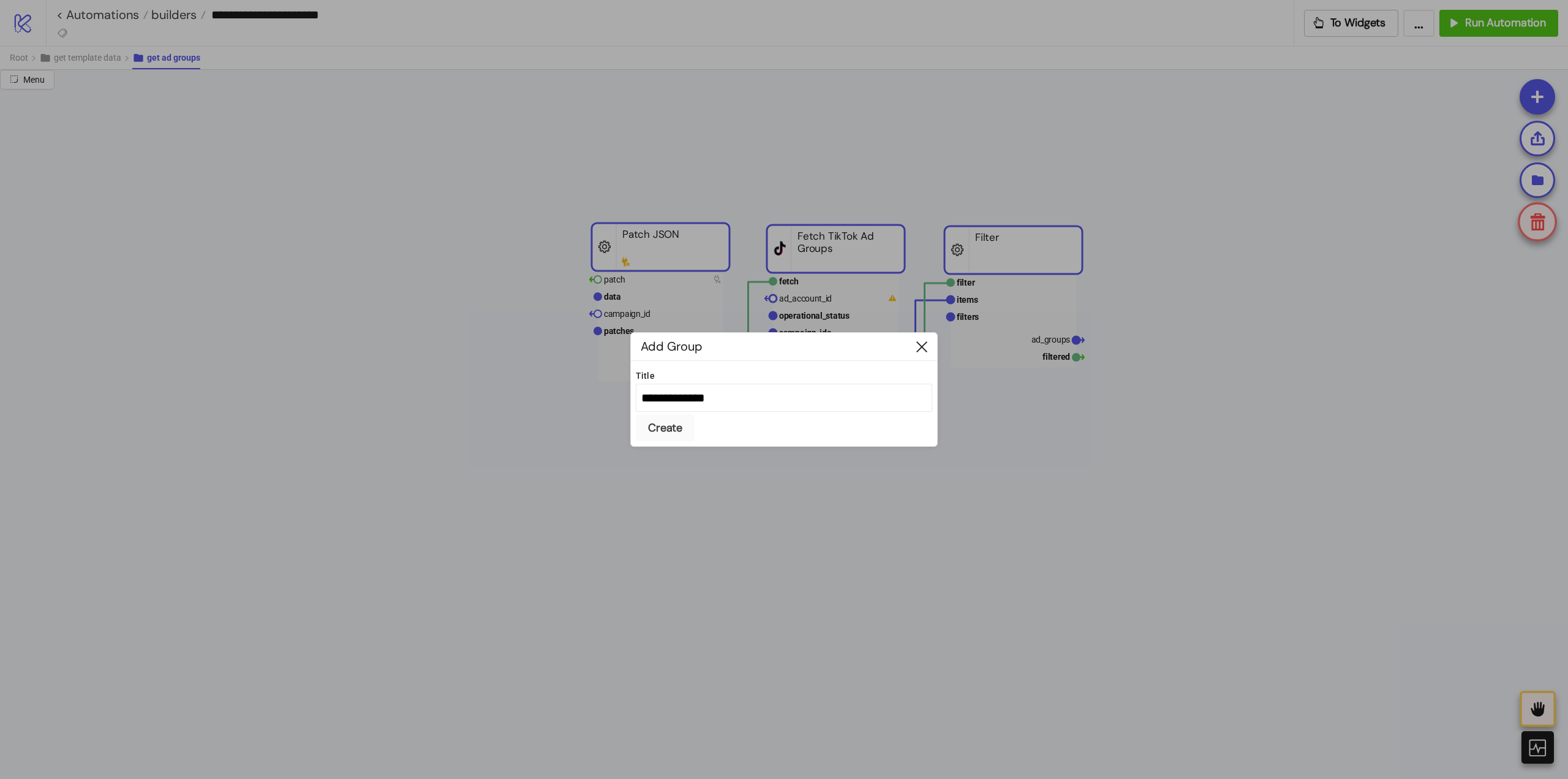
click at [928, 338] on div at bounding box center [921, 347] width 31 height 28
click at [928, 352] on div at bounding box center [921, 347] width 31 height 28
click at [923, 351] on icon at bounding box center [922, 347] width 11 height 11
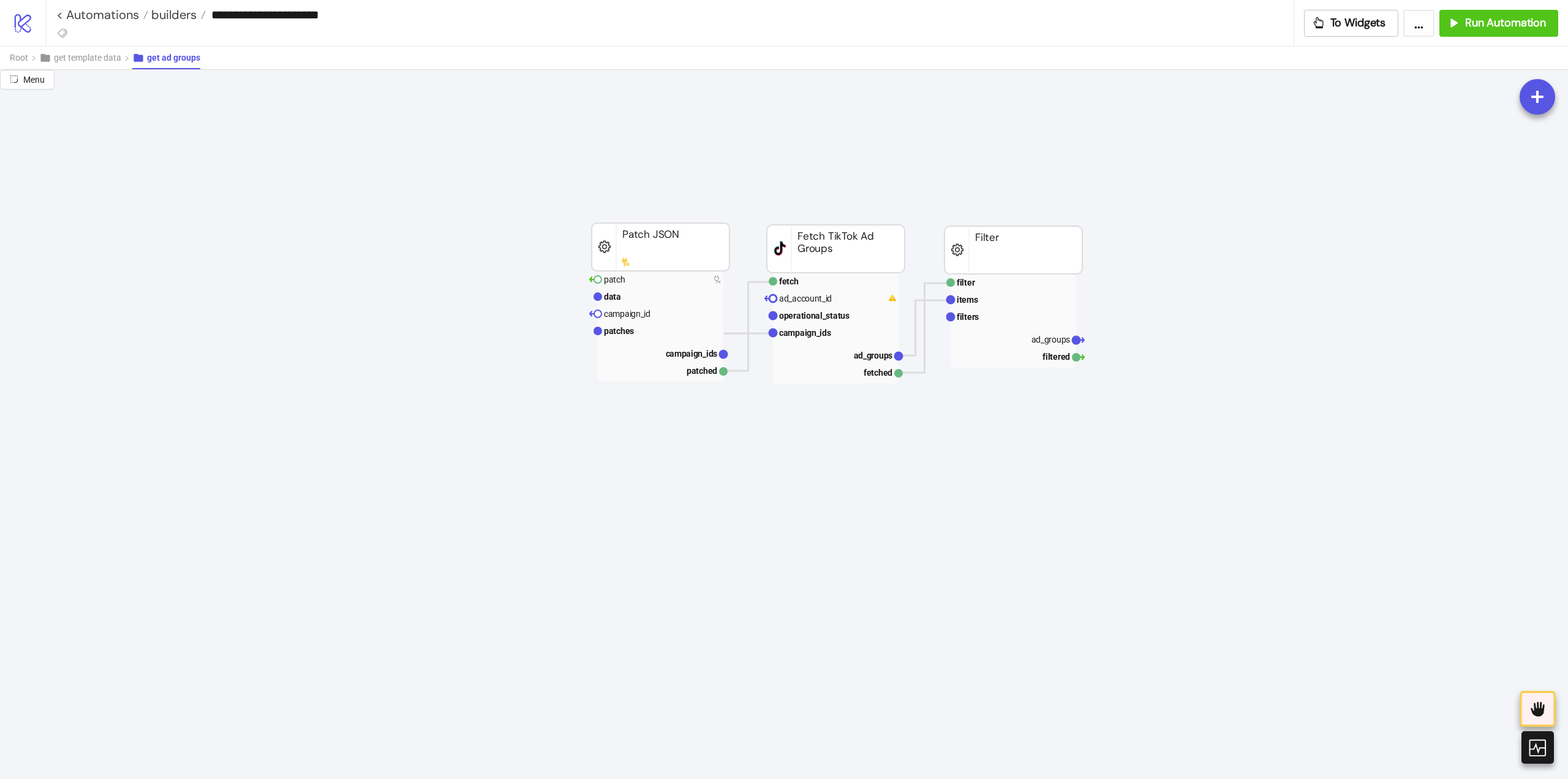
drag, startPoint x: 274, startPoint y: 329, endPoint x: 282, endPoint y: 325, distance: 8.9
click at [305, 337] on span "Add Node" at bounding box center [327, 339] width 65 height 13
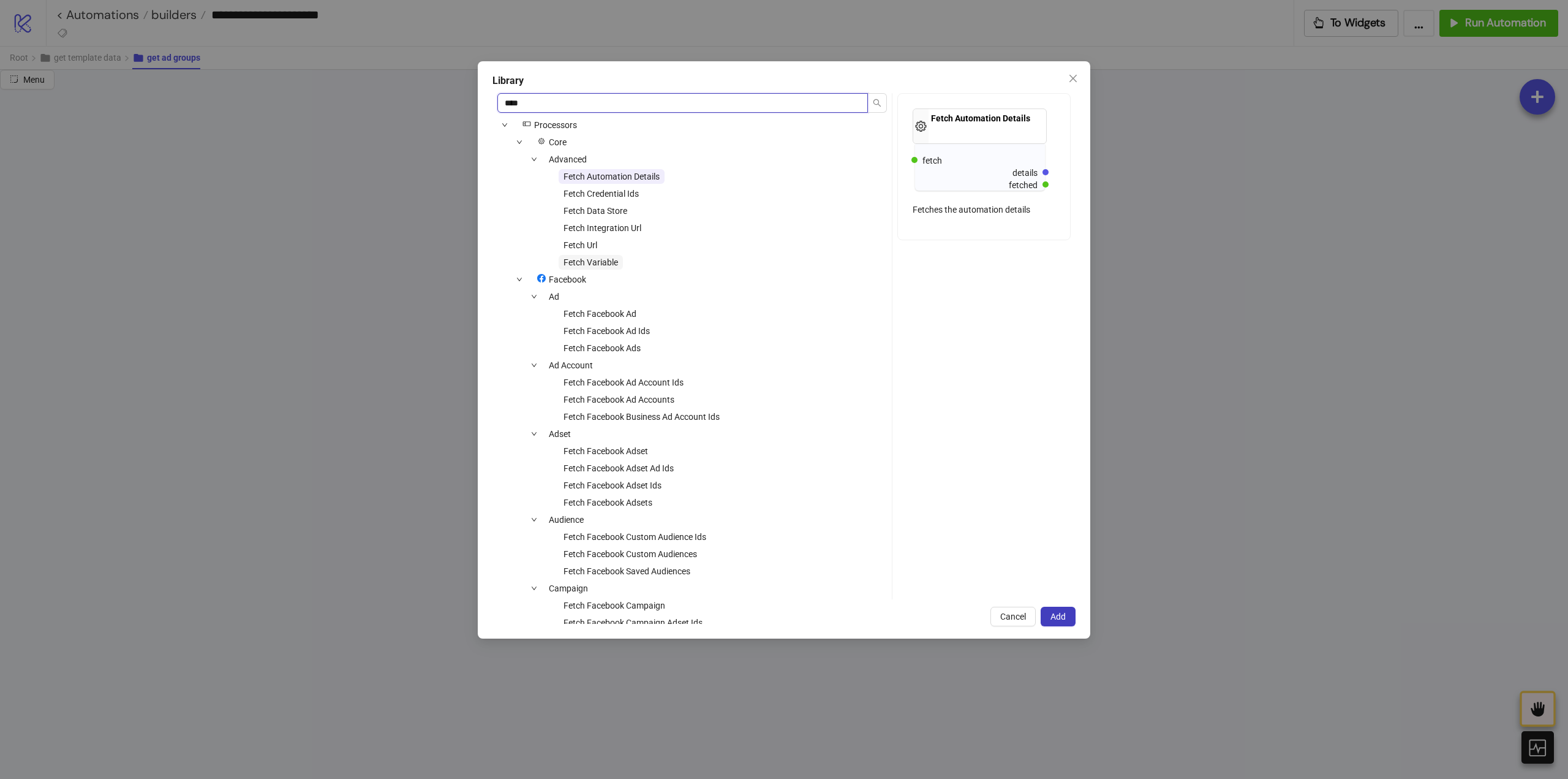
type input "****"
click at [610, 262] on span "Fetch Variable" at bounding box center [591, 262] width 55 height 10
click at [1051, 612] on span "Add" at bounding box center [1058, 616] width 16 height 10
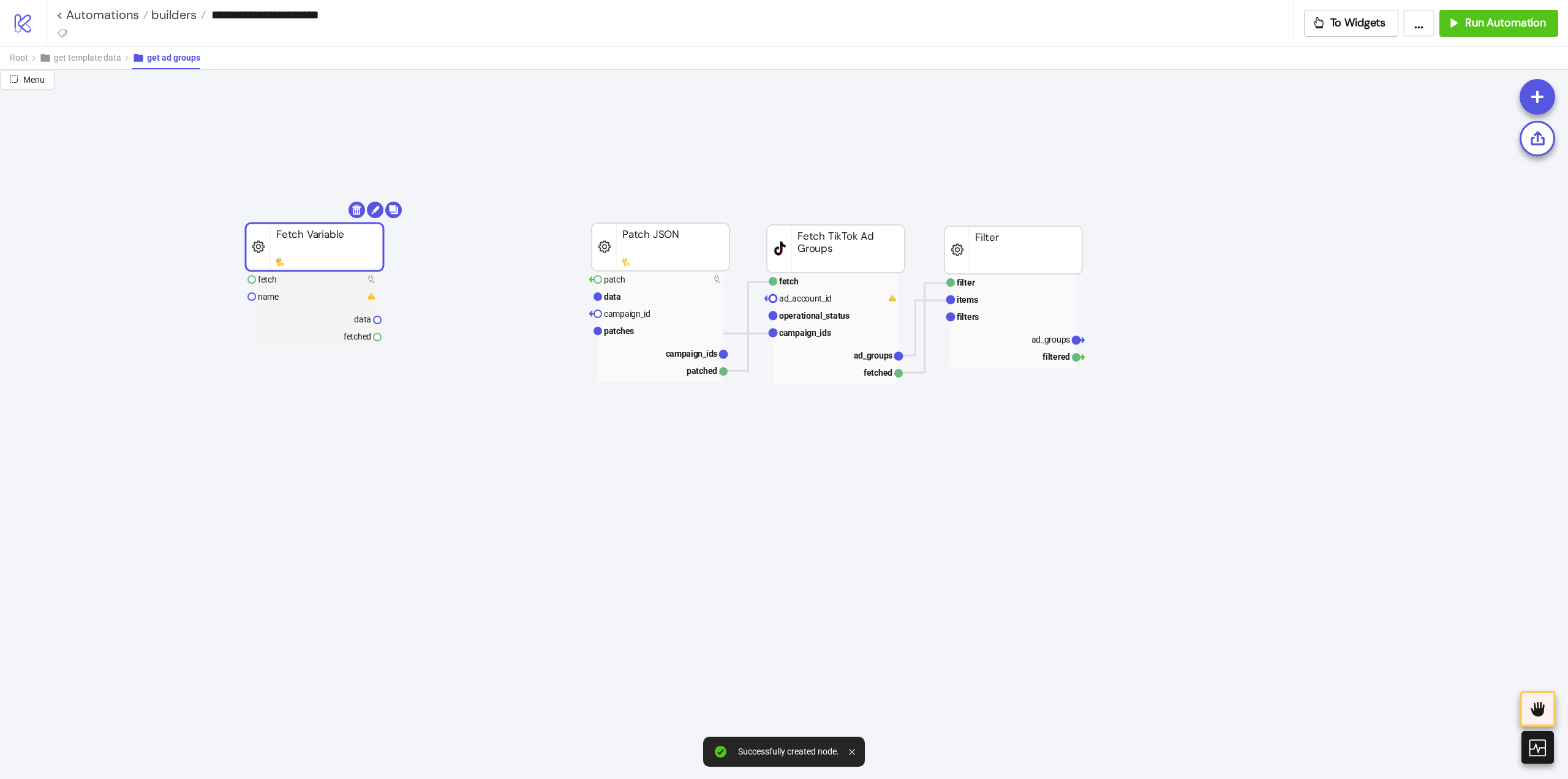
drag, startPoint x: 302, startPoint y: 291, endPoint x: 295, endPoint y: 244, distance: 47.5
drag, startPoint x: 287, startPoint y: 283, endPoint x: 487, endPoint y: 293, distance: 200.2
click at [288, 283] on rect at bounding box center [314, 279] width 126 height 17
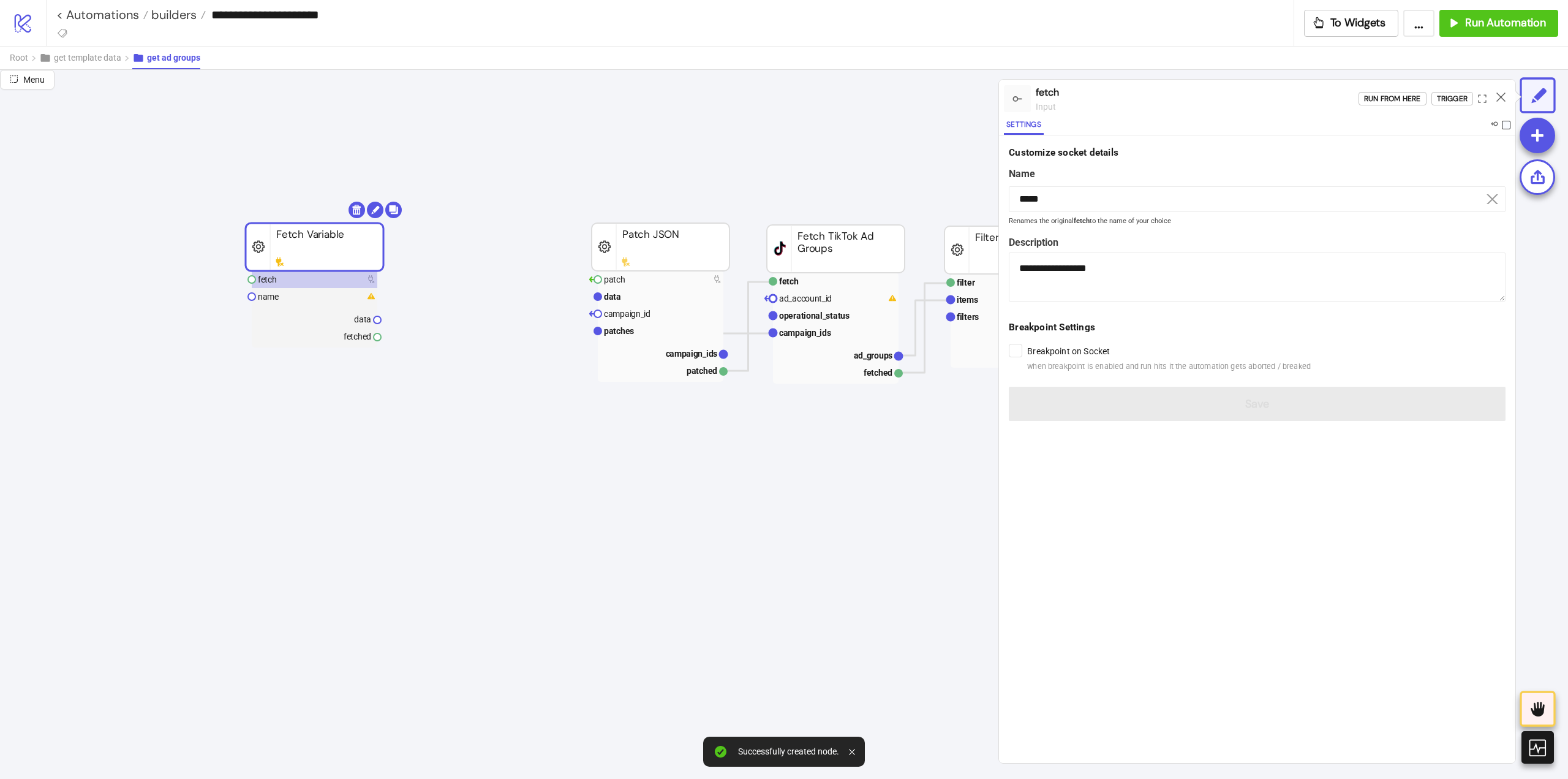
click at [1505, 127] on span at bounding box center [1506, 125] width 9 height 9
click at [1504, 96] on icon at bounding box center [1501, 97] width 9 height 9
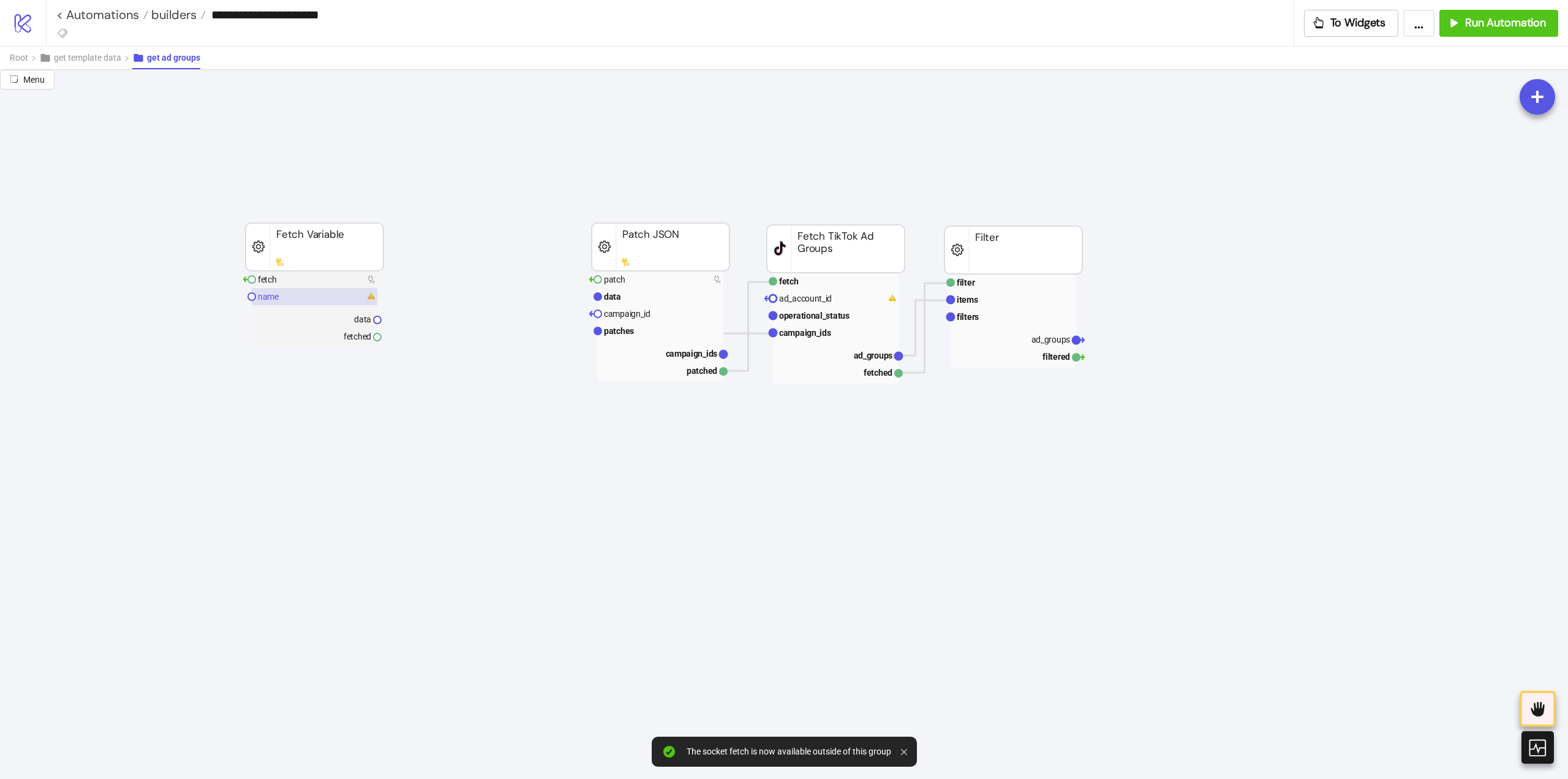
click at [279, 300] on rect at bounding box center [314, 297] width 126 height 17
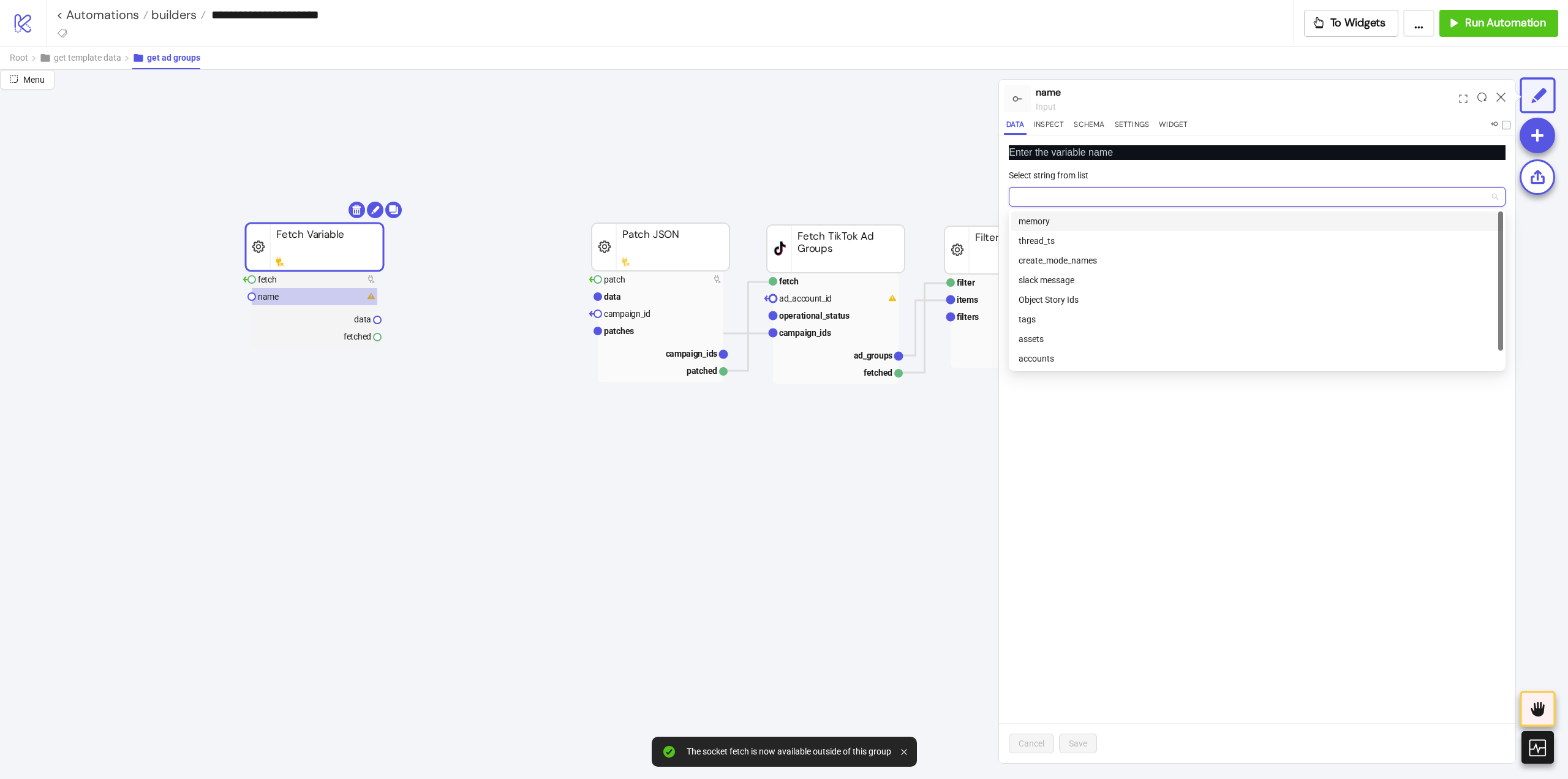
drag, startPoint x: 1040, startPoint y: 193, endPoint x: 1042, endPoint y: 207, distance: 14.1
click at [1040, 194] on input "Select string from list" at bounding box center [1252, 197] width 471 height 18
click at [1041, 226] on div "memory" at bounding box center [1257, 221] width 477 height 13
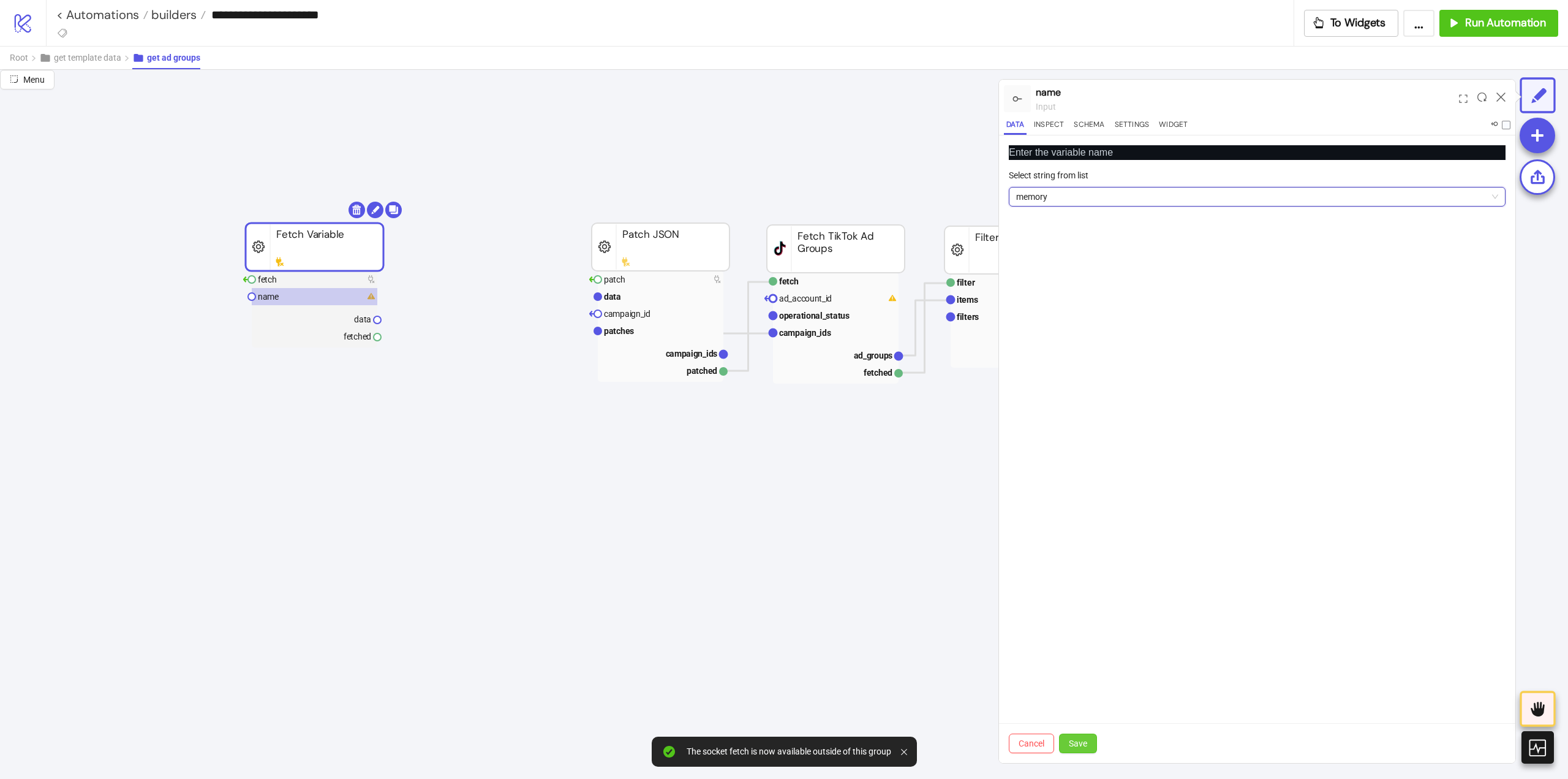
click at [1078, 741] on span "Save" at bounding box center [1078, 743] width 18 height 10
click at [109, 53] on span "get template data" at bounding box center [87, 58] width 67 height 10
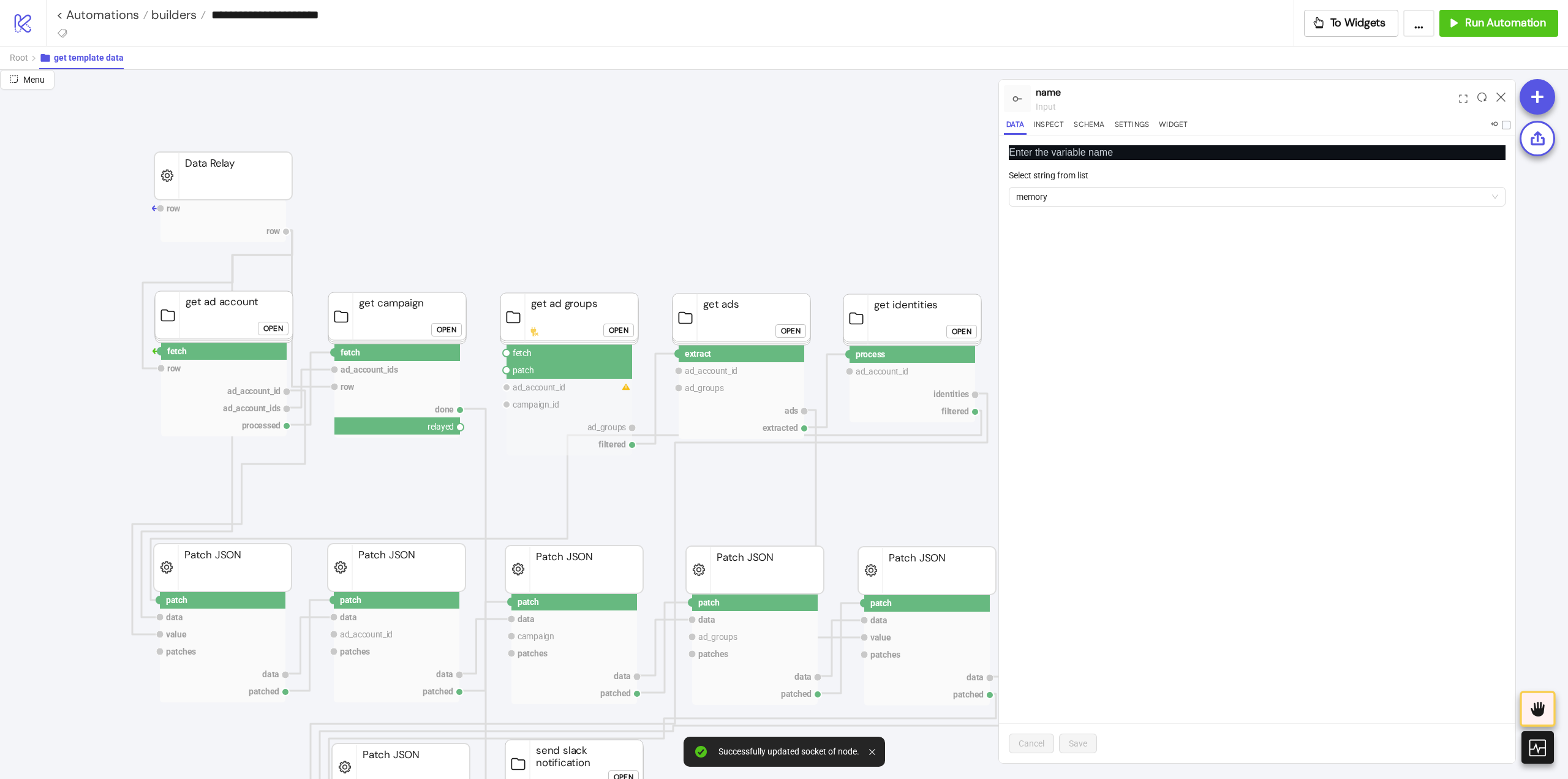
drag, startPoint x: 460, startPoint y: 424, endPoint x: 499, endPoint y: 400, distance: 45.8
click at [505, 352] on circle at bounding box center [507, 353] width 7 height 7
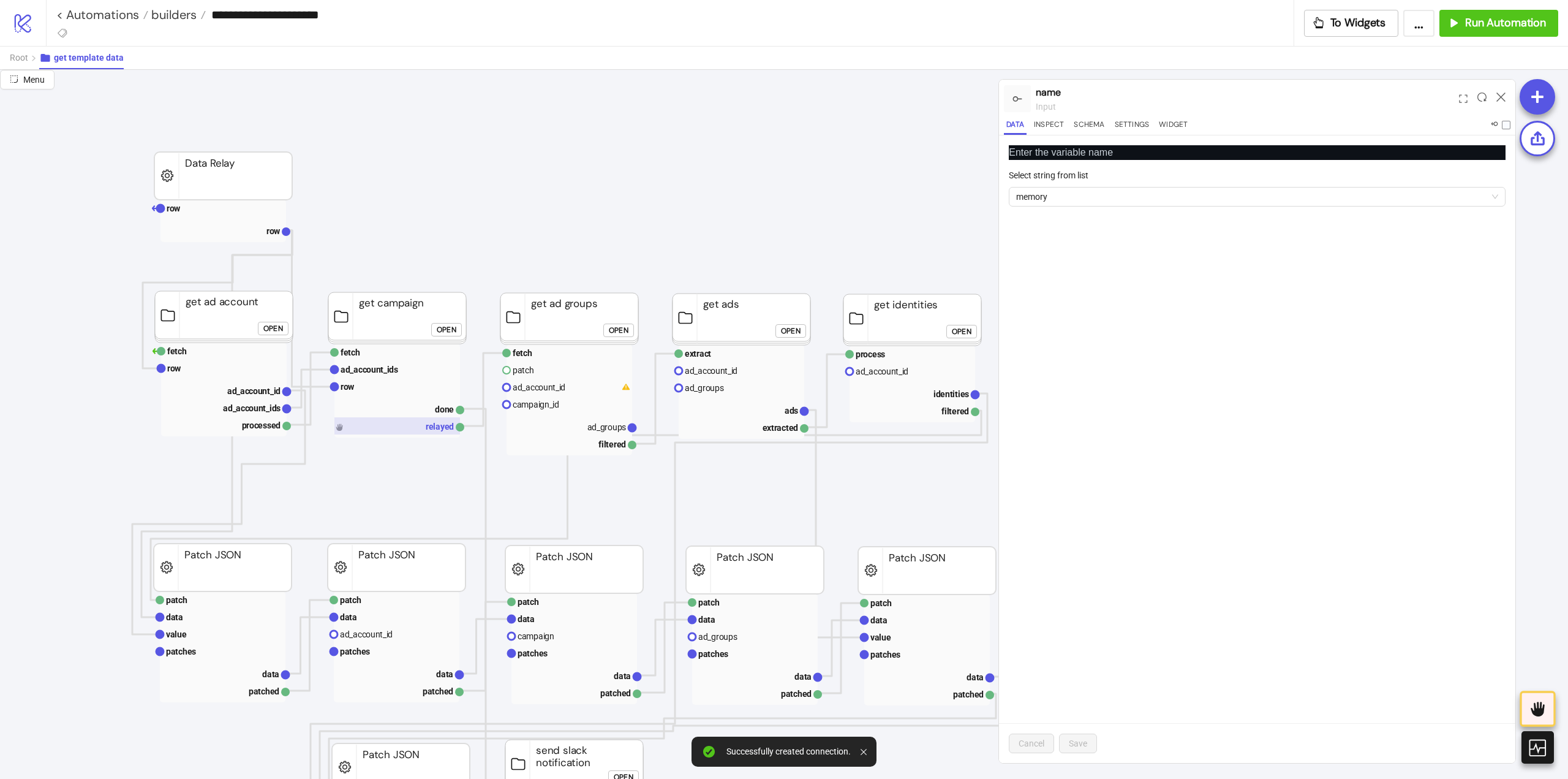
click at [364, 430] on rect at bounding box center [397, 426] width 126 height 17
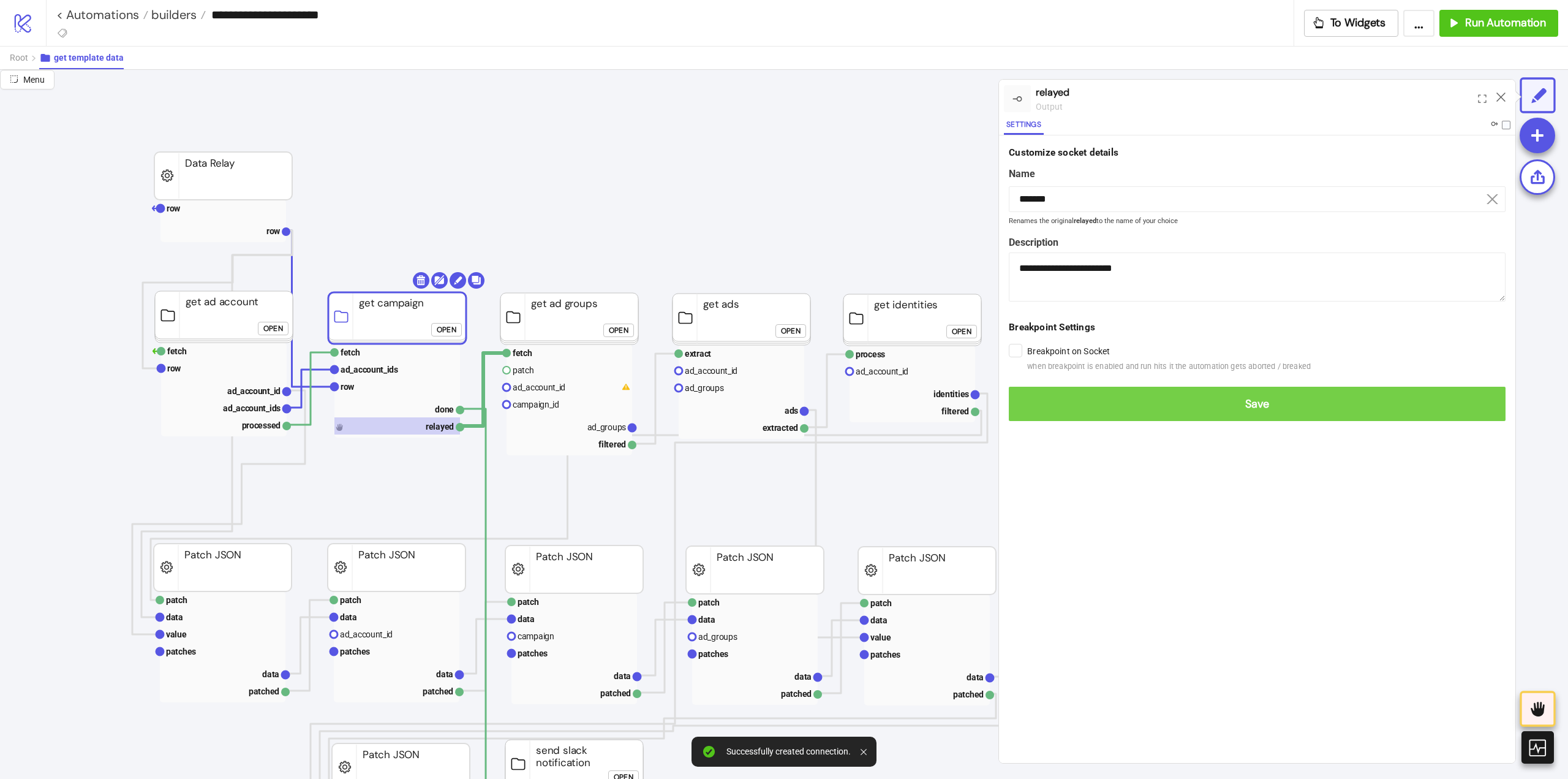
click at [1029, 399] on span "Save" at bounding box center [1257, 404] width 477 height 14
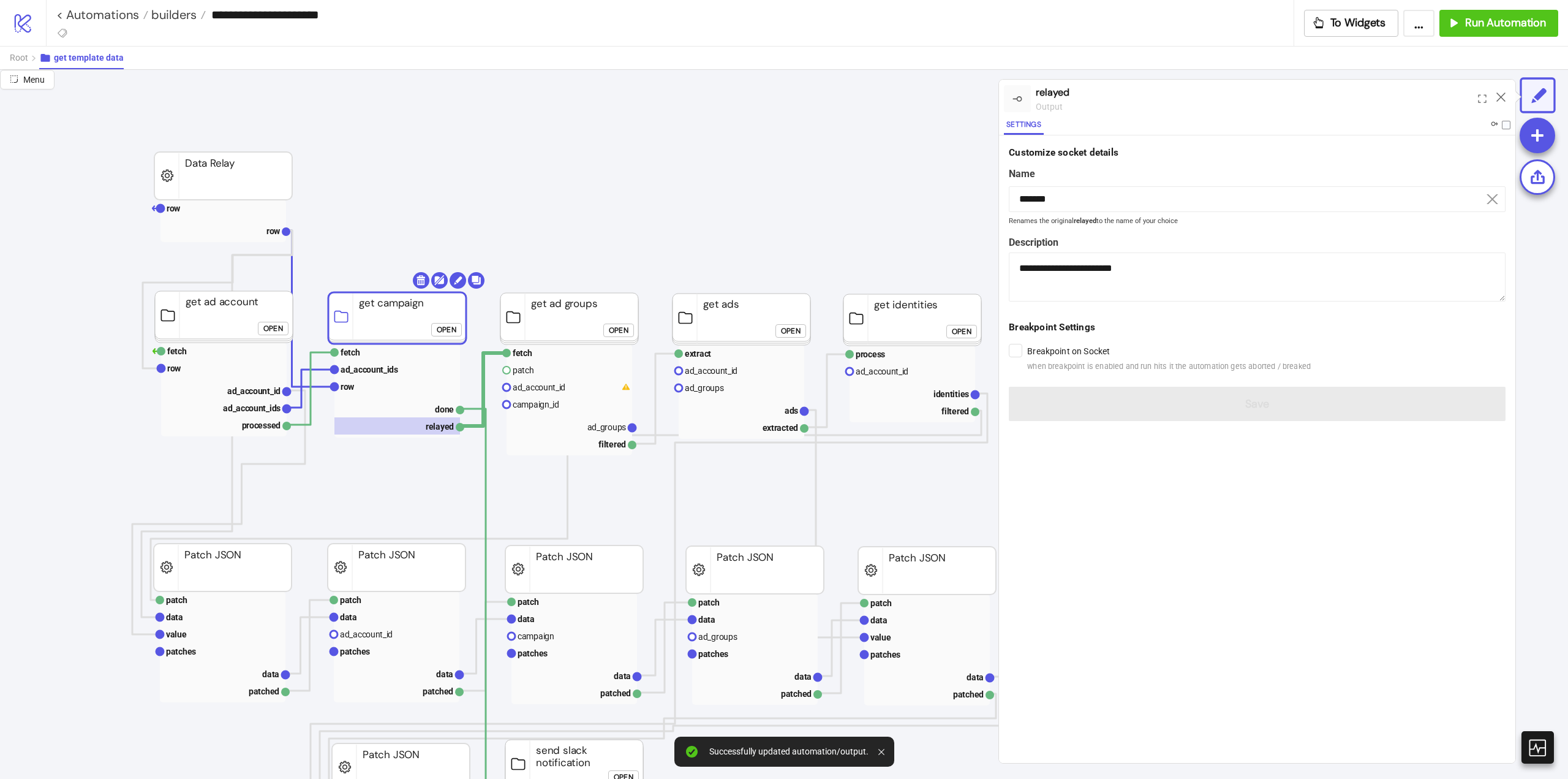
click at [610, 333] on div "Open" at bounding box center [619, 330] width 20 height 14
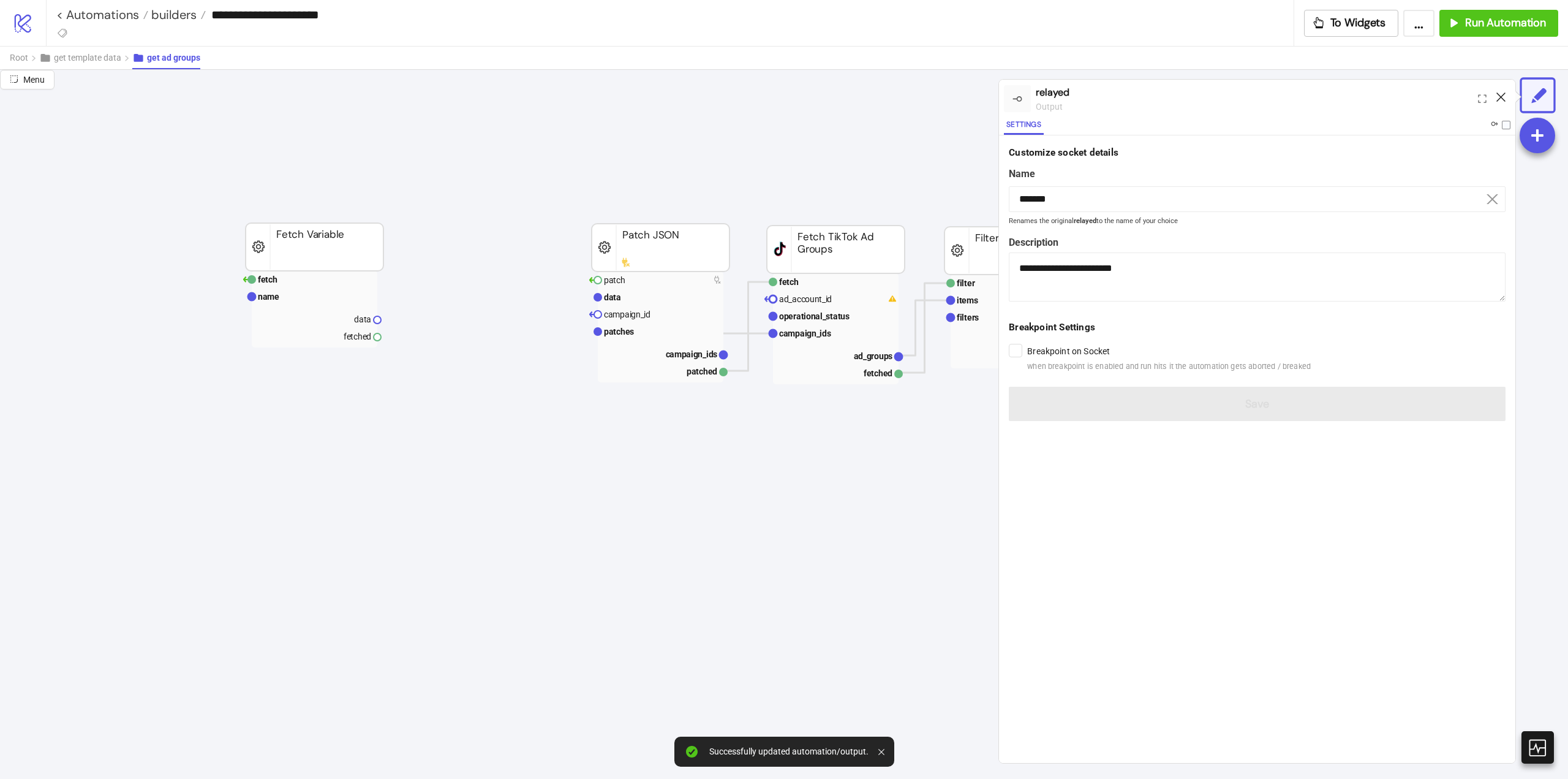
click at [1501, 94] on icon at bounding box center [1501, 97] width 9 height 9
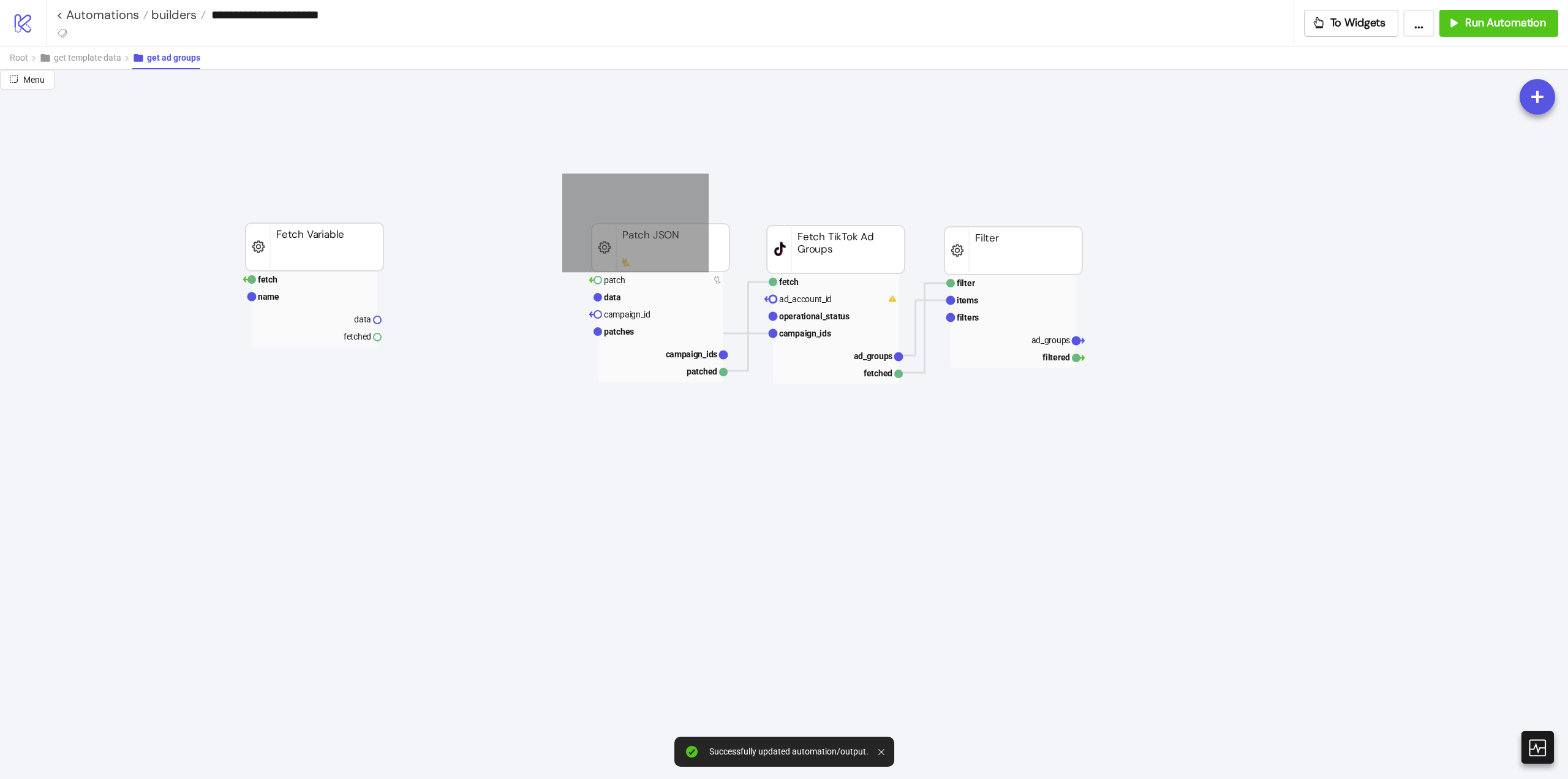
drag, startPoint x: 601, startPoint y: 202, endPoint x: 1098, endPoint y: 431, distance: 547.2
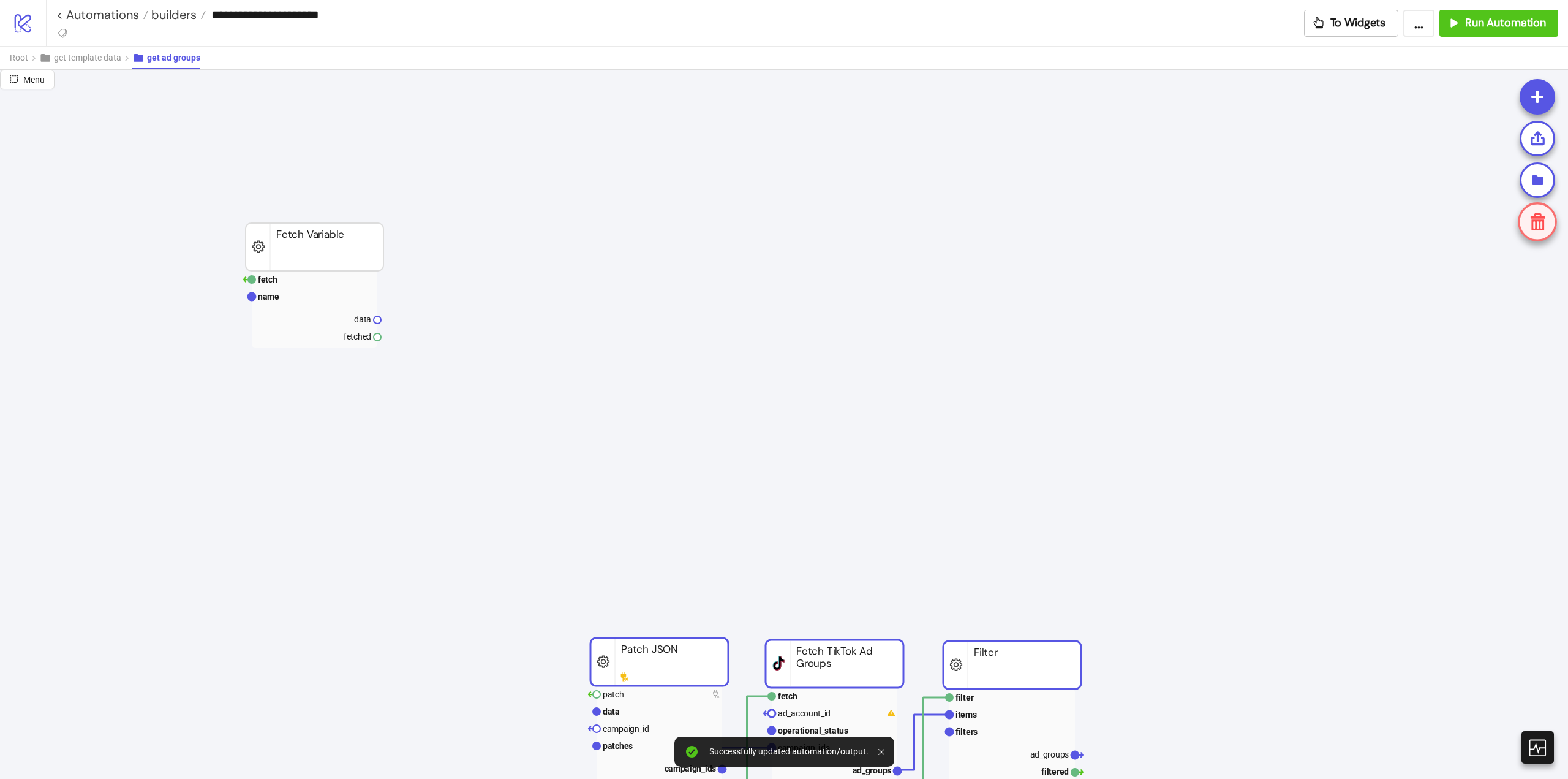
drag, startPoint x: 962, startPoint y: 400, endPoint x: 992, endPoint y: 657, distance: 258.7
click at [305, 291] on rect at bounding box center [314, 297] width 126 height 17
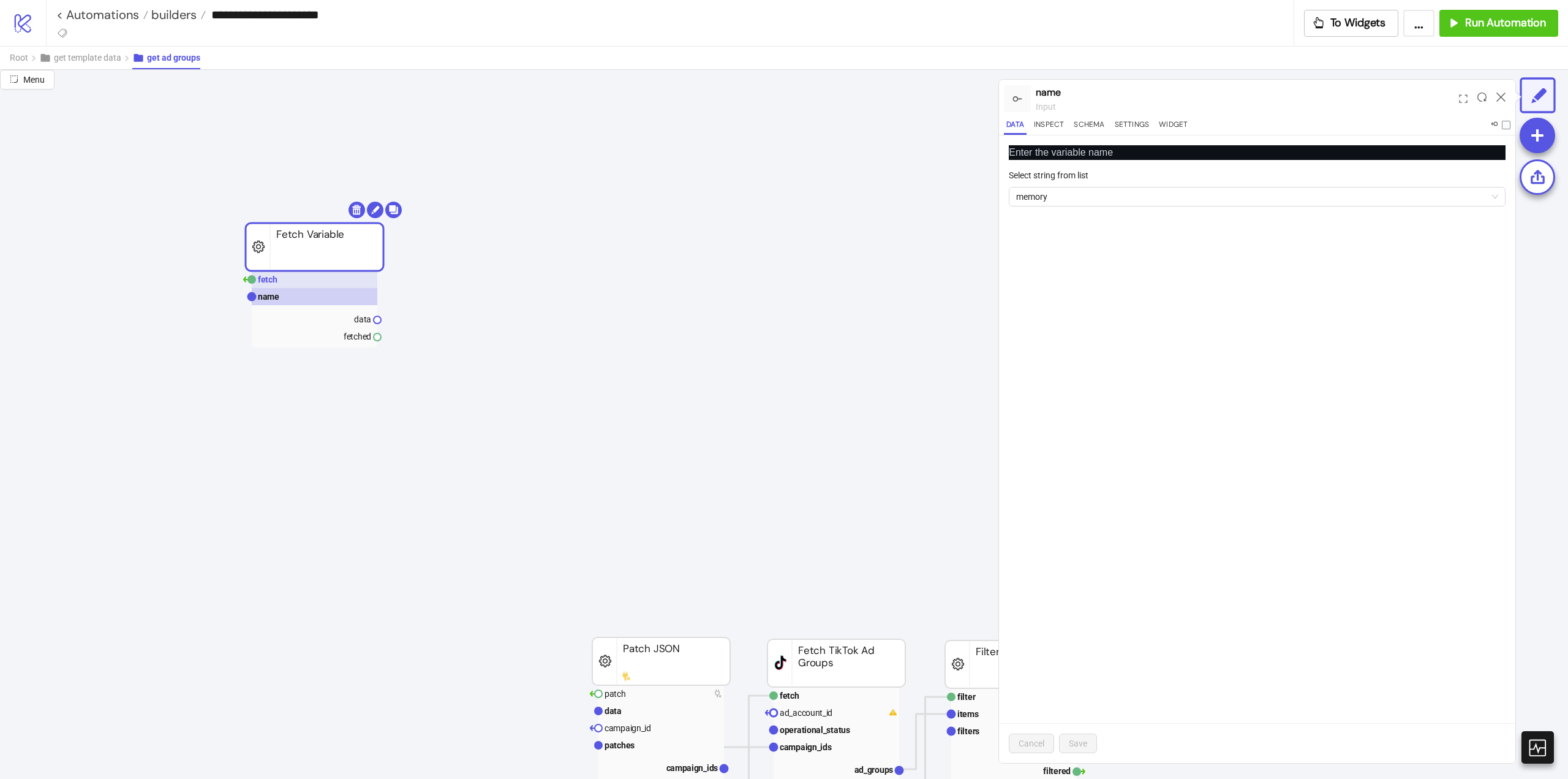
click at [300, 284] on rect at bounding box center [314, 279] width 126 height 17
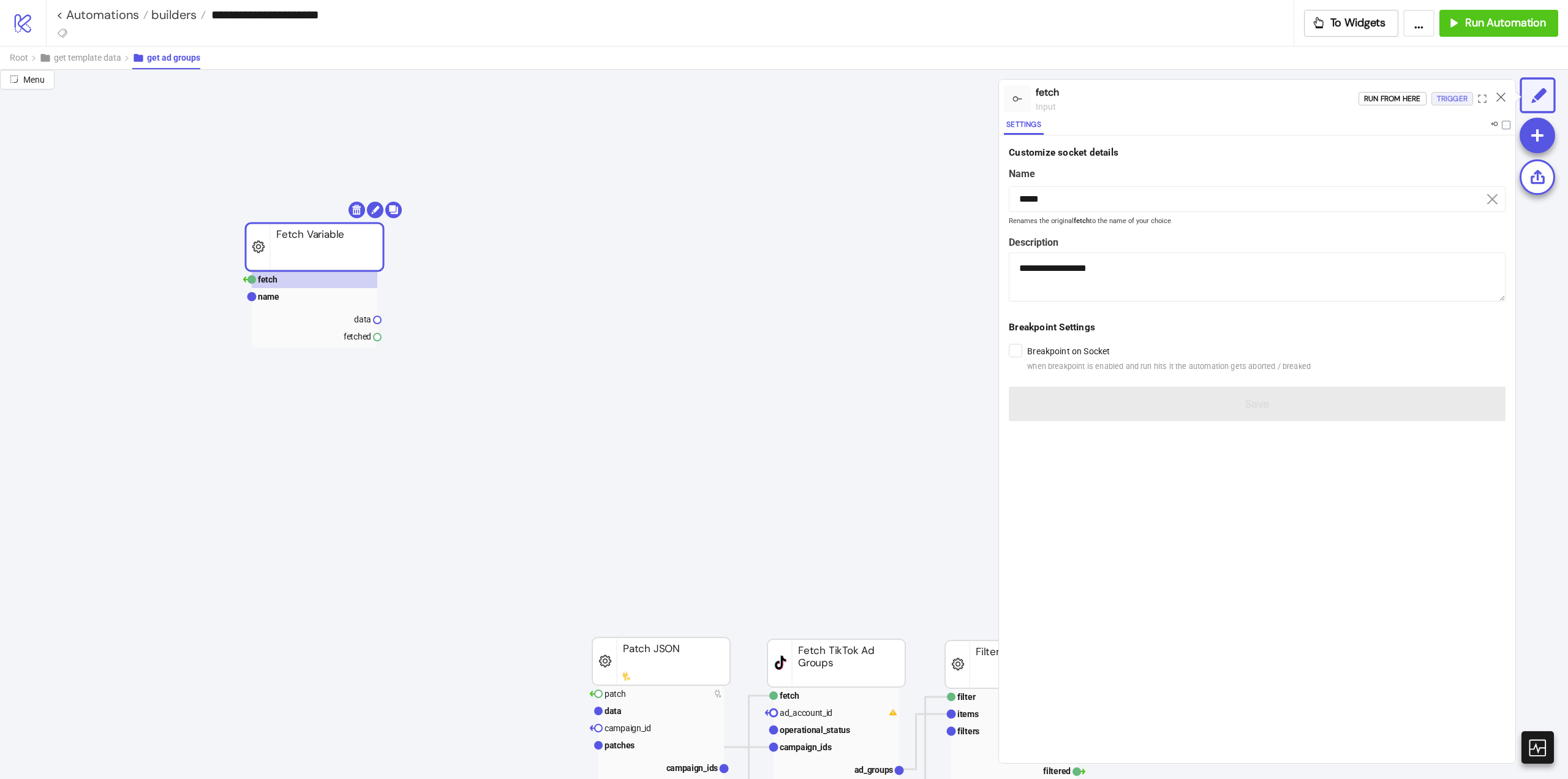
click at [1436, 101] on button "Trigger" at bounding box center [1452, 98] width 42 height 13
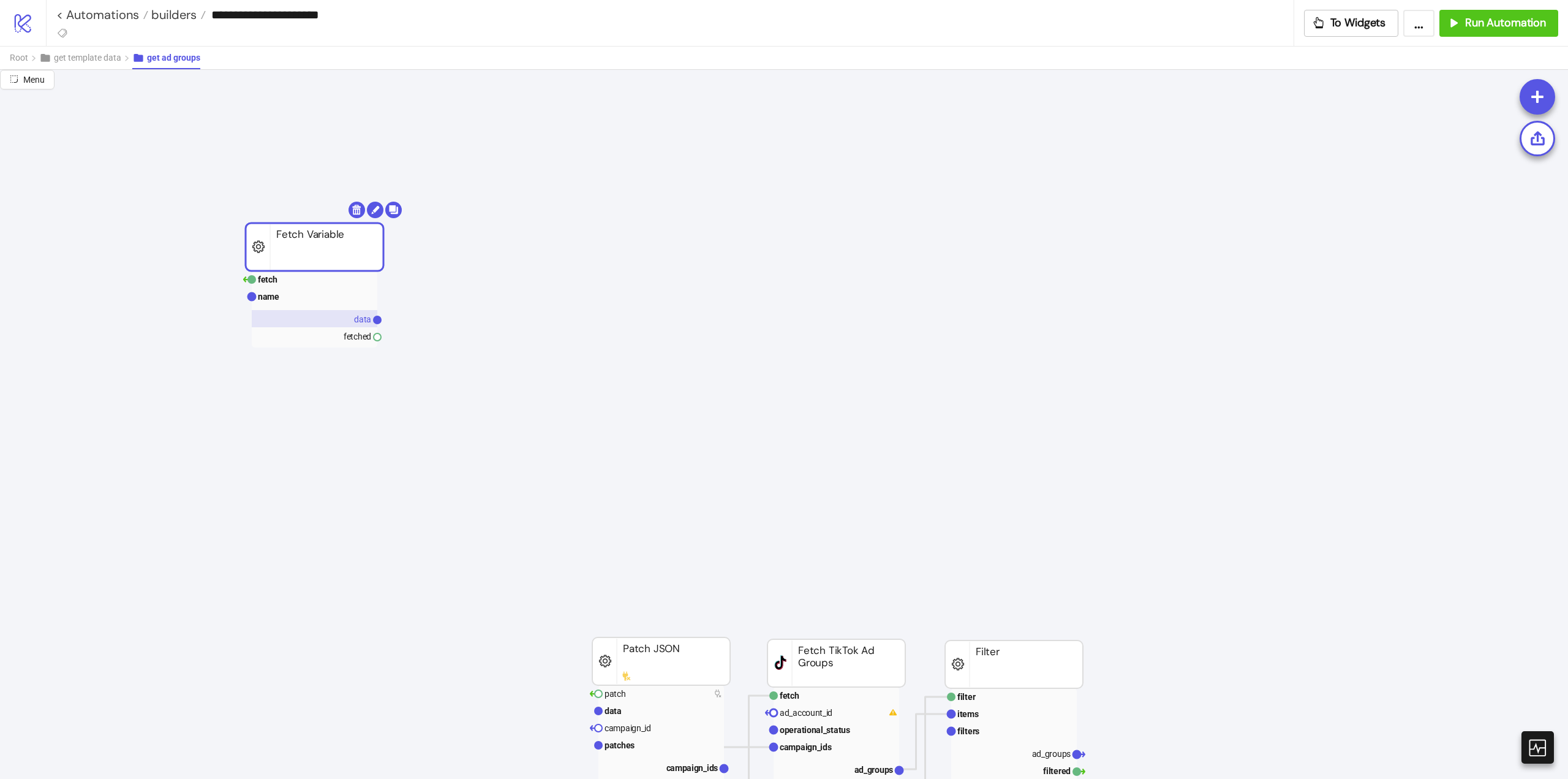
click at [345, 316] on rect at bounding box center [314, 319] width 126 height 17
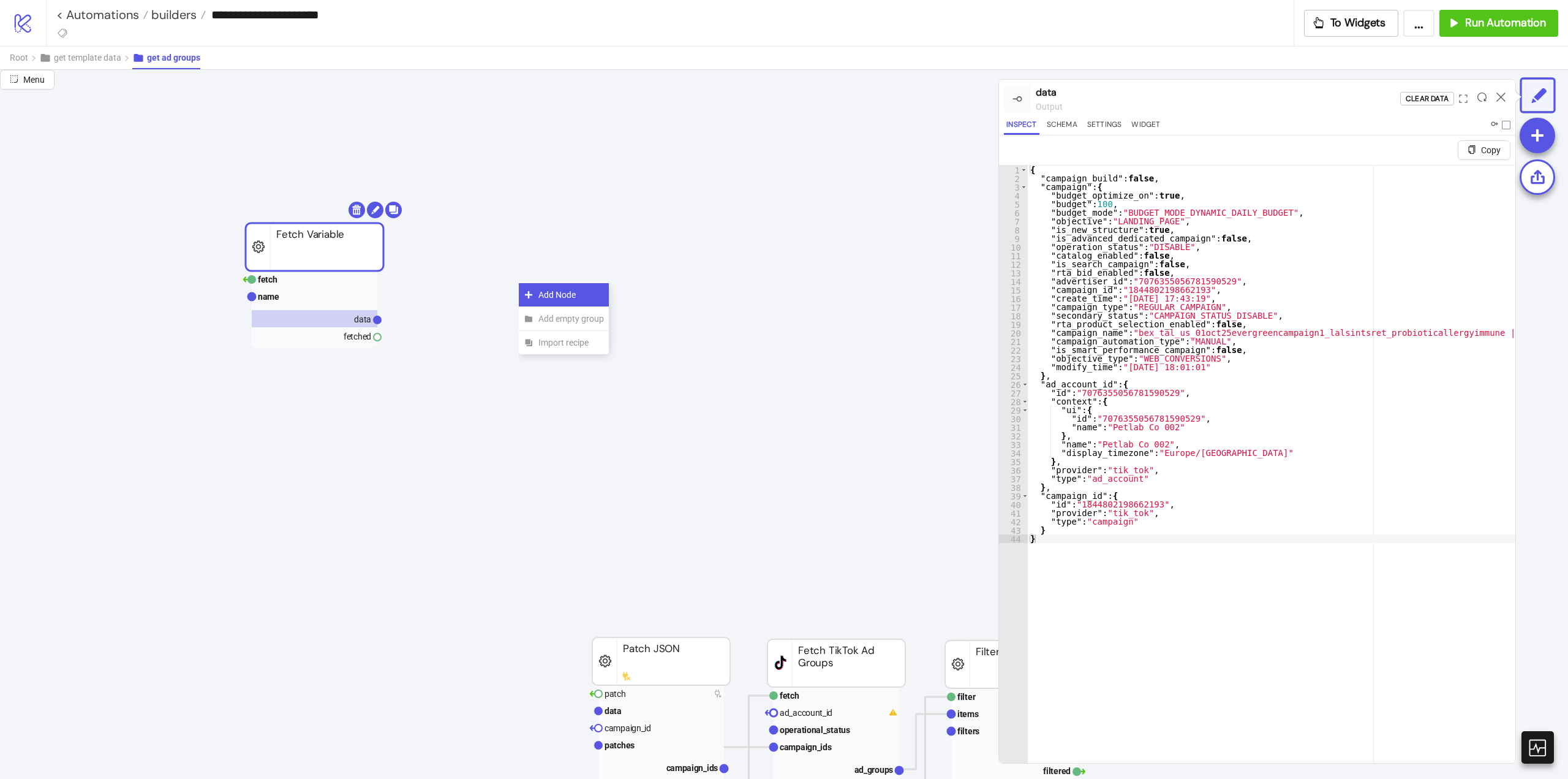
click at [542, 293] on span "Add Node" at bounding box center [571, 295] width 65 height 13
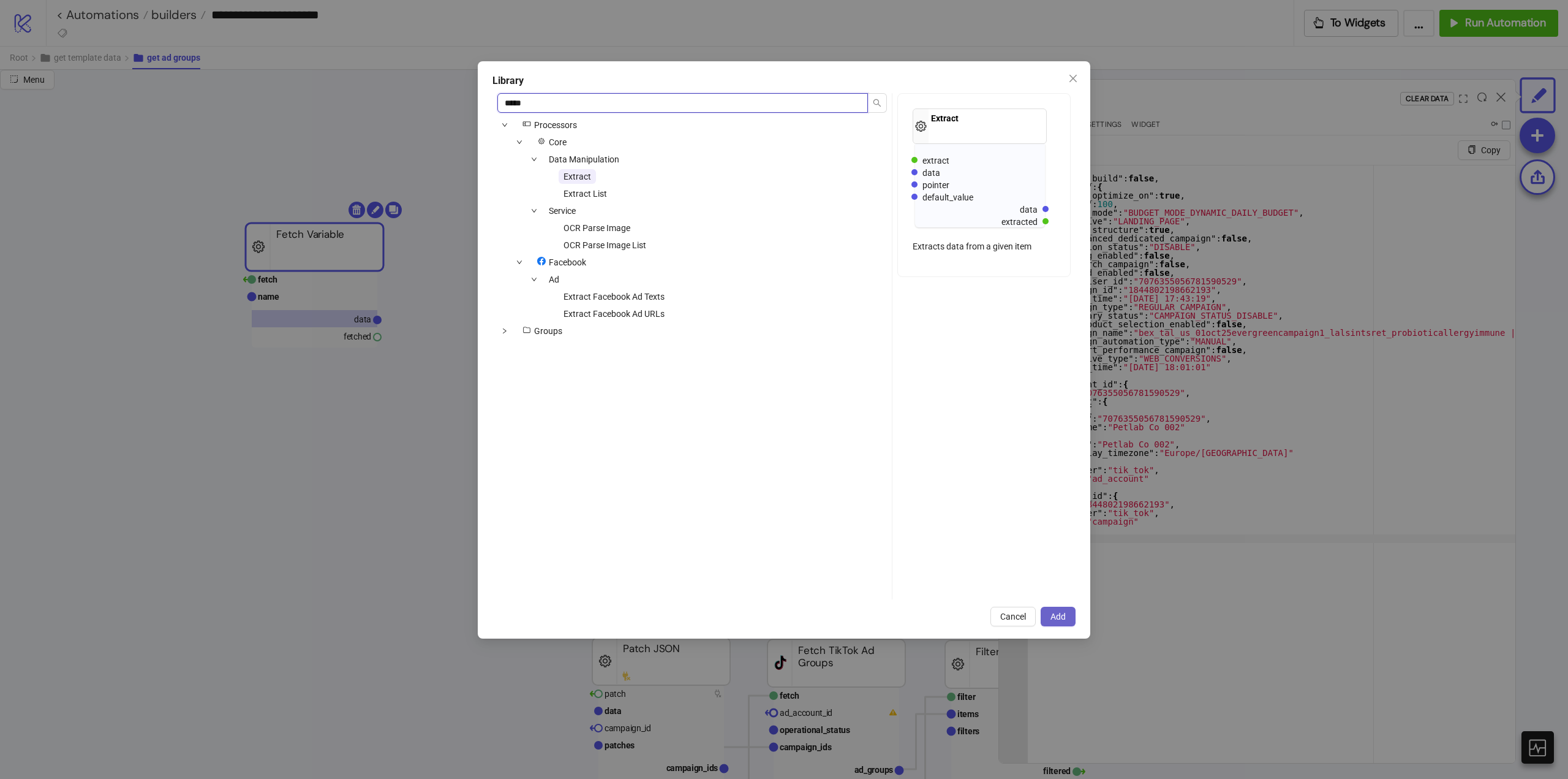
type input "*****"
drag, startPoint x: 1053, startPoint y: 616, endPoint x: 977, endPoint y: 567, distance: 90.4
click at [1053, 615] on span "Add" at bounding box center [1058, 616] width 16 height 10
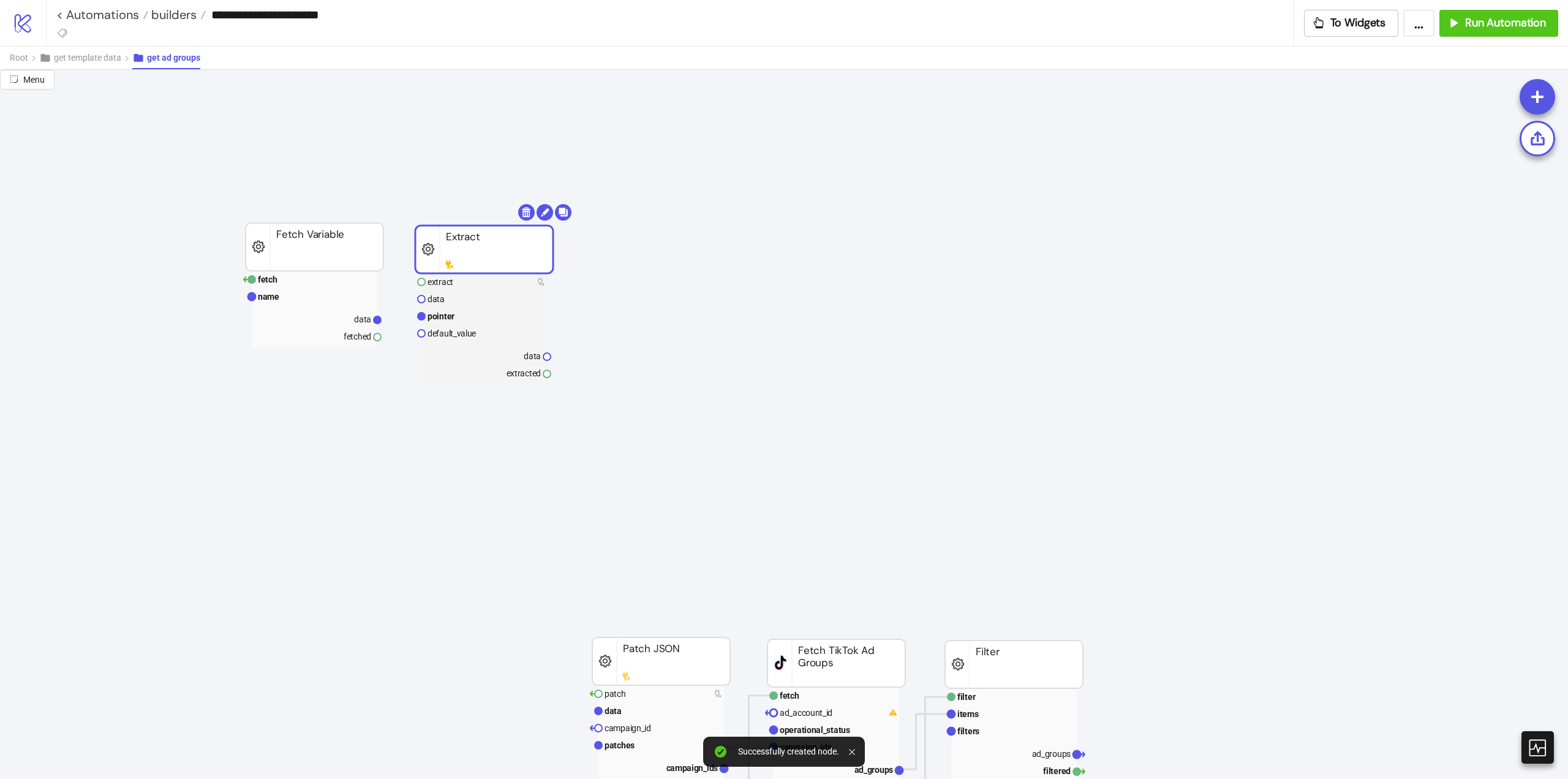
drag, startPoint x: 532, startPoint y: 284, endPoint x: 451, endPoint y: 241, distance: 91.7
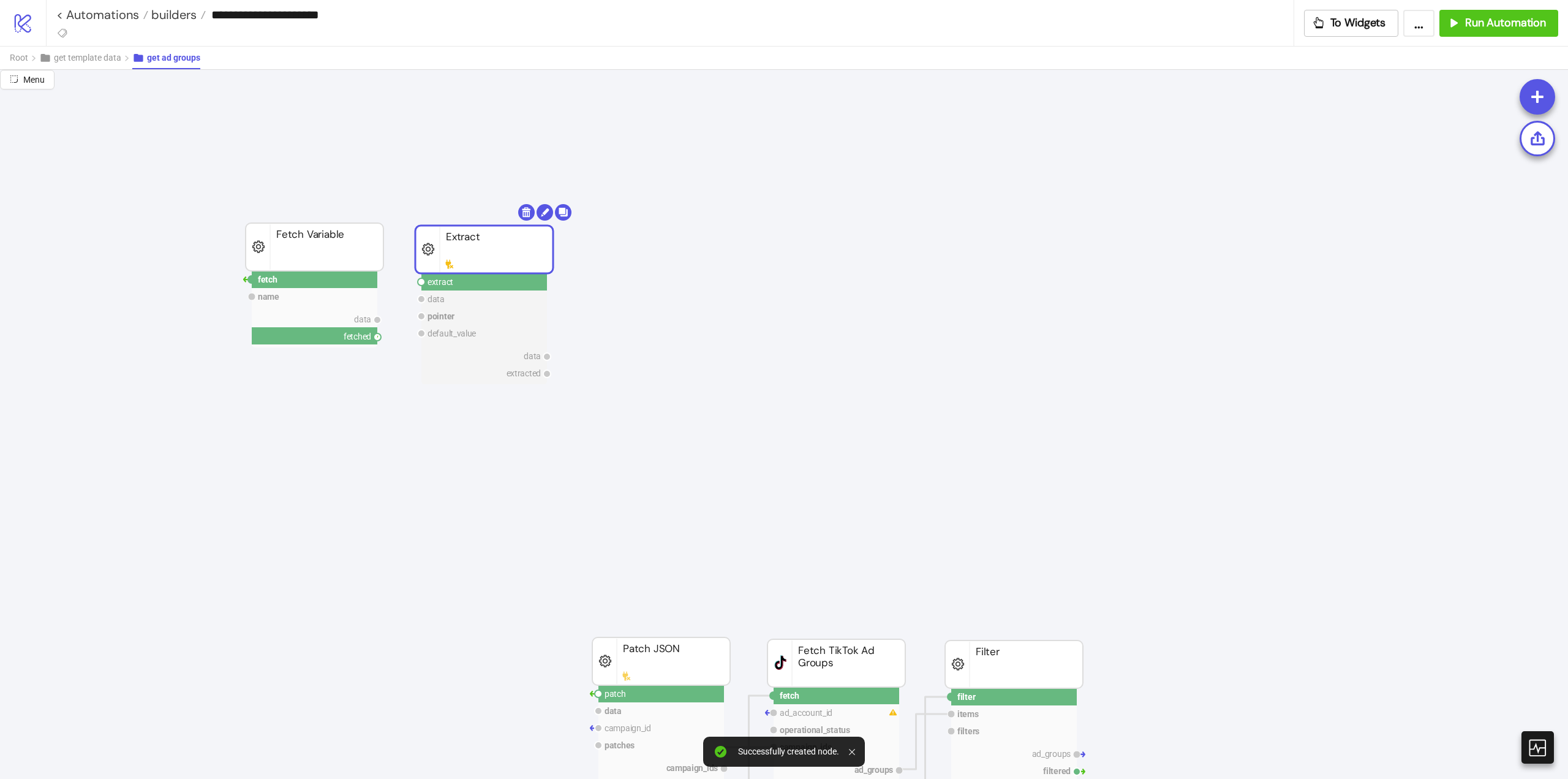
drag, startPoint x: 378, startPoint y: 337, endPoint x: 396, endPoint y: 346, distance: 20.1
click at [422, 278] on circle at bounding box center [422, 282] width 7 height 7
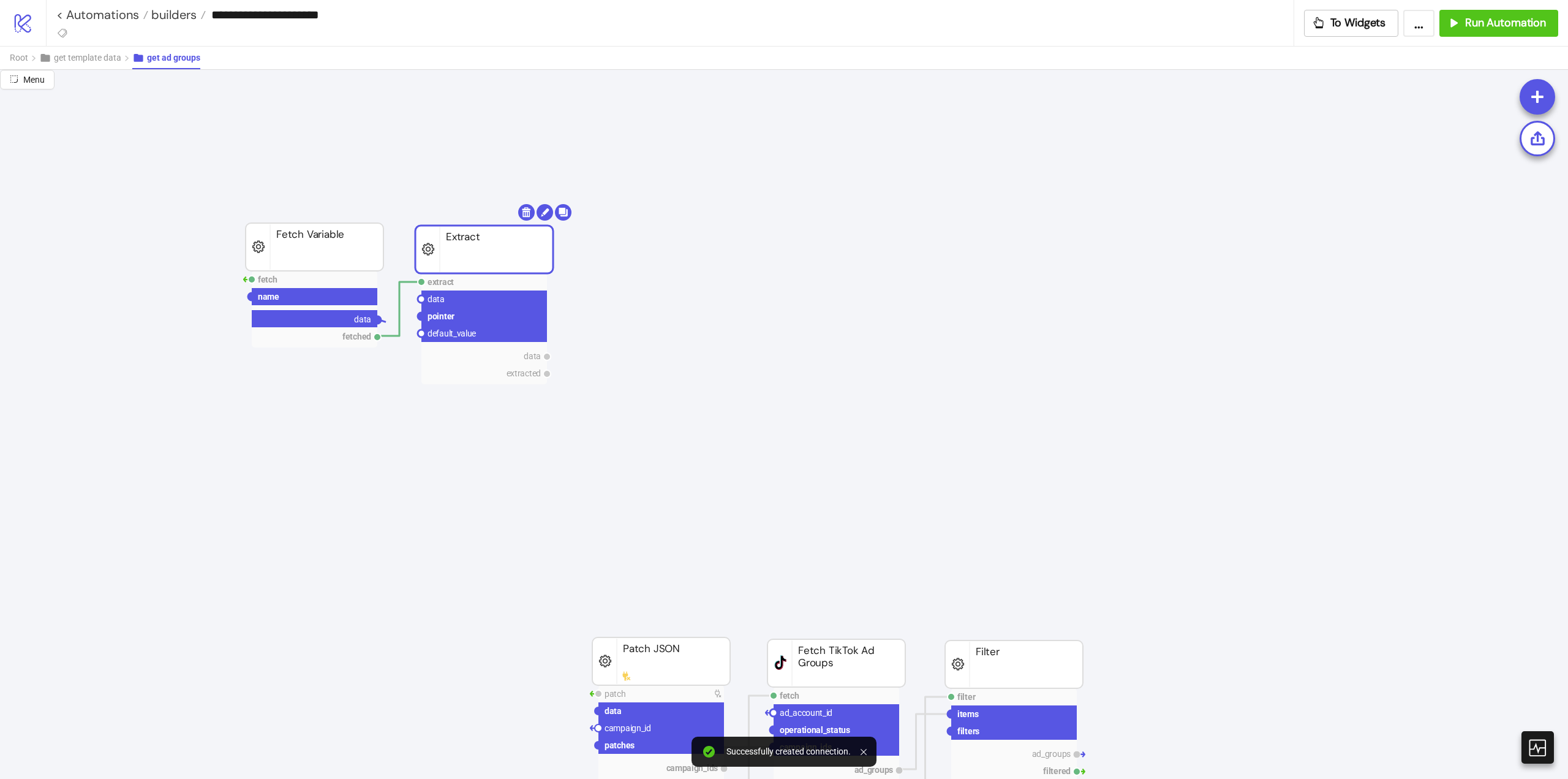
drag, startPoint x: 378, startPoint y: 321, endPoint x: 403, endPoint y: 315, distance: 25.7
click at [422, 300] on circle at bounding box center [422, 299] width 7 height 7
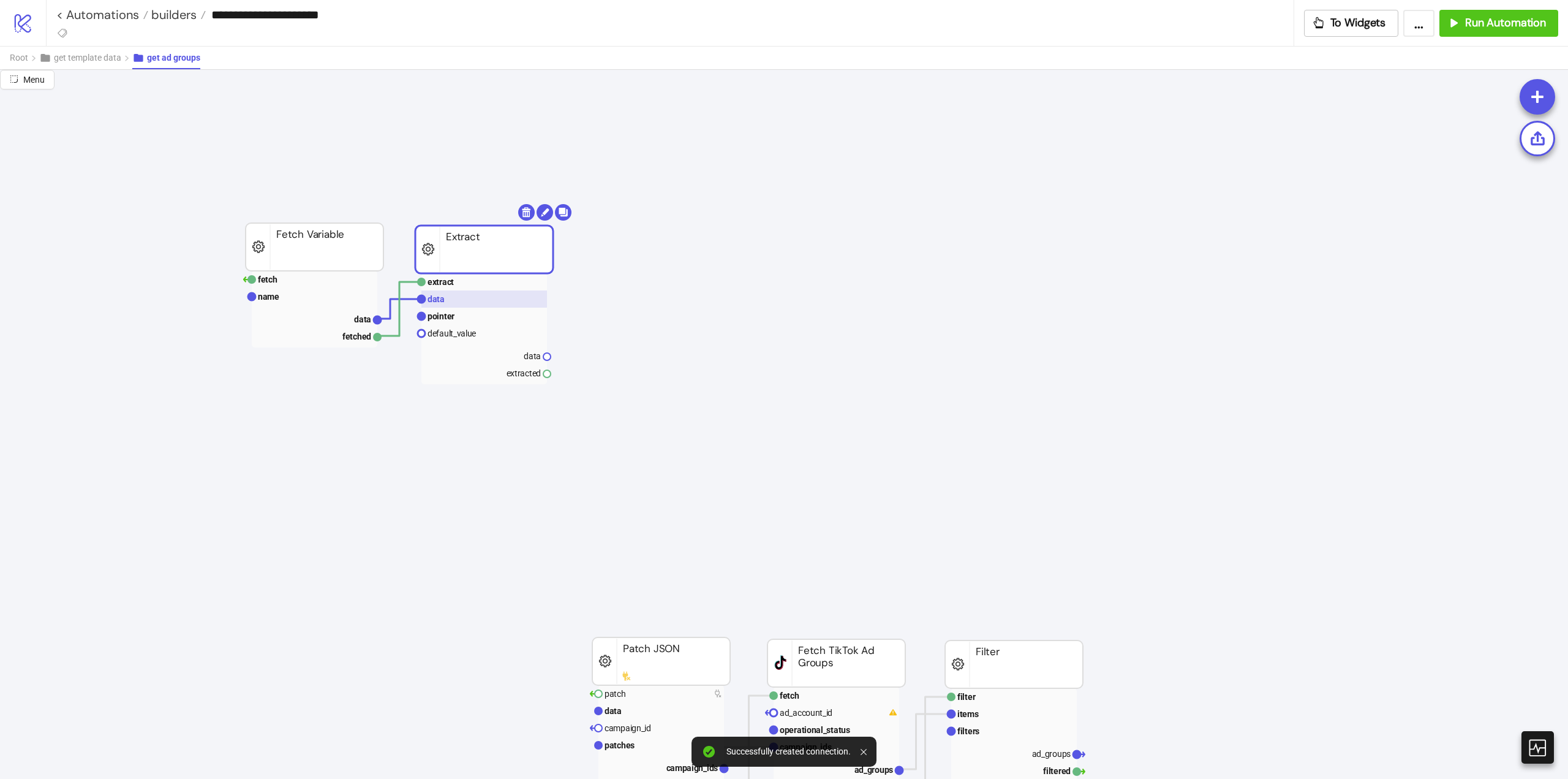
drag, startPoint x: 434, startPoint y: 302, endPoint x: 481, endPoint y: 301, distance: 47.0
click at [434, 302] on text "data" at bounding box center [436, 299] width 17 height 10
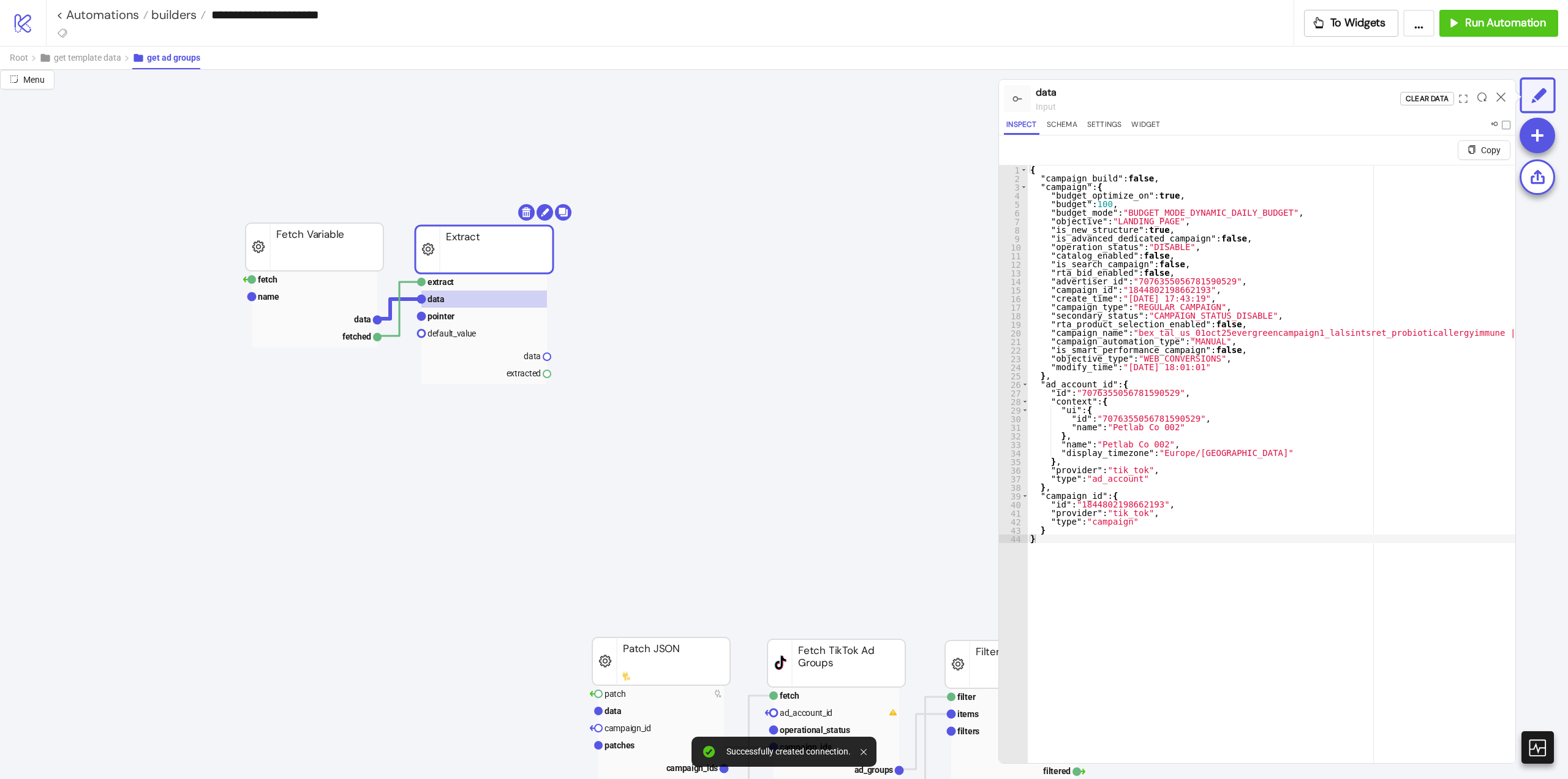
type textarea "**********"
click at [1080, 178] on div "{ "campaign_build" : false , "campaign" : { "budget_optimize_on" : true , "budg…" at bounding box center [1271, 487] width 488 height 644
click at [1080, 179] on div "{ "campaign_build" : false , "campaign" : { "budget_optimize_on" : true , "budg…" at bounding box center [1271, 487] width 488 height 644
click at [459, 315] on rect at bounding box center [484, 316] width 126 height 17
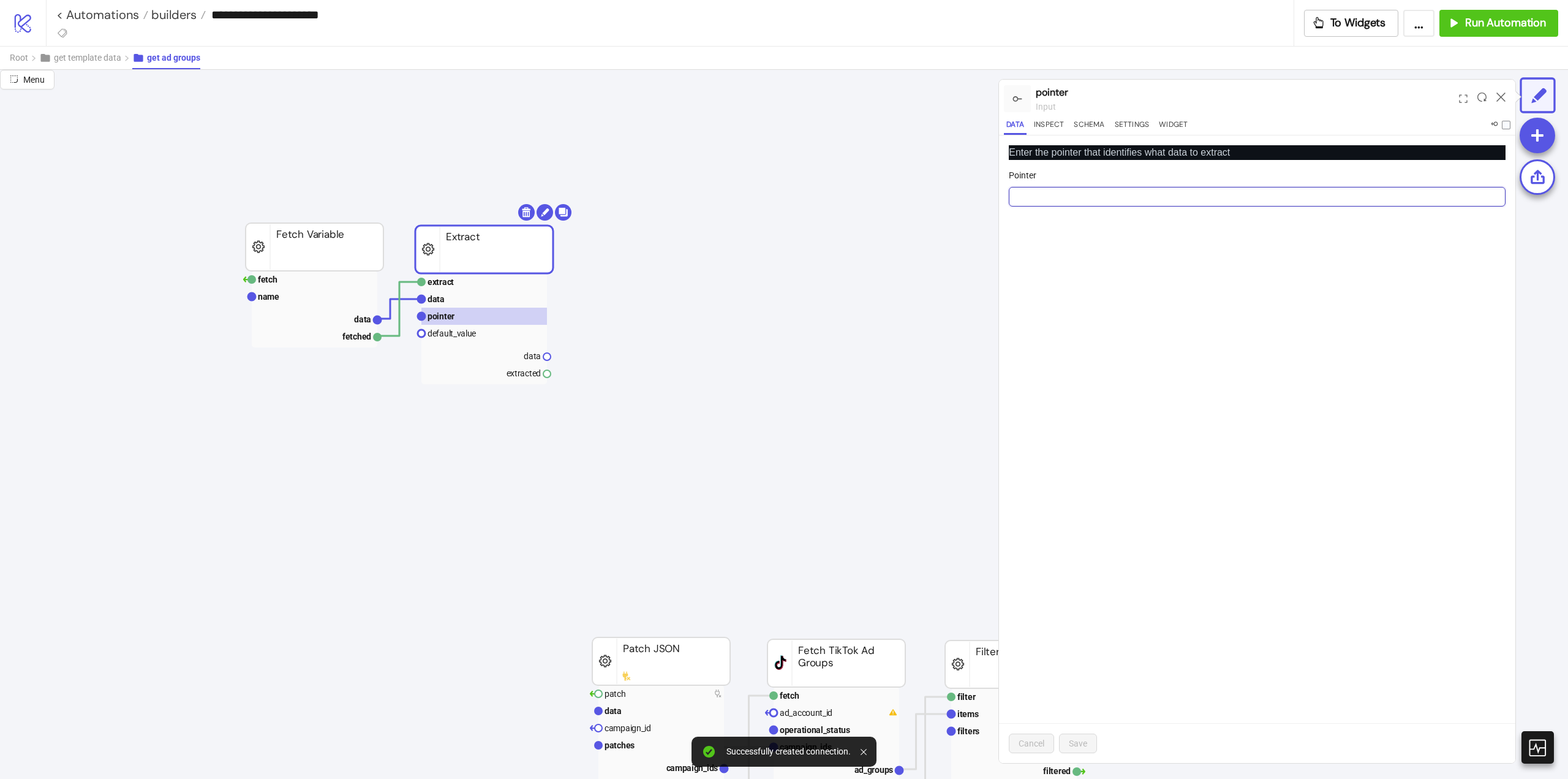
click at [1067, 200] on input "Pointer" at bounding box center [1257, 197] width 497 height 20
paste input "**********"
click at [1020, 195] on input "**********" at bounding box center [1257, 197] width 497 height 20
drag, startPoint x: 1017, startPoint y: 196, endPoint x: 1043, endPoint y: 264, distance: 72.8
click at [1017, 197] on input "**********" at bounding box center [1257, 197] width 497 height 20
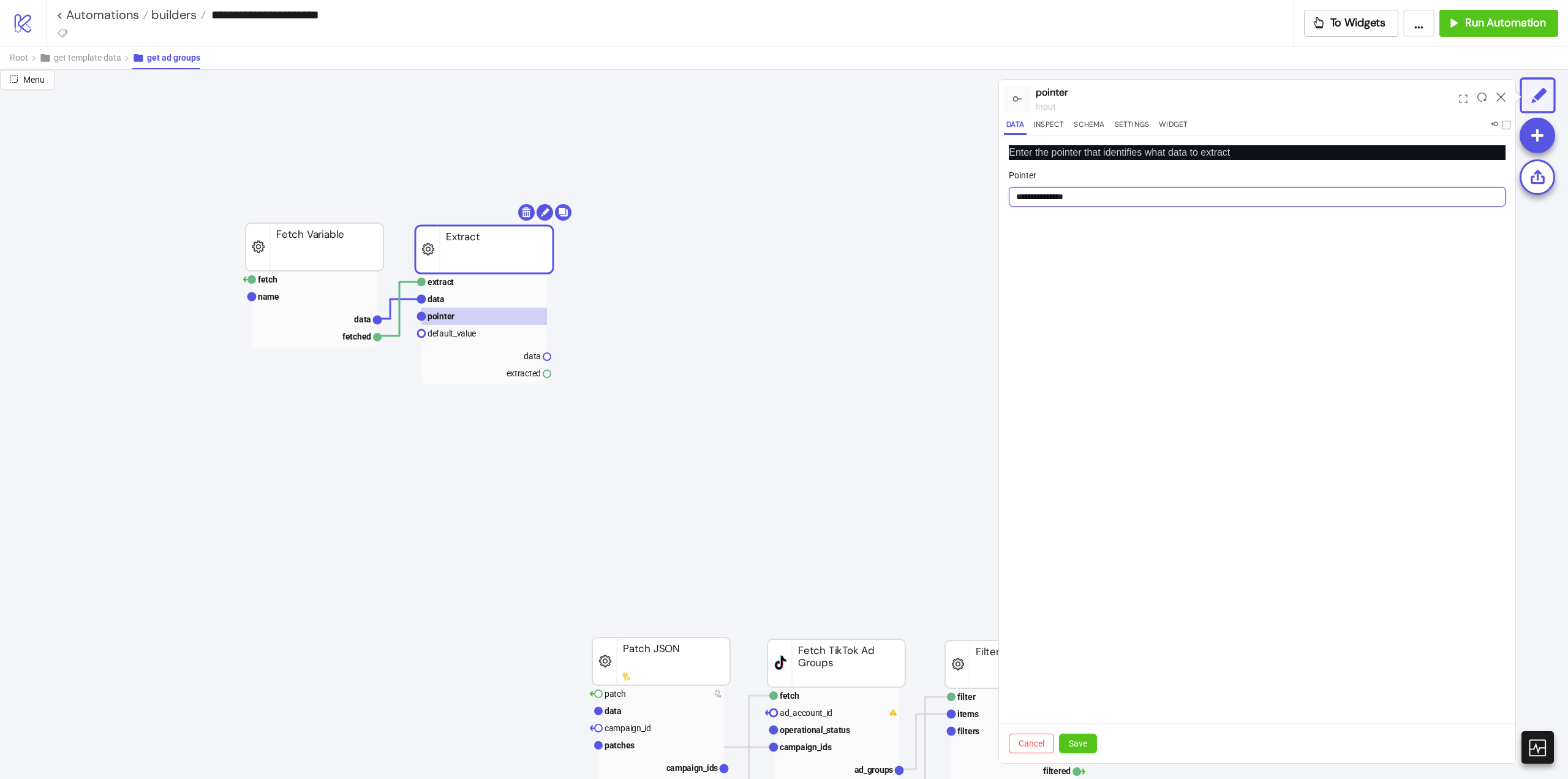
type input "**********"
click at [1079, 753] on div "Cancel Save" at bounding box center [1258, 743] width 517 height 40
click at [1080, 749] on button "Save" at bounding box center [1078, 743] width 38 height 20
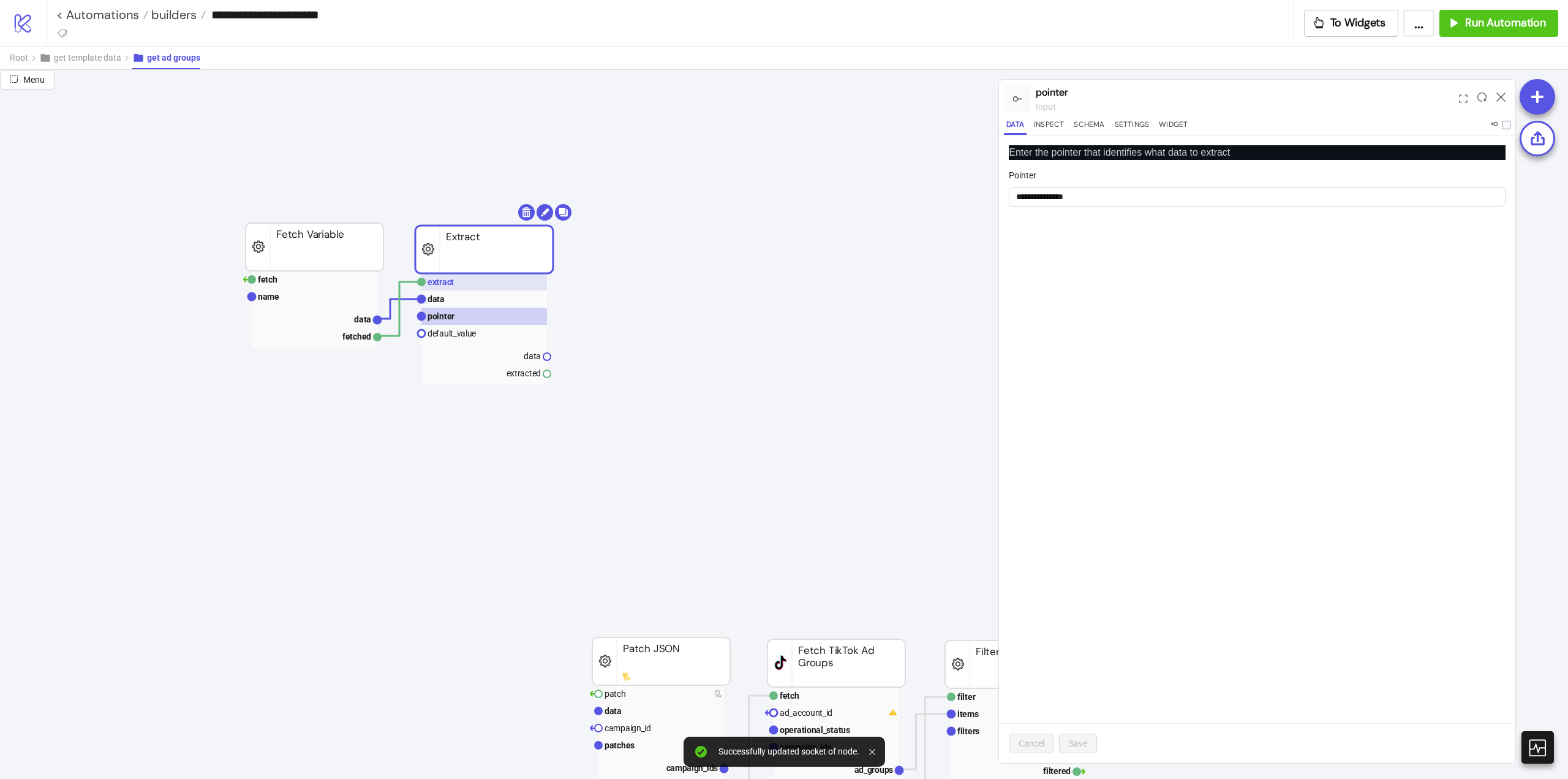
click at [458, 289] on rect at bounding box center [484, 282] width 126 height 17
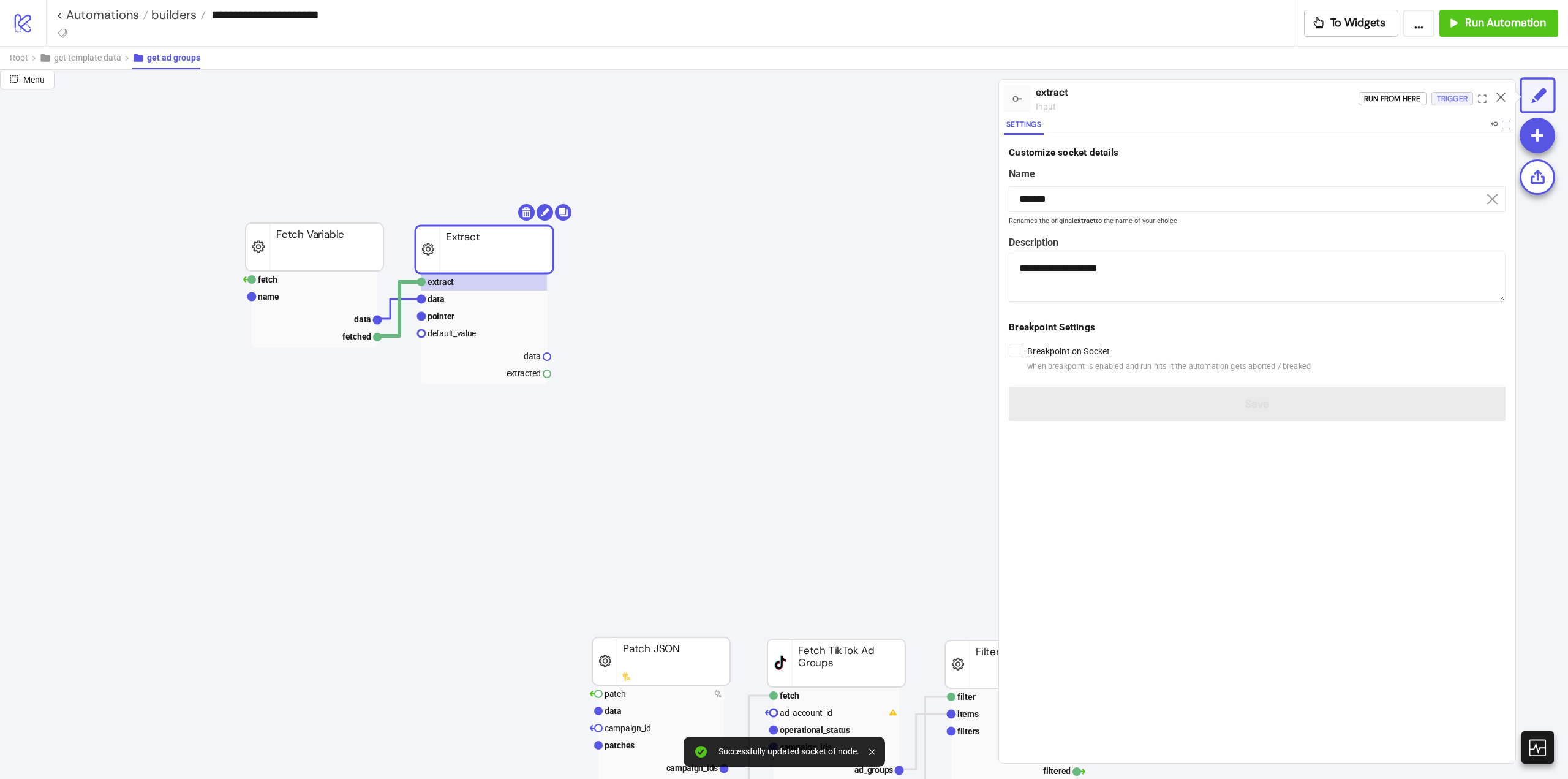
click at [1443, 100] on div "Trigger" at bounding box center [1452, 99] width 31 height 14
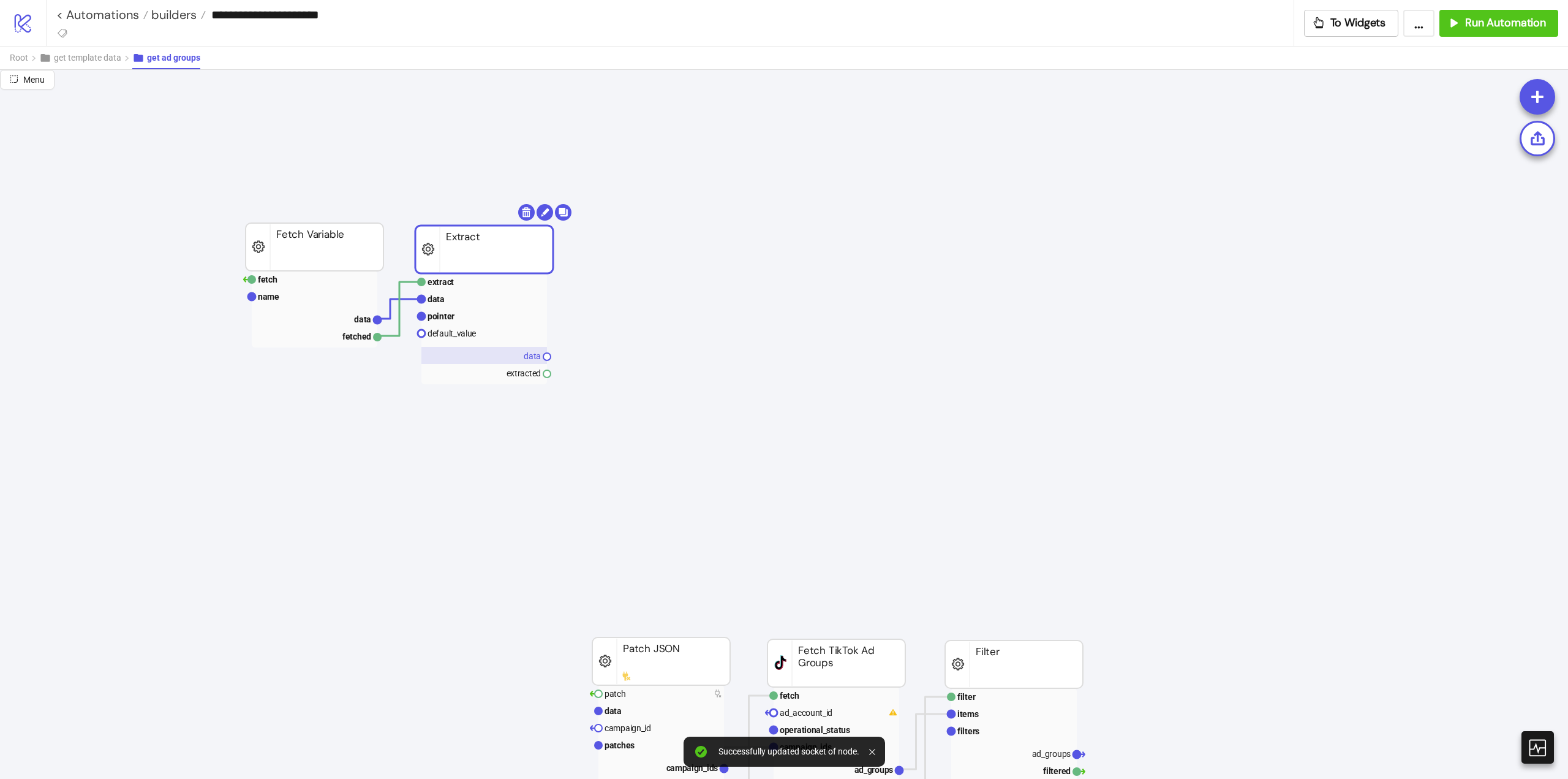
click at [531, 356] on text "data" at bounding box center [532, 356] width 17 height 10
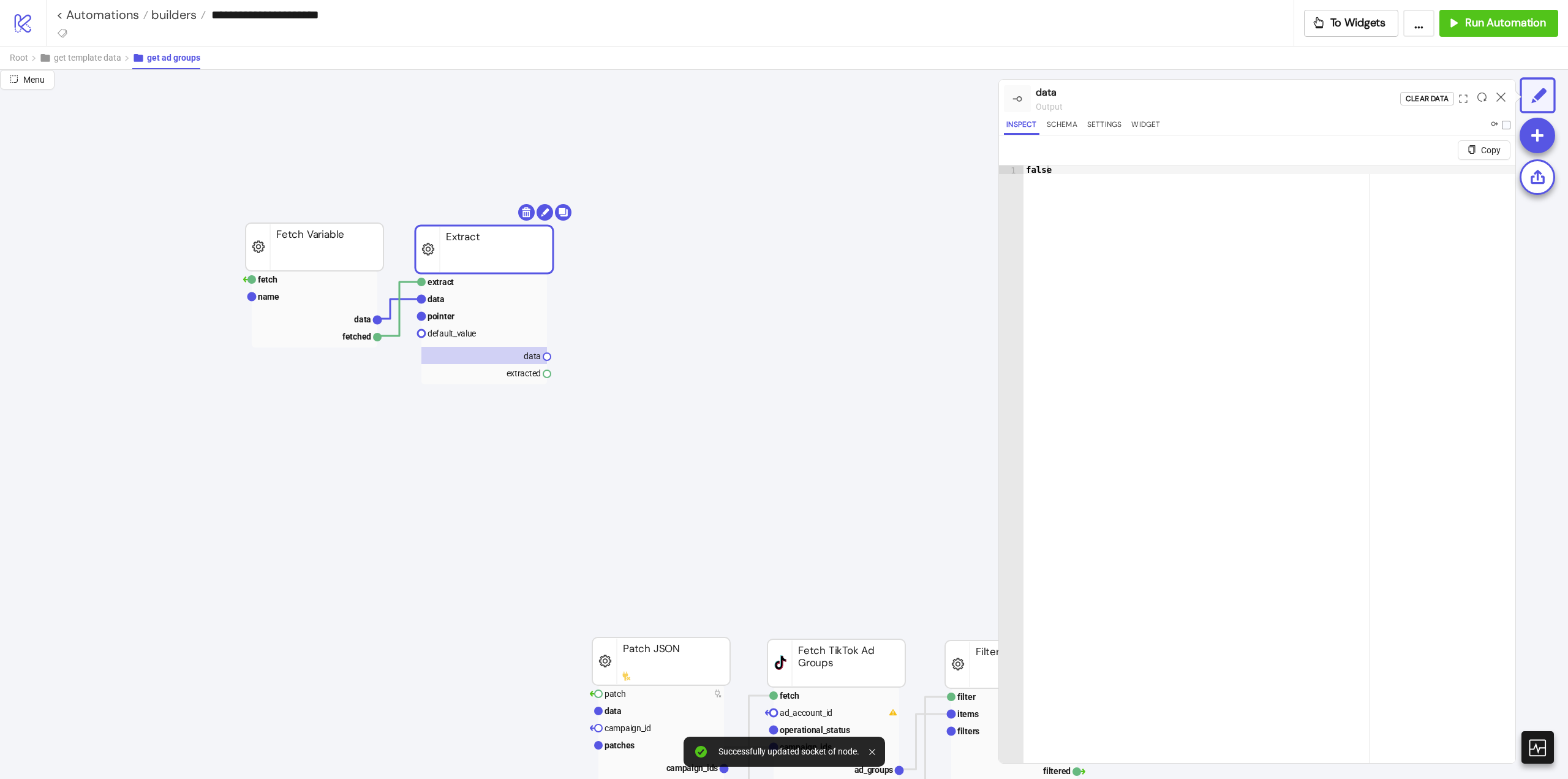
scroll to position [61, 0]
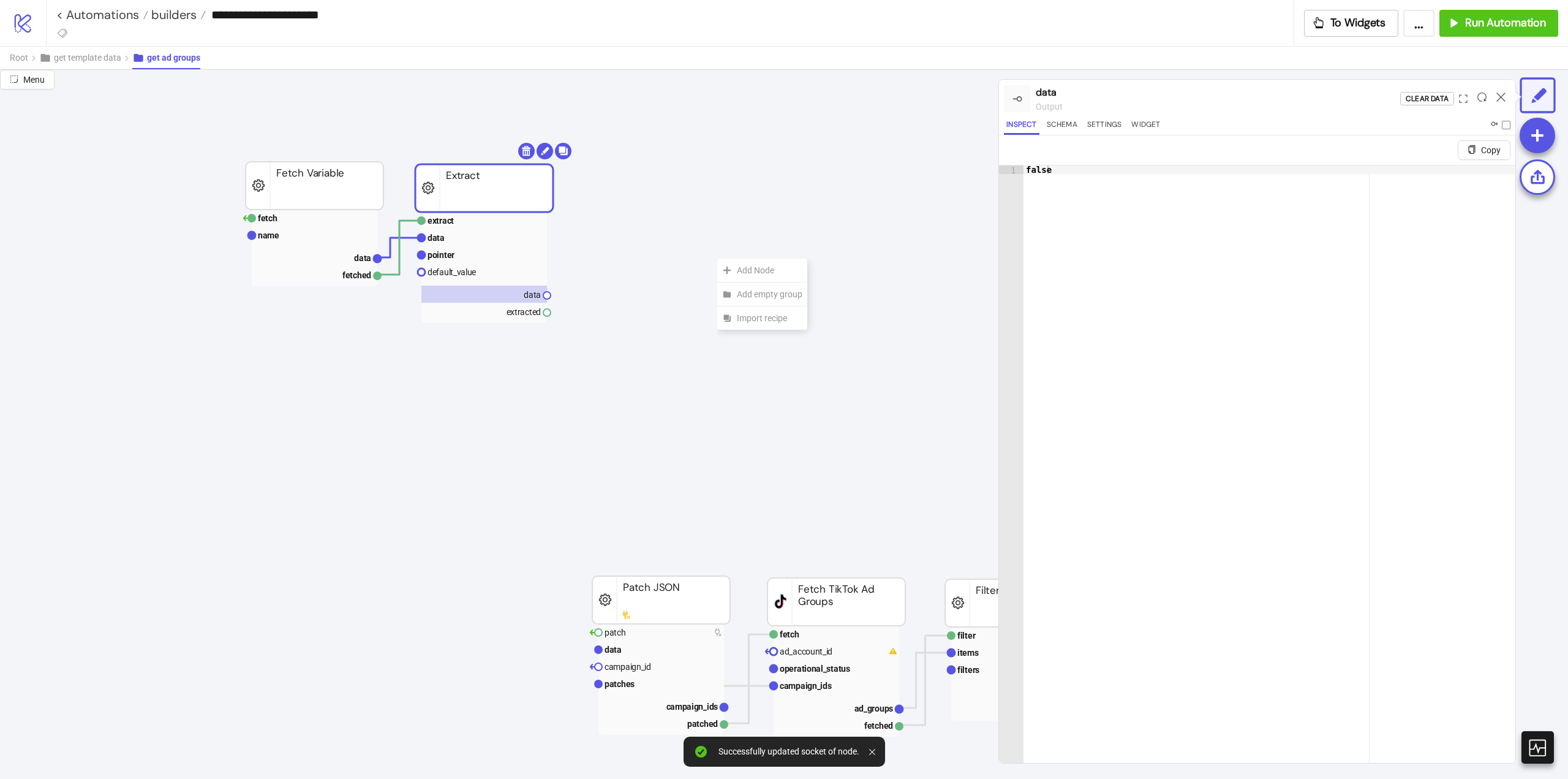
click at [736, 268] on div "Add Node" at bounding box center [762, 271] width 90 height 24
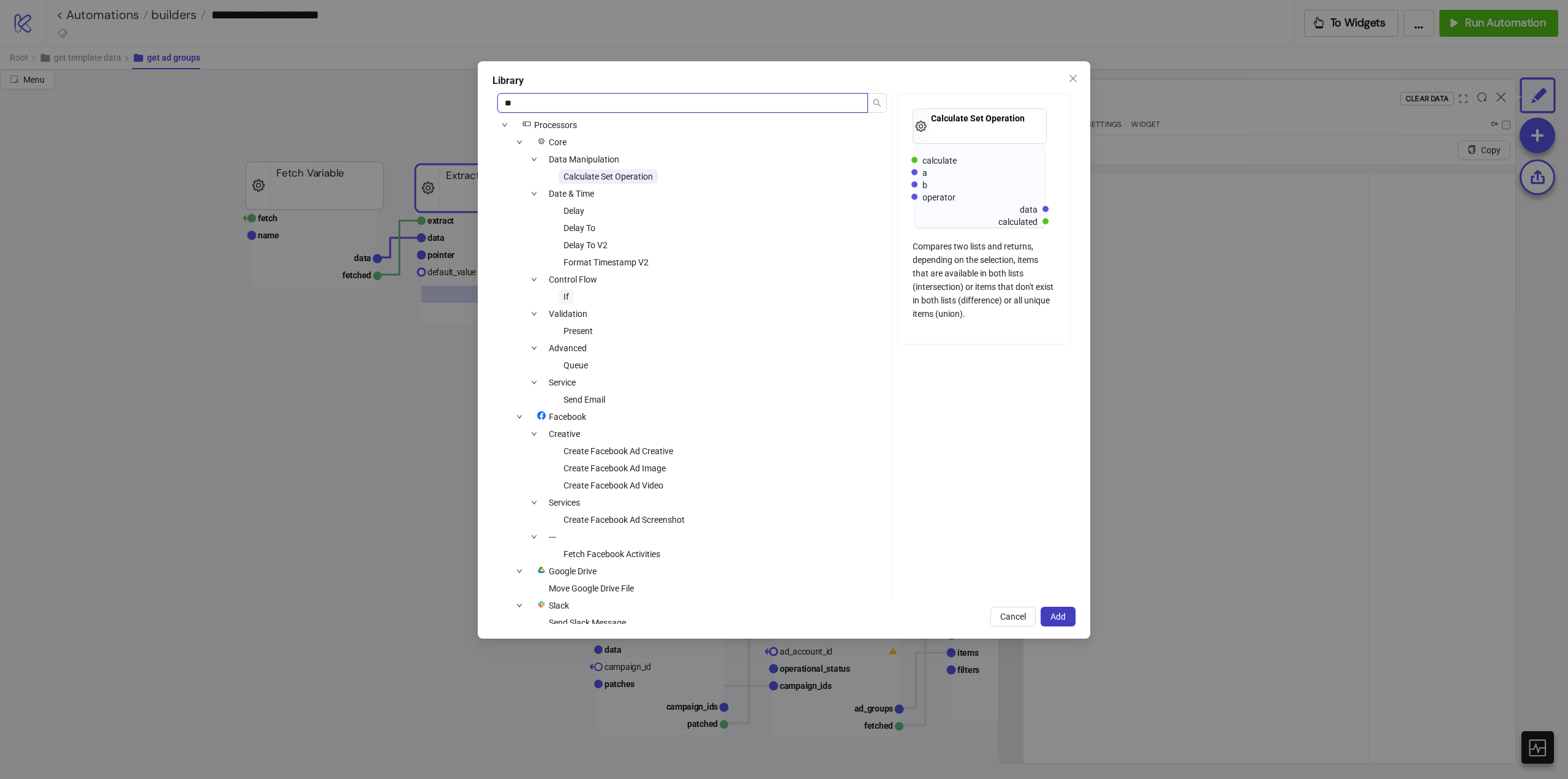
type input "**"
click at [569, 298] on span "If" at bounding box center [566, 296] width 16 height 15
click at [1058, 615] on span "Add" at bounding box center [1058, 616] width 16 height 10
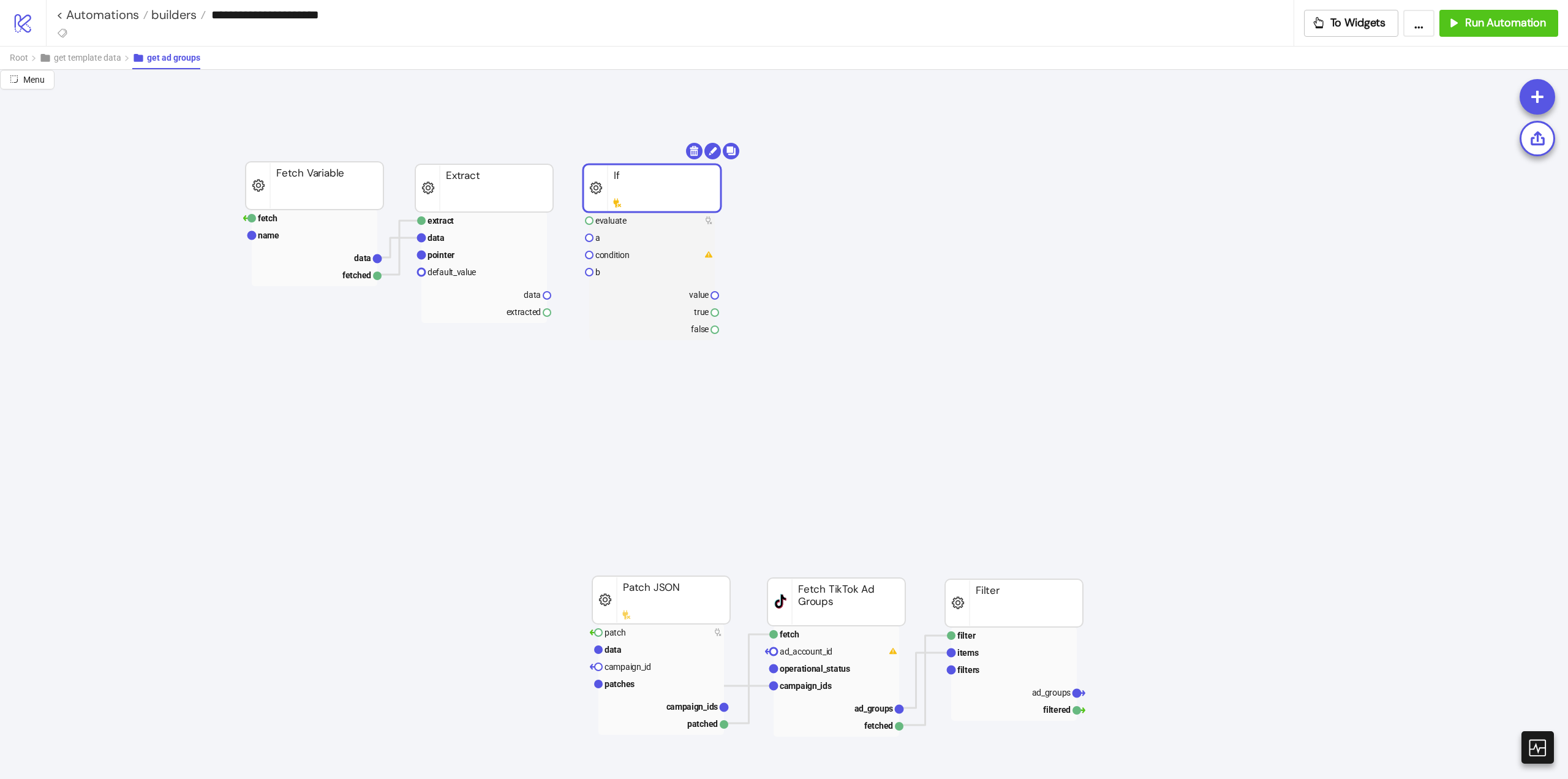
drag, startPoint x: 735, startPoint y: 284, endPoint x: 620, endPoint y: 201, distance: 141.8
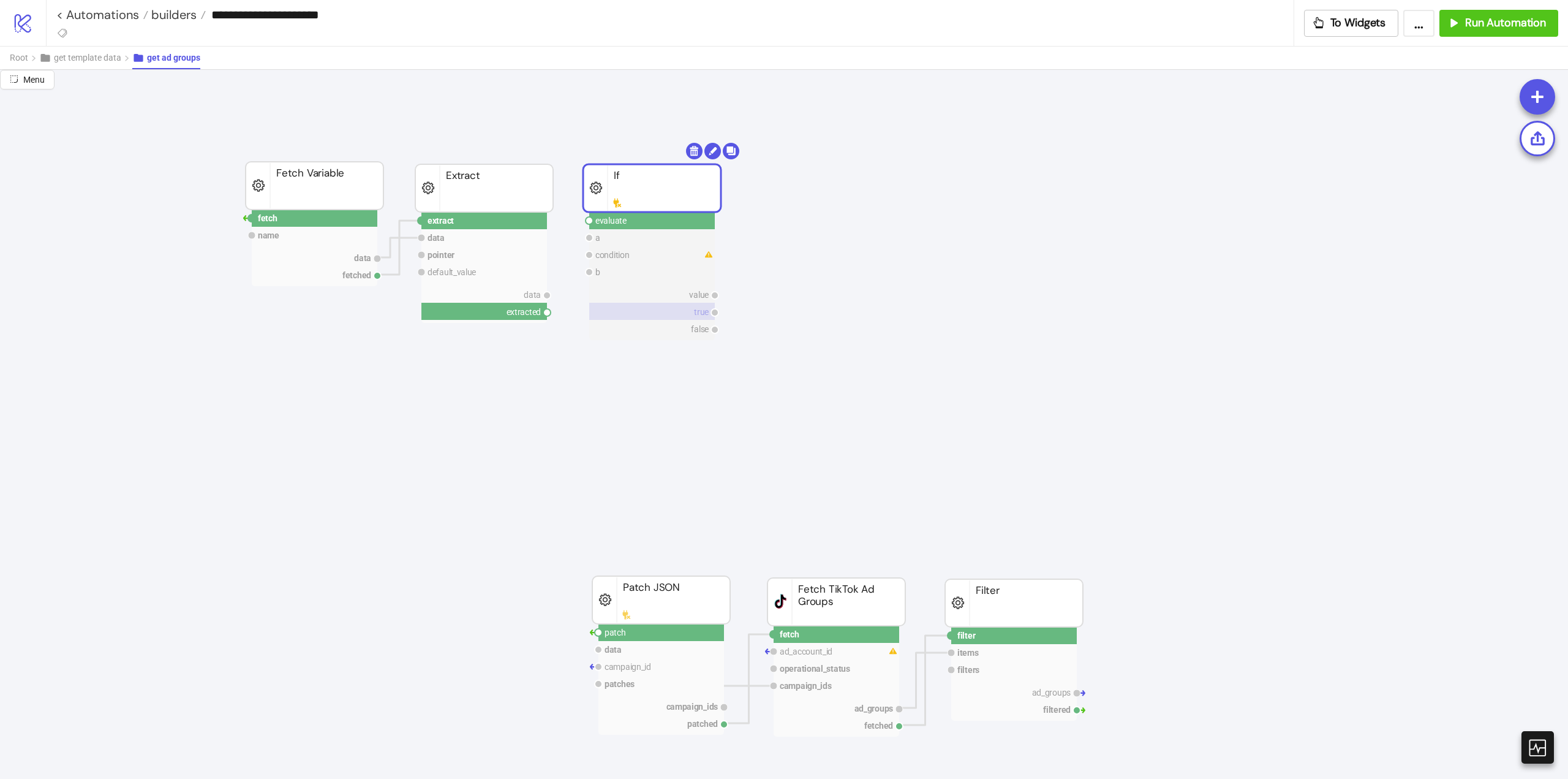
drag, startPoint x: 549, startPoint y: 312, endPoint x: 600, endPoint y: 307, distance: 51.2
click at [588, 221] on circle at bounding box center [589, 221] width 7 height 7
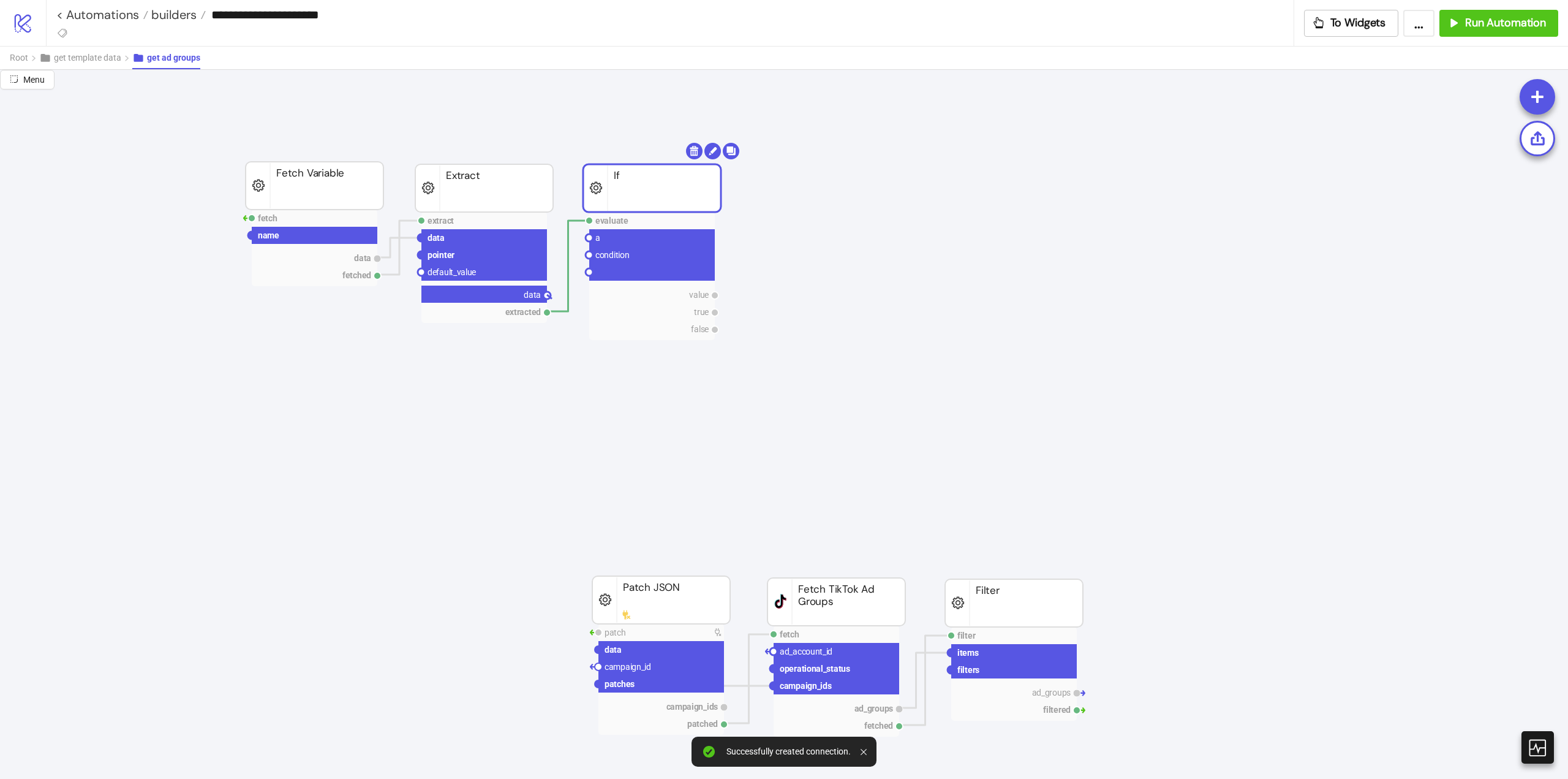
drag, startPoint x: 551, startPoint y: 298, endPoint x: 593, endPoint y: 277, distance: 47.0
click at [588, 237] on circle at bounding box center [589, 238] width 7 height 7
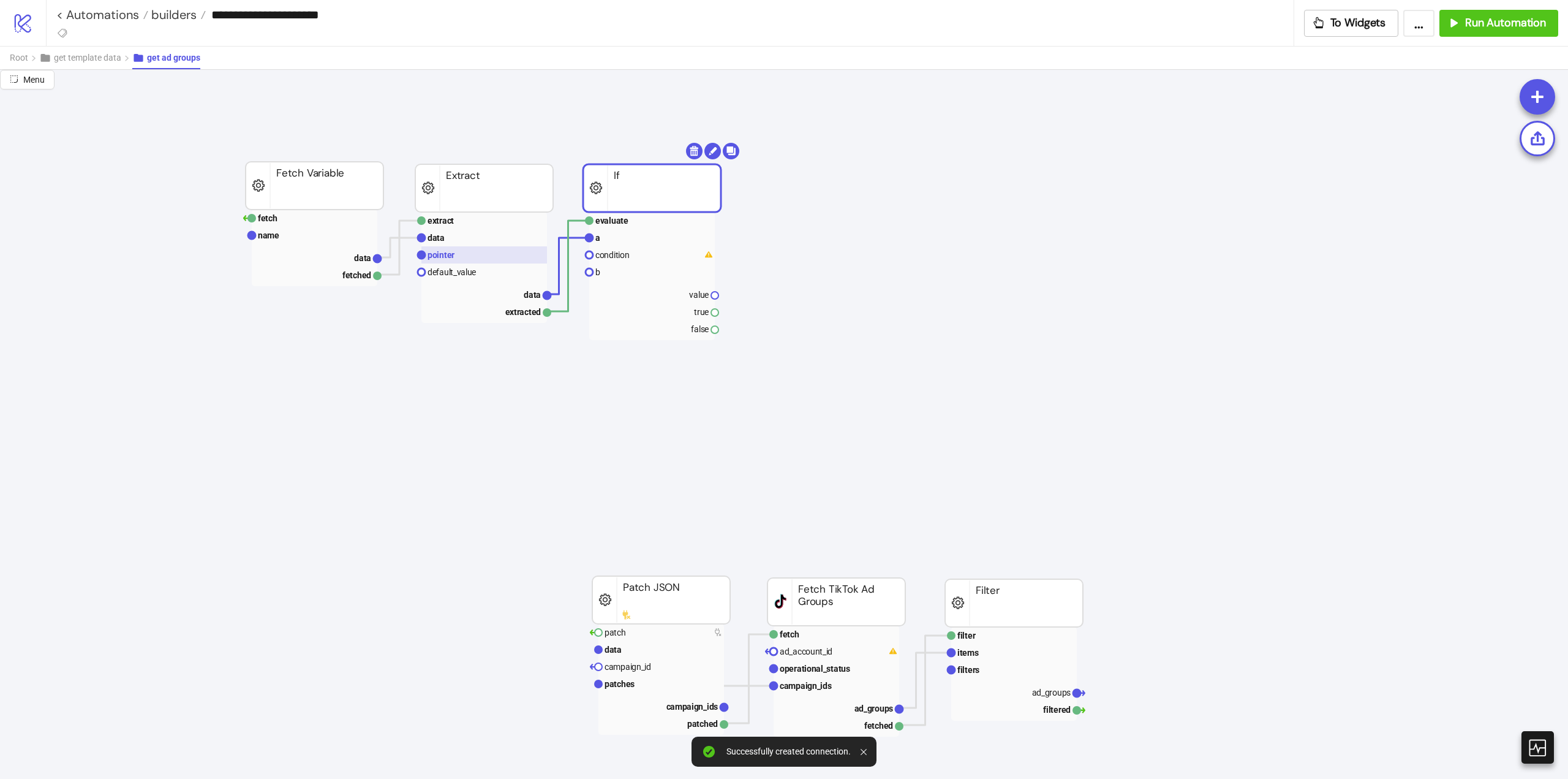
click at [471, 262] on rect at bounding box center [484, 255] width 126 height 17
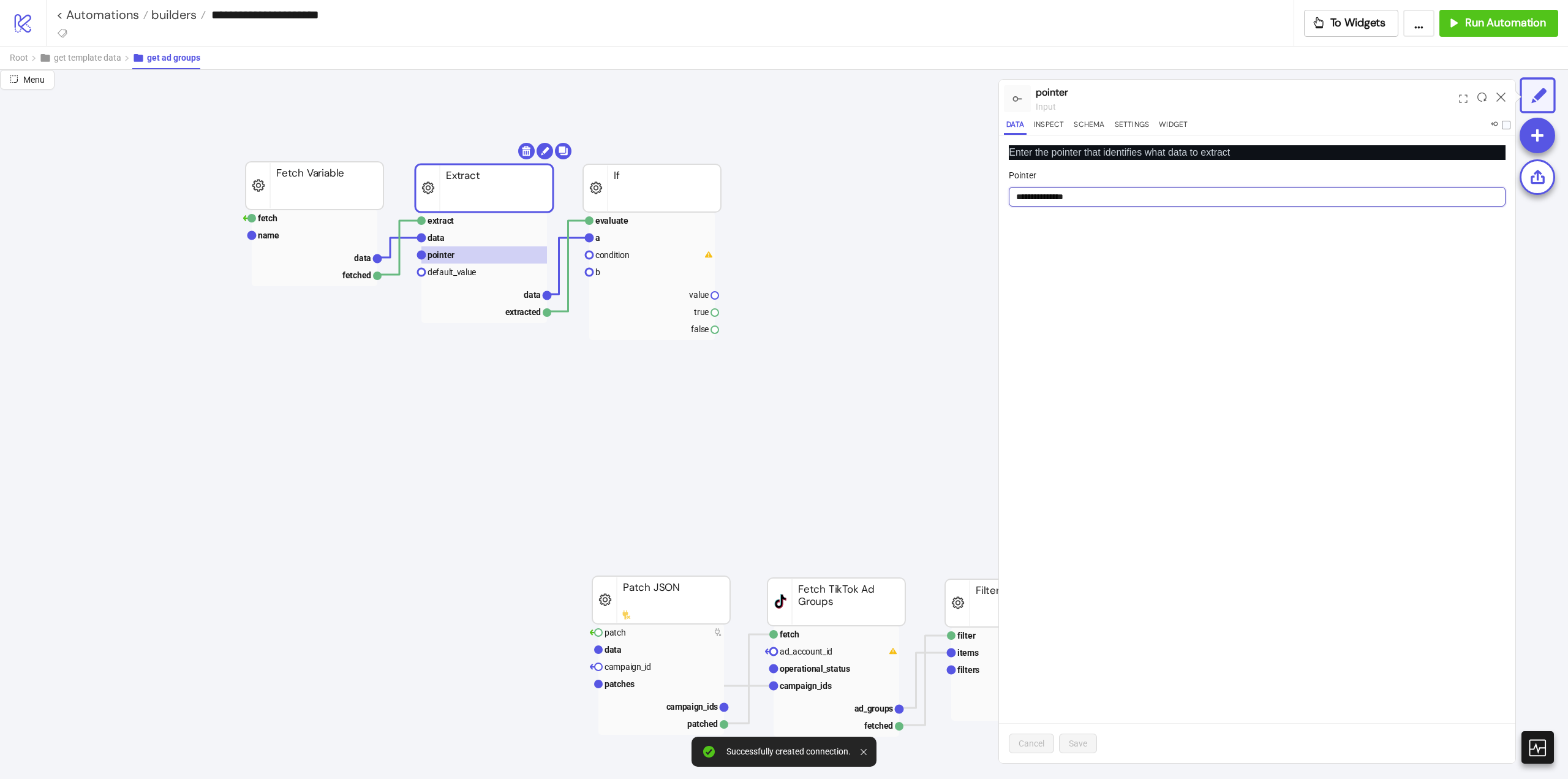
click at [1048, 199] on input "**********" at bounding box center [1257, 197] width 497 height 20
drag, startPoint x: 615, startPoint y: 241, endPoint x: 860, endPoint y: 214, distance: 246.5
click at [616, 241] on rect at bounding box center [652, 238] width 126 height 17
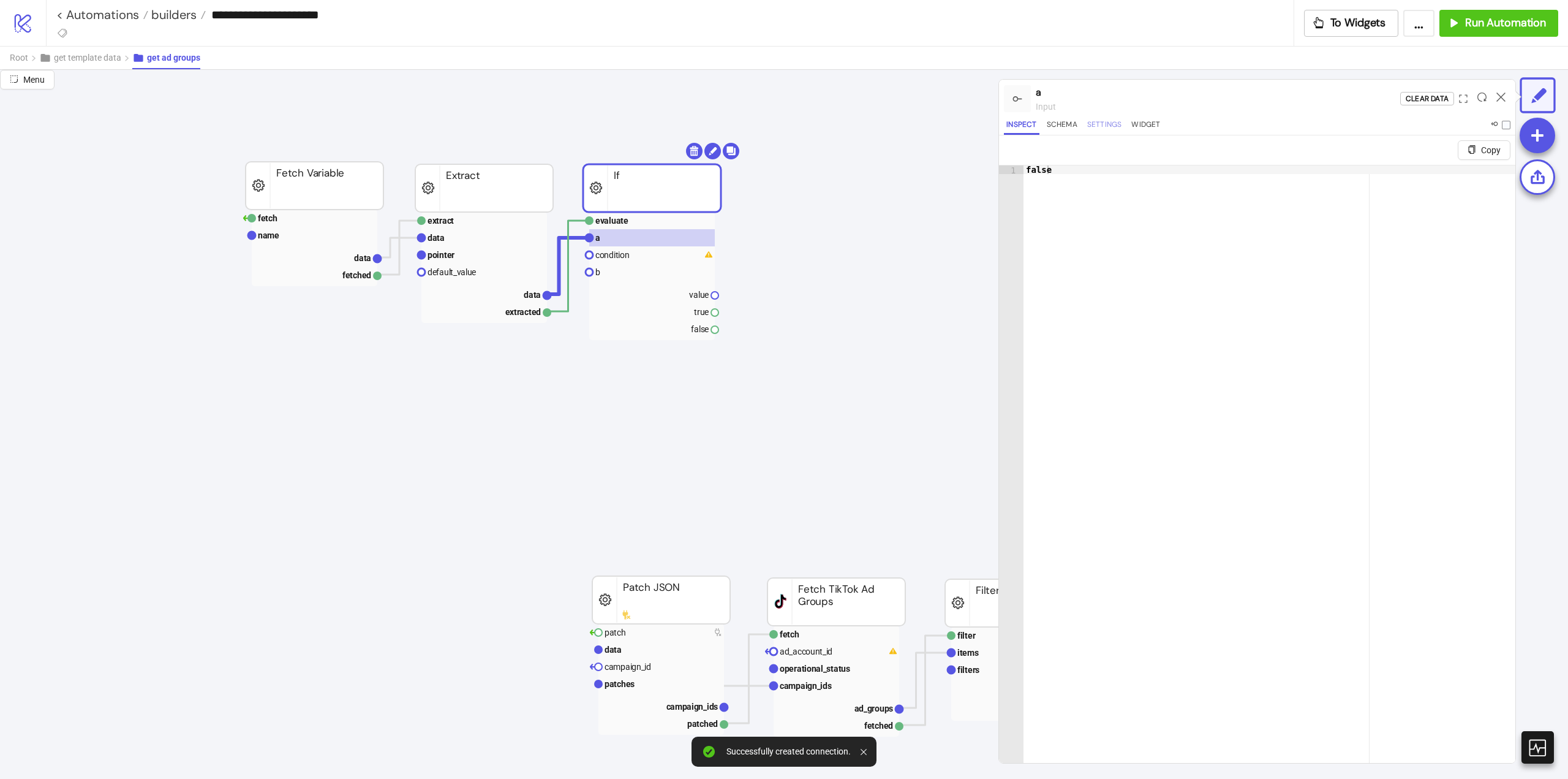
click at [1110, 134] on button "Settings" at bounding box center [1104, 126] width 40 height 16
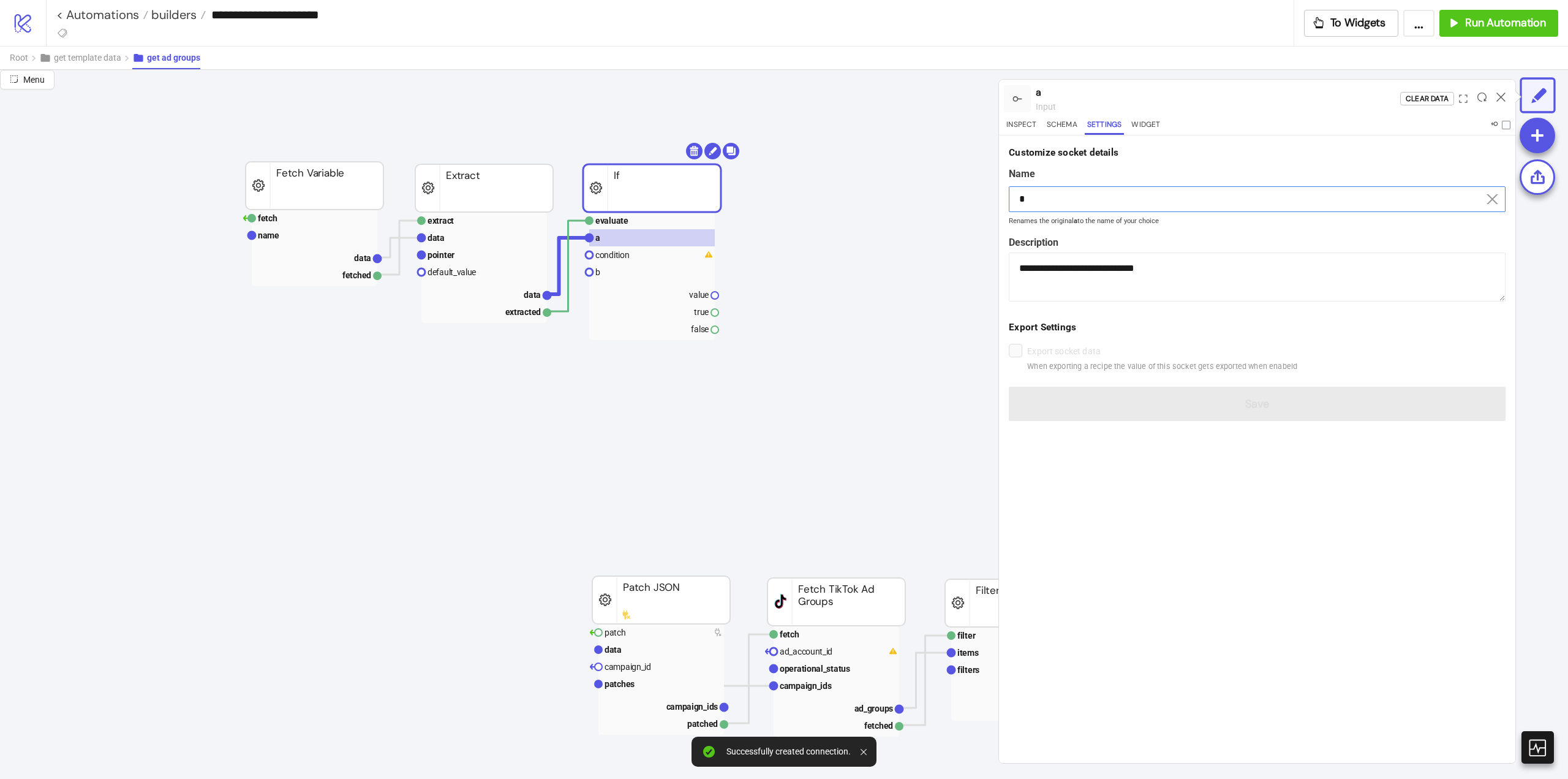
click at [1065, 195] on input "*" at bounding box center [1257, 199] width 497 height 26
click at [1062, 195] on input "*" at bounding box center [1257, 199] width 497 height 26
paste input "**********"
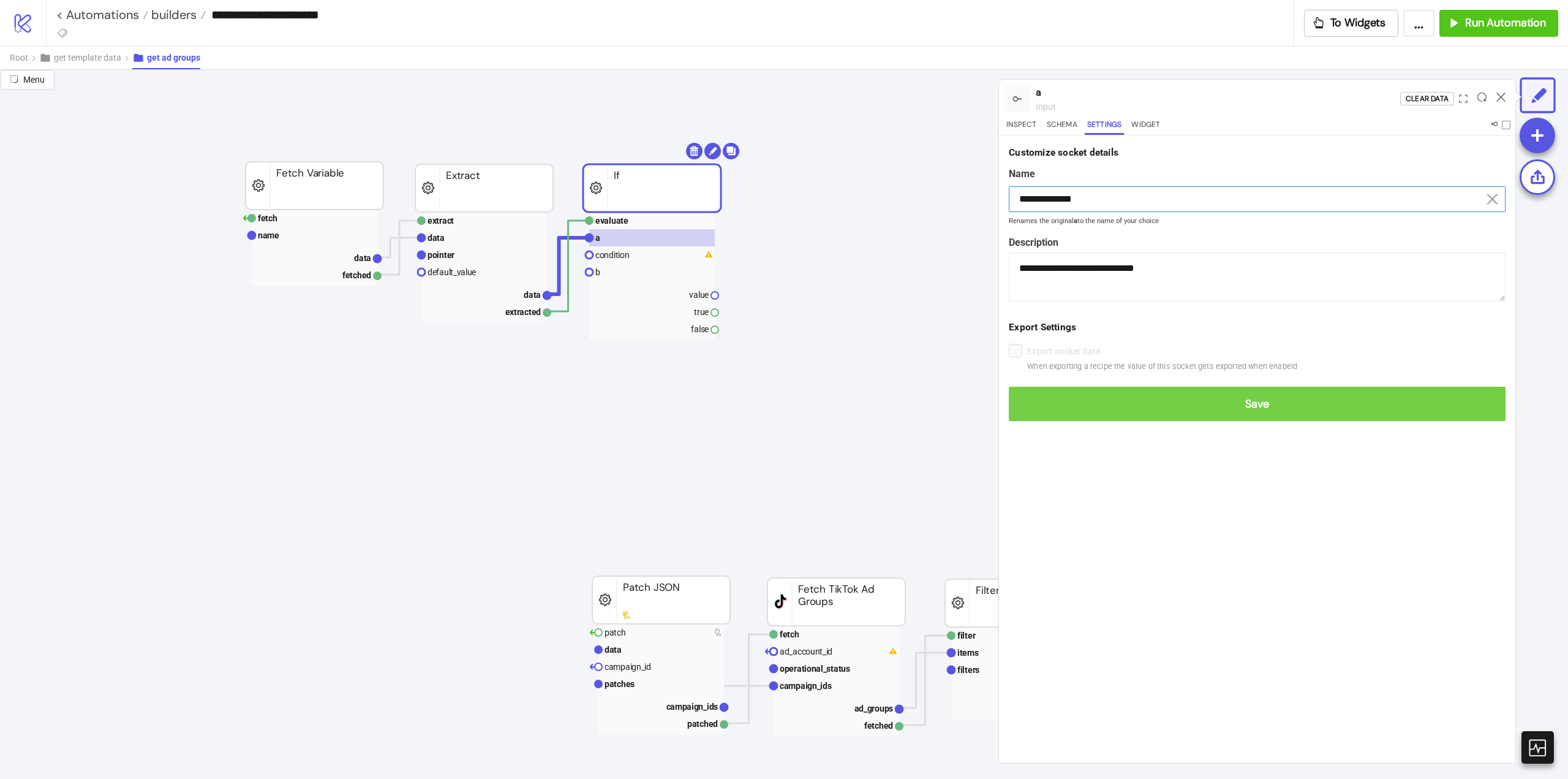
type input "**********"
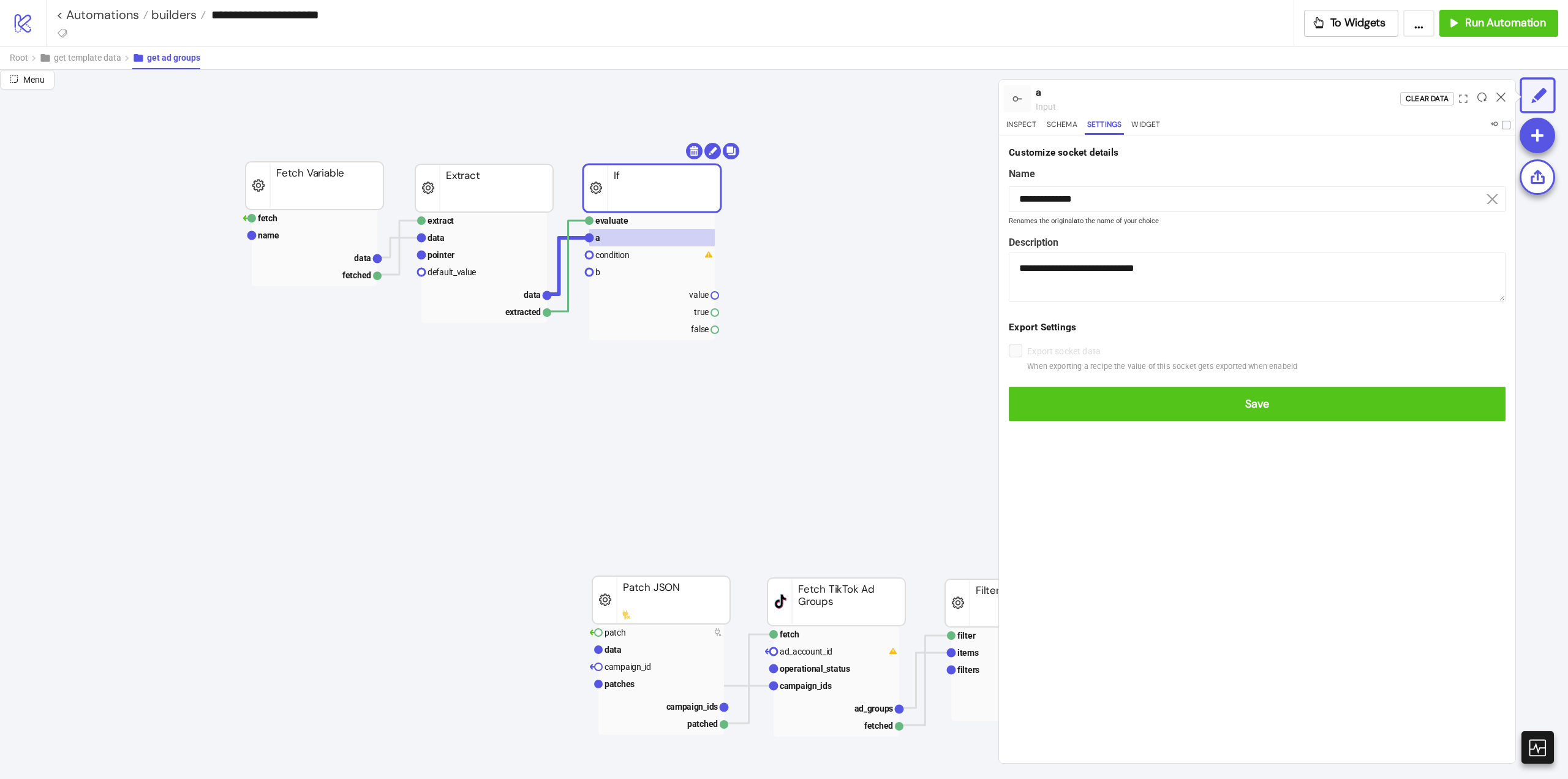
drag, startPoint x: 1126, startPoint y: 401, endPoint x: 1059, endPoint y: 369, distance: 74.2
click at [1126, 401] on span "Save" at bounding box center [1257, 404] width 477 height 14
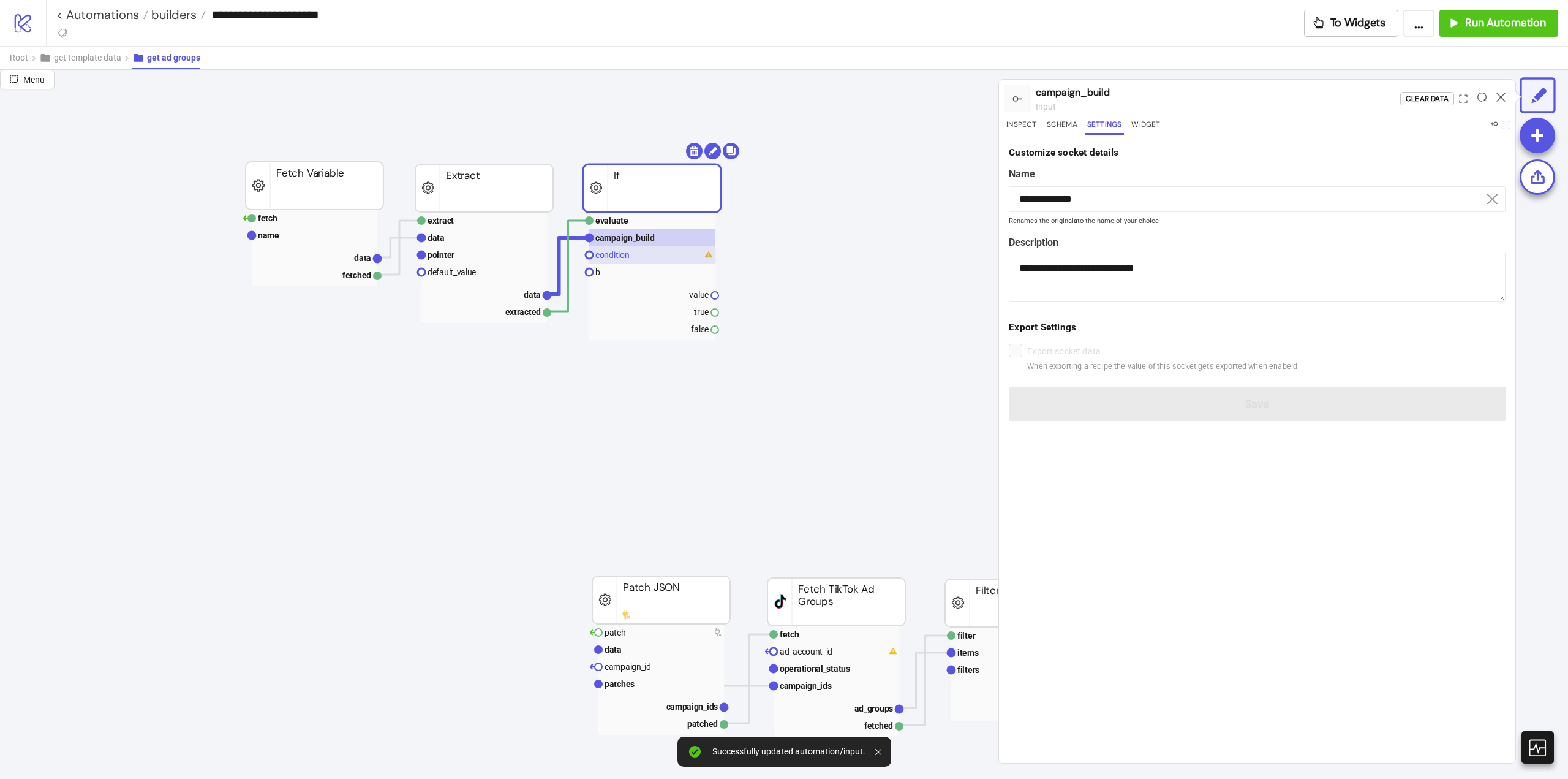
click at [630, 249] on rect at bounding box center [652, 255] width 126 height 17
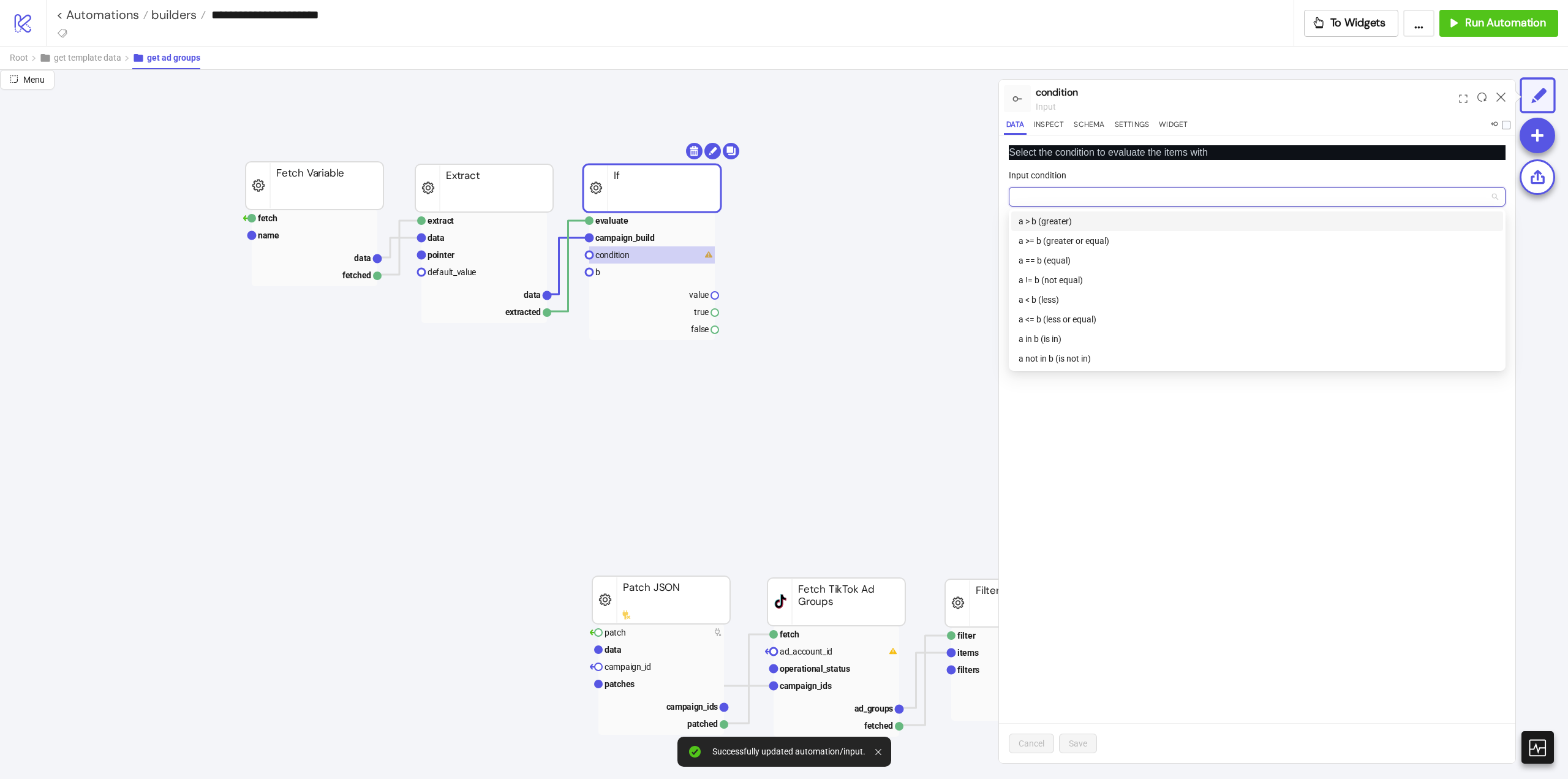
click at [1062, 193] on input "Input condition" at bounding box center [1252, 197] width 471 height 18
click at [1060, 258] on div "a == b (equal)" at bounding box center [1257, 260] width 477 height 13
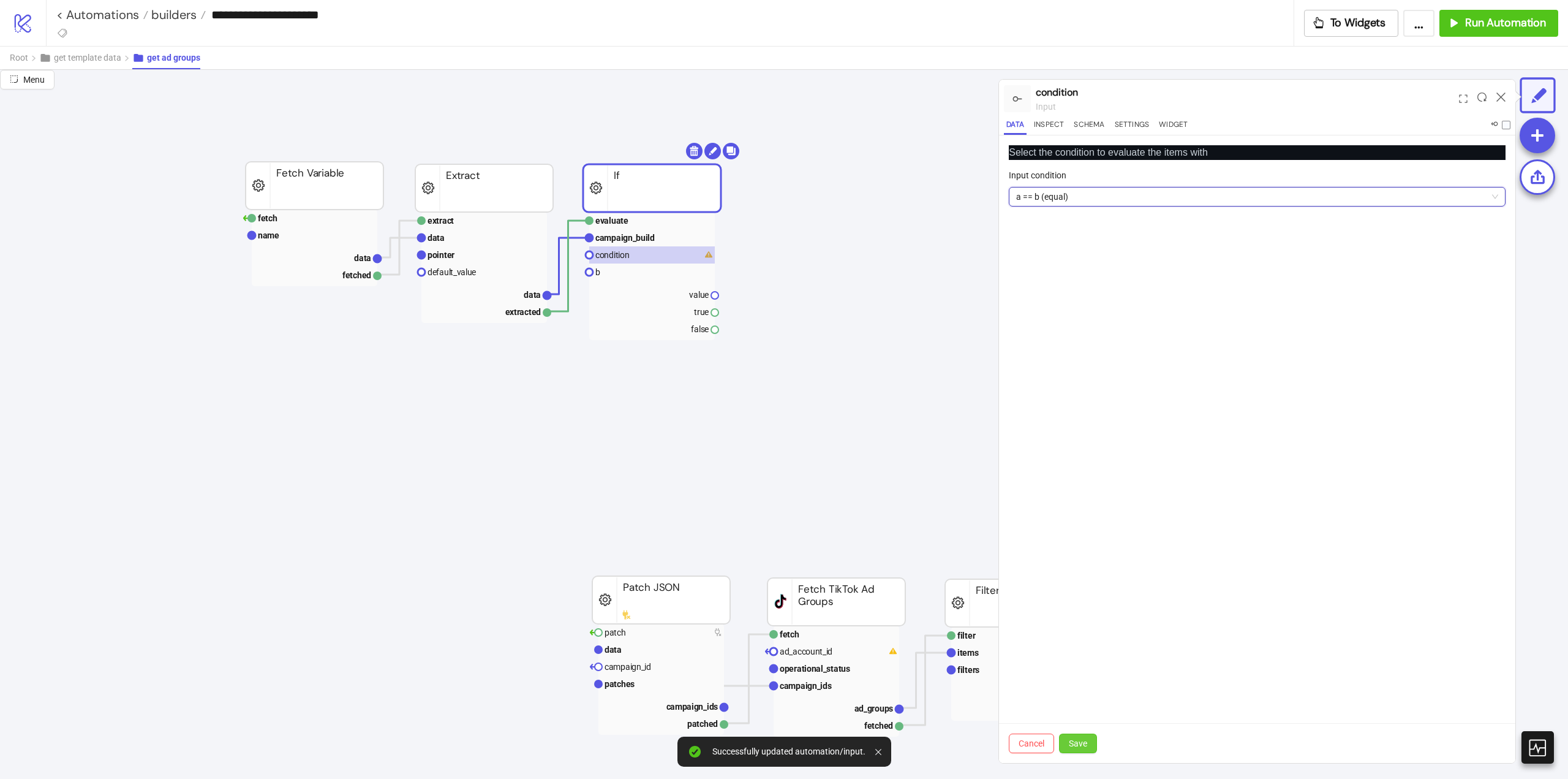
click at [1079, 742] on button "Save" at bounding box center [1078, 743] width 38 height 20
click at [625, 276] on rect at bounding box center [652, 272] width 126 height 17
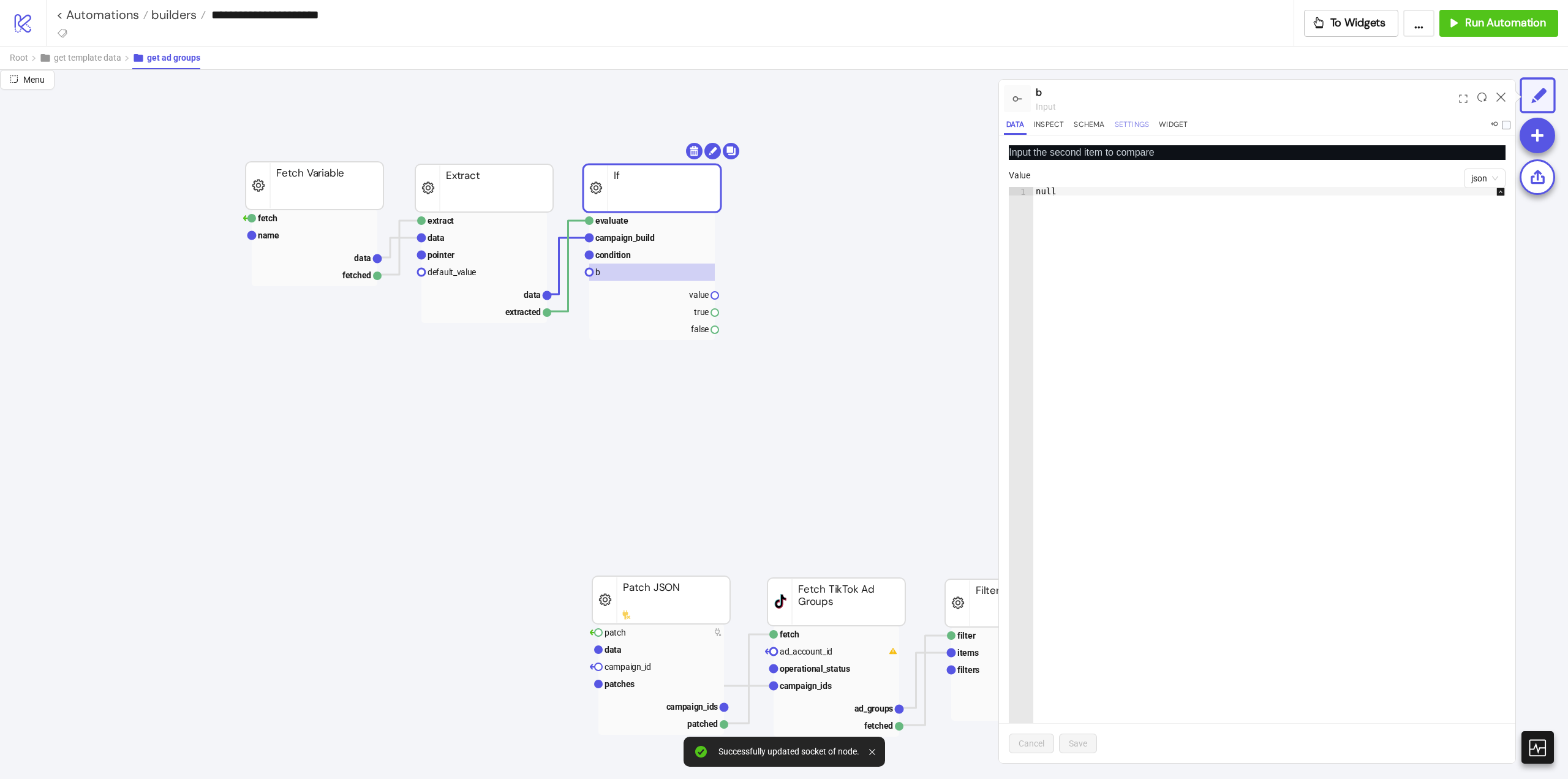
click at [1134, 123] on button "Settings" at bounding box center [1132, 126] width 40 height 16
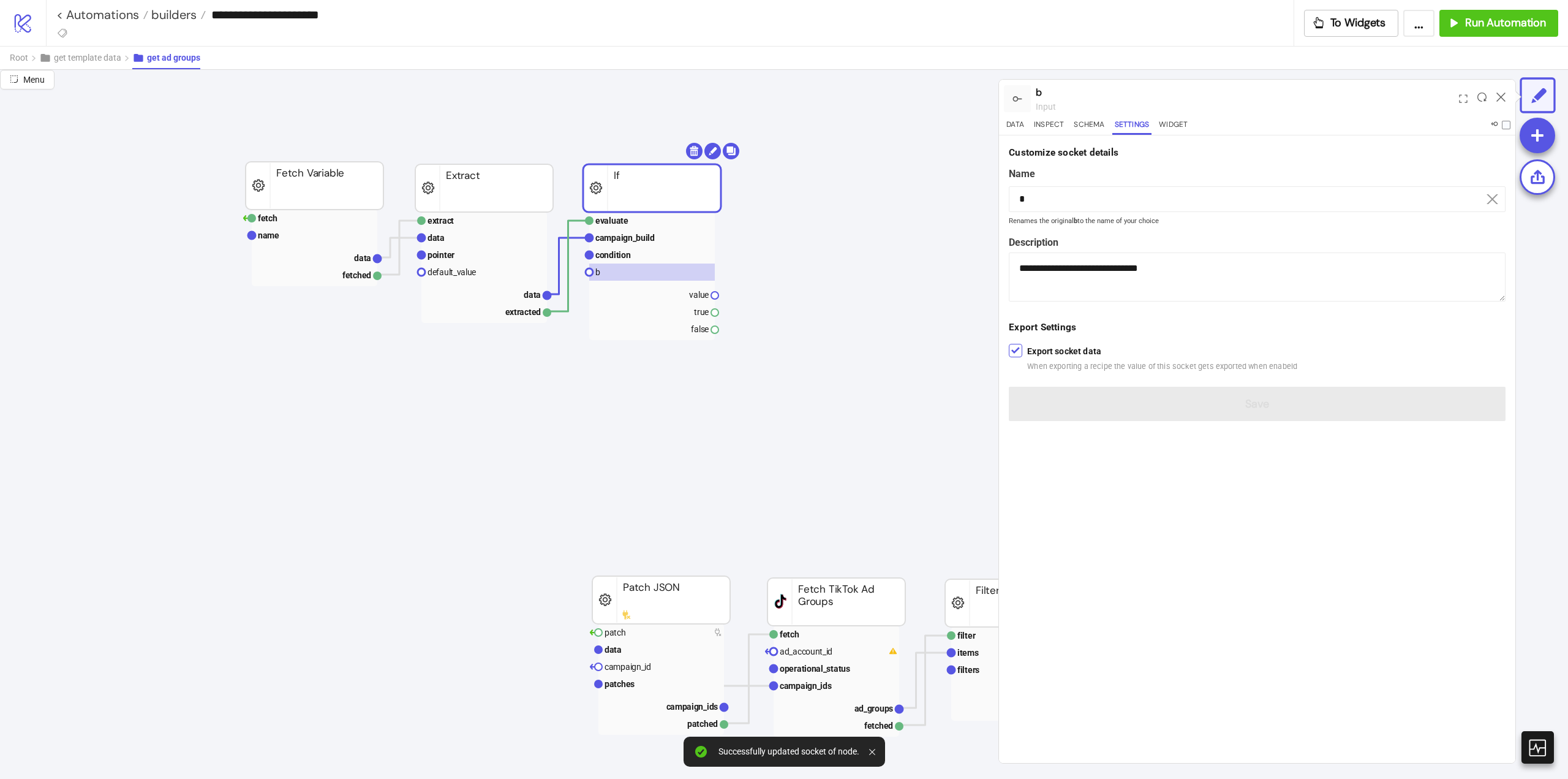
click at [1060, 185] on div "Name *" at bounding box center [1257, 192] width 497 height 51
click at [1060, 185] on div "Name *" at bounding box center [1257, 192] width 497 height 51
click at [1058, 194] on input "*" at bounding box center [1257, 199] width 497 height 26
click at [1058, 195] on input "*" at bounding box center [1257, 199] width 497 height 26
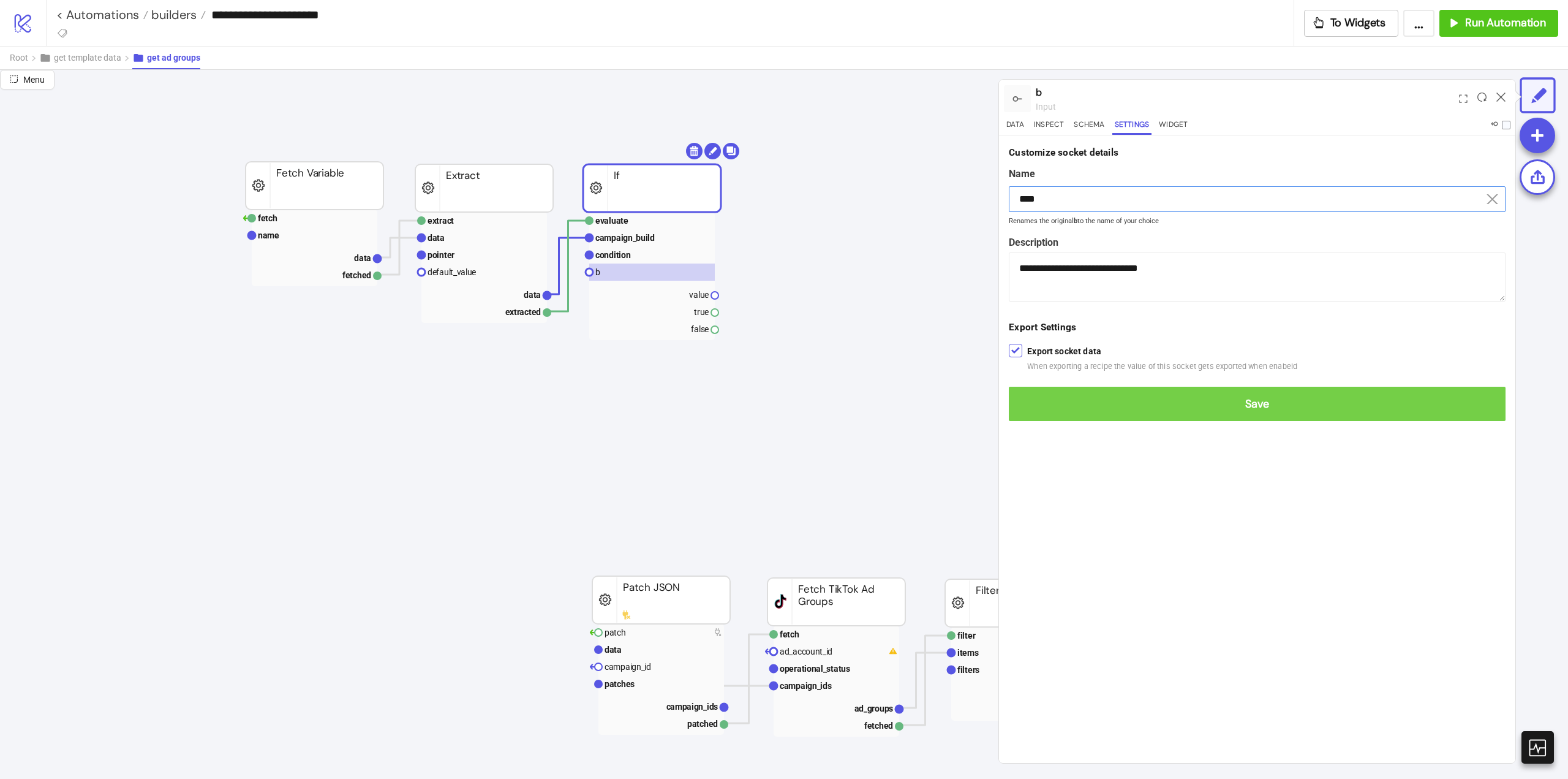
type input "****"
click at [1243, 405] on span "Save" at bounding box center [1257, 404] width 477 height 14
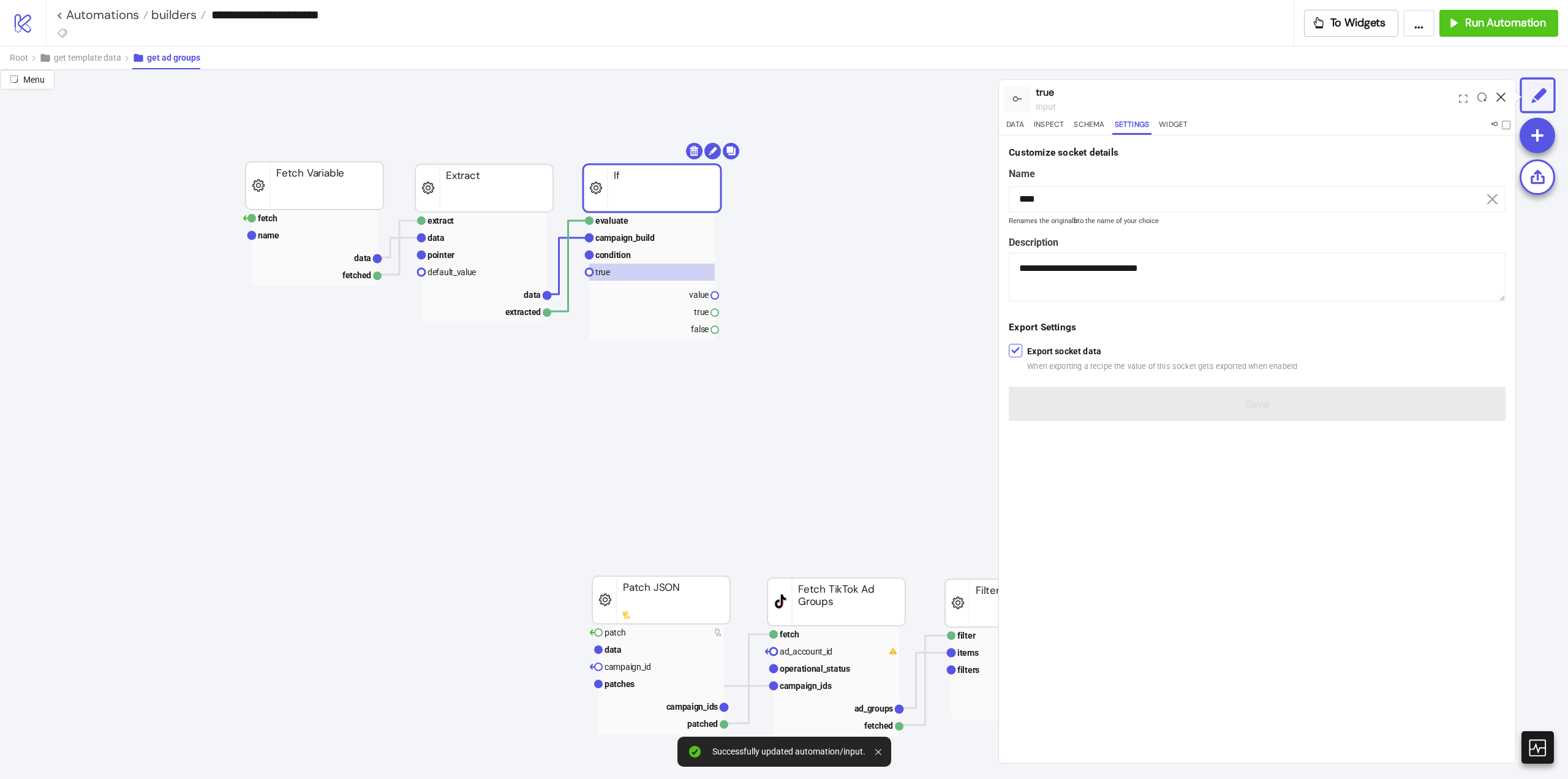
click at [1499, 96] on icon at bounding box center [1501, 97] width 9 height 9
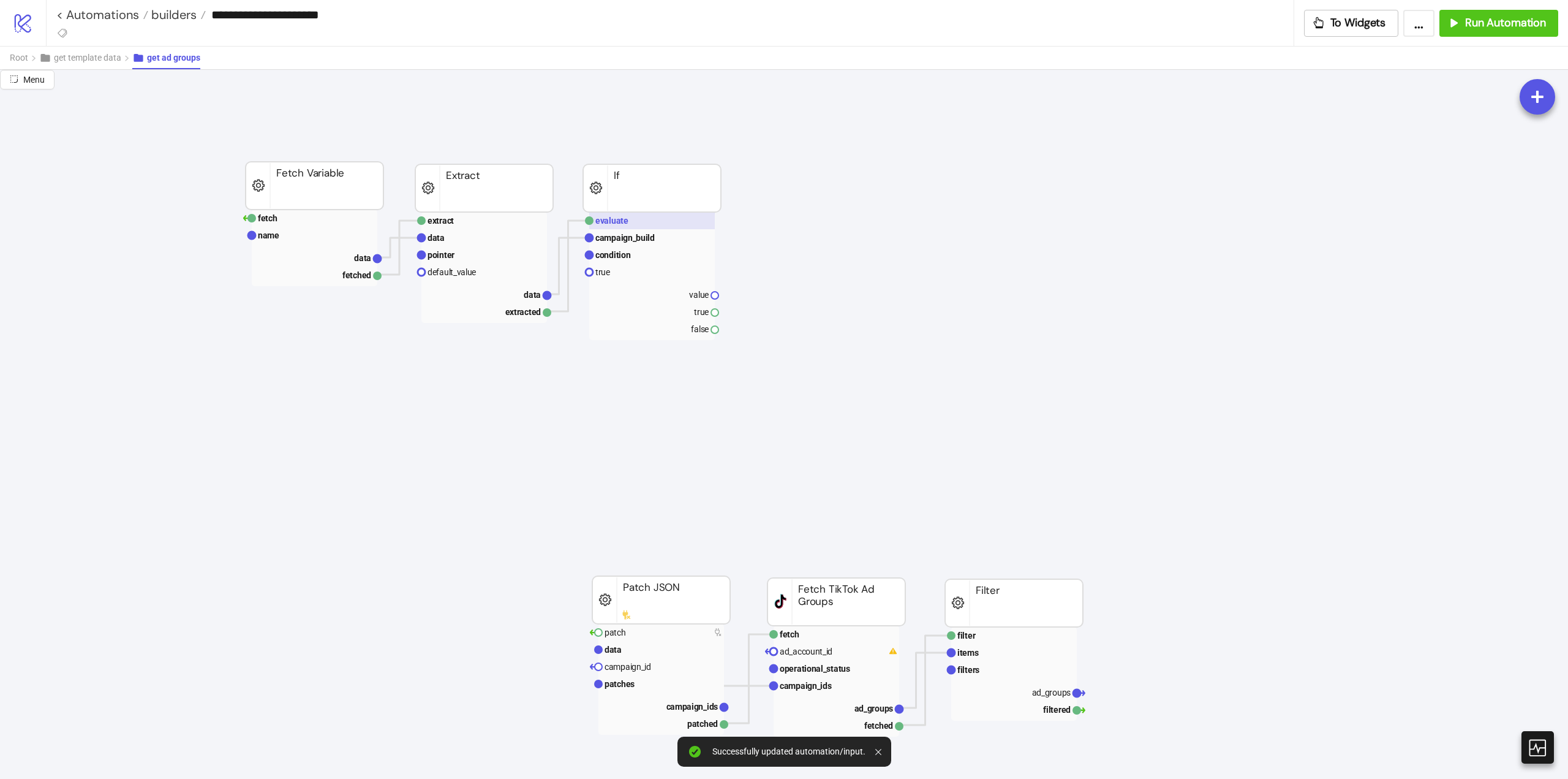
drag, startPoint x: 623, startPoint y: 218, endPoint x: 654, endPoint y: 226, distance: 32.0
click at [624, 219] on text "evaluate" at bounding box center [612, 221] width 33 height 10
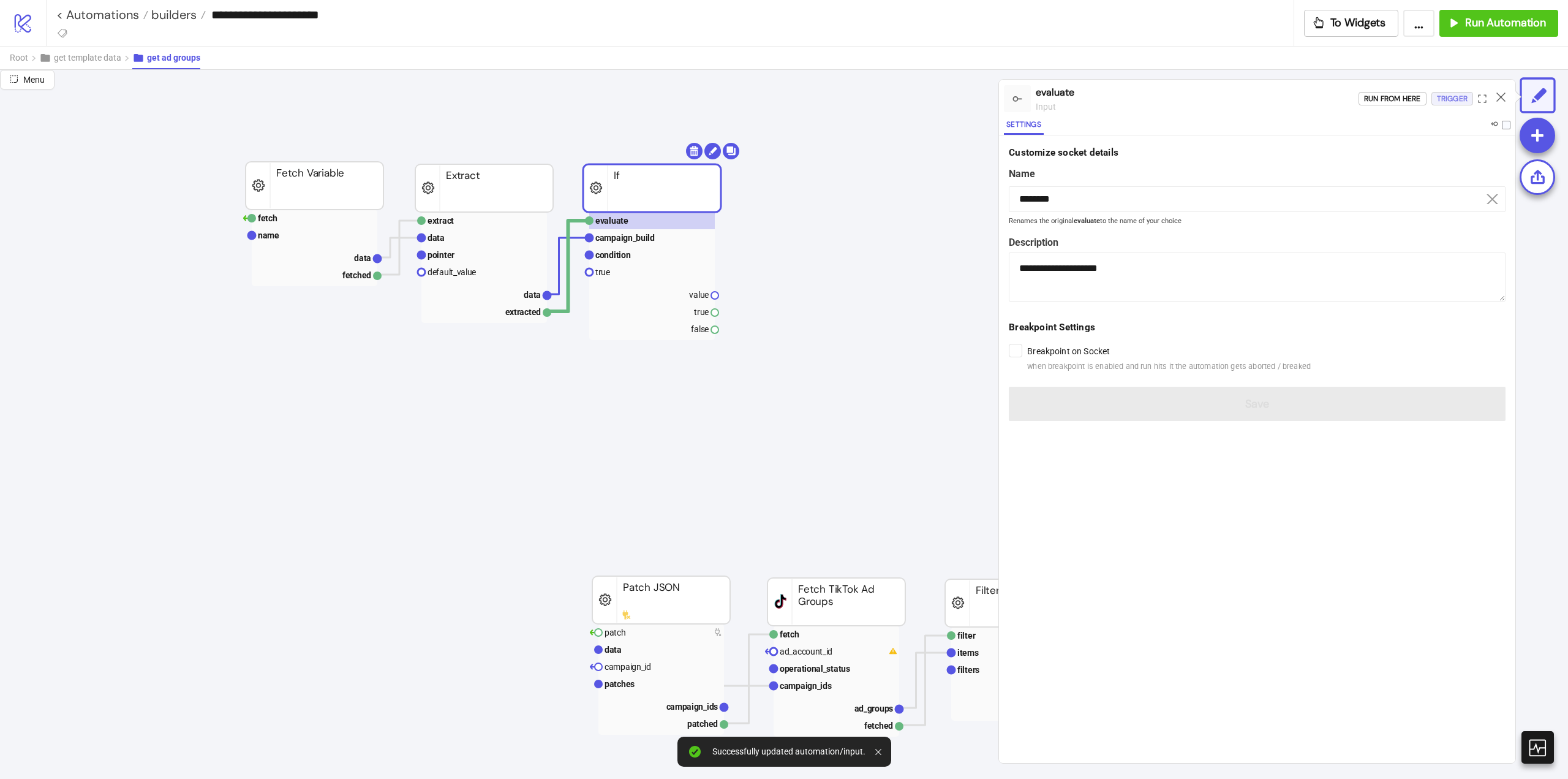
click at [1462, 101] on div "Trigger" at bounding box center [1452, 99] width 31 height 14
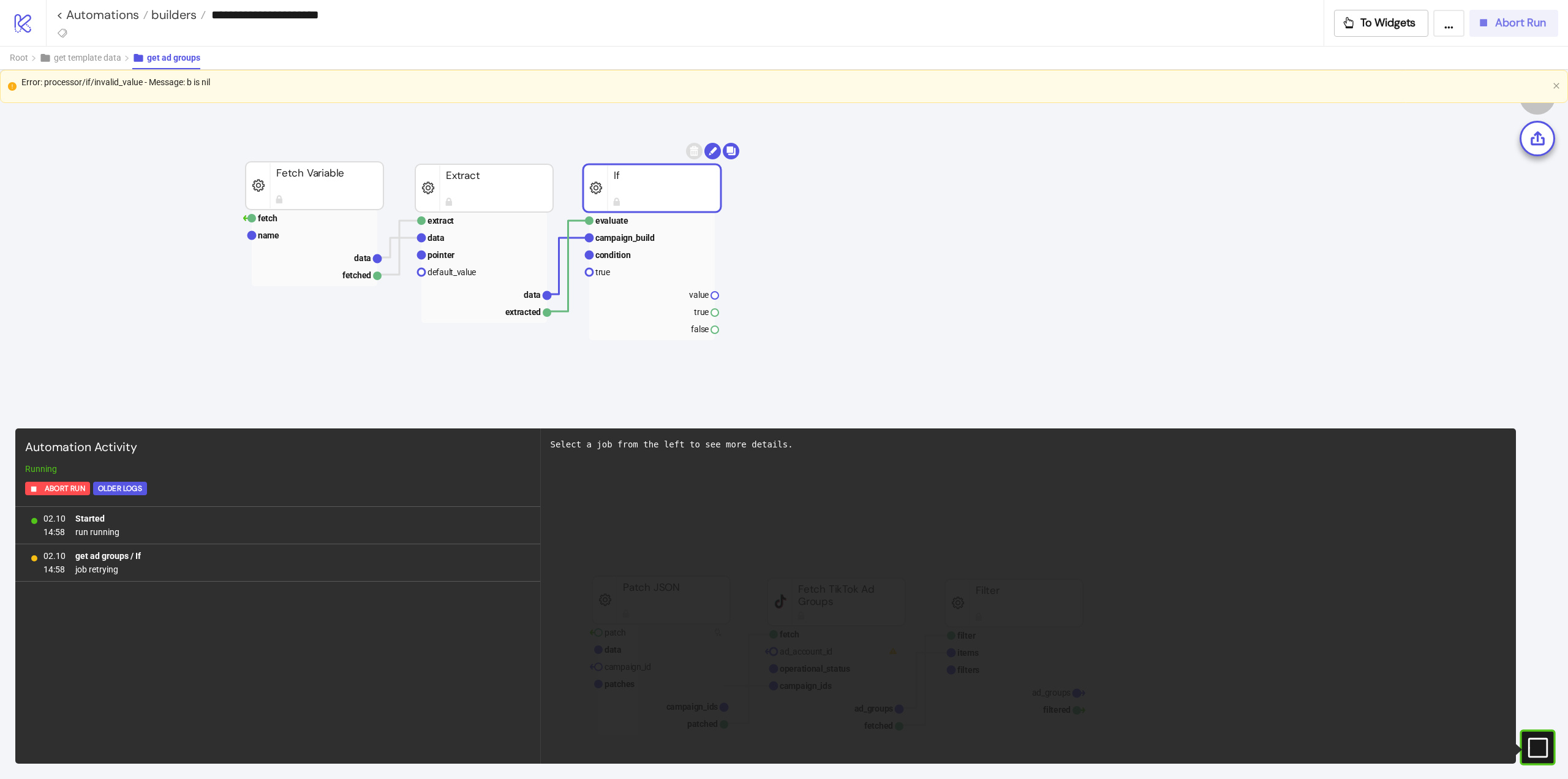
click at [1477, 24] on icon "button" at bounding box center [1484, 22] width 13 height 13
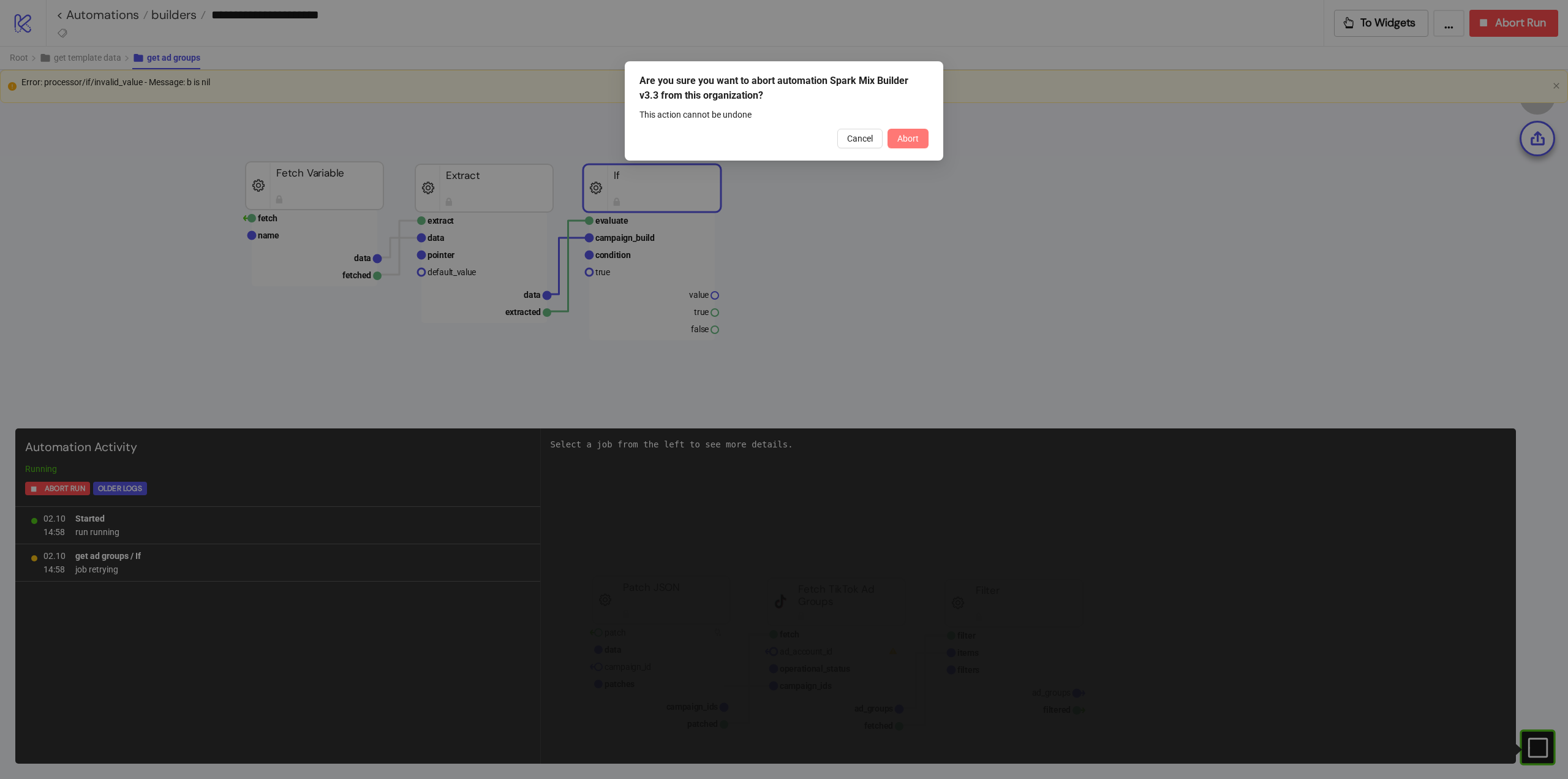
click at [911, 136] on span "Abort" at bounding box center [908, 138] width 21 height 10
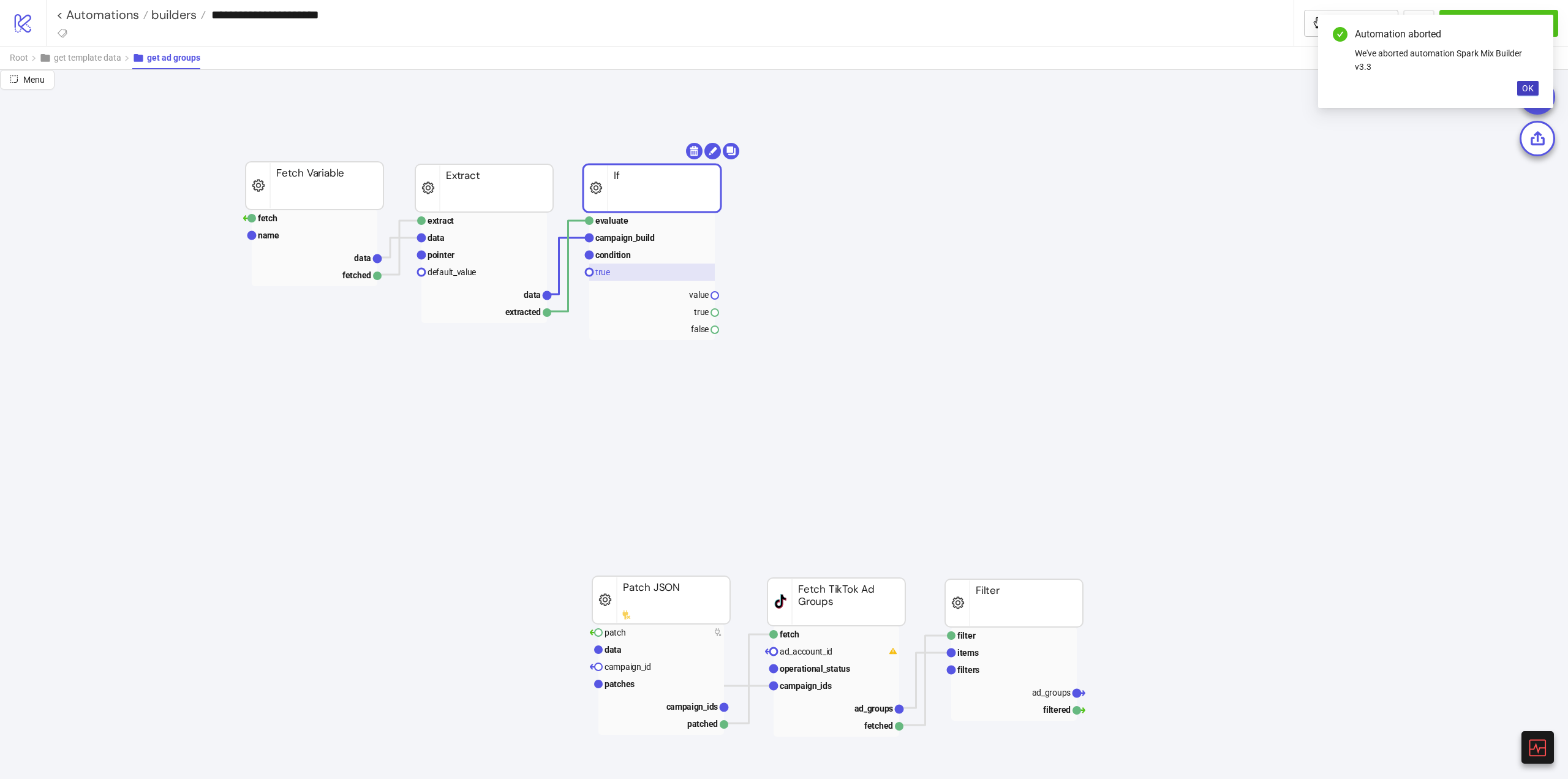
click at [618, 267] on rect at bounding box center [652, 272] width 126 height 17
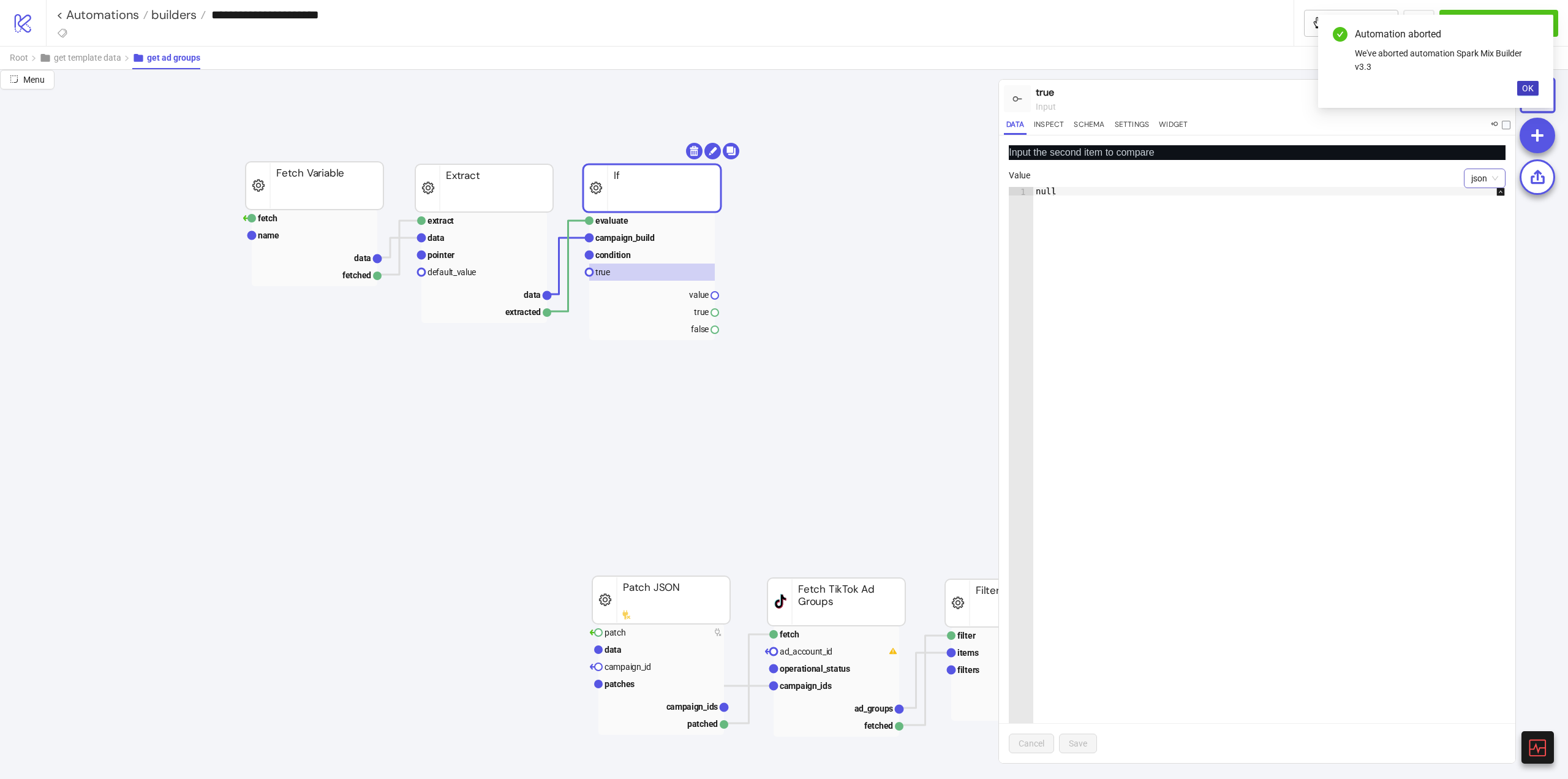
click at [1471, 181] on span "json" at bounding box center [1485, 178] width 27 height 18
click at [1474, 261] on div "boolean" at bounding box center [1476, 261] width 22 height 13
click at [1019, 199] on div "button" at bounding box center [1016, 197] width 11 height 11
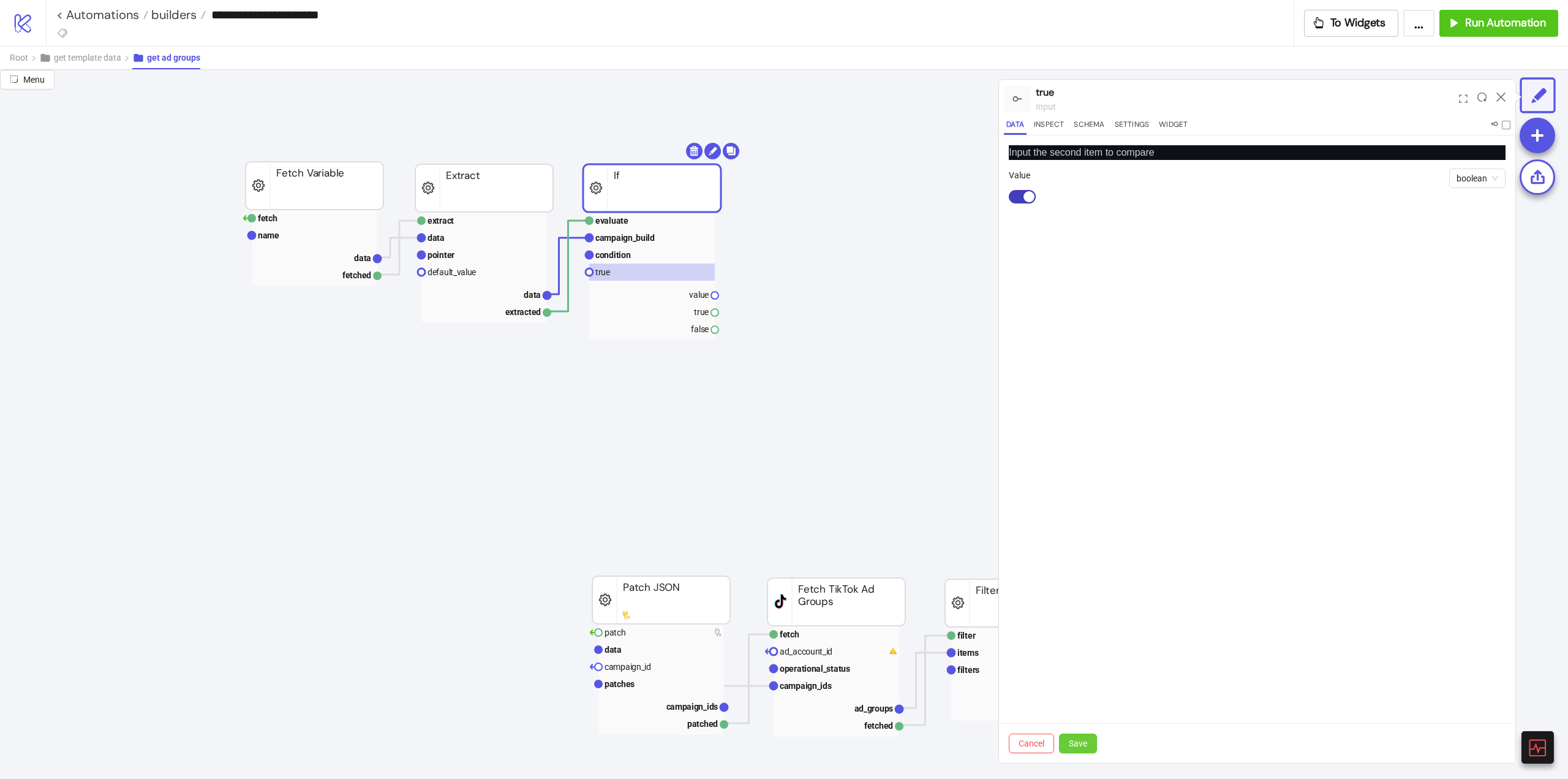
click at [1078, 741] on span "Save" at bounding box center [1078, 743] width 18 height 10
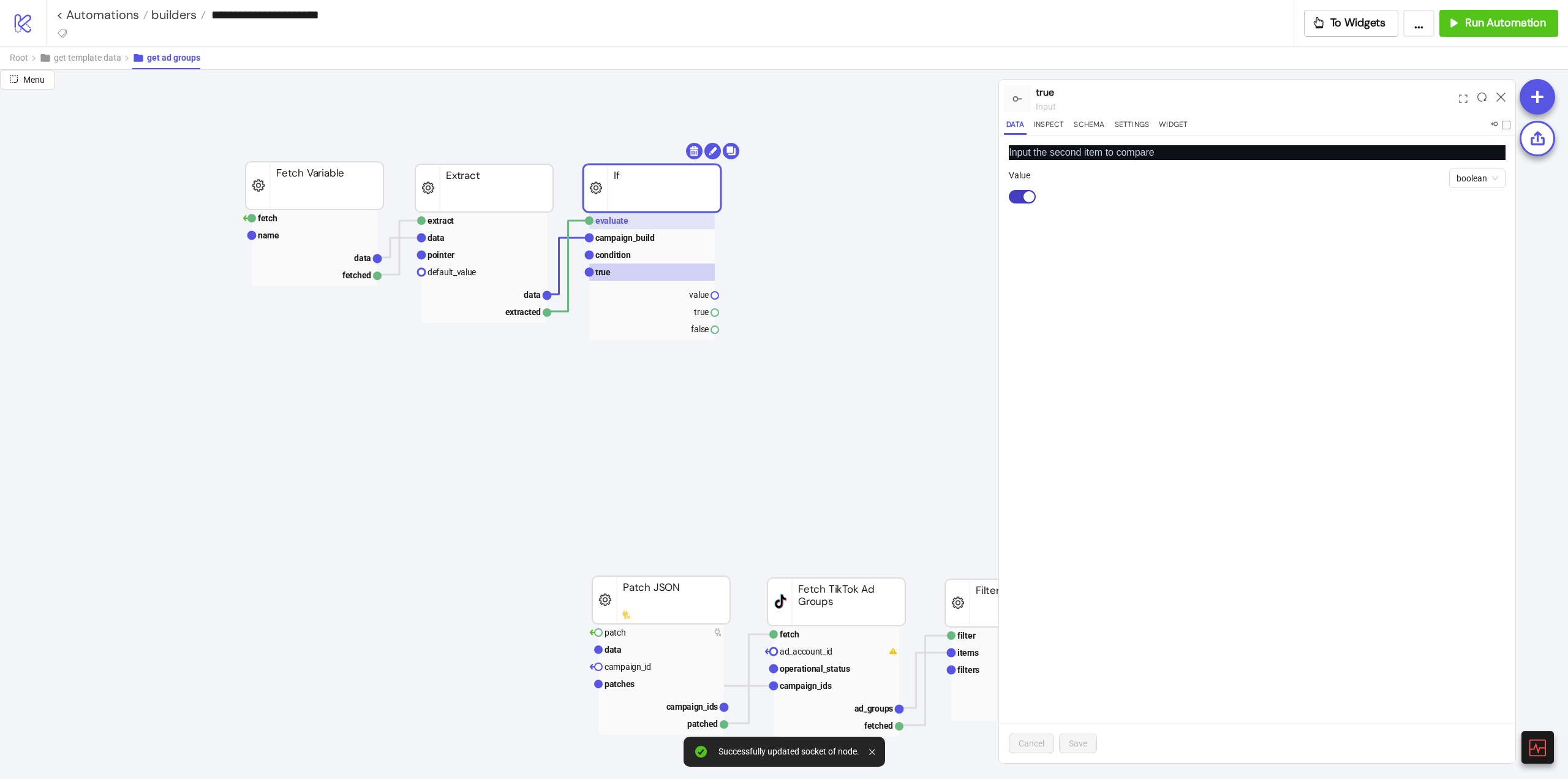
click at [622, 226] on rect at bounding box center [652, 221] width 126 height 17
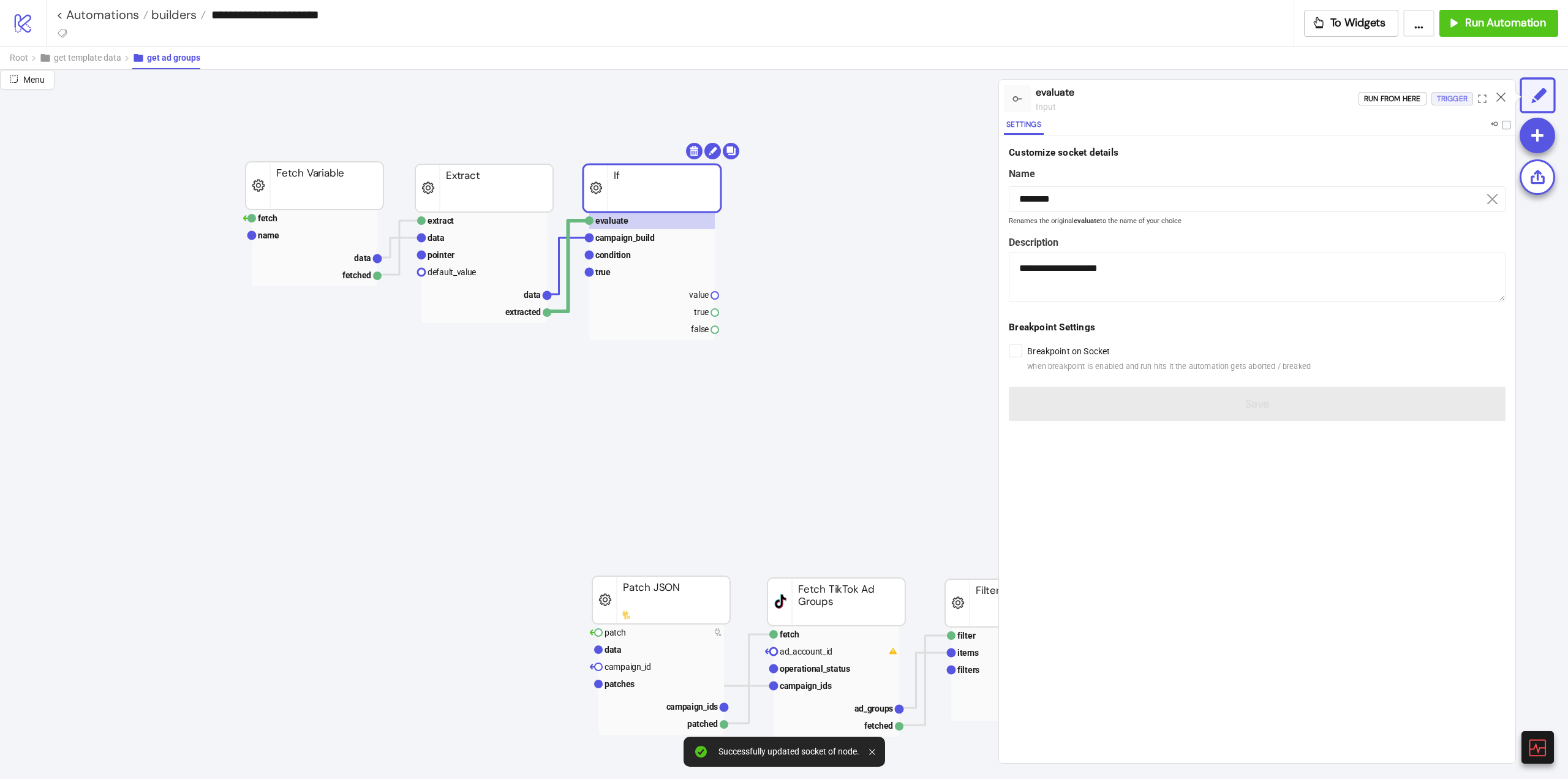
click at [1447, 102] on div "Trigger" at bounding box center [1452, 99] width 31 height 14
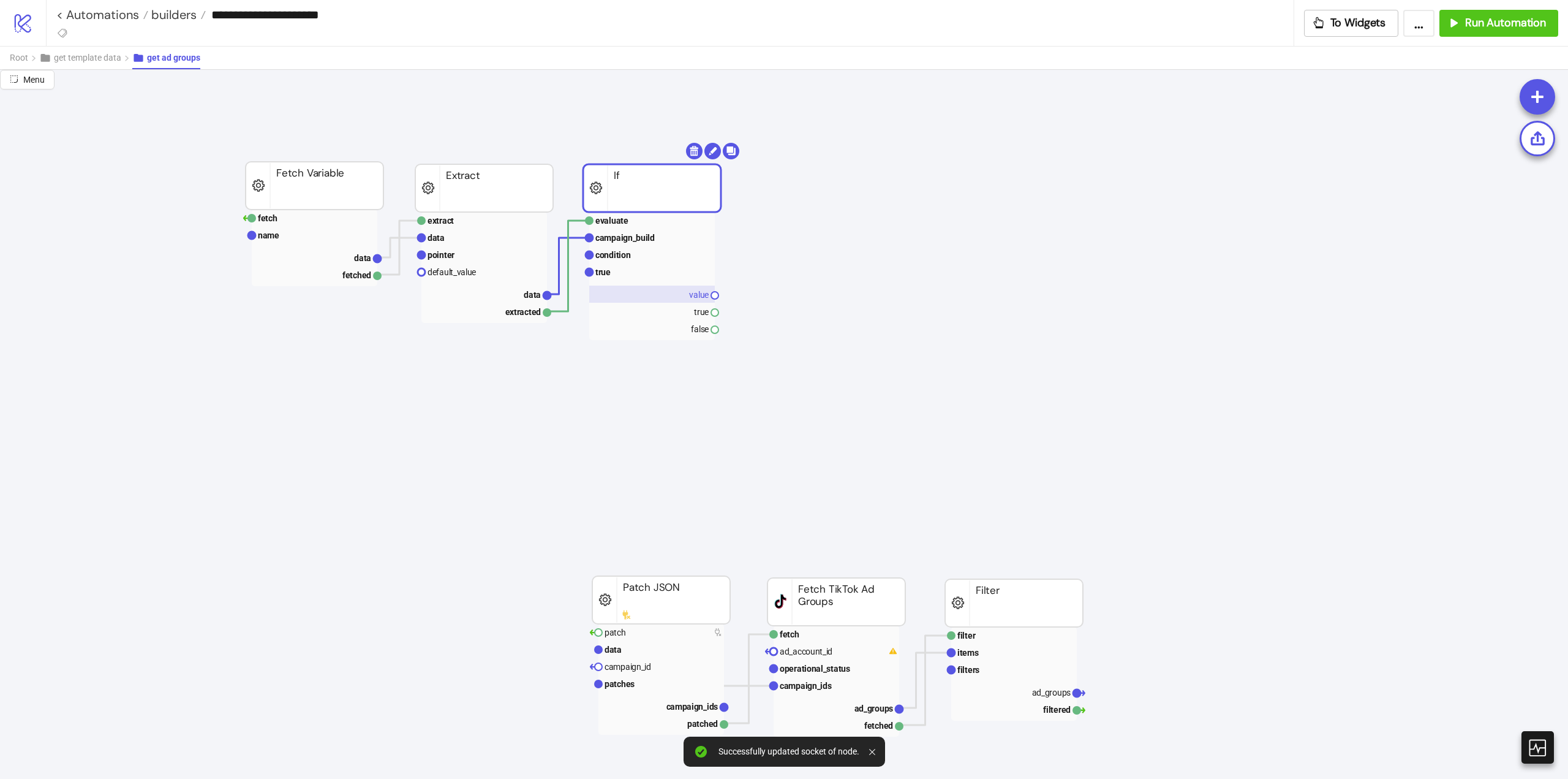
click at [689, 297] on rect at bounding box center [652, 294] width 126 height 17
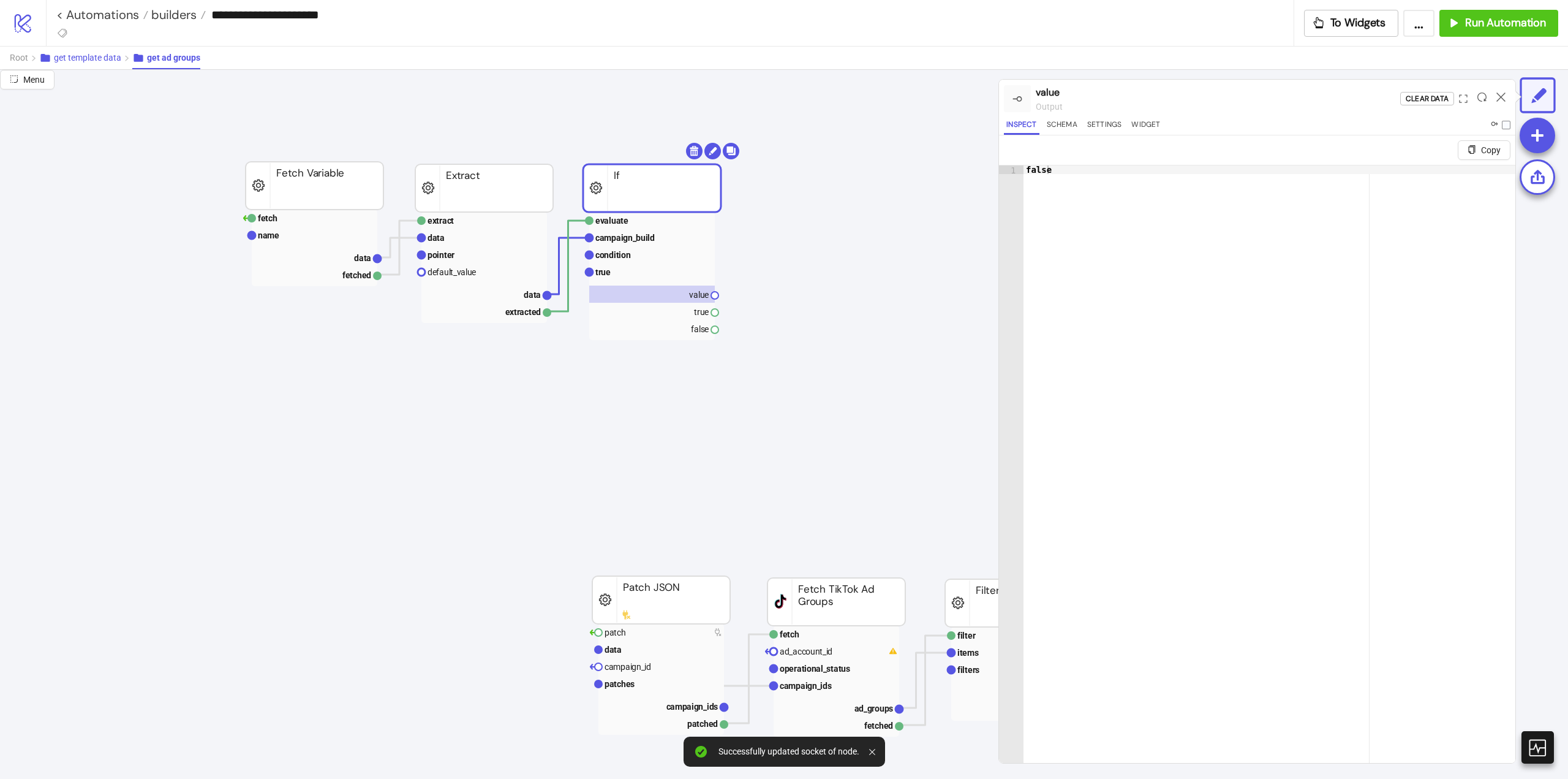
click at [82, 57] on span "get template data" at bounding box center [87, 58] width 67 height 10
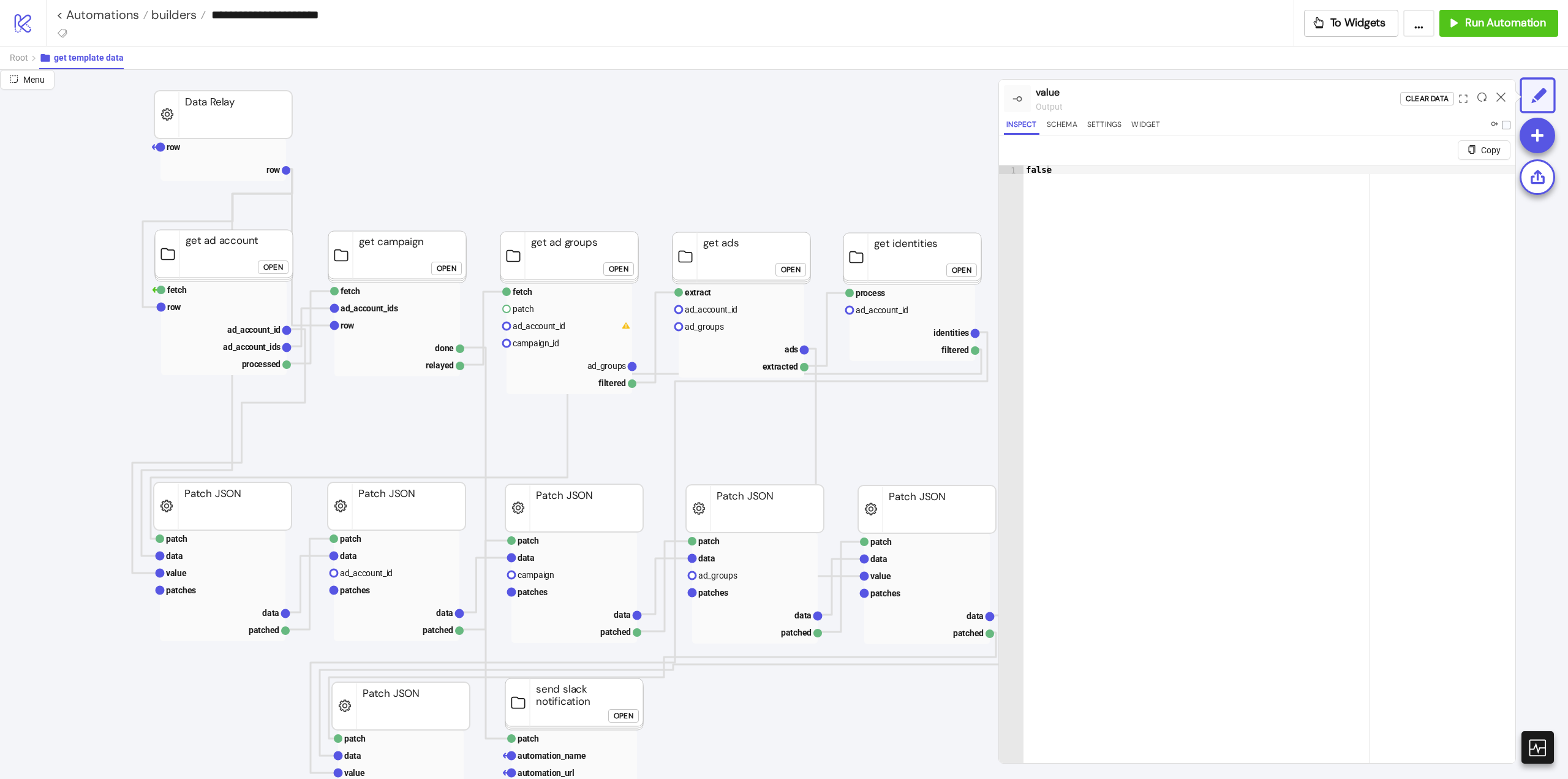
click at [1501, 96] on icon at bounding box center [1501, 97] width 9 height 9
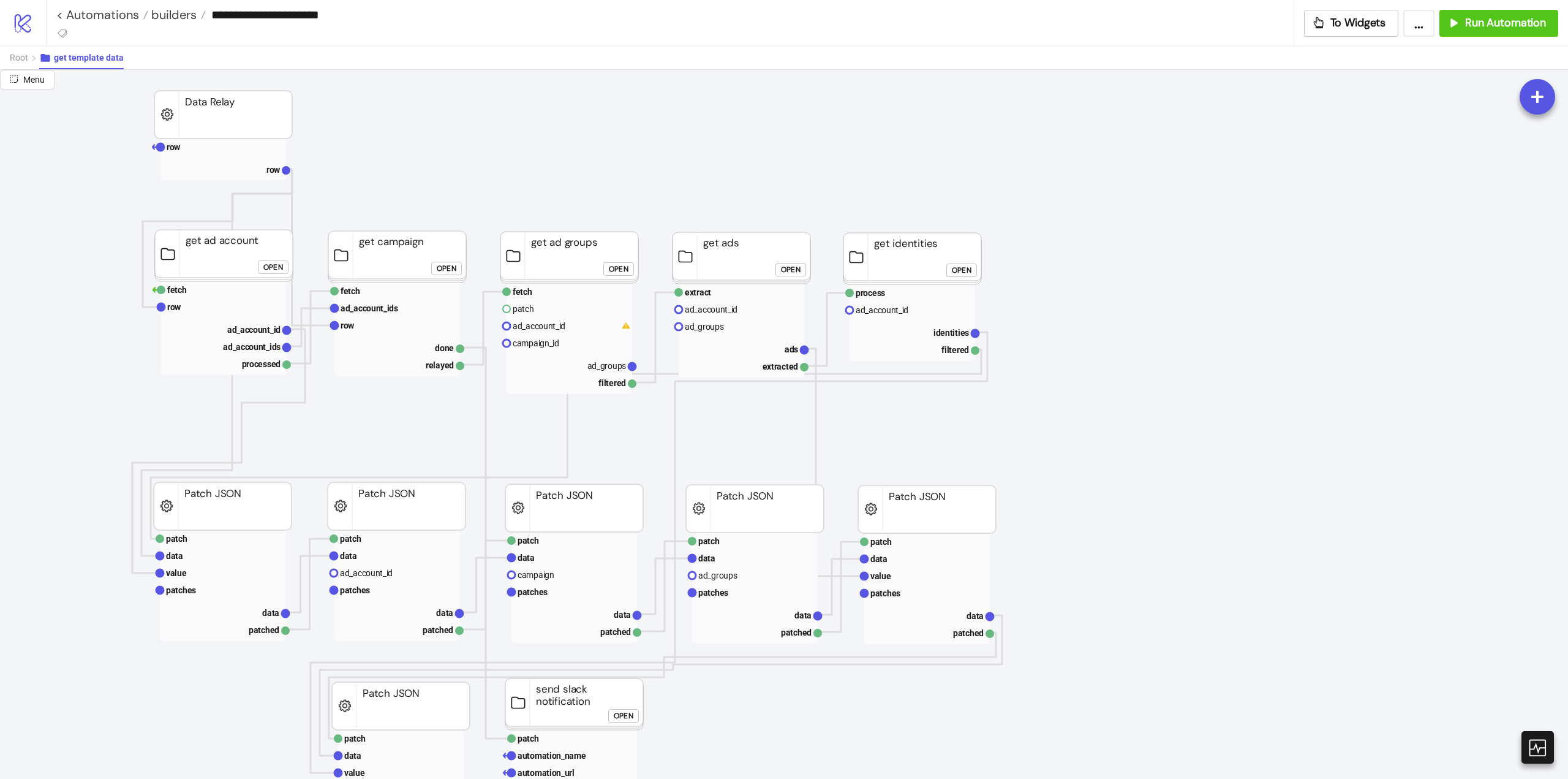
click at [451, 272] on div "Open" at bounding box center [446, 268] width 20 height 14
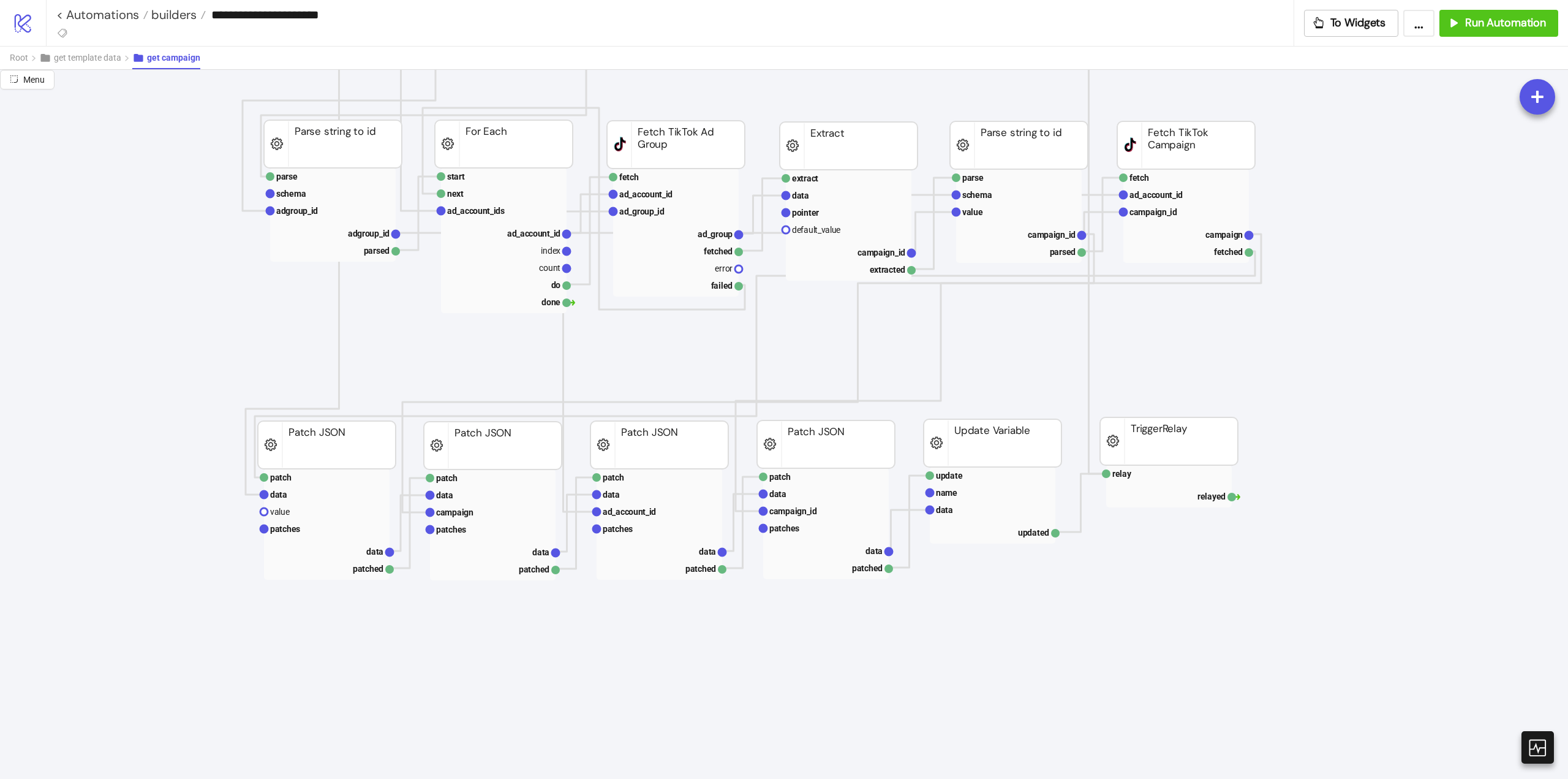
scroll to position [858, 0]
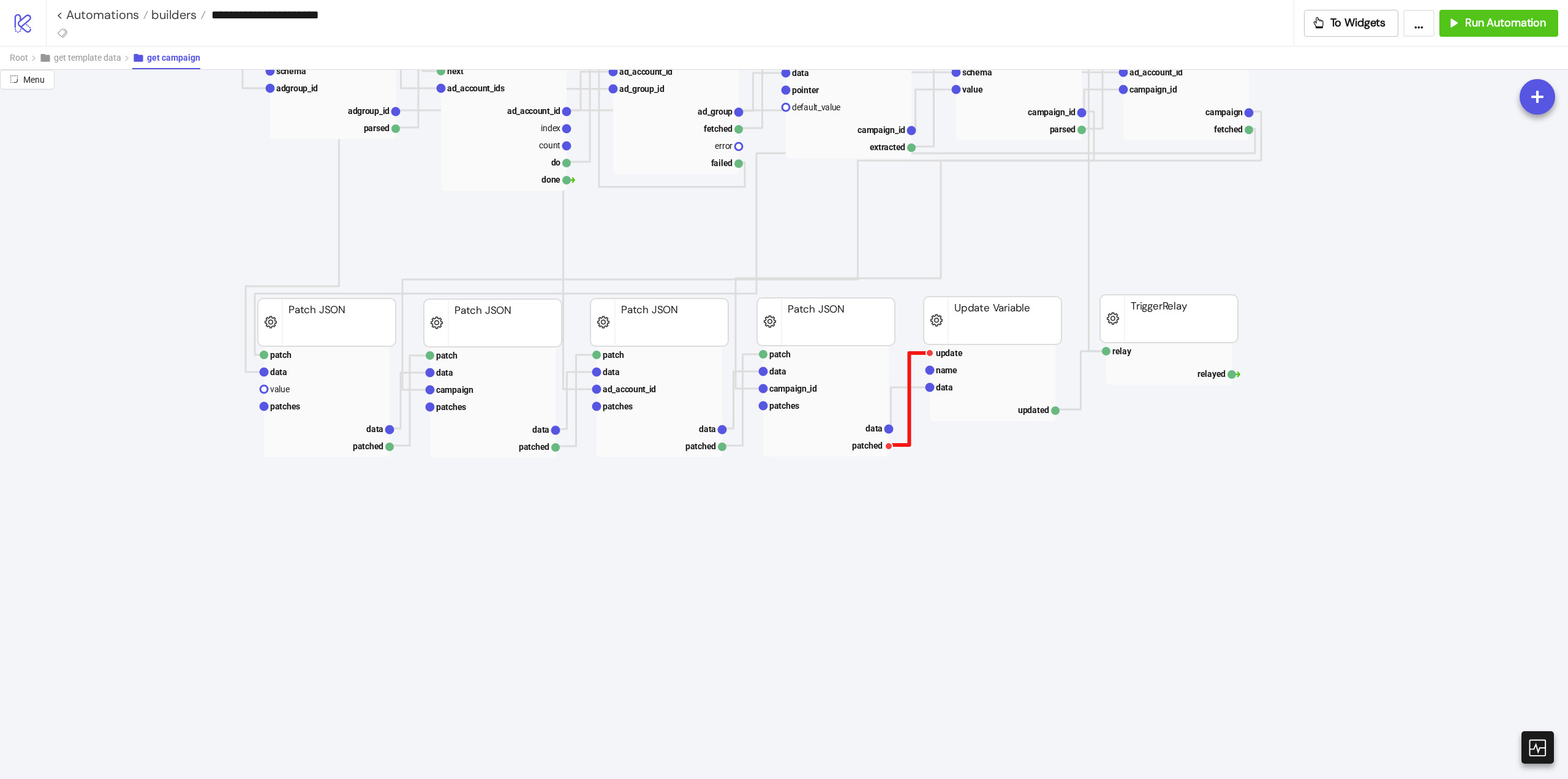
click at [909, 366] on polyline at bounding box center [909, 398] width 41 height 92
click at [909, 388] on polyline at bounding box center [909, 407] width 41 height 40
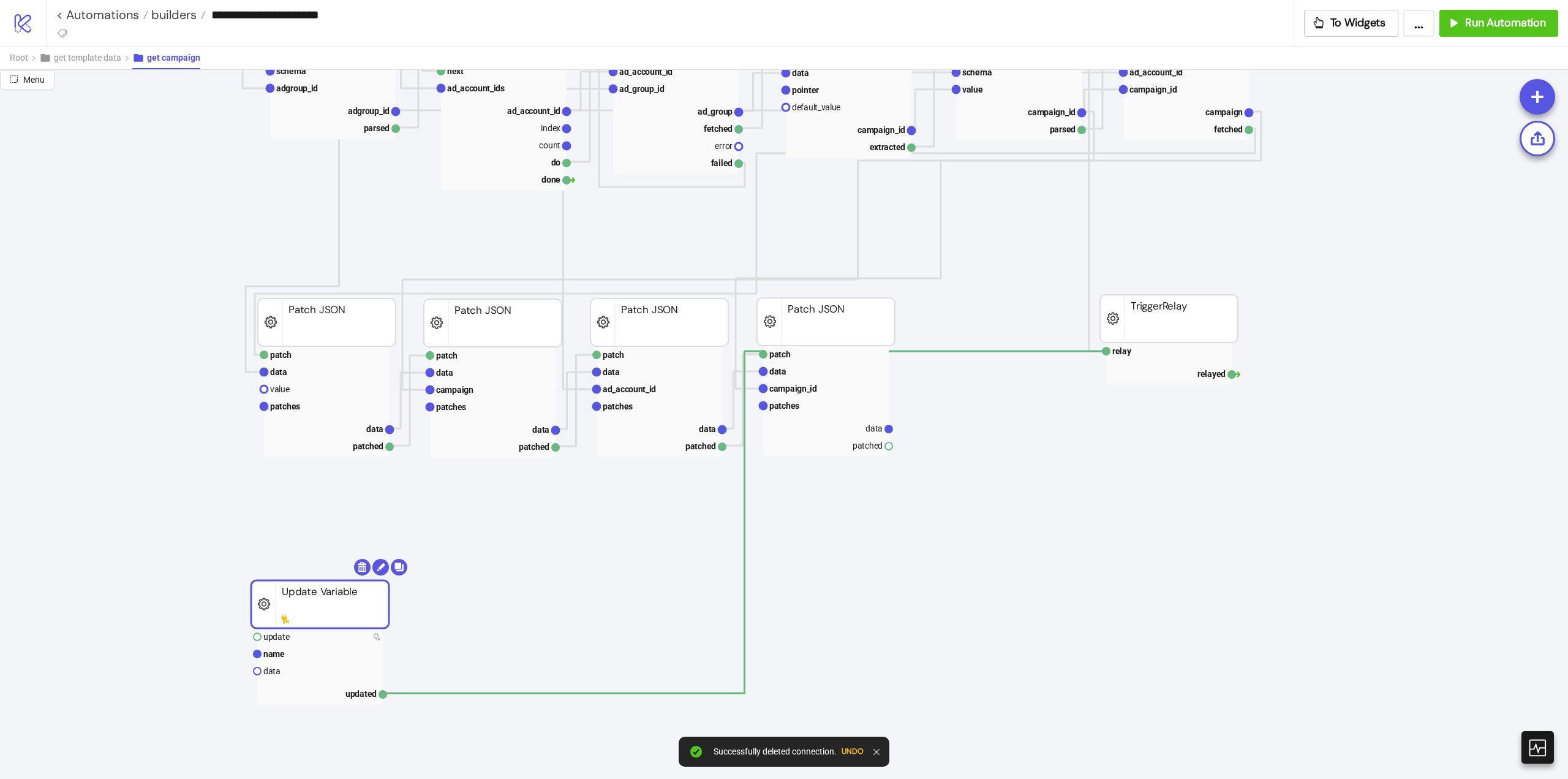
drag, startPoint x: 1002, startPoint y: 318, endPoint x: 329, endPoint y: 601, distance: 730.1
click at [329, 601] on rect at bounding box center [320, 604] width 138 height 48
click at [1080, 458] on div "Add Node" at bounding box center [1122, 451] width 90 height 24
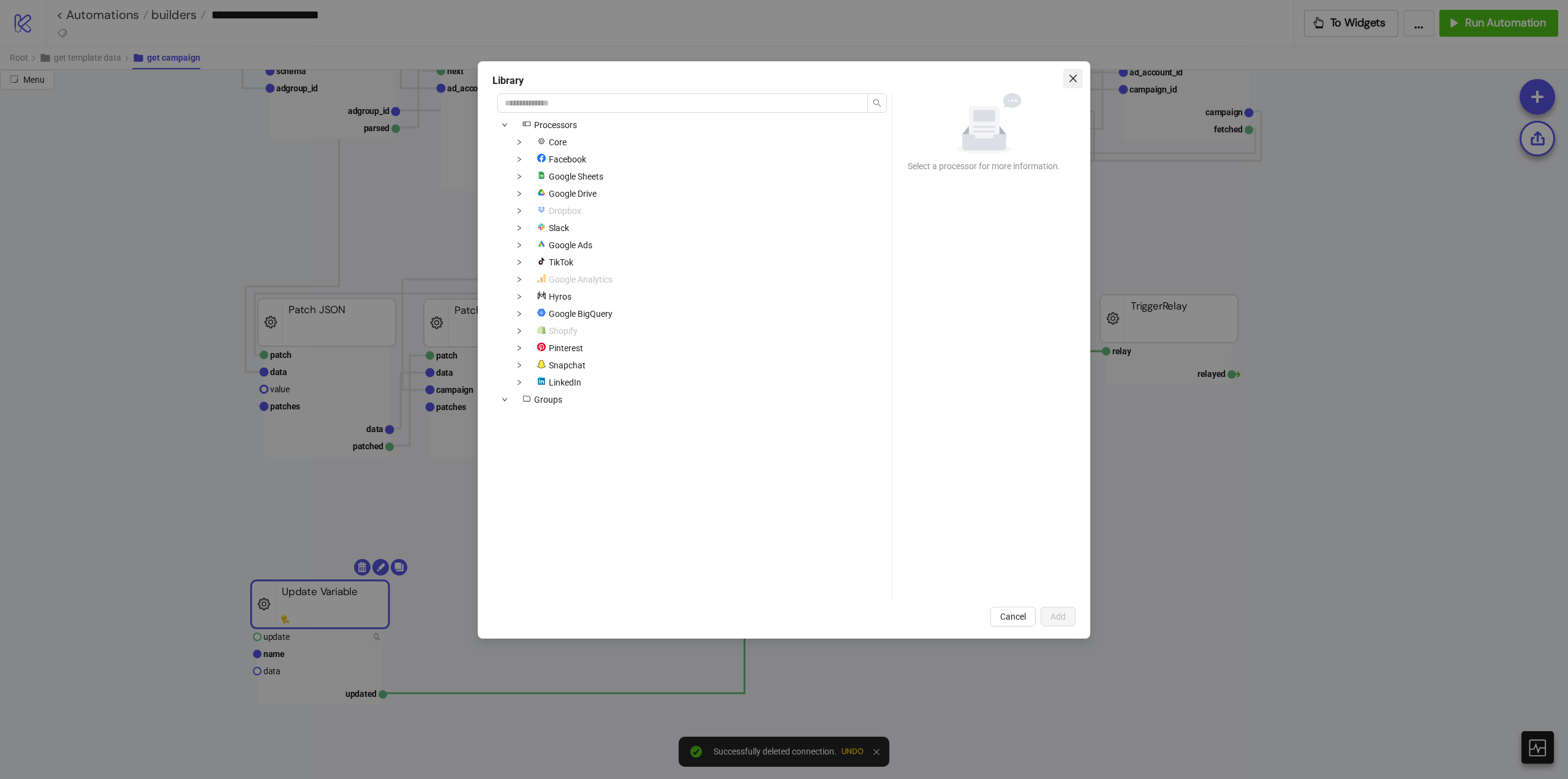
click at [1073, 76] on icon "close" at bounding box center [1073, 79] width 10 height 10
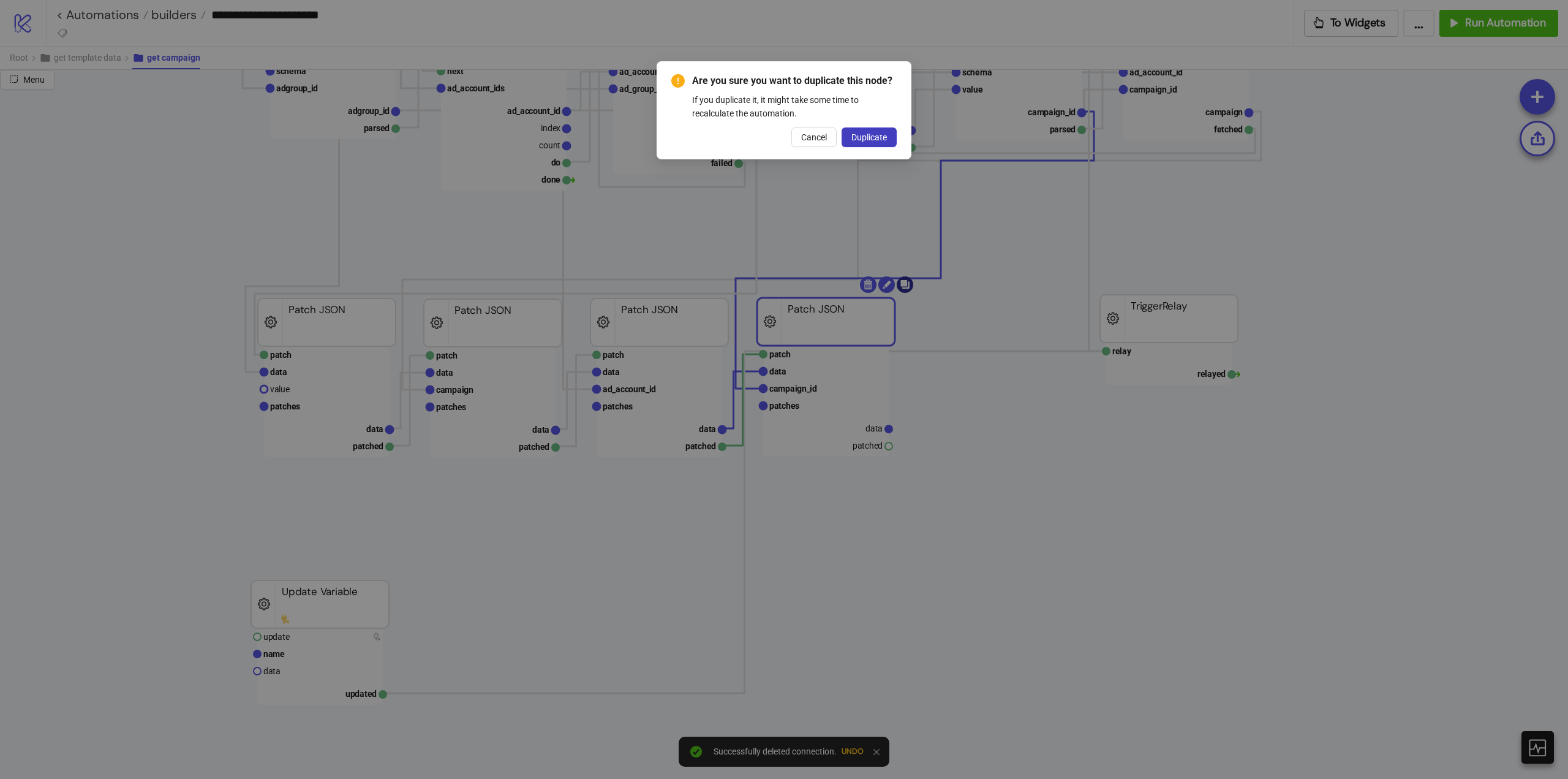
click at [910, 284] on body "**********" at bounding box center [784, 389] width 1568 height 779
click at [880, 141] on span "Duplicate" at bounding box center [870, 137] width 35 height 10
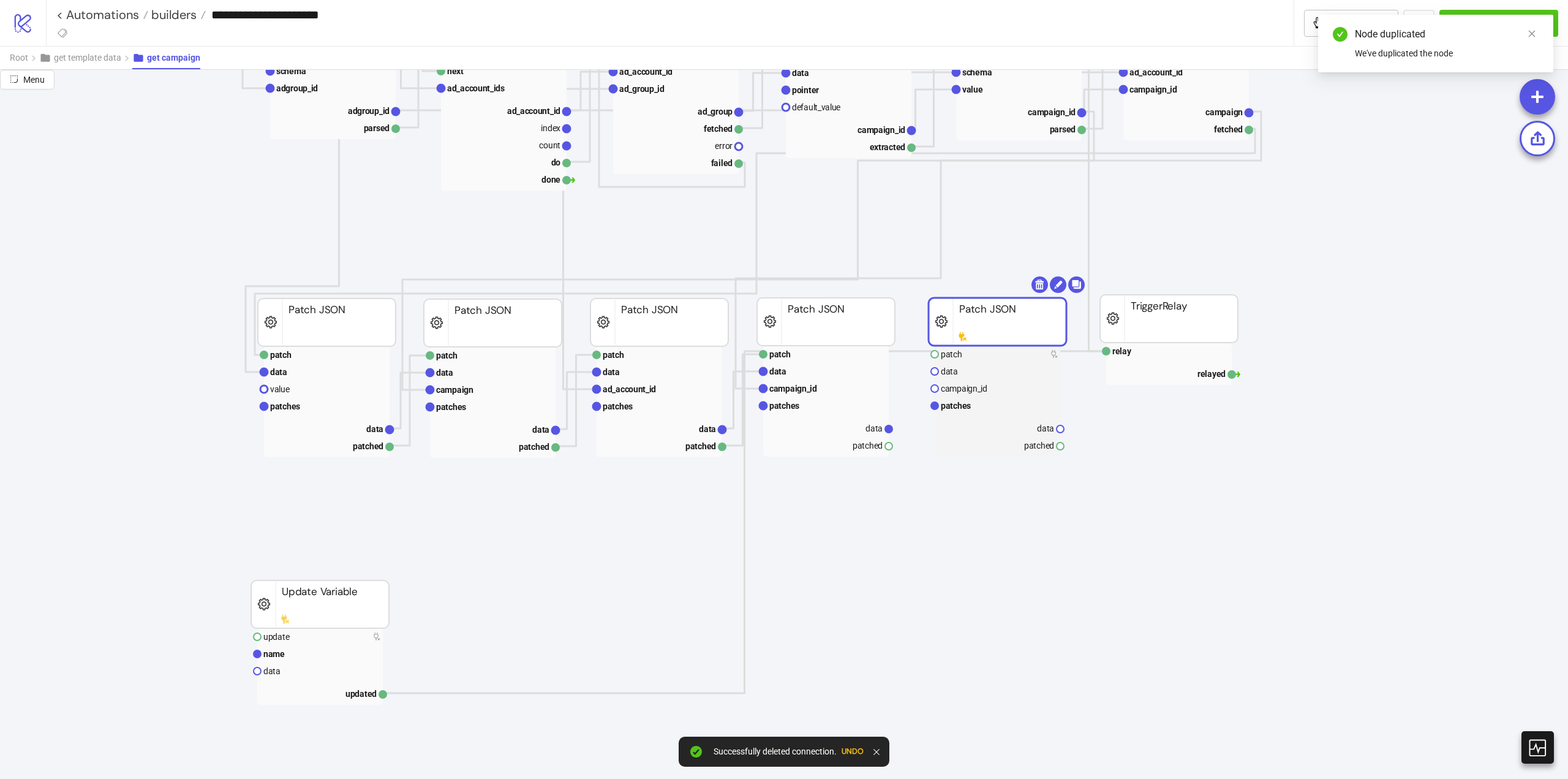
drag, startPoint x: 884, startPoint y: 361, endPoint x: 927, endPoint y: 356, distance: 43.3
click at [931, 342] on rect at bounding box center [997, 321] width 138 height 48
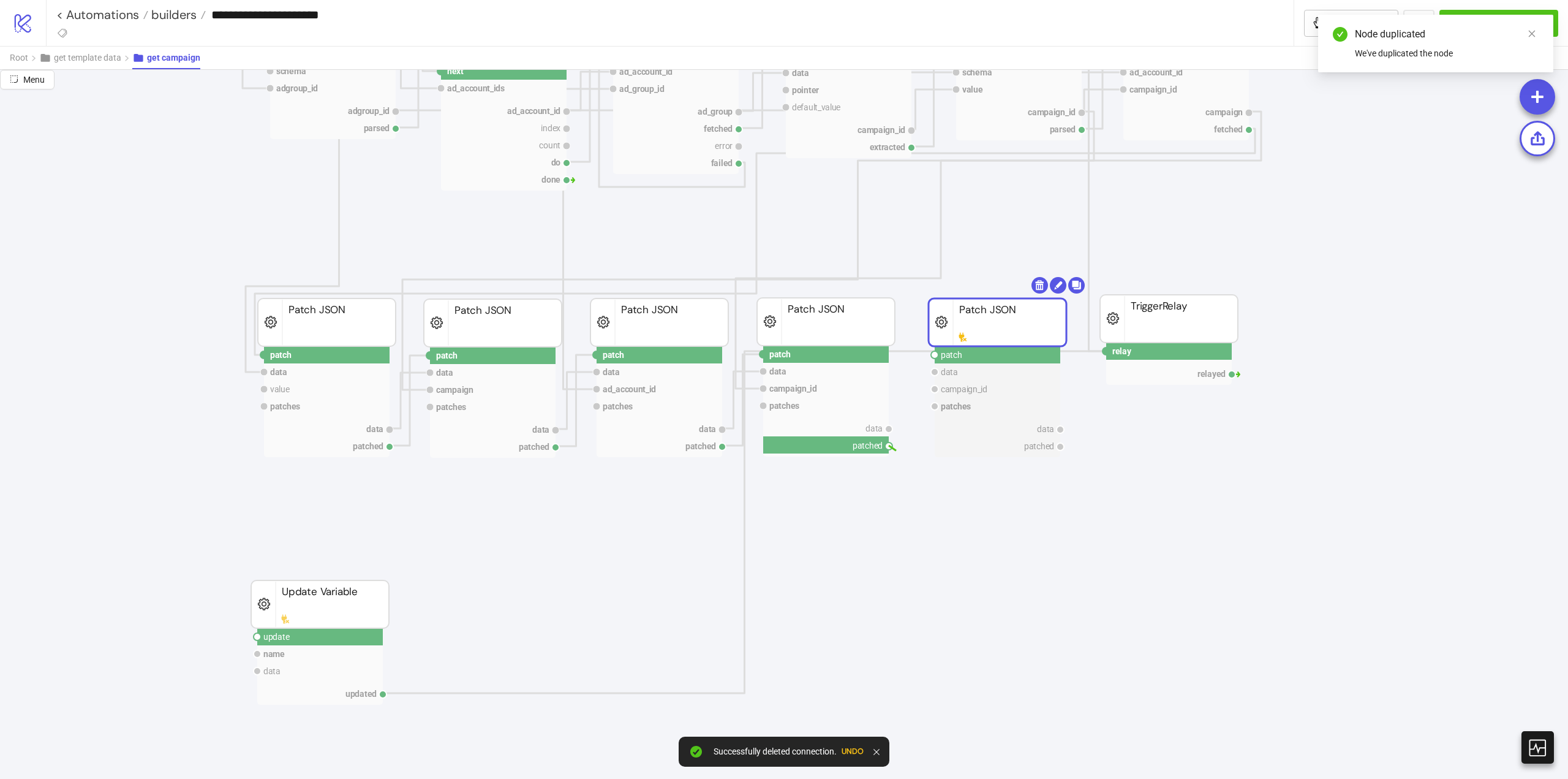
drag, startPoint x: 889, startPoint y: 445, endPoint x: 915, endPoint y: 442, distance: 26.2
click at [904, 452] on icon "extract row pointer default_value campaign_id extracted Extract fetch ad_accoun…" at bounding box center [1225, 443] width 2450 height 2463
click at [933, 354] on circle at bounding box center [935, 355] width 7 height 7
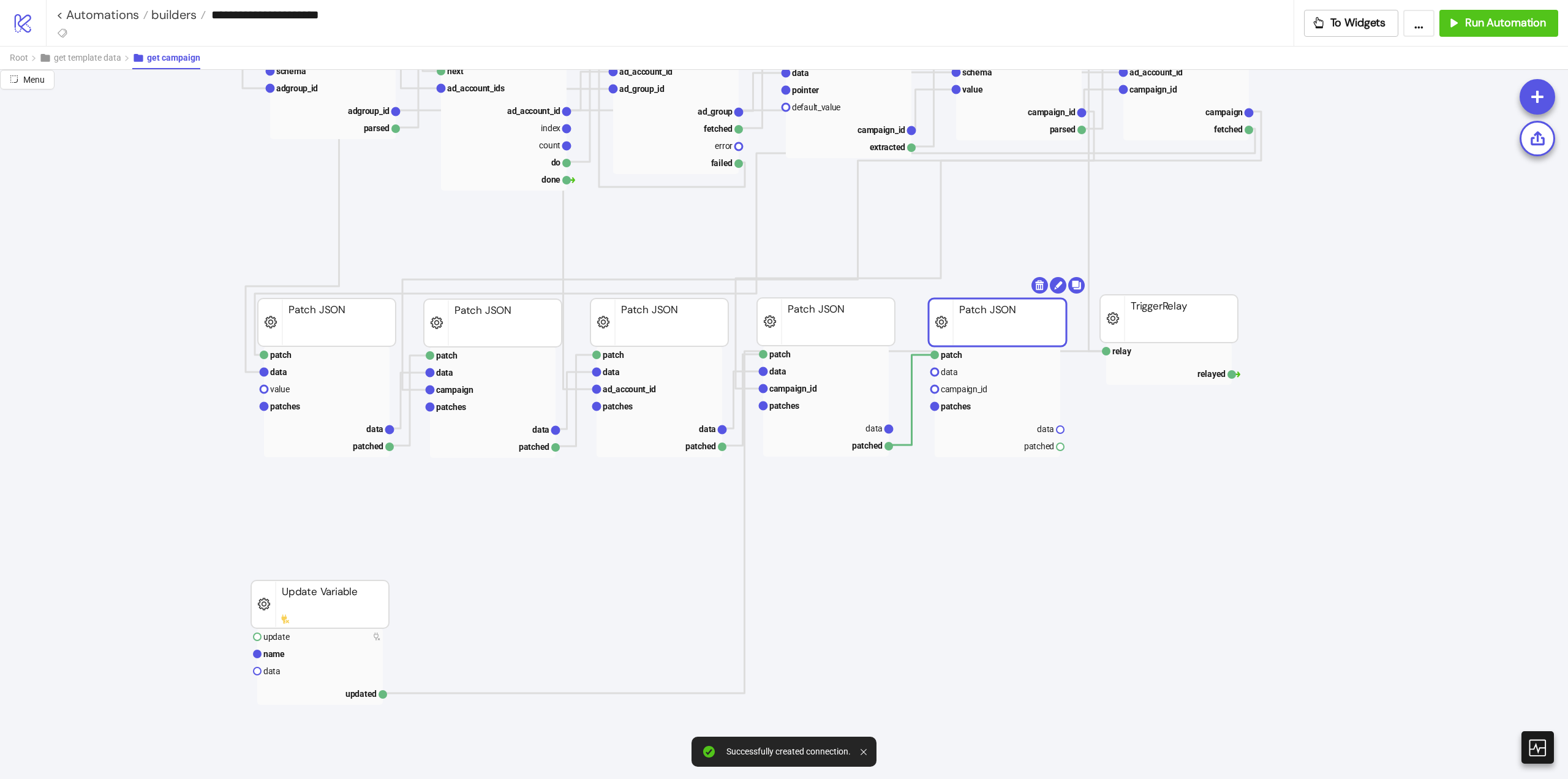
drag, startPoint x: 889, startPoint y: 427, endPoint x: 931, endPoint y: 401, distance: 49.4
click at [921, 433] on icon "extract row pointer default_value campaign_id extracted Extract fetch ad_accoun…" at bounding box center [1225, 443] width 2450 height 2463
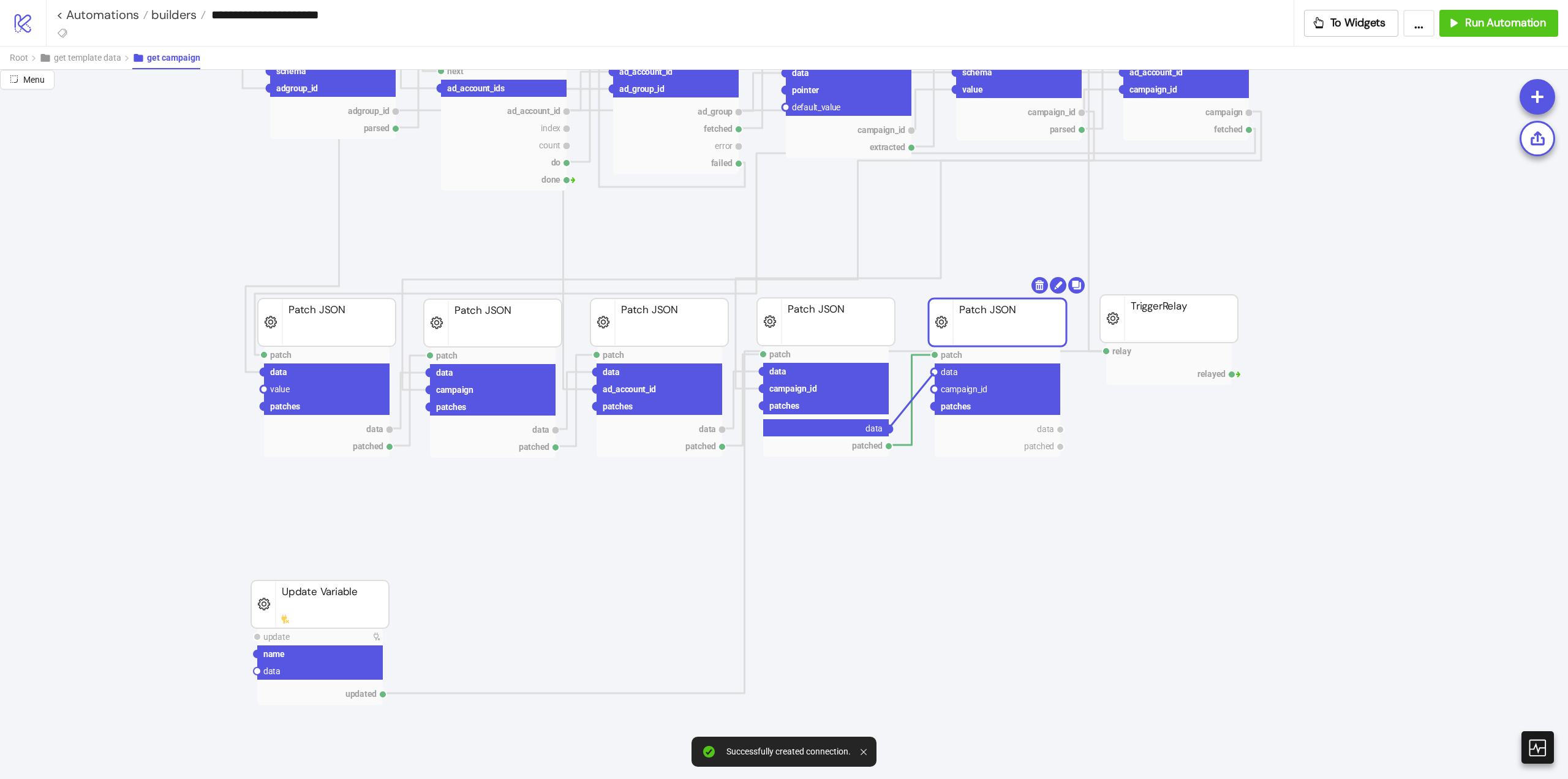
click at [933, 374] on circle at bounding box center [935, 372] width 7 height 7
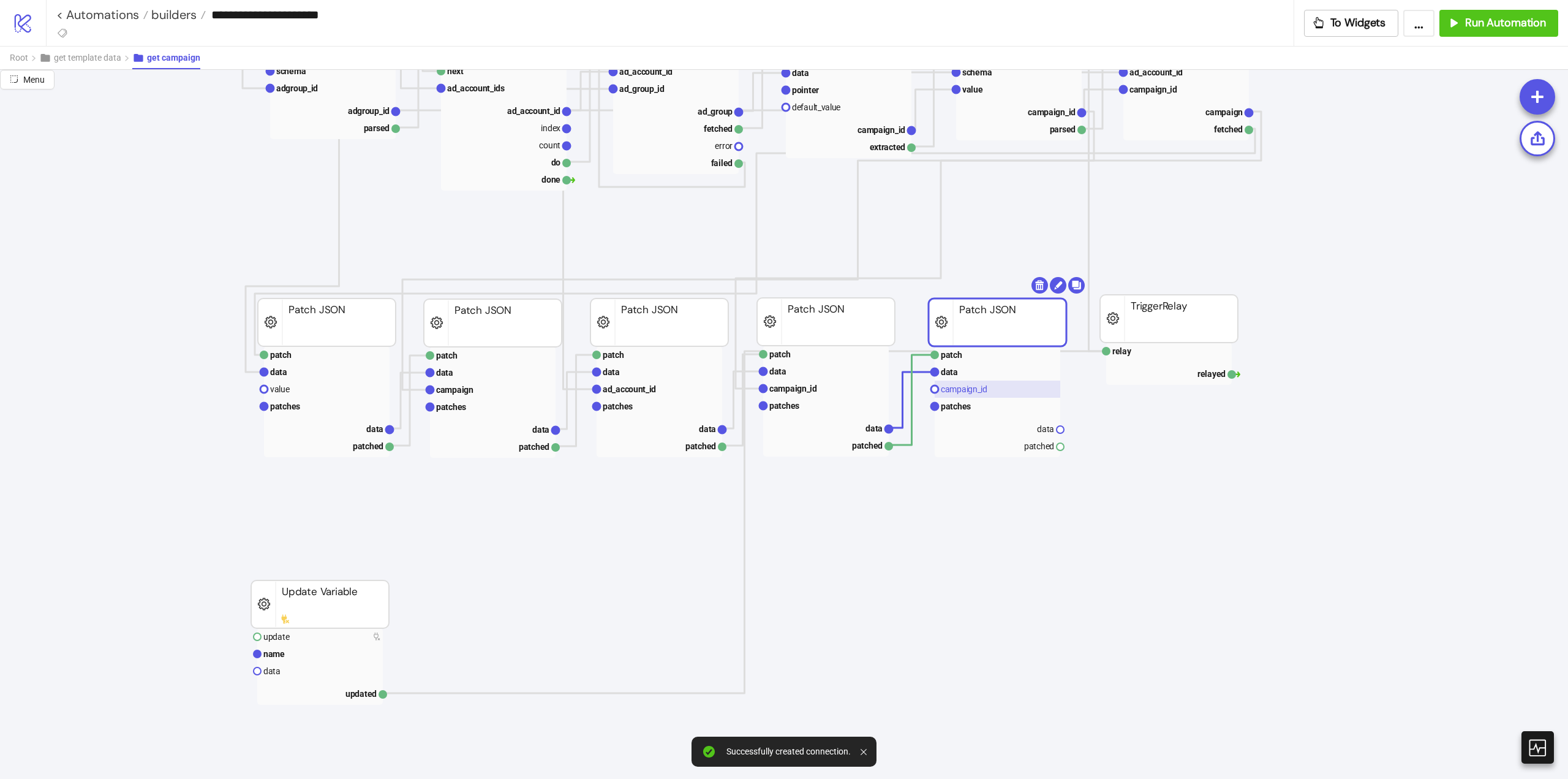
click at [968, 391] on text "campaign_id" at bounding box center [965, 389] width 47 height 10
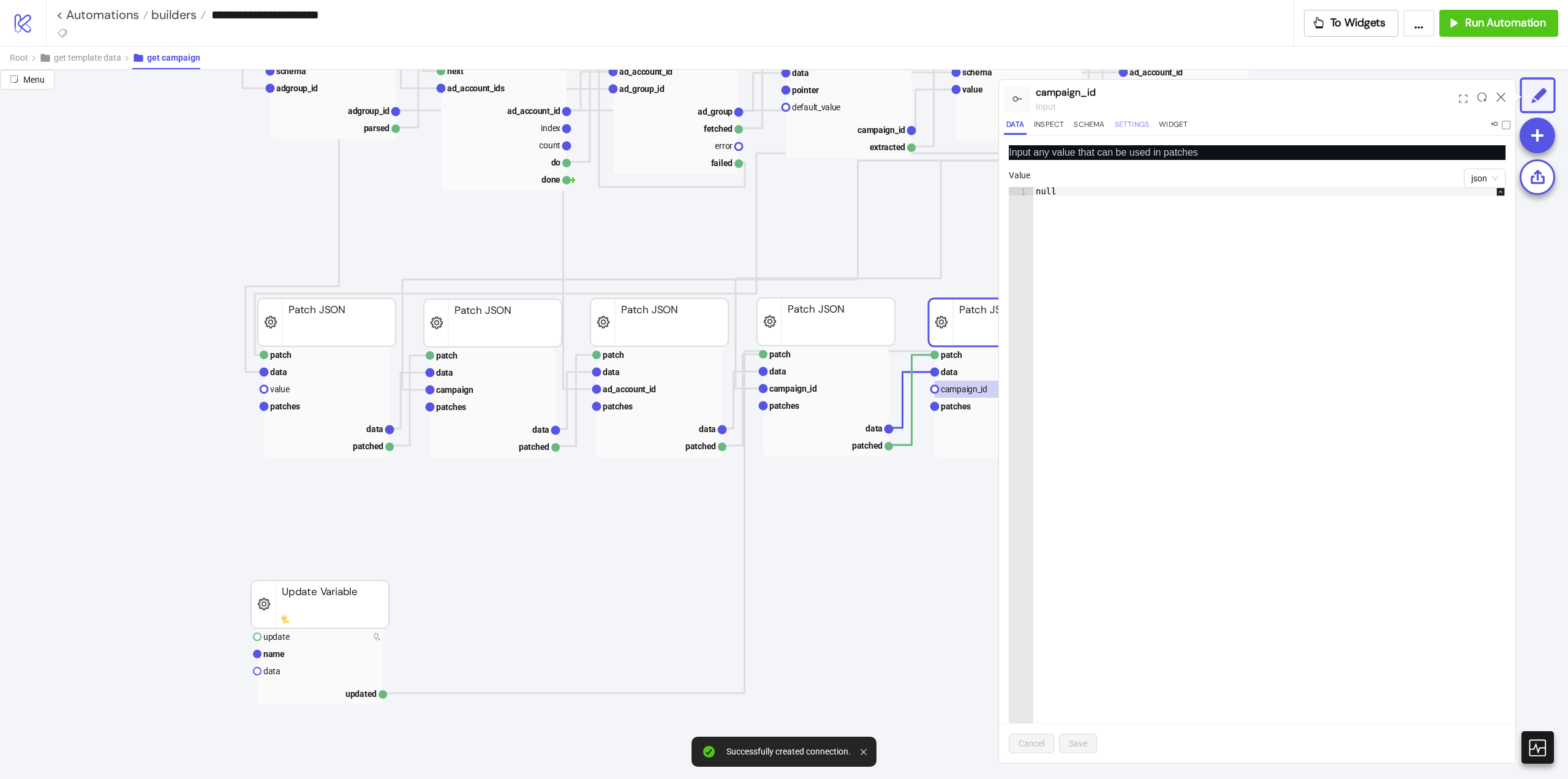
click at [1139, 123] on button "Settings" at bounding box center [1132, 126] width 40 height 16
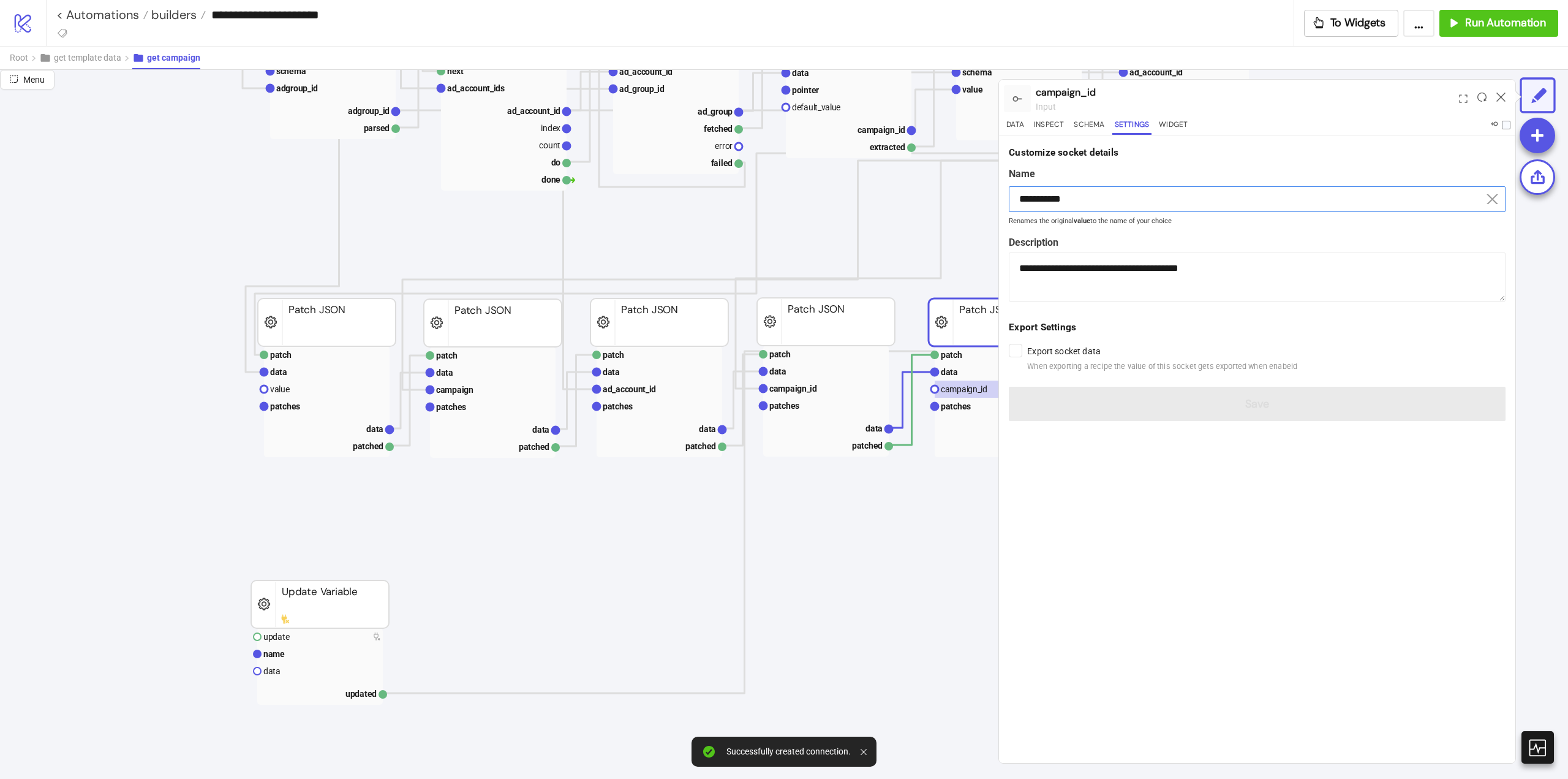
click at [1075, 202] on input "**********" at bounding box center [1257, 199] width 497 height 26
click at [103, 65] on button "get template data" at bounding box center [85, 58] width 93 height 23
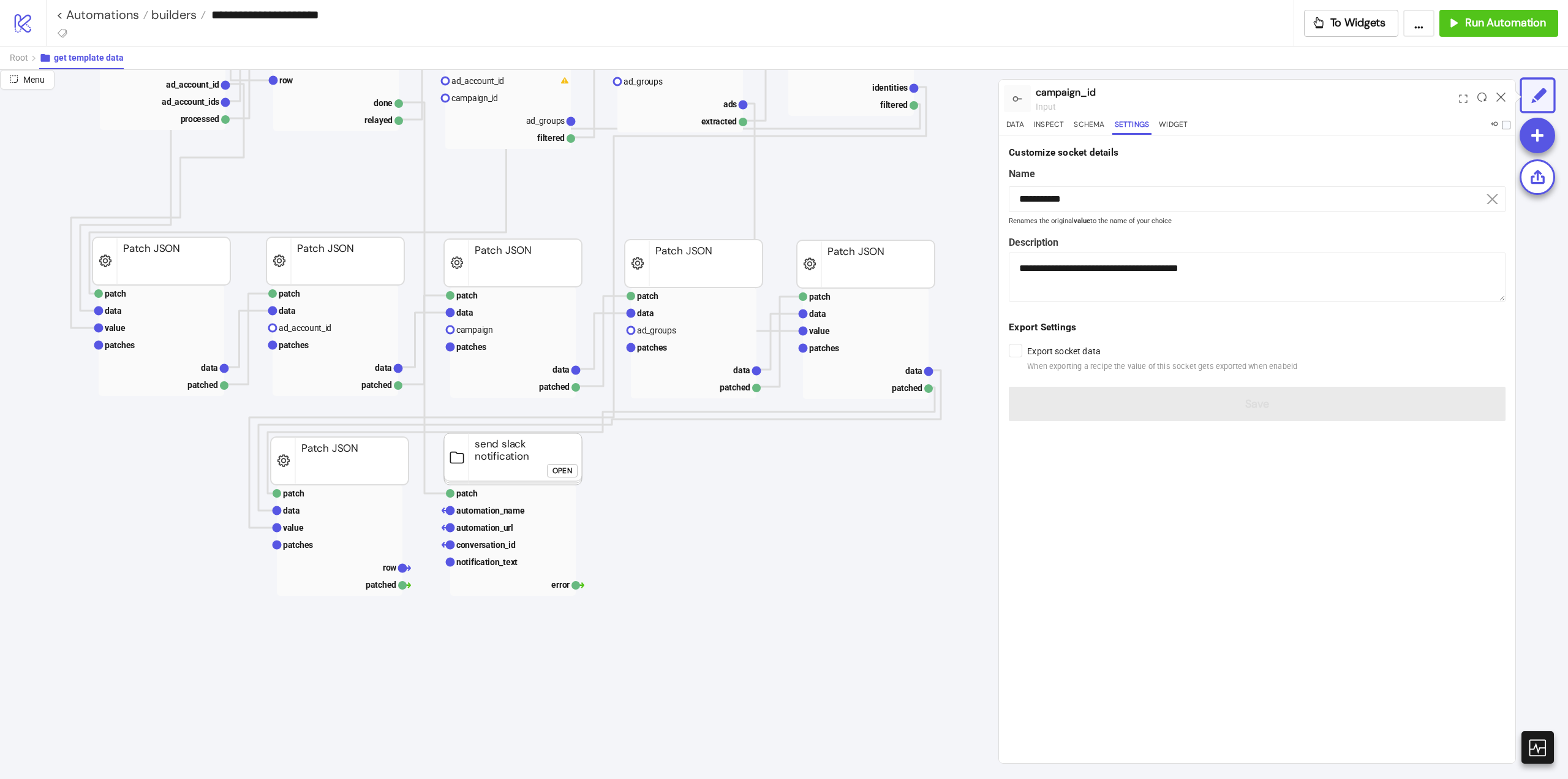
scroll to position [0, 61]
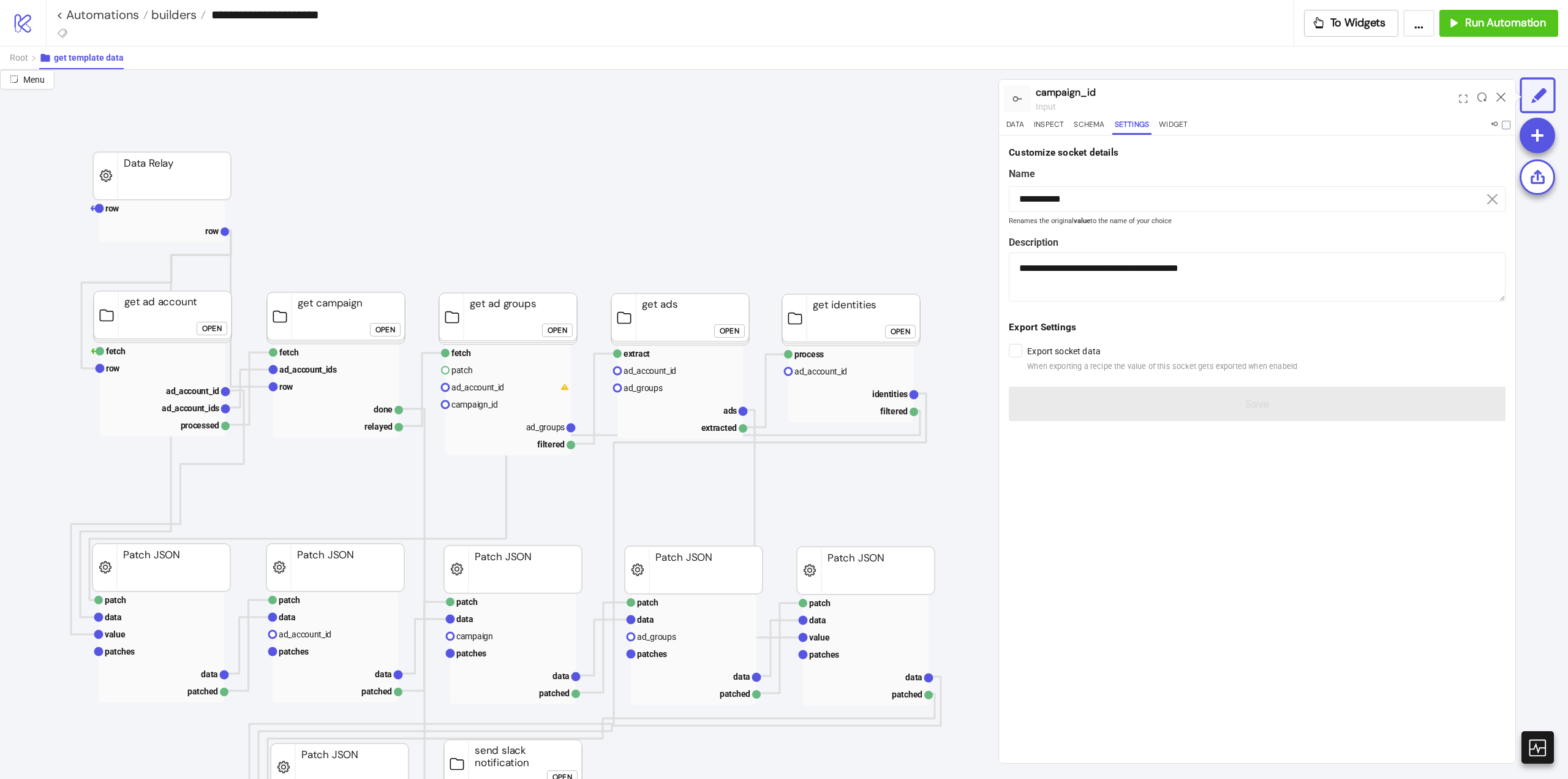
click at [383, 332] on div "Open" at bounding box center [385, 329] width 20 height 14
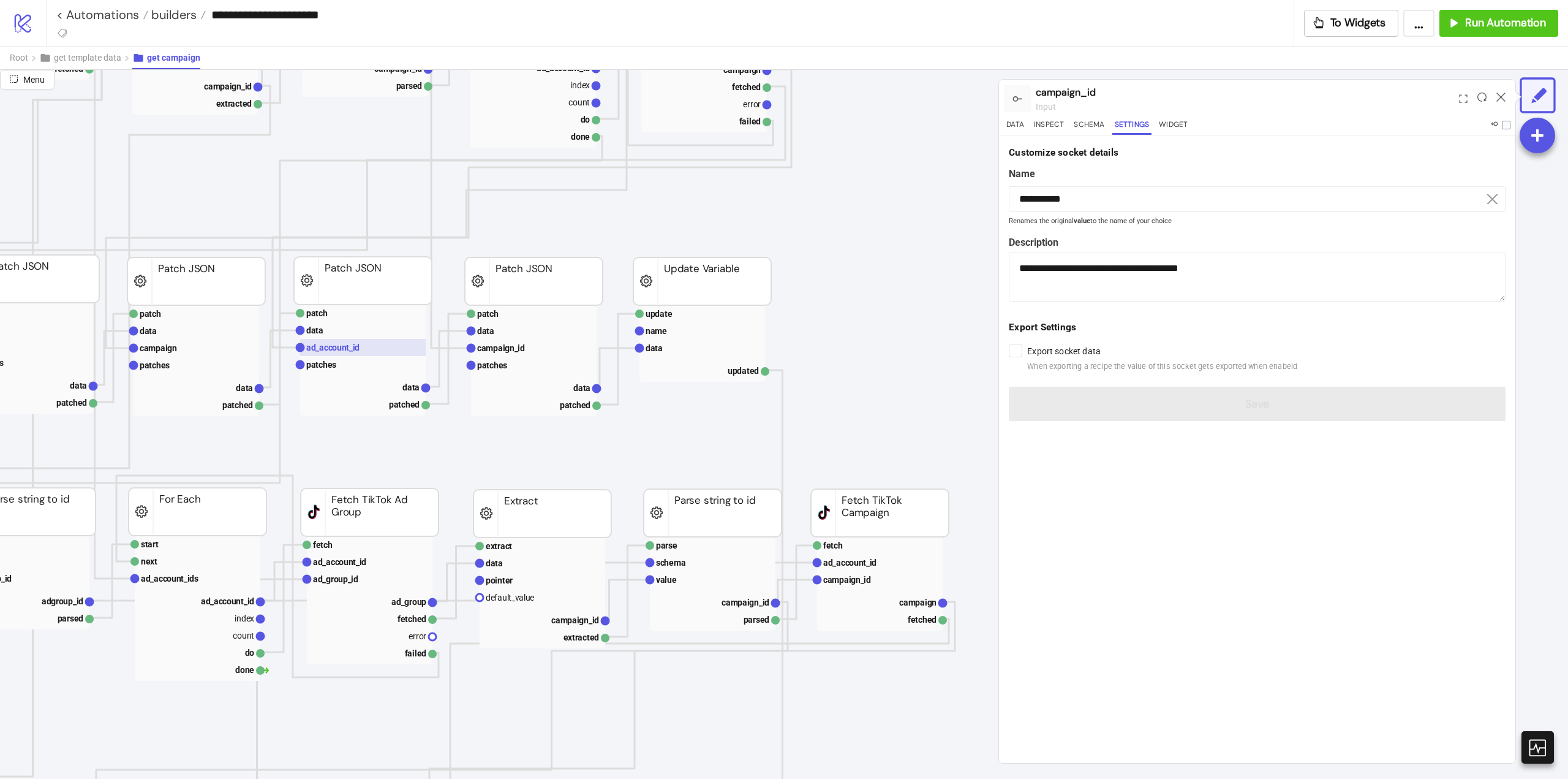
scroll to position [736, 307]
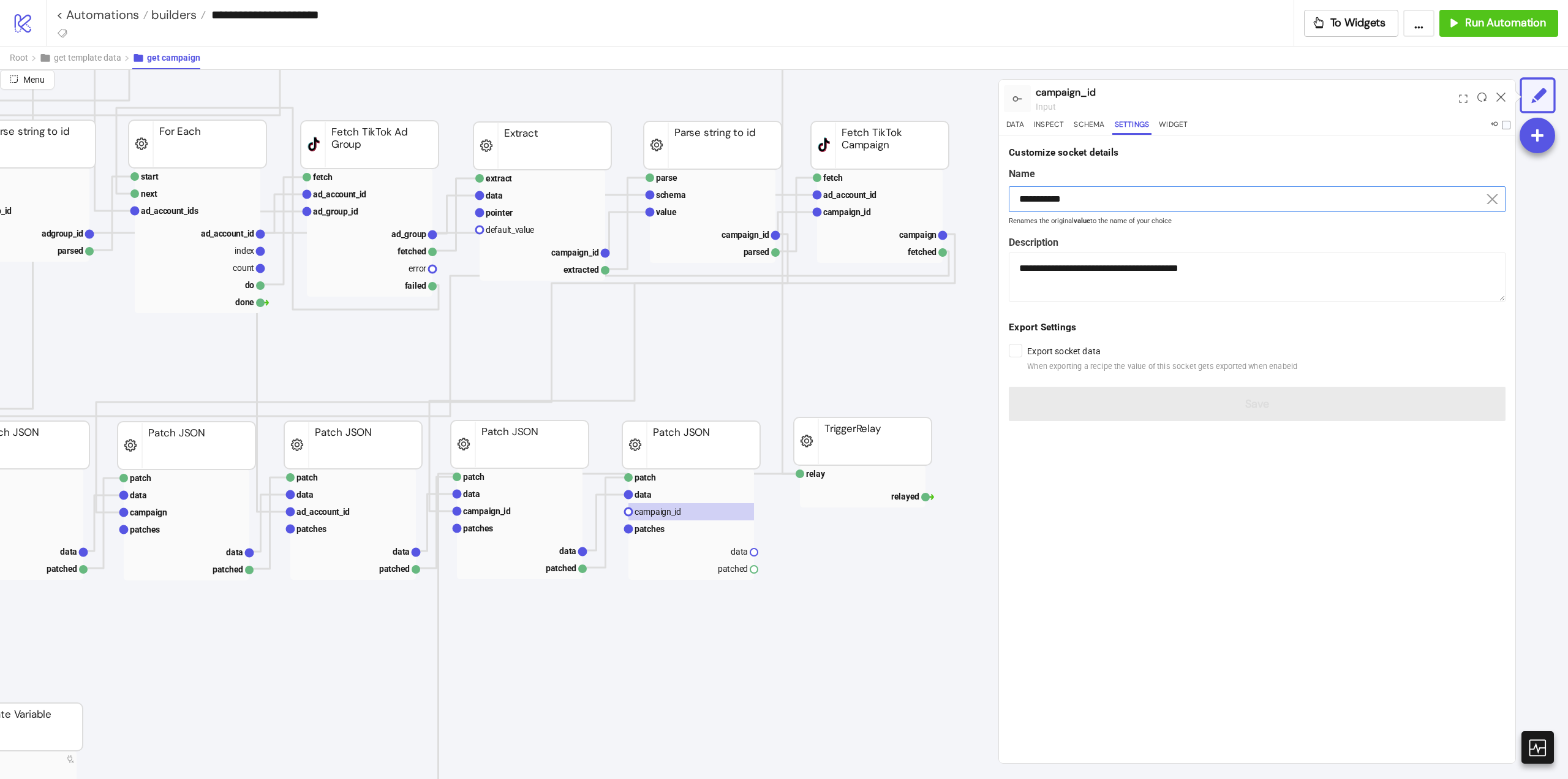
click at [1066, 200] on input "**********" at bounding box center [1257, 199] width 497 height 26
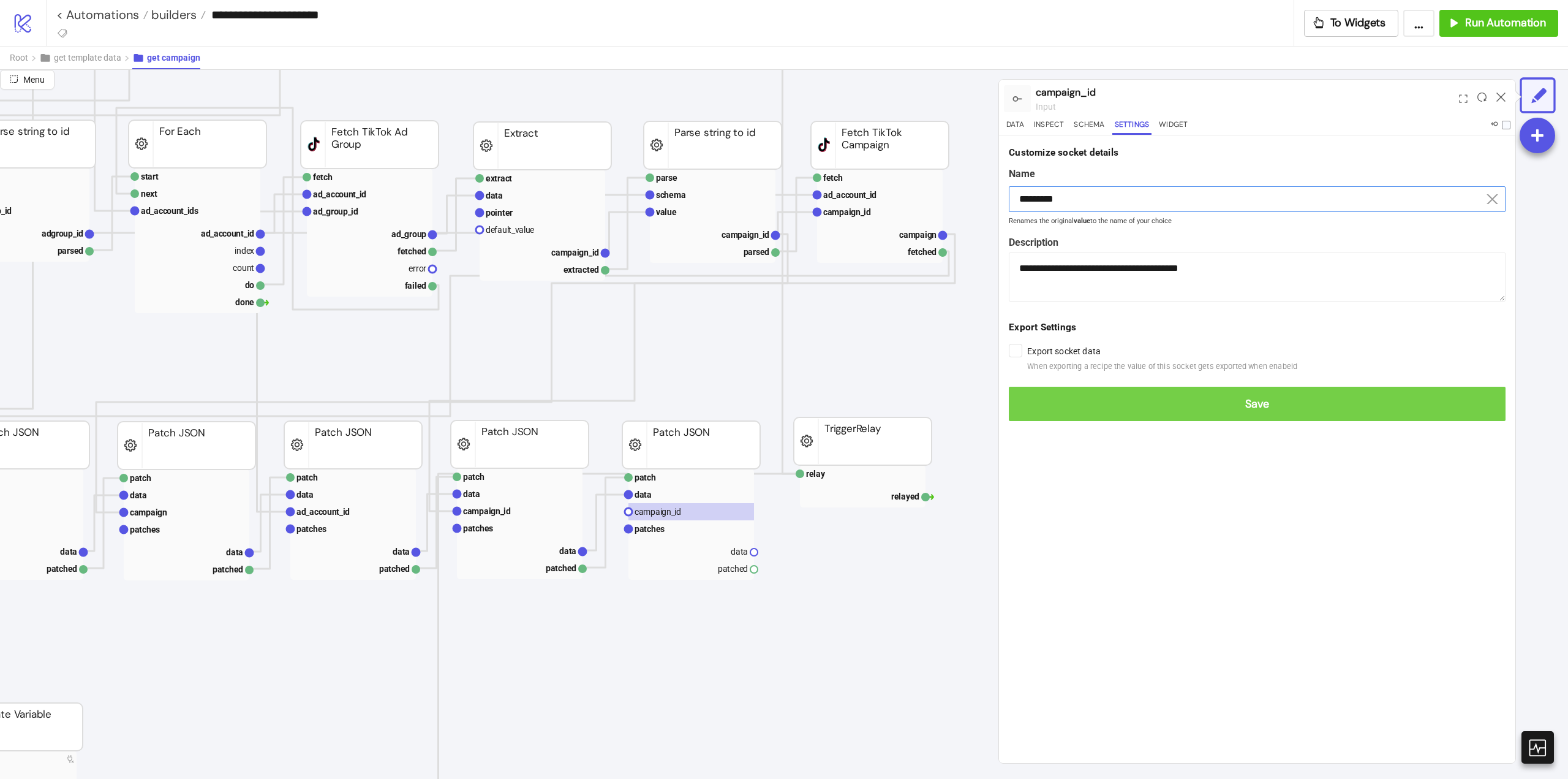
type input "*********"
click at [1079, 405] on span "Save" at bounding box center [1257, 404] width 477 height 14
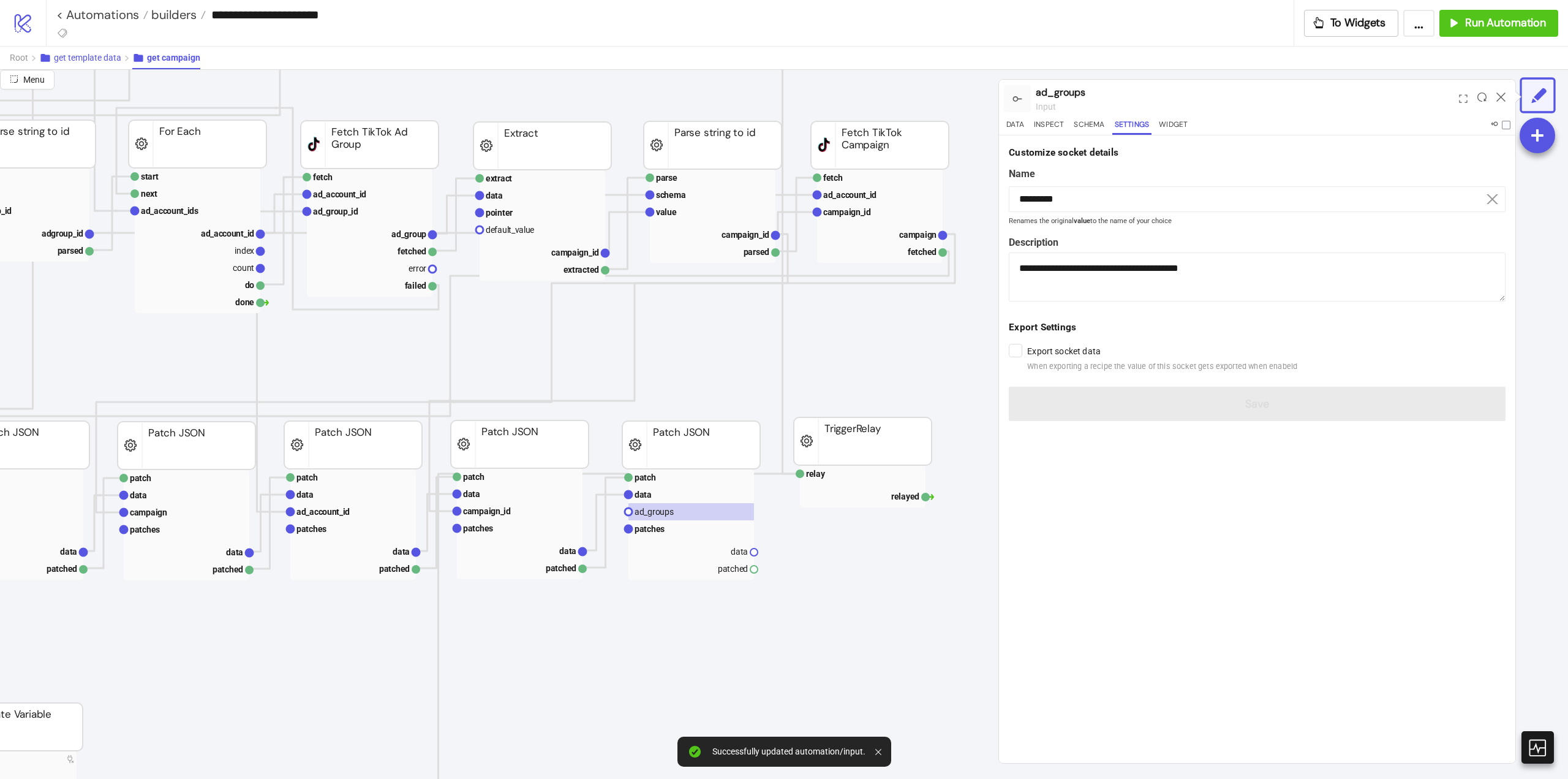
click at [85, 60] on span "get template data" at bounding box center [87, 58] width 67 height 10
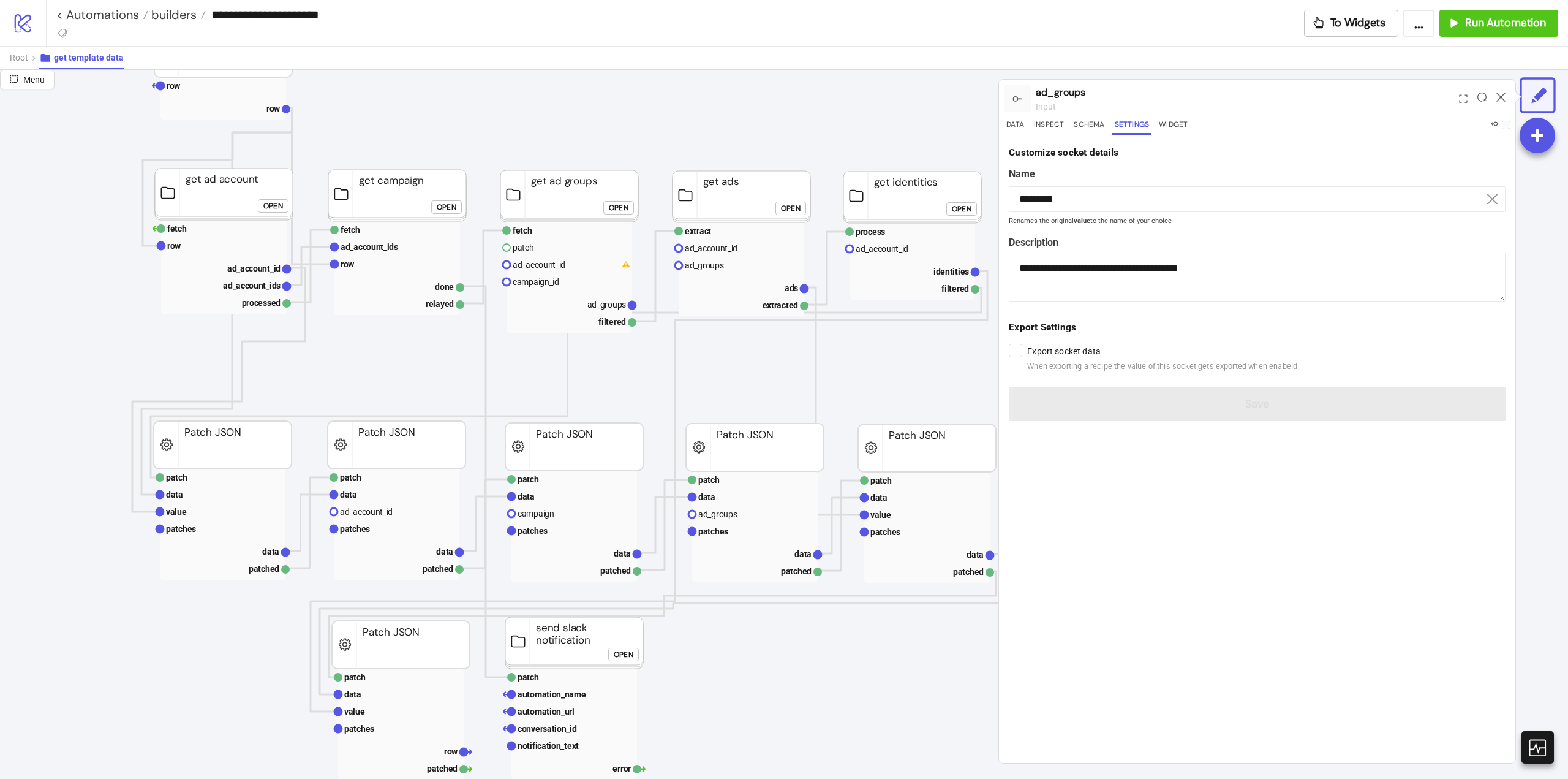
scroll to position [0, 0]
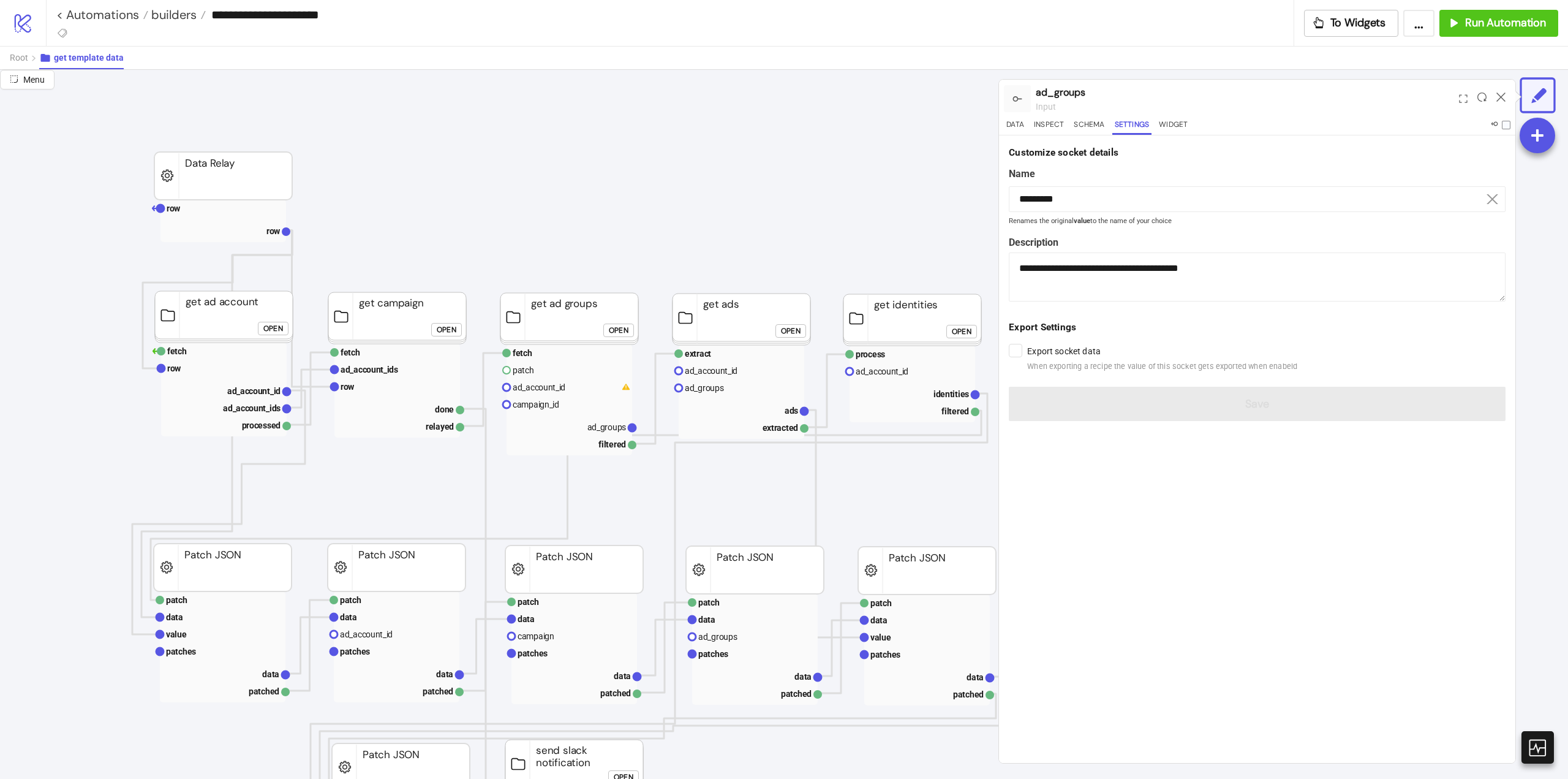
click at [435, 331] on button "Open" at bounding box center [446, 329] width 31 height 13
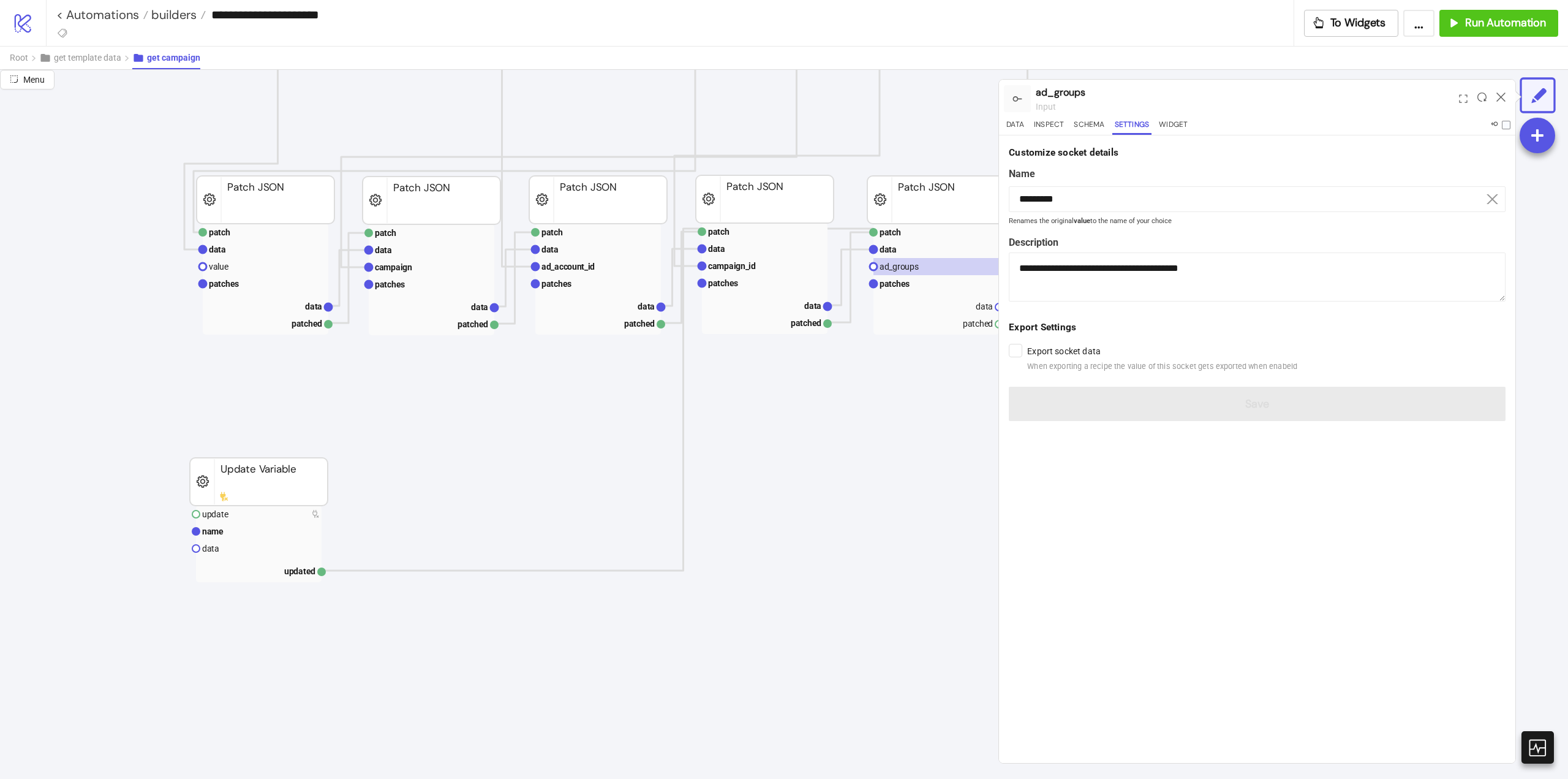
scroll to position [981, 123]
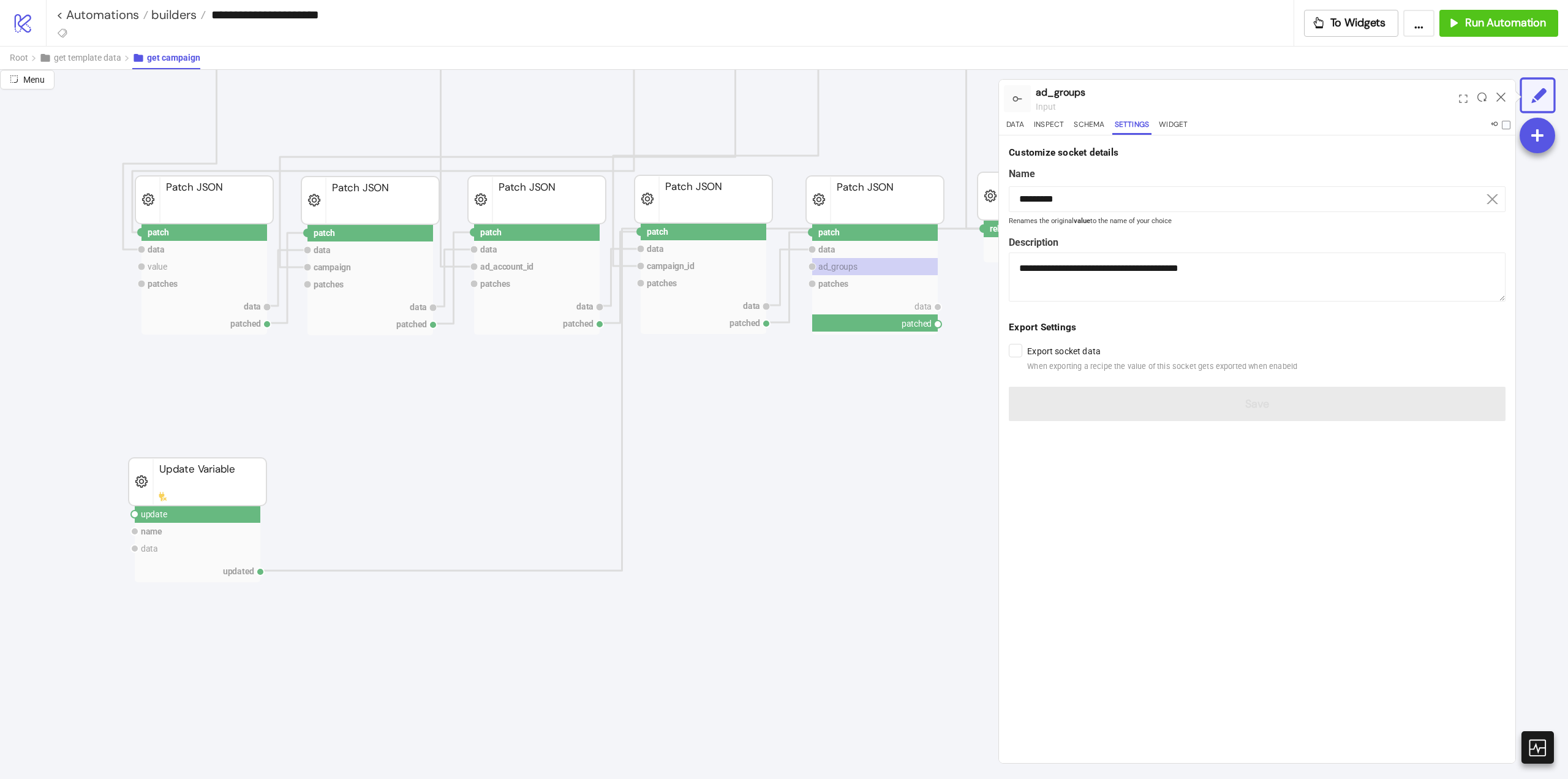
drag, startPoint x: 938, startPoint y: 326, endPoint x: 698, endPoint y: 427, distance: 260.4
click at [858, 410] on icon "extract row pointer default_value campaign_id extracted Extract fetch ad_accoun…" at bounding box center [1102, 321] width 2450 height 2463
click at [132, 516] on circle at bounding box center [135, 514] width 7 height 7
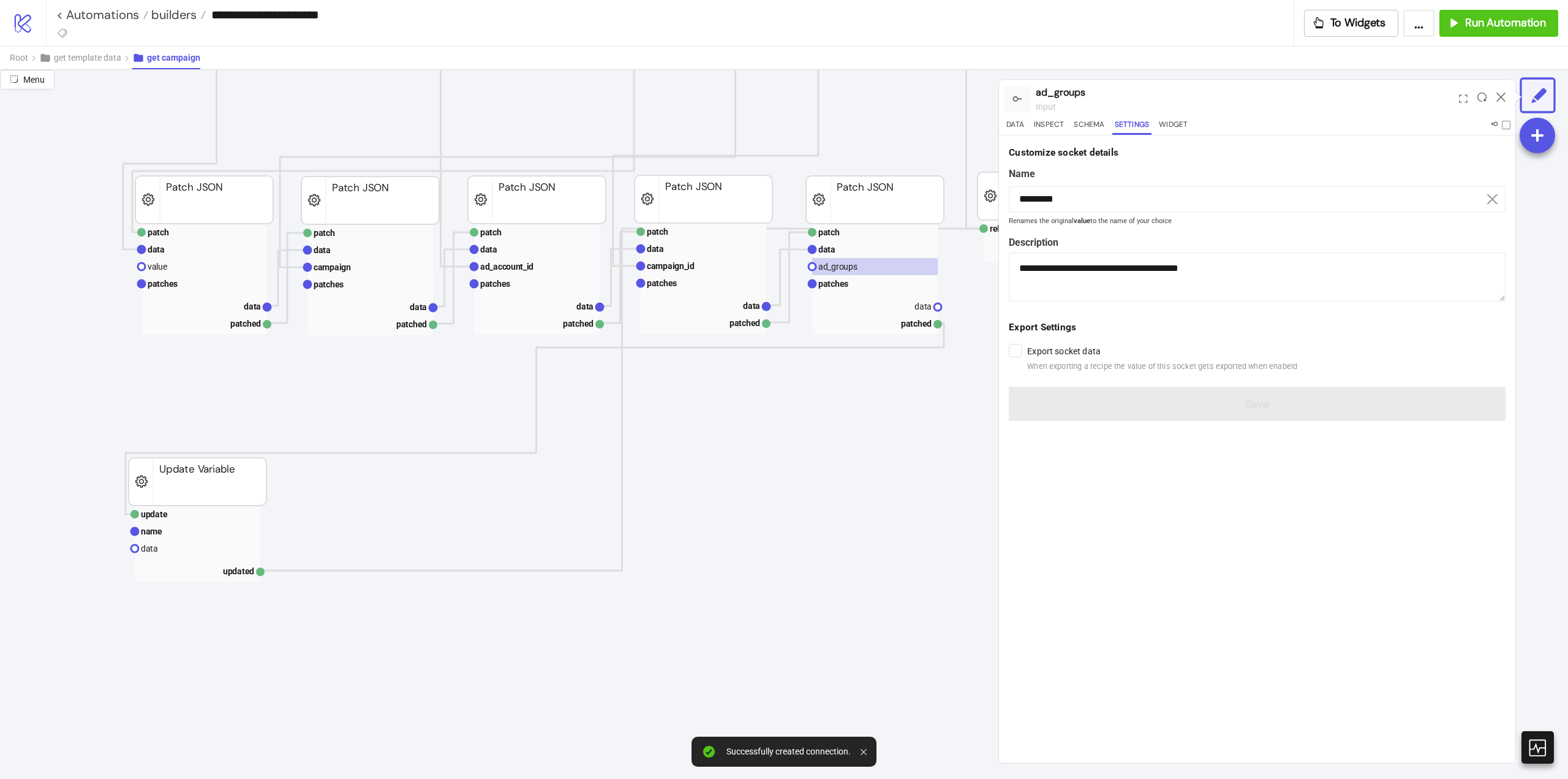
drag, startPoint x: 941, startPoint y: 307, endPoint x: 946, endPoint y: 369, distance: 62.2
click at [949, 352] on icon "extract row pointer default_value campaign_id extracted Extract fetch ad_accoun…" at bounding box center [1102, 321] width 2450 height 2463
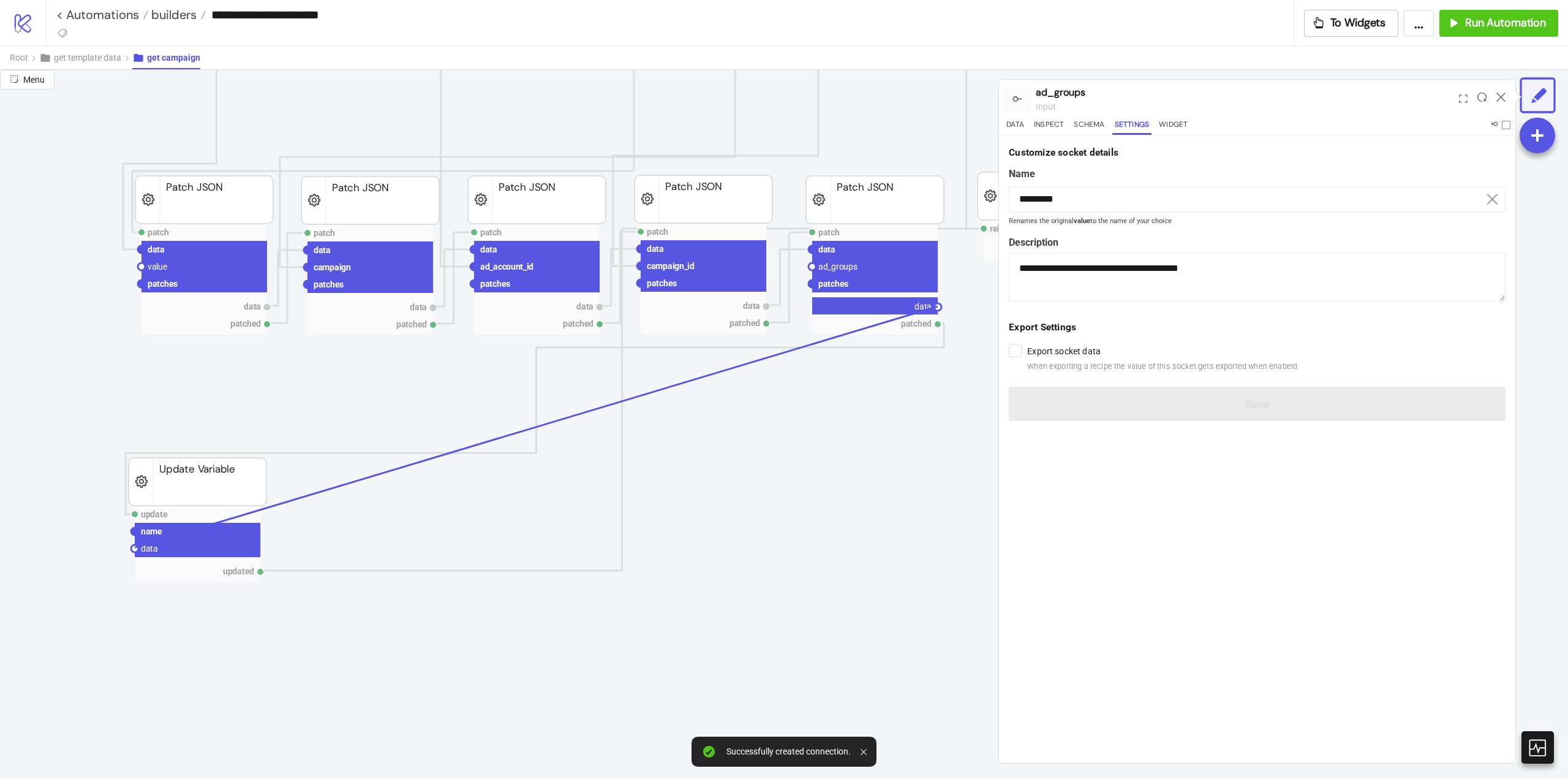
click at [135, 548] on circle at bounding box center [135, 548] width 7 height 7
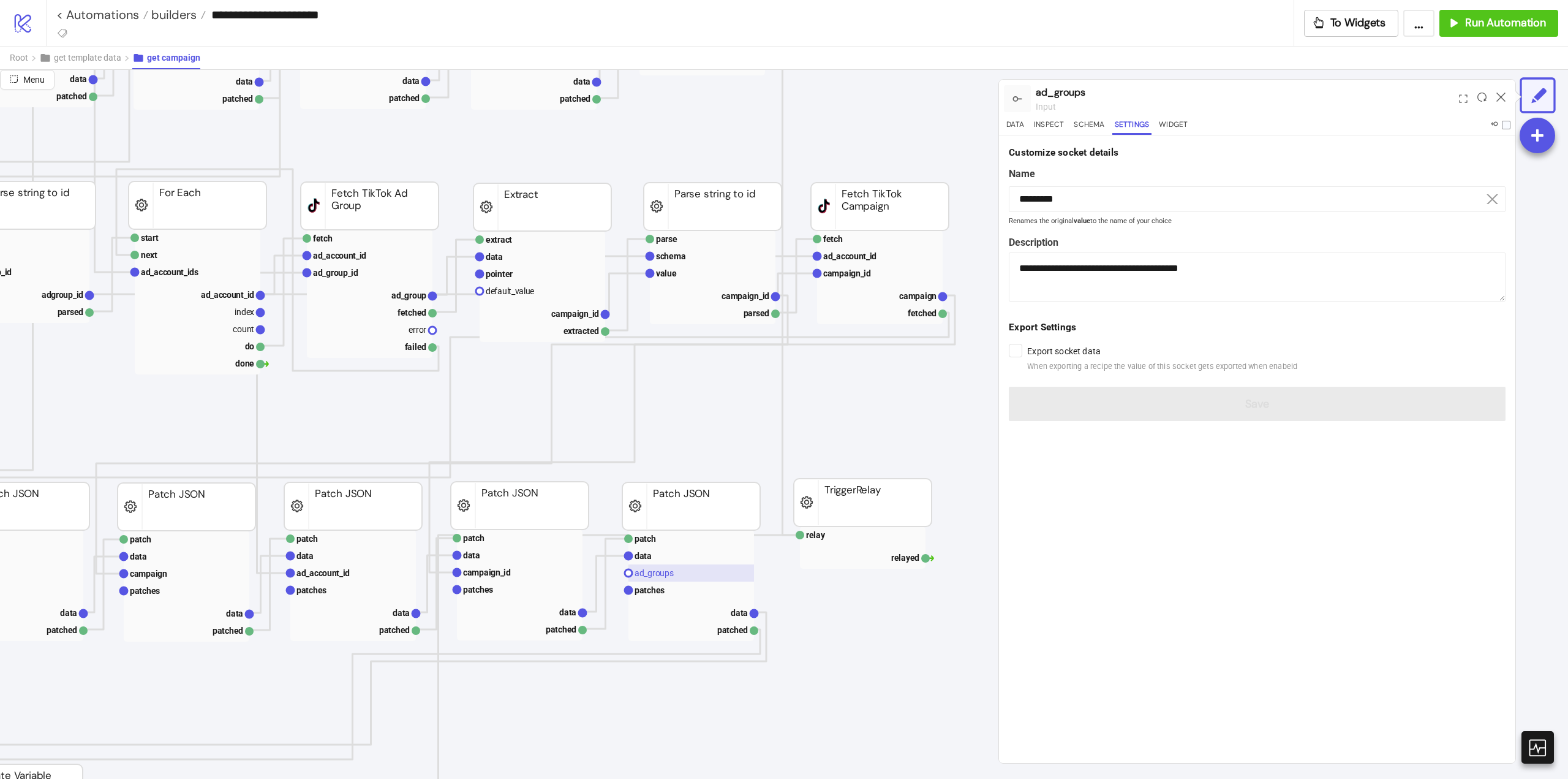
scroll to position [613, 307]
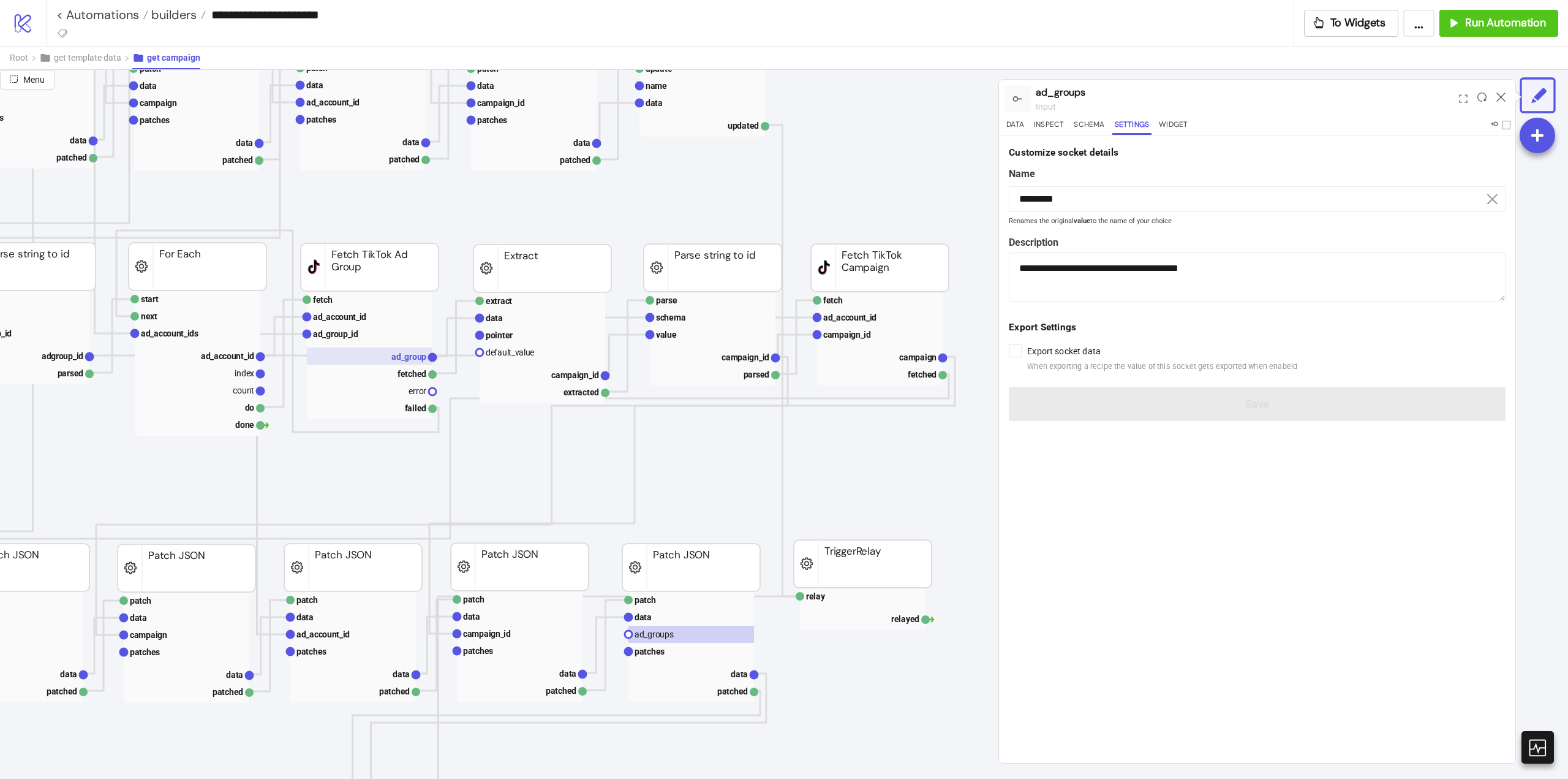
click at [402, 359] on text "ad_group" at bounding box center [408, 356] width 35 height 10
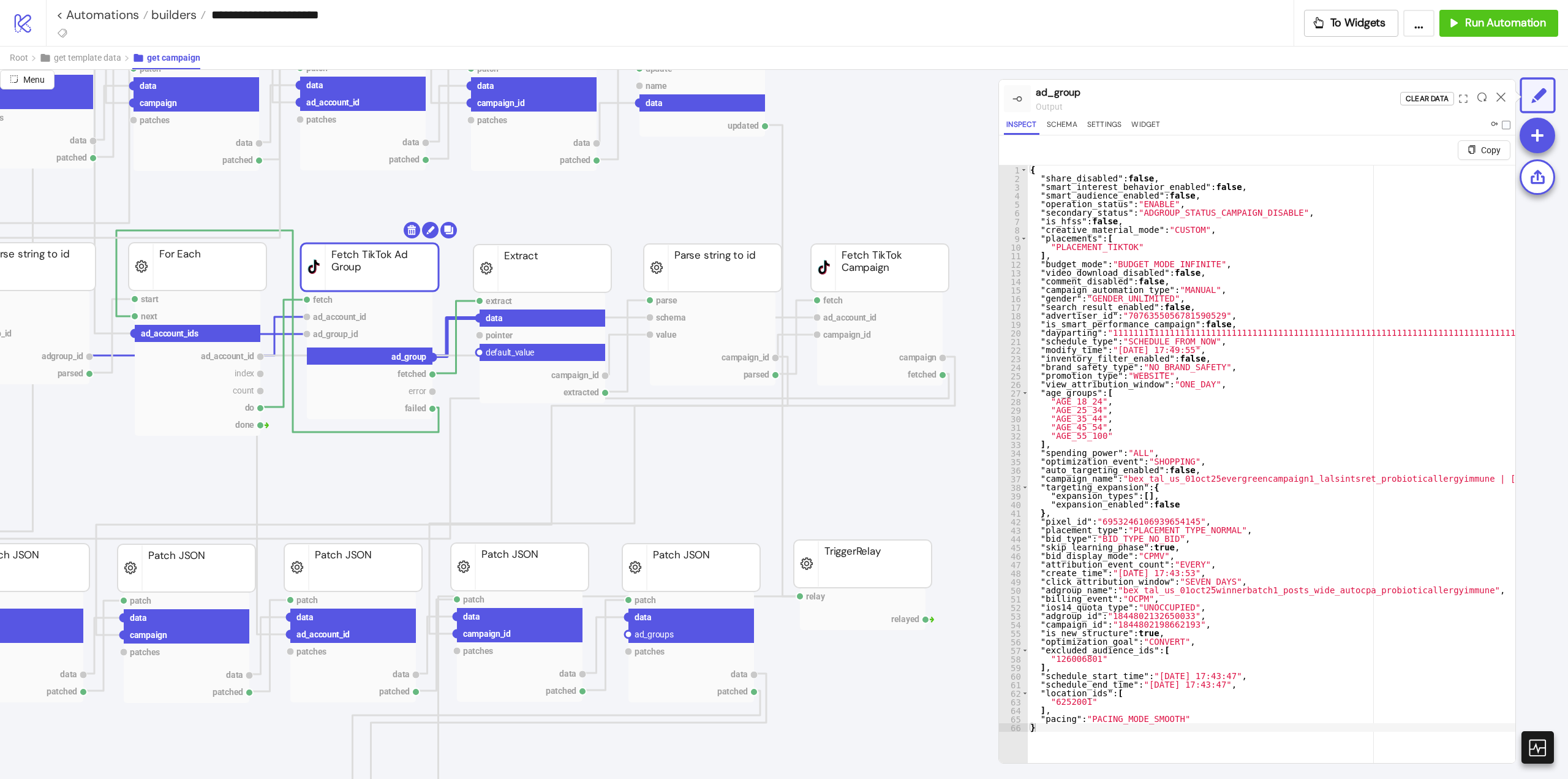
drag, startPoint x: 434, startPoint y: 357, endPoint x: 516, endPoint y: 467, distance: 137.2
click at [466, 409] on icon "extract row pointer default_value campaign_id extracted Extract fetch ad_accoun…" at bounding box center [919, 688] width 2450 height 2463
click at [628, 633] on circle at bounding box center [628, 634] width 7 height 7
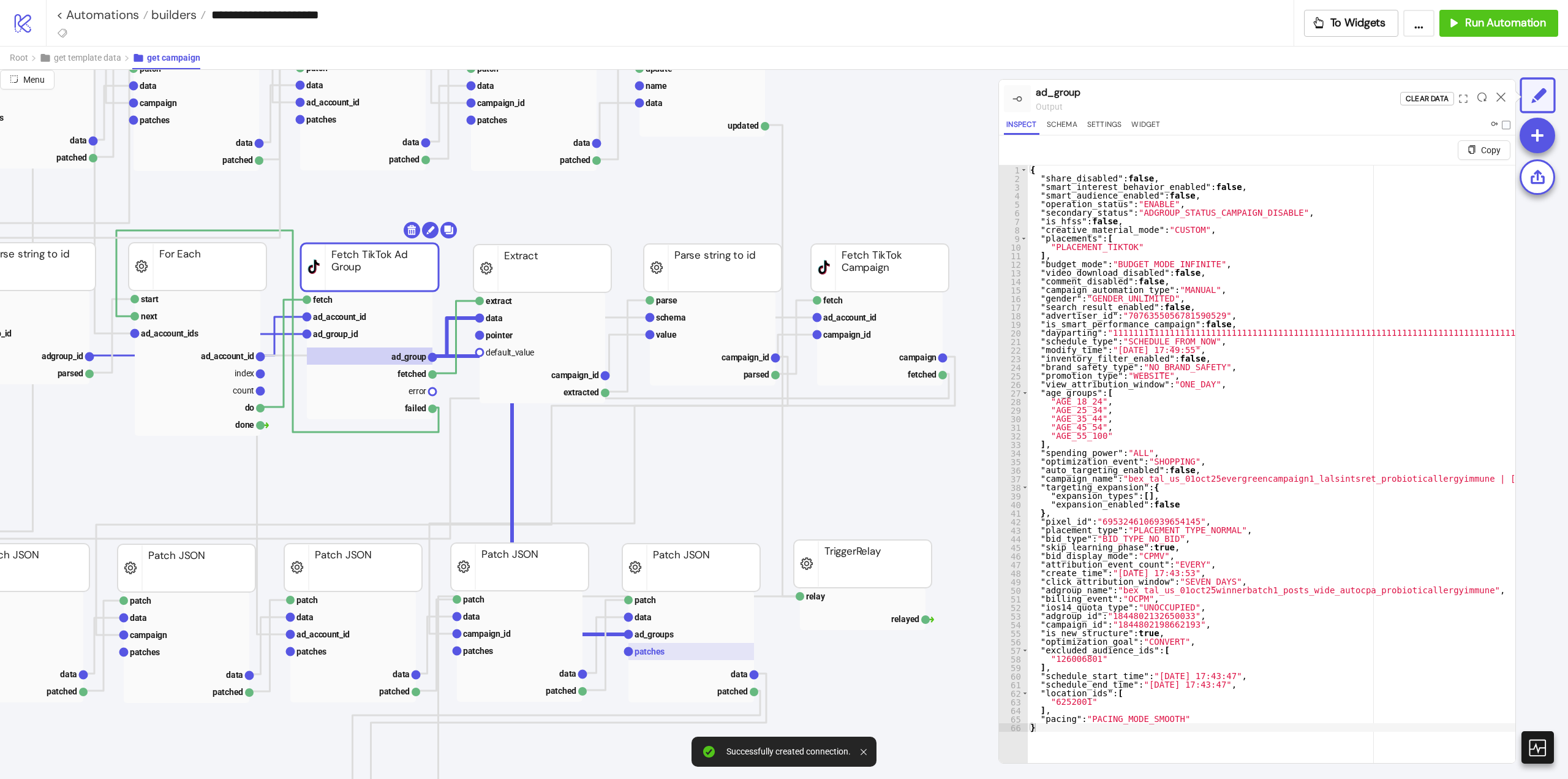
click at [682, 651] on rect at bounding box center [691, 651] width 126 height 17
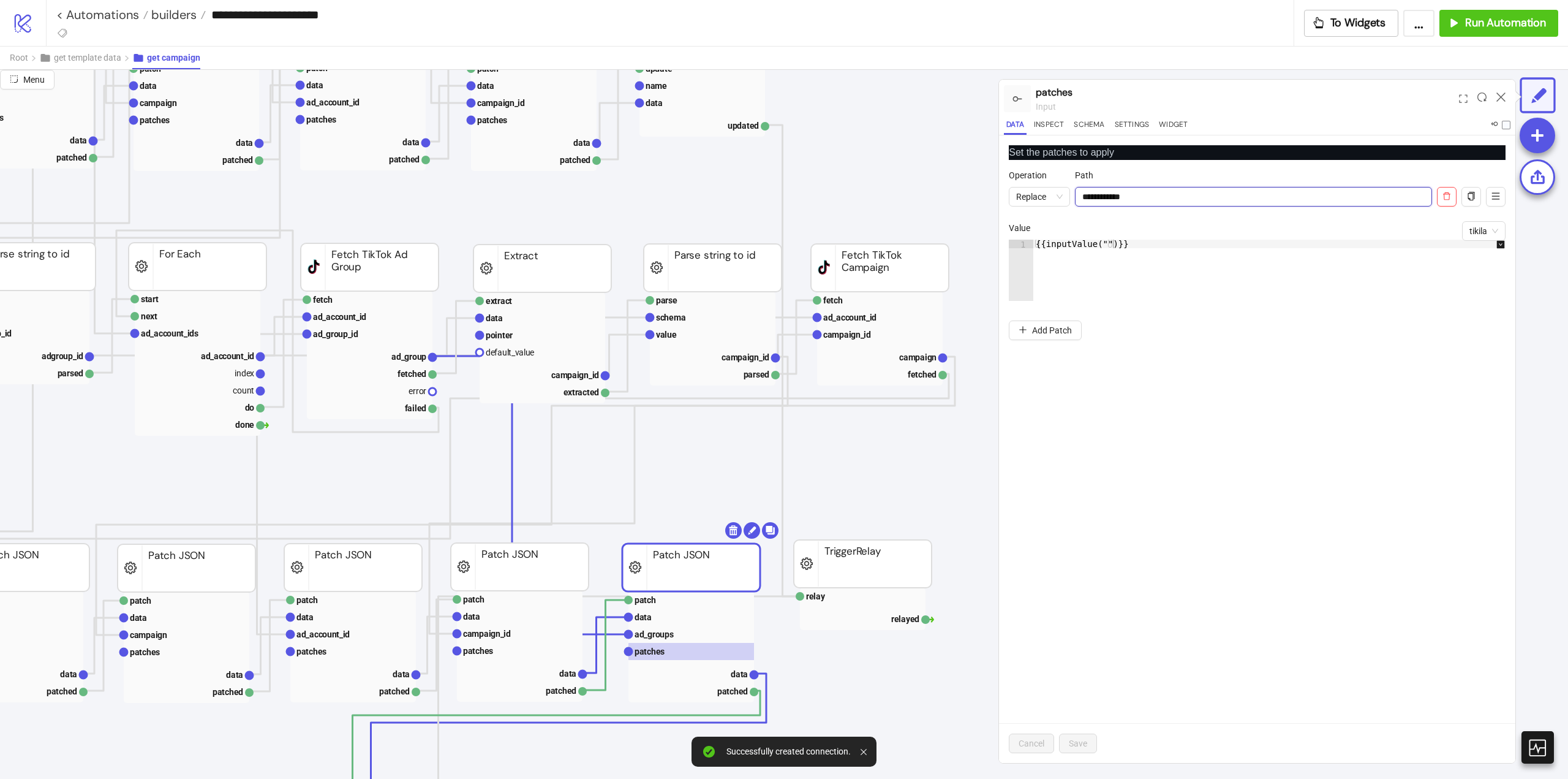
drag, startPoint x: 1122, startPoint y: 196, endPoint x: 1173, endPoint y: 197, distance: 51.0
click at [1173, 197] on input "**********" at bounding box center [1254, 197] width 357 height 20
type input "**********"
click at [1158, 241] on div "{{inputValue("")}}" at bounding box center [1276, 278] width 485 height 78
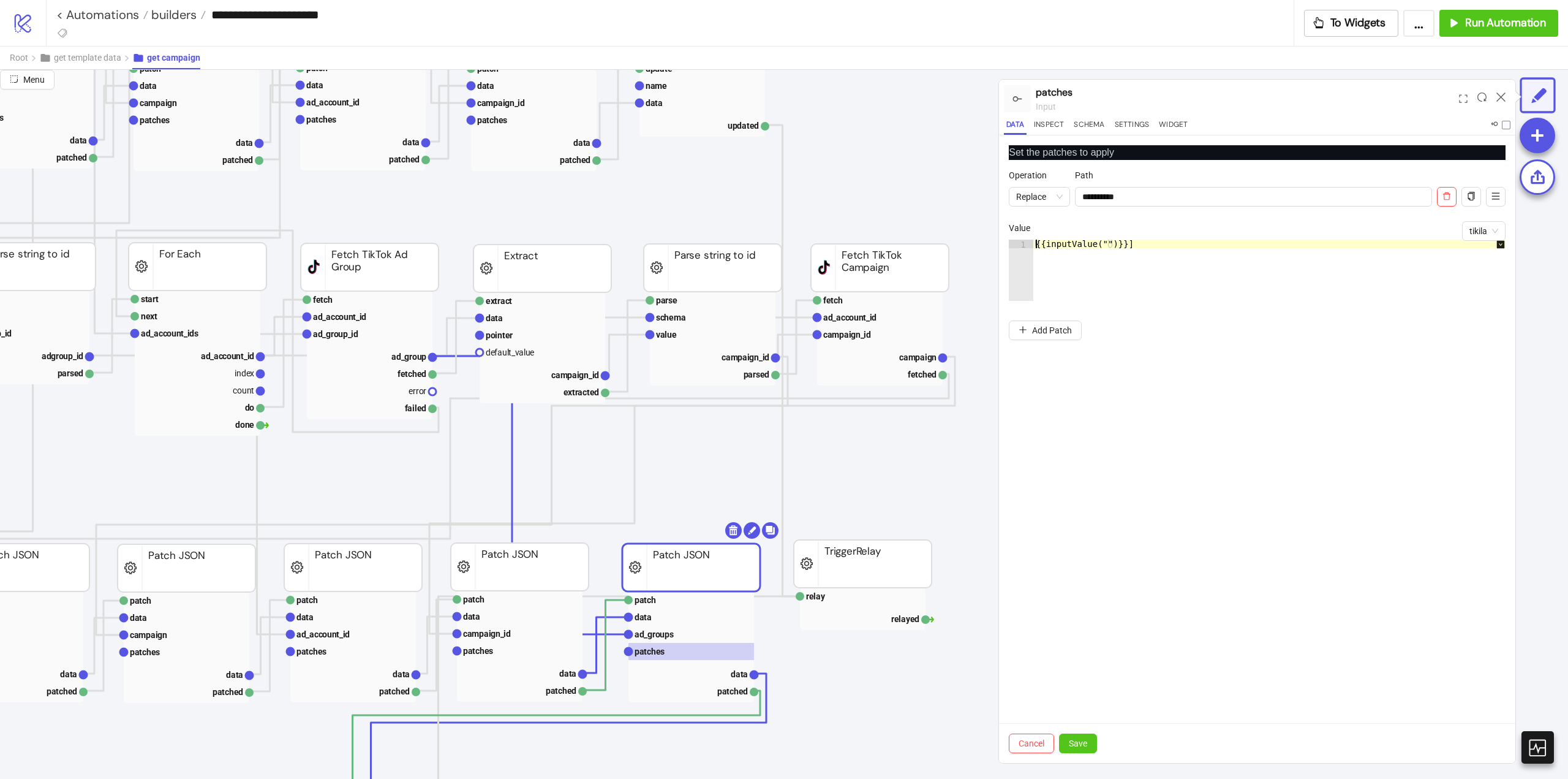
scroll to position [0, 1]
type textarea "**********"
click at [1080, 745] on span "Save" at bounding box center [1078, 743] width 18 height 10
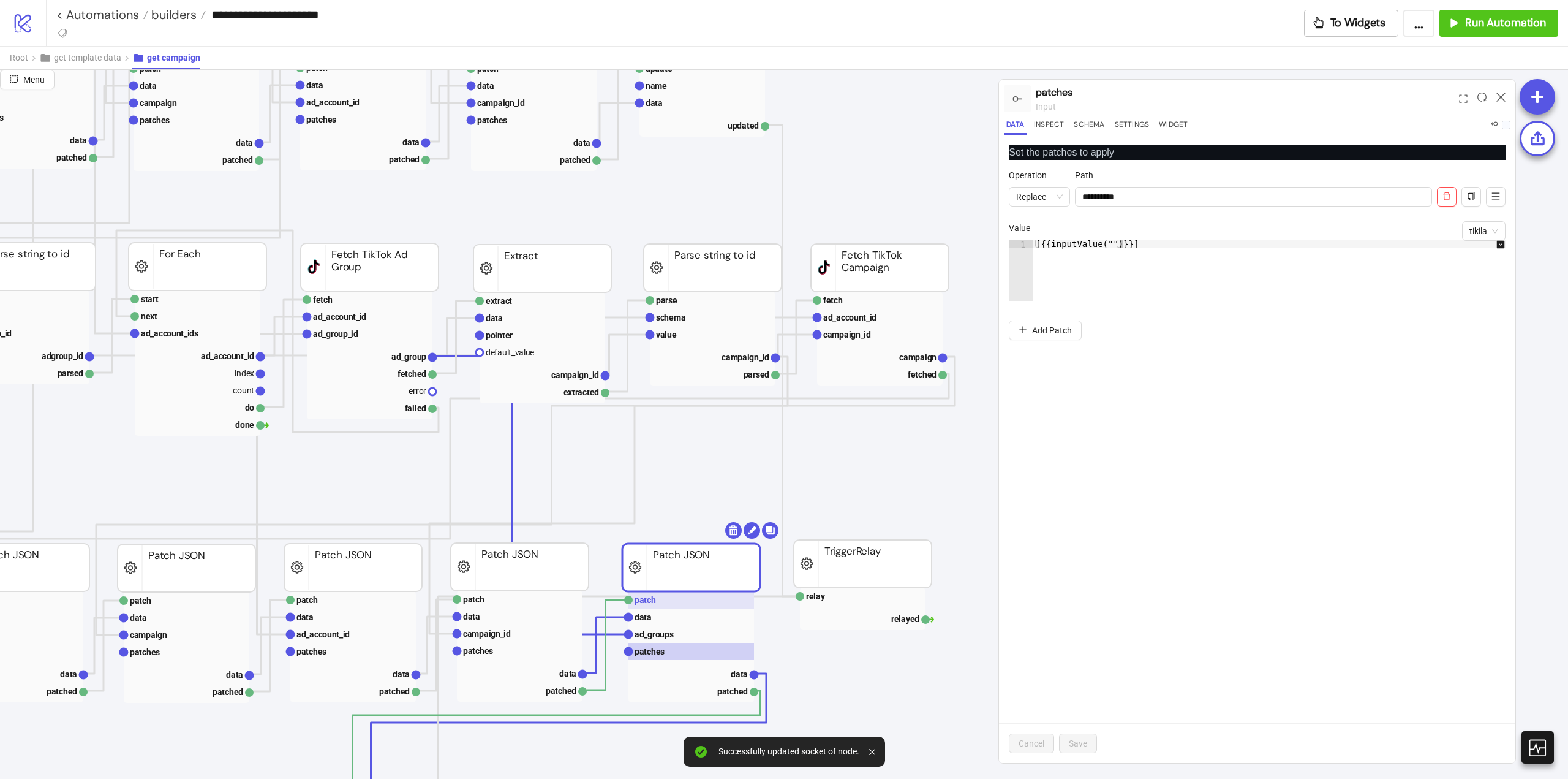
click at [653, 601] on text "patch" at bounding box center [645, 600] width 21 height 10
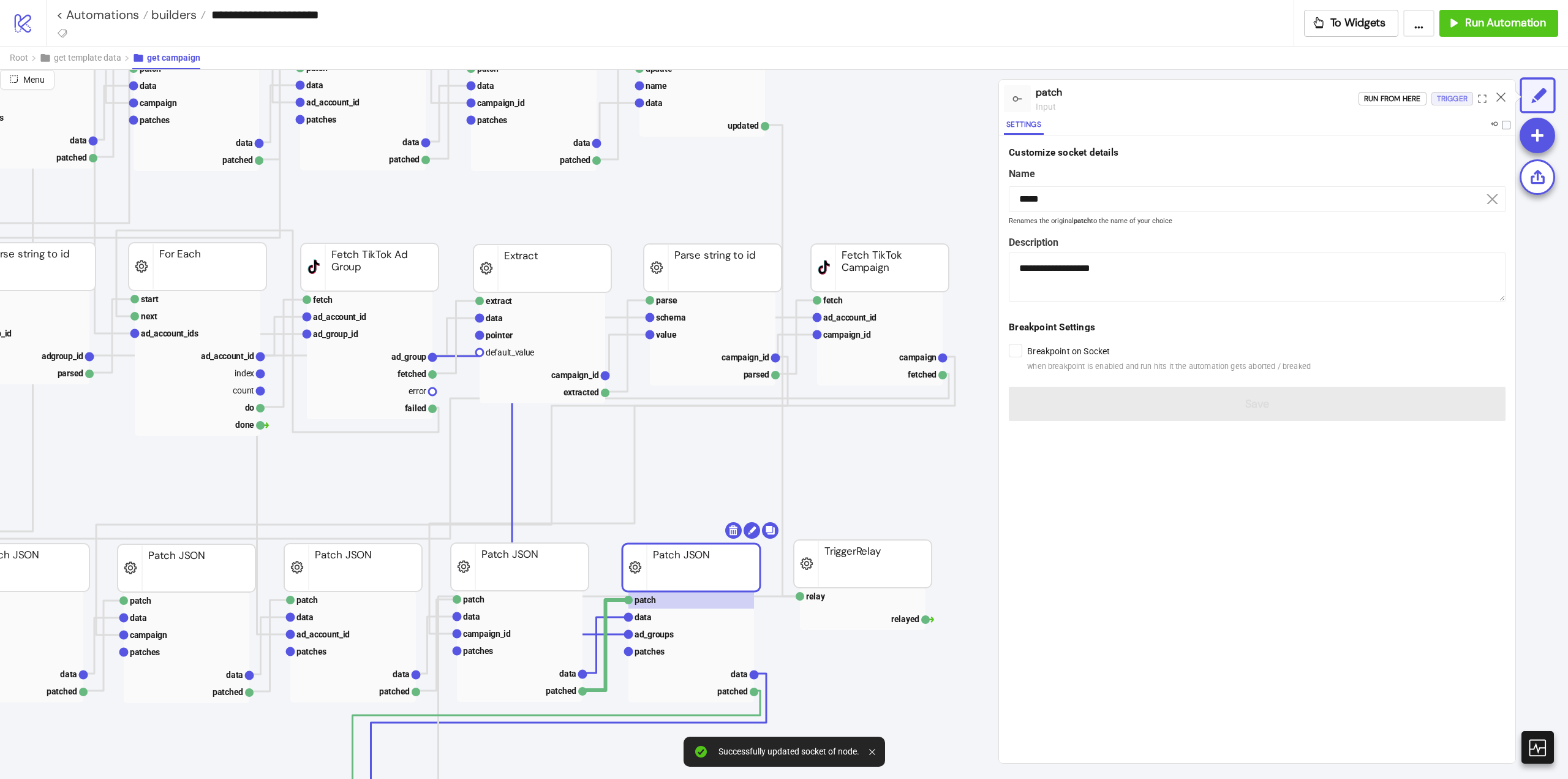
click at [1452, 94] on div "Trigger" at bounding box center [1452, 99] width 31 height 14
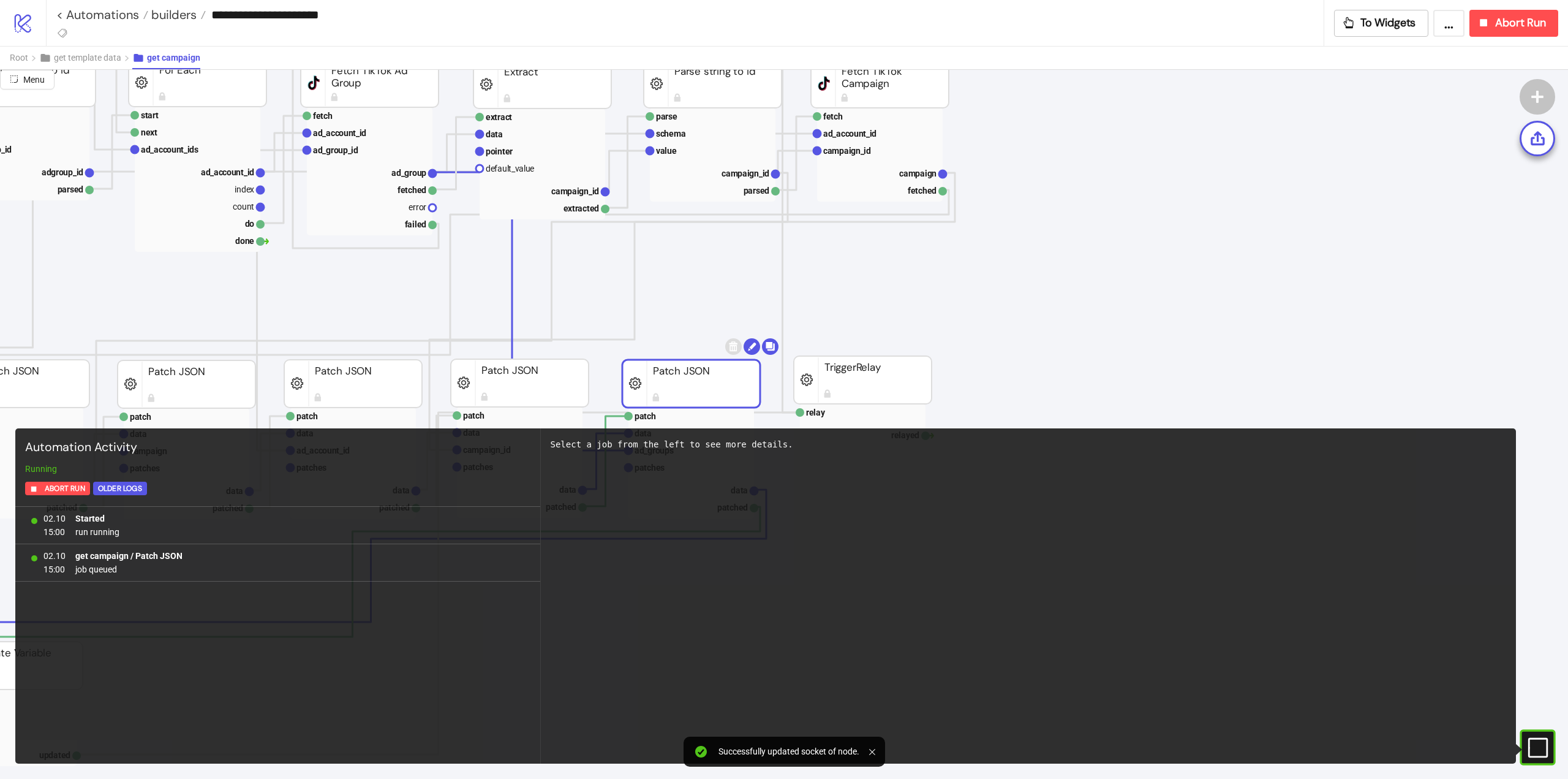
scroll to position [920, 307]
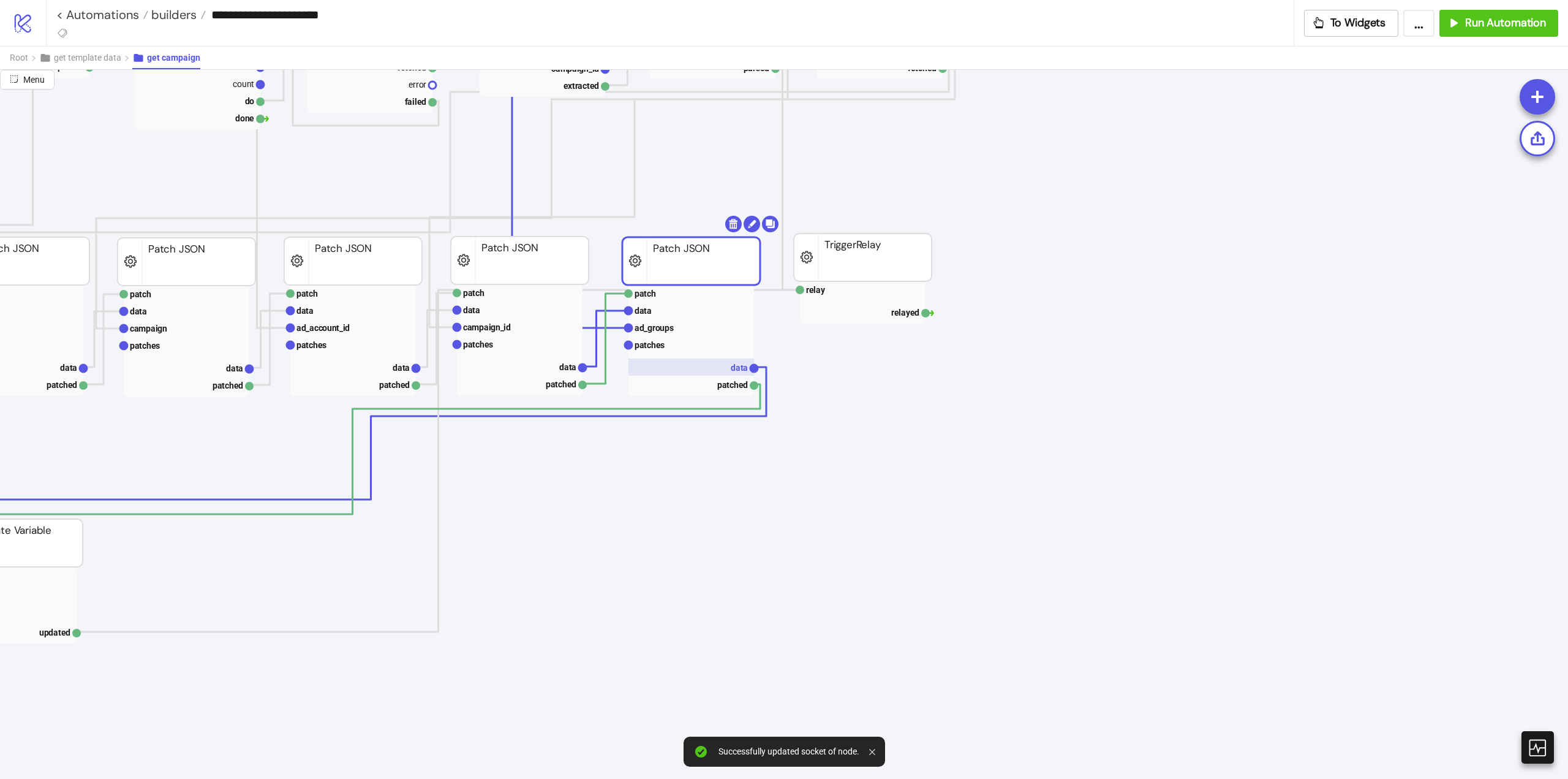
click at [735, 366] on text "data" at bounding box center [740, 368] width 17 height 10
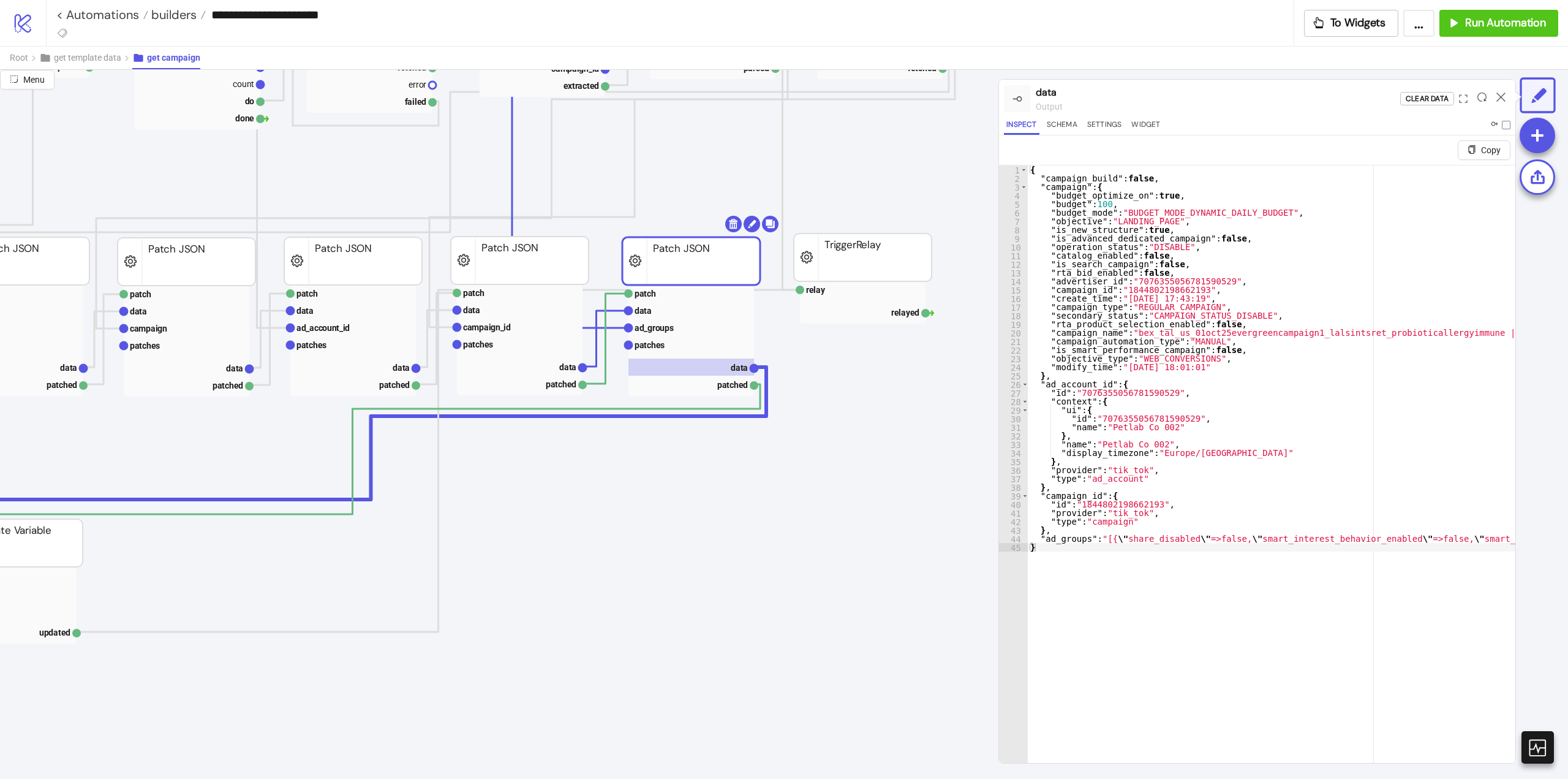
scroll to position [0, 0]
click at [1498, 98] on icon at bounding box center [1501, 97] width 9 height 9
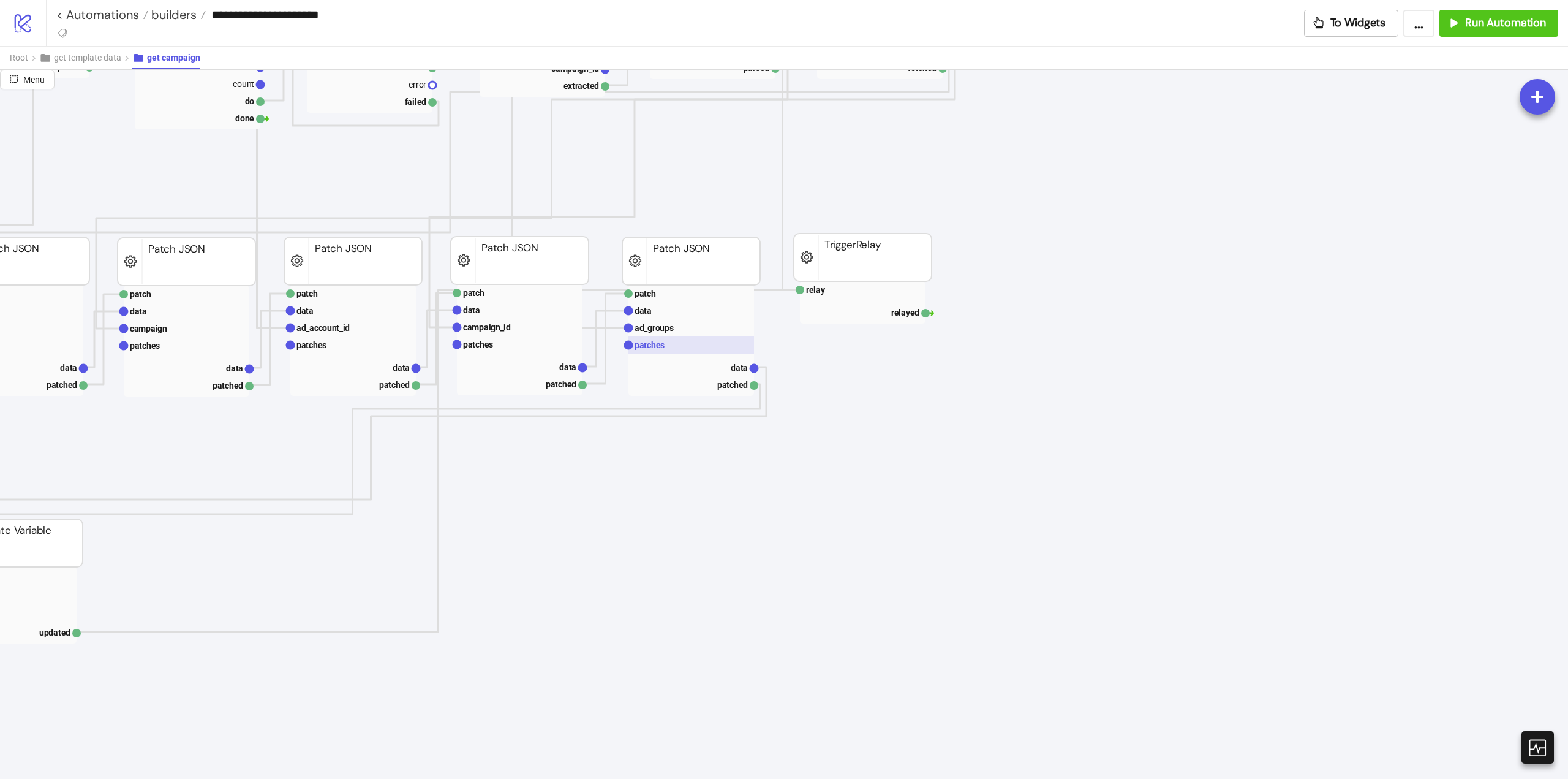
click at [667, 349] on rect at bounding box center [691, 345] width 126 height 17
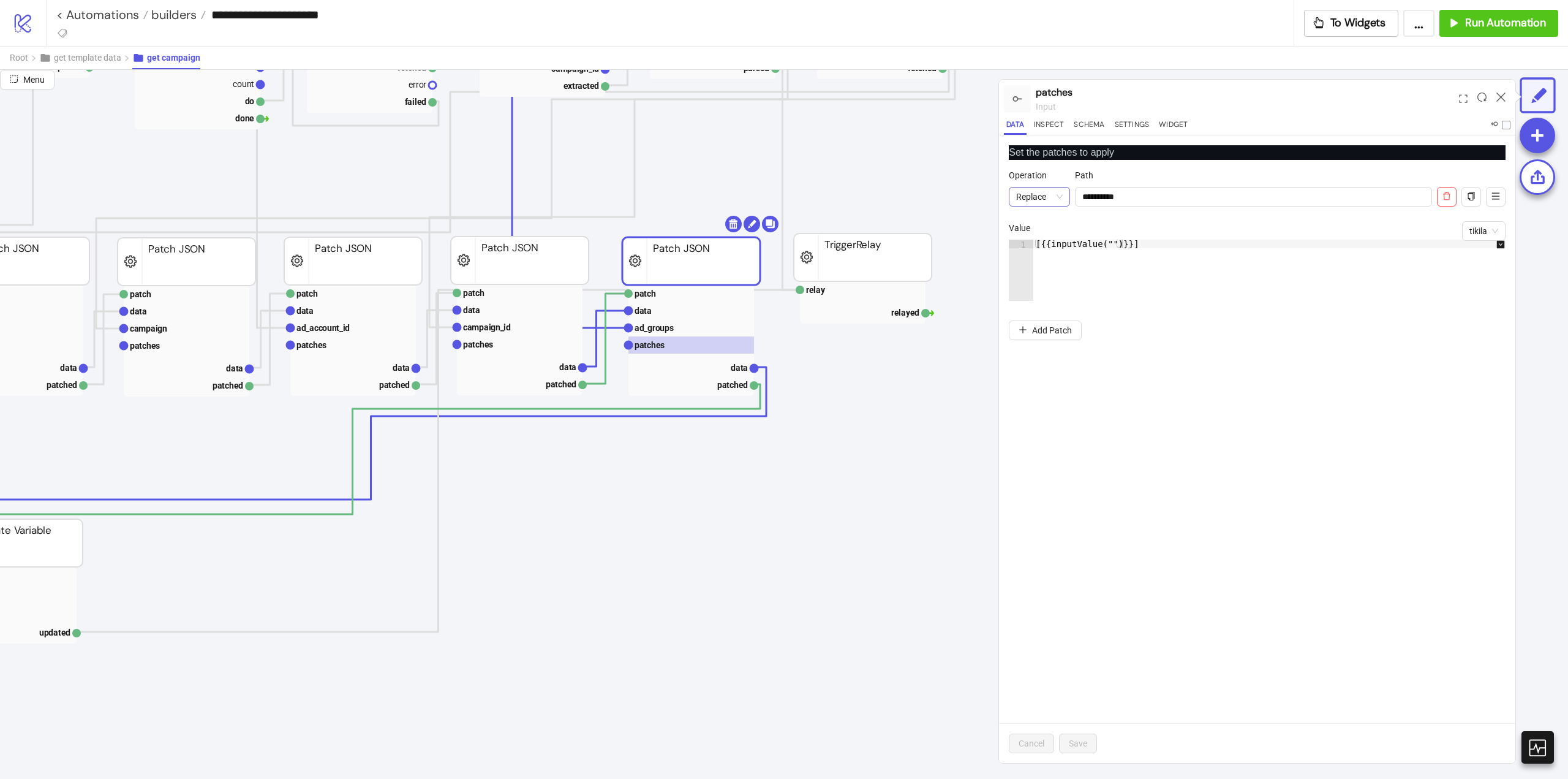
click at [1058, 202] on span "Replace" at bounding box center [1040, 197] width 47 height 18
click at [1050, 222] on div "Add" at bounding box center [1039, 221] width 42 height 13
type textarea "**********"
drag, startPoint x: 1139, startPoint y: 244, endPoint x: 1024, endPoint y: 242, distance: 115.0
click at [1024, 242] on div "**********" at bounding box center [1257, 270] width 497 height 61
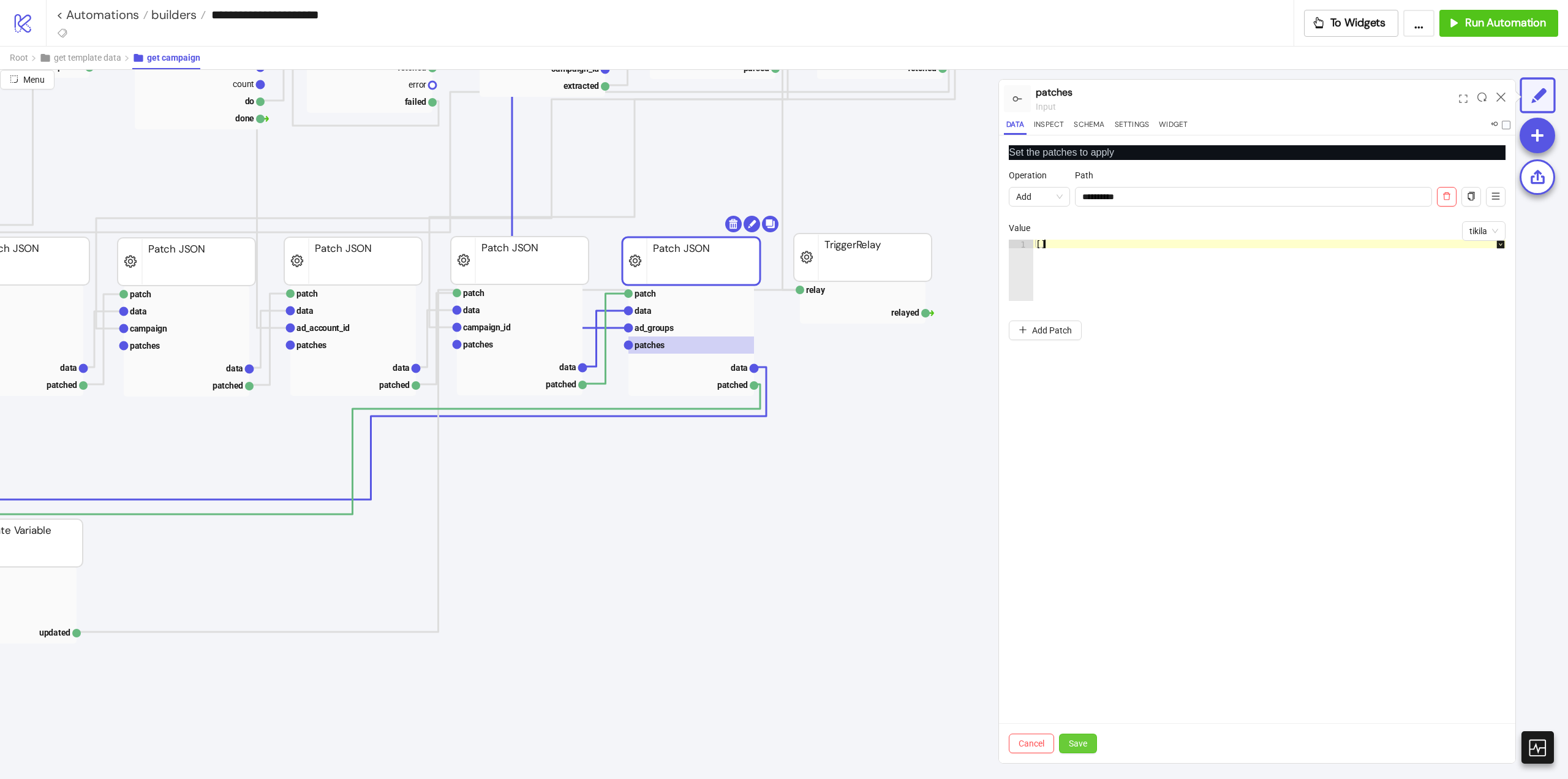
type textarea "**"
click at [1071, 745] on span "Save" at bounding box center [1078, 743] width 18 height 10
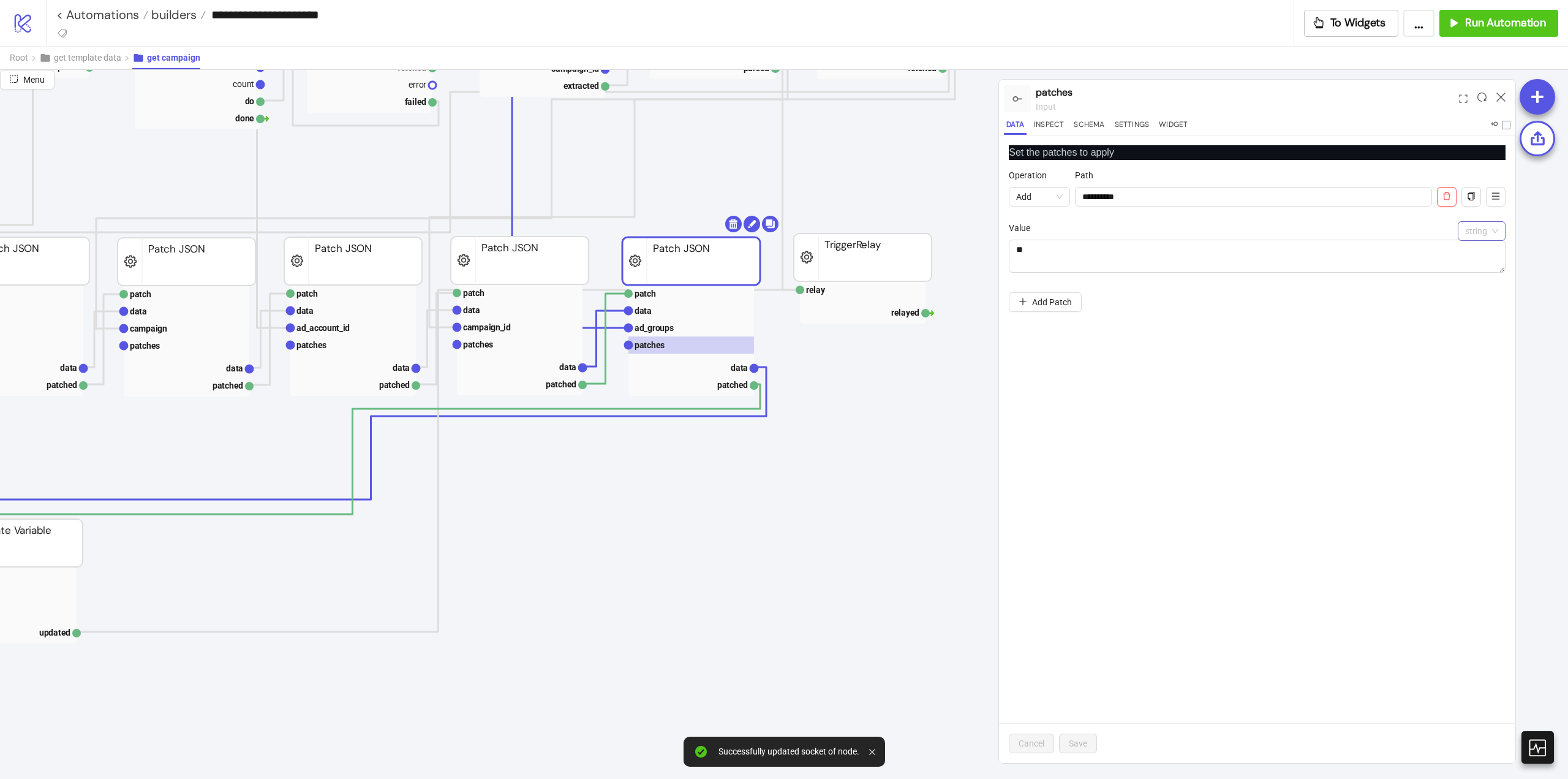
click at [1483, 233] on span "string" at bounding box center [1481, 231] width 33 height 18
click at [1483, 271] on div "json" at bounding box center [1482, 275] width 28 height 13
click at [1078, 741] on span "Save" at bounding box center [1078, 743] width 18 height 10
click at [1036, 327] on span "Add Patch" at bounding box center [1052, 330] width 40 height 10
click at [1108, 198] on input "**********" at bounding box center [1254, 197] width 357 height 20
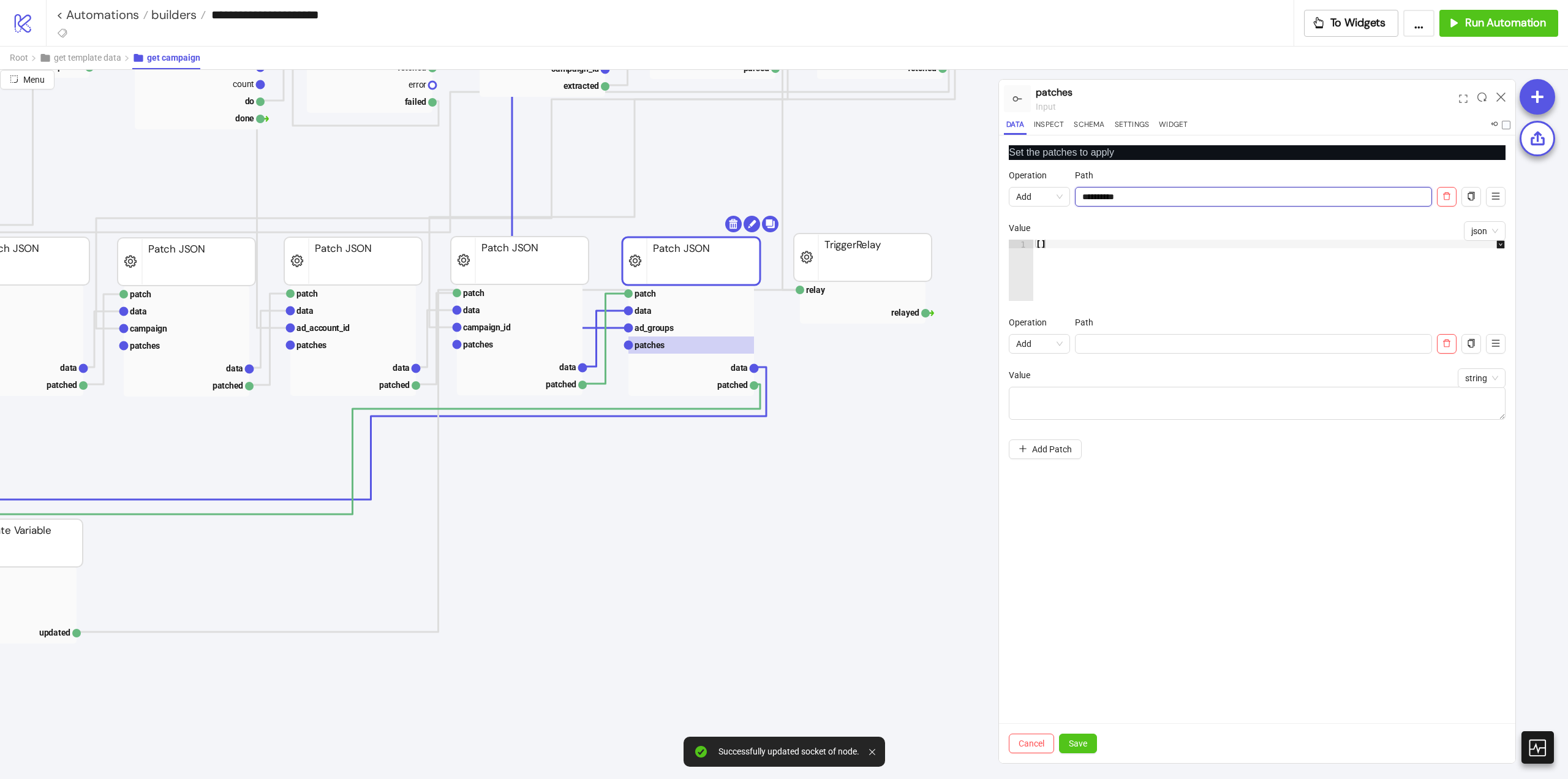
drag, startPoint x: 1108, startPoint y: 198, endPoint x: 1129, endPoint y: 296, distance: 100.2
click at [1108, 199] on input "**********" at bounding box center [1254, 197] width 357 height 20
click at [1112, 342] on input "Operation" at bounding box center [1254, 344] width 357 height 20
paste input "*********"
click at [1476, 381] on span "string" at bounding box center [1481, 378] width 33 height 18
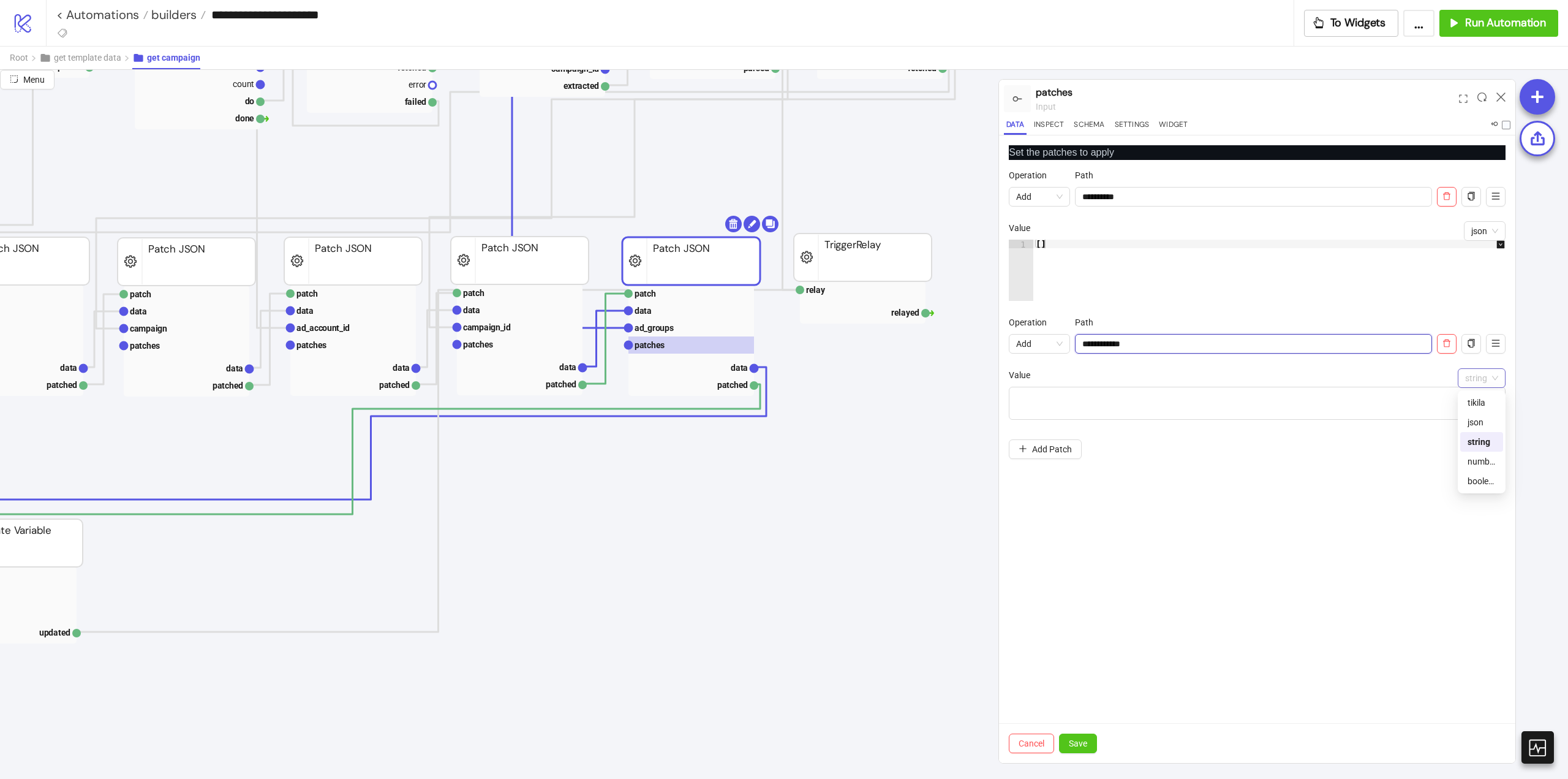
type input "**********"
click at [1468, 405] on div "tikila" at bounding box center [1482, 403] width 28 height 13
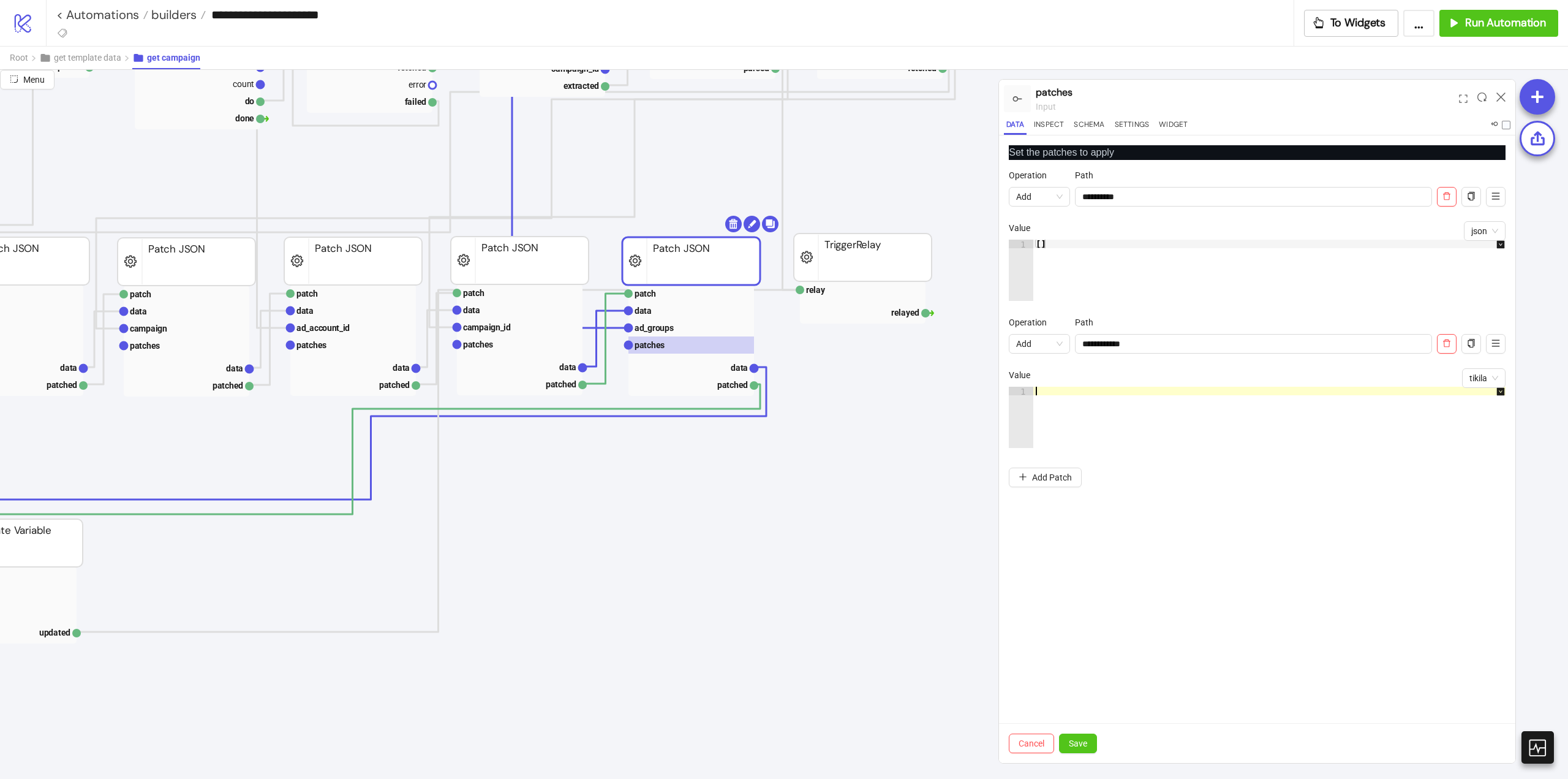
click at [1061, 403] on div at bounding box center [1276, 426] width 485 height 78
type textarea "**********"
click at [1065, 744] on button "Save" at bounding box center [1078, 743] width 38 height 20
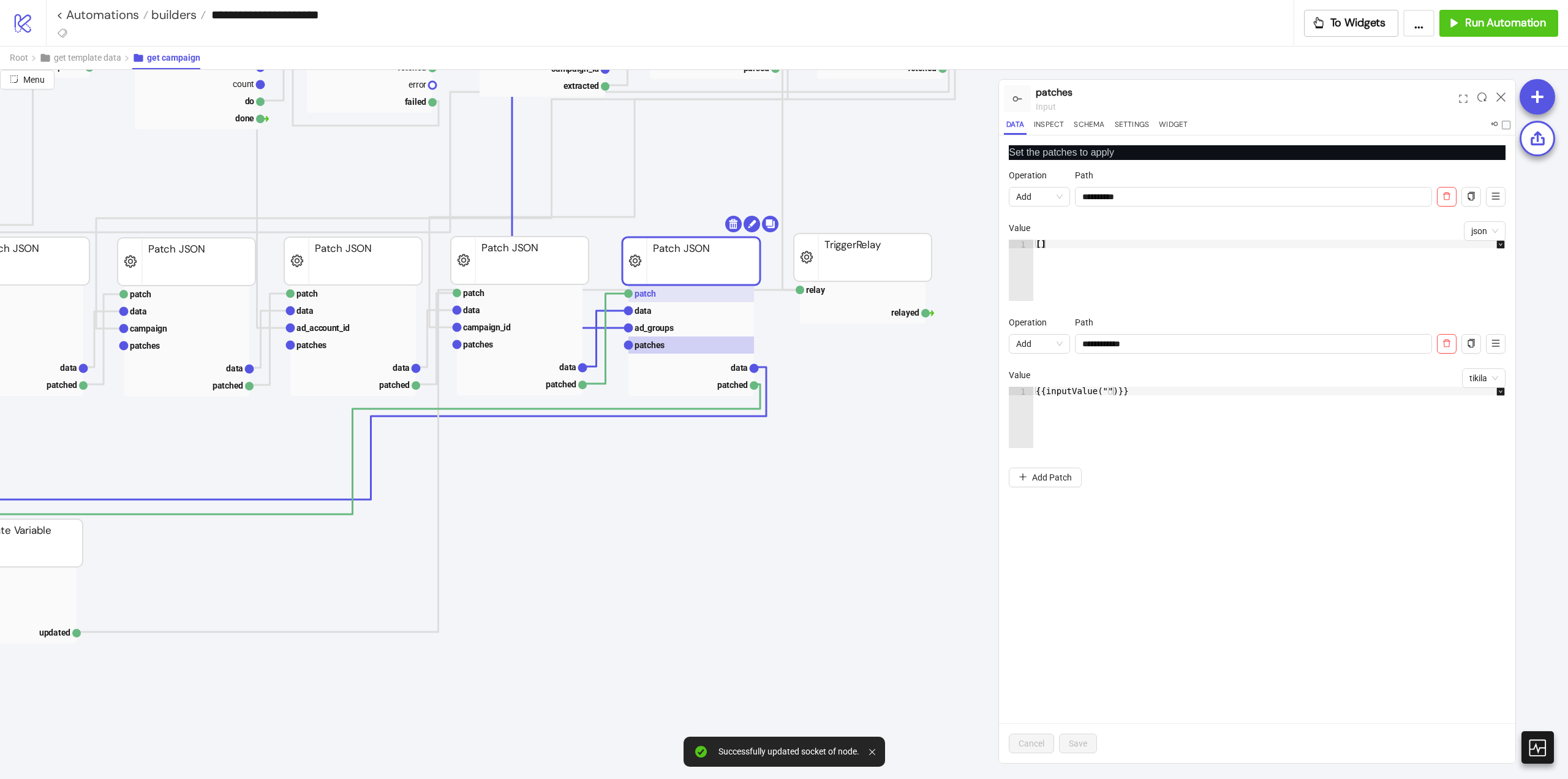
click at [647, 302] on rect at bounding box center [691, 293] width 126 height 17
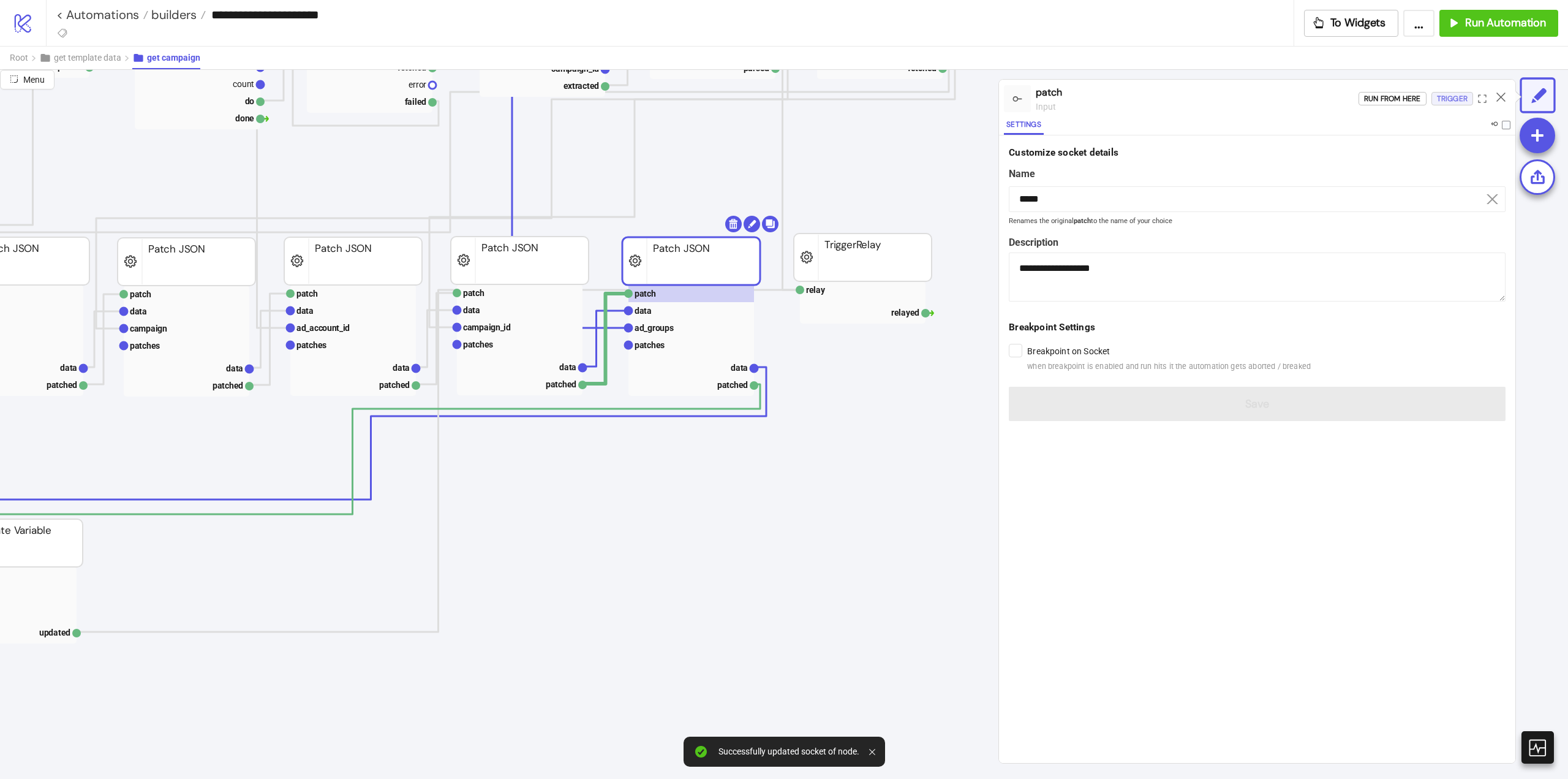
click at [1449, 98] on div "Trigger" at bounding box center [1452, 99] width 31 height 14
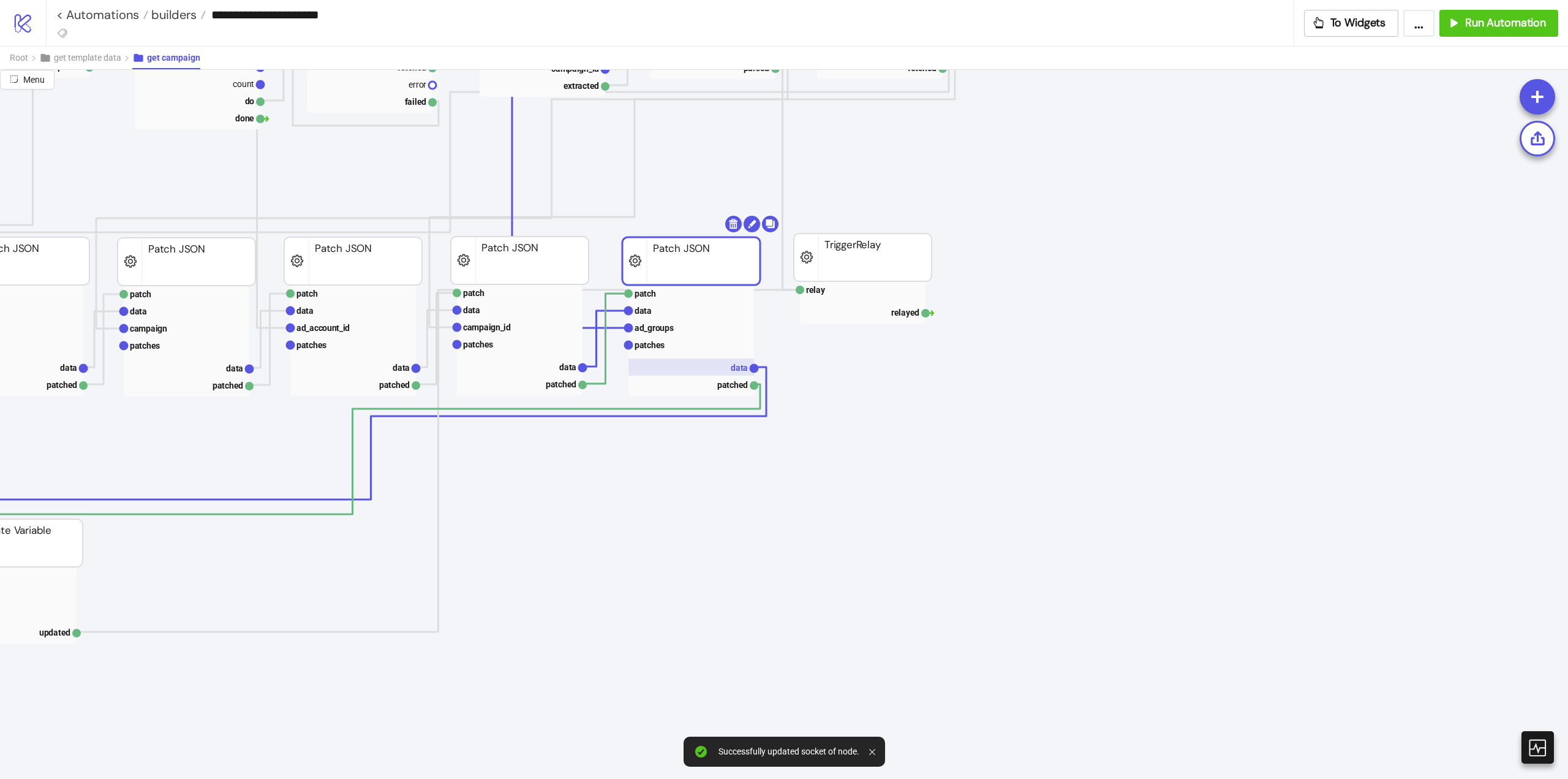
click at [728, 368] on rect at bounding box center [691, 367] width 126 height 17
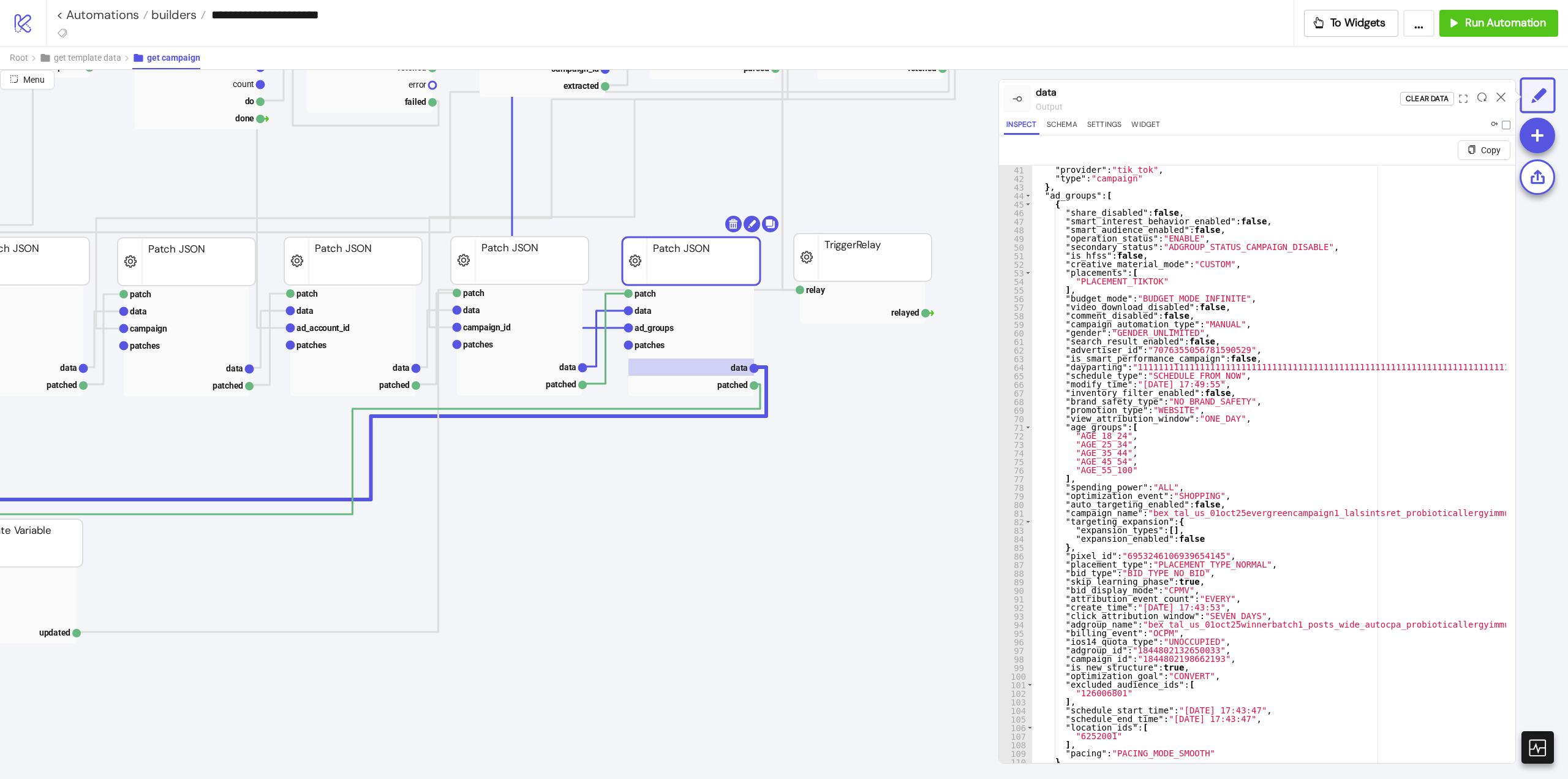
scroll to position [29, 0]
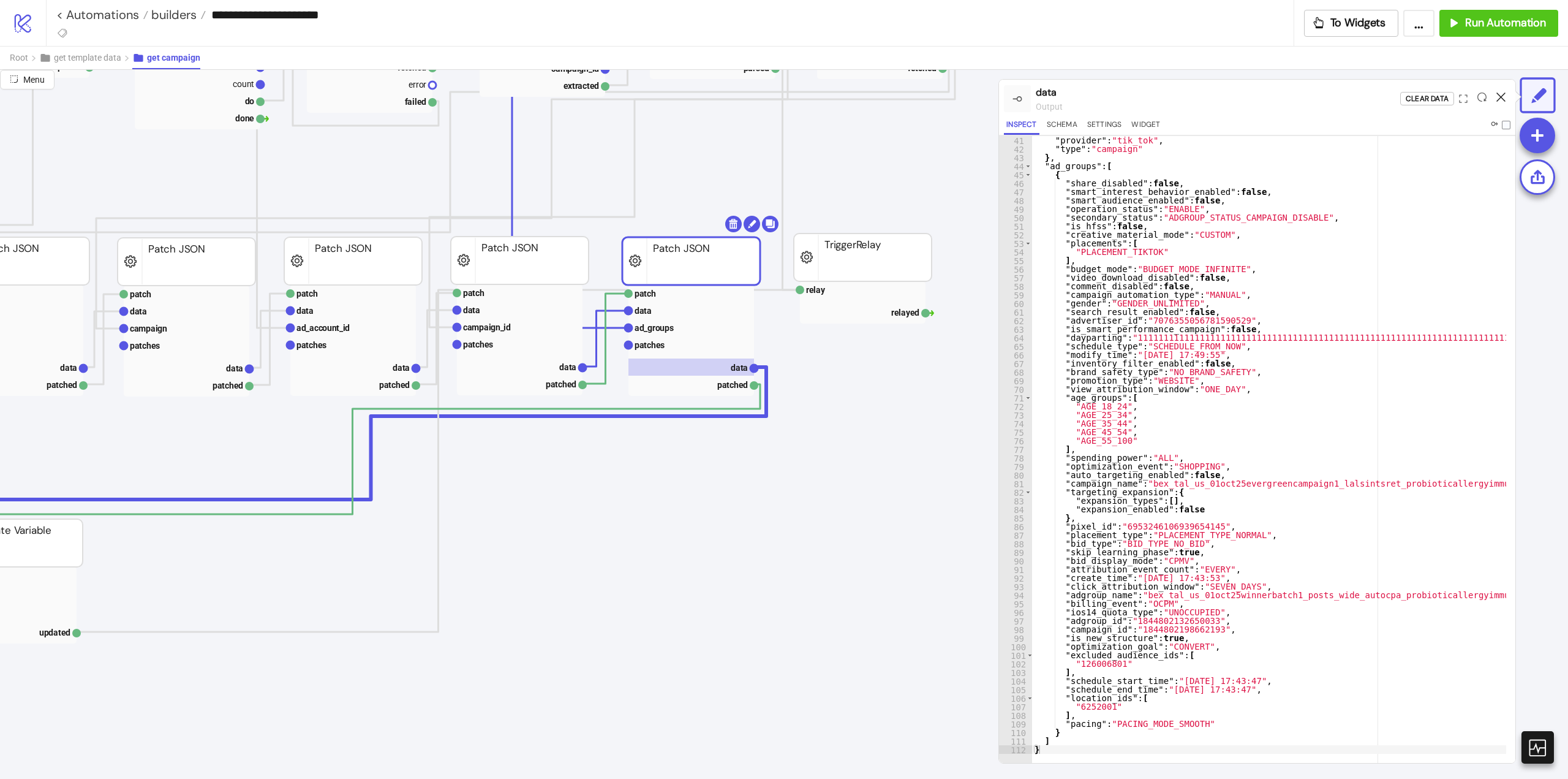
click at [1499, 94] on icon at bounding box center [1501, 97] width 9 height 9
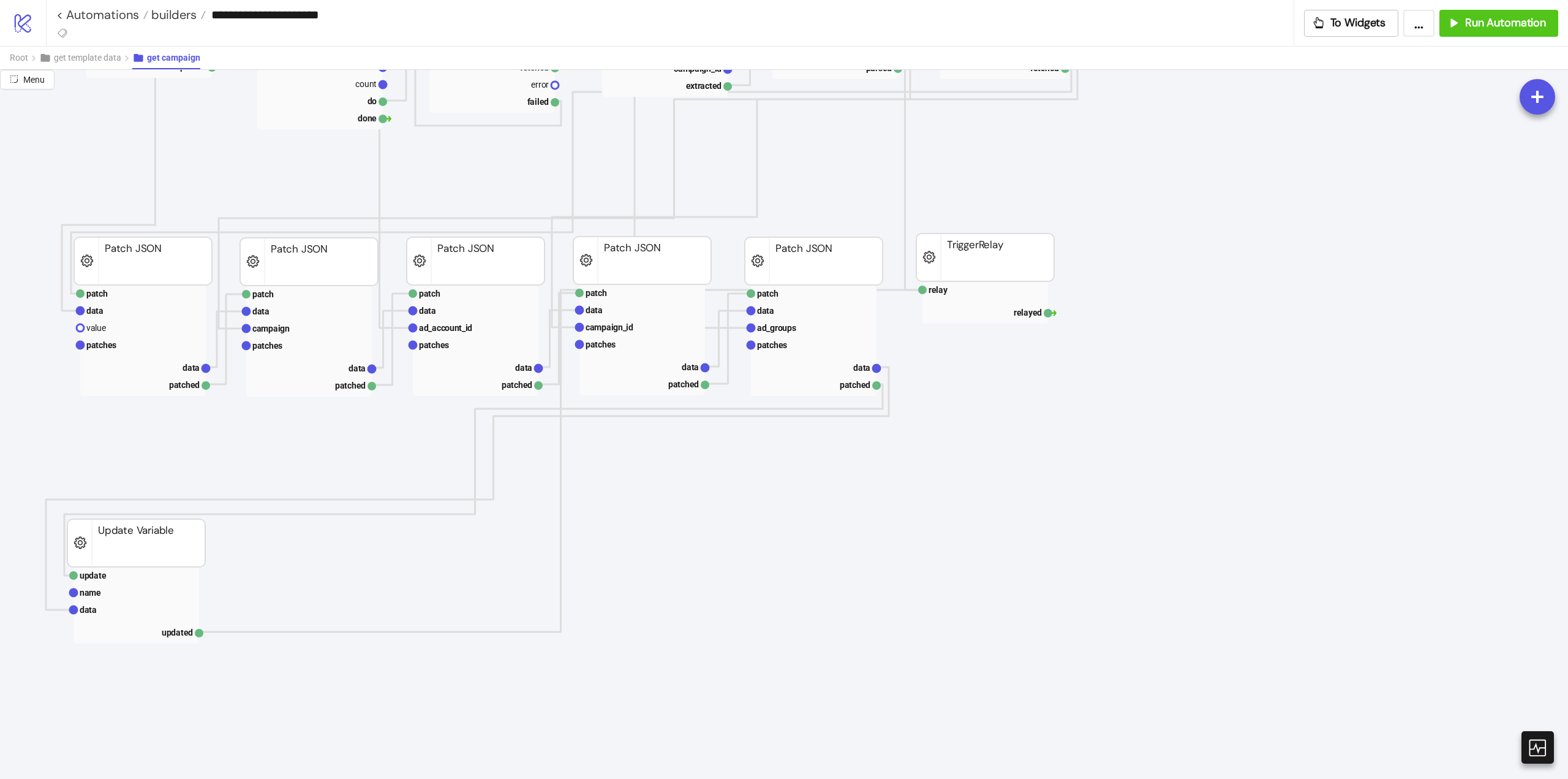
scroll to position [920, 0]
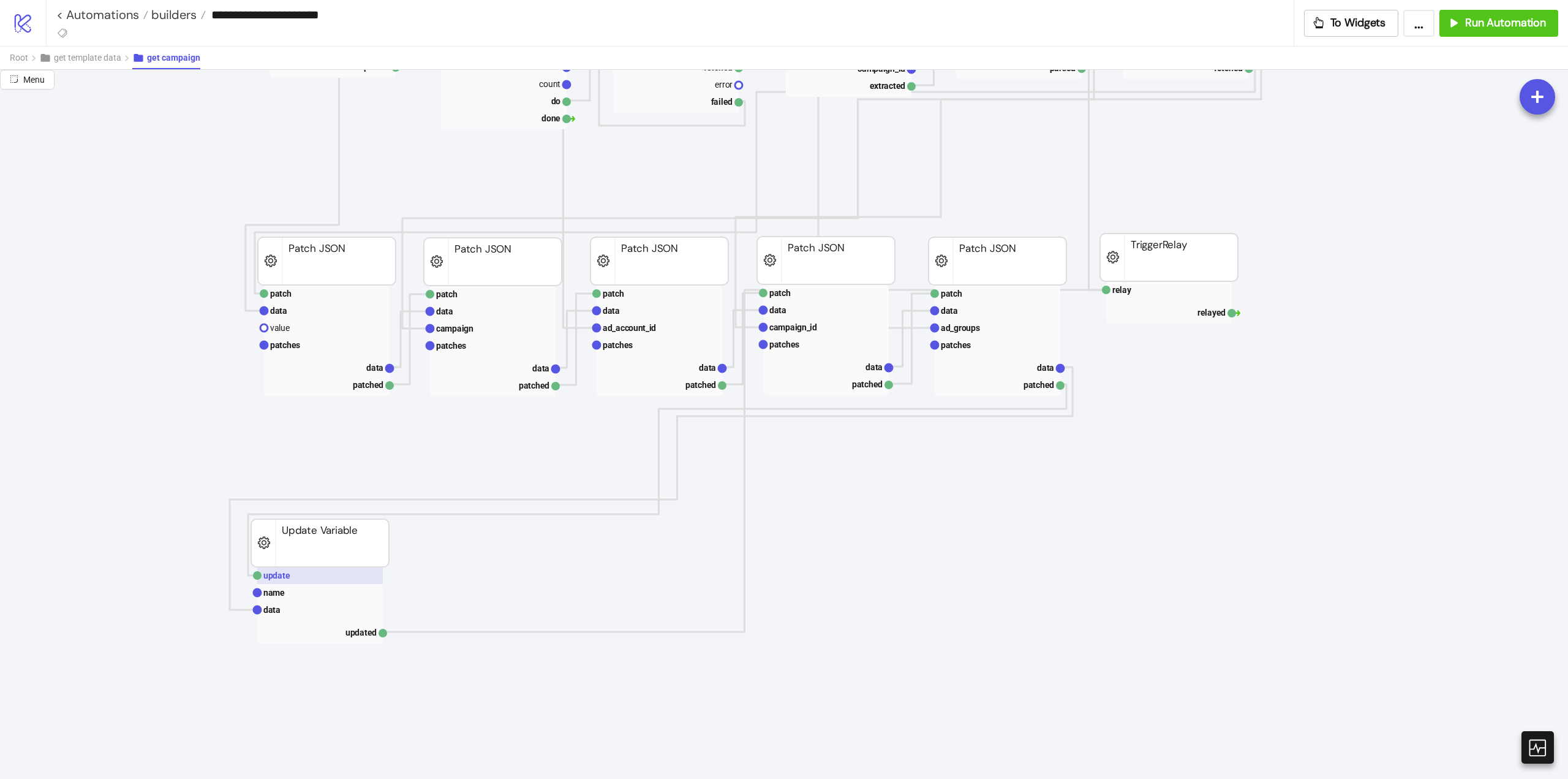
click at [322, 581] on rect at bounding box center [319, 575] width 126 height 17
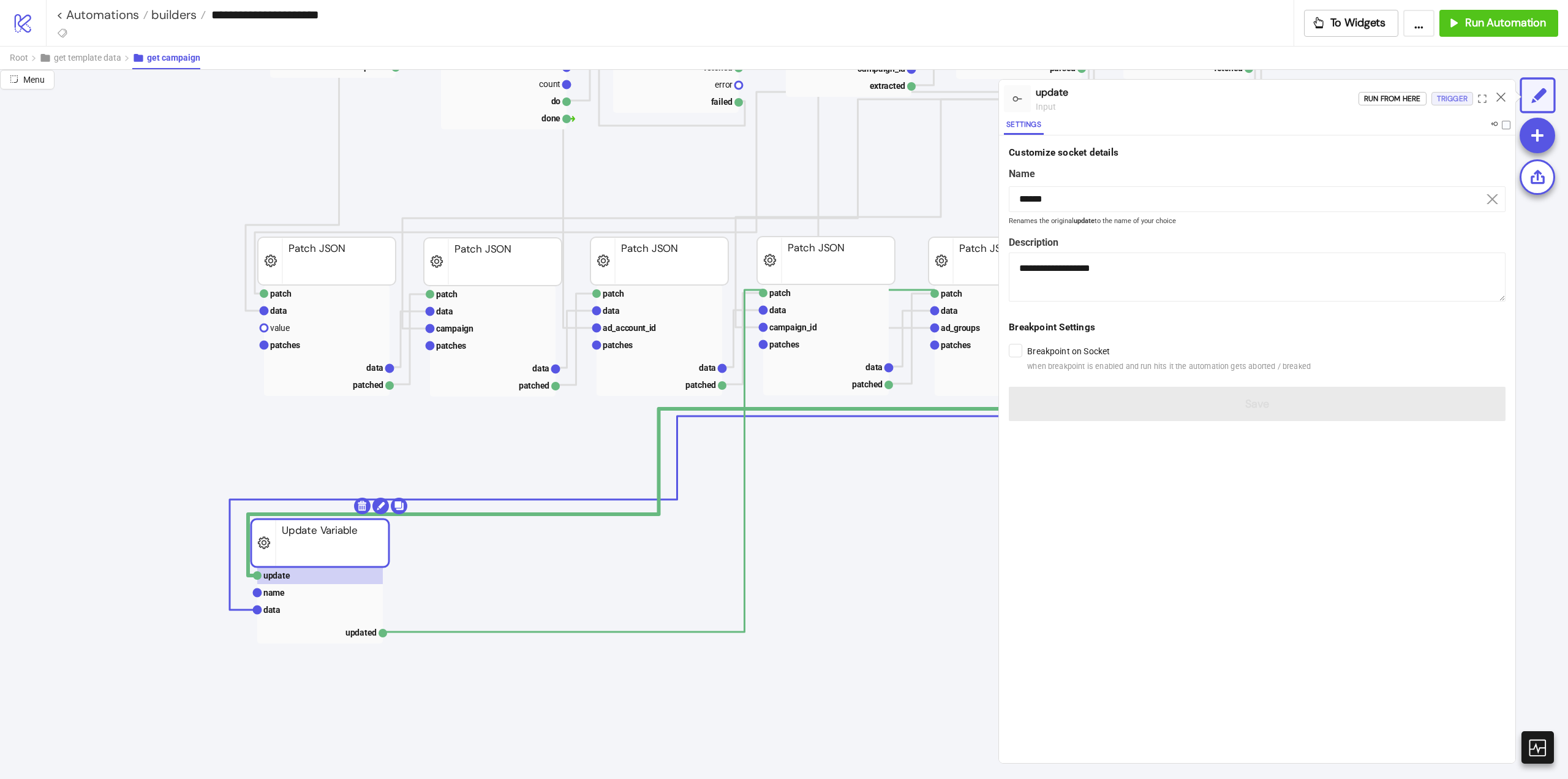
click at [1456, 101] on div "Trigger" at bounding box center [1452, 99] width 31 height 14
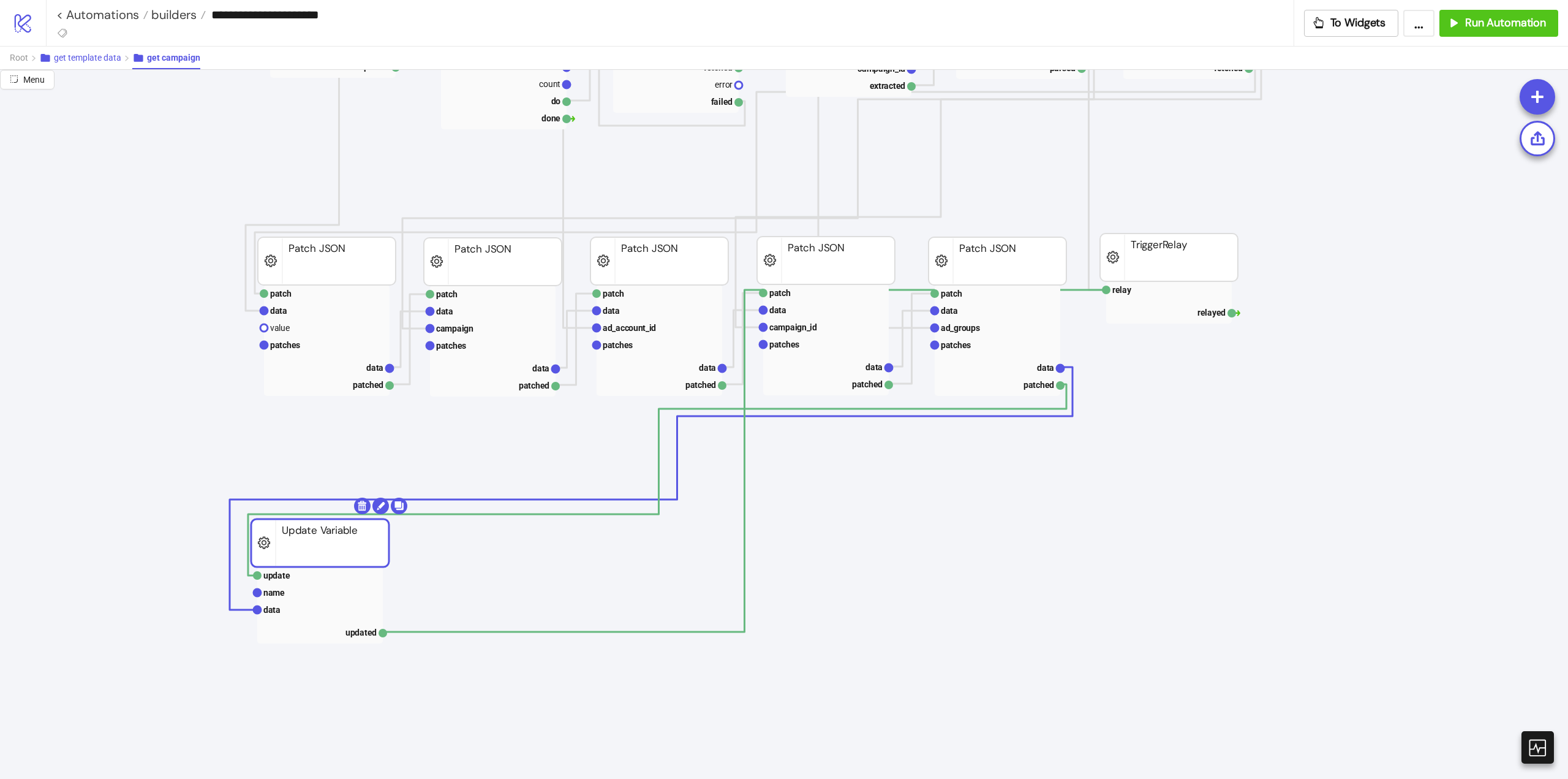
click at [87, 60] on span "get template data" at bounding box center [87, 58] width 67 height 10
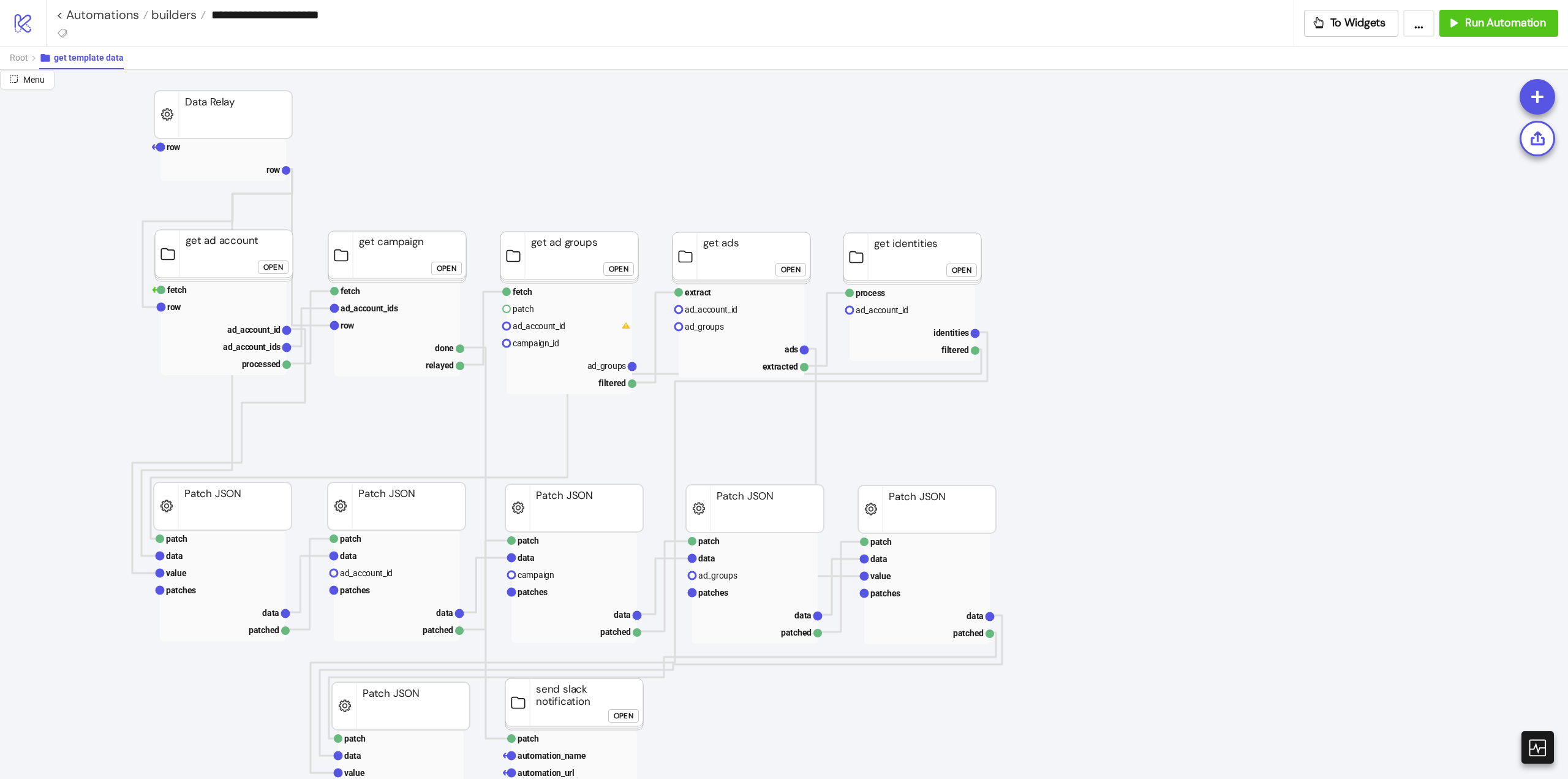
scroll to position [0, 0]
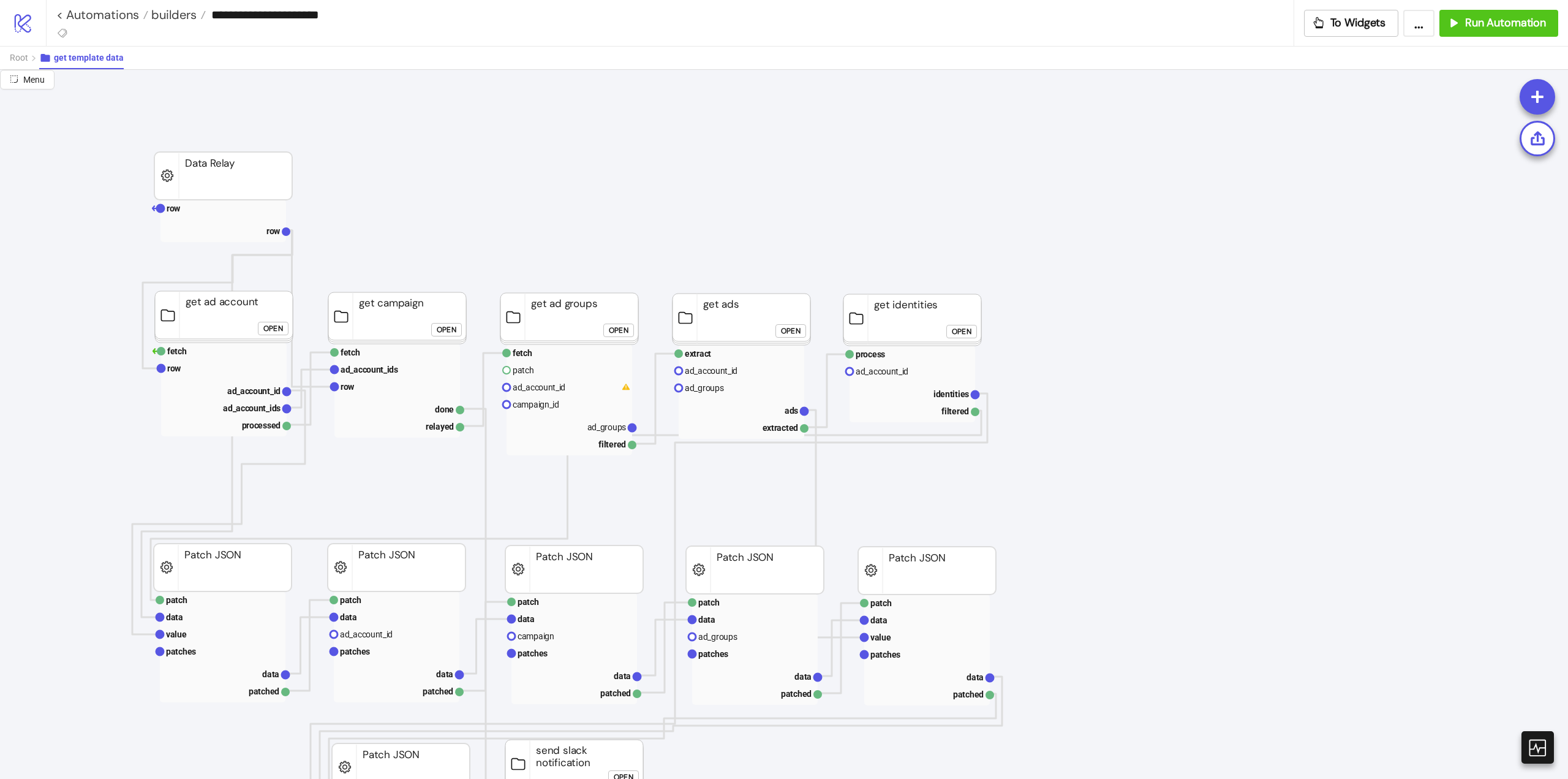
click at [540, 414] on rect at bounding box center [569, 400] width 126 height 111
click at [617, 332] on div "Open" at bounding box center [619, 330] width 20 height 14
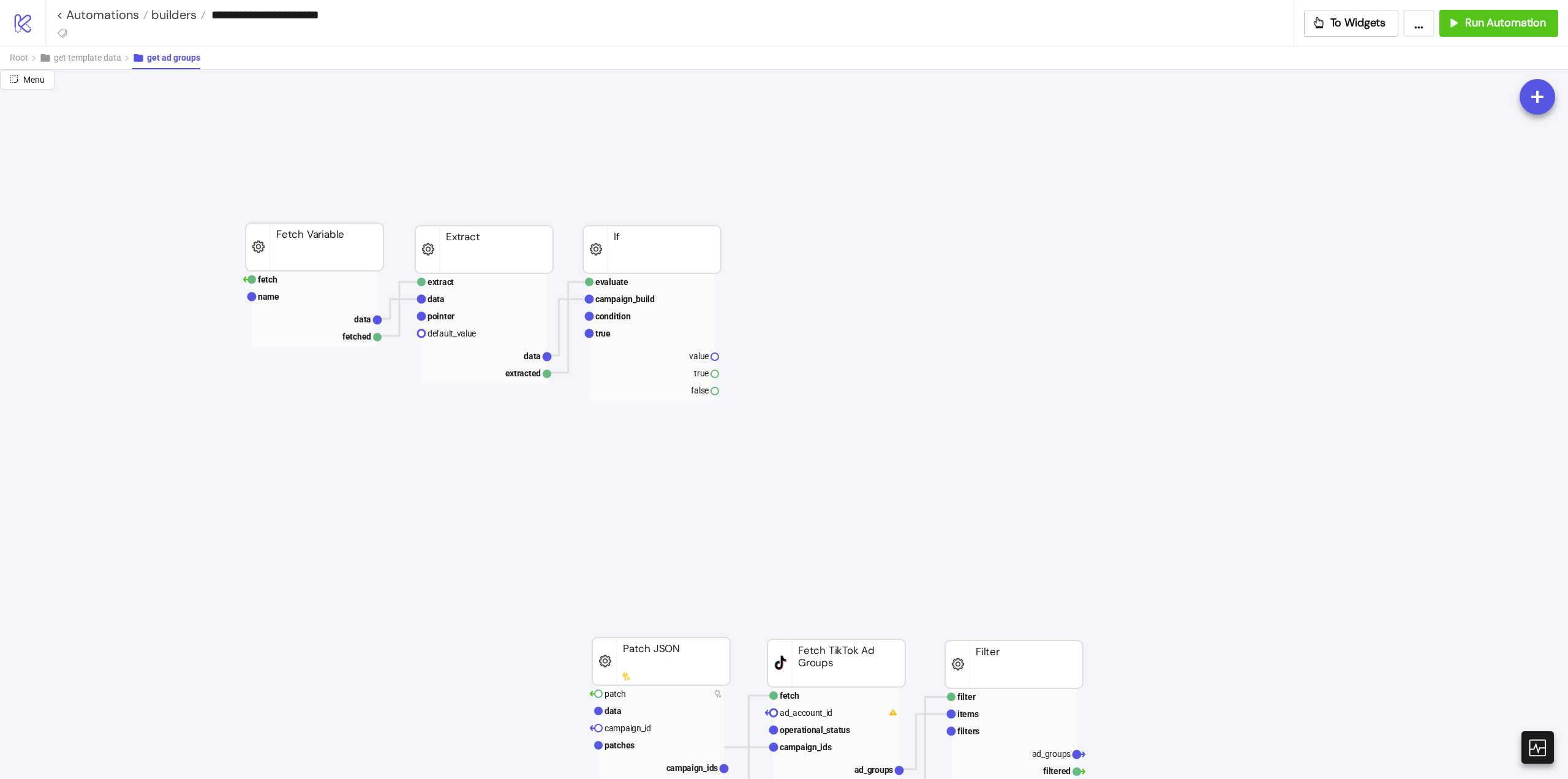
click at [612, 246] on rect at bounding box center [654, 249] width 138 height 48
click at [613, 275] on rect at bounding box center [654, 282] width 126 height 17
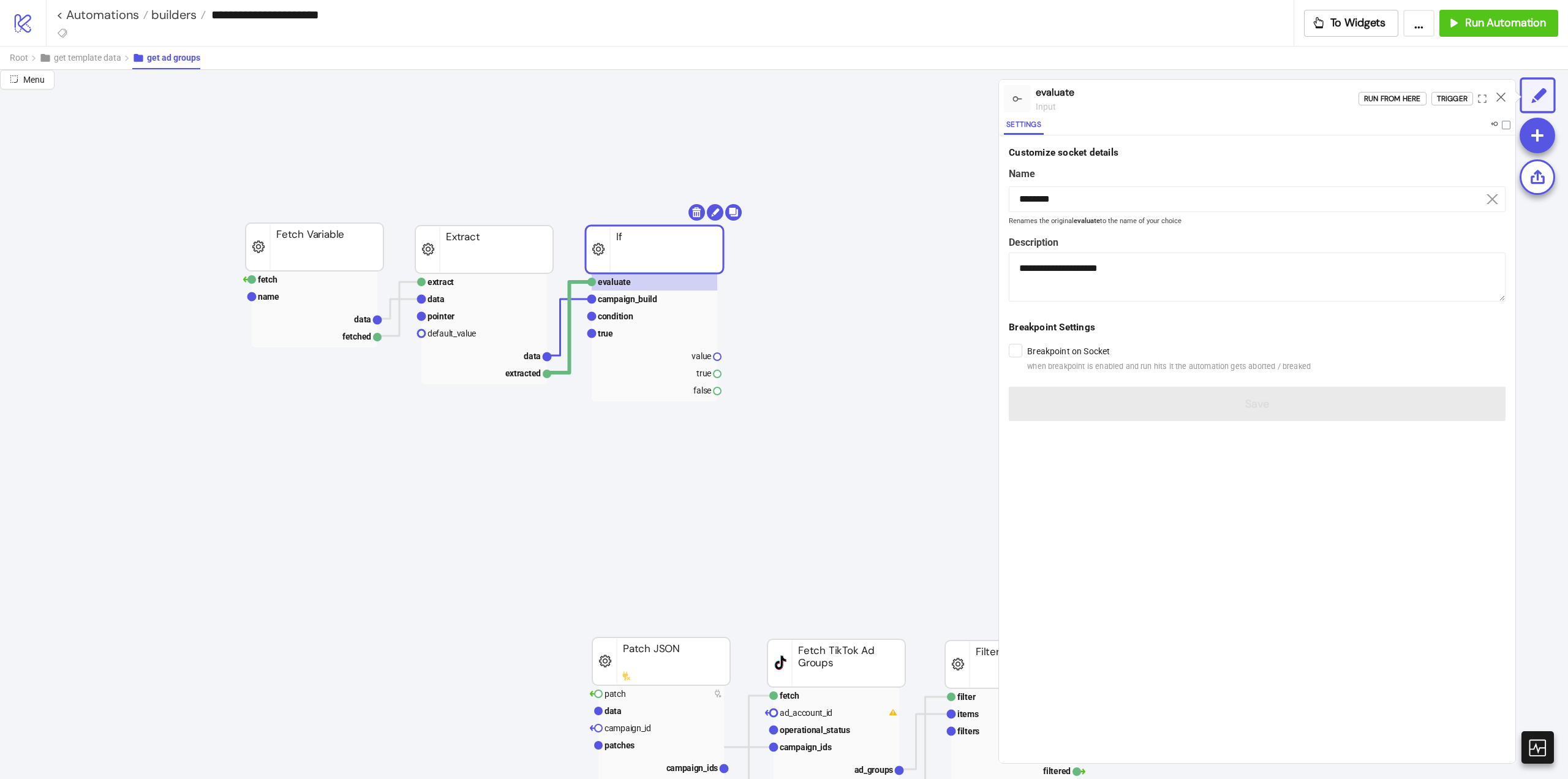
click at [1497, 87] on div at bounding box center [1501, 99] width 19 height 33
click at [1501, 98] on icon at bounding box center [1501, 97] width 9 height 9
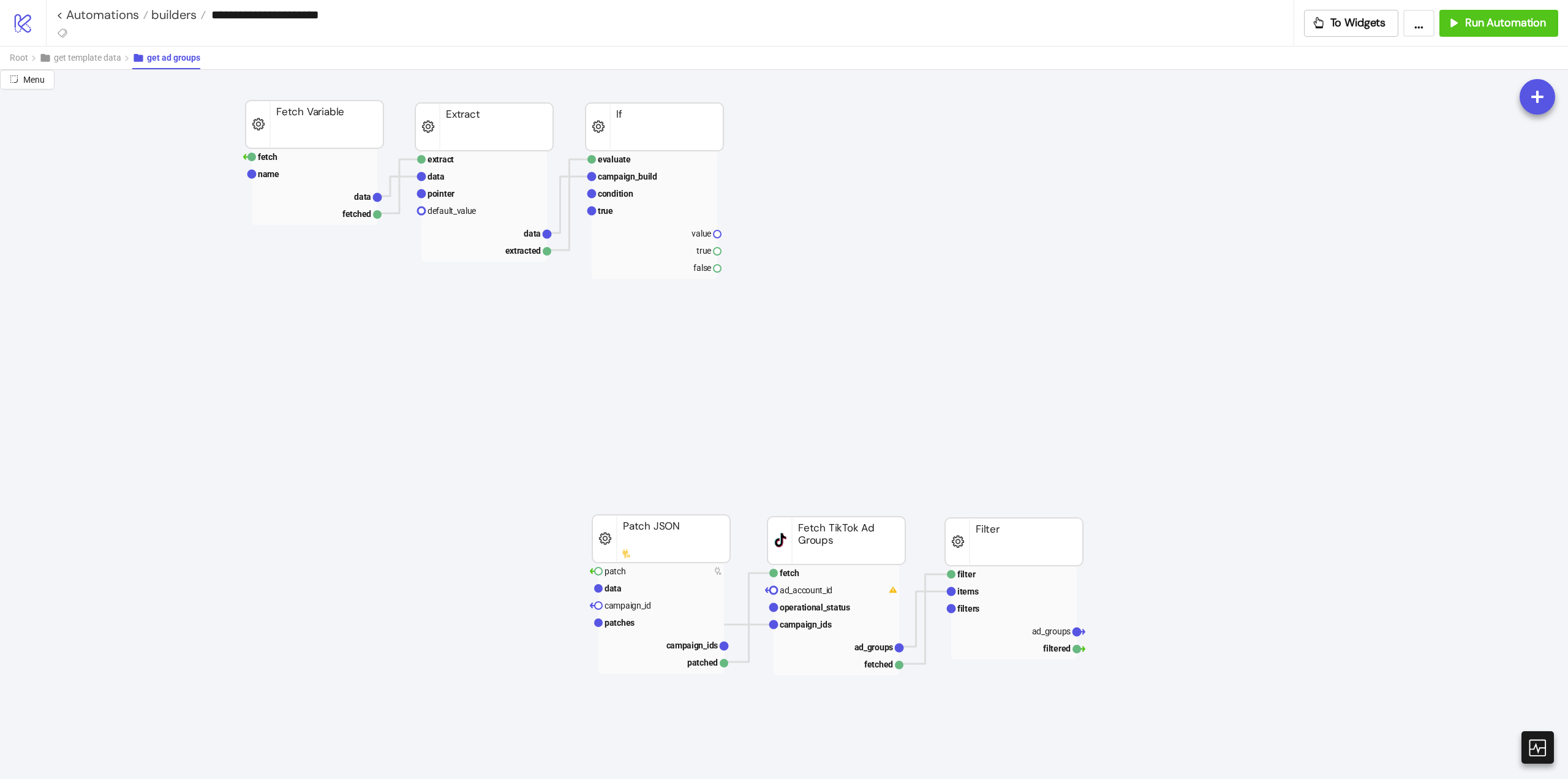
scroll to position [61, 0]
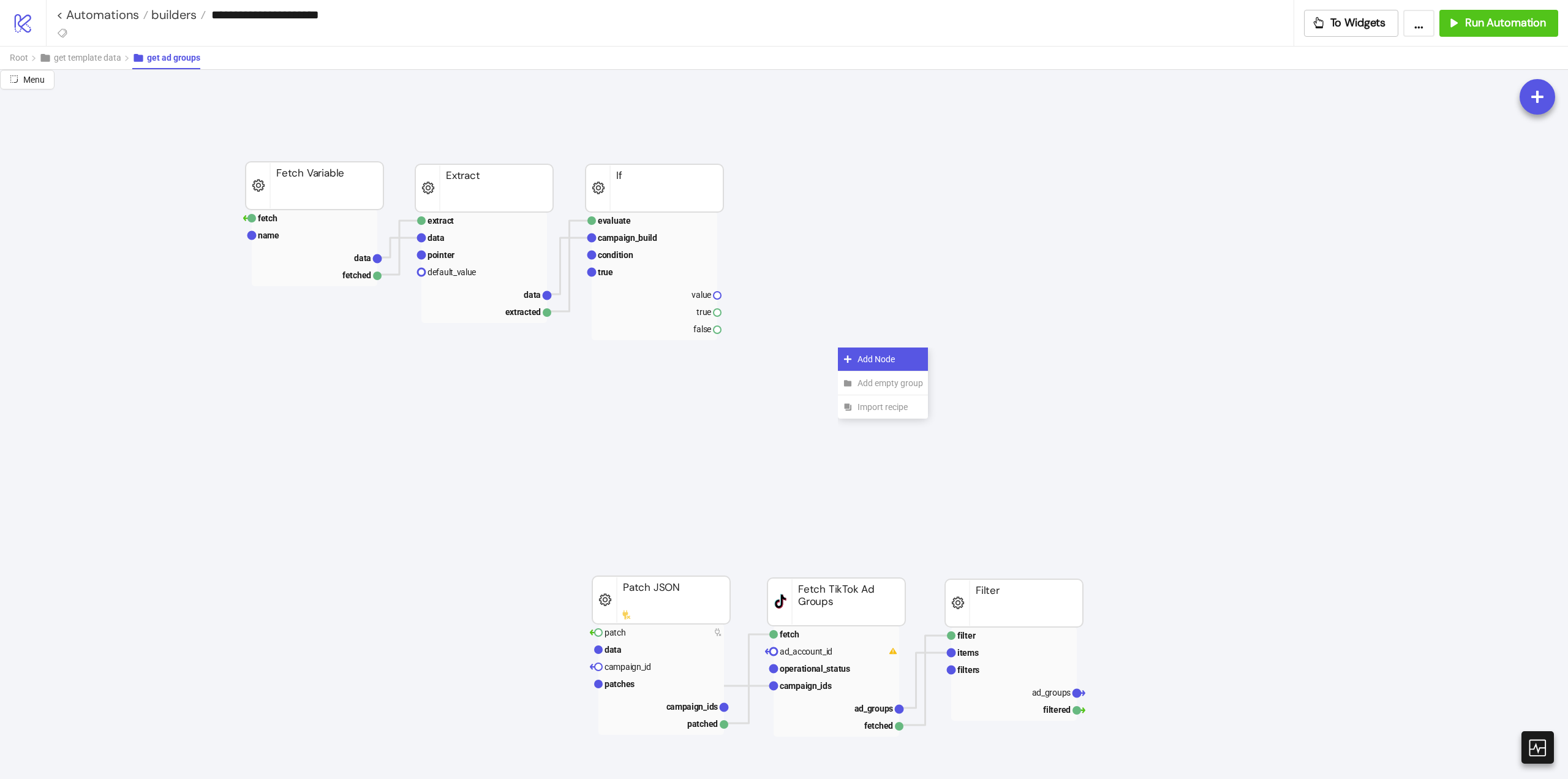
click at [852, 361] on div "Add Node" at bounding box center [883, 359] width 90 height 24
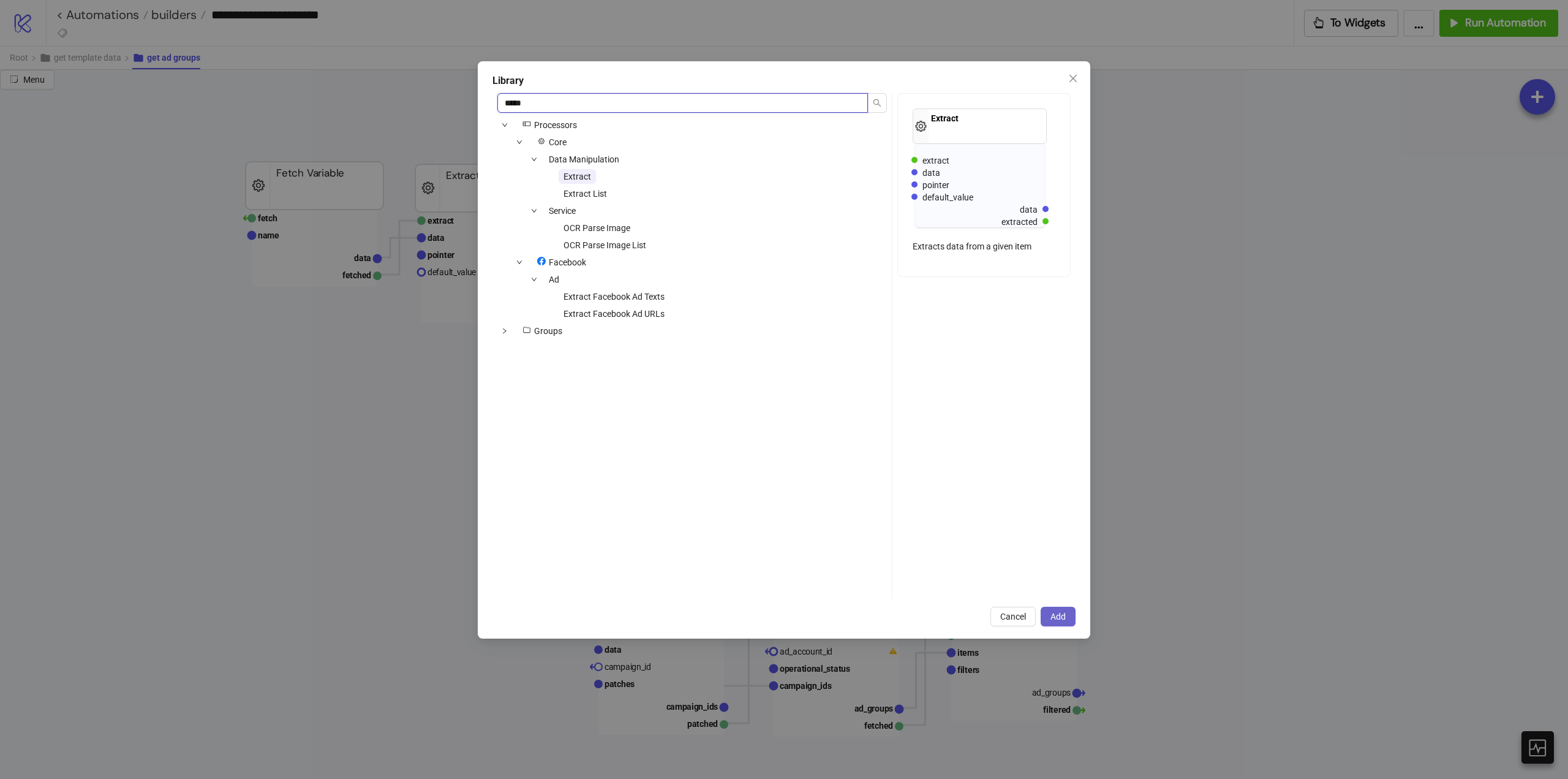
type input "*****"
click at [1057, 616] on span "Add" at bounding box center [1058, 616] width 16 height 10
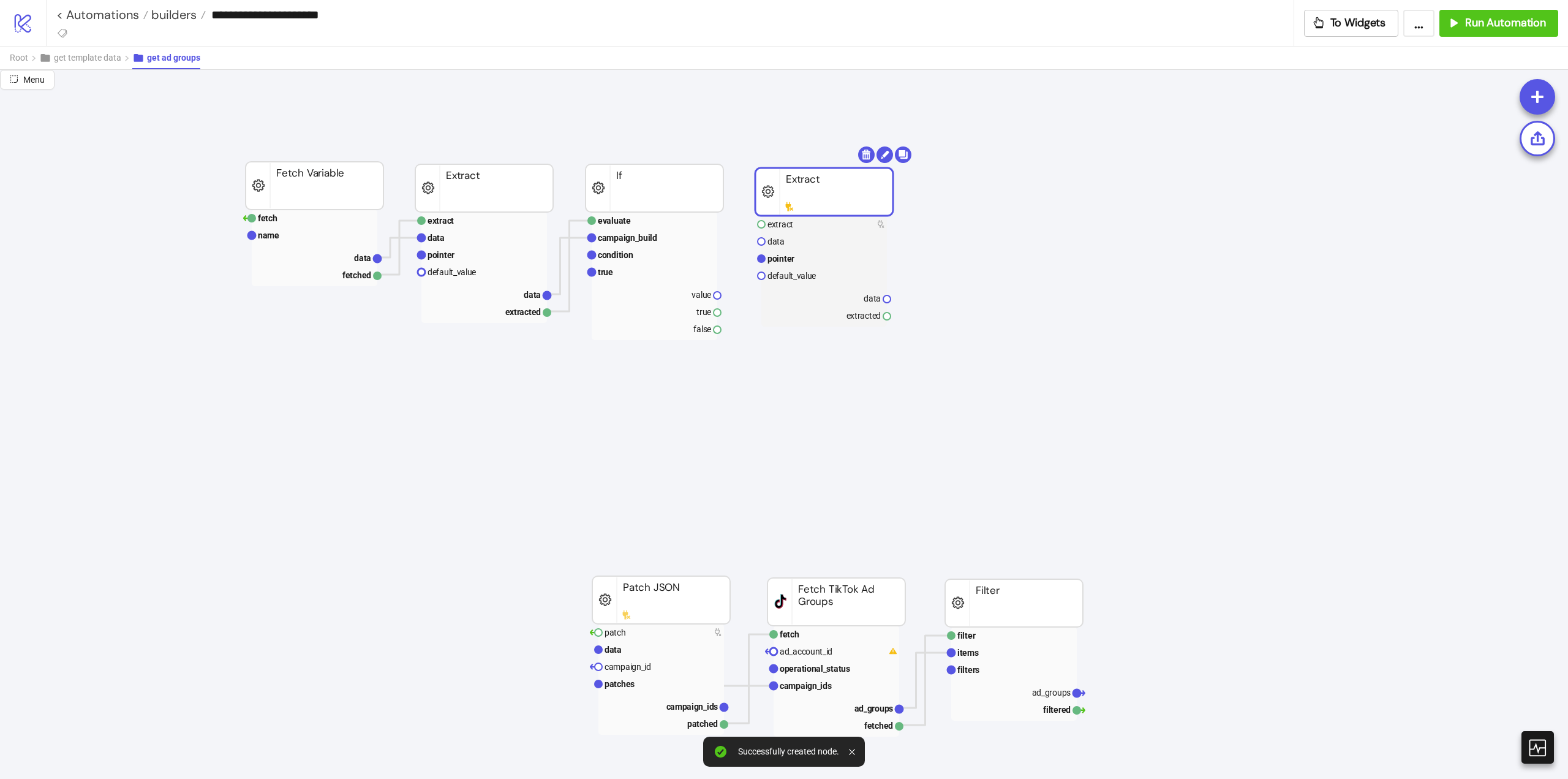
drag, startPoint x: 844, startPoint y: 347, endPoint x: 776, endPoint y: 199, distance: 162.9
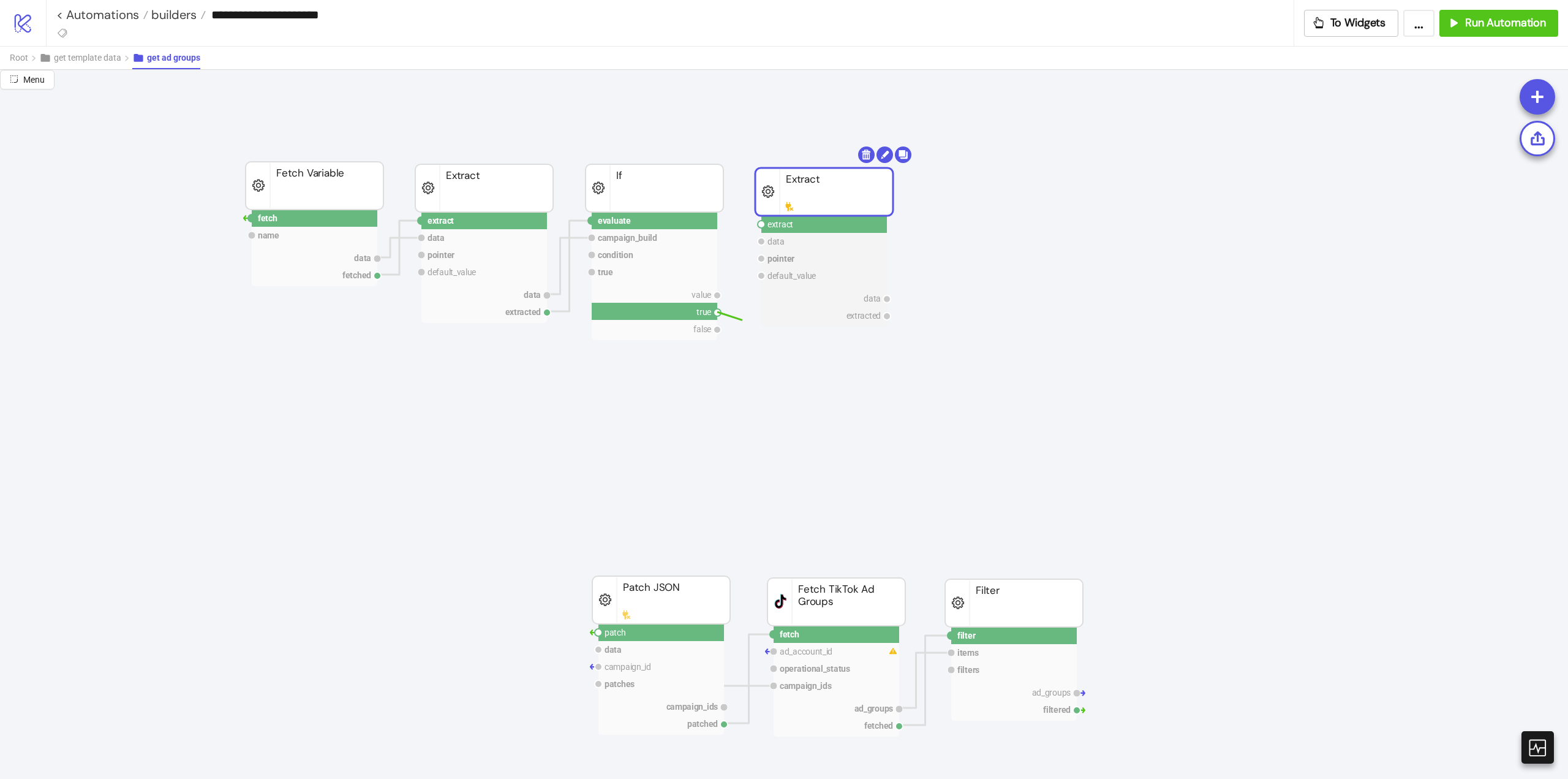
drag, startPoint x: 714, startPoint y: 315, endPoint x: 745, endPoint y: 320, distance: 31.4
click at [761, 222] on circle at bounding box center [762, 224] width 7 height 7
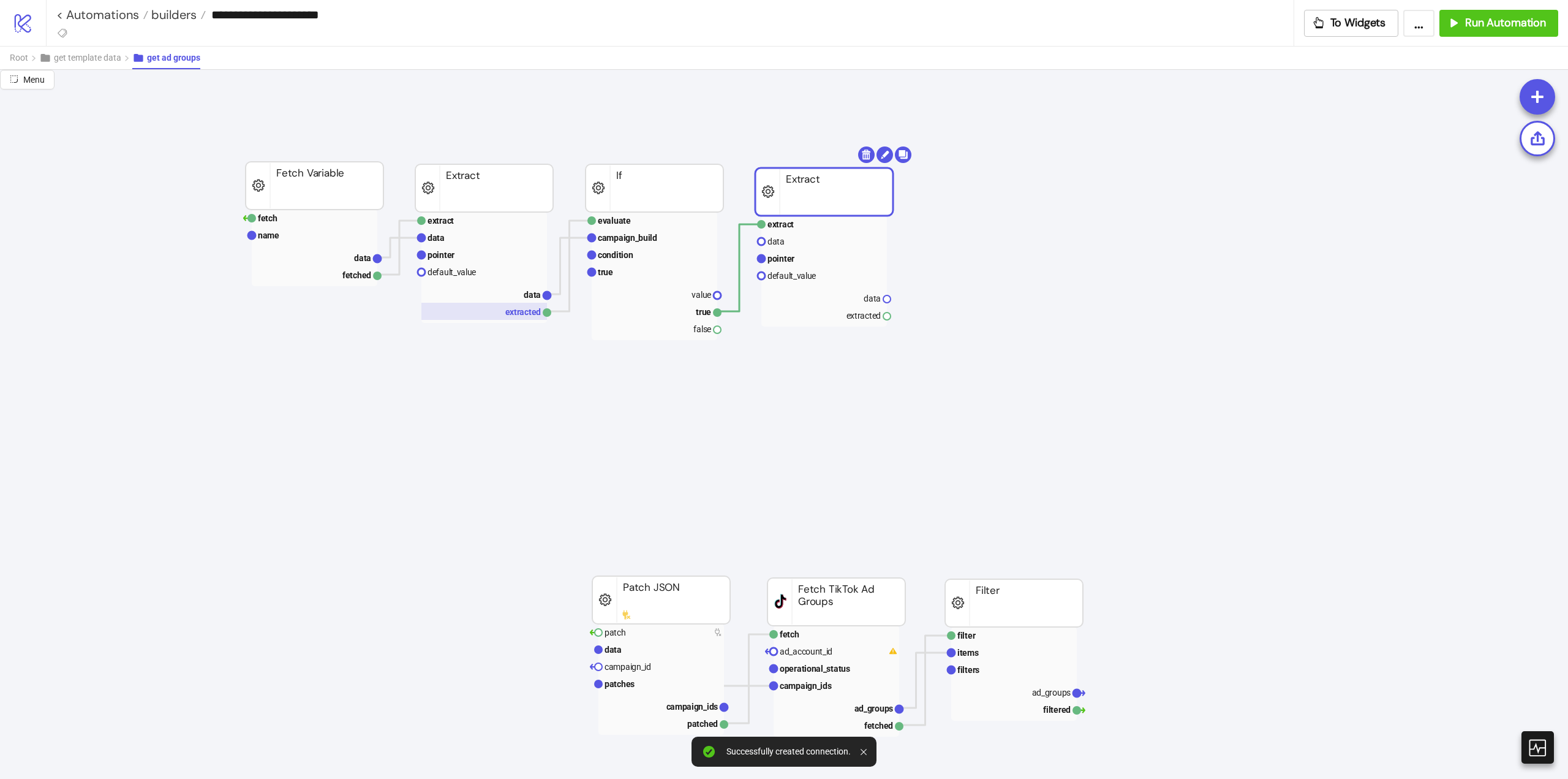
drag, startPoint x: 378, startPoint y: 256, endPoint x: 424, endPoint y: 307, distance: 68.7
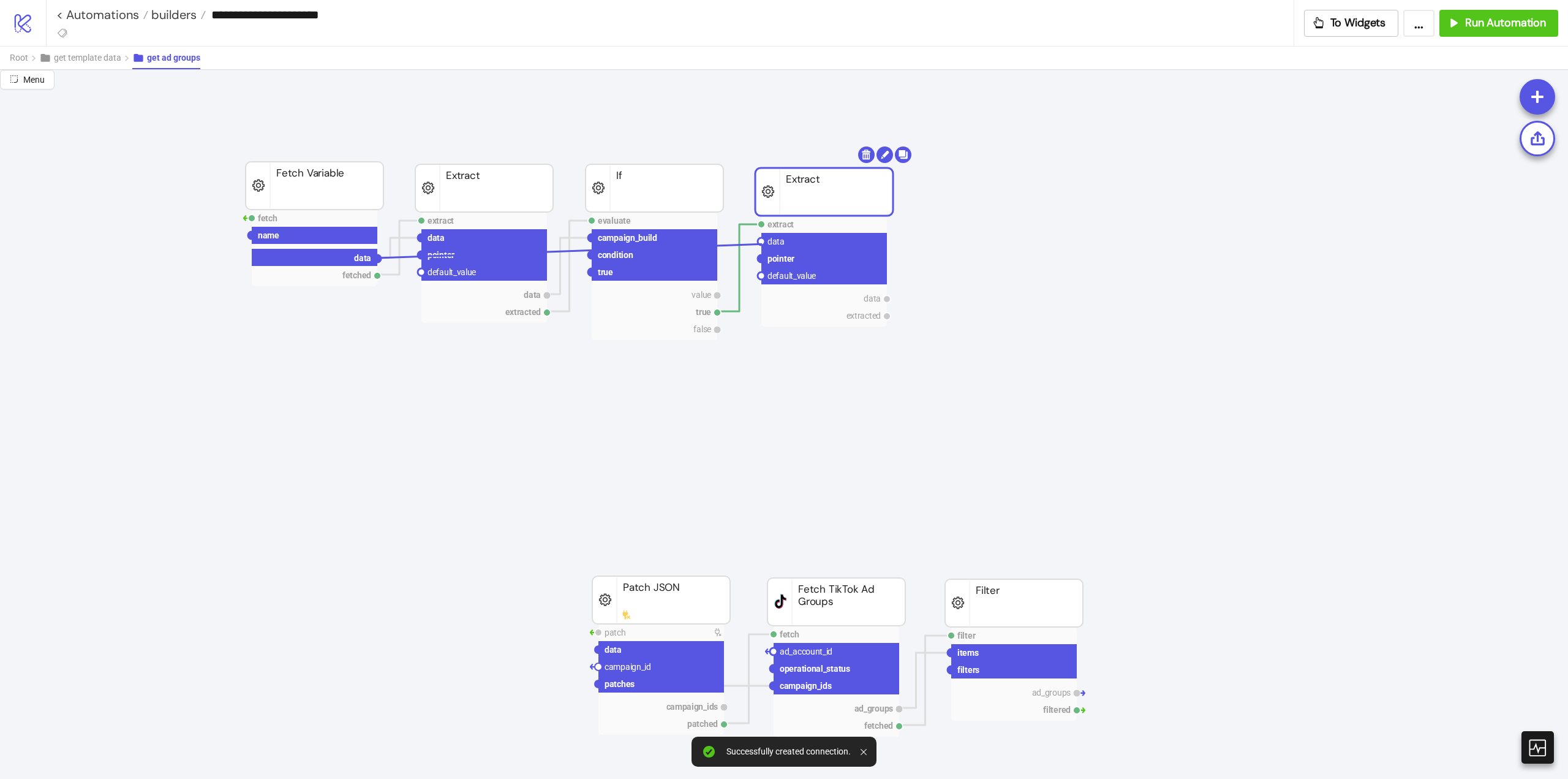
click at [762, 244] on circle at bounding box center [762, 241] width 7 height 7
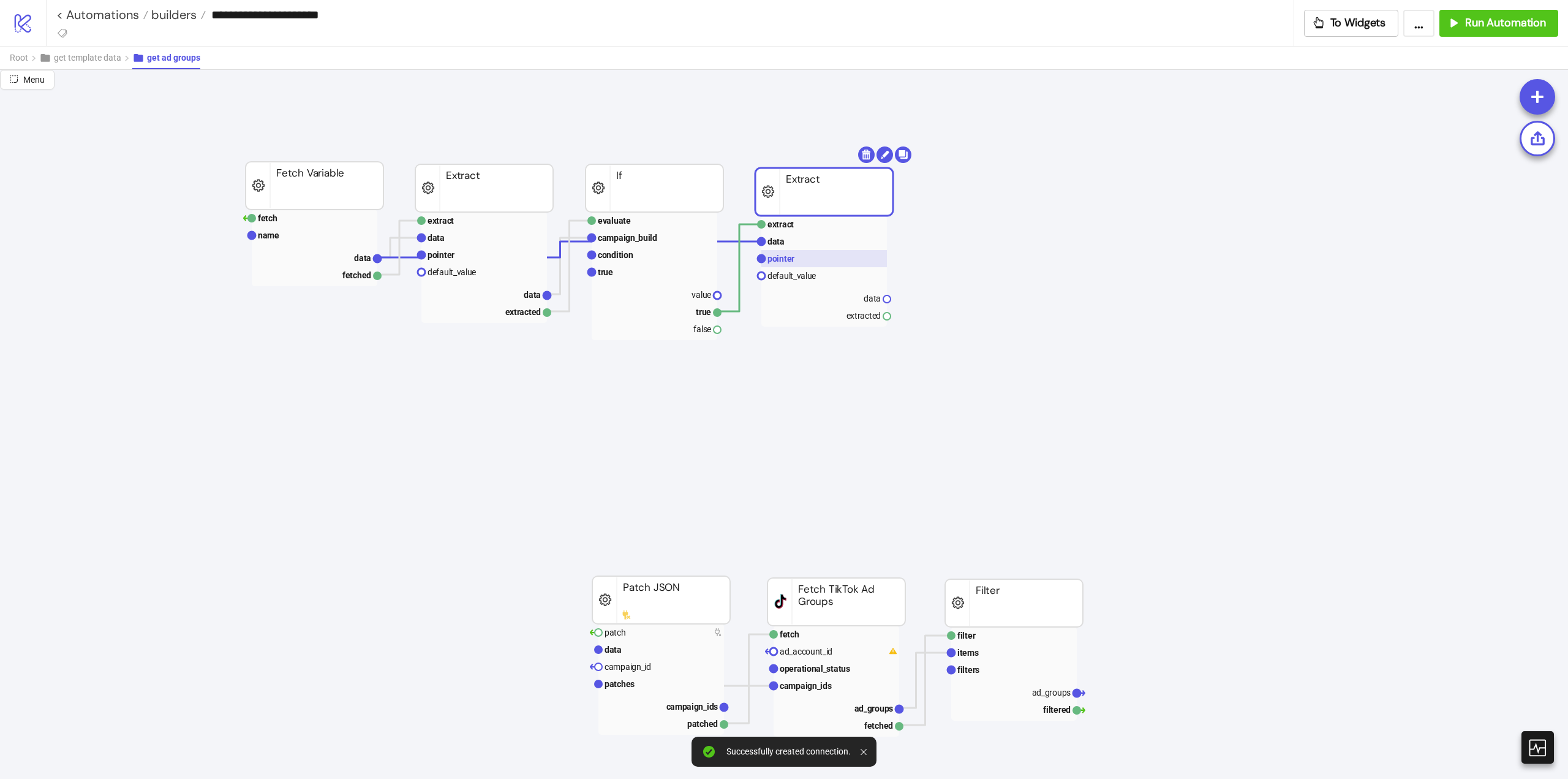
drag, startPoint x: 794, startPoint y: 244, endPoint x: 838, endPoint y: 253, distance: 44.9
click at [794, 244] on rect at bounding box center [824, 241] width 126 height 17
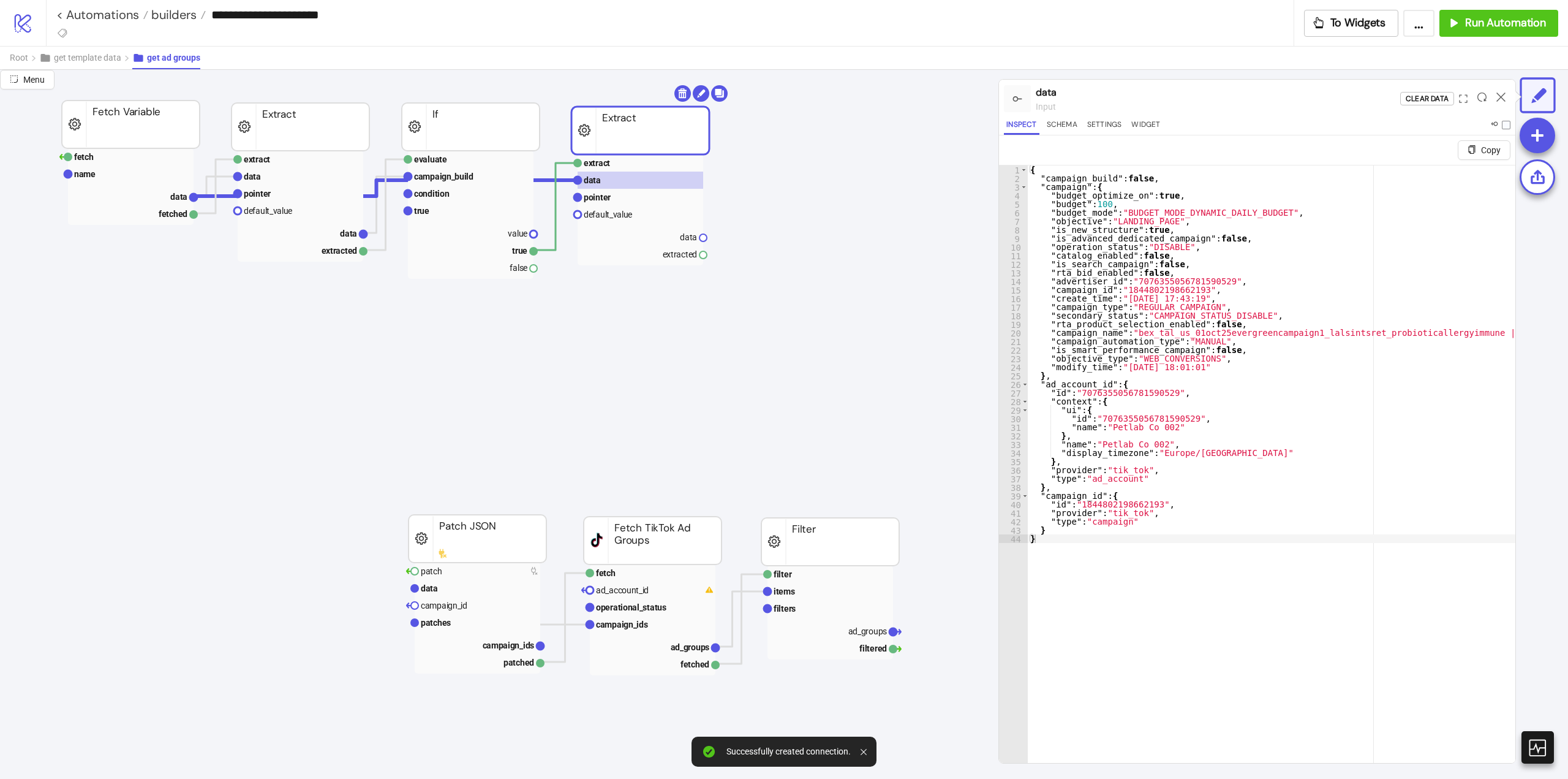
scroll to position [123, 61]
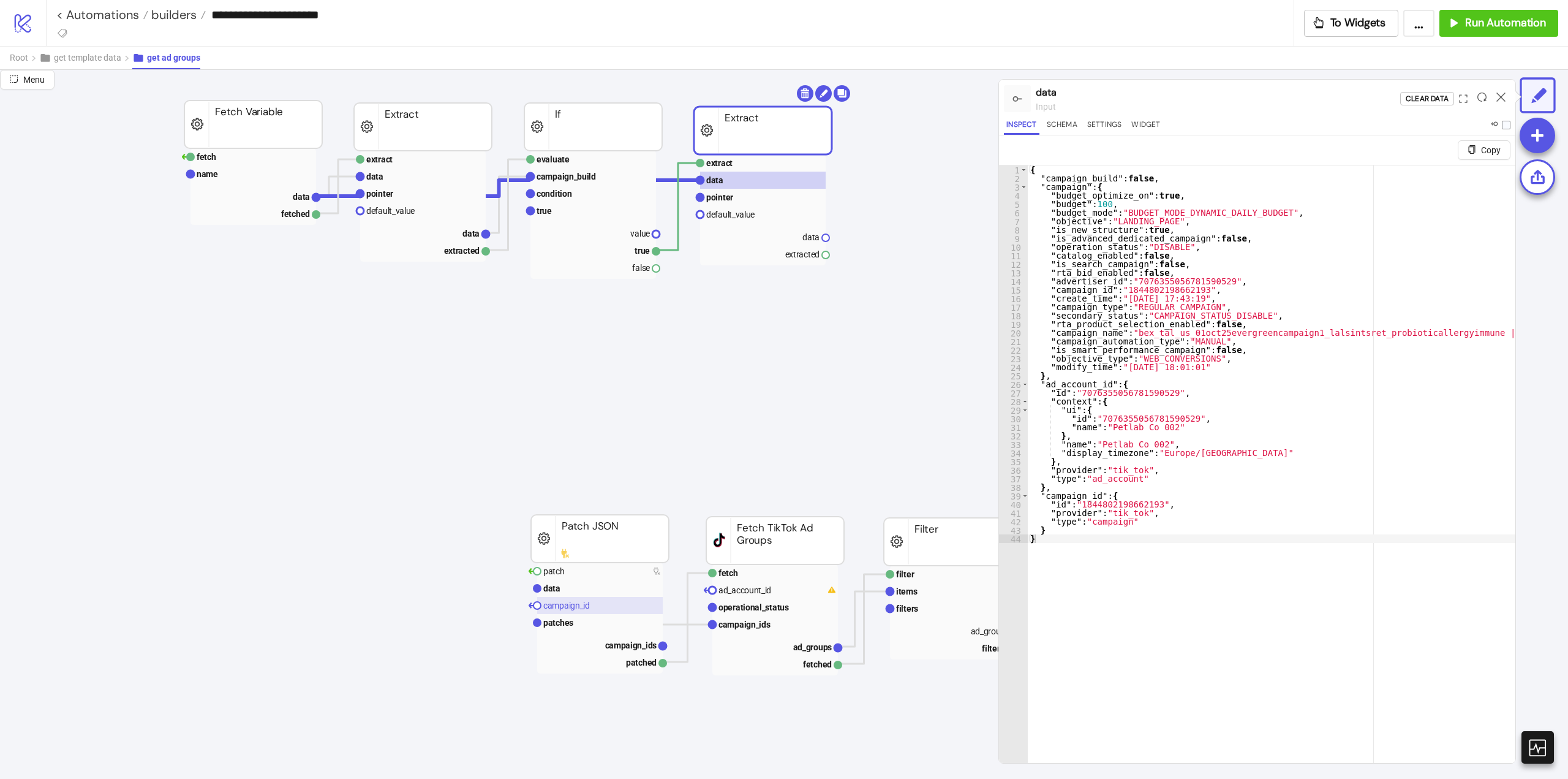
click at [574, 605] on text "campaign_id" at bounding box center [567, 606] width 47 height 10
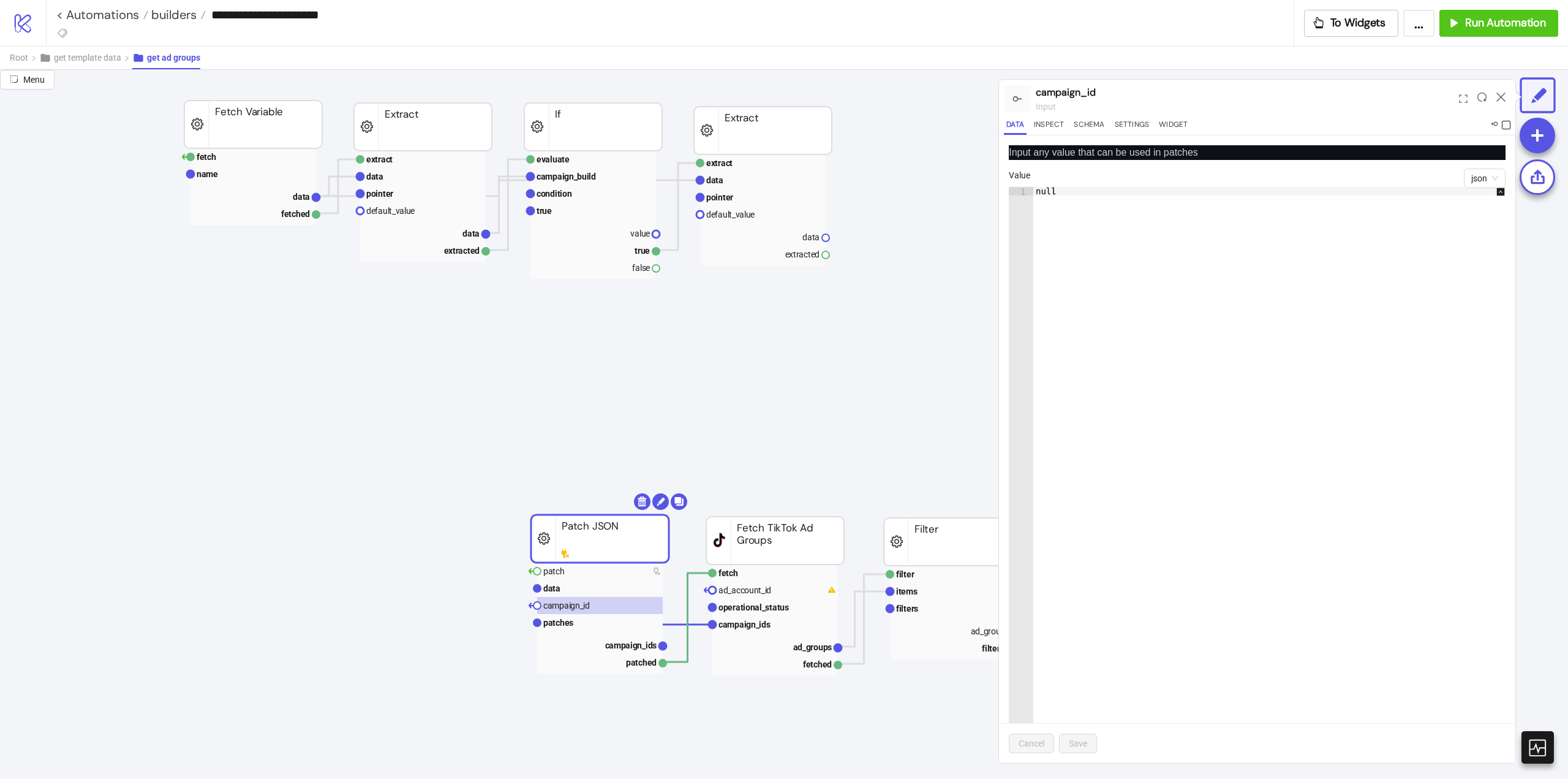
click at [1507, 126] on span at bounding box center [1506, 125] width 9 height 9
click at [549, 579] on rect at bounding box center [600, 588] width 126 height 17
click at [554, 574] on text "patch" at bounding box center [554, 571] width 21 height 10
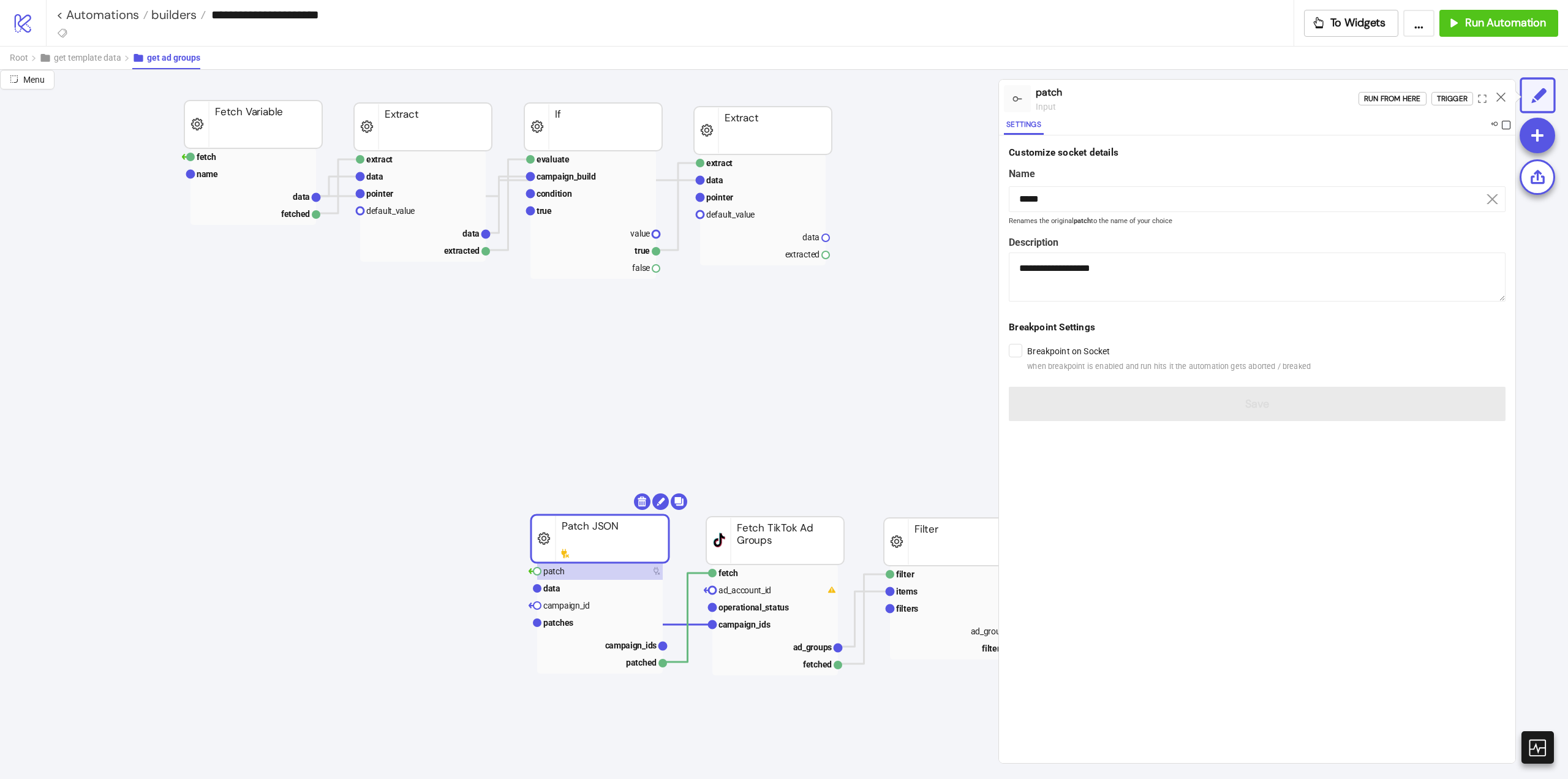
click at [1504, 128] on span at bounding box center [1506, 125] width 9 height 9
click at [1503, 100] on icon at bounding box center [1501, 97] width 9 height 9
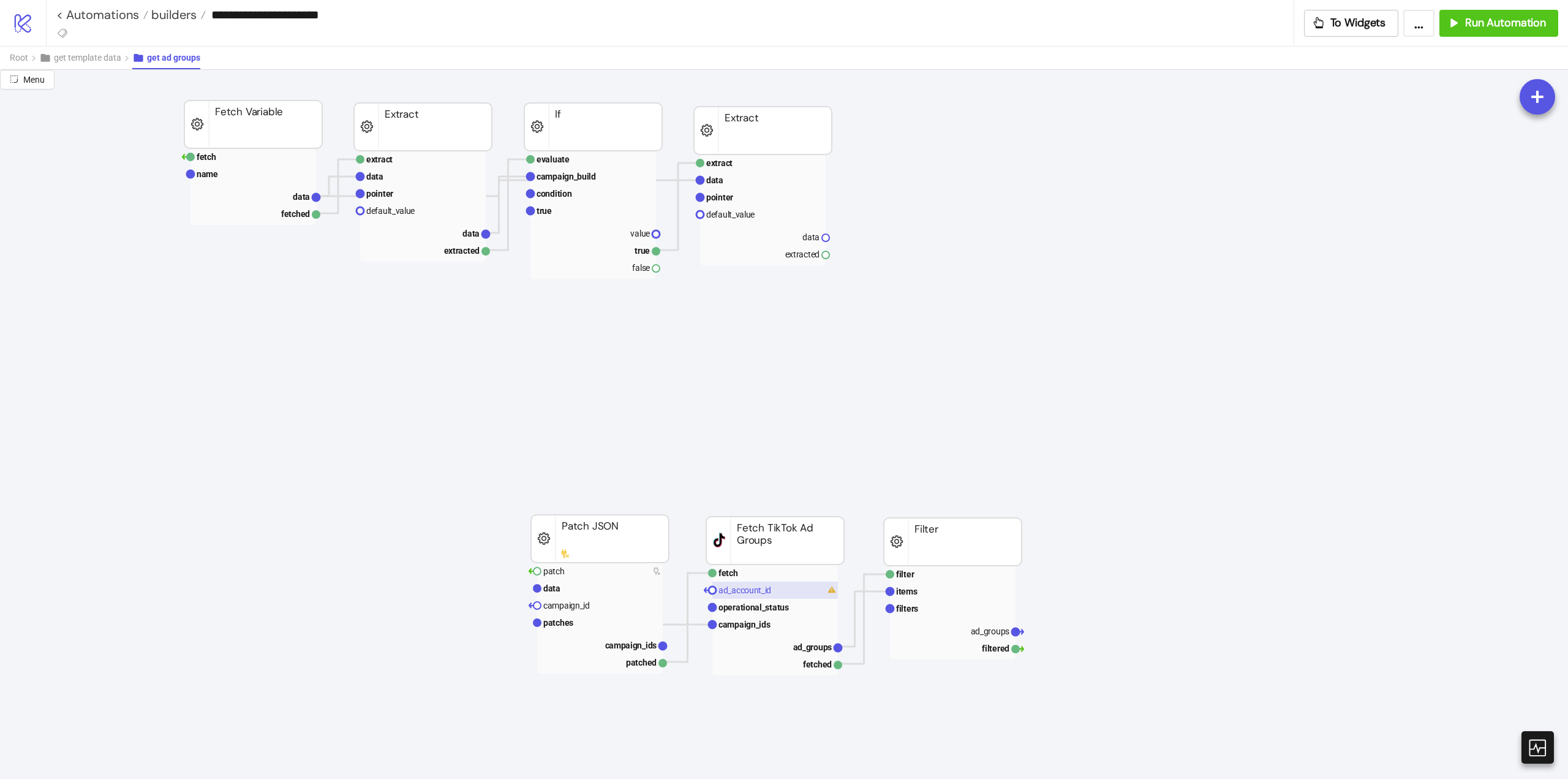
click at [754, 596] on rect at bounding box center [775, 590] width 126 height 17
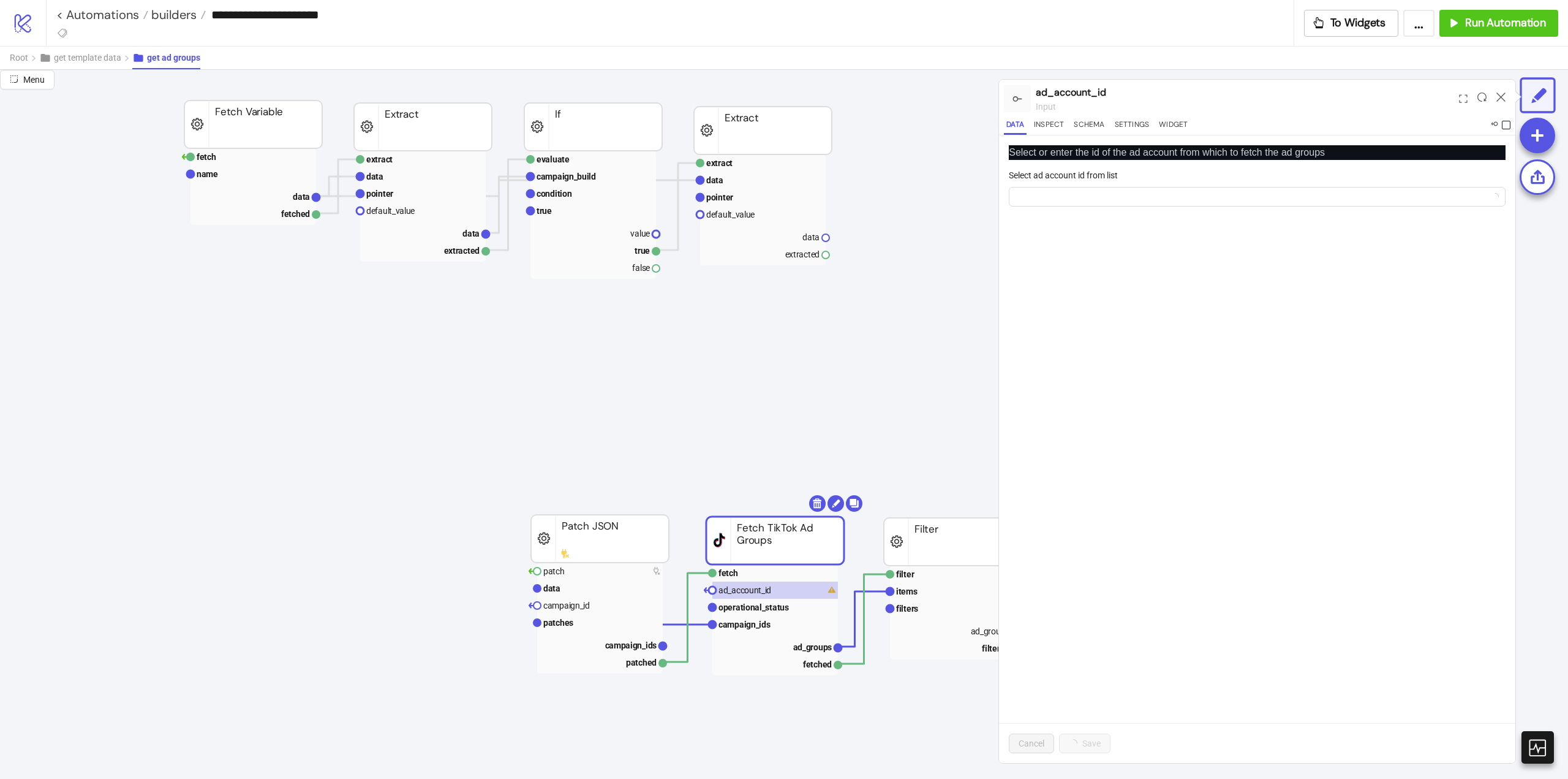
click at [1506, 123] on span at bounding box center [1506, 125] width 9 height 9
click at [1503, 101] on icon at bounding box center [1501, 97] width 9 height 9
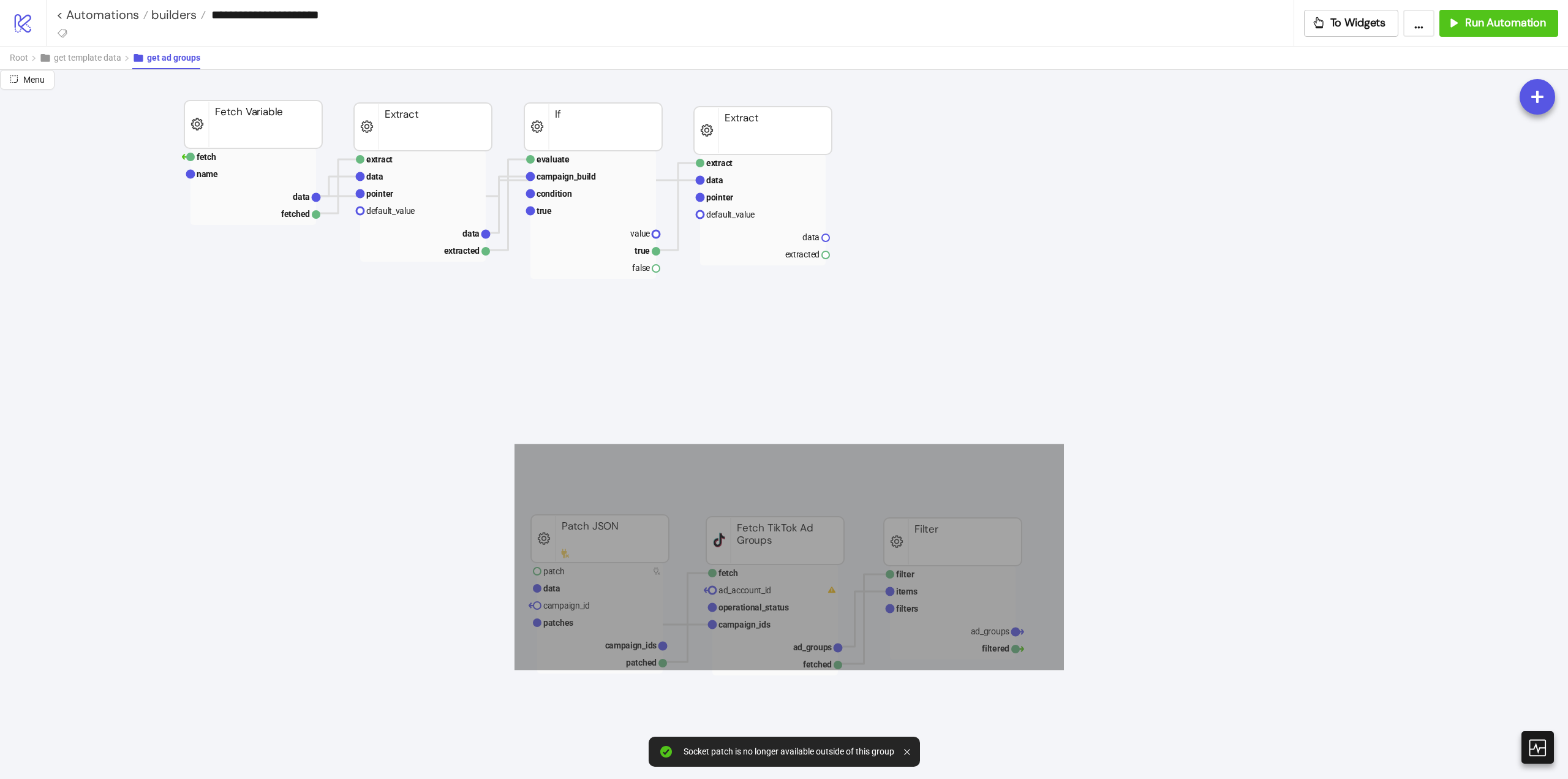
drag, startPoint x: 564, startPoint y: 490, endPoint x: 1092, endPoint y: 627, distance: 545.5
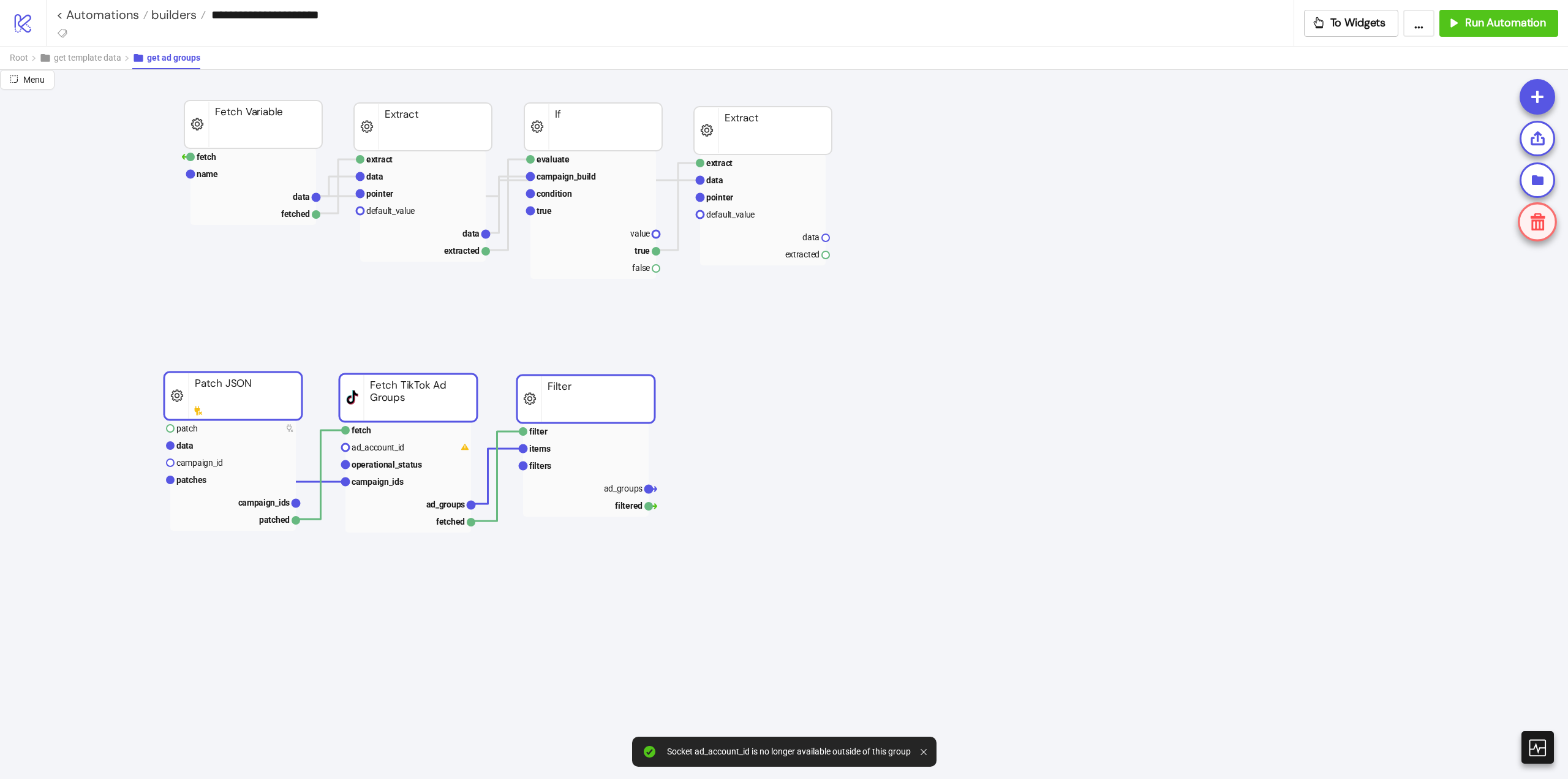
drag, startPoint x: 785, startPoint y: 495, endPoint x: 602, endPoint y: 424, distance: 196.3
click at [109, 59] on span "get template data" at bounding box center [87, 58] width 67 height 10
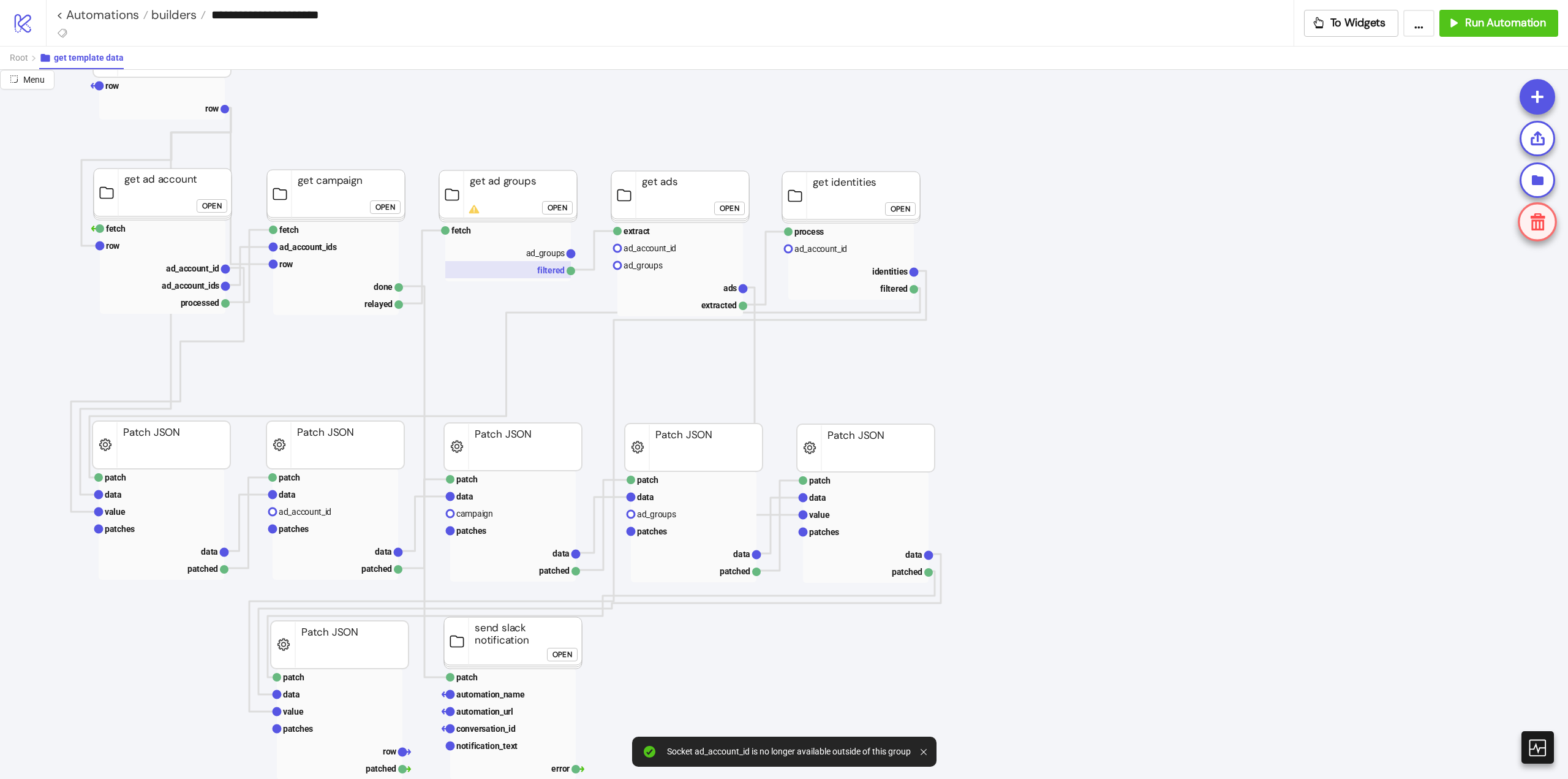
click at [520, 263] on rect at bounding box center [508, 270] width 126 height 17
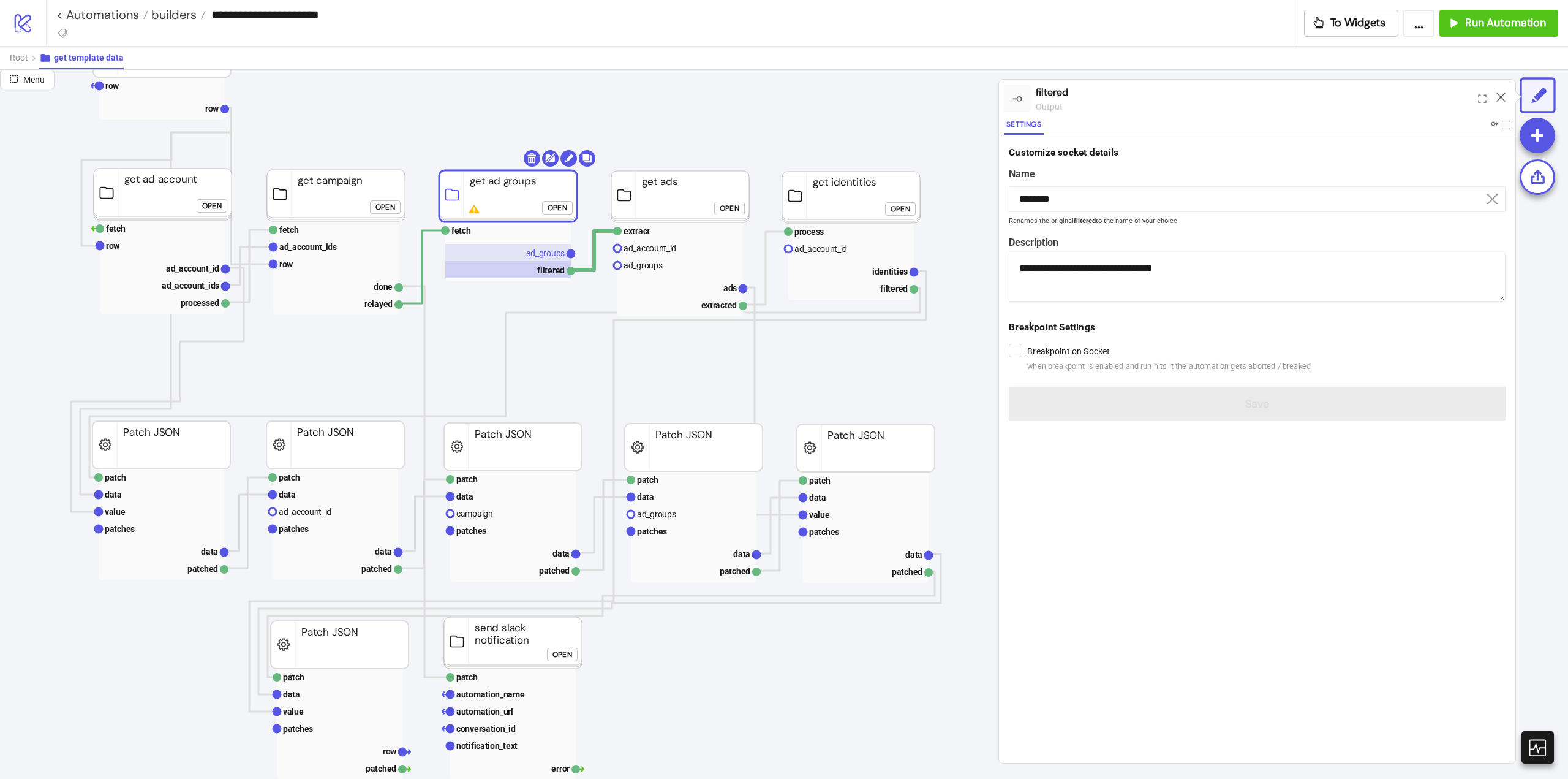
click at [525, 252] on rect at bounding box center [508, 252] width 126 height 17
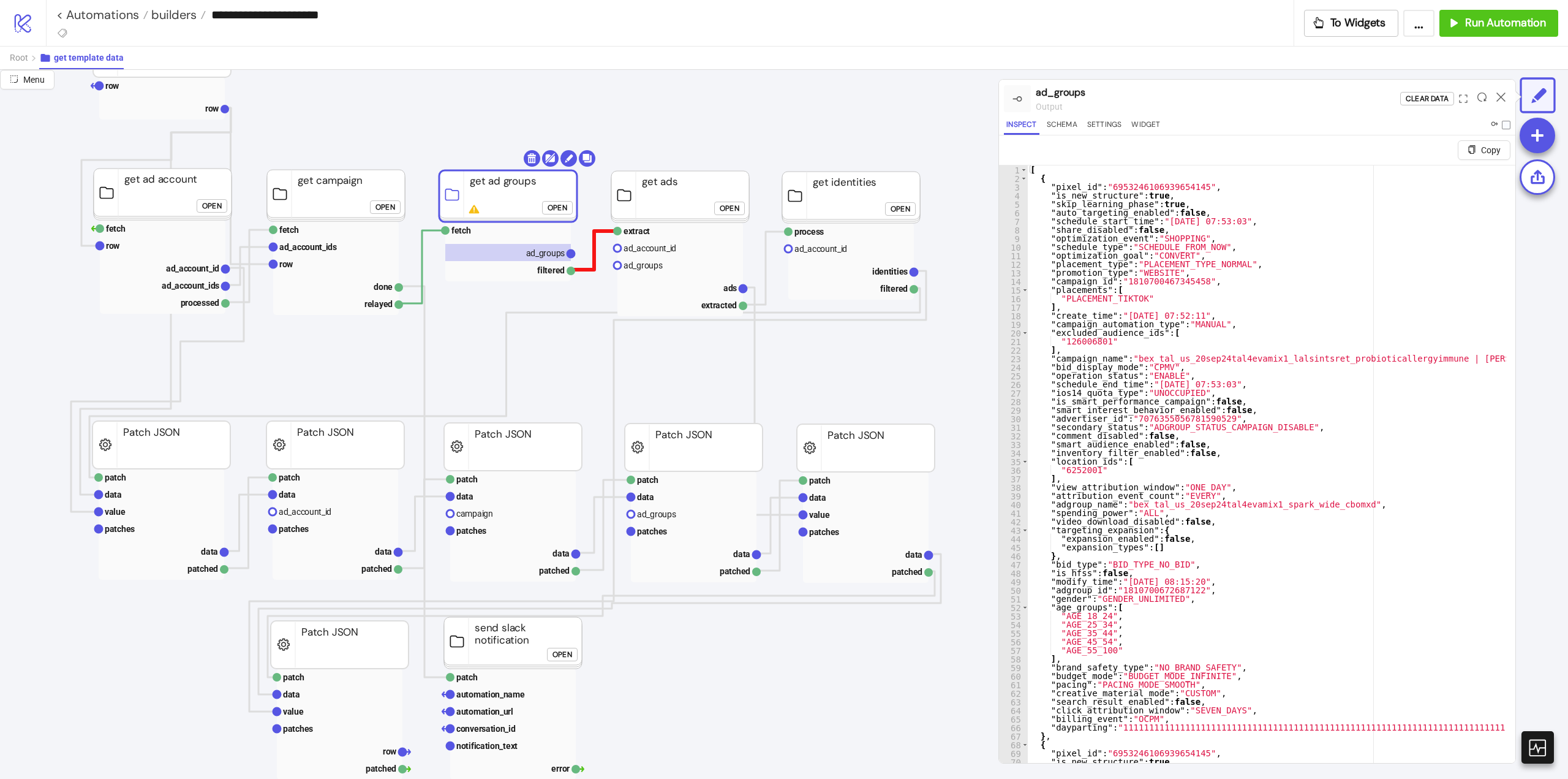
click at [593, 266] on polyline at bounding box center [594, 250] width 47 height 38
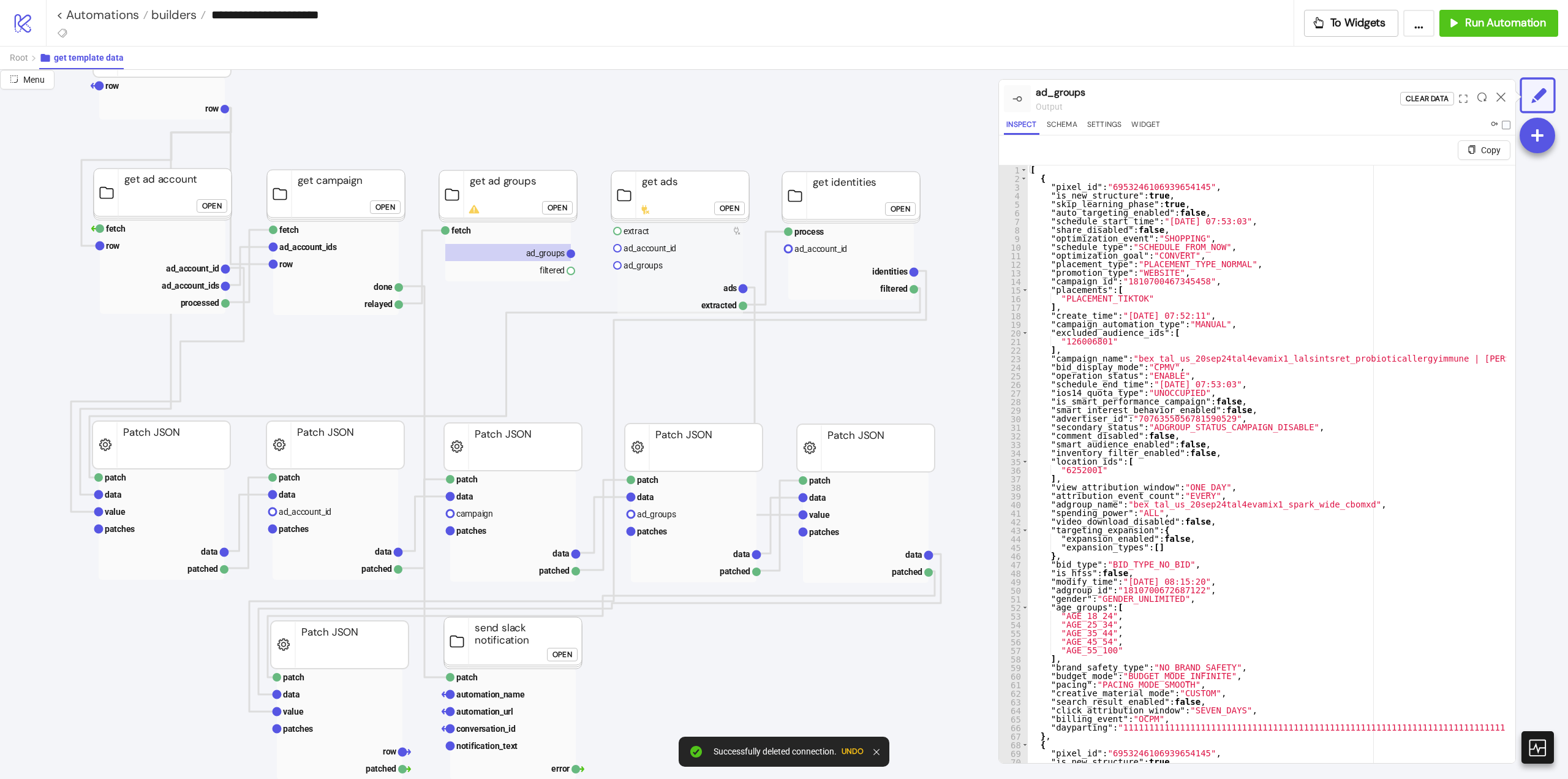
click at [560, 208] on div "Open" at bounding box center [558, 207] width 20 height 14
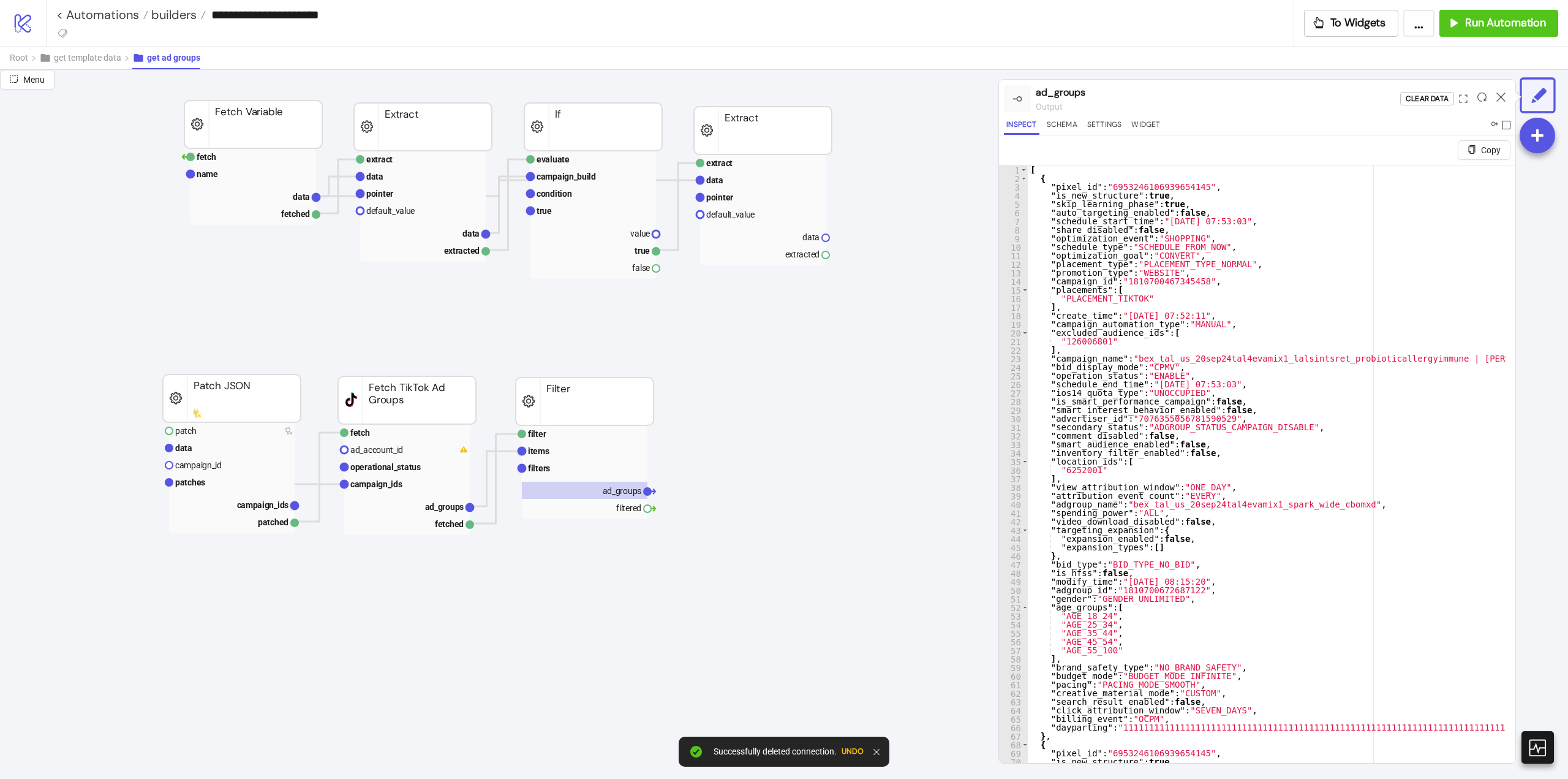
click at [1510, 123] on span at bounding box center [1506, 125] width 9 height 9
click at [1501, 96] on icon at bounding box center [1501, 97] width 9 height 9
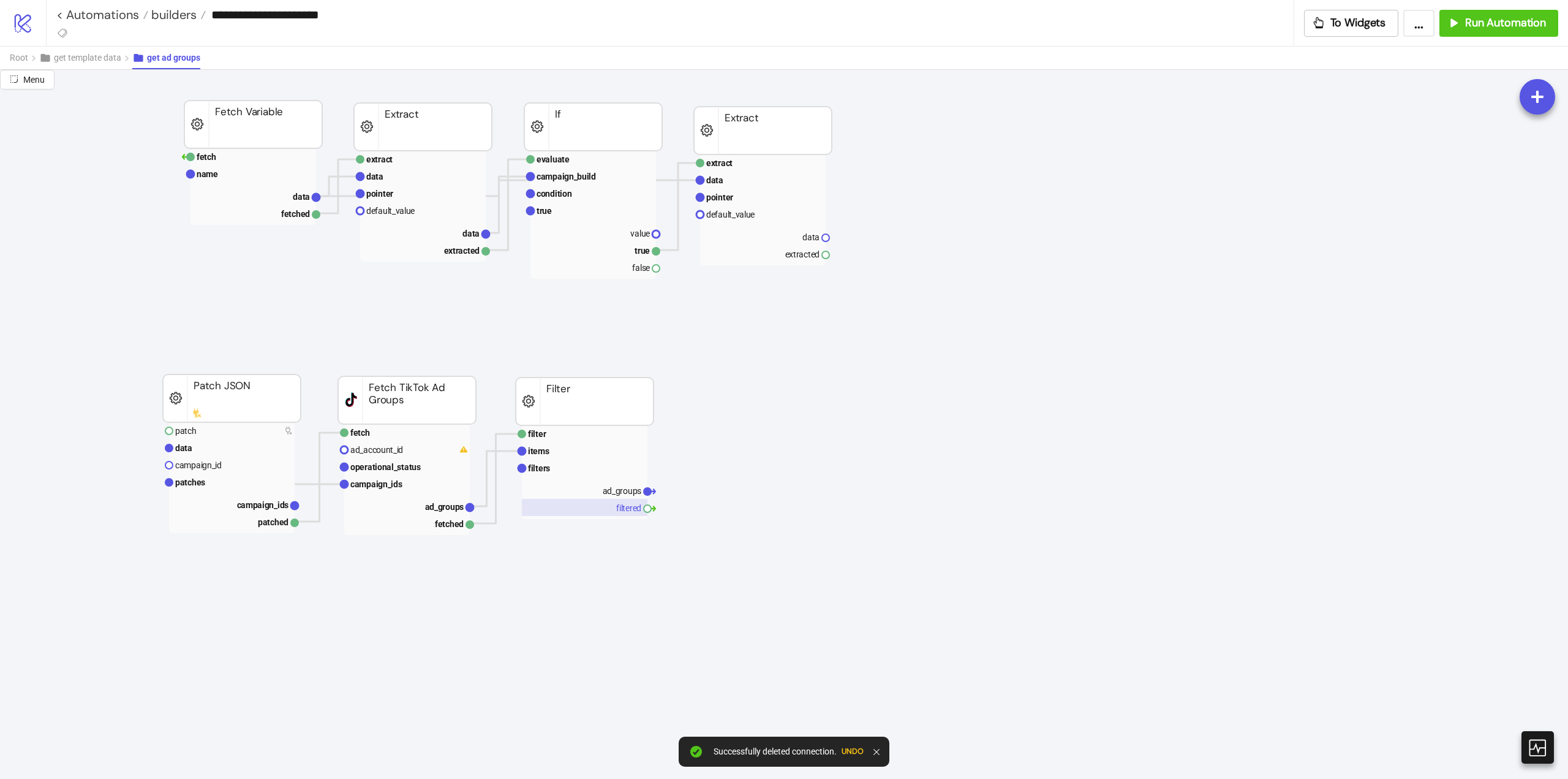
click at [627, 508] on rect at bounding box center [584, 508] width 126 height 17
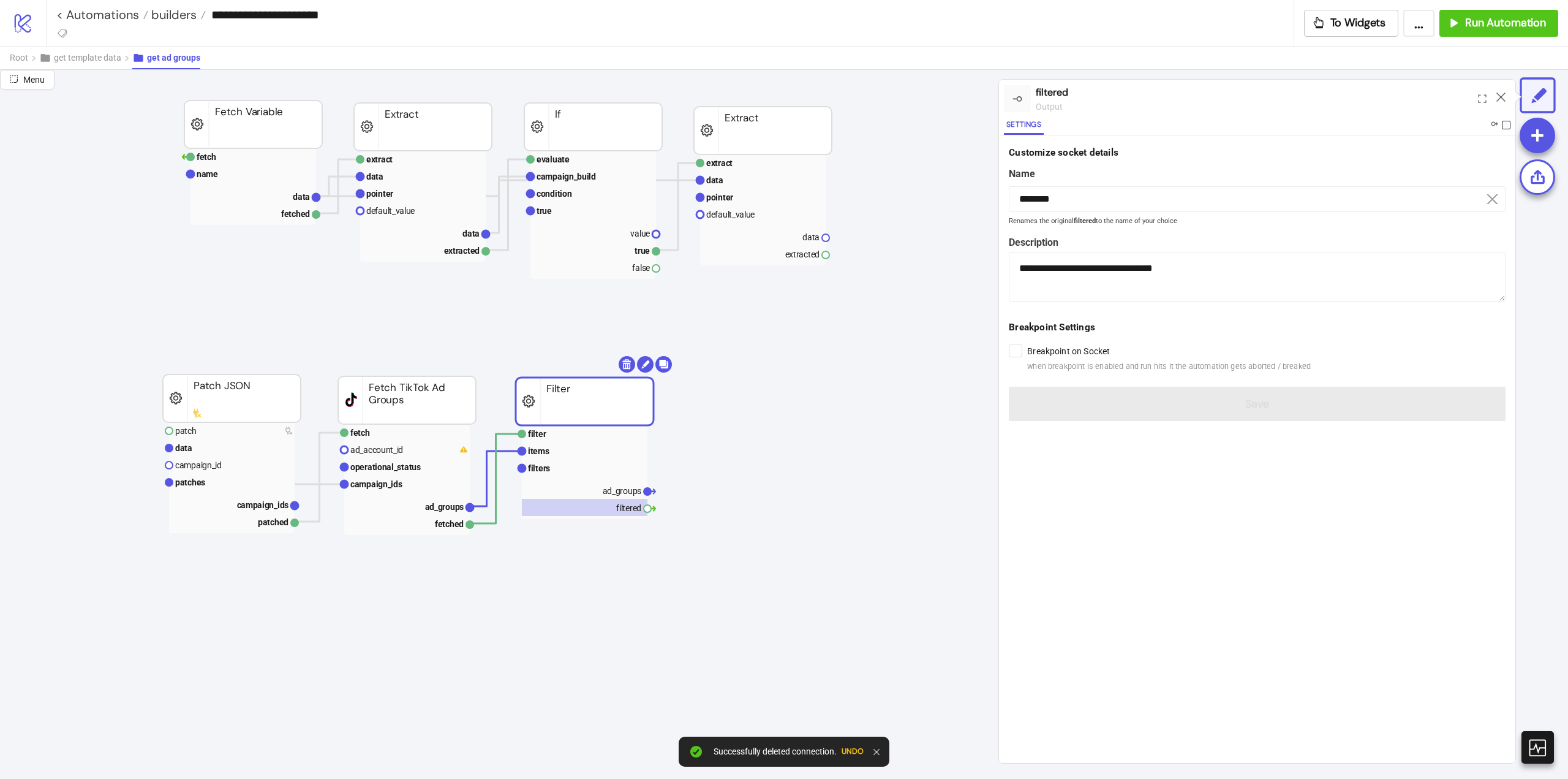
click at [1508, 122] on span at bounding box center [1506, 125] width 9 height 9
click at [1496, 90] on div at bounding box center [1501, 99] width 19 height 33
click at [1496, 97] on icon at bounding box center [1501, 97] width 9 height 9
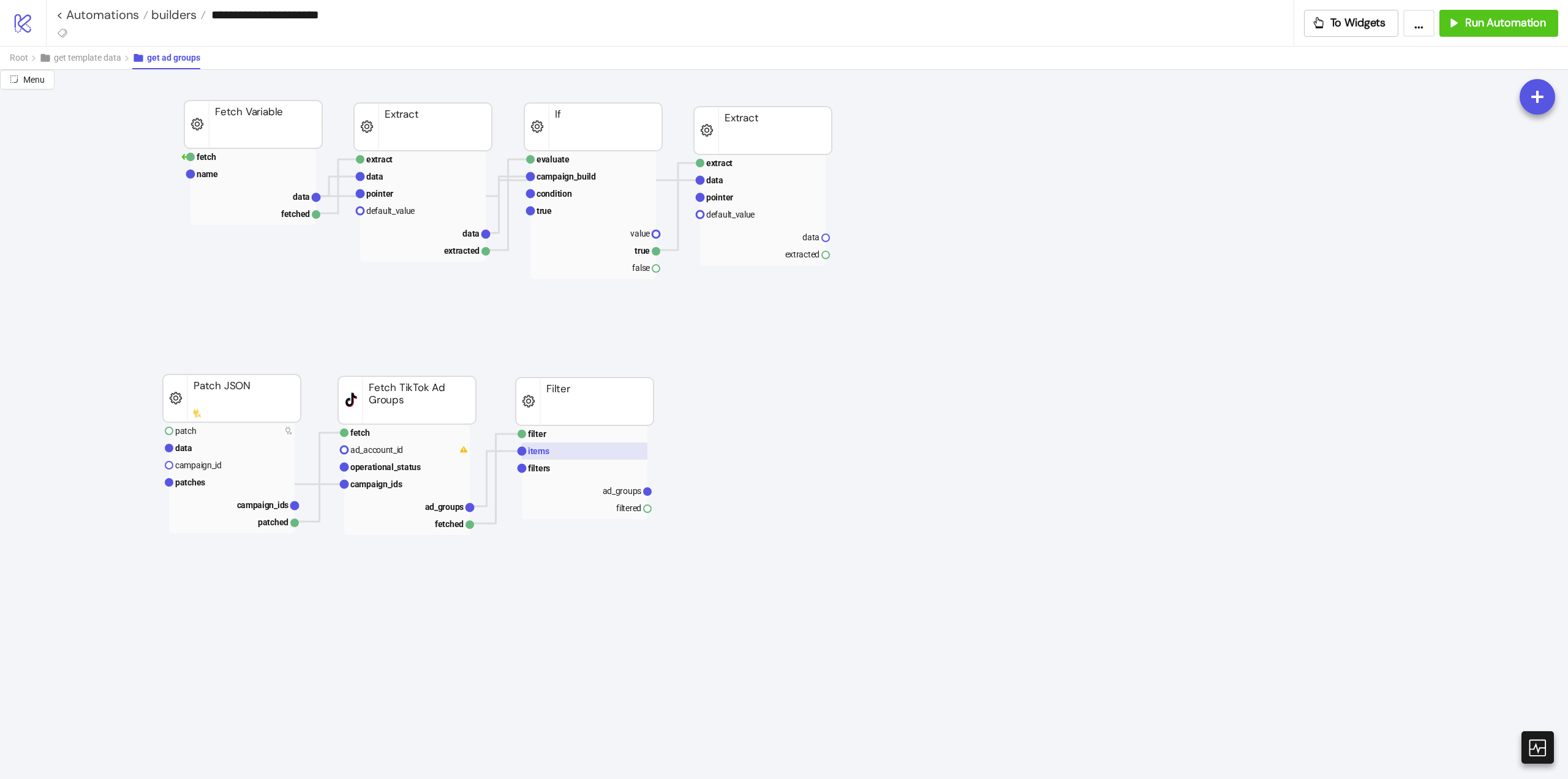
scroll to position [0, 61]
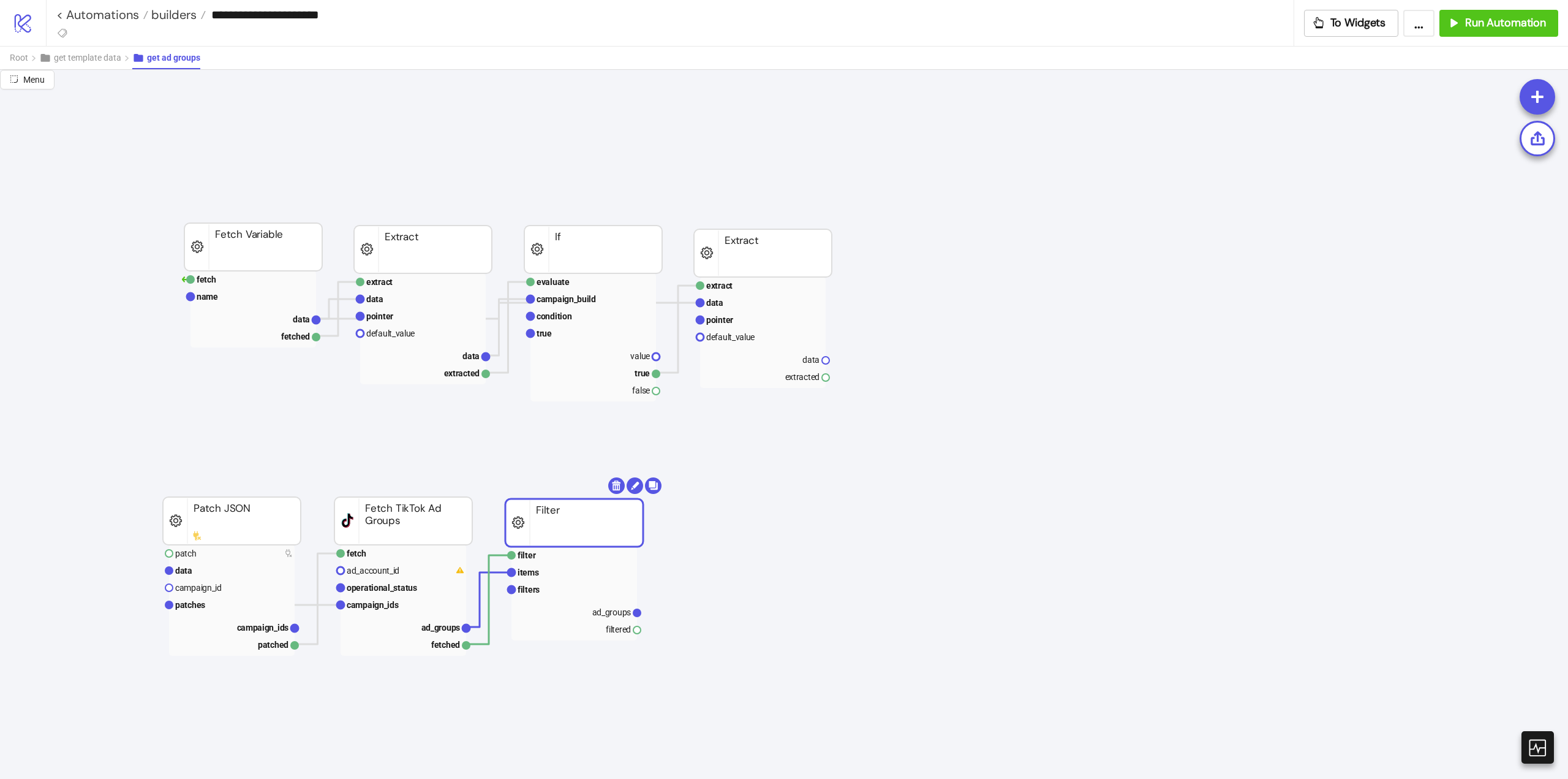
drag, startPoint x: 535, startPoint y: 537, endPoint x: 525, endPoint y: 535, distance: 10.2
click at [745, 310] on rect at bounding box center [762, 303] width 126 height 17
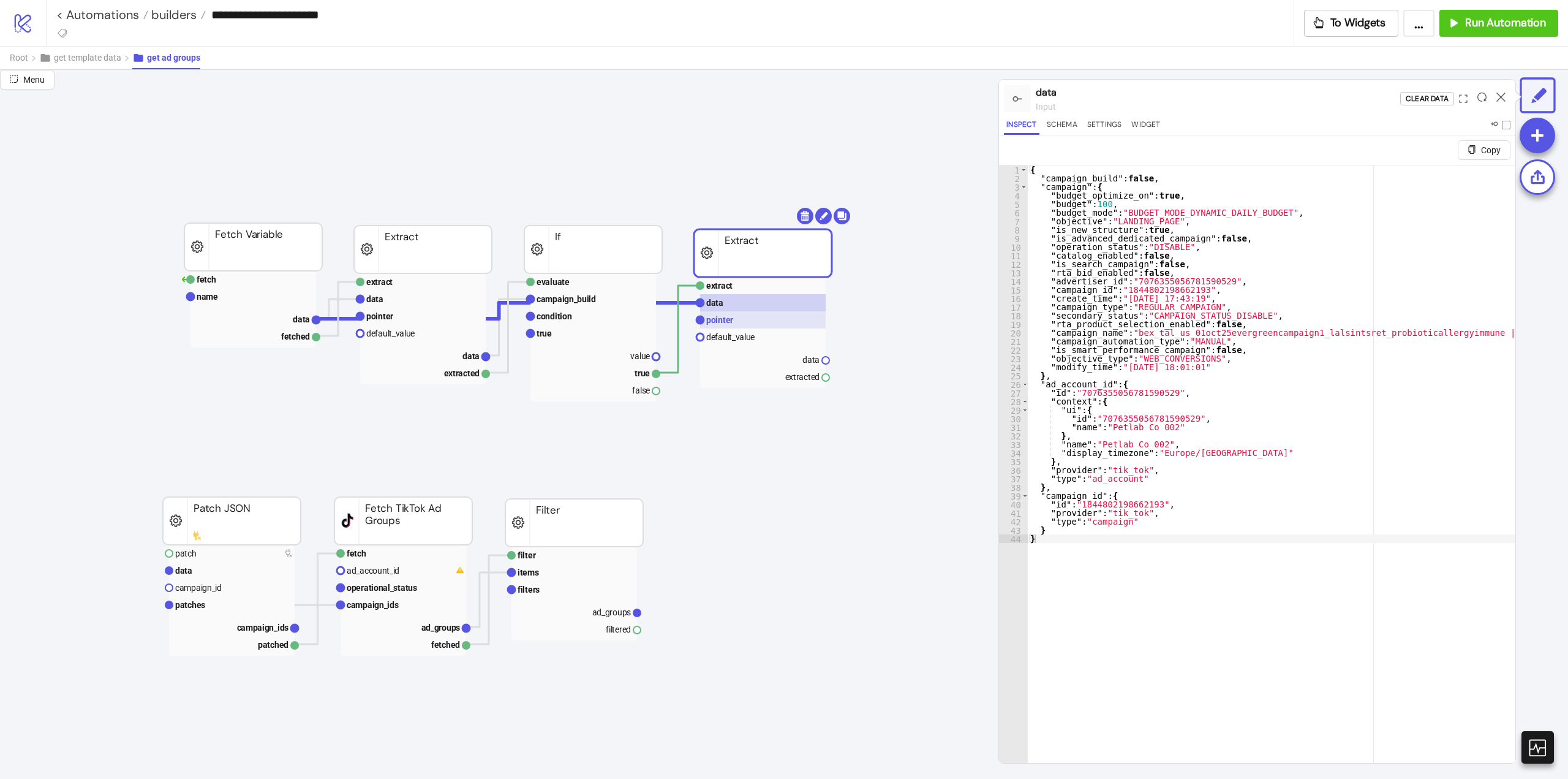
click at [735, 324] on rect at bounding box center [762, 320] width 126 height 17
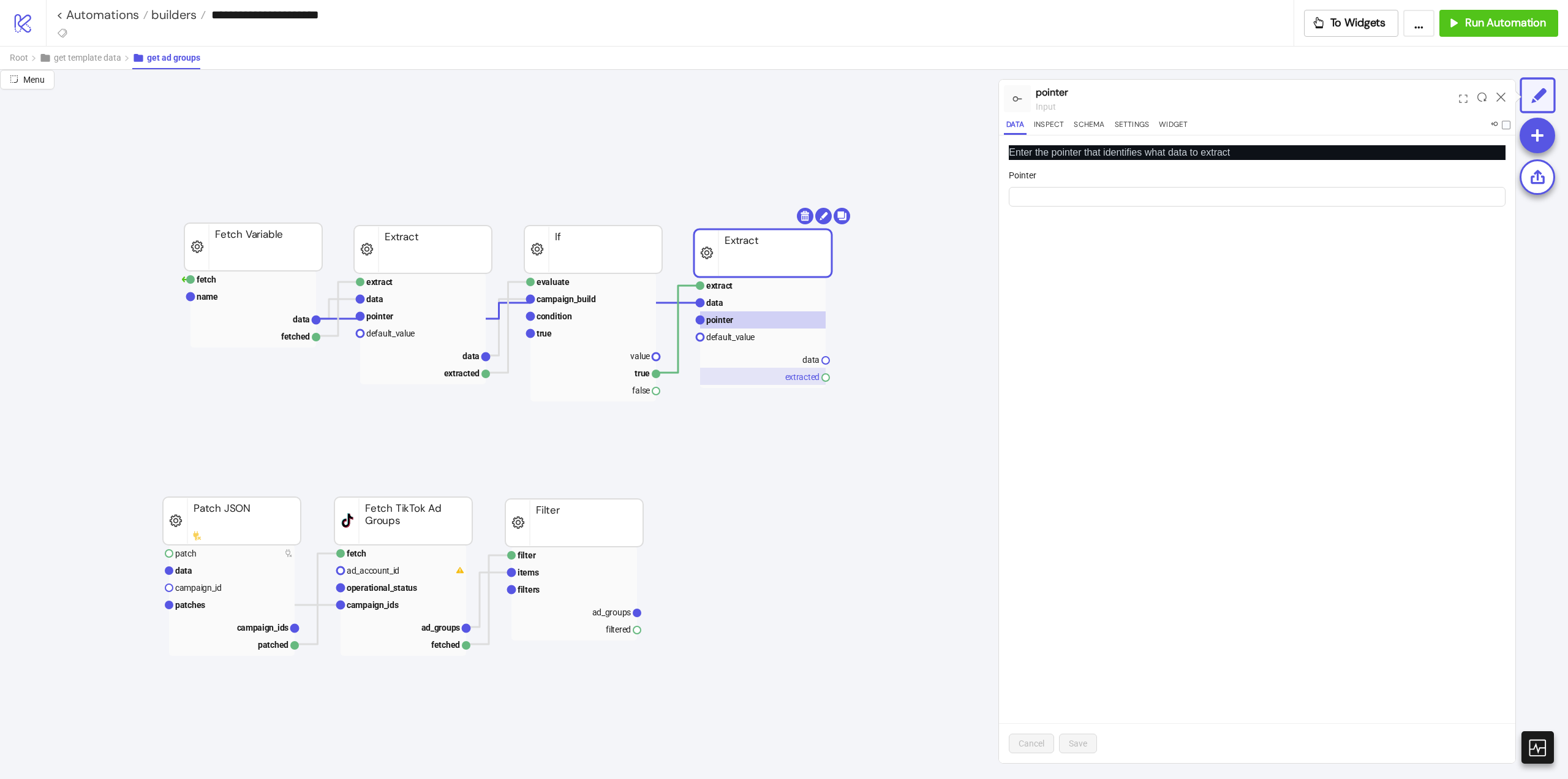
click at [782, 368] on rect at bounding box center [762, 376] width 126 height 17
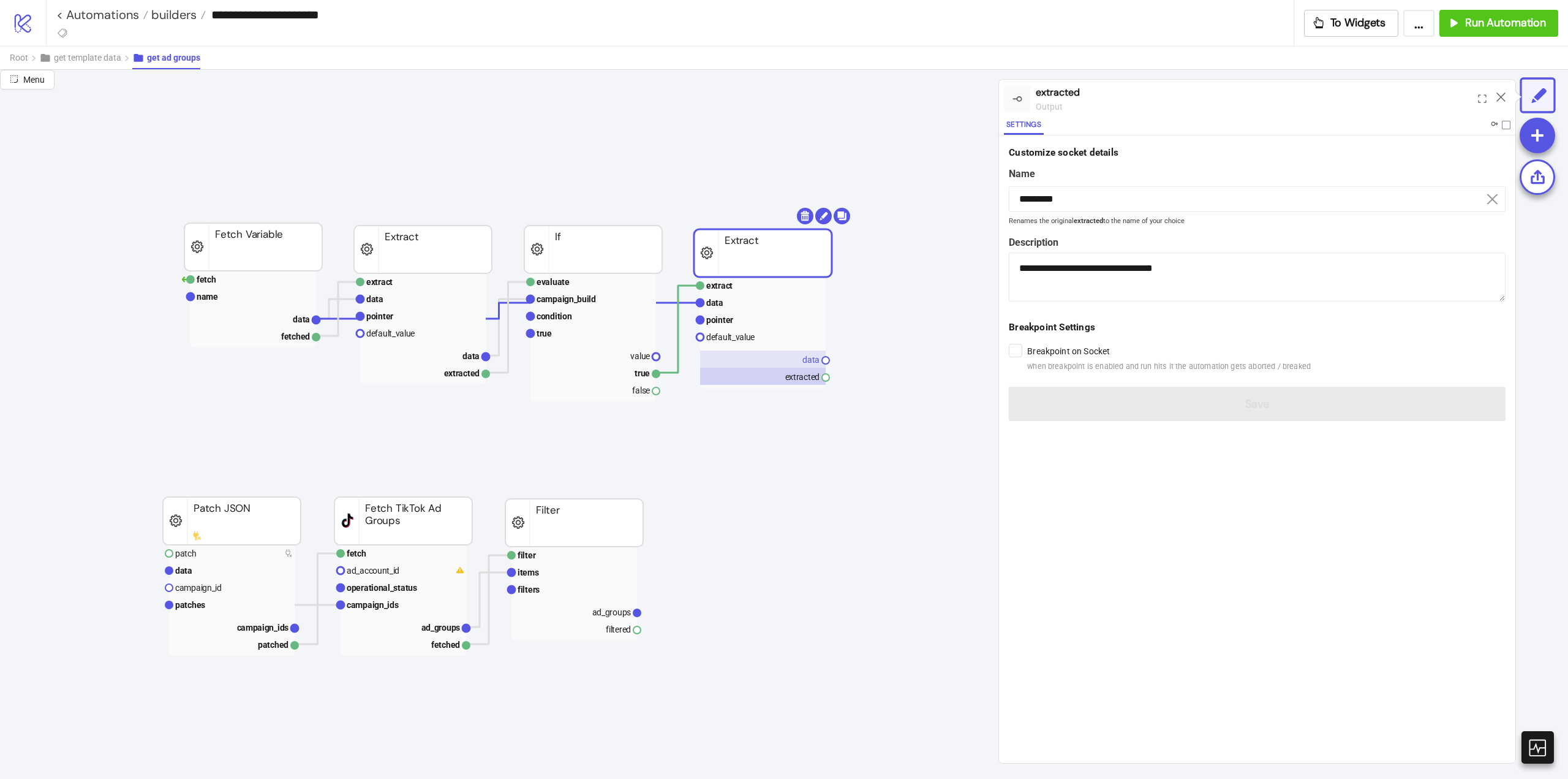
click at [786, 361] on rect at bounding box center [762, 359] width 126 height 17
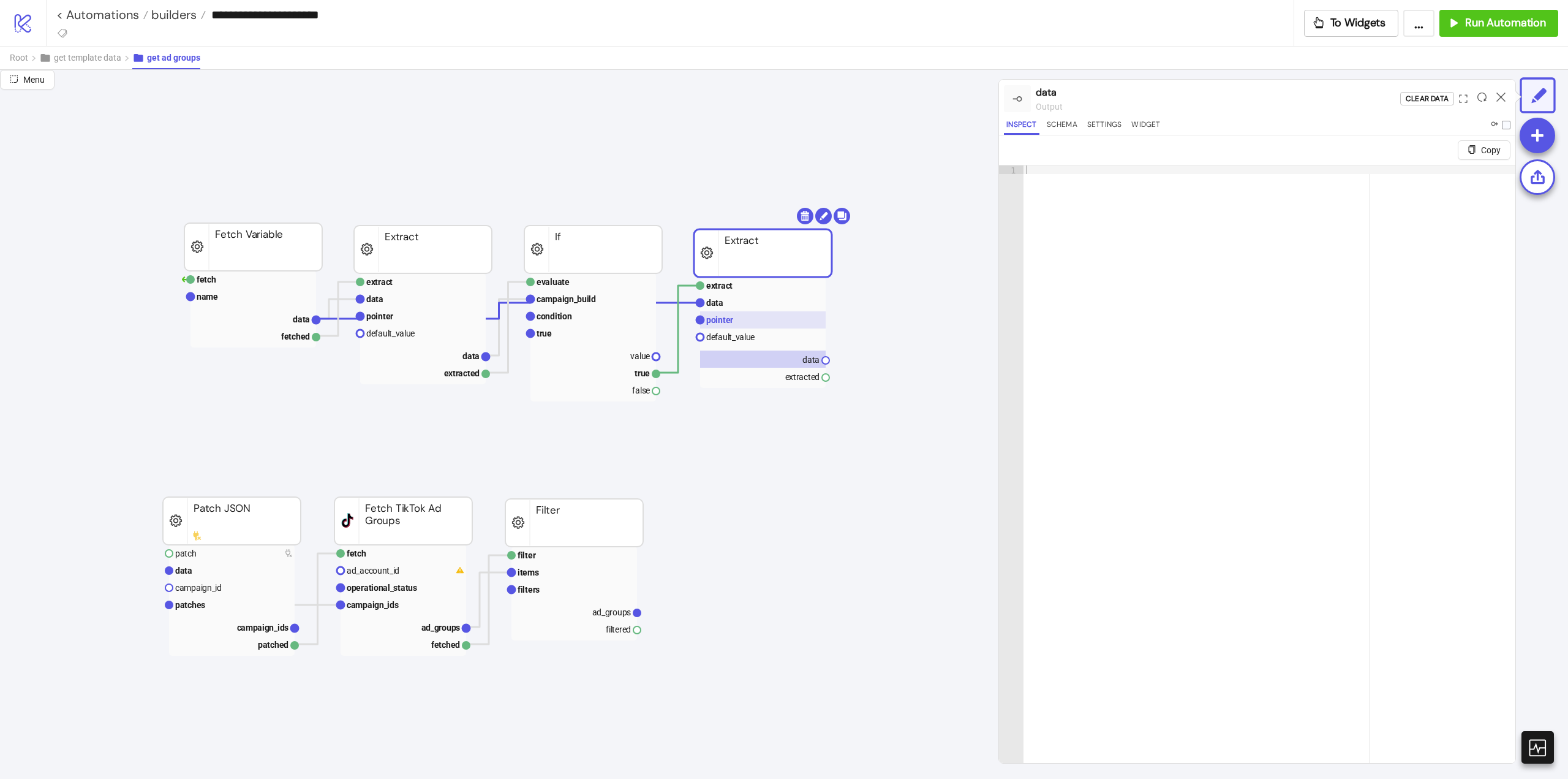
click at [738, 323] on rect at bounding box center [762, 320] width 126 height 17
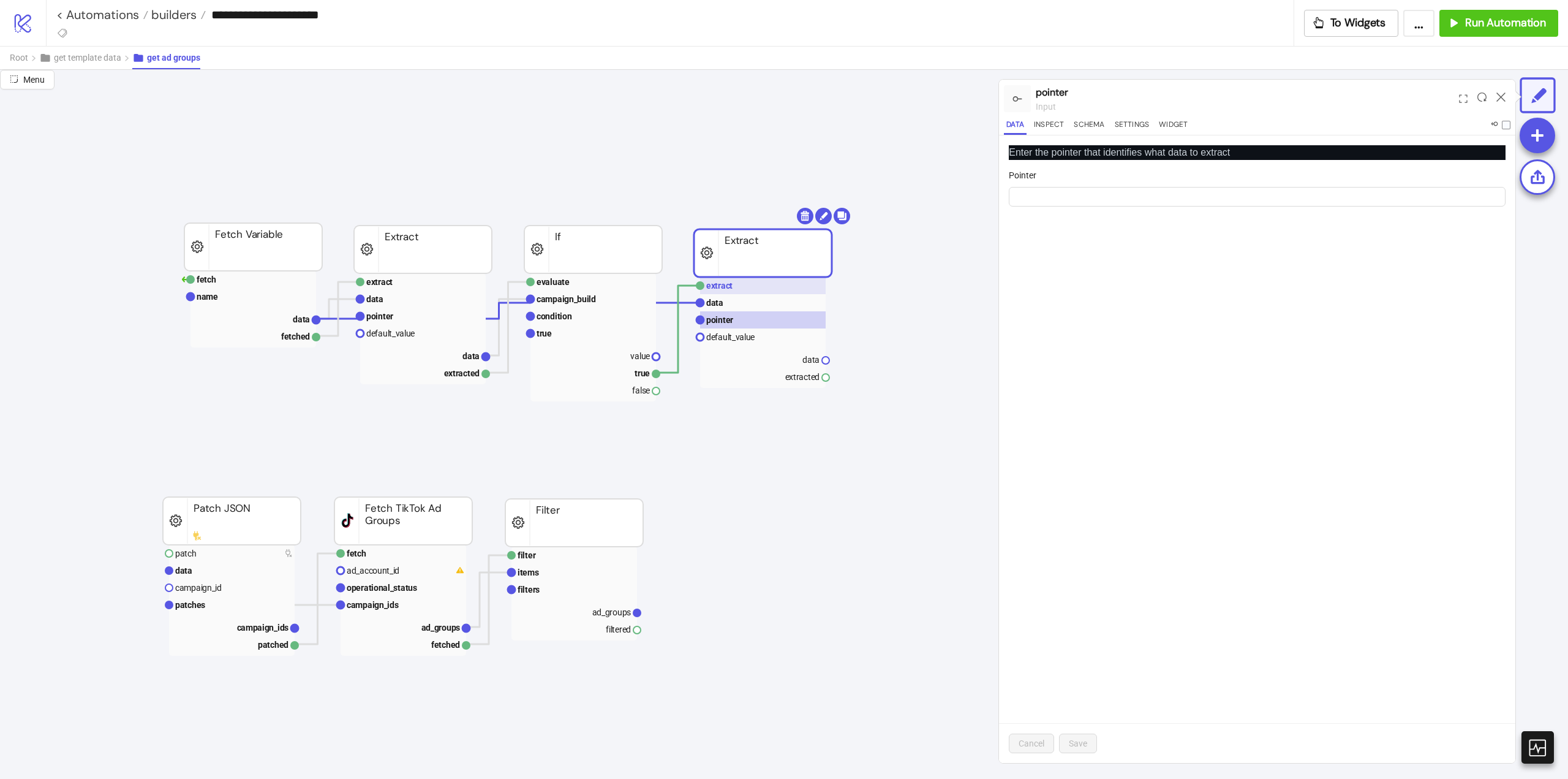
click at [730, 288] on text "extract" at bounding box center [719, 285] width 26 height 10
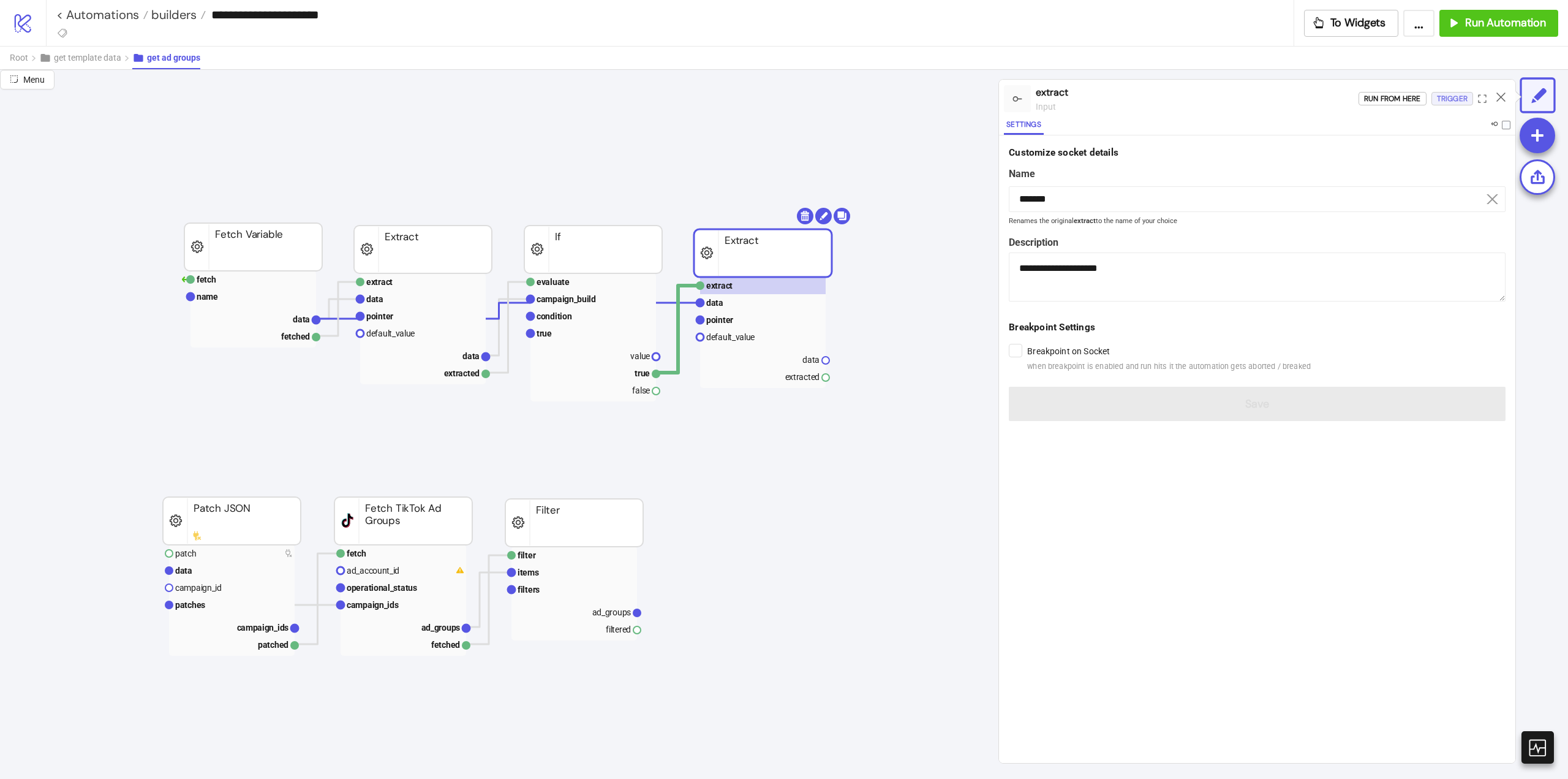
click at [1457, 104] on div "Trigger" at bounding box center [1452, 99] width 31 height 14
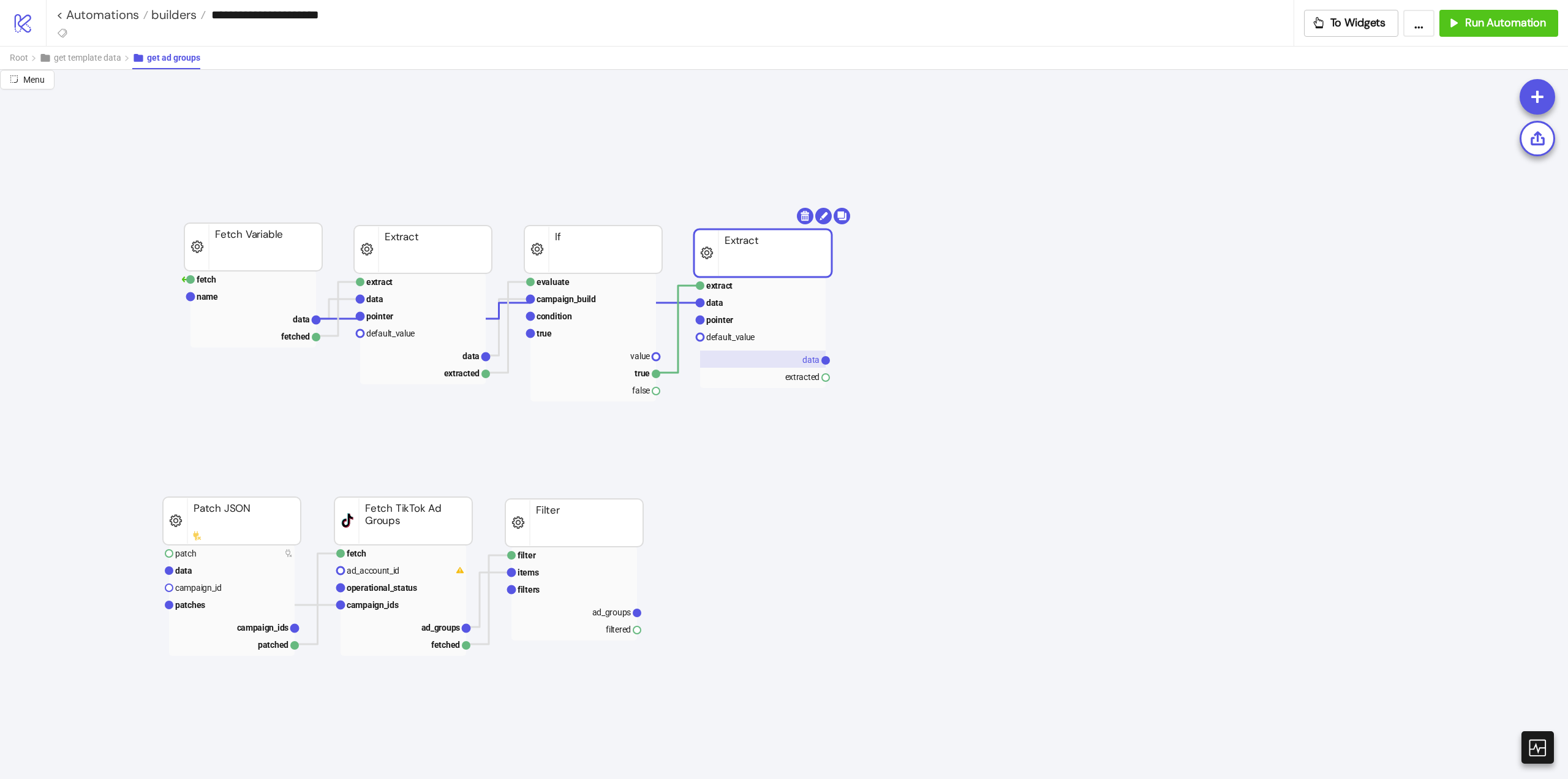
click at [794, 357] on rect at bounding box center [762, 359] width 126 height 17
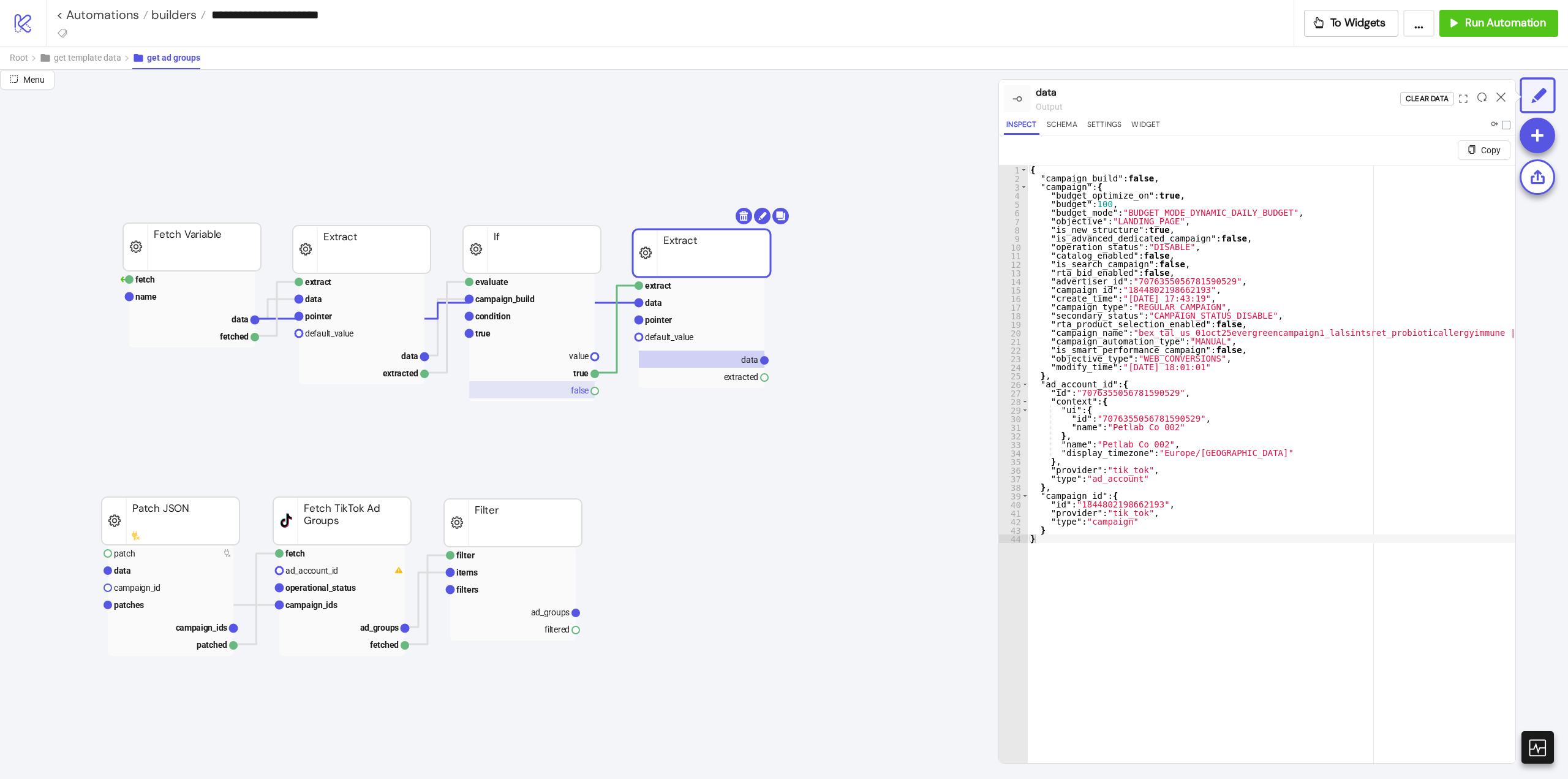
scroll to position [0, 184]
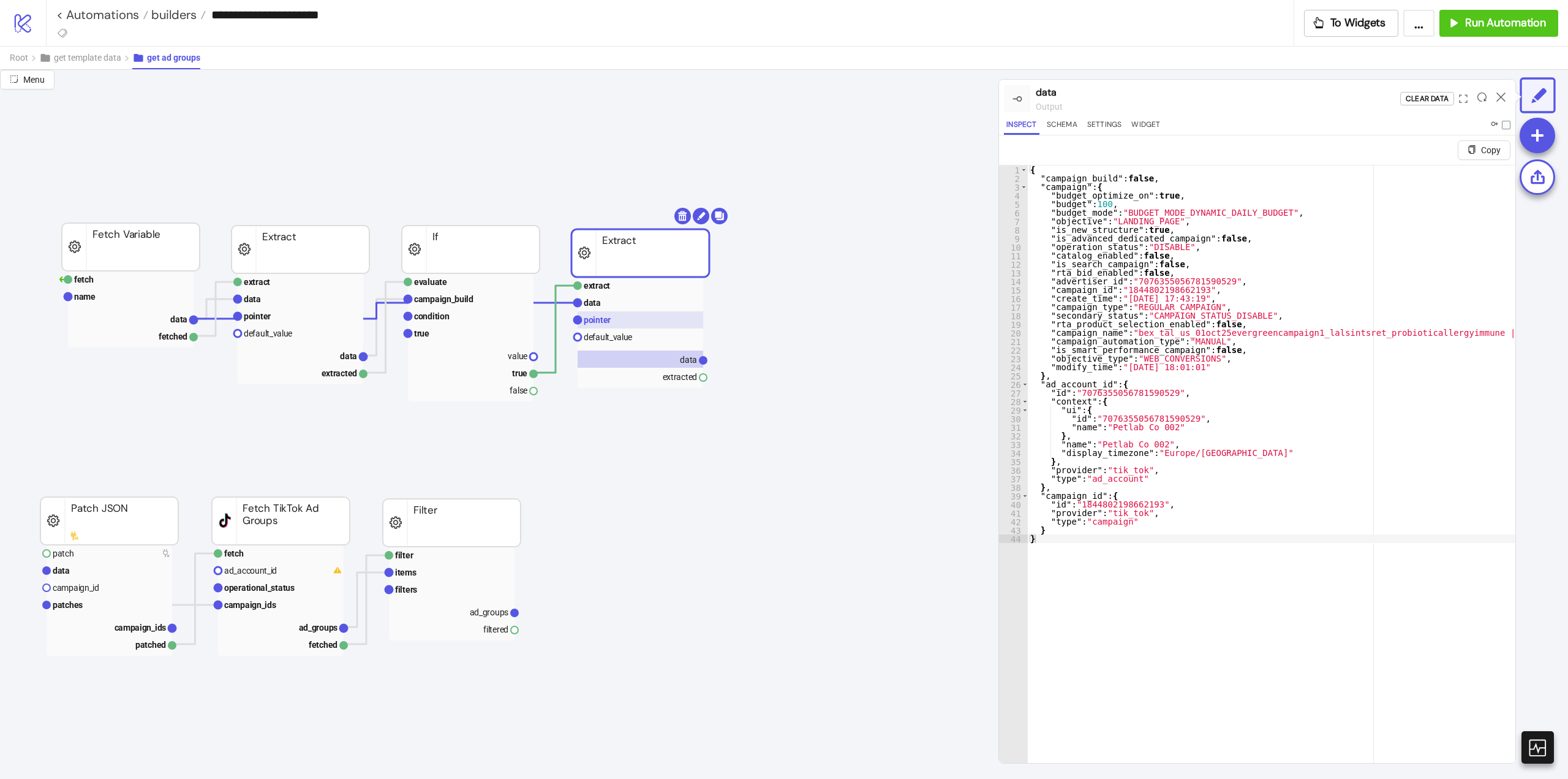
click at [618, 320] on rect at bounding box center [640, 320] width 126 height 17
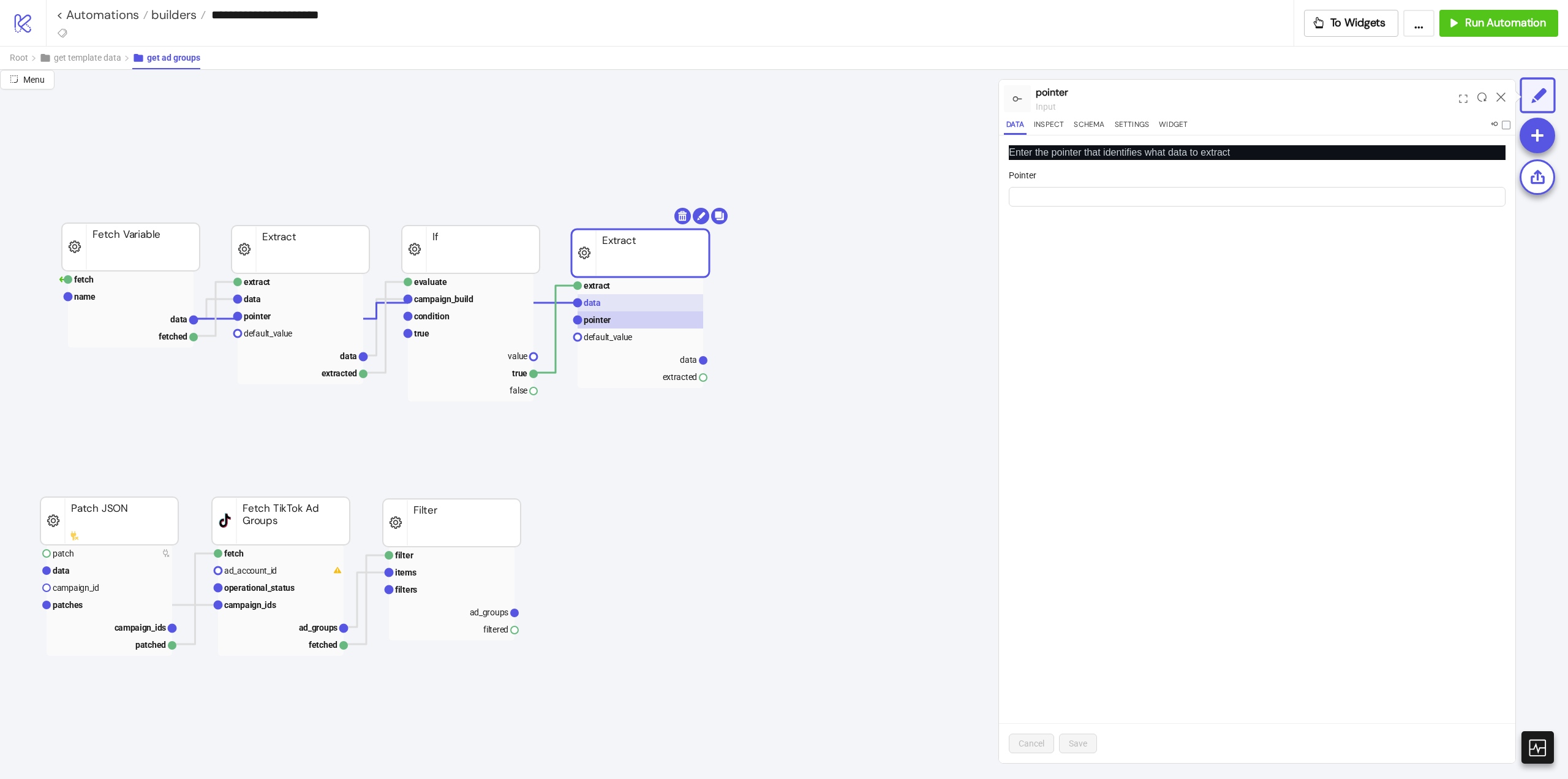
click at [605, 302] on rect at bounding box center [640, 303] width 126 height 17
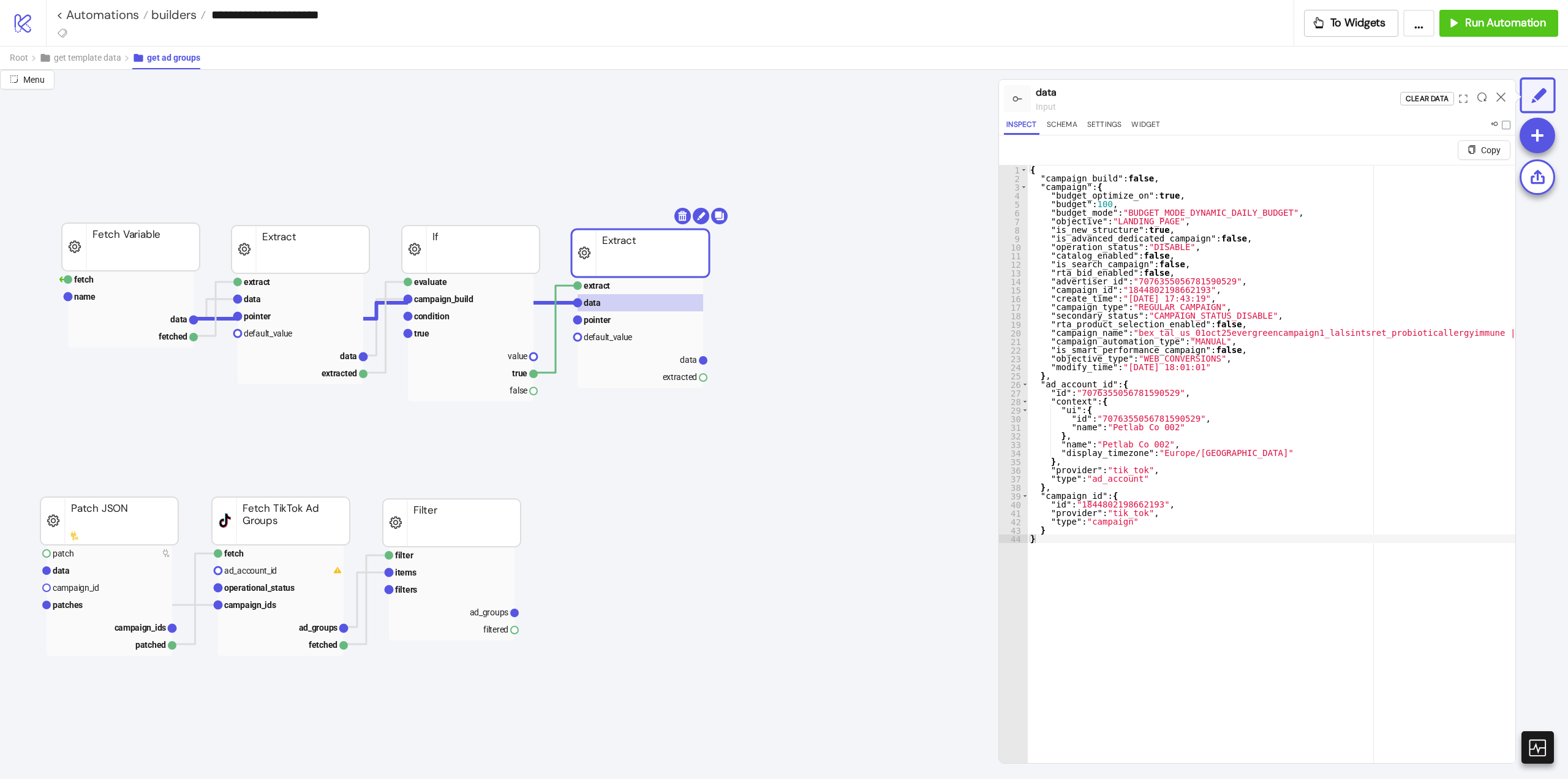
type textarea "**********"
click at [1067, 492] on div "{ "campaign_build" : false , "campaign" : { "budget_optimize_on" : true , "budg…" at bounding box center [1271, 487] width 488 height 644
drag, startPoint x: 610, startPoint y: 320, endPoint x: 659, endPoint y: 332, distance: 50.4
click at [609, 320] on text "pointer" at bounding box center [597, 320] width 27 height 10
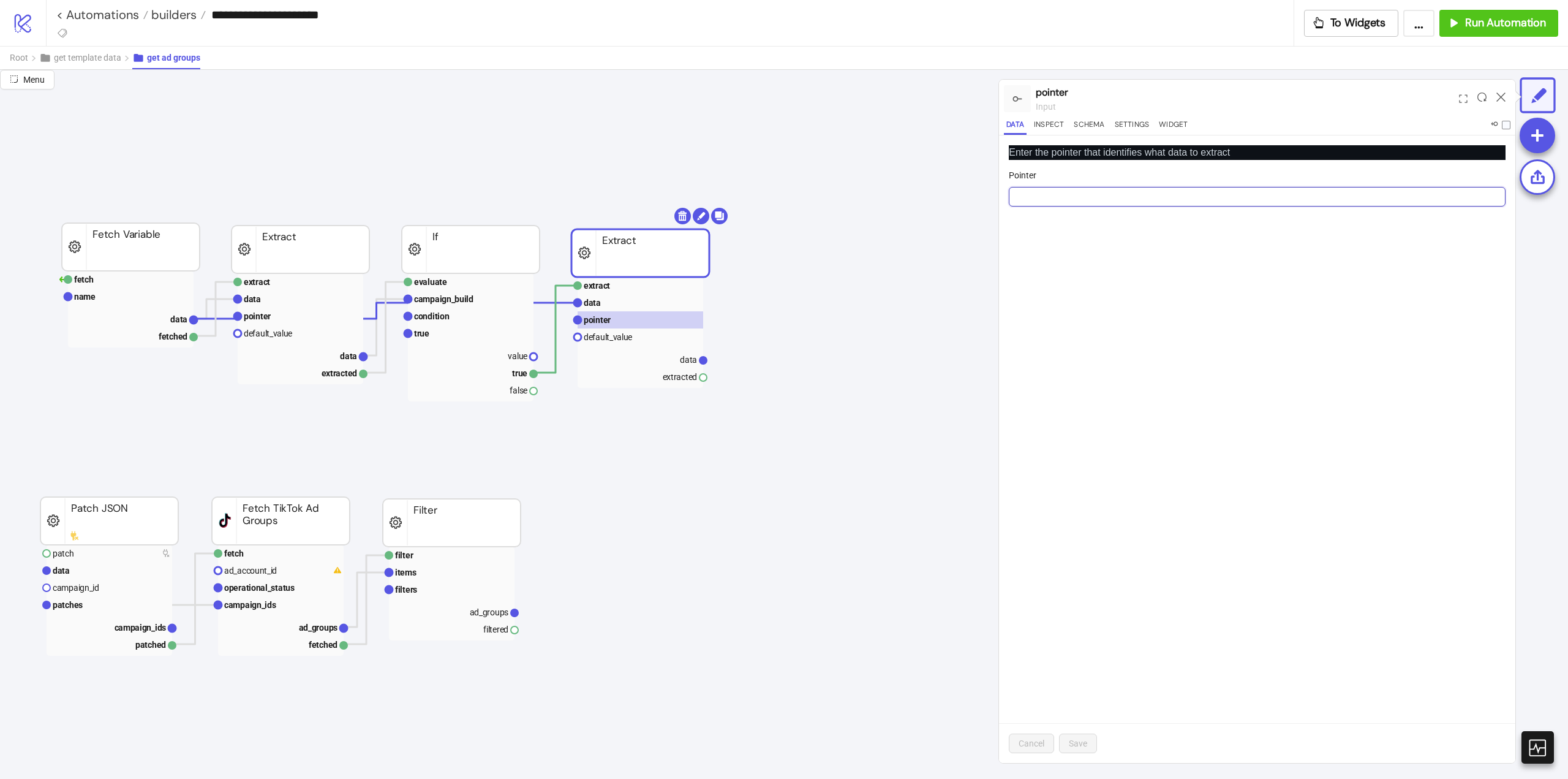
click at [1038, 200] on input "Pointer" at bounding box center [1257, 197] width 497 height 20
paste input "**********"
type input "**********"
click at [1080, 741] on span "Save" at bounding box center [1078, 743] width 18 height 10
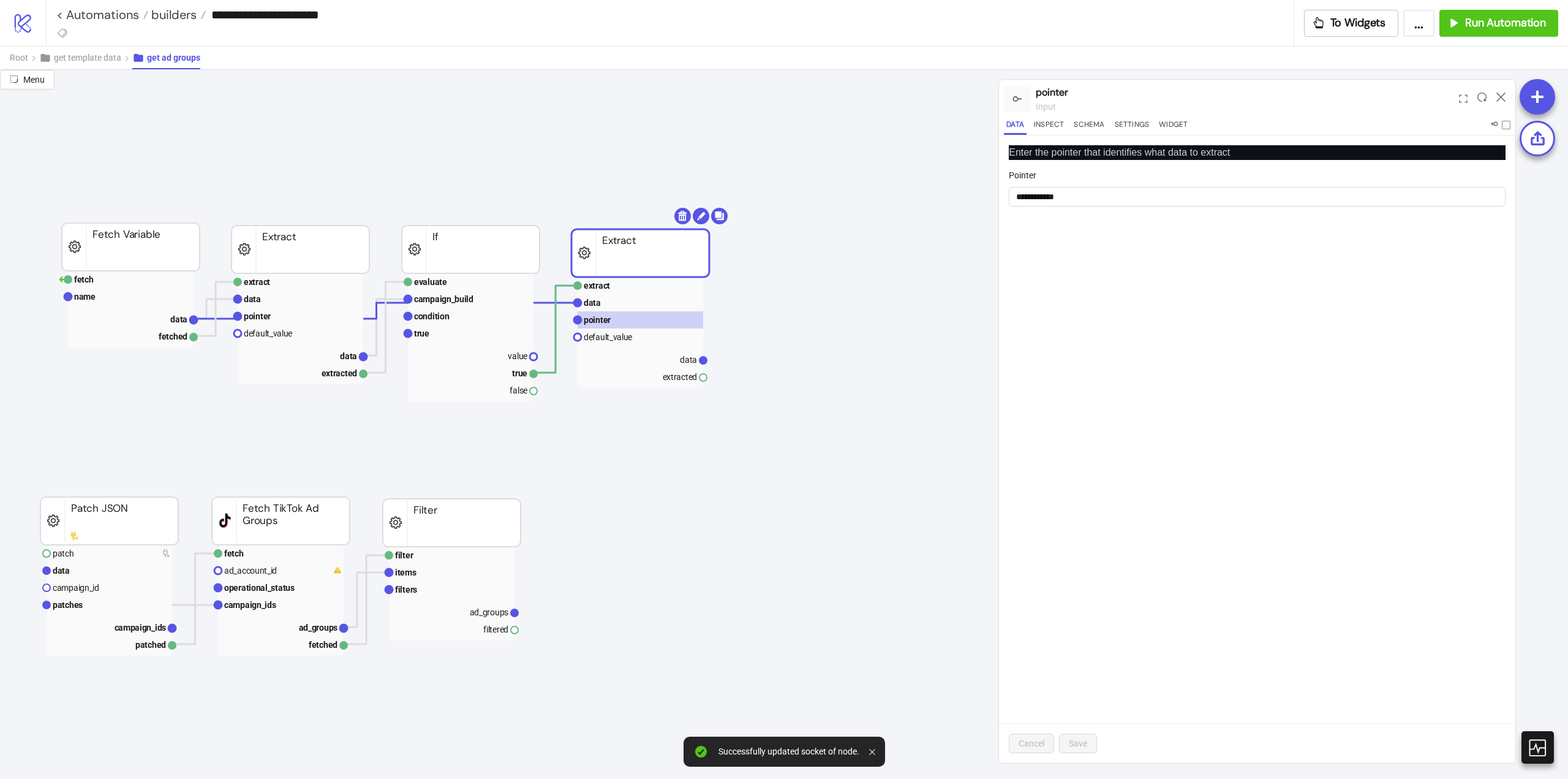
scroll to position [0, 0]
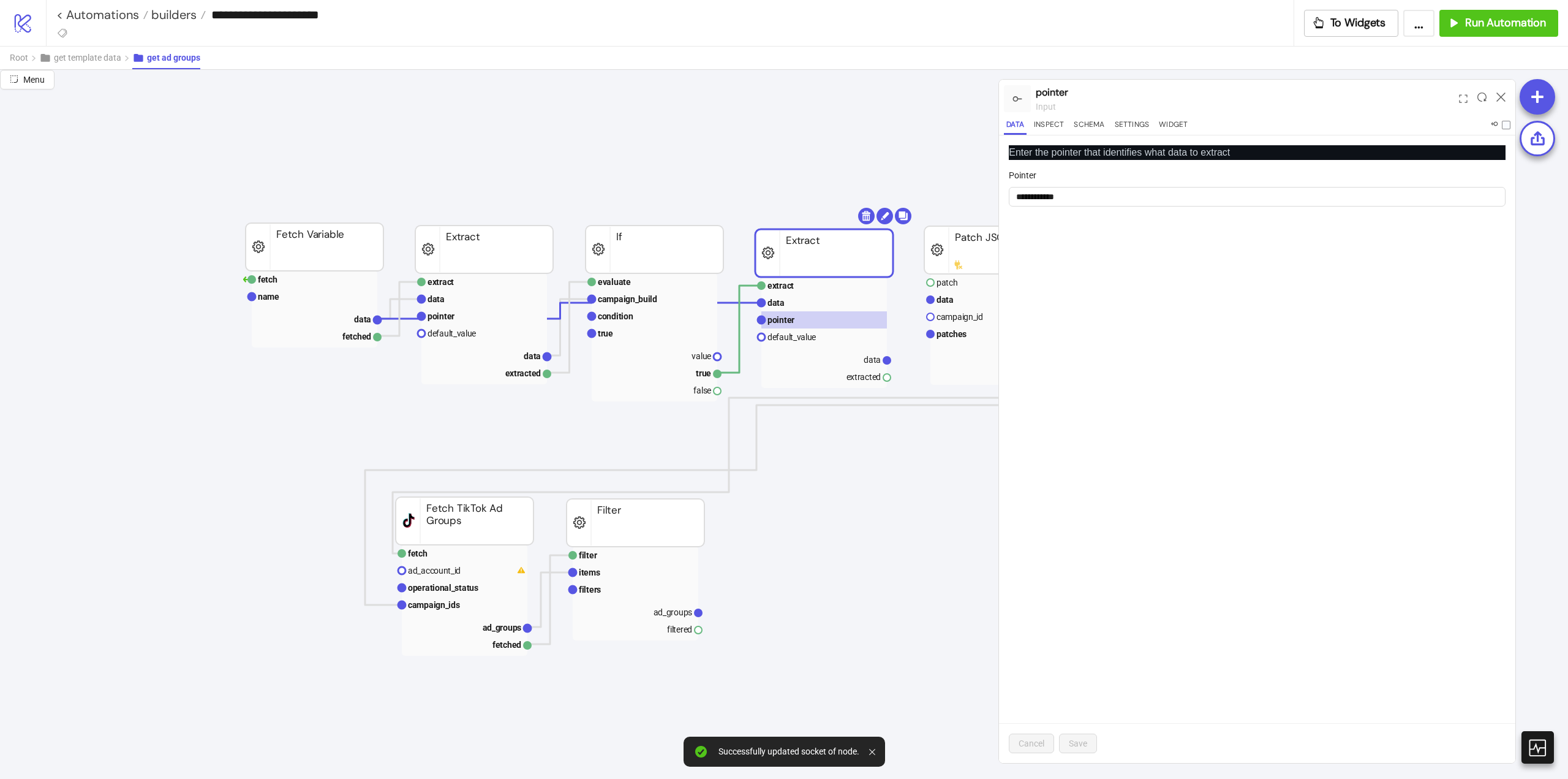
drag, startPoint x: 275, startPoint y: 514, endPoint x: 976, endPoint y: 244, distance: 751.2
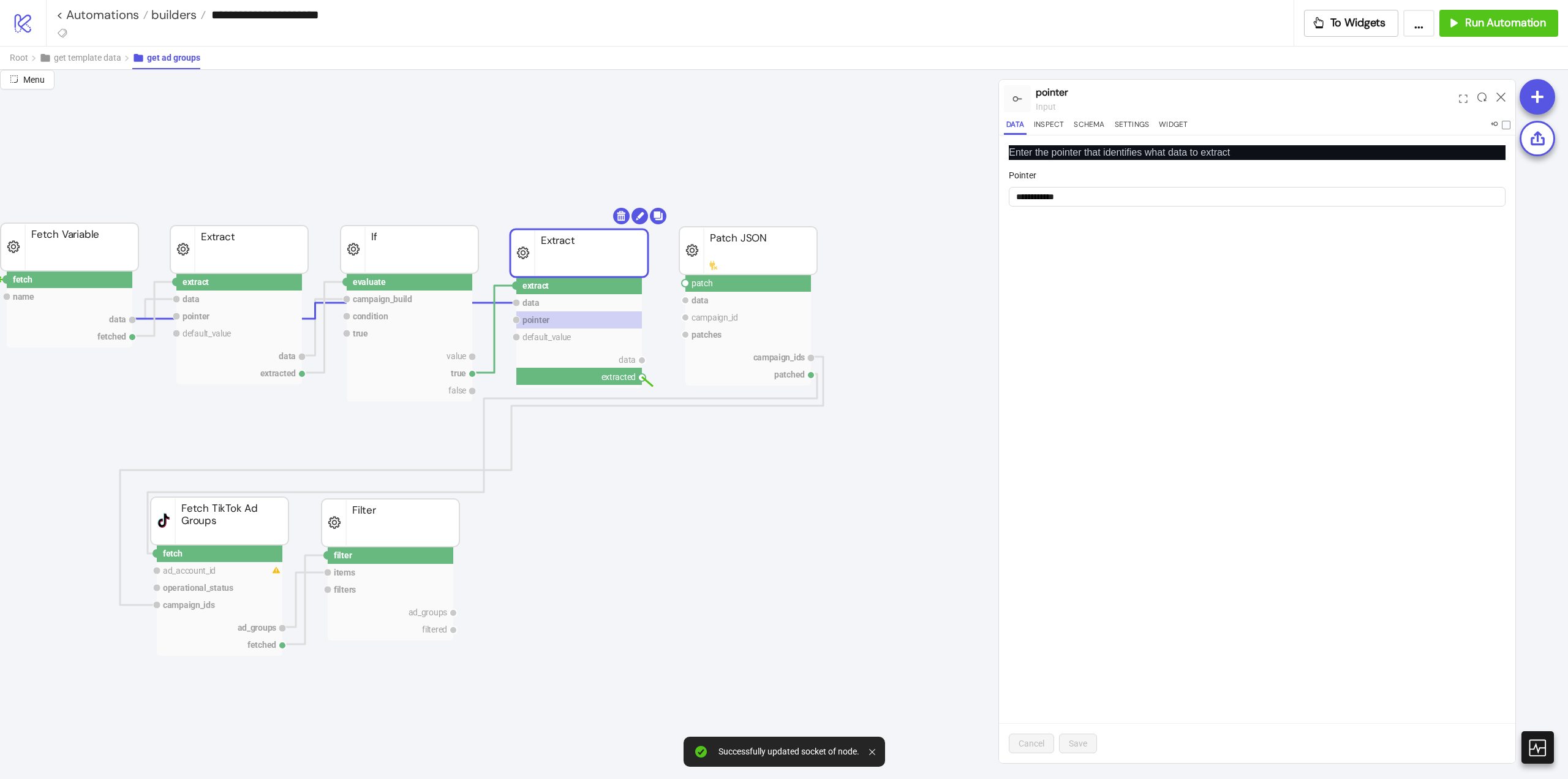
drag, startPoint x: 645, startPoint y: 377, endPoint x: 669, endPoint y: 364, distance: 27.3
click at [682, 283] on circle at bounding box center [686, 283] width 7 height 7
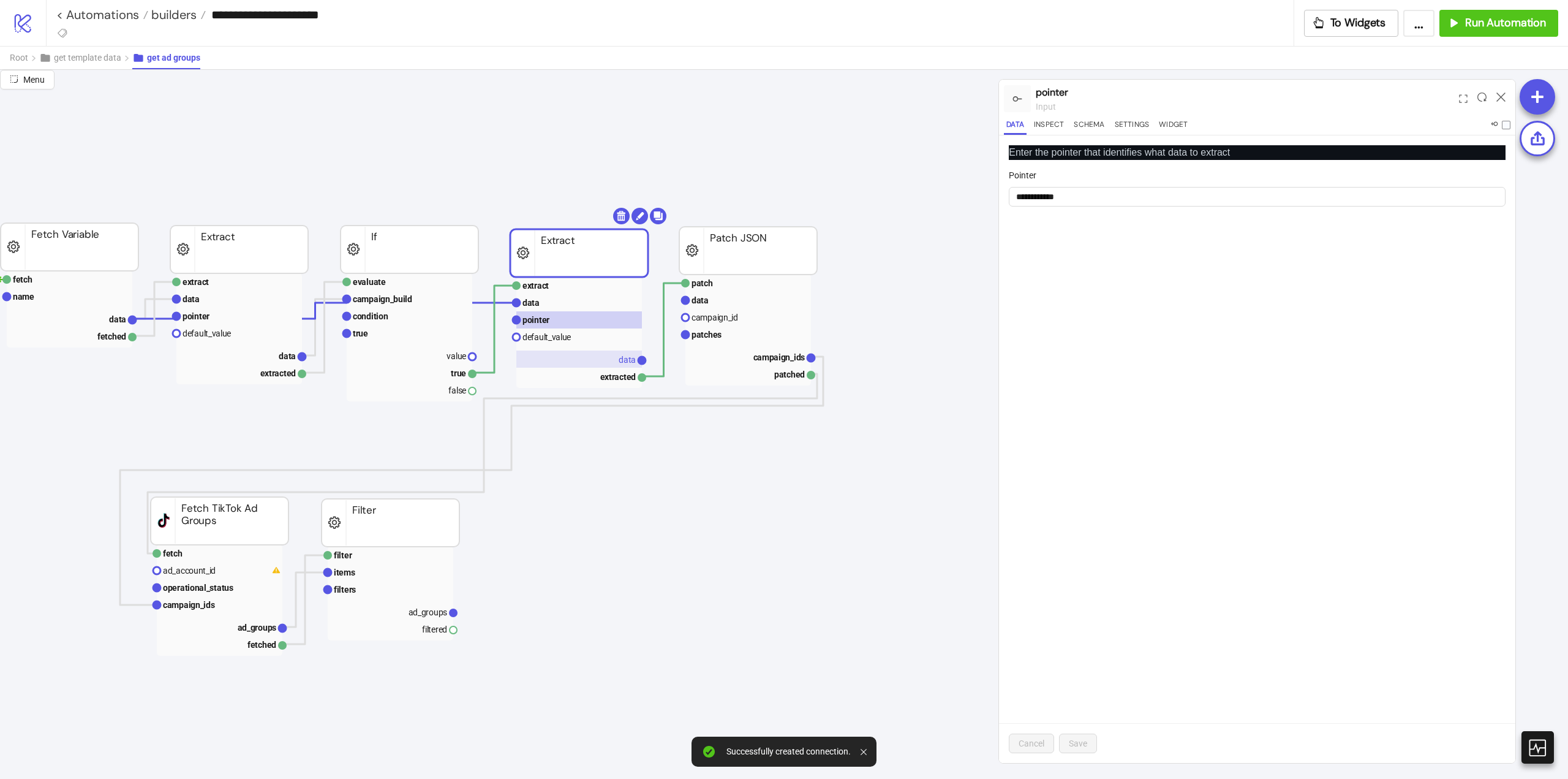
drag, startPoint x: 610, startPoint y: 360, endPoint x: 664, endPoint y: 352, distance: 54.6
click at [610, 360] on rect at bounding box center [579, 359] width 126 height 17
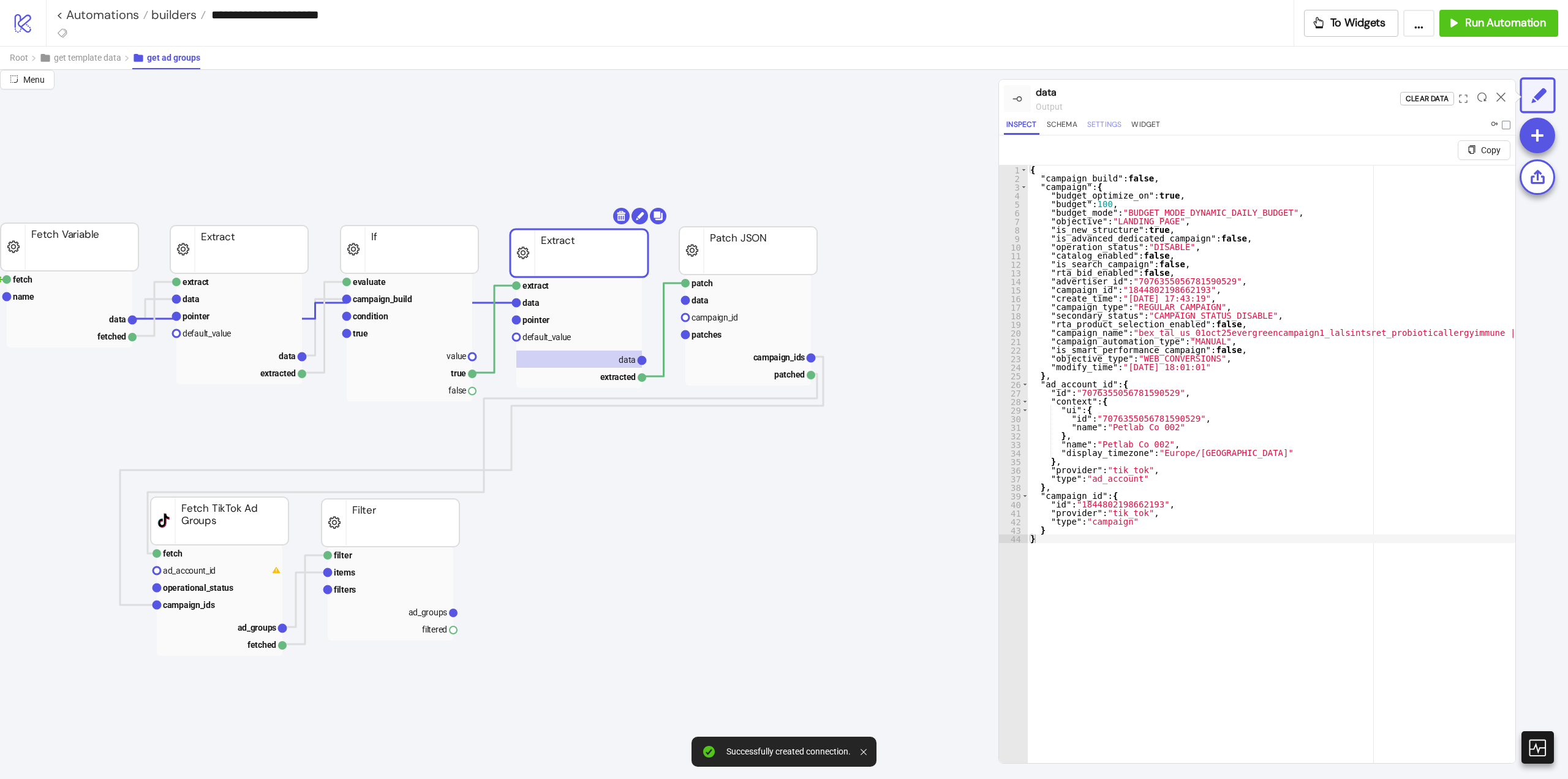
click at [1104, 128] on button "Settings" at bounding box center [1104, 126] width 40 height 16
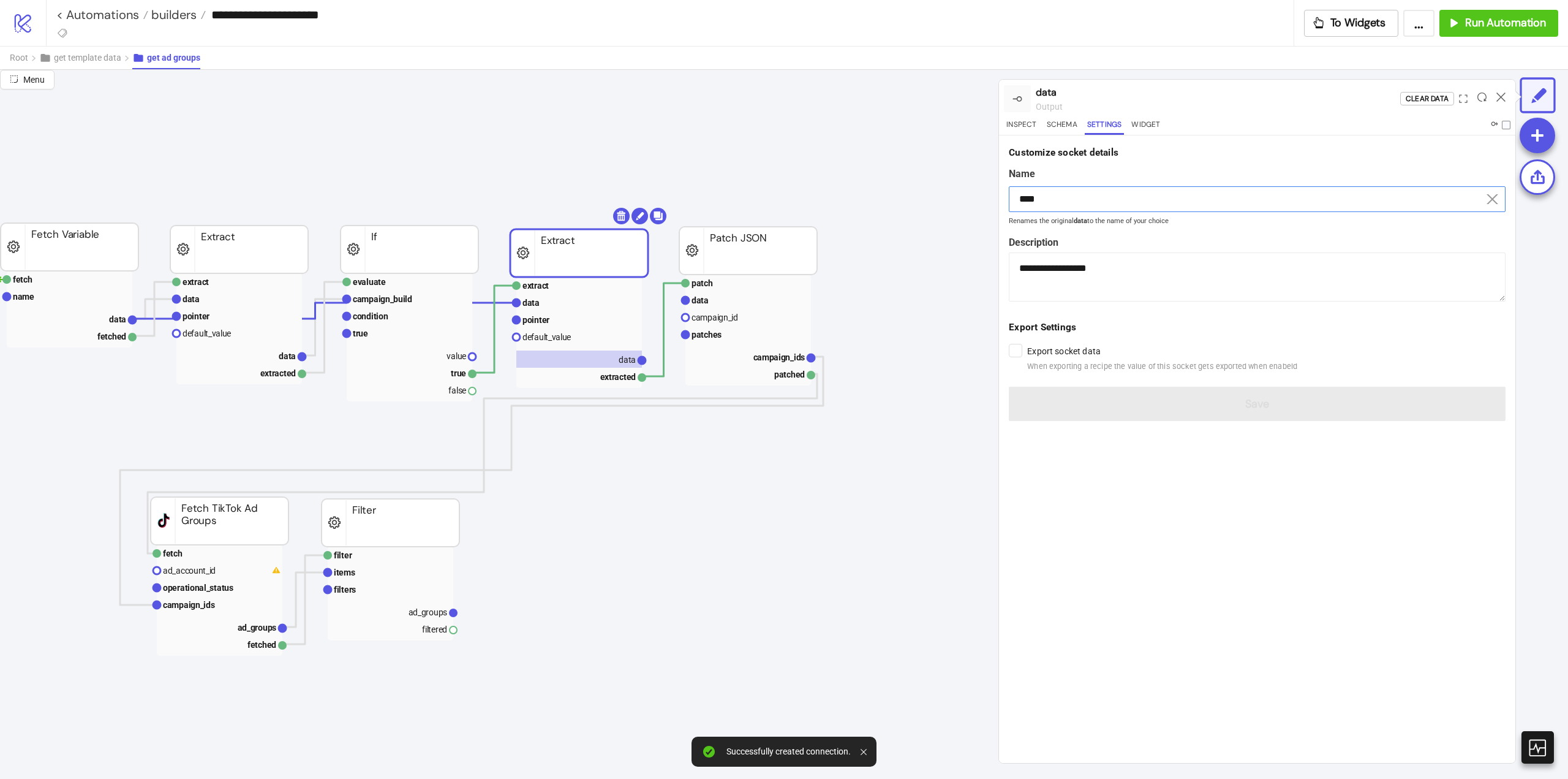
click at [1059, 205] on input "****" at bounding box center [1257, 199] width 497 height 26
paste input "*******"
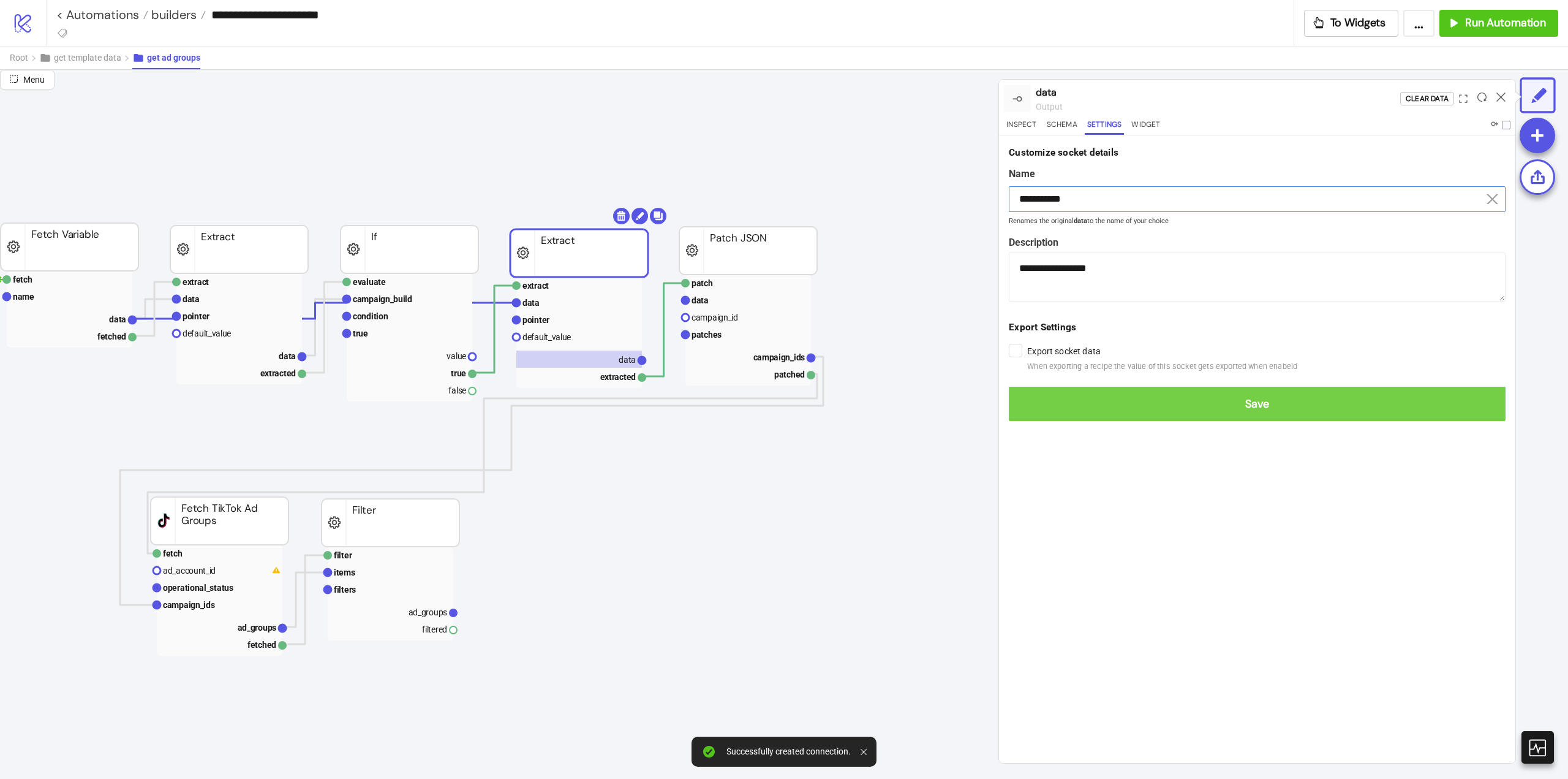
type input "**********"
click at [1129, 410] on span "Save" at bounding box center [1257, 404] width 477 height 14
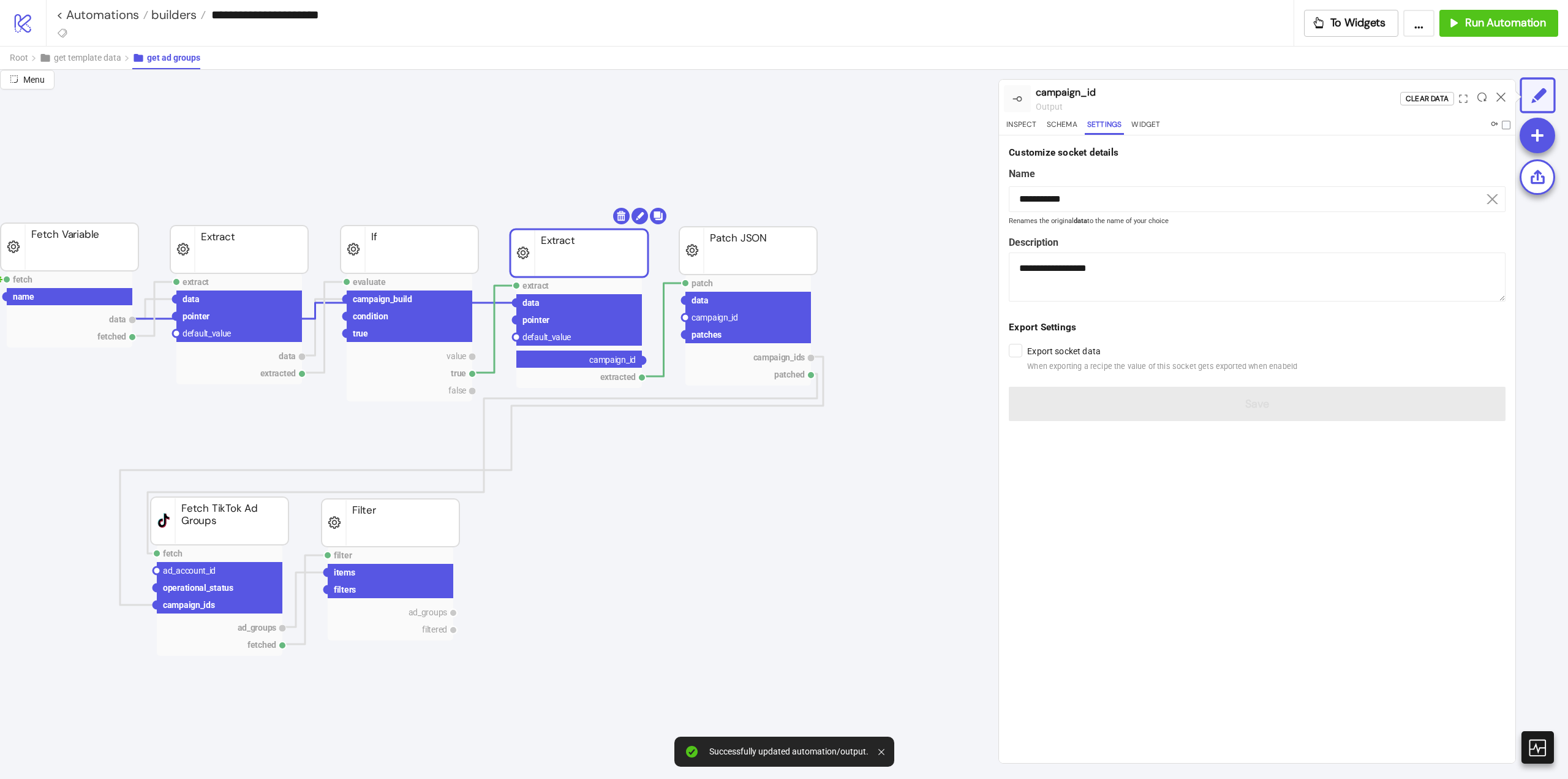
drag, startPoint x: 645, startPoint y: 360, endPoint x: 672, endPoint y: 352, distance: 28.2
click at [686, 317] on circle at bounding box center [686, 317] width 7 height 7
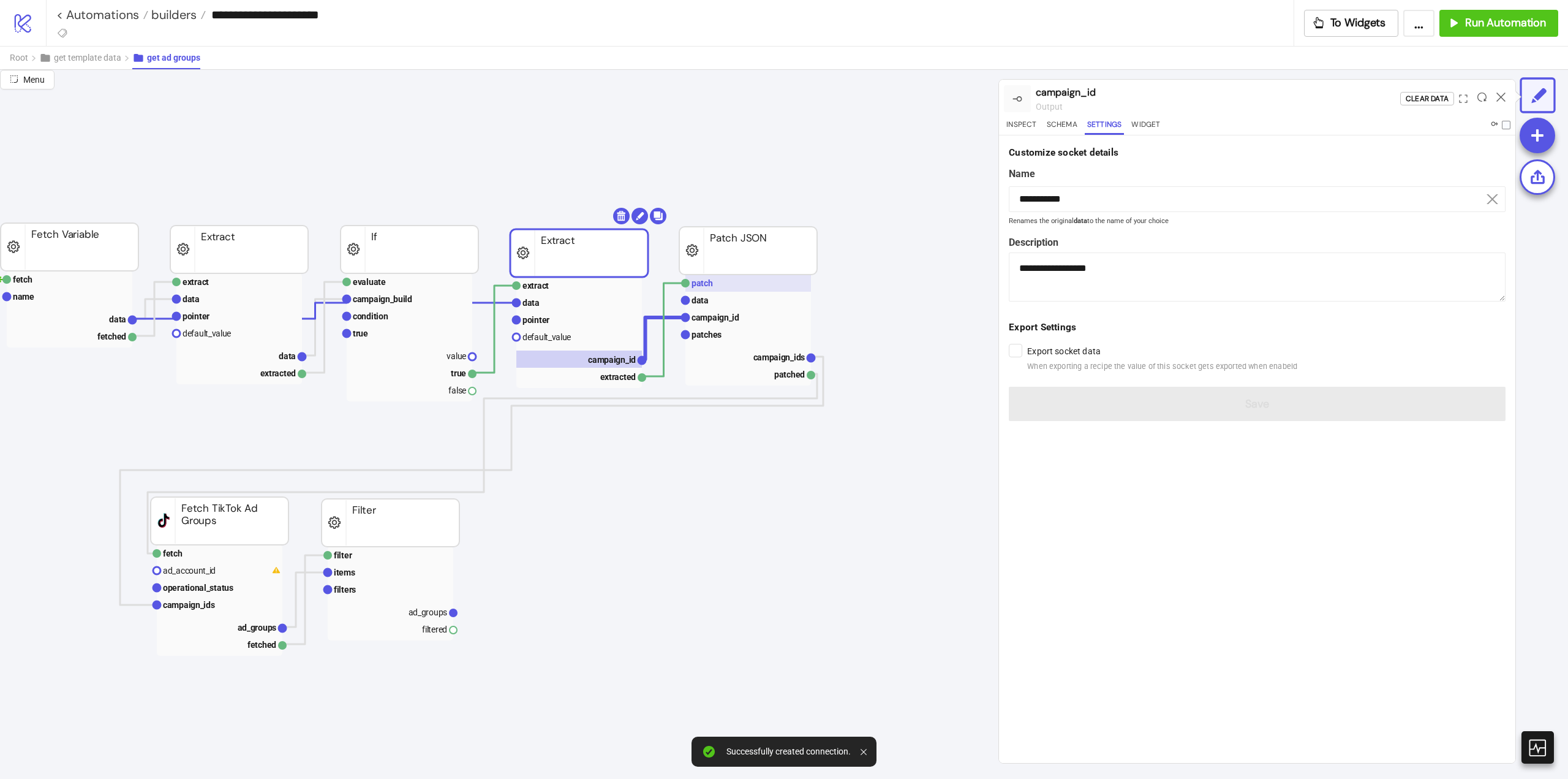
click at [709, 288] on text "patch" at bounding box center [702, 283] width 21 height 10
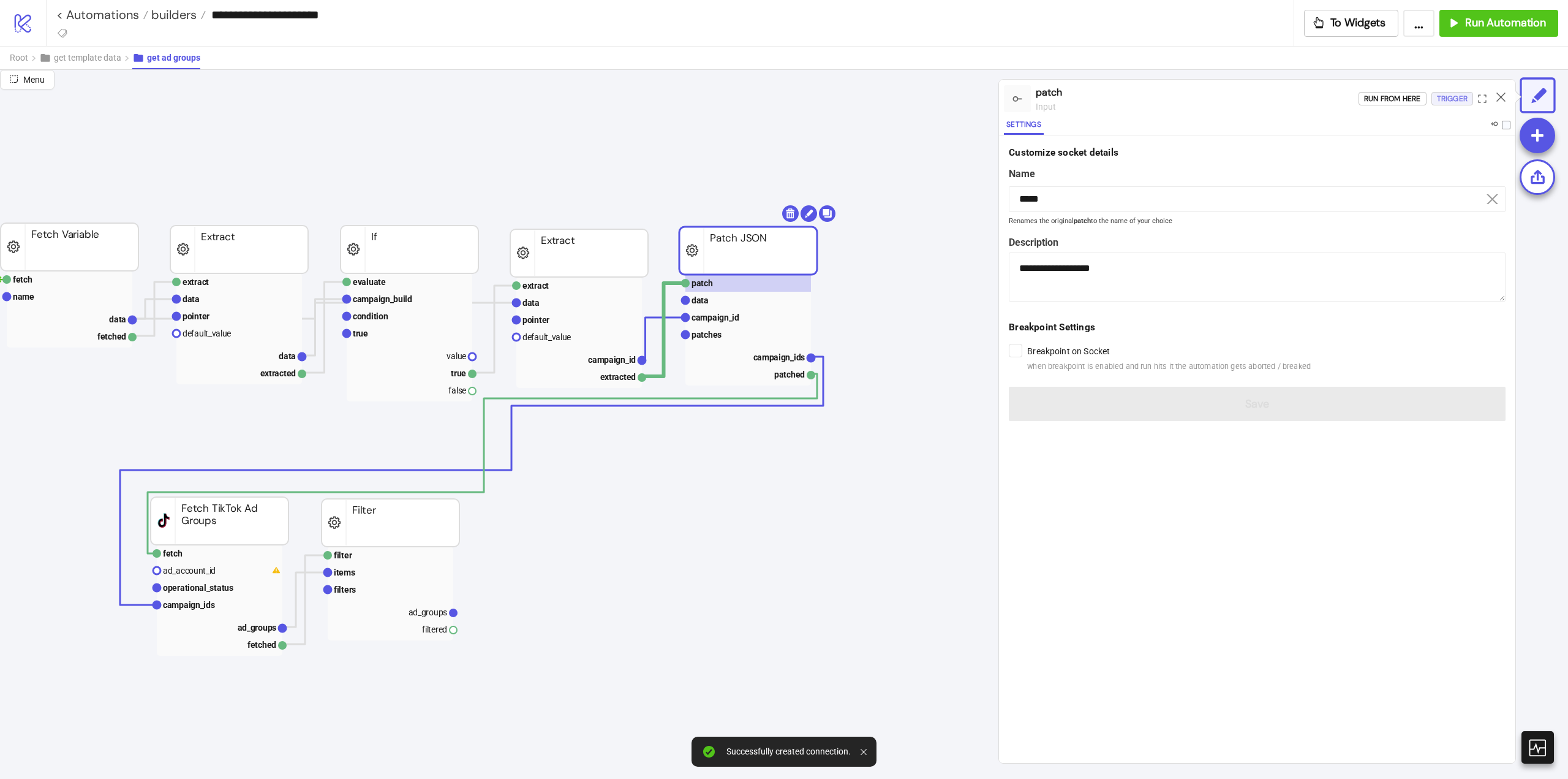
click at [1446, 101] on div "Trigger" at bounding box center [1452, 99] width 31 height 14
